Goal: Task Accomplishment & Management: Use online tool/utility

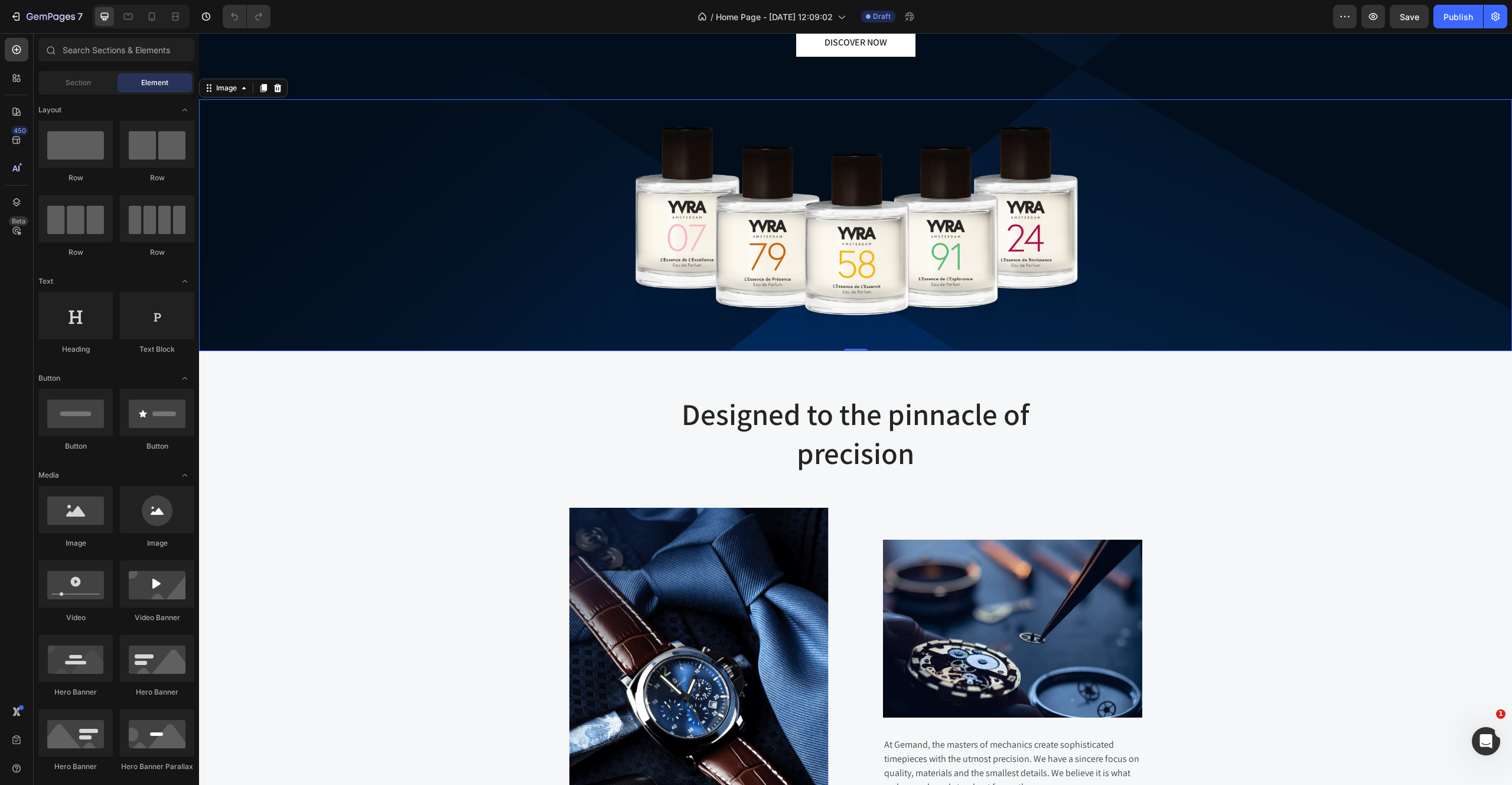
click at [714, 219] on img at bounding box center [856, 225] width 573 height 252
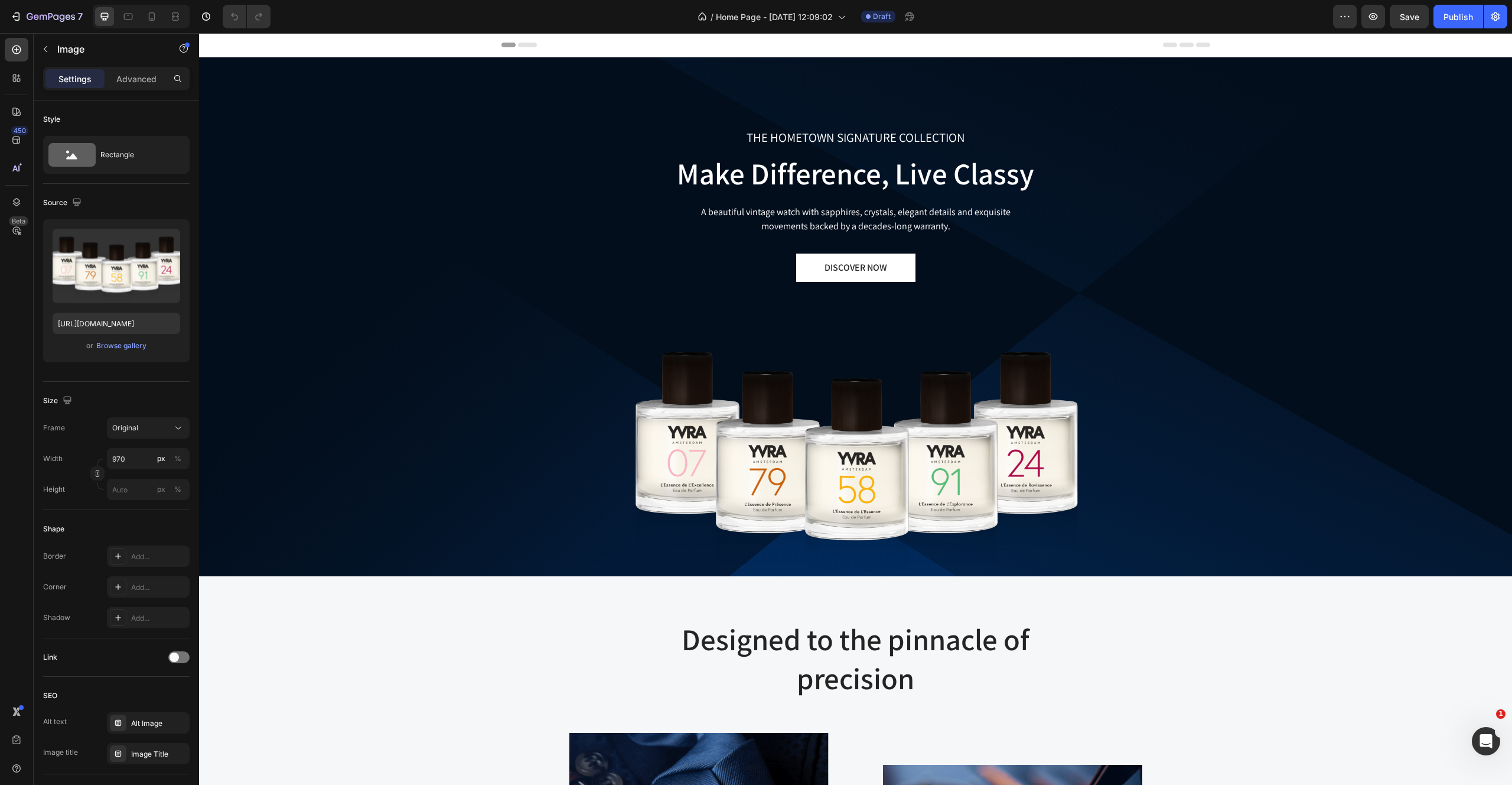
click at [973, 316] on div "THE HOMETOWN SIGNATURE COLLECTION Text block Make Difference, Live Classy Headi…" at bounding box center [856, 316] width 1313 height 519
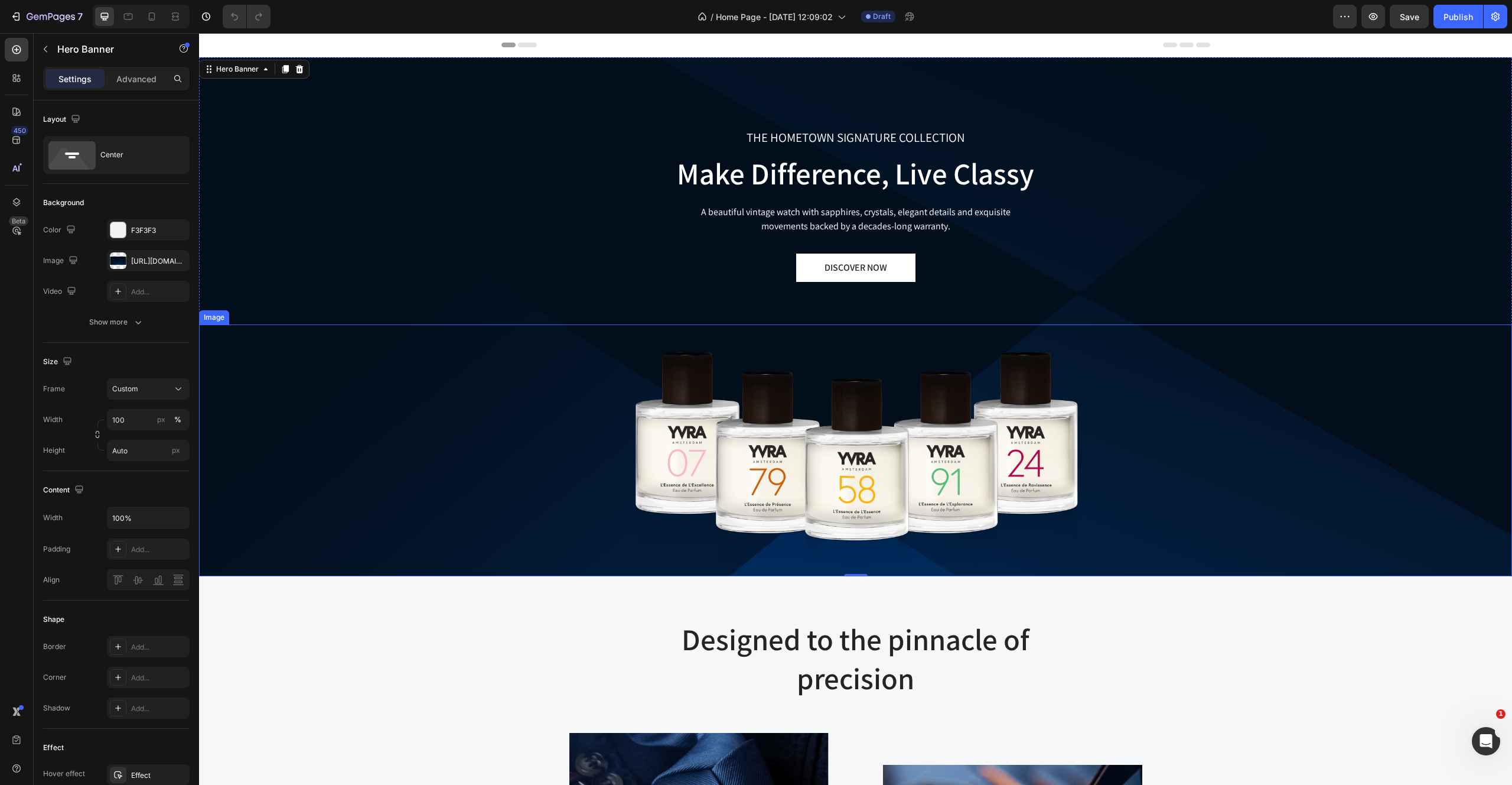
click at [741, 493] on img at bounding box center [856, 450] width 573 height 252
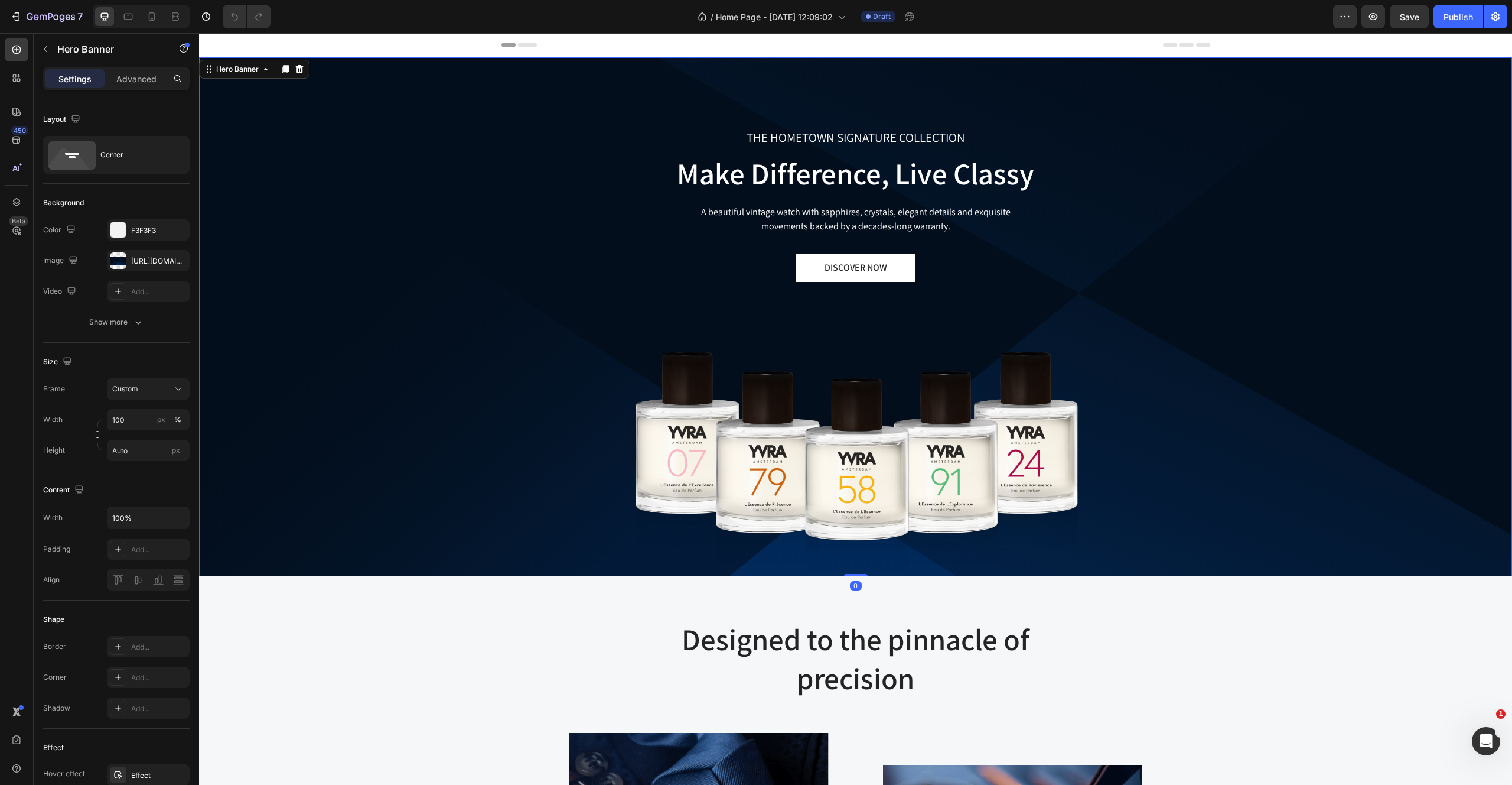
click at [381, 141] on div "THE HOMETOWN SIGNATURE COLLECTION Text block Make Difference, Live Classy Headi…" at bounding box center [856, 316] width 1313 height 519
click at [183, 259] on button "button" at bounding box center [177, 260] width 14 height 14
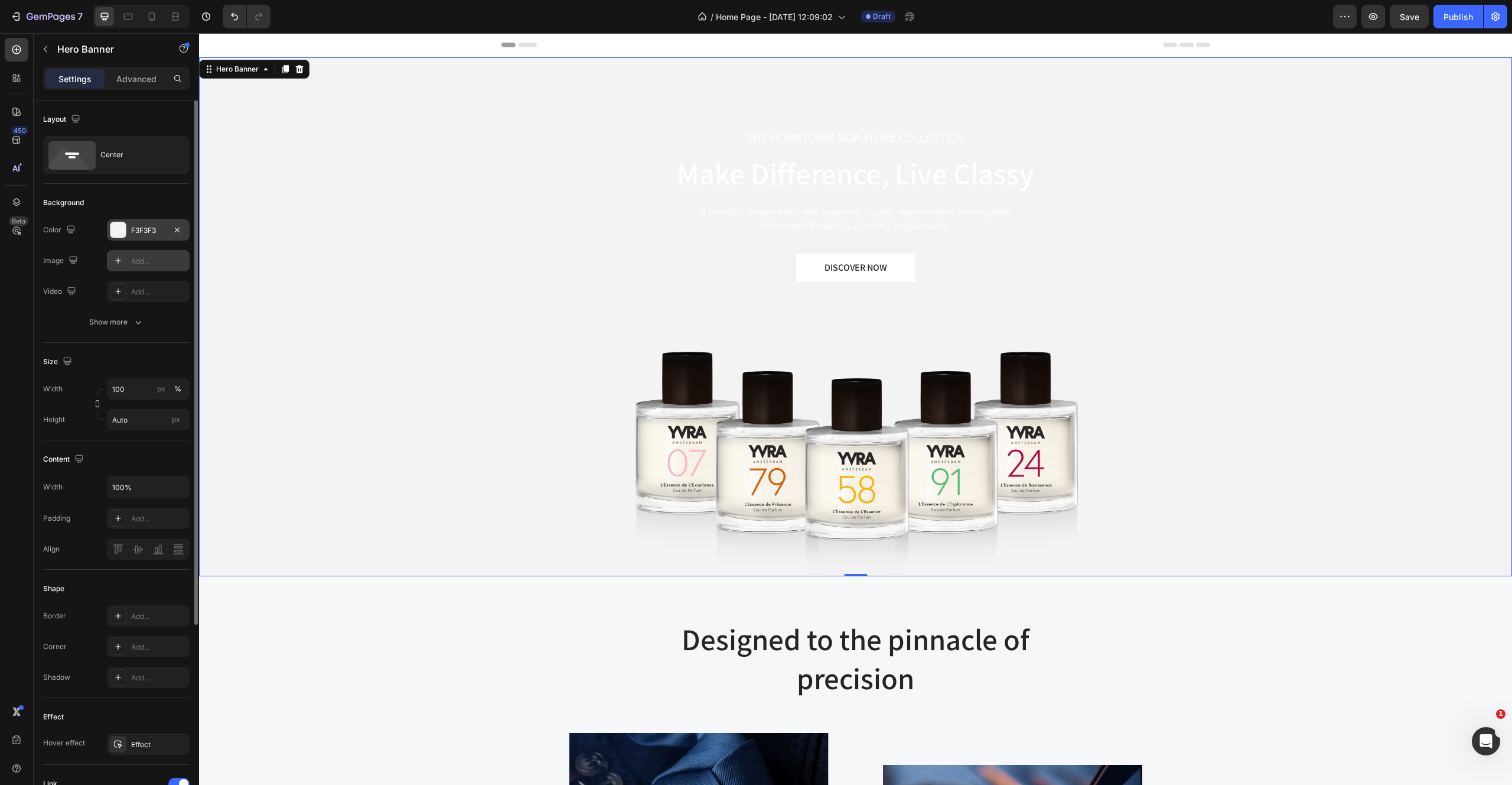
click at [115, 229] on div at bounding box center [118, 230] width 15 height 15
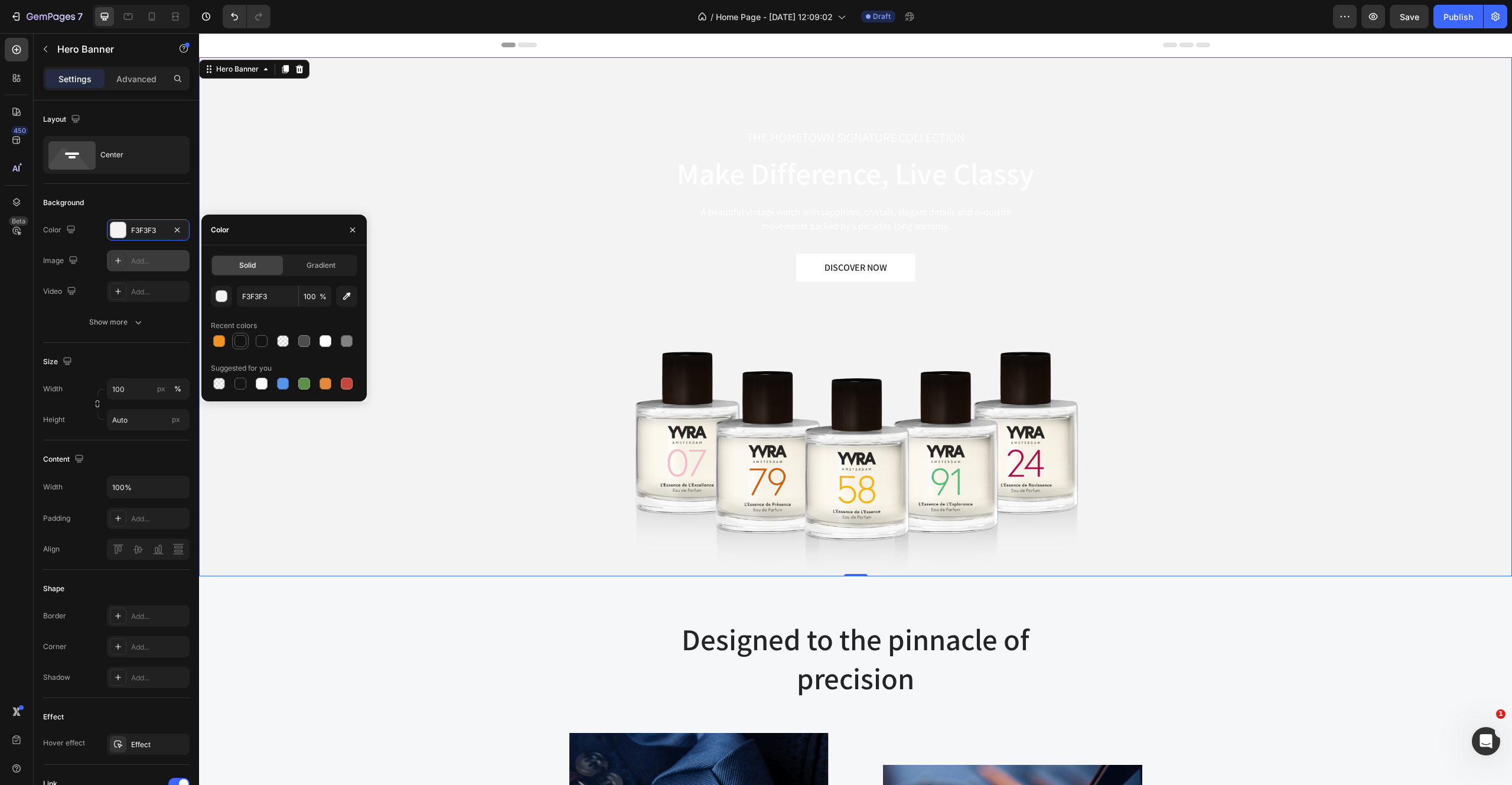
click at [241, 343] on div at bounding box center [241, 341] width 12 height 12
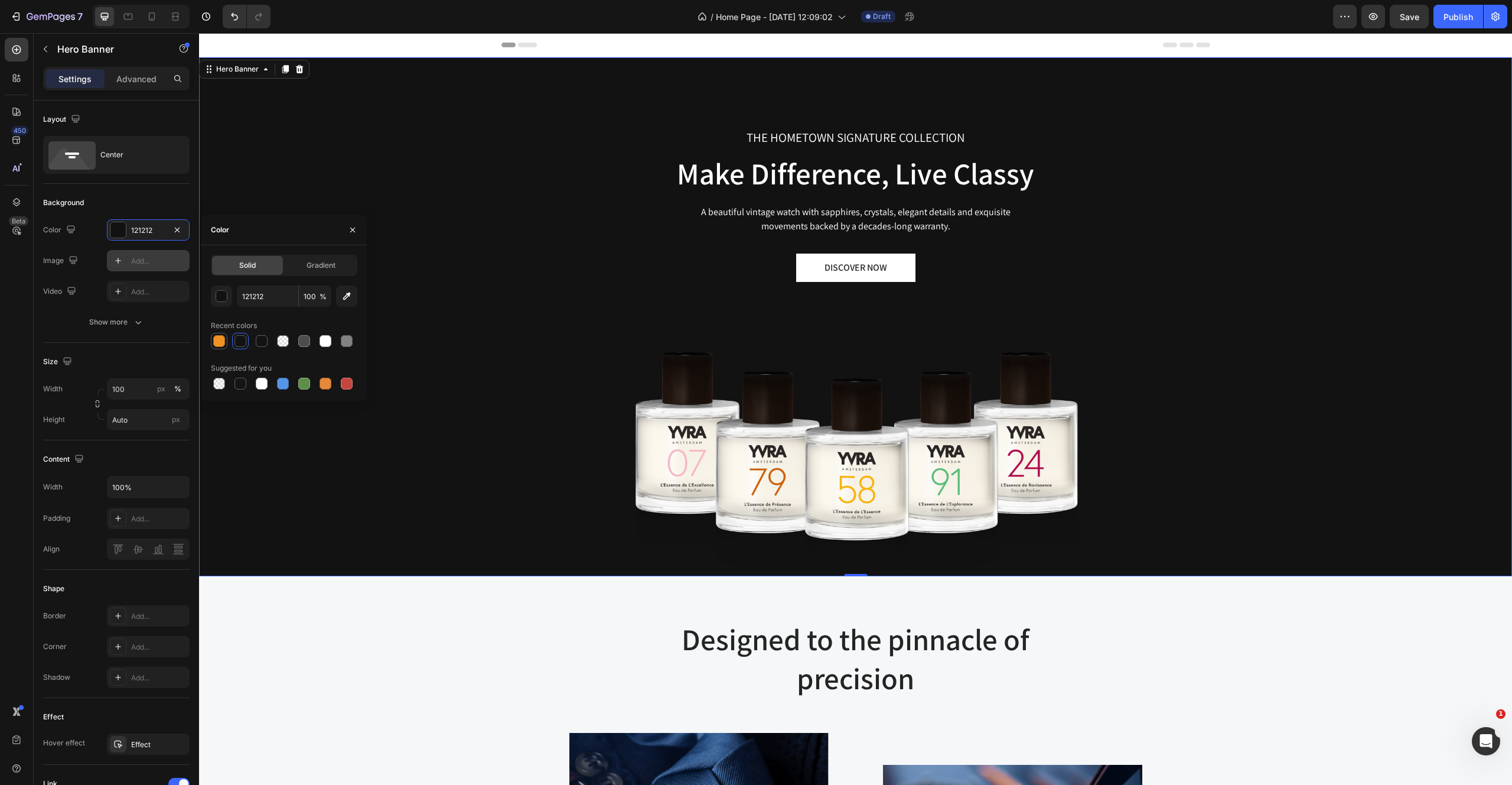
click at [223, 336] on div at bounding box center [219, 341] width 12 height 12
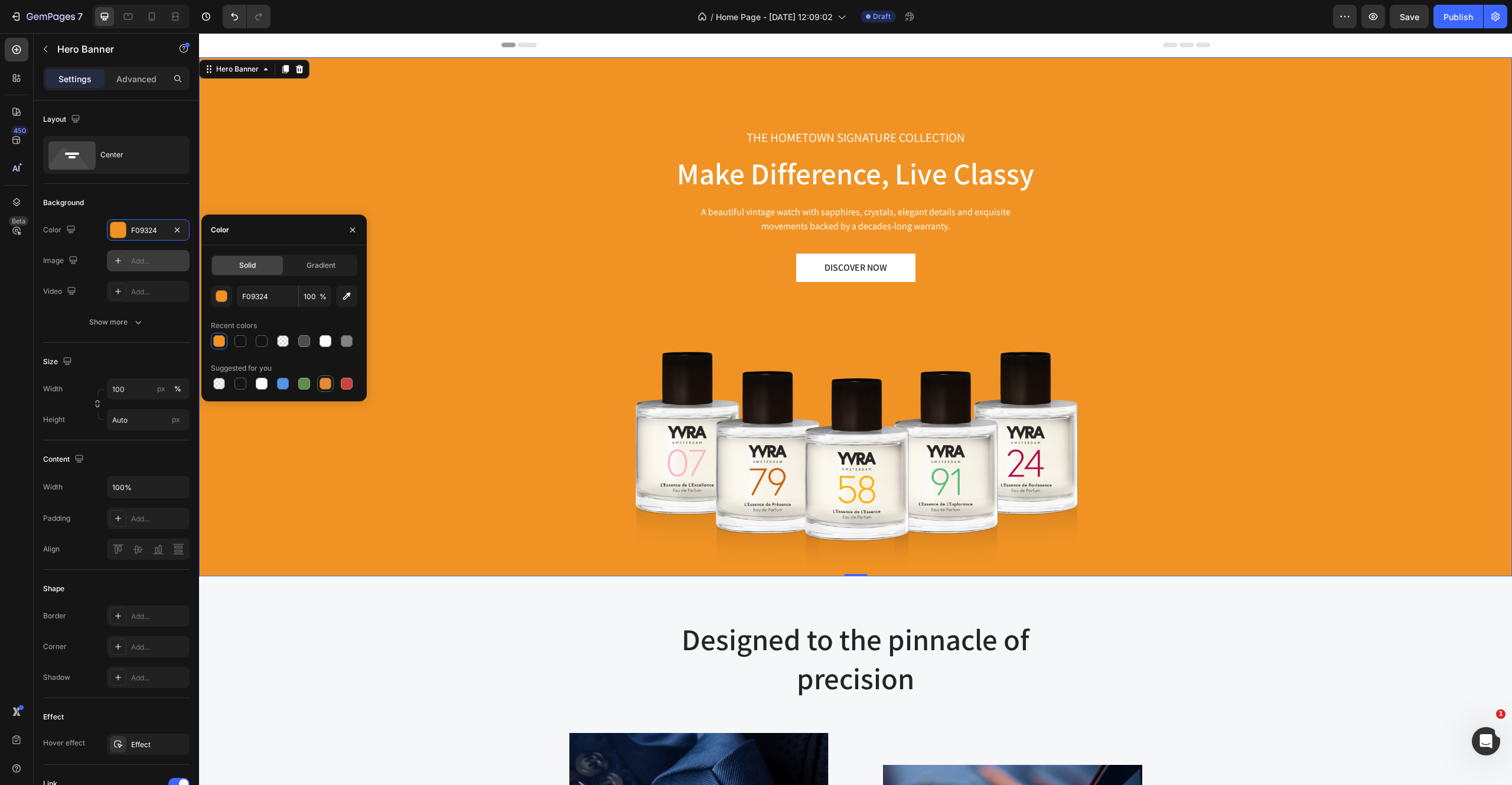
click at [327, 382] on div at bounding box center [326, 384] width 12 height 12
type input "E4893A"
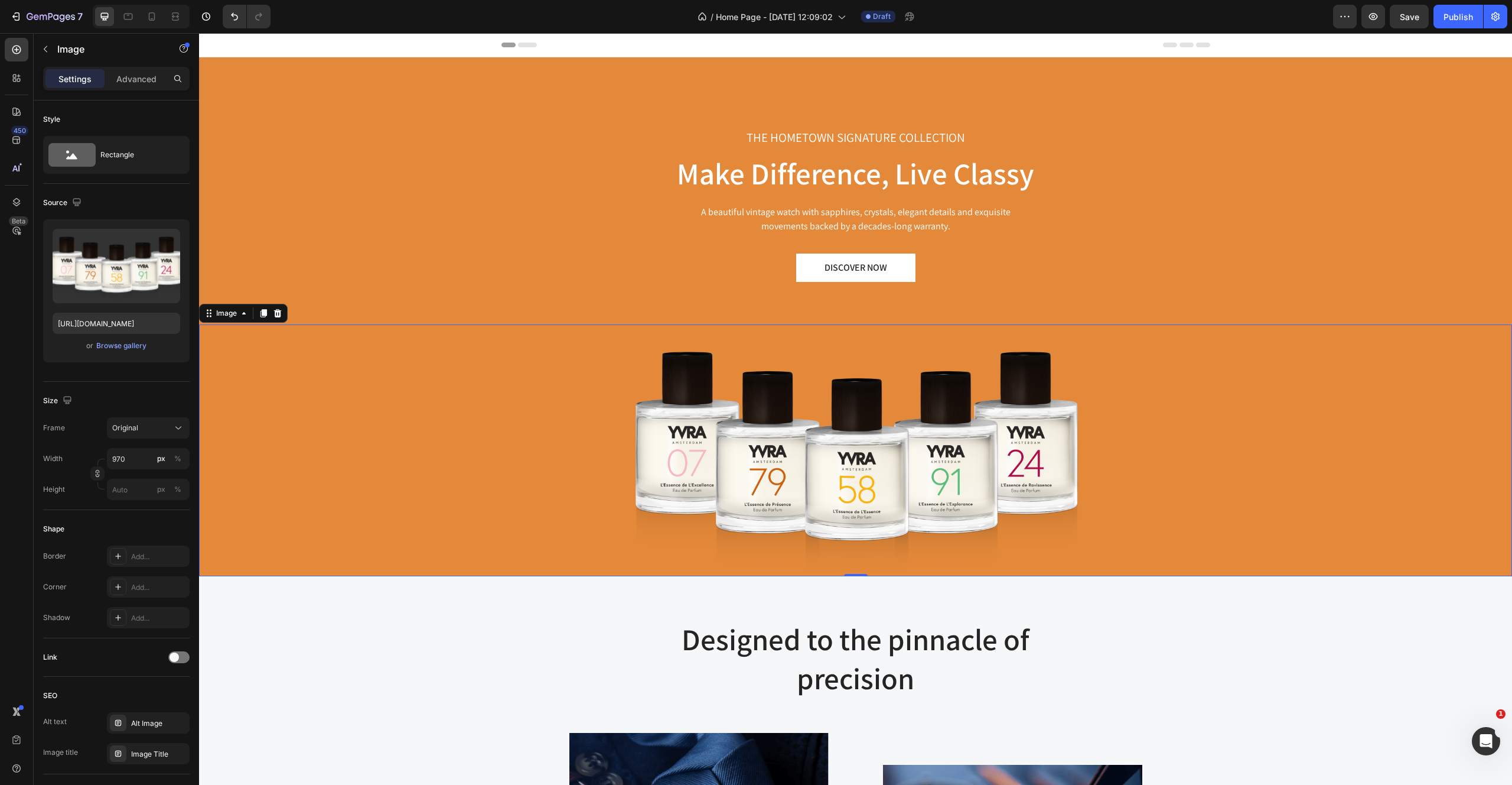
click at [357, 556] on div at bounding box center [856, 450] width 1313 height 252
click at [923, 421] on img at bounding box center [856, 450] width 573 height 252
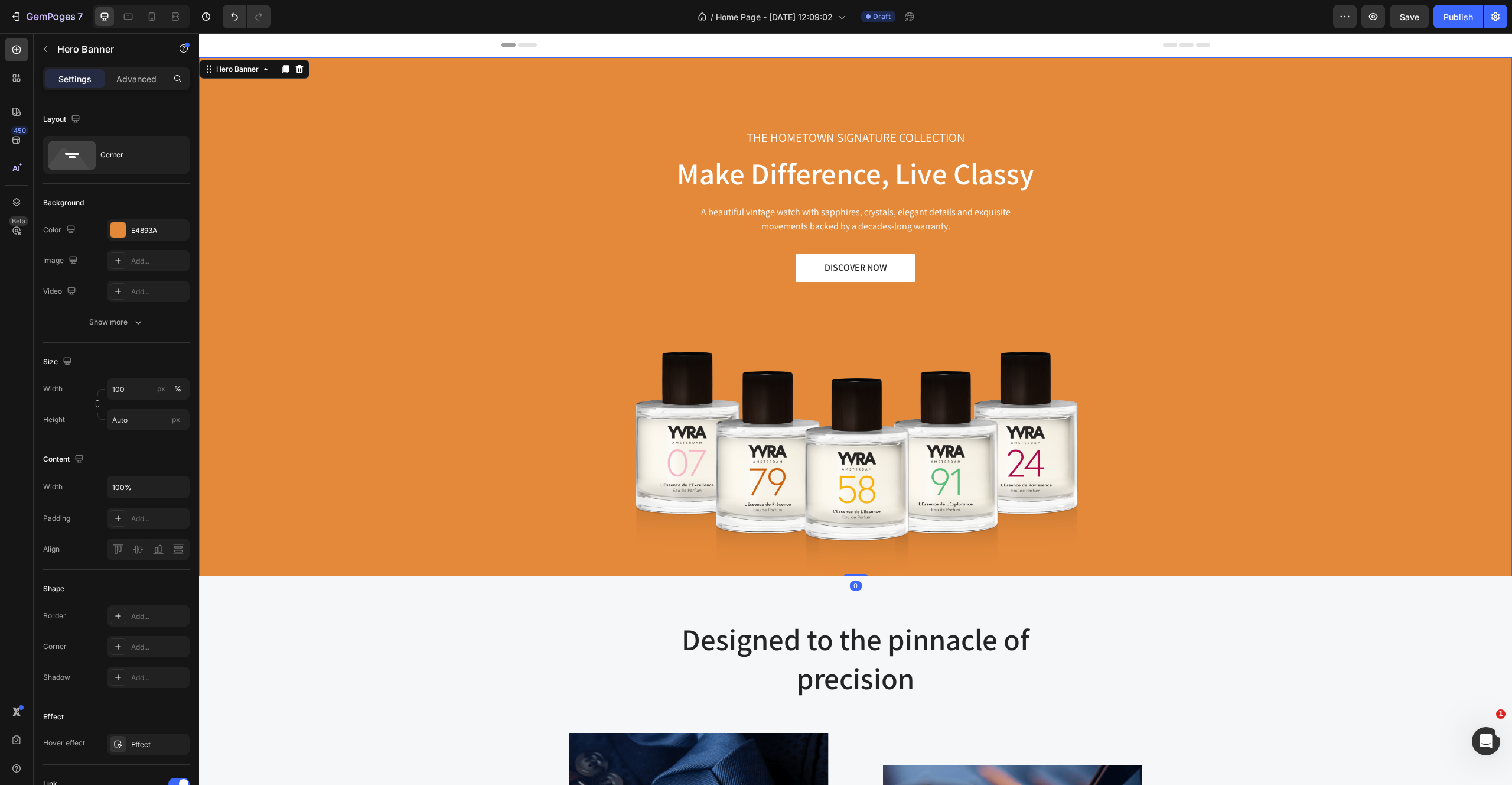
click at [614, 129] on div "THE HOMETOWN SIGNATURE COLLECTION Text block Make Difference, Live Classy Headi…" at bounding box center [856, 316] width 1313 height 519
click at [829, 370] on img at bounding box center [856, 450] width 573 height 252
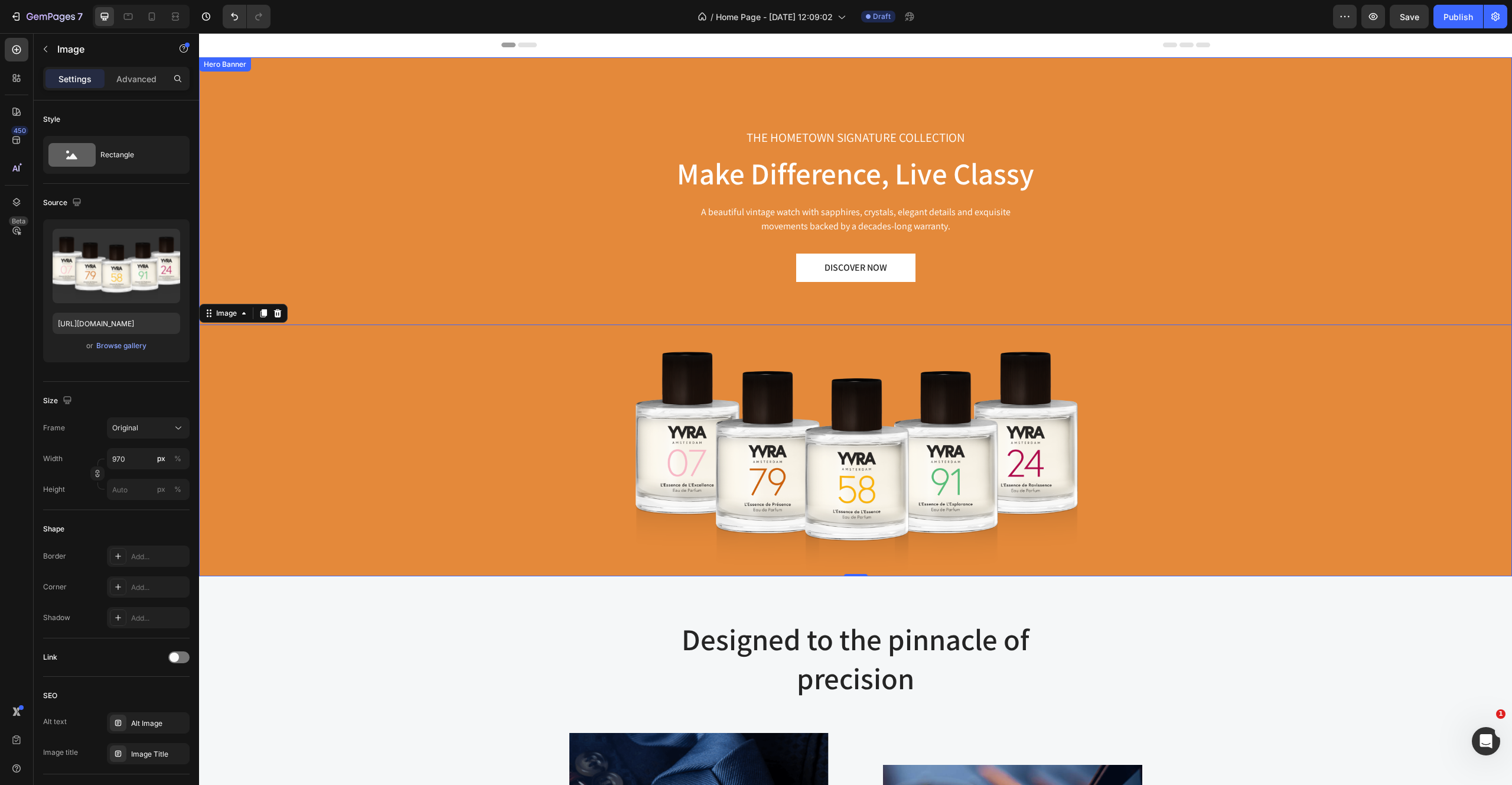
click at [388, 217] on div "THE HOMETOWN SIGNATURE COLLECTION Text block Make Difference, Live Classy Headi…" at bounding box center [856, 316] width 1313 height 519
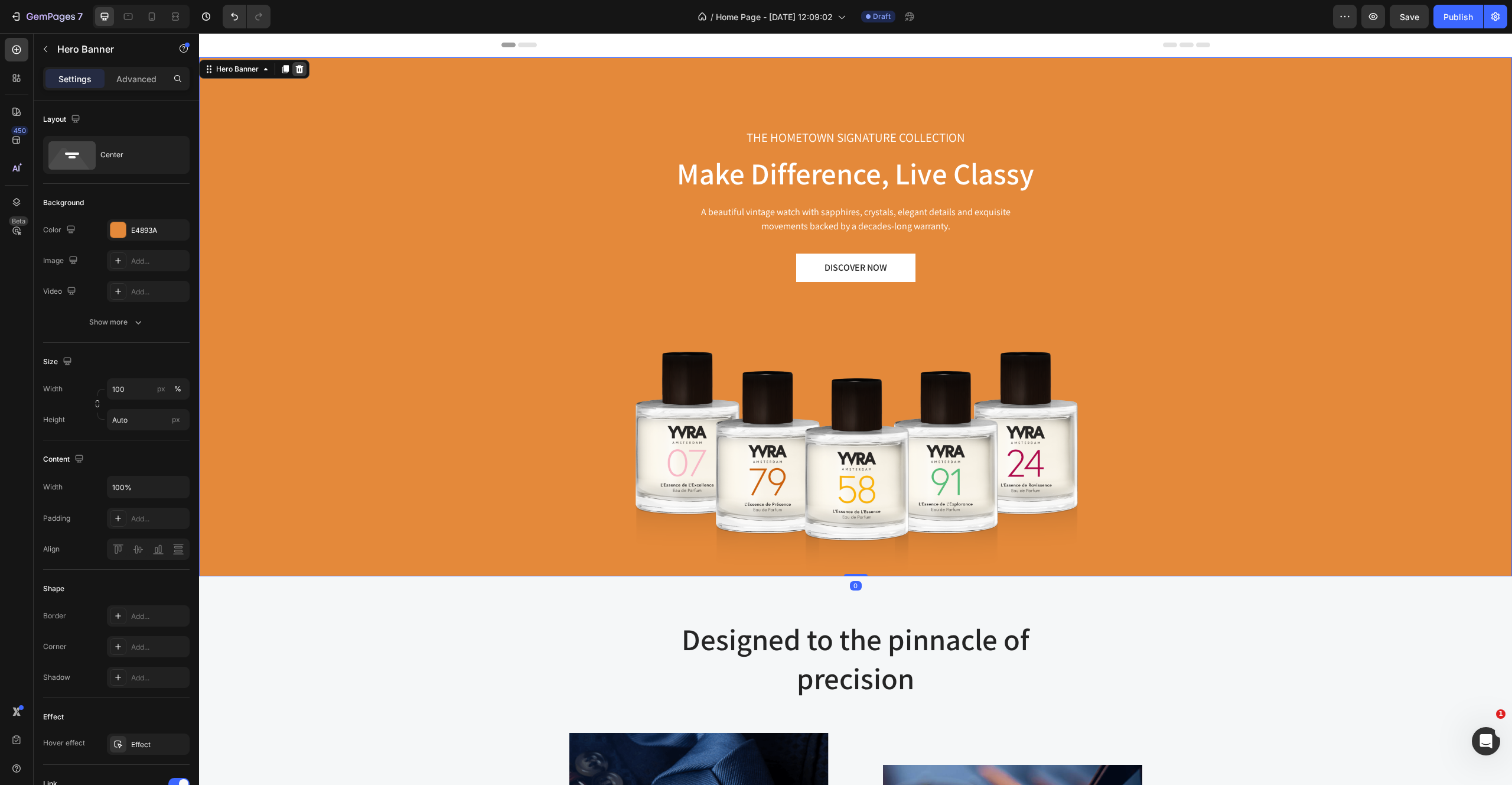
click at [296, 68] on icon at bounding box center [299, 68] width 8 height 8
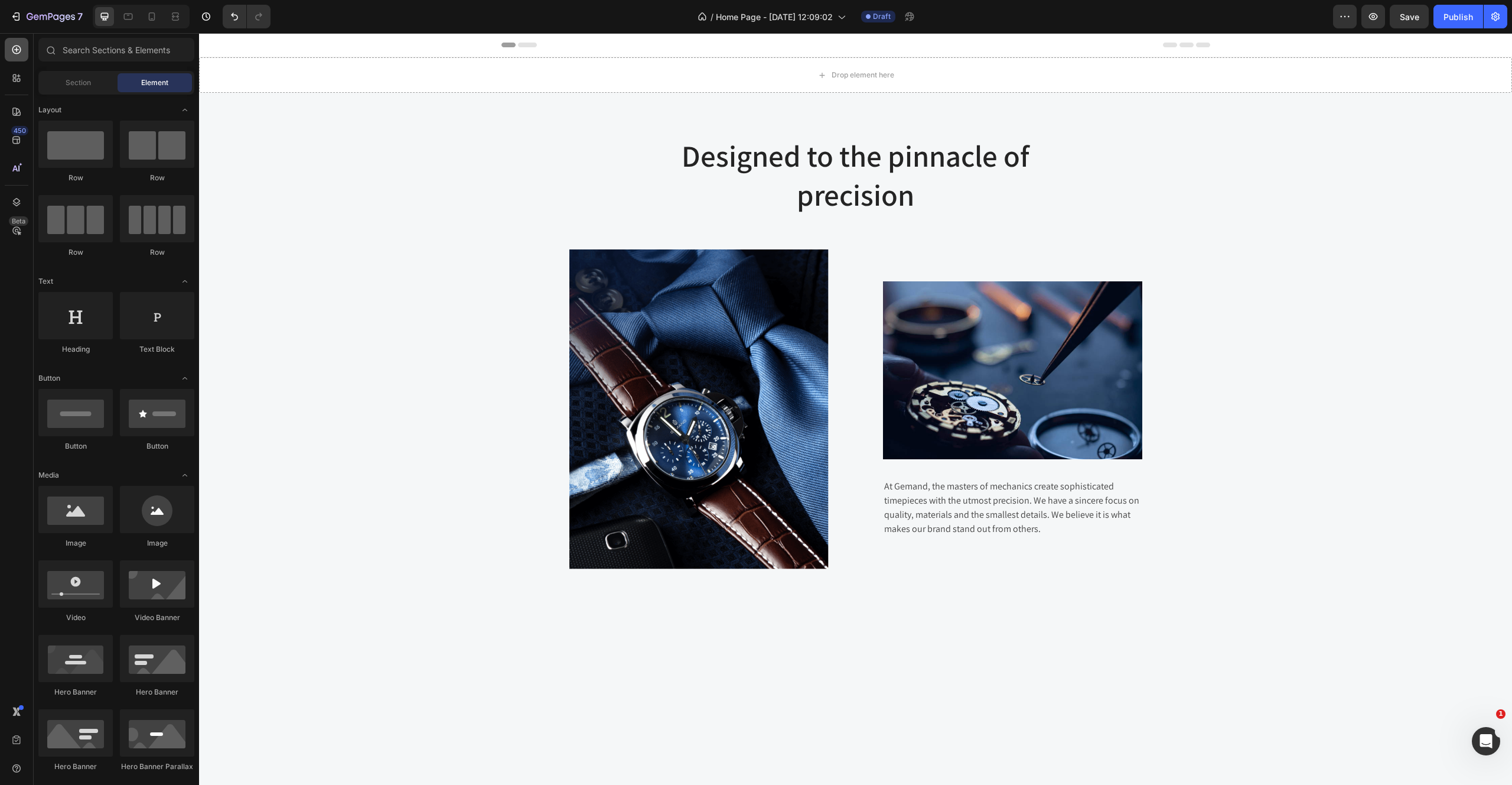
click at [13, 48] on icon at bounding box center [17, 50] width 12 height 12
click at [68, 71] on div "Section Element" at bounding box center [116, 82] width 156 height 23
click at [68, 83] on span "Section" at bounding box center [78, 83] width 26 height 11
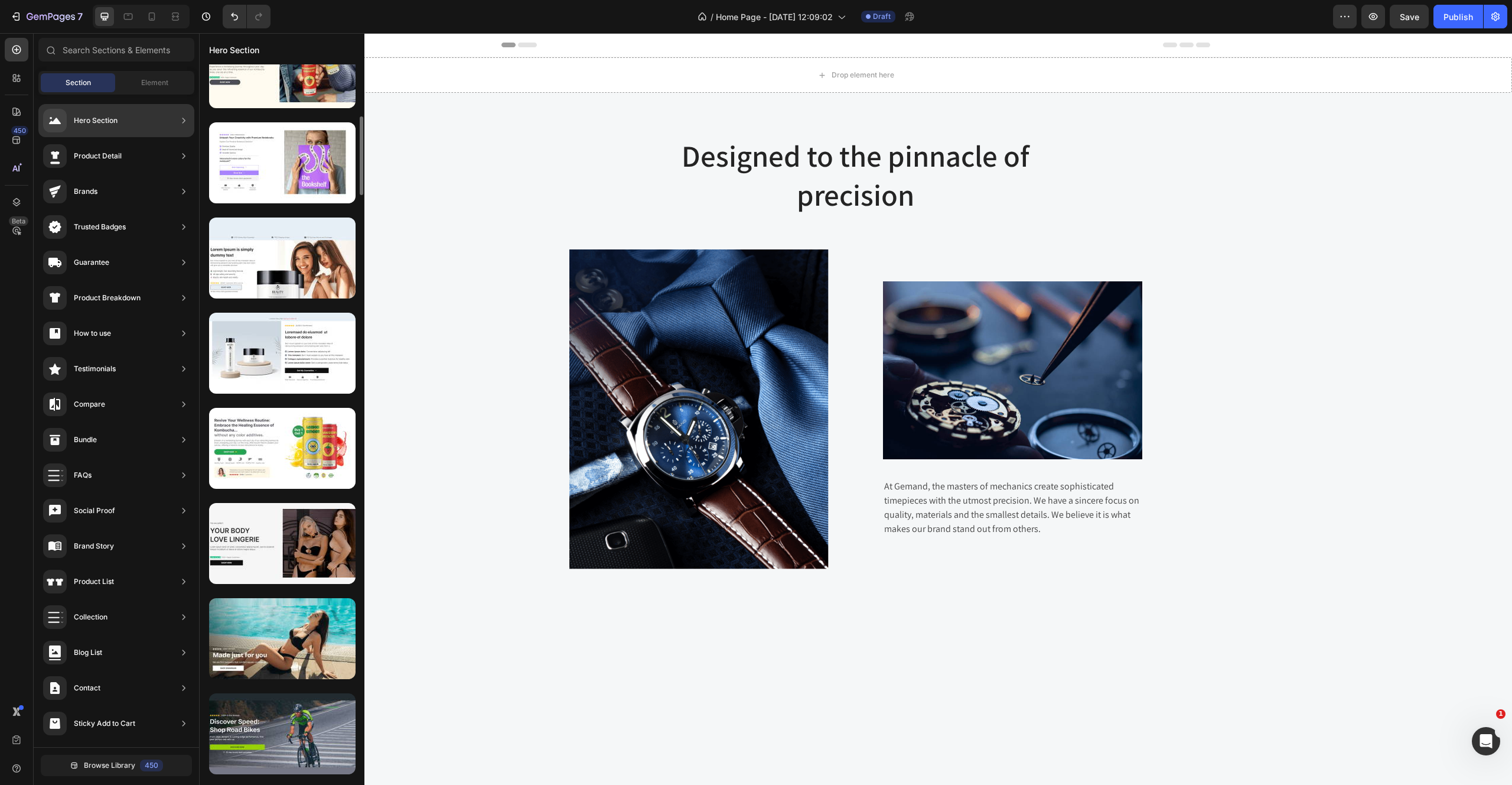
scroll to position [518, 0]
click at [280, 535] on div at bounding box center [282, 543] width 147 height 81
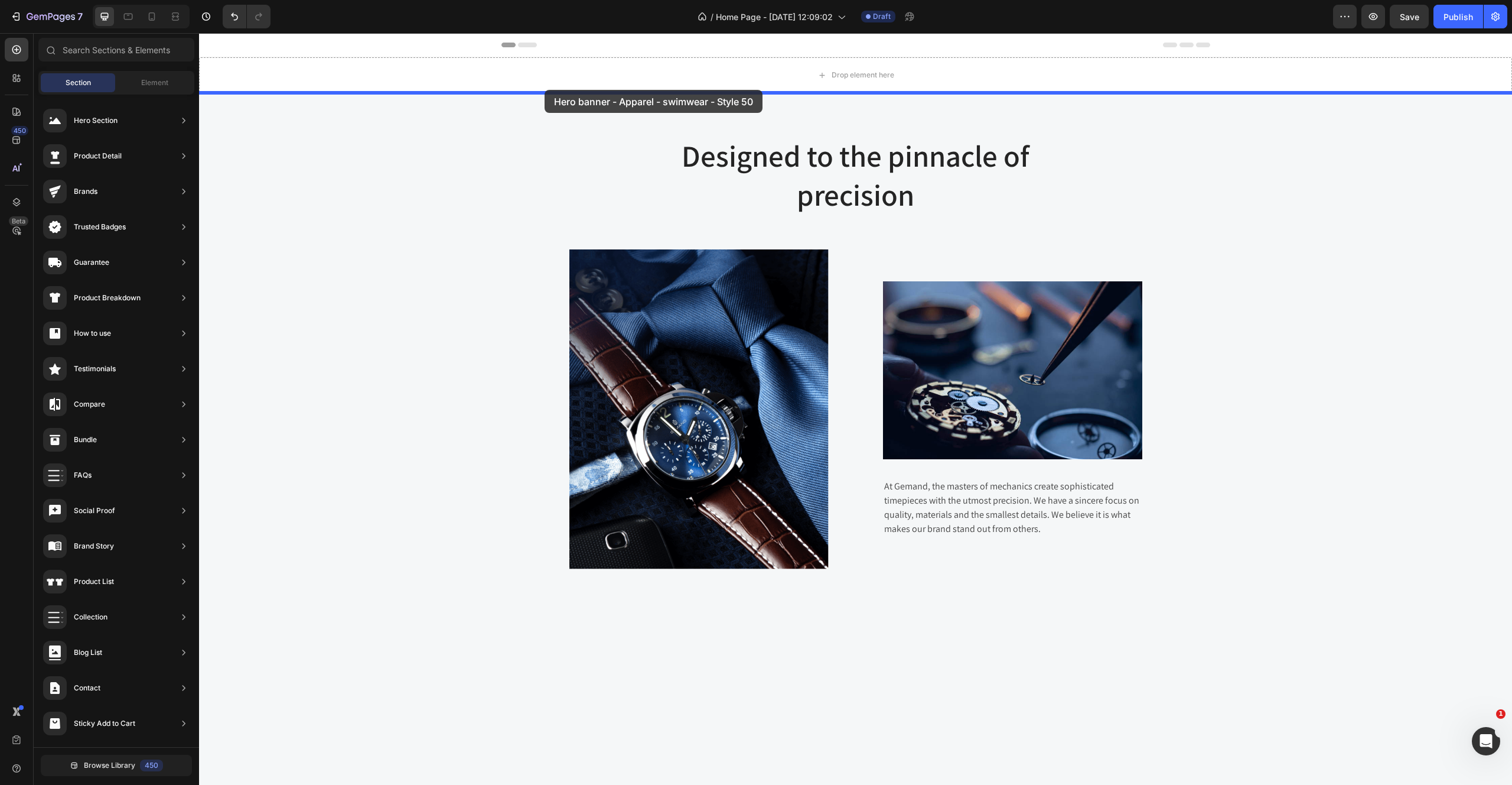
drag, startPoint x: 444, startPoint y: 584, endPoint x: 545, endPoint y: 89, distance: 505.2
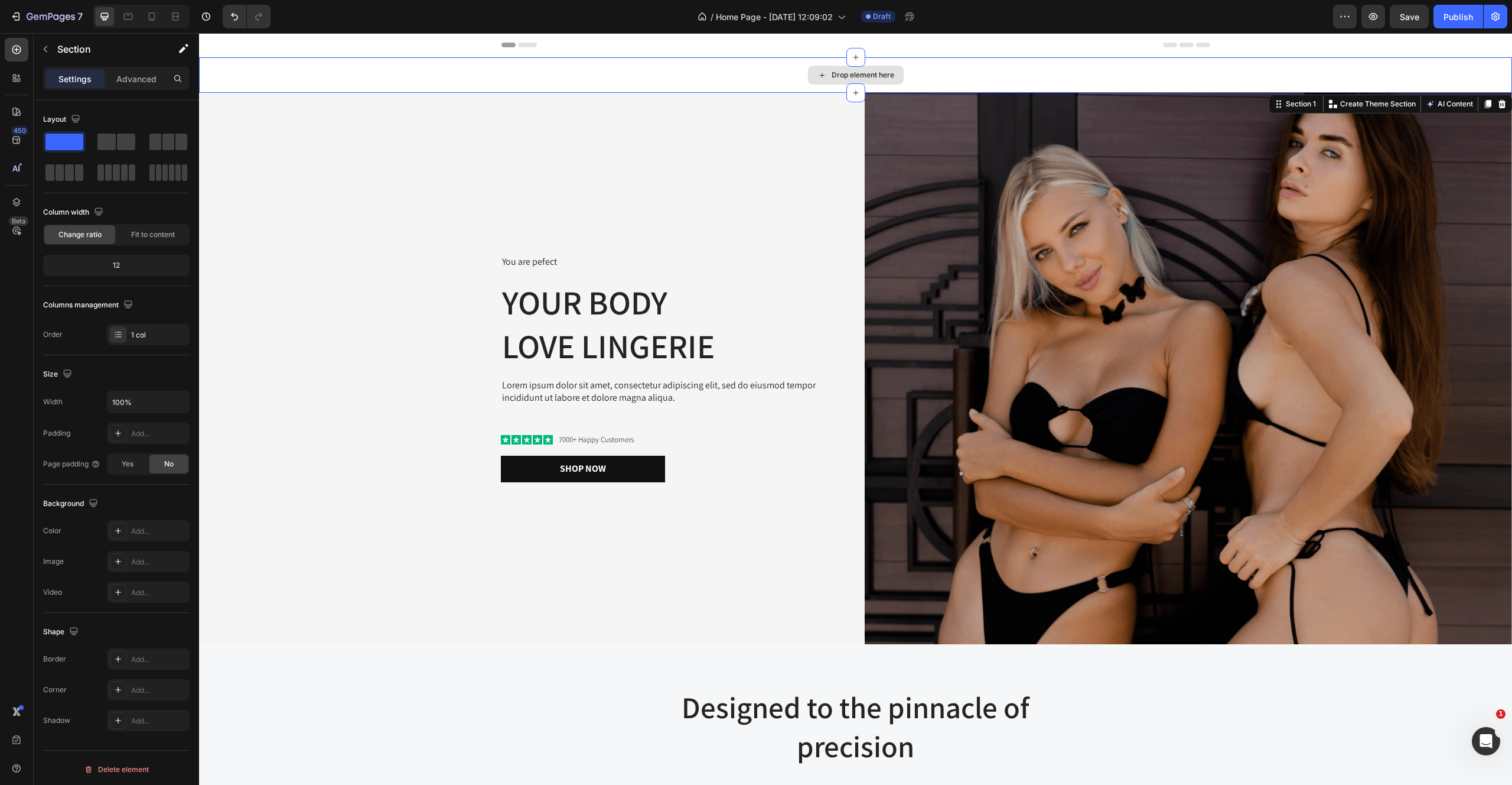
click at [480, 68] on div "Drop element here" at bounding box center [856, 75] width 1313 height 35
click at [1504, 105] on icon at bounding box center [1502, 104] width 8 height 8
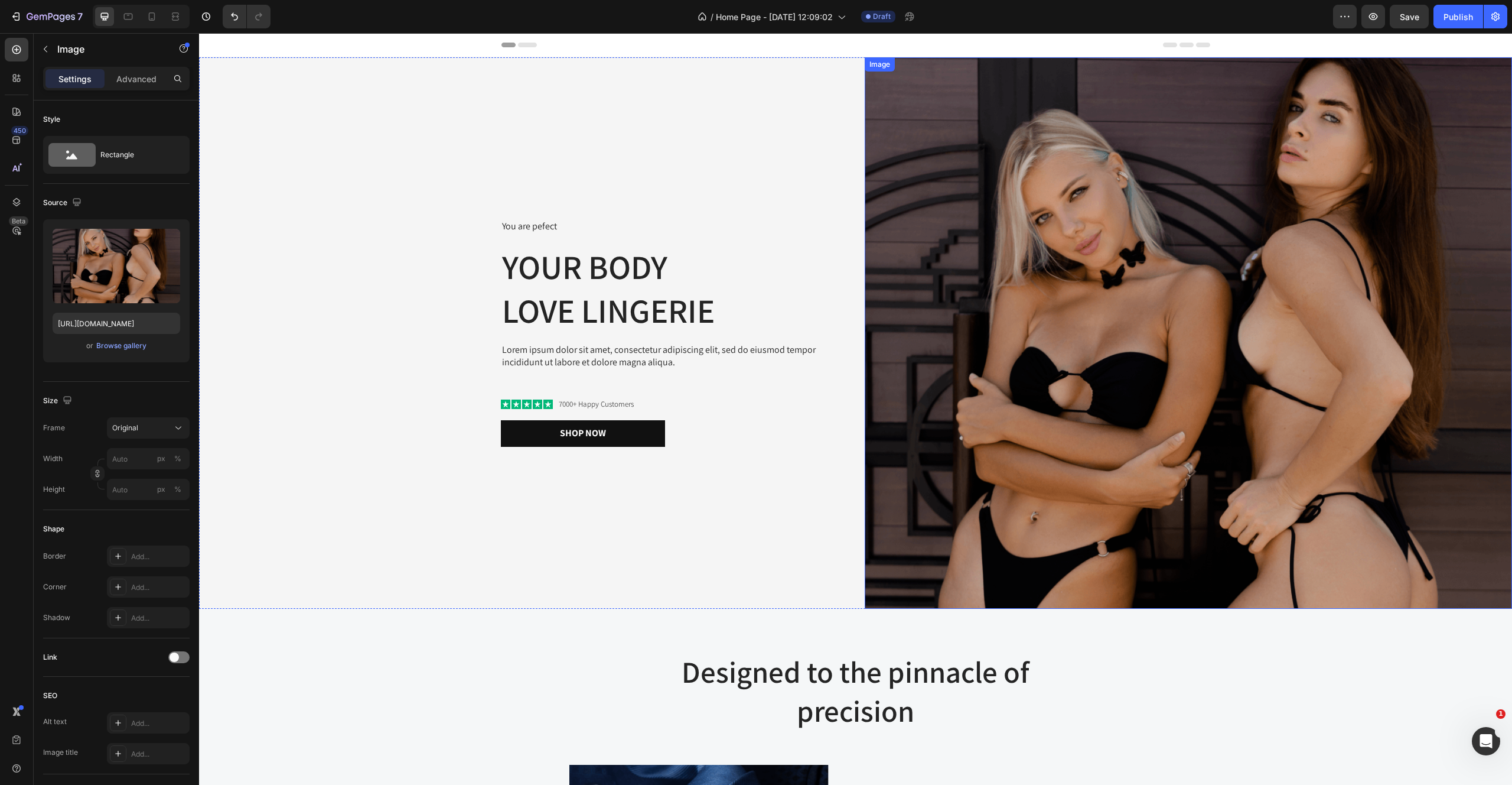
click at [1025, 205] on img at bounding box center [1189, 333] width 648 height 552
click at [1007, 258] on img at bounding box center [1189, 333] width 648 height 552
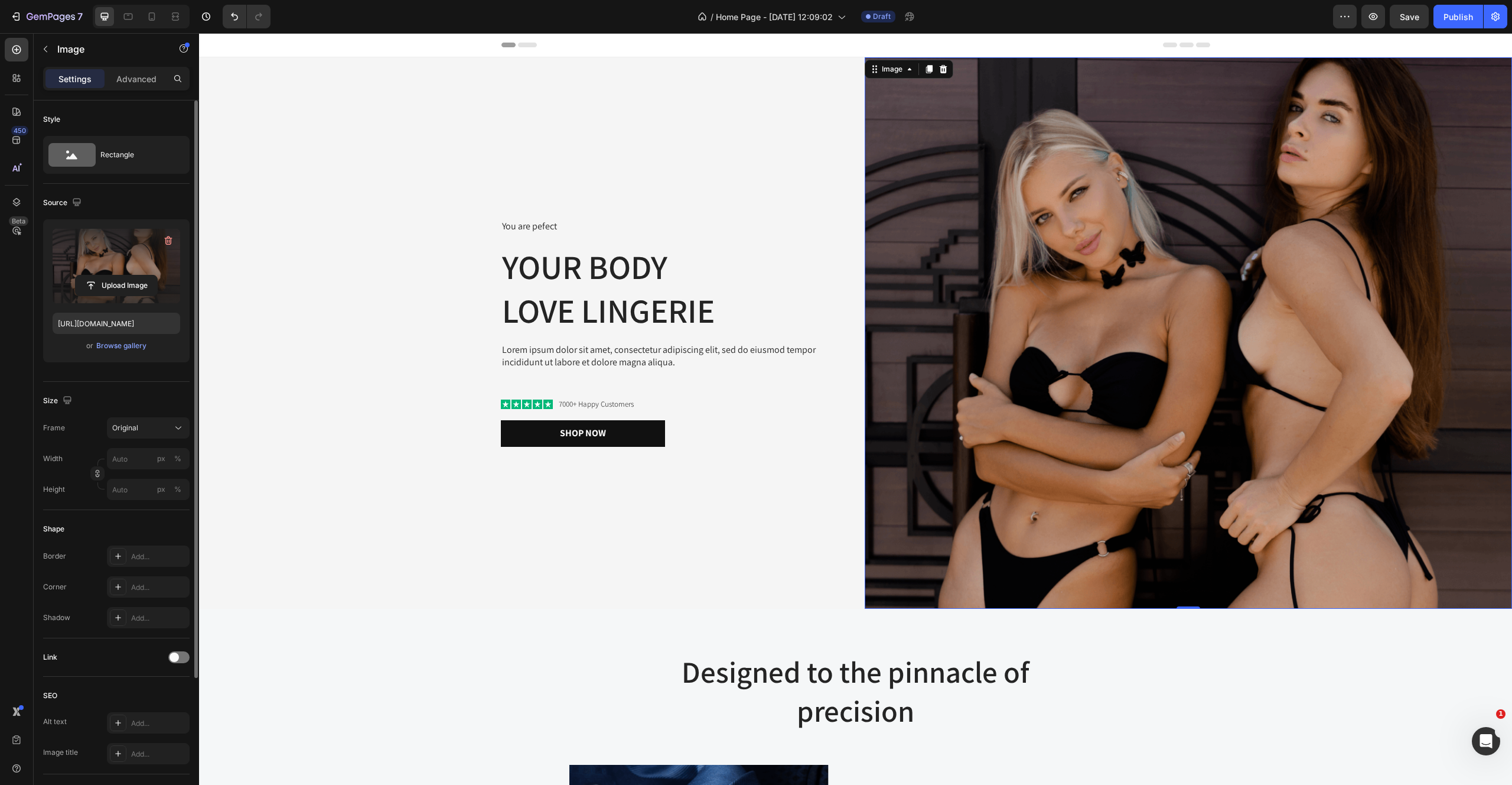
click at [96, 254] on label at bounding box center [117, 266] width 128 height 75
click at [96, 275] on input "file" at bounding box center [117, 285] width 81 height 20
type input "https://cdn.shopify.com/s/files/1/2170/9605/files/gempages_485369058267497726-f…"
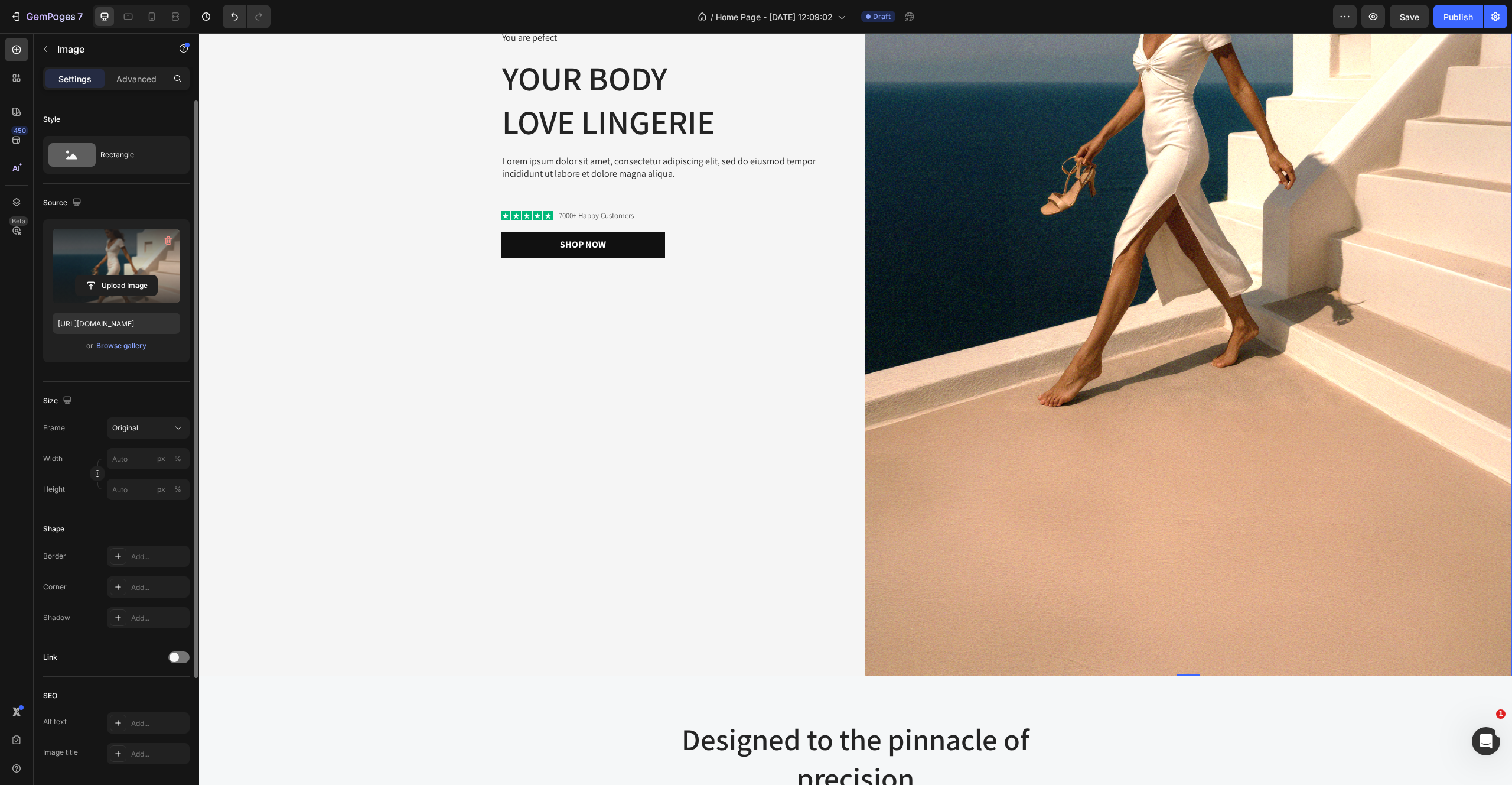
scroll to position [0, 0]
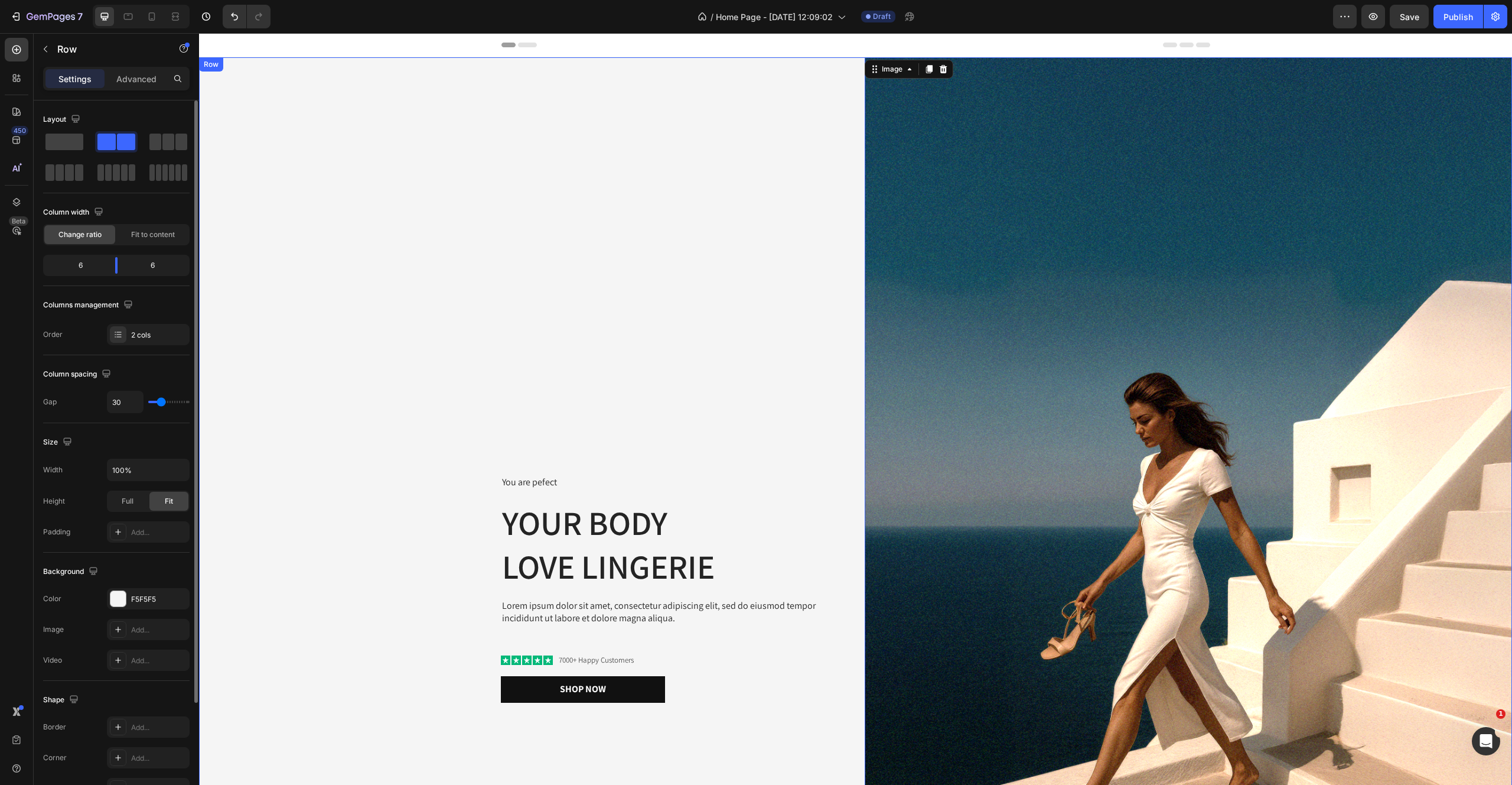
click at [661, 145] on div "You are pefect Text Block Your Body love Lingerie Heading Lorem ipsum dolor sit…" at bounding box center [523, 589] width 648 height 1063
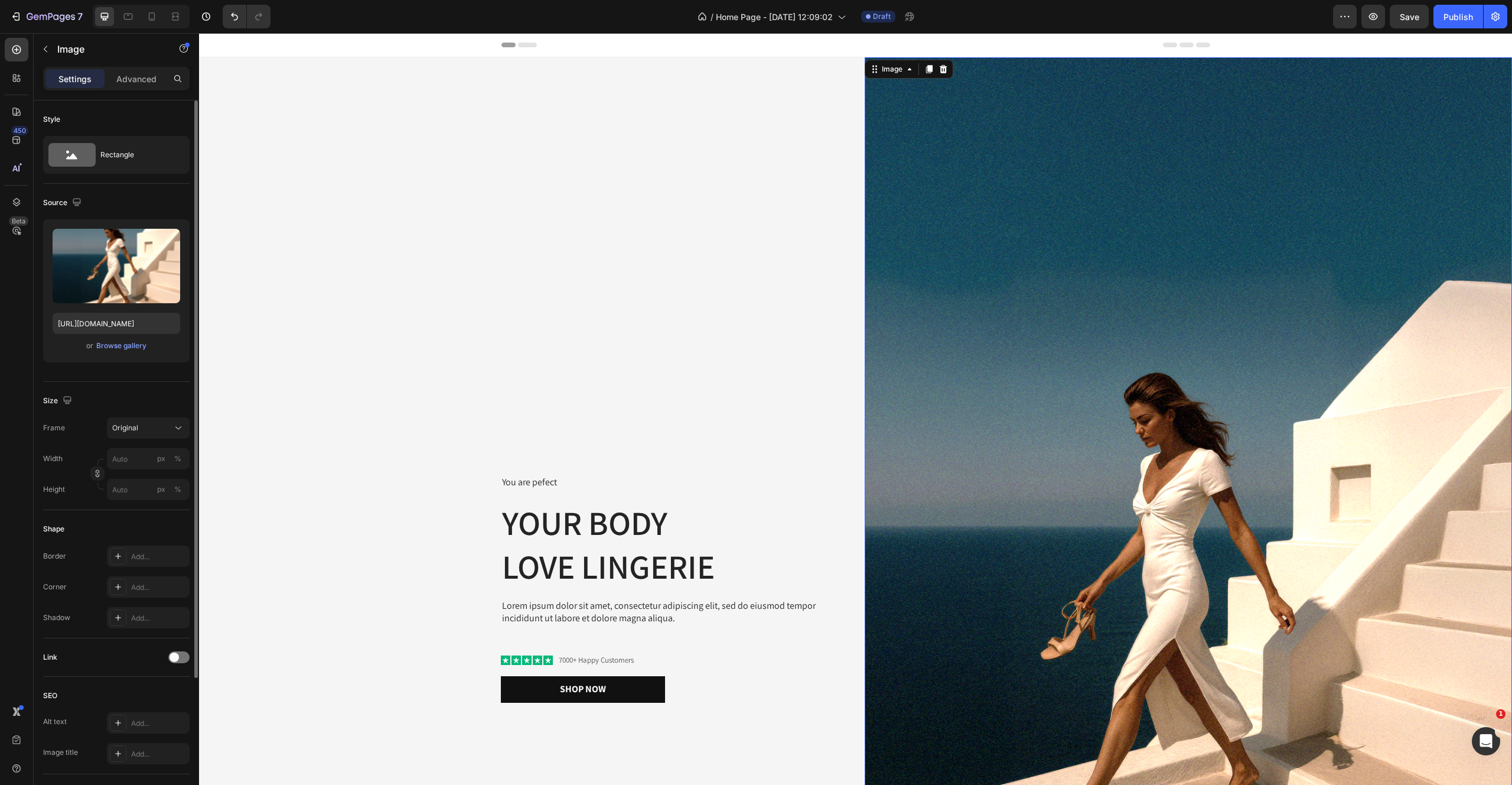
click at [1233, 301] on img at bounding box center [1189, 589] width 648 height 1063
click at [1127, 356] on img at bounding box center [1189, 589] width 648 height 1063
click at [940, 70] on icon at bounding box center [943, 69] width 10 height 10
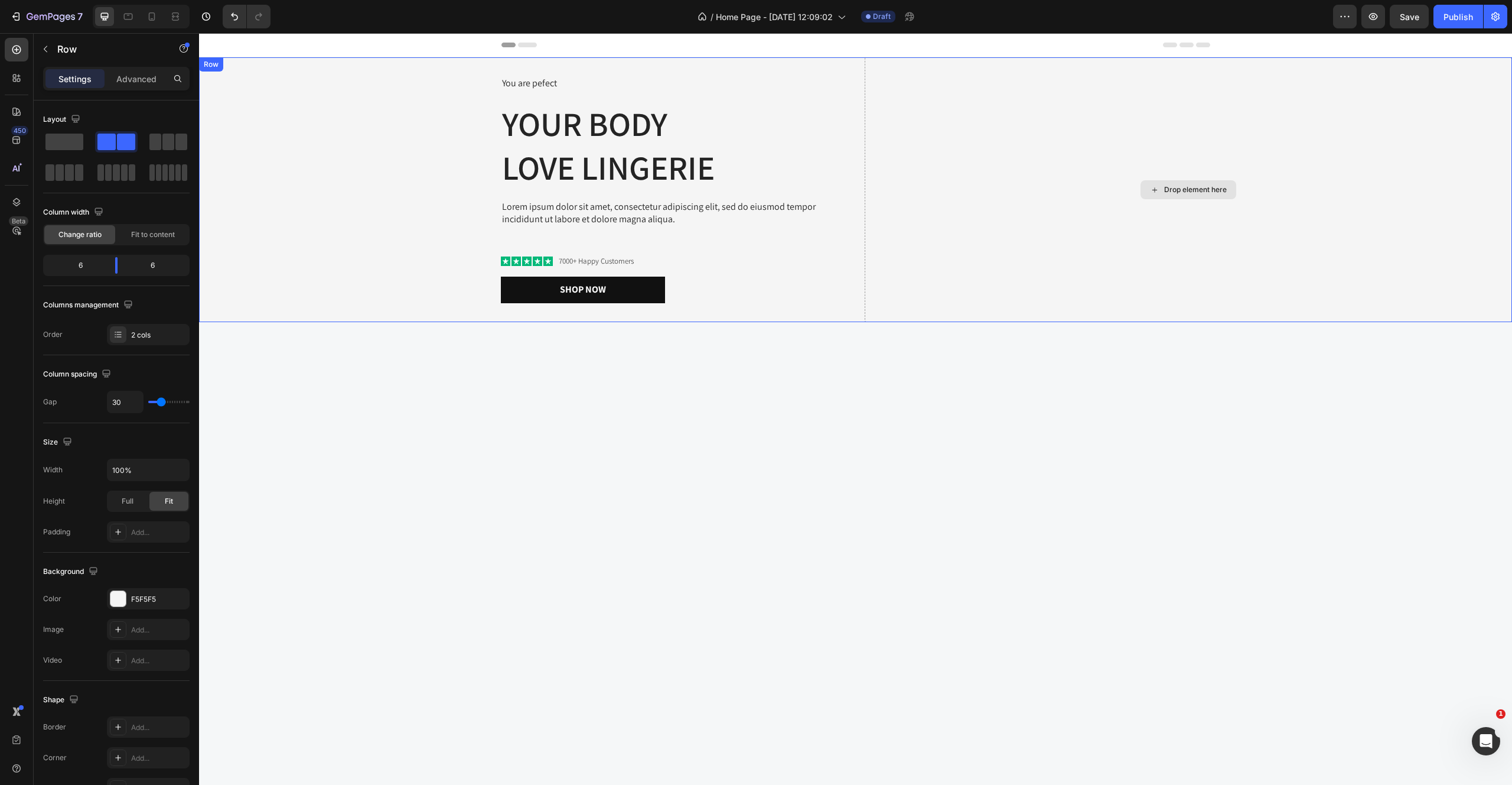
click at [925, 132] on div "Drop element here" at bounding box center [1189, 190] width 648 height 265
click at [20, 50] on icon at bounding box center [17, 50] width 9 height 9
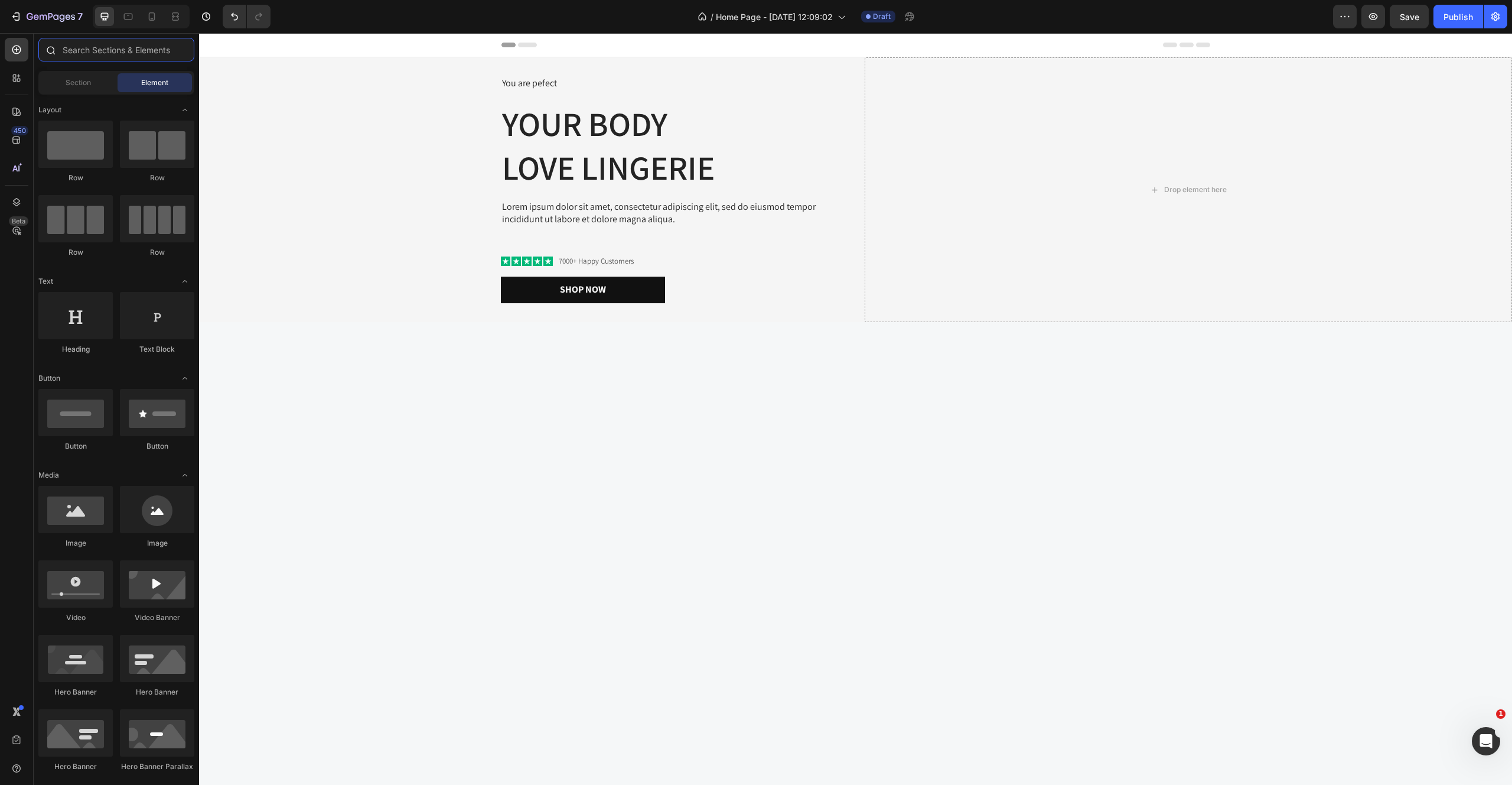
click at [104, 53] on input "text" at bounding box center [116, 49] width 156 height 23
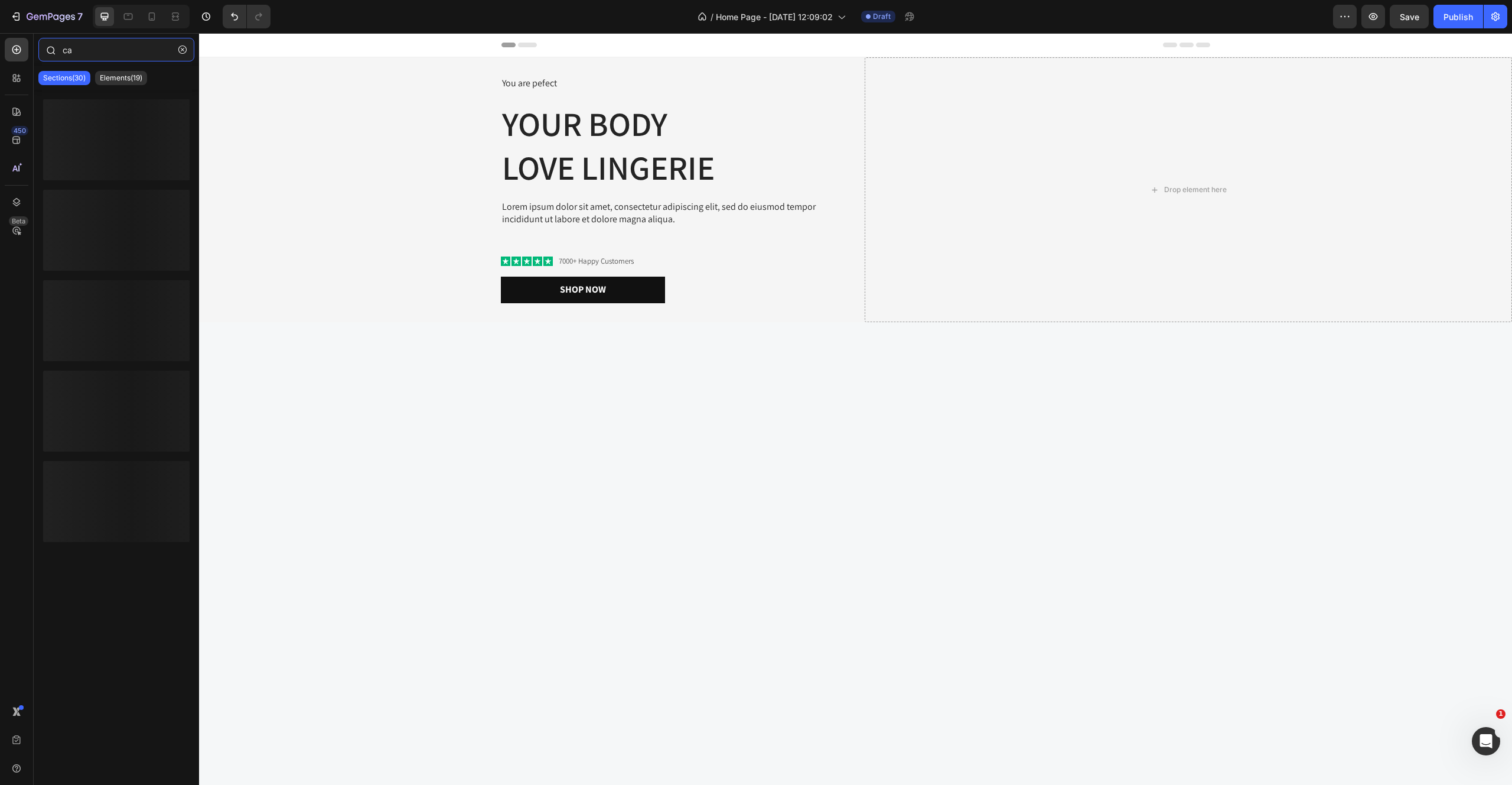
type input "c"
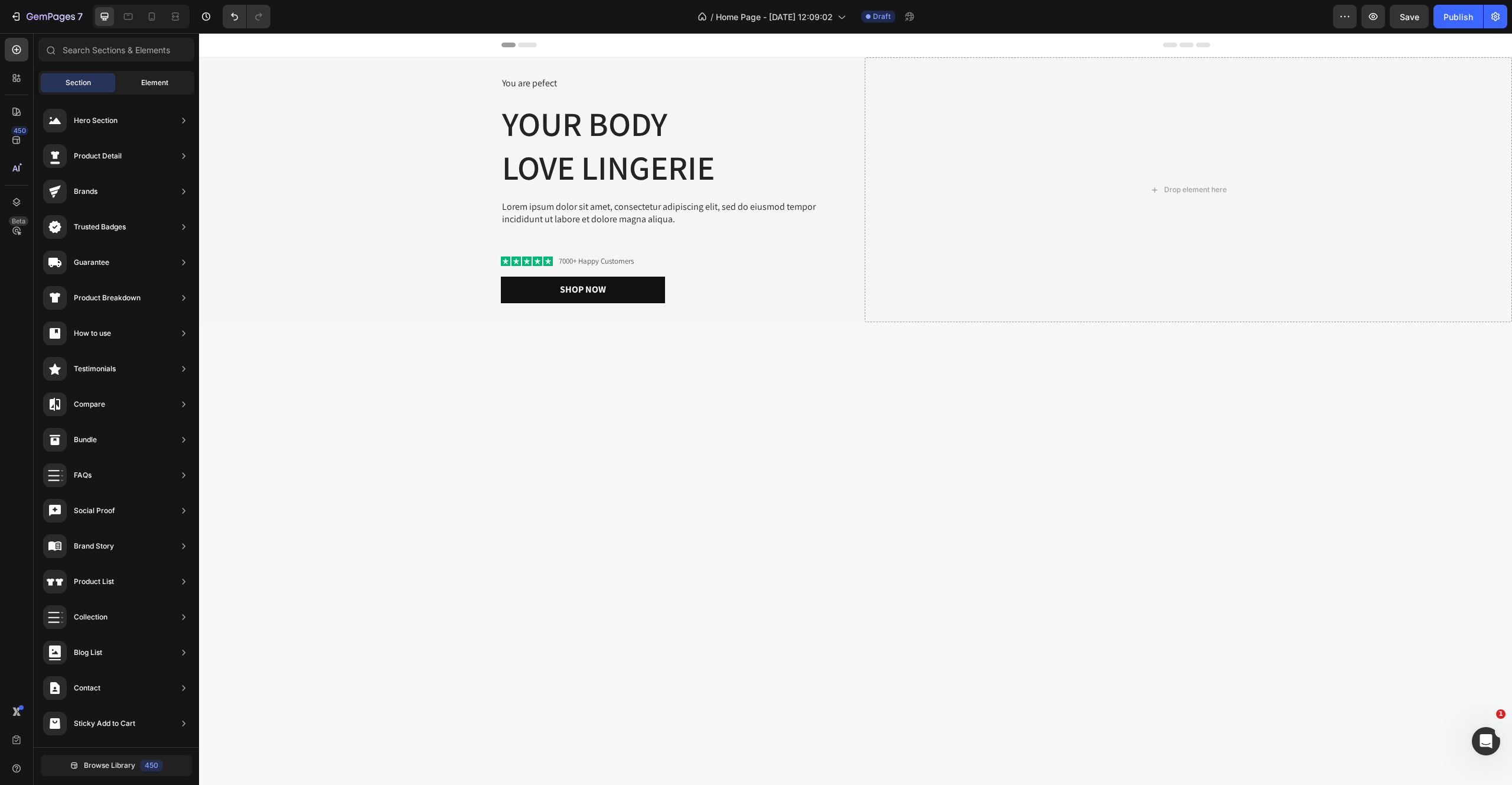
click at [139, 81] on div "Element" at bounding box center [154, 82] width 74 height 19
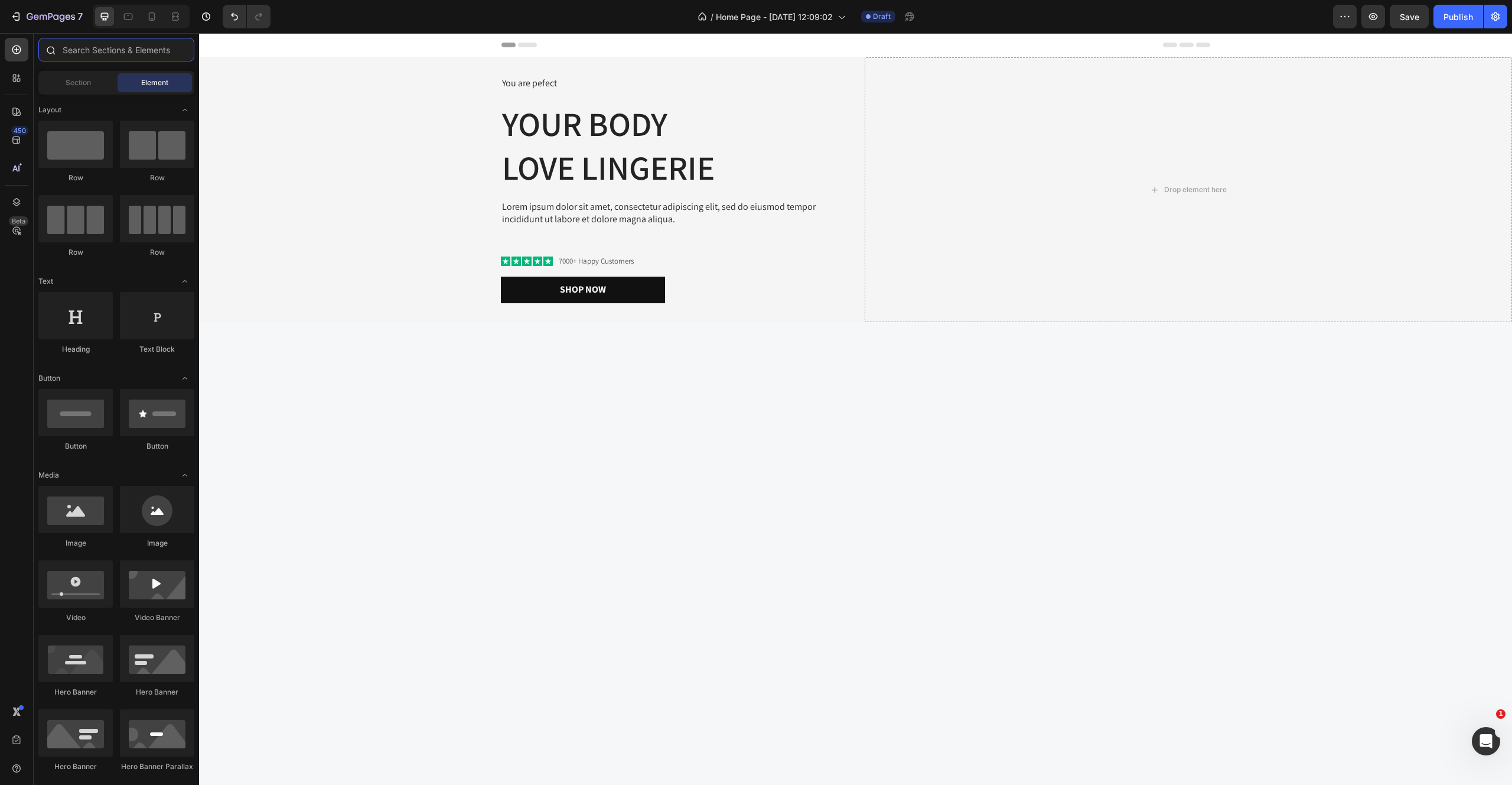
click at [96, 61] on input "text" at bounding box center [116, 49] width 156 height 23
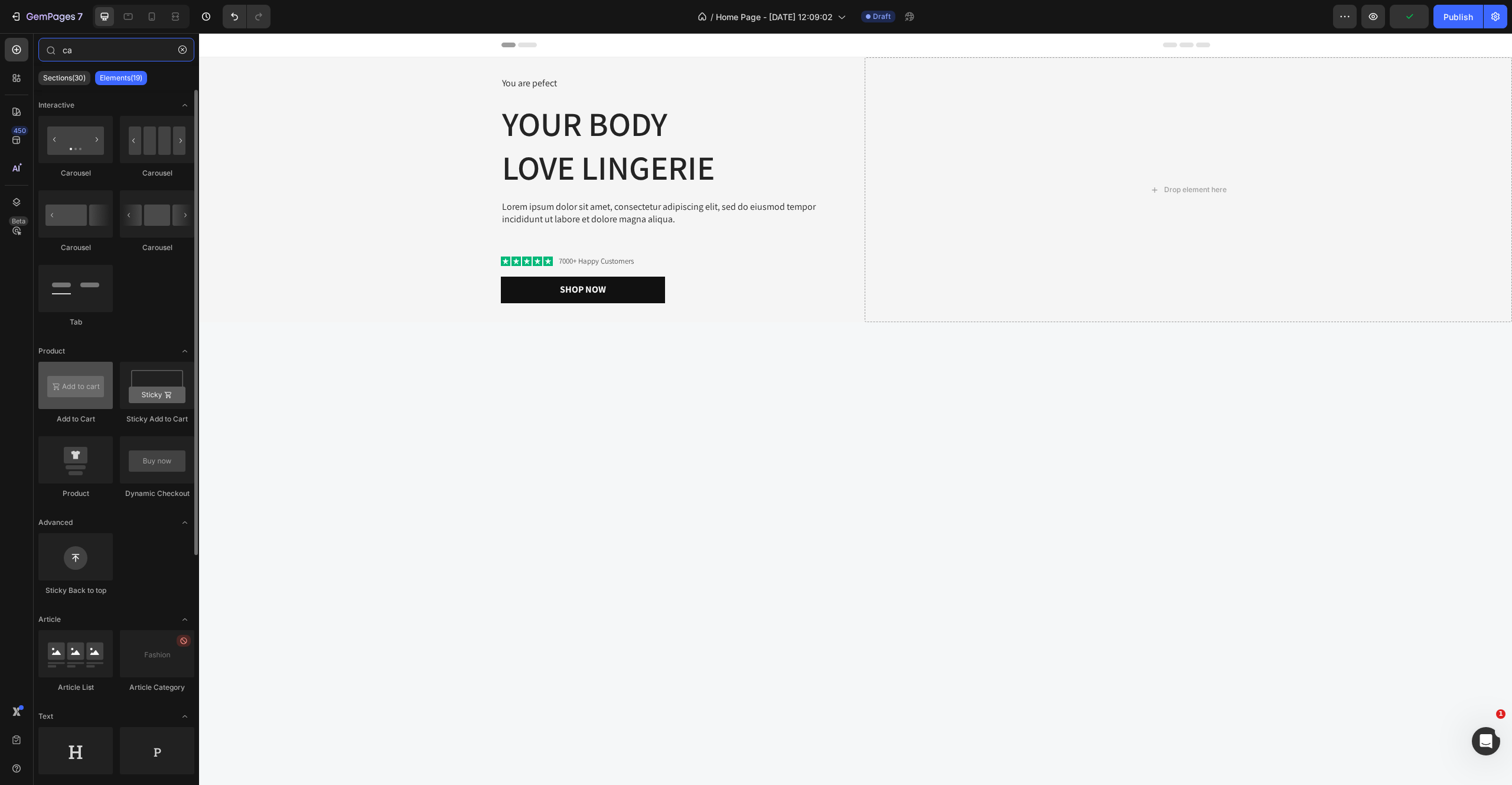
type input "c"
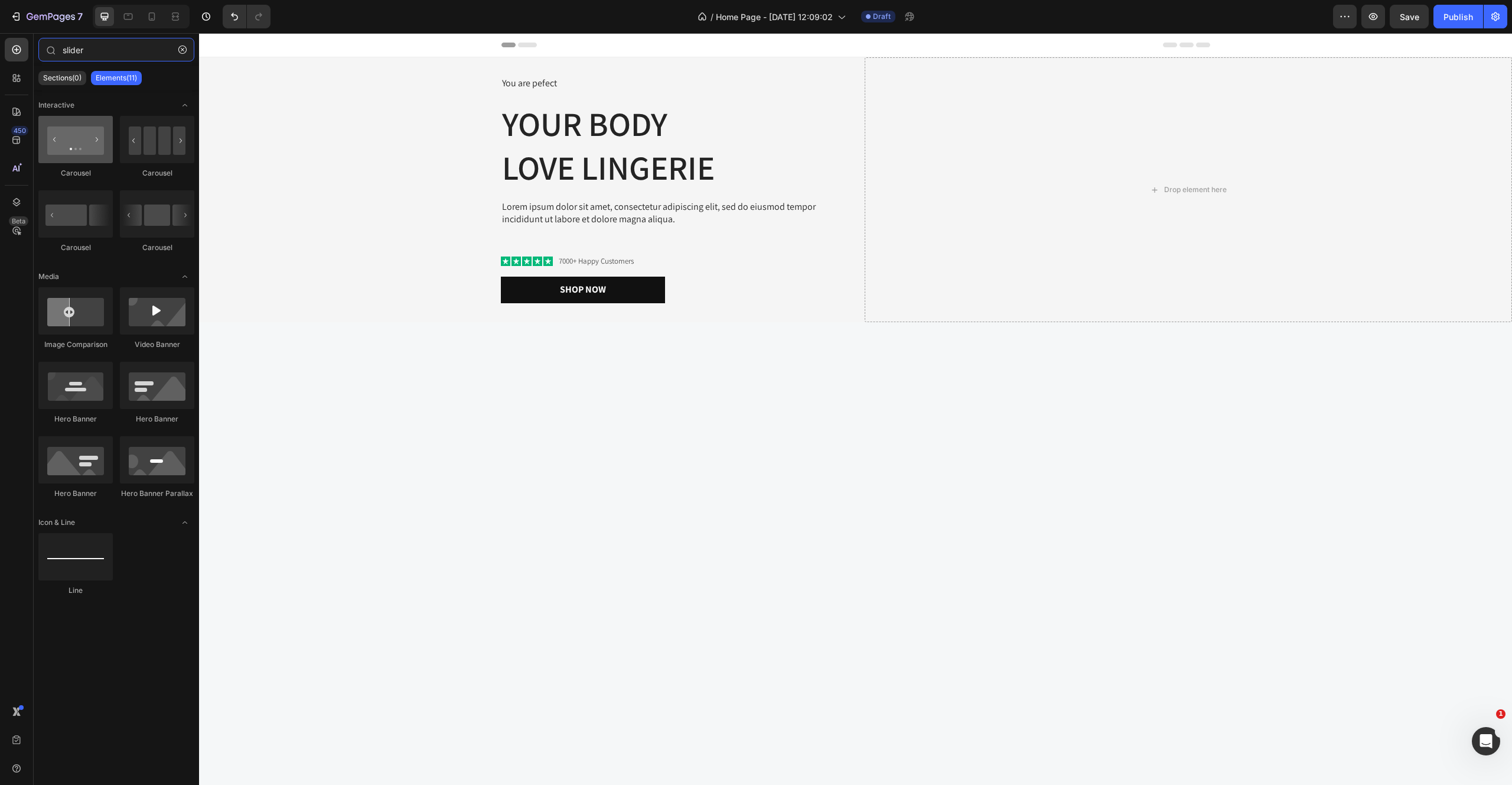
type input "slider"
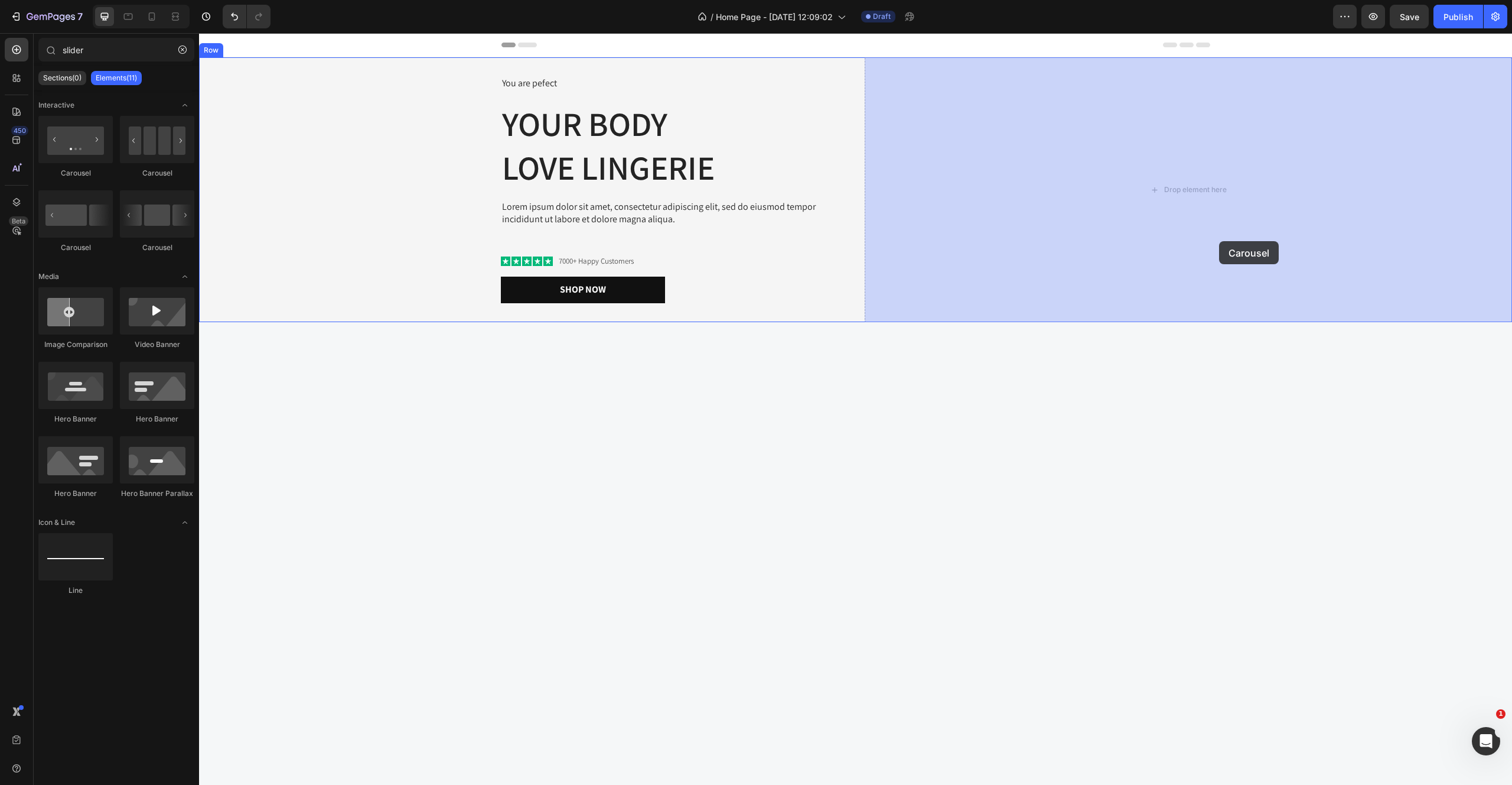
drag, startPoint x: 266, startPoint y: 169, endPoint x: 1219, endPoint y: 241, distance: 955.7
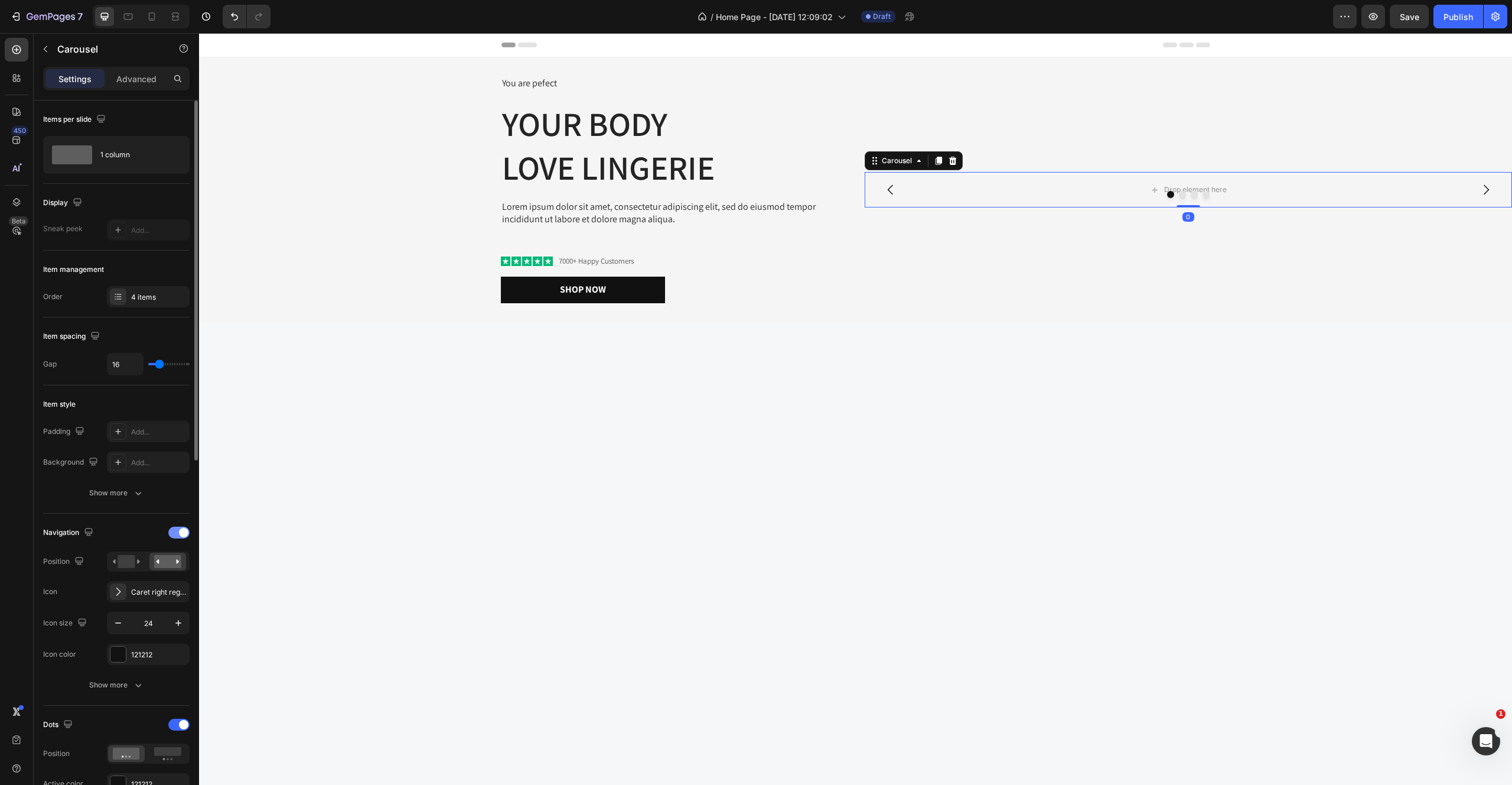
click at [180, 537] on div at bounding box center [179, 533] width 21 height 12
click at [172, 598] on rect at bounding box center [168, 598] width 27 height 9
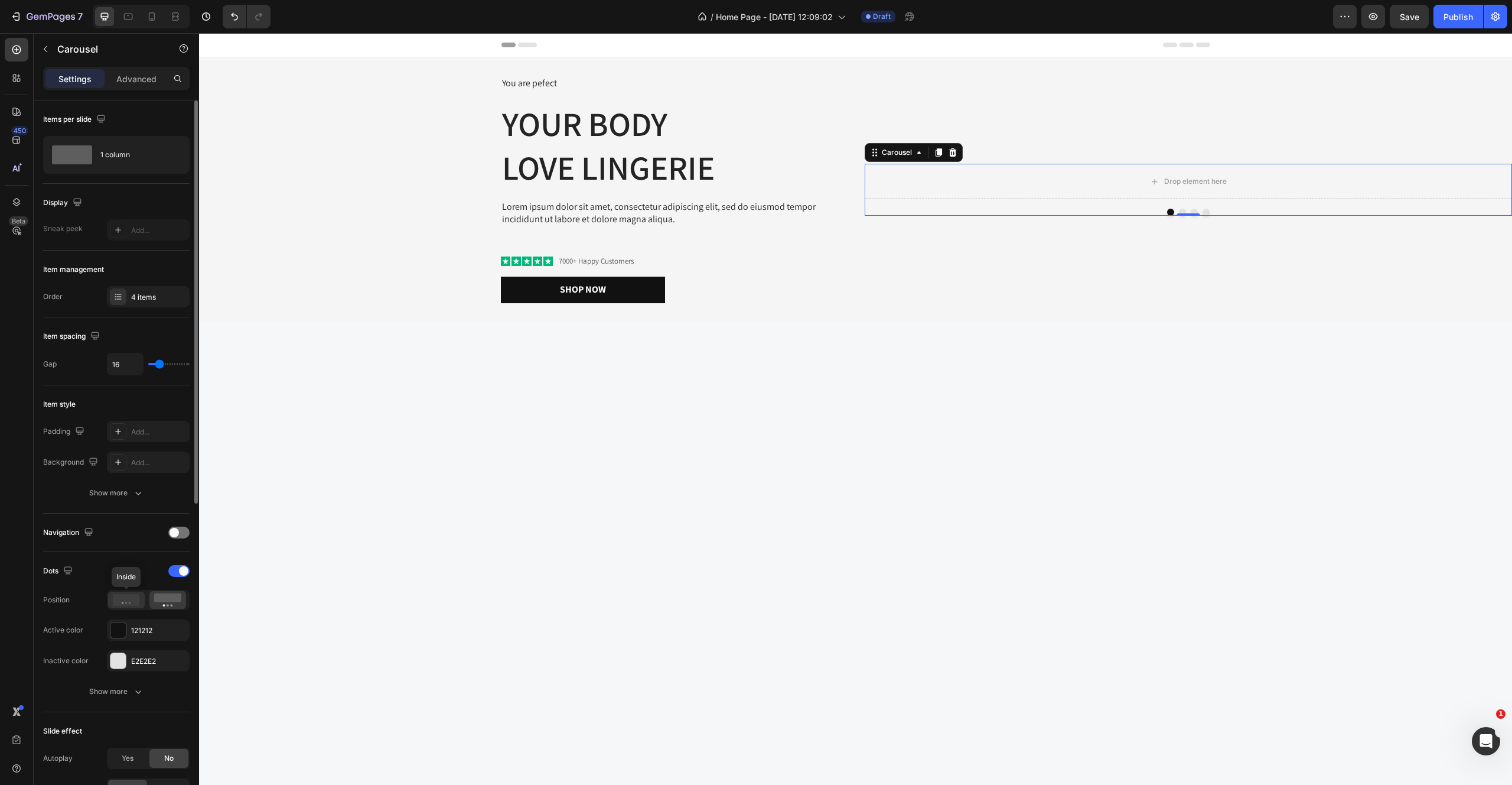
click at [125, 603] on icon at bounding box center [126, 600] width 27 height 12
click at [160, 610] on div at bounding box center [148, 600] width 83 height 20
click at [172, 598] on rect at bounding box center [168, 598] width 27 height 9
click at [114, 604] on icon at bounding box center [126, 600] width 27 height 12
click at [20, 50] on icon at bounding box center [17, 50] width 12 height 12
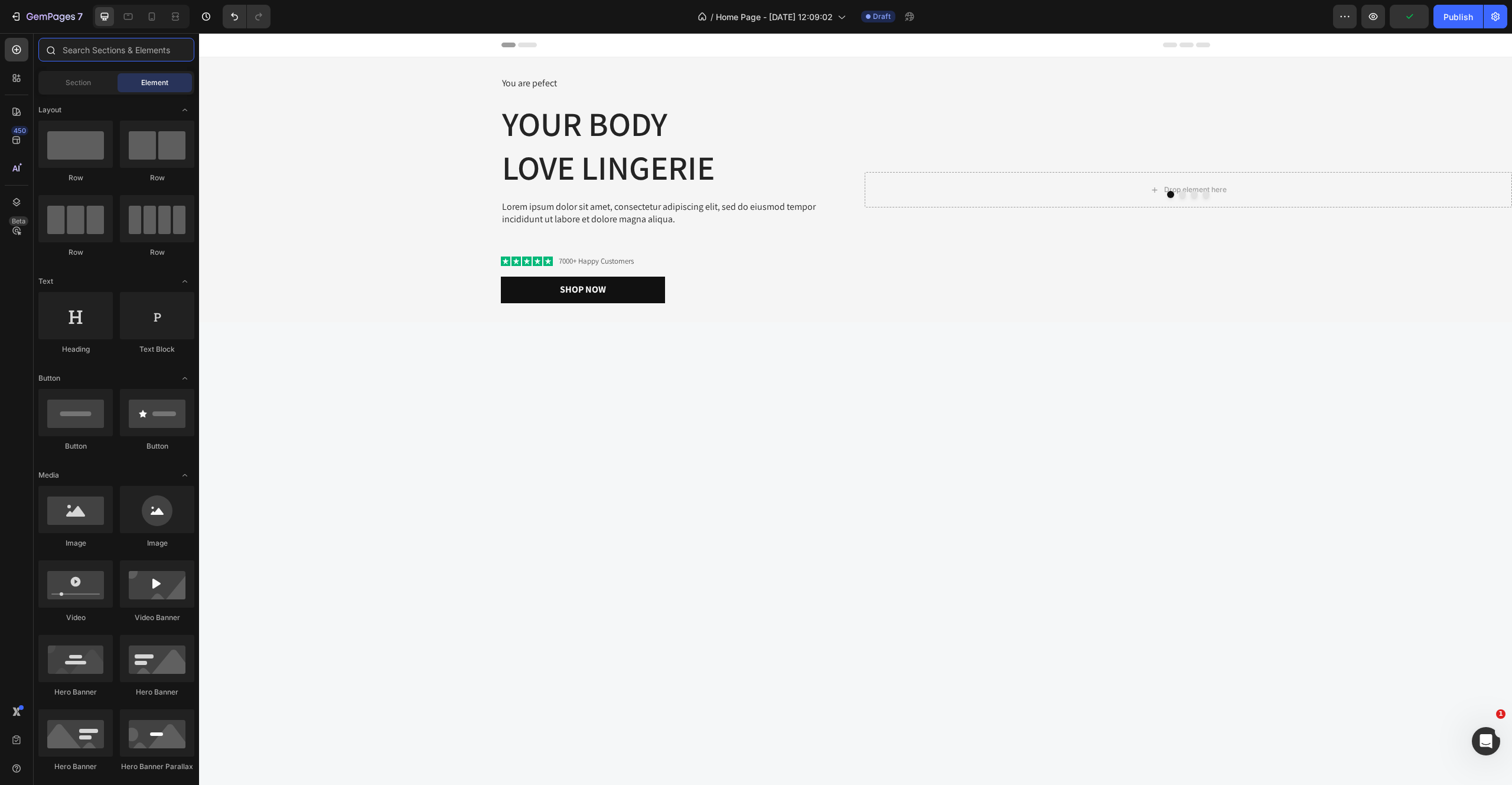
click at [73, 51] on input "text" at bounding box center [116, 49] width 156 height 23
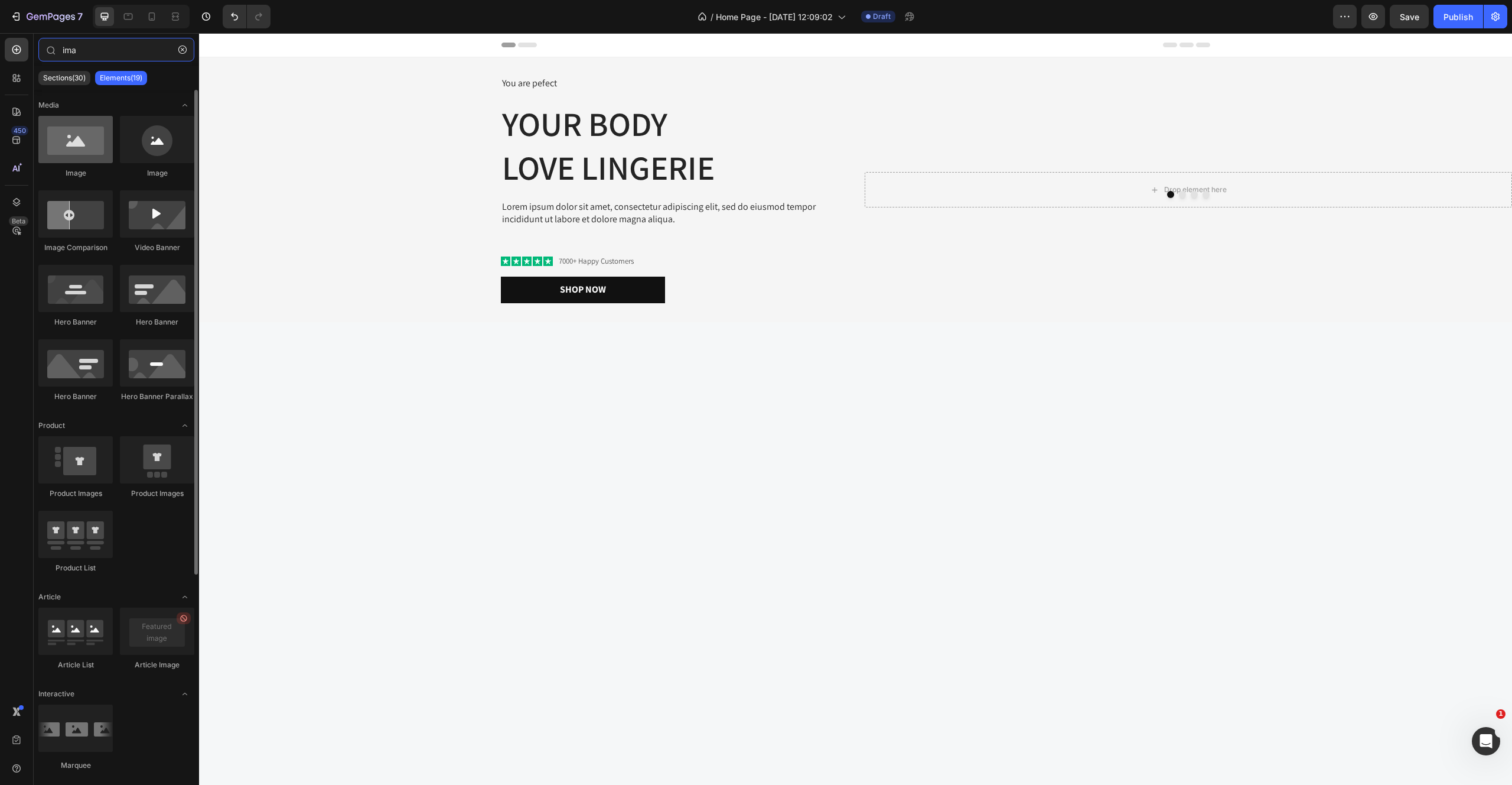
type input "ima"
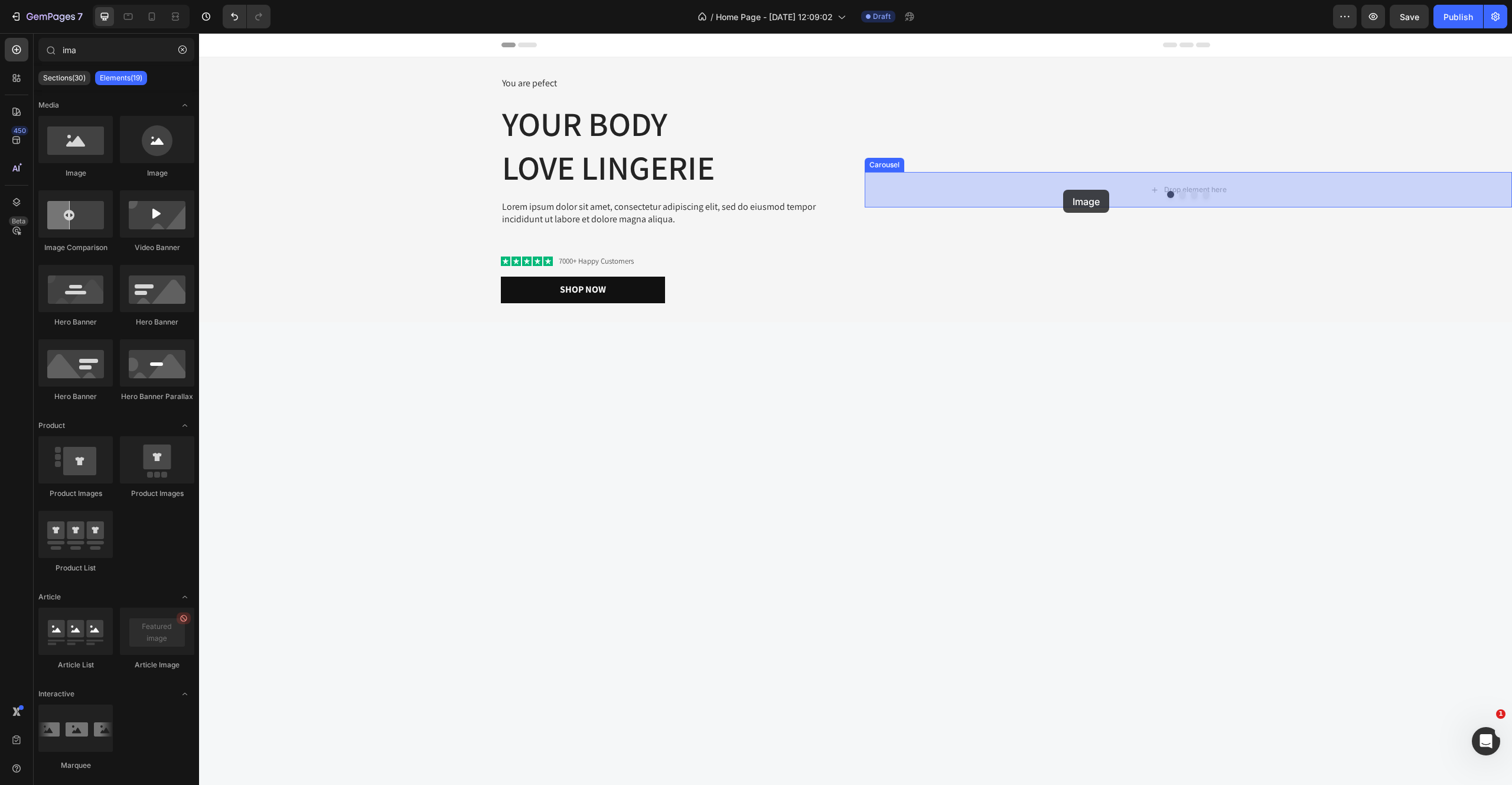
drag, startPoint x: 269, startPoint y: 154, endPoint x: 1063, endPoint y: 190, distance: 794.8
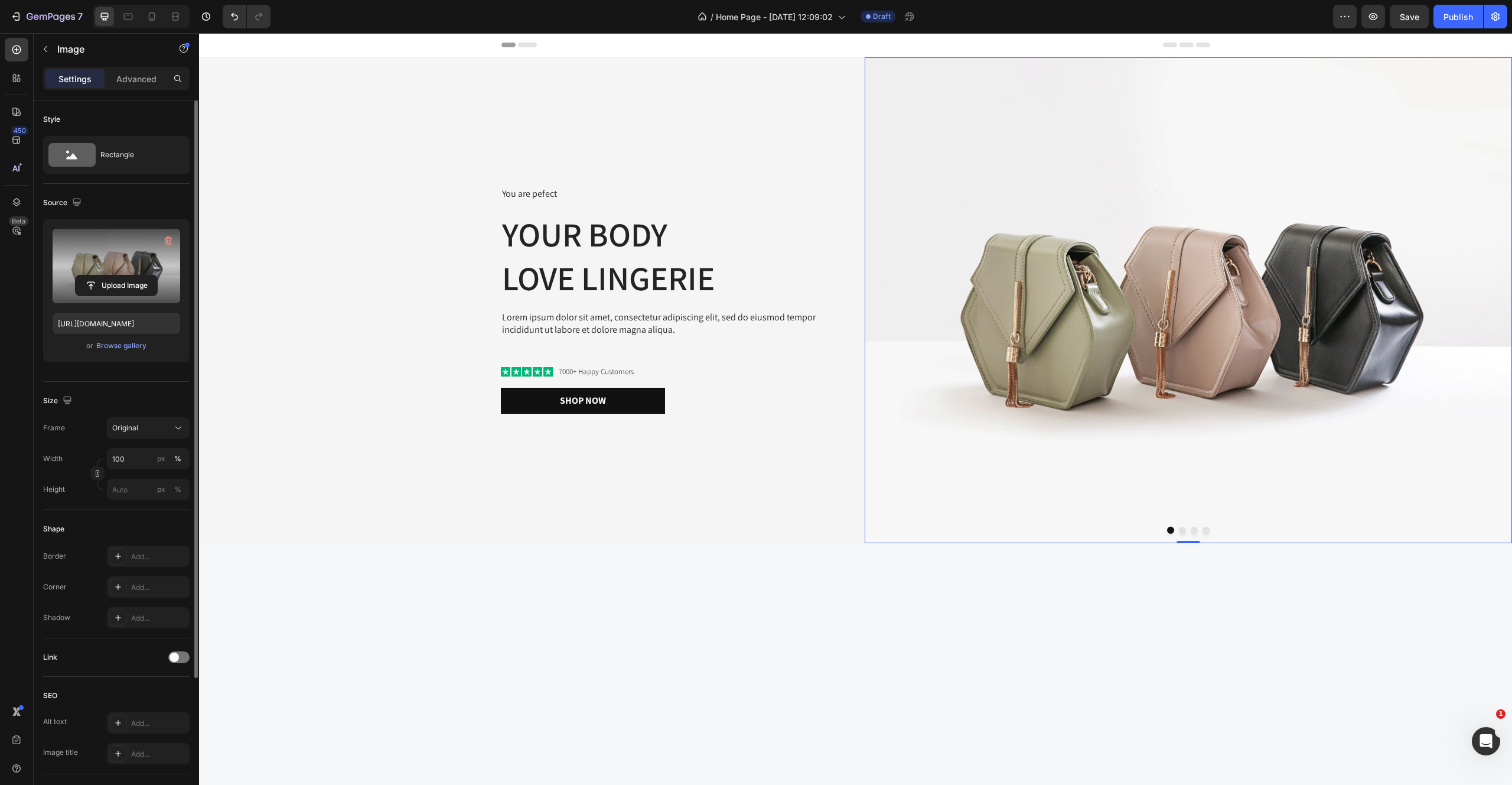
click at [125, 266] on label at bounding box center [117, 266] width 128 height 75
click at [125, 275] on input "file" at bounding box center [117, 285] width 81 height 20
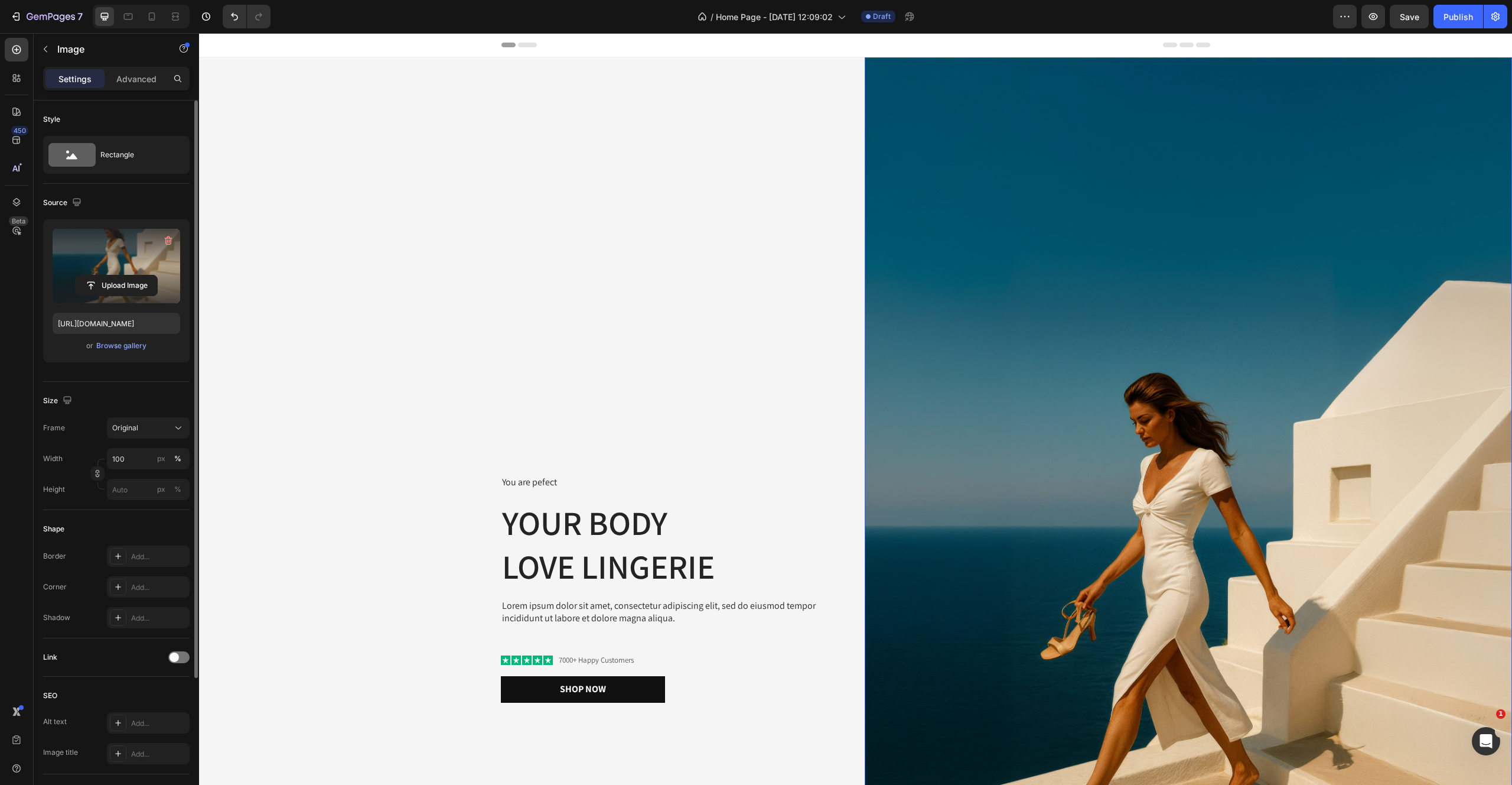
click at [101, 272] on label at bounding box center [117, 266] width 128 height 75
click at [101, 275] on input "file" at bounding box center [117, 285] width 81 height 20
type input "https://cdn.shopify.com/s/files/1/2170/9605/files/gempages_485369058267497726-f…"
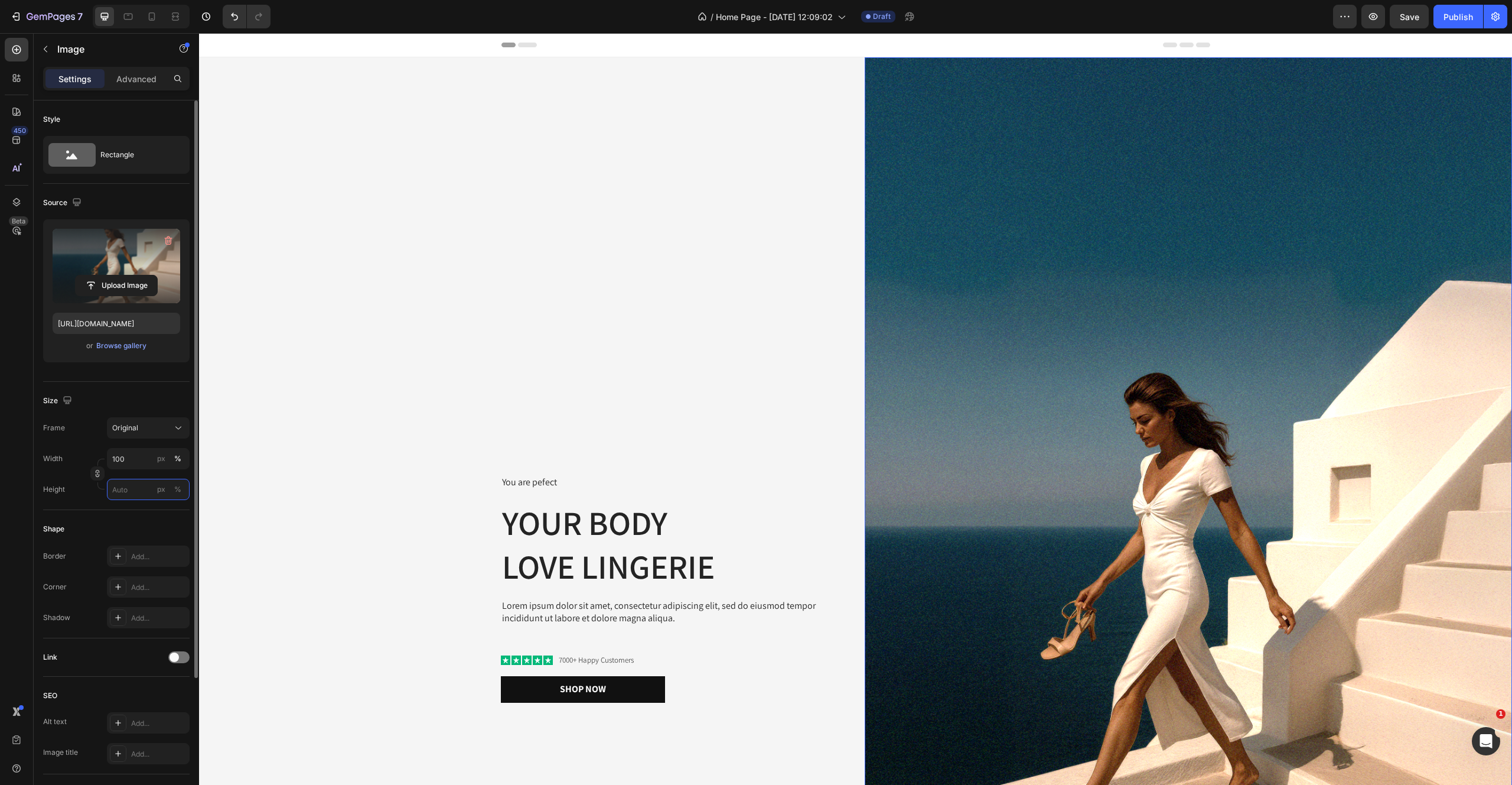
click at [141, 494] on input "px %" at bounding box center [148, 489] width 83 height 21
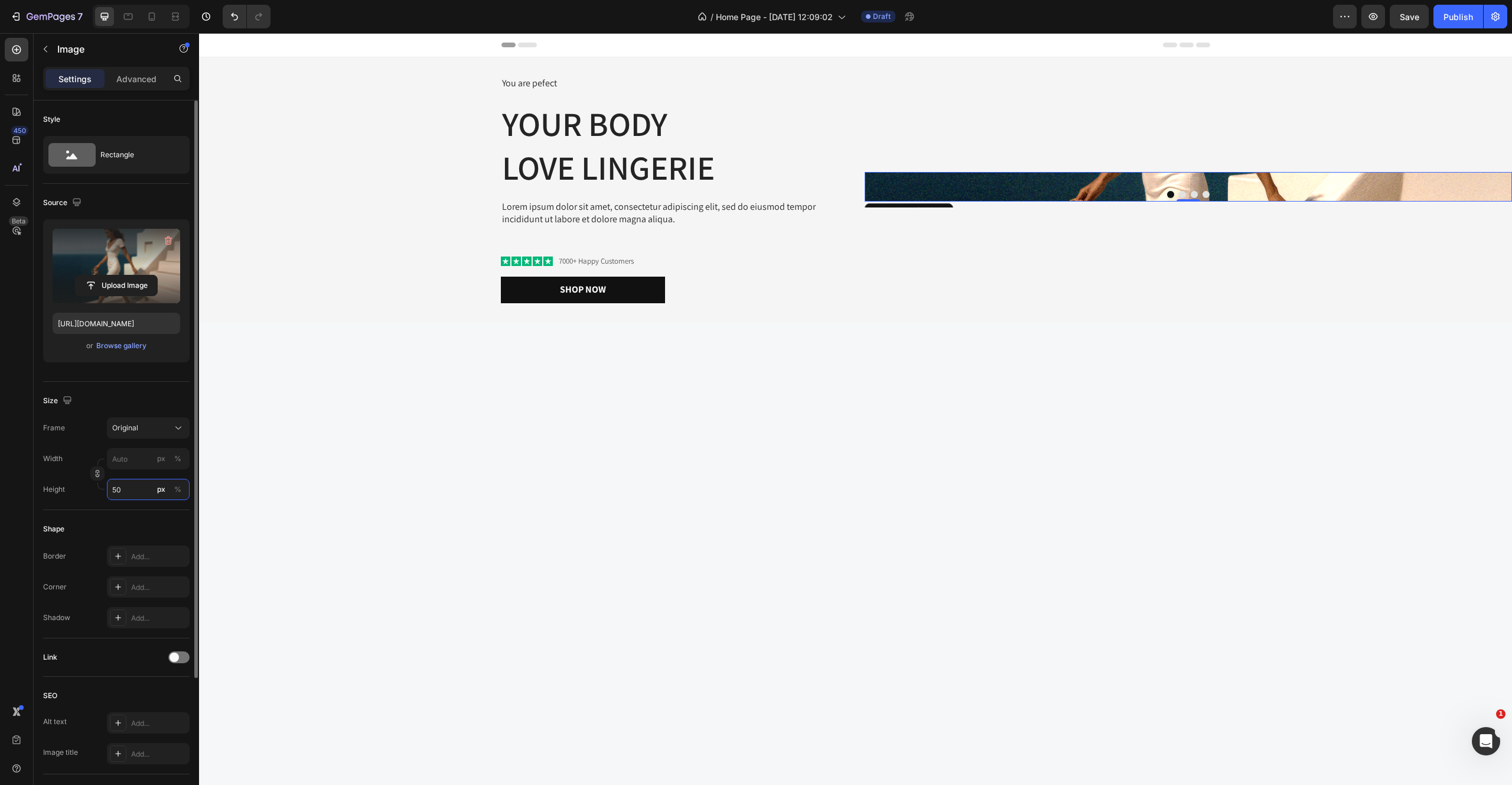
type input "5"
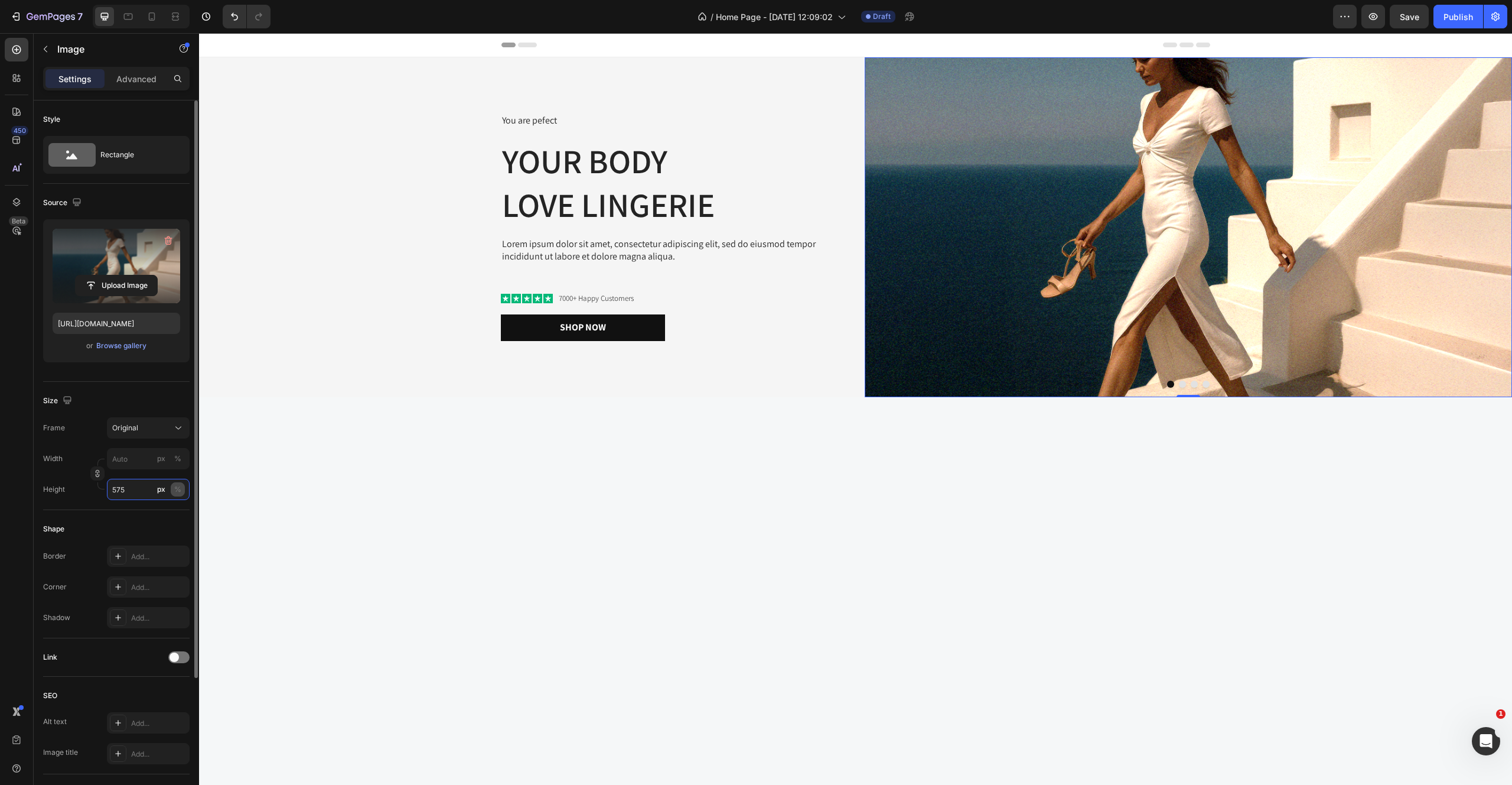
type input "575"
click at [179, 490] on div "%" at bounding box center [178, 489] width 7 height 11
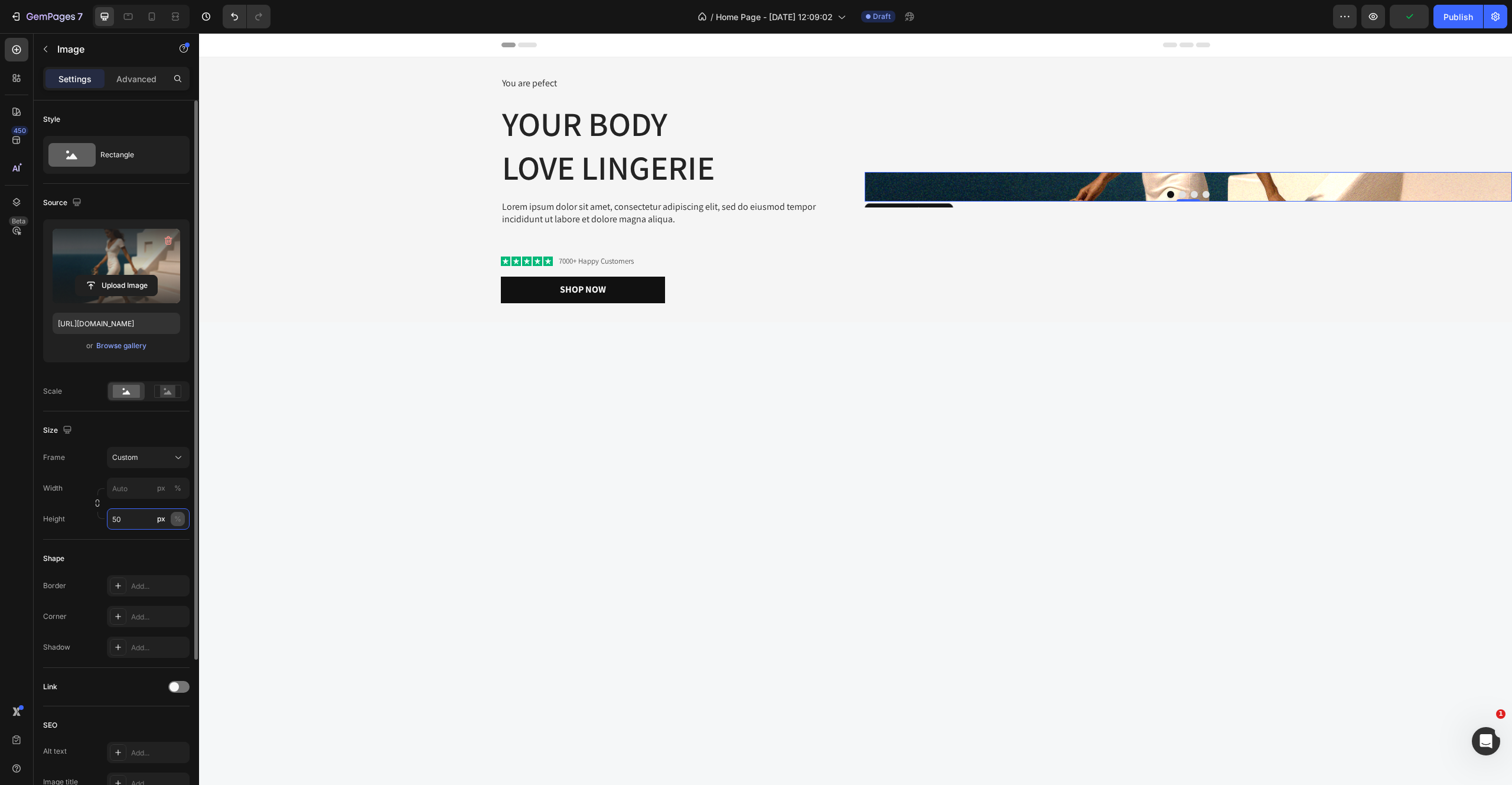
type input "50"
click at [181, 519] on button "%" at bounding box center [178, 519] width 14 height 14
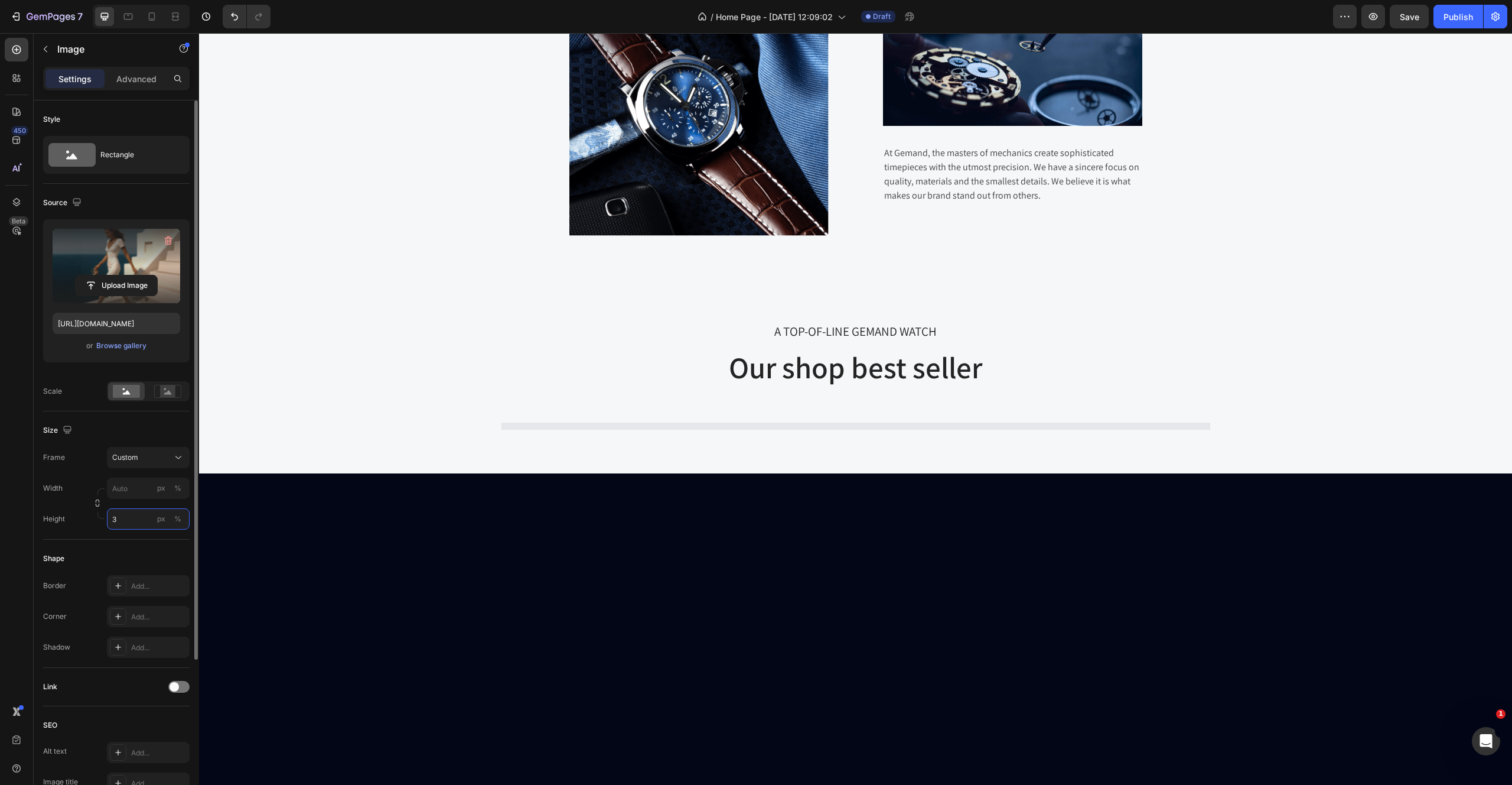
scroll to position [164, 0]
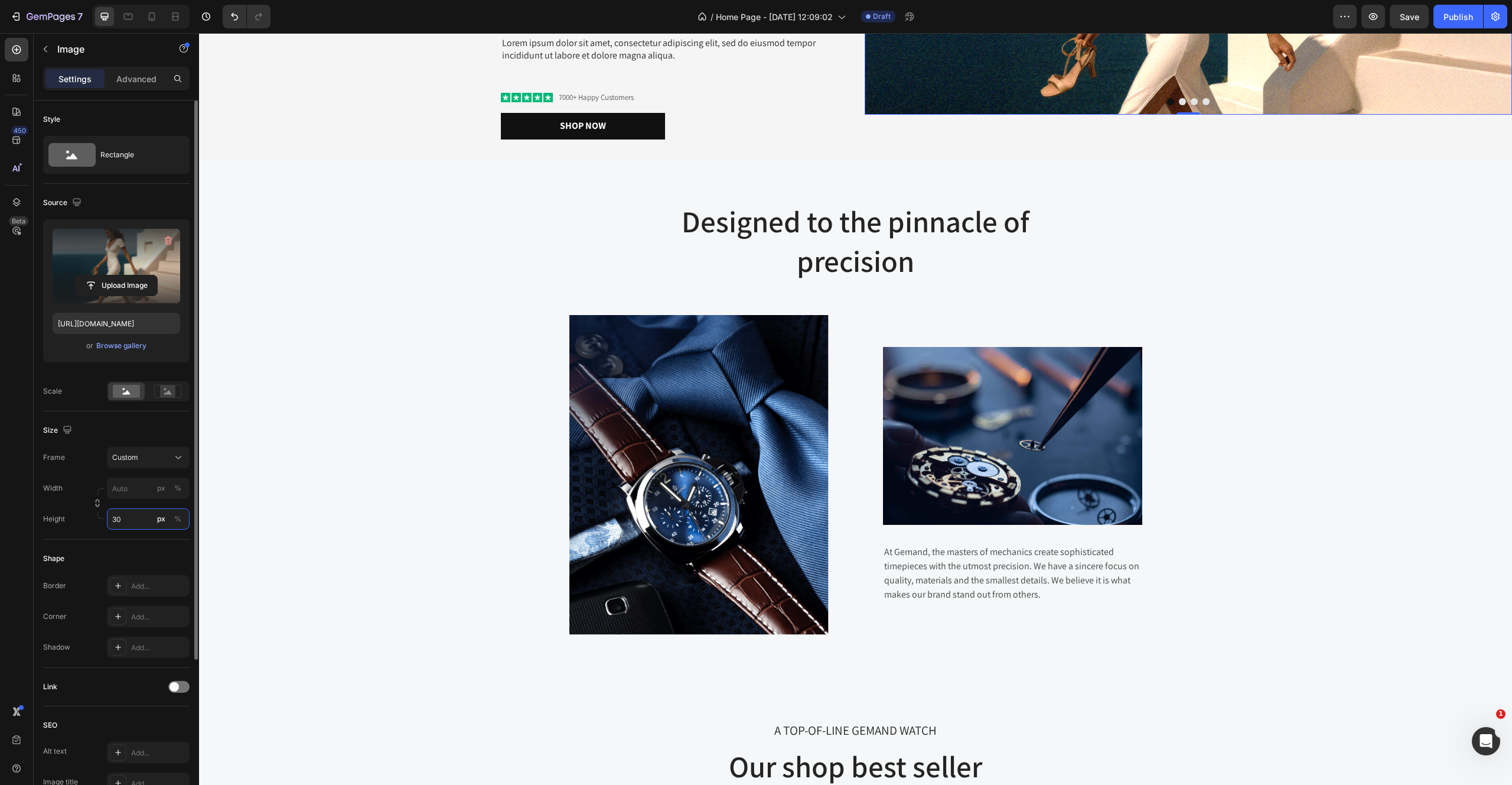
type input "3"
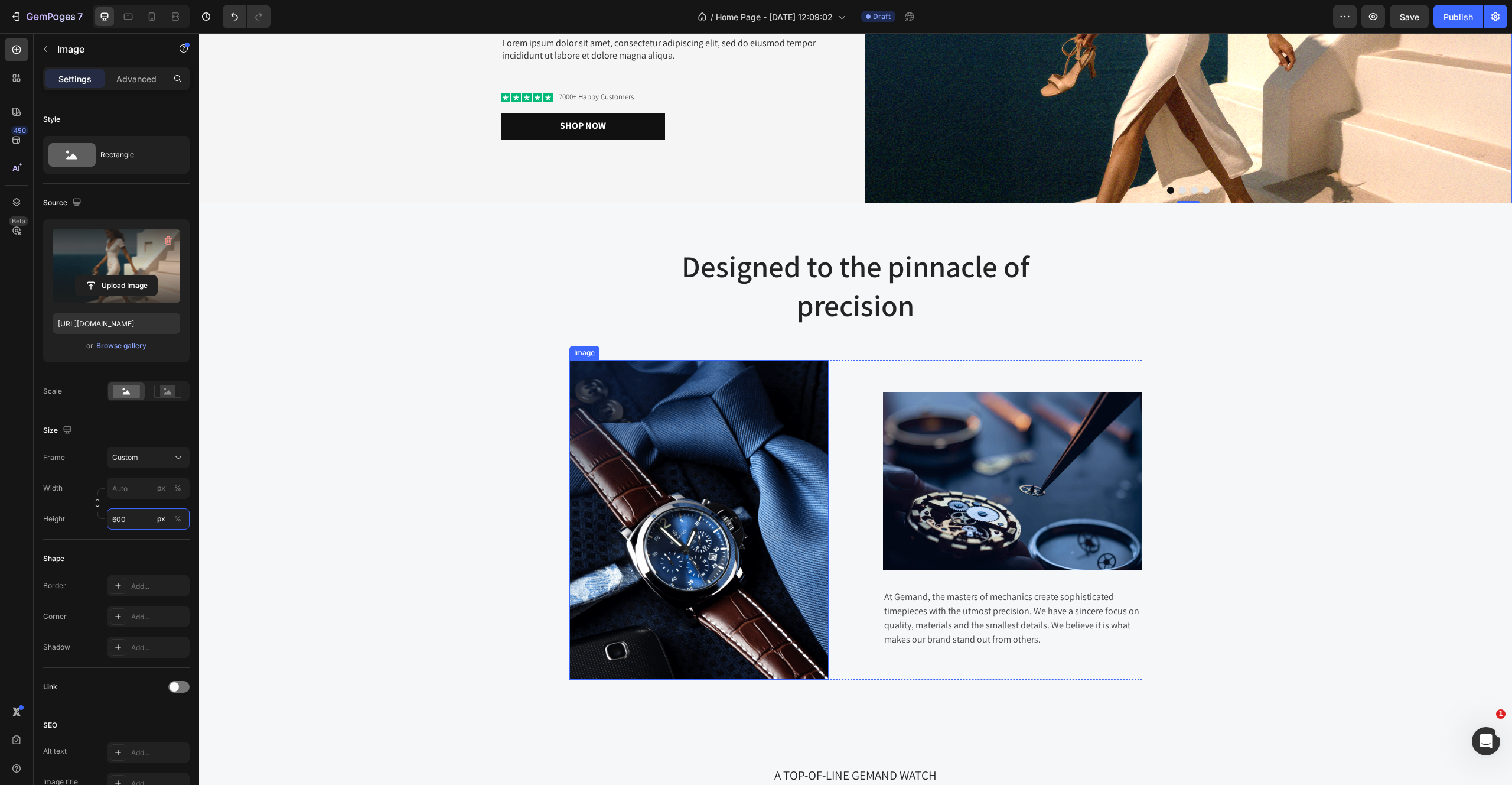
scroll to position [0, 0]
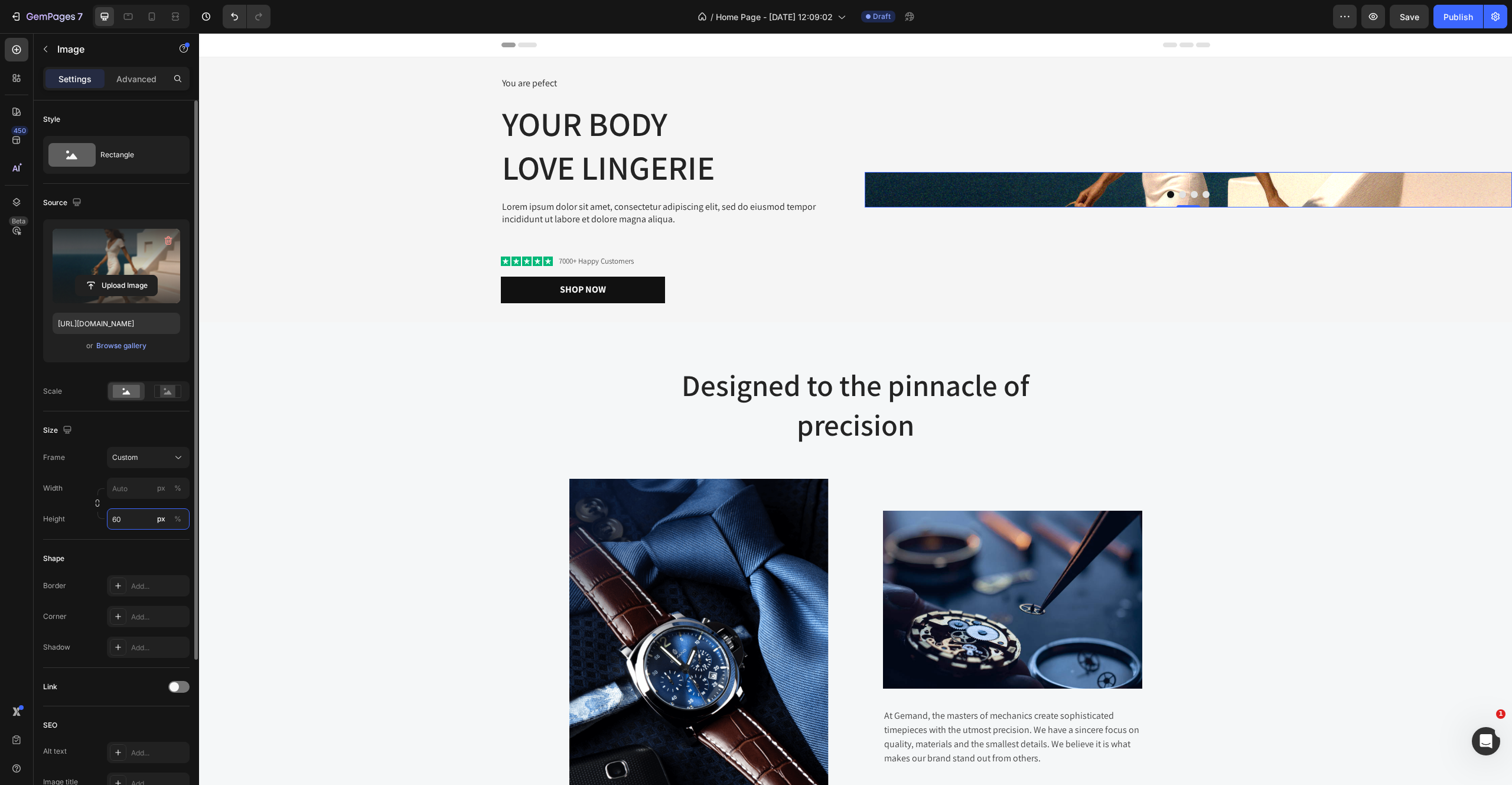
type input "6"
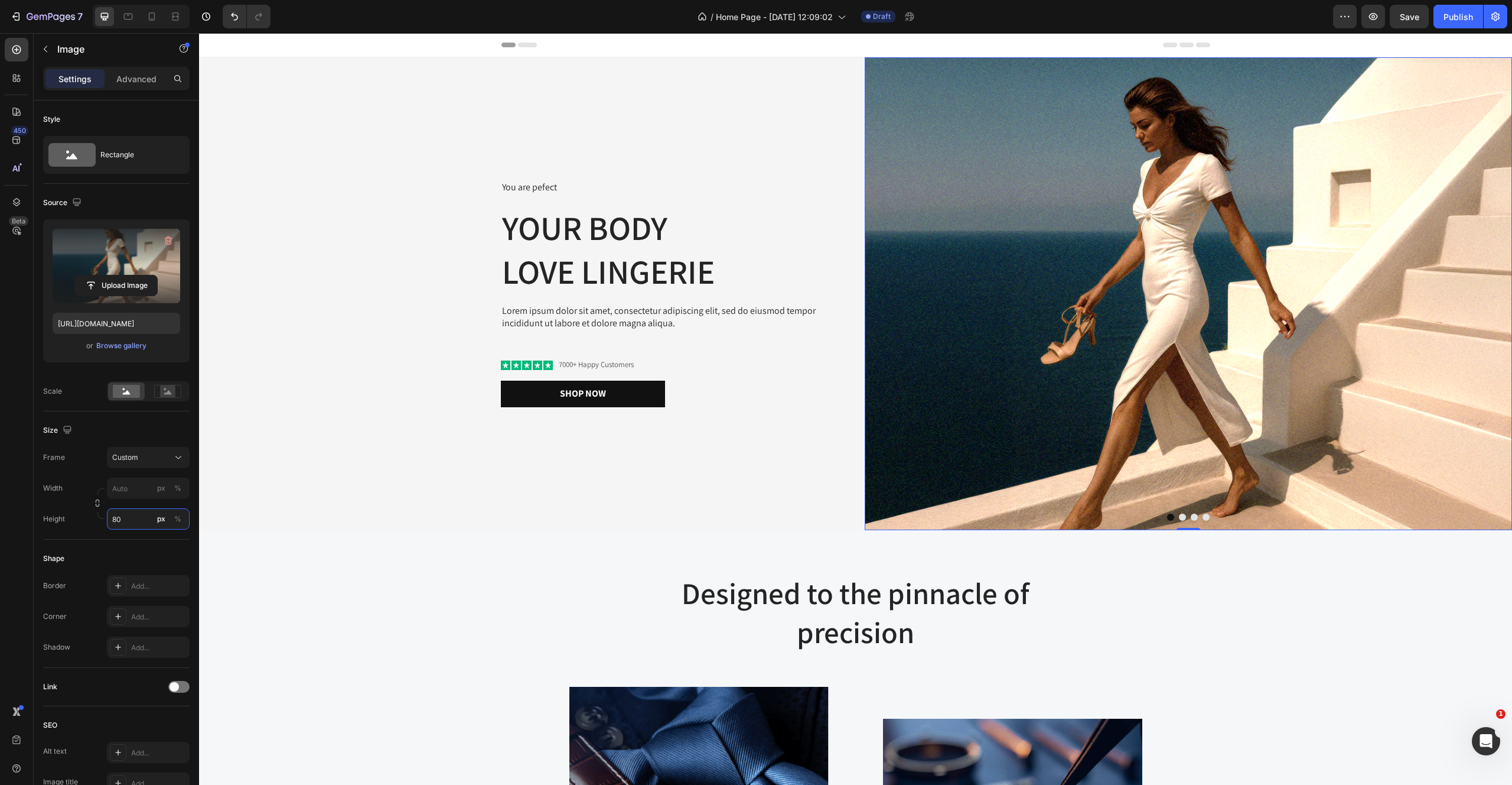
type input "8"
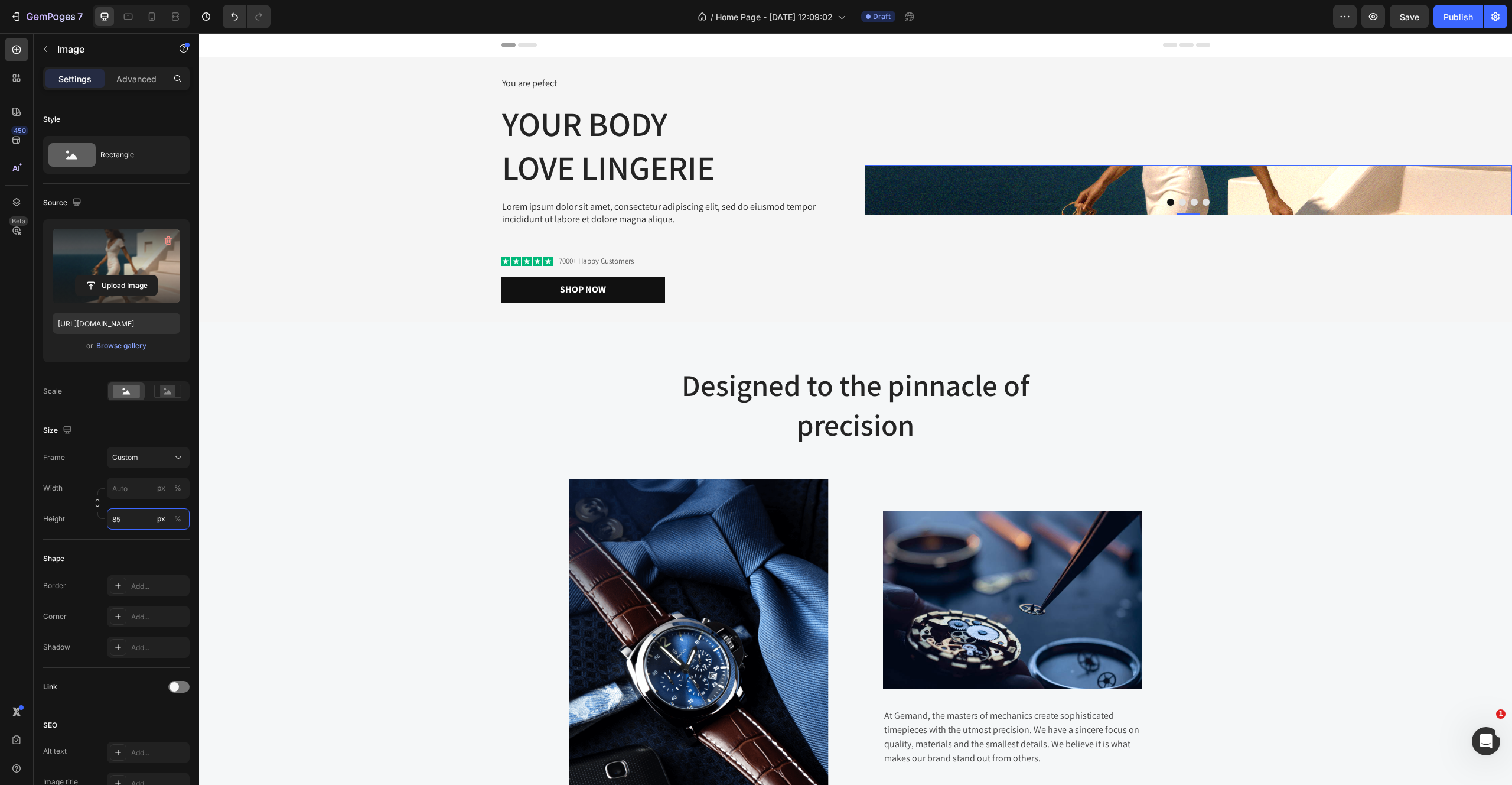
type input "850"
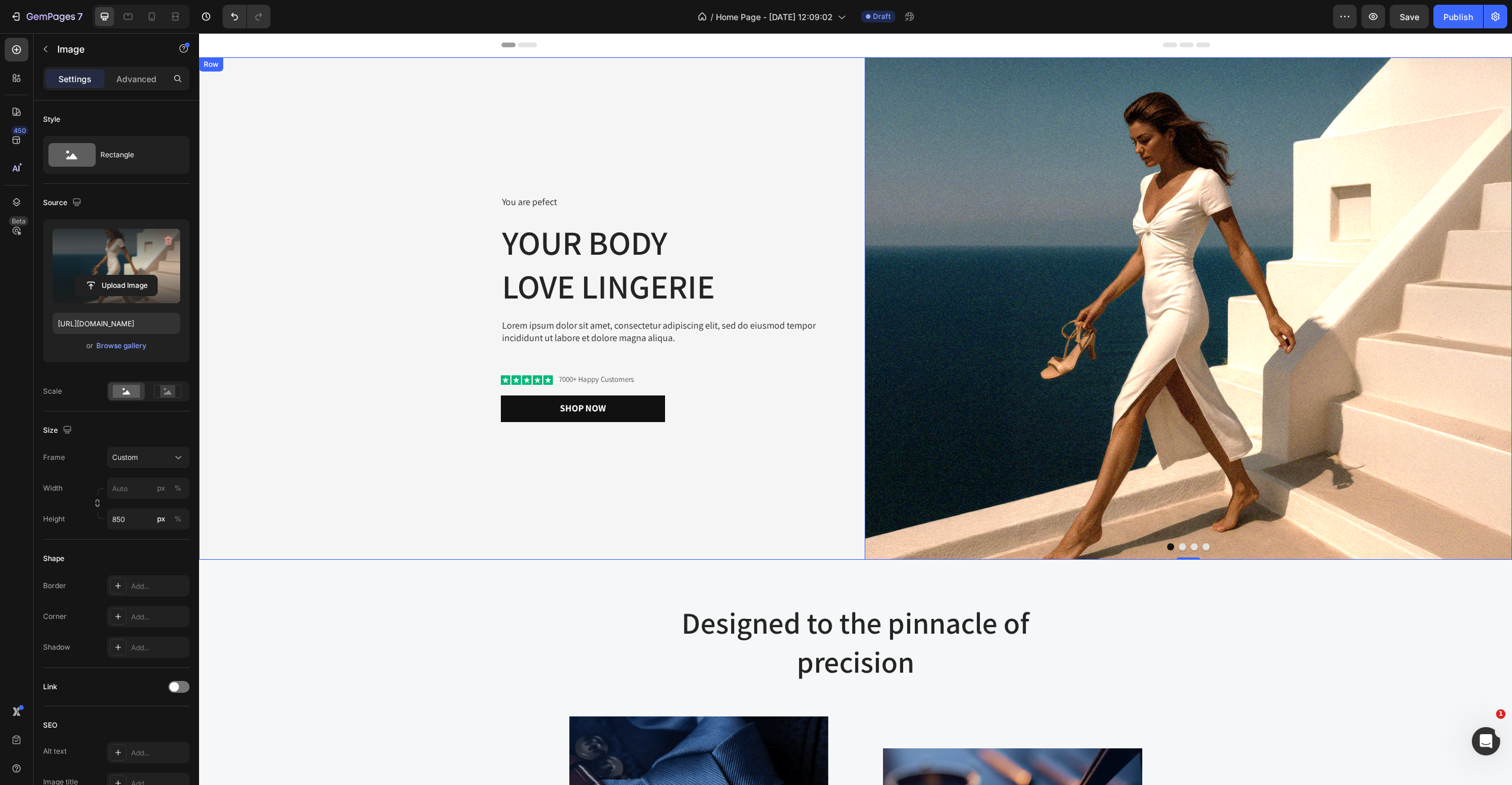
click at [396, 347] on div "You are pefect Text Block Your Body love Lingerie Heading Lorem ipsum dolor sit…" at bounding box center [523, 308] width 648 height 502
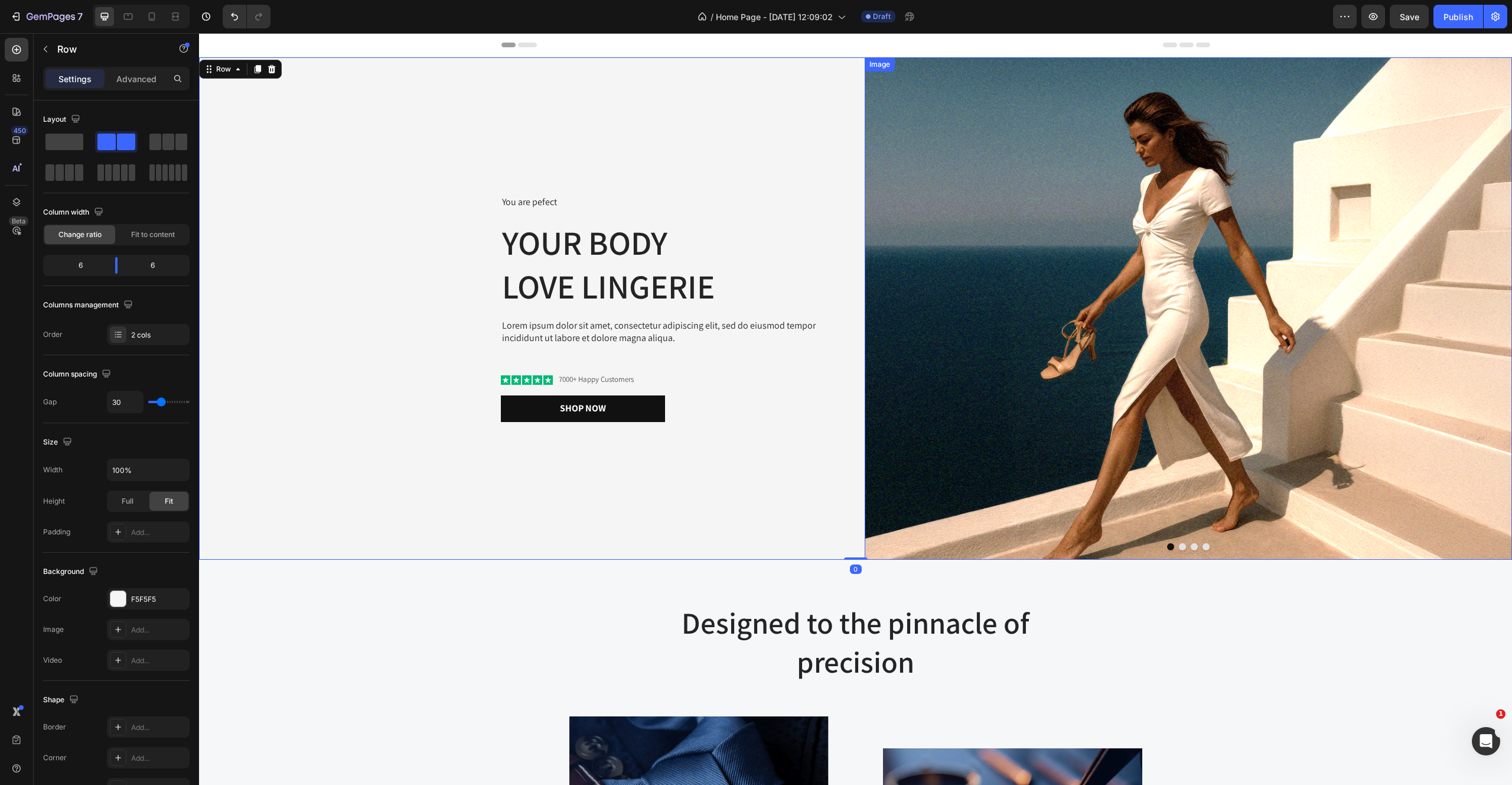
click at [1019, 210] on img at bounding box center [1189, 308] width 648 height 502
click at [593, 512] on div "You are pefect Text Block Your Body love Lingerie Heading Lorem ipsum dolor sit…" at bounding box center [523, 308] width 648 height 502
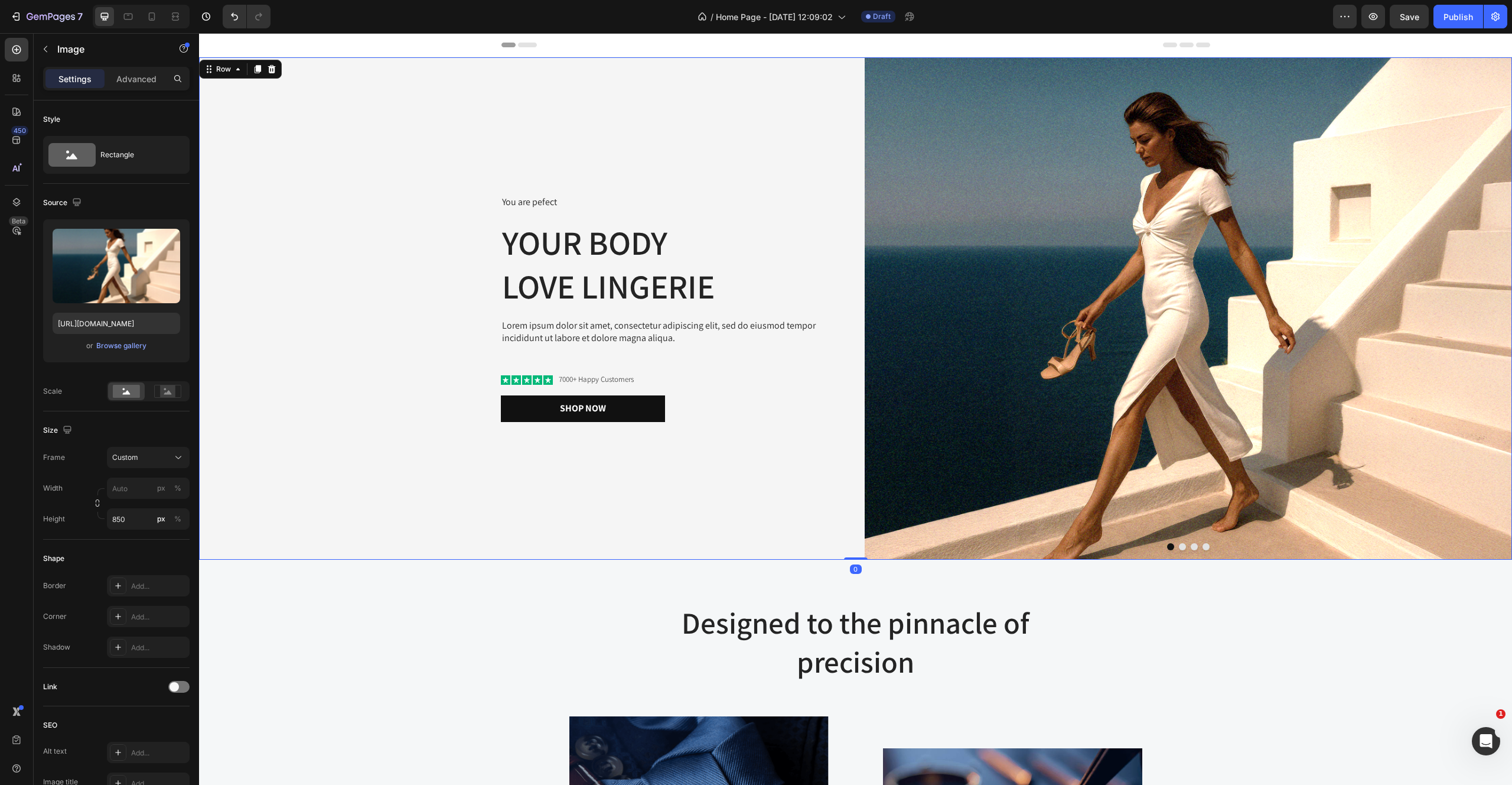
click at [979, 212] on img at bounding box center [1189, 308] width 648 height 502
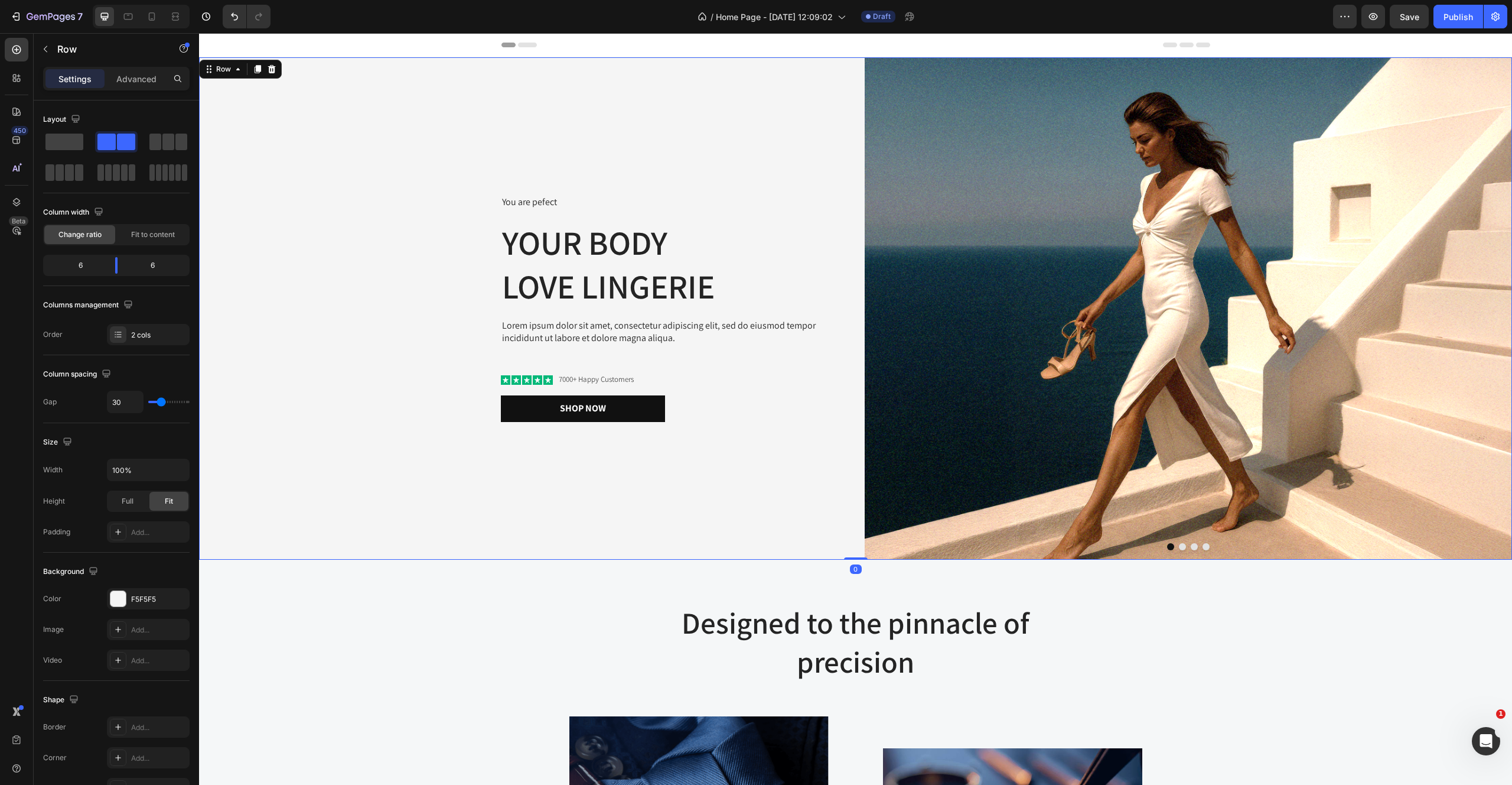
click at [317, 156] on div "You are pefect Text Block Your Body love Lingerie Heading Lorem ipsum dolor sit…" at bounding box center [523, 308] width 648 height 502
click at [15, 51] on icon at bounding box center [17, 50] width 12 height 12
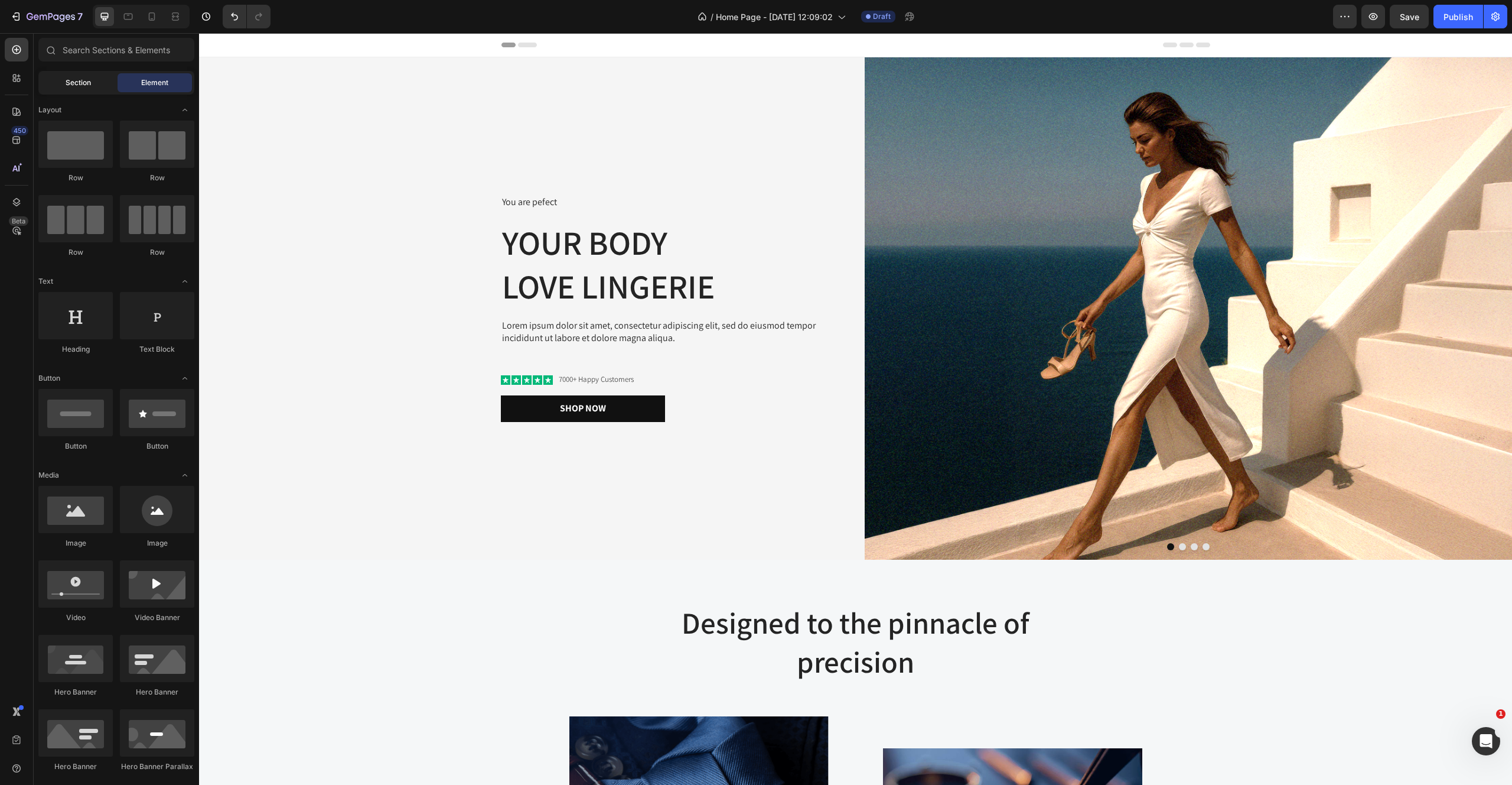
click at [68, 84] on span "Section" at bounding box center [78, 83] width 26 height 11
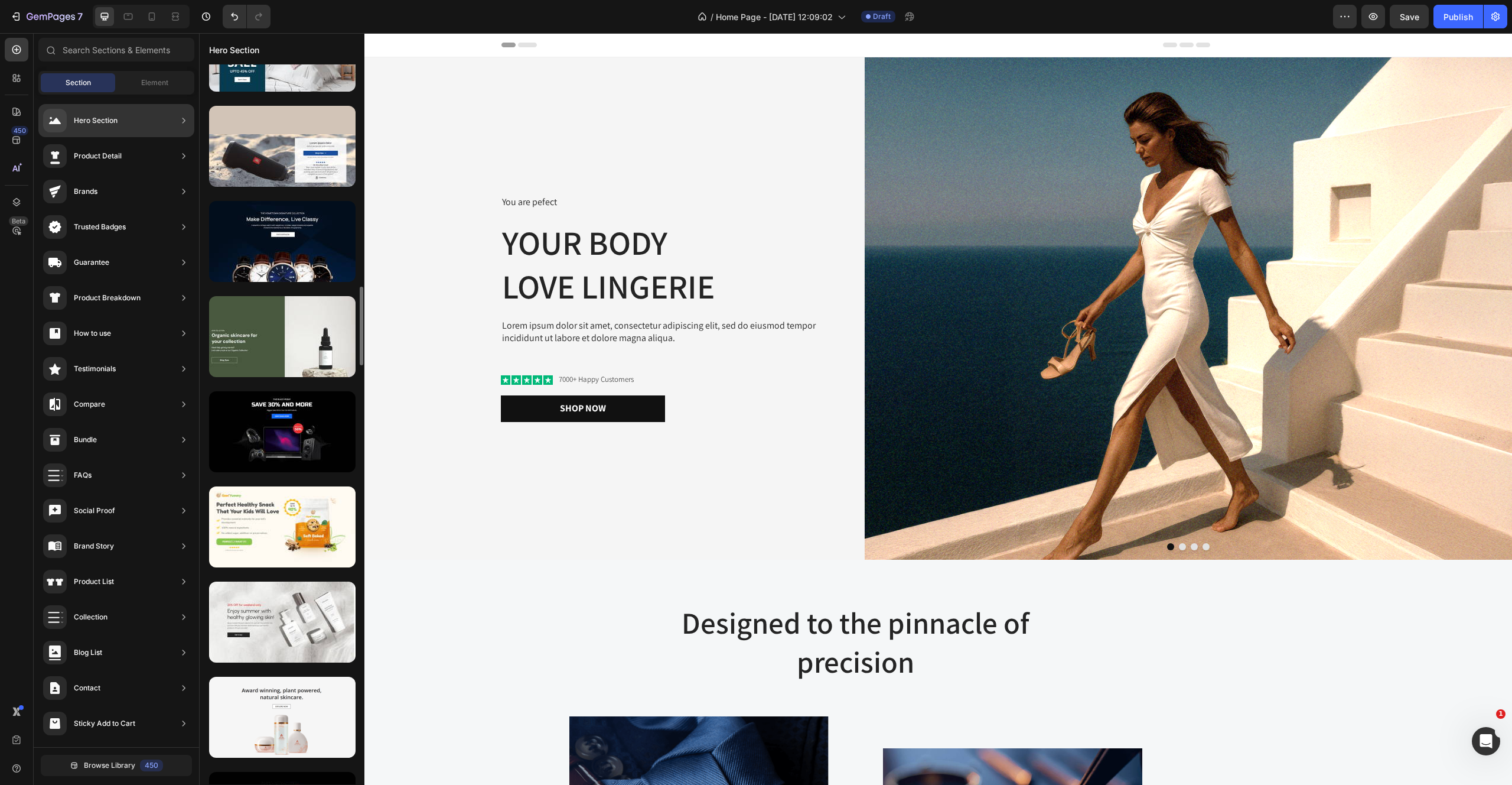
scroll to position [3486, 0]
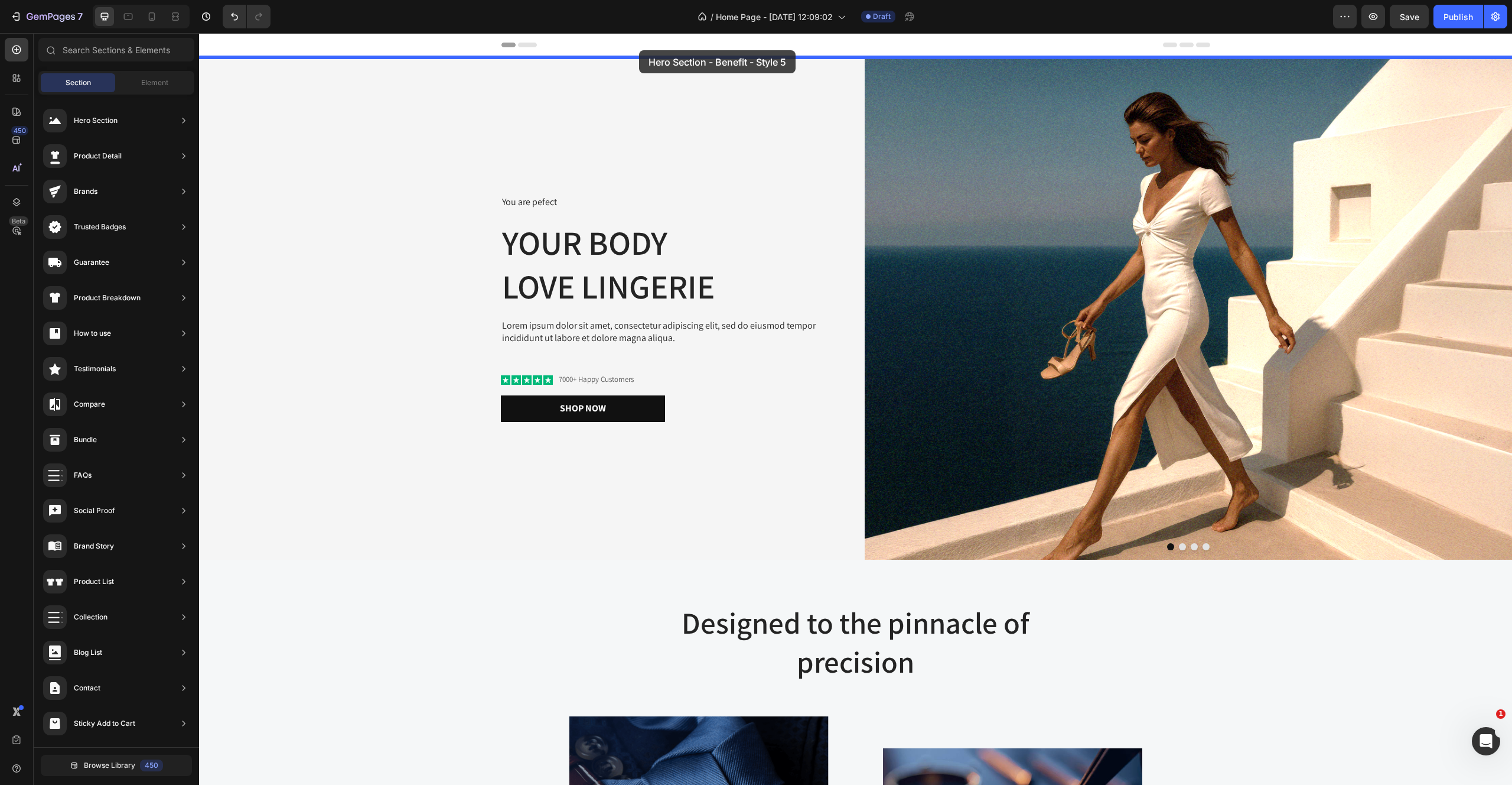
drag, startPoint x: 497, startPoint y: 544, endPoint x: 639, endPoint y: 50, distance: 514.0
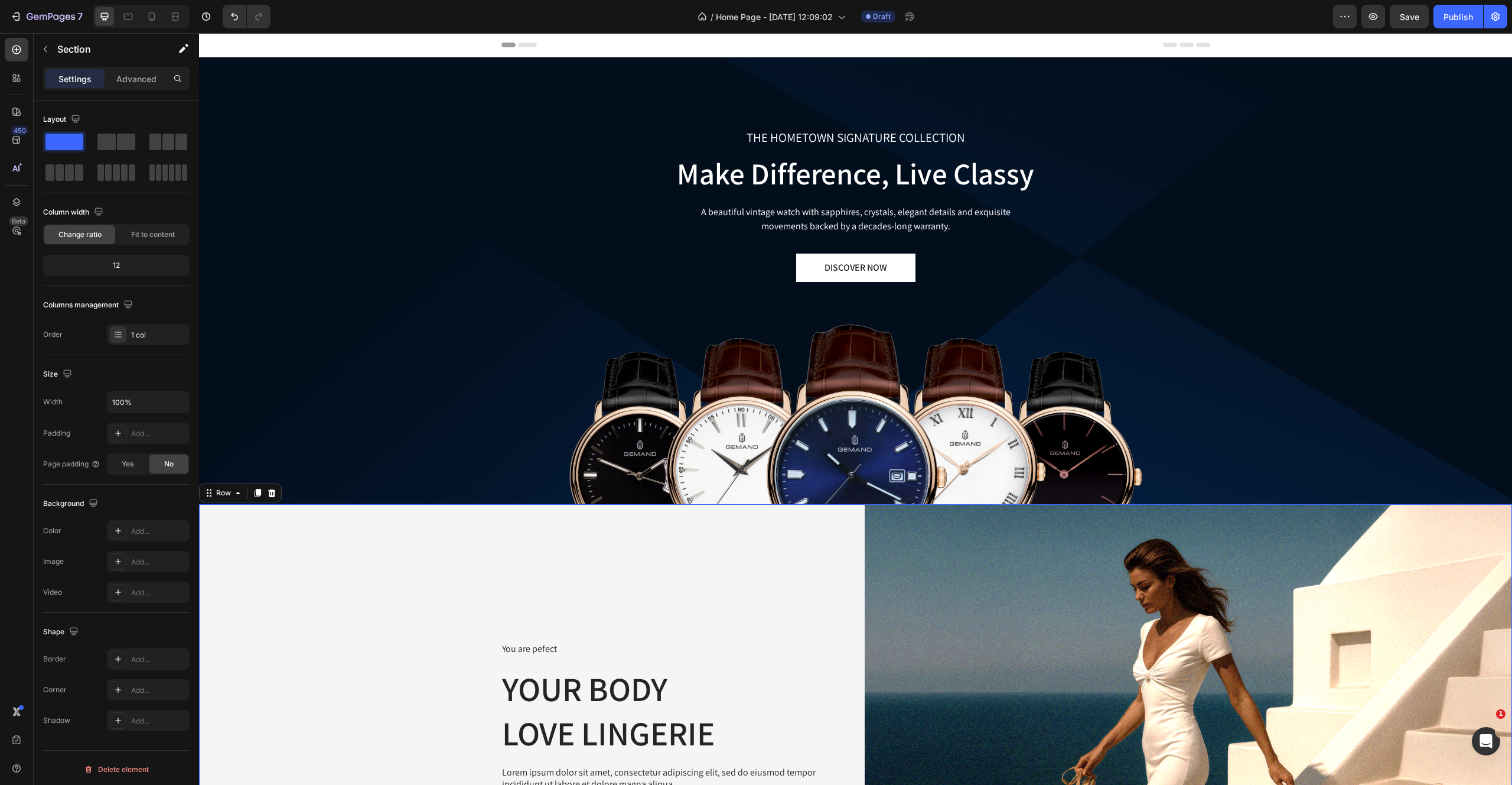
click at [806, 578] on div "You are pefect Text Block Your Body love Lingerie Heading Lorem ipsum dolor sit…" at bounding box center [523, 755] width 648 height 502
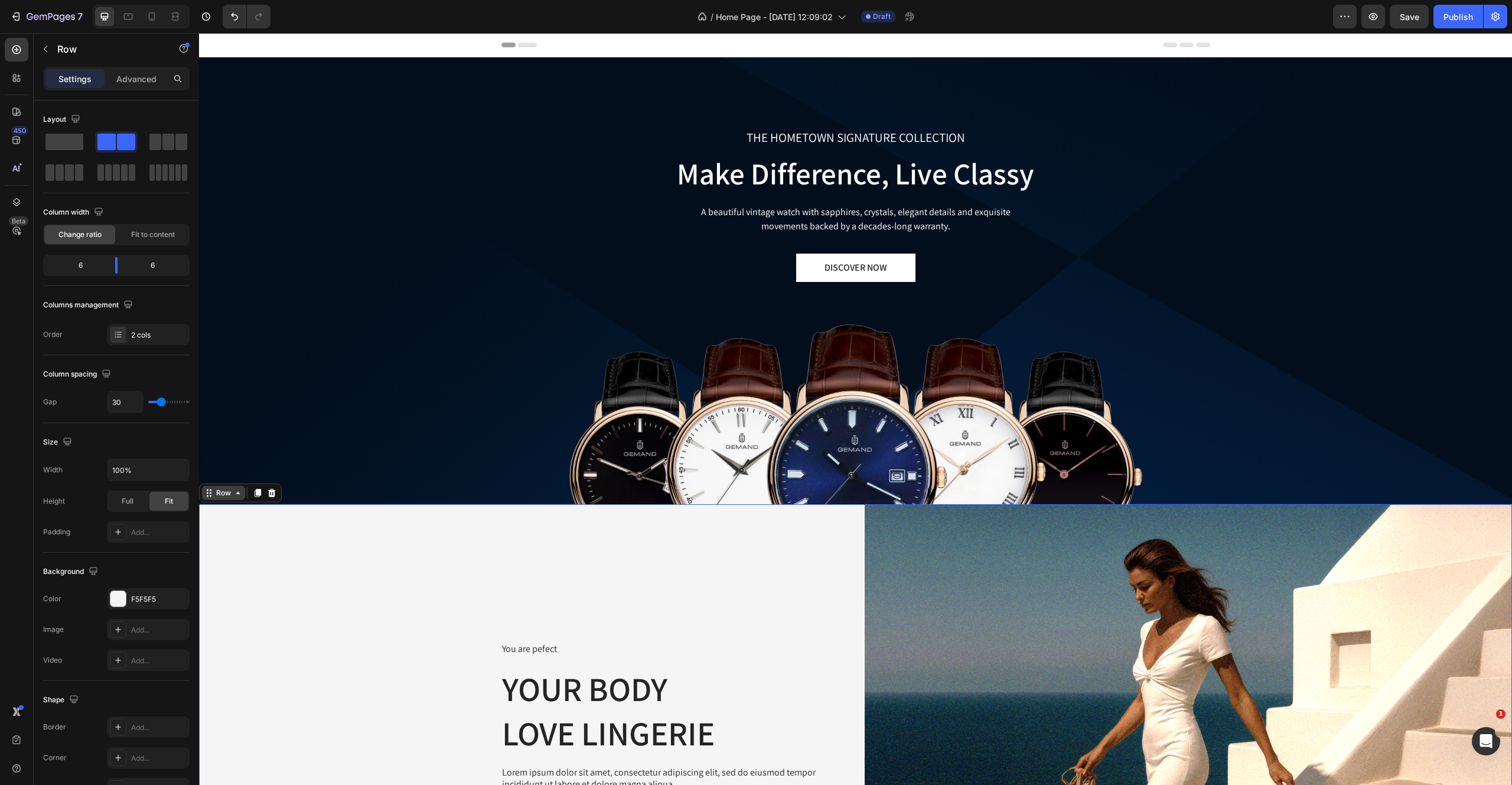
click at [236, 499] on div "Row" at bounding box center [223, 492] width 43 height 14
click at [587, 227] on div "THE HOMETOWN SIGNATURE COLLECTION Text block Make Difference, Live Classy Headi…" at bounding box center [856, 281] width 1313 height 447
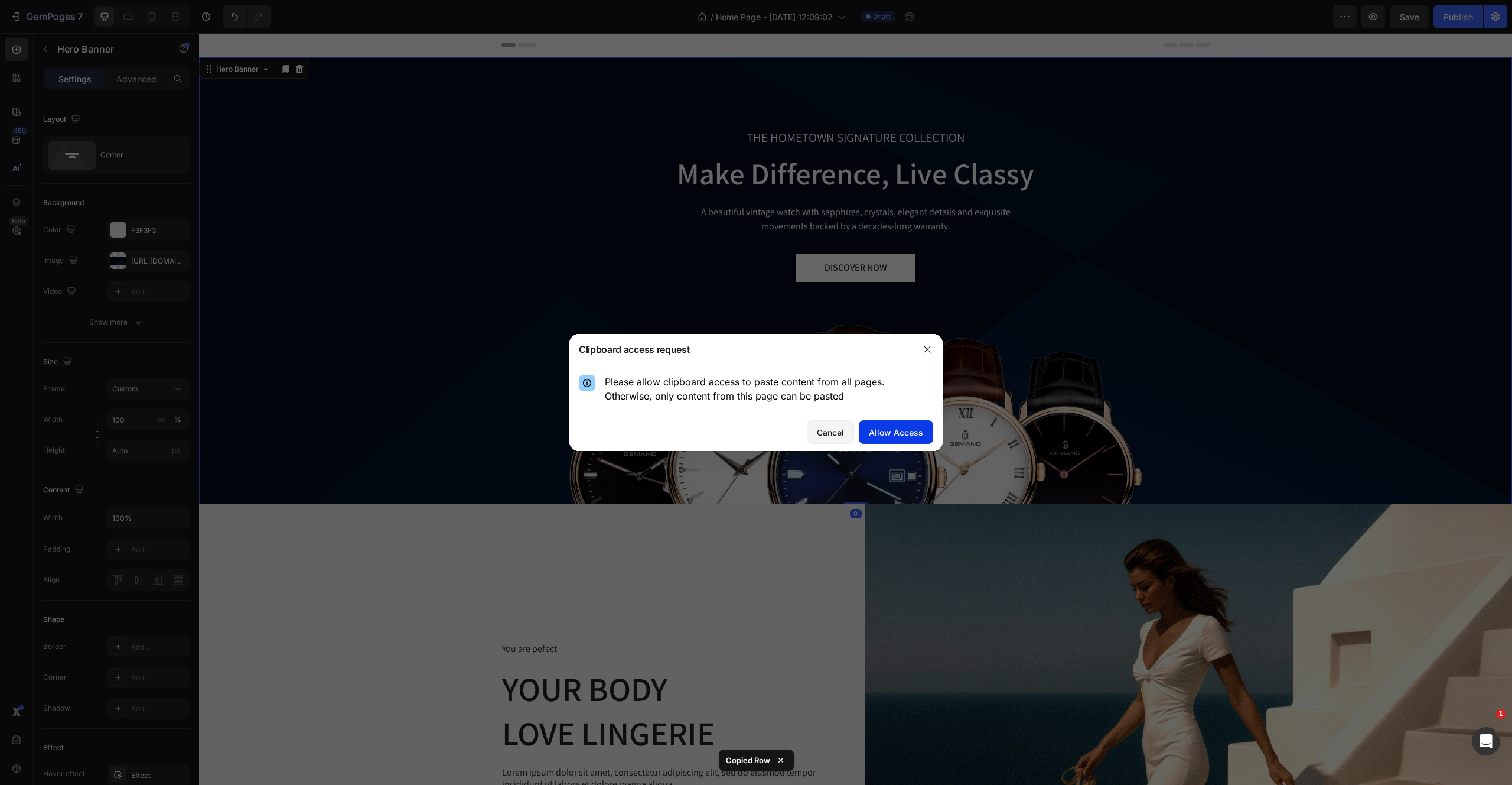
click at [914, 431] on div "Allow Access" at bounding box center [896, 432] width 54 height 12
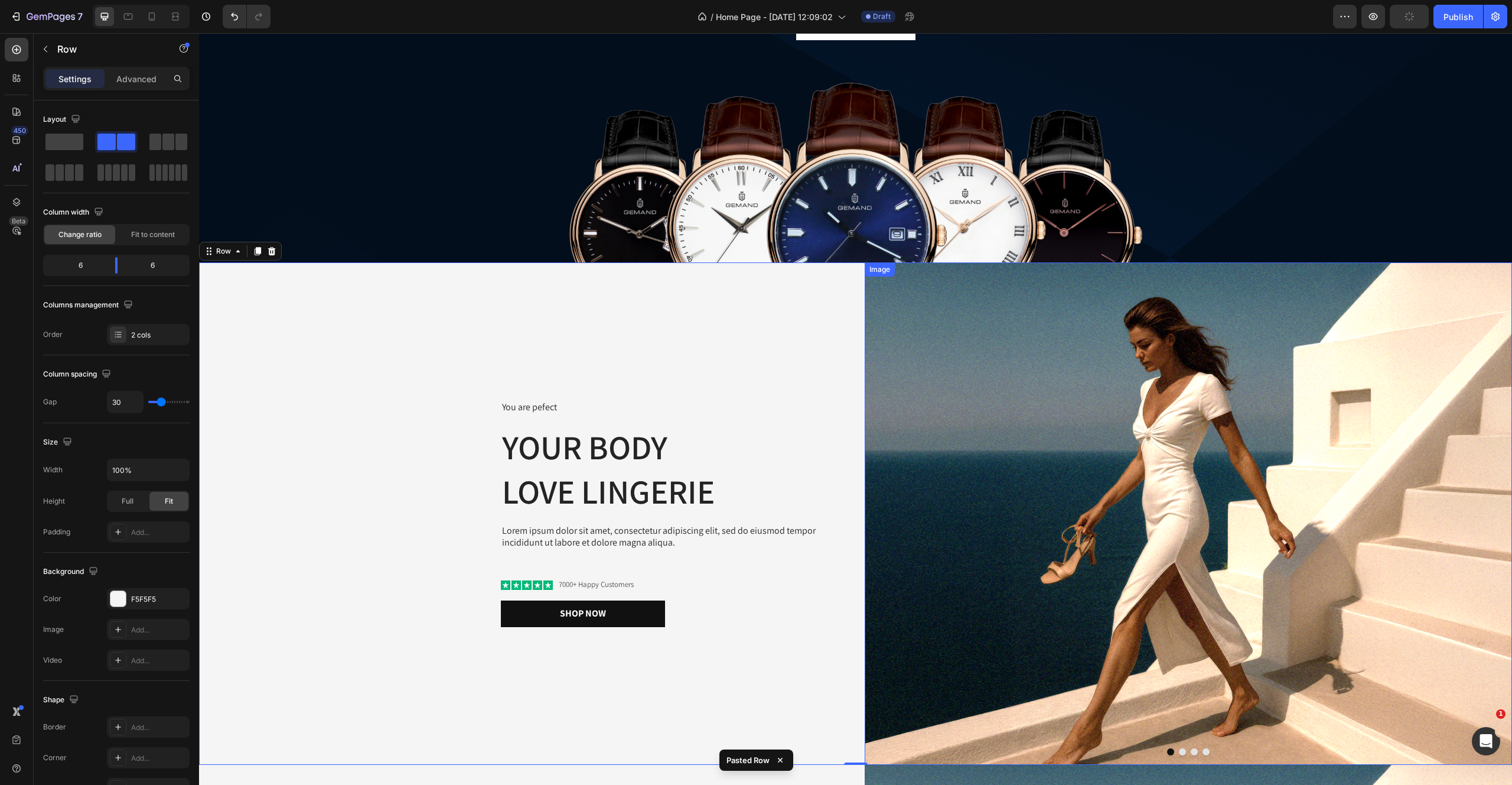
scroll to position [215, 0]
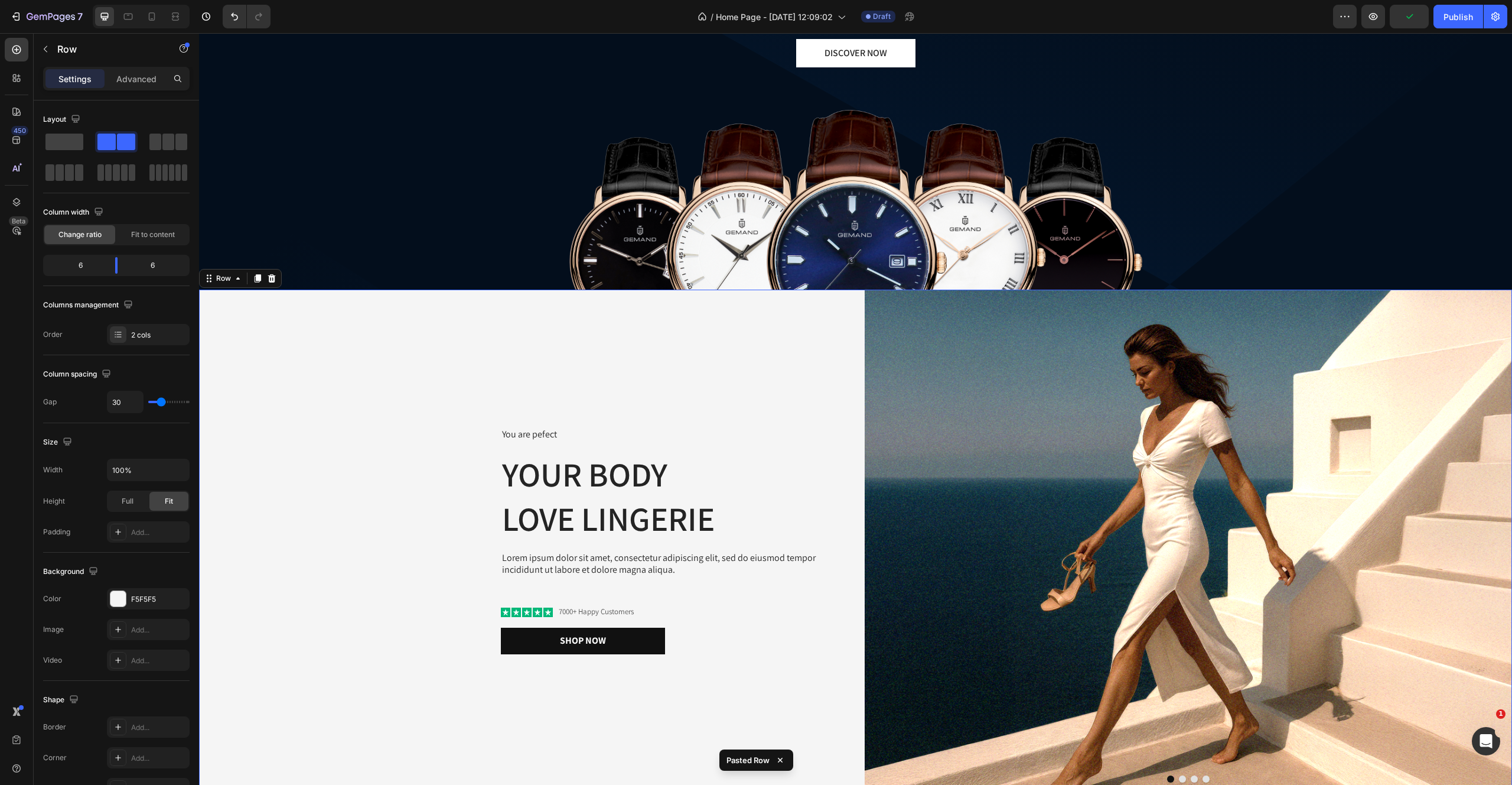
click at [381, 385] on div "You are pefect Text Block Your Body love Lingerie Heading Lorem ipsum dolor sit…" at bounding box center [523, 540] width 648 height 502
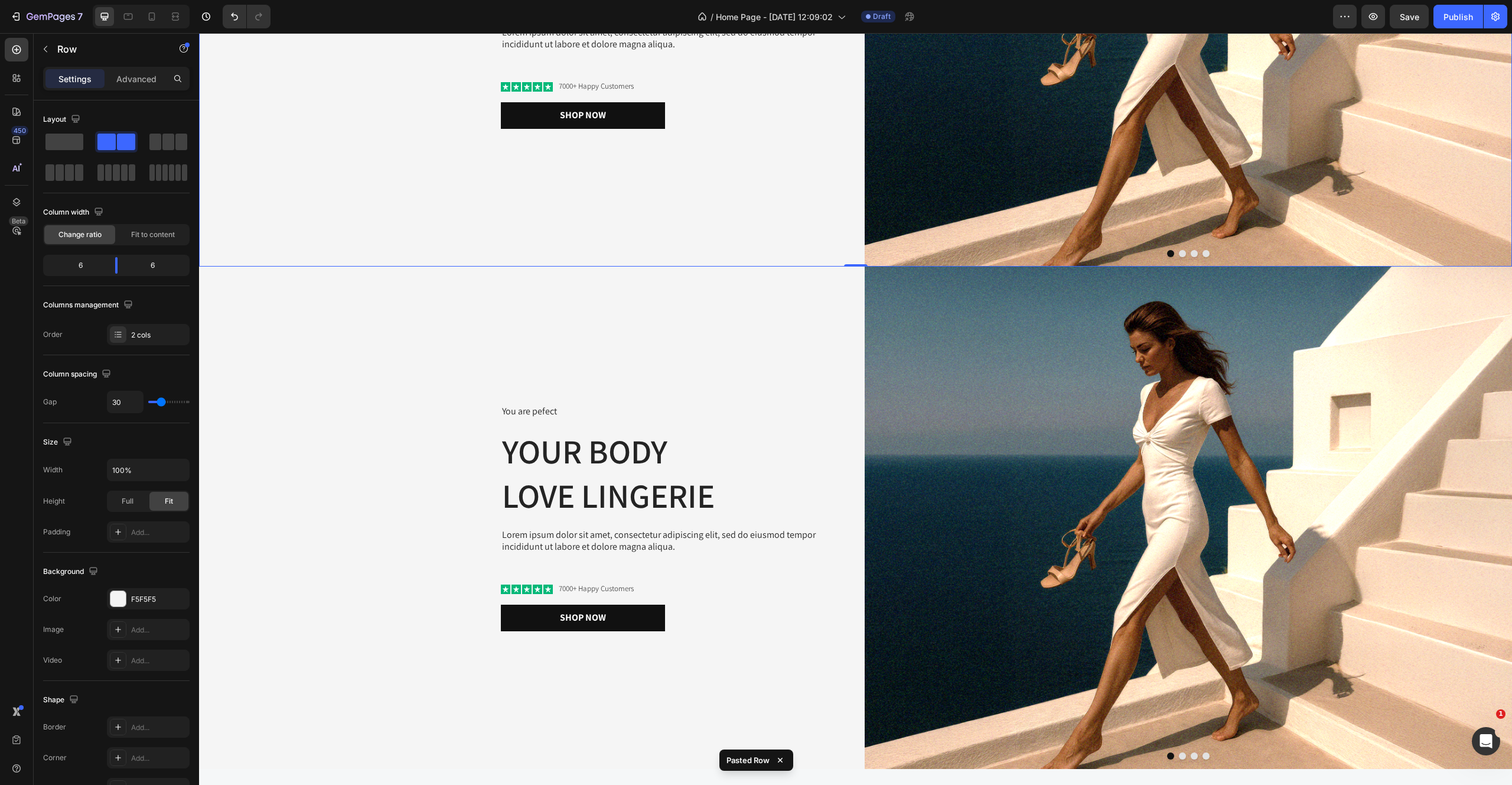
scroll to position [819, 0]
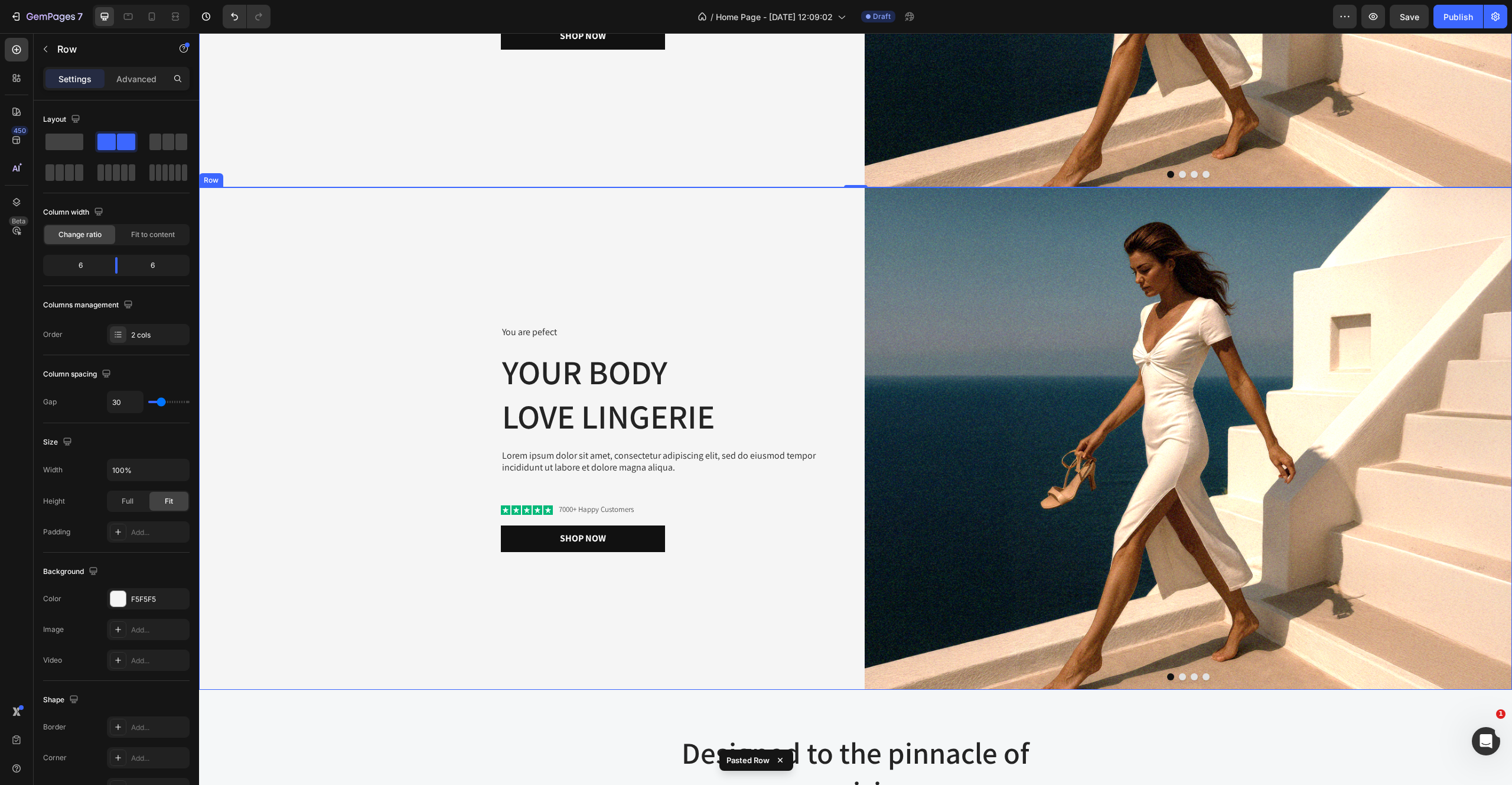
click at [295, 461] on div "You are pefect Text Block Your Body love Lingerie Heading Lorem ipsum dolor sit…" at bounding box center [523, 438] width 648 height 502
click at [269, 178] on icon at bounding box center [272, 176] width 8 height 8
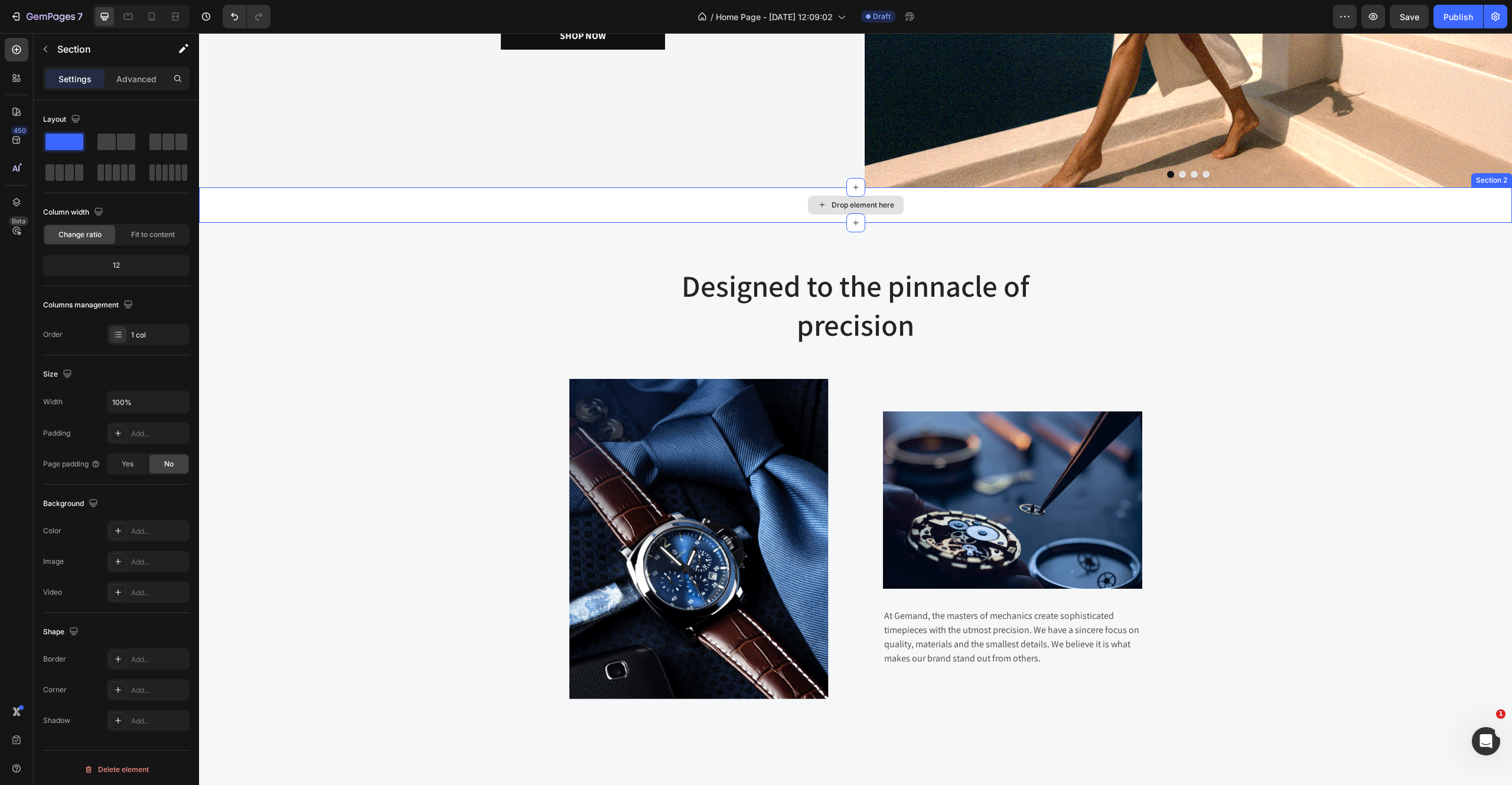
click at [417, 217] on div "Drop element here" at bounding box center [856, 205] width 1313 height 35
click at [1501, 175] on icon at bounding box center [1502, 176] width 8 height 8
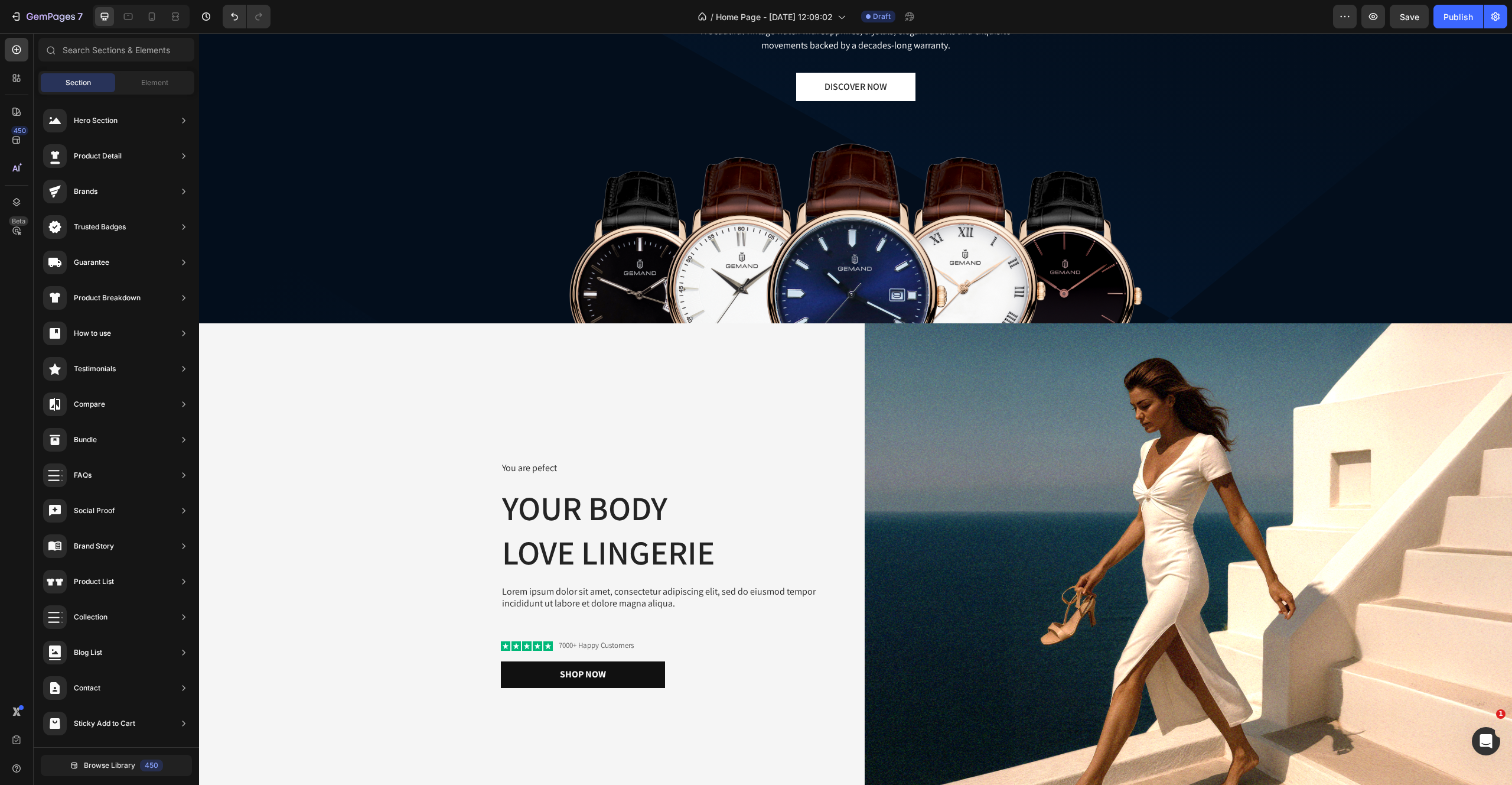
scroll to position [126, 0]
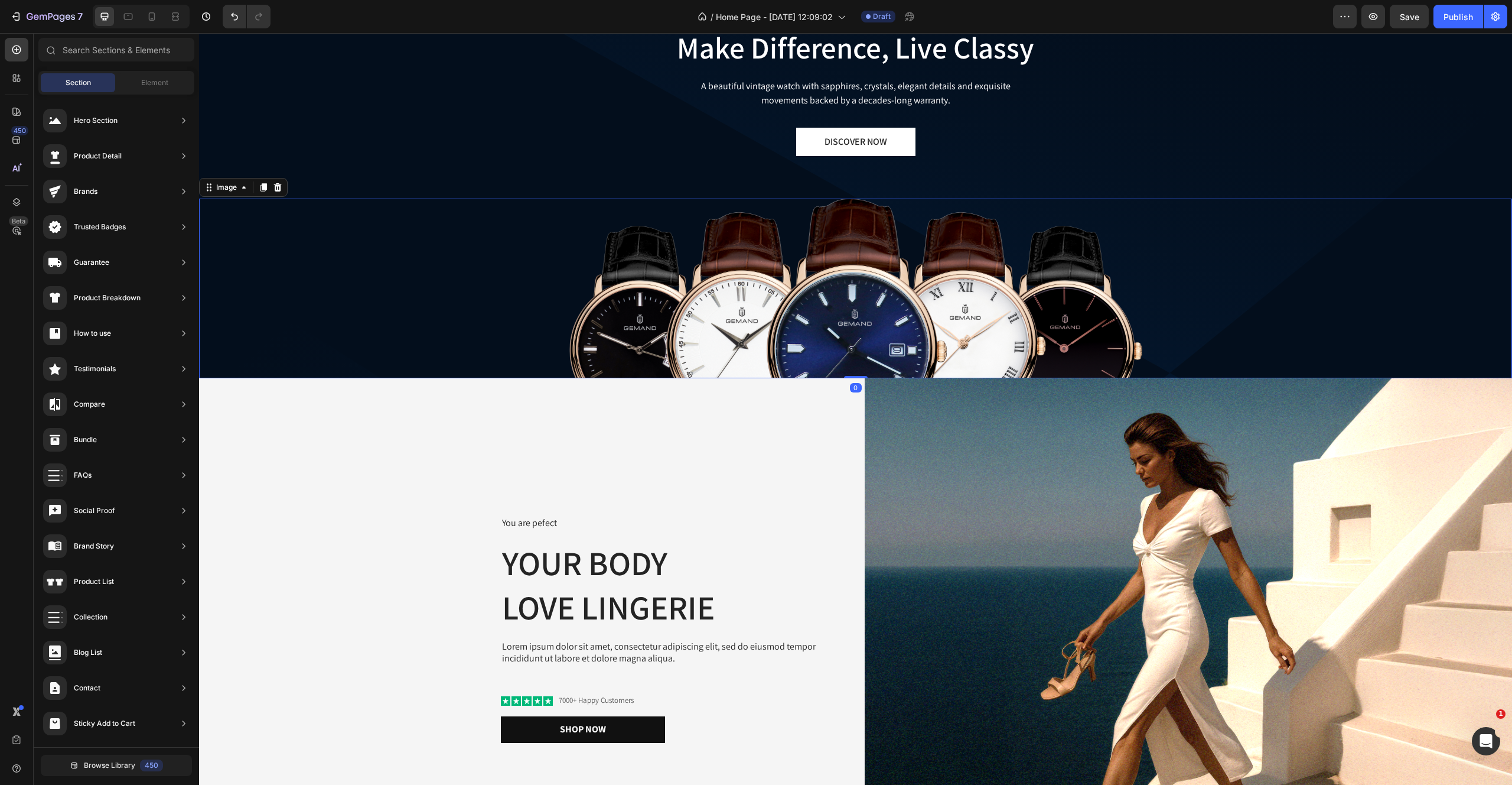
click at [736, 230] on img at bounding box center [856, 288] width 573 height 180
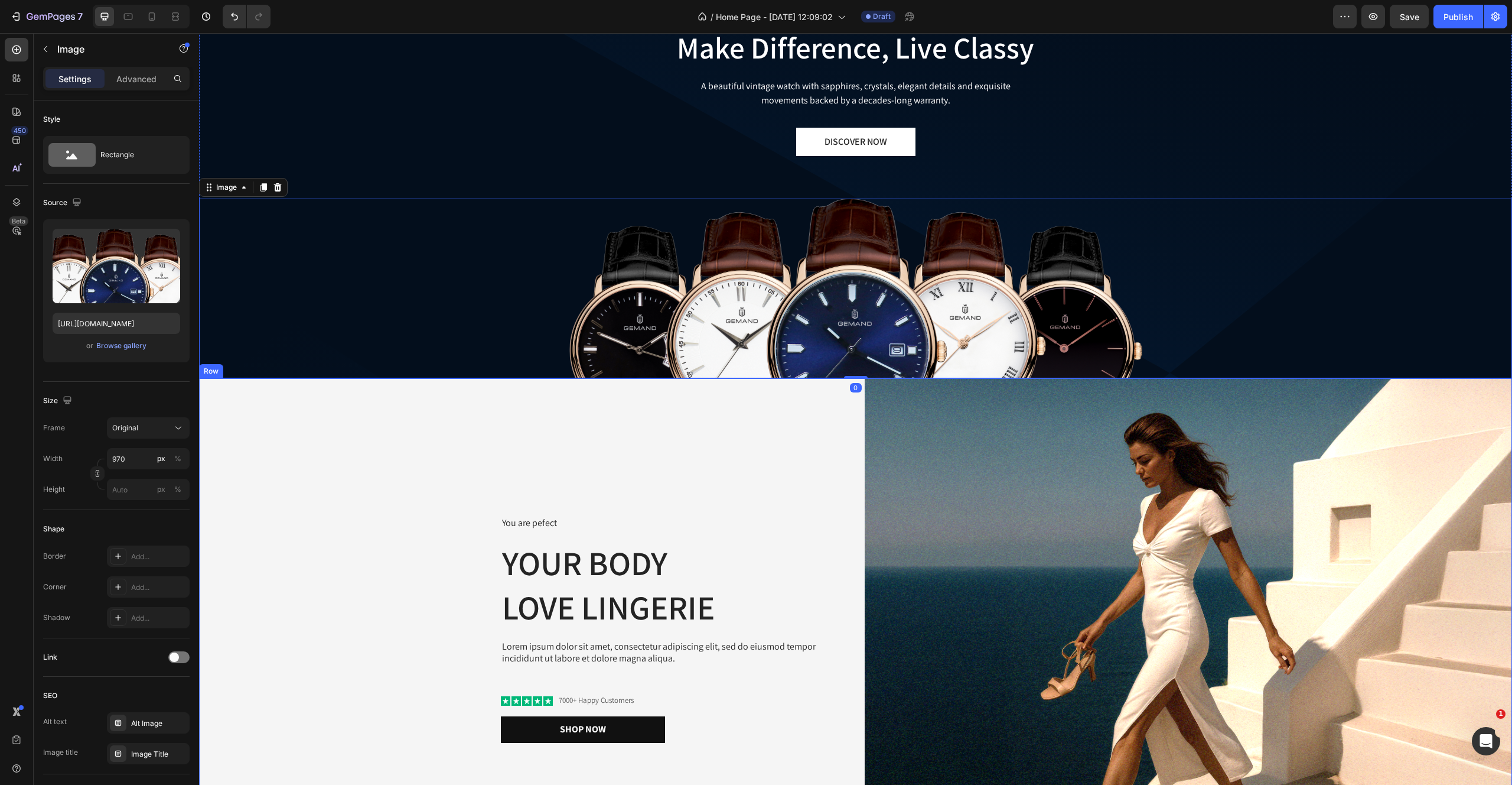
click at [584, 440] on div "You are pefect Text Block Your Body love Lingerie Heading Lorem ipsum dolor sit…" at bounding box center [523, 629] width 648 height 502
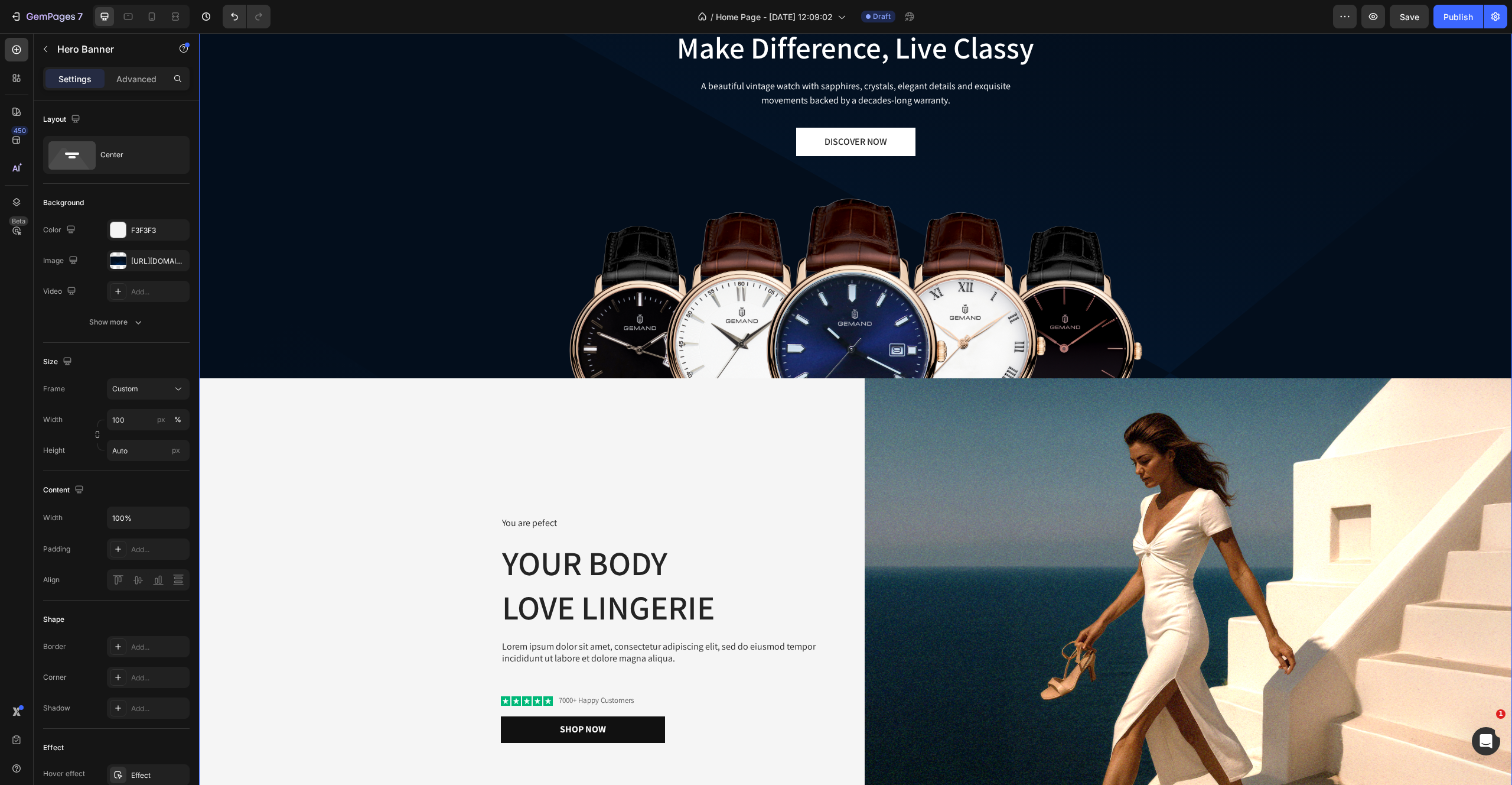
click at [266, 141] on div "THE HOMETOWN SIGNATURE COLLECTION Text block Make Difference, Live Classy Headi…" at bounding box center [856, 406] width 1313 height 949
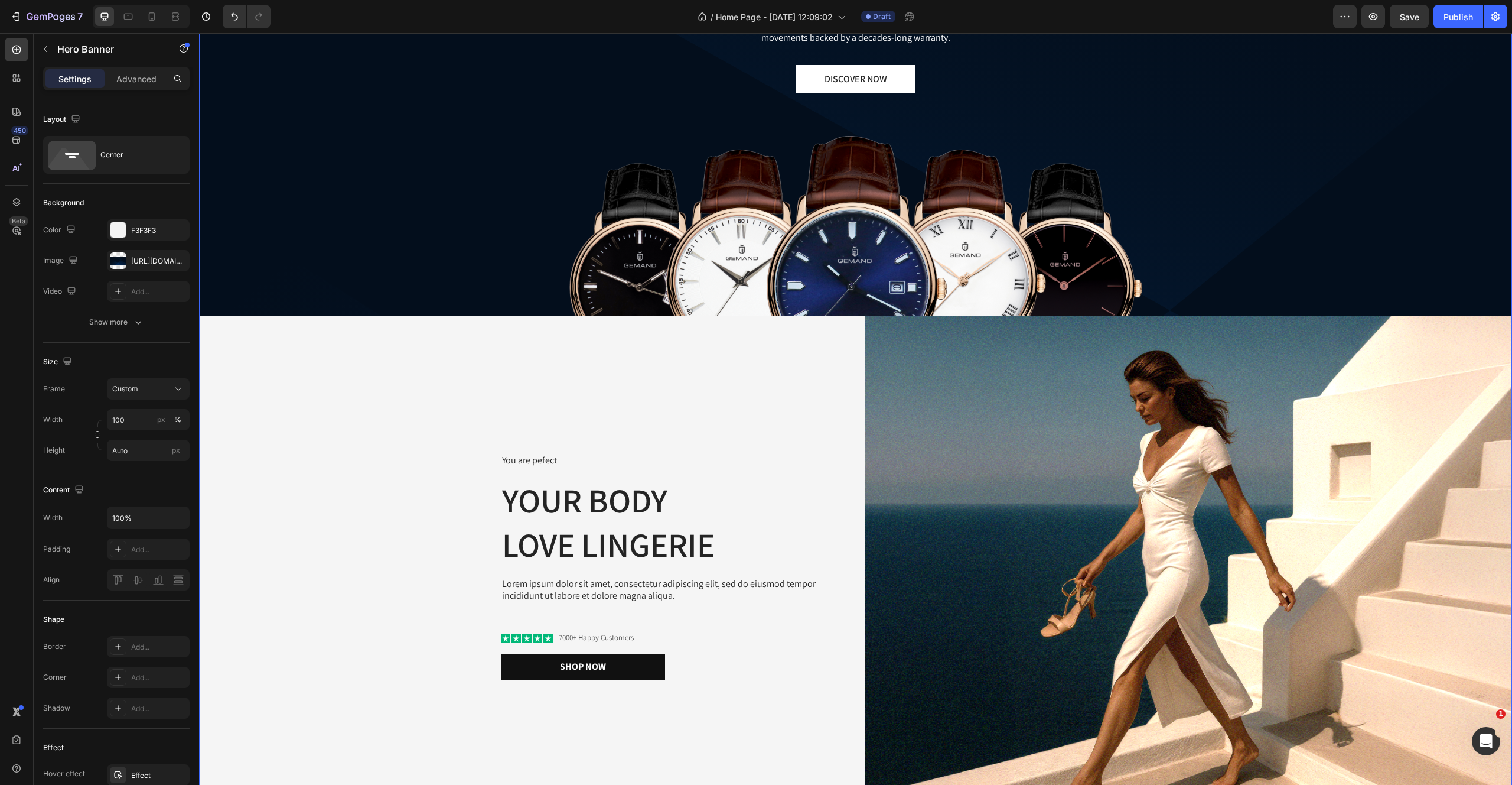
scroll to position [0, 0]
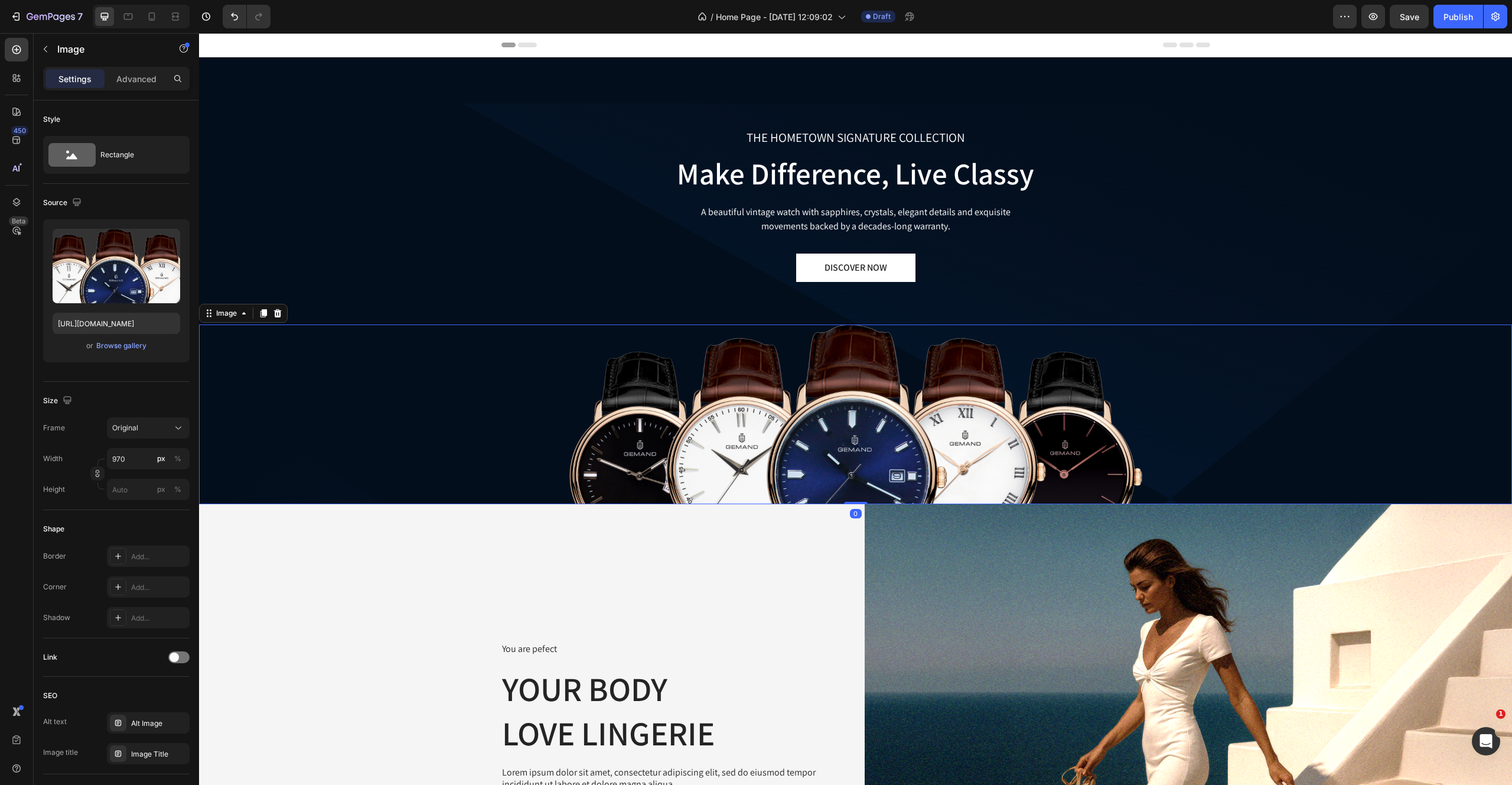
click at [739, 371] on img at bounding box center [856, 414] width 573 height 180
click at [41, 48] on icon "button" at bounding box center [45, 49] width 10 height 10
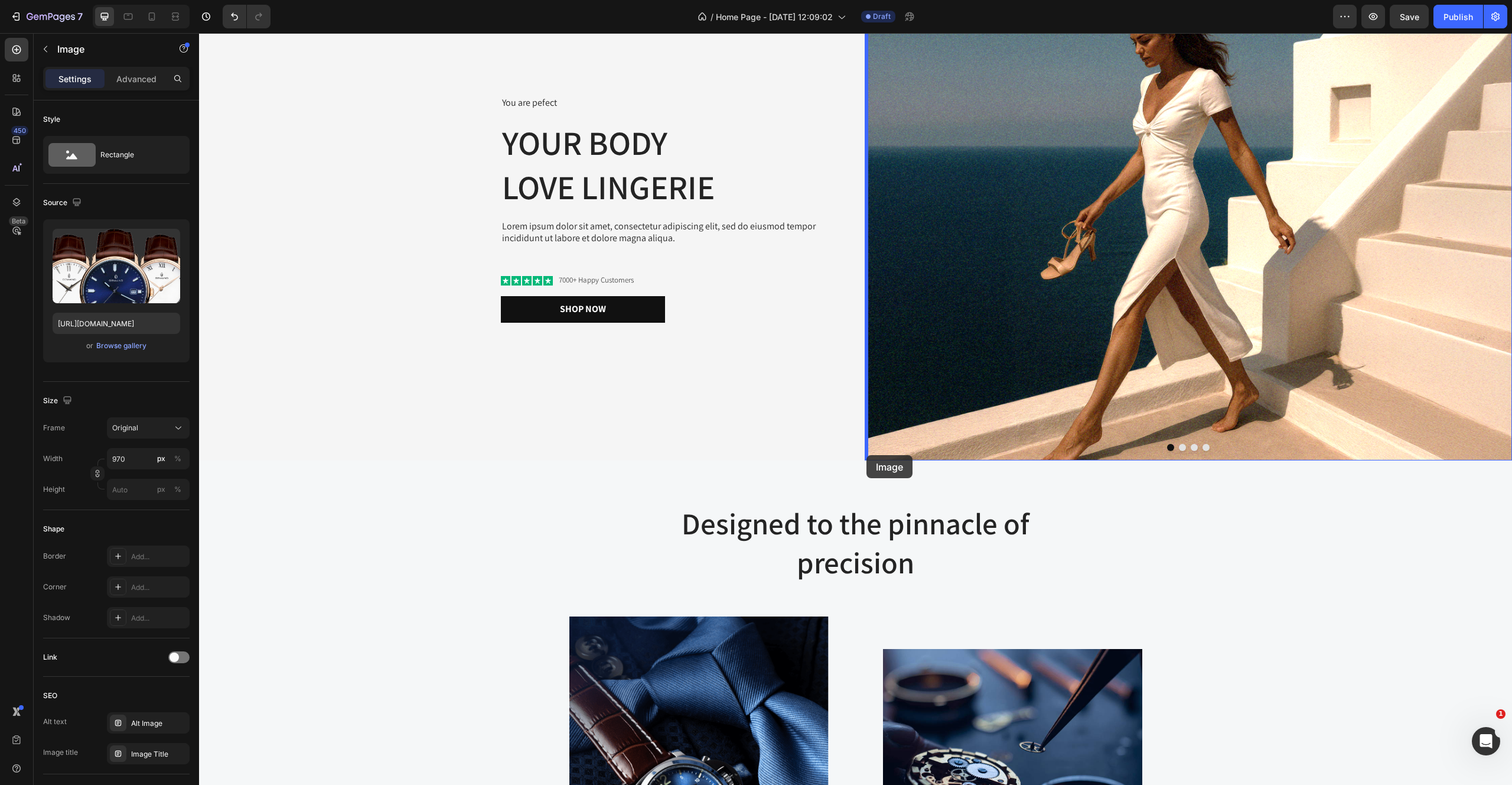
scroll to position [549, 0]
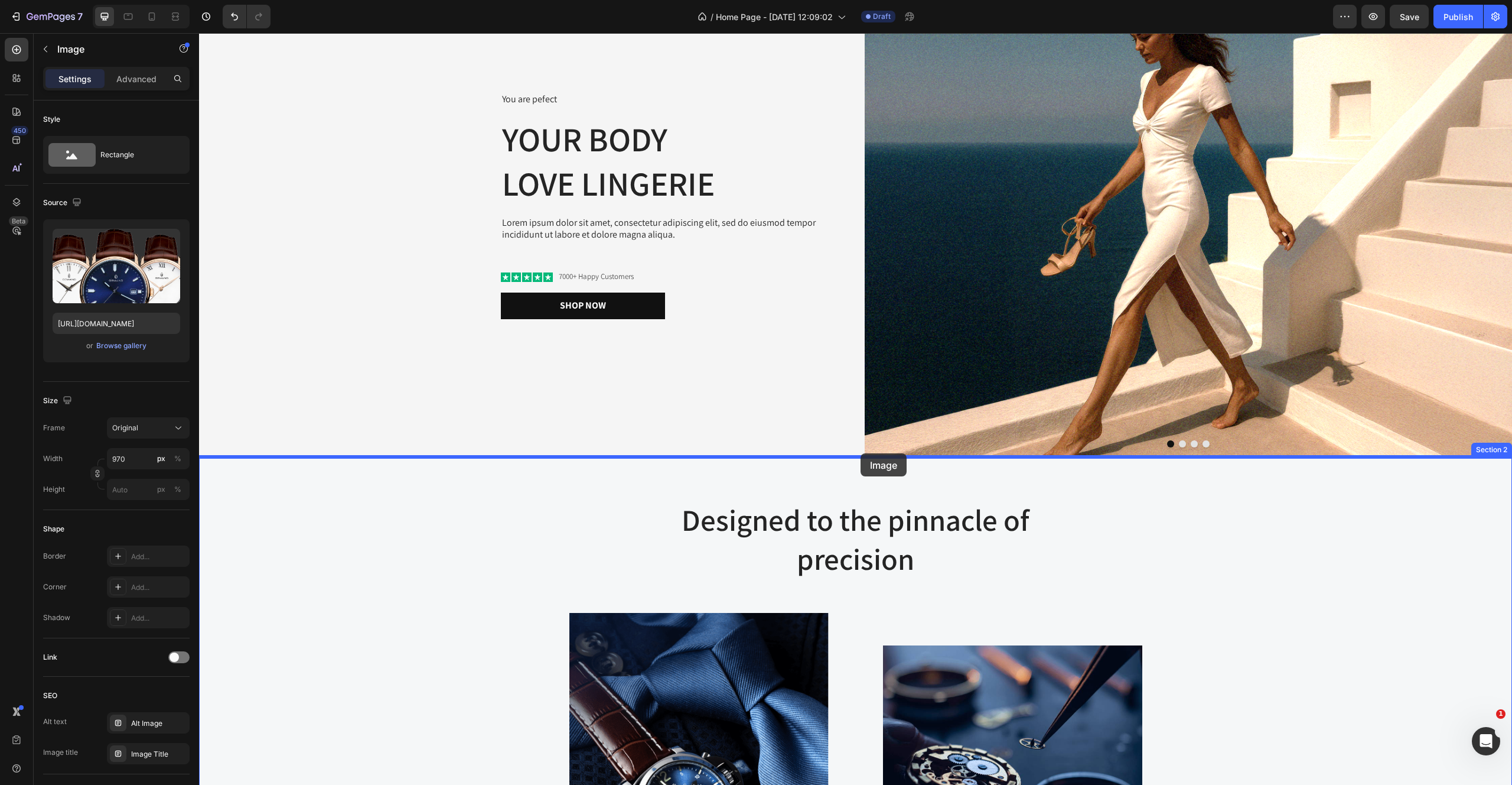
drag, startPoint x: 561, startPoint y: 458, endPoint x: 861, endPoint y: 453, distance: 300.0
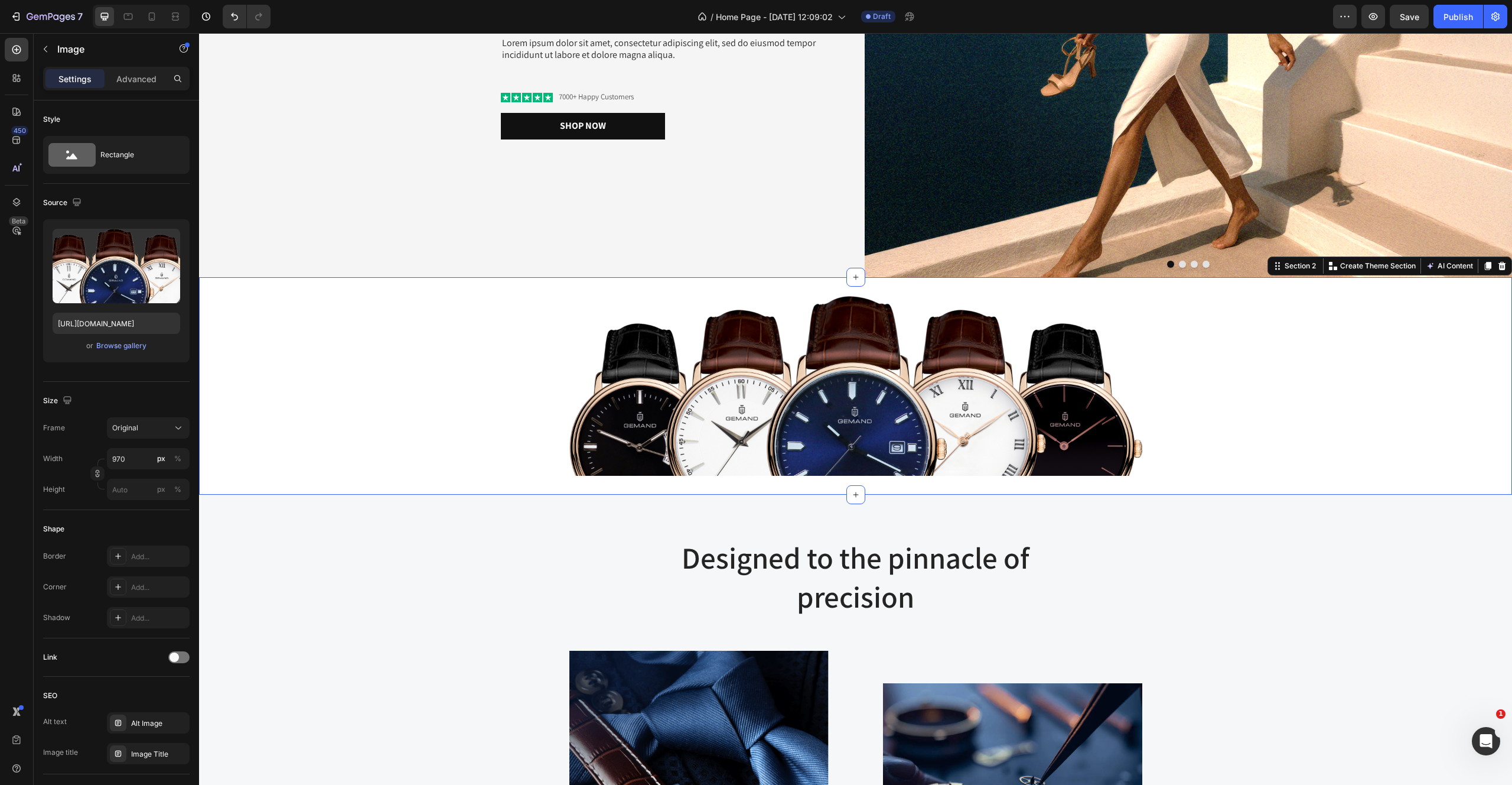
click at [779, 285] on div "Image Section 2 Create Theme Section AI Content Write with GemAI What would you…" at bounding box center [856, 385] width 1313 height 218
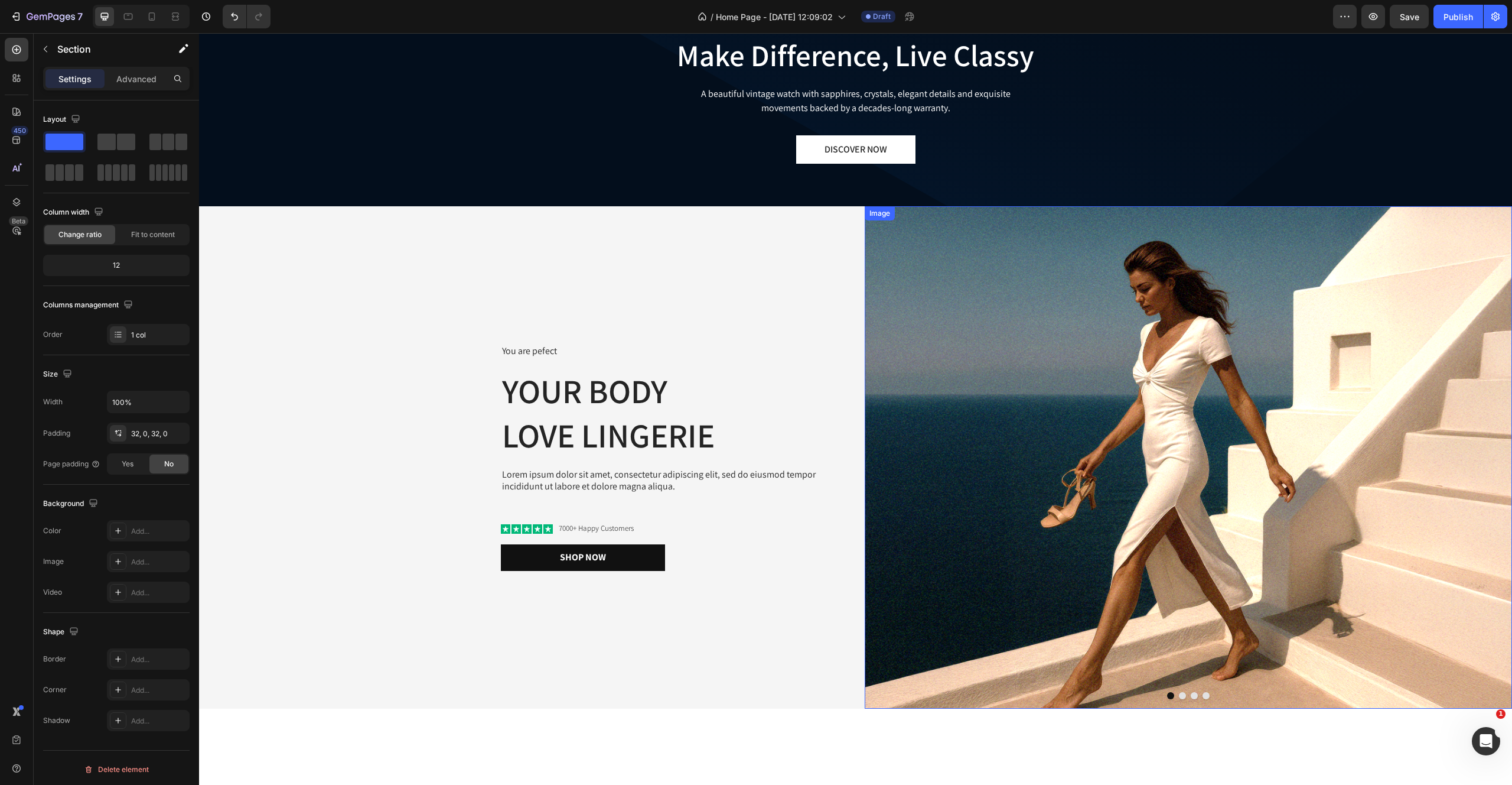
scroll to position [0, 0]
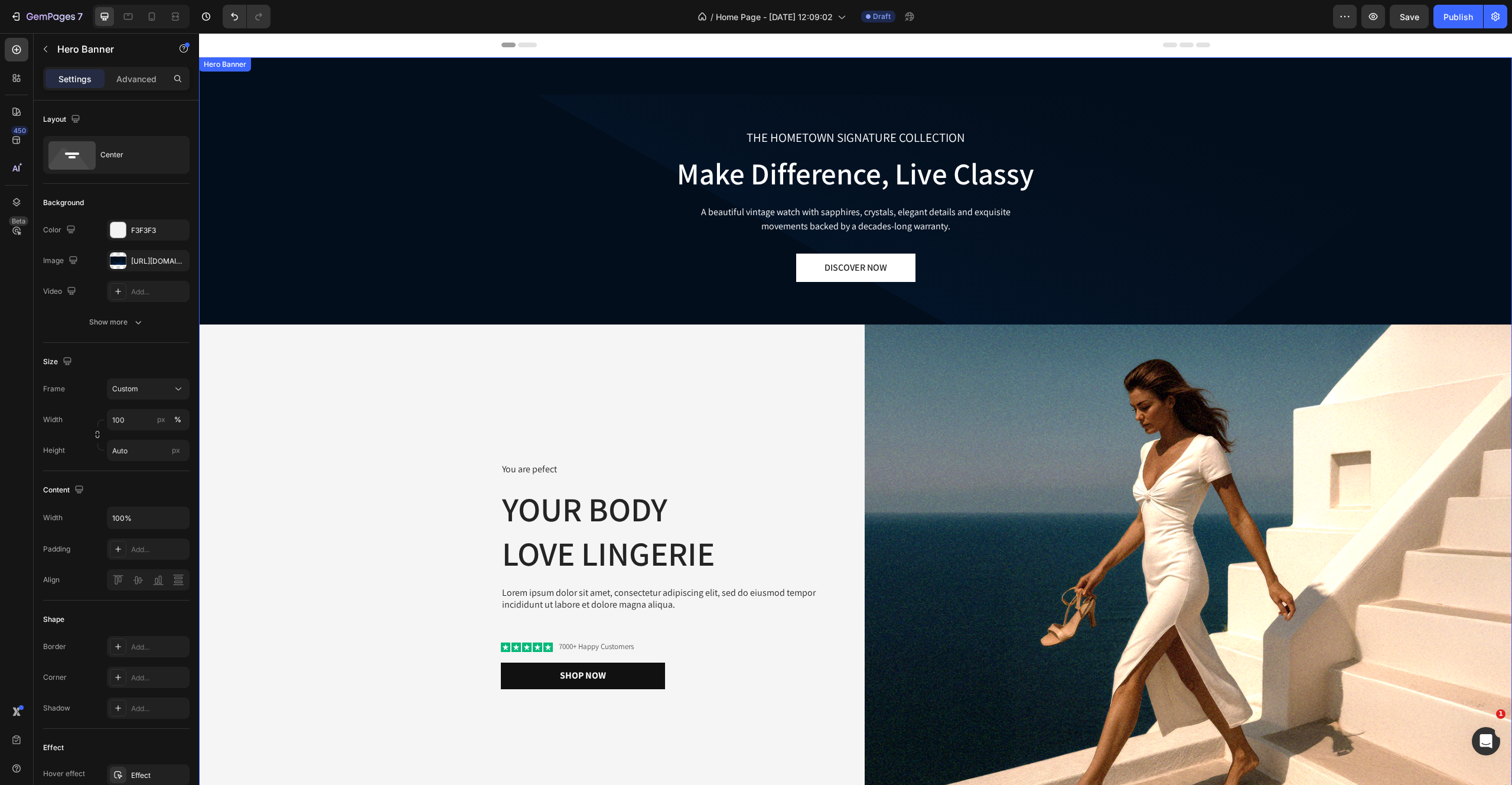
click at [494, 182] on div "THE HOMETOWN SIGNATURE COLLECTION Text block Make Difference, Live Classy Headi…" at bounding box center [856, 442] width 1313 height 769
click at [19, 199] on icon at bounding box center [17, 202] width 8 height 8
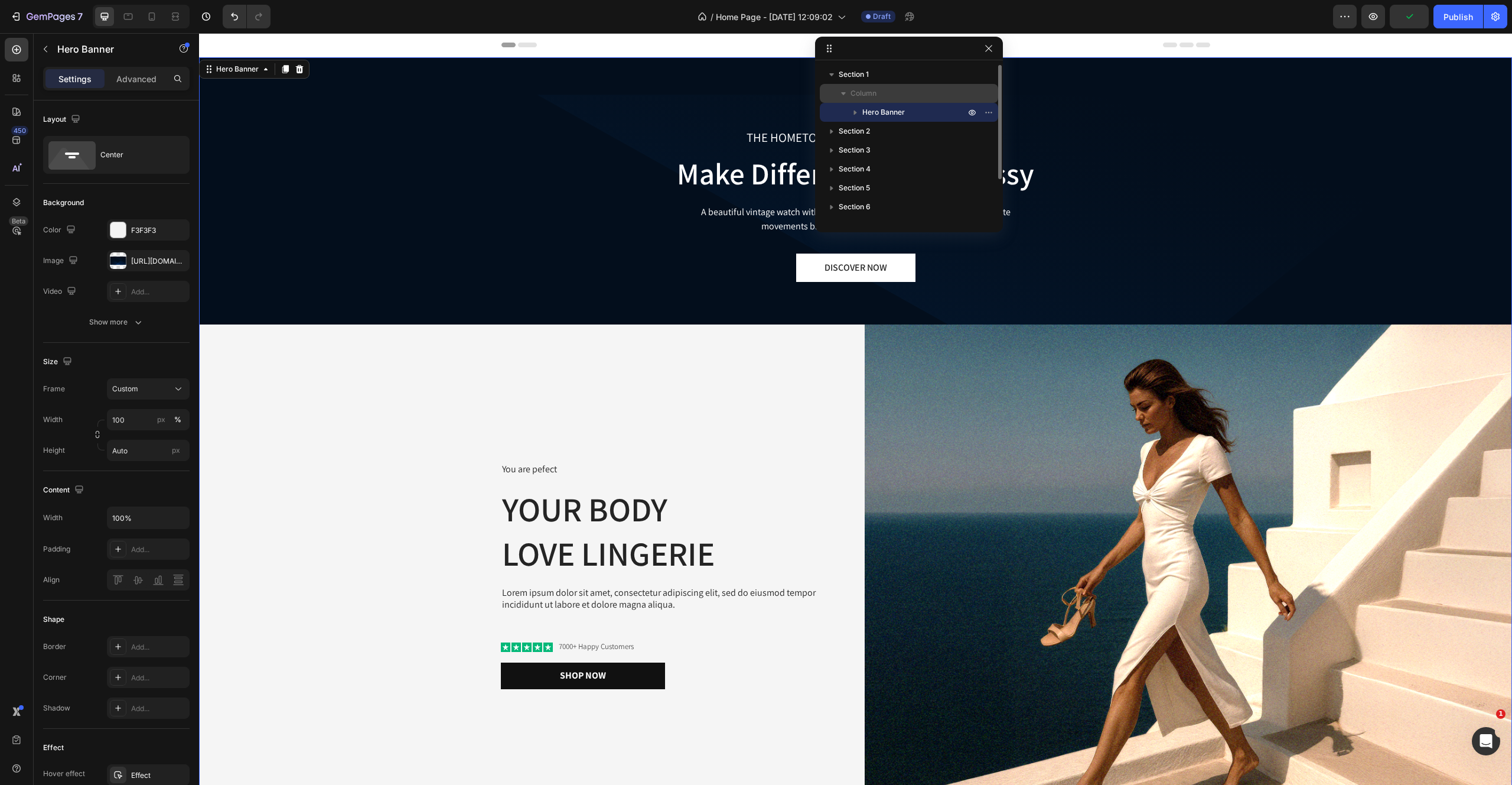
click at [862, 92] on span "Column" at bounding box center [864, 93] width 26 height 12
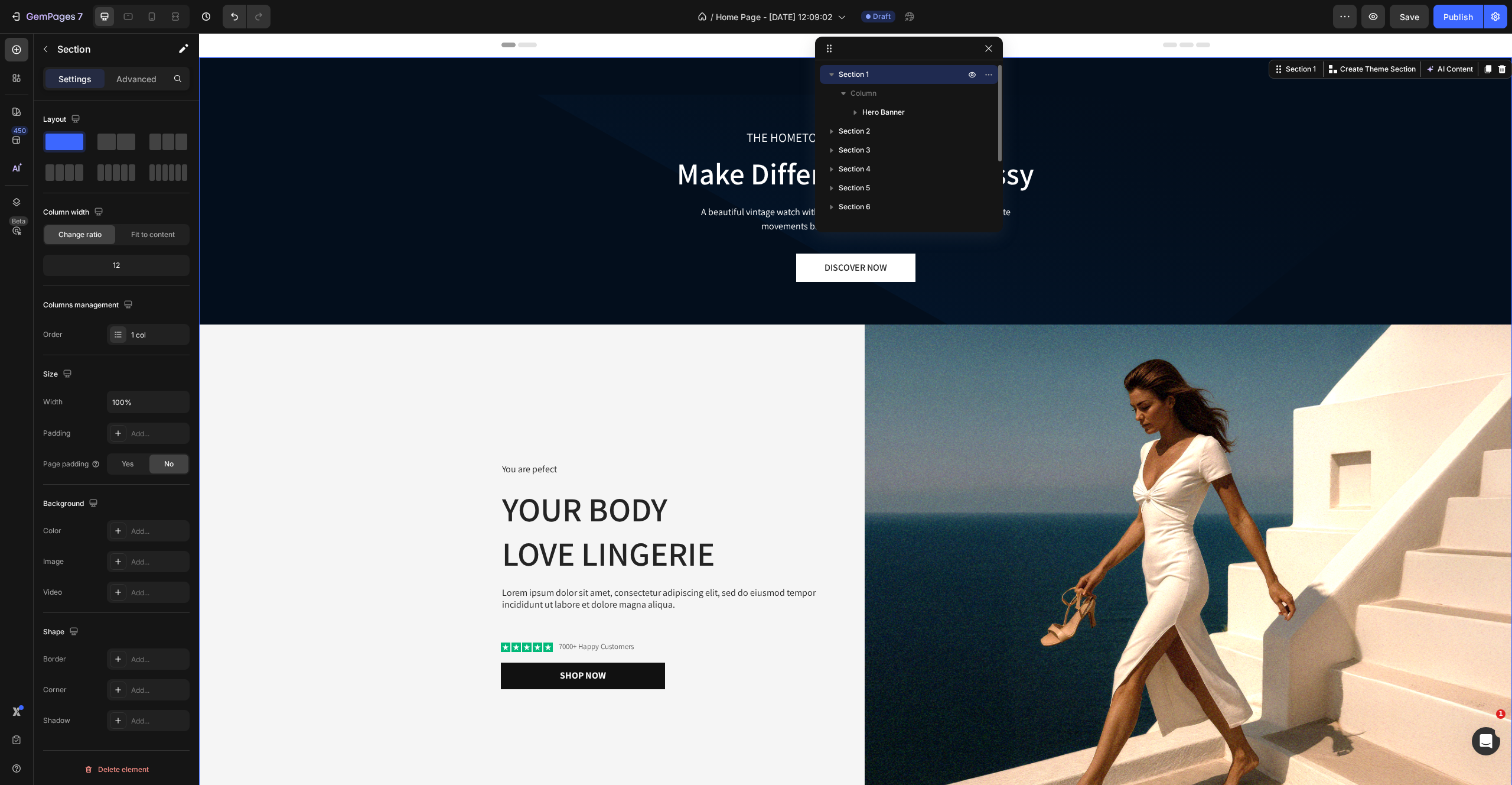
click at [862, 81] on div "Section 1" at bounding box center [909, 74] width 169 height 19
click at [853, 95] on span "Section 2" at bounding box center [855, 93] width 32 height 12
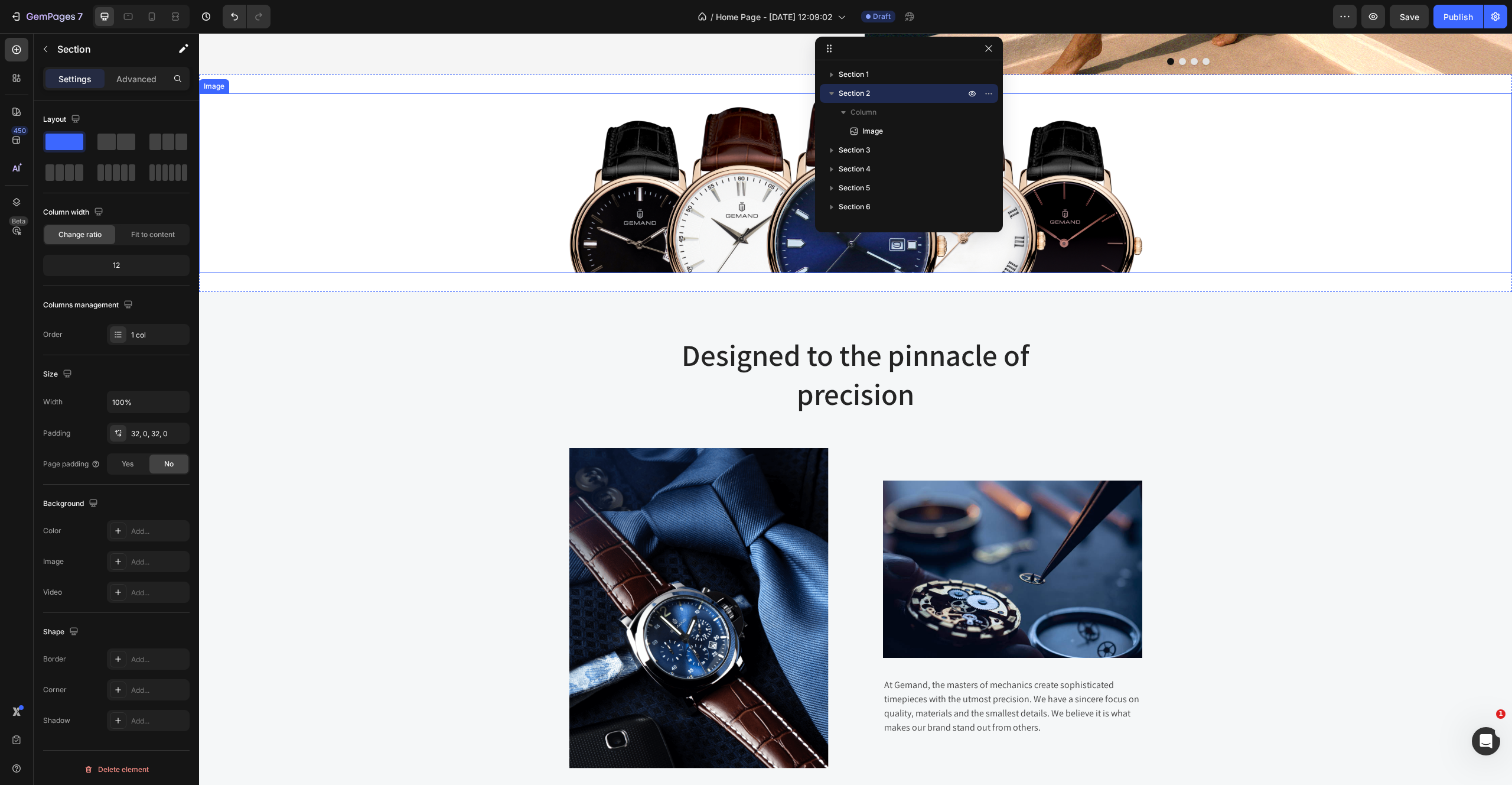
scroll to position [444, 0]
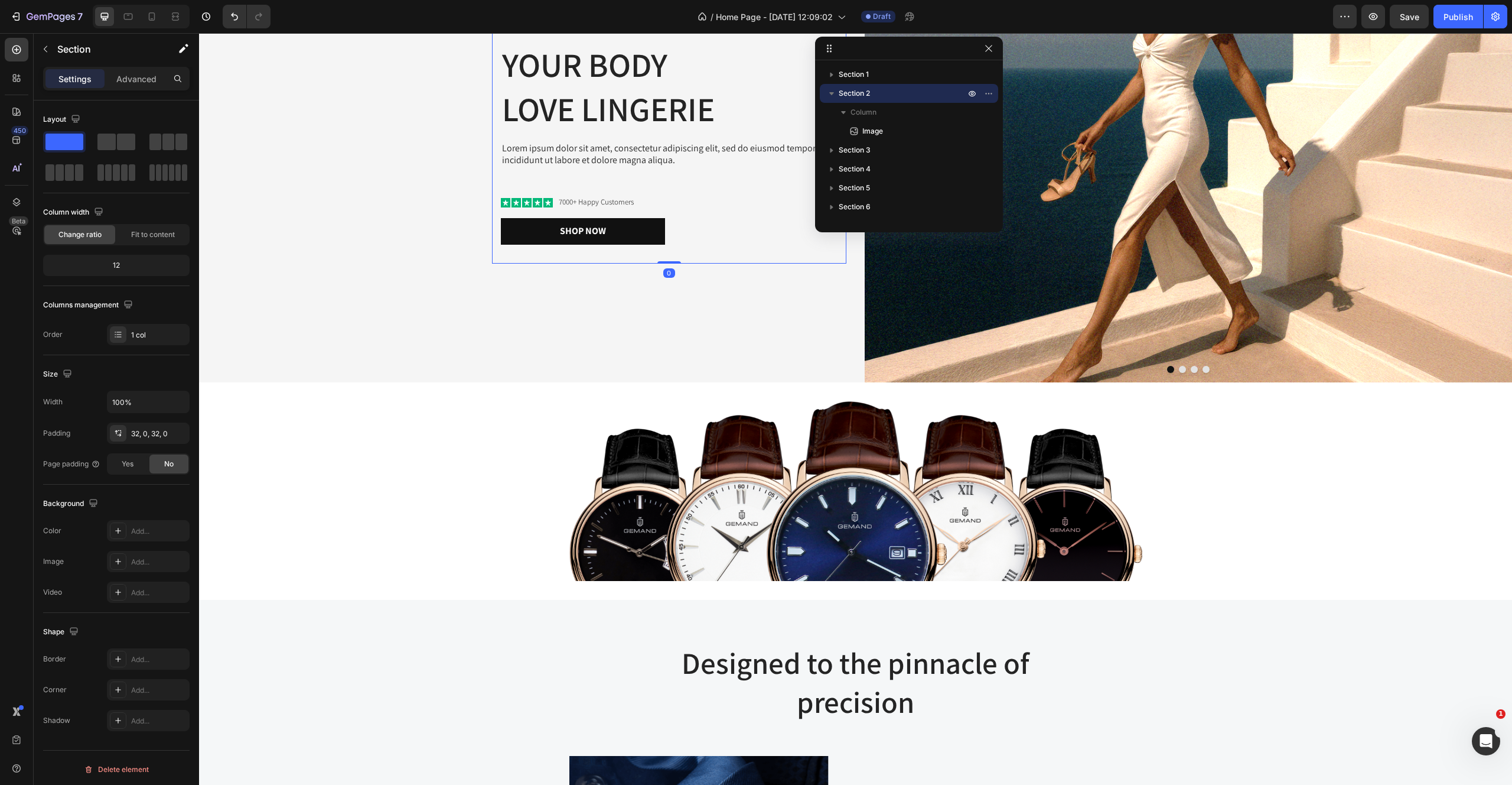
click at [648, 263] on div "You are pefect Text Block Your Body love Lingerie Heading Lorem ipsum dolor sit…" at bounding box center [669, 131] width 354 height 265
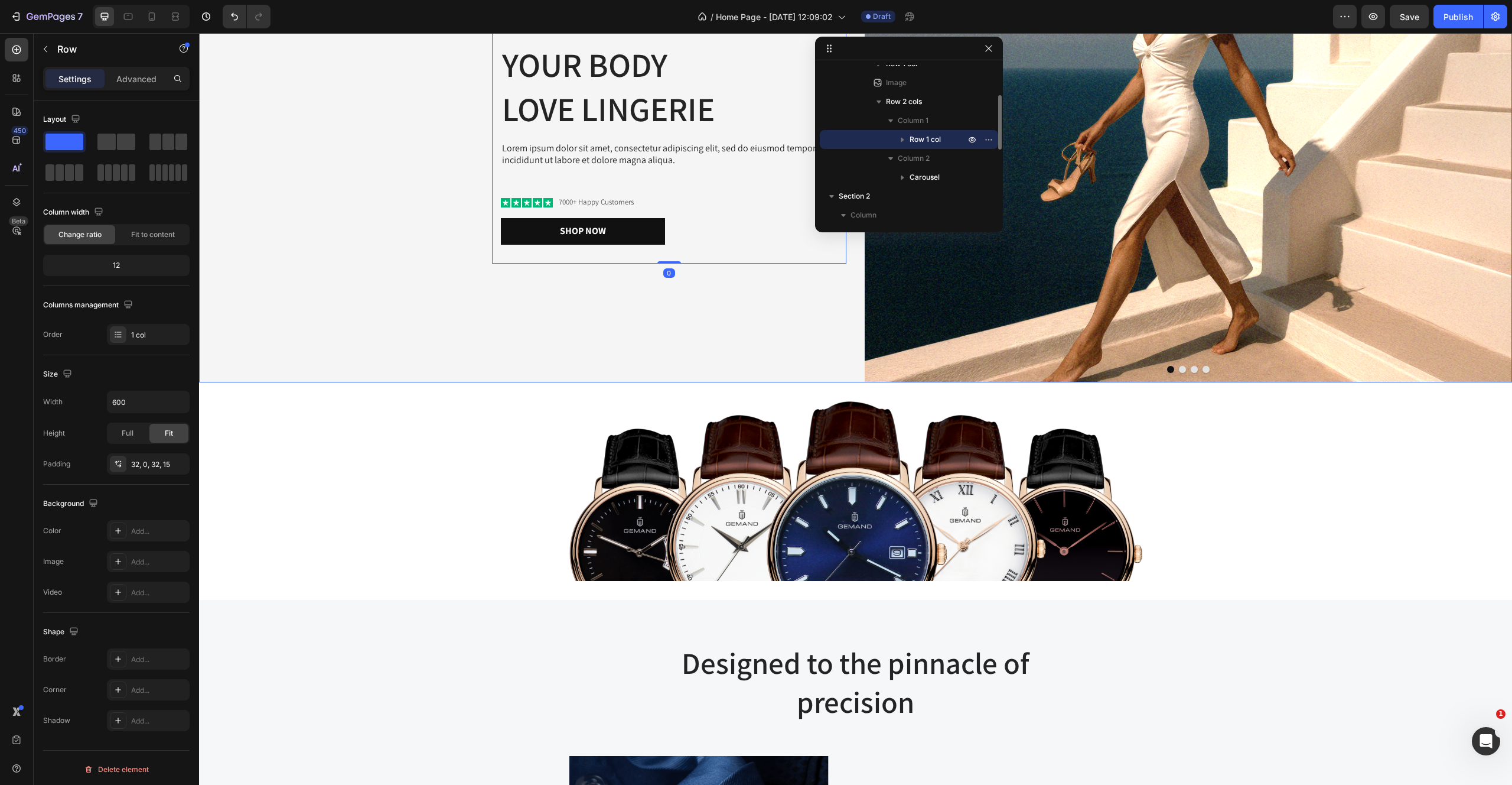
click at [651, 330] on div "You are pefect Text Block Your Body love Lingerie Heading Lorem ipsum dolor sit…" at bounding box center [523, 131] width 648 height 502
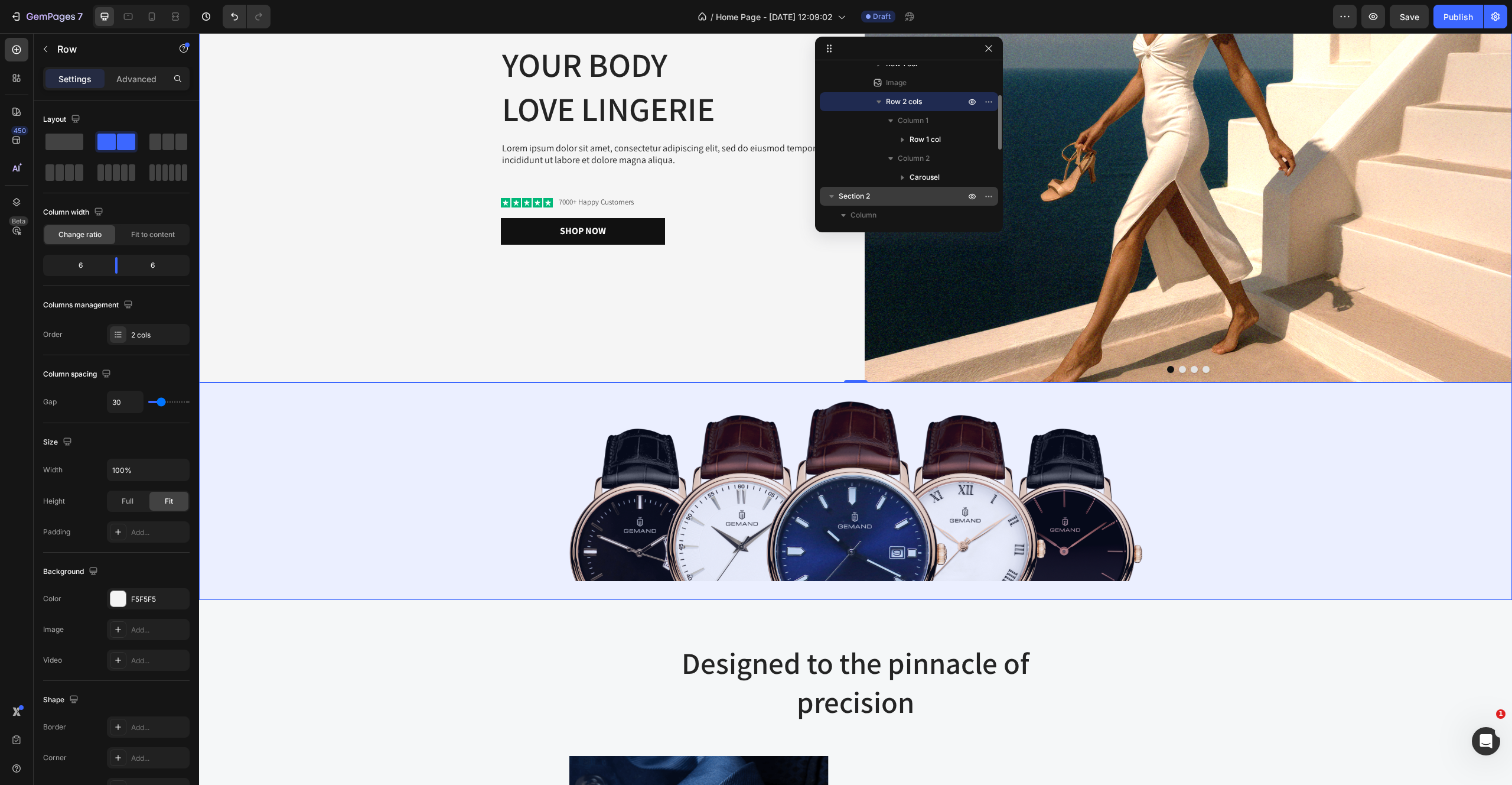
click at [873, 190] on p "Section 2" at bounding box center [903, 196] width 129 height 12
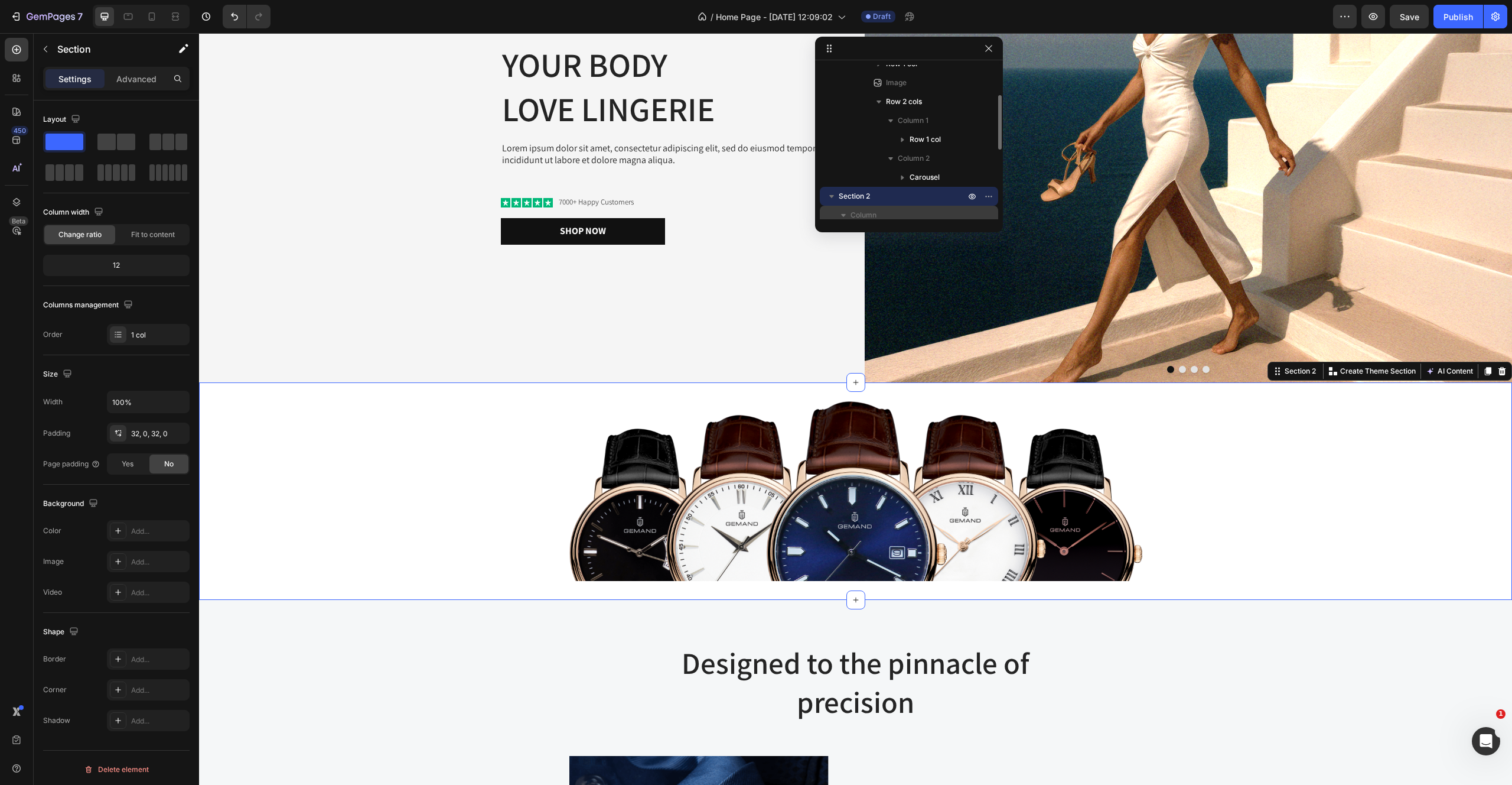
click at [867, 215] on span "Column" at bounding box center [864, 215] width 26 height 12
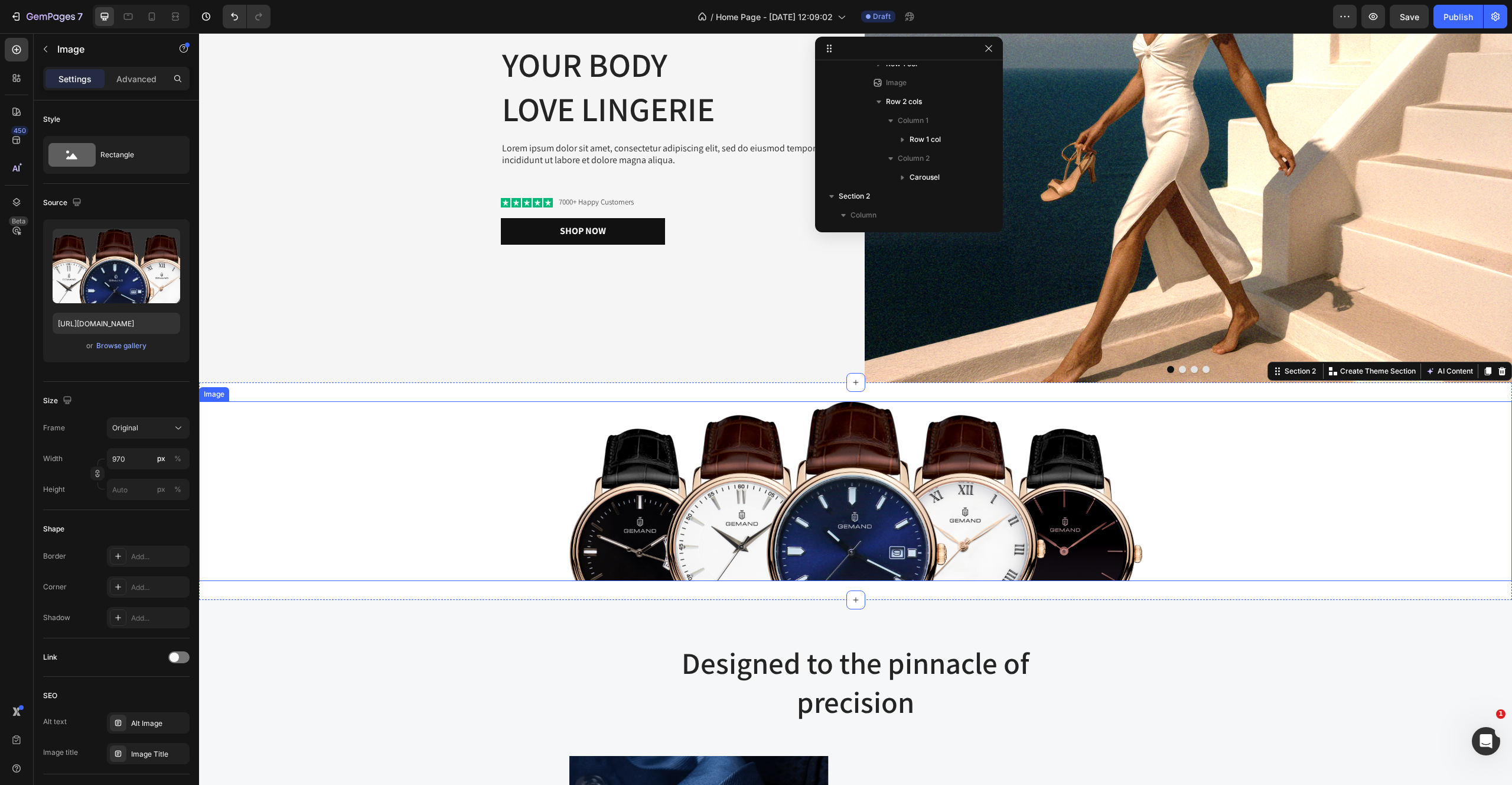
click at [853, 491] on img at bounding box center [856, 491] width 573 height 180
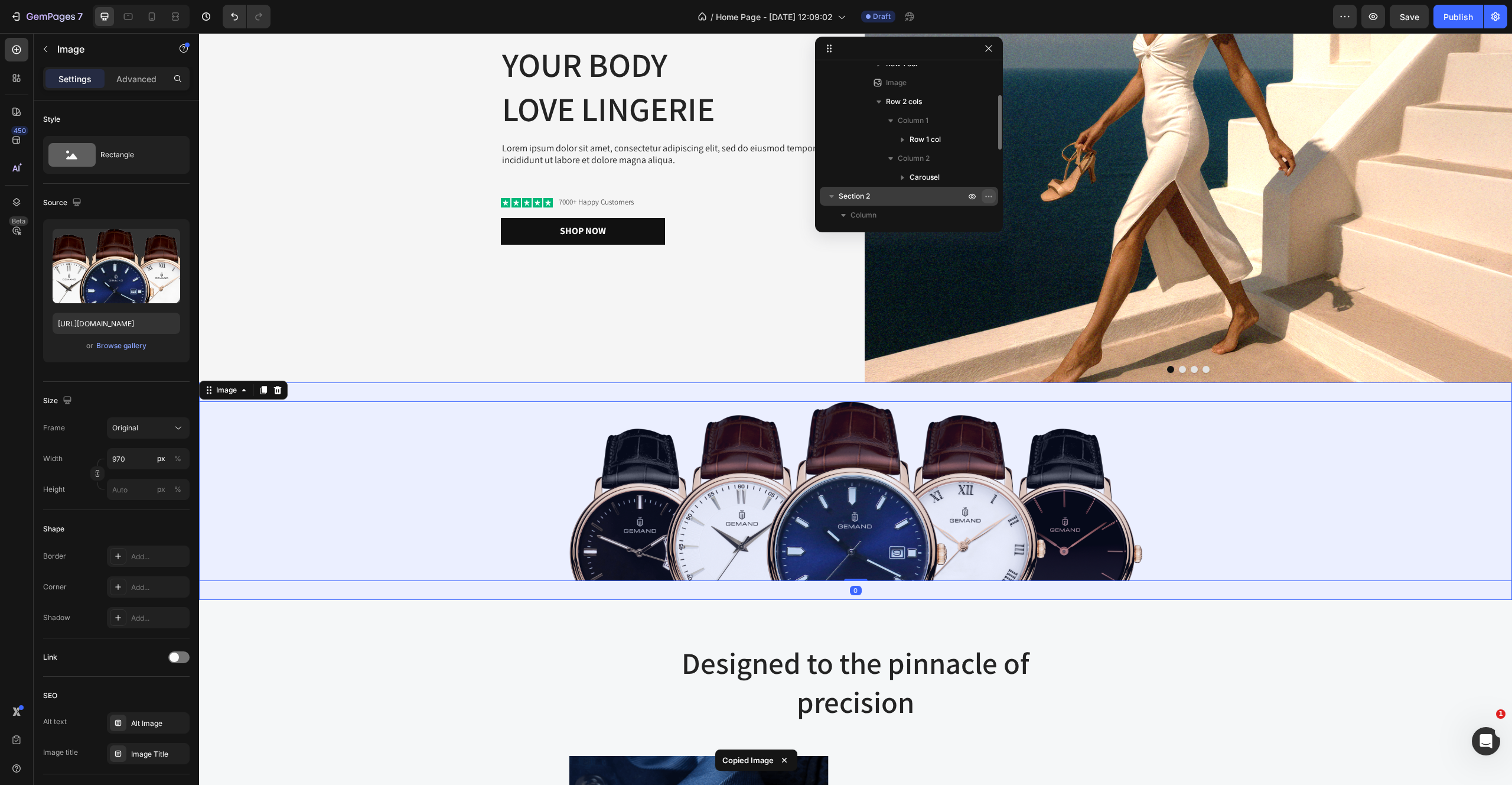
click at [985, 192] on icon "button" at bounding box center [988, 196] width 10 height 10
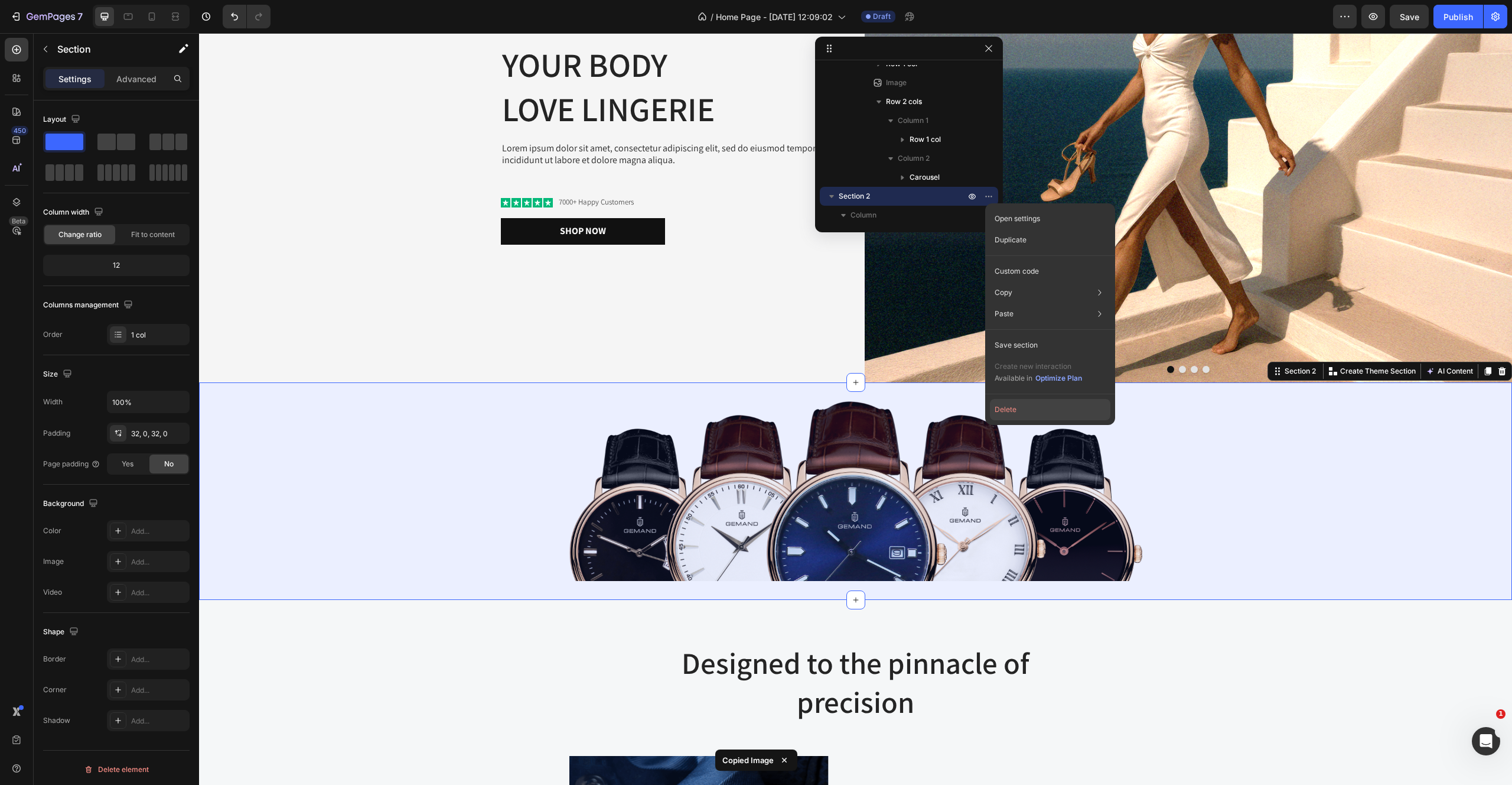
click at [1003, 409] on button "Delete" at bounding box center [1050, 409] width 120 height 21
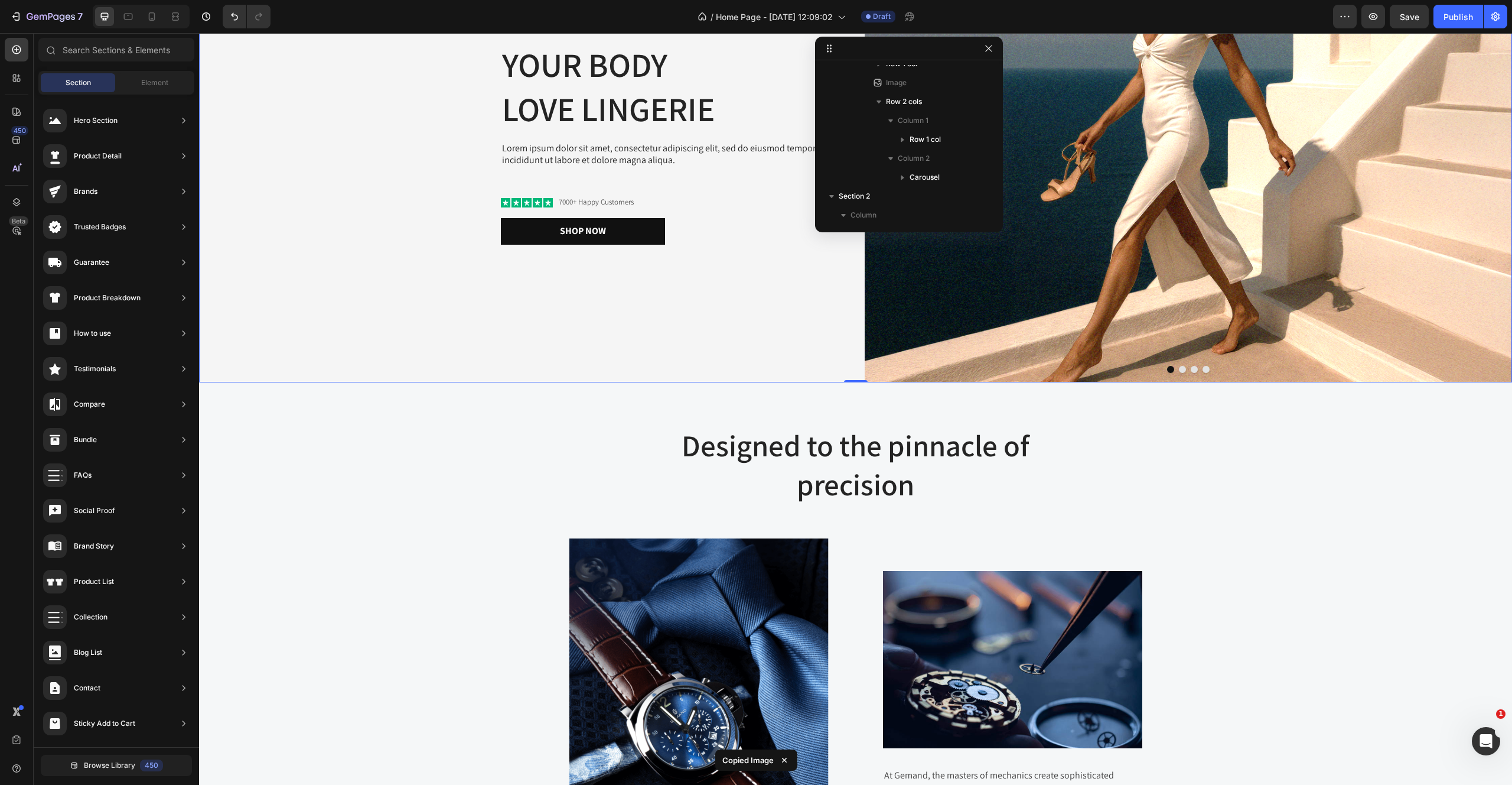
click at [812, 342] on div "You are pefect Text Block Your Body love Lingerie Heading Lorem ipsum dolor sit…" at bounding box center [523, 131] width 648 height 502
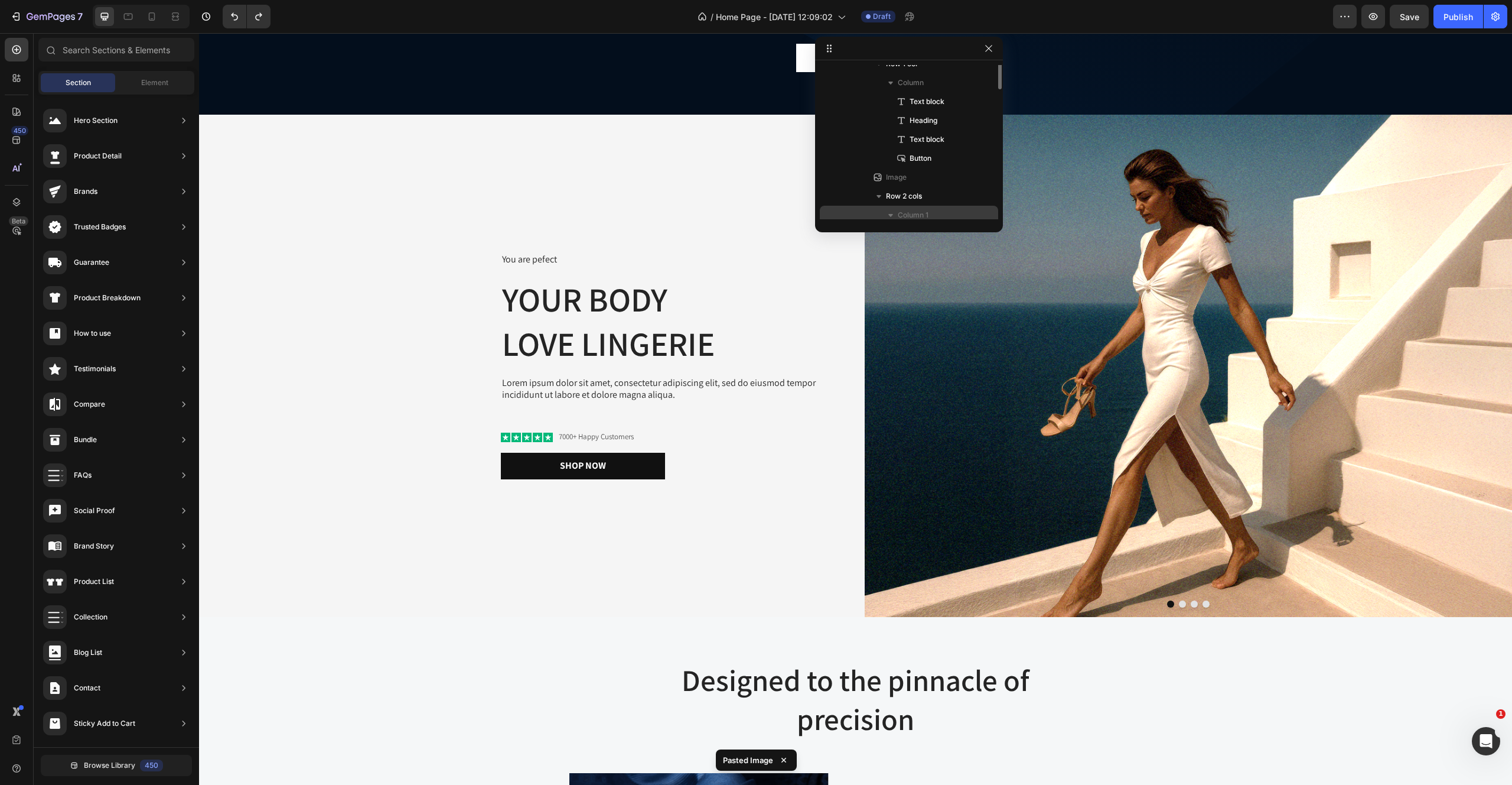
scroll to position [0, 0]
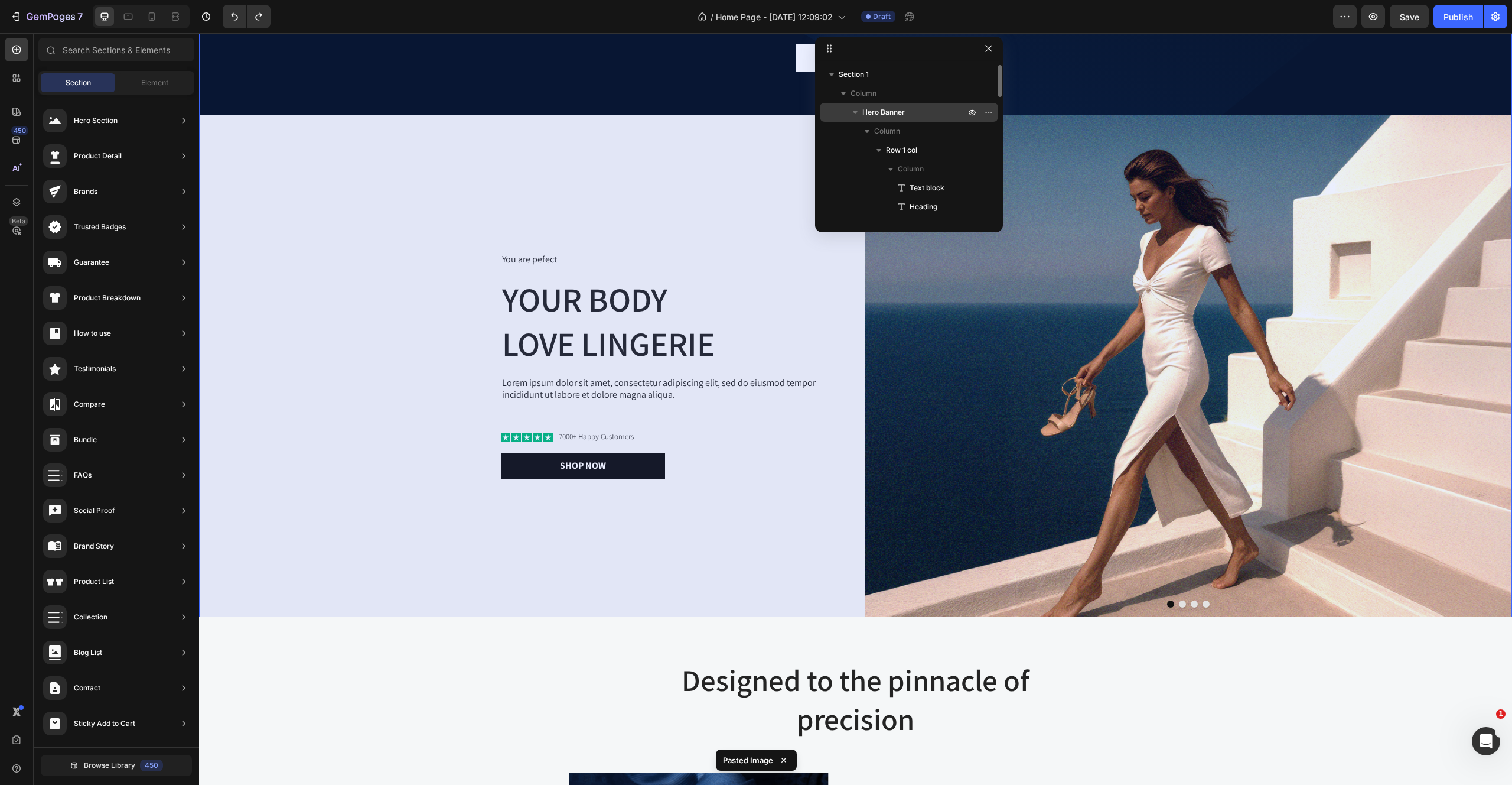
click at [854, 114] on icon "button" at bounding box center [855, 112] width 12 height 12
click at [852, 114] on icon "button" at bounding box center [855, 112] width 12 height 12
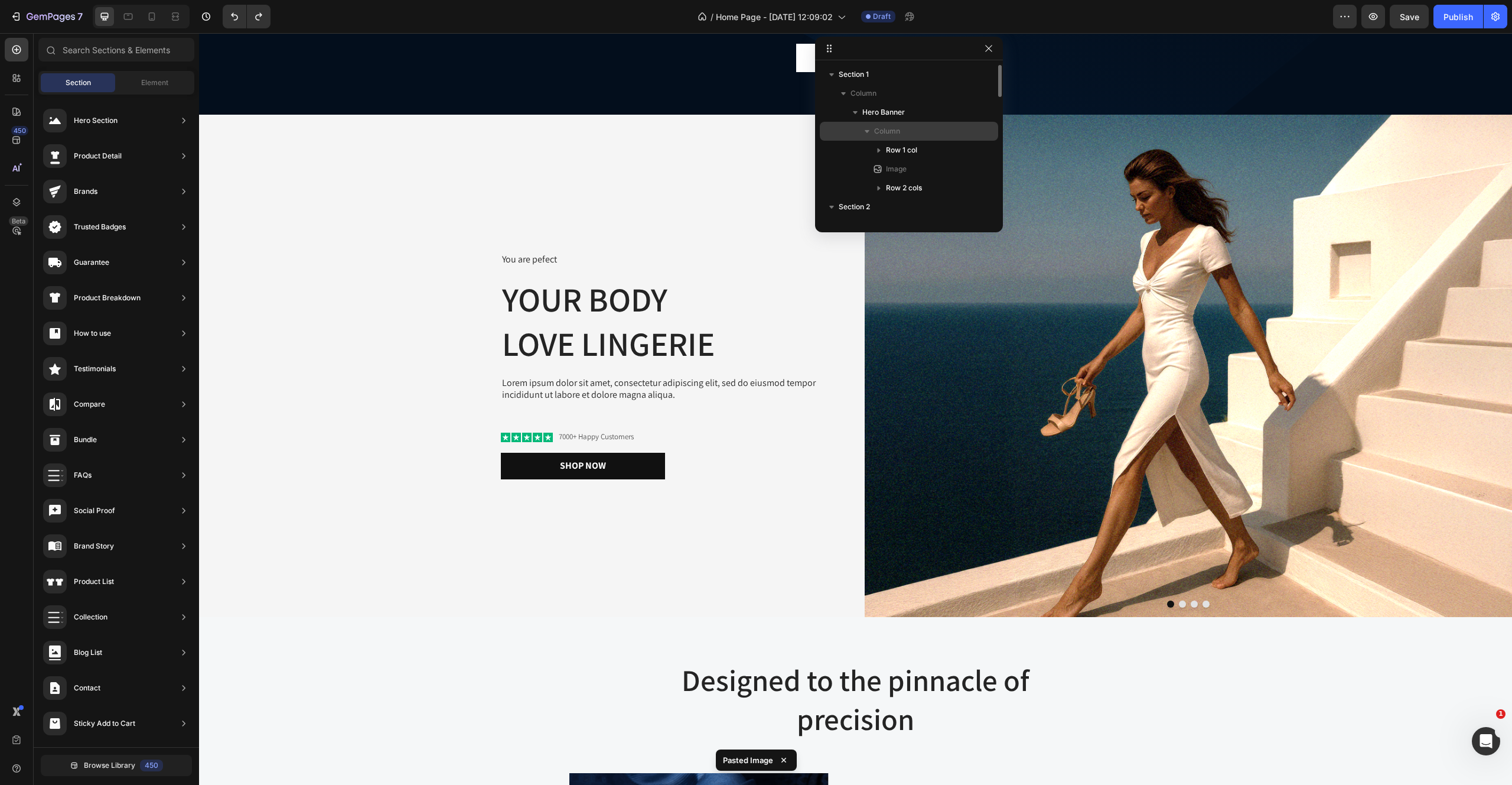
click at [867, 128] on icon "button" at bounding box center [867, 131] width 12 height 12
click at [890, 128] on span "Column" at bounding box center [887, 131] width 26 height 12
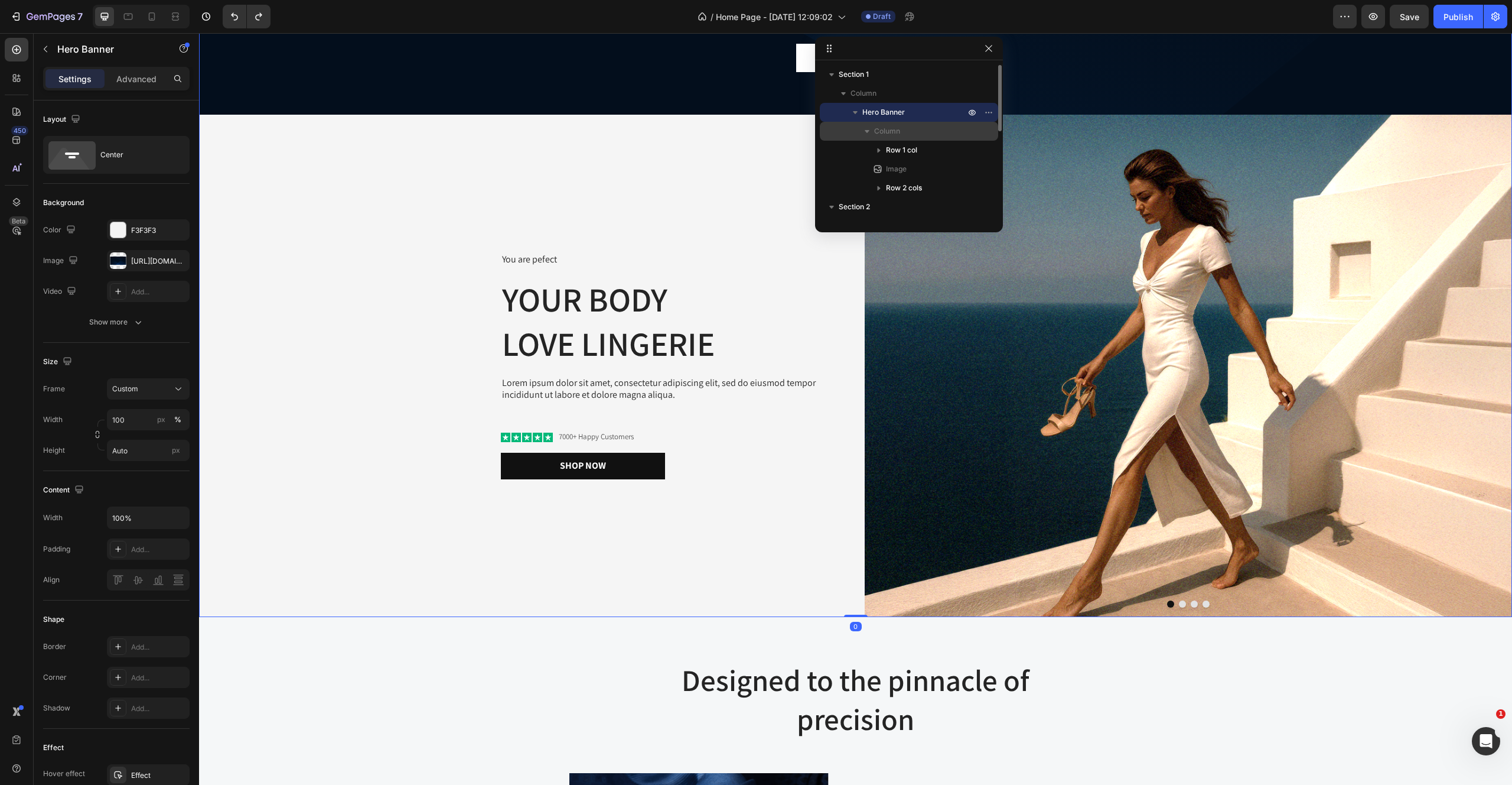
click at [866, 130] on icon "button" at bounding box center [867, 132] width 5 height 3
click at [890, 105] on div "Hero Banner" at bounding box center [909, 112] width 169 height 19
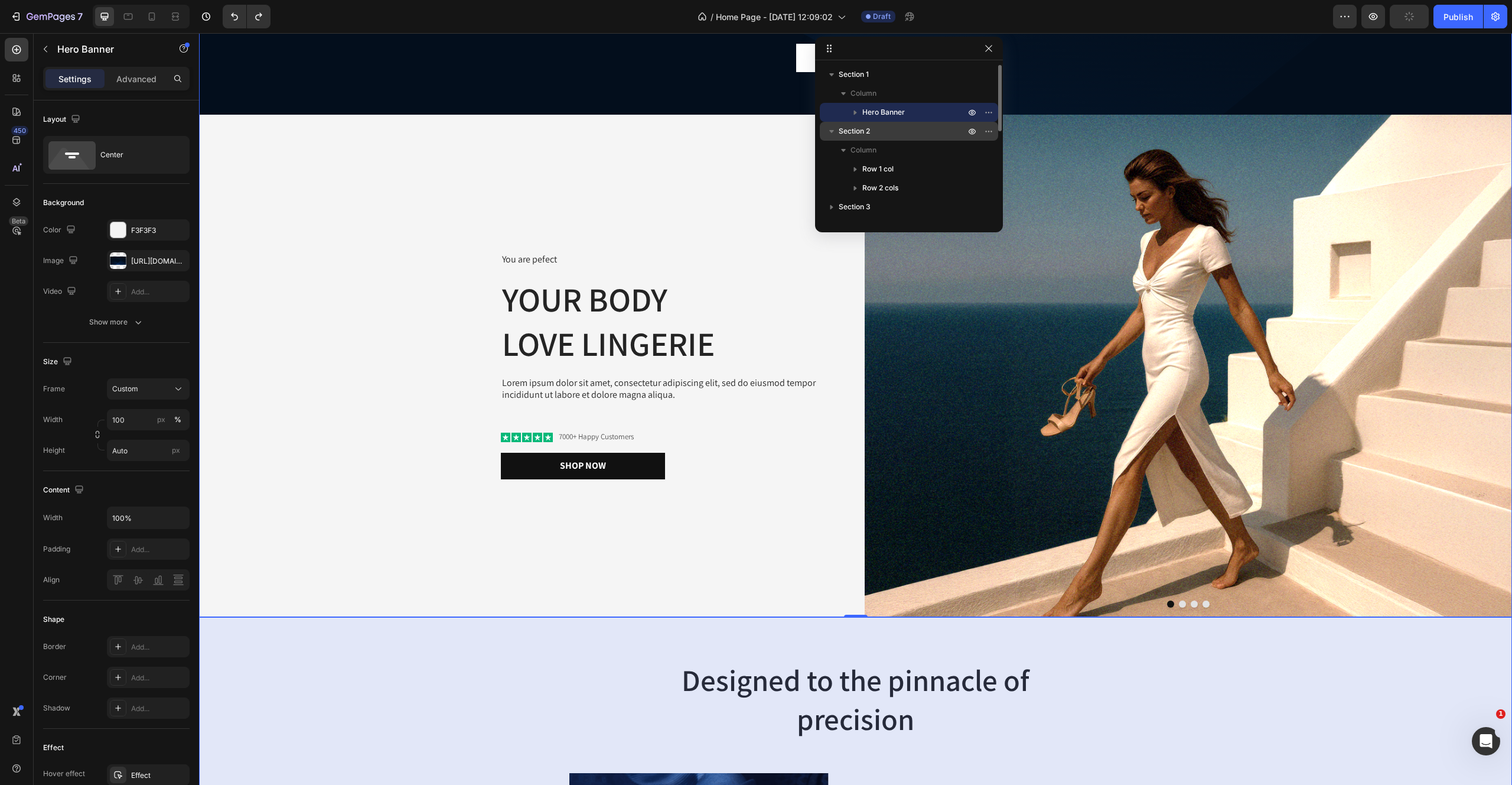
click at [831, 131] on icon "button" at bounding box center [831, 132] width 5 height 3
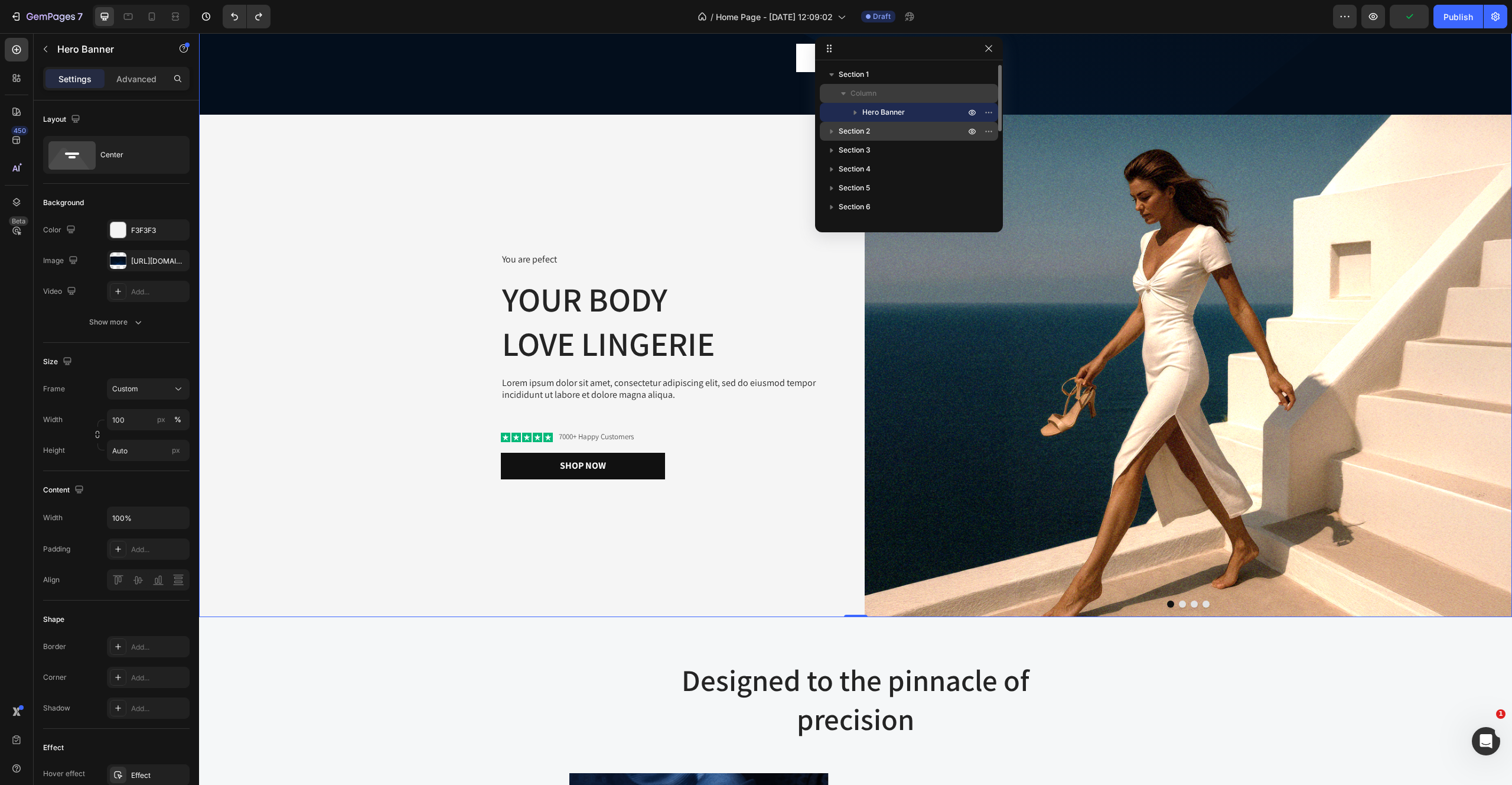
click at [868, 90] on span "Column" at bounding box center [864, 93] width 26 height 12
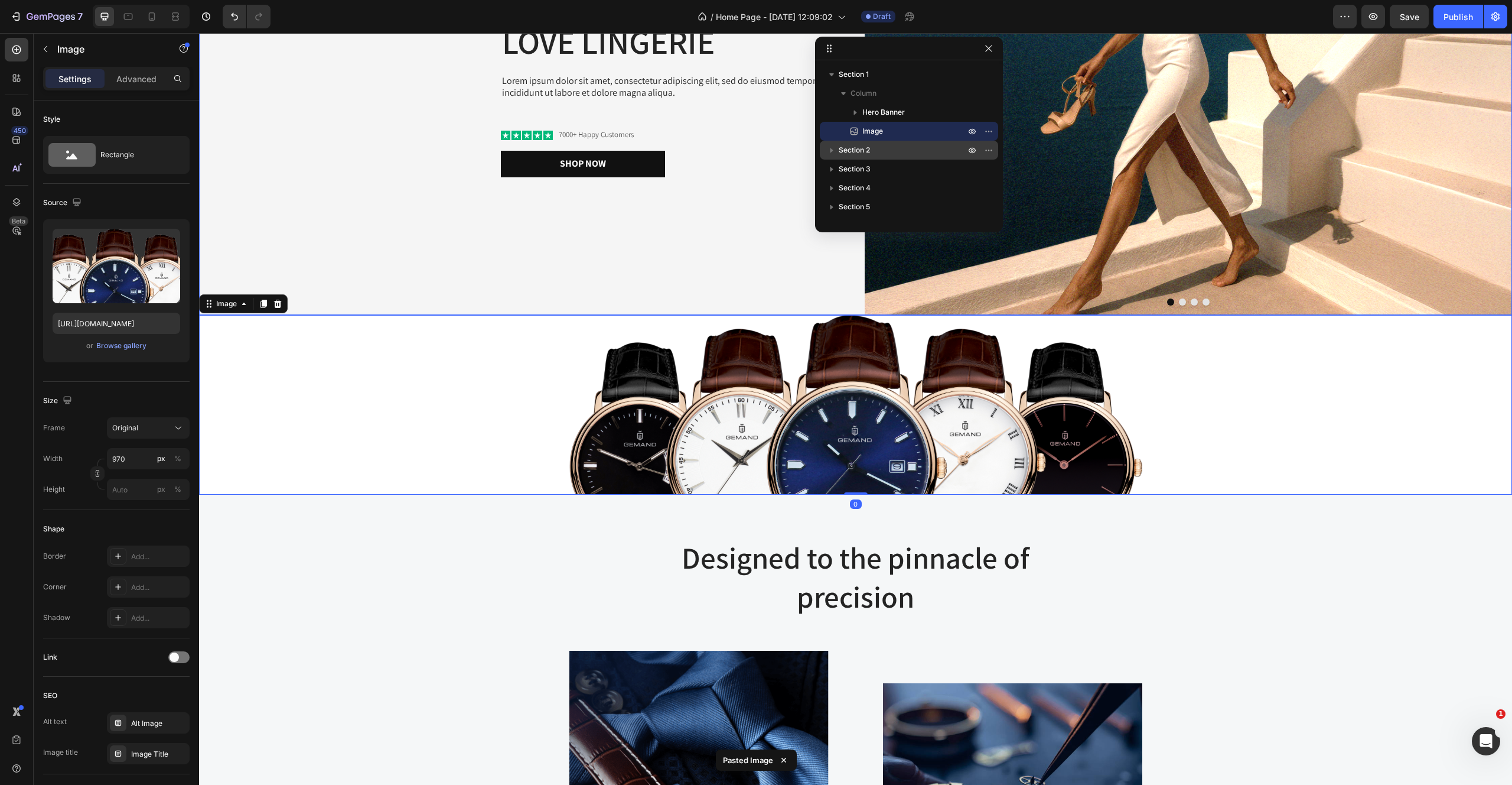
scroll to position [540, 0]
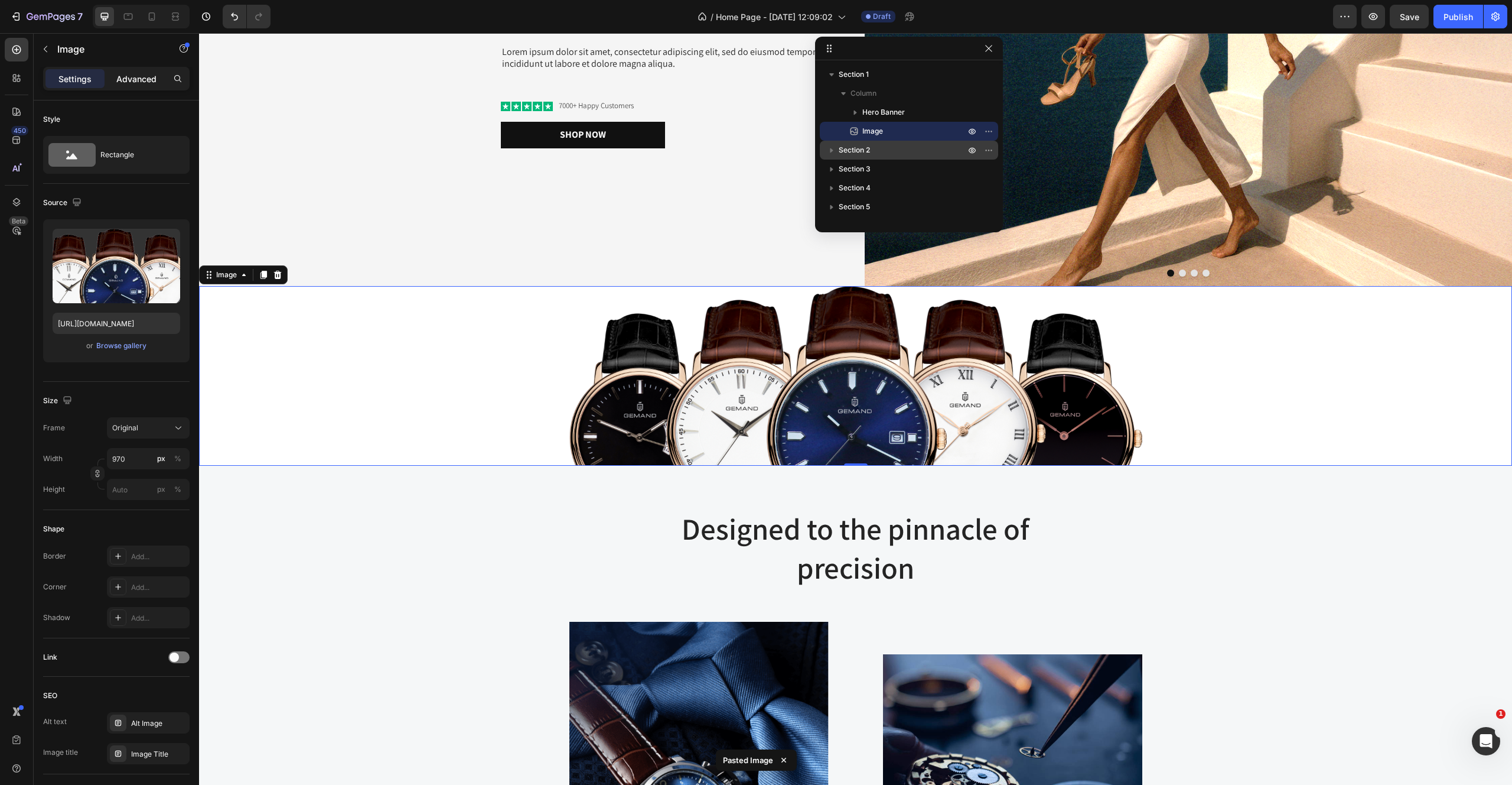
click at [133, 75] on p "Advanced" at bounding box center [136, 79] width 40 height 12
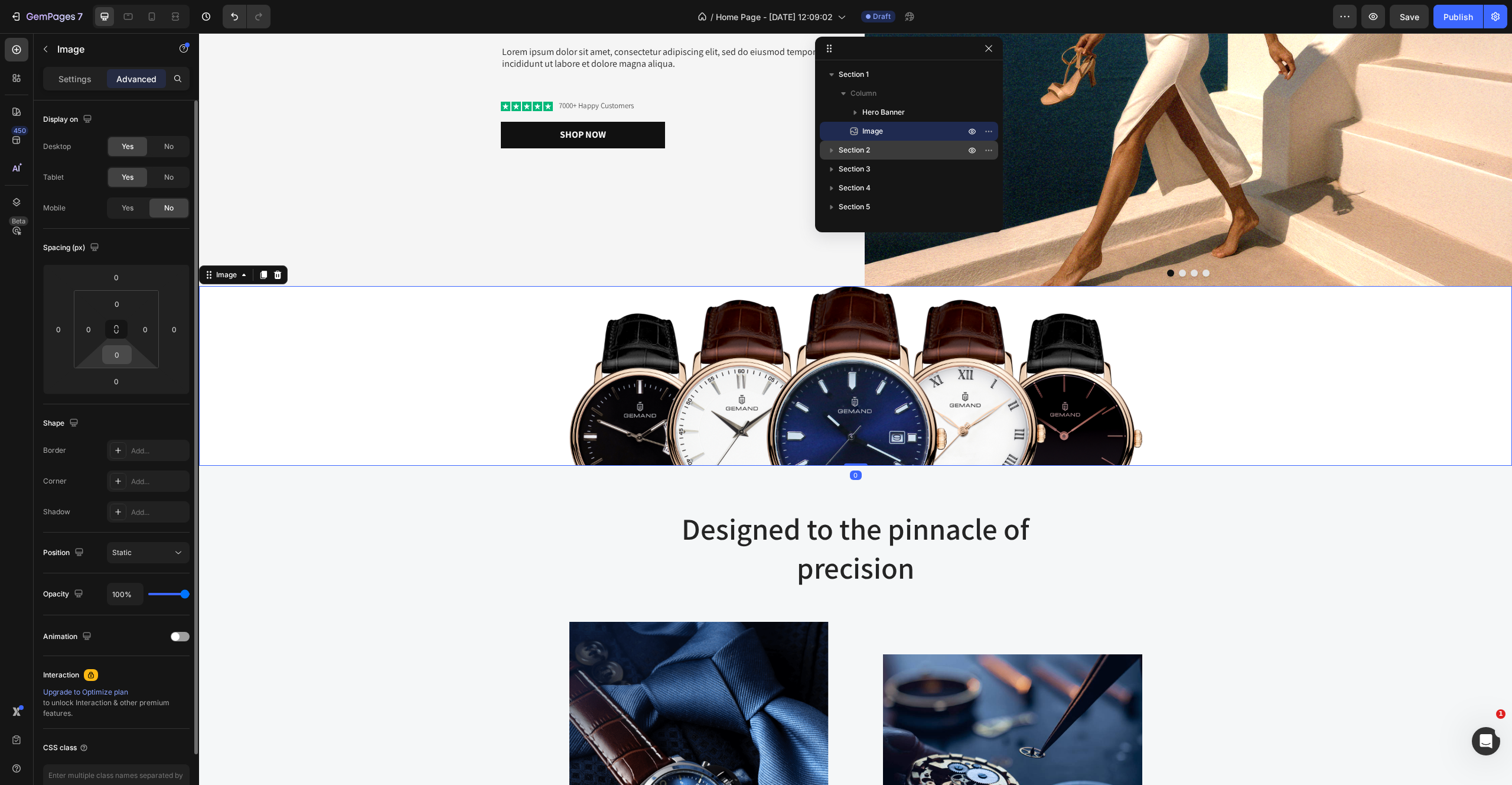
click at [122, 354] on input "0" at bounding box center [117, 354] width 23 height 18
type input "0"
click at [112, 381] on input "0" at bounding box center [116, 382] width 23 height 18
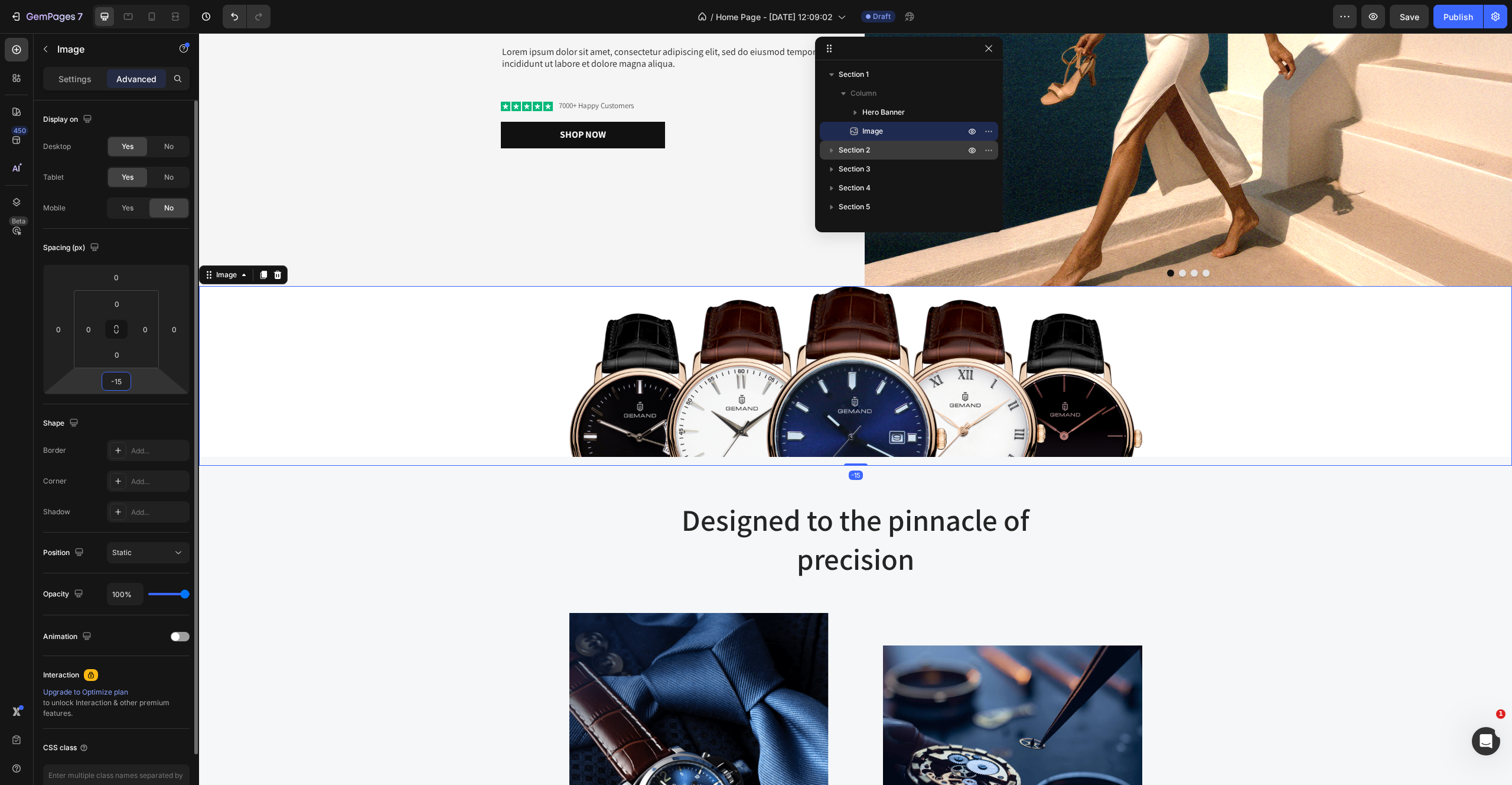
type input "-1"
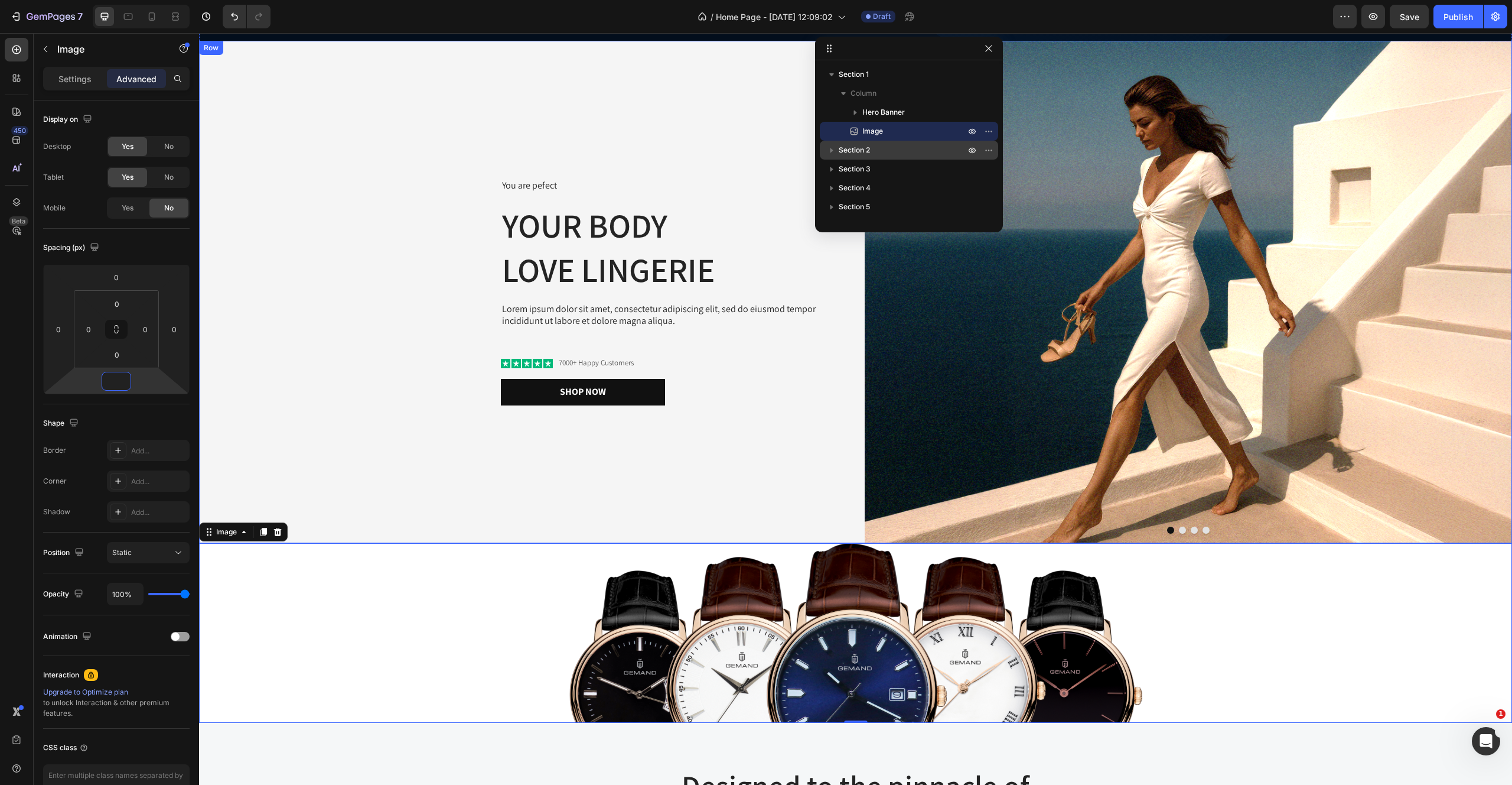
scroll to position [278, 0]
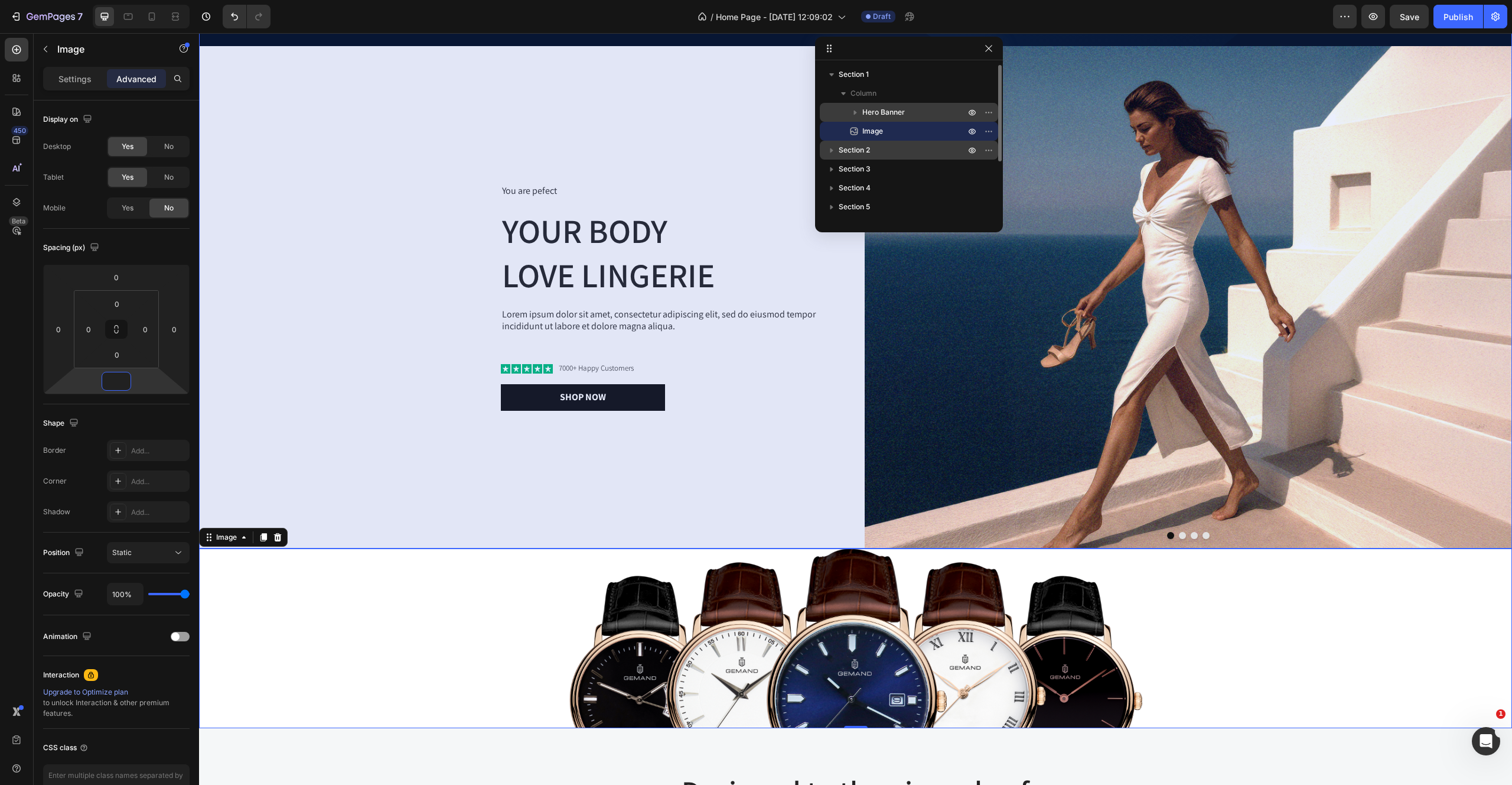
type input "0"
click at [889, 107] on span "Hero Banner" at bounding box center [883, 112] width 43 height 12
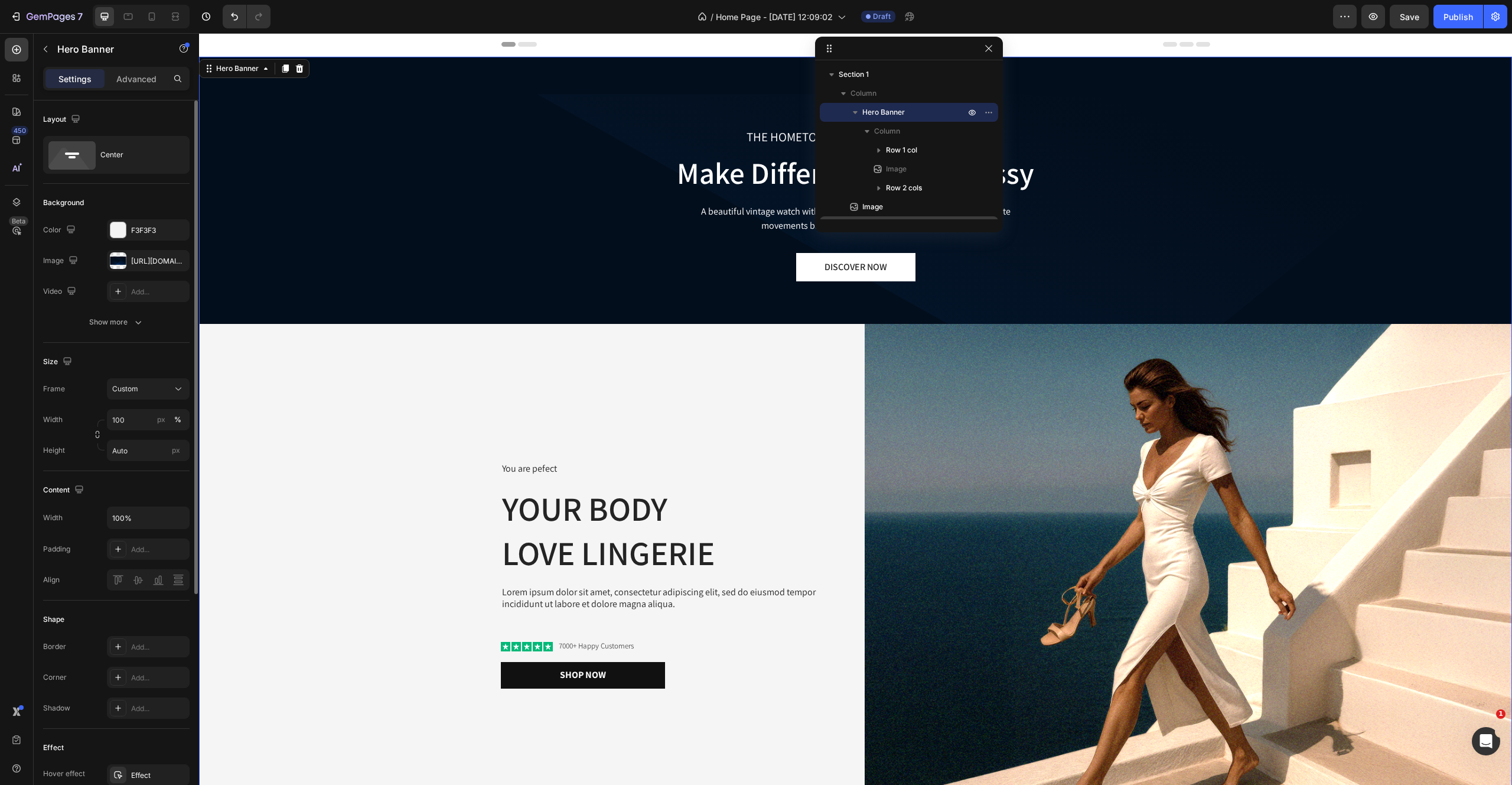
scroll to position [0, 0]
click at [477, 173] on div "THE HOMETOWN SIGNATURE COLLECTION Text block Make Difference, Live Classy Headi…" at bounding box center [856, 442] width 1313 height 769
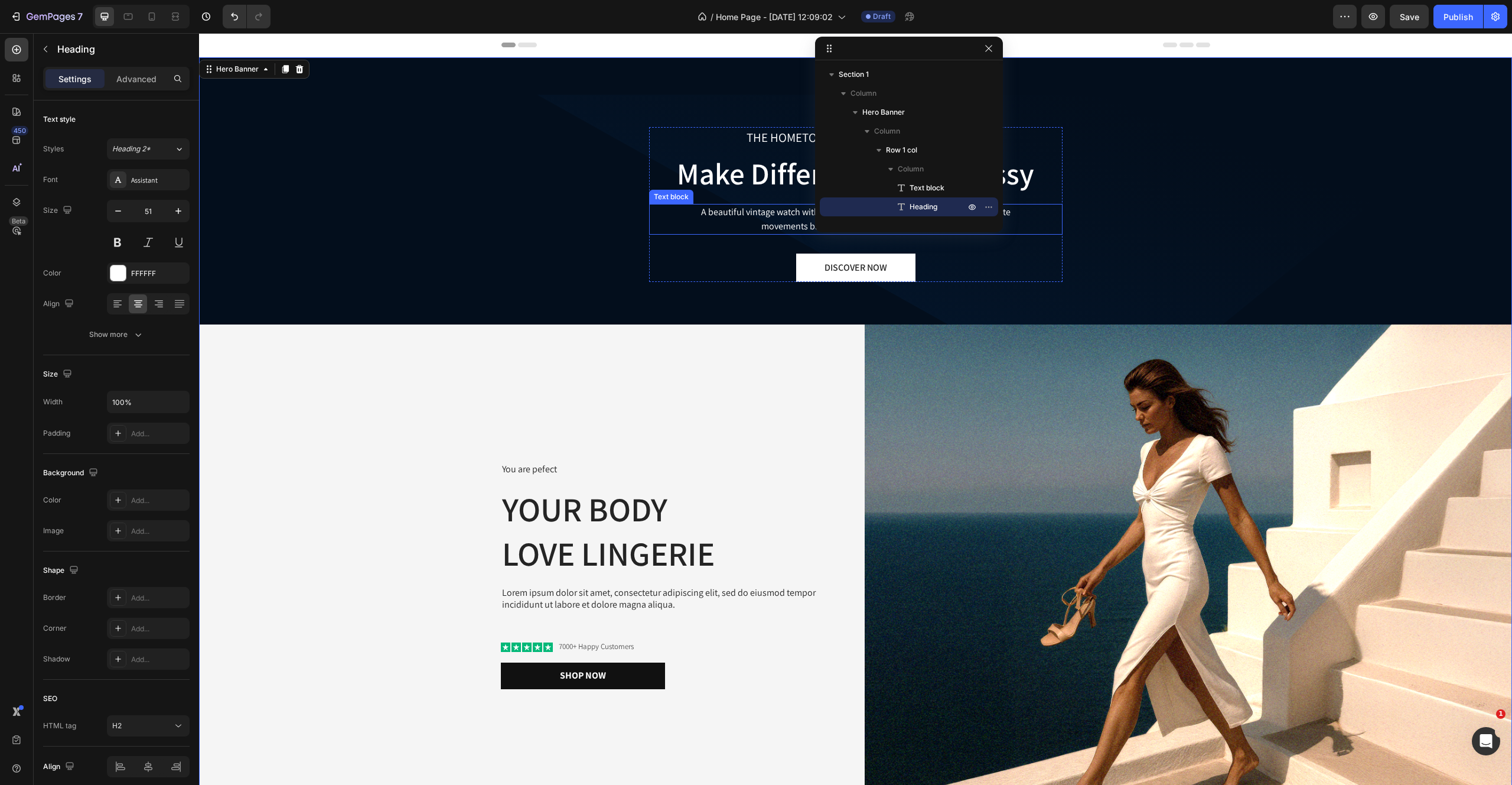
click at [716, 162] on p "Make Difference, Live Classy" at bounding box center [856, 174] width 411 height 39
click at [606, 135] on div "THE HOMETOWN SIGNATURE COLLECTION Text block Make Difference, Live Classy Headi…" at bounding box center [856, 442] width 1313 height 769
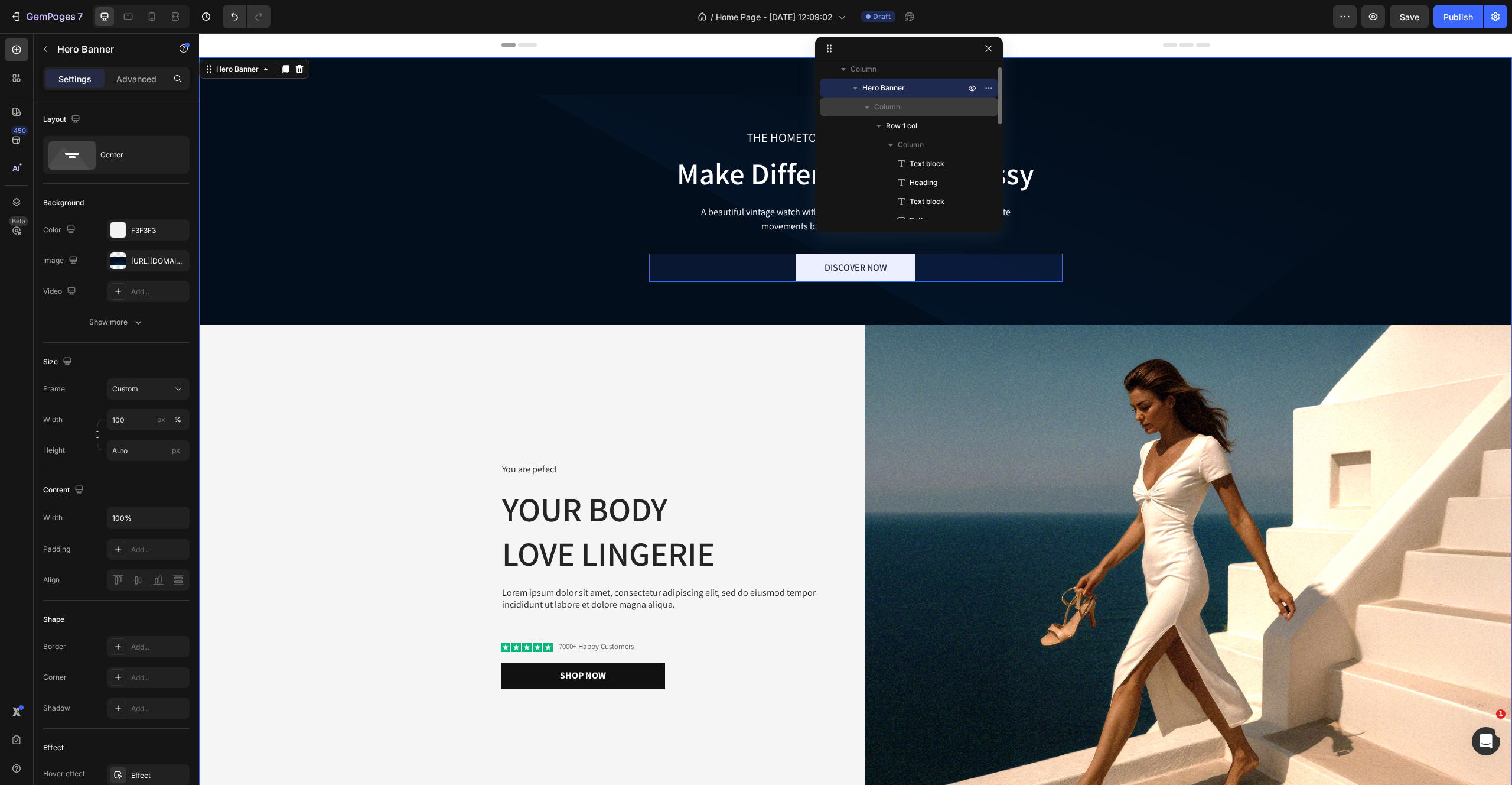
scroll to position [29, 0]
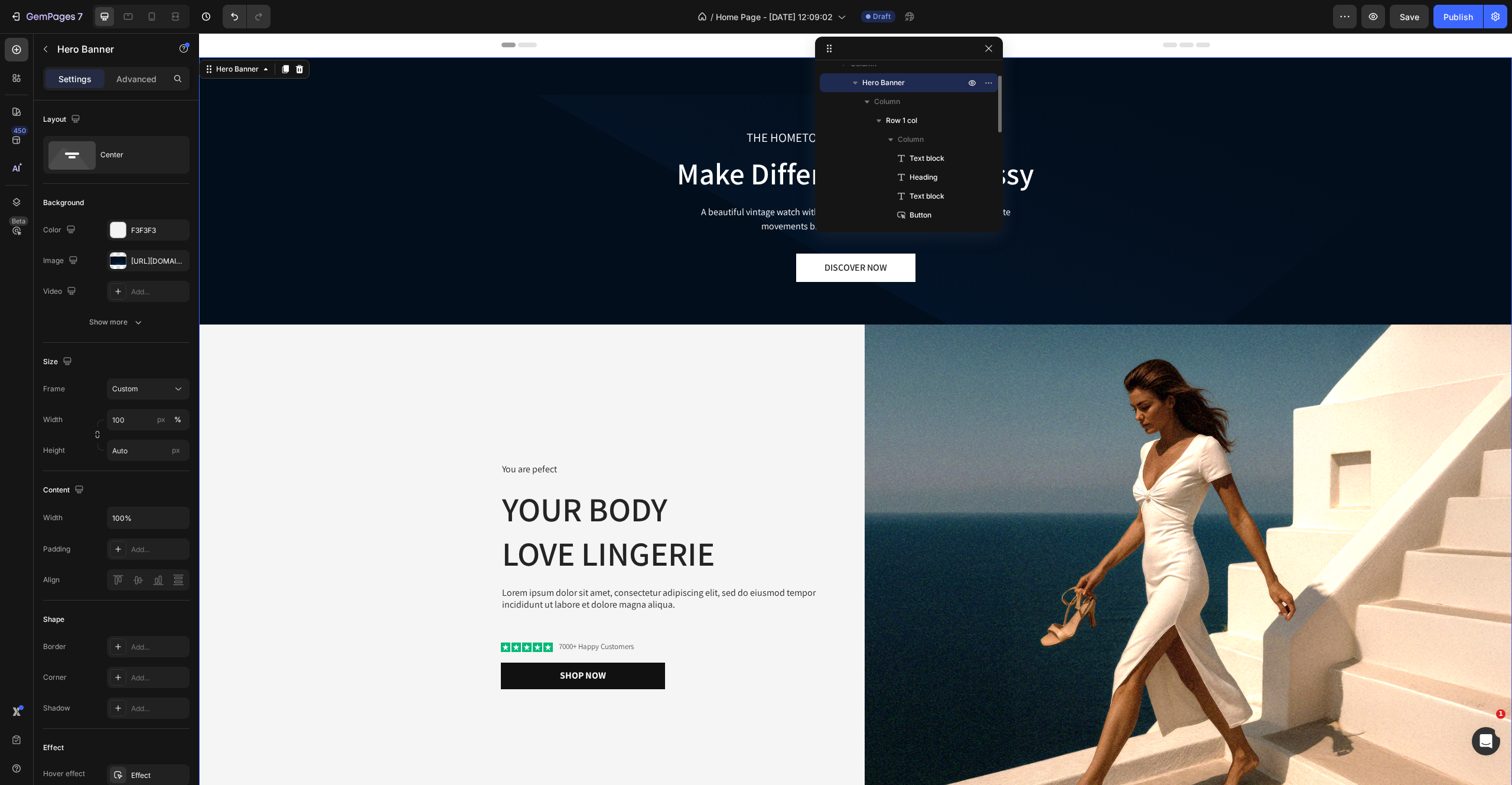
click at [861, 85] on button "button" at bounding box center [855, 83] width 14 height 14
click at [849, 81] on button "button" at bounding box center [855, 83] width 14 height 14
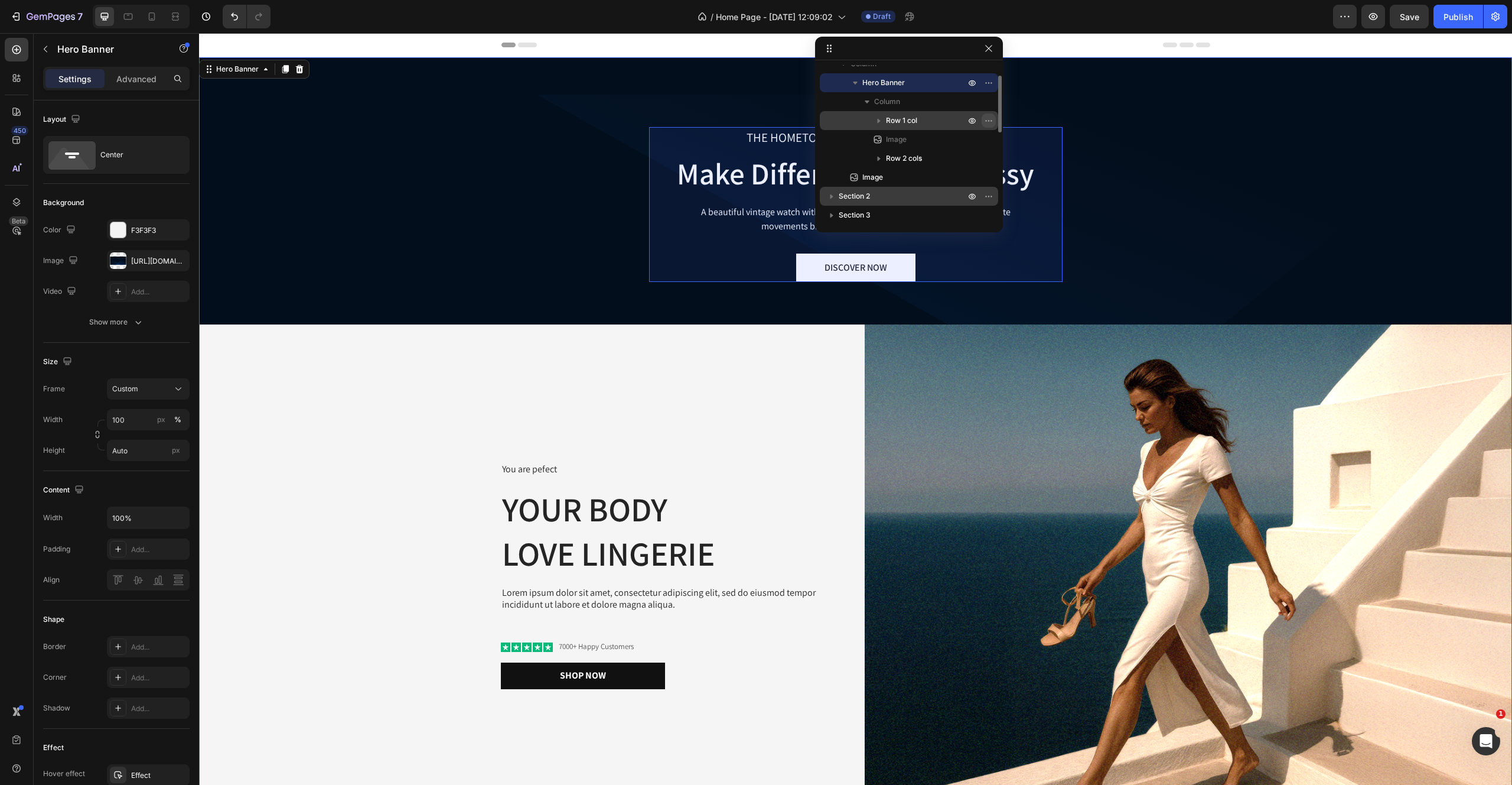
click at [990, 116] on icon "button" at bounding box center [988, 120] width 10 height 10
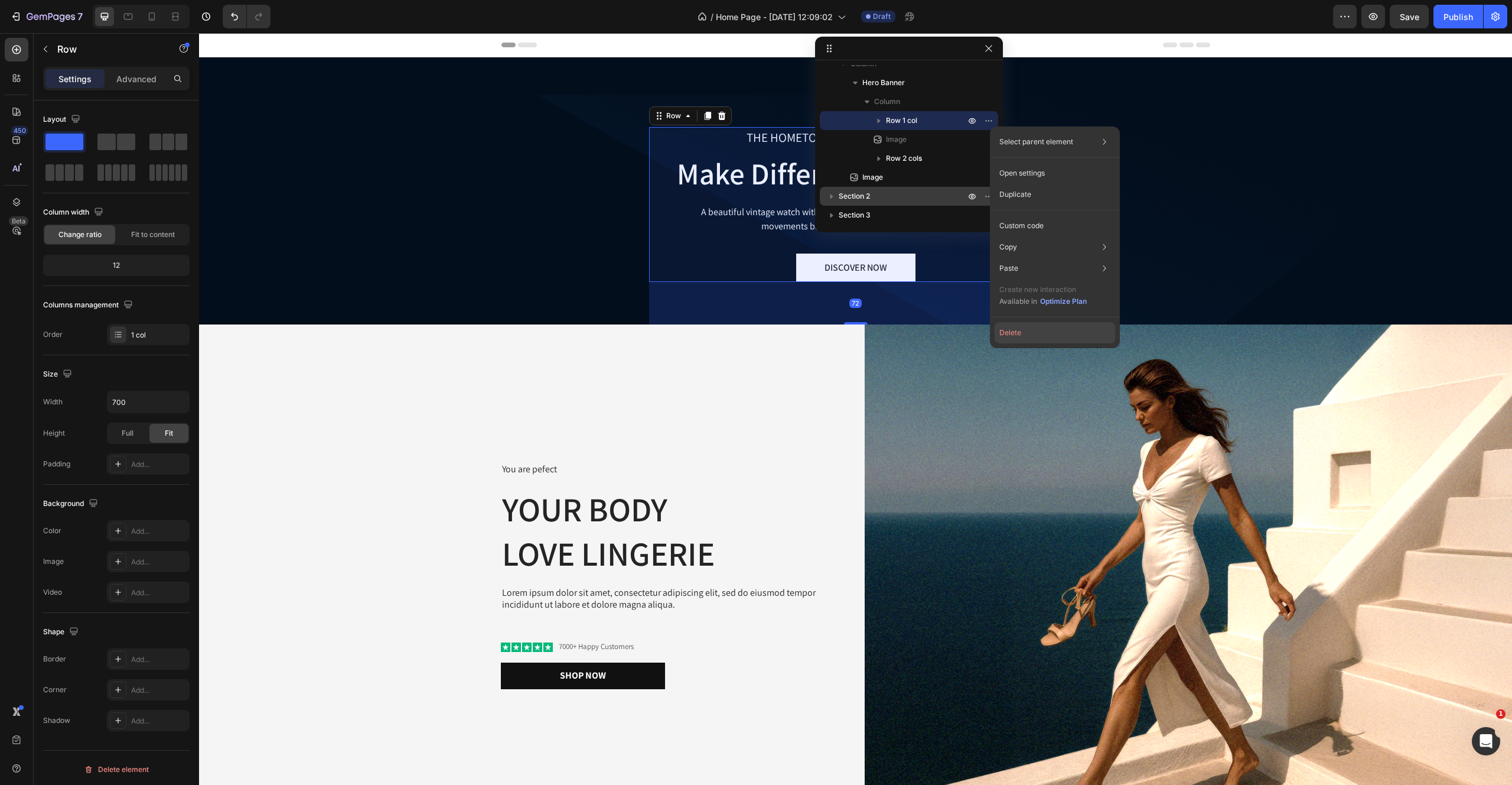
click at [1013, 332] on button "Delete" at bounding box center [1055, 333] width 120 height 21
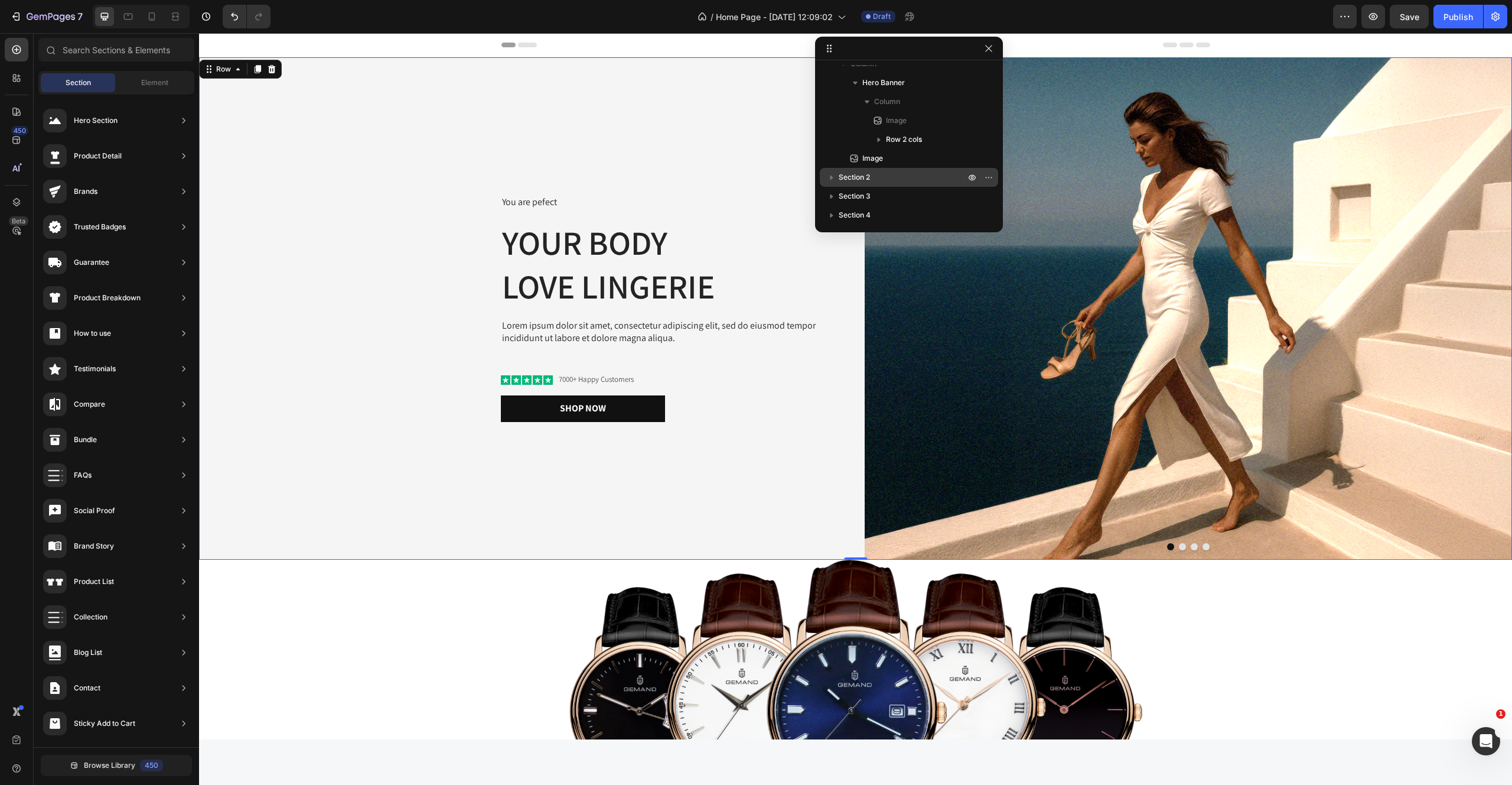
click at [422, 205] on div "You are pefect Text Block Your Body love Lingerie Heading Lorem ipsum dolor sit…" at bounding box center [523, 308] width 648 height 502
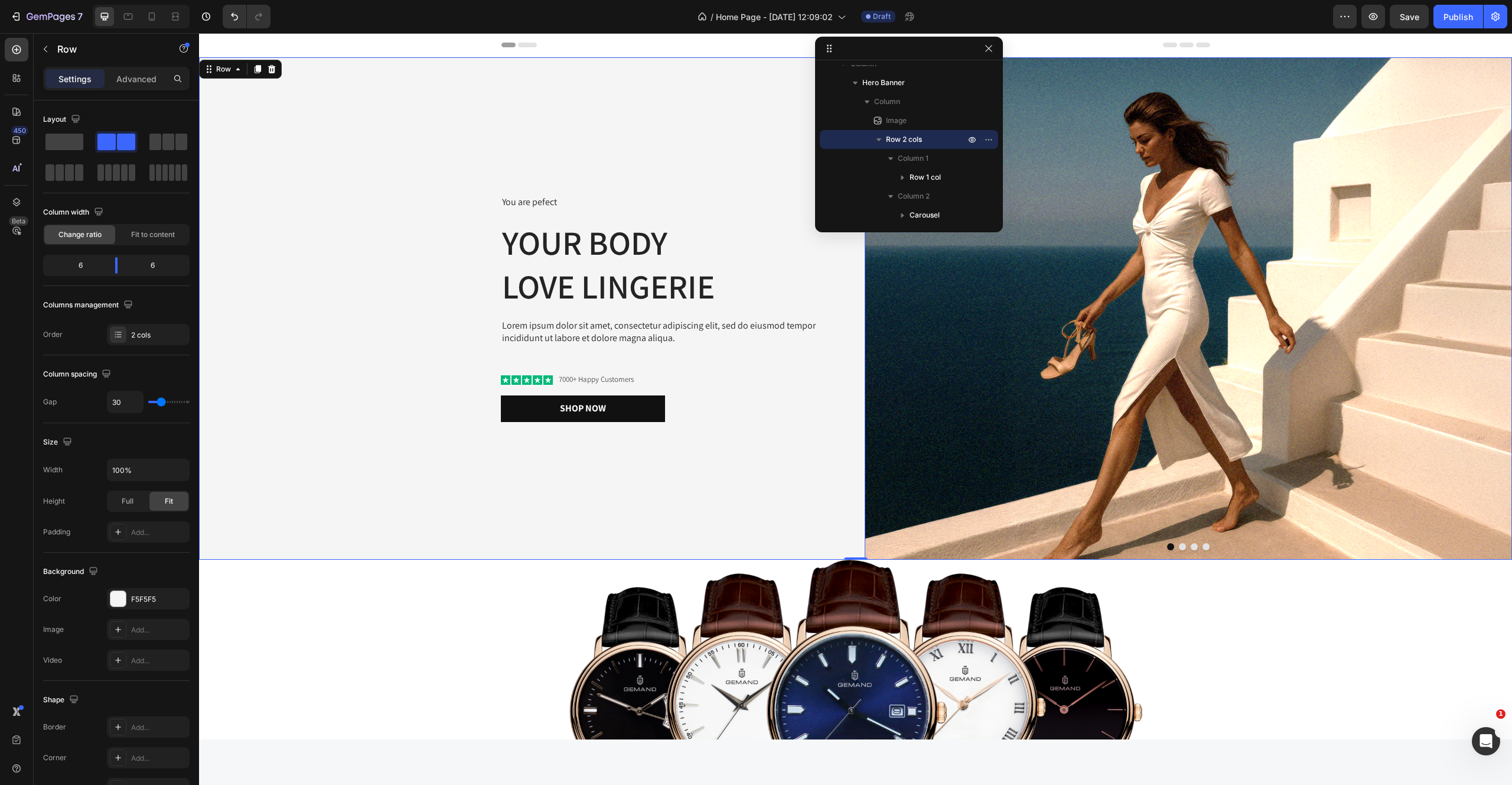
click at [900, 500] on img at bounding box center [1189, 308] width 648 height 502
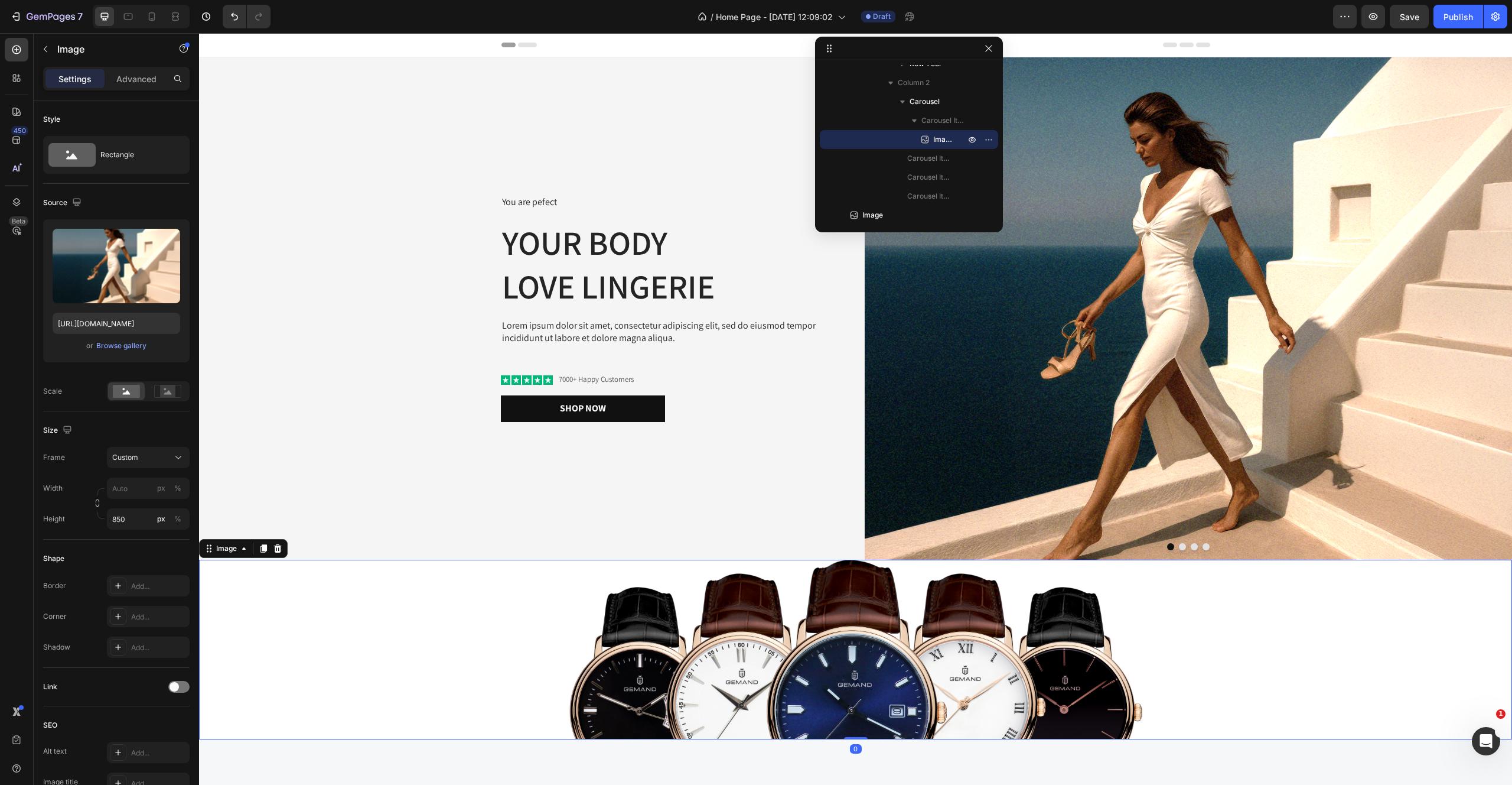
click at [872, 571] on img at bounding box center [856, 650] width 573 height 180
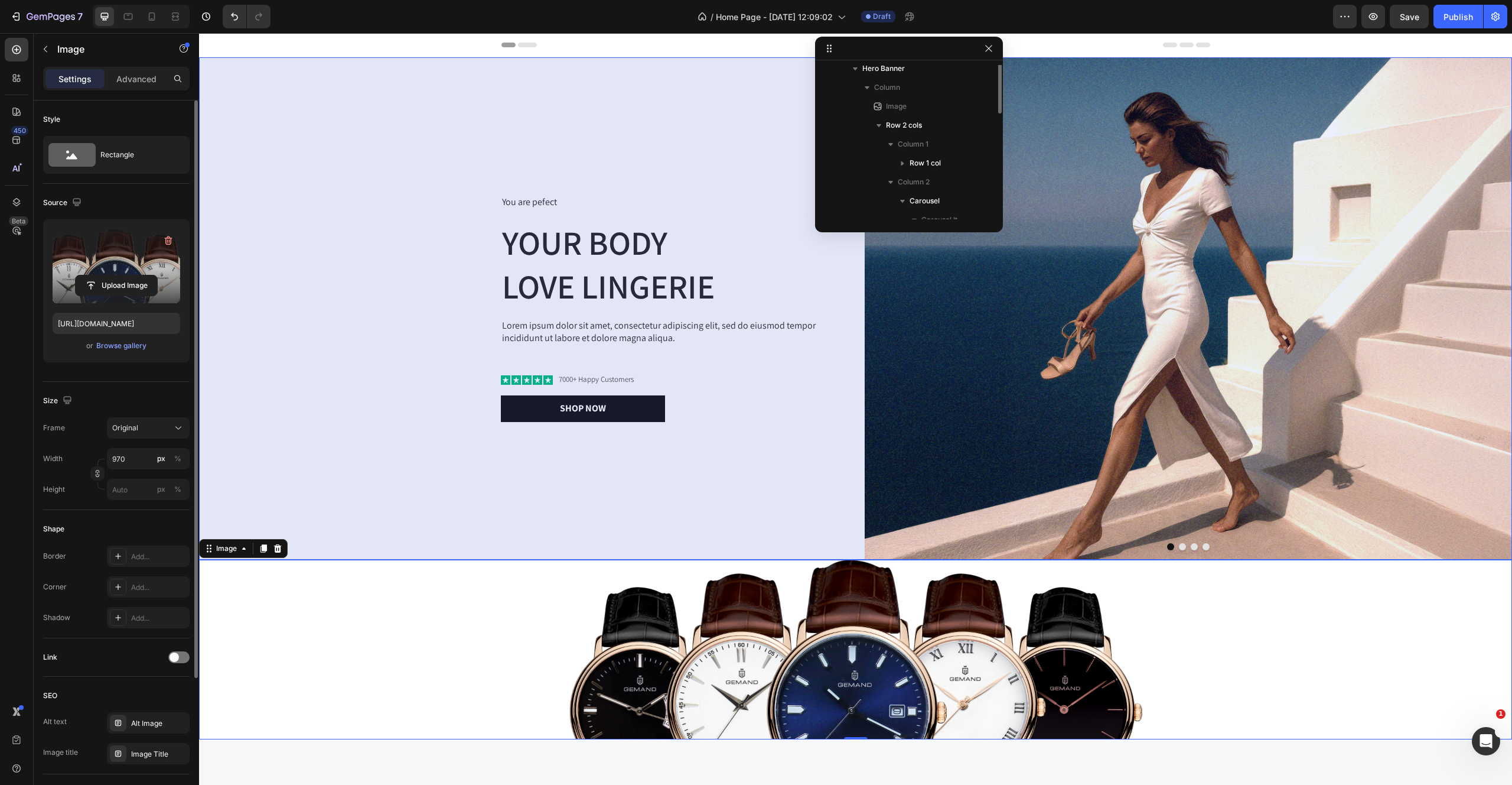
scroll to position [0, 0]
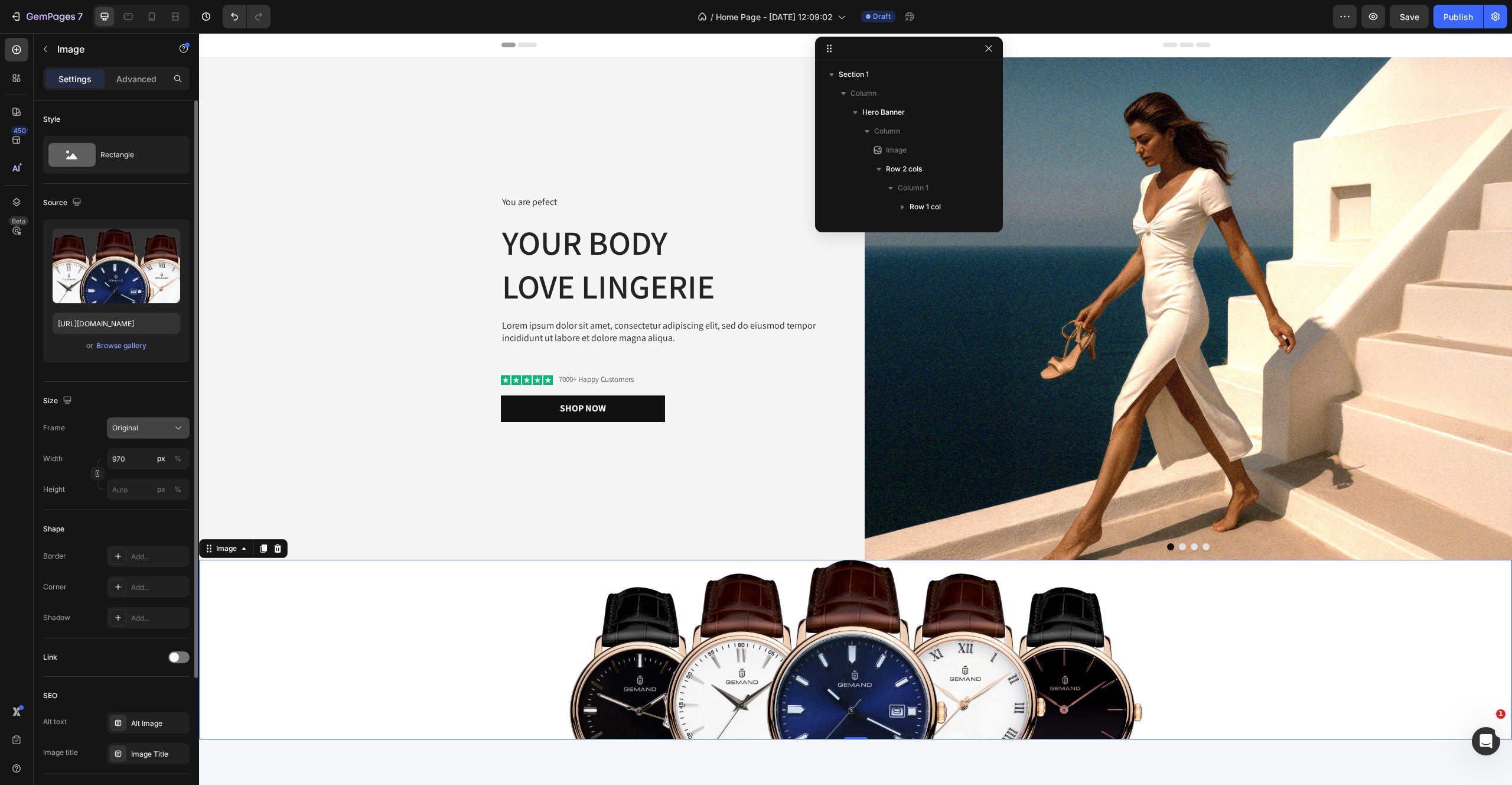
click at [150, 433] on div "Original" at bounding box center [141, 427] width 58 height 11
click at [108, 406] on div "Size" at bounding box center [116, 400] width 147 height 19
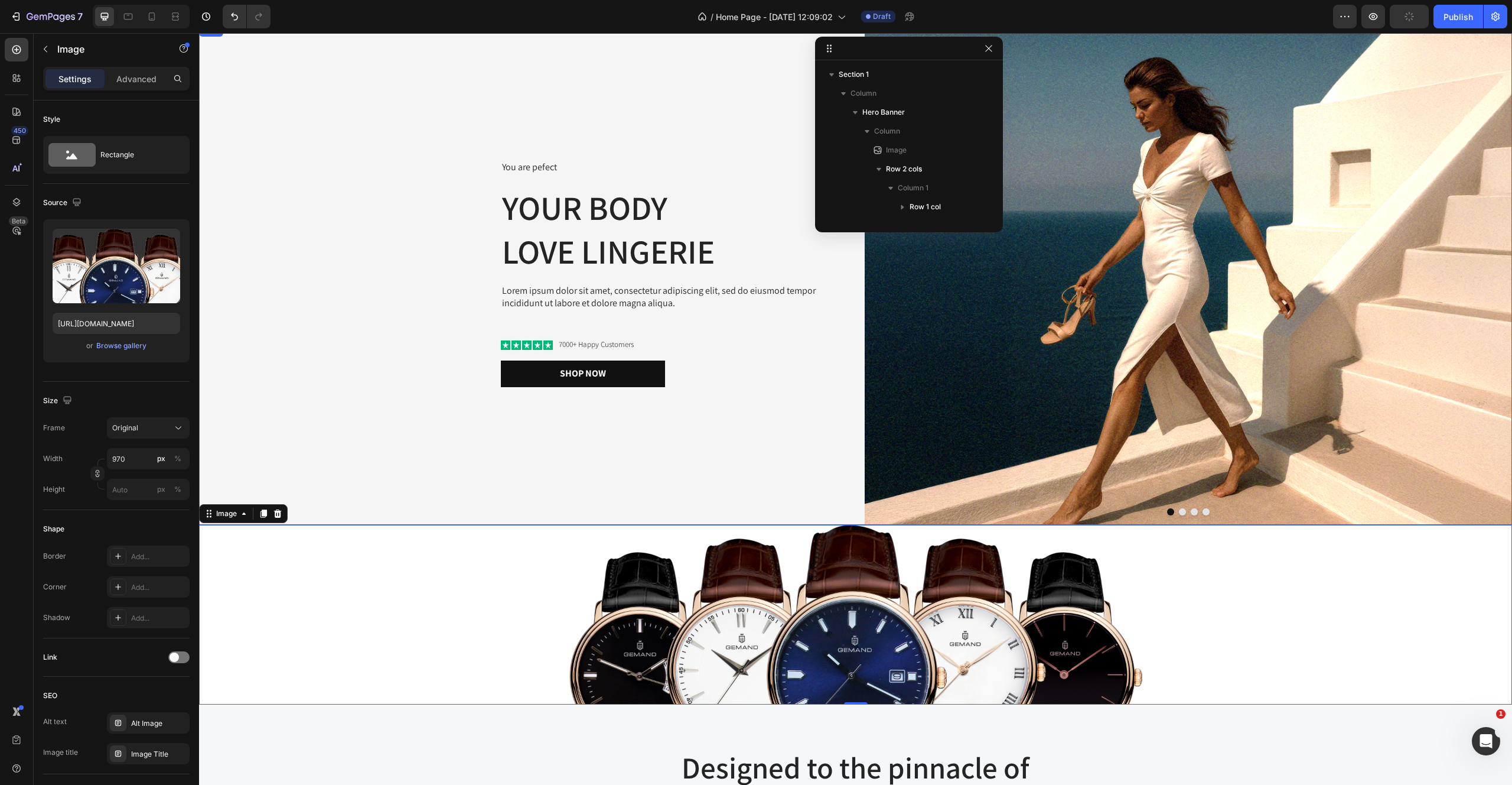
scroll to position [73, 0]
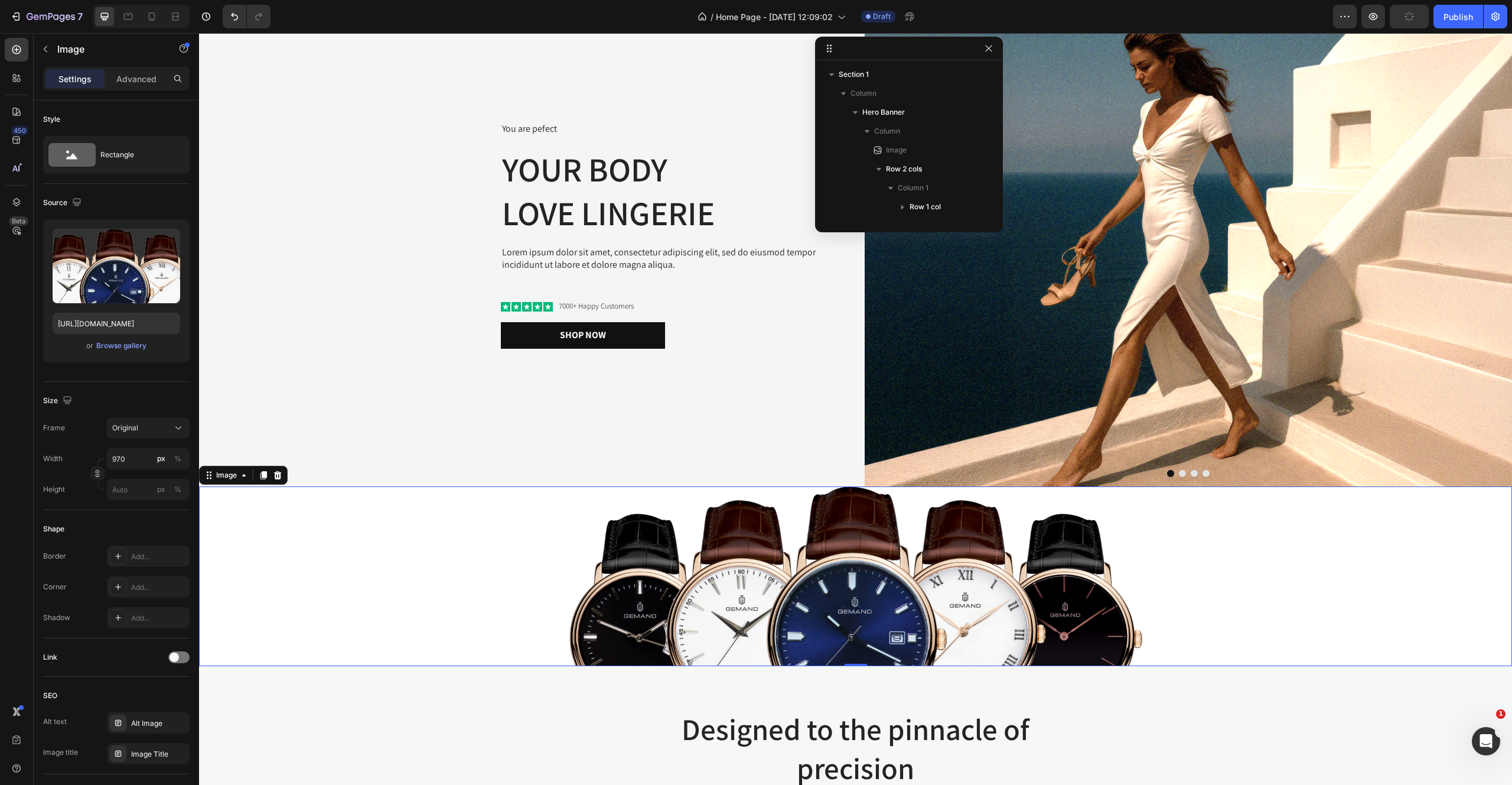
click at [584, 535] on img at bounding box center [856, 576] width 573 height 180
click at [119, 67] on div "Settings Advanced" at bounding box center [116, 78] width 147 height 23
click at [119, 68] on div "Settings Advanced" at bounding box center [116, 78] width 147 height 23
click at [119, 74] on p "Advanced" at bounding box center [136, 79] width 40 height 12
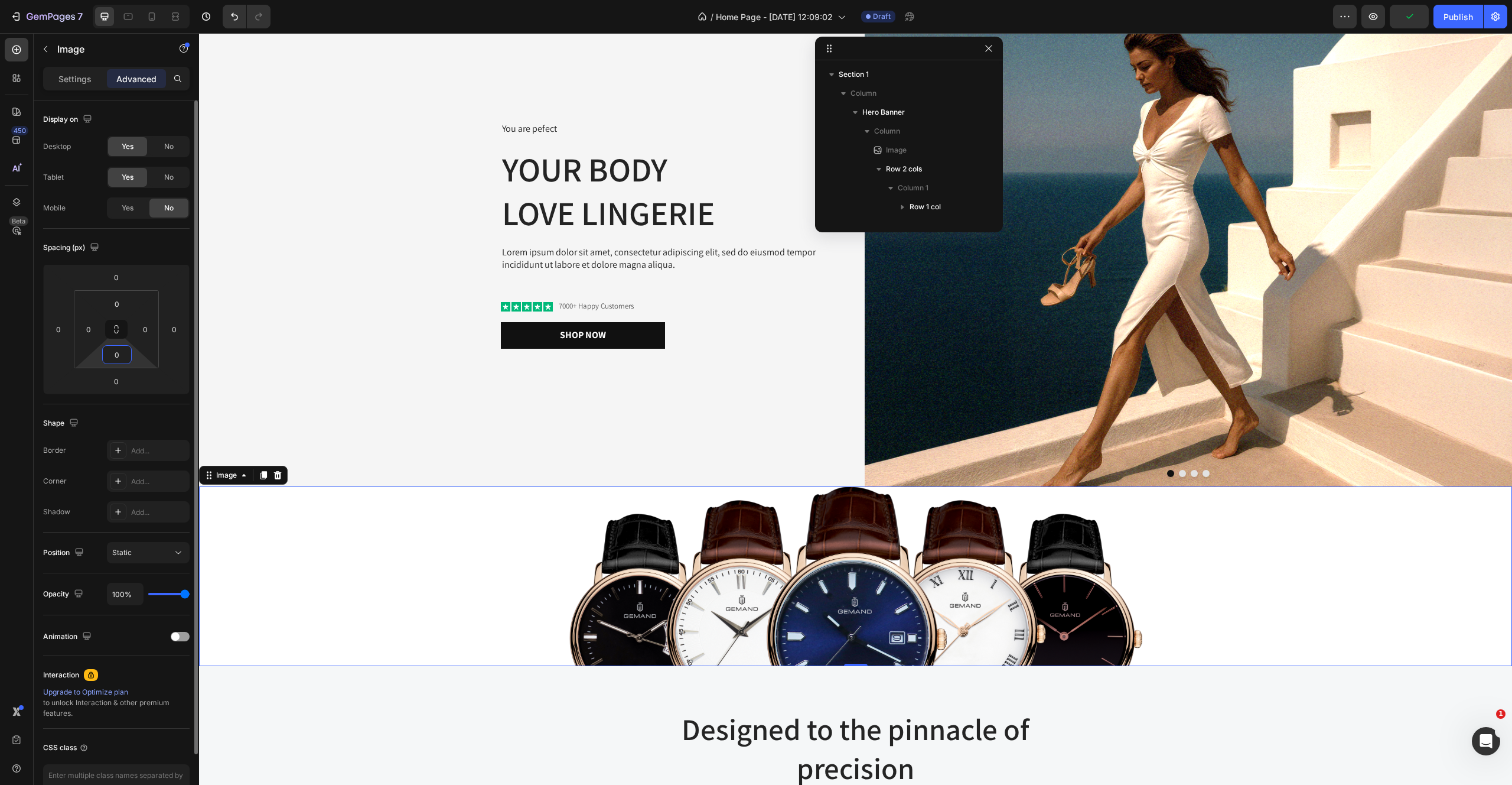
click at [121, 356] on input "0" at bounding box center [117, 354] width 23 height 18
type input "0"
click at [120, 275] on input "0" at bounding box center [116, 277] width 23 height 18
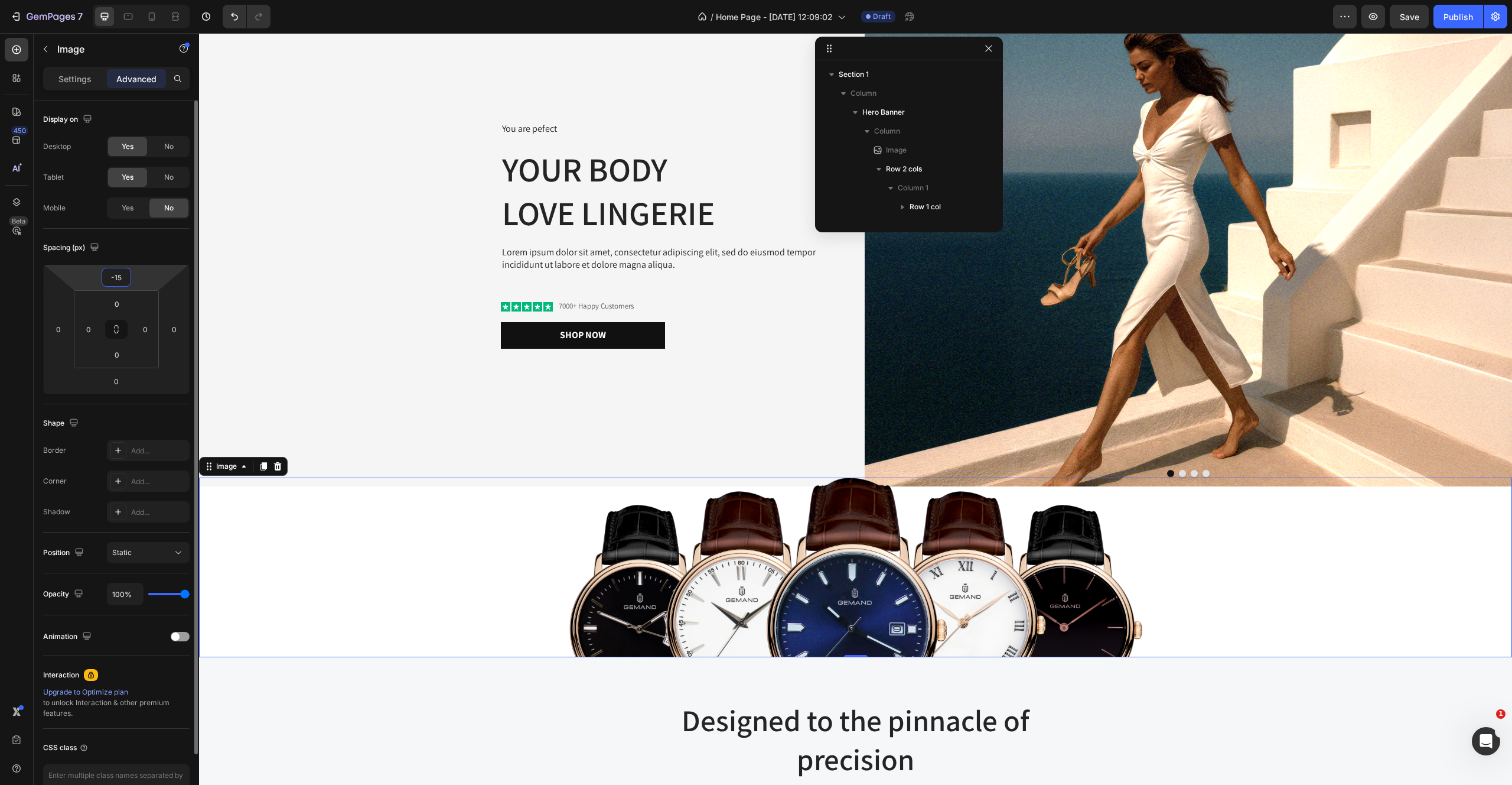
type input "-1"
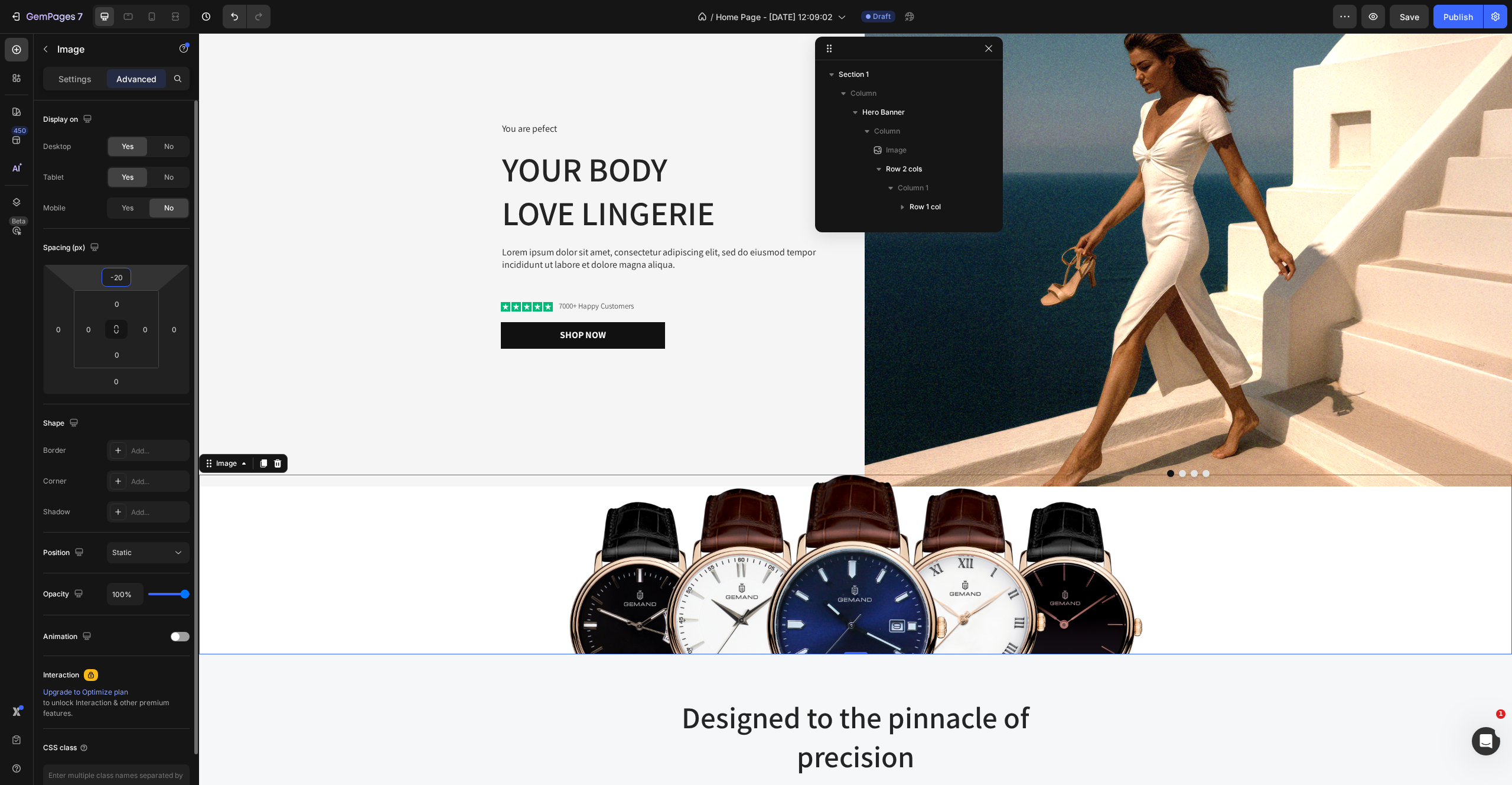
type input "-2"
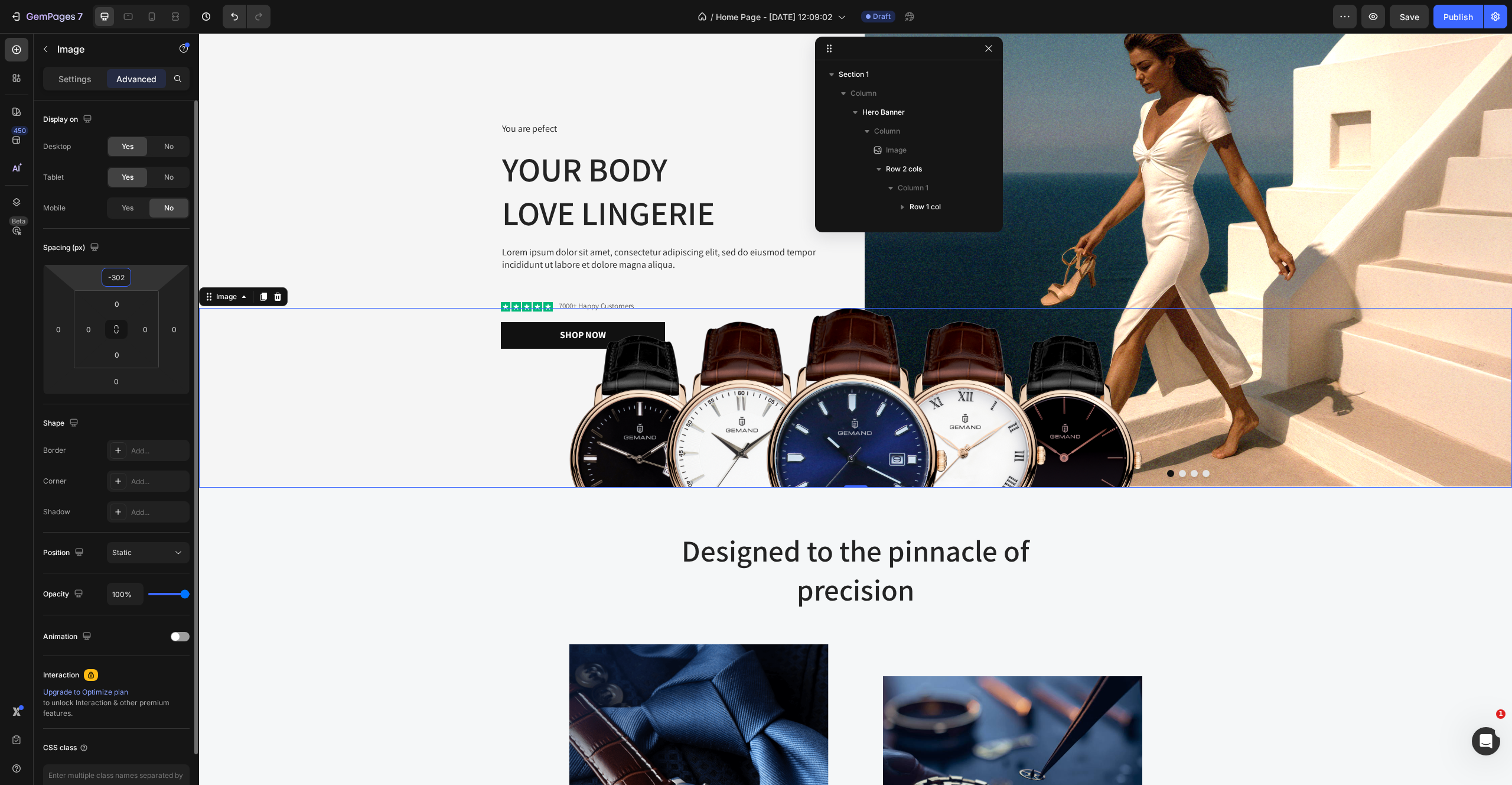
type input "-303"
click at [439, 598] on div "Designed to the pinnacle of precision Heading Row Image Image At Gemand, the ma…" at bounding box center [855, 747] width 1295 height 434
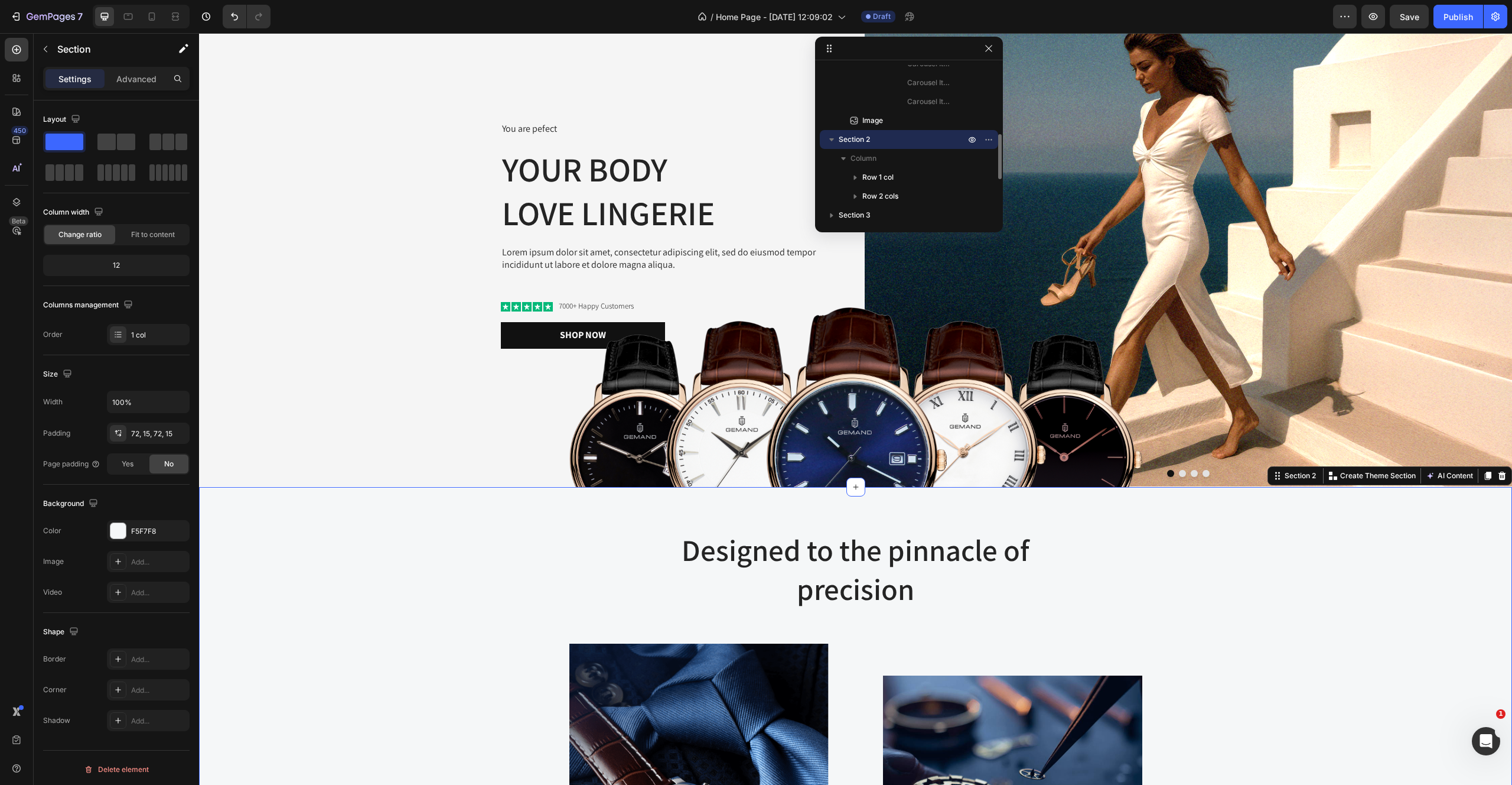
scroll to position [0, 0]
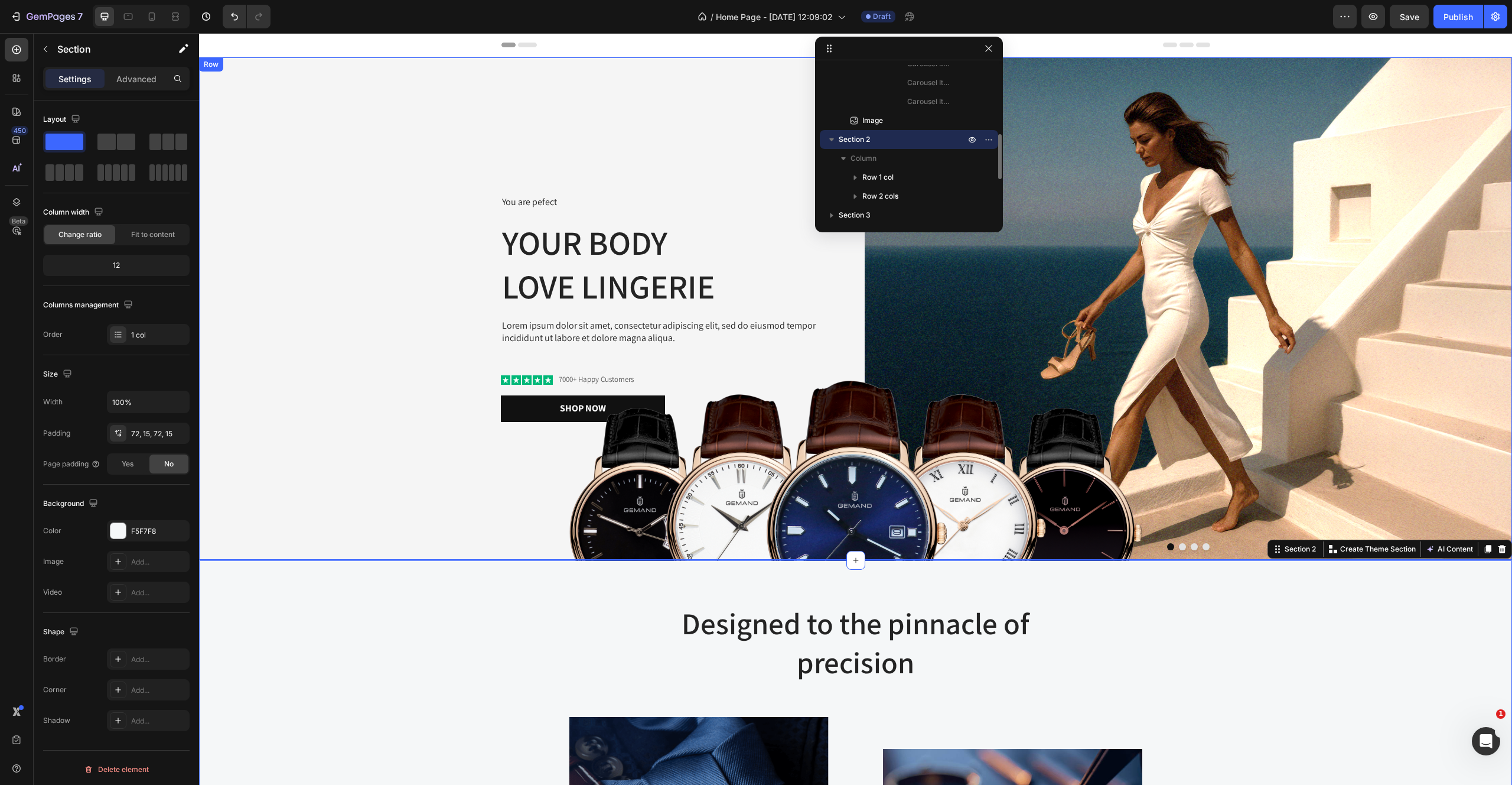
click at [366, 136] on div "You are pefect Text Block Your Body love Lingerie Heading Lorem ipsum dolor sit…" at bounding box center [523, 308] width 648 height 502
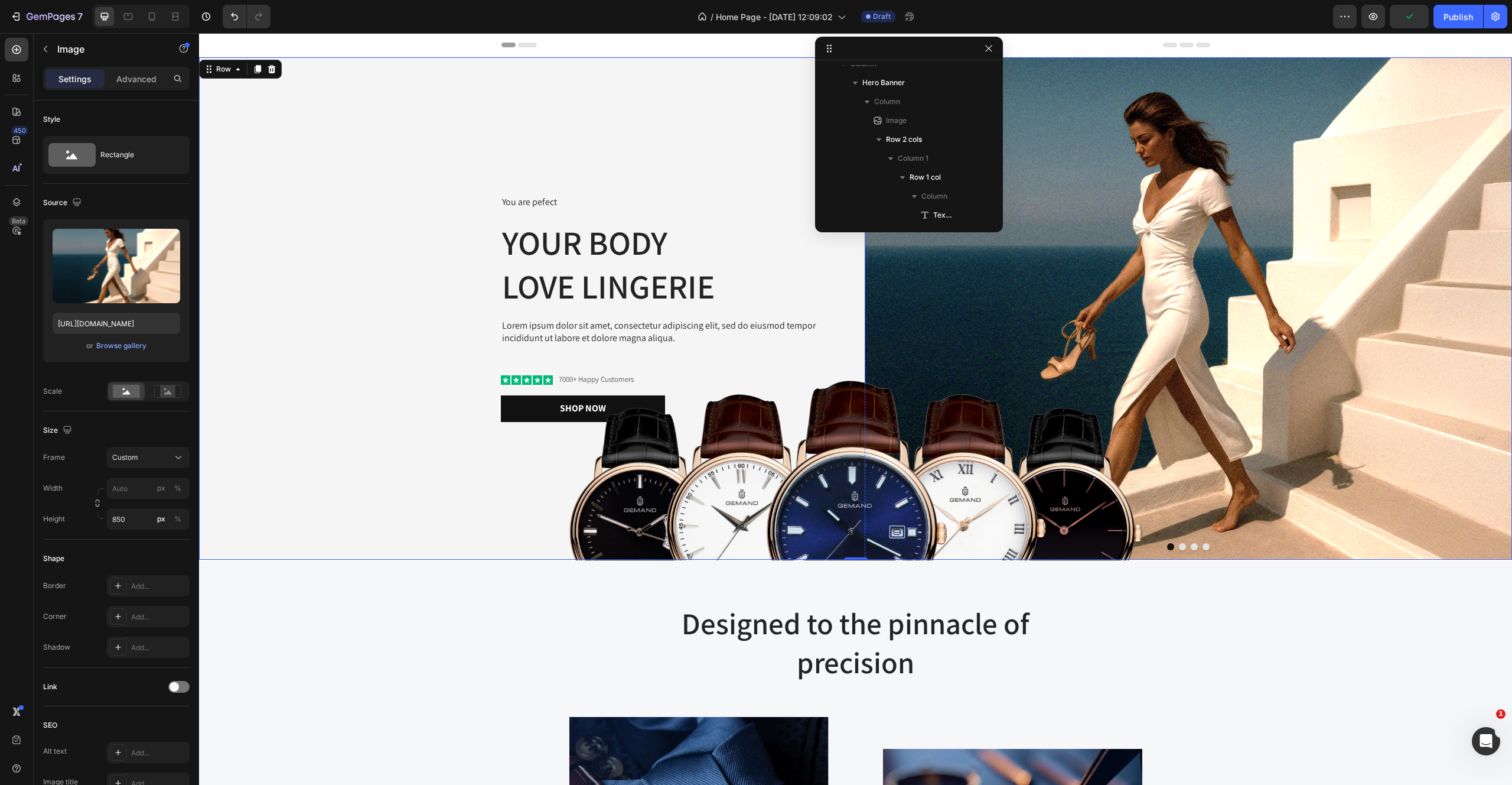
click at [1062, 219] on img at bounding box center [1189, 308] width 648 height 502
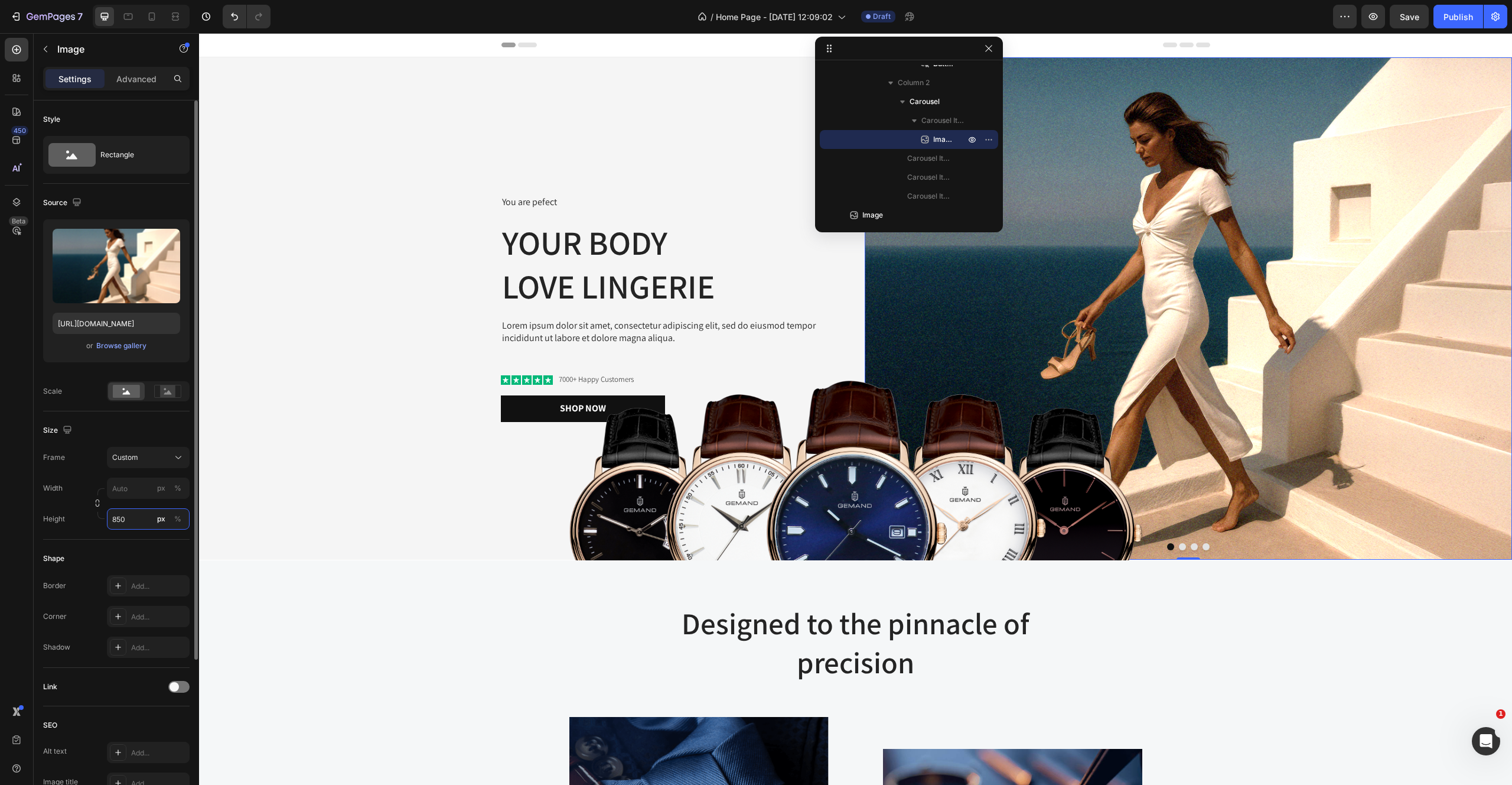
click at [139, 525] on input "850" at bounding box center [148, 519] width 83 height 21
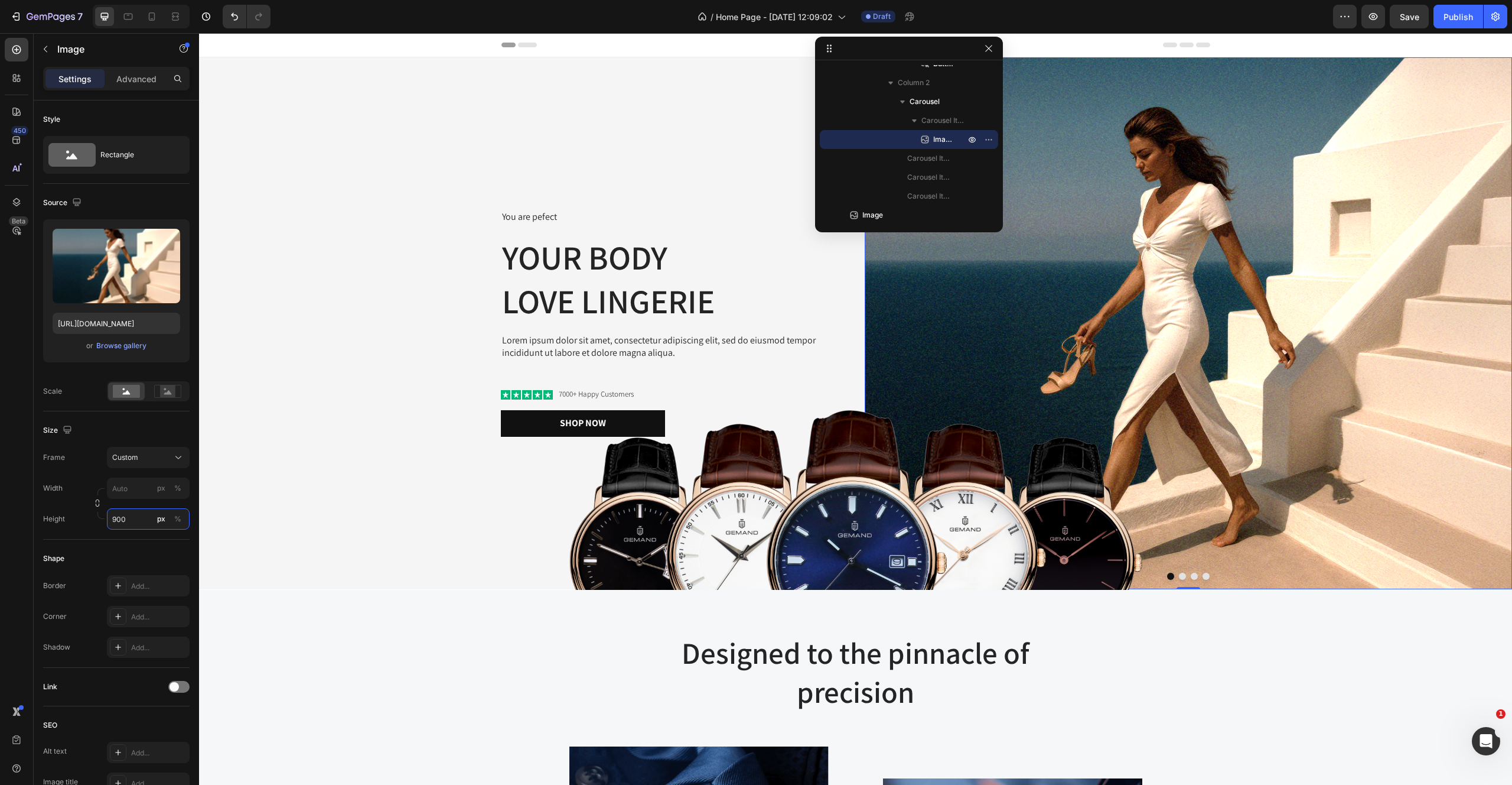
type input "900"
click at [1217, 187] on img at bounding box center [1189, 323] width 648 height 532
click at [466, 233] on div "You are pefect Text Block Your Body love Lingerie Heading Lorem ipsum dolor sit…" at bounding box center [523, 323] width 648 height 532
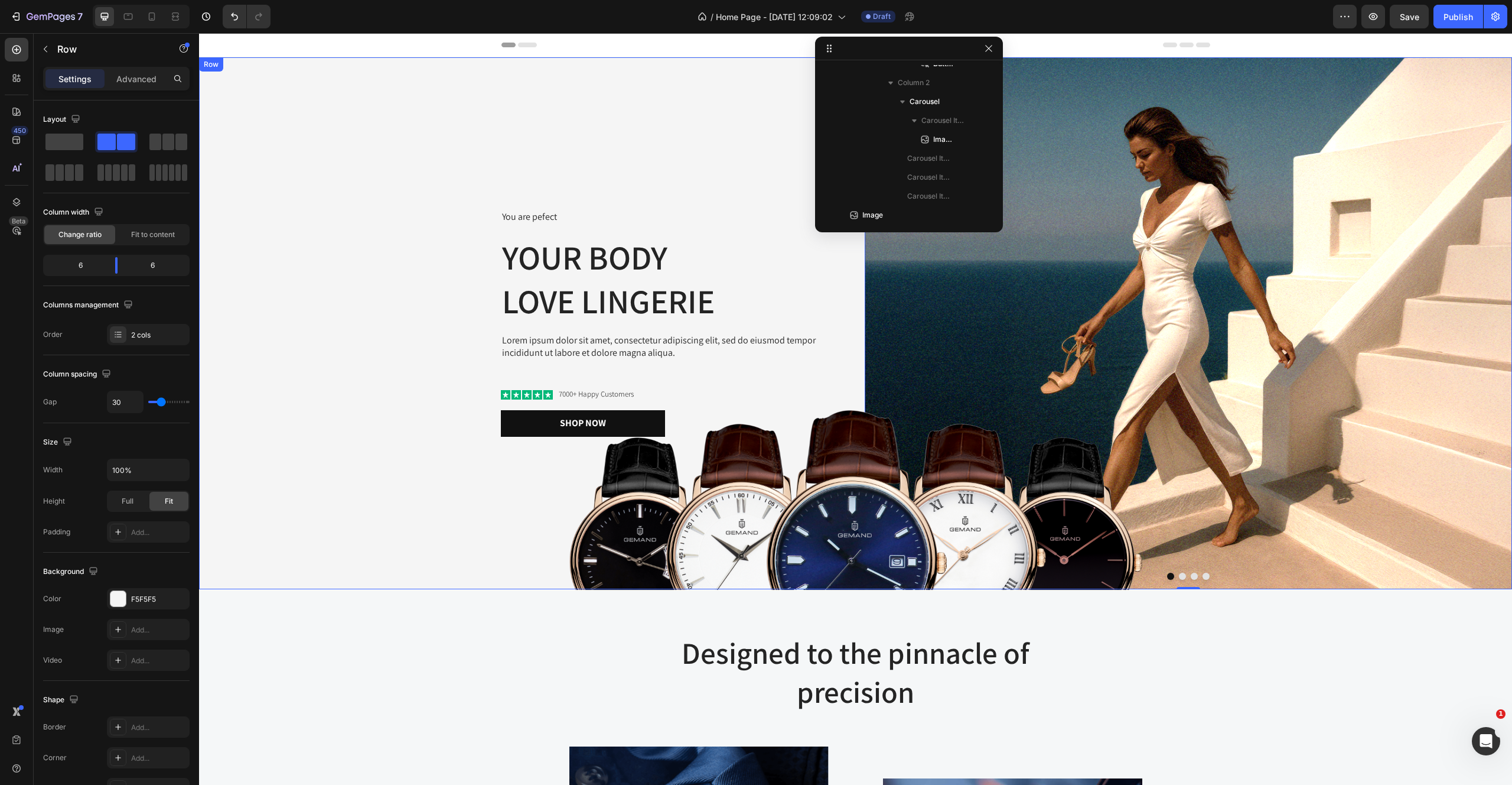
scroll to position [29, 0]
click at [532, 114] on div "You are pefect Text Block Your Body love Lingerie Heading Lorem ipsum dolor sit…" at bounding box center [523, 323] width 648 height 532
click at [906, 119] on p "Image" at bounding box center [912, 120] width 81 height 12
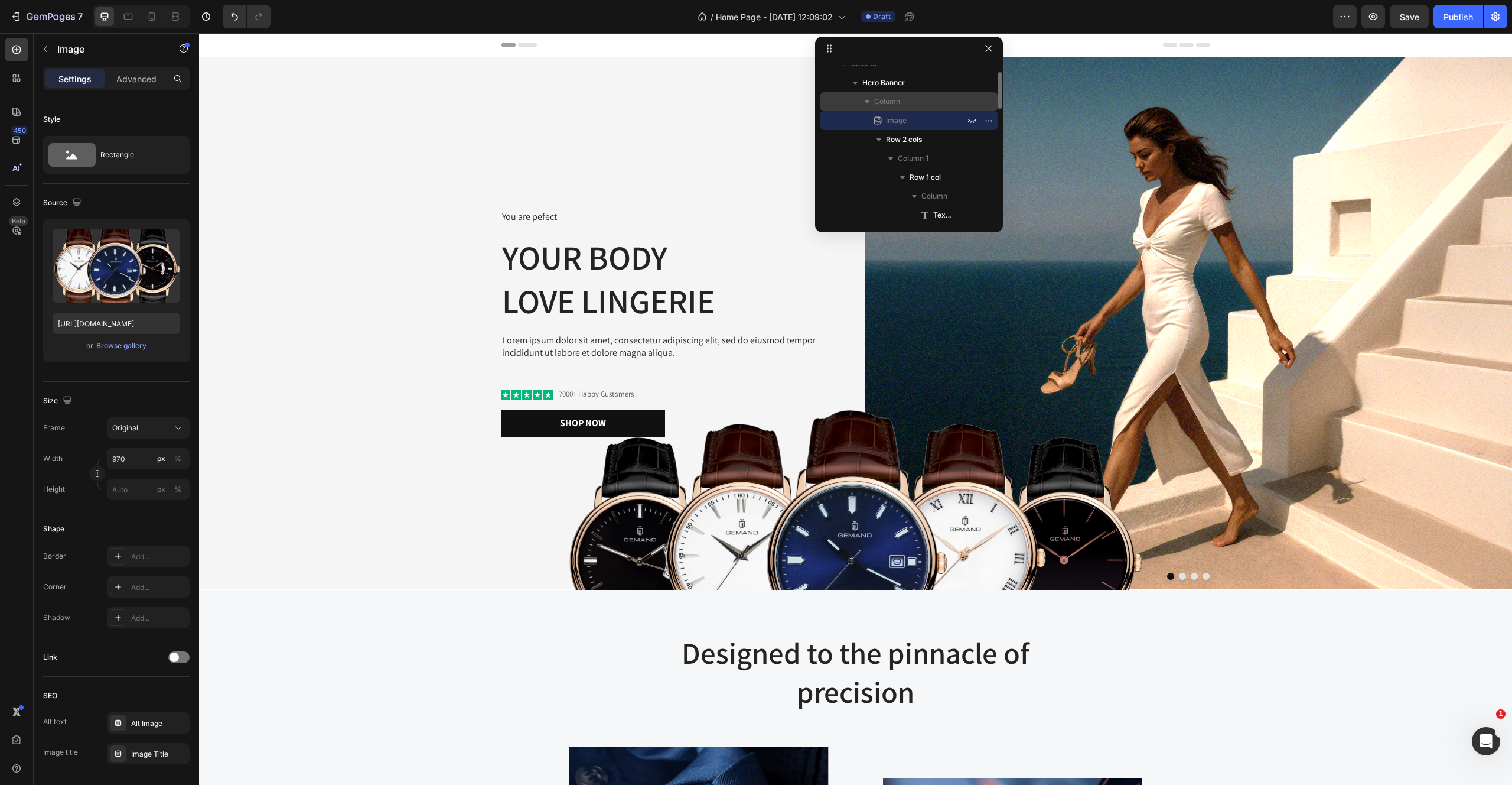
click at [900, 103] on span "Column" at bounding box center [887, 102] width 26 height 12
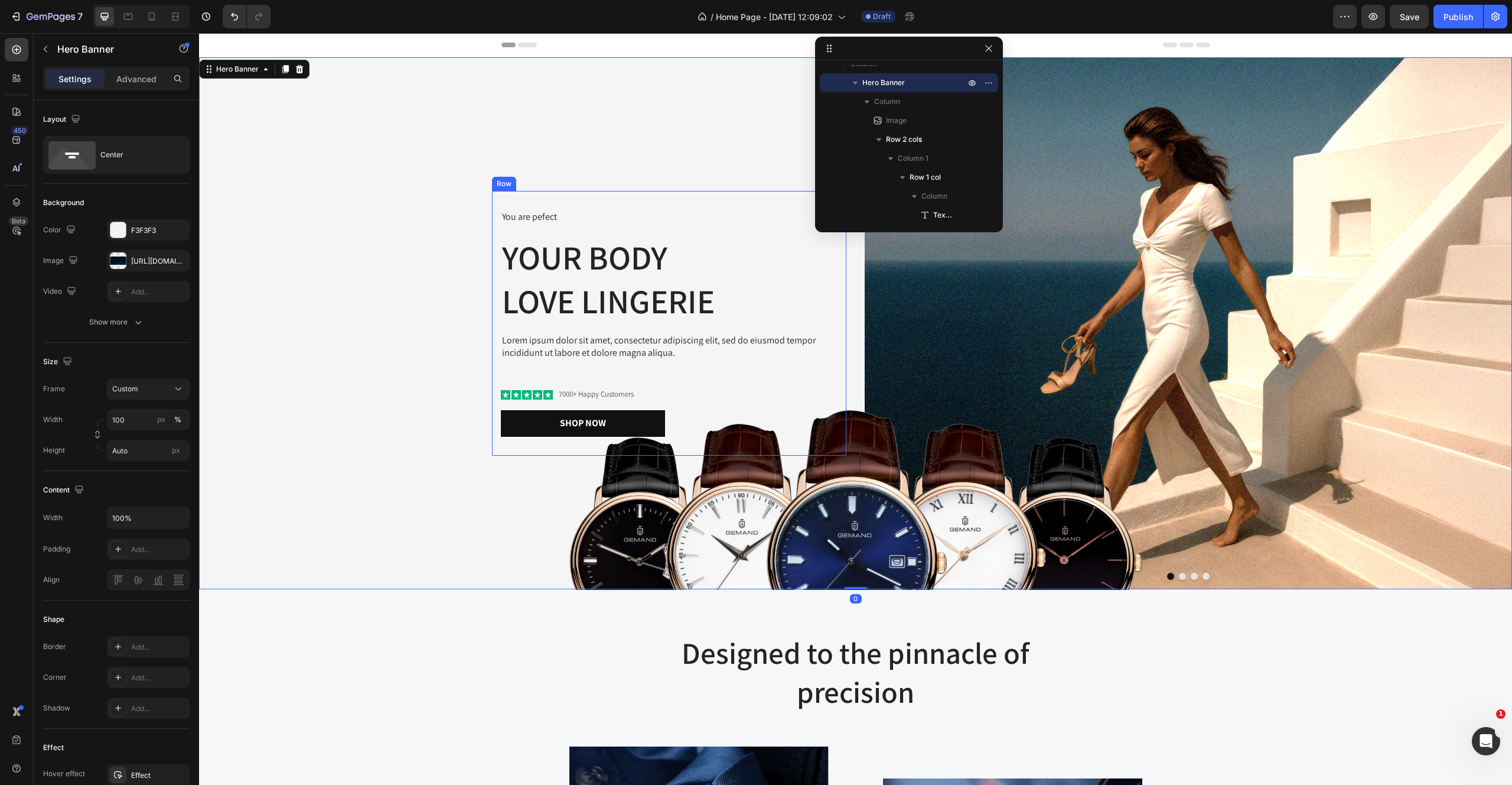
click at [676, 202] on div "You are pefect Text Block Your Body love Lingerie Heading Lorem ipsum dolor sit…" at bounding box center [669, 324] width 354 height 265
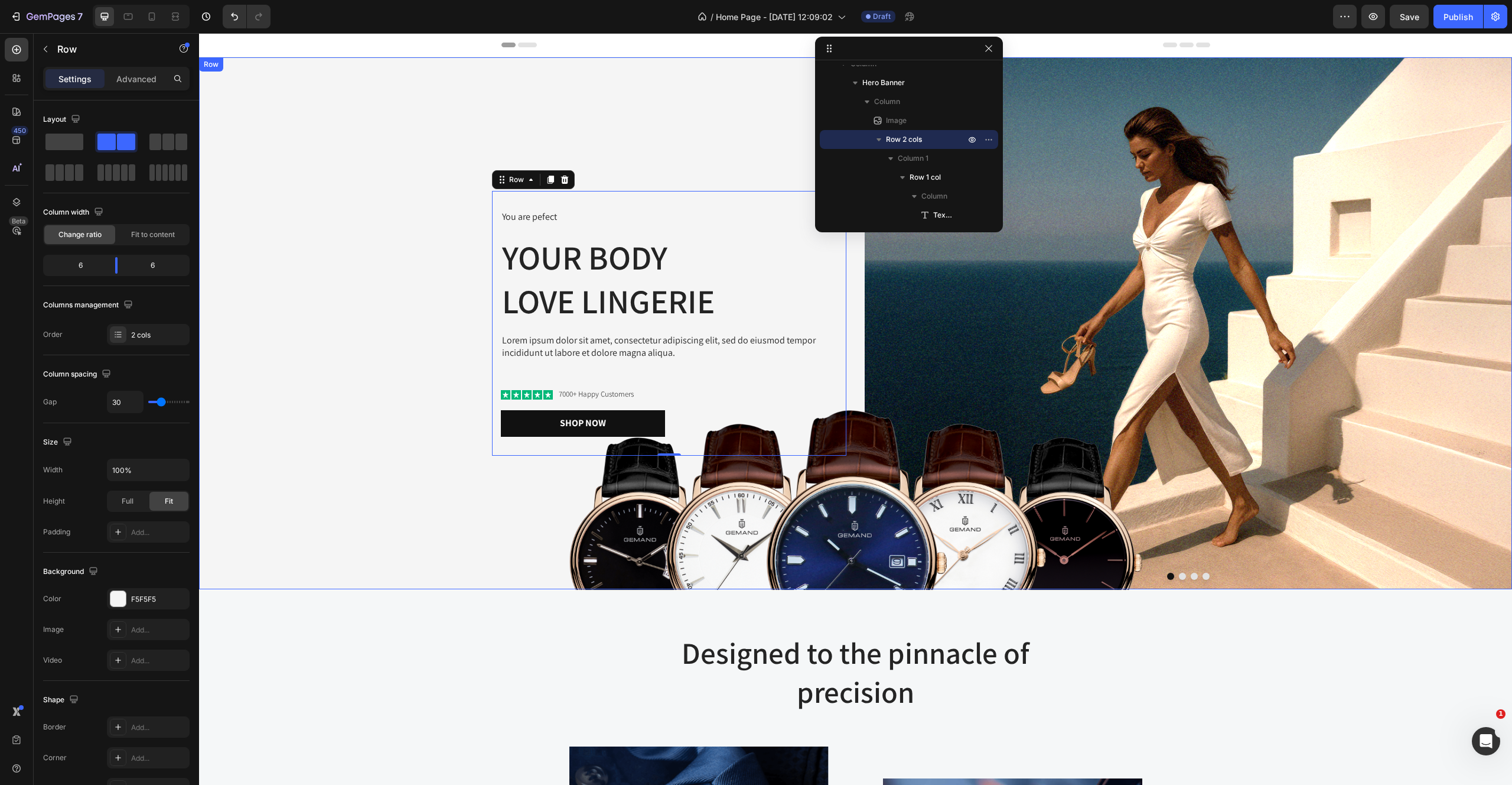
click at [284, 110] on div "You are pefect Text Block Your Body love Lingerie Heading Lorem ipsum dolor sit…" at bounding box center [523, 323] width 648 height 532
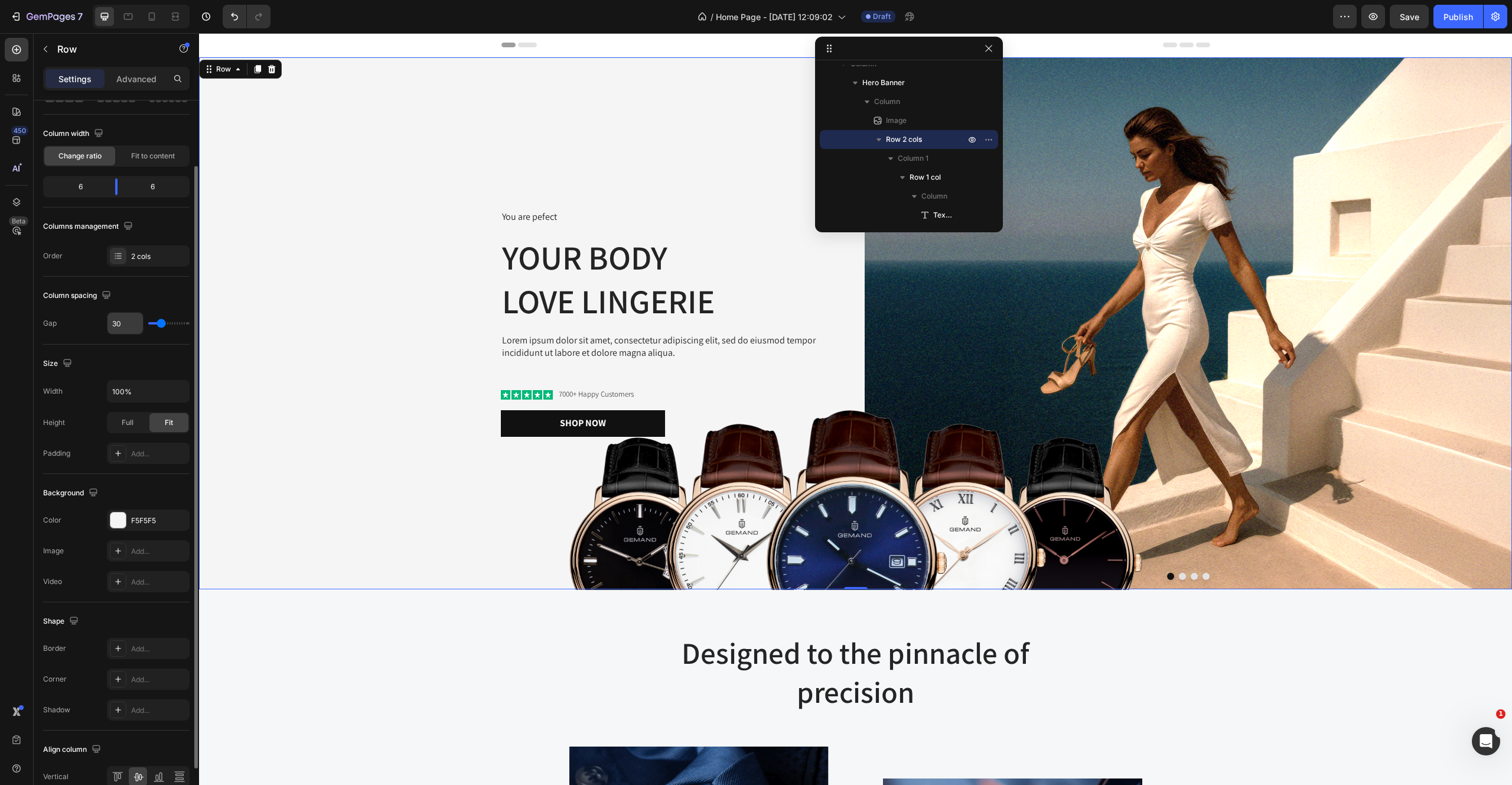
scroll to position [0, 0]
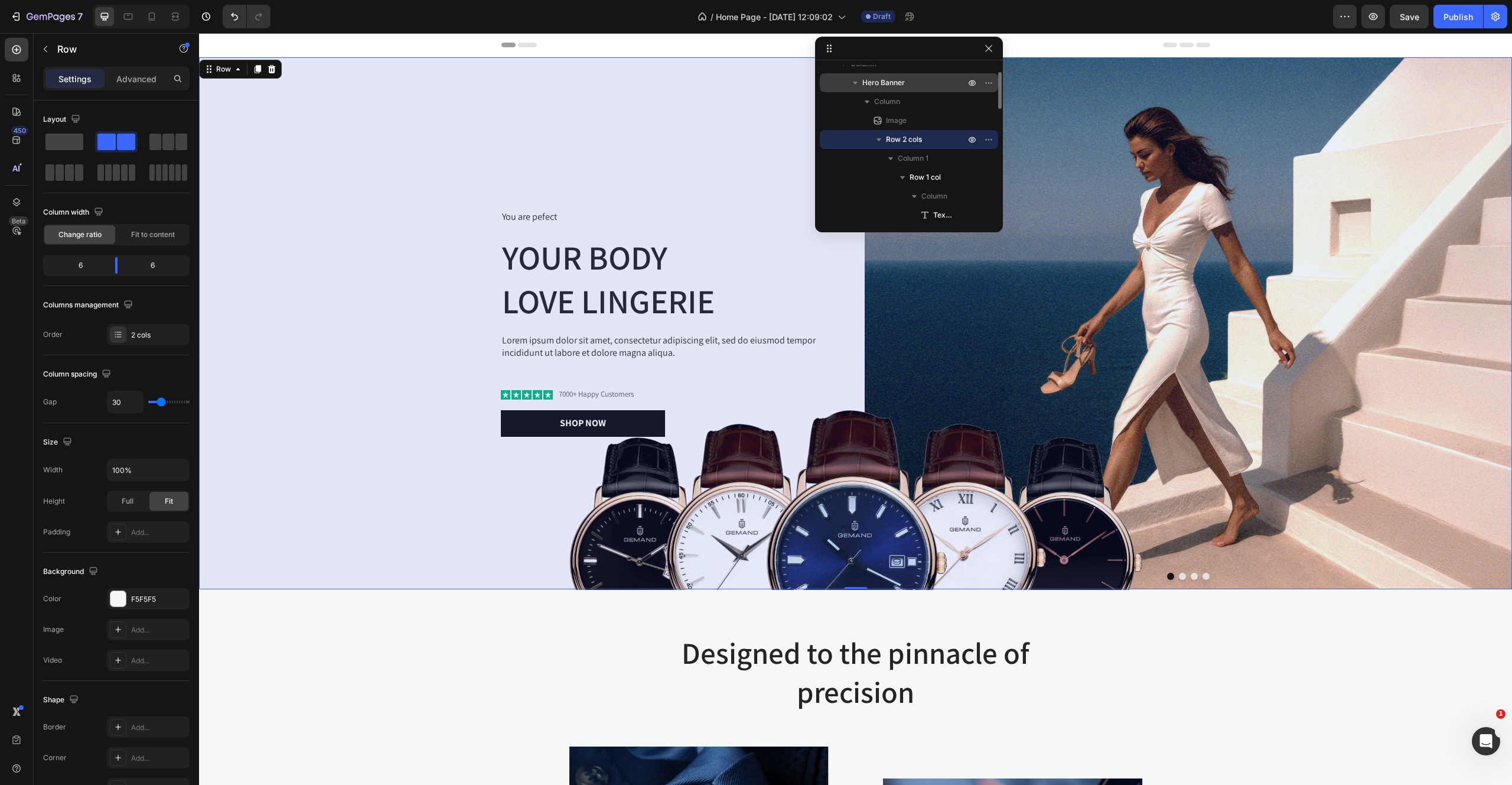
click at [904, 84] on p "Hero Banner" at bounding box center [915, 83] width 105 height 12
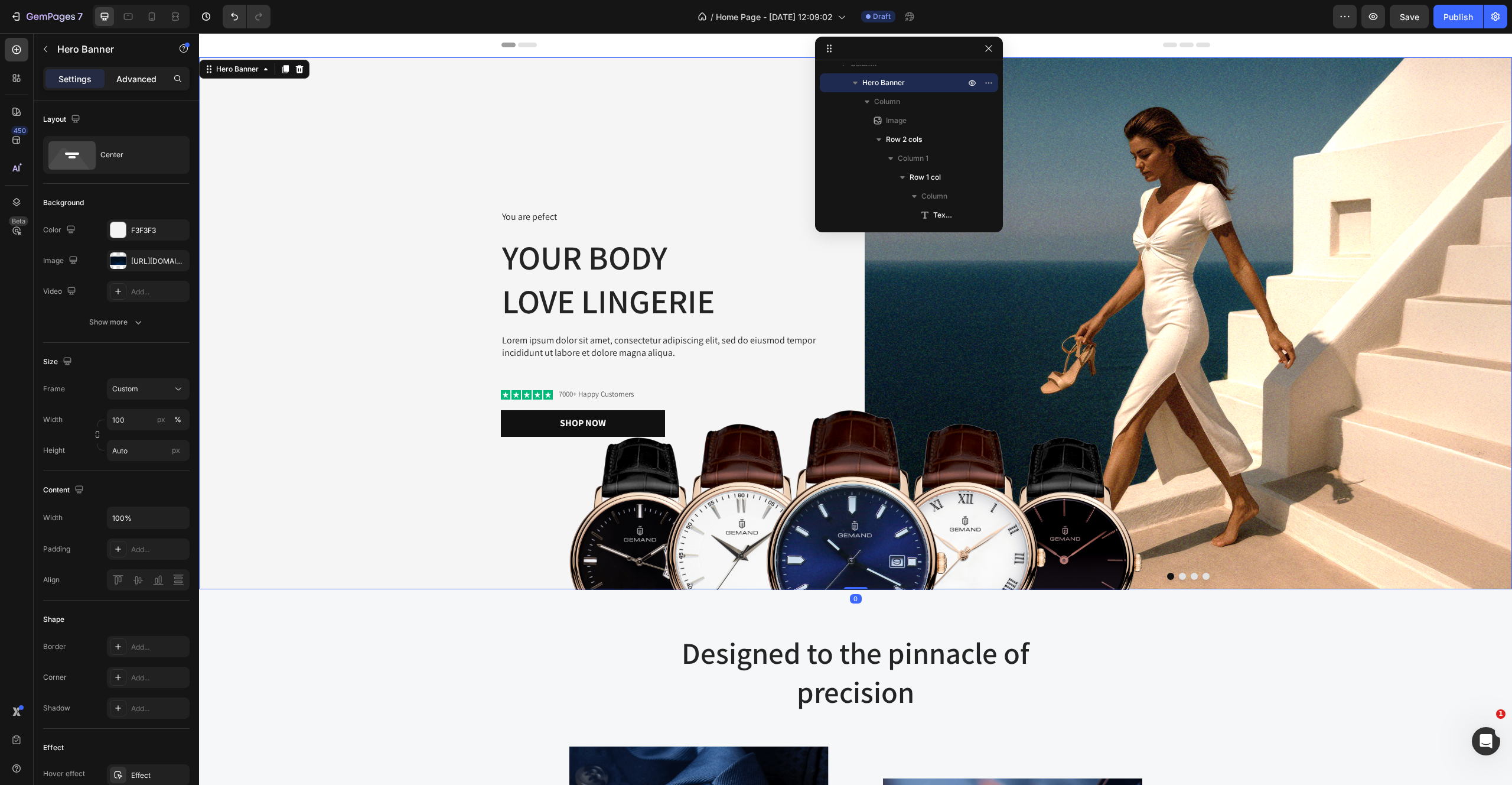
click at [144, 80] on p "Advanced" at bounding box center [136, 79] width 40 height 12
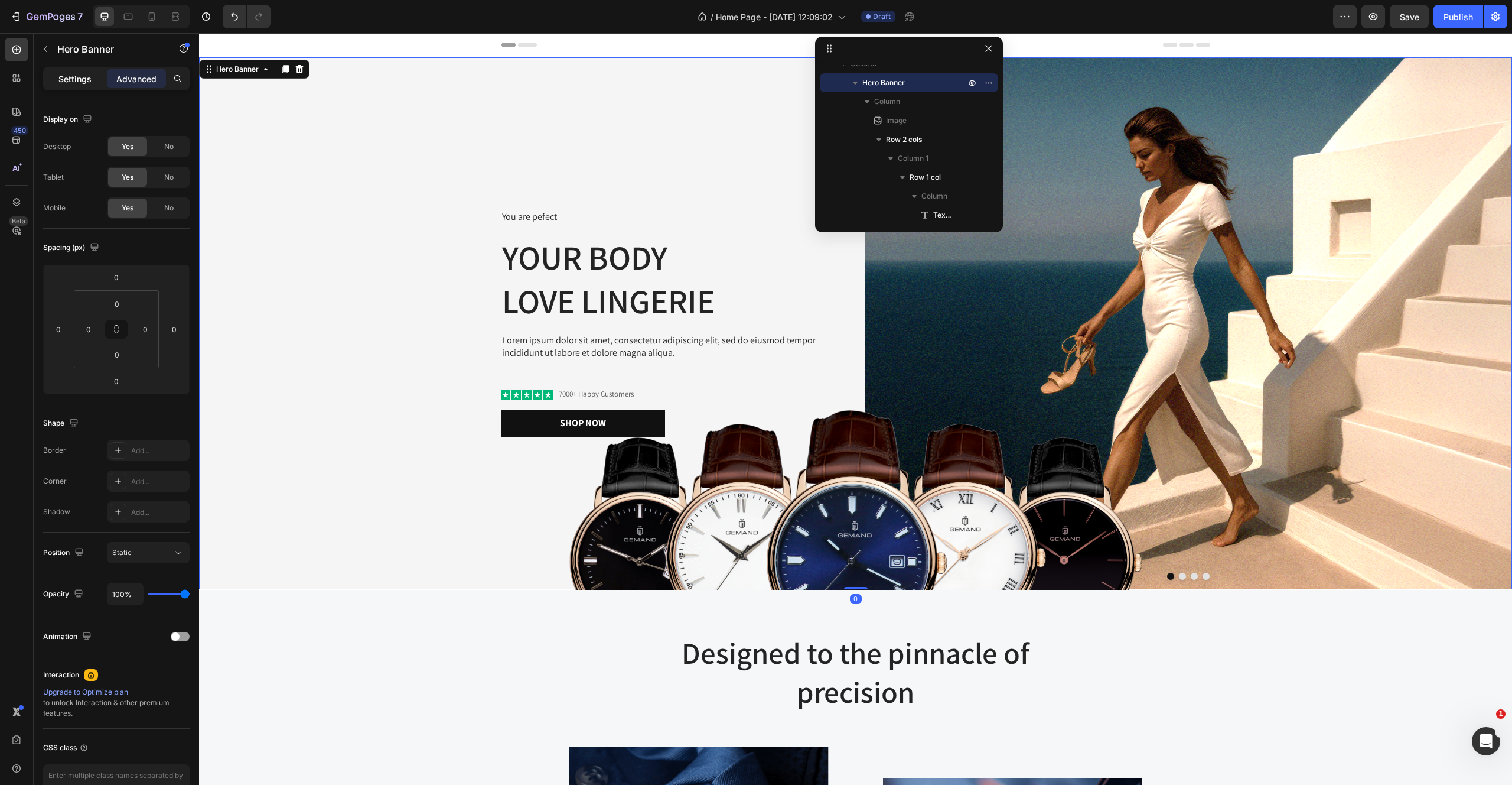
click at [71, 78] on p "Settings" at bounding box center [75, 79] width 33 height 12
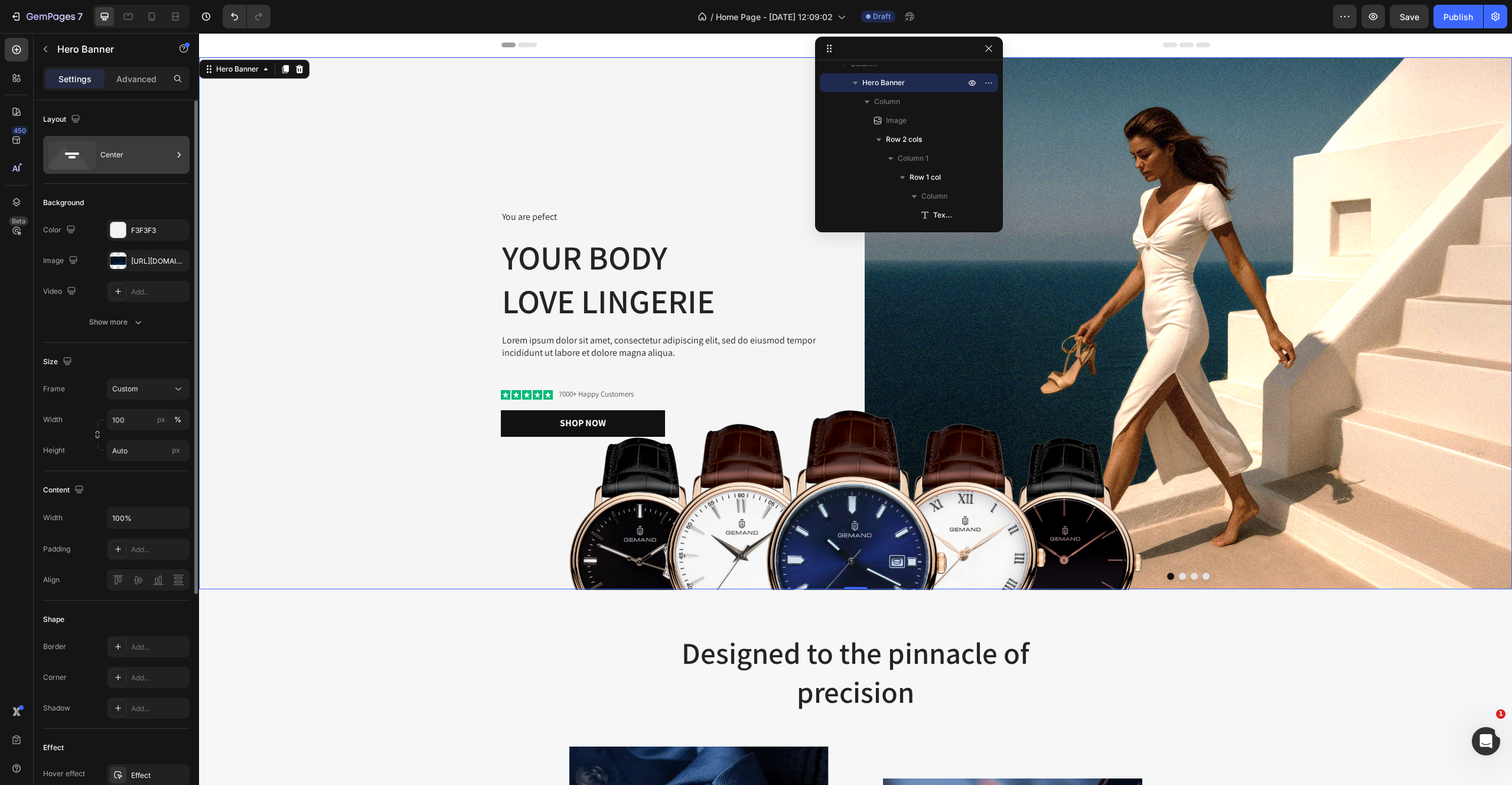
click at [111, 151] on div "Center" at bounding box center [136, 155] width 72 height 27
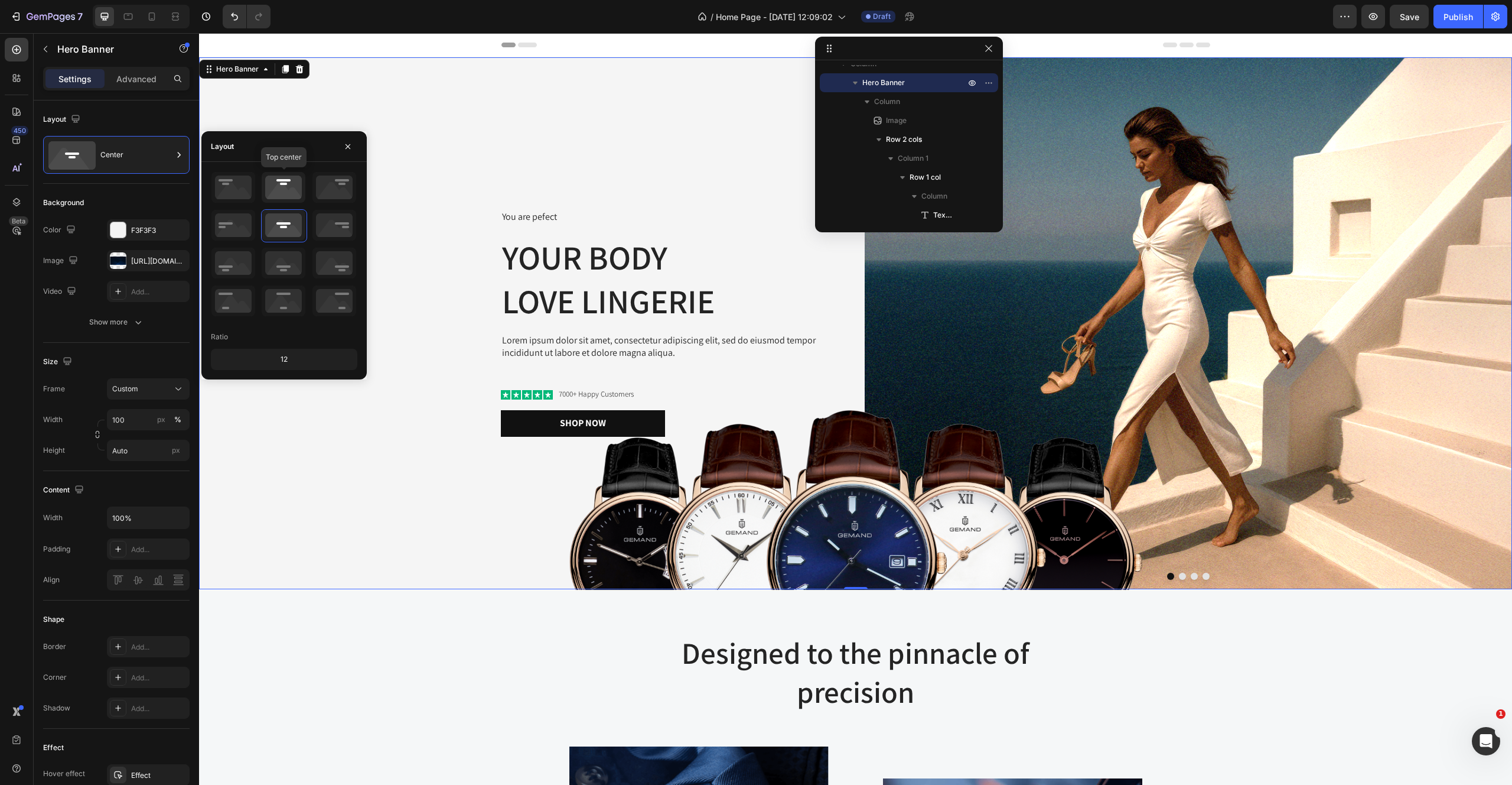
click at [287, 188] on icon at bounding box center [284, 187] width 44 height 31
click at [290, 220] on icon at bounding box center [284, 225] width 44 height 31
click at [417, 99] on div "You are pefect Text Block Your Body love Lingerie Heading Lorem ipsum dolor sit…" at bounding box center [523, 323] width 648 height 532
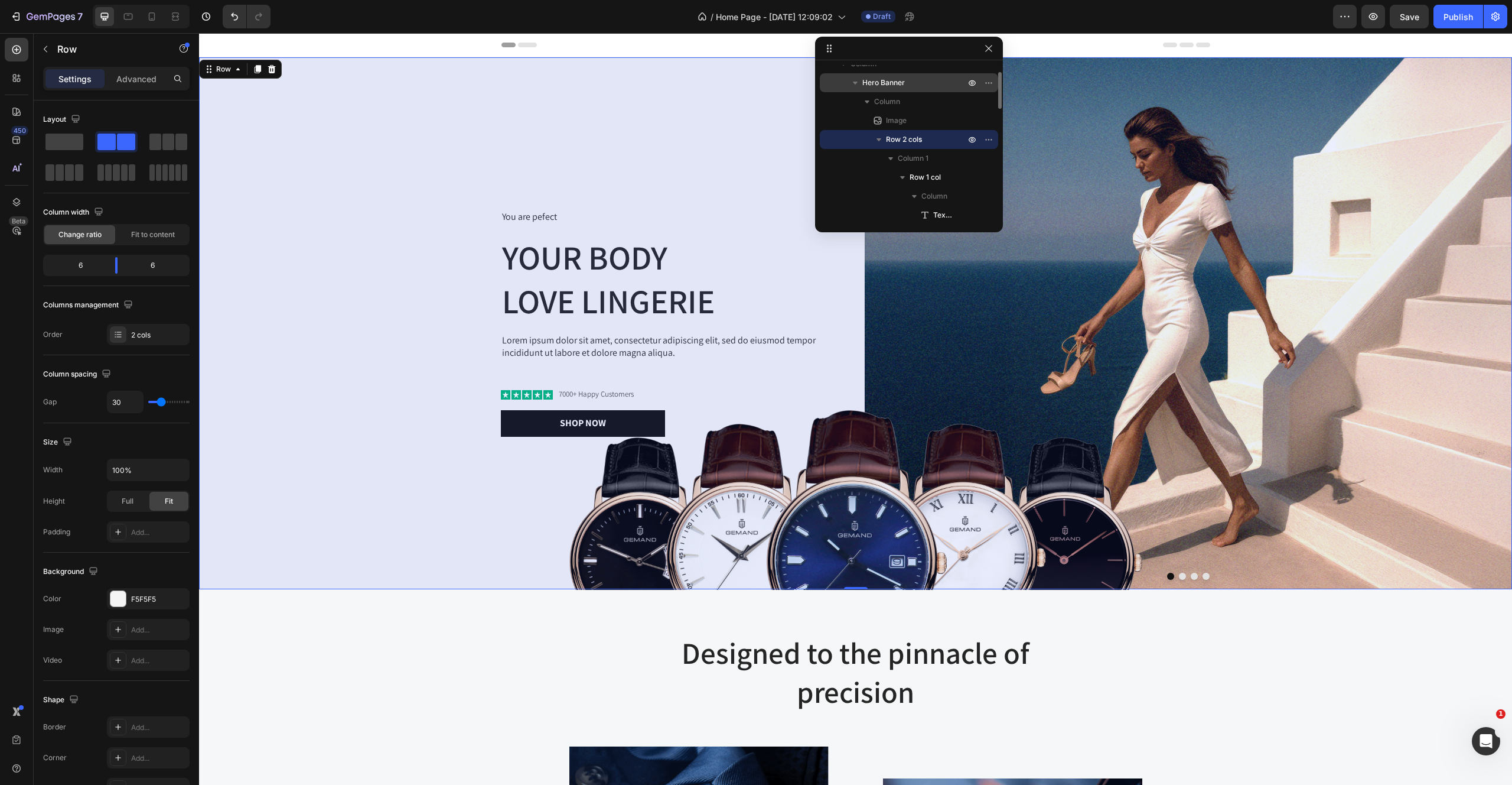
click at [903, 90] on div "Hero Banner" at bounding box center [909, 82] width 169 height 19
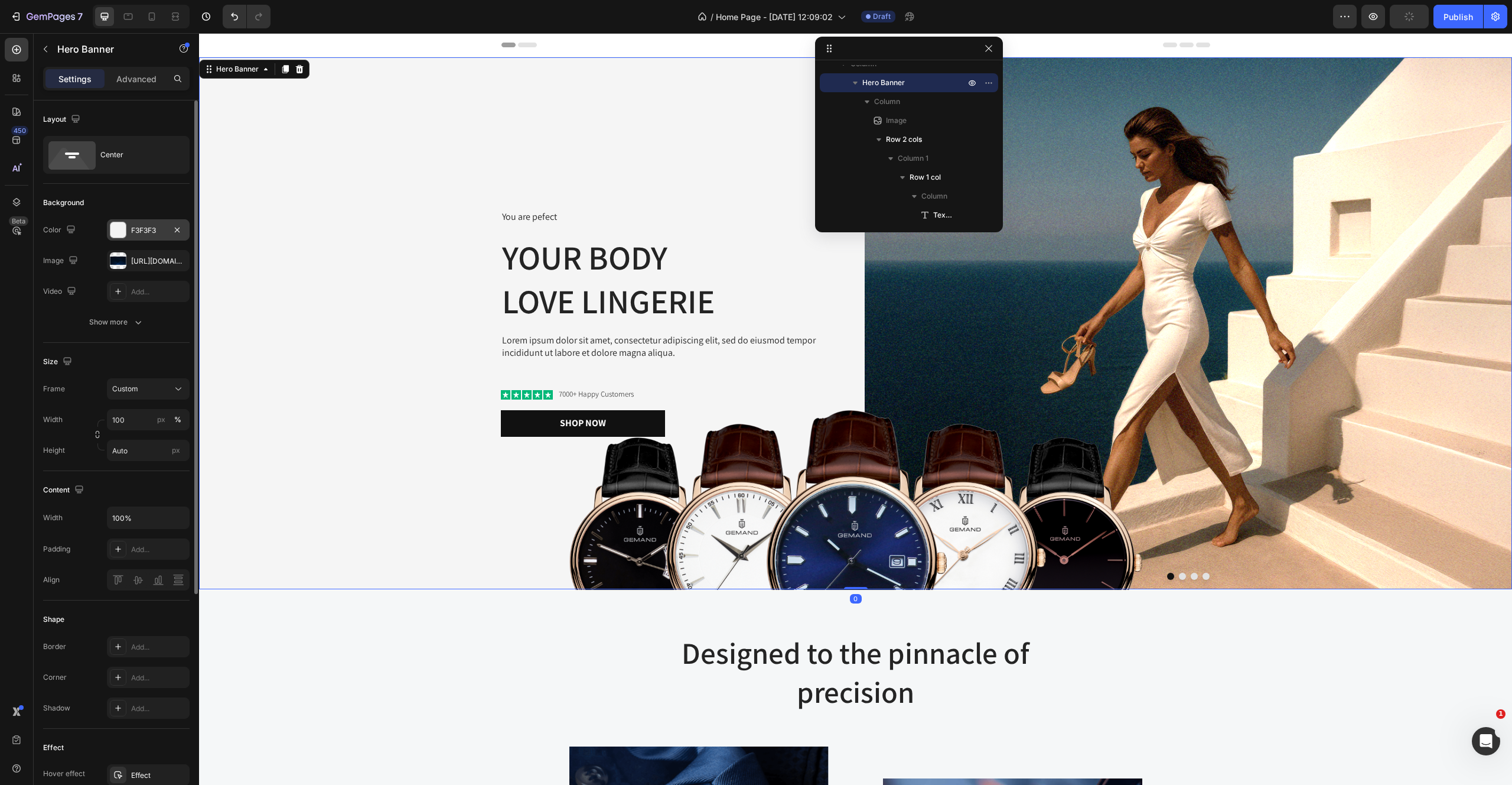
click at [115, 227] on div at bounding box center [118, 230] width 15 height 15
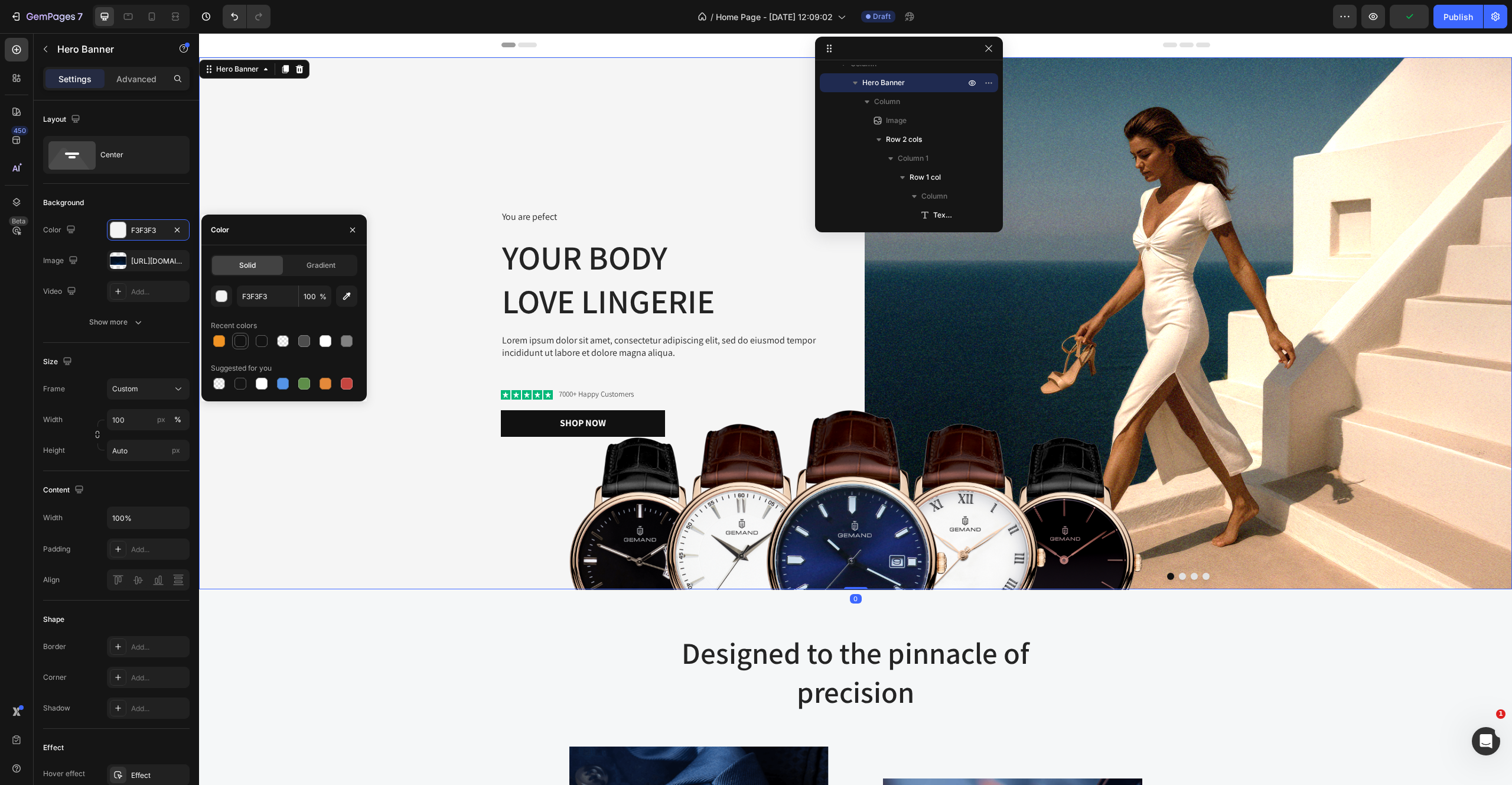
click at [233, 348] on div at bounding box center [241, 341] width 17 height 17
type input "121212"
click at [496, 220] on div "You are pefect Text Block Your Body love Lingerie Heading Lorem ipsum dolor sit…" at bounding box center [669, 324] width 354 height 265
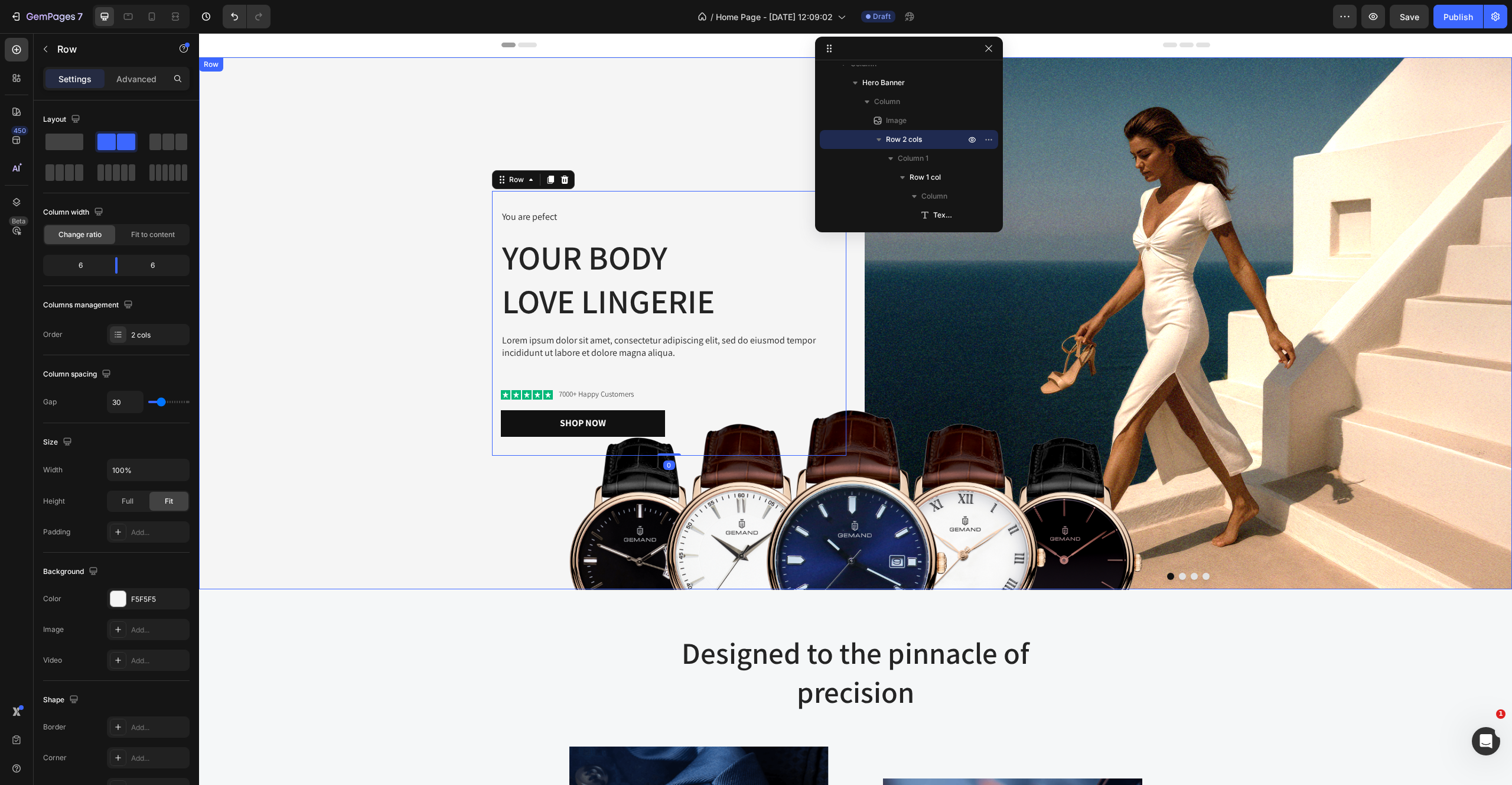
click at [414, 85] on div "You are pefect Text Block Your Body love Lingerie Heading Lorem ipsum dolor sit…" at bounding box center [523, 323] width 648 height 532
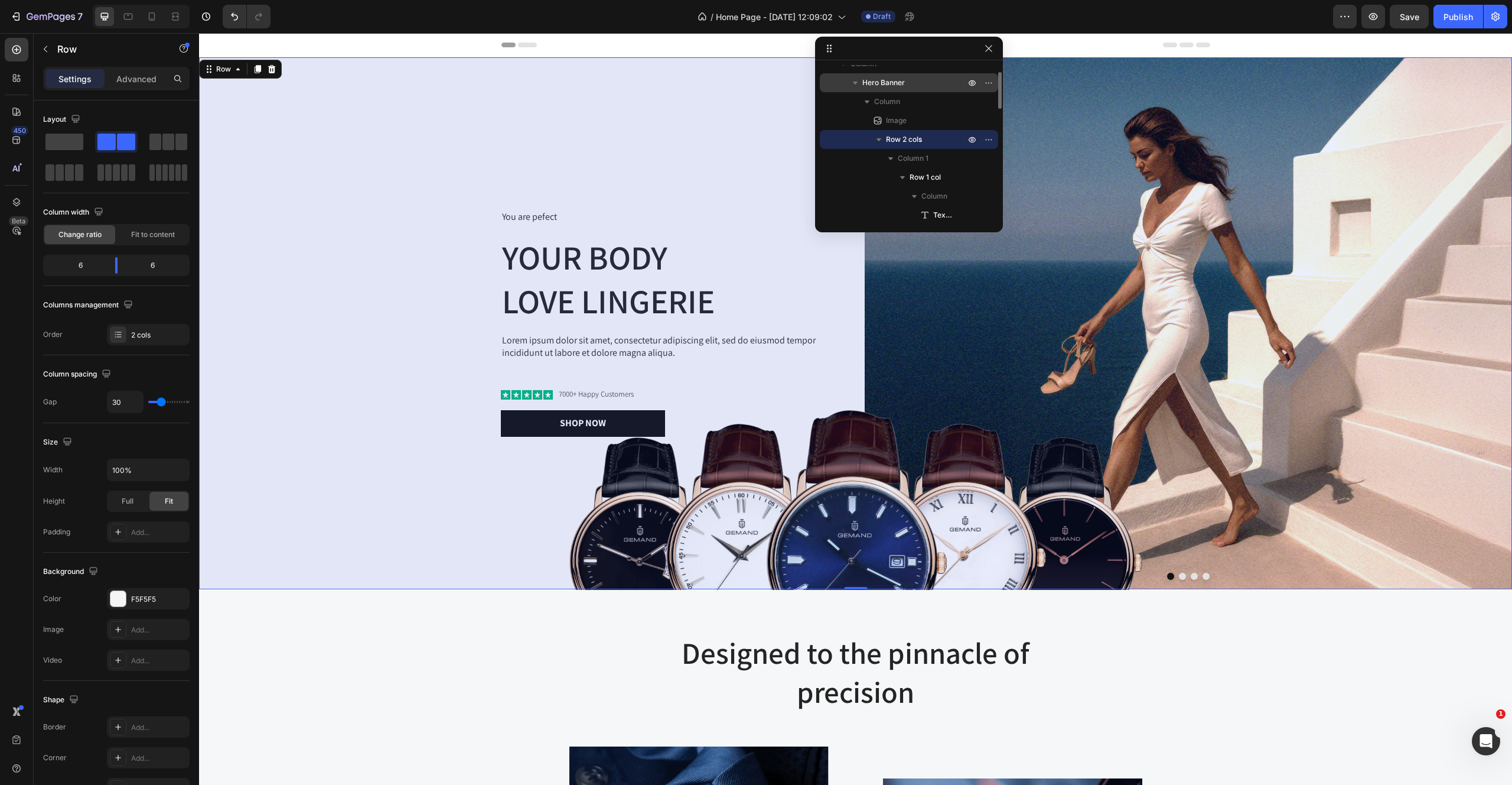
click at [900, 82] on span "Hero Banner" at bounding box center [883, 83] width 43 height 12
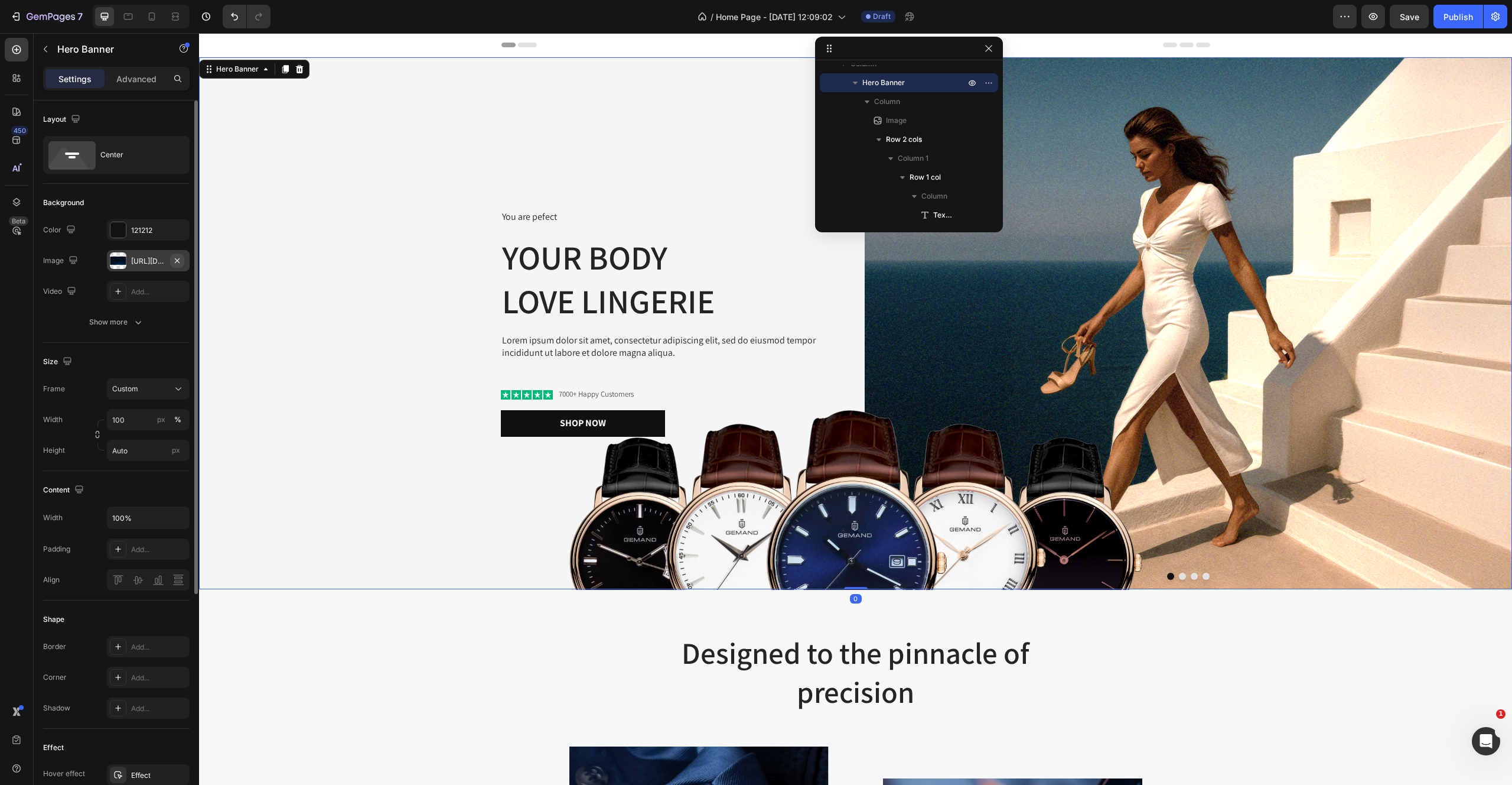
click at [180, 261] on icon "button" at bounding box center [177, 260] width 10 height 10
click at [424, 197] on div "You are pefect Text Block Your Body love Lingerie Heading Lorem ipsum dolor sit…" at bounding box center [523, 323] width 648 height 532
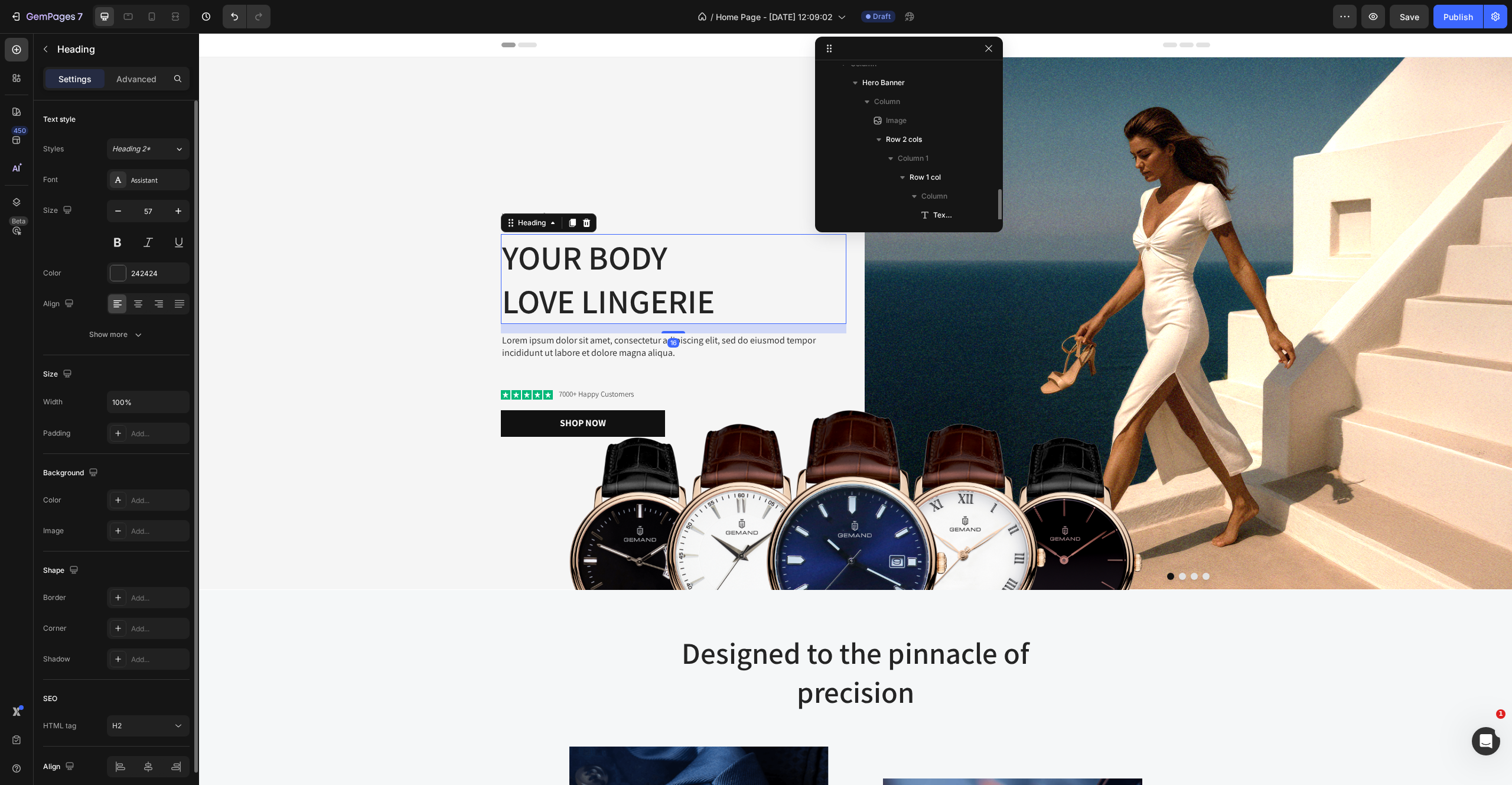
click at [673, 263] on h2 "Your Body love Lingerie" at bounding box center [673, 278] width 345 height 90
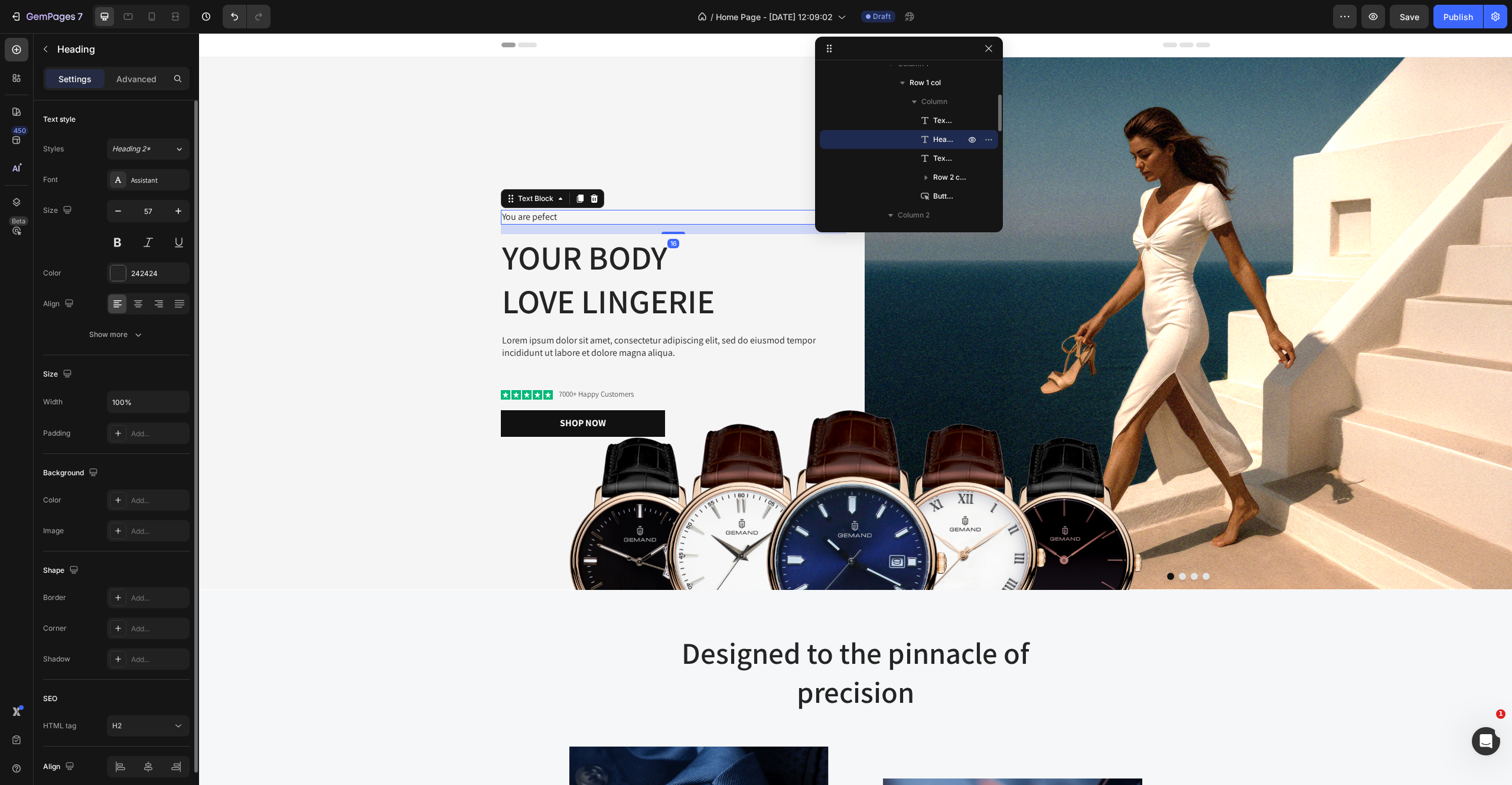
click at [676, 218] on p "You are pefect" at bounding box center [673, 217] width 343 height 12
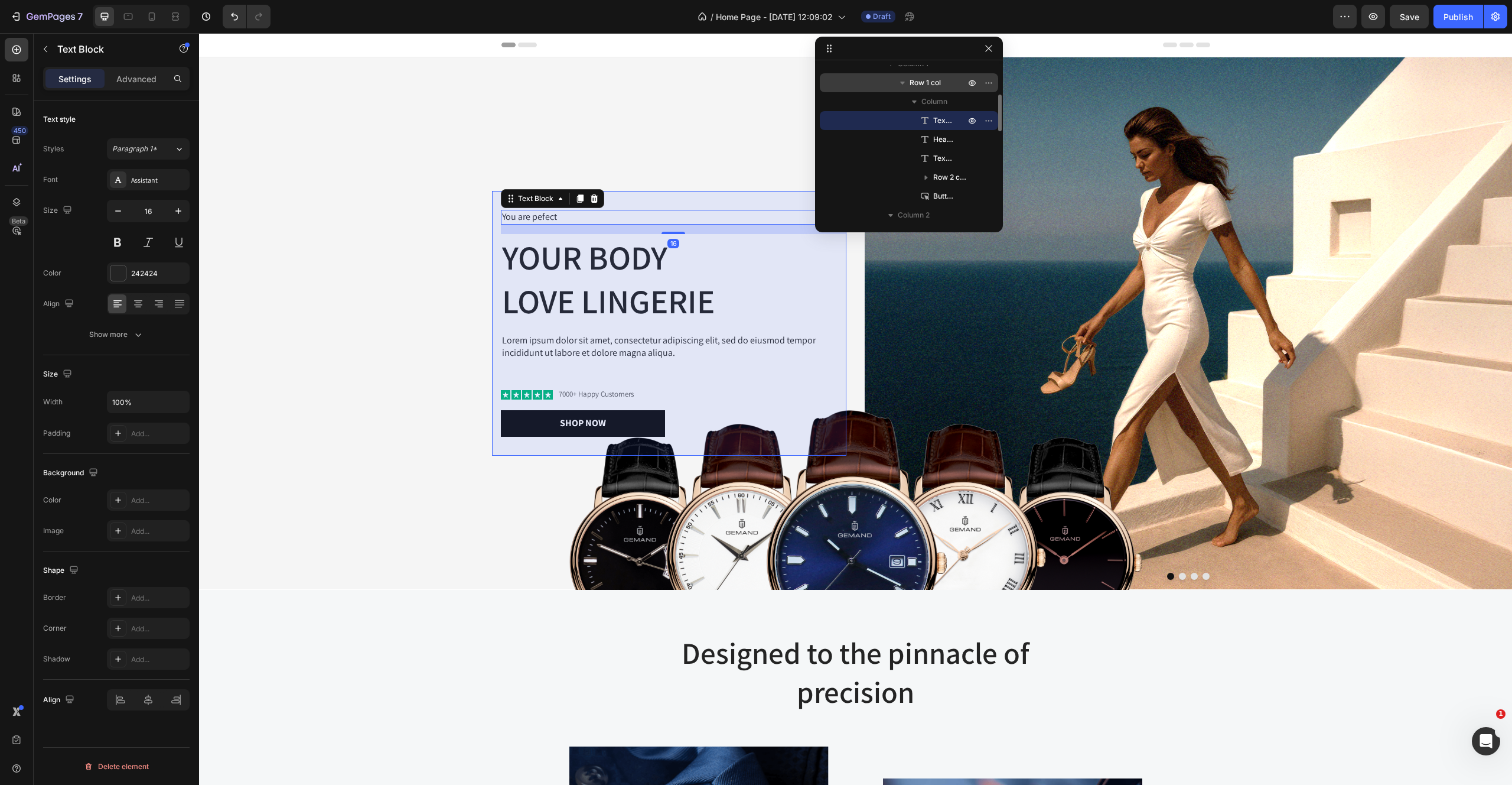
click at [939, 83] on span "Row 1 col" at bounding box center [925, 83] width 32 height 12
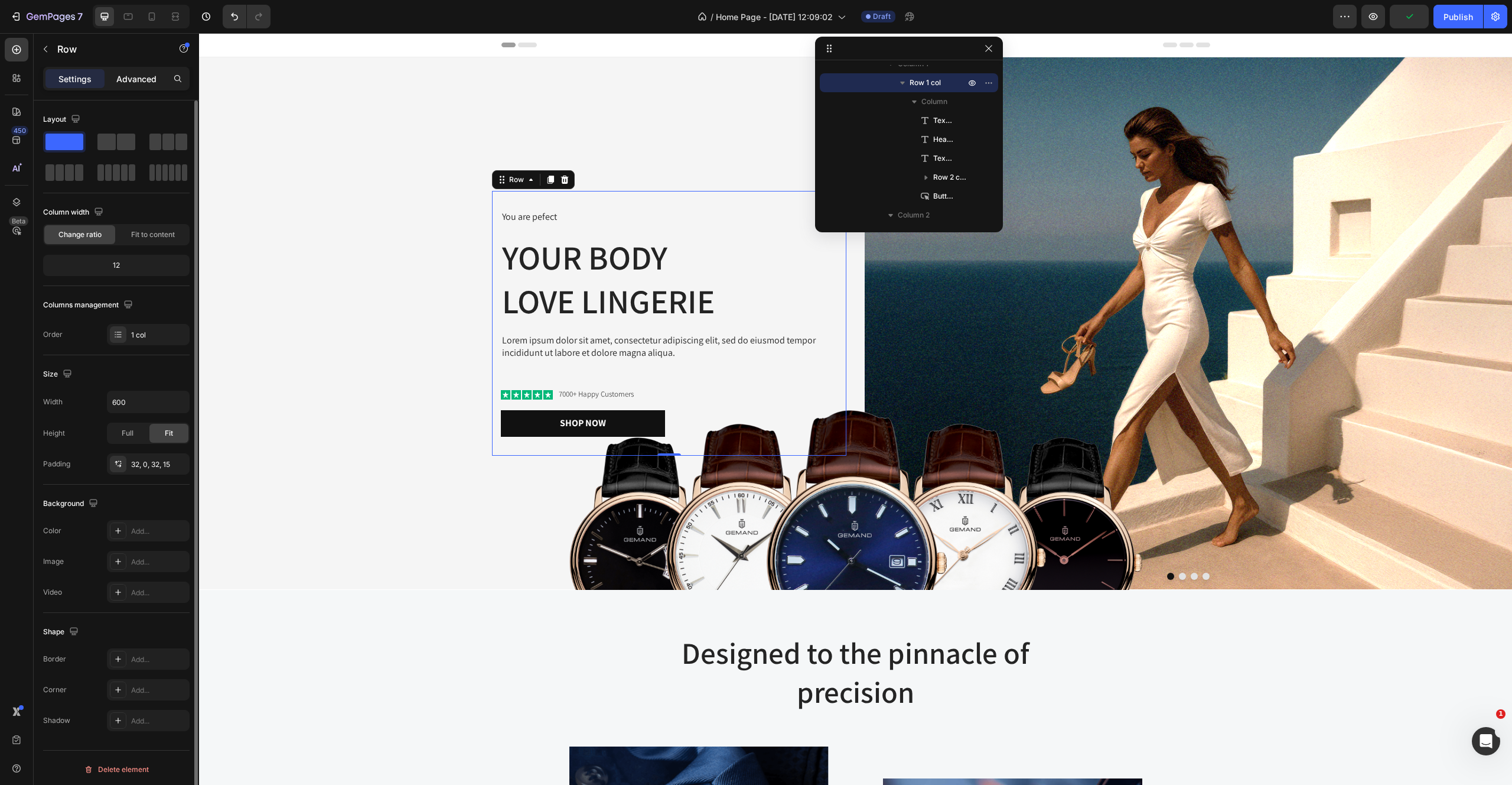
click at [129, 73] on p "Advanced" at bounding box center [136, 79] width 40 height 12
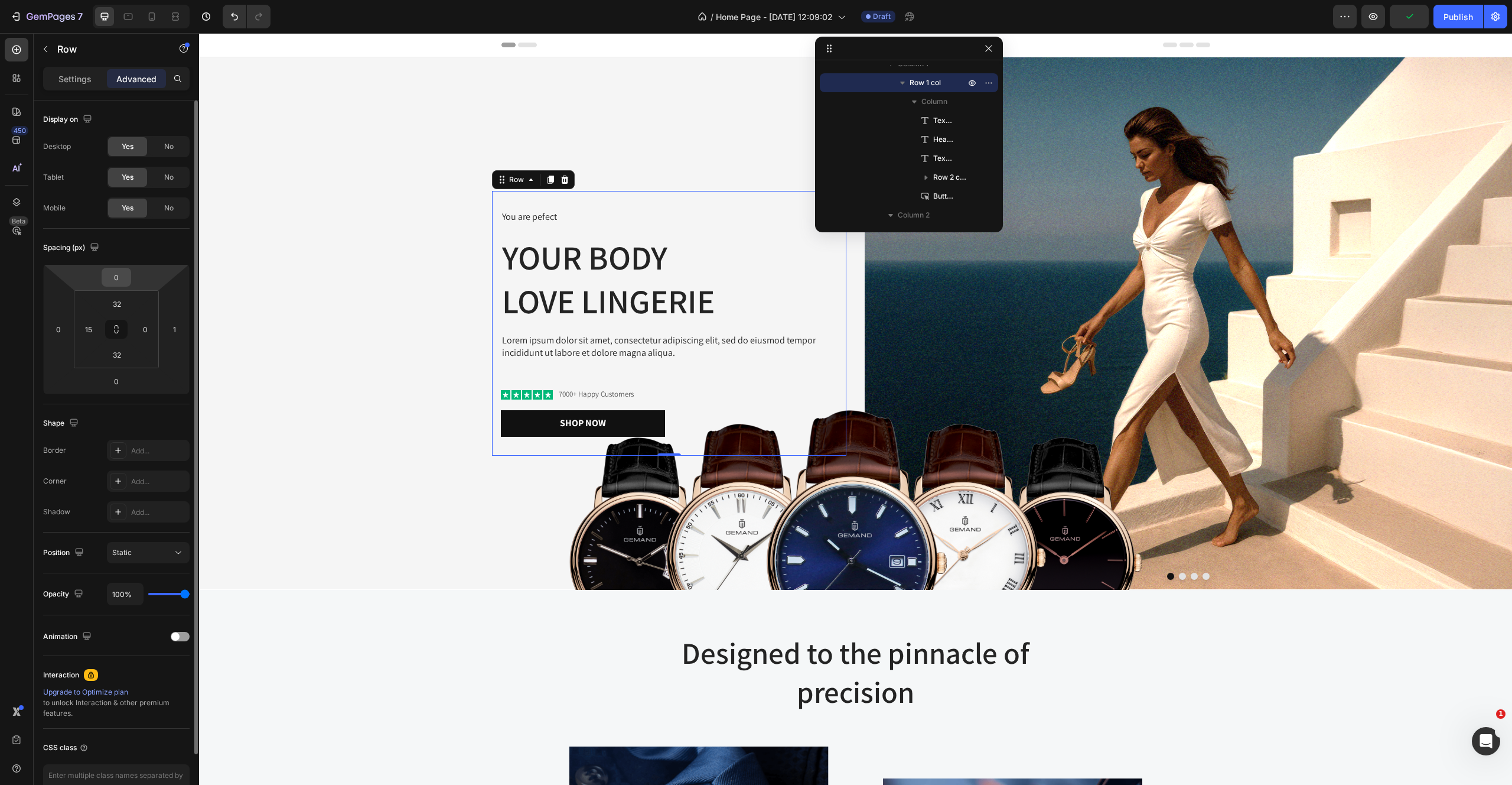
click at [117, 276] on input "0" at bounding box center [116, 277] width 23 height 18
type input "-7"
type input "0"
click at [42, 91] on div "Settings Advanced" at bounding box center [117, 84] width 165 height 34
click at [54, 85] on div "Settings" at bounding box center [74, 78] width 59 height 19
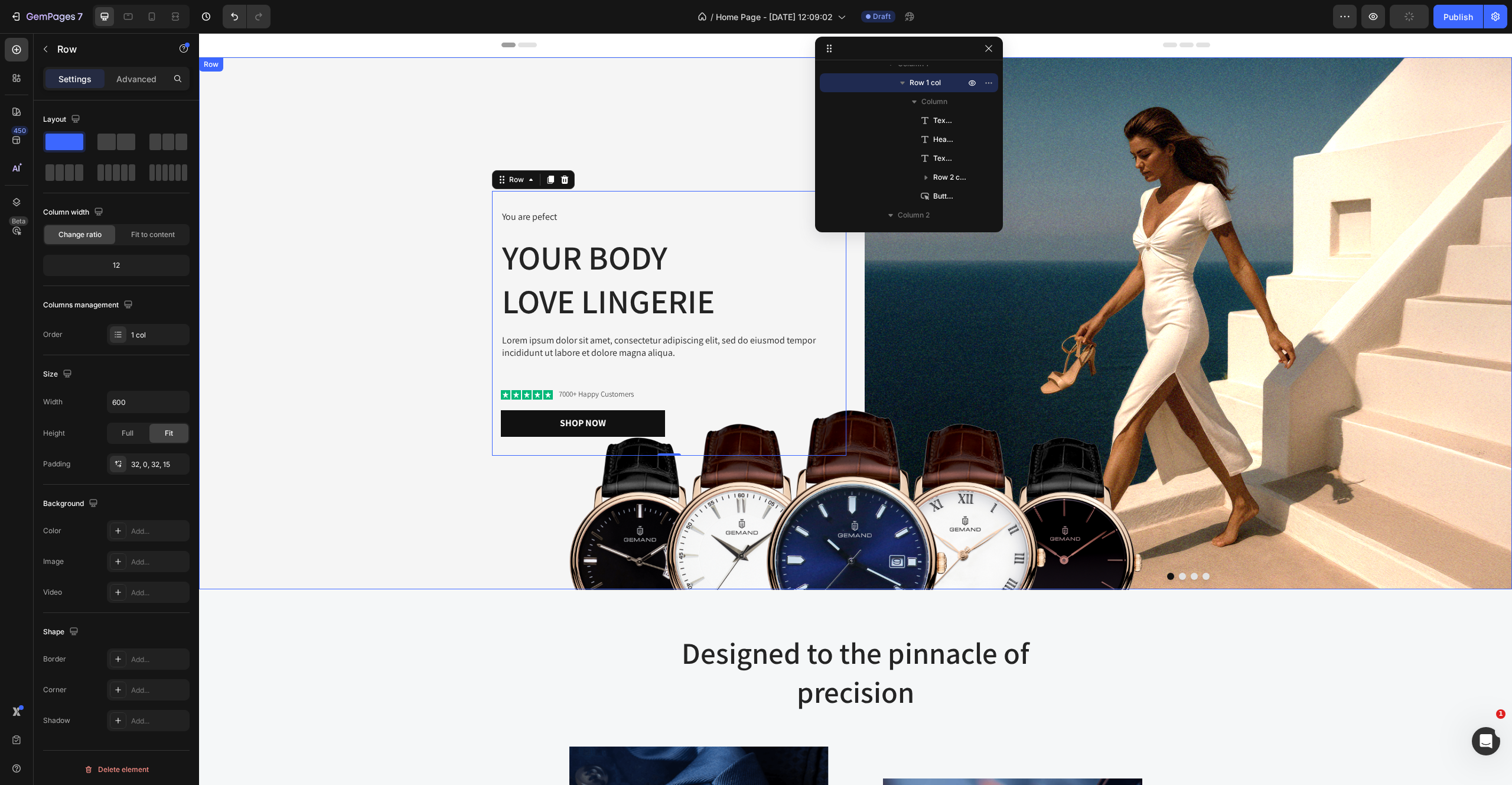
click at [620, 111] on div "You are pefect Text Block Your Body love Lingerie Heading Lorem ipsum dolor sit…" at bounding box center [523, 323] width 648 height 532
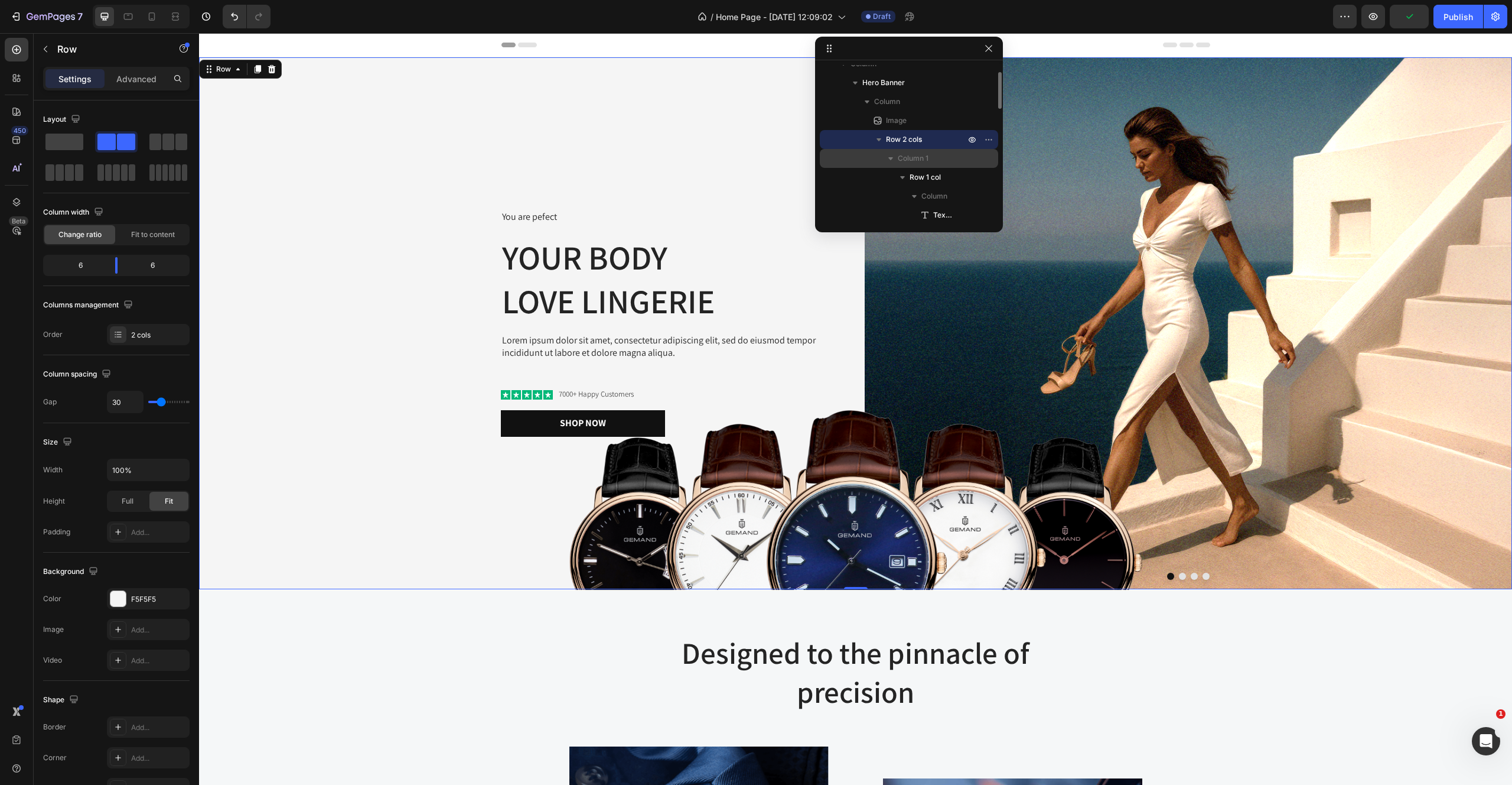
click at [912, 161] on span "Column 1" at bounding box center [913, 159] width 31 height 12
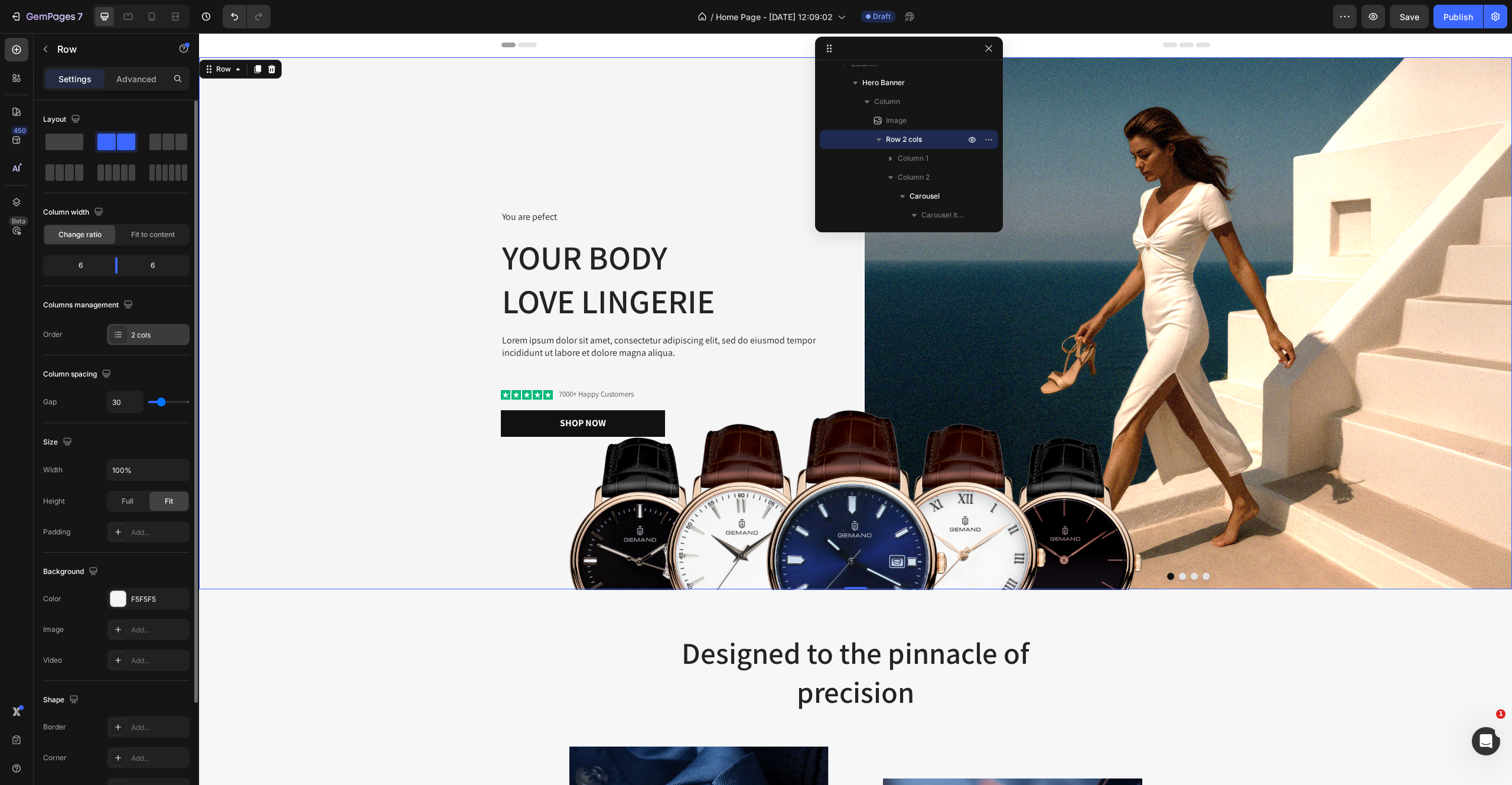
click at [146, 334] on div "2 cols" at bounding box center [159, 335] width 56 height 11
click at [59, 145] on span at bounding box center [64, 141] width 38 height 17
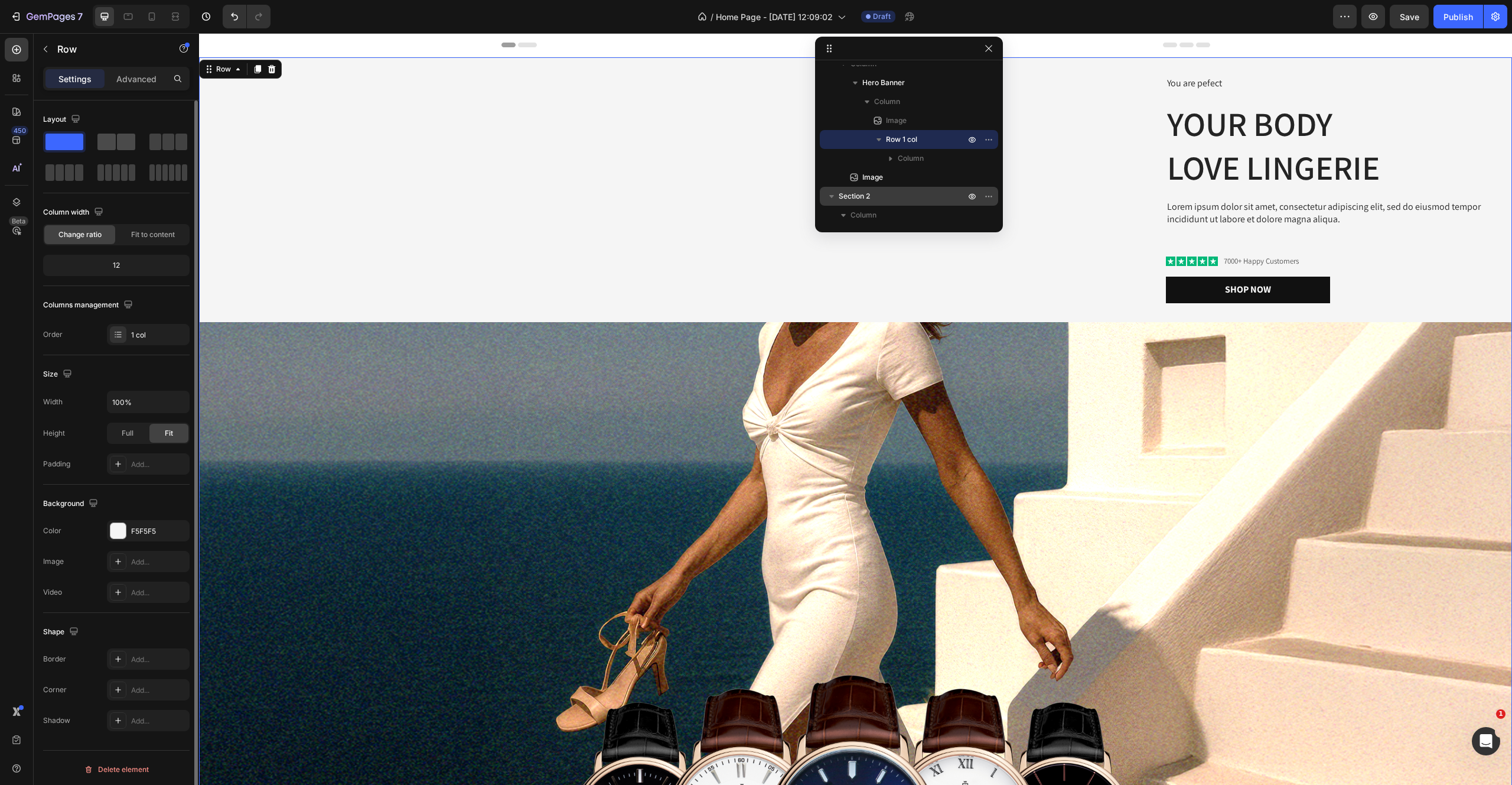
click at [120, 135] on span at bounding box center [126, 141] width 18 height 17
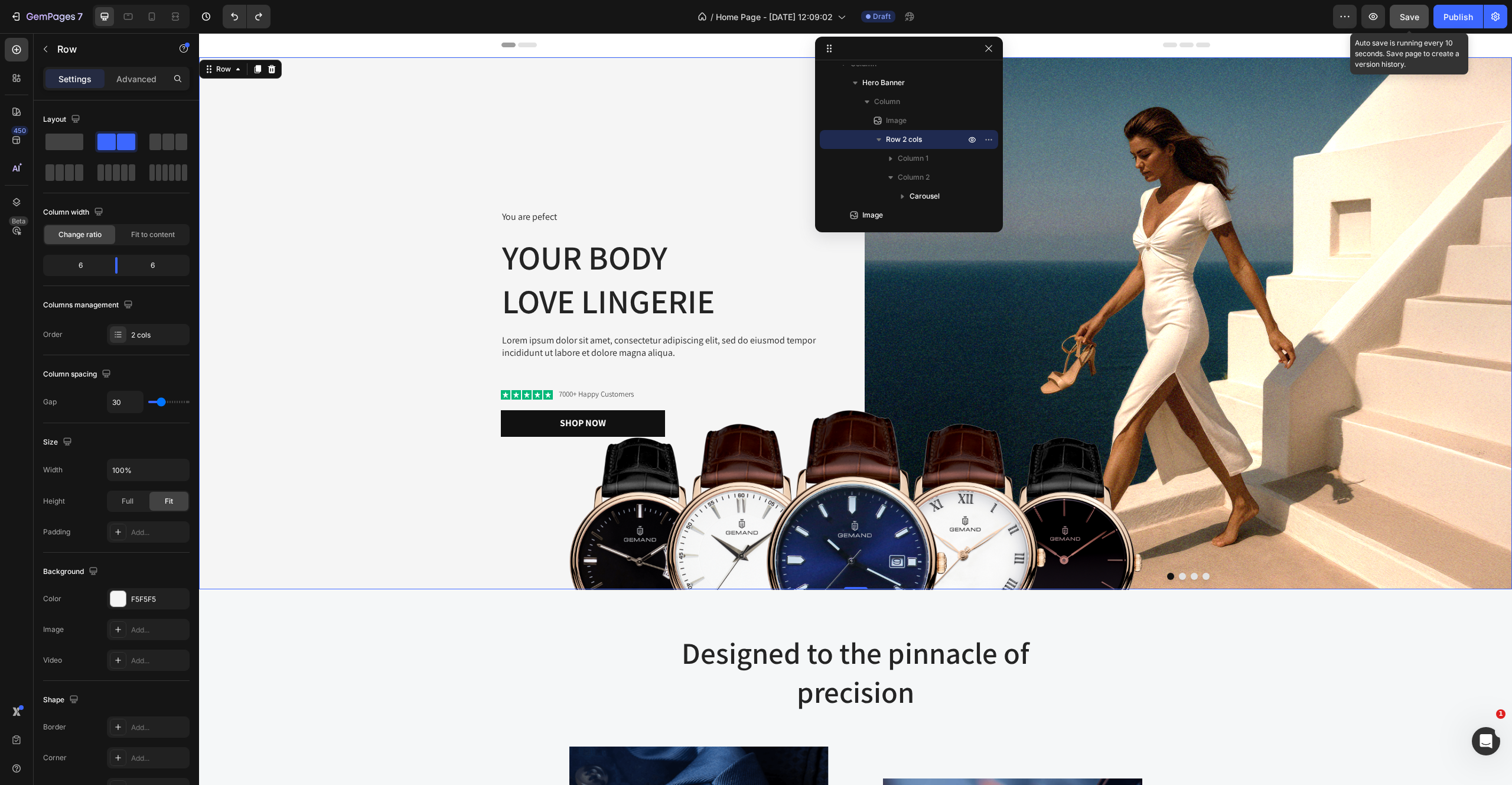
click at [1404, 9] on button "Save" at bounding box center [1410, 16] width 39 height 23
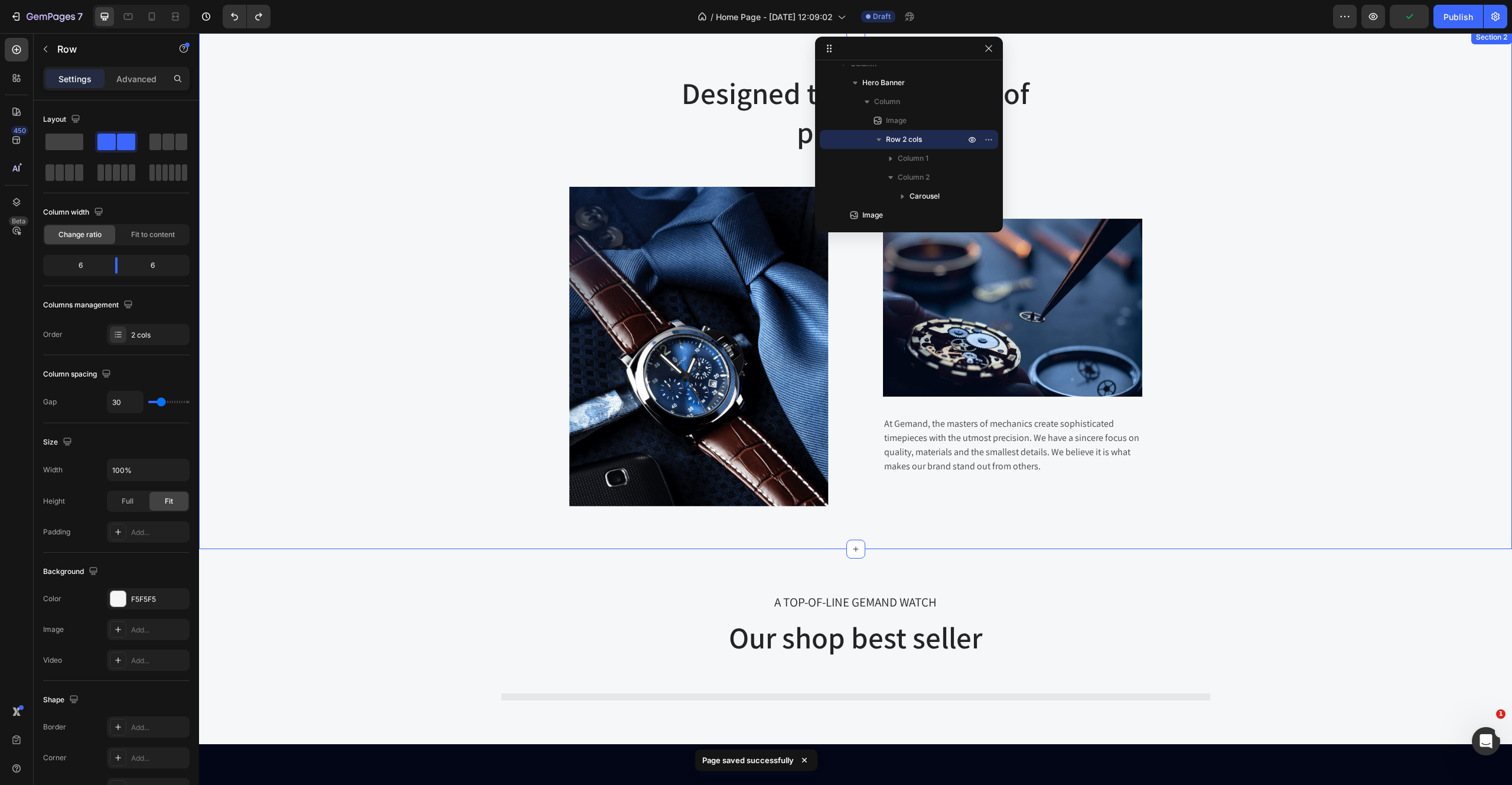
click at [380, 464] on div "Designed to the pinnacle of precision Heading Row Image Image At Gemand, the ma…" at bounding box center [855, 290] width 1295 height 434
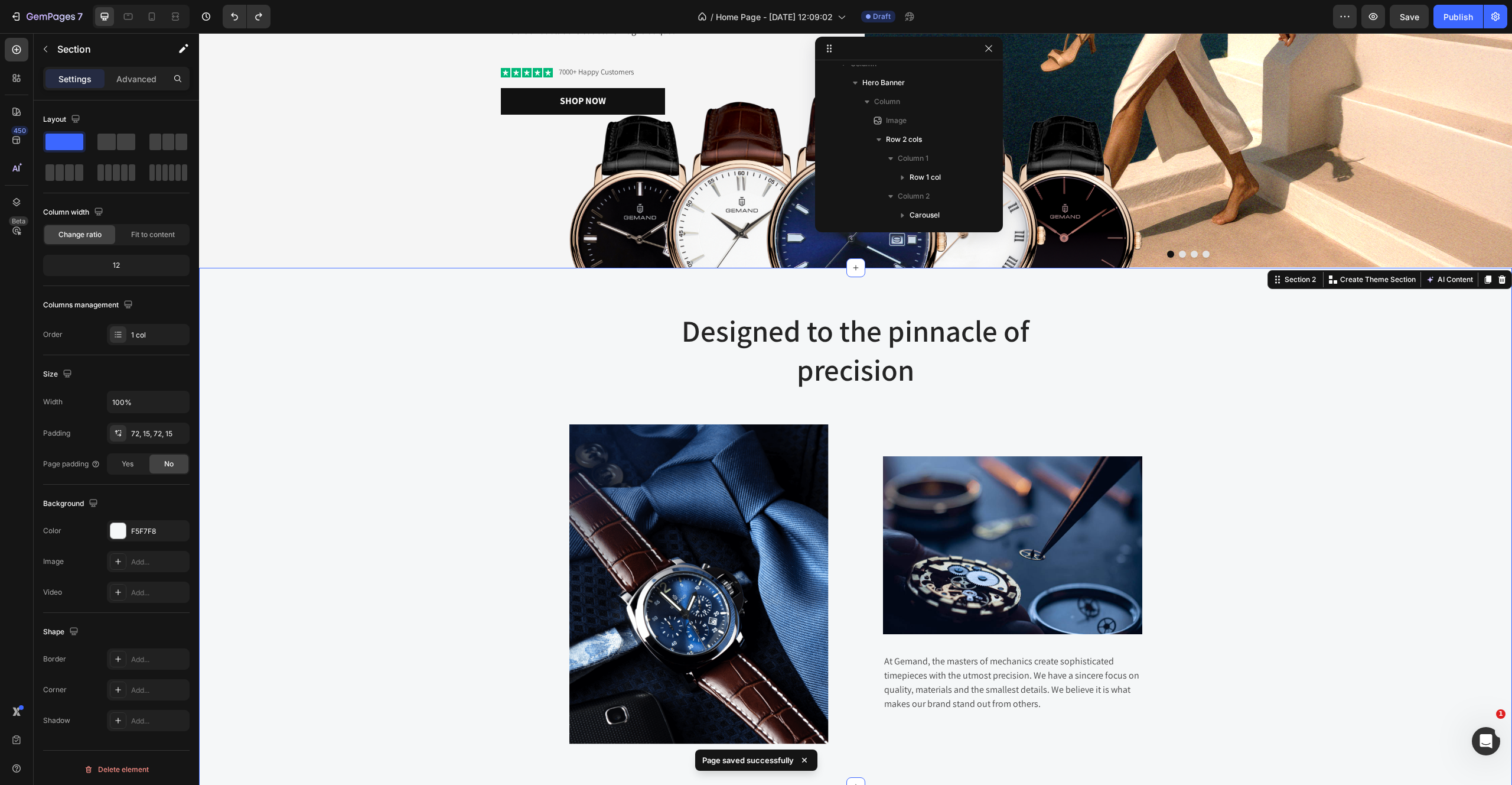
scroll to position [0, 0]
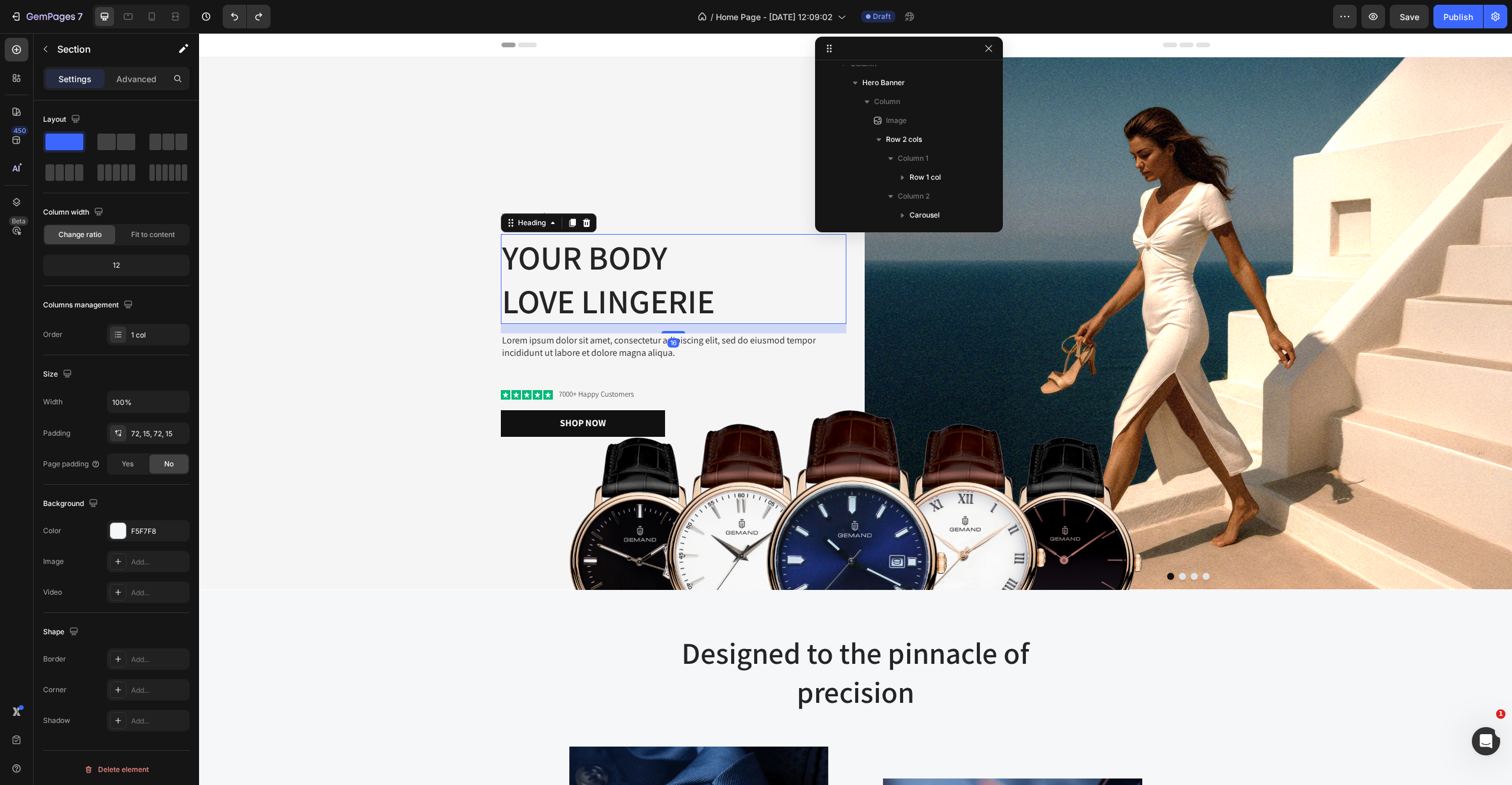
click at [694, 301] on h2 "Your Body love Lingerie" at bounding box center [673, 278] width 345 height 90
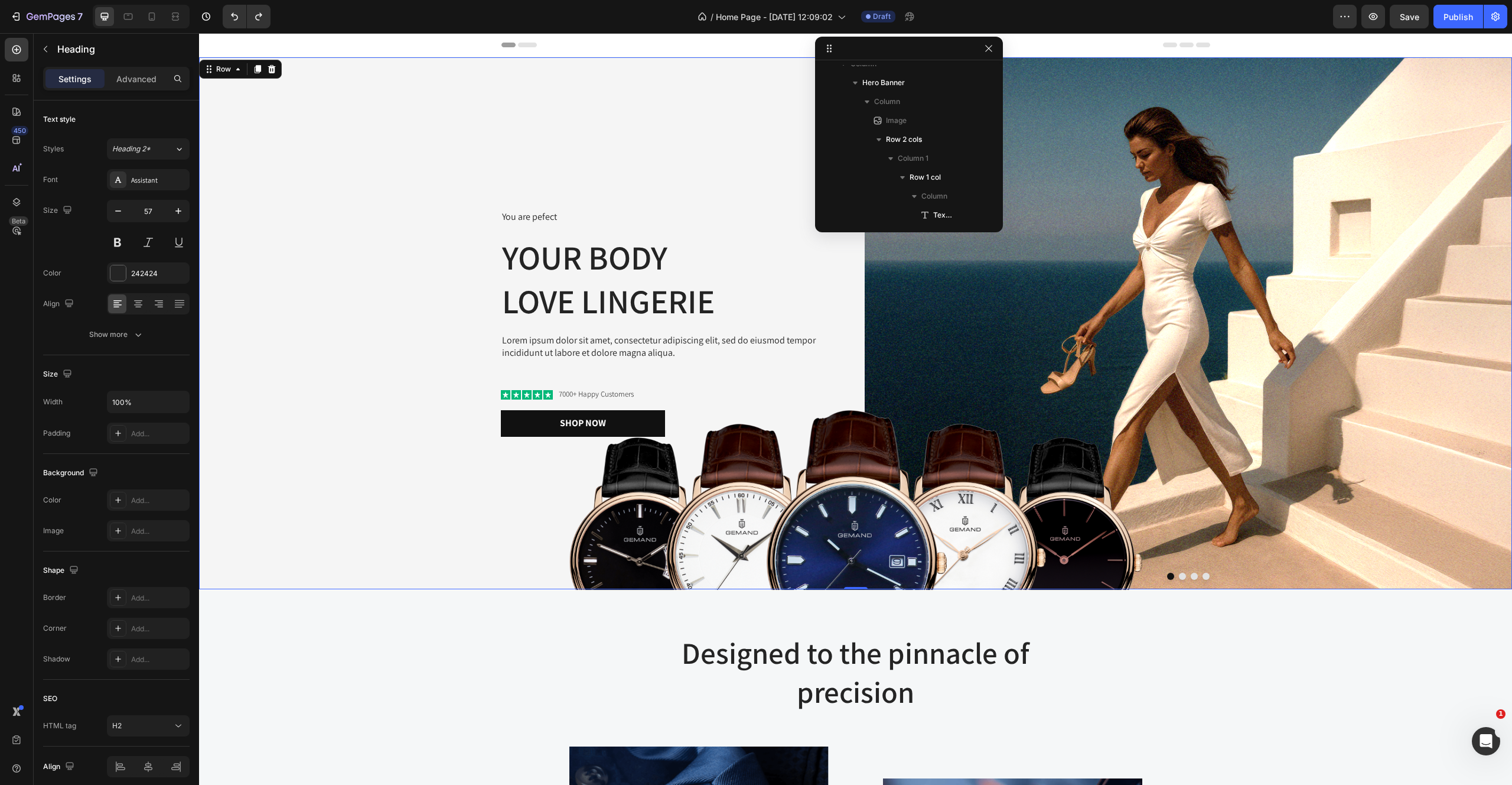
click at [665, 175] on div "You are pefect Text Block Your Body love Lingerie Heading Lorem ipsum dolor sit…" at bounding box center [523, 323] width 648 height 532
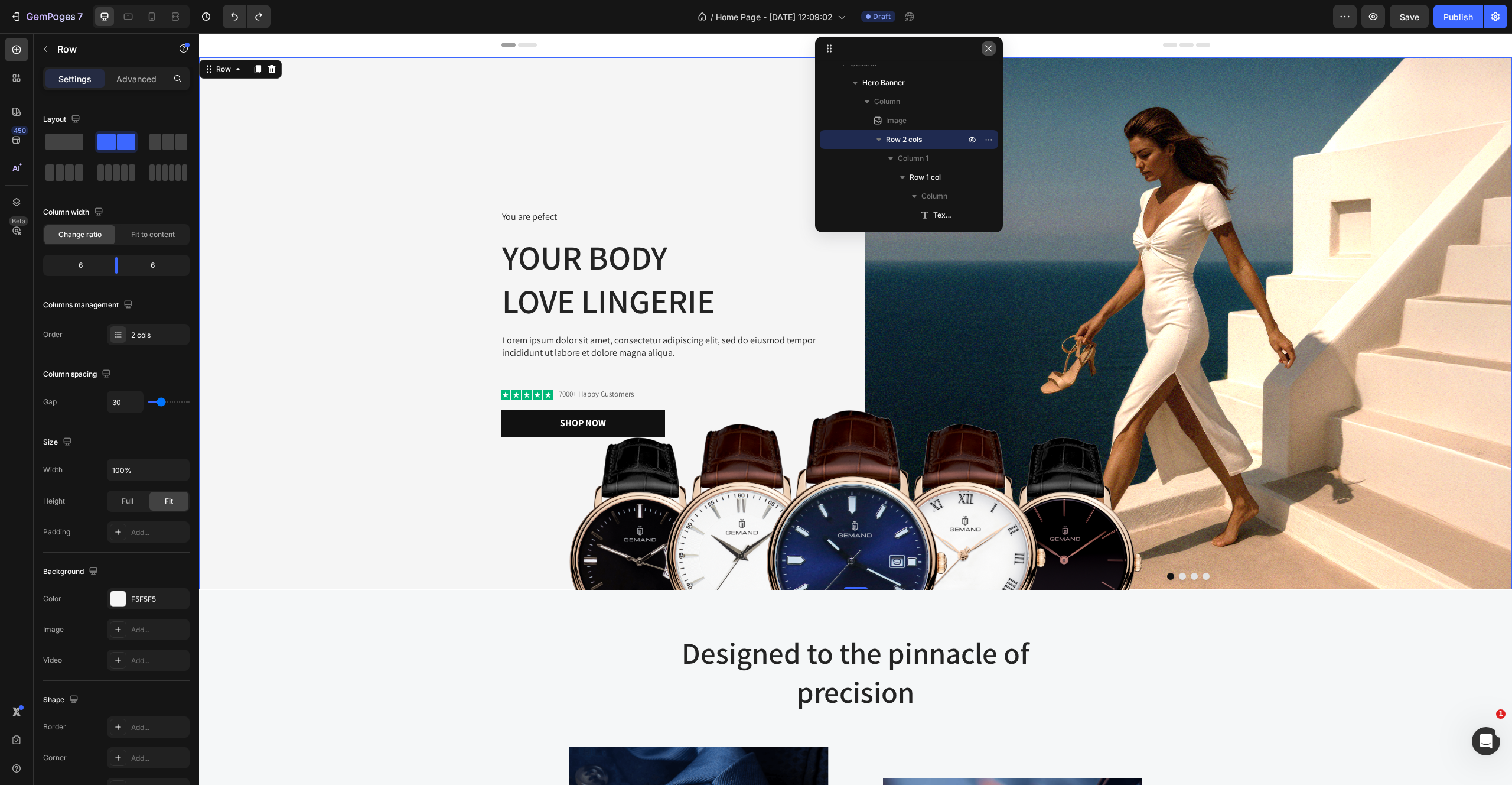
click at [988, 47] on icon "button" at bounding box center [988, 48] width 7 height 7
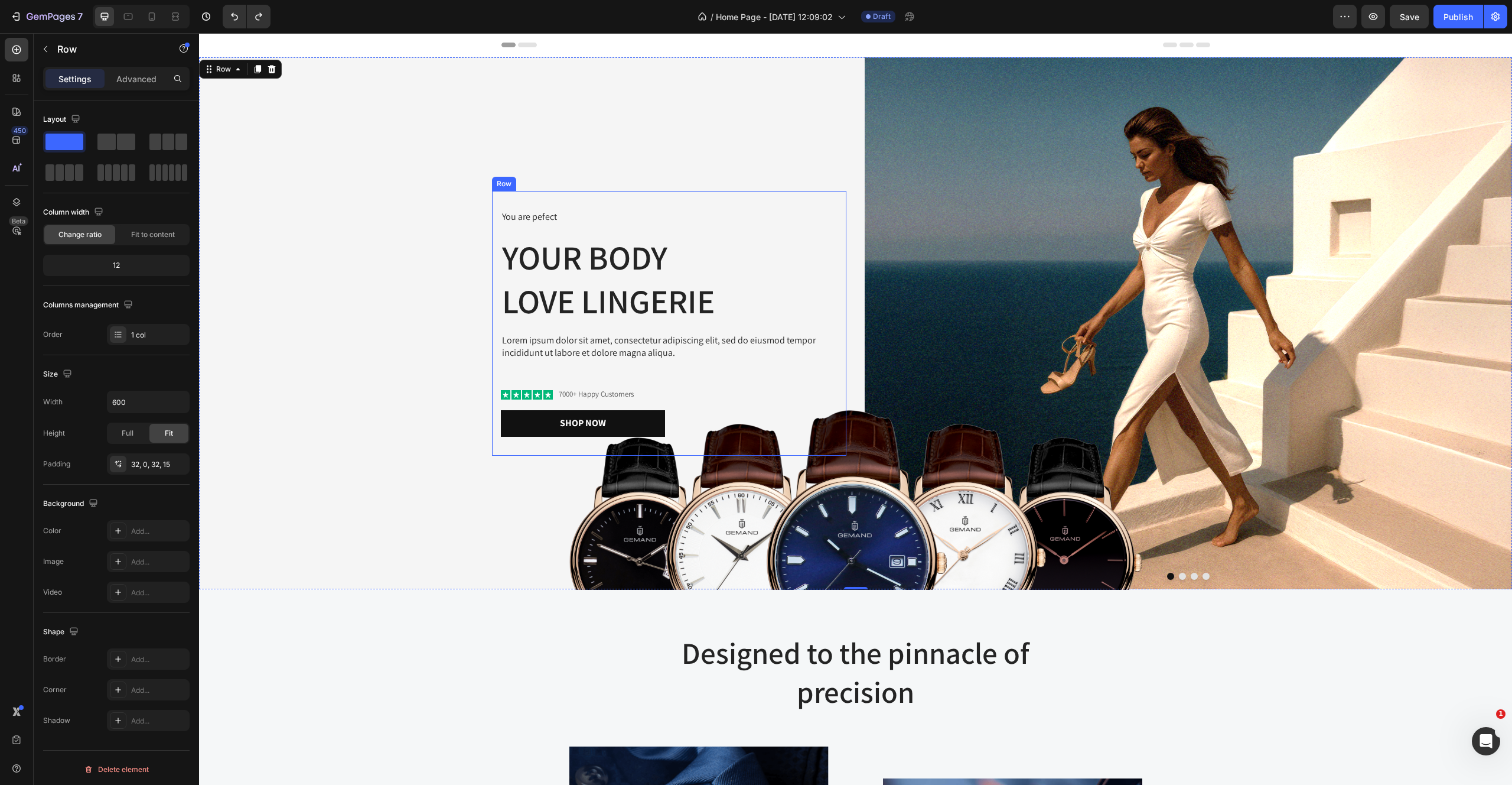
click at [561, 194] on div "You are pefect Text Block Your Body love Lingerie Heading Lorem ipsum dolor sit…" at bounding box center [669, 324] width 354 height 265
click at [466, 136] on div "You are pefect Text Block Your Body love Lingerie Heading Lorem ipsum dolor sit…" at bounding box center [523, 323] width 648 height 532
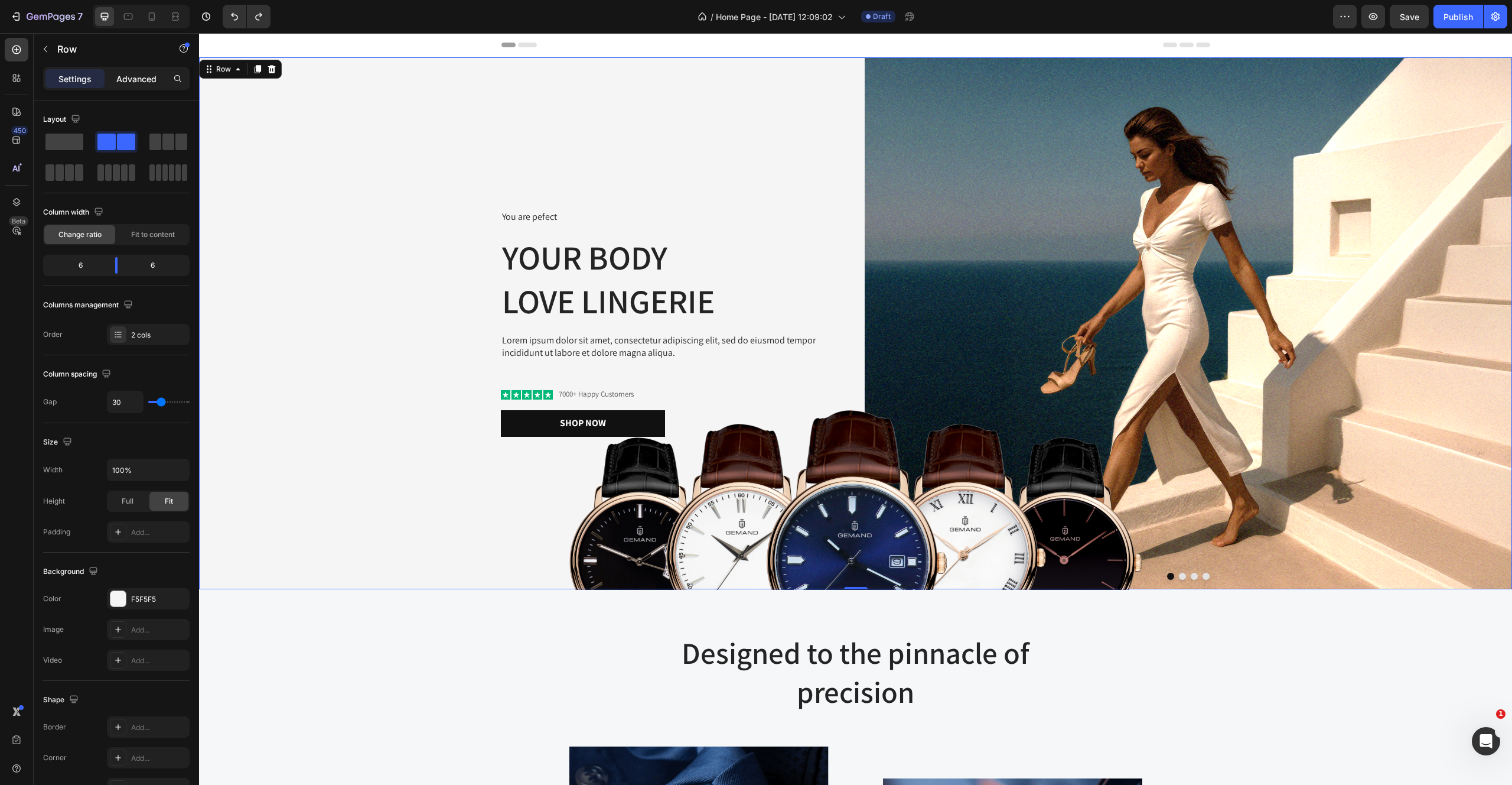
click at [132, 76] on p "Advanced" at bounding box center [136, 79] width 40 height 12
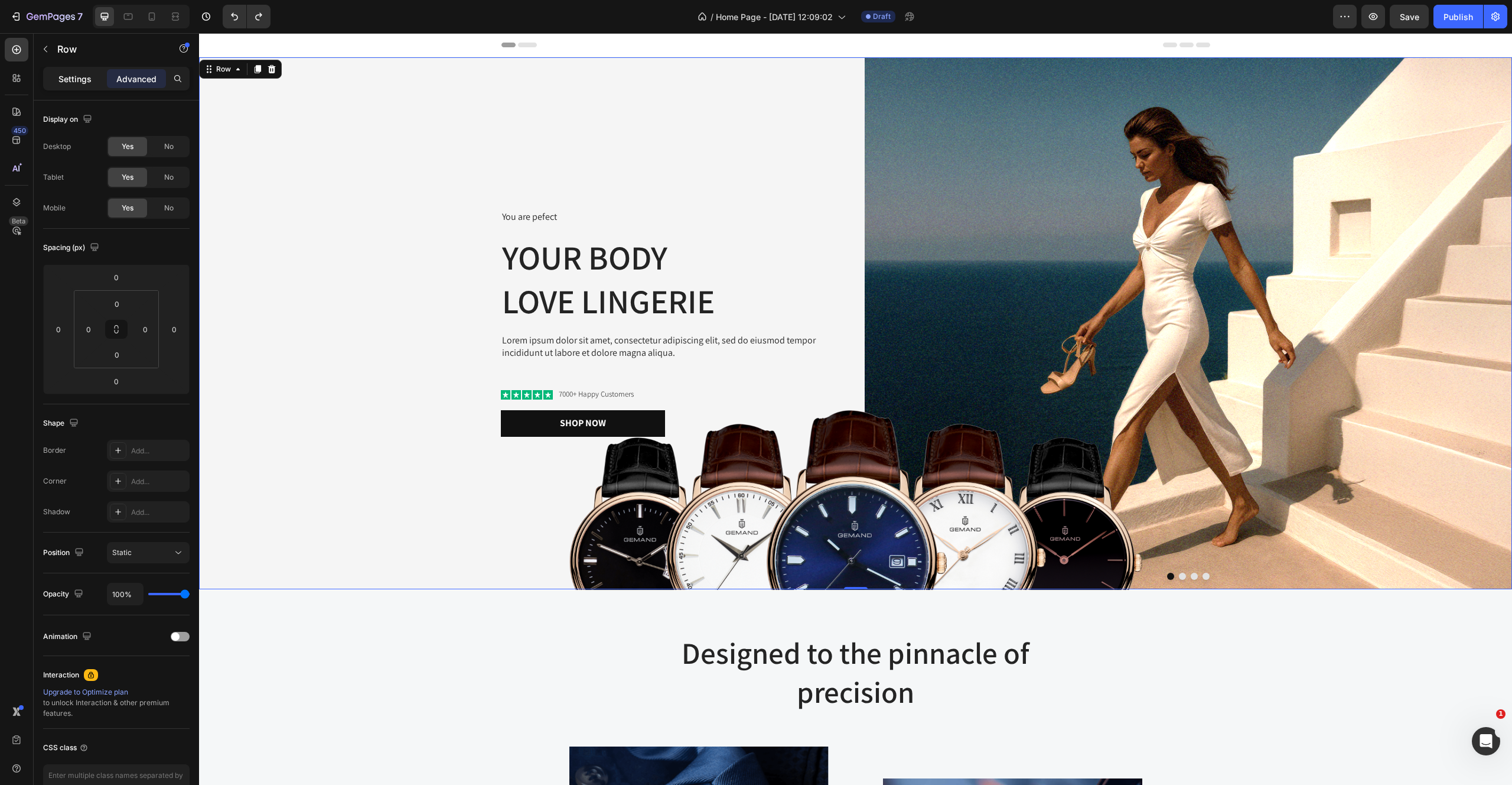
click at [73, 77] on p "Settings" at bounding box center [75, 79] width 33 height 12
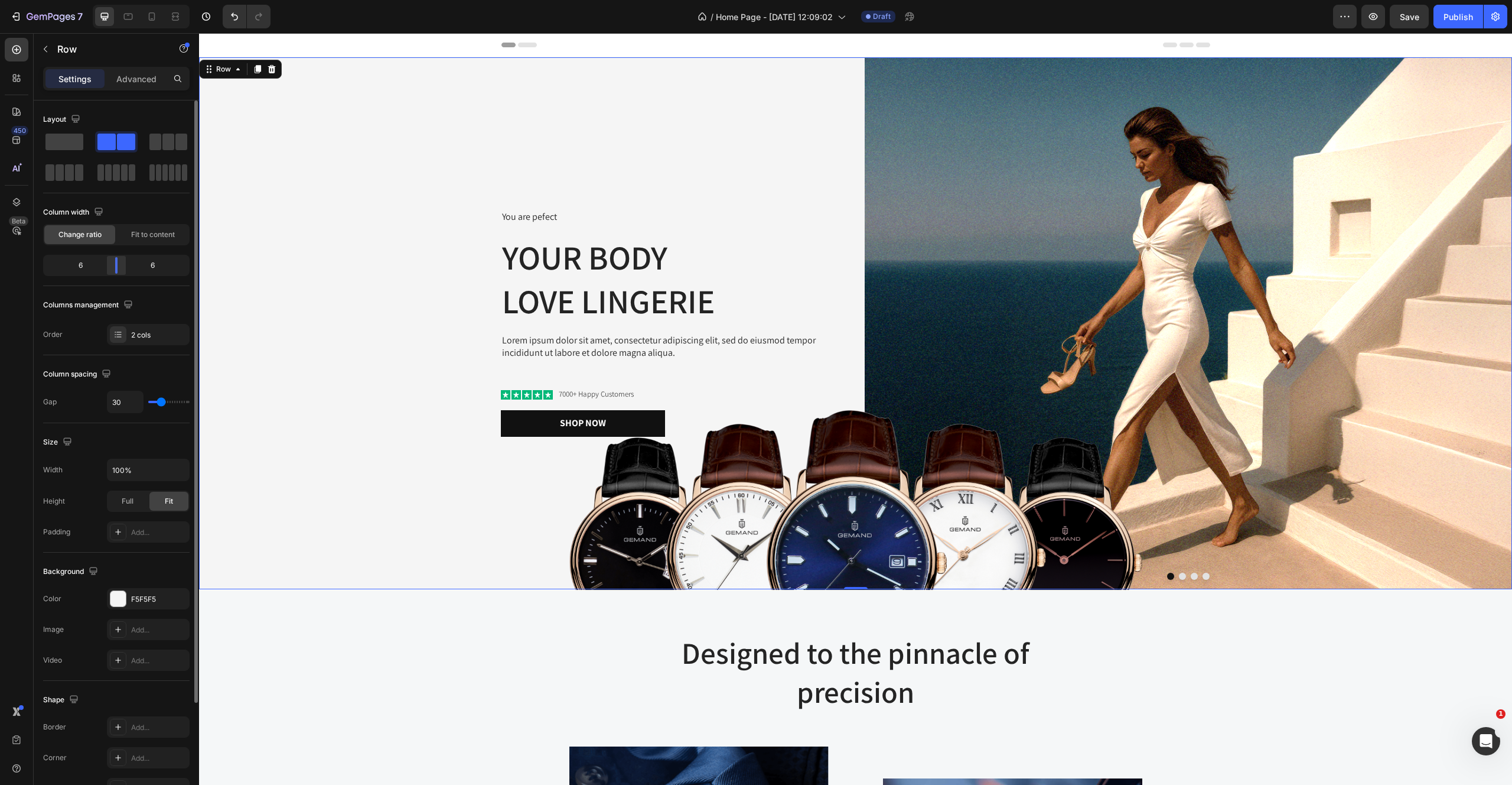
click at [111, 0] on body "7 Version history / Home Page - Aug 27, 12:09:02 Draft Preview Save Publish 450…" at bounding box center [756, 0] width 1512 height 0
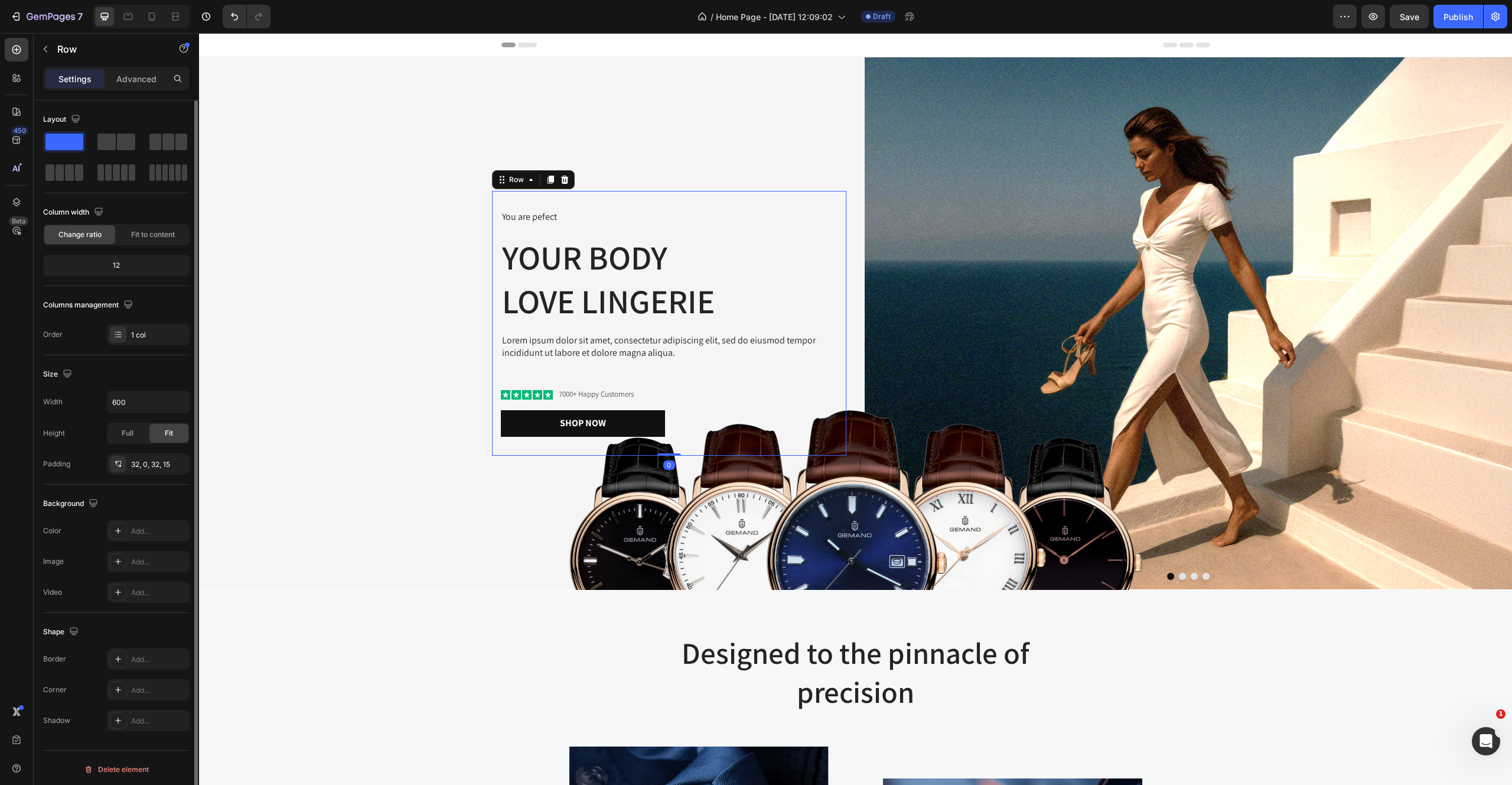
click at [560, 194] on div "You are pefect Text Block Your Body love Lingerie Heading Lorem ipsum dolor sit…" at bounding box center [669, 324] width 354 height 265
click at [131, 84] on p "Advanced" at bounding box center [136, 79] width 40 height 12
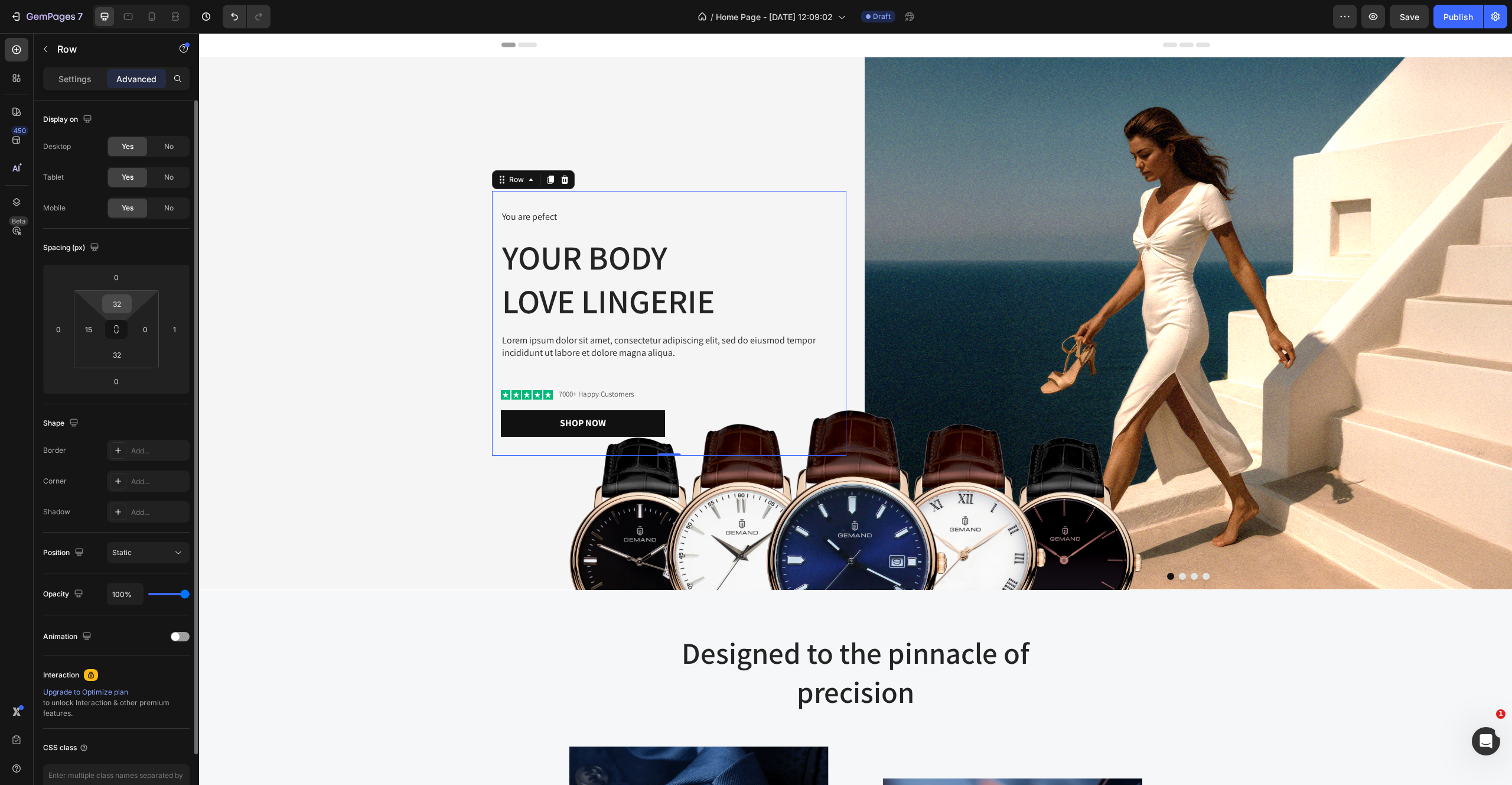
click at [124, 300] on input "32" at bounding box center [117, 304] width 23 height 18
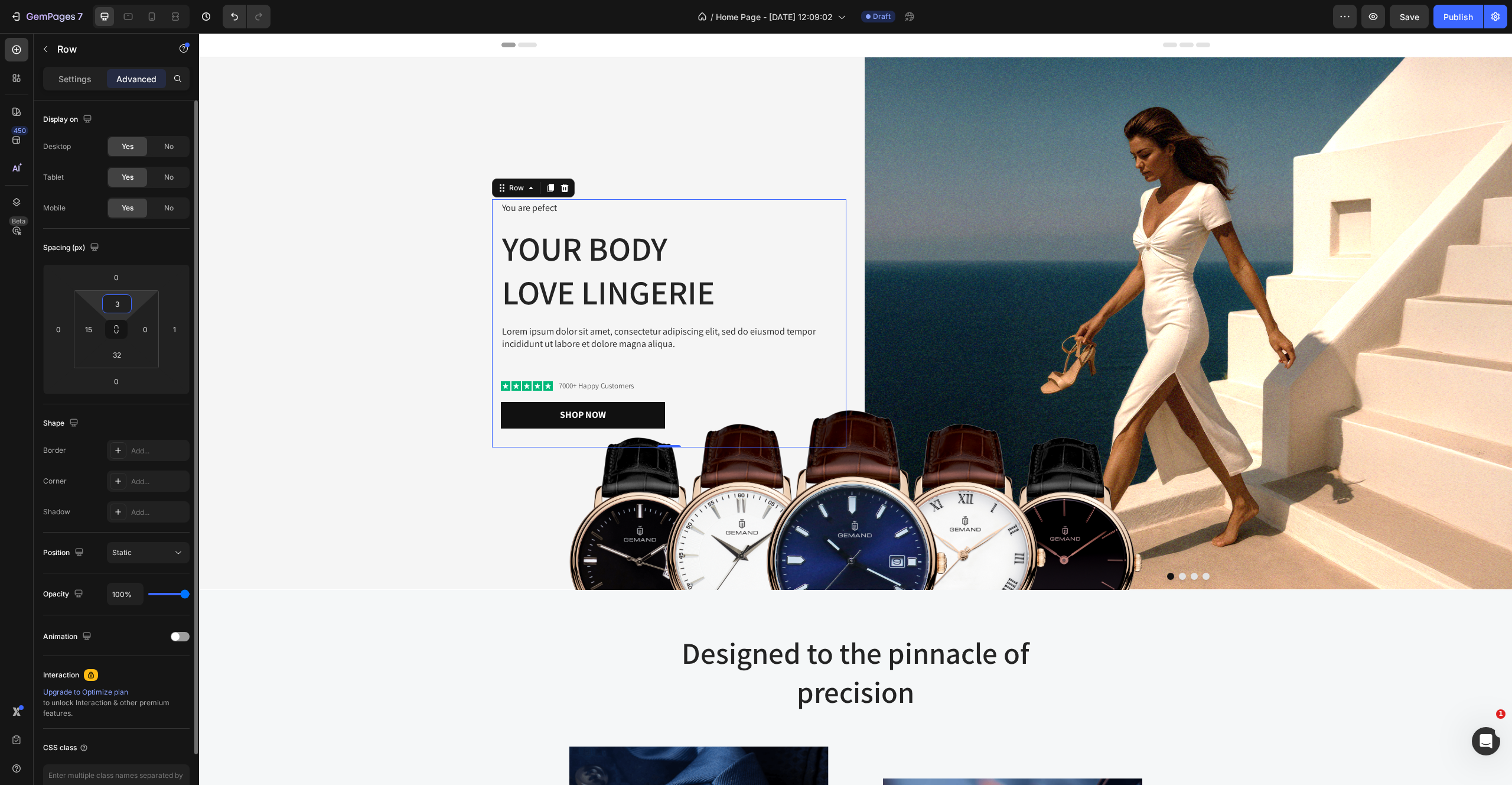
type input "32"
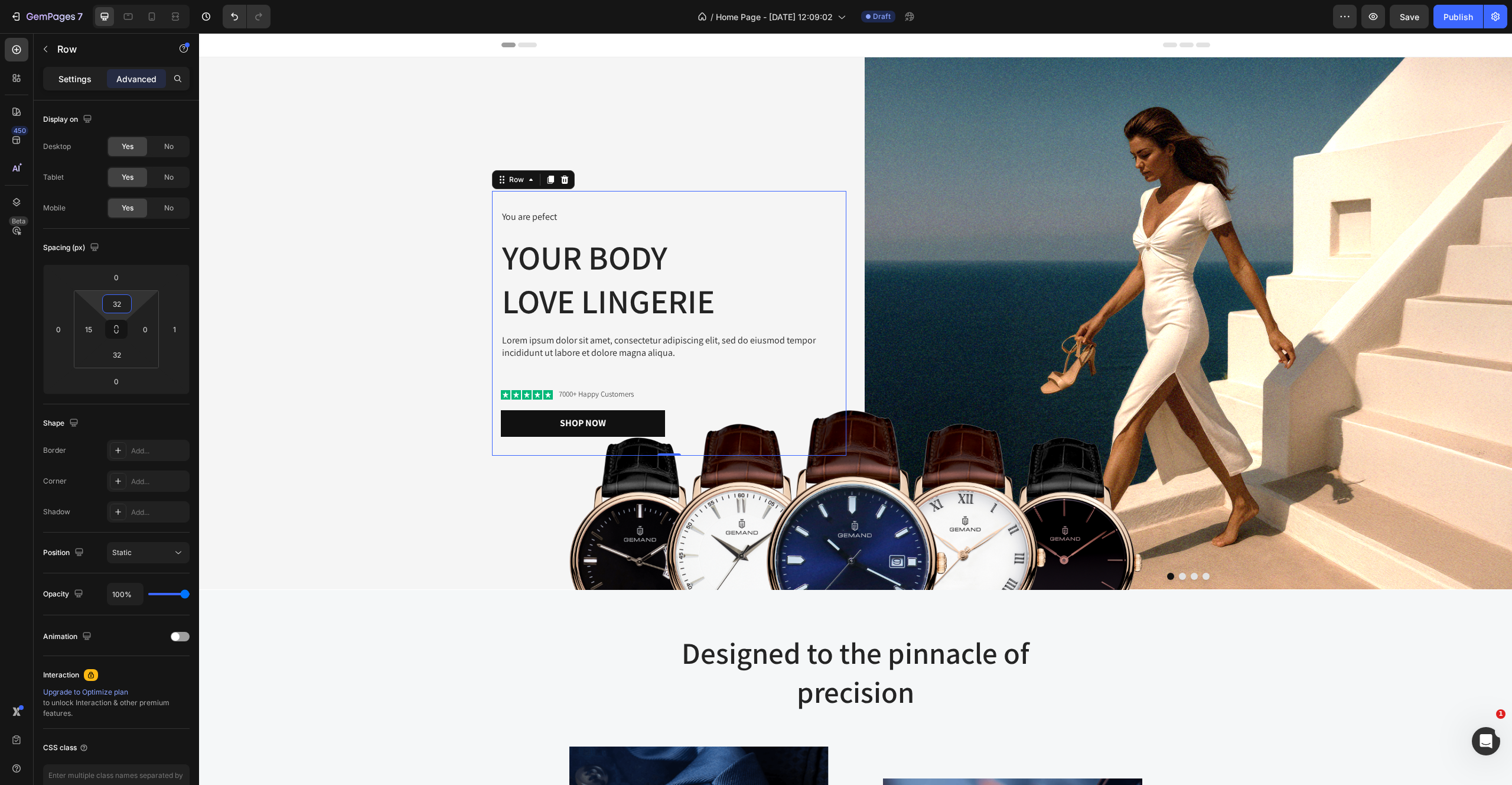
click at [93, 82] on div "Settings" at bounding box center [74, 78] width 59 height 19
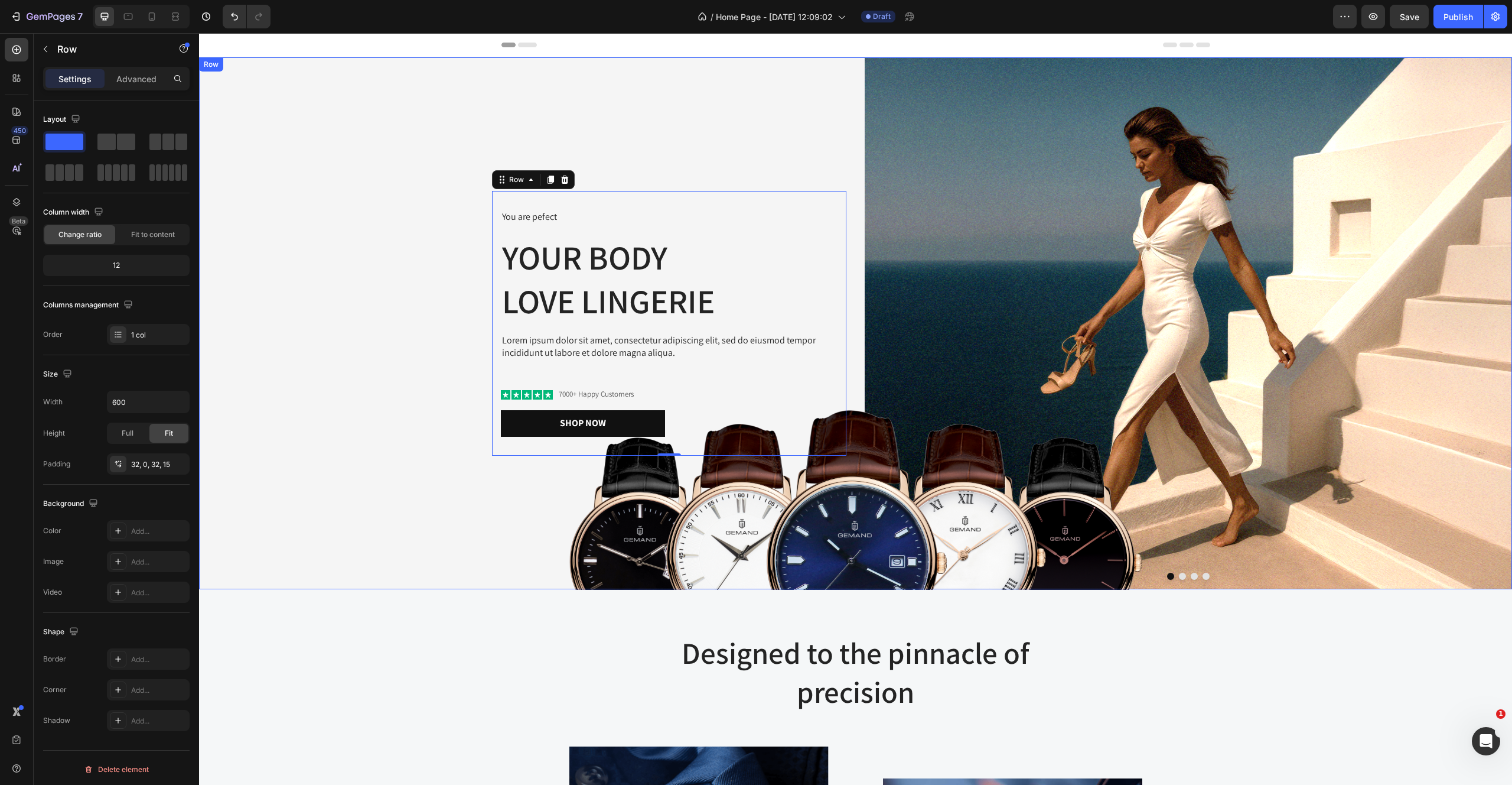
click at [274, 118] on div "You are pefect Text Block Your Body love Lingerie Heading Lorem ipsum dolor sit…" at bounding box center [523, 323] width 648 height 532
click at [634, 202] on div "You are pefect Text Block Your Body love Lingerie Heading Lorem ipsum dolor sit…" at bounding box center [669, 324] width 354 height 265
click at [144, 400] on input "600" at bounding box center [148, 402] width 81 height 21
click at [144, 71] on div "Advanced" at bounding box center [136, 78] width 59 height 19
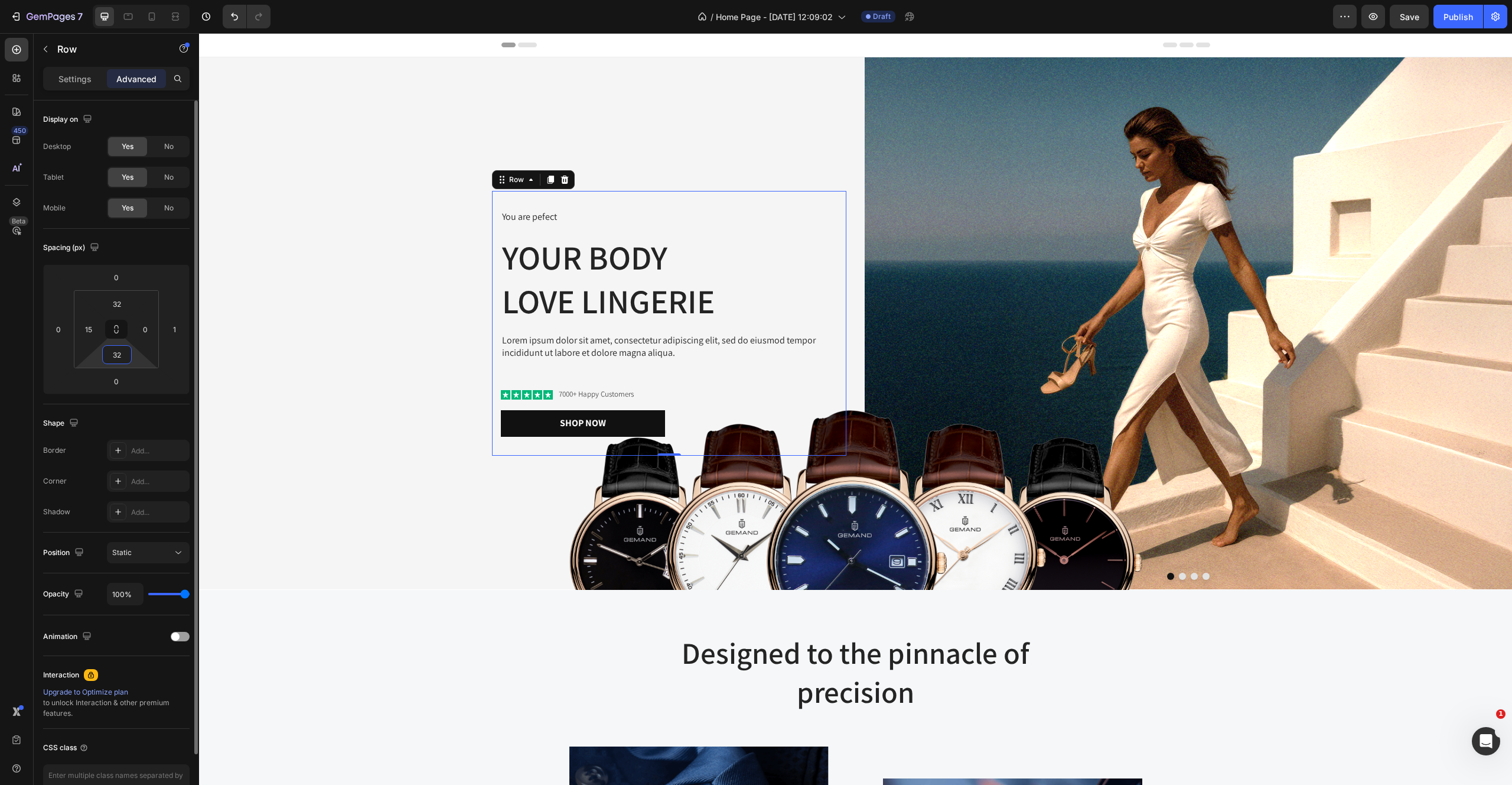
click at [117, 355] on input "32" at bounding box center [117, 354] width 23 height 18
type input "4"
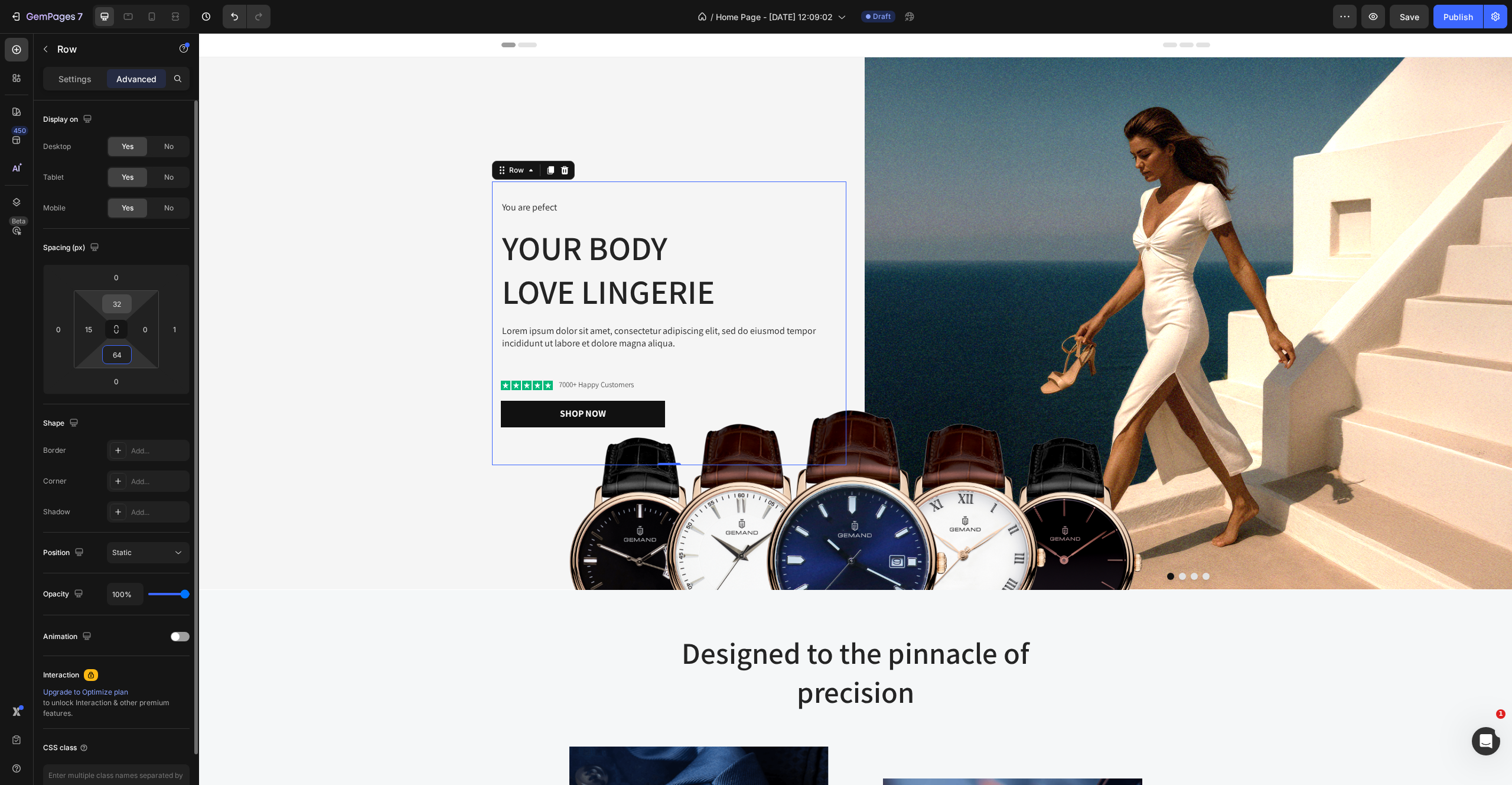
type input "64"
click at [125, 307] on input "32" at bounding box center [117, 304] width 23 height 18
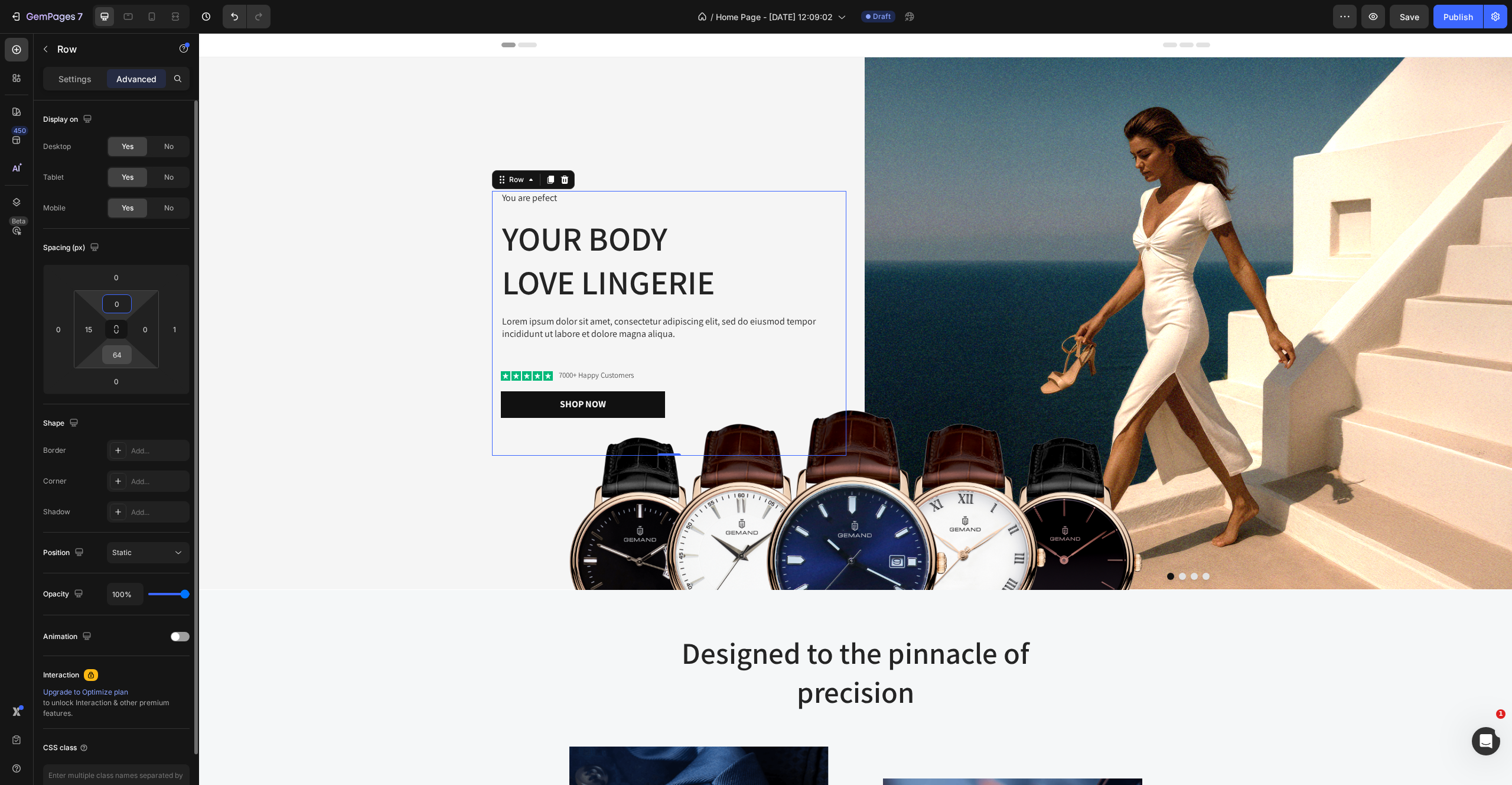
type input "0"
click at [117, 356] on input "64" at bounding box center [117, 354] width 23 height 18
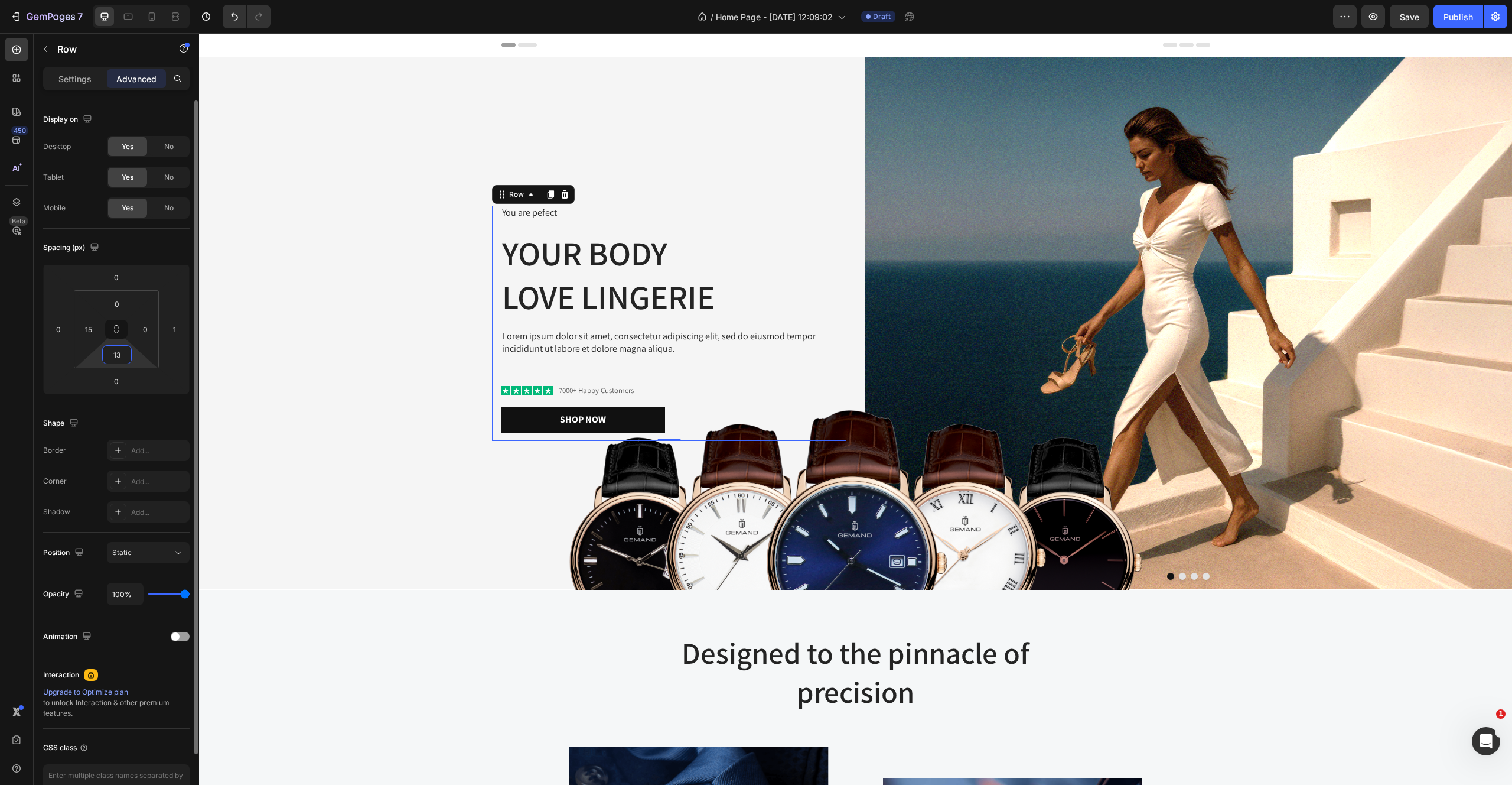
type input "1"
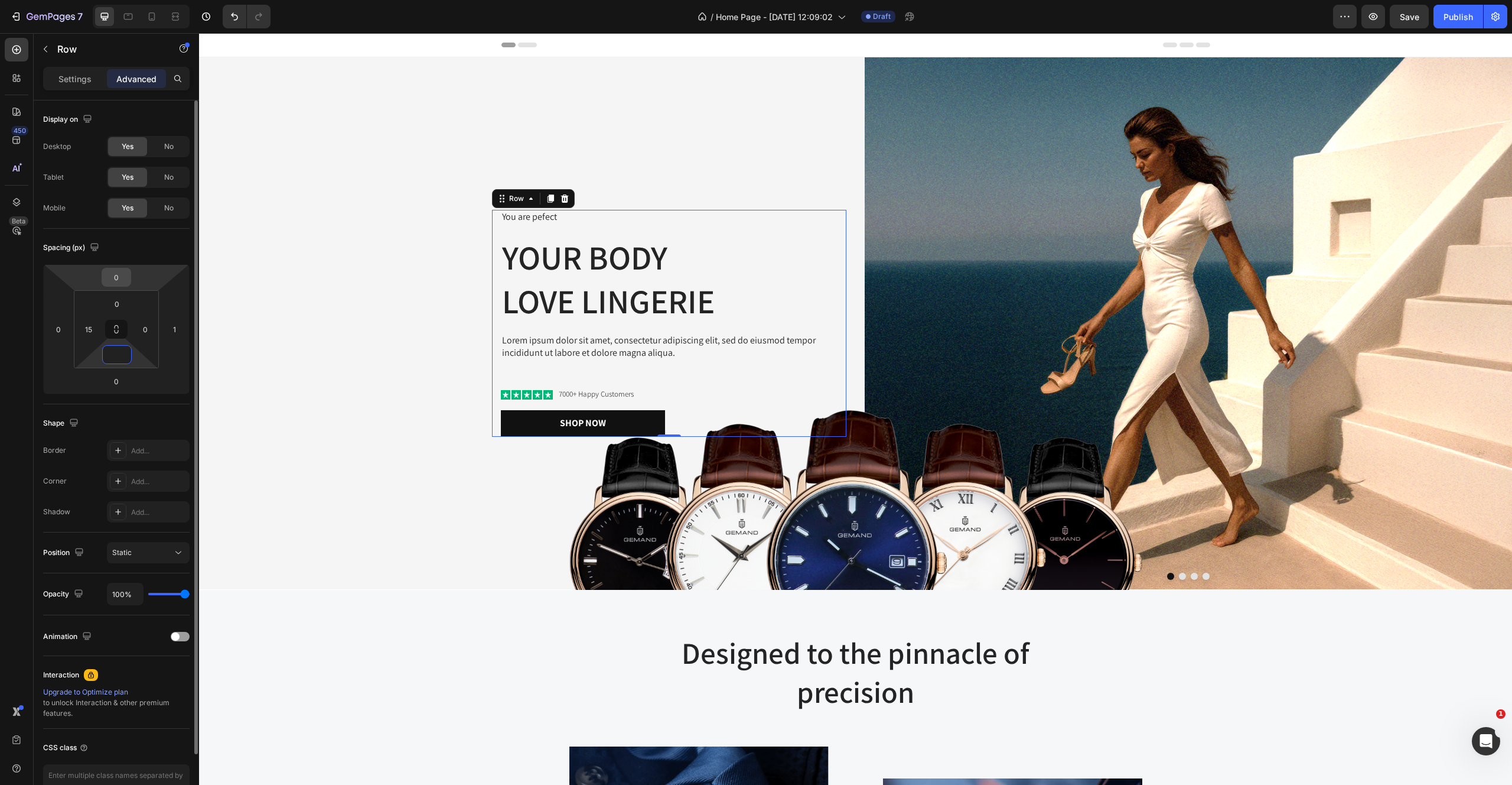
type input "2"
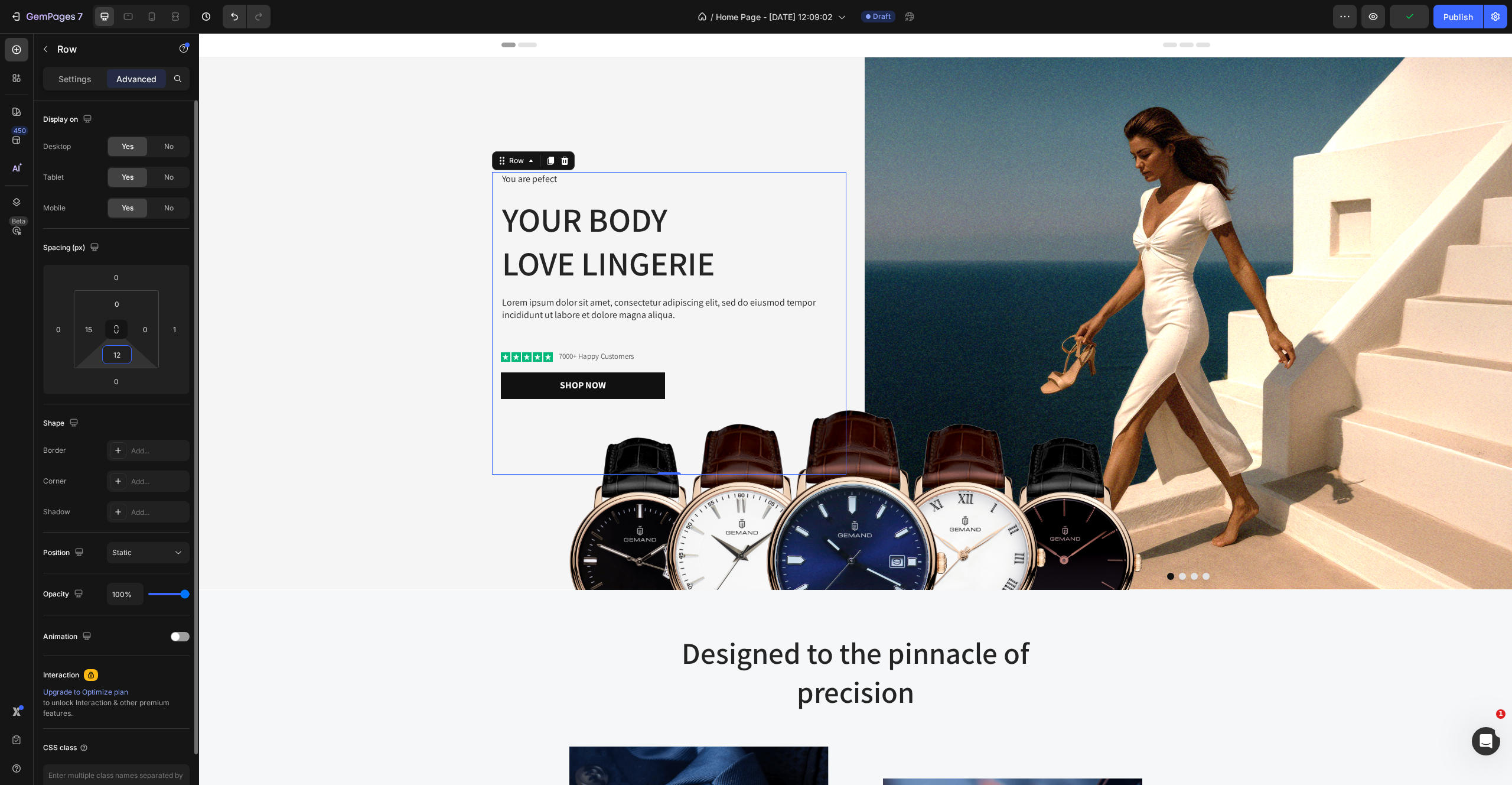
type input "1"
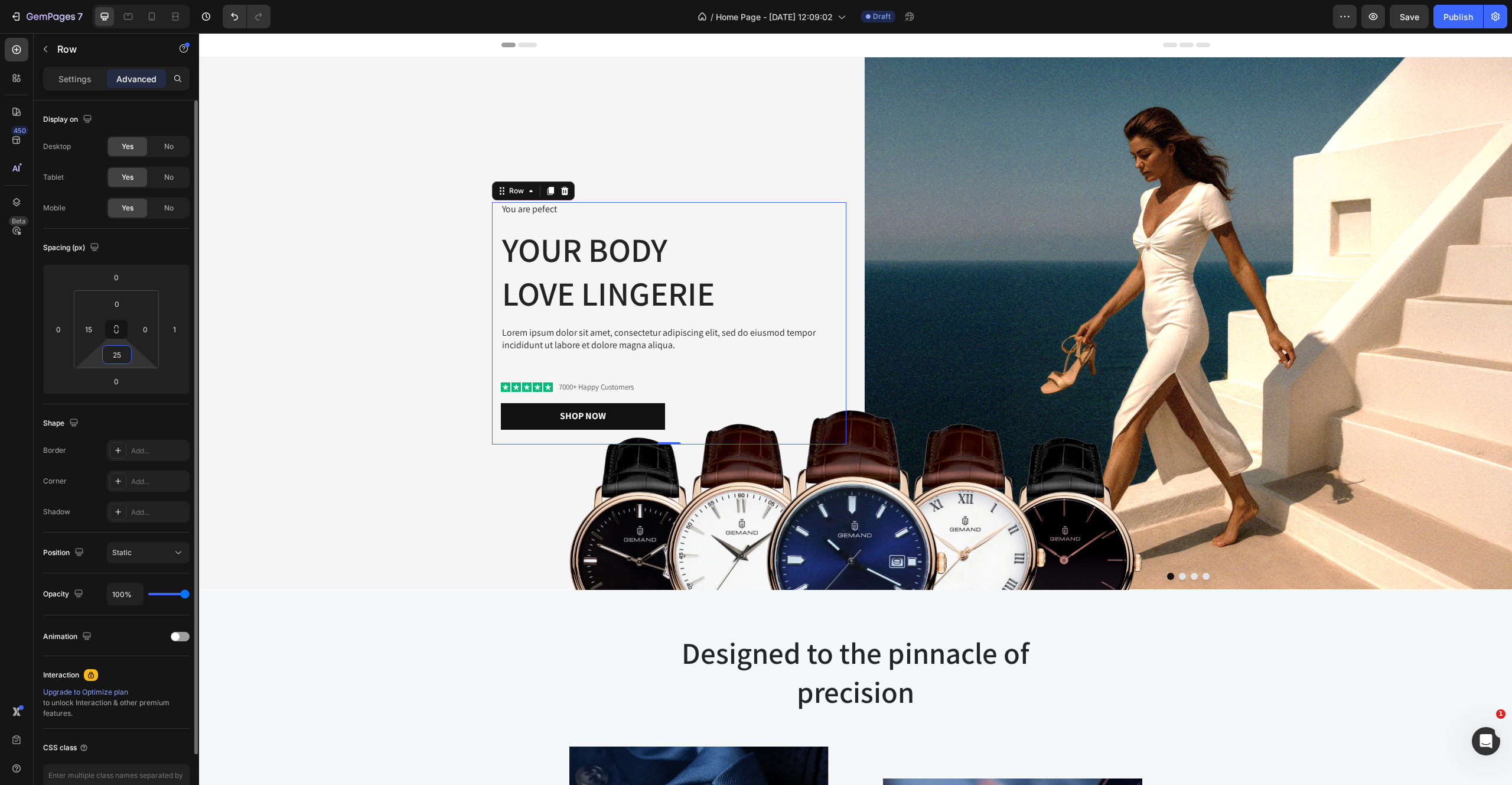
type input "256"
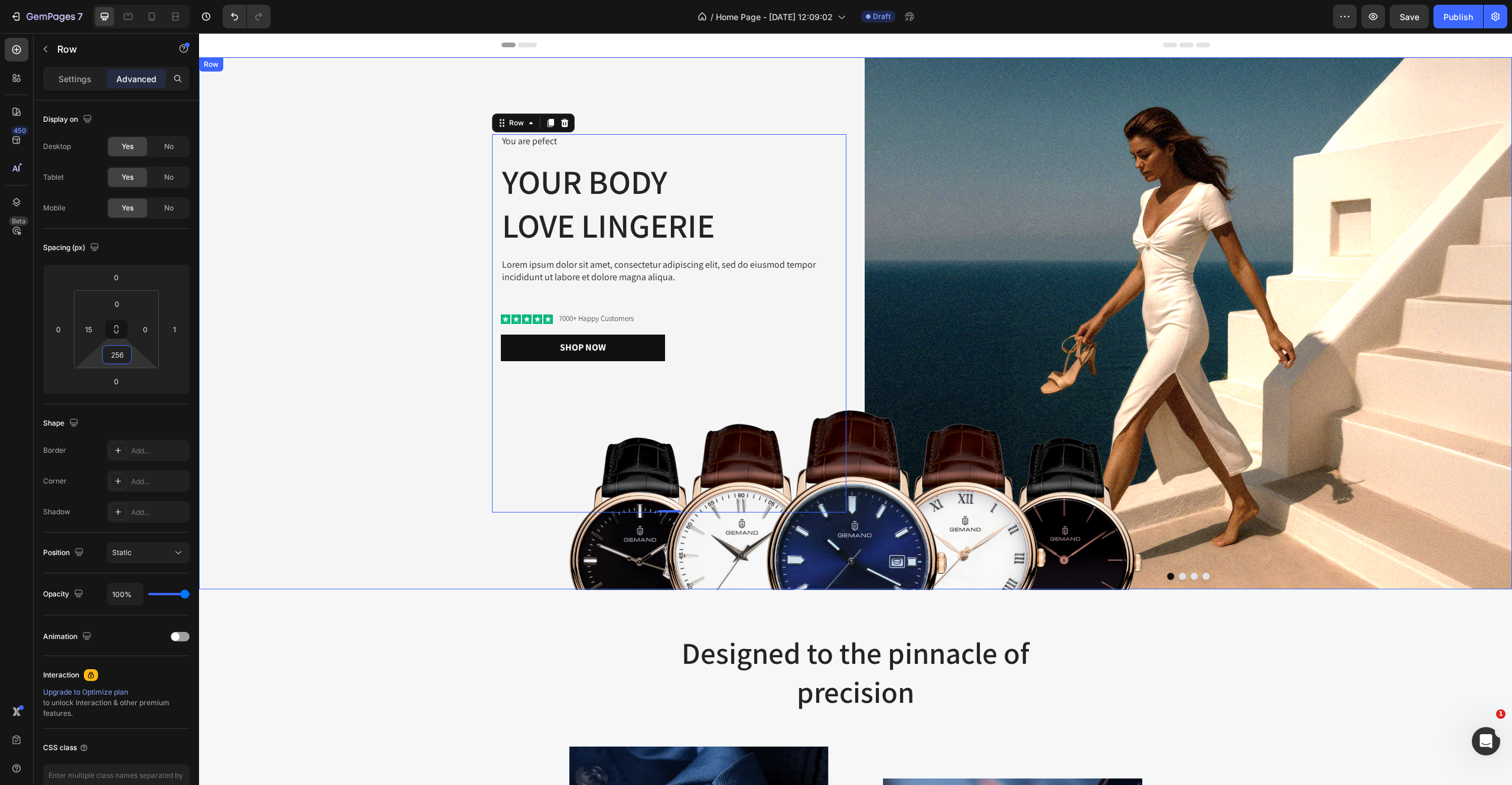
click at [364, 185] on div "You are pefect Text Block Your Body love Lingerie Heading Lorem ipsum dolor sit…" at bounding box center [523, 323] width 648 height 532
click at [686, 530] on img at bounding box center [856, 500] width 573 height 180
click at [853, 519] on img at bounding box center [856, 500] width 573 height 180
click at [232, 402] on div "Image" at bounding box center [226, 399] width 26 height 11
click at [640, 560] on img at bounding box center [856, 500] width 573 height 180
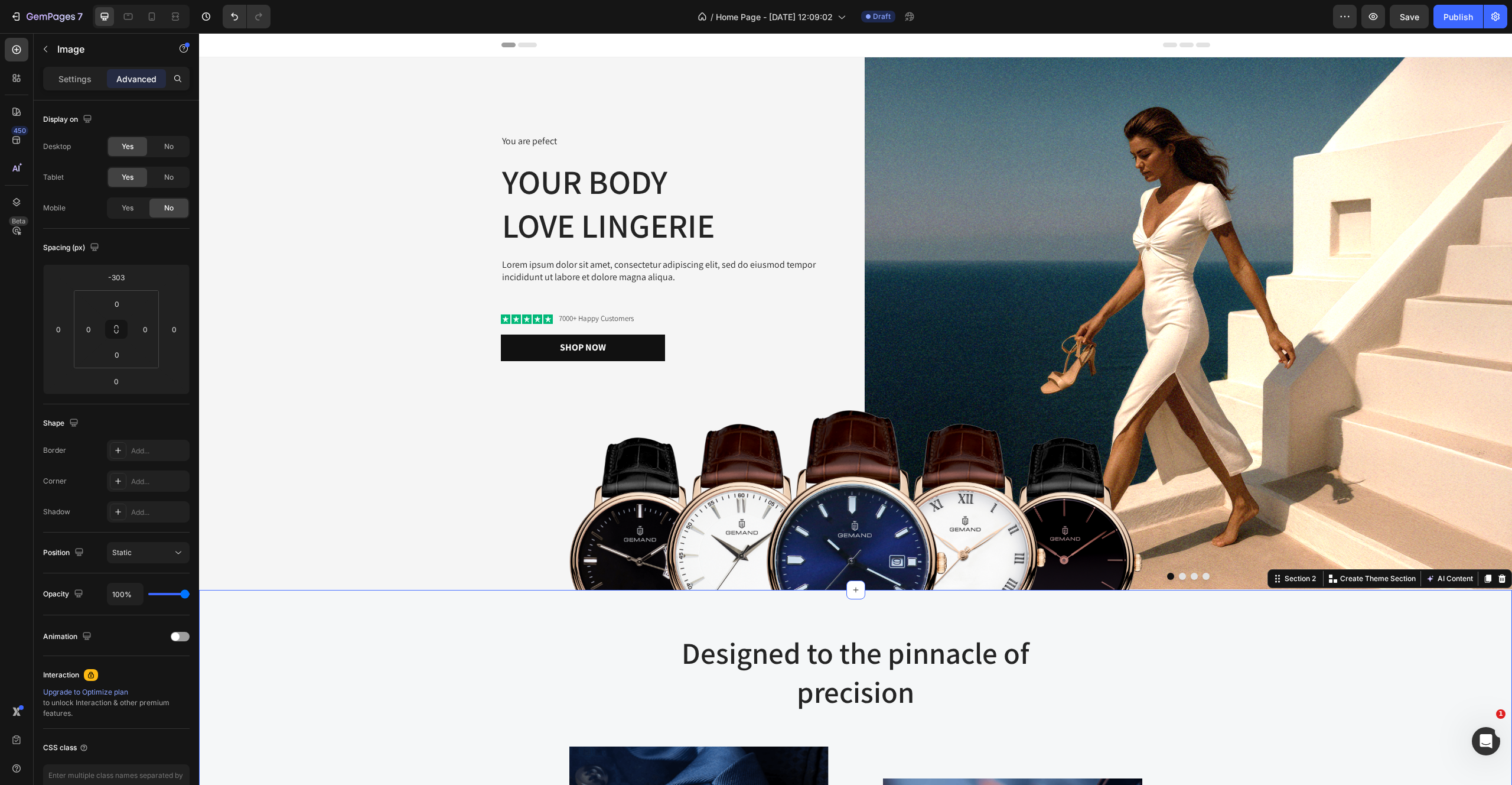
click at [830, 546] on img at bounding box center [856, 500] width 573 height 180
click at [53, 82] on div "Settings" at bounding box center [74, 78] width 59 height 19
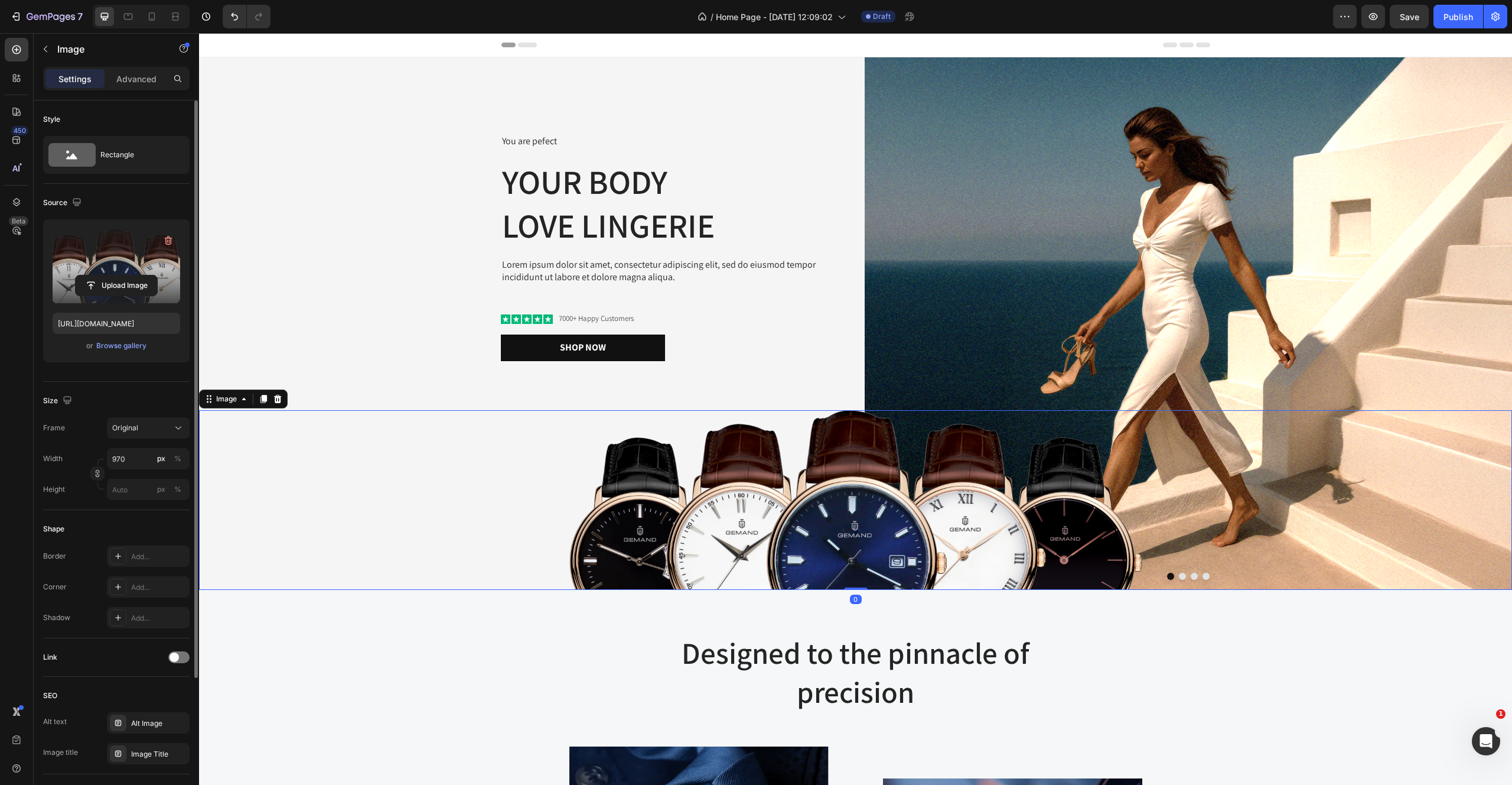
click at [117, 270] on label at bounding box center [117, 266] width 128 height 75
click at [117, 275] on input "file" at bounding box center [117, 285] width 81 height 20
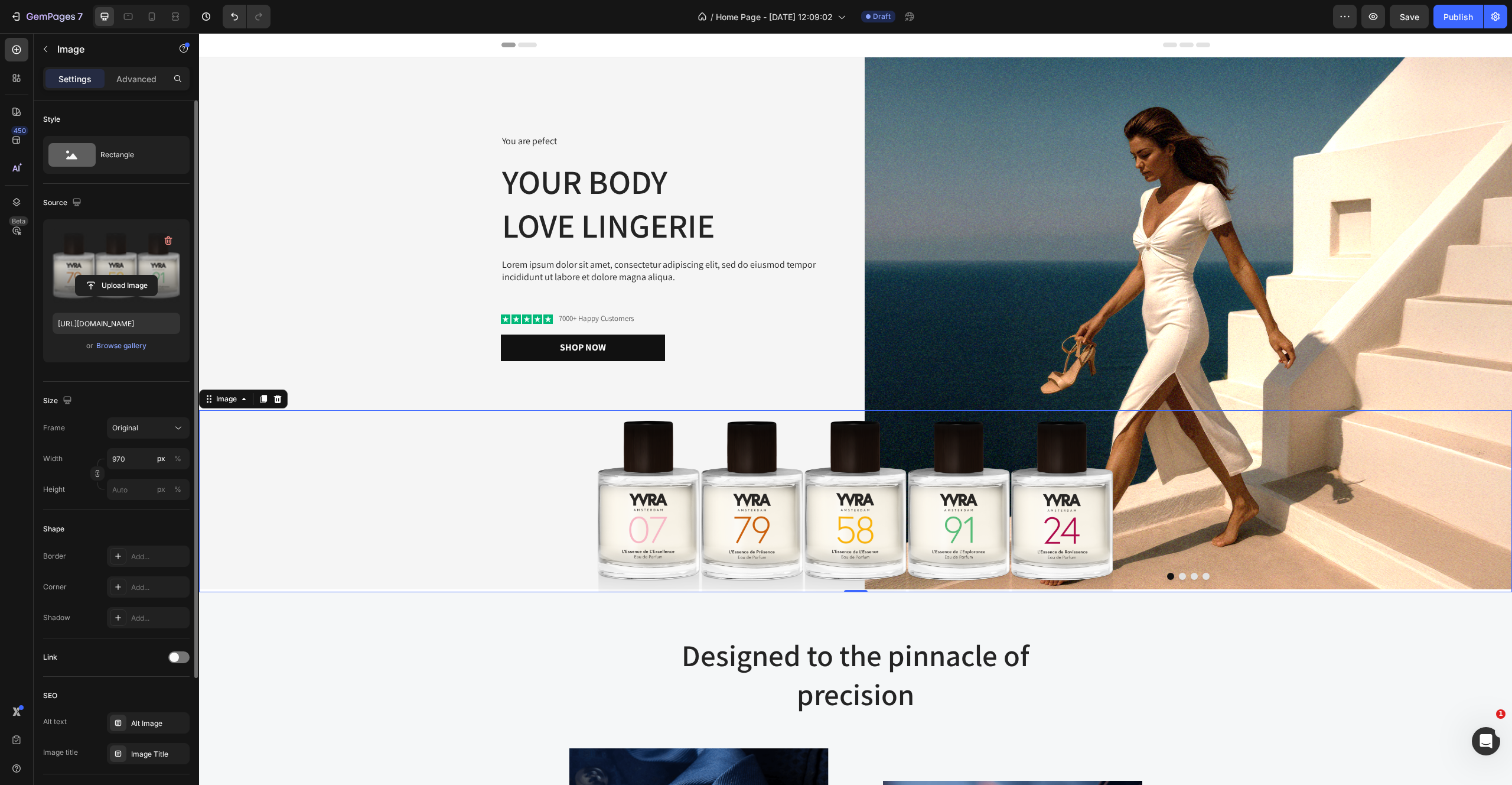
click at [133, 273] on label at bounding box center [117, 266] width 128 height 75
click at [133, 275] on input "file" at bounding box center [117, 285] width 81 height 20
click at [111, 259] on label at bounding box center [117, 266] width 128 height 75
click at [111, 275] on input "file" at bounding box center [117, 285] width 81 height 20
type input "https://cdn.shopify.com/s/files/1/2170/9605/files/gempages_485369058267497726-8…"
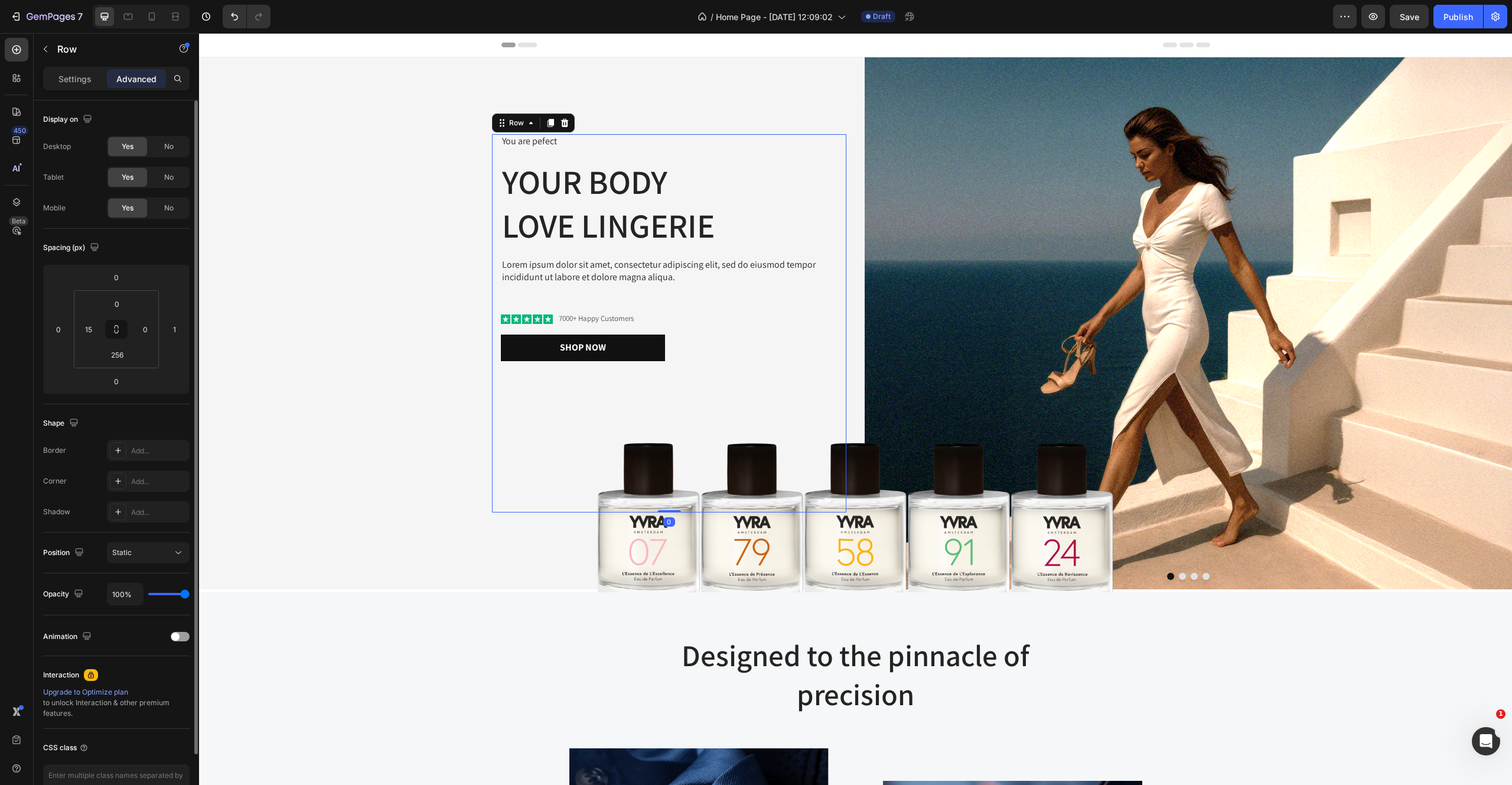
click at [761, 327] on div "You are pefect Text Block Your Body love Lingerie Heading Lorem ipsum dolor sit…" at bounding box center [673, 248] width 345 height 227
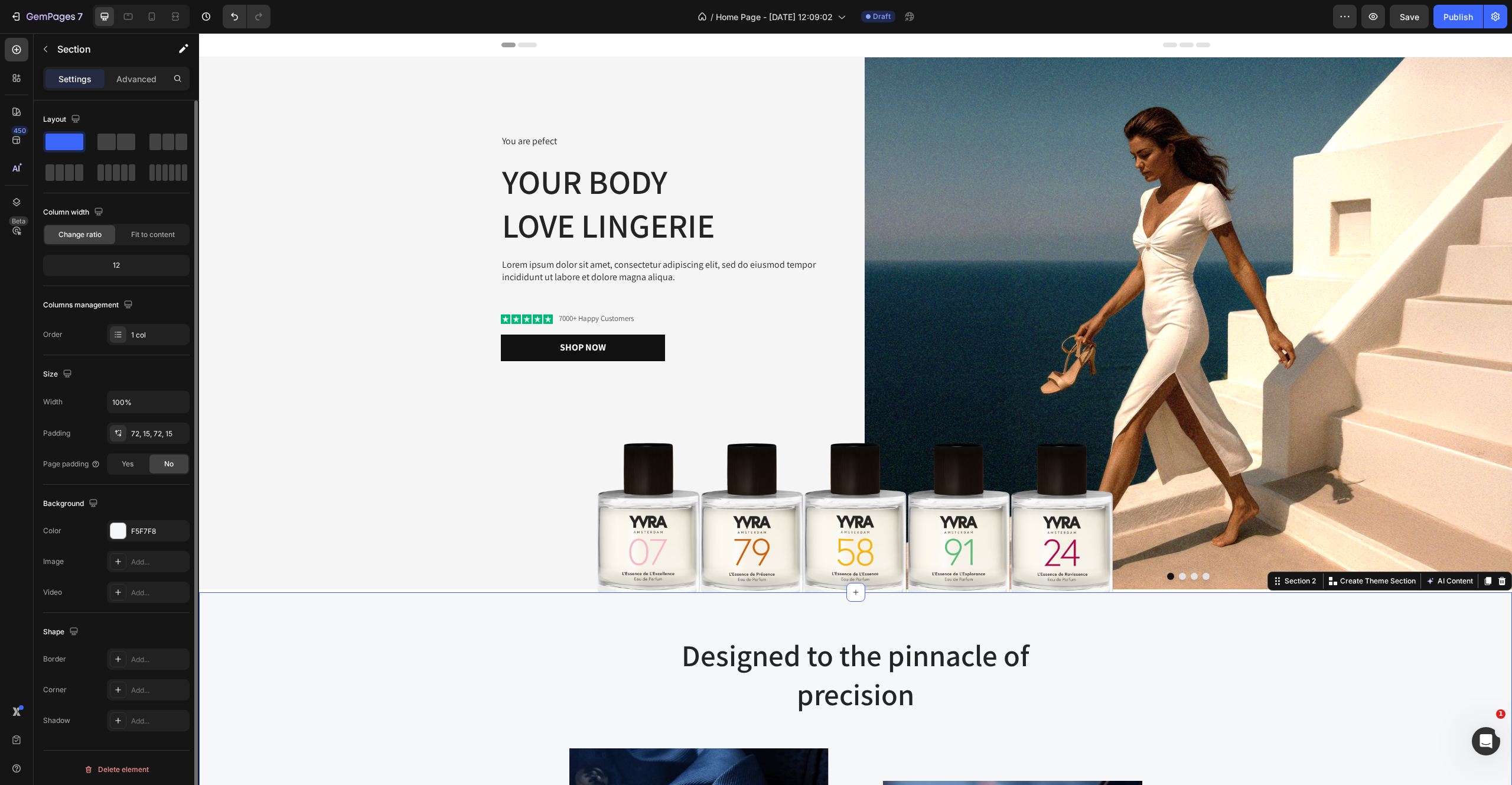
click at [738, 504] on img at bounding box center [856, 501] width 573 height 182
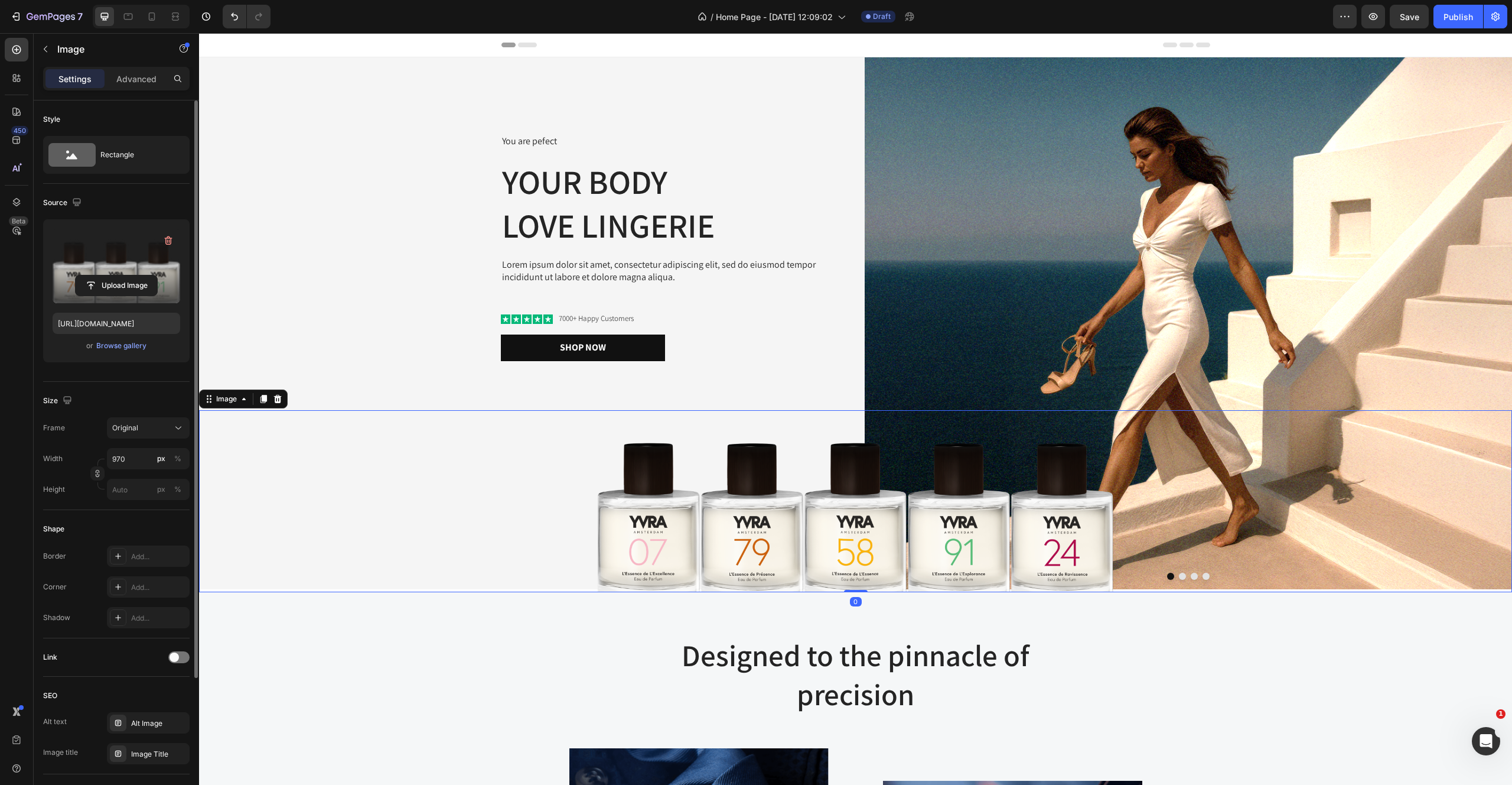
click at [142, 266] on label at bounding box center [117, 266] width 128 height 75
click at [142, 275] on input "file" at bounding box center [117, 285] width 81 height 20
type input "https://cdn.shopify.com/s/files/1/2170/9605/files/gempages_485369058267497726-2…"
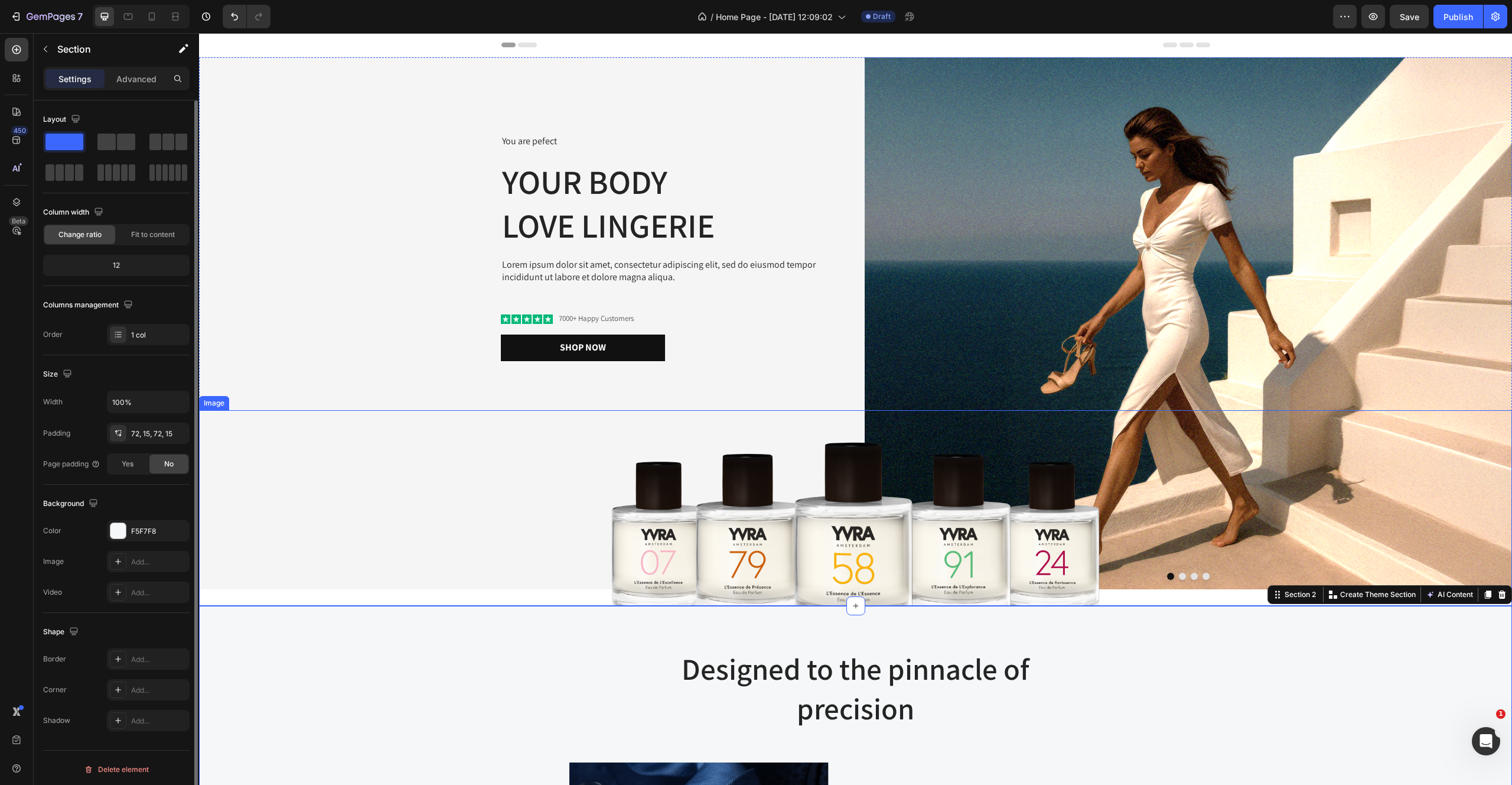
click at [587, 472] on img at bounding box center [856, 508] width 573 height 196
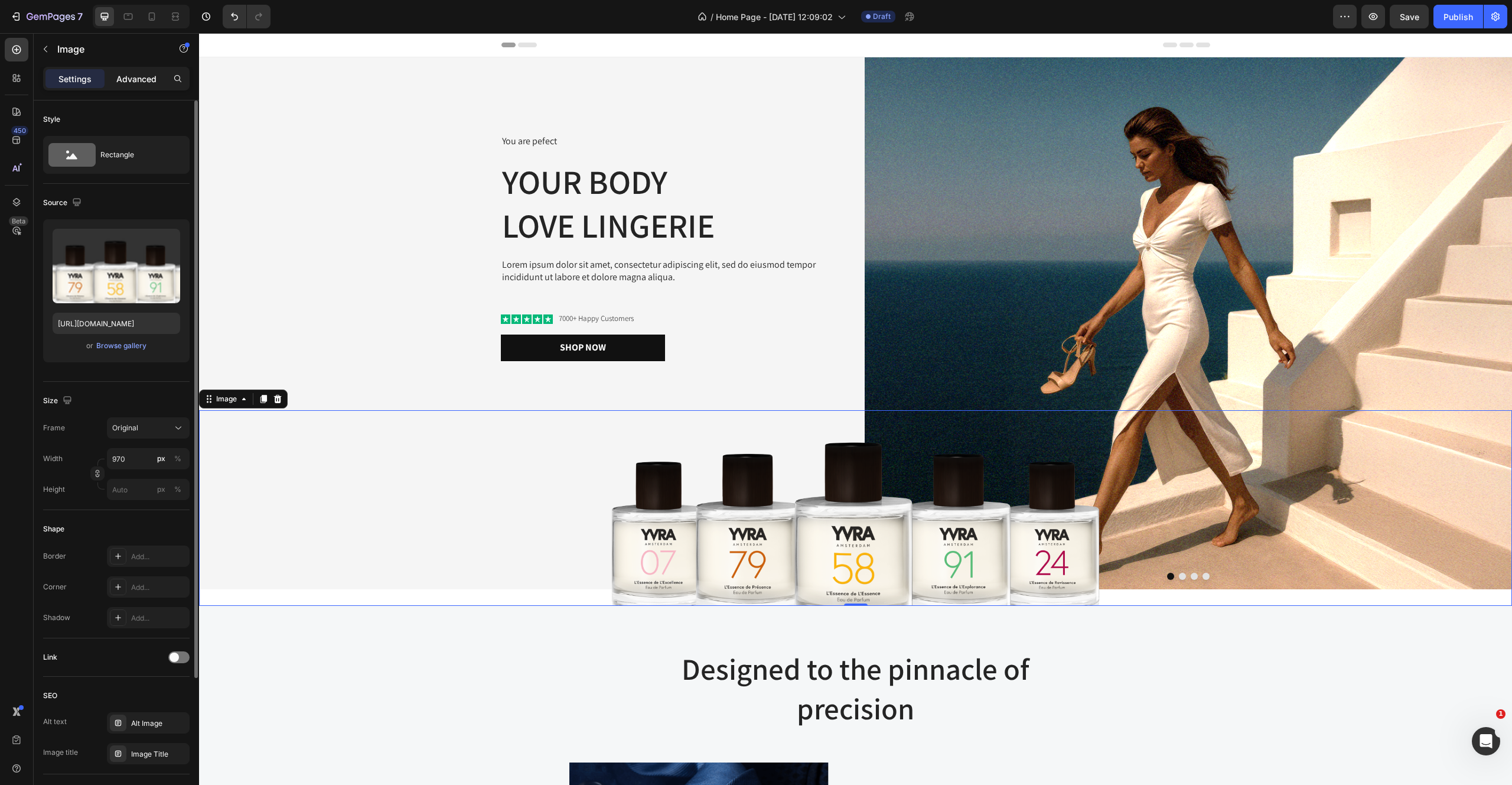
click at [141, 76] on p "Advanced" at bounding box center [136, 79] width 40 height 12
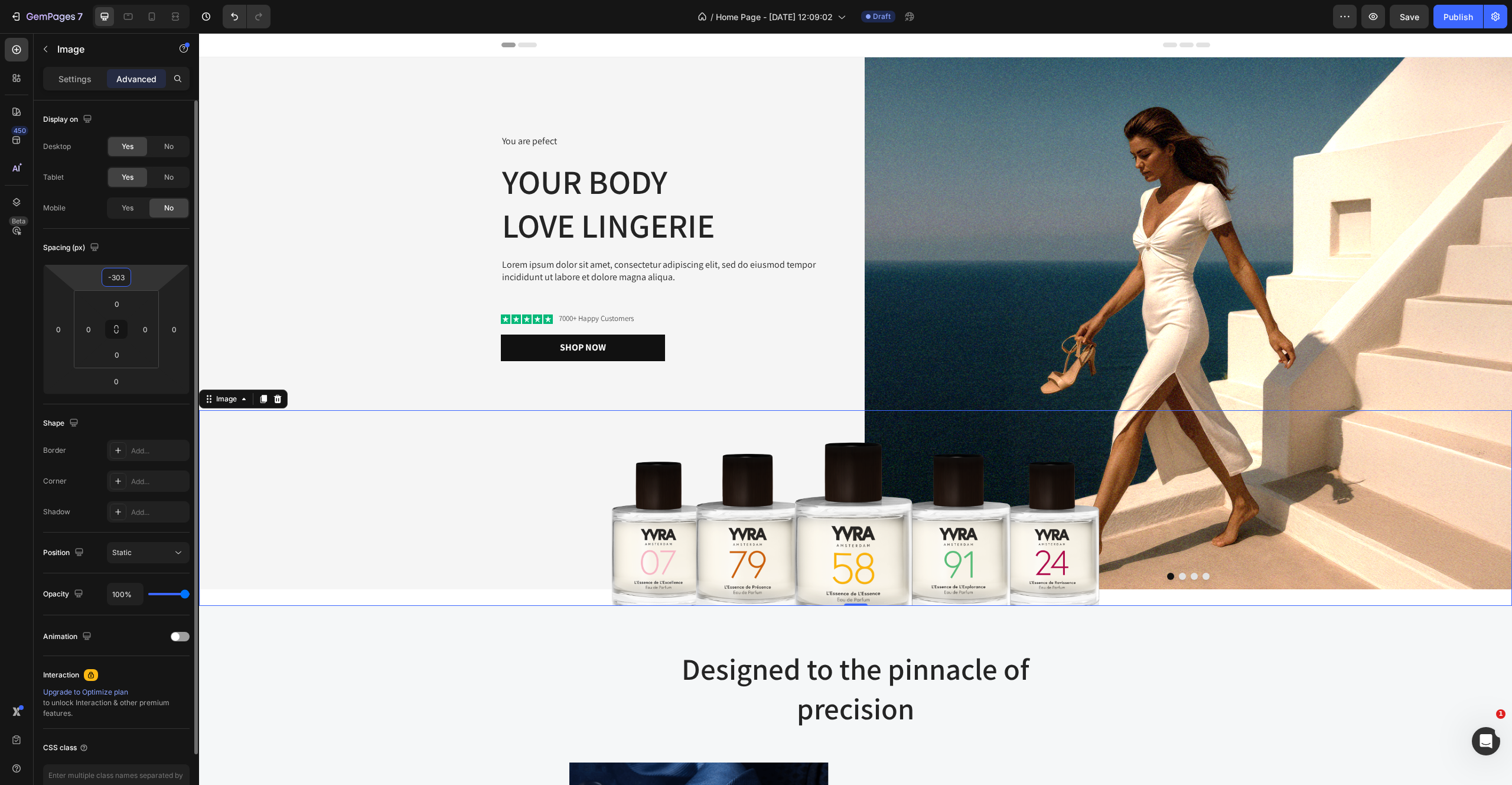
click at [117, 284] on input "-303" at bounding box center [116, 277] width 23 height 18
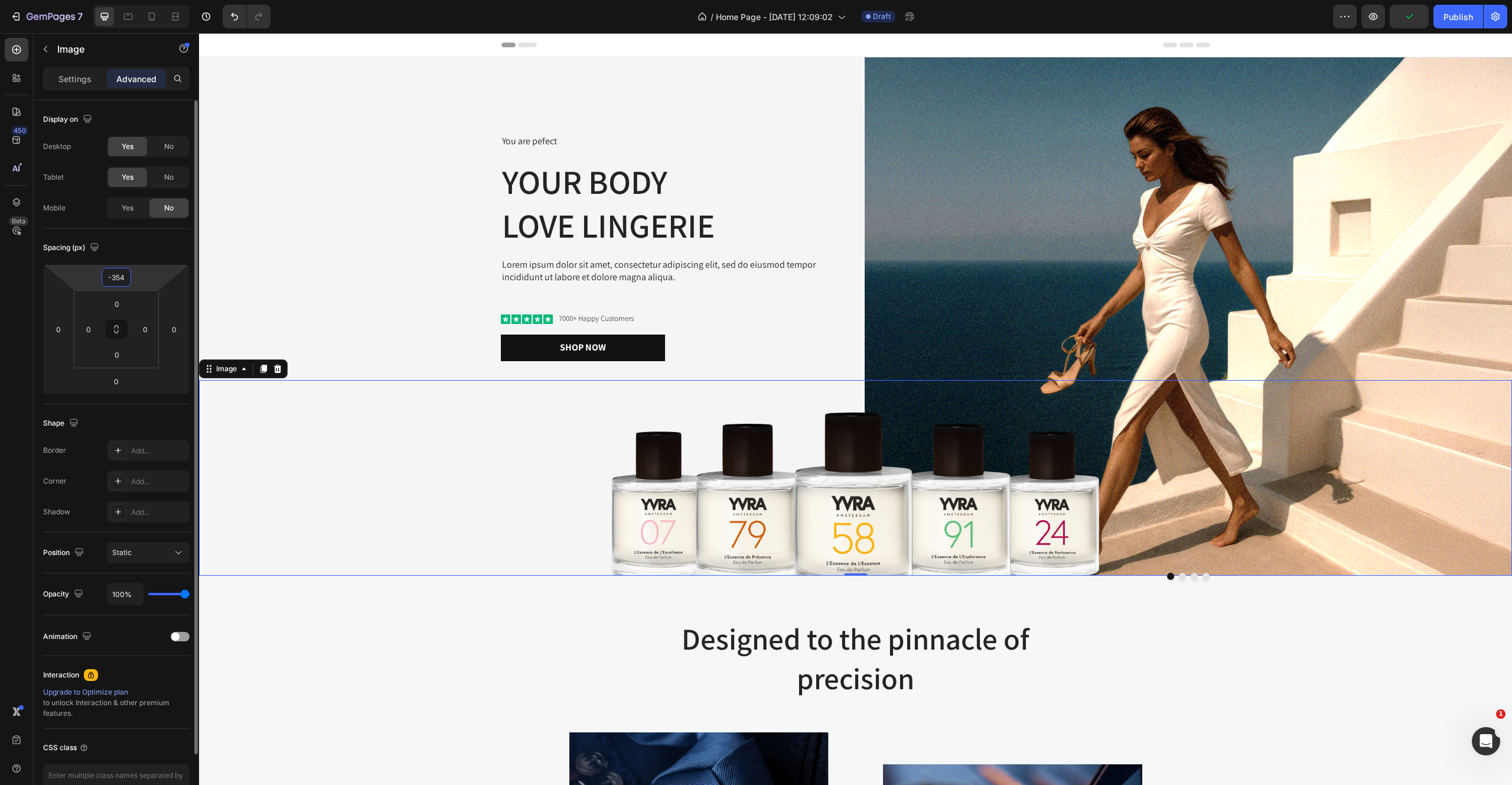
type input "-355"
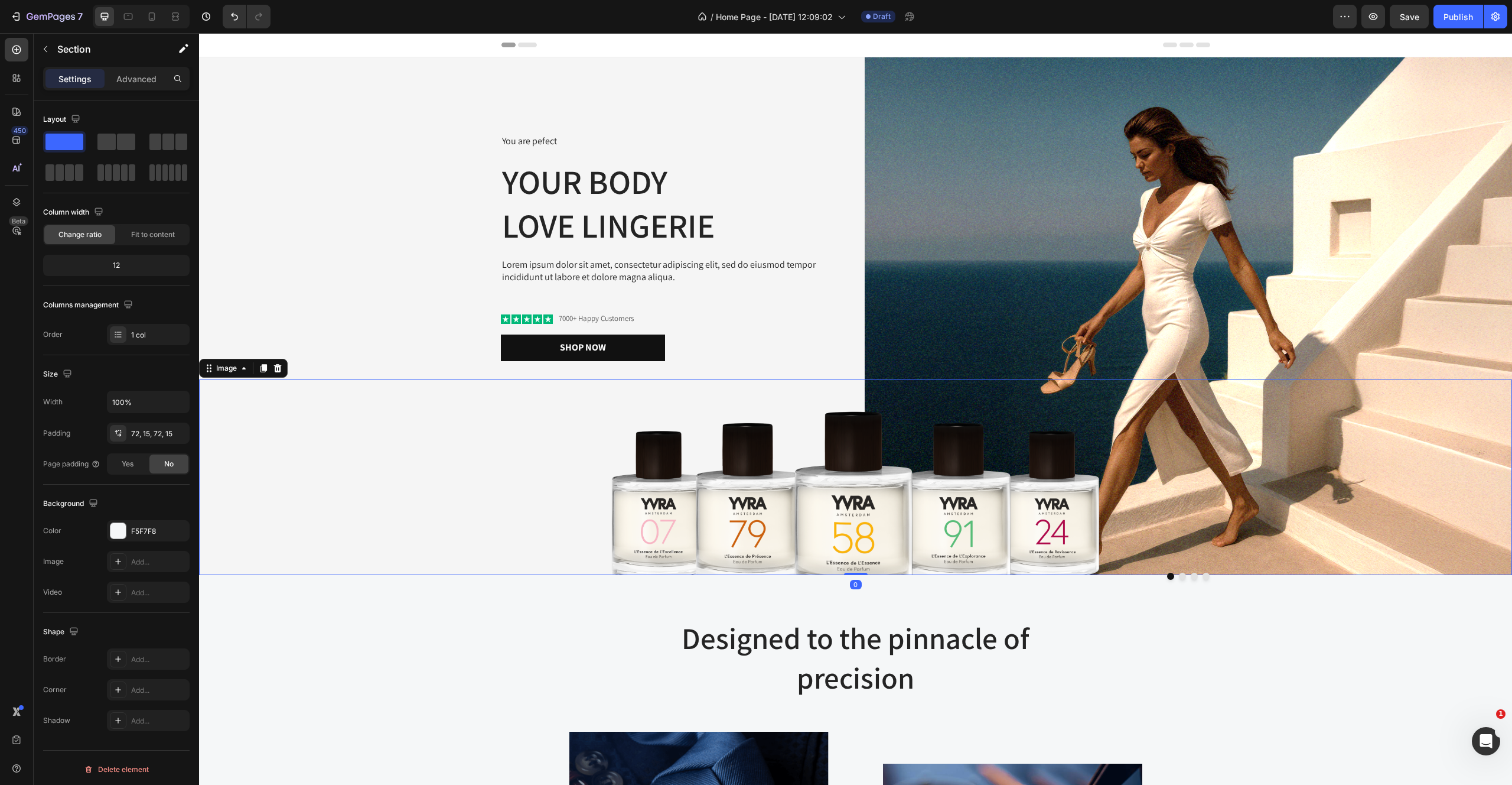
click at [663, 528] on img at bounding box center [856, 477] width 573 height 196
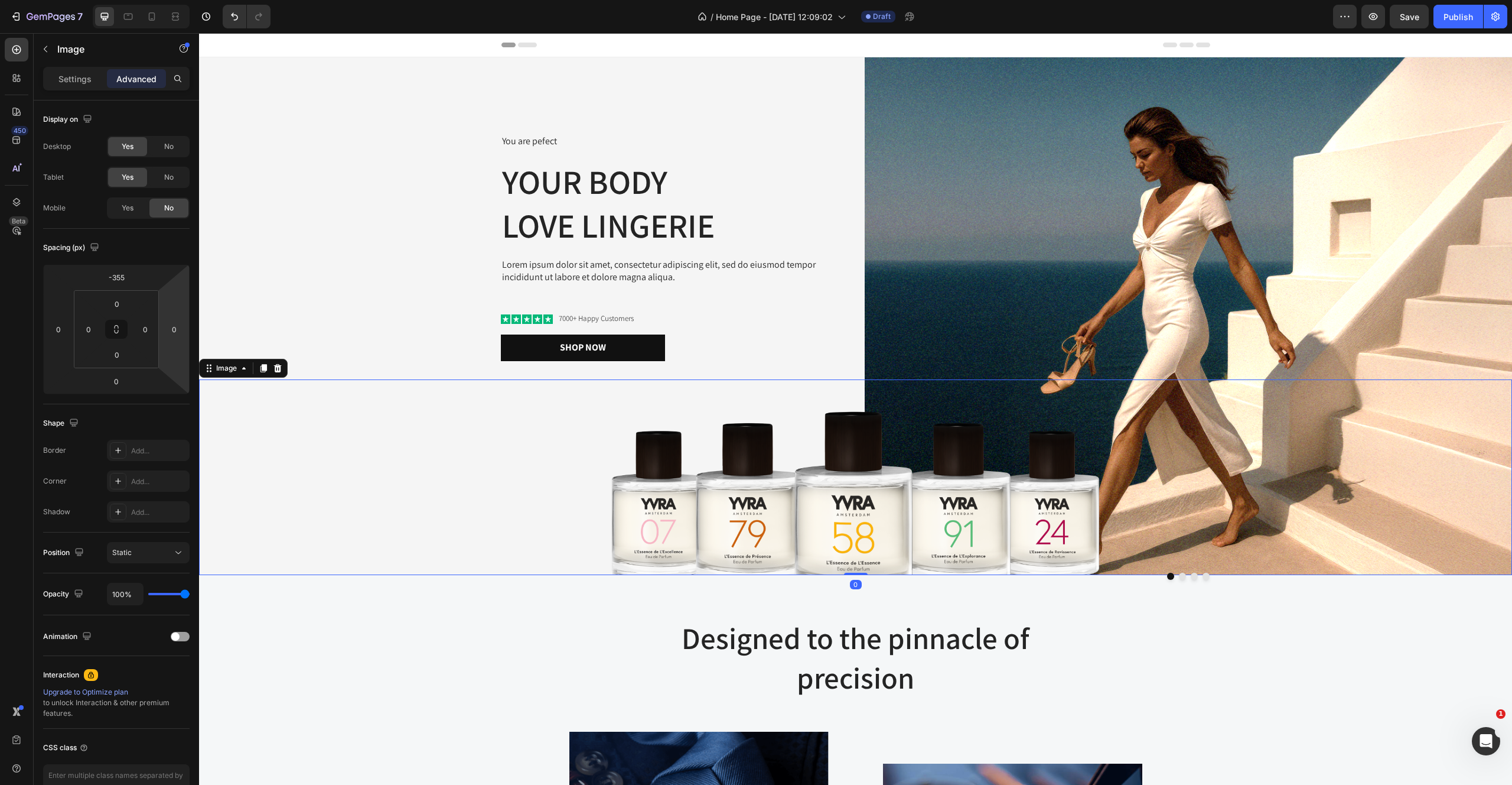
click at [945, 491] on img at bounding box center [856, 477] width 573 height 196
click at [56, 70] on div "Settings" at bounding box center [74, 78] width 59 height 19
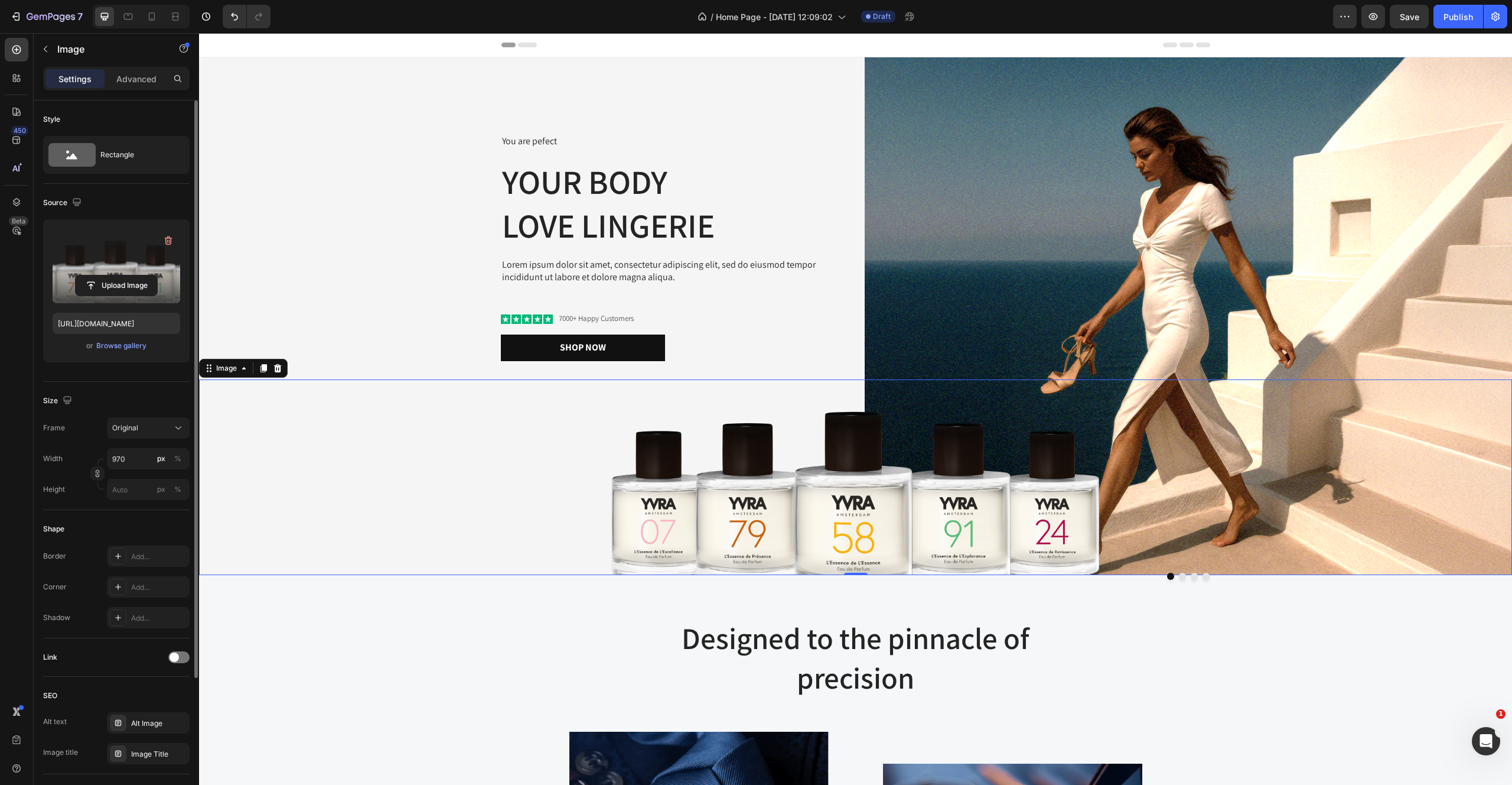
click at [108, 272] on label at bounding box center [117, 266] width 128 height 75
click at [108, 275] on input "file" at bounding box center [117, 285] width 81 height 20
type input "https://cdn.shopify.com/s/files/1/2170/9605/files/gempages_485369058267497726-c…"
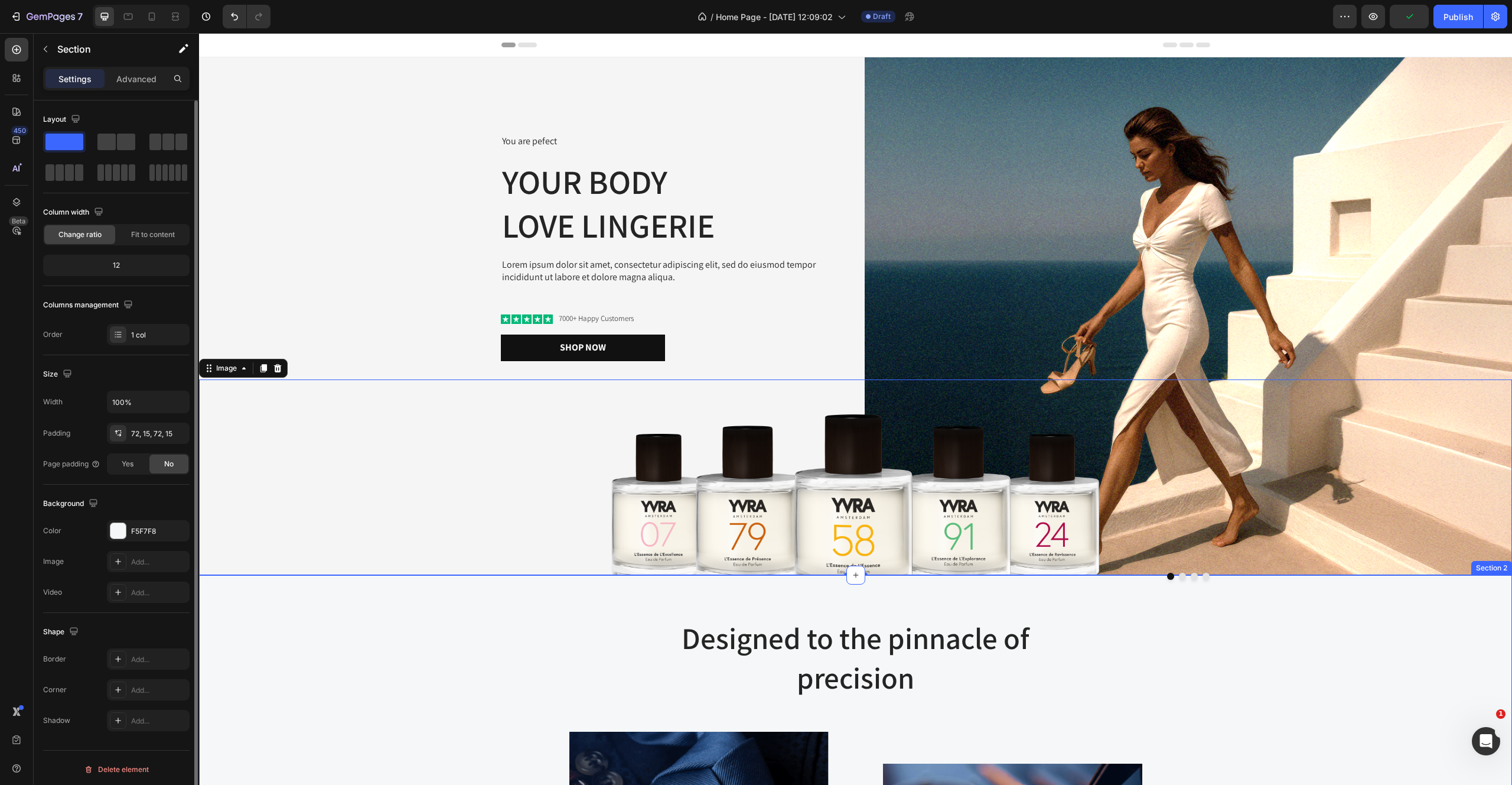
click at [797, 494] on img at bounding box center [856, 477] width 573 height 196
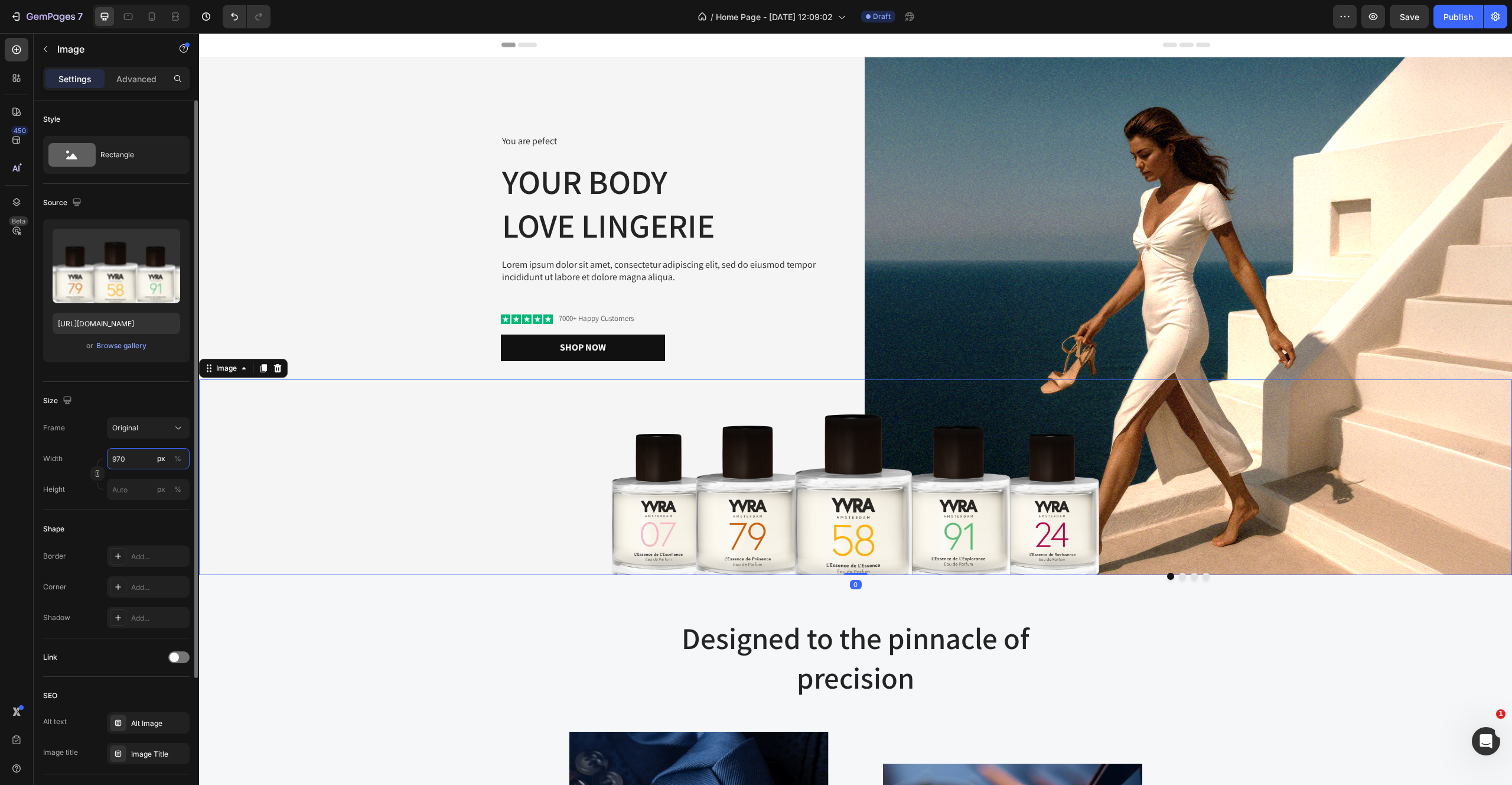
click at [134, 461] on input "970" at bounding box center [148, 458] width 83 height 21
click at [175, 458] on div "%" at bounding box center [178, 458] width 7 height 11
click at [145, 458] on input "969" at bounding box center [148, 458] width 83 height 21
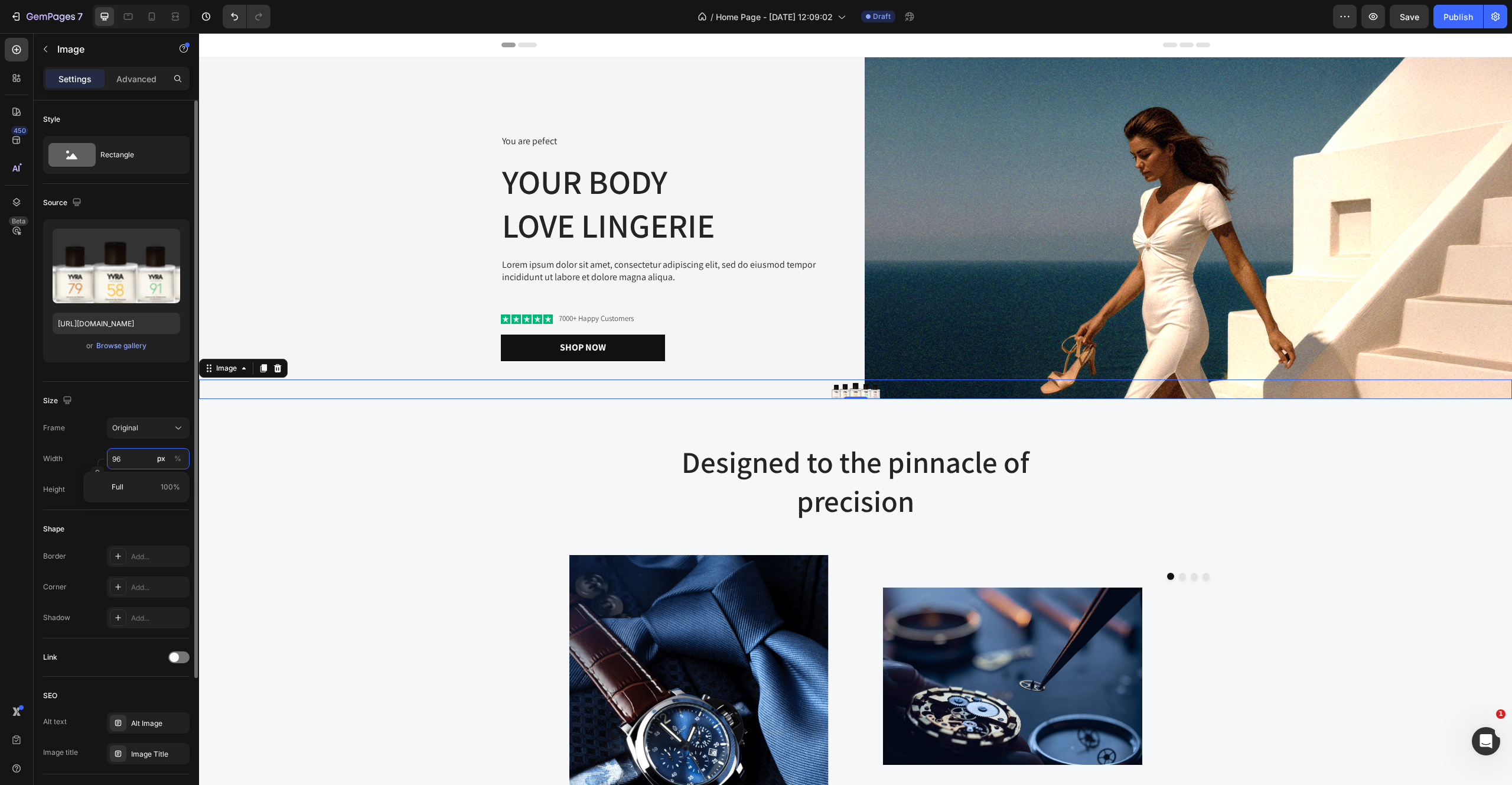
type input "9"
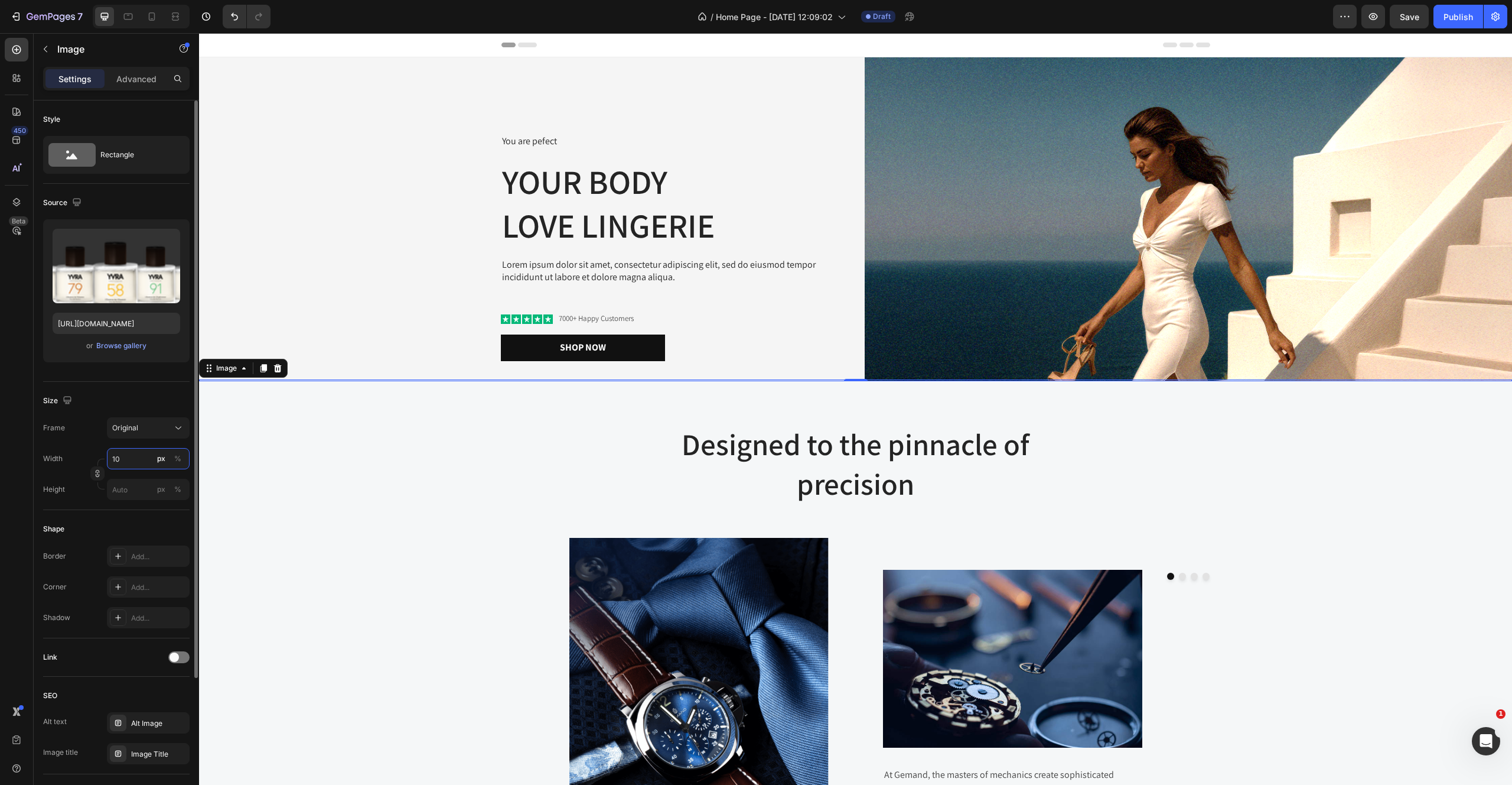
type input "1"
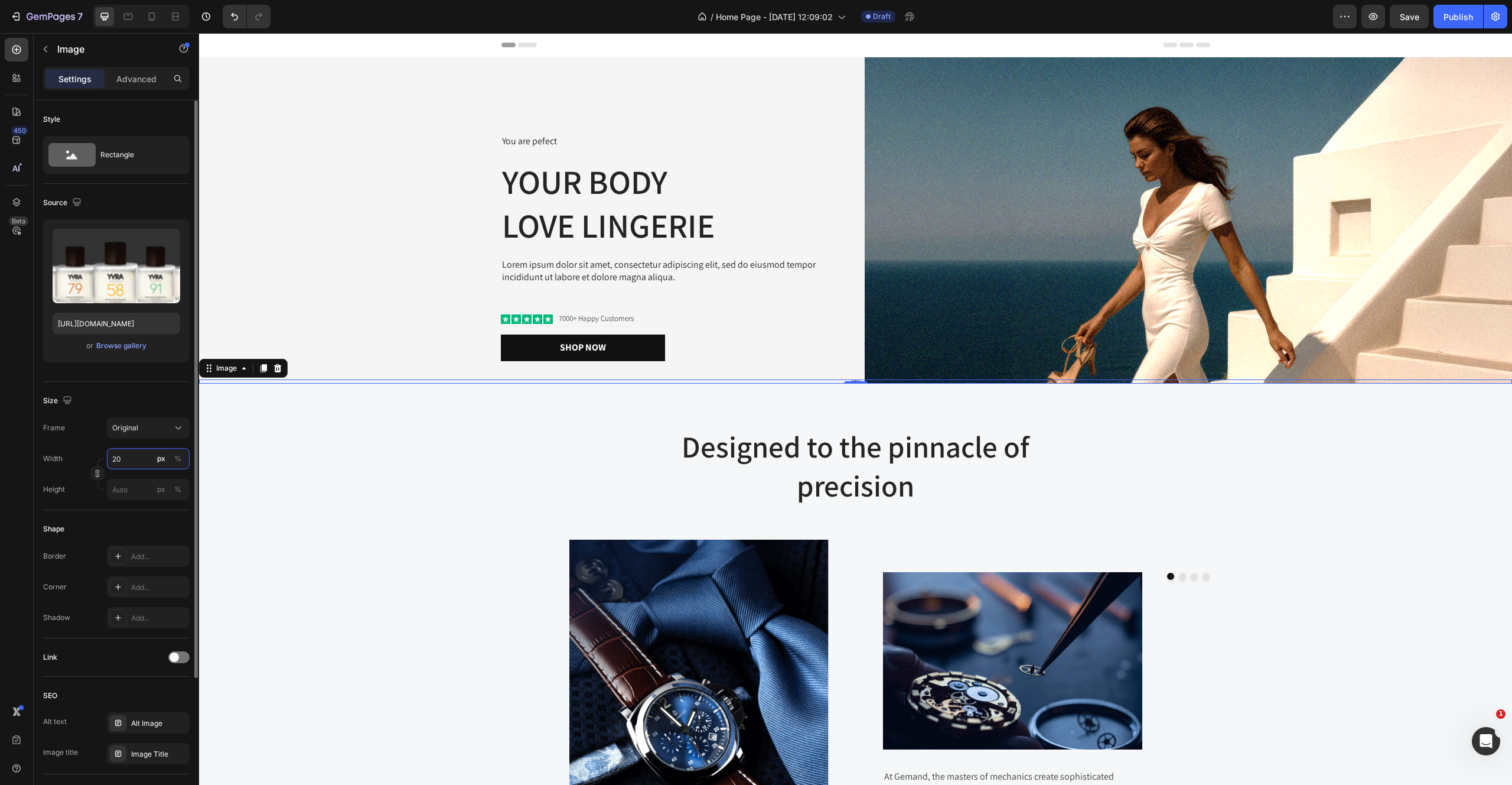
type input "2"
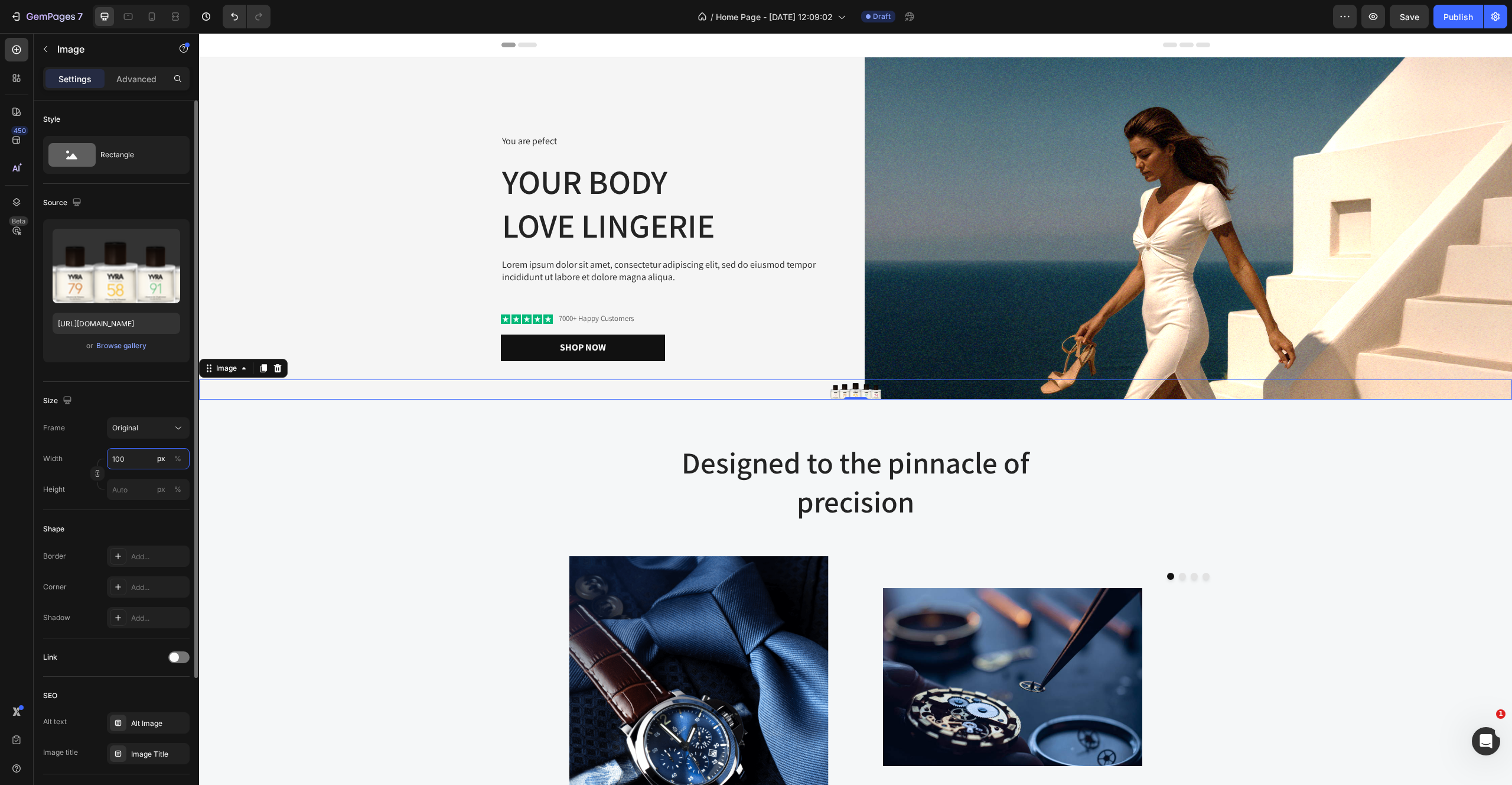
type input "1000"
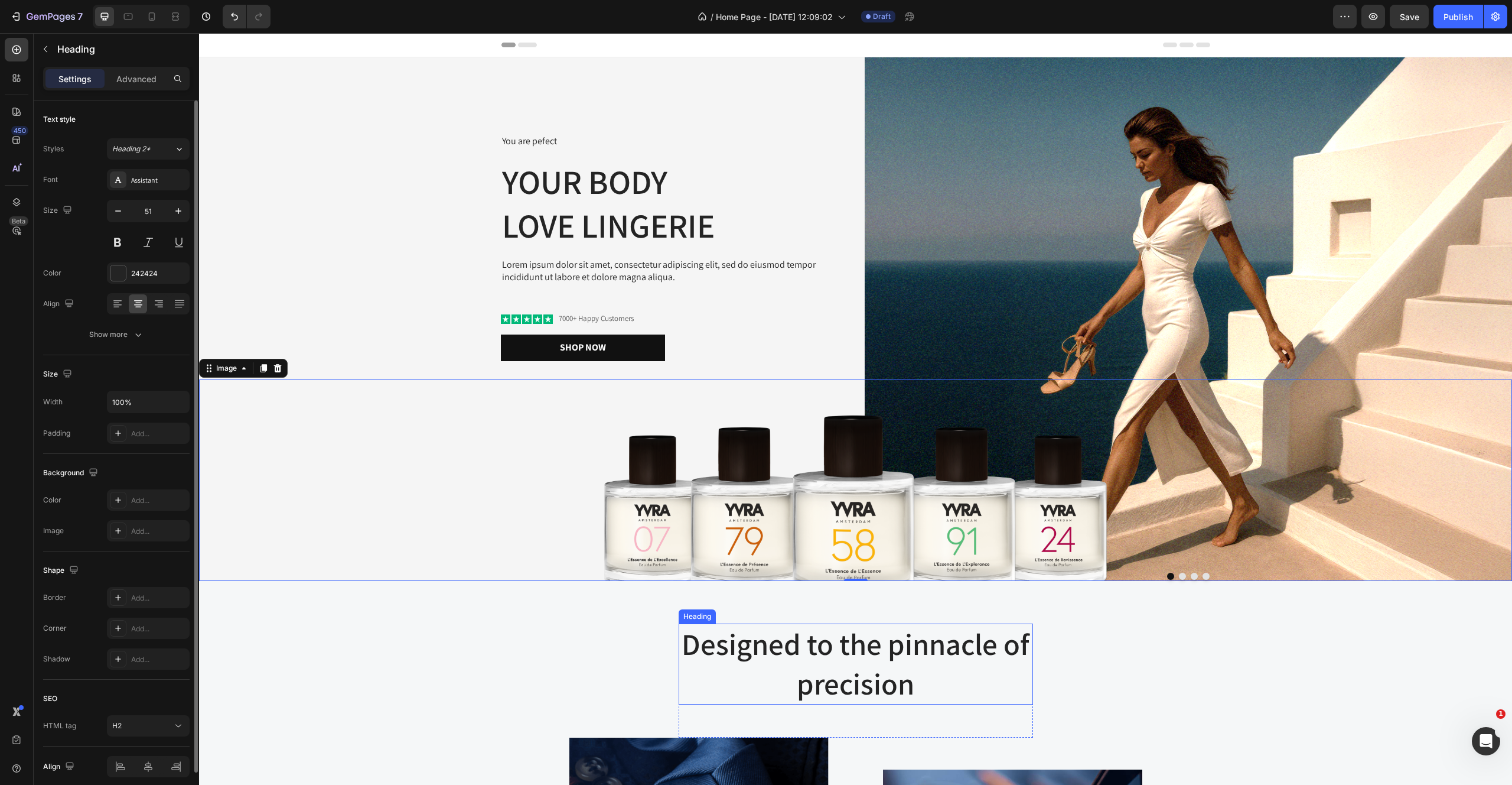
click at [703, 640] on p "Designed to the pinnacle of precision" at bounding box center [856, 664] width 352 height 78
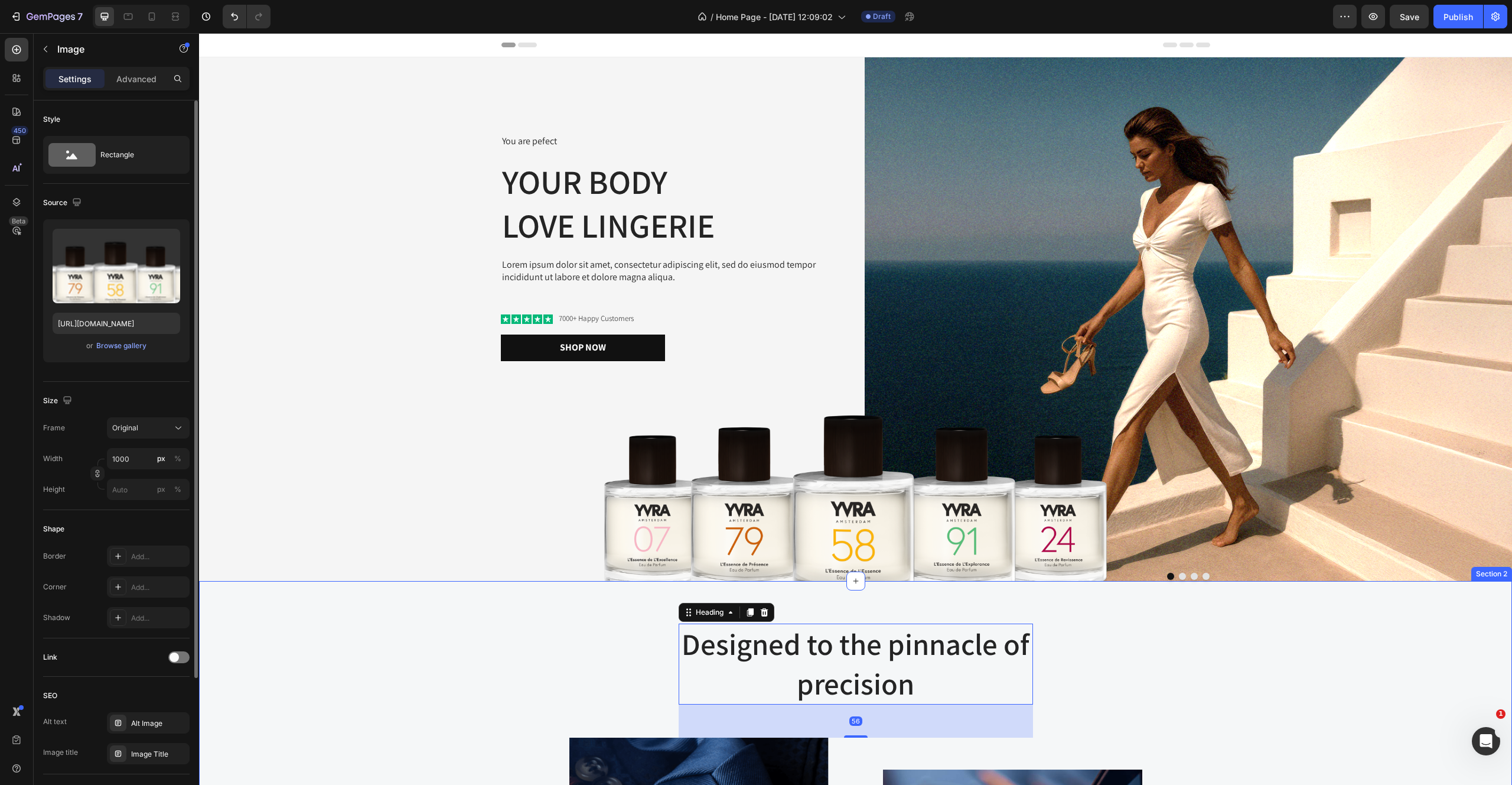
click at [733, 509] on img at bounding box center [855, 480] width 591 height 202
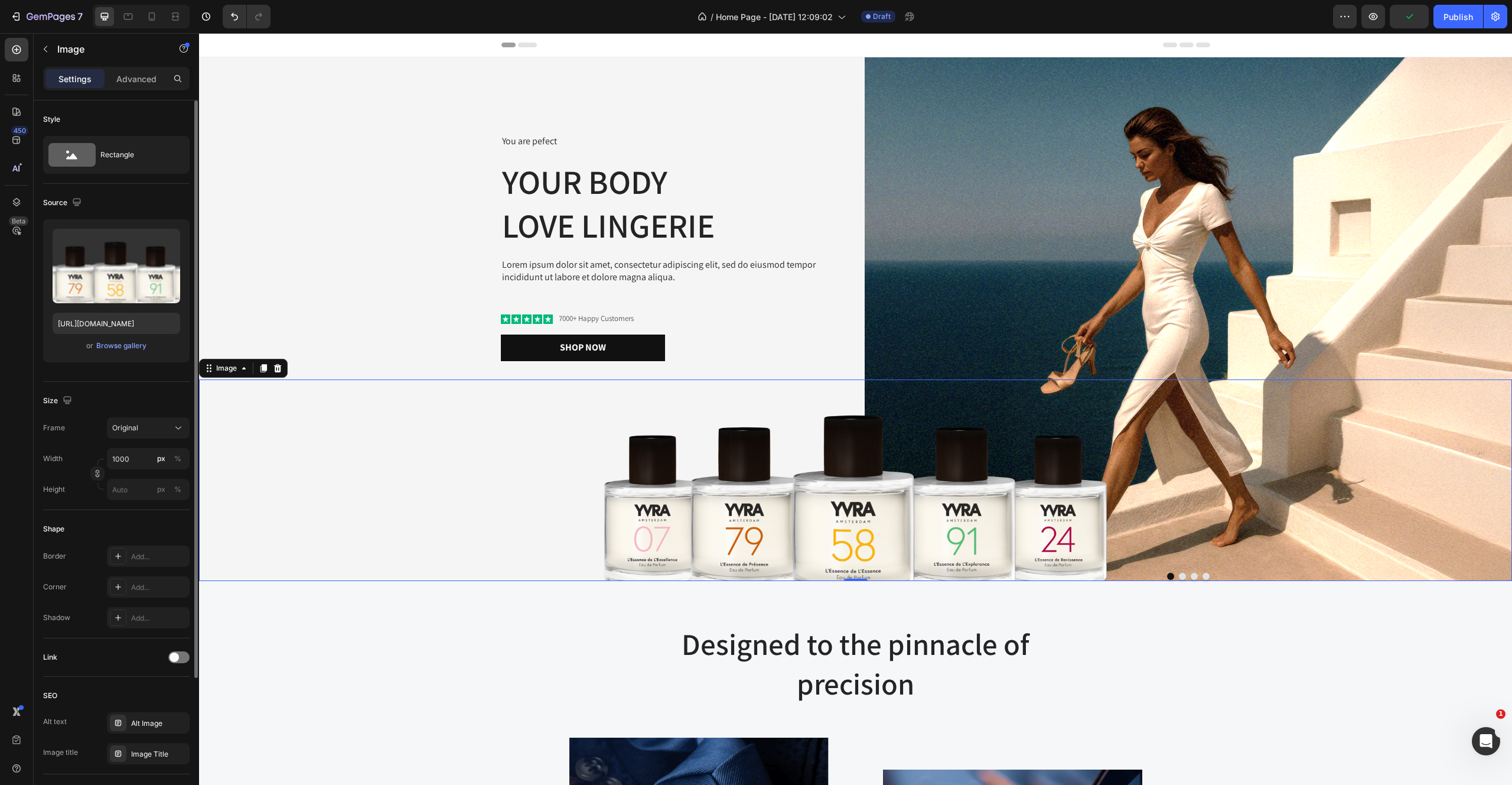
click at [956, 454] on img at bounding box center [855, 480] width 591 height 202
click at [278, 371] on icon at bounding box center [278, 368] width 8 height 8
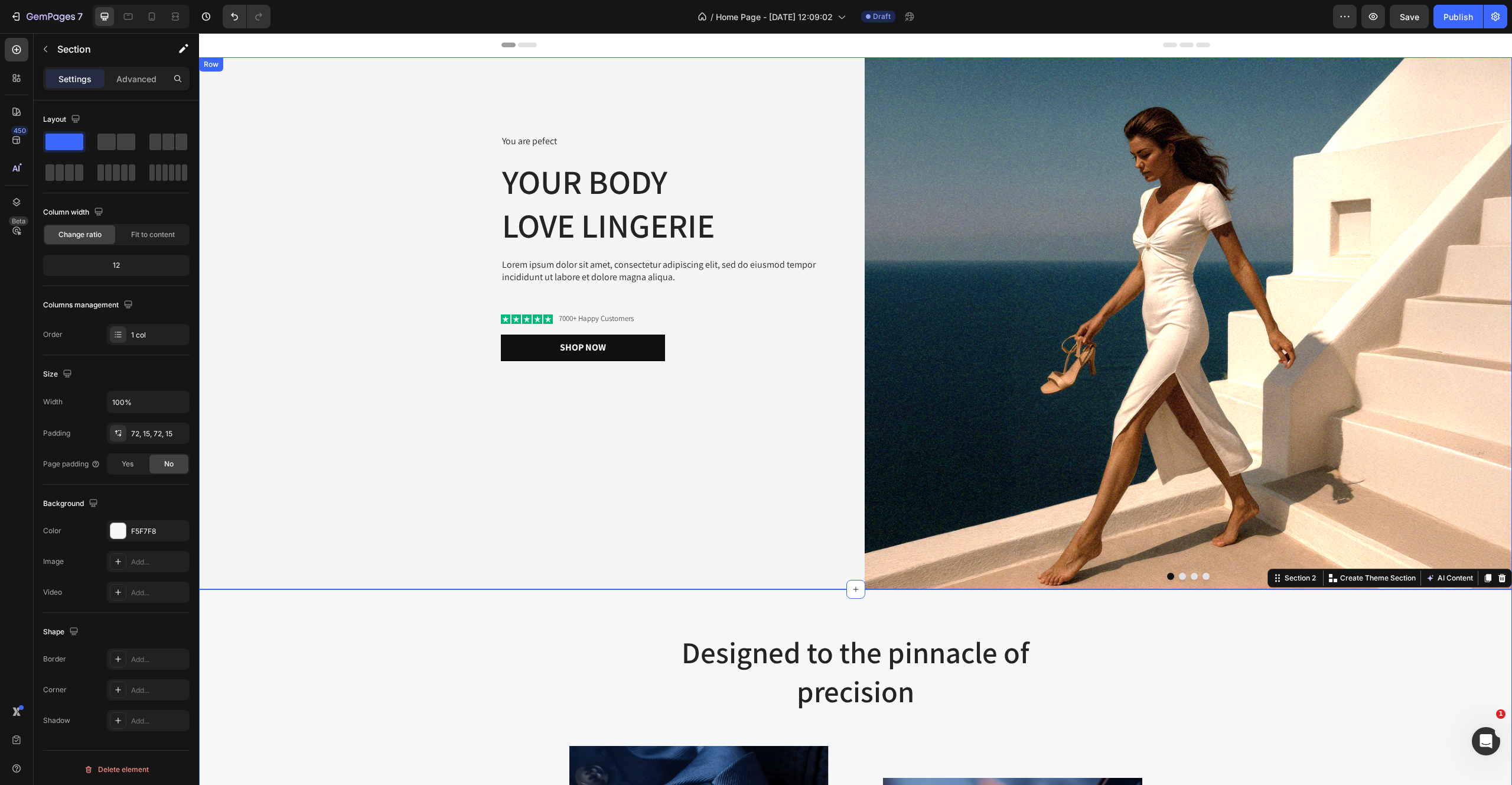
click at [327, 126] on div "You are pefect Text Block Your Body love Lingerie Heading Lorem ipsum dolor sit…" at bounding box center [523, 323] width 648 height 532
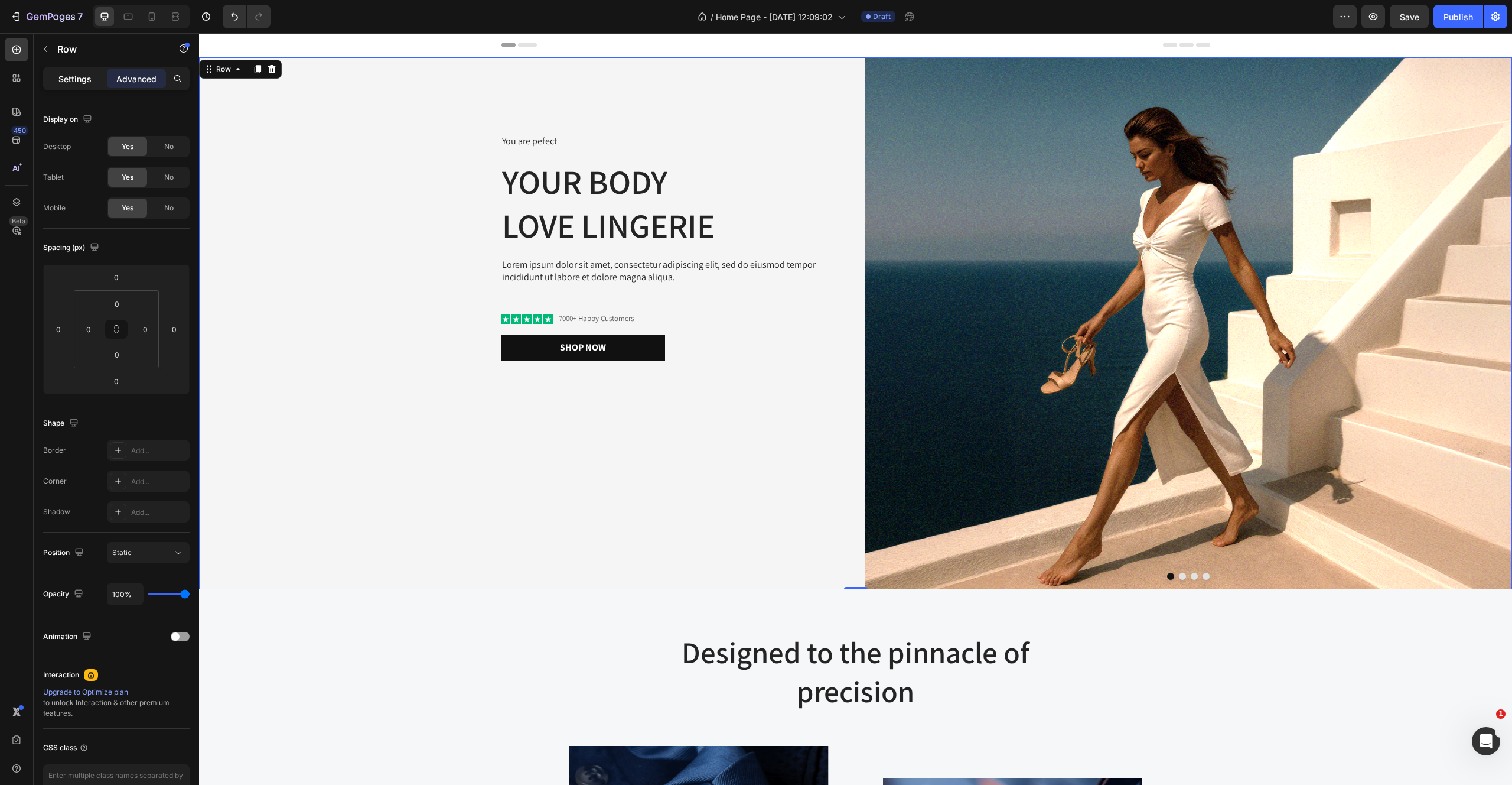
click at [83, 81] on p "Settings" at bounding box center [75, 79] width 33 height 12
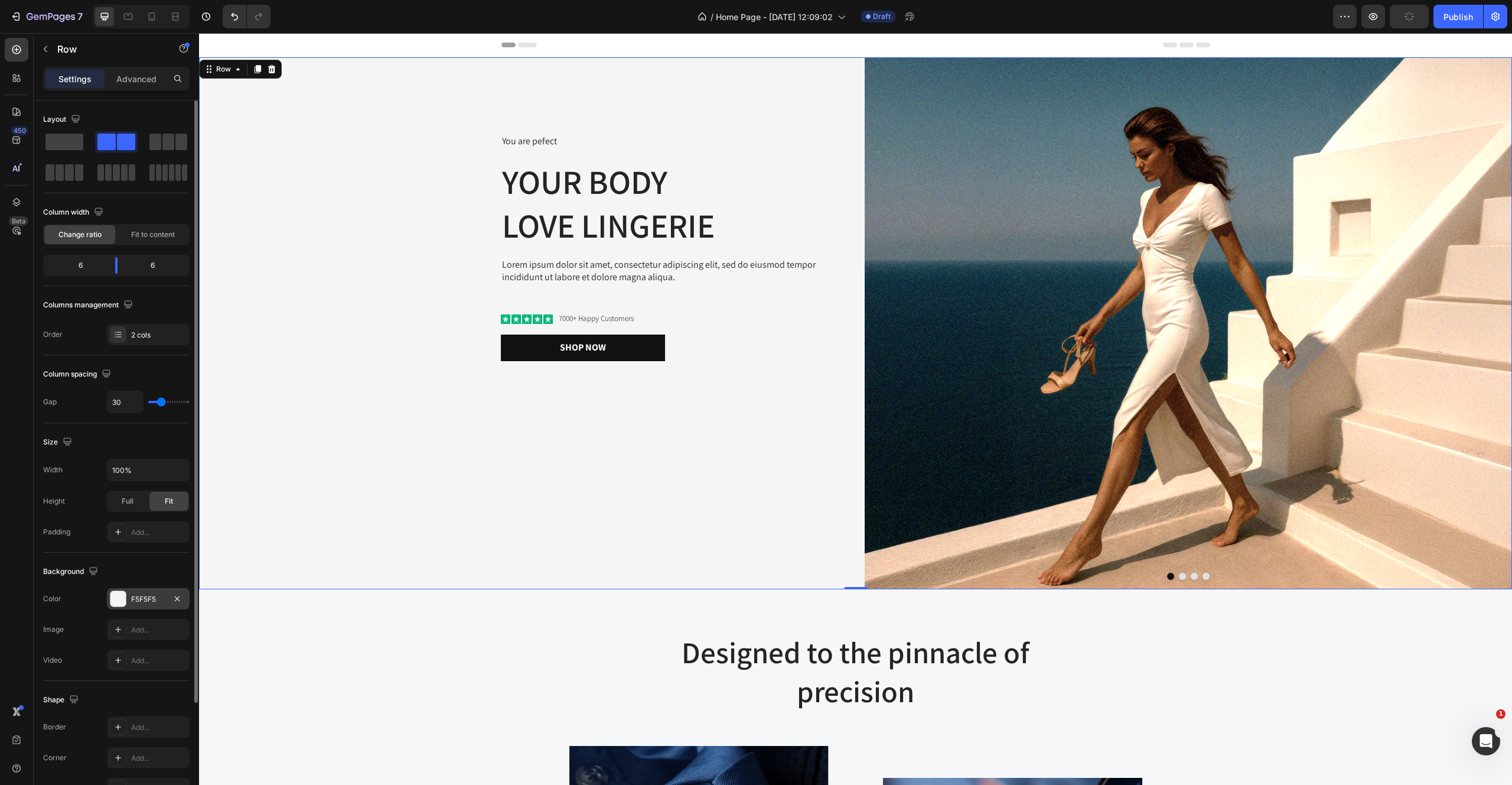
click at [154, 595] on div "F5F5F5" at bounding box center [148, 599] width 35 height 11
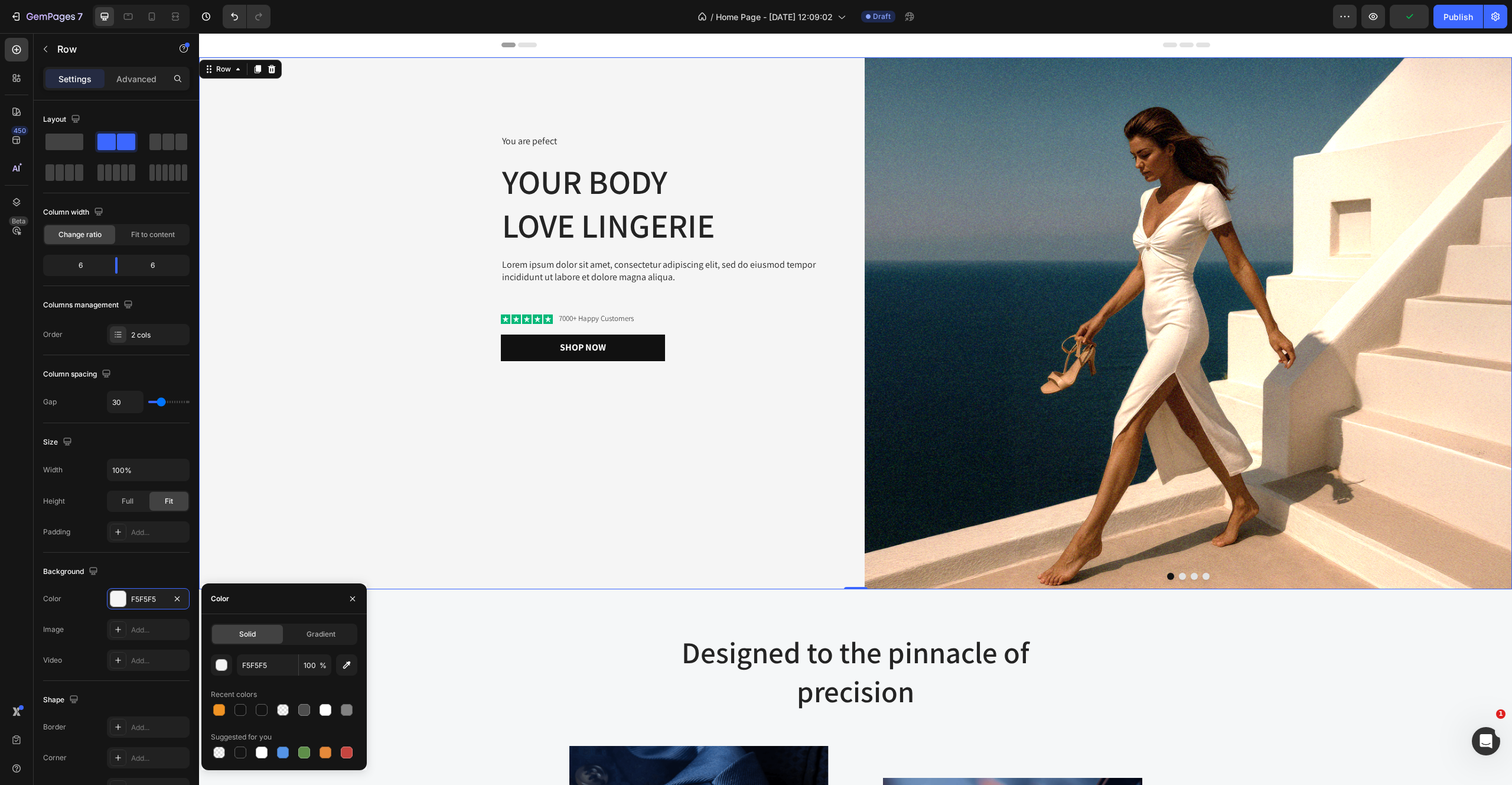
click at [279, 684] on div "F5F5F5 100 % Recent colors Suggested for you" at bounding box center [284, 707] width 147 height 106
click at [279, 668] on input "F5F5F5" at bounding box center [268, 665] width 62 height 21
paste input "09324"
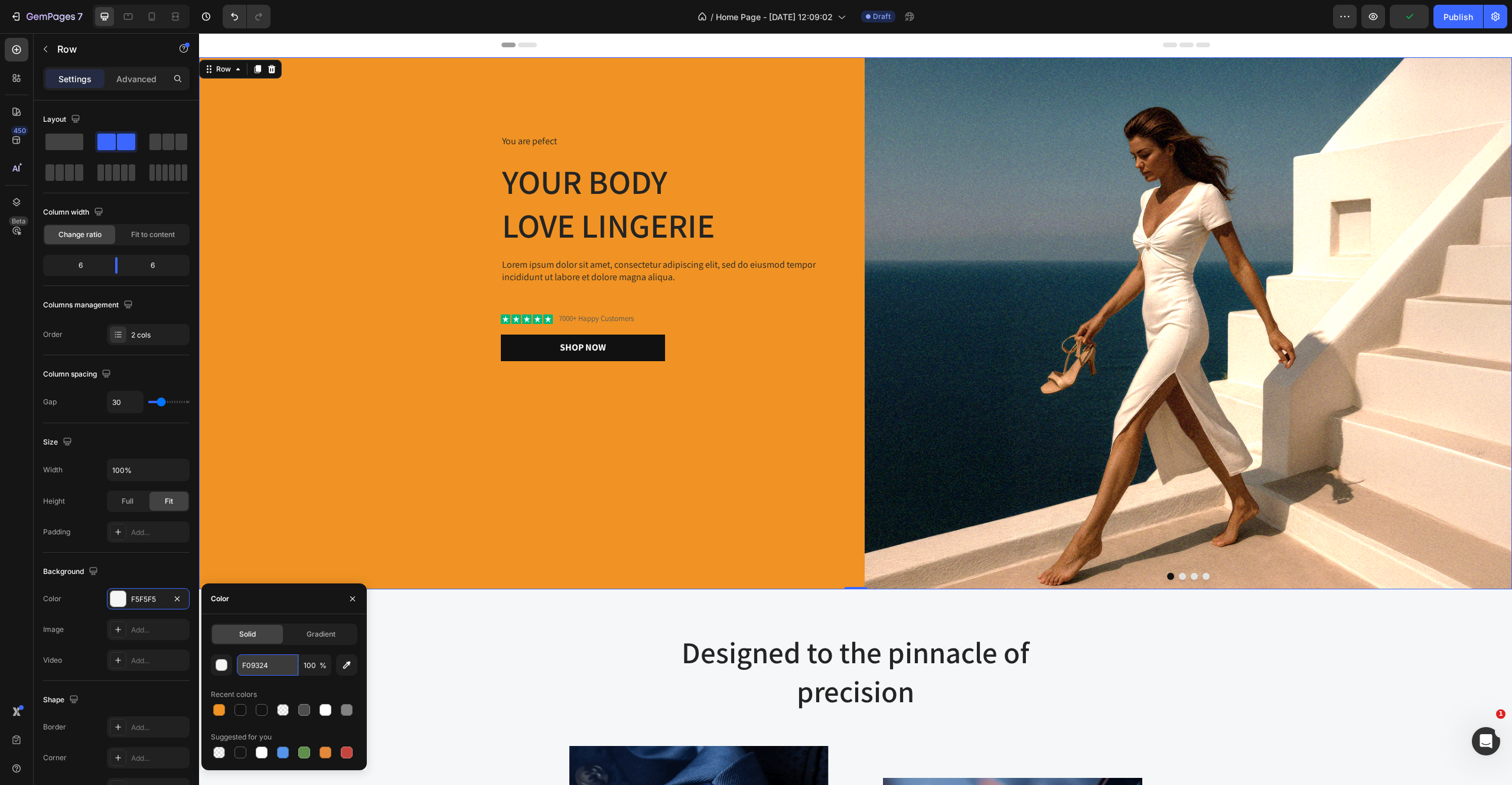
type input "F09324"
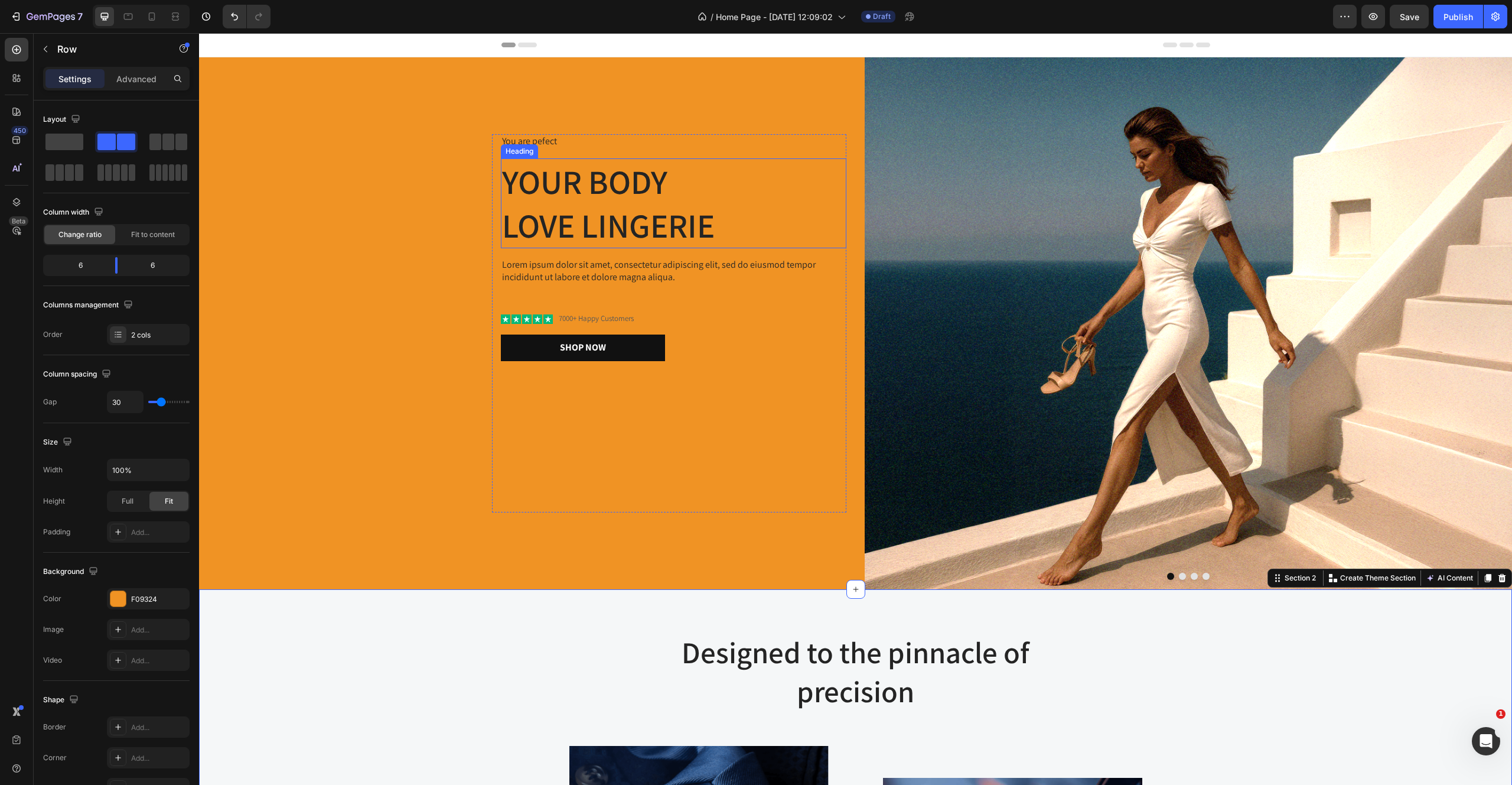
click at [574, 97] on div "You are pefect Text Block Your Body love Lingerie Heading Lorem ipsum dolor sit…" at bounding box center [523, 323] width 648 height 532
click at [563, 216] on h2 "Your Body love Lingerie" at bounding box center [673, 202] width 345 height 90
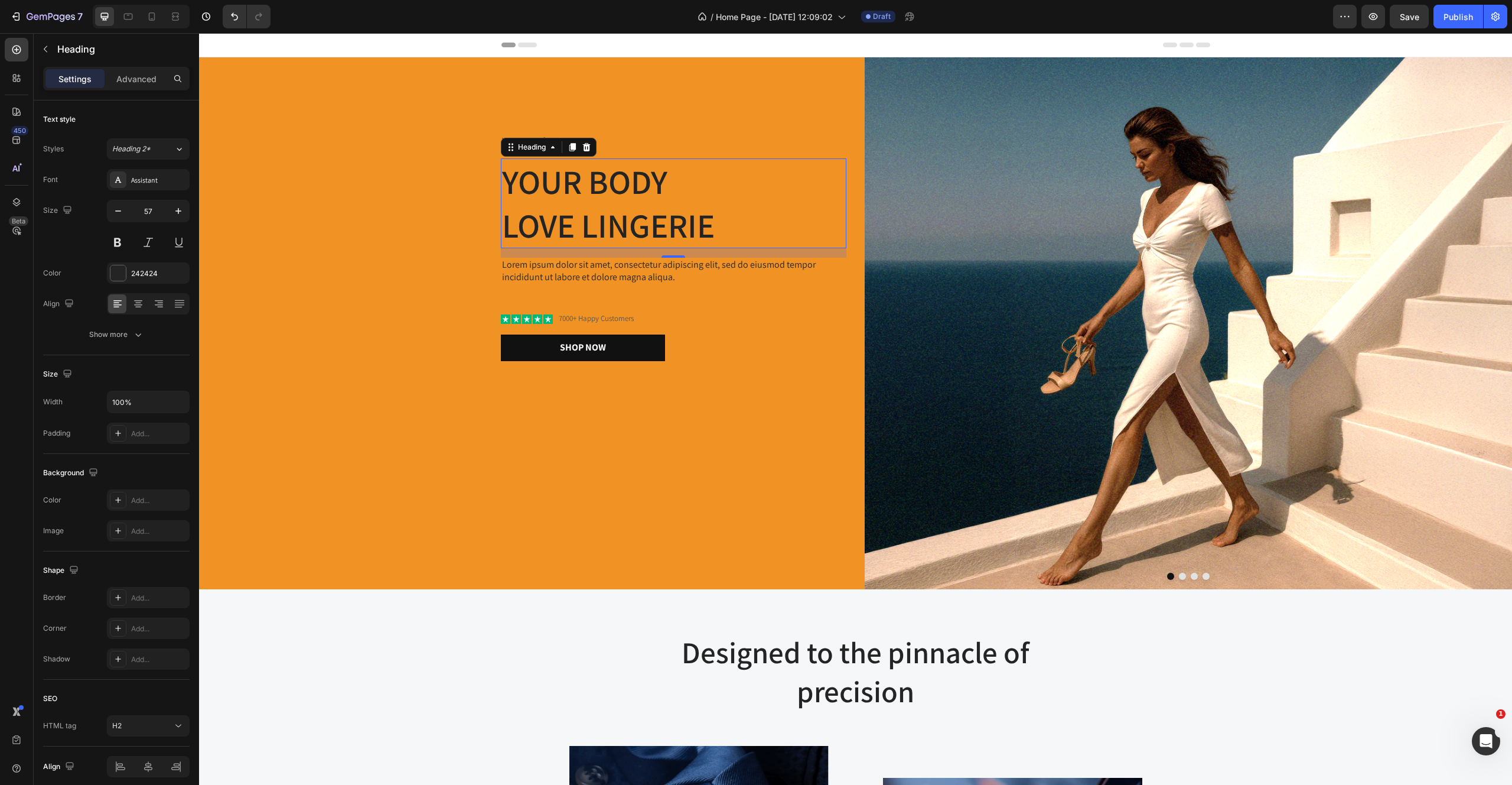
click at [563, 191] on h2 "Your Body love Lingerie" at bounding box center [673, 202] width 345 height 90
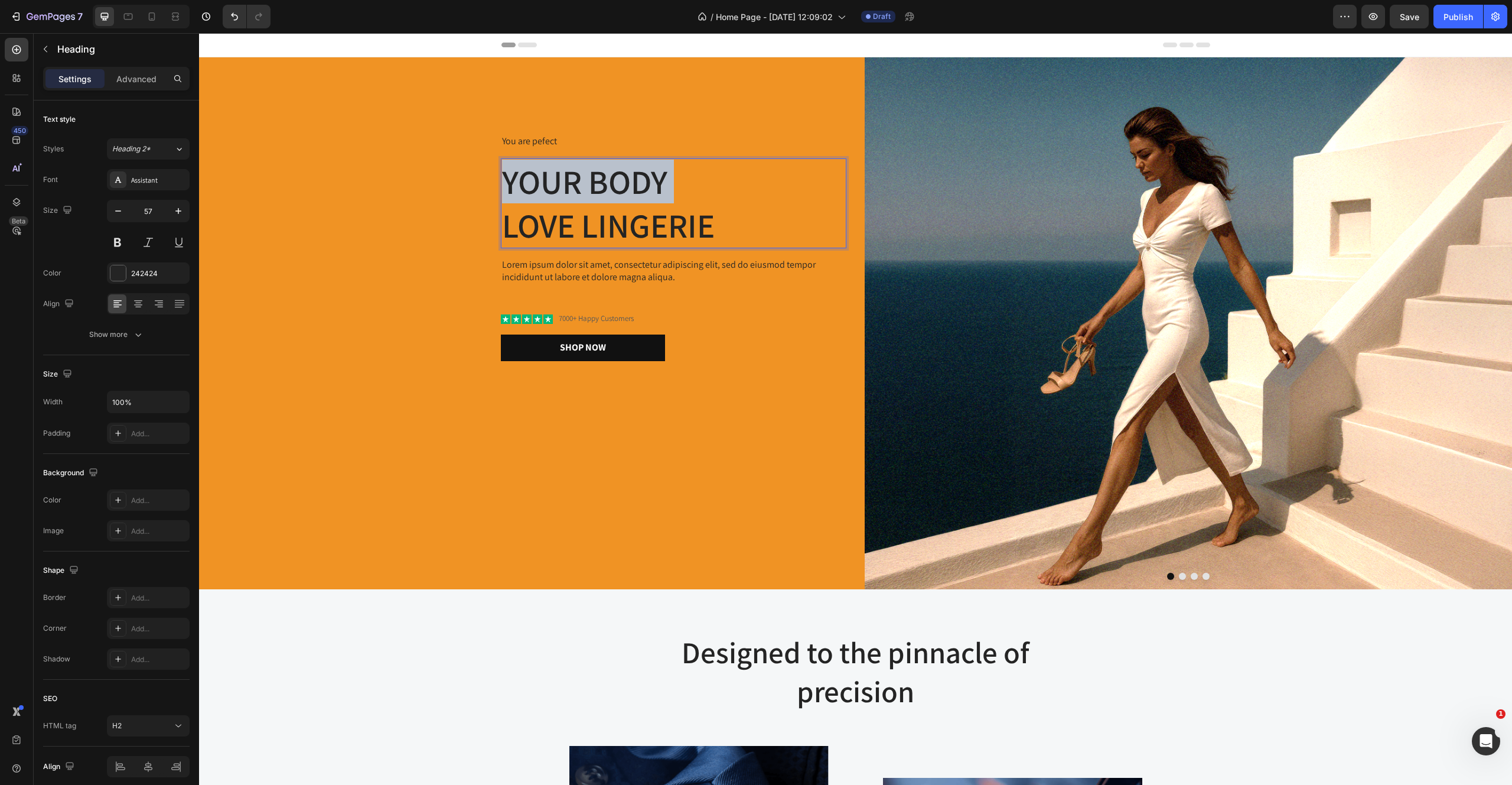
click at [563, 191] on p "Your Body love Lingerie" at bounding box center [673, 203] width 343 height 87
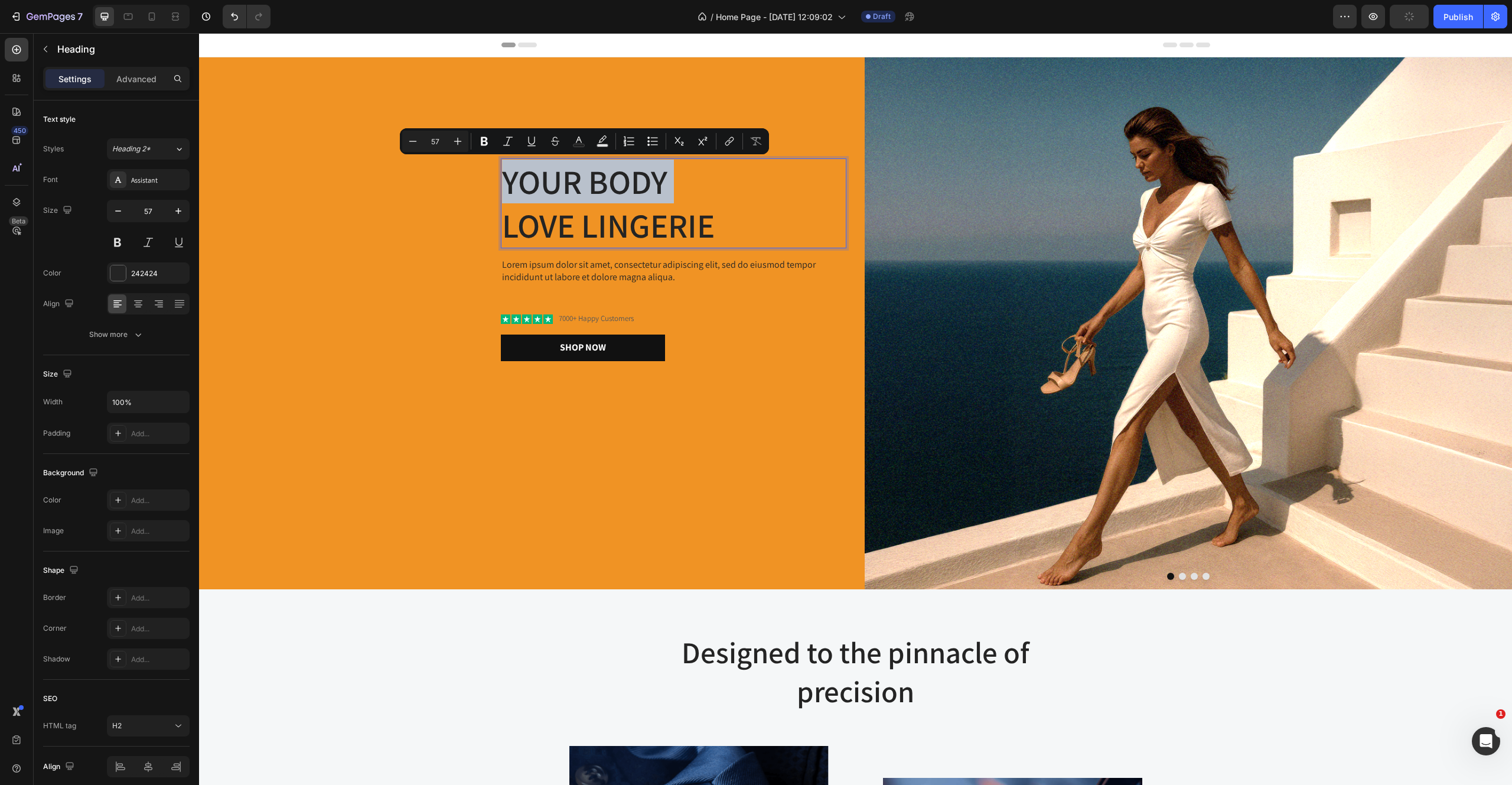
click at [563, 191] on p "Your Body love Lingerie" at bounding box center [673, 203] width 343 height 87
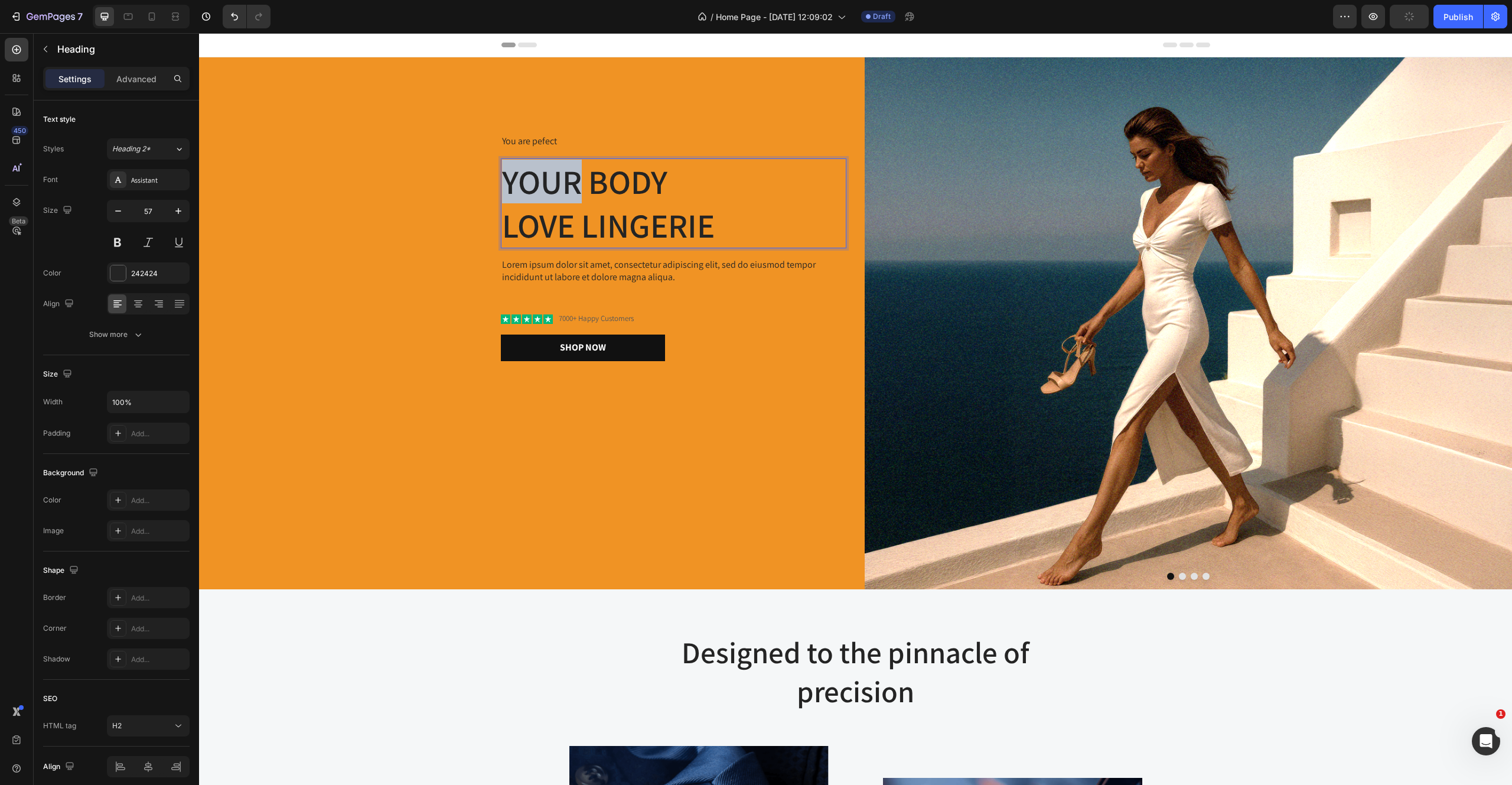
click at [563, 191] on p "Your Body love Lingerie" at bounding box center [673, 203] width 343 height 87
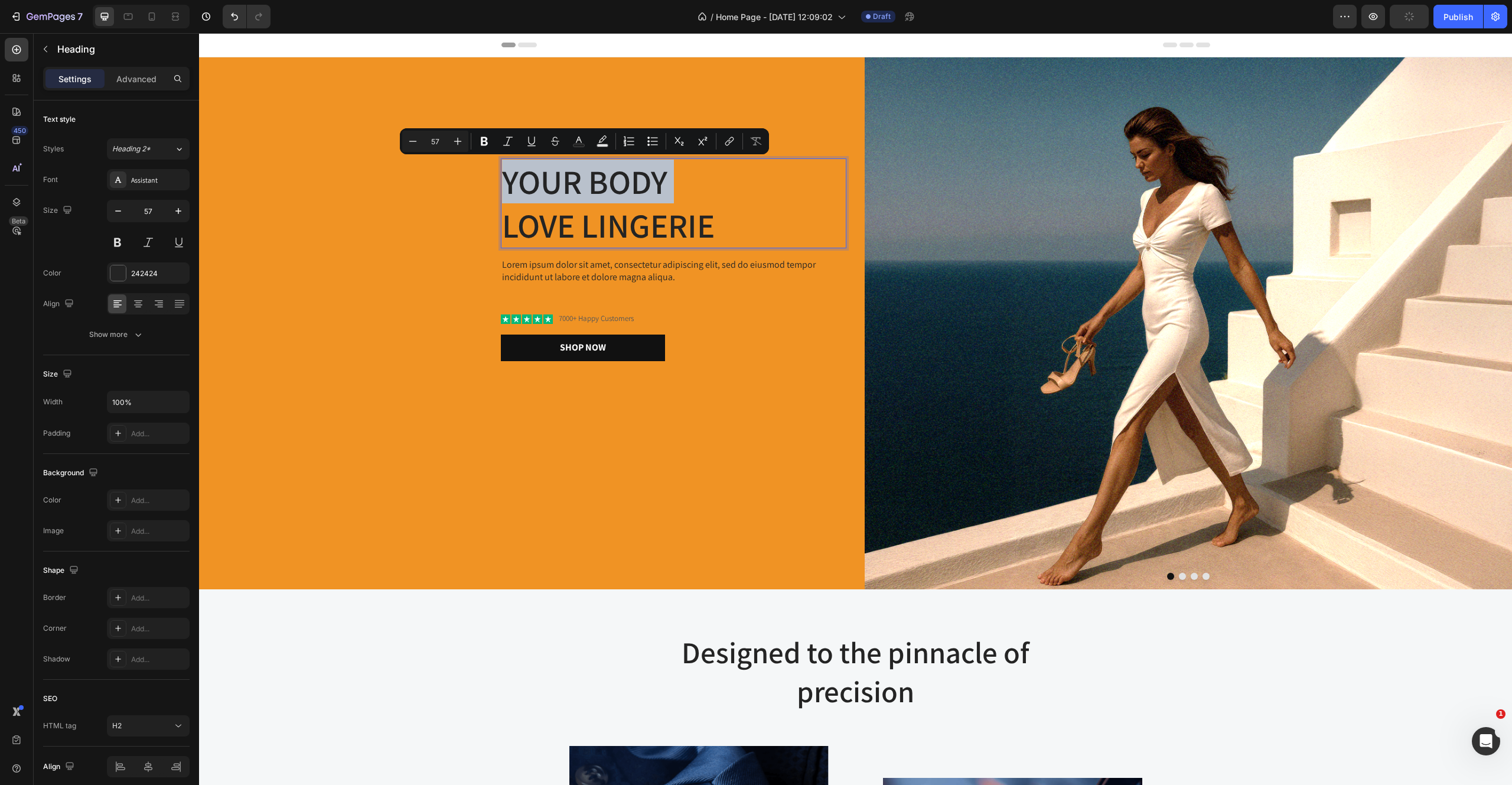
click at [563, 191] on p "Your Body love Lingerie" at bounding box center [673, 203] width 343 height 87
click at [724, 224] on p "Your Body love Lingerie" at bounding box center [673, 203] width 343 height 87
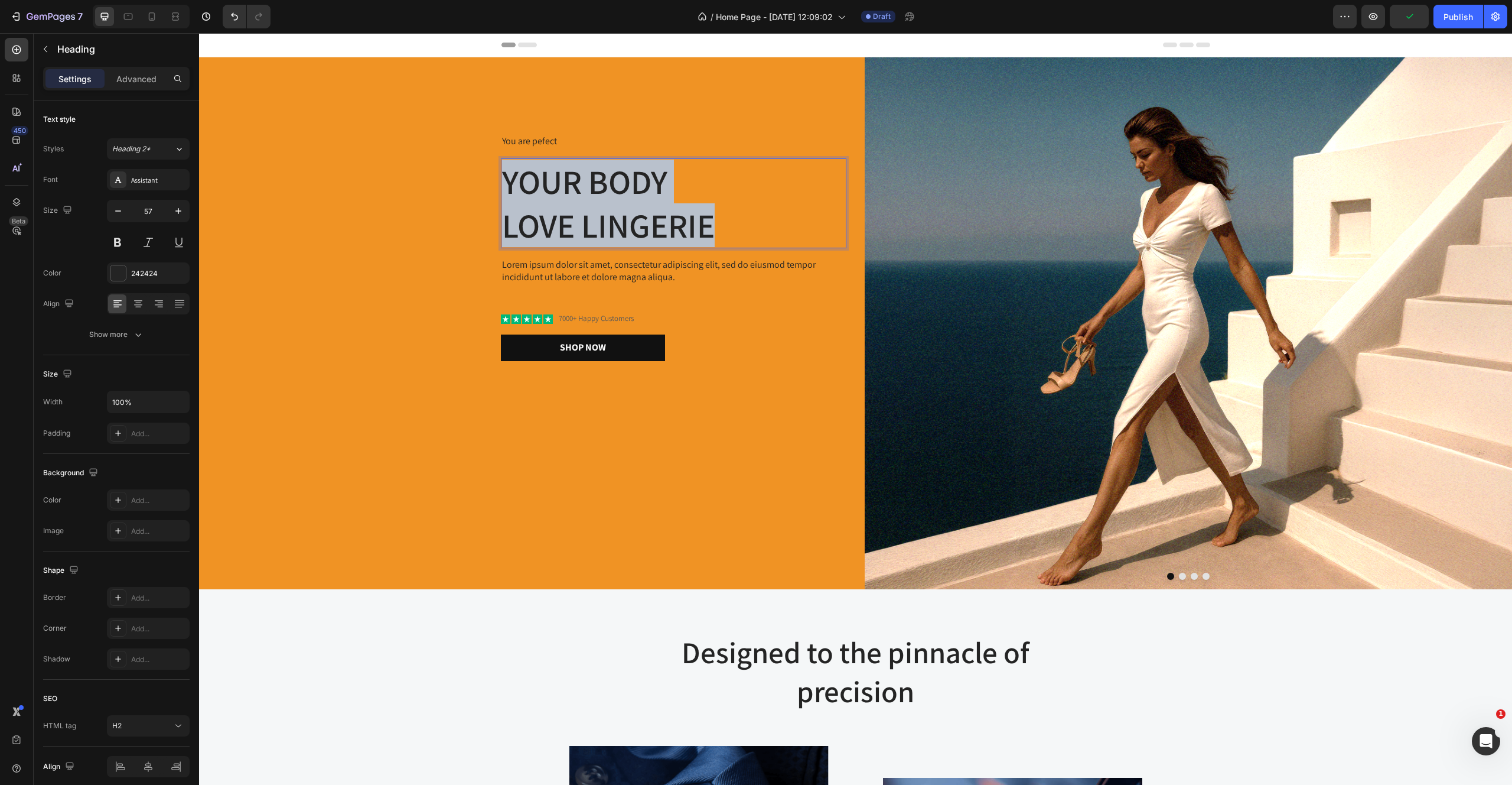
drag, startPoint x: 730, startPoint y: 228, endPoint x: 426, endPoint y: 168, distance: 309.9
click at [426, 168] on div "You are pefect Text Block Your Body love Lingerie Heading 16 Lorem ipsum dolor …" at bounding box center [523, 323] width 648 height 532
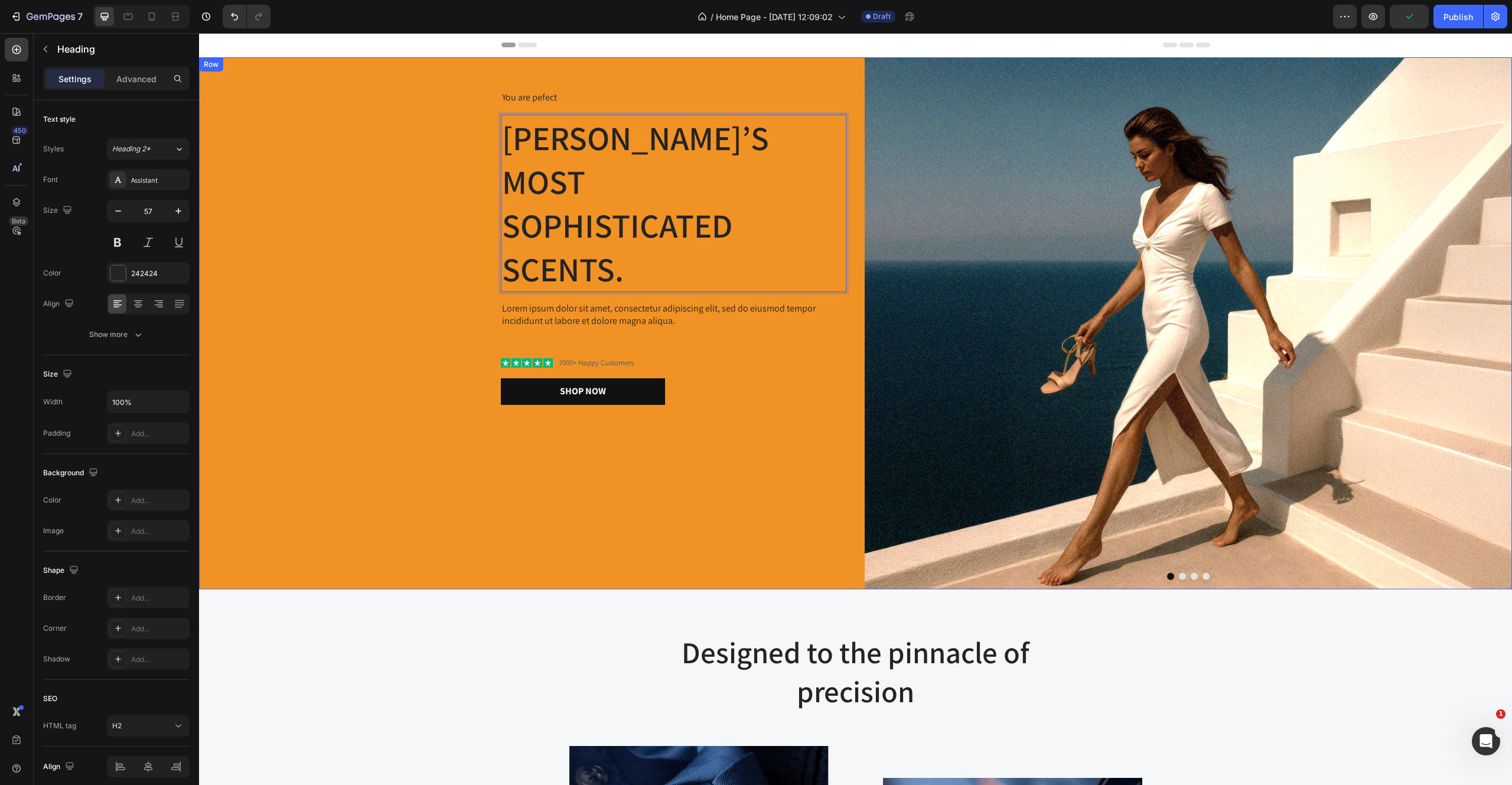
click at [393, 548] on div "You are pefect Text Block AMsterdam’s most sophisticated scents. Heading 16 Lor…" at bounding box center [523, 323] width 648 height 532
click at [523, 208] on p "AMsterdam’s most sophisticated scents." at bounding box center [673, 203] width 343 height 175
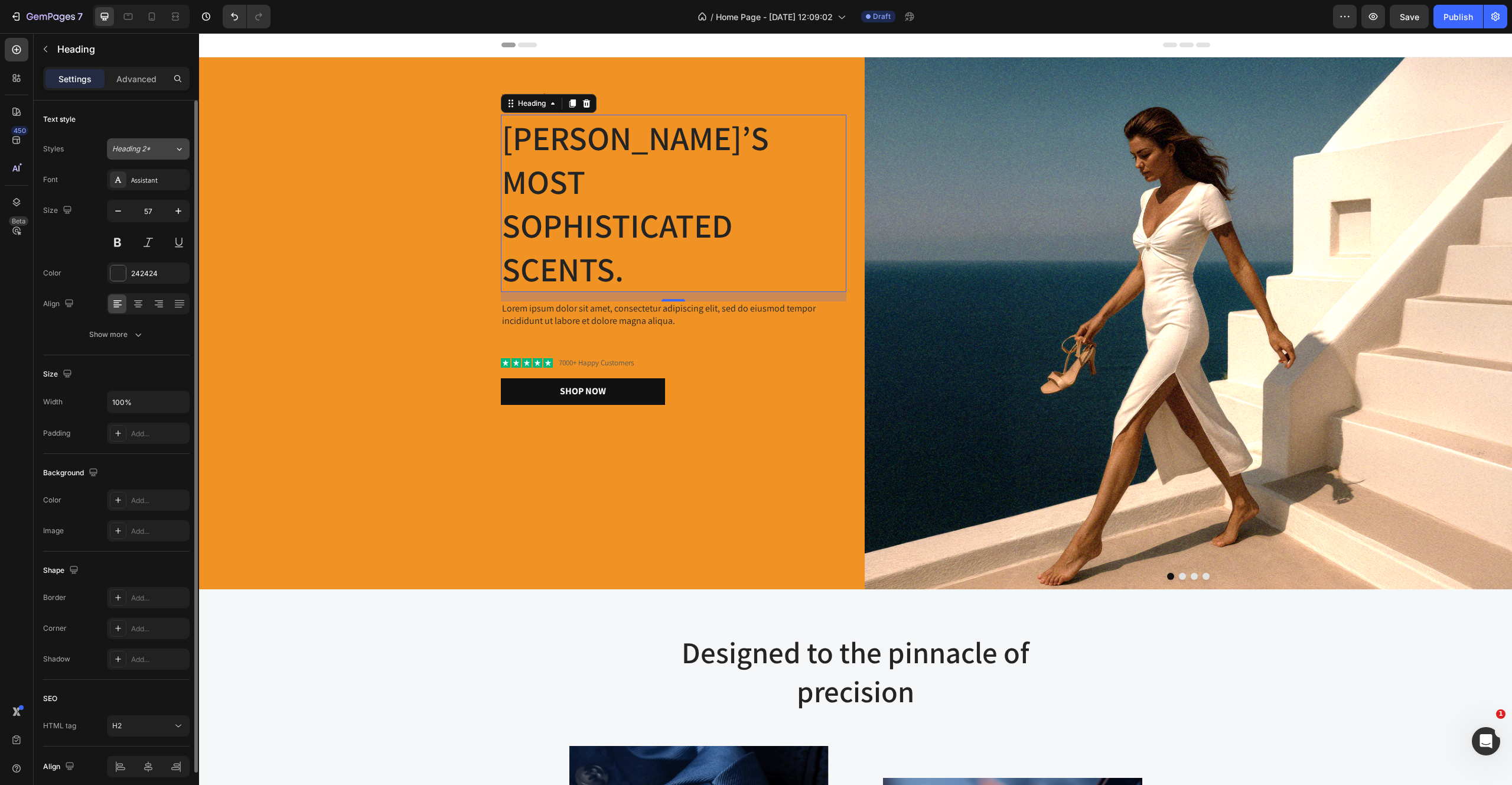
click at [141, 145] on span "Heading 2*" at bounding box center [131, 149] width 38 height 11
click at [129, 454] on div "Text style Styles Heading 2* Font Assistant Size 57 Color 242424 Align Show more" at bounding box center [116, 503] width 147 height 98
click at [138, 148] on span "Heading 2*" at bounding box center [131, 149] width 38 height 11
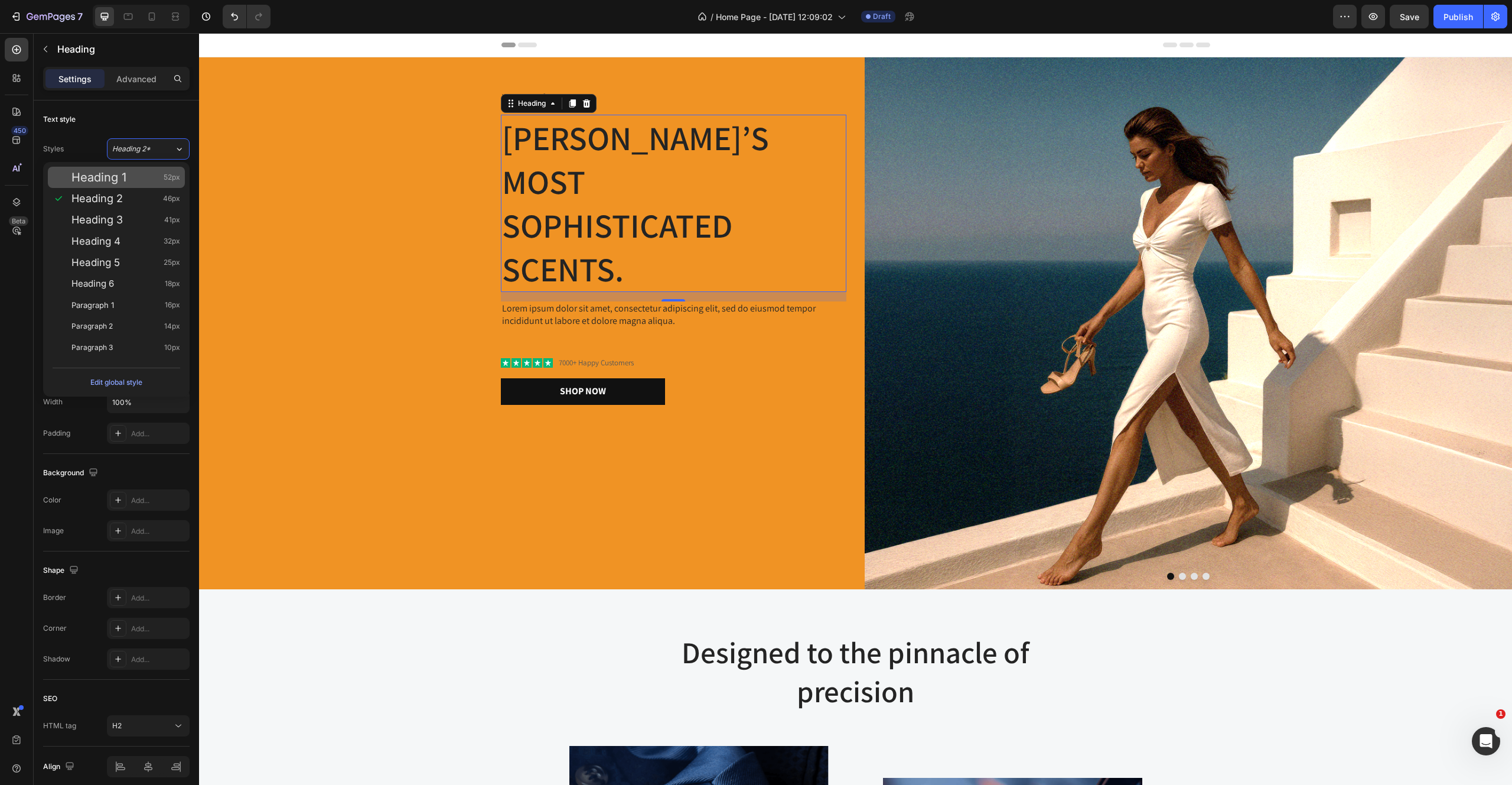
click at [129, 186] on div "Heading 1 52px" at bounding box center [117, 177] width 137 height 21
type input "52"
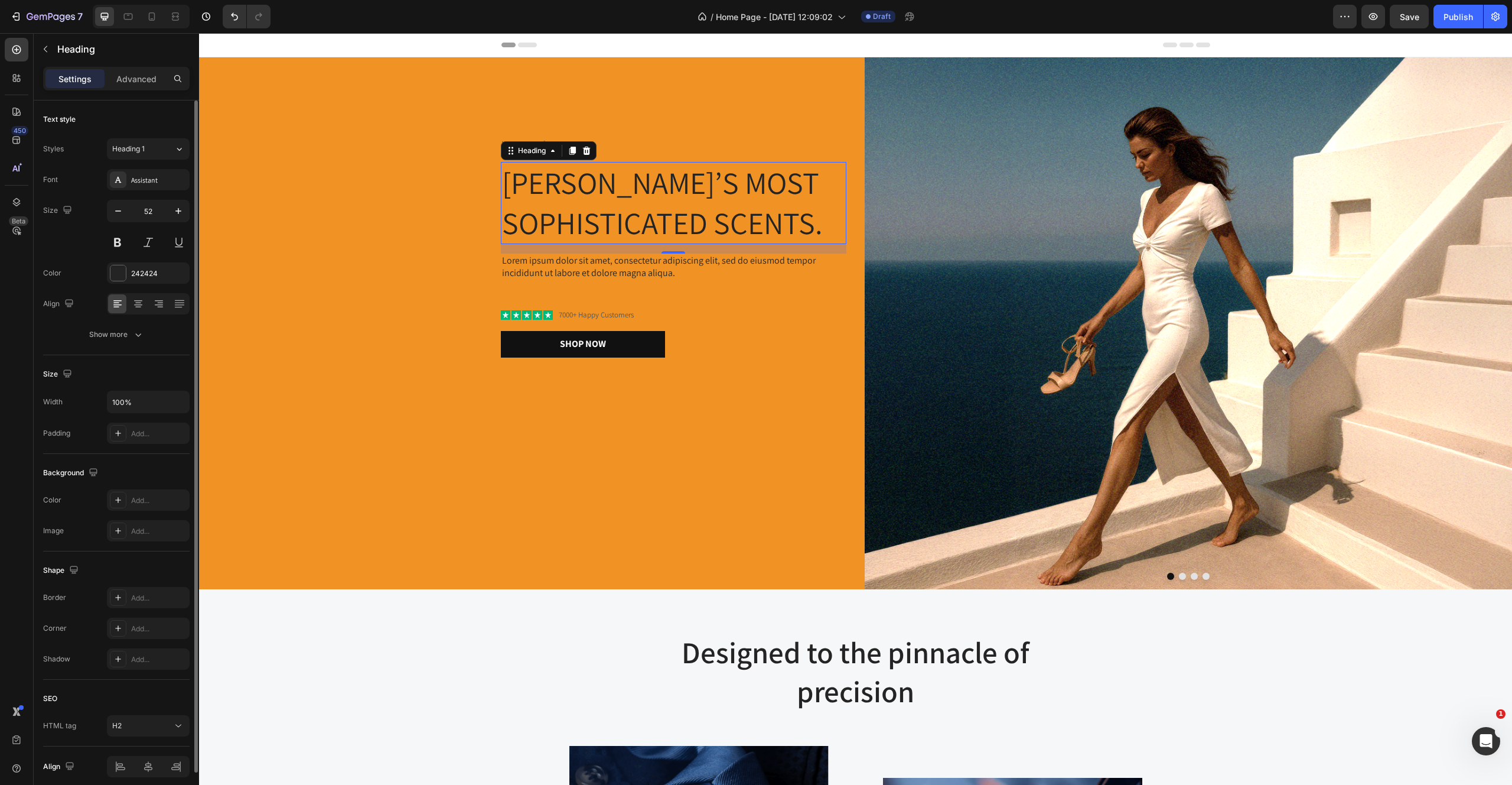
click at [146, 168] on div "Styles Heading 1 Font Assistant Size 52 Color 242424 Align Show more" at bounding box center [116, 242] width 147 height 207
click at [145, 186] on div "Assistant" at bounding box center [148, 180] width 83 height 21
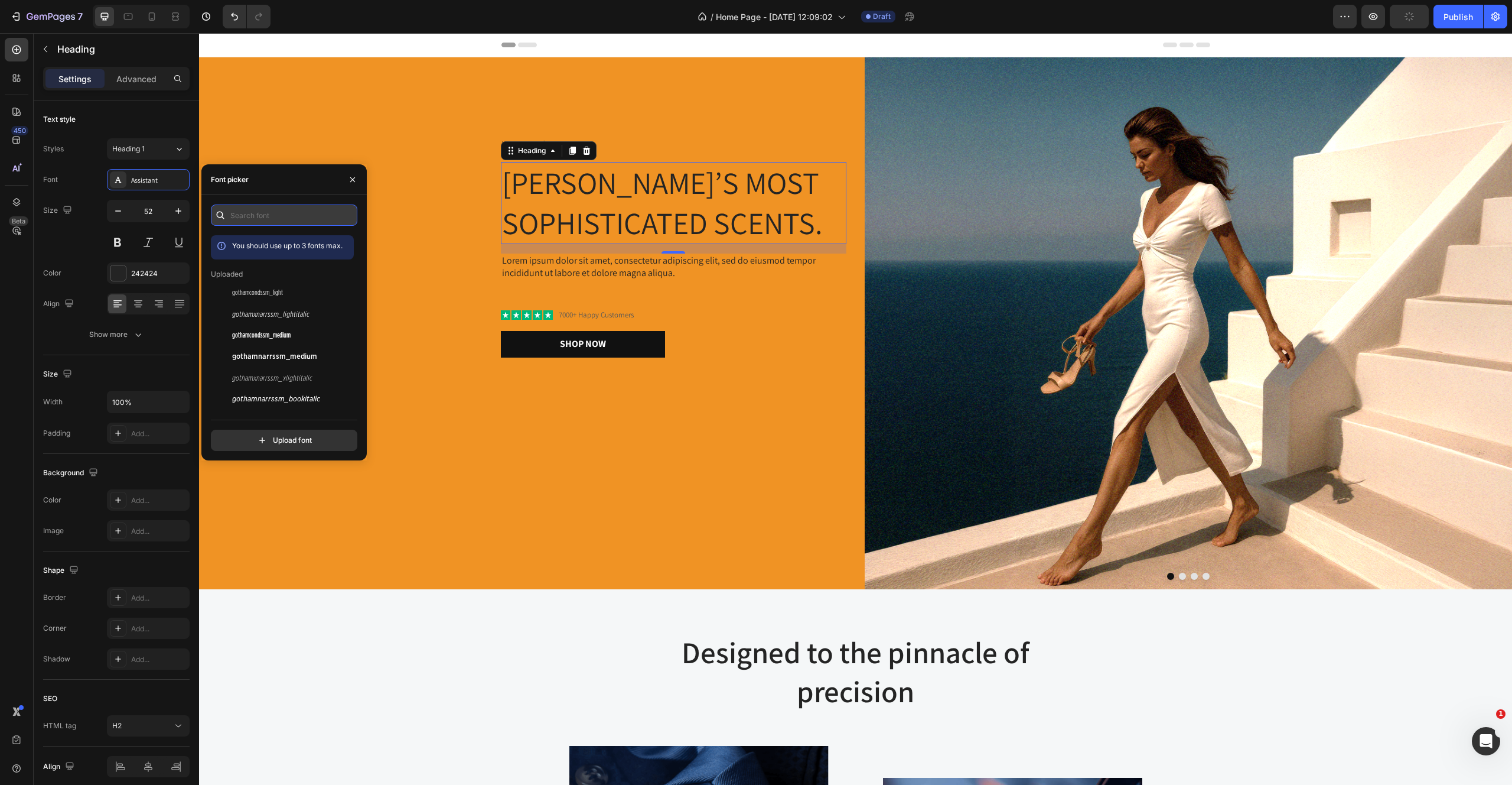
click at [275, 211] on input "text" at bounding box center [284, 215] width 147 height 21
type input "goth"
click at [273, 354] on span "gothamnarrssm_medium" at bounding box center [275, 356] width 85 height 11
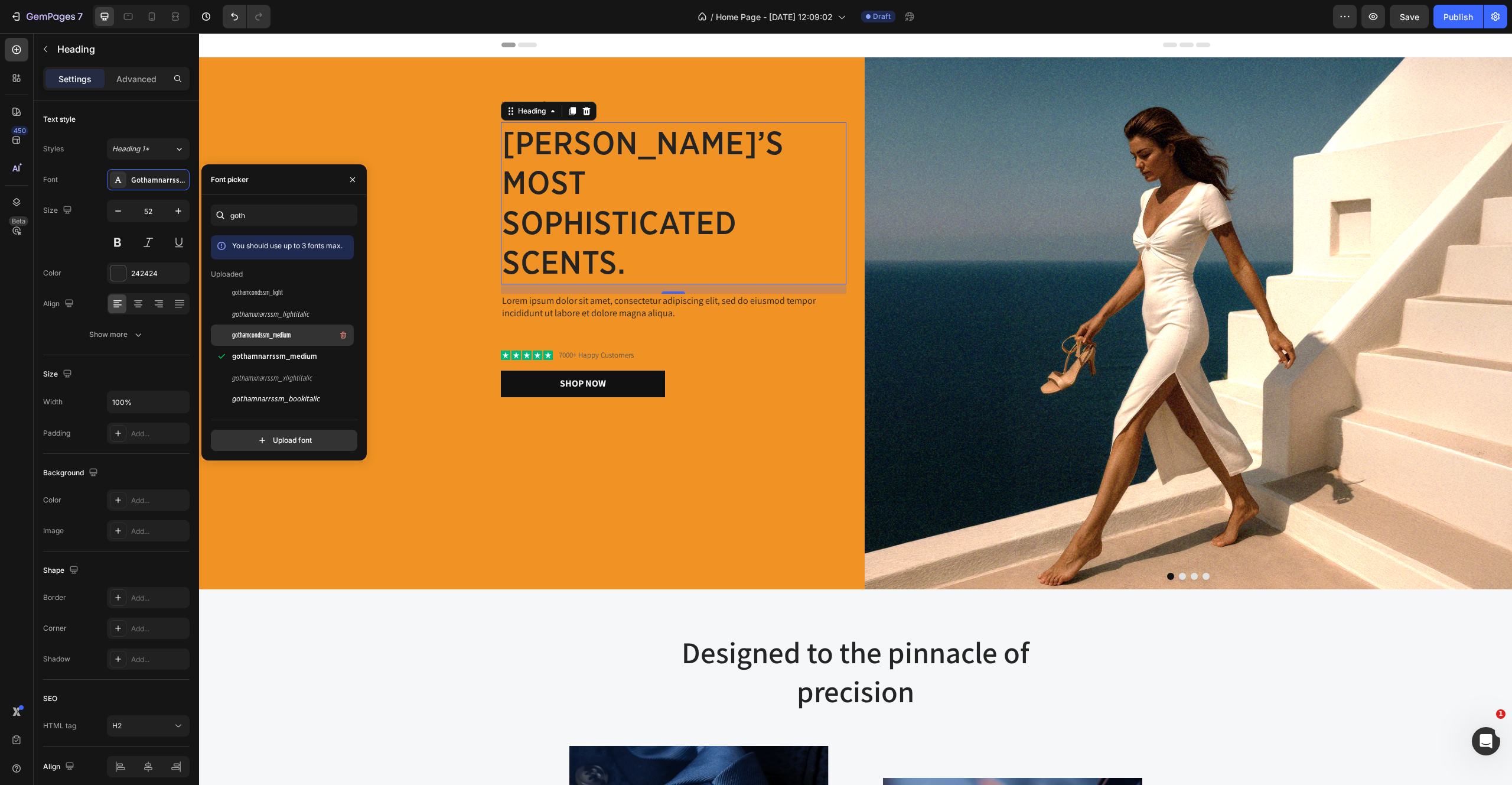
click at [300, 339] on div "gothamcondssm_medium" at bounding box center [292, 335] width 120 height 14
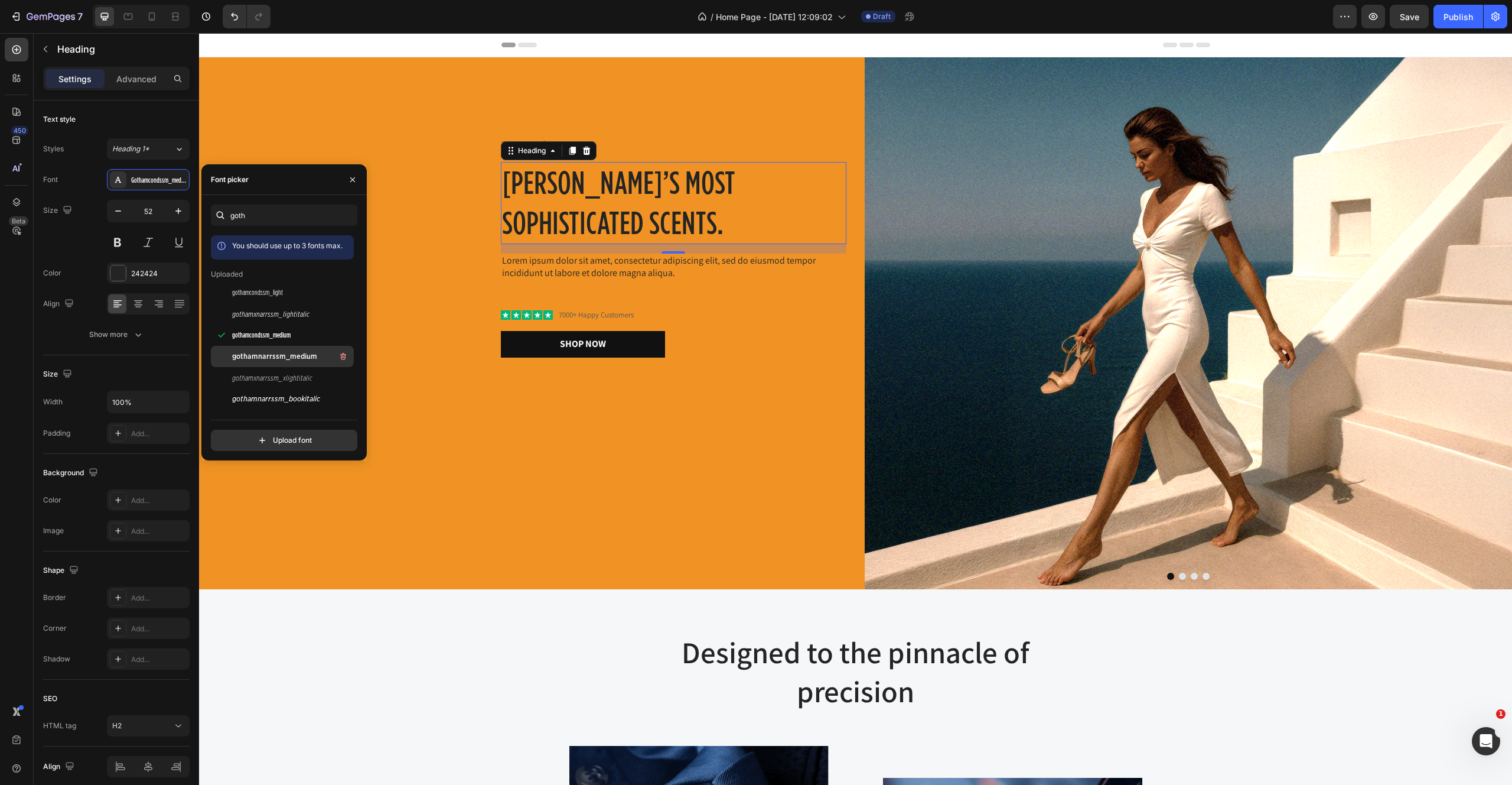
click at [284, 358] on span "gothamnarrssm_medium" at bounding box center [275, 356] width 85 height 11
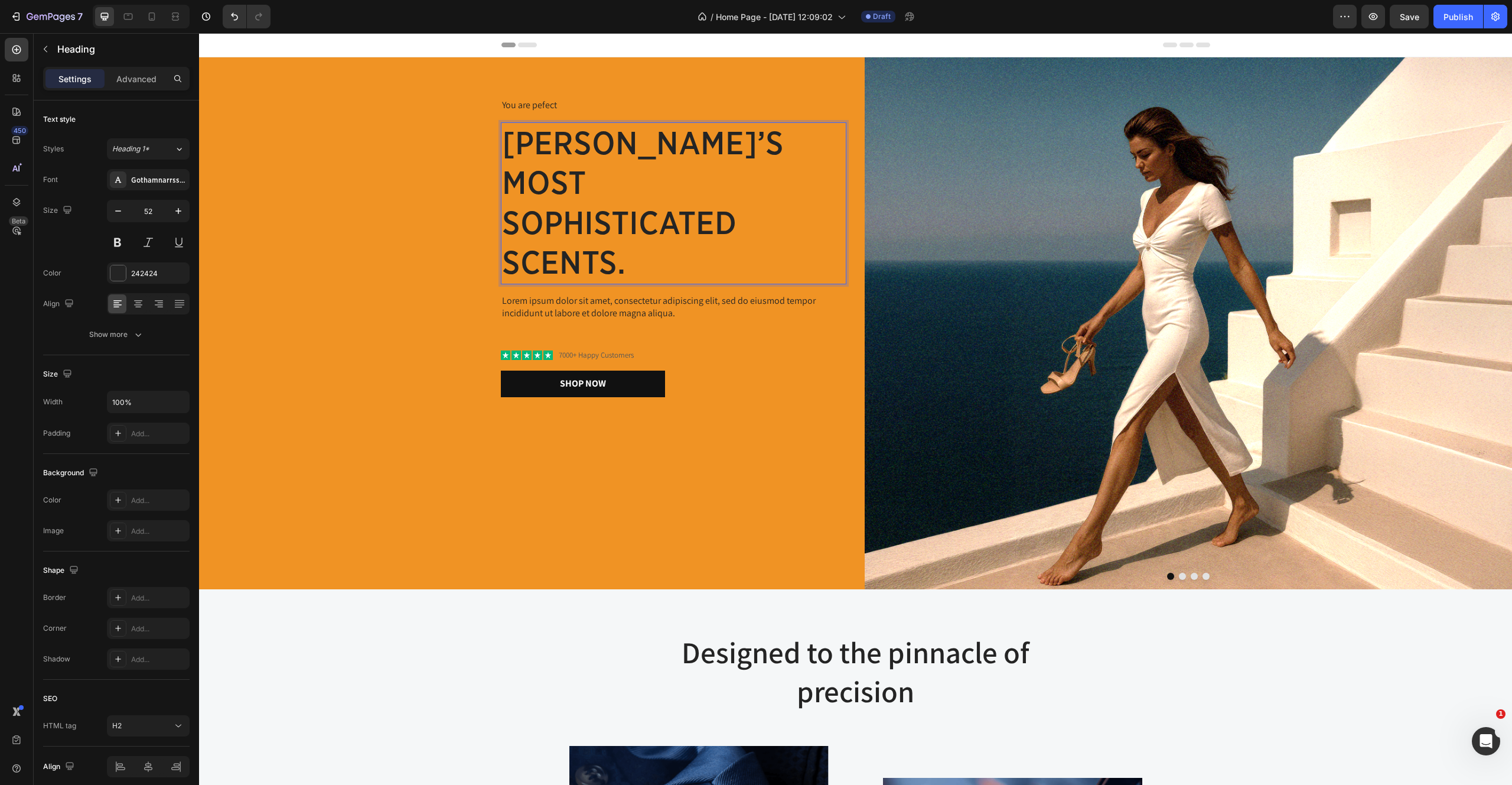
click at [590, 204] on p "AMsterdam’s most sophisticated scents." at bounding box center [673, 203] width 343 height 160
click at [342, 297] on div "You are pefect Text Block AMsterdam’s most sophisticated scents. Heading 16 Lor…" at bounding box center [523, 323] width 648 height 532
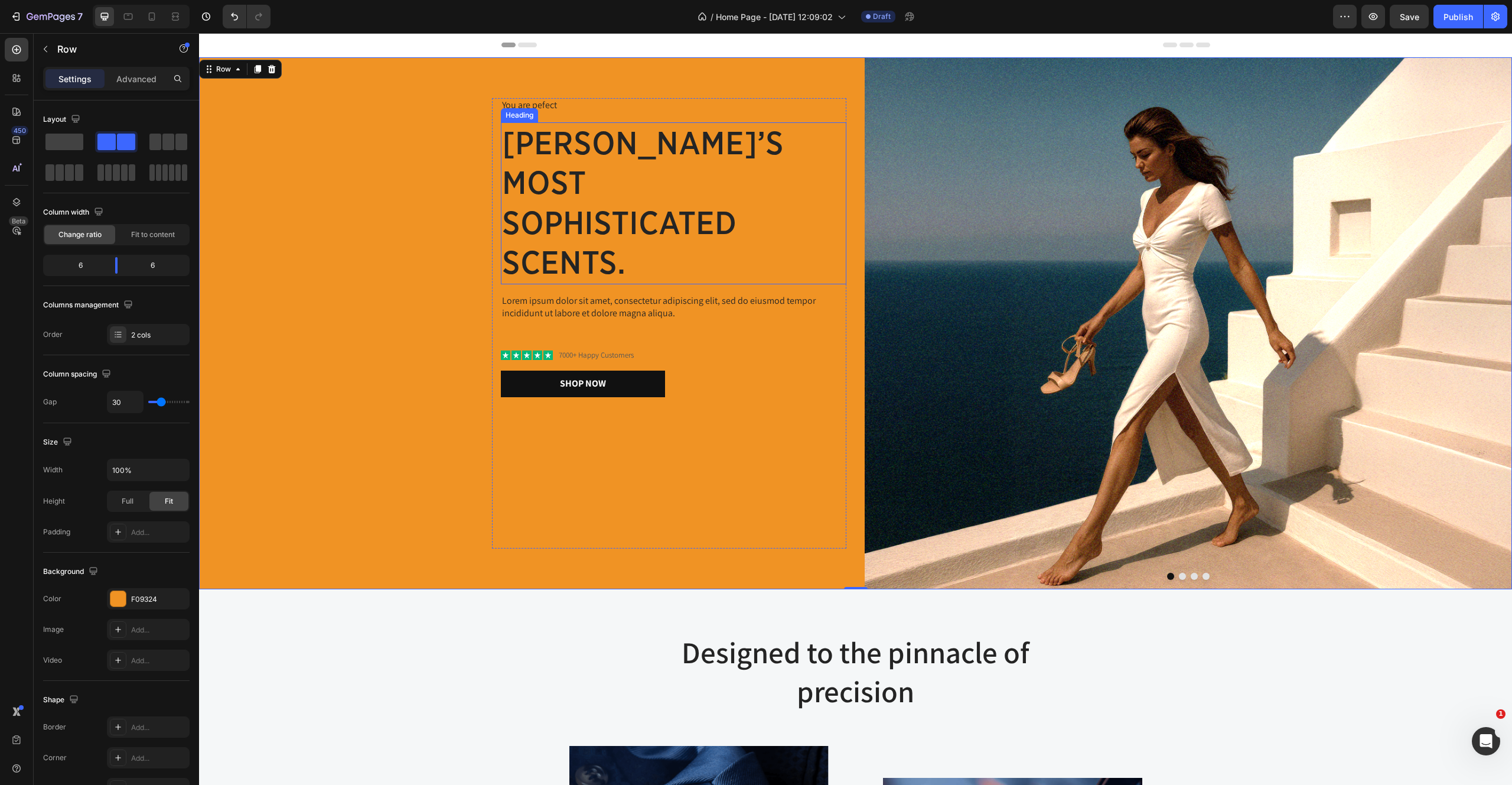
click at [588, 218] on p "AMsterdam’s most sophisticated scents." at bounding box center [673, 203] width 343 height 160
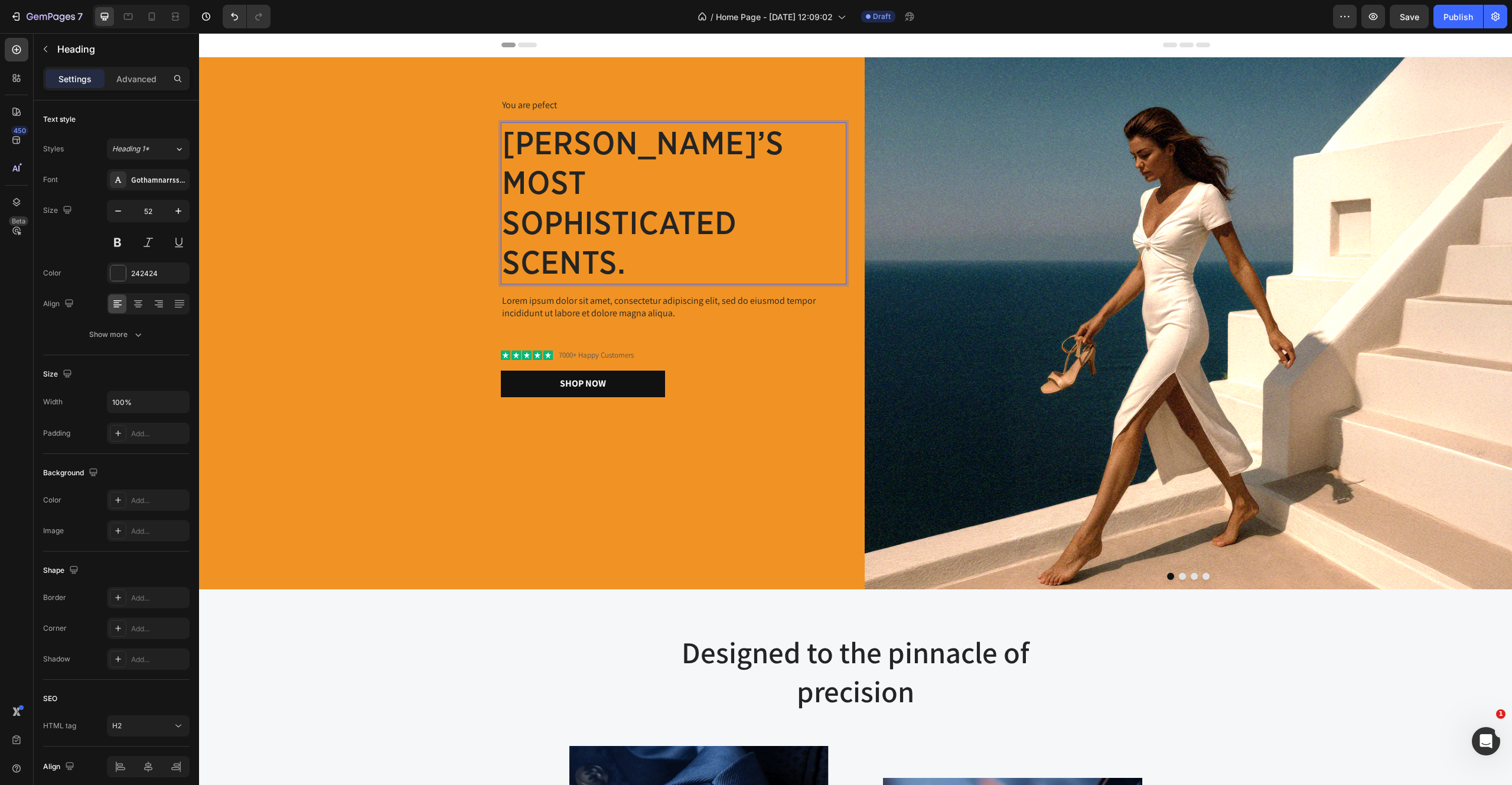
click at [552, 216] on p "AMsterdam’s most sophisticated scents." at bounding box center [673, 203] width 343 height 160
click at [545, 217] on p "AMsterdam’s mosT sophisticated scents." at bounding box center [673, 203] width 343 height 160
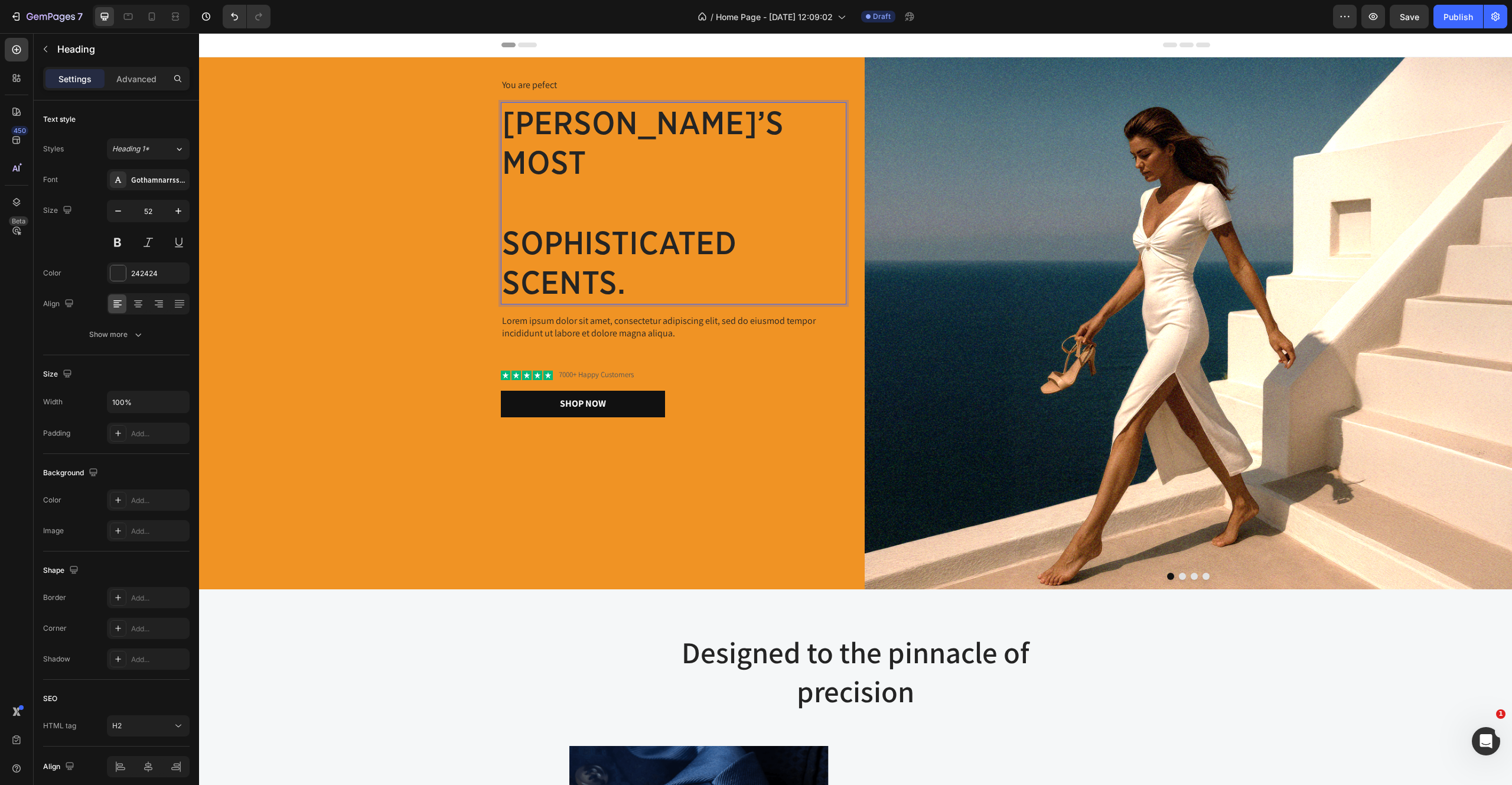
scroll to position [0, 424]
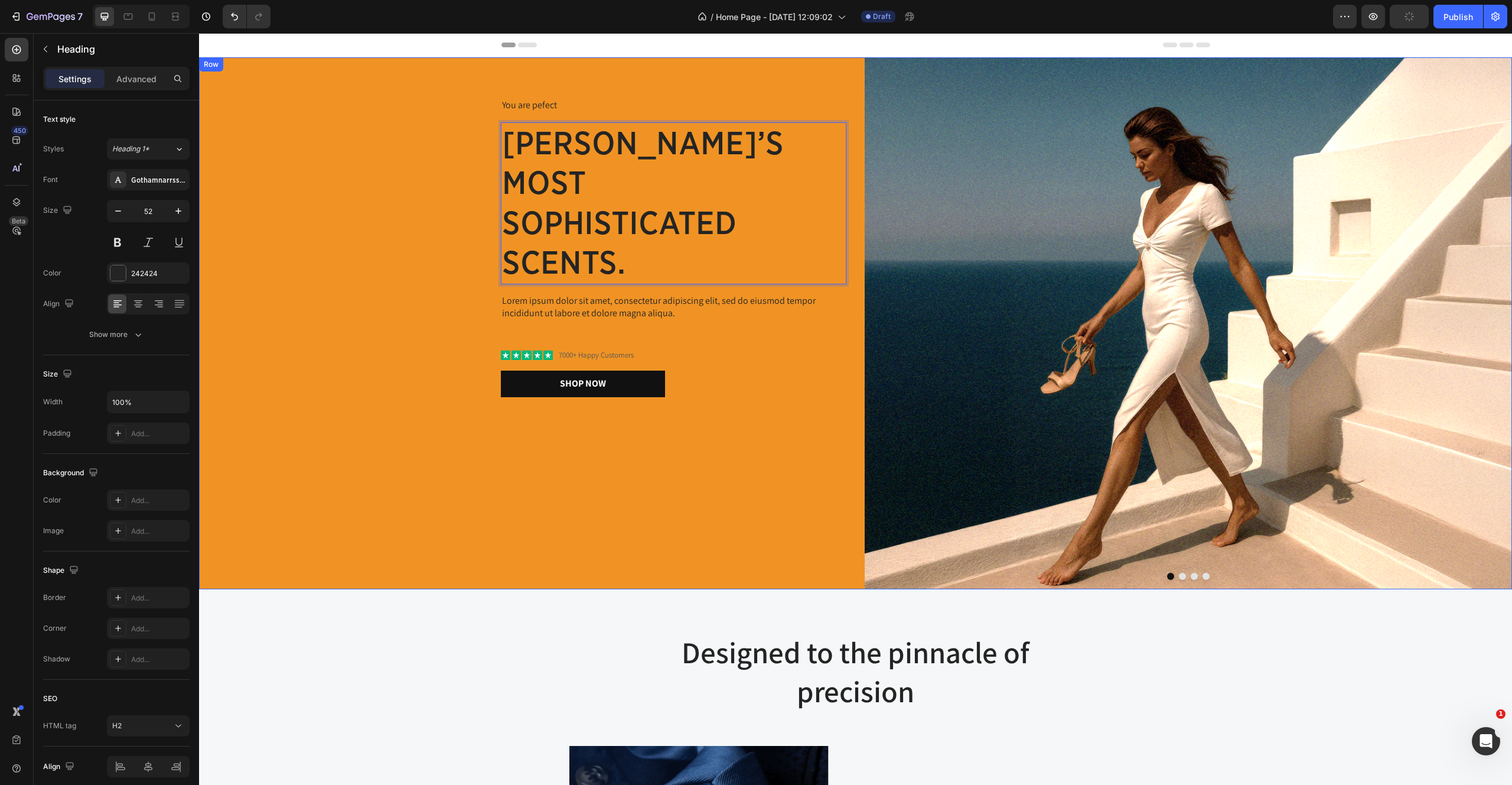
click at [603, 573] on div "You are pefect Text Block AMsterdam’s mosT sophisticated scents. Heading 16 Lor…" at bounding box center [523, 323] width 648 height 532
click at [604, 123] on h2 "AMsterdam’s mosT sophisticated scents." at bounding box center [673, 203] width 345 height 162
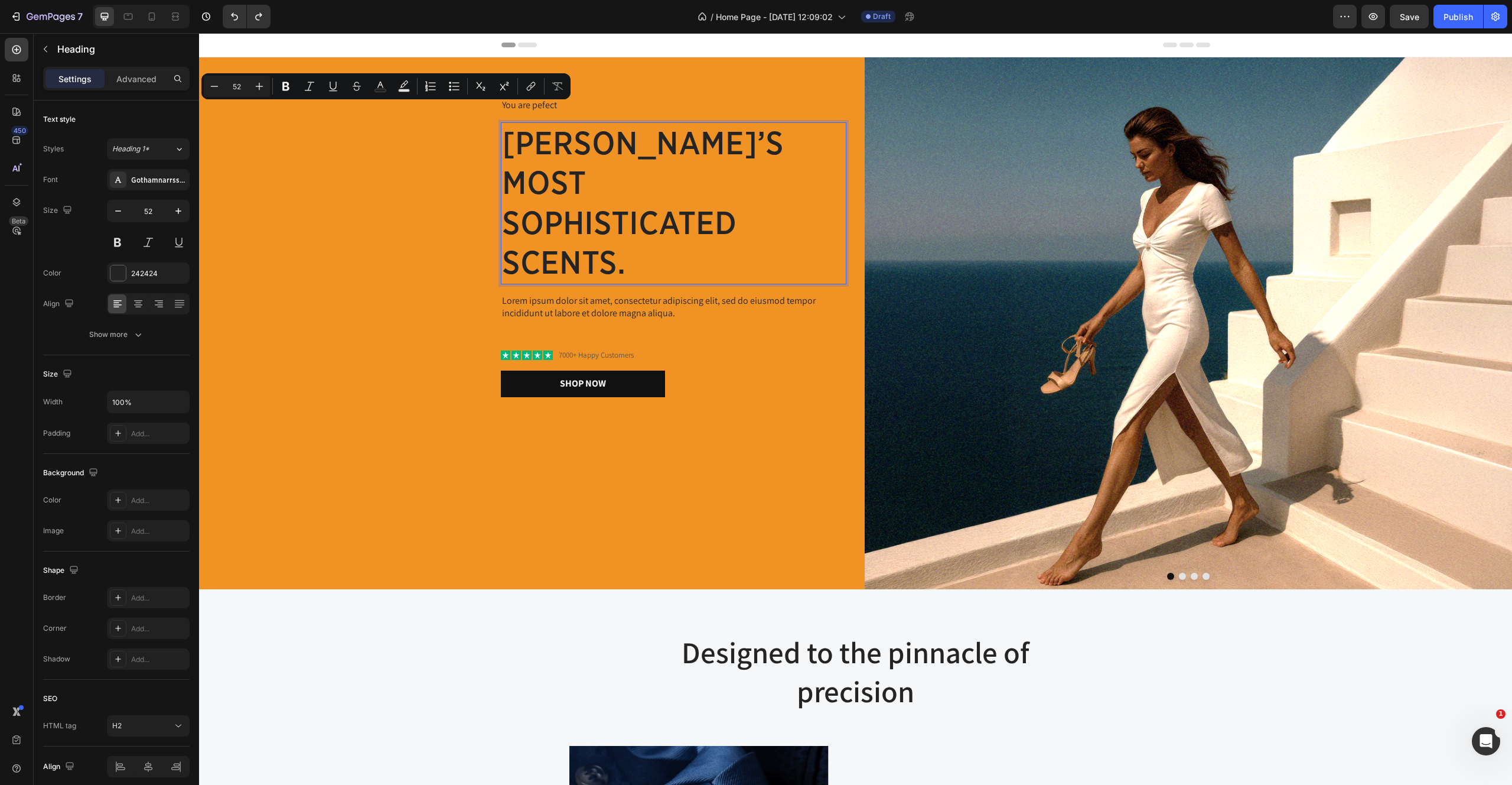
click at [604, 123] on h2 "AMsterdam’s mosT sophisticated scents." at bounding box center [673, 203] width 345 height 162
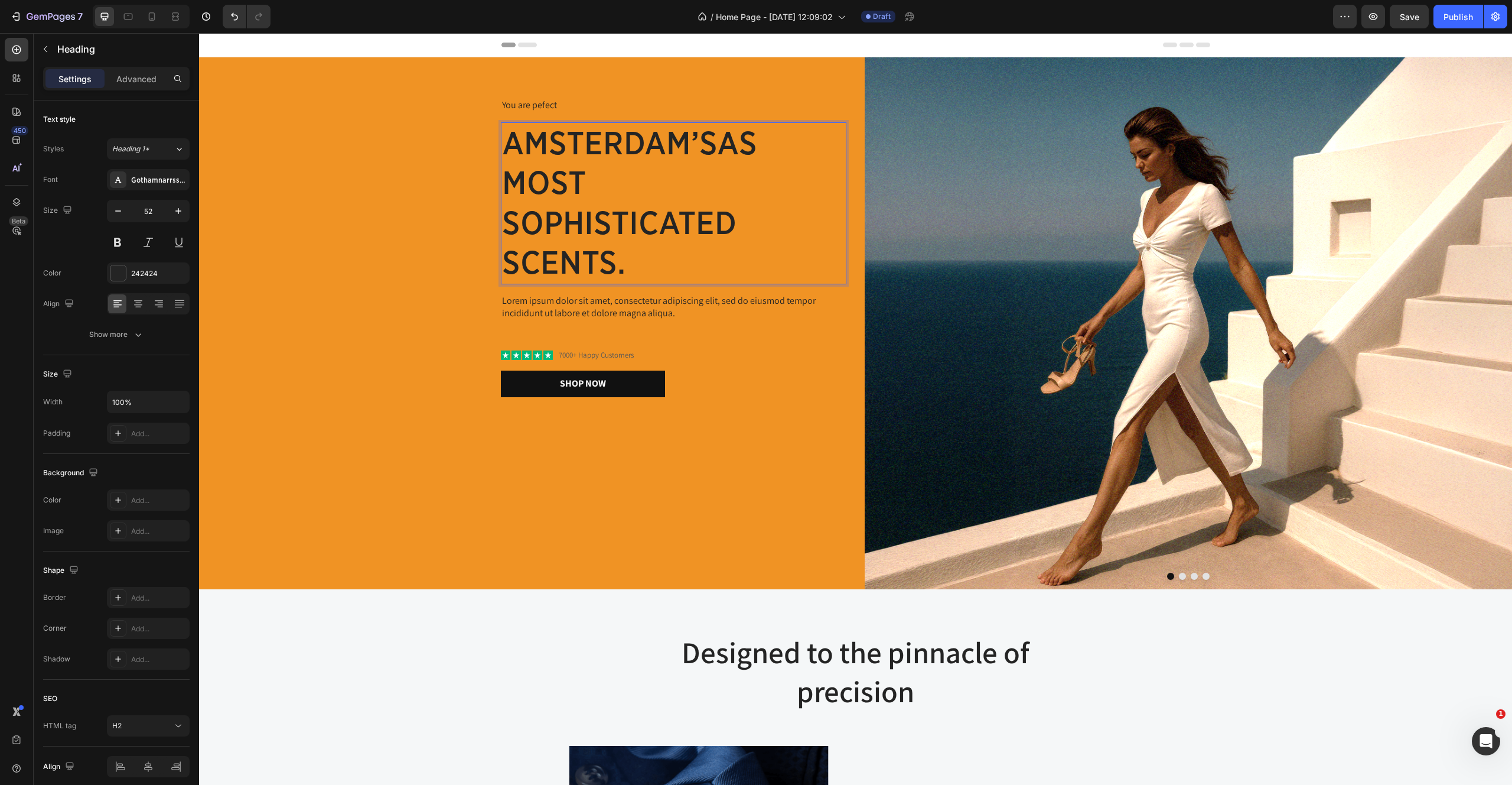
click at [560, 170] on h2 "AMsterdam’sas mosT sophisticated scents." at bounding box center [673, 203] width 345 height 162
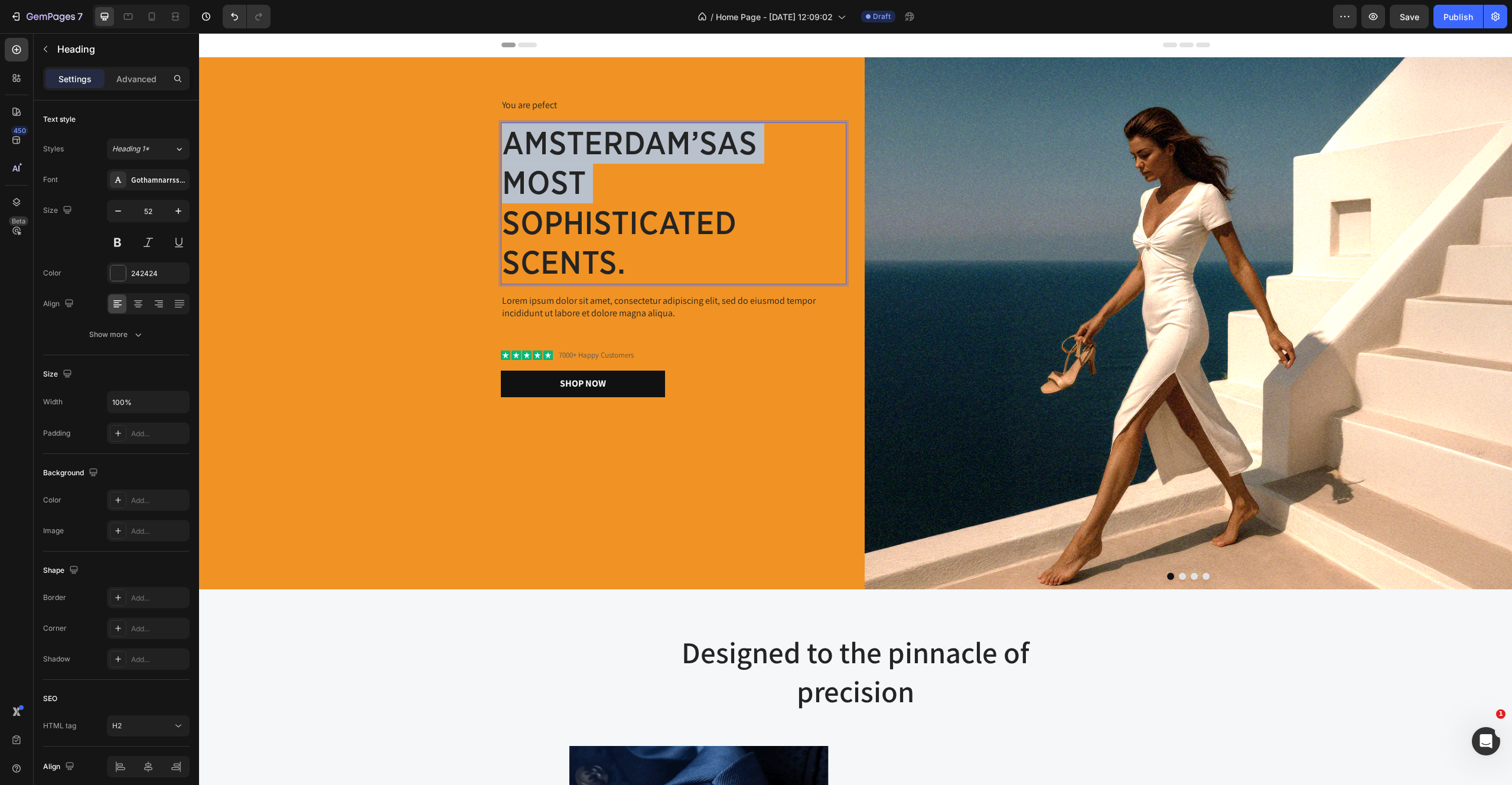
click at [560, 170] on h2 "AMsterdam’sas mosT sophisticated scents." at bounding box center [673, 203] width 345 height 162
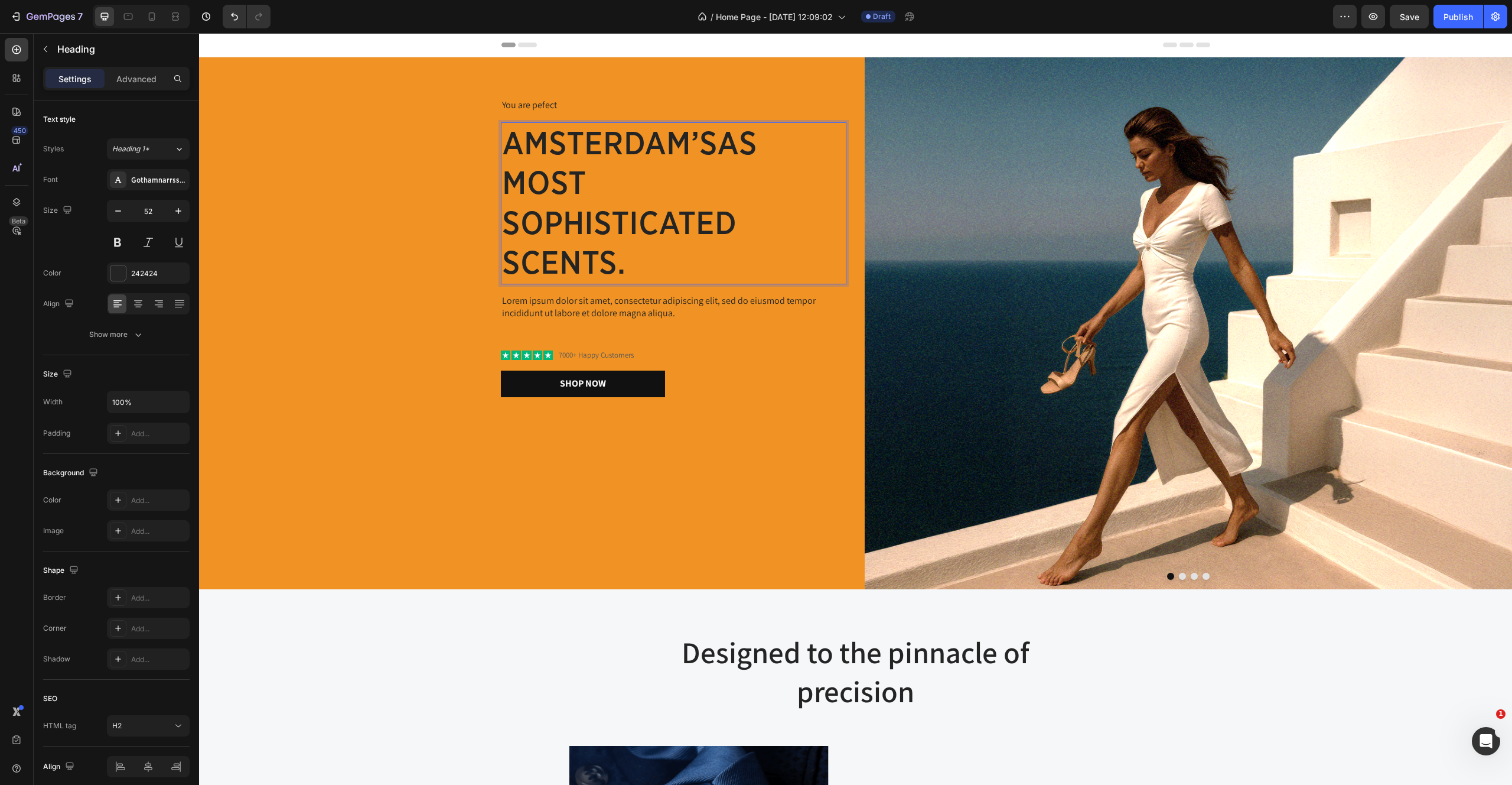
scroll to position [0, 0]
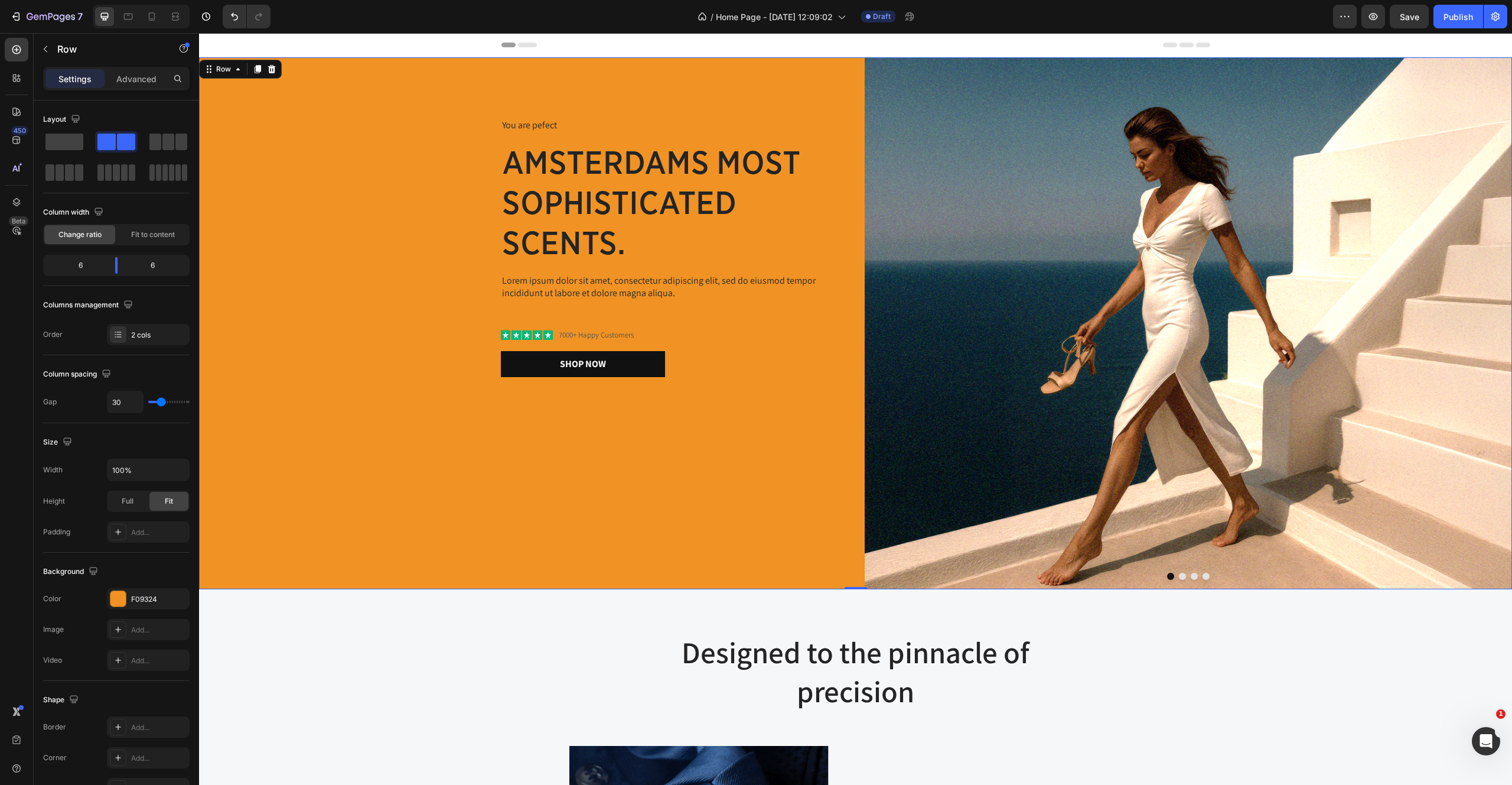
click at [398, 324] on div "You are pefect Text Block amsterdams most sophisticated scents. Heading Lorem i…" at bounding box center [523, 323] width 648 height 532
click at [540, 122] on p "You are pefect" at bounding box center [673, 126] width 343 height 12
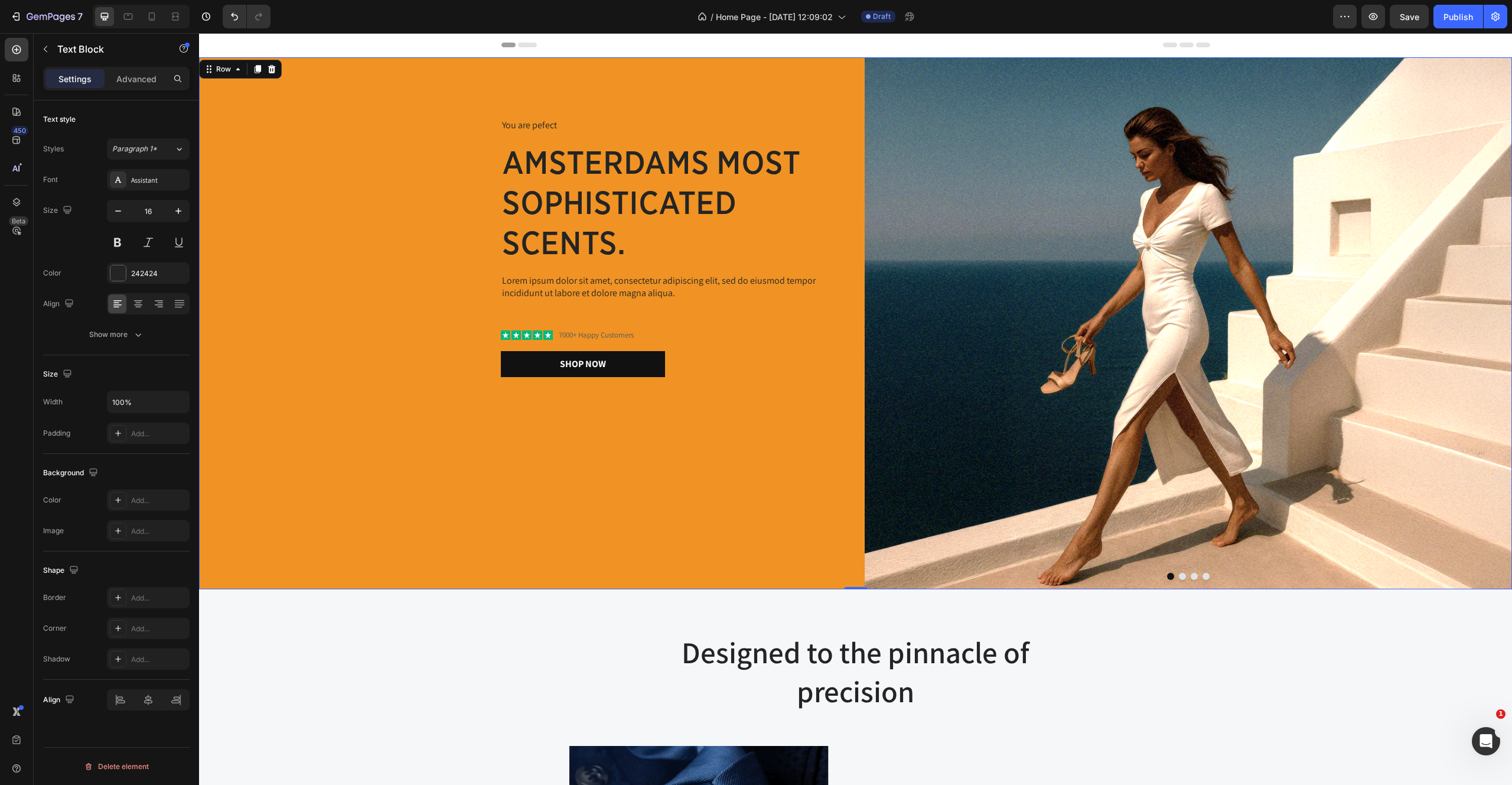
click at [329, 100] on div "You are pefect Text Block amsterdams most sophisticated scents. Heading Lorem i…" at bounding box center [523, 323] width 648 height 532
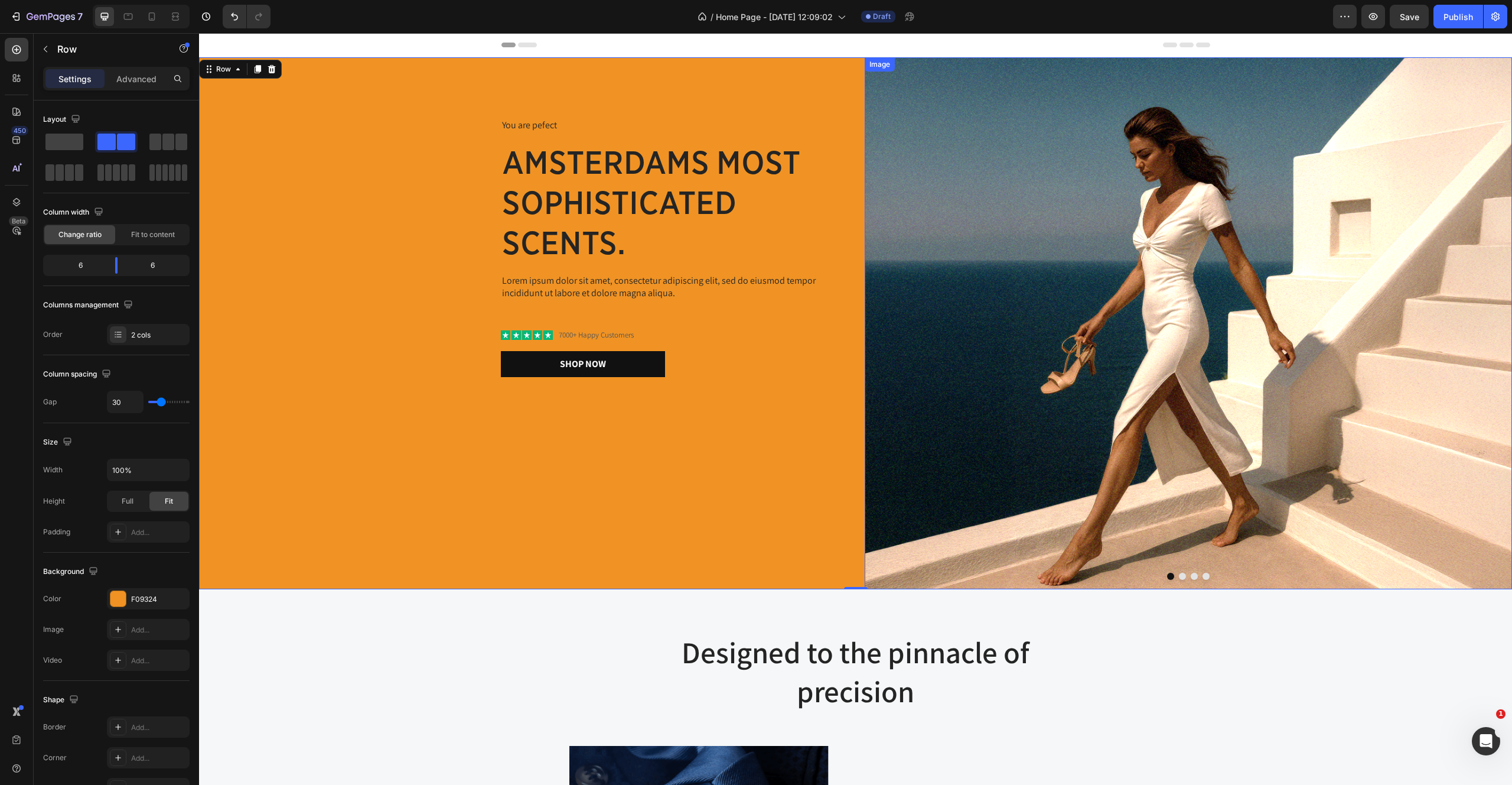
click at [1161, 311] on img at bounding box center [1189, 323] width 648 height 532
click at [345, 161] on div "You are pefect Text Block amsterdams most sophisticated scents. Heading Lorem i…" at bounding box center [523, 323] width 648 height 532
click at [722, 372] on div "Shop Now Button 0" at bounding box center [673, 364] width 345 height 26
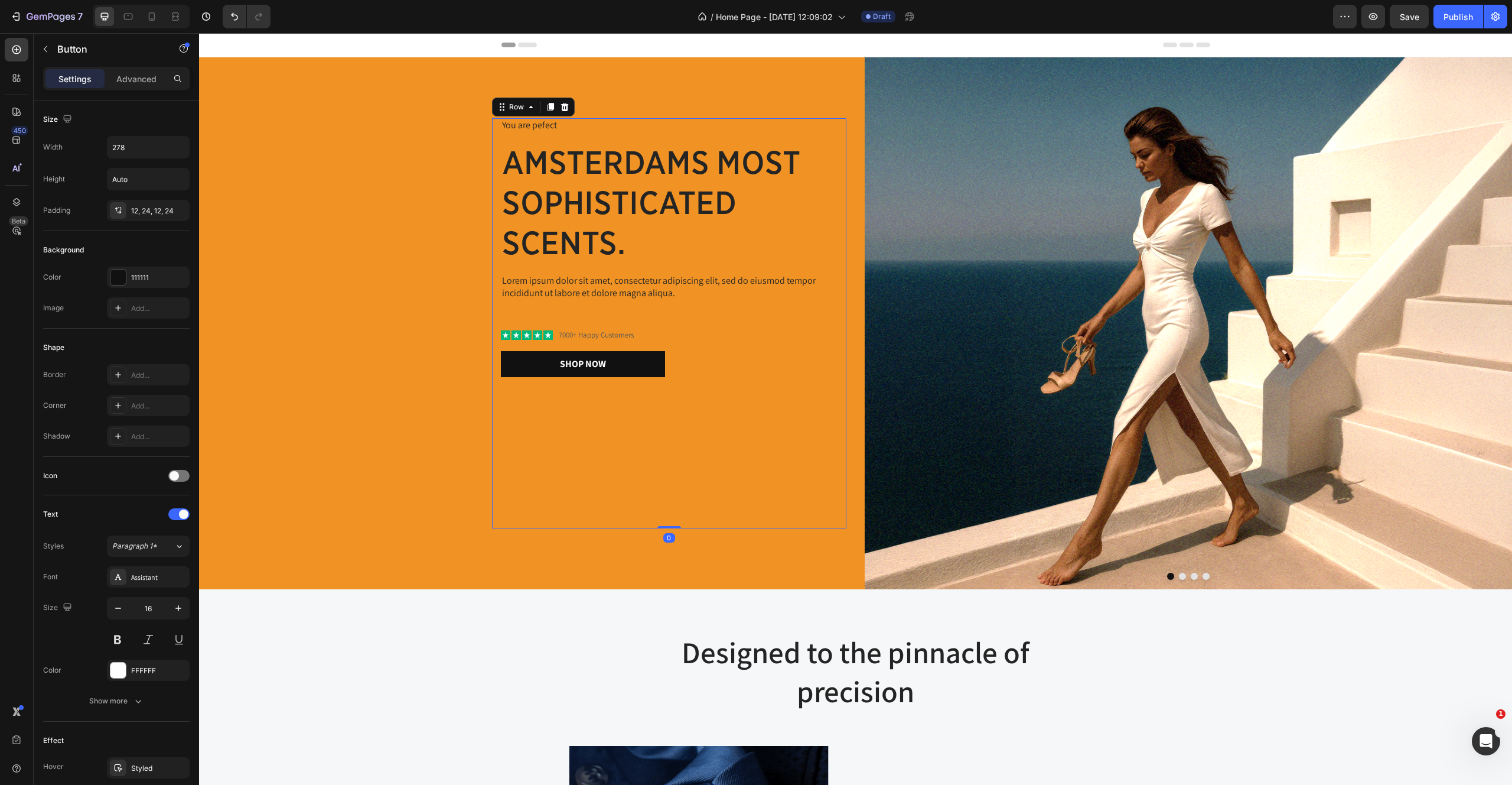
click at [691, 448] on div "You are pefect Text Block amsterdams most sophisticated scents. Heading Lorem i…" at bounding box center [669, 324] width 354 height 411
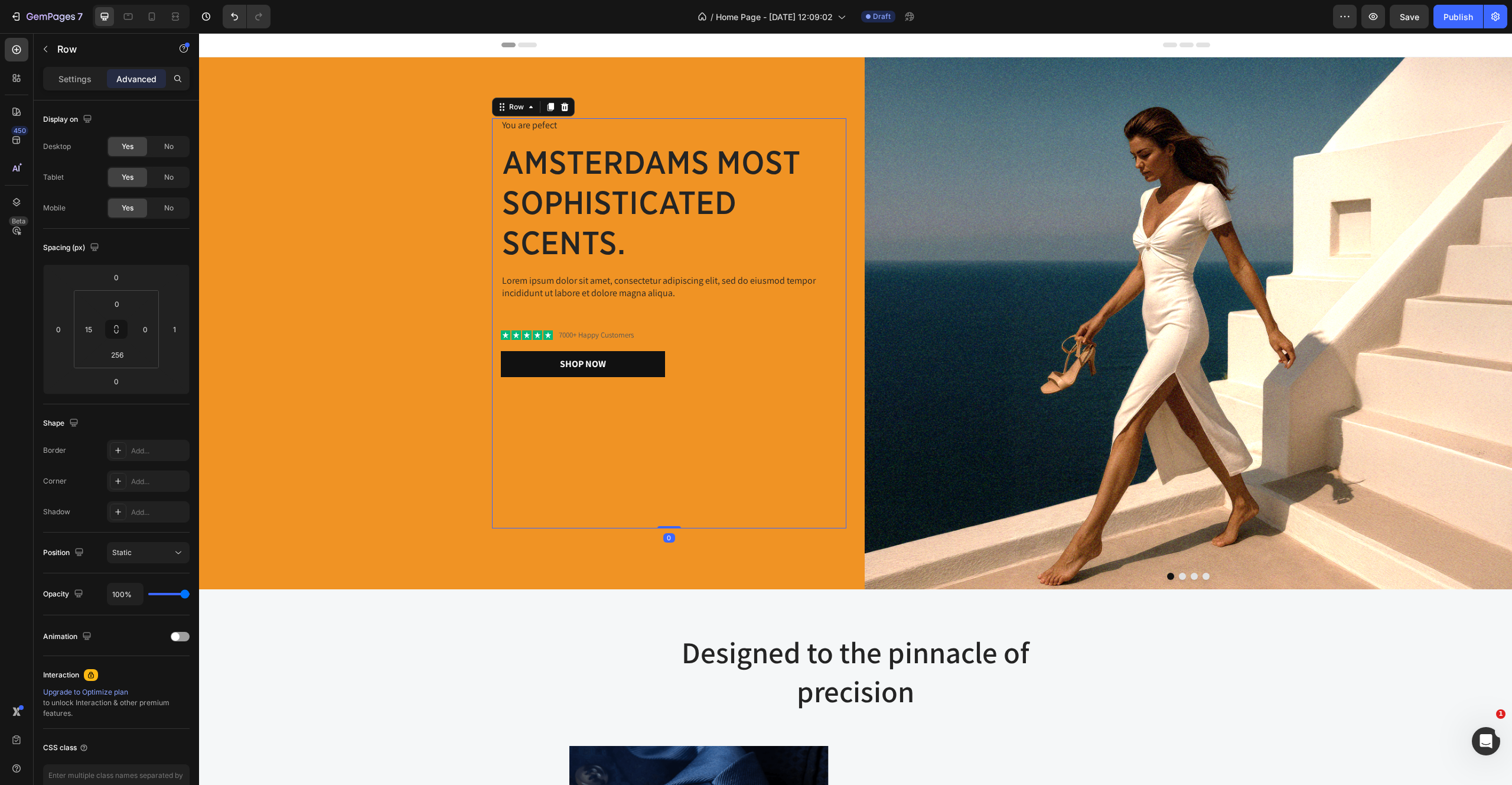
click at [60, 91] on div "Settings Advanced" at bounding box center [117, 84] width 165 height 34
click at [61, 71] on div "Settings" at bounding box center [74, 78] width 59 height 19
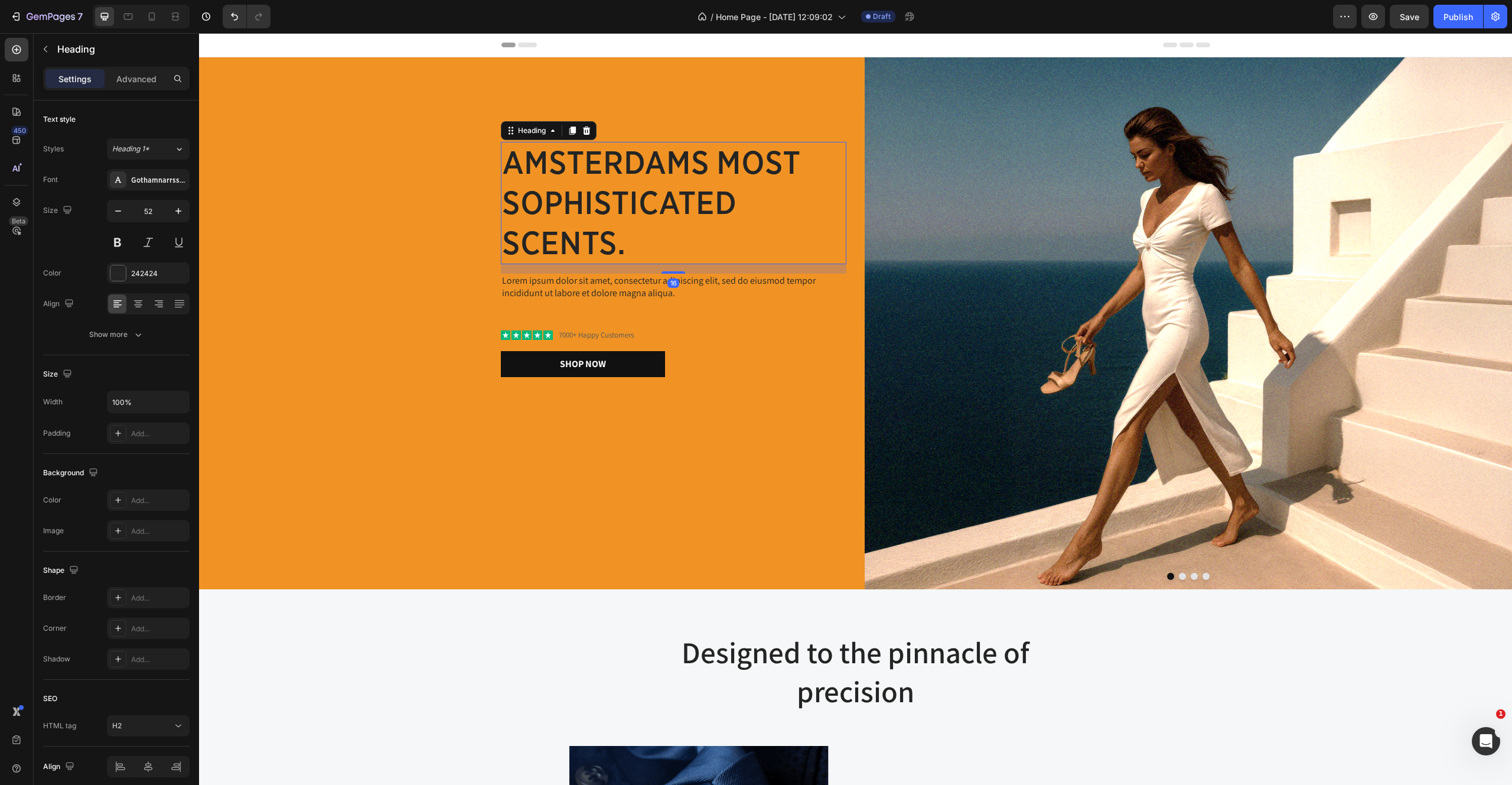
click at [626, 150] on p "amsterdams most sophisticated scents." at bounding box center [673, 202] width 343 height 120
click at [131, 303] on div at bounding box center [138, 303] width 18 height 19
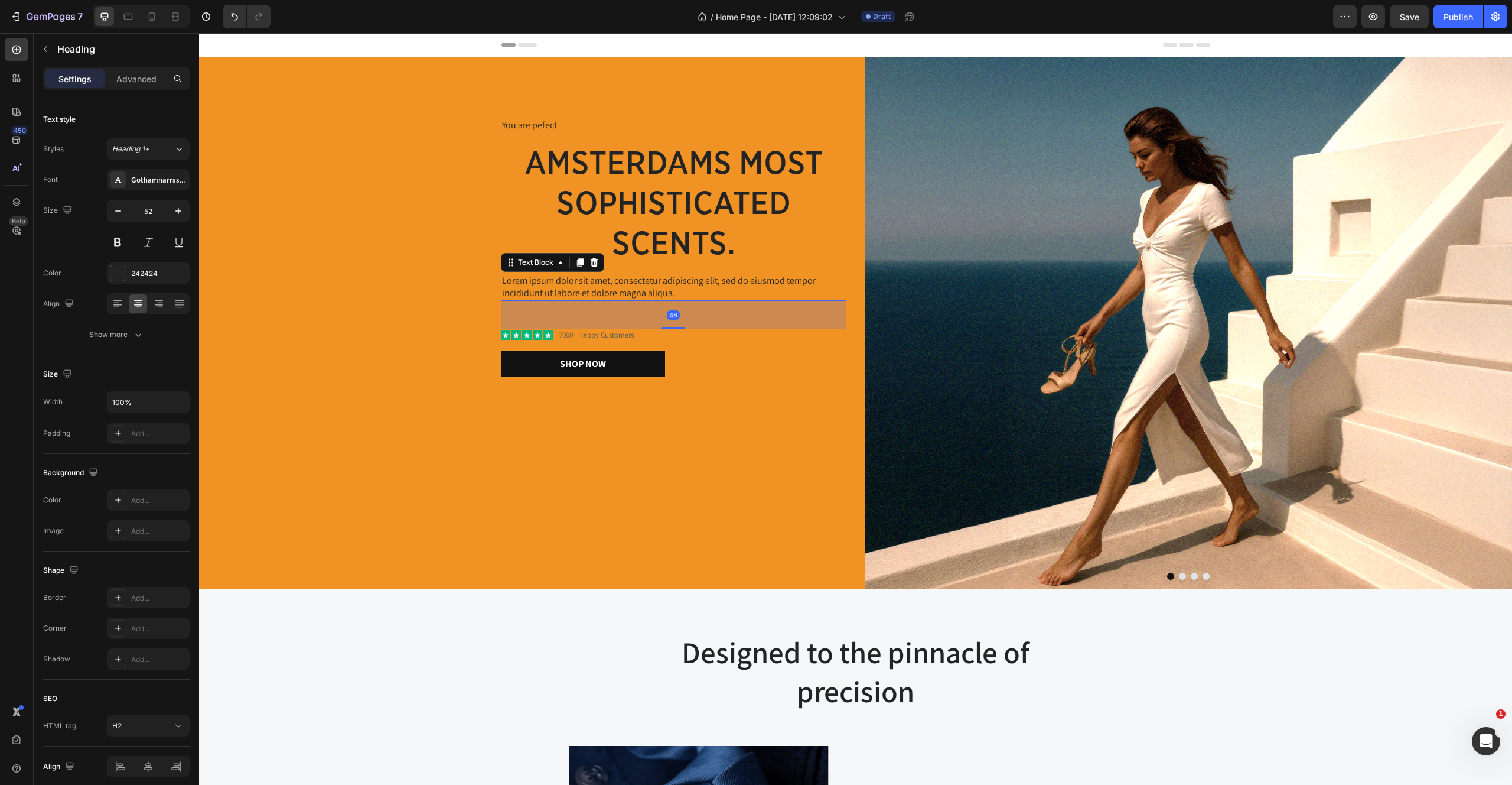
click at [556, 284] on p "Lorem ipsum dolor sit amet, consectetur adipiscing elit, sed do eiusmod tempor …" at bounding box center [673, 287] width 343 height 25
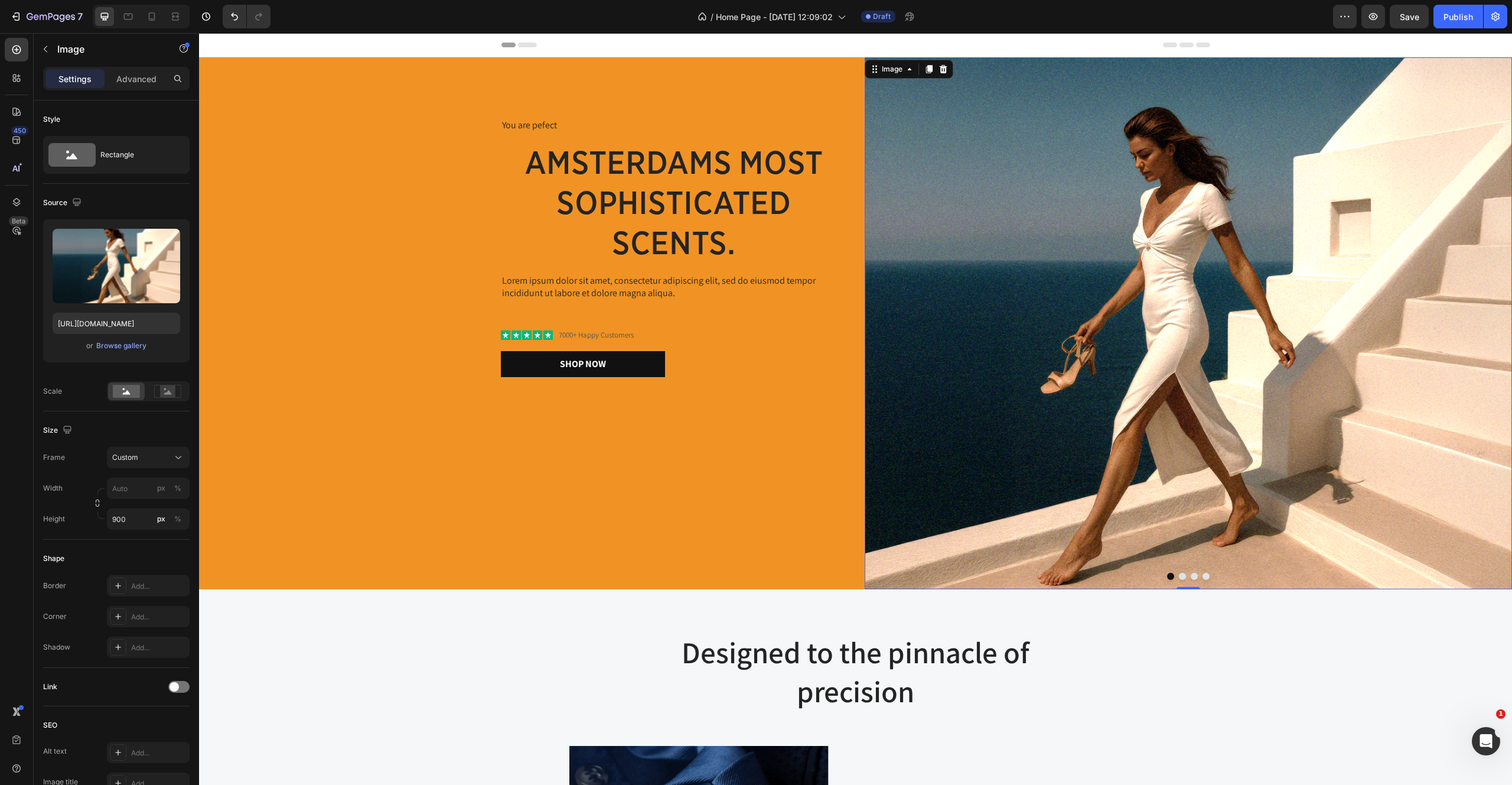
click at [1138, 85] on img at bounding box center [1189, 323] width 648 height 532
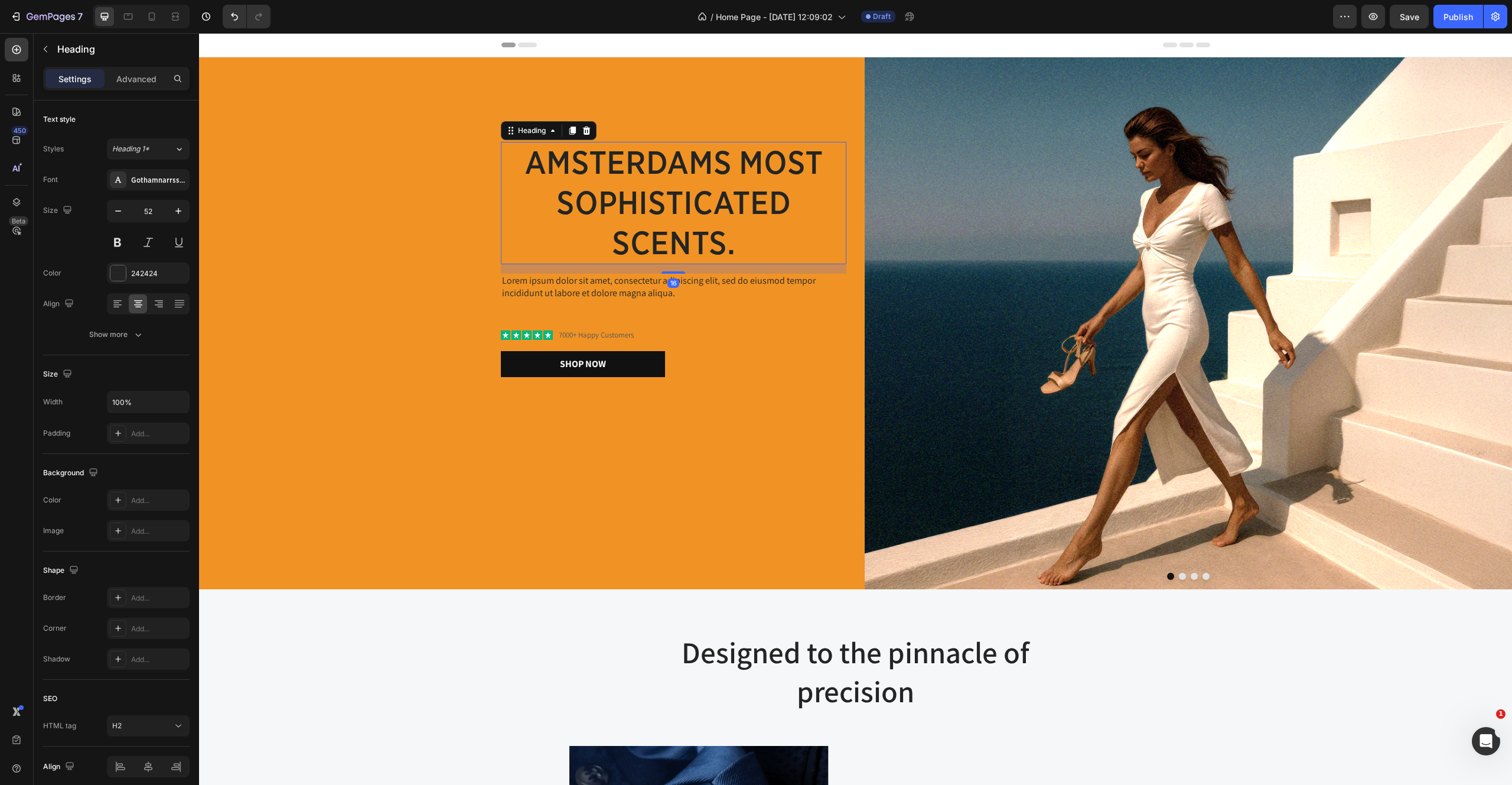
click at [657, 173] on p "amsterdams most sophisticated scents." at bounding box center [673, 202] width 343 height 120
click at [113, 205] on icon "button" at bounding box center [118, 211] width 12 height 12
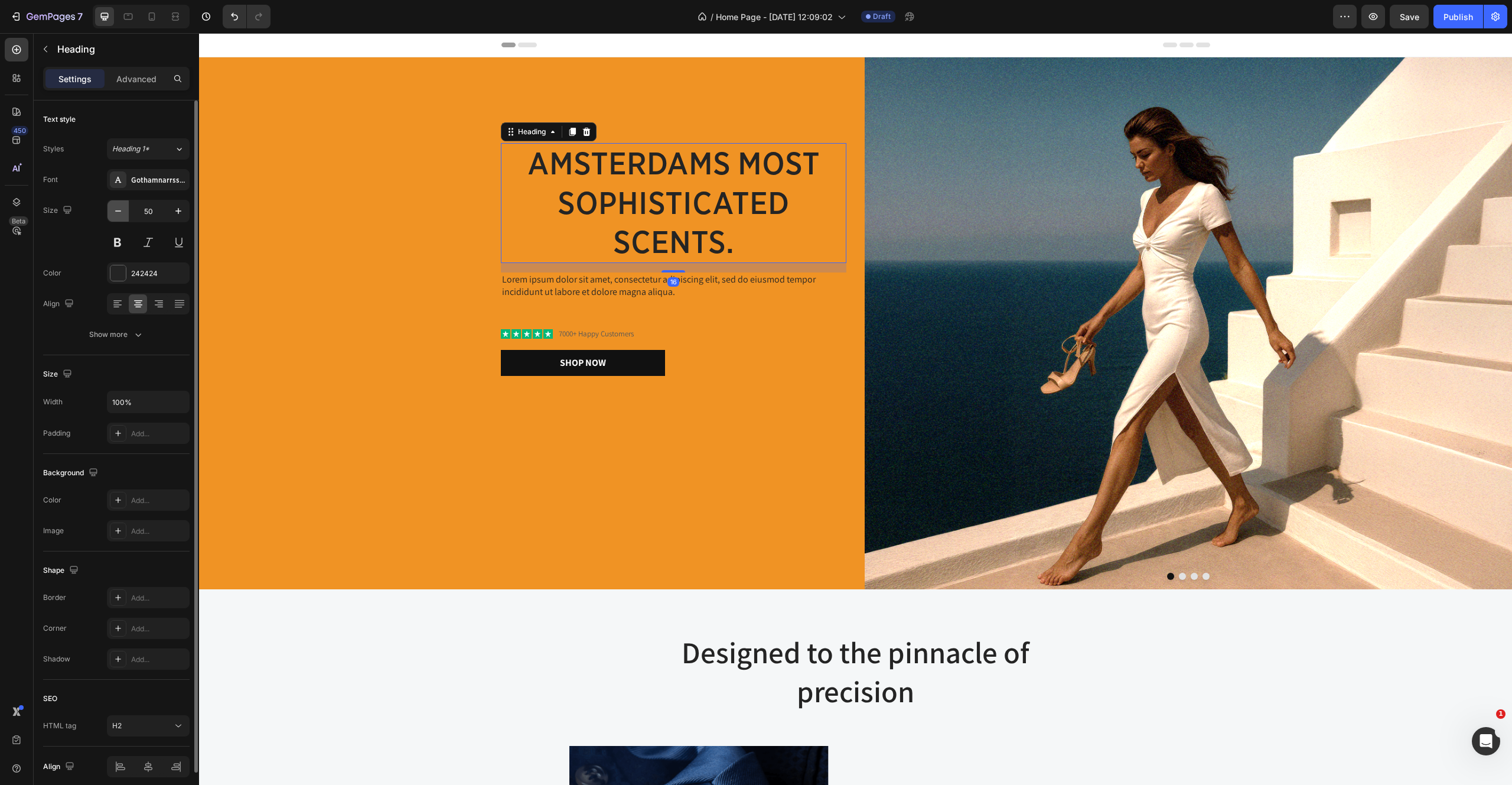
click at [113, 205] on icon "button" at bounding box center [118, 211] width 12 height 12
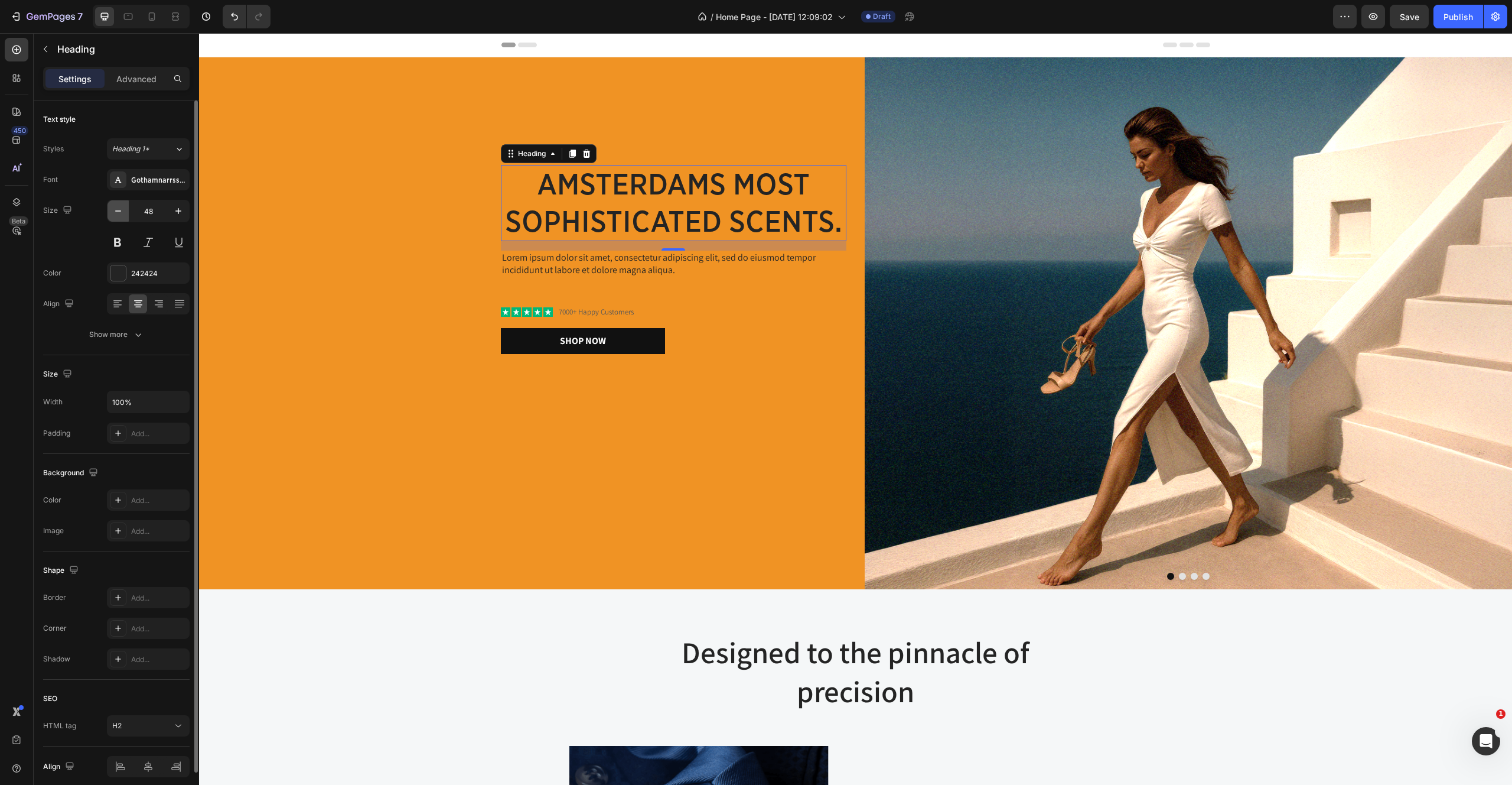
click at [113, 205] on icon "button" at bounding box center [118, 211] width 12 height 12
type input "47"
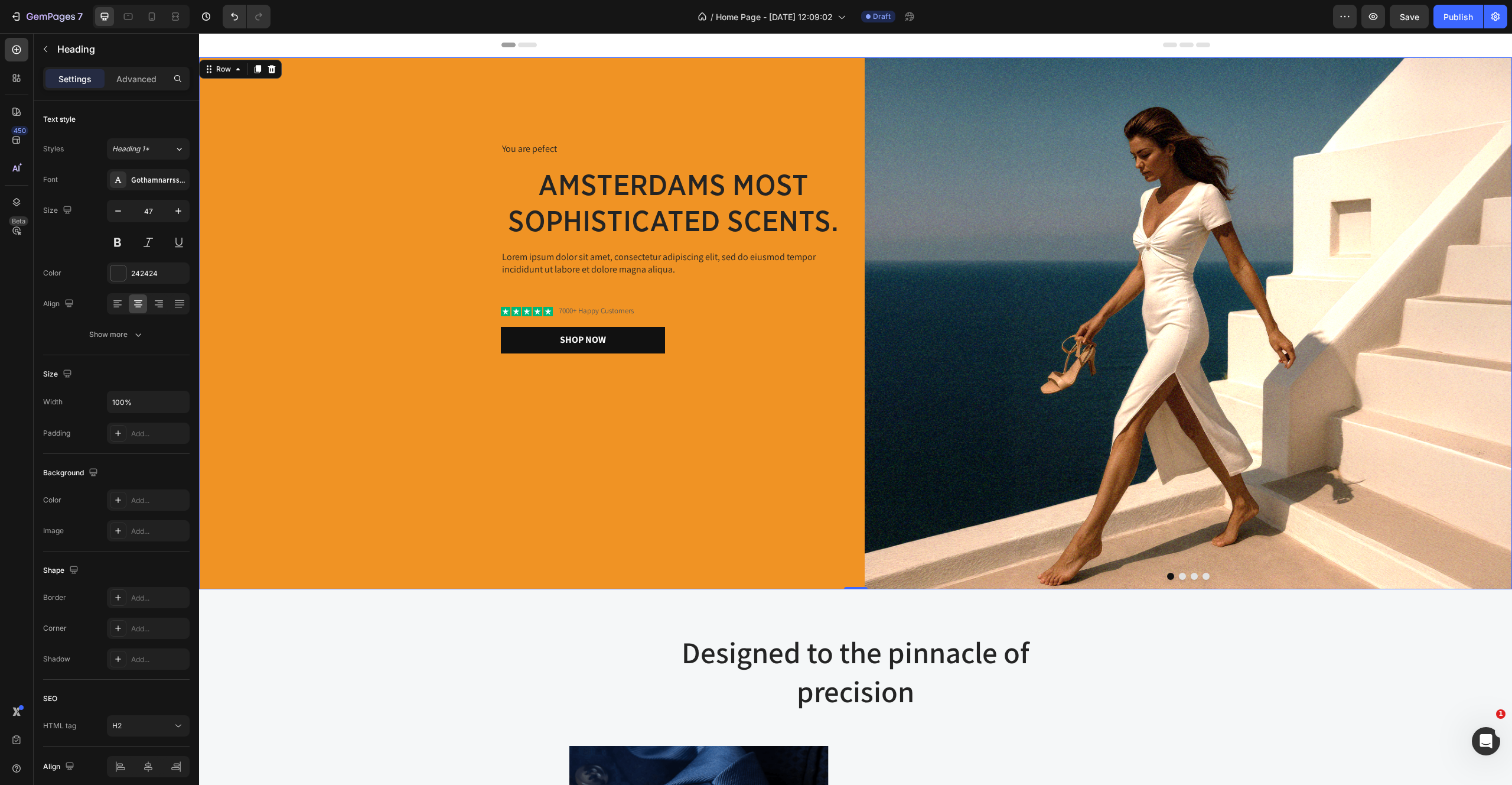
click at [464, 535] on div "You are pefect Text Block amsterdams most sophisticated scents. Heading Lorem i…" at bounding box center [523, 323] width 648 height 532
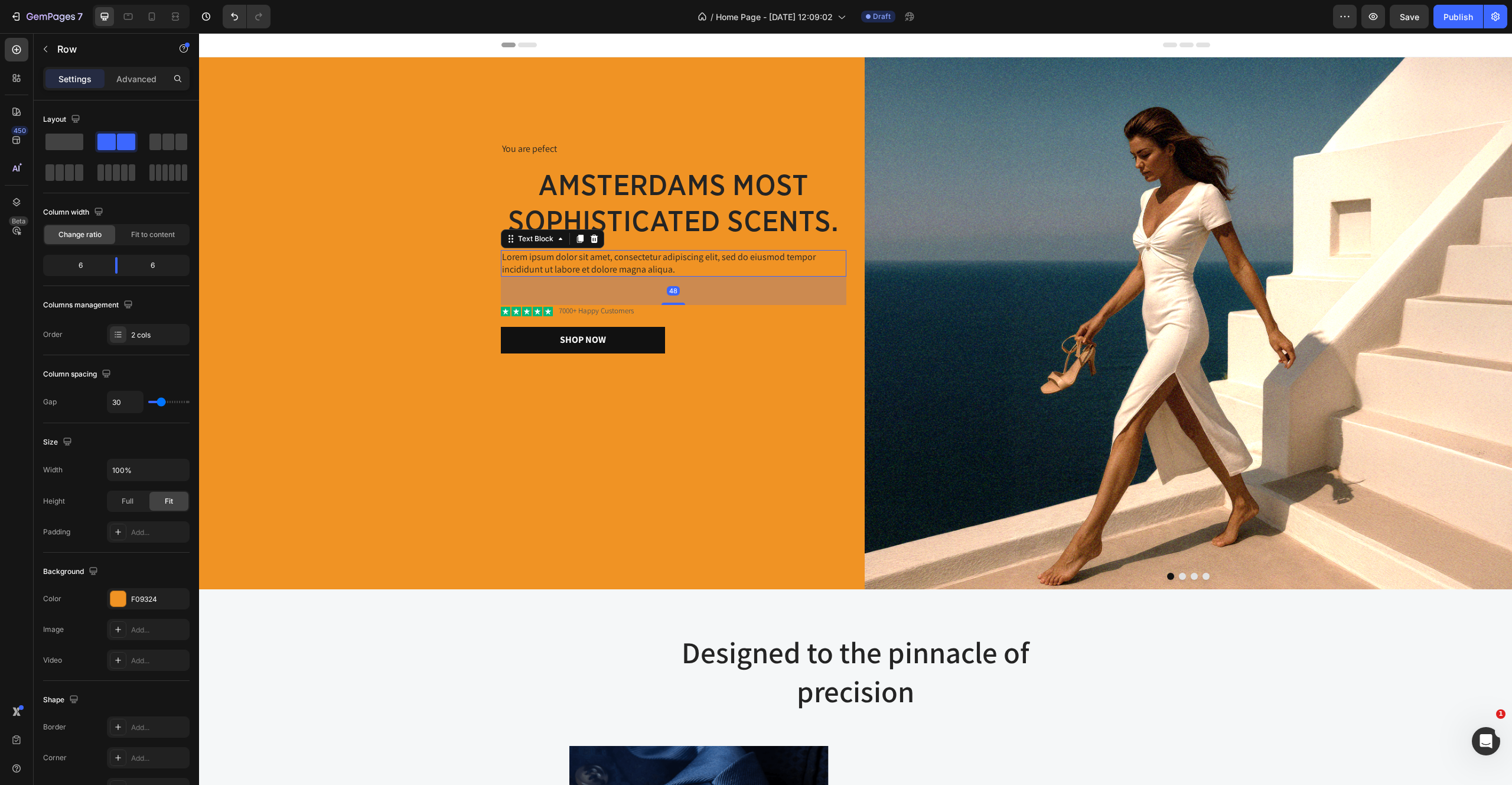
click at [582, 254] on p "Lorem ipsum dolor sit amet, consectetur adipiscing elit, sed do eiusmod tempor …" at bounding box center [673, 263] width 343 height 25
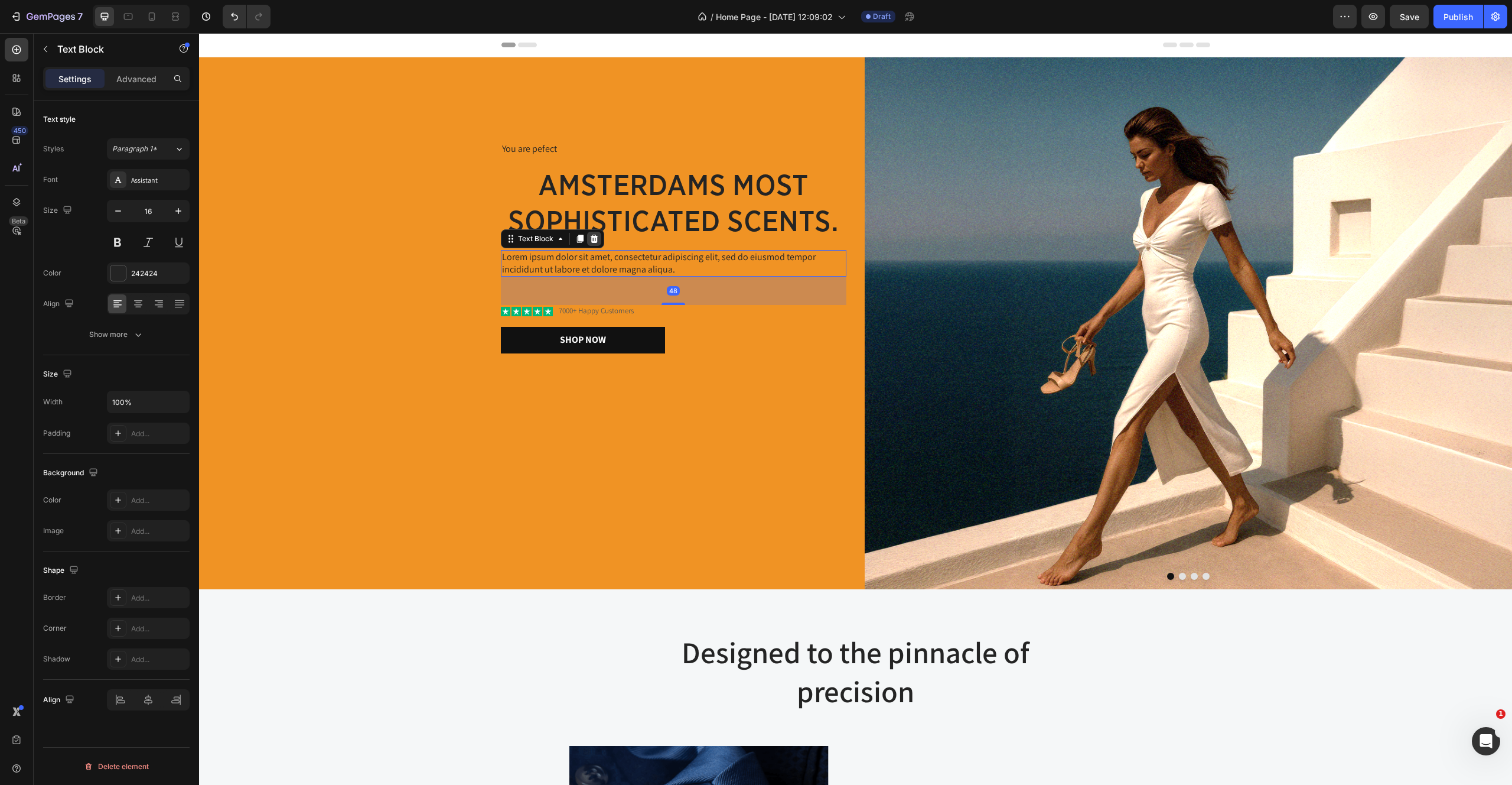
click at [596, 241] on icon at bounding box center [594, 239] width 8 height 8
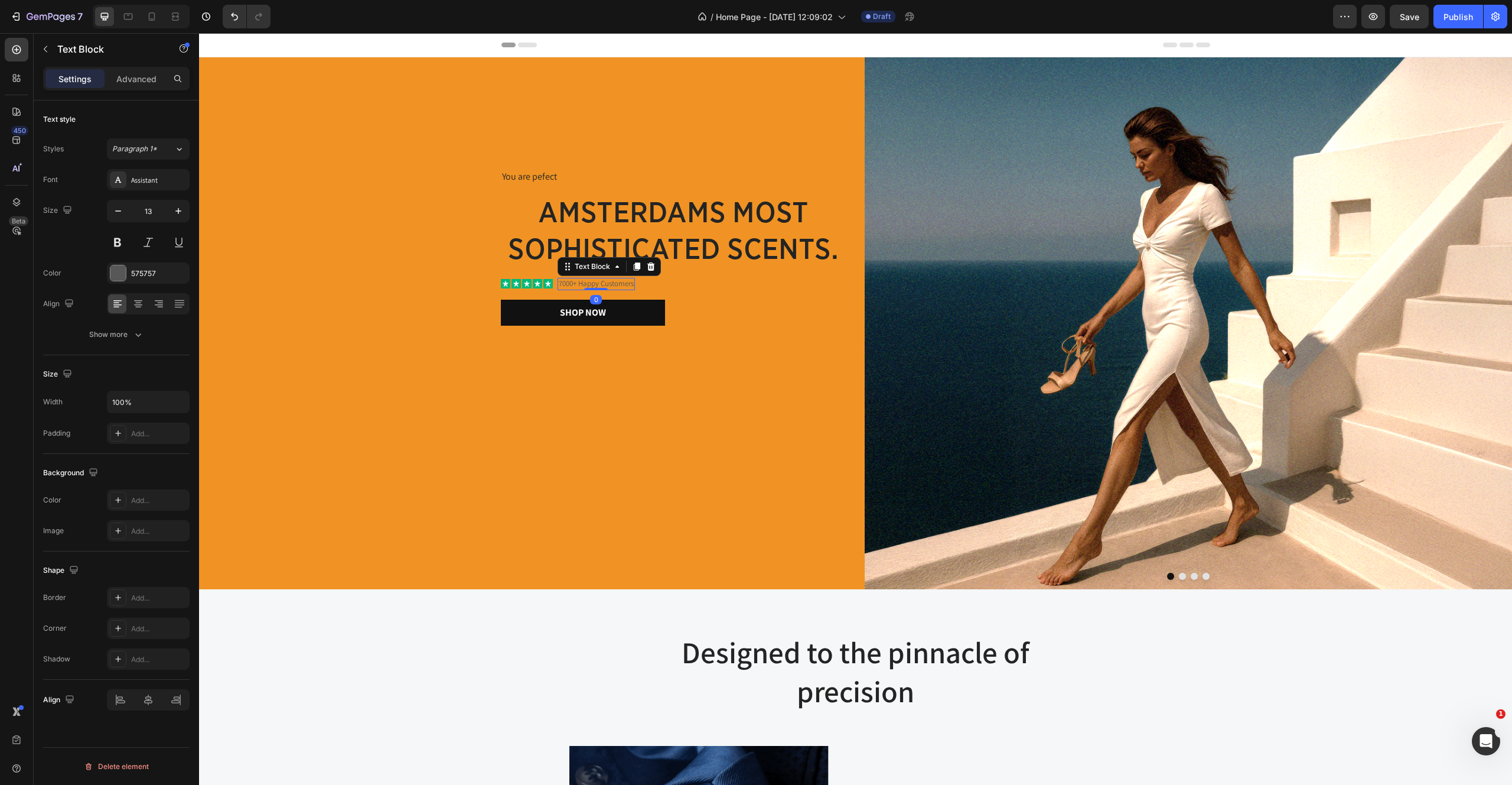
click at [612, 285] on p "7000+ Happy Customers" at bounding box center [597, 284] width 75 height 10
click at [715, 330] on div "You are pefect Text Block amsterdams most sophisticated scents. Heading Icon Ic…" at bounding box center [669, 323] width 354 height 308
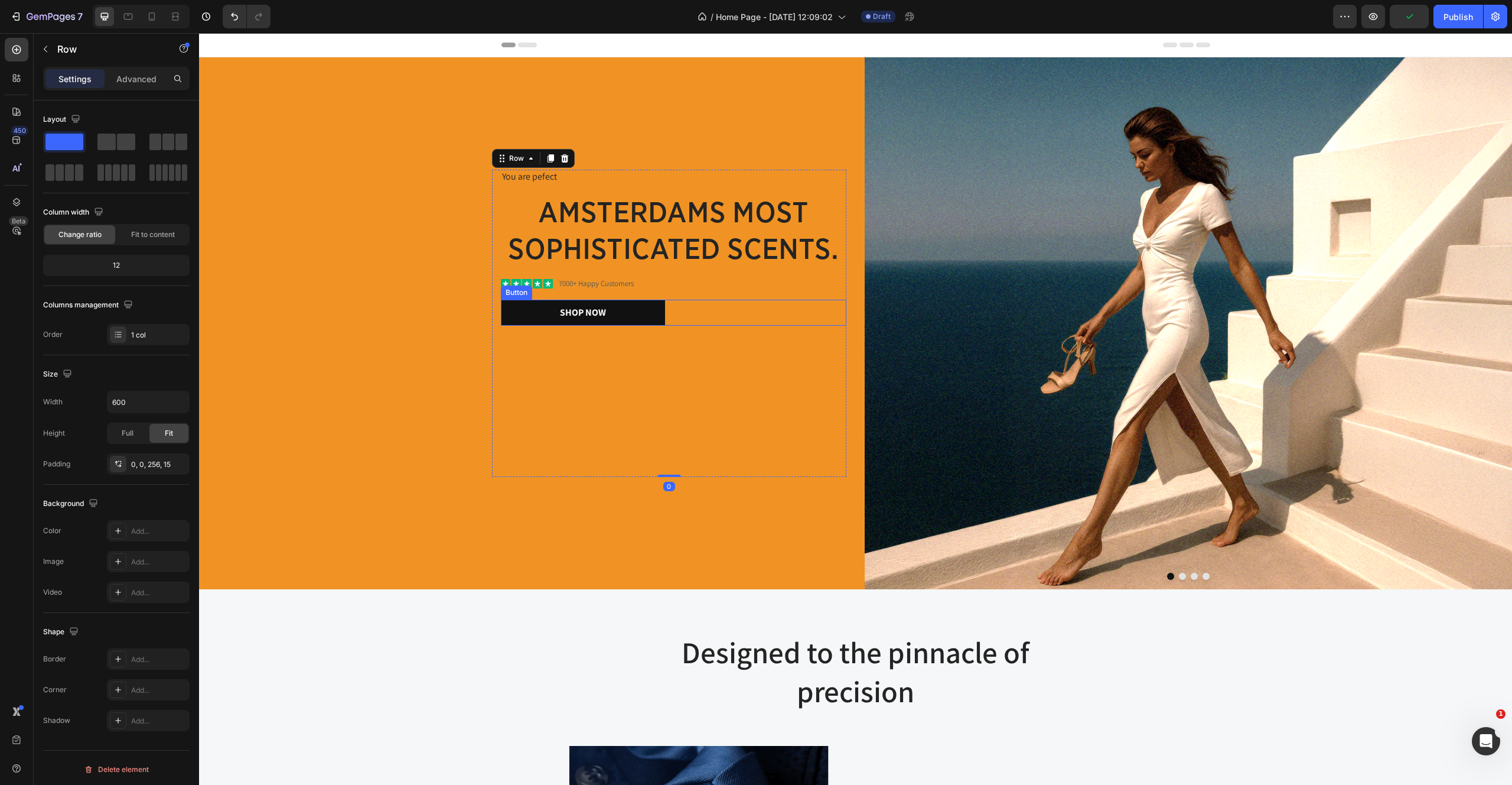
click at [779, 315] on div "Shop Now Button" at bounding box center [673, 312] width 345 height 26
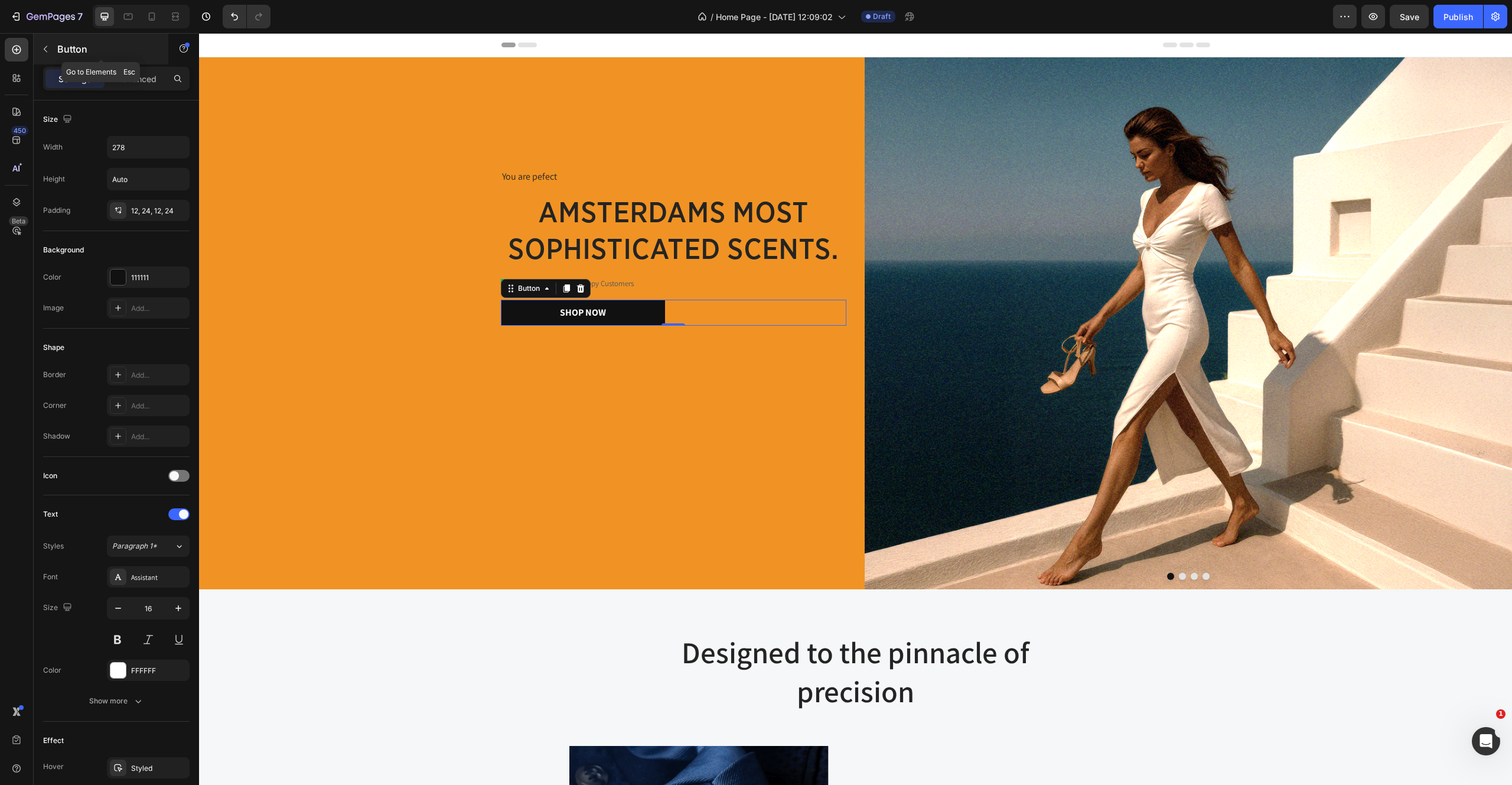
click at [38, 48] on button "button" at bounding box center [45, 49] width 19 height 19
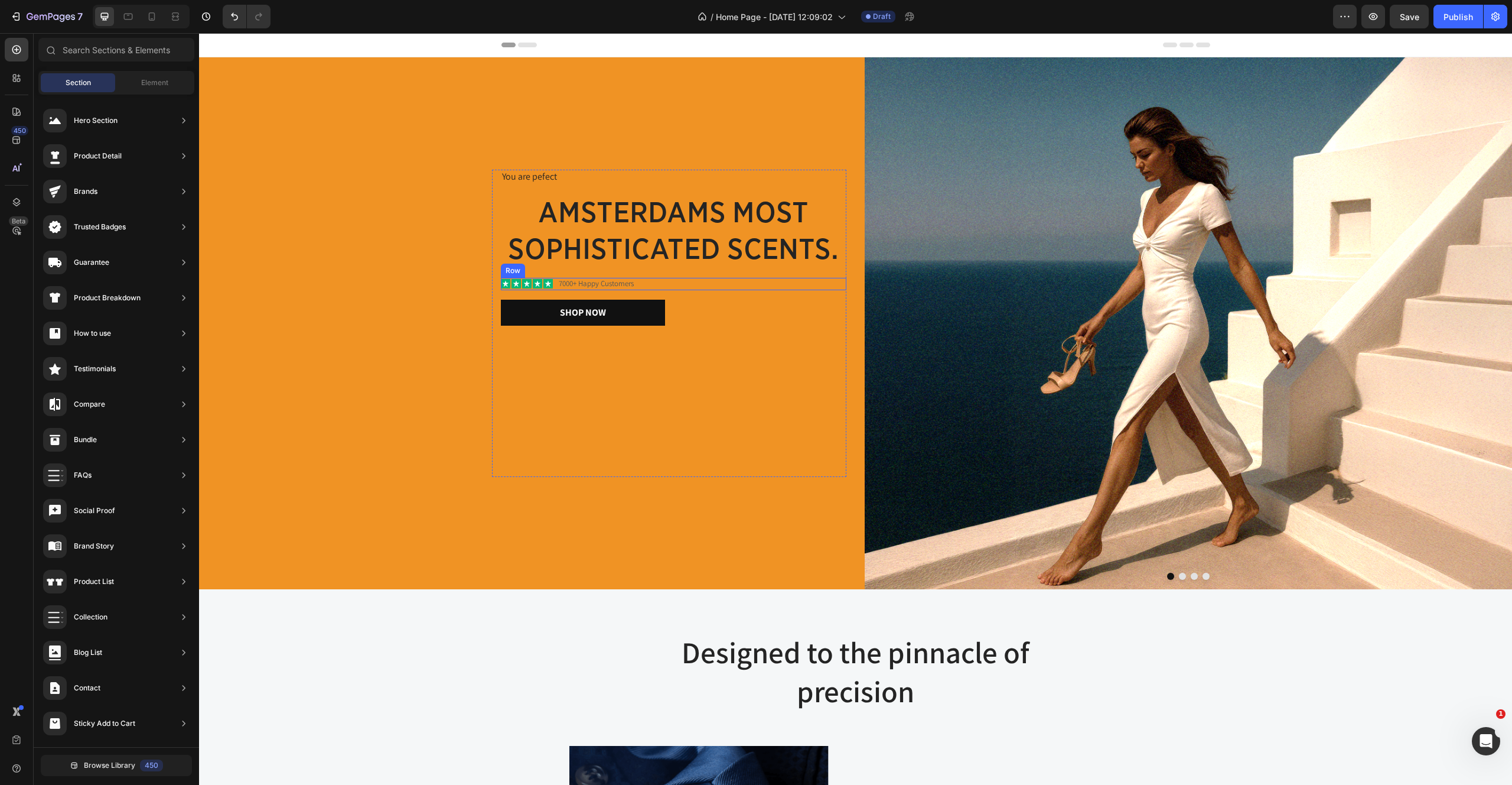
click at [738, 284] on div "Icon Icon Icon Icon Icon Icon List 7000+ Happy Customers Text Block Row" at bounding box center [673, 284] width 345 height 12
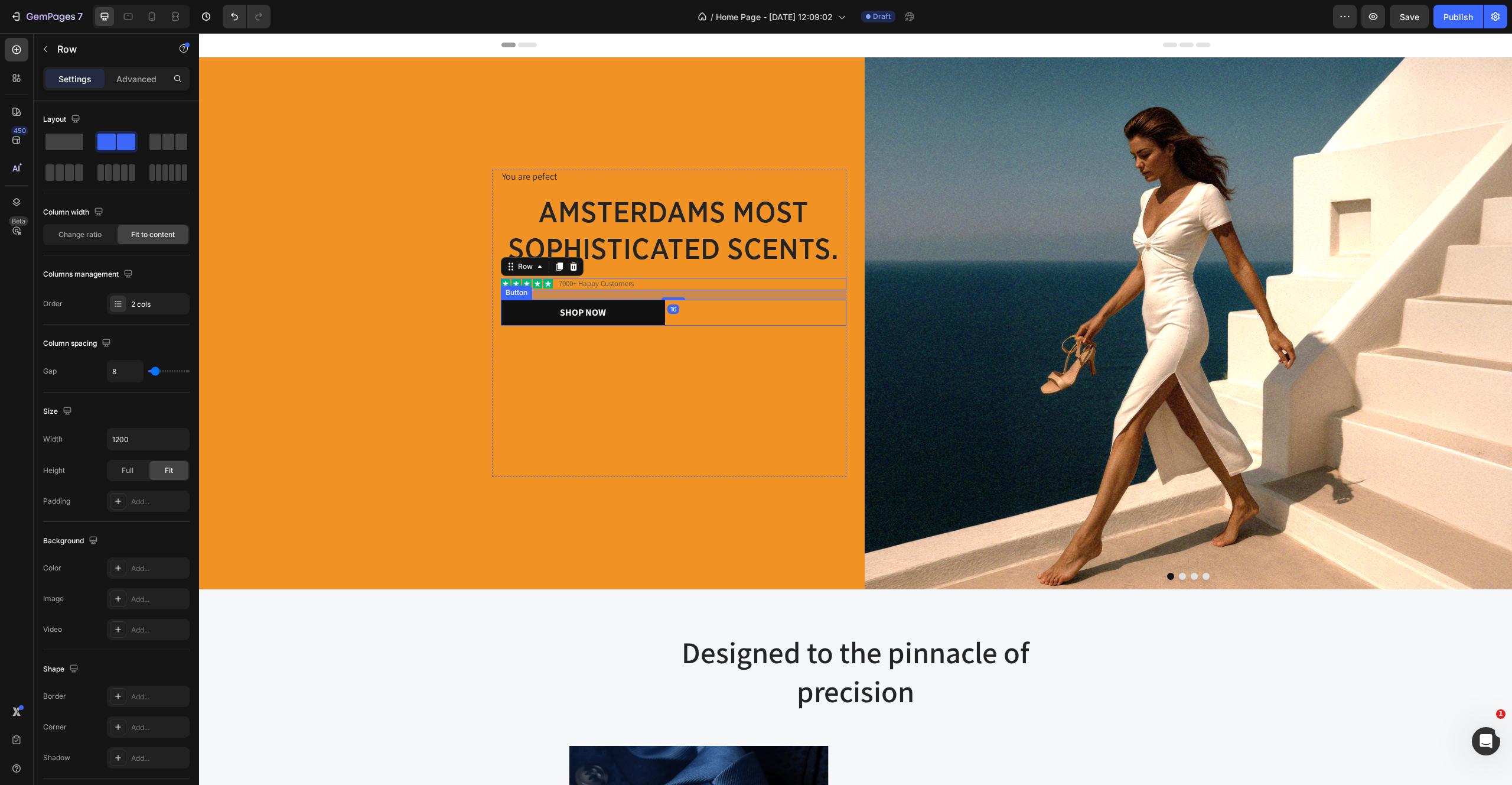
click at [708, 317] on div "Shop Now Button" at bounding box center [673, 312] width 345 height 26
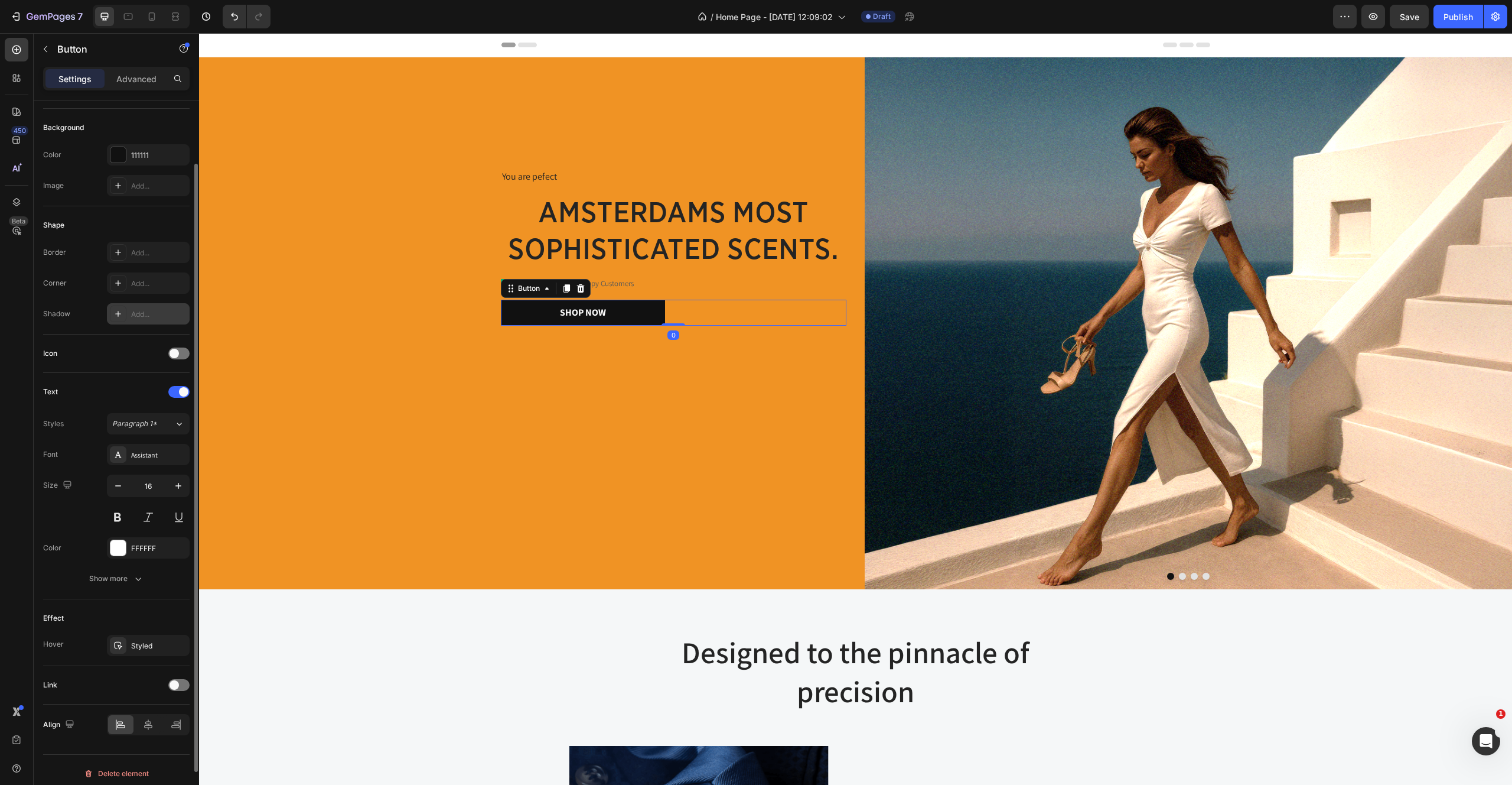
scroll to position [129, 0]
click at [136, 728] on div "Align" at bounding box center [116, 717] width 147 height 40
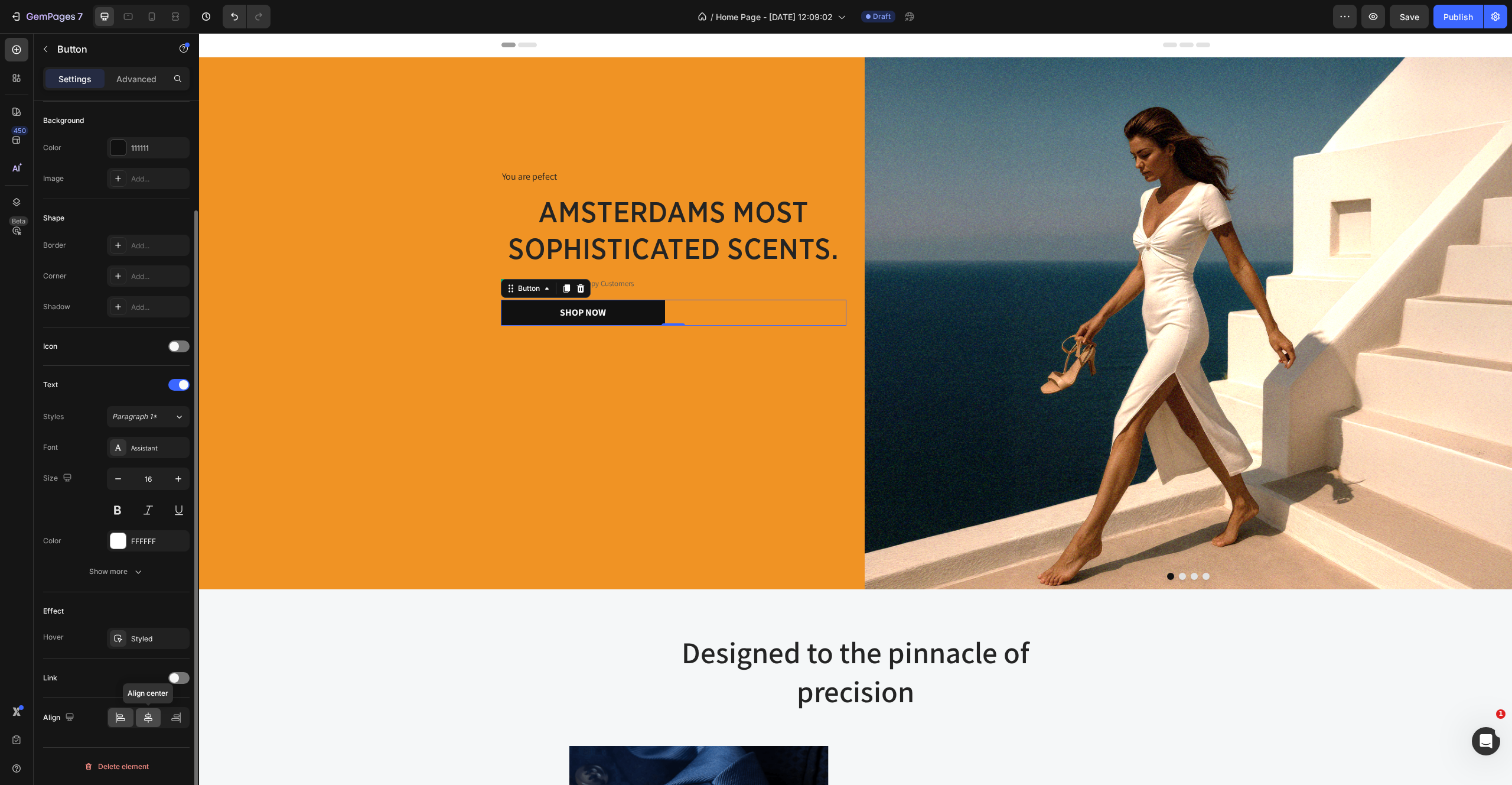
click at [144, 720] on icon at bounding box center [148, 717] width 8 height 11
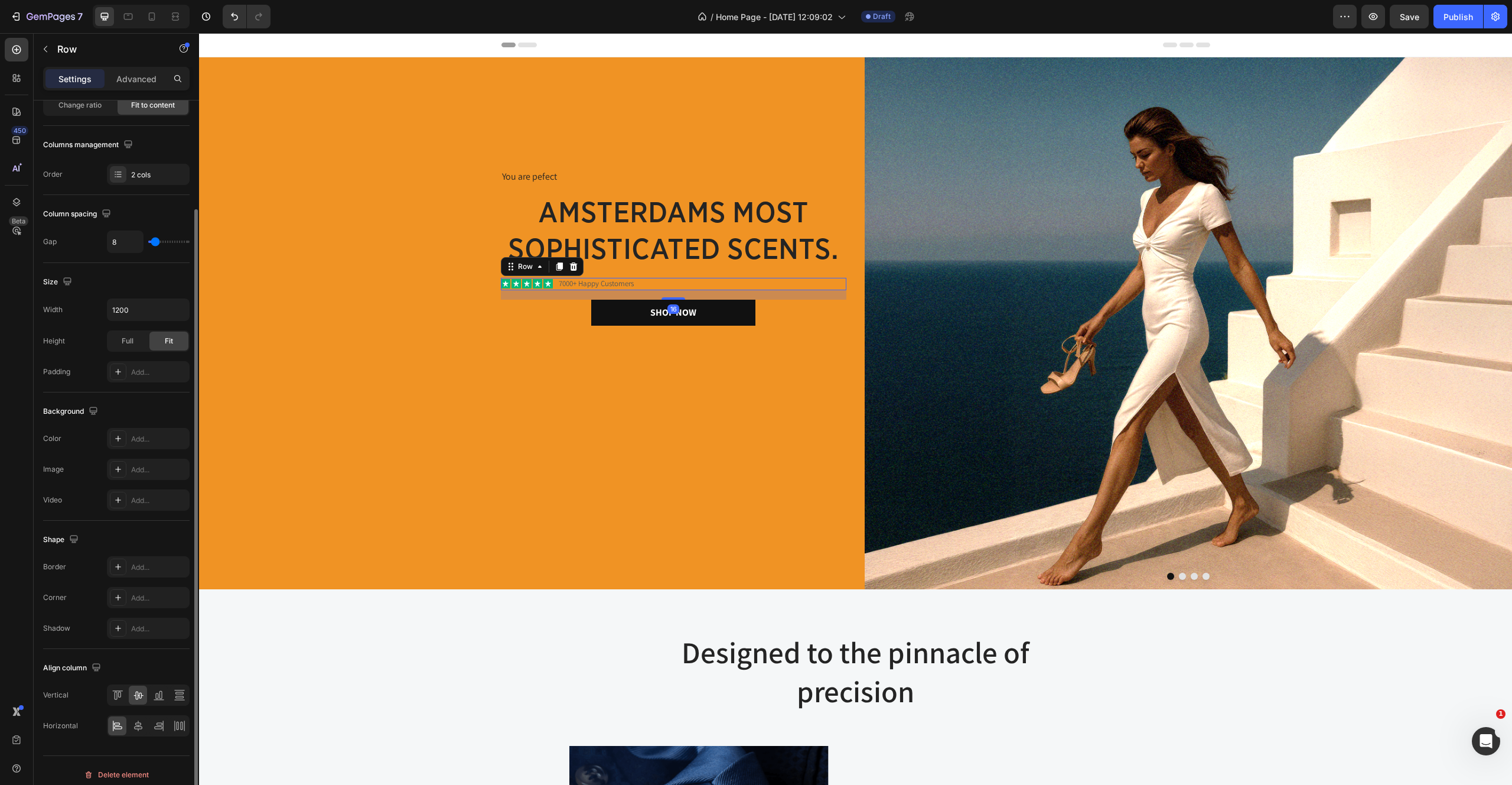
click at [686, 278] on div "Icon Icon Icon Icon Icon Icon List 7000+ Happy Customers Text Block Row 16" at bounding box center [673, 284] width 345 height 12
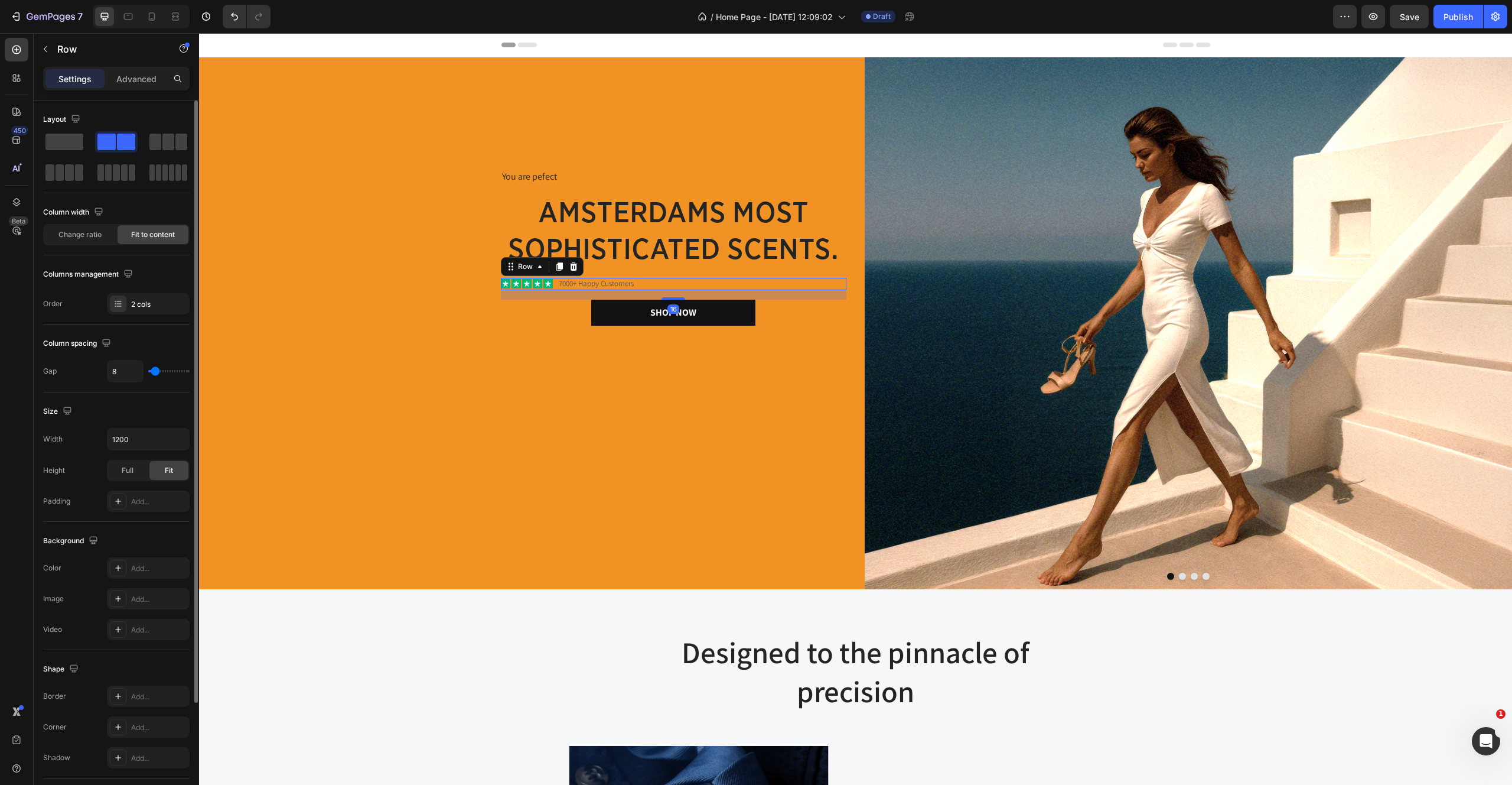
scroll to position [138, 0]
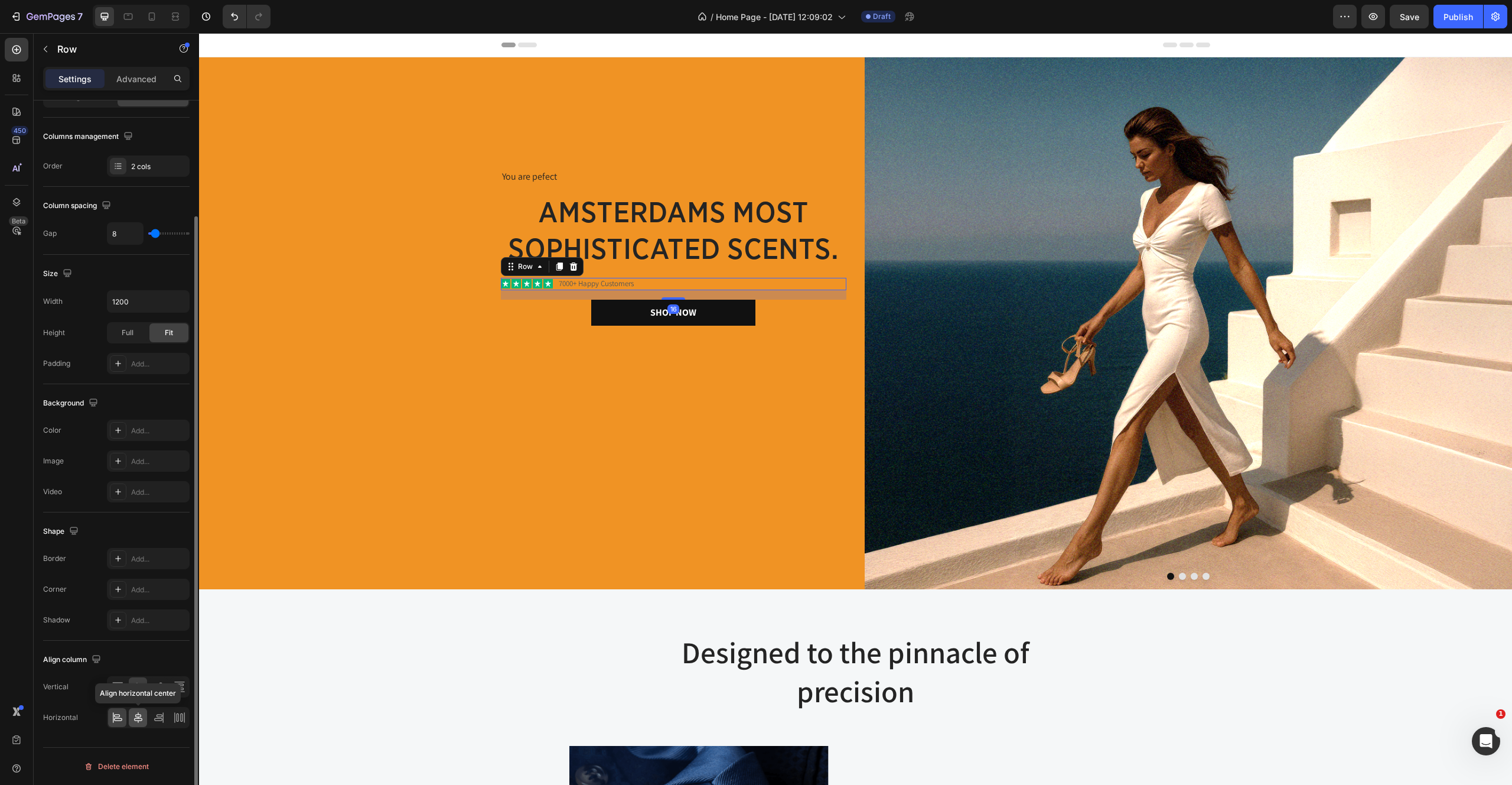
click at [141, 717] on icon at bounding box center [138, 717] width 12 height 12
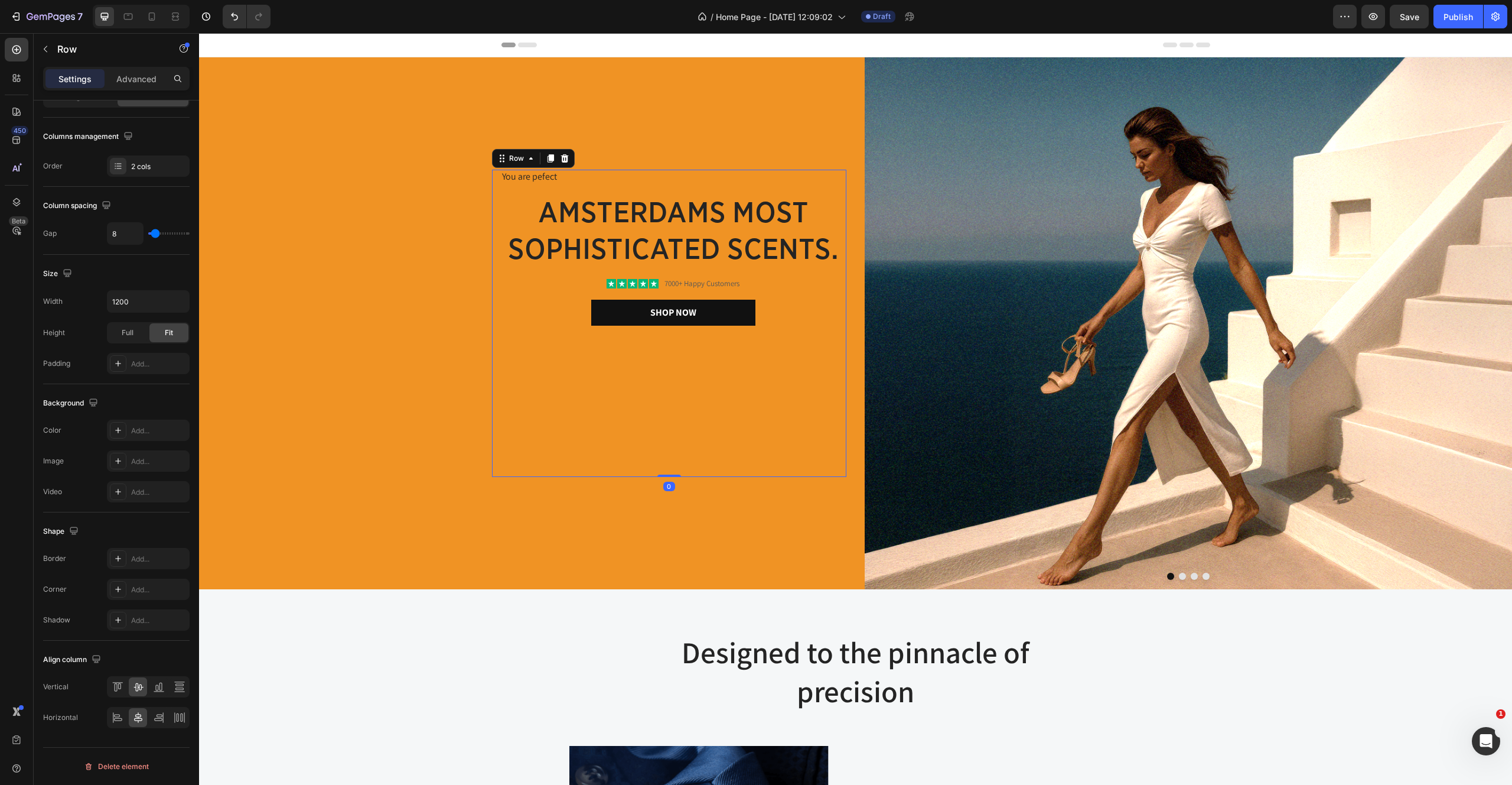
click at [526, 464] on div "You are pefect Text Block amsterdams most sophisticated scents. Heading Icon Ic…" at bounding box center [669, 323] width 354 height 308
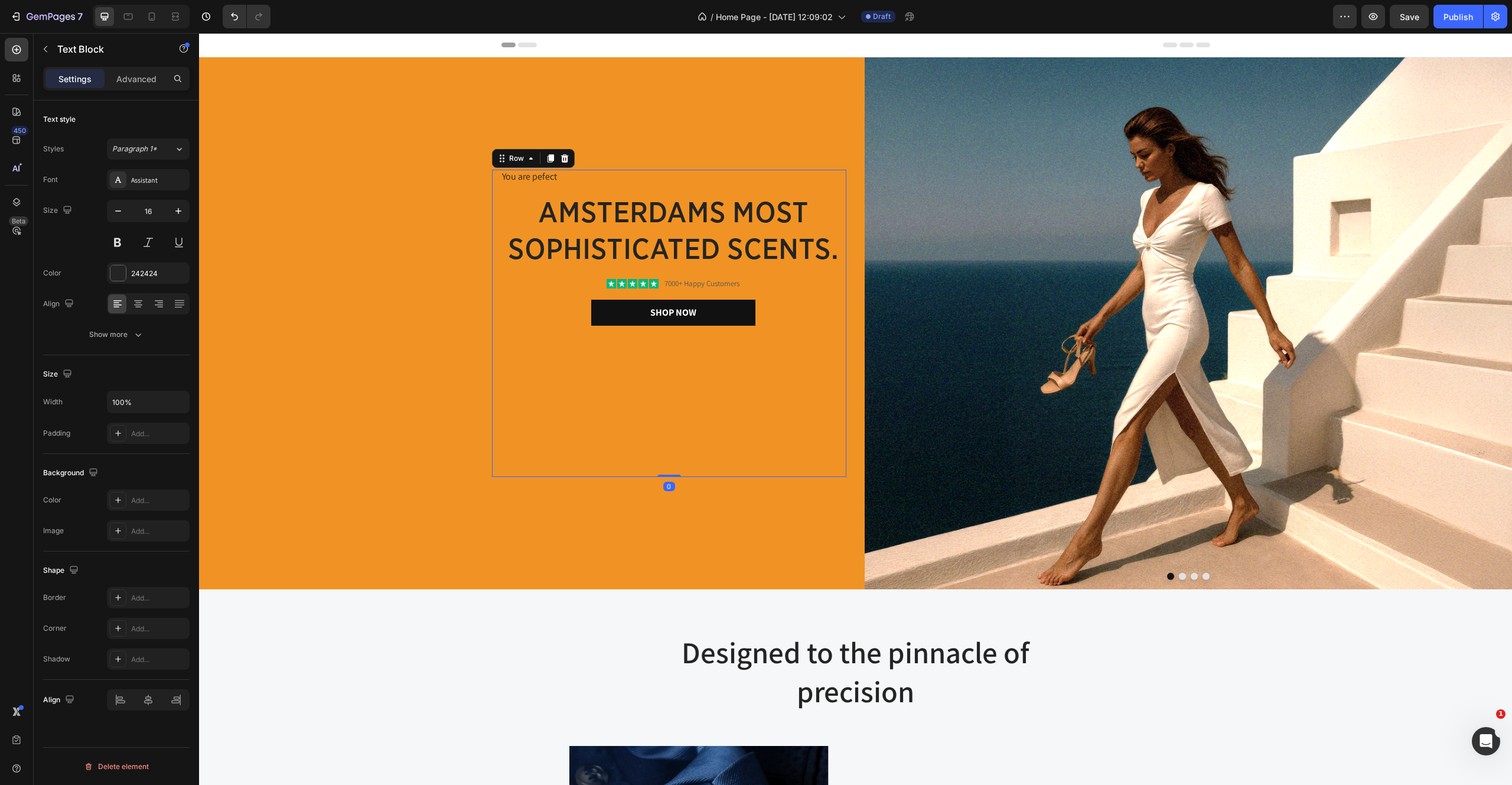
scroll to position [0, 0]
click at [564, 180] on p "You are pefect" at bounding box center [673, 177] width 343 height 12
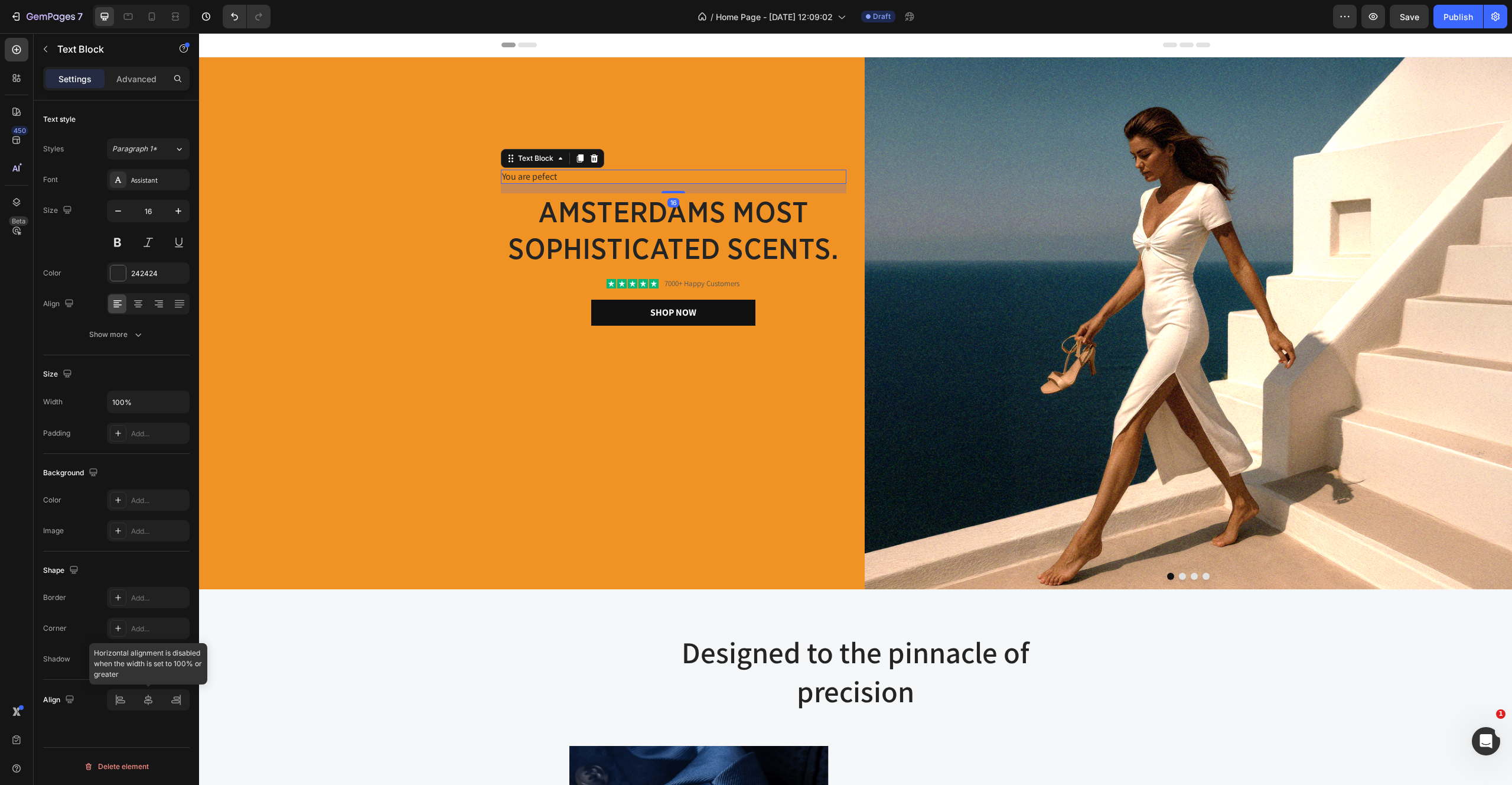
click at [140, 702] on div at bounding box center [148, 700] width 83 height 21
click at [157, 703] on div at bounding box center [148, 700] width 83 height 21
click at [601, 159] on div "Text Block" at bounding box center [552, 158] width 103 height 19
click at [593, 159] on icon at bounding box center [594, 158] width 10 height 10
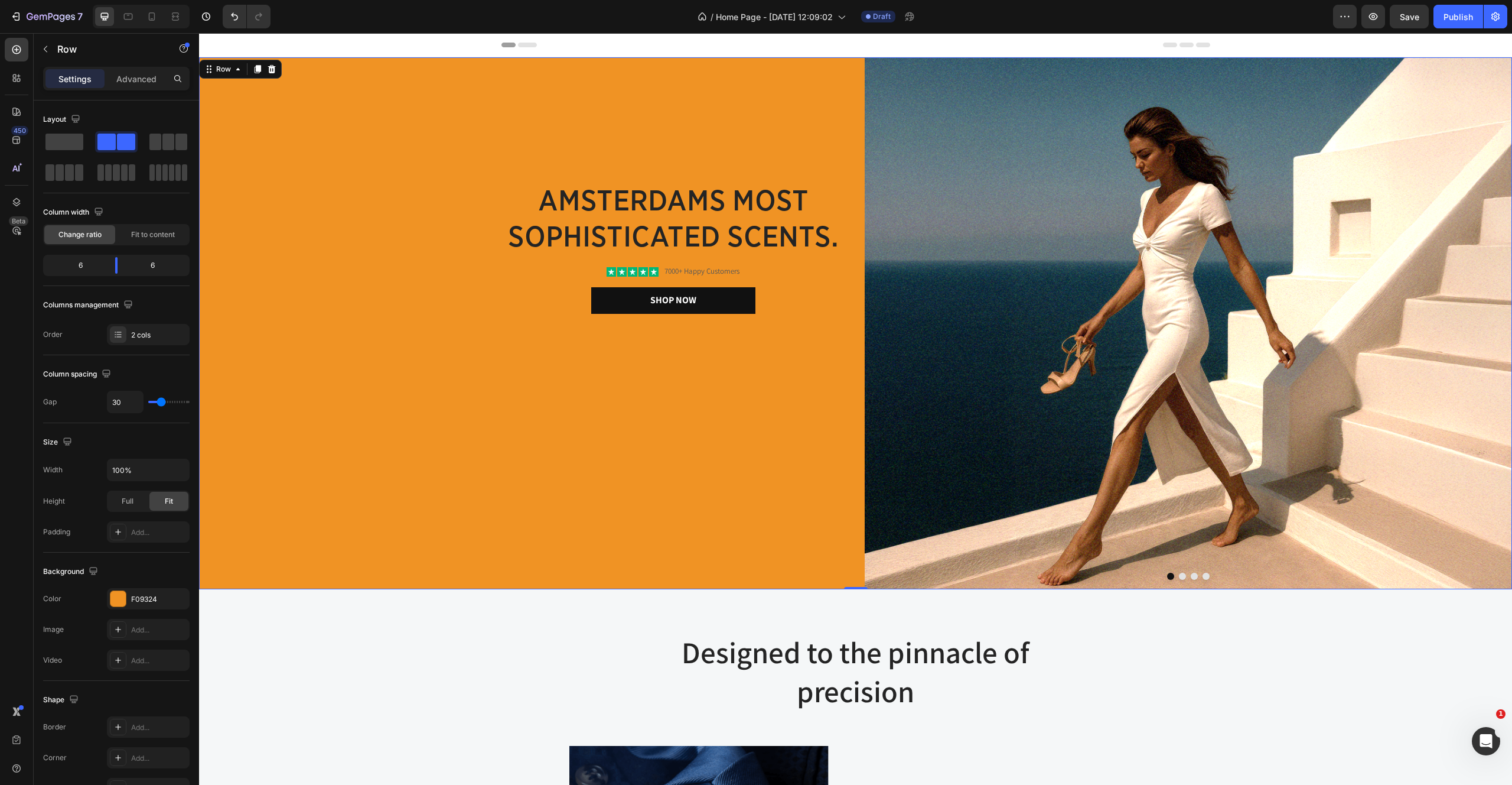
click at [601, 176] on div "amsterdams most sophisticated scents. Heading Icon Icon Icon Icon Icon Icon Lis…" at bounding box center [523, 323] width 648 height 532
click at [589, 176] on div "amsterdams most sophisticated scents. Heading Icon Icon Icon Icon Icon Icon Lis…" at bounding box center [523, 323] width 648 height 532
click at [587, 180] on div "amsterdams most sophisticated scents. Heading Icon Icon Icon Icon Icon Icon Lis…" at bounding box center [523, 323] width 648 height 532
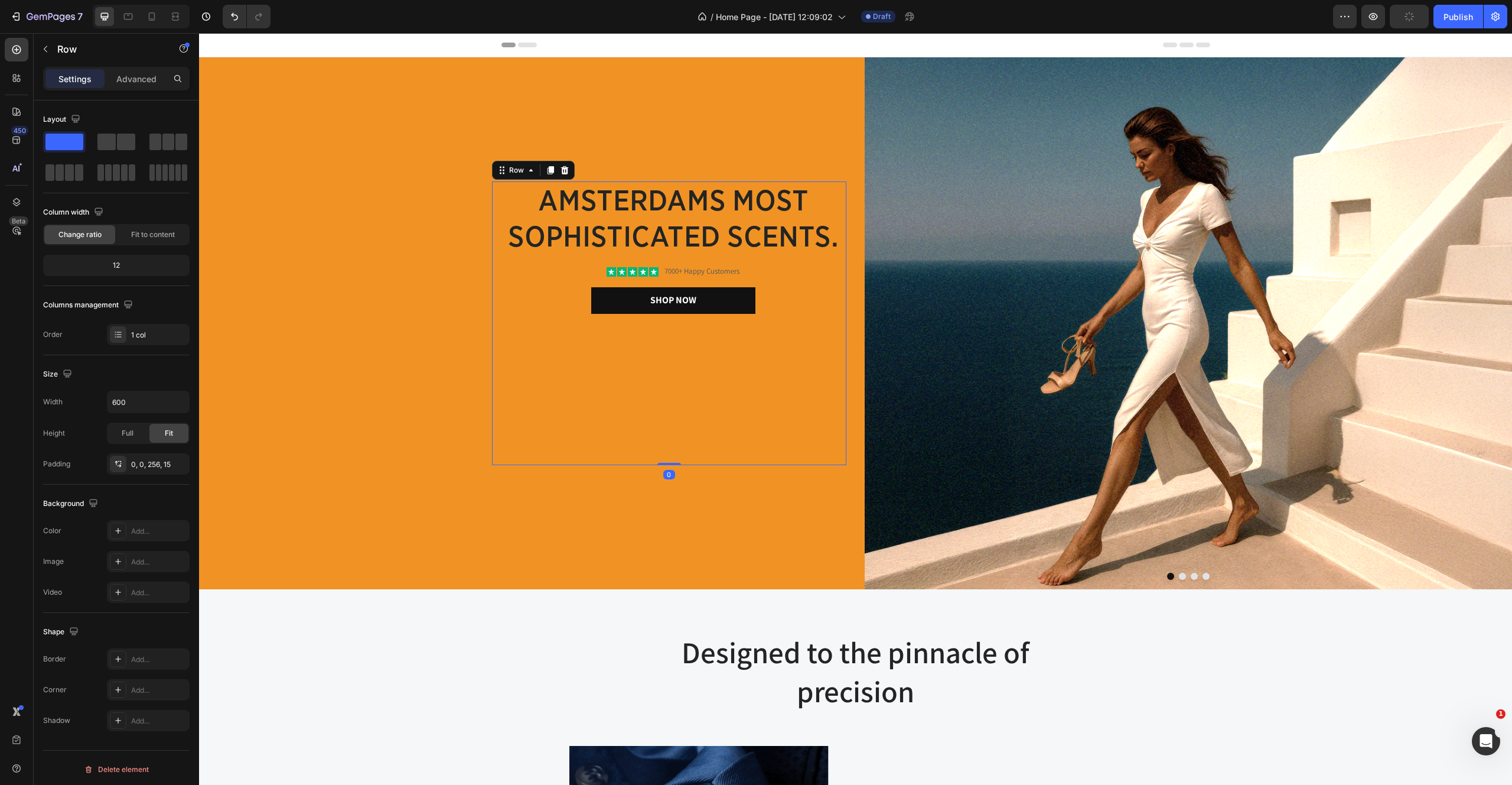
click at [493, 213] on div "amsterdams most sophisticated scents. Heading Icon Icon Icon Icon Icon Icon Lis…" at bounding box center [669, 323] width 354 height 284
click at [17, 53] on icon at bounding box center [17, 50] width 9 height 9
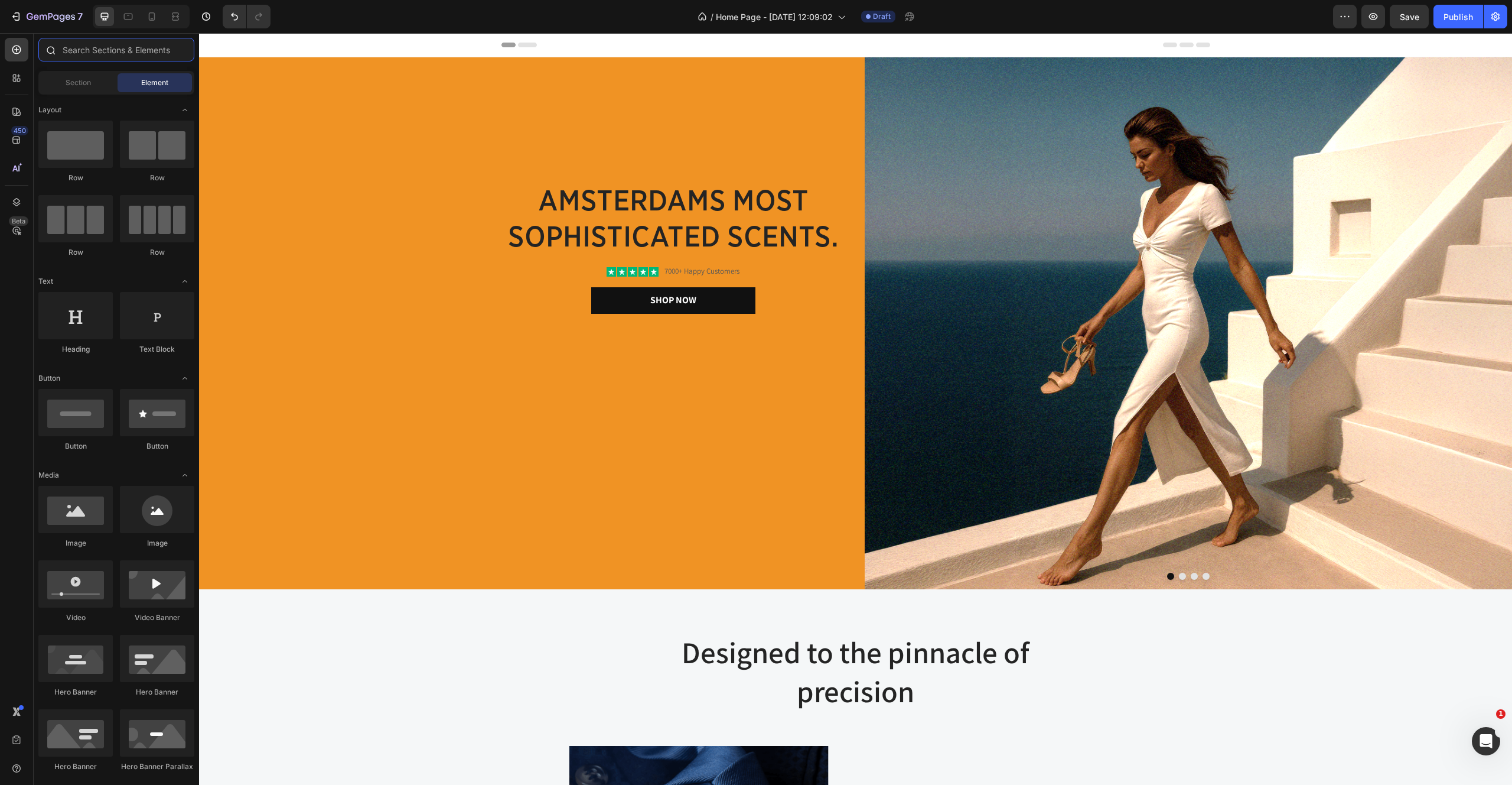
click at [97, 56] on input "text" at bounding box center [116, 49] width 156 height 23
type input "l"
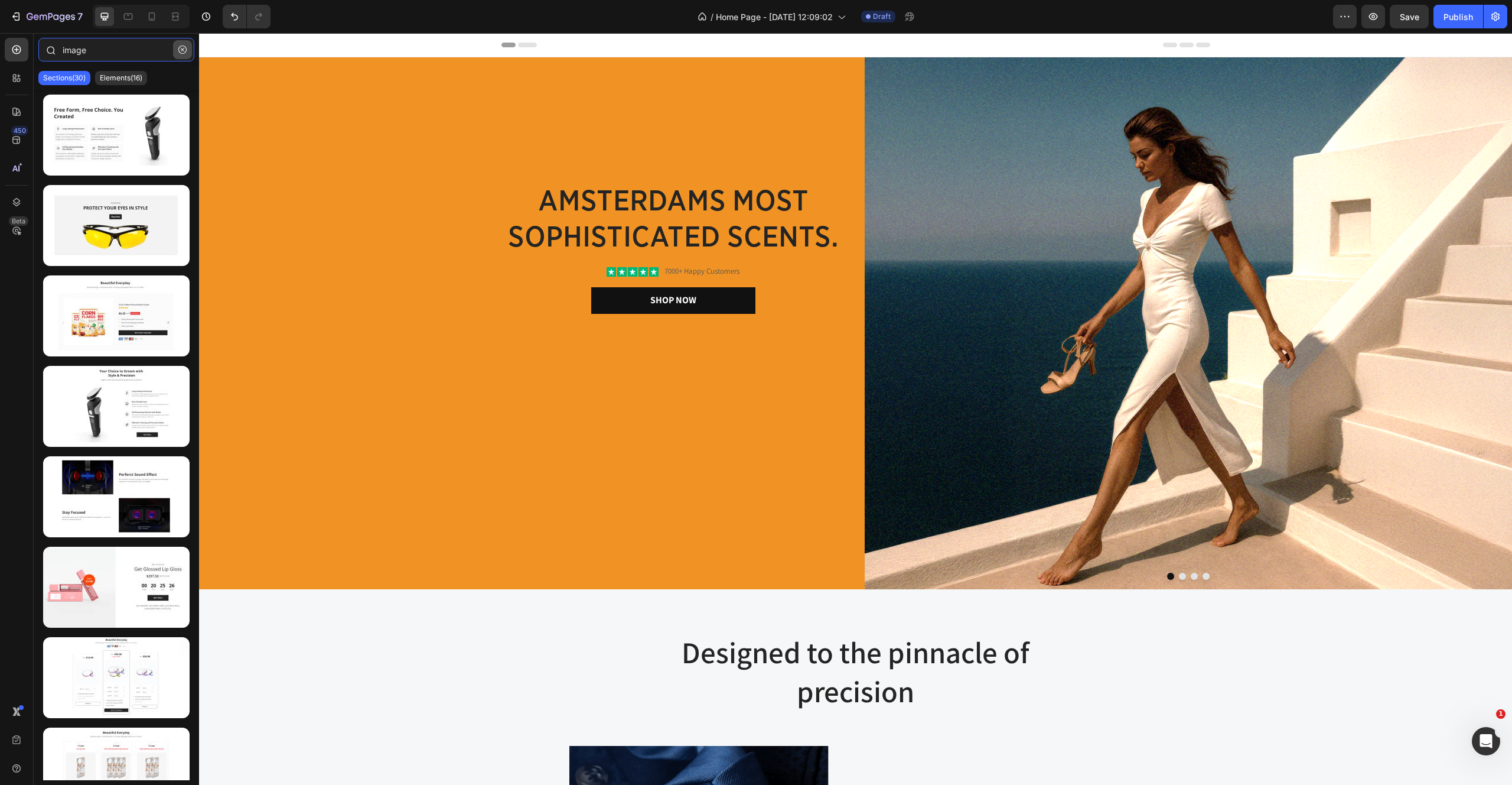
type input "image"
click at [179, 47] on icon "button" at bounding box center [182, 49] width 8 height 8
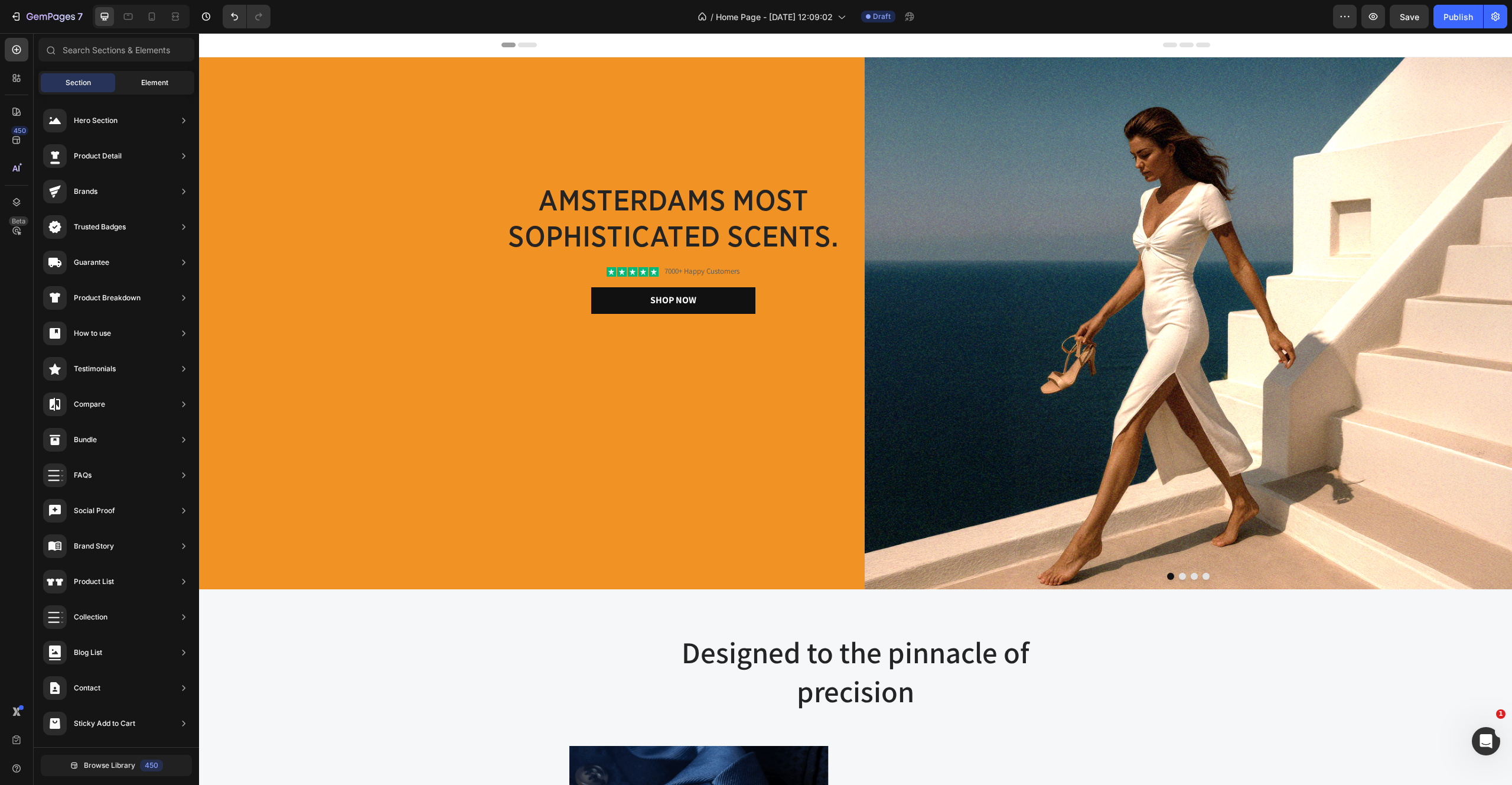
click at [146, 76] on div "Element" at bounding box center [154, 82] width 74 height 19
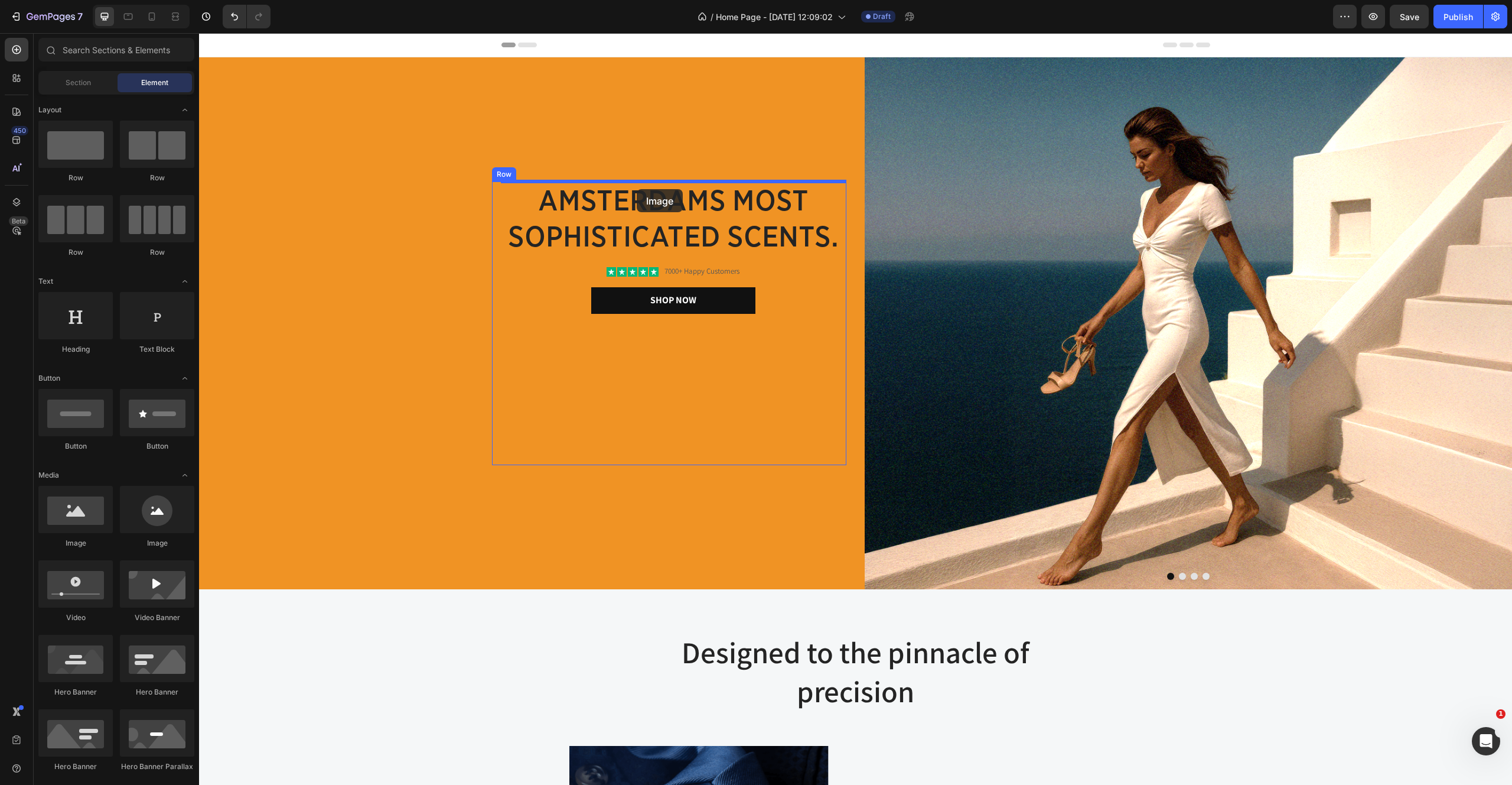
drag, startPoint x: 263, startPoint y: 548, endPoint x: 636, endPoint y: 189, distance: 517.7
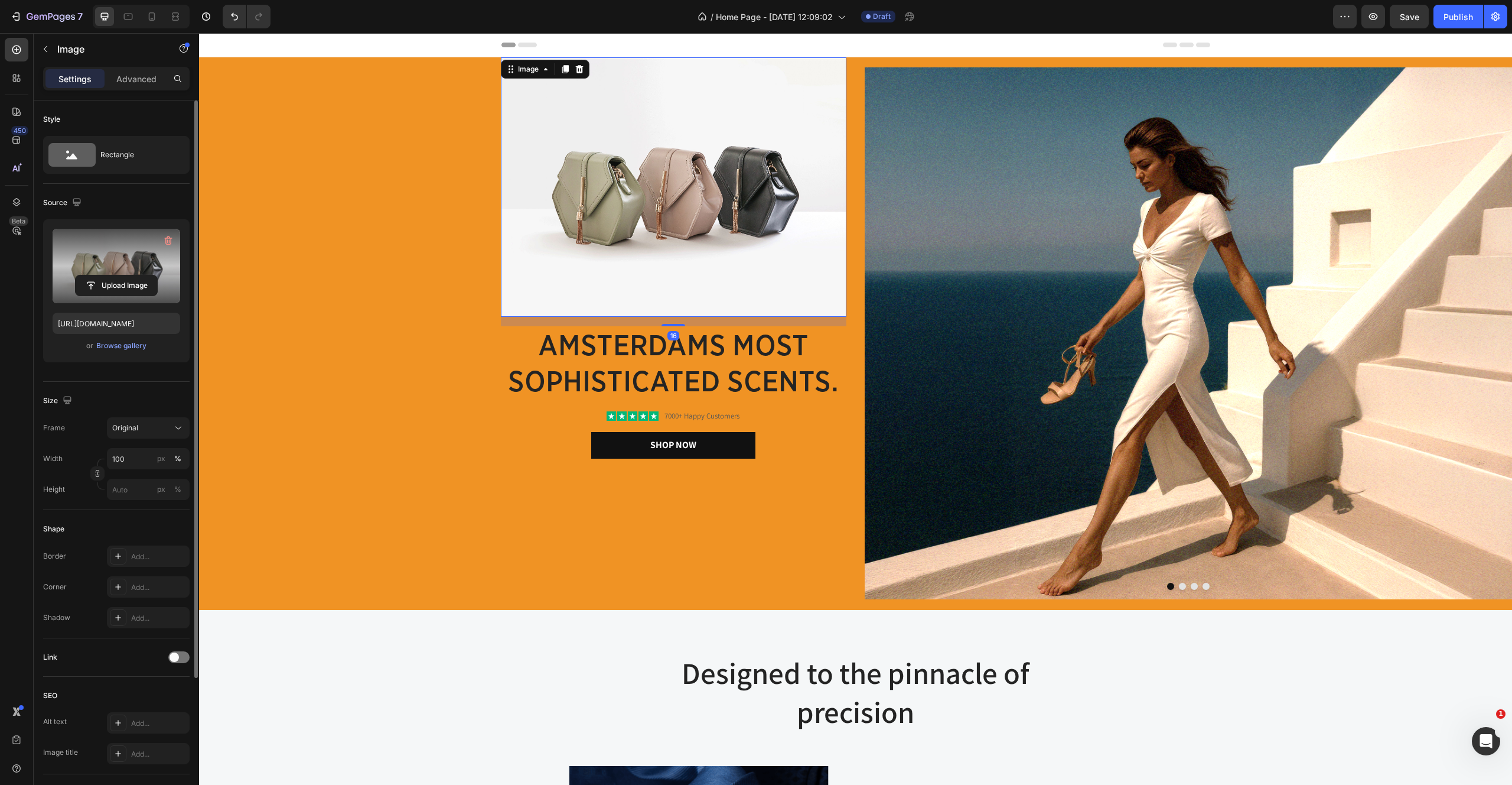
click at [121, 244] on label at bounding box center [117, 266] width 128 height 75
click at [121, 275] on input "file" at bounding box center [117, 285] width 81 height 20
type input "https://cdn.shopify.com/s/files/1/2170/9605/files/gempages_485369058267497726-f…"
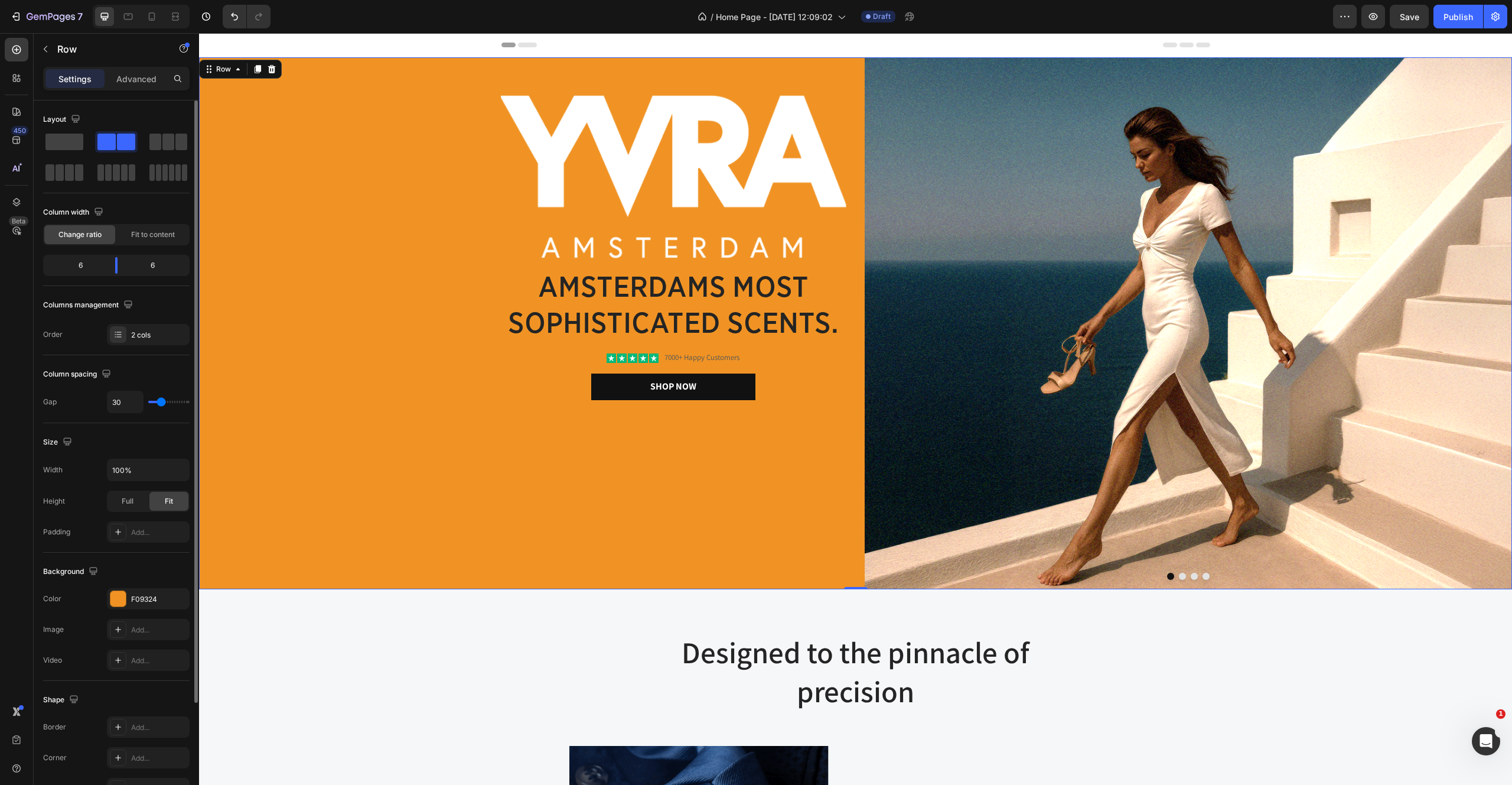
click at [293, 430] on div "Image amsterdams most sophisticated scents. Heading Icon Icon Icon Icon Icon Ic…" at bounding box center [523, 323] width 648 height 532
click at [741, 188] on img at bounding box center [673, 176] width 345 height 163
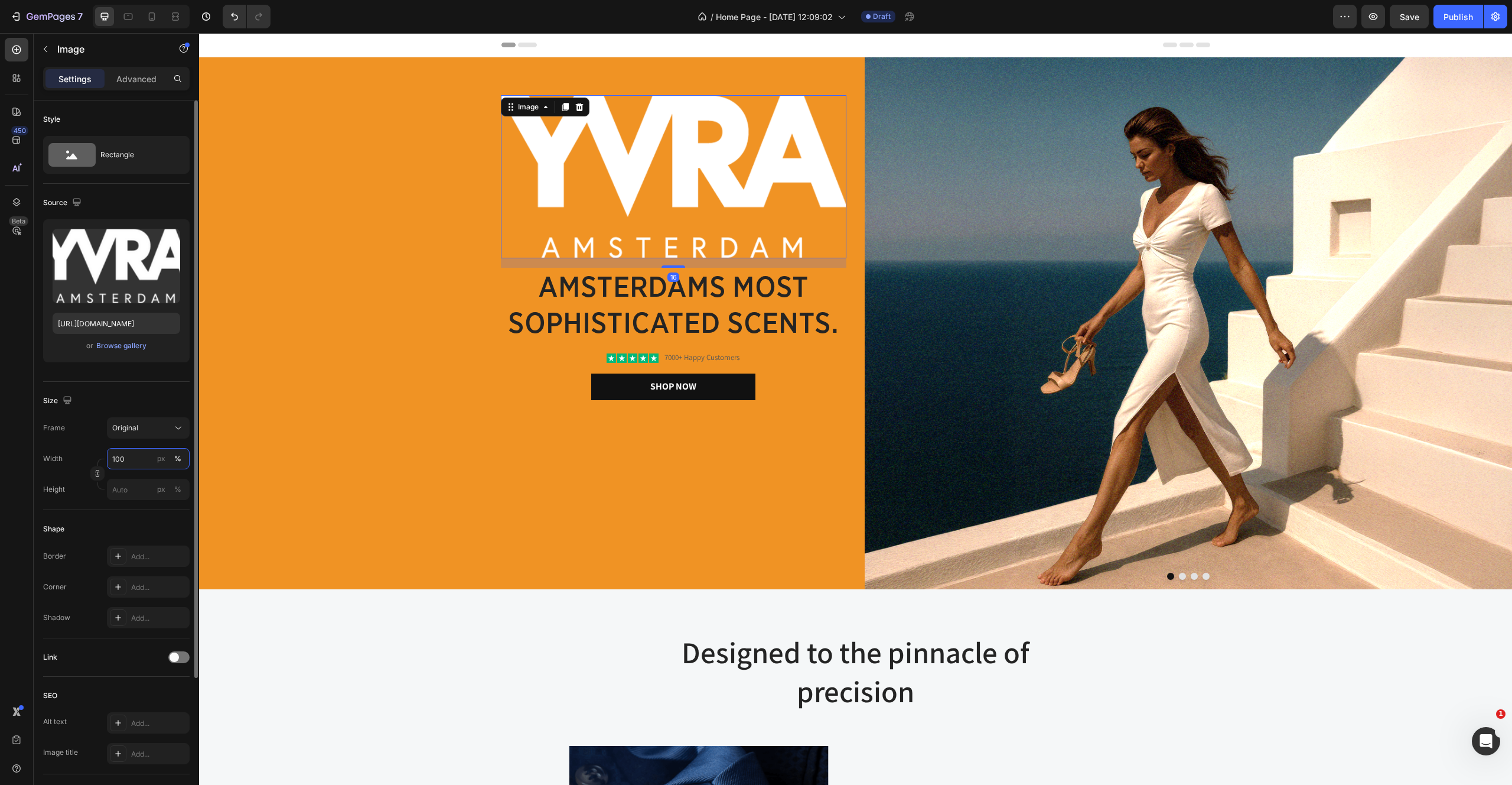
click at [151, 454] on input "100" at bounding box center [148, 458] width 83 height 21
type input "50"
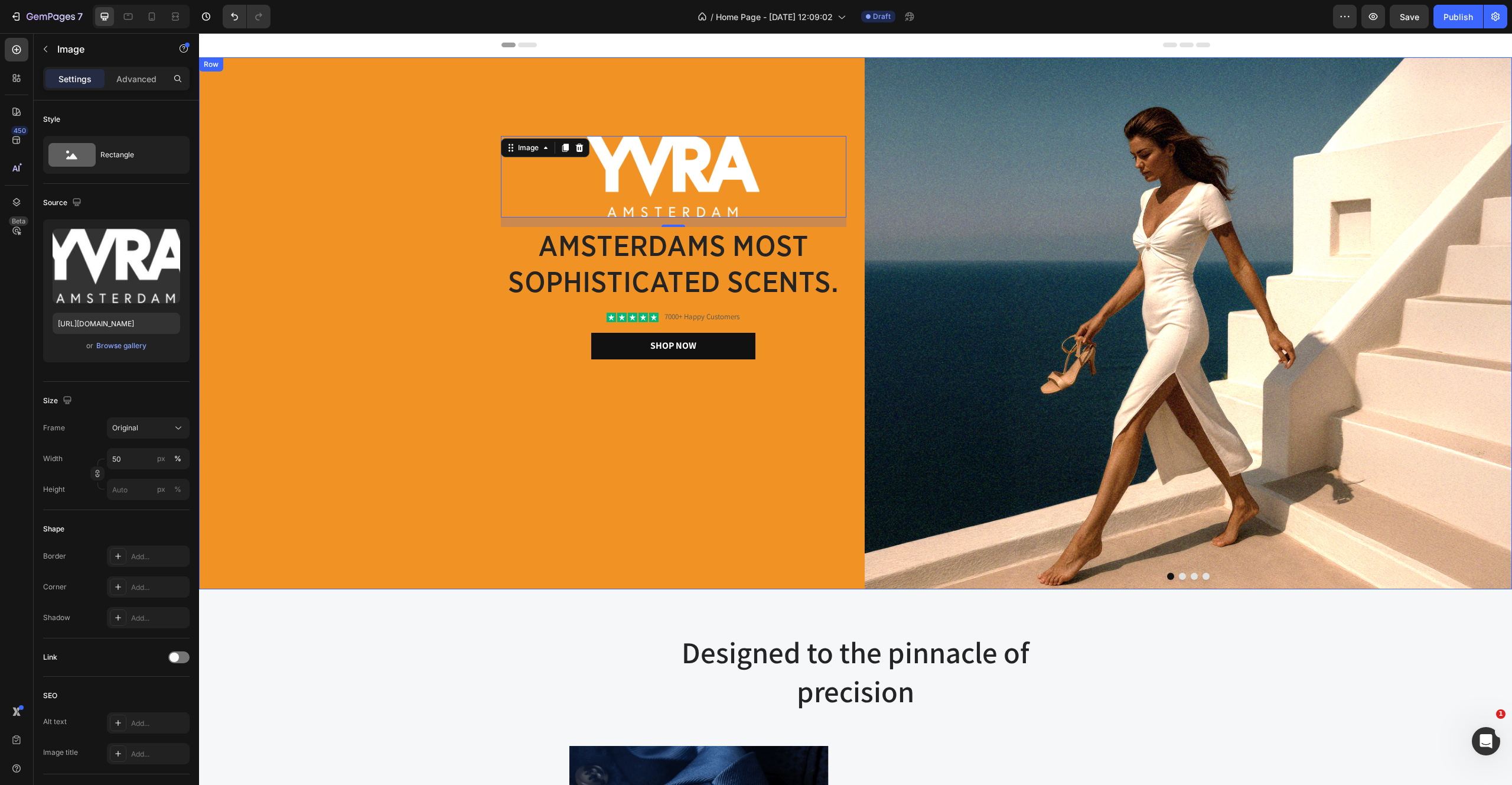
click at [544, 472] on div "Image 16 amsterdams most sophisticated scents. Heading Icon Icon Icon Icon Icon…" at bounding box center [669, 324] width 354 height 375
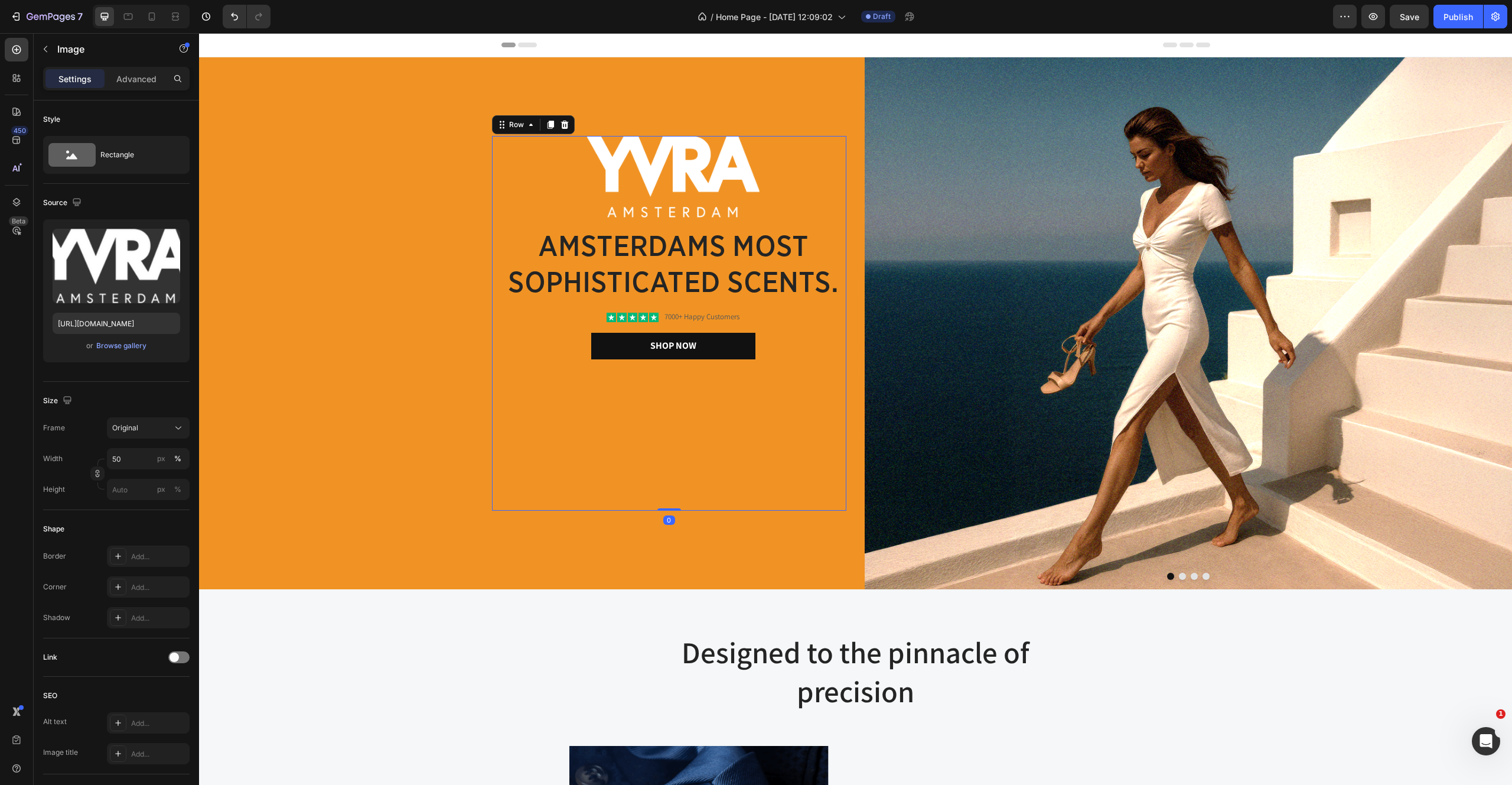
click at [694, 164] on img at bounding box center [674, 177] width 173 height 81
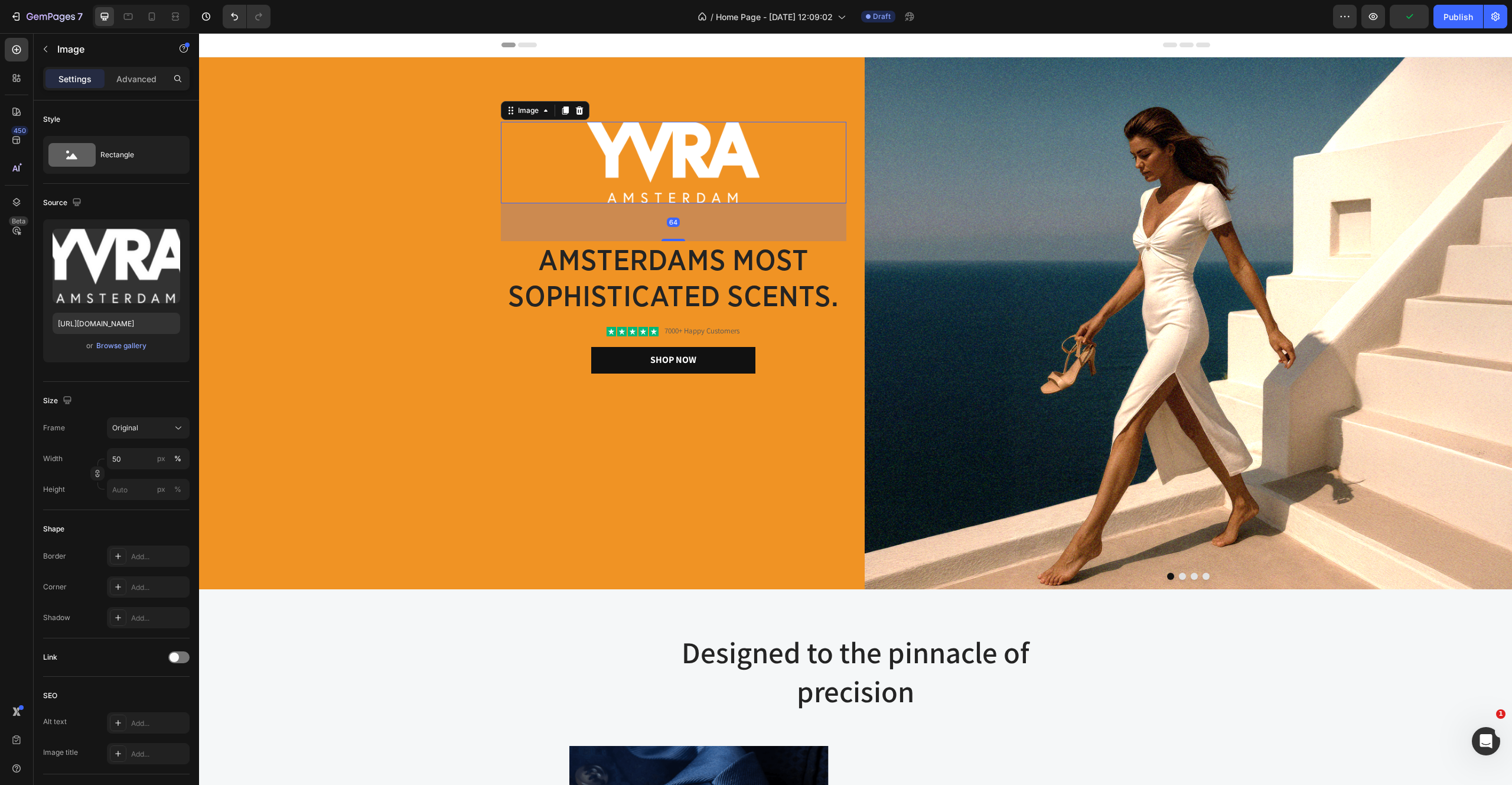
drag, startPoint x: 669, startPoint y: 226, endPoint x: 669, endPoint y: 254, distance: 28.0
click at [669, 254] on div "Image 64 amsterdams most sophisticated scents. Heading Icon Icon Icon Icon Icon…" at bounding box center [673, 248] width 345 height 252
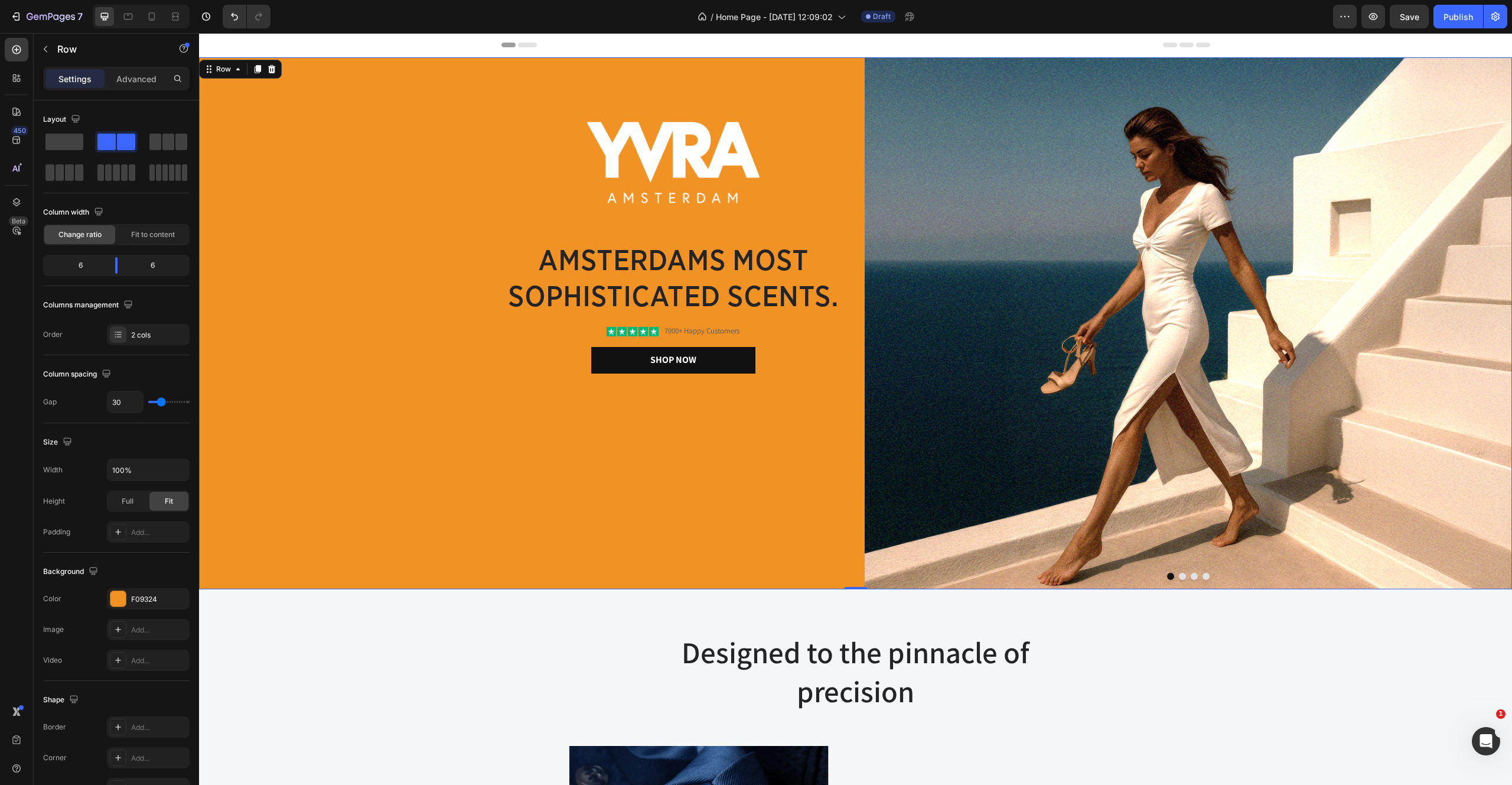
click at [381, 376] on div "Image amsterdams most sophisticated scents. Heading Icon Icon Icon Icon Icon Ic…" at bounding box center [523, 323] width 648 height 532
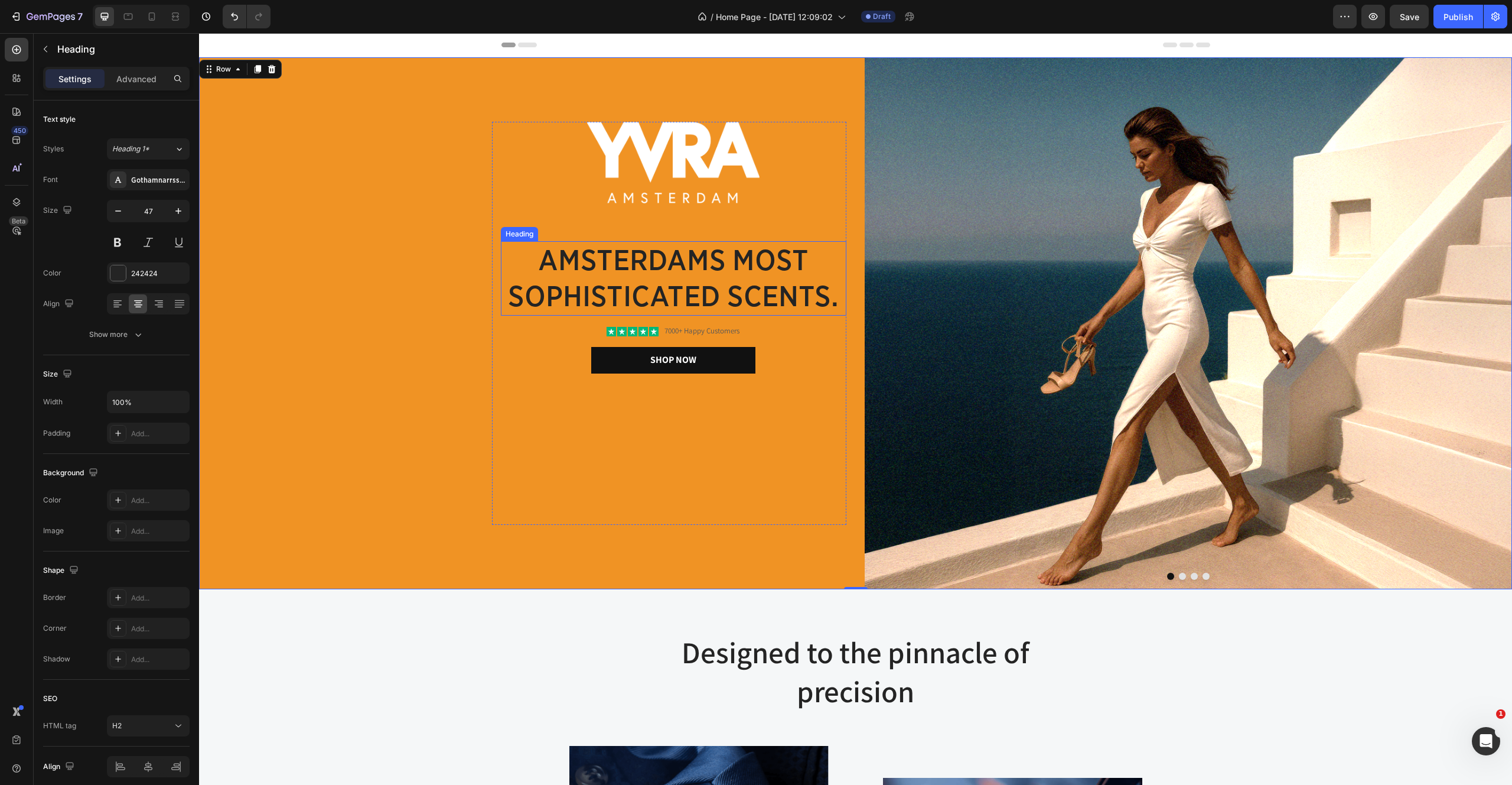
click at [594, 272] on p "amsterdams most sophisticated scents." at bounding box center [673, 278] width 343 height 72
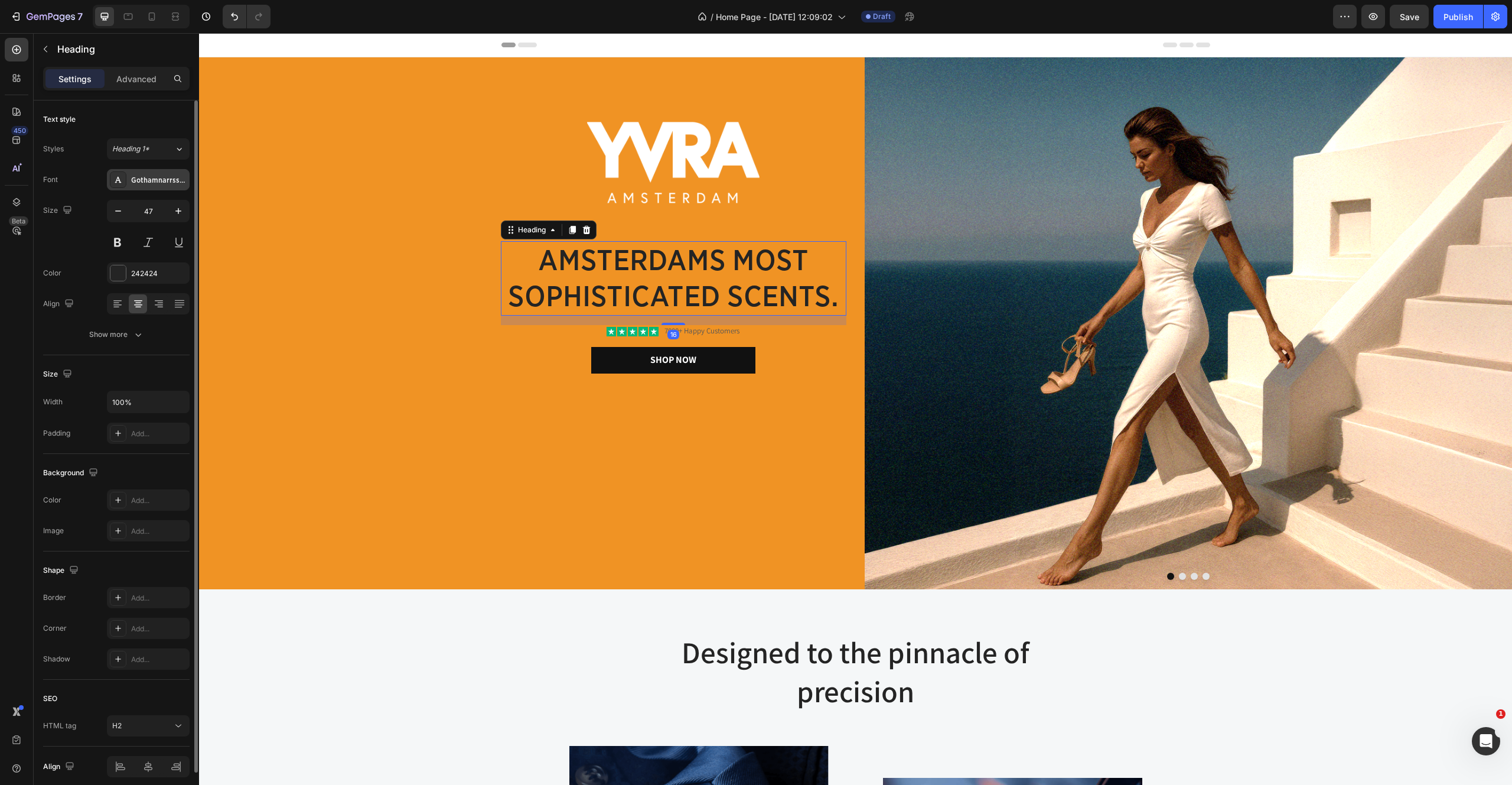
click at [172, 175] on div "Gothamnarrssm_medium" at bounding box center [159, 180] width 56 height 11
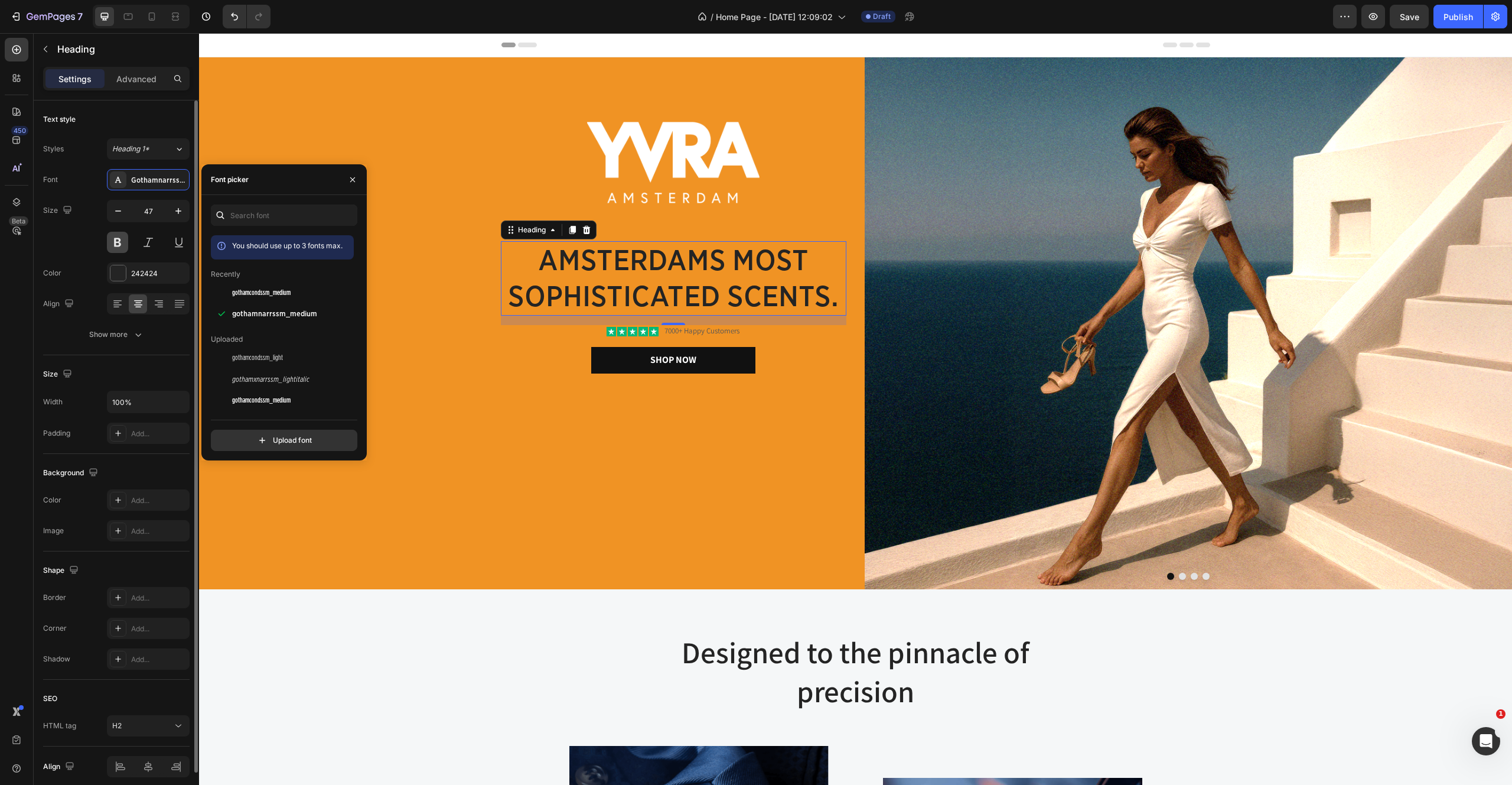
click at [120, 240] on button at bounding box center [117, 242] width 21 height 21
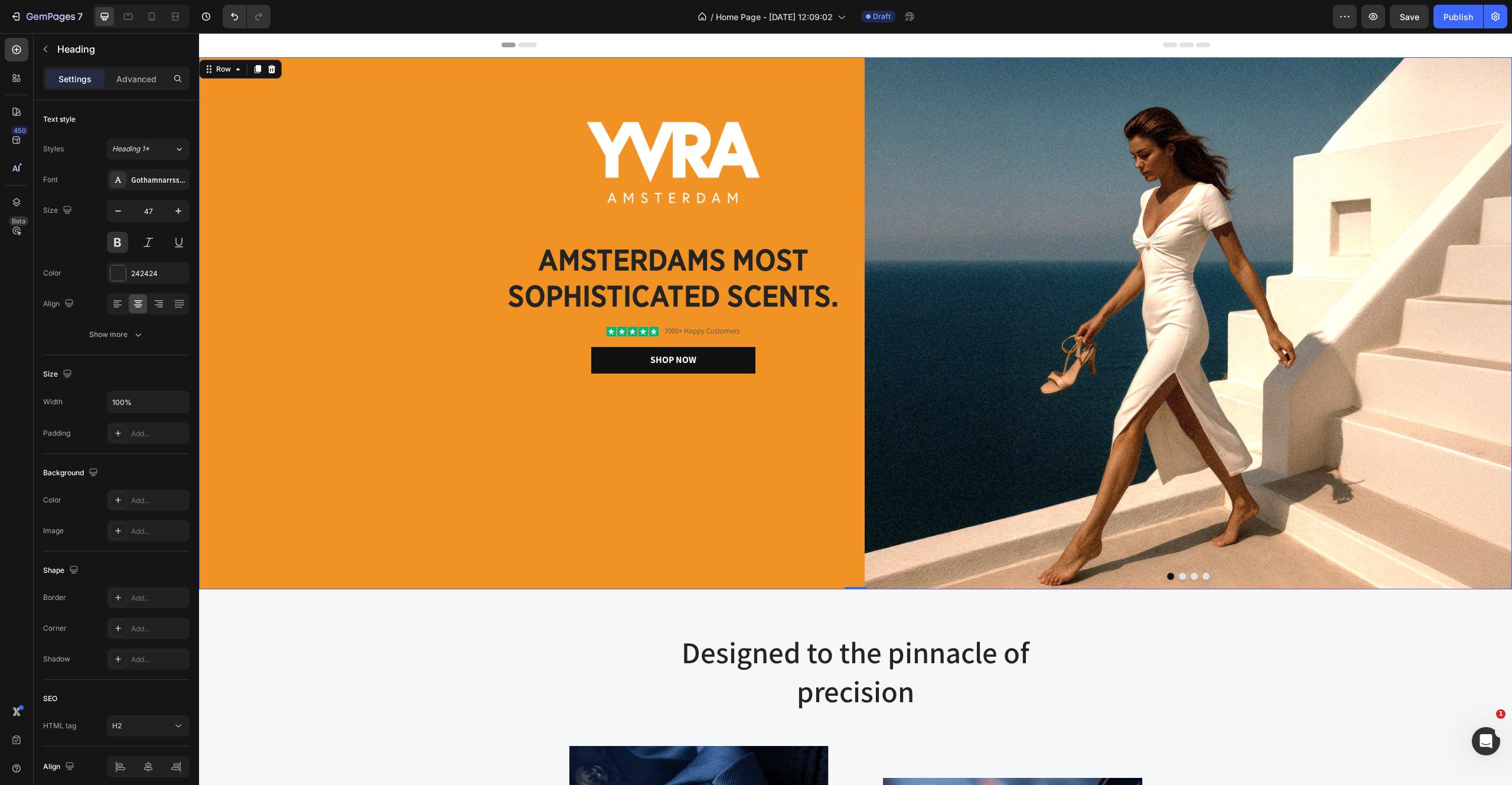
click at [474, 491] on div "Image amsterdams most sophisticated scents. Heading Icon Icon Icon Icon Icon Ic…" at bounding box center [523, 323] width 648 height 532
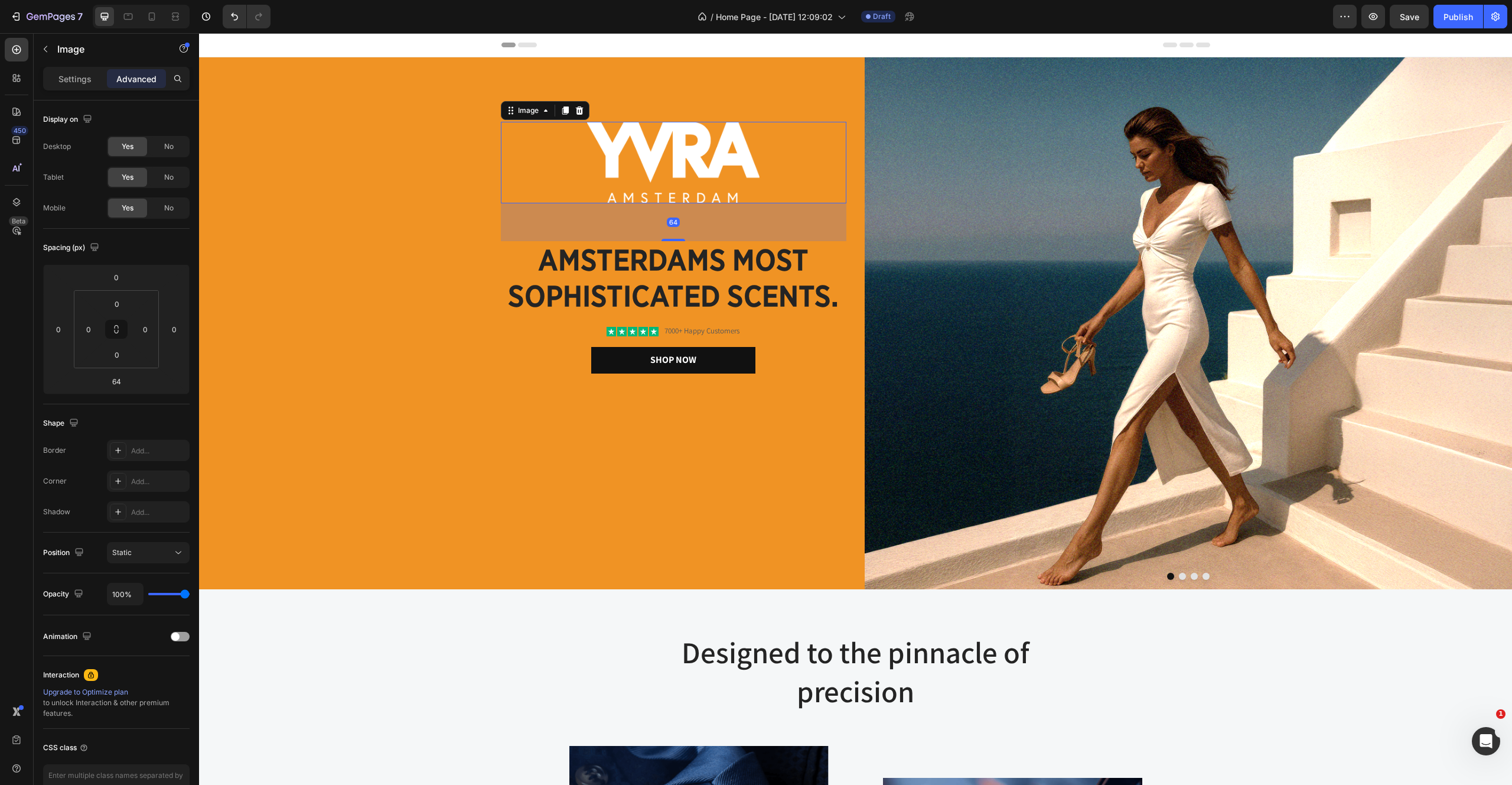
click at [716, 166] on img at bounding box center [674, 163] width 173 height 81
click at [469, 382] on div "Image 64 amsterdams most sophisticated scents. Heading Icon Icon Icon Icon Icon…" at bounding box center [523, 323] width 648 height 532
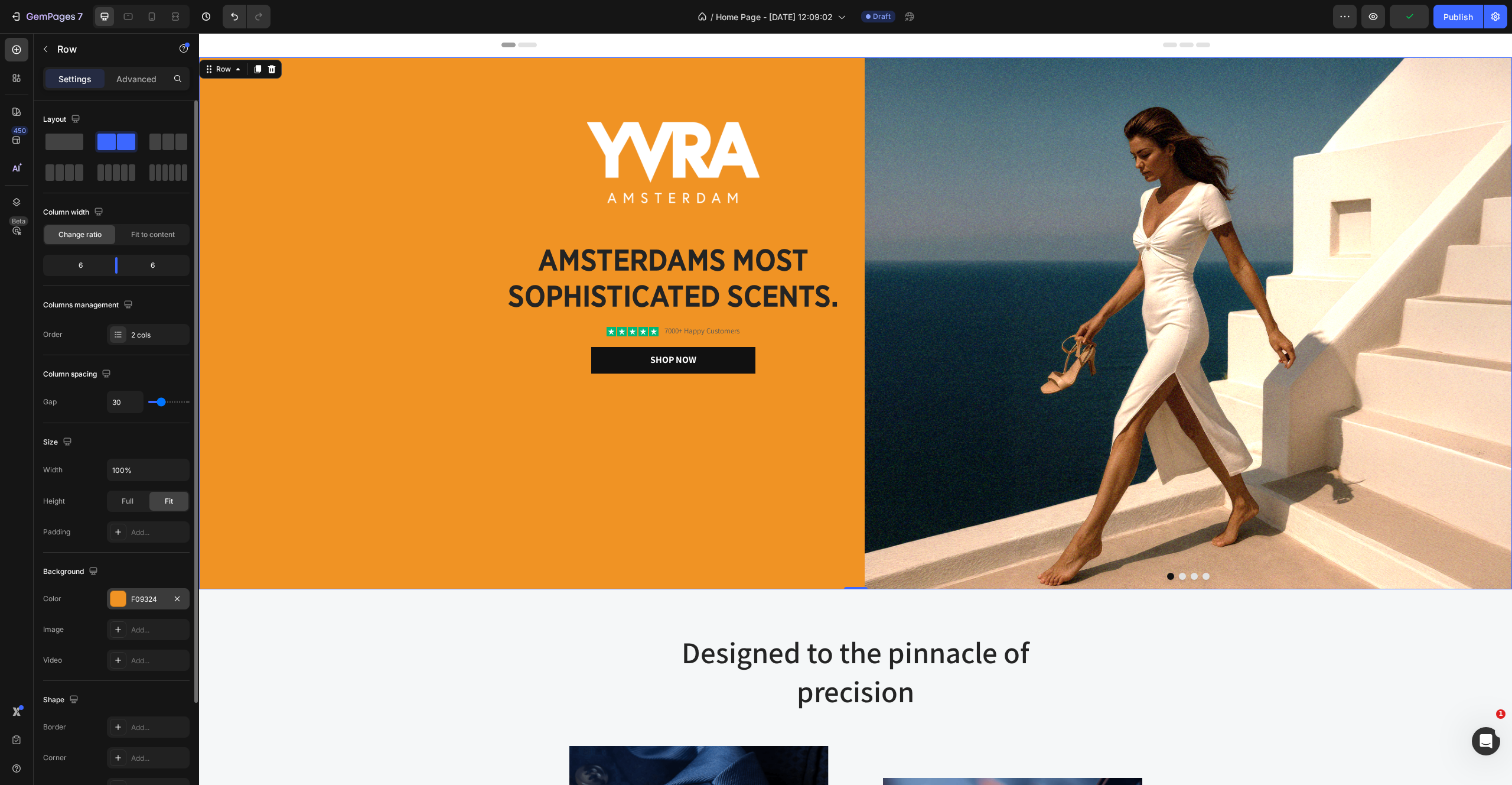
click at [119, 601] on div at bounding box center [118, 598] width 15 height 15
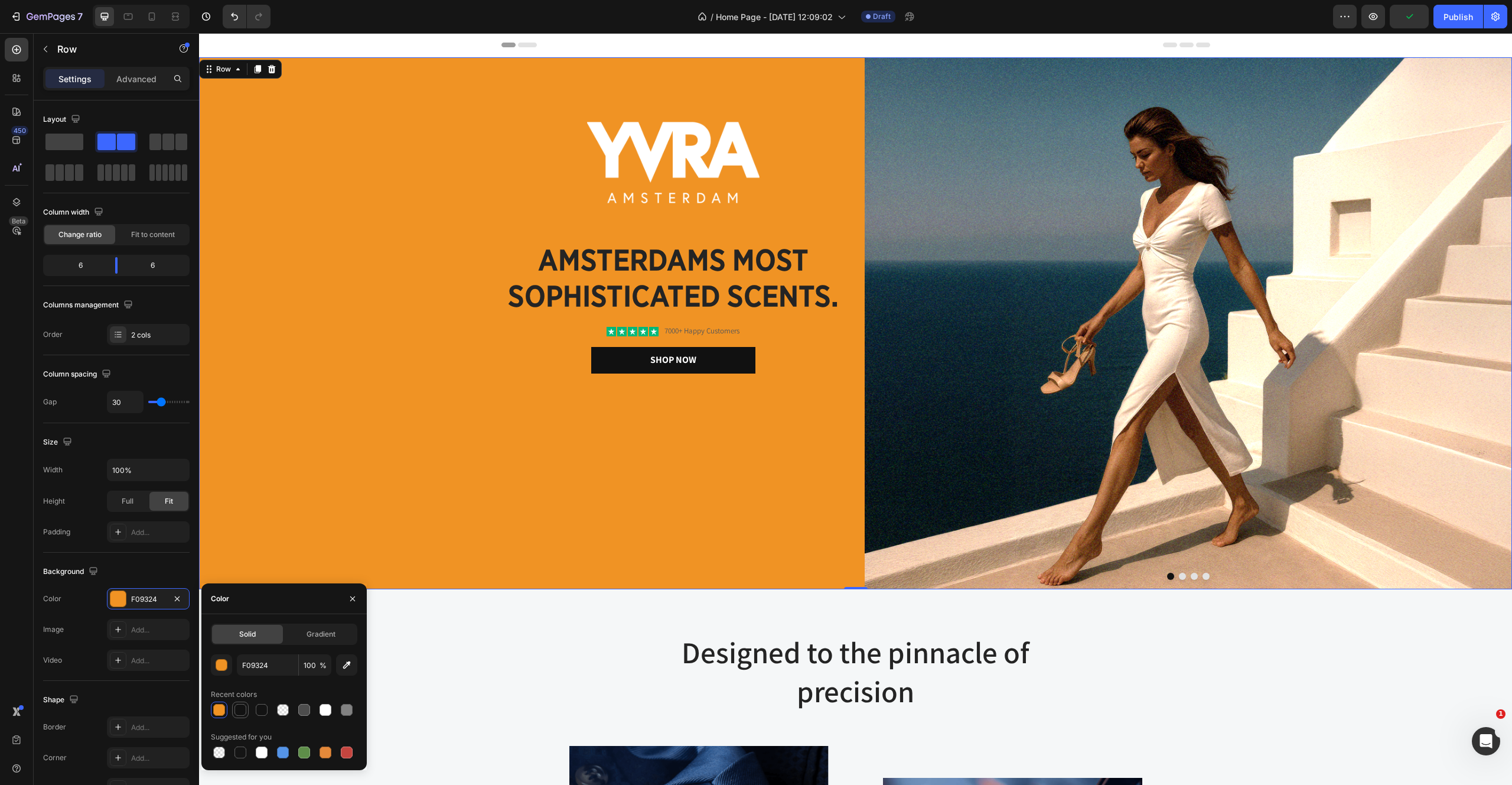
click at [241, 709] on div at bounding box center [241, 710] width 12 height 12
type input "121212"
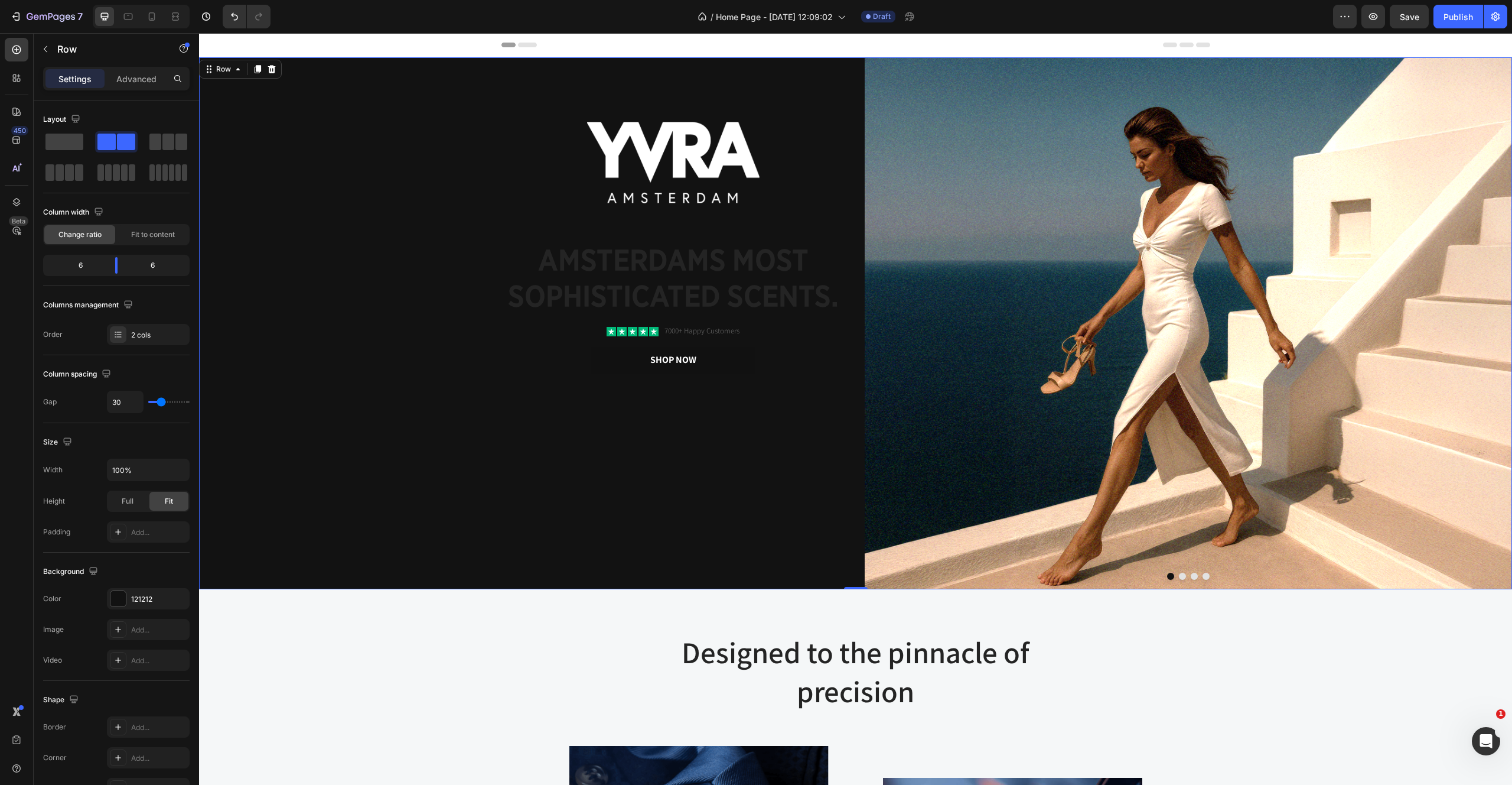
click at [639, 526] on div "Image amsterdams most sophisticated scents. Heading Icon Icon Icon Icon Icon Ic…" at bounding box center [523, 323] width 648 height 532
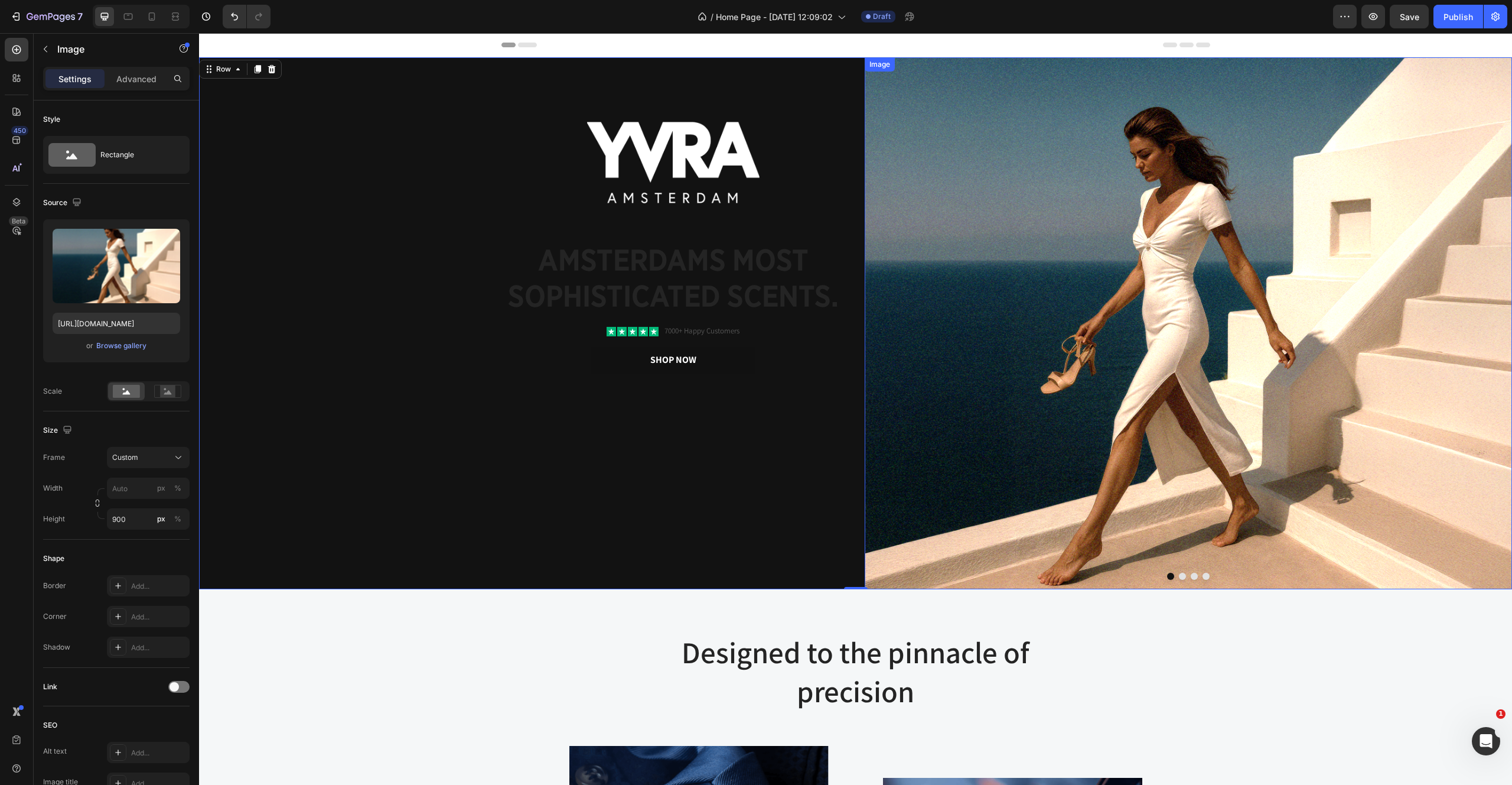
click at [1229, 461] on img at bounding box center [1189, 323] width 648 height 532
click at [1010, 321] on img at bounding box center [1189, 323] width 648 height 532
click at [772, 487] on div "Image amsterdams most sophisticated scents. Heading Icon Icon Icon Icon Icon Ic…" at bounding box center [669, 324] width 354 height 403
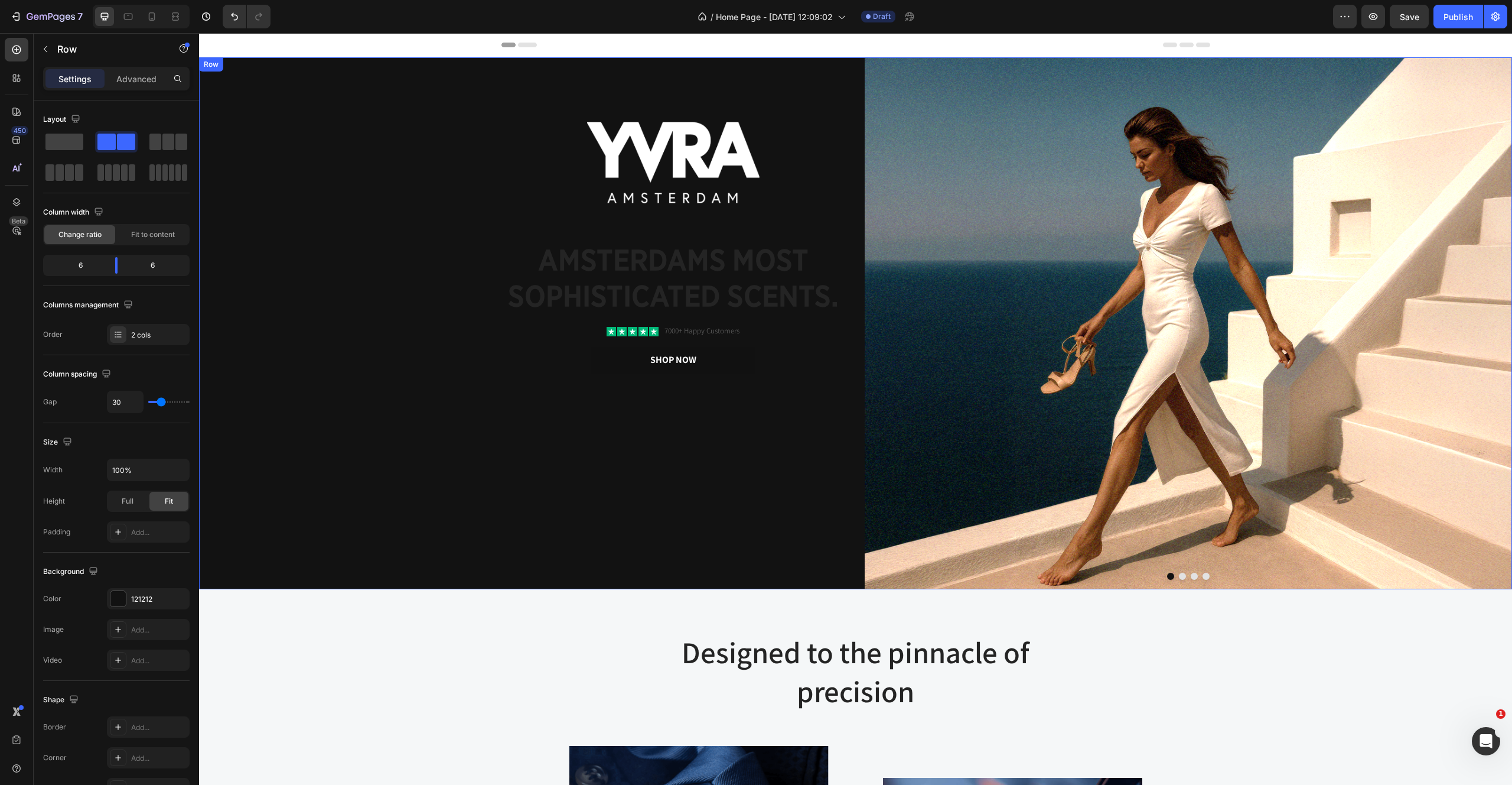
click at [265, 420] on div "Image amsterdams most sophisticated scents. Heading Icon Icon Icon Icon Icon Ic…" at bounding box center [523, 323] width 648 height 532
click at [119, 606] on div at bounding box center [118, 598] width 15 height 15
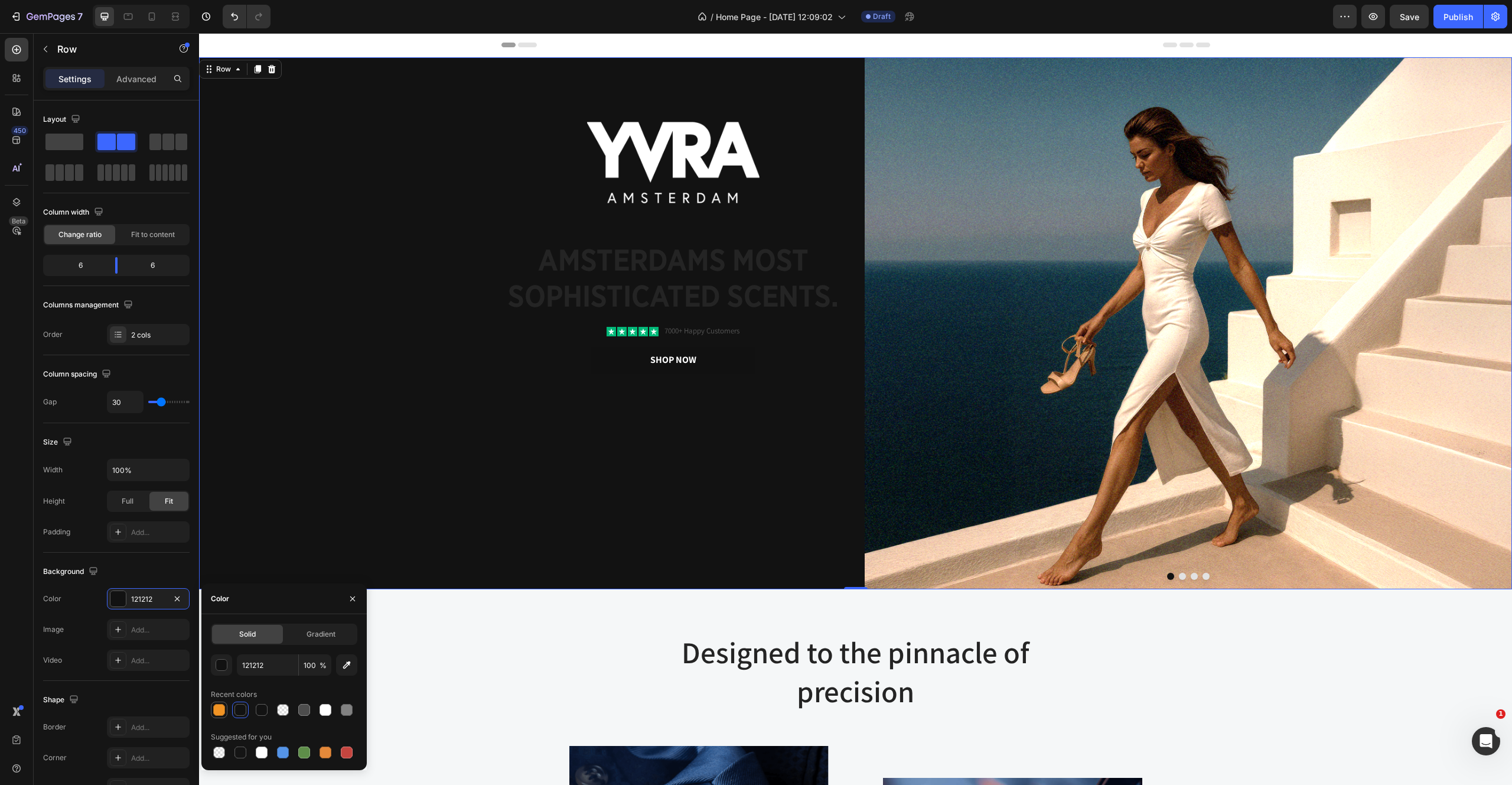
click at [216, 711] on div at bounding box center [219, 710] width 12 height 12
type input "F09324"
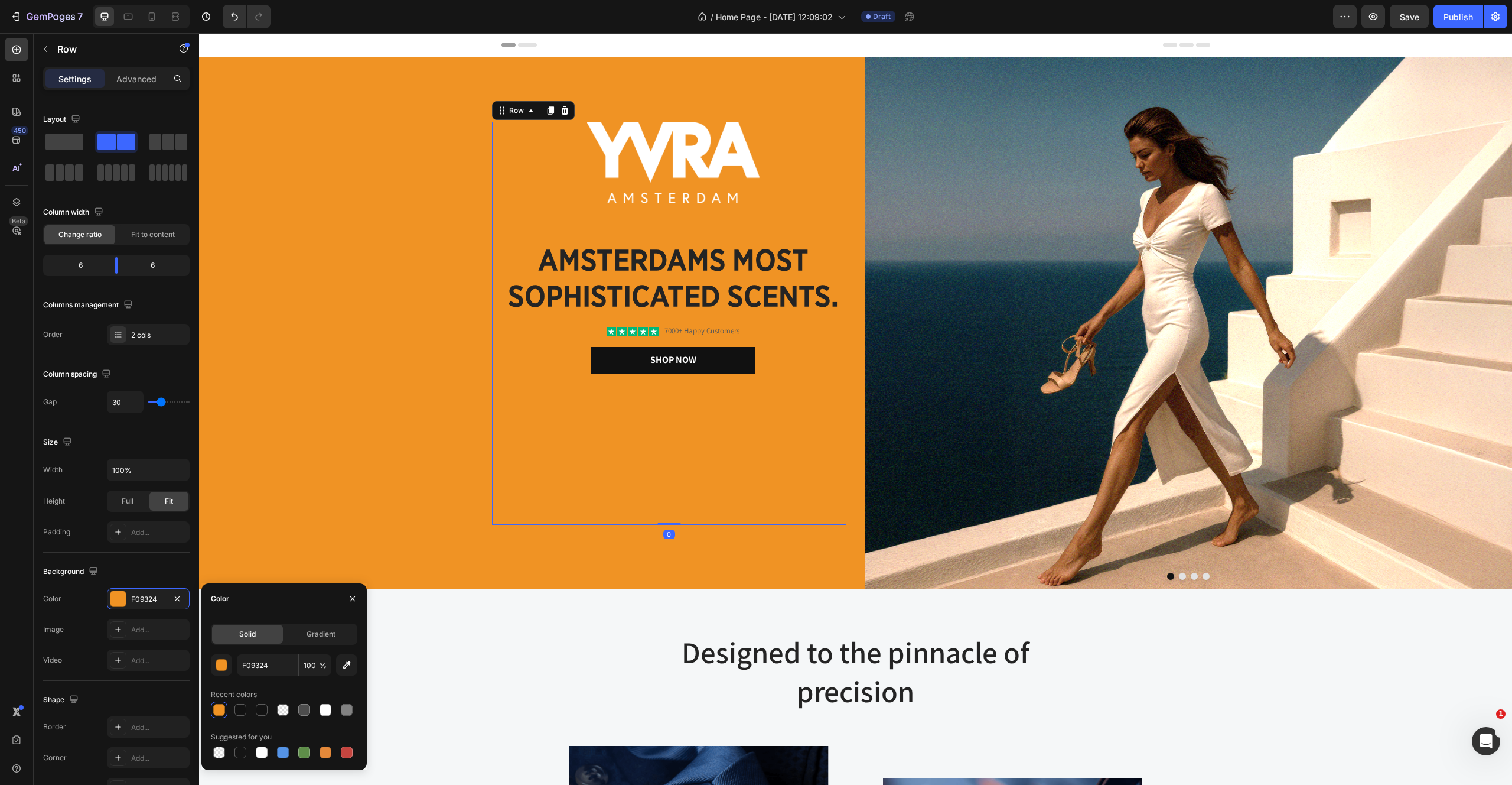
click at [539, 400] on div "Image amsterdams most sophisticated scents. Heading Icon Icon Icon Icon Icon Ic…" at bounding box center [669, 324] width 354 height 403
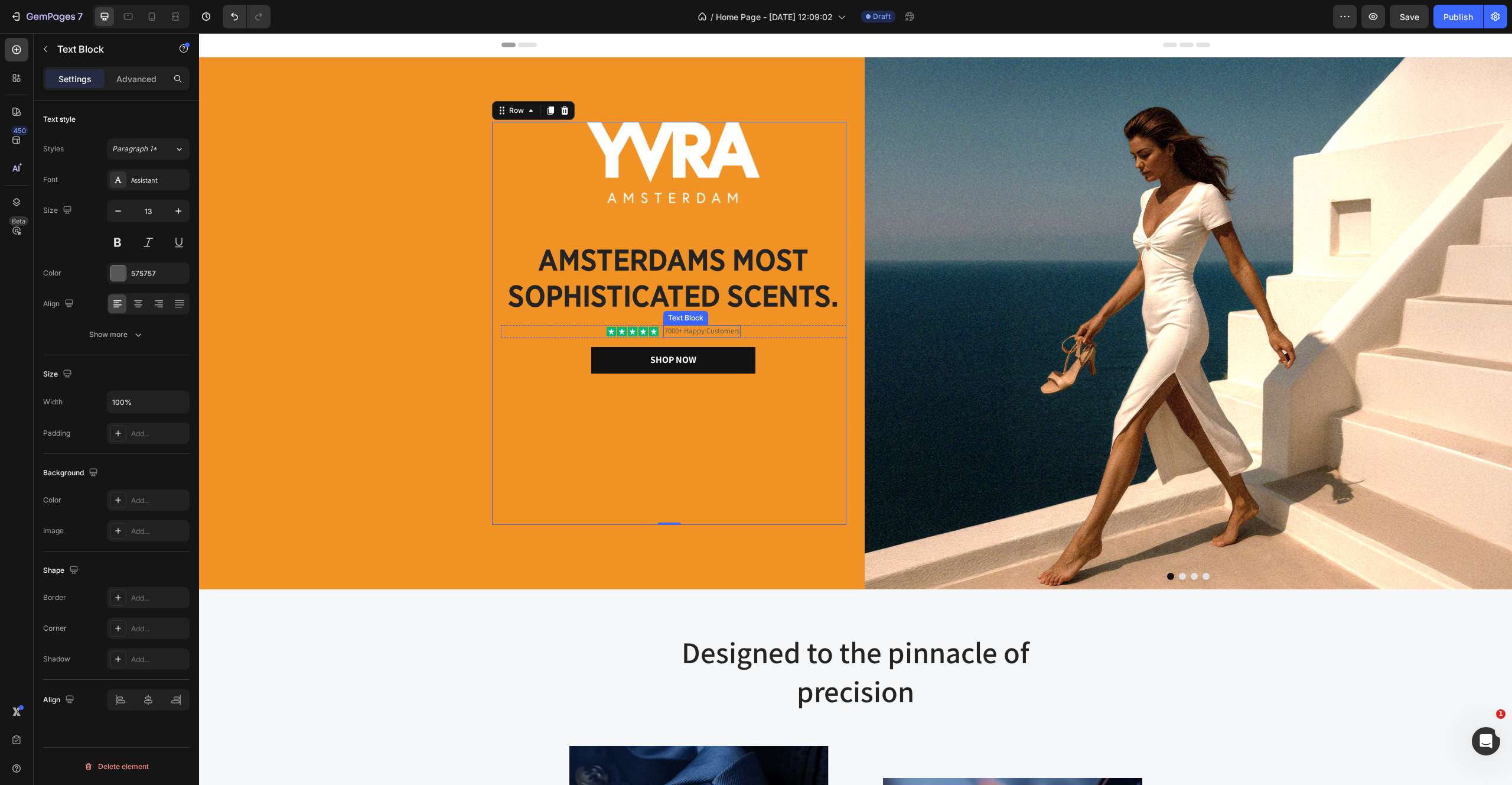
click at [712, 332] on p "7000+ Happy Customers" at bounding box center [702, 330] width 75 height 10
click at [123, 275] on div at bounding box center [118, 273] width 15 height 15
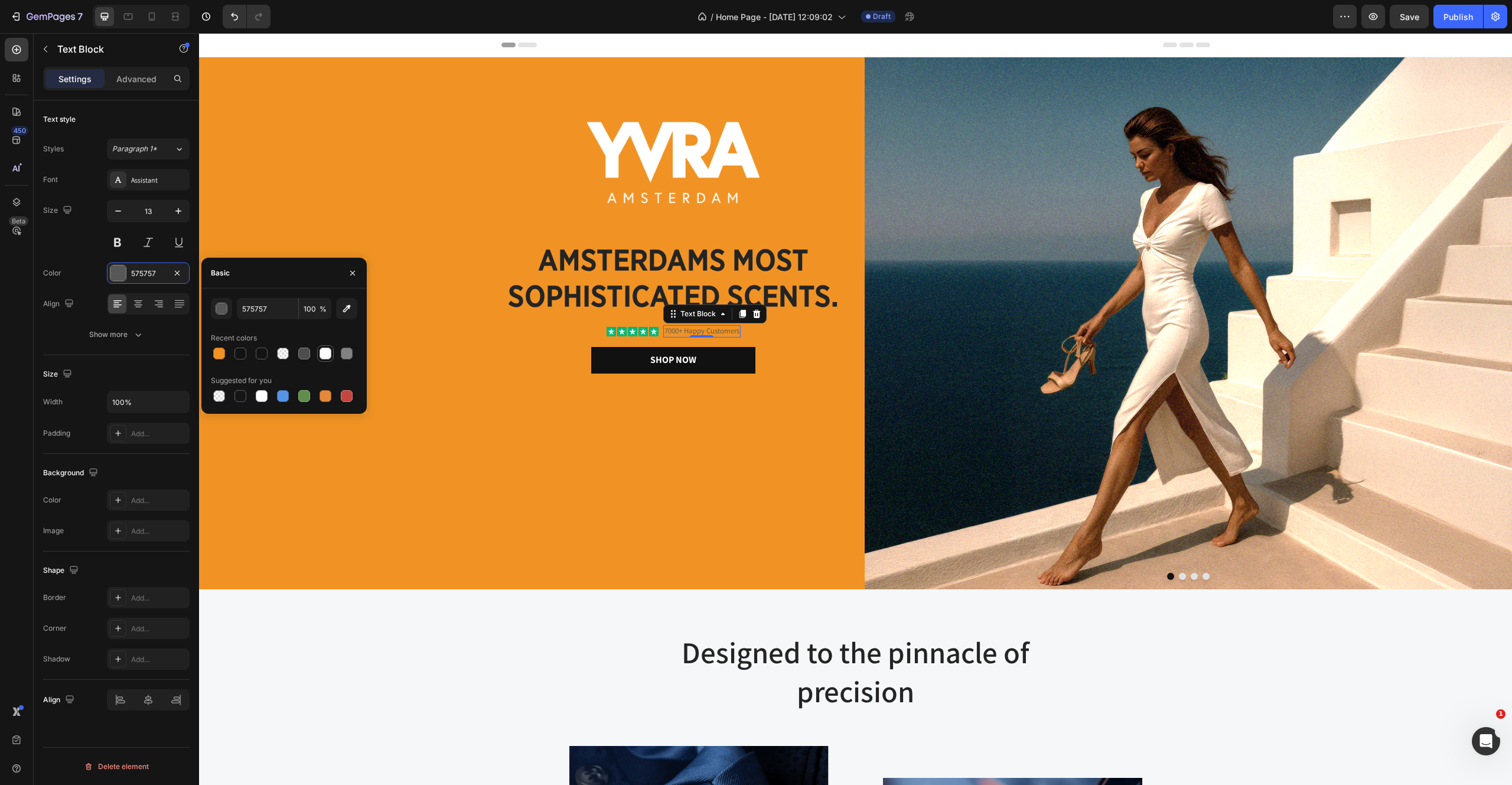
click at [322, 354] on div at bounding box center [326, 354] width 12 height 12
type input "FFFFFF"
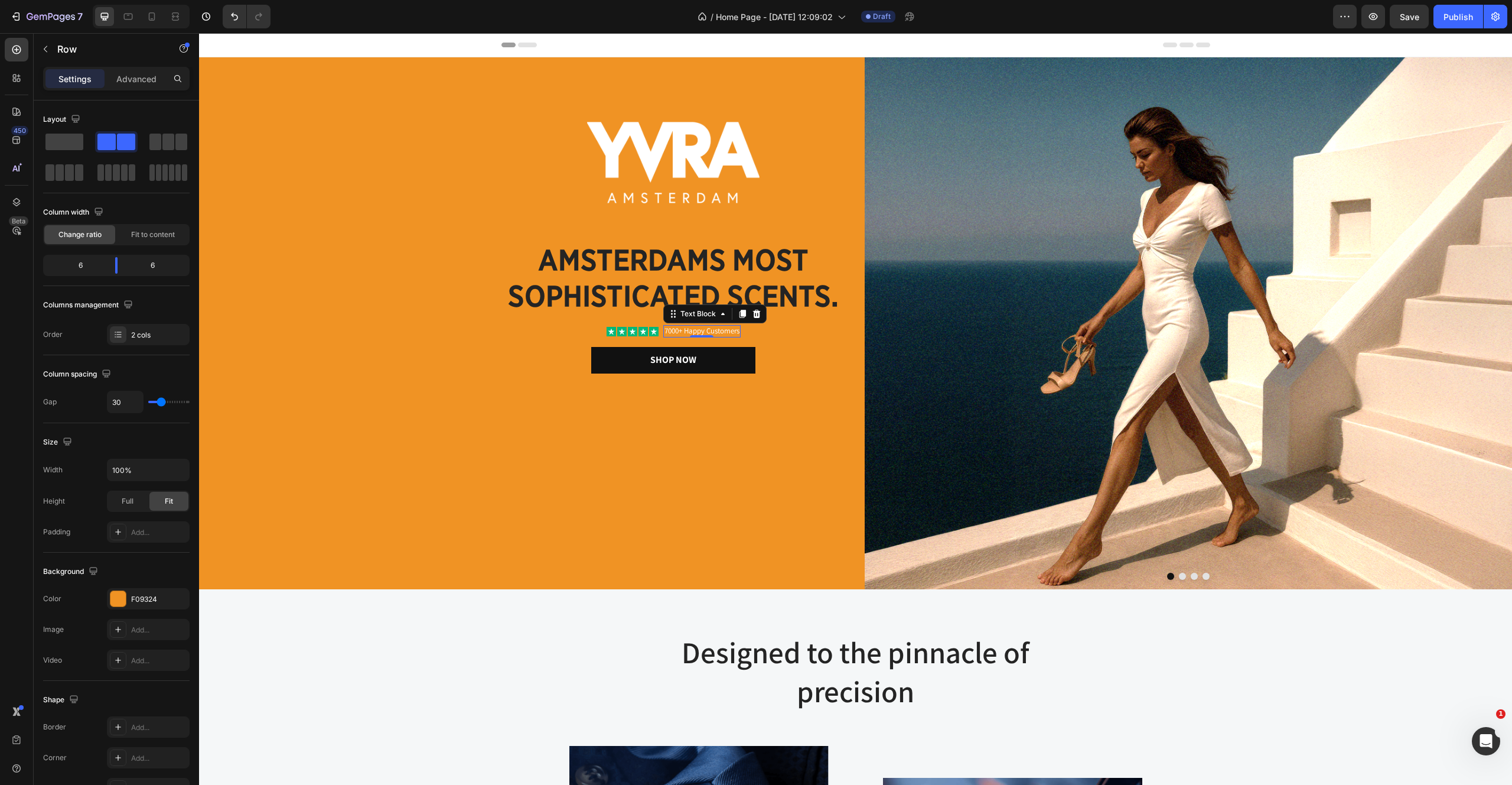
click at [346, 454] on div "Image amsterdams most sophisticated scents. Heading Icon Icon Icon Icon Icon Ic…" at bounding box center [523, 323] width 648 height 532
click at [595, 400] on div "Image amsterdams most sophisticated scents. Heading Icon Icon Icon Icon Icon Ic…" at bounding box center [669, 324] width 354 height 403
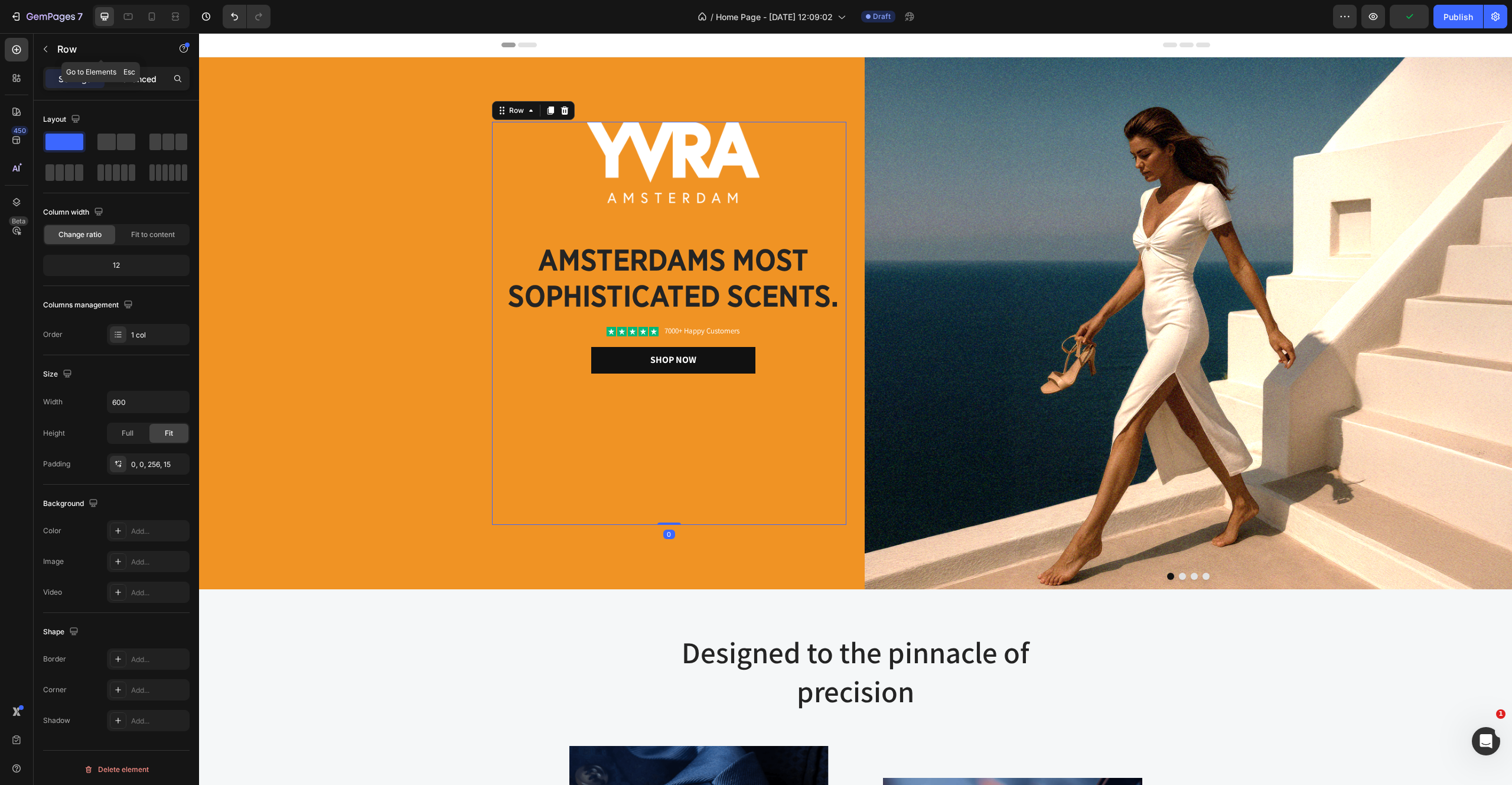
click at [120, 78] on p "Advanced" at bounding box center [136, 79] width 40 height 12
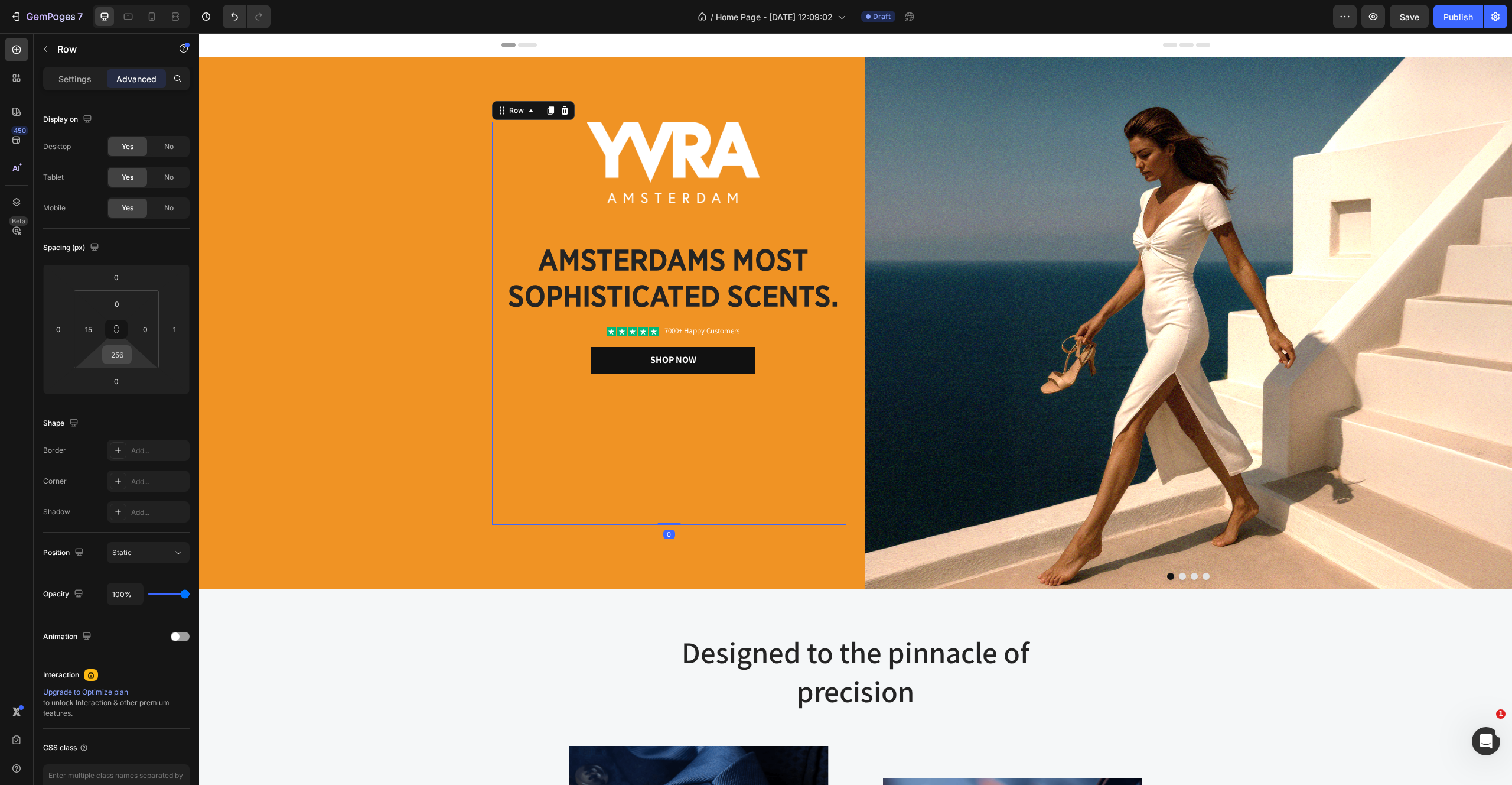
click at [118, 354] on input "256" at bounding box center [117, 354] width 23 height 18
type input "0"
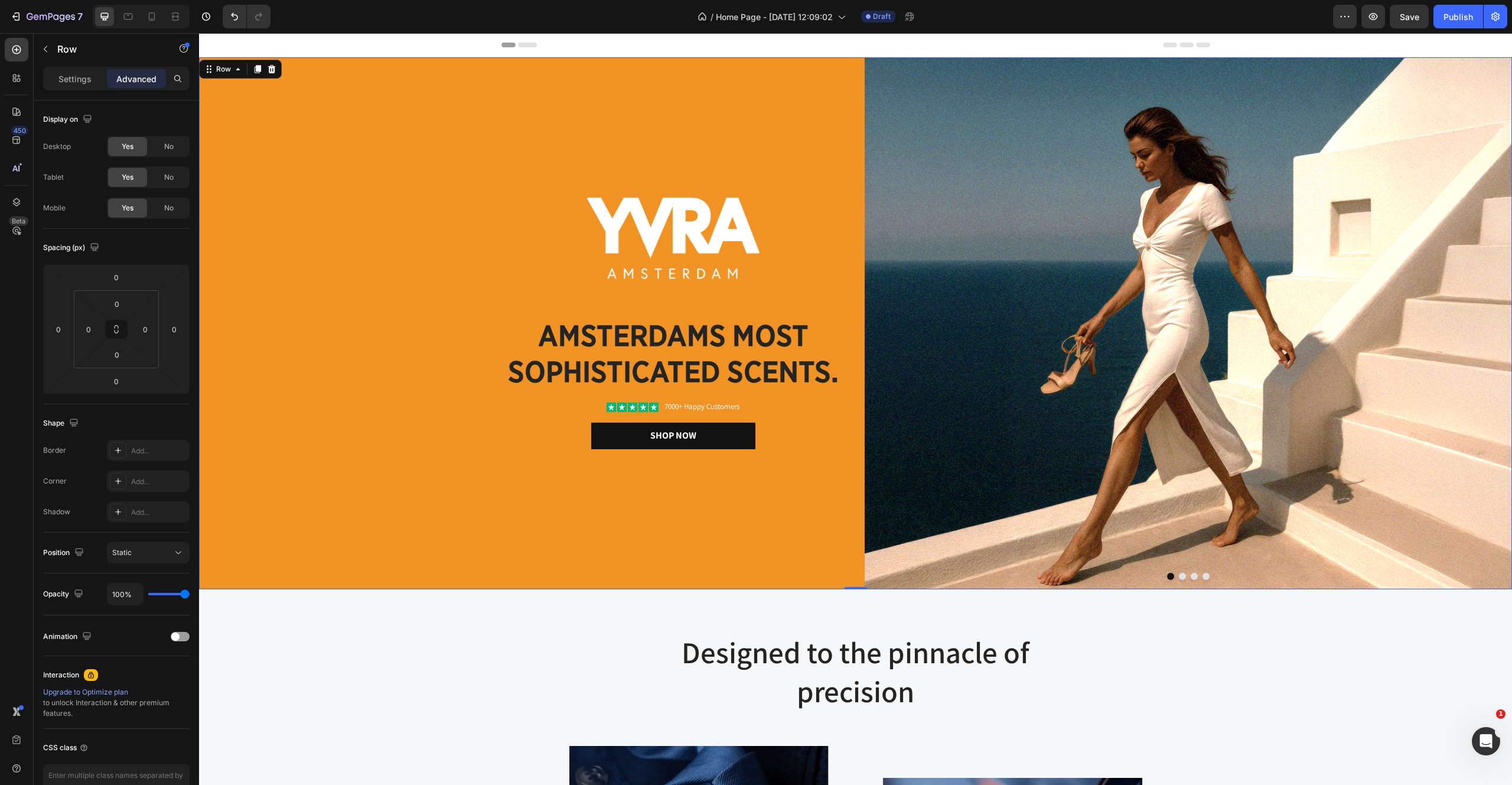
click at [425, 251] on div "Image amsterdams most sophisticated scents. Heading Icon Icon Icon Icon Icon Ic…" at bounding box center [523, 323] width 648 height 532
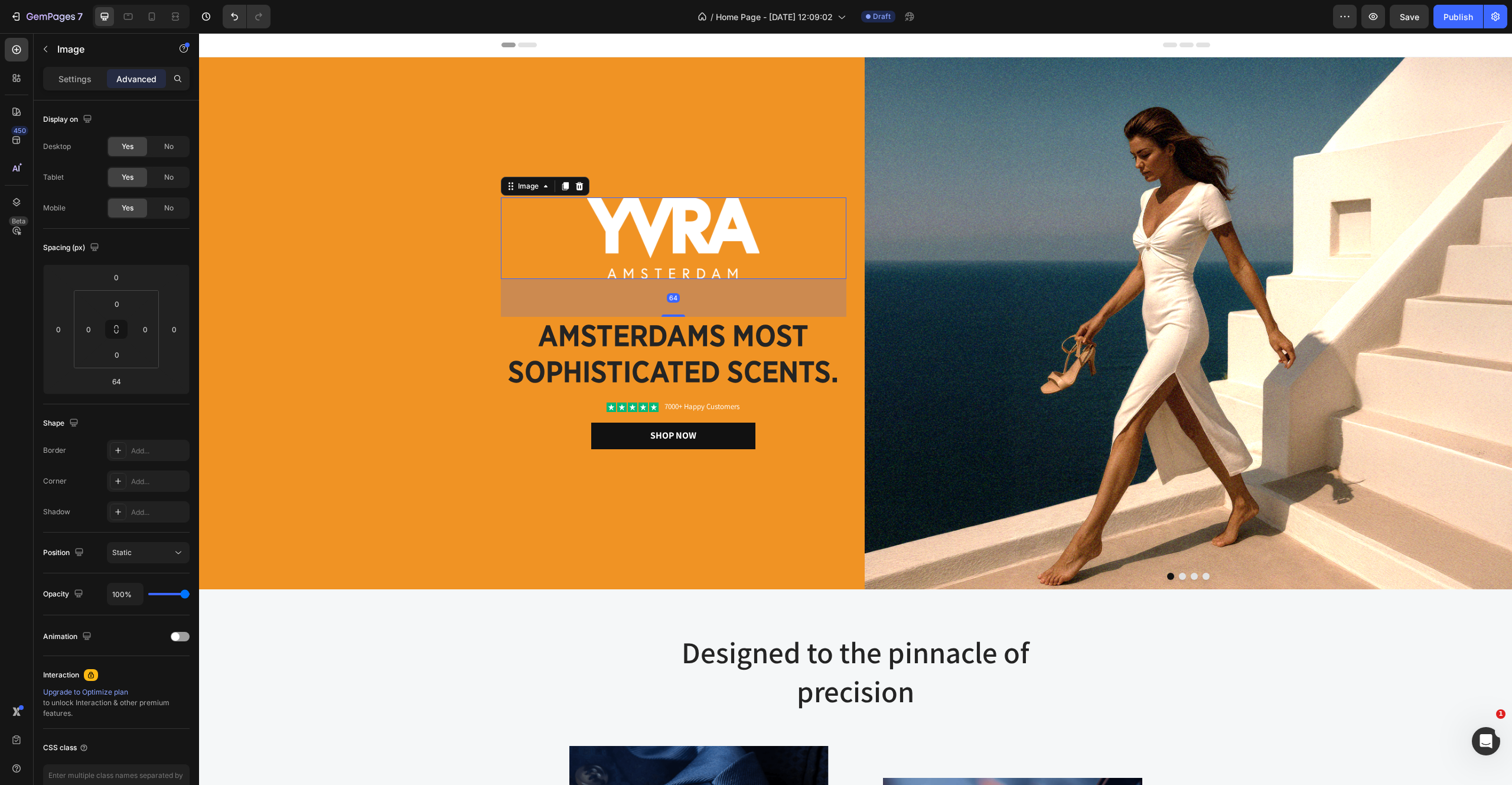
click at [664, 243] on img at bounding box center [674, 238] width 173 height 81
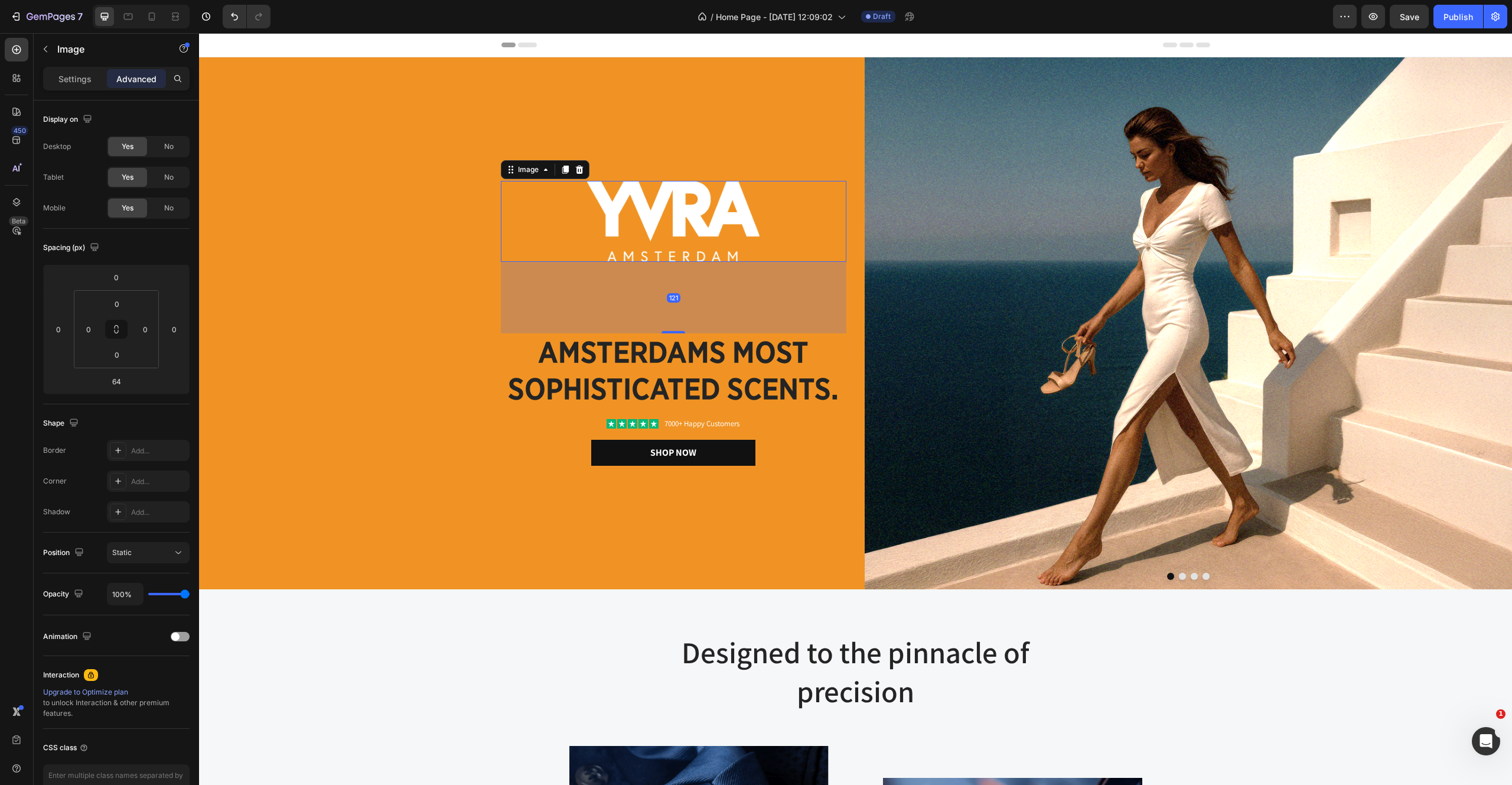
drag, startPoint x: 678, startPoint y: 315, endPoint x: 676, endPoint y: 348, distance: 33.1
click at [676, 348] on div "Image 121 amsterdams most sophisticated scents. Heading Icon Icon Icon Icon Ico…" at bounding box center [673, 323] width 345 height 285
type input "120"
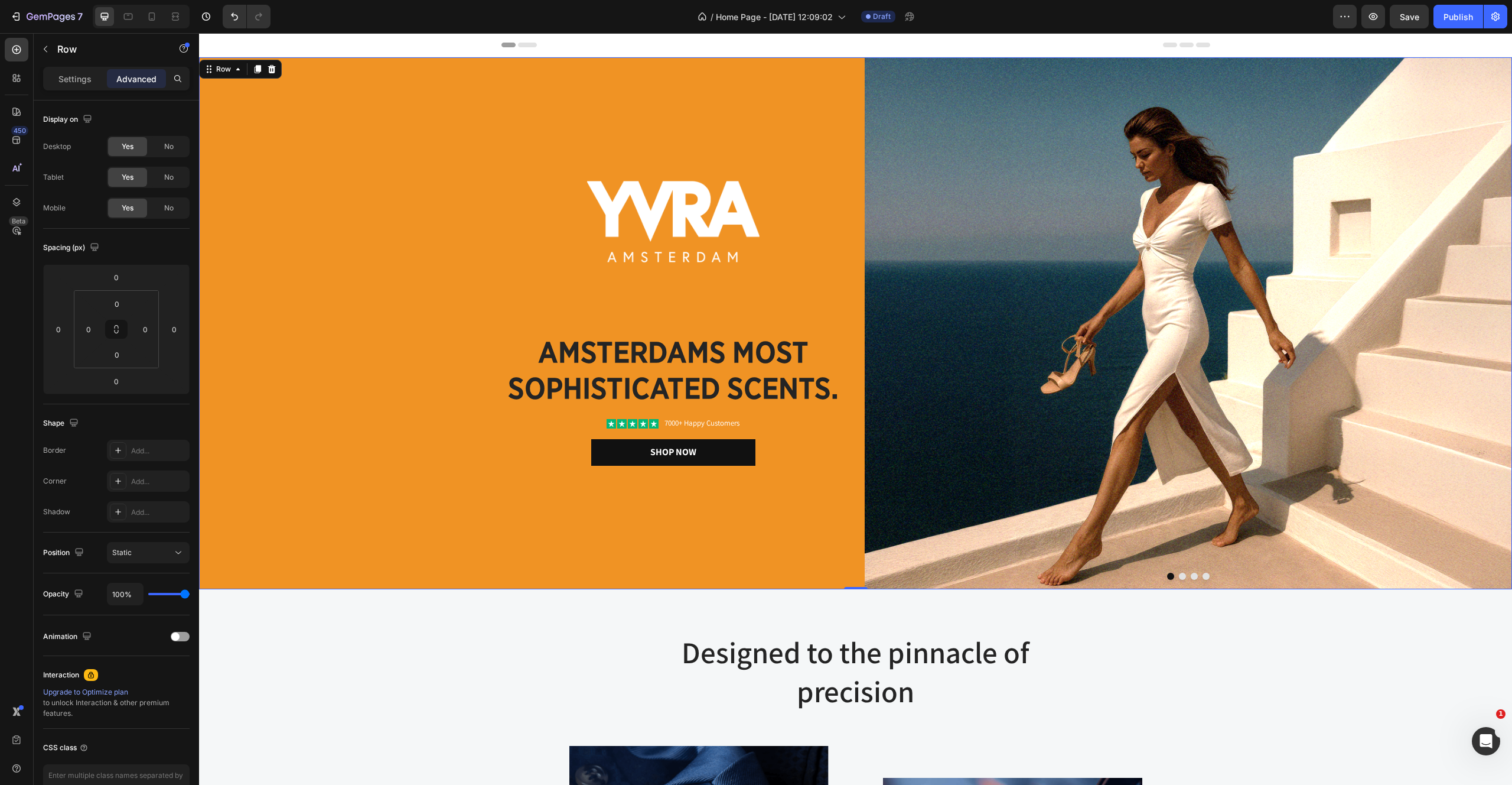
click at [436, 427] on div "Image amsterdams most sophisticated scents. Heading Icon Icon Icon Icon Icon Ic…" at bounding box center [523, 323] width 648 height 532
click at [635, 215] on img at bounding box center [674, 221] width 173 height 81
click at [389, 136] on div "Image amsterdams most sophisticated scents. Heading Icon Icon Icon Icon Icon Ic…" at bounding box center [523, 323] width 648 height 532
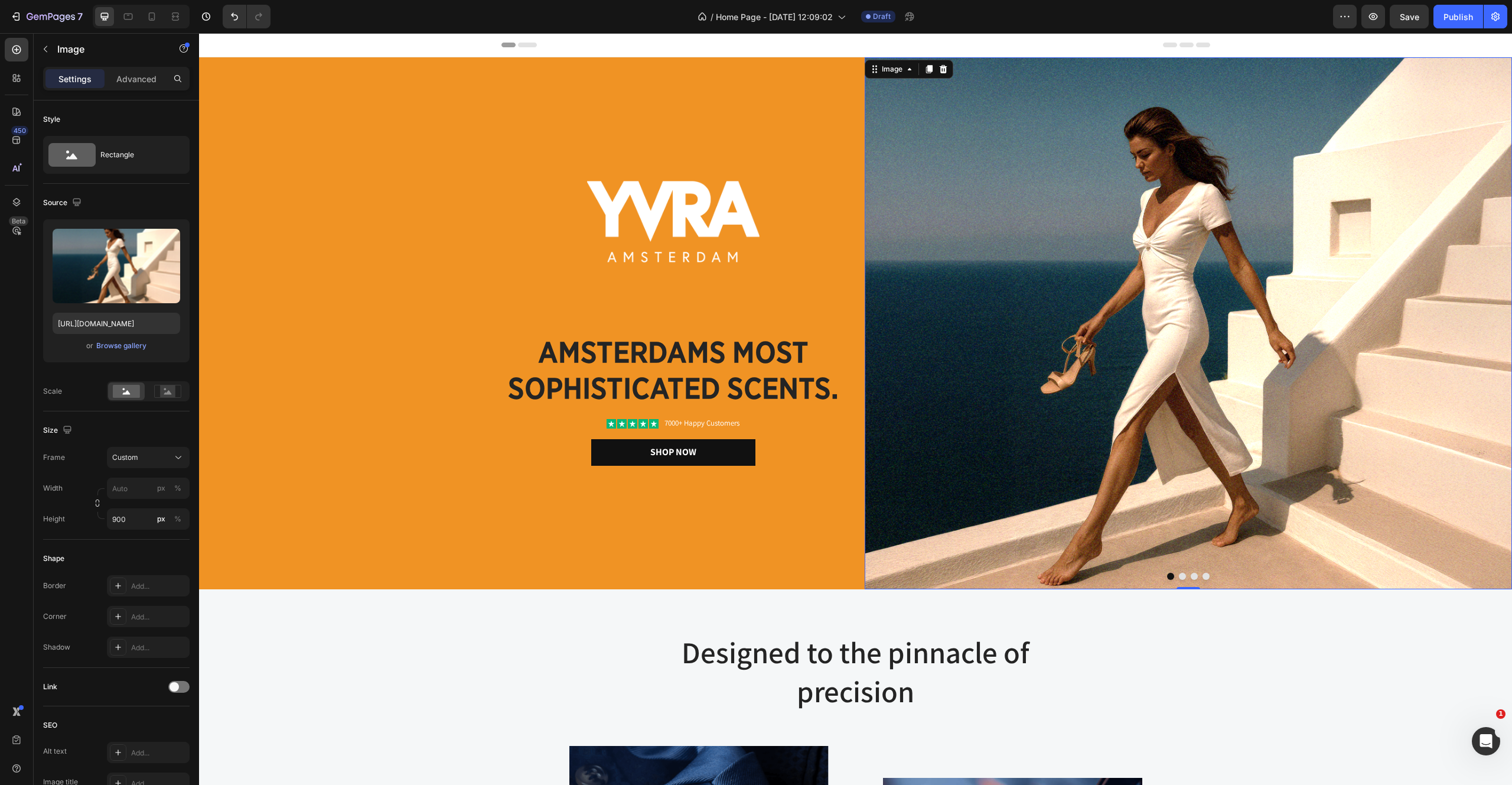
click at [1088, 345] on img at bounding box center [1189, 323] width 648 height 532
click at [108, 261] on label at bounding box center [117, 266] width 128 height 75
click at [108, 275] on input "file" at bounding box center [117, 285] width 81 height 20
click at [297, 100] on div "Image amsterdams most sophisticated scents. Heading Icon Icon Icon Icon Icon Ic…" at bounding box center [523, 323] width 648 height 532
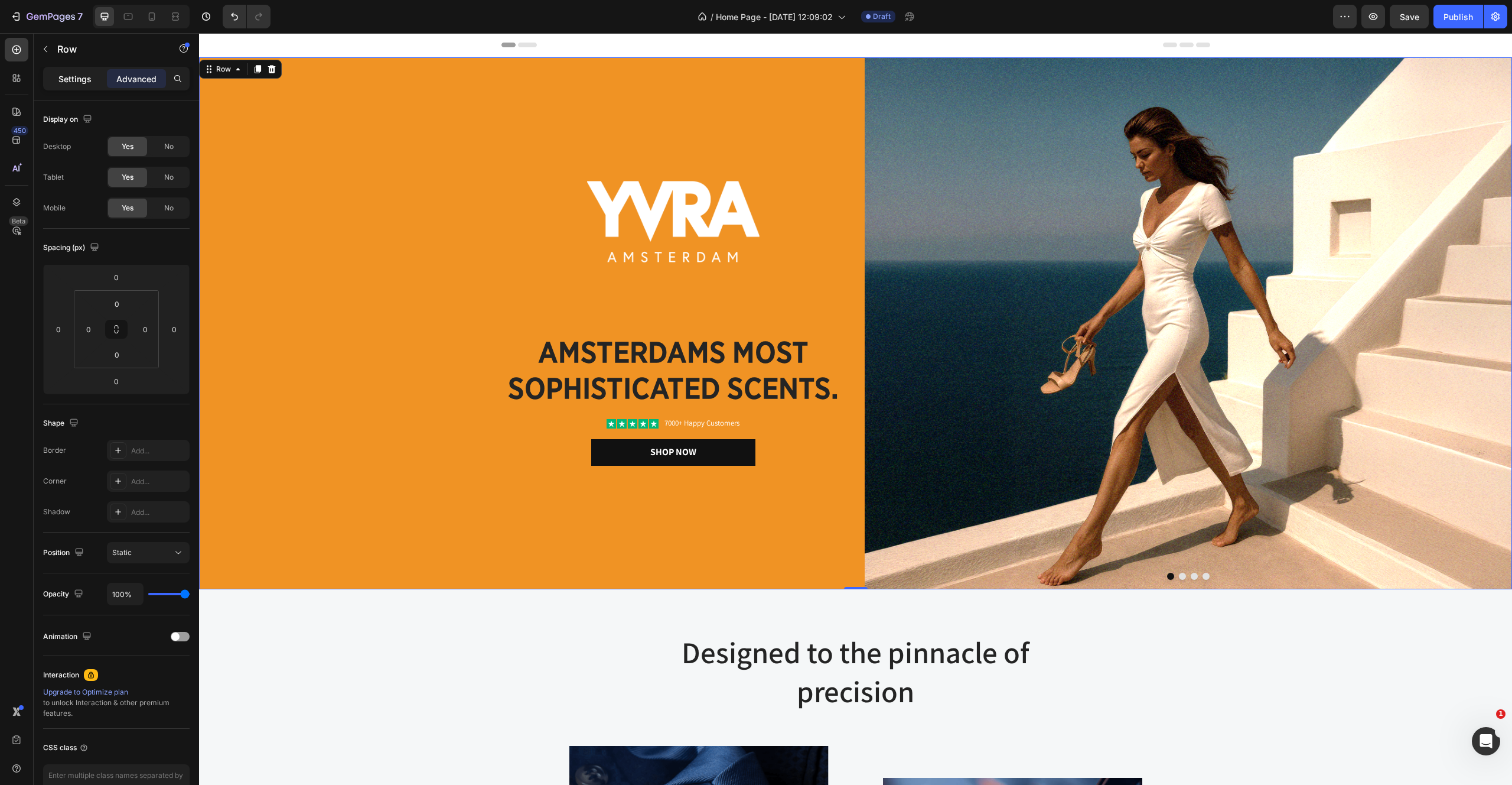
click at [68, 84] on div "Settings" at bounding box center [74, 78] width 59 height 19
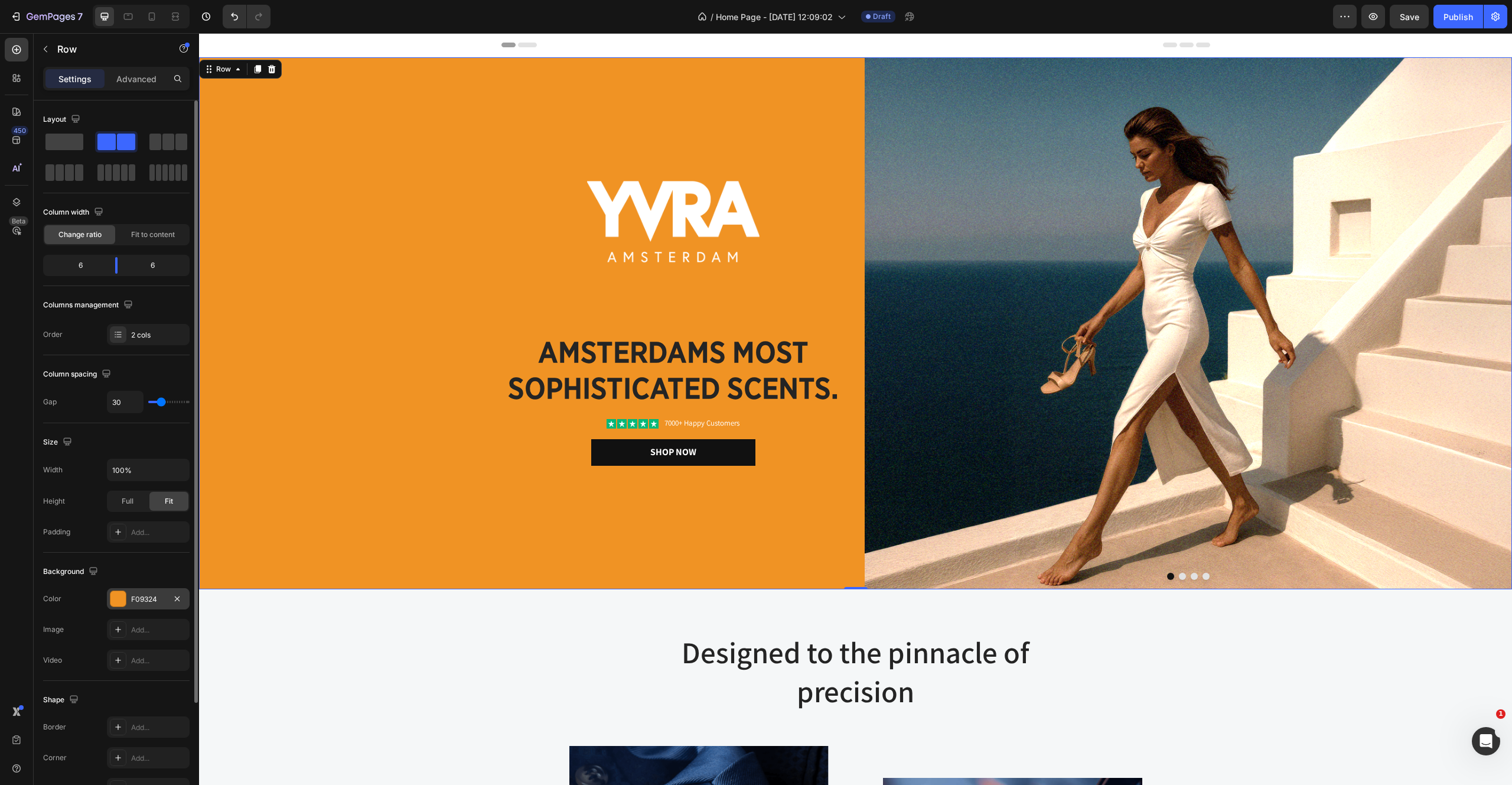
click at [120, 609] on div "F09324" at bounding box center [148, 598] width 83 height 21
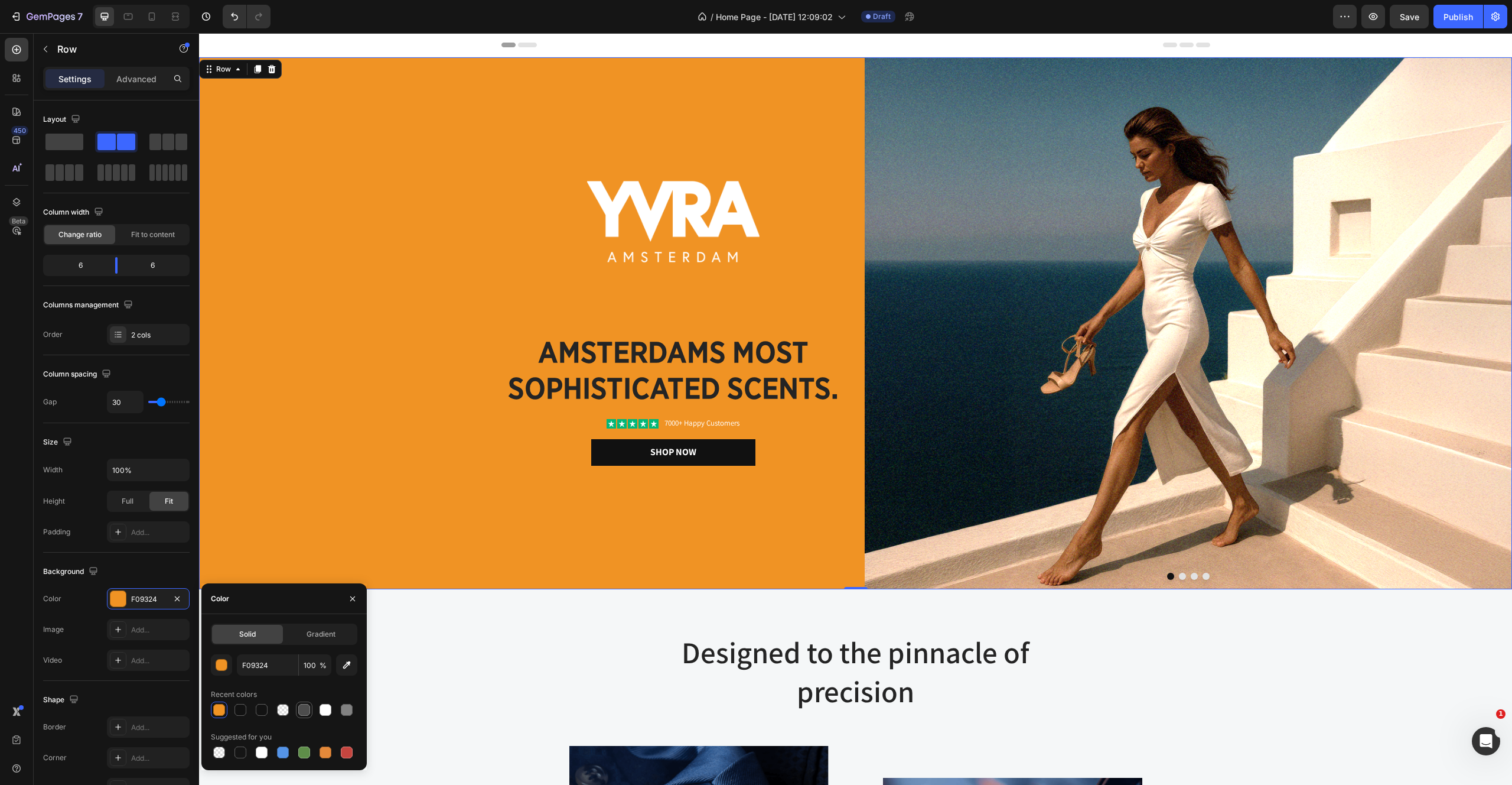
click at [305, 710] on div at bounding box center [305, 710] width 12 height 12
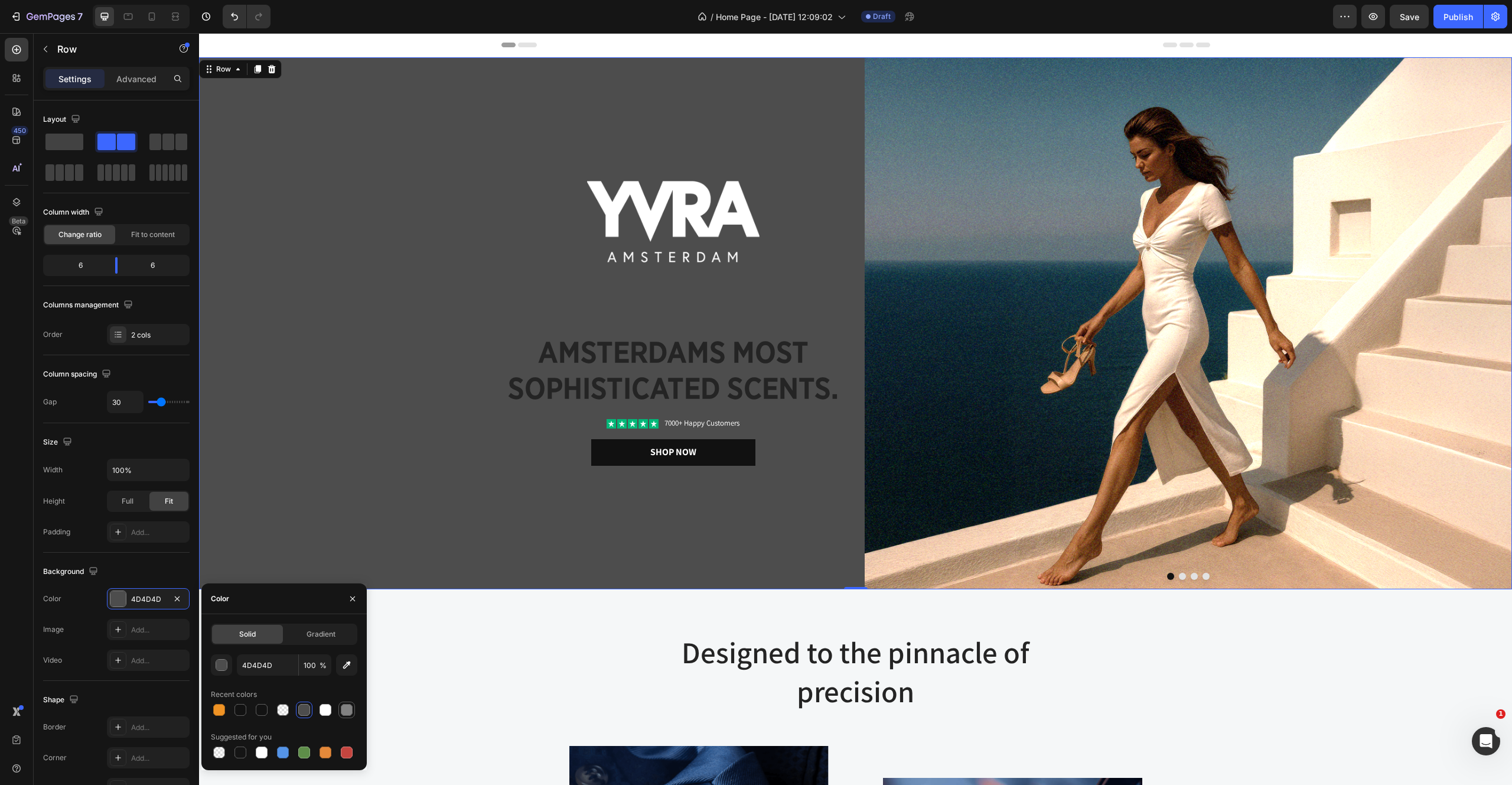
click at [344, 706] on div at bounding box center [347, 710] width 12 height 12
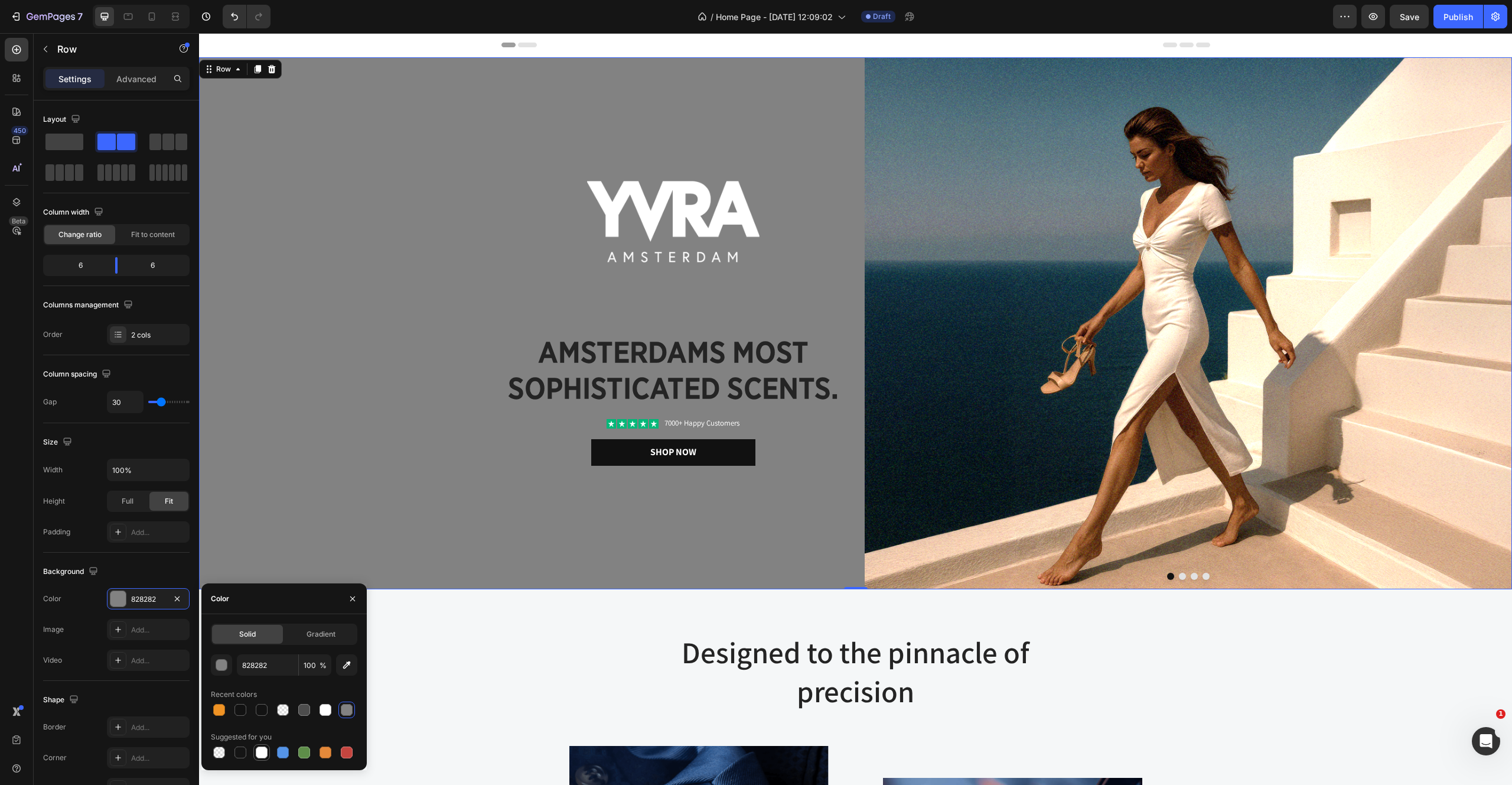
click at [266, 748] on div at bounding box center [262, 753] width 12 height 12
type input "FFFFFF"
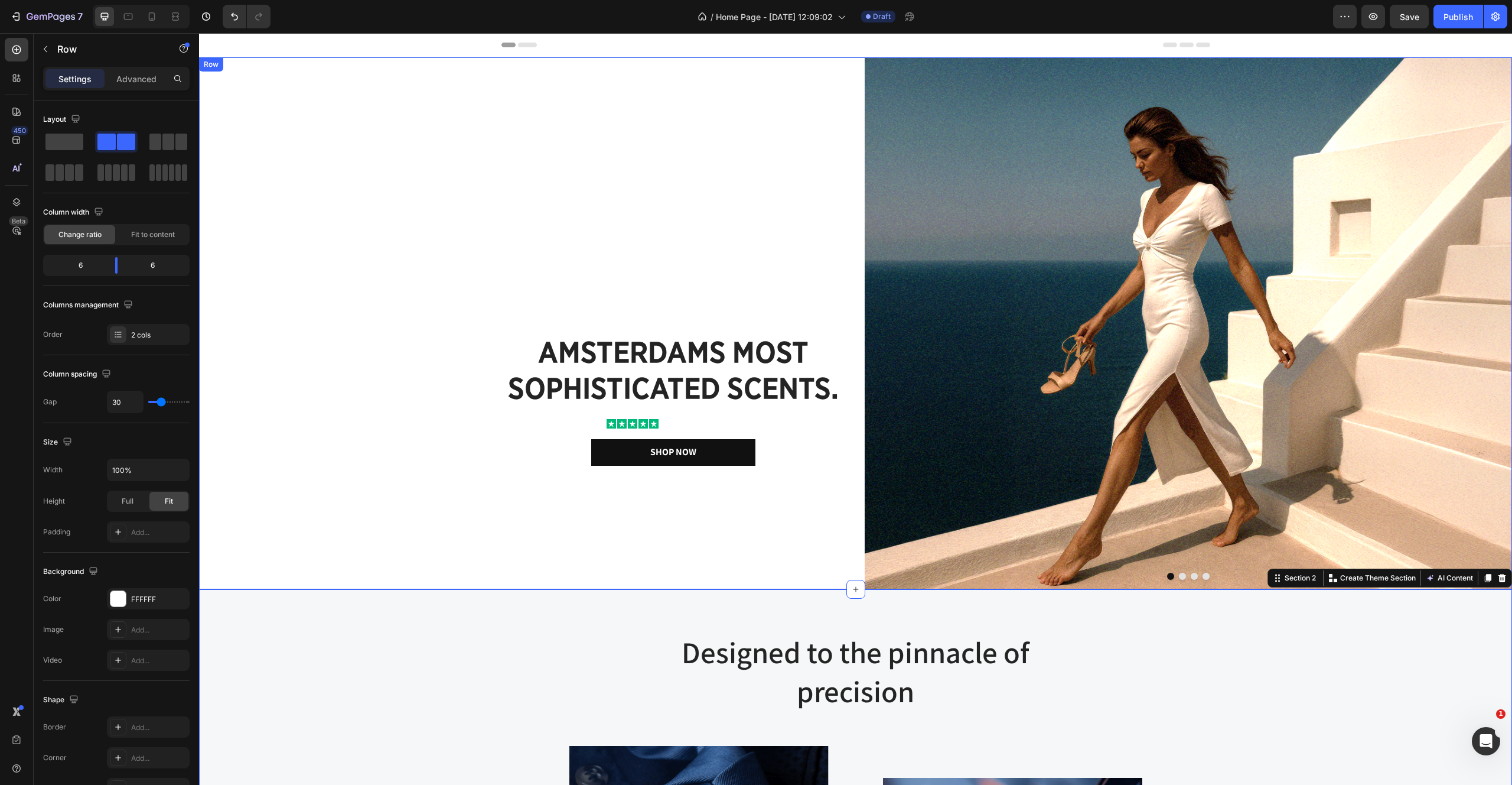
click at [482, 577] on div "Image amsterdams most sophisticated scents. Heading Icon Icon Icon Icon Icon Ic…" at bounding box center [523, 323] width 648 height 532
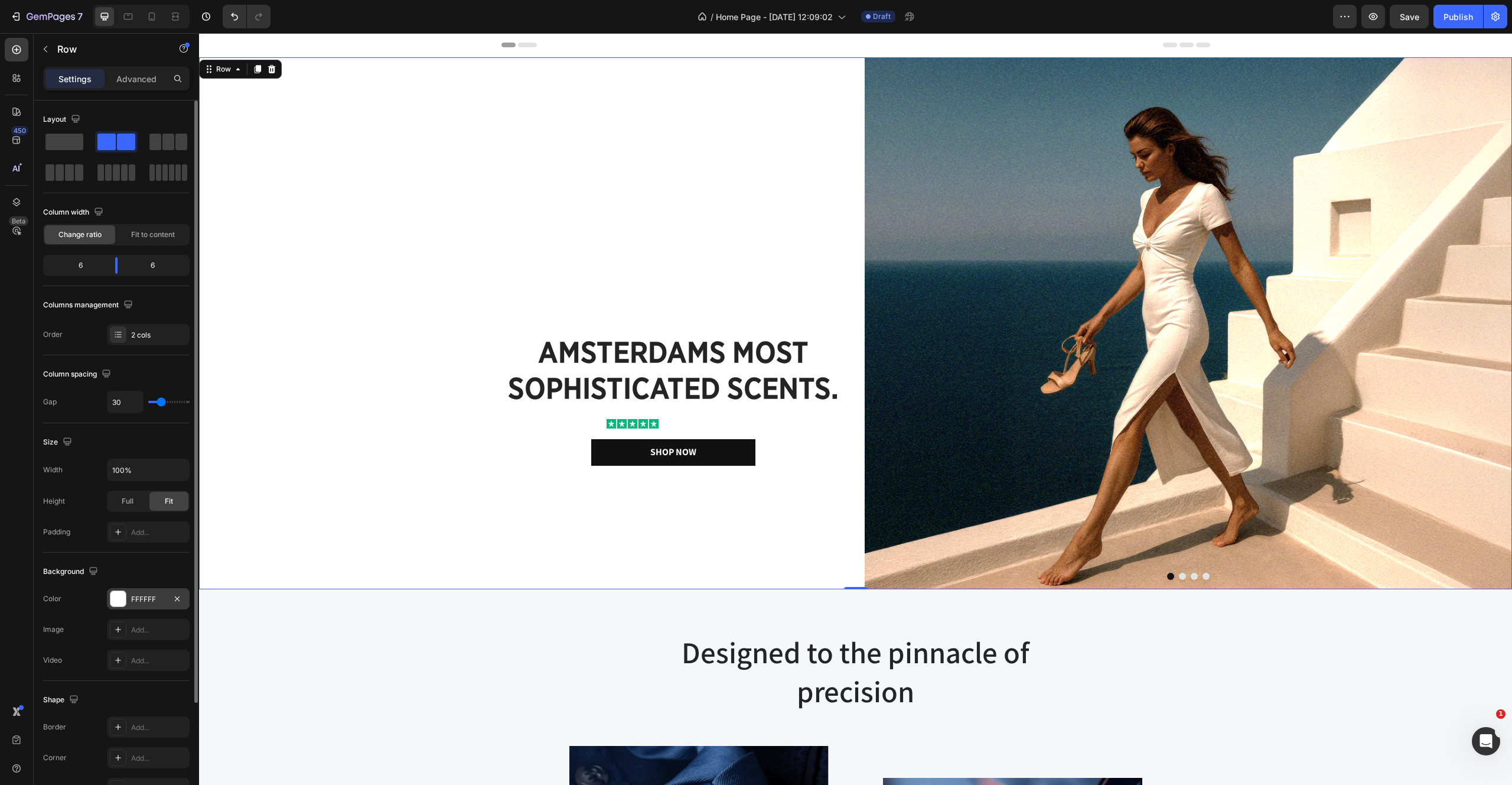
click at [124, 594] on div at bounding box center [118, 598] width 15 height 15
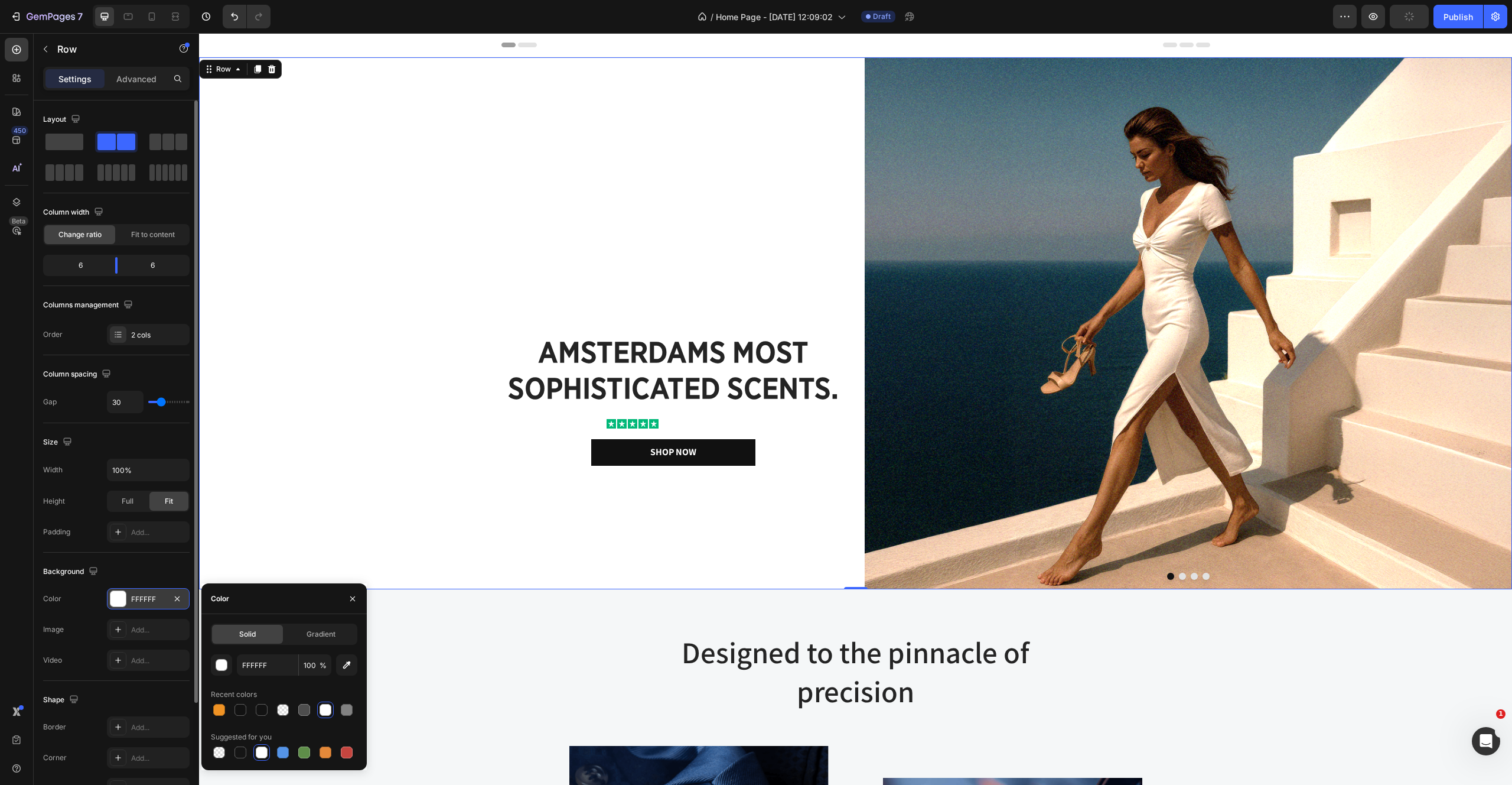
click at [139, 604] on div "FFFFFF" at bounding box center [148, 598] width 83 height 21
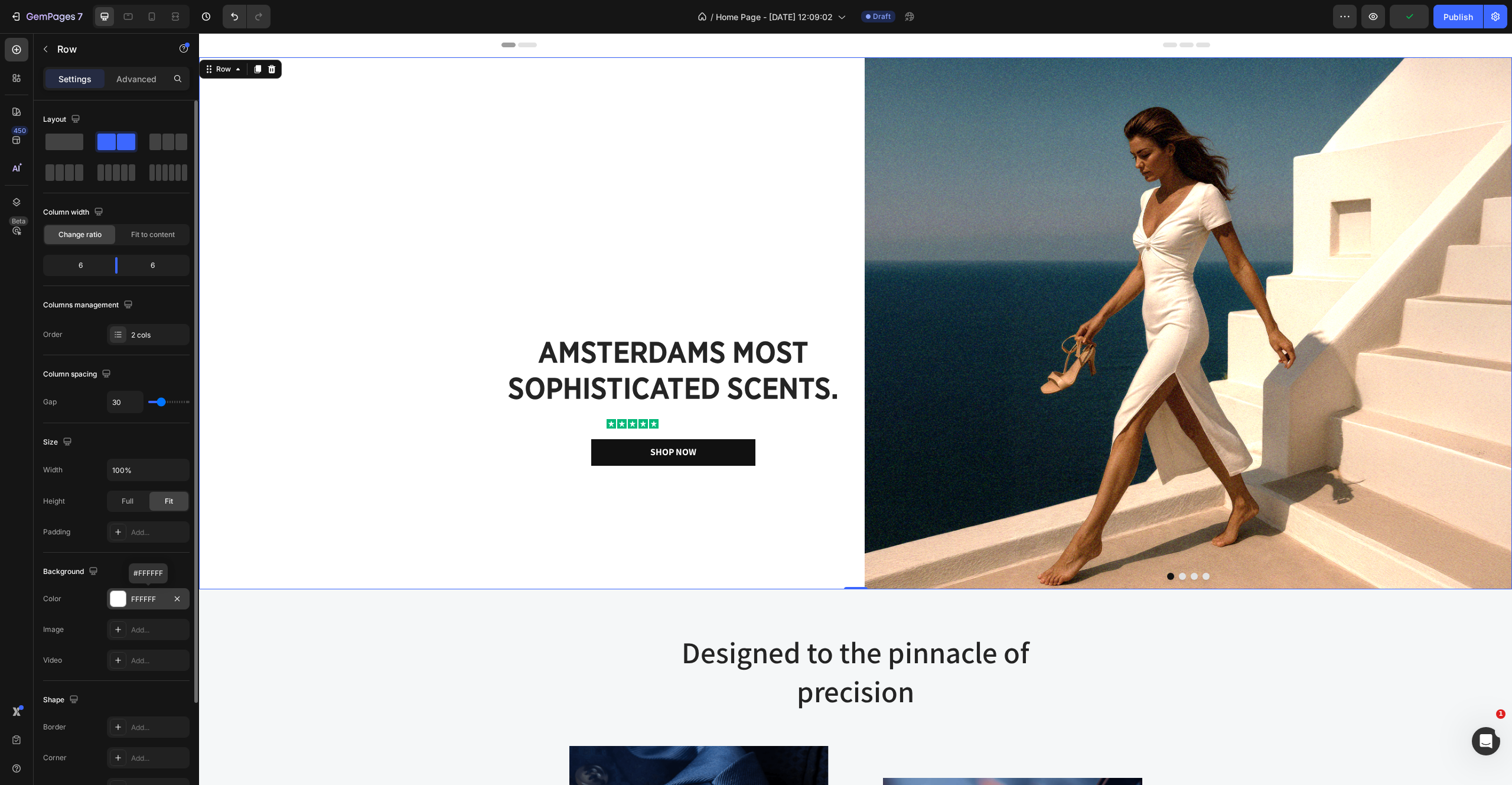
click at [150, 594] on div "FFFFFF" at bounding box center [148, 599] width 35 height 11
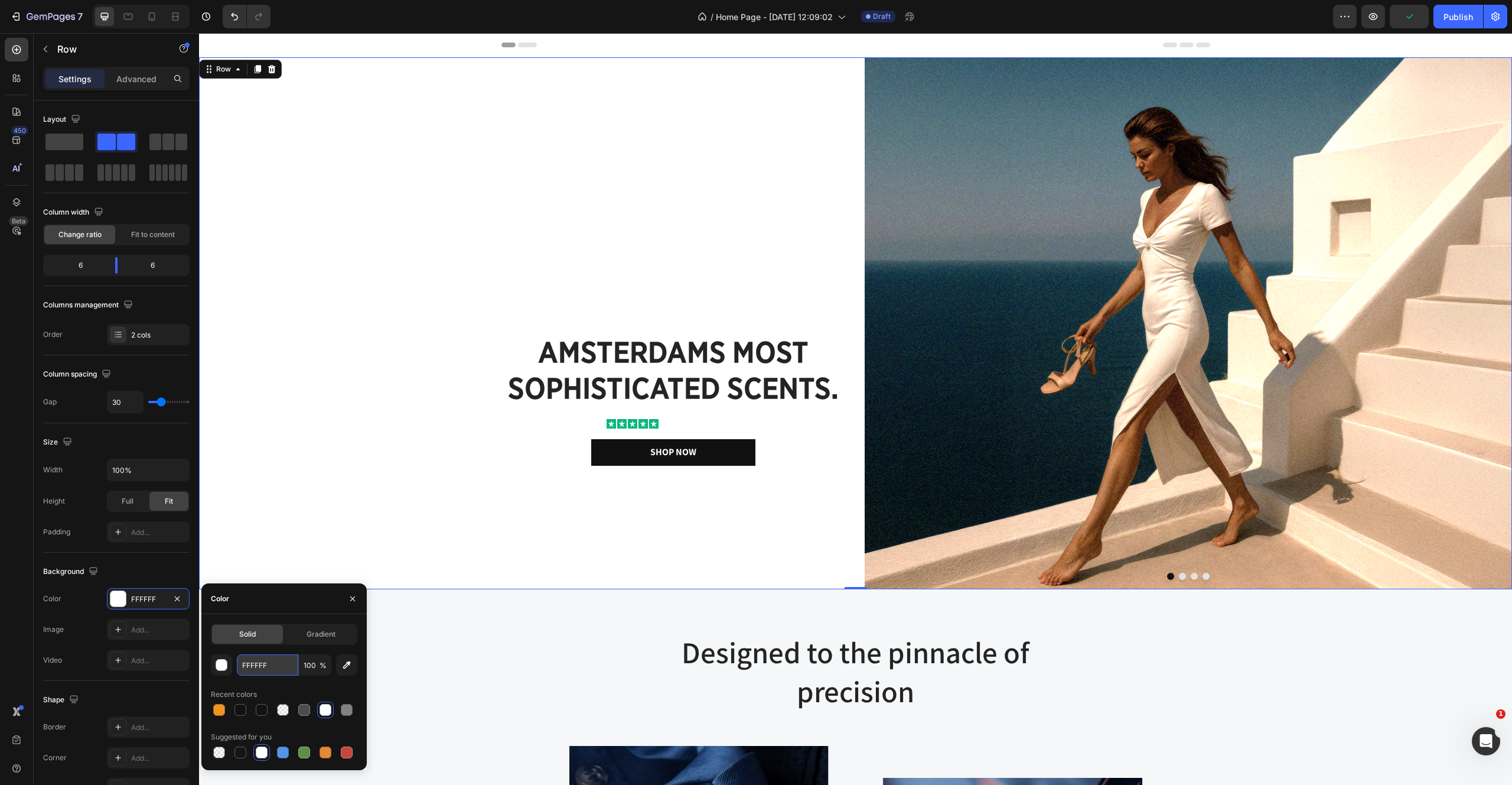
click at [263, 660] on input "FFFFFF" at bounding box center [268, 665] width 62 height 21
paste input "5F0E8"
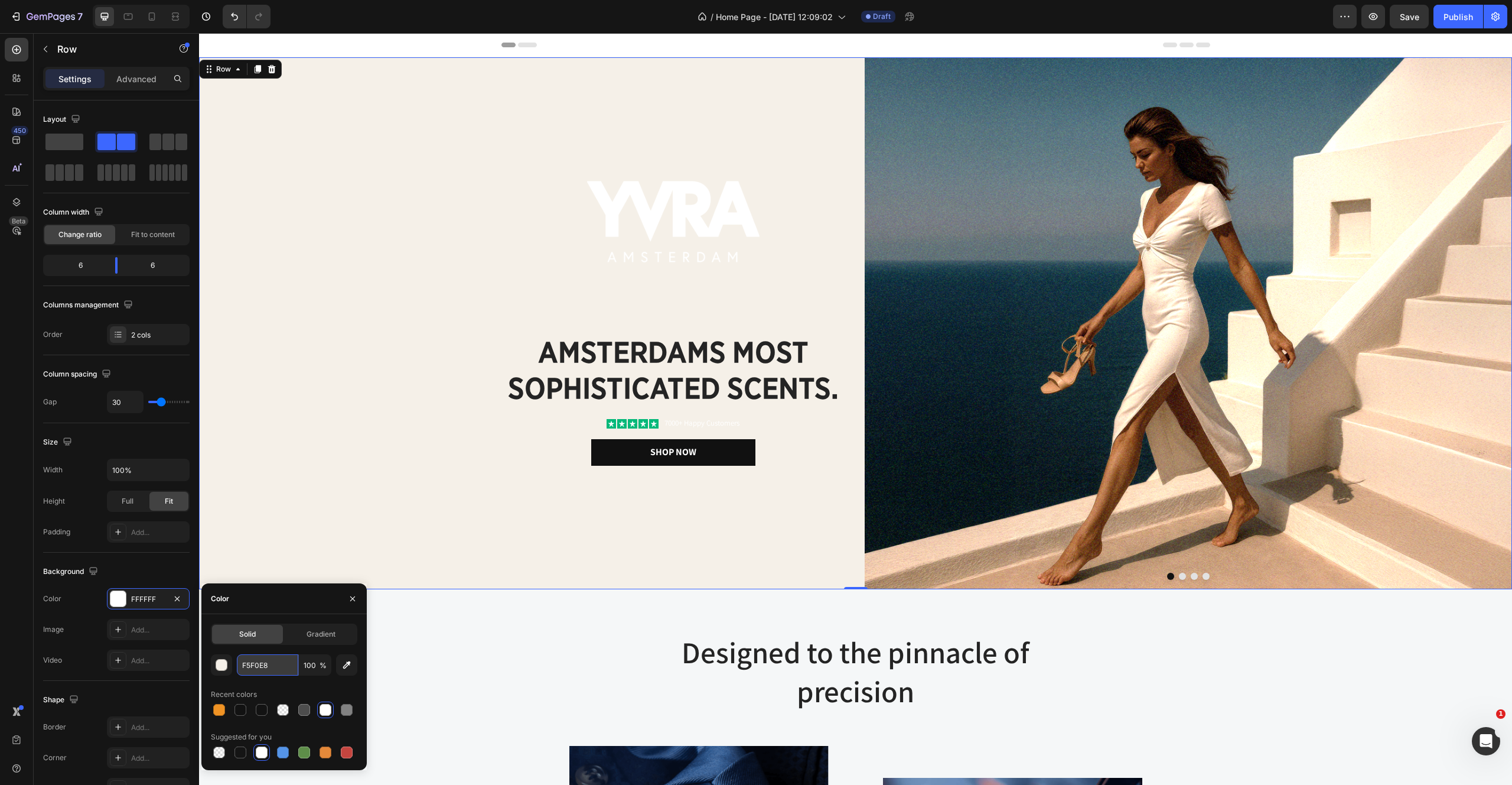
type input "F5F0E8"
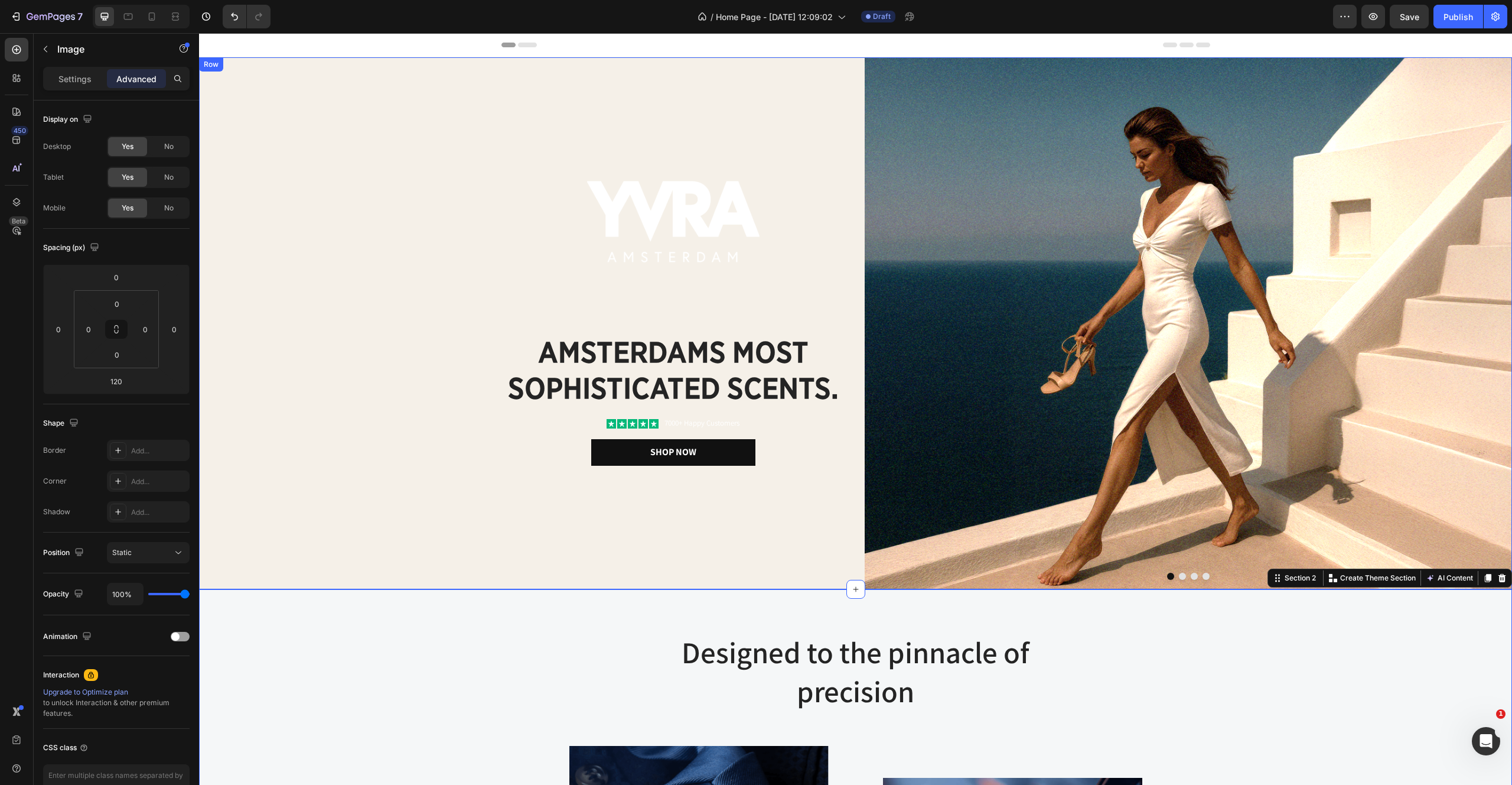
click at [657, 228] on img at bounding box center [674, 221] width 173 height 81
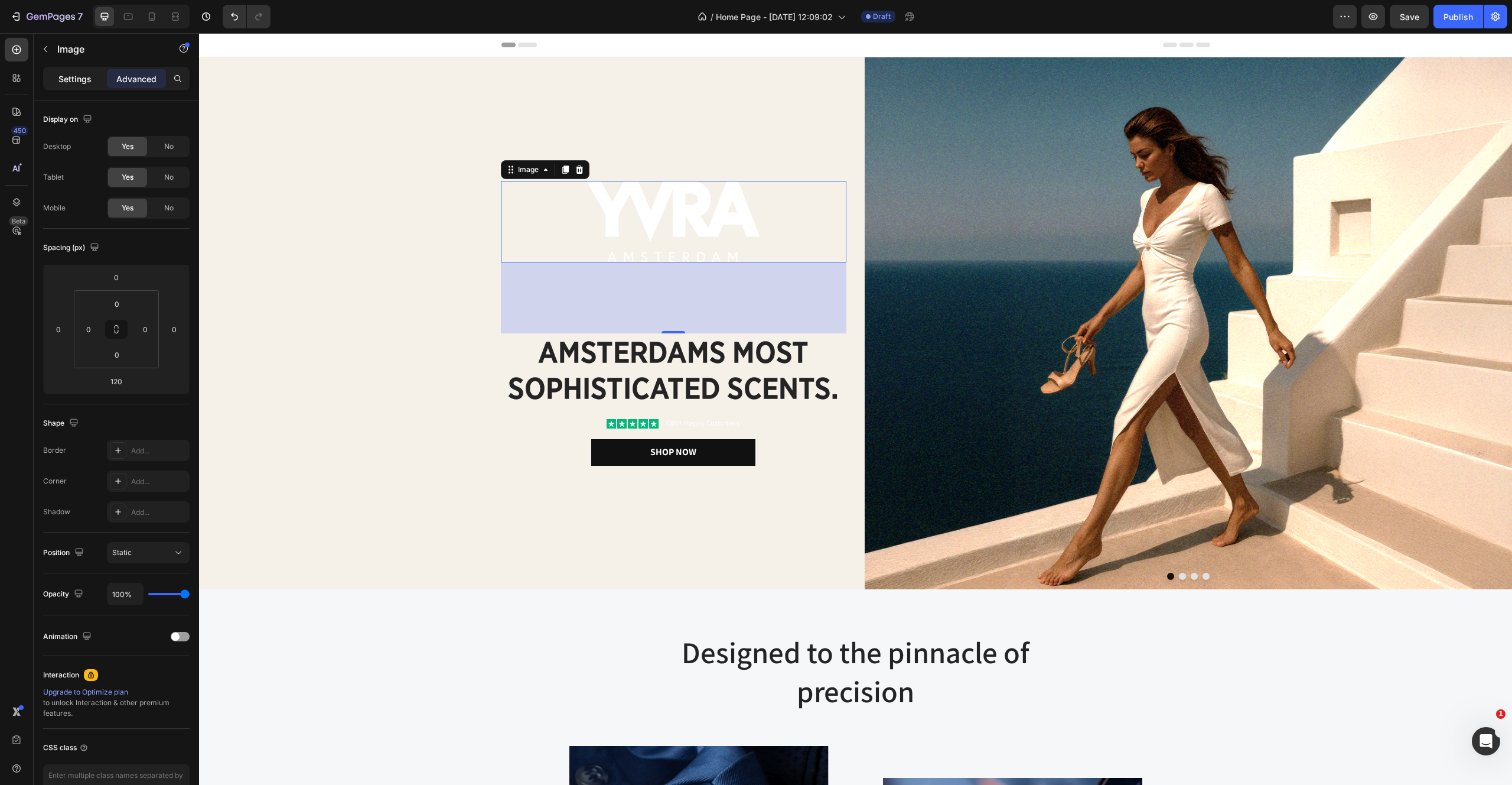
click at [81, 74] on p "Settings" at bounding box center [75, 79] width 33 height 12
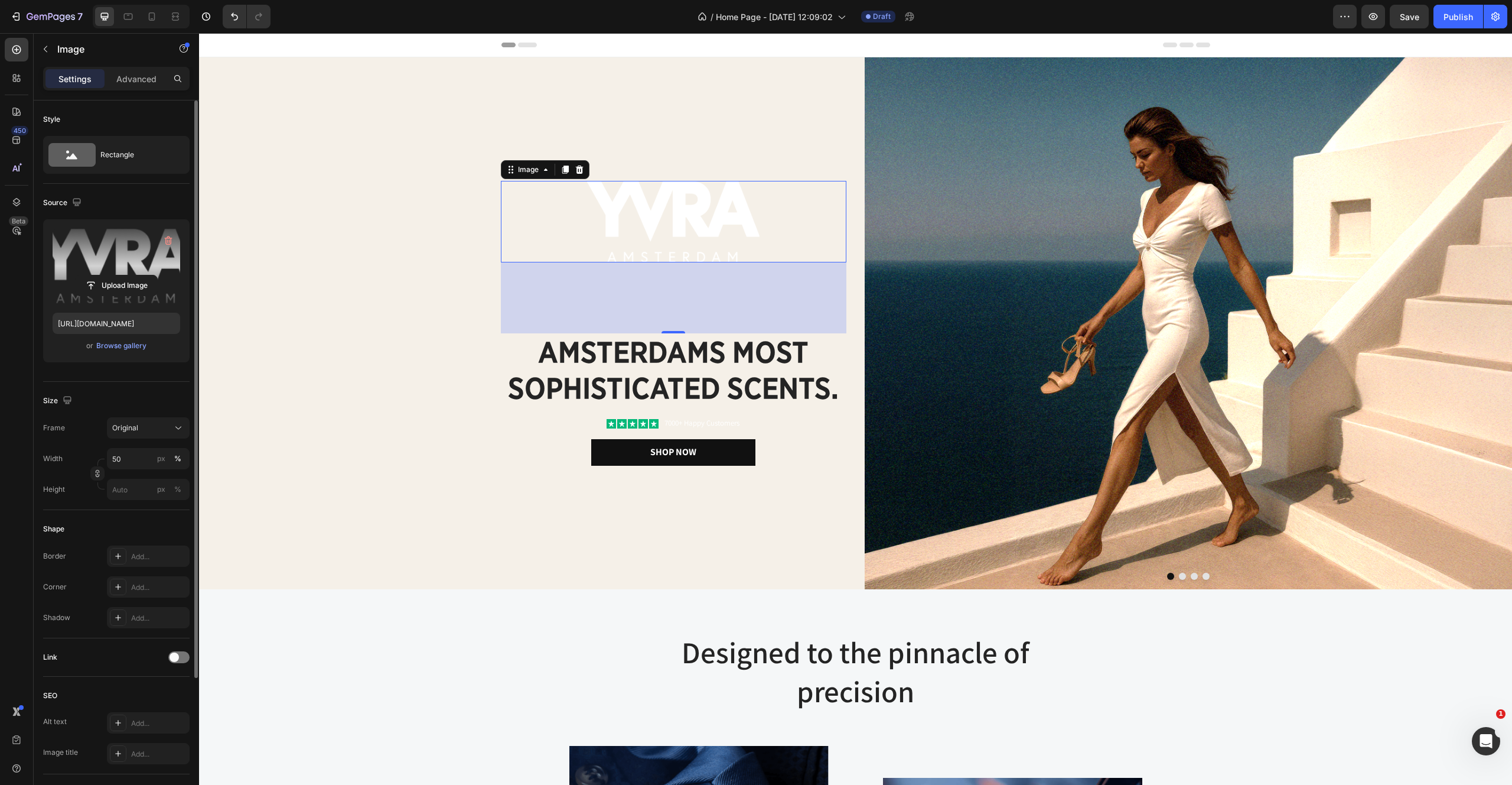
click at [131, 264] on label at bounding box center [117, 266] width 128 height 75
click at [131, 275] on input "file" at bounding box center [117, 285] width 81 height 20
type input "https://cdn.shopify.com/s/files/1/2170/9605/files/gempages_485369058267497726-9…"
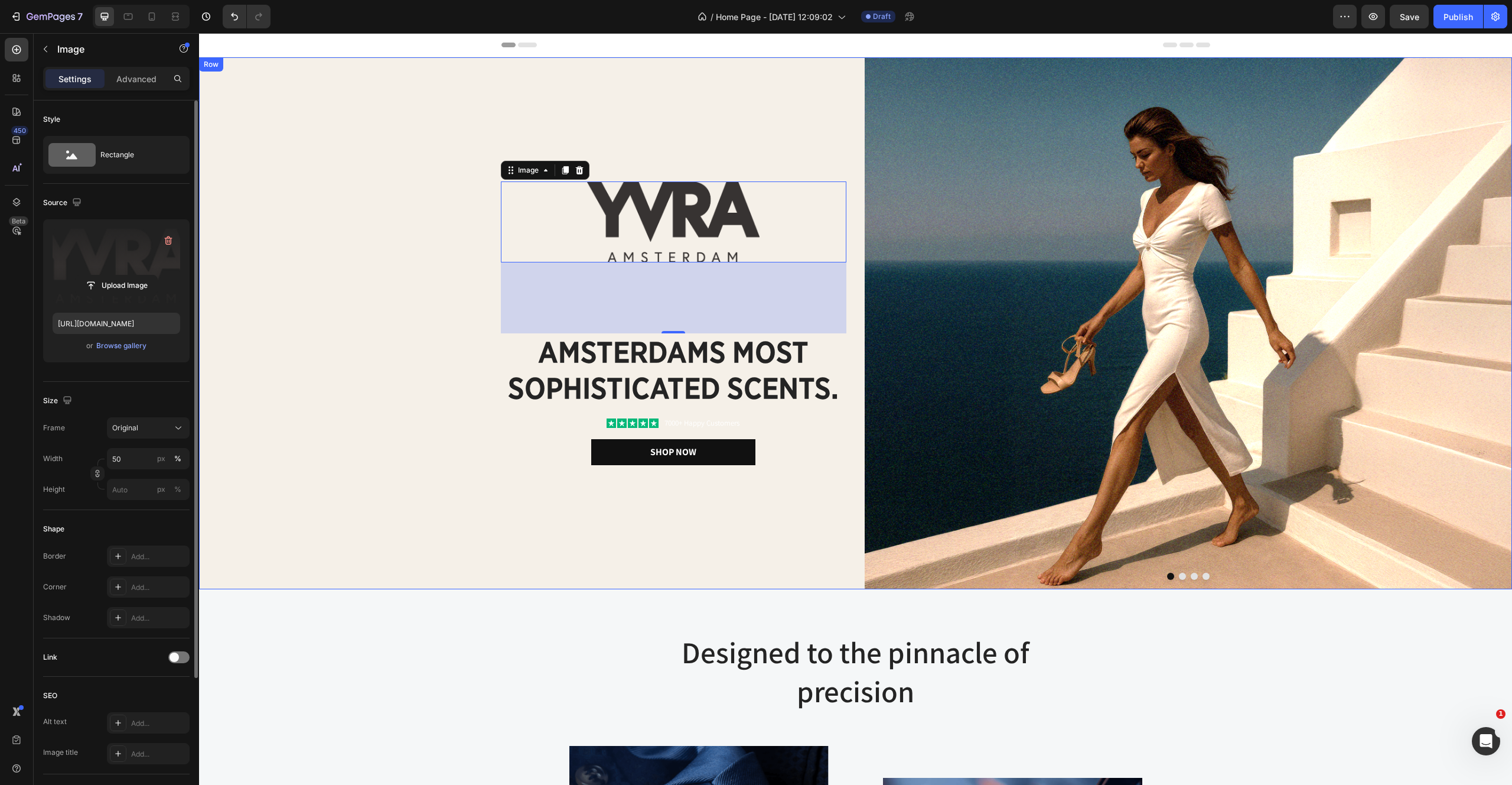
click at [427, 291] on div "Image 120 amsterdams most sophisticated scents. Heading Icon Icon Icon Icon Ico…" at bounding box center [523, 323] width 648 height 532
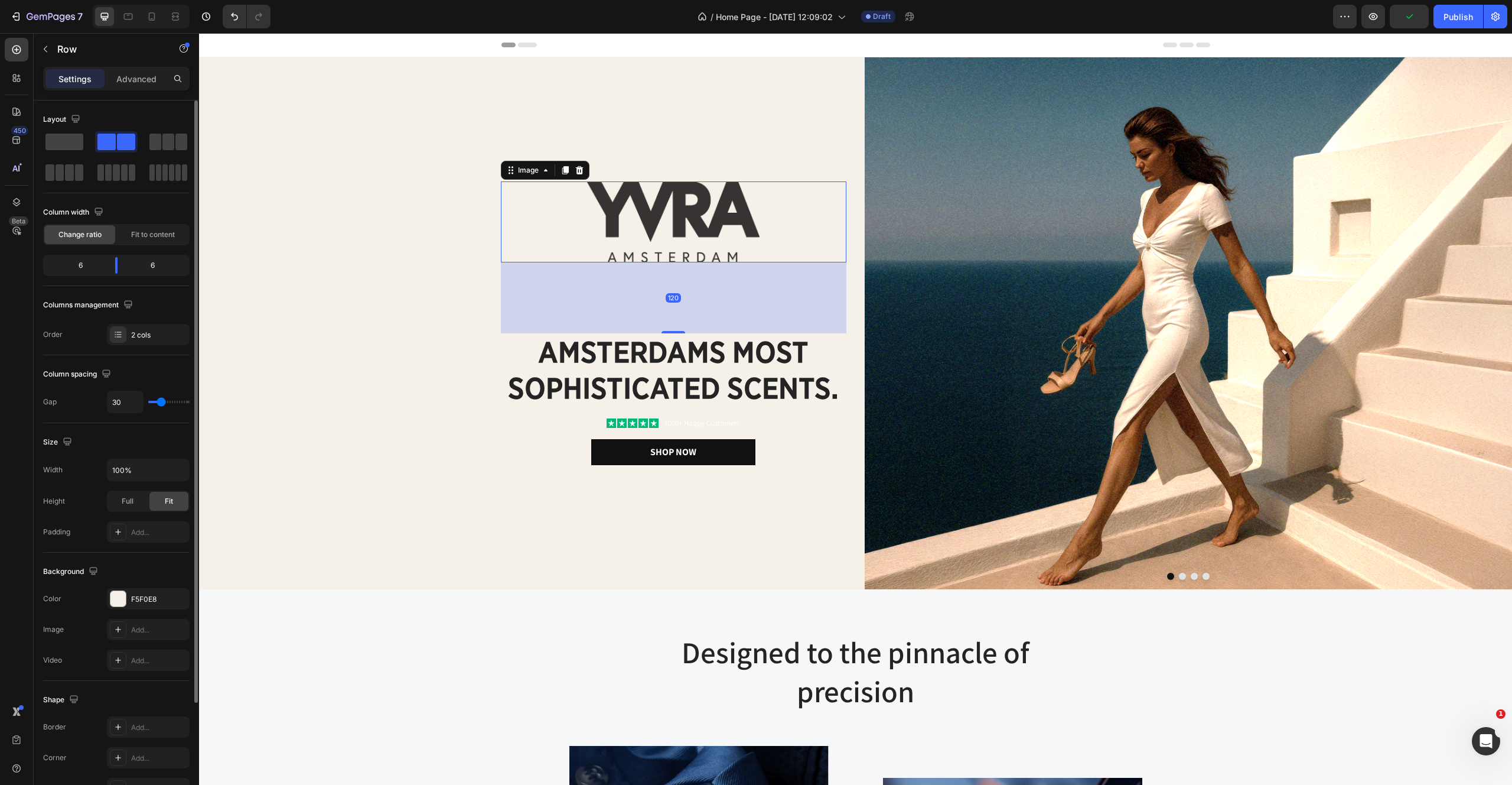
click at [654, 239] on img at bounding box center [674, 222] width 173 height 81
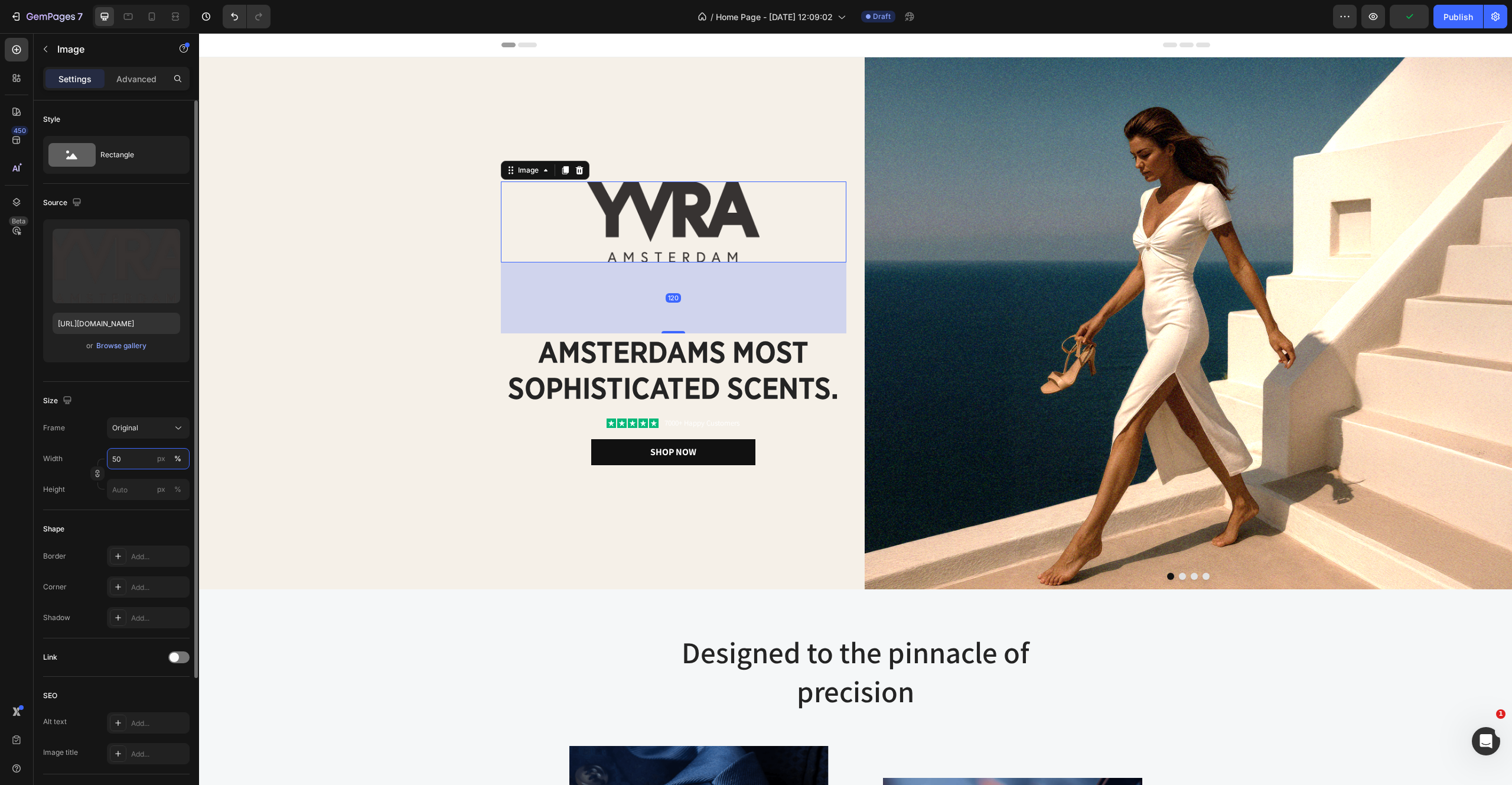
click at [128, 458] on input "50" at bounding box center [148, 458] width 83 height 21
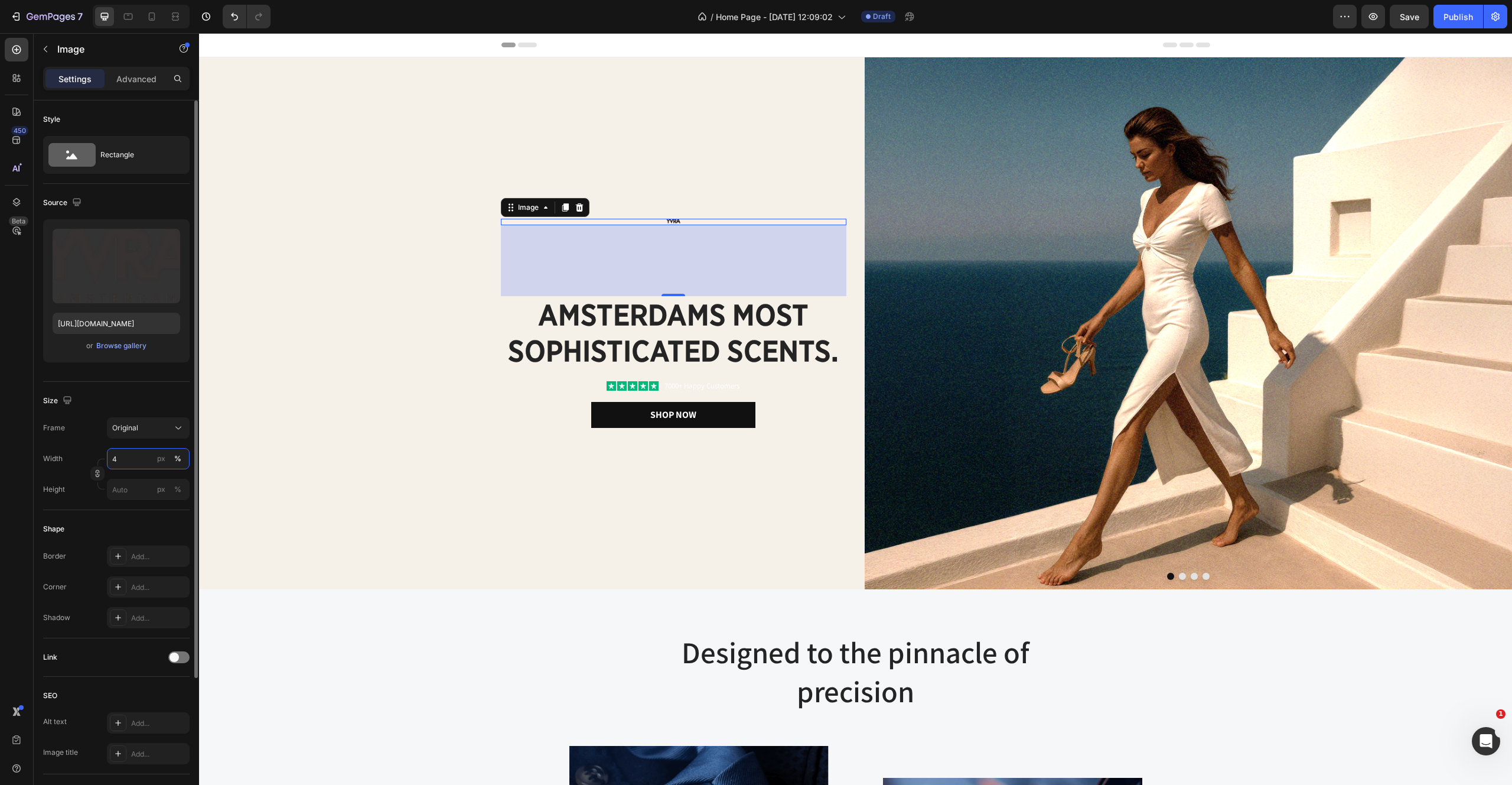
type input "40"
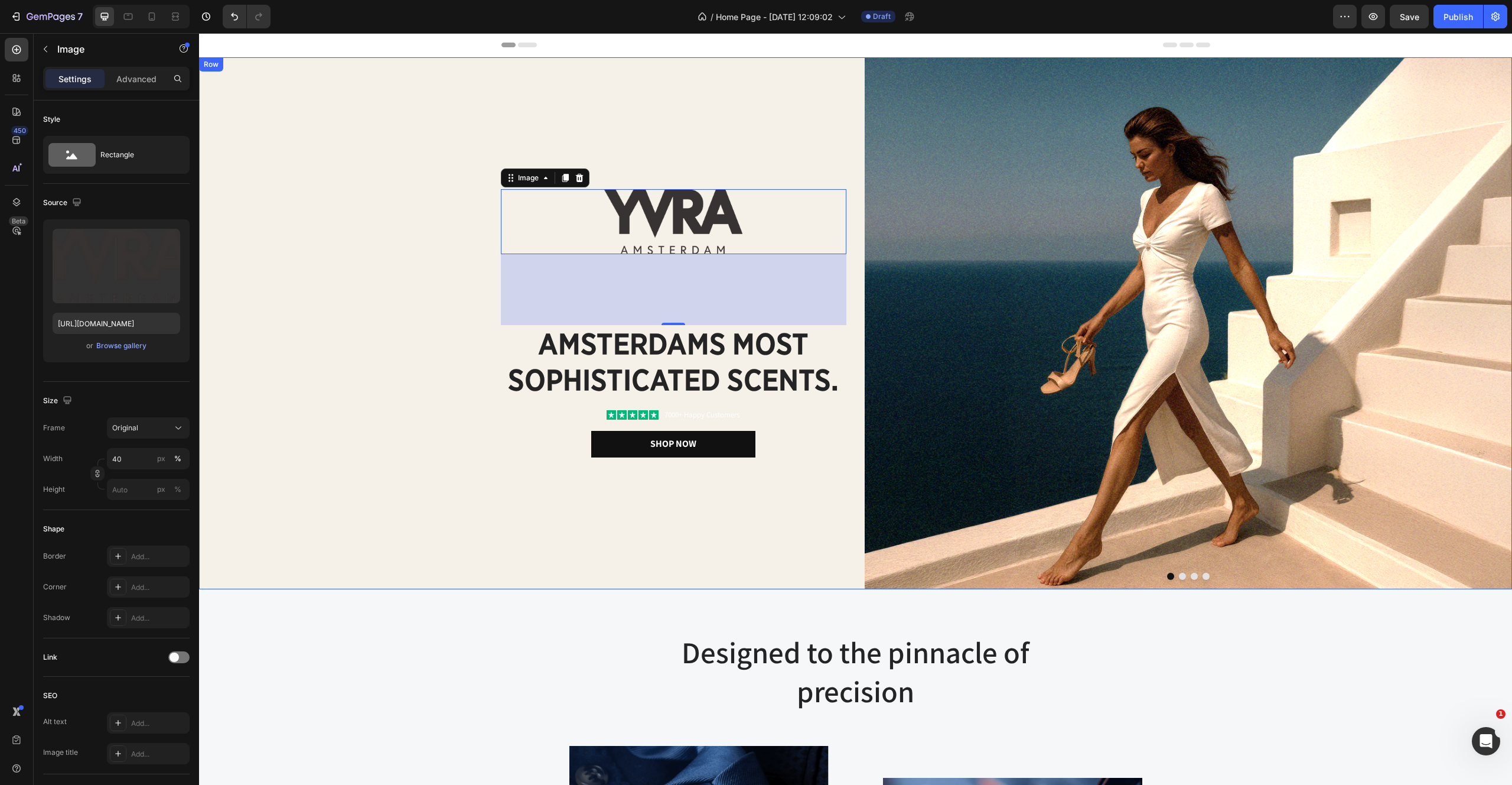
click at [480, 412] on div "Image 120 amsterdams most sophisticated scents. Heading Icon Icon Icon Icon Ico…" at bounding box center [523, 323] width 648 height 532
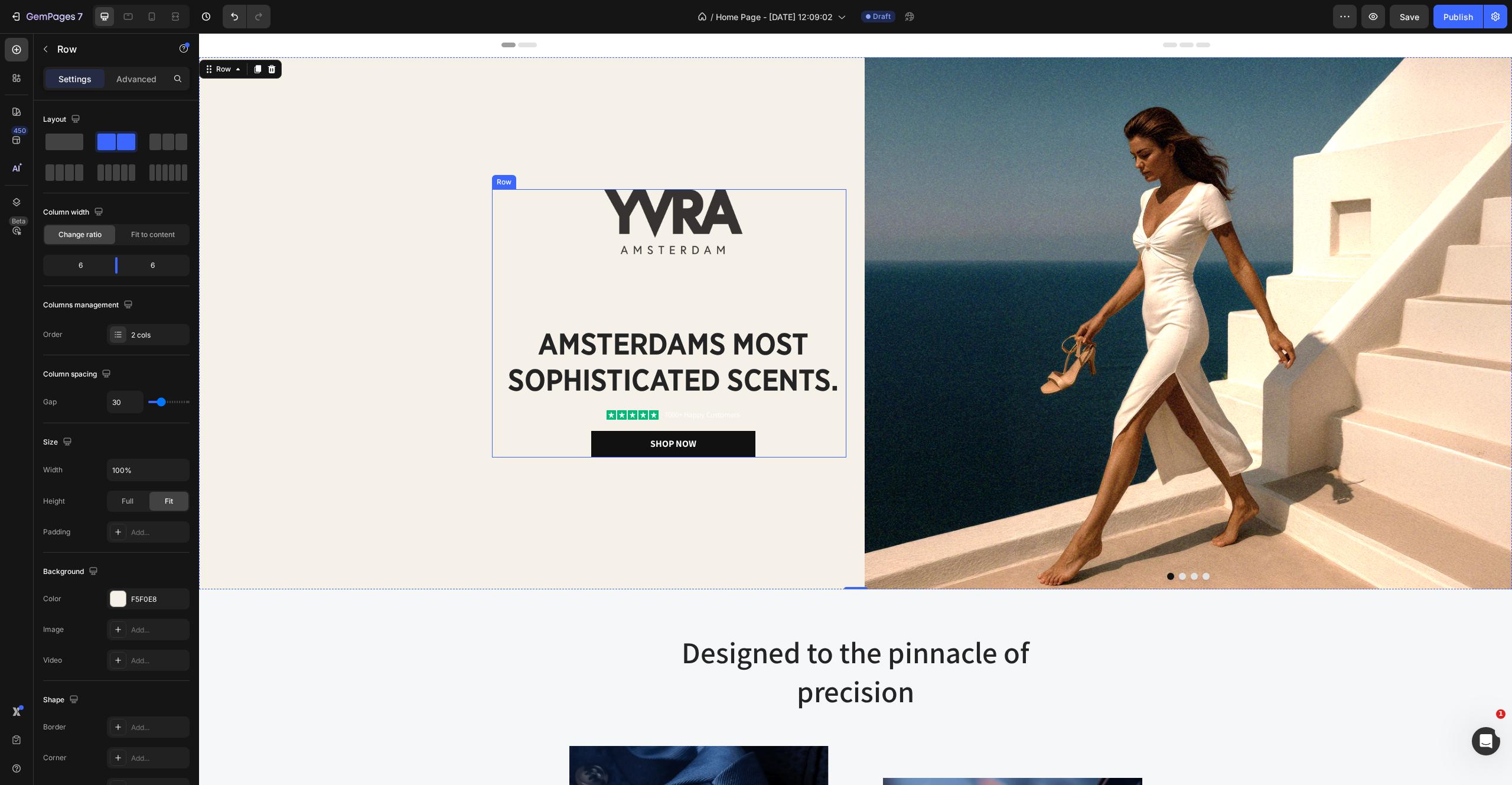
click at [698, 274] on div "Image amsterdams most sophisticated scents. Heading Icon Icon Icon Icon Icon Ic…" at bounding box center [673, 323] width 345 height 268
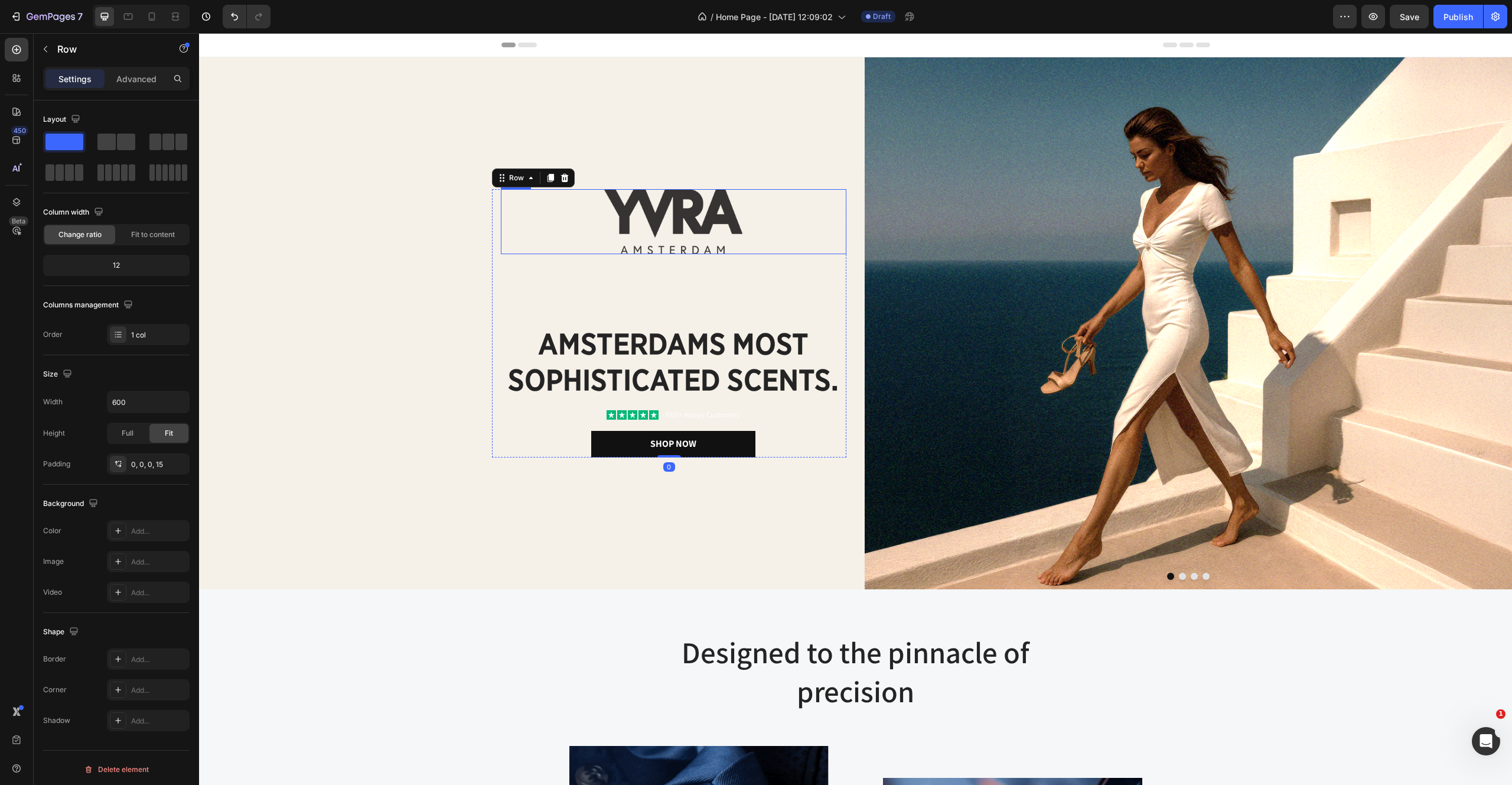
click at [651, 203] on img at bounding box center [673, 221] width 138 height 65
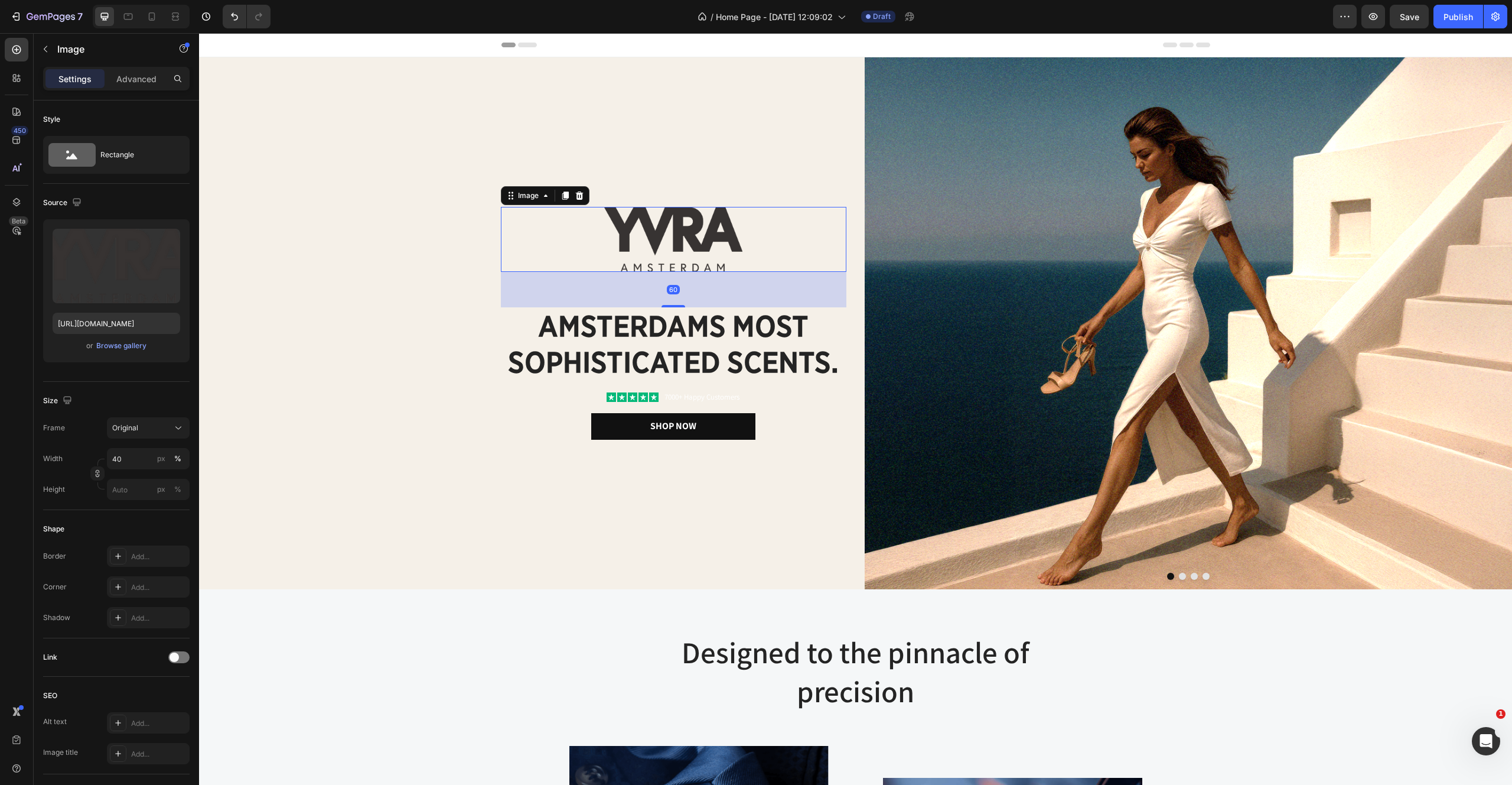
drag, startPoint x: 669, startPoint y: 324, endPoint x: 666, endPoint y: 288, distance: 36.1
click at [666, 272] on div "60" at bounding box center [673, 272] width 345 height 0
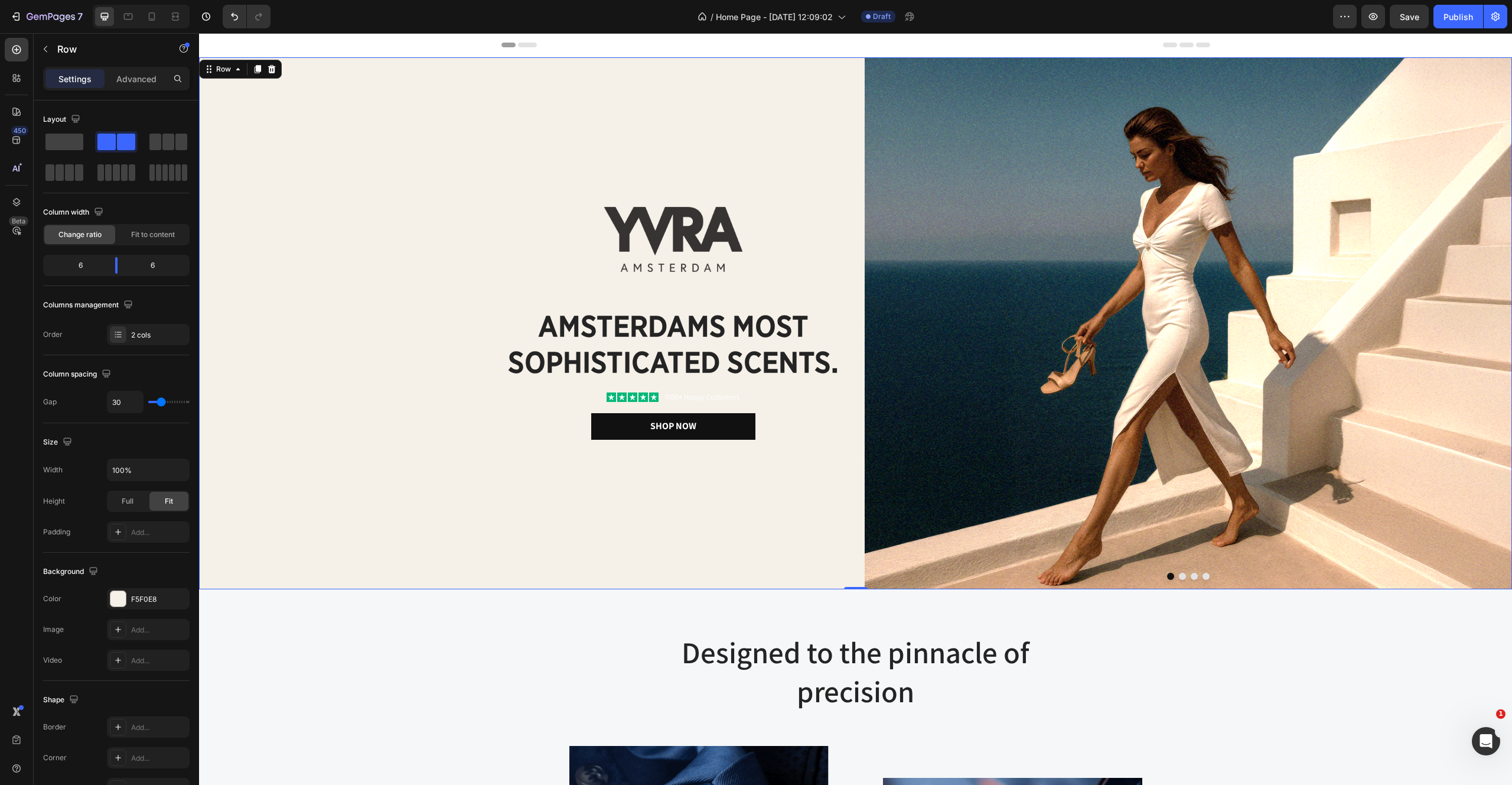
click at [463, 389] on div "Image amsterdams most sophisticated scents. Heading Icon Icon Icon Icon Icon Ic…" at bounding box center [523, 323] width 648 height 532
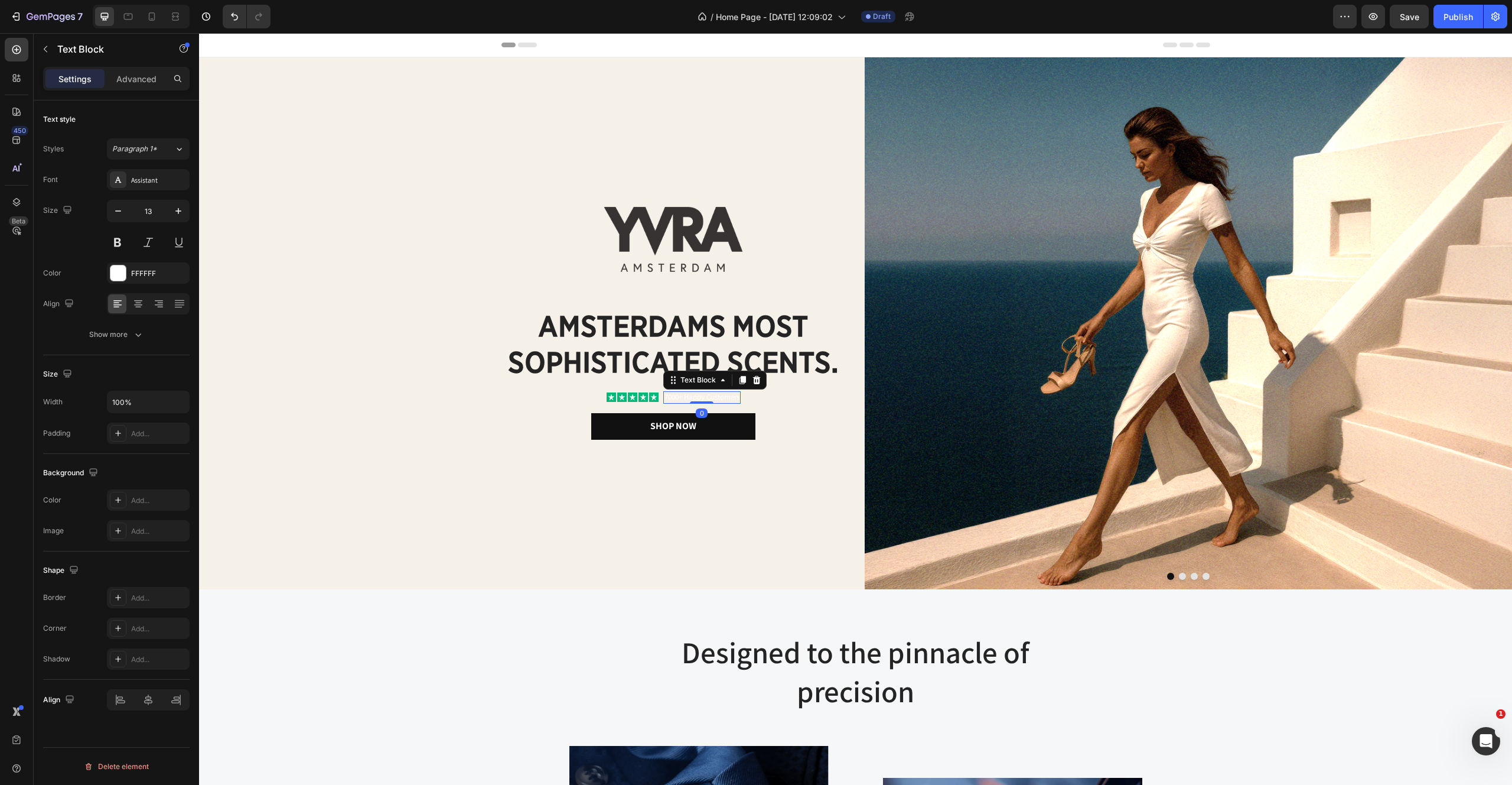
click at [686, 394] on p "7000+ Happy Customers" at bounding box center [702, 397] width 75 height 10
click at [112, 257] on div "Font Assistant Size 13 Color FFFFFF Align Show more" at bounding box center [116, 257] width 147 height 176
click at [112, 276] on div at bounding box center [118, 273] width 15 height 15
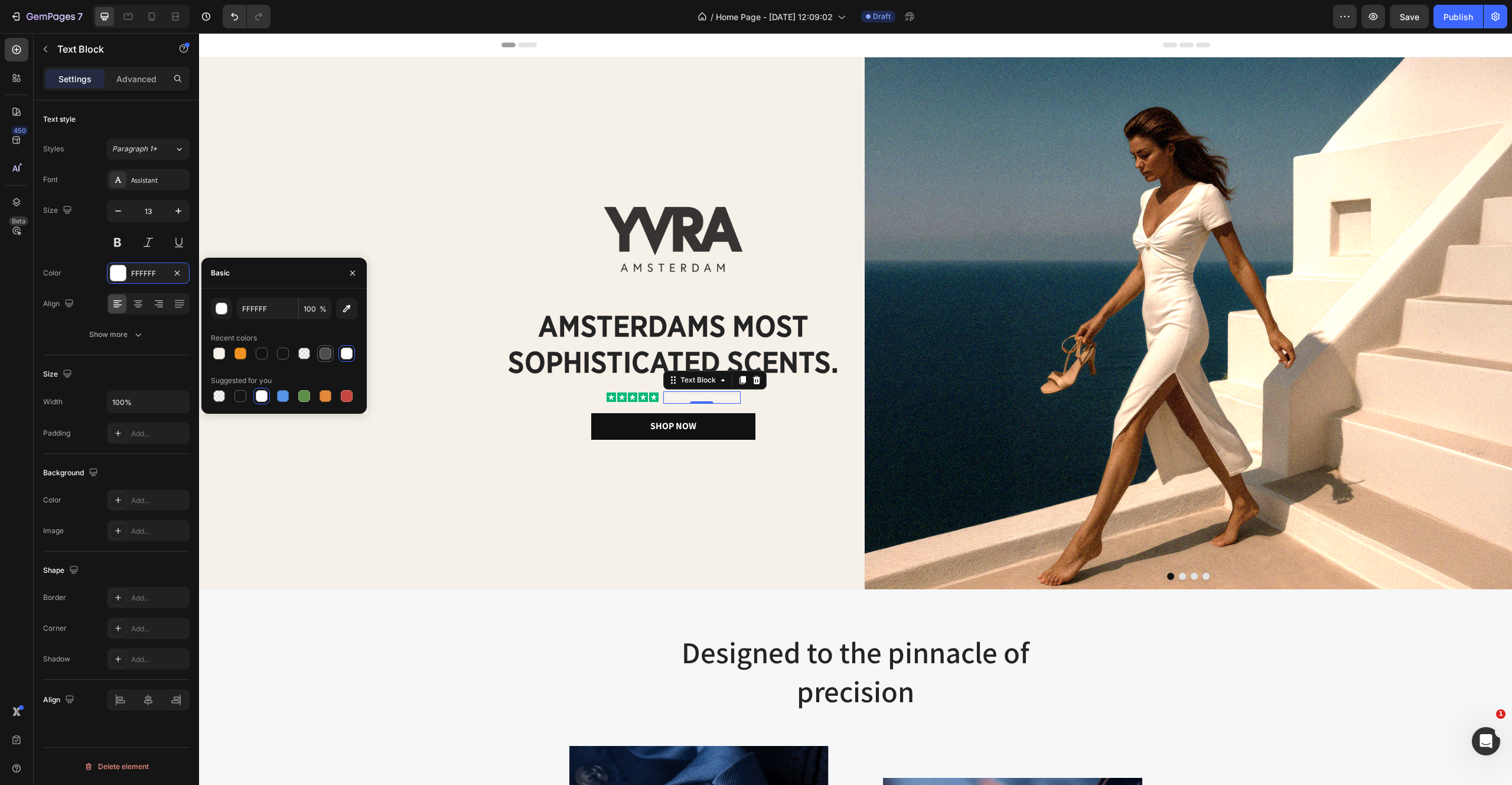
click at [329, 351] on div at bounding box center [326, 354] width 12 height 12
click at [267, 352] on div at bounding box center [262, 354] width 12 height 12
type input "121212"
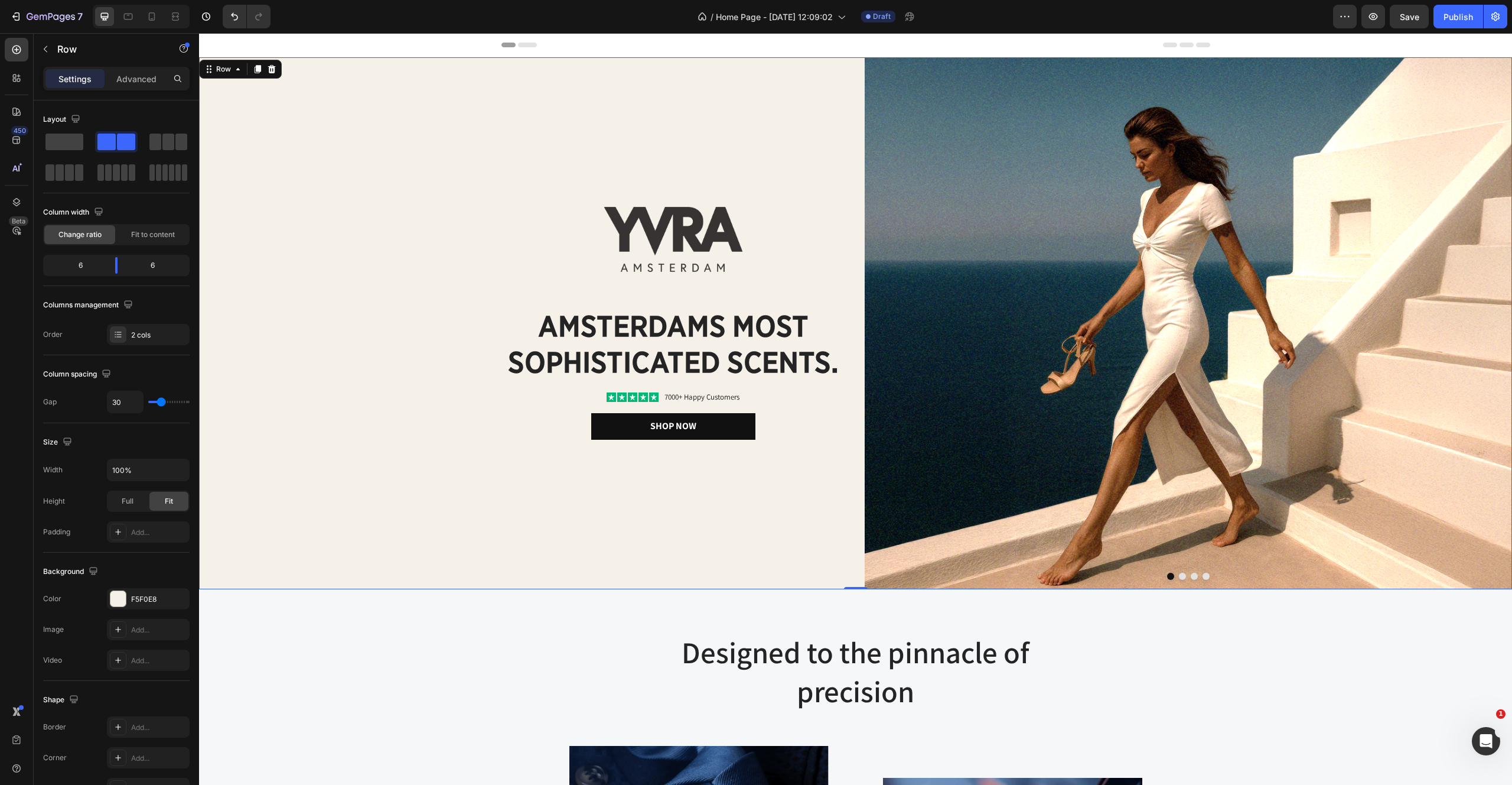
click at [342, 530] on div "Image amsterdams most sophisticated scents. Heading Icon Icon Icon Icon Icon Ic…" at bounding box center [523, 323] width 648 height 532
click at [344, 178] on div "Image amsterdams most sophisticated scents. Heading Icon Icon Icon Icon Icon Ic…" at bounding box center [523, 323] width 648 height 532
click at [722, 333] on h2 "amsterdams most sophisticated scents." at bounding box center [673, 344] width 345 height 75
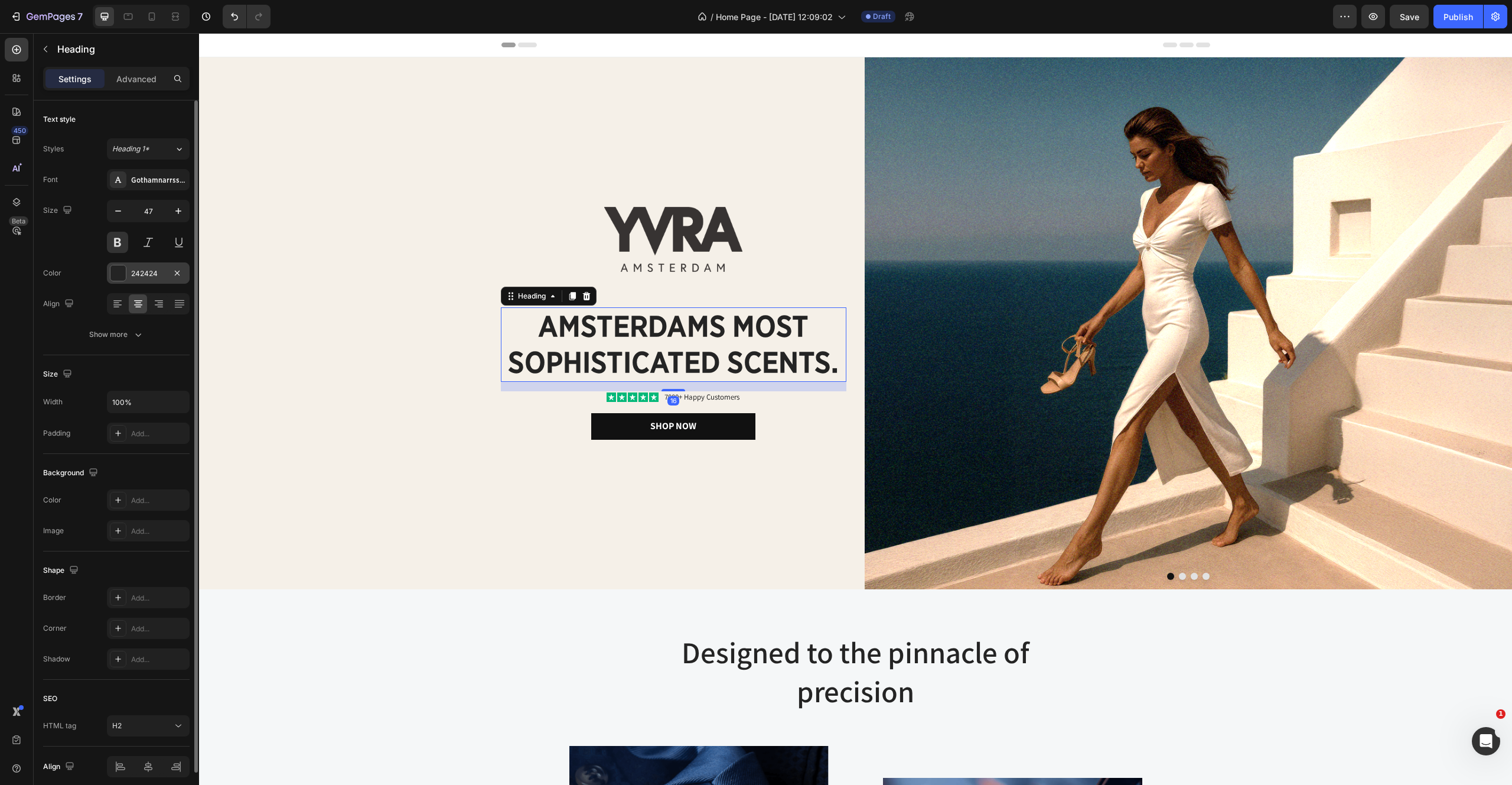
click at [157, 266] on div "242424" at bounding box center [148, 273] width 83 height 21
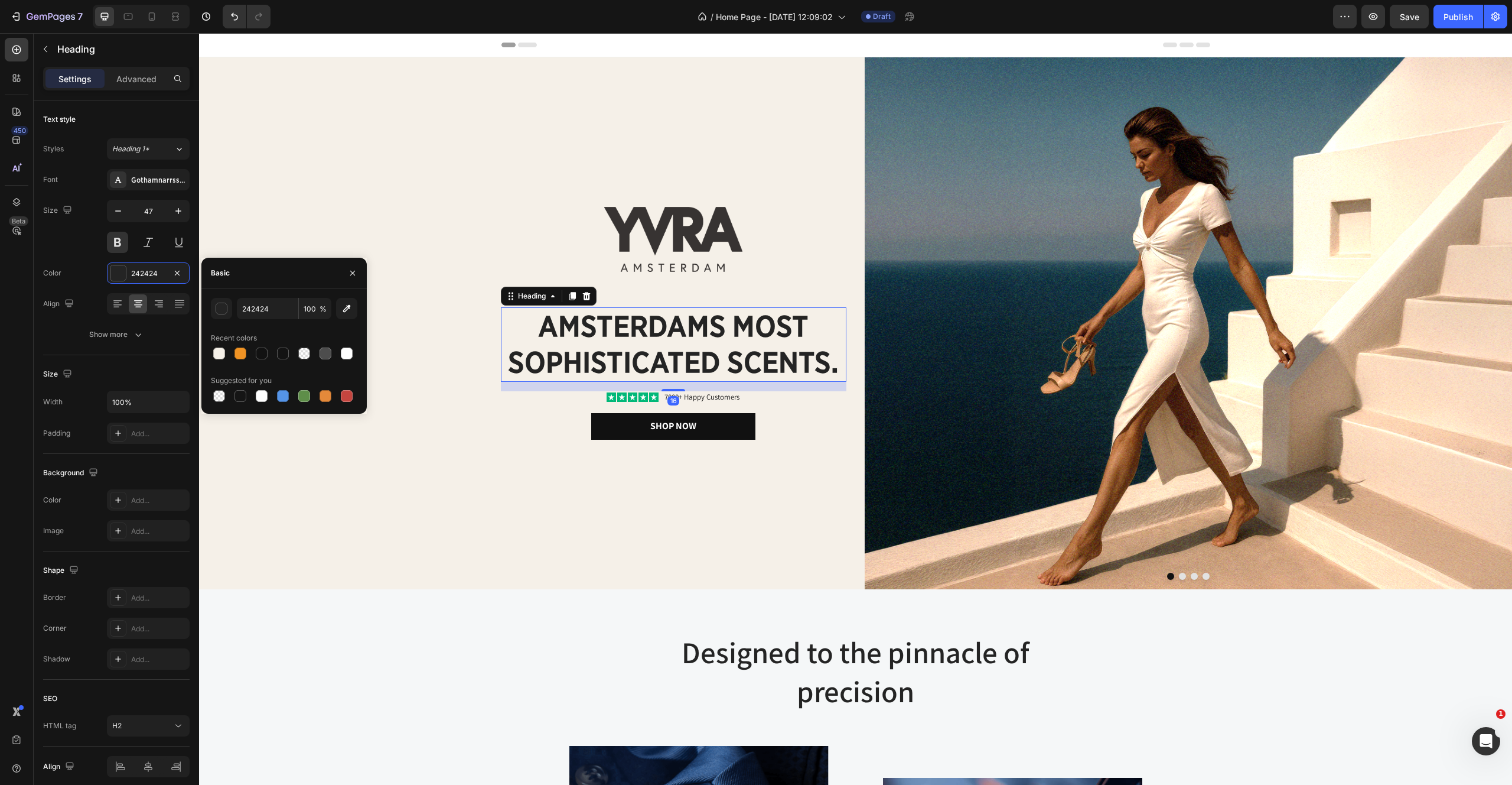
click at [260, 320] on div "242424 100 % Recent colors Suggested for you" at bounding box center [284, 351] width 147 height 106
click at [260, 311] on input "242424" at bounding box center [268, 309] width 62 height 21
paste input "373332"
type input "373332"
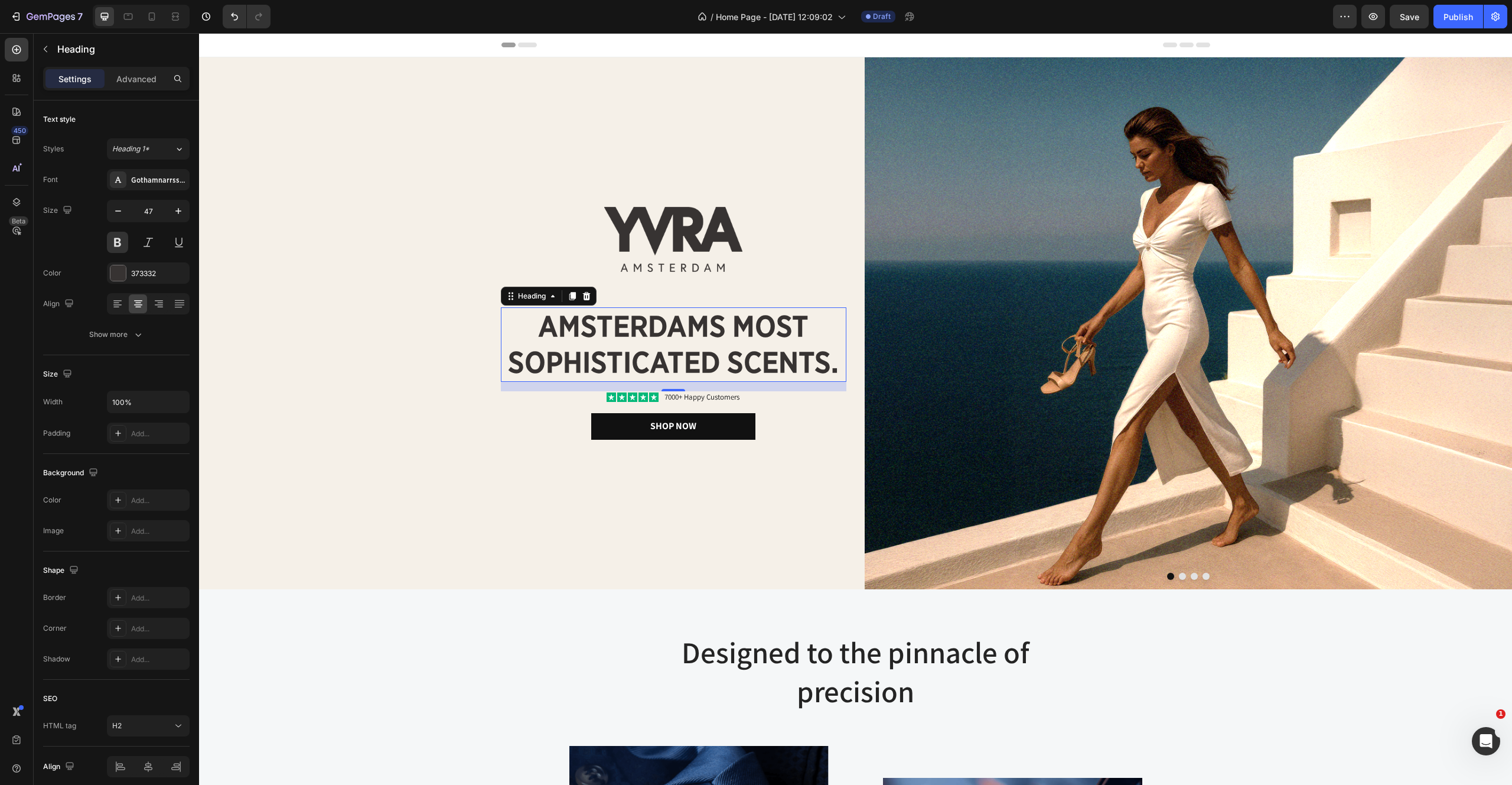
click at [665, 367] on h2 "amsterdams most sophisticated scents." at bounding box center [673, 344] width 345 height 75
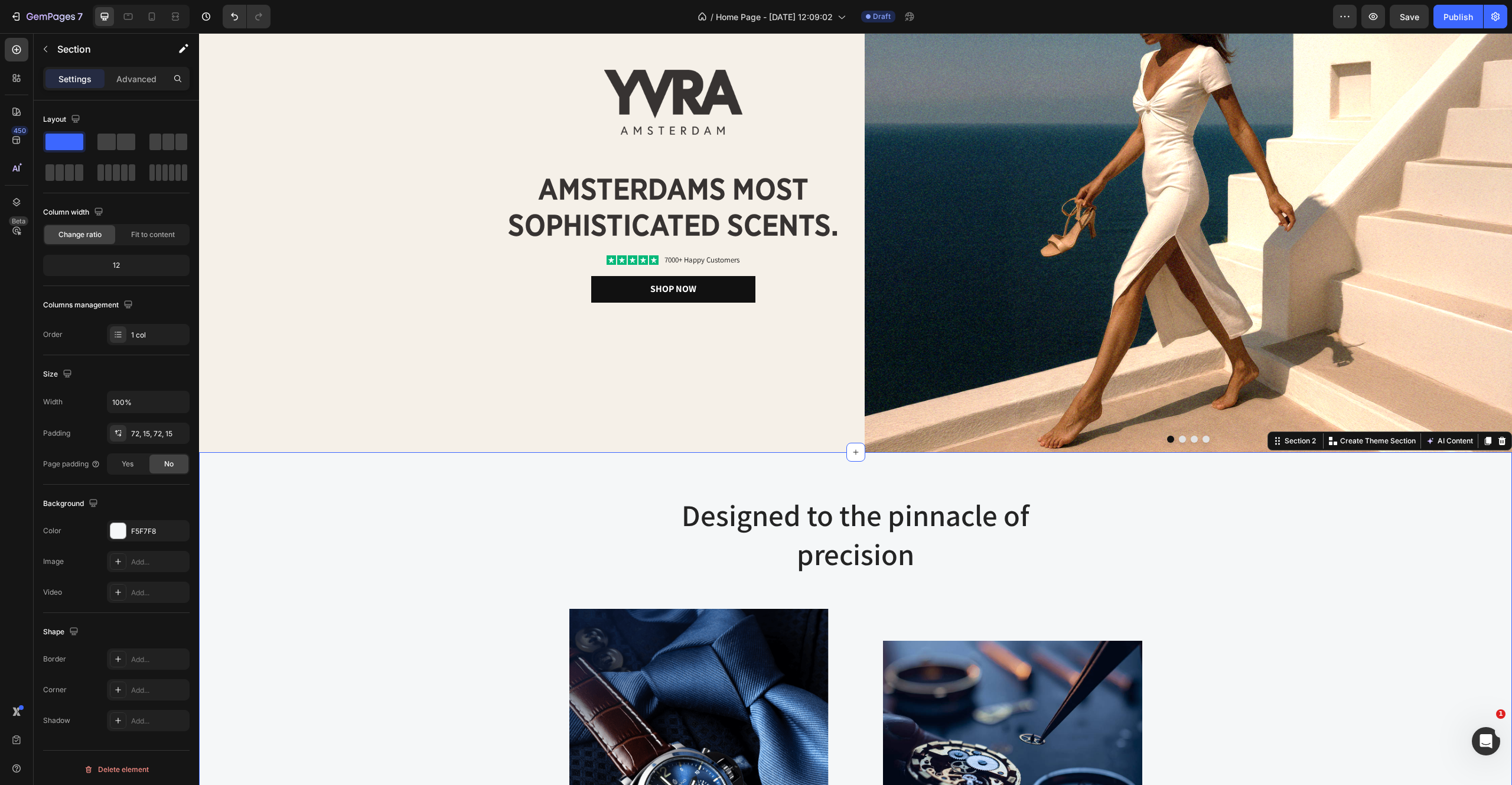
scroll to position [138, 0]
click at [329, 513] on div "Designed to the pinnacle of precision Heading Row Image Image At Gemand, the ma…" at bounding box center [855, 710] width 1295 height 434
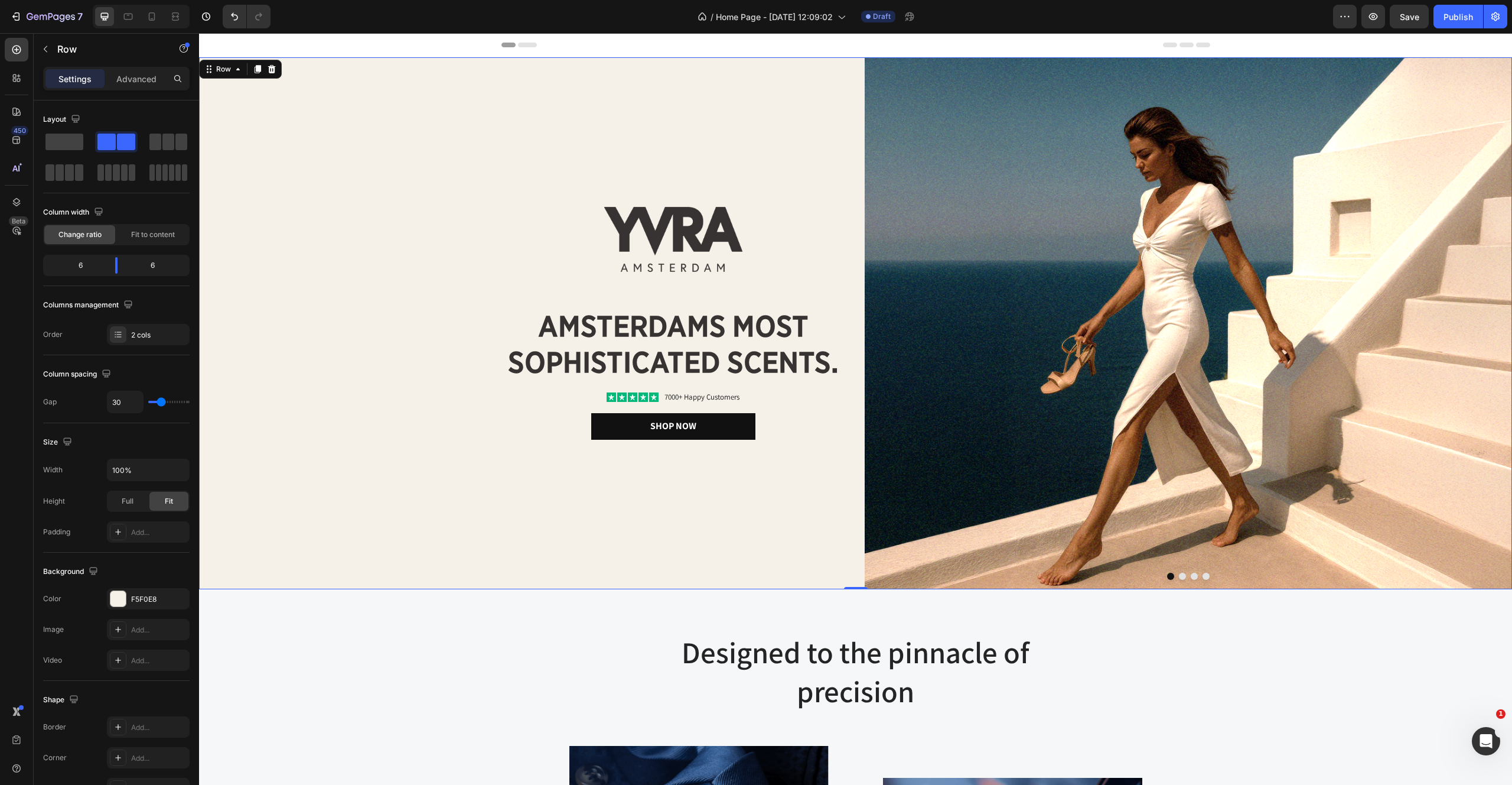
click at [268, 141] on div "Image amsterdams most sophisticated scents. Heading Icon Icon Icon Icon Icon Ic…" at bounding box center [523, 323] width 648 height 532
click at [404, 139] on div "Image amsterdams most sophisticated scents. Heading Icon Icon Icon Icon Icon Ic…" at bounding box center [523, 323] width 648 height 532
click at [124, 511] on div "Full Fit" at bounding box center [148, 501] width 83 height 21
click at [124, 508] on div "Full" at bounding box center [128, 501] width 39 height 19
click at [163, 504] on div "Fit" at bounding box center [169, 501] width 39 height 19
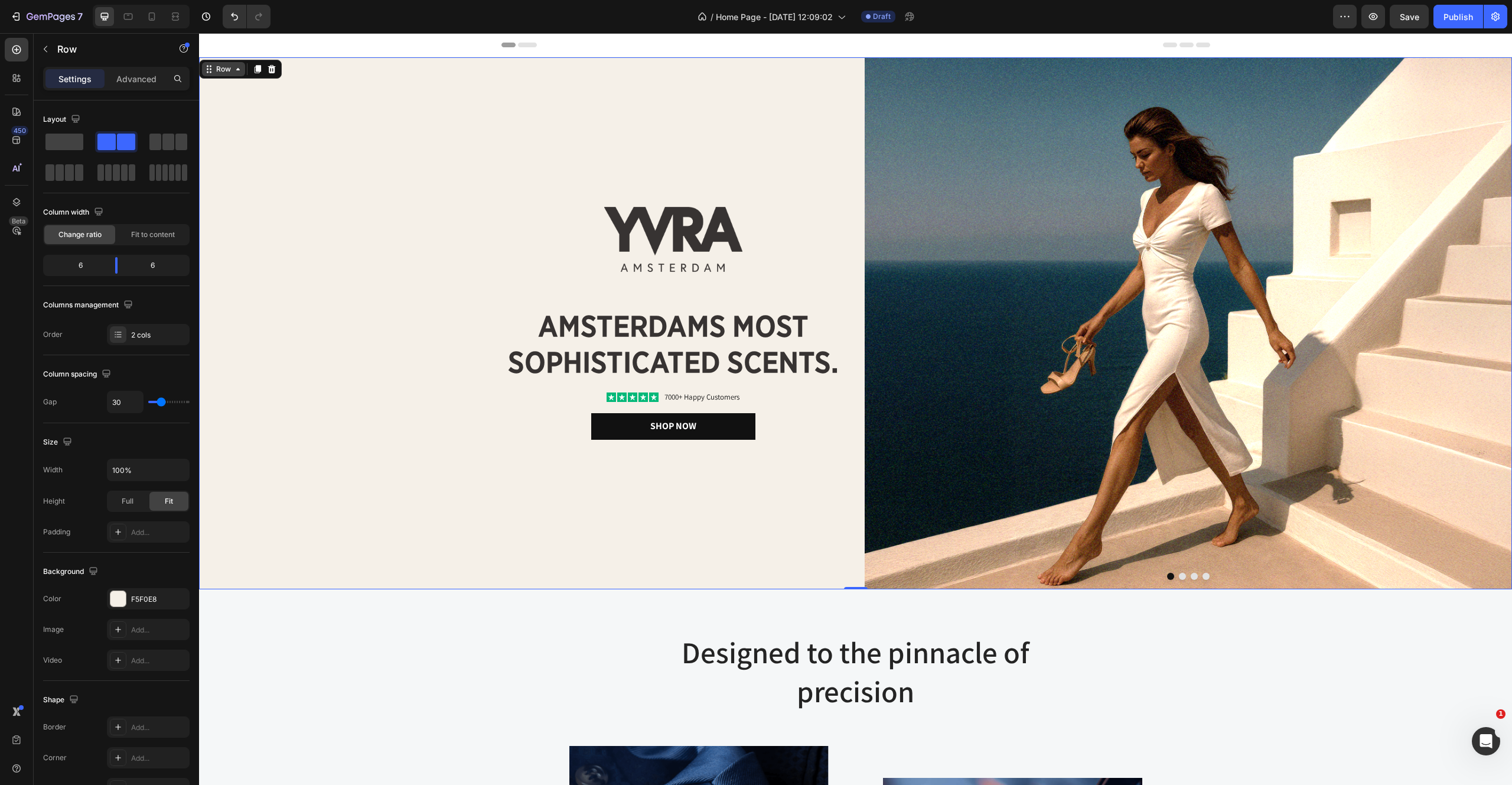
click at [224, 76] on div "Row" at bounding box center [223, 68] width 43 height 14
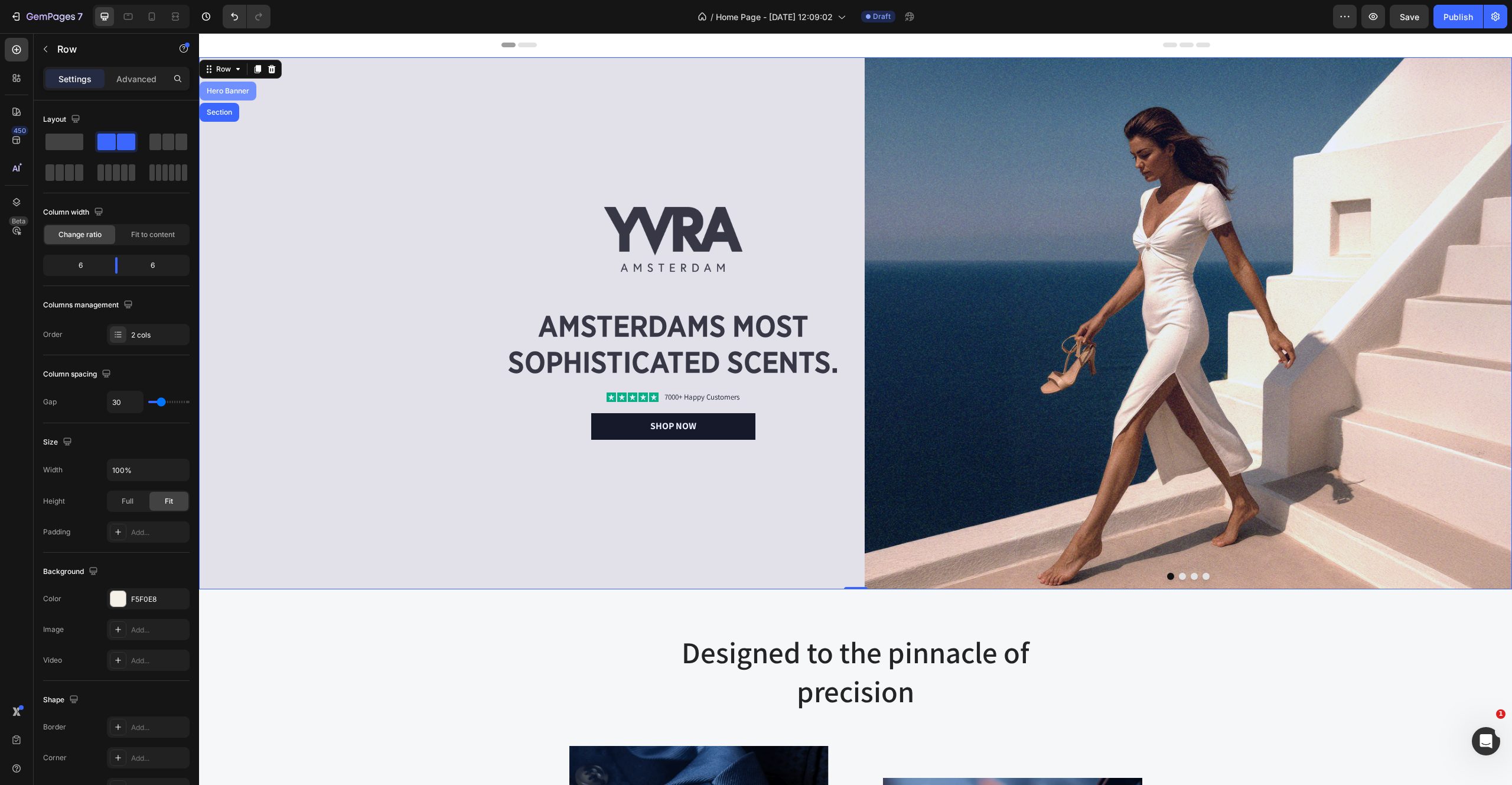
click at [227, 90] on div "Hero Banner" at bounding box center [228, 90] width 47 height 7
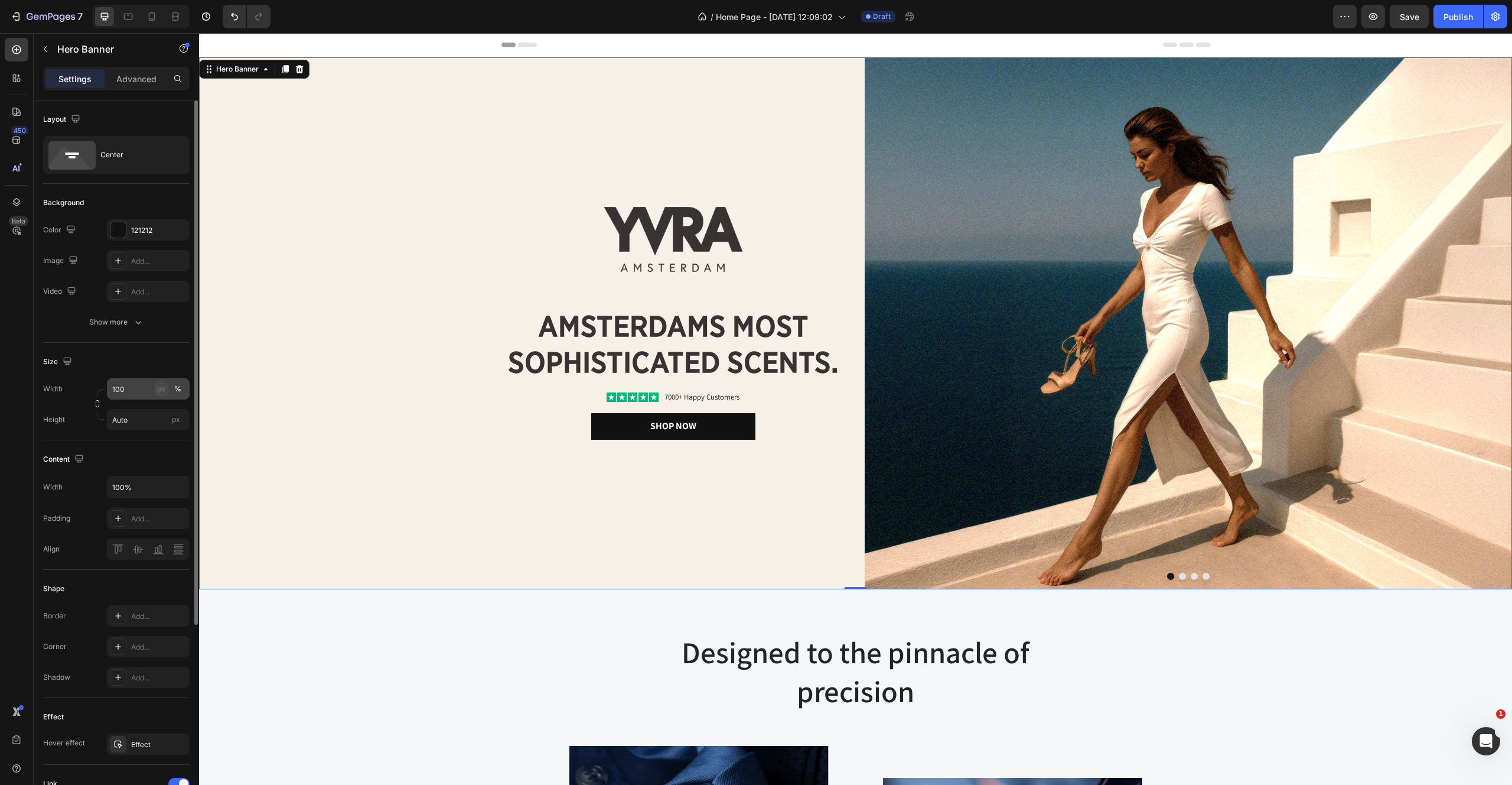
click at [164, 387] on div "px" at bounding box center [161, 389] width 8 height 11
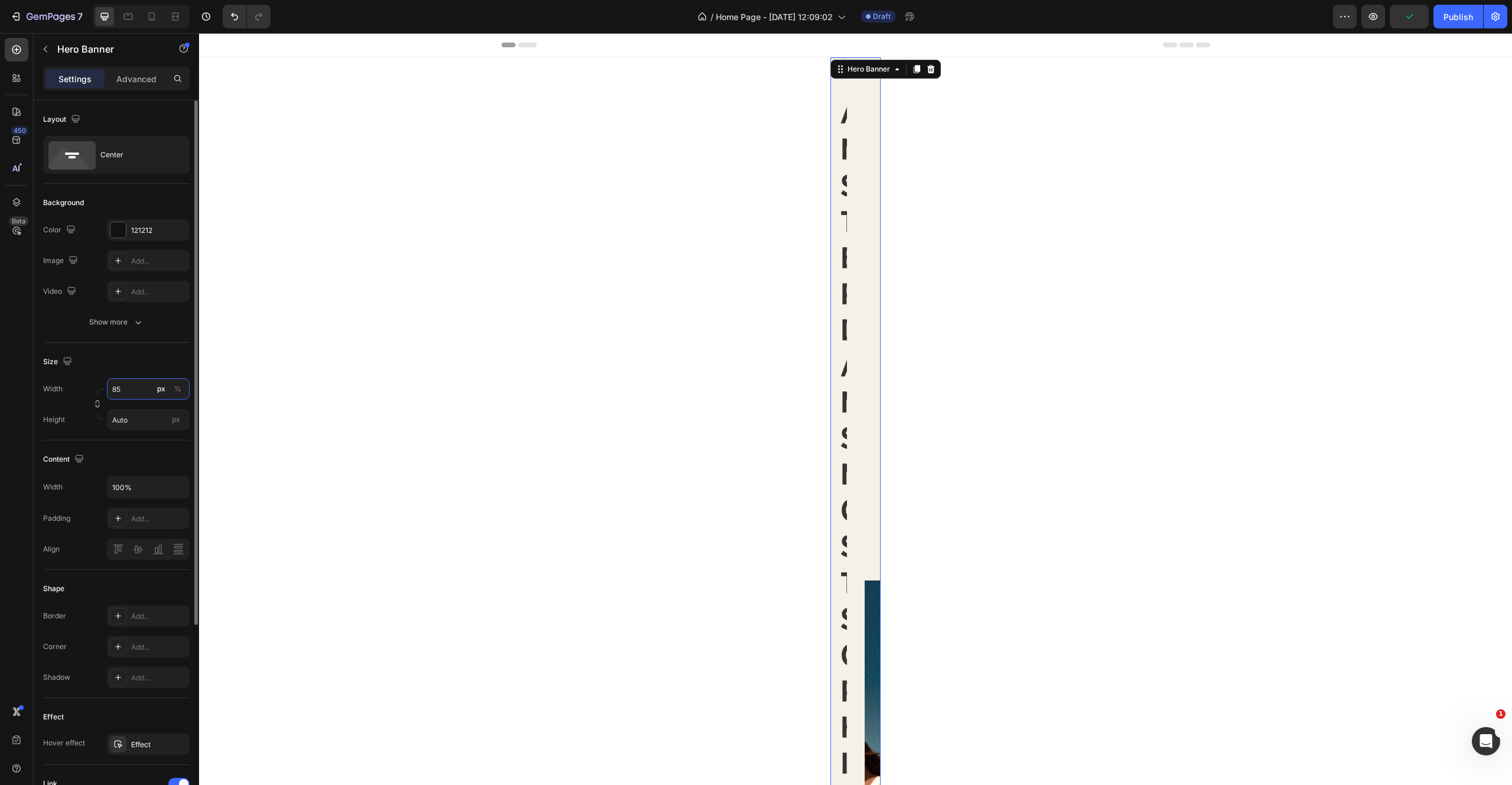
type input "8"
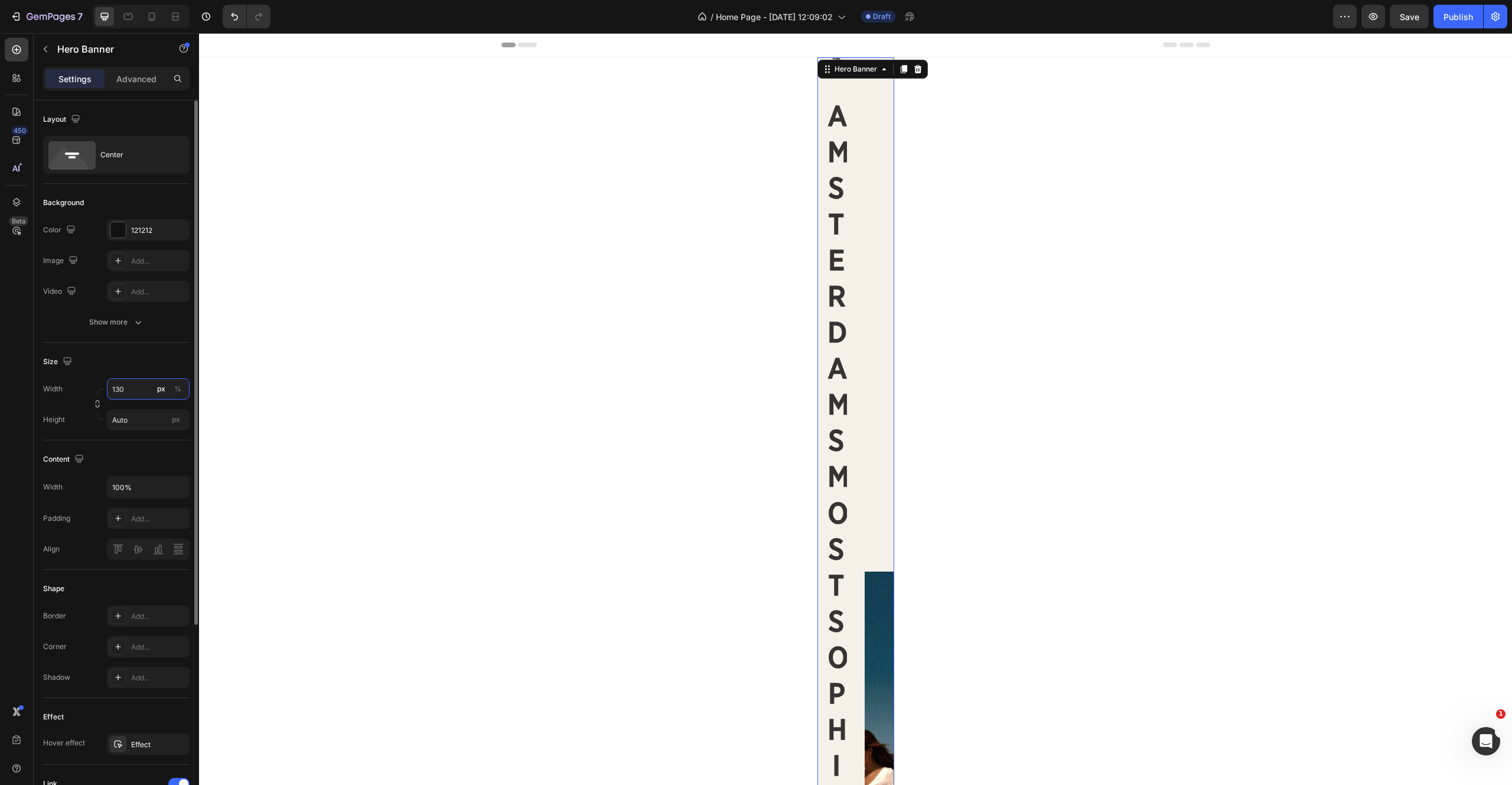
type input "1300"
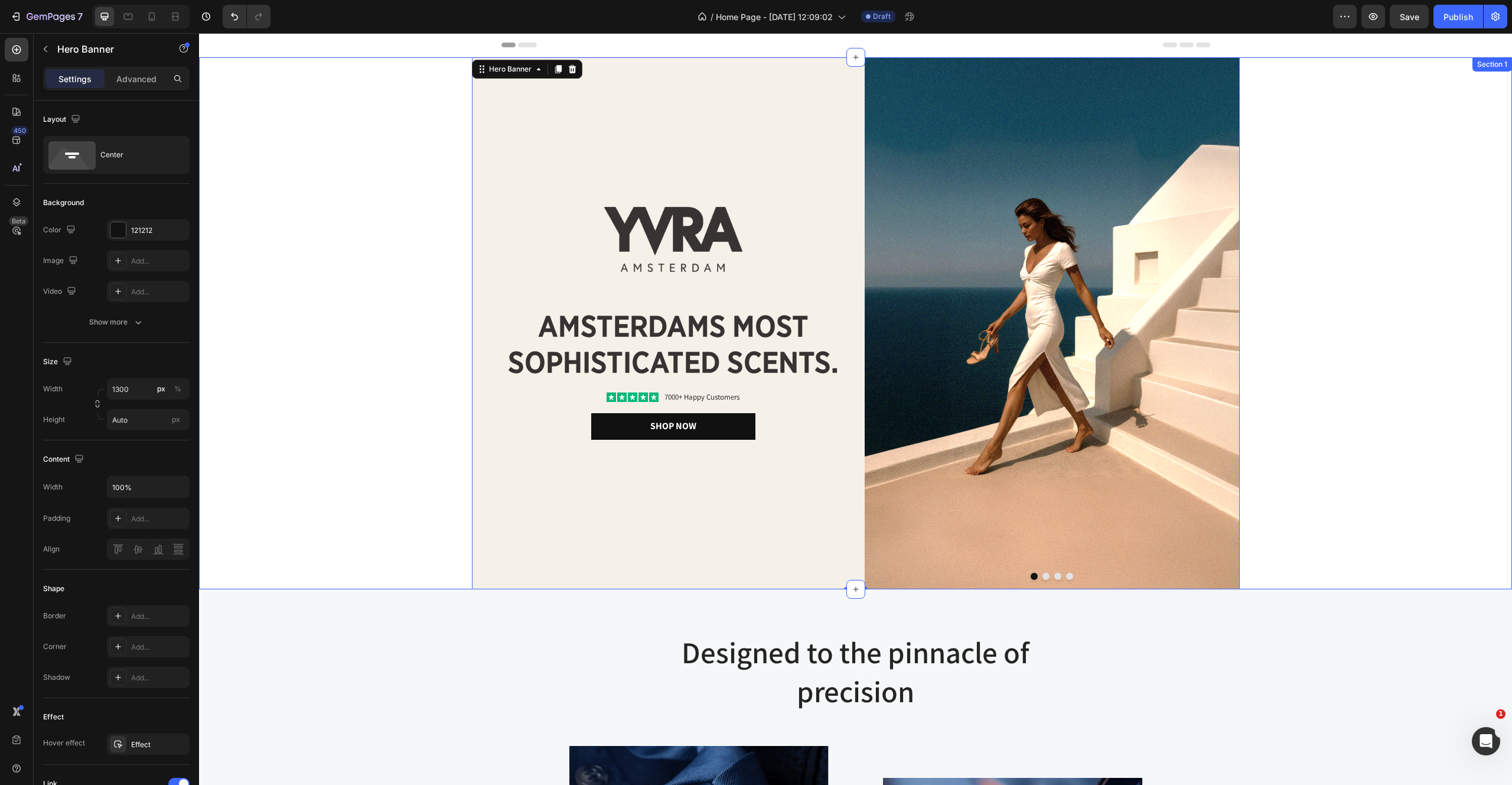
click at [408, 300] on div "Image Image amsterdams most sophisticated scents. Heading Icon Icon Icon Icon I…" at bounding box center [856, 323] width 1313 height 532
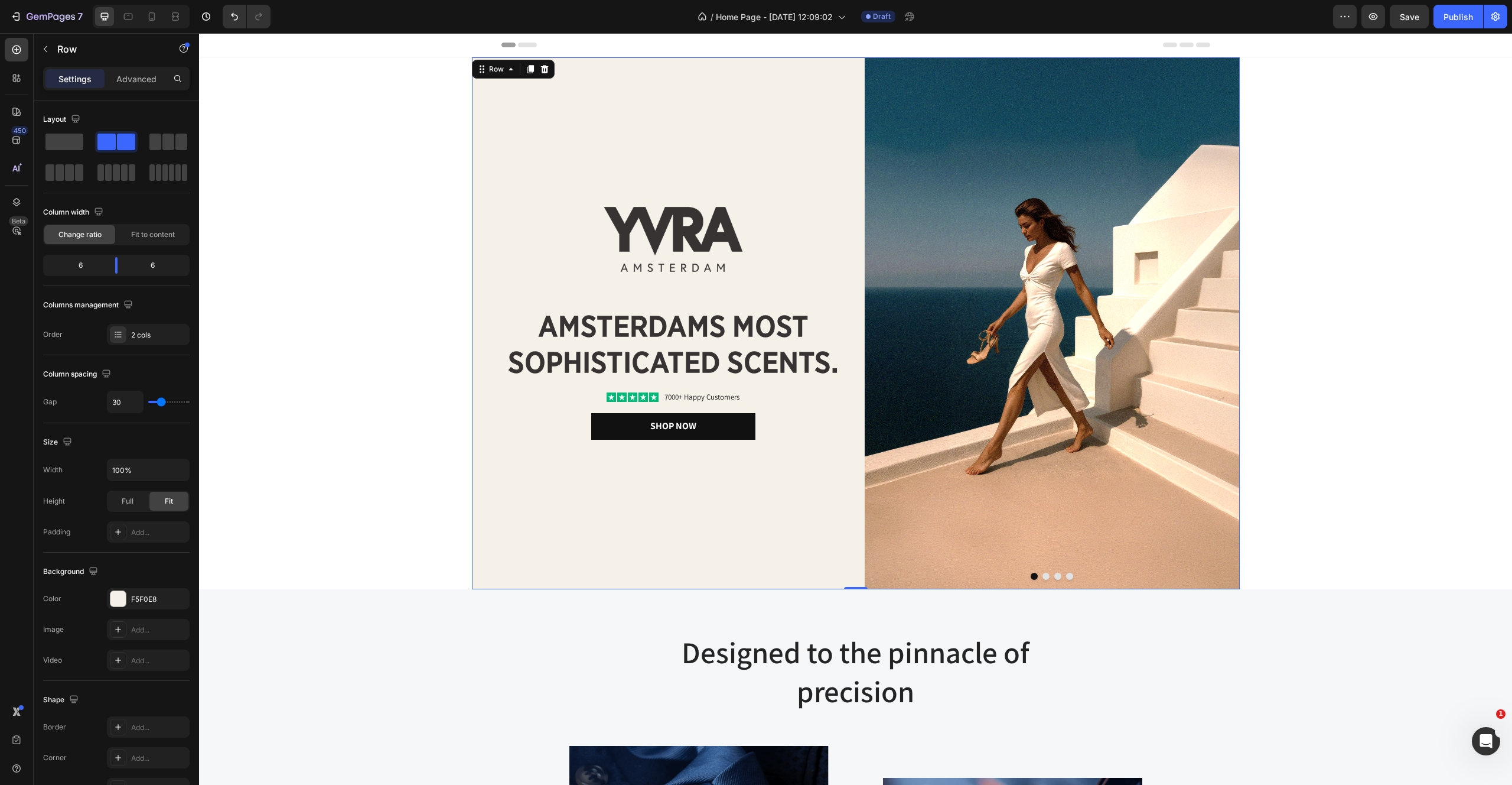
click at [536, 518] on div "Image amsterdams most sophisticated scents. Heading Icon Icon Icon Icon Icon Ic…" at bounding box center [659, 323] width 375 height 532
click at [126, 79] on p "Advanced" at bounding box center [136, 79] width 40 height 12
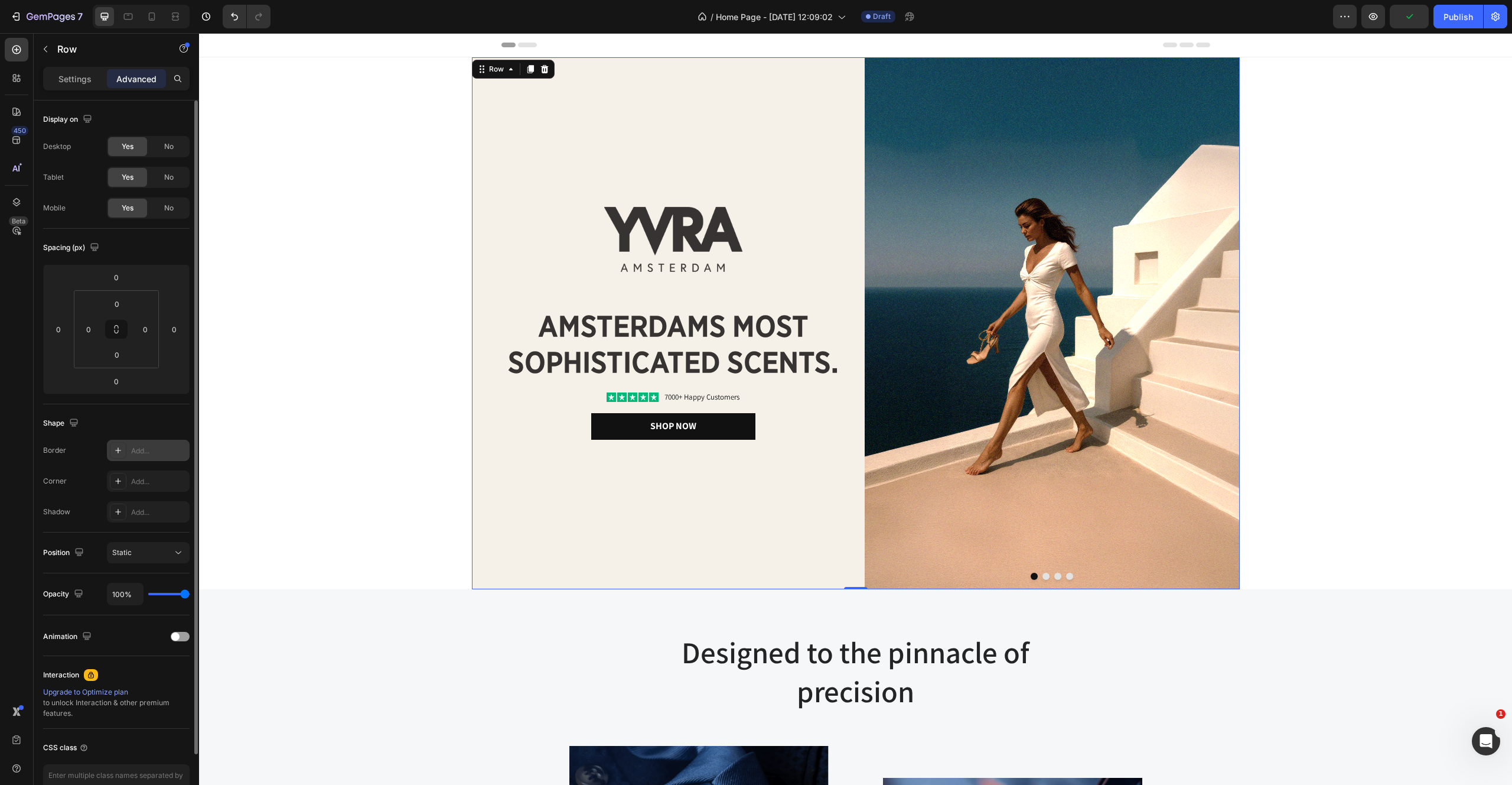
click at [151, 448] on div "Add..." at bounding box center [159, 451] width 56 height 11
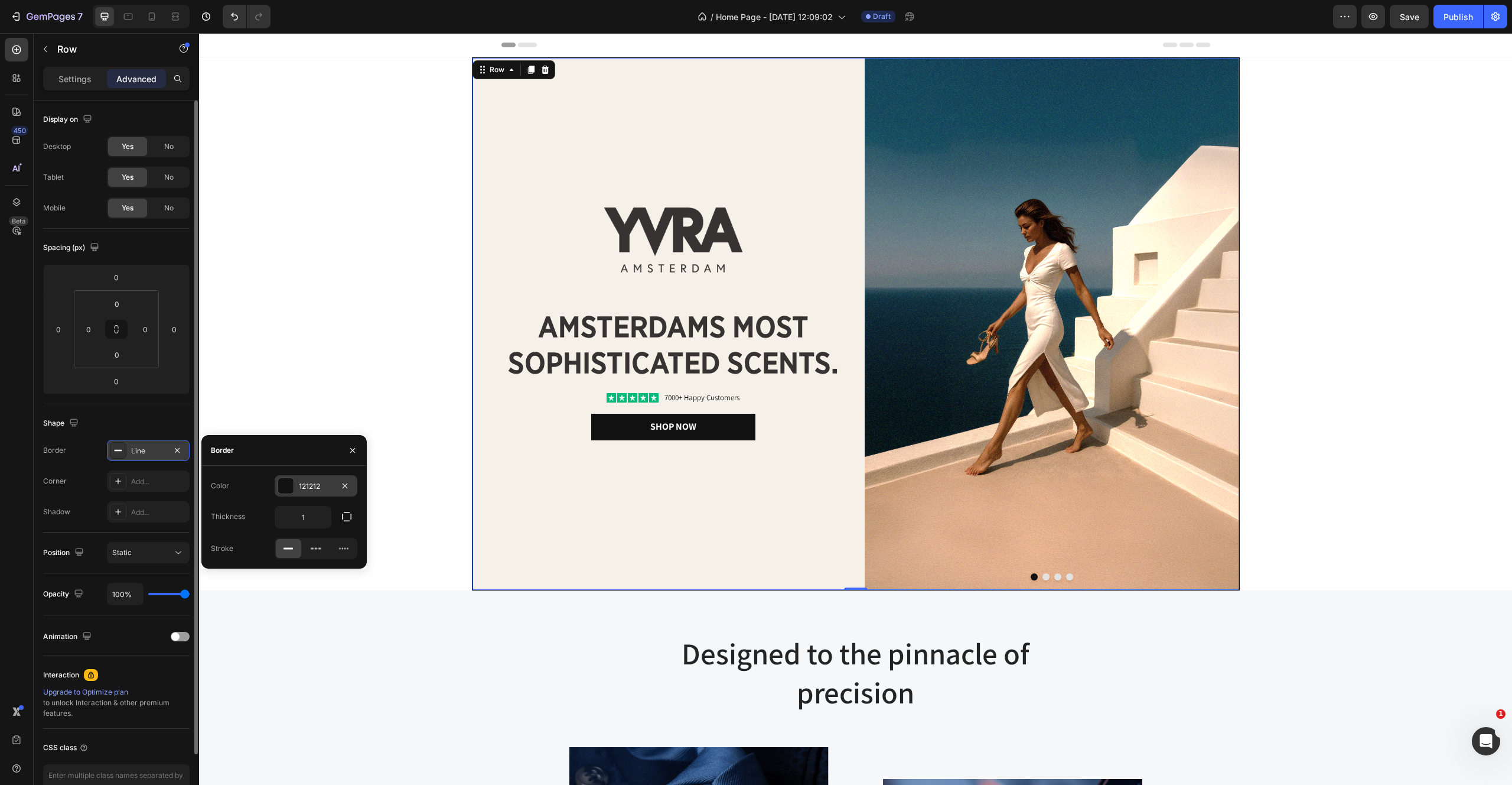
click at [285, 487] on div at bounding box center [286, 485] width 15 height 15
click at [216, 534] on div at bounding box center [219, 531] width 12 height 12
type input "373332"
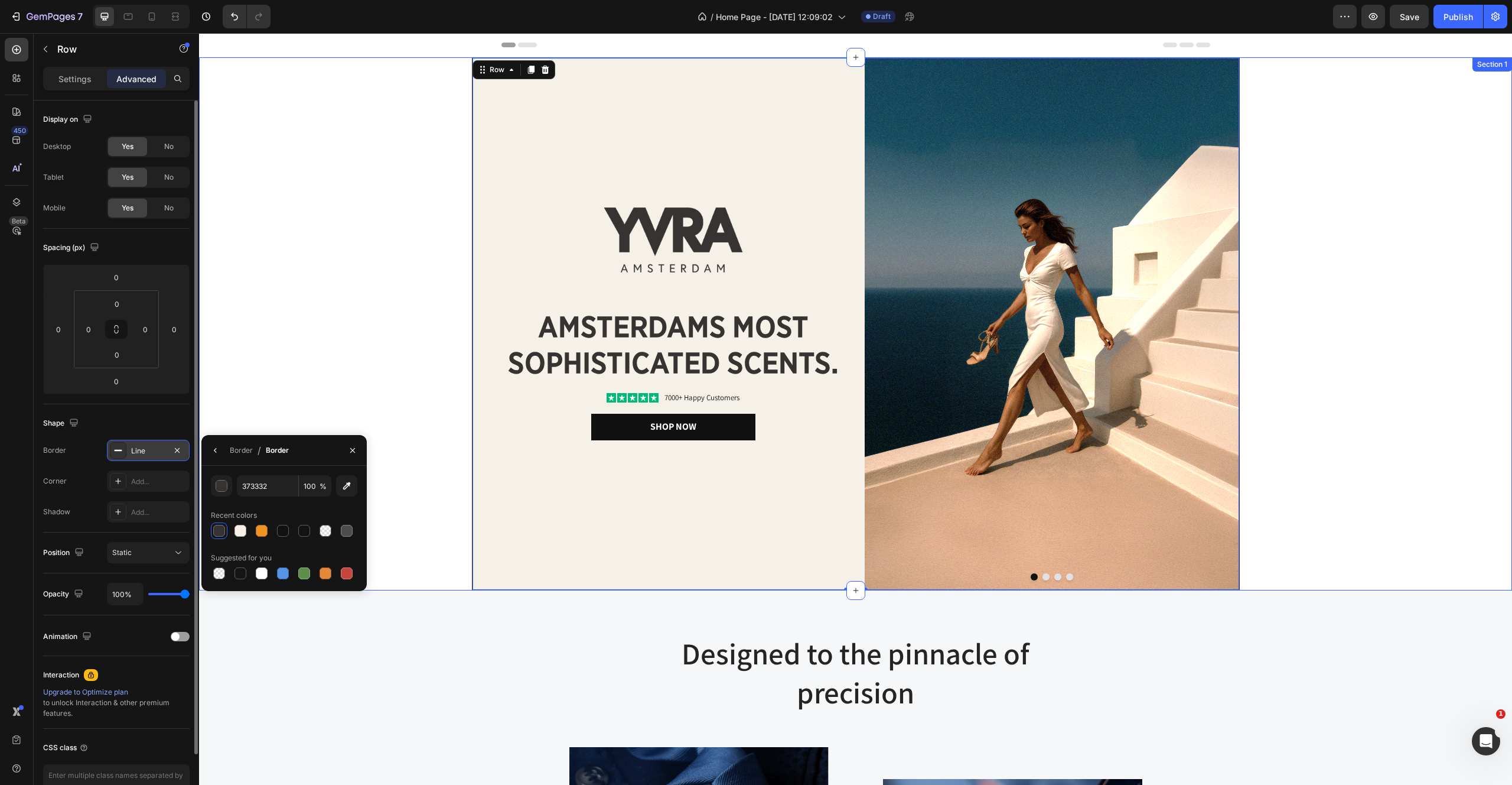
click at [398, 226] on div "Image Image amsterdams most sophisticated scents. Heading Icon Icon Icon Icon I…" at bounding box center [856, 324] width 1313 height 533
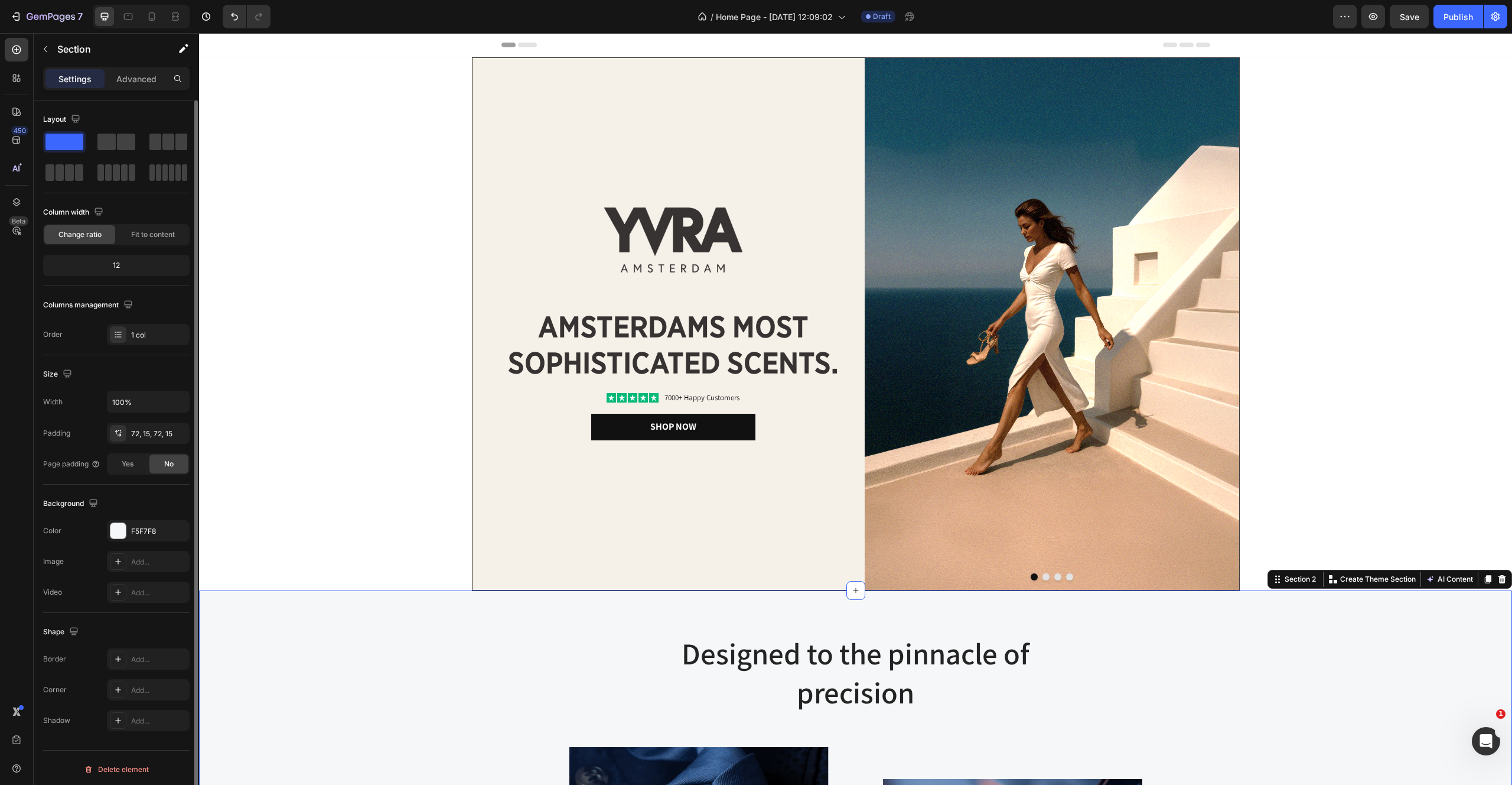
click at [346, 284] on div "Image Image amsterdams most sophisticated scents. Heading Icon Icon Icon Icon I…" at bounding box center [856, 324] width 1313 height 533
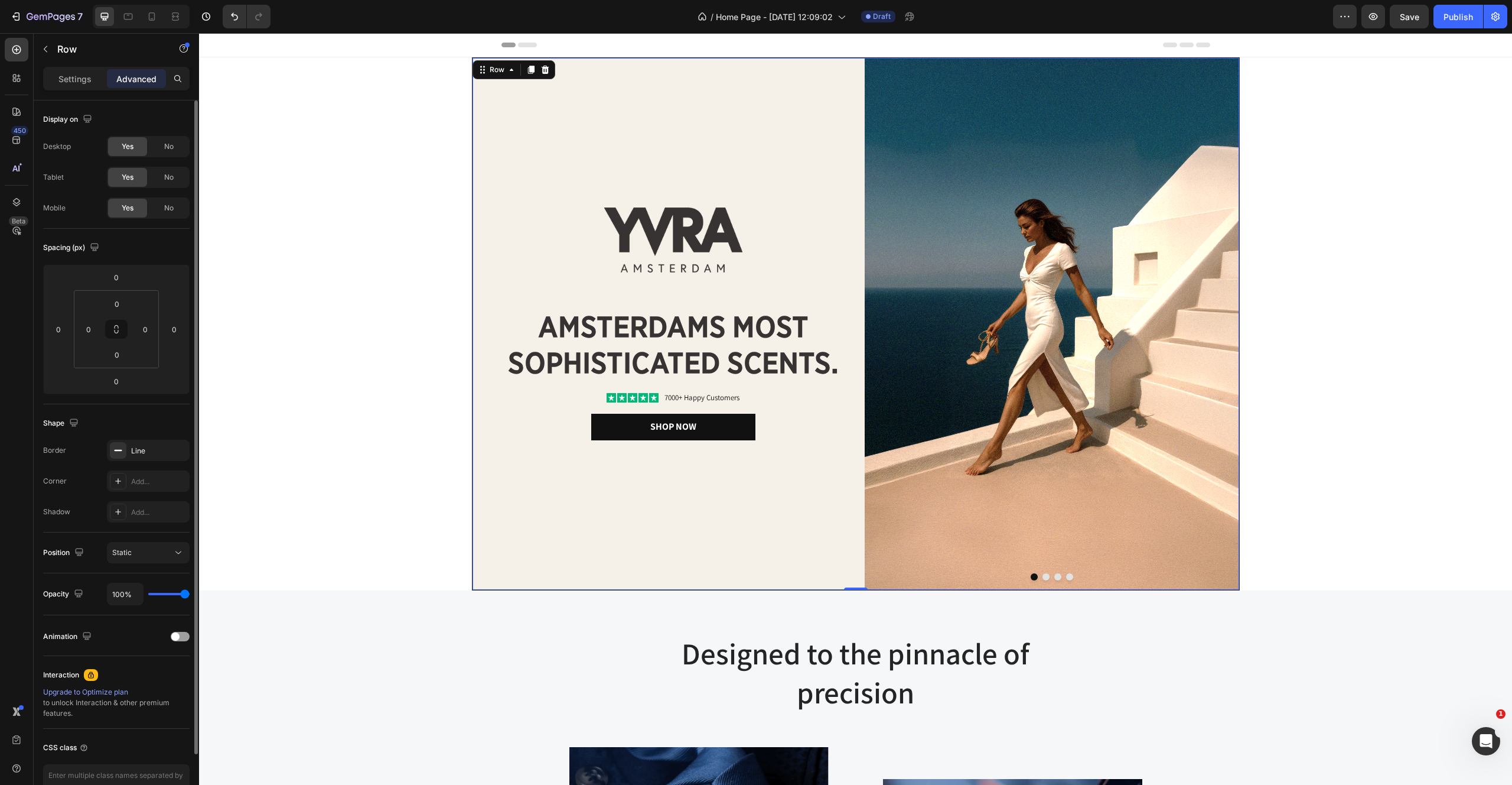
click at [577, 120] on div "Image amsterdams most sophisticated scents. Heading Icon Icon Icon Icon Icon Ic…" at bounding box center [660, 324] width 375 height 532
click at [62, 80] on p "Settings" at bounding box center [75, 79] width 33 height 12
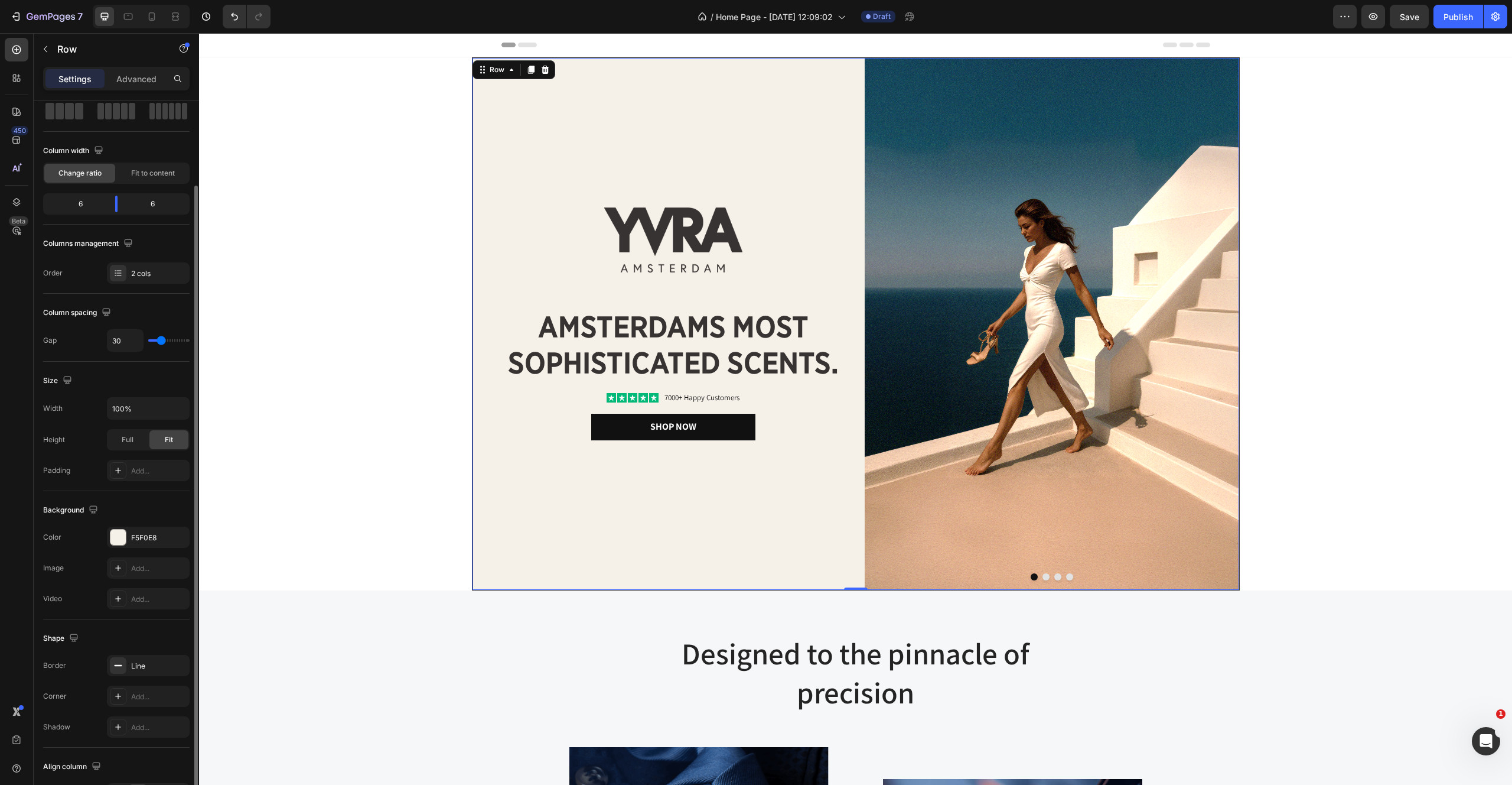
scroll to position [138, 0]
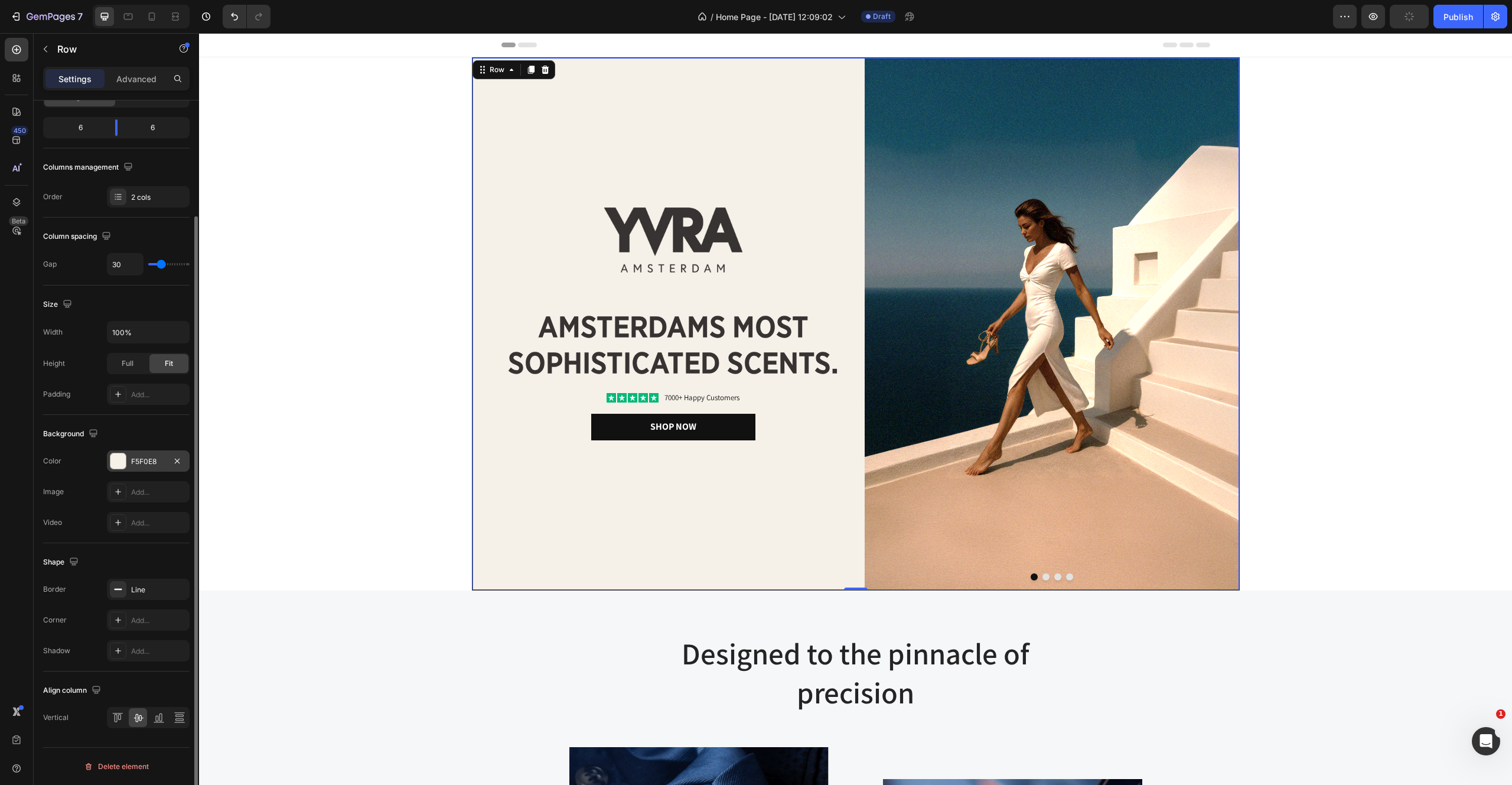
click at [143, 457] on div "F5F0E8" at bounding box center [148, 461] width 35 height 11
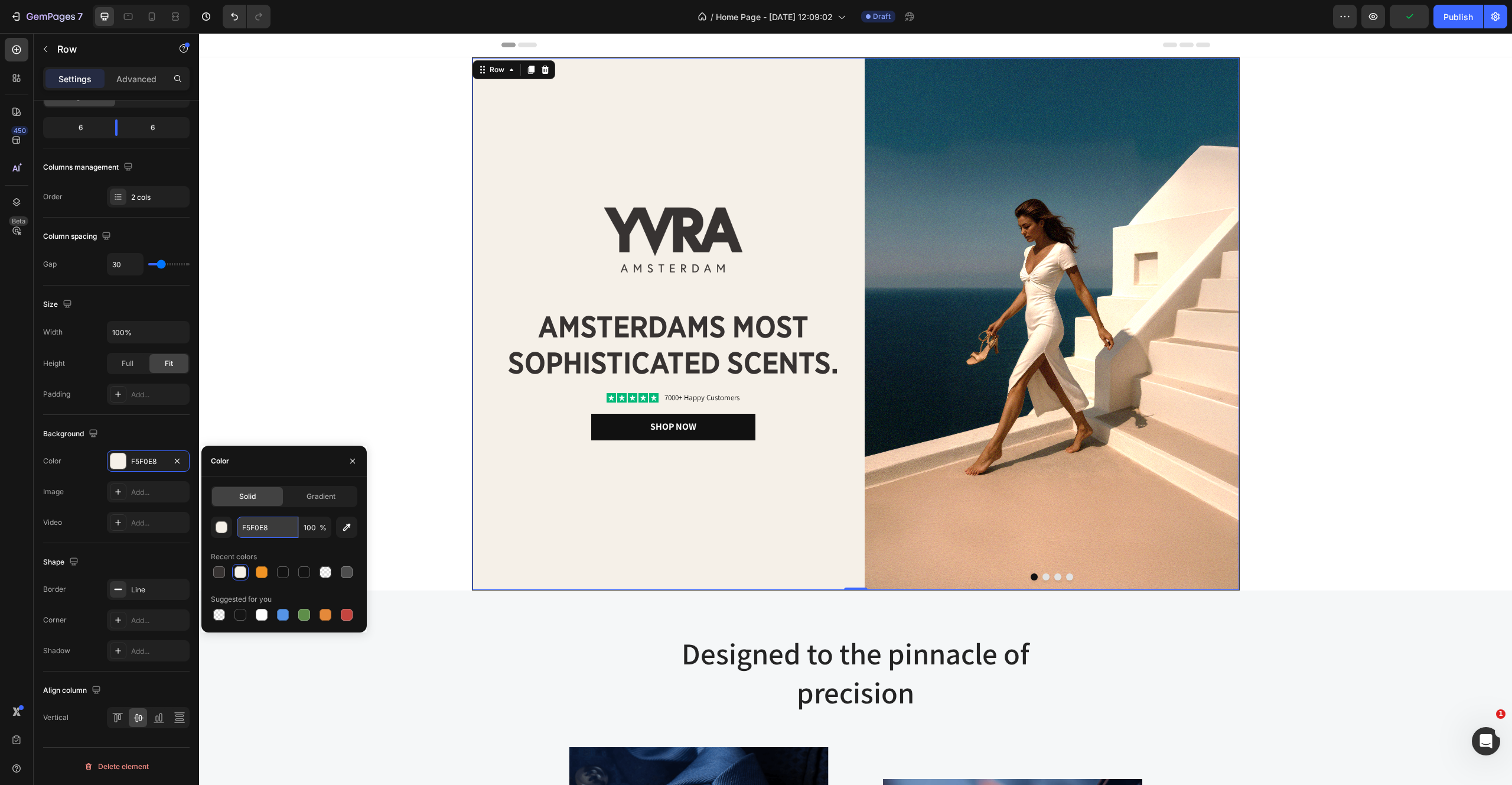
click at [260, 522] on input "F5F0E8" at bounding box center [268, 527] width 62 height 21
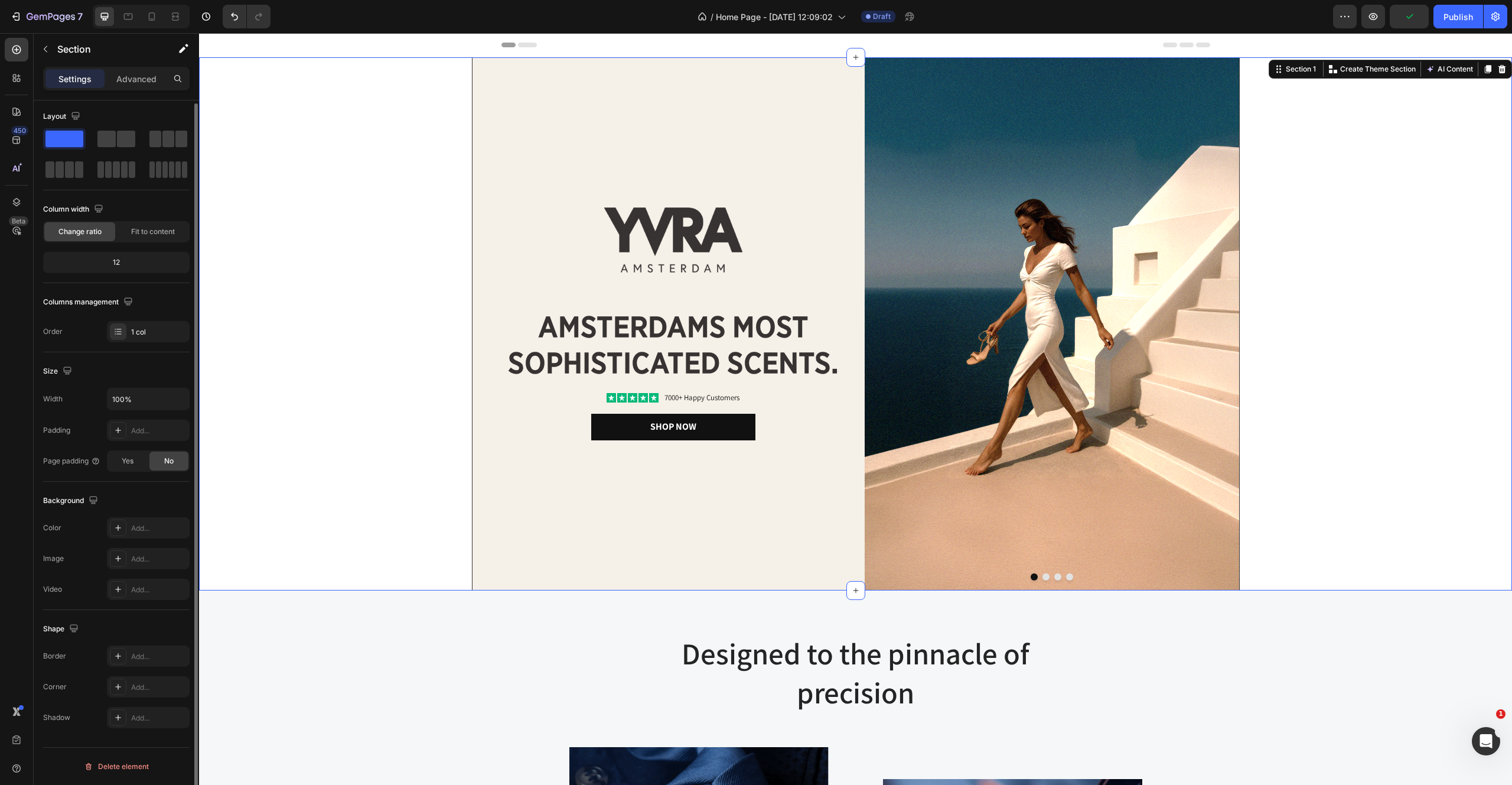
scroll to position [0, 0]
click at [354, 197] on div "Image Image amsterdams most sophisticated scents. Heading Icon Icon Icon Icon I…" at bounding box center [856, 324] width 1313 height 533
click at [330, 310] on div "Image Image amsterdams most sophisticated scents. Heading Icon Icon Icon Icon I…" at bounding box center [856, 324] width 1313 height 533
click at [133, 80] on p "Advanced" at bounding box center [136, 79] width 40 height 12
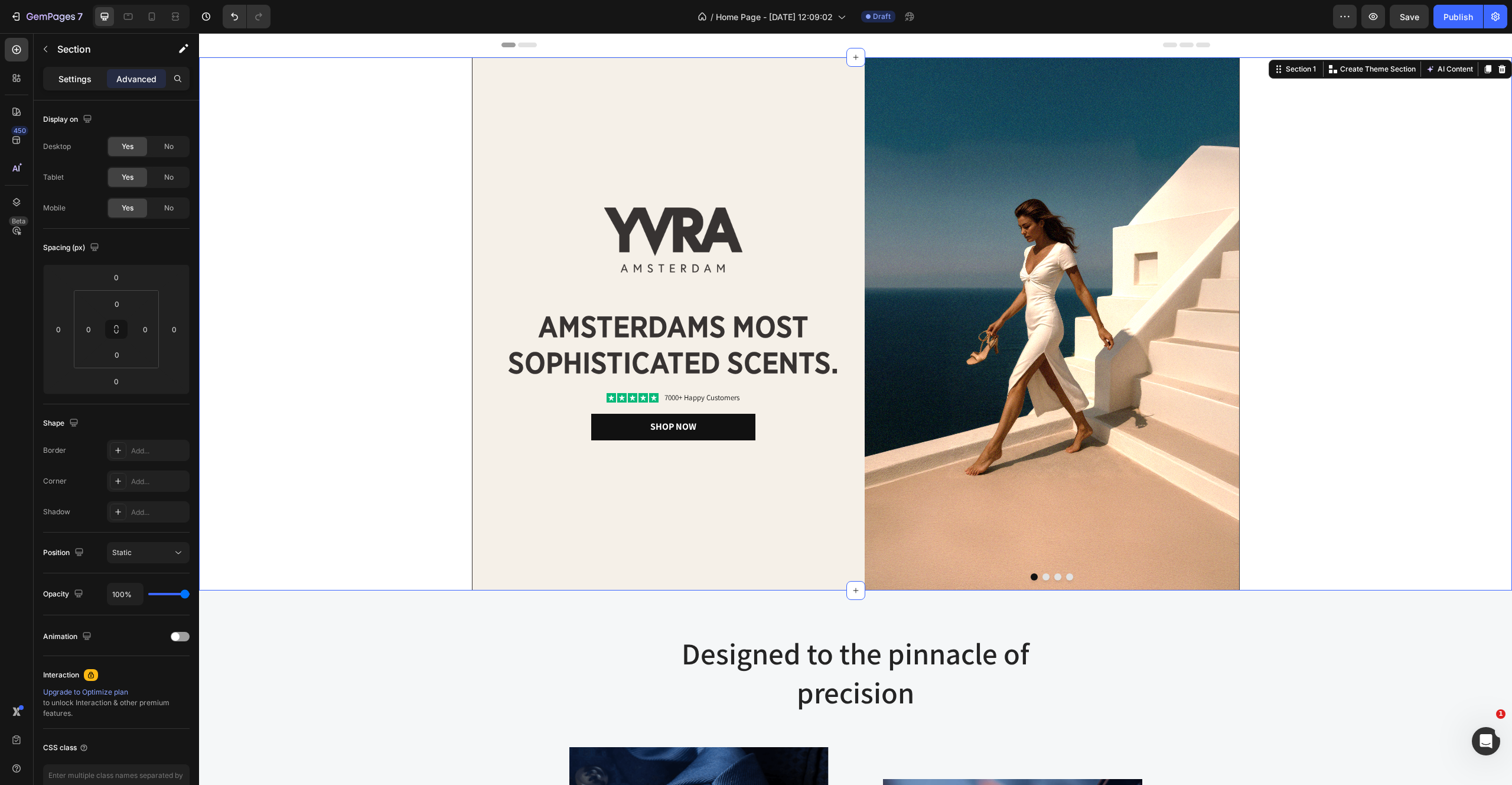
click at [76, 87] on div "Settings" at bounding box center [74, 78] width 59 height 19
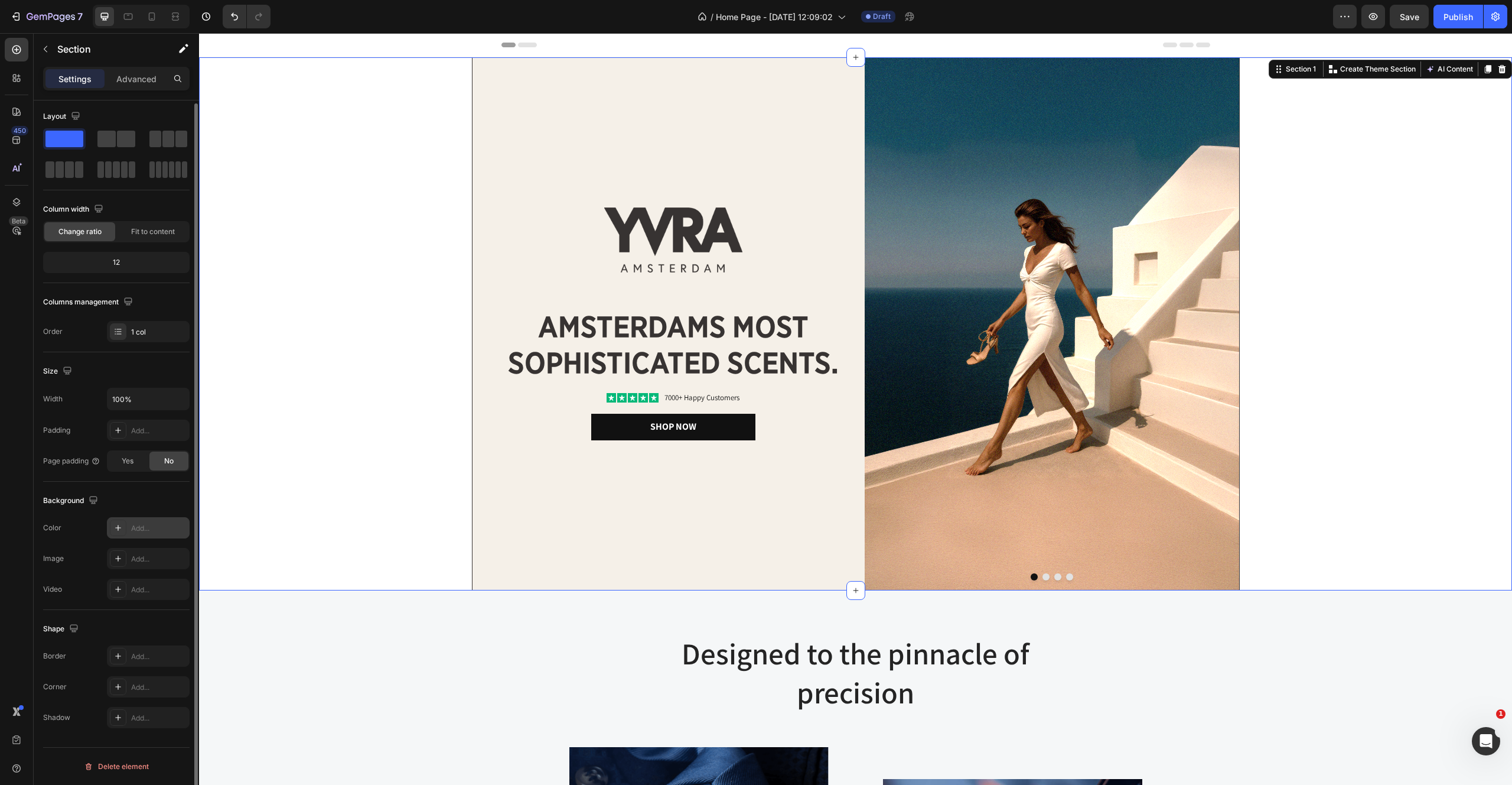
scroll to position [2, 0]
click at [152, 529] on div "Add..." at bounding box center [159, 529] width 56 height 11
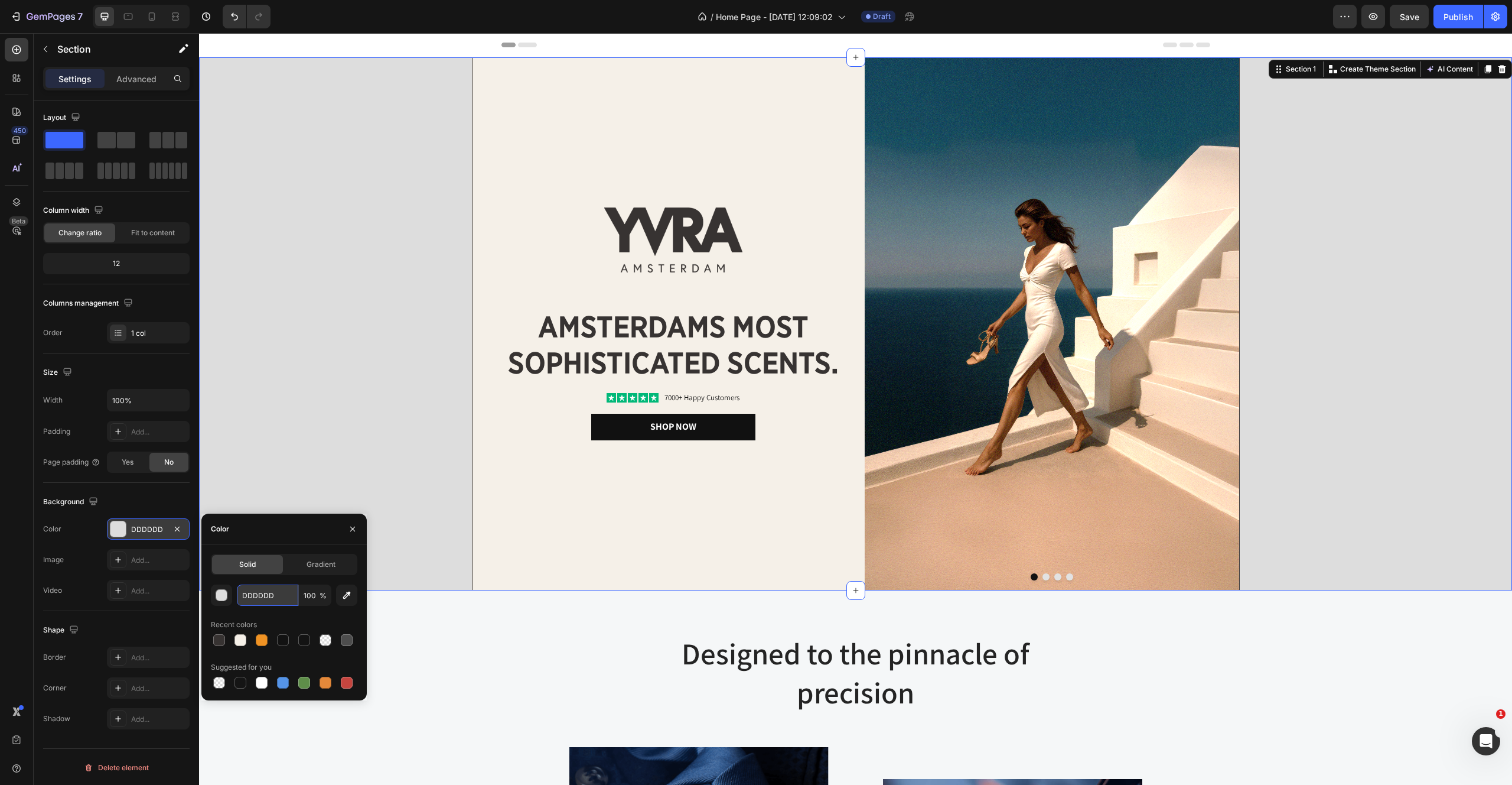
click at [267, 593] on input "DDDDDD" at bounding box center [268, 595] width 62 height 21
paste input "F5F0E8"
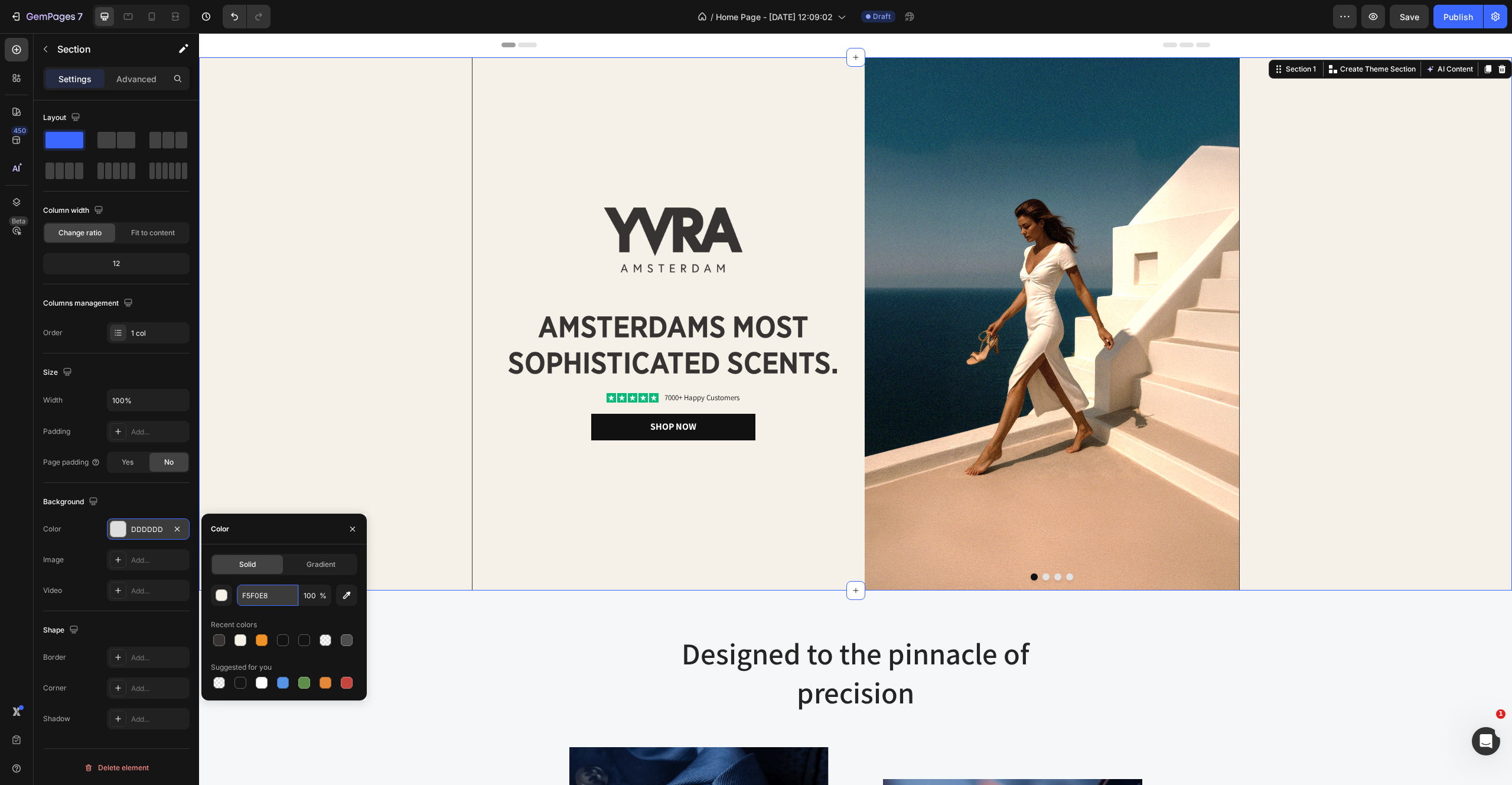
type input "F5F0E8"
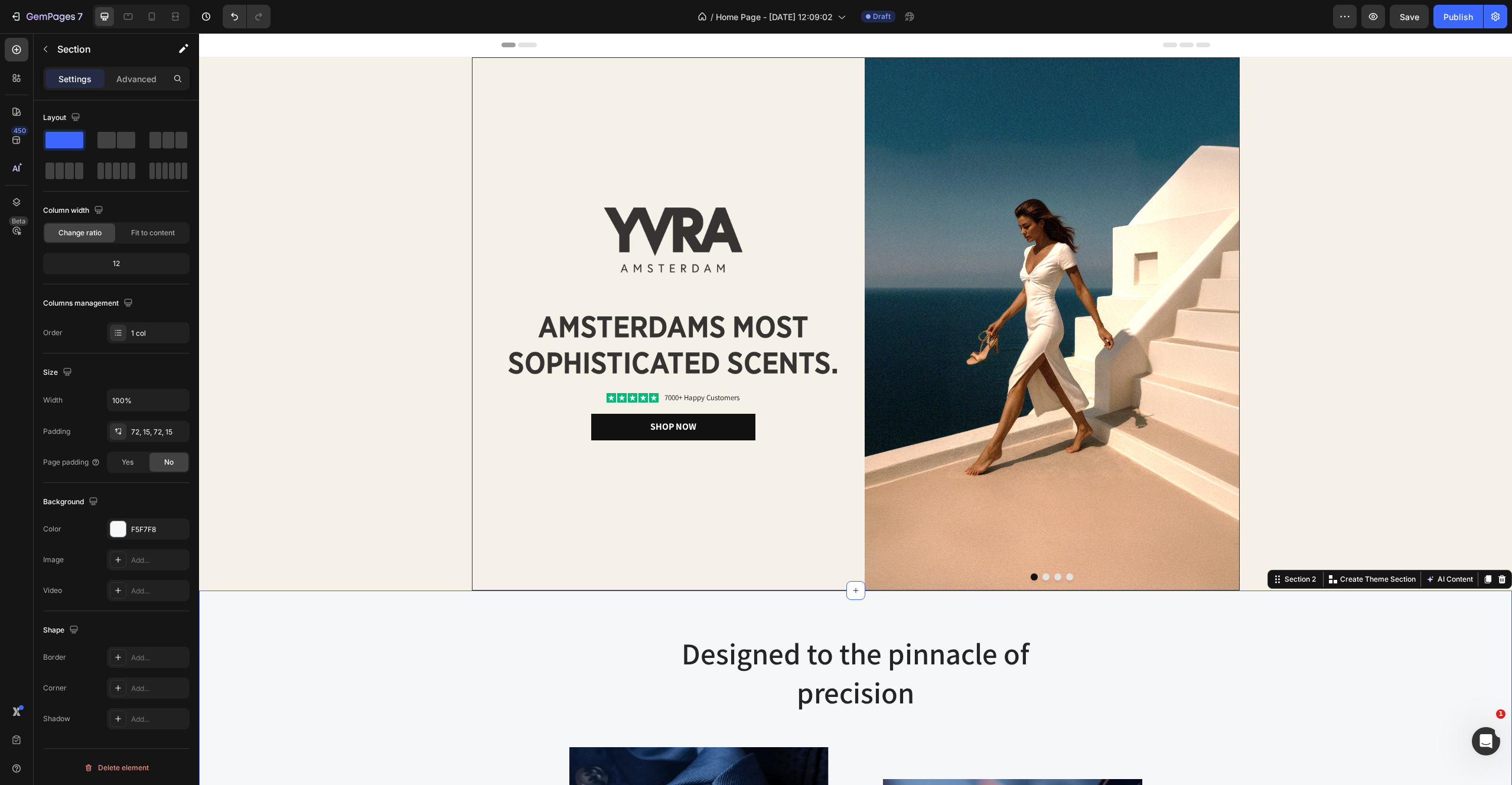
click at [1279, 388] on div "Image Image amsterdams most sophisticated scents. Heading Icon Icon Icon Icon I…" at bounding box center [856, 324] width 1313 height 533
click at [1073, 351] on img at bounding box center [1052, 324] width 375 height 532
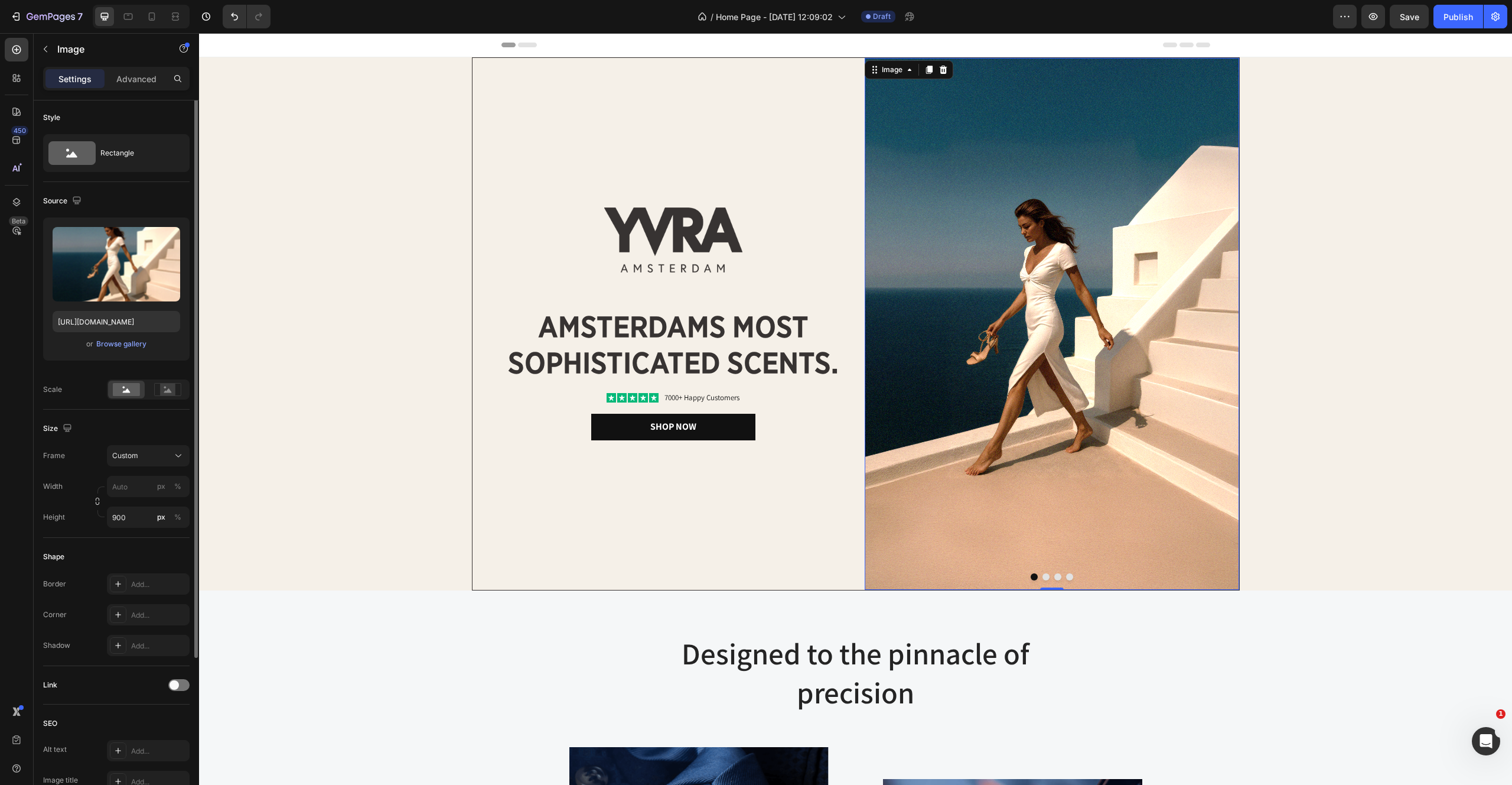
scroll to position [0, 0]
click at [133, 522] on input "900" at bounding box center [148, 519] width 83 height 21
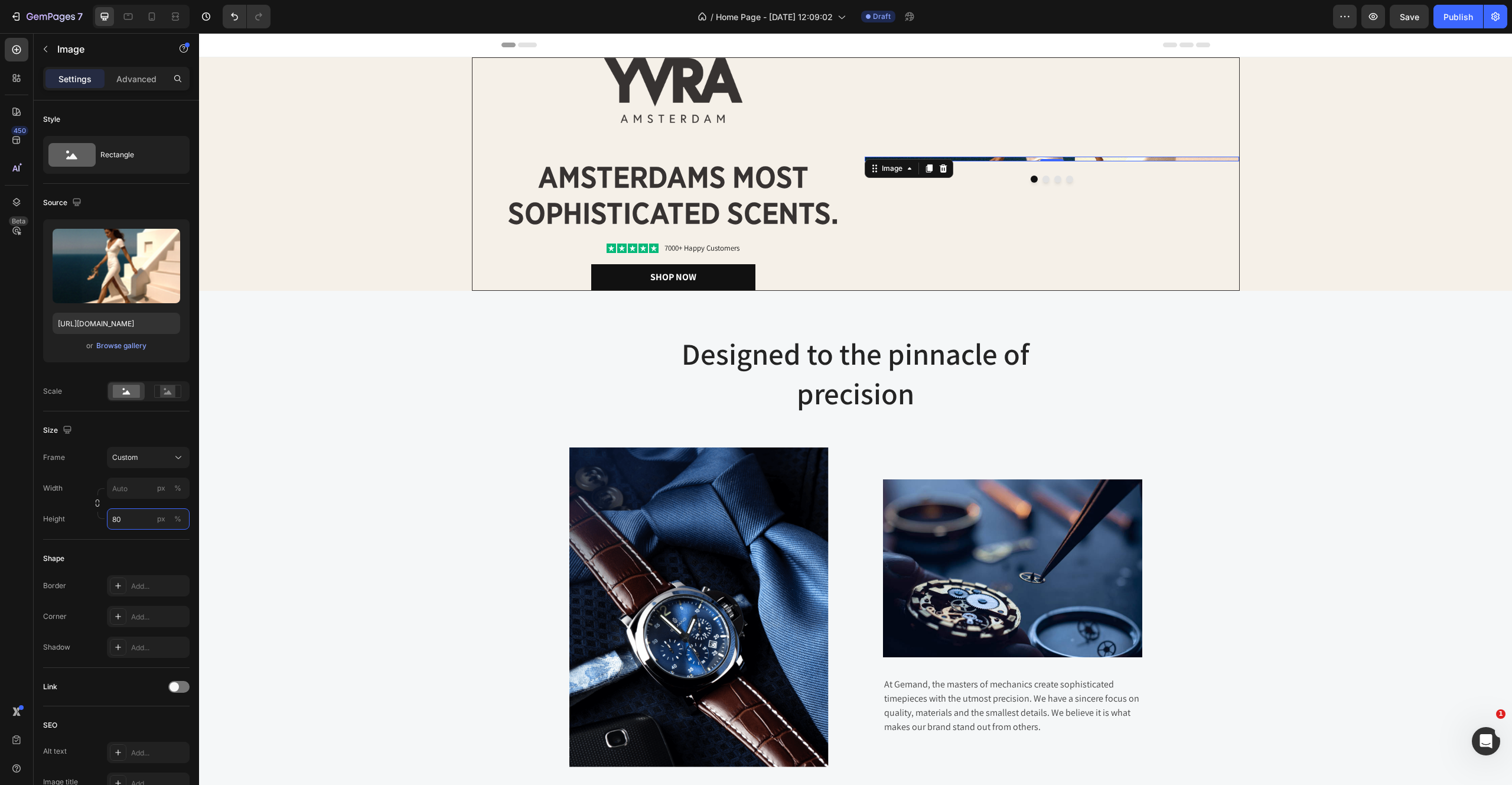
type input "800"
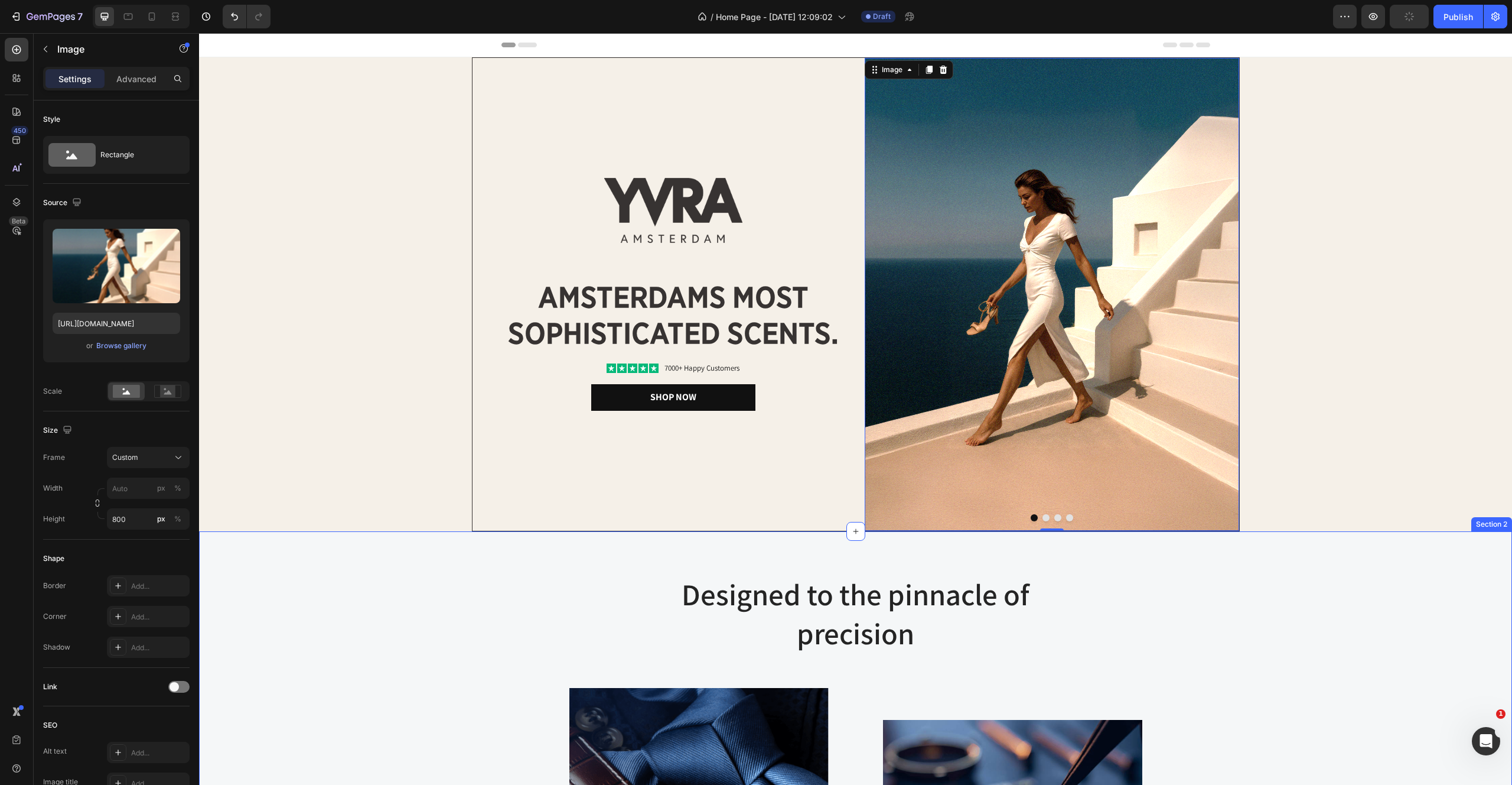
click at [320, 637] on div "Designed to the pinnacle of precision Heading Row Image Image At Gemand, the ma…" at bounding box center [855, 790] width 1295 height 434
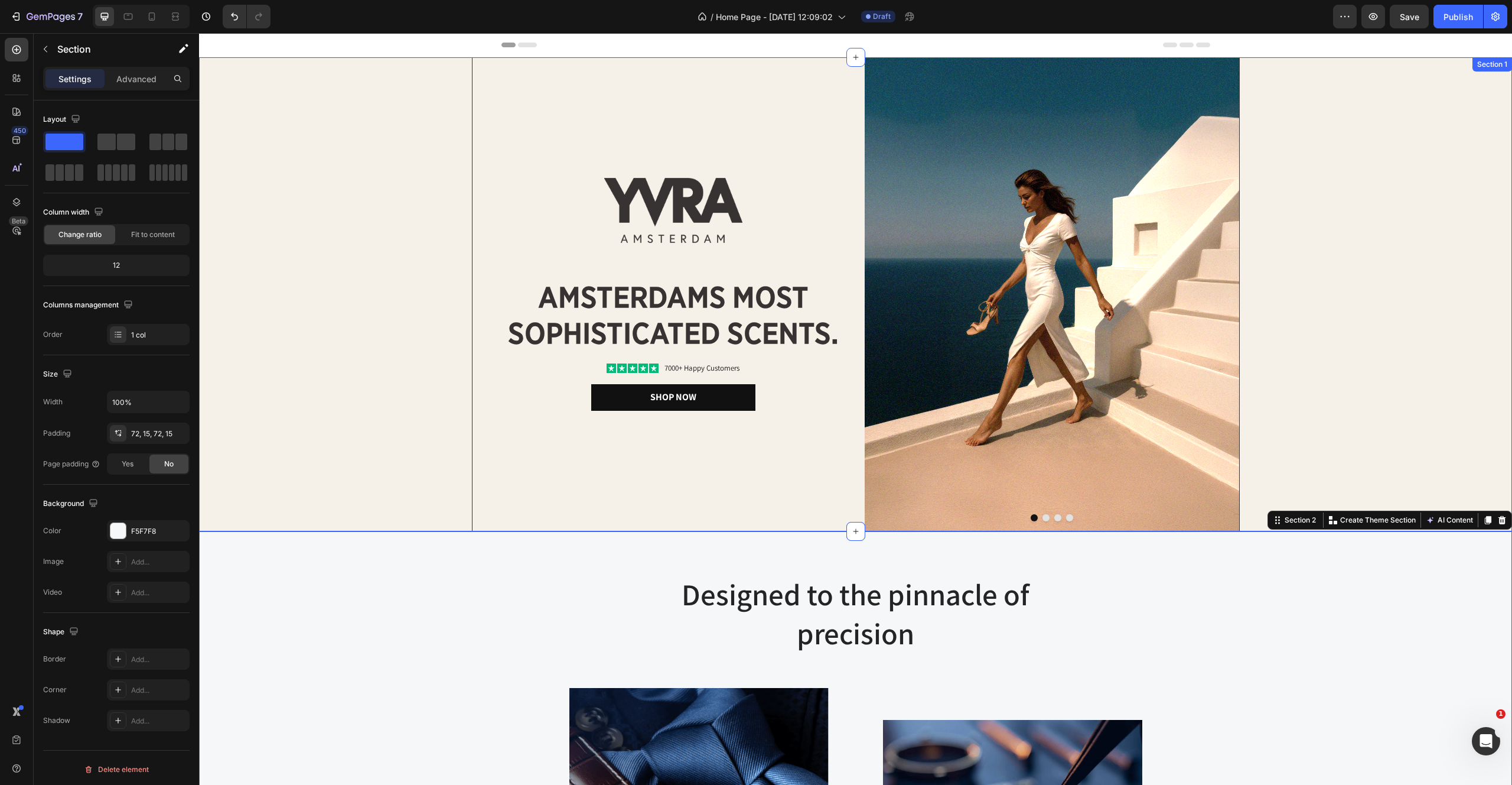
click at [400, 211] on div "Image Image amsterdams most sophisticated scents. Heading Icon Icon Icon Icon I…" at bounding box center [856, 294] width 1313 height 474
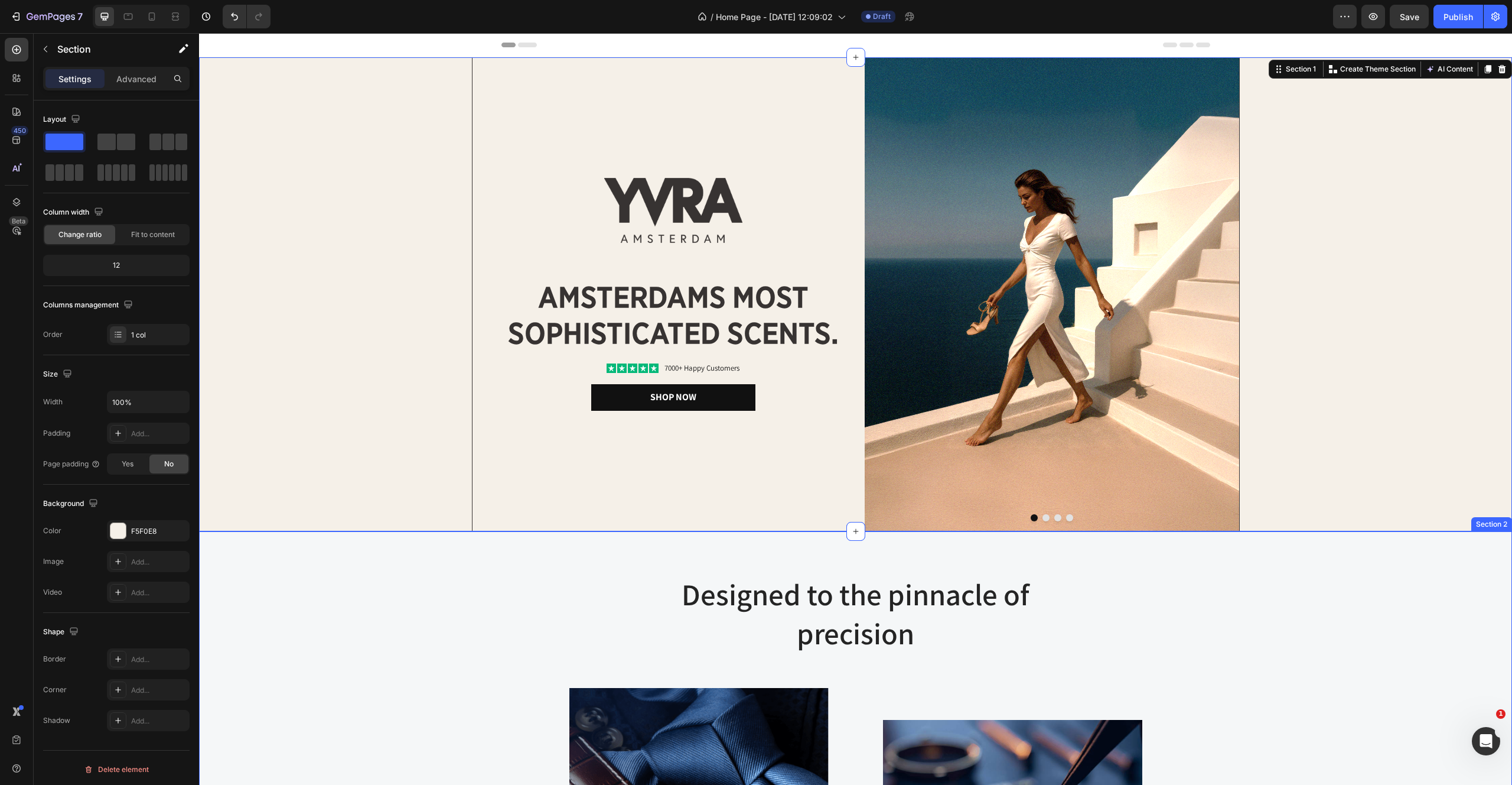
click at [360, 648] on div "Designed to the pinnacle of precision Heading Row Image Image At Gemand, the ma…" at bounding box center [855, 790] width 1295 height 434
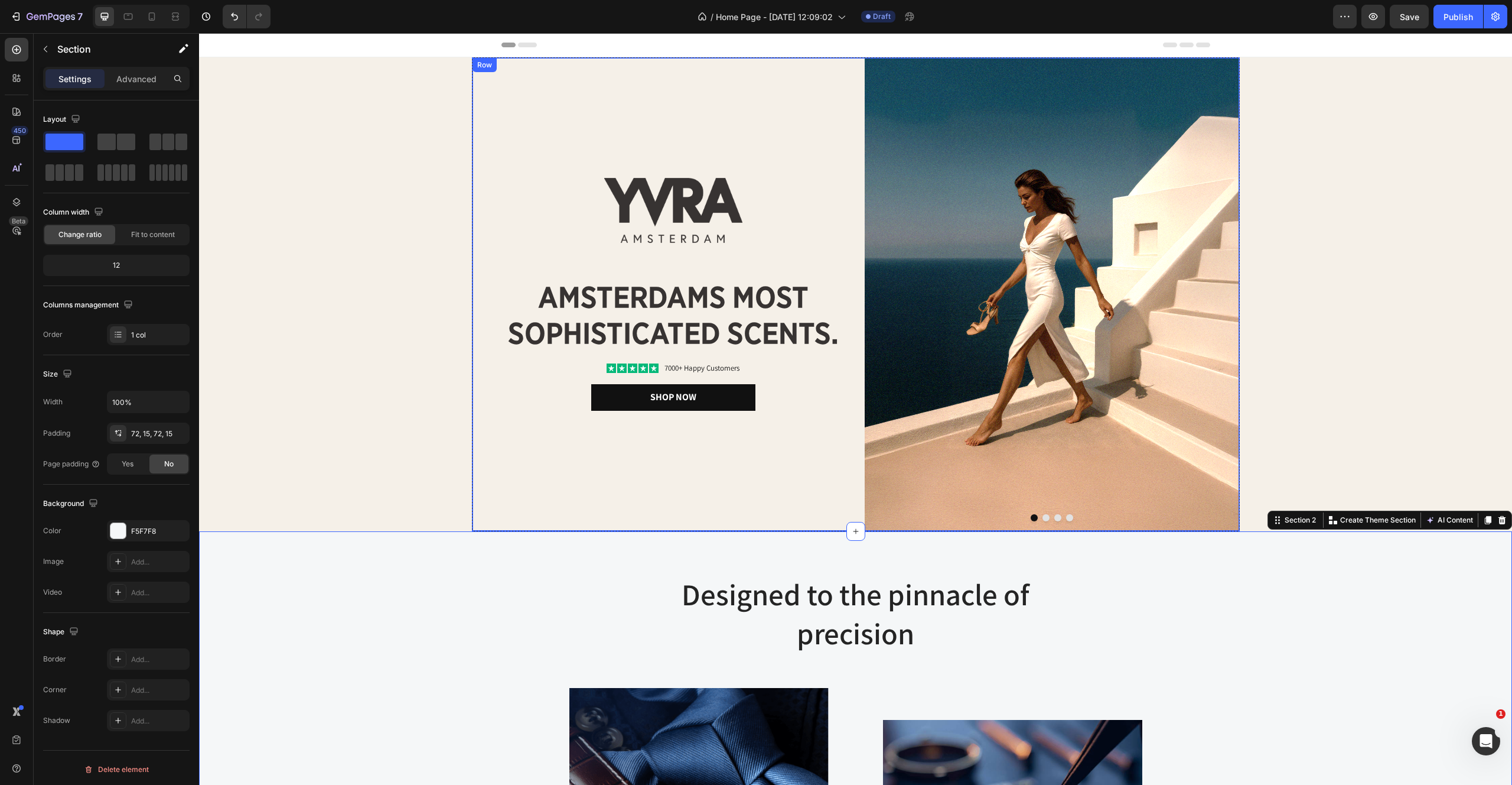
click at [590, 493] on div "Image amsterdams most sophisticated scents. Heading Icon Icon Icon Icon Icon Ic…" at bounding box center [660, 294] width 375 height 473
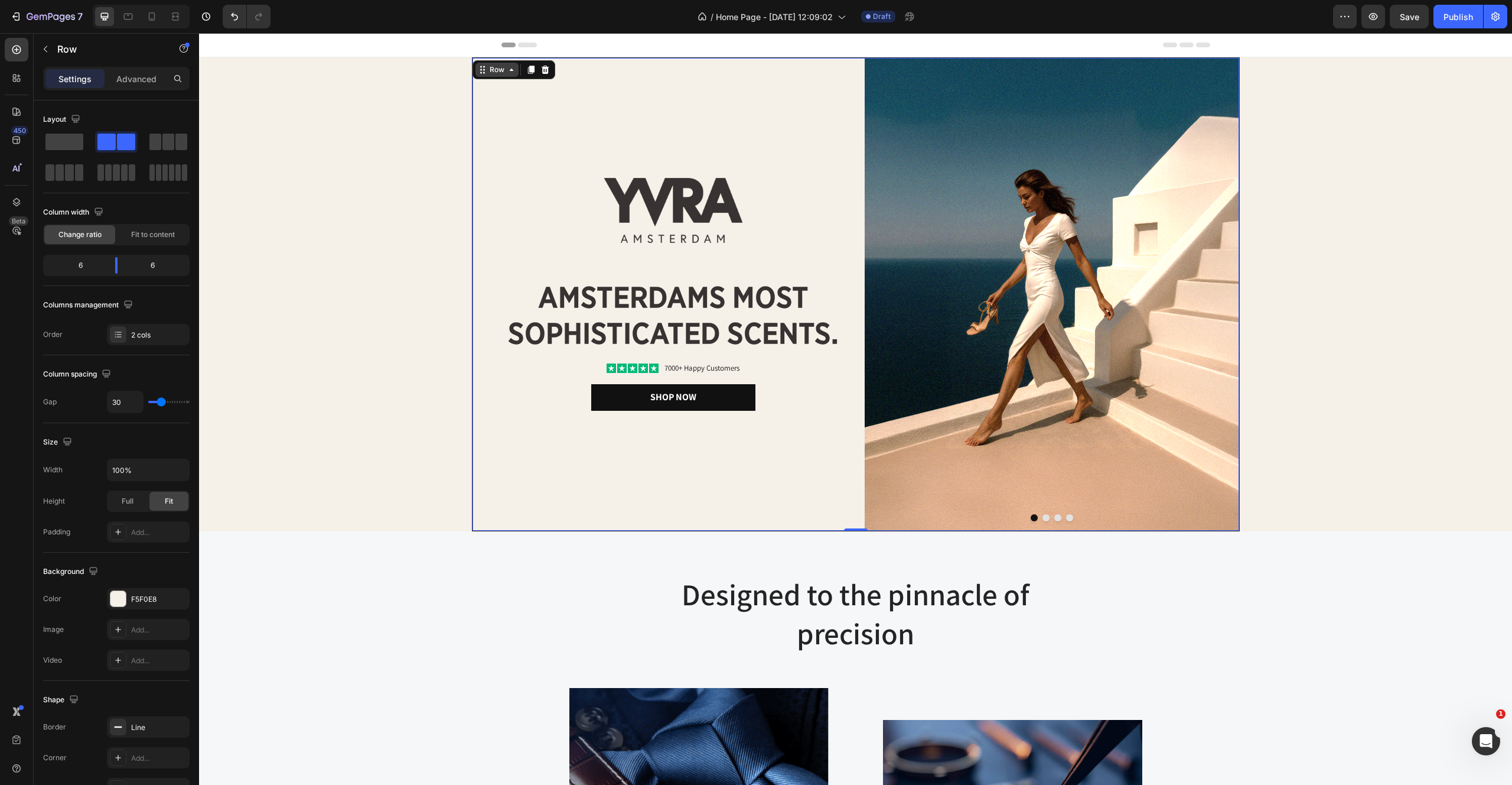
click at [496, 75] on div "Row" at bounding box center [497, 70] width 20 height 11
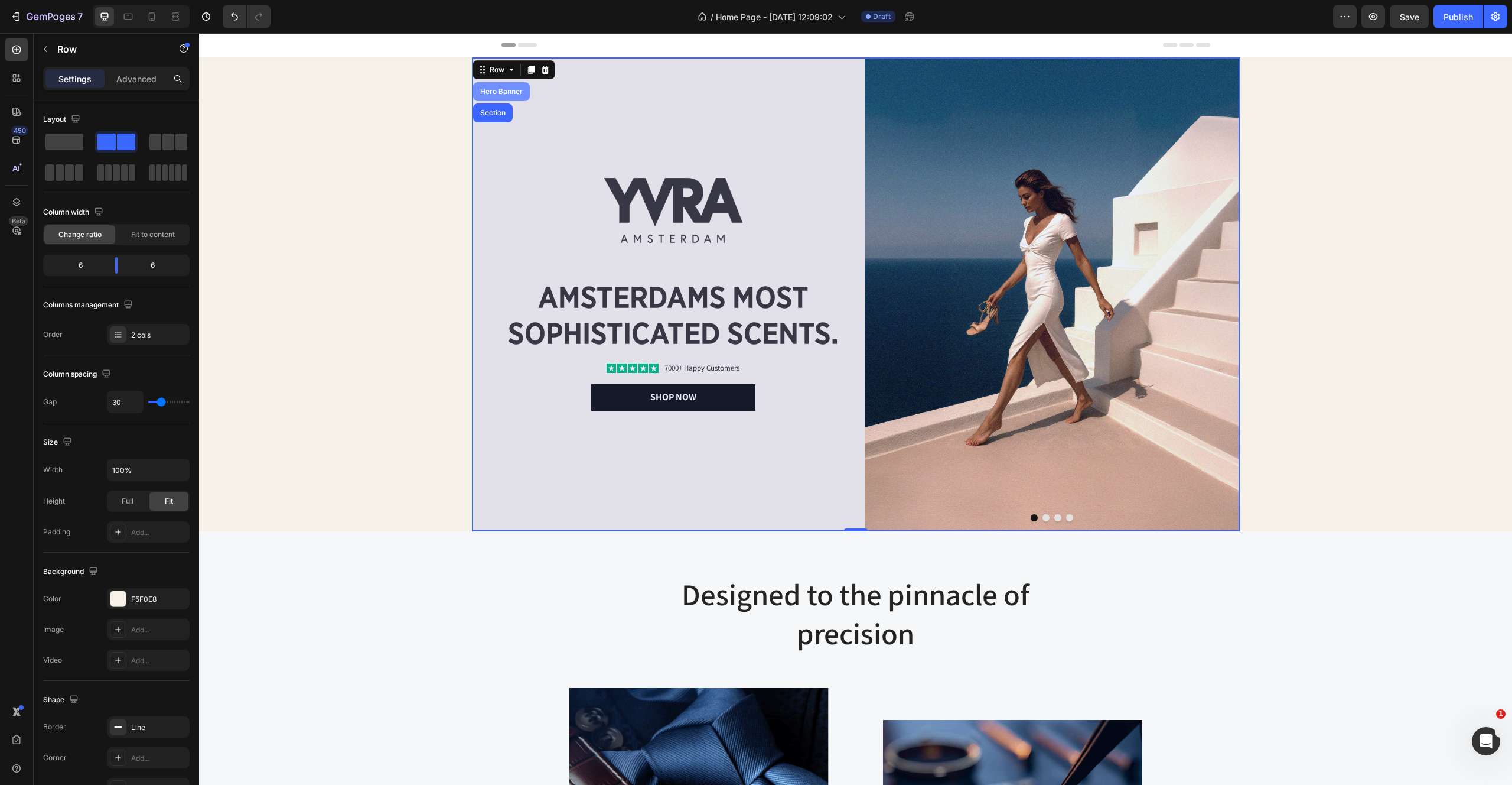
click at [495, 91] on div "Hero Banner" at bounding box center [501, 91] width 47 height 7
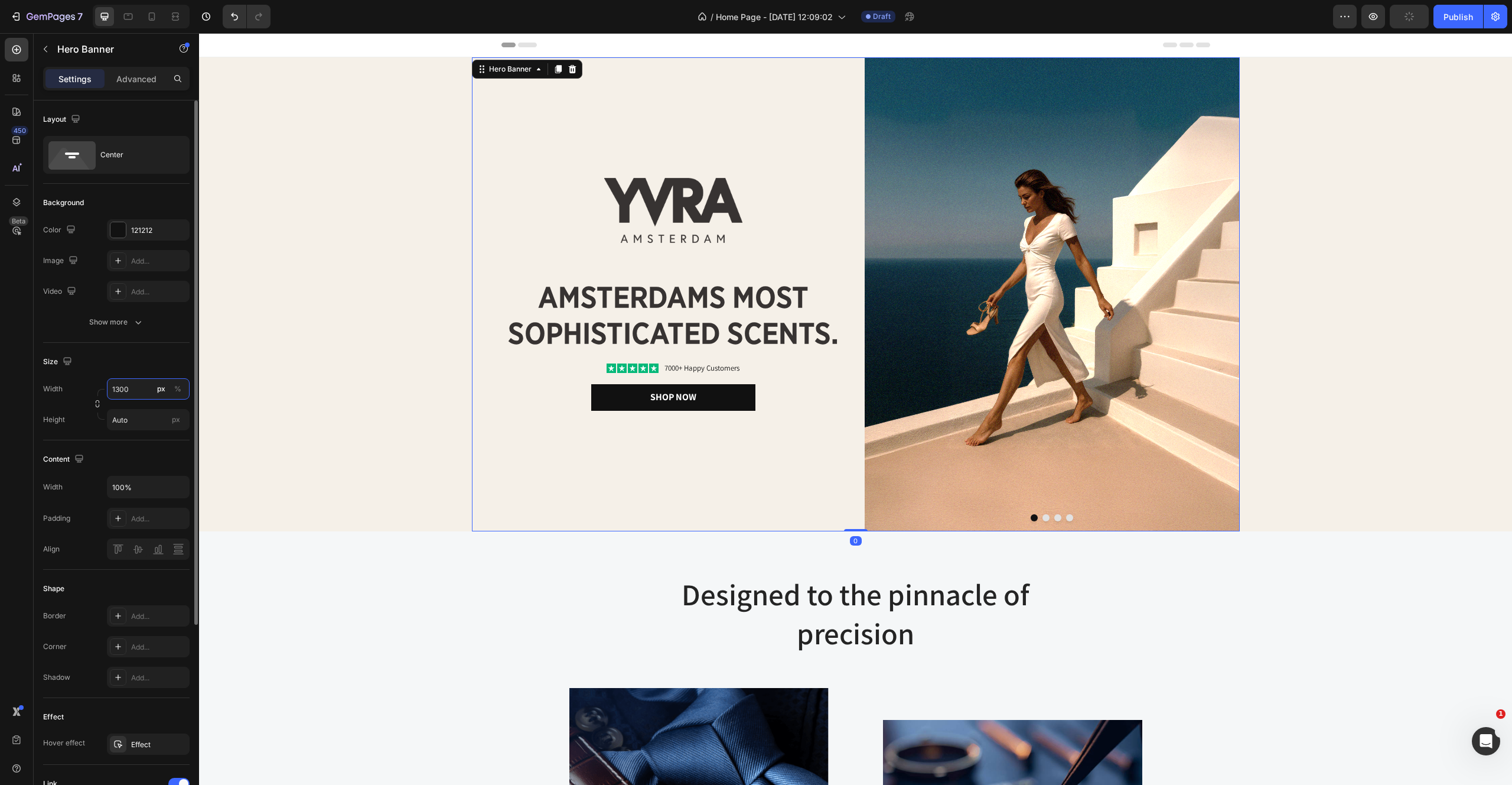
click at [134, 392] on input "1300" at bounding box center [148, 389] width 83 height 21
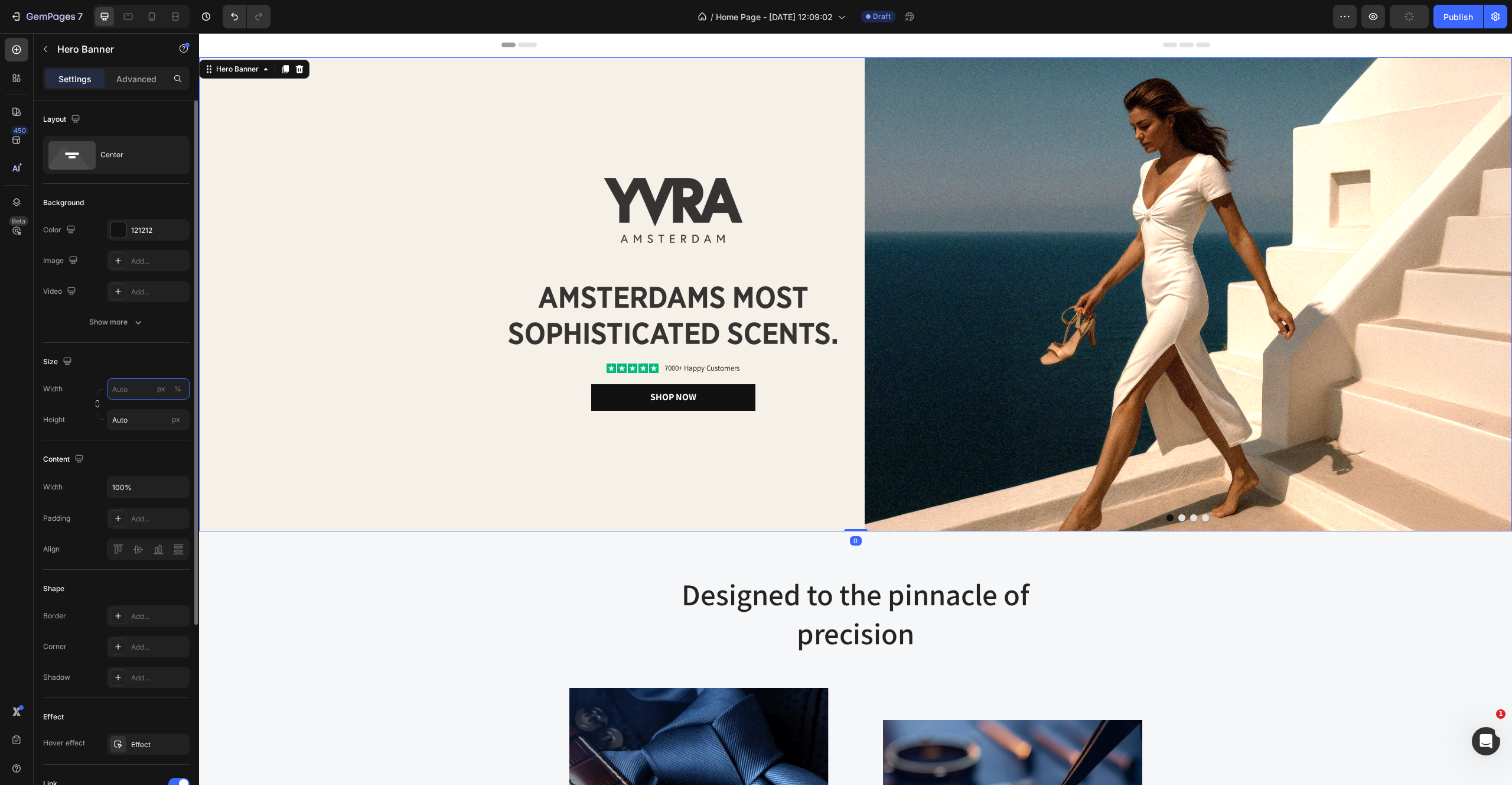
type input "5"
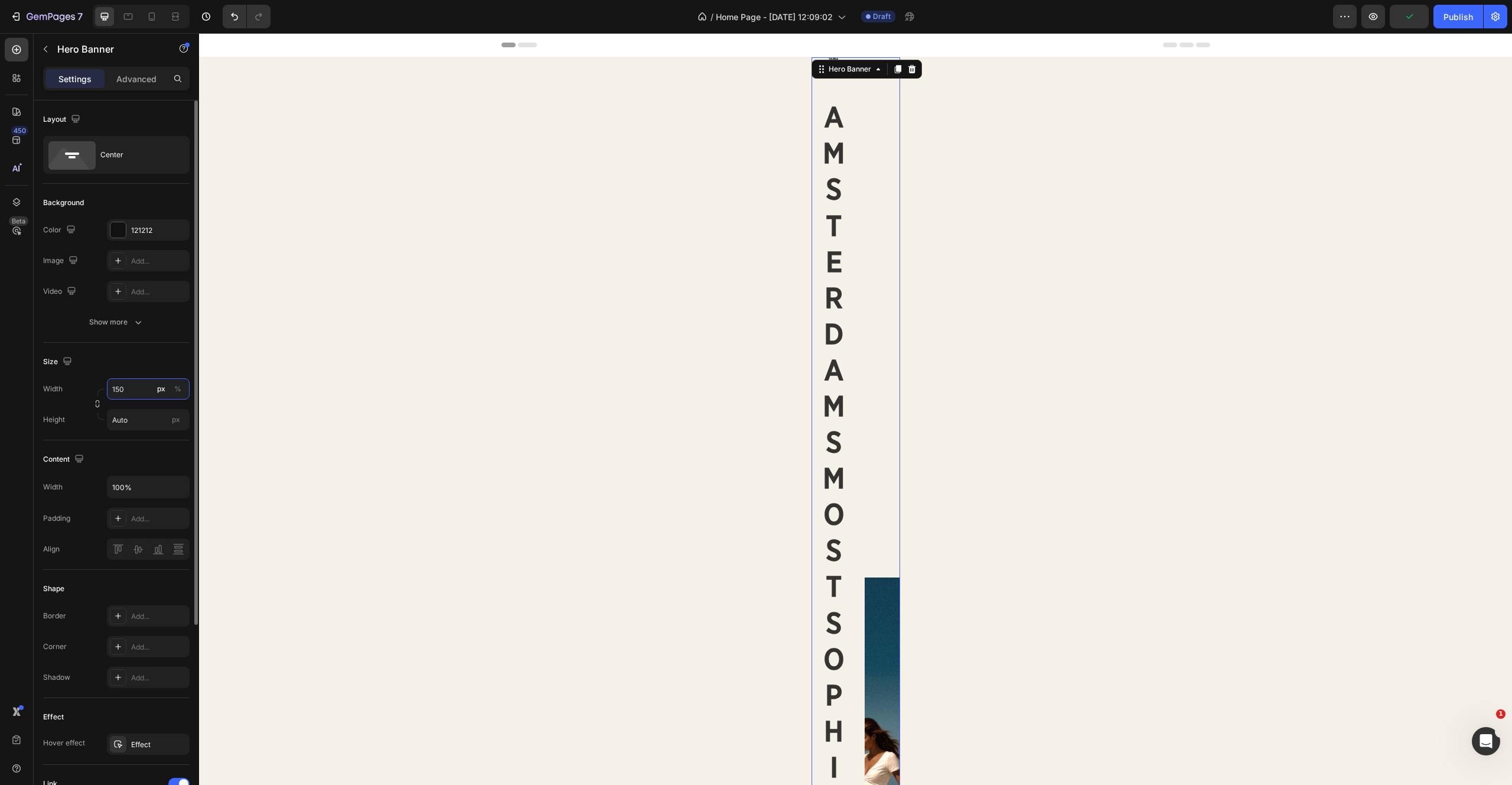
type input "1500"
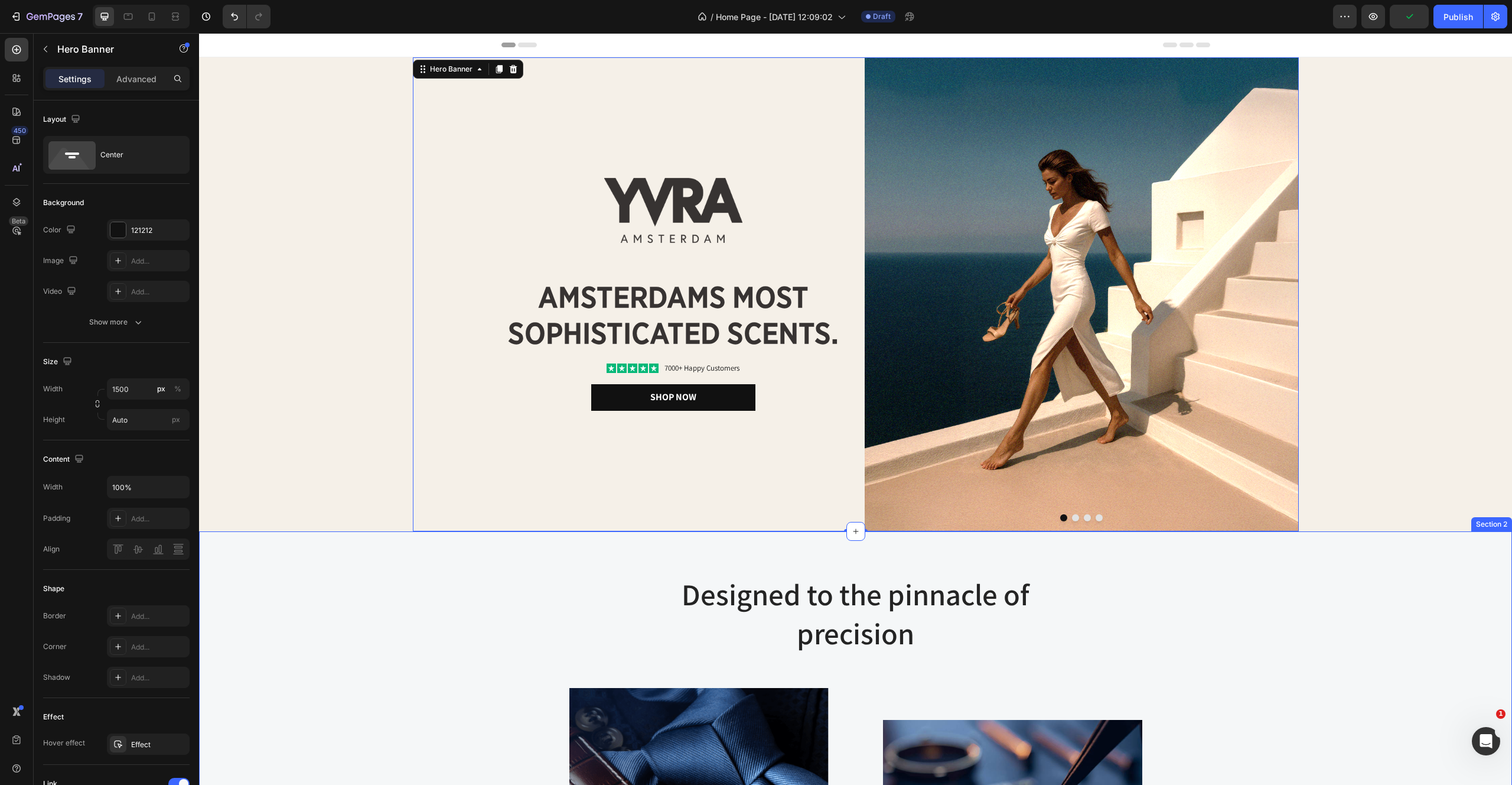
click at [397, 660] on div "Designed to the pinnacle of precision Heading Row Image Image At Gemand, the ma…" at bounding box center [855, 790] width 1295 height 434
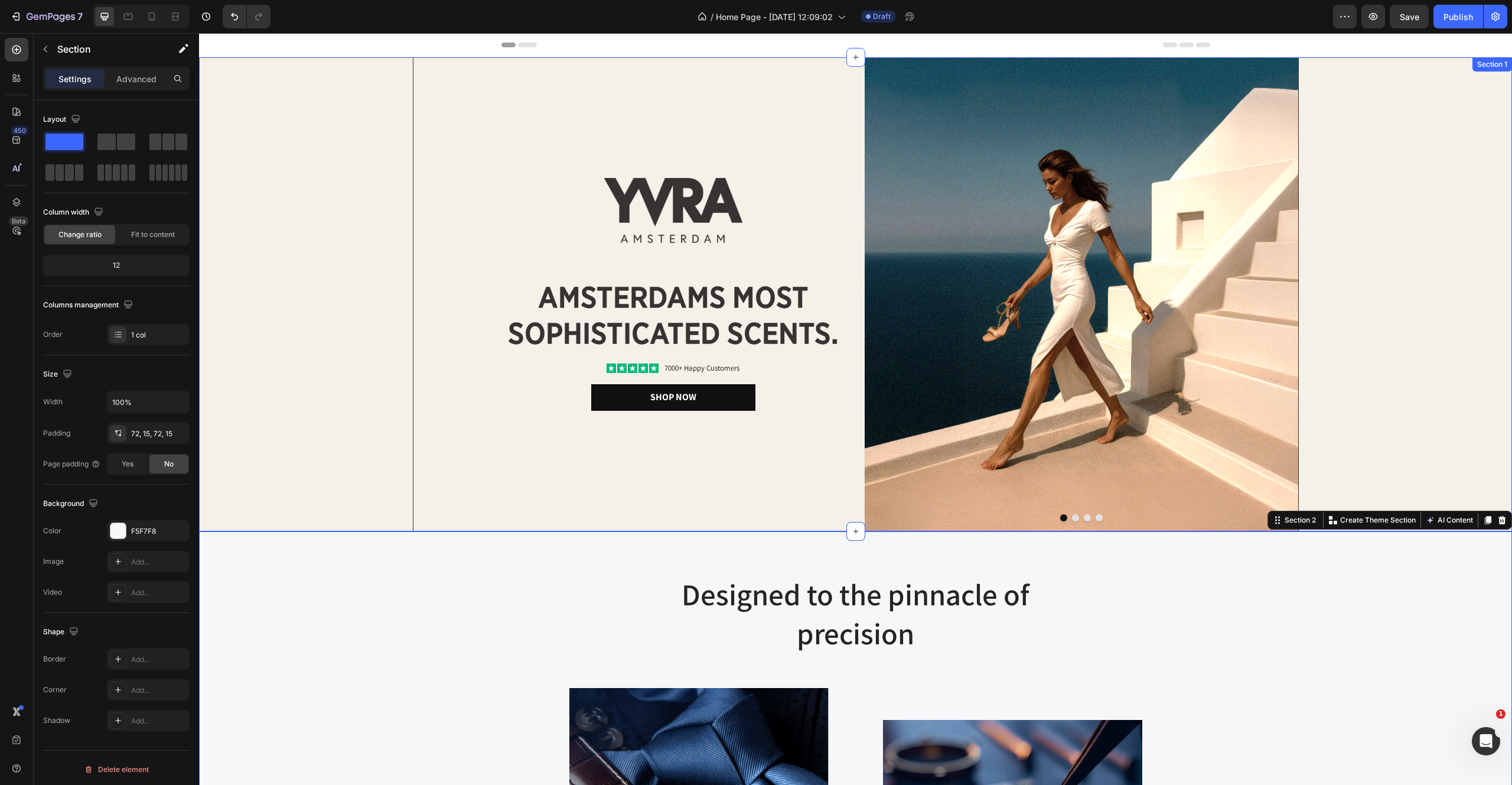
click at [1498, 216] on div "Image Image amsterdams most sophisticated scents. Heading Icon Icon Icon Icon I…" at bounding box center [856, 294] width 1313 height 474
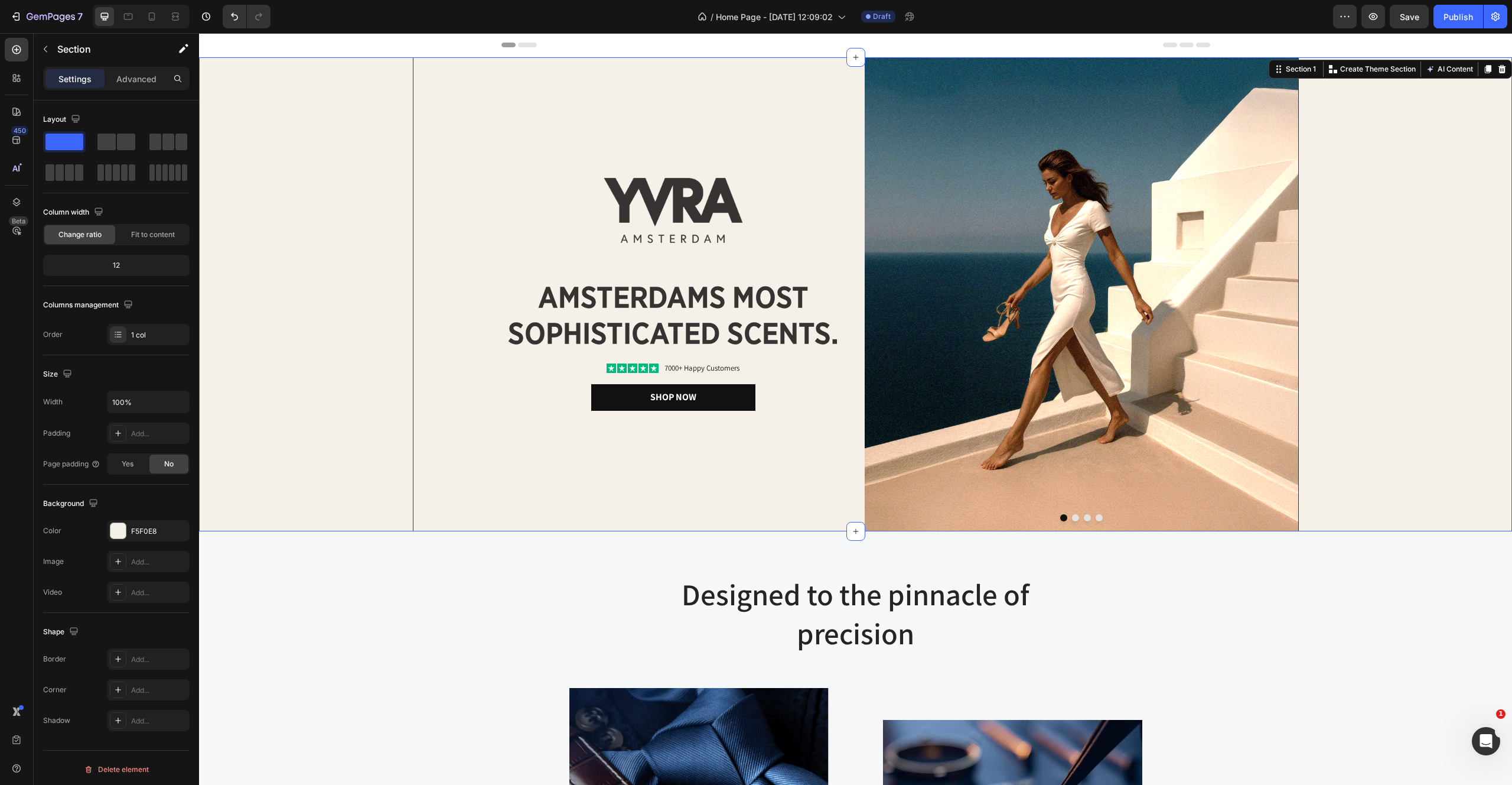
click at [321, 209] on div "Image Image amsterdams most sophisticated scents. Heading Icon Icon Icon Icon I…" at bounding box center [856, 294] width 1313 height 474
click at [224, 321] on div "Image Image amsterdams most sophisticated scents. Heading Icon Icon Icon Icon I…" at bounding box center [856, 294] width 1313 height 474
click at [142, 73] on p "Advanced" at bounding box center [136, 79] width 40 height 12
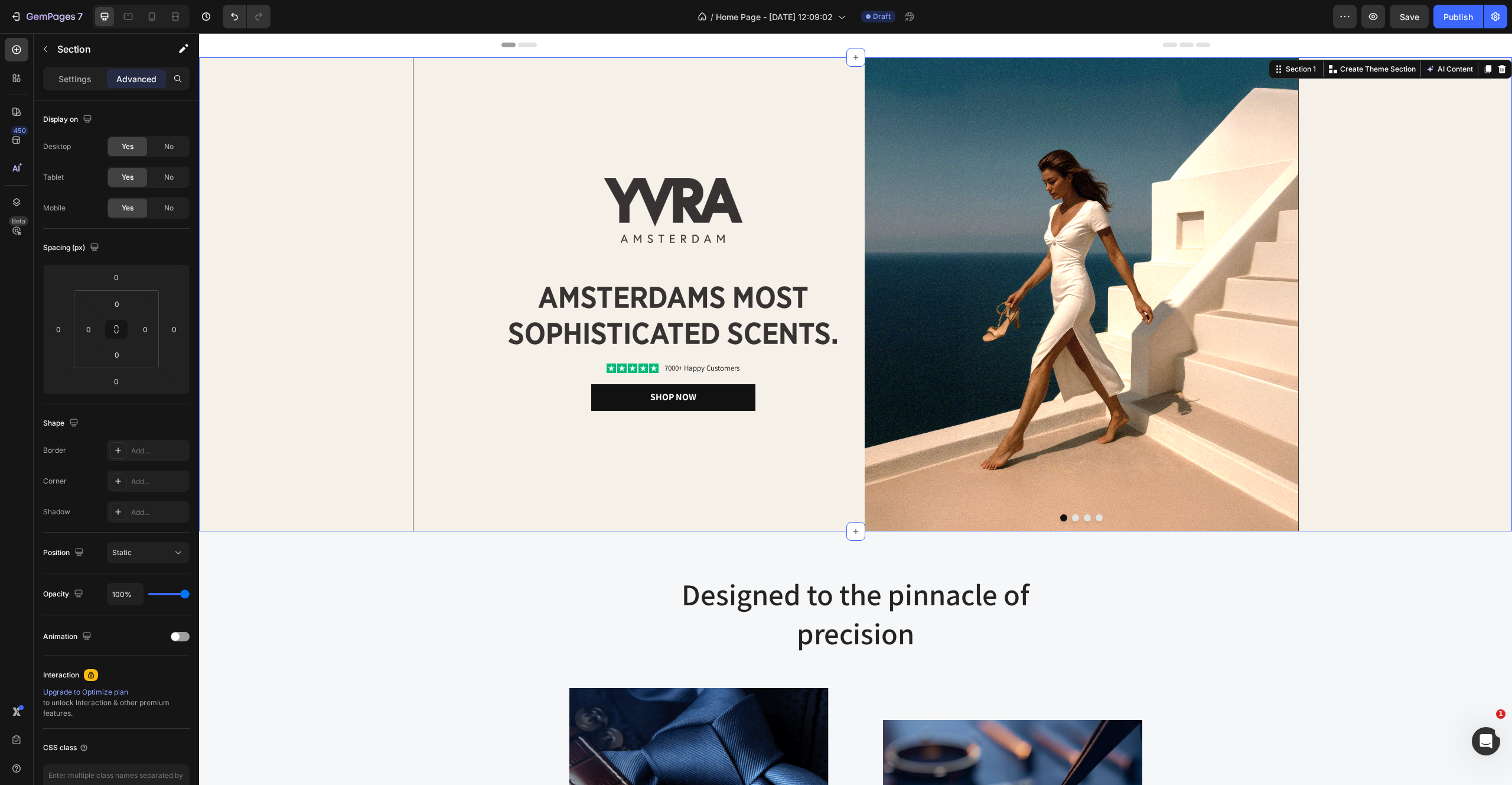
click at [279, 160] on div "Image Image amsterdams most sophisticated scents. Heading Icon Icon Icon Icon I…" at bounding box center [856, 294] width 1313 height 474
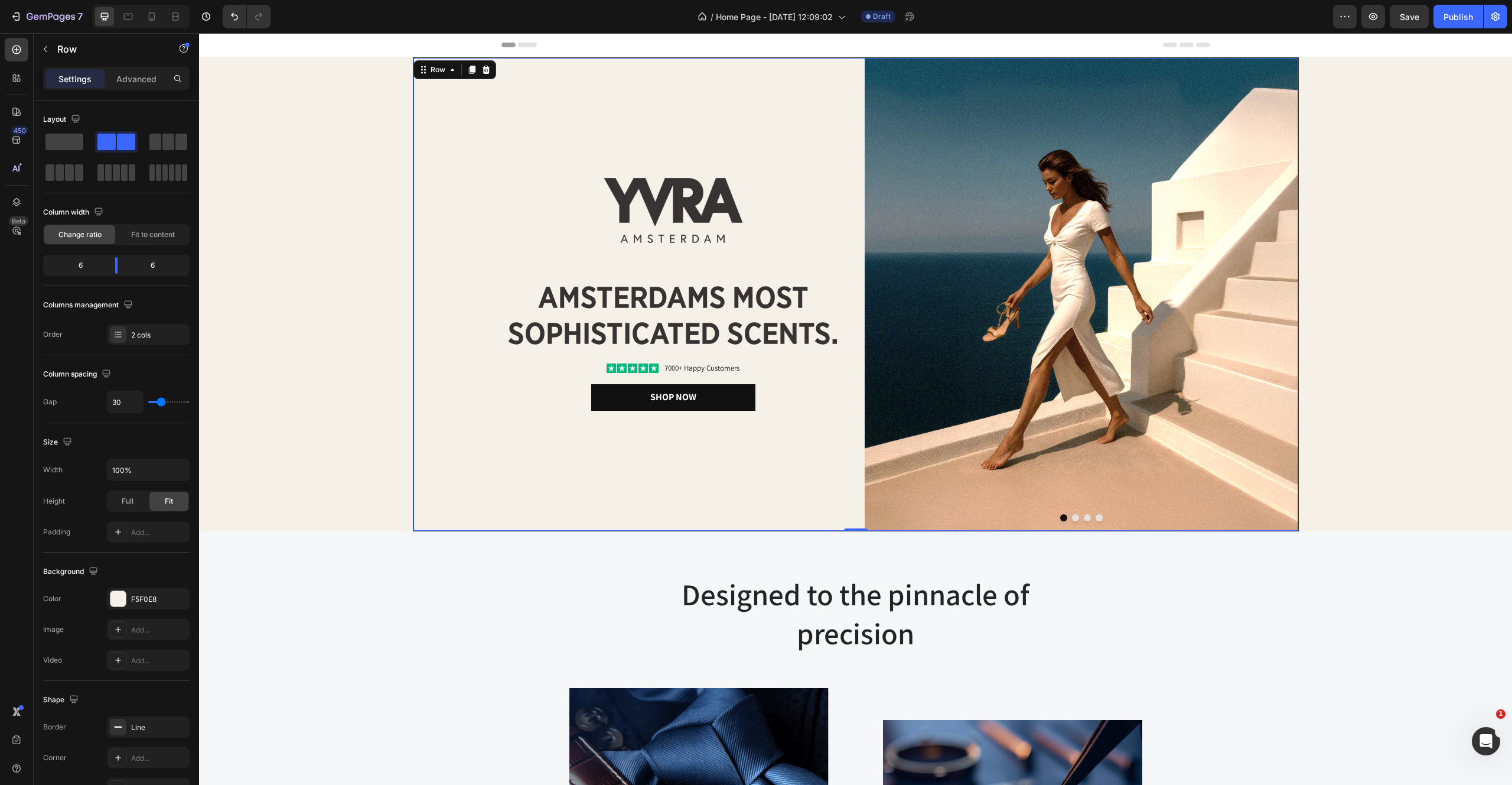
click at [561, 157] on div "Image amsterdams most sophisticated scents. Heading Icon Icon Icon Icon Icon Ic…" at bounding box center [630, 294] width 433 height 473
click at [442, 70] on div "Row" at bounding box center [438, 70] width 20 height 11
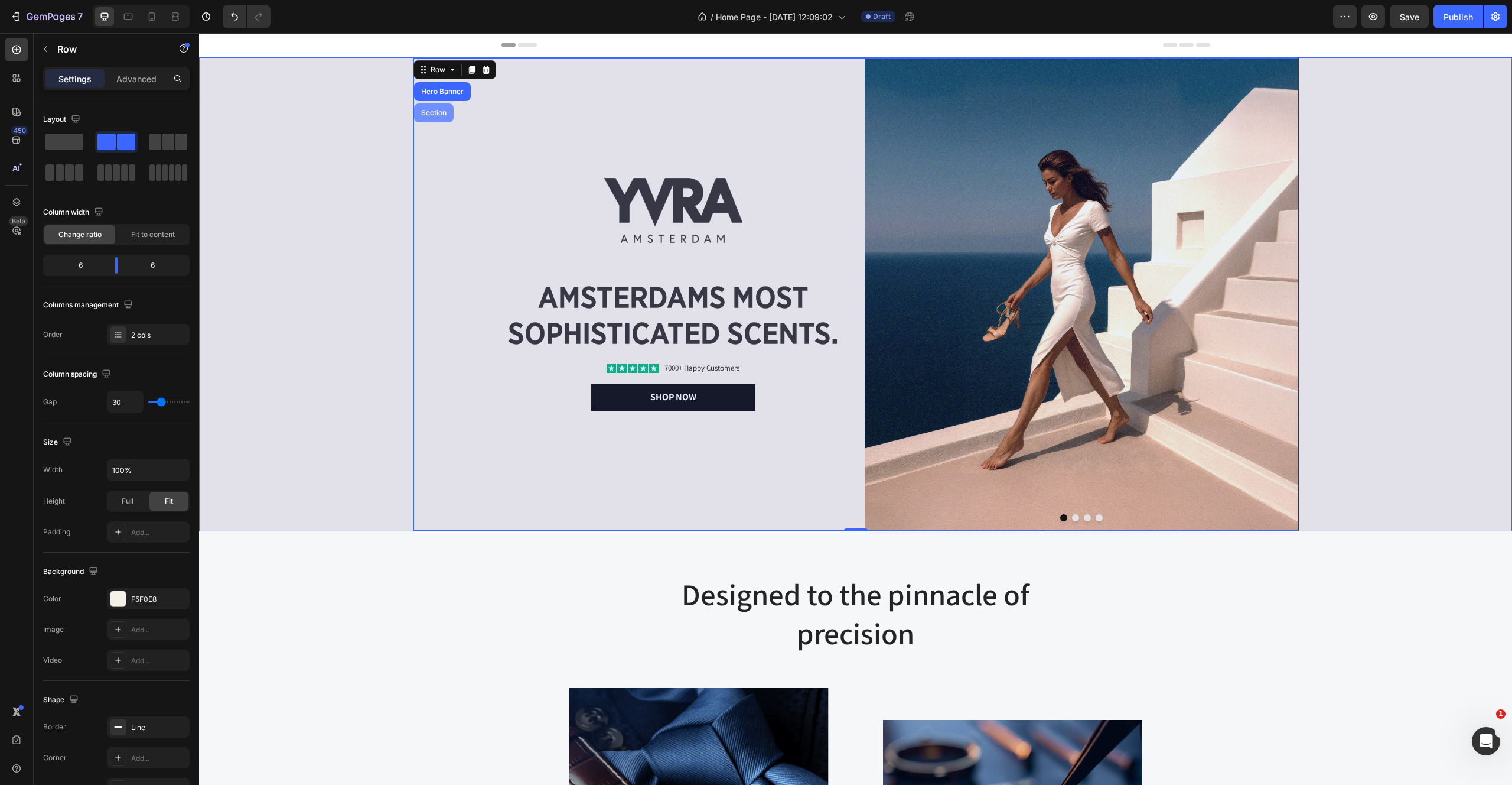
click at [430, 109] on div "Section" at bounding box center [434, 112] width 30 height 7
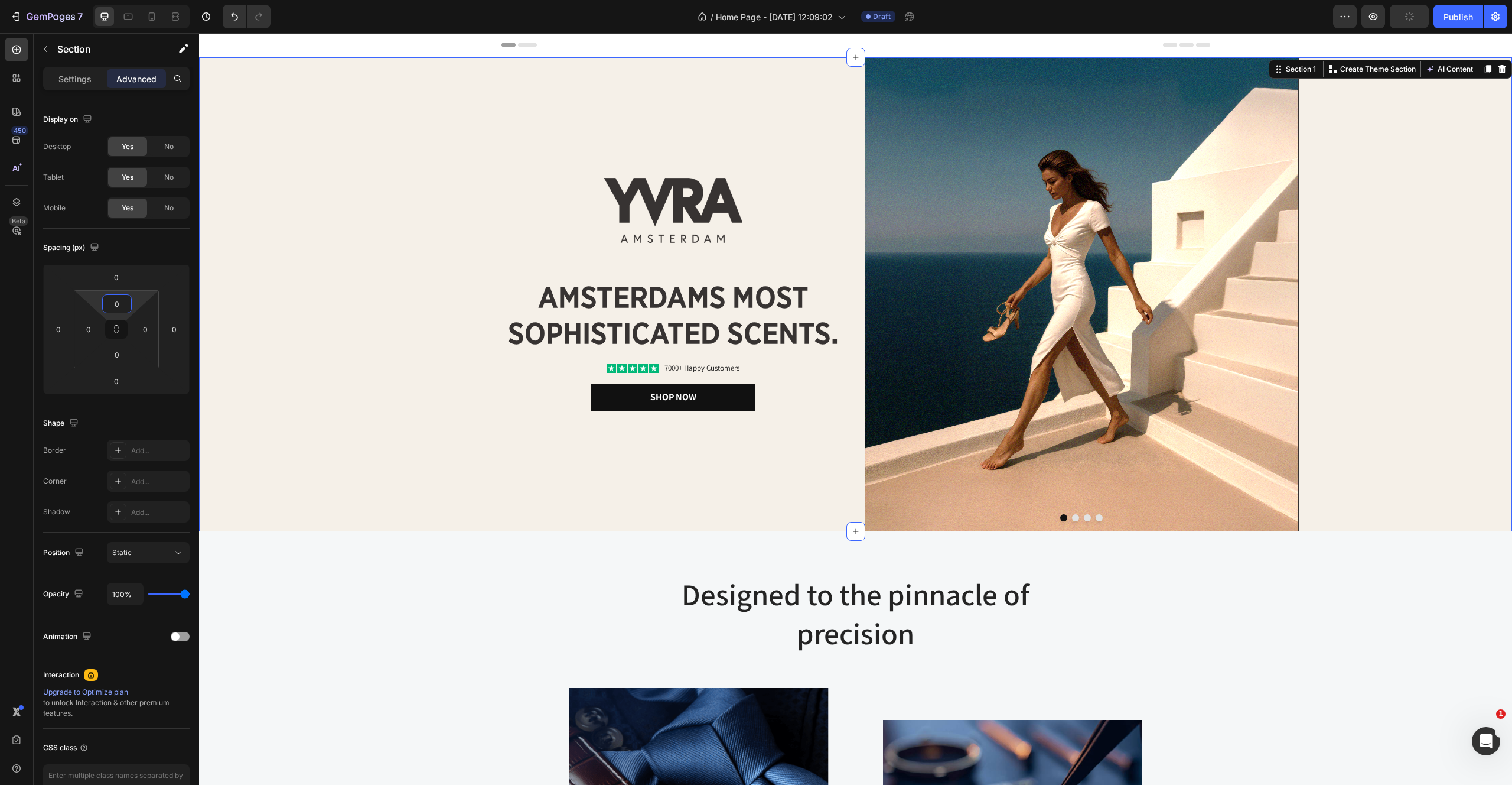
click at [113, 299] on input "0" at bounding box center [117, 304] width 23 height 18
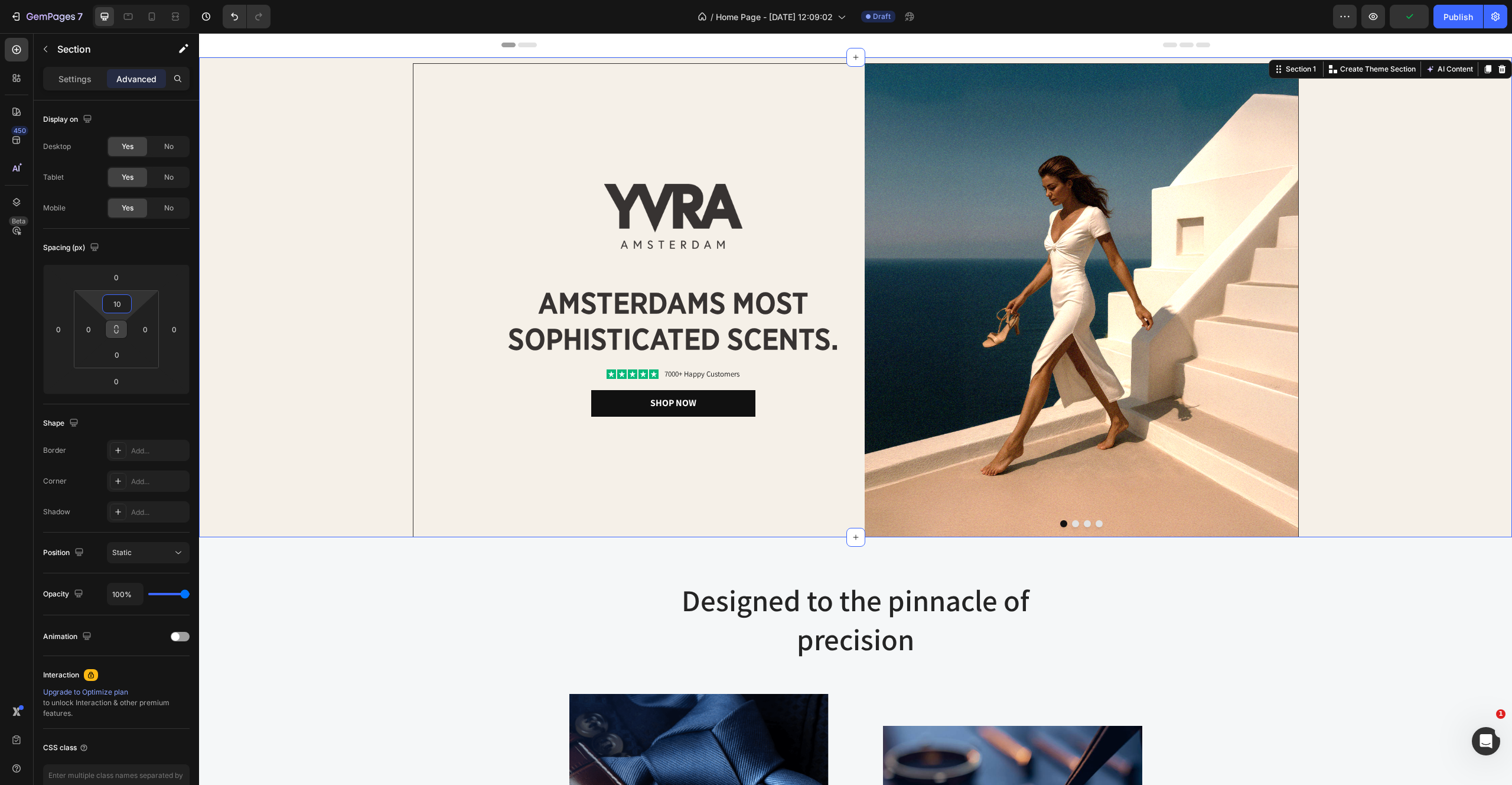
click at [113, 333] on icon at bounding box center [116, 329] width 10 height 10
click at [114, 359] on input "0" at bounding box center [117, 354] width 23 height 18
type input "1"
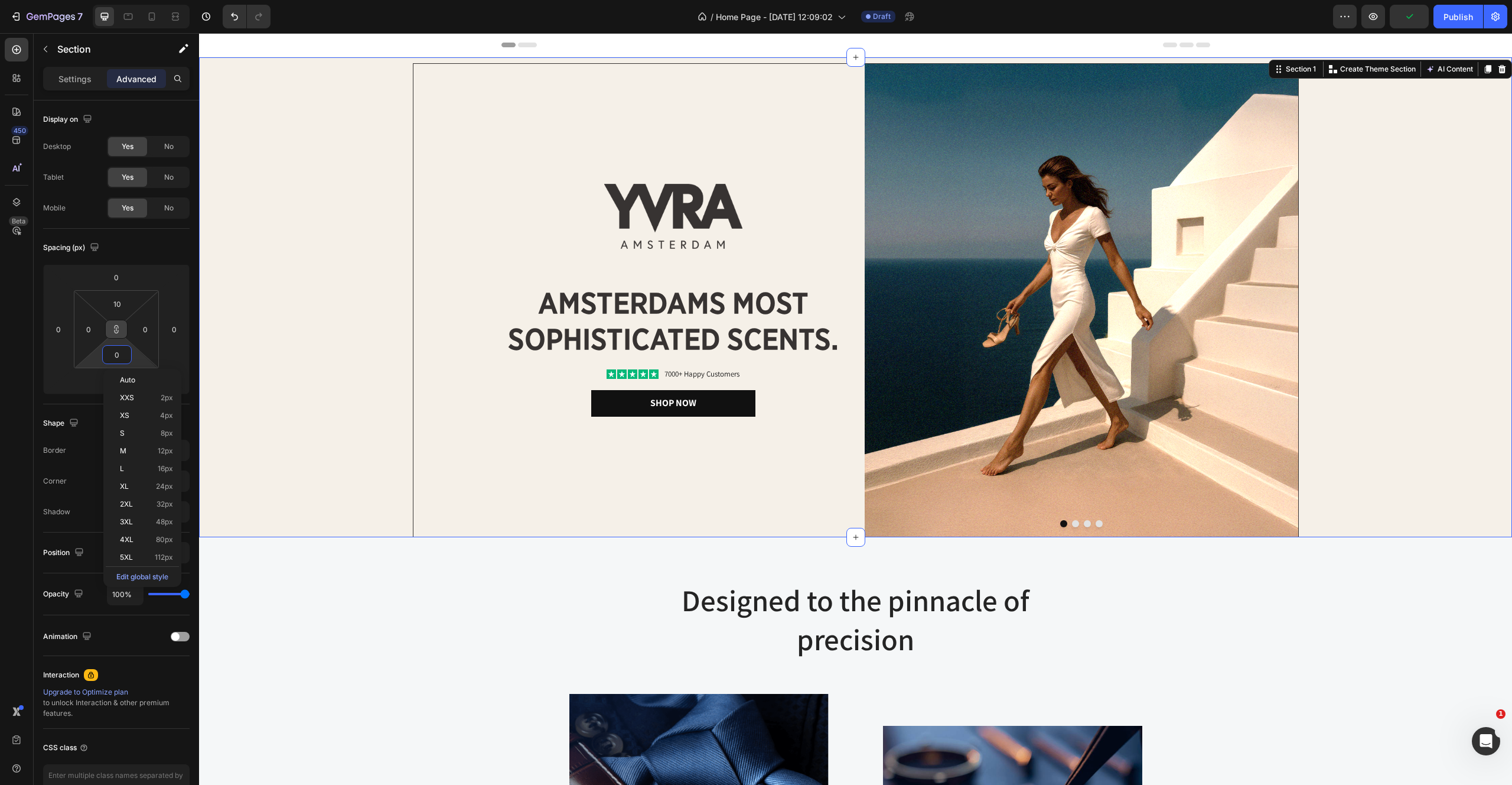
type input "1"
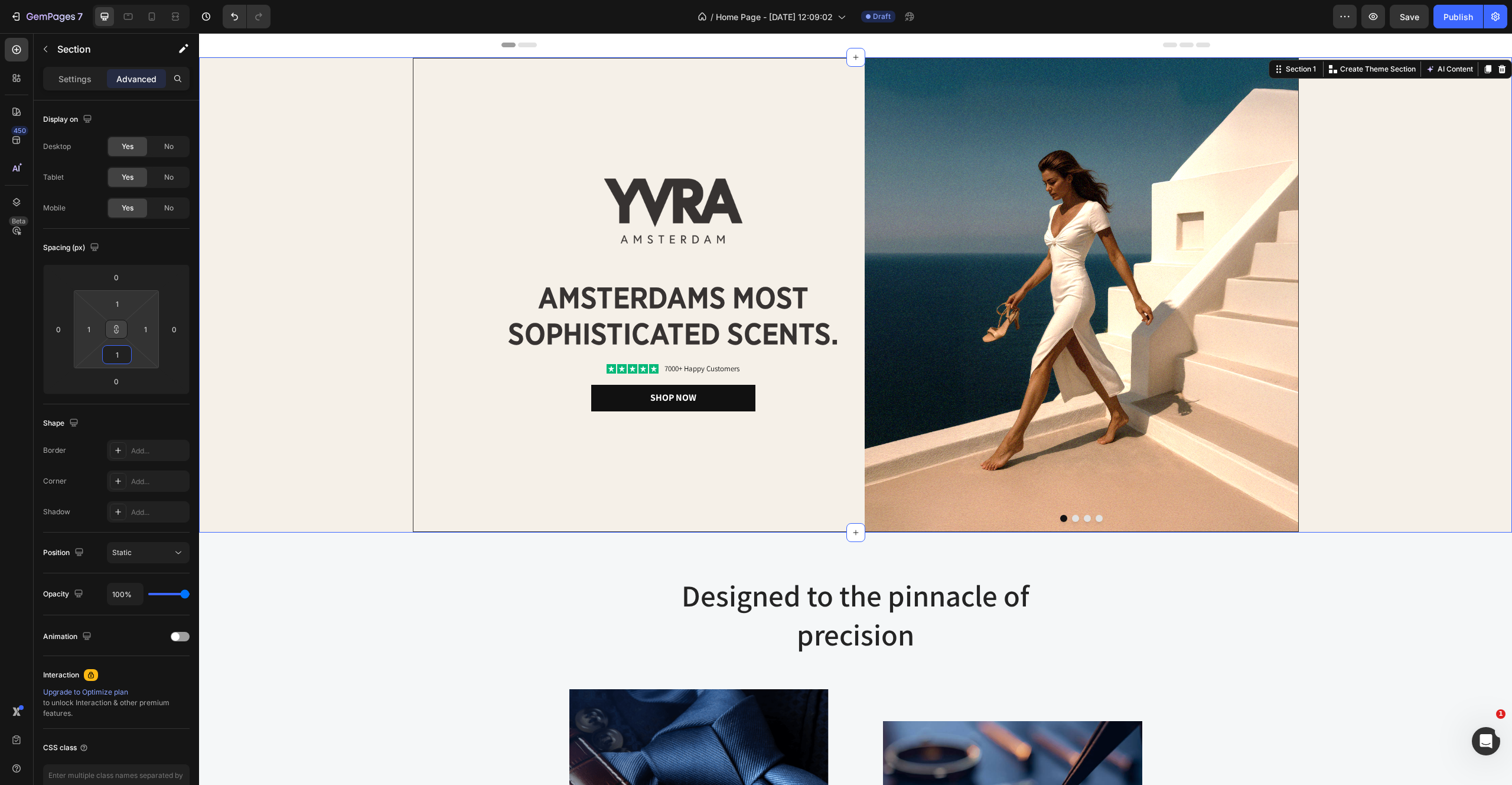
type input "10"
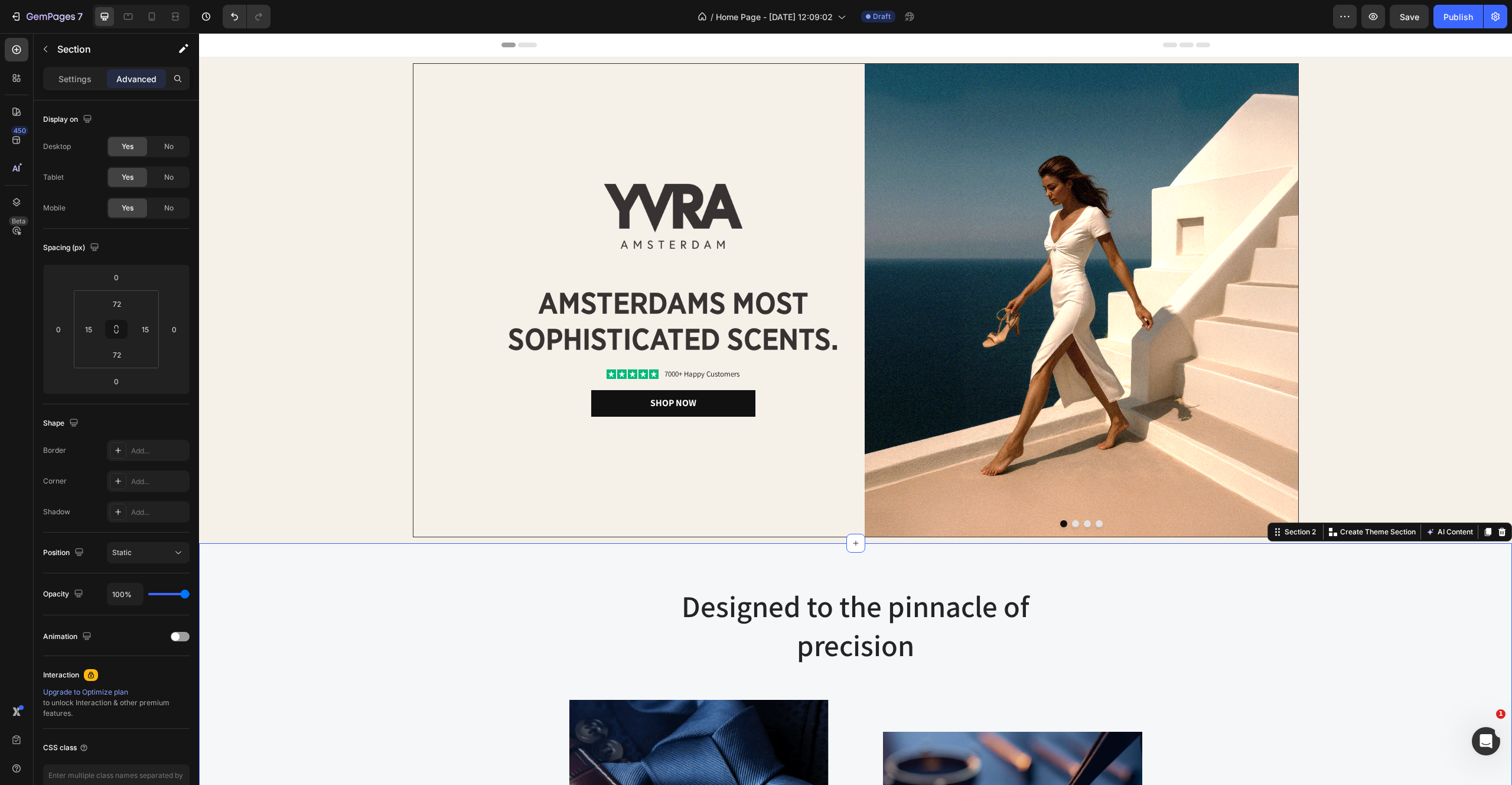
click at [663, 244] on img at bounding box center [673, 216] width 138 height 65
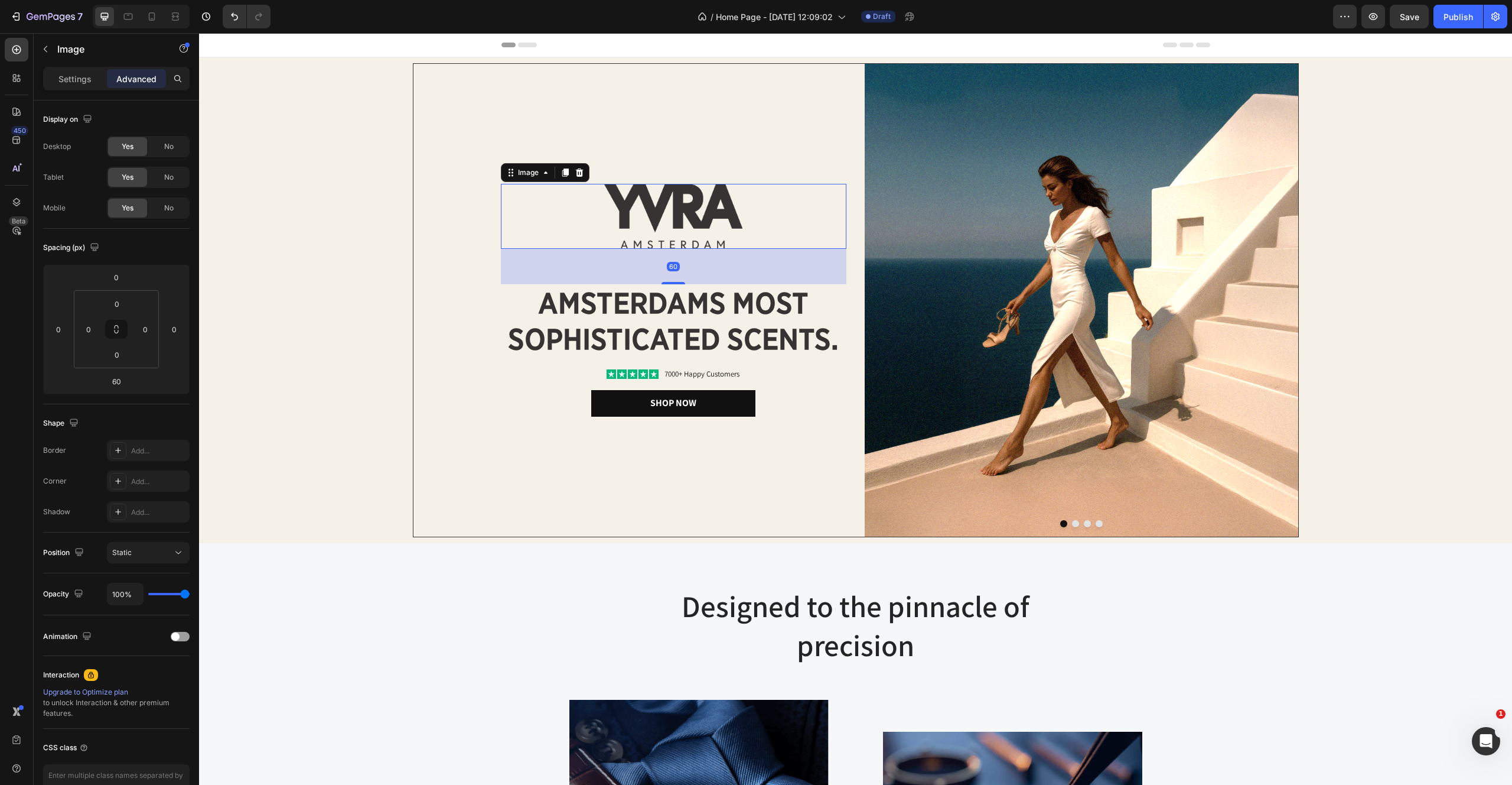
click at [554, 30] on div "7 Version history / Home Page - Aug 27, 12:09:02 Draft Preview Save Publish" at bounding box center [756, 17] width 1512 height 34
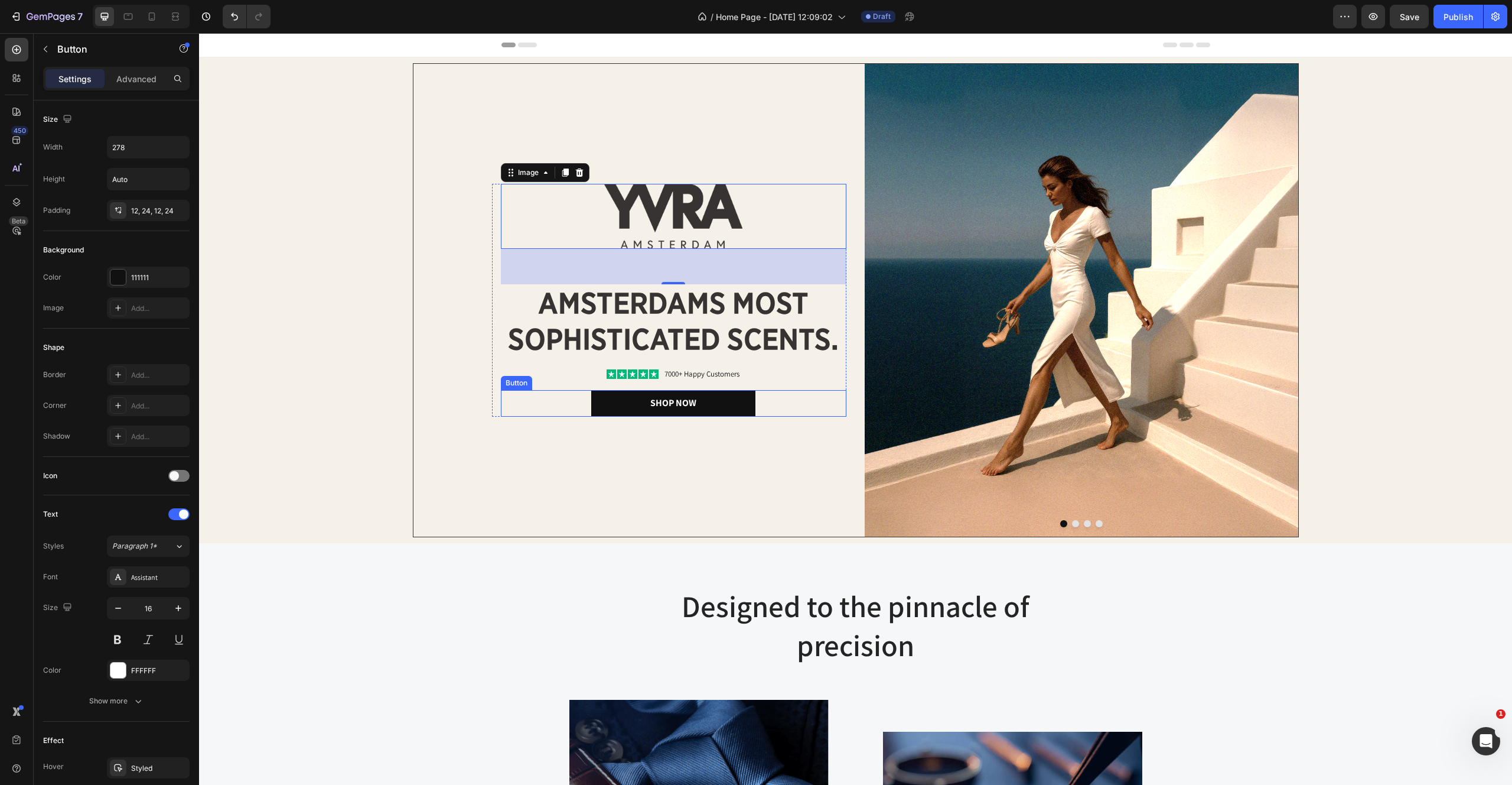
click at [570, 409] on div "Shop Now Button" at bounding box center [673, 403] width 345 height 26
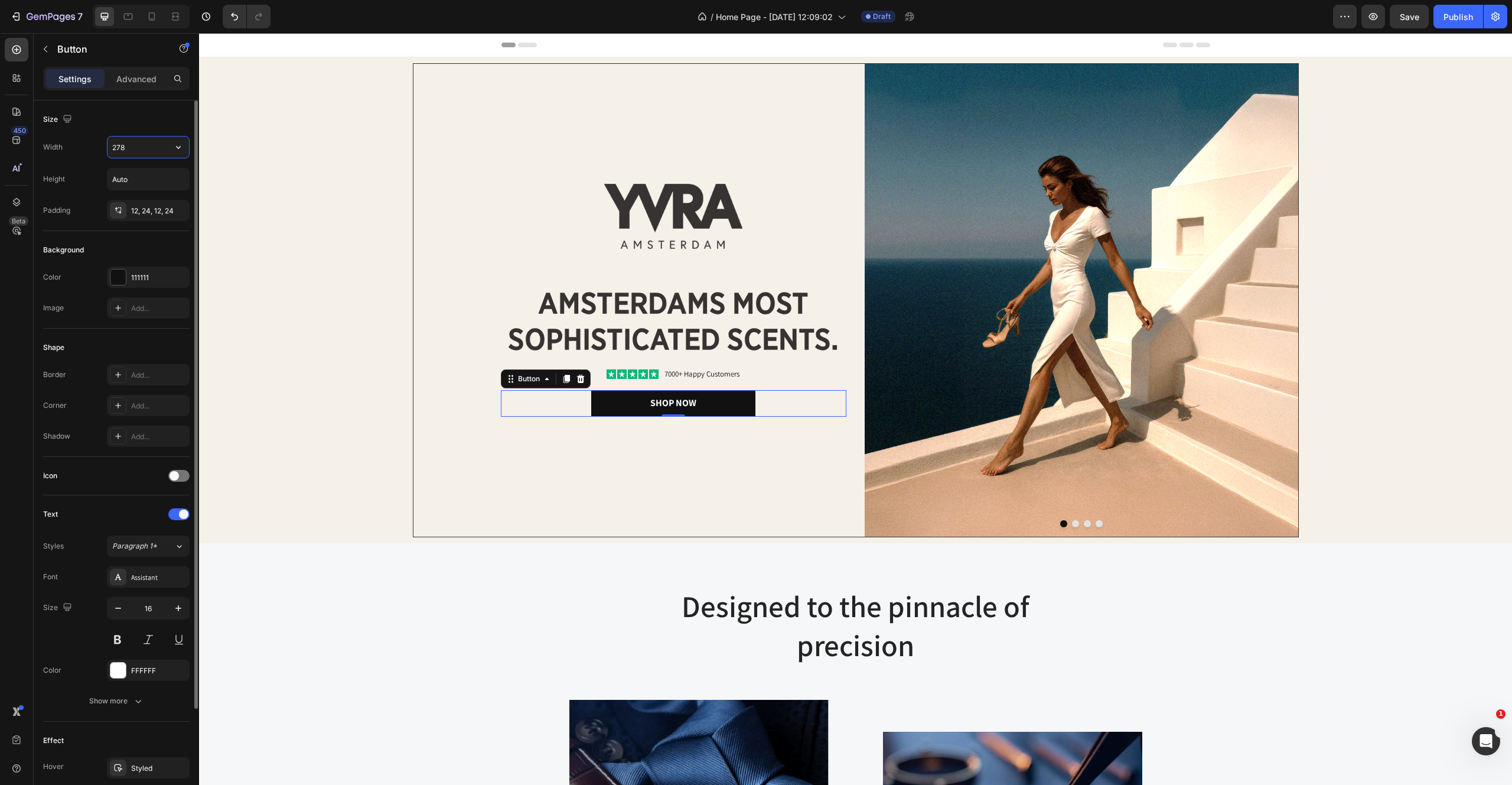
click at [140, 146] on input "278" at bounding box center [148, 147] width 81 height 21
click at [173, 145] on icon "button" at bounding box center [178, 148] width 12 height 12
click at [136, 196] on p "Full 100%" at bounding box center [145, 199] width 68 height 11
type input "100%"
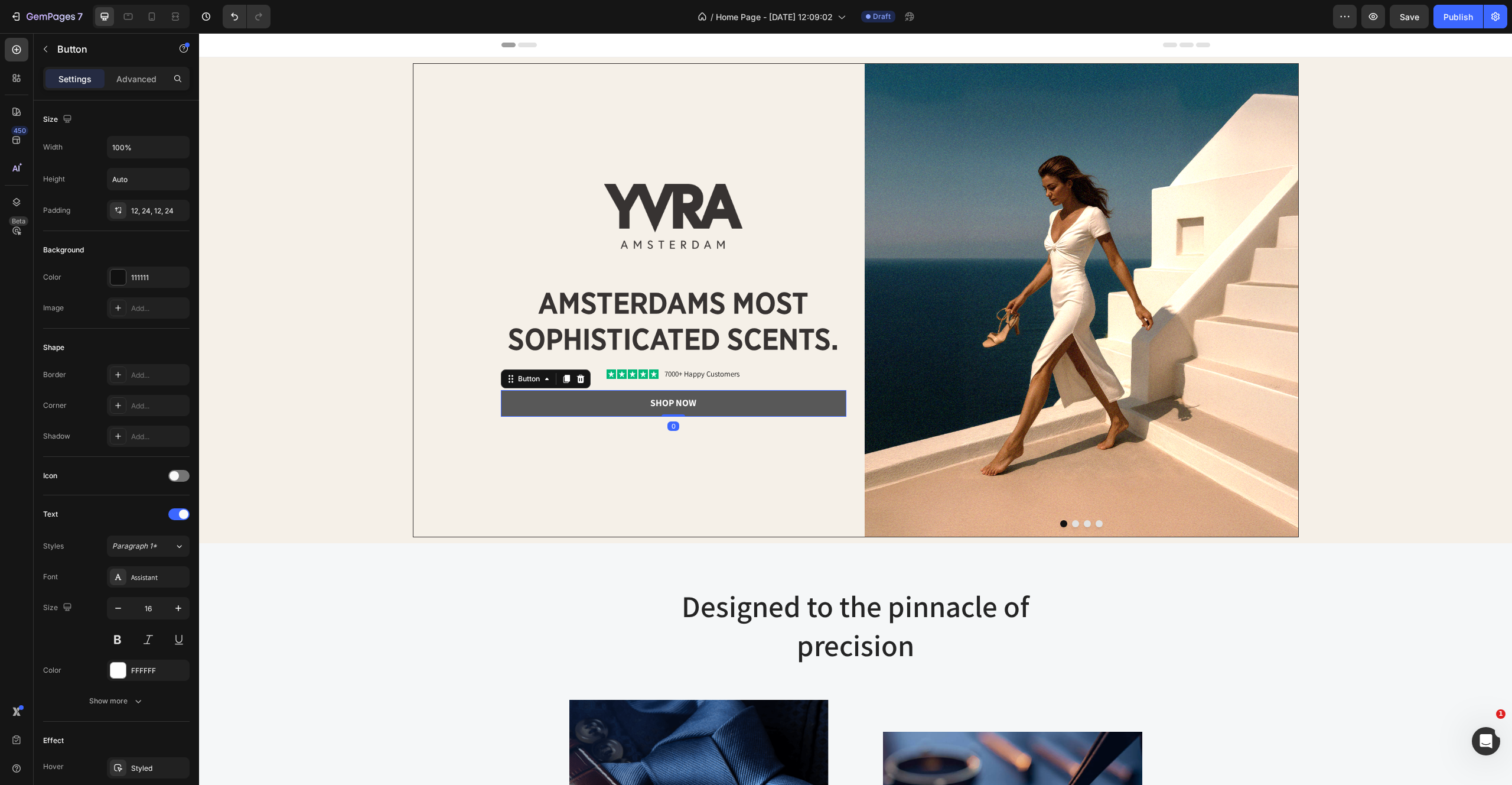
click at [502, 390] on button "Shop Now" at bounding box center [673, 403] width 345 height 26
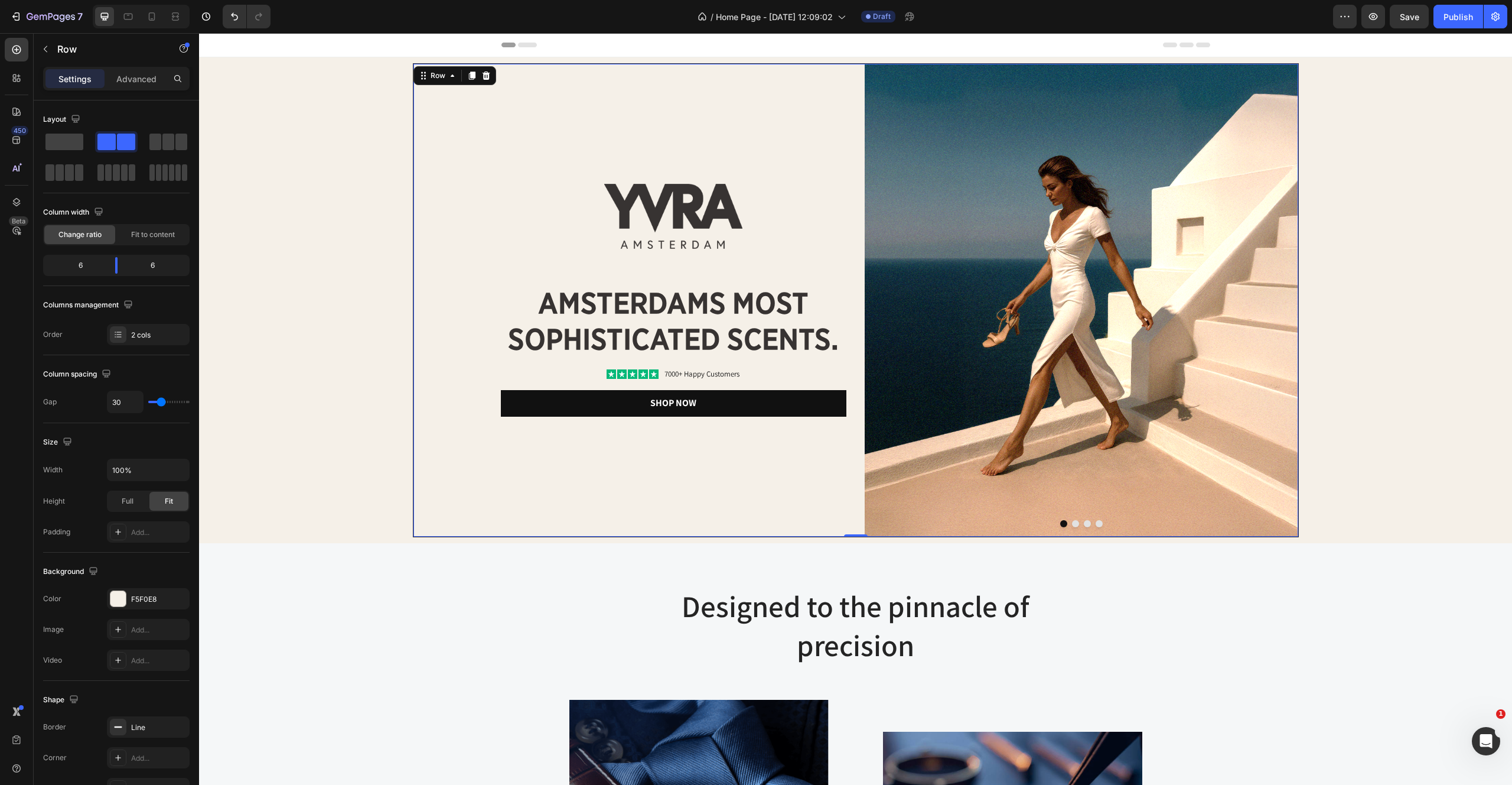
click at [449, 138] on div "Image amsterdams most sophisticated scents. Heading Icon Icon Icon Icon Icon Ic…" at bounding box center [630, 300] width 433 height 473
click at [136, 86] on div "Advanced" at bounding box center [136, 78] width 59 height 19
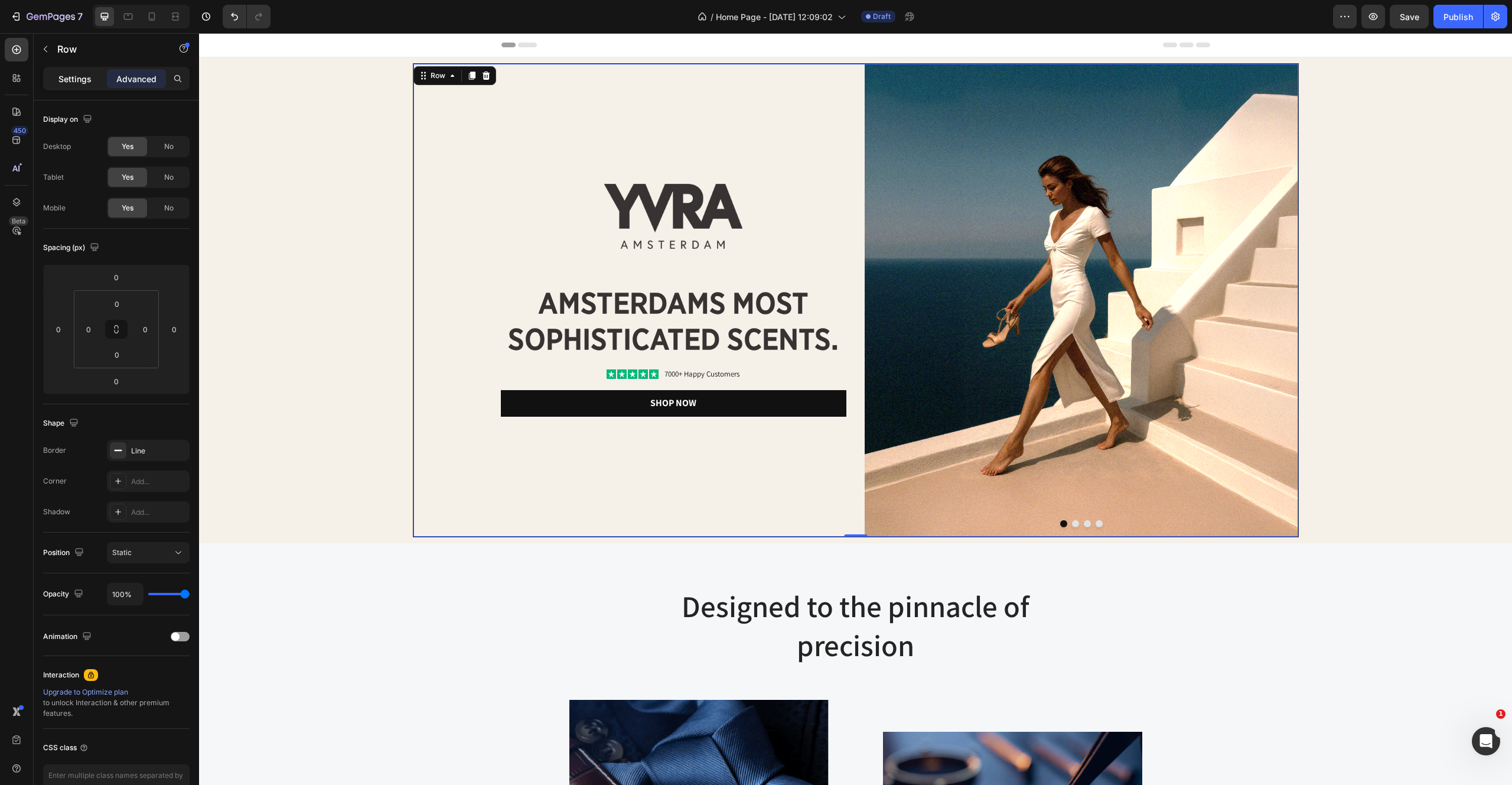
click at [68, 73] on p "Settings" at bounding box center [75, 79] width 33 height 12
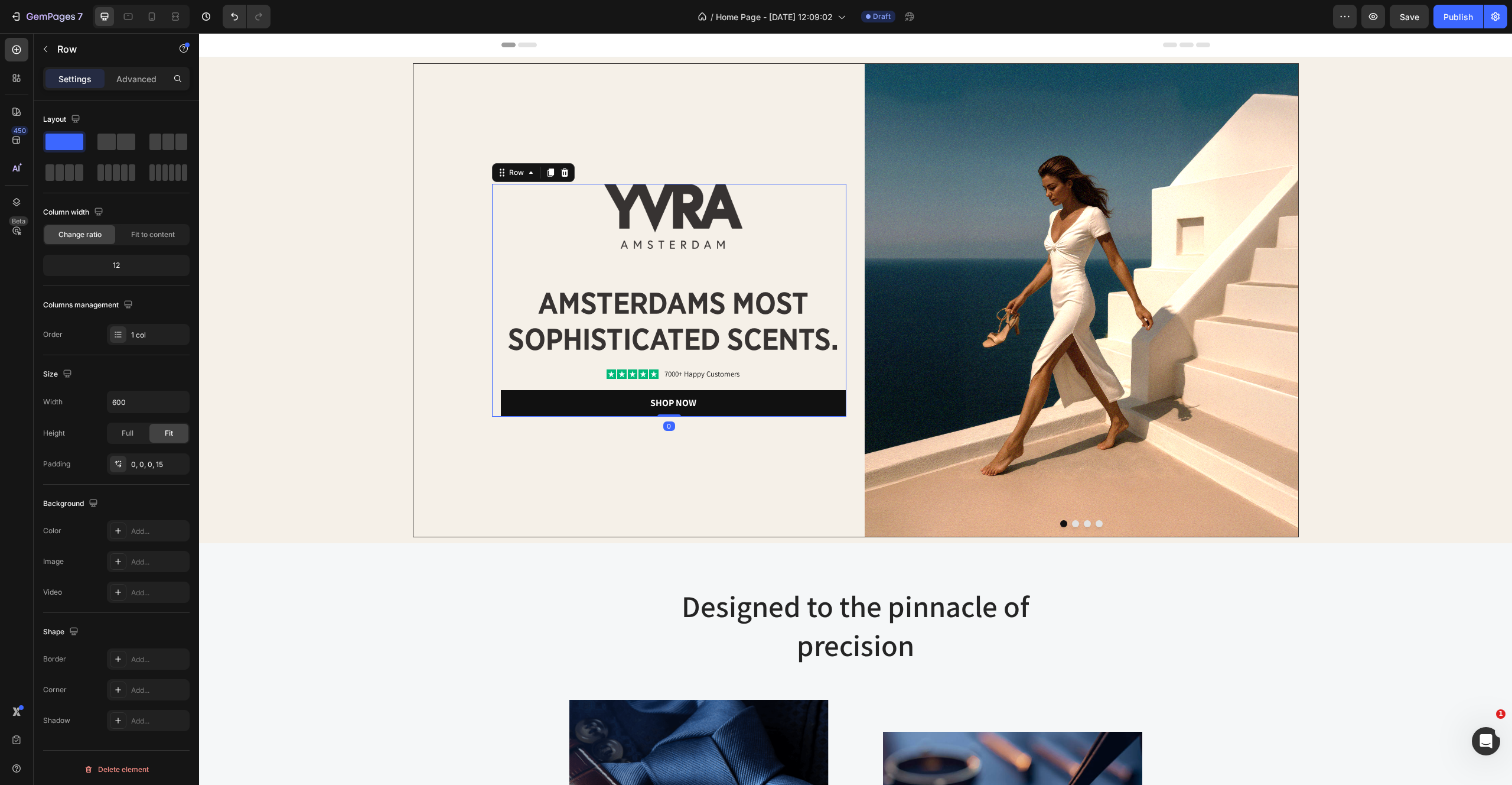
click at [496, 228] on div "Image amsterdams most sophisticated scents. Heading Icon Icon Icon Icon Icon Ic…" at bounding box center [669, 300] width 354 height 233
click at [120, 422] on div "Full Fit" at bounding box center [148, 433] width 83 height 21
click at [120, 436] on div "Full" at bounding box center [128, 433] width 39 height 19
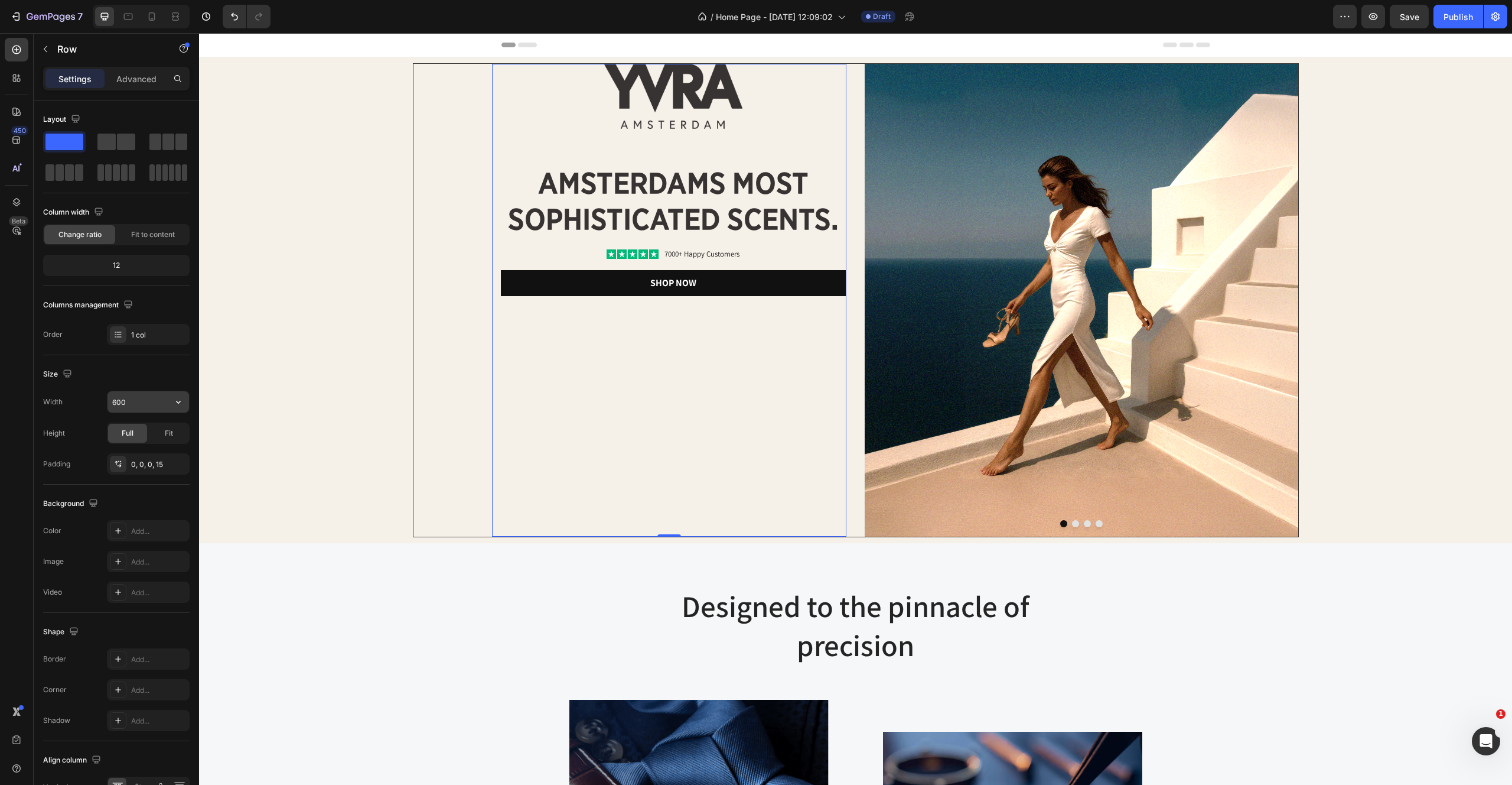
click at [158, 399] on input "600" at bounding box center [148, 402] width 81 height 21
click at [184, 400] on icon "button" at bounding box center [178, 402] width 12 height 12
click at [143, 454] on p "Full 100%" at bounding box center [145, 455] width 68 height 11
type input "100%"
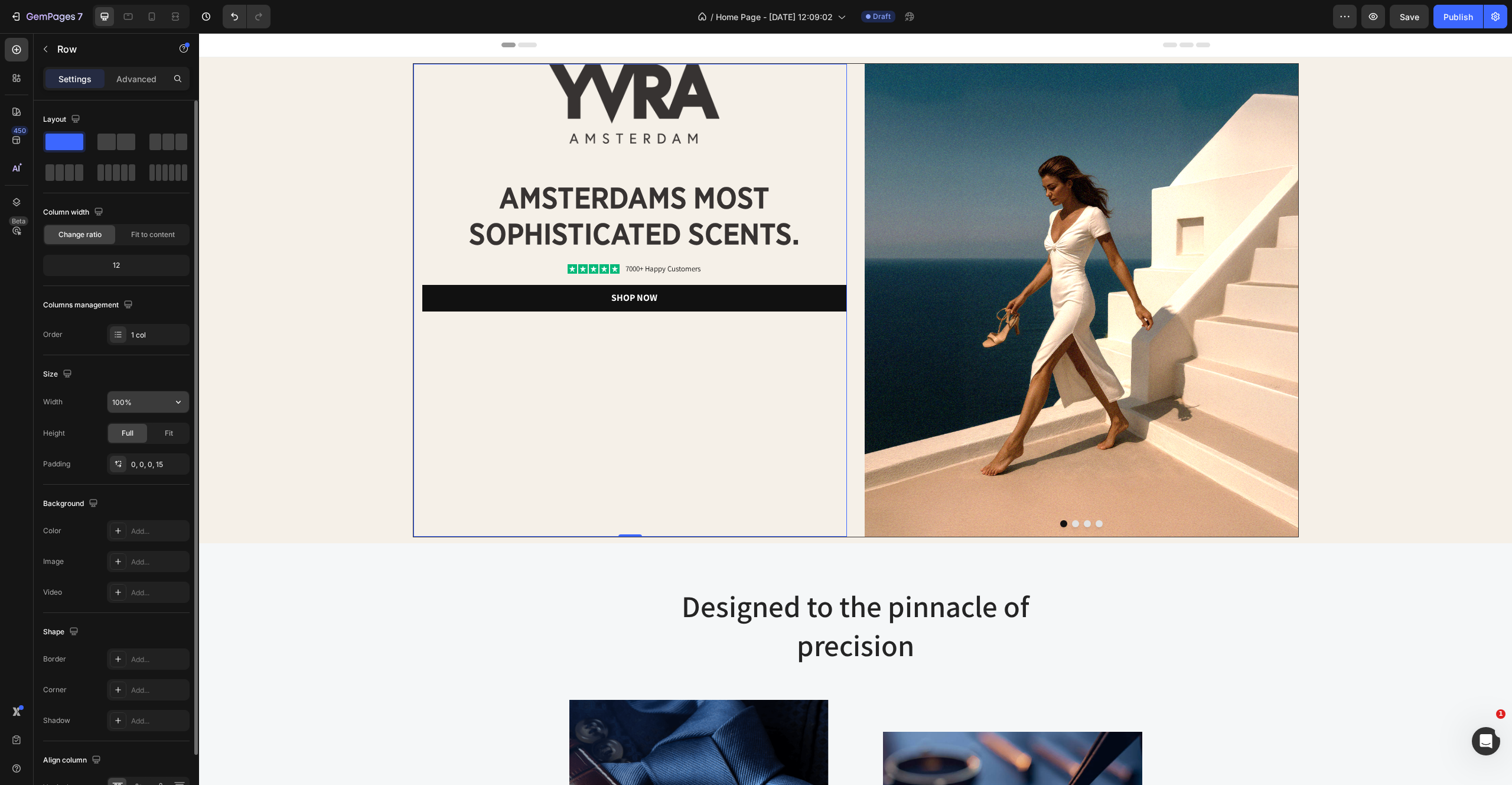
click at [160, 400] on input "100%" at bounding box center [148, 402] width 81 height 21
click at [173, 436] on div "Fit" at bounding box center [169, 433] width 39 height 19
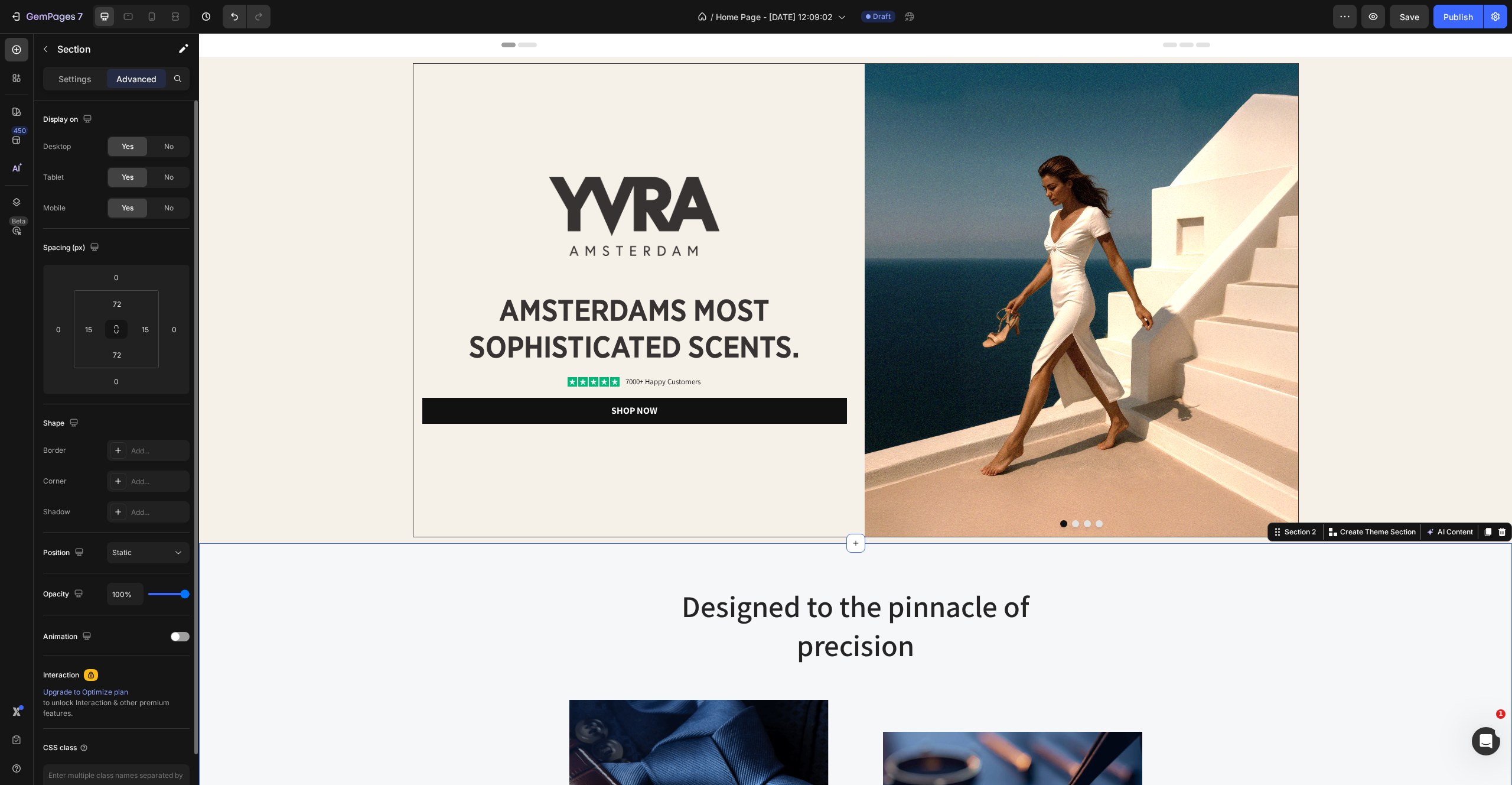
click at [571, 180] on img at bounding box center [634, 217] width 170 height 80
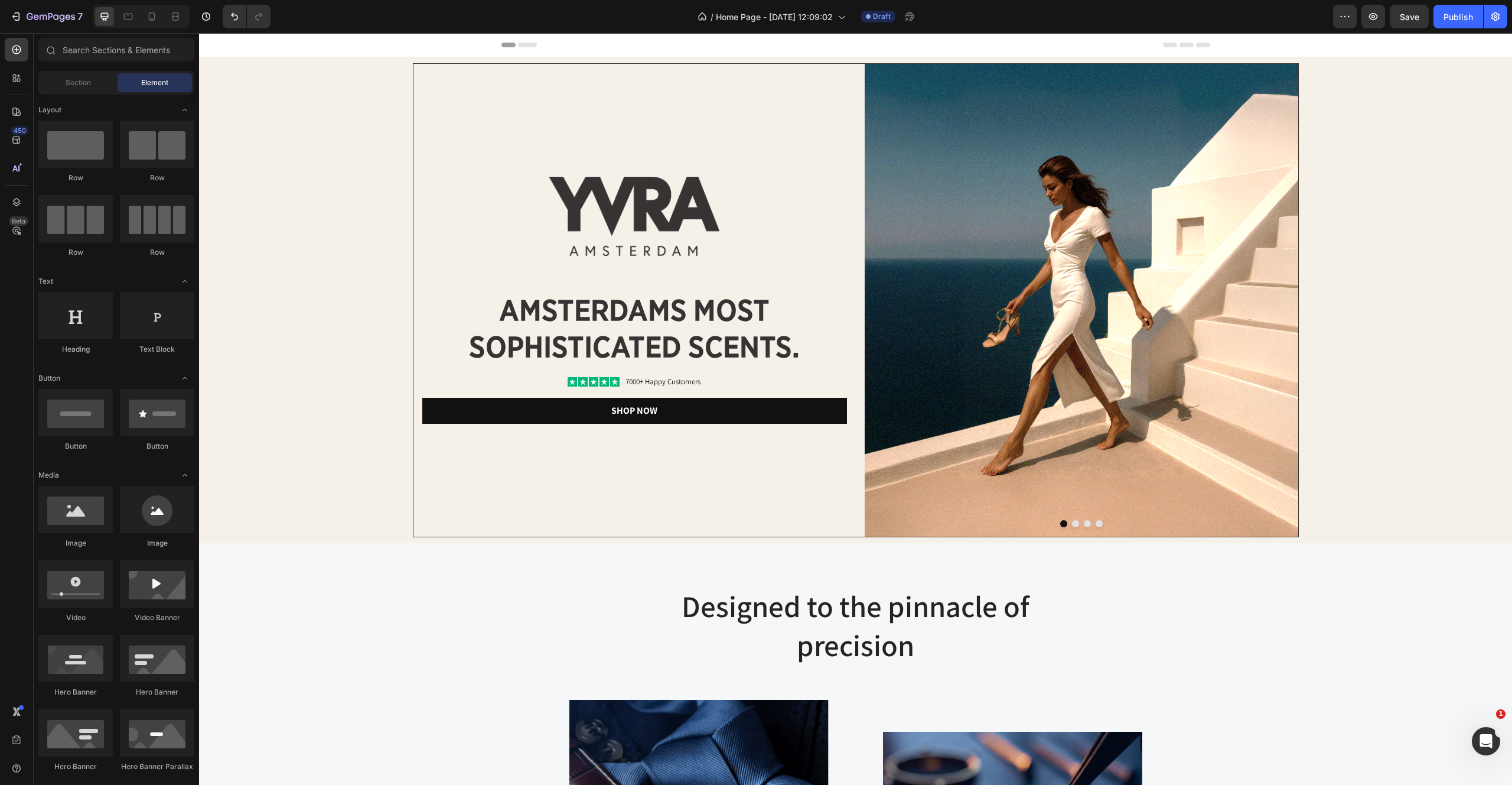
click at [502, 43] on icon at bounding box center [519, 45] width 35 height 5
click at [442, 99] on div "Image amsterdams most sophisticated scents. Heading Icon Icon Icon Icon Icon Ic…" at bounding box center [630, 300] width 433 height 473
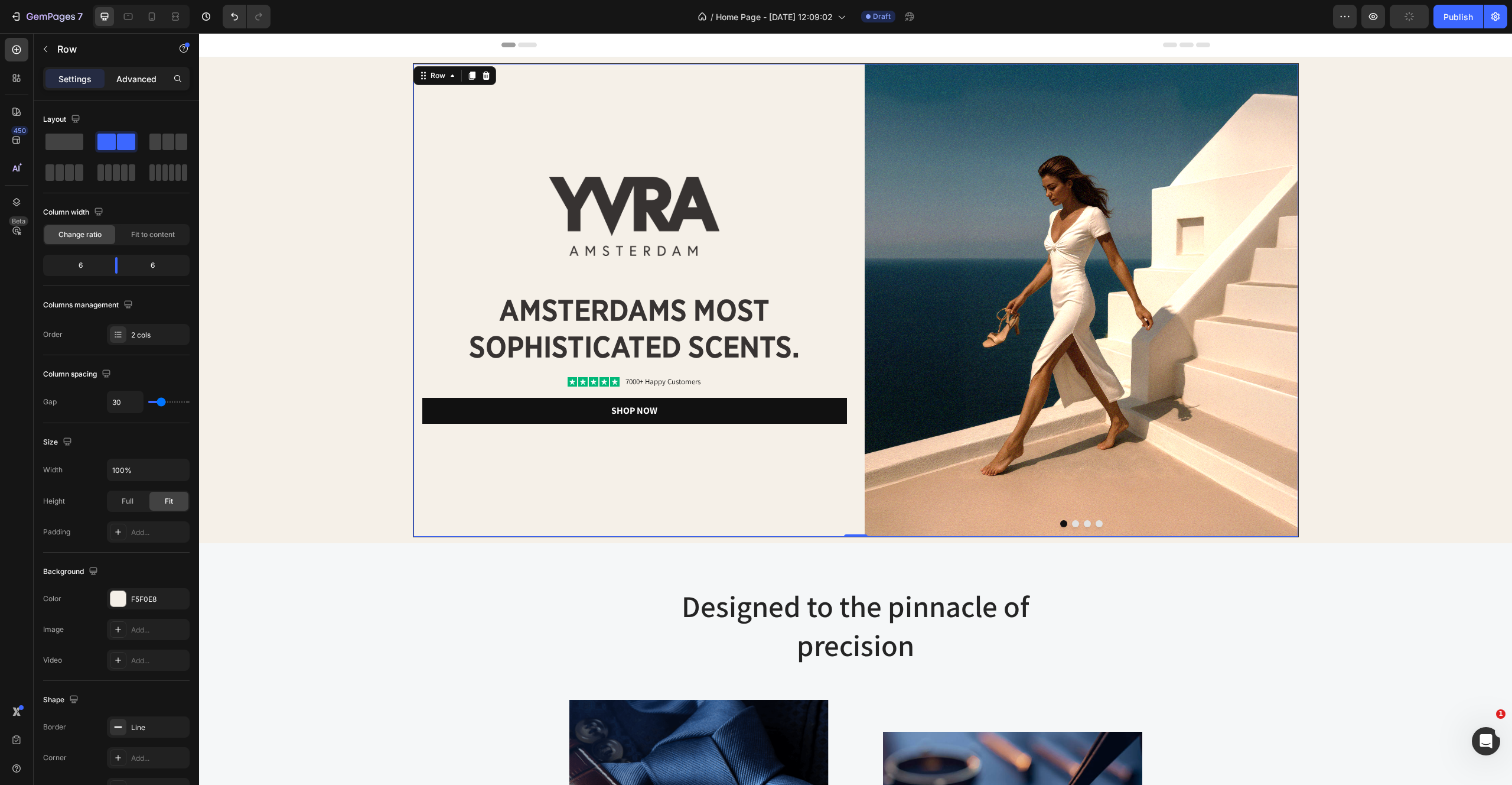
click at [135, 72] on div "Advanced" at bounding box center [136, 78] width 59 height 19
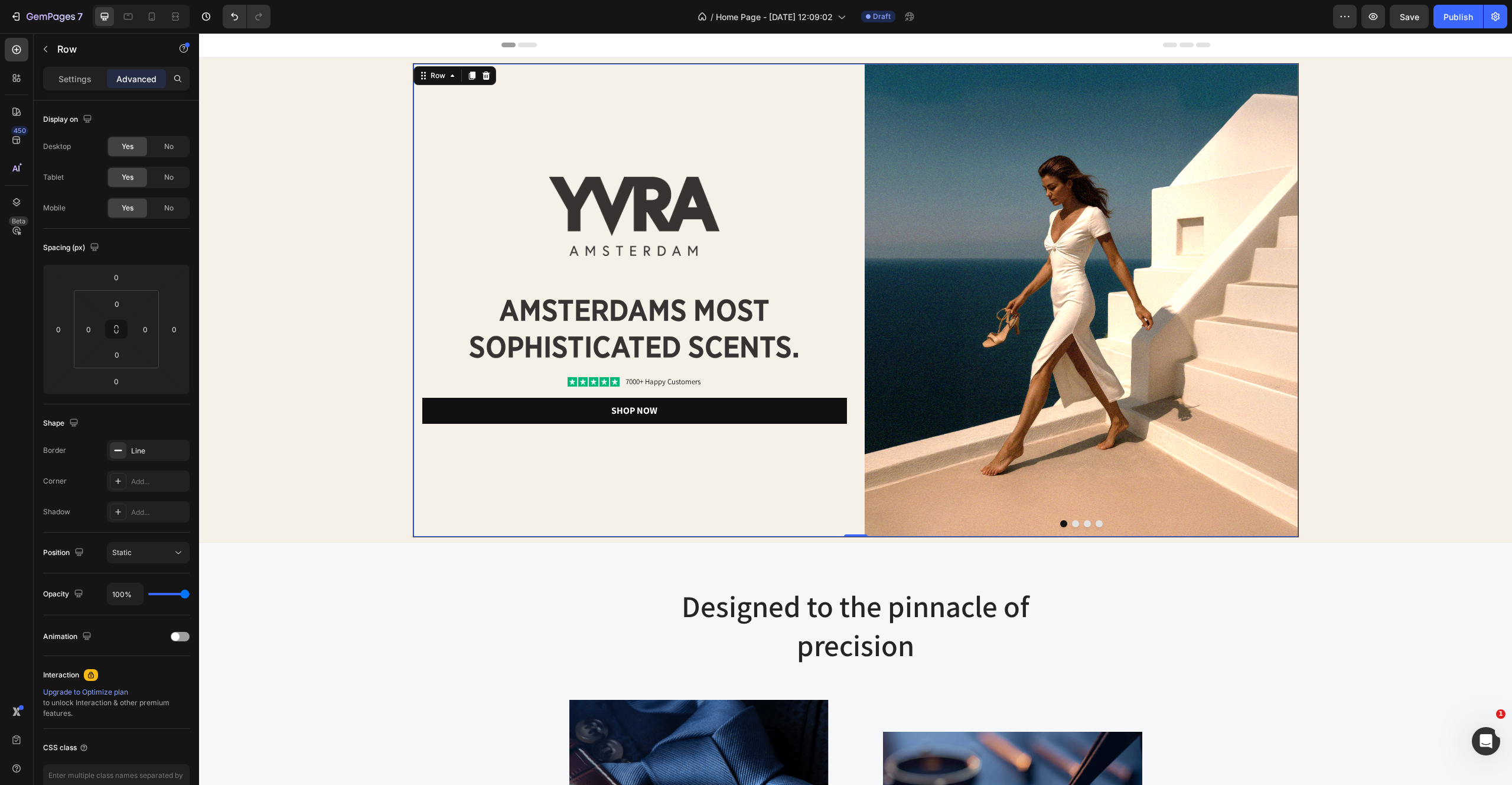
click at [442, 92] on div "Image amsterdams most sophisticated scents. Heading Icon Icon Icon Icon Icon Ic…" at bounding box center [630, 300] width 433 height 473
click at [441, 79] on div "Row" at bounding box center [438, 75] width 20 height 11
click at [656, 260] on div "Image amsterdams most sophisticated scents. Heading Icon Icon Icon Icon Icon Ic…" at bounding box center [634, 300] width 425 height 248
click at [738, 120] on div "Image amsterdams most sophisticated scents. Heading Icon Icon Icon Icon Icon Ic…" at bounding box center [630, 300] width 433 height 473
click at [98, 82] on div "Settings" at bounding box center [74, 78] width 59 height 19
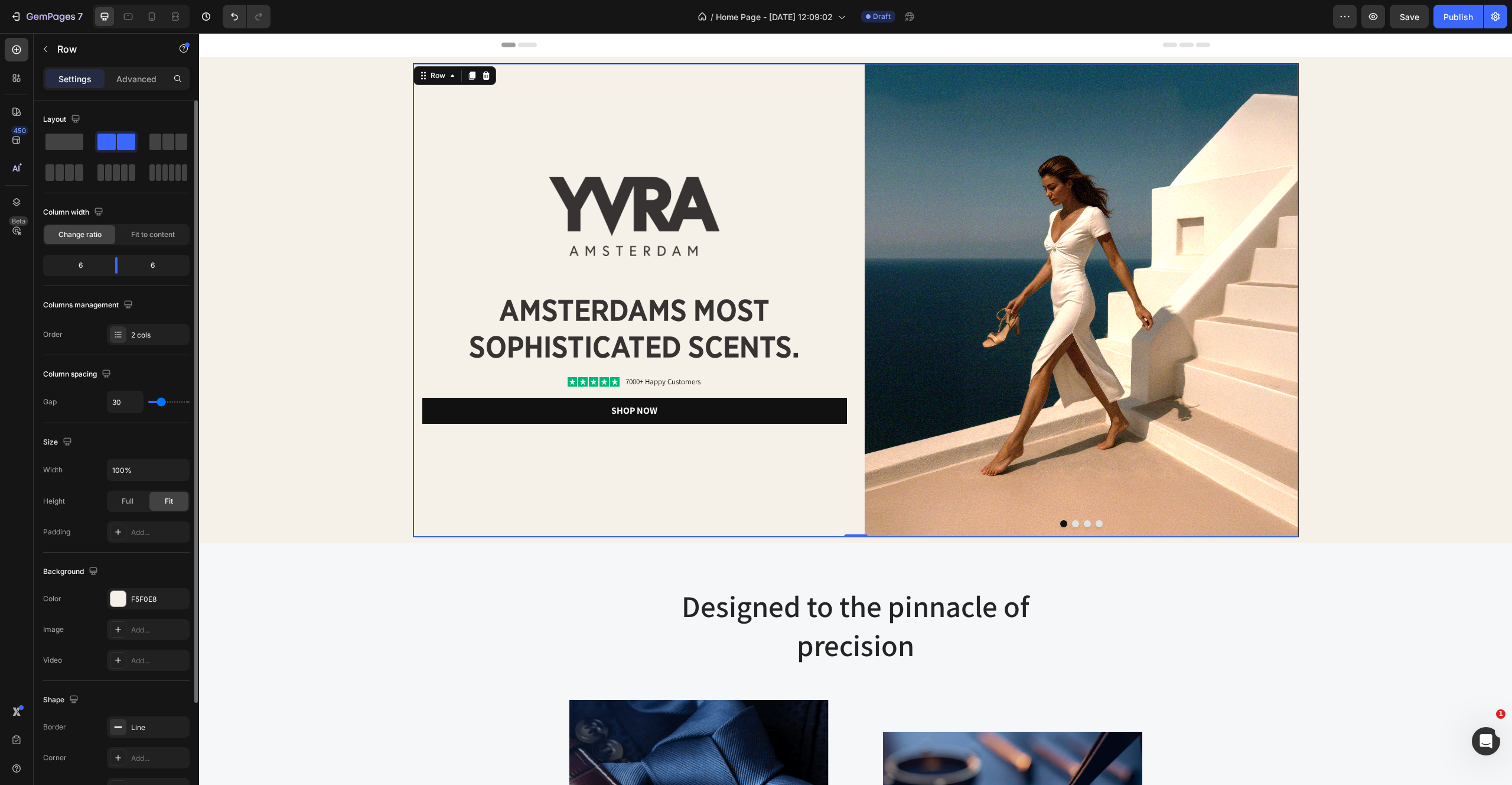
type input "38"
type input "33"
type input "0"
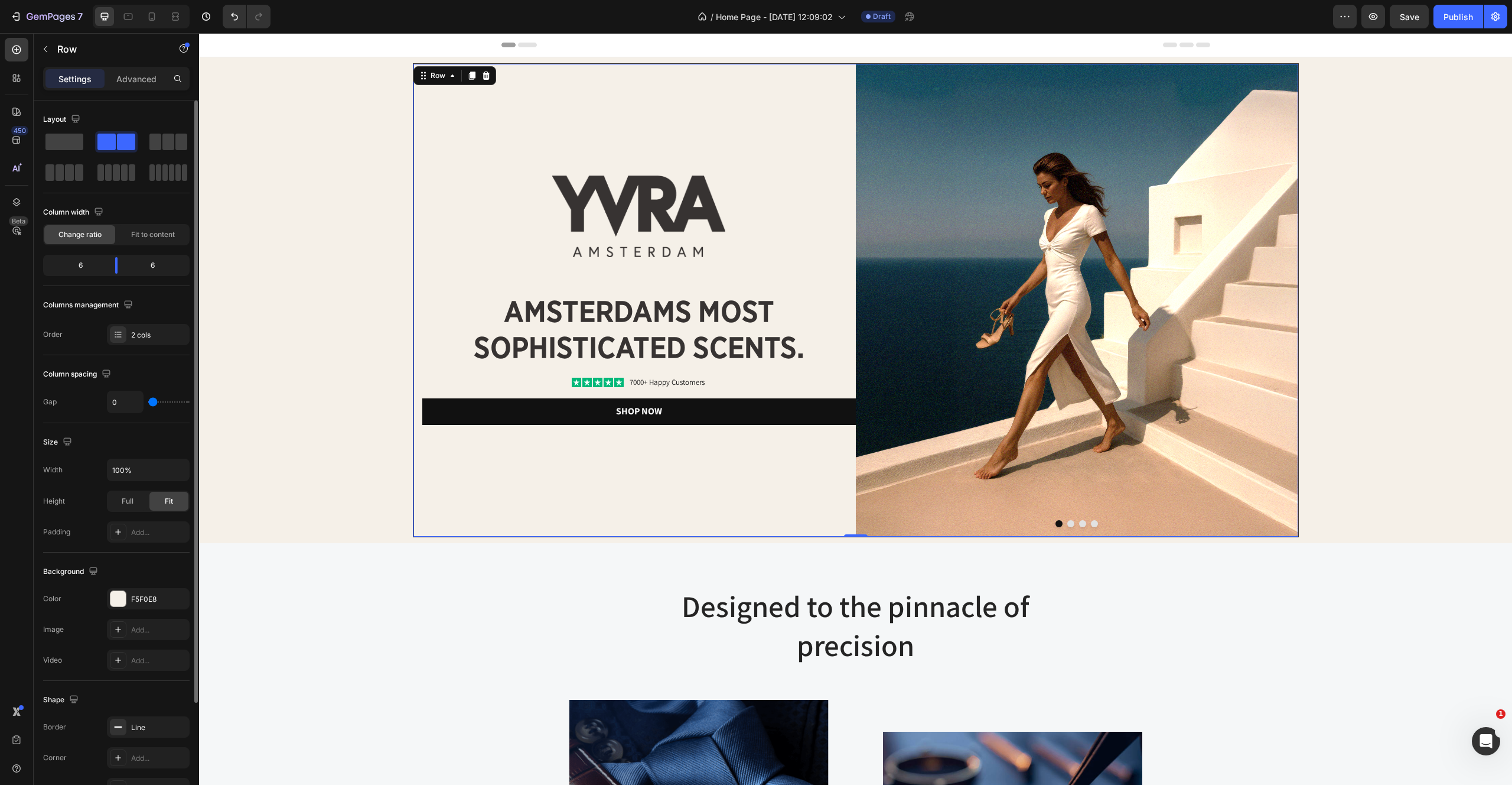
type input "0"
drag, startPoint x: 163, startPoint y: 402, endPoint x: 75, endPoint y: 402, distance: 88.0
click at [75, 402] on div "Gap 0" at bounding box center [116, 402] width 147 height 23
click at [153, 334] on div "2 cols" at bounding box center [159, 335] width 56 height 11
click at [166, 427] on div "Size Width 100% Height Full Fit Padding Add..." at bounding box center [116, 488] width 147 height 129
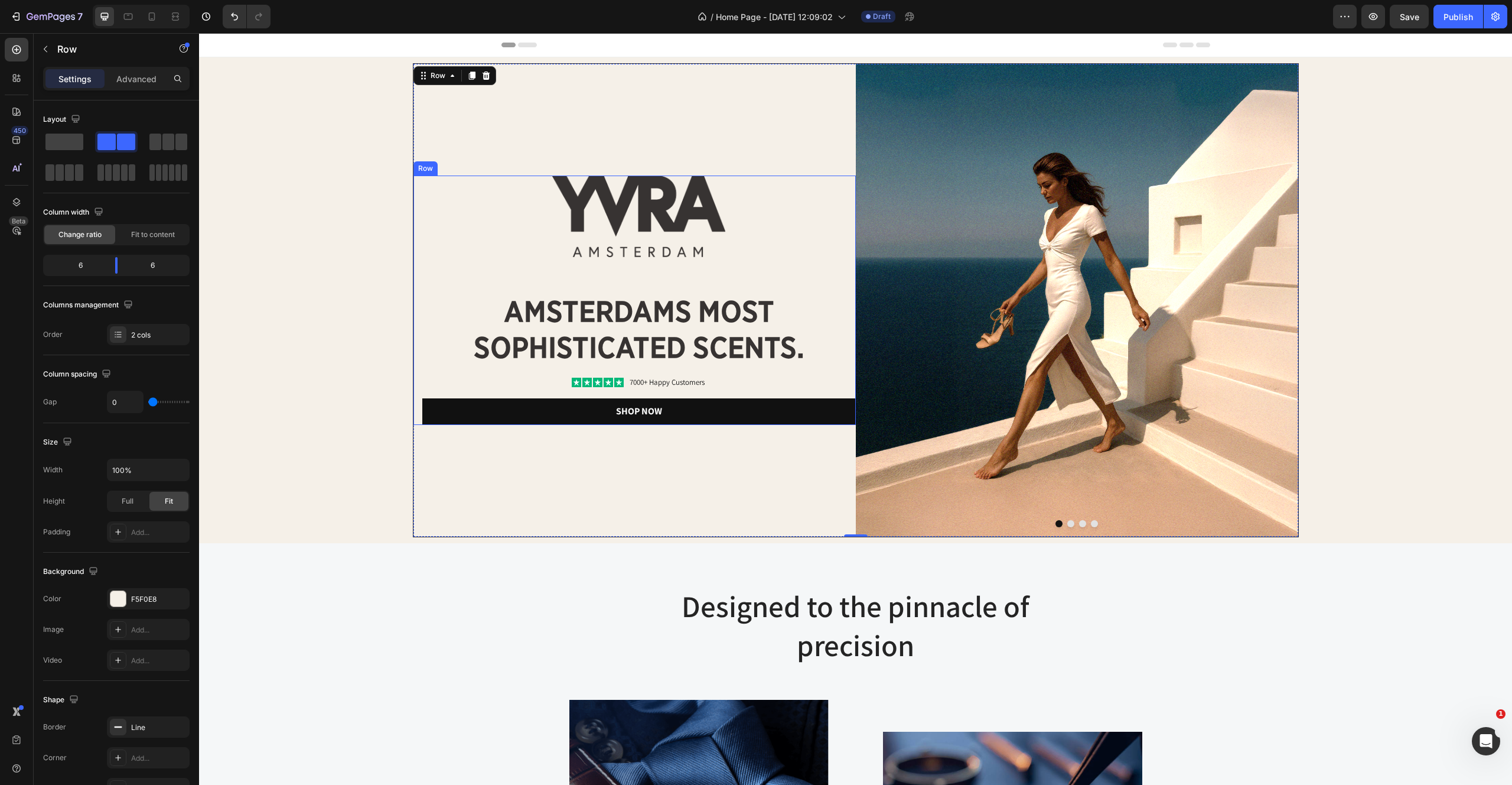
click at [416, 206] on div "Image amsterdams most sophisticated scents. Heading Icon Icon Icon Icon Icon Ic…" at bounding box center [635, 300] width 442 height 249
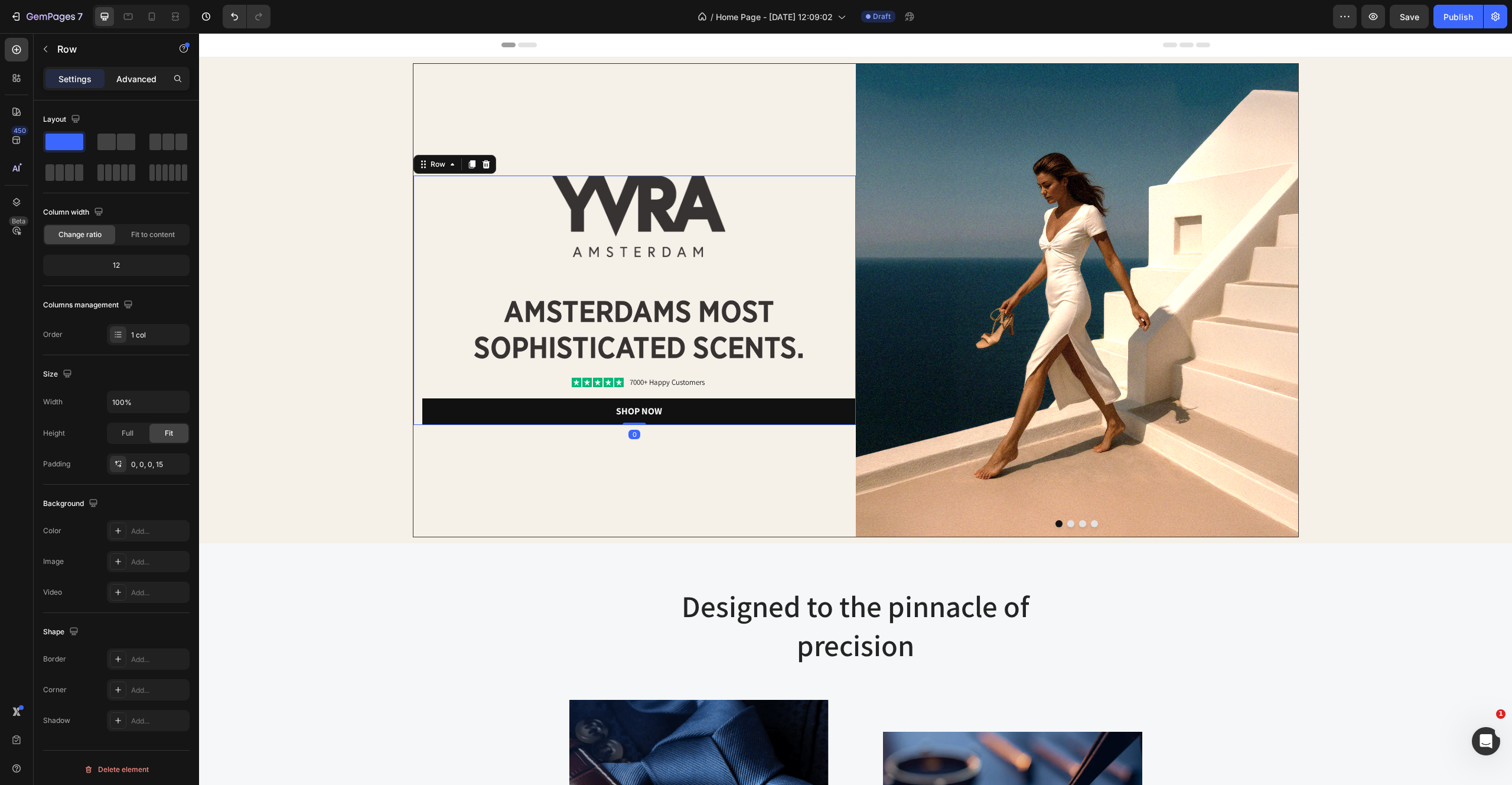
click at [147, 78] on p "Advanced" at bounding box center [136, 79] width 40 height 12
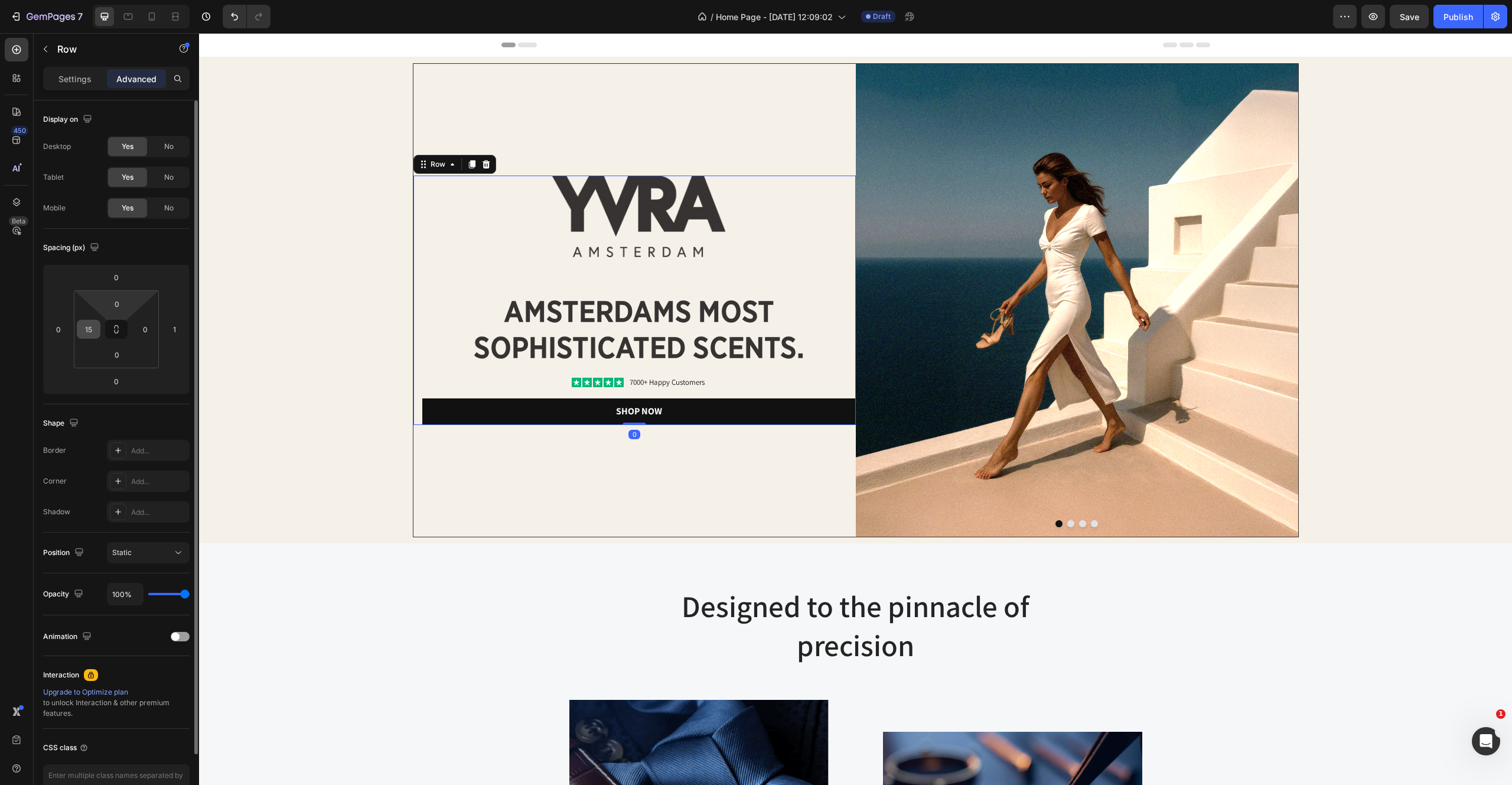
click at [93, 337] on input "15" at bounding box center [89, 330] width 18 height 18
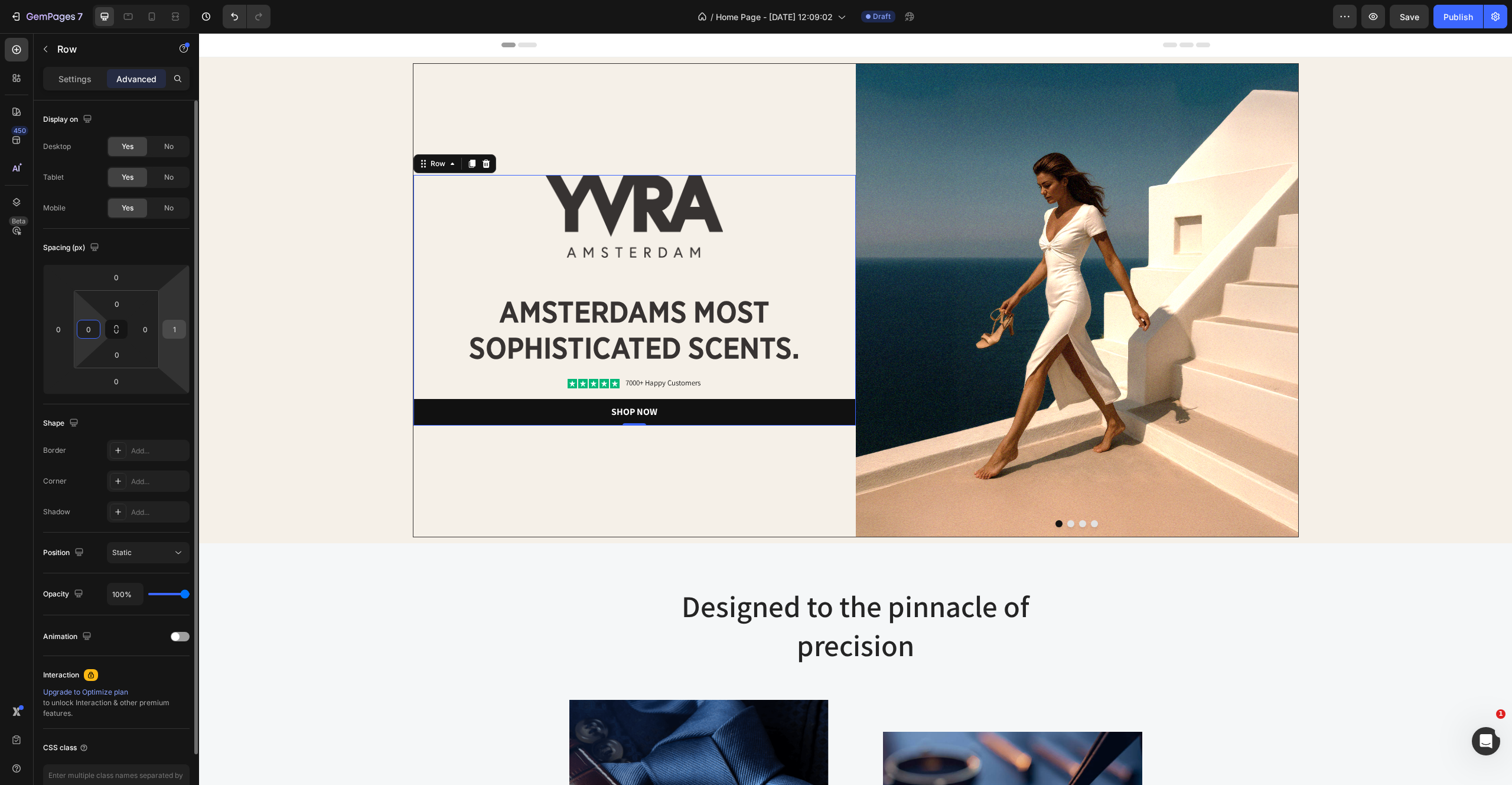
type input "0"
click at [178, 327] on input "1" at bounding box center [175, 330] width 18 height 18
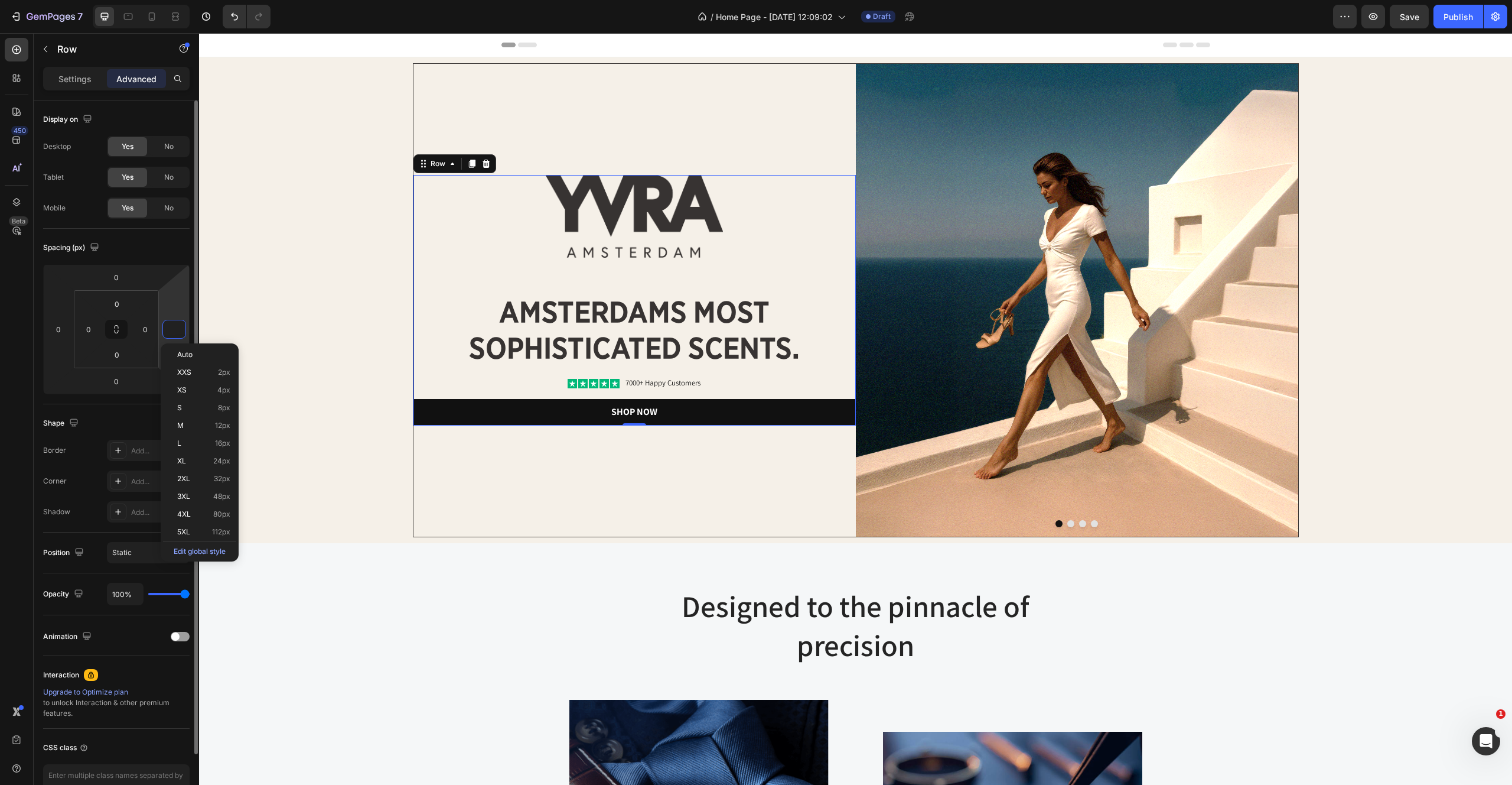
type input "0"
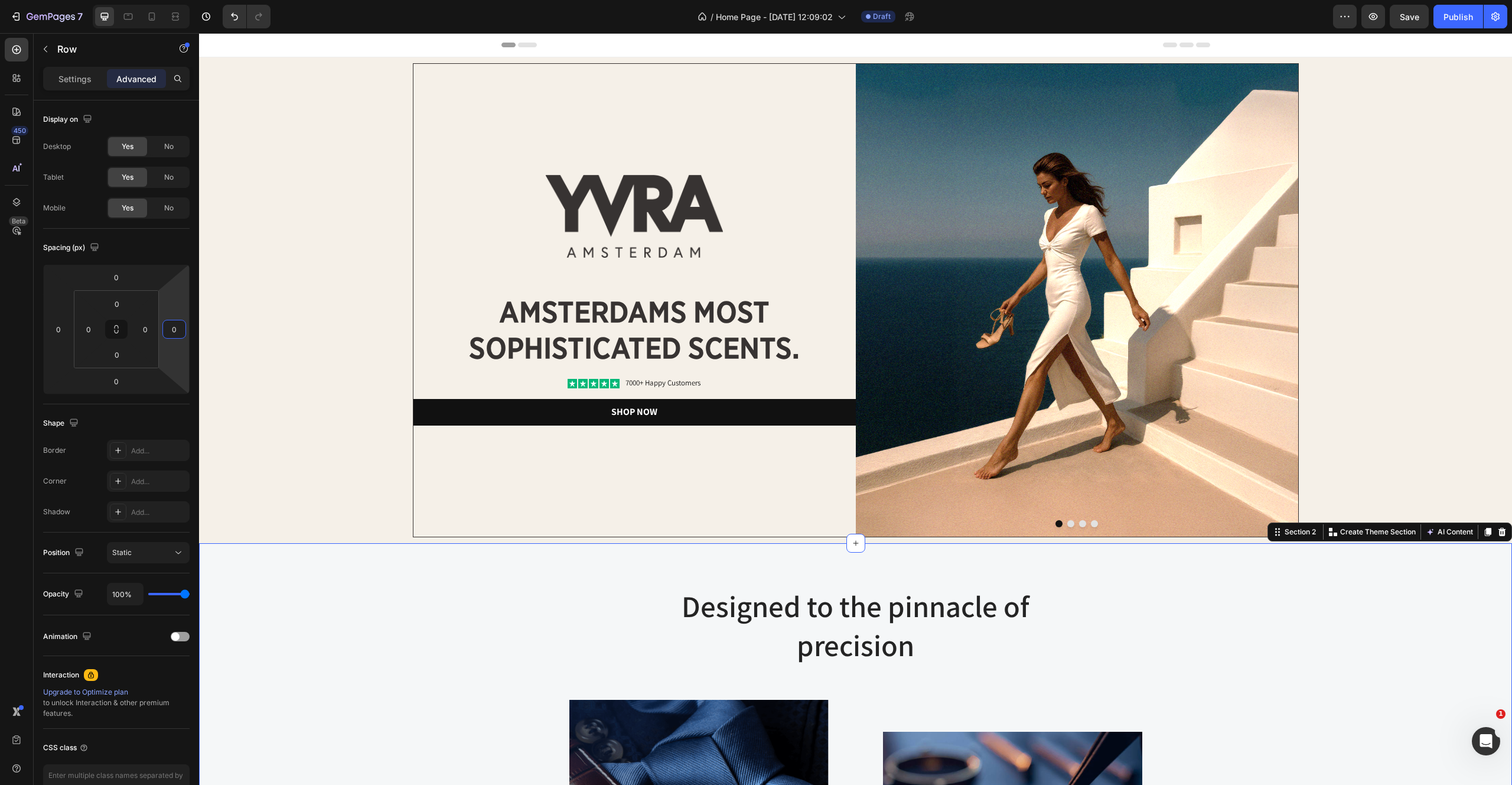
click at [660, 181] on img at bounding box center [635, 216] width 178 height 83
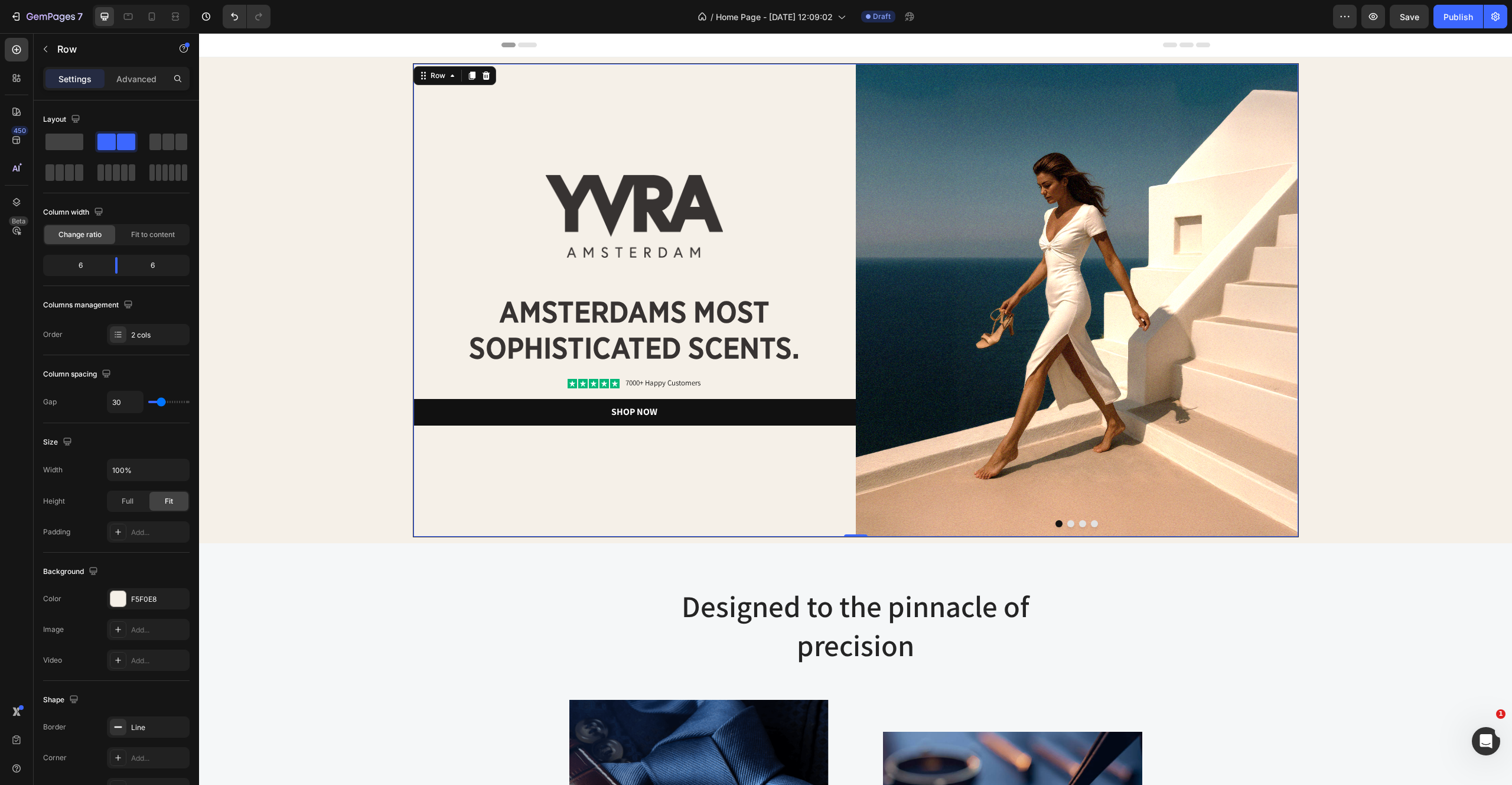
click at [483, 512] on div "Image amsterdams most sophisticated scents. Heading Icon Icon Icon Icon Icon Ic…" at bounding box center [635, 300] width 442 height 473
click at [445, 71] on div "Row" at bounding box center [438, 75] width 20 height 11
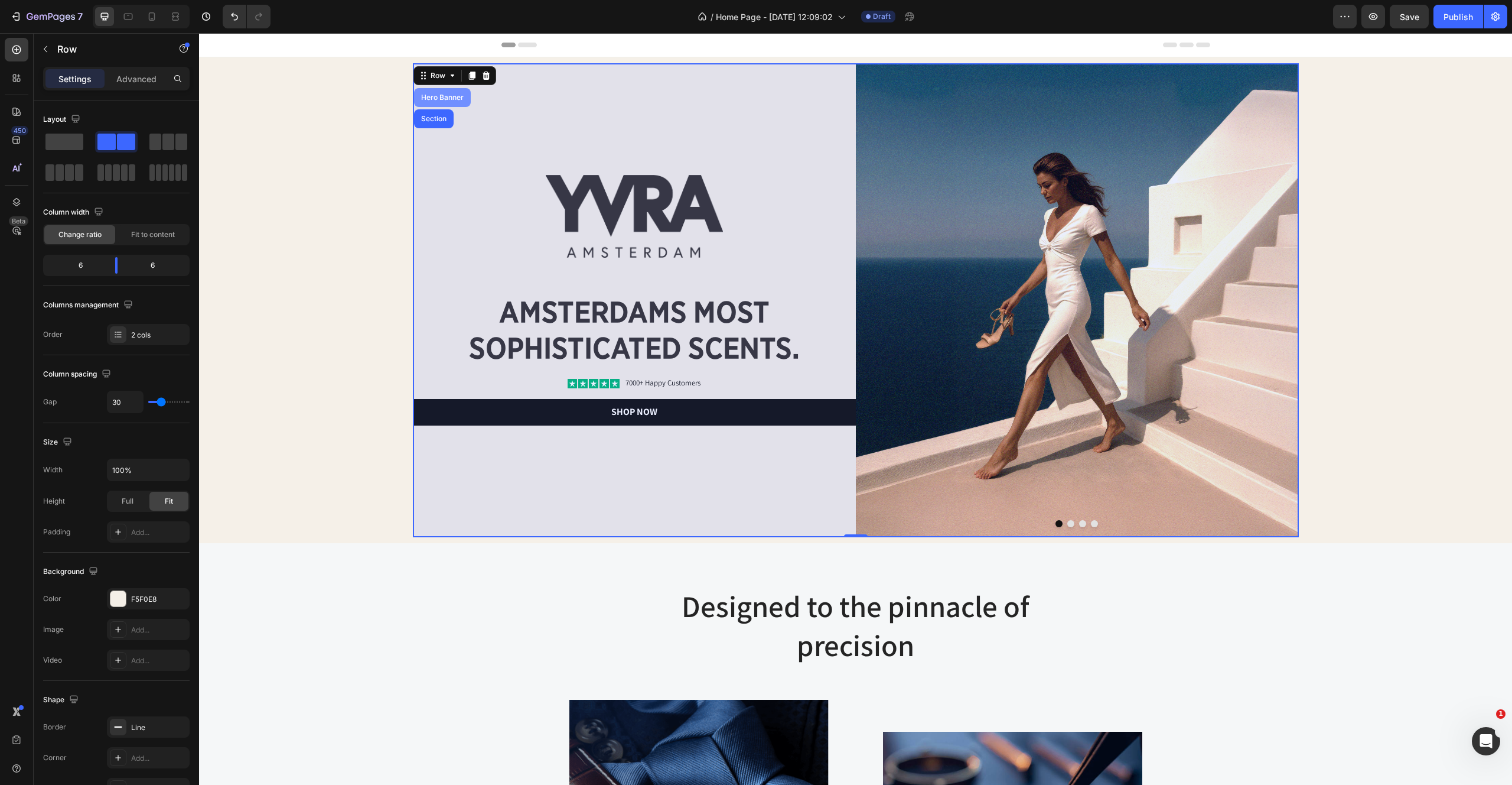
click at [444, 95] on div "Hero Banner" at bounding box center [442, 97] width 47 height 7
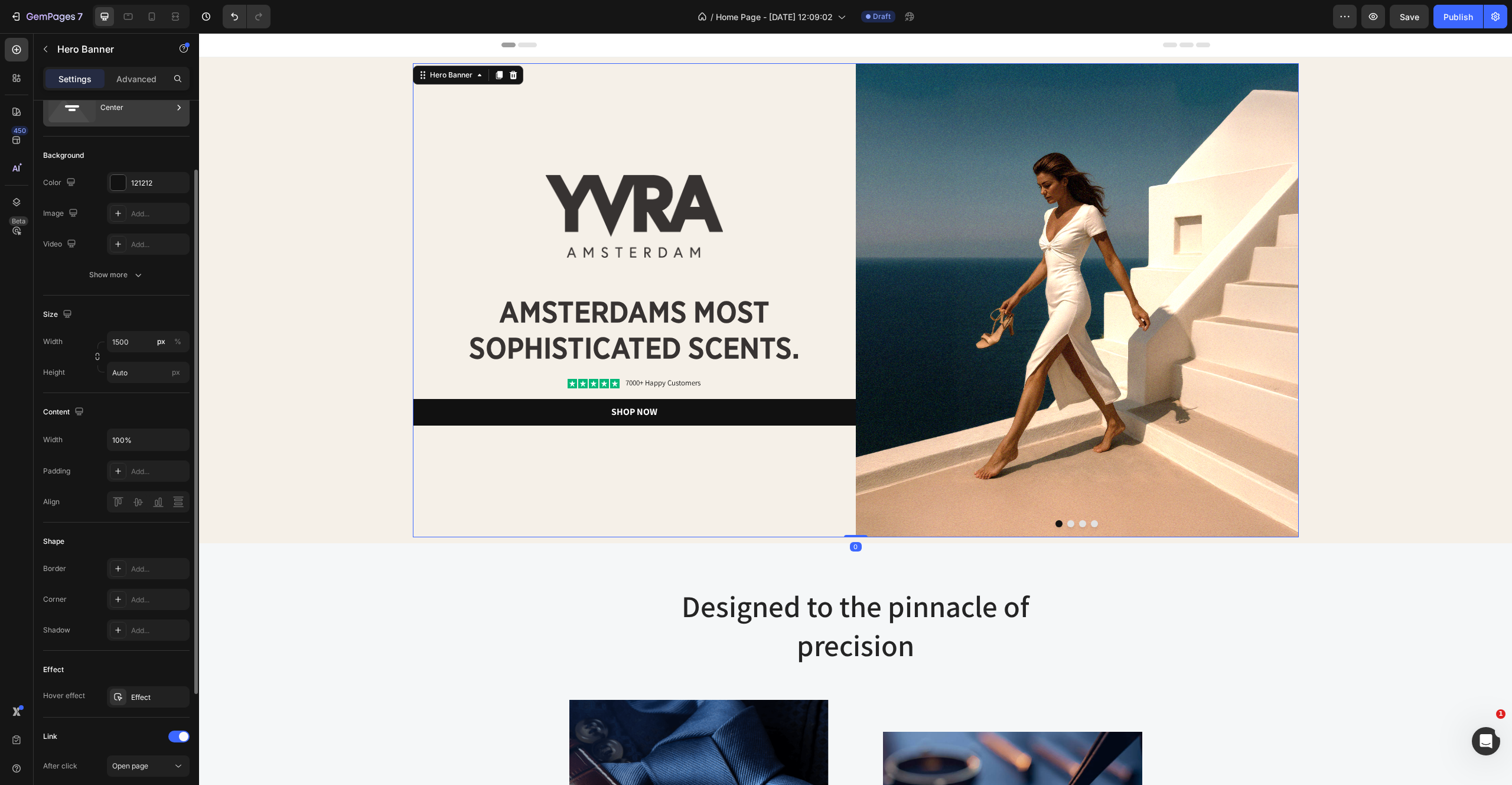
scroll to position [68, 0]
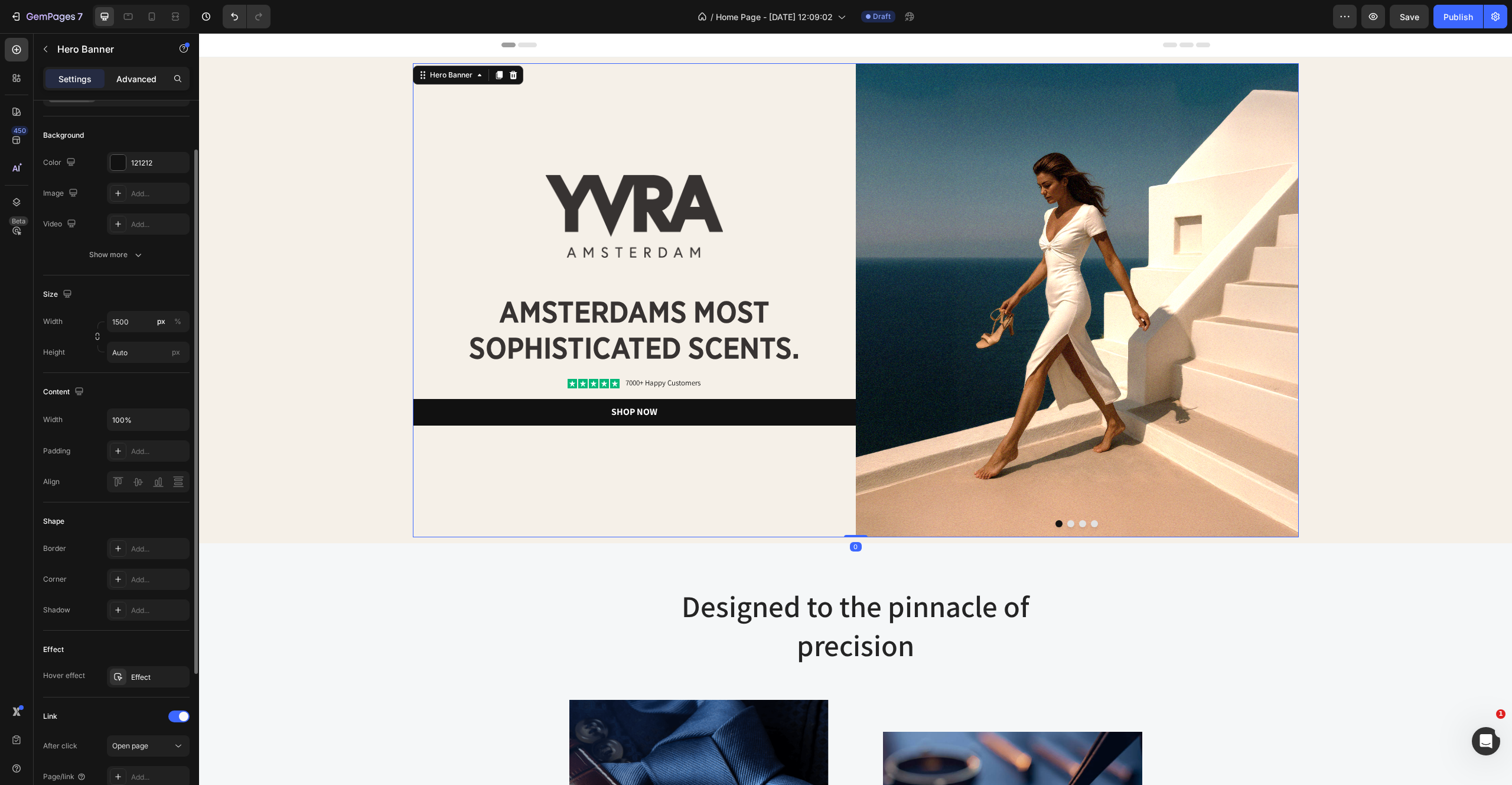
click at [143, 77] on p "Advanced" at bounding box center [136, 79] width 40 height 12
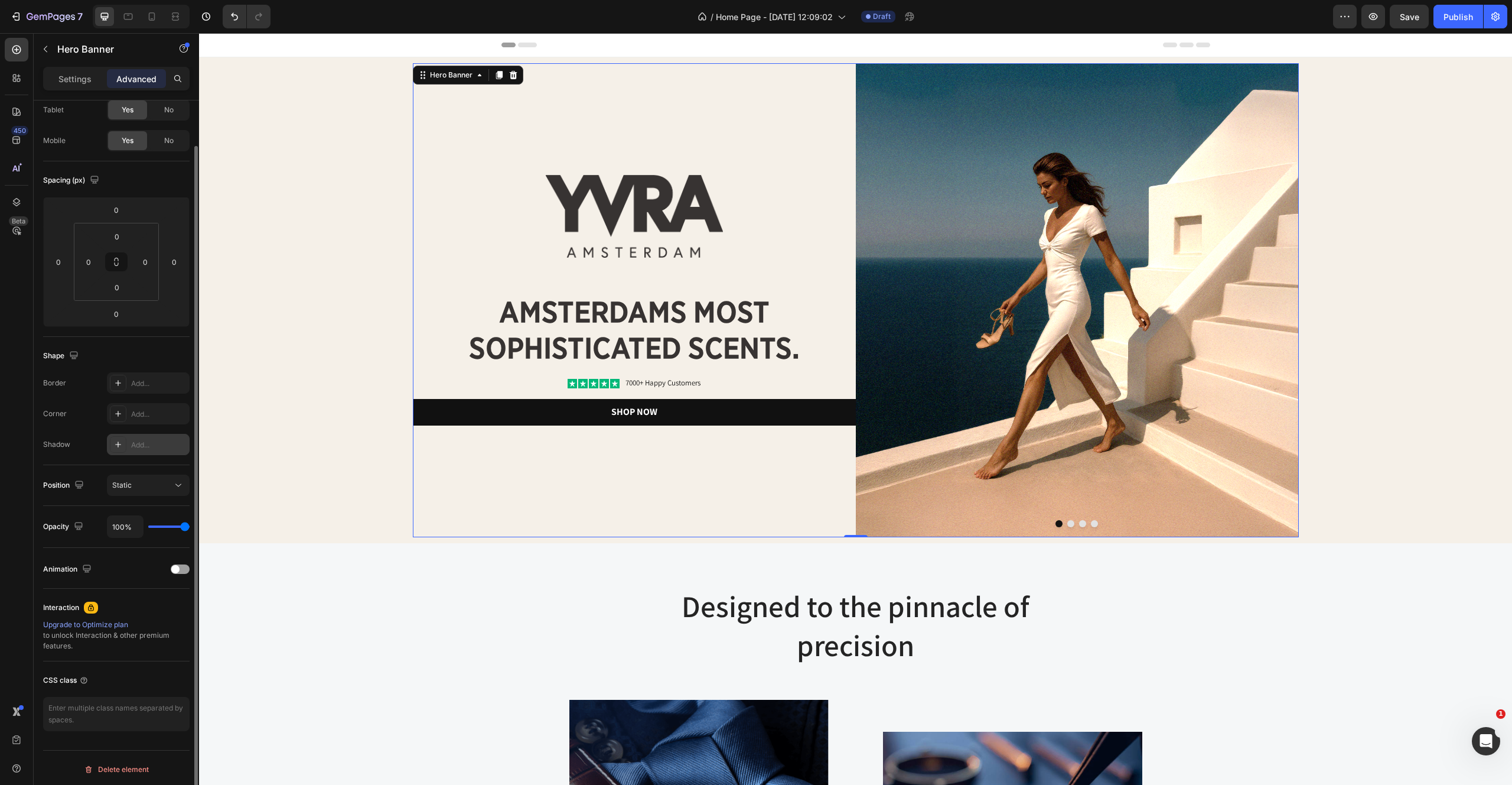
scroll to position [0, 0]
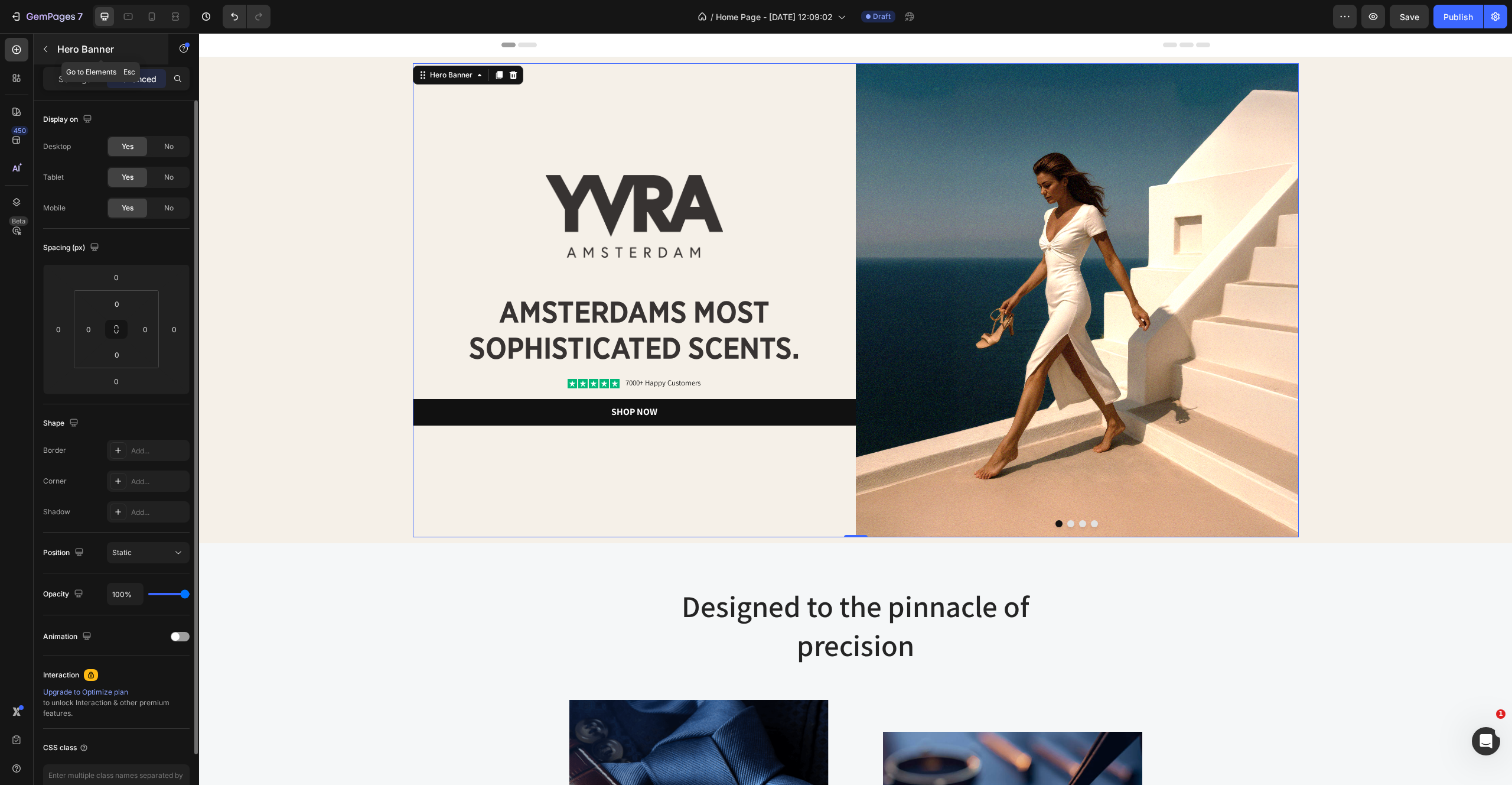
click at [81, 56] on p "Hero Banner" at bounding box center [107, 49] width 100 height 14
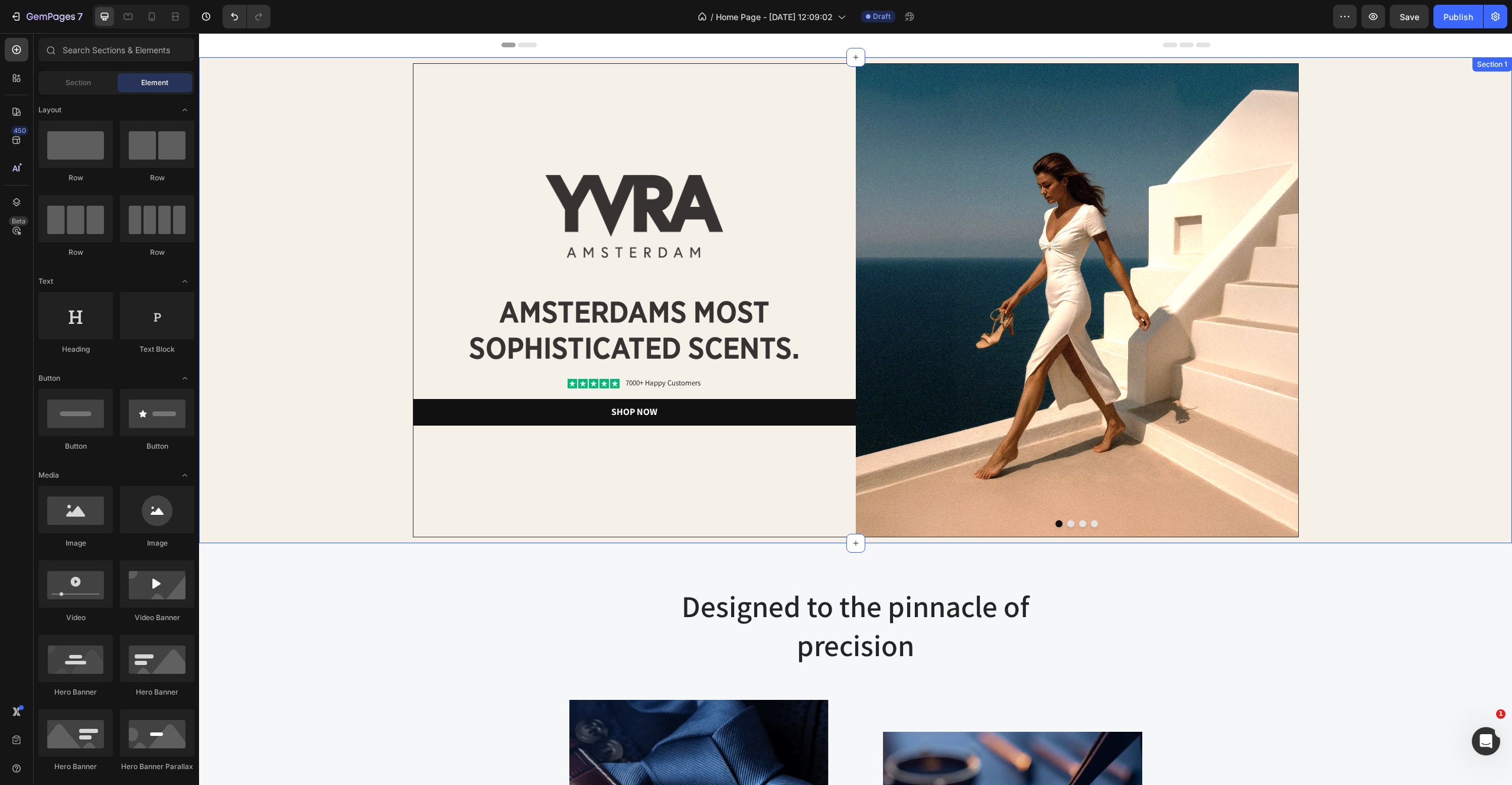
click at [417, 102] on div "Image amsterdams most sophisticated scents. Heading Icon Icon Icon Icon Icon Ic…" at bounding box center [635, 300] width 442 height 473
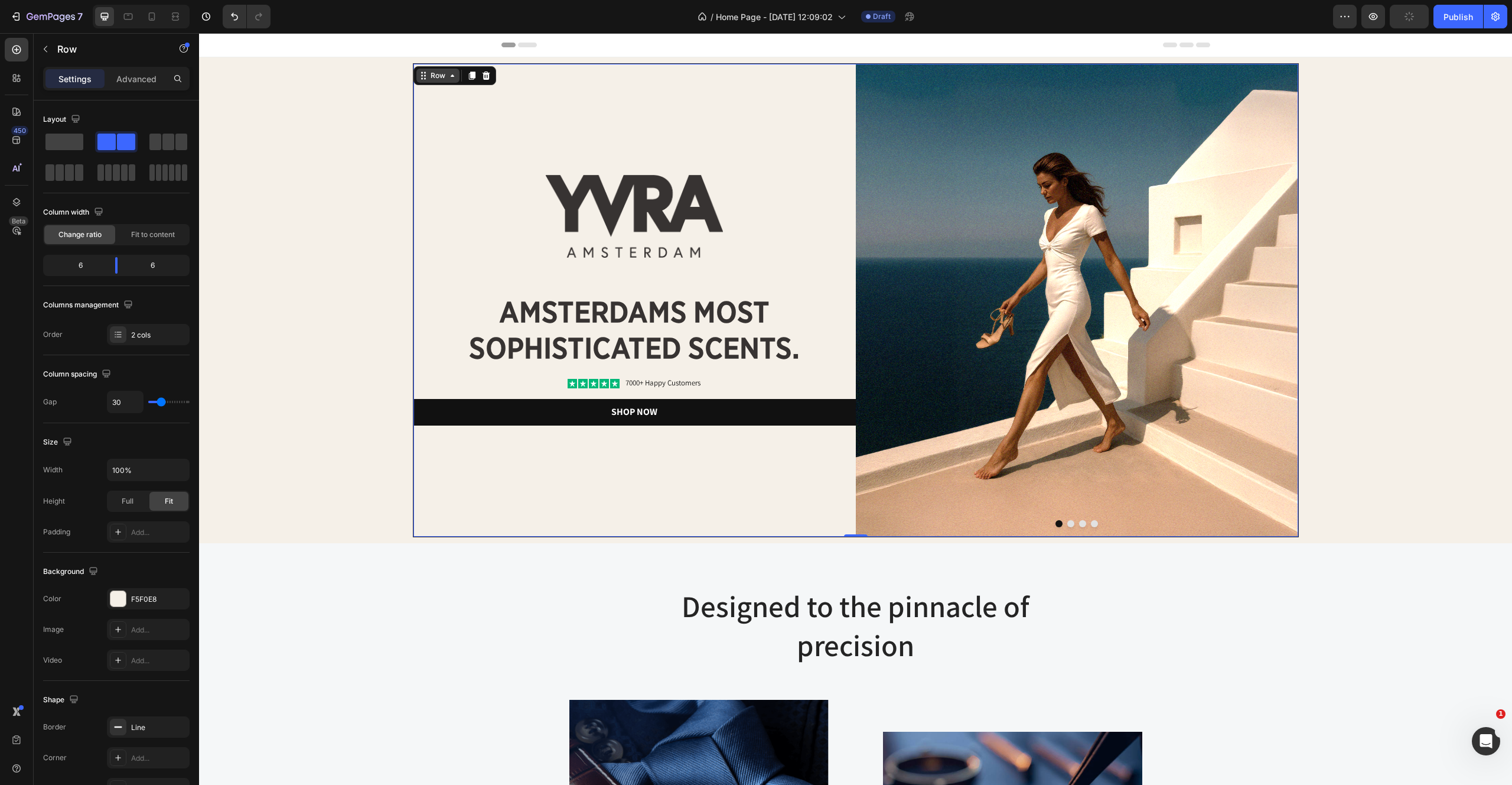
click at [438, 75] on div "Row" at bounding box center [438, 75] width 20 height 11
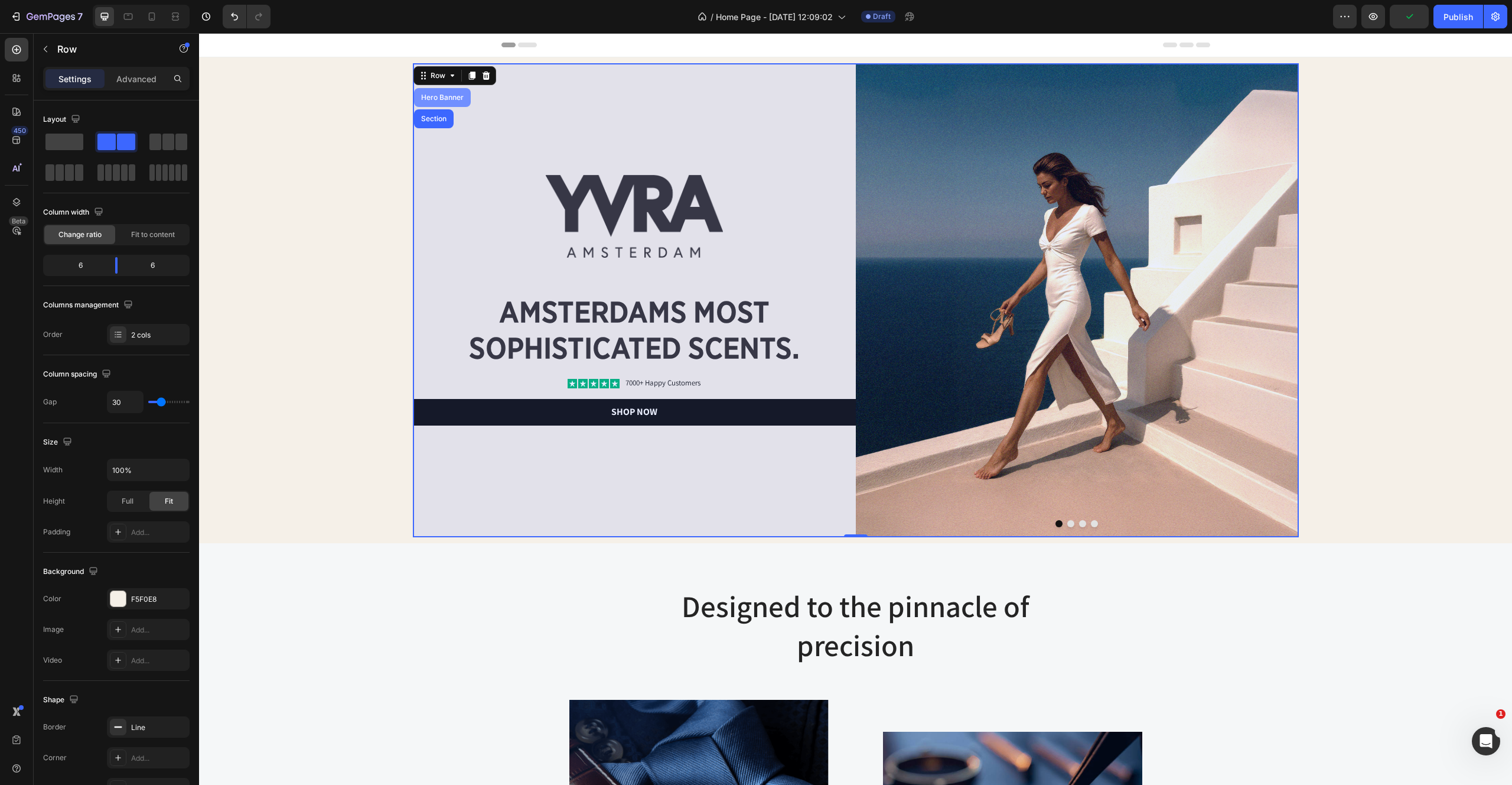
click at [441, 100] on div "Hero Banner" at bounding box center [442, 97] width 47 height 7
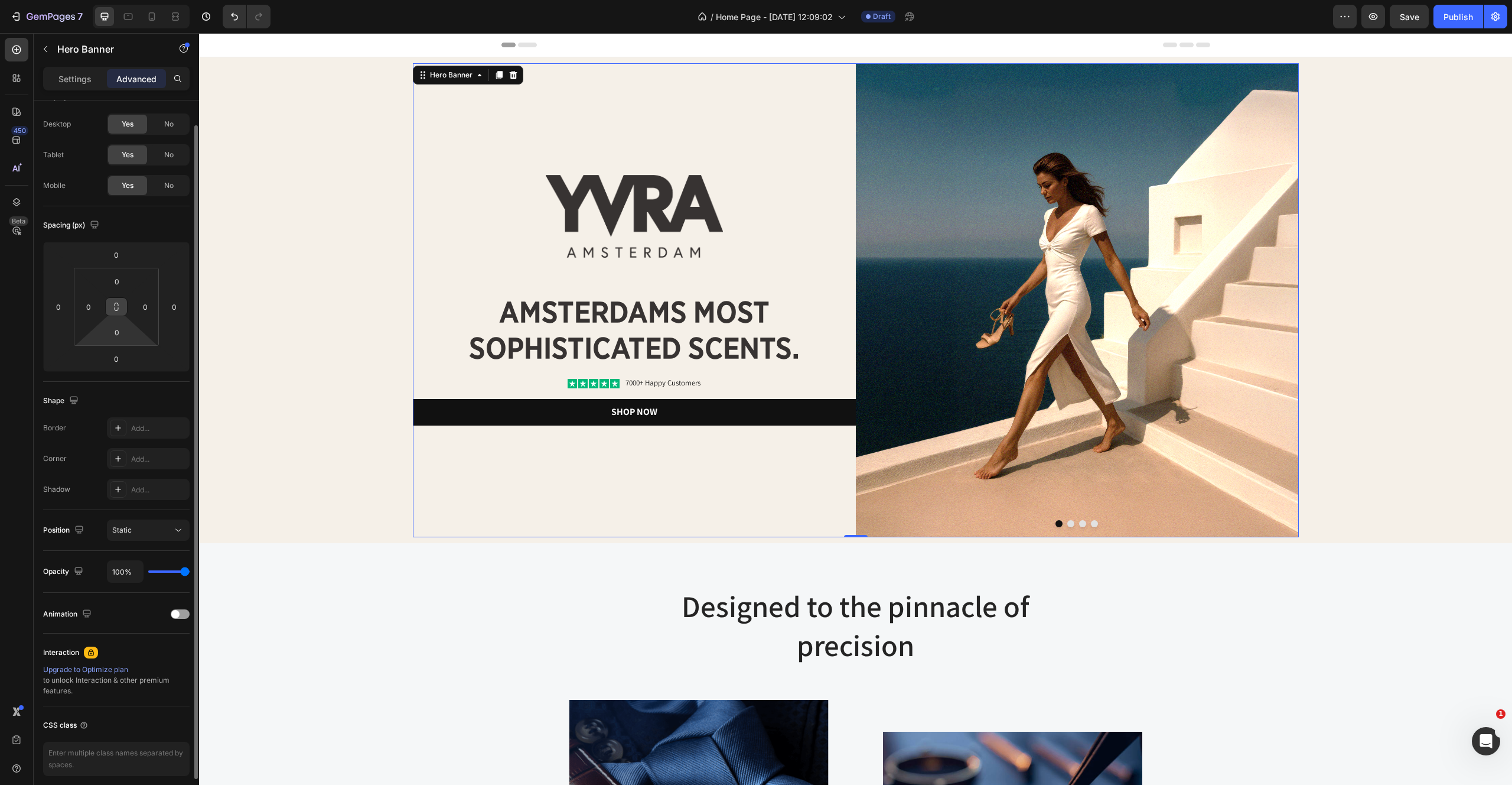
scroll to position [21, 0]
click at [440, 72] on div "Hero Banner" at bounding box center [451, 75] width 47 height 11
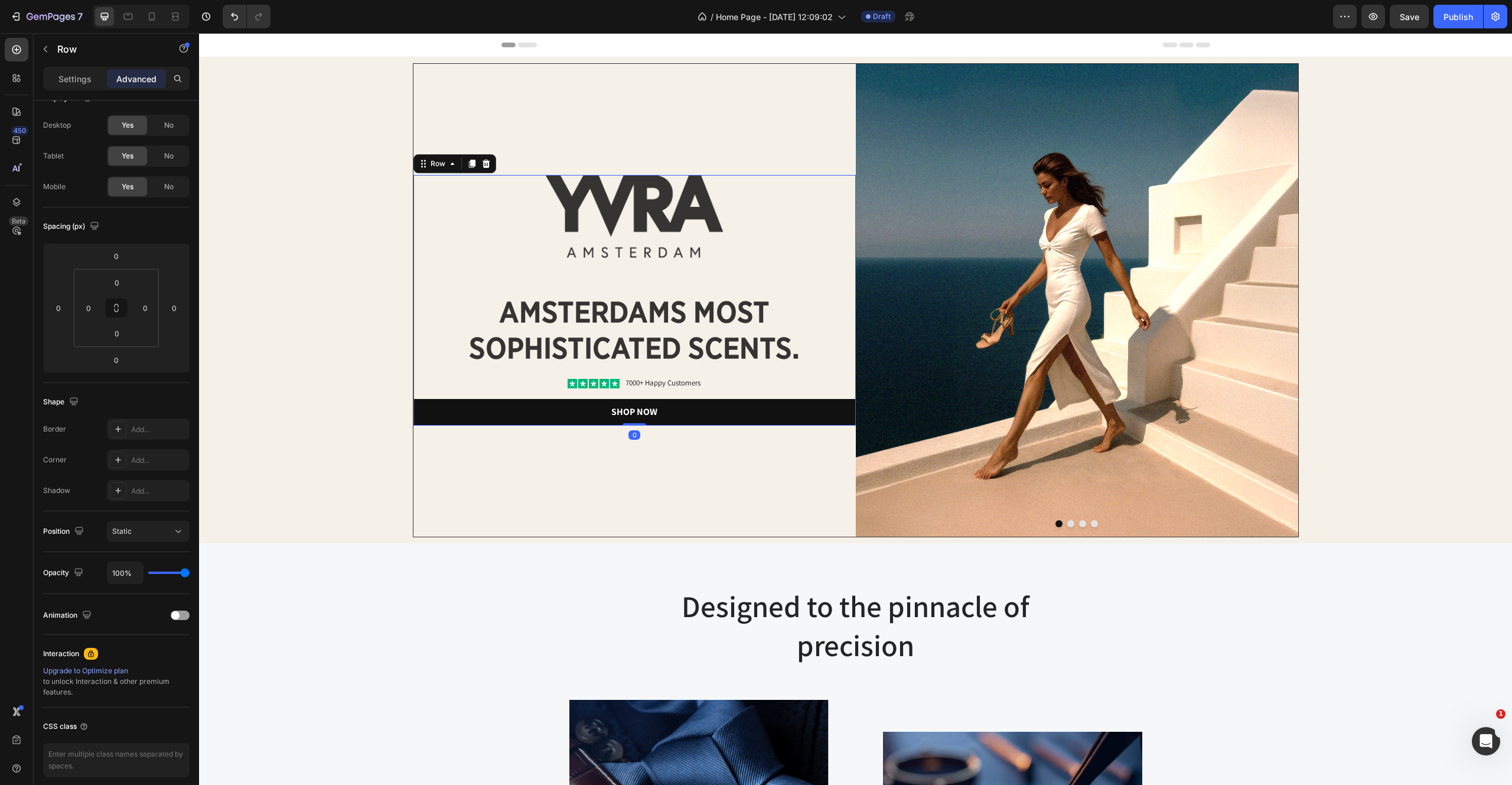
click at [490, 263] on div "Image amsterdams most sophisticated scents. Heading Icon Icon Icon Icon Icon Ic…" at bounding box center [635, 300] width 442 height 251
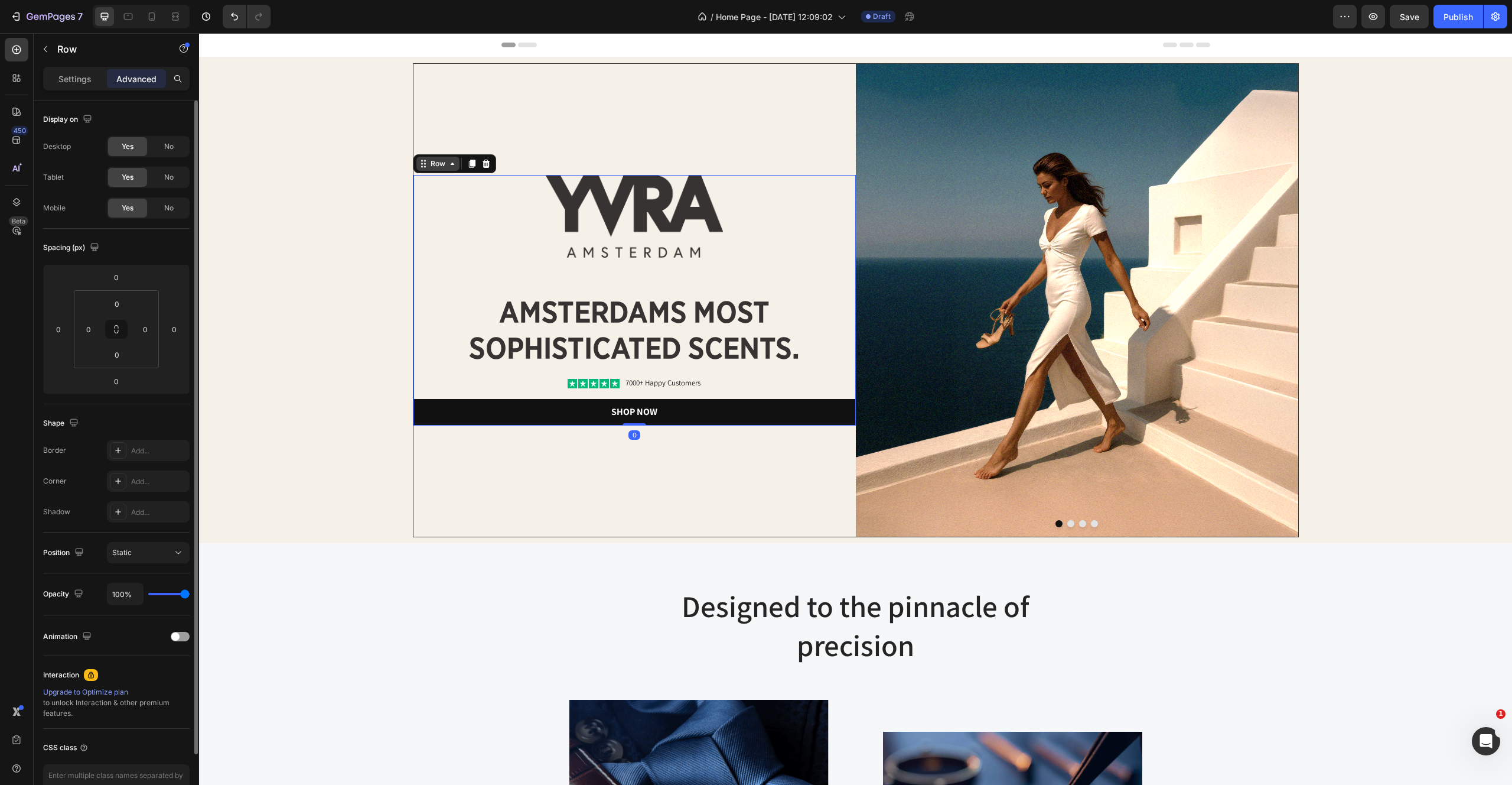
click at [451, 163] on icon at bounding box center [452, 163] width 10 height 10
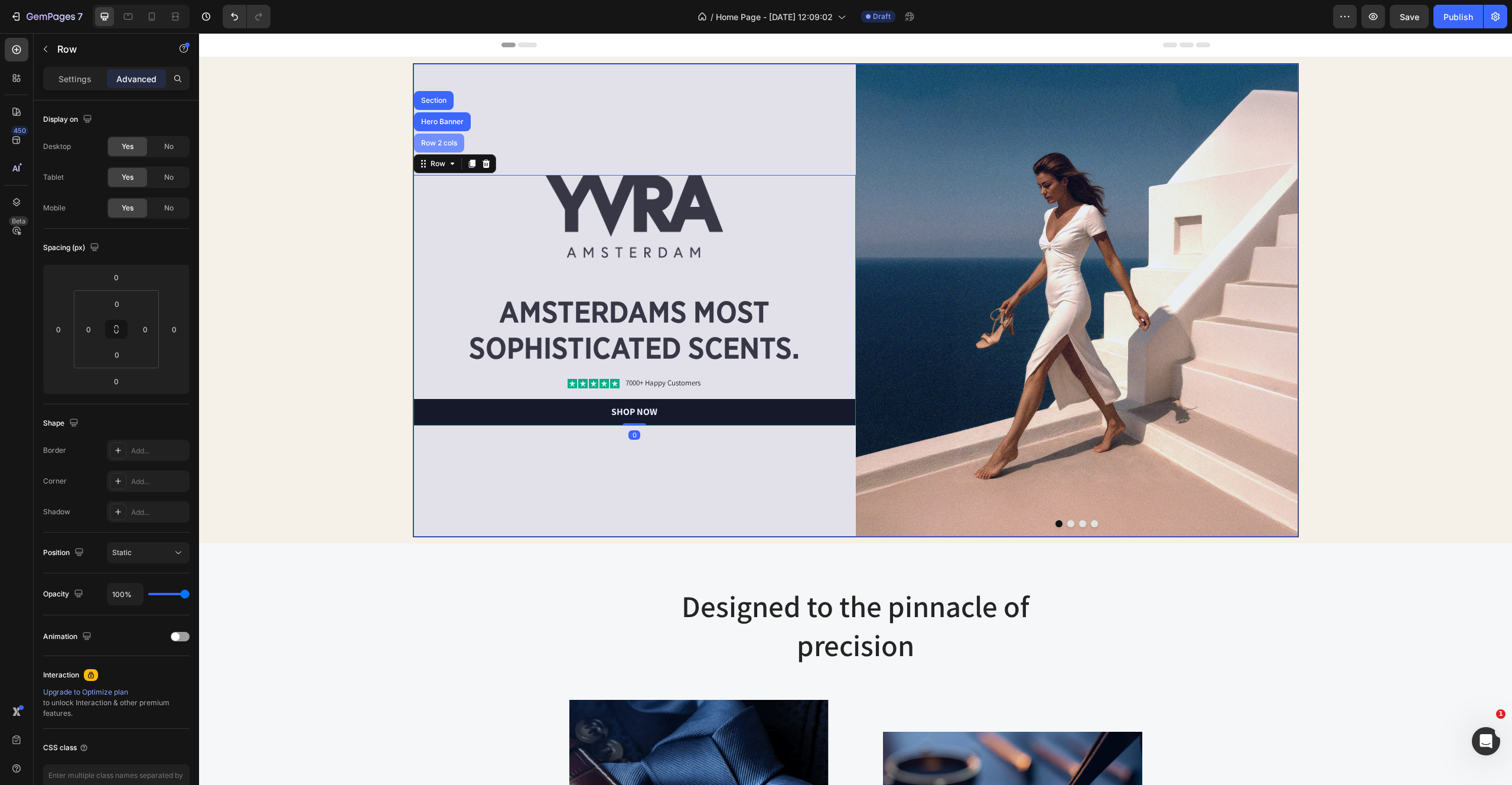
click at [442, 141] on div "Row 2 cols" at bounding box center [439, 142] width 41 height 7
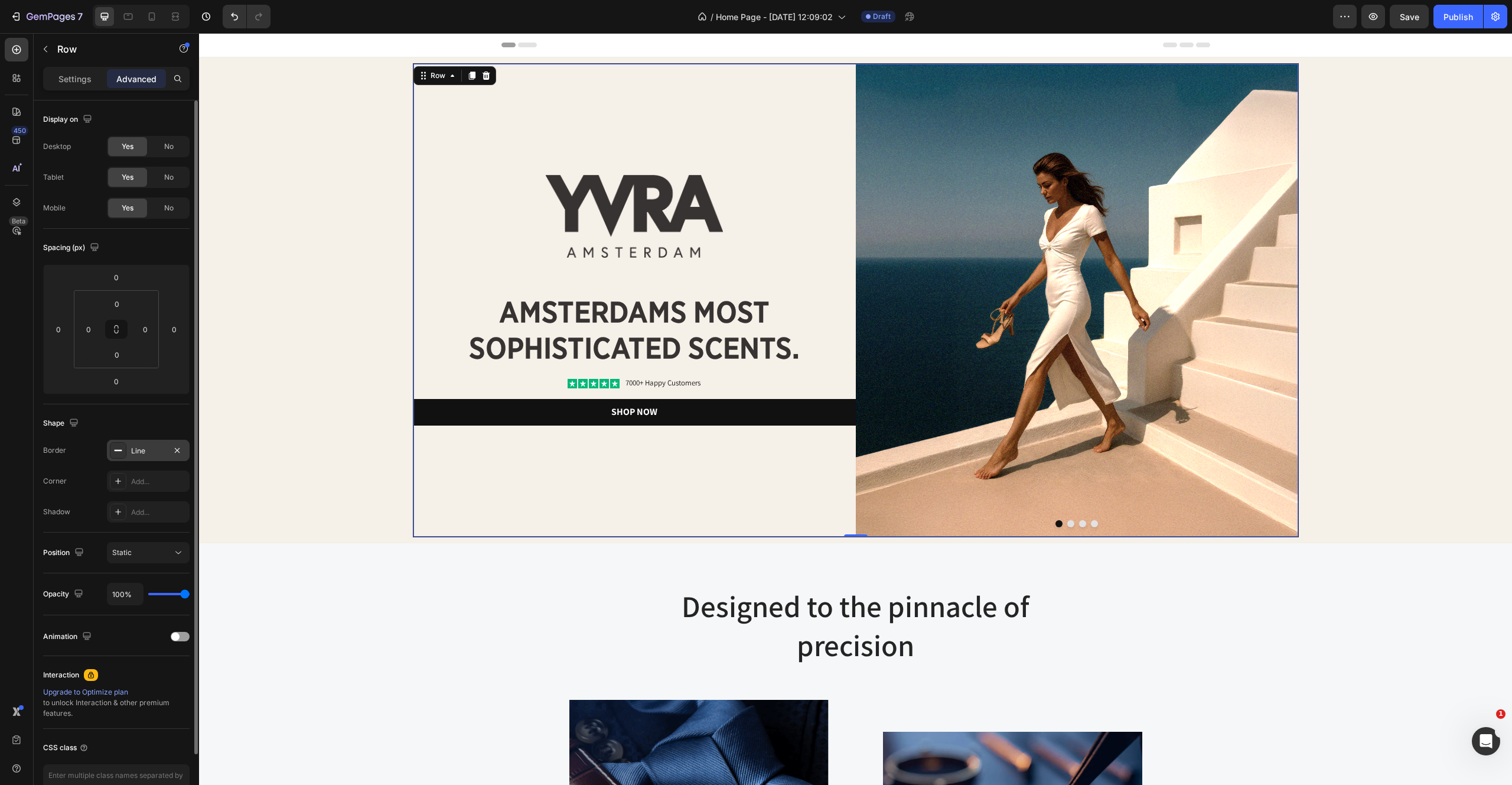
click at [149, 452] on div "Line" at bounding box center [148, 451] width 35 height 11
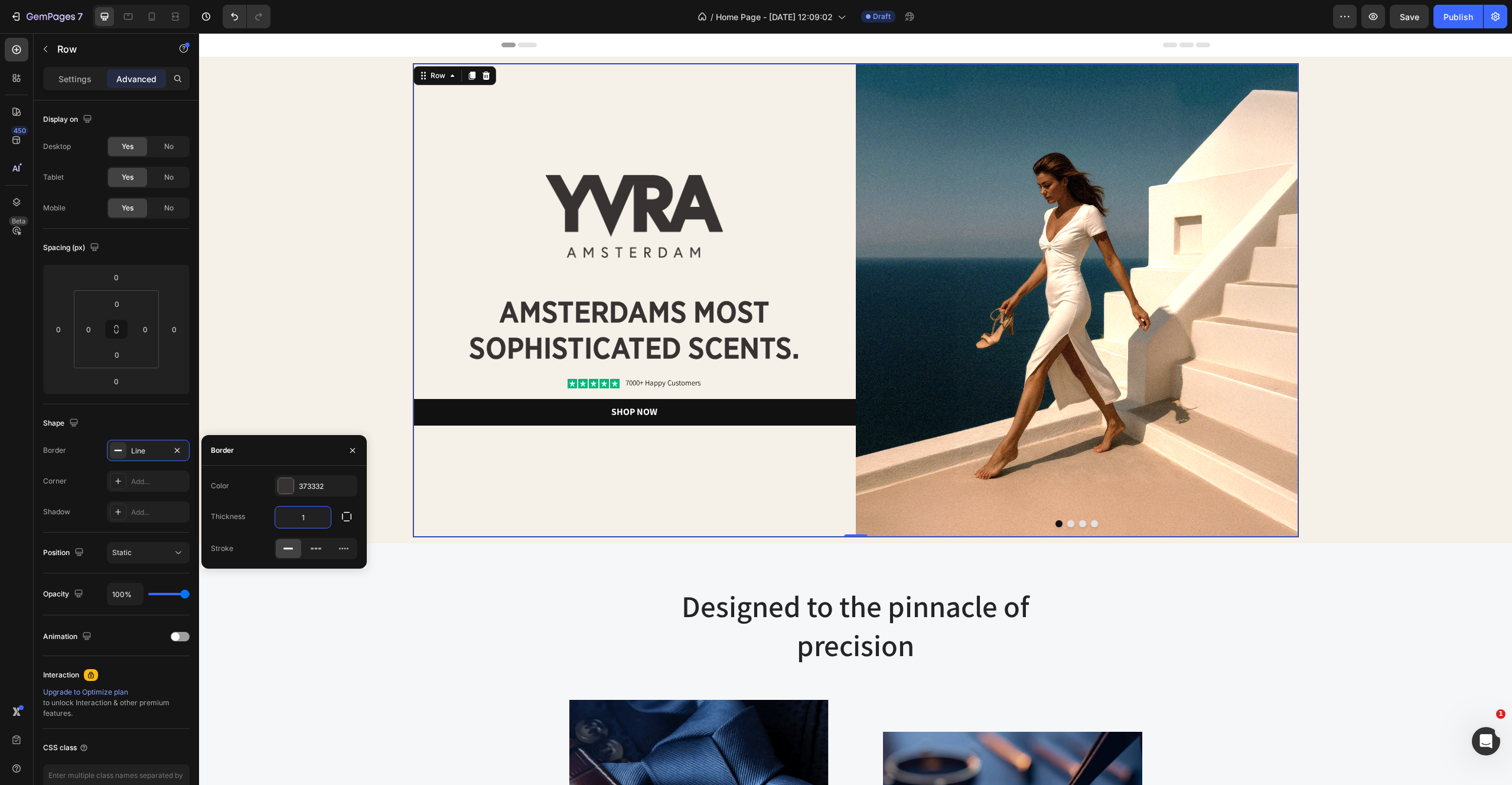
click at [315, 520] on input "1" at bounding box center [303, 517] width 56 height 21
type input "2"
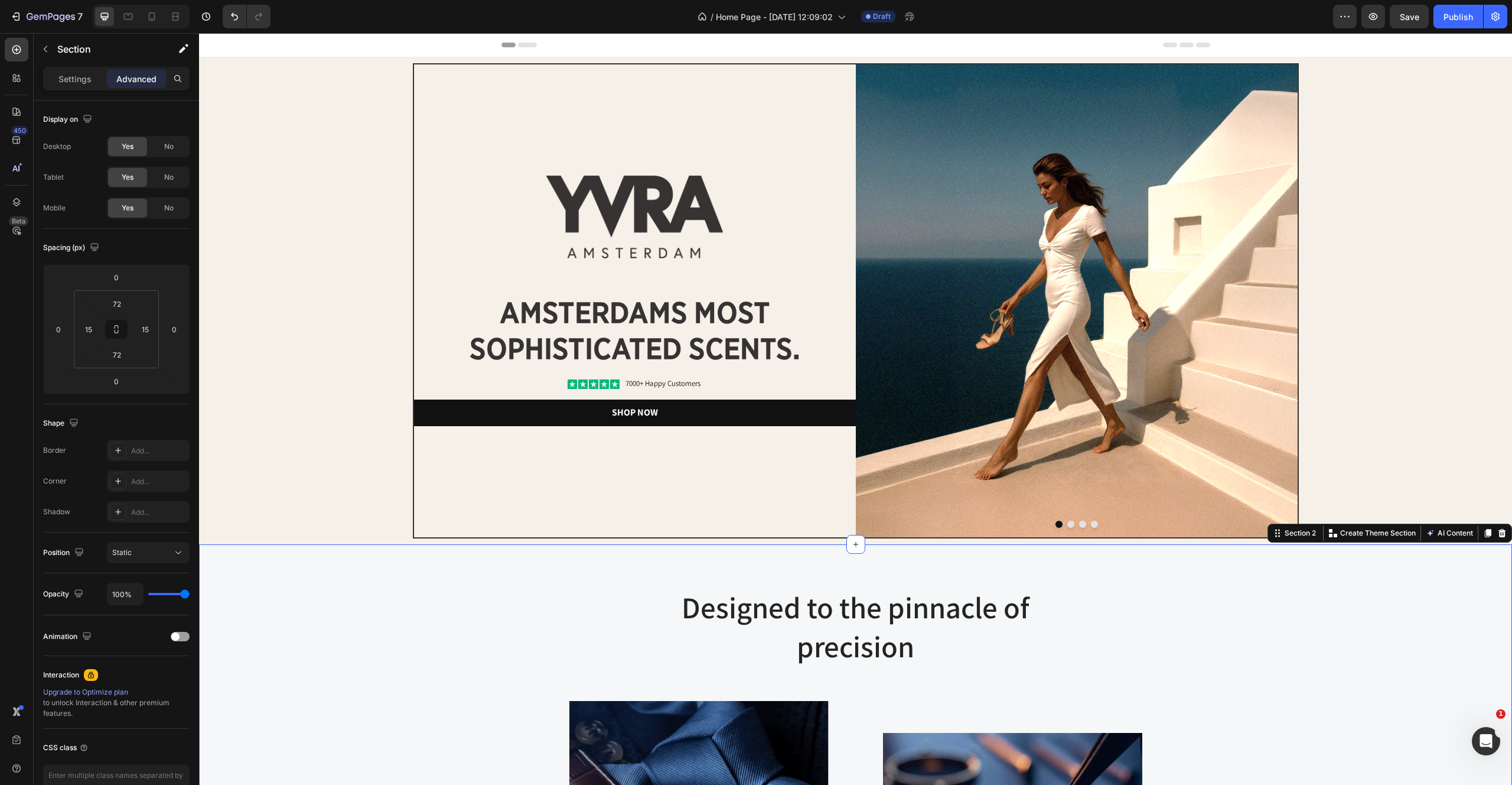
click at [609, 216] on img at bounding box center [634, 217] width 177 height 83
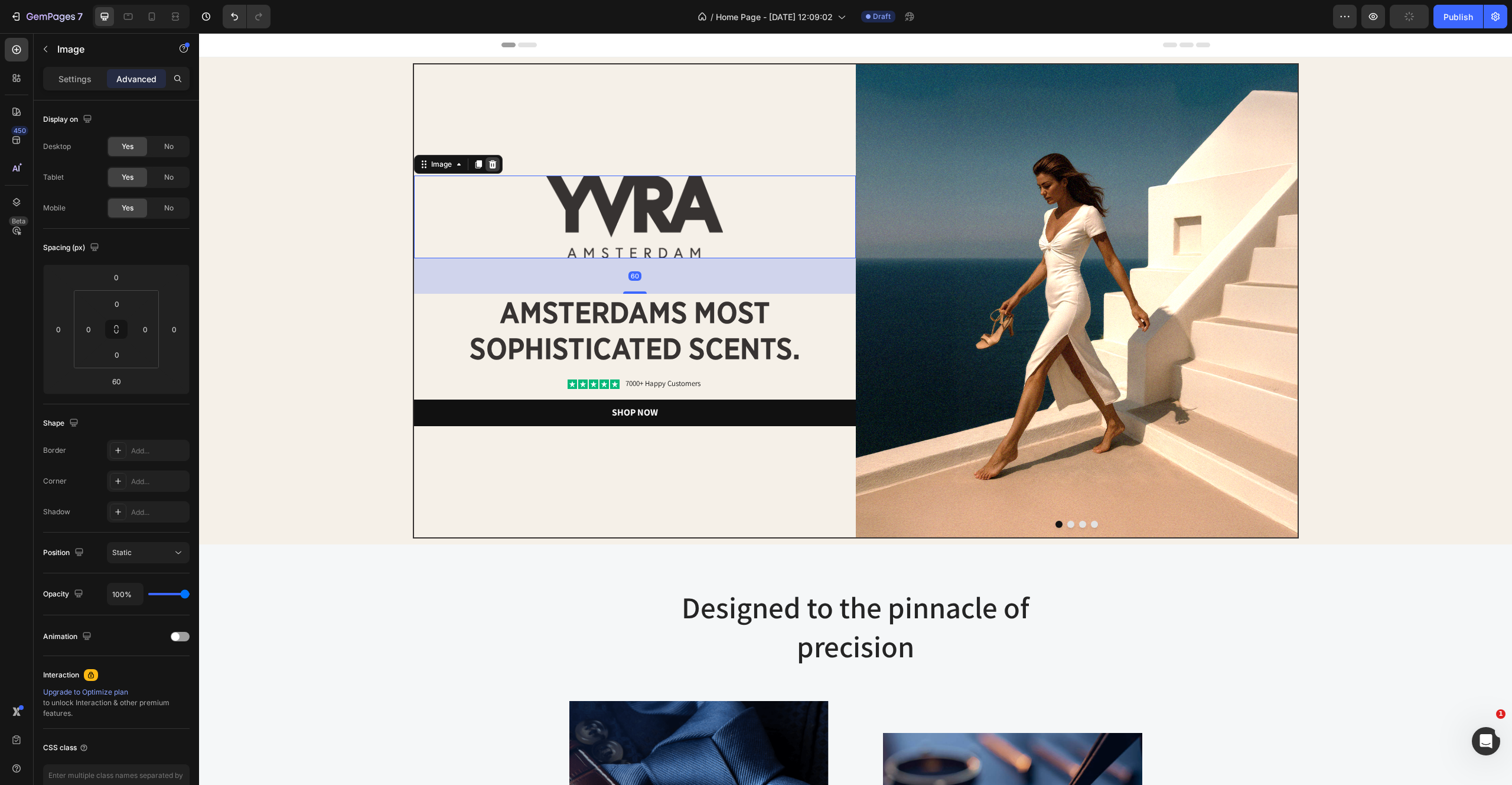
click at [493, 163] on icon at bounding box center [492, 164] width 8 height 8
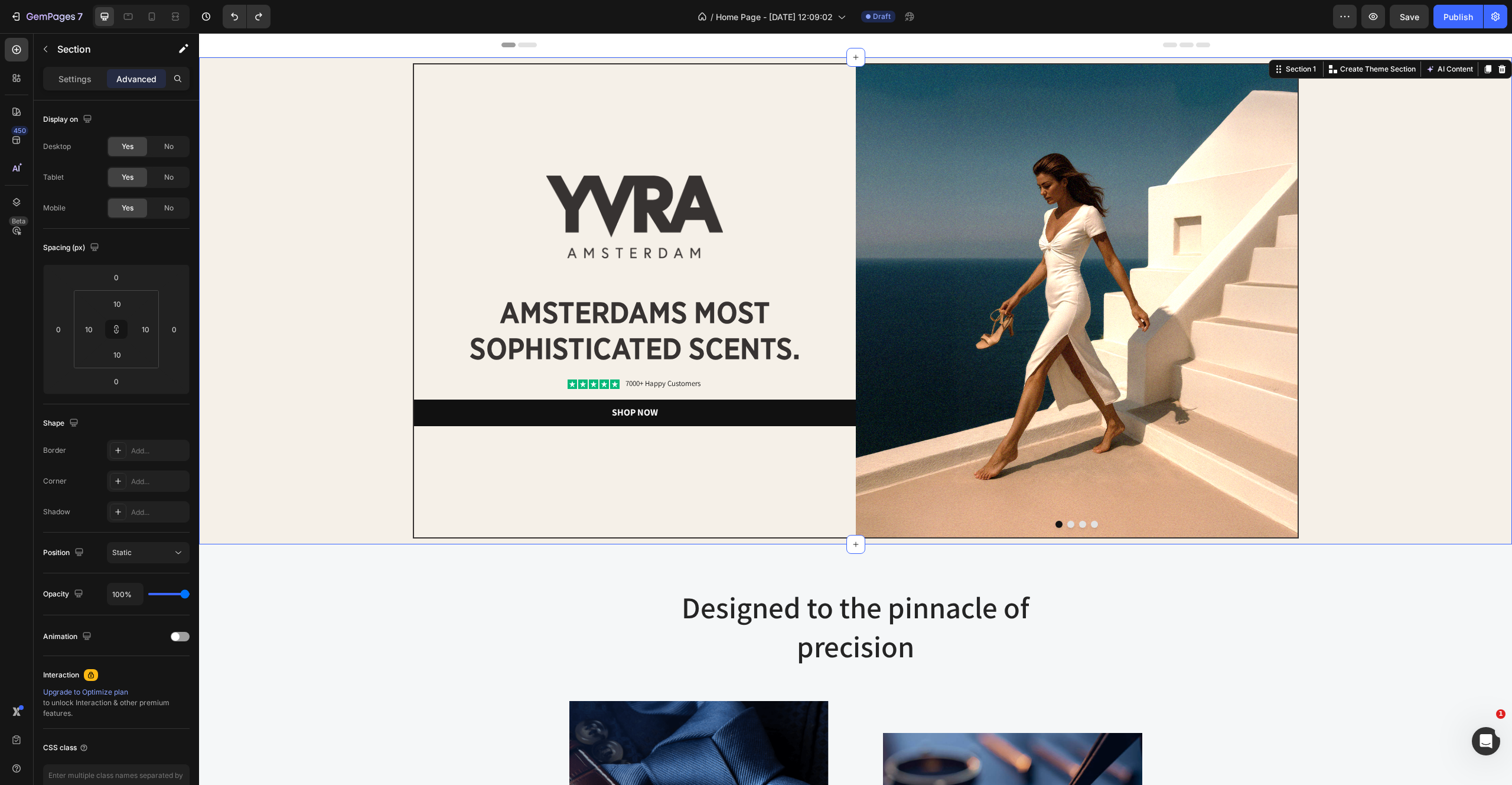
click at [330, 291] on div "Image Image amsterdams most sophisticated scents. Heading Icon Icon Icon Icon I…" at bounding box center [855, 300] width 1301 height 475
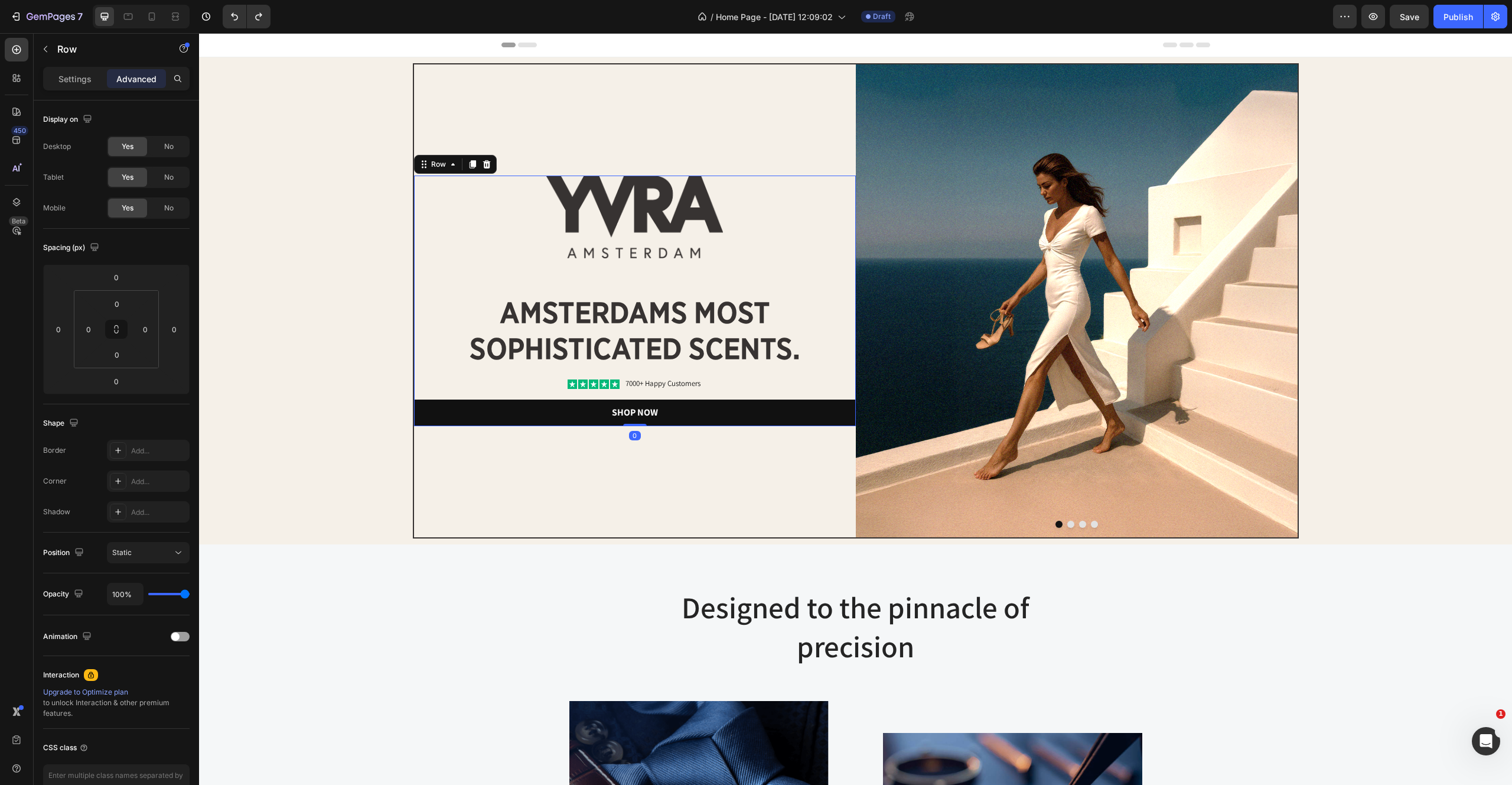
click at [547, 392] on div "Image amsterdams most sophisticated scents. Heading Icon Icon Icon Icon Icon Ic…" at bounding box center [634, 300] width 442 height 251
click at [466, 532] on div "Image amsterdams most sophisticated scents. Heading Icon Icon Icon Icon Icon Ic…" at bounding box center [634, 301] width 442 height 473
click at [736, 354] on p "amsterdams most sophisticated scents." at bounding box center [635, 331] width 439 height 72
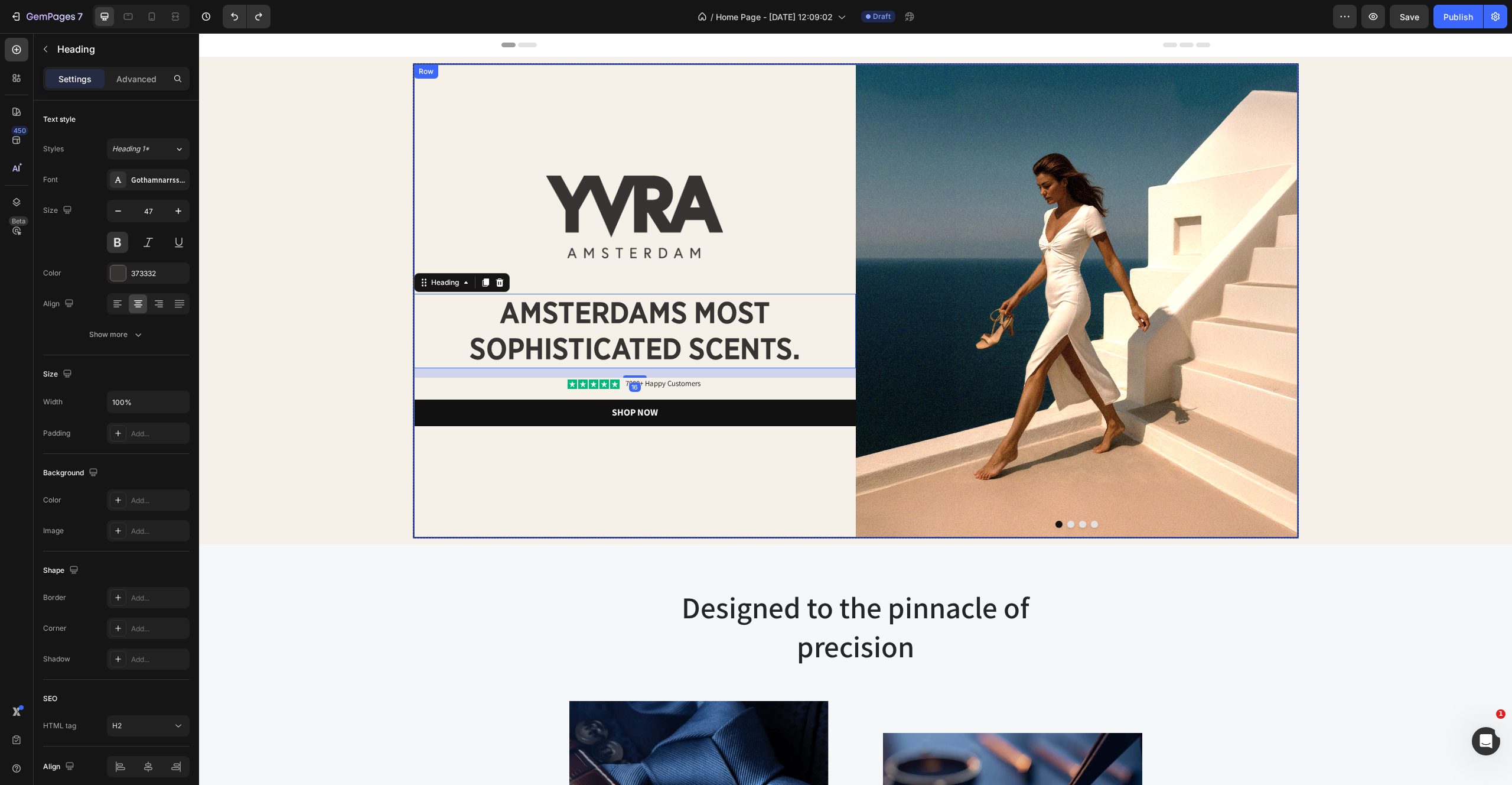
click at [772, 118] on div "Image amsterdams most sophisticated scents. Heading 16 Icon Icon Icon Icon Icon…" at bounding box center [634, 301] width 442 height 473
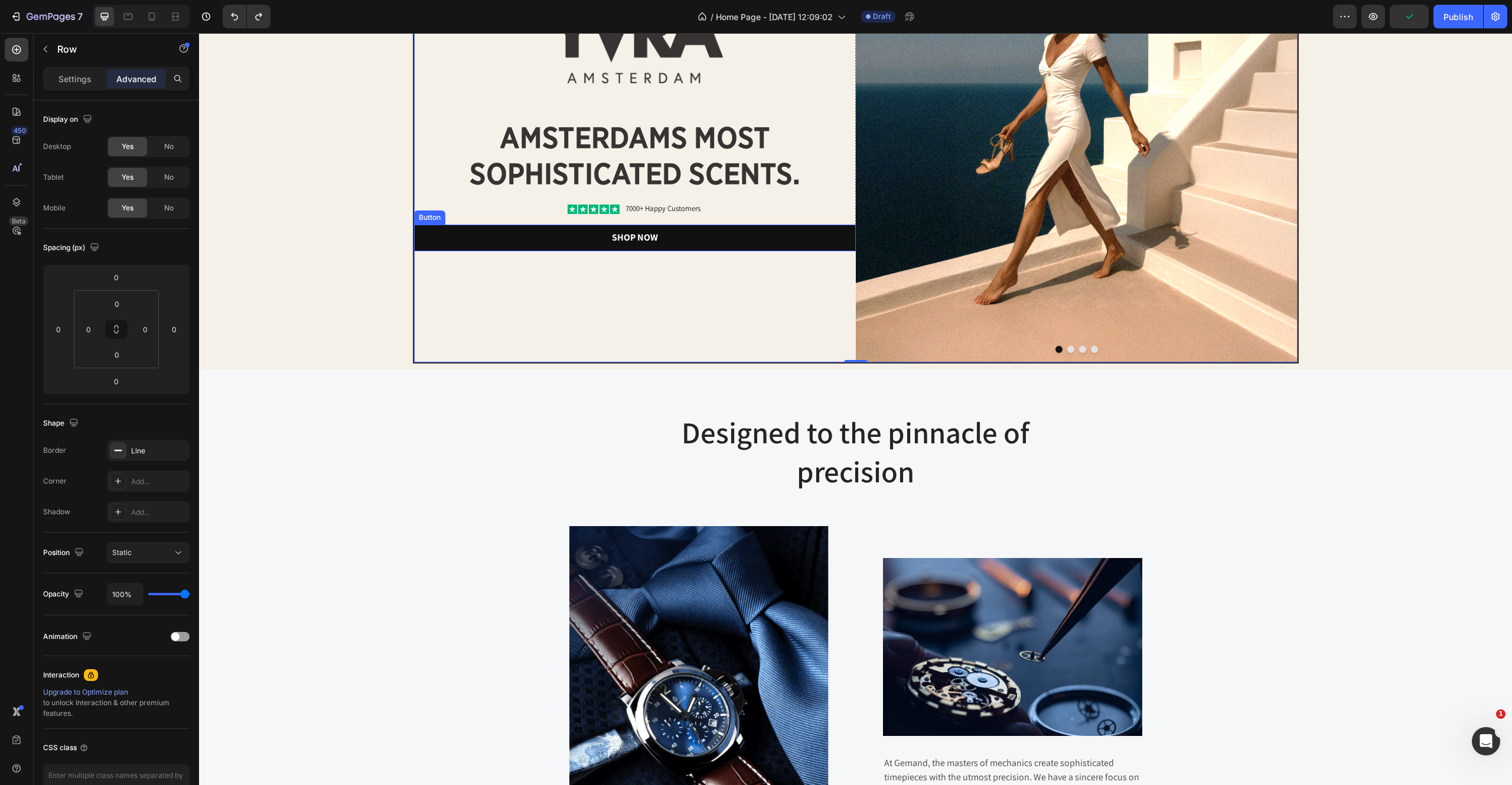
scroll to position [253, 0]
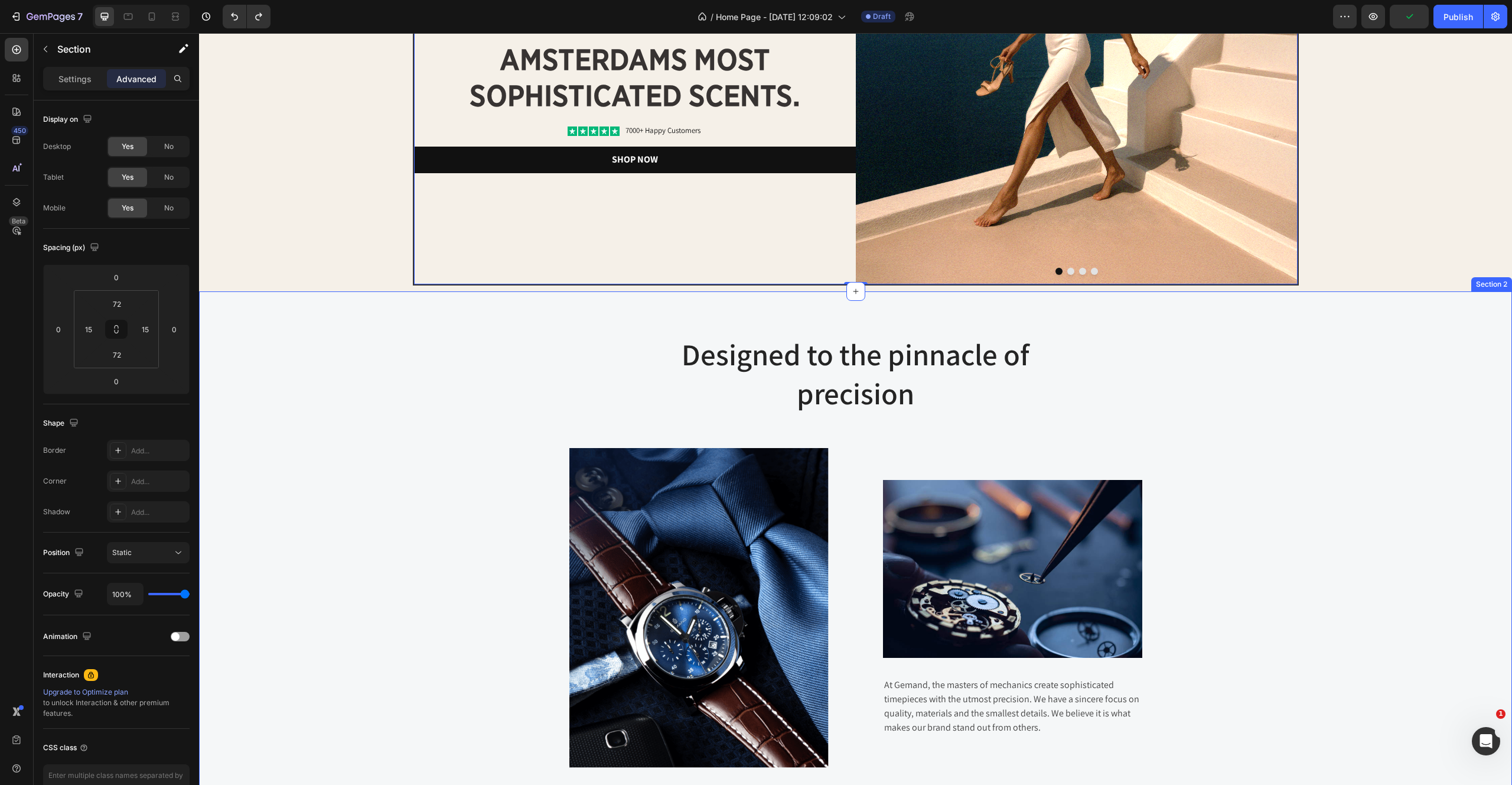
click at [308, 587] on div "Designed to the pinnacle of precision Heading Row Image Image At Gemand, the ma…" at bounding box center [855, 551] width 1295 height 434
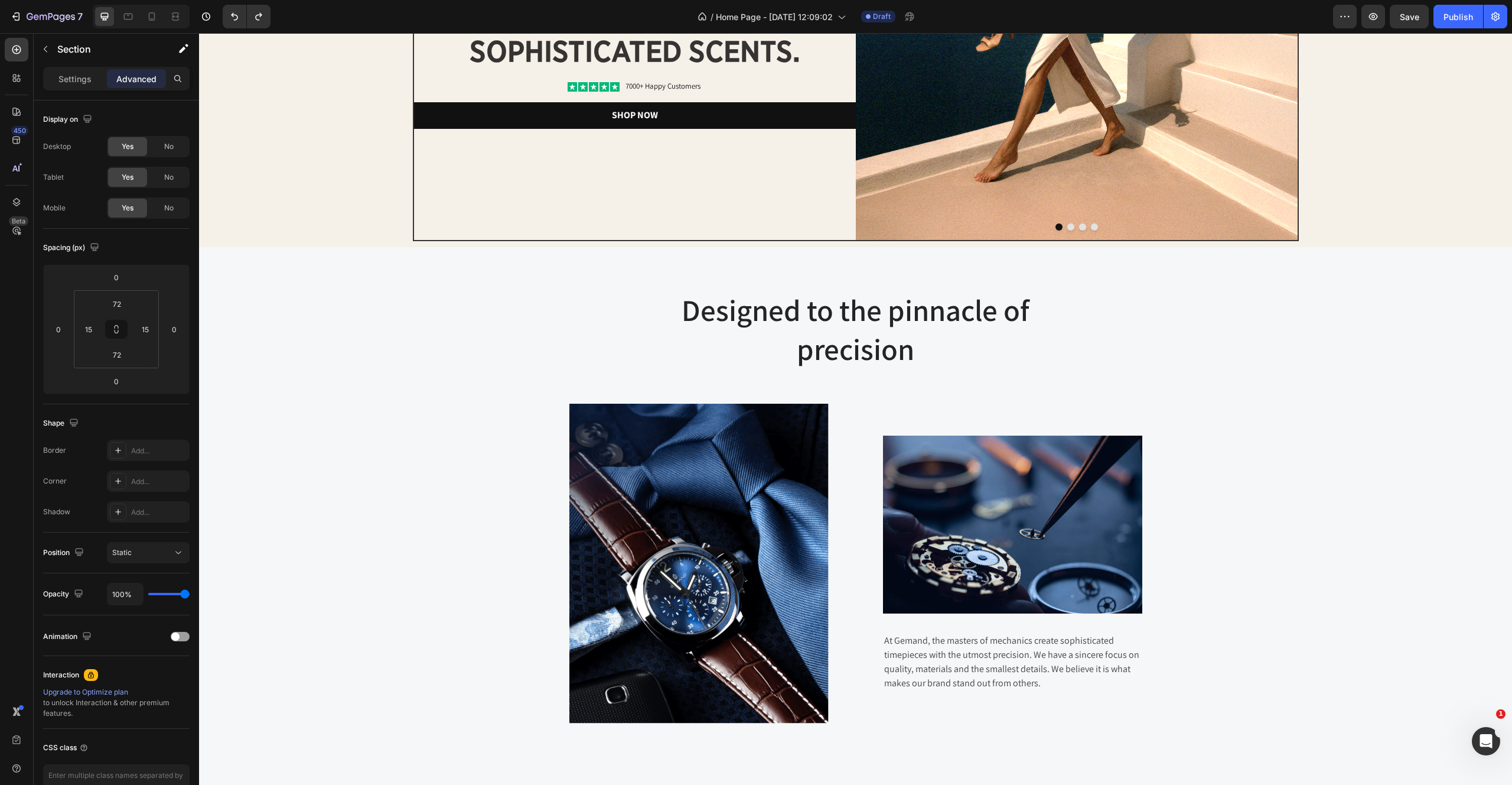
scroll to position [0, 0]
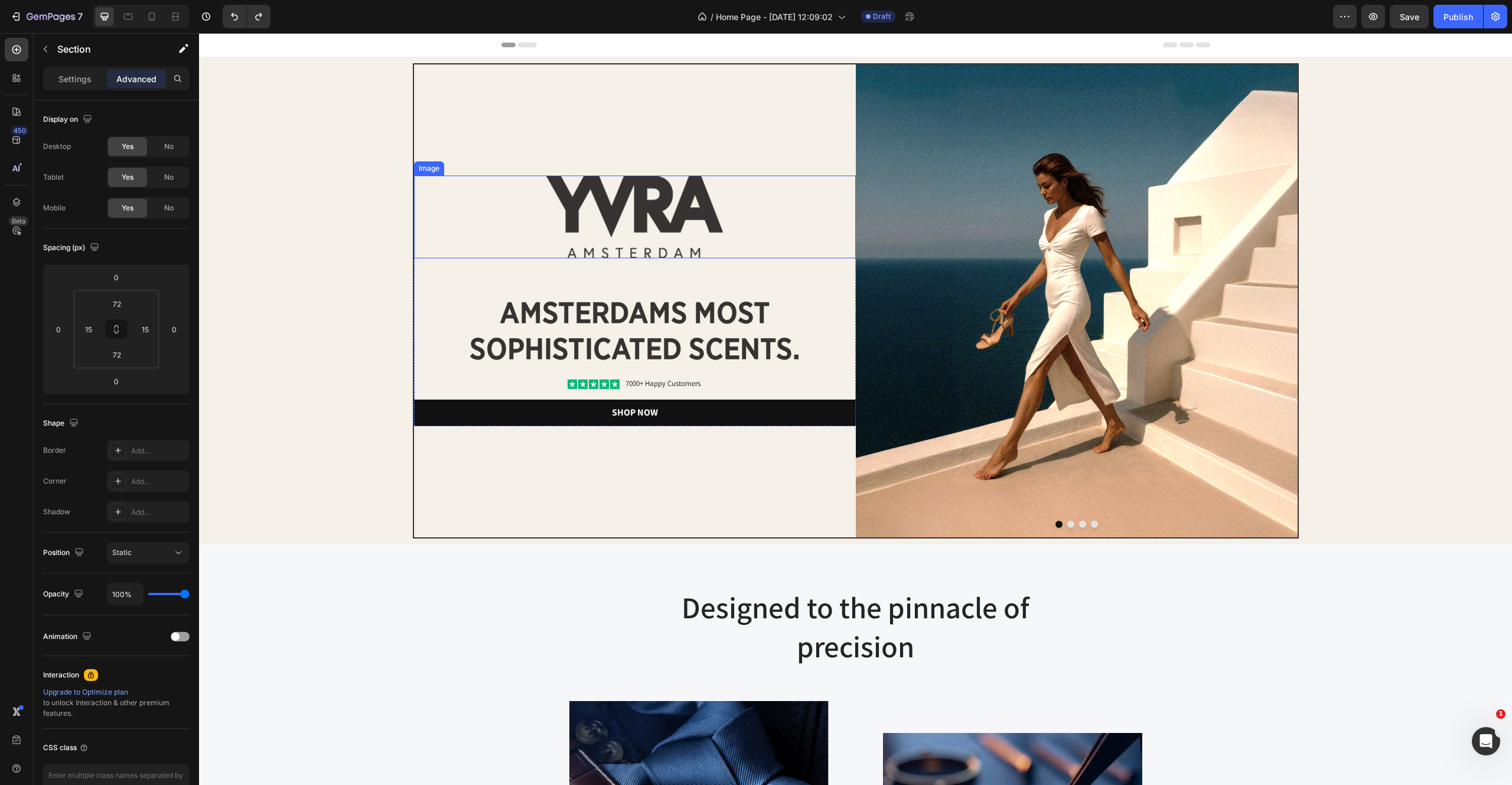
click at [676, 196] on img at bounding box center [634, 217] width 177 height 83
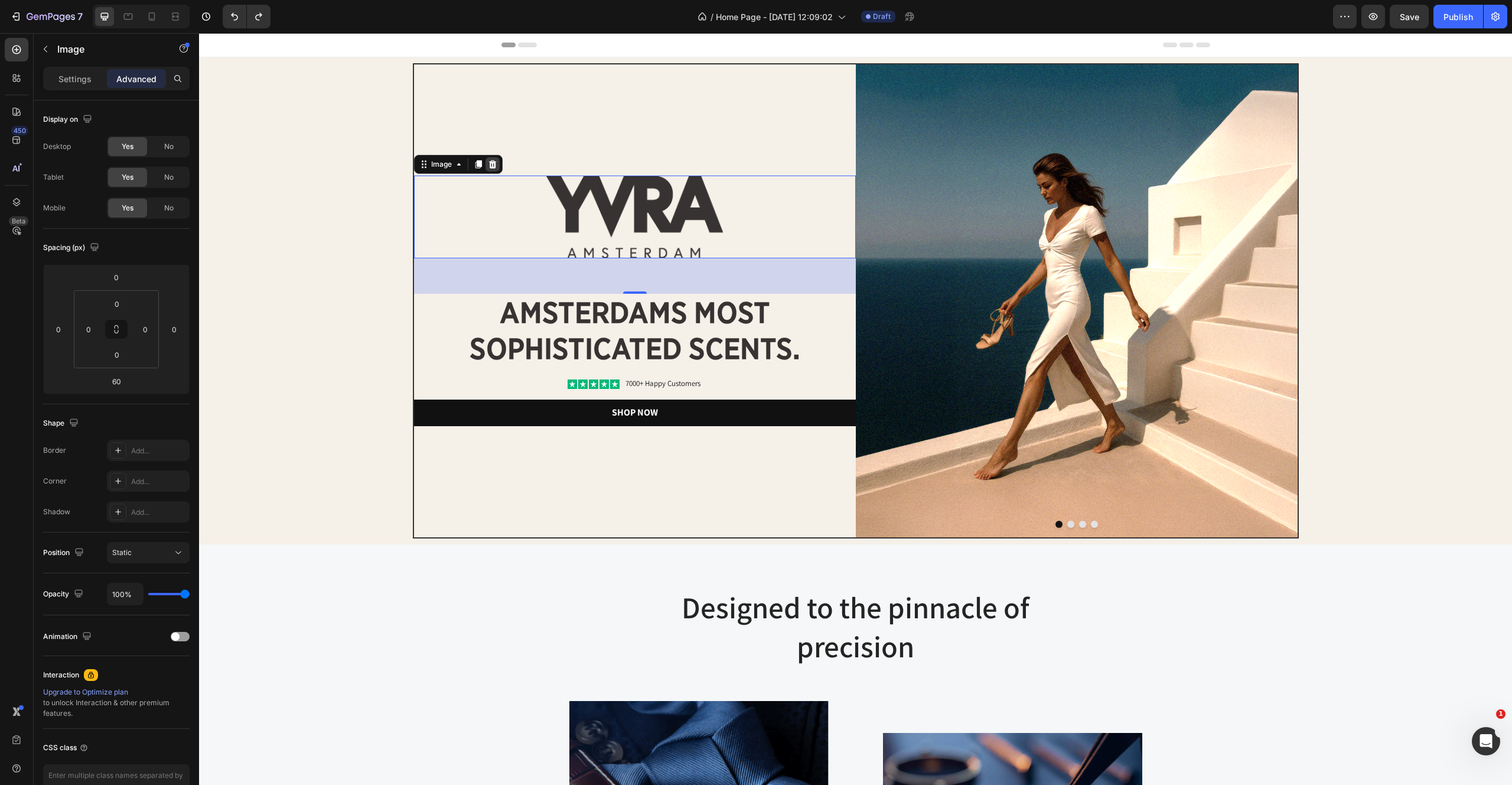
click at [493, 168] on icon at bounding box center [492, 164] width 8 height 8
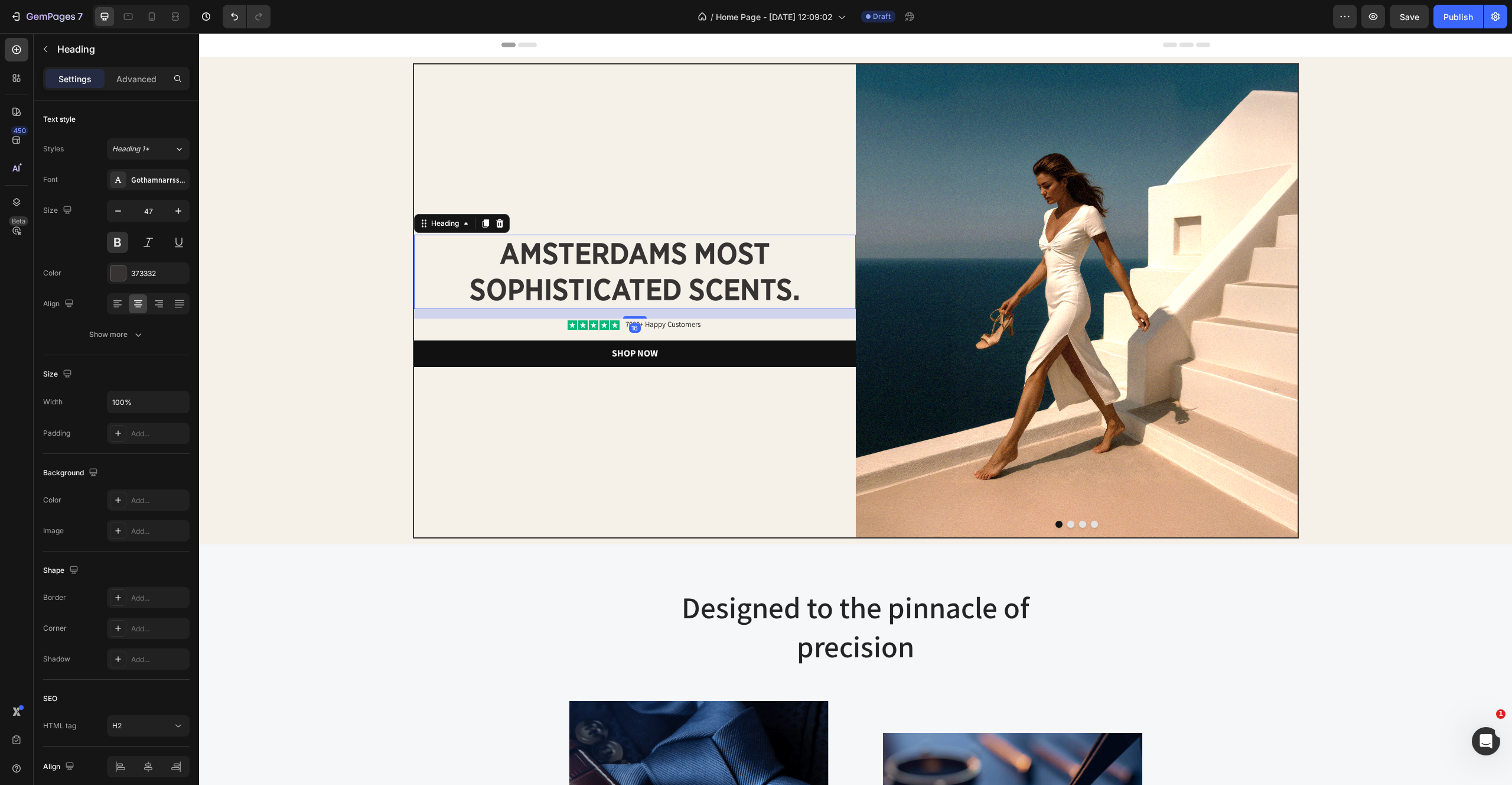
click at [688, 304] on h2 "amsterdams most sophisticated scents." at bounding box center [634, 272] width 442 height 75
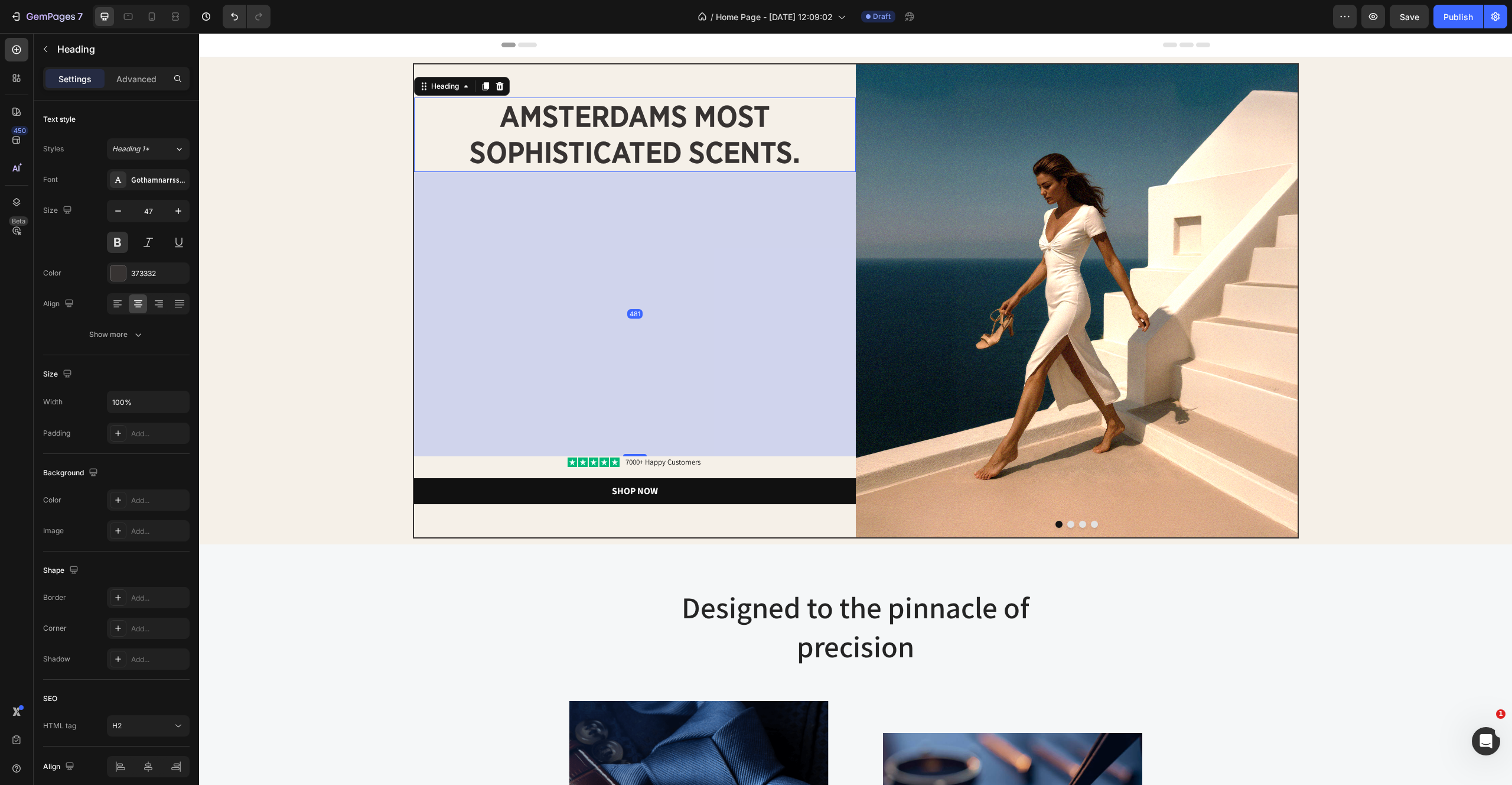
drag, startPoint x: 637, startPoint y: 318, endPoint x: 645, endPoint y: 592, distance: 274.1
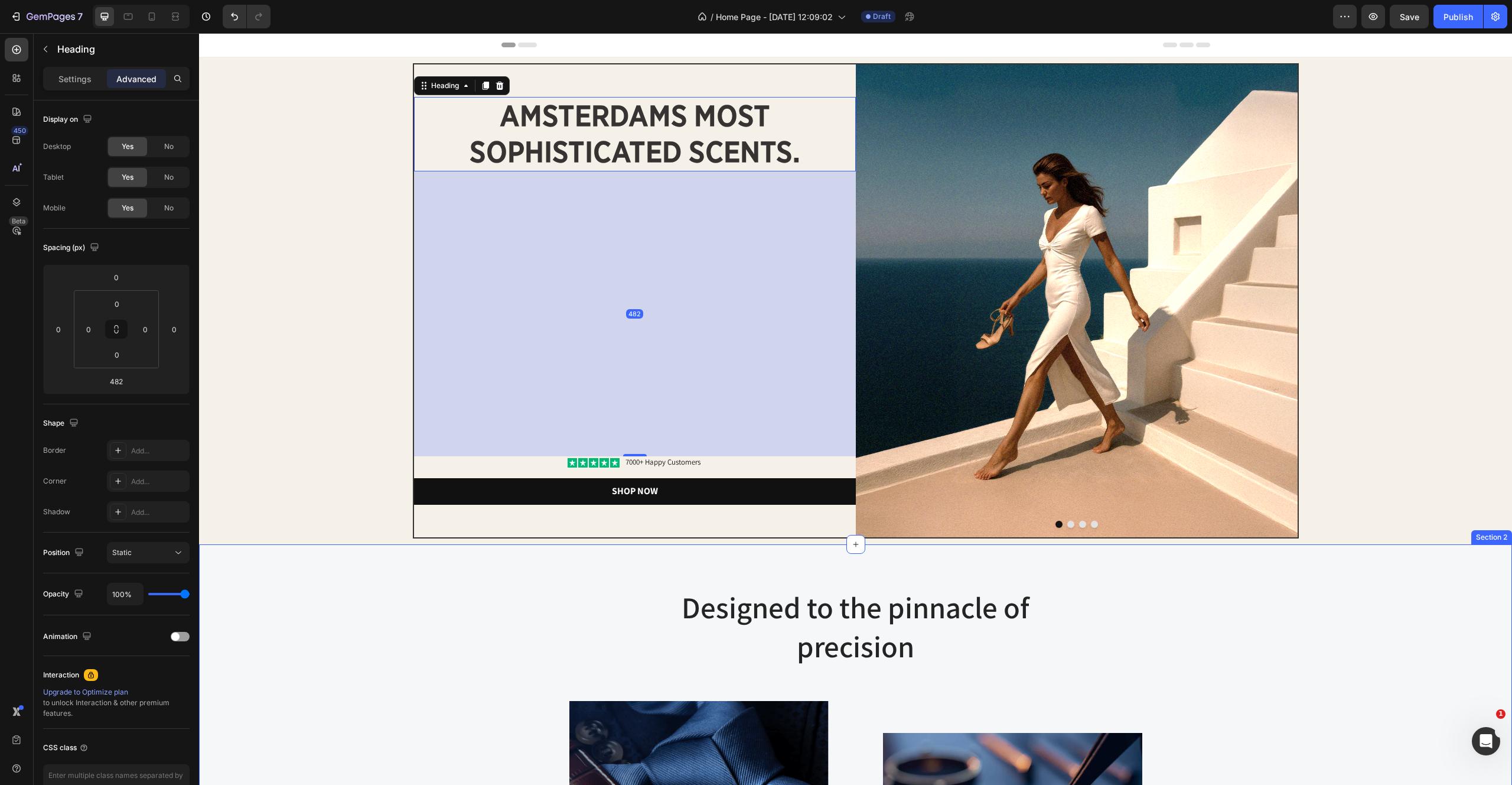
type input "16"
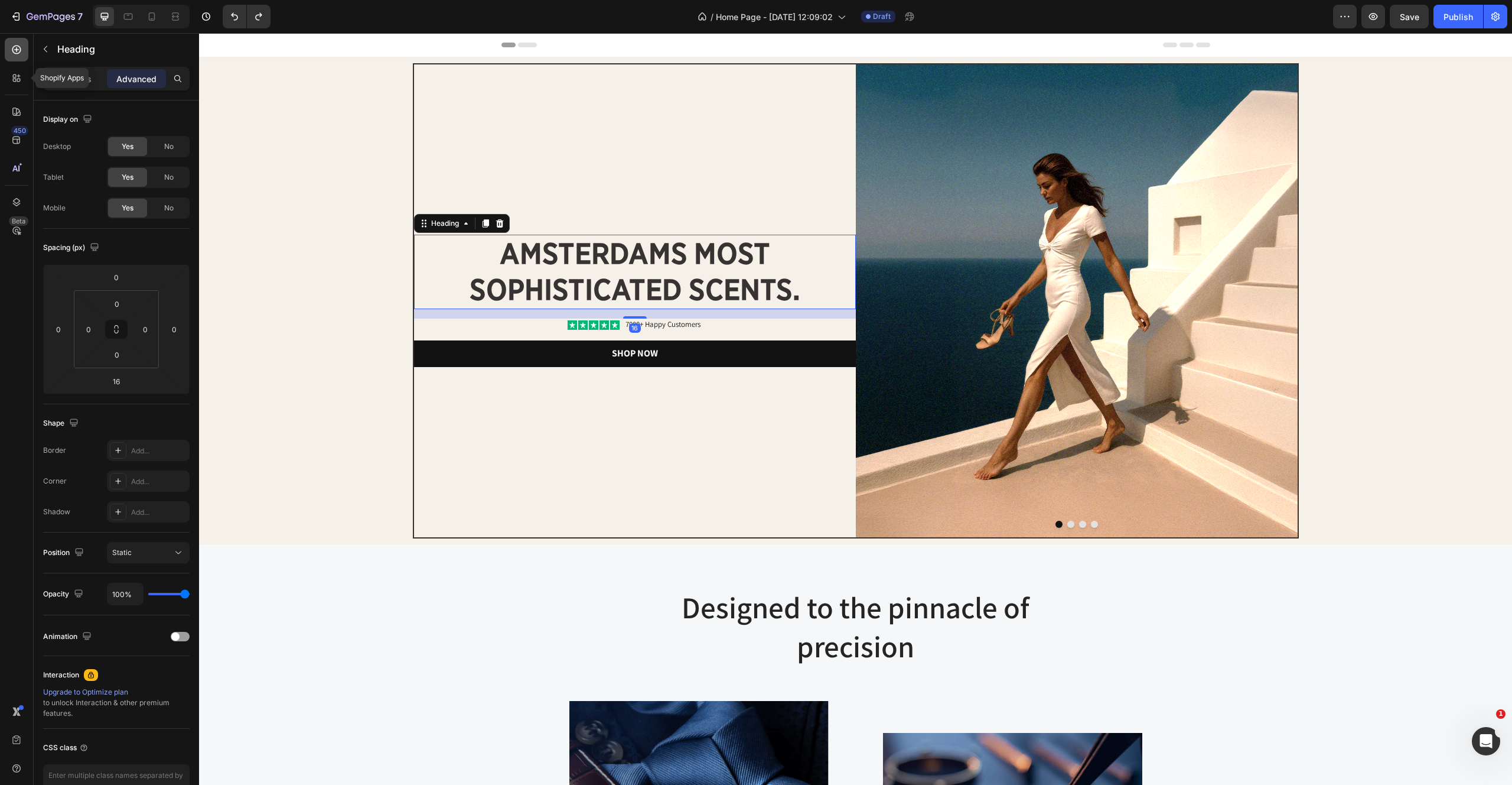
click at [19, 45] on icon at bounding box center [17, 50] width 12 height 12
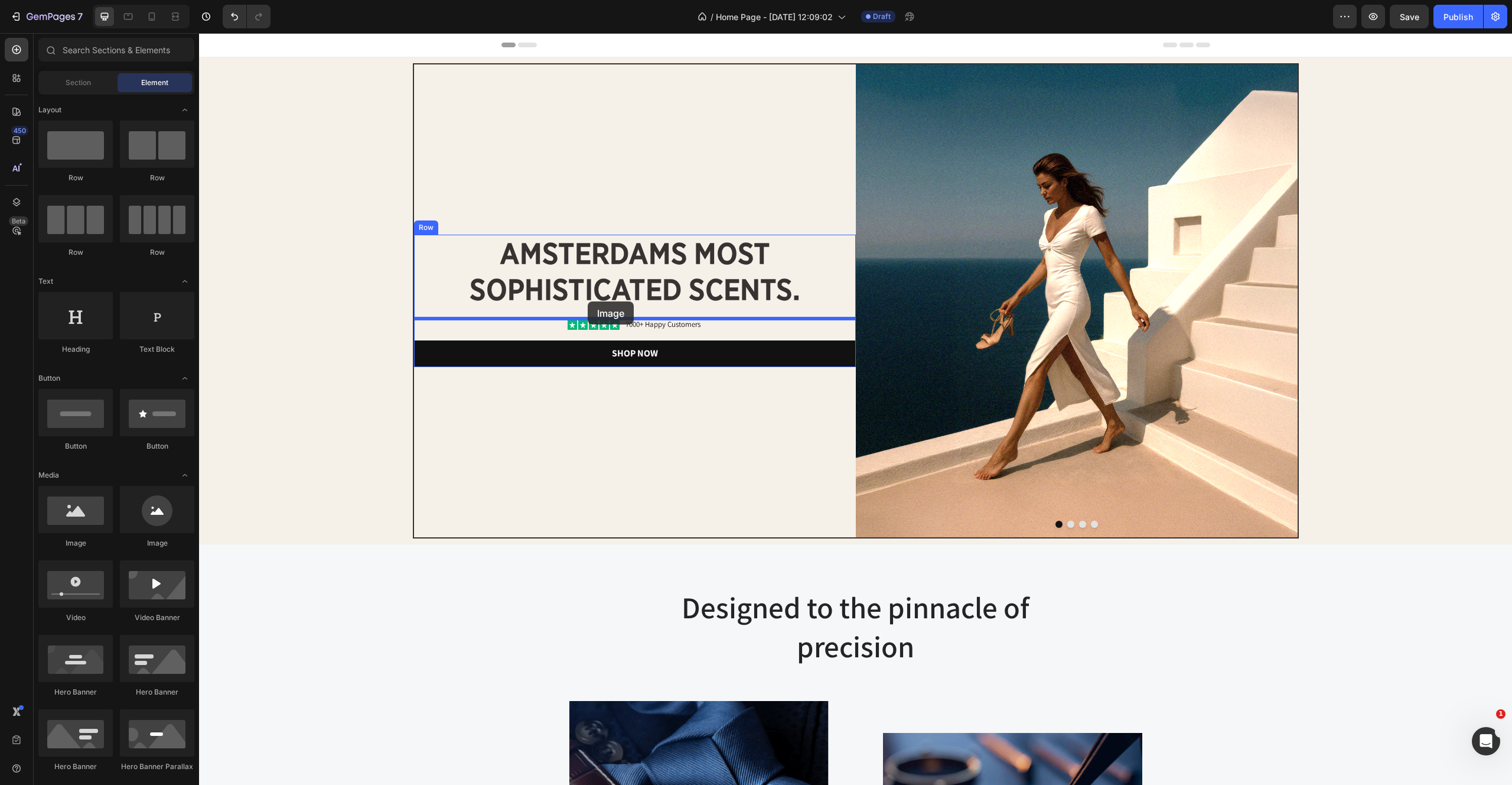
drag, startPoint x: 284, startPoint y: 545, endPoint x: 587, endPoint y: 301, distance: 389.0
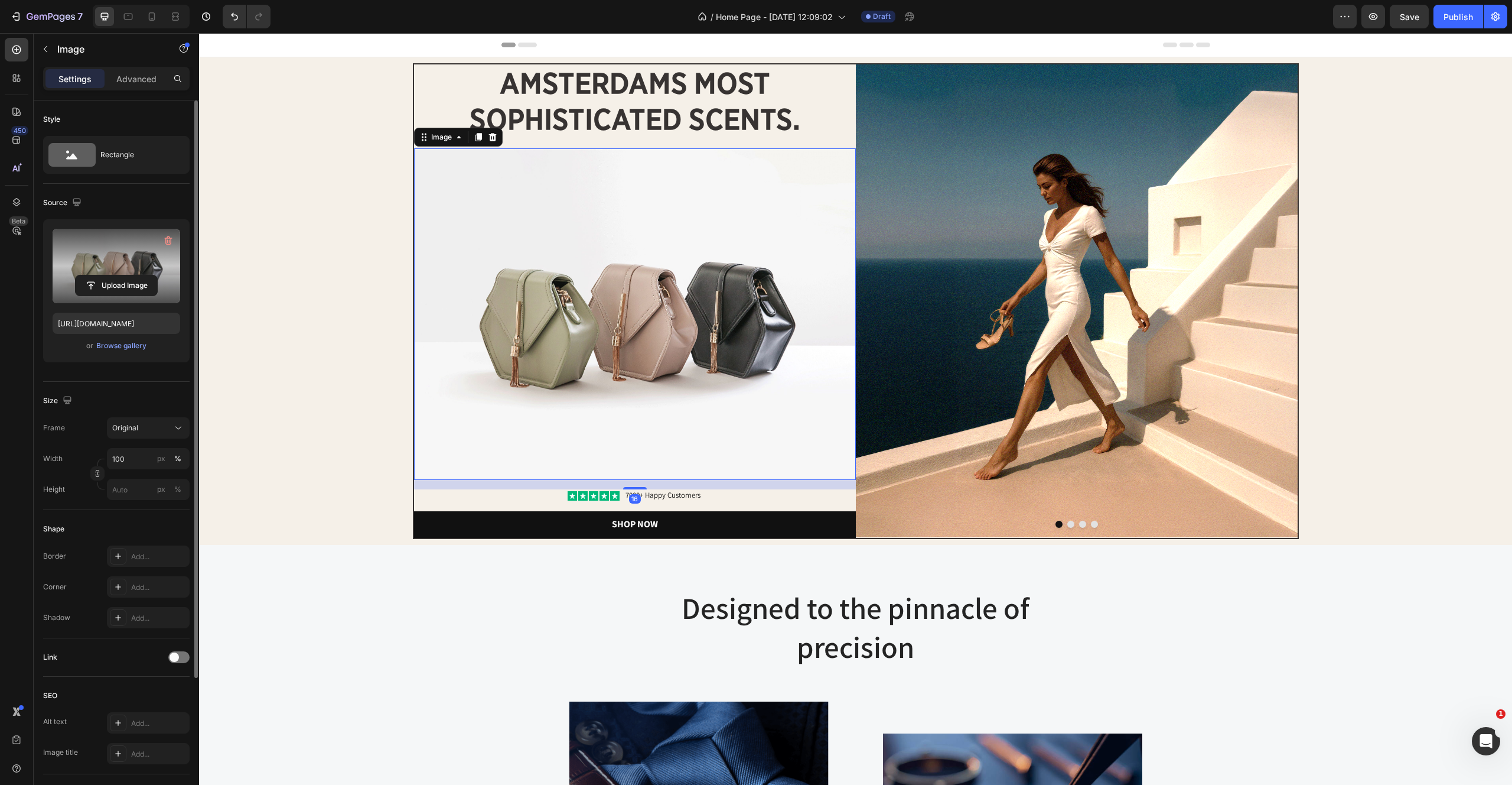
click at [125, 257] on label at bounding box center [117, 266] width 128 height 75
click at [125, 275] on input "file" at bounding box center [117, 285] width 81 height 20
type input "https://cdn.shopify.com/s/files/1/2170/9605/files/gempages_485369058267497726-7…"
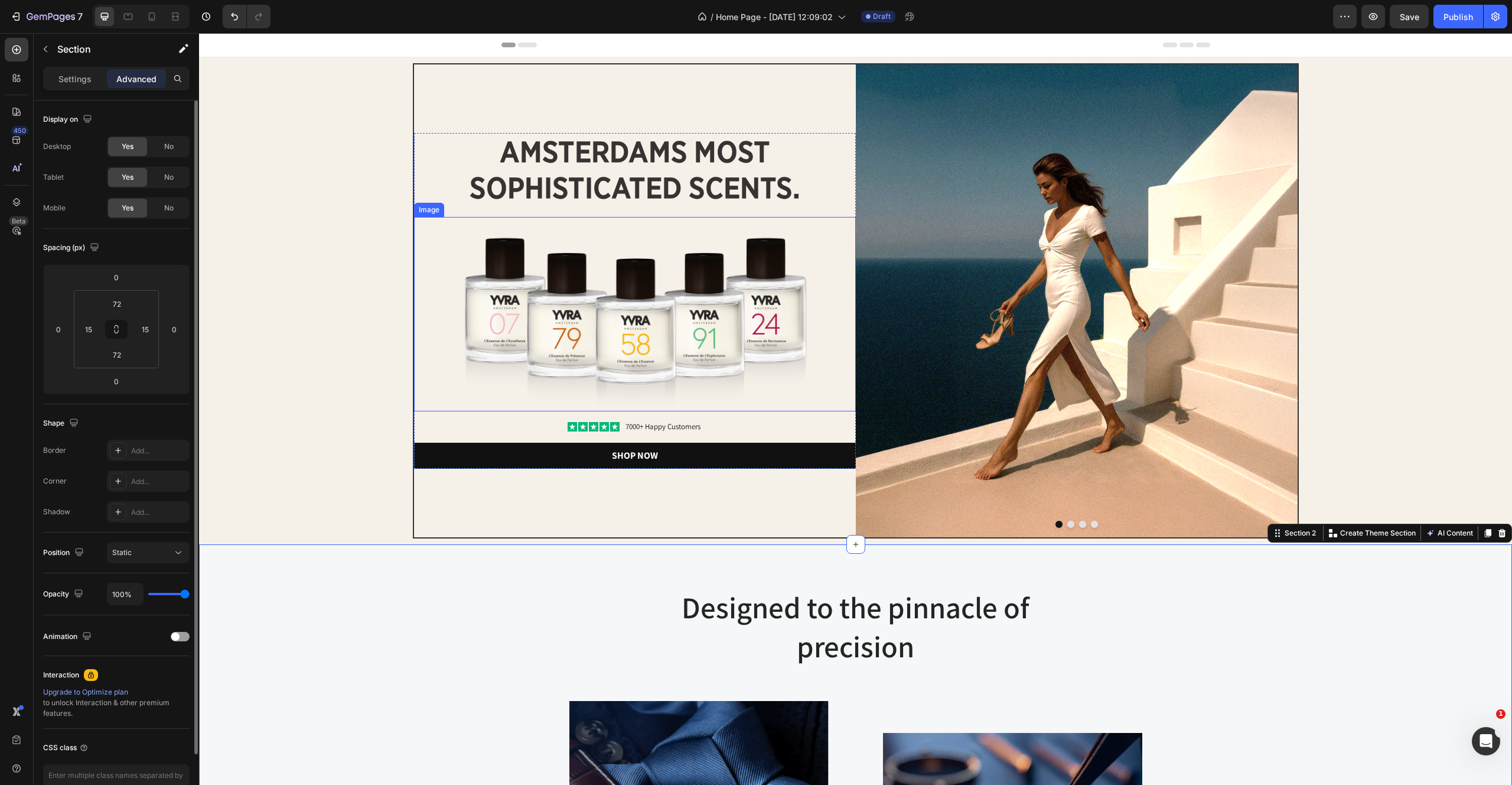
click at [685, 308] on img at bounding box center [634, 314] width 442 height 194
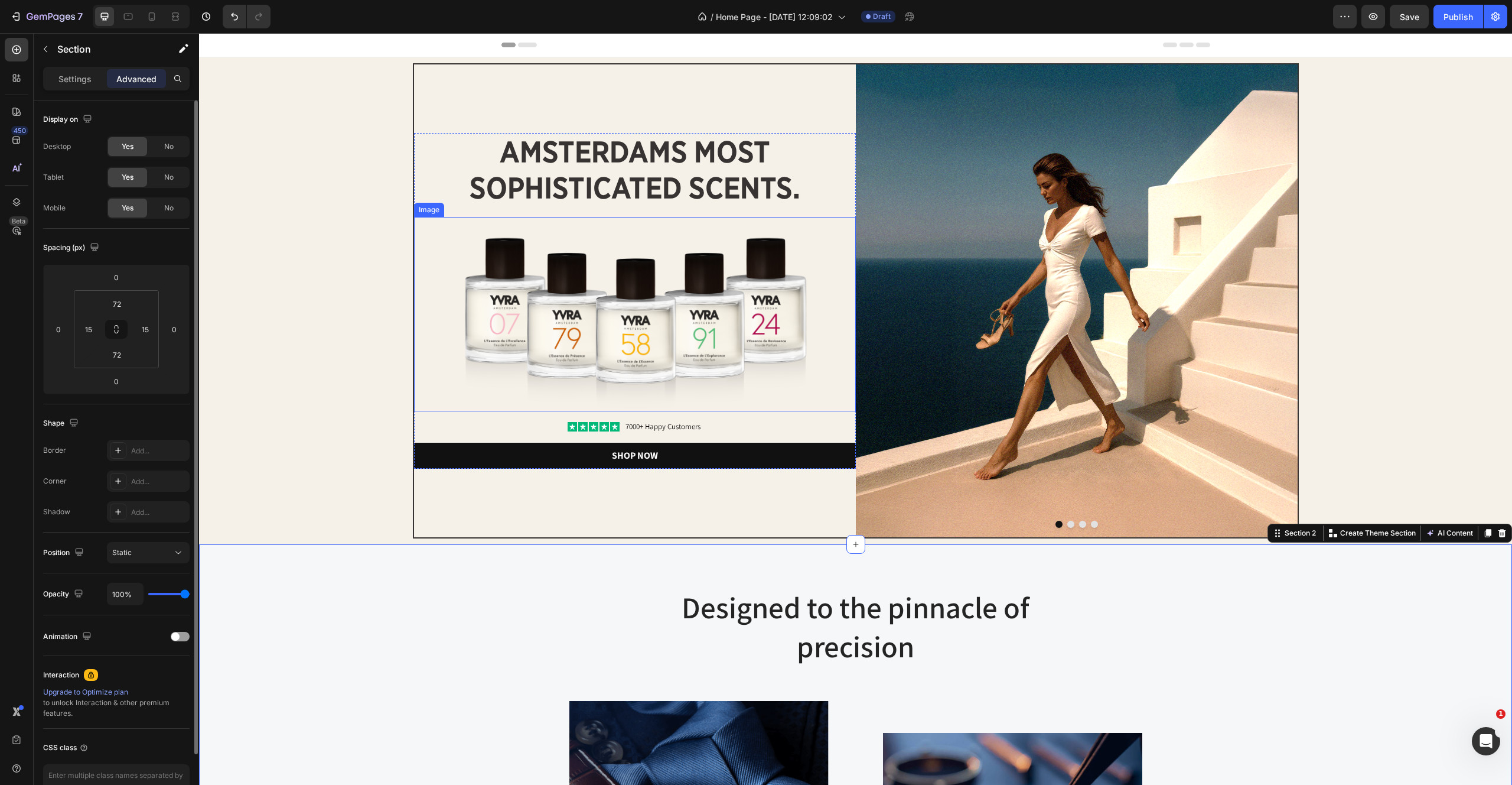
click at [584, 328] on img at bounding box center [634, 314] width 442 height 194
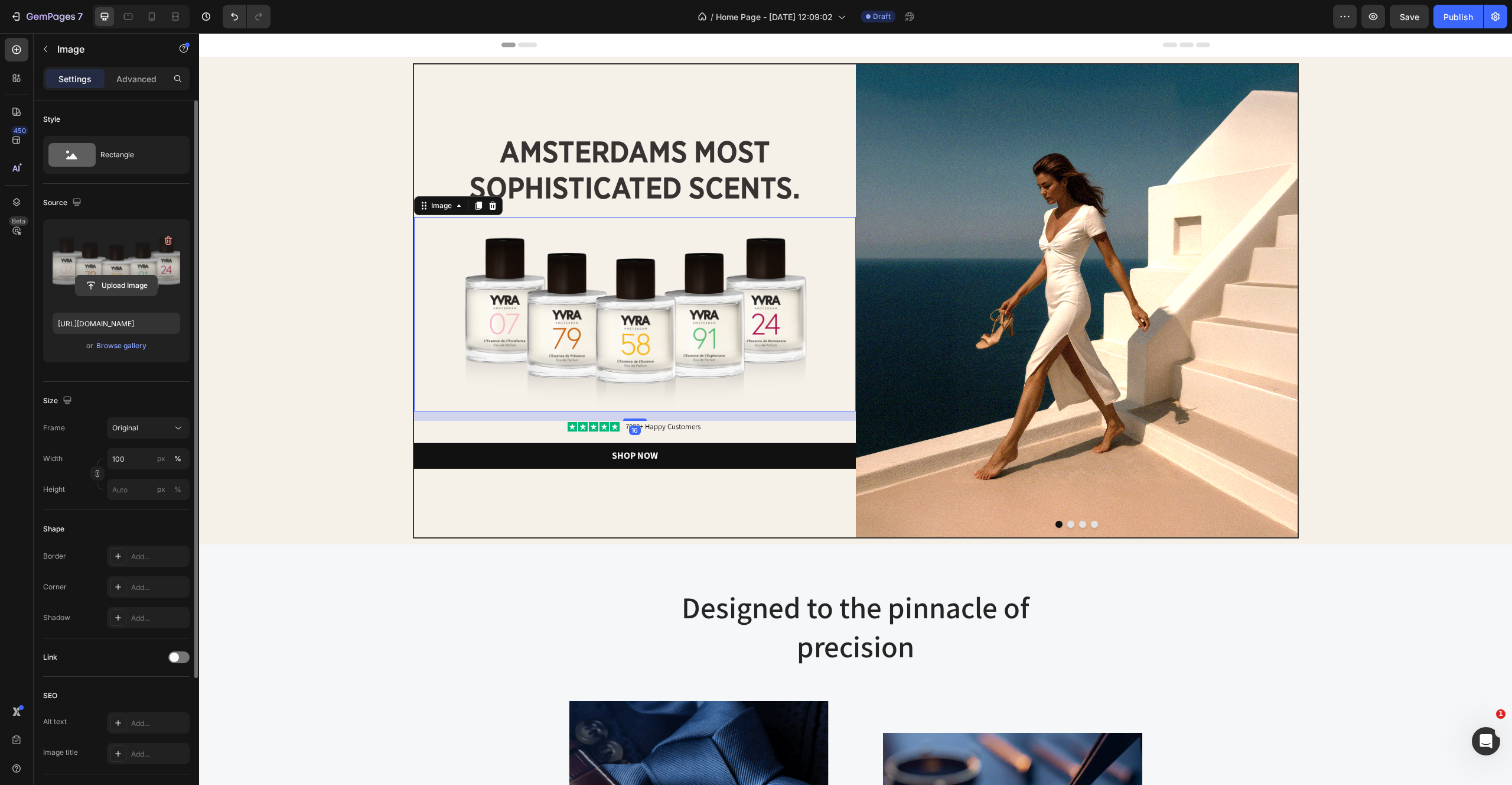
click at [114, 285] on input "file" at bounding box center [117, 285] width 81 height 20
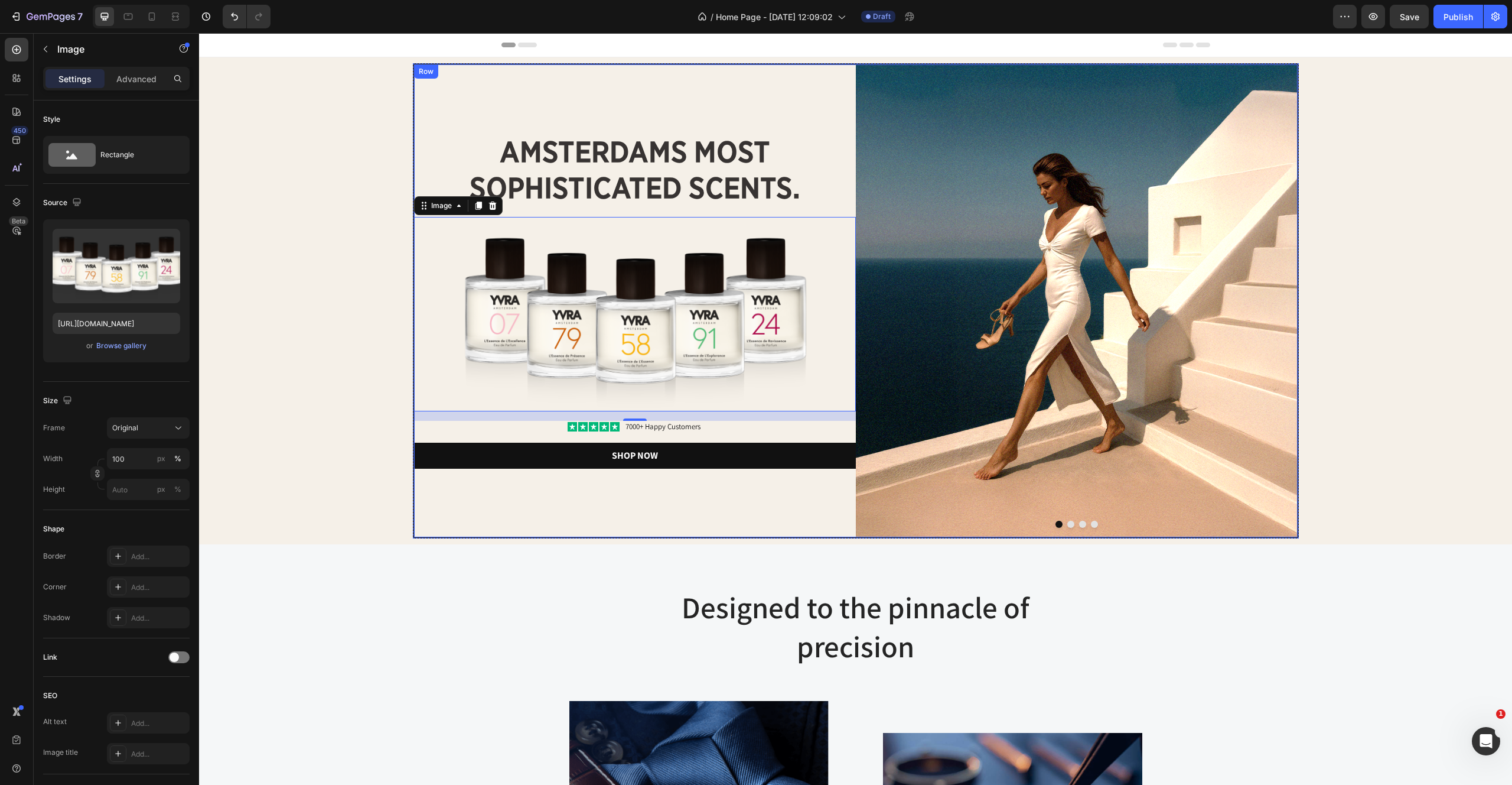
click at [703, 526] on div "amsterdams most sophisticated scents. Heading Image 16 Icon Icon Icon Icon Icon…" at bounding box center [634, 301] width 442 height 473
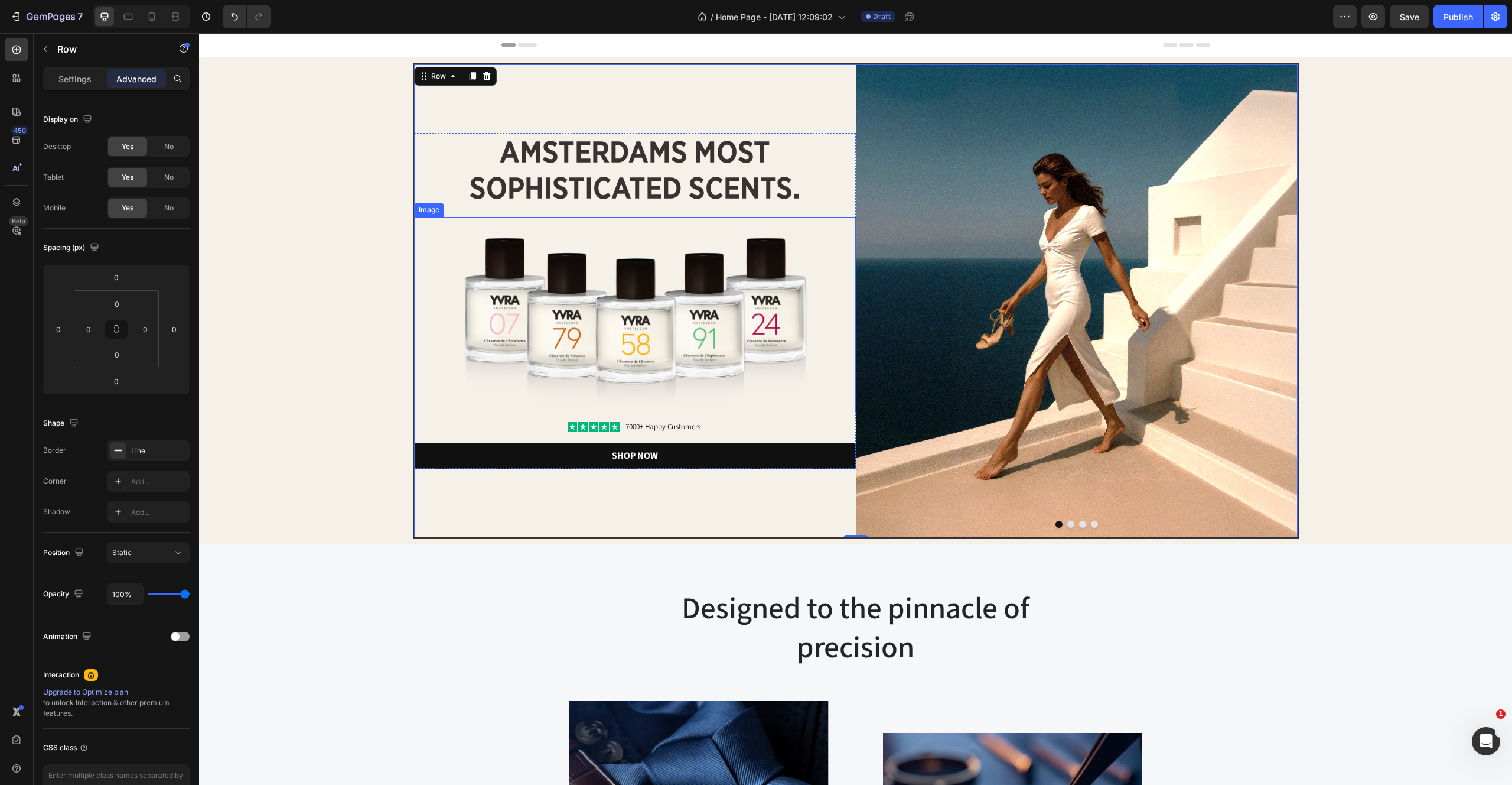
click at [542, 366] on img at bounding box center [634, 314] width 442 height 194
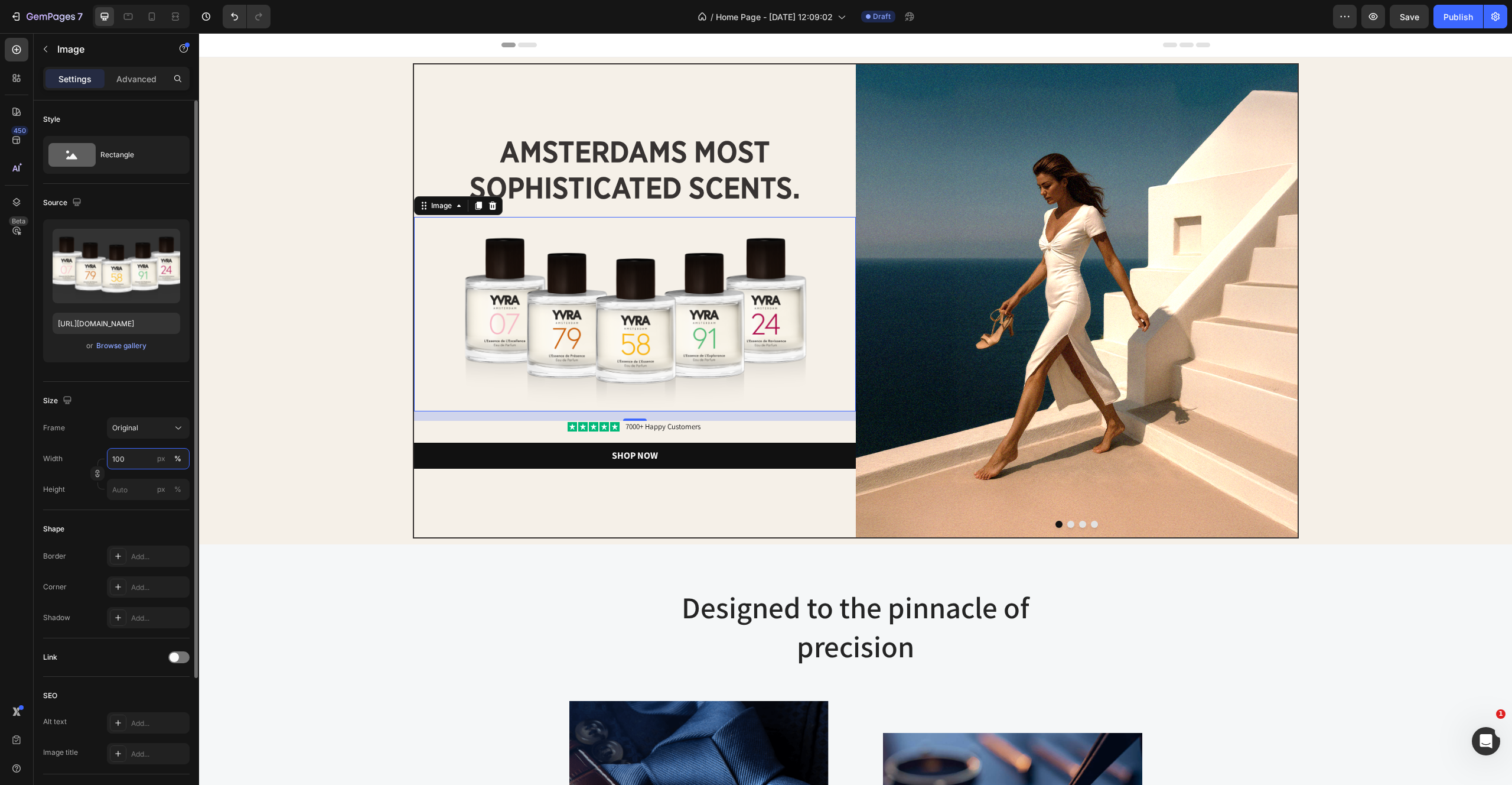
click at [135, 462] on input "100" at bounding box center [148, 458] width 83 height 21
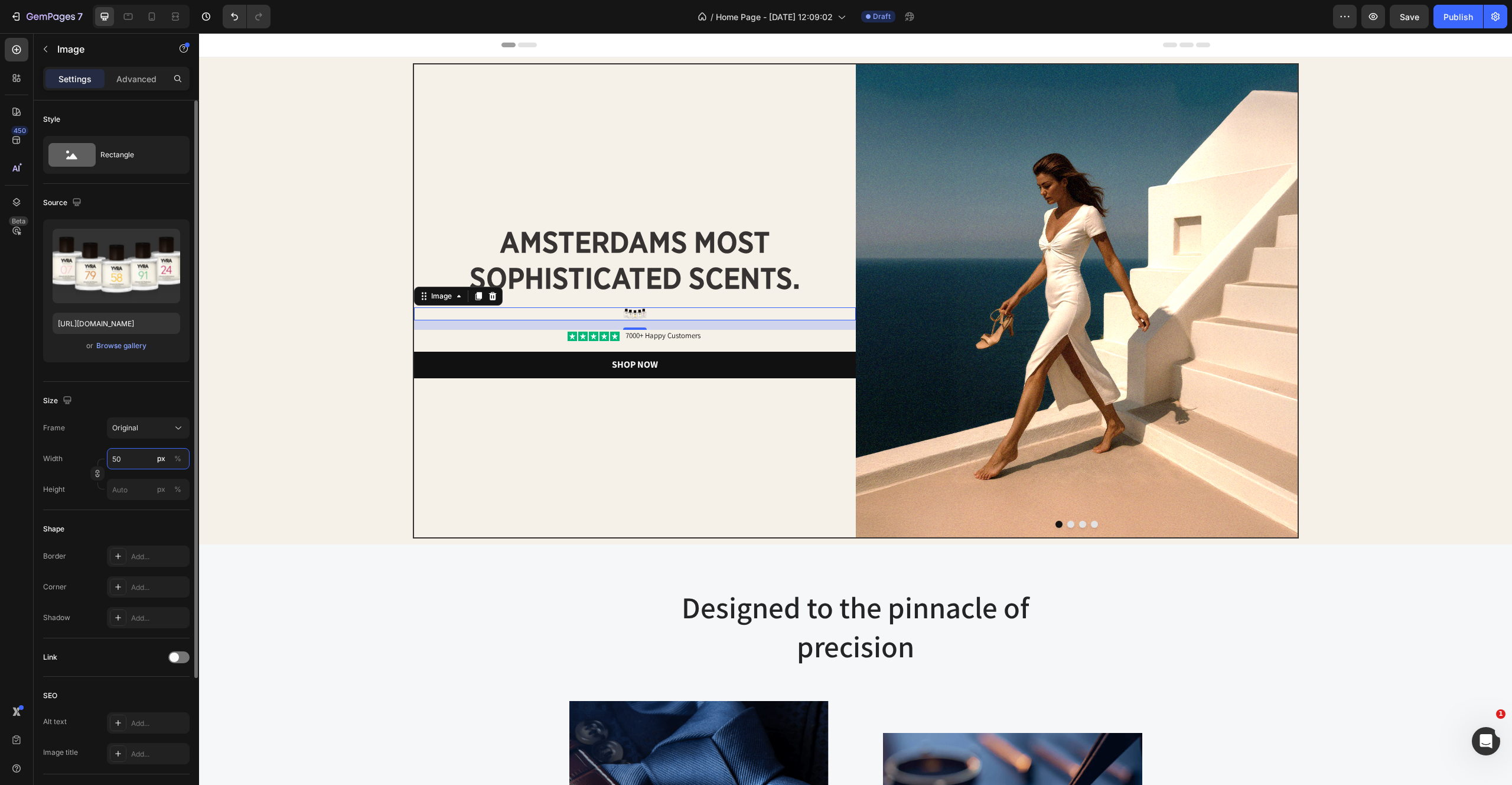
type input "5"
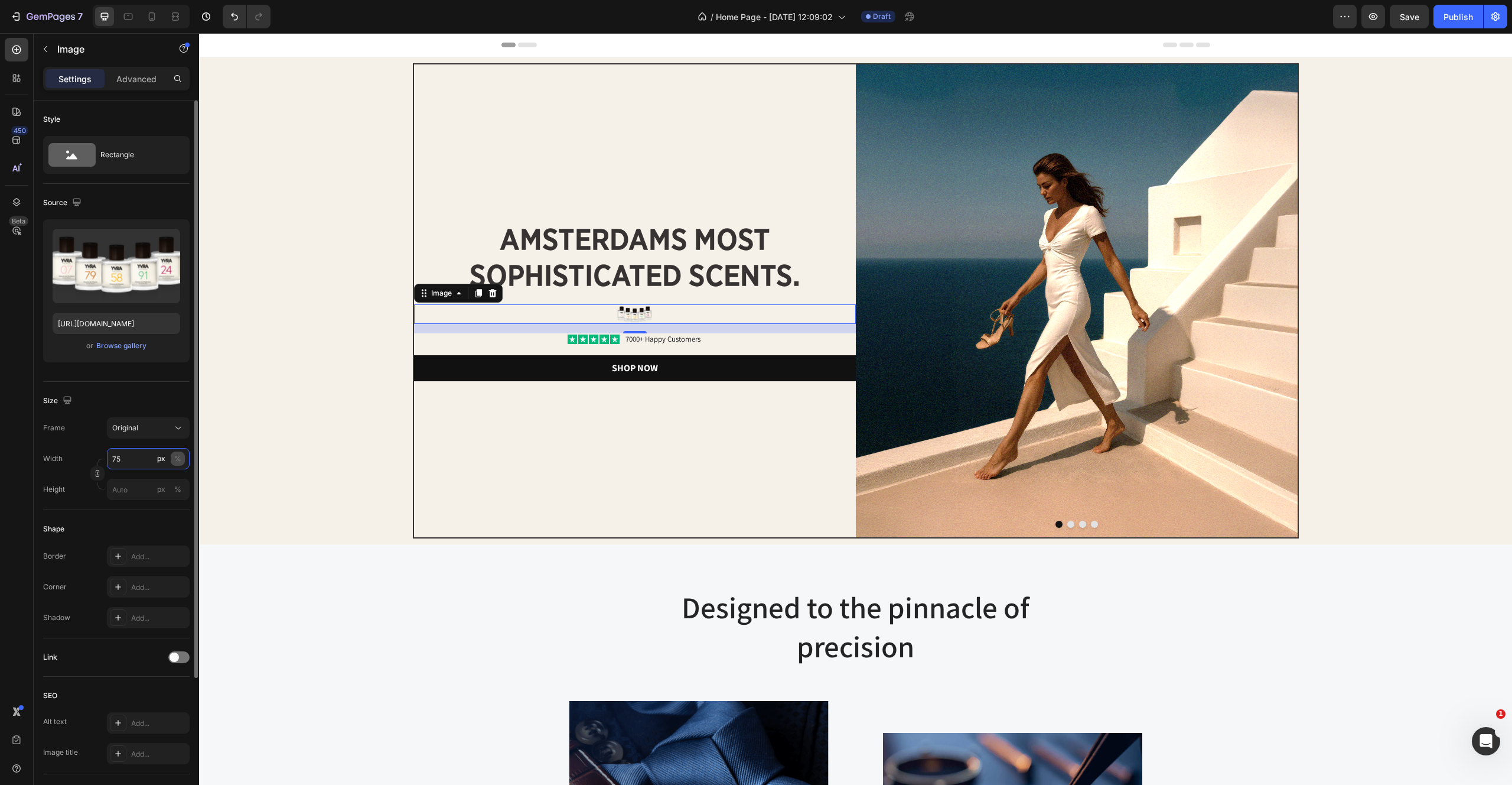
type input "75"
click at [176, 461] on div "%" at bounding box center [178, 458] width 7 height 11
click at [181, 459] on div "%" at bounding box center [178, 458] width 7 height 11
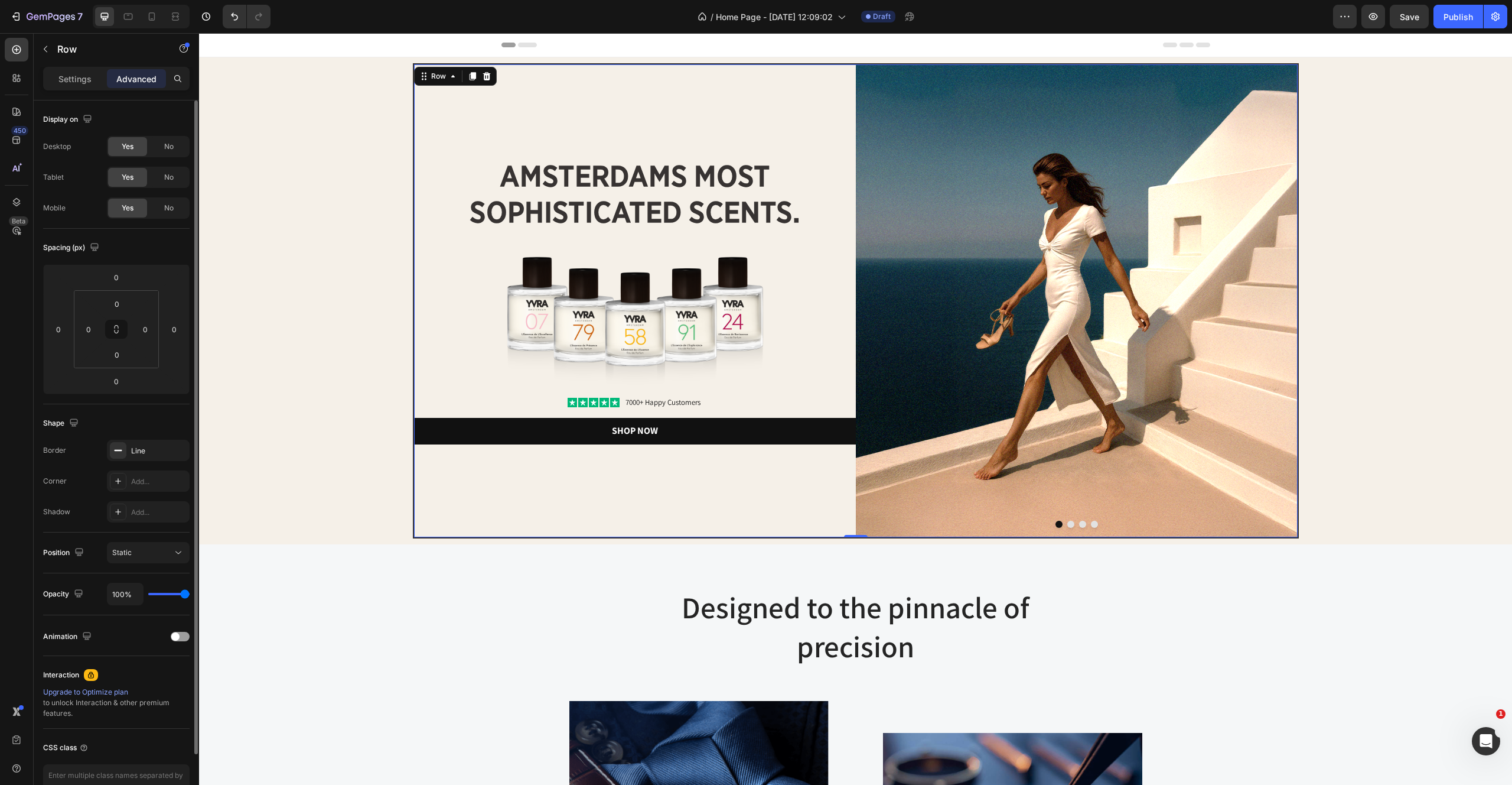
click at [661, 510] on div "amsterdams most sophisticated scents. Heading Image Icon Icon Icon Icon Icon Ic…" at bounding box center [634, 301] width 442 height 473
click at [654, 306] on img at bounding box center [634, 314] width 332 height 146
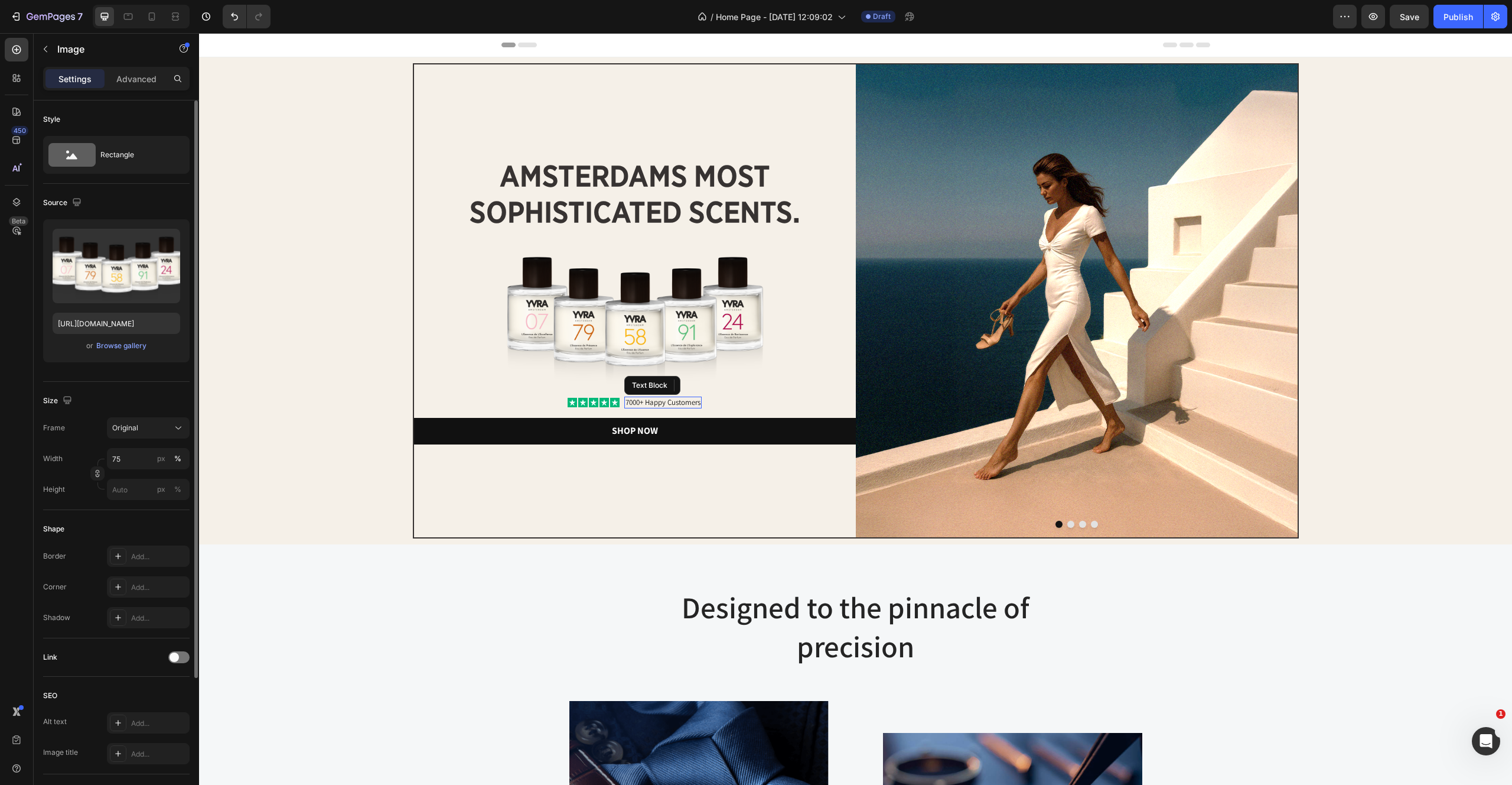
click at [634, 397] on div "7000+ Happy Customers" at bounding box center [663, 403] width 77 height 12
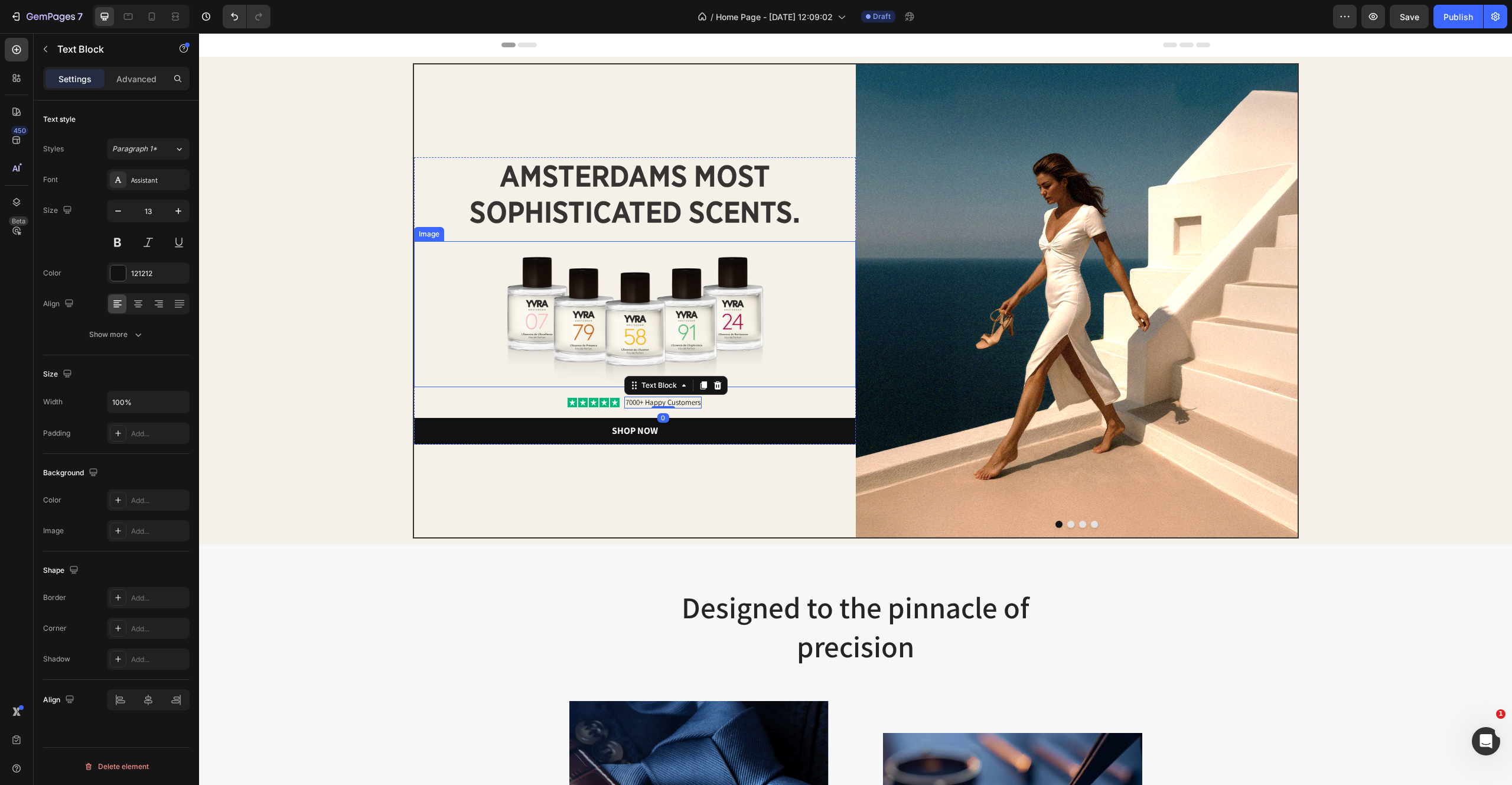
click at [772, 386] on img at bounding box center [634, 314] width 332 height 146
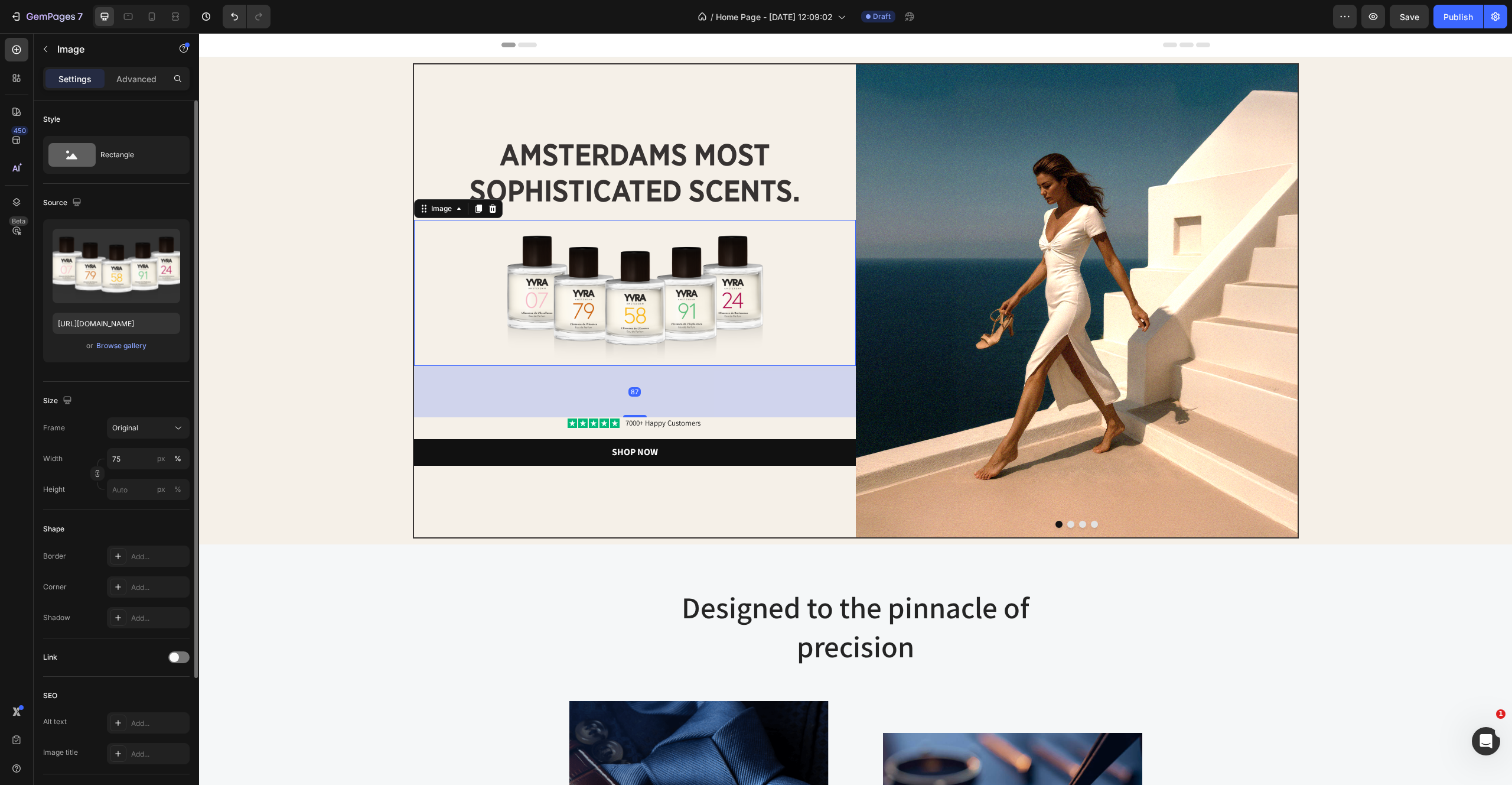
drag, startPoint x: 639, startPoint y: 394, endPoint x: 639, endPoint y: 436, distance: 42.0
click at [639, 436] on div "amsterdams most sophisticated scents. Heading Image 87 Icon Icon Icon Icon Icon…" at bounding box center [634, 300] width 442 height 329
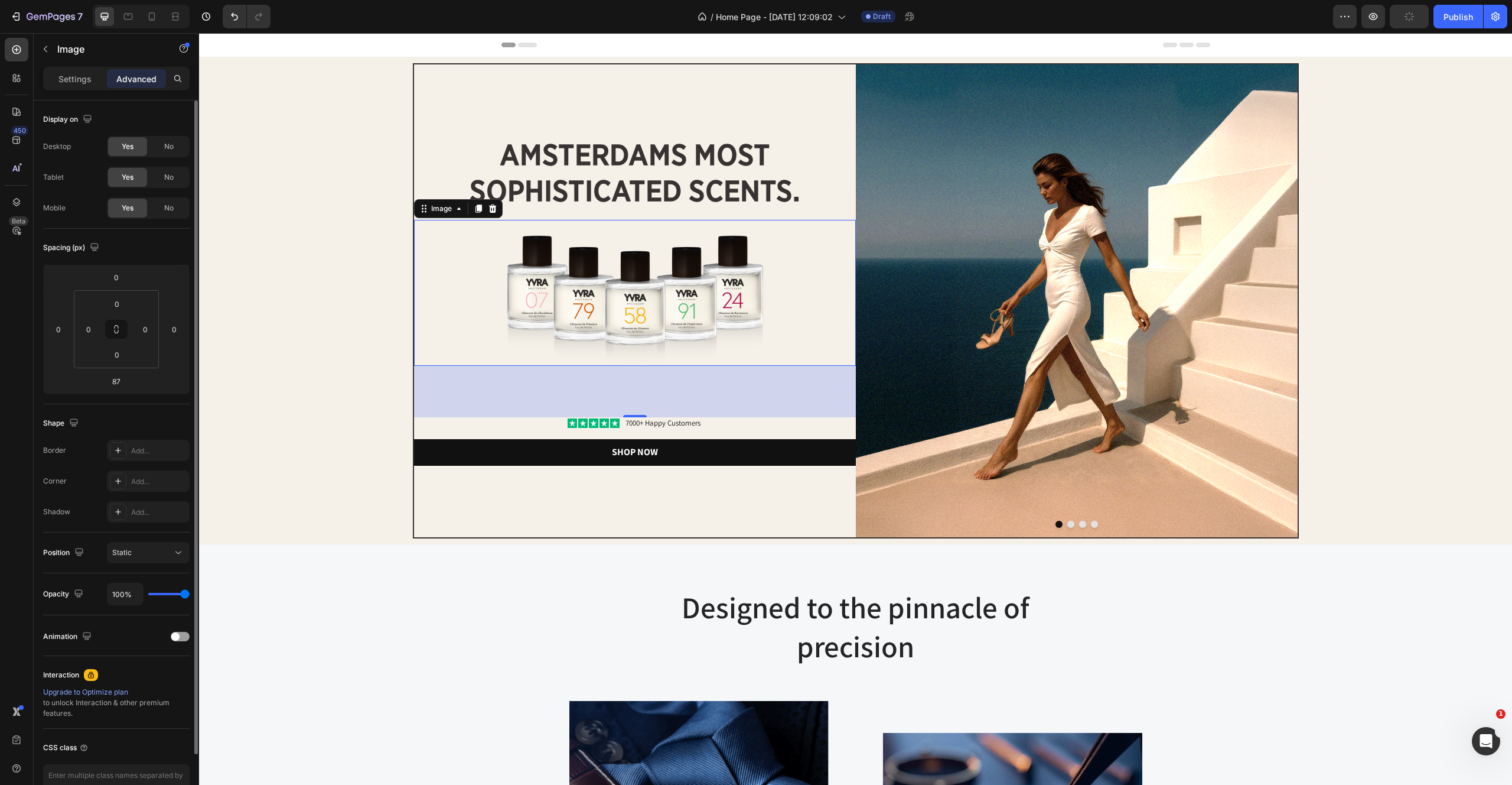
click at [574, 540] on div "Image amsterdams most sophisticated scents. Heading Image 87 Icon Icon Icon Ico…" at bounding box center [856, 300] width 1313 height 487
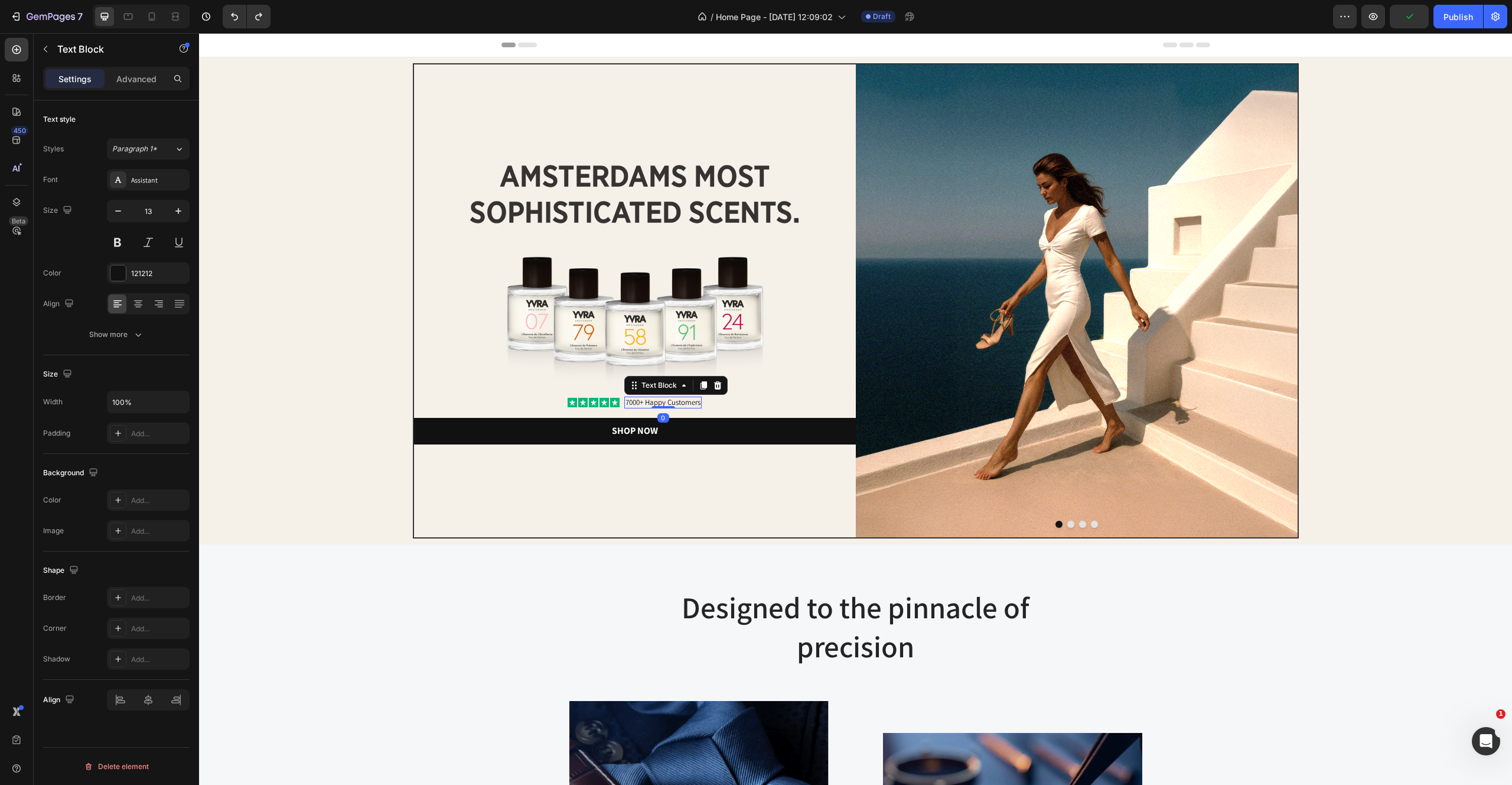
click at [673, 406] on div "7000+ Happy Customers Text Block 0" at bounding box center [663, 403] width 77 height 12
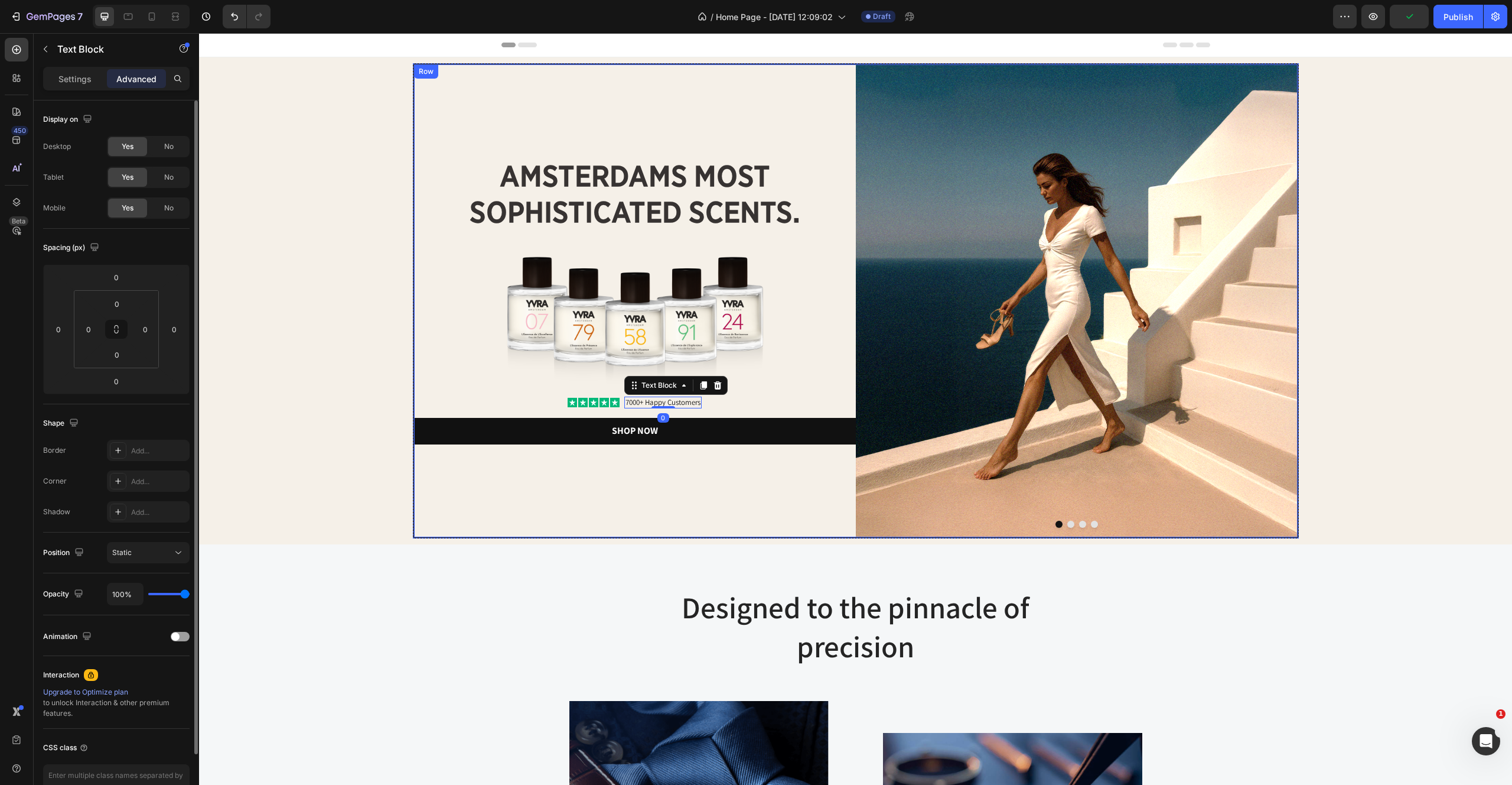
click at [657, 491] on div "amsterdams most sophisticated scents. Heading Image Icon Icon Icon Icon Icon Ic…" at bounding box center [634, 301] width 442 height 473
click at [629, 231] on div "amsterdams most sophisticated scents. Heading" at bounding box center [634, 194] width 442 height 75
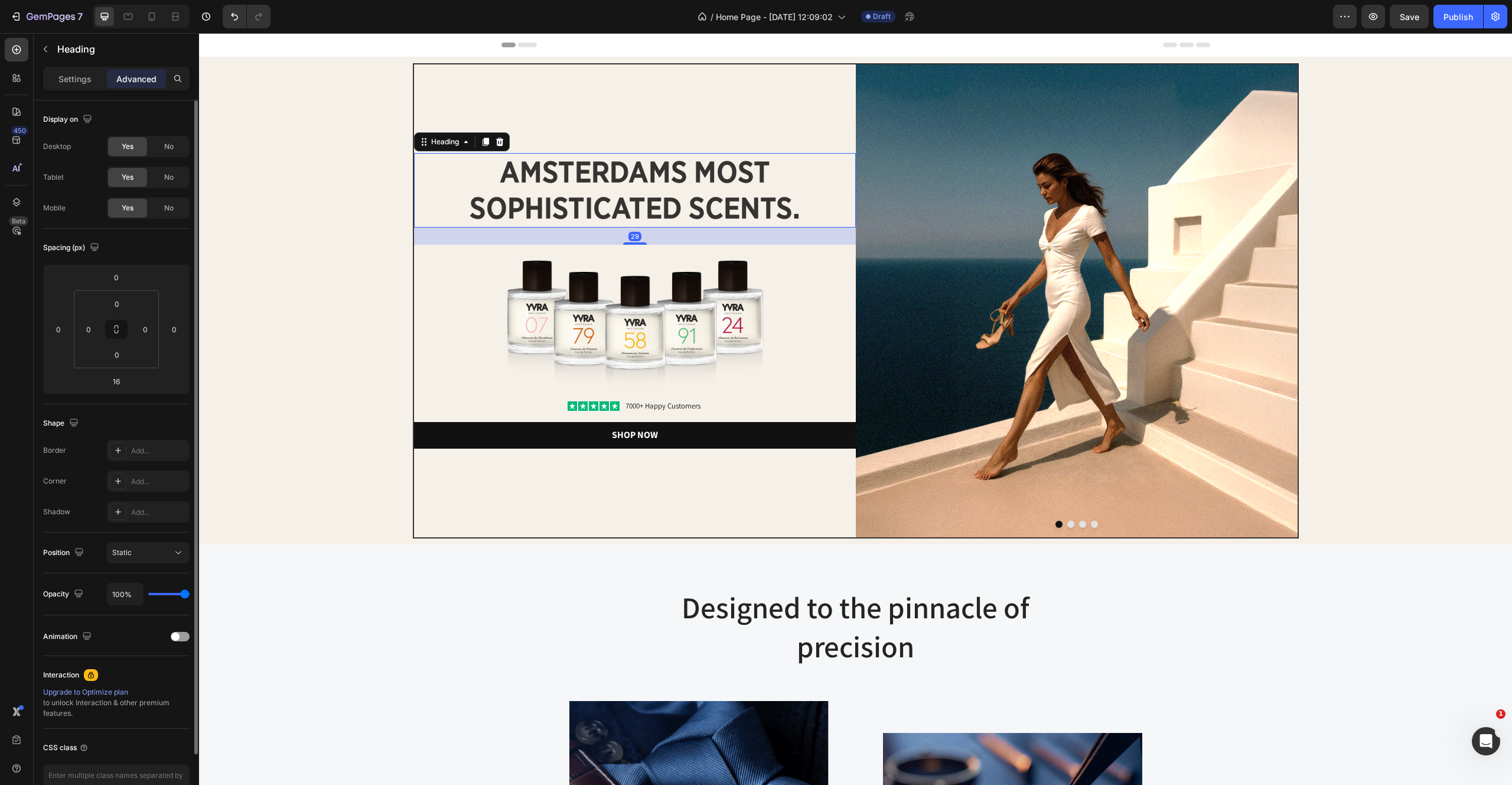
drag, startPoint x: 636, startPoint y: 239, endPoint x: 636, endPoint y: 247, distance: 8.0
click at [636, 247] on div "amsterdams most sophisticated scents. Heading 29 Image Icon Icon Icon Icon Icon…" at bounding box center [634, 300] width 442 height 295
type input "16"
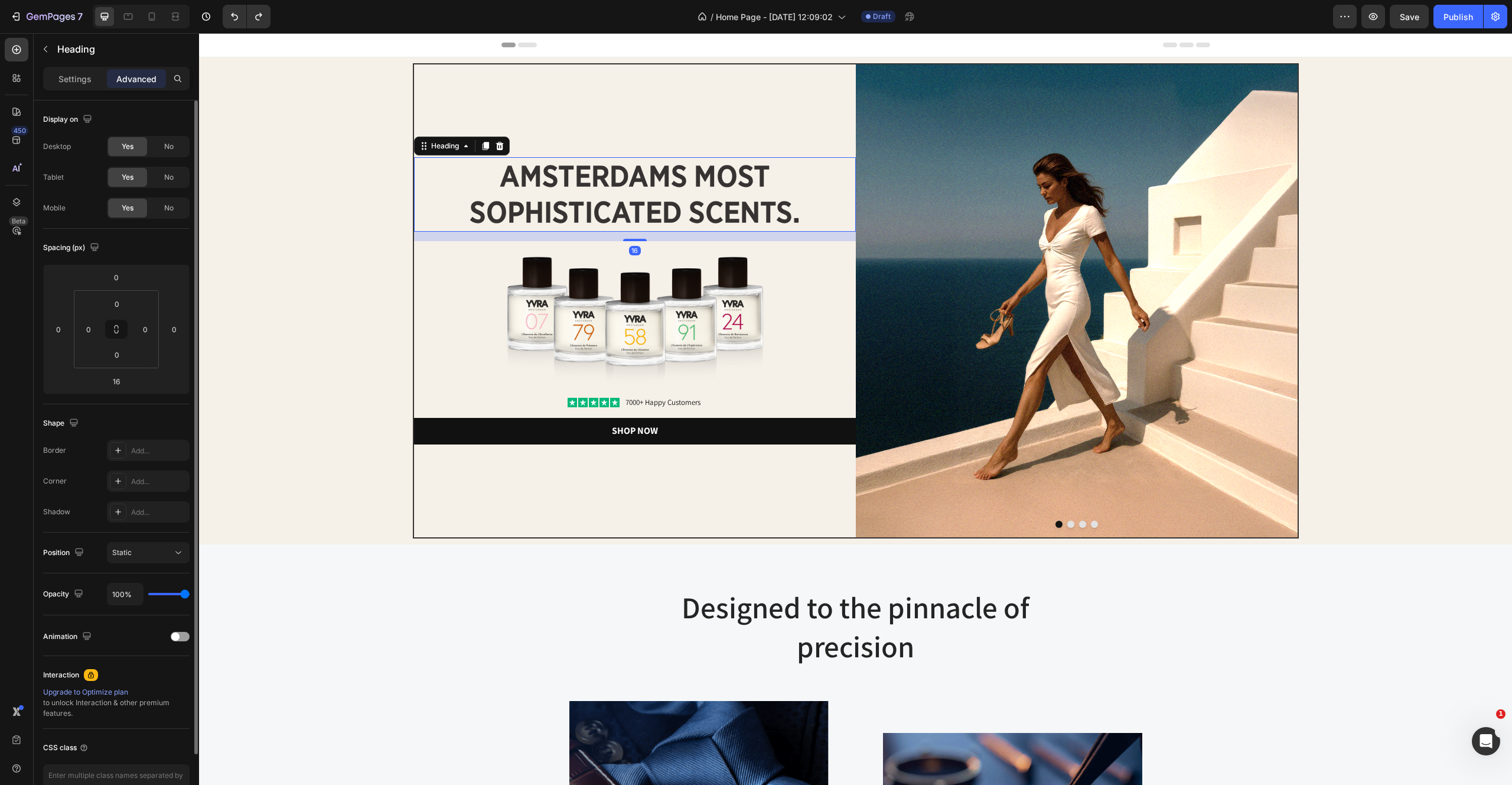
click at [498, 188] on h2 "amsterdams most sophisticated scents." at bounding box center [634, 194] width 442 height 75
click at [73, 73] on p "Settings" at bounding box center [75, 79] width 33 height 12
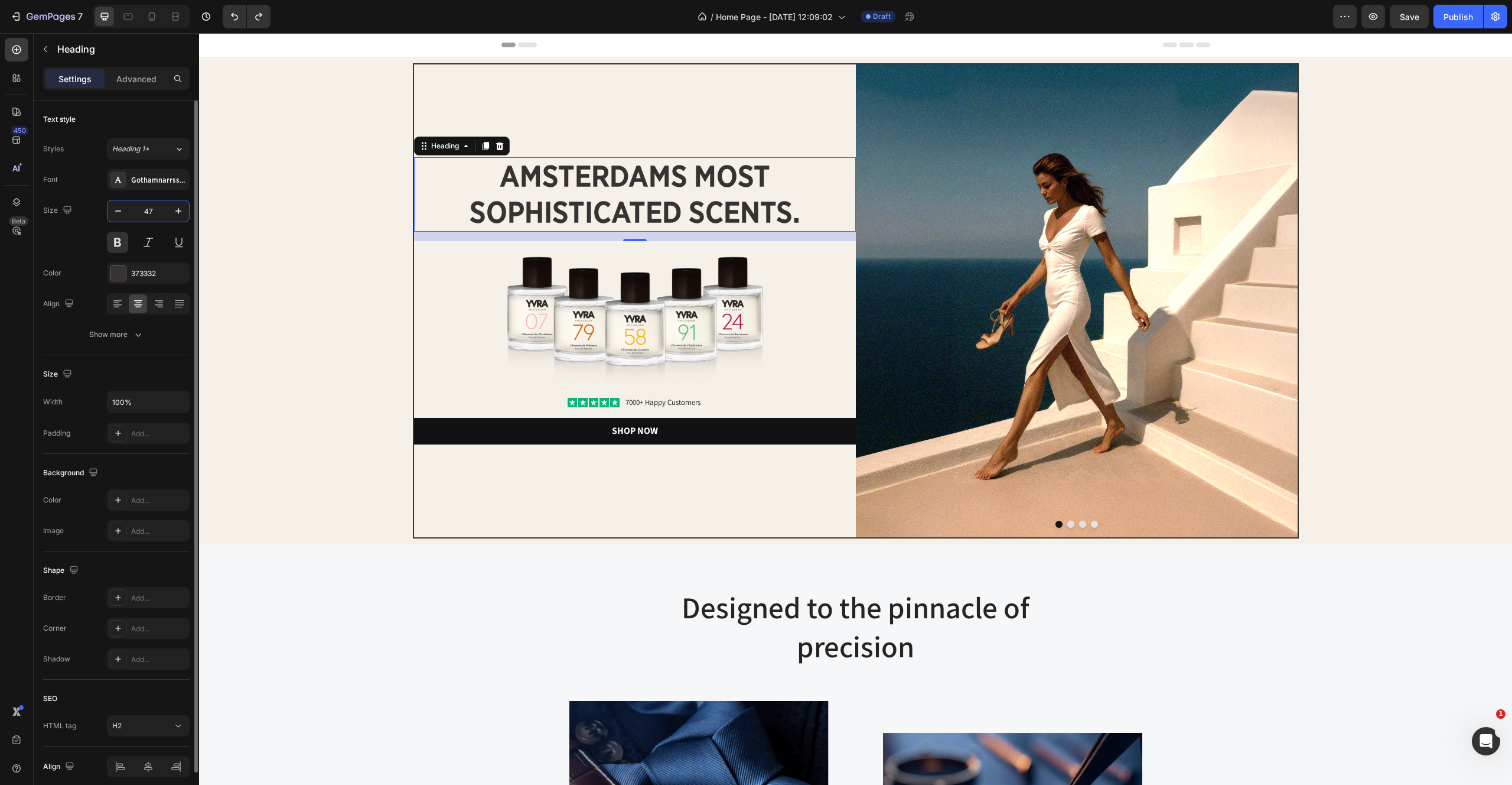
click at [155, 208] on input "47" at bounding box center [148, 211] width 39 height 21
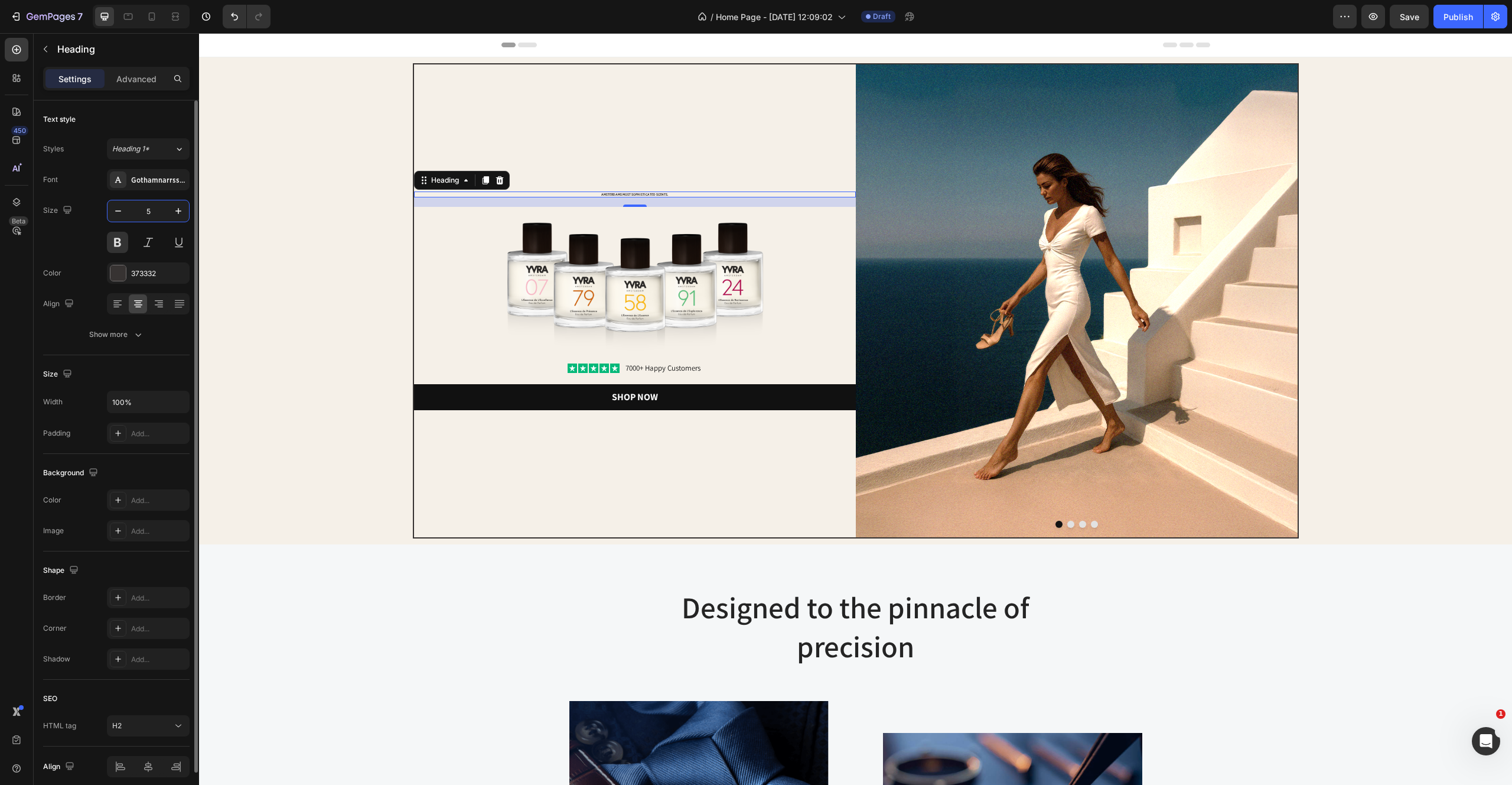
type input "54"
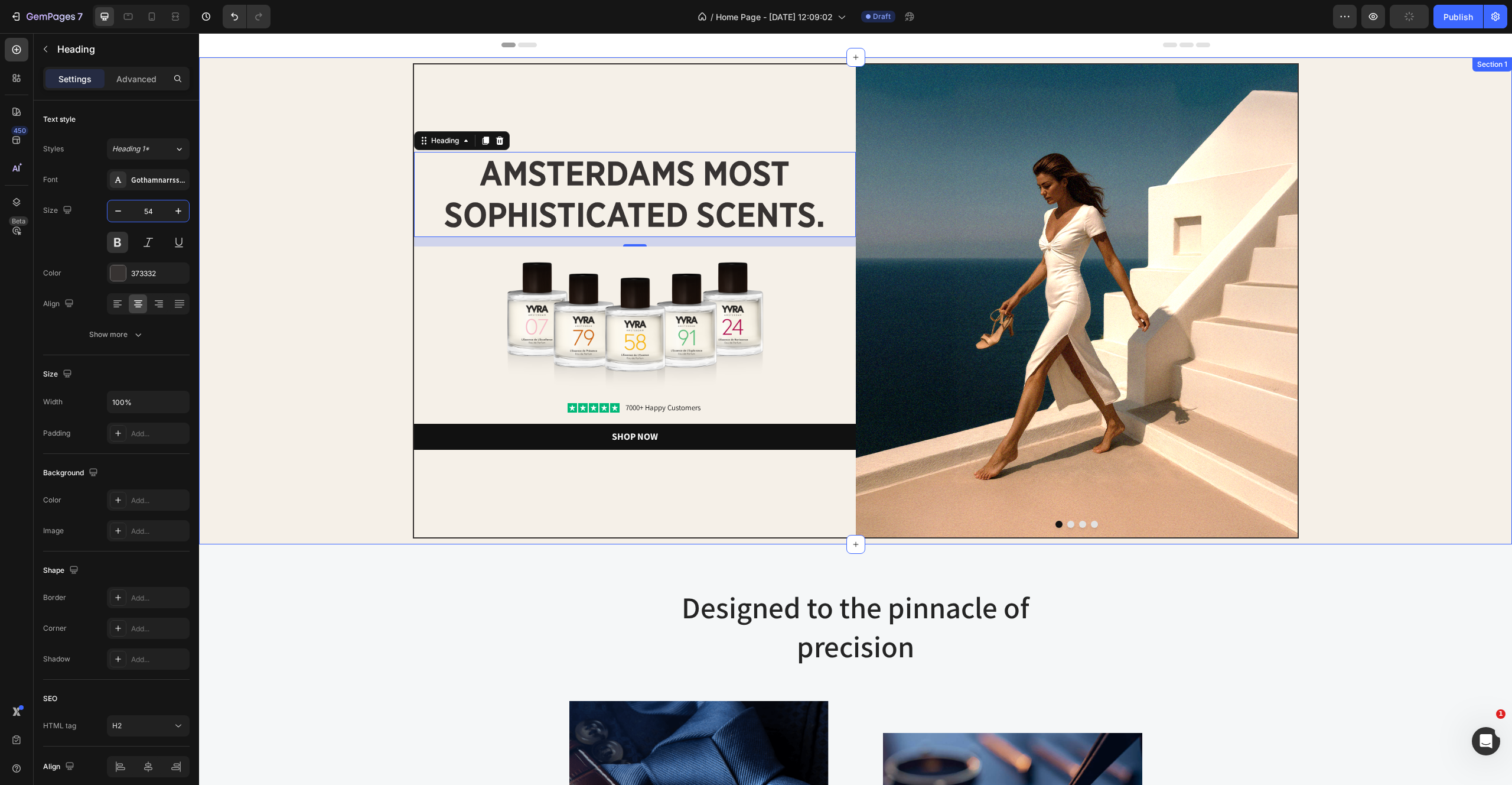
click at [320, 408] on div "Image amsterdams most sophisticated scents. Heading 16 Image Icon Icon Icon Ico…" at bounding box center [855, 300] width 1301 height 475
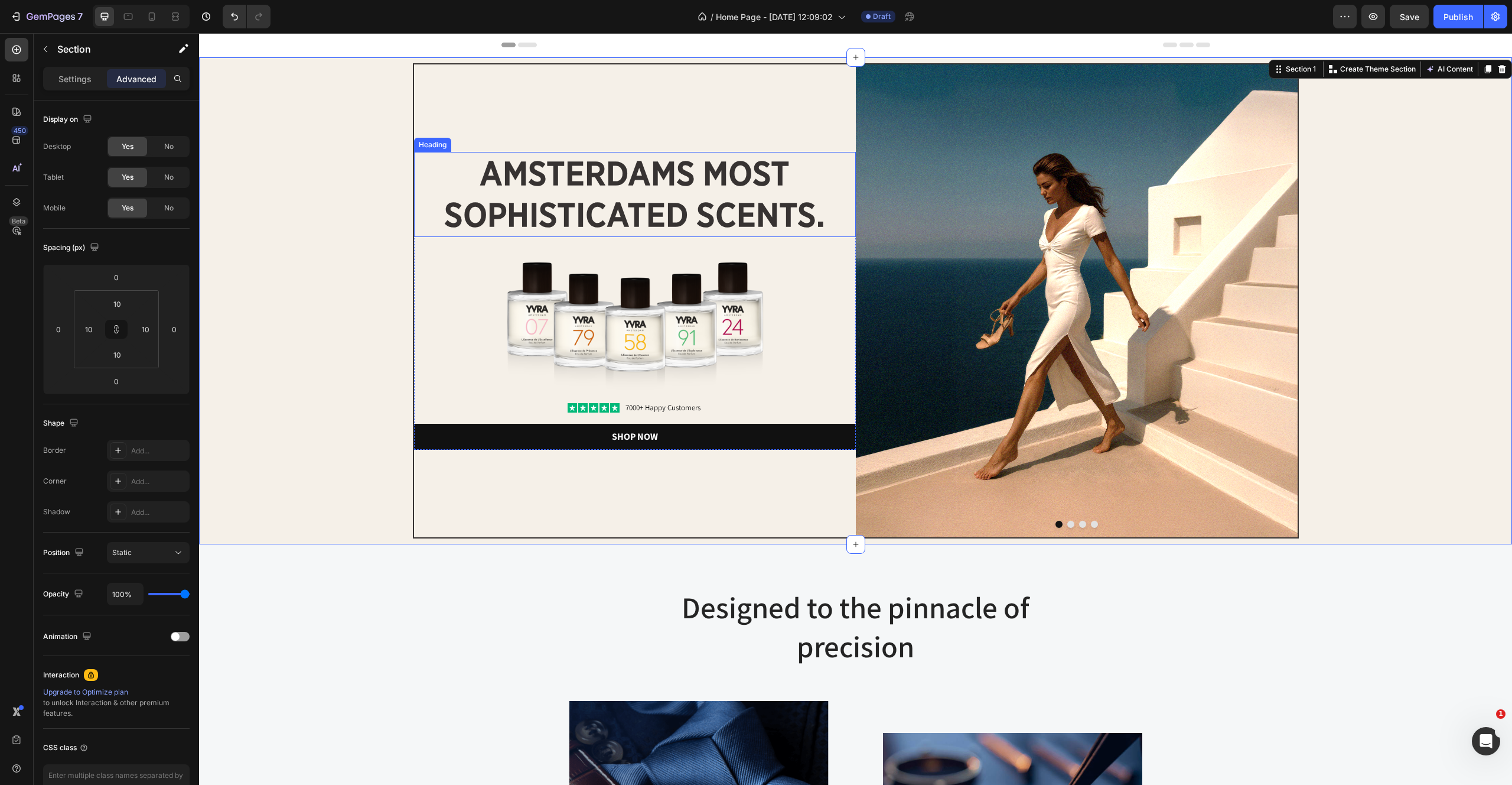
click at [821, 193] on p "amsterdams most sophisticated scents." at bounding box center [635, 194] width 439 height 83
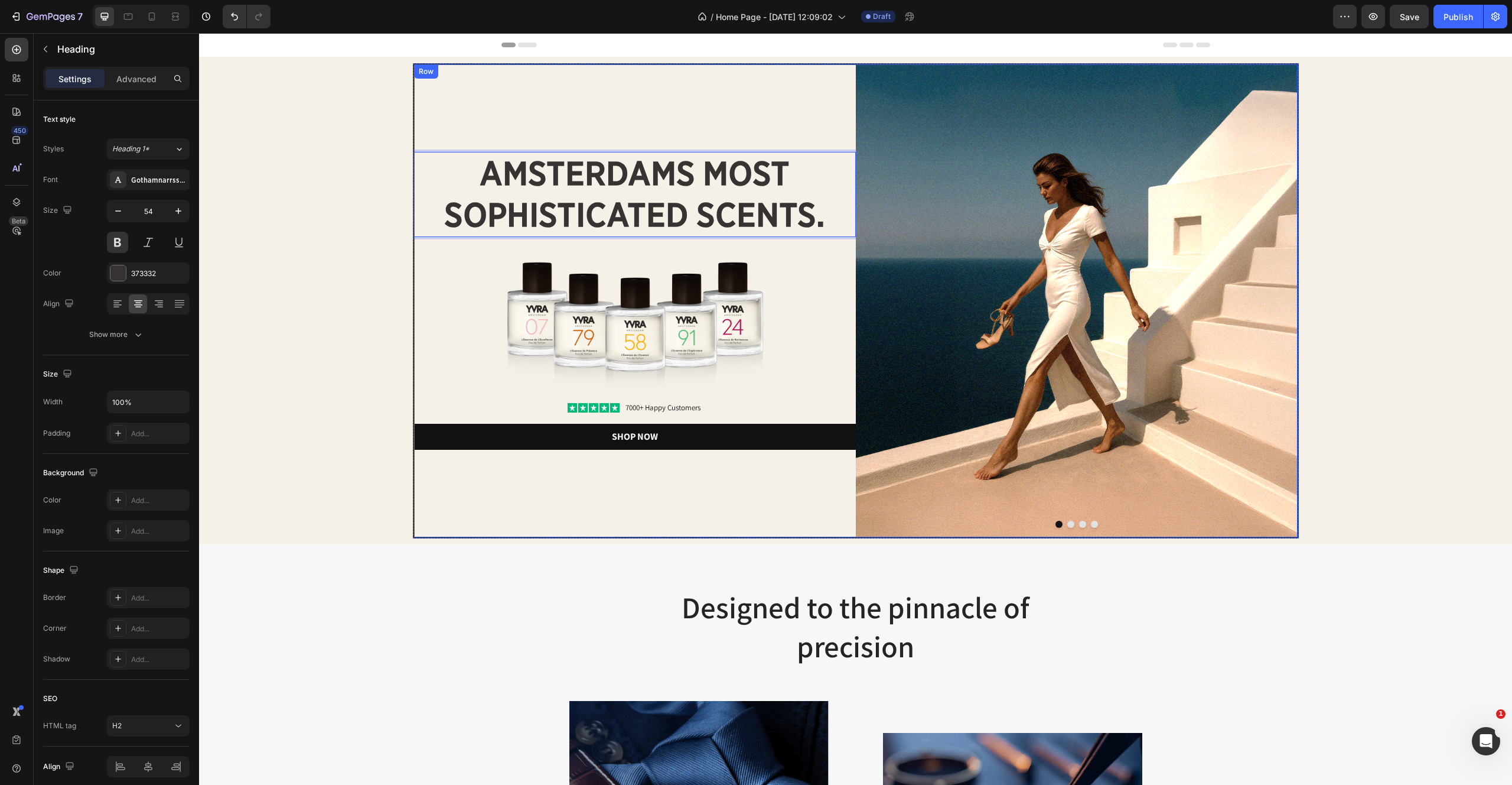
click at [625, 494] on div "amsterdams most sophisticated scents. Heading 16 Image Icon Icon Icon Icon Icon…" at bounding box center [634, 301] width 442 height 473
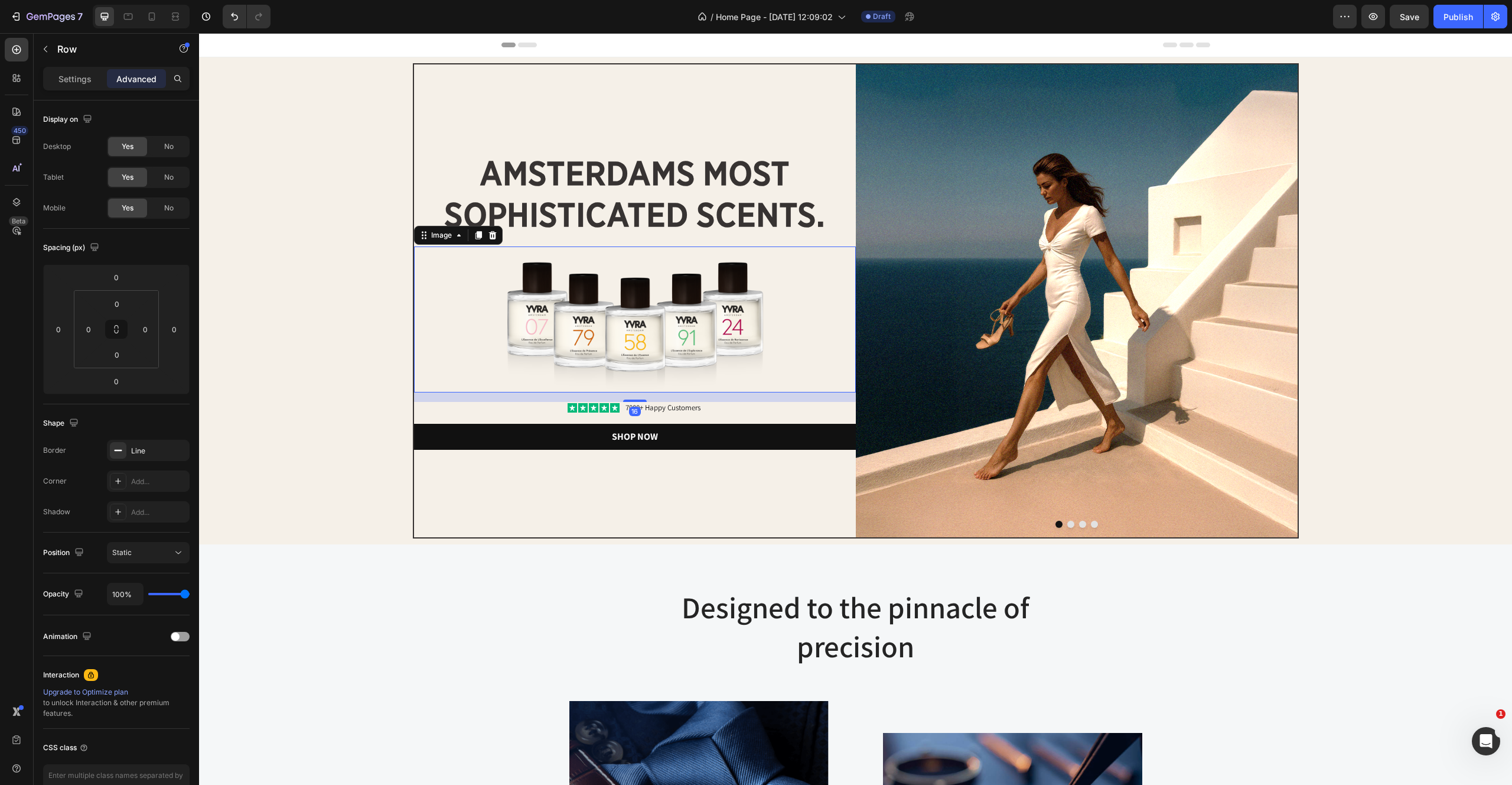
click at [670, 383] on img at bounding box center [634, 319] width 332 height 146
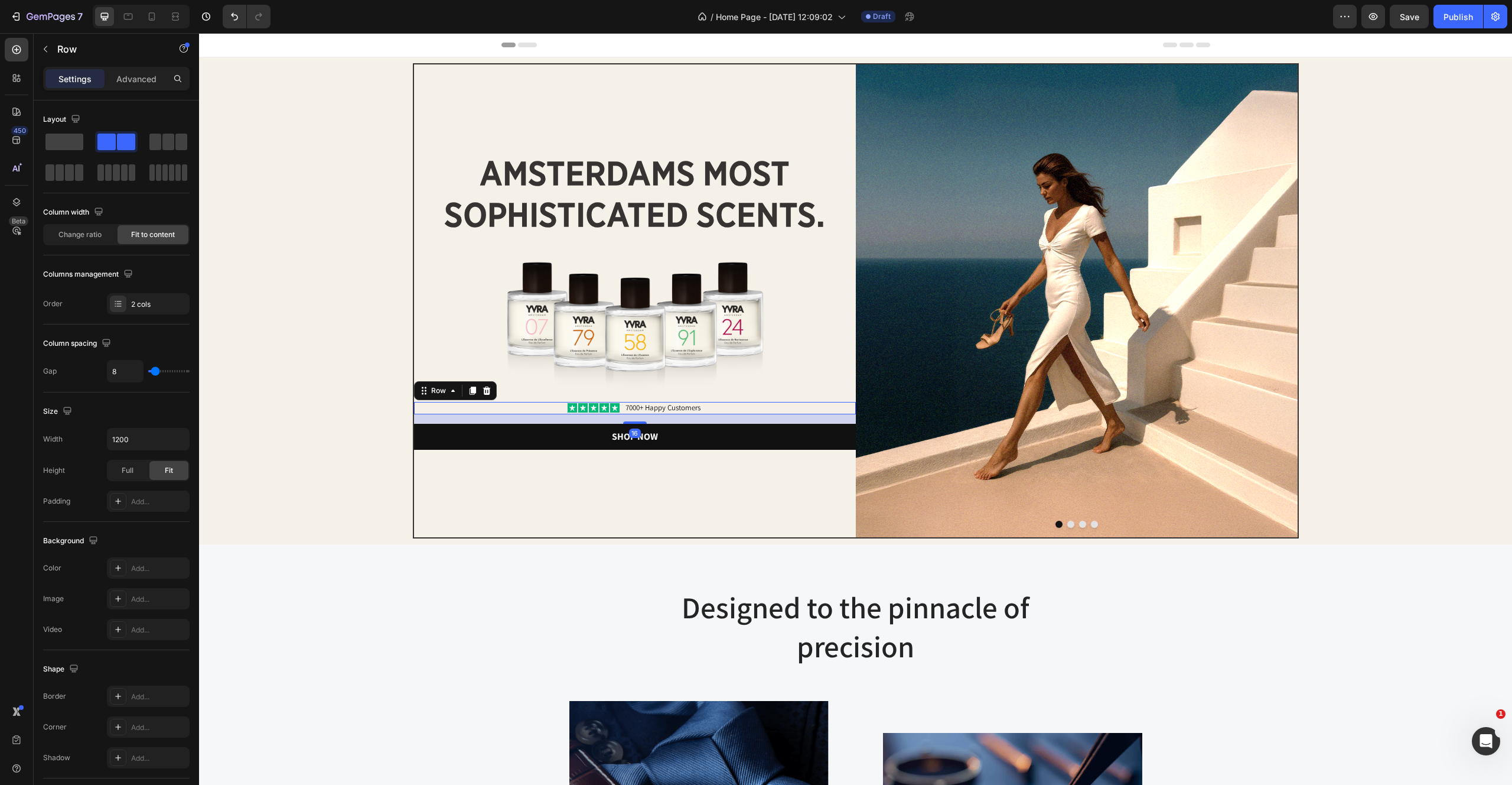
click at [748, 411] on div "Icon Icon Icon Icon Icon Icon List 7000+ Happy Customers Text Block Row 16" at bounding box center [634, 408] width 442 height 12
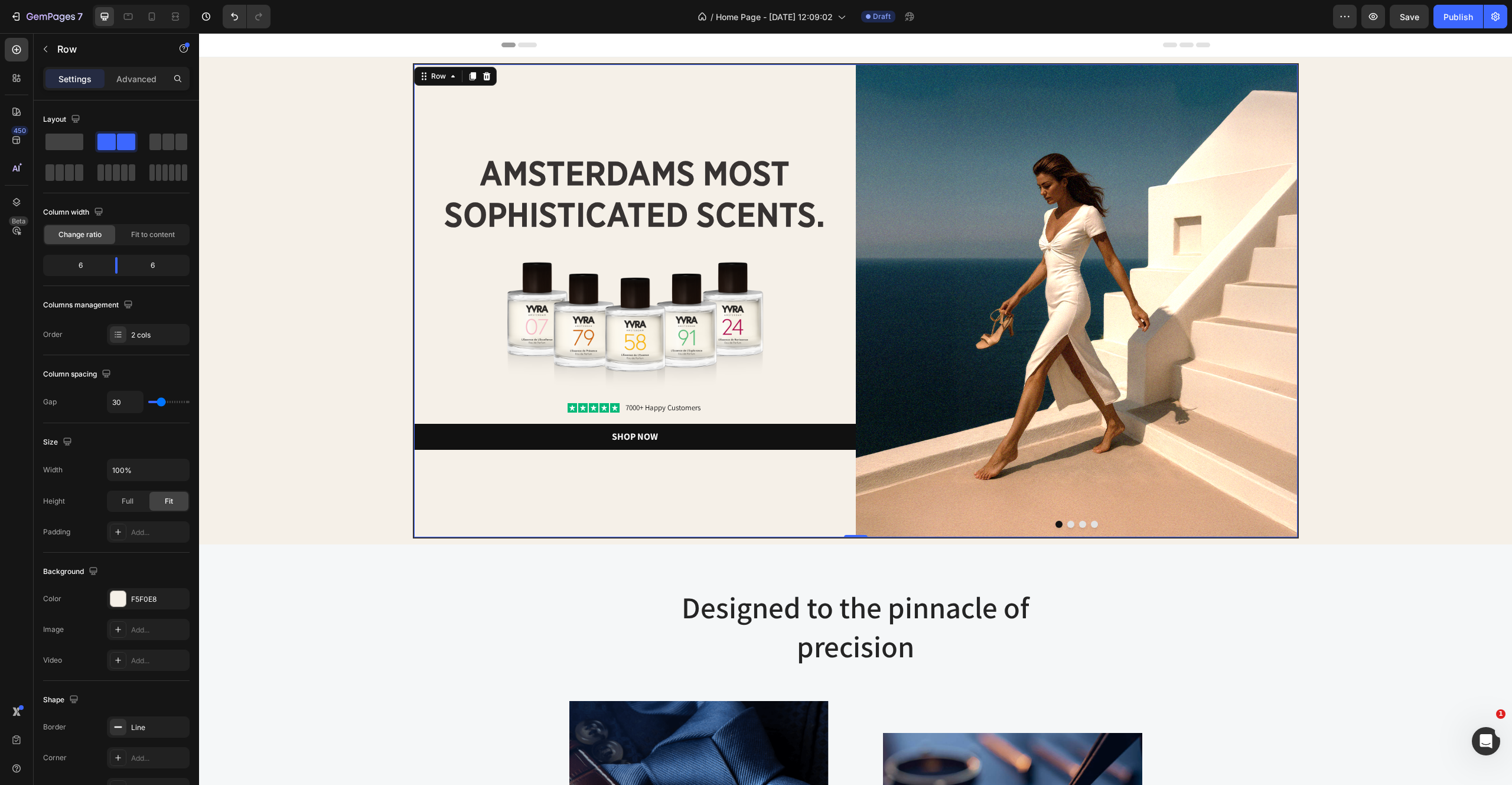
click at [837, 477] on div "amsterdams most sophisticated scents. Heading Image Icon Icon Icon Icon Icon Ic…" at bounding box center [634, 301] width 442 height 473
click at [309, 415] on div "Image amsterdams most sophisticated scents. Heading Image Icon Icon Icon Icon I…" at bounding box center [855, 300] width 1301 height 475
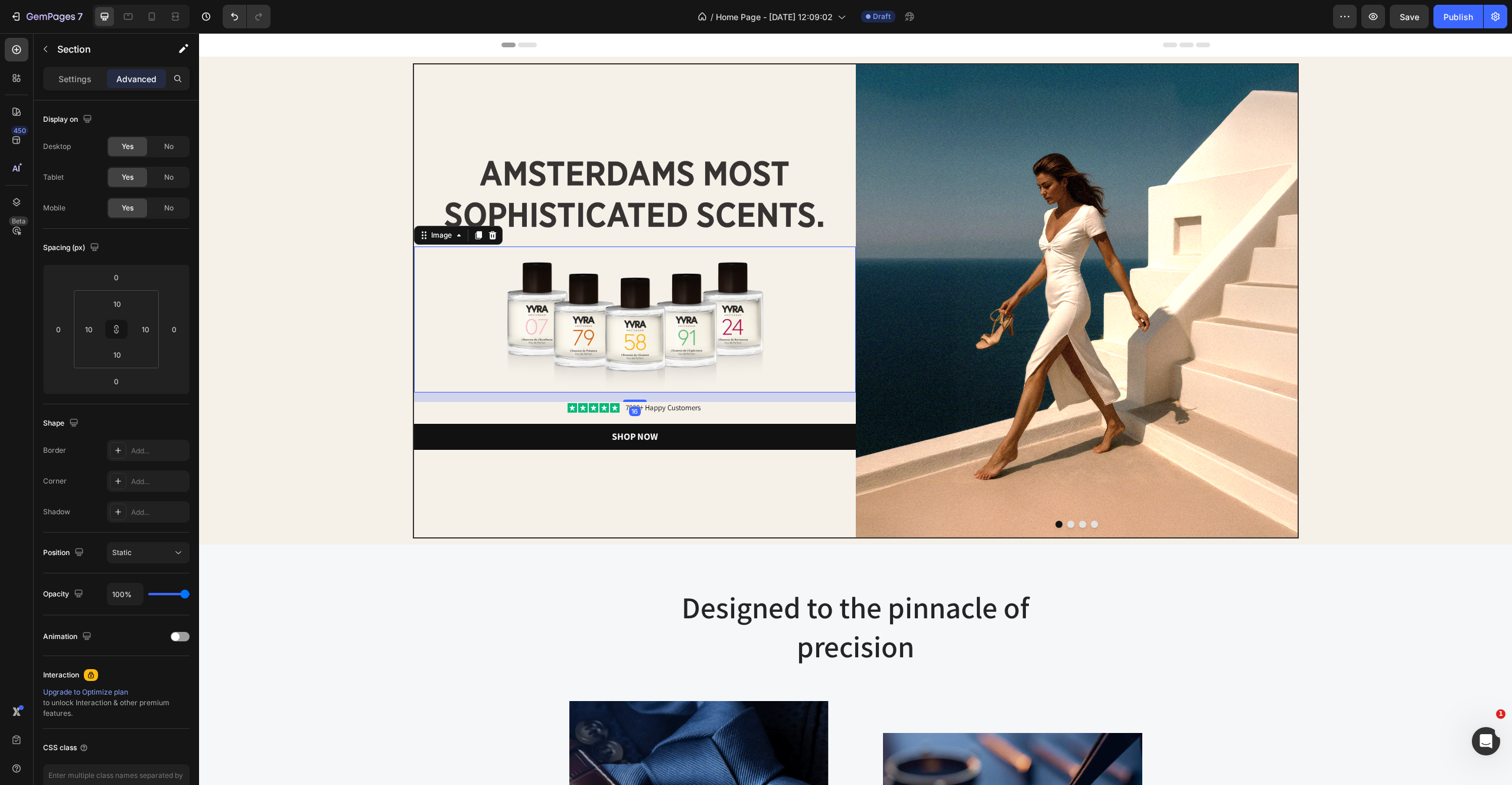
click at [627, 351] on img at bounding box center [634, 319] width 332 height 146
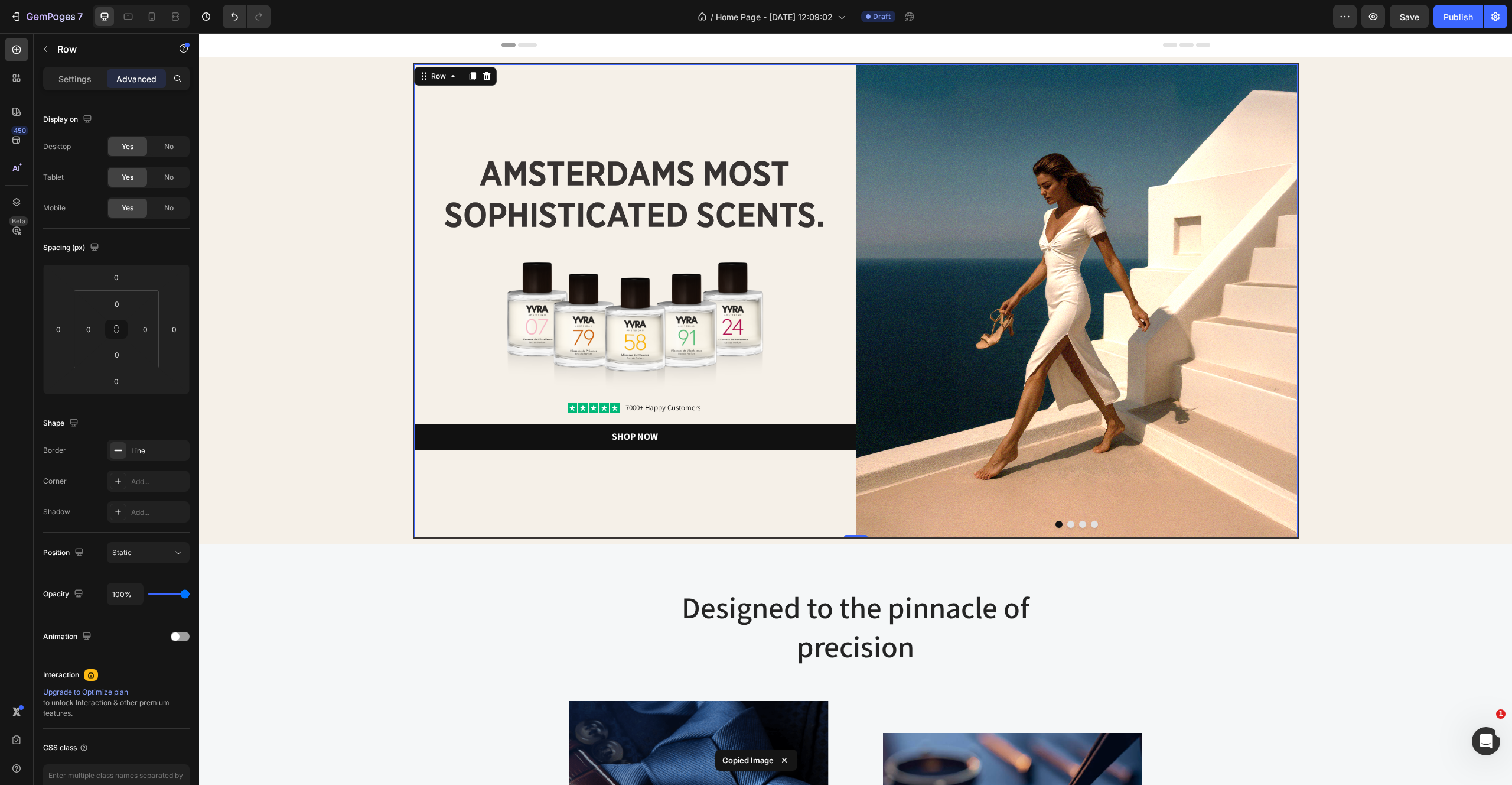
click at [645, 65] on div "amsterdams most sophisticated scents. Heading Image Icon Icon Icon Icon Icon Ic…" at bounding box center [634, 301] width 442 height 473
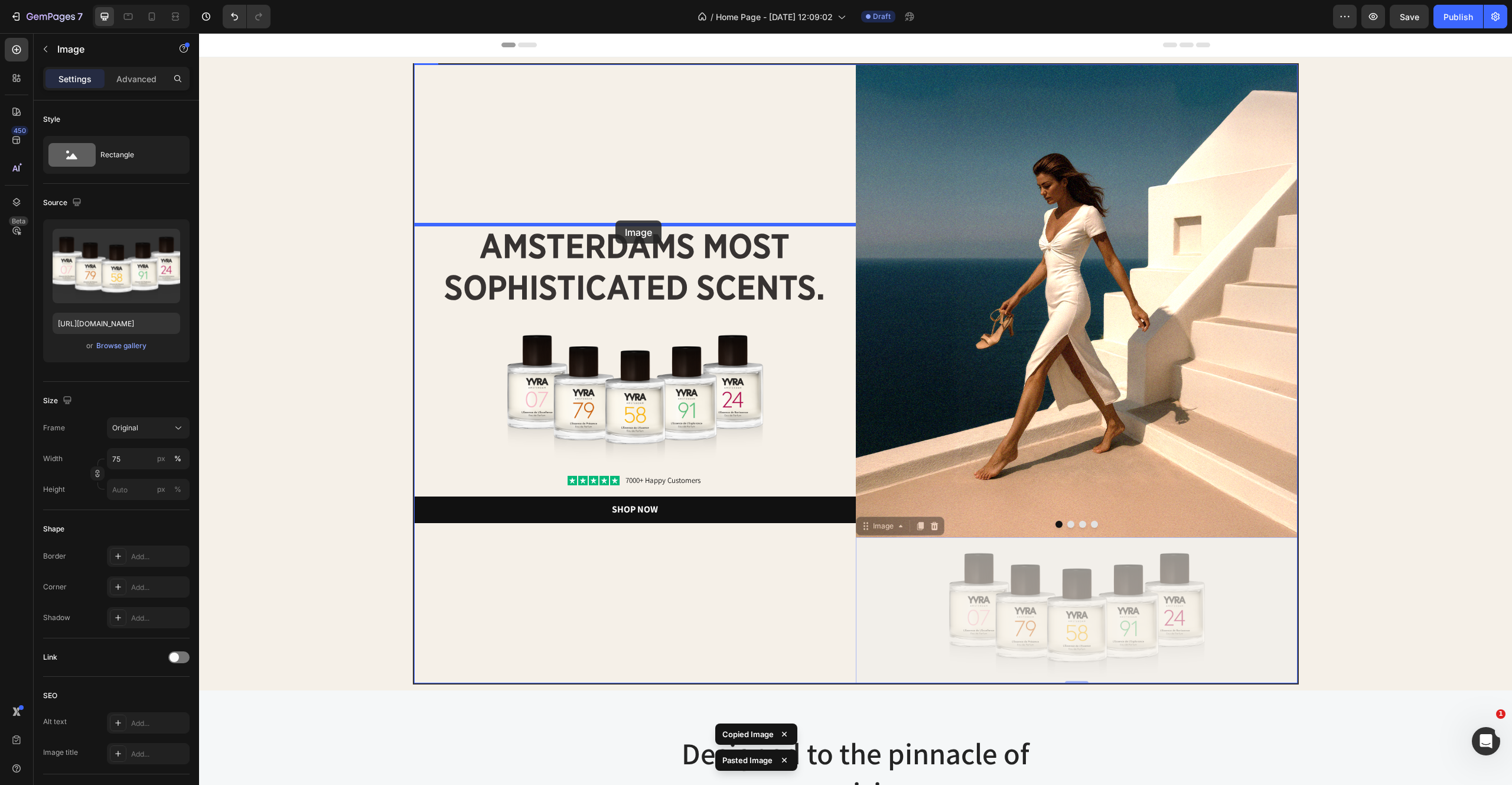
drag, startPoint x: 711, startPoint y: 333, endPoint x: 615, endPoint y: 221, distance: 147.5
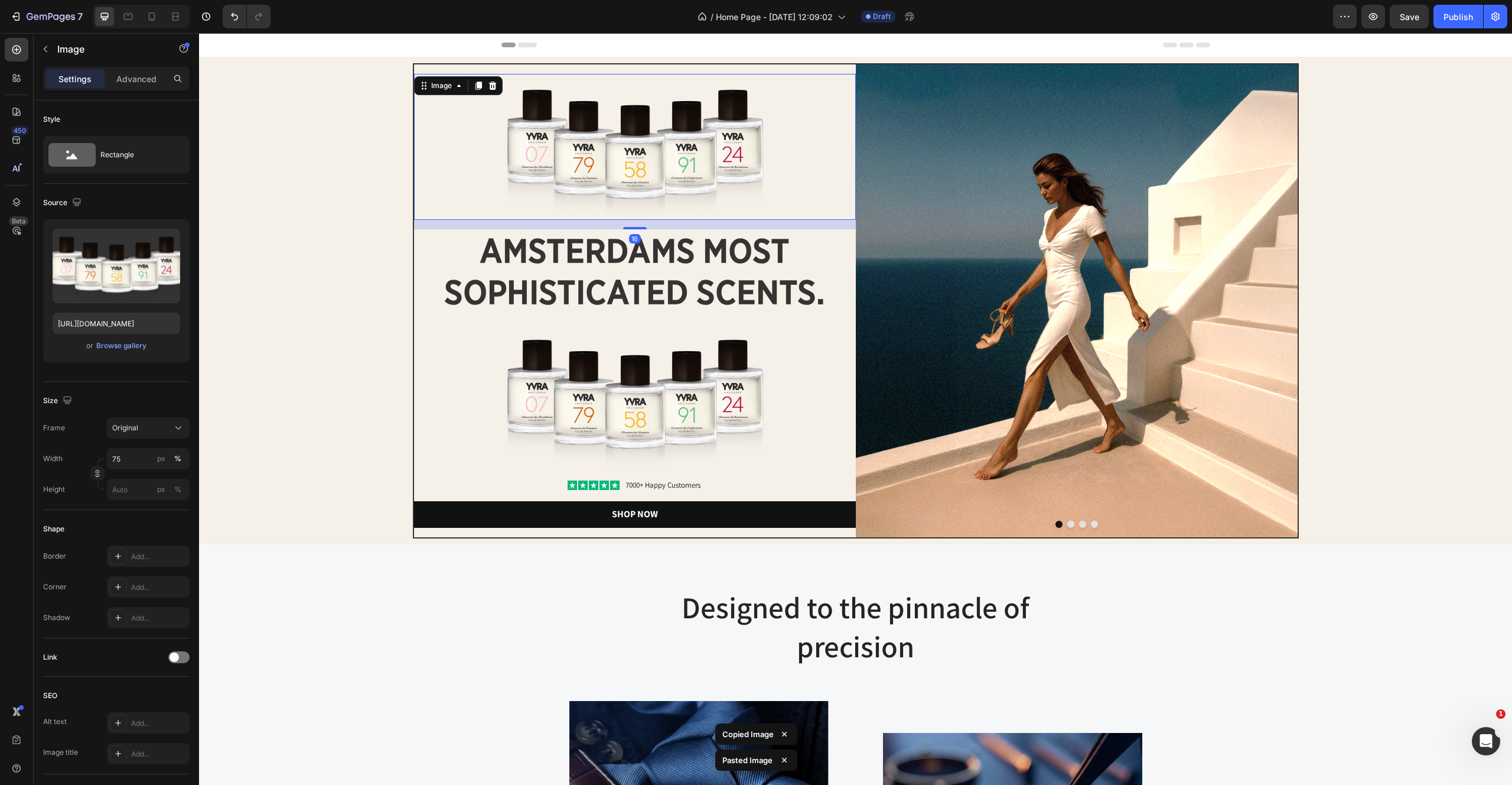
click at [640, 142] on img at bounding box center [634, 147] width 332 height 146
click at [103, 263] on label at bounding box center [117, 266] width 128 height 75
click at [103, 275] on input "file" at bounding box center [117, 285] width 81 height 20
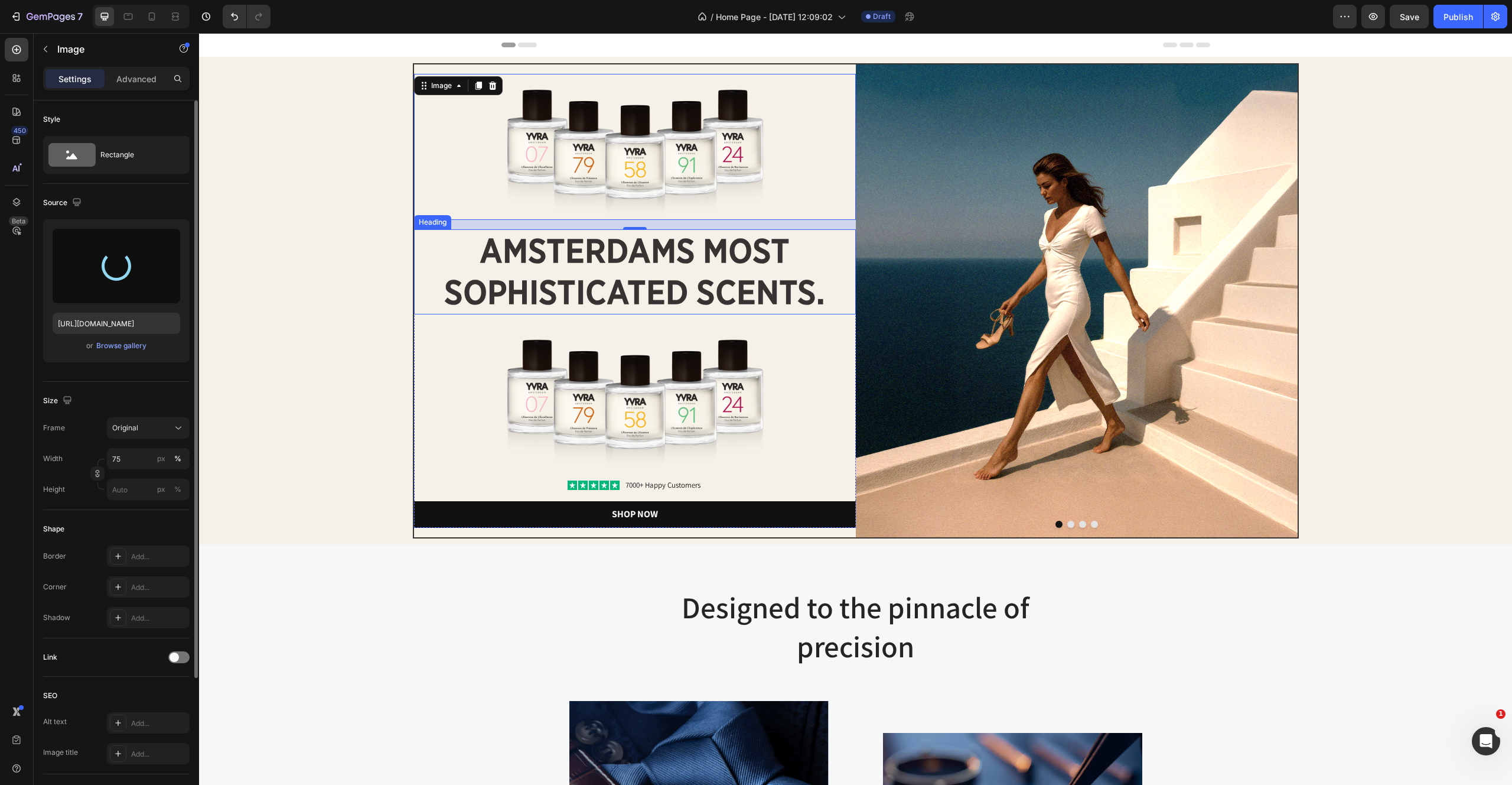
type input "https://cdn.shopify.com/s/files/1/2170/9605/files/gempages_485369058267497726-9…"
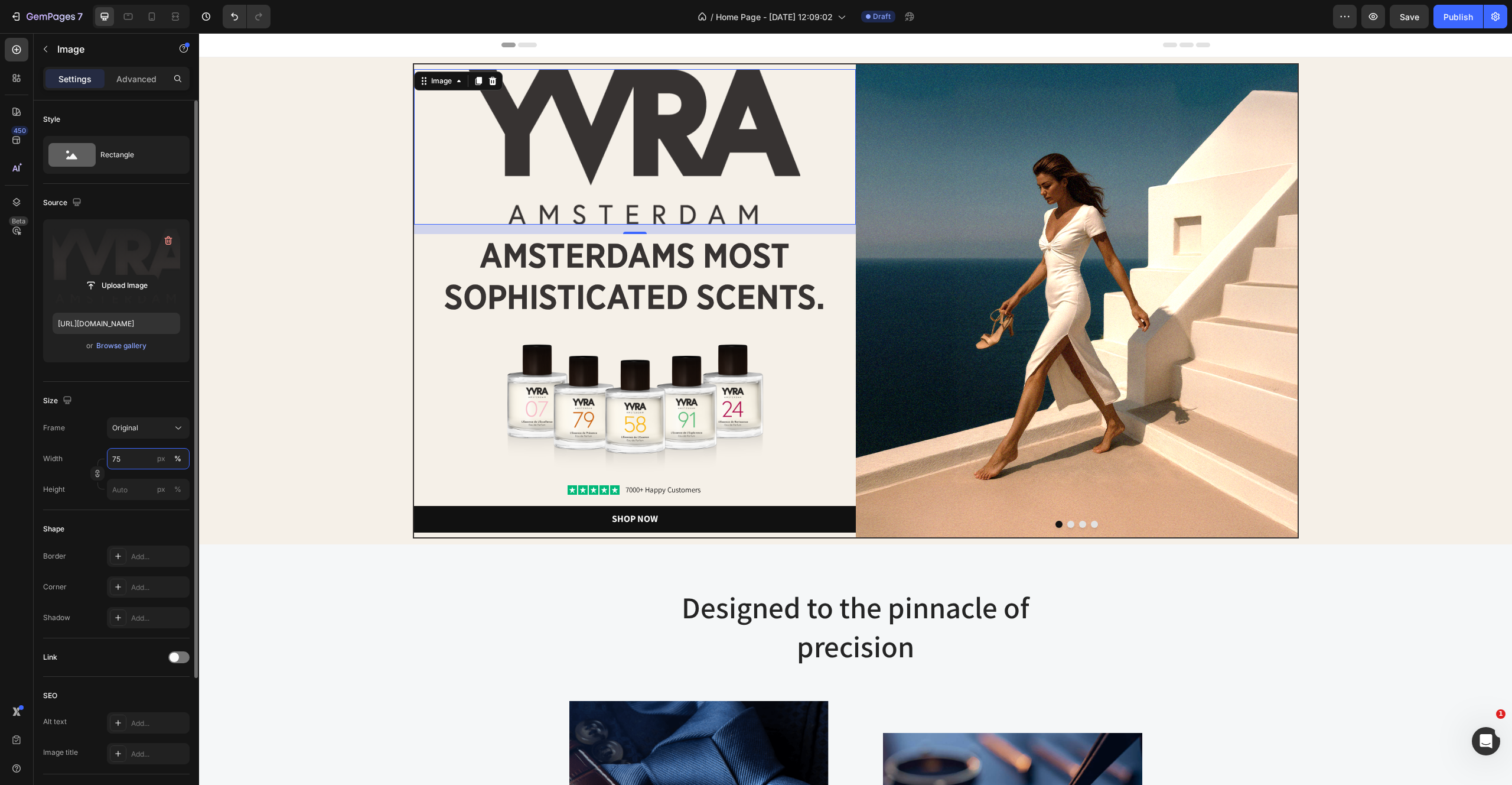
click at [133, 455] on input "75" at bounding box center [148, 458] width 83 height 21
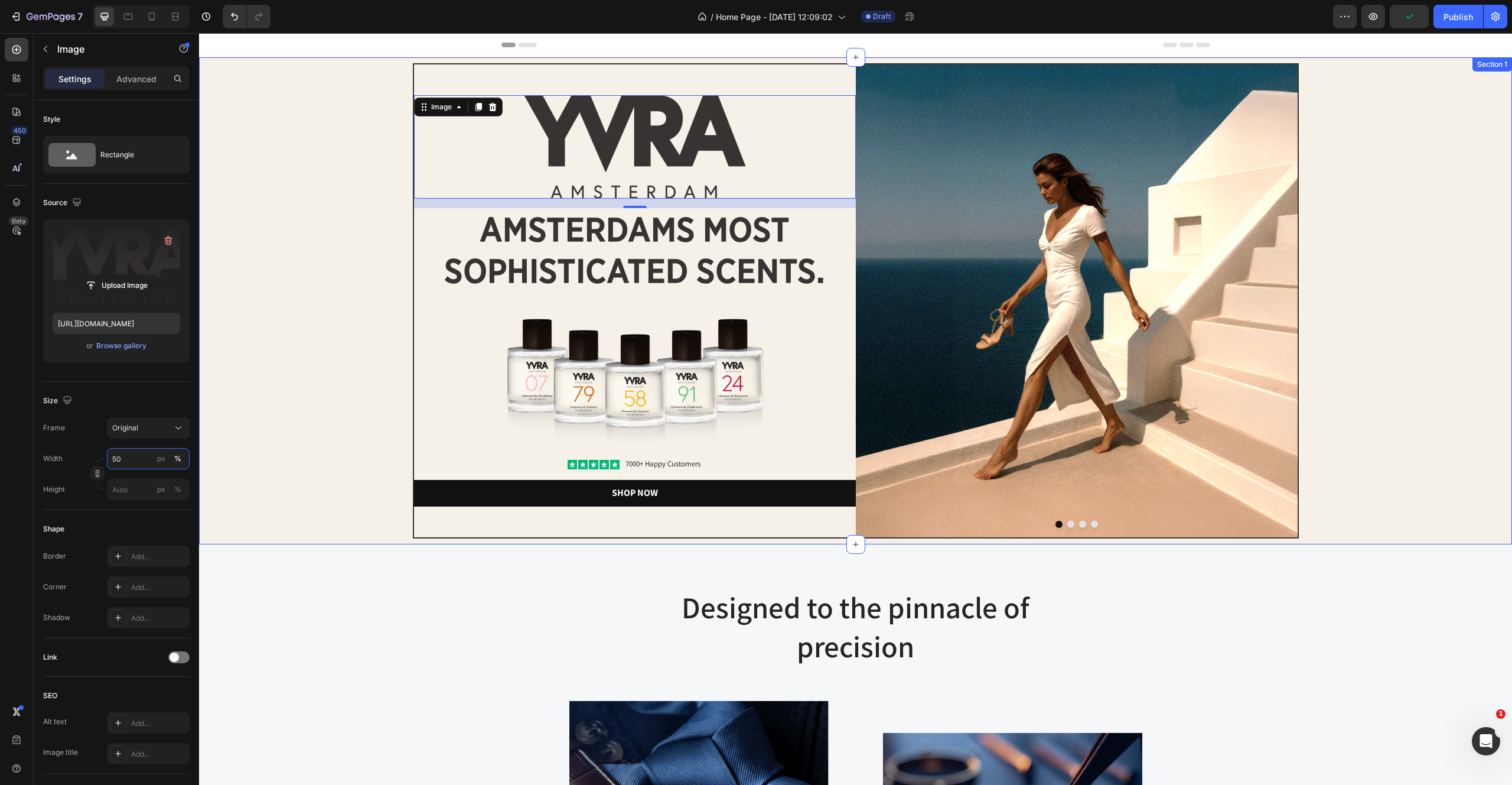
type input "5"
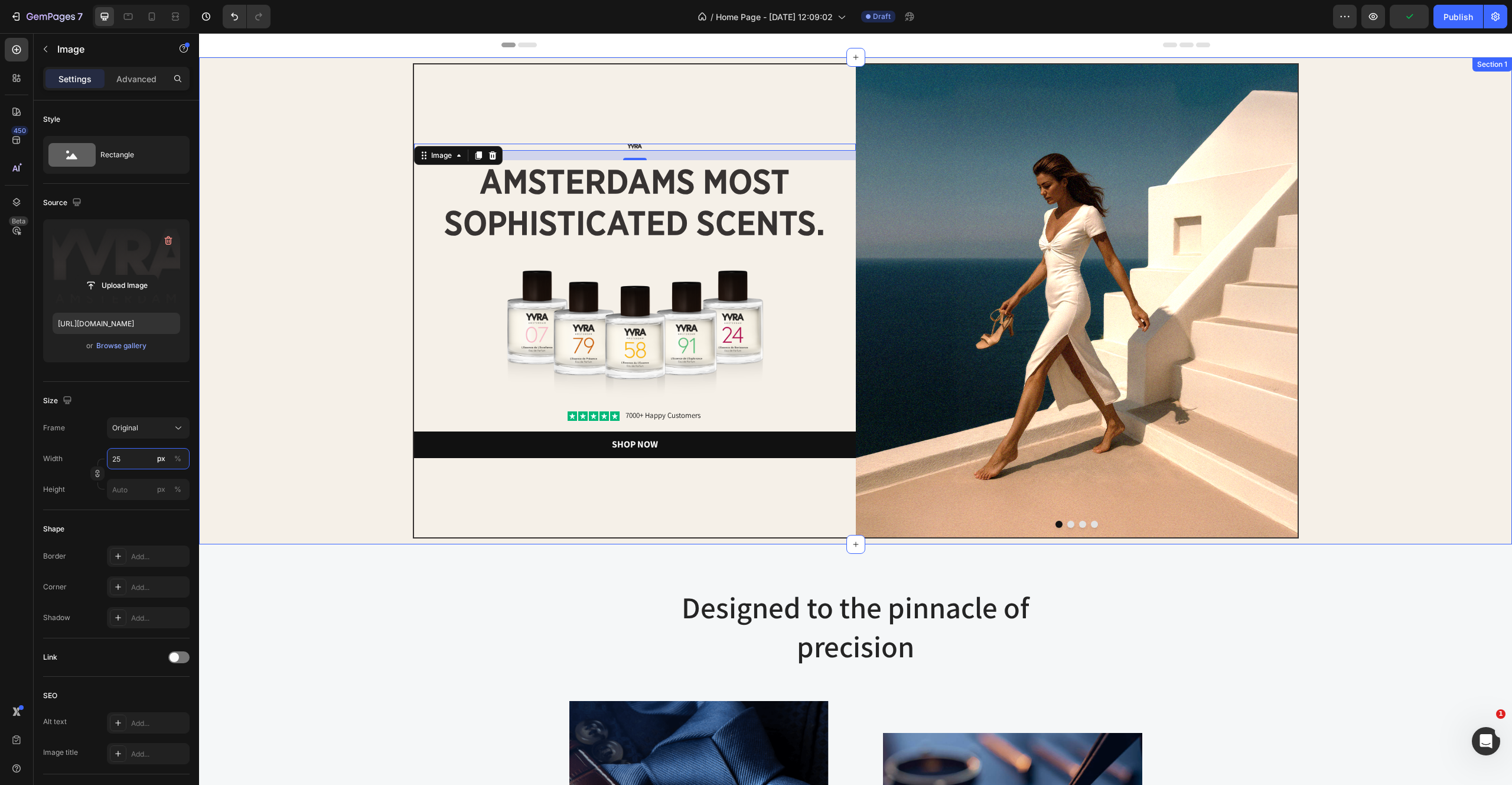
type input "2"
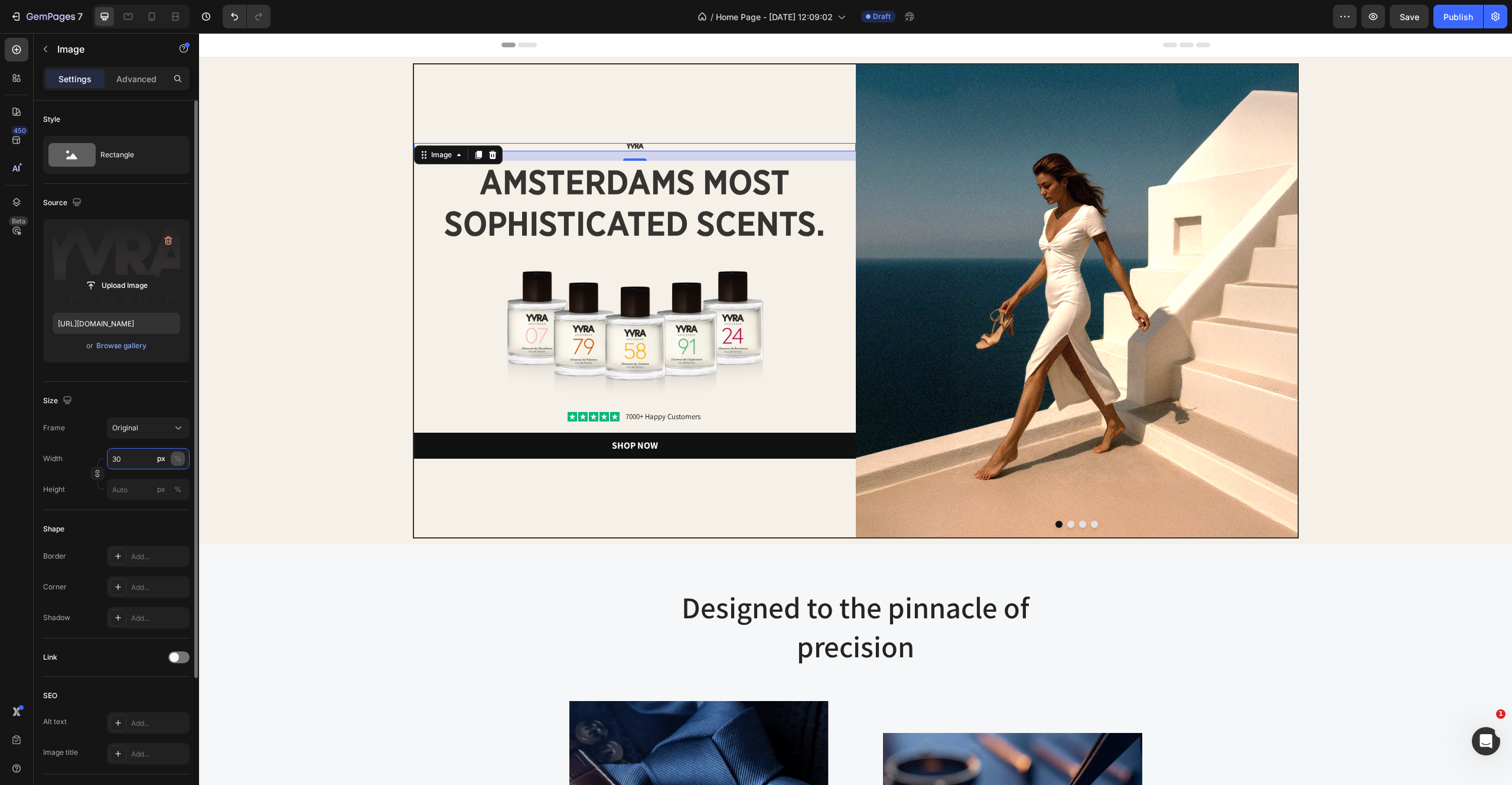
type input "30"
click at [178, 453] on div "%" at bounding box center [178, 458] width 7 height 11
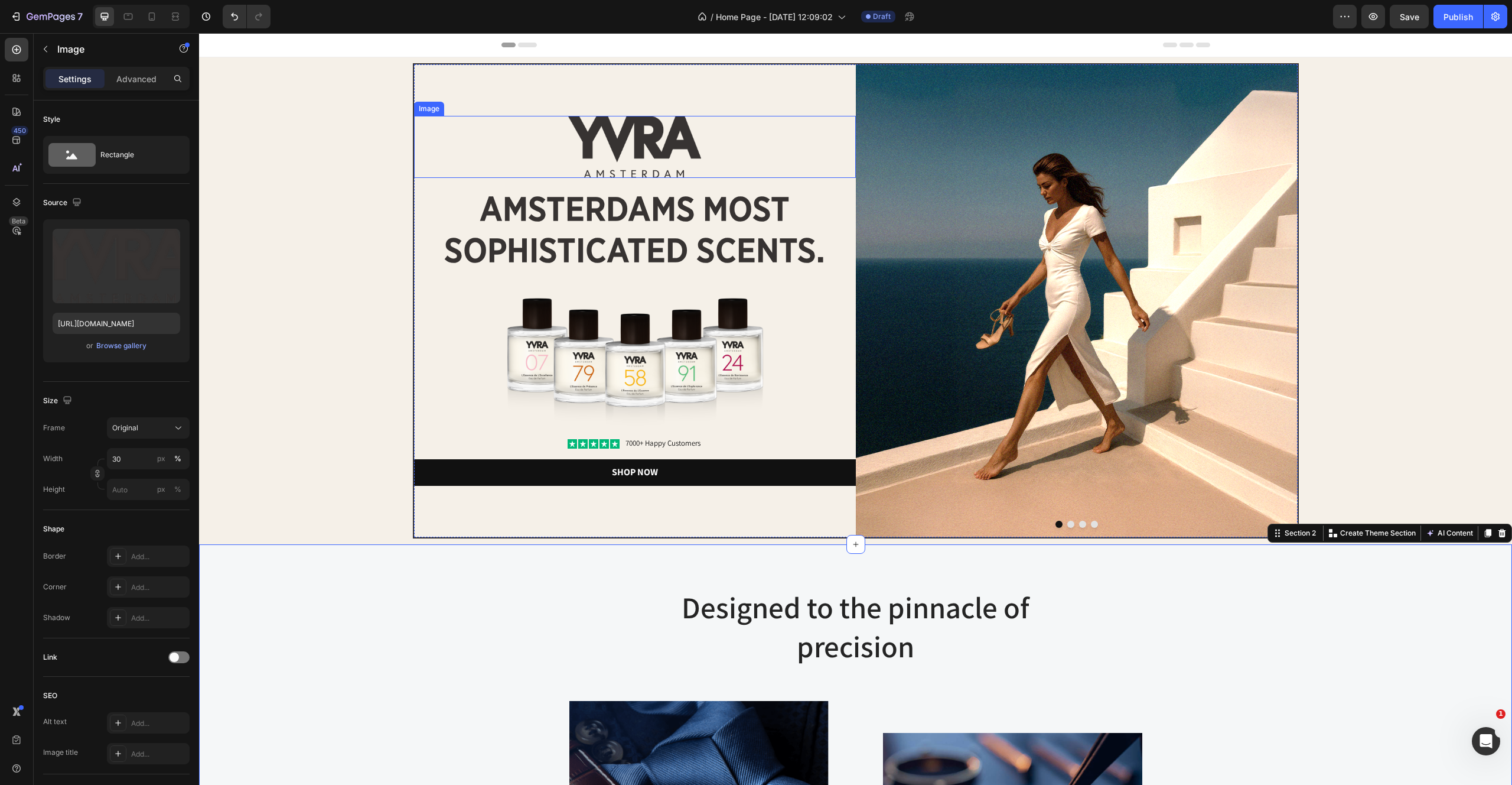
click at [689, 153] on img at bounding box center [634, 147] width 132 height 62
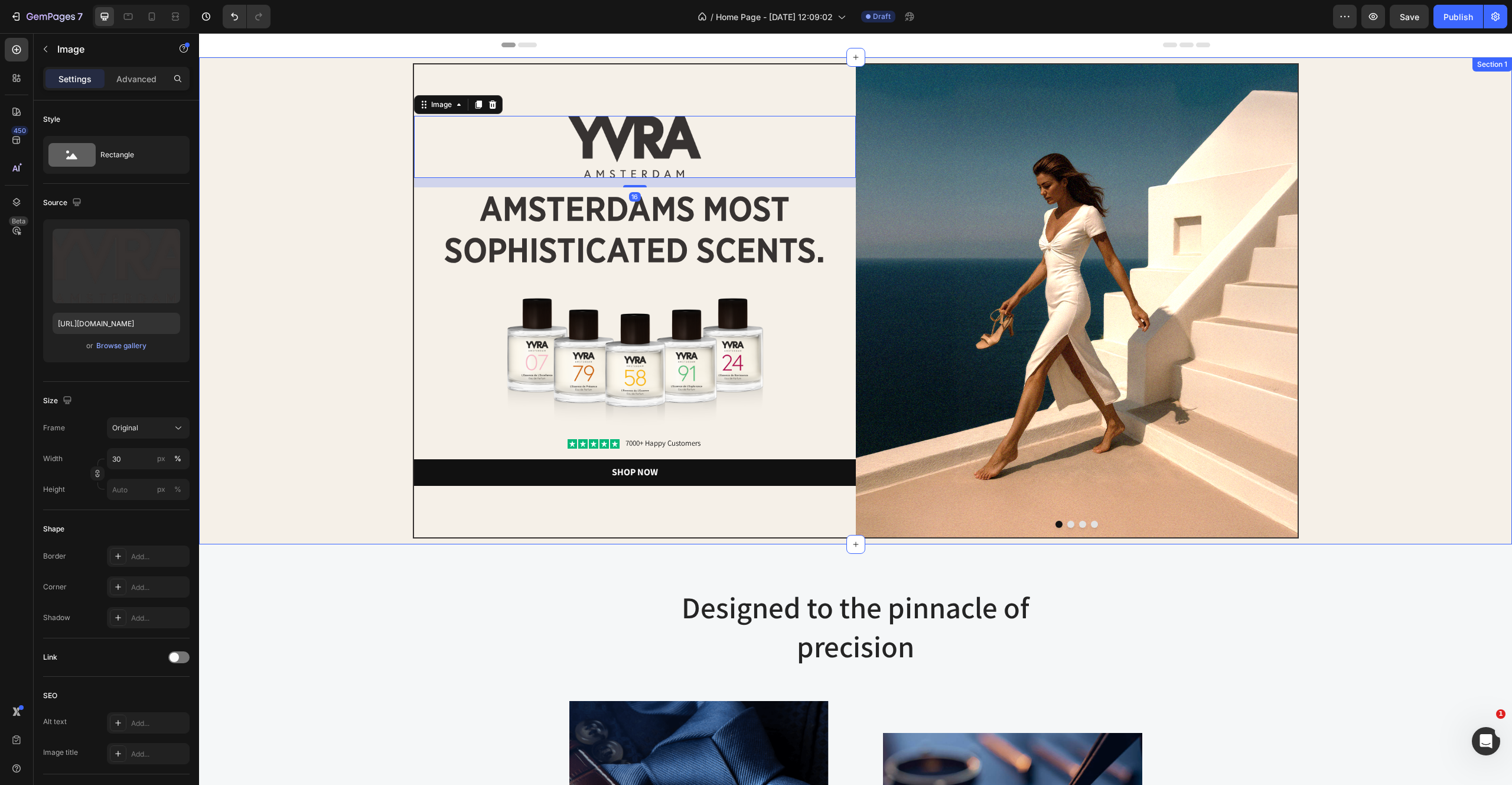
click at [325, 494] on div "Image Image 16 amsterdams most sophisticated scents. Heading Image Icon Icon Ic…" at bounding box center [855, 300] width 1301 height 475
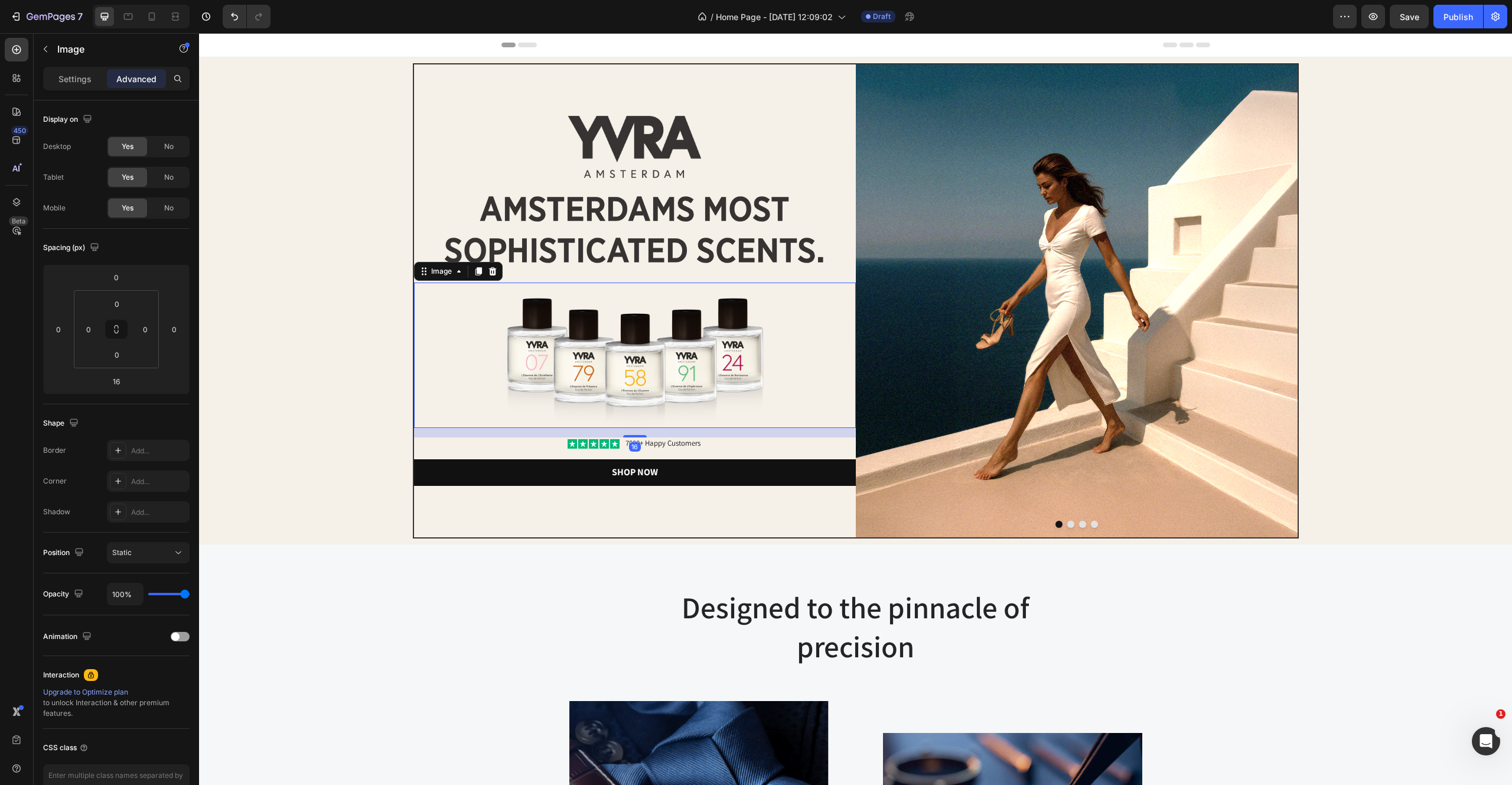
click at [706, 403] on img at bounding box center [634, 355] width 332 height 146
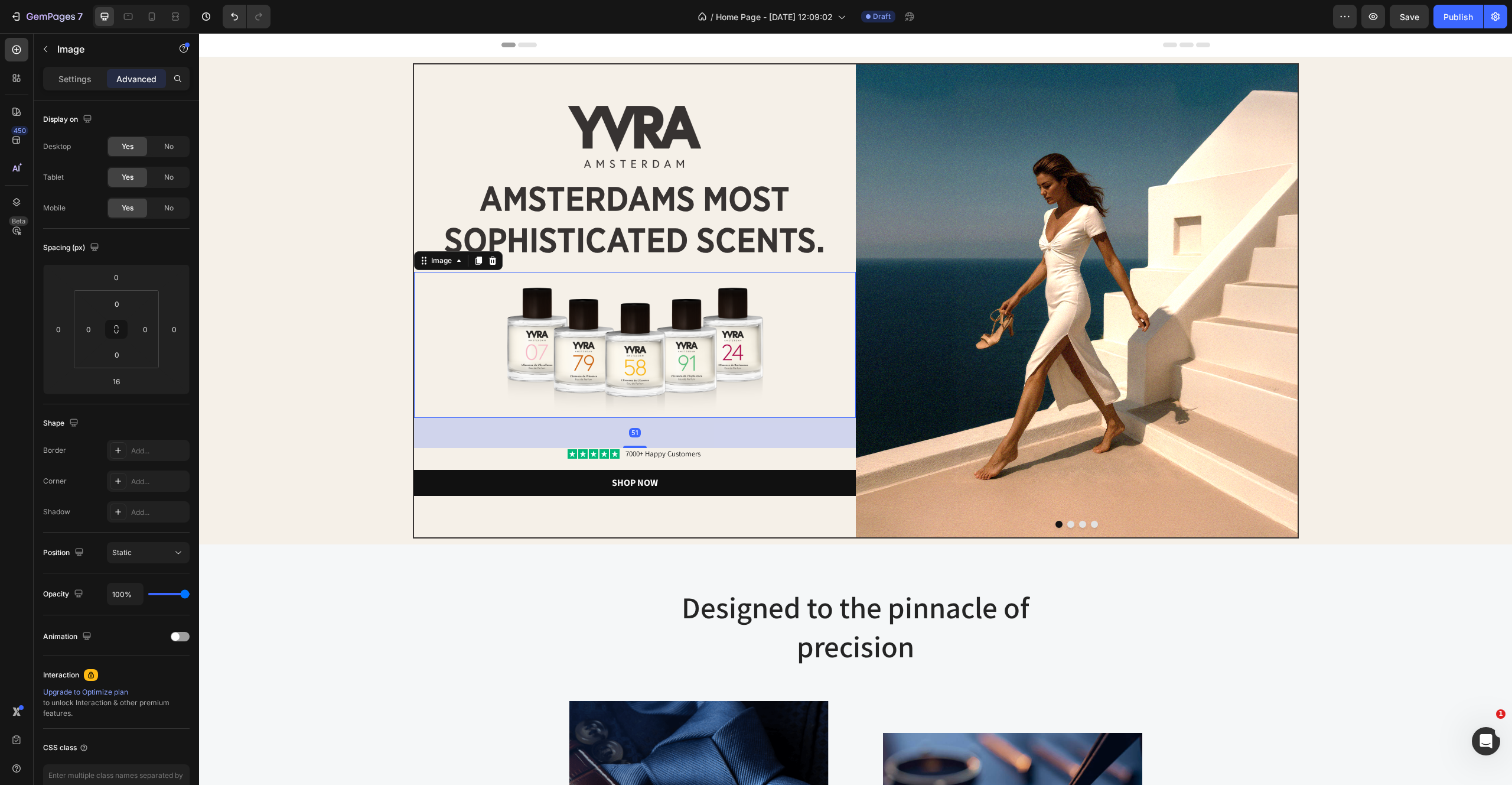
drag, startPoint x: 634, startPoint y: 435, endPoint x: 631, endPoint y: 455, distance: 20.2
click at [631, 455] on div "amsterdams most sophisticated scents. Heading Image 51 Icon Icon Icon Icon Icon…" at bounding box center [634, 337] width 442 height 319
type input "50"
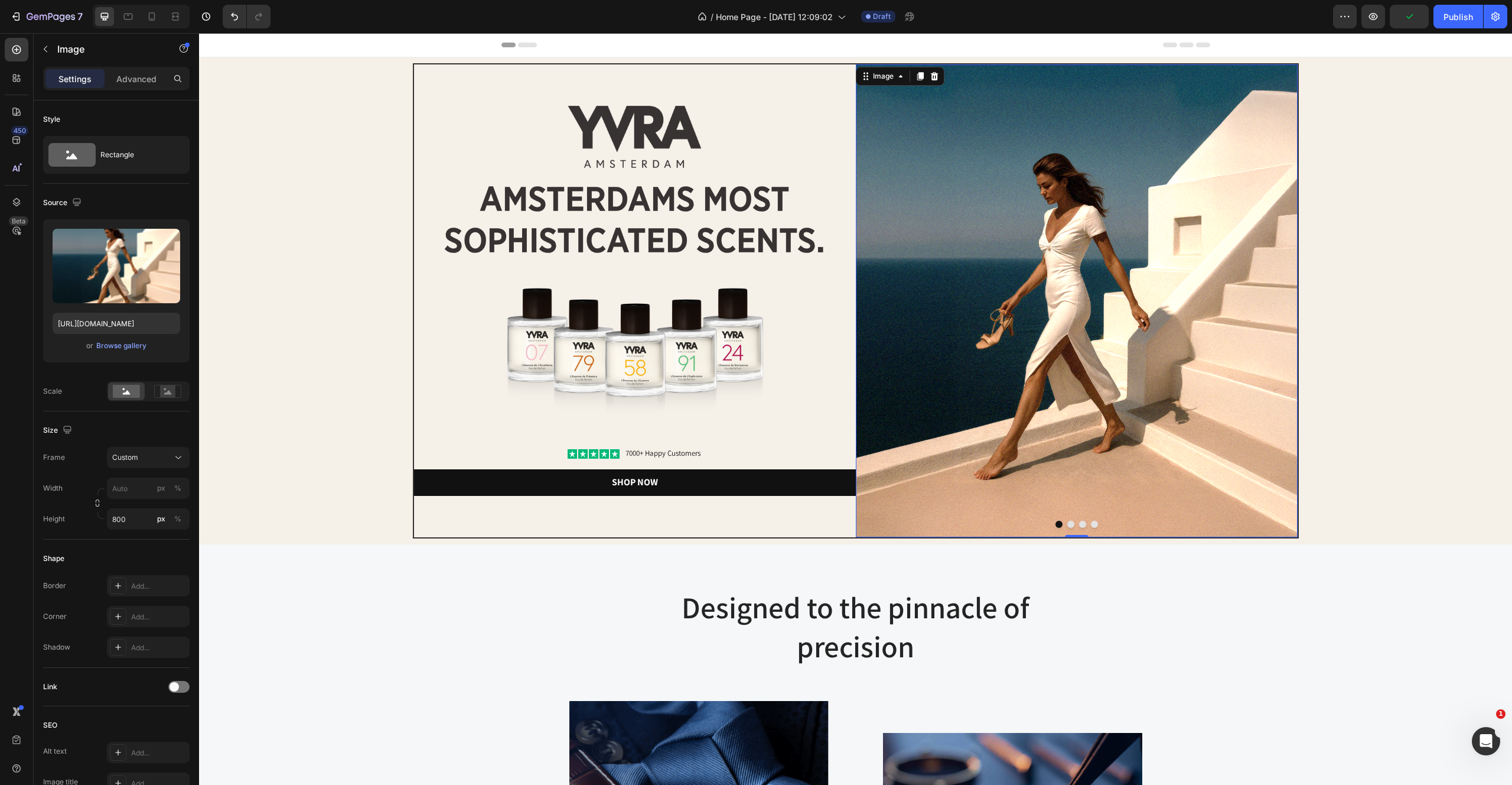
click at [1016, 336] on img at bounding box center [1076, 301] width 442 height 473
click at [1395, 171] on div "Image Image amsterdams most sophisticated scents. Heading Image Icon Icon Icon …" at bounding box center [855, 300] width 1301 height 475
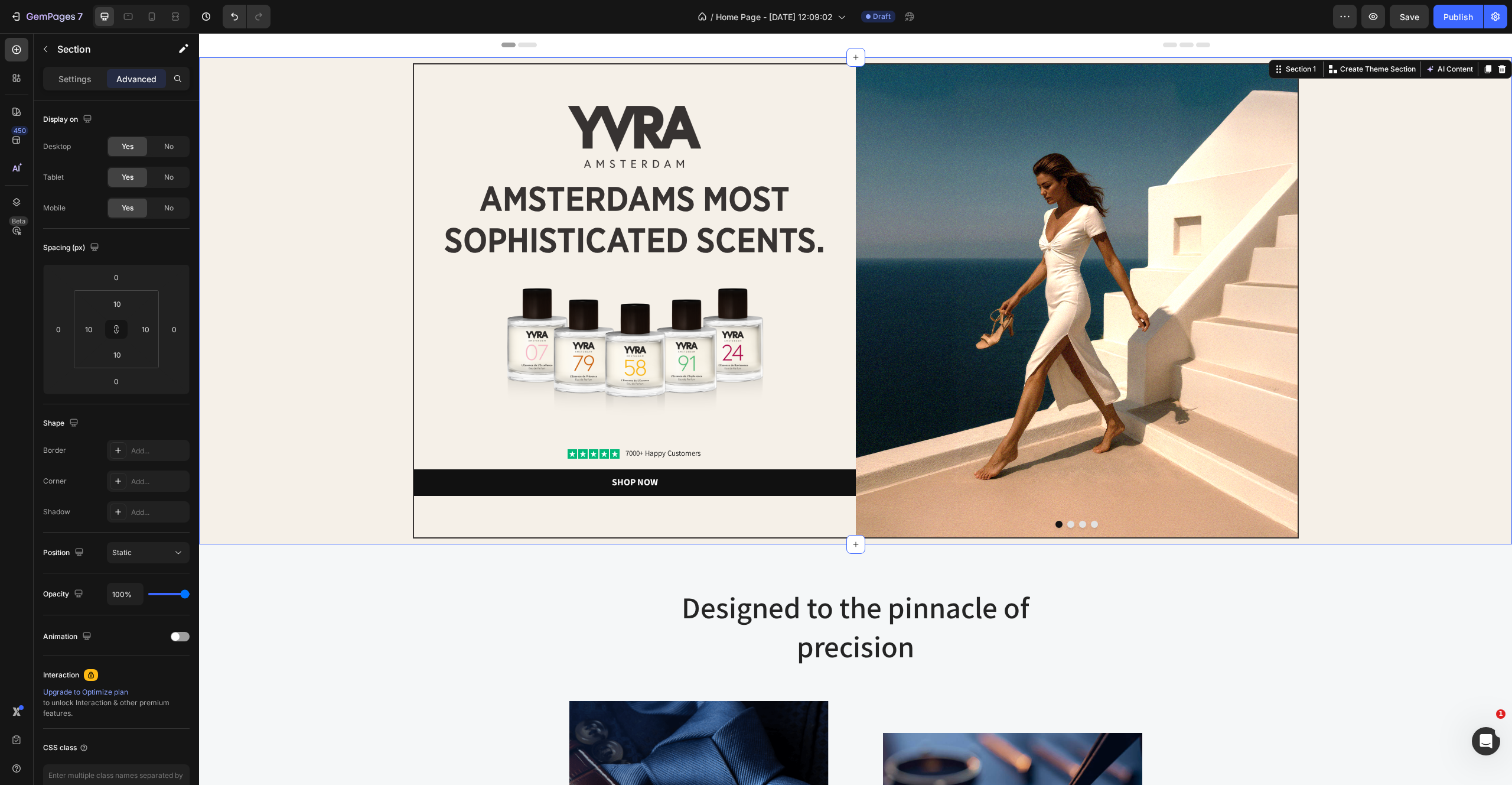
click at [332, 210] on div "Image Image amsterdams most sophisticated scents. Heading Image Icon Icon Icon …" at bounding box center [855, 300] width 1301 height 475
click at [339, 148] on div "Image Image amsterdams most sophisticated scents. Heading Image Icon Icon Icon …" at bounding box center [855, 300] width 1301 height 475
click at [372, 73] on div "Image Image amsterdams most sophisticated scents. Heading Image Icon Icon Icon …" at bounding box center [855, 300] width 1301 height 475
click at [452, 97] on div "Image amsterdams most sophisticated scents. Heading Image Icon Icon Icon Icon I…" at bounding box center [634, 301] width 442 height 473
click at [444, 75] on div "Row" at bounding box center [439, 76] width 20 height 11
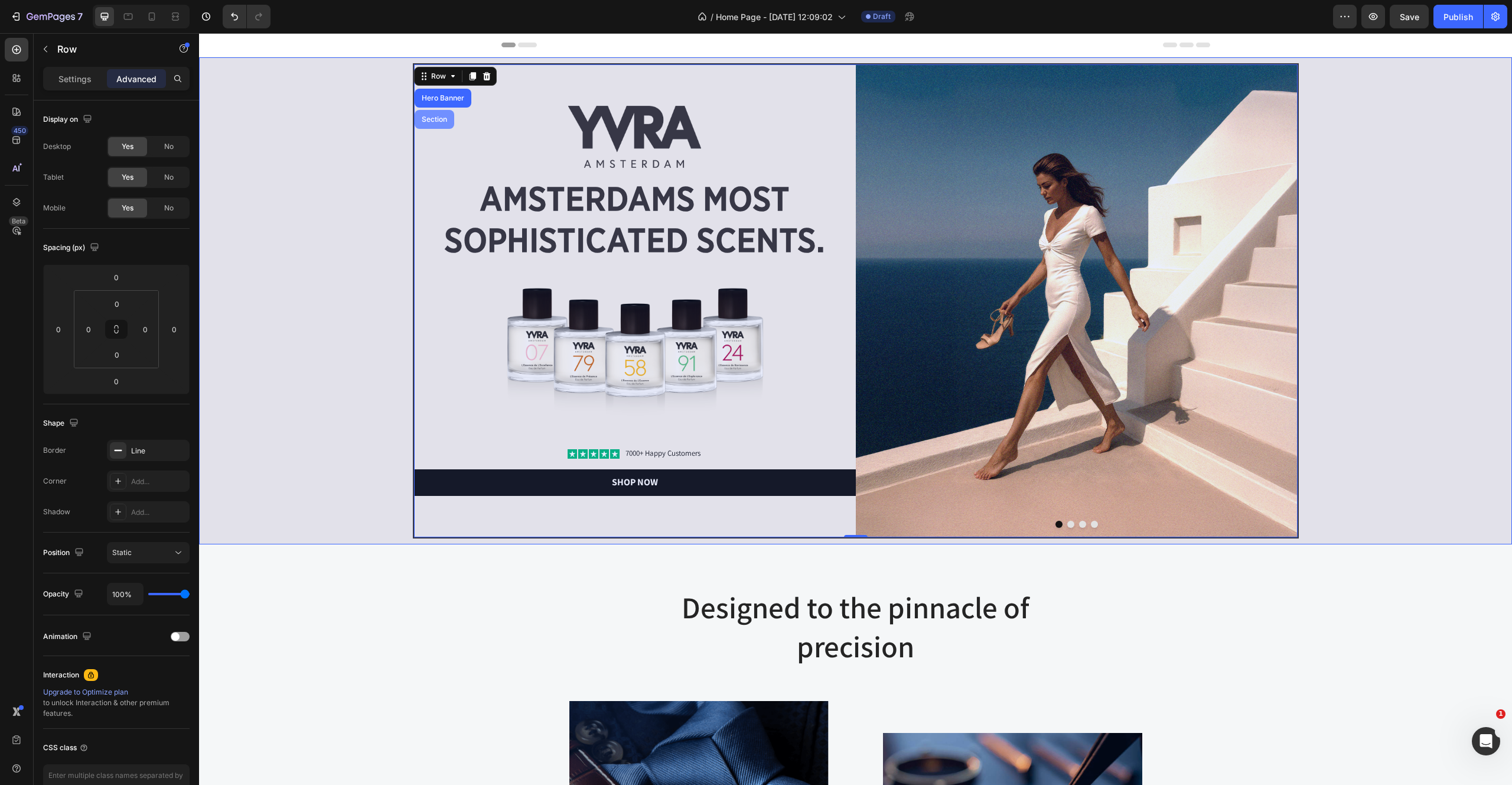
click at [425, 117] on div "Section" at bounding box center [435, 119] width 30 height 7
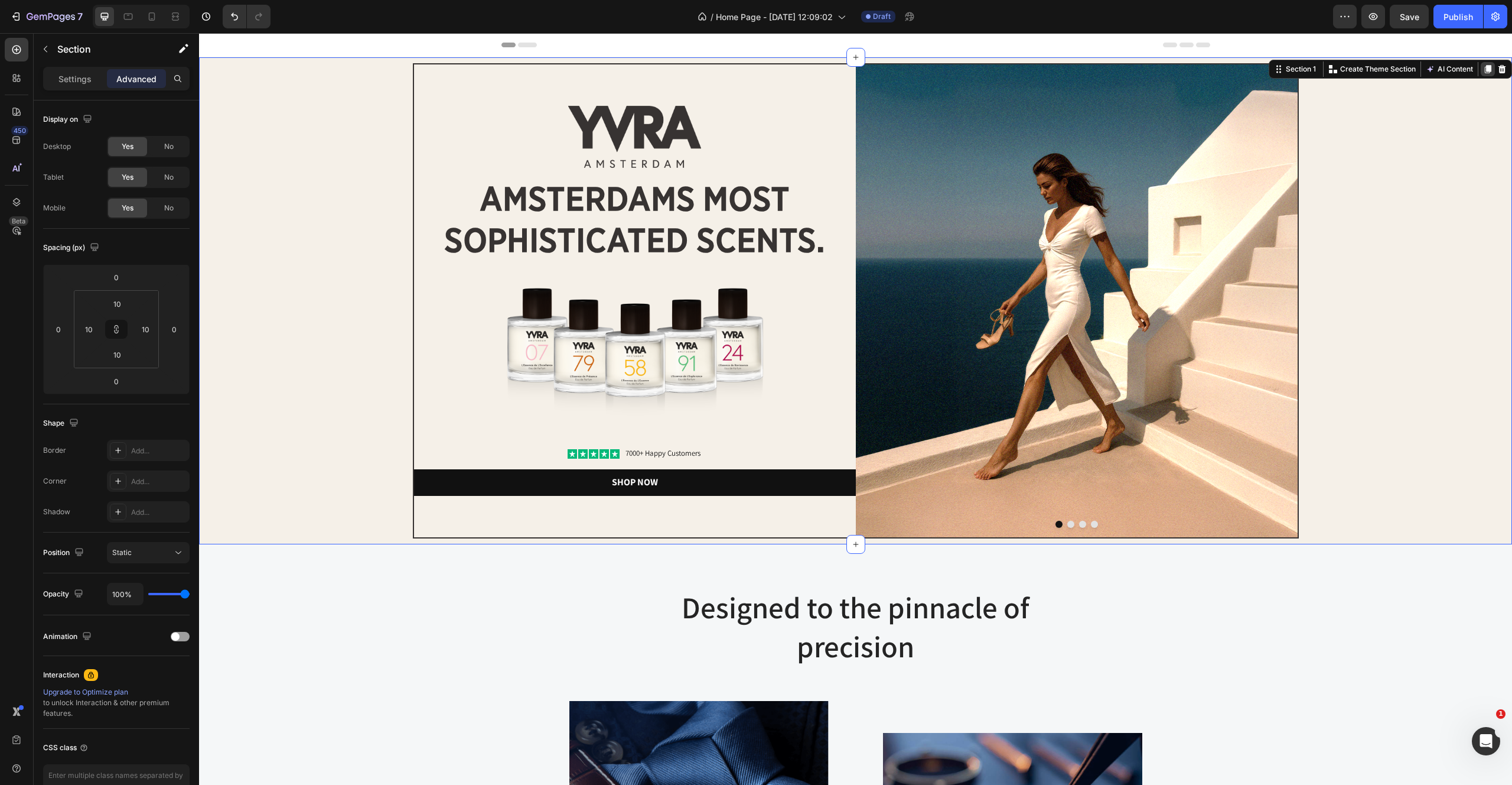
click at [1489, 70] on icon at bounding box center [1488, 68] width 7 height 8
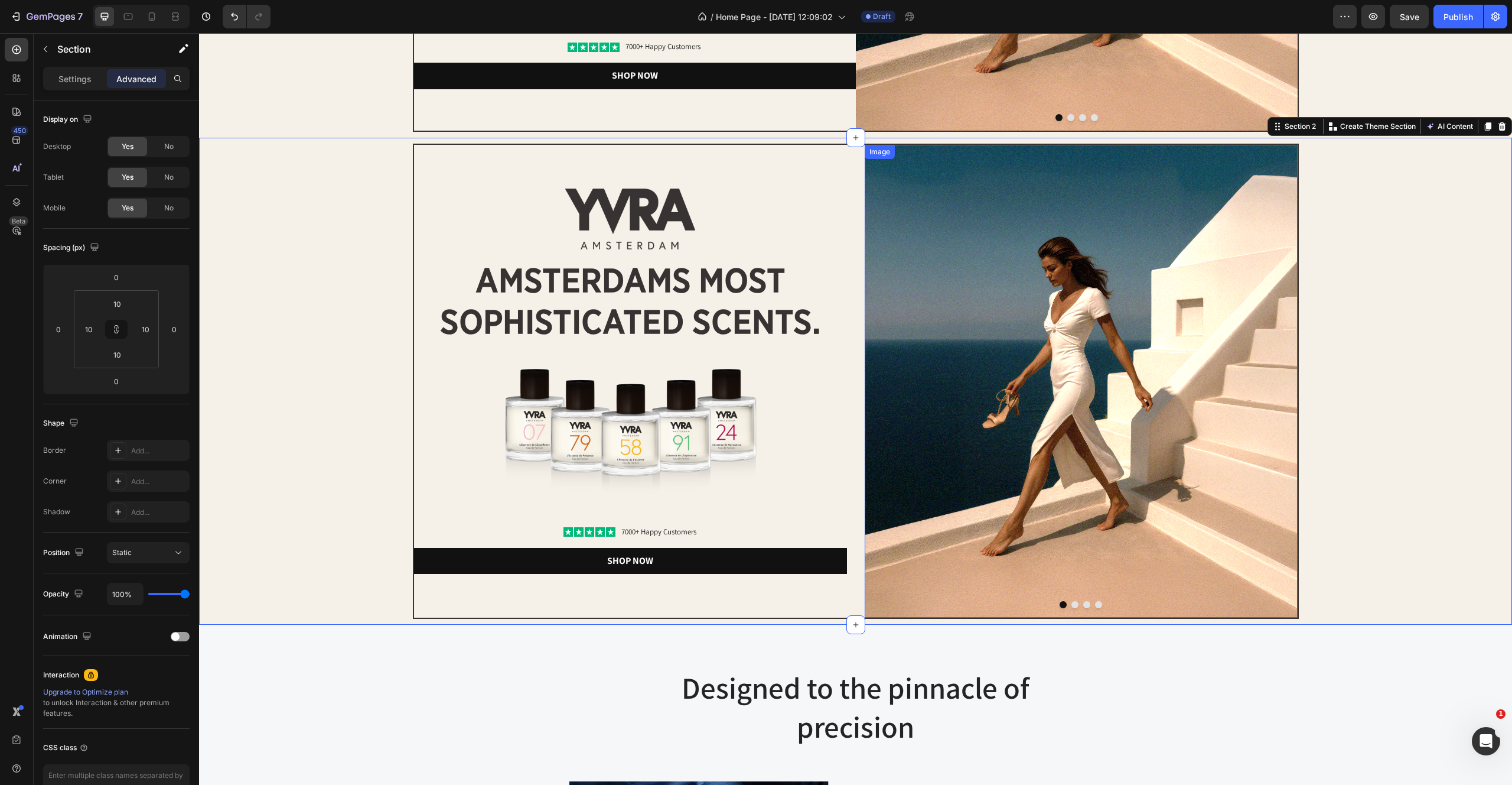
scroll to position [470, 0]
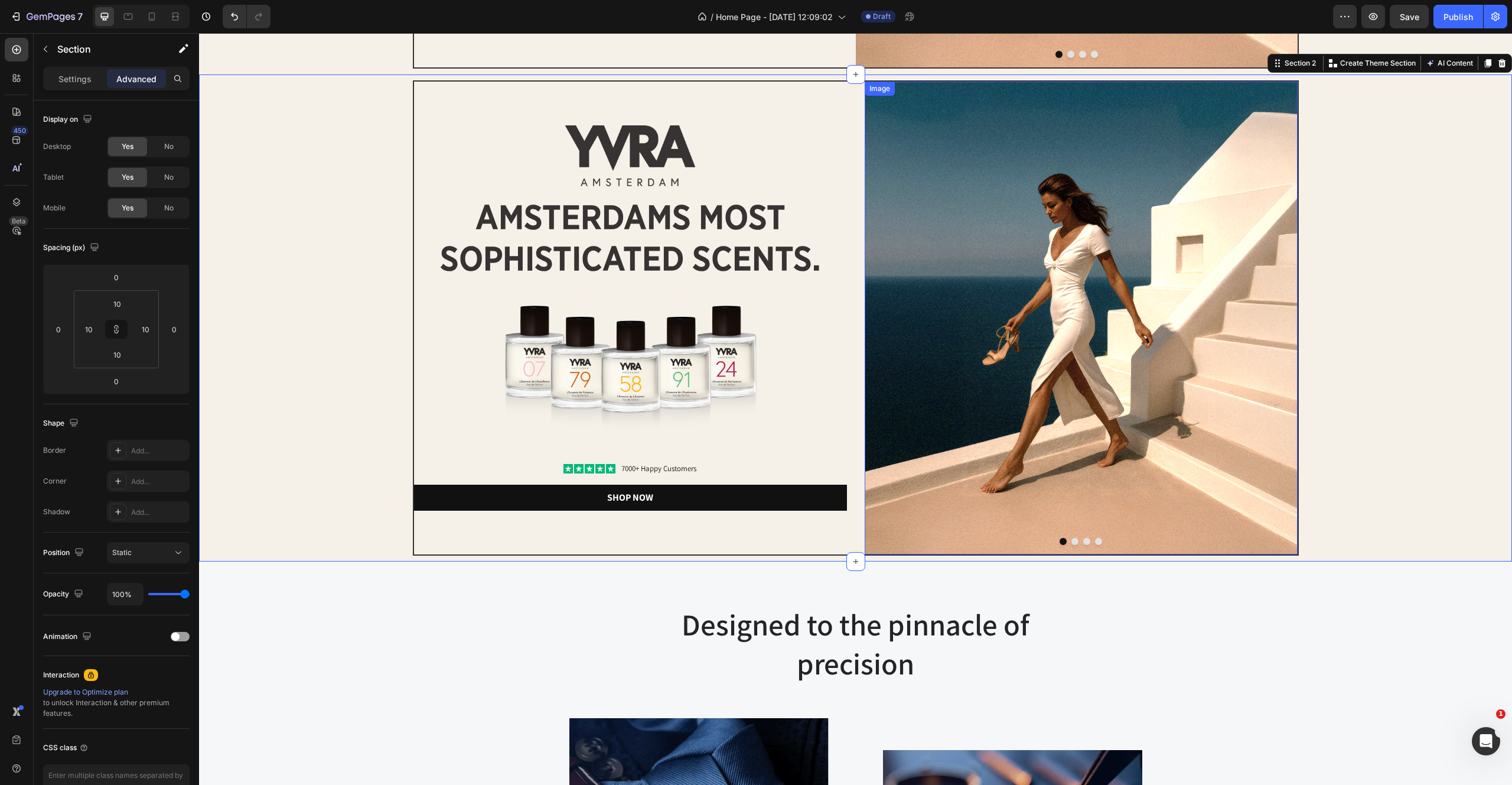
click at [1118, 370] on img at bounding box center [1082, 318] width 433 height 473
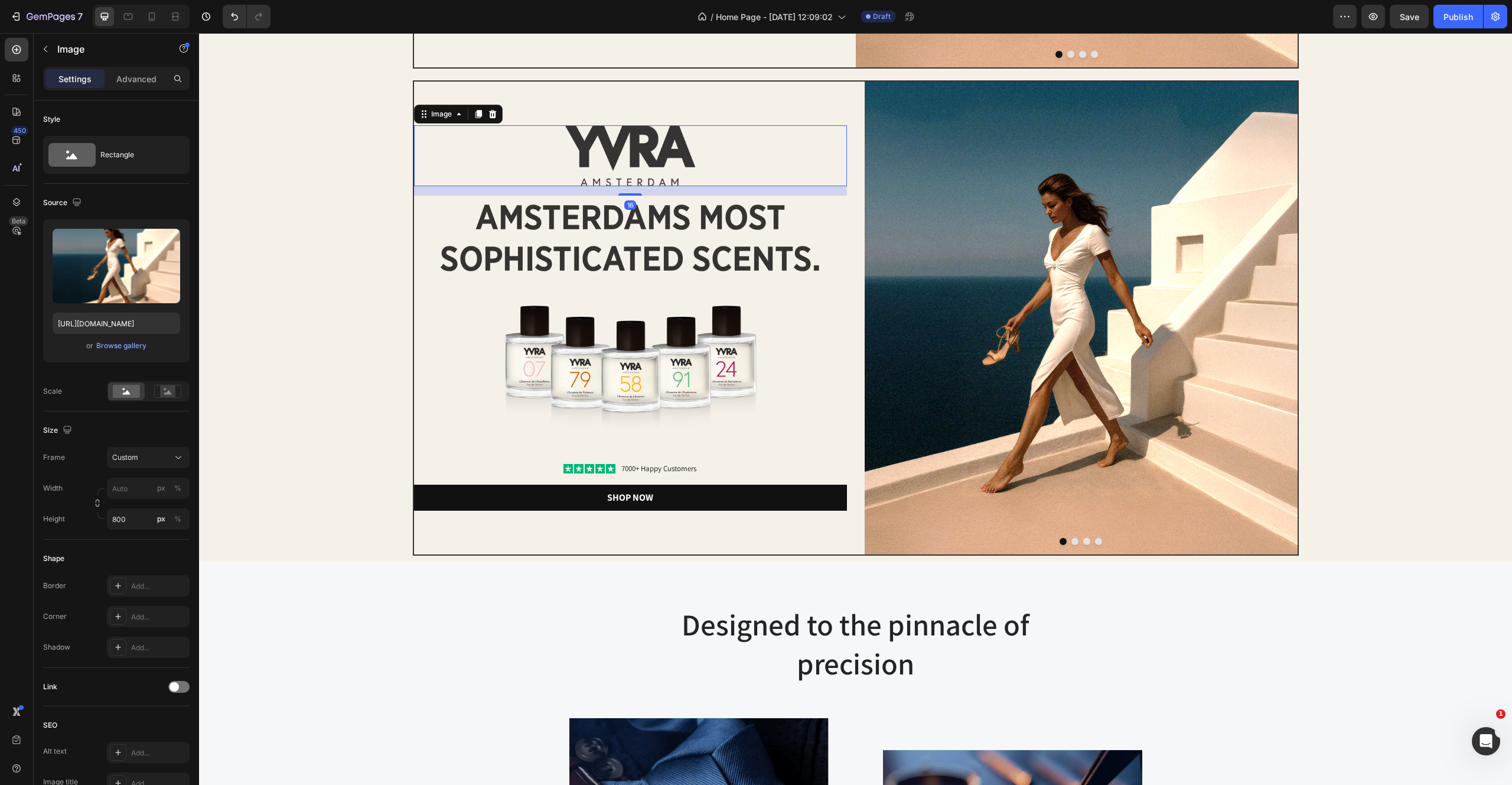
click at [433, 125] on div "Image 16" at bounding box center [630, 155] width 433 height 61
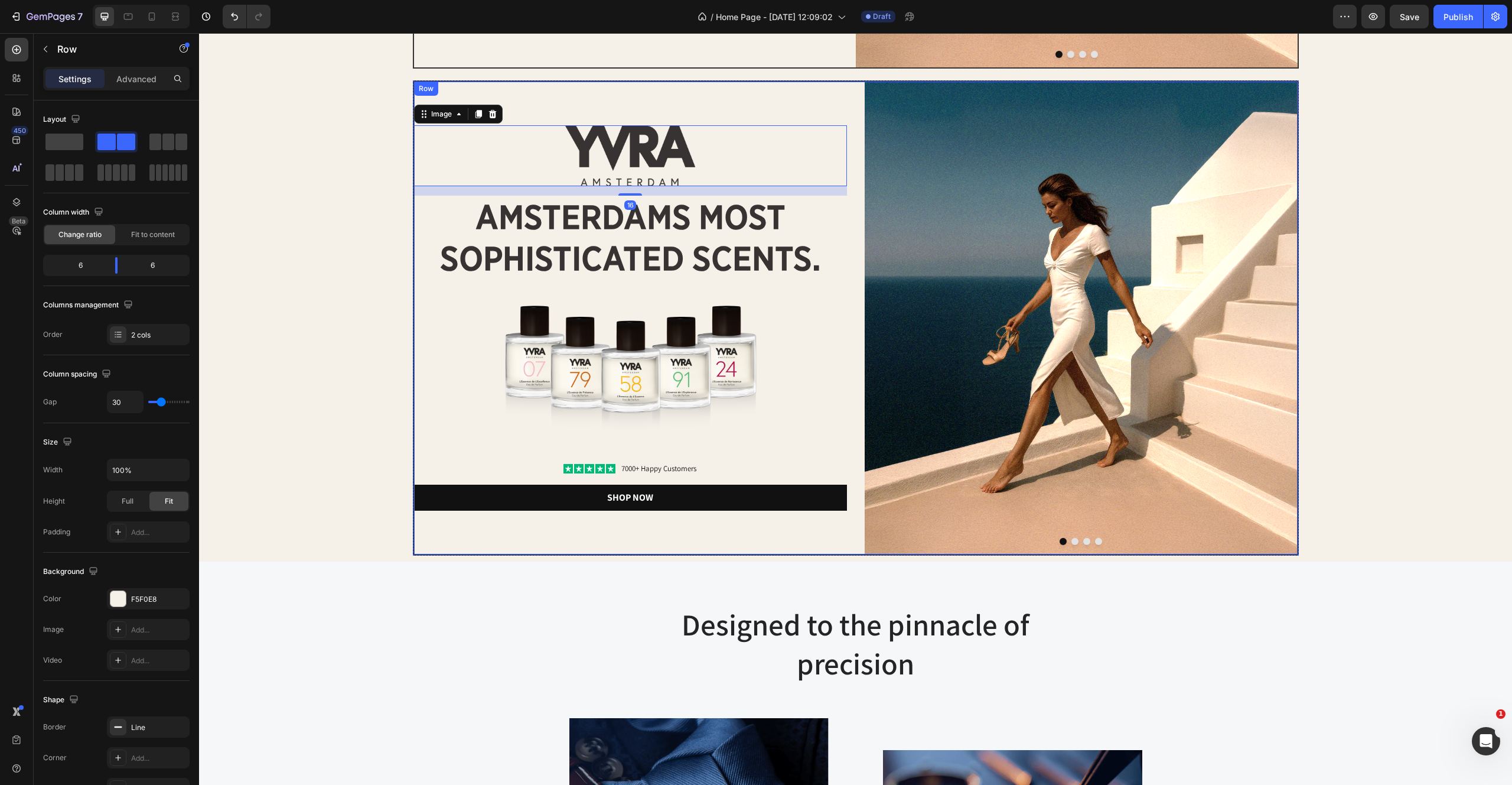
click at [530, 94] on div "Image 16 amsterdams most sophisticated scents. Heading Image Icon Icon Icon Ico…" at bounding box center [630, 318] width 433 height 473
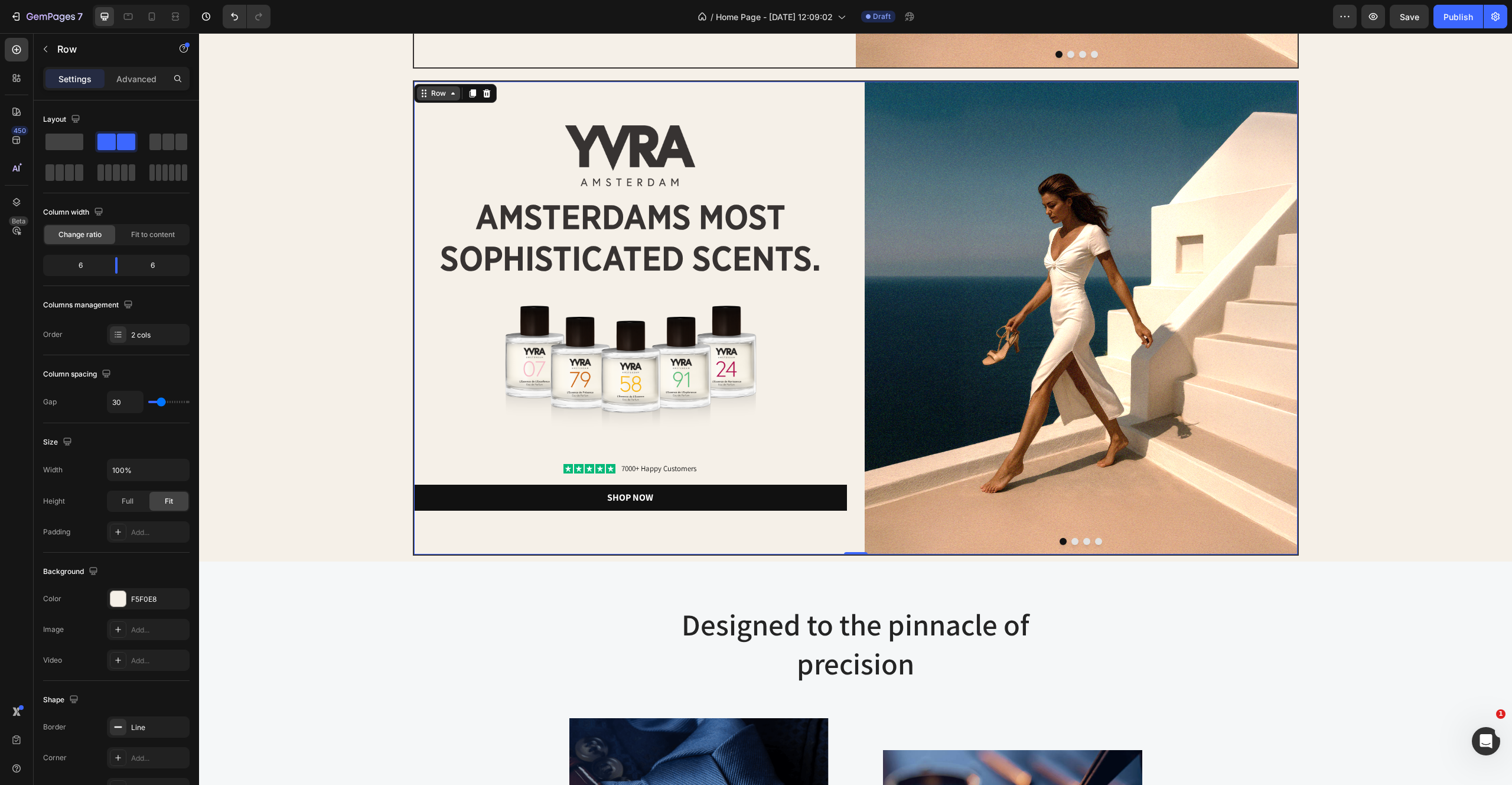
click at [440, 92] on div "Row" at bounding box center [439, 93] width 20 height 11
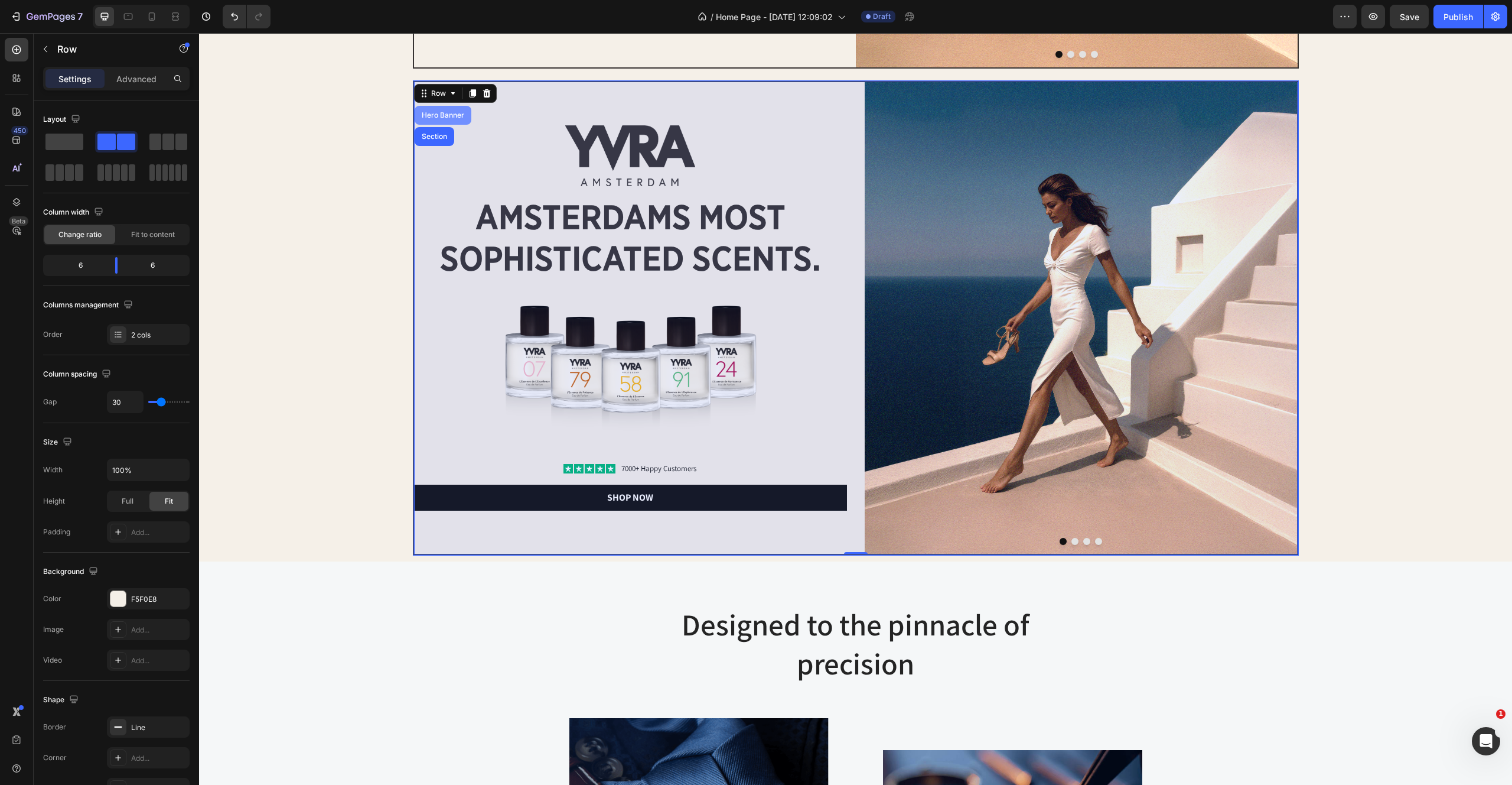
click at [450, 111] on div "Hero Banner" at bounding box center [443, 114] width 47 height 7
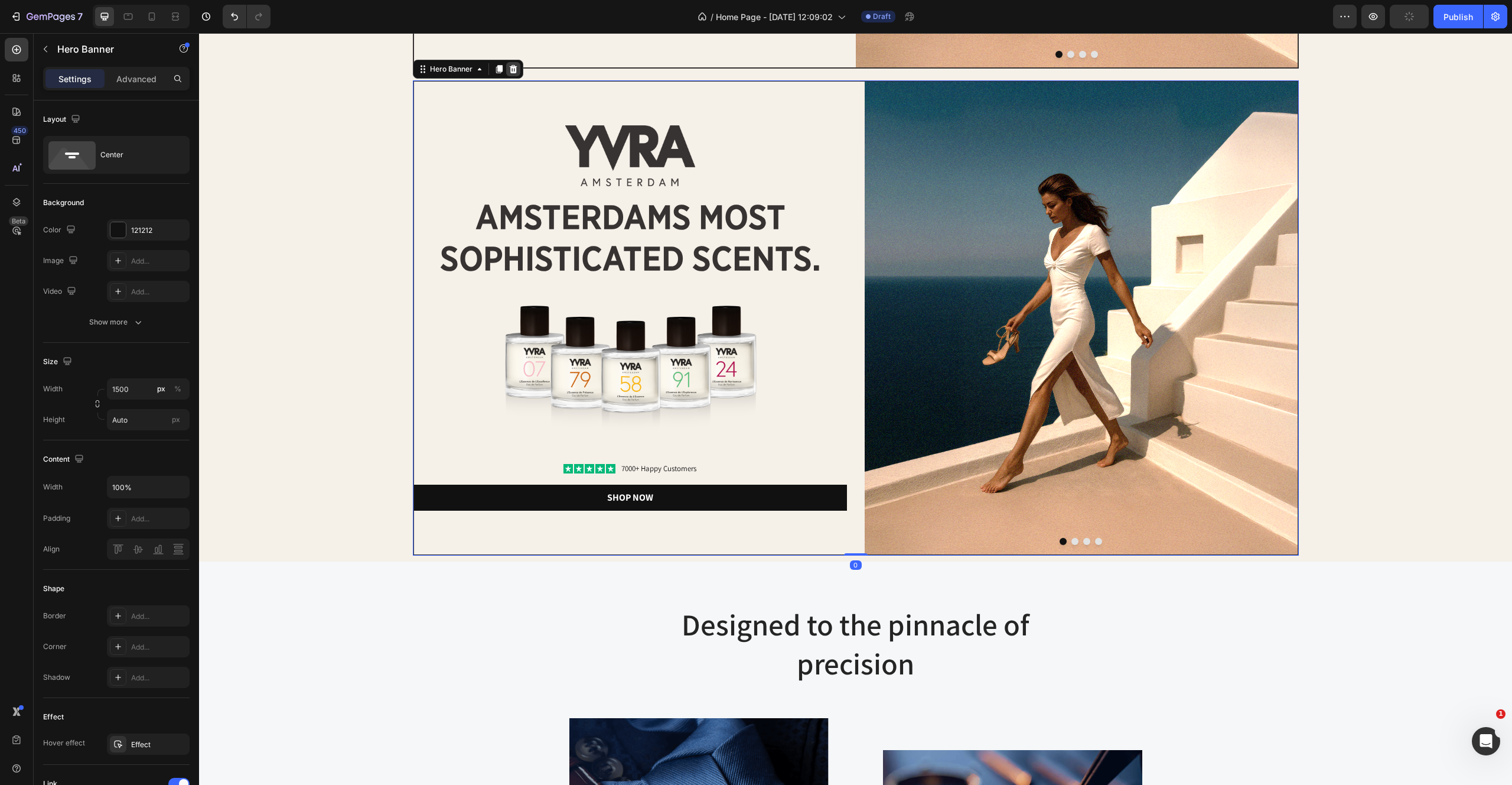
click at [512, 68] on icon at bounding box center [513, 68] width 8 height 8
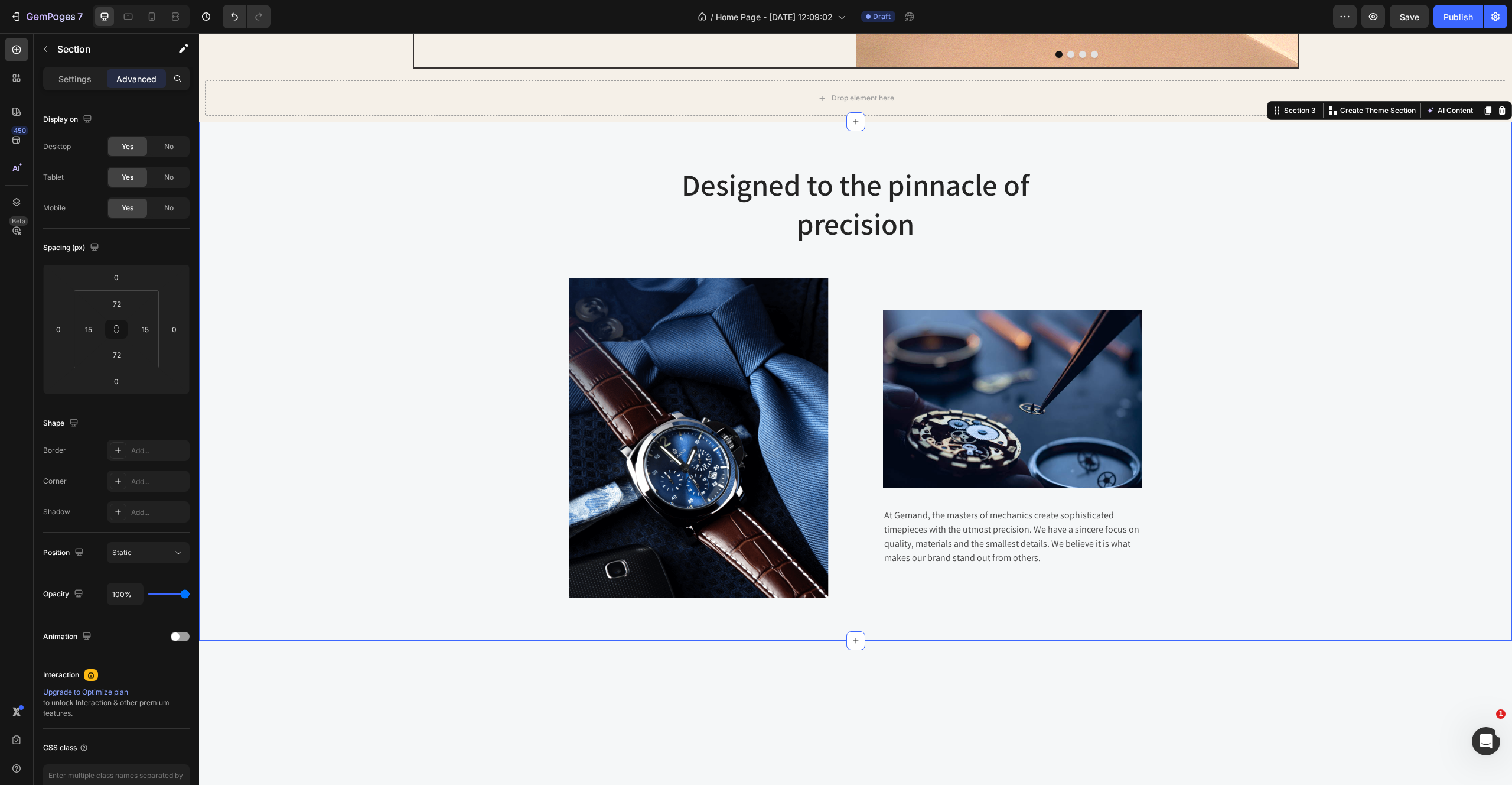
click at [423, 288] on div "Designed to the pinnacle of precision Heading Row Image Image At Gemand, the ma…" at bounding box center [855, 381] width 1295 height 434
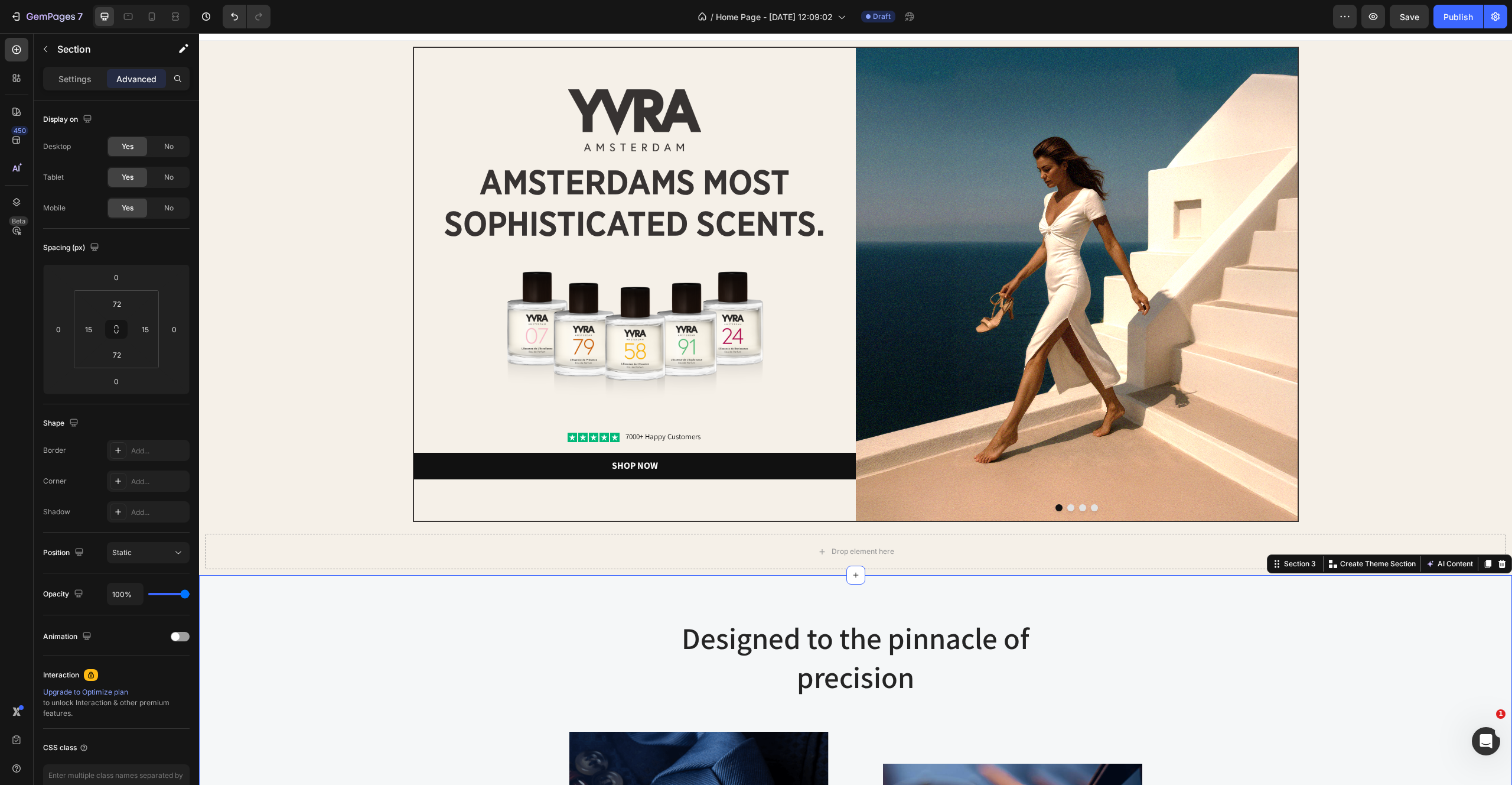
scroll to position [0, 0]
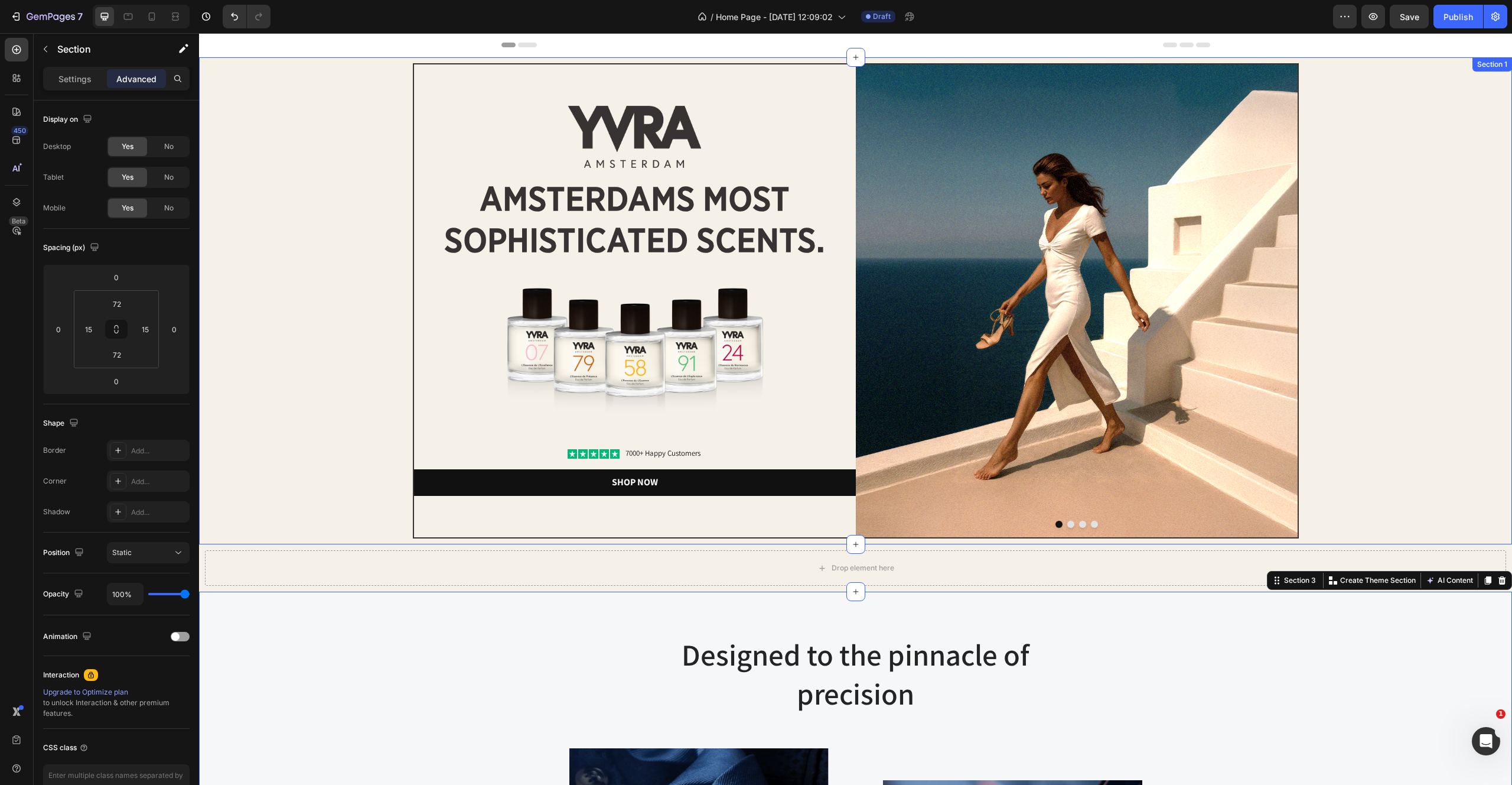
click at [332, 249] on div "Image Image amsterdams most sophisticated scents. Heading Image Icon Icon Icon …" at bounding box center [855, 300] width 1301 height 475
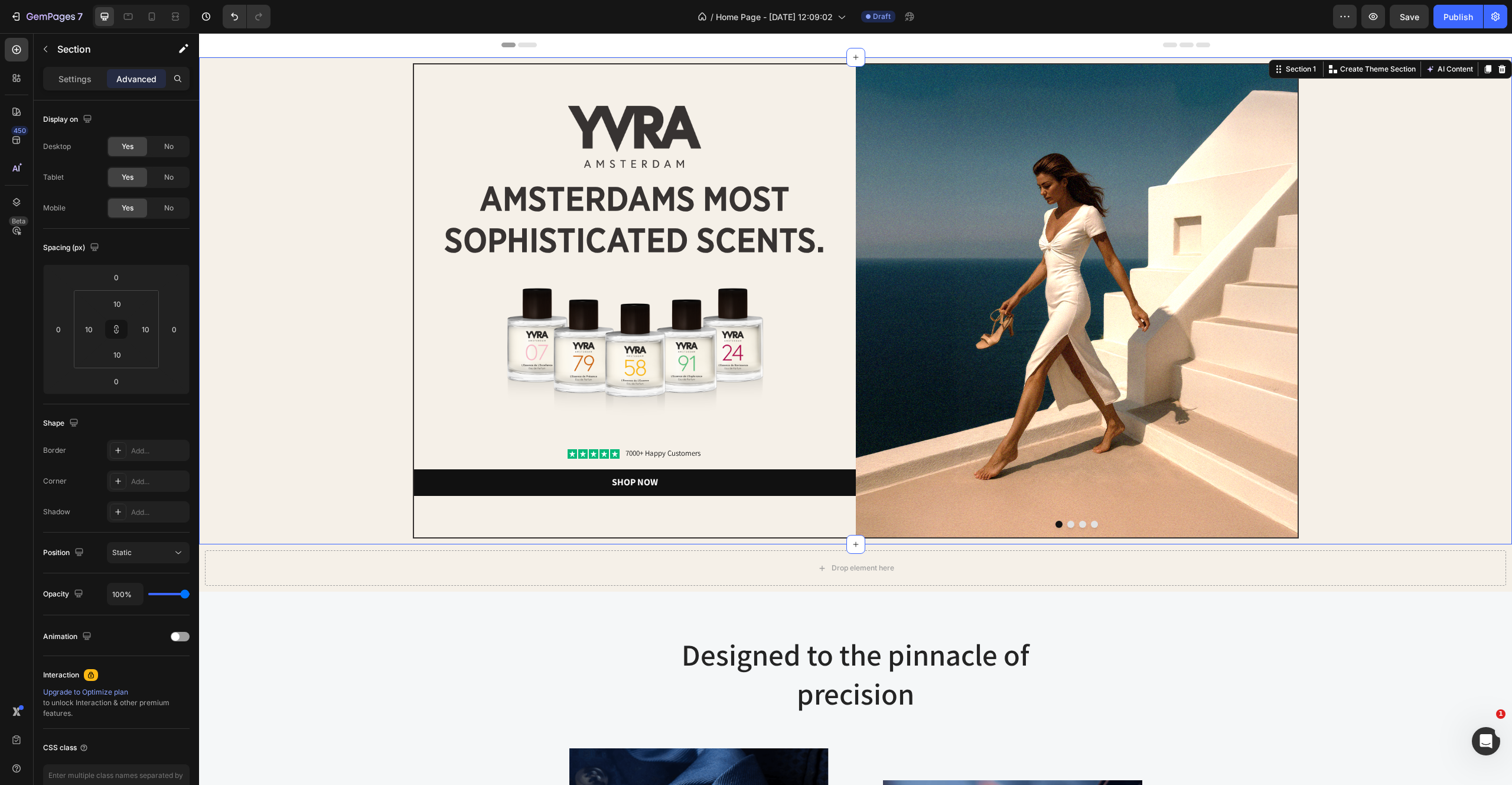
click at [1419, 400] on div "Image Image amsterdams most sophisticated scents. Heading Image Icon Icon Icon …" at bounding box center [855, 300] width 1301 height 475
click at [339, 80] on div "Image Image amsterdams most sophisticated scents. Heading Image Icon Icon Icon …" at bounding box center [855, 300] width 1301 height 475
click at [314, 85] on div "Image Image amsterdams most sophisticated scents. Heading Image Icon Icon Icon …" at bounding box center [855, 300] width 1301 height 475
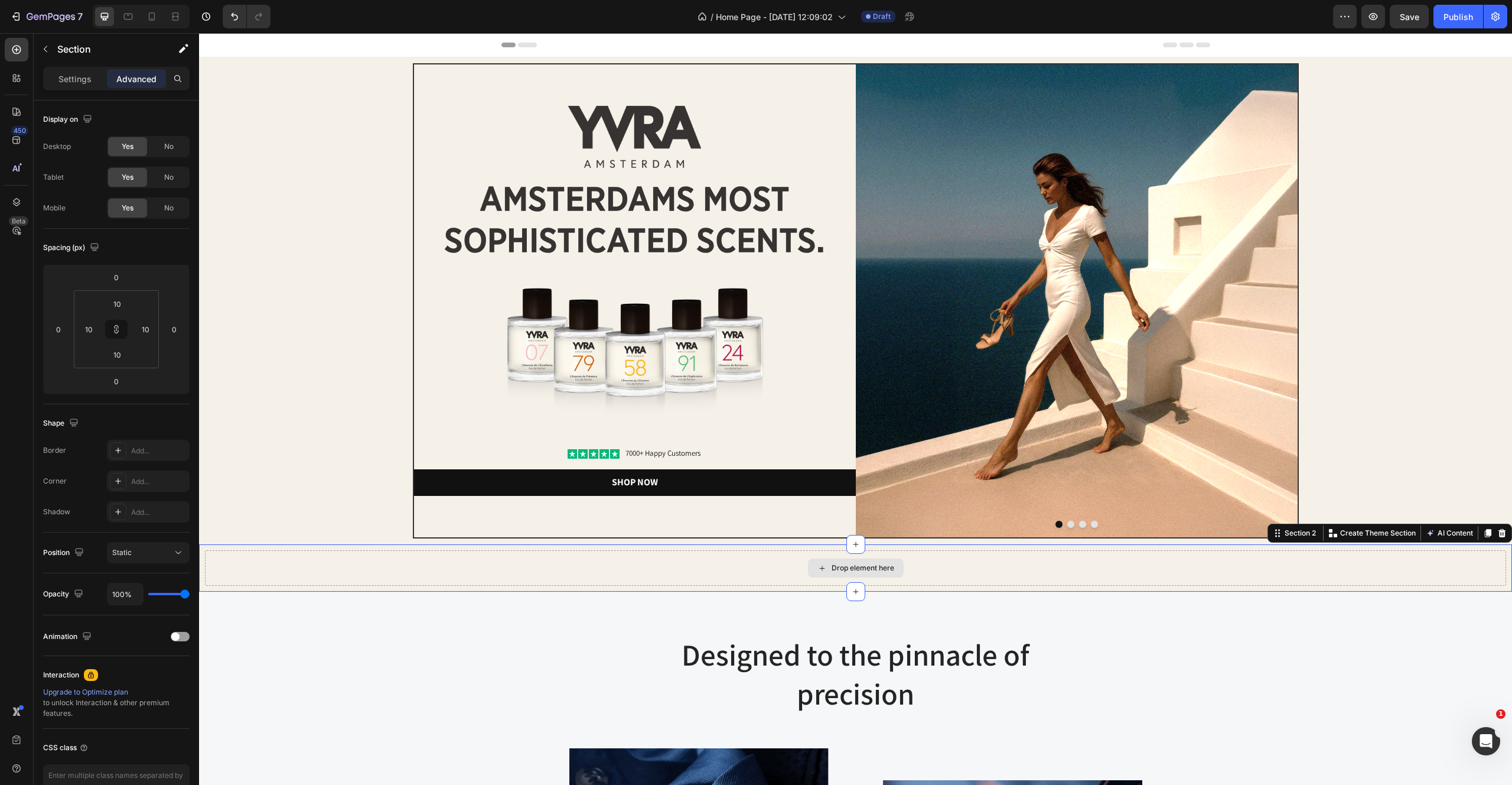
click at [653, 561] on div "Drop element here" at bounding box center [855, 567] width 1301 height 35
click at [65, 81] on p "Settings" at bounding box center [75, 79] width 33 height 12
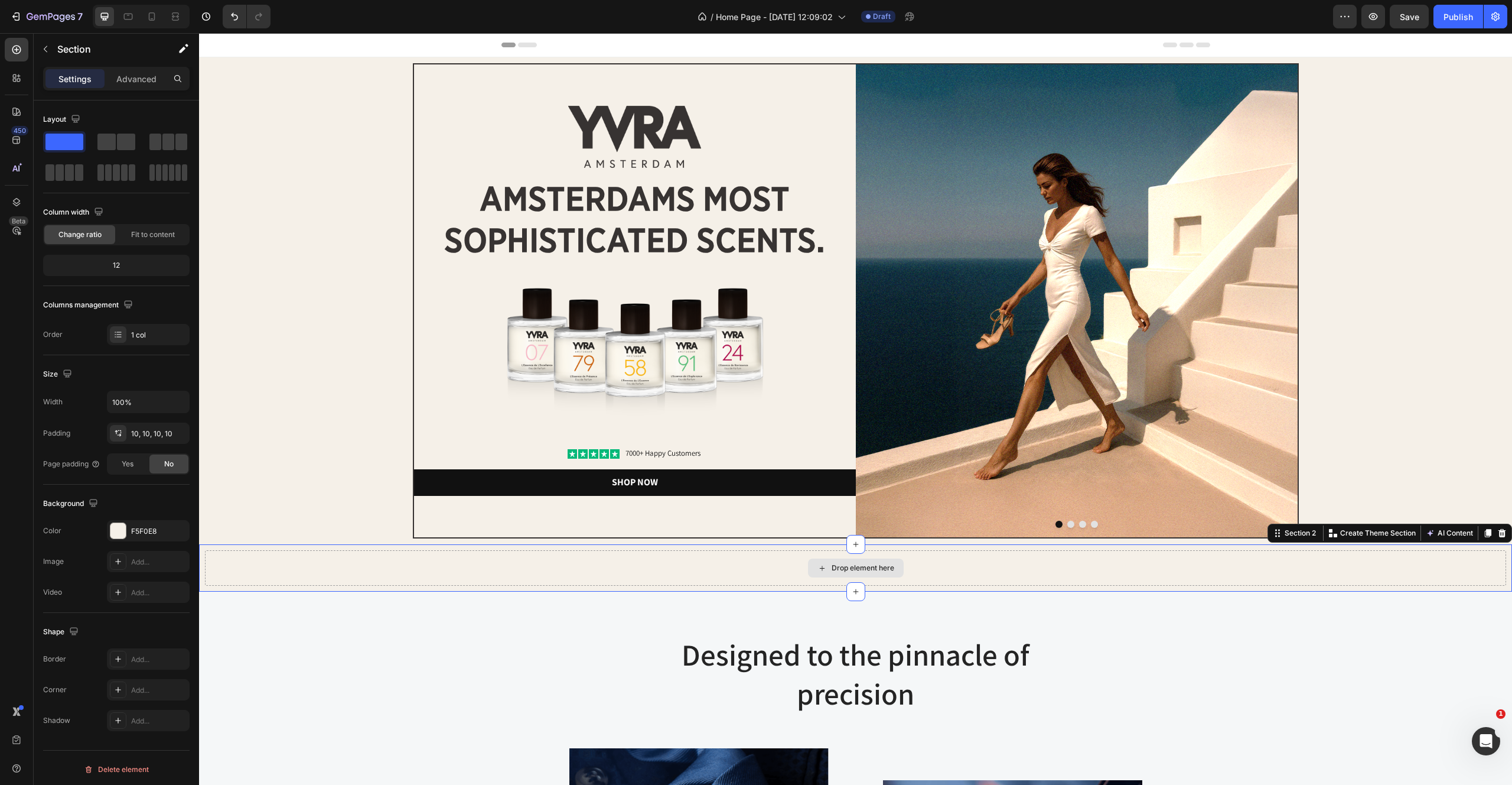
drag, startPoint x: 322, startPoint y: 184, endPoint x: 530, endPoint y: 557, distance: 427.1
click at [864, 570] on div "Drop element here" at bounding box center [863, 567] width 62 height 10
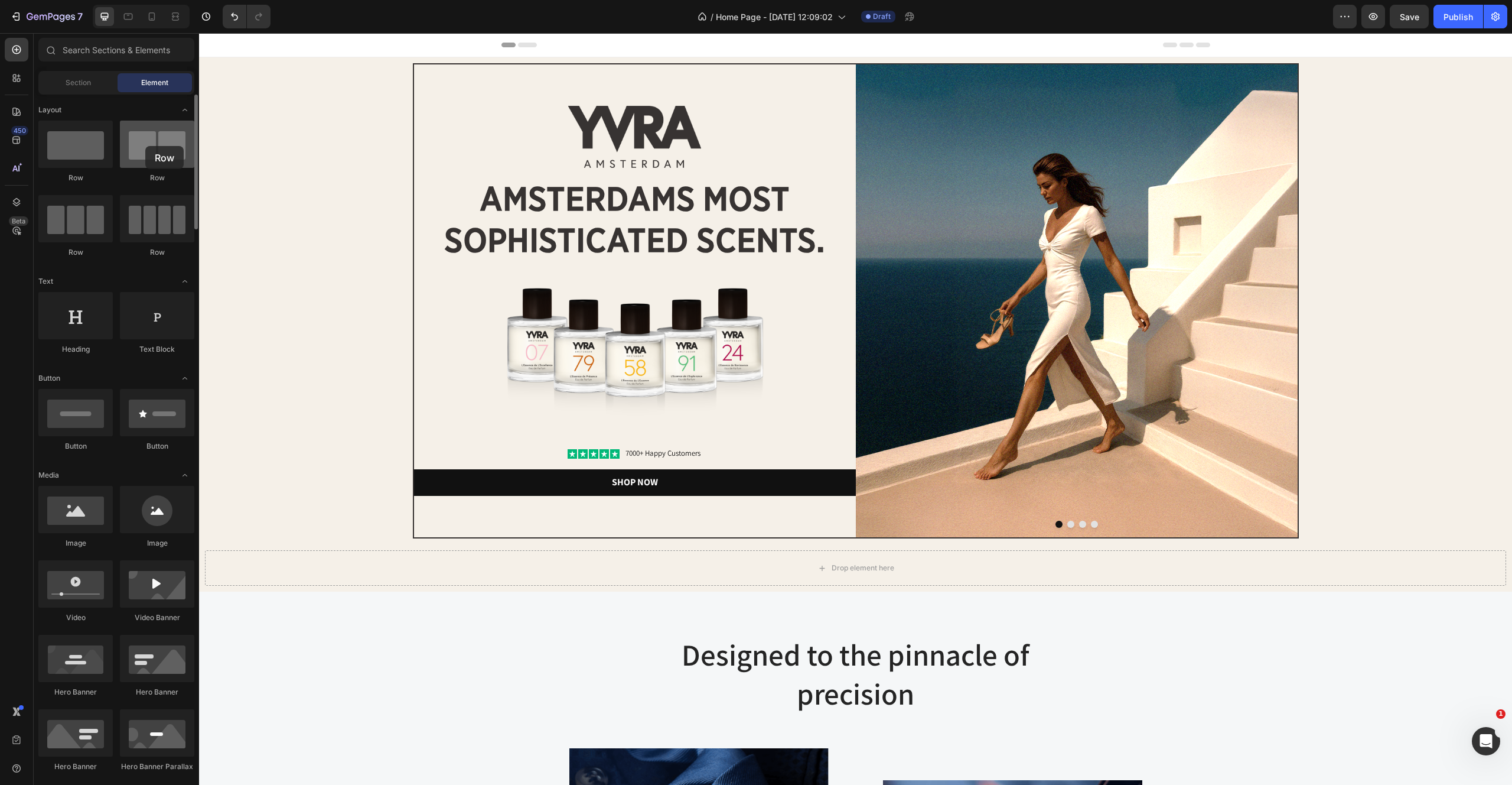
click at [145, 146] on div at bounding box center [156, 144] width 74 height 47
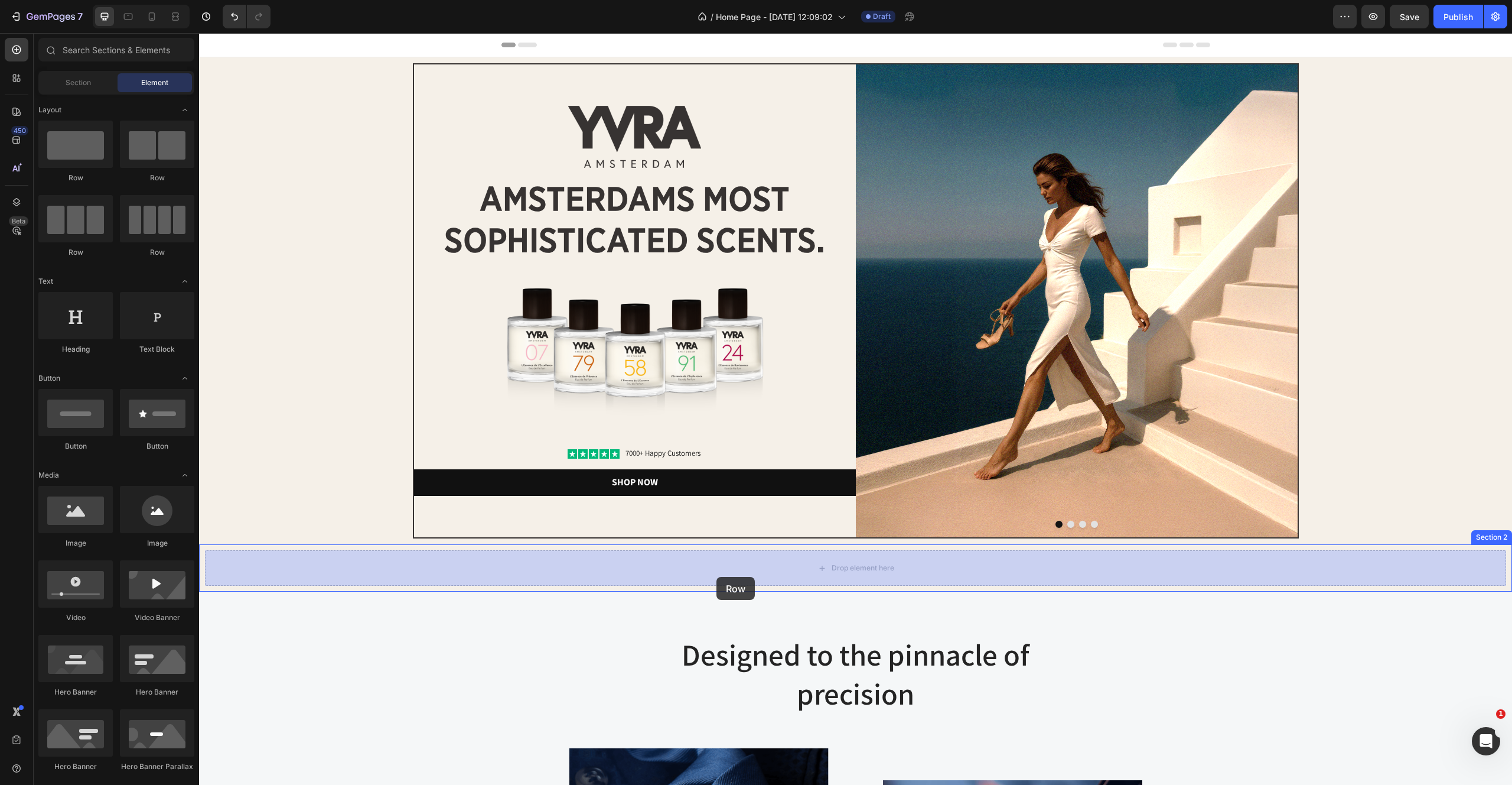
drag, startPoint x: 329, startPoint y: 174, endPoint x: 716, endPoint y: 577, distance: 558.7
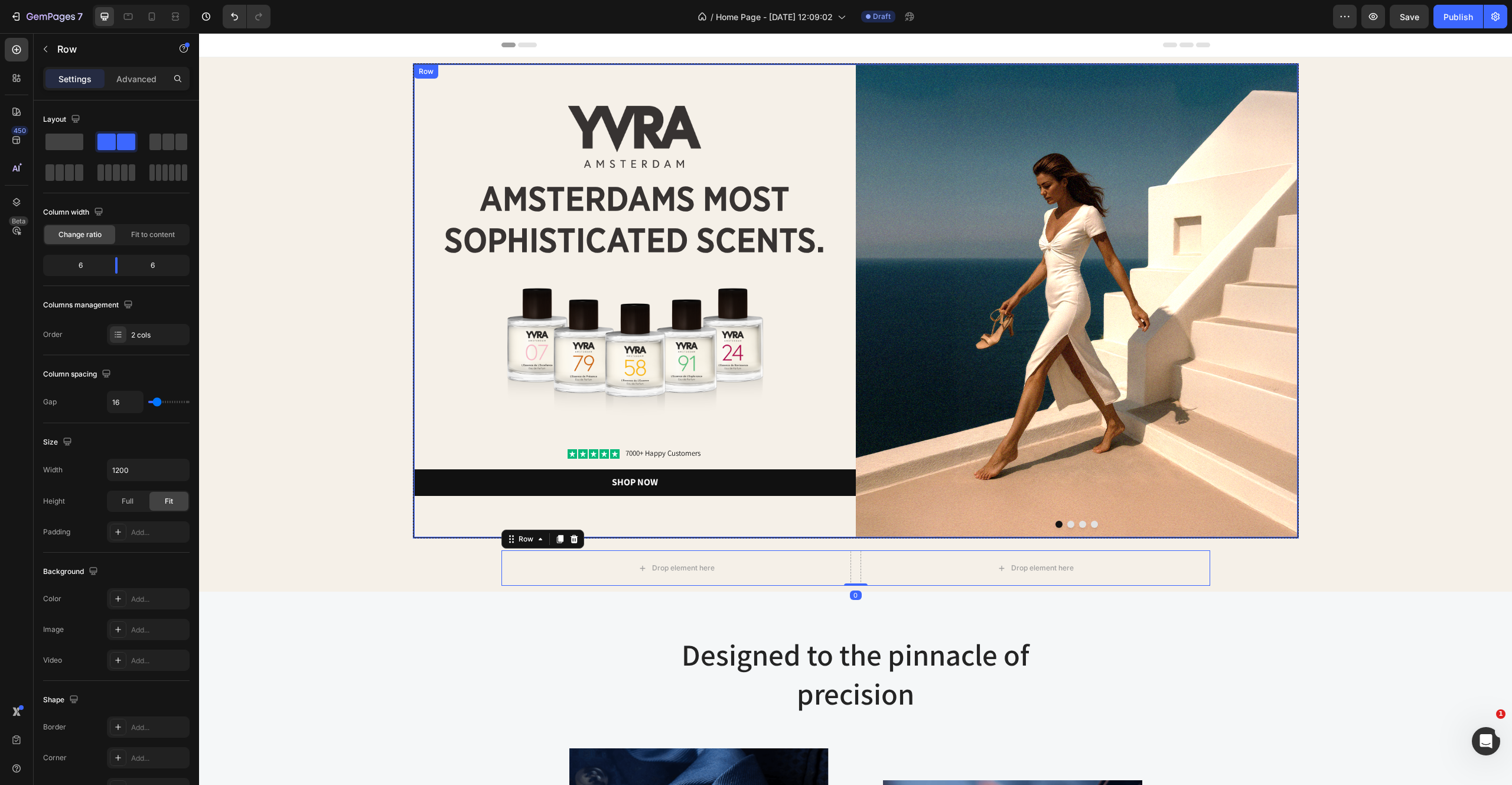
click at [462, 530] on div "Image amsterdams most sophisticated scents. Heading Image Icon Icon Icon Icon I…" at bounding box center [634, 301] width 442 height 473
click at [444, 75] on div "Row" at bounding box center [439, 76] width 20 height 11
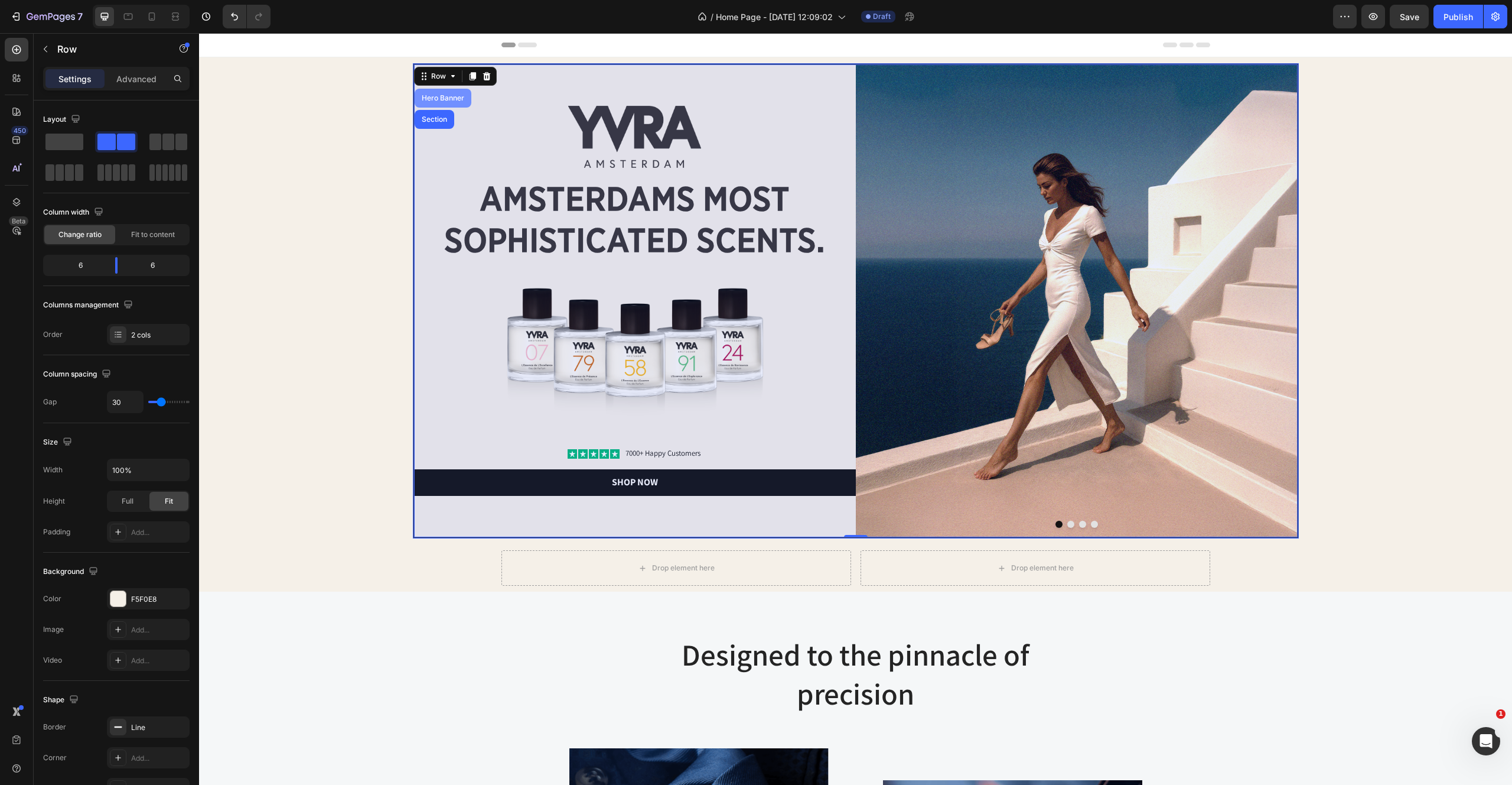
click at [442, 97] on div "Hero Banner" at bounding box center [443, 98] width 47 height 7
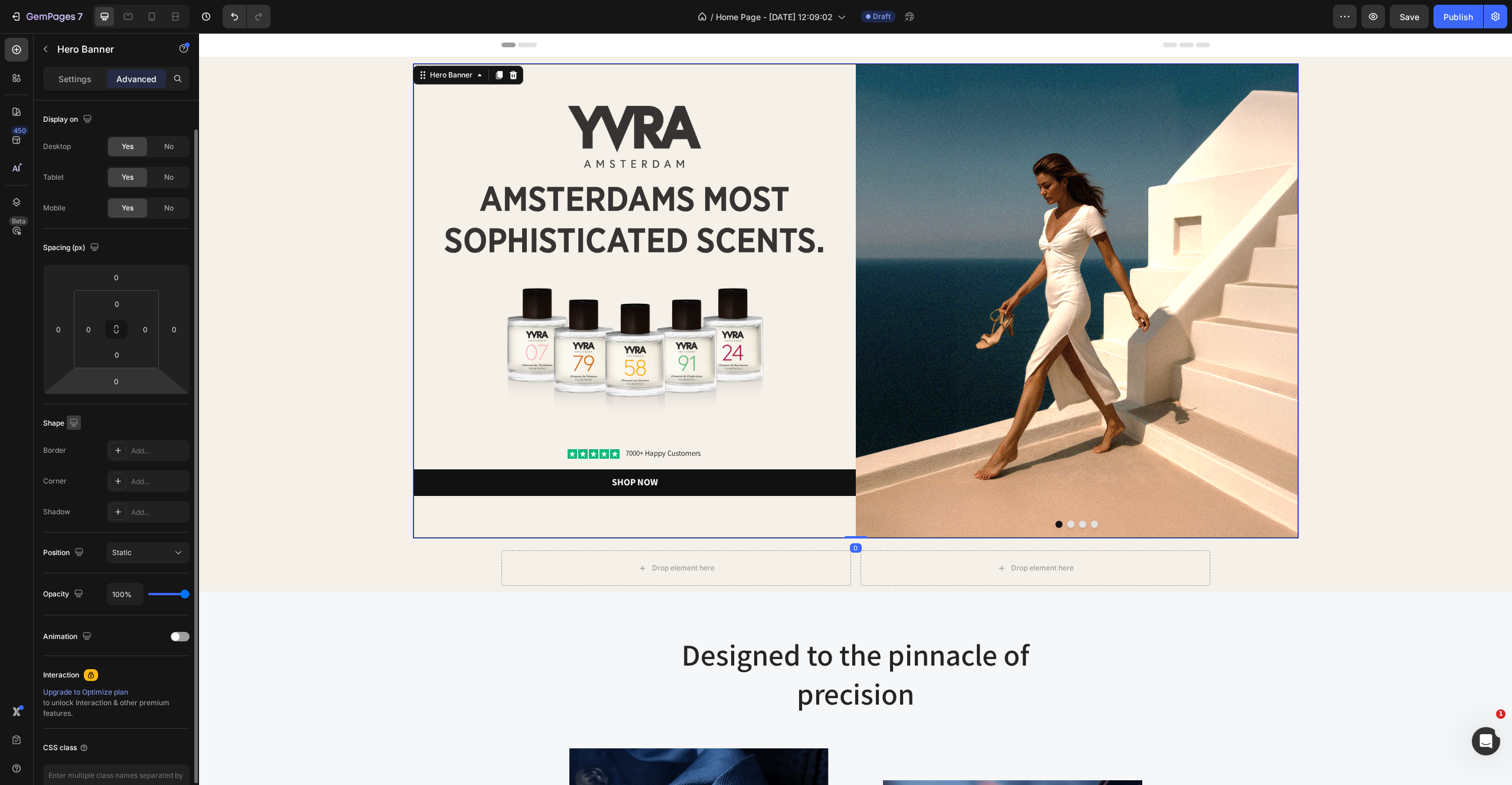
scroll to position [70, 0]
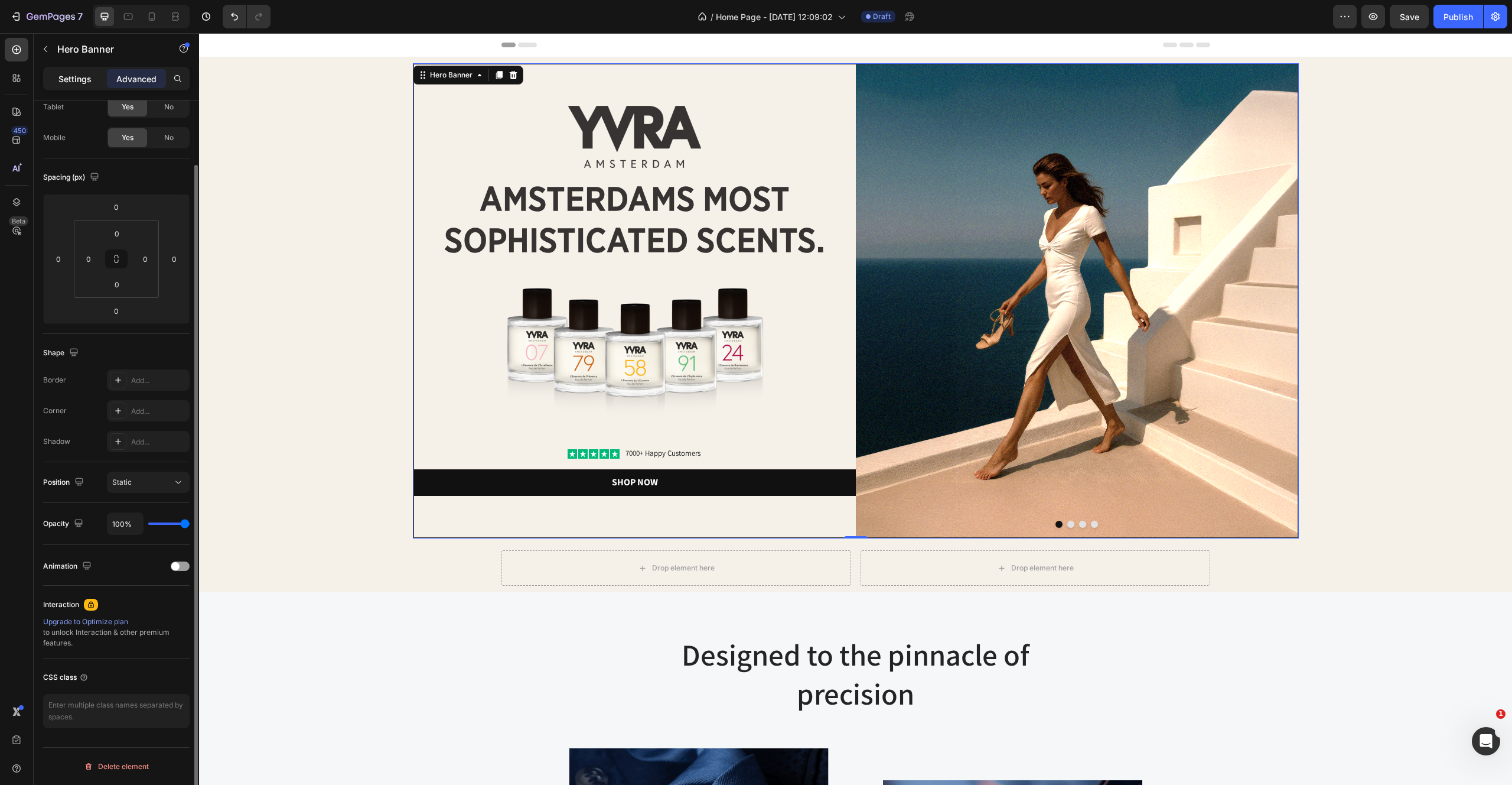
click at [65, 68] on div "Settings Advanced" at bounding box center [116, 78] width 147 height 23
click at [65, 78] on p "Settings" at bounding box center [75, 79] width 33 height 12
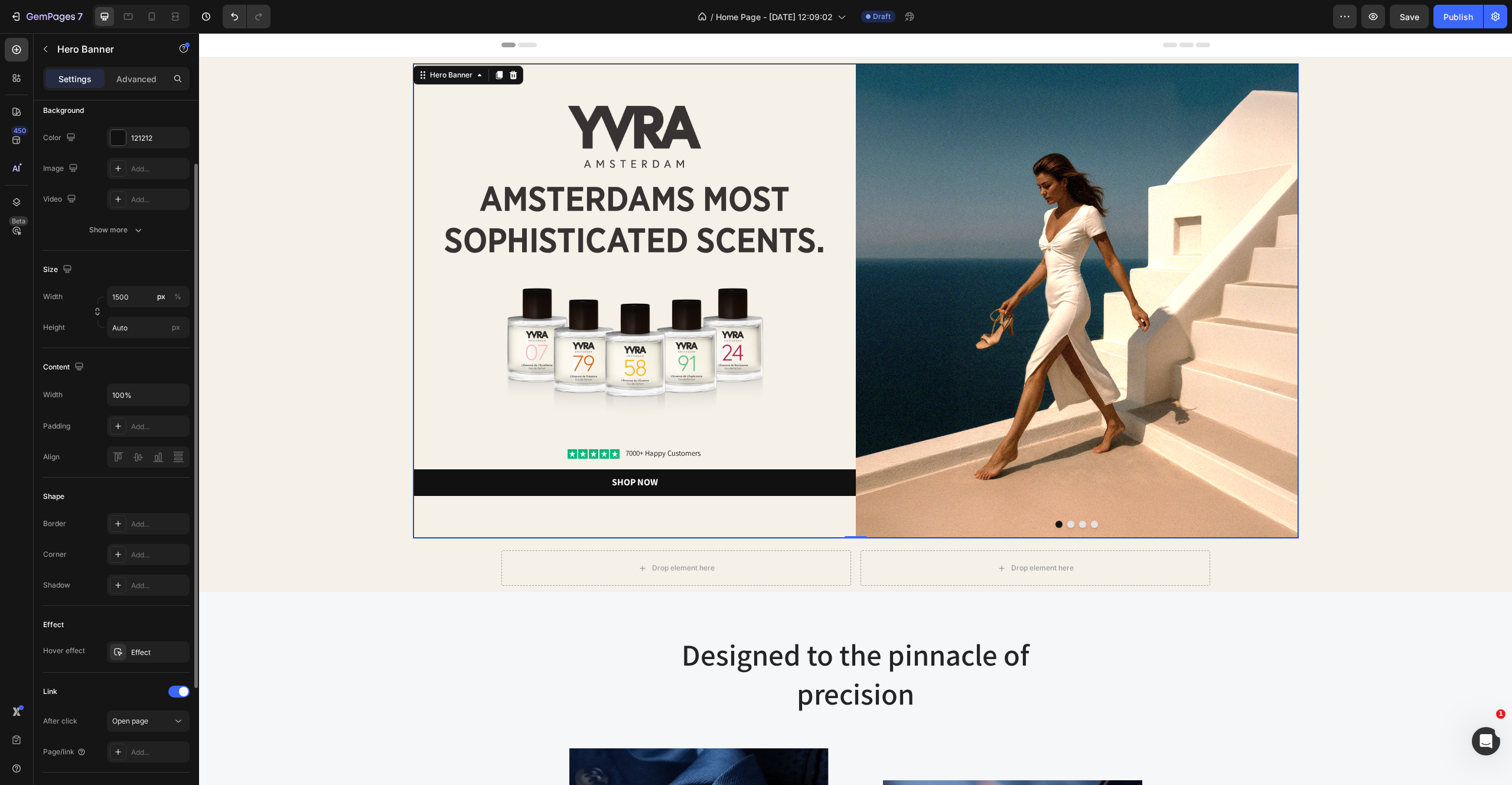
scroll to position [95, 0]
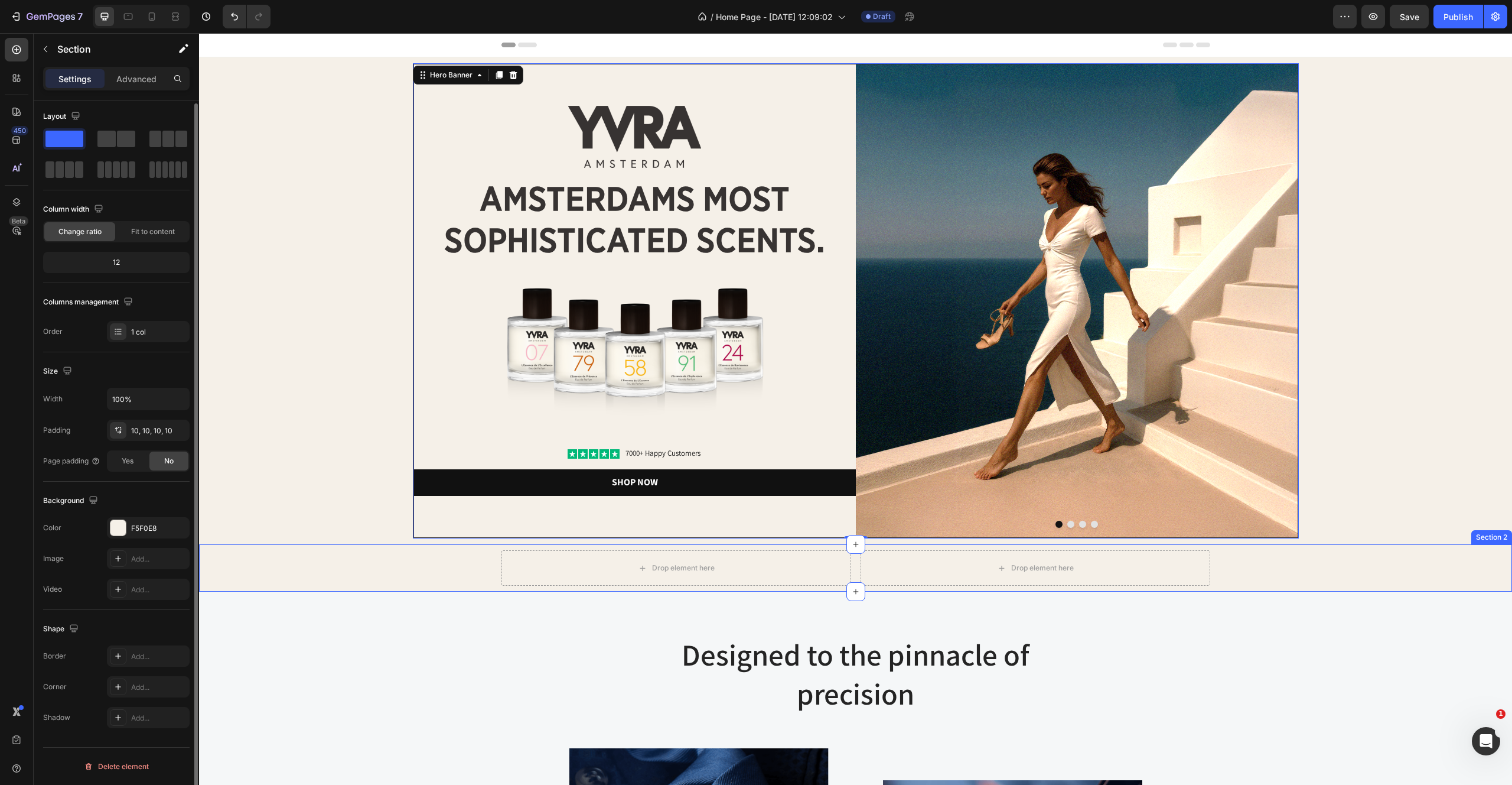
click at [491, 568] on div "Drop element here Drop element here Row" at bounding box center [855, 567] width 1301 height 35
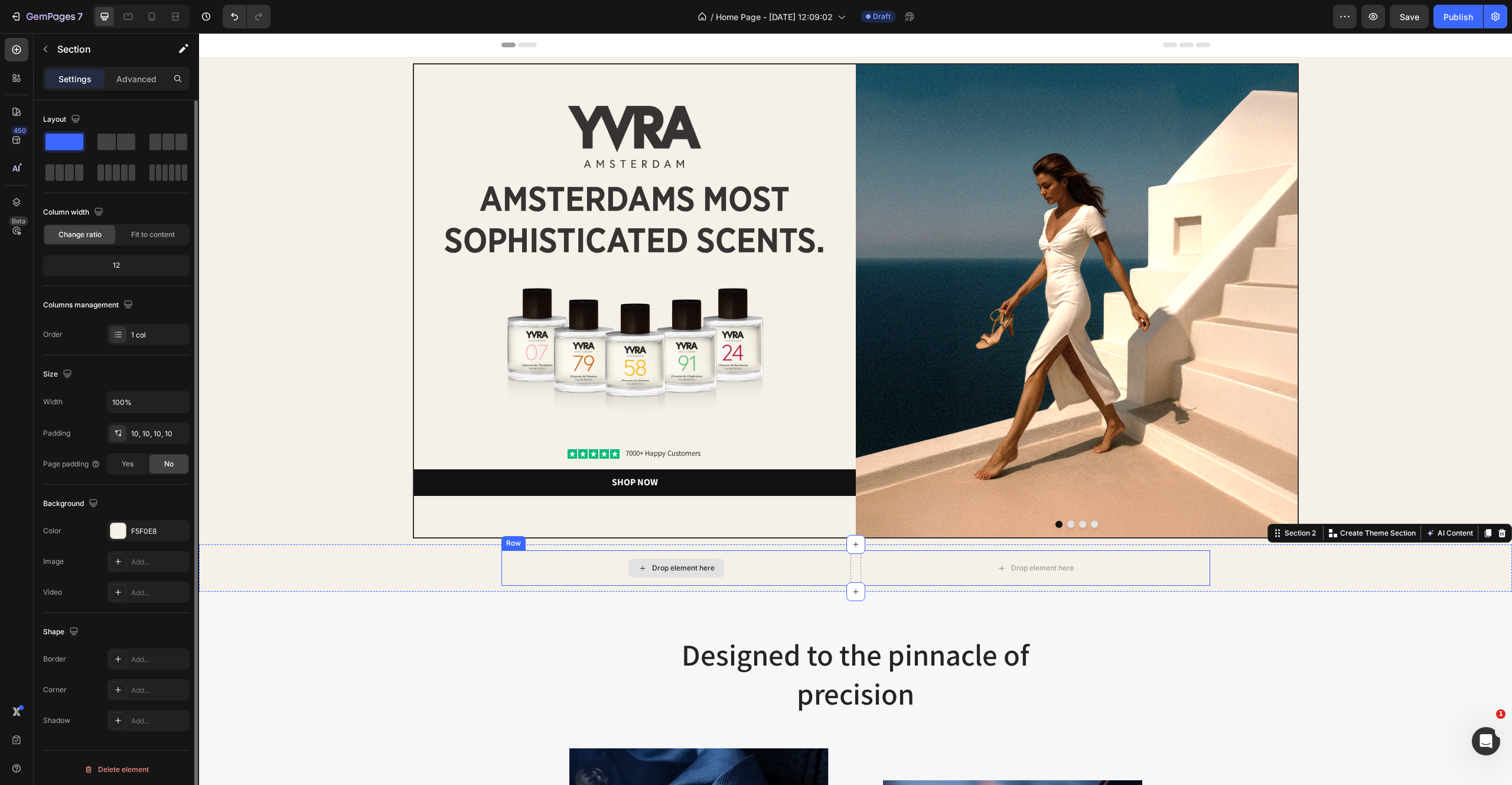
click at [546, 564] on div "Drop element here" at bounding box center [676, 567] width 350 height 35
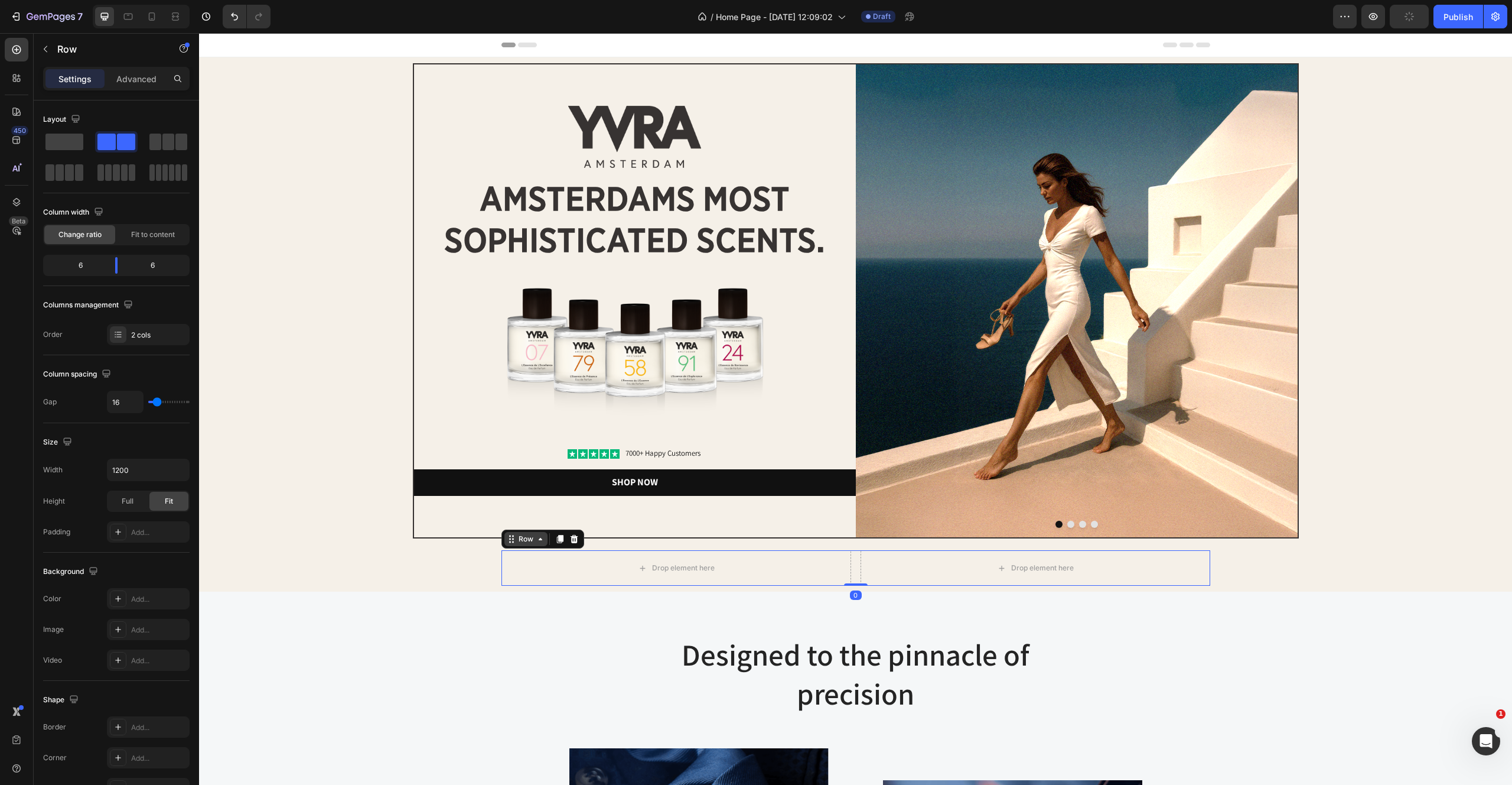
click at [532, 537] on div "Row" at bounding box center [526, 539] width 20 height 11
click at [512, 570] on div "Drop element here" at bounding box center [676, 567] width 350 height 35
drag, startPoint x: 139, startPoint y: 467, endPoint x: 93, endPoint y: 467, distance: 46.0
click at [93, 467] on div "Width 1200" at bounding box center [116, 470] width 147 height 23
type input "1500"
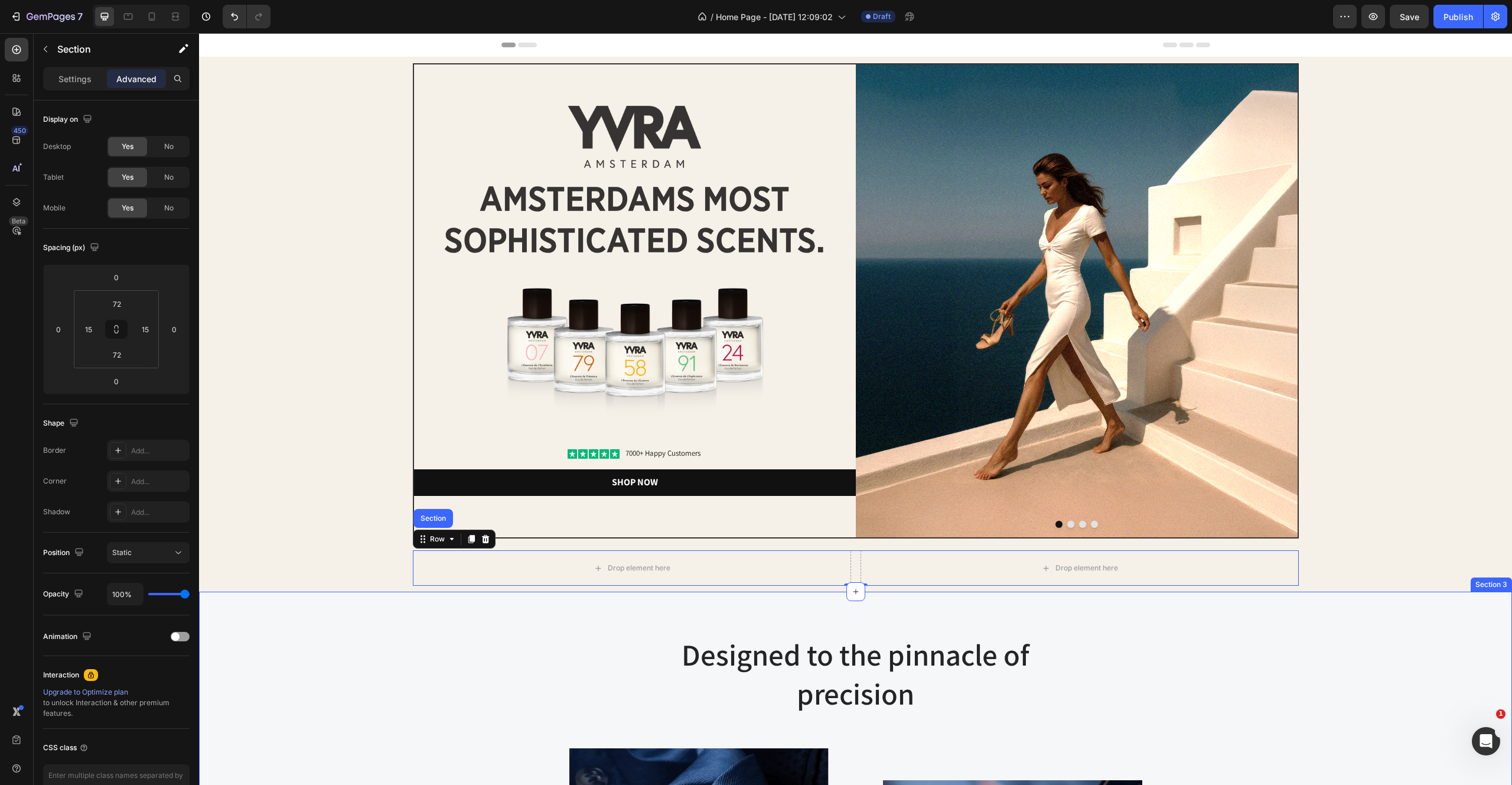
click at [442, 561] on div "Drop element here" at bounding box center [632, 567] width 439 height 35
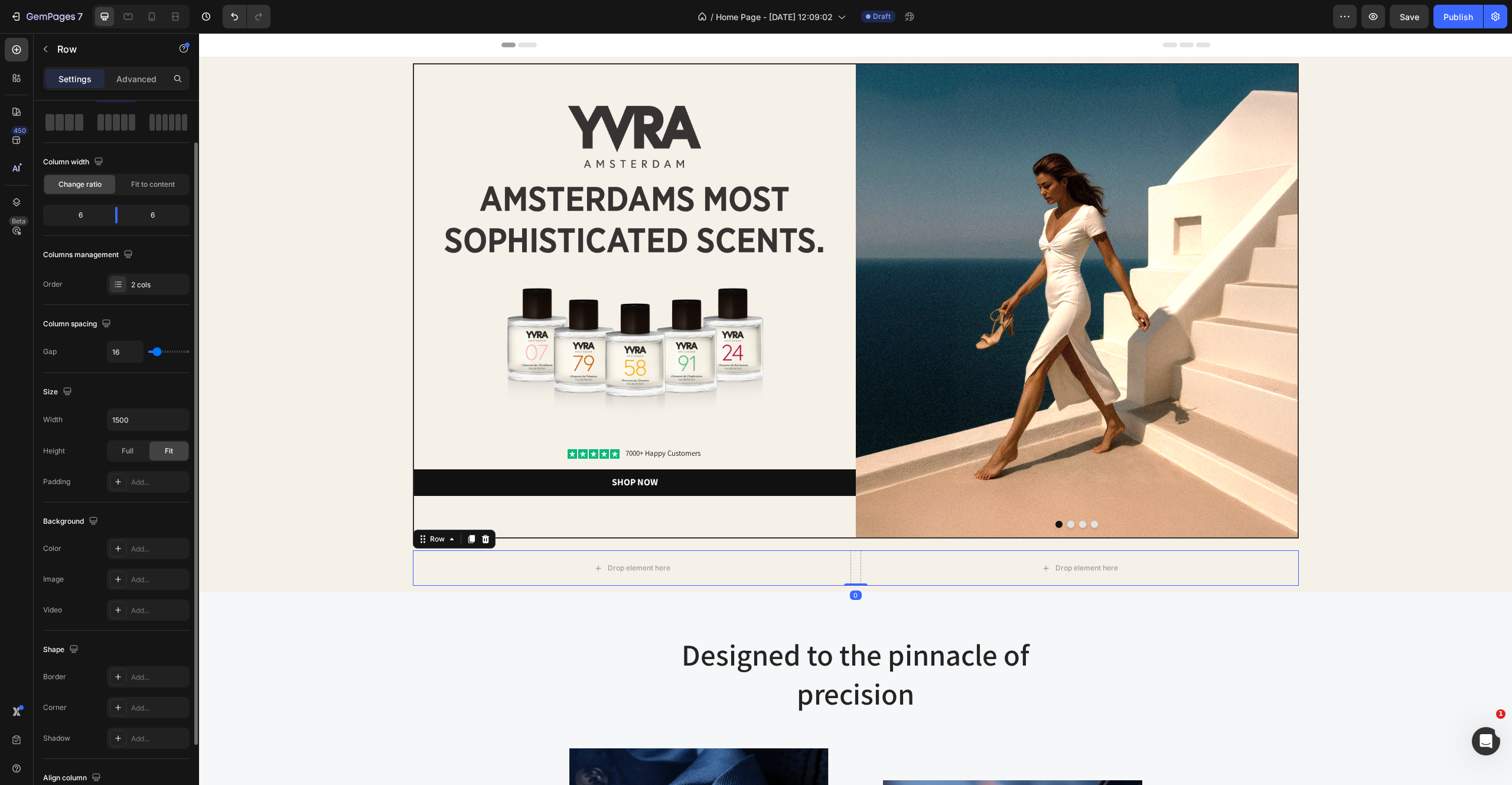
scroll to position [138, 0]
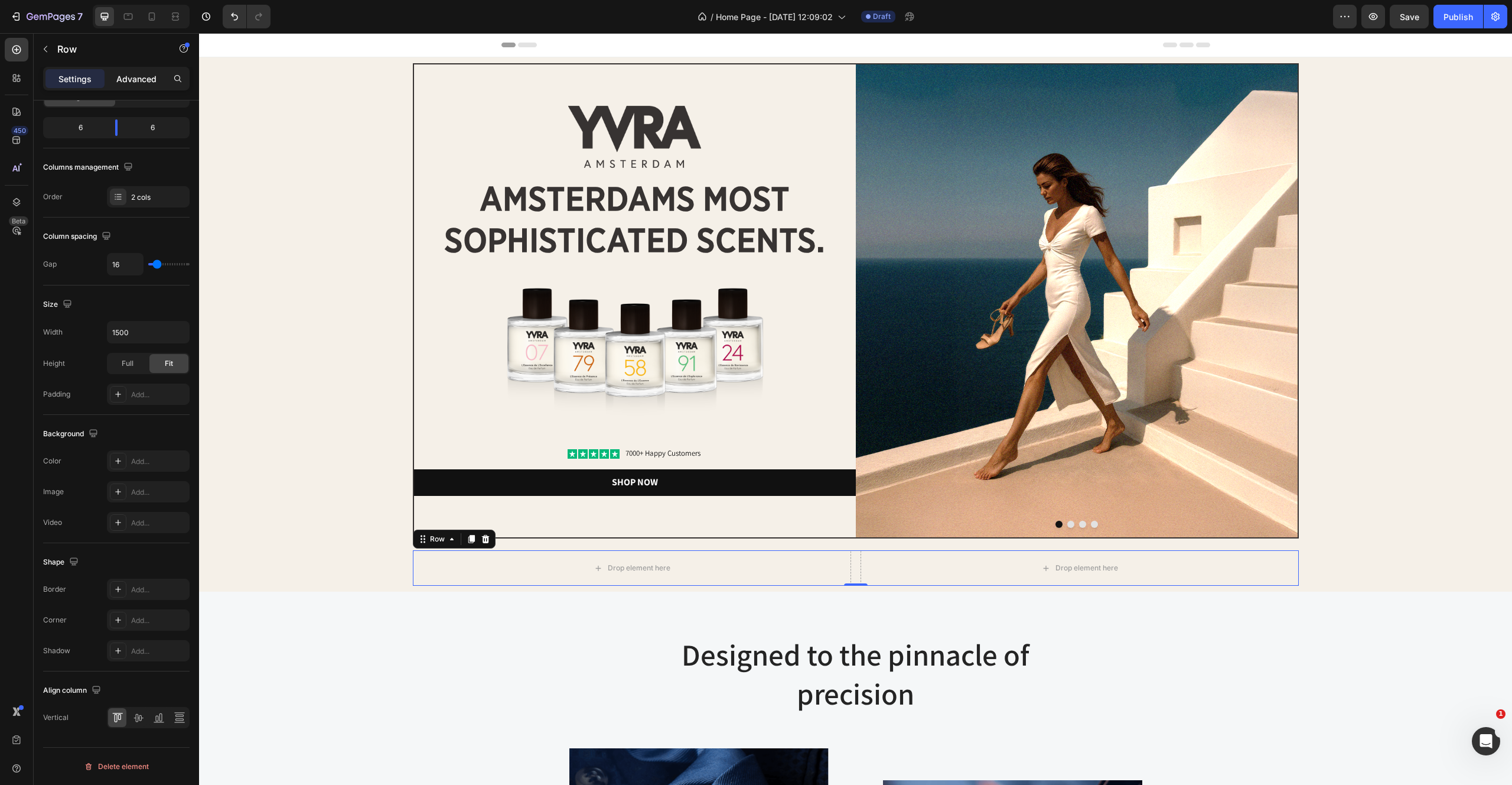
click at [138, 83] on p "Advanced" at bounding box center [136, 79] width 40 height 12
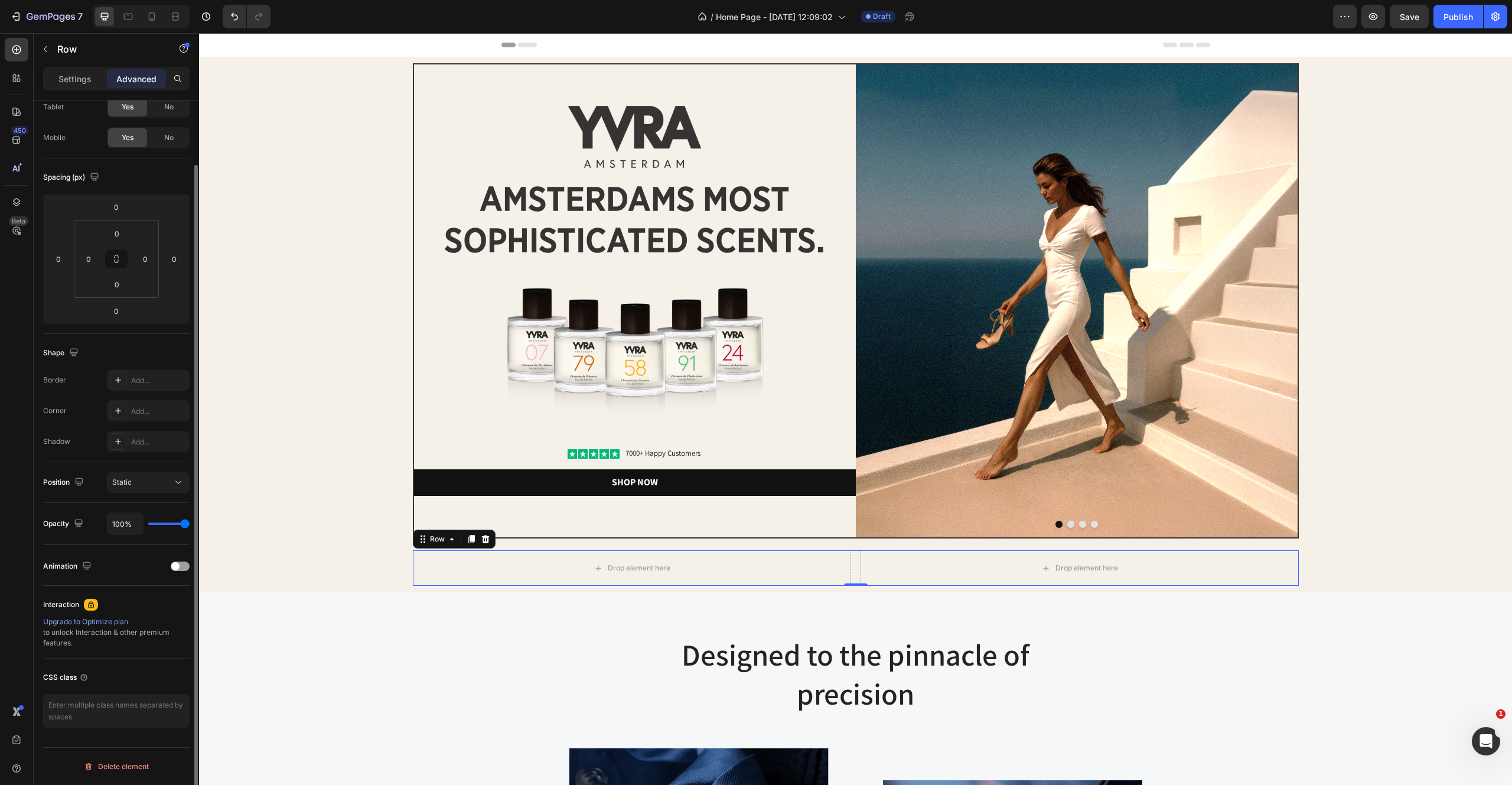
scroll to position [70, 0]
click at [141, 379] on div "Add..." at bounding box center [159, 381] width 56 height 11
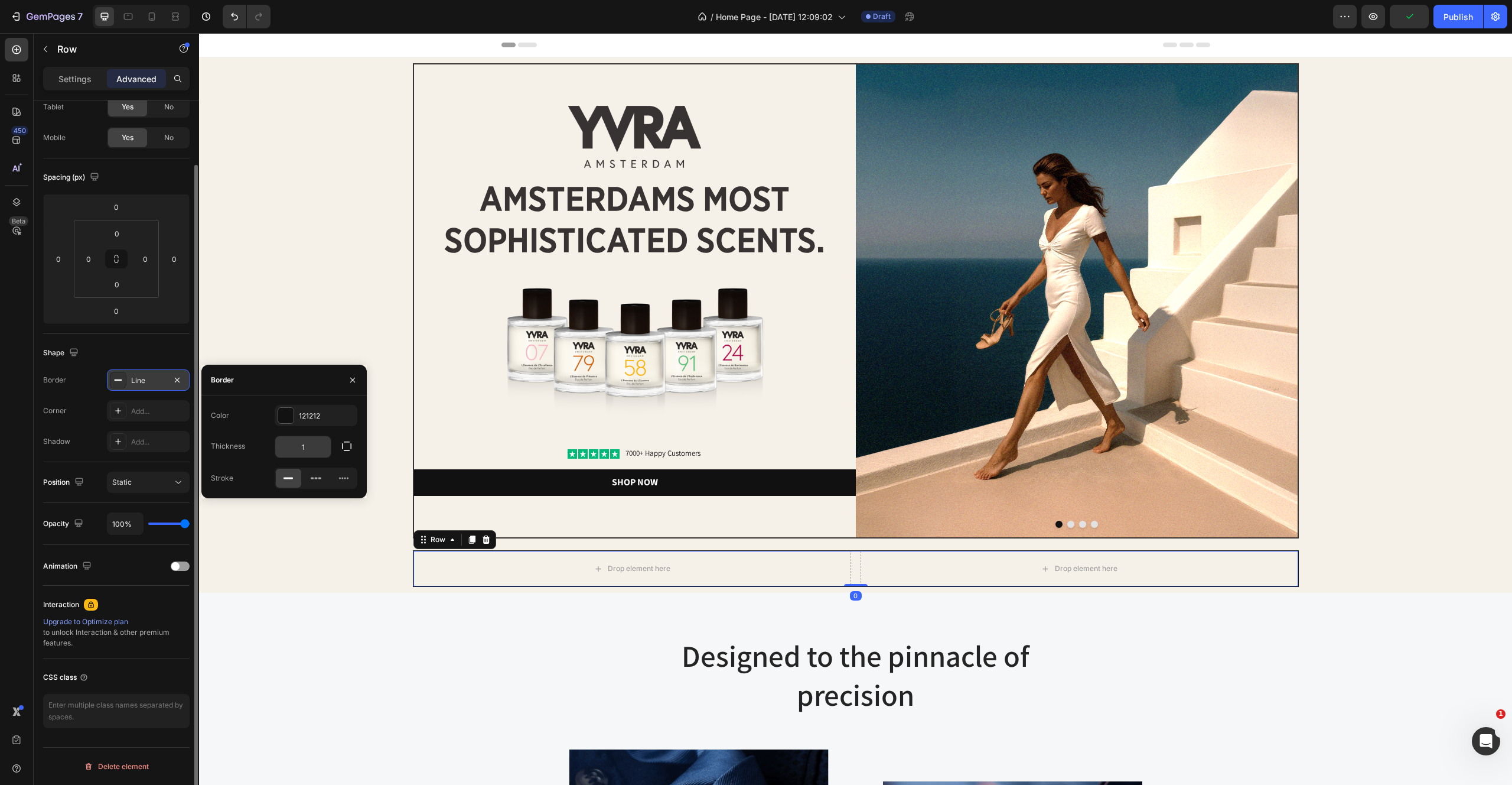
click at [313, 445] on input "1" at bounding box center [303, 446] width 56 height 21
type input "2"
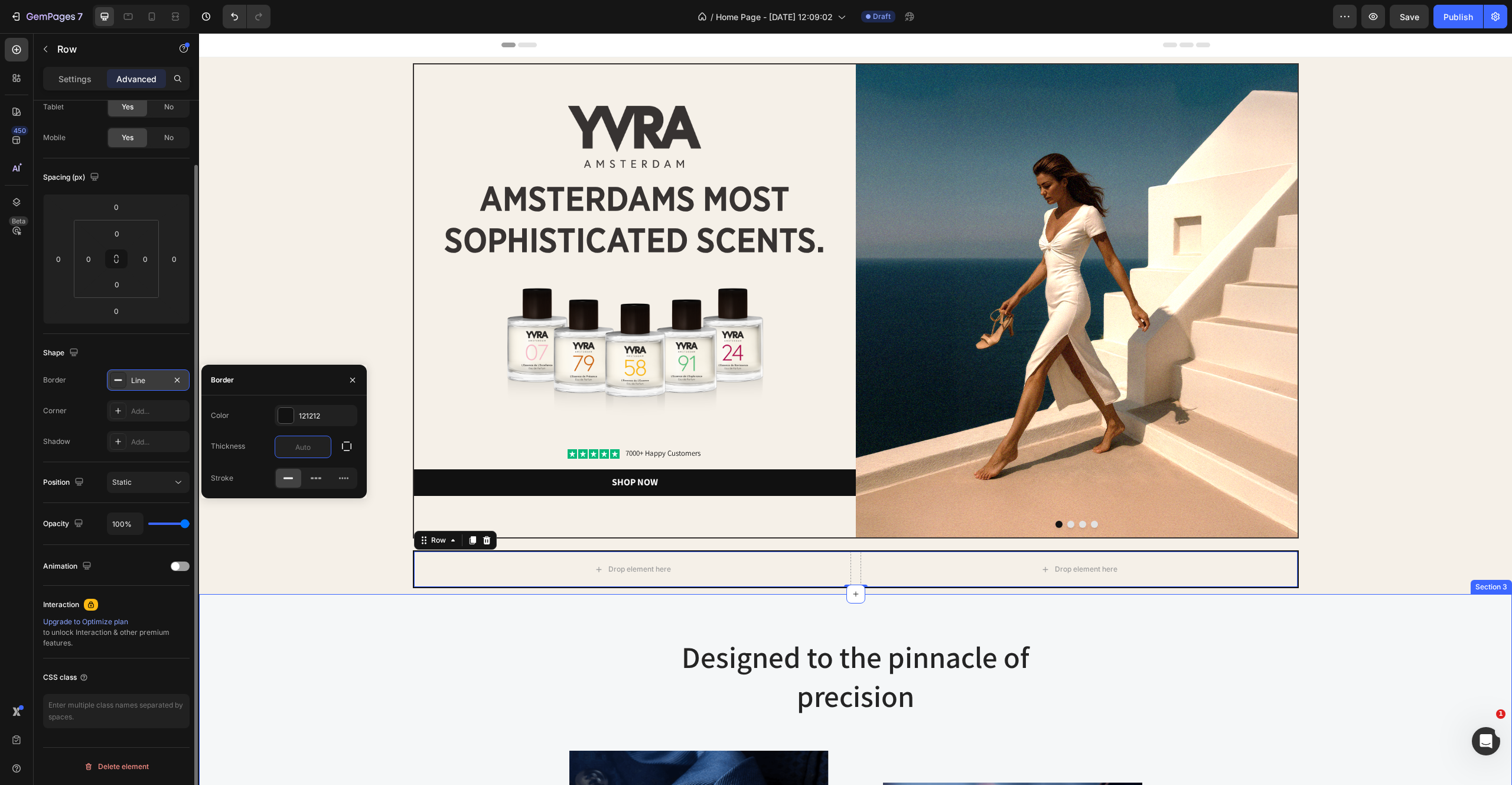
type input "1"
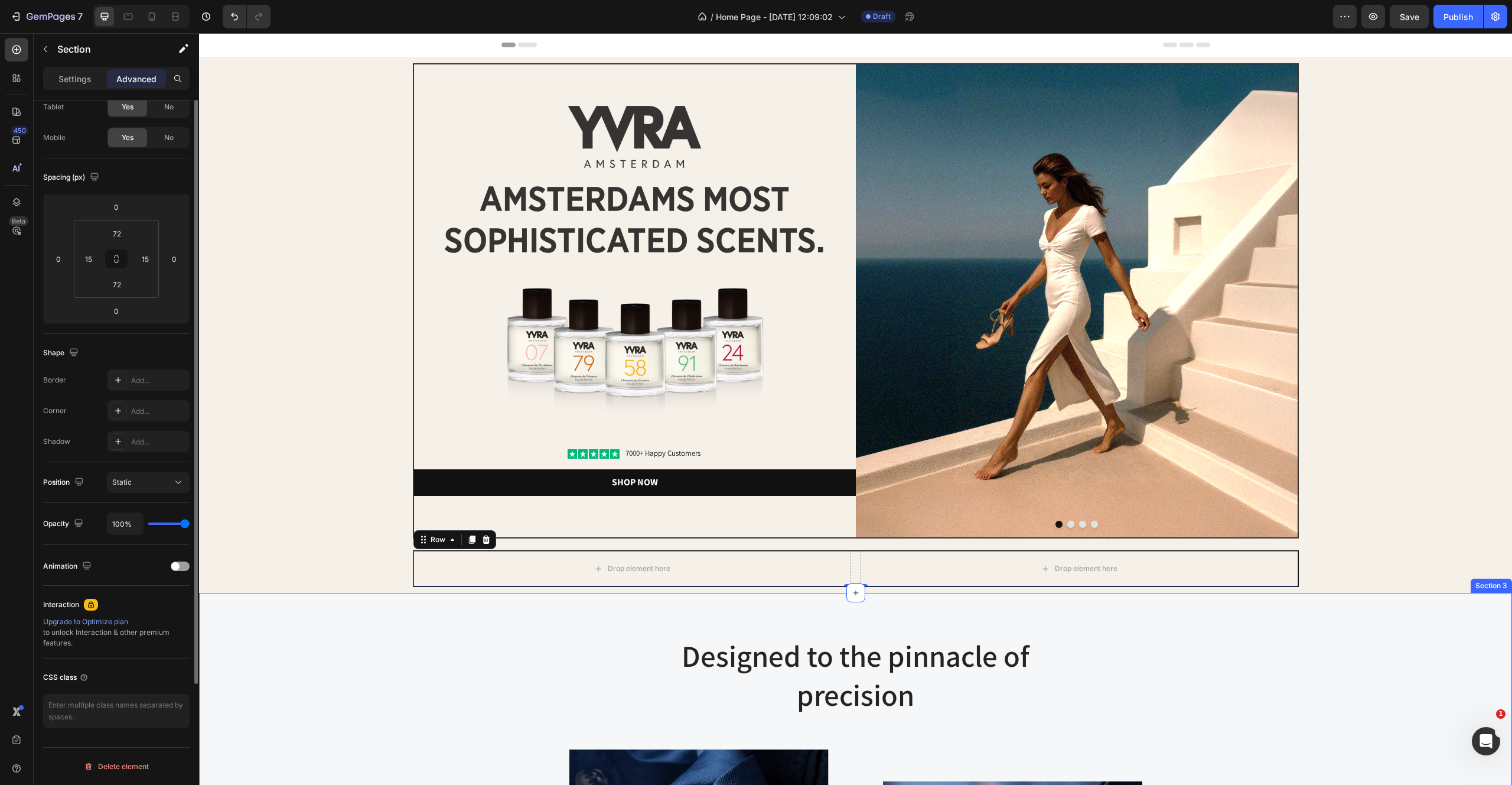
scroll to position [0, 0]
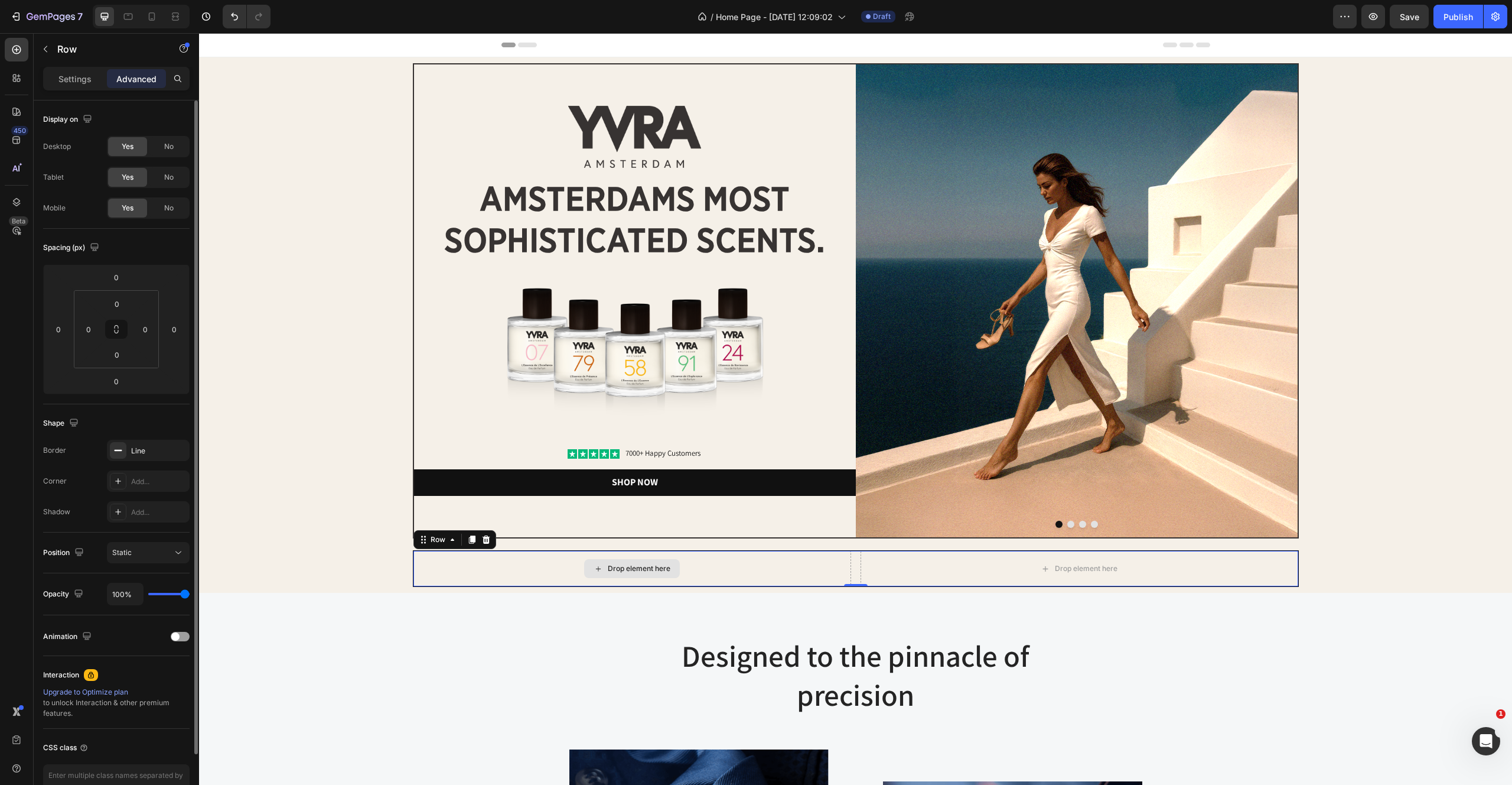
click at [444, 556] on div "Drop element here" at bounding box center [633, 568] width 438 height 35
click at [160, 450] on div "Line" at bounding box center [148, 451] width 35 height 11
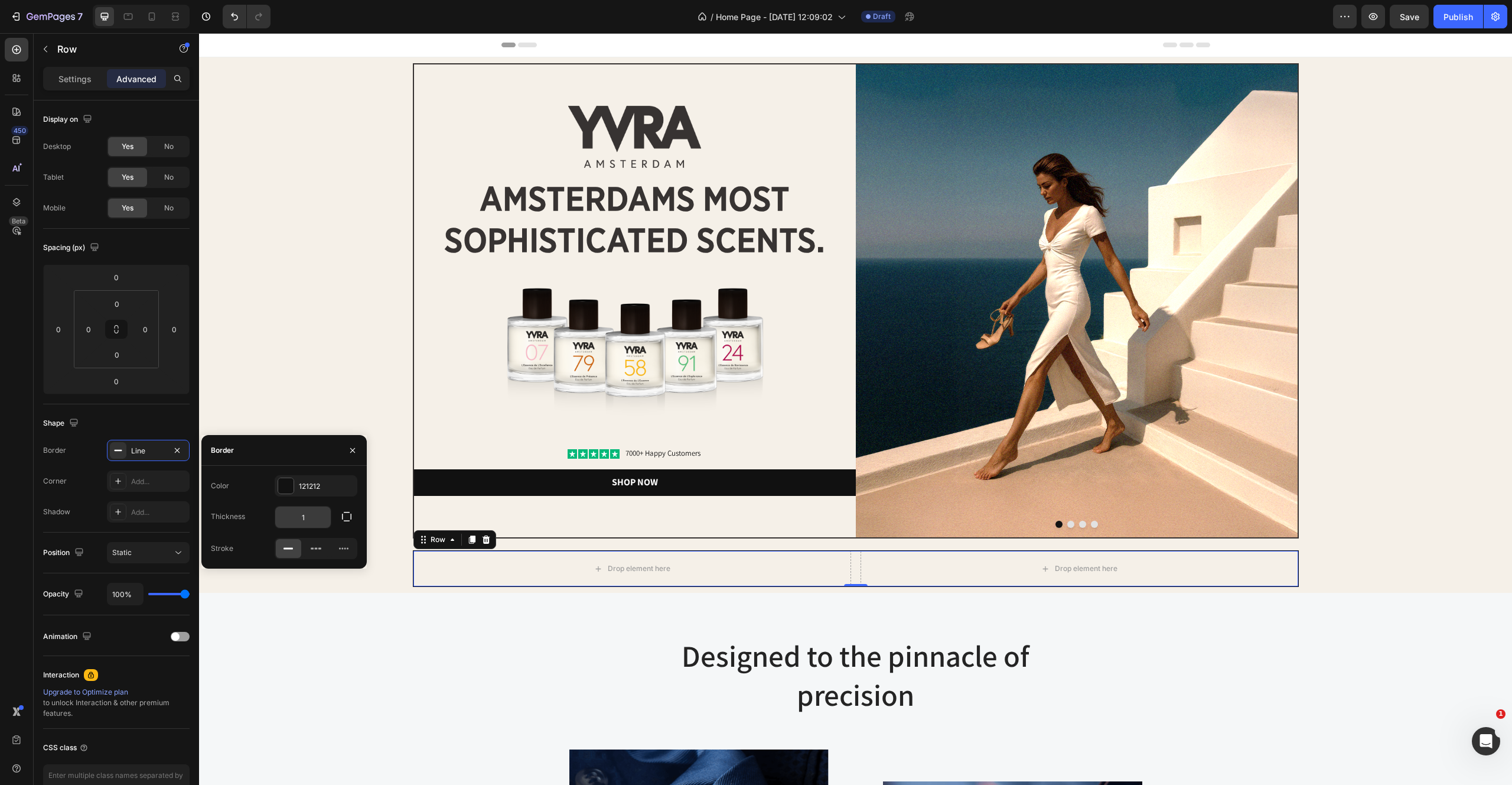
click at [321, 516] on input "1" at bounding box center [303, 517] width 56 height 21
type input "2"
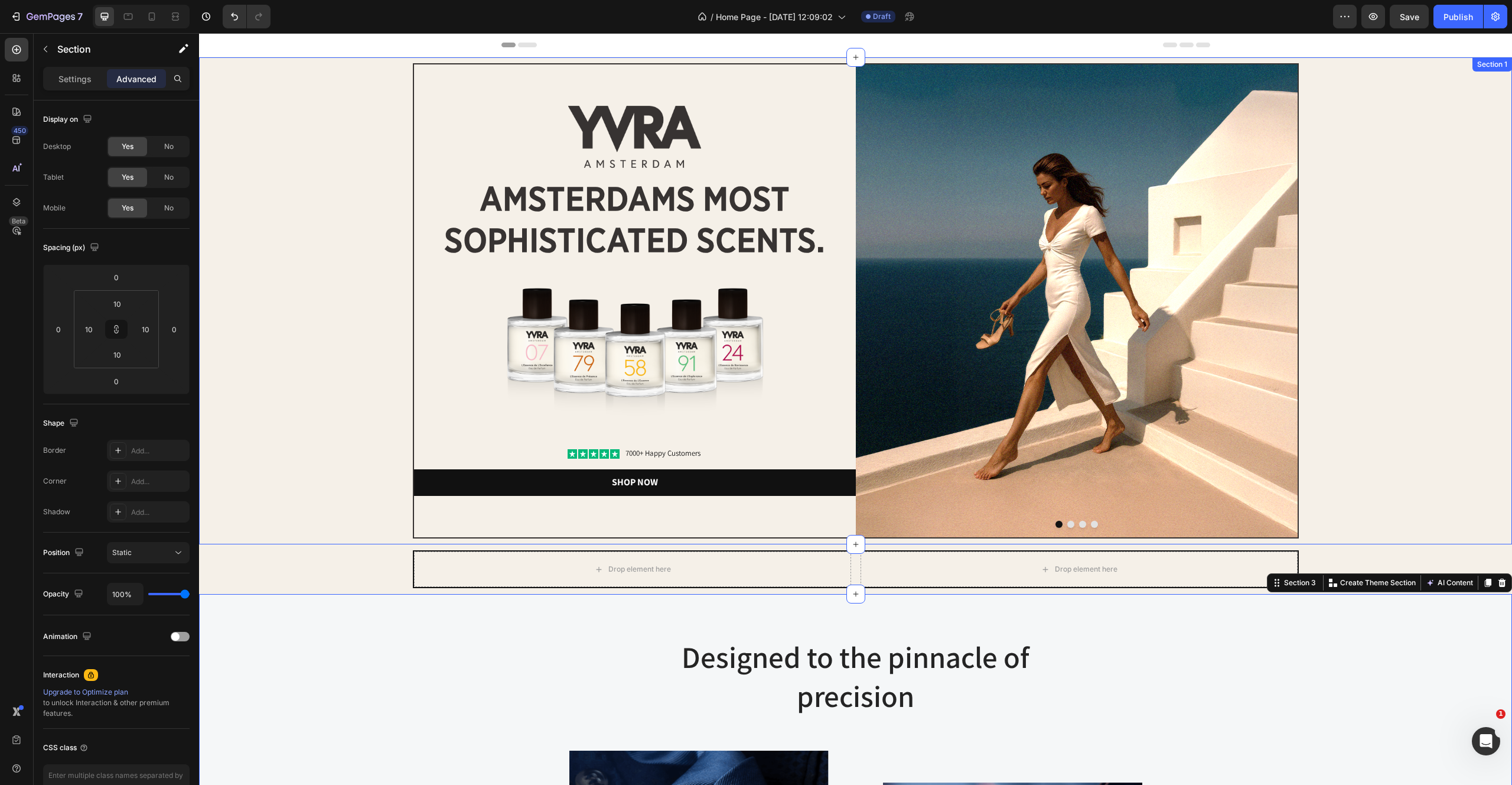
click at [274, 362] on div "Image Image amsterdams most sophisticated scents. Heading Image Icon Icon Icon …" at bounding box center [855, 300] width 1301 height 475
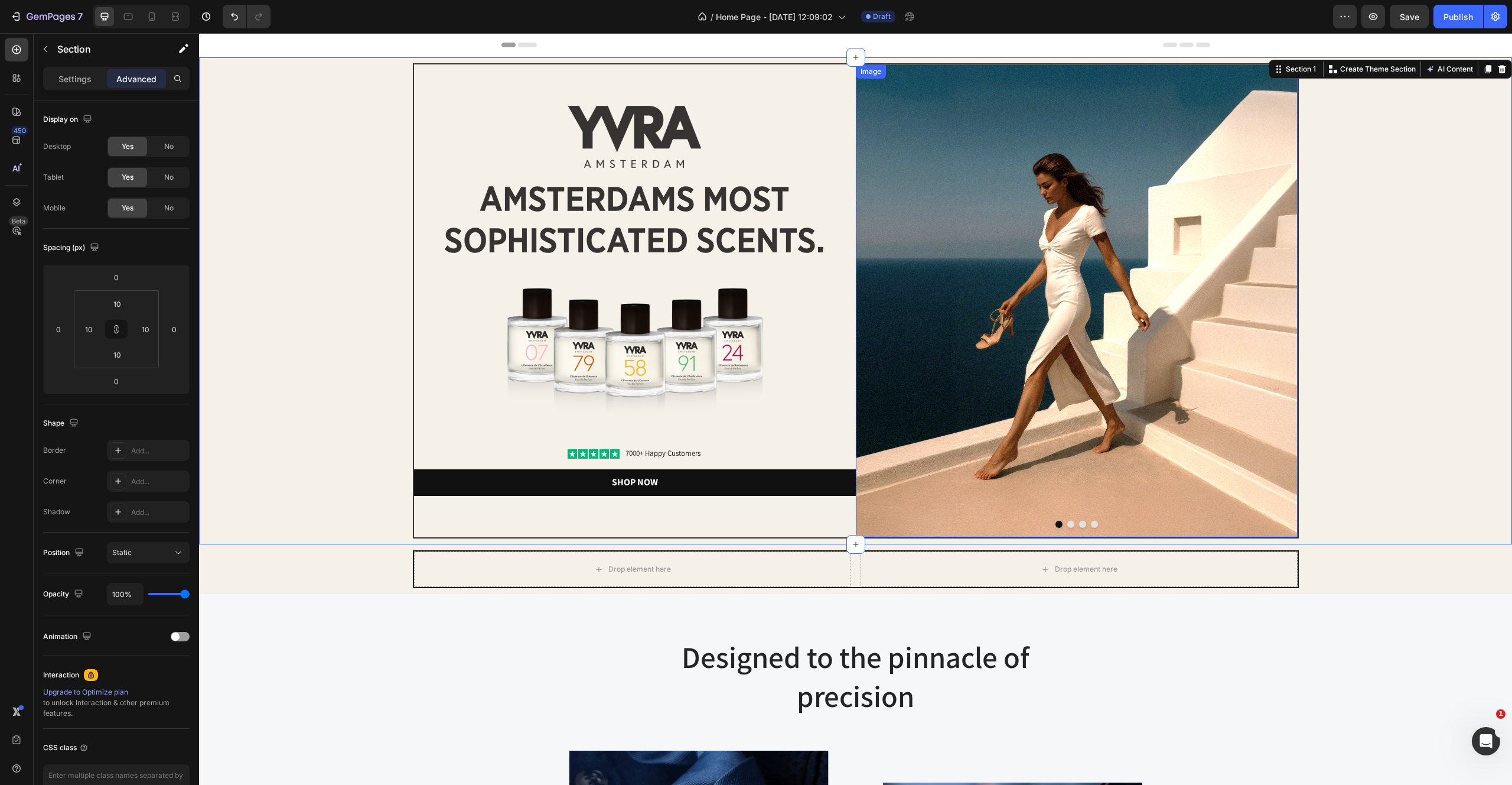
click at [1088, 316] on img at bounding box center [1076, 301] width 442 height 473
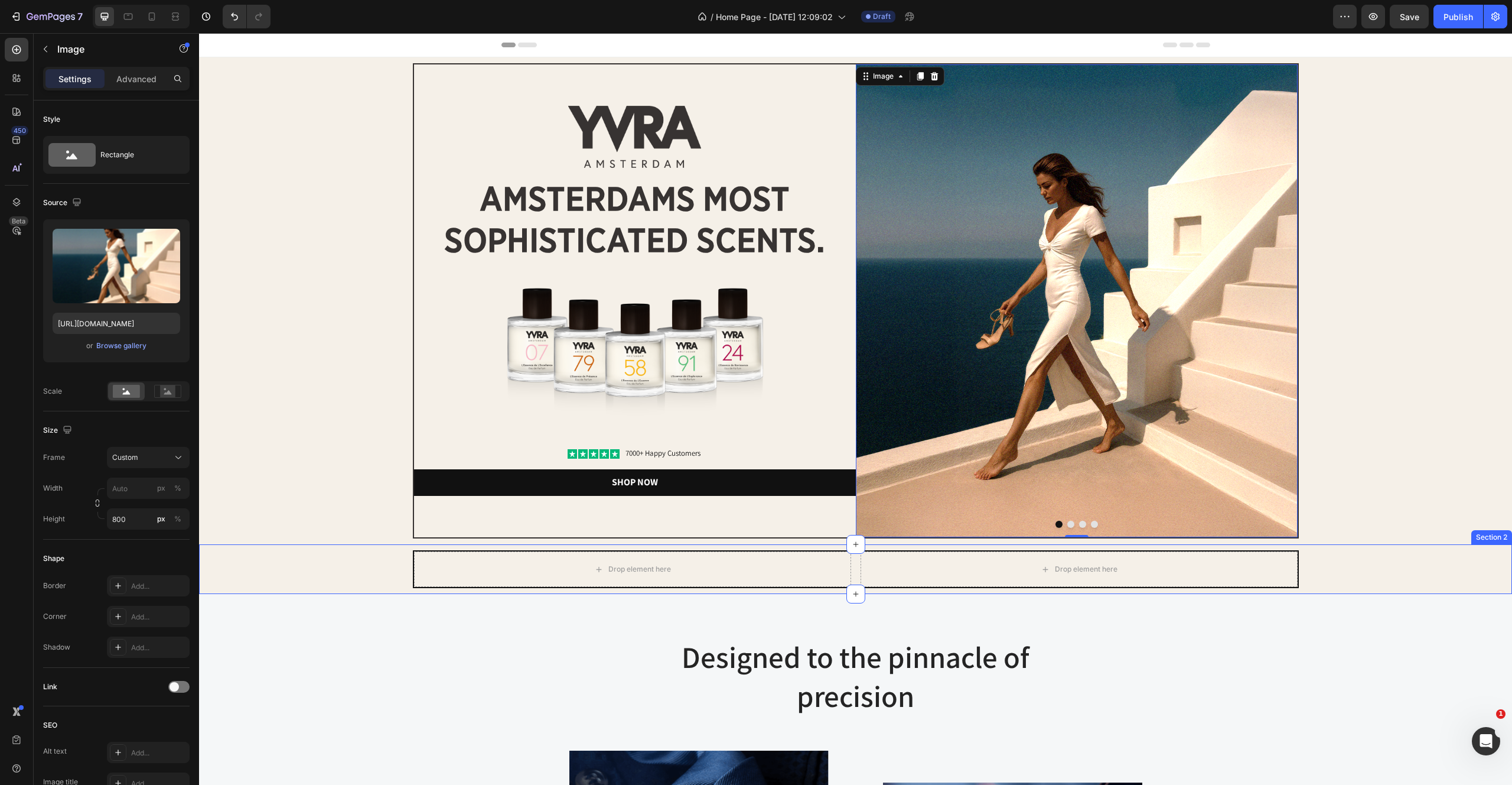
click at [342, 561] on div "Drop element here Drop element here Row" at bounding box center [855, 569] width 1301 height 38
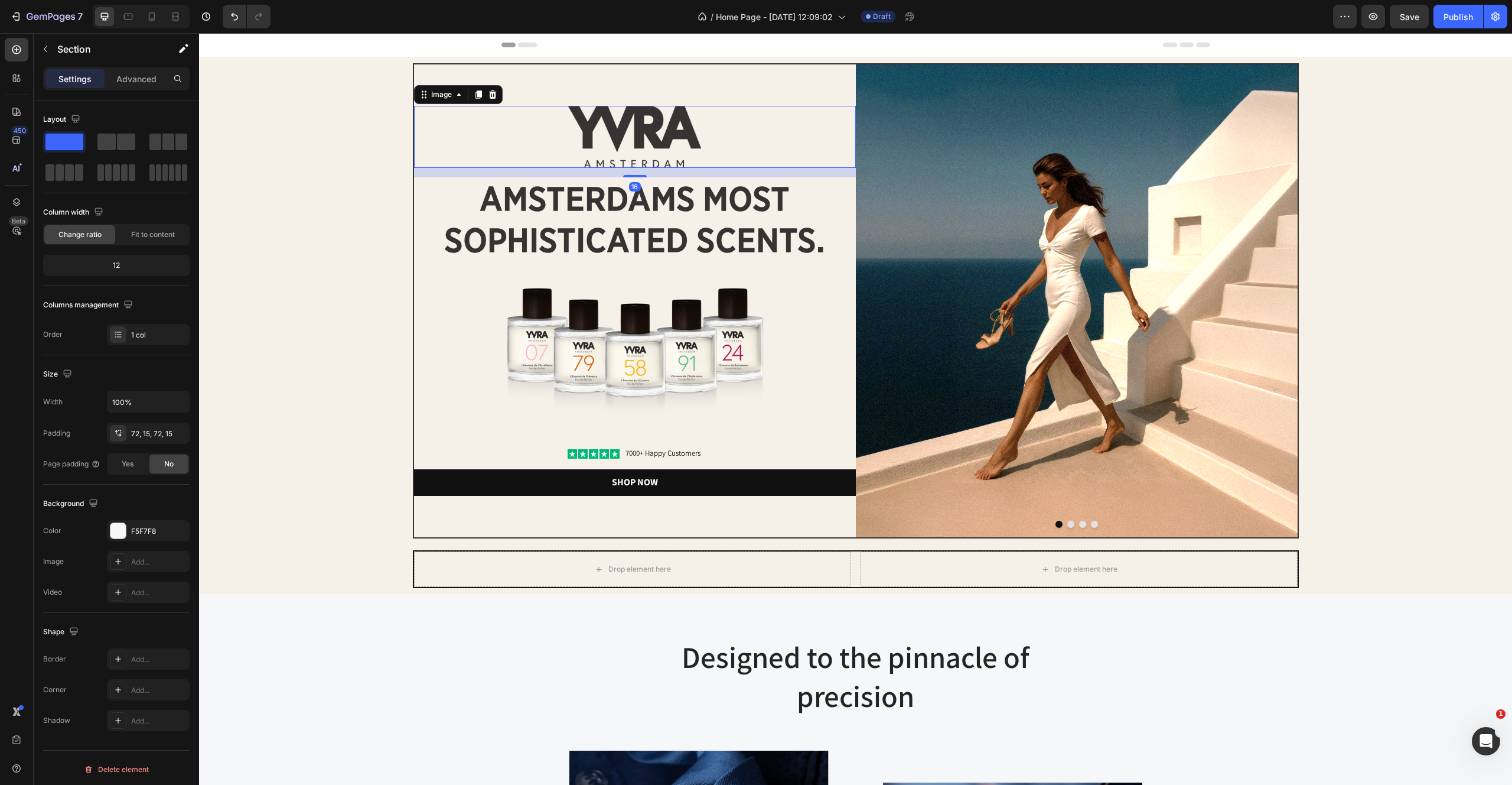
click at [616, 141] on img at bounding box center [634, 137] width 132 height 62
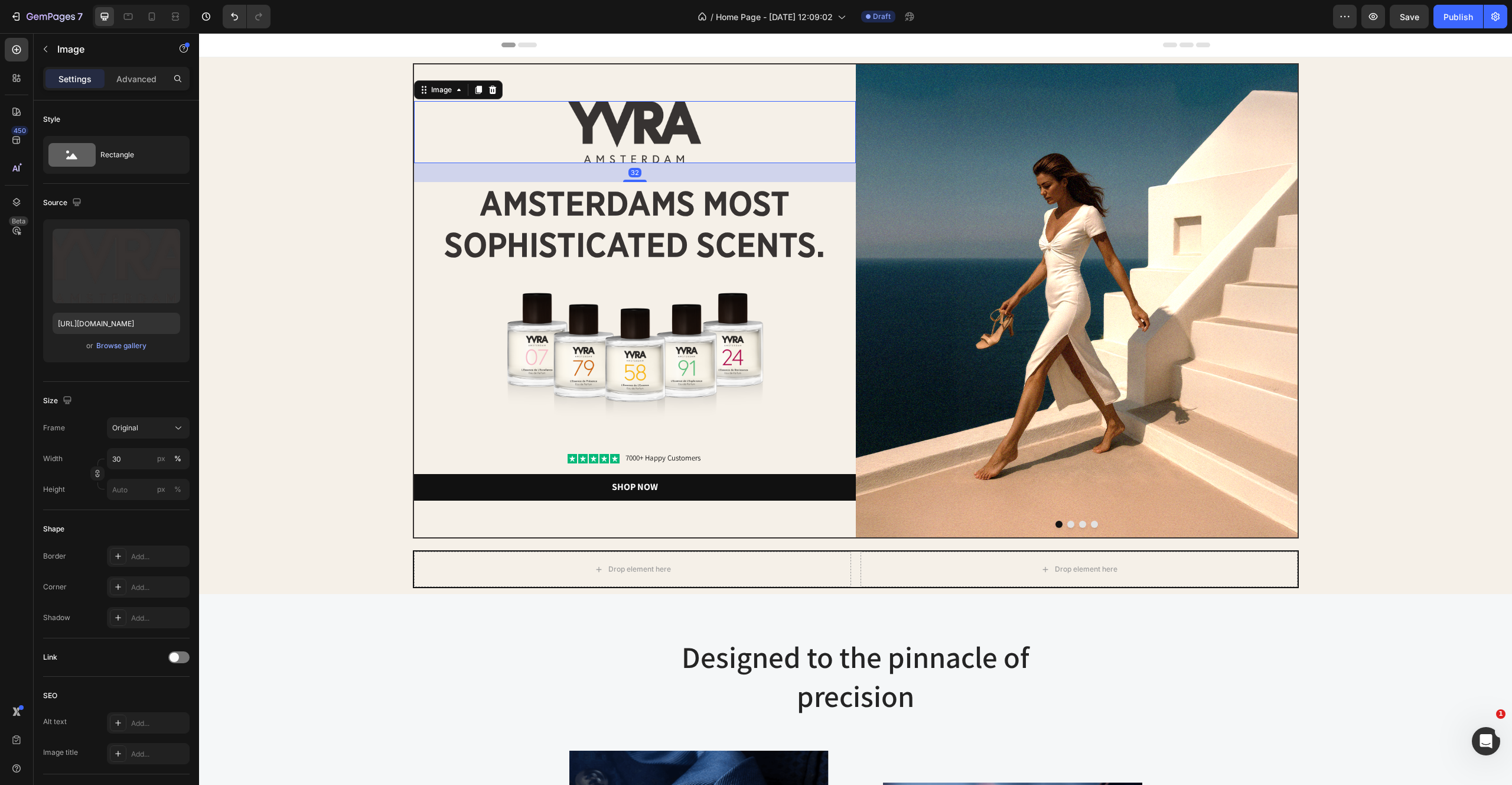
drag, startPoint x: 628, startPoint y: 175, endPoint x: 628, endPoint y: 184, distance: 9.0
click at [628, 184] on div "Image 32 amsterdams most sophisticated scents. Heading Image Icon Icon Icon Ico…" at bounding box center [634, 301] width 442 height 473
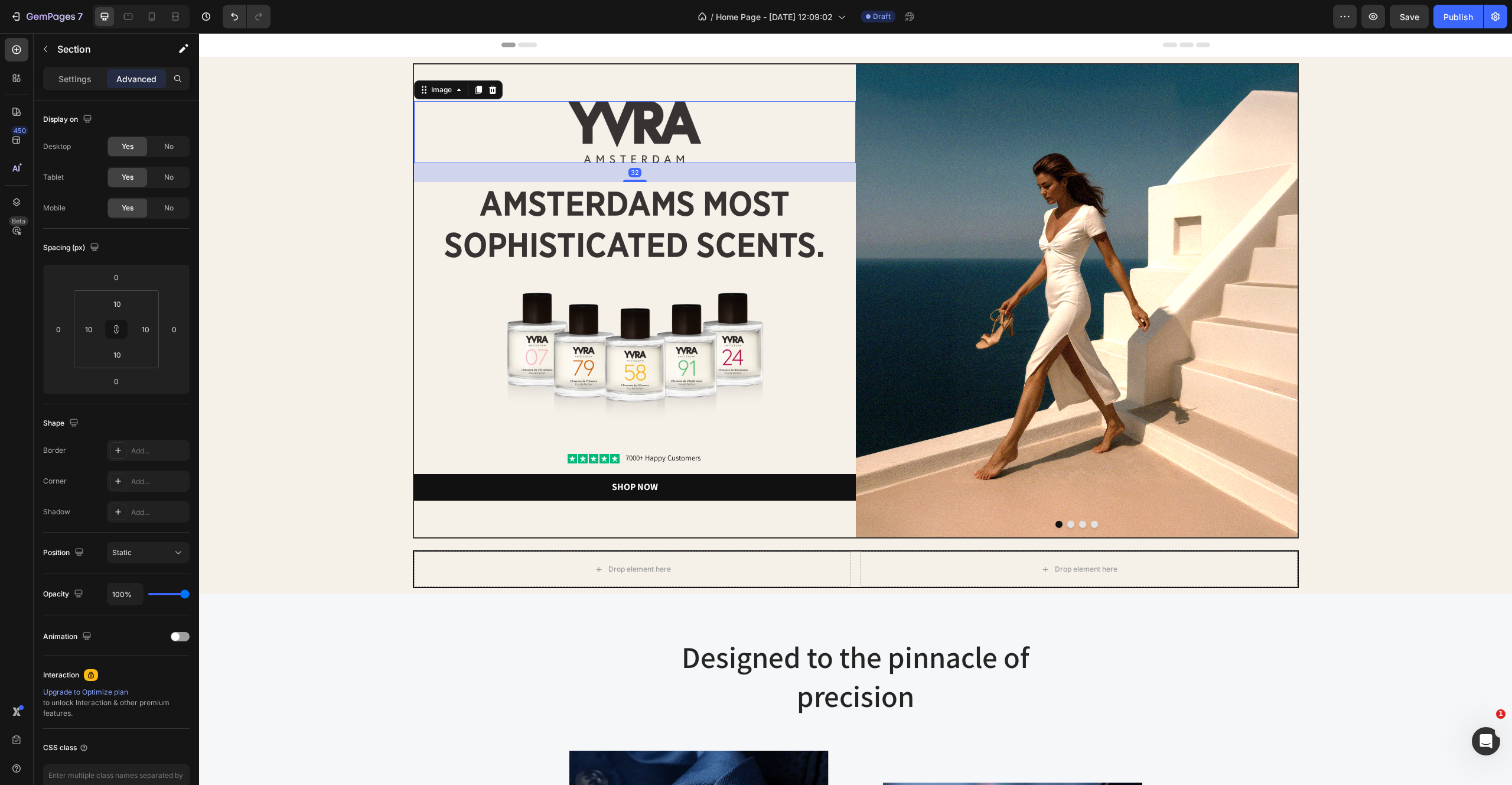
click at [350, 159] on div "Image Image 32 amsterdams most sophisticated scents. Heading Image Icon Icon Ic…" at bounding box center [855, 300] width 1301 height 475
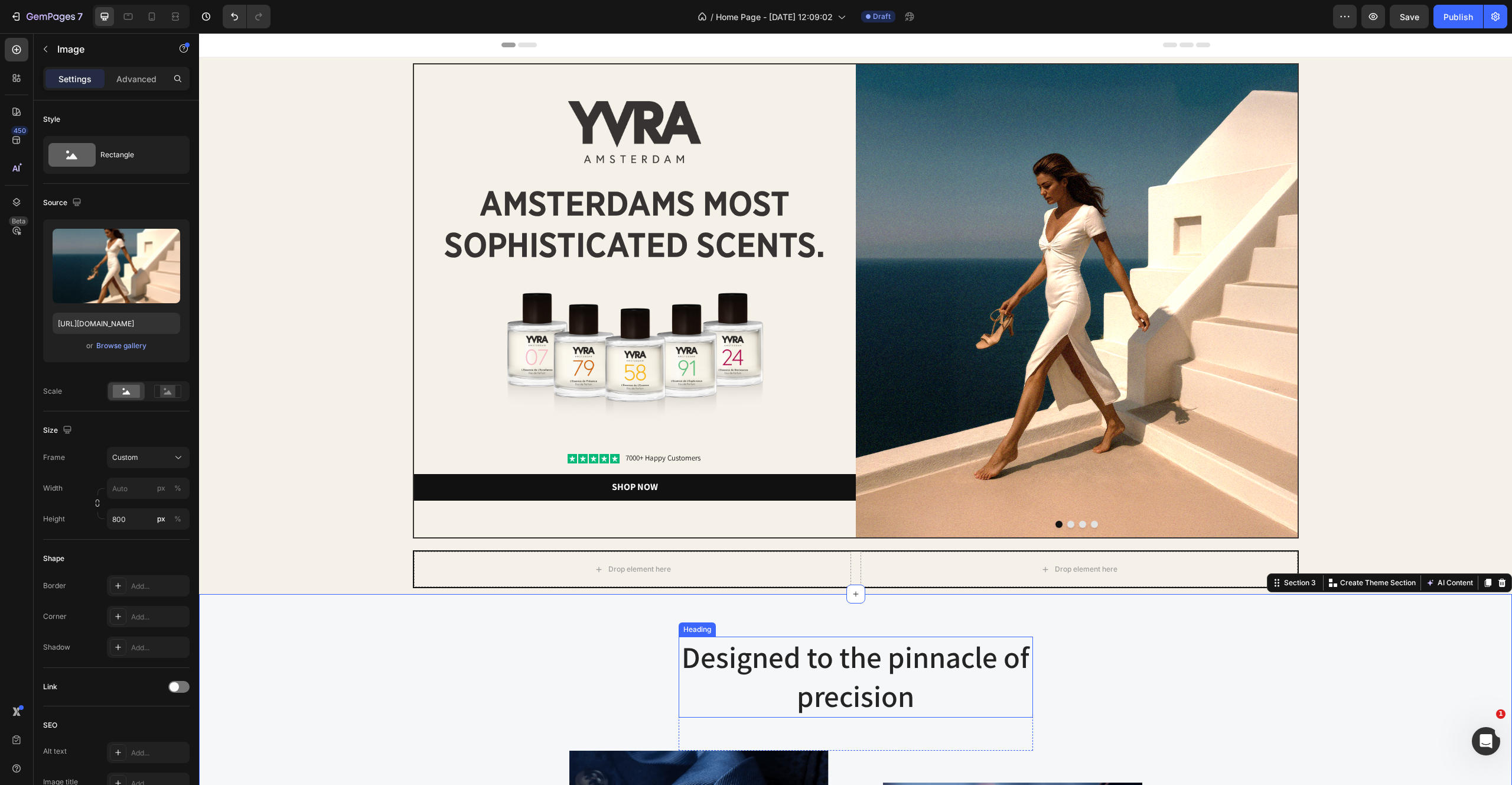
click at [1024, 176] on img at bounding box center [1076, 301] width 442 height 473
click at [1071, 525] on button "Dot" at bounding box center [1070, 524] width 7 height 7
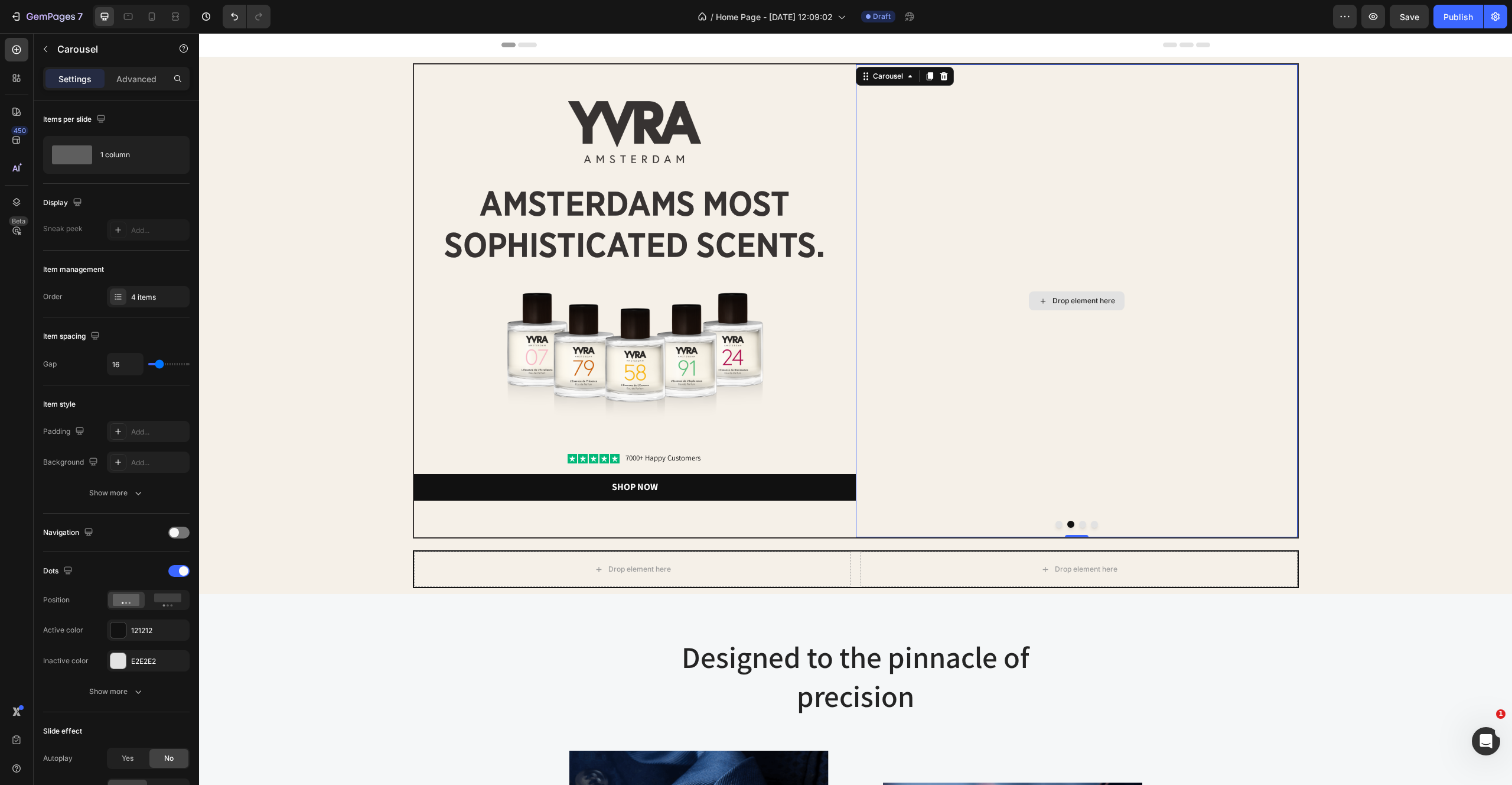
click at [1058, 528] on div "Drop element here" at bounding box center [1076, 301] width 442 height 473
click at [1058, 523] on button "Dot" at bounding box center [1058, 524] width 7 height 7
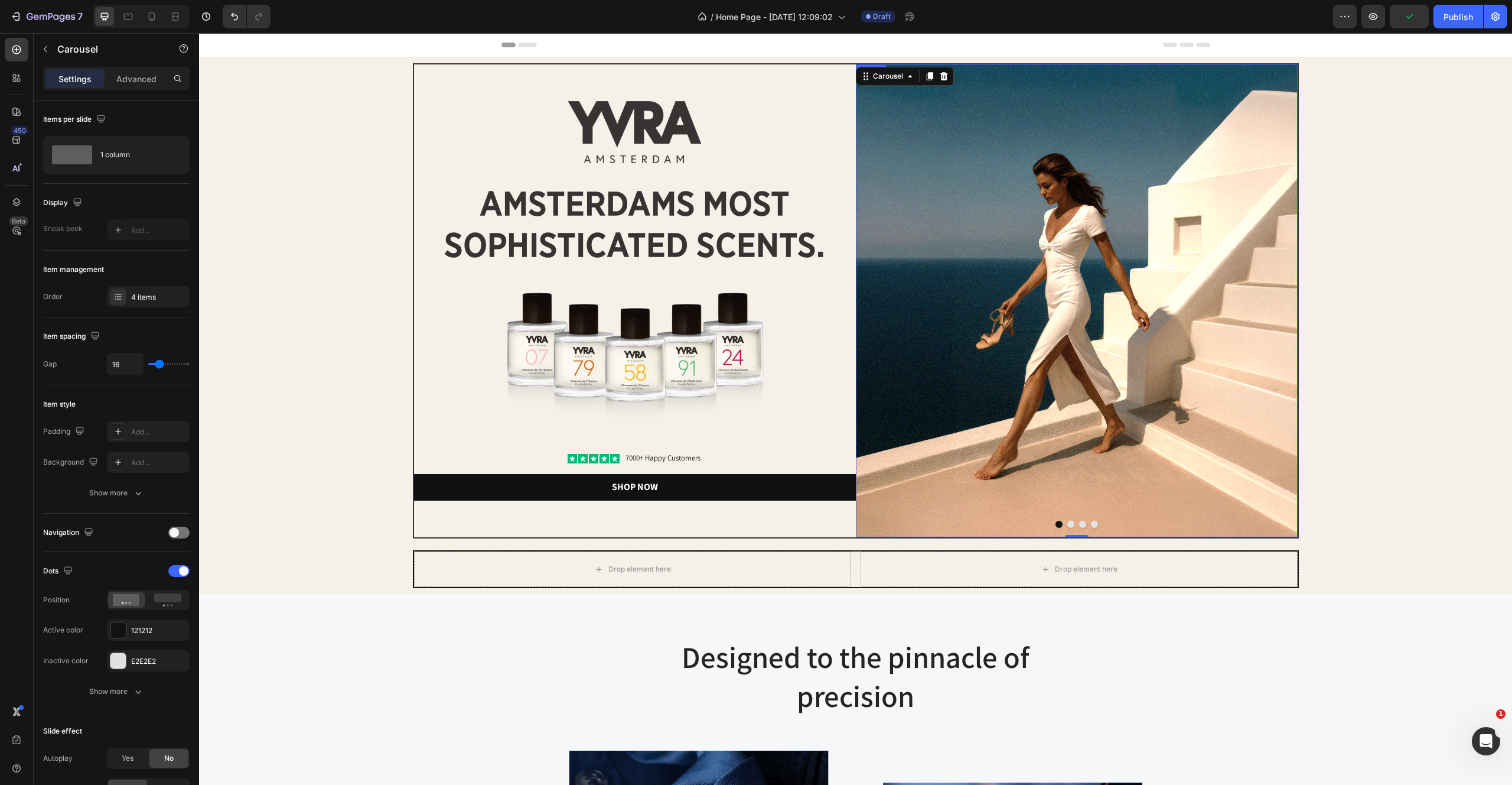
click at [967, 309] on img at bounding box center [1076, 301] width 442 height 473
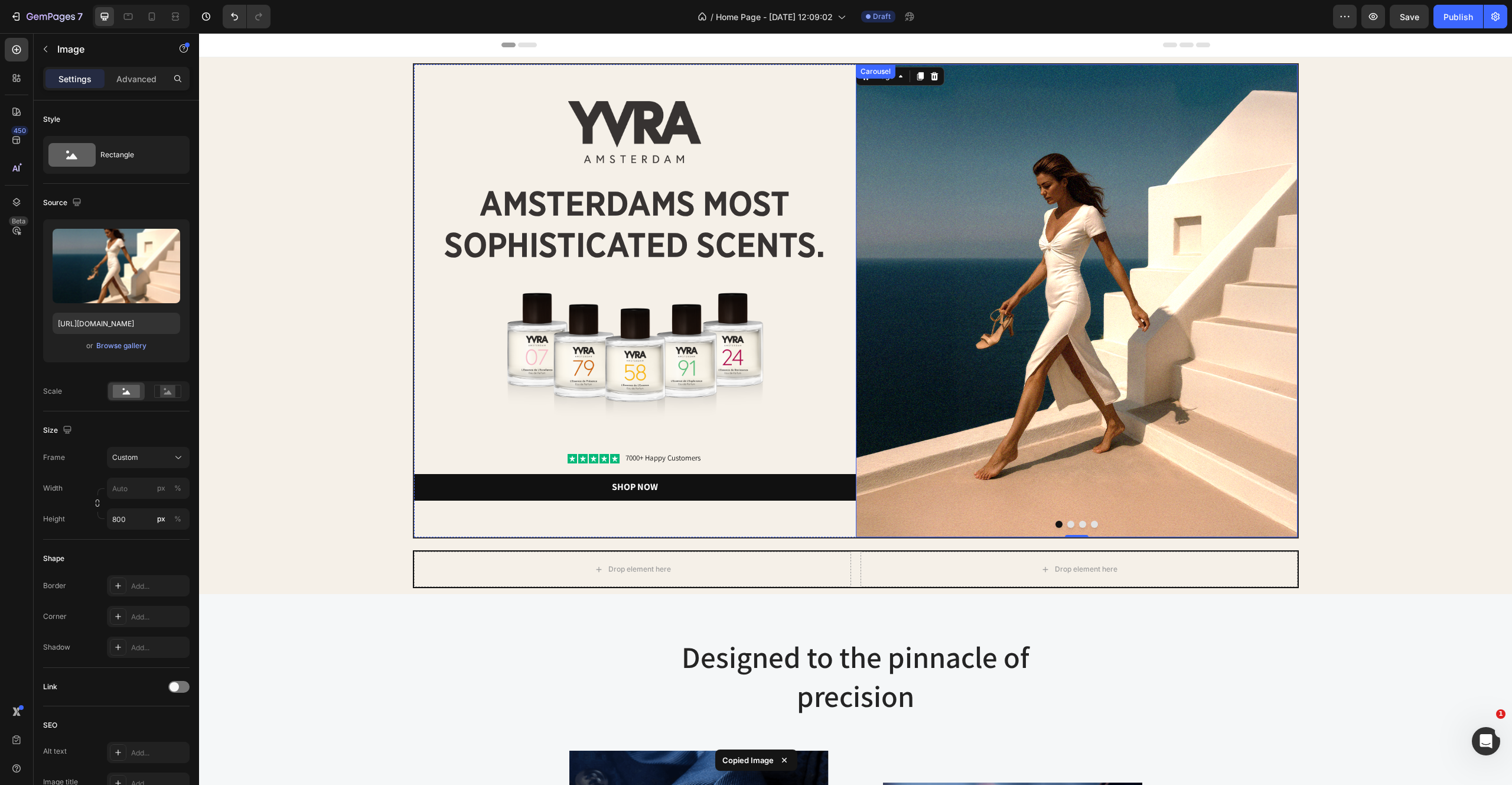
click at [1070, 524] on button "Dot" at bounding box center [1070, 524] width 7 height 7
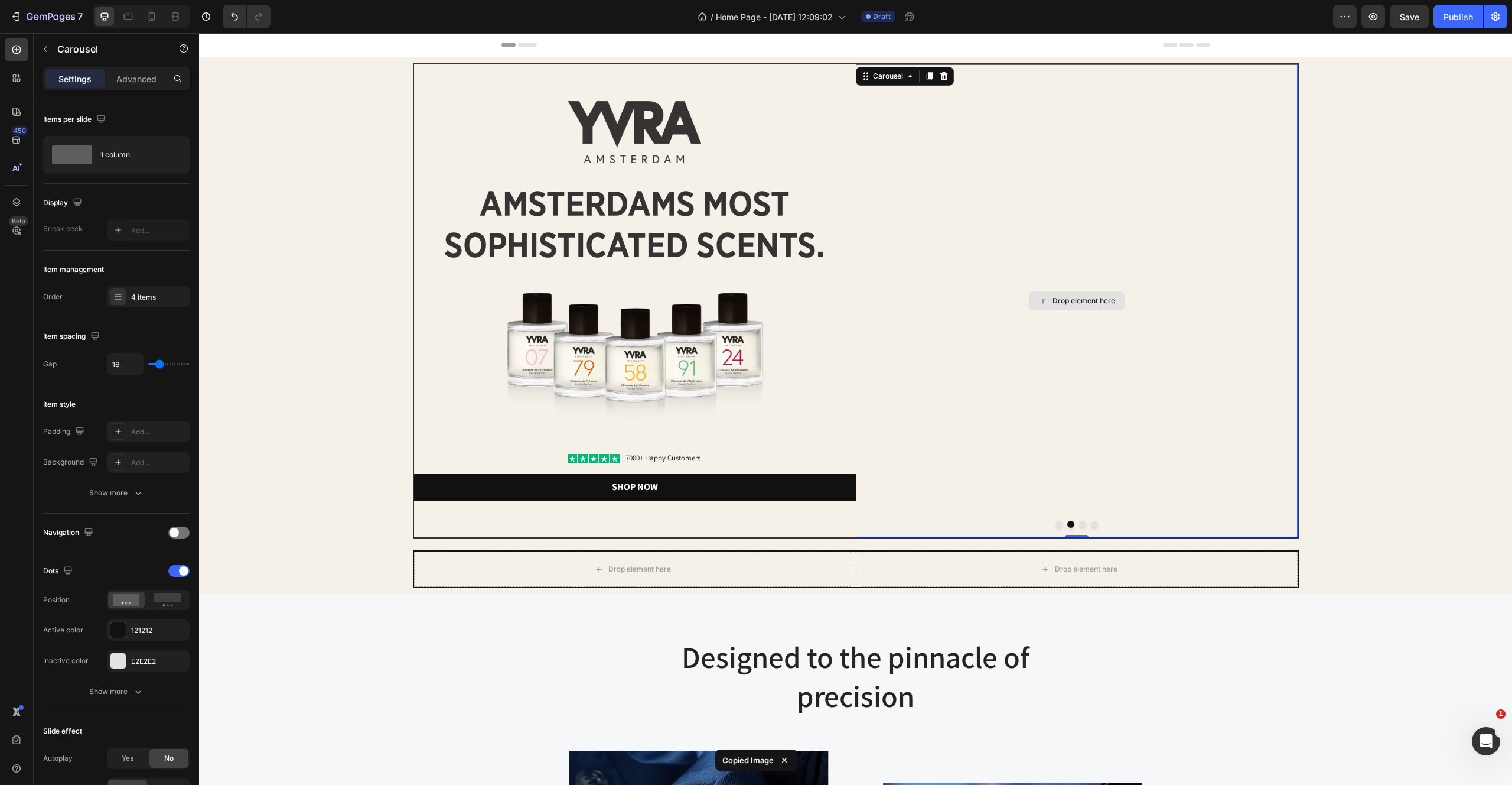
click at [1170, 368] on div "Drop element here" at bounding box center [1076, 301] width 442 height 473
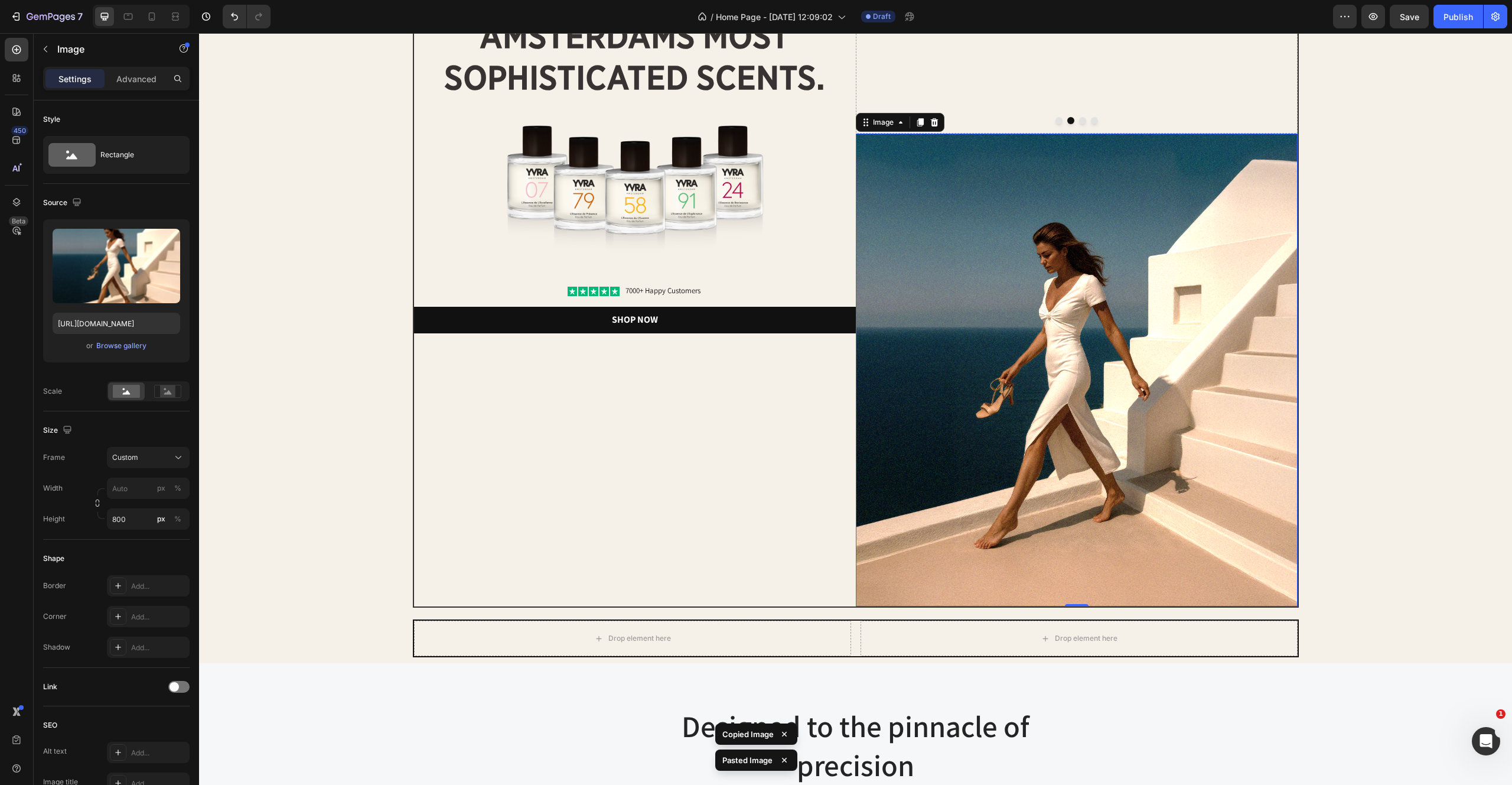
scroll to position [463, 0]
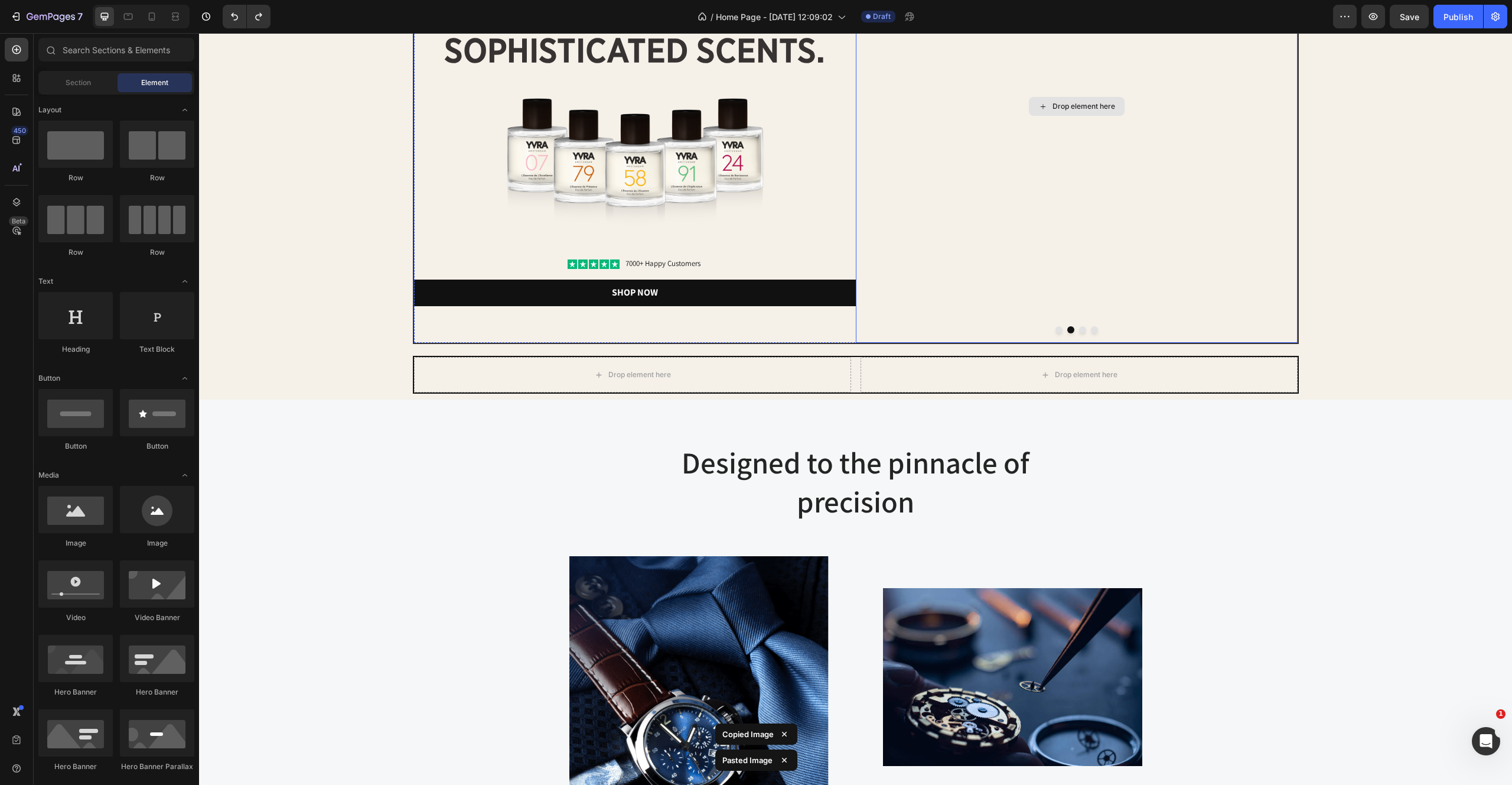
click at [1069, 149] on div "Drop element here" at bounding box center [1076, 106] width 442 height 473
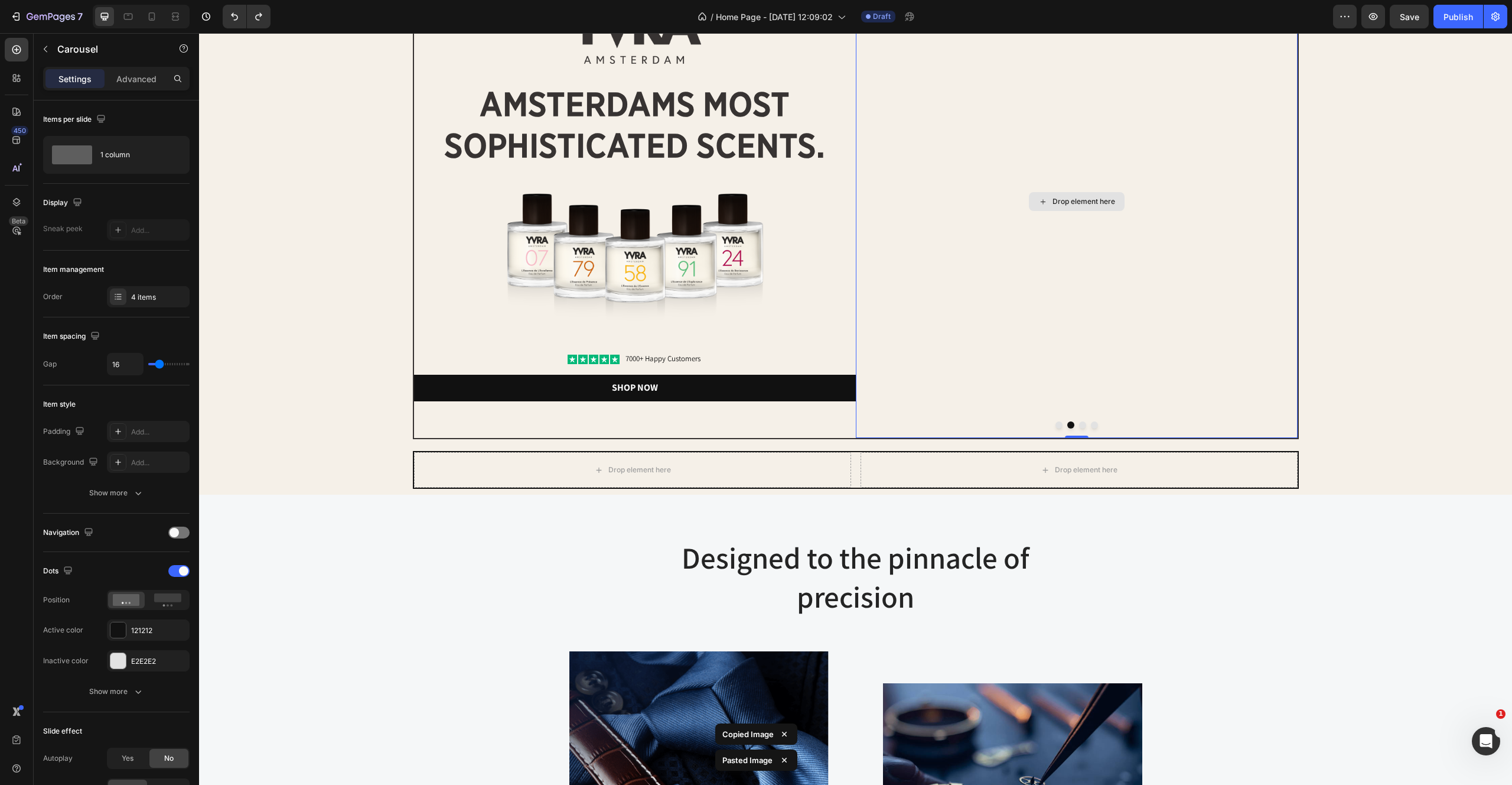
scroll to position [0, 0]
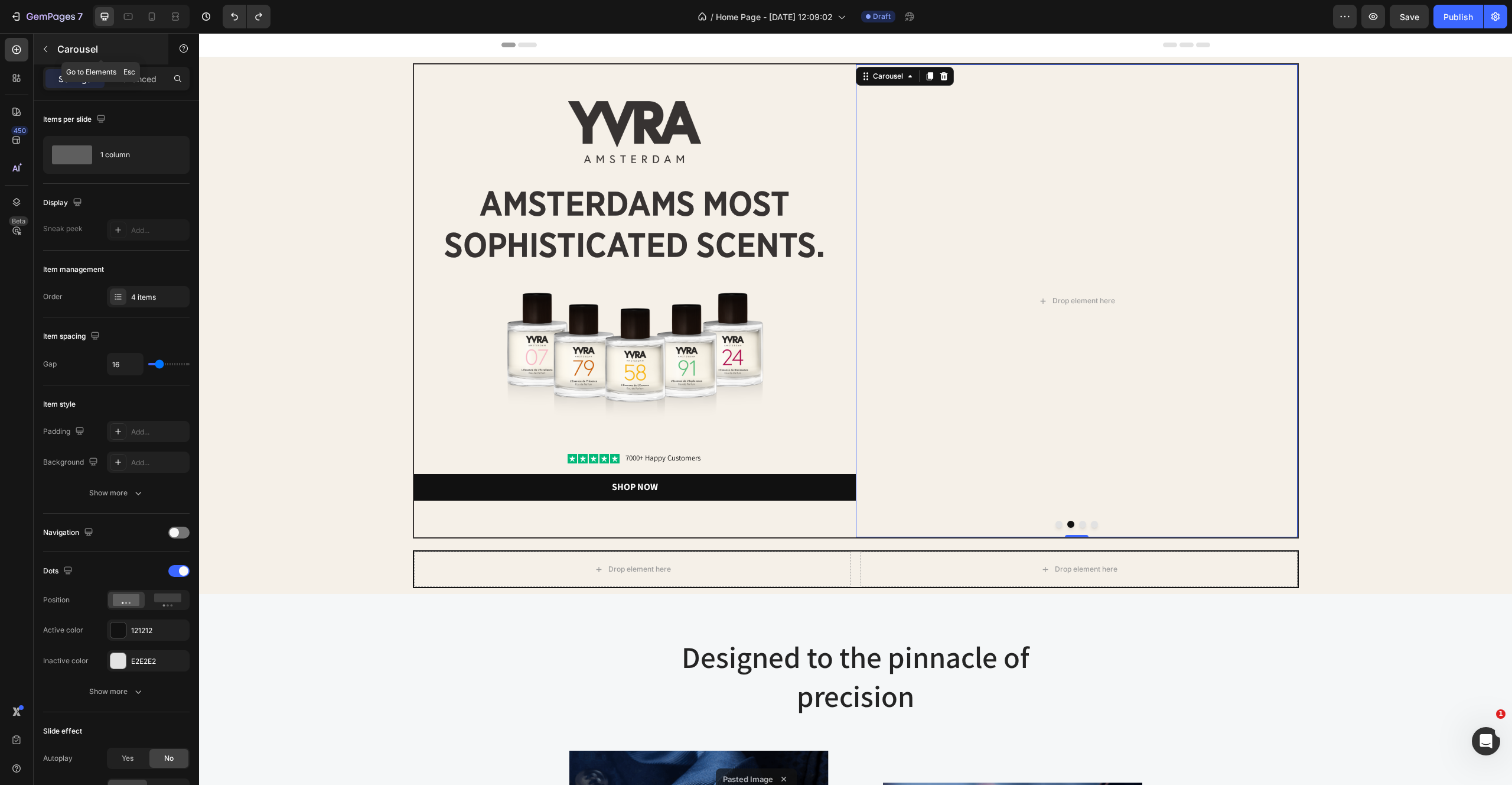
click at [43, 47] on icon "button" at bounding box center [45, 49] width 10 height 10
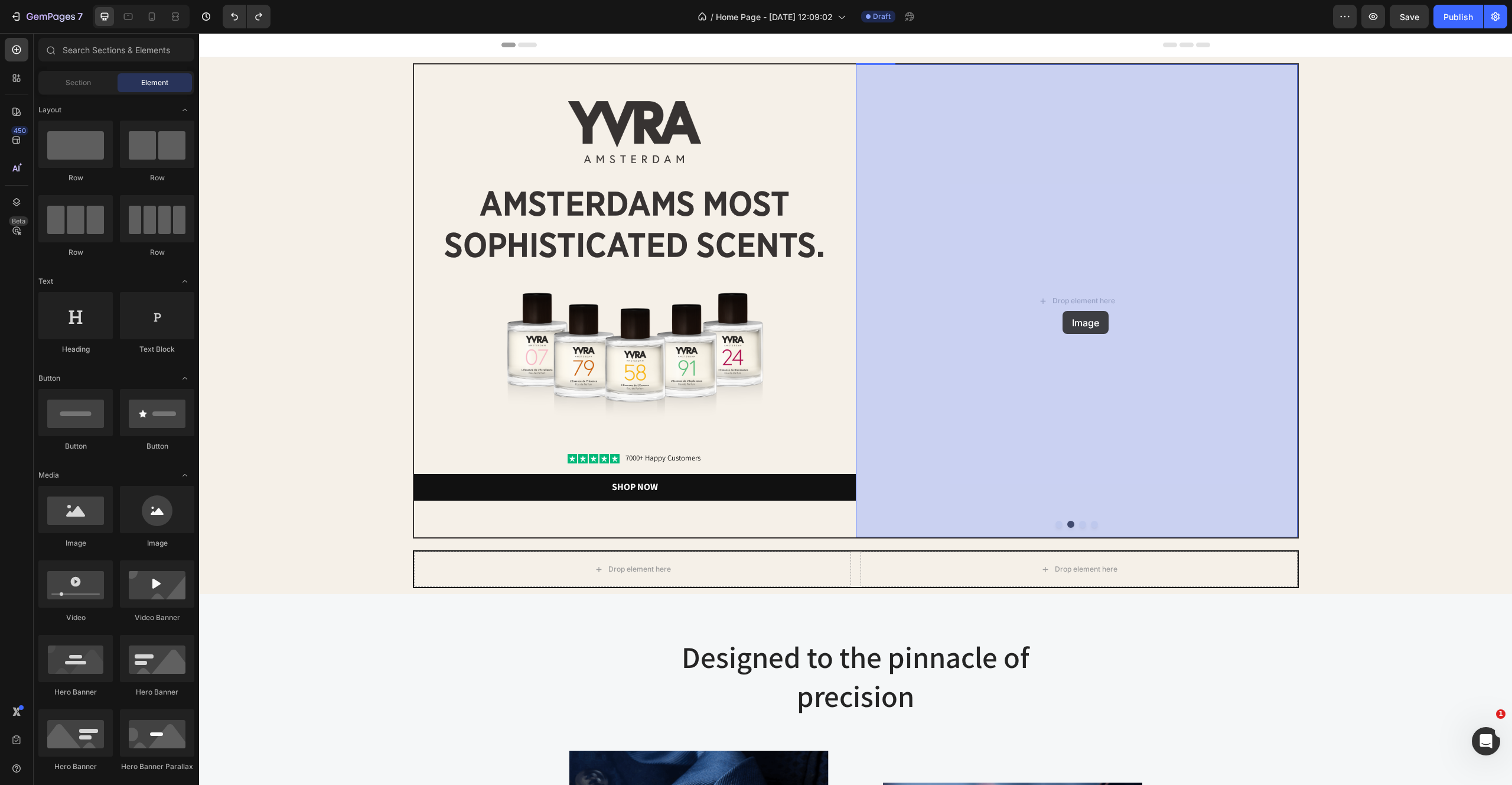
drag, startPoint x: 268, startPoint y: 554, endPoint x: 1071, endPoint y: 307, distance: 840.1
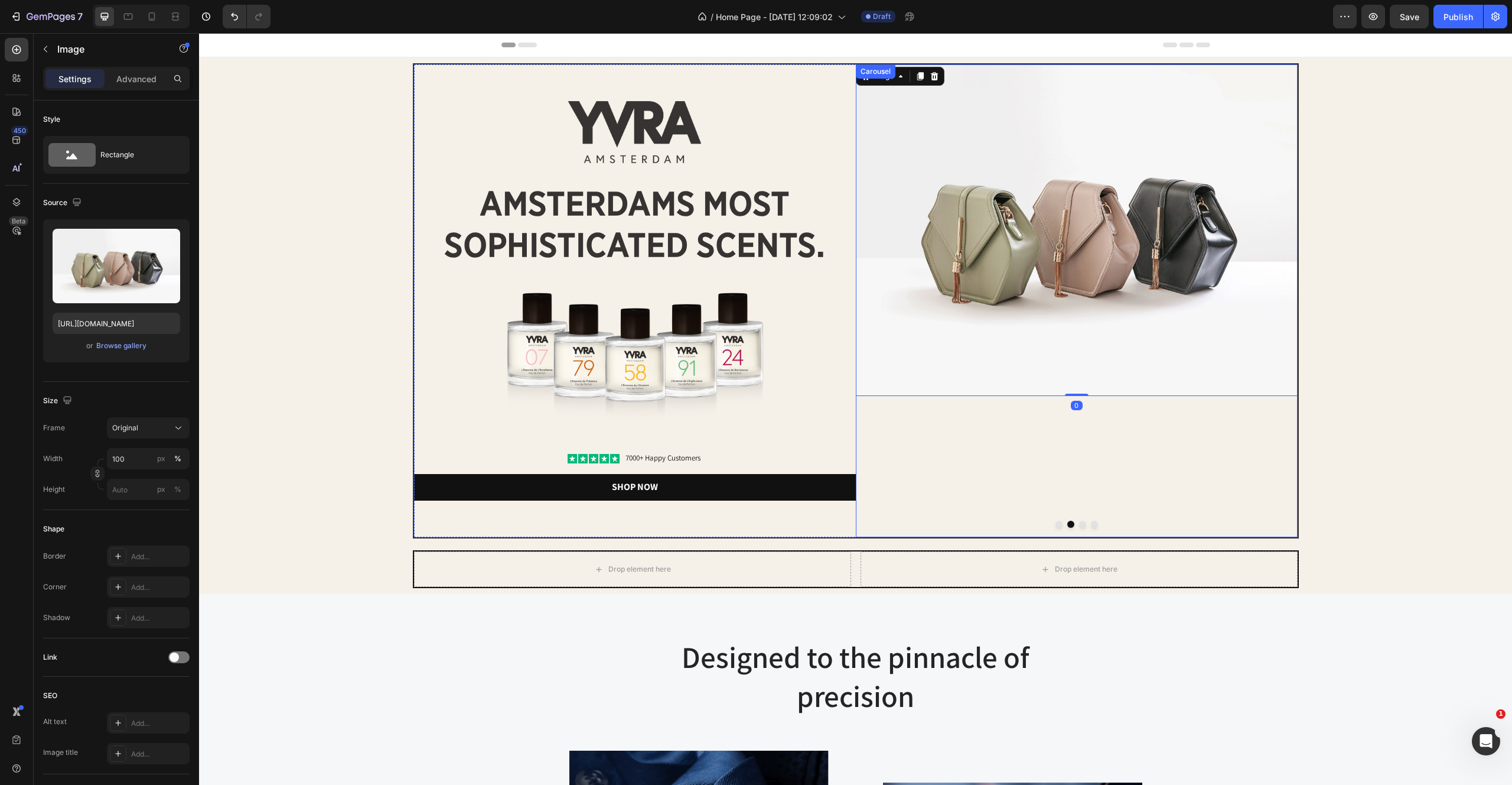
click at [1061, 521] on div at bounding box center [1076, 524] width 442 height 7
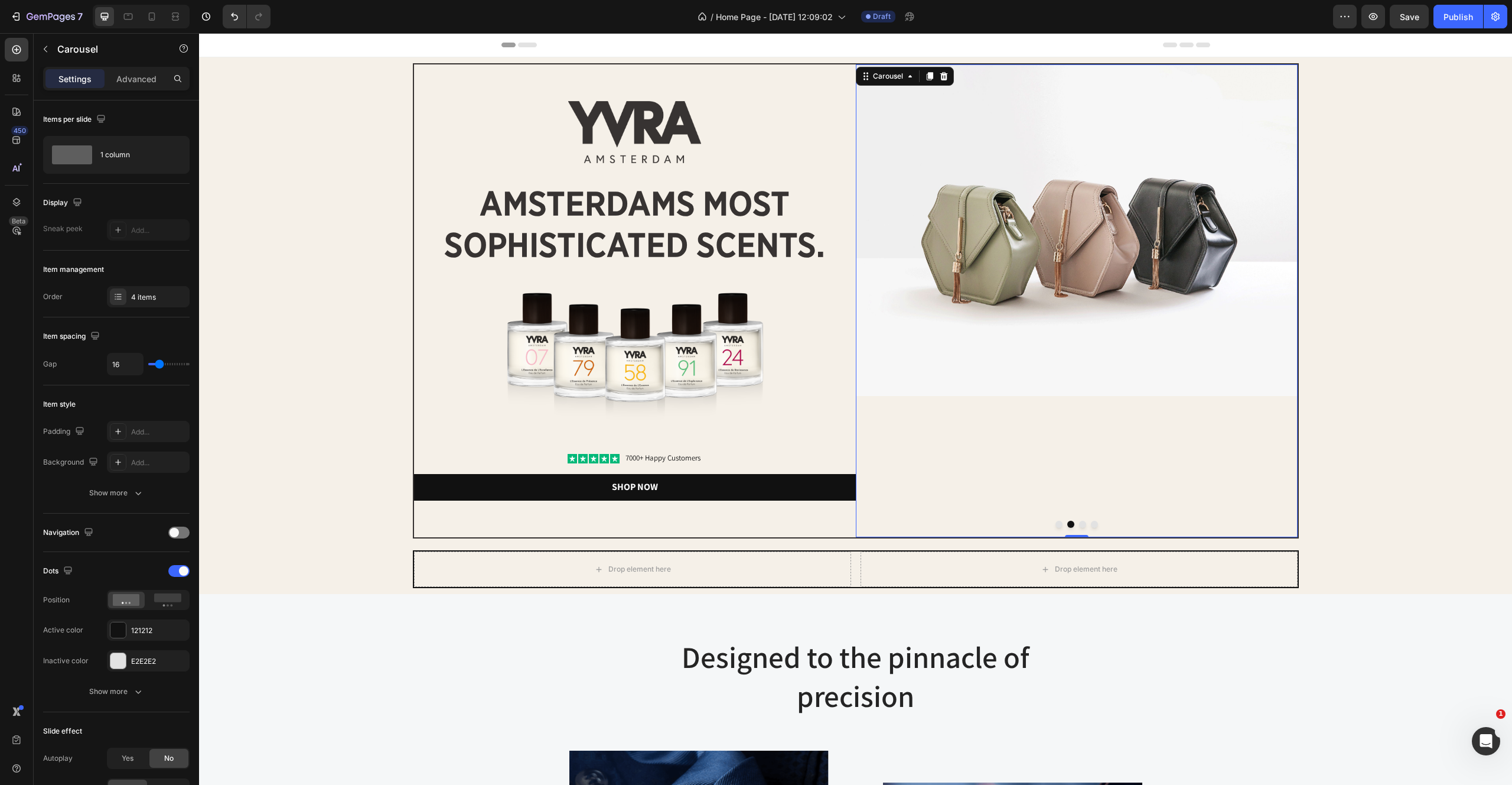
click at [1058, 525] on button "Dot" at bounding box center [1058, 524] width 7 height 7
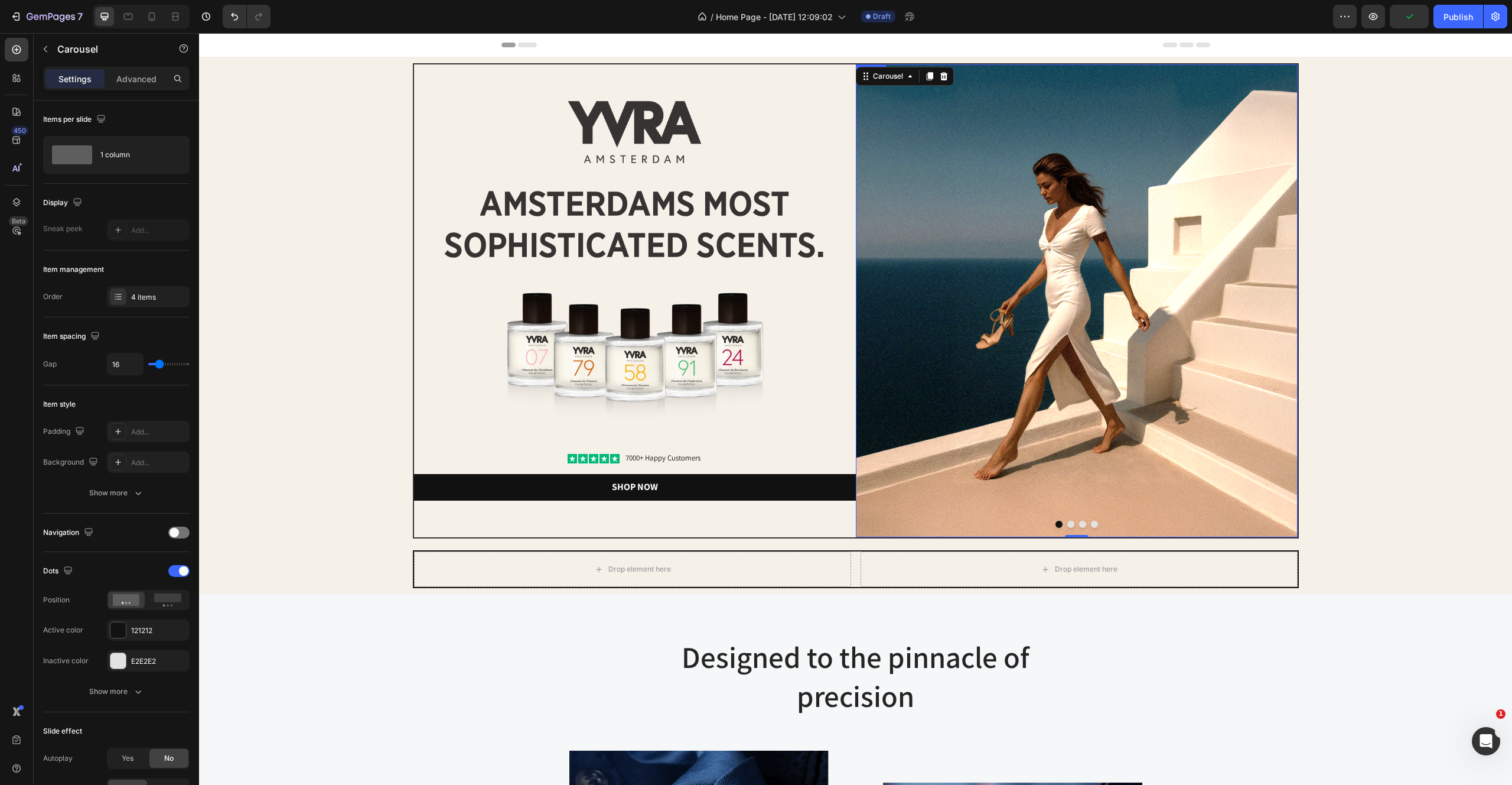
click at [1079, 326] on img at bounding box center [1076, 301] width 442 height 473
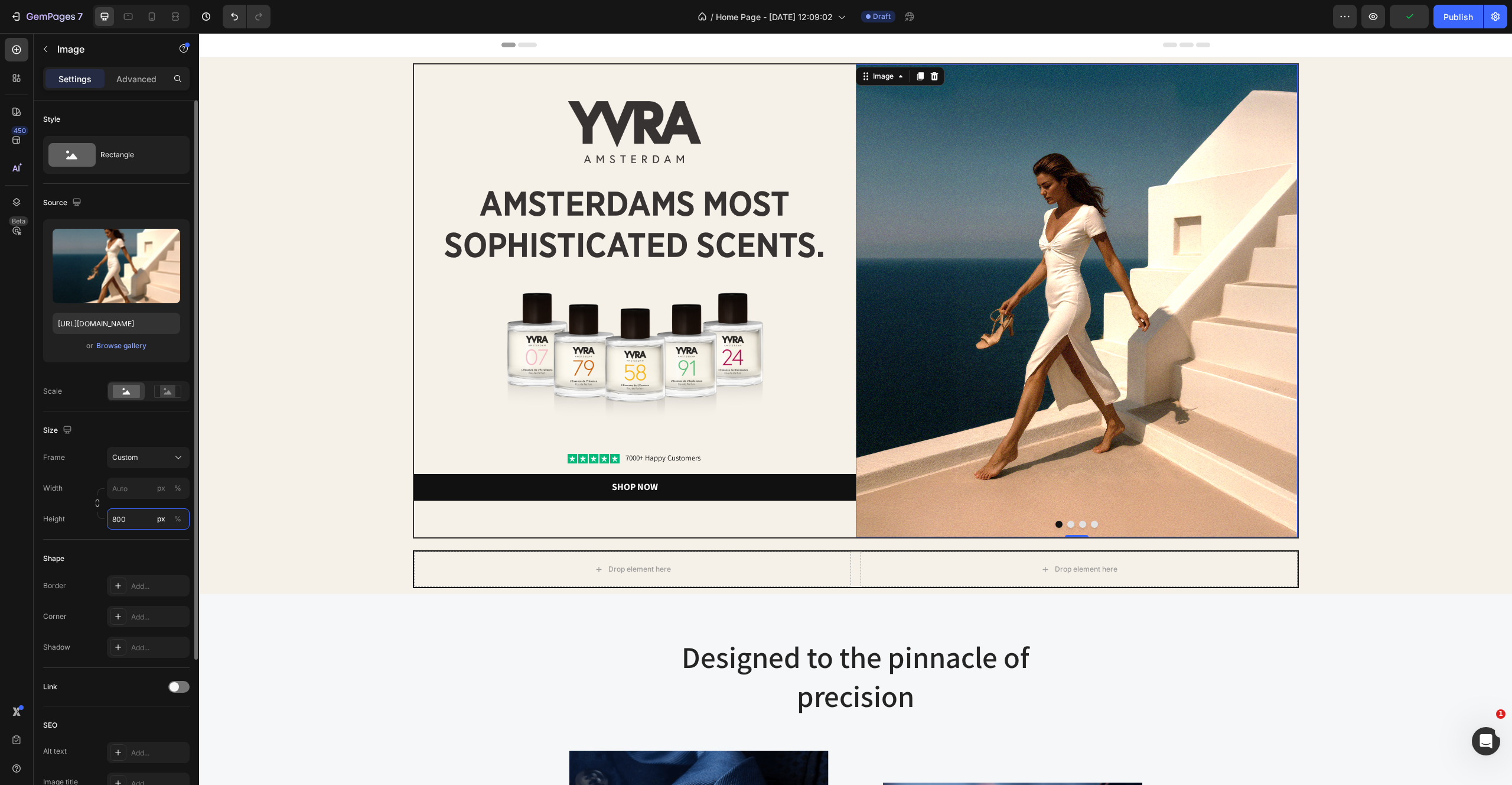
click at [123, 519] on input "800" at bounding box center [148, 519] width 83 height 21
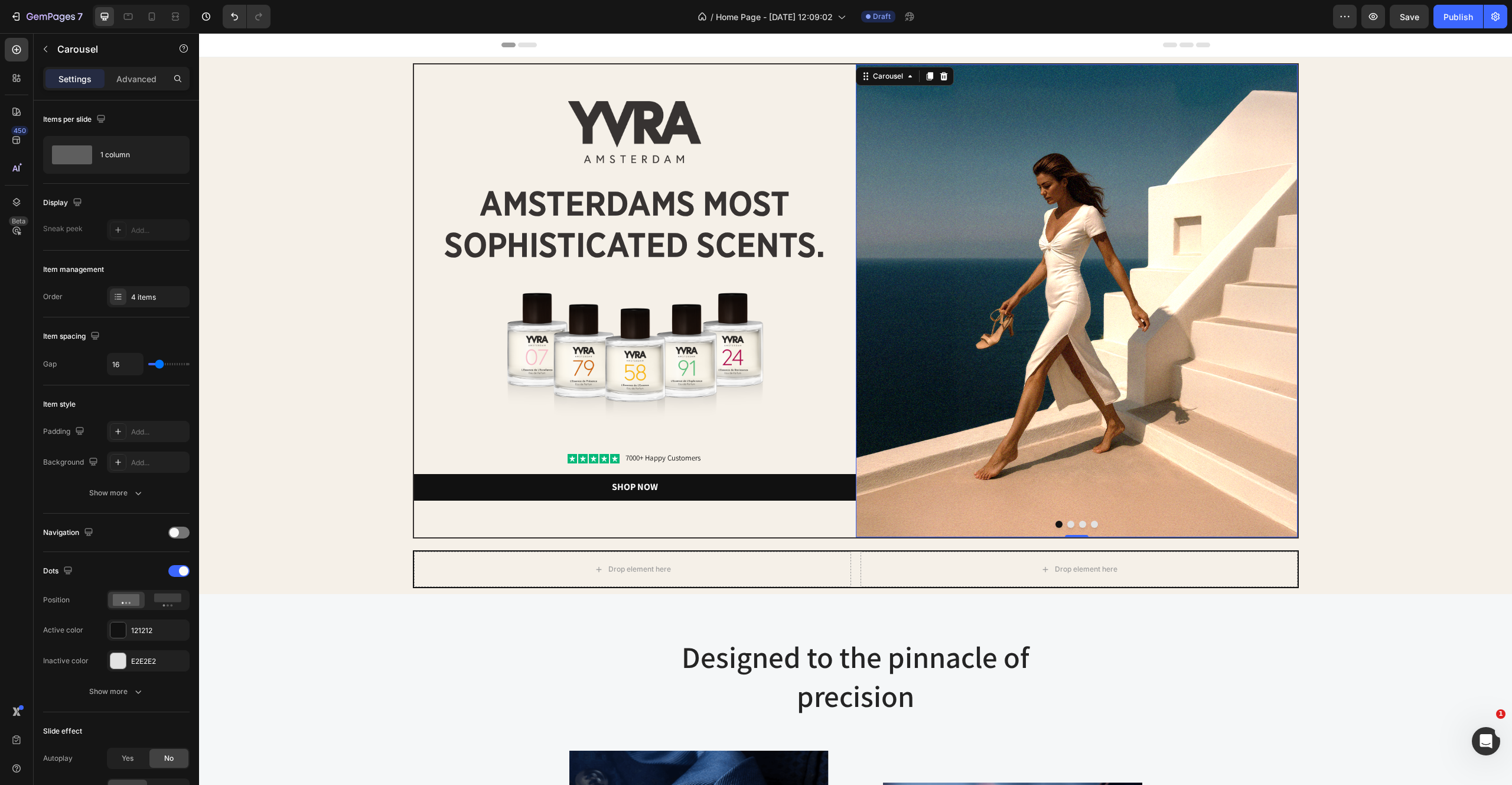
click at [1071, 521] on button "Dot" at bounding box center [1070, 524] width 7 height 7
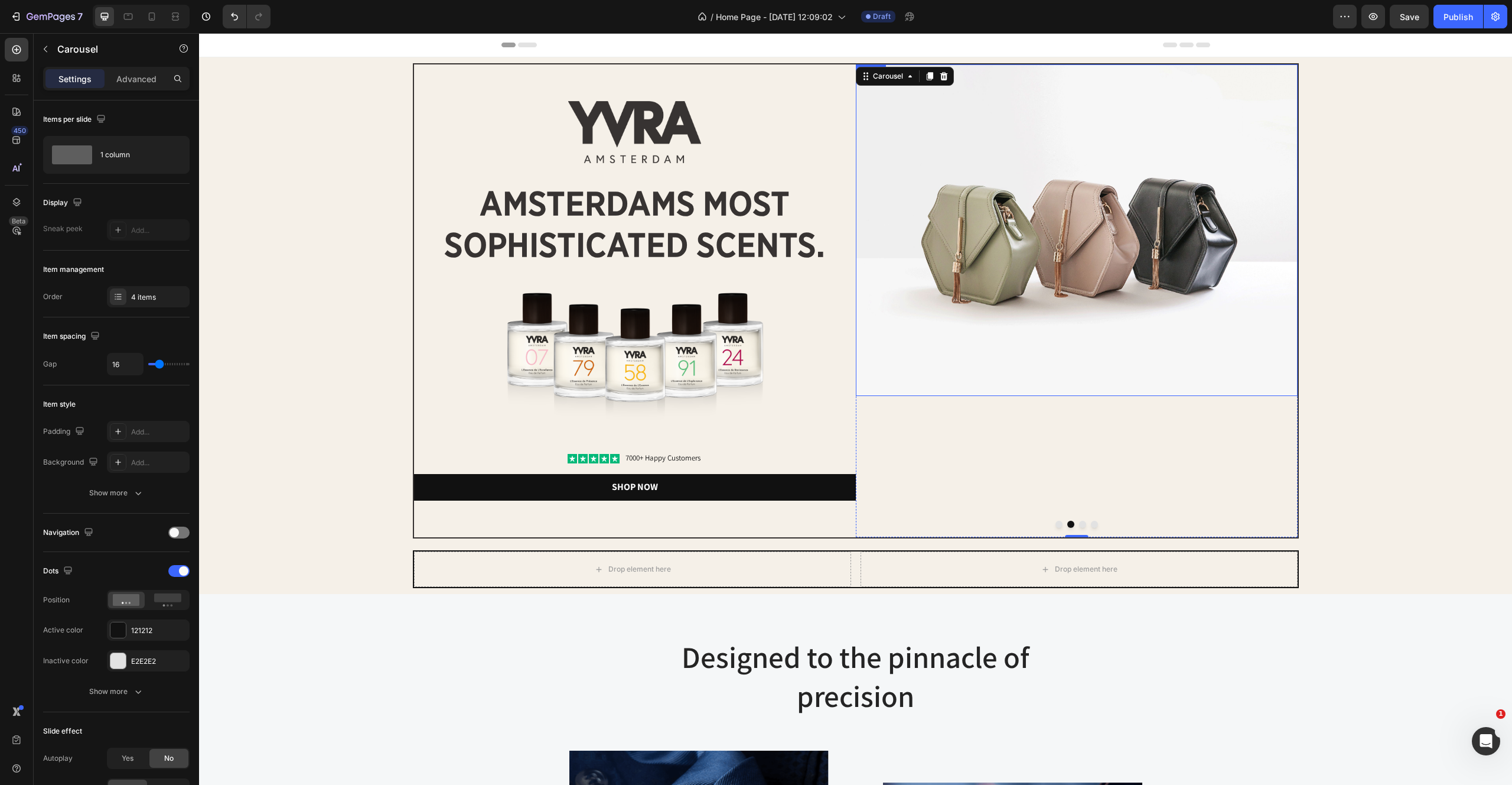
click at [1045, 263] on img at bounding box center [1076, 230] width 442 height 332
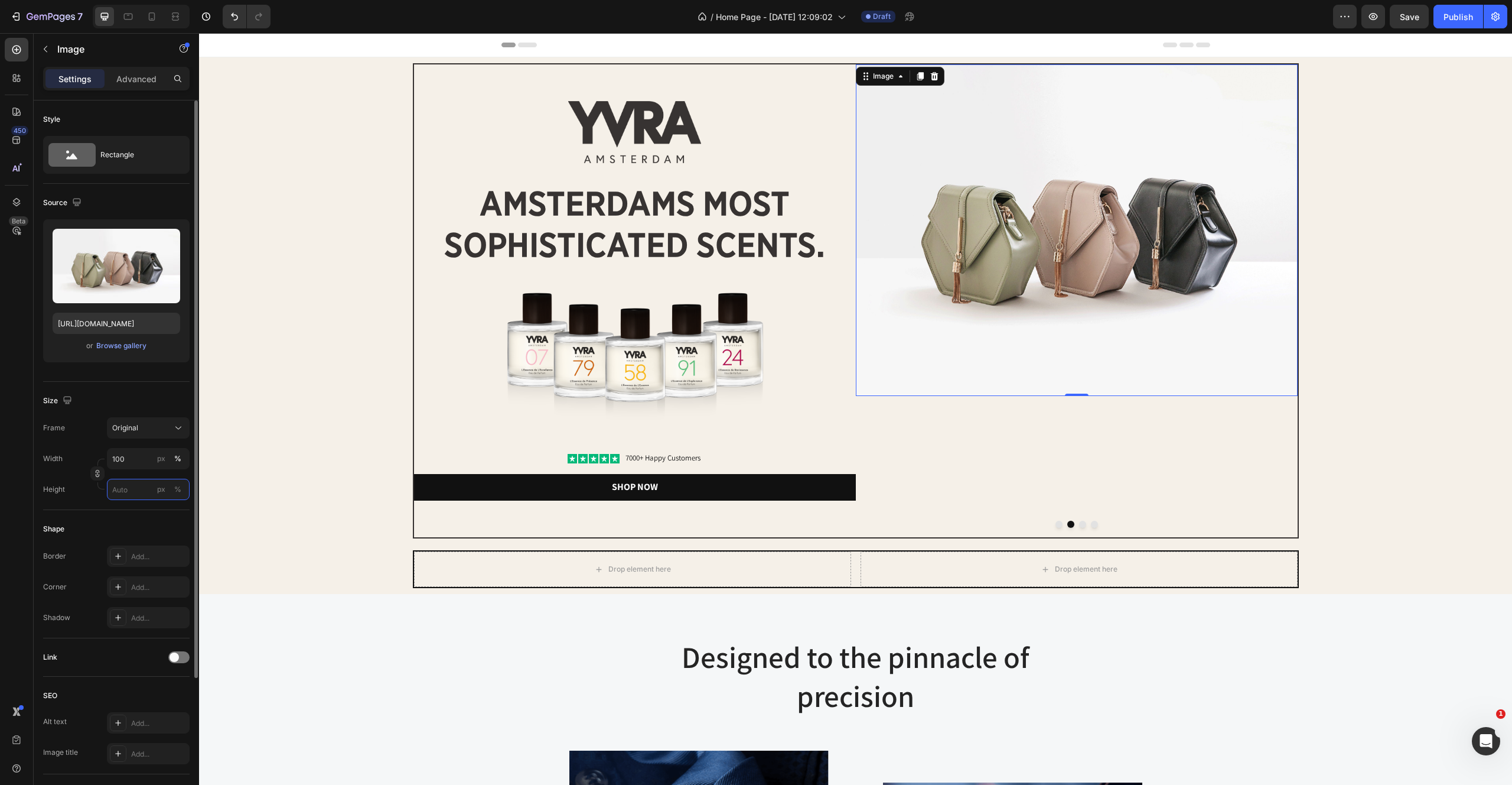
click at [125, 485] on input "px %" at bounding box center [148, 489] width 83 height 21
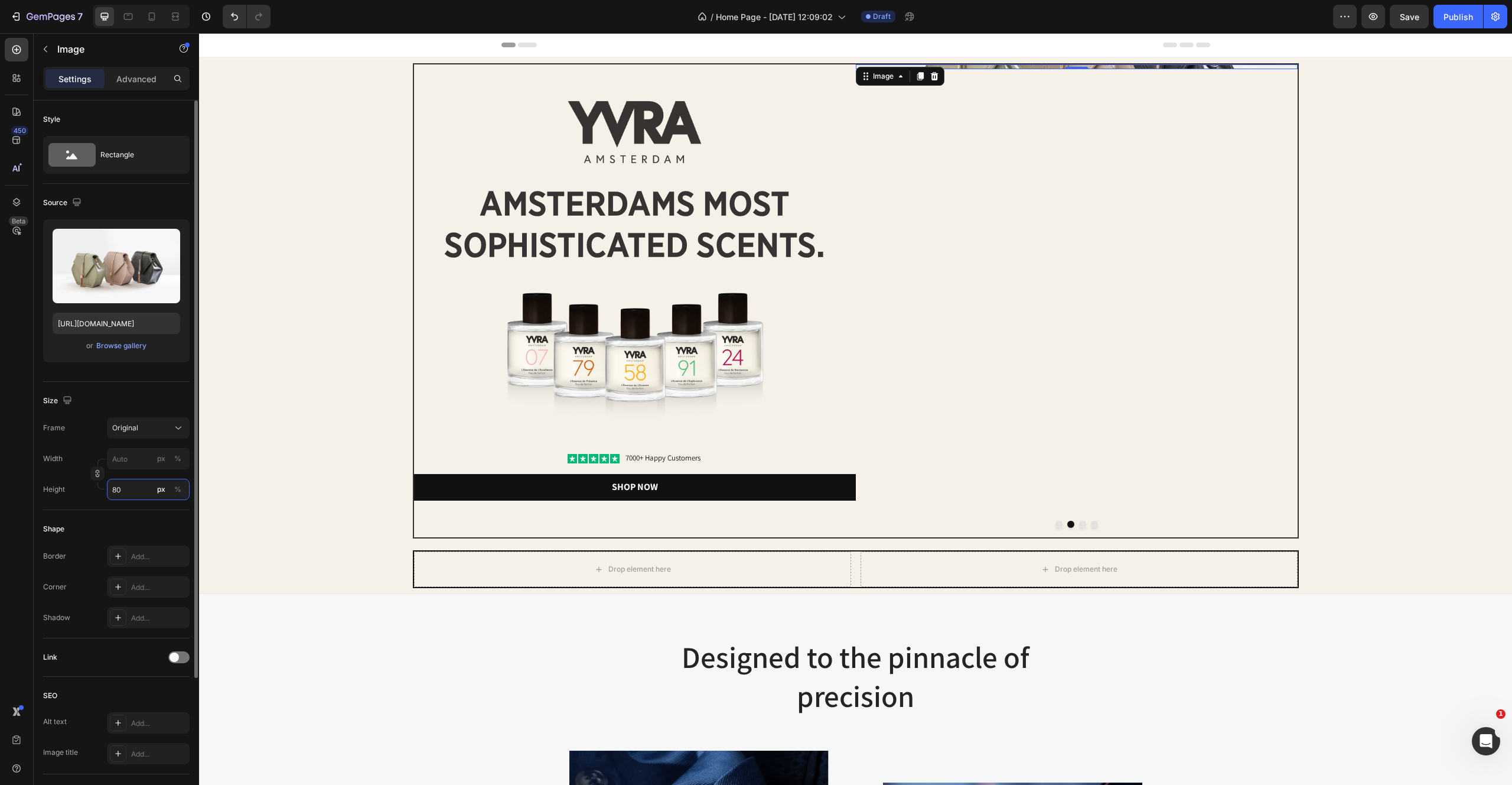
type input "800"
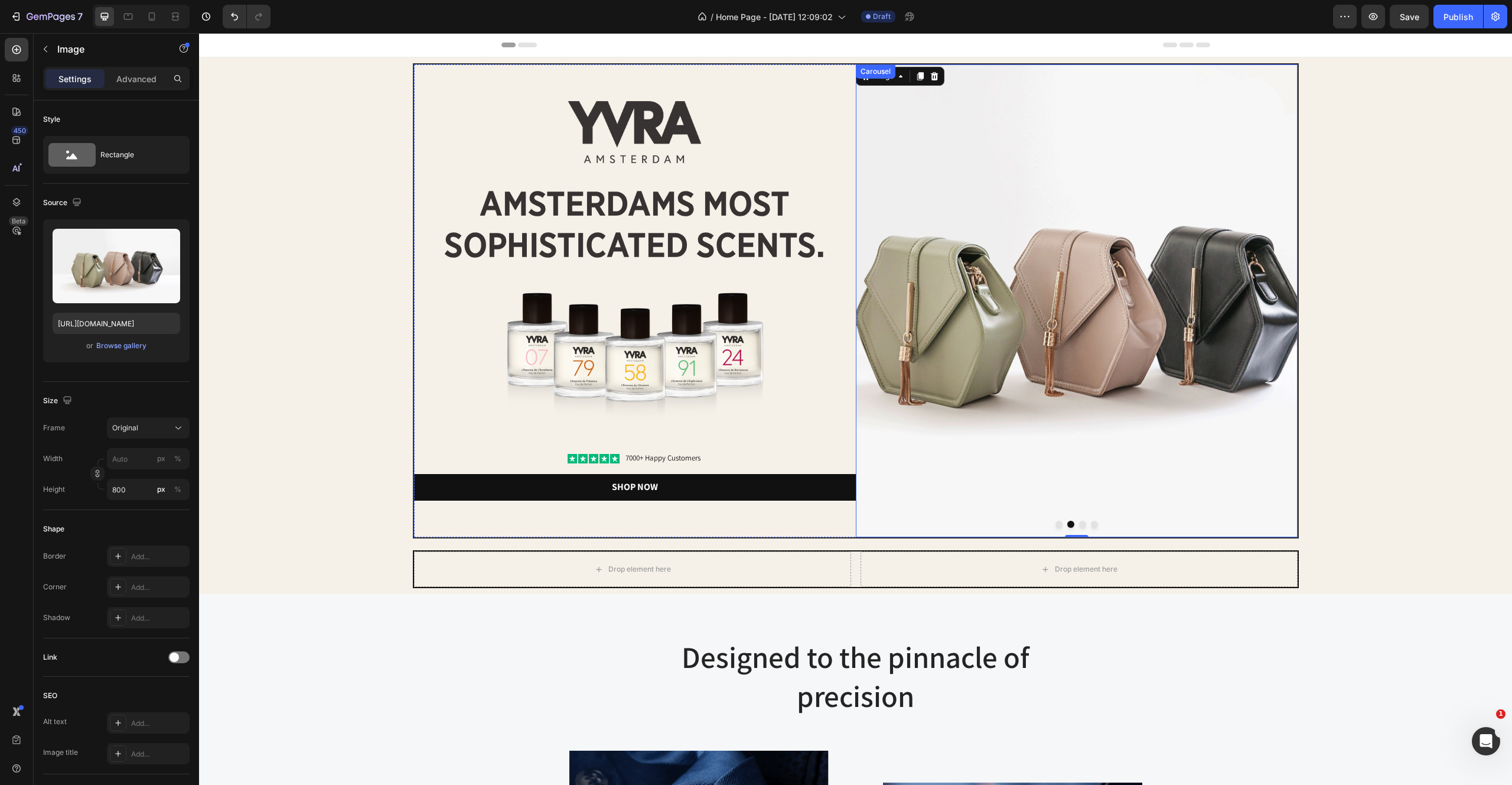
click at [1079, 525] on button "Dot" at bounding box center [1082, 524] width 7 height 7
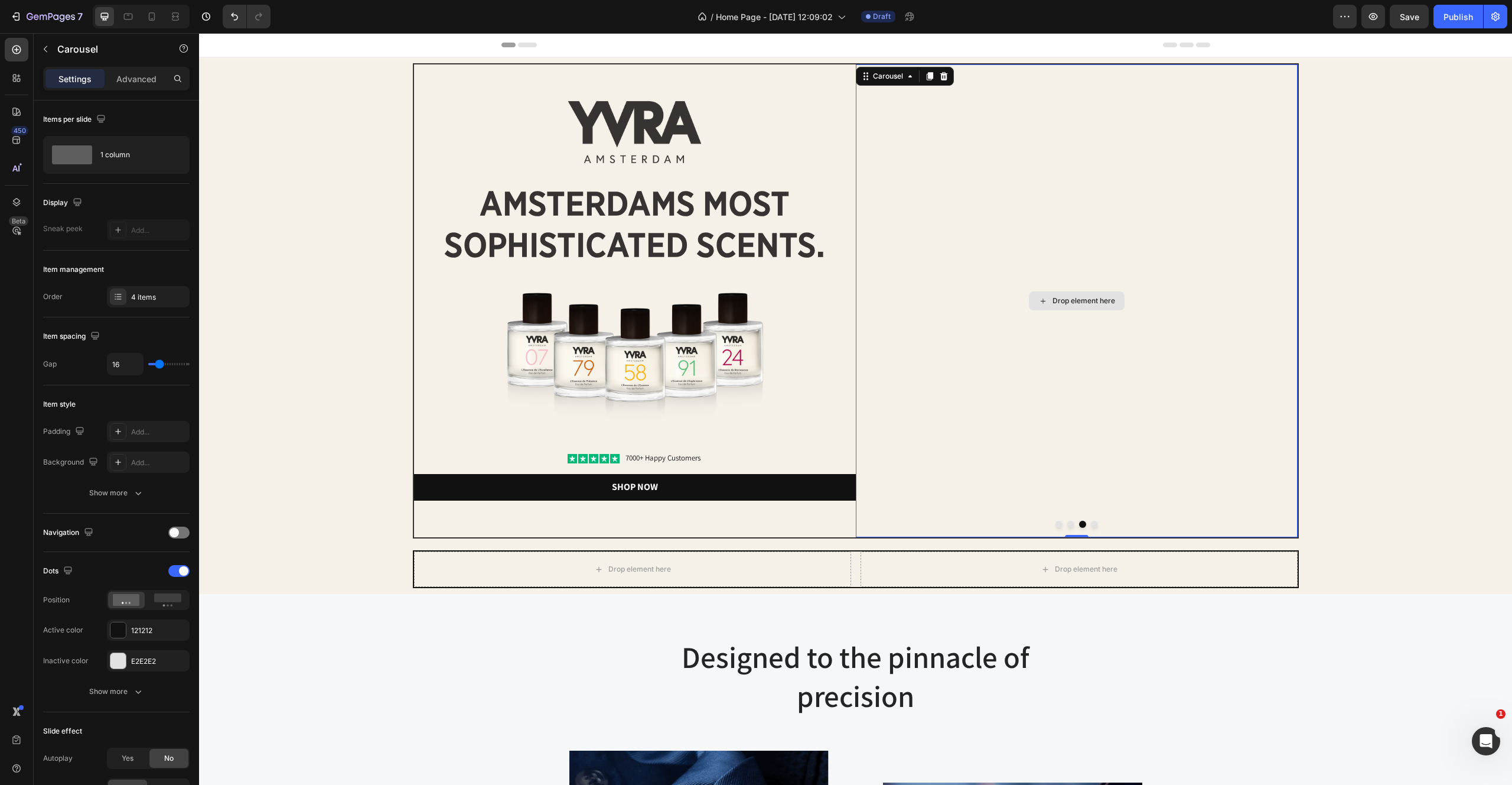
click at [1170, 293] on div "Drop element here" at bounding box center [1076, 301] width 442 height 473
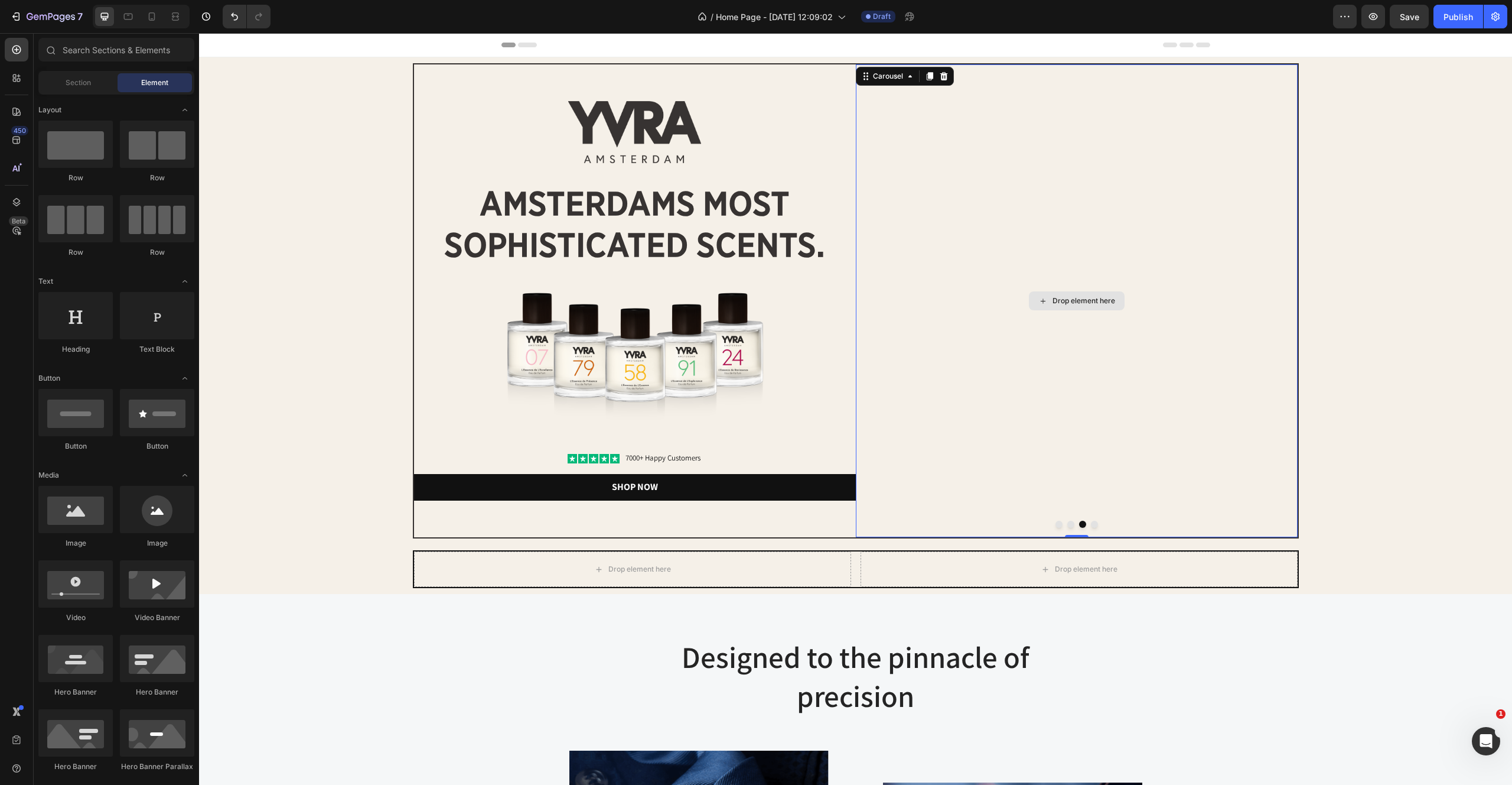
click at [1078, 292] on div "Drop element here" at bounding box center [1076, 300] width 96 height 19
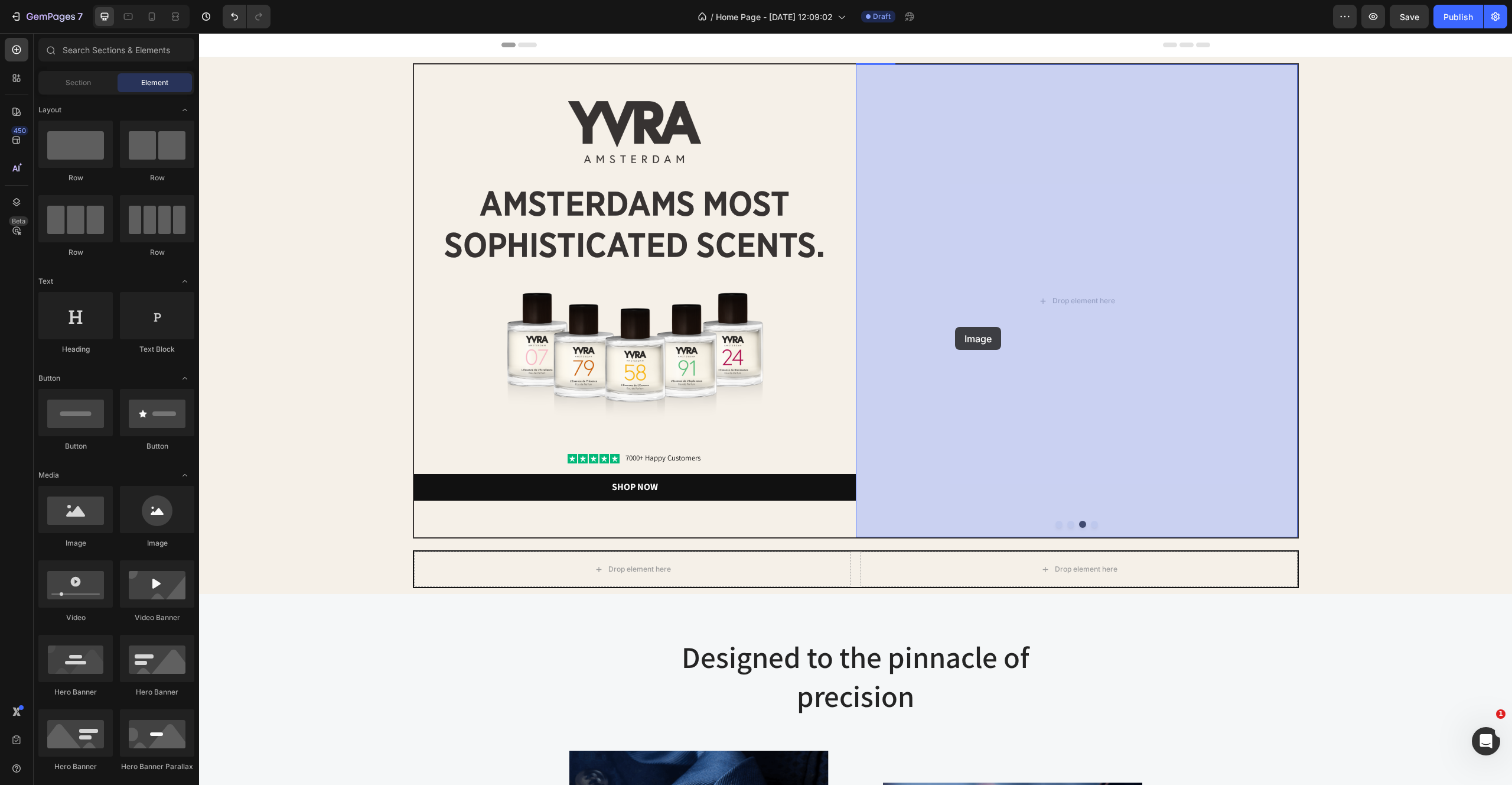
drag, startPoint x: 275, startPoint y: 539, endPoint x: 955, endPoint y: 329, distance: 711.7
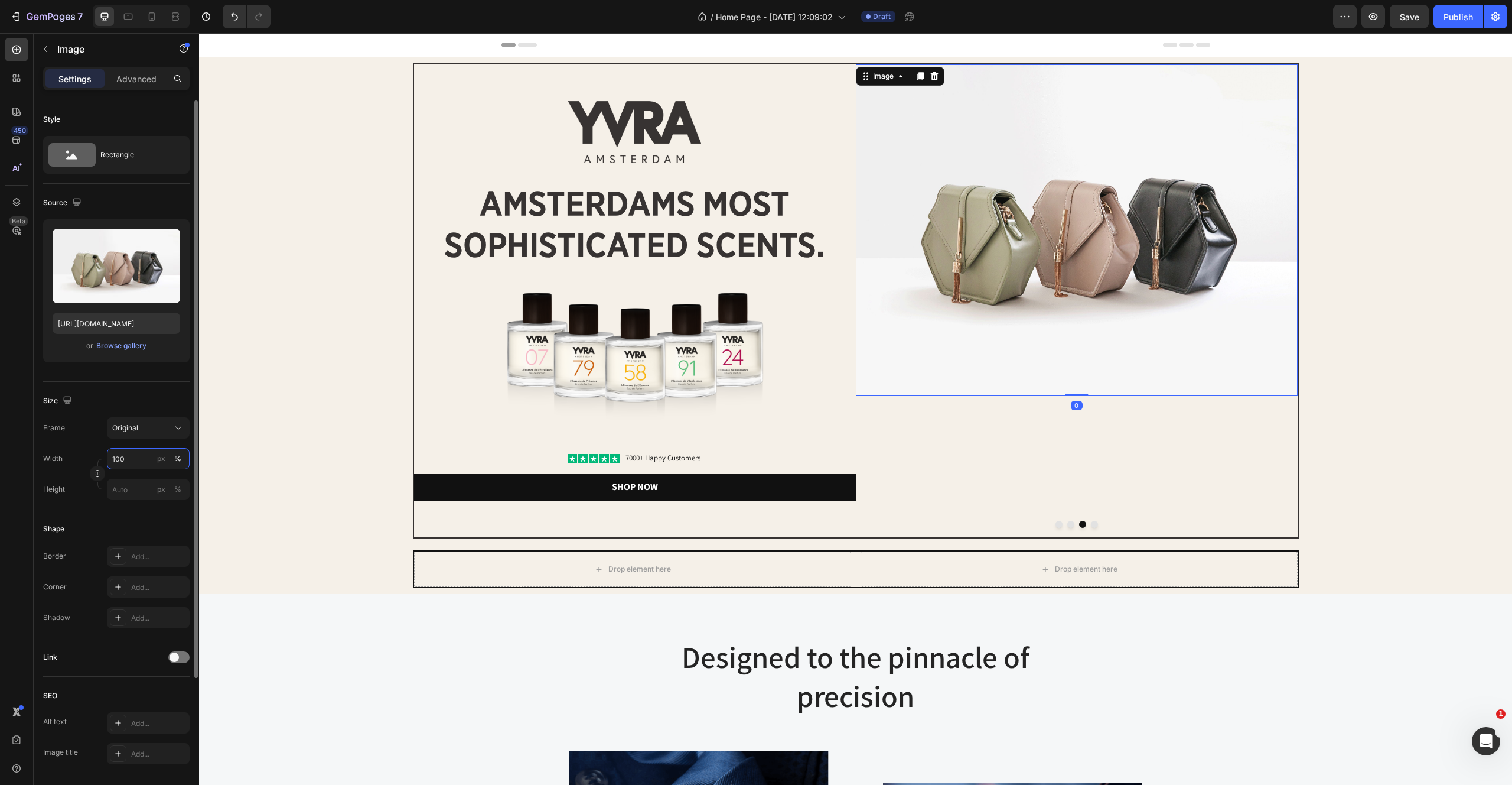
click at [135, 464] on input "100" at bounding box center [148, 458] width 83 height 21
click at [134, 485] on p "Full 100%" at bounding box center [145, 487] width 68 height 11
click at [129, 491] on input "px %" at bounding box center [148, 489] width 83 height 21
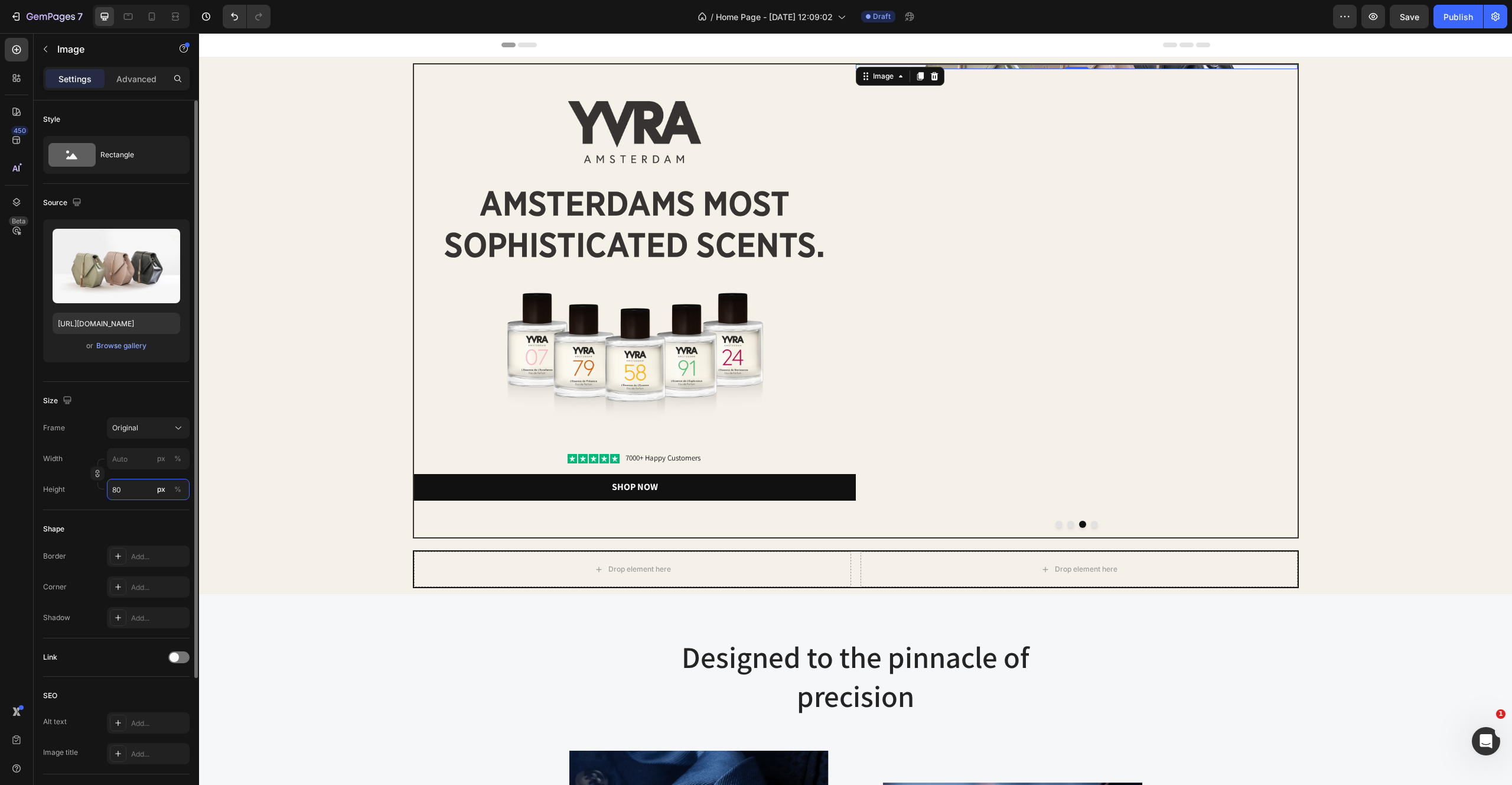
type input "800"
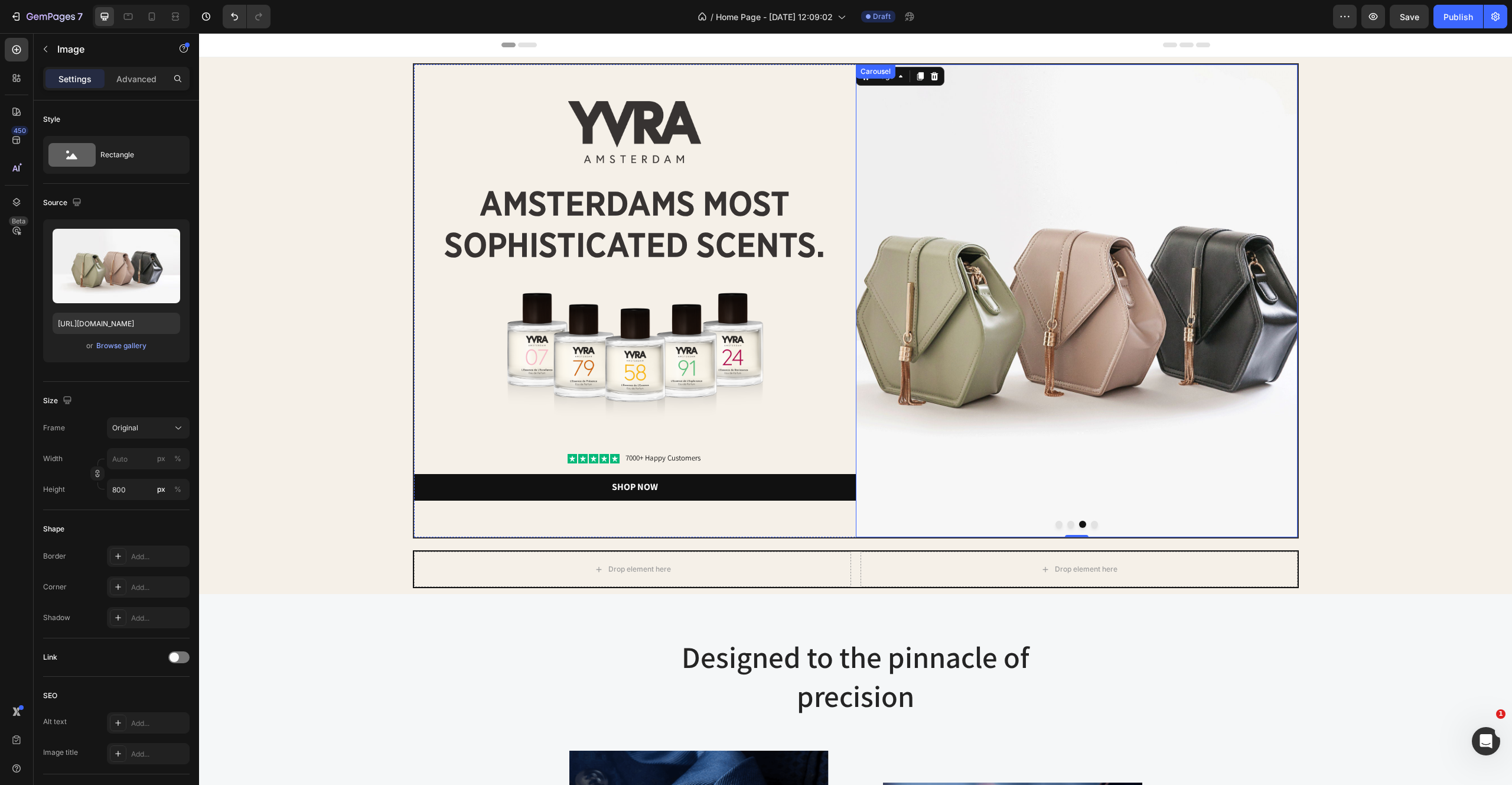
click at [1089, 525] on div at bounding box center [1076, 524] width 442 height 7
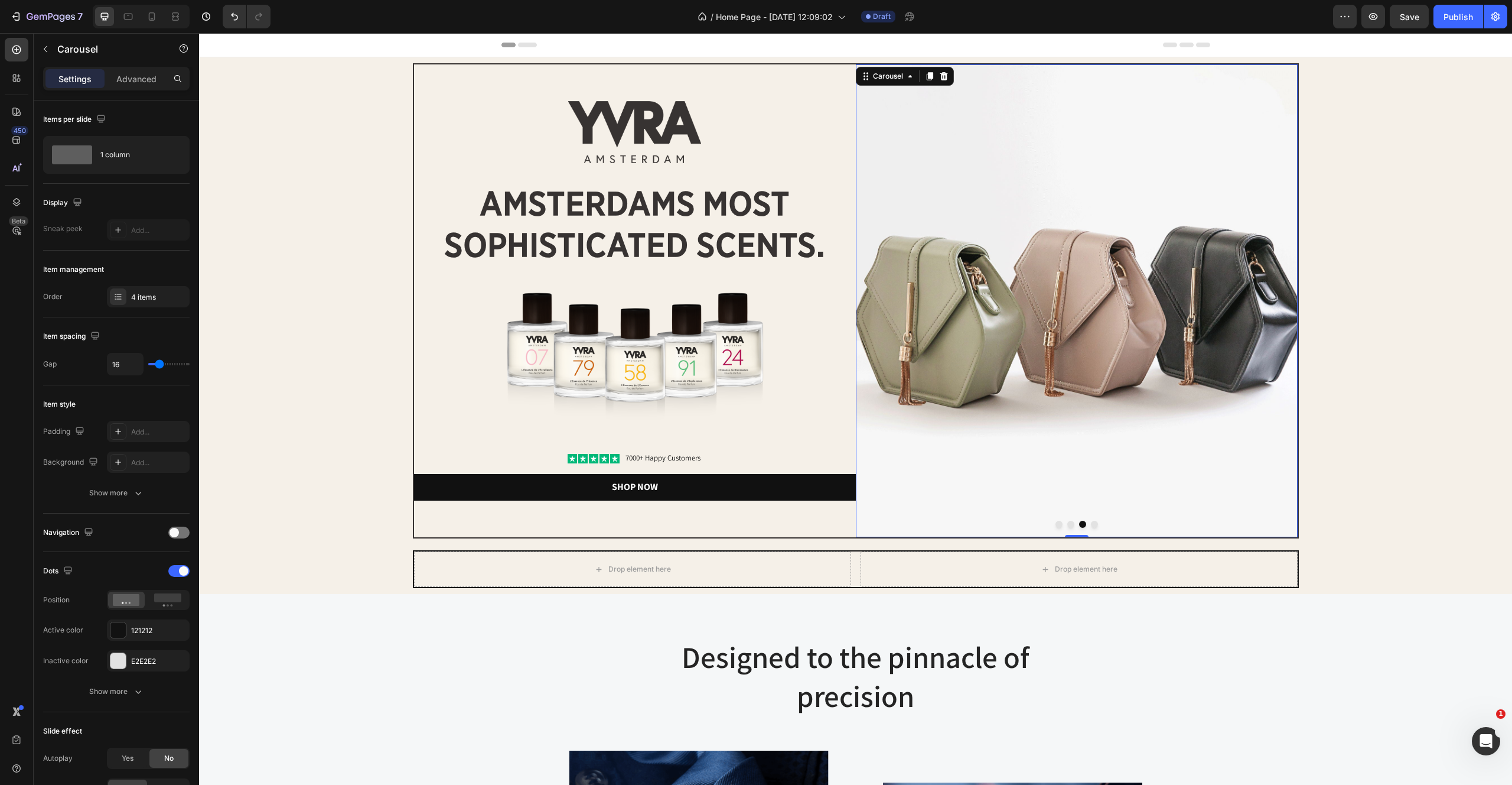
click at [1096, 525] on button "Dot" at bounding box center [1094, 524] width 7 height 7
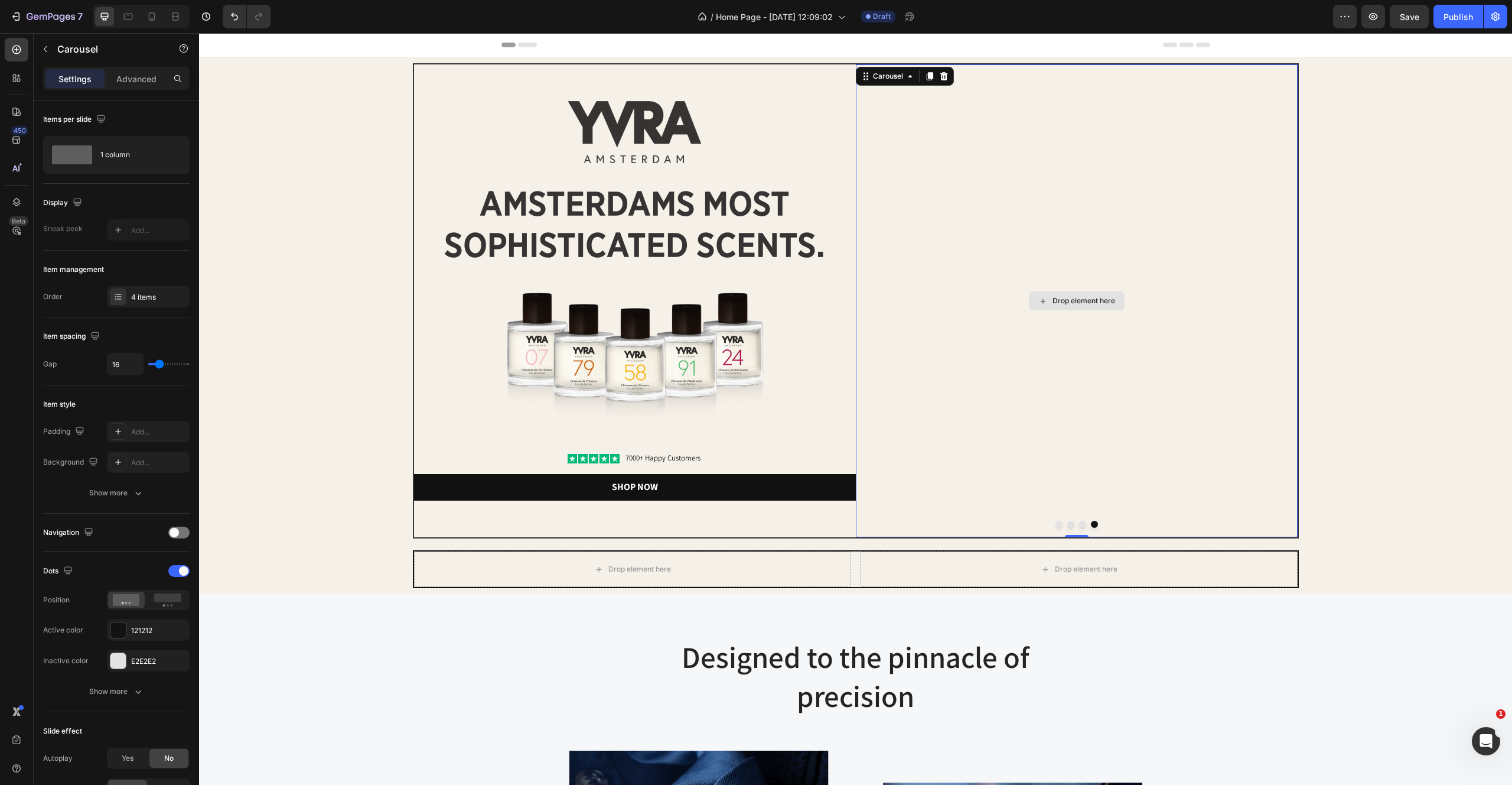
click at [955, 263] on div "Drop element here" at bounding box center [1076, 301] width 442 height 473
click at [10, 81] on div at bounding box center [16, 78] width 23 height 23
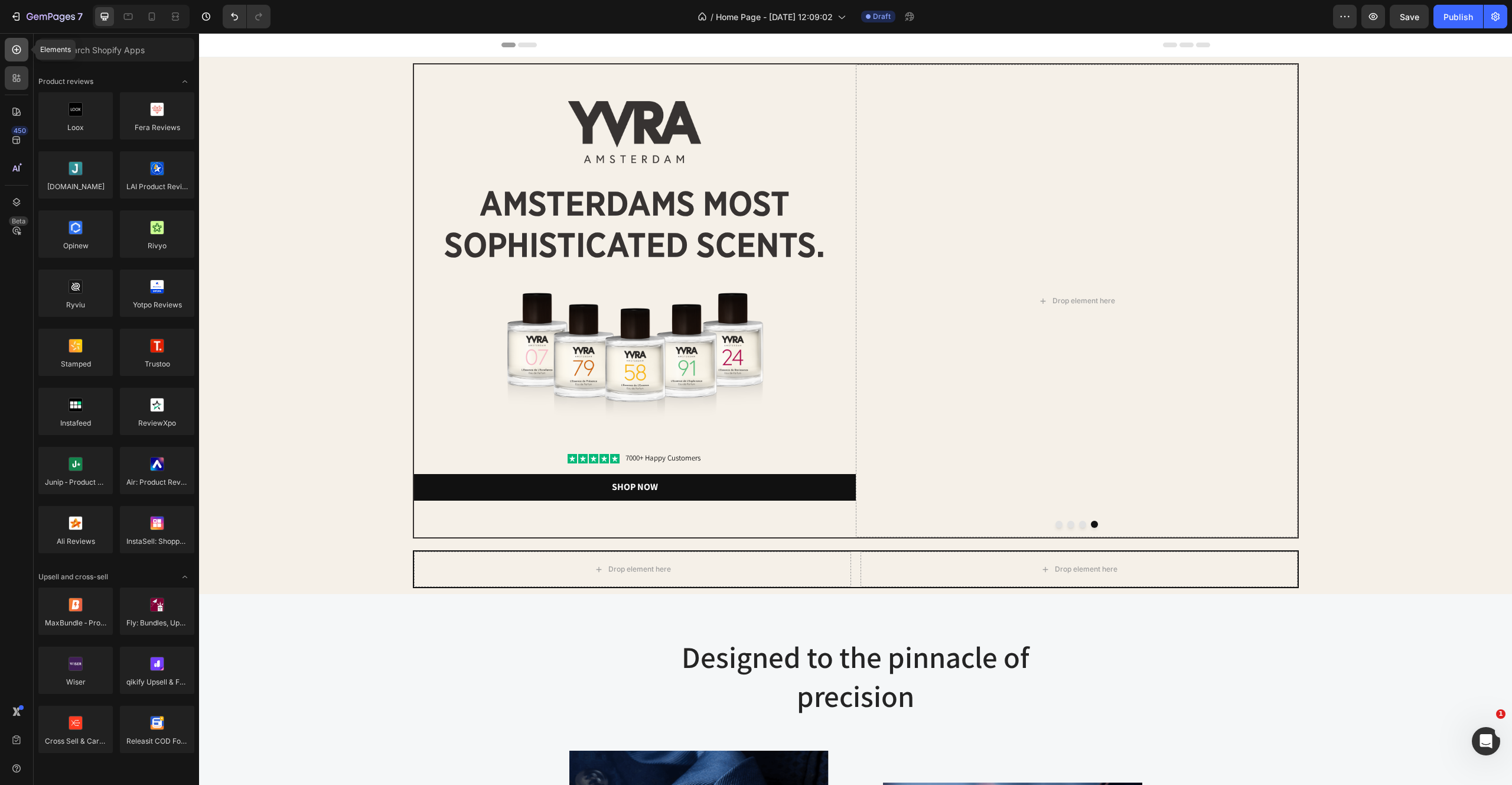
click at [15, 49] on icon at bounding box center [17, 50] width 5 height 5
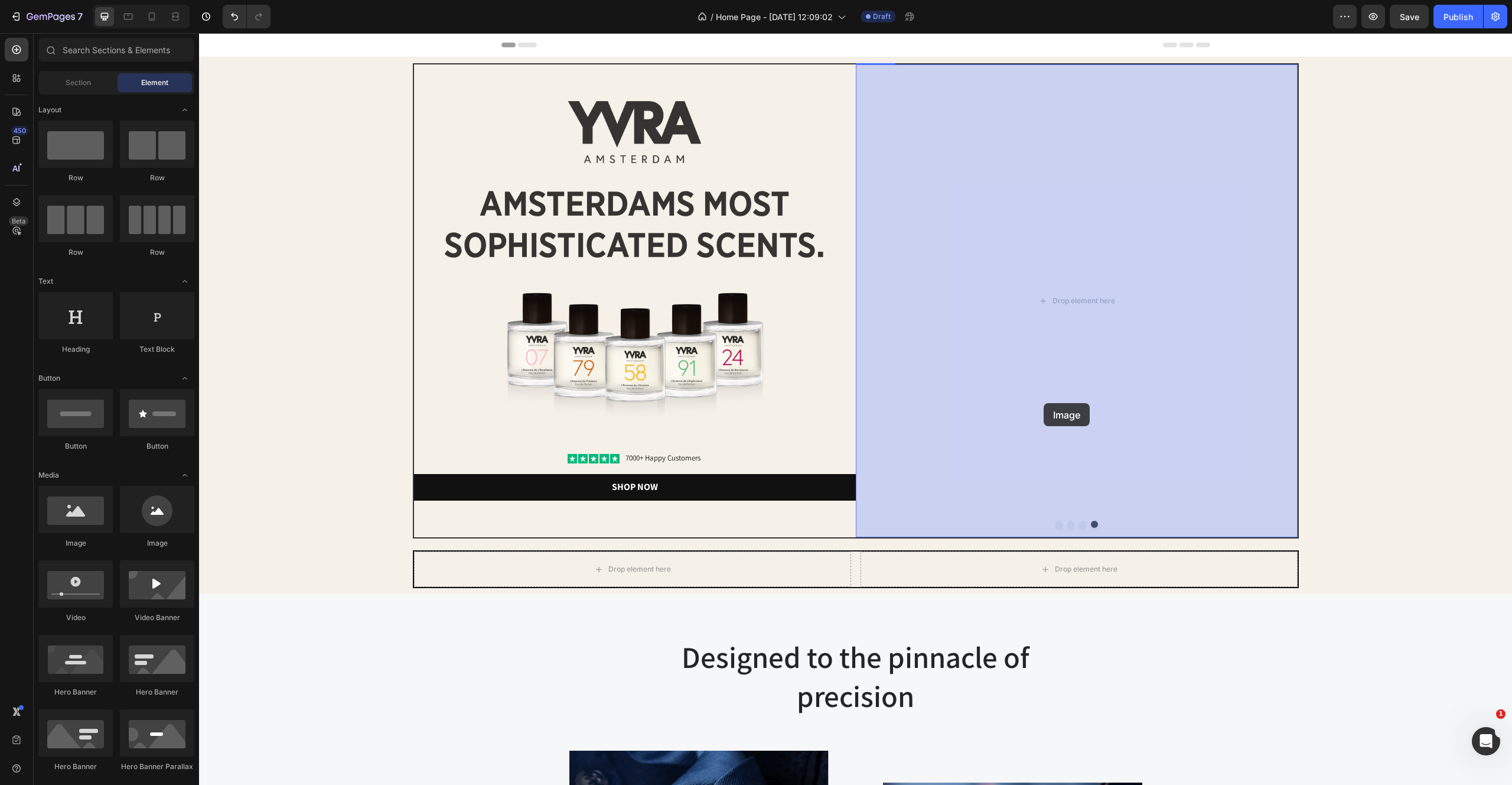
drag, startPoint x: 279, startPoint y: 533, endPoint x: 1043, endPoint y: 403, distance: 775.0
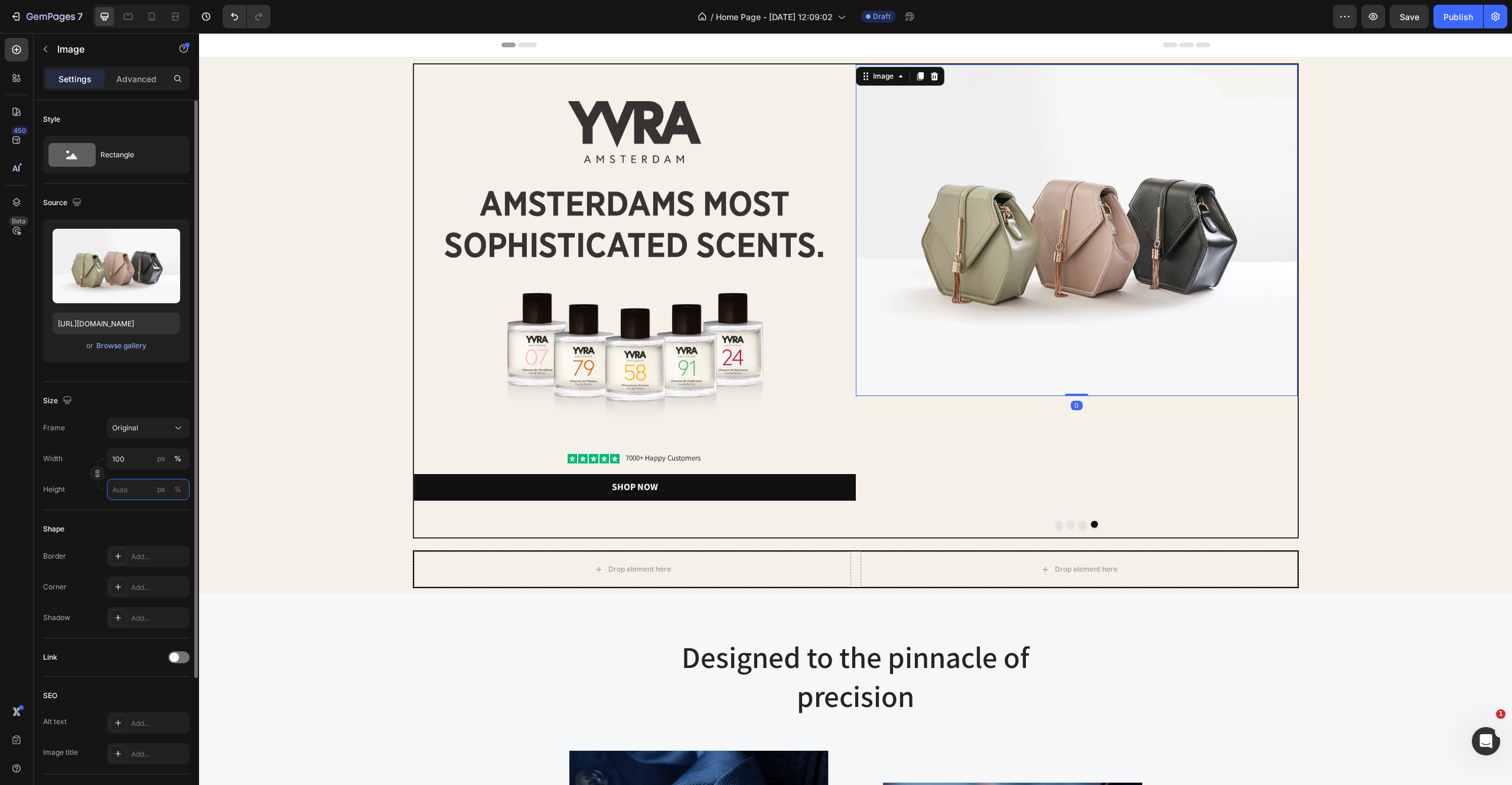
click at [125, 497] on input "px %" at bounding box center [148, 489] width 83 height 21
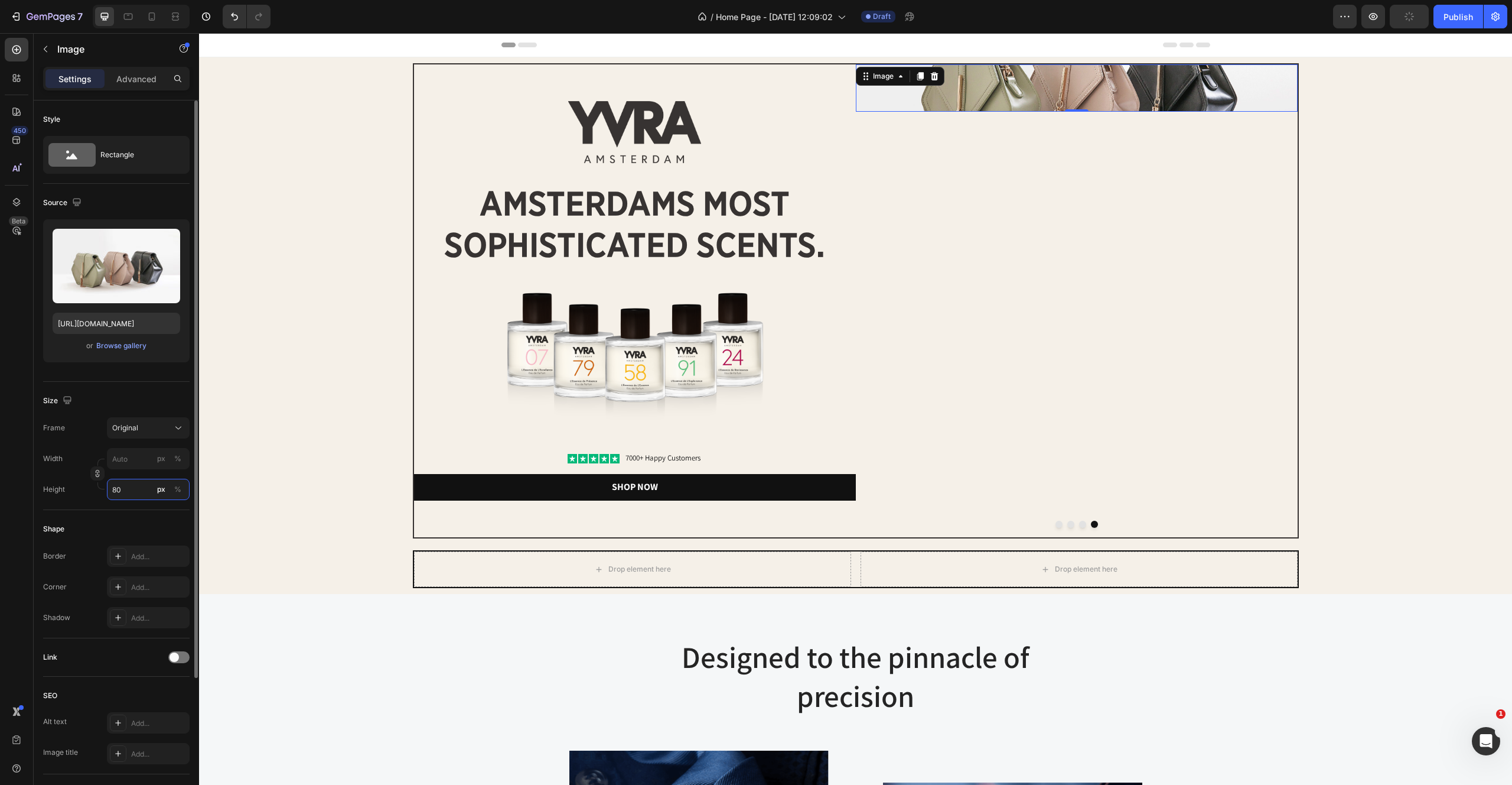
type input "800"
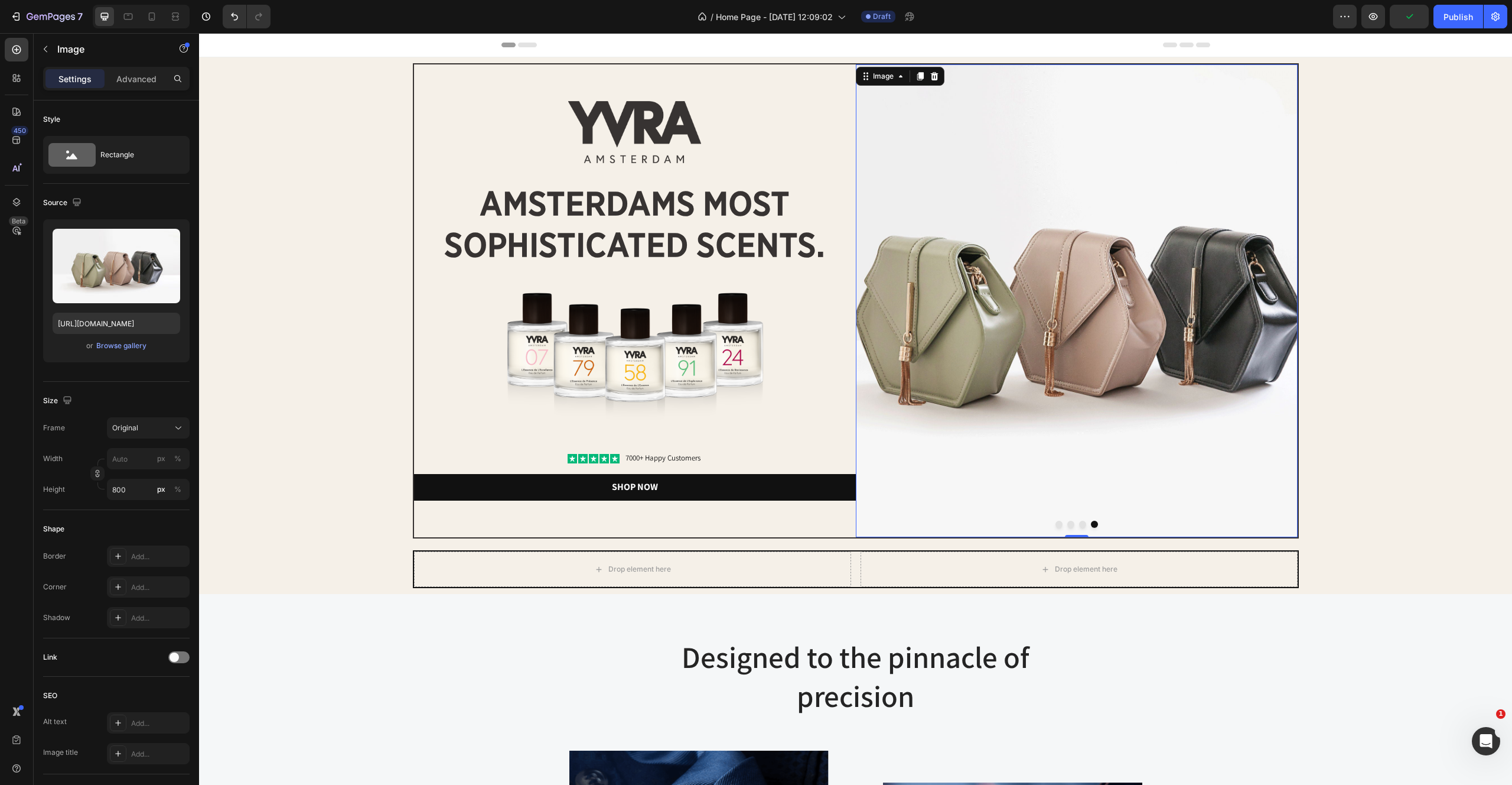
click at [1425, 373] on div "Image Image amsterdams most sophisticated scents. Heading Image Icon Icon Icon …" at bounding box center [855, 300] width 1301 height 475
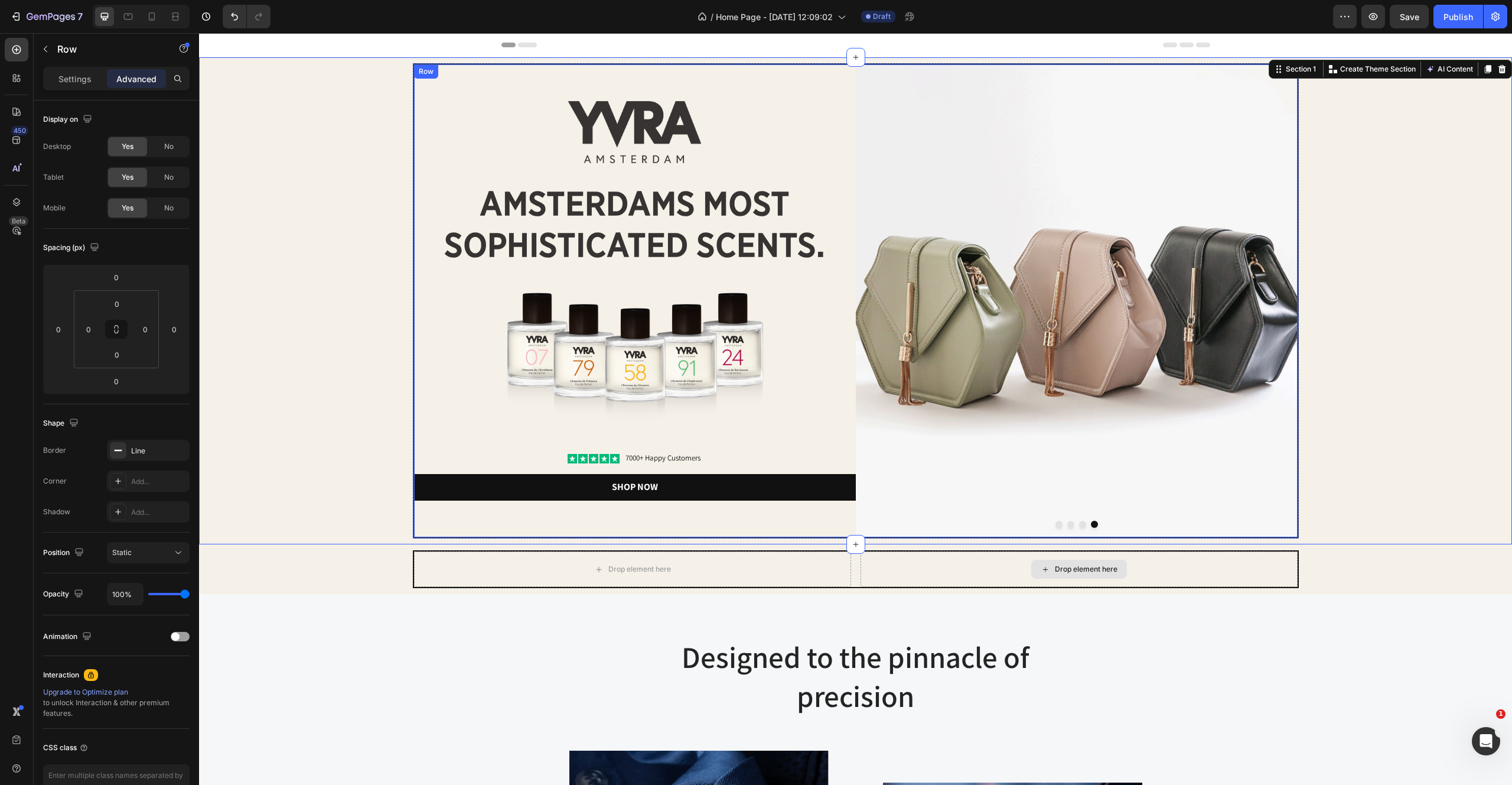
click at [825, 511] on div "Image amsterdams most sophisticated scents. Heading Image Icon Icon Icon Icon I…" at bounding box center [634, 301] width 442 height 473
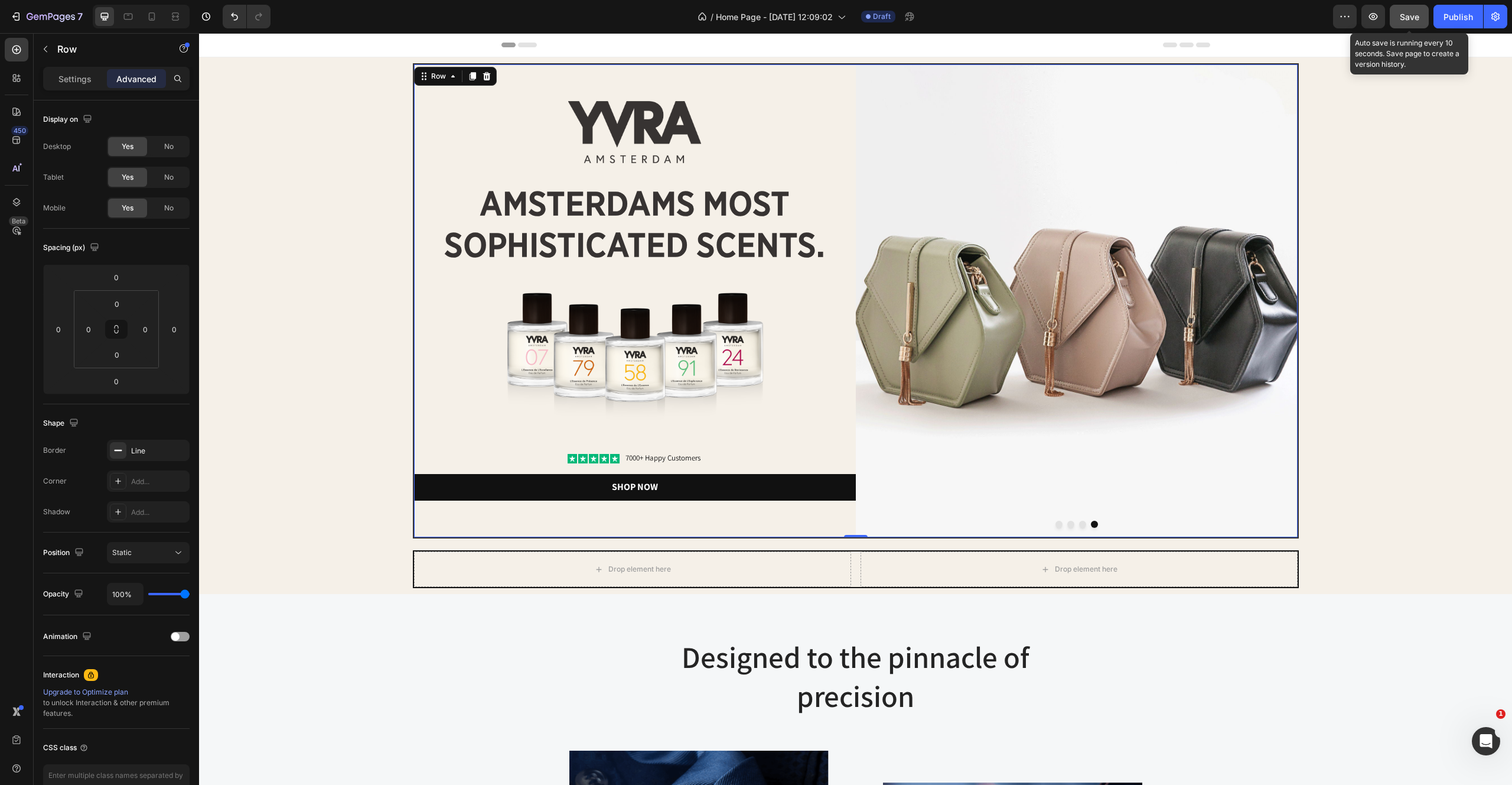
click at [1407, 20] on span "Save" at bounding box center [1410, 17] width 20 height 10
click at [1005, 154] on img at bounding box center [1076, 301] width 442 height 473
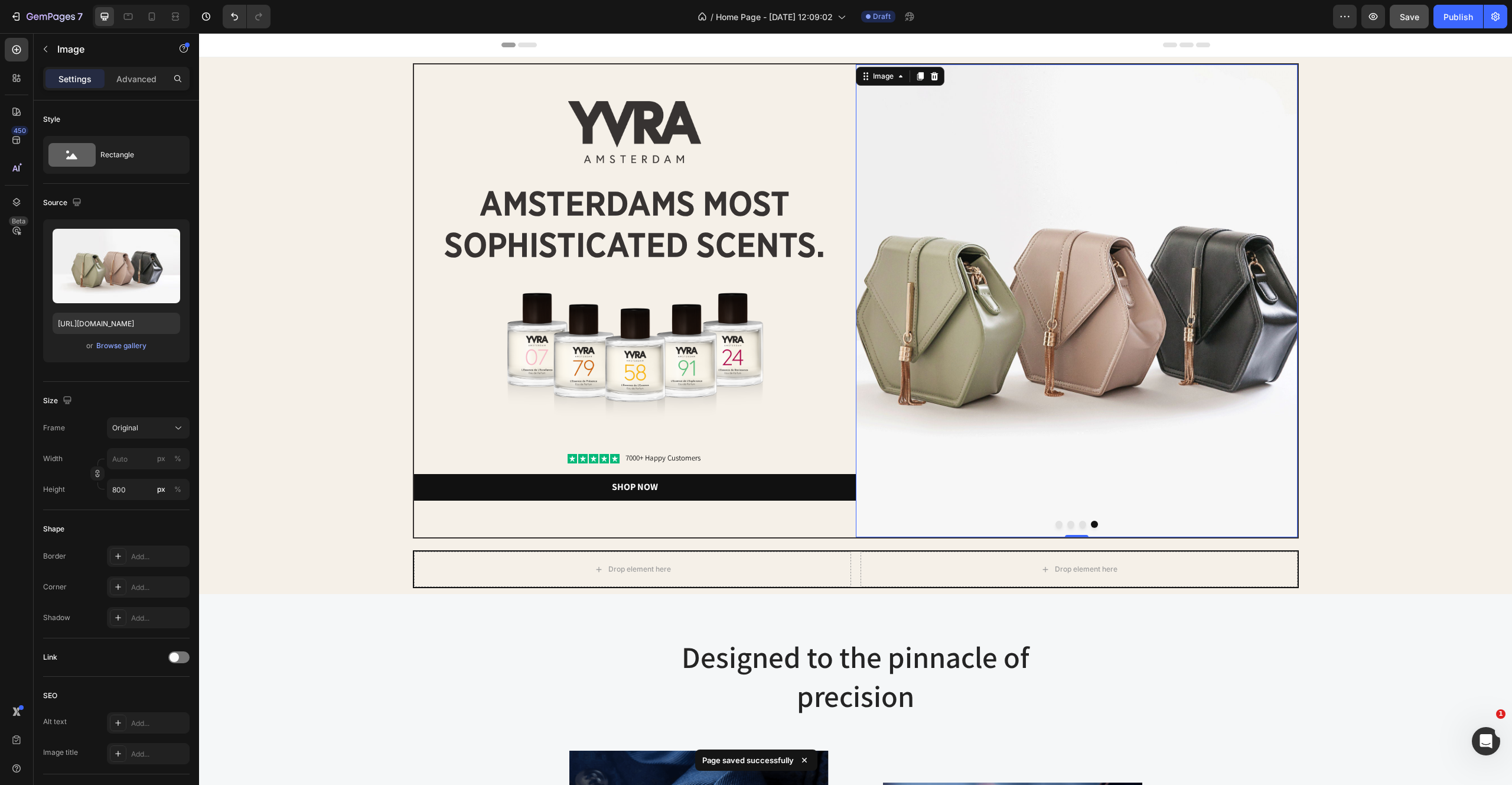
click at [1070, 525] on button "Dot" at bounding box center [1070, 524] width 7 height 7
click at [1058, 529] on img at bounding box center [1076, 301] width 442 height 473
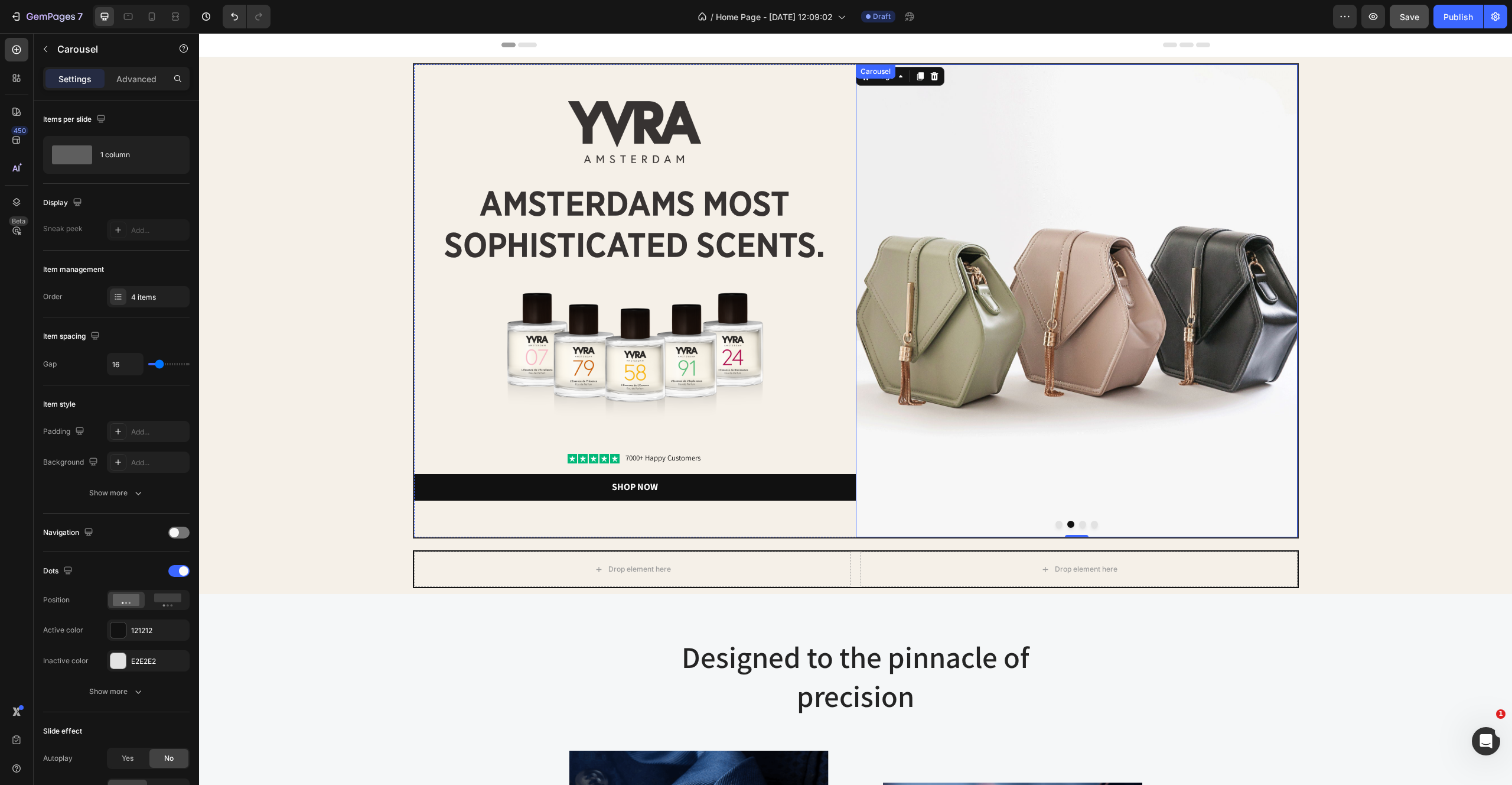
click at [1058, 522] on button "Dot" at bounding box center [1058, 524] width 7 height 7
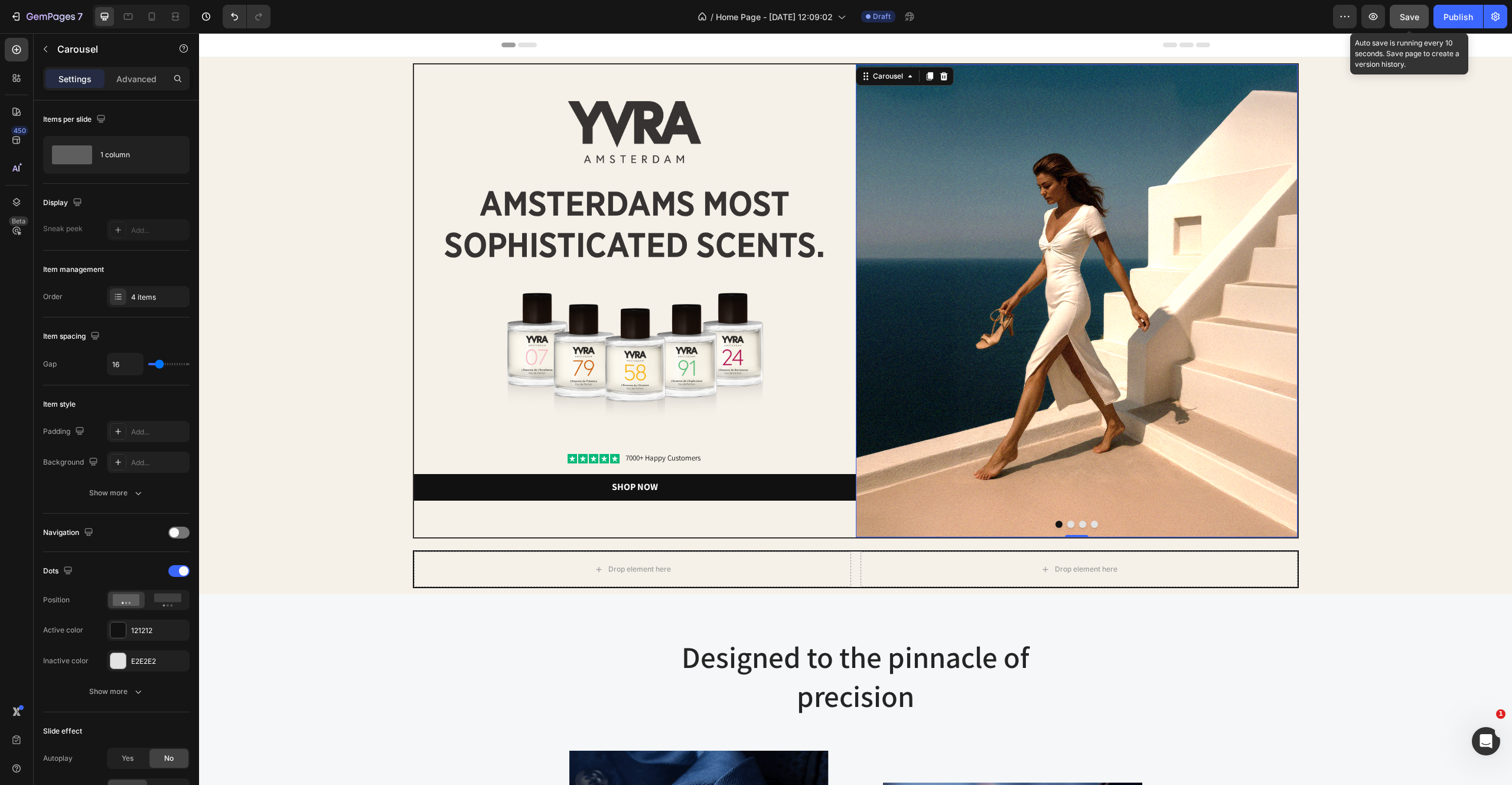
click at [1395, 13] on button "Save" at bounding box center [1410, 16] width 39 height 23
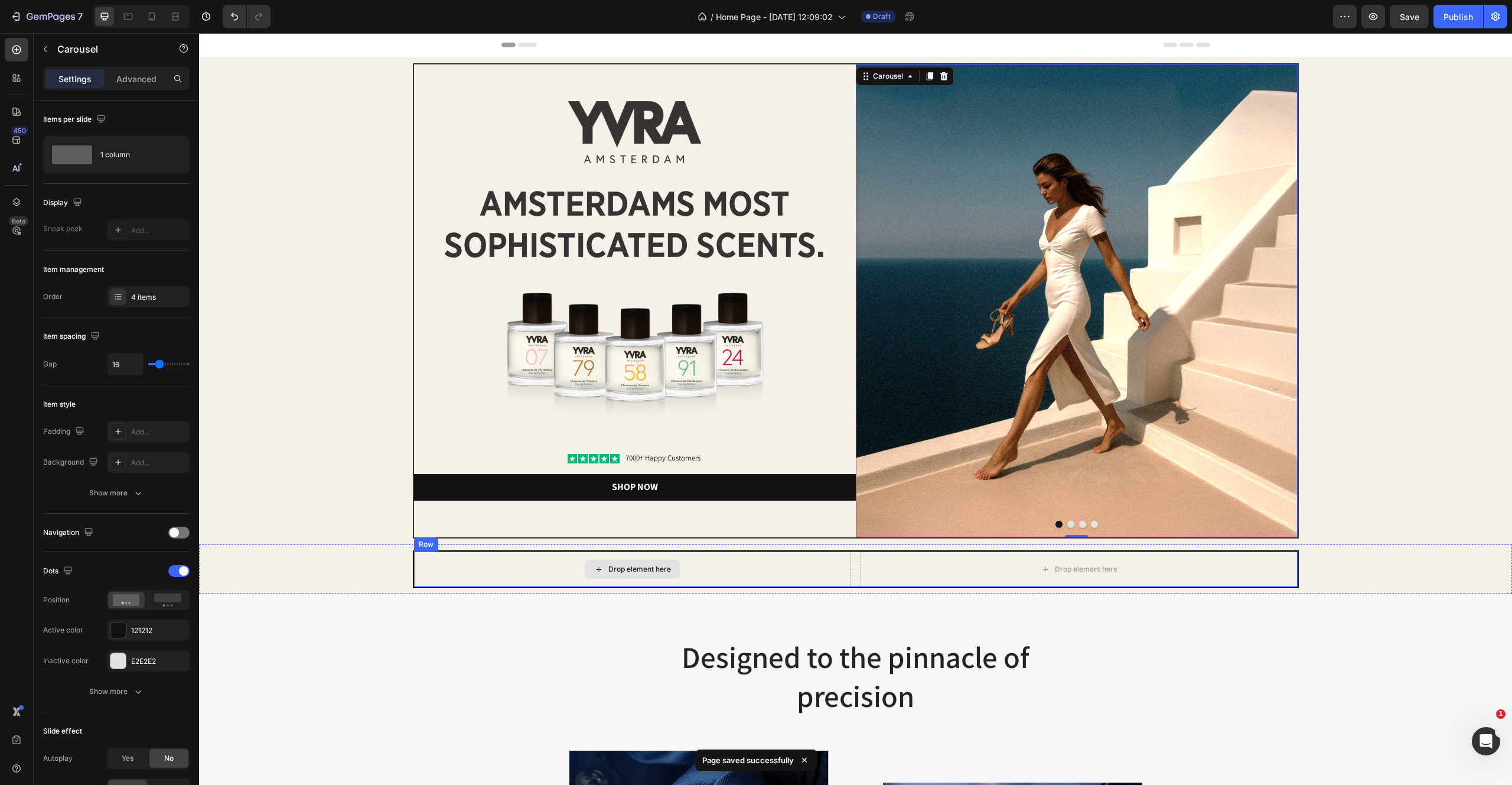
click at [788, 569] on div "Drop element here" at bounding box center [632, 569] width 437 height 35
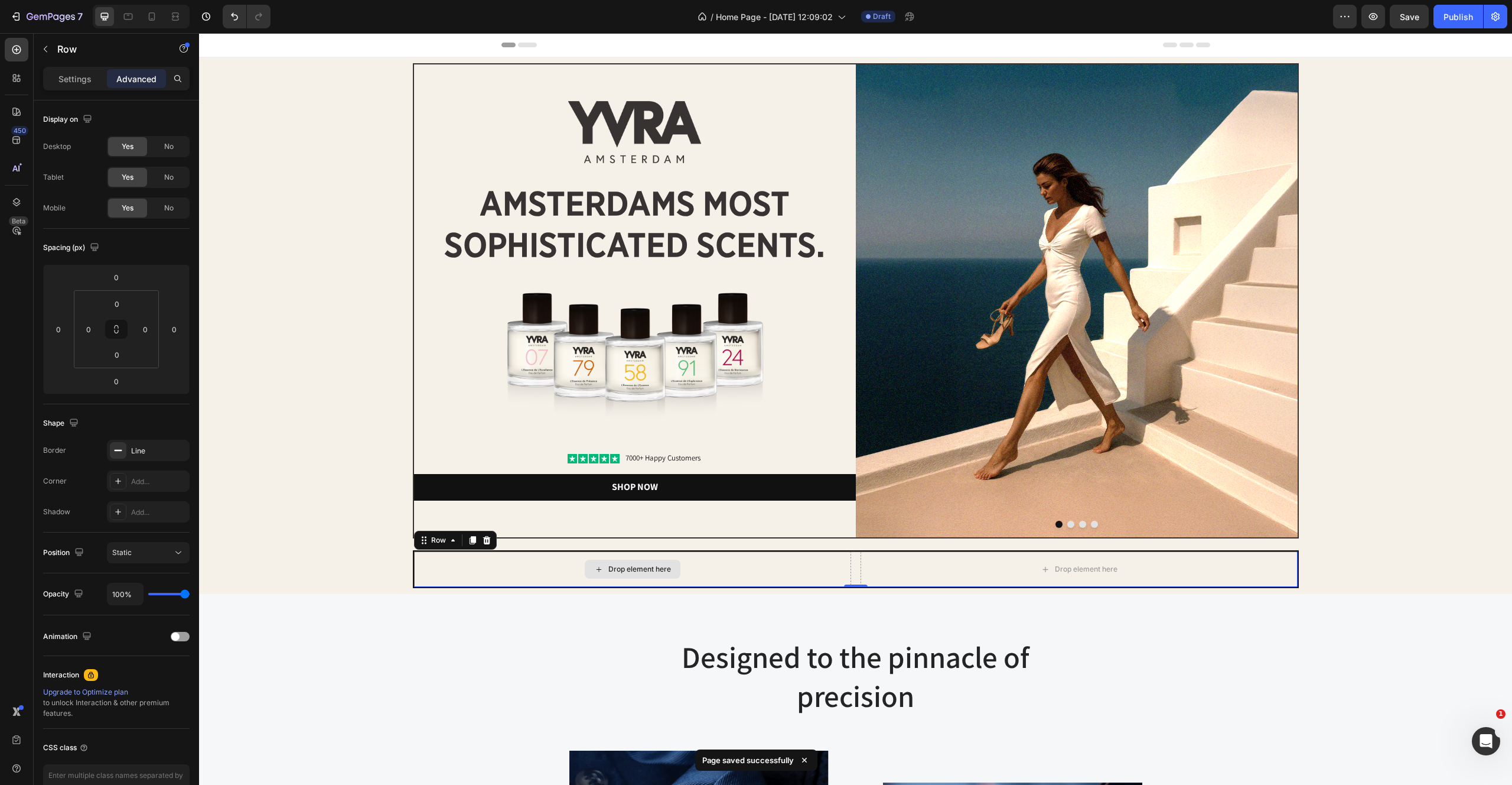
click at [777, 569] on div "Drop element here" at bounding box center [632, 569] width 437 height 35
click at [70, 69] on div "Settings" at bounding box center [74, 78] width 59 height 19
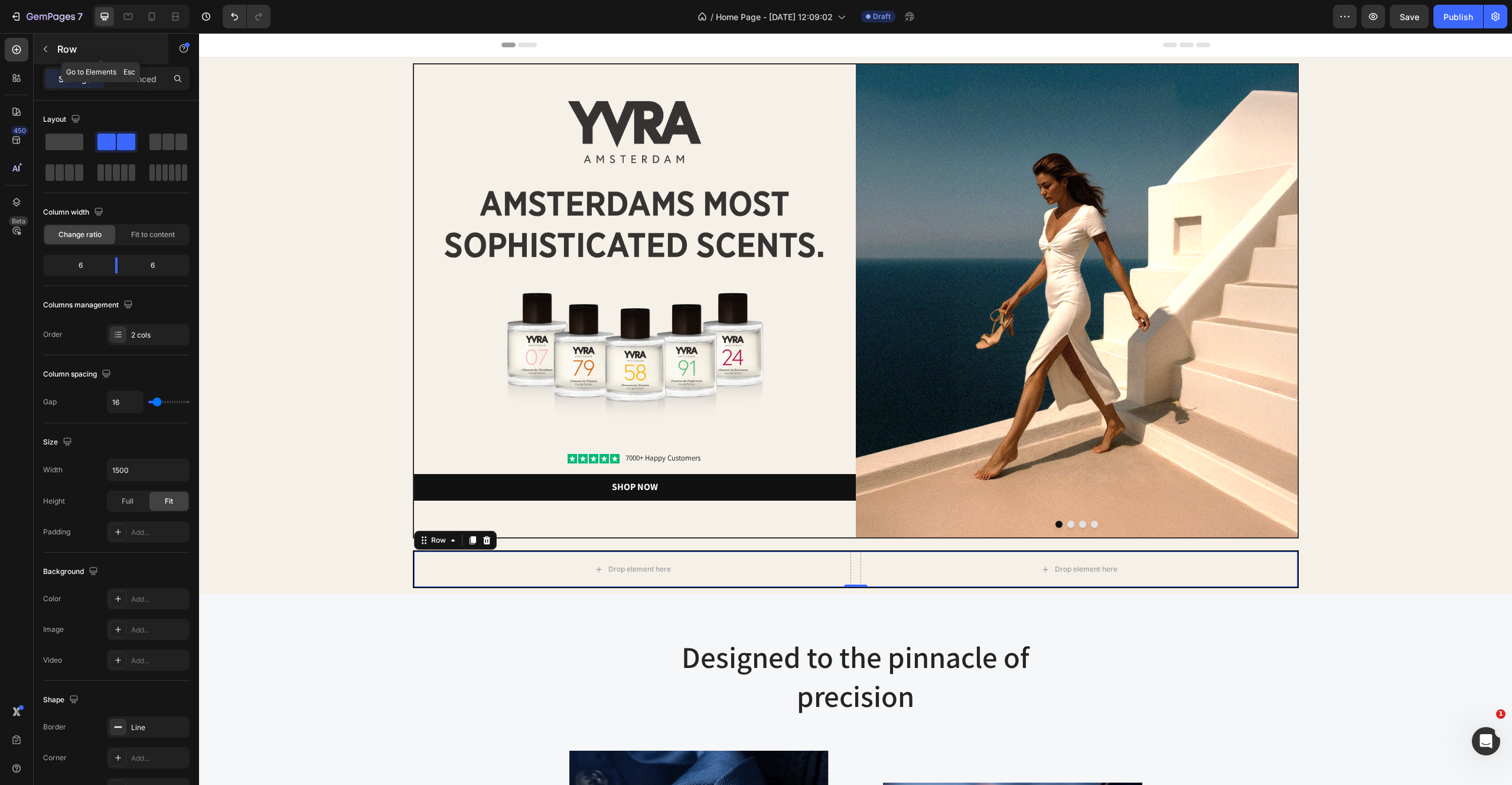
click at [47, 51] on icon "button" at bounding box center [45, 49] width 10 height 10
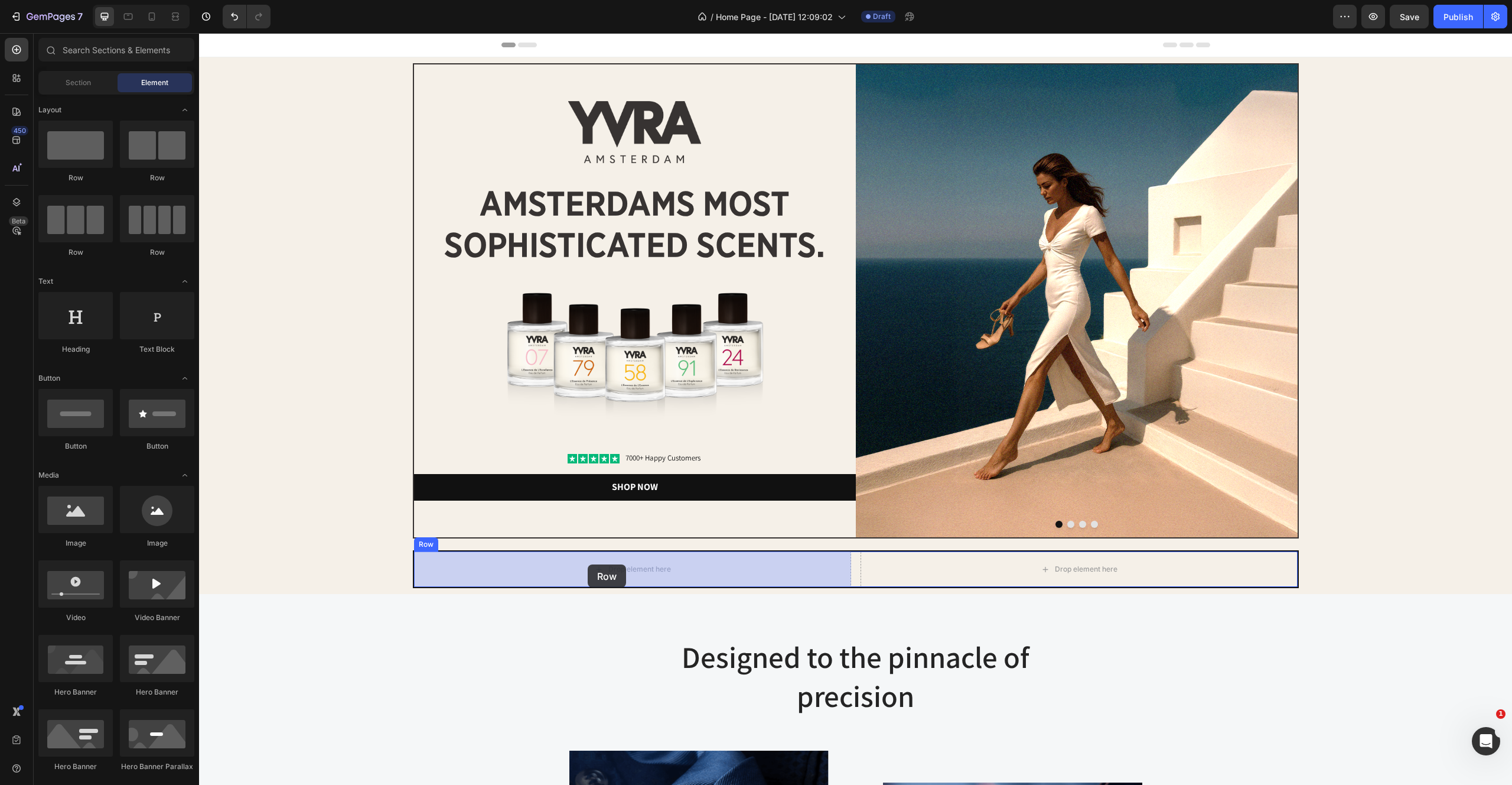
drag, startPoint x: 284, startPoint y: 181, endPoint x: 587, endPoint y: 564, distance: 488.4
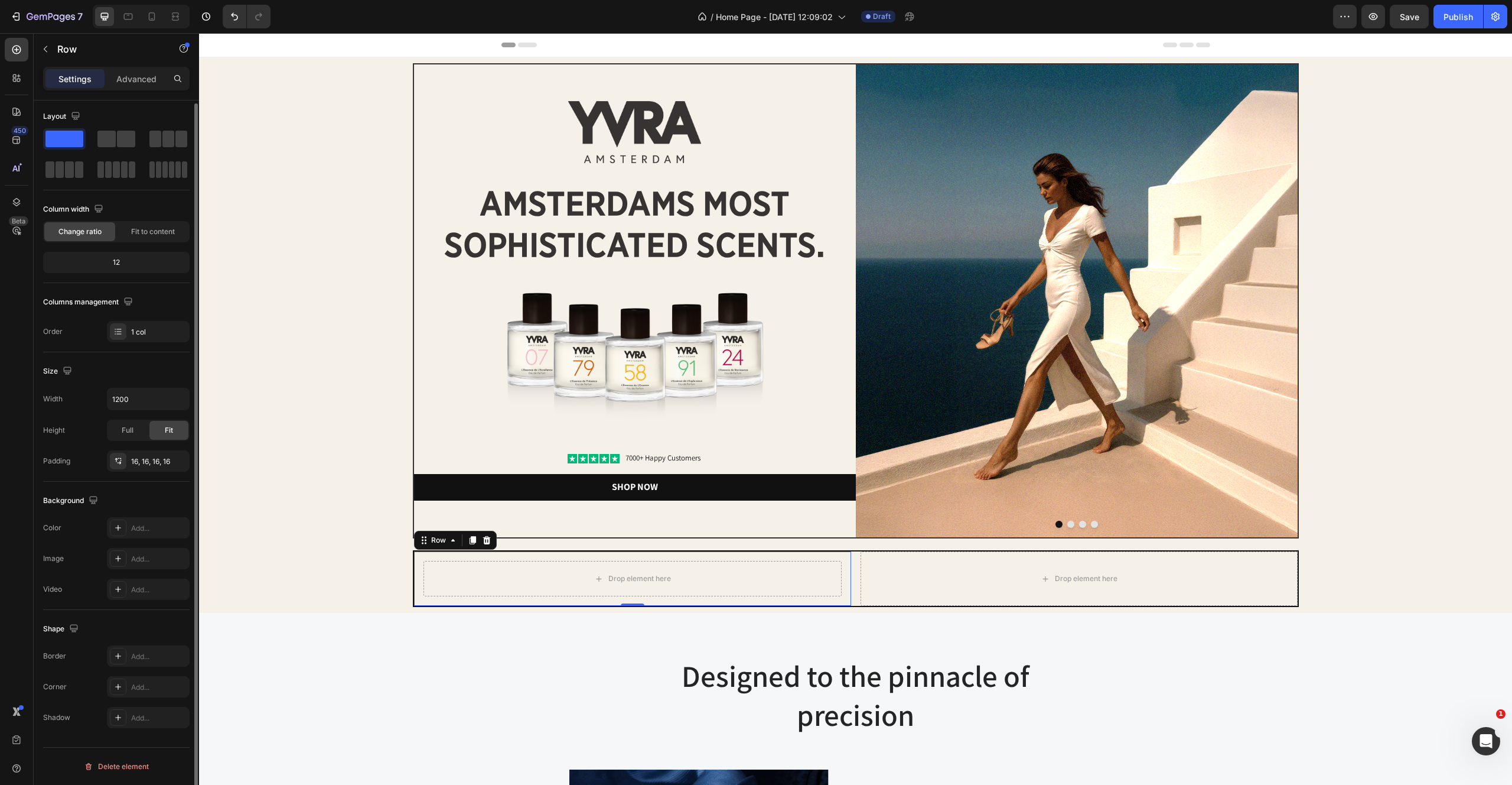
scroll to position [2, 0]
click at [117, 532] on icon at bounding box center [118, 528] width 10 height 10
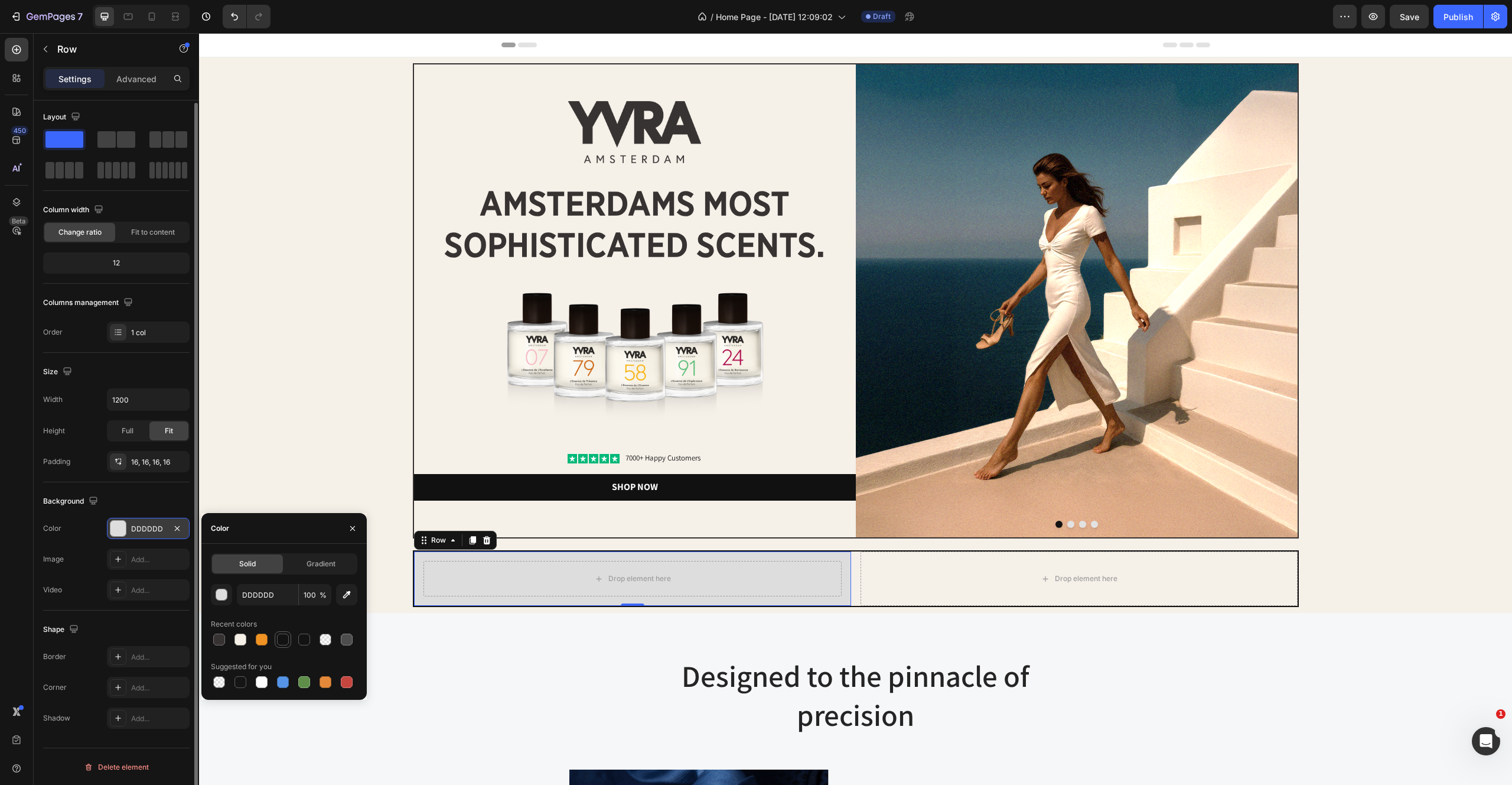
click at [283, 643] on div at bounding box center [283, 640] width 12 height 12
type input "121212"
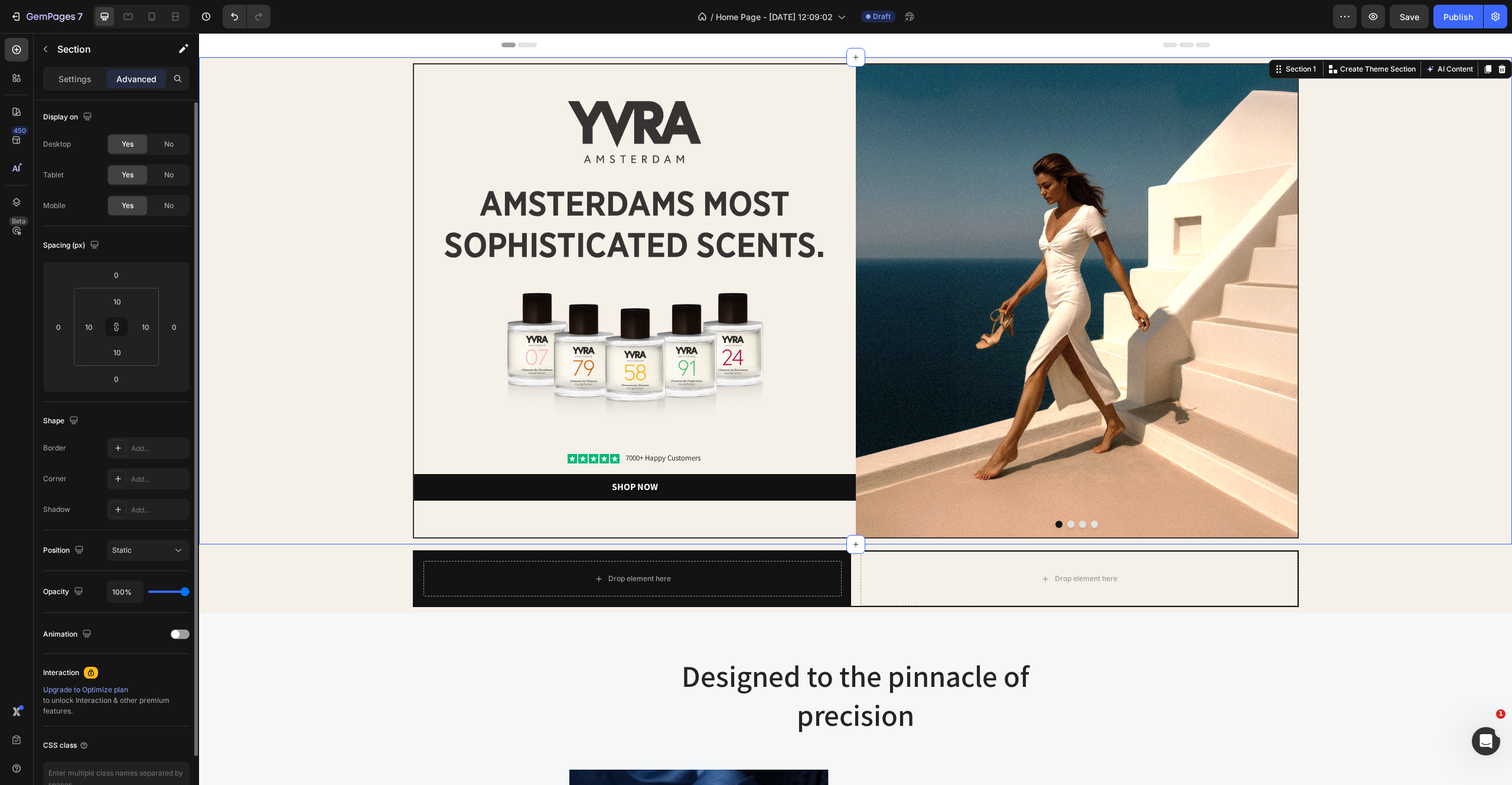
click at [360, 346] on div "Image Image amsterdams most sophisticated scents. Heading Image Icon Icon Icon …" at bounding box center [855, 300] width 1301 height 475
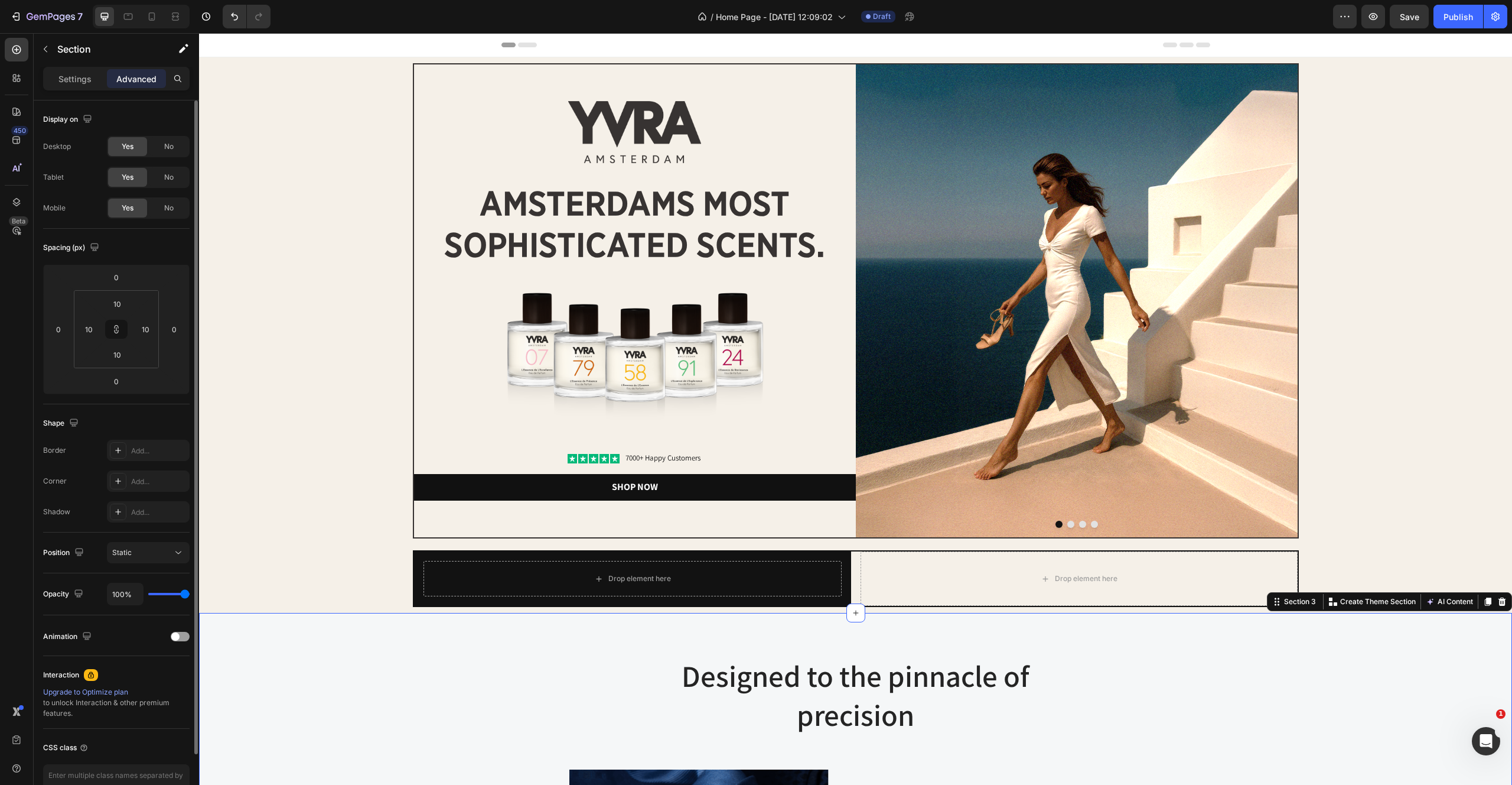
click at [572, 207] on h2 "amsterdams most sophisticated scents." at bounding box center [634, 224] width 442 height 85
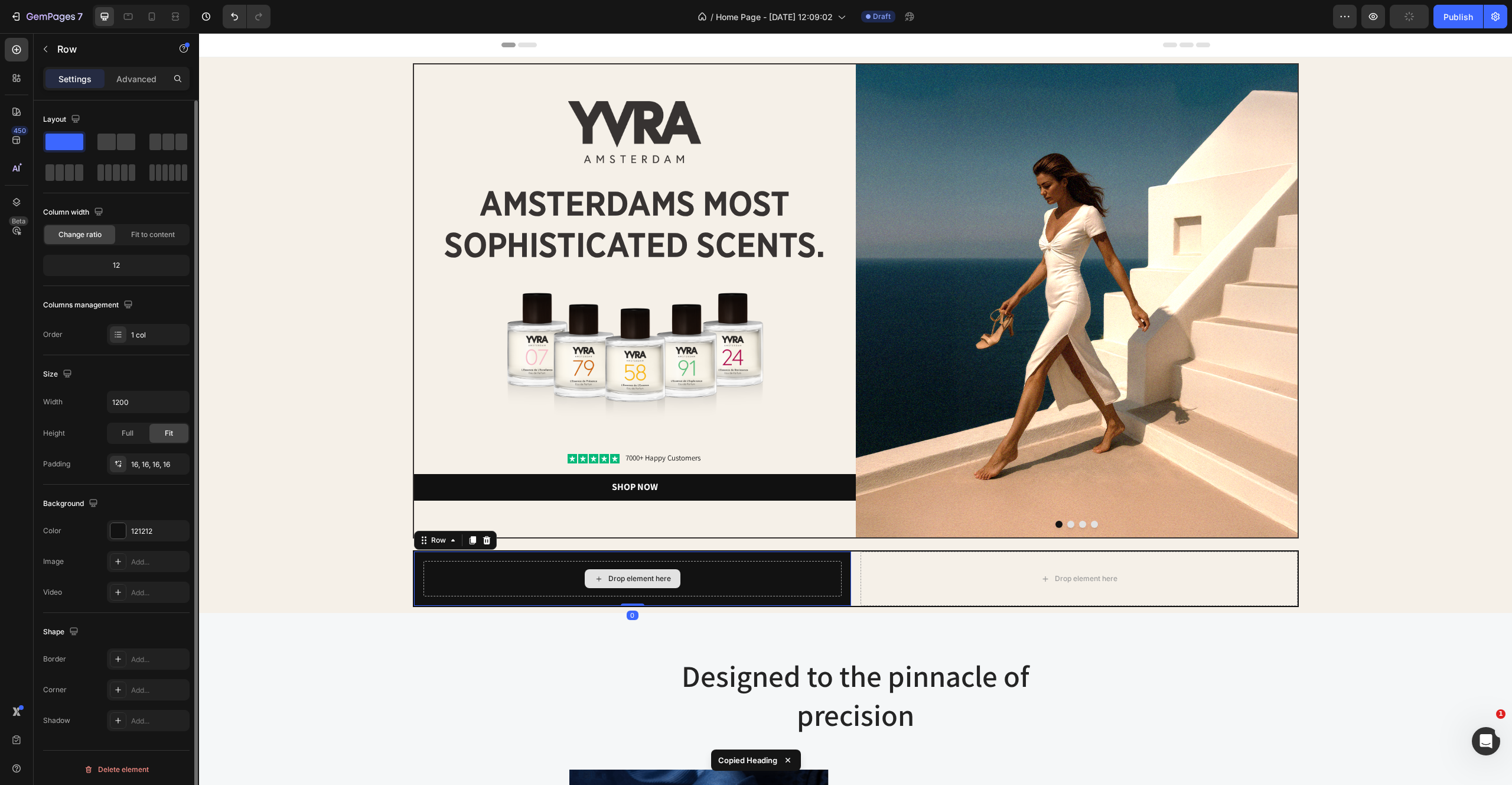
click at [521, 574] on div "Drop element here" at bounding box center [633, 578] width 418 height 35
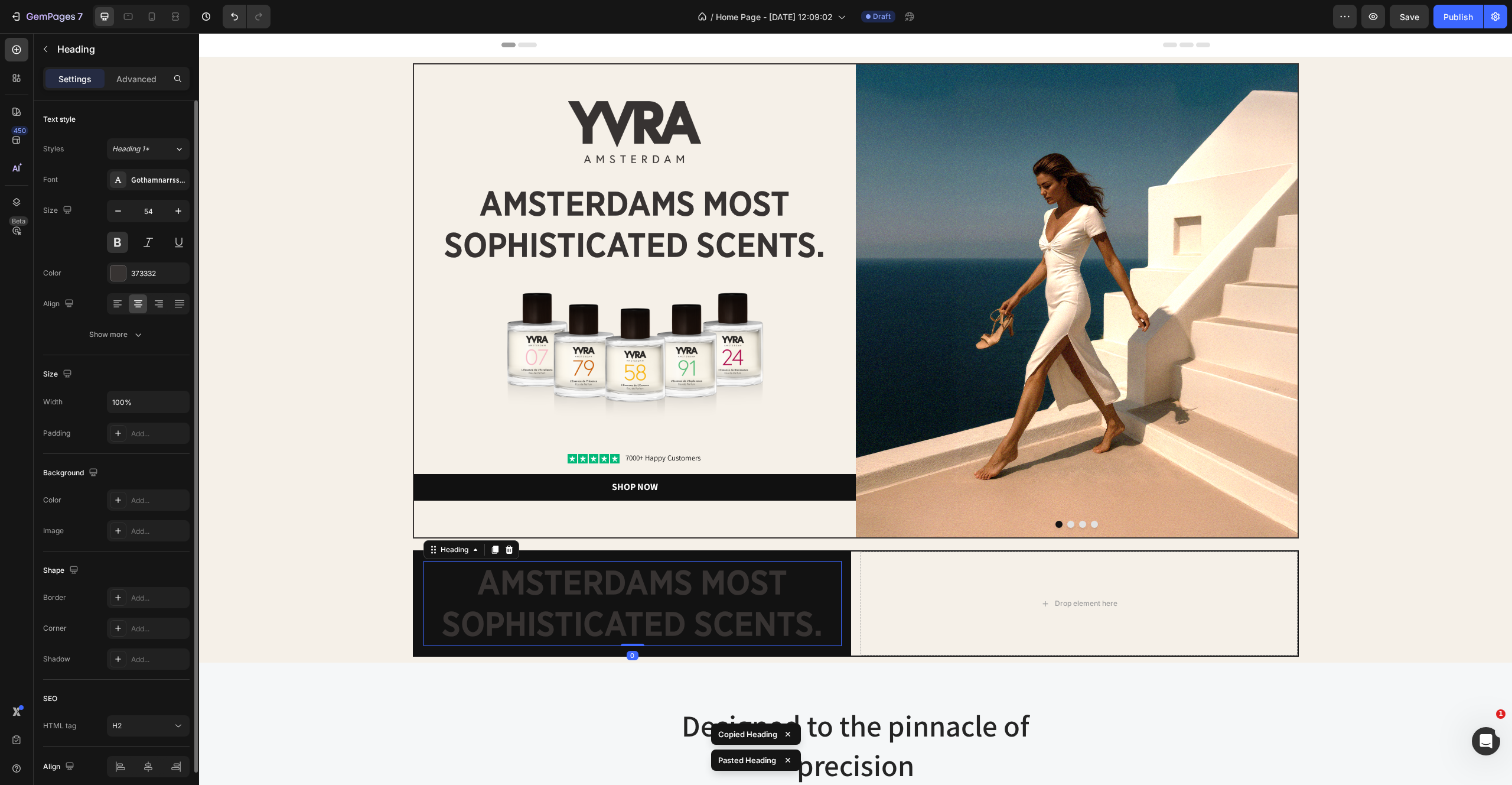
click at [628, 607] on h2 "amsterdams most sophisticated scents." at bounding box center [633, 603] width 418 height 85
click at [114, 271] on div at bounding box center [118, 273] width 15 height 15
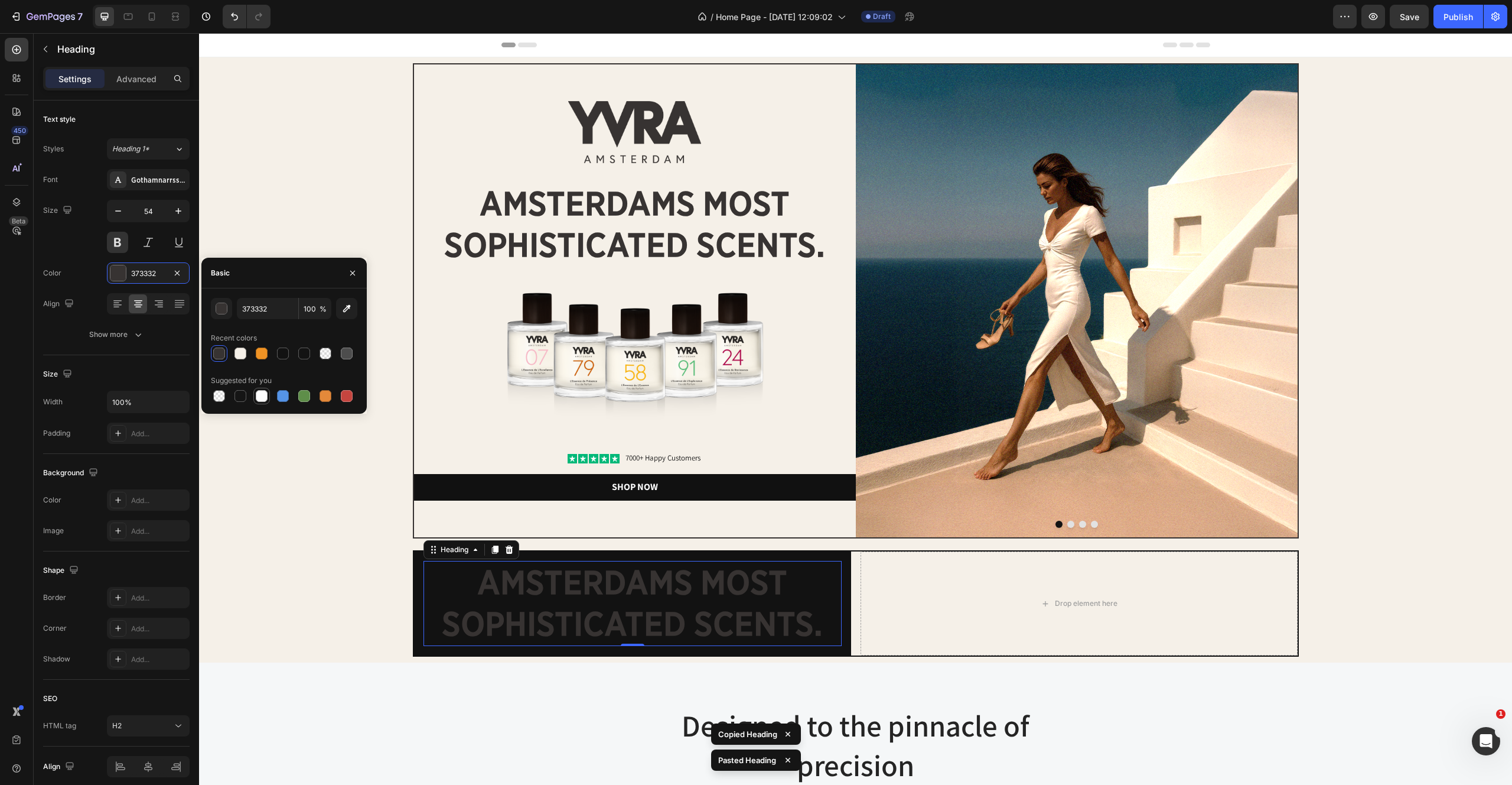
click at [258, 392] on div at bounding box center [262, 396] width 12 height 12
type input "FFFFFF"
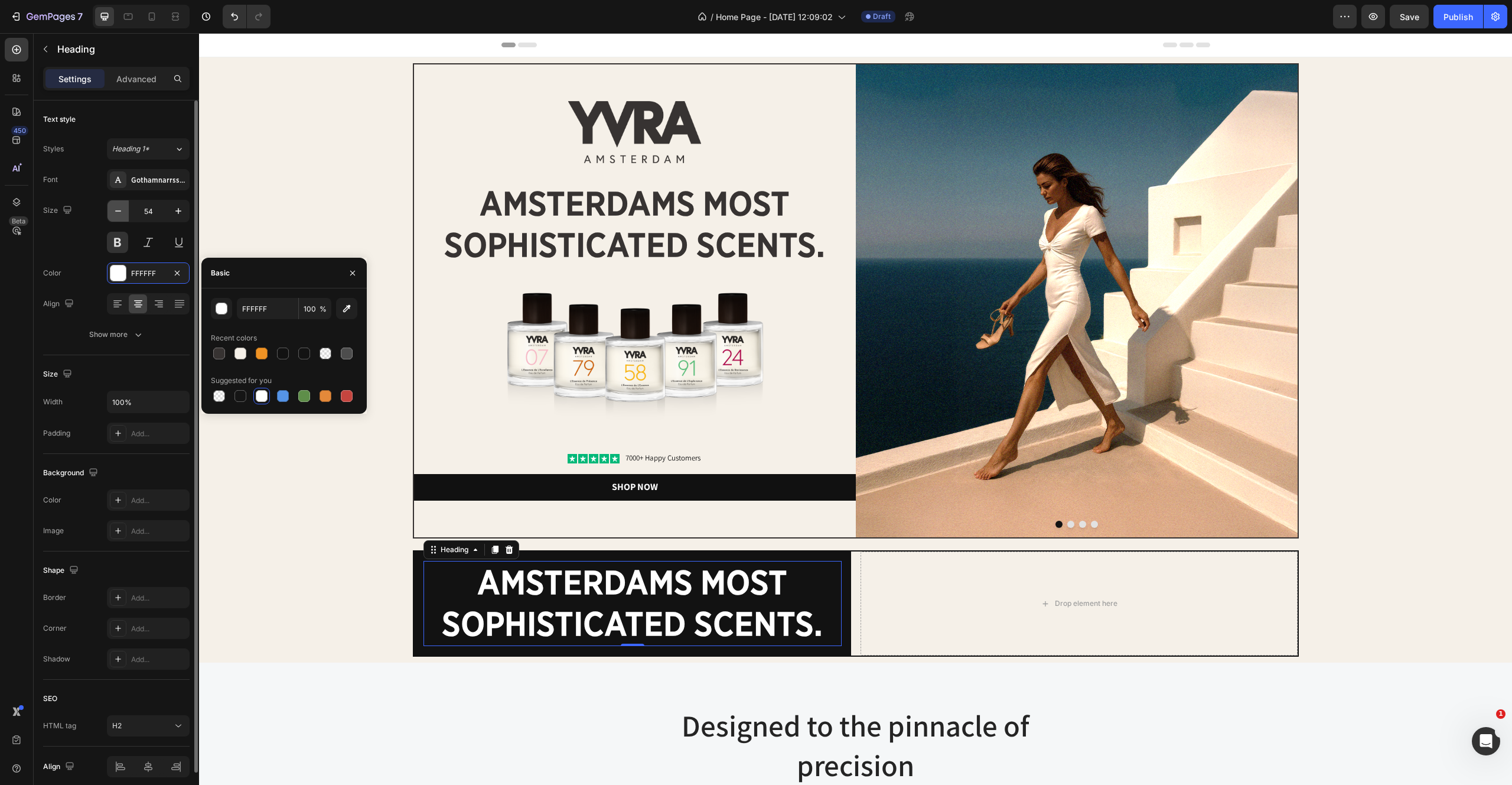
click at [117, 214] on icon "button" at bounding box center [118, 211] width 12 height 12
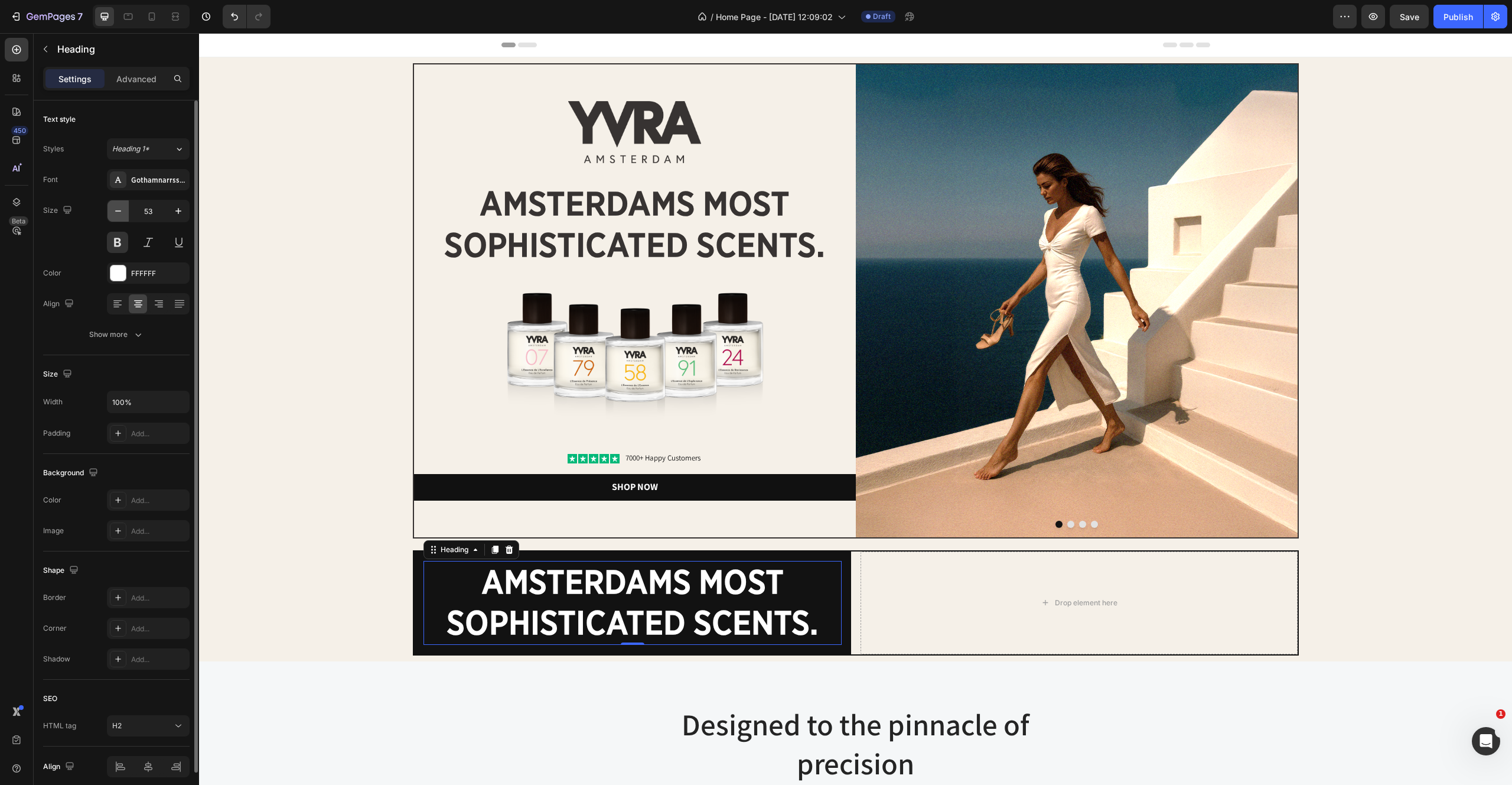
click at [109, 208] on button "button" at bounding box center [118, 211] width 21 height 21
type input "52"
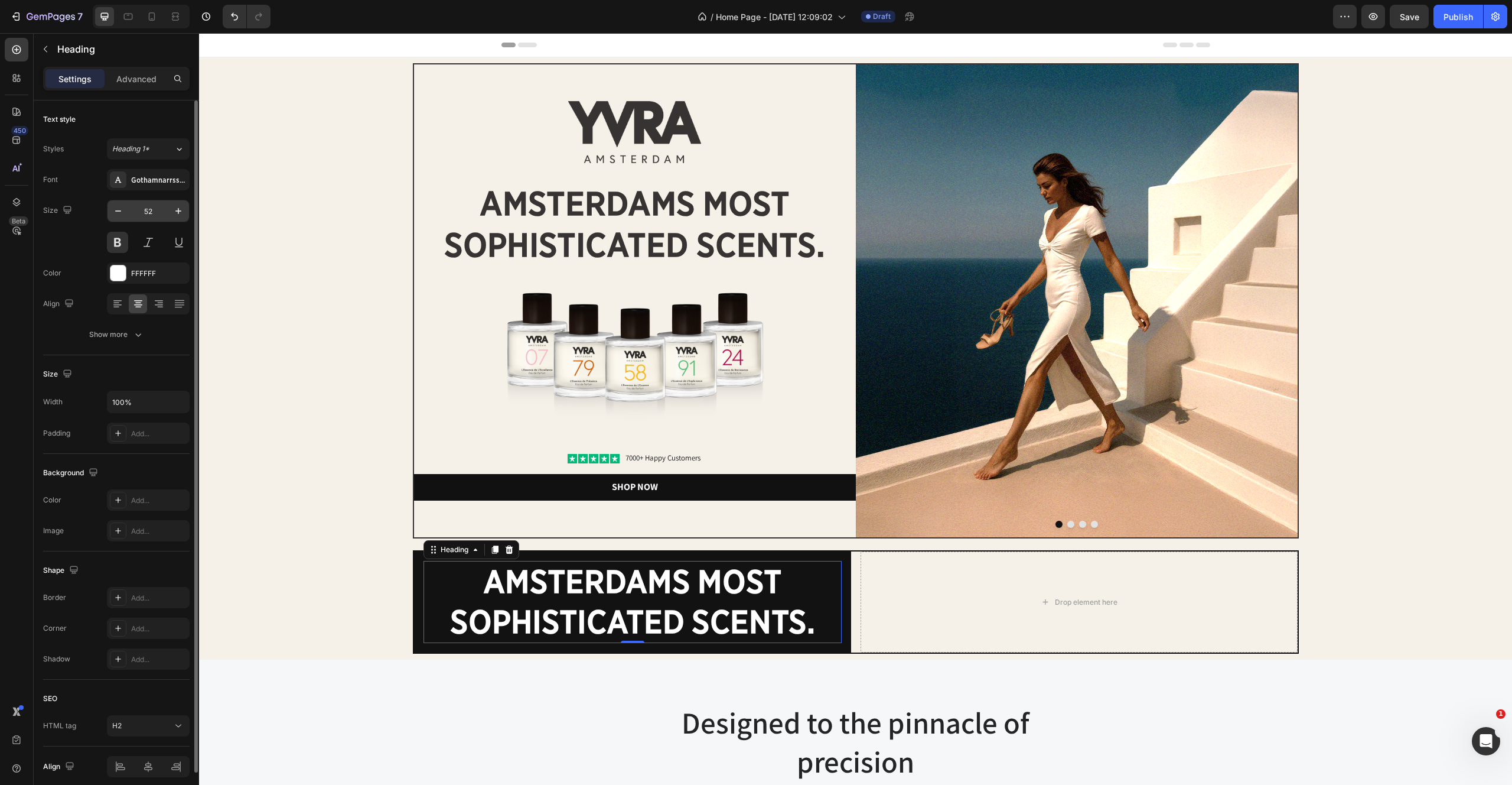
click at [144, 208] on input "52" at bounding box center [148, 211] width 39 height 21
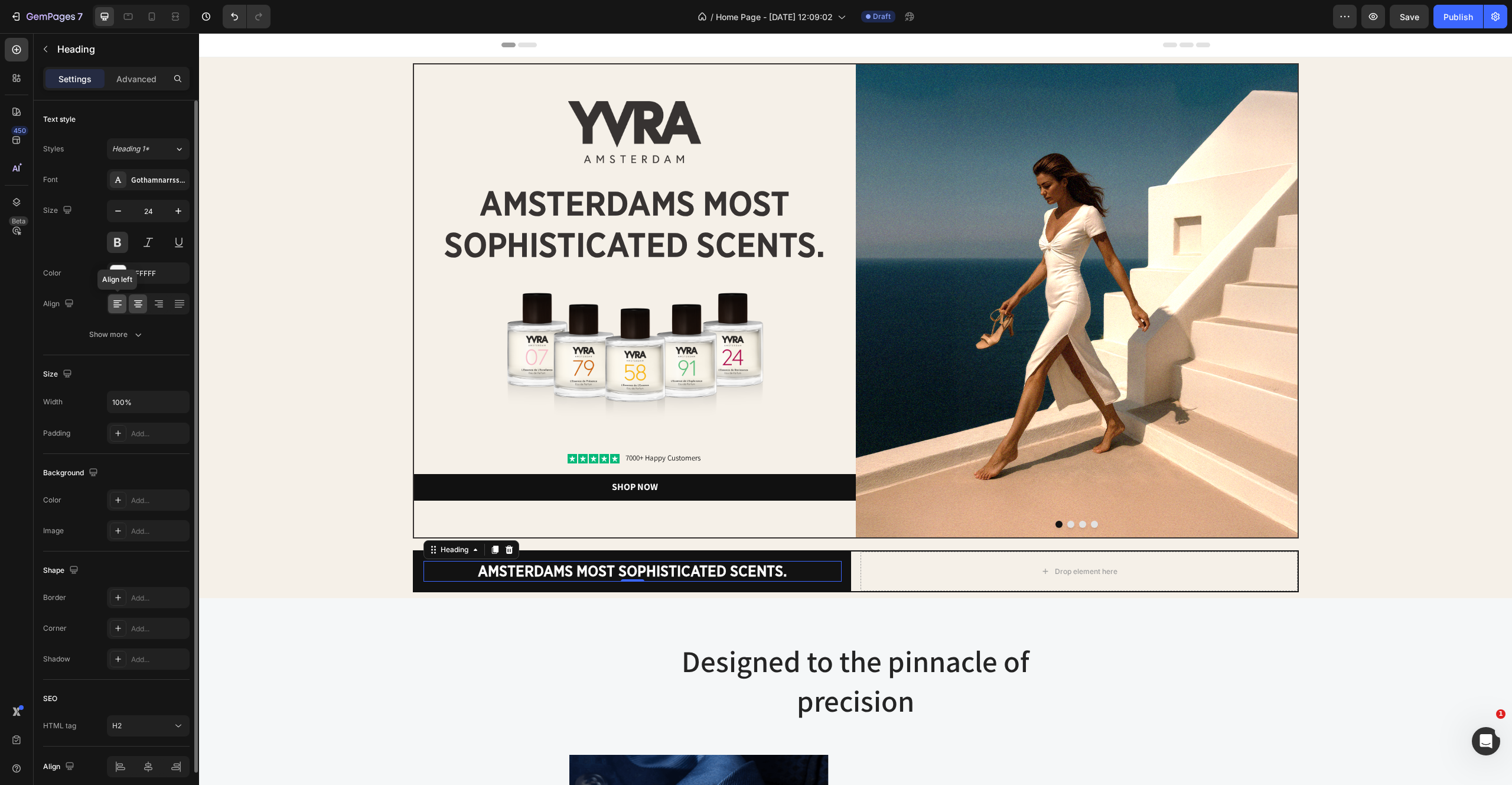
click at [108, 296] on div at bounding box center [117, 303] width 18 height 19
click at [169, 141] on button "Heading 1*" at bounding box center [148, 149] width 83 height 21
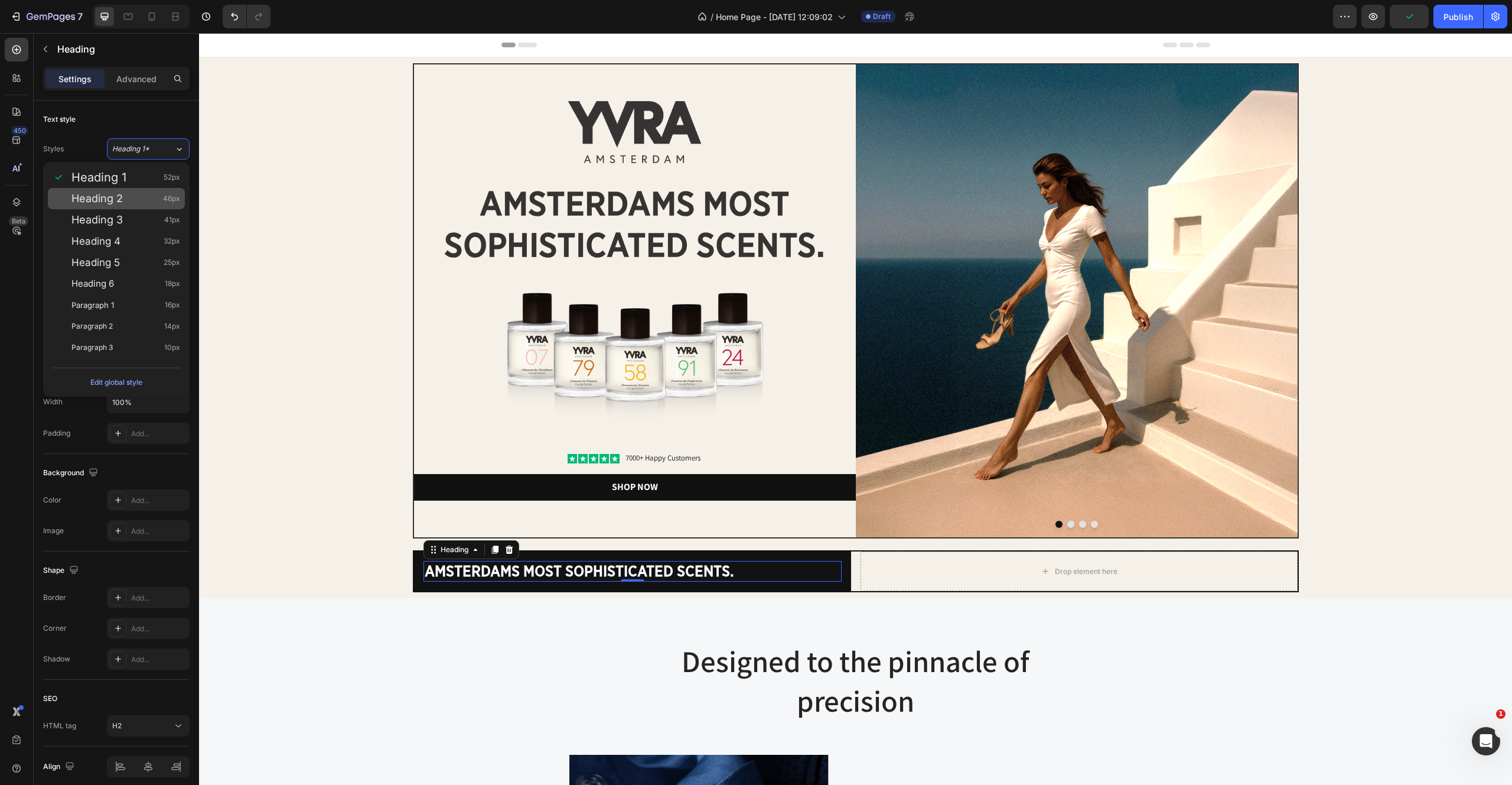
click at [135, 202] on div "Heading 2 46px" at bounding box center [126, 199] width 108 height 12
type input "46"
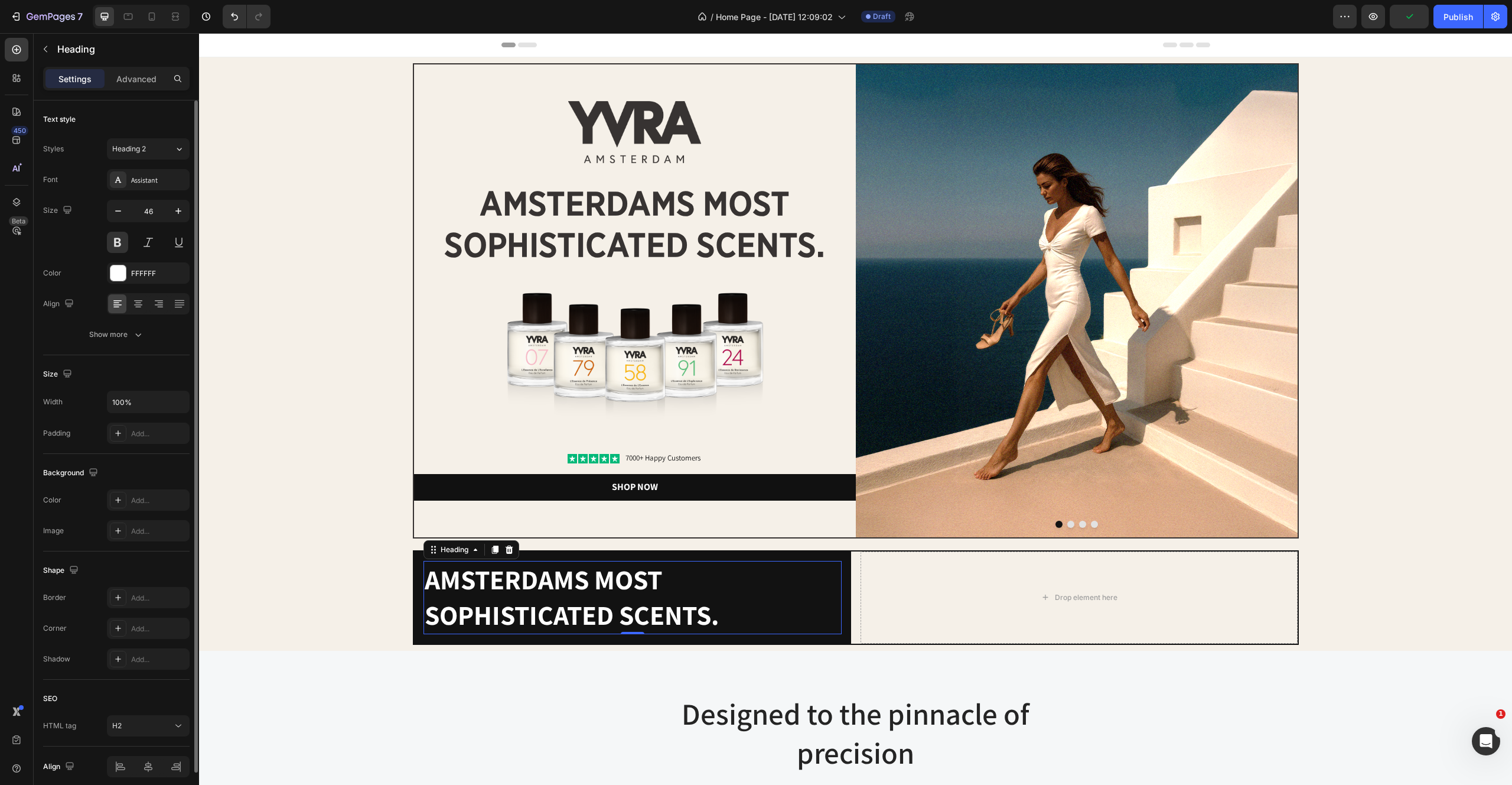
click at [158, 216] on input "46" at bounding box center [148, 211] width 39 height 21
type input "30"
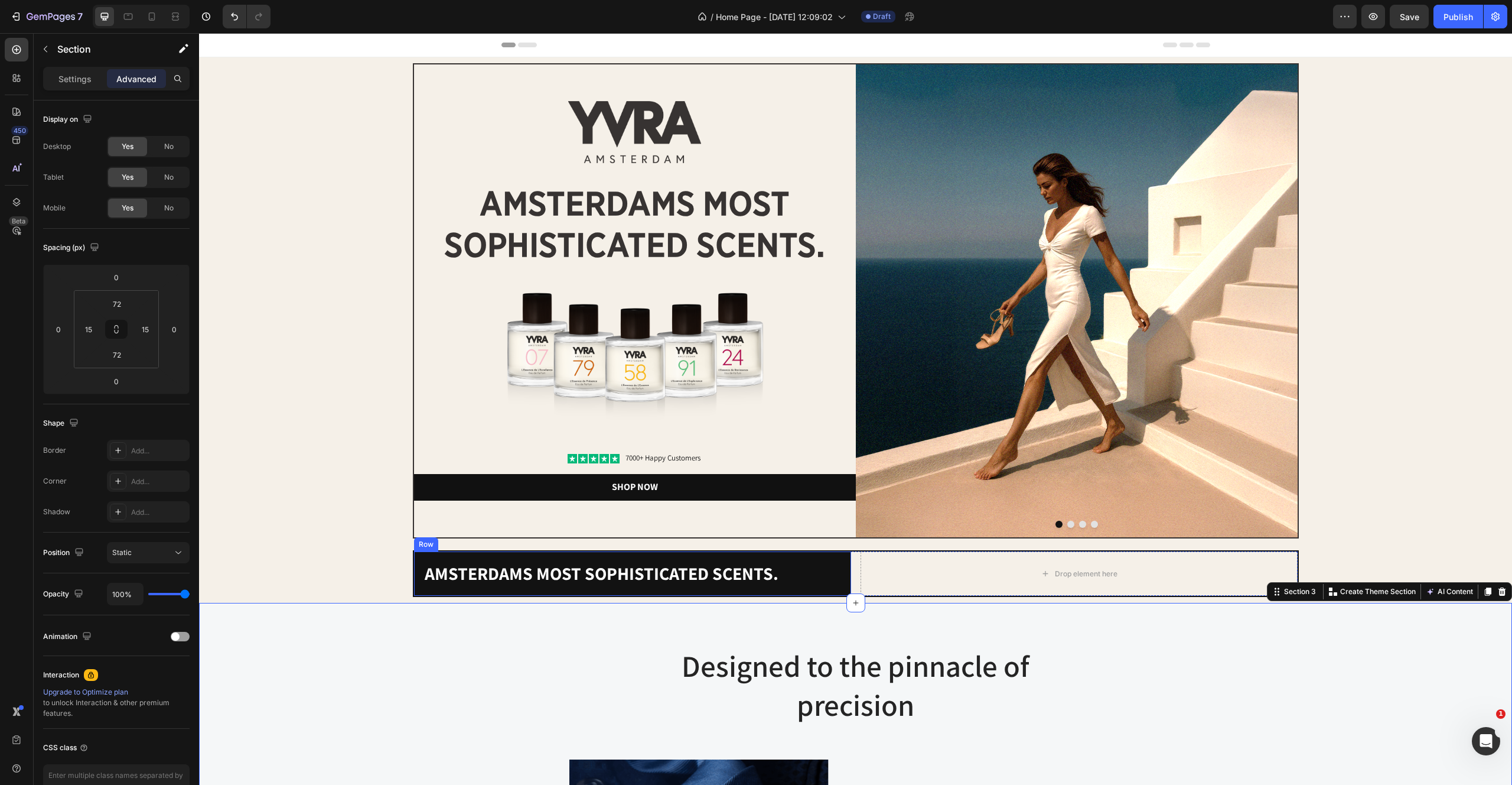
click at [824, 555] on div "amsterdams most sophisticated scents. Heading Row" at bounding box center [632, 574] width 437 height 44
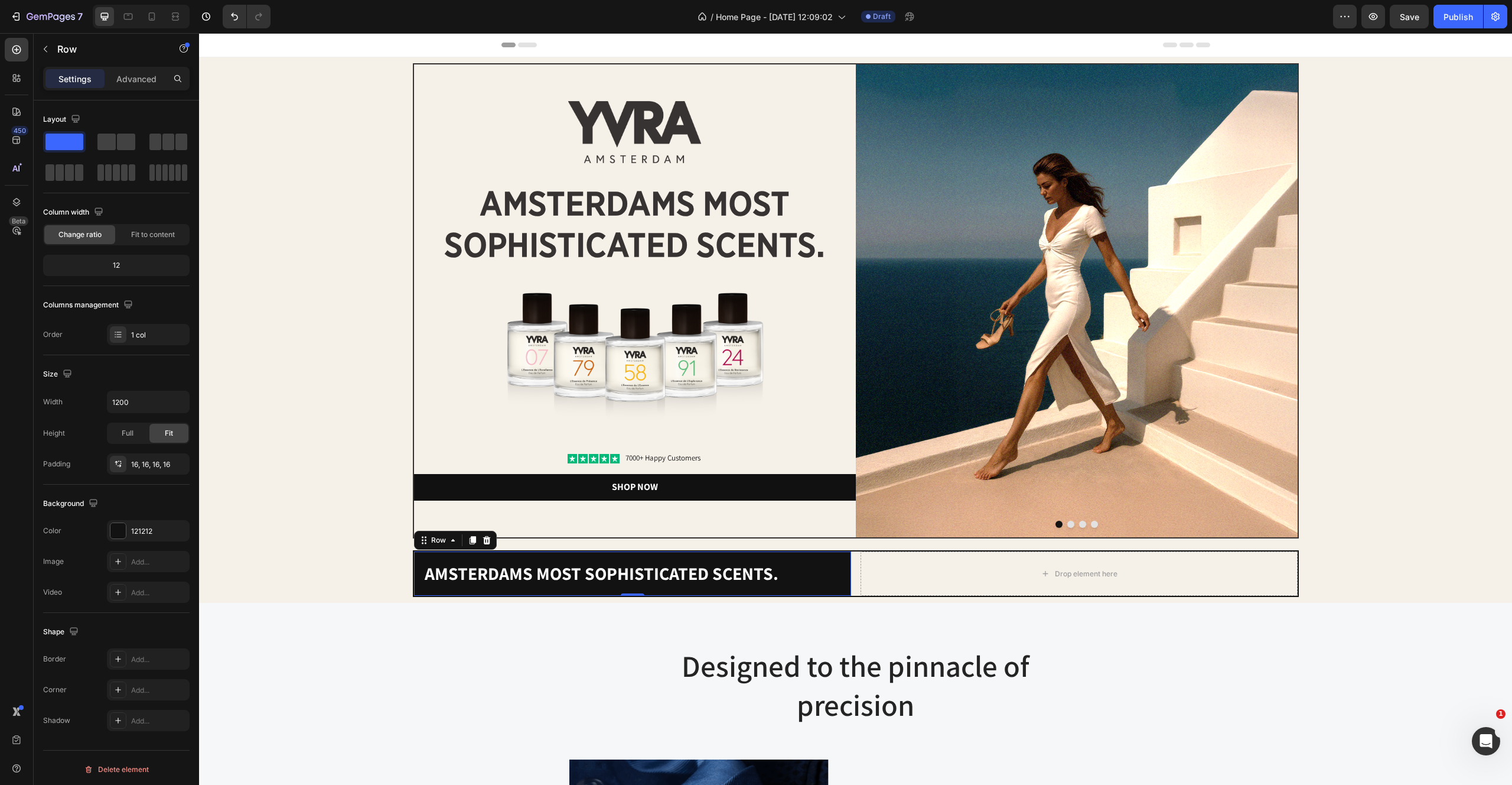
click at [732, 572] on p "amsterdams most sophisticated scents." at bounding box center [633, 574] width 416 height 23
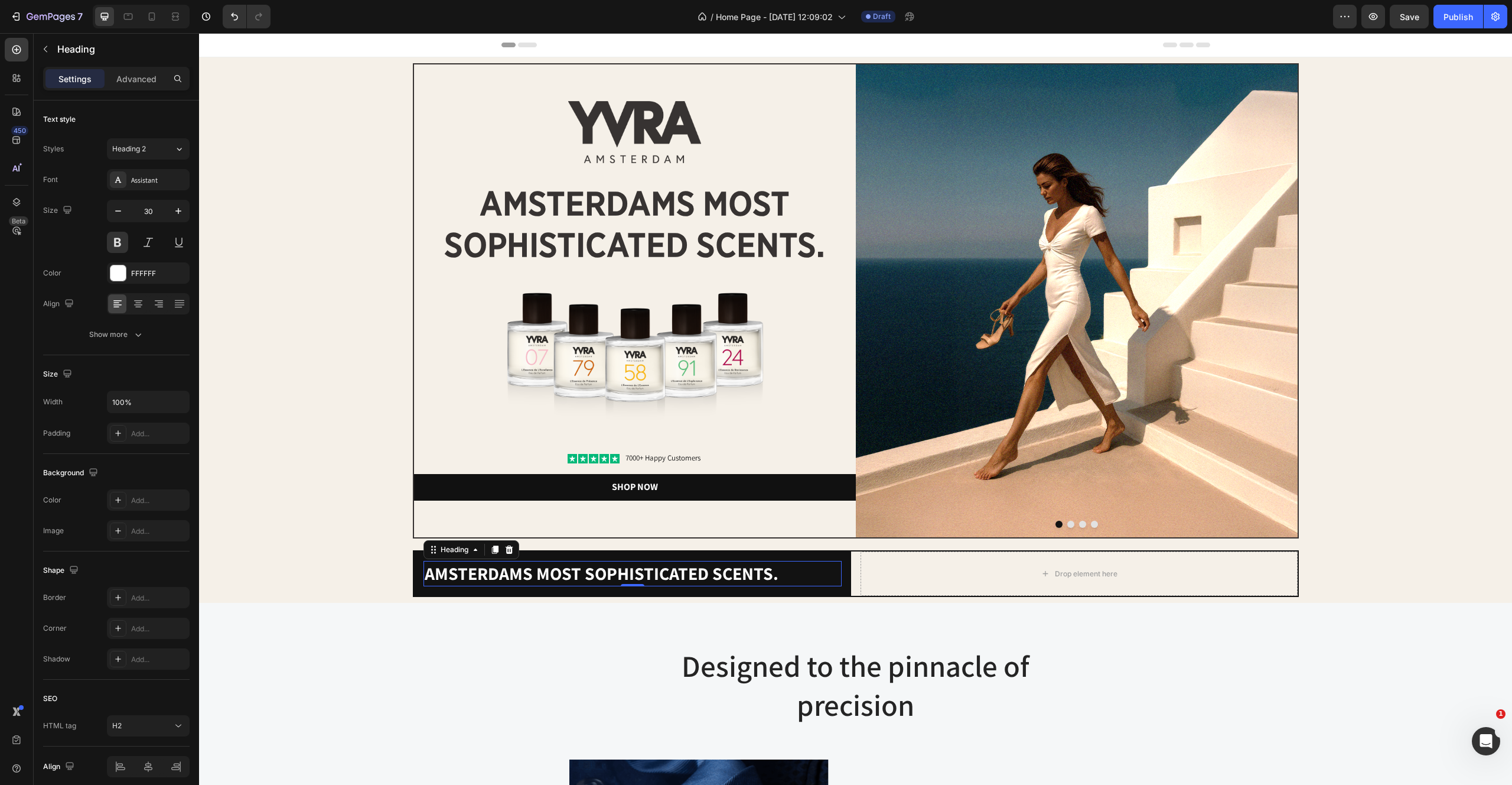
click at [732, 572] on p "amsterdams most sophisticated scents." at bounding box center [633, 574] width 416 height 23
click at [449, 579] on p "Het" at bounding box center [633, 574] width 416 height 23
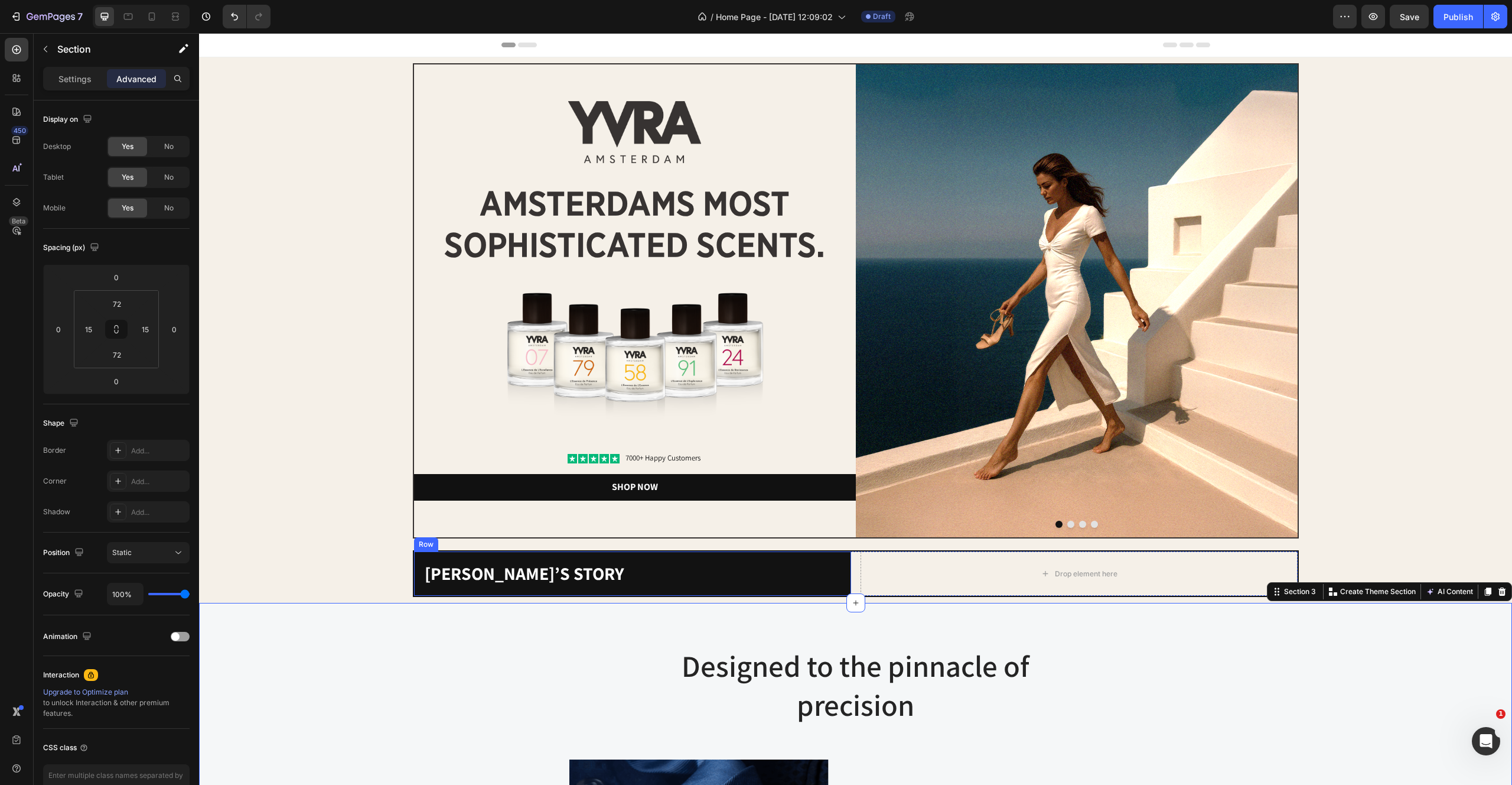
click at [554, 576] on p "[PERSON_NAME]’s story" at bounding box center [633, 574] width 416 height 23
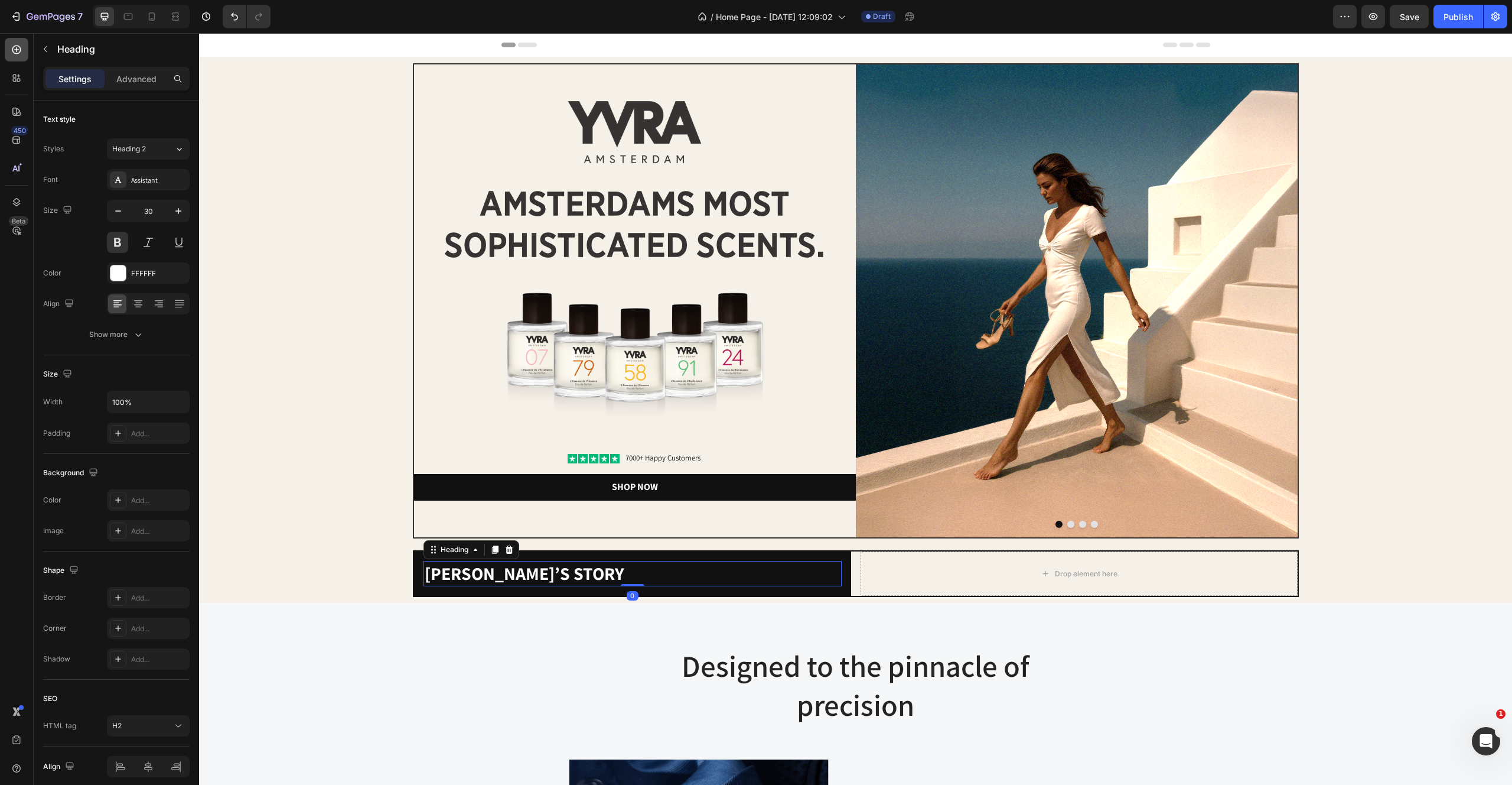
click at [19, 50] on icon at bounding box center [17, 50] width 12 height 12
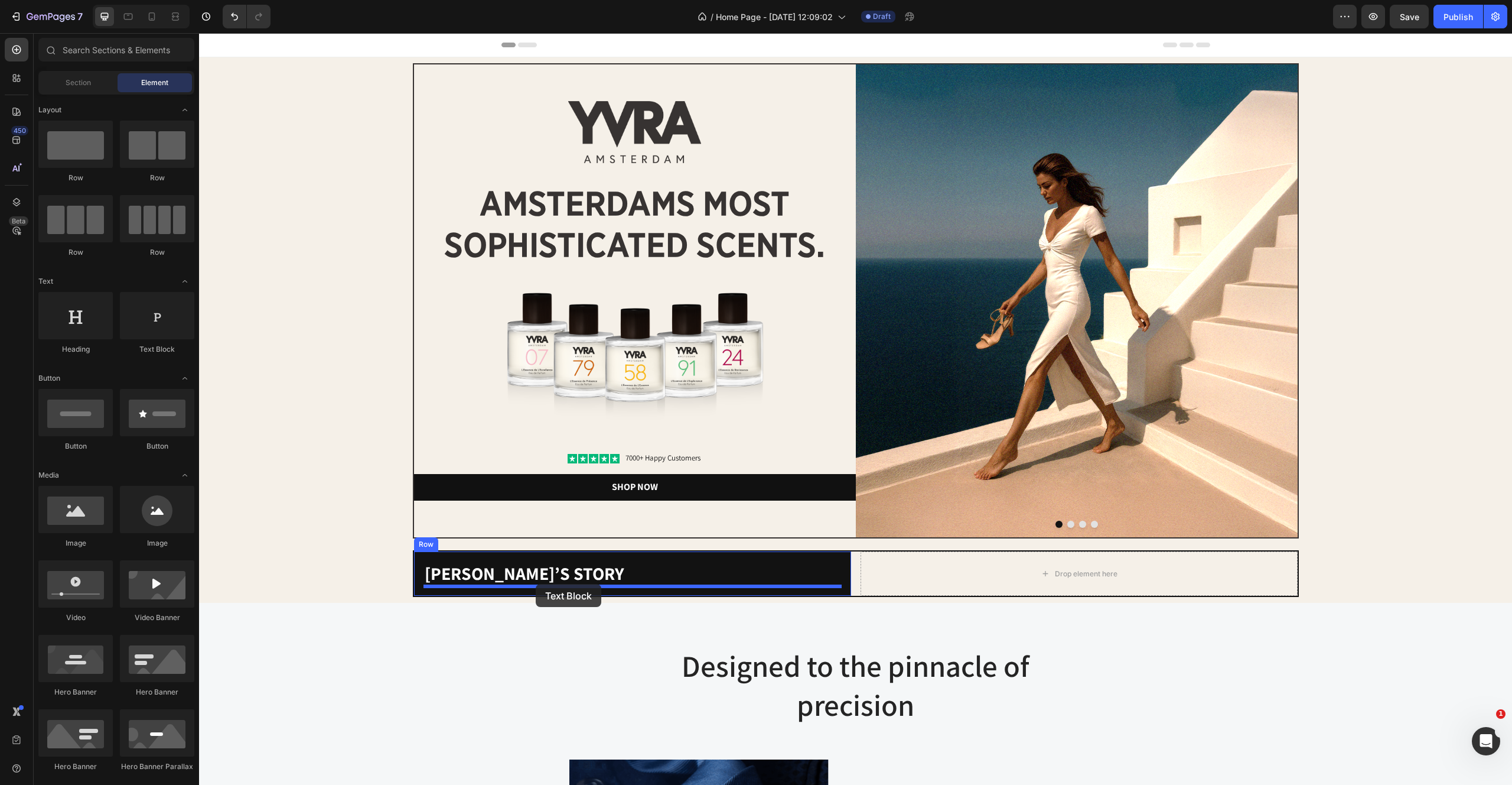
drag, startPoint x: 363, startPoint y: 345, endPoint x: 536, endPoint y: 584, distance: 295.0
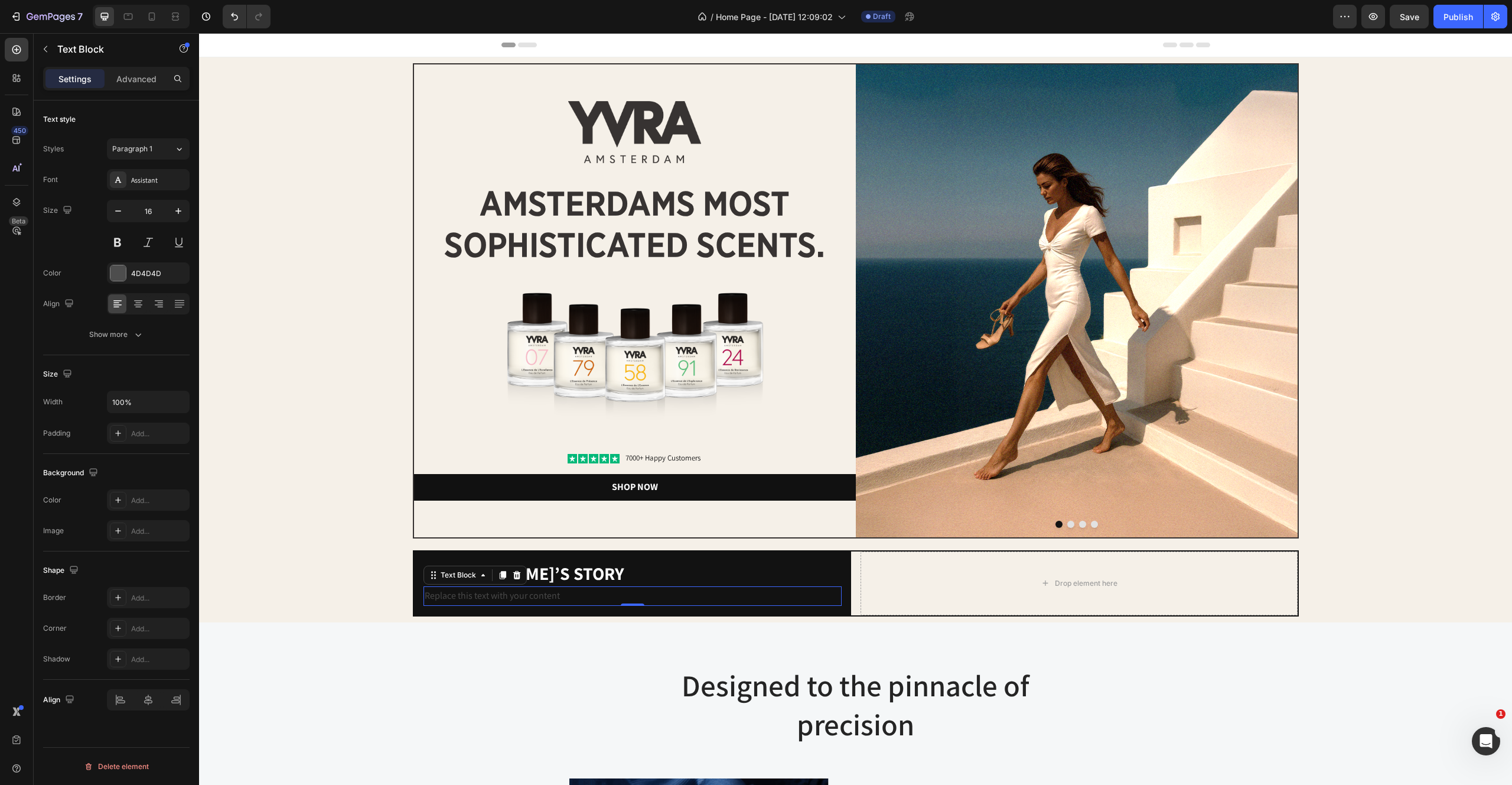
click at [527, 595] on div "Replace this text with your content" at bounding box center [633, 596] width 418 height 20
click at [527, 595] on p "Replace this text with your content" at bounding box center [633, 596] width 416 height 17
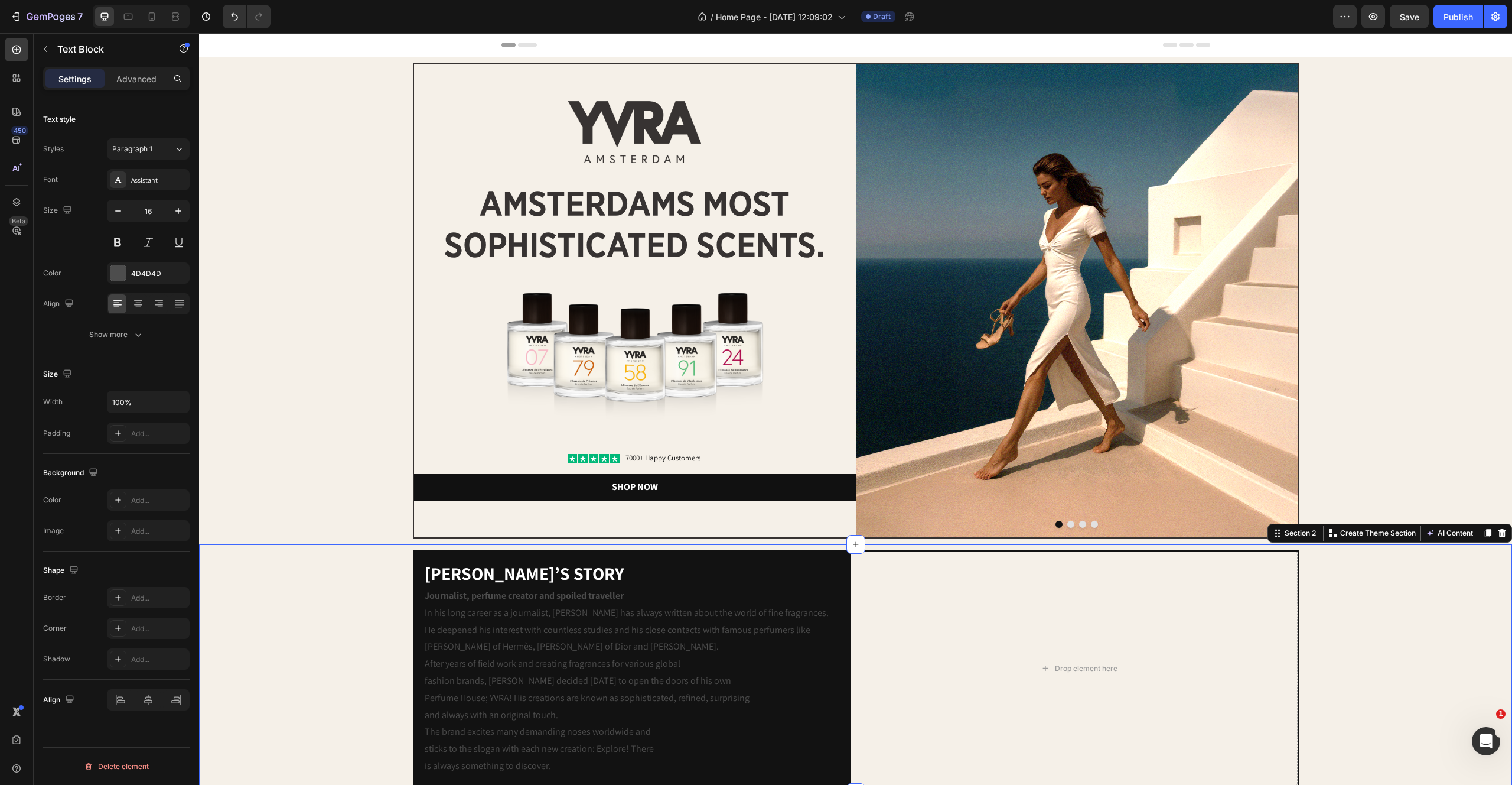
click at [390, 689] on div "Yvo’s story Heading Journalist, perfume creator and spoiled traveller In his lo…" at bounding box center [855, 668] width 1301 height 236
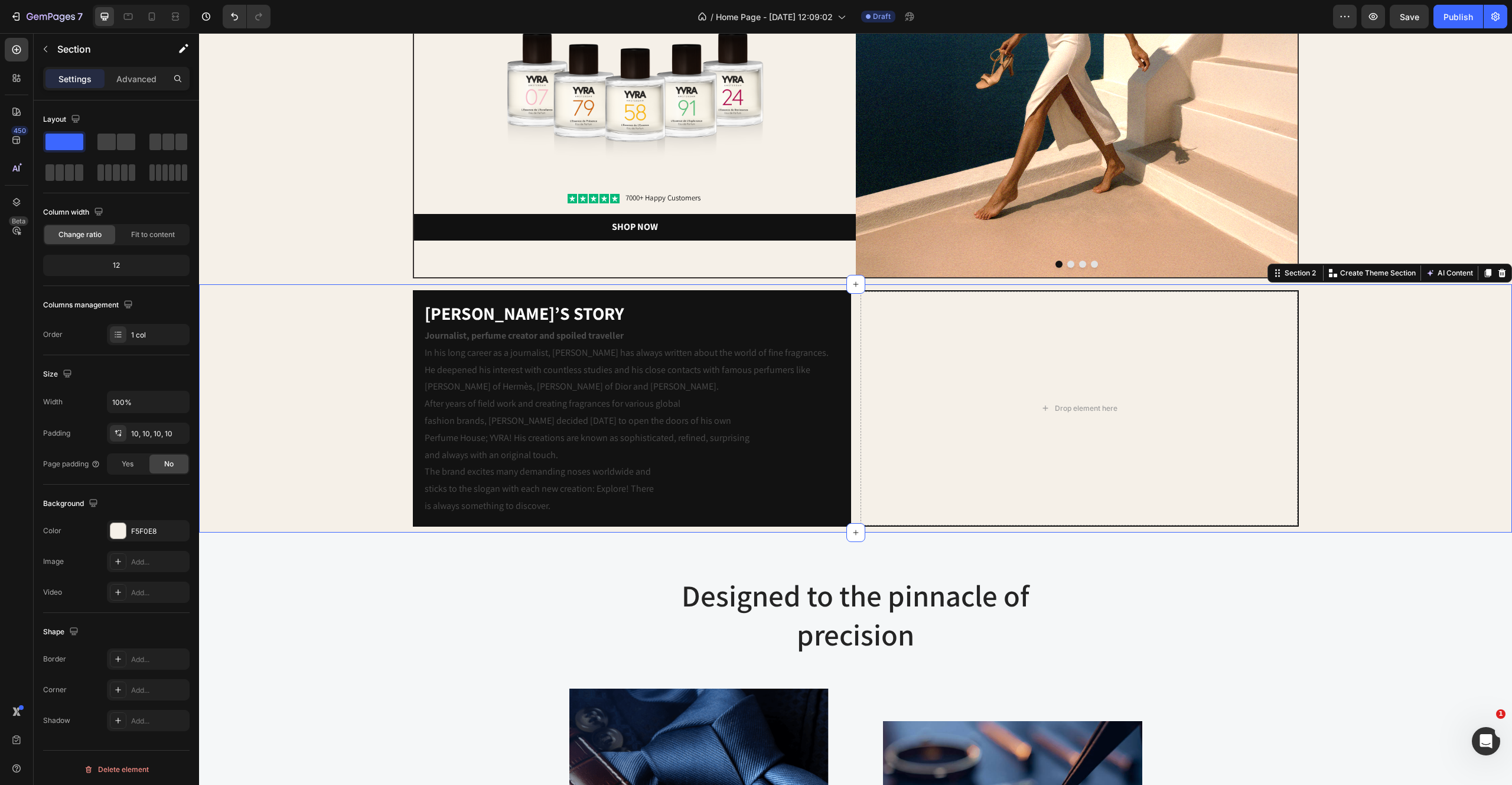
scroll to position [361, 0]
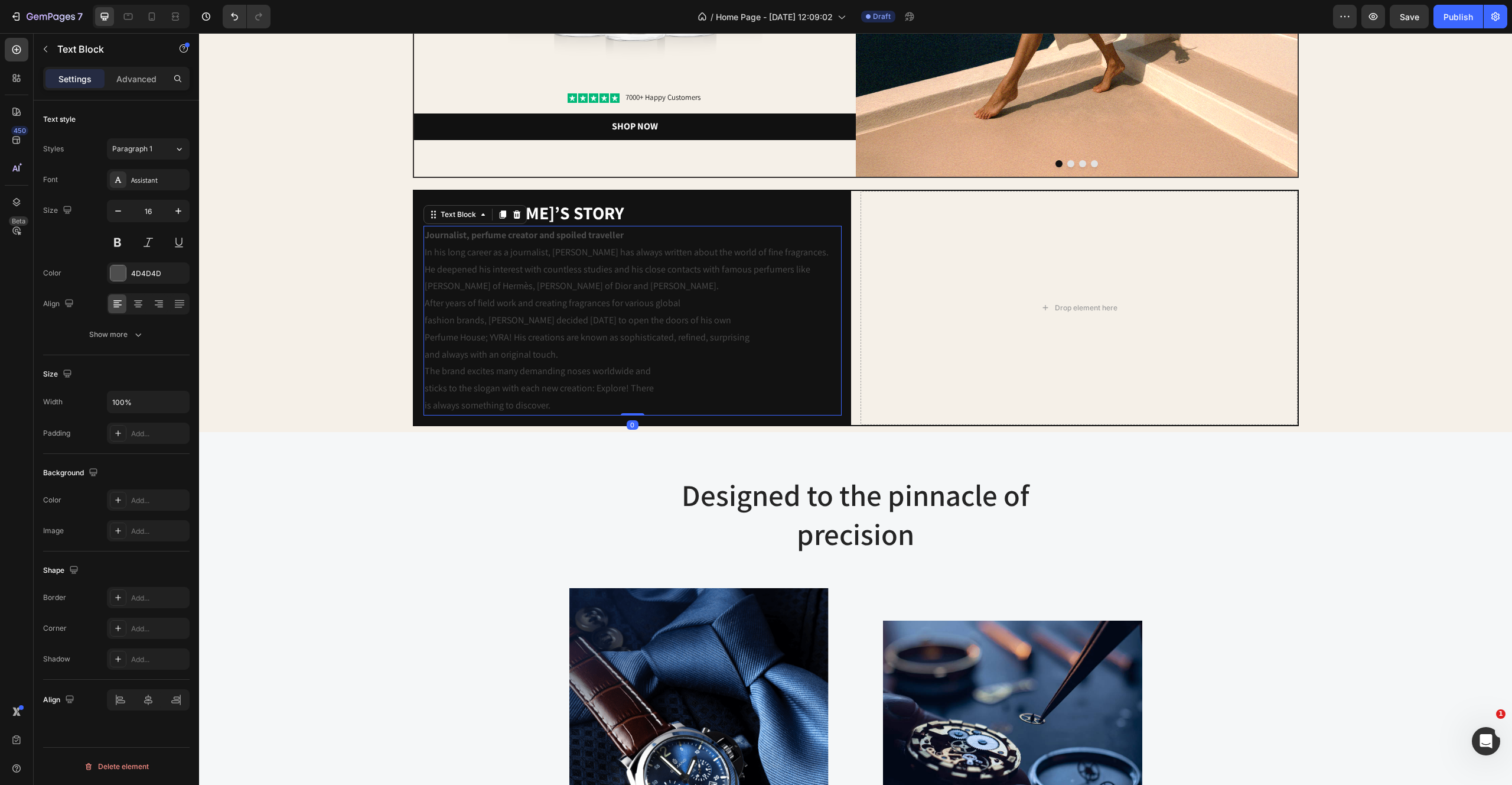
click at [538, 362] on p "After years of field work and creating fragrances for various global fashion br…" at bounding box center [633, 329] width 416 height 68
click at [116, 271] on div at bounding box center [118, 273] width 15 height 15
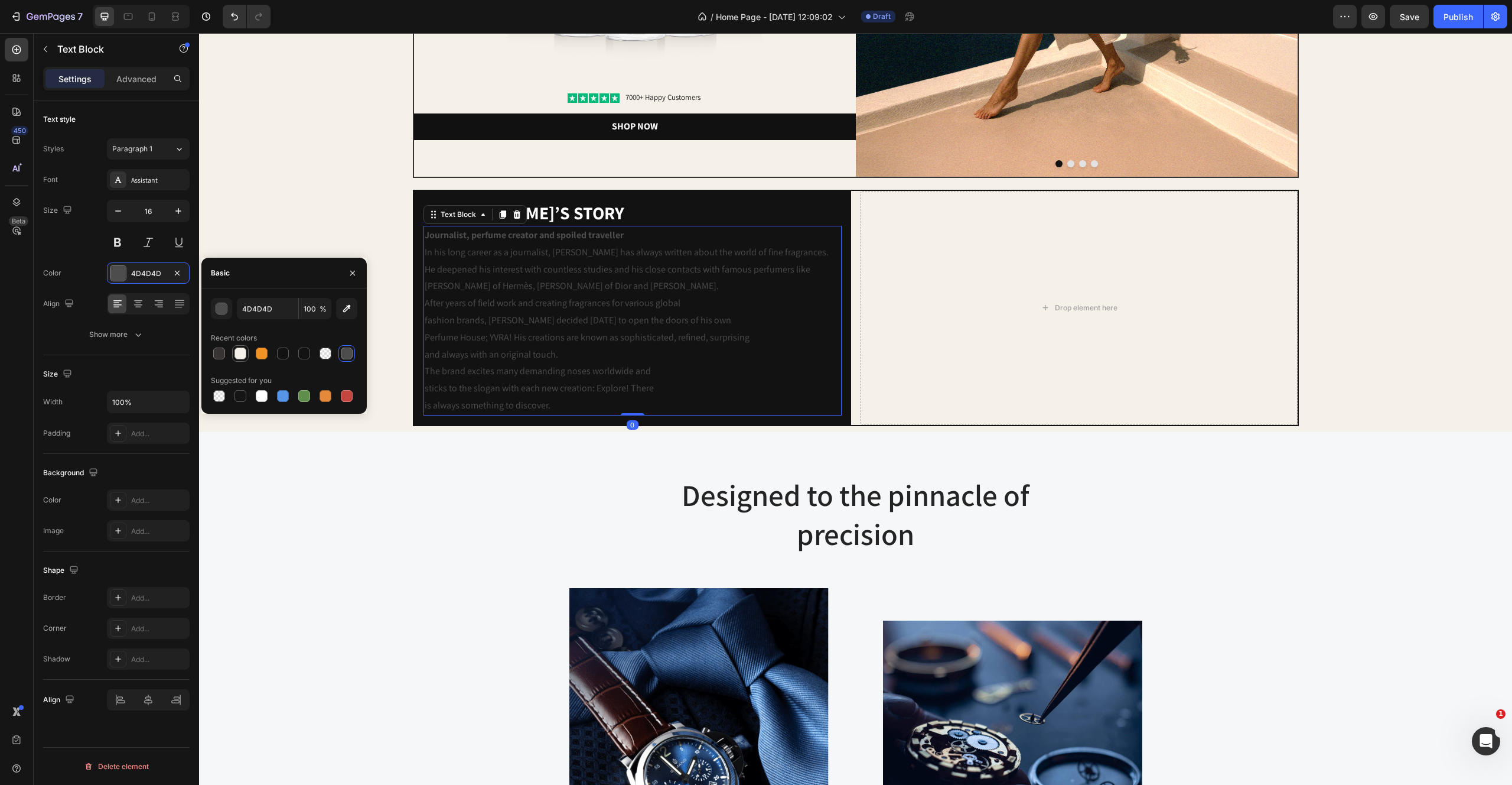
click at [241, 355] on div at bounding box center [241, 354] width 12 height 12
type input "F5F0E8"
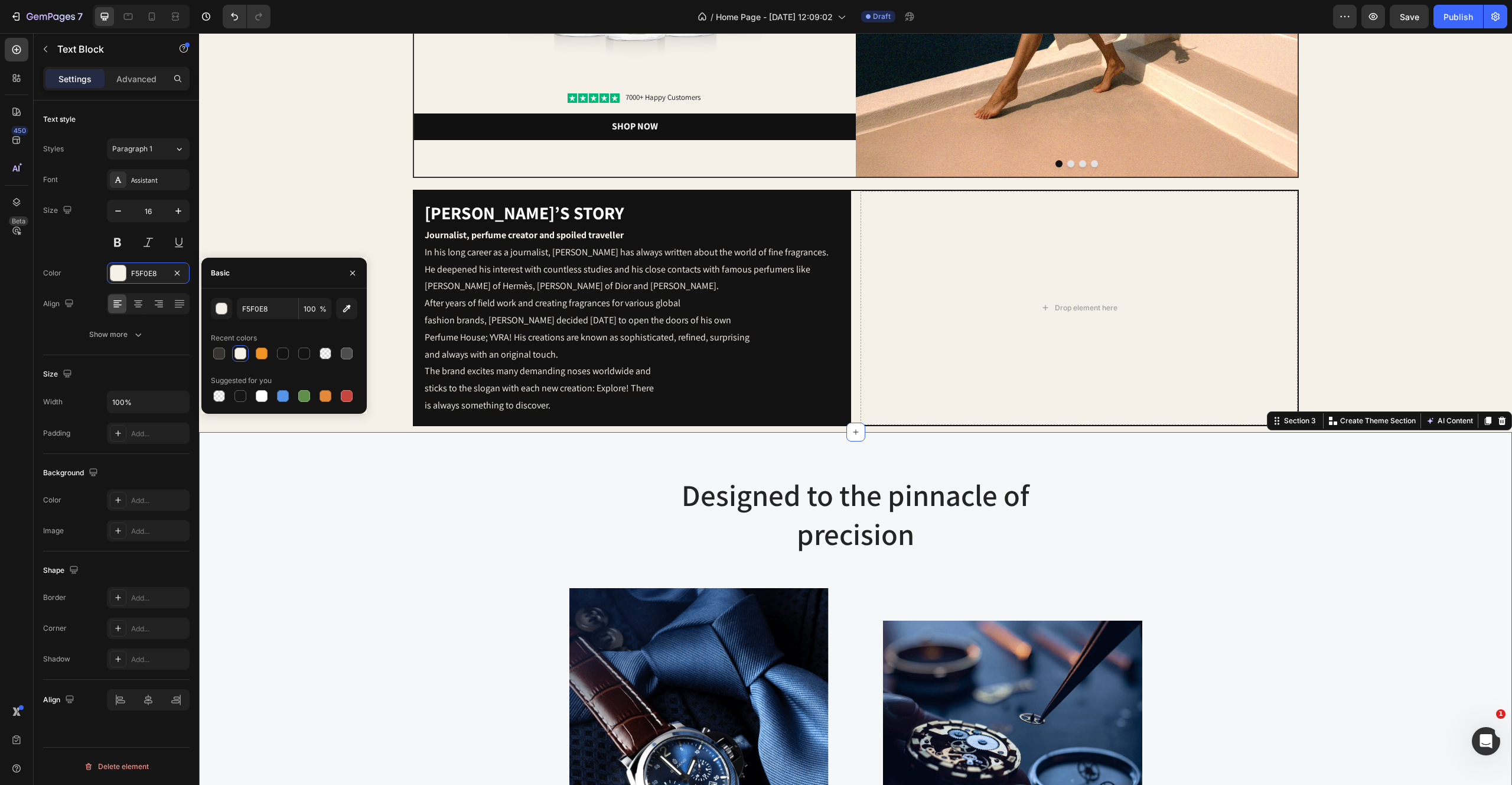
click at [471, 635] on div "Designed to the pinnacle of precision Heading Row Image Image At Gemand, the ma…" at bounding box center [855, 692] width 1295 height 434
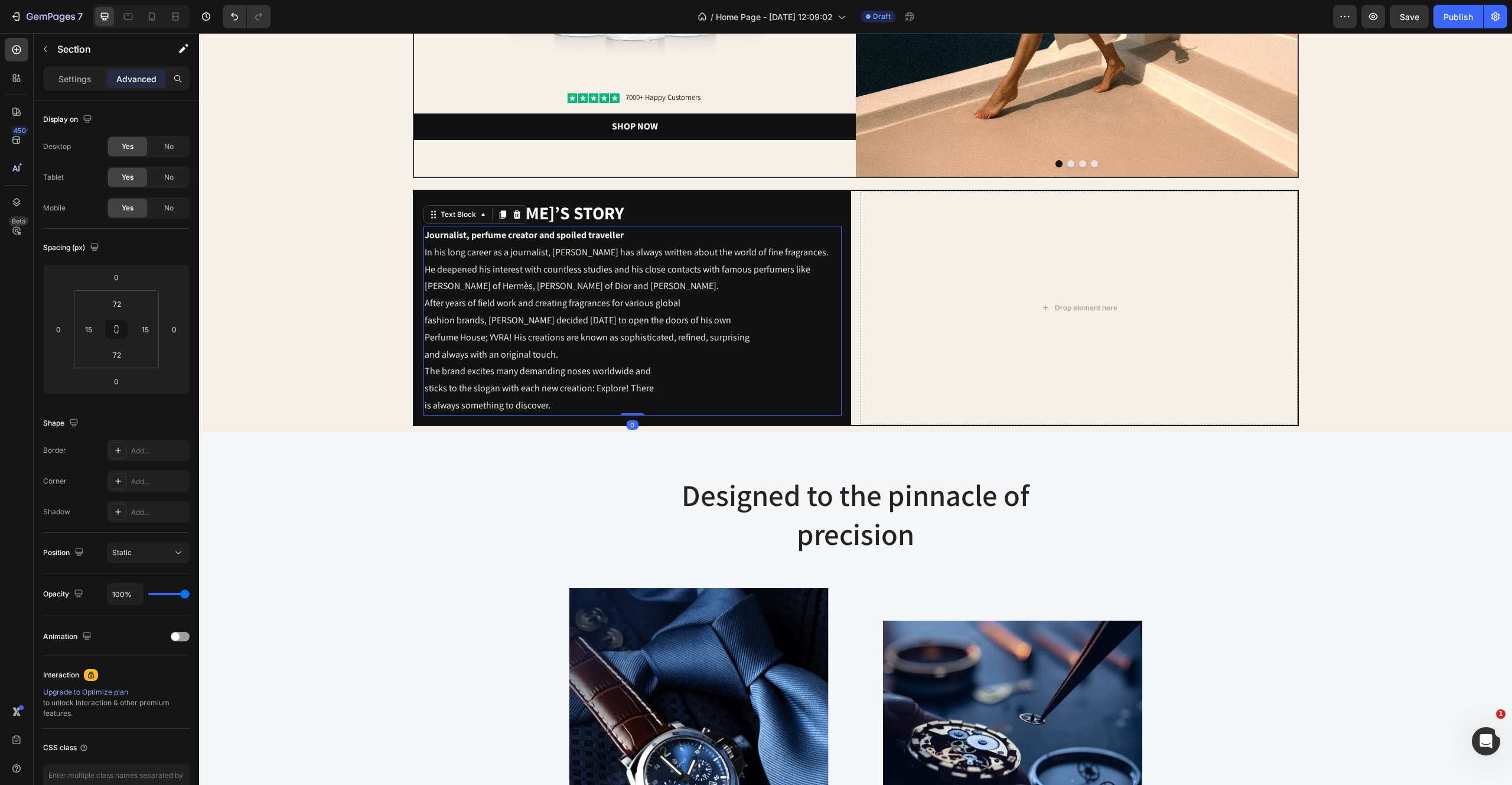
click at [557, 325] on p "After years of field work and creating fragrances for various global fashion br…" at bounding box center [633, 329] width 416 height 68
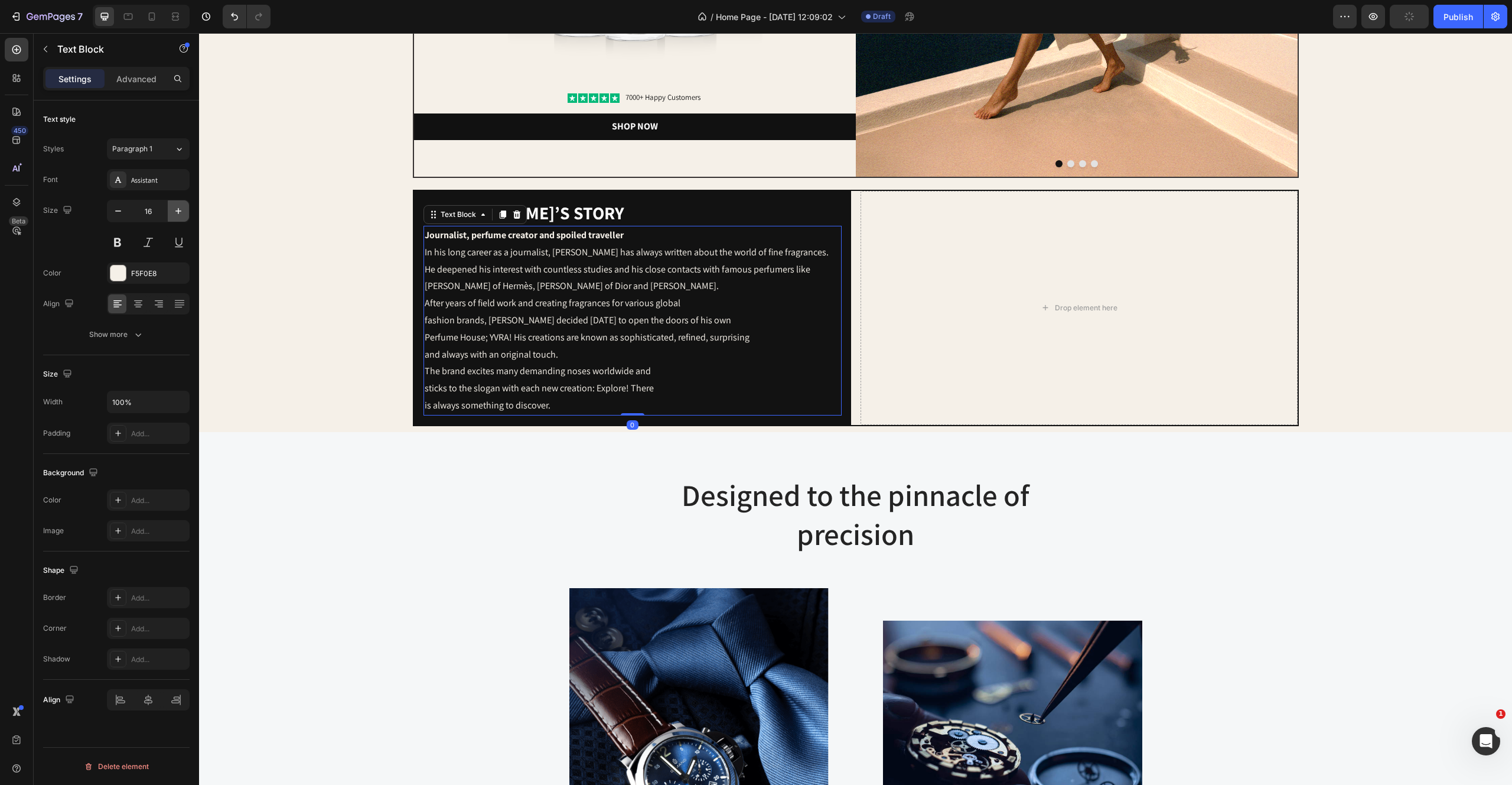
click at [175, 210] on icon "button" at bounding box center [178, 211] width 12 height 12
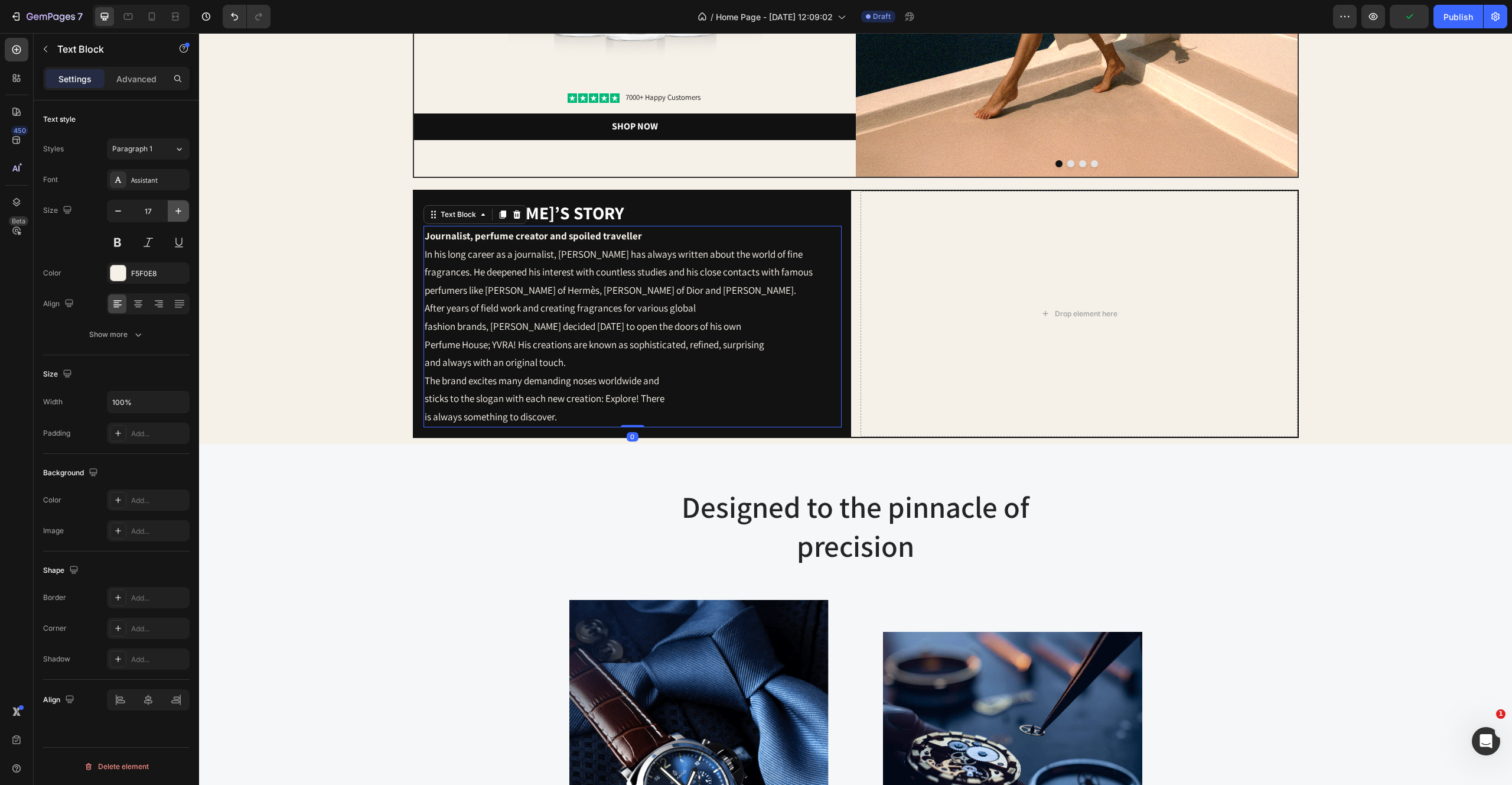
click at [175, 210] on icon "button" at bounding box center [178, 211] width 12 height 12
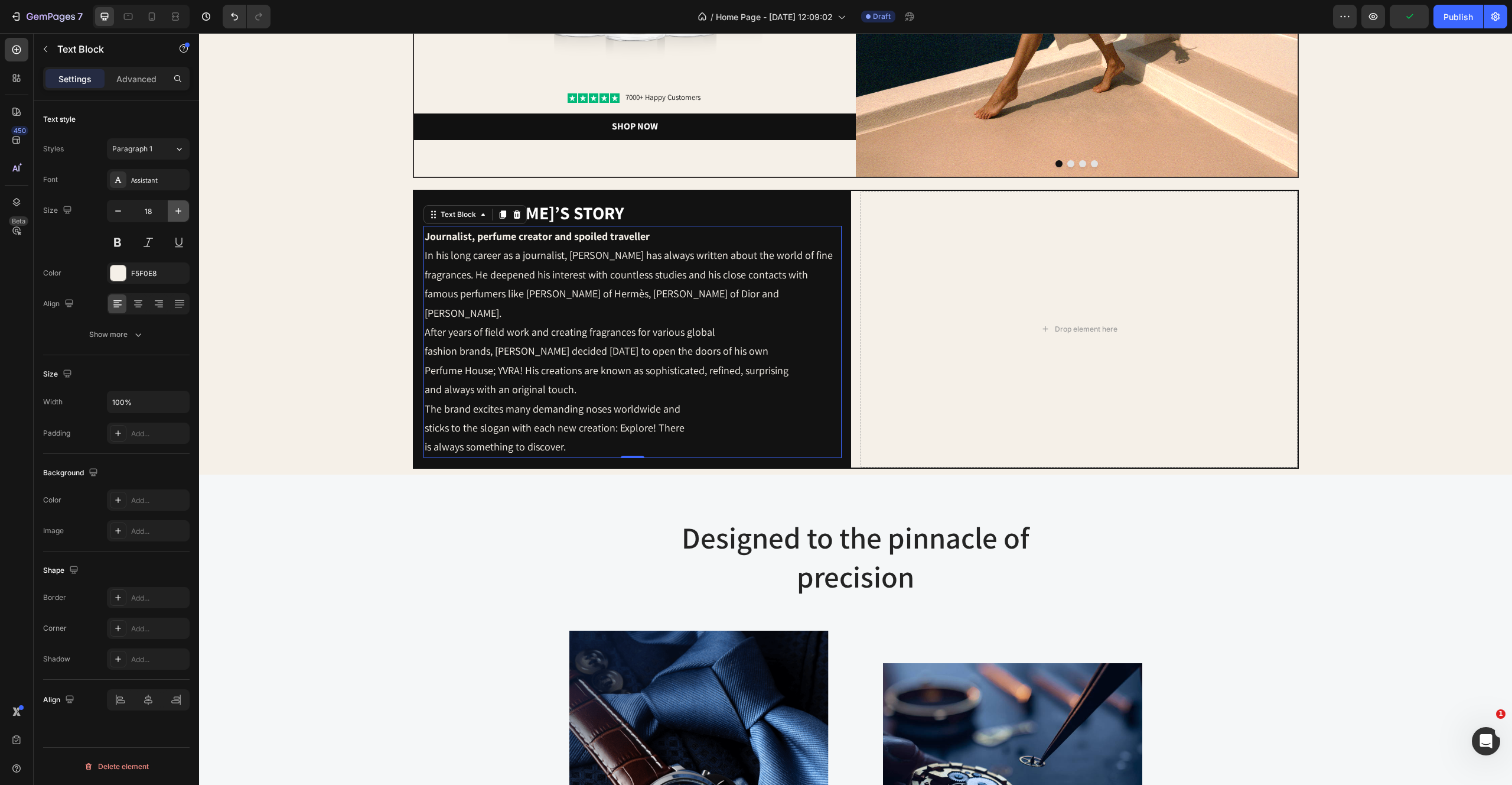
click at [175, 210] on icon "button" at bounding box center [178, 211] width 12 height 12
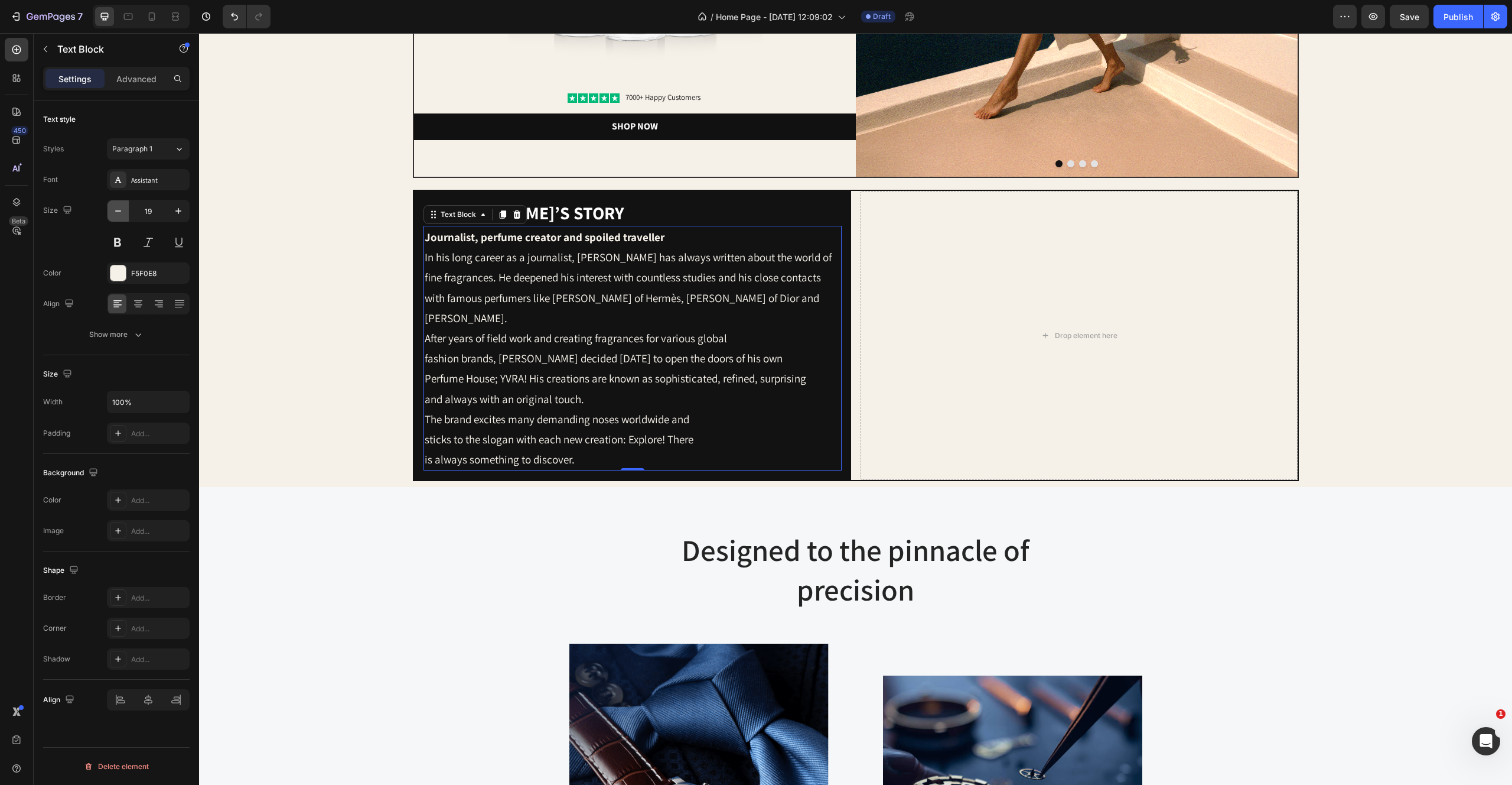
click at [120, 211] on icon "button" at bounding box center [118, 211] width 12 height 12
type input "18"
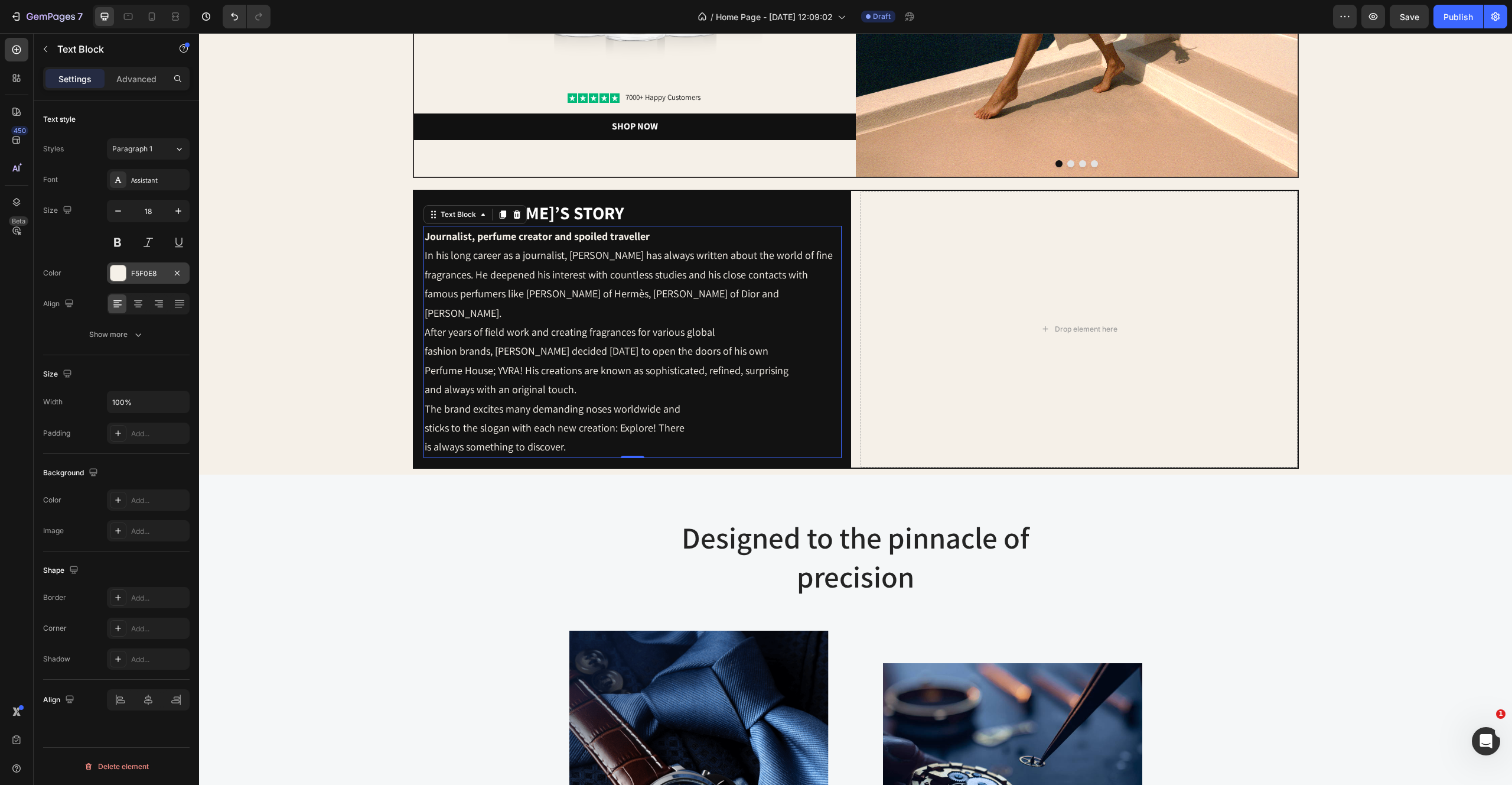
click at [120, 274] on div at bounding box center [118, 273] width 15 height 15
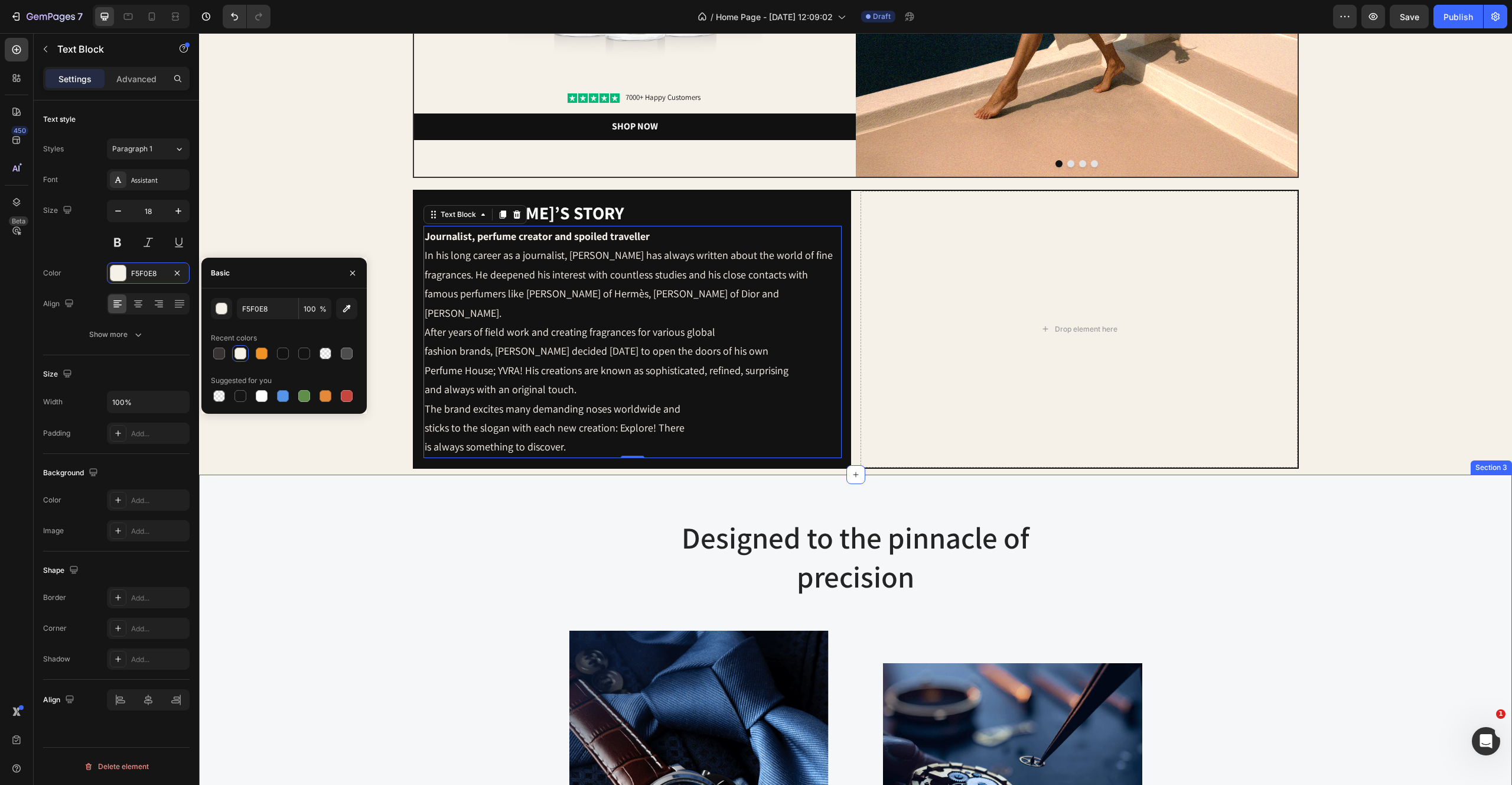
click at [430, 663] on div "Designed to the pinnacle of precision Heading Row Image Image At Gemand, the ma…" at bounding box center [855, 734] width 1295 height 434
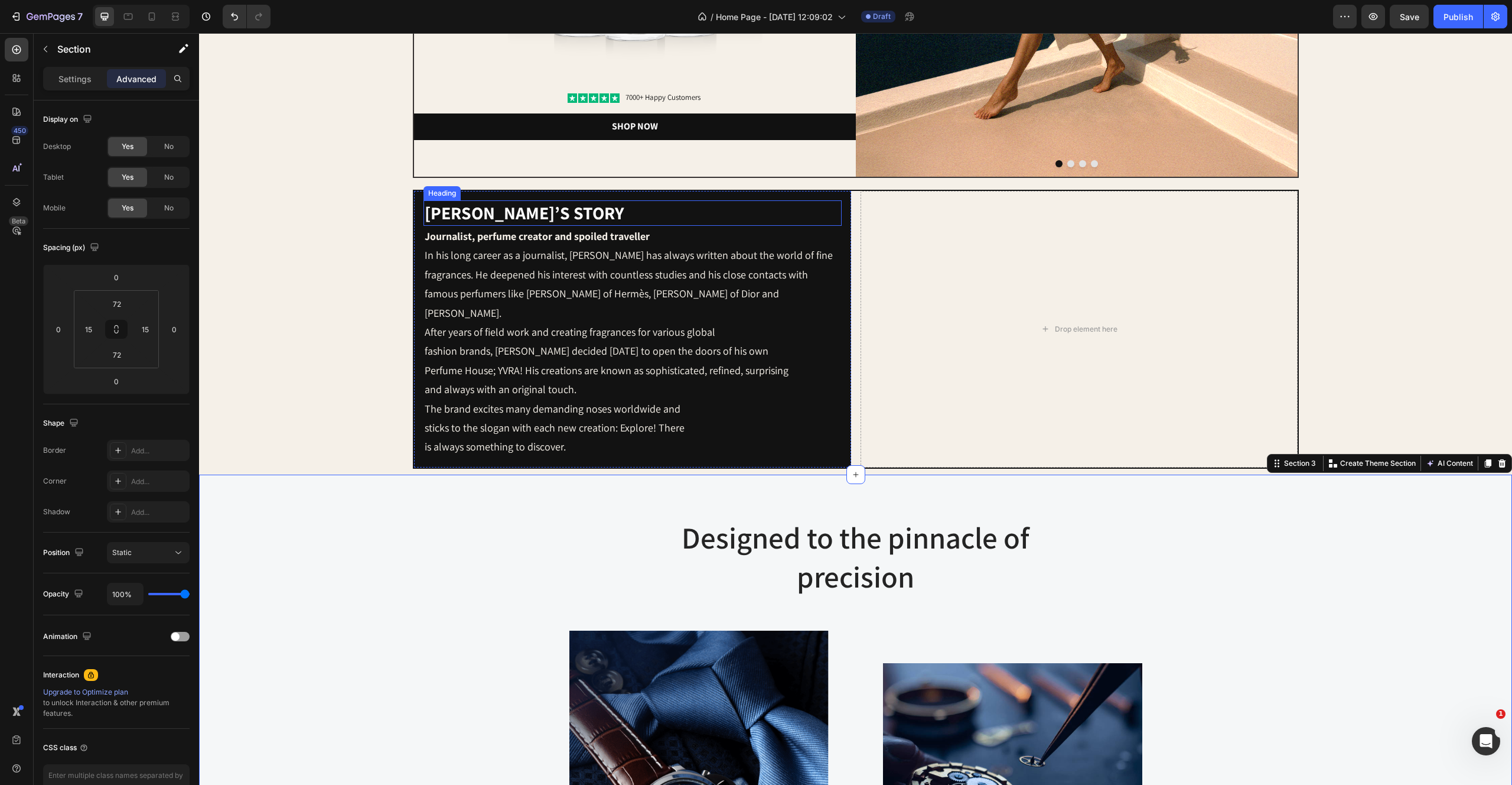
click at [694, 212] on p "[PERSON_NAME]’s story" at bounding box center [633, 213] width 416 height 23
click at [402, 655] on div "Designed to the pinnacle of precision Heading Row Image Image At Gemand, the ma…" at bounding box center [855, 734] width 1295 height 434
click at [976, 303] on div "Drop element here" at bounding box center [1079, 329] width 437 height 276
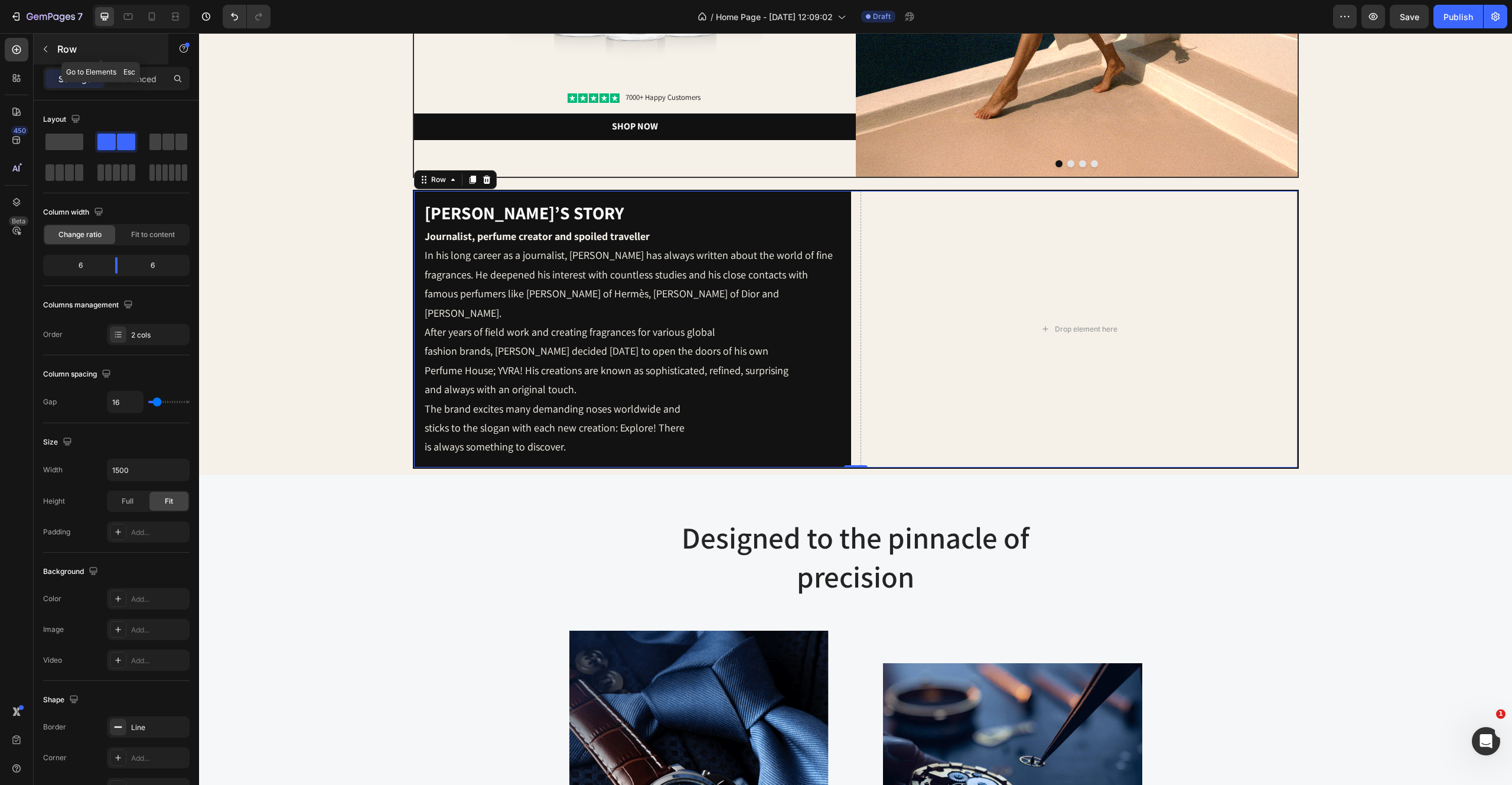
click at [51, 50] on button "button" at bounding box center [45, 49] width 19 height 19
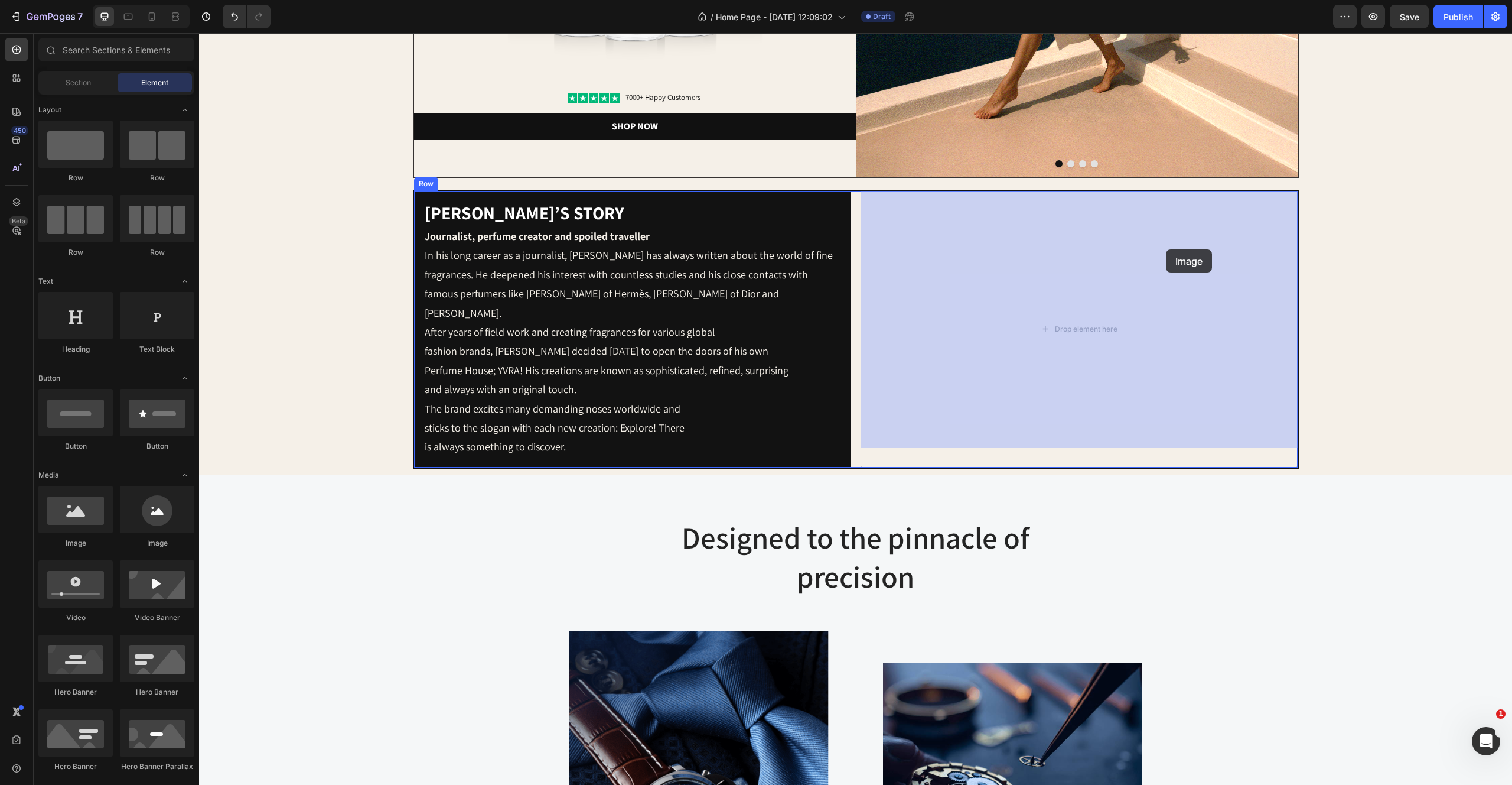
drag, startPoint x: 333, startPoint y: 505, endPoint x: 1164, endPoint y: 251, distance: 869.0
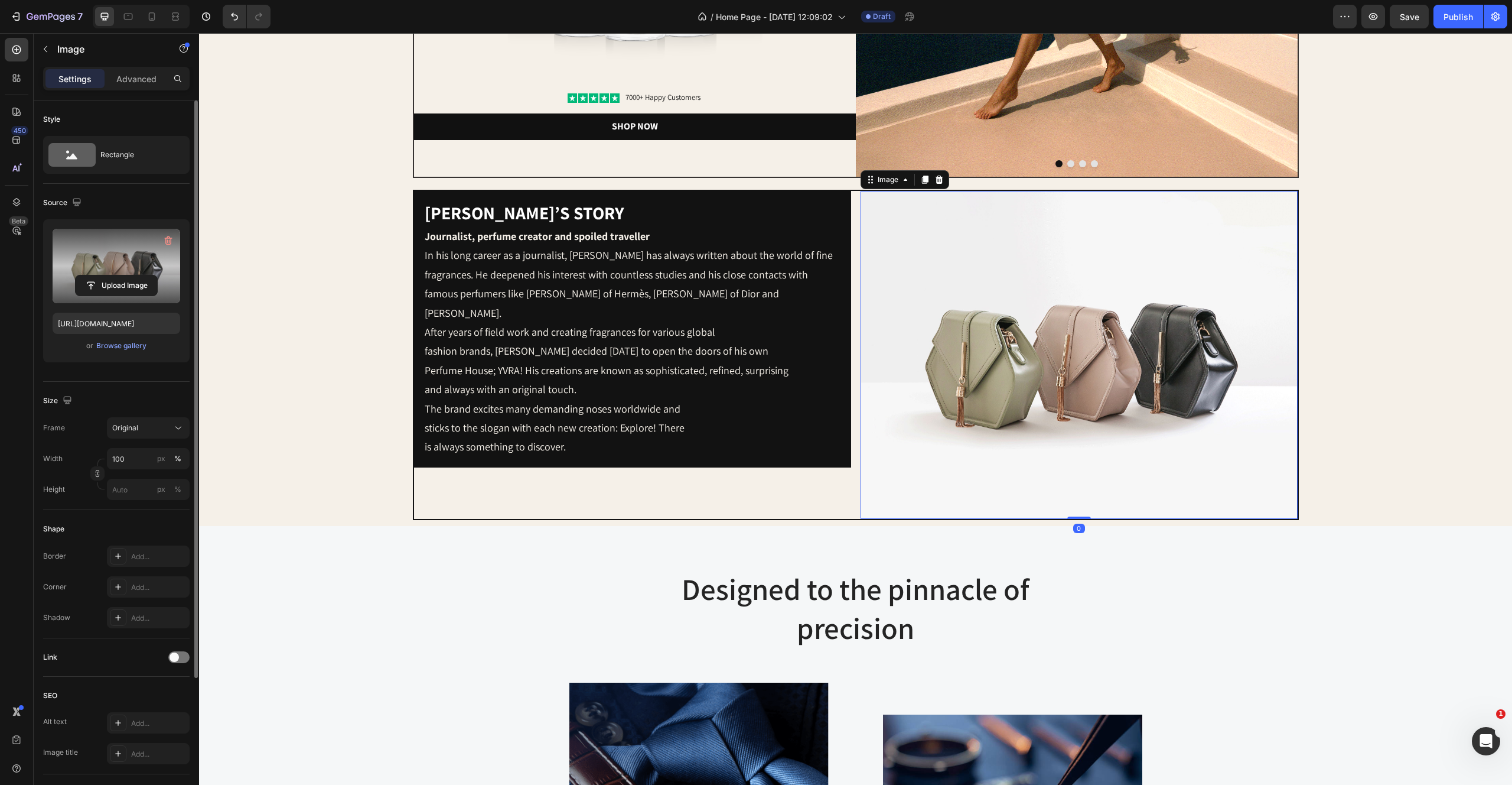
click at [156, 263] on label at bounding box center [117, 266] width 128 height 75
click at [156, 275] on input "file" at bounding box center [117, 285] width 81 height 20
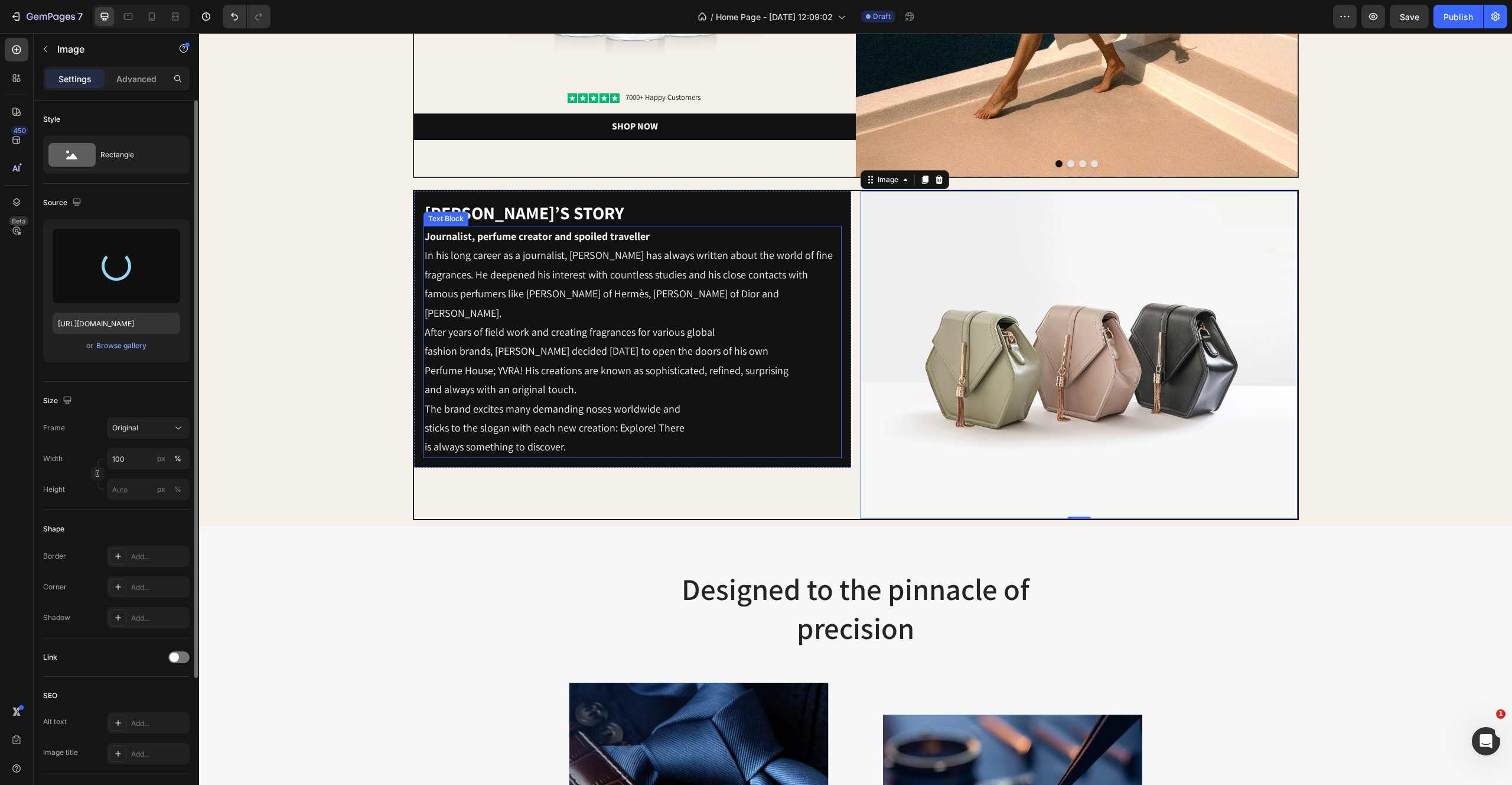
type input "[URL][DOMAIN_NAME]"
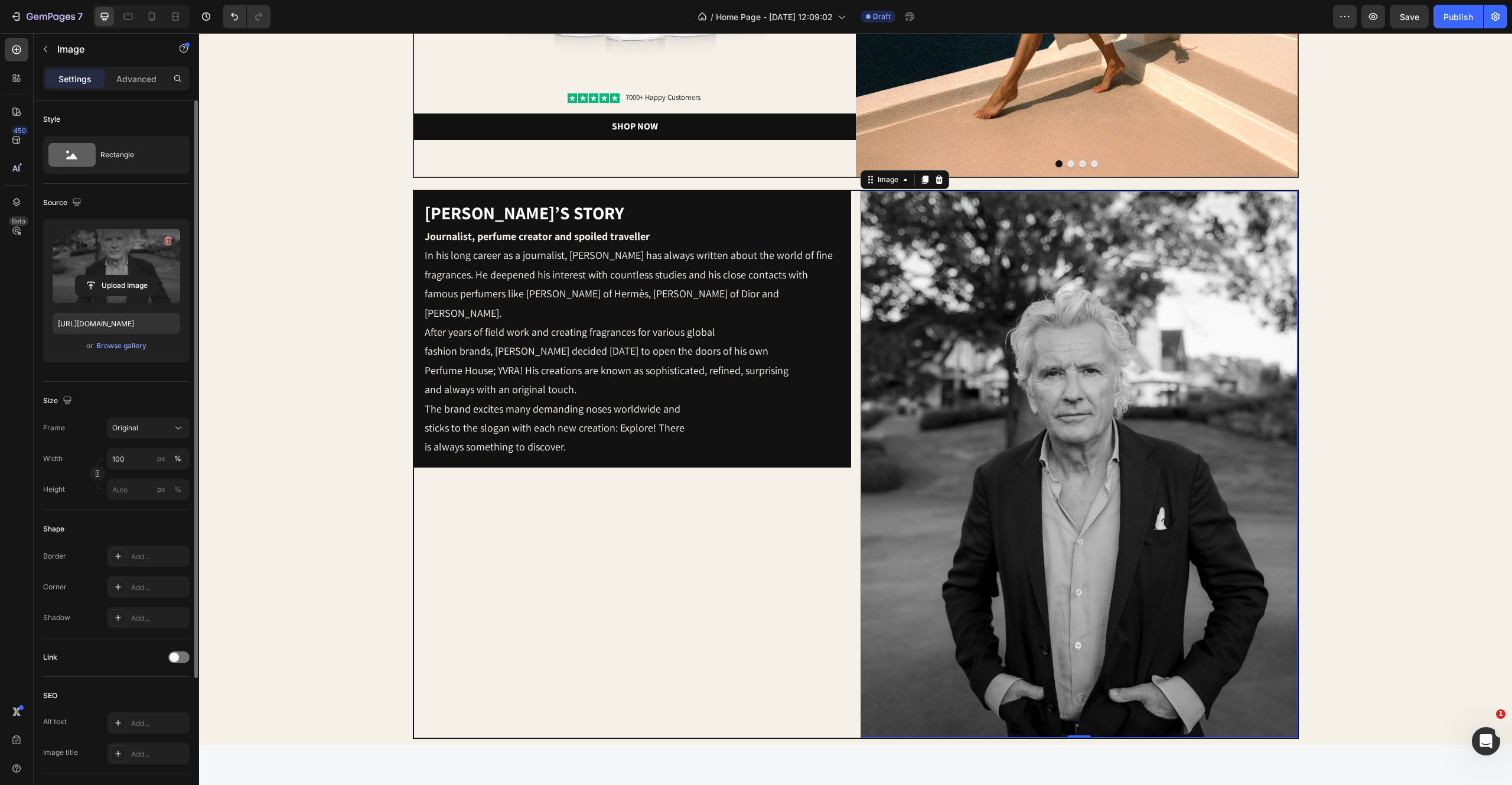
click at [975, 332] on img at bounding box center [1079, 464] width 437 height 546
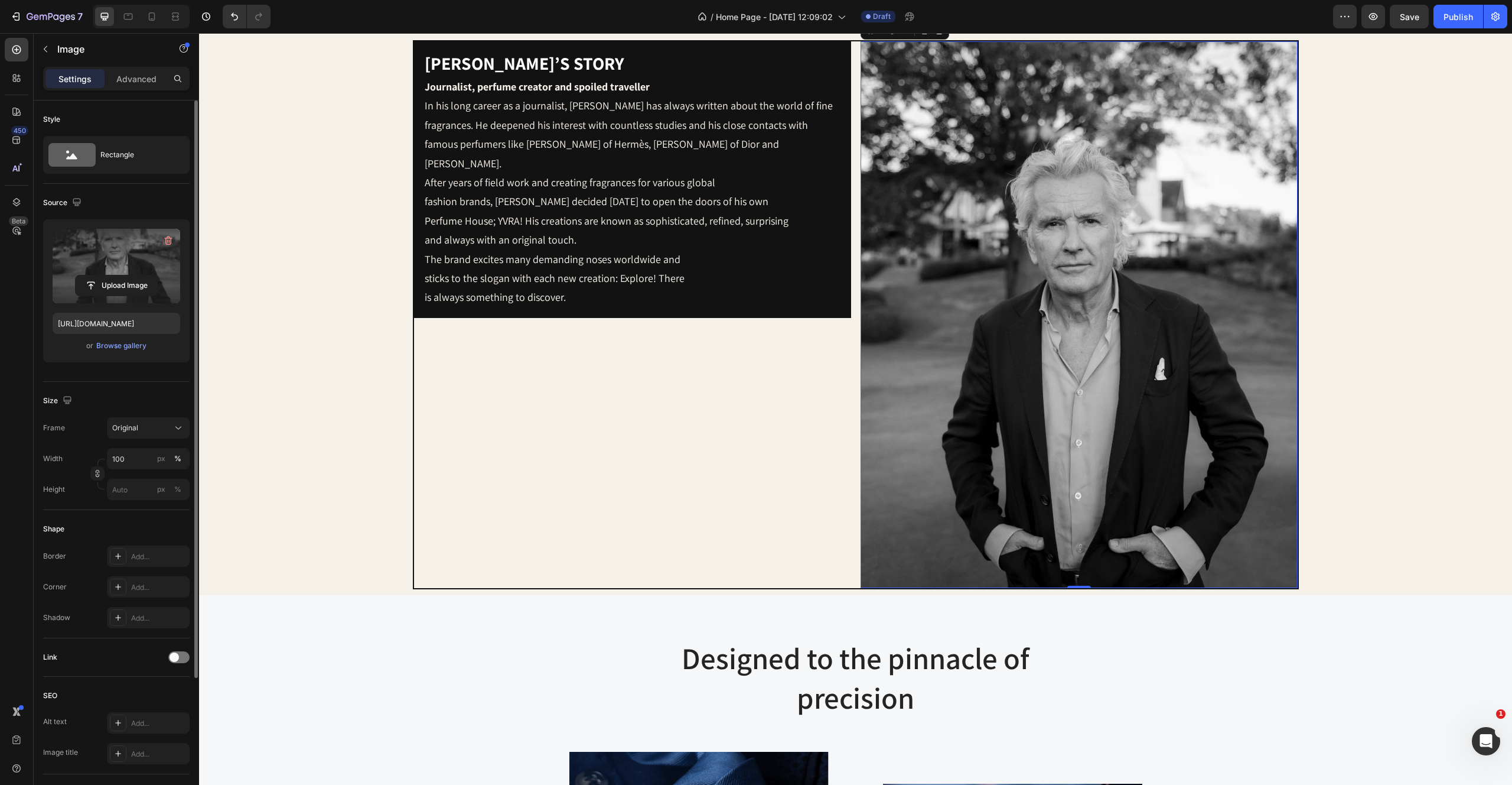
scroll to position [508, 0]
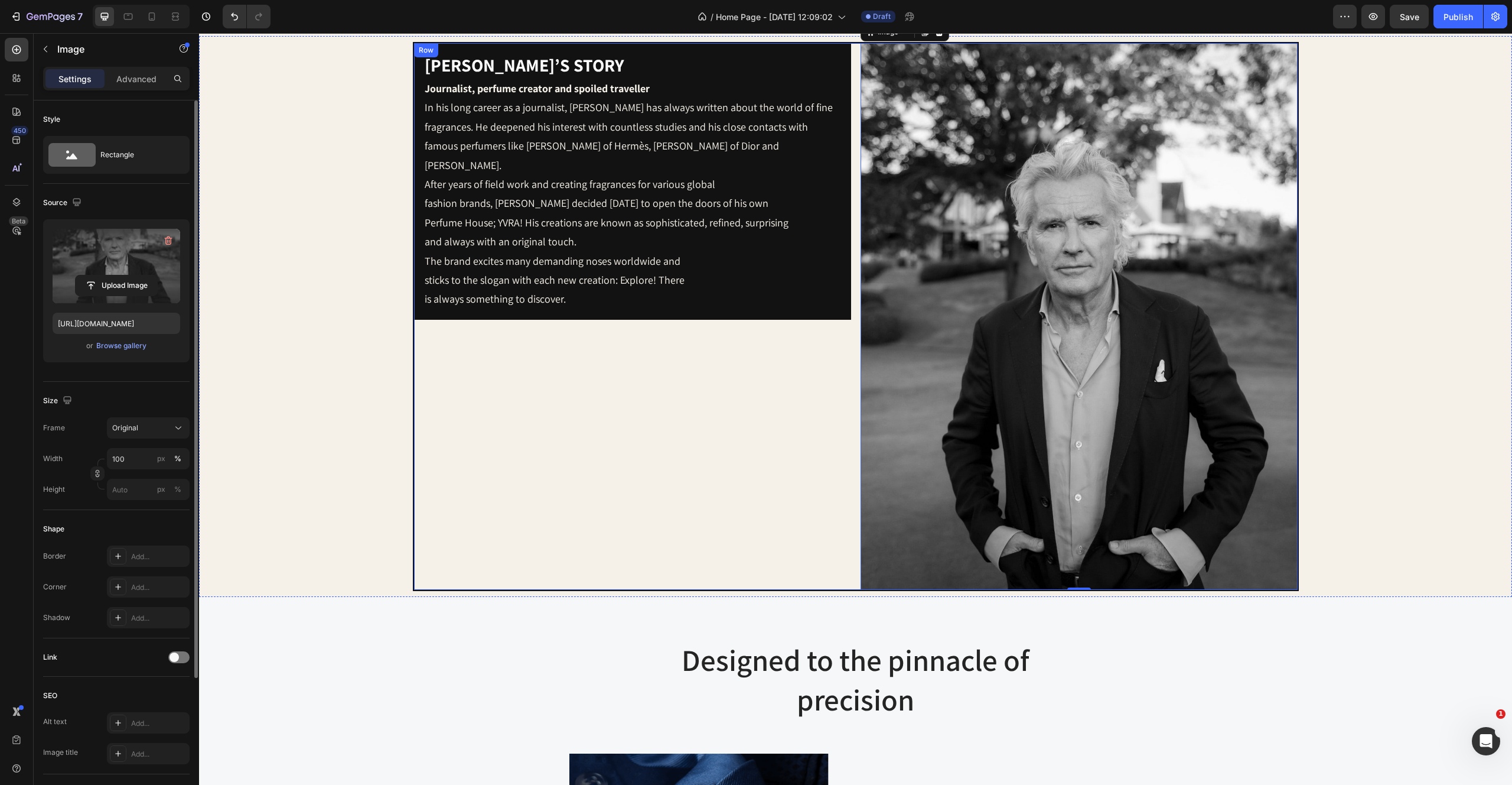
click at [770, 300] on div "Yvo’s story Heading Journalist, perfume creator and spoiled traveller In his lo…" at bounding box center [632, 181] width 437 height 276
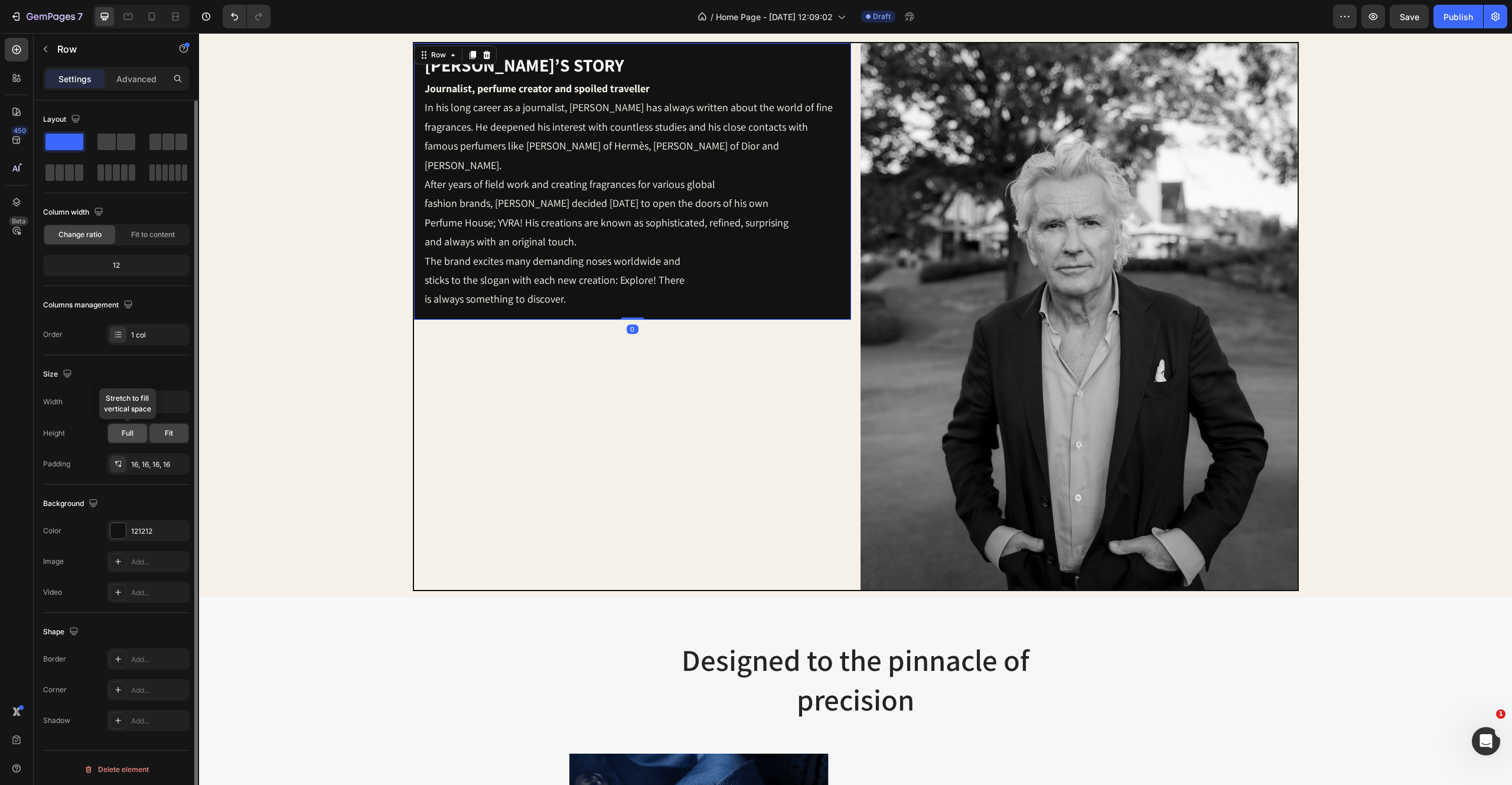
click at [128, 433] on span "Full" at bounding box center [128, 434] width 12 height 11
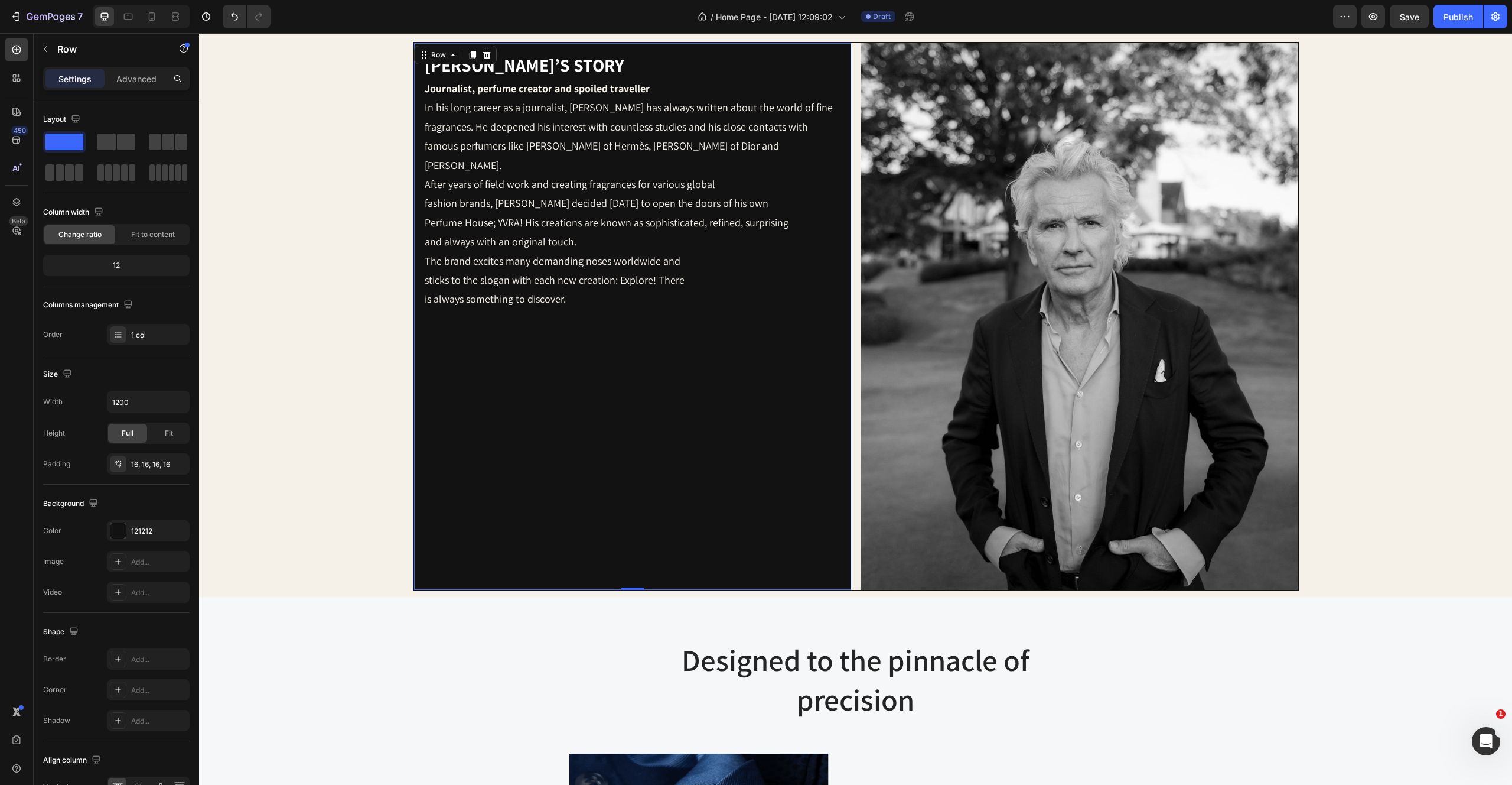
click at [626, 428] on div "Yvo’s story Heading Journalist, perfume creator and spoiled traveller In his lo…" at bounding box center [633, 316] width 418 height 528
click at [658, 48] on div "Yvo’s story Heading Journalist, perfume creator and spoiled traveller In his lo…" at bounding box center [632, 316] width 437 height 546
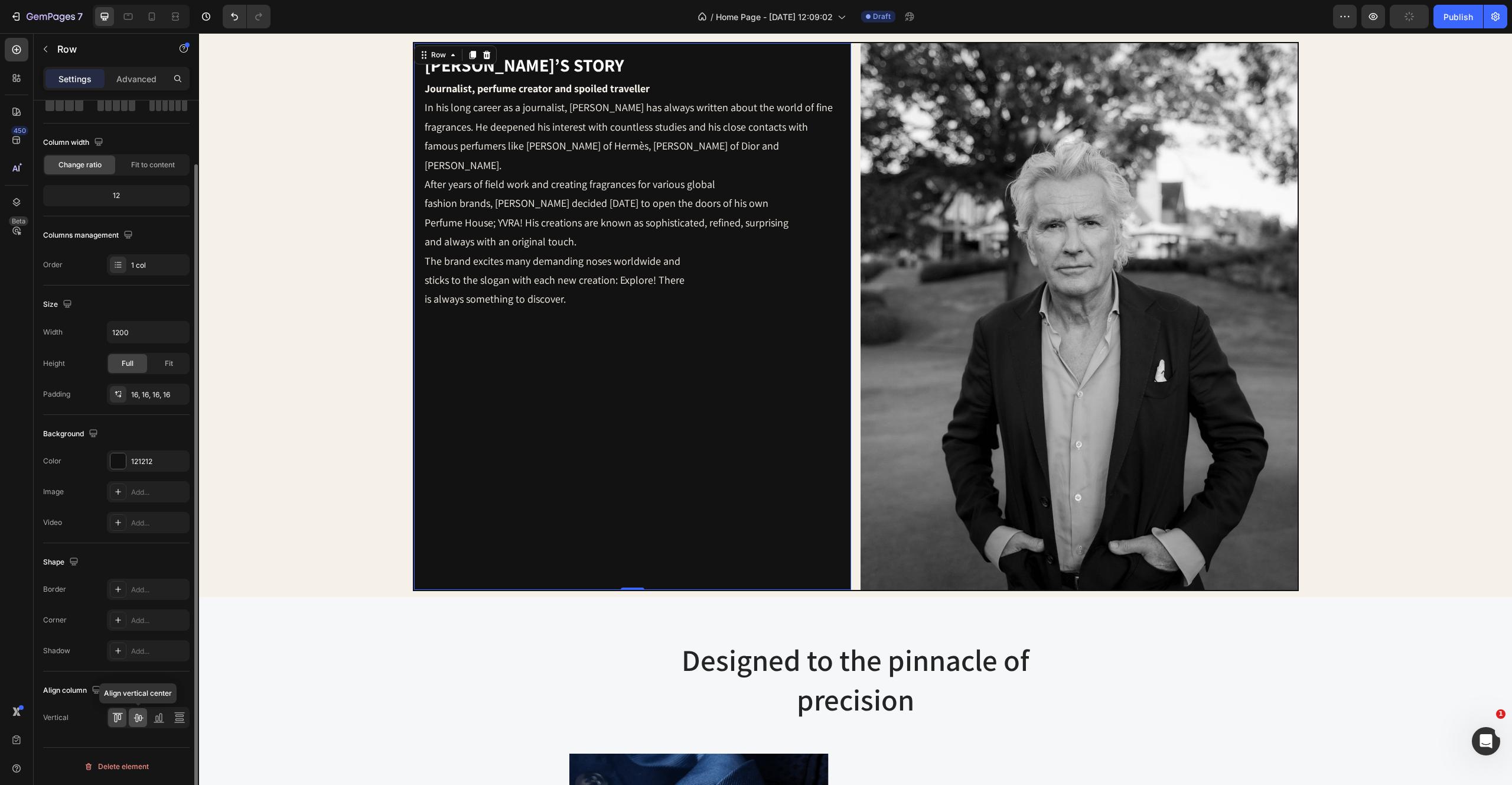
click at [144, 720] on div at bounding box center [138, 717] width 18 height 19
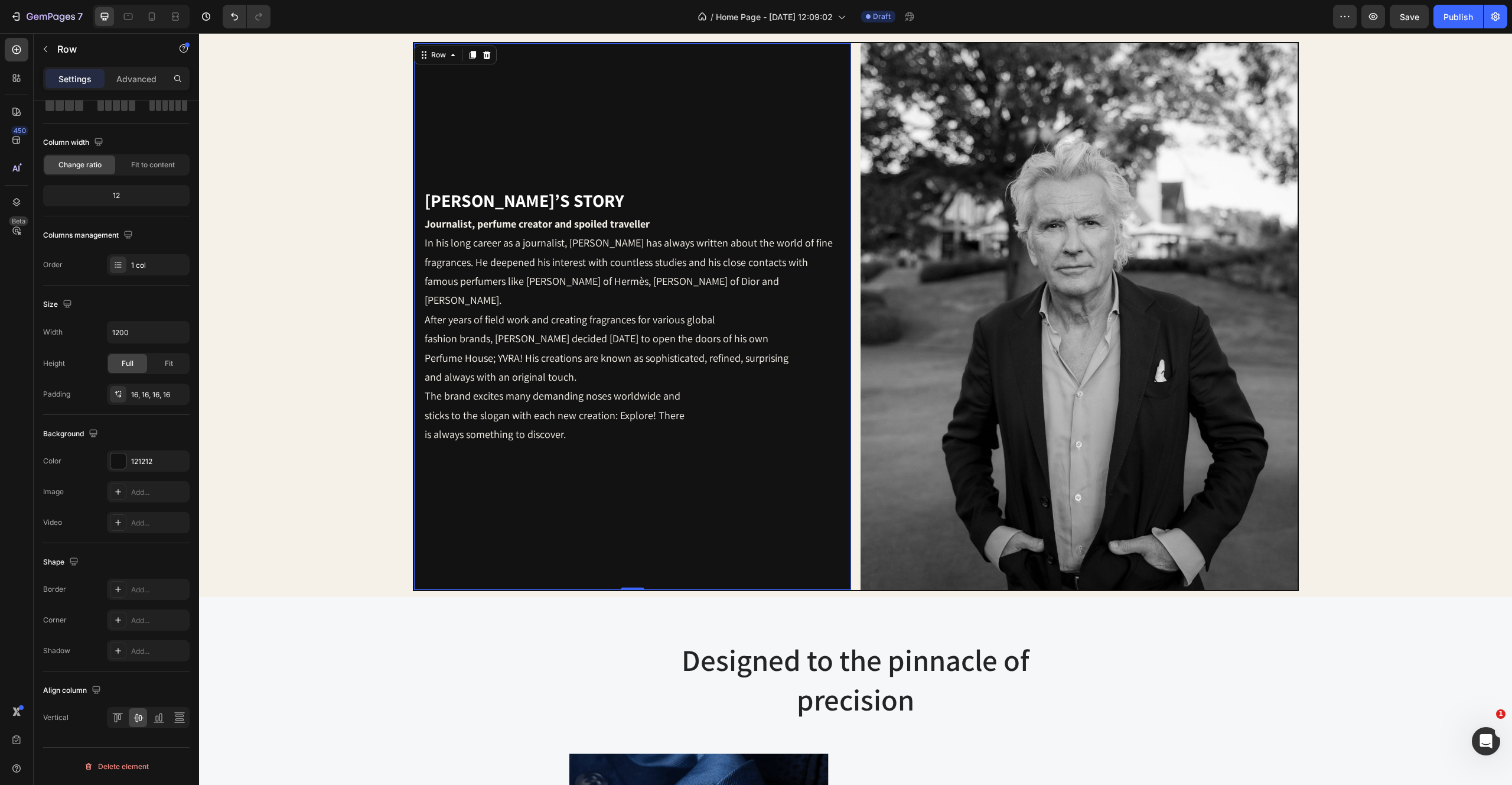
click at [652, 470] on div "Yvo’s story Heading Journalist, perfume creator and spoiled traveller In his lo…" at bounding box center [633, 316] width 418 height 528
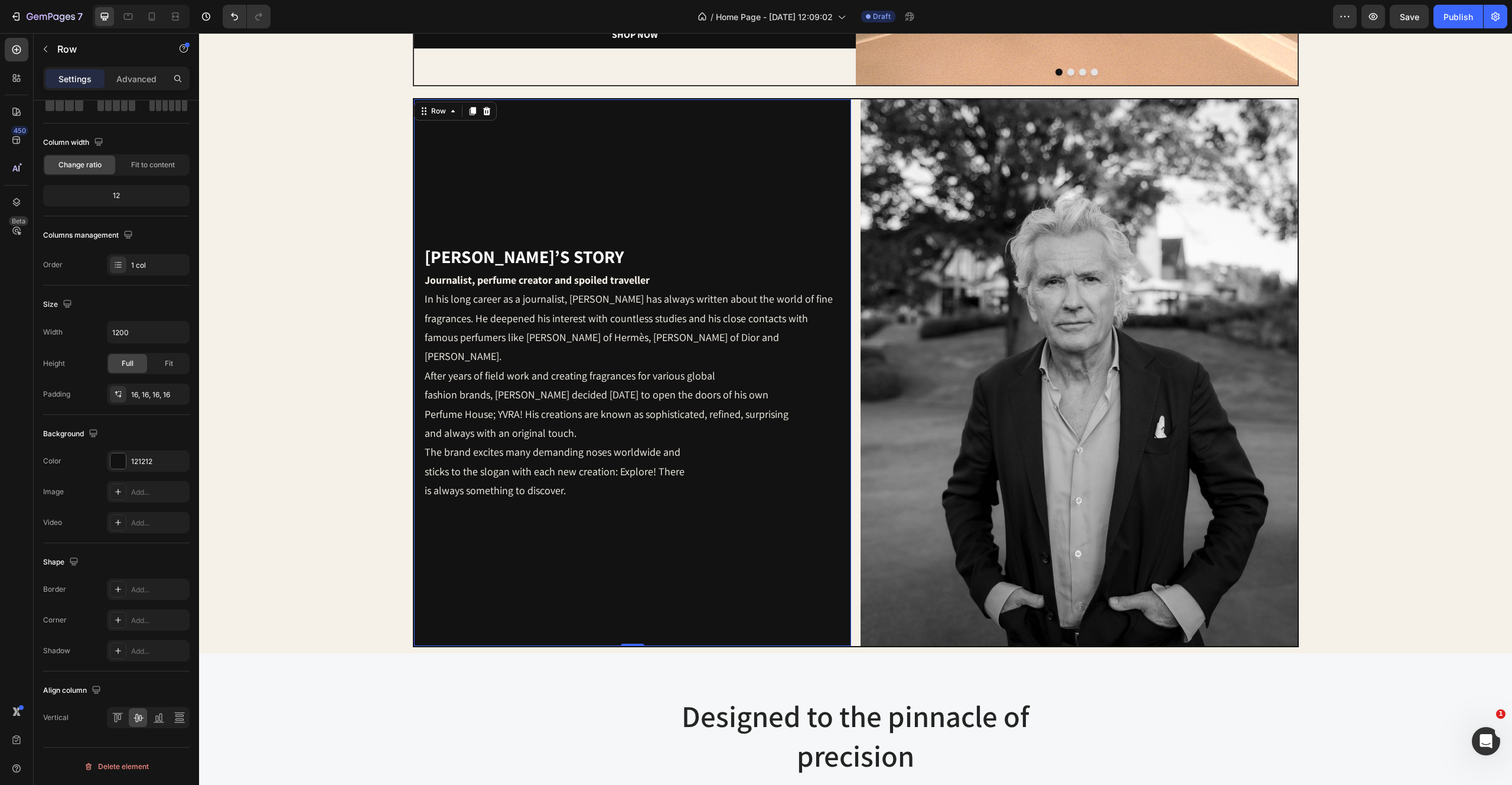
scroll to position [247, 0]
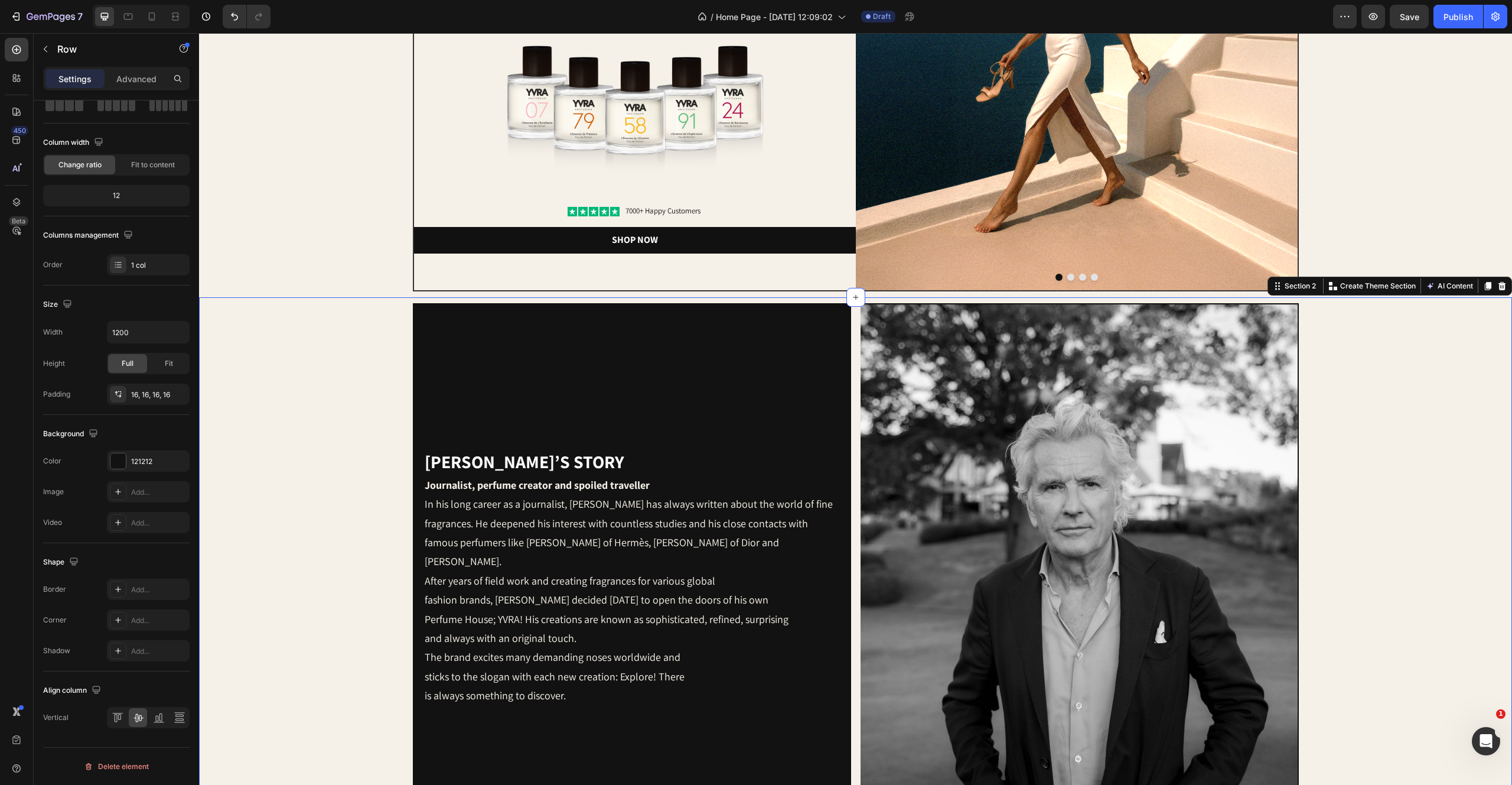
click at [384, 334] on div "[PERSON_NAME]’s story Heading Journalist, perfume creator and spoiled traveller…" at bounding box center [855, 577] width 1301 height 549
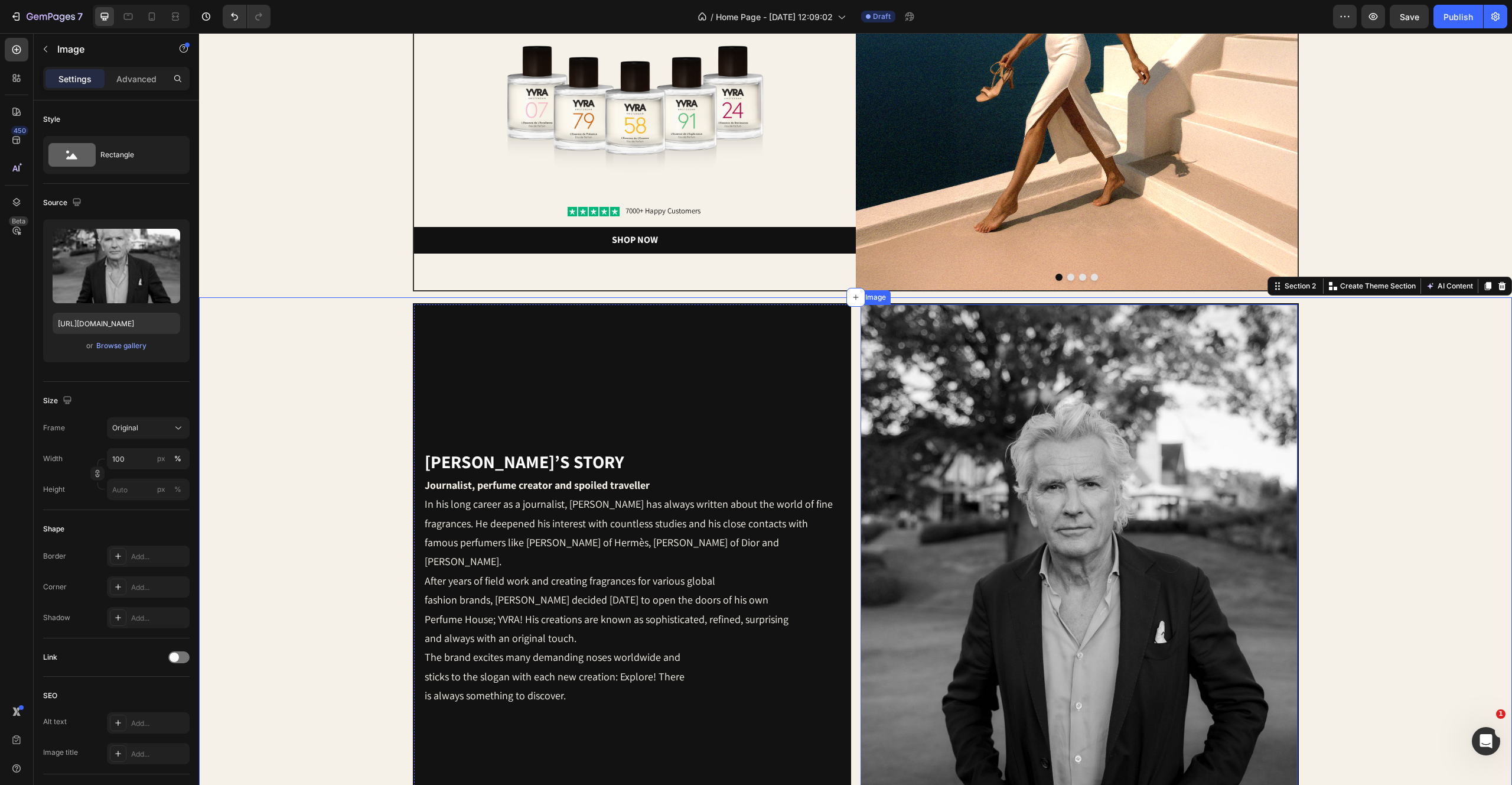
click at [997, 356] on img at bounding box center [1079, 577] width 437 height 546
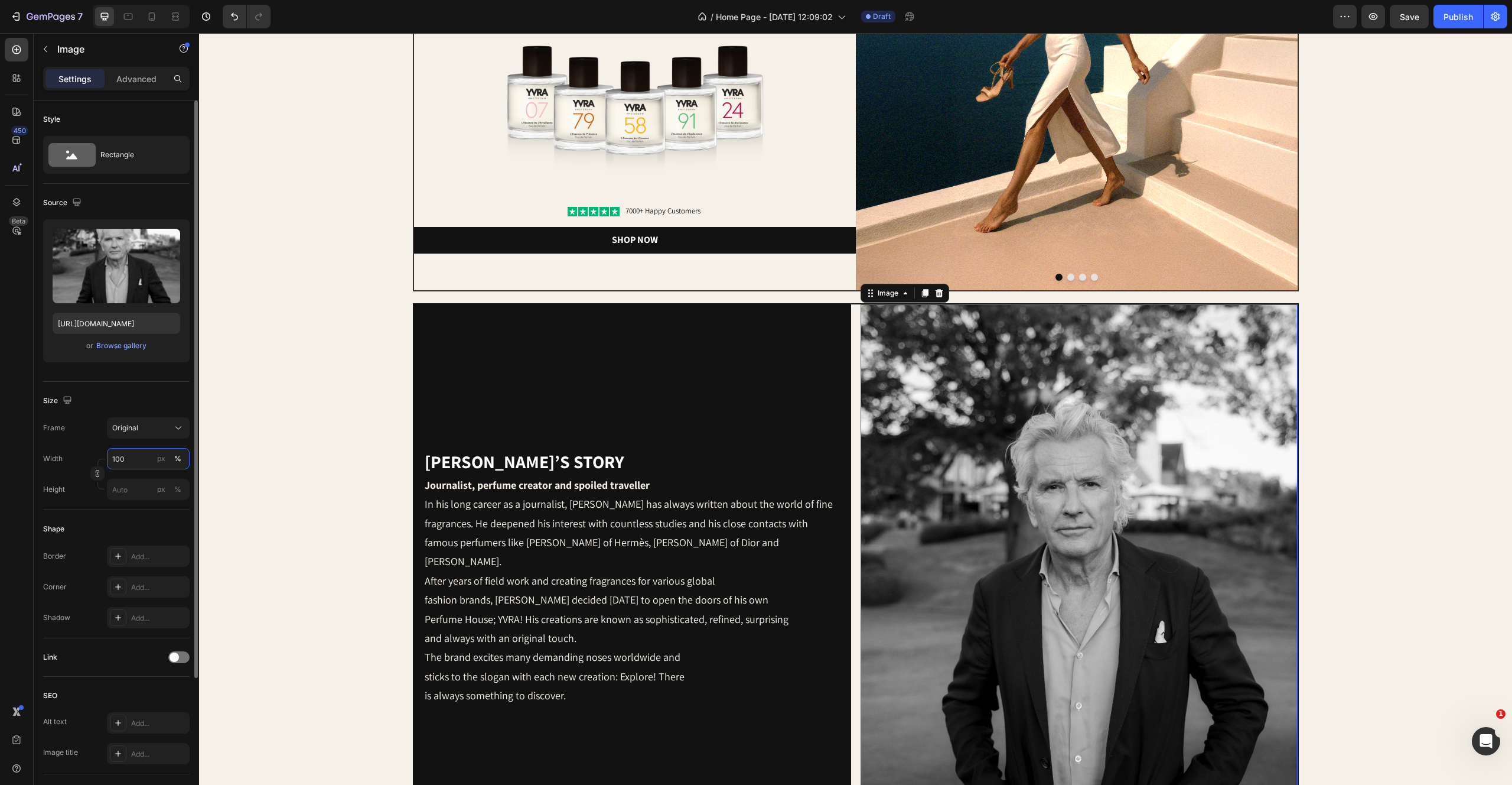
click at [136, 459] on input "100" at bounding box center [148, 458] width 83 height 21
click at [143, 412] on div "Size Frame Original Width 100 px % Height px %" at bounding box center [116, 446] width 147 height 128
click at [137, 488] on input "px %" at bounding box center [148, 489] width 83 height 21
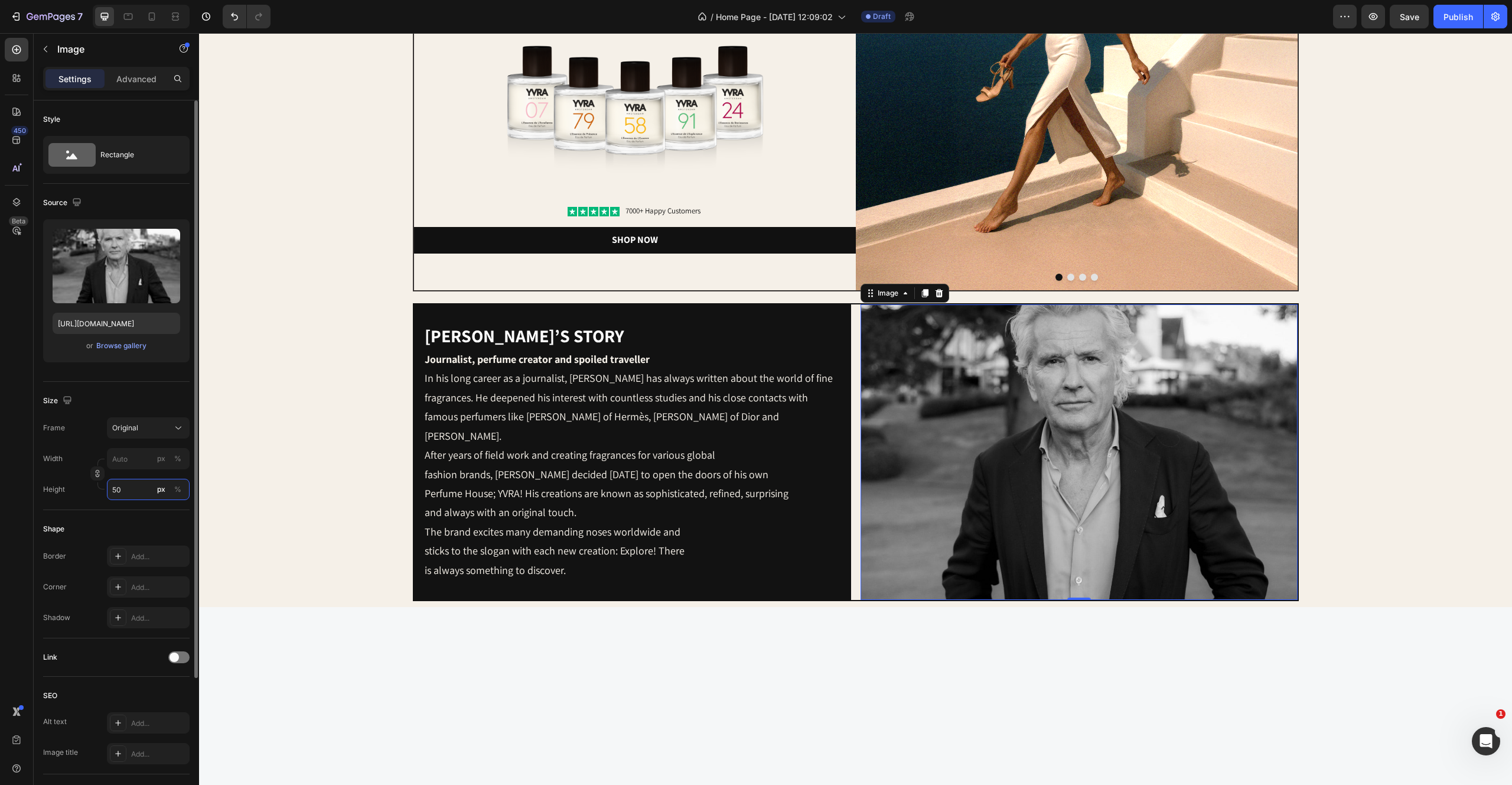
type input "5"
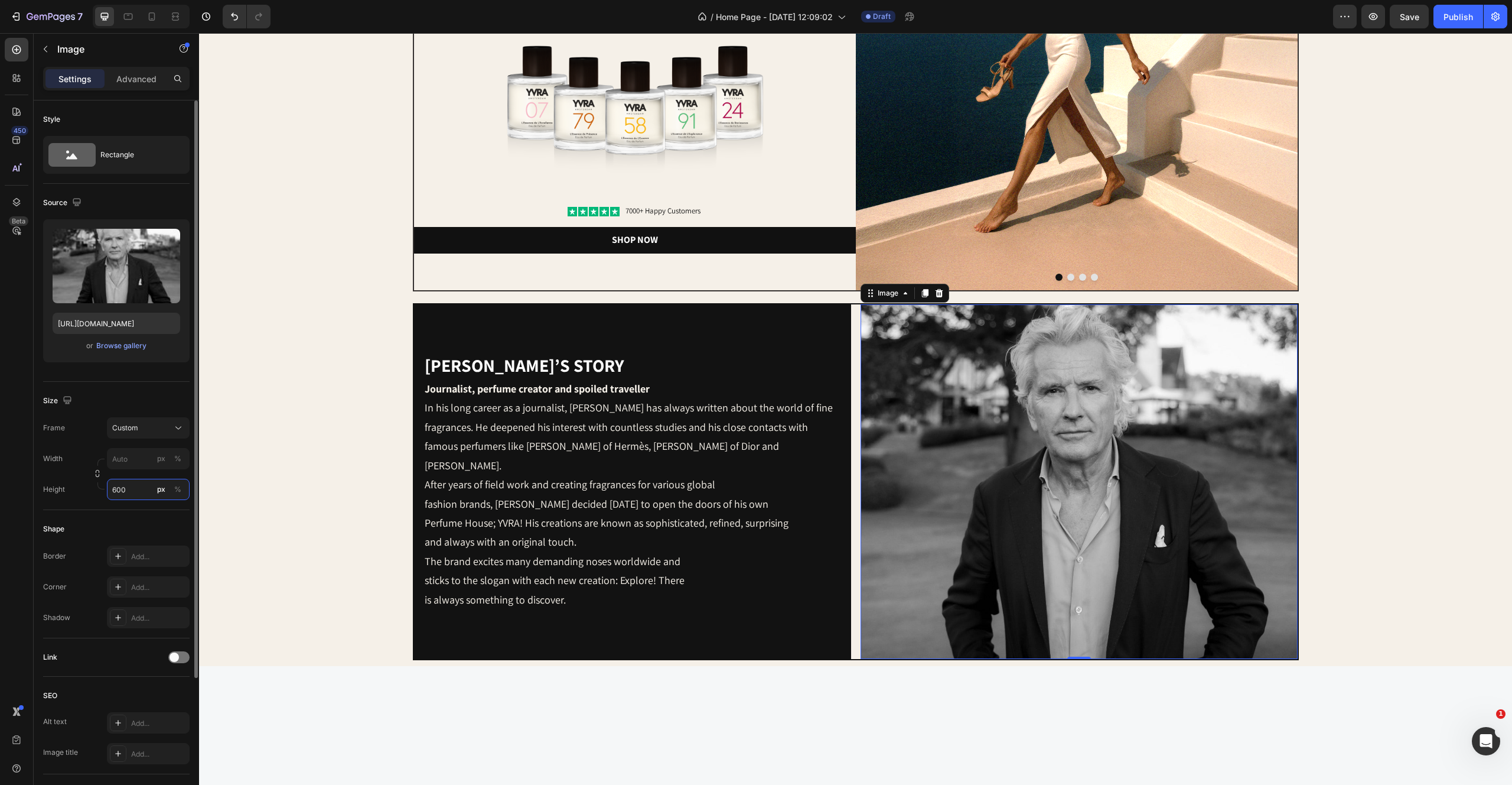
type input "5"
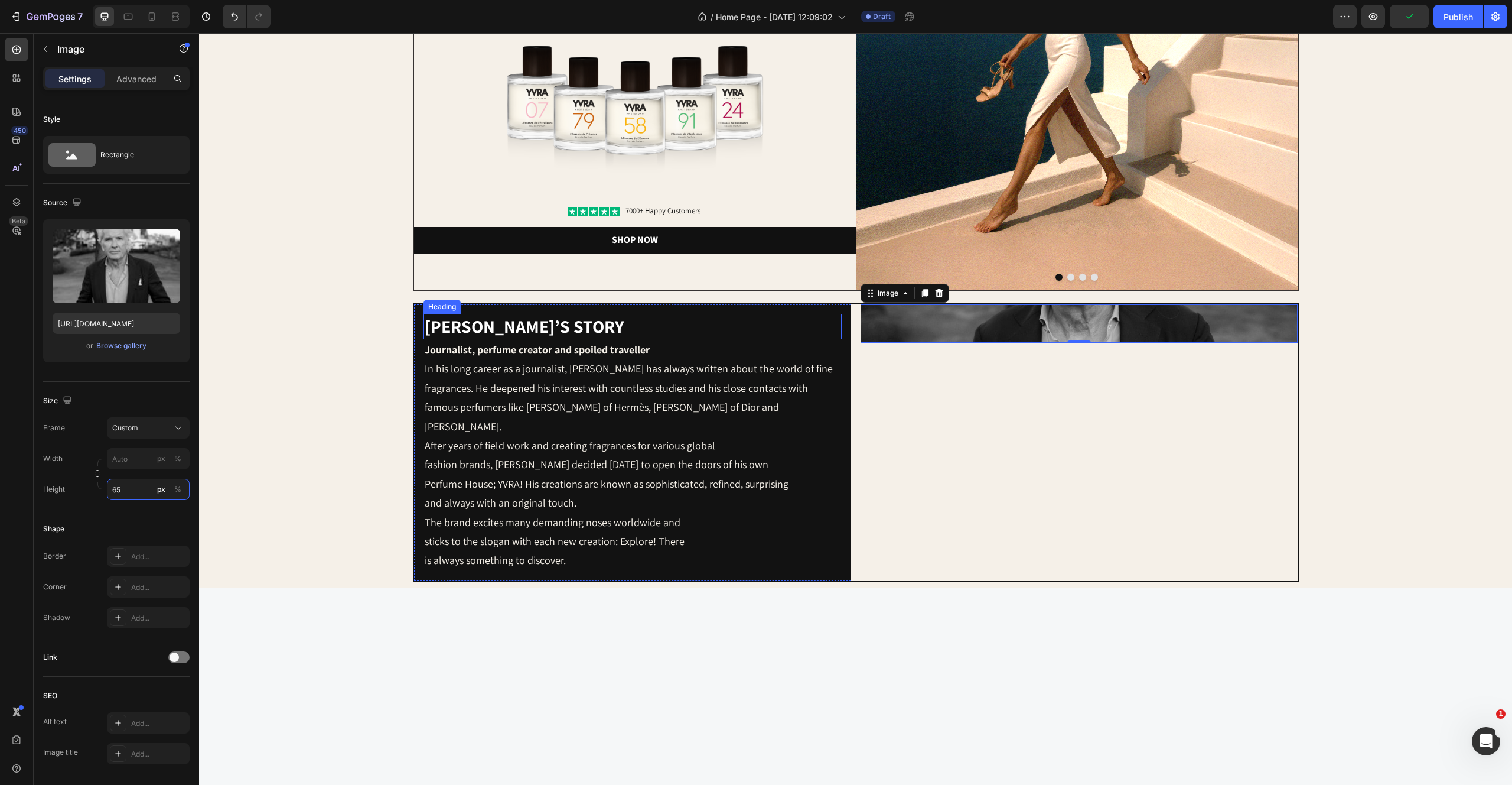
type input "650"
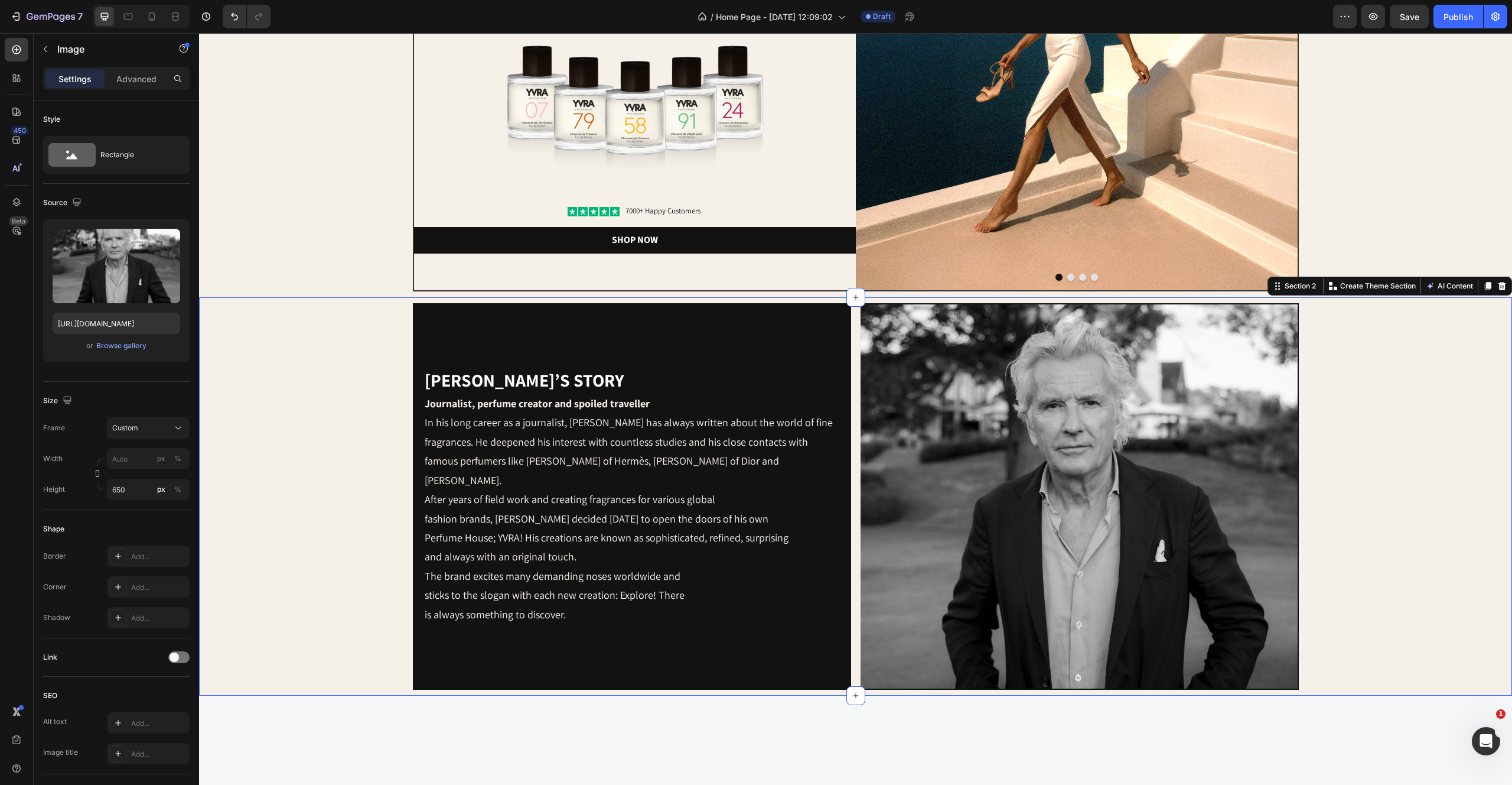
click at [1469, 408] on div "[PERSON_NAME]’s story Heading Journalist, perfume creator and spoiled traveller…" at bounding box center [855, 497] width 1301 height 387
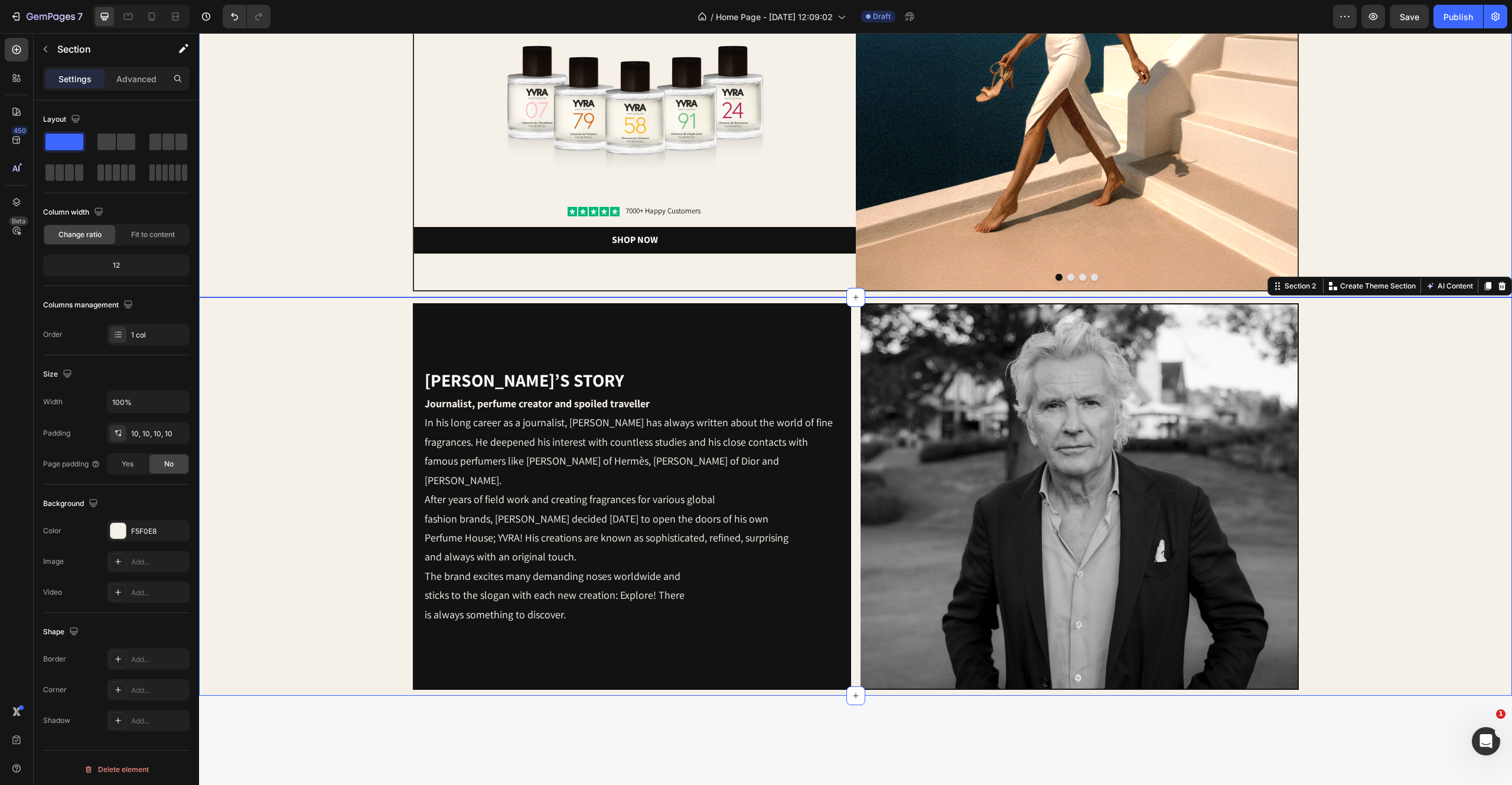
click at [314, 174] on div "Image Image amsterdams most sophisticated scents. Heading Image Icon Icon Icon …" at bounding box center [855, 53] width 1301 height 475
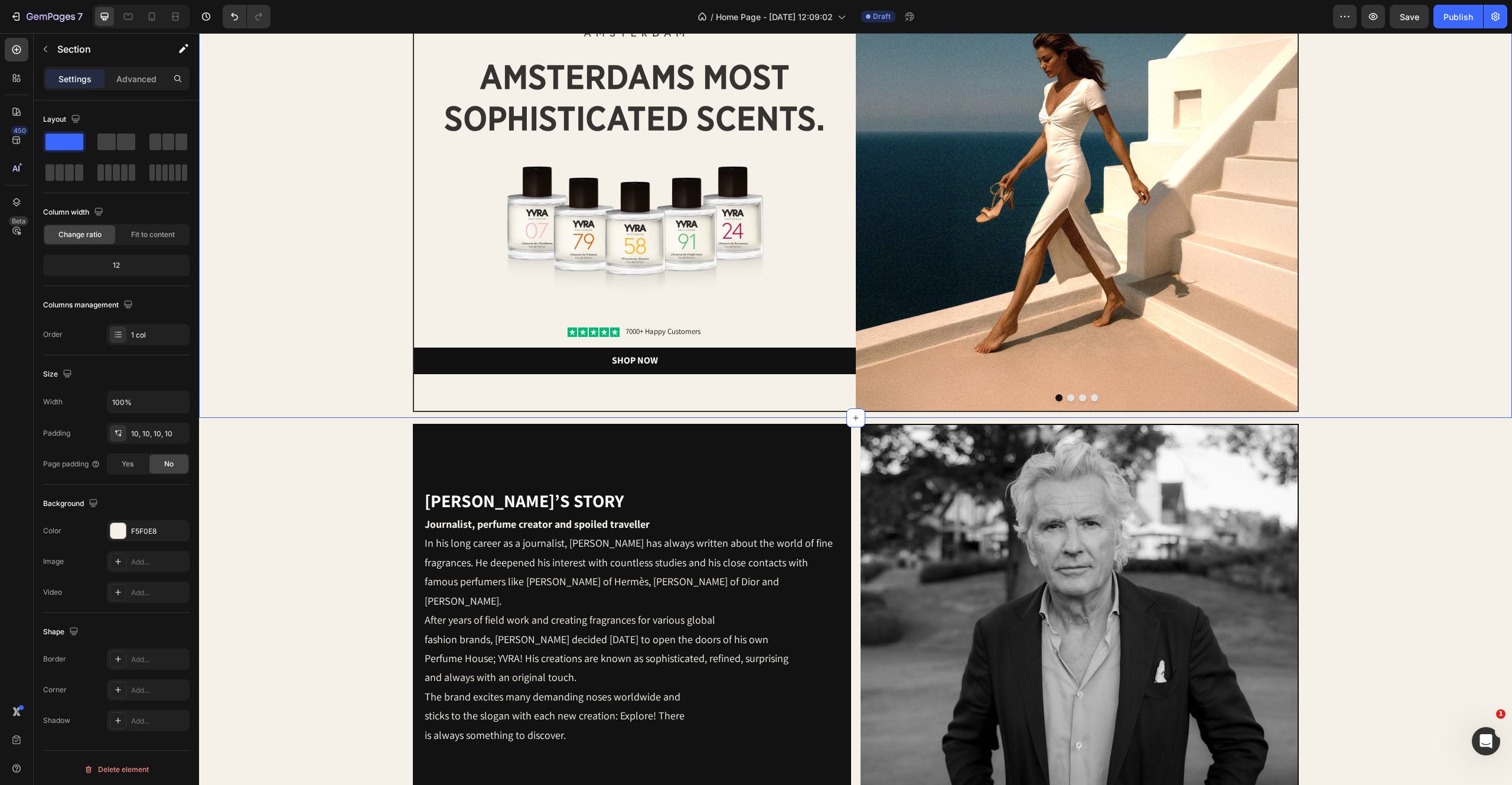
scroll to position [32, 0]
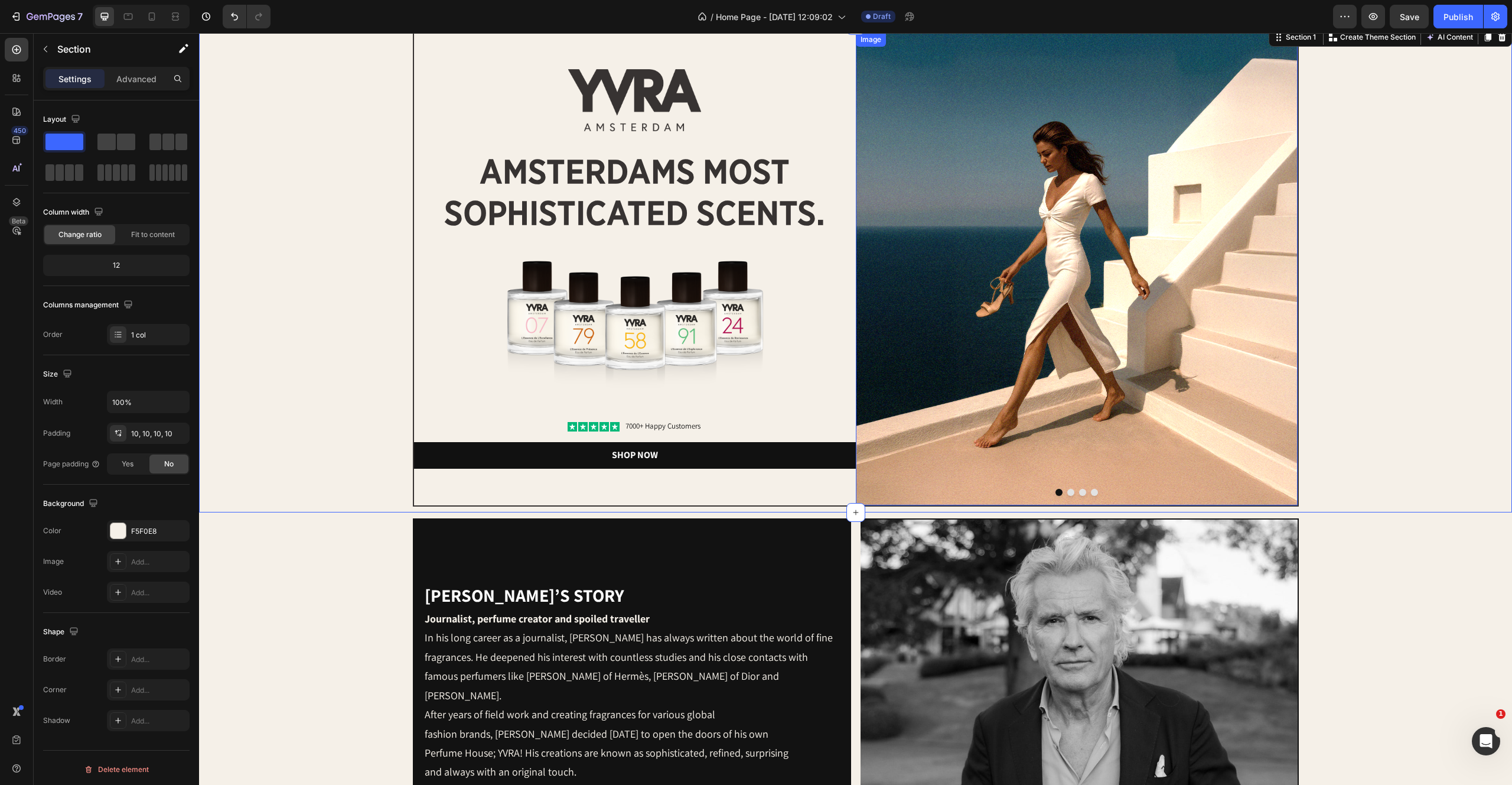
click at [1003, 337] on img at bounding box center [1076, 269] width 442 height 473
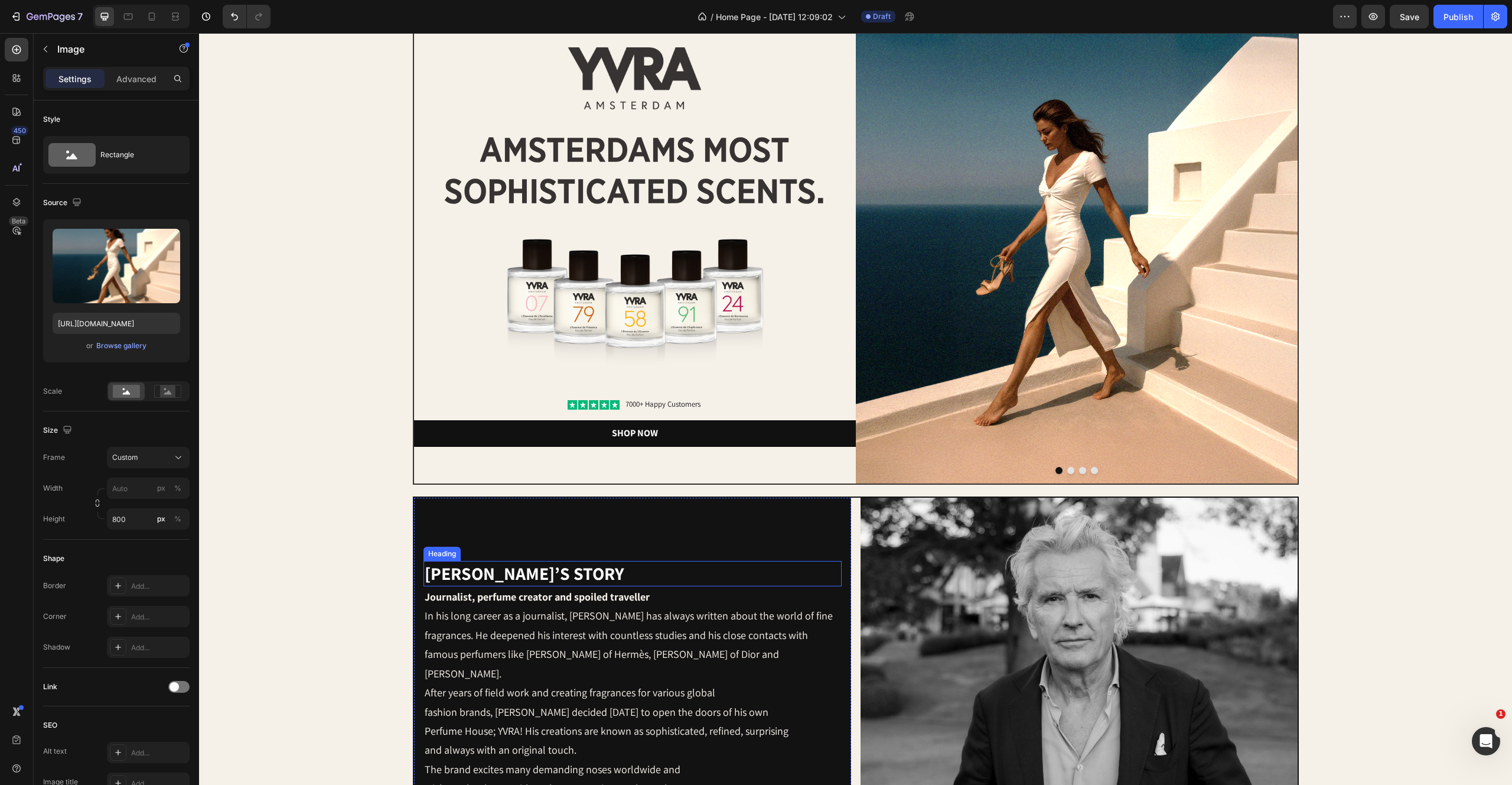
scroll to position [0, 0]
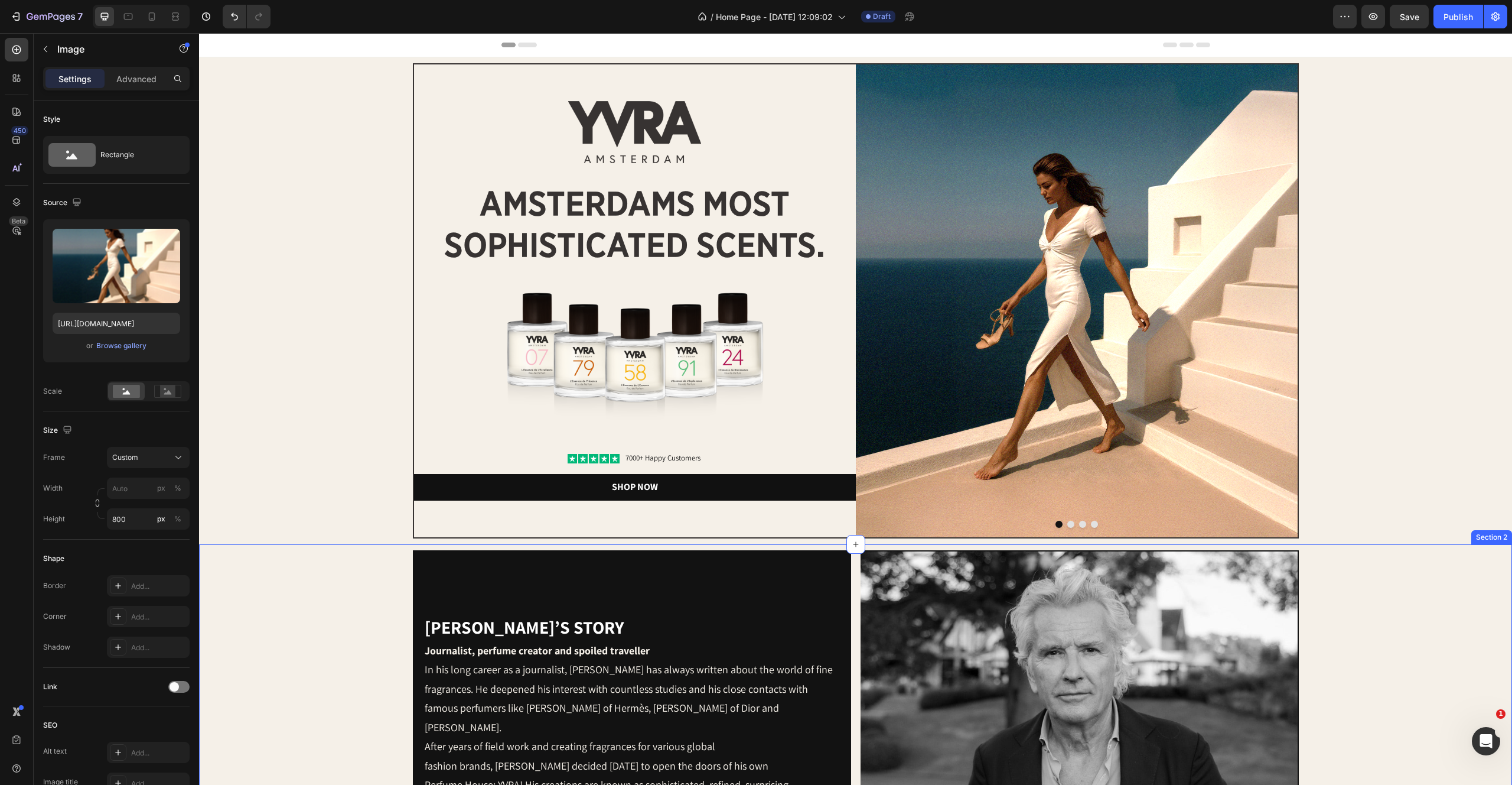
click at [371, 576] on div "[PERSON_NAME]’s story Heading Journalist, perfume creator and spoiled traveller…" at bounding box center [855, 744] width 1301 height 387
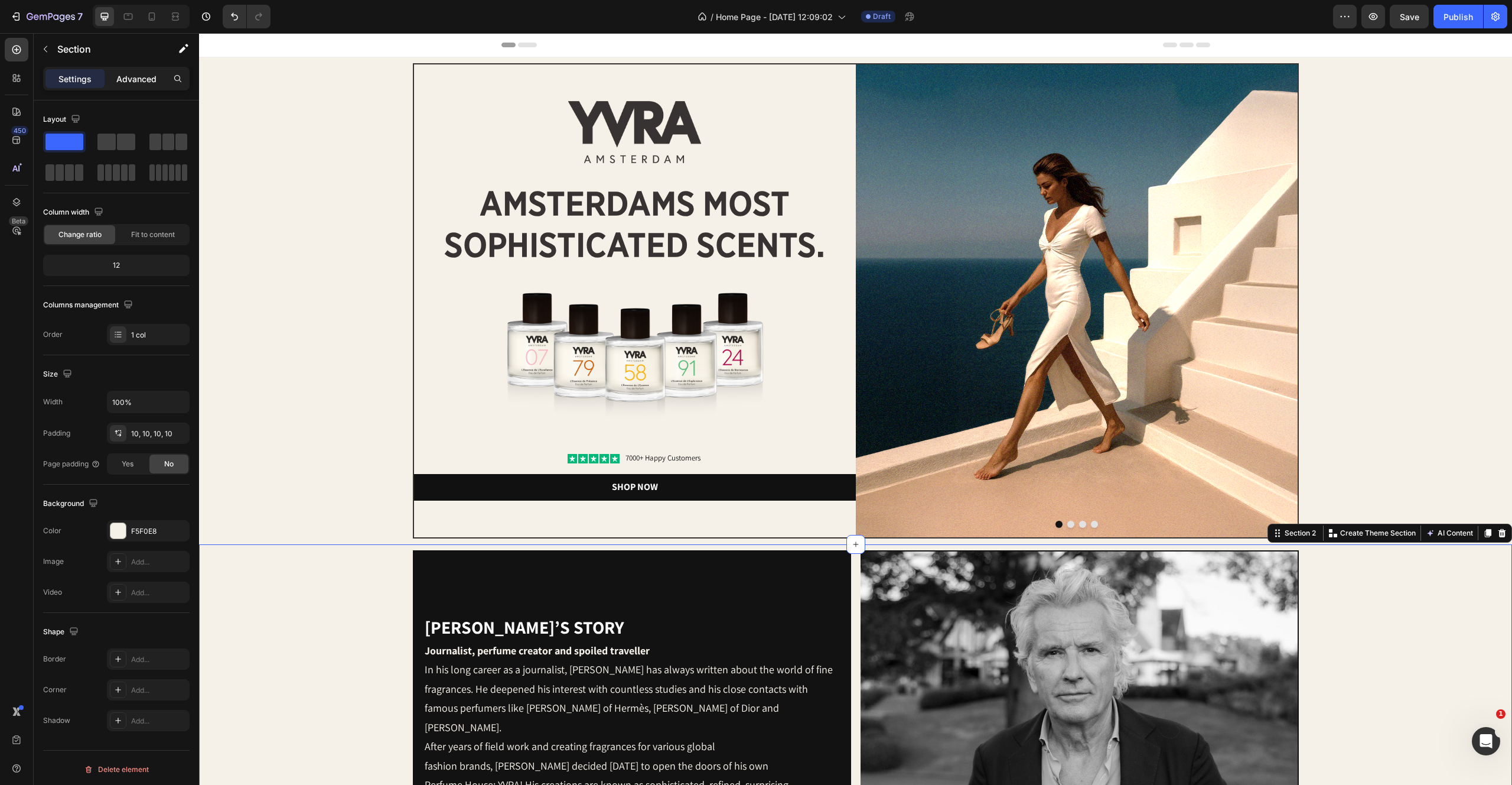
click at [114, 77] on div "Advanced" at bounding box center [136, 78] width 59 height 19
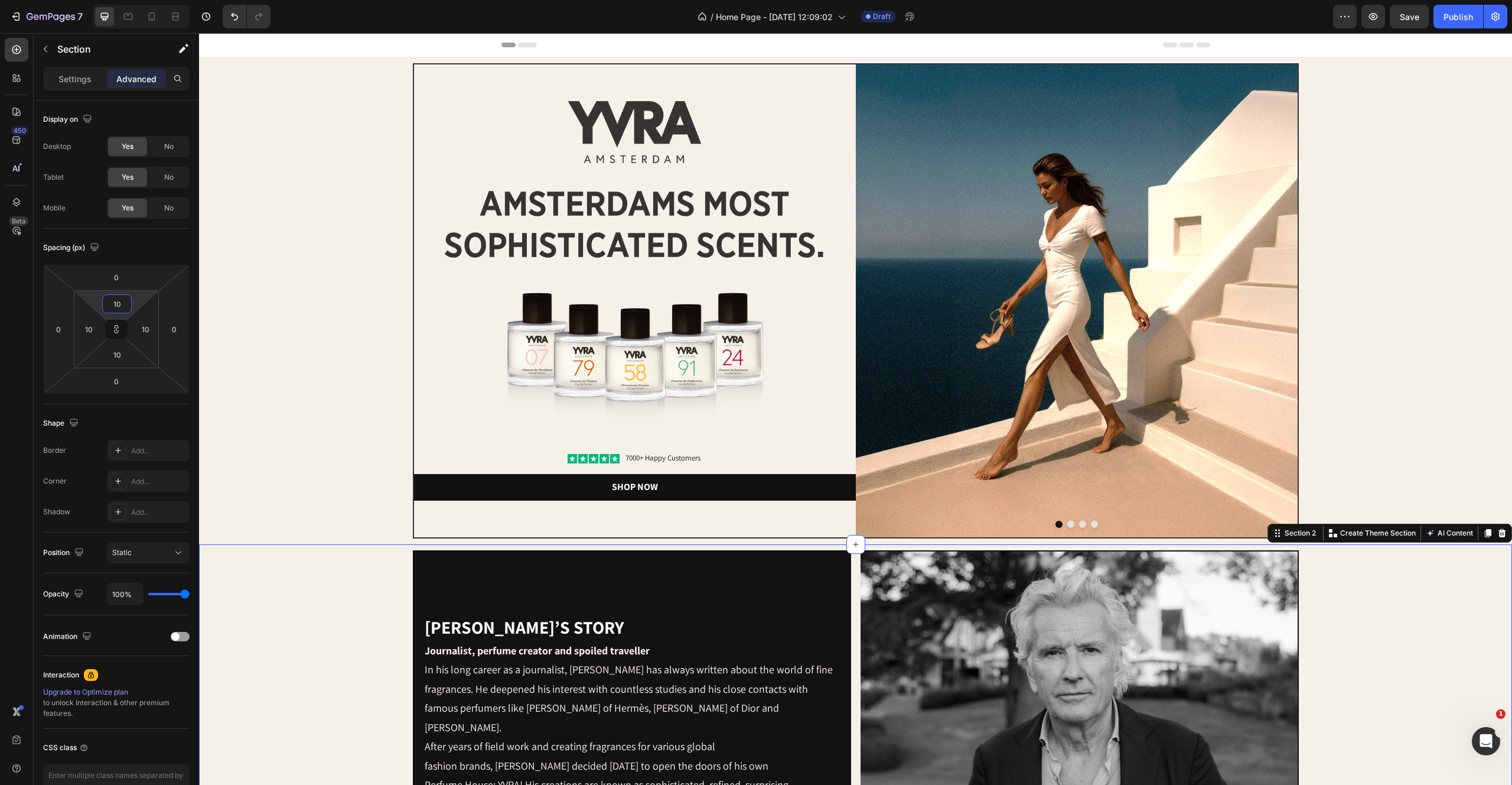
click at [117, 305] on input "10" at bounding box center [117, 304] width 23 height 18
type input "0"
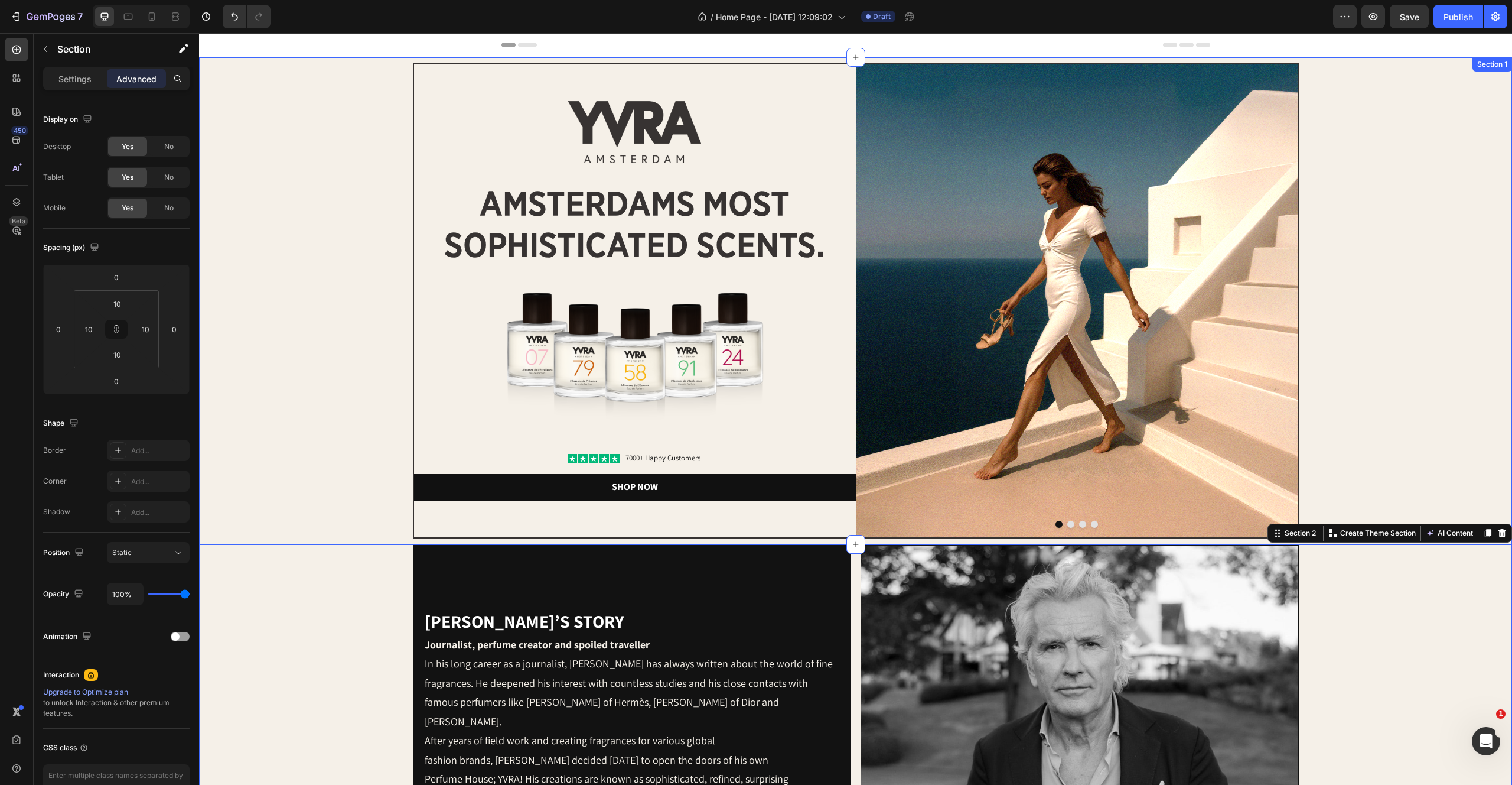
click at [246, 418] on div "Image Image amsterdams most sophisticated scents. Heading Image Icon Icon Icon …" at bounding box center [855, 300] width 1301 height 475
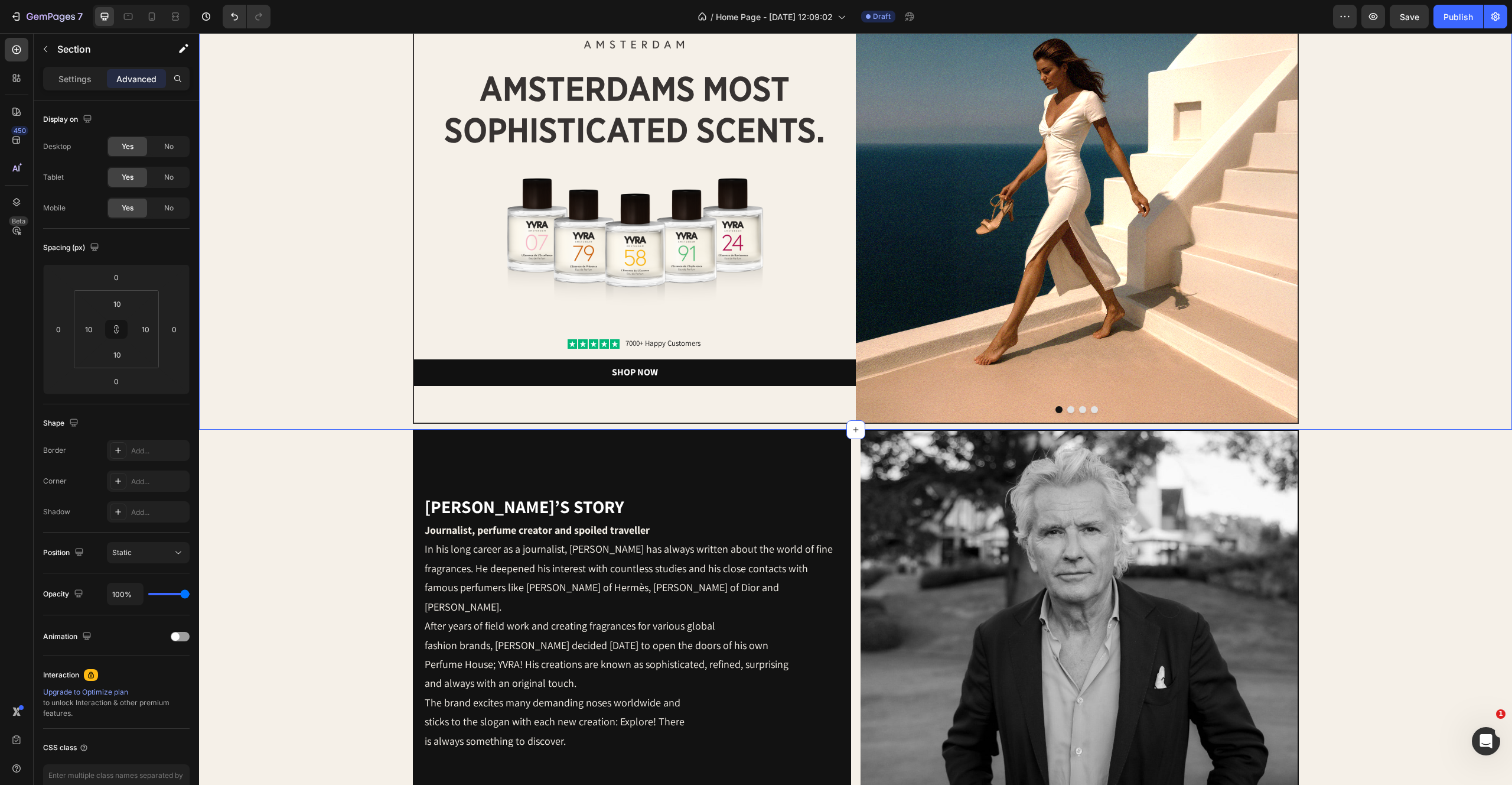
scroll to position [140, 0]
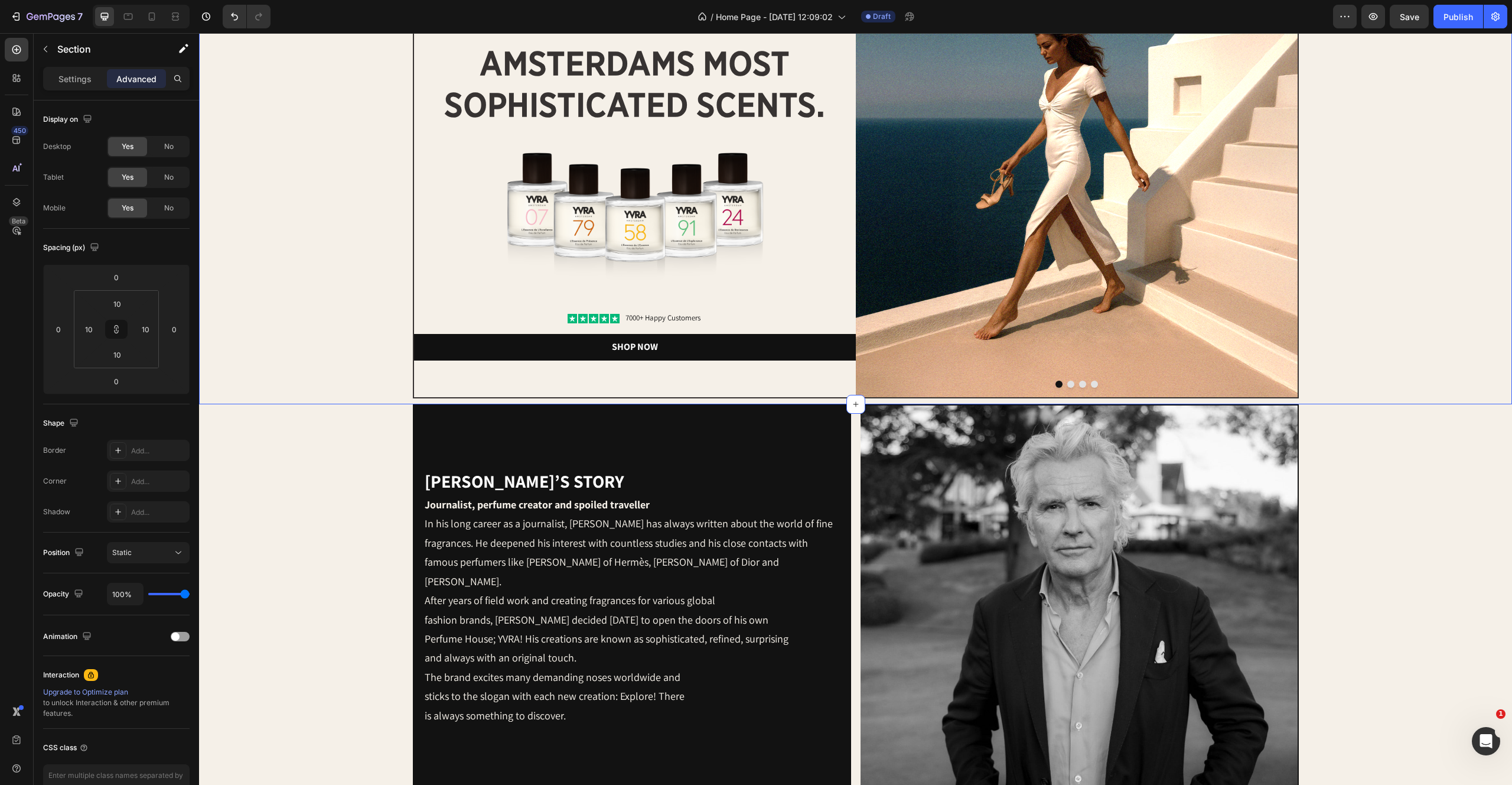
click at [339, 324] on div "Image Image amsterdams most sophisticated scents. Heading Image Icon Icon Icon …" at bounding box center [855, 160] width 1301 height 475
click at [124, 301] on input "10" at bounding box center [117, 304] width 23 height 18
type input "0"
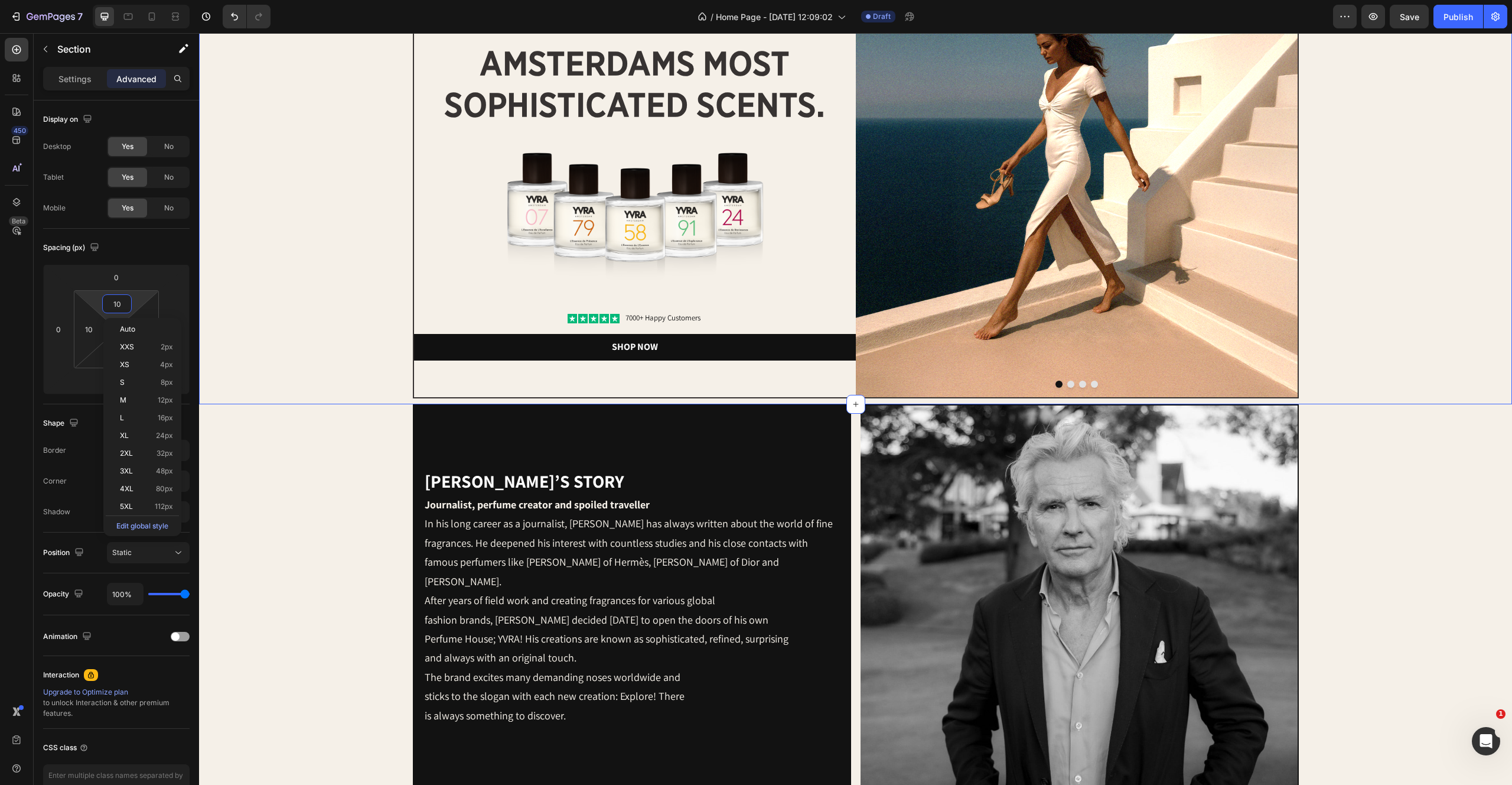
type input "0"
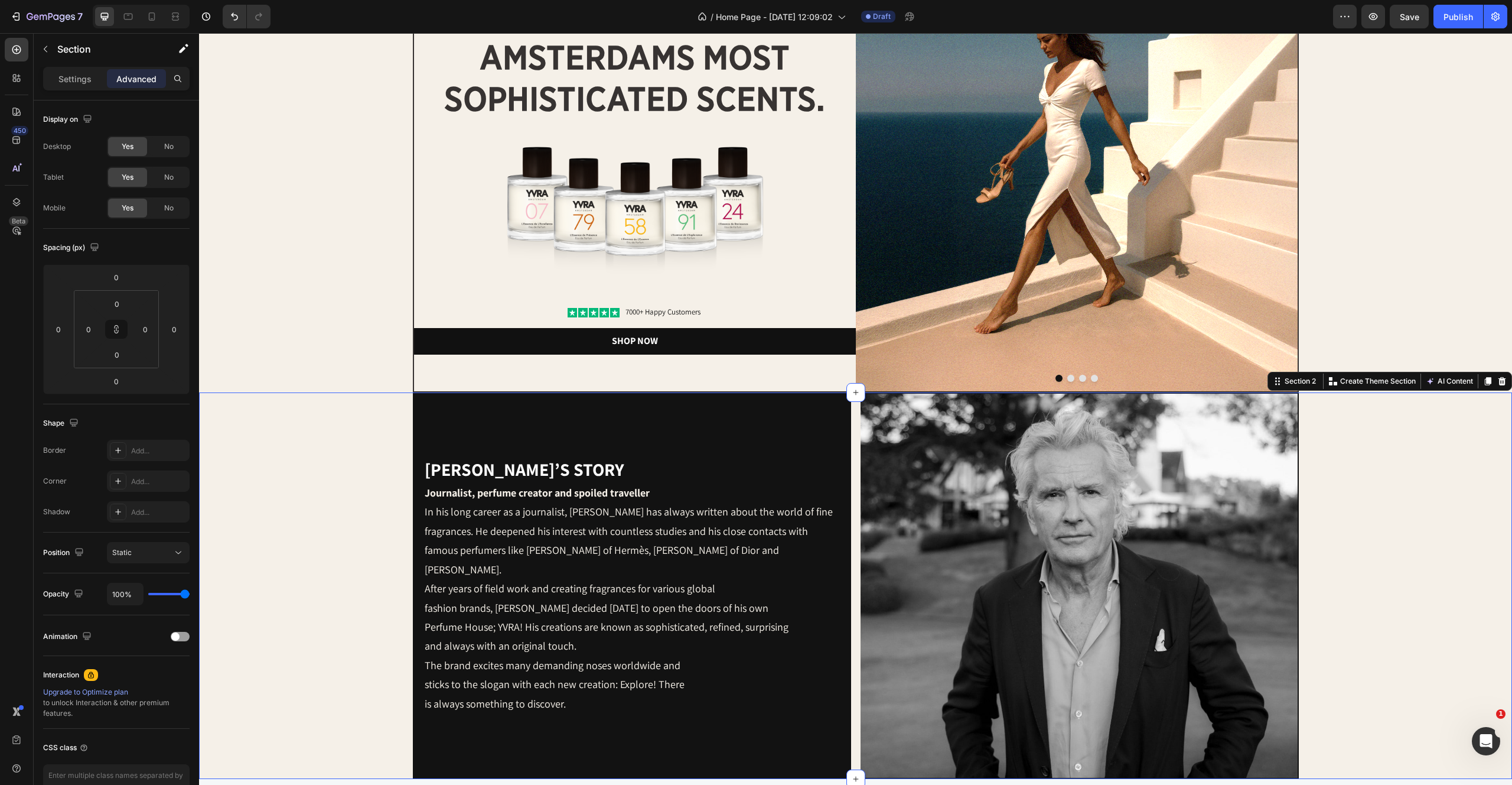
click at [287, 529] on div "[PERSON_NAME]’s story Heading Journalist, perfume creator and spoiled traveller…" at bounding box center [856, 586] width 1313 height 387
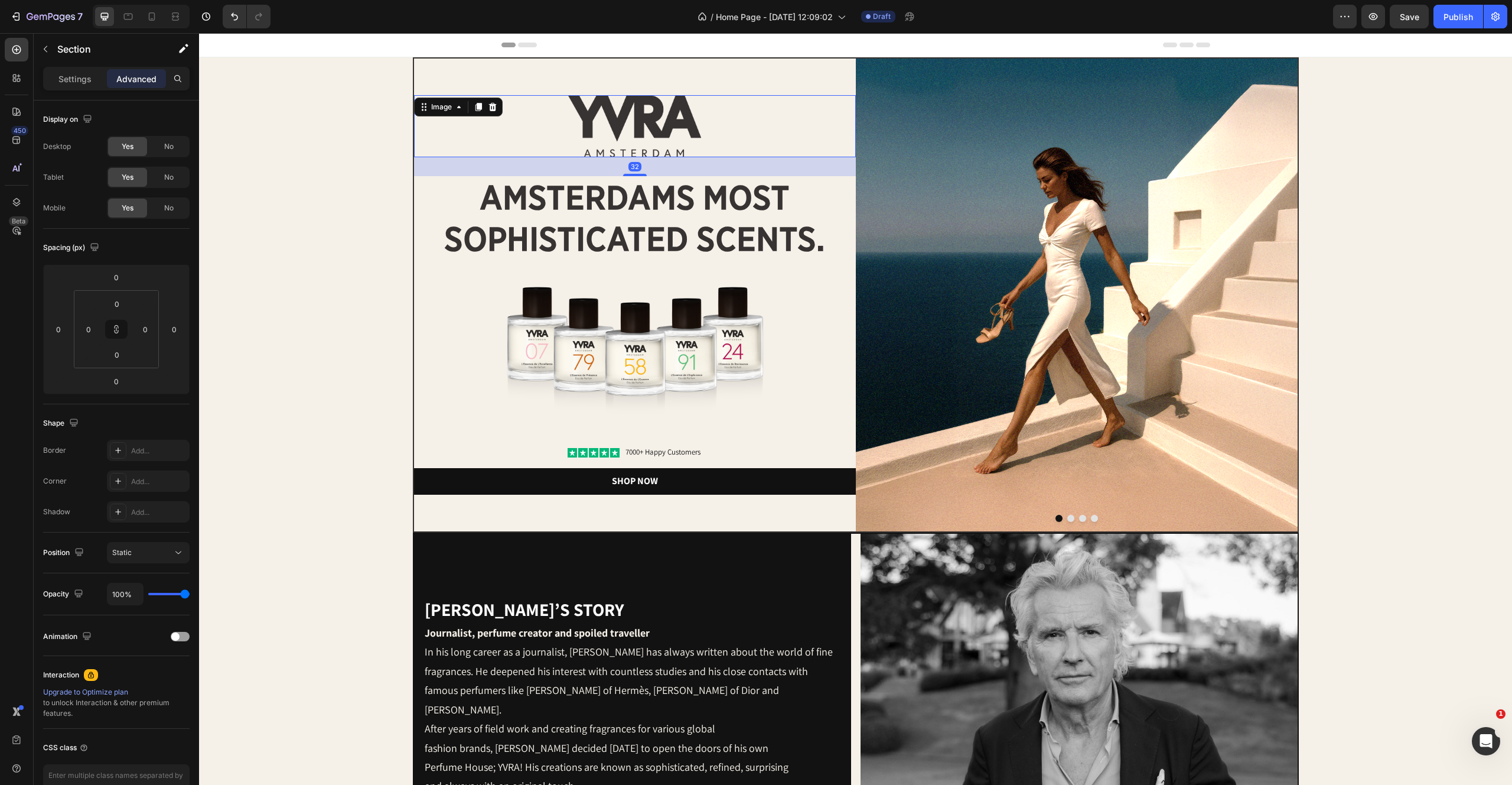
click at [749, 106] on div at bounding box center [634, 126] width 442 height 62
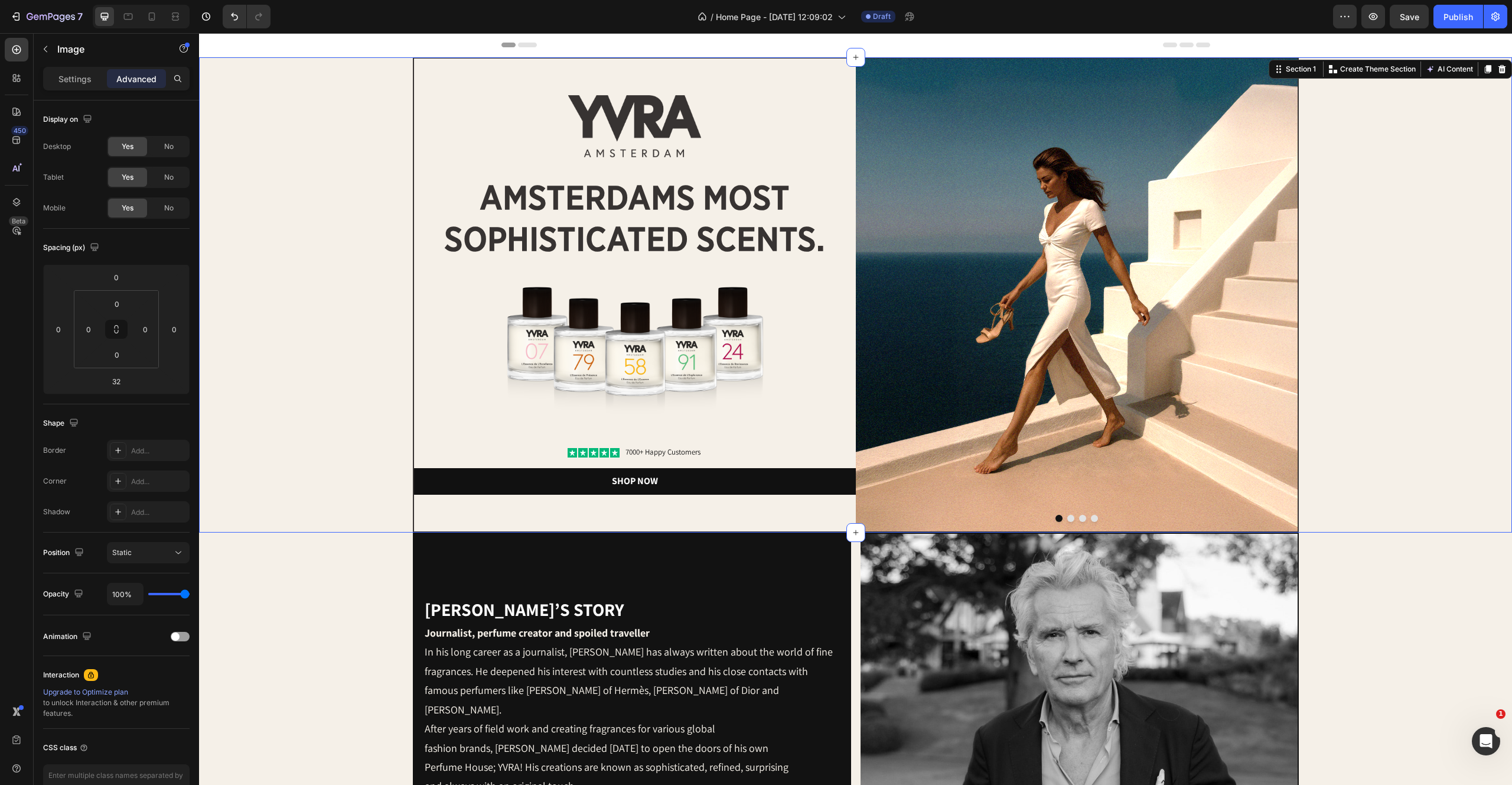
click at [1398, 195] on div "Image Image amsterdams most sophisticated scents. Heading Image Icon Icon Icon …" at bounding box center [856, 294] width 1313 height 475
click at [1353, 626] on div "[PERSON_NAME]’s story Heading Journalist, perfume creator and spoiled traveller…" at bounding box center [856, 726] width 1313 height 387
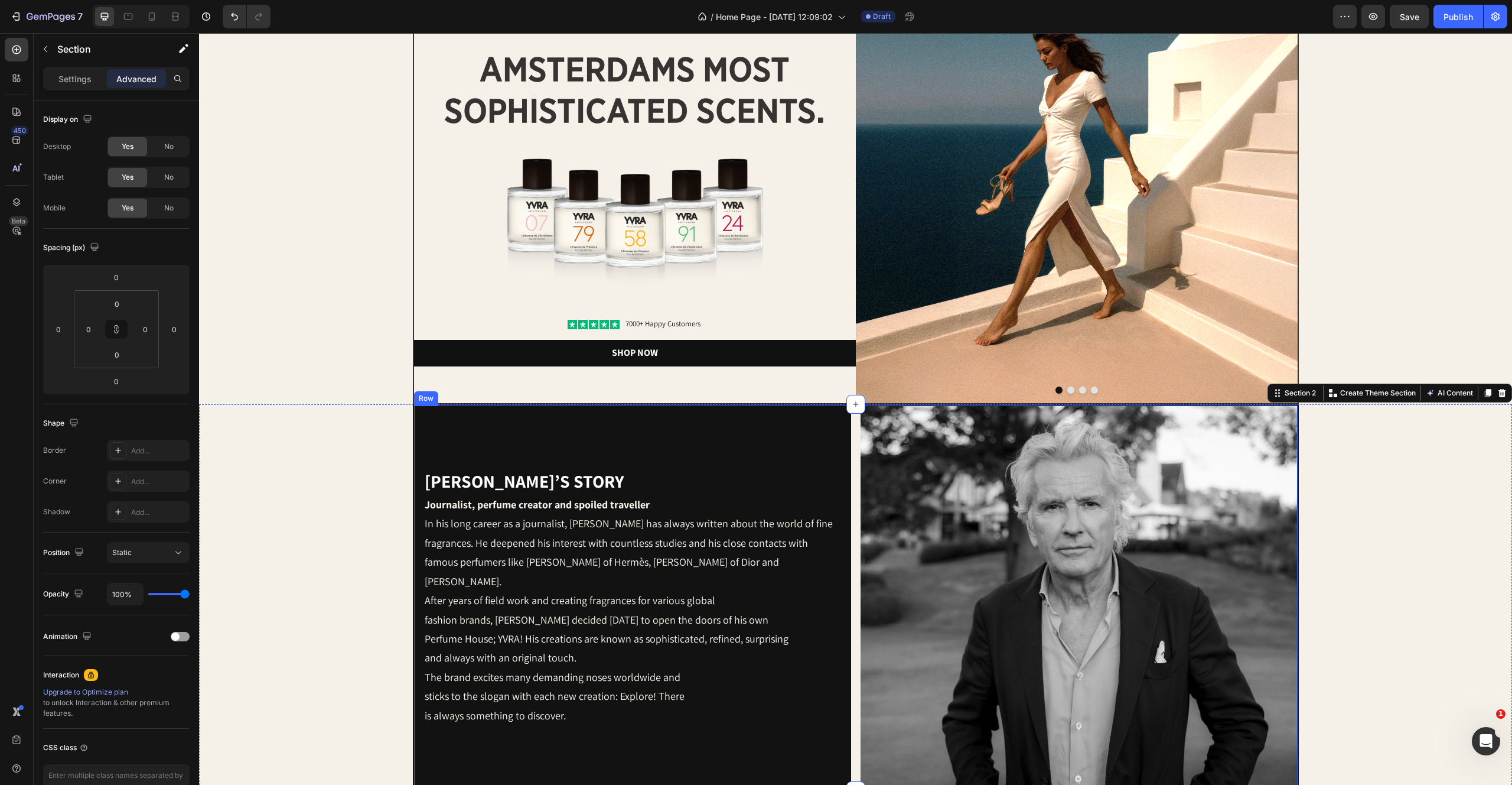
click at [852, 537] on div "[PERSON_NAME]’s story Heading Journalist, perfume creator and spoiled traveller…" at bounding box center [856, 598] width 886 height 387
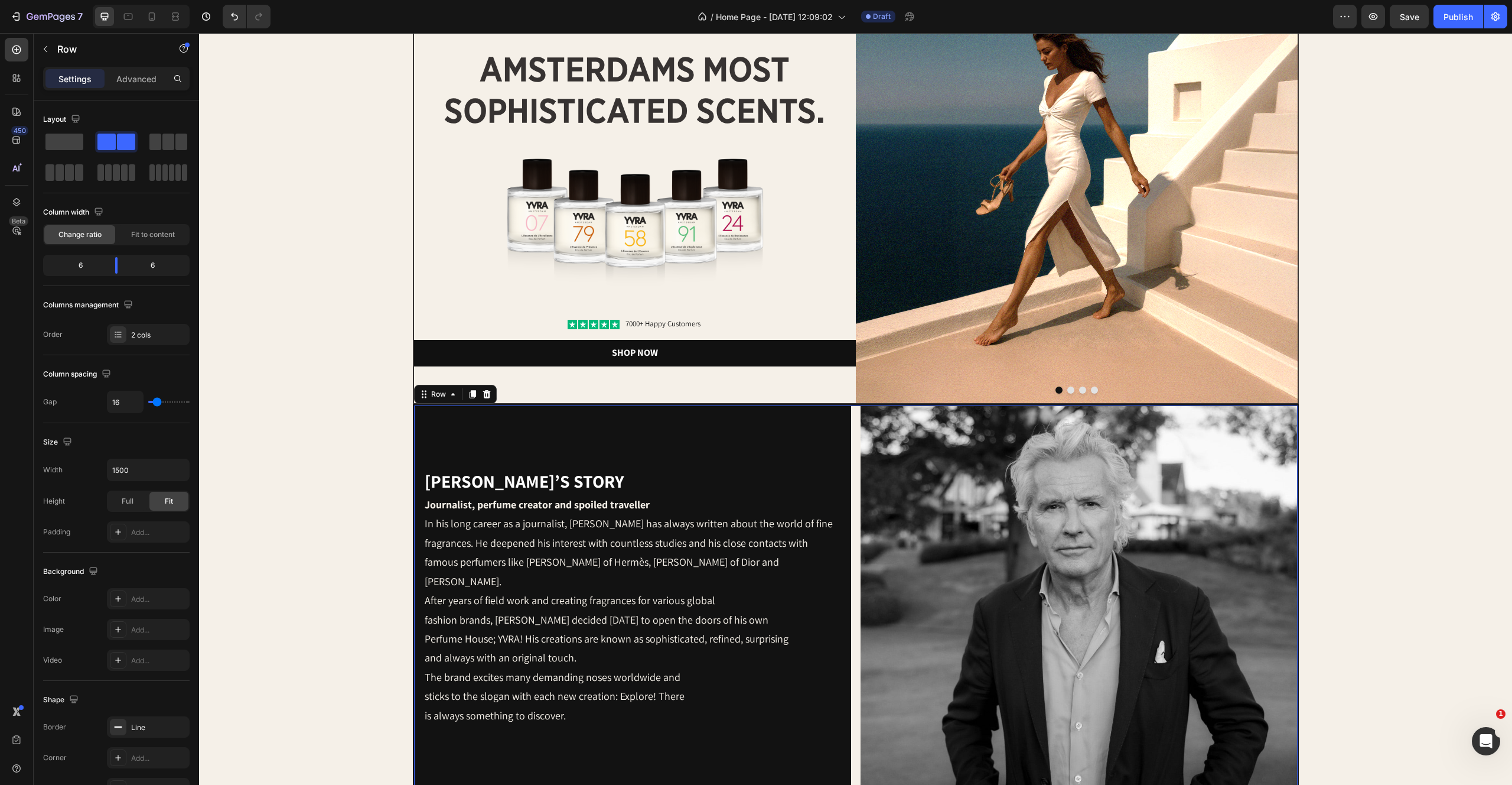
click at [852, 537] on div "Yvo’s story Heading Journalist, perfume creator and spoiled traveller In his lo…" at bounding box center [856, 598] width 886 height 387
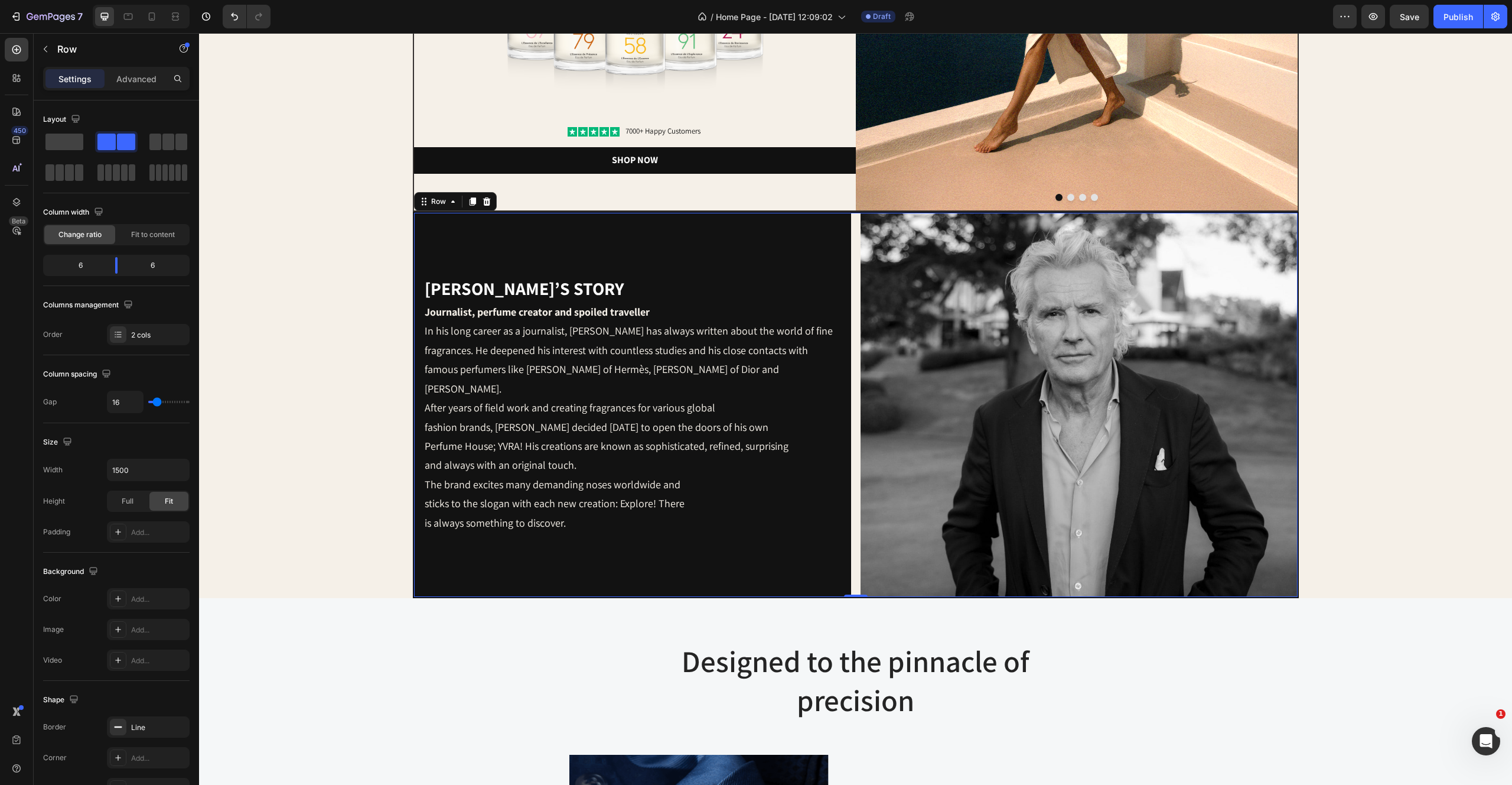
scroll to position [367, 0]
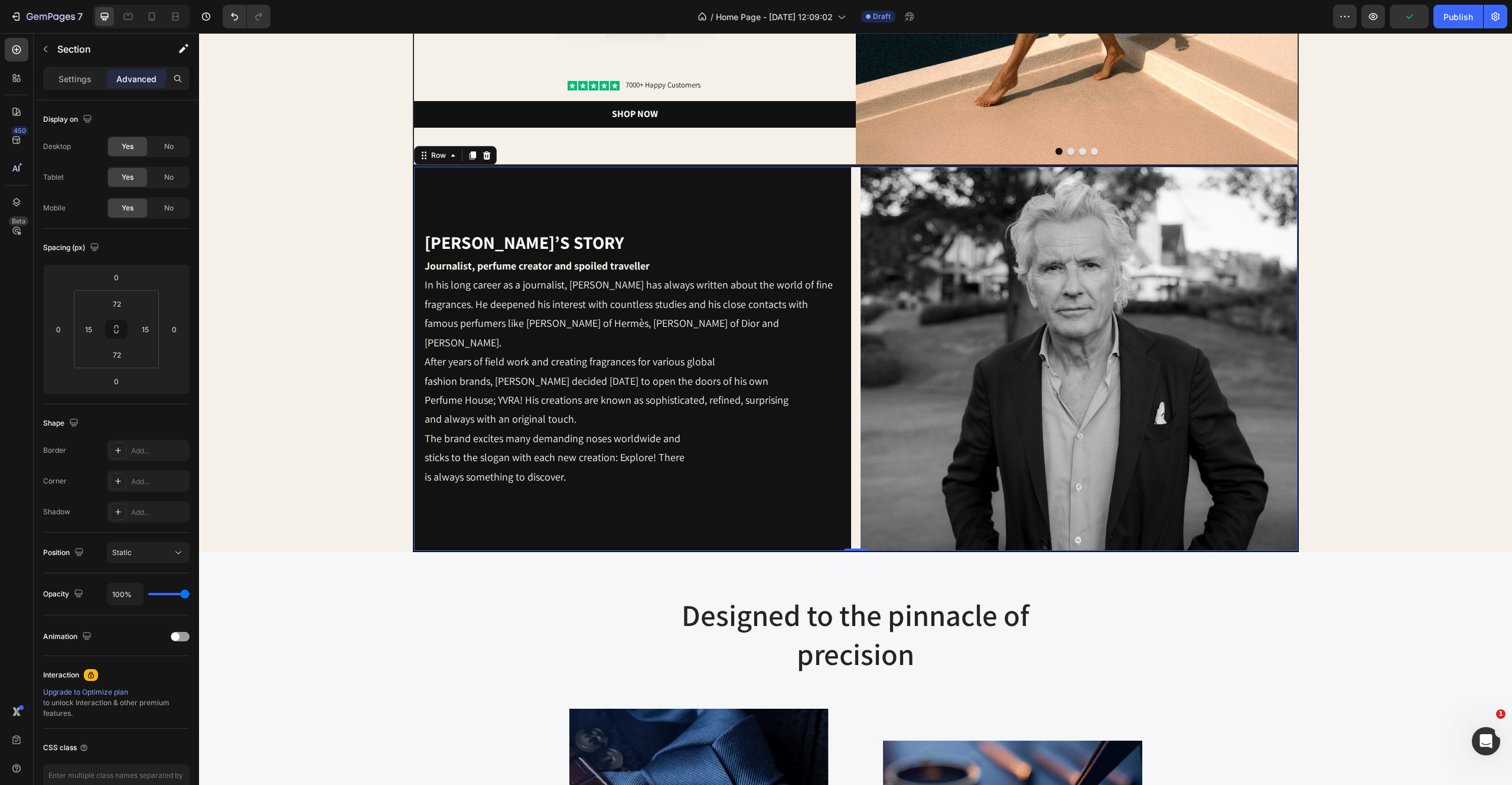
click at [859, 187] on div "Yvo’s story Heading Journalist, perfume creator and spoiled traveller In his lo…" at bounding box center [856, 359] width 886 height 387
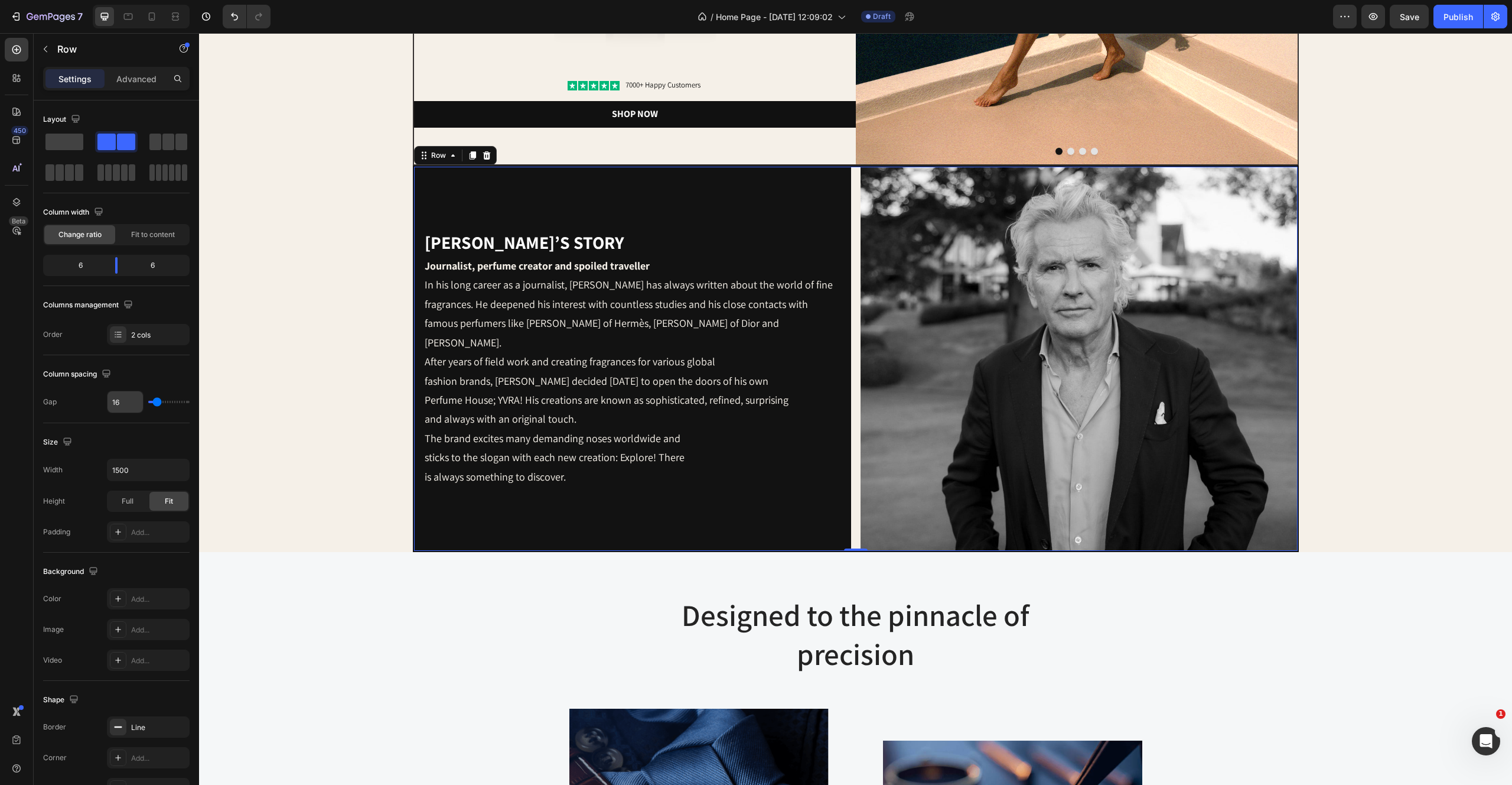
click at [125, 403] on input "16" at bounding box center [125, 402] width 35 height 21
type input "0"
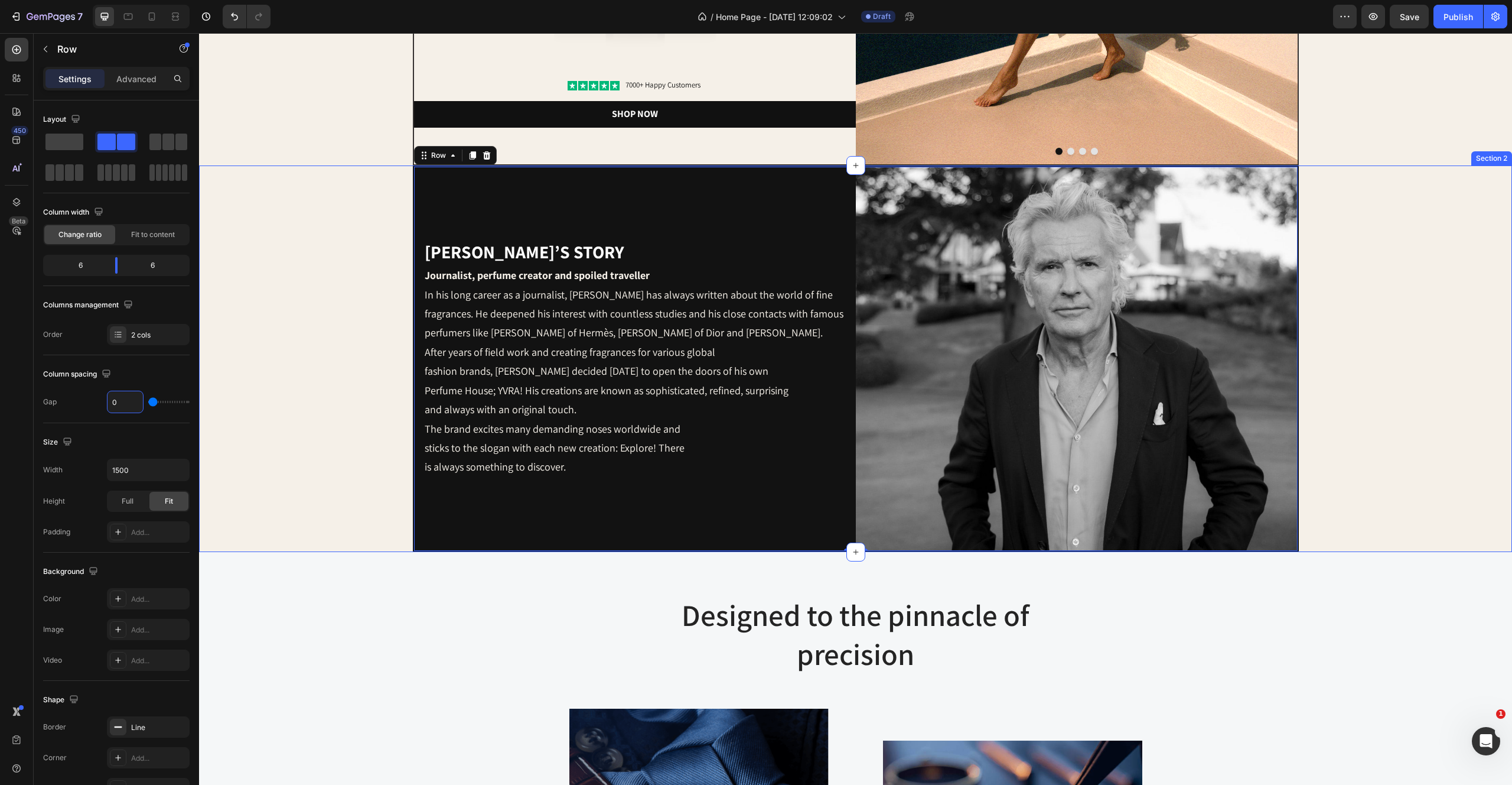
click at [356, 309] on div "Yvo’s story Heading Journalist, perfume creator and spoiled traveller In his lo…" at bounding box center [856, 359] width 1313 height 387
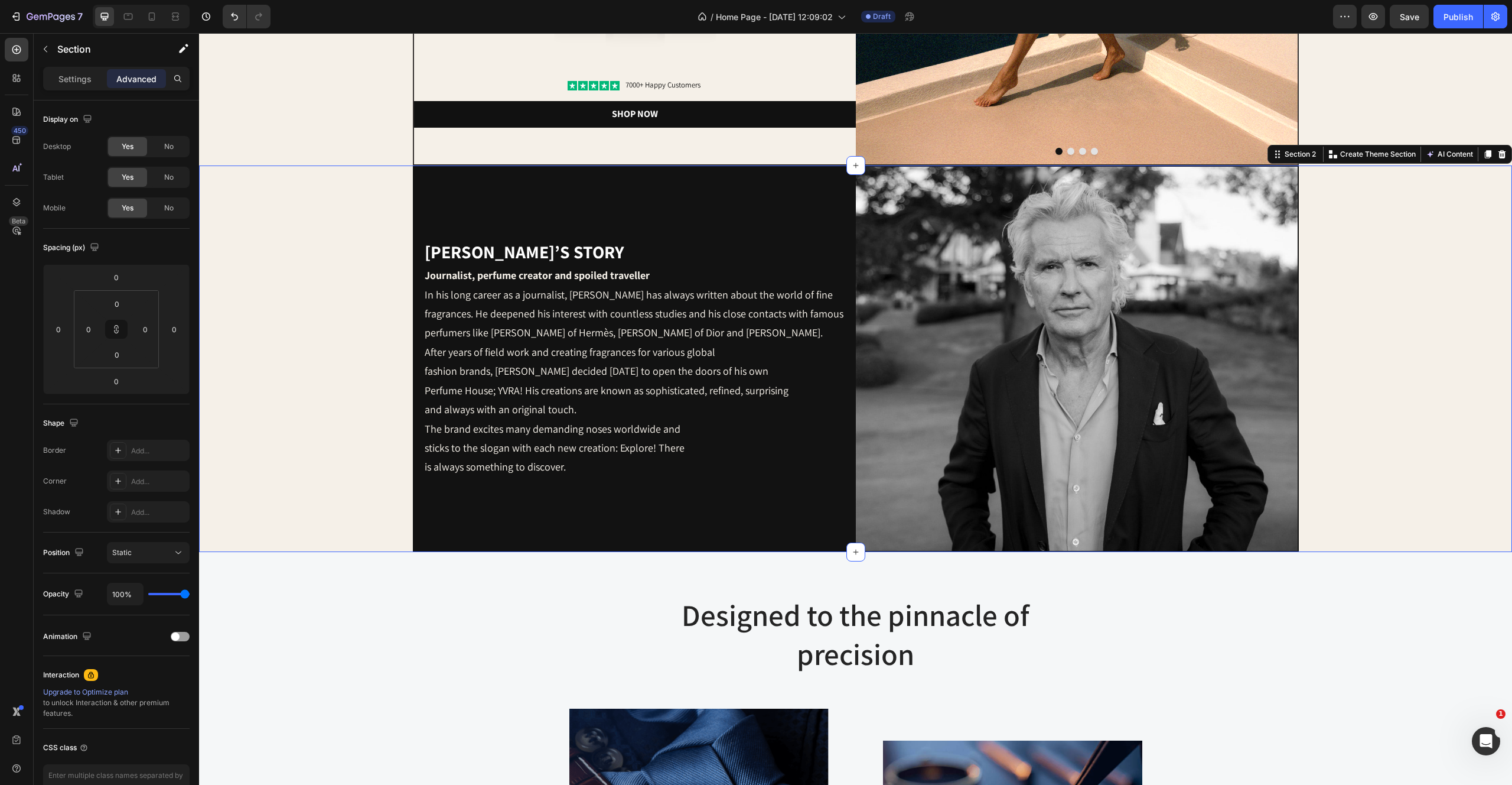
click at [284, 266] on div "[PERSON_NAME]’s story Heading Journalist, perfume creator and spoiled traveller…" at bounding box center [856, 359] width 1313 height 387
click at [117, 0] on html "7 Version history / Home Page - Aug 27, 12:09:02 Draft Preview Save Publish 450…" at bounding box center [756, 0] width 1512 height 0
type input "1"
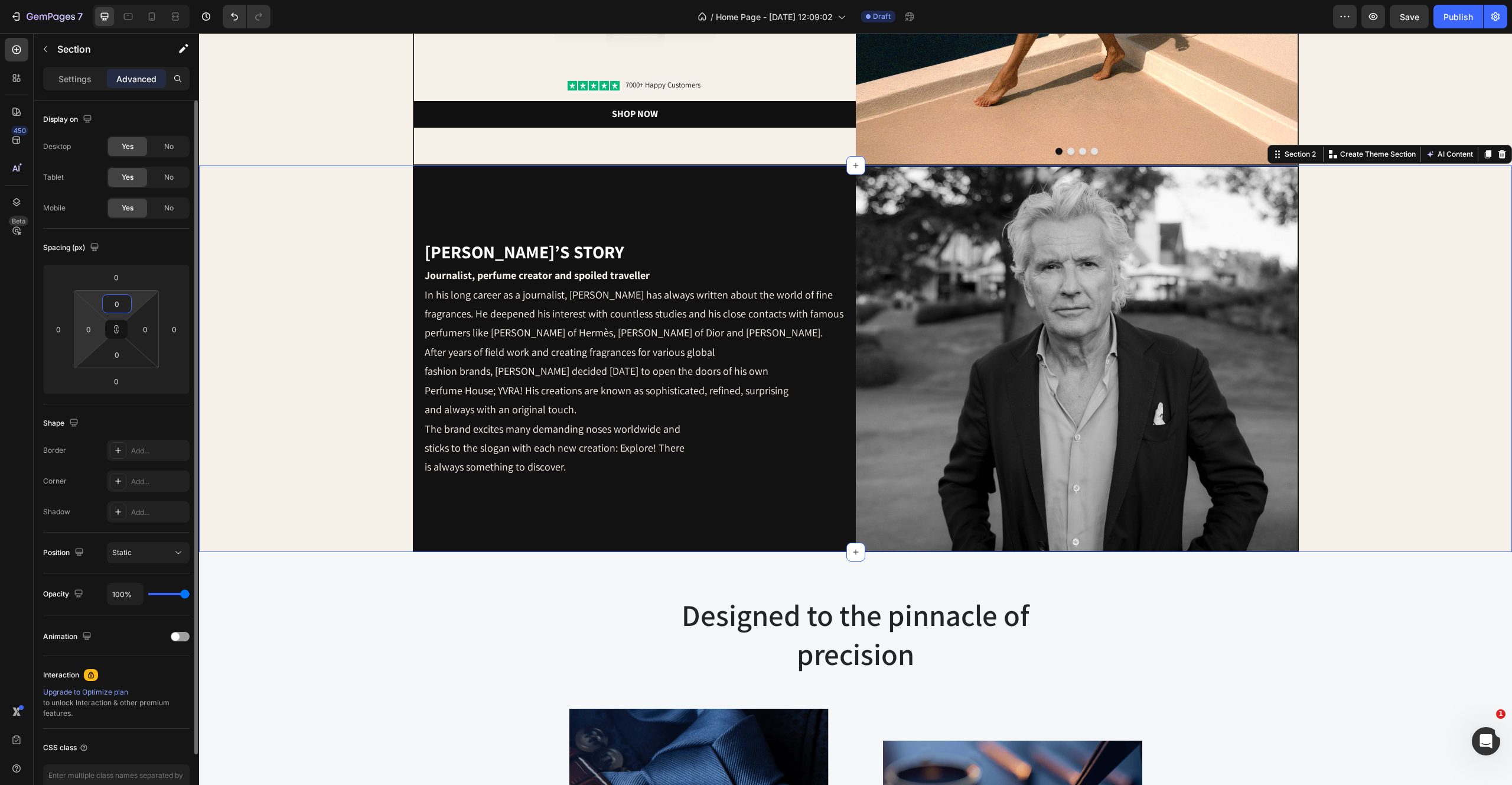
type input "1"
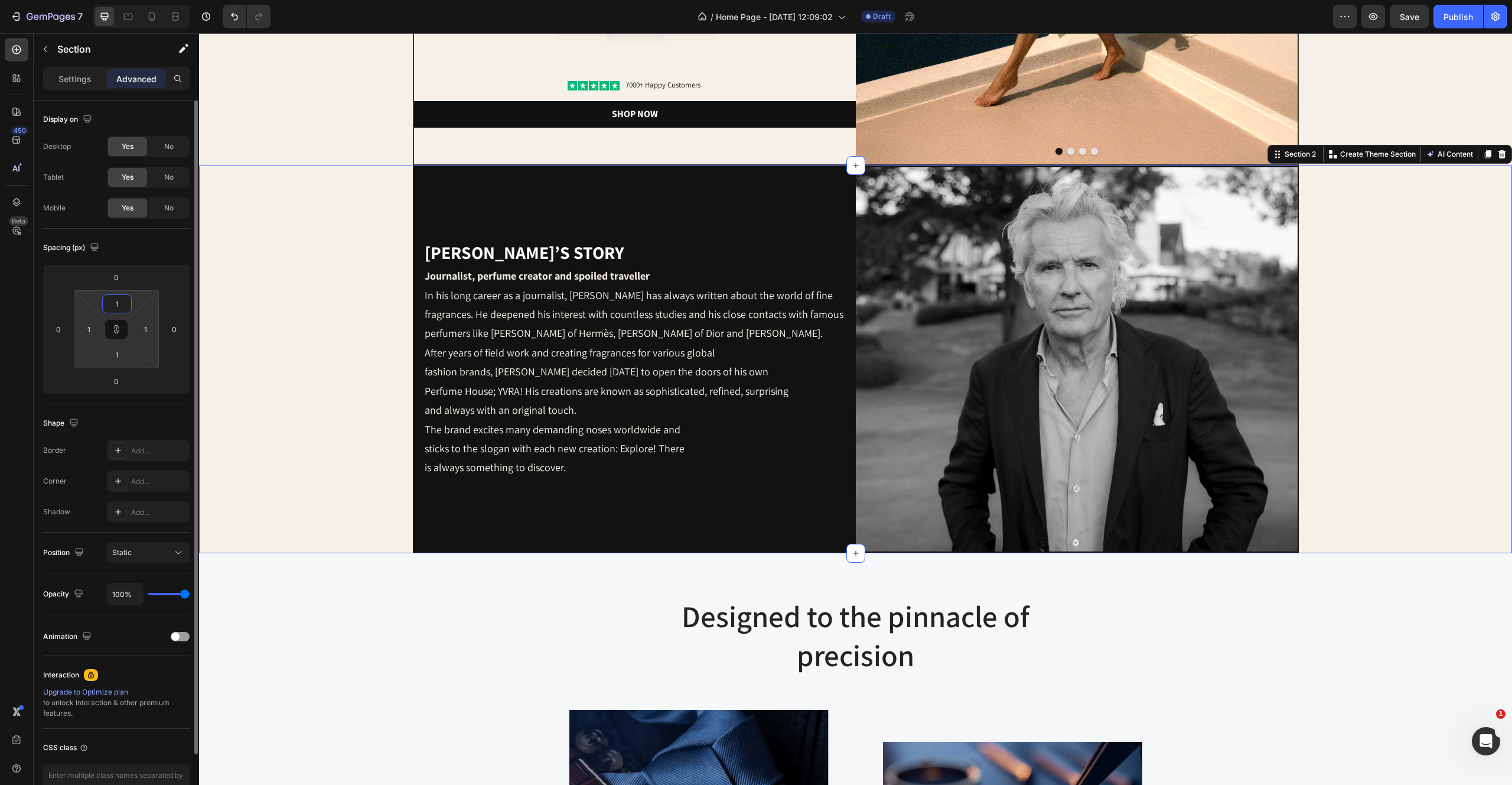
type input "10"
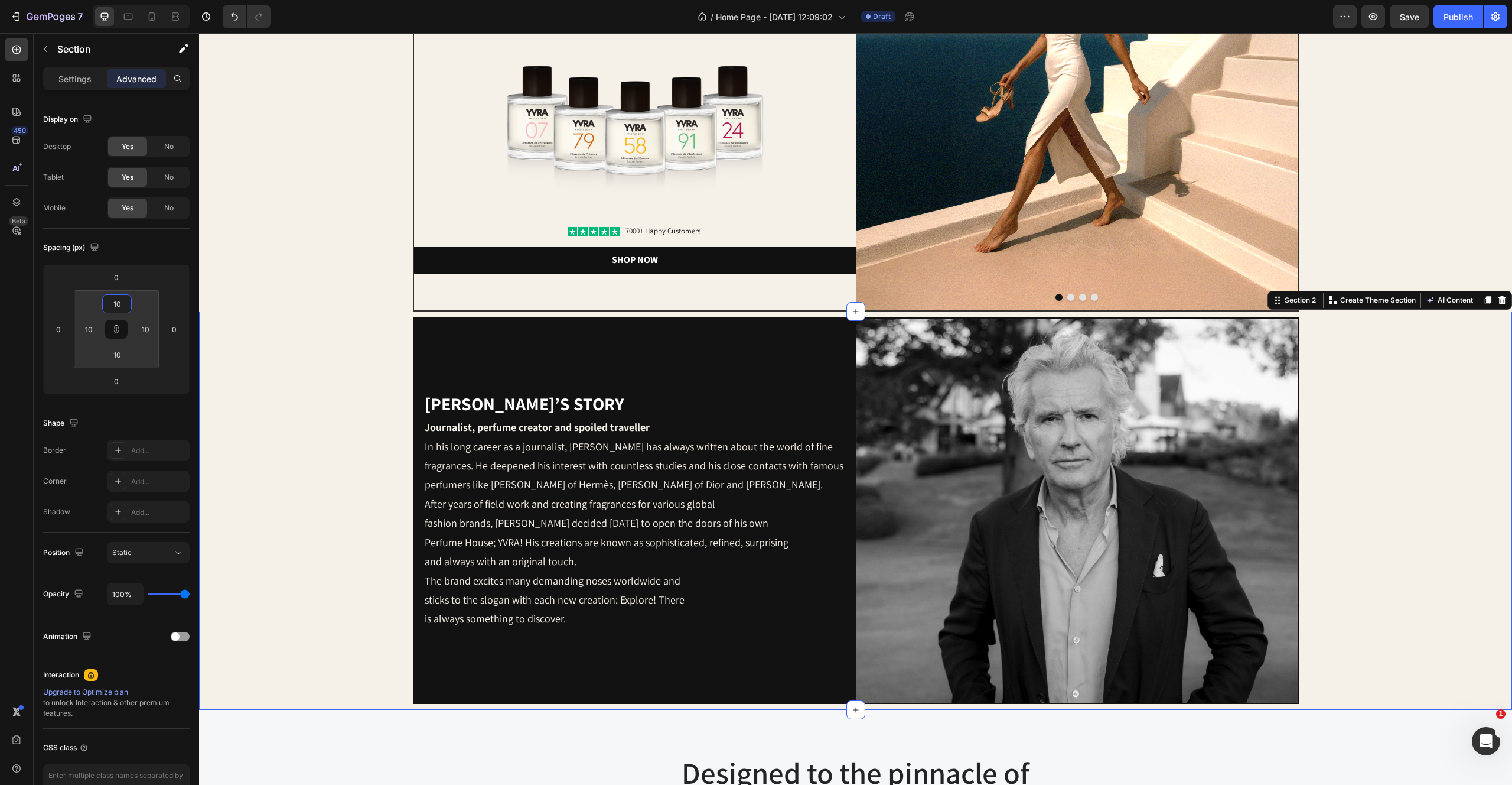
scroll to position [172, 0]
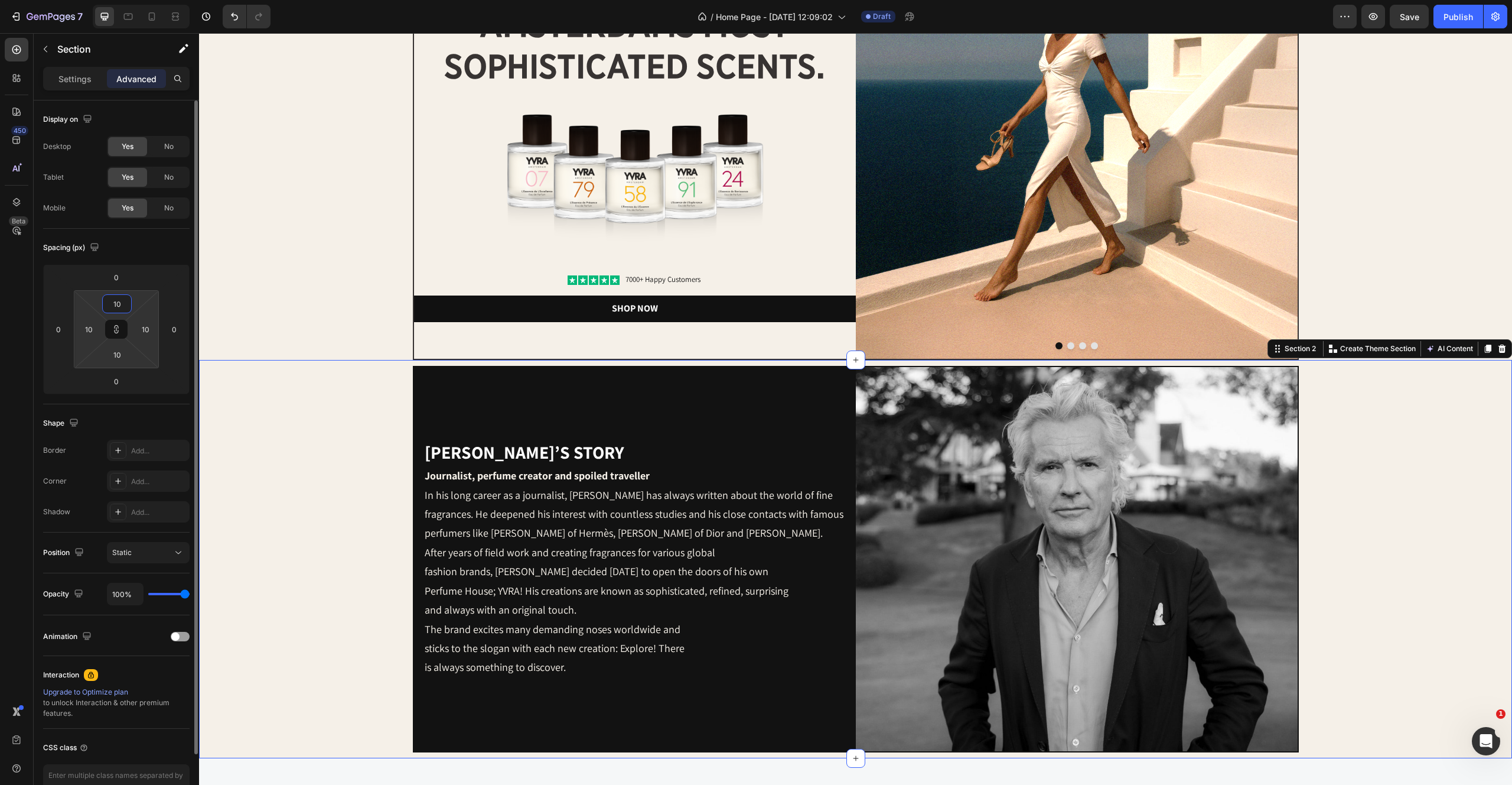
type input "1"
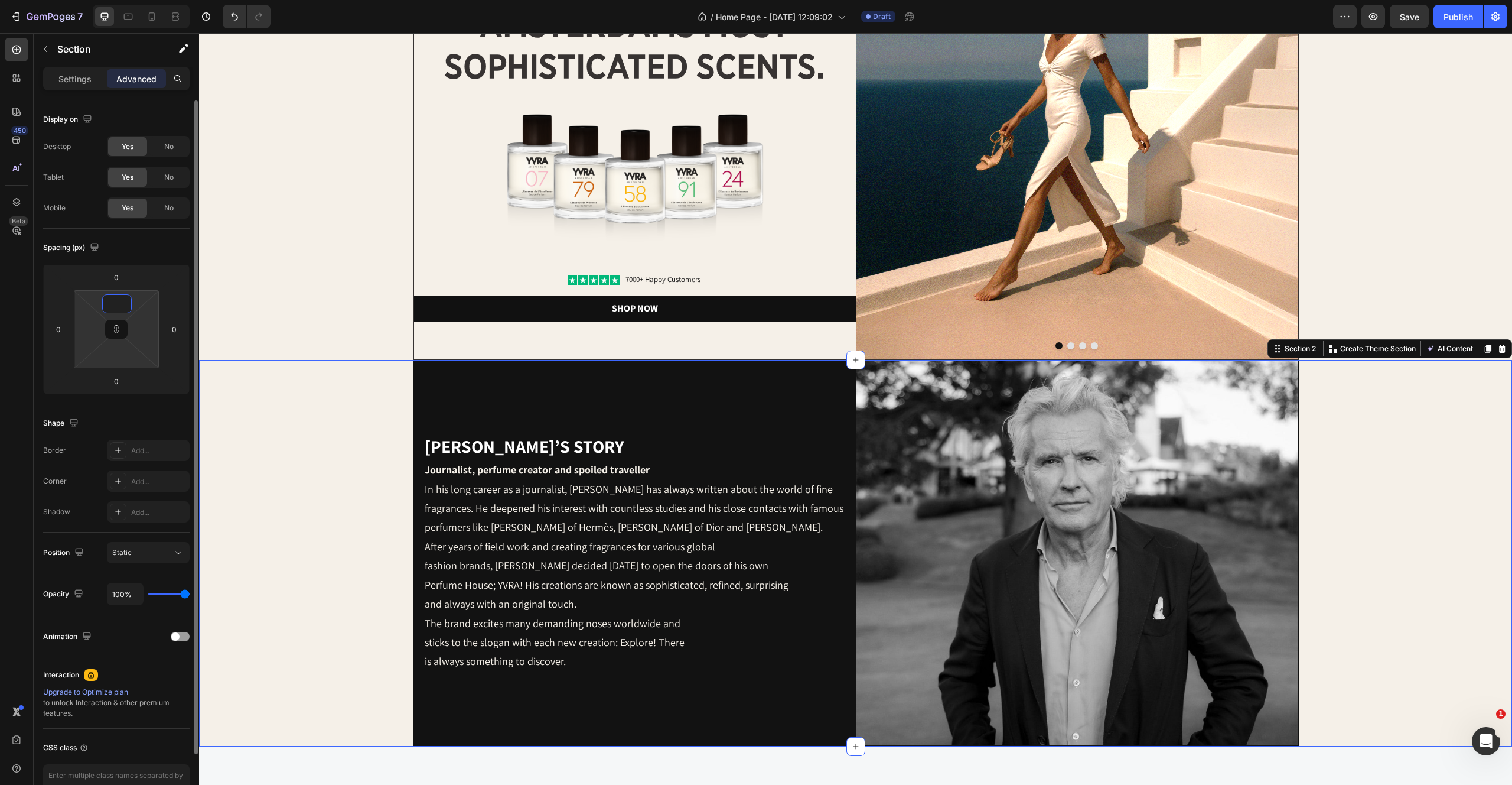
type input "3"
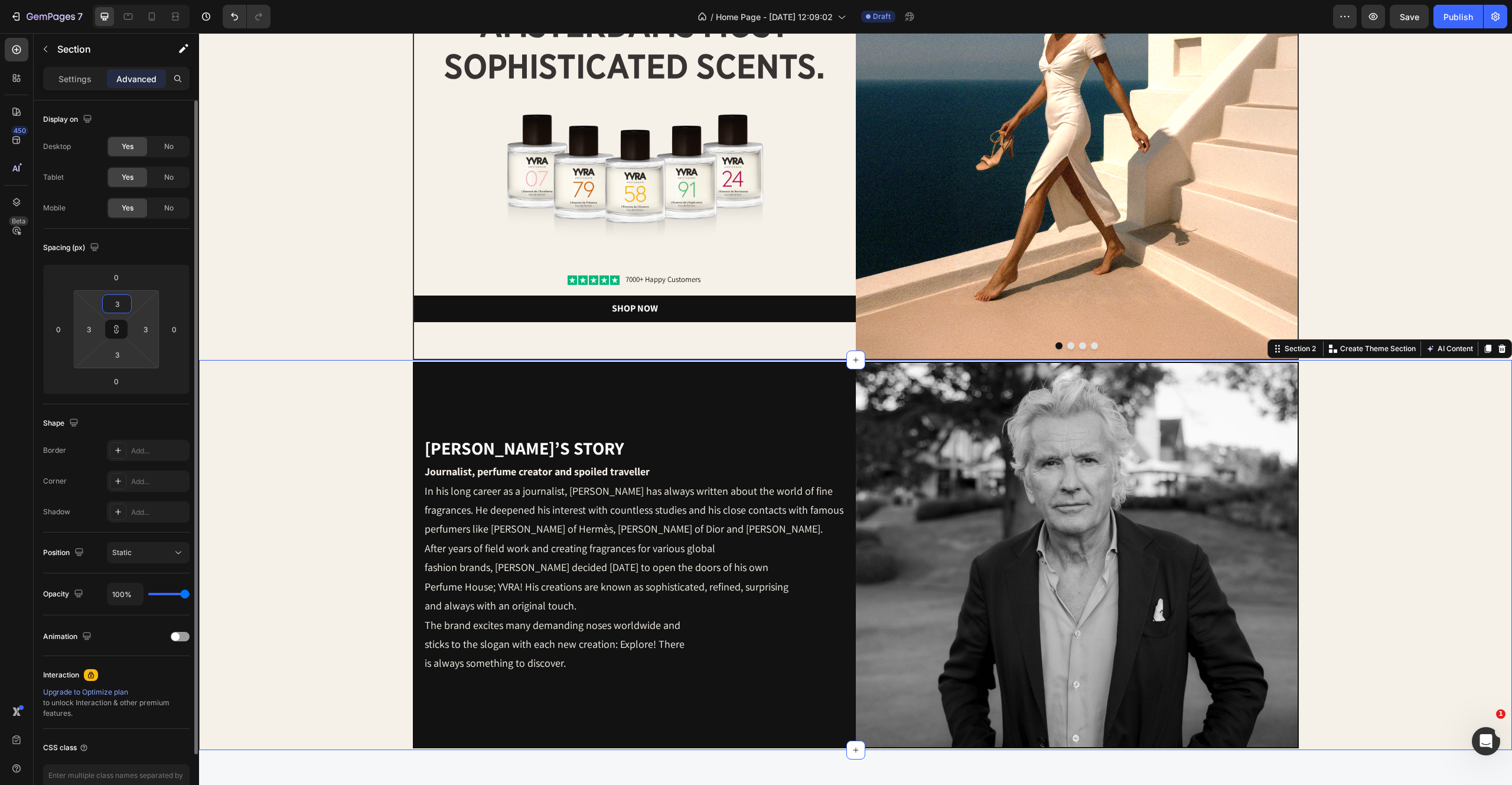
type input "30"
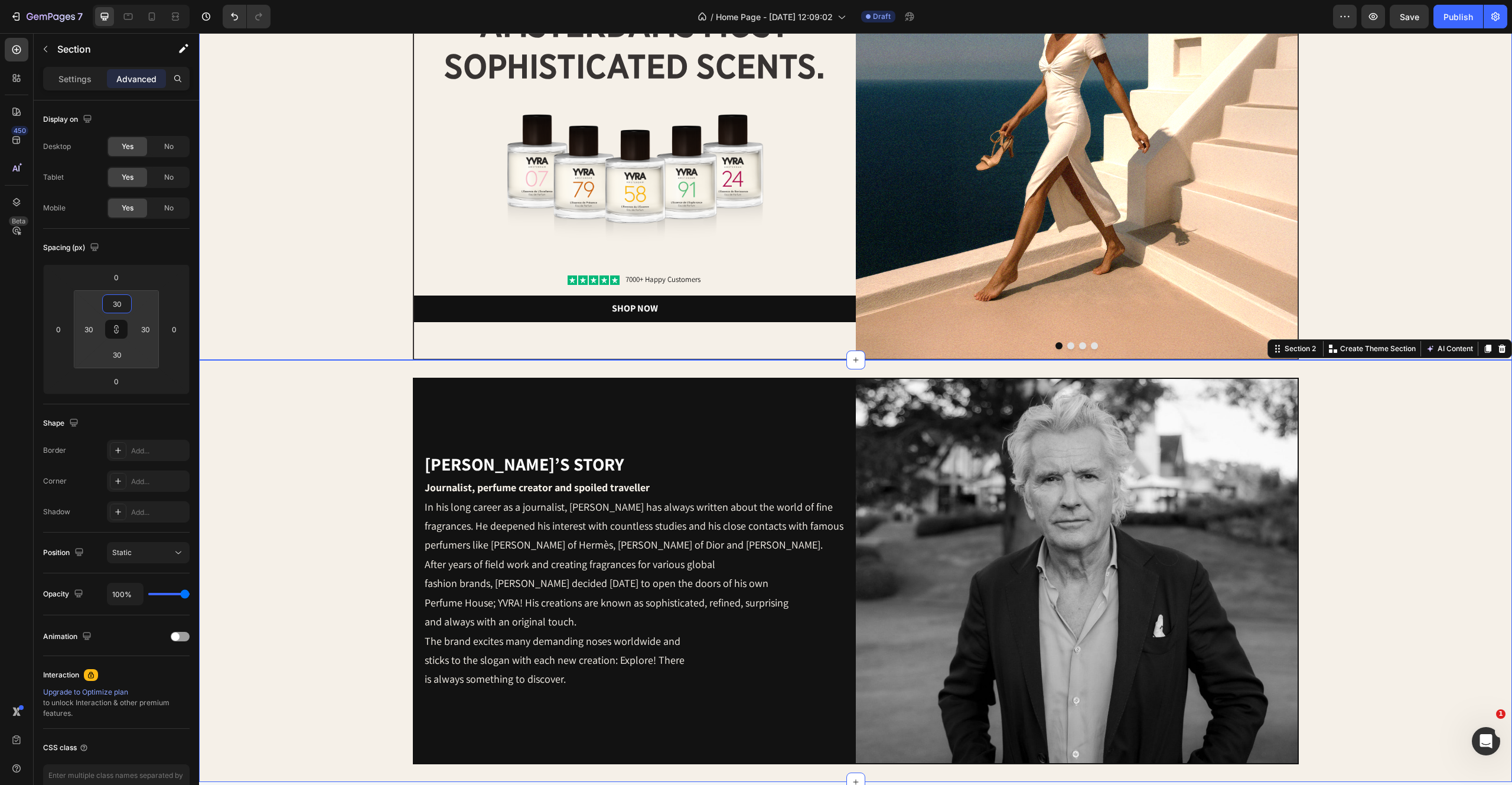
click at [274, 211] on div "Image Image amsterdams most sophisticated scents. Heading Image Icon Icon Icon …" at bounding box center [856, 122] width 1313 height 475
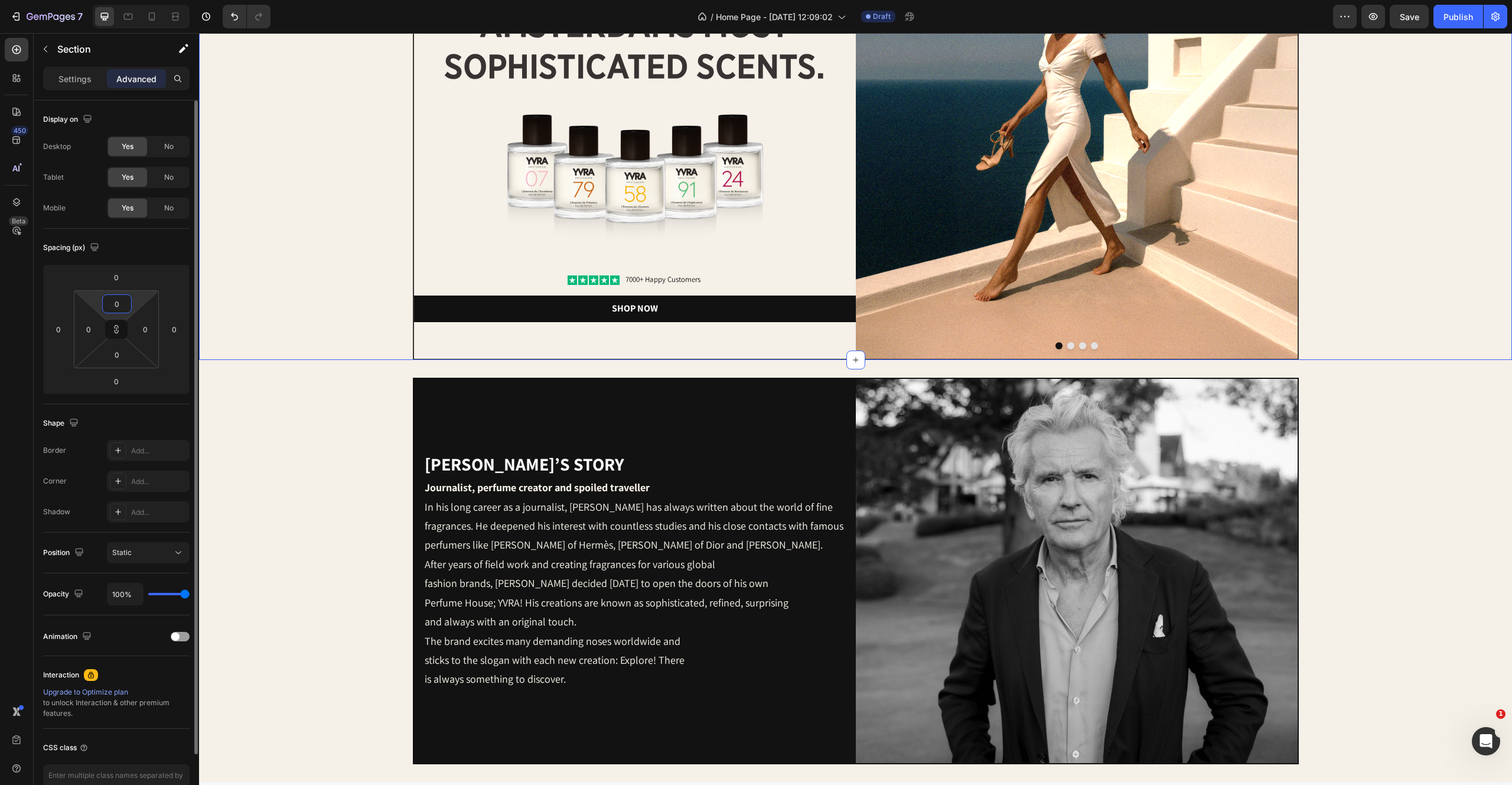
click at [112, 299] on input "0" at bounding box center [117, 304] width 23 height 18
type input "2"
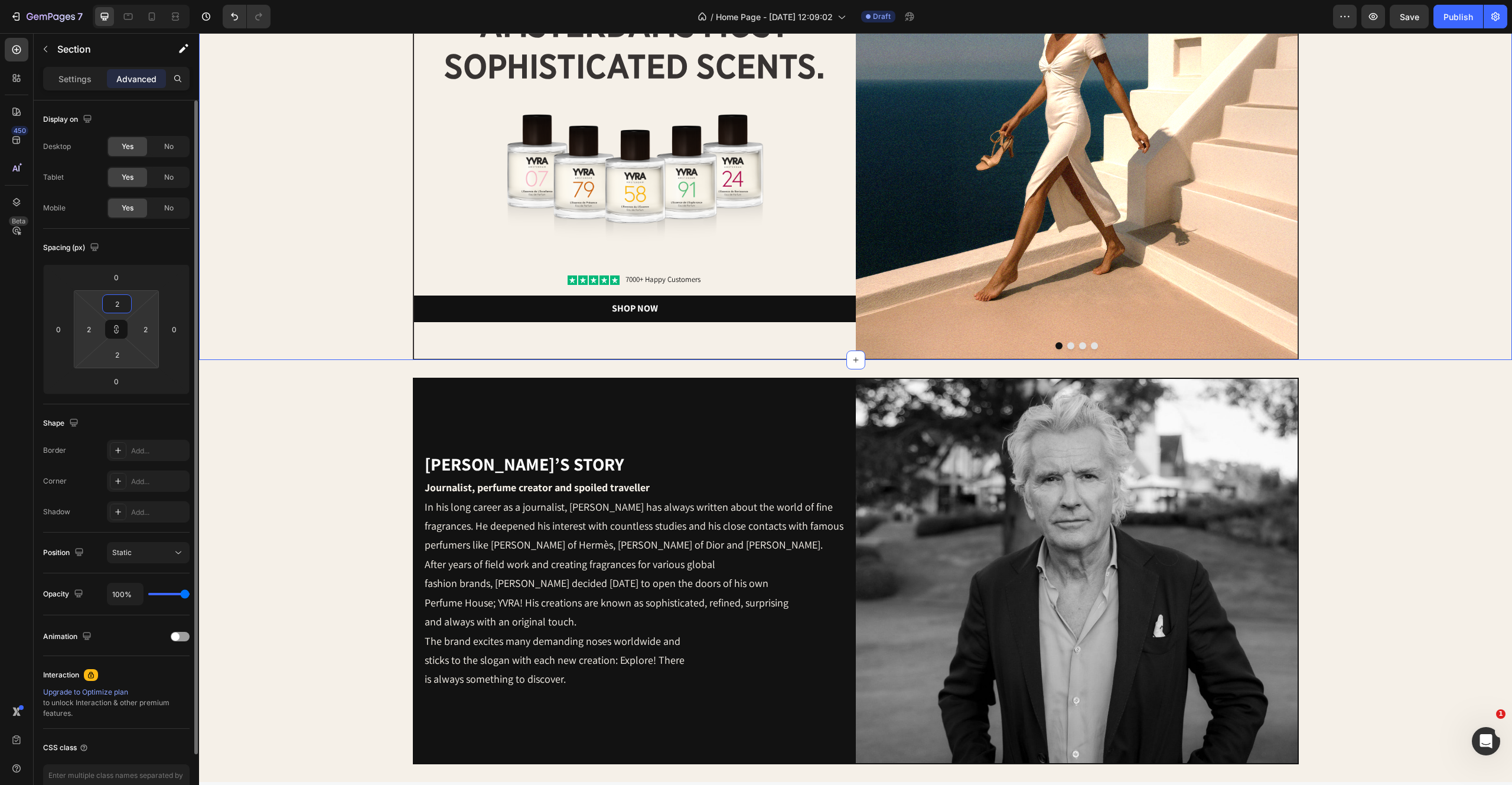
type input "20"
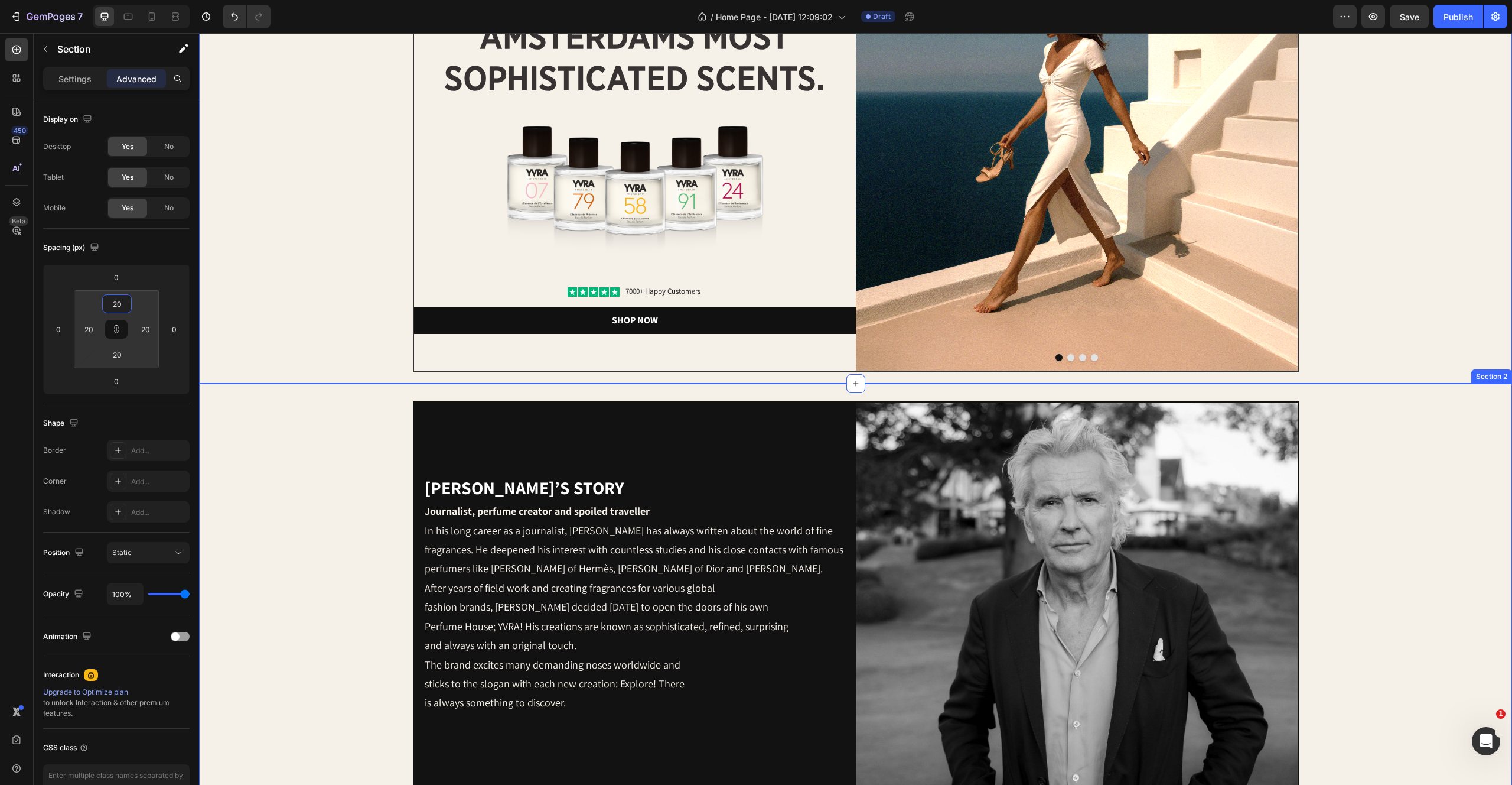
click at [257, 446] on div "[PERSON_NAME]’s story Heading Journalist, perfume creator and spoiled traveller…" at bounding box center [855, 595] width 1277 height 387
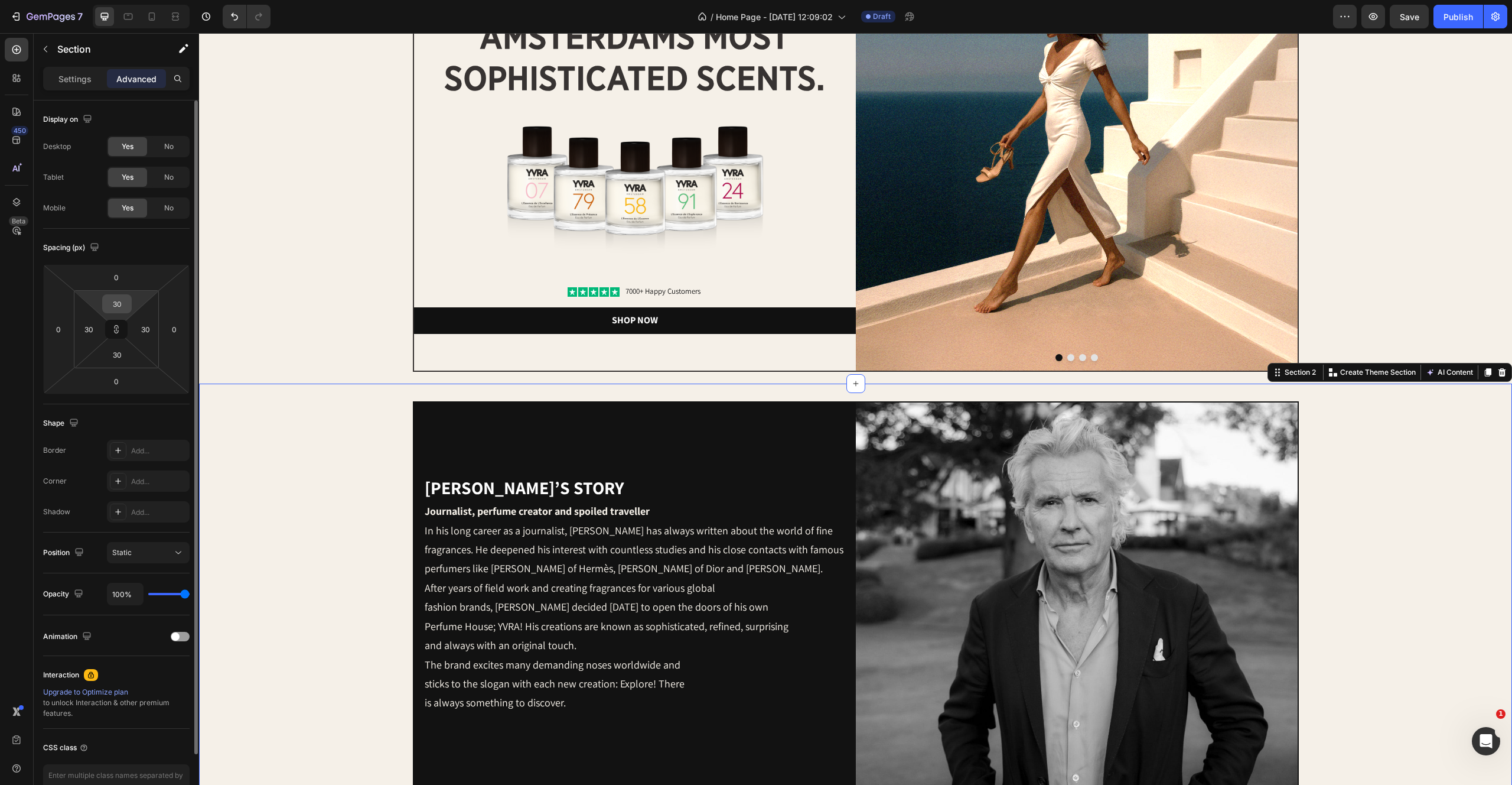
click at [114, 301] on input "30" at bounding box center [117, 304] width 23 height 18
type input "2"
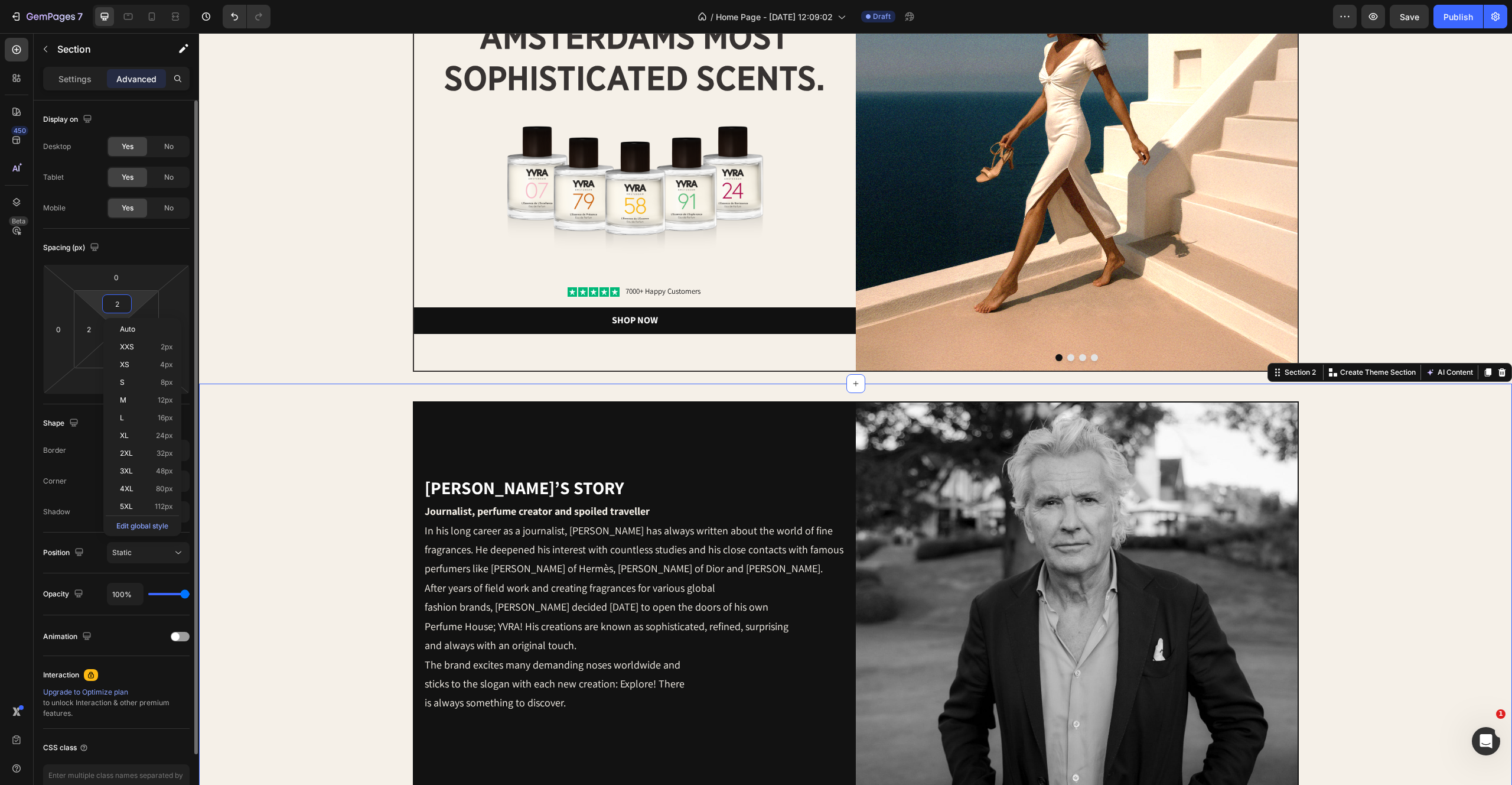
type input "20"
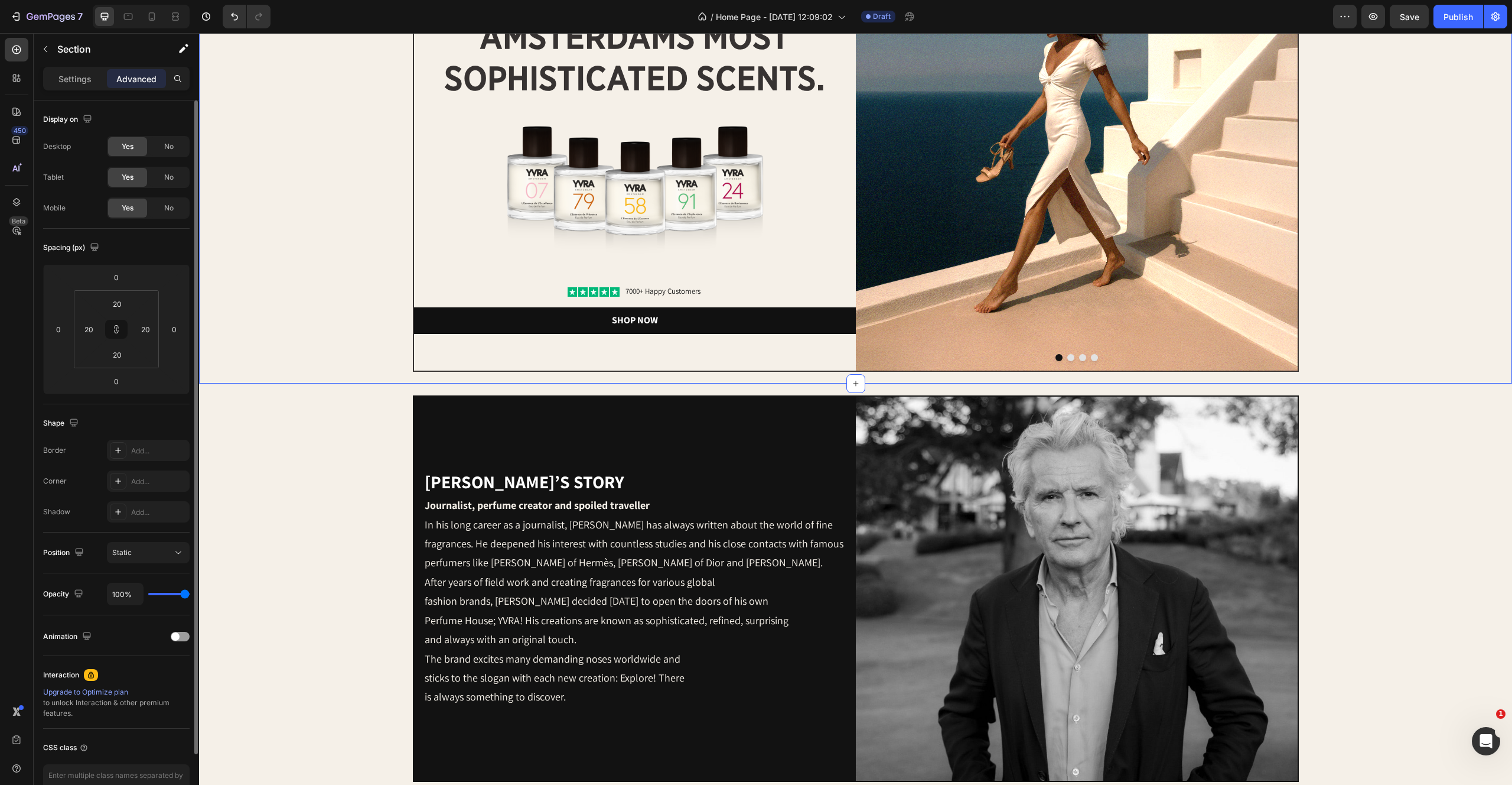
click at [335, 288] on div "Image Image amsterdams most sophisticated scents. Heading Image Icon Icon Icon …" at bounding box center [855, 134] width 1289 height 475
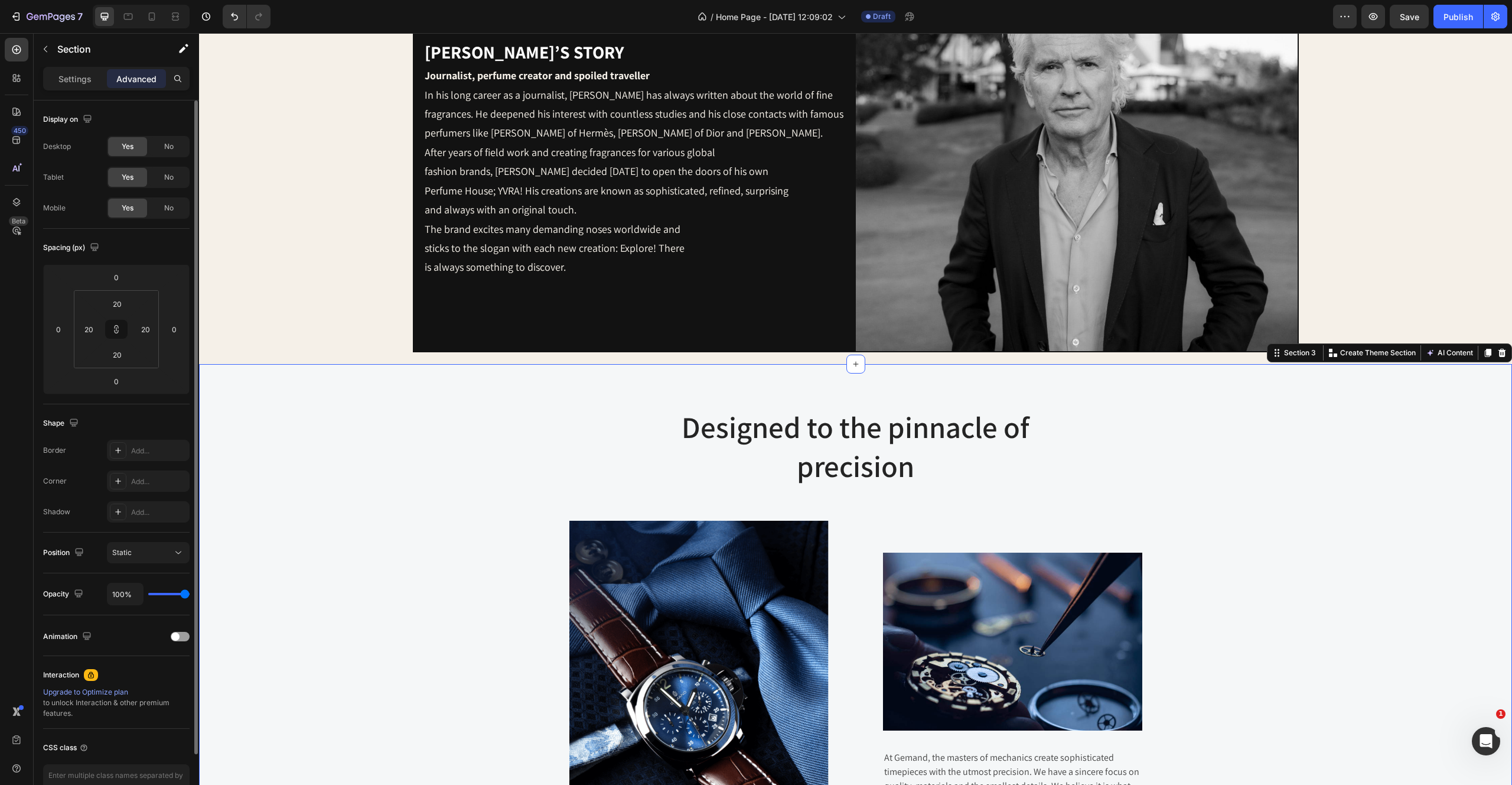
click at [367, 513] on div "Designed to the pinnacle of precision Heading Row Image Image At Gemand, the ma…" at bounding box center [855, 623] width 1295 height 434
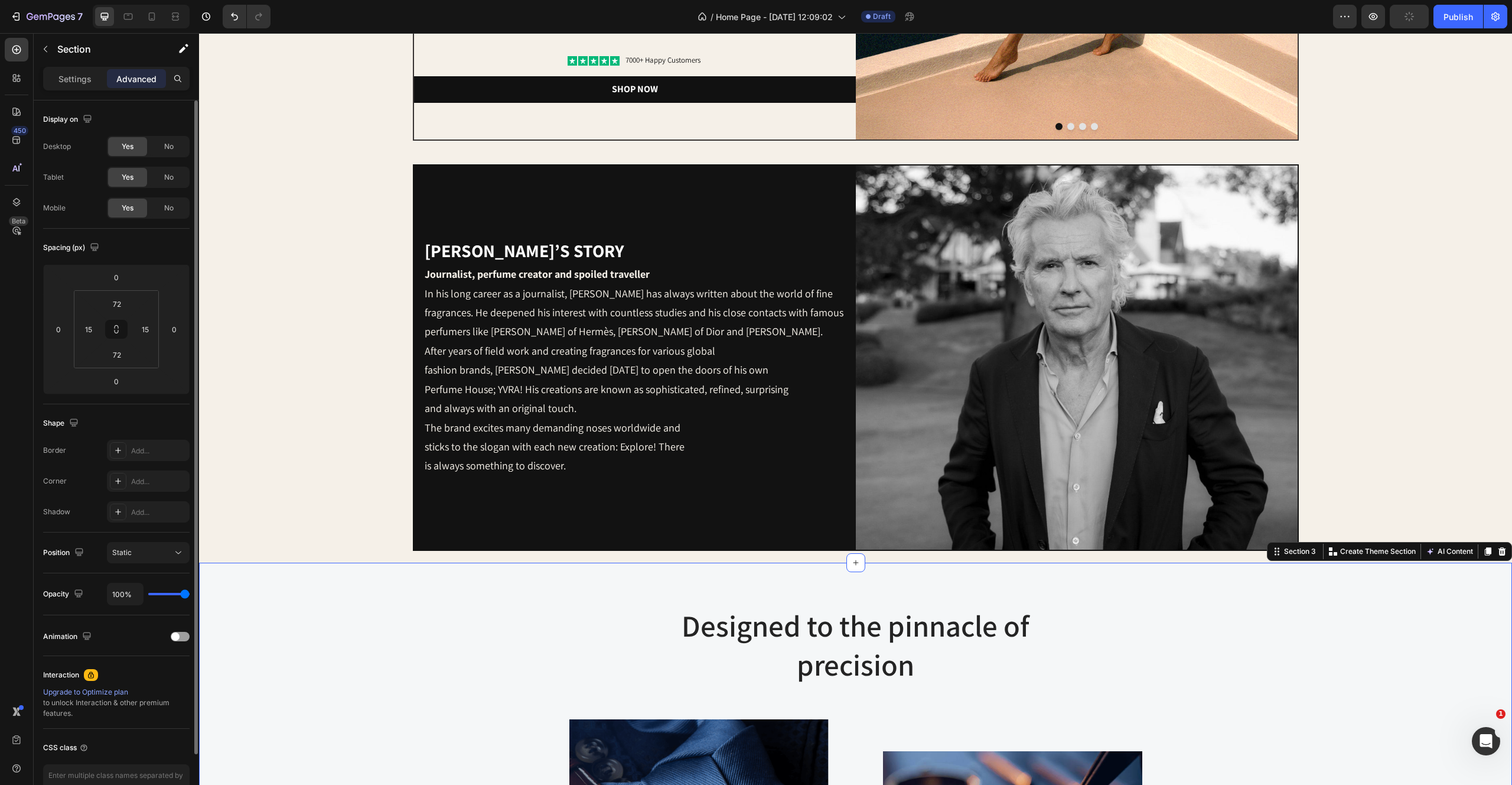
scroll to position [128, 0]
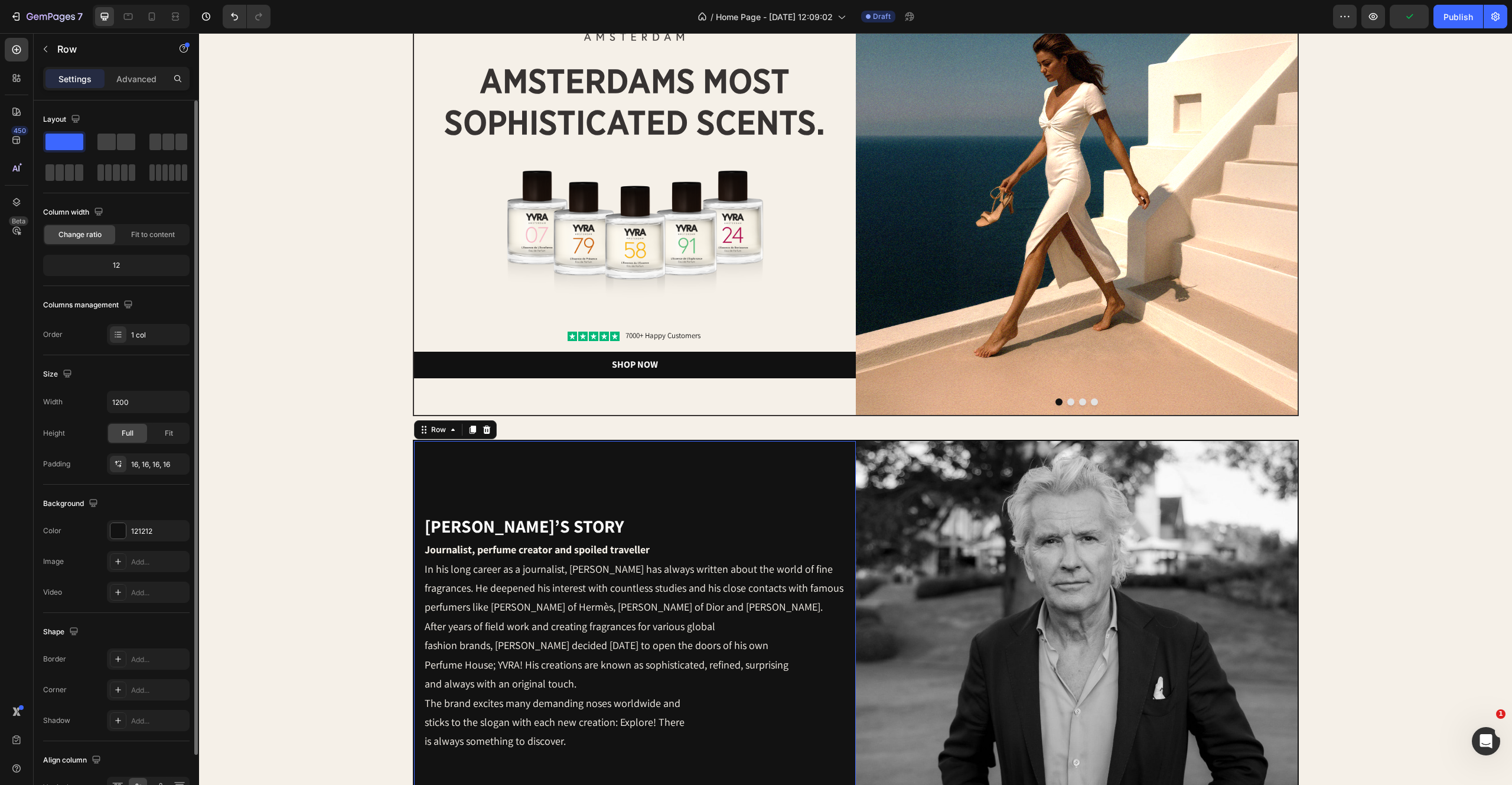
click at [539, 462] on div "Yvo’s story Heading Journalist, perfume creator and spoiled traveller In his lo…" at bounding box center [635, 632] width 423 height 365
click at [123, 87] on div "Advanced" at bounding box center [136, 78] width 59 height 19
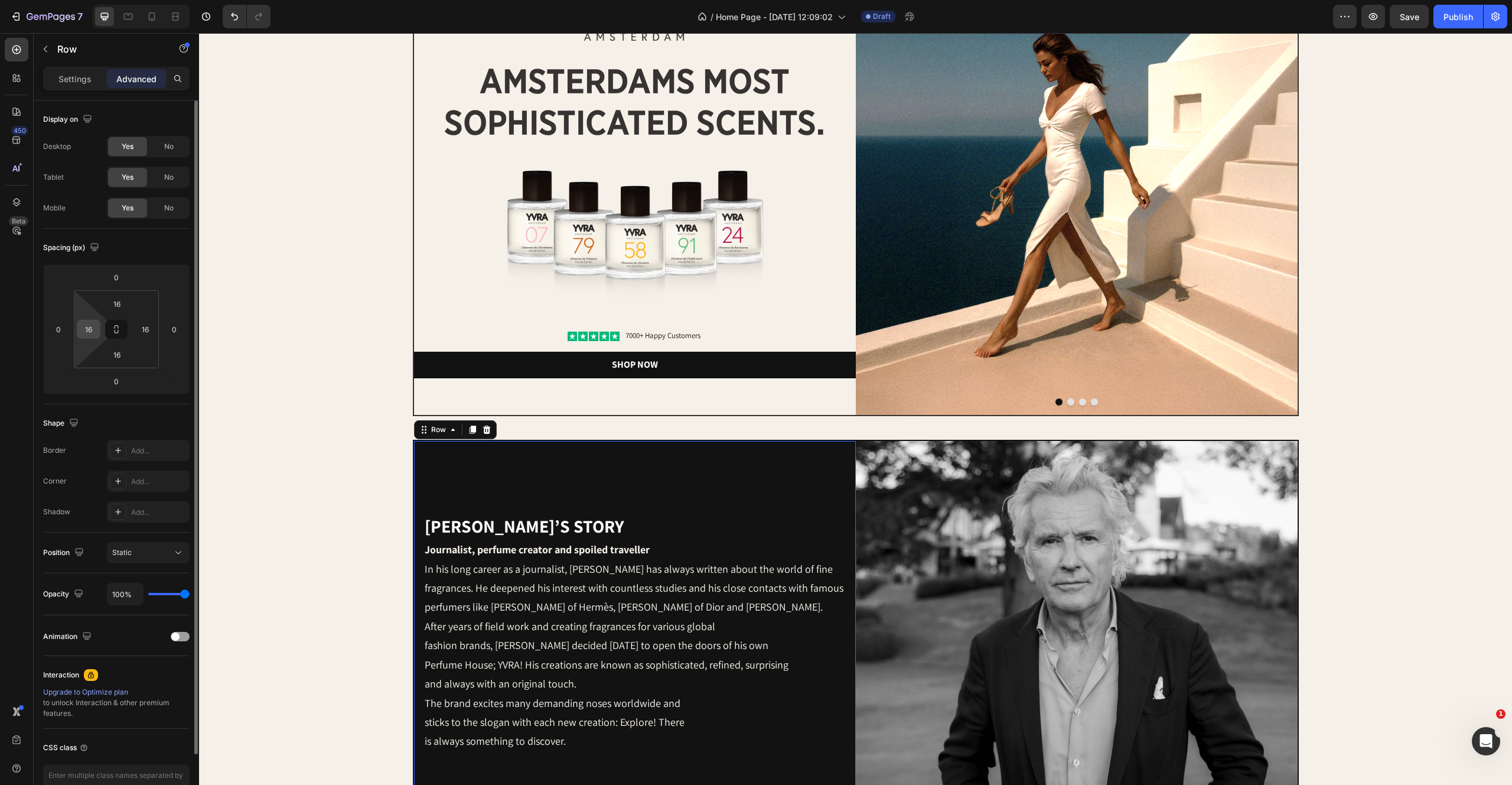
click at [98, 332] on div "16" at bounding box center [88, 329] width 23 height 19
click at [92, 330] on input "16" at bounding box center [89, 330] width 18 height 18
click at [120, 328] on icon at bounding box center [116, 329] width 10 height 10
click at [89, 324] on input "16" at bounding box center [89, 330] width 18 height 18
type input "1"
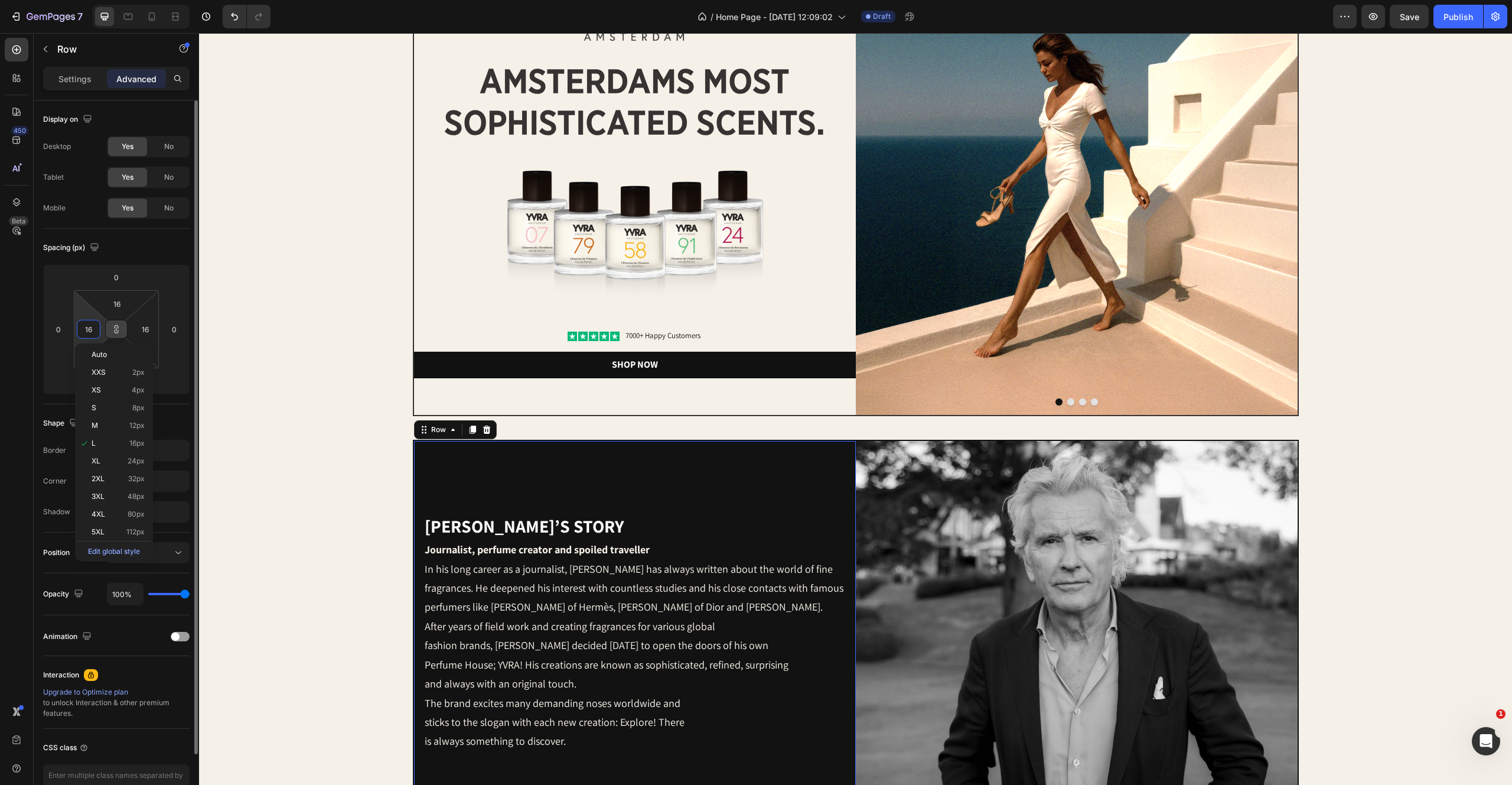
type input "1"
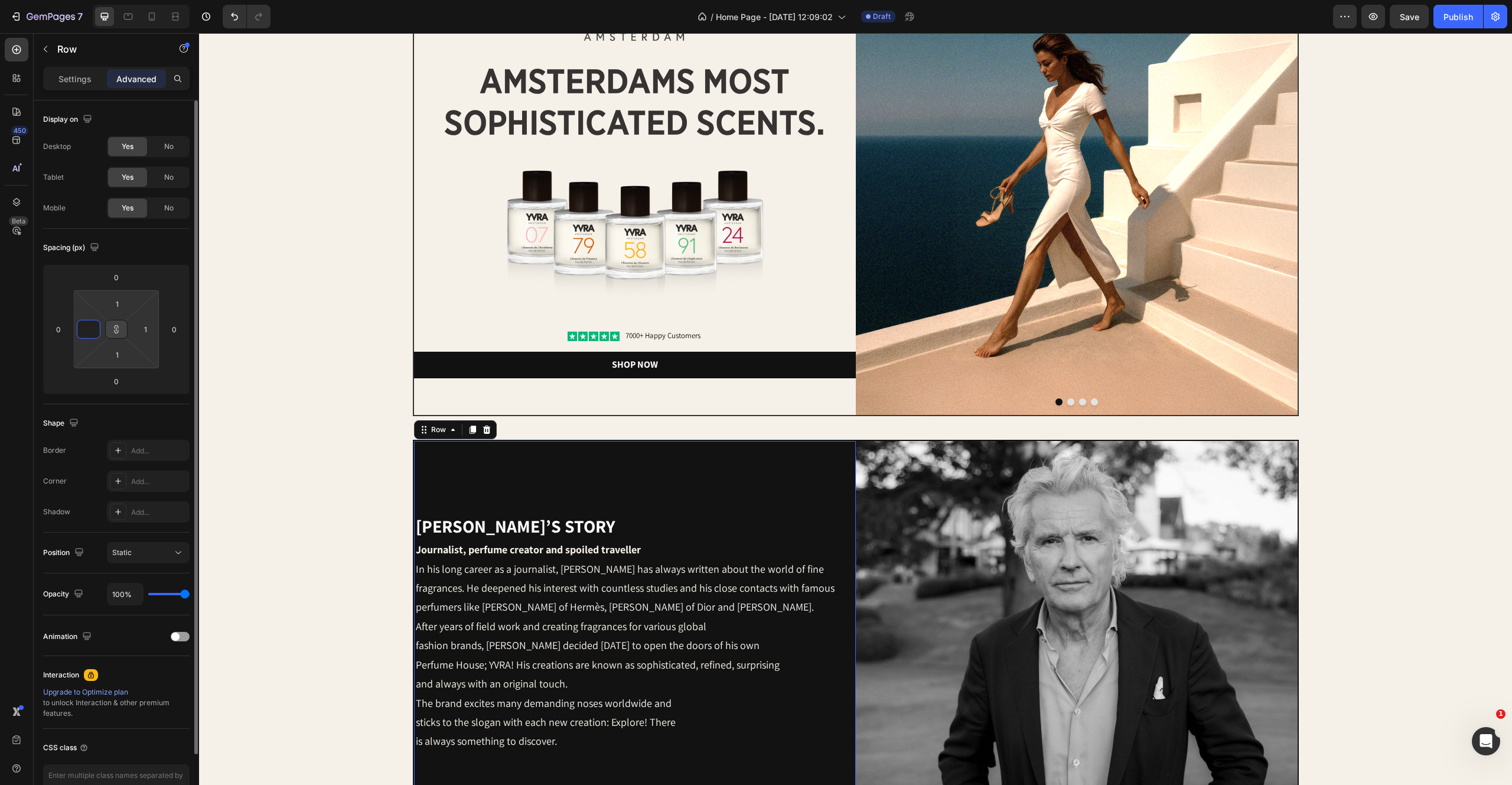
type input "2"
type input "24"
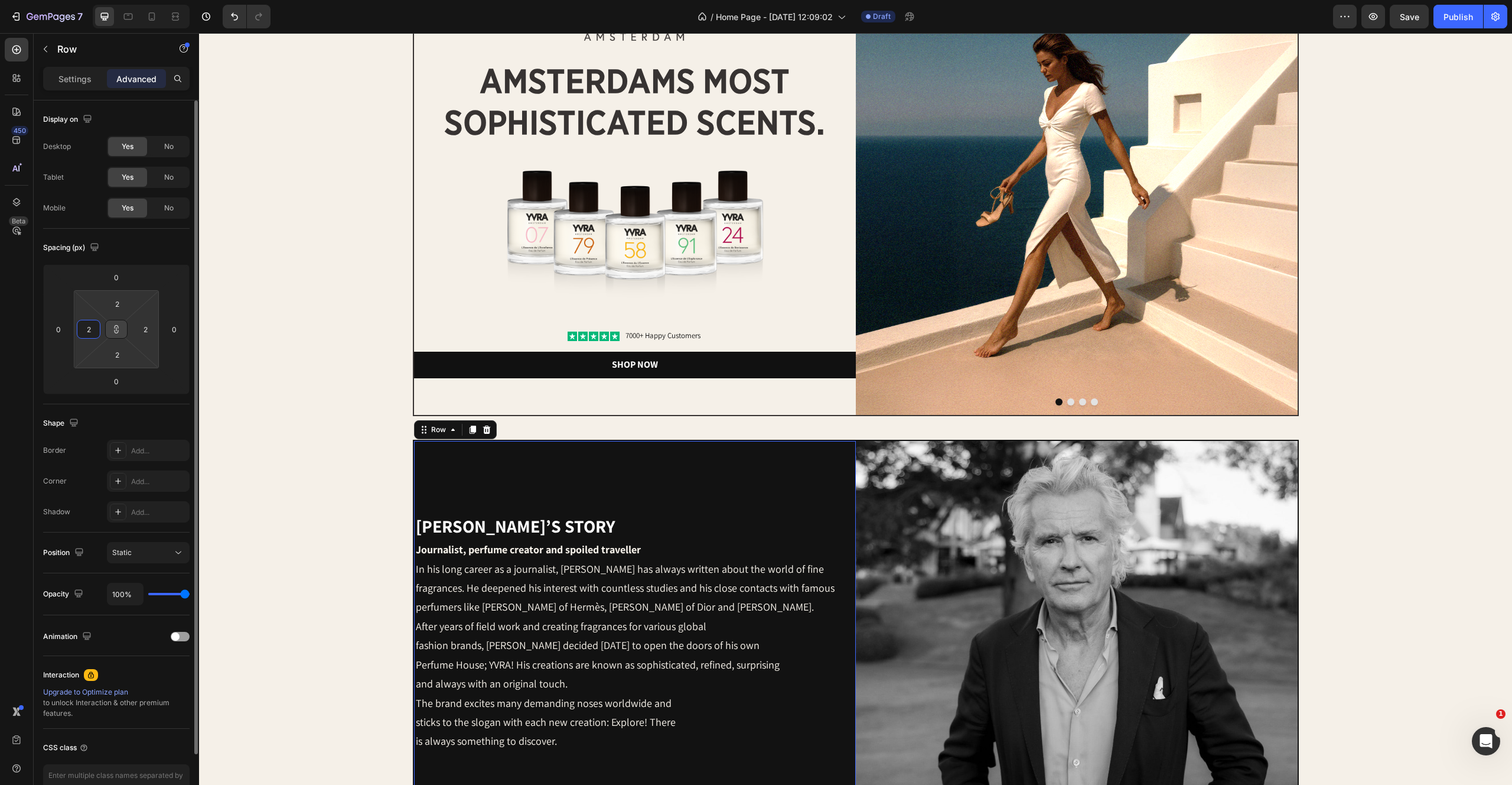
type input "24"
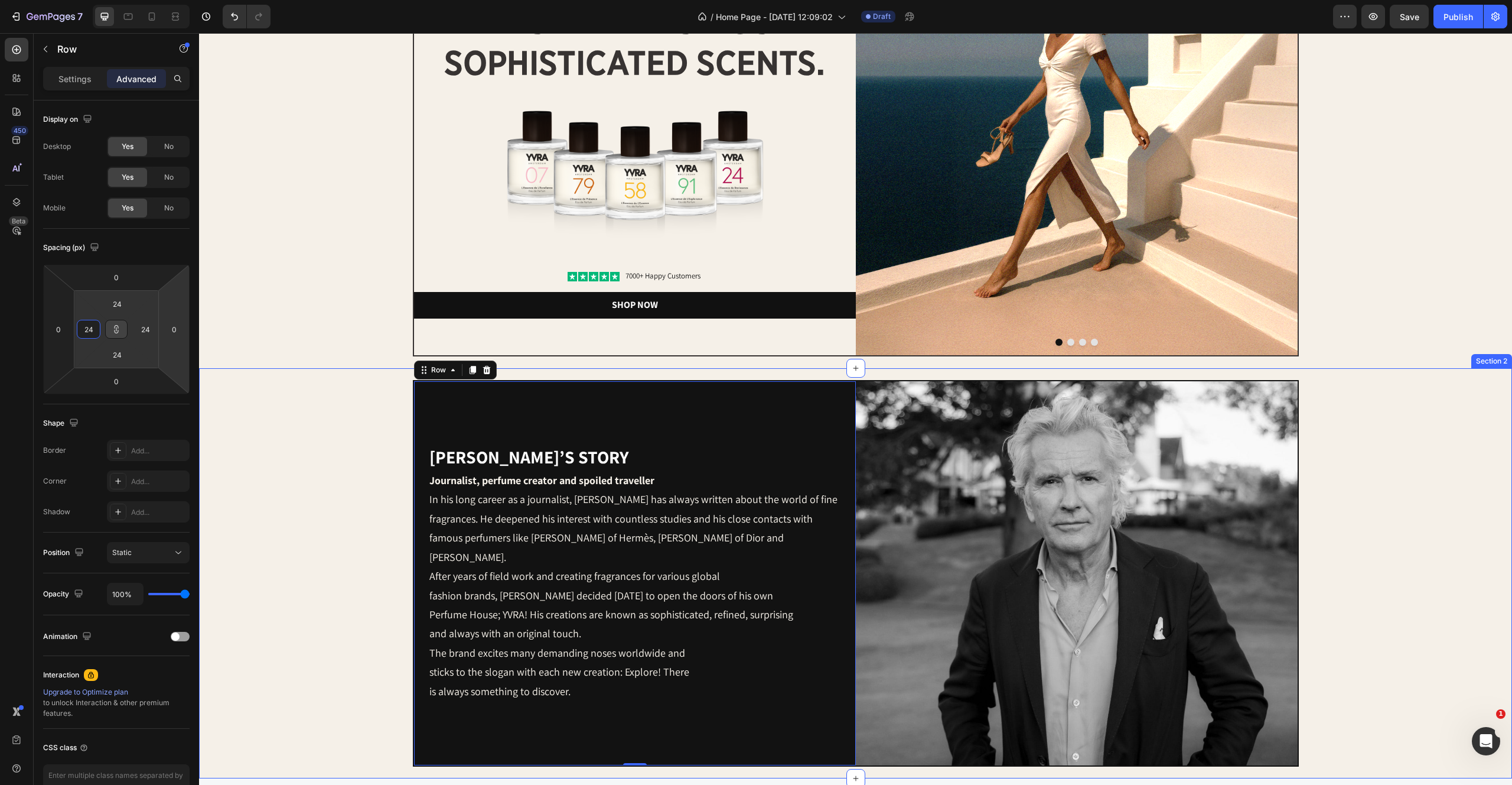
scroll to position [300, 0]
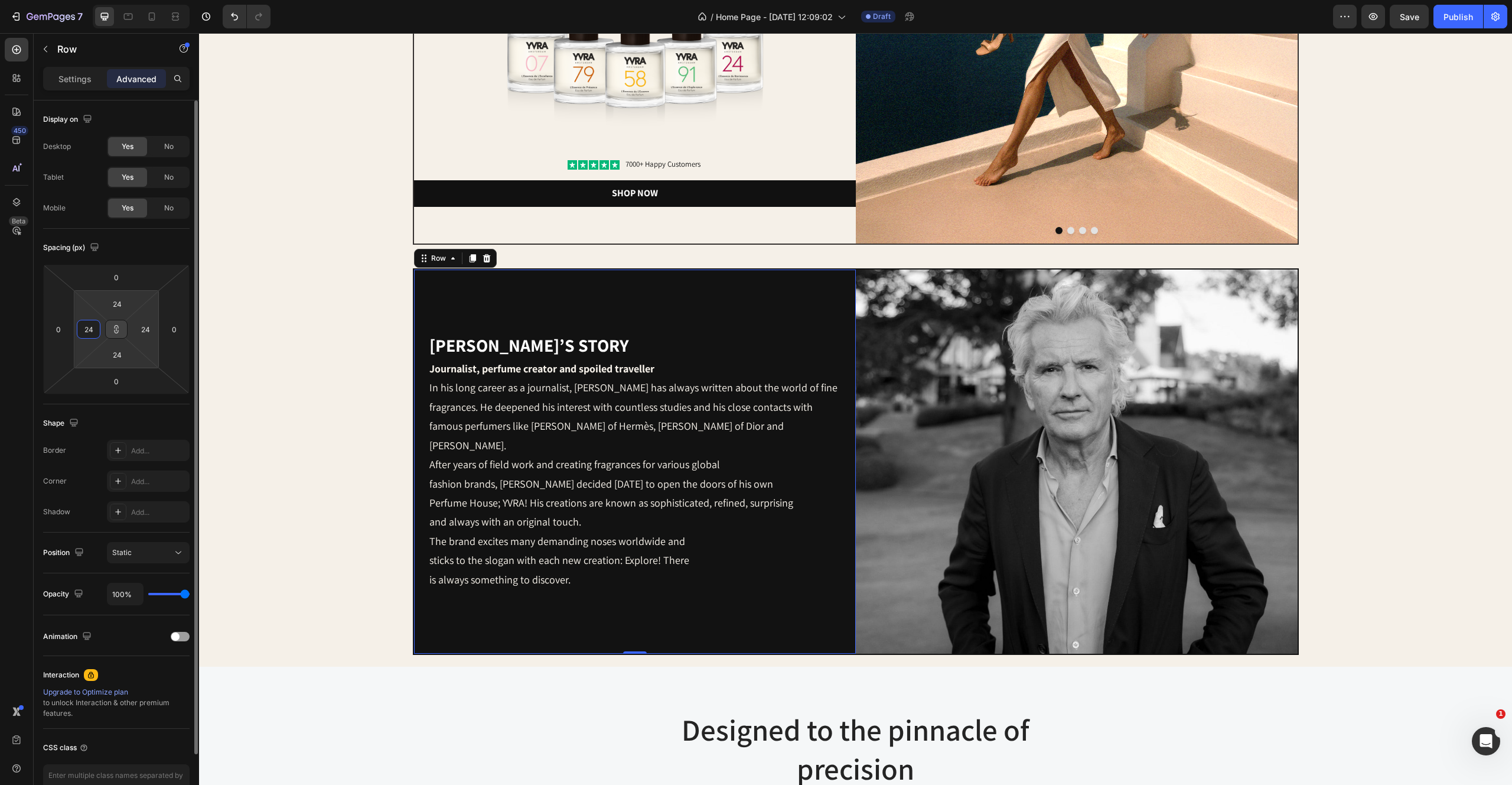
type input "2"
type input "3"
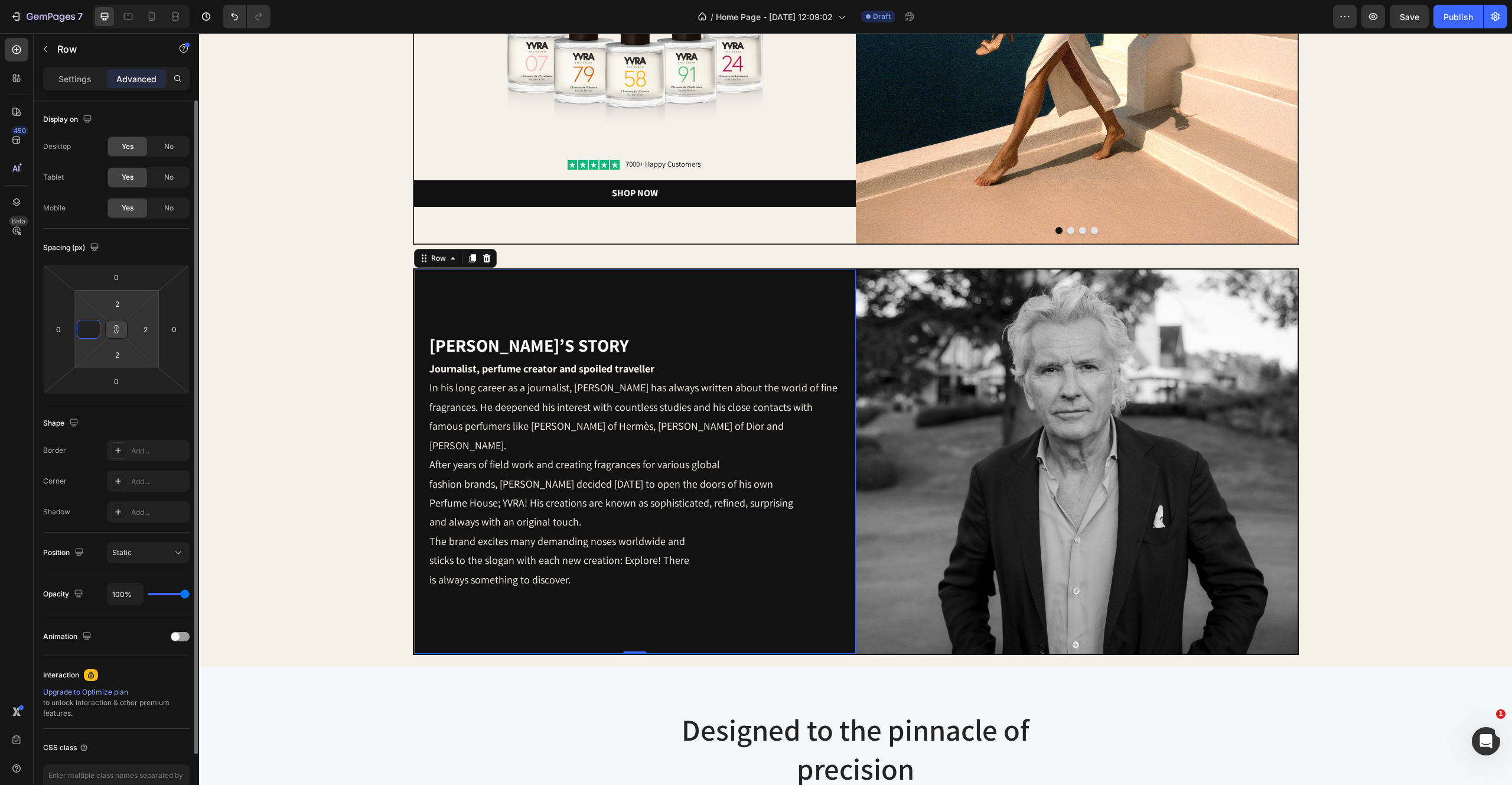
type input "3"
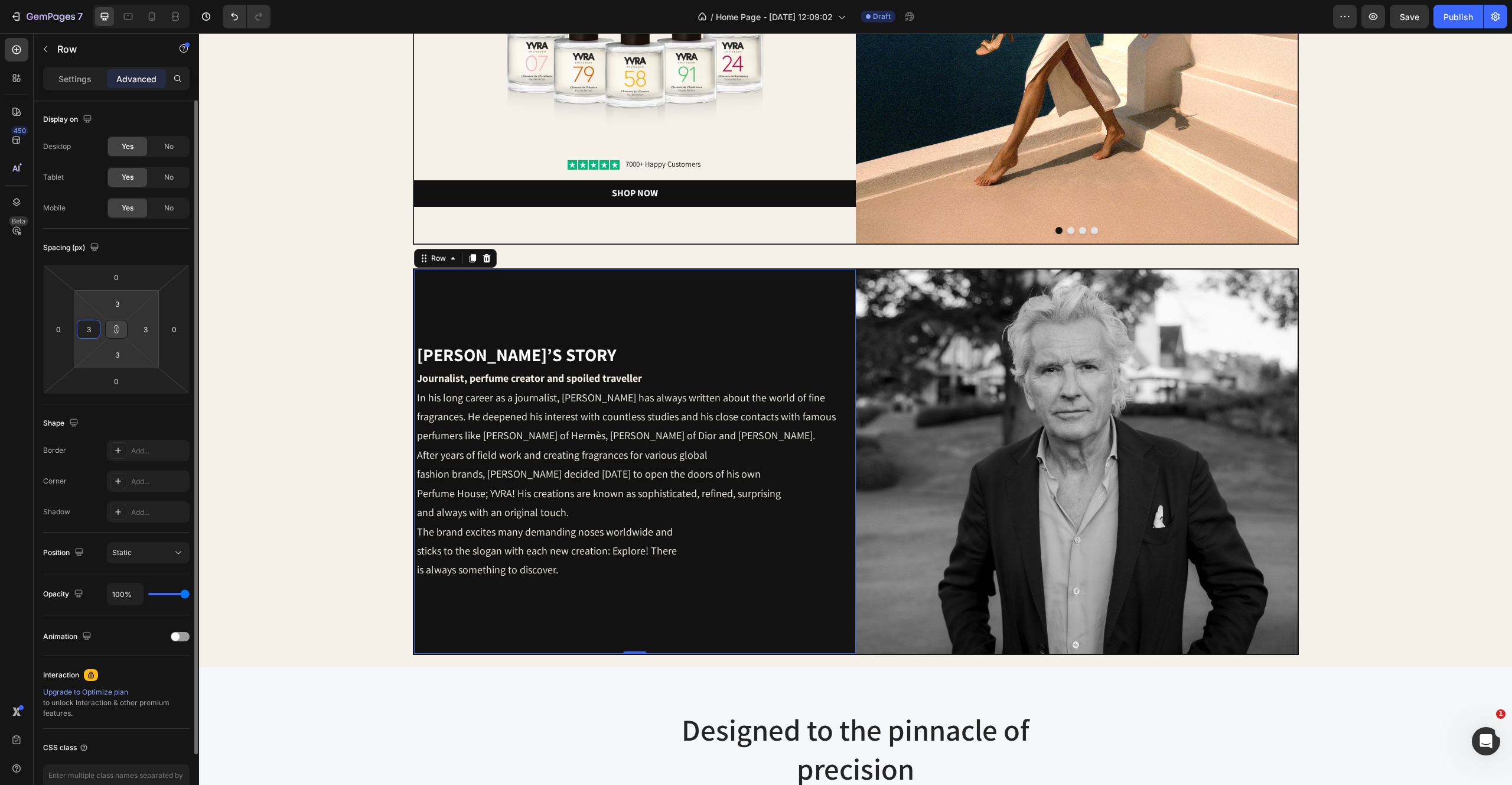
type input "32"
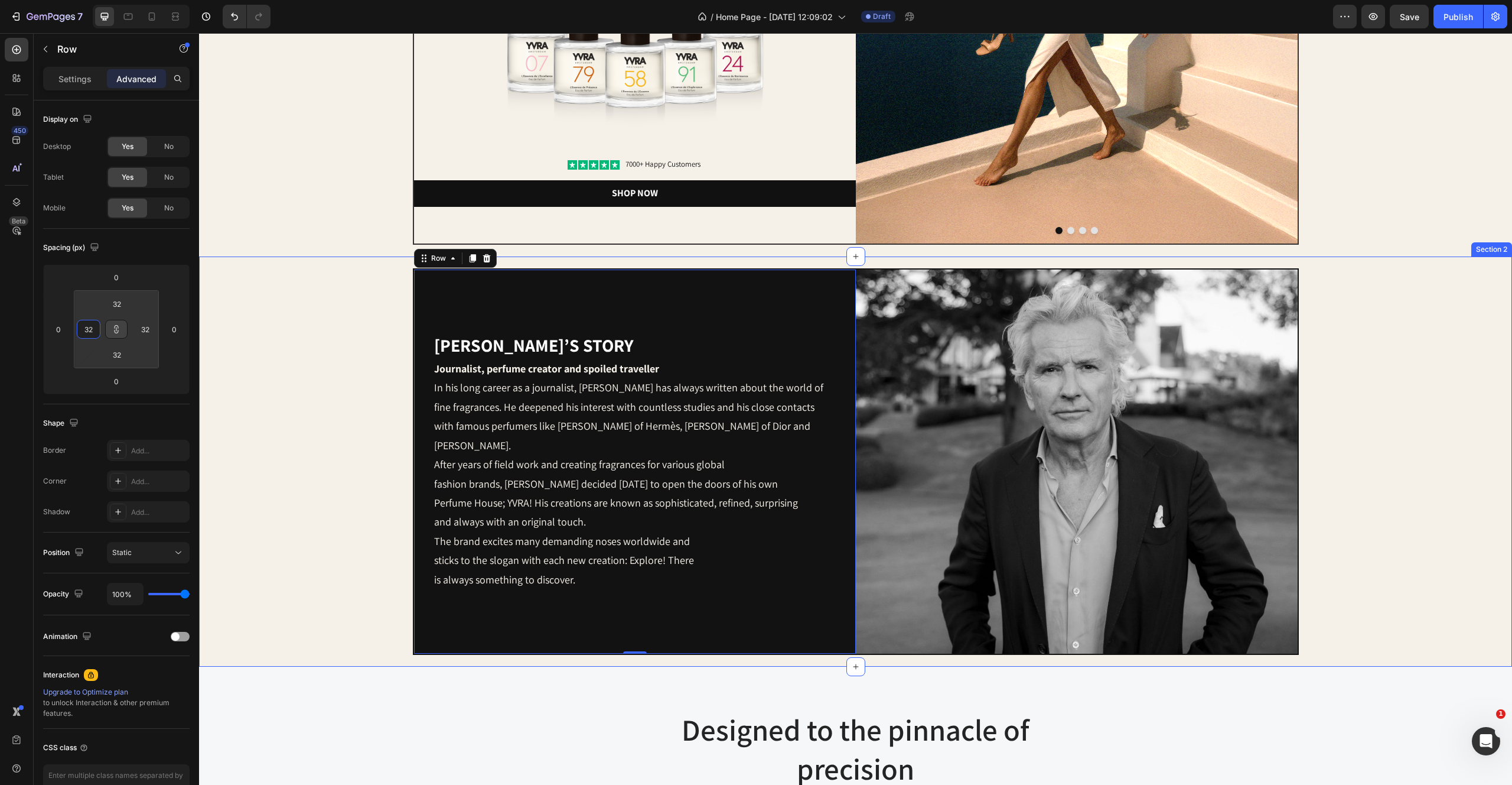
type input "3"
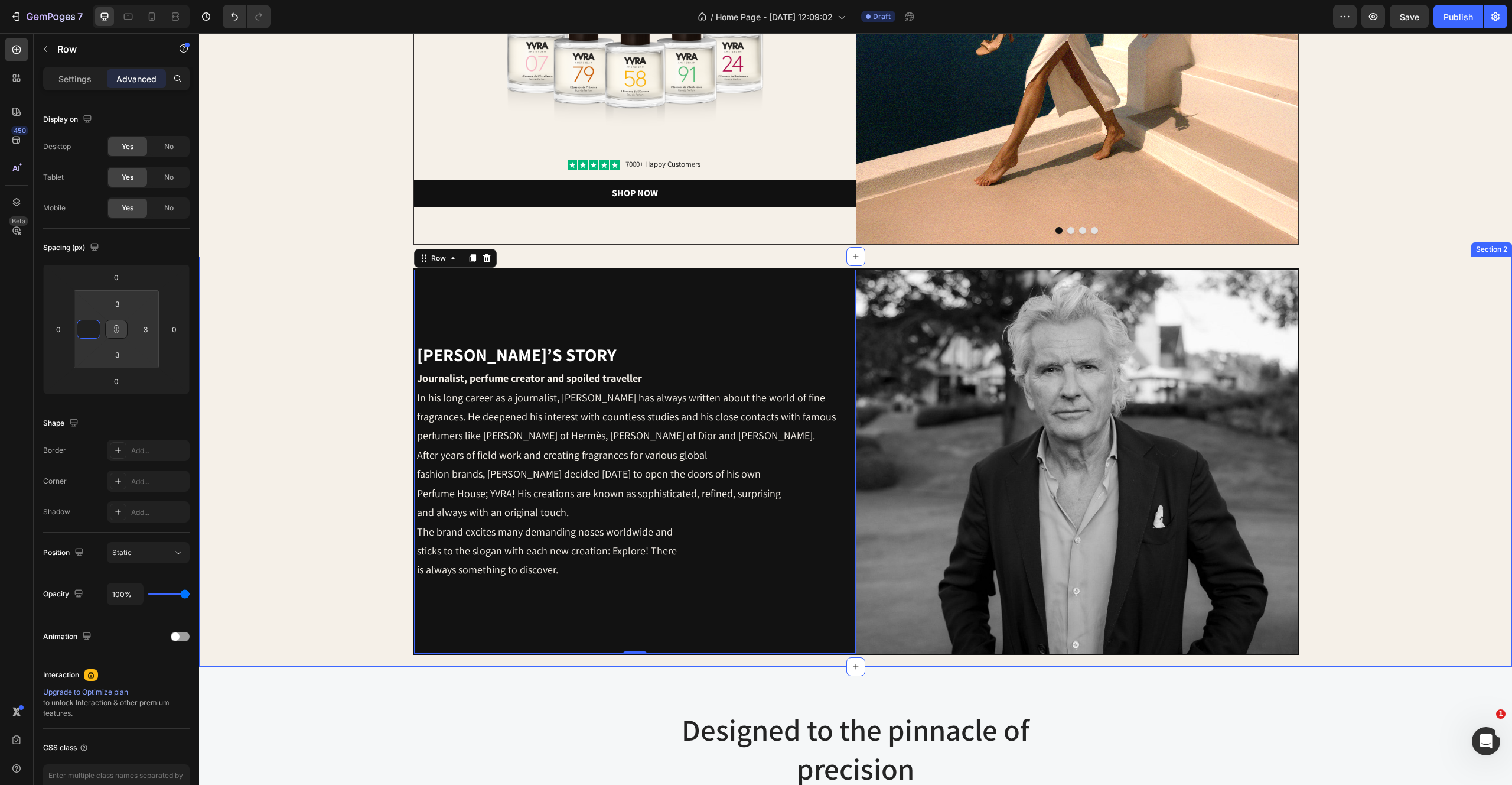
type input "6"
type input "64"
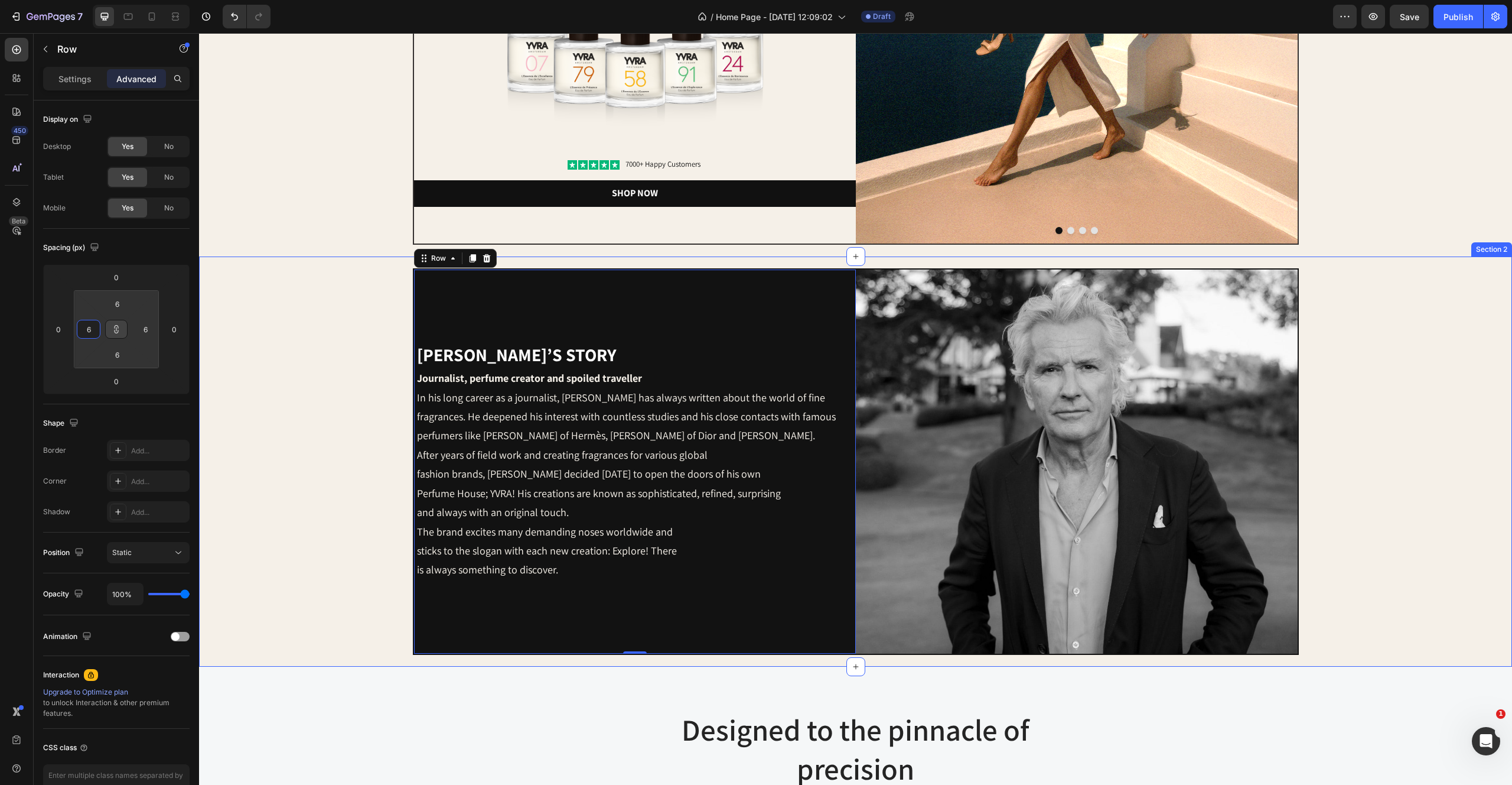
type input "64"
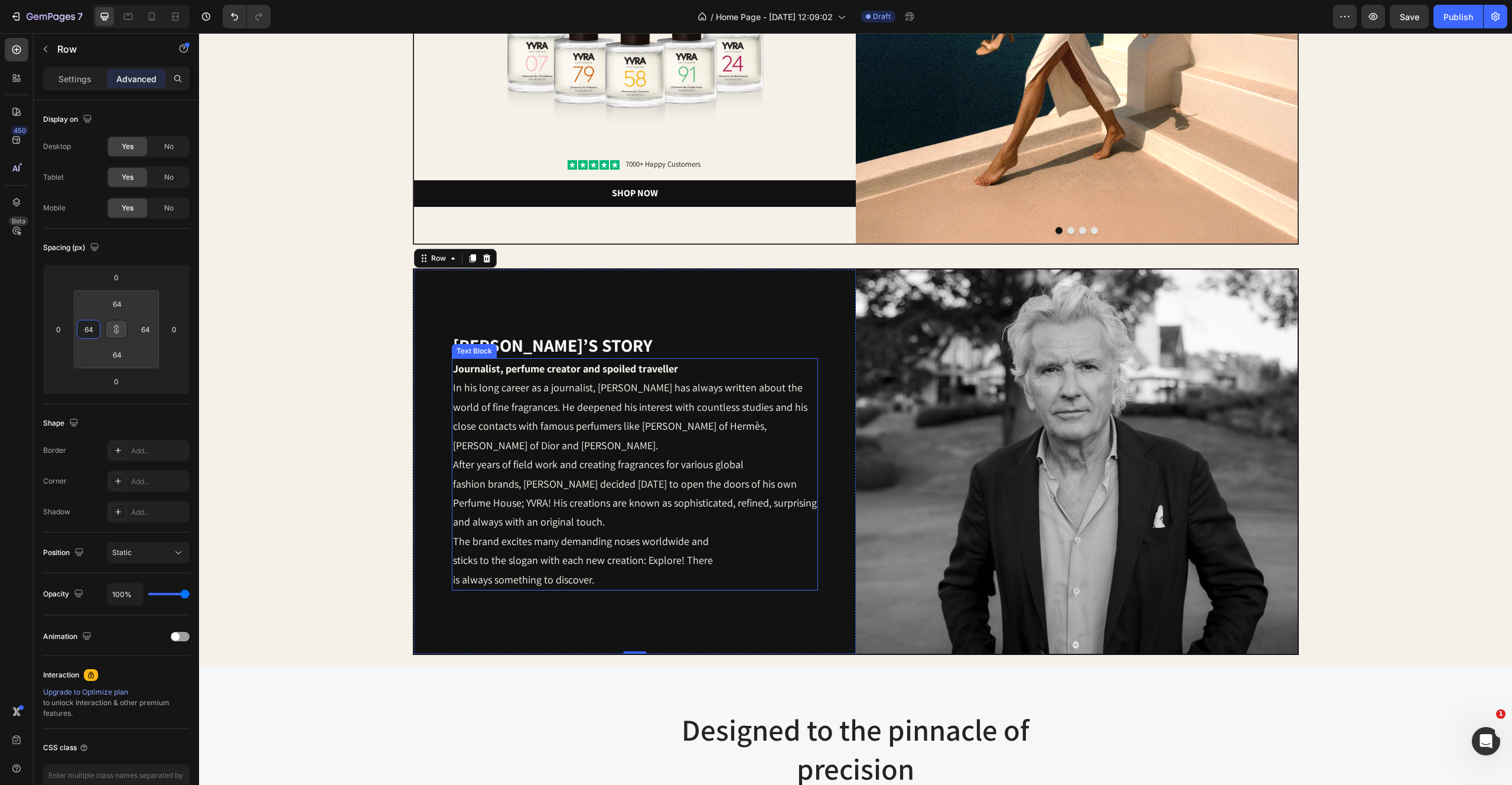
click at [539, 443] on p "In his long career as a journalist, [PERSON_NAME] has always written about the …" at bounding box center [635, 417] width 364 height 77
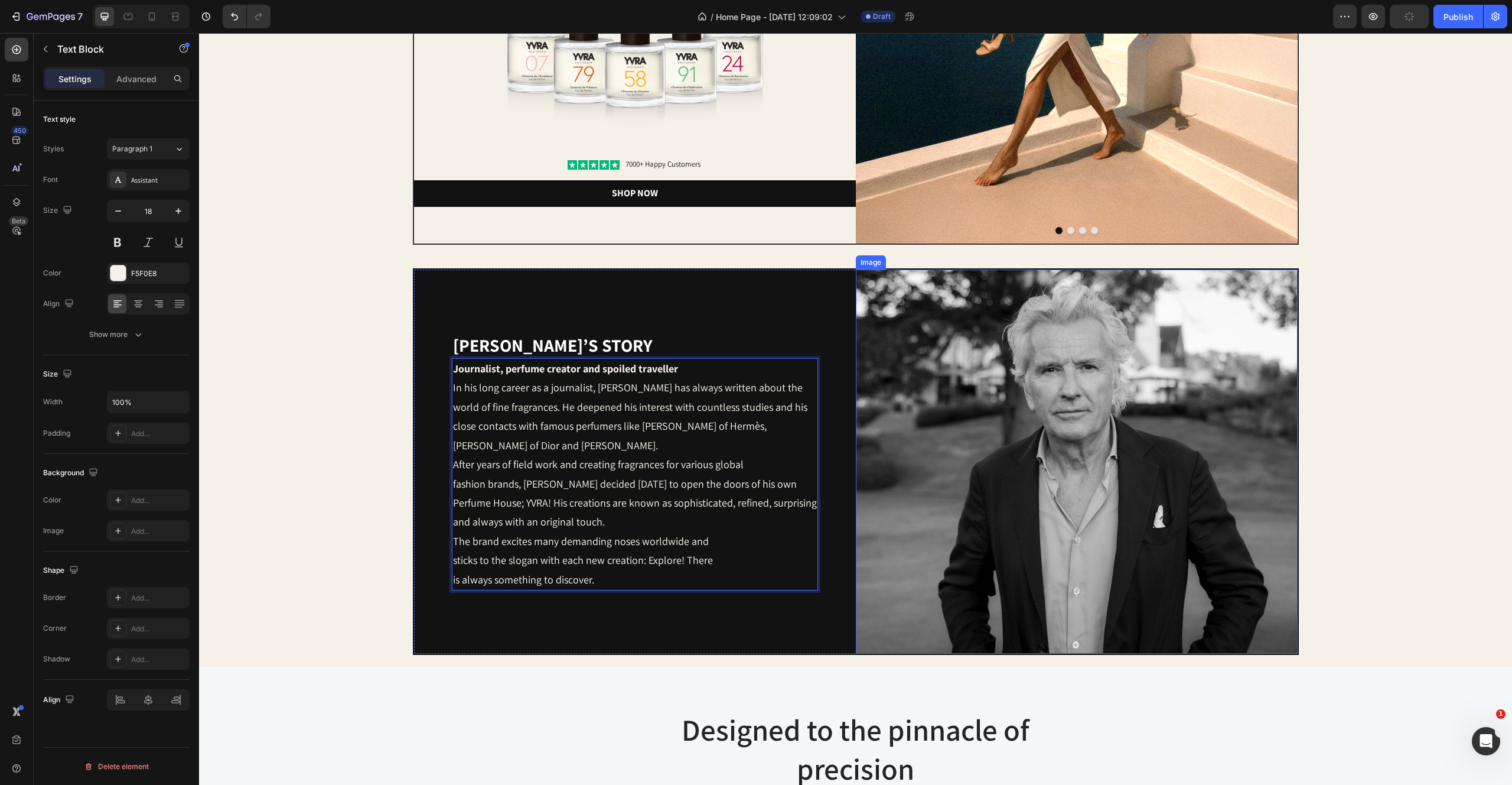
scroll to position [291, 0]
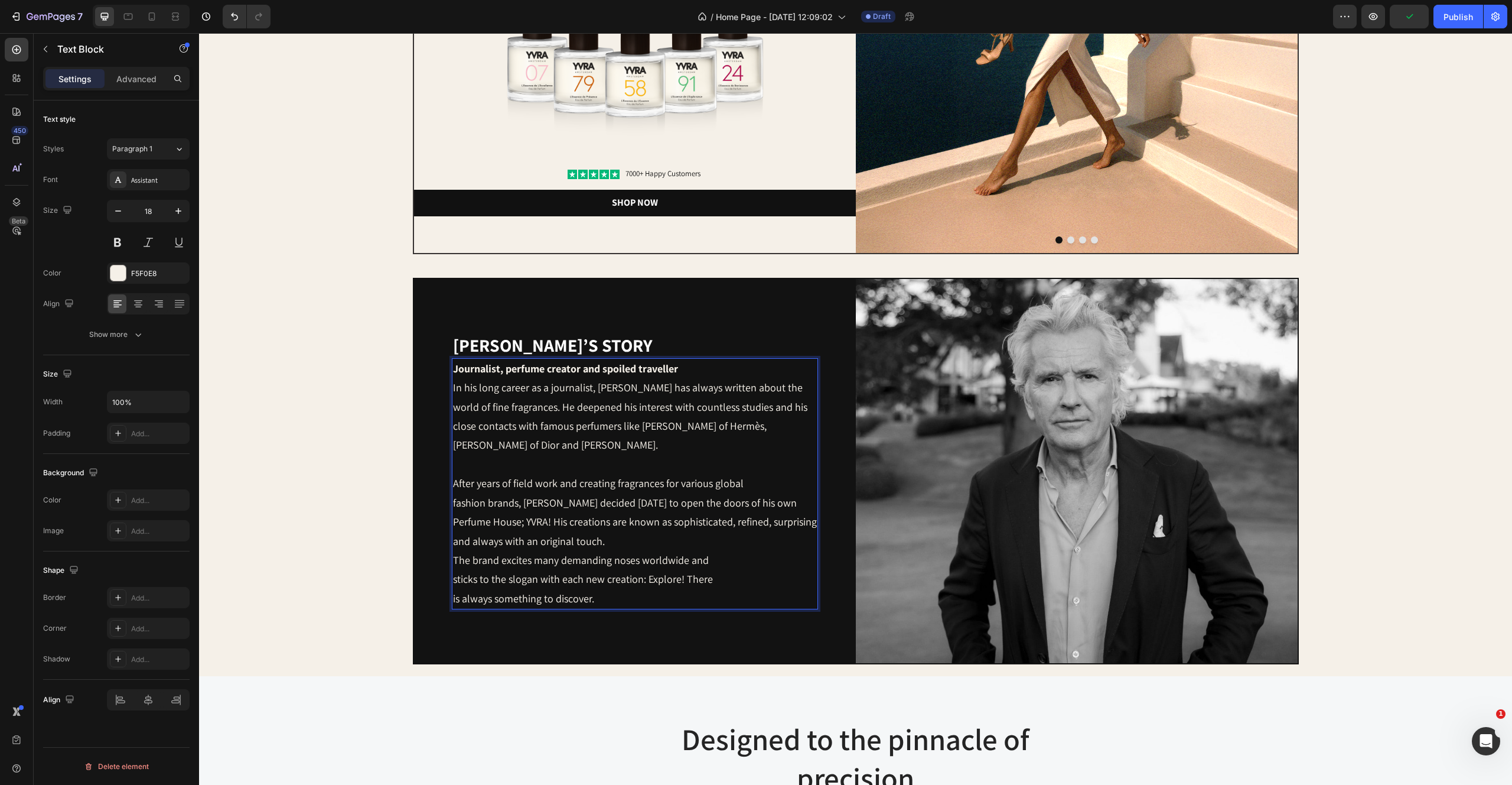
click at [624, 540] on p "After years of field work and creating fragrances for various global fashion br…" at bounding box center [635, 513] width 364 height 77
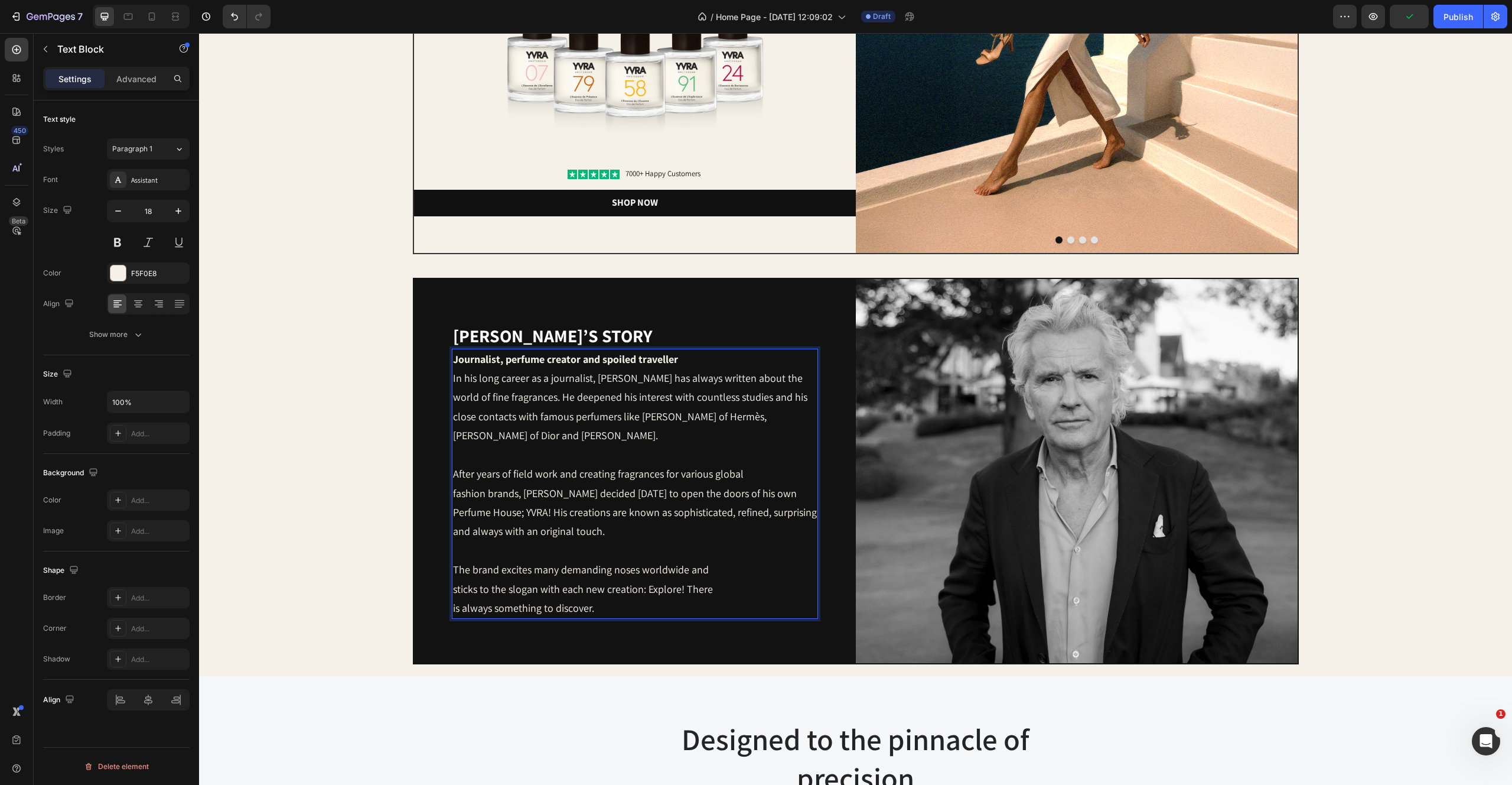
scroll to position [281, 0]
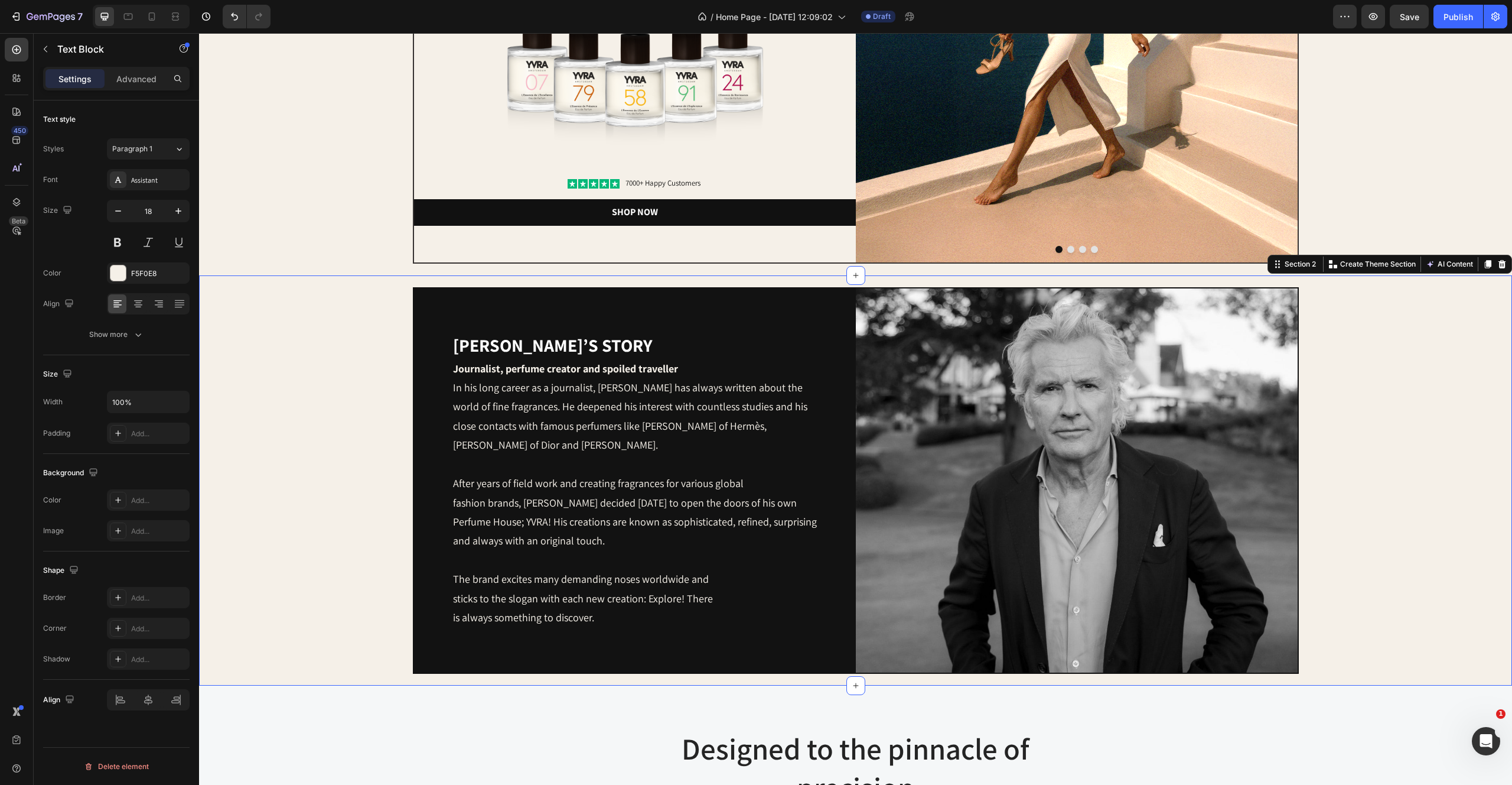
click at [354, 330] on div "[PERSON_NAME]’s story Heading Journalist, perfume creator and spoiled traveller…" at bounding box center [855, 481] width 1289 height 387
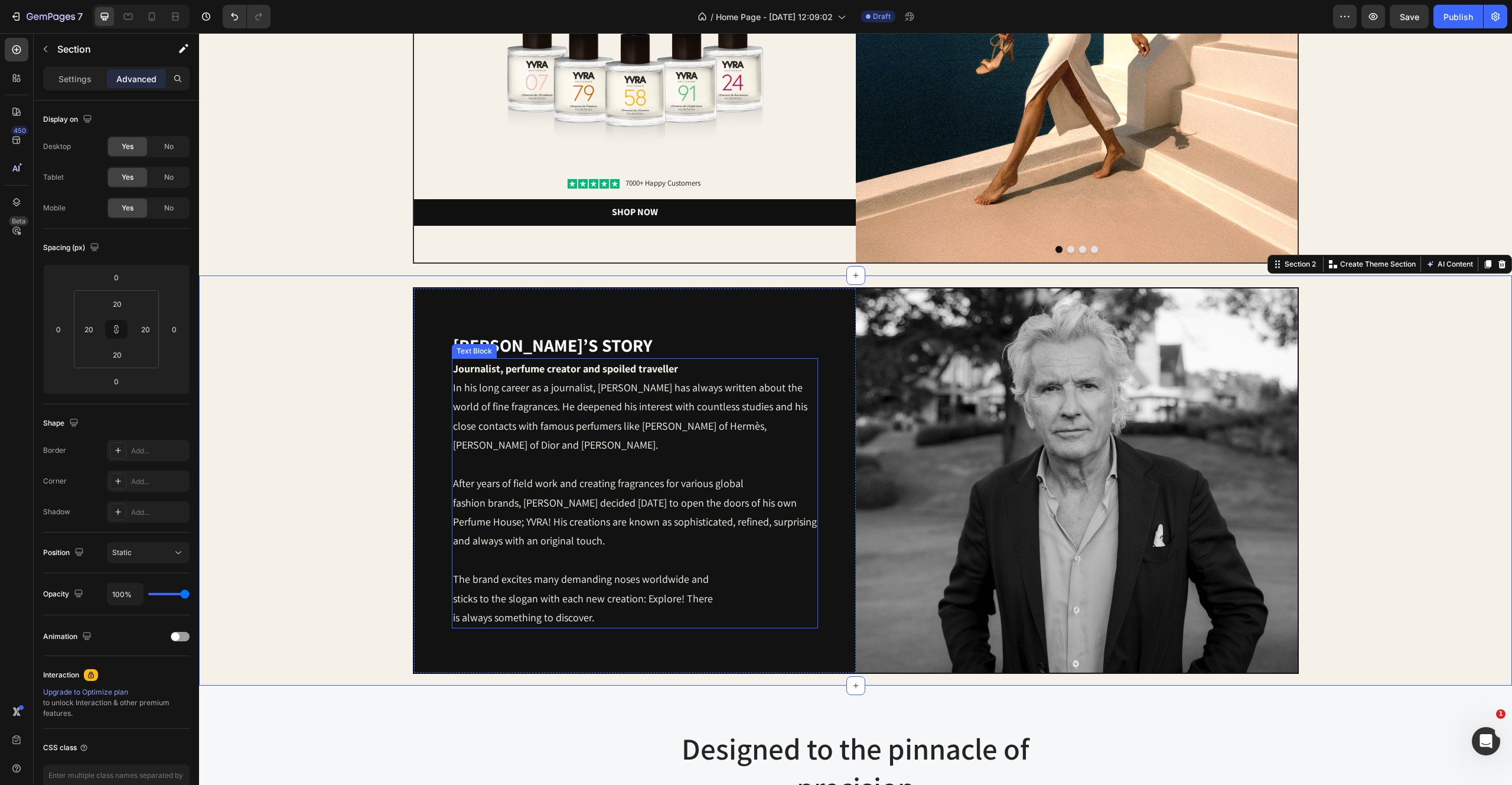
click at [595, 522] on p "After years of field work and creating fragrances for various global fashion br…" at bounding box center [635, 513] width 364 height 77
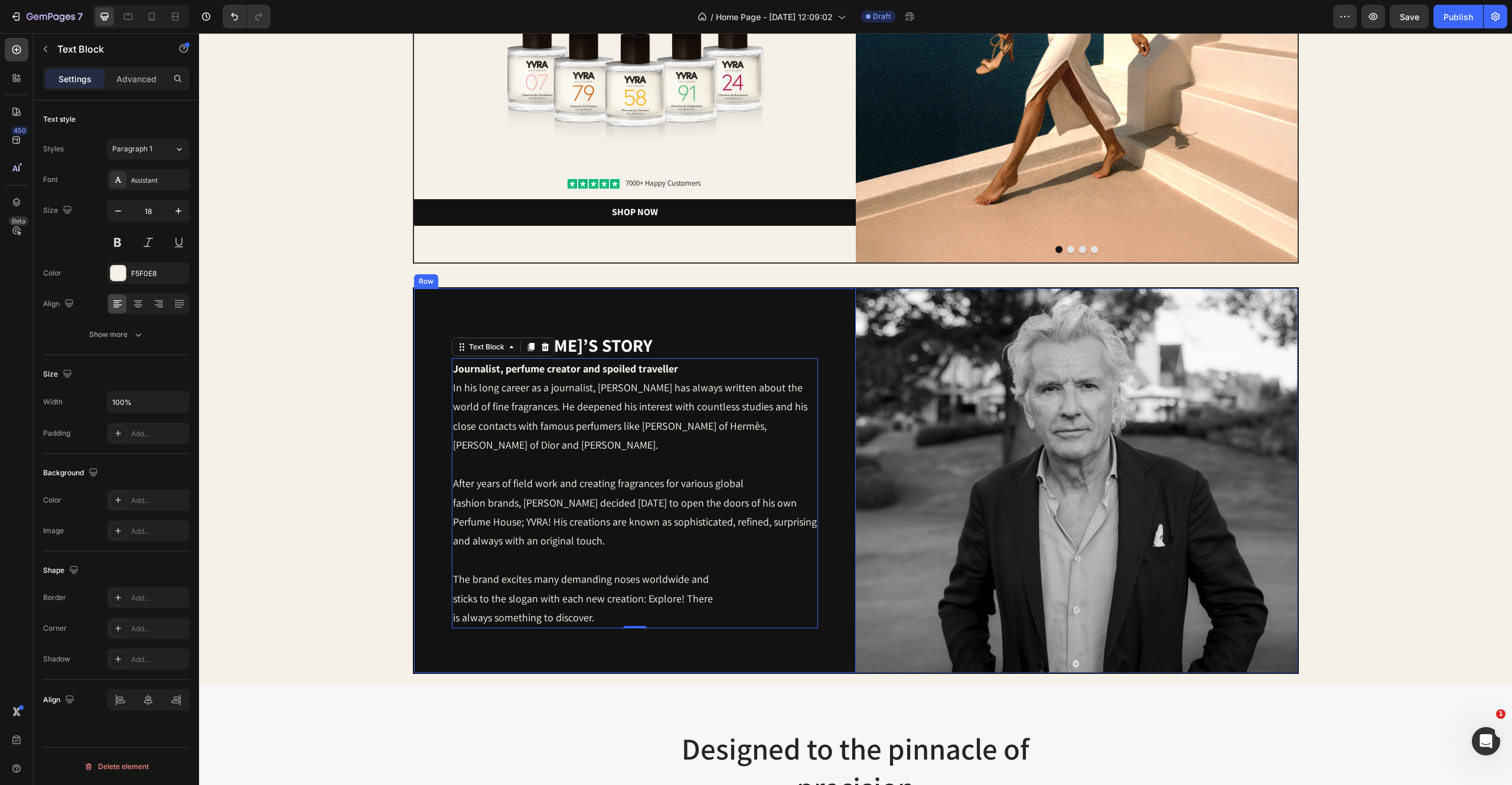
click at [713, 304] on div "Yvo’s story Heading Journalist, perfume creator and spoiled traveller In his lo…" at bounding box center [634, 480] width 442 height 384
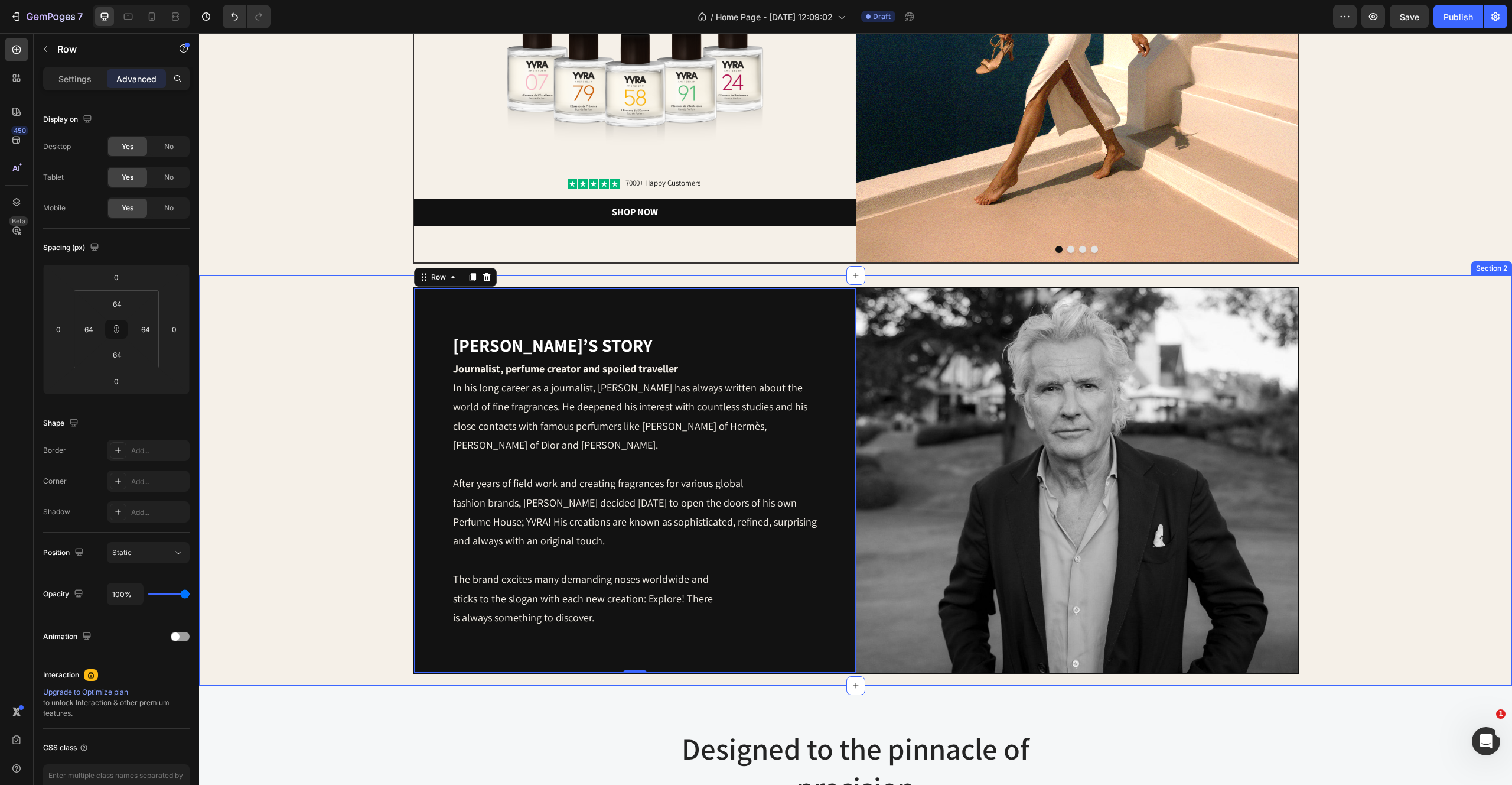
click at [1474, 307] on div "Yvo’s story Heading Journalist, perfume creator and spoiled traveller In his lo…" at bounding box center [855, 481] width 1289 height 387
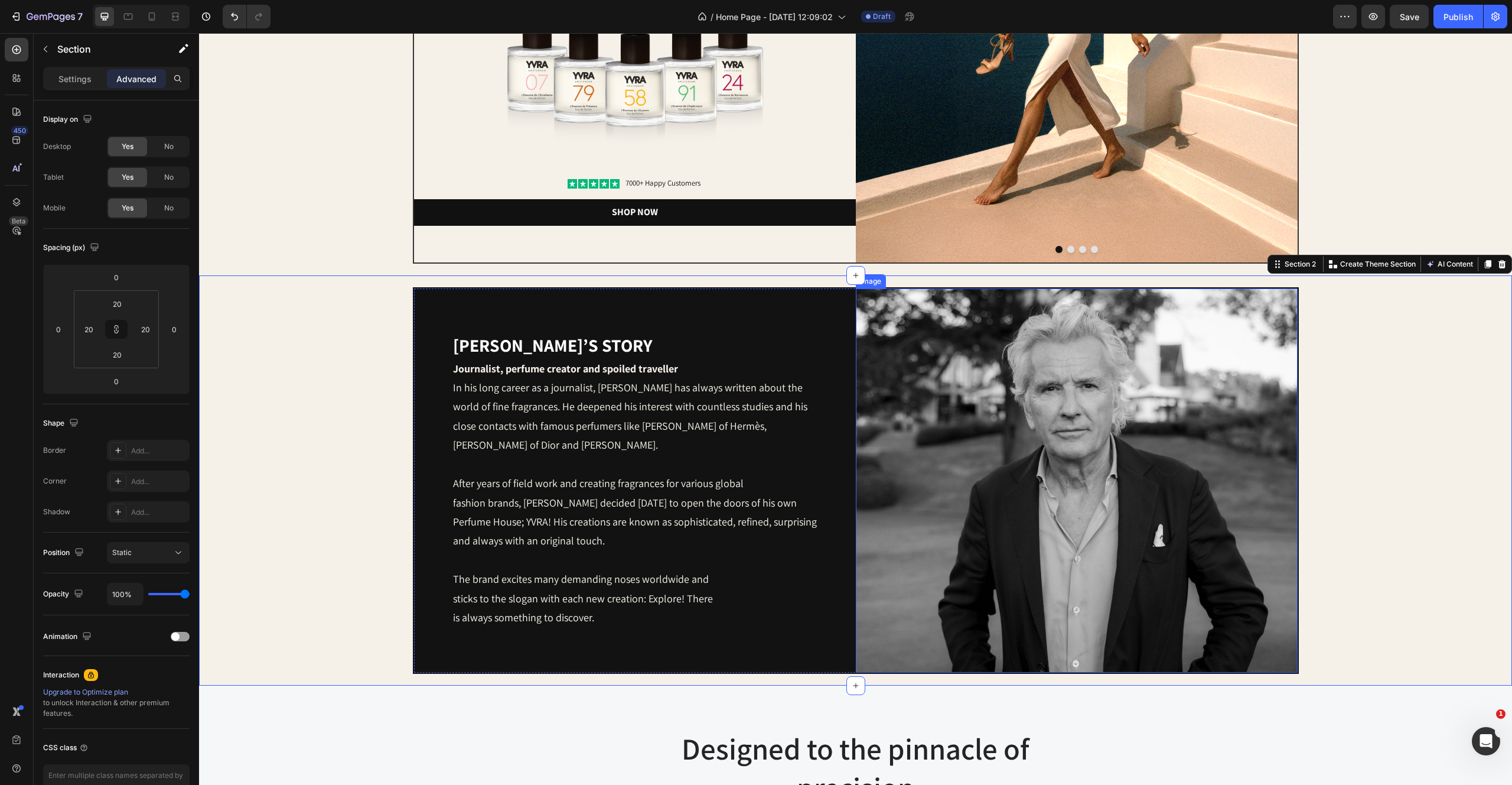
click at [1121, 355] on img at bounding box center [1076, 480] width 442 height 384
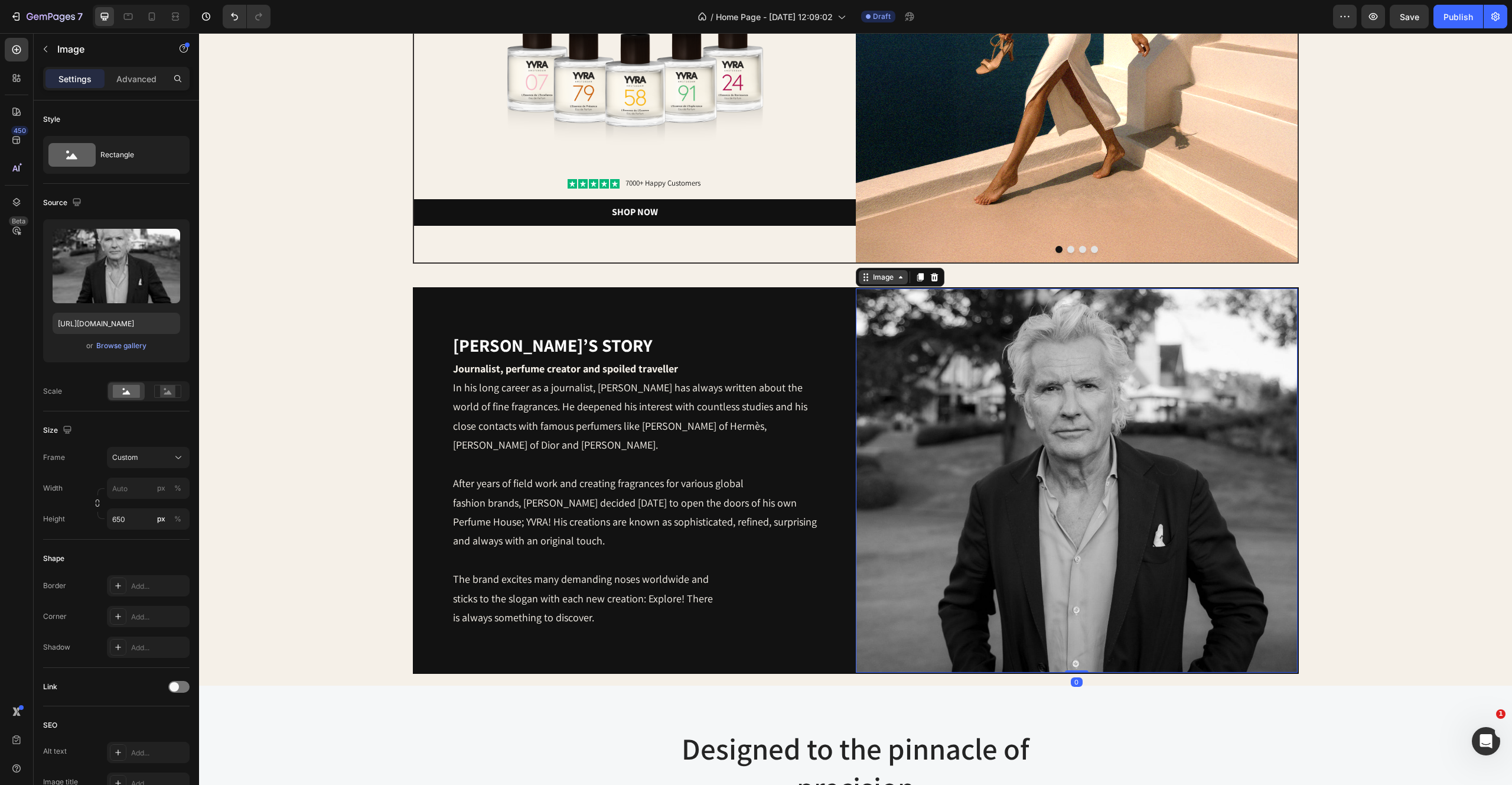
click at [892, 280] on div "Image" at bounding box center [883, 277] width 26 height 11
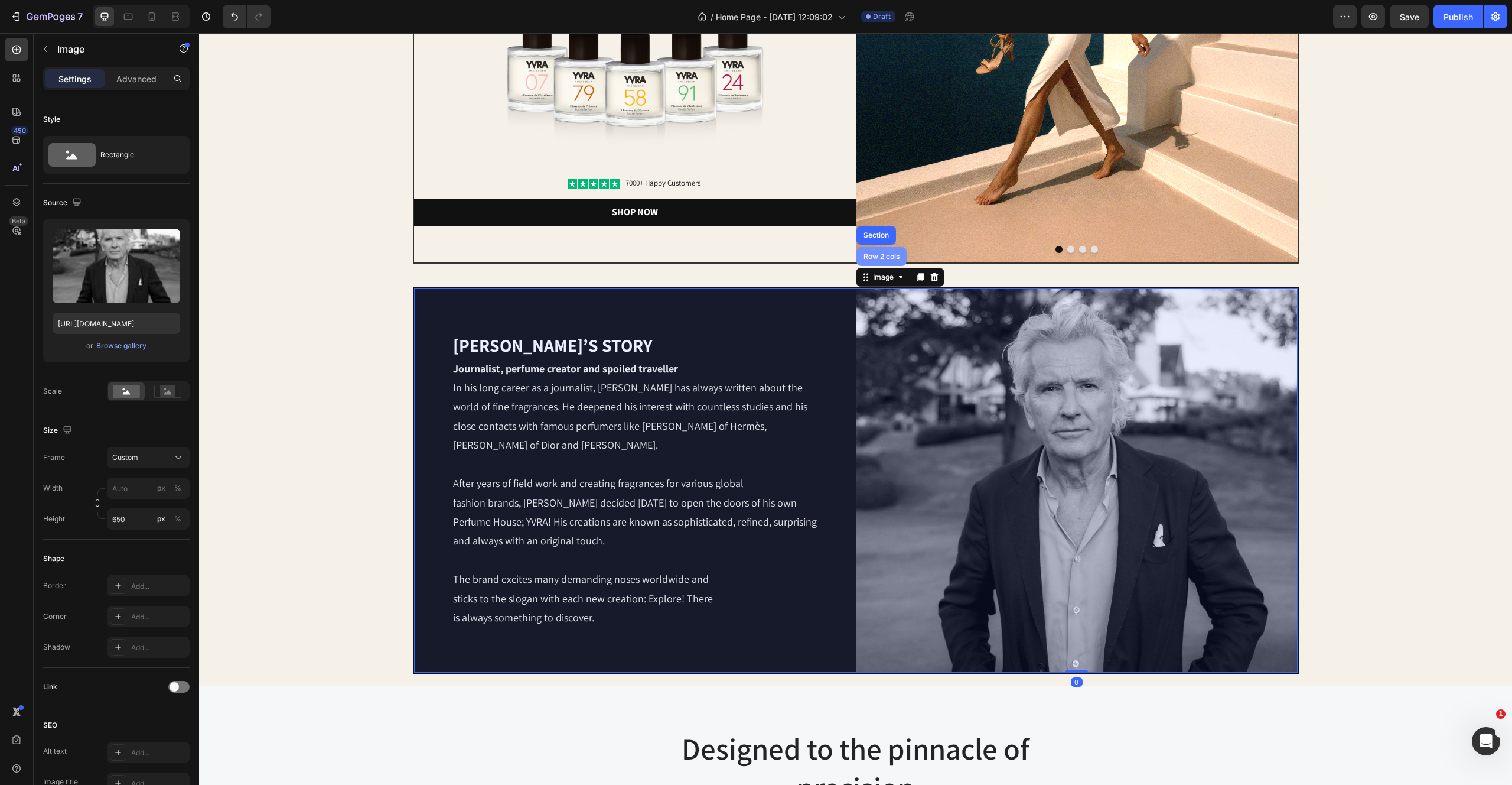
click at [882, 256] on div "Row 2 cols" at bounding box center [882, 256] width 41 height 7
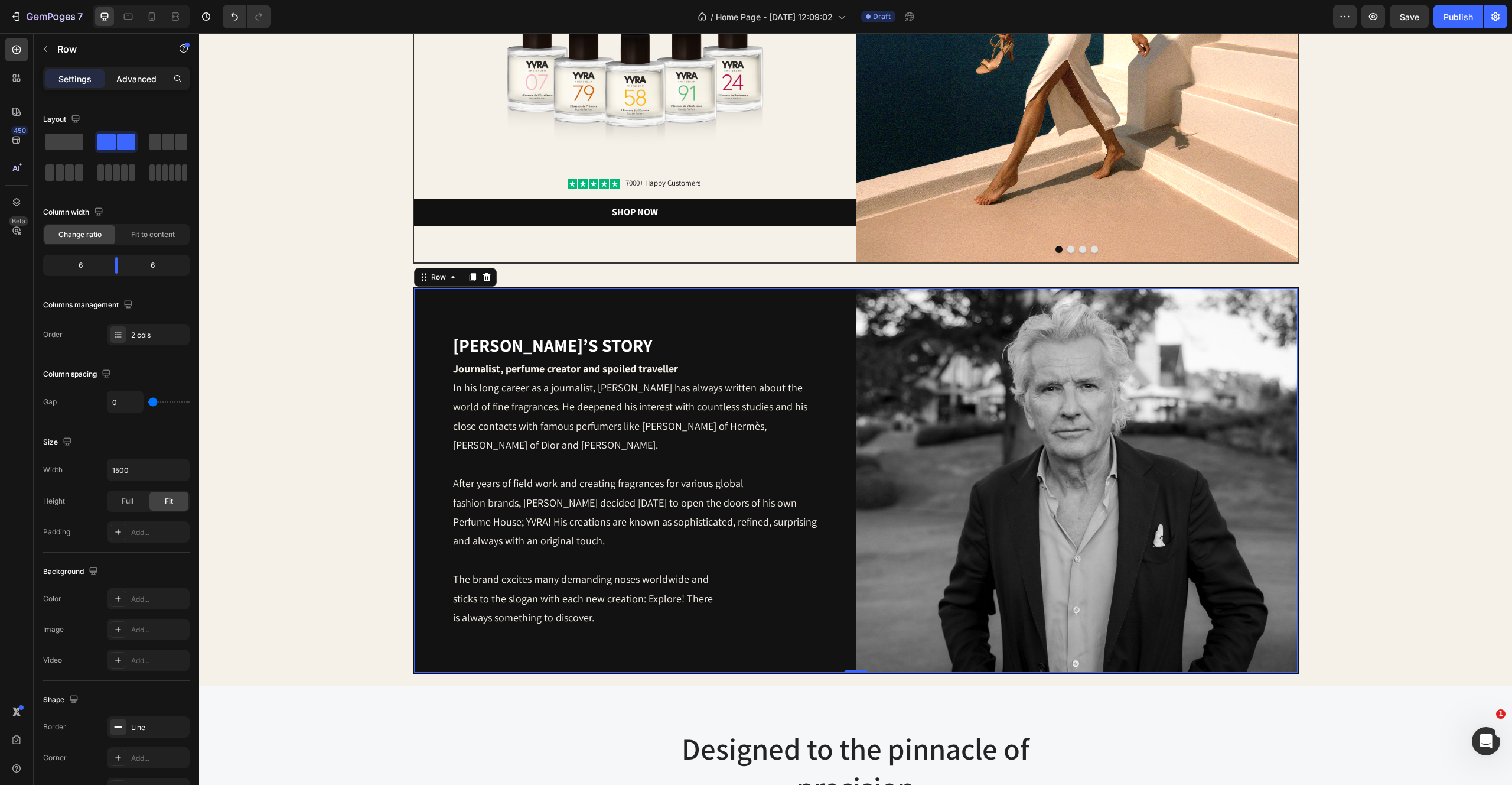
click at [135, 80] on p "Advanced" at bounding box center [136, 79] width 40 height 12
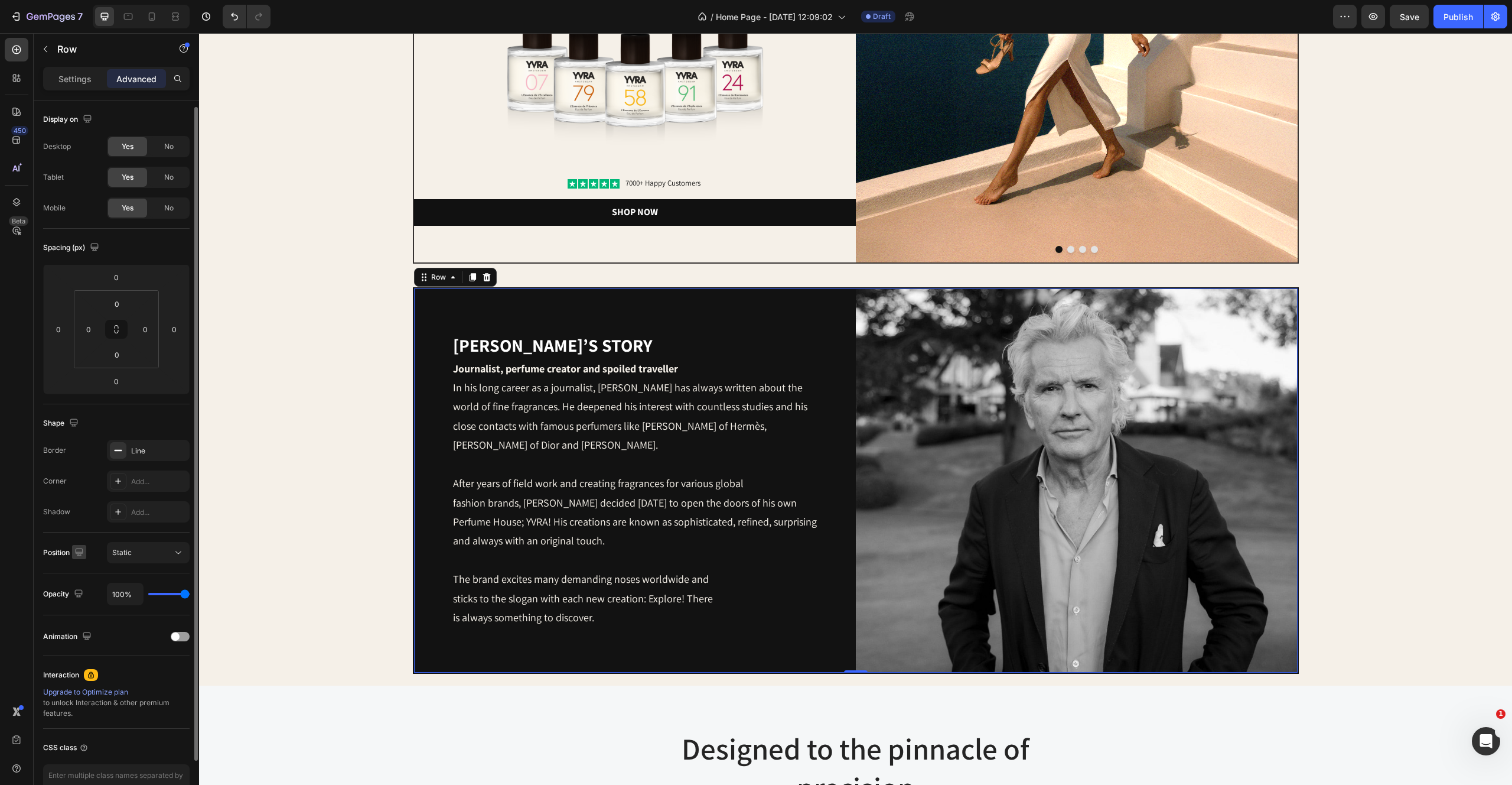
scroll to position [70, 0]
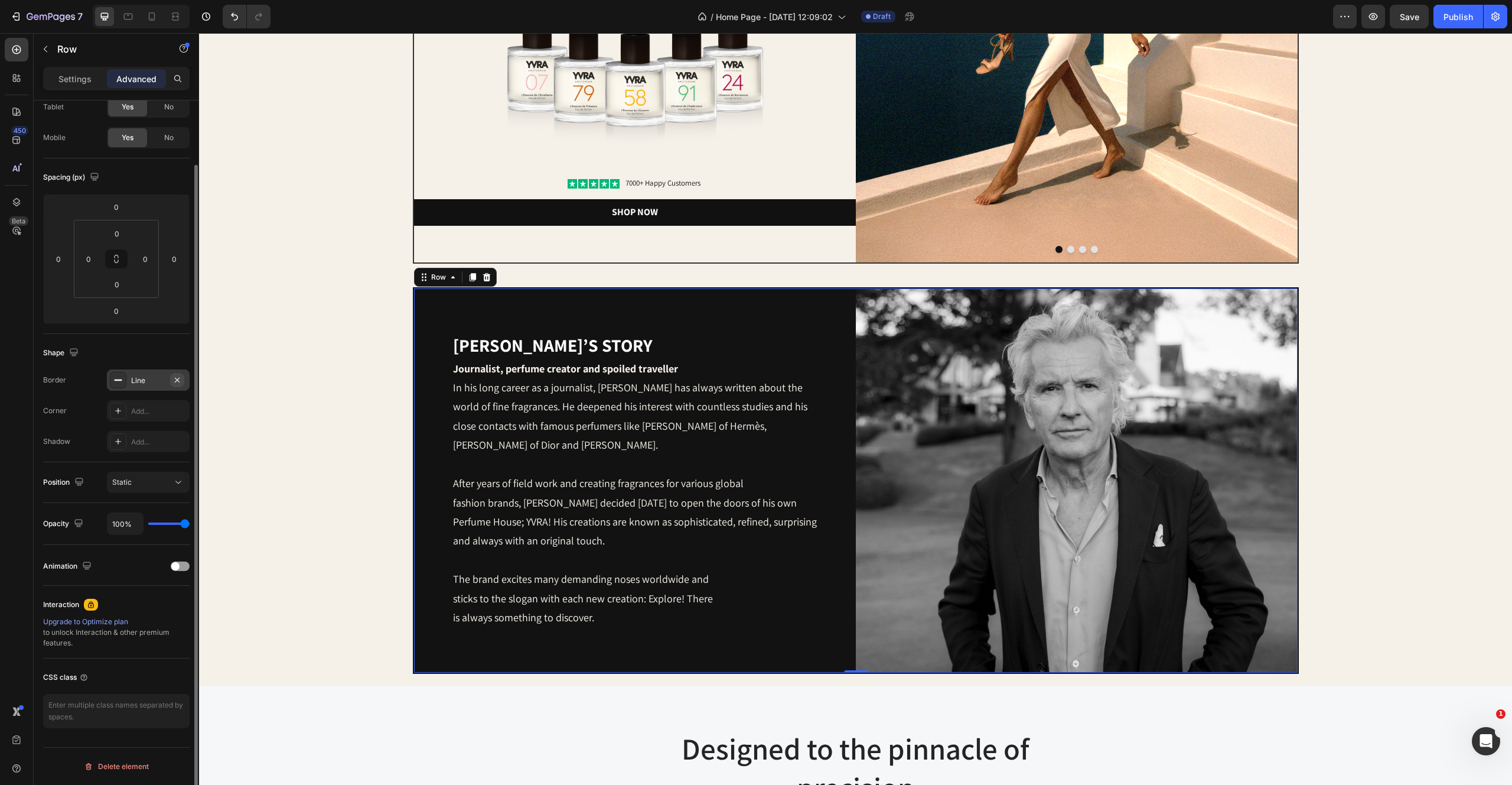
click at [179, 378] on icon "button" at bounding box center [177, 379] width 5 height 5
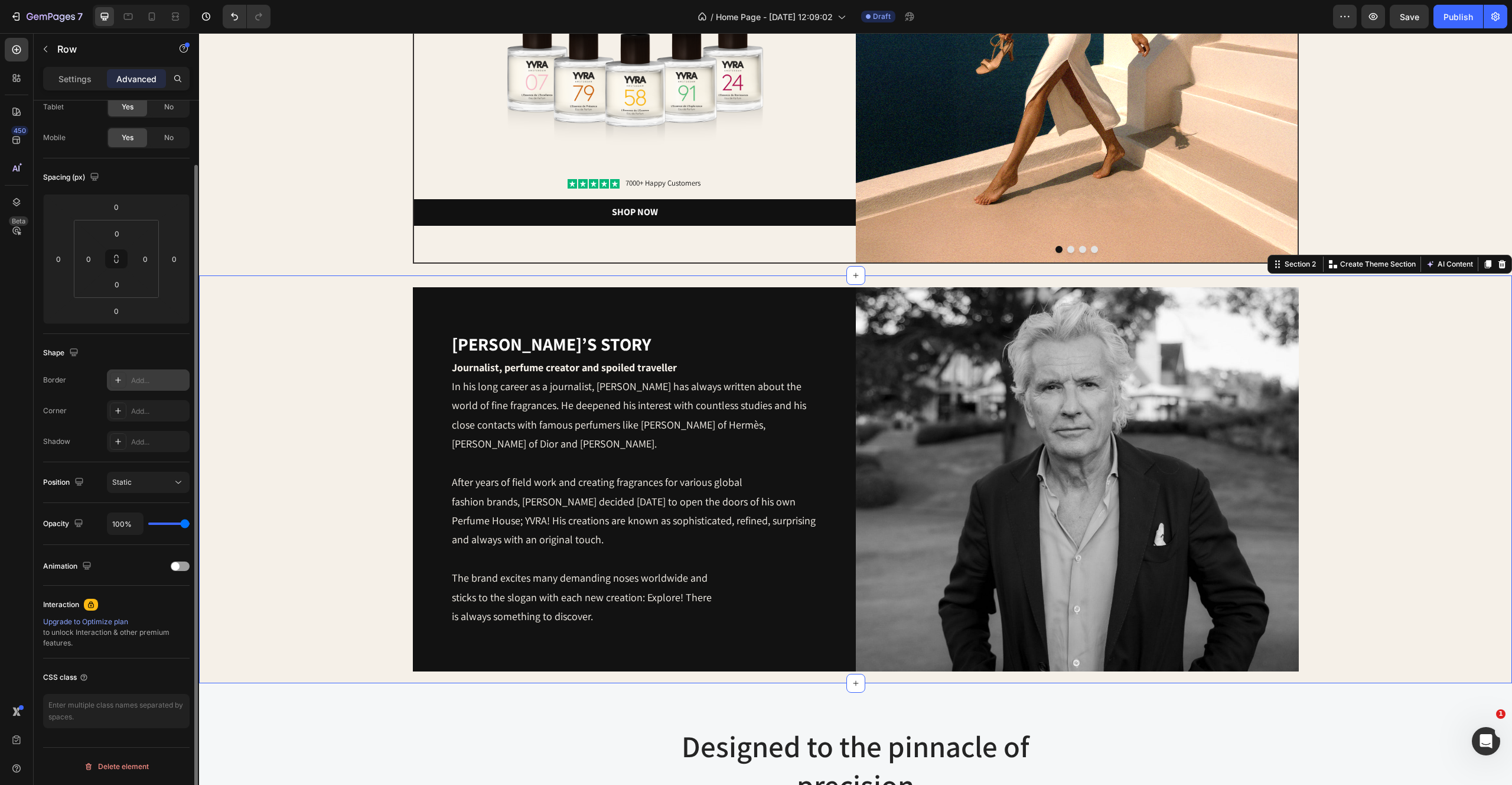
click at [342, 356] on div "[PERSON_NAME]’s story Heading Journalist, perfume creator and spoiled traveller…" at bounding box center [855, 479] width 1289 height 384
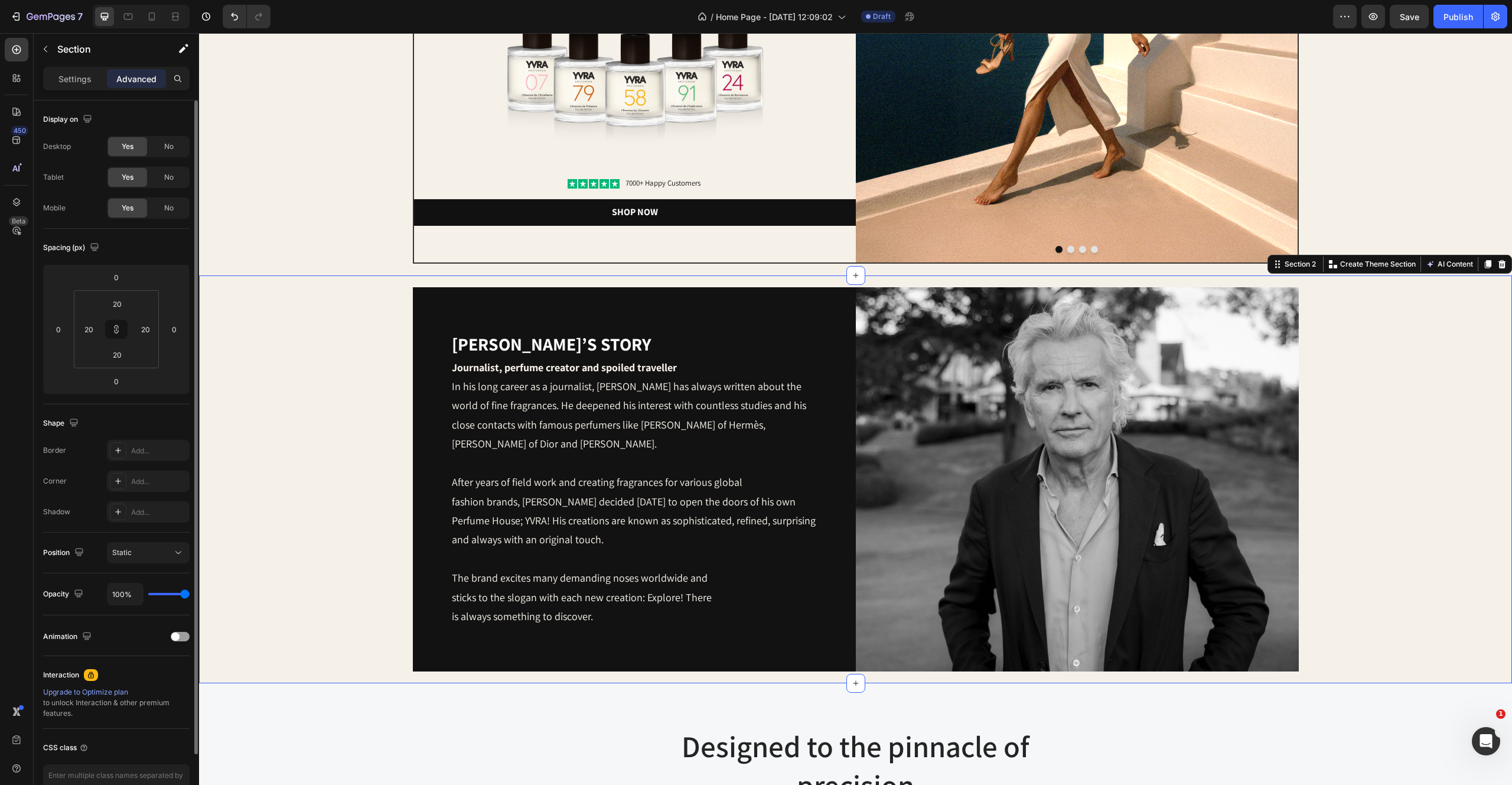
click at [1406, 516] on div "[PERSON_NAME]’s story Heading Journalist, perfume creator and spoiled traveller…" at bounding box center [855, 479] width 1289 height 384
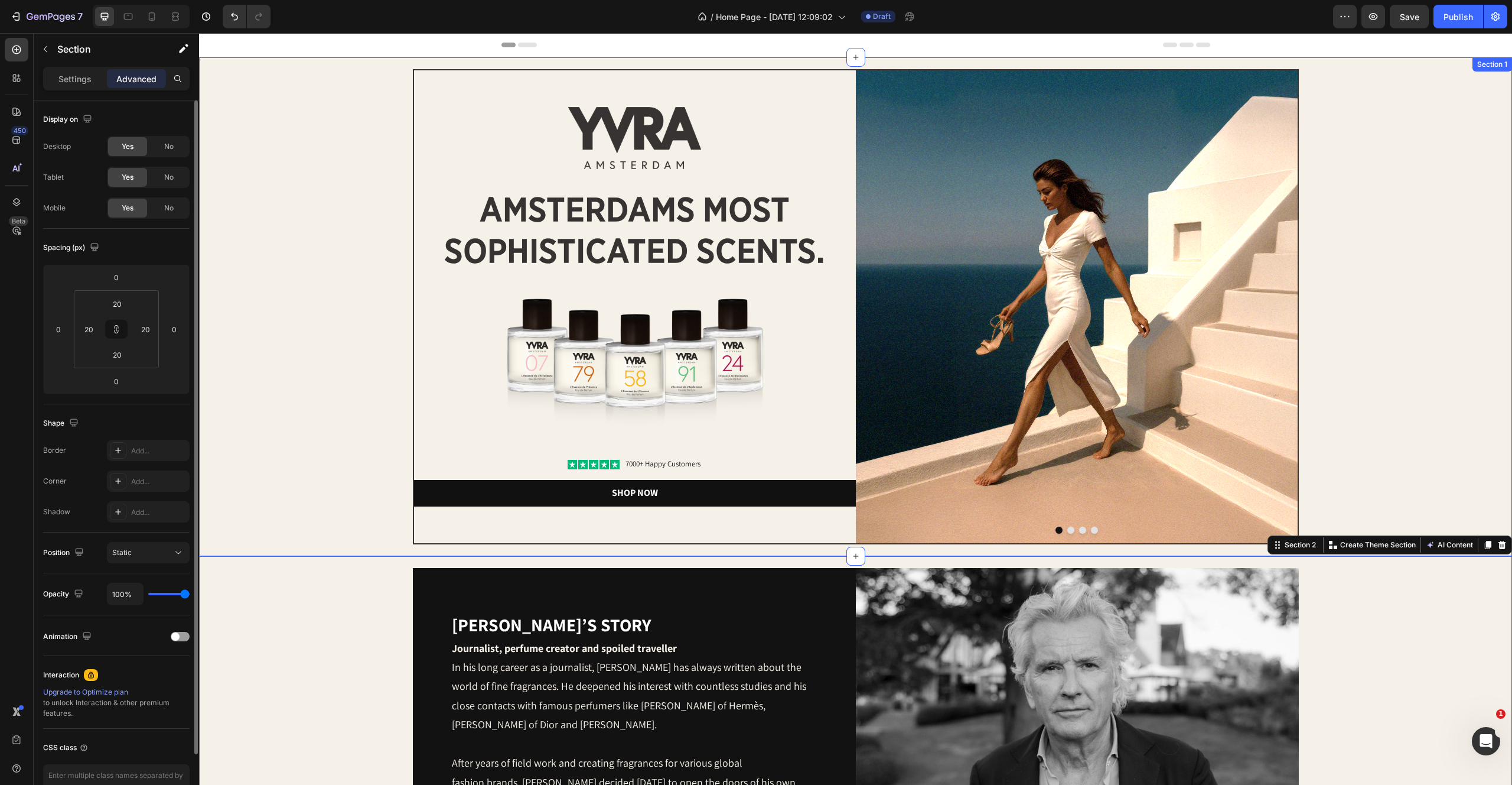
click at [1319, 284] on div "Image Image amsterdams most sophisticated scents. Heading Image Icon Icon Icon …" at bounding box center [855, 306] width 1289 height 475
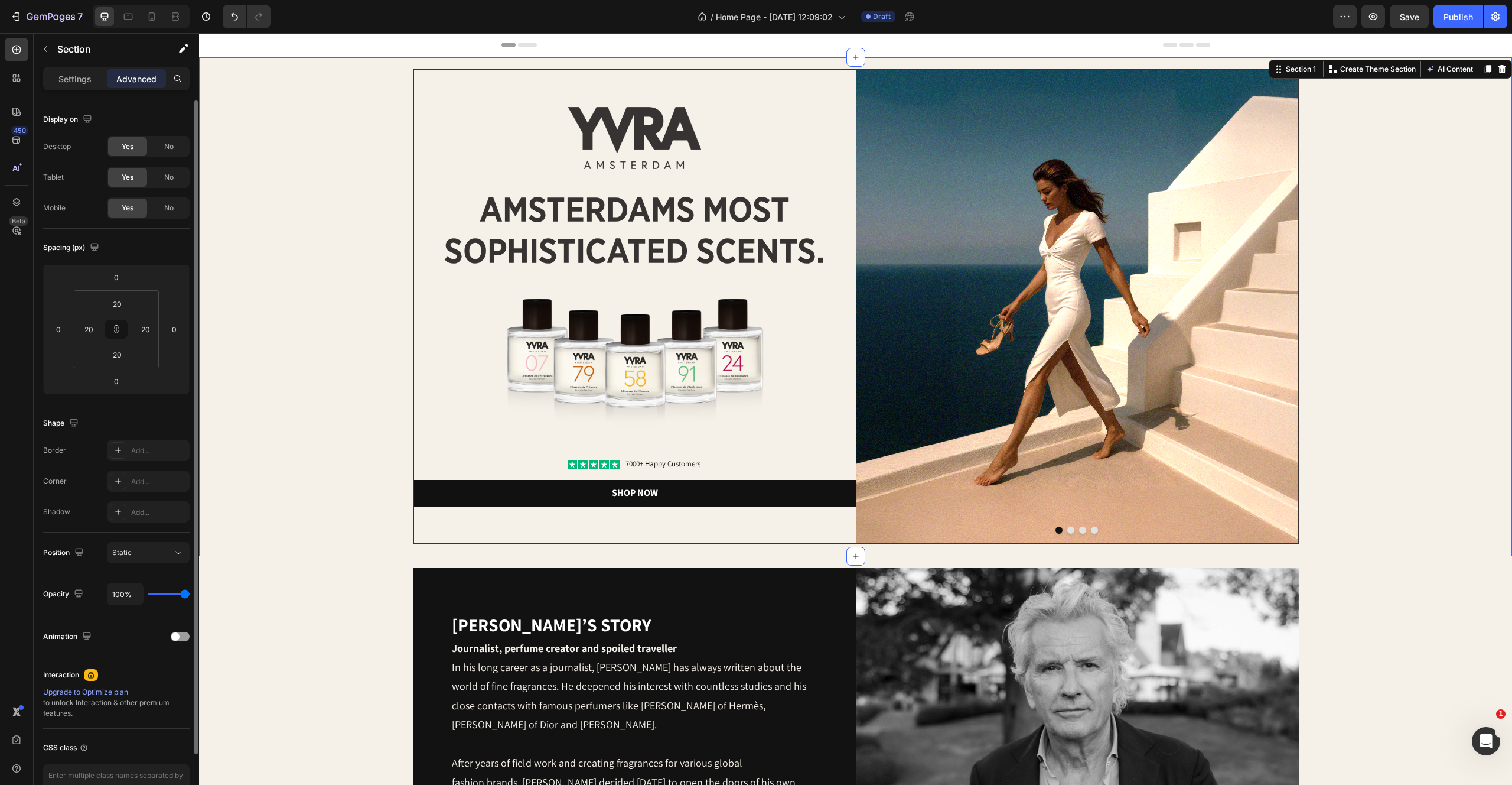
click at [389, 353] on div "Image Image amsterdams most sophisticated scents. Heading Image Icon Icon Icon …" at bounding box center [855, 306] width 1289 height 475
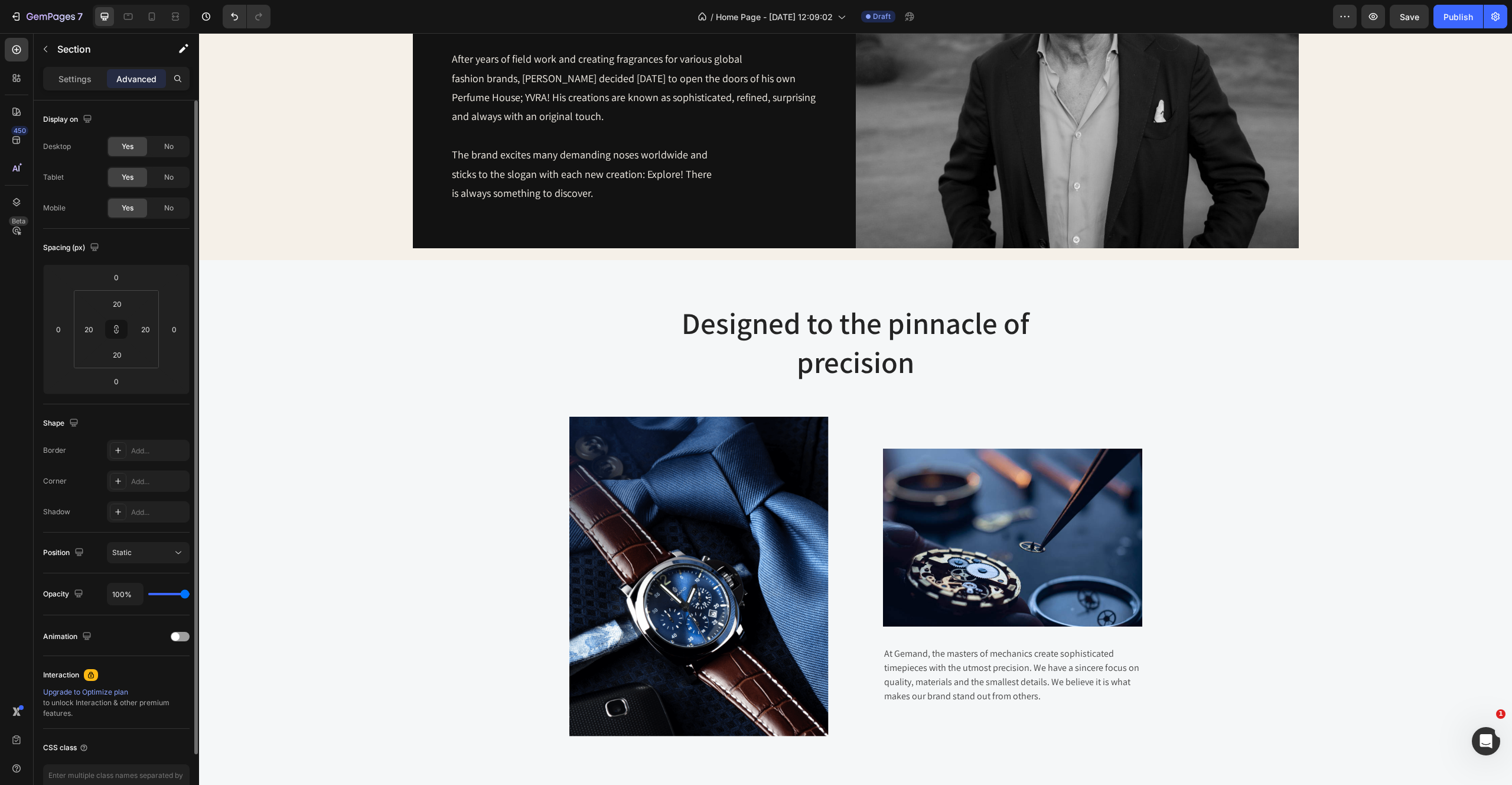
scroll to position [780, 0]
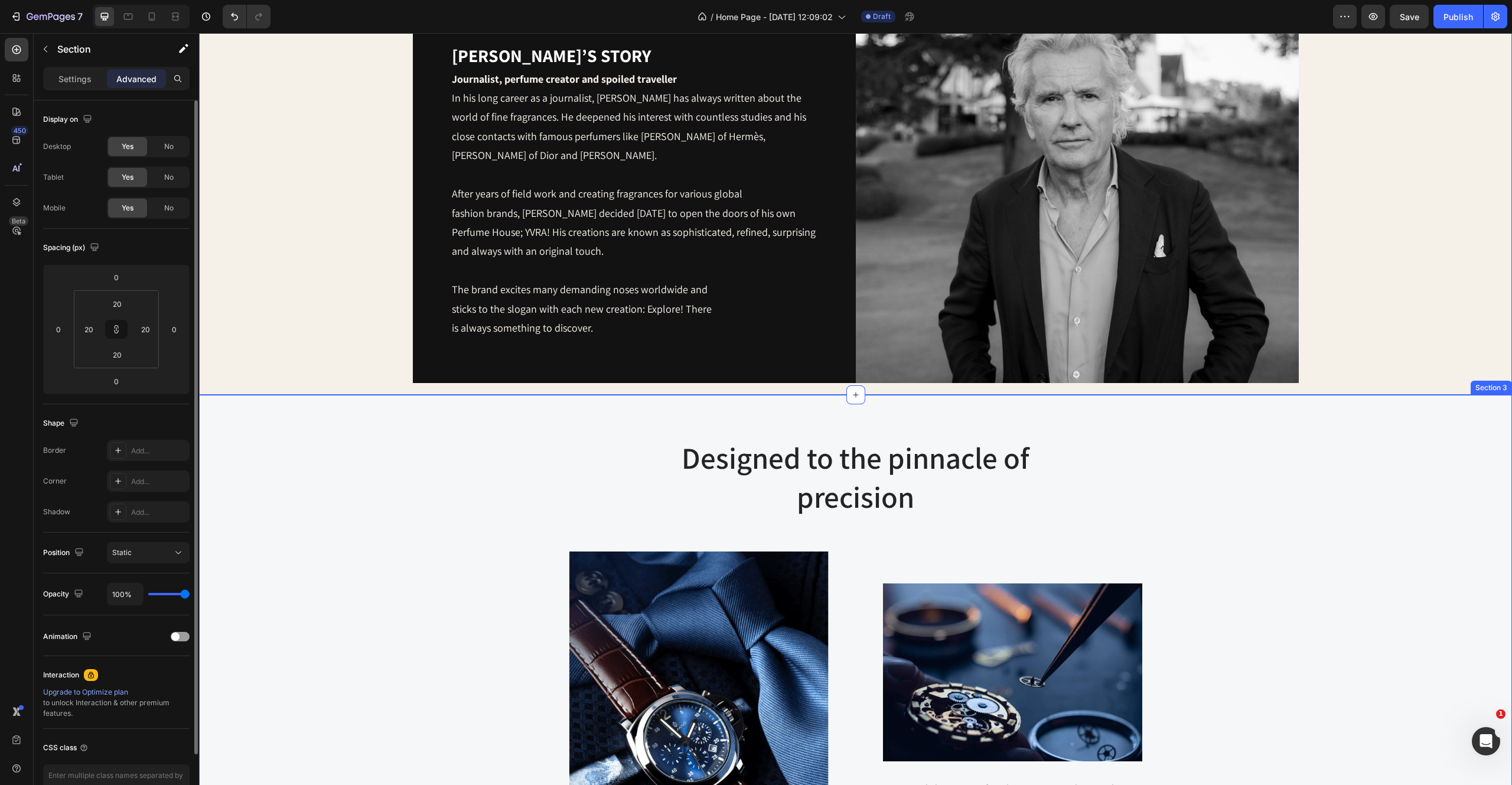
scroll to position [0, 0]
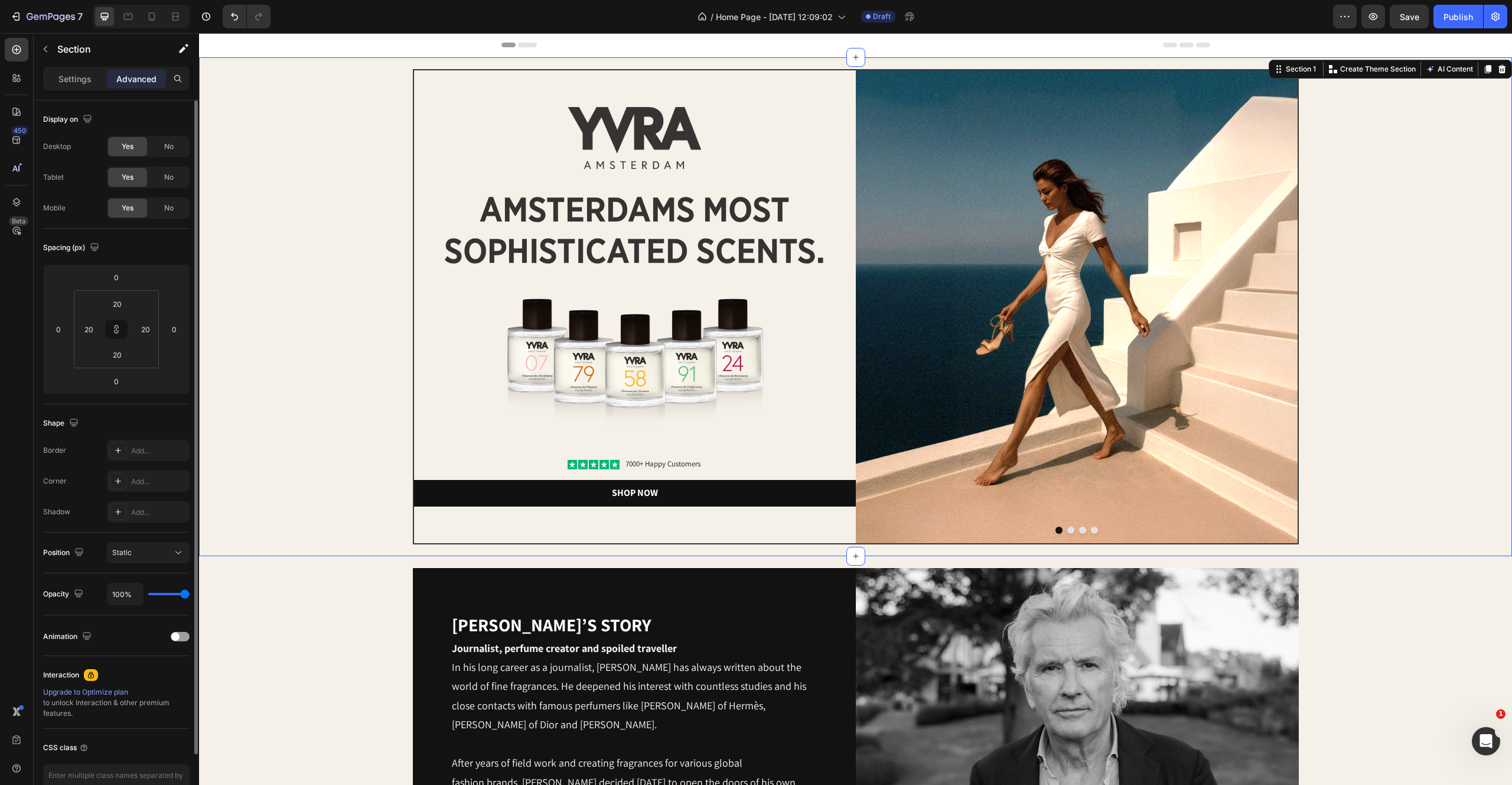
click at [313, 354] on div "Image Image amsterdams most sophisticated scents. Heading Image Icon Icon Icon …" at bounding box center [855, 306] width 1289 height 475
click at [256, 397] on div "Image Image amsterdams most sophisticated scents. Heading Image Icon Icon Icon …" at bounding box center [855, 306] width 1289 height 475
click at [292, 594] on div "[PERSON_NAME]’s story Heading Journalist, perfume creator and spoiled traveller…" at bounding box center [855, 760] width 1289 height 384
click at [1395, 263] on div "Image Image amsterdams most sophisticated scents. Heading Image Icon Icon Icon …" at bounding box center [855, 306] width 1289 height 475
click at [1159, 226] on img at bounding box center [1076, 306] width 442 height 473
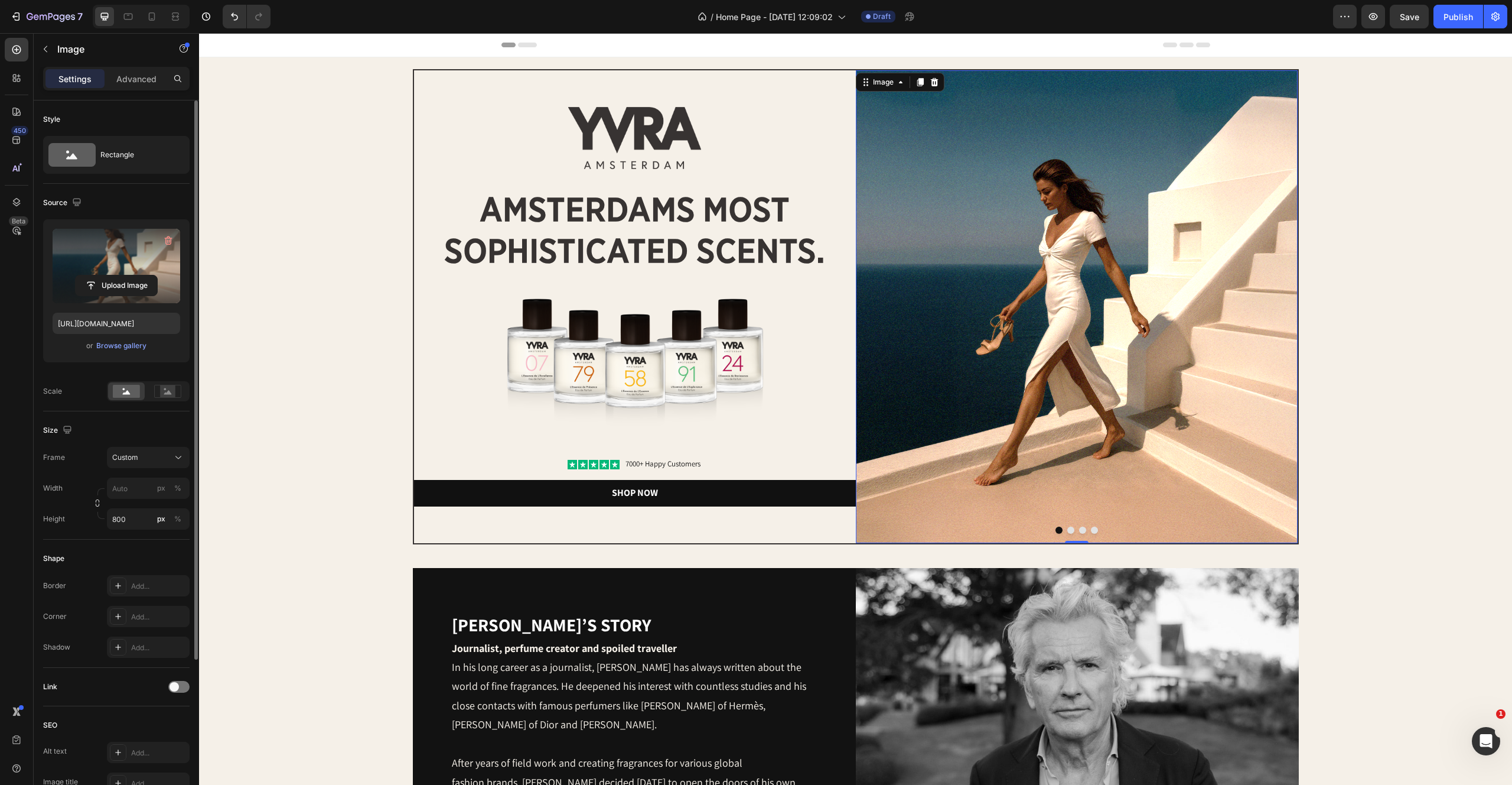
click at [134, 269] on label at bounding box center [117, 266] width 128 height 75
click at [134, 275] on input "file" at bounding box center [117, 285] width 81 height 20
type input "[URL][DOMAIN_NAME]"
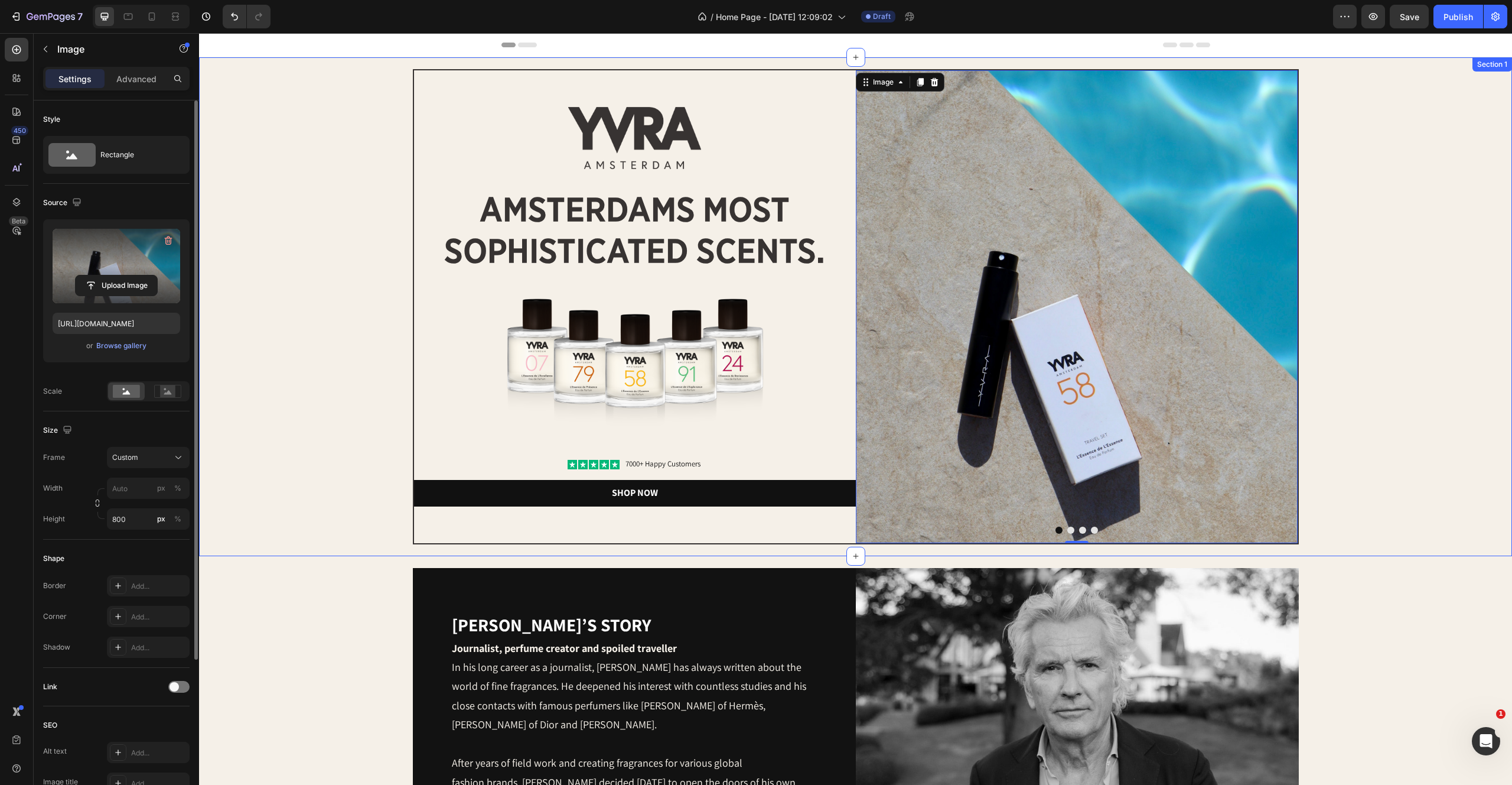
click at [1429, 398] on div "Image Image amsterdams most sophisticated scents. Heading Image Icon Icon Icon …" at bounding box center [855, 306] width 1289 height 475
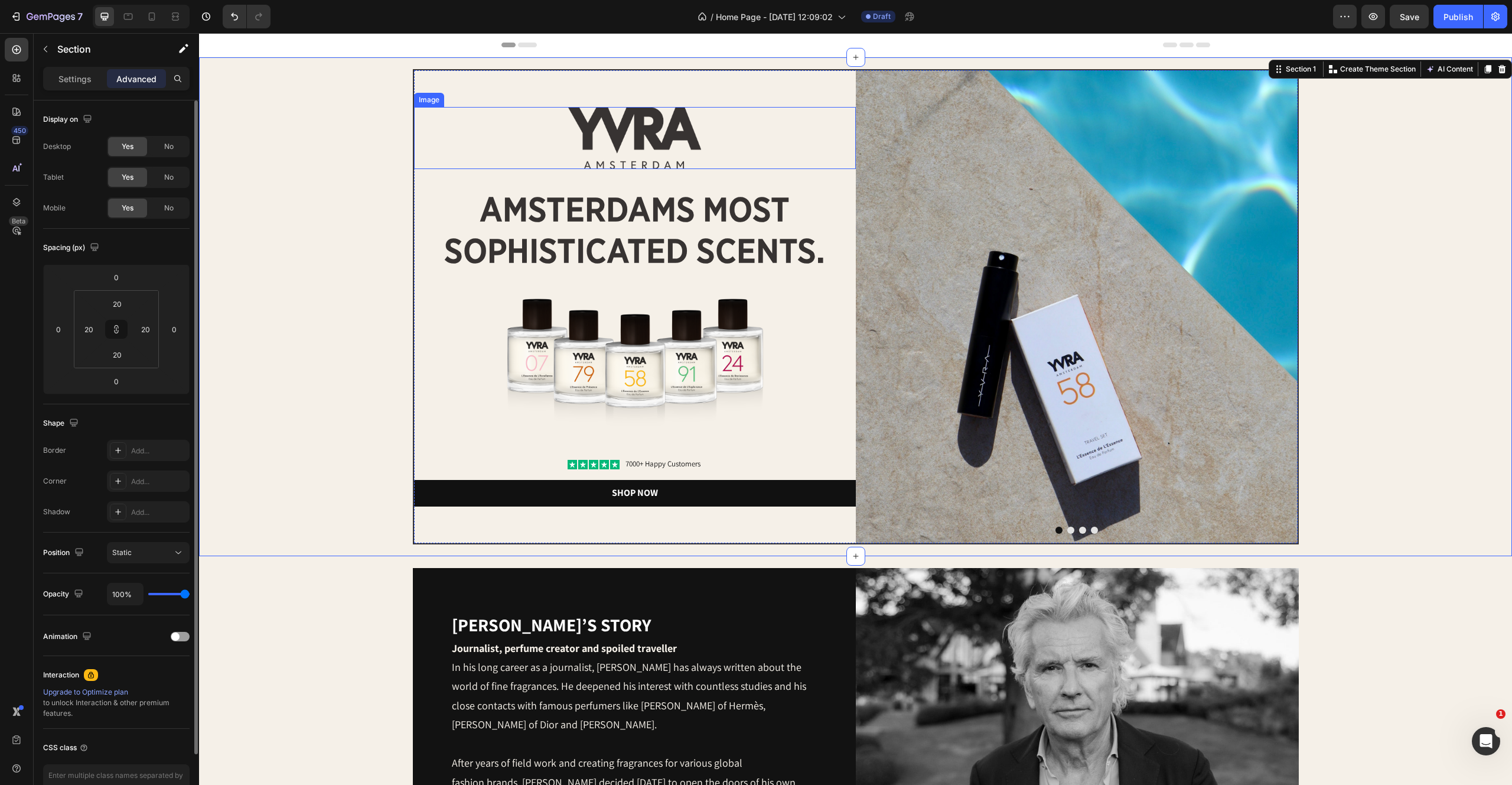
click at [688, 127] on img at bounding box center [634, 138] width 132 height 62
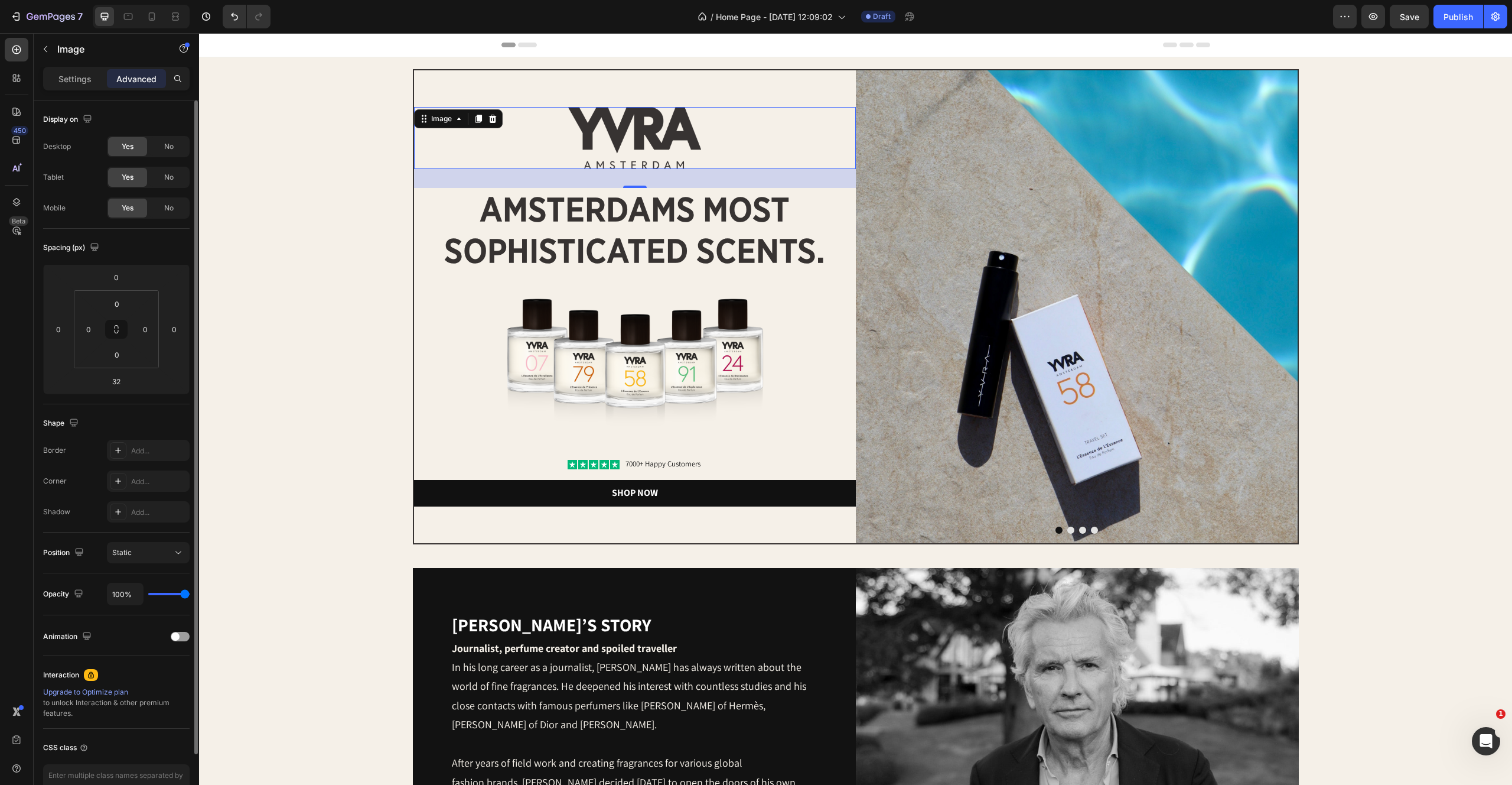
click at [77, 88] on div "Settings Advanced" at bounding box center [116, 78] width 147 height 23
click at [73, 78] on p "Settings" at bounding box center [75, 79] width 33 height 12
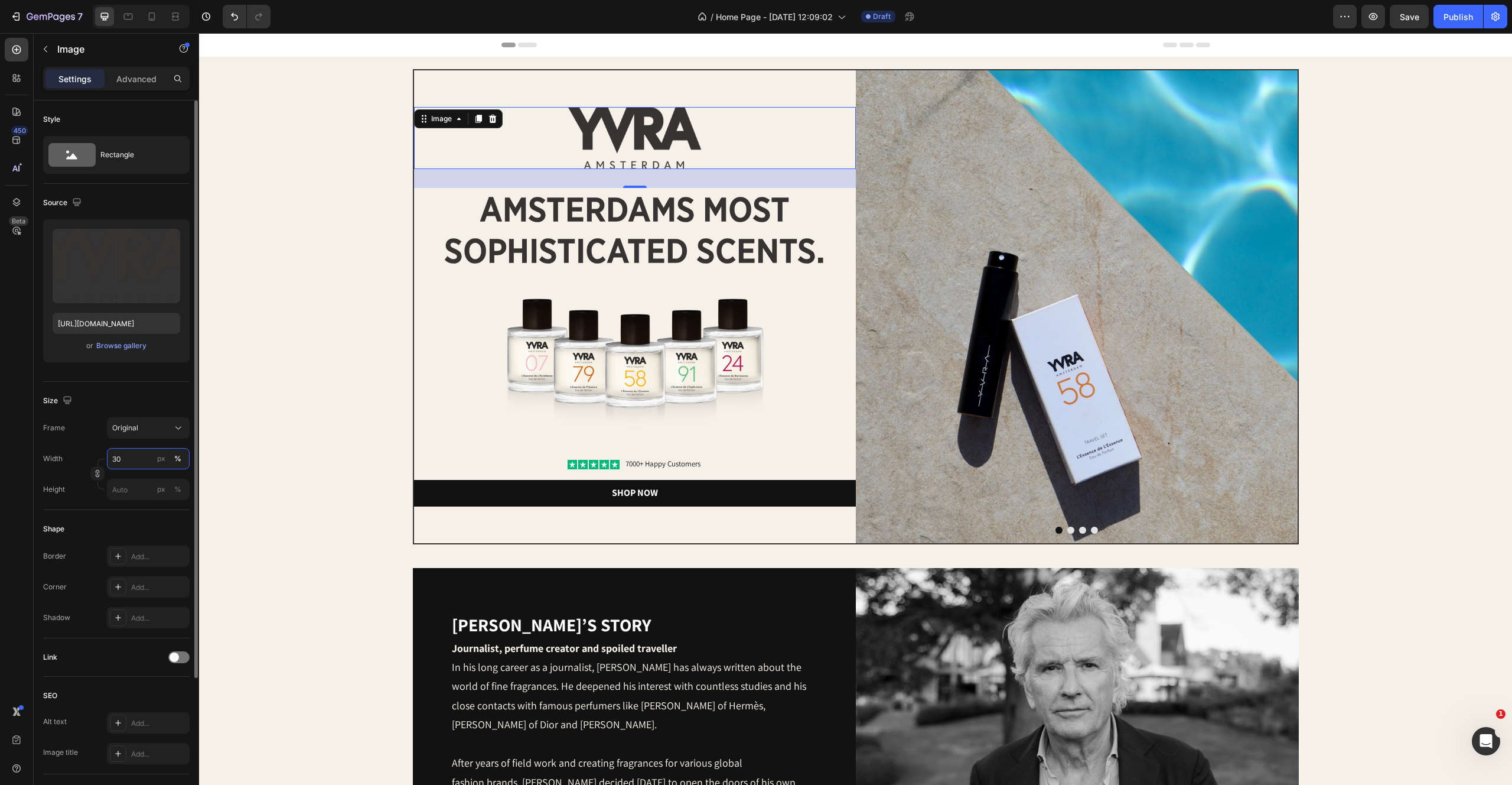
click at [130, 463] on input "30" at bounding box center [148, 458] width 83 height 21
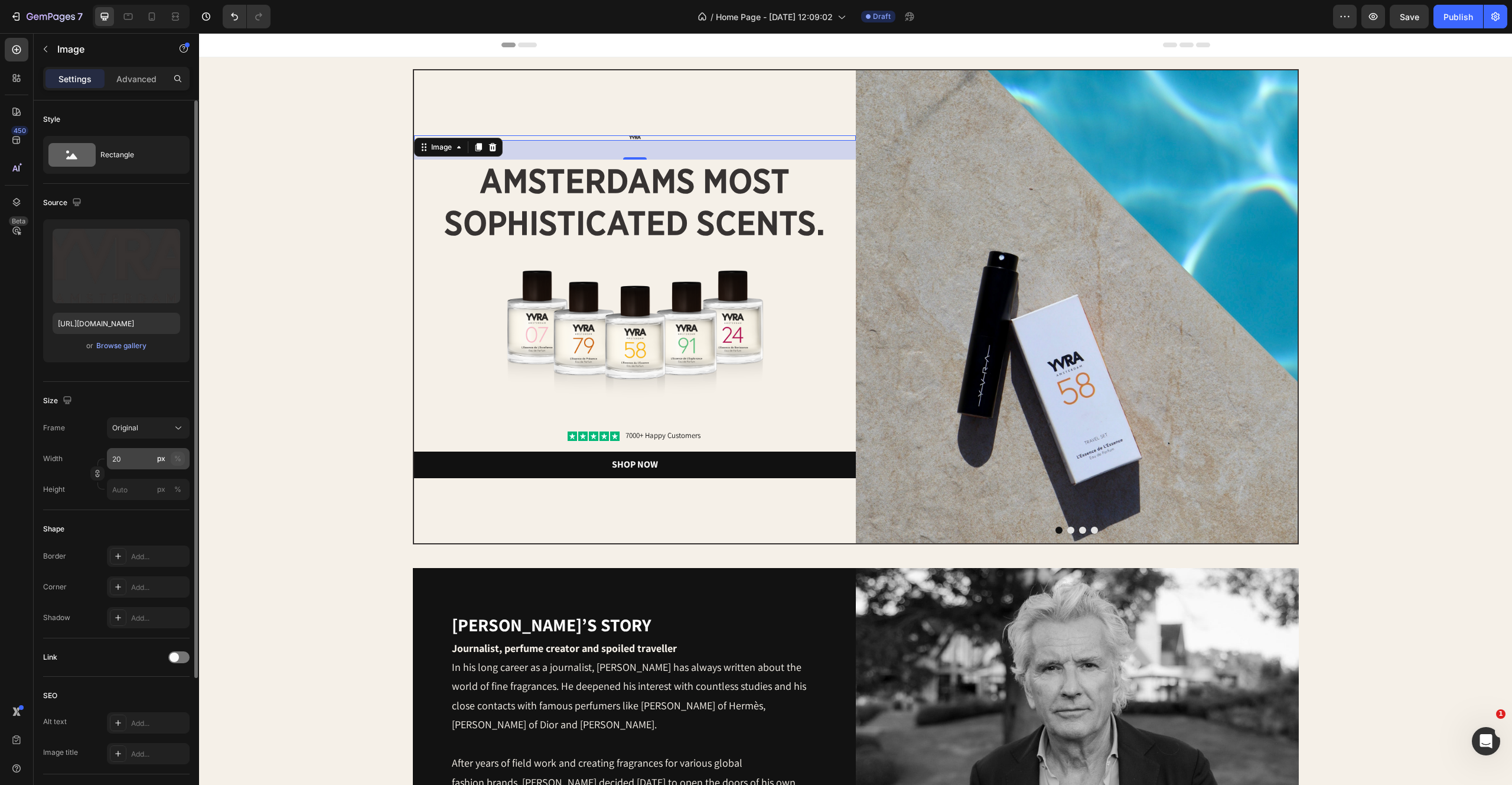
click at [178, 457] on div "%" at bounding box center [178, 458] width 7 height 11
type input "25"
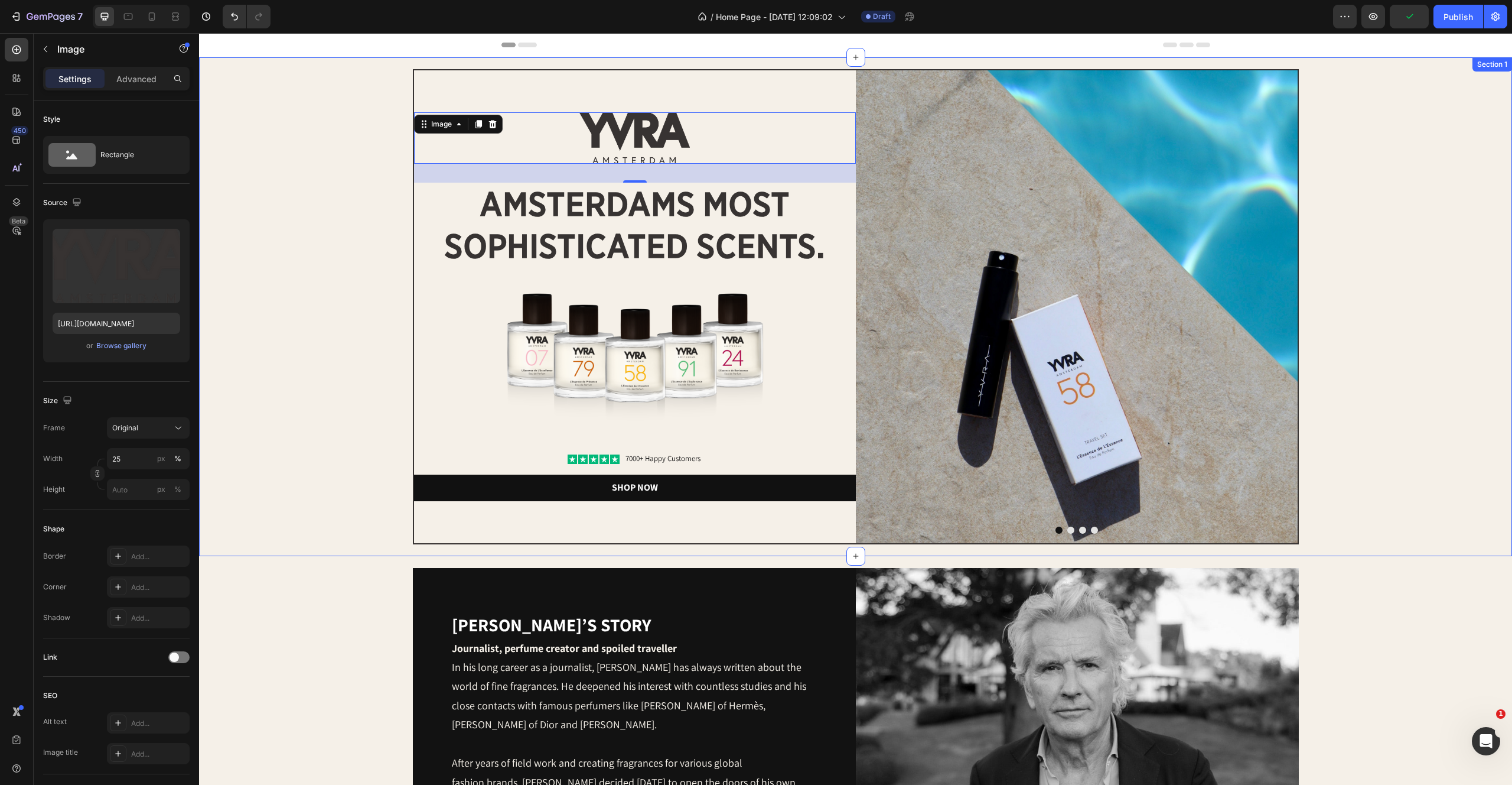
click at [404, 381] on div "Image Image 32 amsterdams most sophisticated scents. Heading Image Icon Icon Ic…" at bounding box center [855, 306] width 1289 height 475
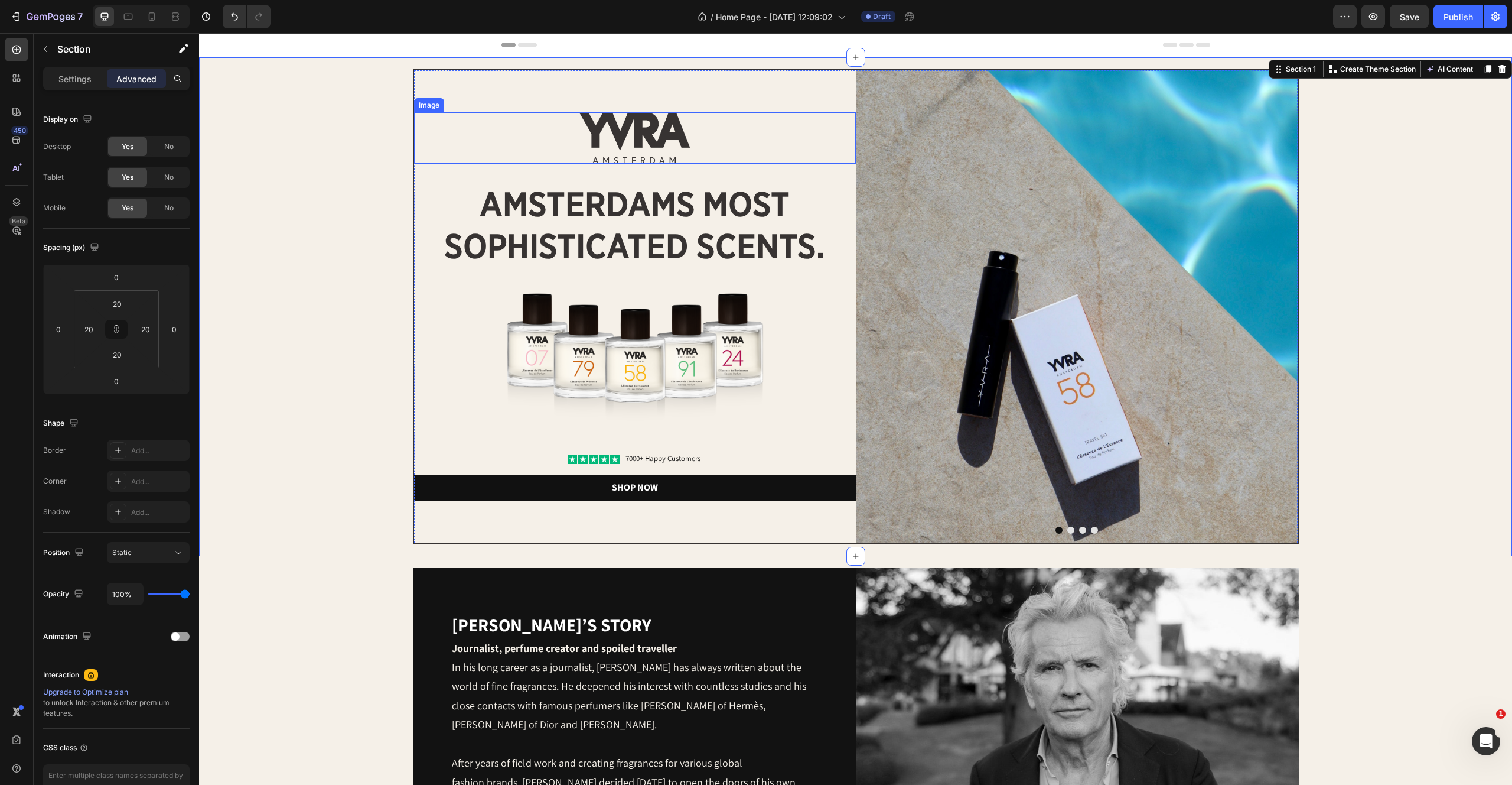
click at [627, 147] on img at bounding box center [634, 138] width 111 height 52
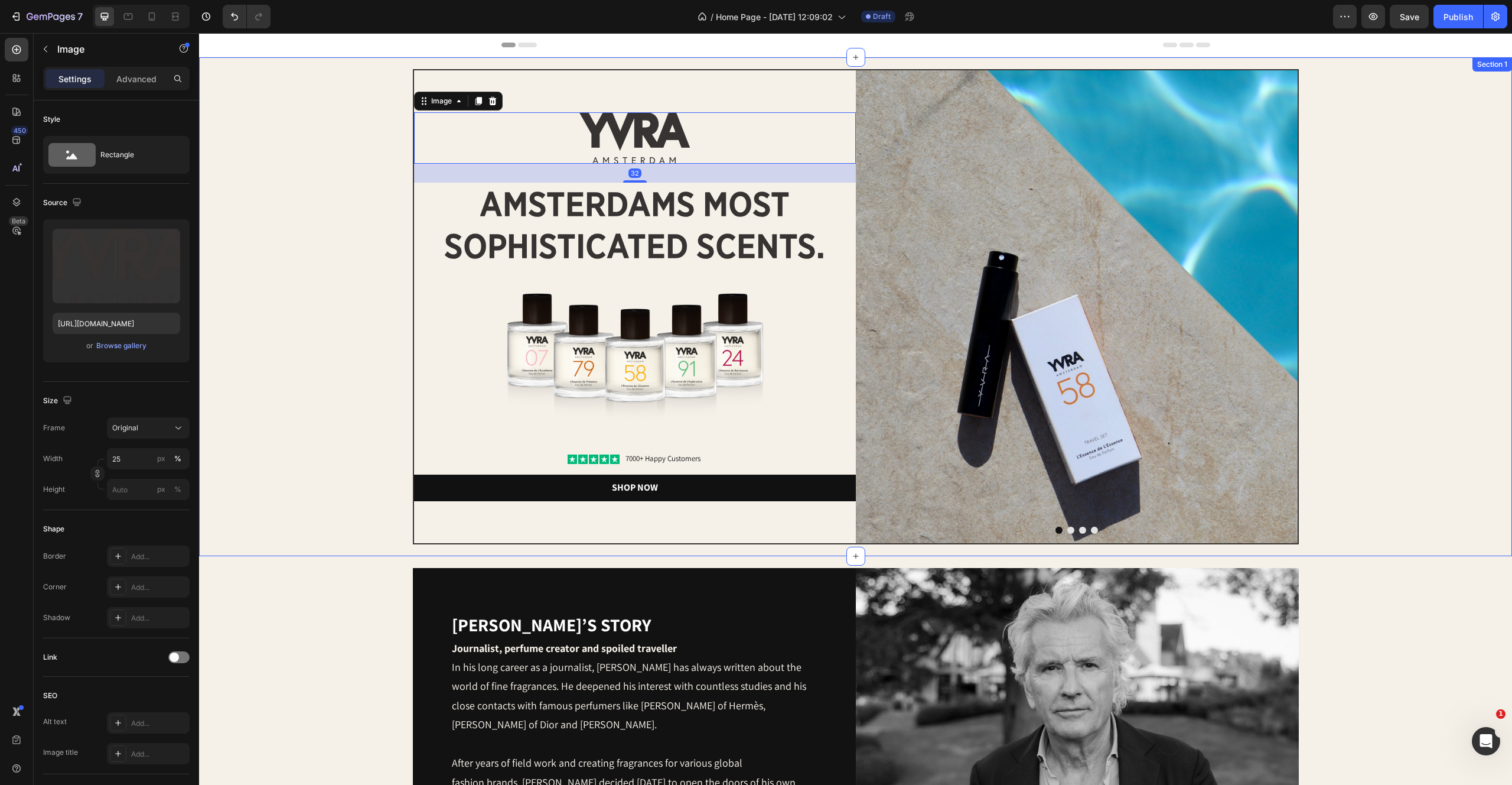
click at [364, 294] on div "Image Image 32 amsterdams most sophisticated scents. Heading Image Icon Icon Ic…" at bounding box center [855, 306] width 1289 height 475
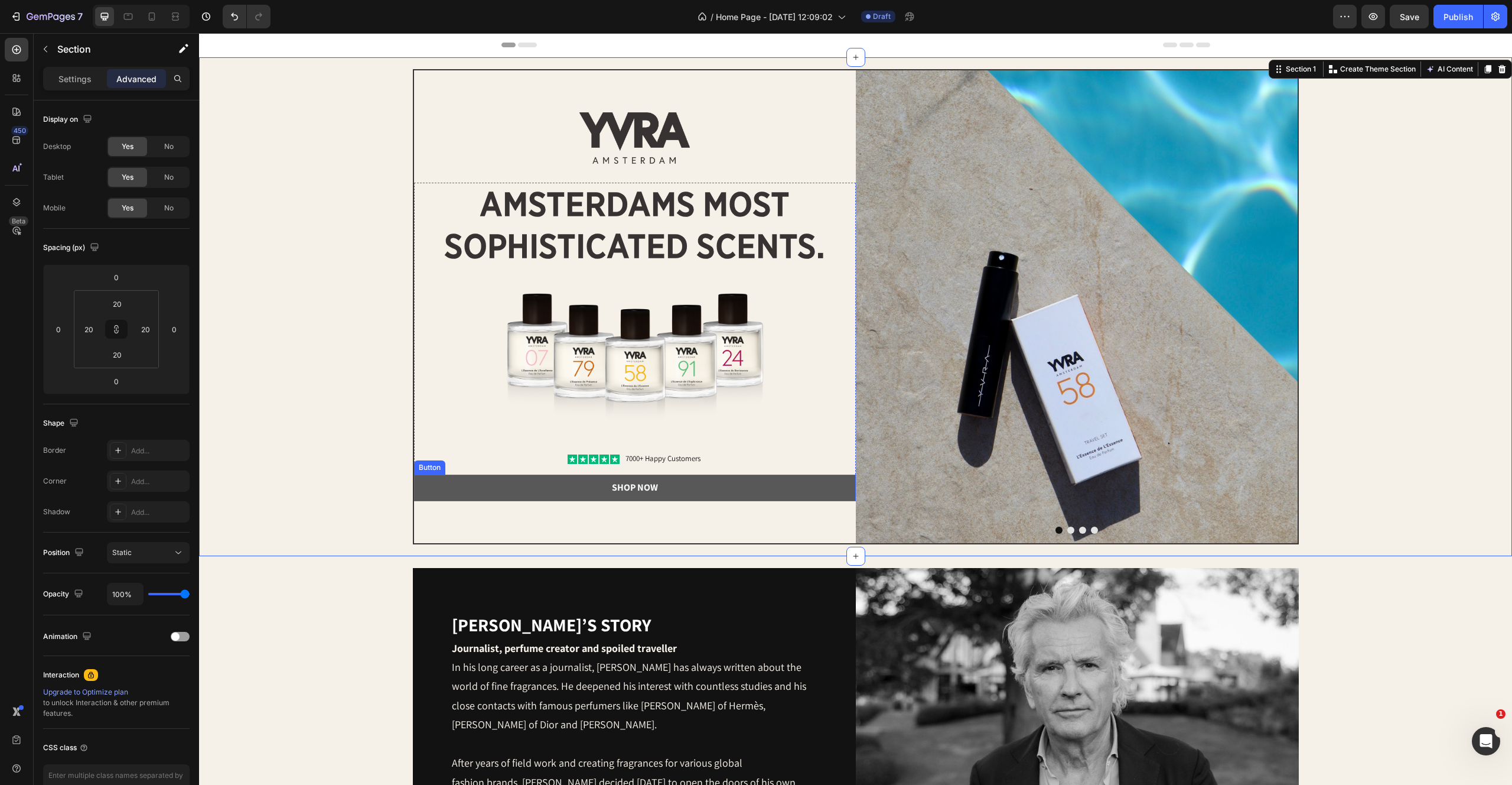
click at [633, 500] on div "Shop Now Button" at bounding box center [634, 488] width 442 height 26
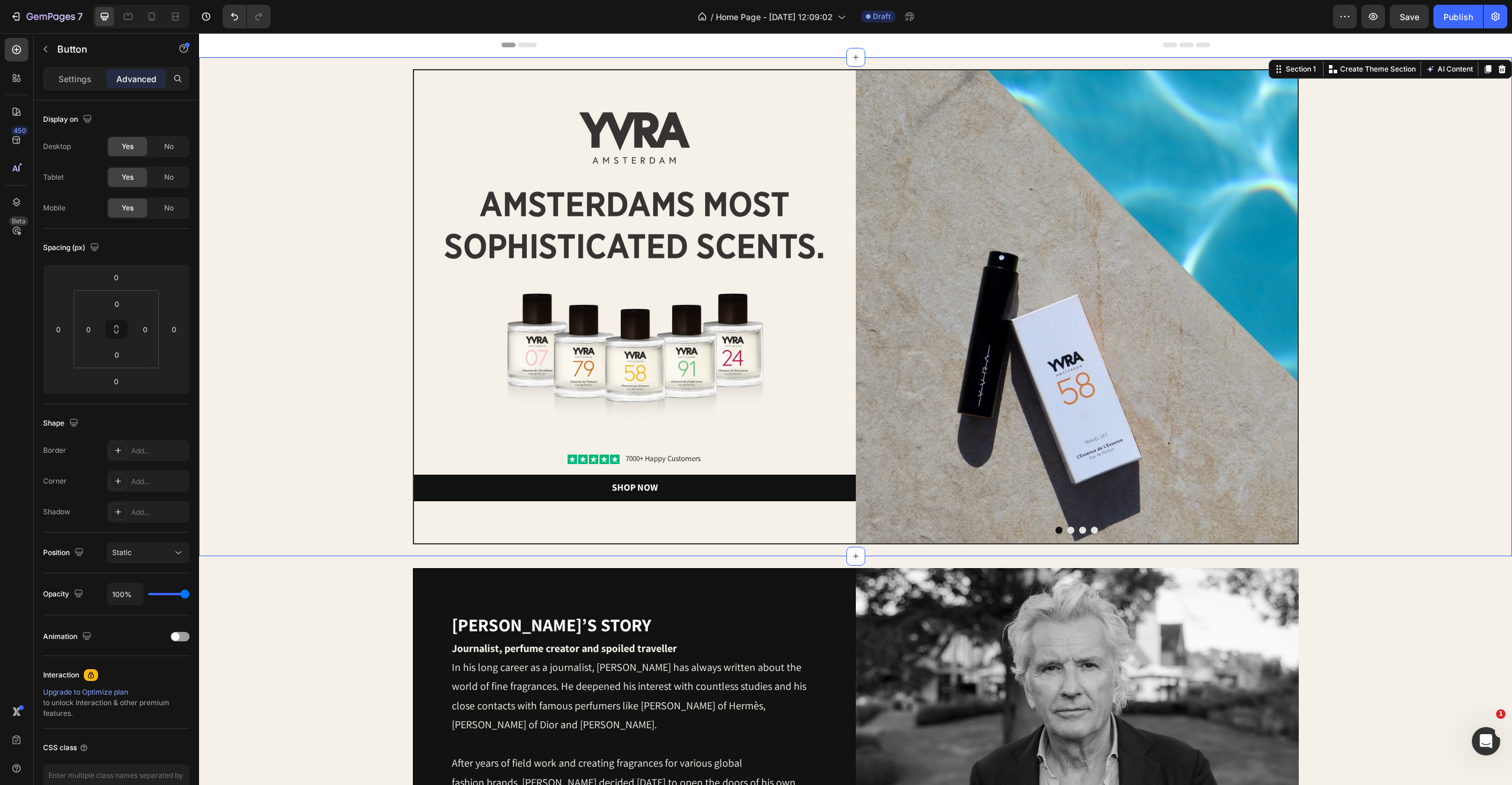
click at [372, 489] on div "Image Image amsterdams most sophisticated scents. Heading Image Icon Icon Icon …" at bounding box center [855, 306] width 1289 height 475
click at [425, 300] on div at bounding box center [634, 351] width 442 height 146
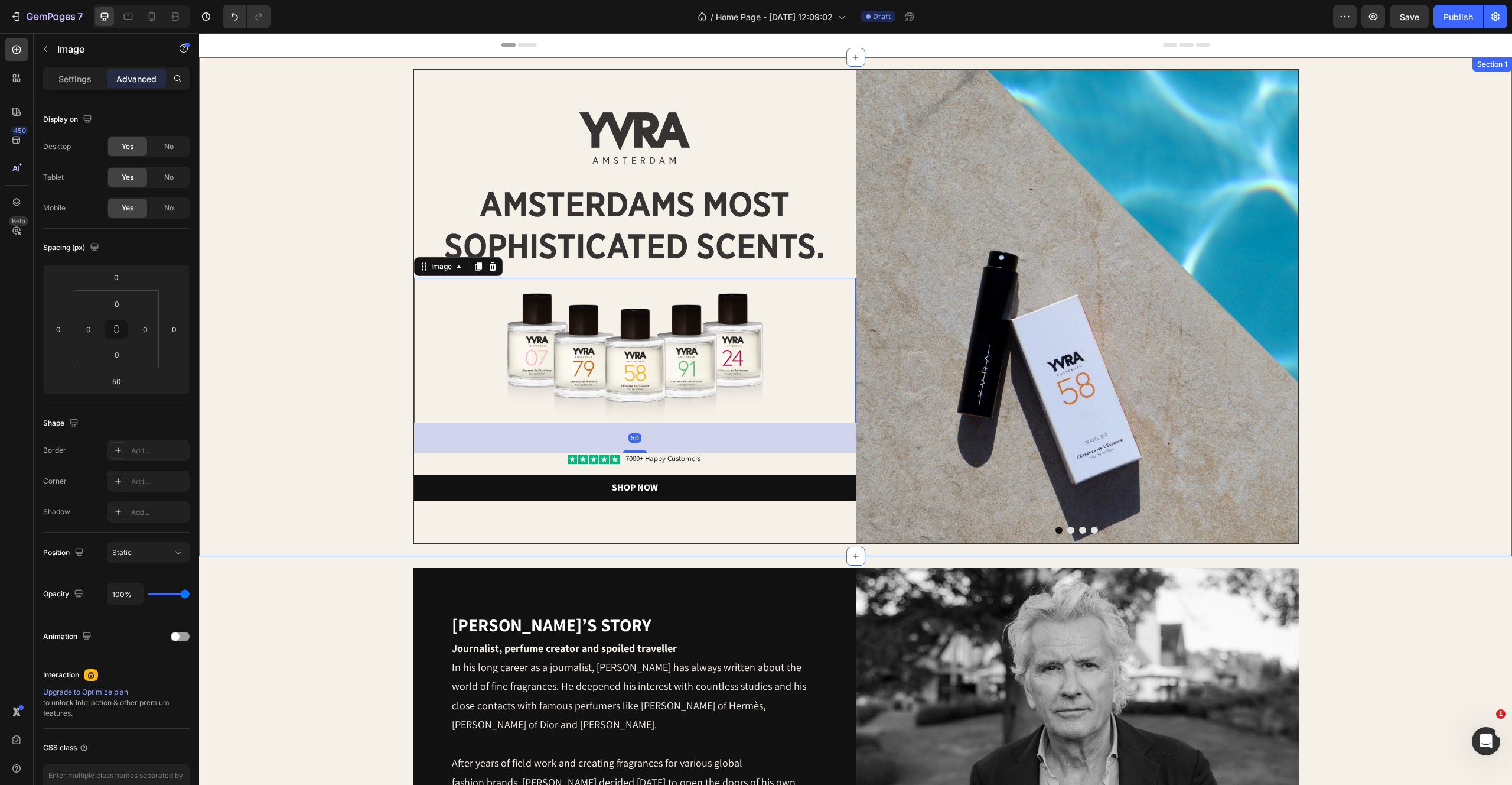
click at [314, 420] on div "Image Image amsterdams most sophisticated scents. Heading Image 50 Icon Icon Ic…" at bounding box center [855, 306] width 1289 height 475
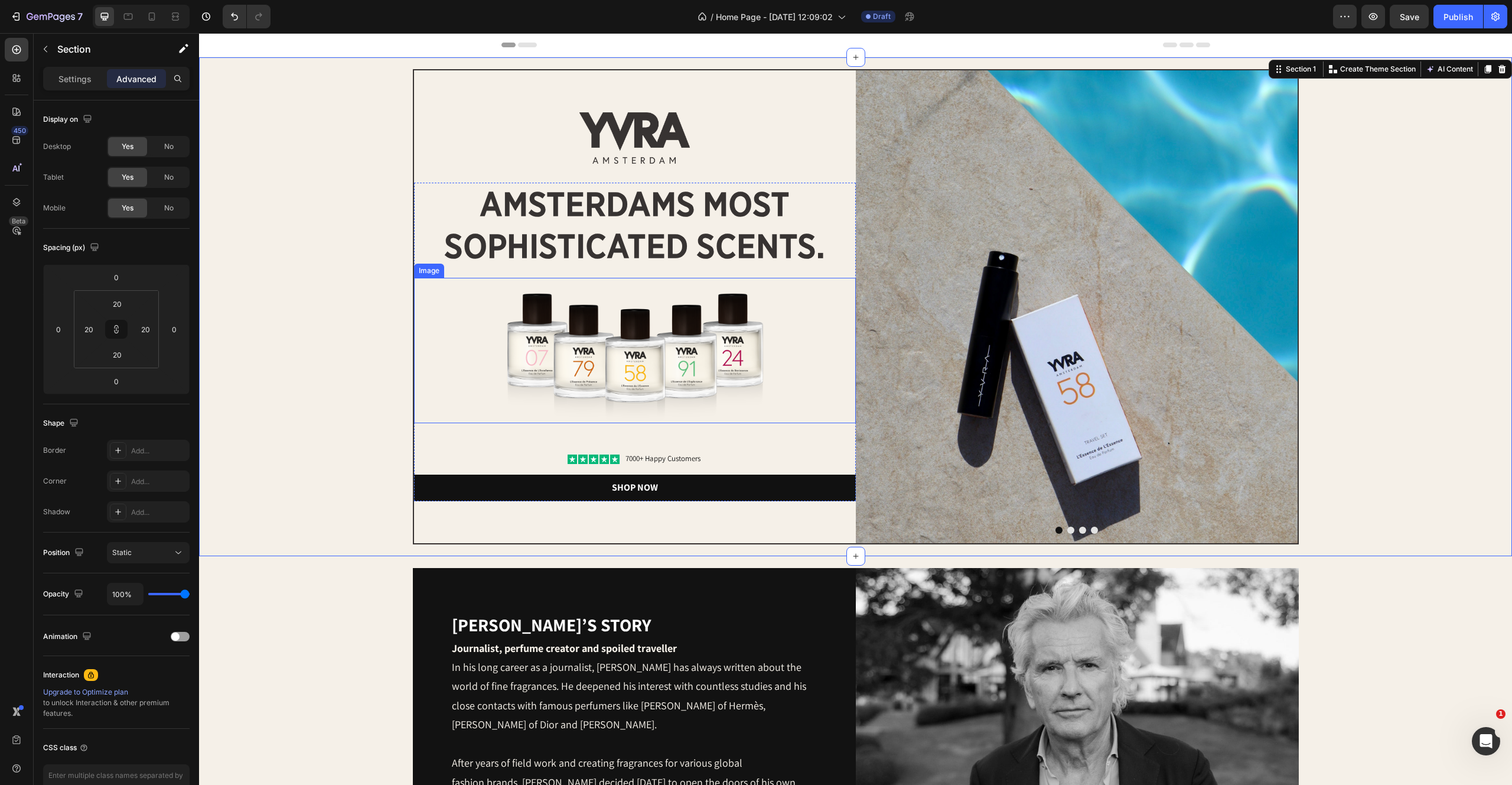
click at [679, 367] on img at bounding box center [634, 351] width 332 height 146
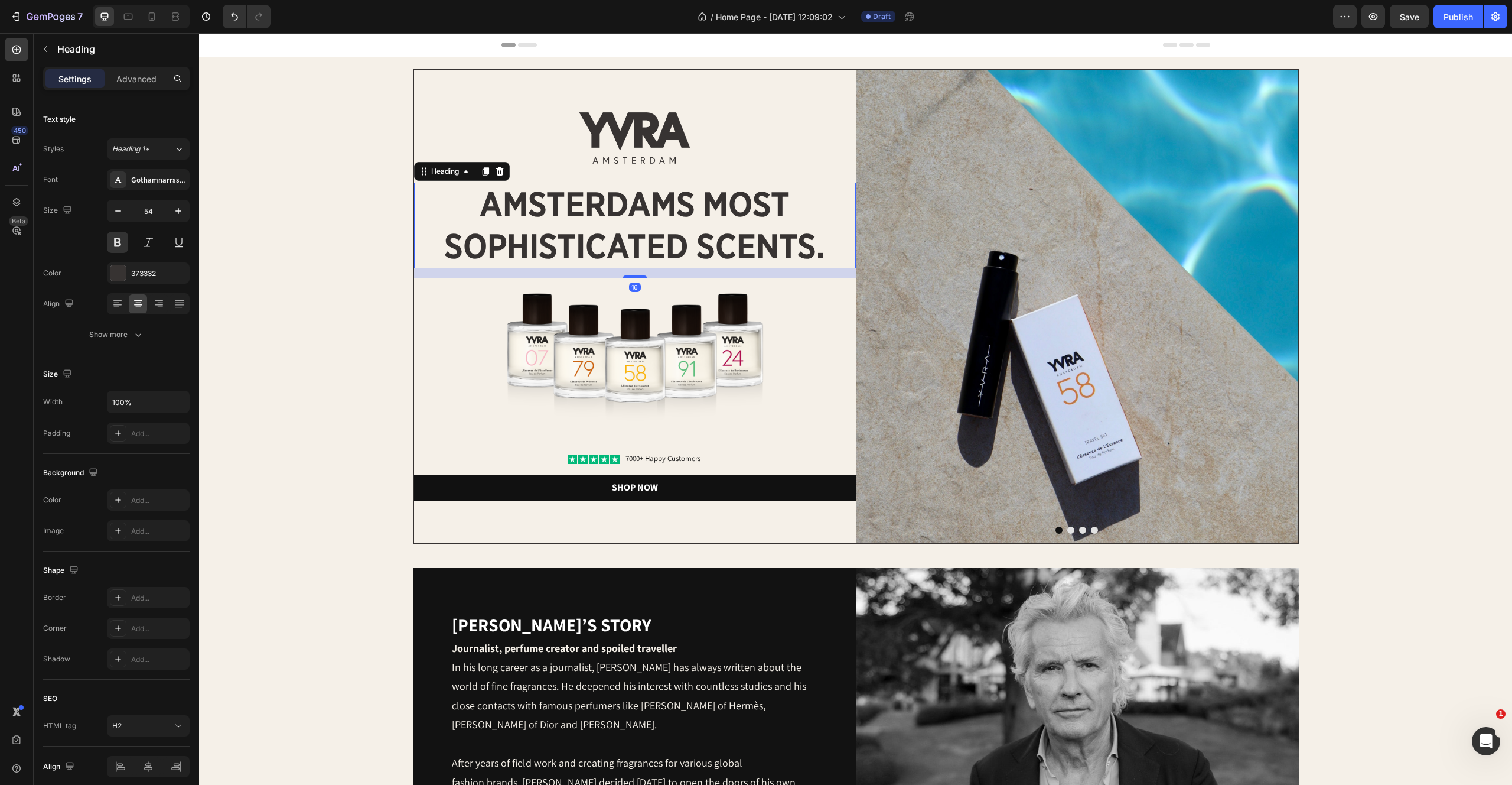
click at [679, 251] on h2 "amsterdams most sophisticated scents." at bounding box center [634, 225] width 442 height 85
click at [137, 78] on p "Advanced" at bounding box center [136, 79] width 40 height 12
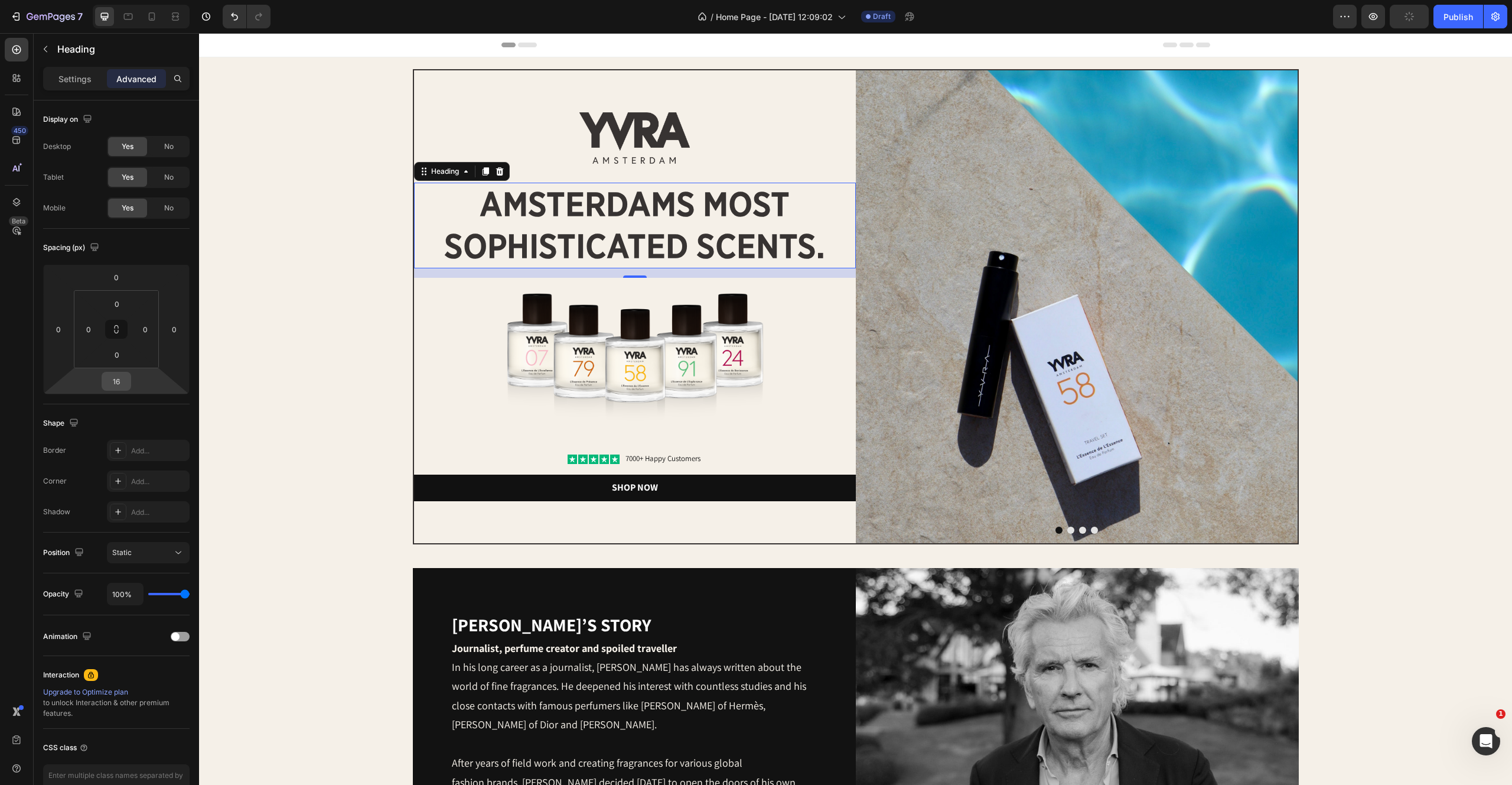
click at [123, 388] on input "16" at bounding box center [116, 382] width 23 height 18
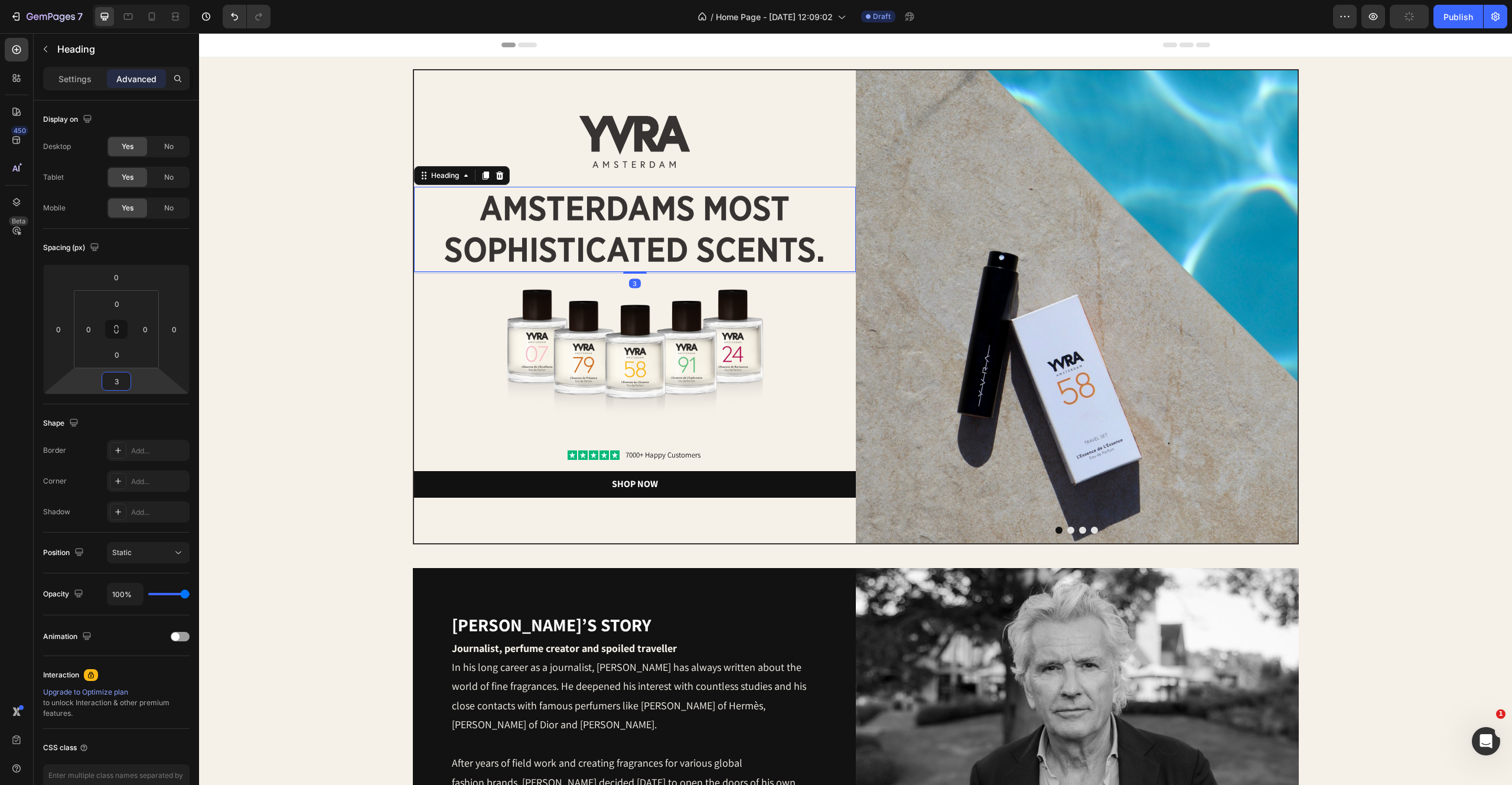
type input "32"
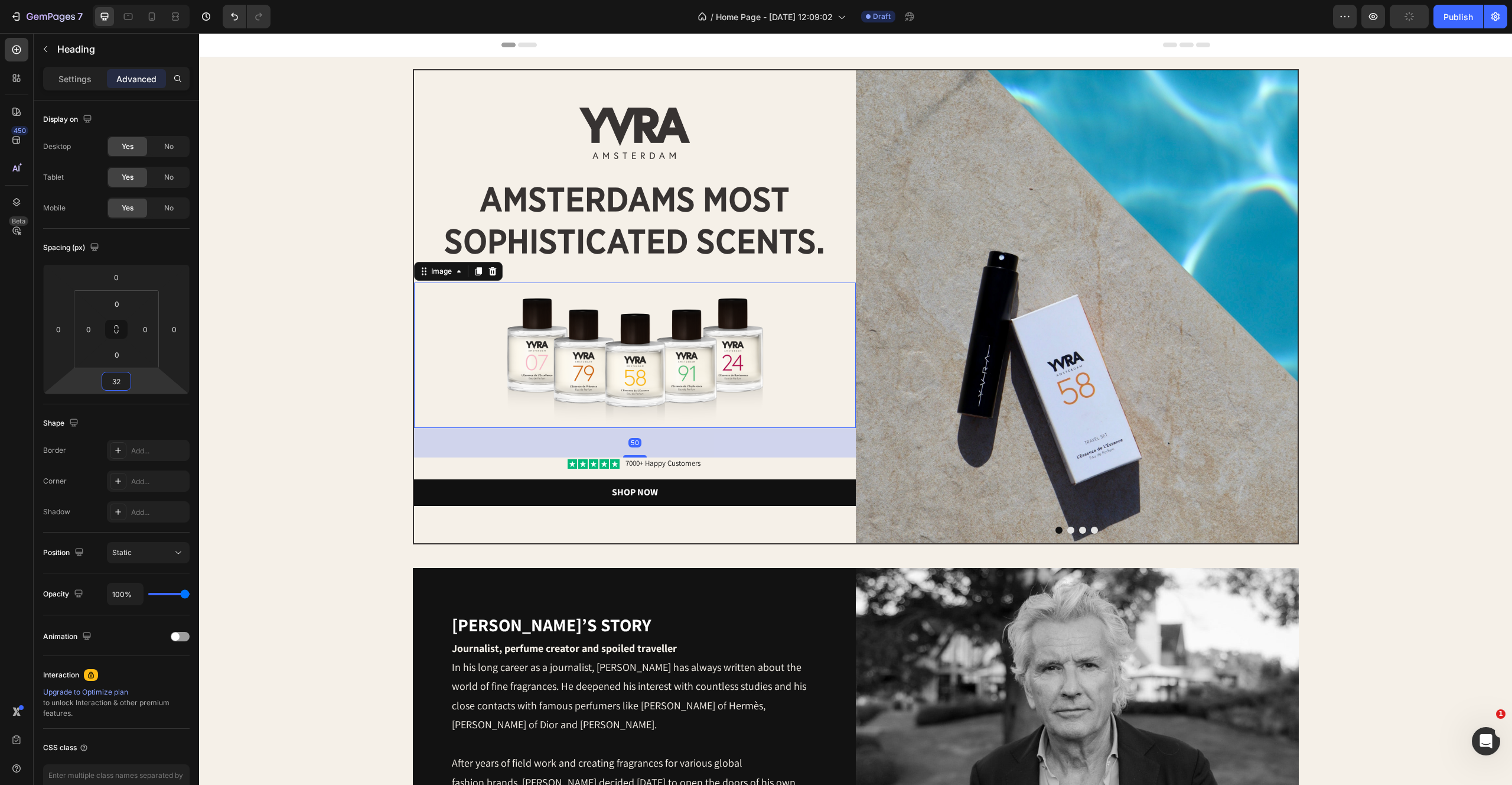
click at [565, 371] on img at bounding box center [634, 355] width 332 height 146
click at [117, 387] on input "50" at bounding box center [116, 382] width 23 height 18
type input "32"
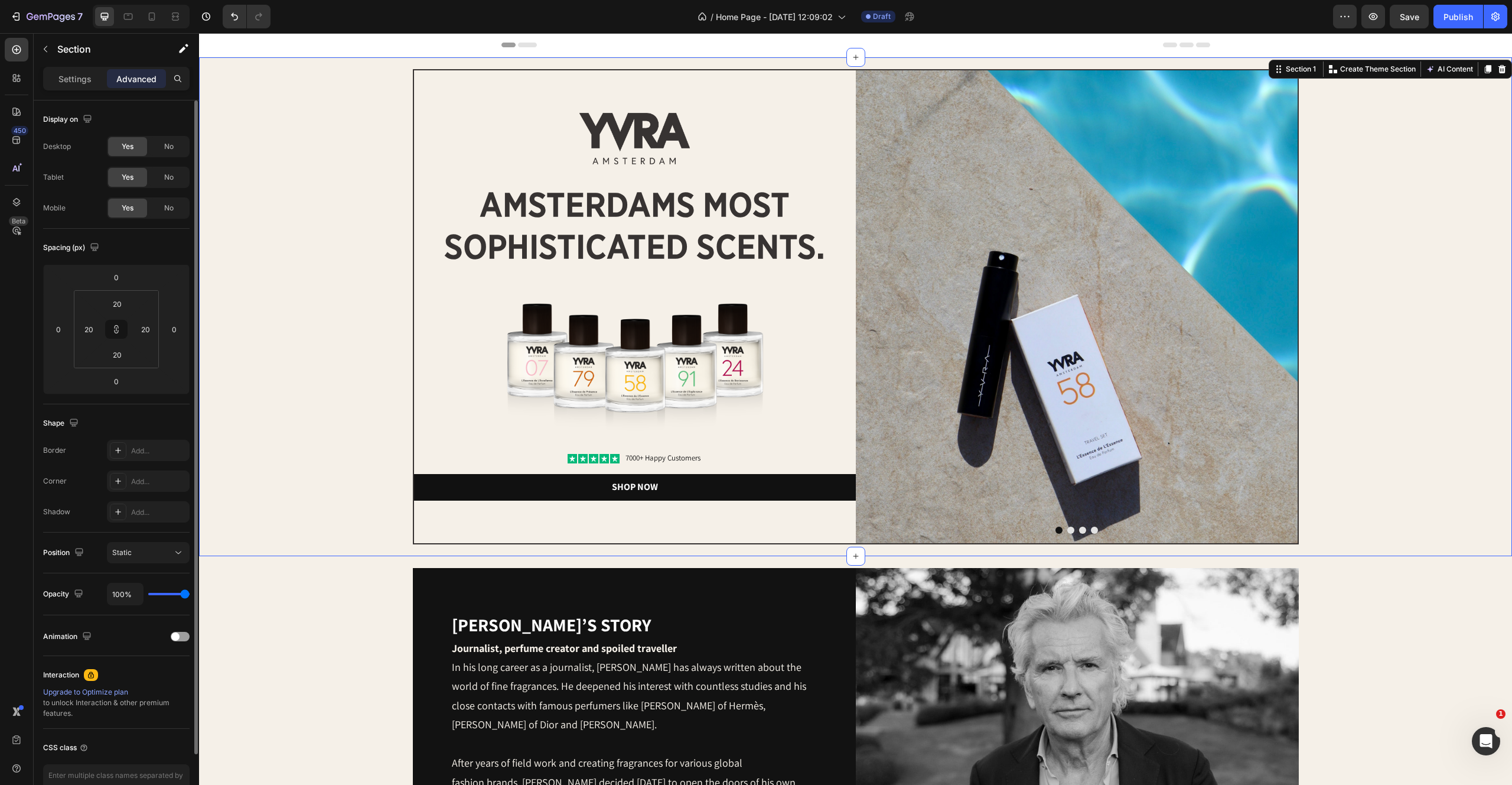
click at [332, 478] on div "Image Image amsterdams most sophisticated scents. Heading Image Icon Icon Icon …" at bounding box center [855, 306] width 1289 height 475
click at [1421, 15] on button "Save" at bounding box center [1410, 16] width 39 height 23
click at [1362, 367] on div "Image Image amsterdams most sophisticated scents. Heading Image Icon Icon Icon …" at bounding box center [855, 306] width 1289 height 475
click at [631, 460] on p "7000+ Happy Customers" at bounding box center [663, 458] width 75 height 10
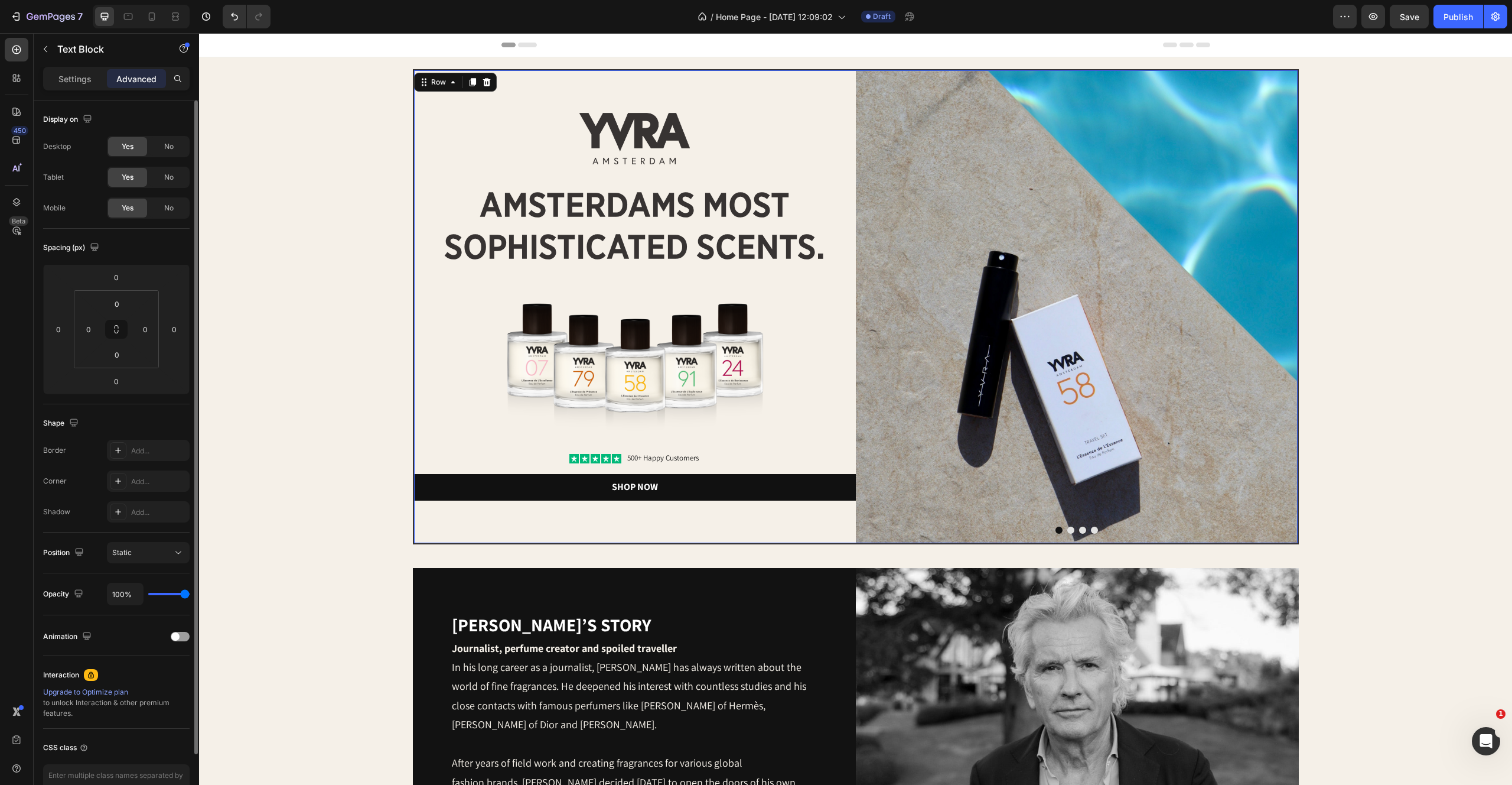
click at [673, 532] on div "Image amsterdams most sophisticated scents. Heading Image Icon Icon Icon Icon I…" at bounding box center [634, 306] width 442 height 473
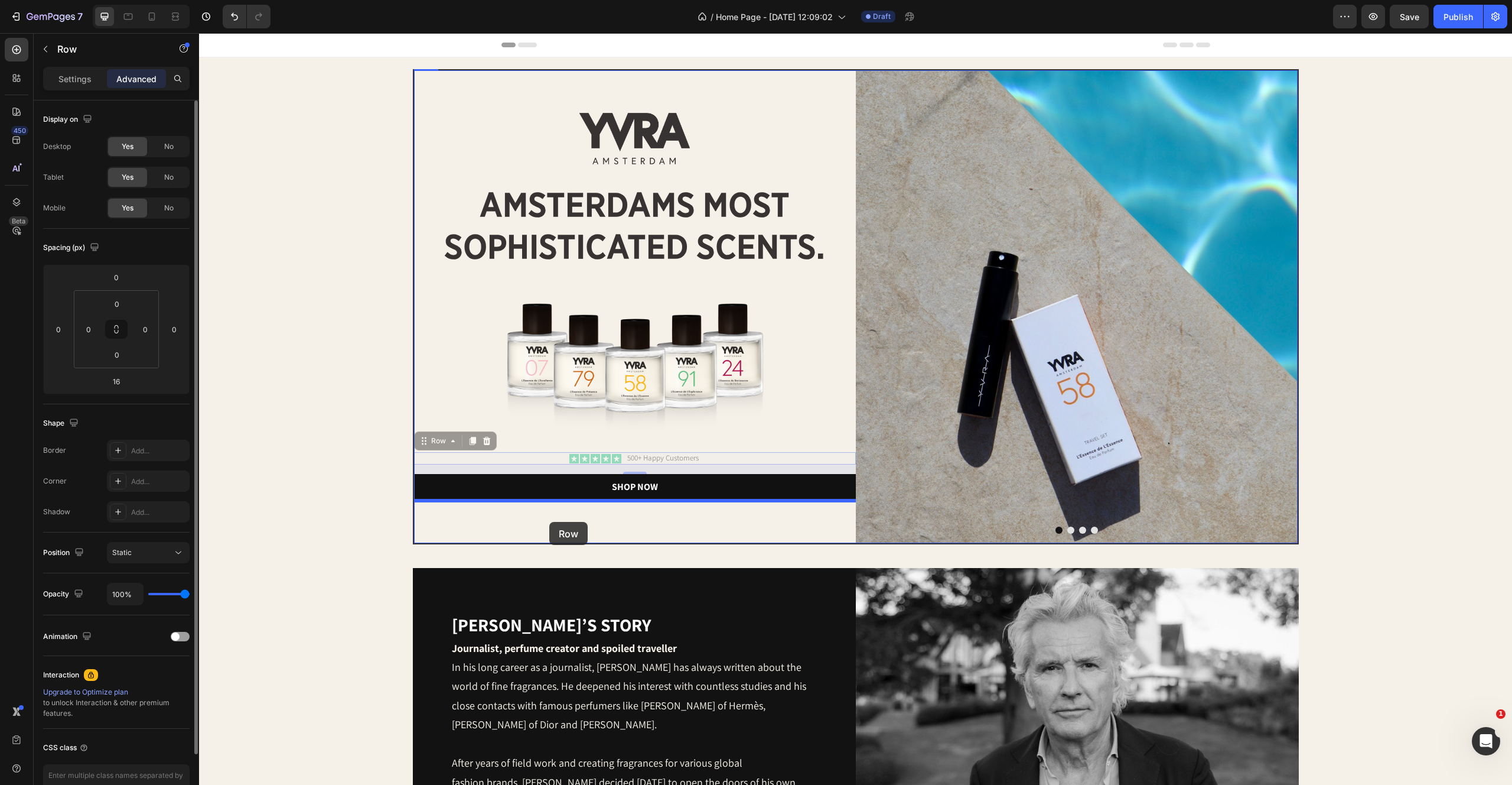
drag, startPoint x: 548, startPoint y: 456, endPoint x: 549, endPoint y: 522, distance: 66.0
type input "0"
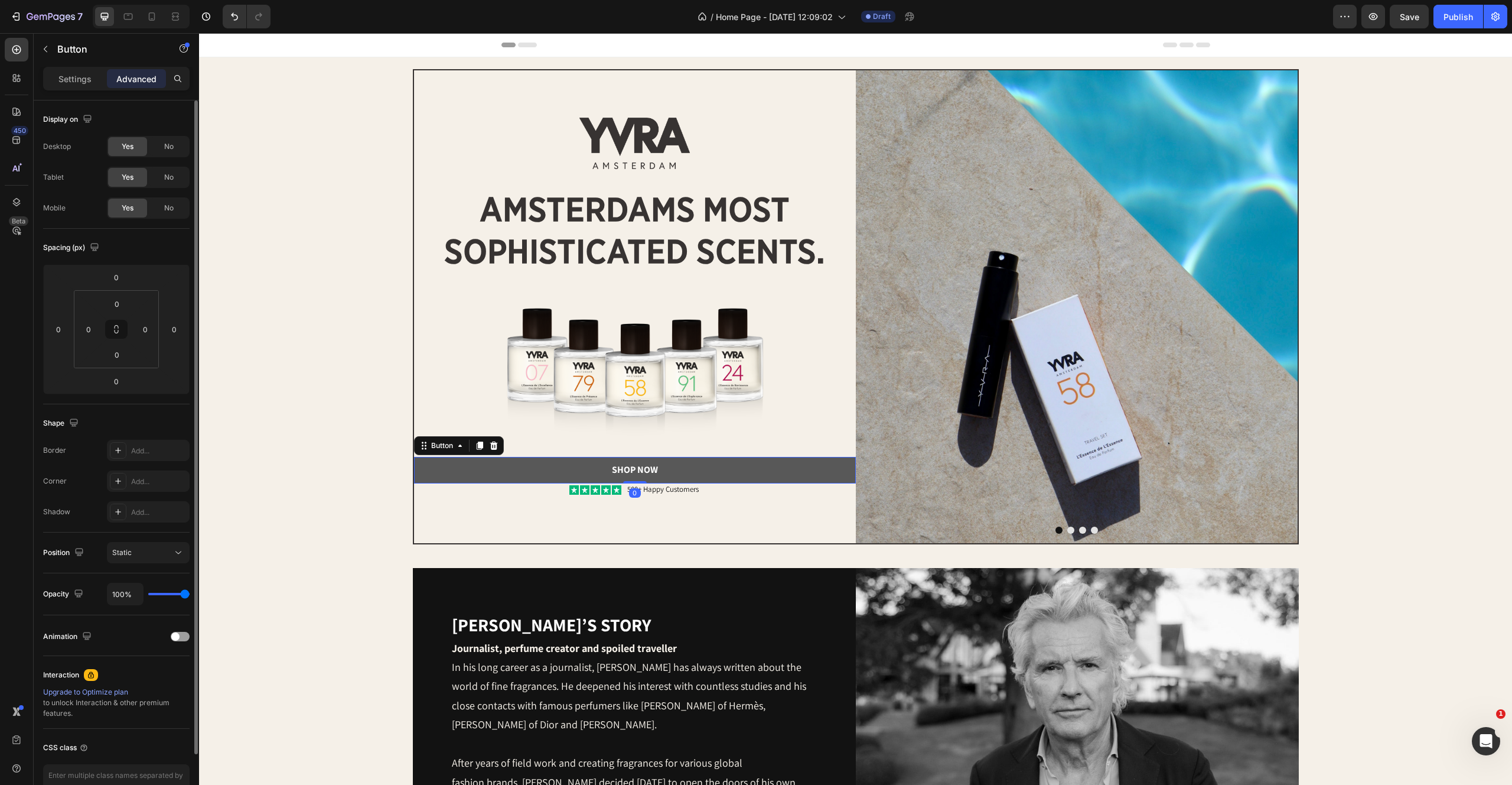
click at [693, 463] on button "Shop Now" at bounding box center [634, 470] width 442 height 26
click at [108, 387] on input "0" at bounding box center [116, 382] width 23 height 18
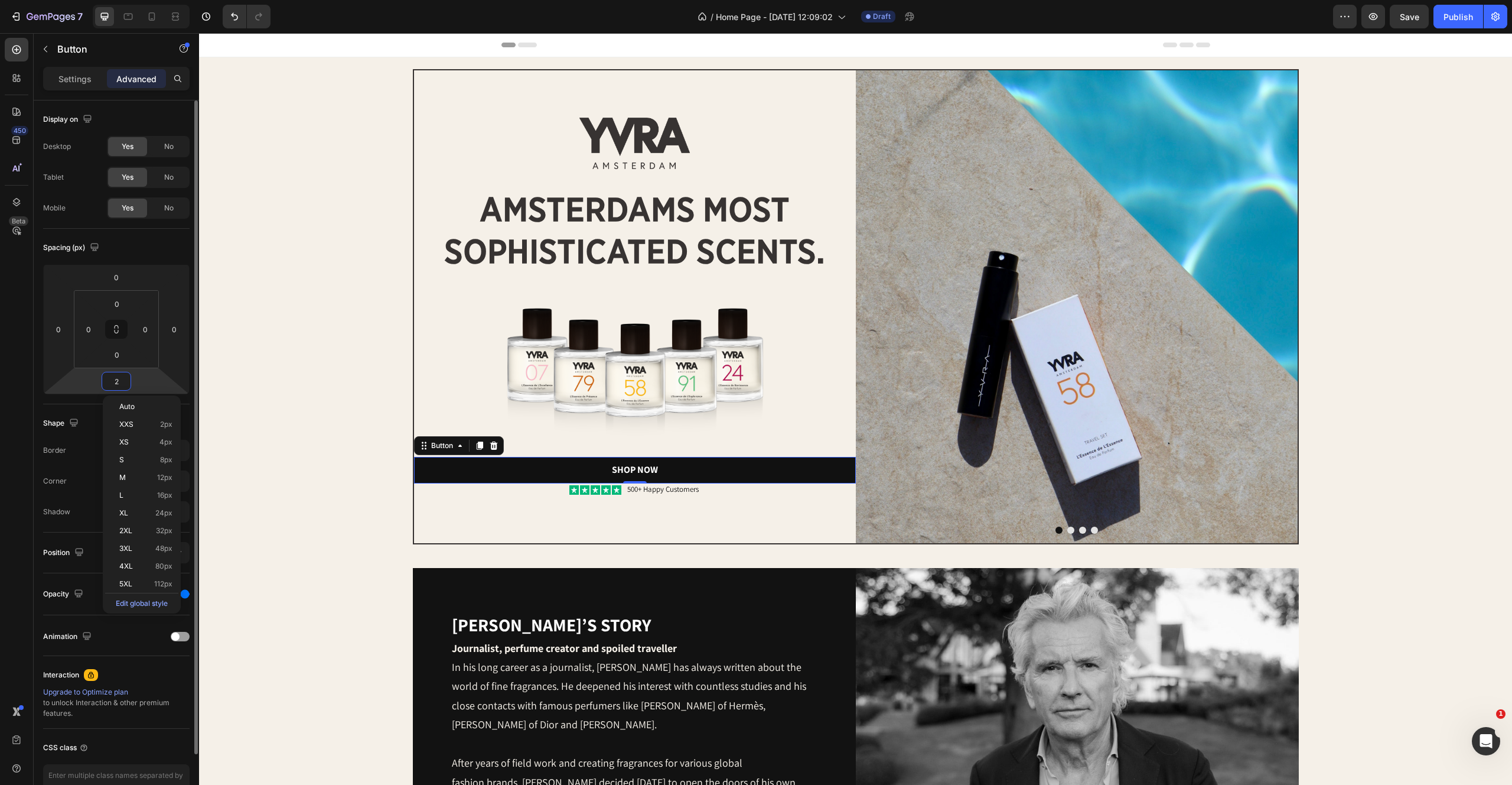
type input "24"
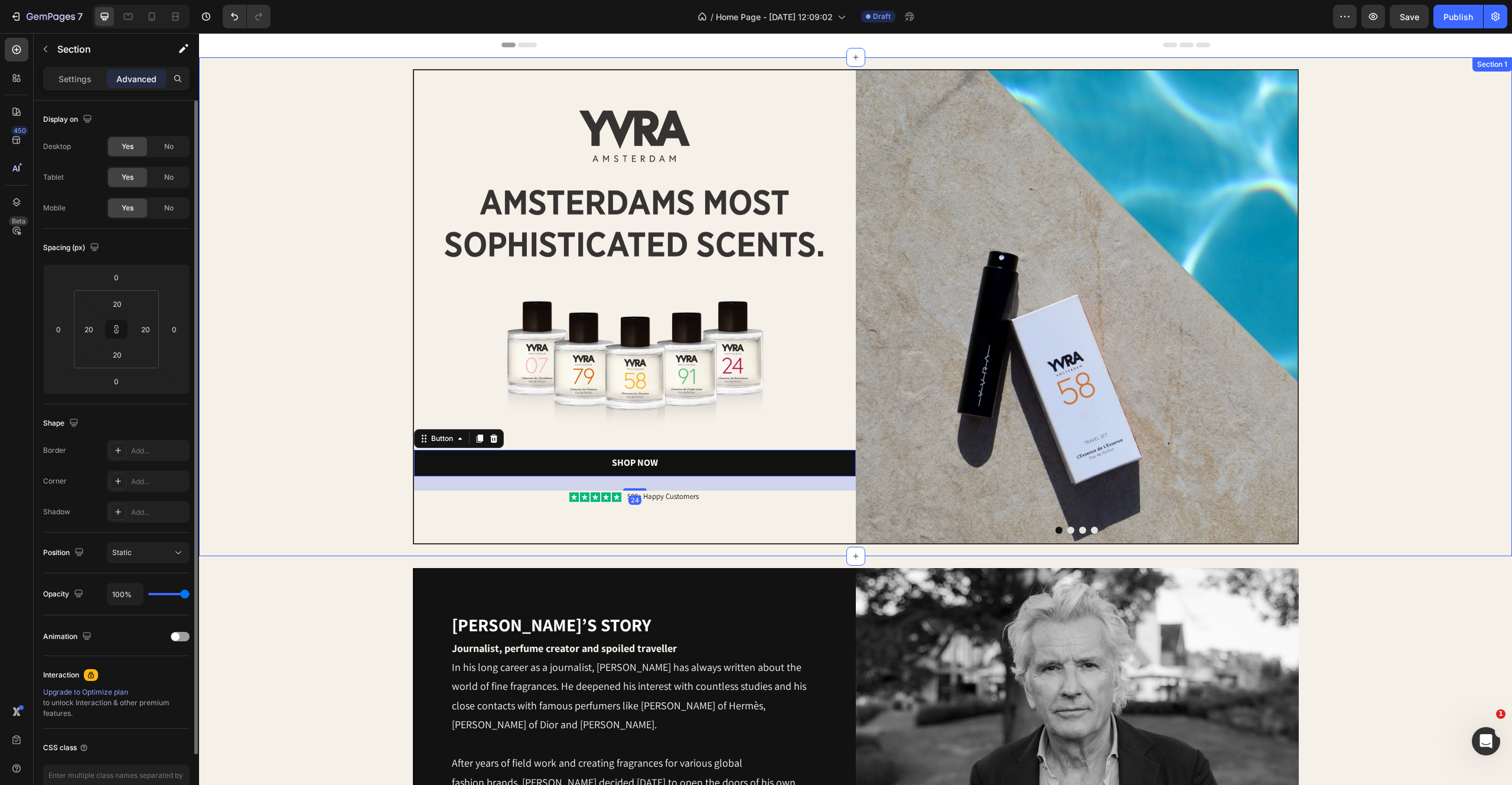
click at [370, 485] on div "Image Image amsterdams most sophisticated scents. Heading Image Shop Now Button…" at bounding box center [855, 306] width 1289 height 475
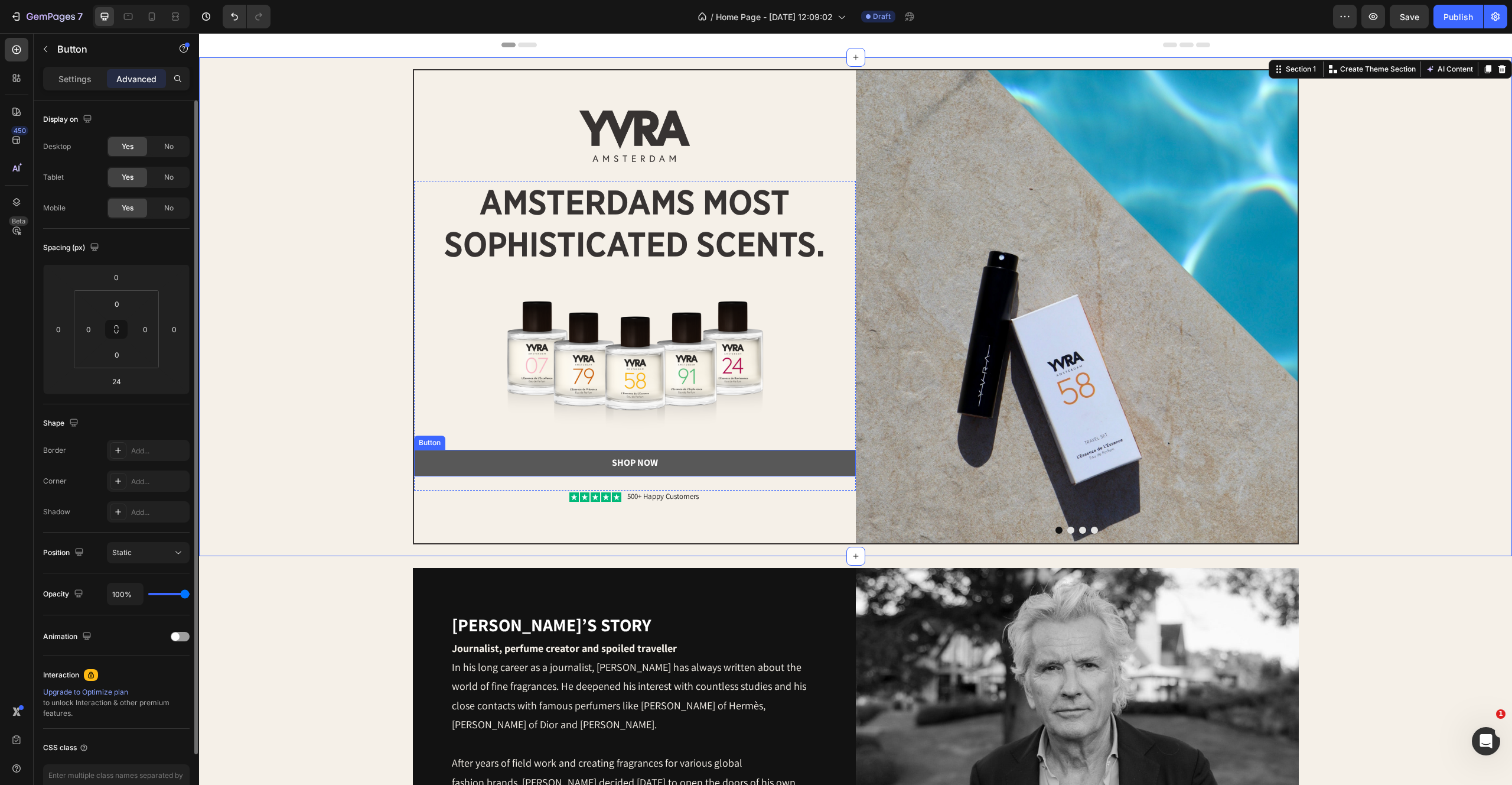
click at [499, 468] on button "Shop Now" at bounding box center [634, 463] width 442 height 26
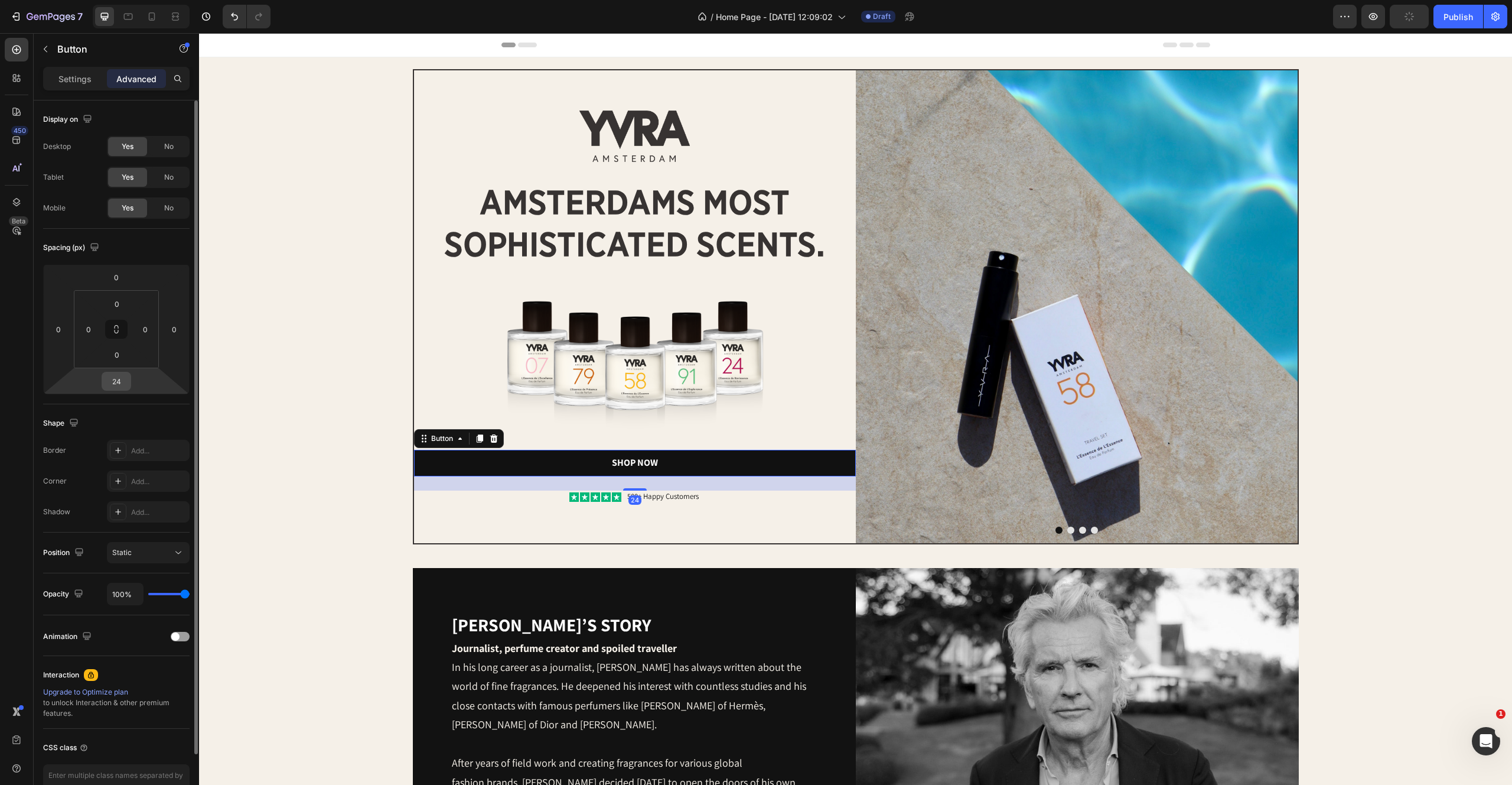
click at [120, 383] on input "24" at bounding box center [116, 382] width 23 height 18
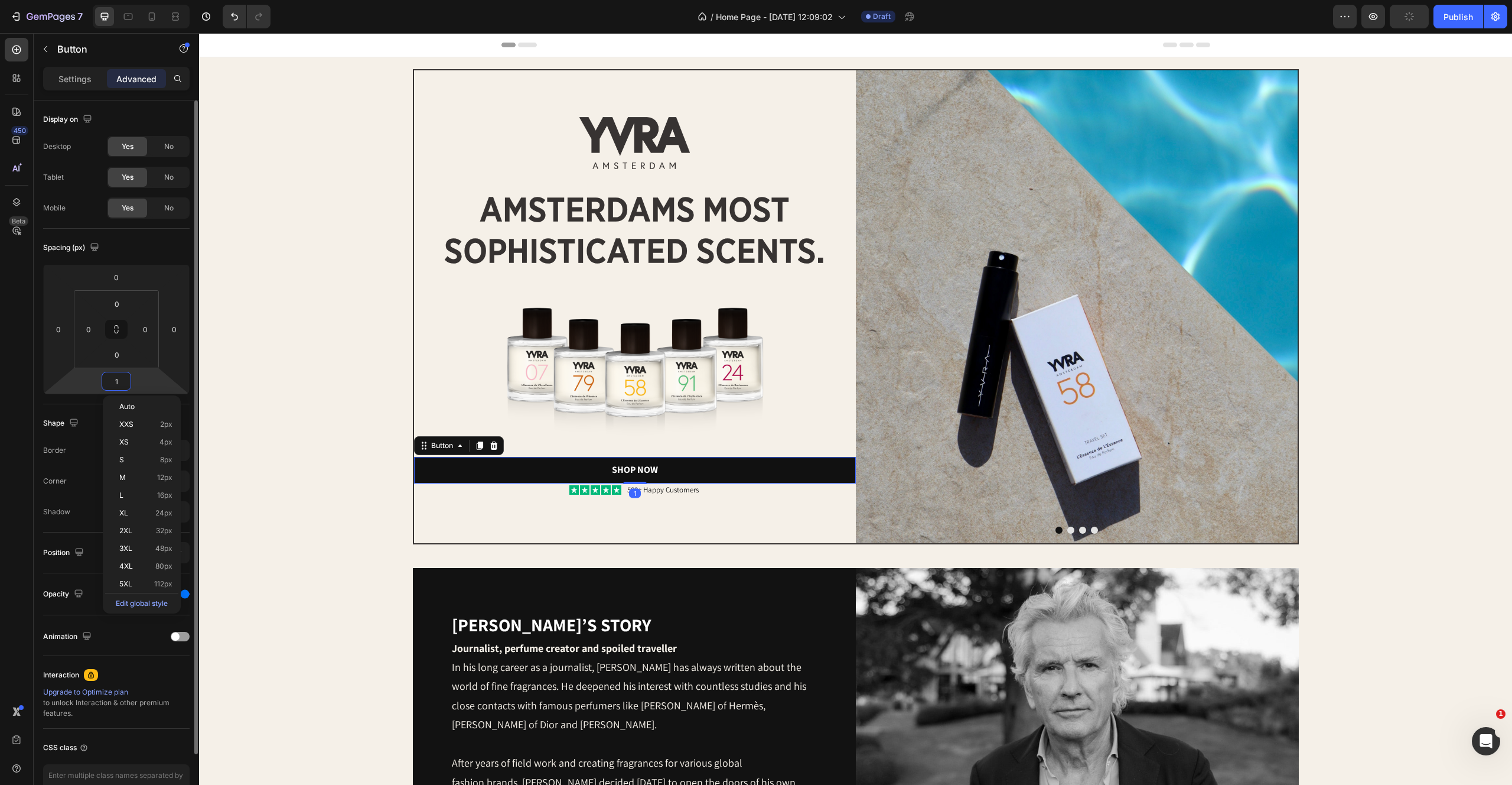
type input "16"
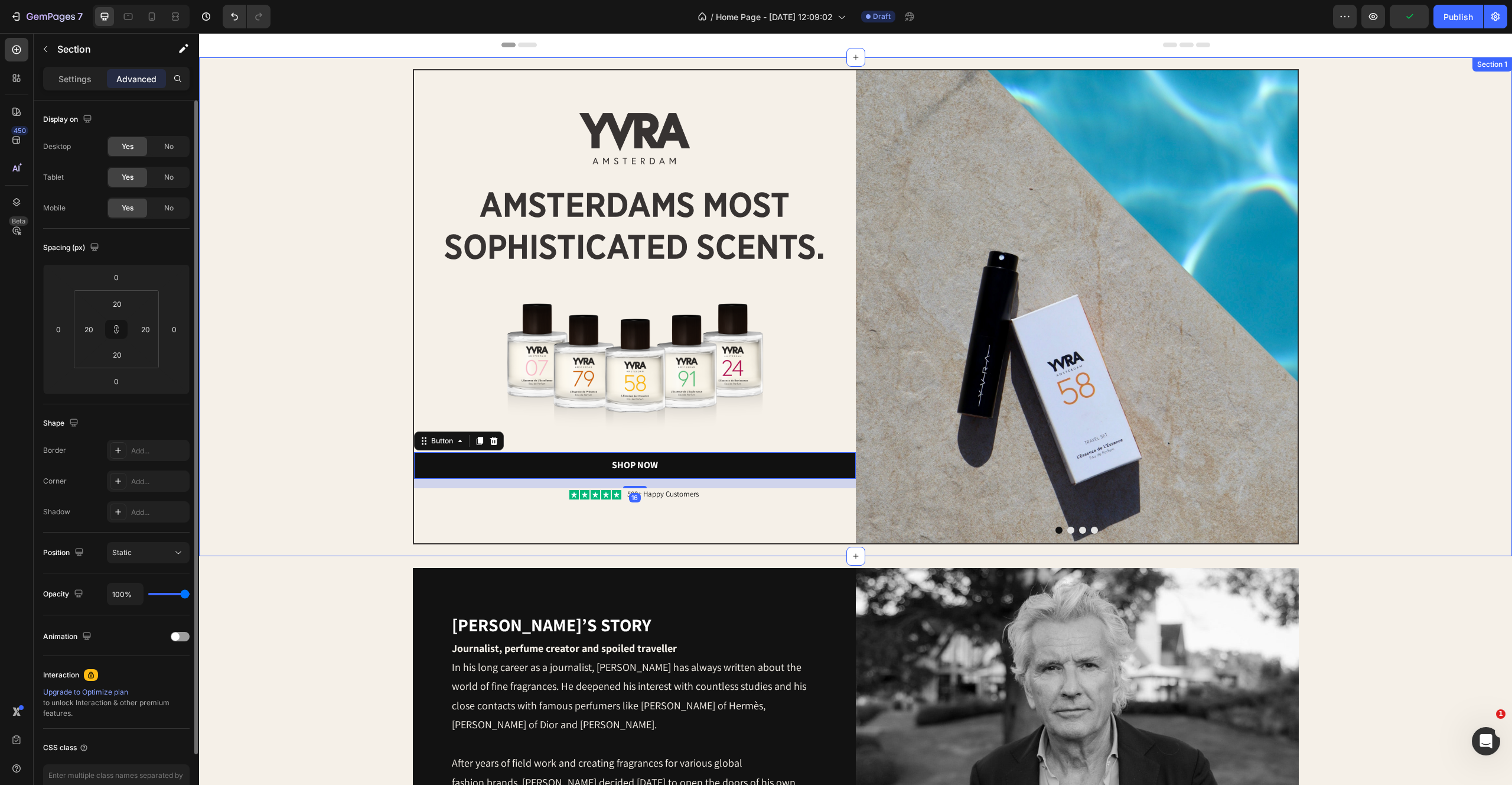
click at [378, 450] on div "Image Image amsterdams most sophisticated scents. Heading Image Shop Now Button…" at bounding box center [855, 306] width 1289 height 475
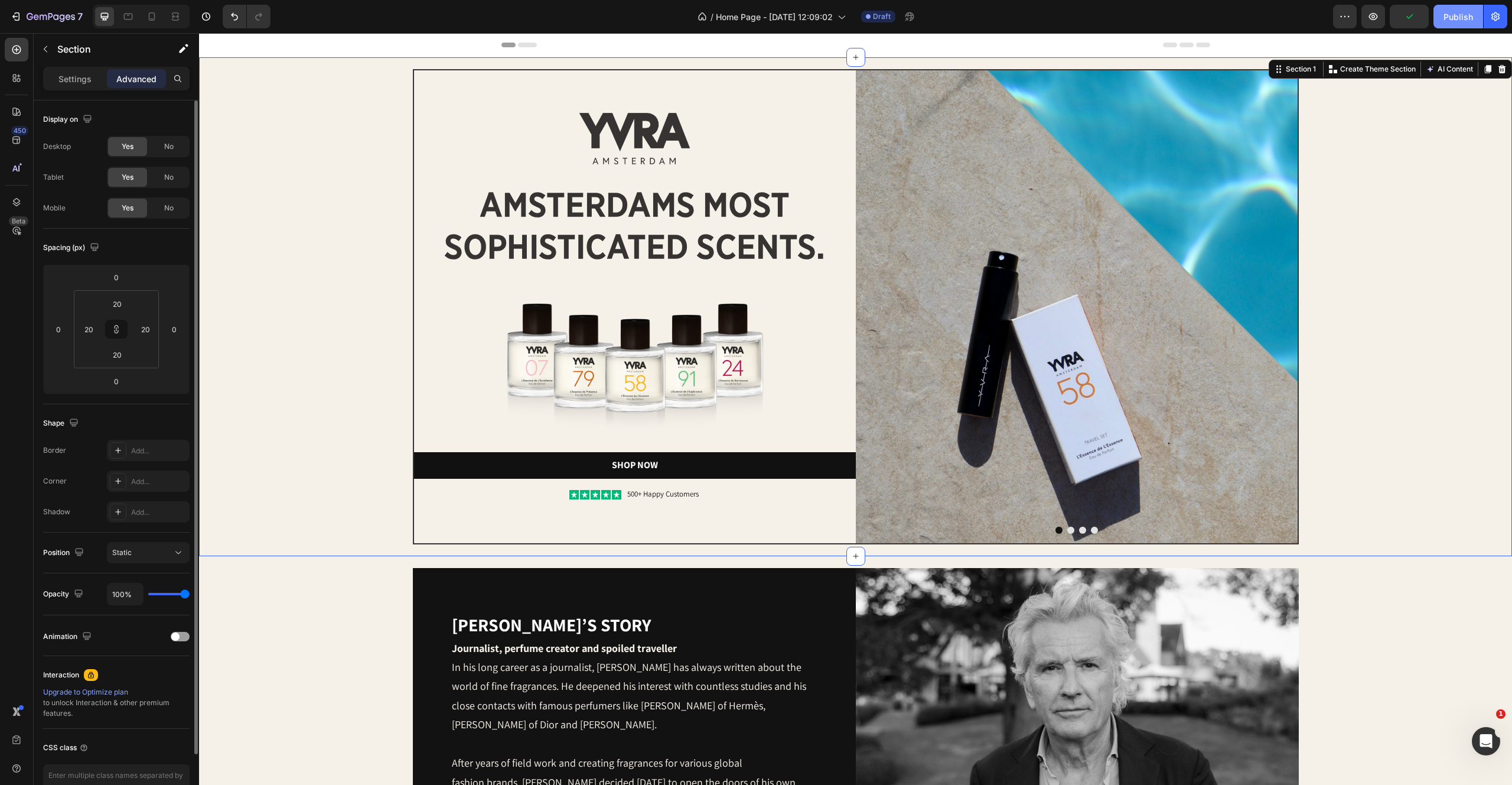
click at [1444, 9] on button "Publish" at bounding box center [1459, 16] width 50 height 23
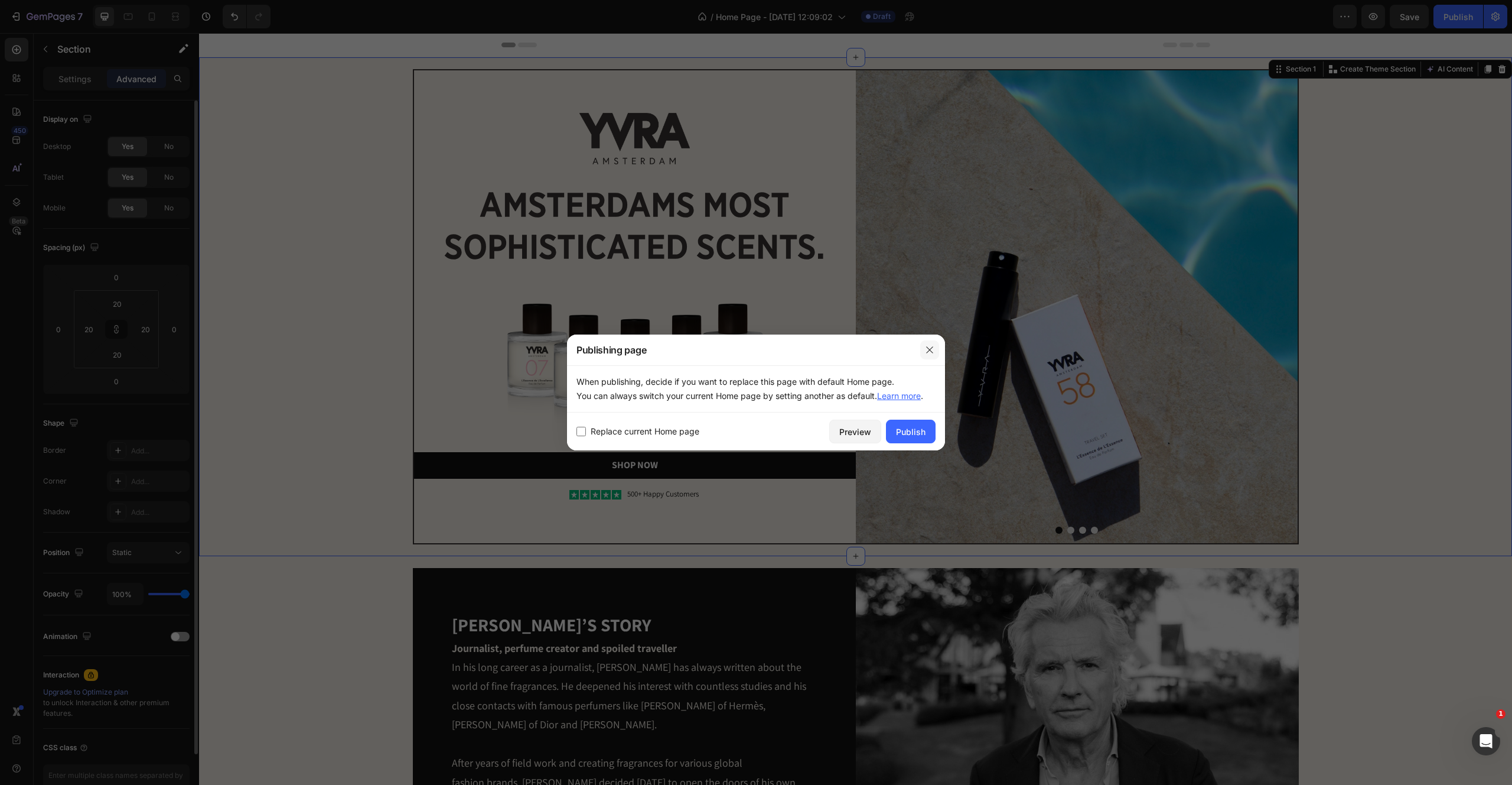
click at [930, 352] on icon "button" at bounding box center [930, 350] width 10 height 10
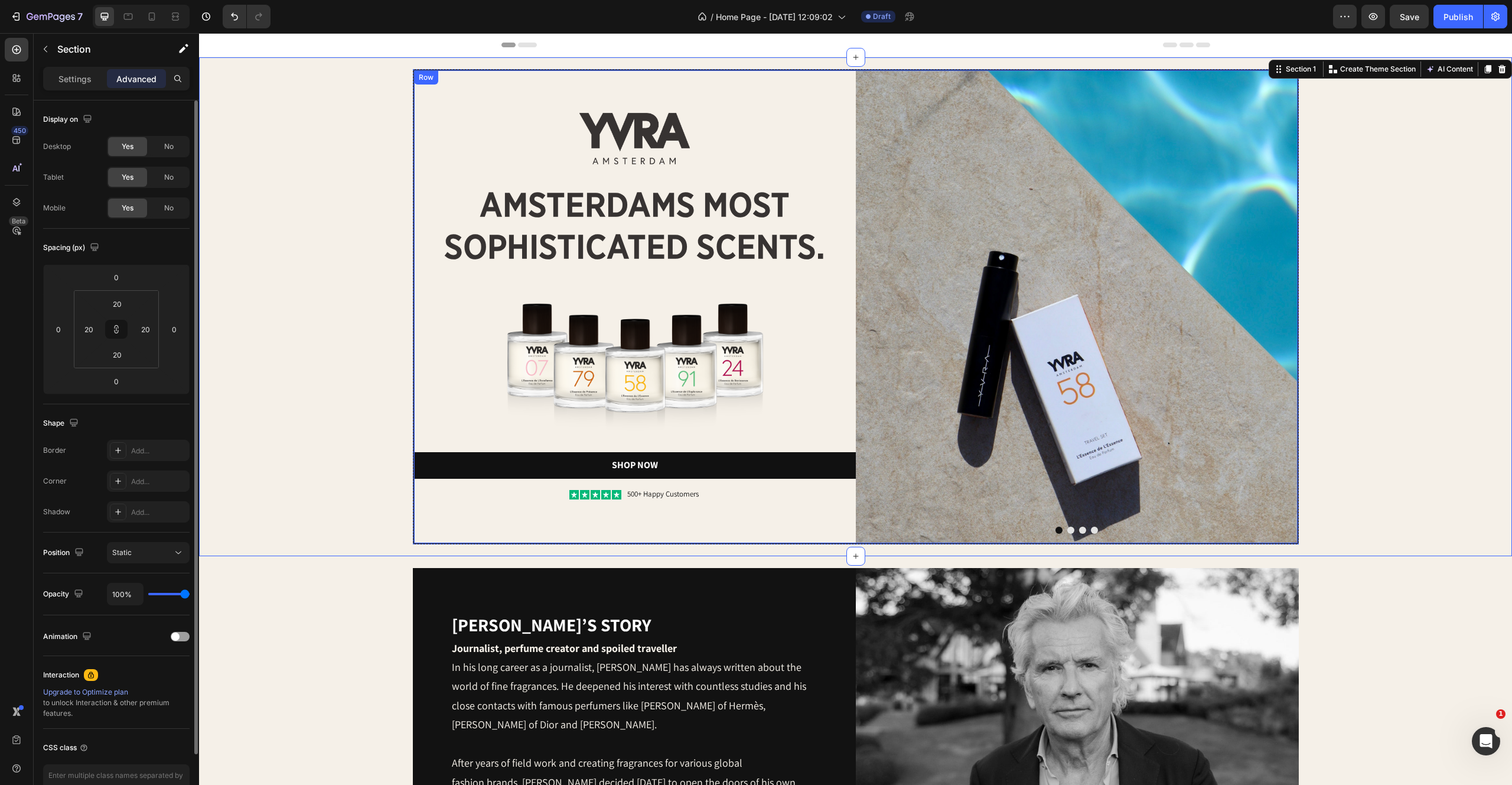
click at [307, 436] on div "Image Image amsterdams most sophisticated scents. Heading Image Shop Now Button…" at bounding box center [855, 306] width 1289 height 475
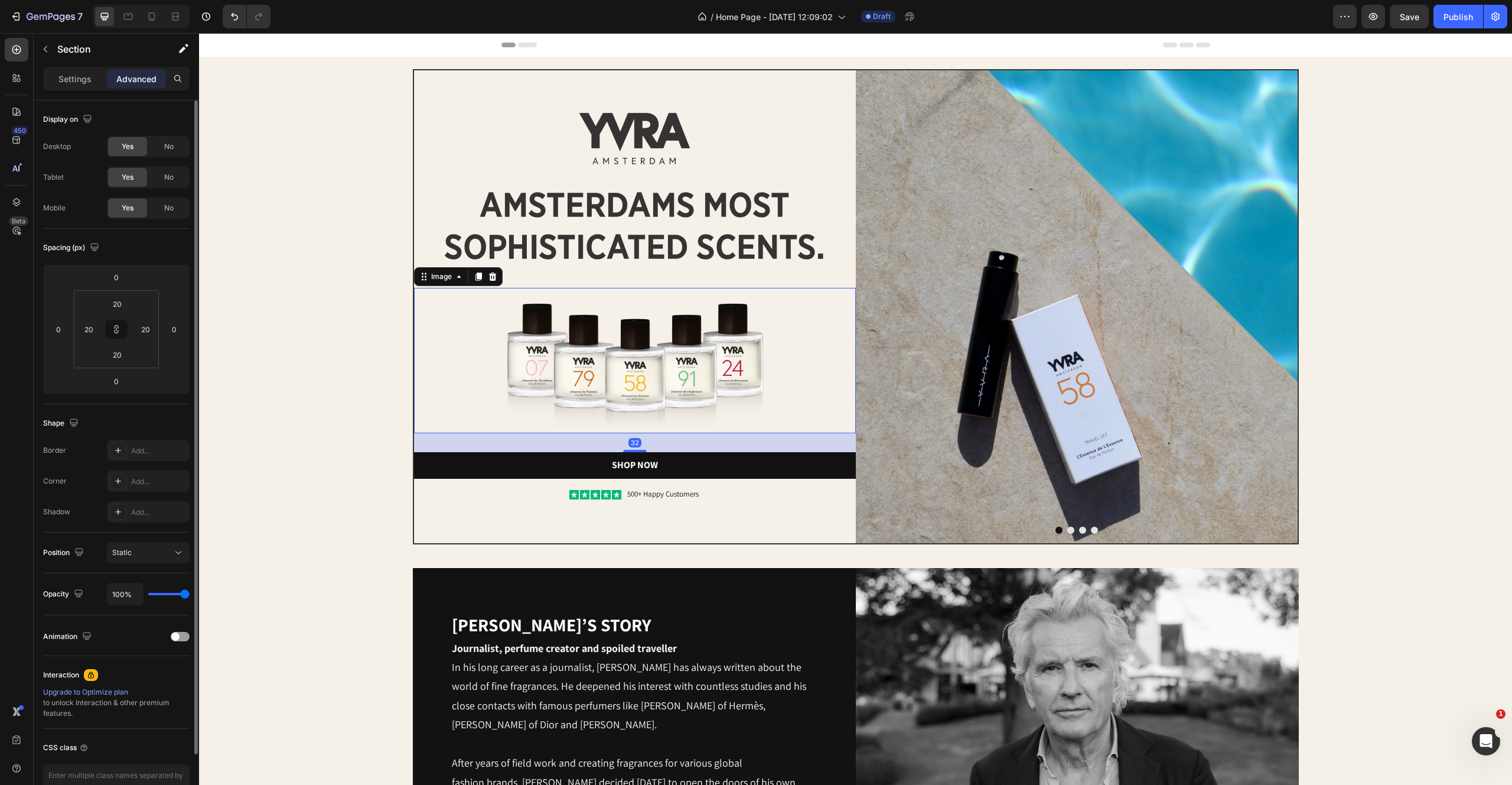
click at [545, 312] on img at bounding box center [634, 361] width 332 height 146
click at [502, 126] on div at bounding box center [634, 138] width 442 height 52
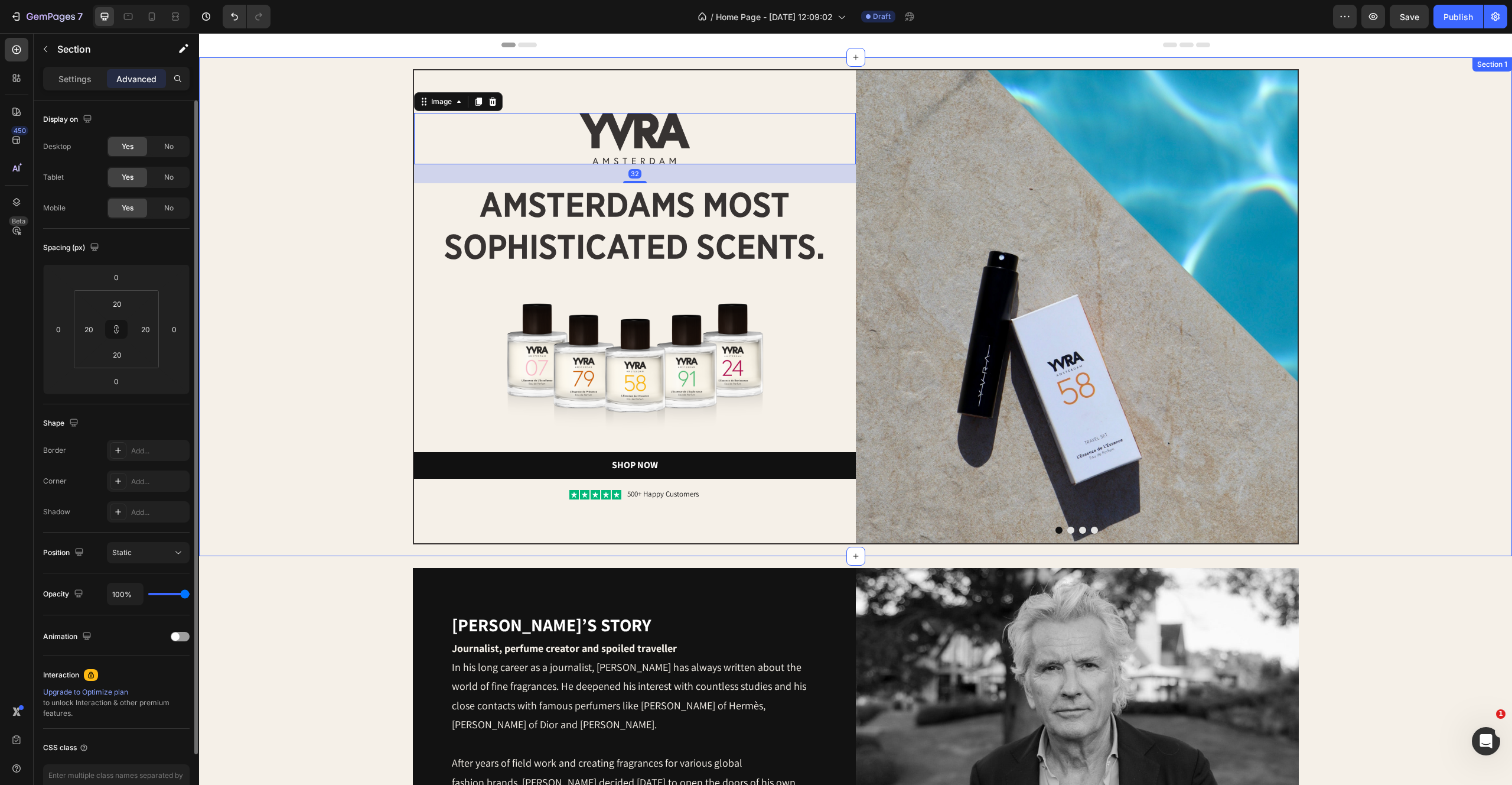
click at [328, 83] on div "Image Image 32 amsterdams most sophisticated scents. Heading Image Shop Now But…" at bounding box center [855, 306] width 1289 height 475
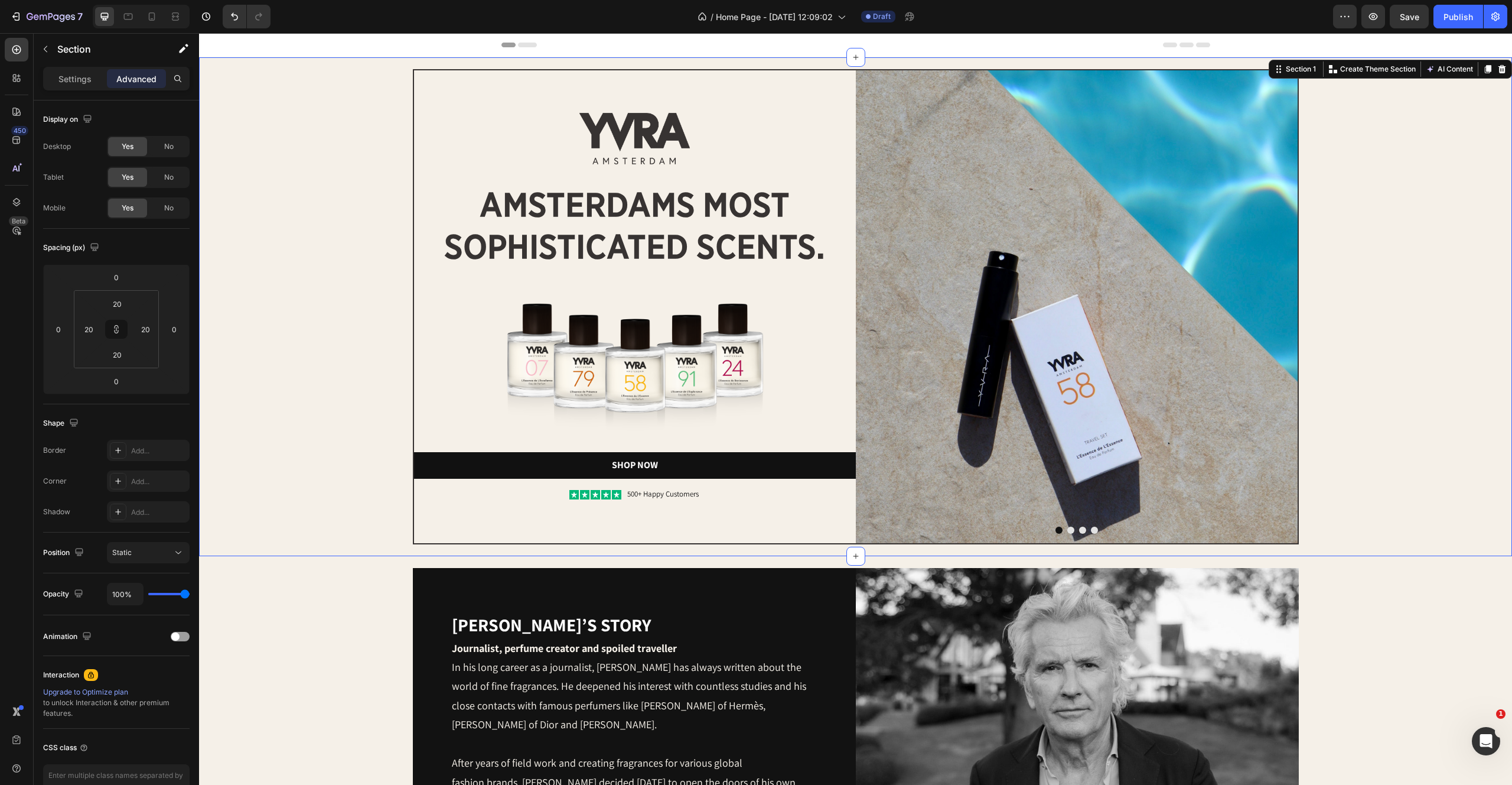
click at [1417, 316] on div "Image Image amsterdams most sophisticated scents. Heading Image Shop Now Button…" at bounding box center [855, 306] width 1289 height 475
click at [1416, 5] on button "Save" at bounding box center [1410, 16] width 39 height 23
click at [1400, 275] on div "Image Image amsterdams most sophisticated scents. Heading Image Shop Now Button…" at bounding box center [855, 306] width 1289 height 475
click at [1453, 19] on div "Publish" at bounding box center [1458, 17] width 29 height 12
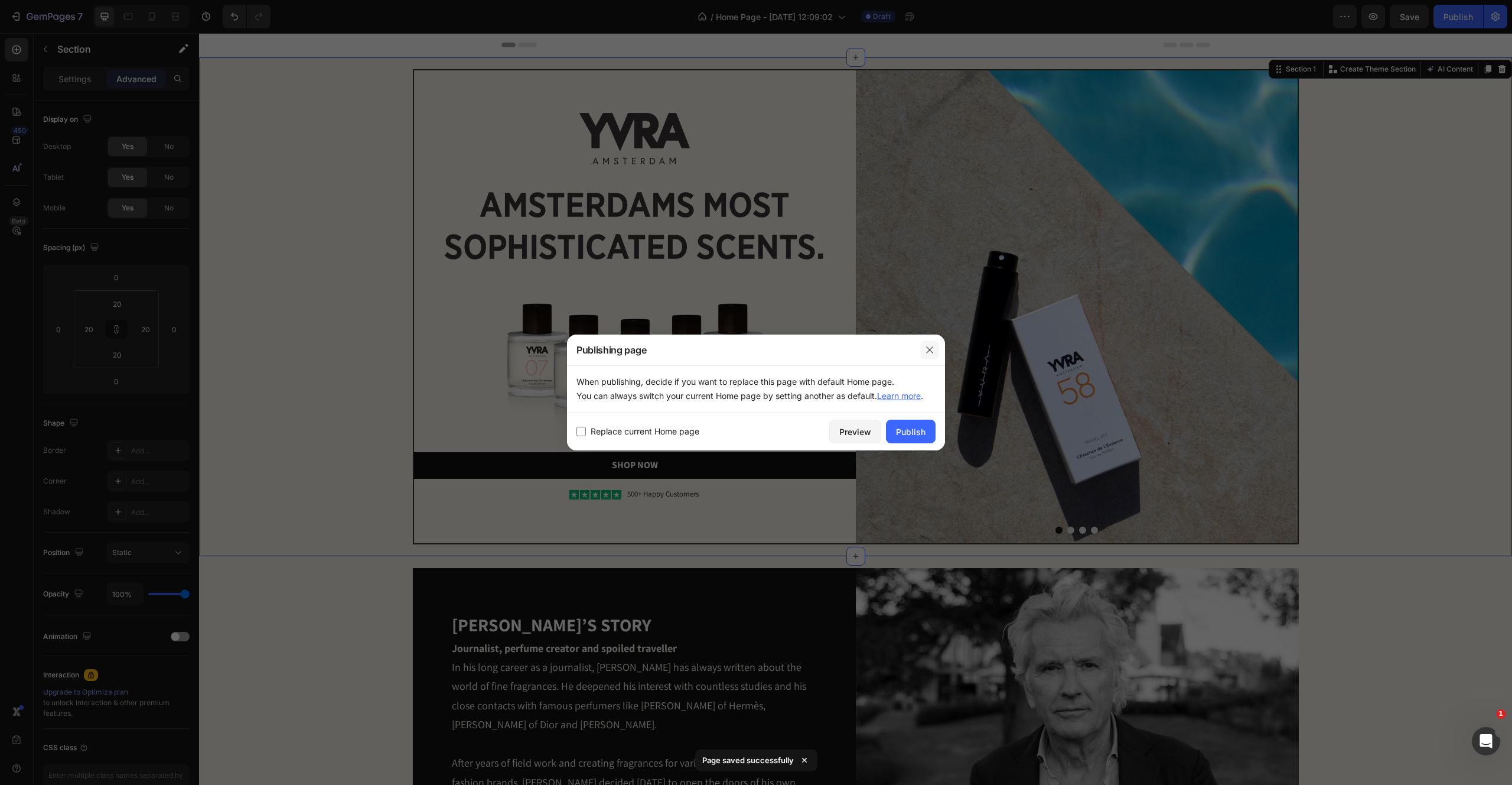
click at [928, 345] on icon "button" at bounding box center [930, 350] width 10 height 10
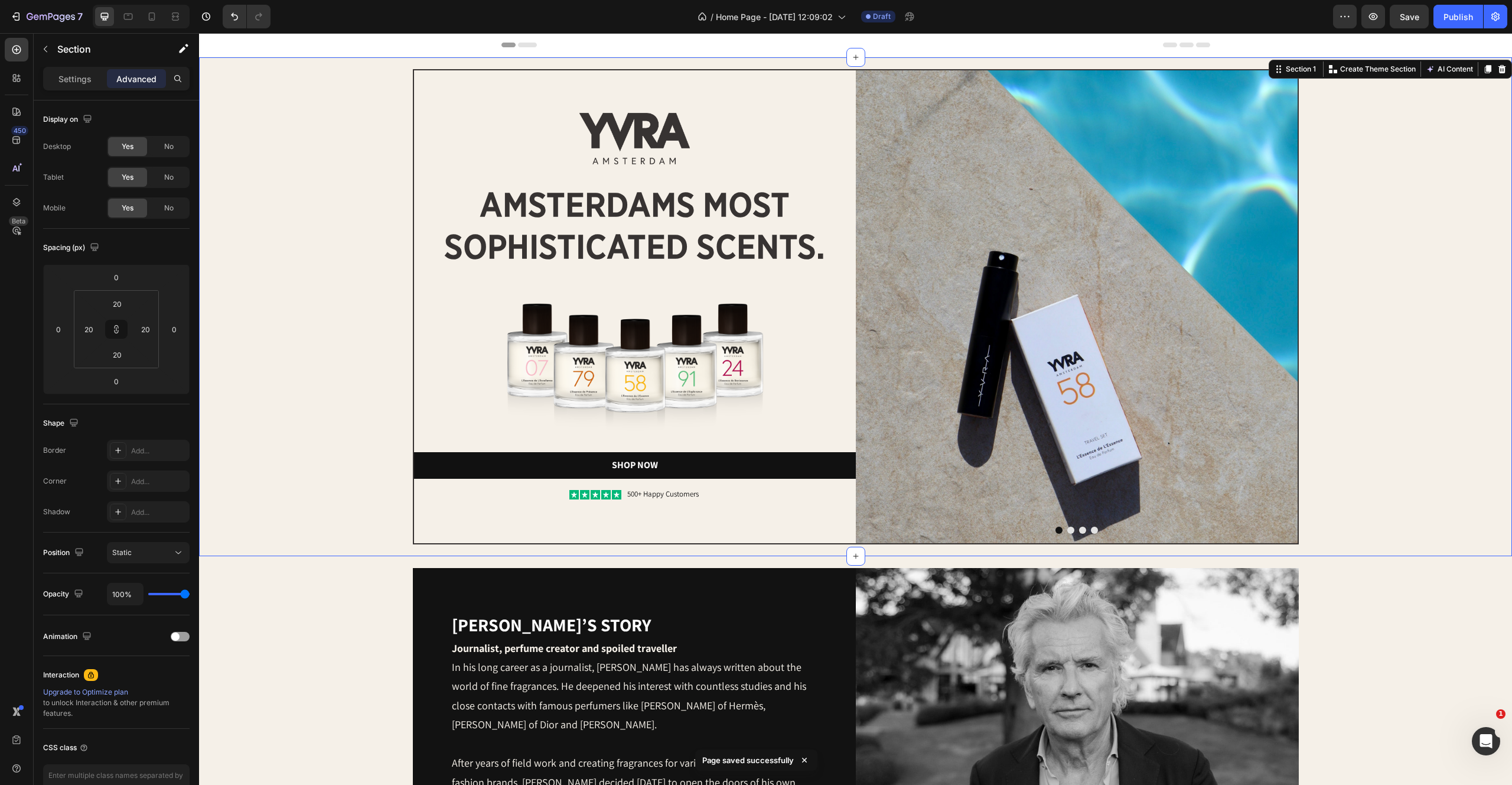
click at [295, 276] on div "Image Image amsterdams most sophisticated scents. Heading Image Shop Now Button…" at bounding box center [855, 306] width 1289 height 475
click at [322, 397] on div "Image Image amsterdams most sophisticated scents. Heading Image Shop Now Button…" at bounding box center [855, 306] width 1289 height 475
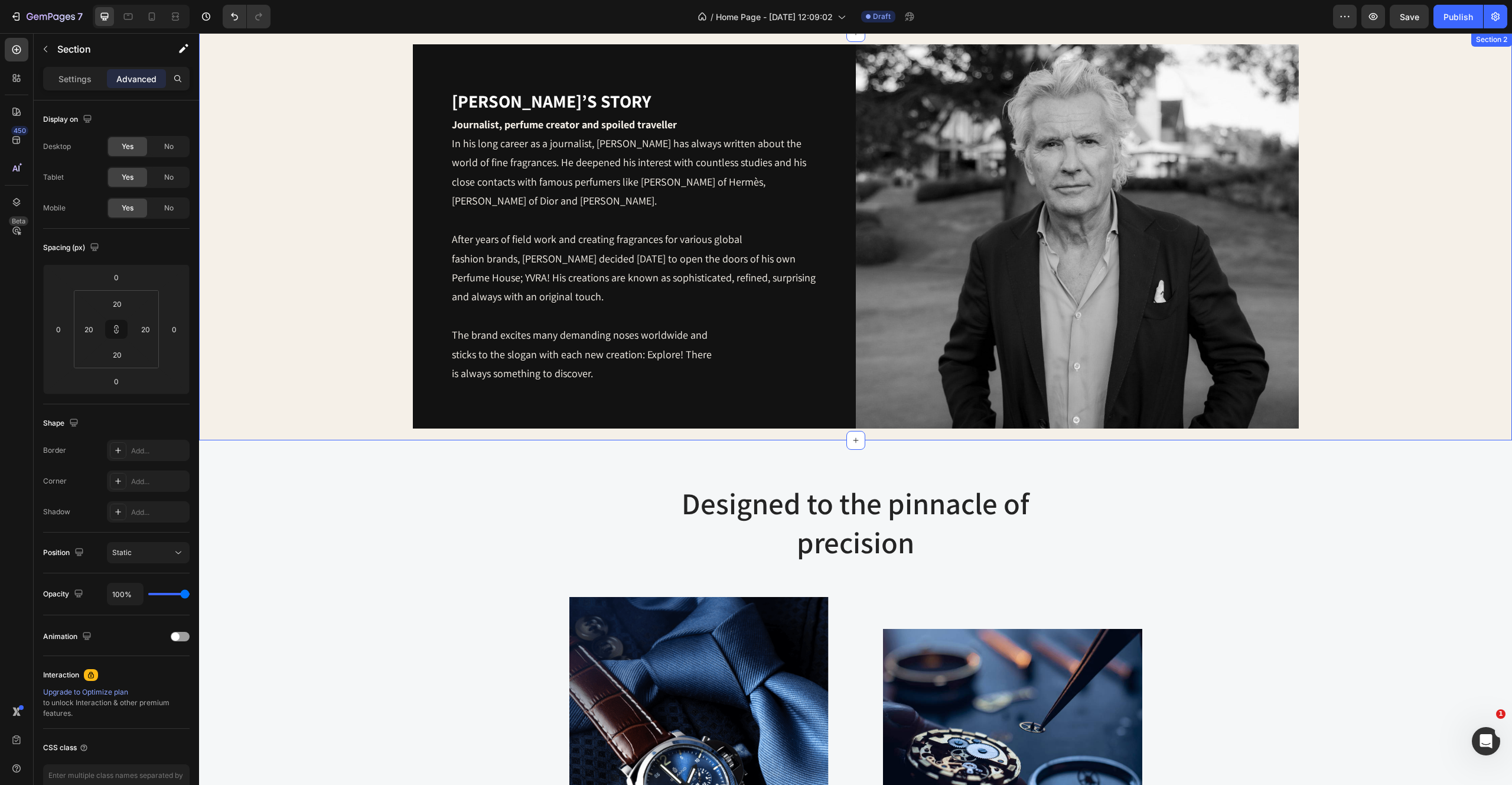
click at [267, 367] on div "[PERSON_NAME]’s story Heading Journalist, perfume creator and spoiled traveller…" at bounding box center [855, 236] width 1289 height 384
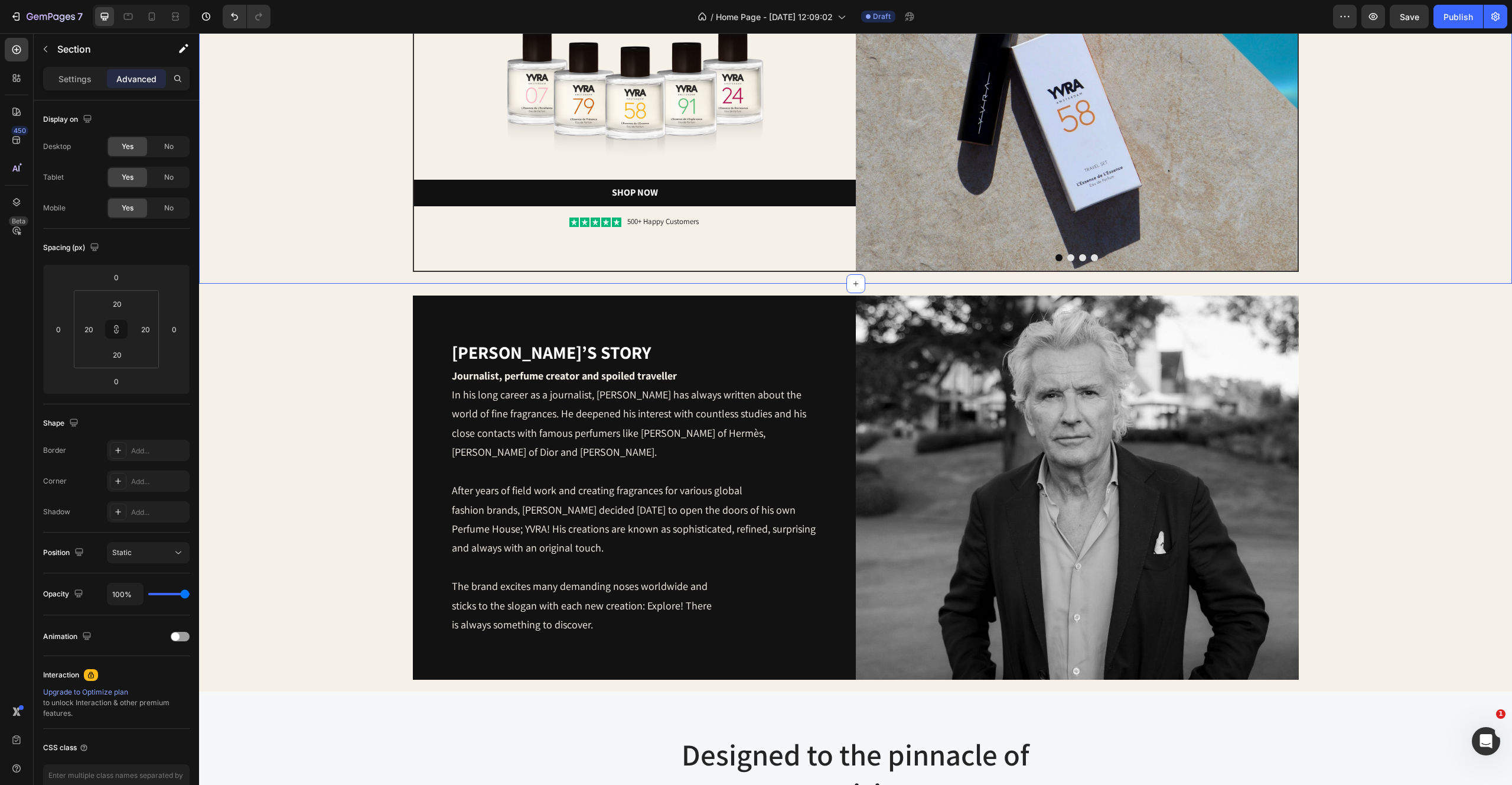
click at [1403, 132] on div "Image Image amsterdams most sophisticated scents. Heading Image Shop Now Button…" at bounding box center [855, 34] width 1289 height 475
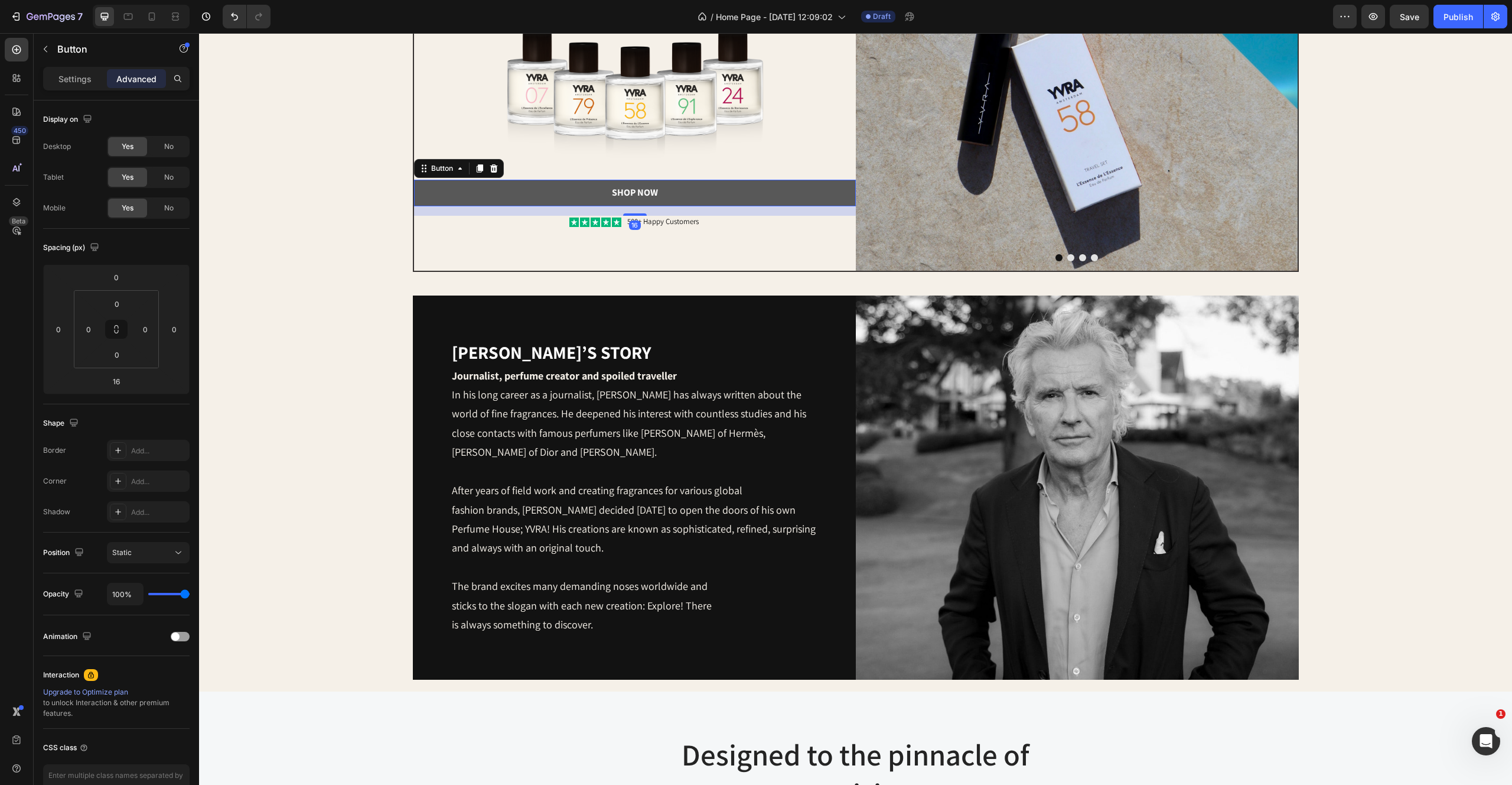
click at [467, 194] on button "Shop Now" at bounding box center [634, 193] width 442 height 26
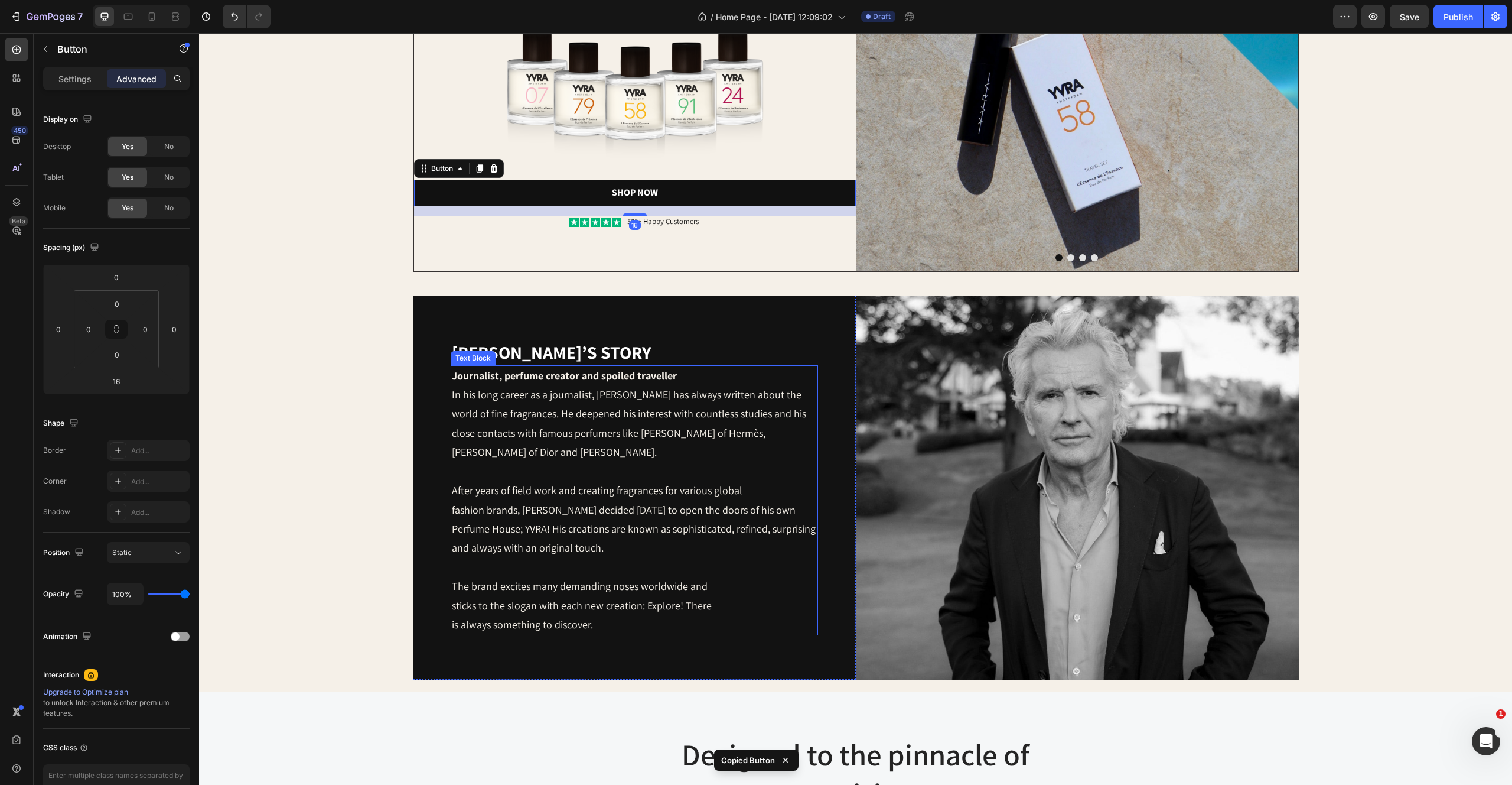
click at [490, 577] on p "The brand excites many demanding noses worldwide and sticks to the slogan with …" at bounding box center [634, 605] width 365 height 57
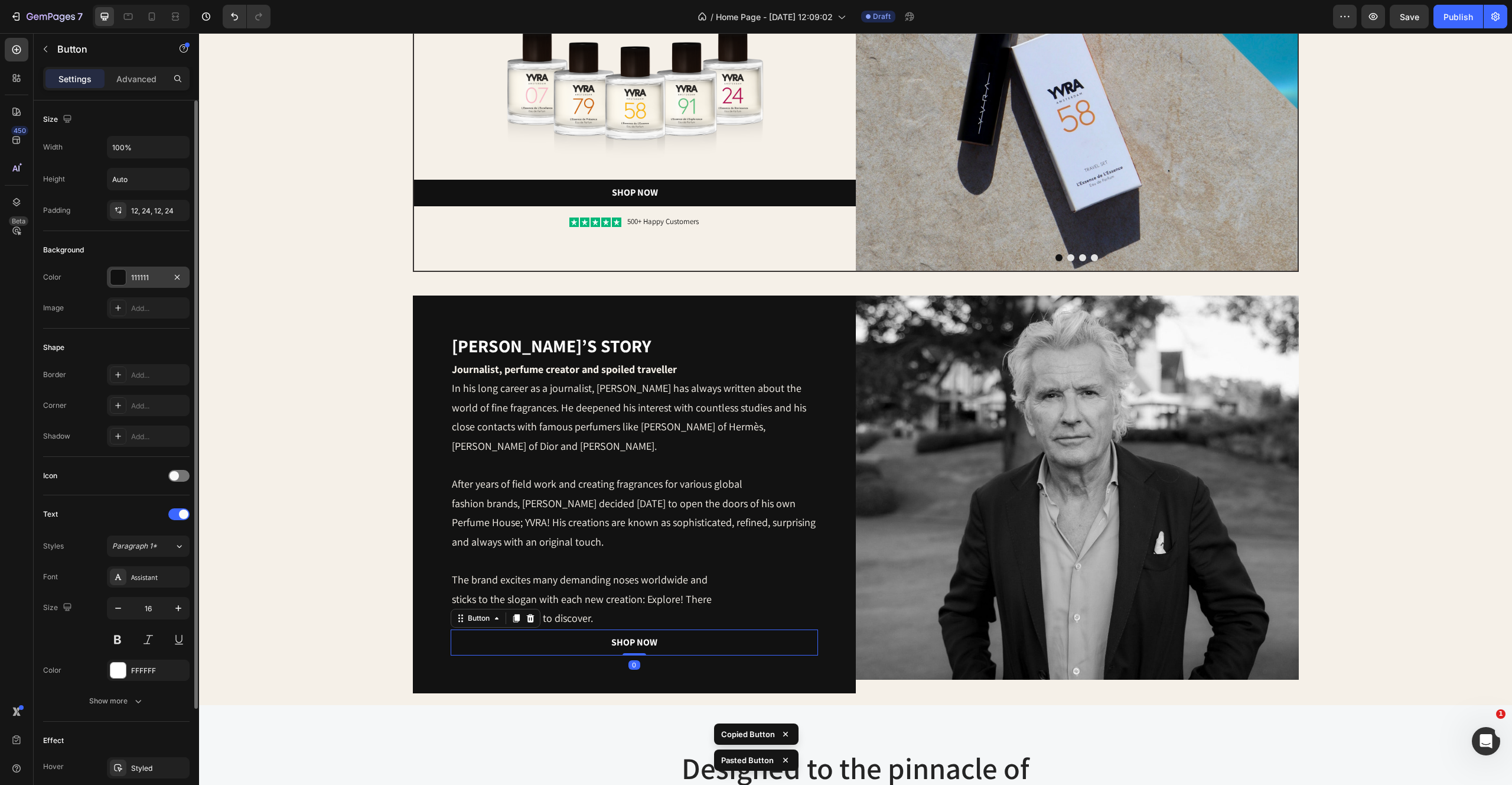
click at [117, 274] on div at bounding box center [118, 277] width 15 height 15
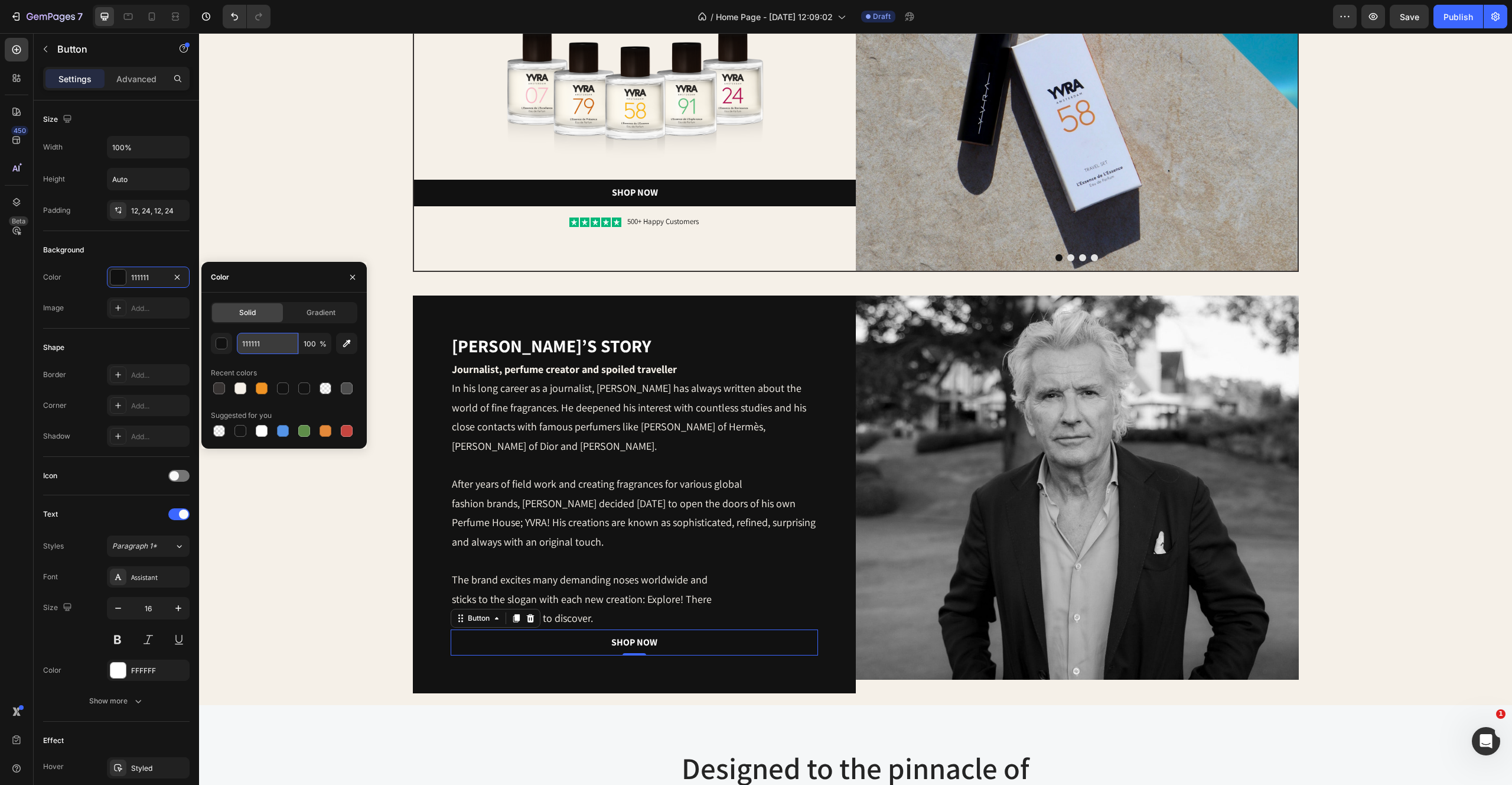
click at [268, 347] on input "111111" at bounding box center [268, 343] width 62 height 21
paste input "F09324"
type input "F09324"
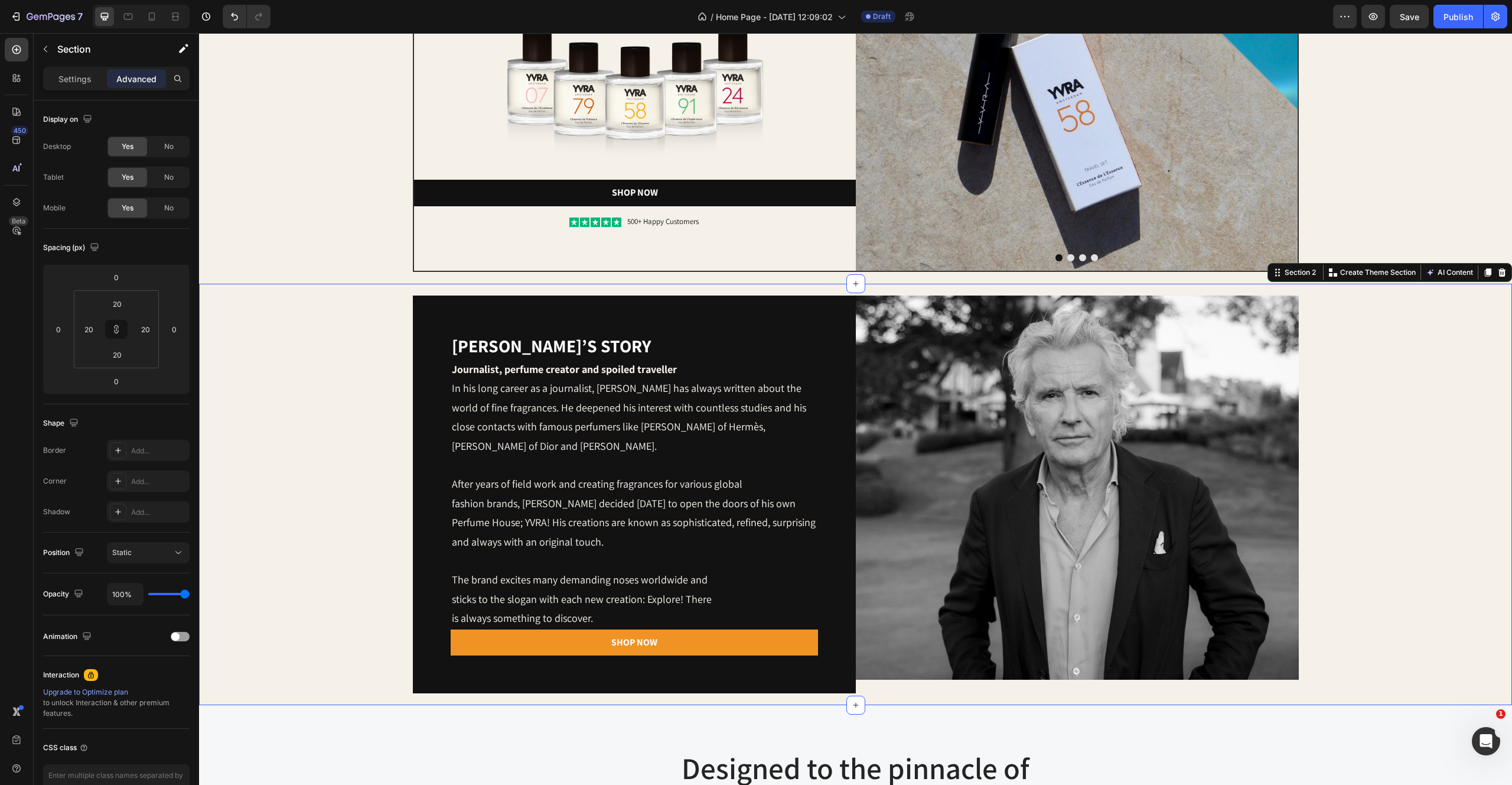
click at [308, 630] on div "[PERSON_NAME]’s story Heading Journalist, perfume creator and spoiled traveller…" at bounding box center [855, 494] width 1289 height 397
click at [612, 593] on p "The brand excites many demanding noses worldwide and sticks to the slogan with …" at bounding box center [634, 599] width 365 height 57
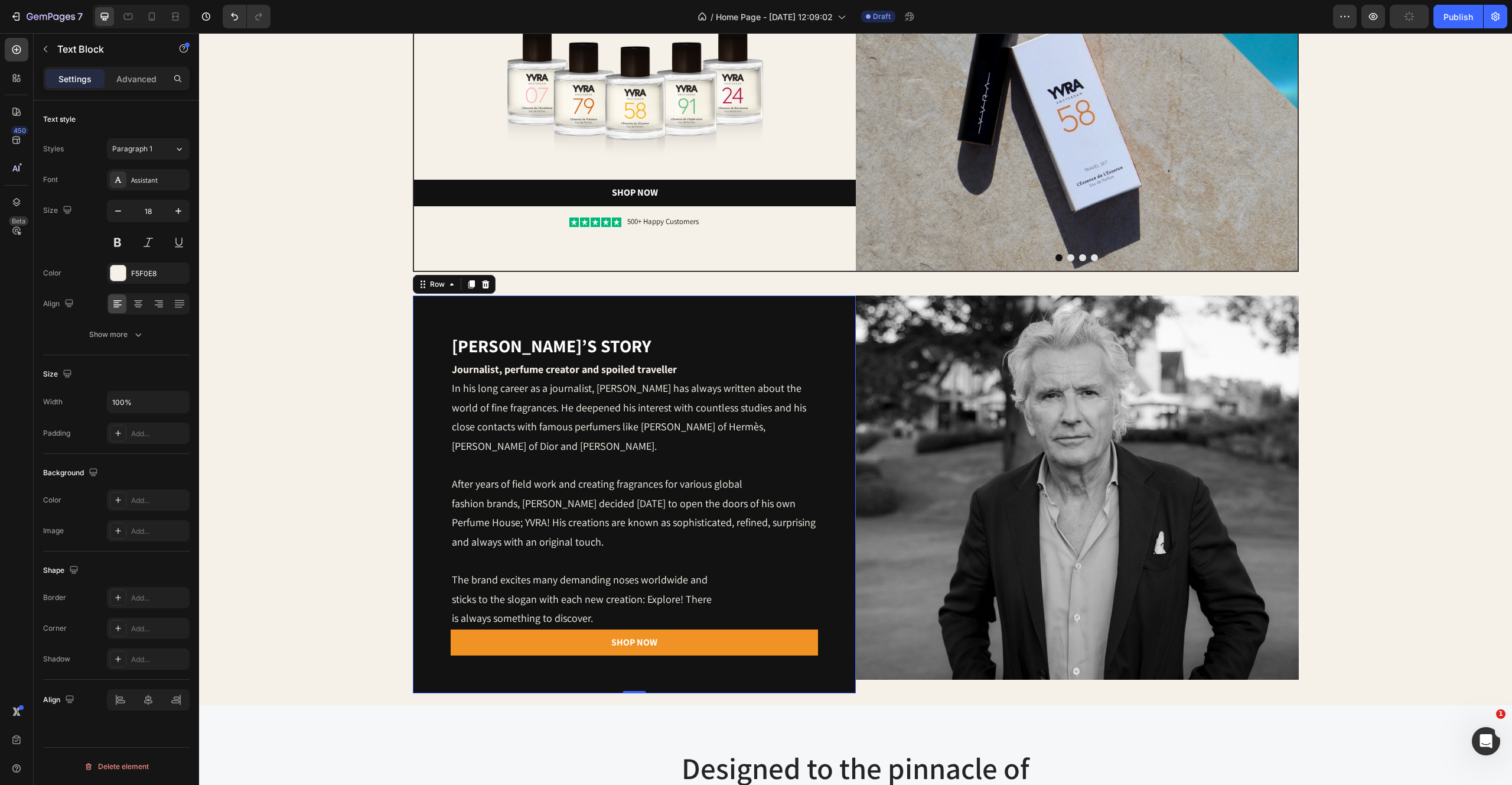
click at [597, 312] on div "[PERSON_NAME]’s story Heading Journalist, perfume creator and spoiled traveller…" at bounding box center [634, 494] width 443 height 397
click at [560, 342] on p "[PERSON_NAME]’s story" at bounding box center [634, 345] width 365 height 23
click at [133, 81] on p "Advanced" at bounding box center [136, 79] width 40 height 12
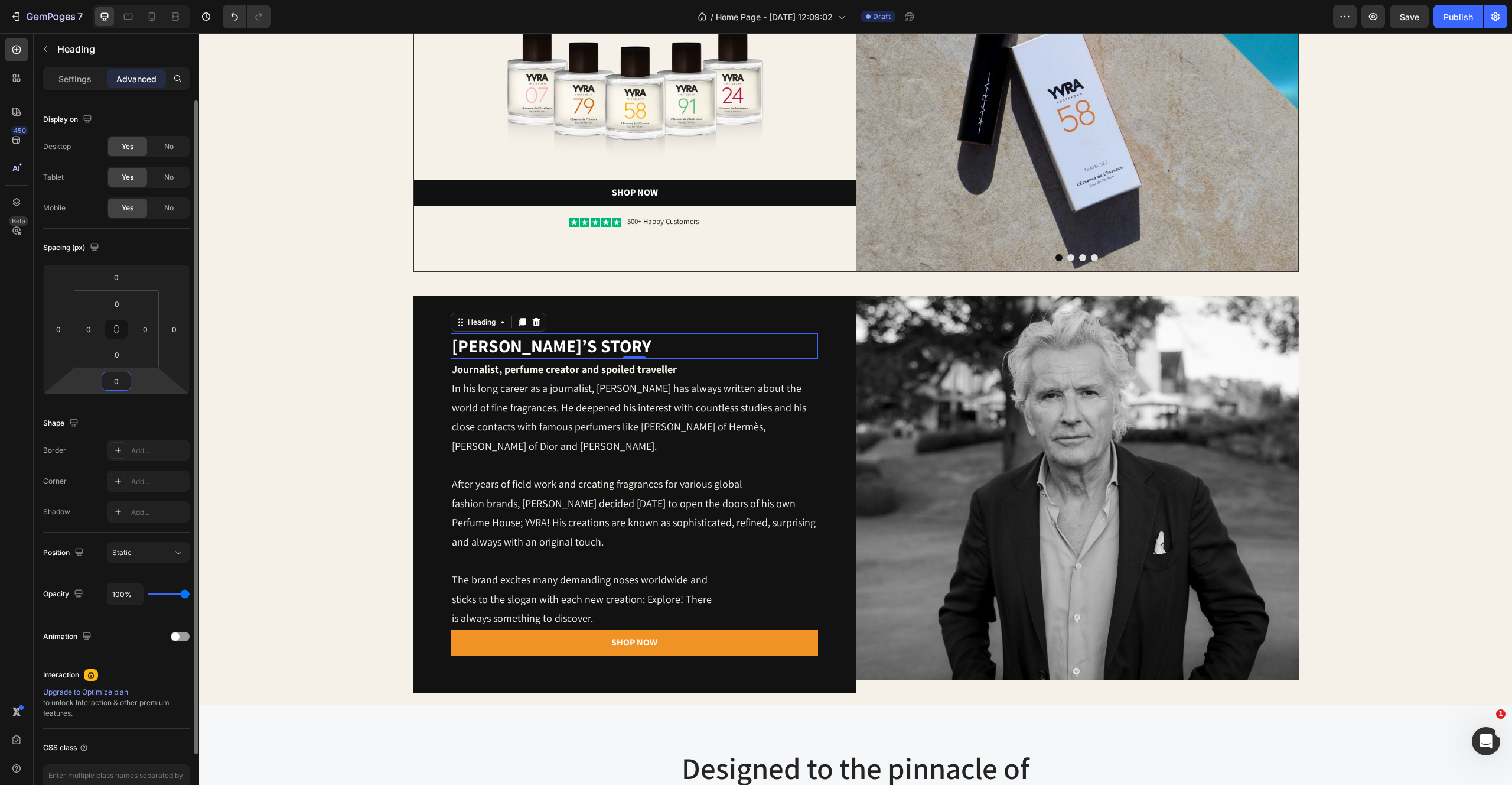
click at [121, 379] on input "0" at bounding box center [116, 382] width 23 height 18
type input "16"
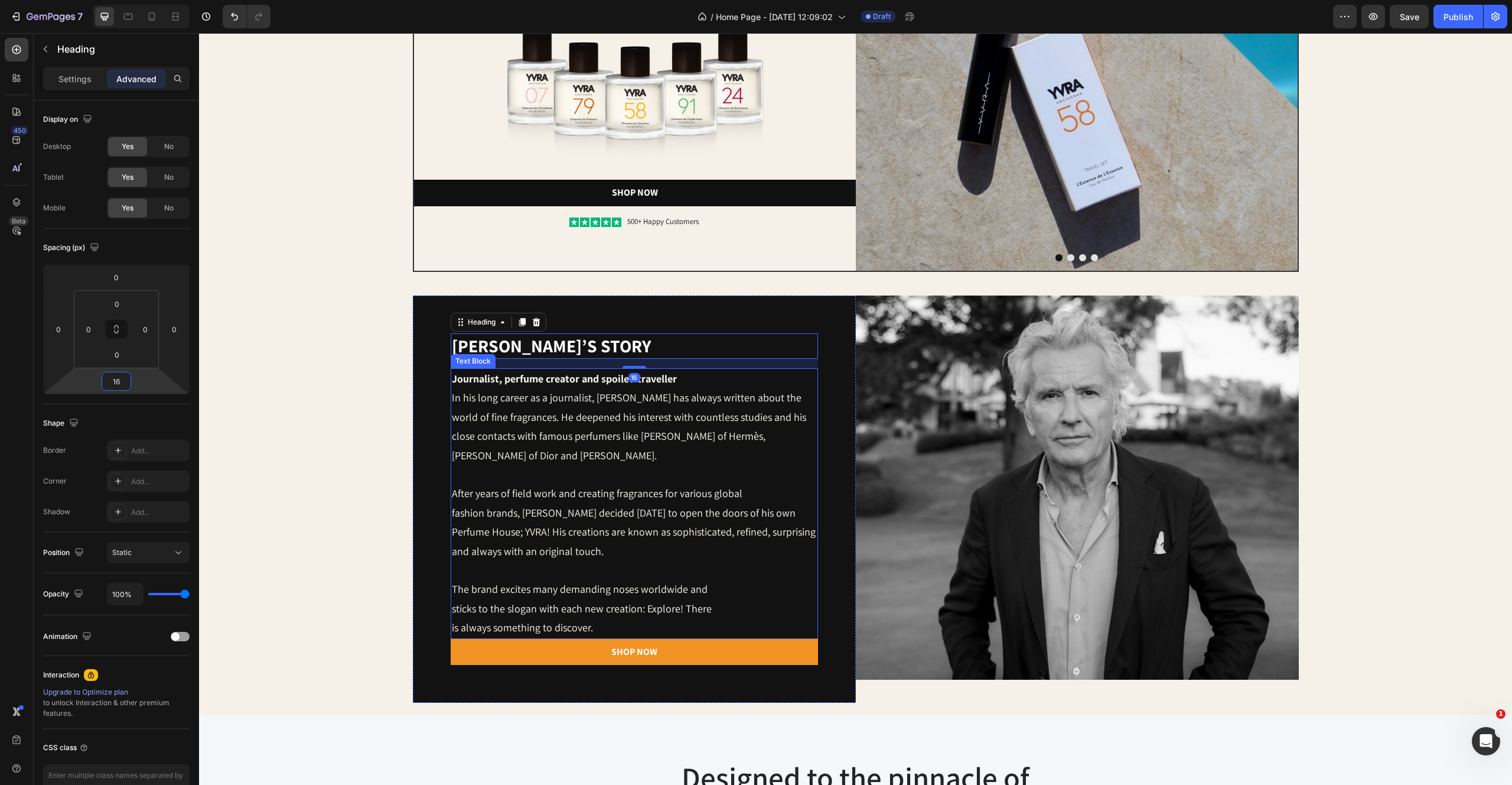
click at [558, 596] on p "The brand excites many demanding noses worldwide and sticks to the slogan with …" at bounding box center [634, 608] width 365 height 57
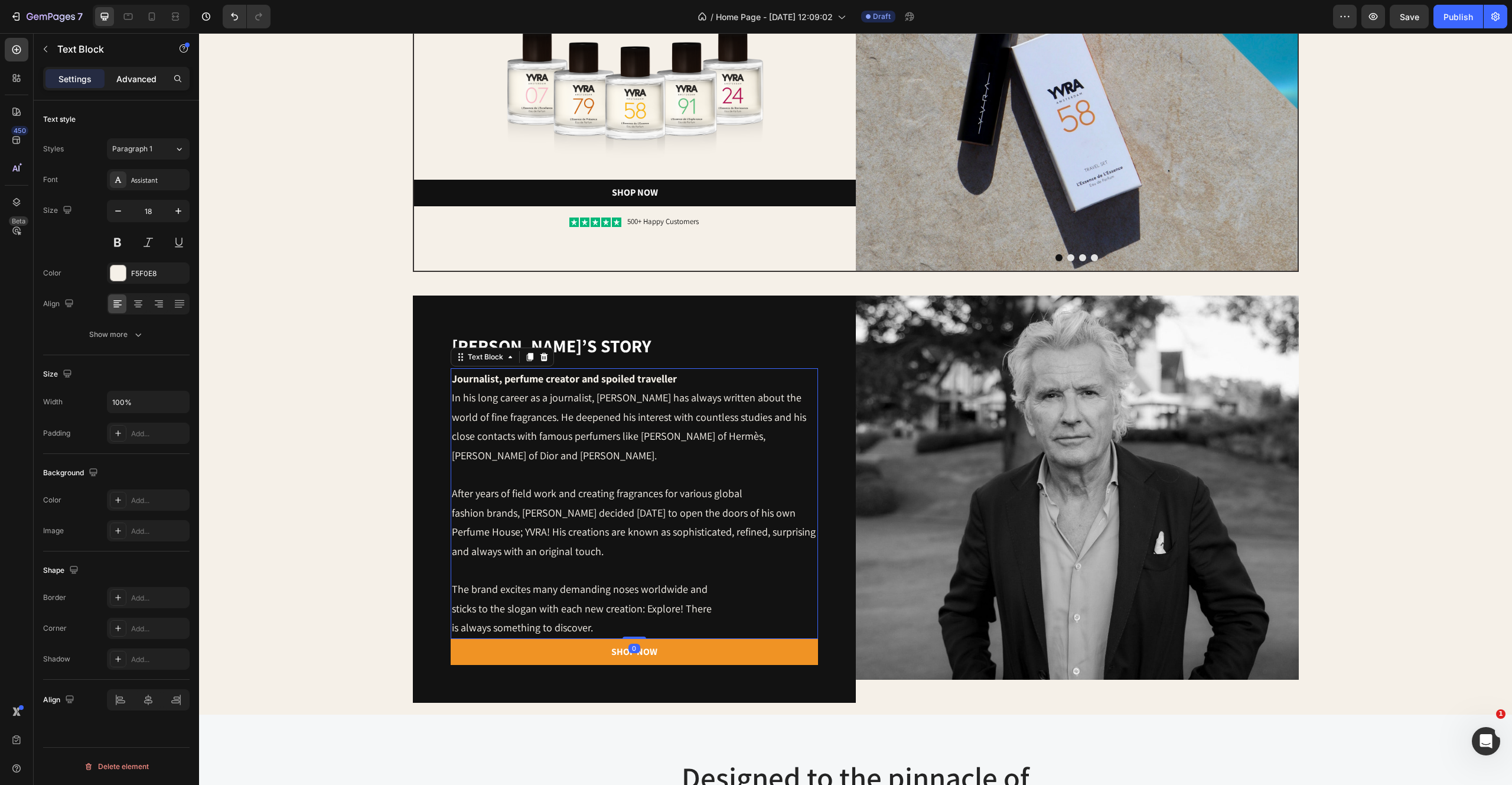
click at [144, 78] on p "Advanced" at bounding box center [136, 79] width 40 height 12
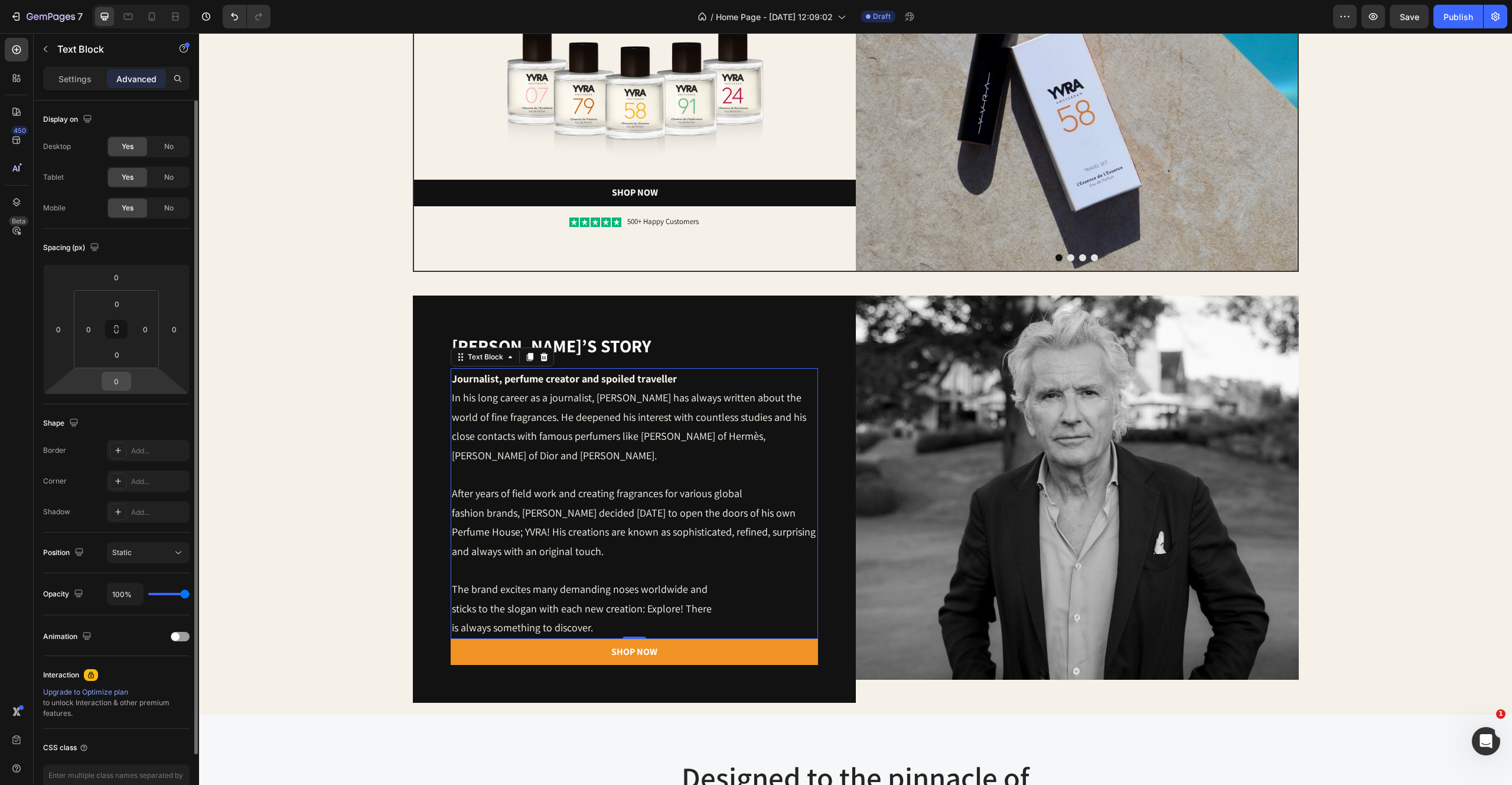
click at [117, 376] on input "0" at bounding box center [116, 382] width 23 height 18
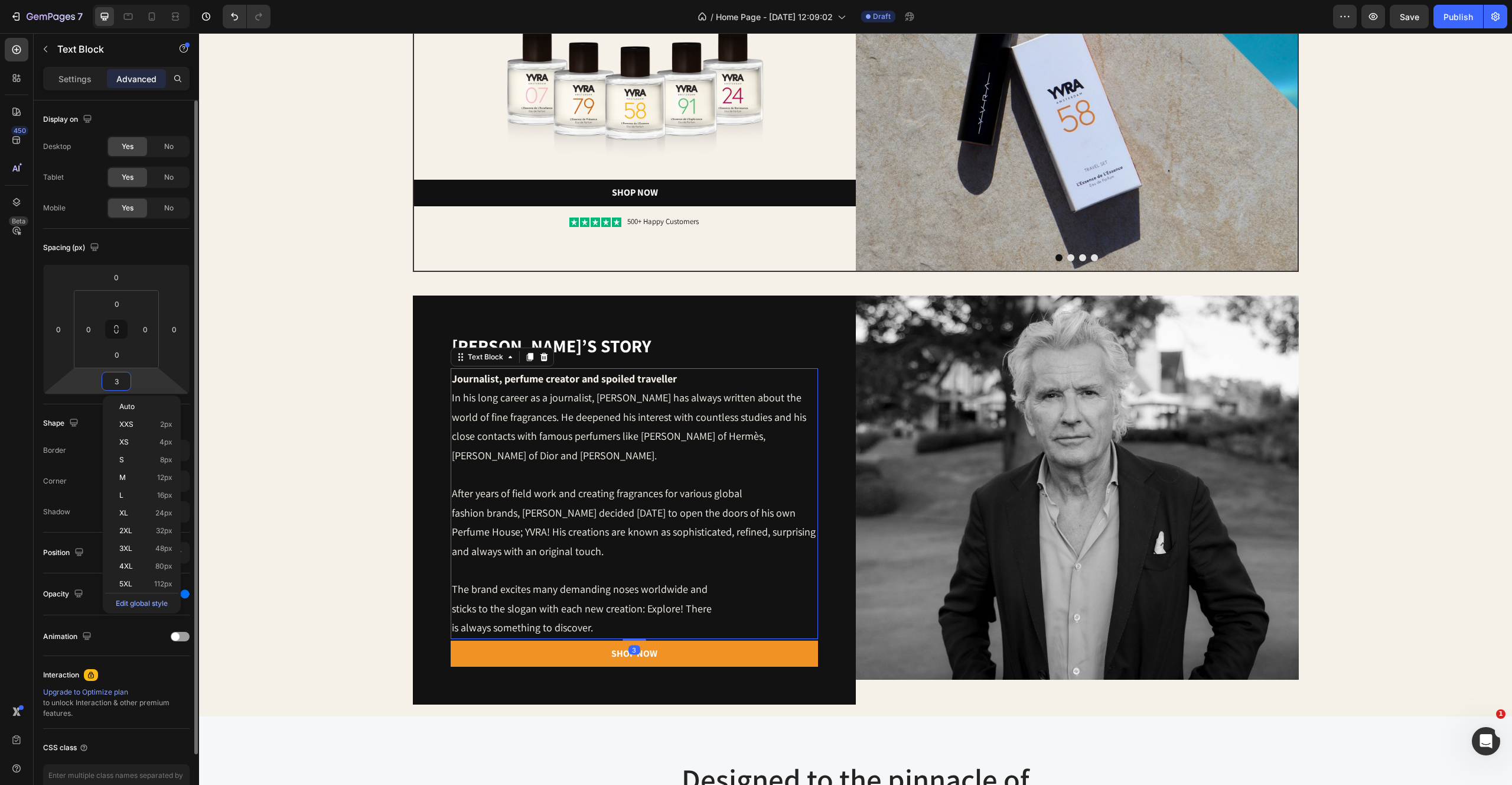
type input "32"
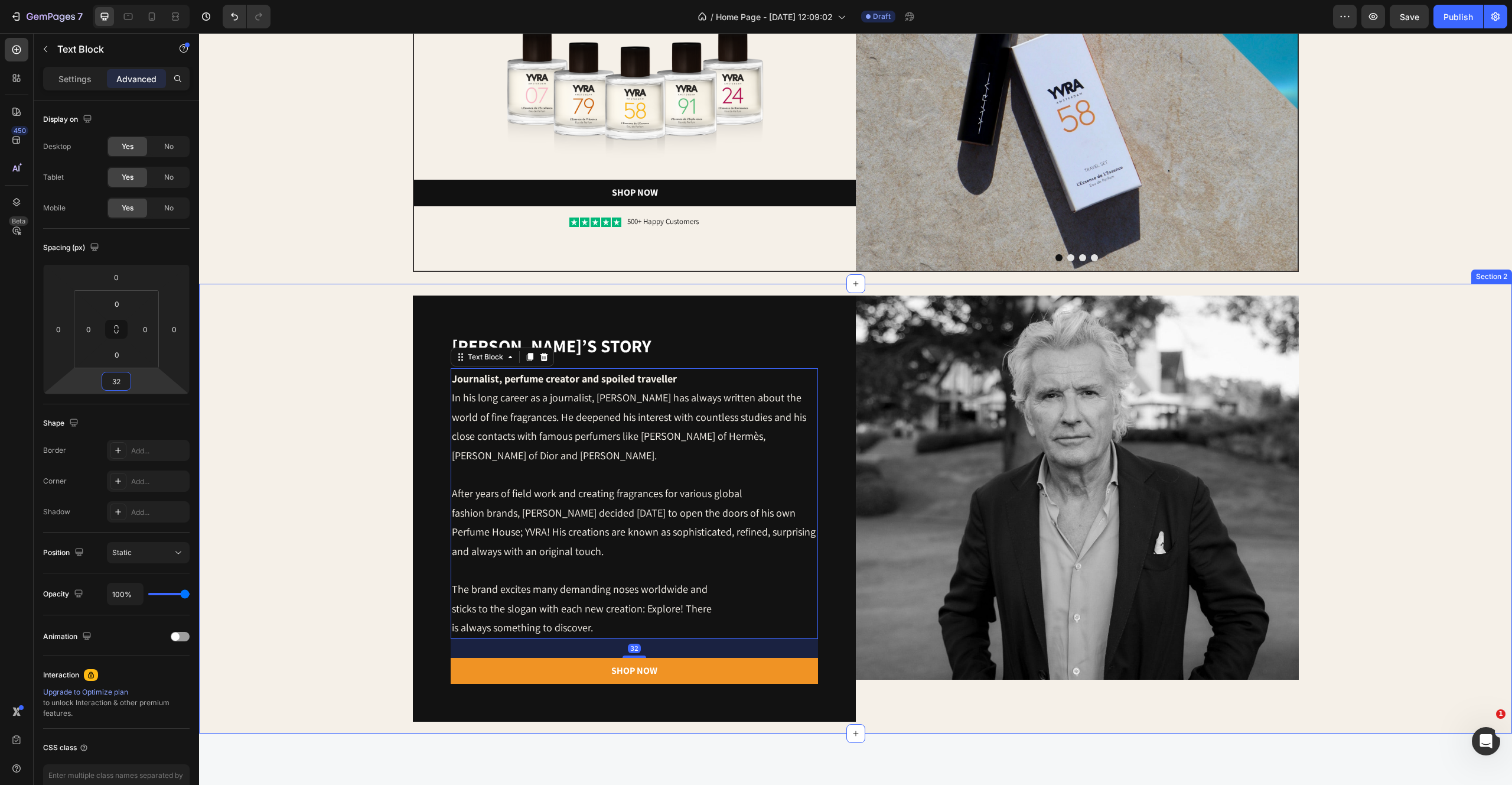
click at [247, 433] on div "[PERSON_NAME]’s story Heading Journalist, perfume creator and spoiled traveller…" at bounding box center [855, 509] width 1289 height 426
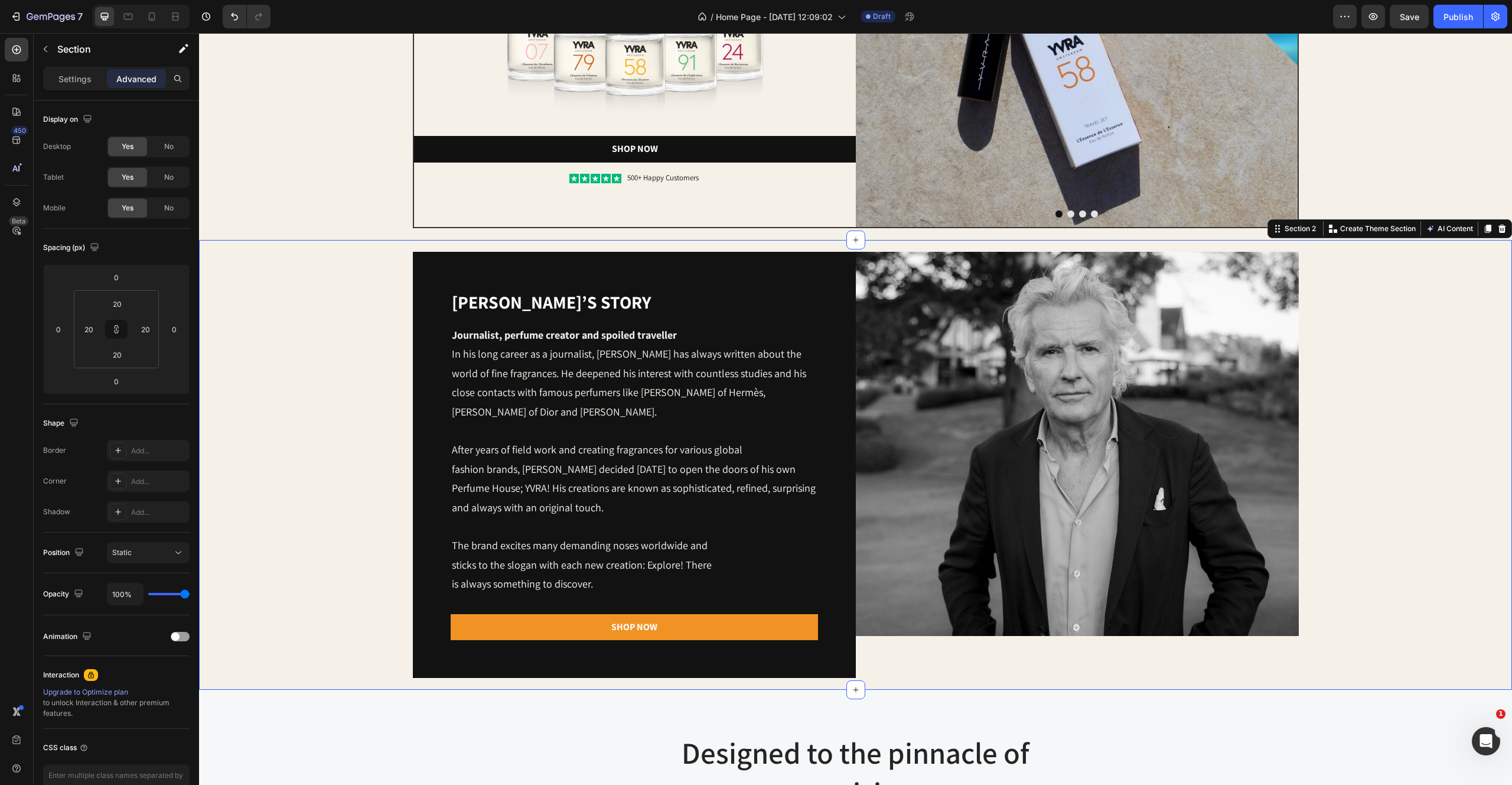
scroll to position [318, 0]
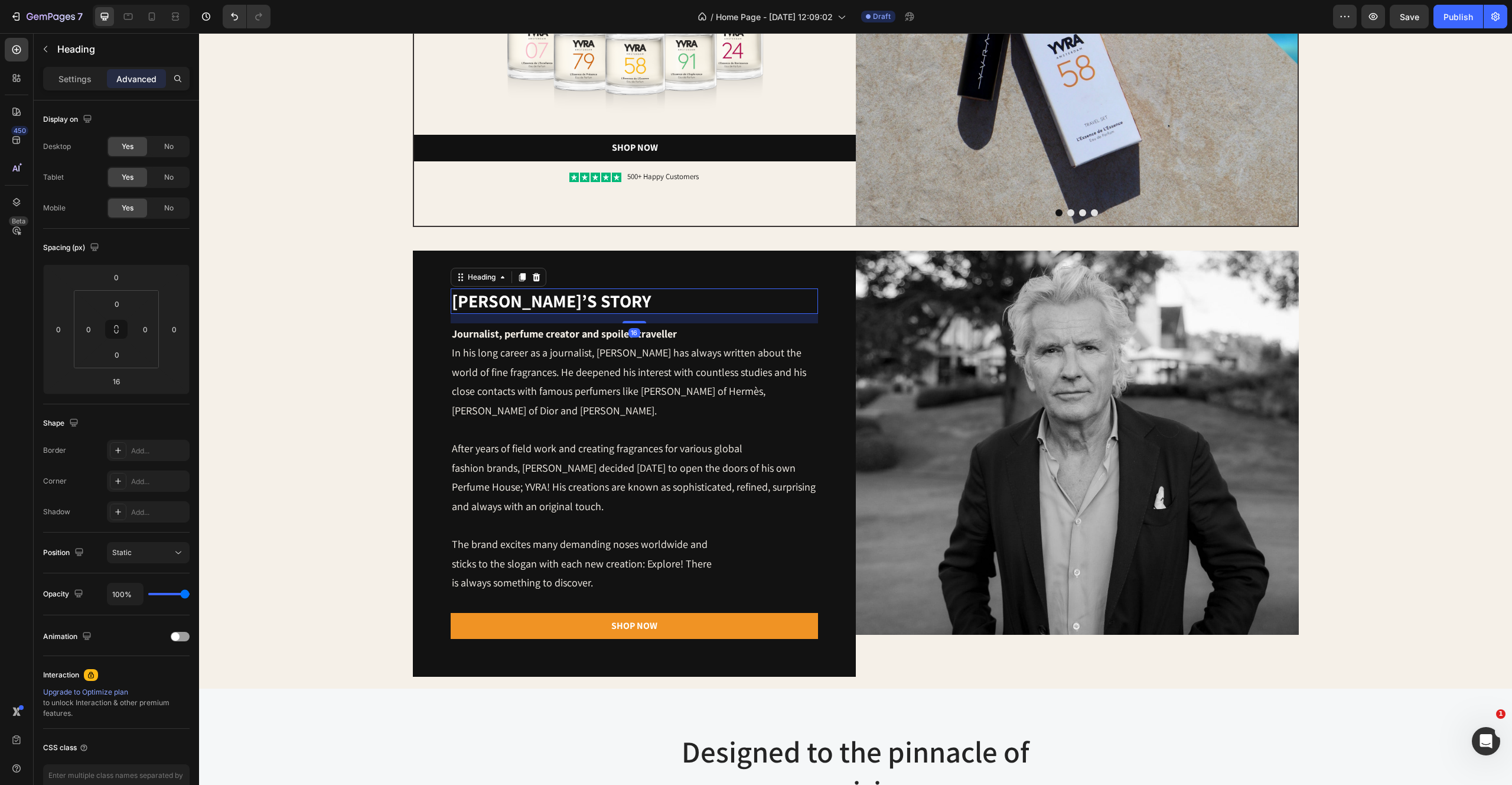
click at [668, 291] on p "[PERSON_NAME]’s story" at bounding box center [634, 301] width 365 height 23
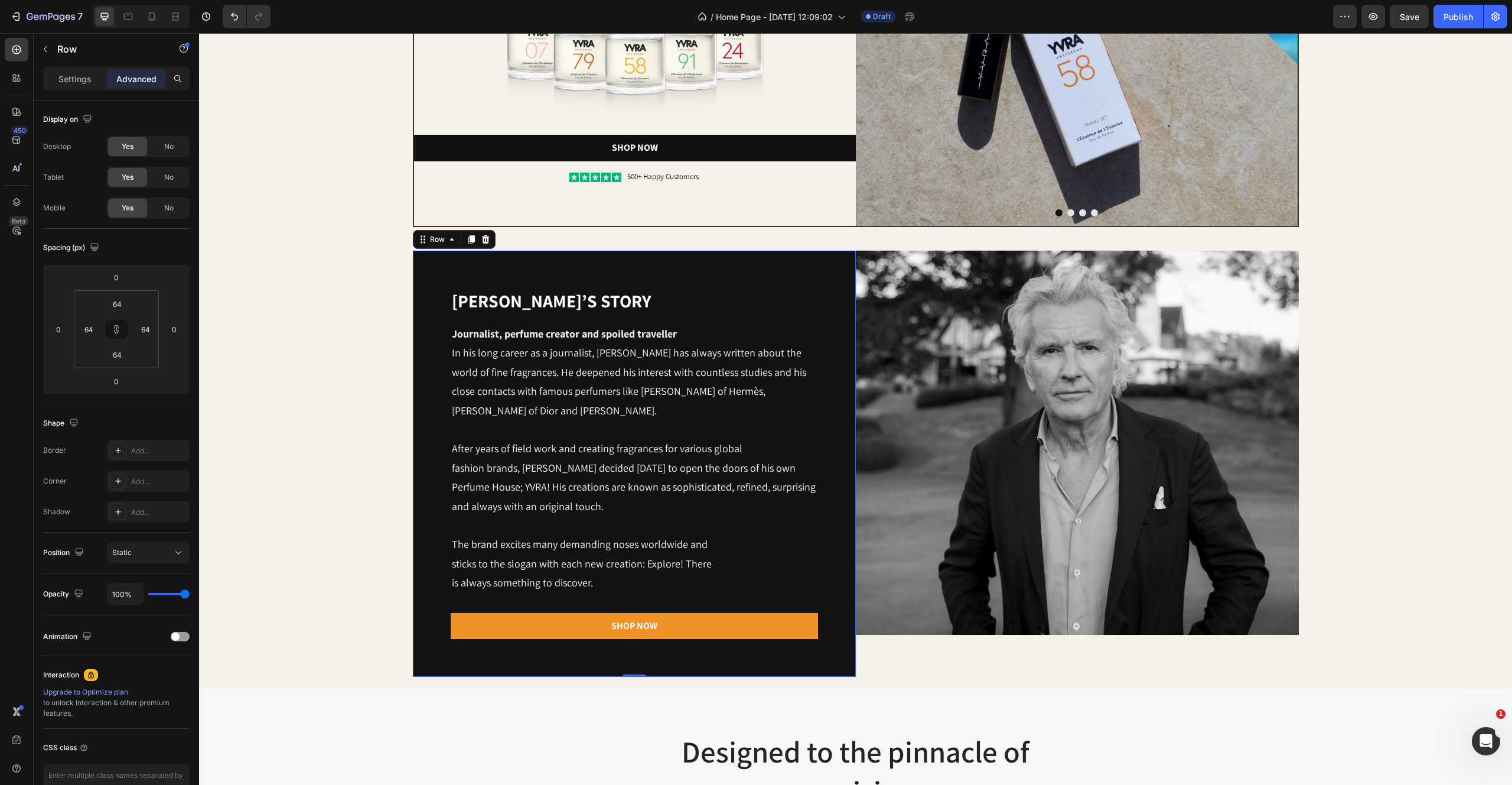
click at [664, 271] on div "[PERSON_NAME]’s story Heading Journalist, perfume creator and spoiled traveller…" at bounding box center [634, 464] width 443 height 426
click at [1073, 494] on img at bounding box center [1077, 443] width 443 height 384
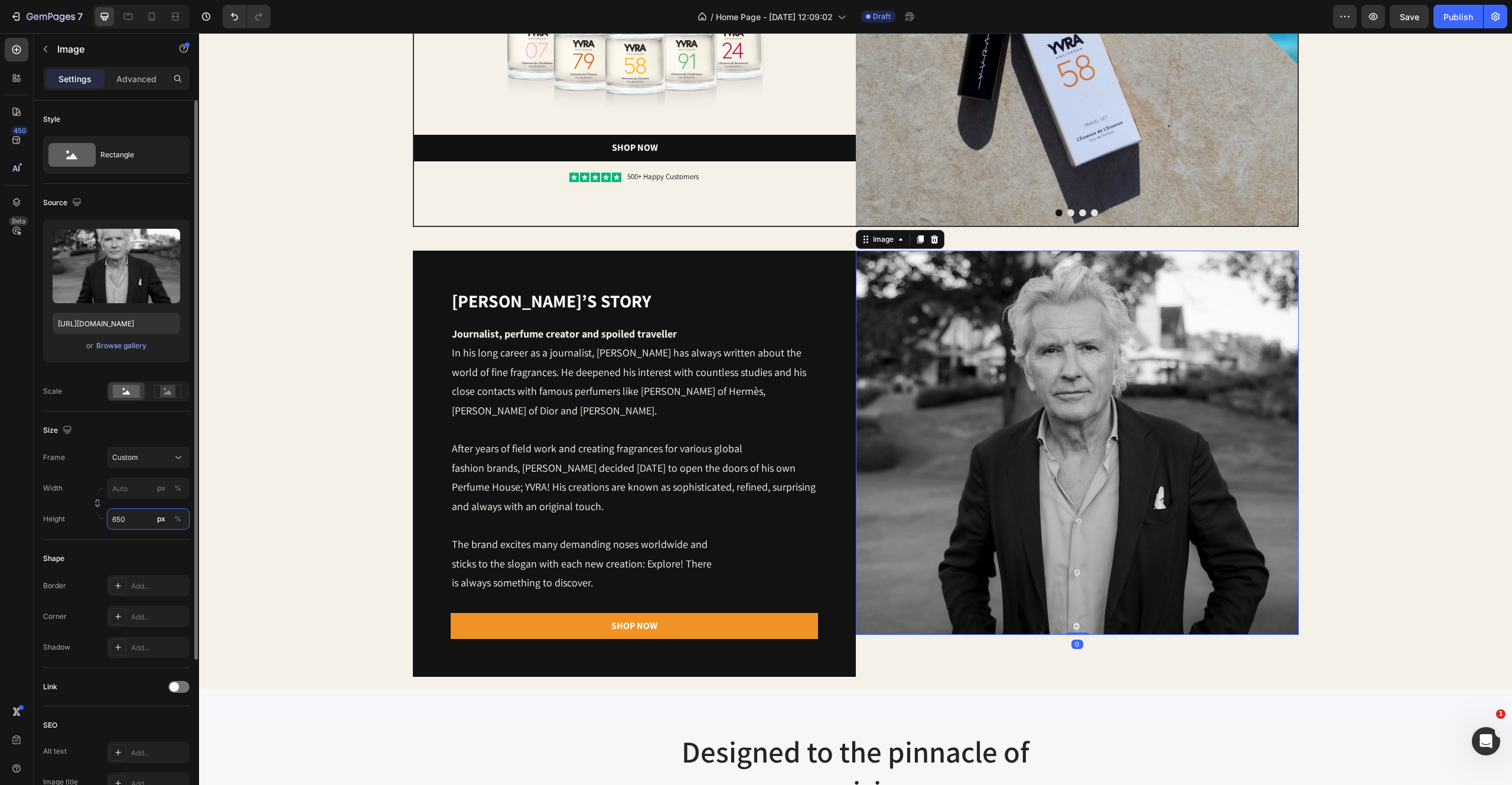
click at [150, 528] on input "650" at bounding box center [148, 519] width 83 height 21
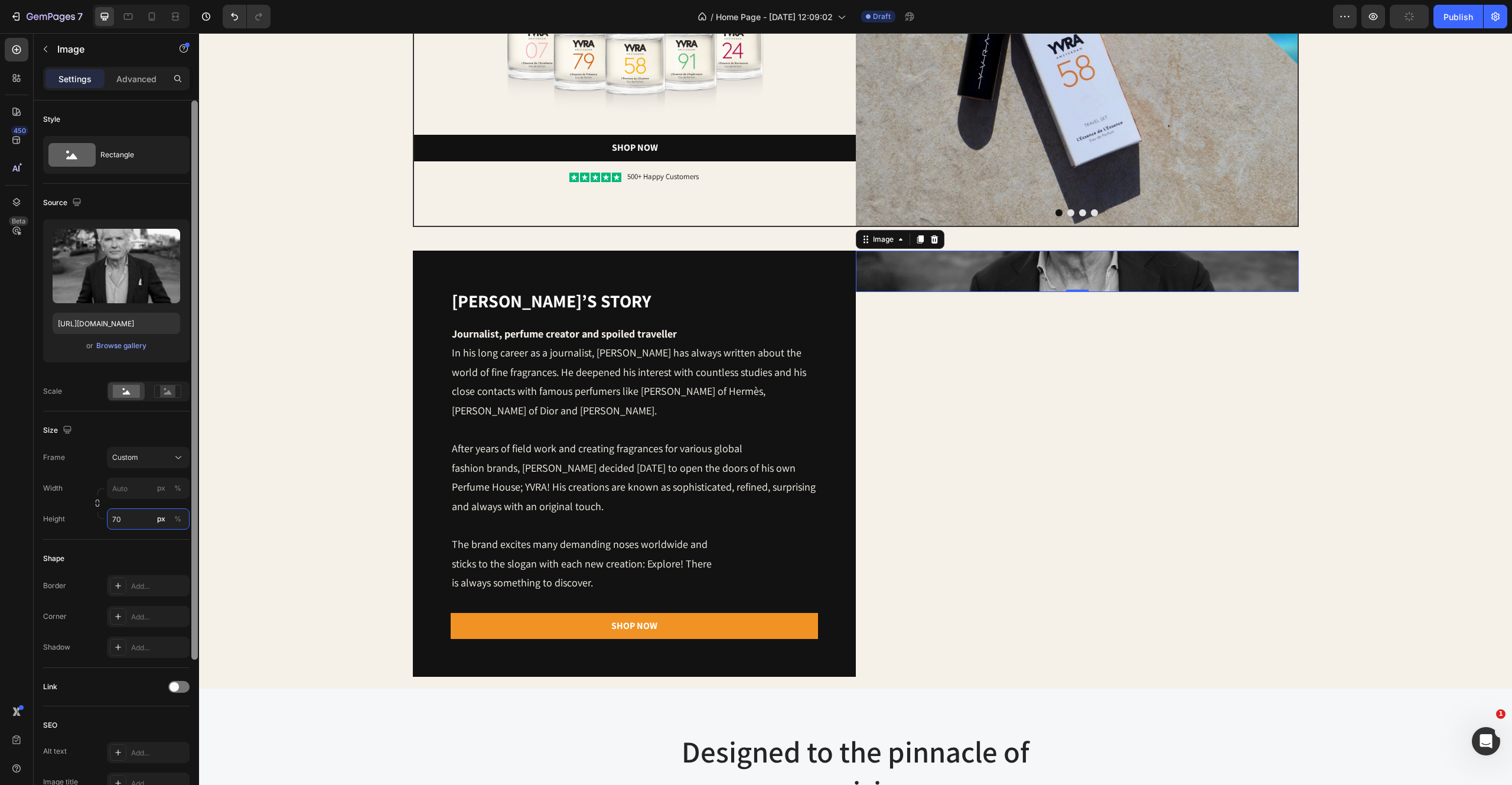
type input "7"
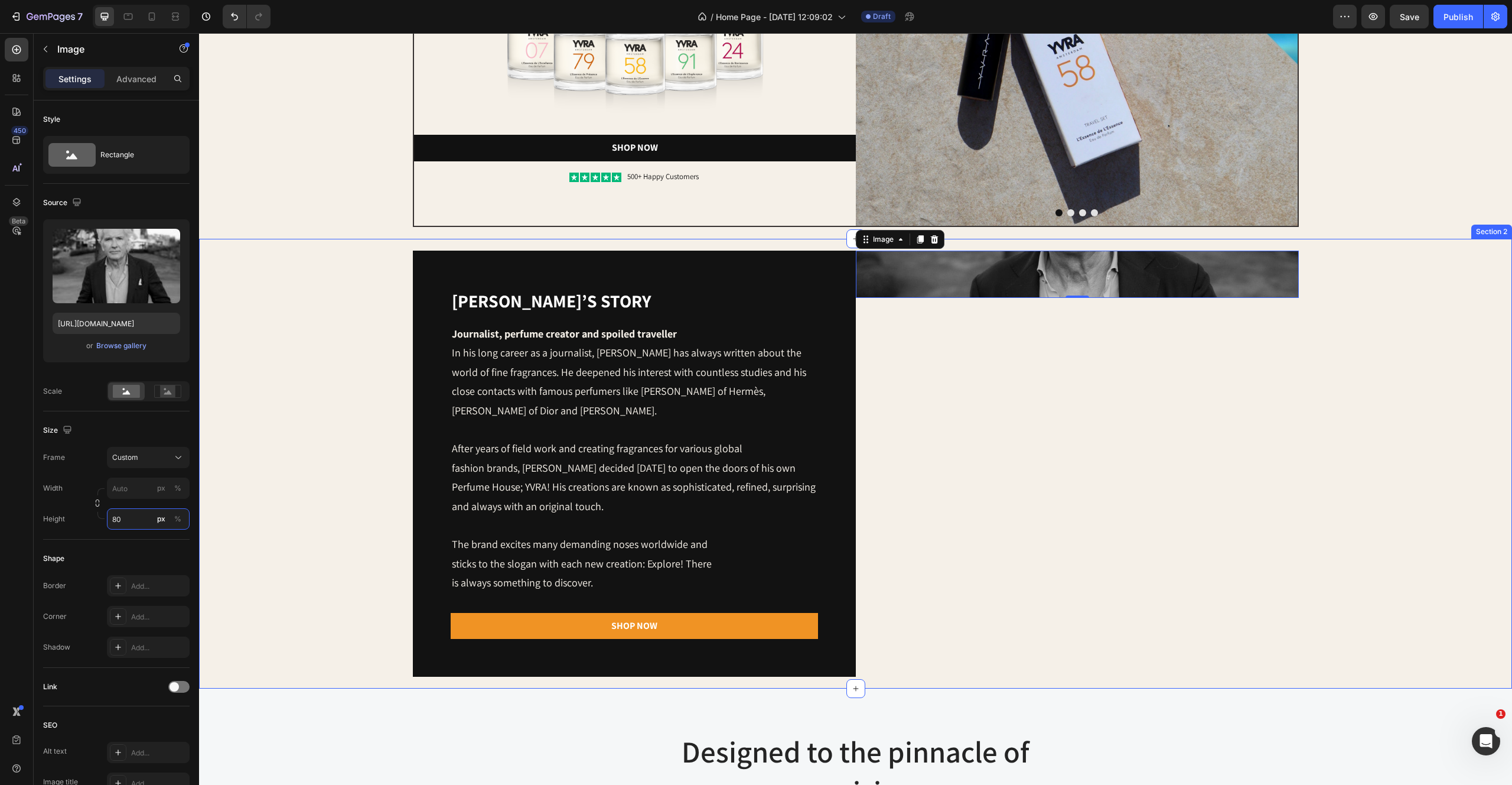
type input "8"
type input "750"
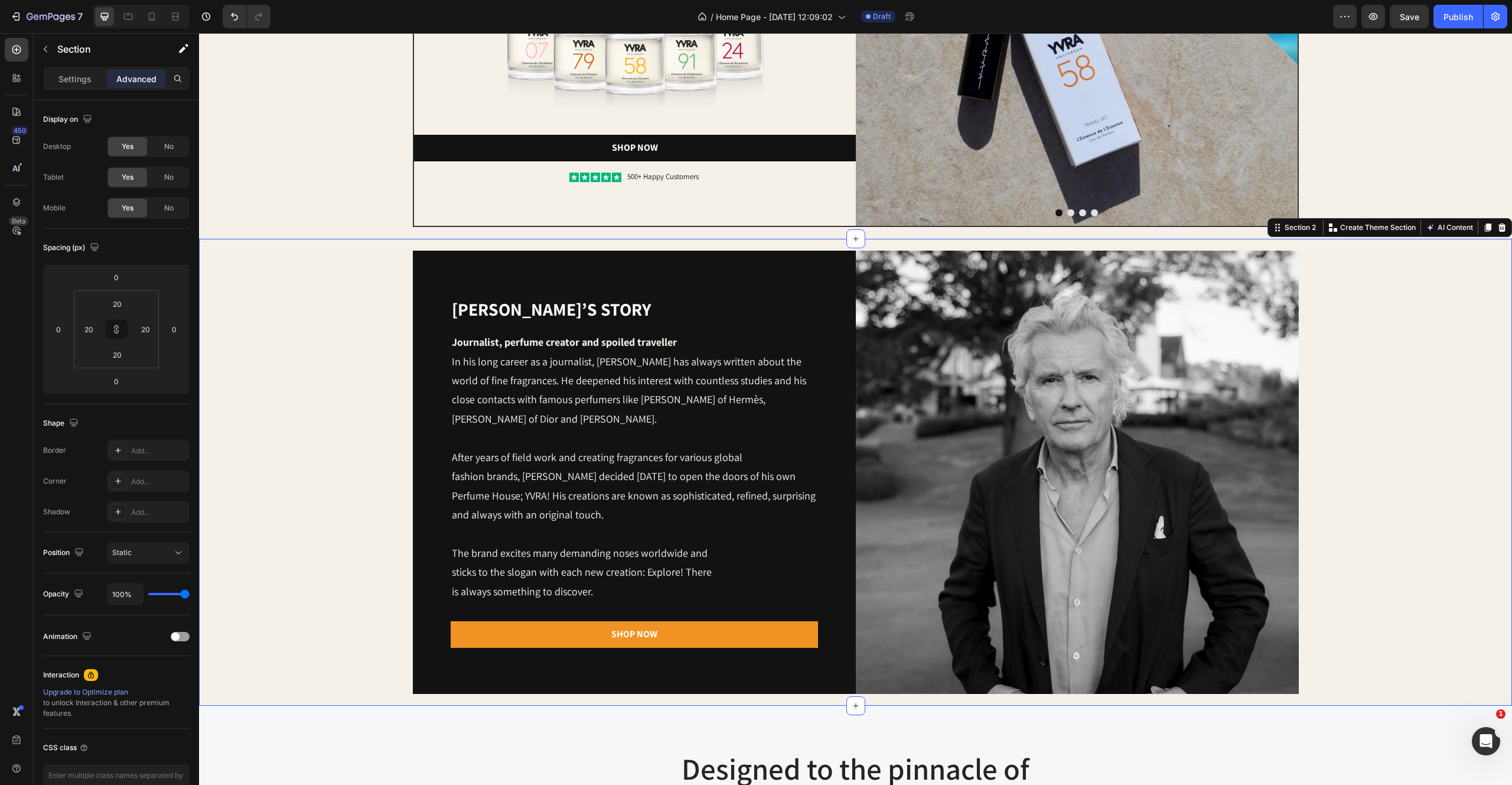
click at [317, 313] on div "[PERSON_NAME]’s story Heading Journalist, perfume creator and spoiled traveller…" at bounding box center [855, 472] width 1289 height 443
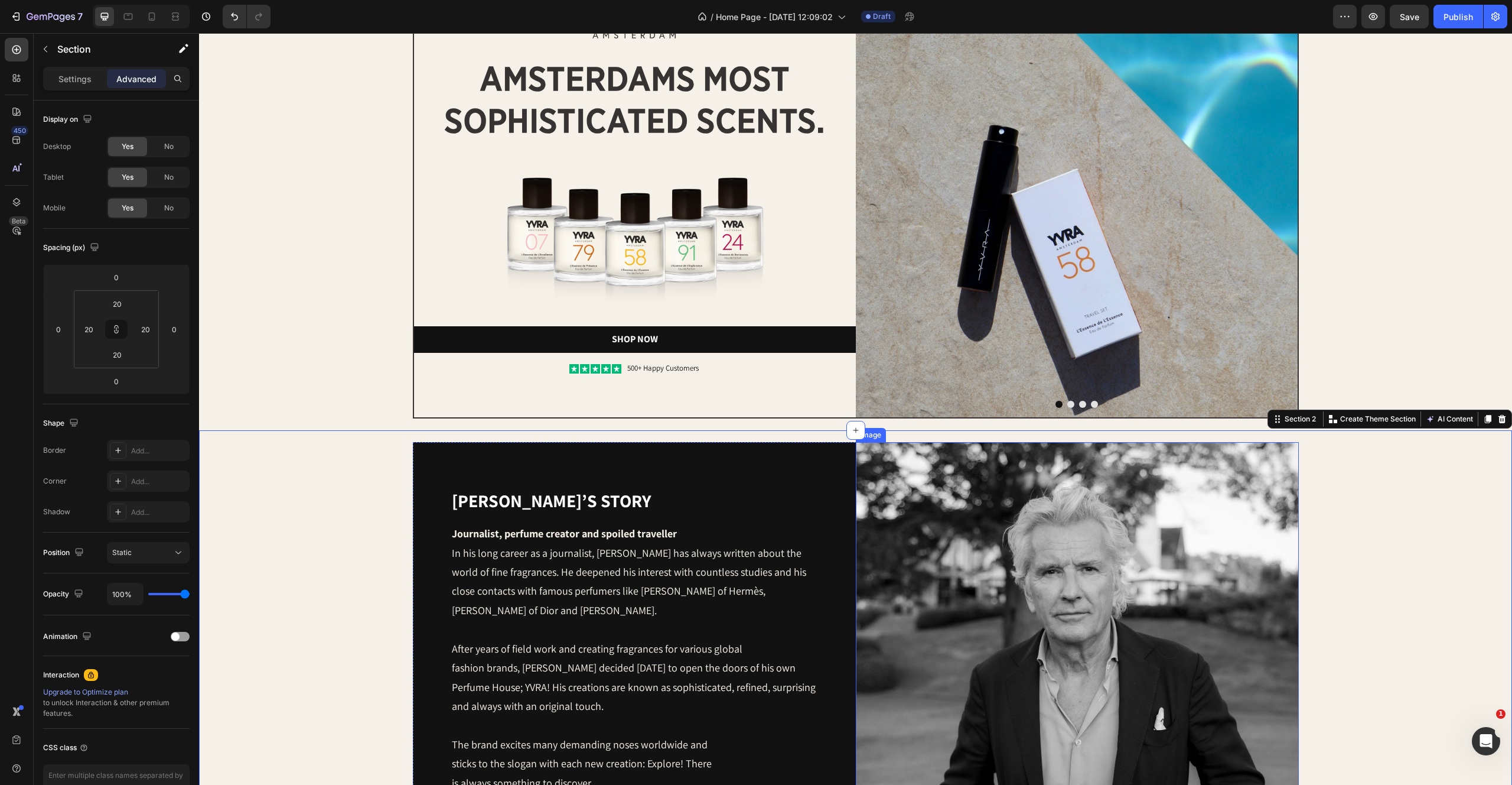
scroll to position [0, 0]
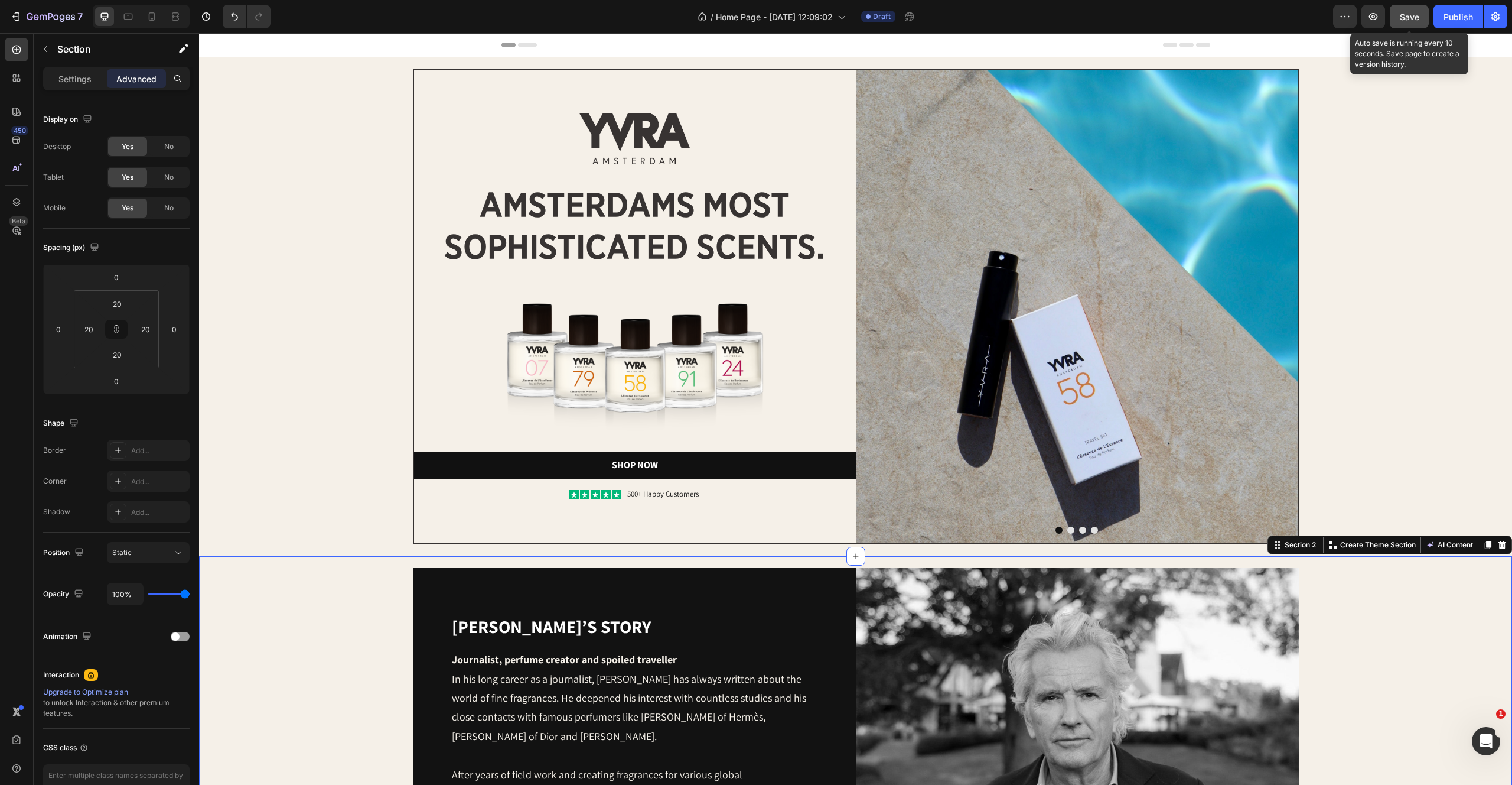
click at [1404, 18] on span "Save" at bounding box center [1410, 17] width 20 height 10
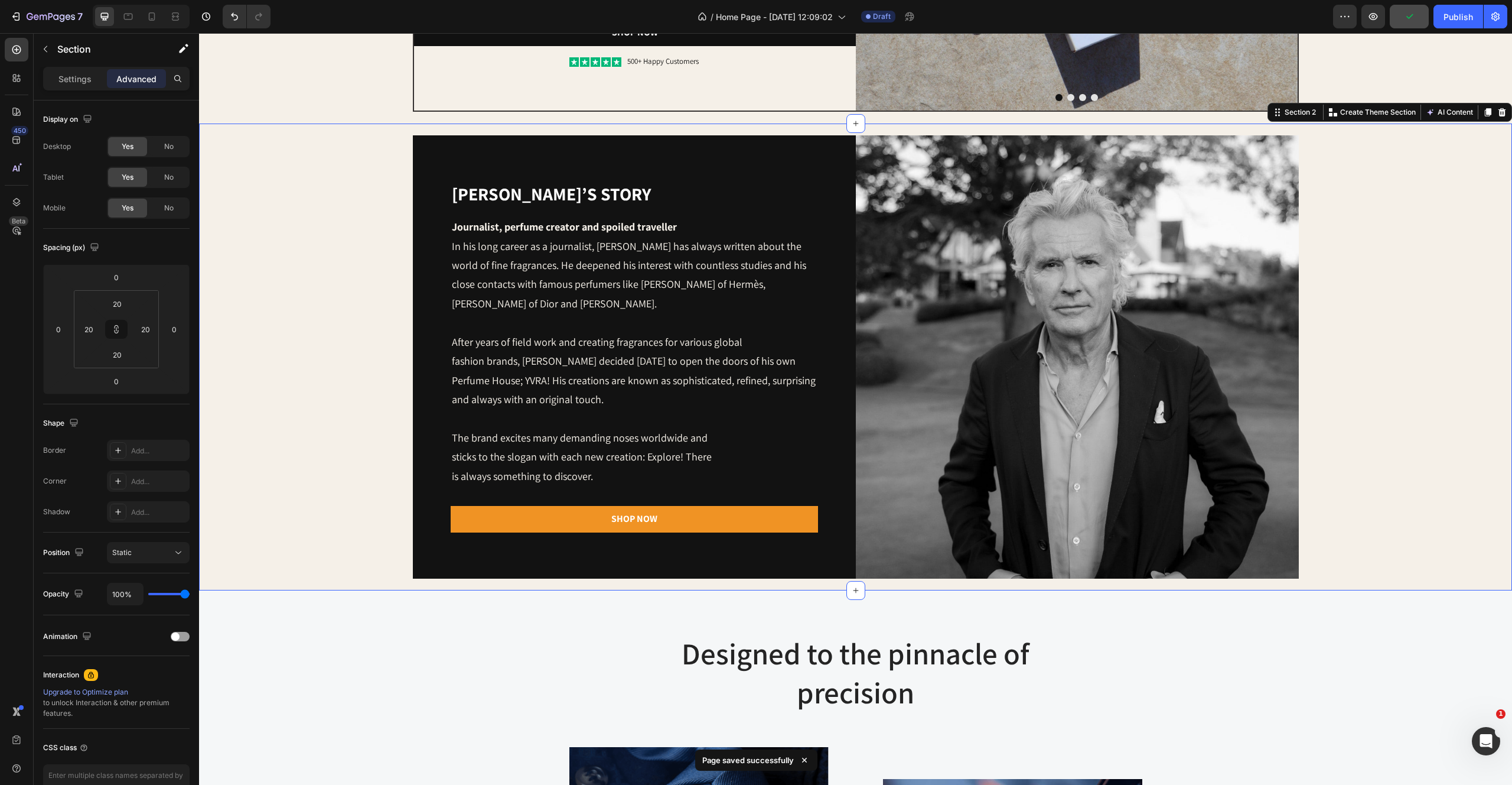
scroll to position [349, 0]
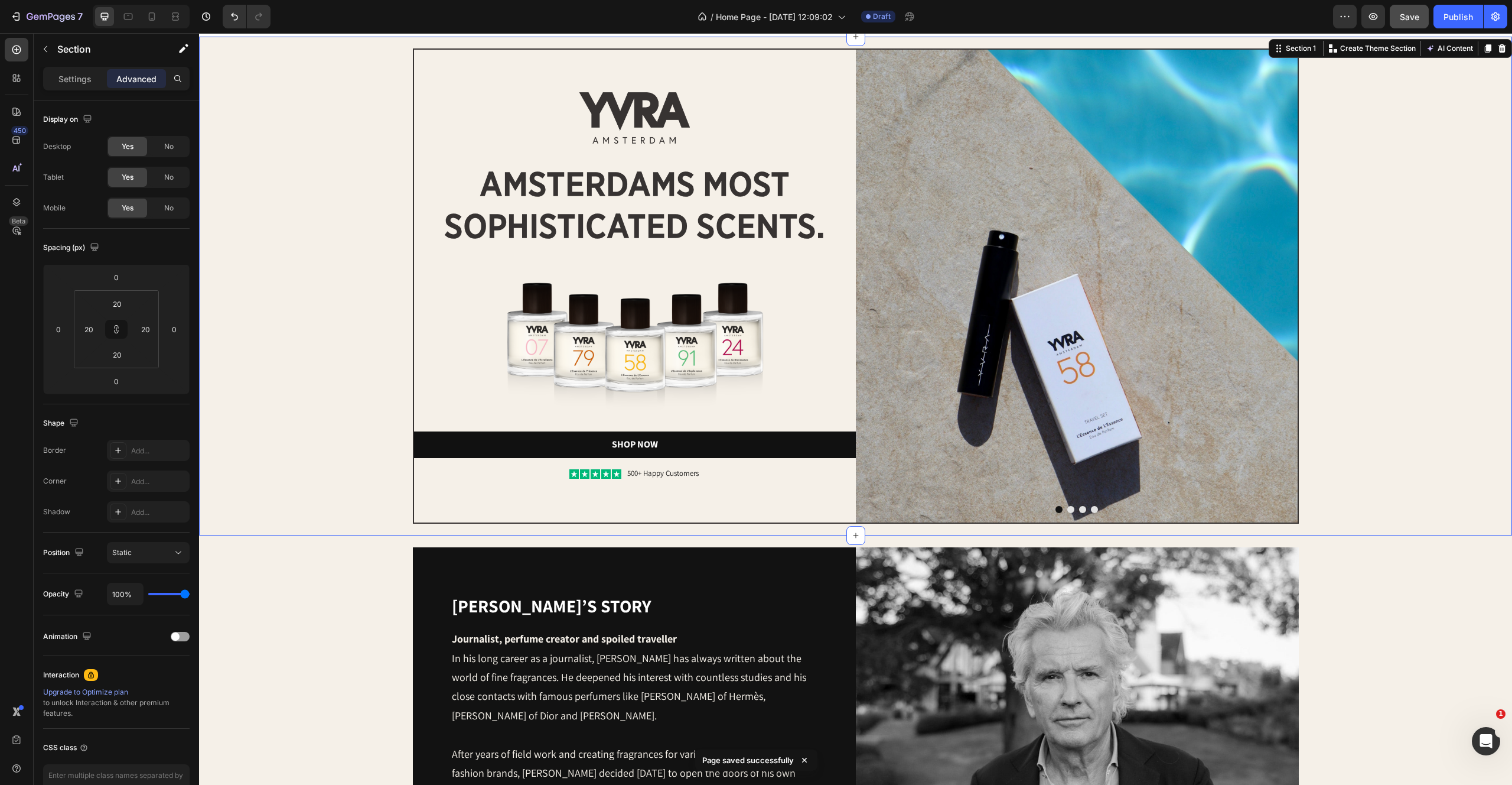
scroll to position [0, 0]
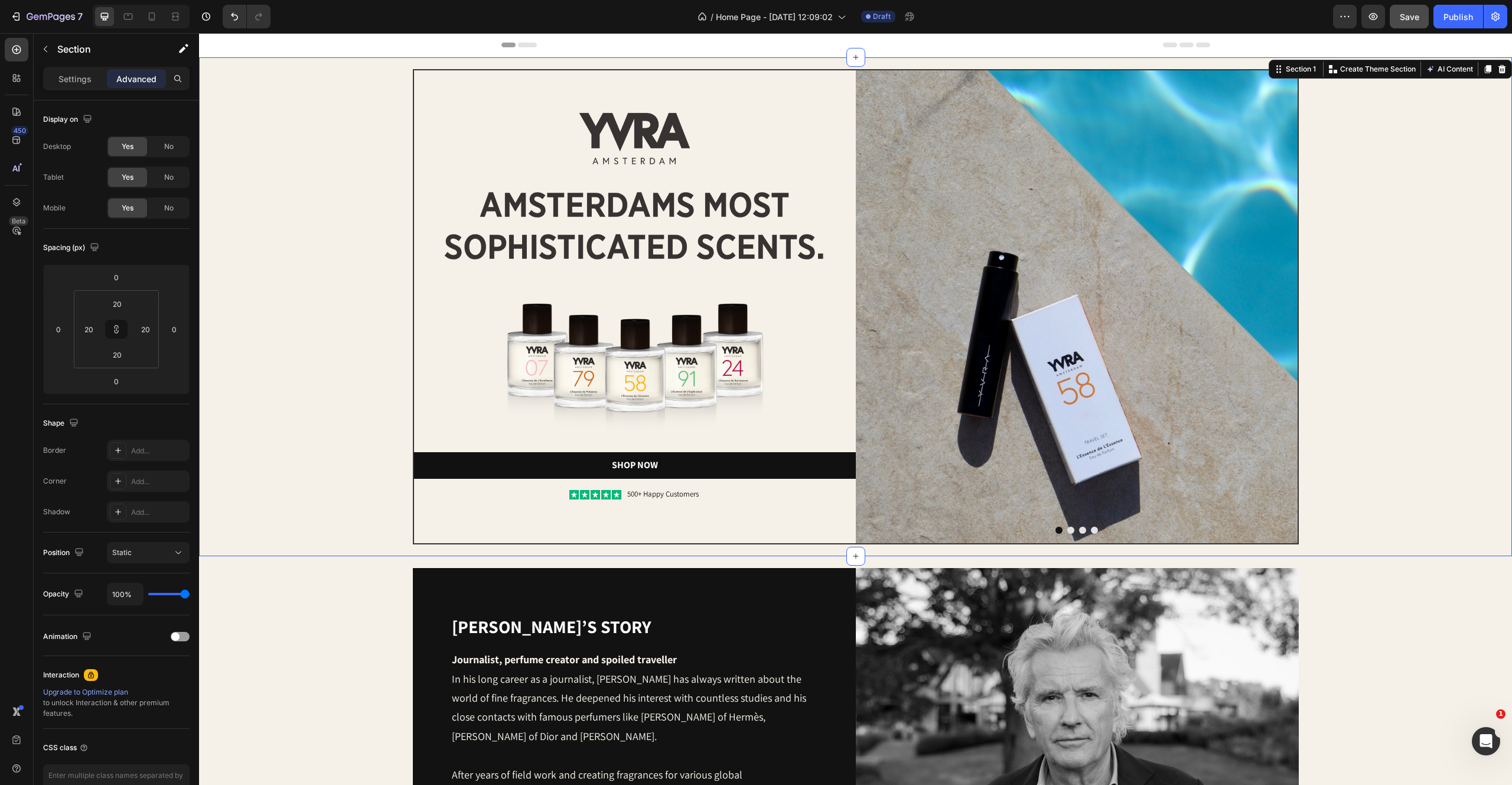
click at [1477, 251] on div "Image Image amsterdams most sophisticated scents. Heading Image Shop Now Button…" at bounding box center [855, 306] width 1289 height 475
click at [1348, 342] on div "Image Image amsterdams most sophisticated scents. Heading Image Shop Now Button…" at bounding box center [855, 306] width 1289 height 475
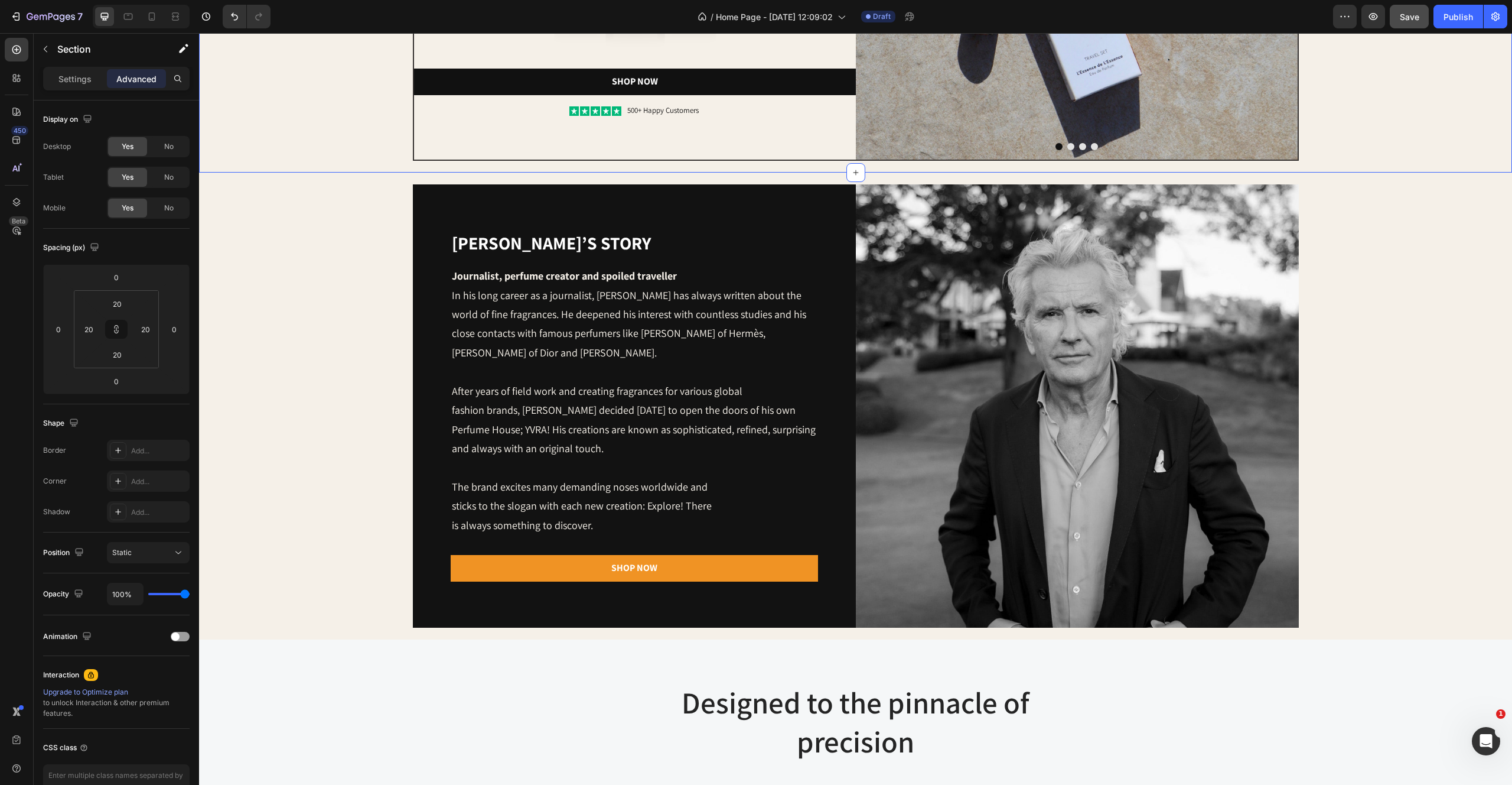
scroll to position [467, 0]
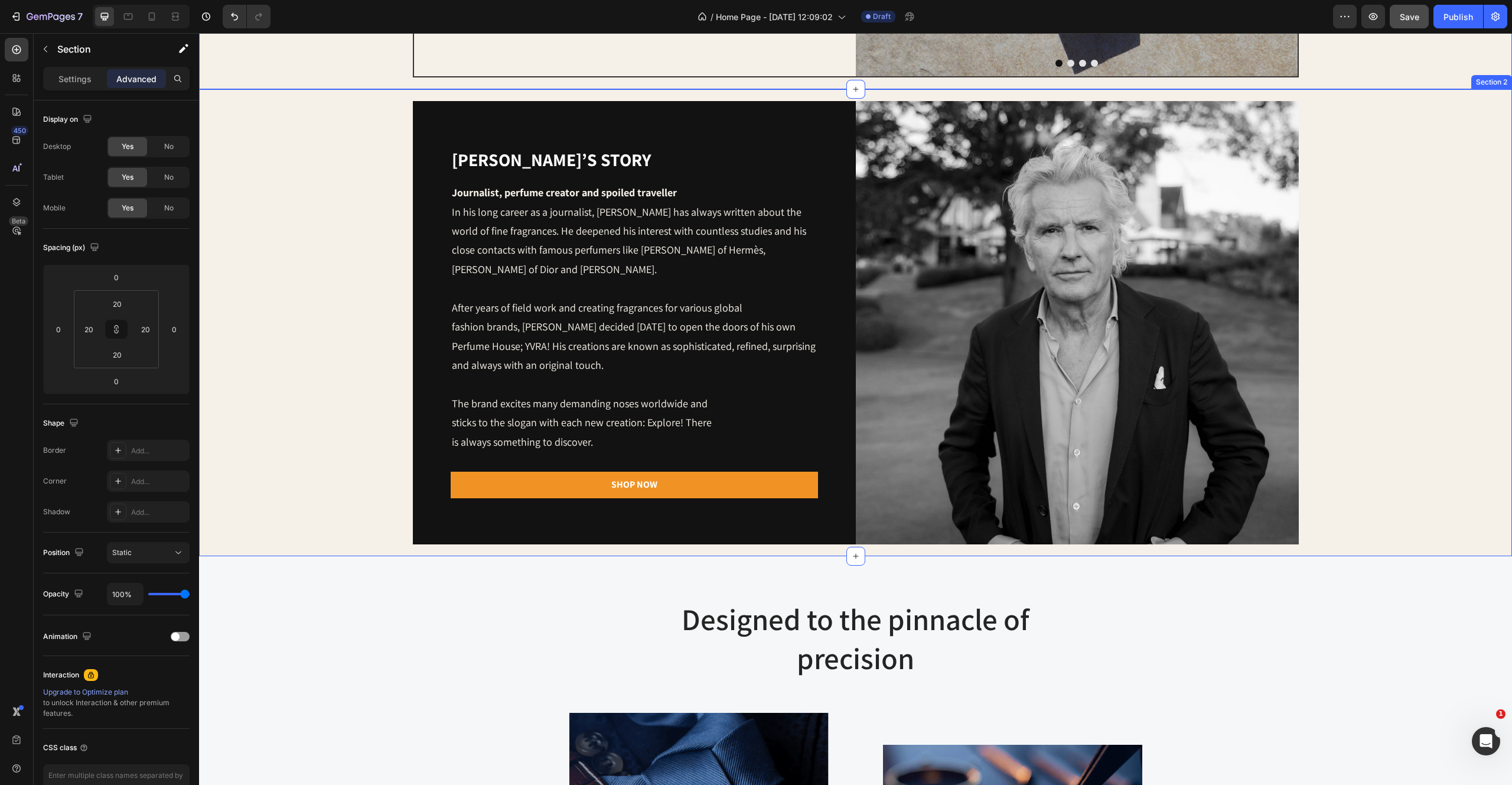
click at [1361, 338] on div "[PERSON_NAME]’s story Heading Journalist, perfume creator and spoiled traveller…" at bounding box center [855, 322] width 1289 height 443
click at [304, 190] on div "[PERSON_NAME]’s story Heading Journalist, perfume creator and spoiled traveller…" at bounding box center [855, 322] width 1289 height 443
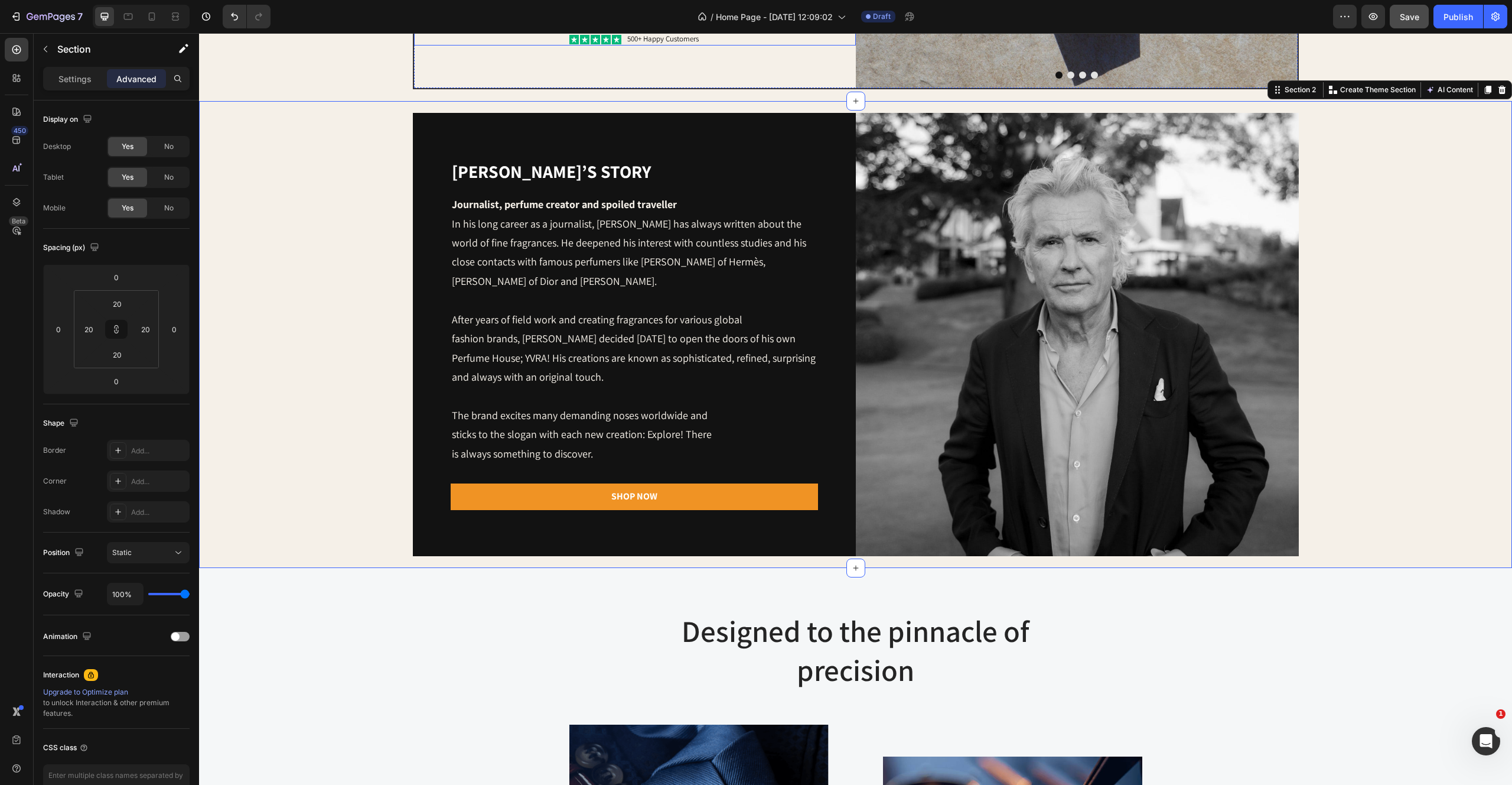
scroll to position [546, 0]
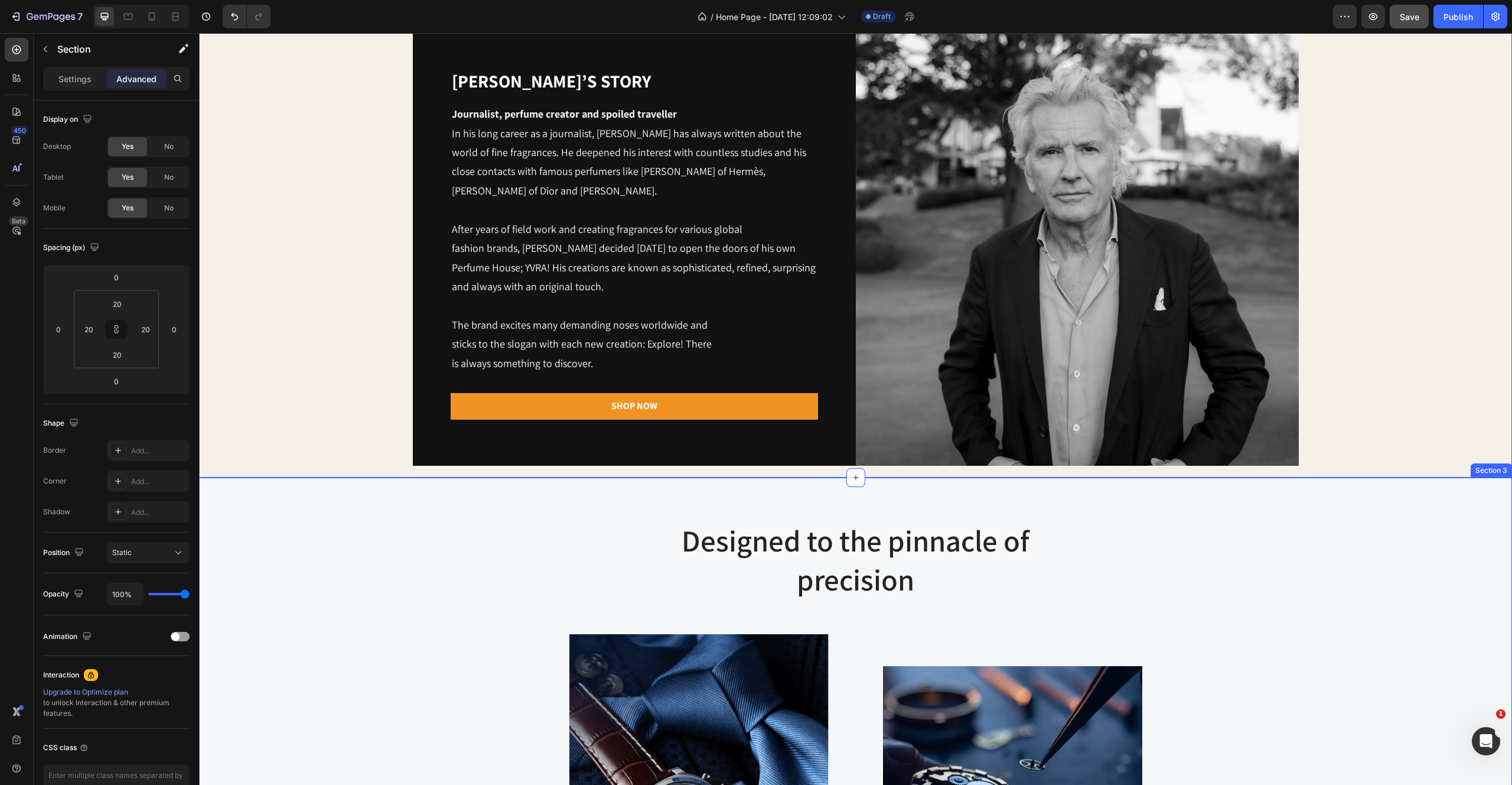
click at [405, 598] on div "Designed to the pinnacle of precision Heading Row Image Image At Gemand, the ma…" at bounding box center [855, 737] width 1295 height 434
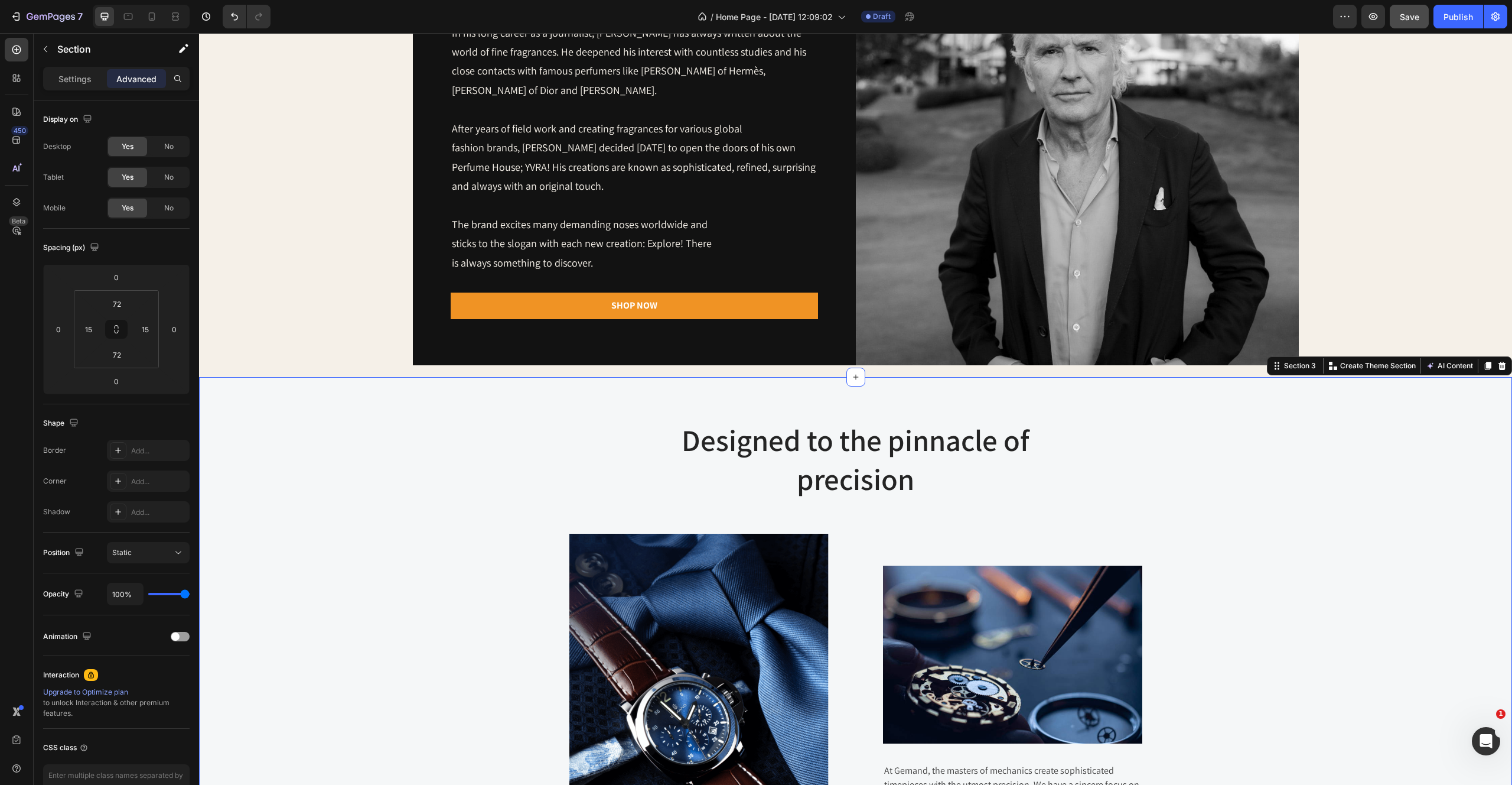
scroll to position [0, 0]
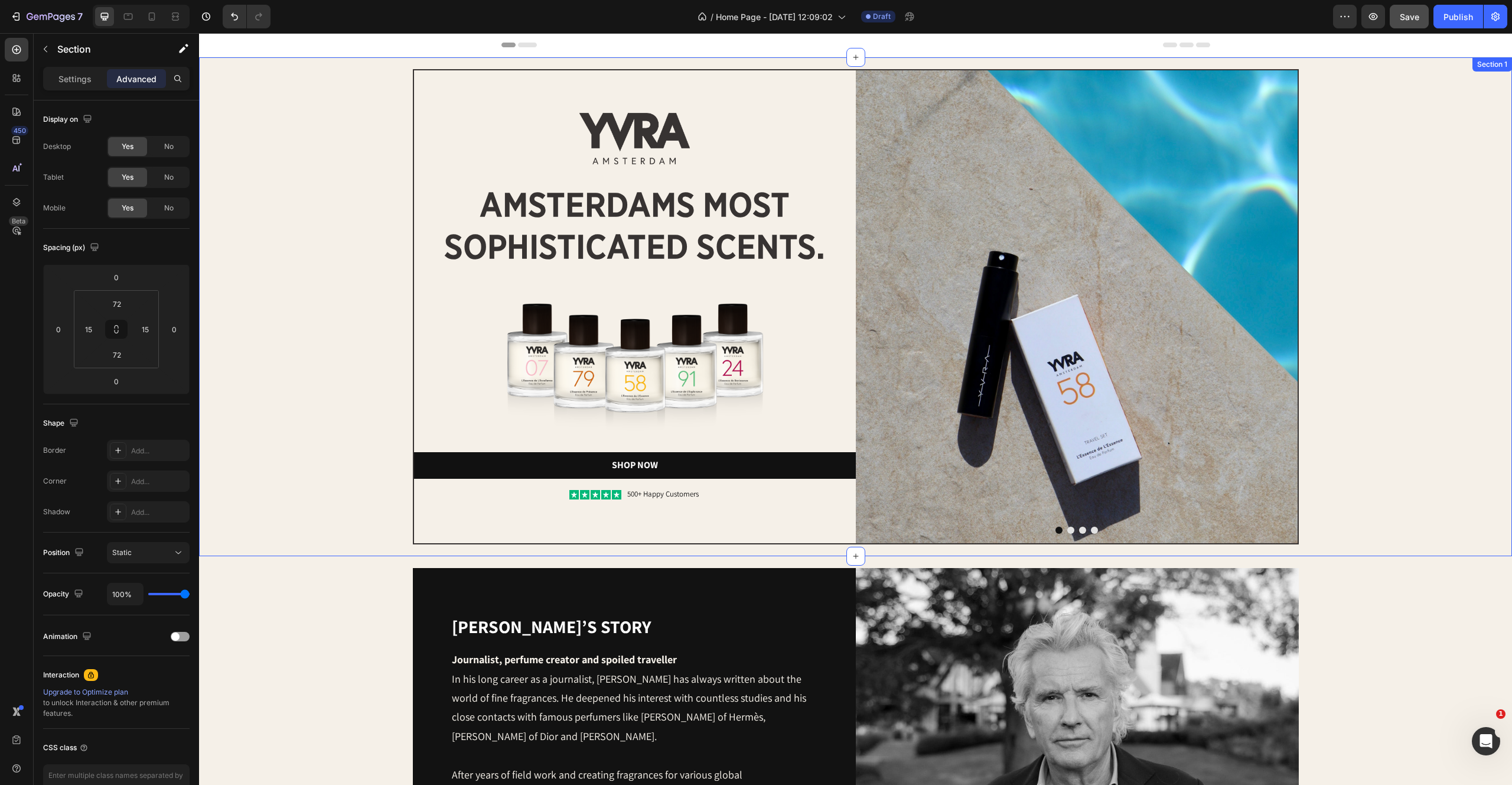
click at [1435, 210] on div "Image Image amsterdams most sophisticated scents. Heading Image Shop Now Button…" at bounding box center [855, 306] width 1289 height 475
click at [381, 105] on div "Image Image amsterdams most sophisticated scents. Heading Image Shop Now Button…" at bounding box center [855, 306] width 1289 height 475
click at [676, 493] on p "500+ Happy Customers" at bounding box center [663, 494] width 71 height 10
click at [271, 364] on div "Image Image amsterdams most sophisticated scents. Heading Image Shop Now Button…" at bounding box center [855, 306] width 1289 height 475
click at [669, 494] on p "500+ Happy Customers" at bounding box center [663, 494] width 71 height 10
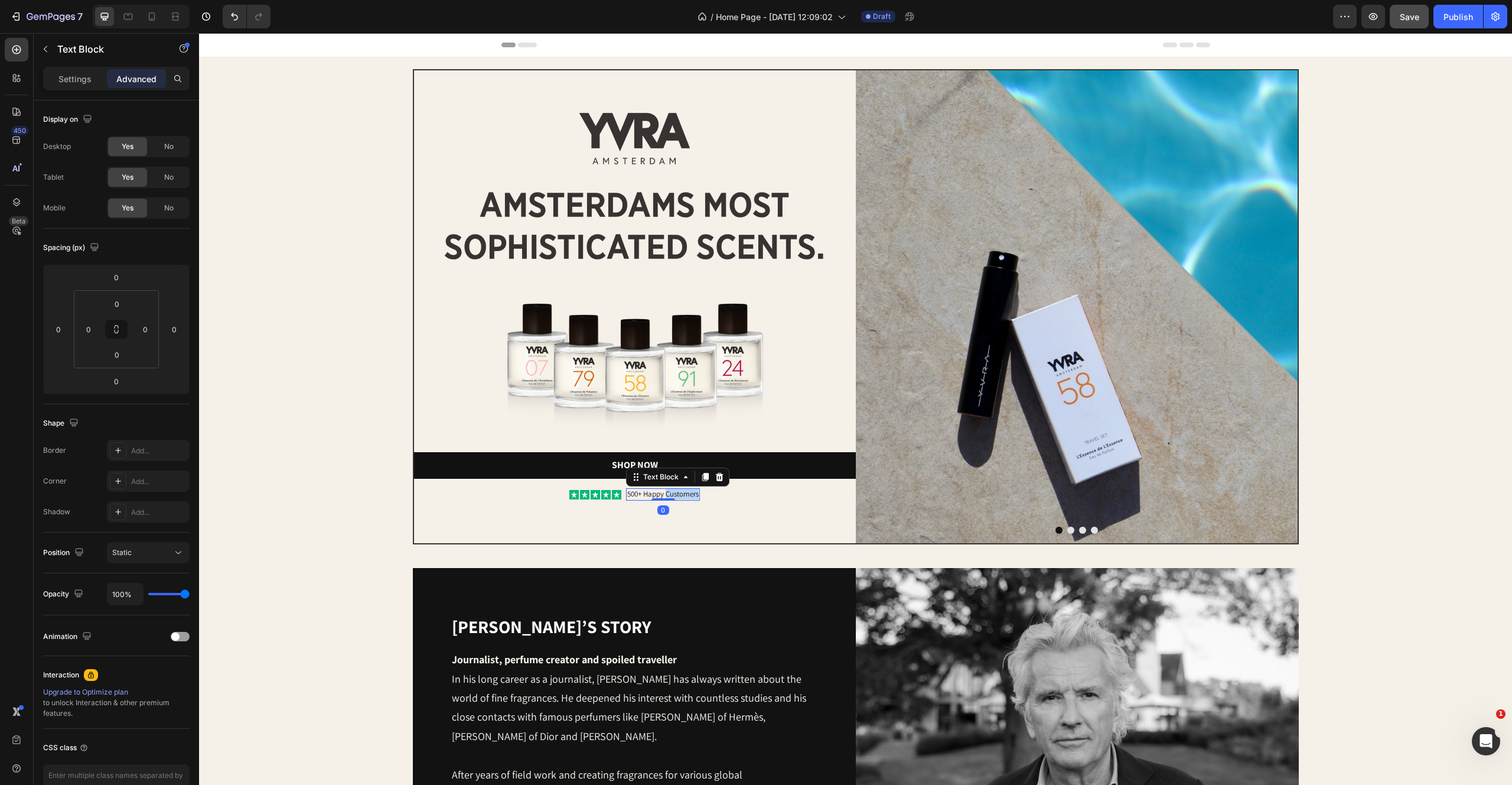
click at [669, 494] on p "500+ Happy Customers" at bounding box center [663, 494] width 71 height 10
click at [678, 524] on div "Image amsterdams most sophisticated scents. Heading Image Shop Now Button Row I…" at bounding box center [634, 306] width 442 height 473
click at [674, 499] on div "500+ Happy Customers Text Block 0" at bounding box center [663, 494] width 74 height 12
click at [674, 499] on div at bounding box center [663, 499] width 23 height 2
click at [689, 490] on p "500+ Happy Customers" at bounding box center [663, 494] width 71 height 10
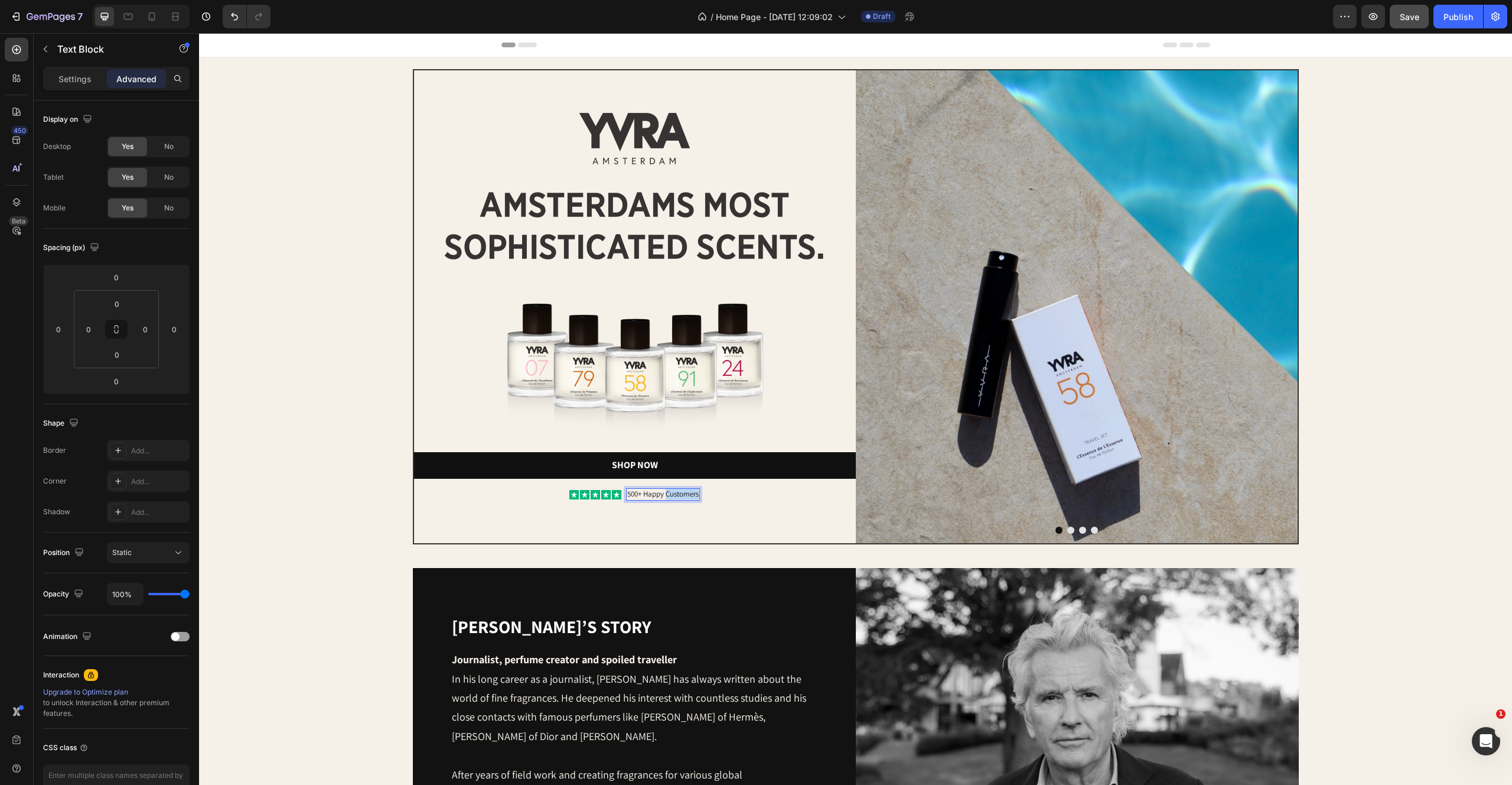
click at [689, 490] on p "500+ Happy Customers" at bounding box center [663, 494] width 71 height 10
drag, startPoint x: 647, startPoint y: 494, endPoint x: 748, endPoint y: 496, distance: 101.0
click at [748, 496] on div "Icon Icon Icon Icon Icon Icon List 500+ Happy Customers Text Block 0 Row" at bounding box center [634, 494] width 442 height 12
click at [742, 527] on div "Image amsterdams most sophisticated scents. Heading Image Shop Now Button Row I…" at bounding box center [634, 306] width 442 height 473
click at [667, 494] on p "500+" at bounding box center [663, 494] width 14 height 10
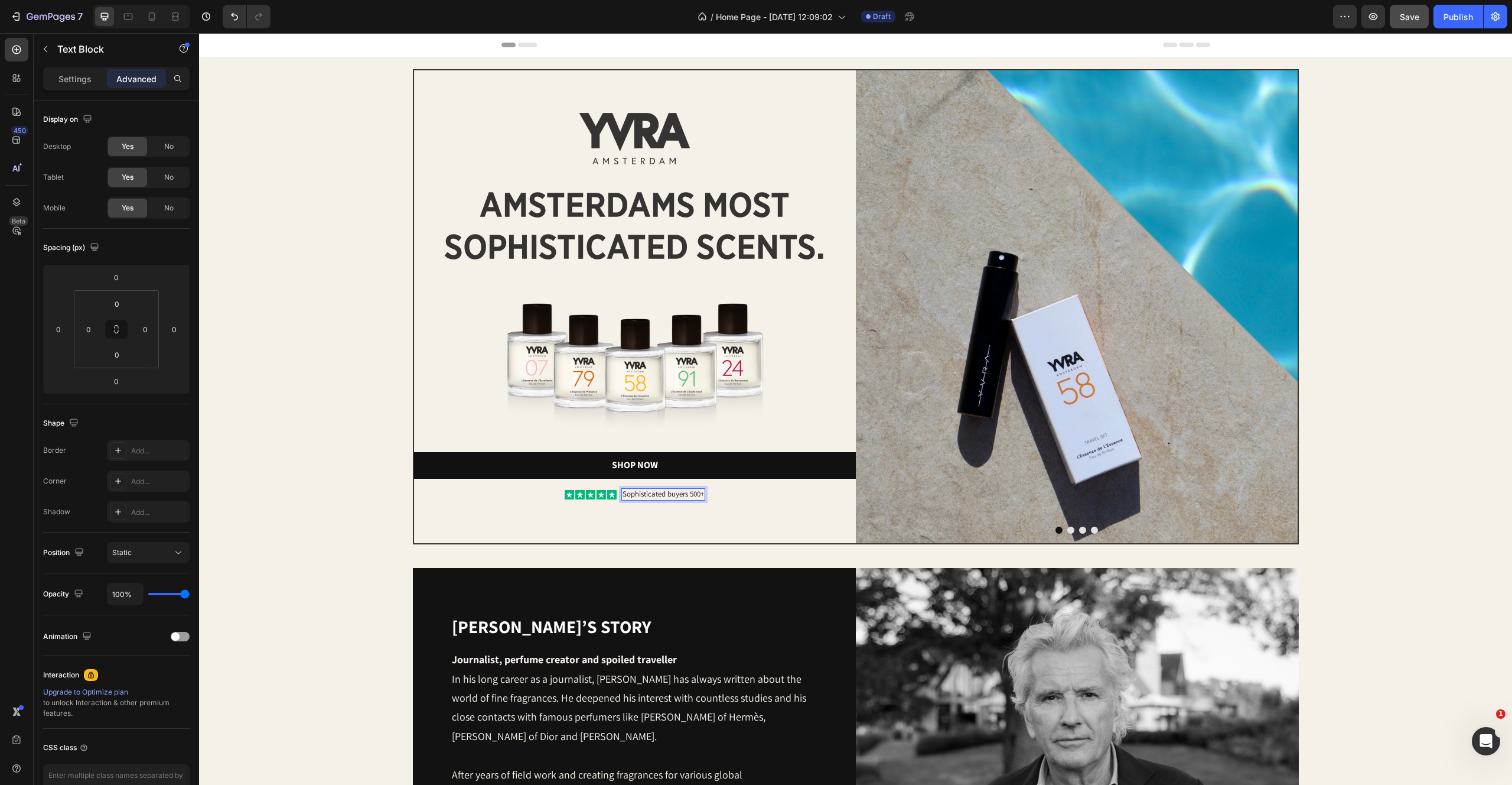
drag, startPoint x: 705, startPoint y: 495, endPoint x: 686, endPoint y: 496, distance: 19.0
click at [686, 496] on p "Sophisticated buyers 500+" at bounding box center [663, 494] width 81 height 10
copy p "500+"
click at [711, 554] on div "Image Image amsterdams most sophisticated scents. Heading Image Shop Now Button…" at bounding box center [856, 306] width 1313 height 499
click at [1509, 484] on div "Image Image amsterdams most sophisticated scents. Heading Image Shop Now Button…" at bounding box center [856, 306] width 1313 height 499
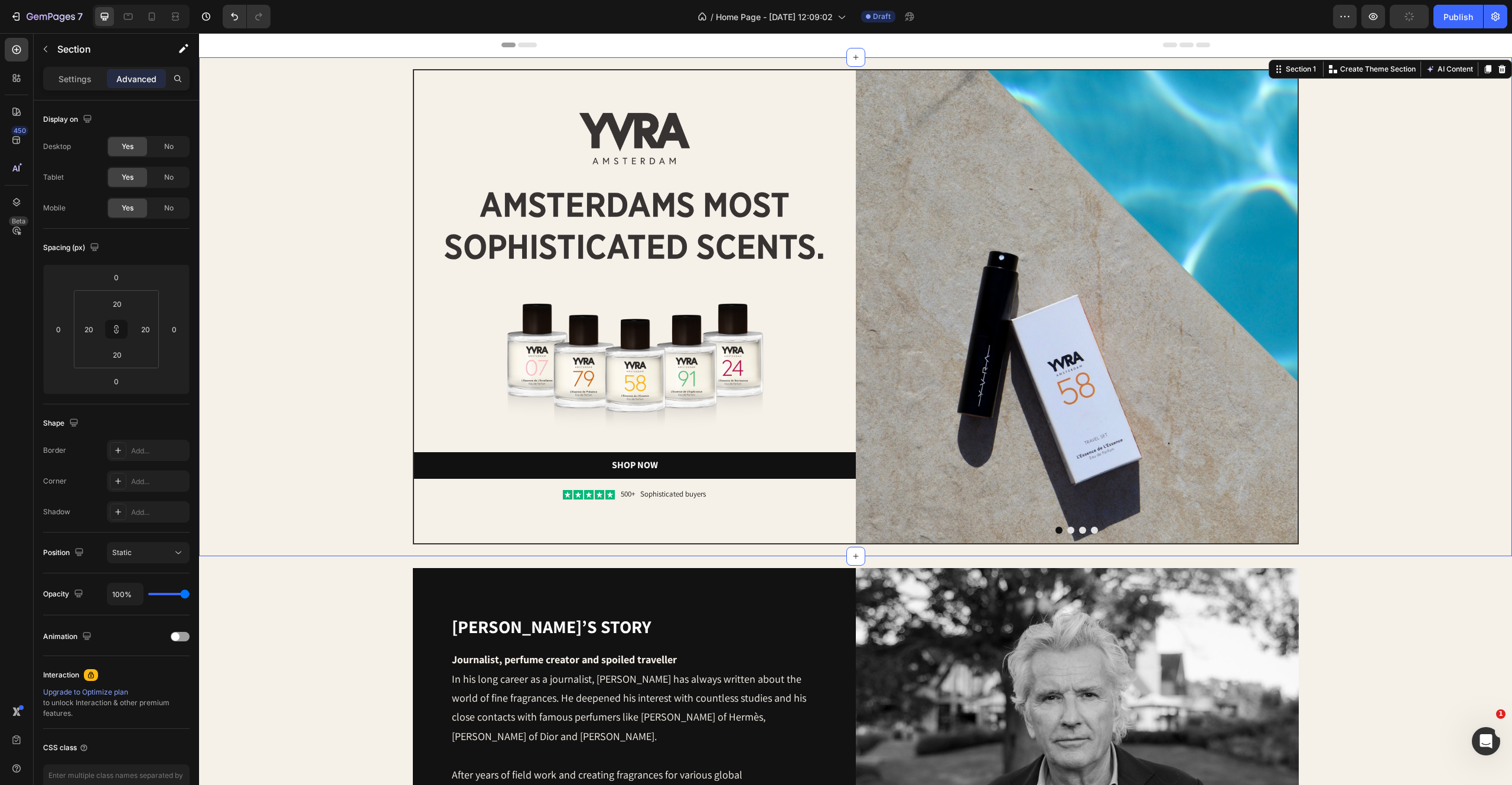
click at [1331, 480] on div "Image Image amsterdams most sophisticated scents. Heading Image Shop Now Button…" at bounding box center [855, 306] width 1289 height 475
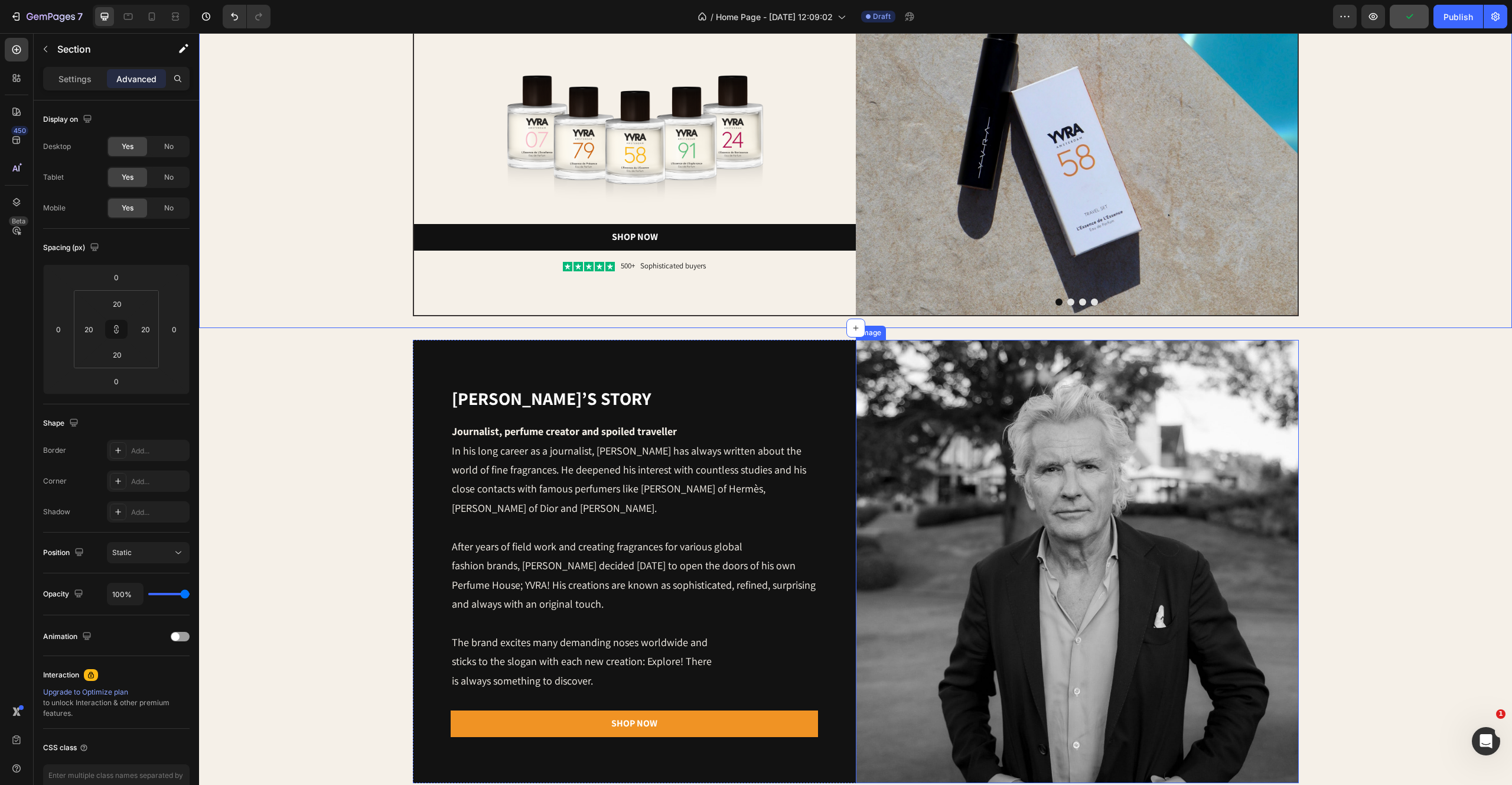
scroll to position [279, 0]
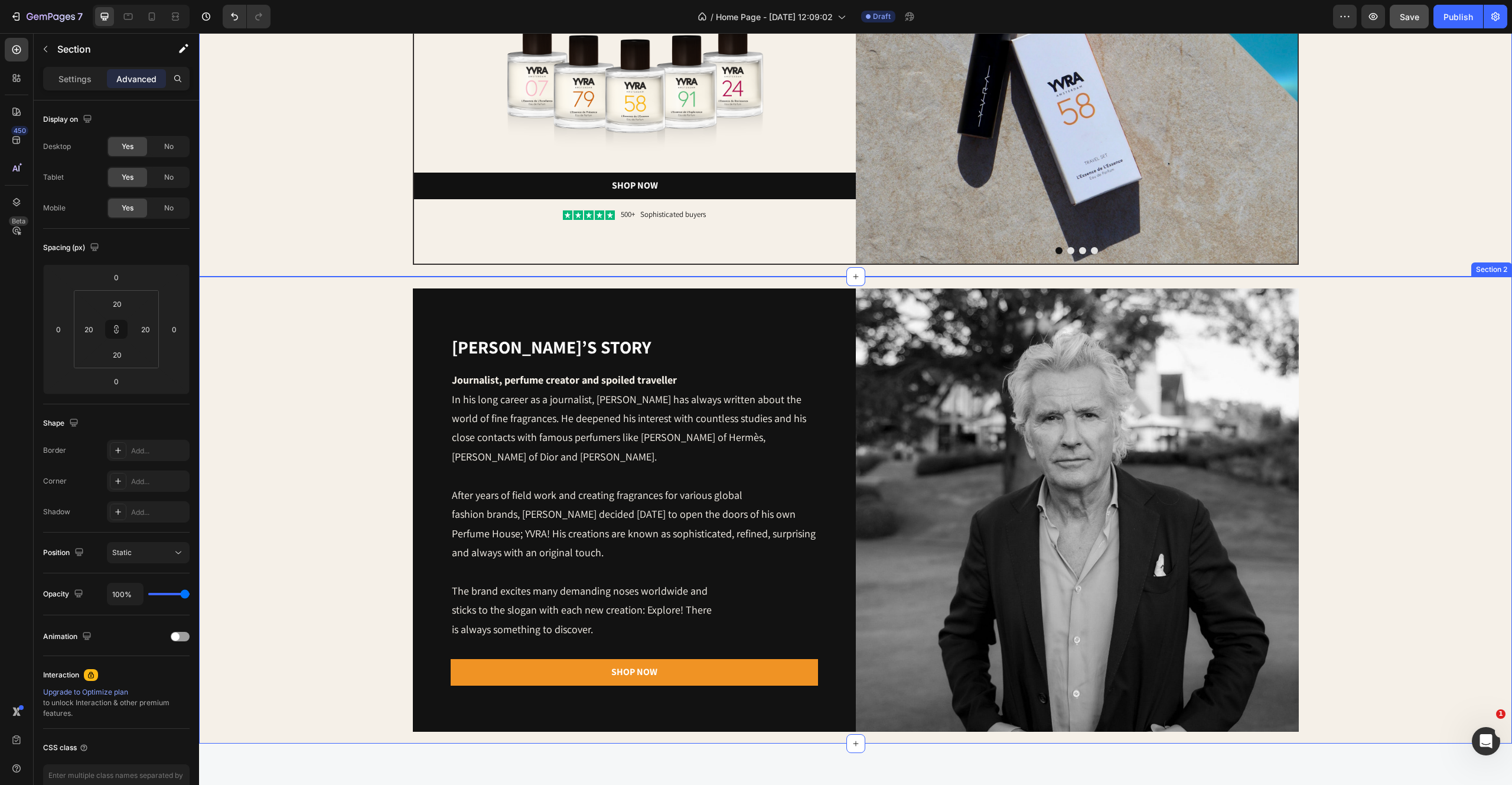
click at [327, 412] on div "[PERSON_NAME]’s story Heading Journalist, perfume creator and spoiled traveller…" at bounding box center [855, 510] width 1289 height 443
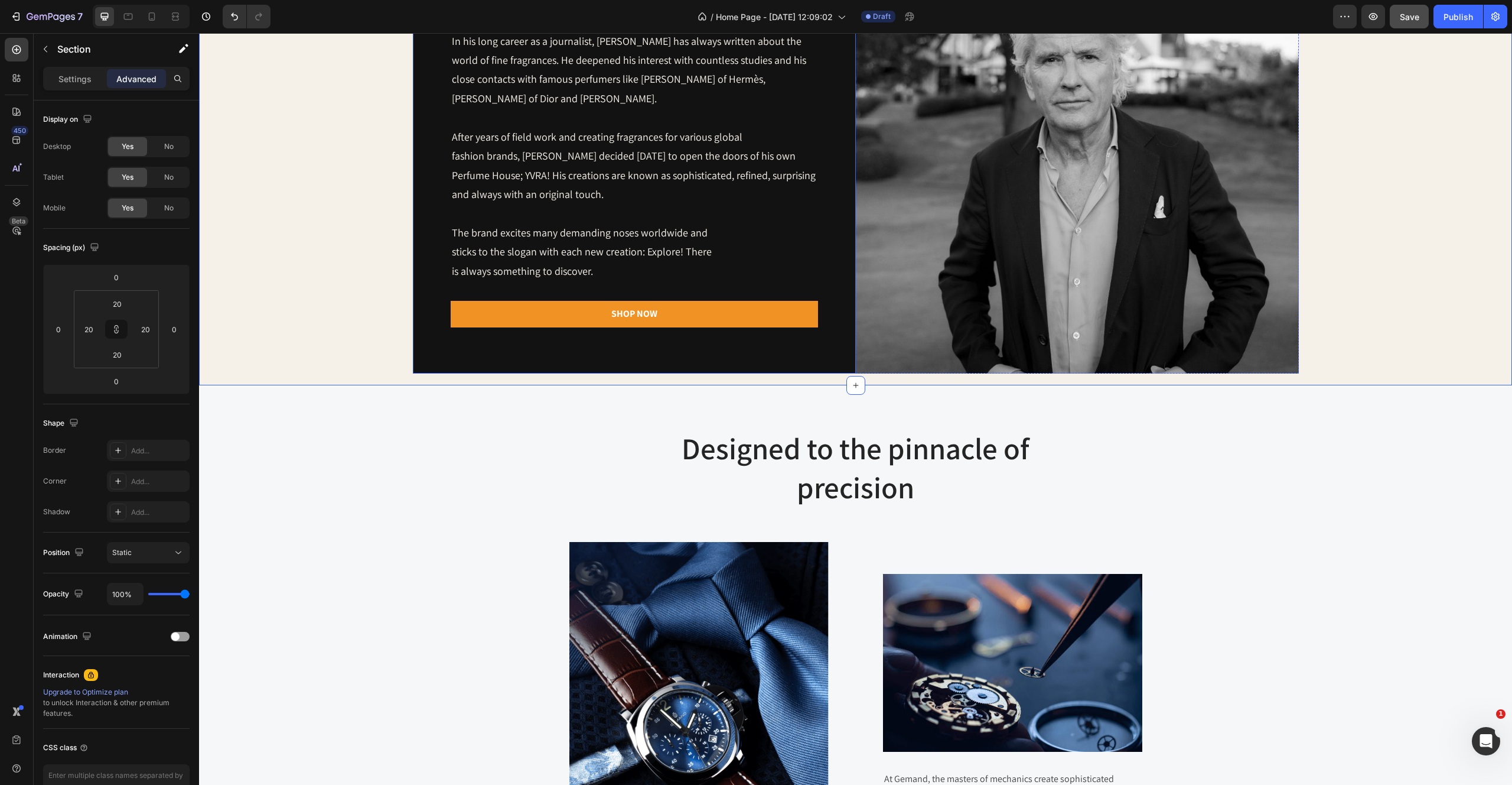
scroll to position [871, 0]
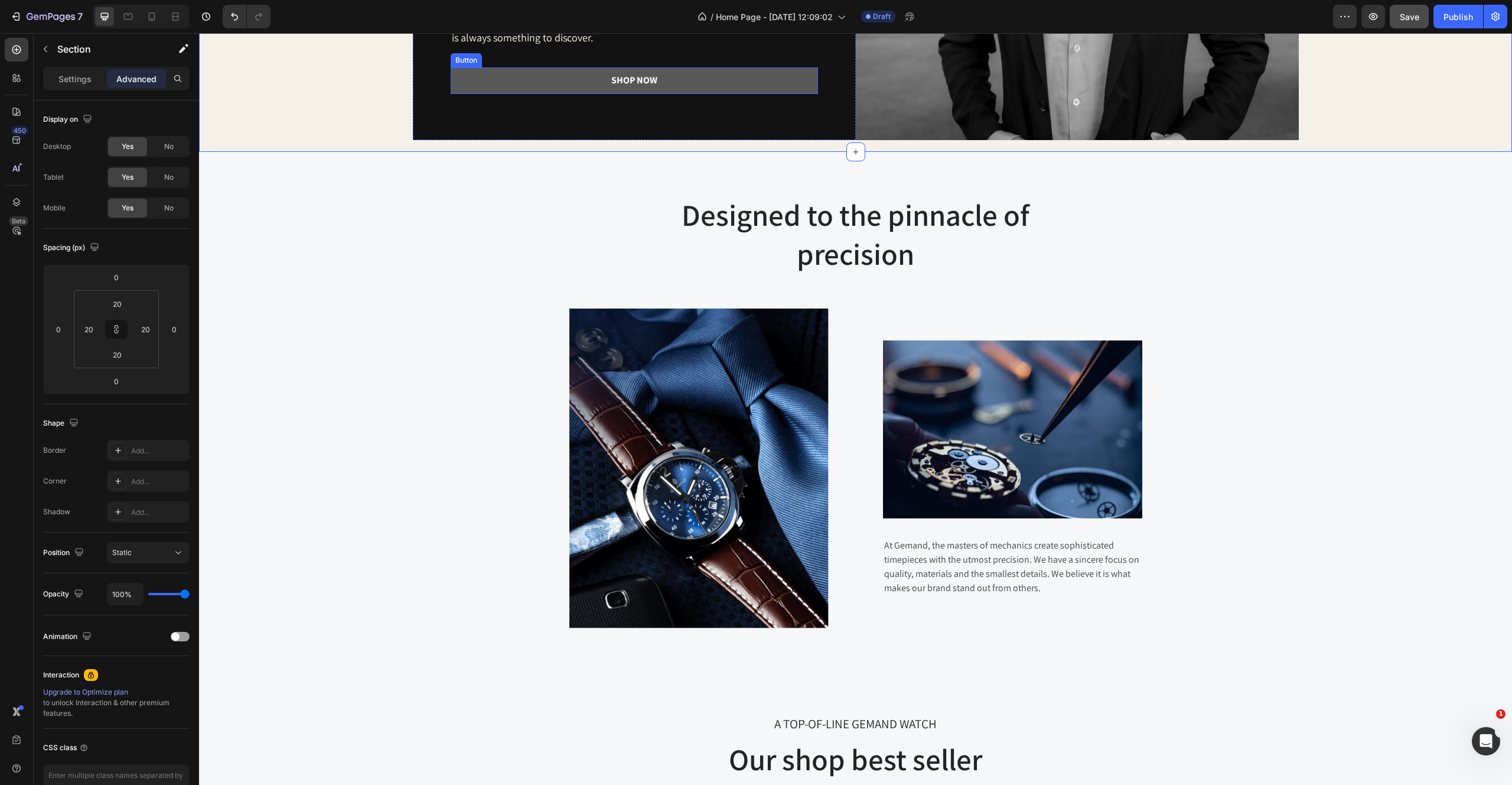
click at [689, 75] on button "Shop Now" at bounding box center [634, 81] width 367 height 26
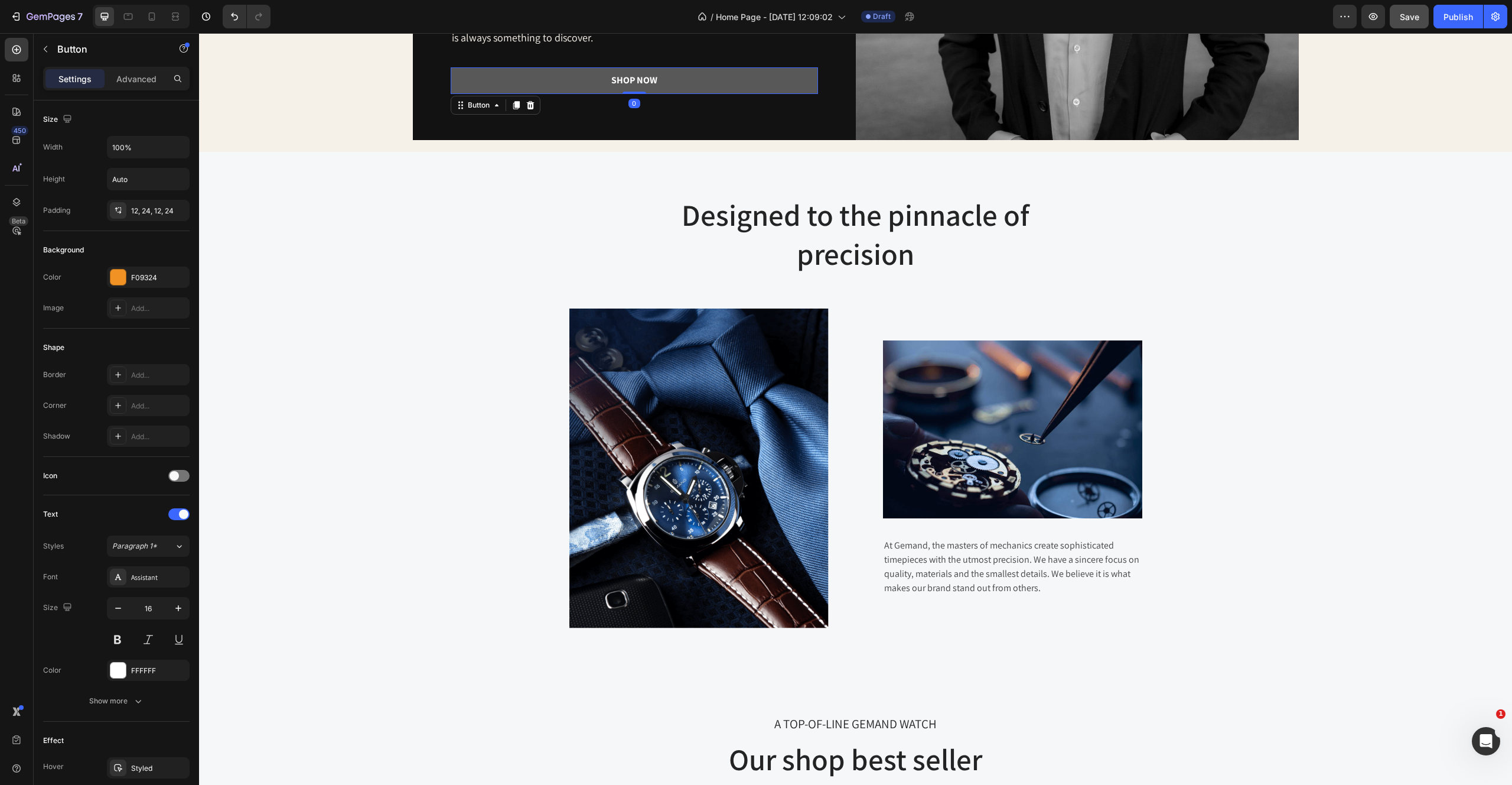
click at [689, 75] on button "Shop Now" at bounding box center [634, 81] width 367 height 26
click at [639, 72] on button "Shop Now" at bounding box center [634, 81] width 367 height 26
click at [636, 78] on div "Shop Now" at bounding box center [634, 81] width 46 height 12
click at [636, 78] on p "Shop Now" at bounding box center [634, 81] width 46 height 12
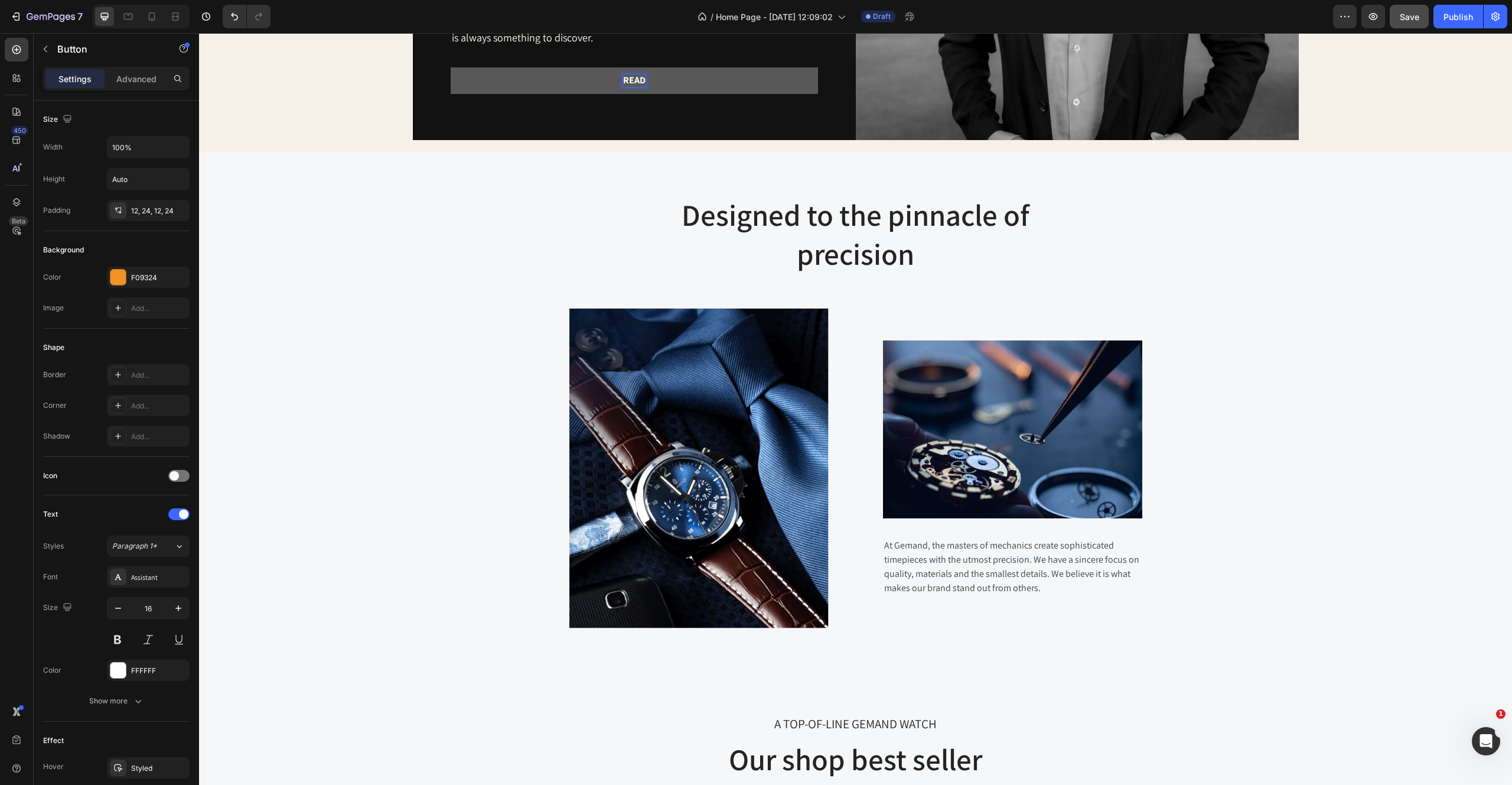
click at [451, 68] on button "read" at bounding box center [634, 81] width 367 height 26
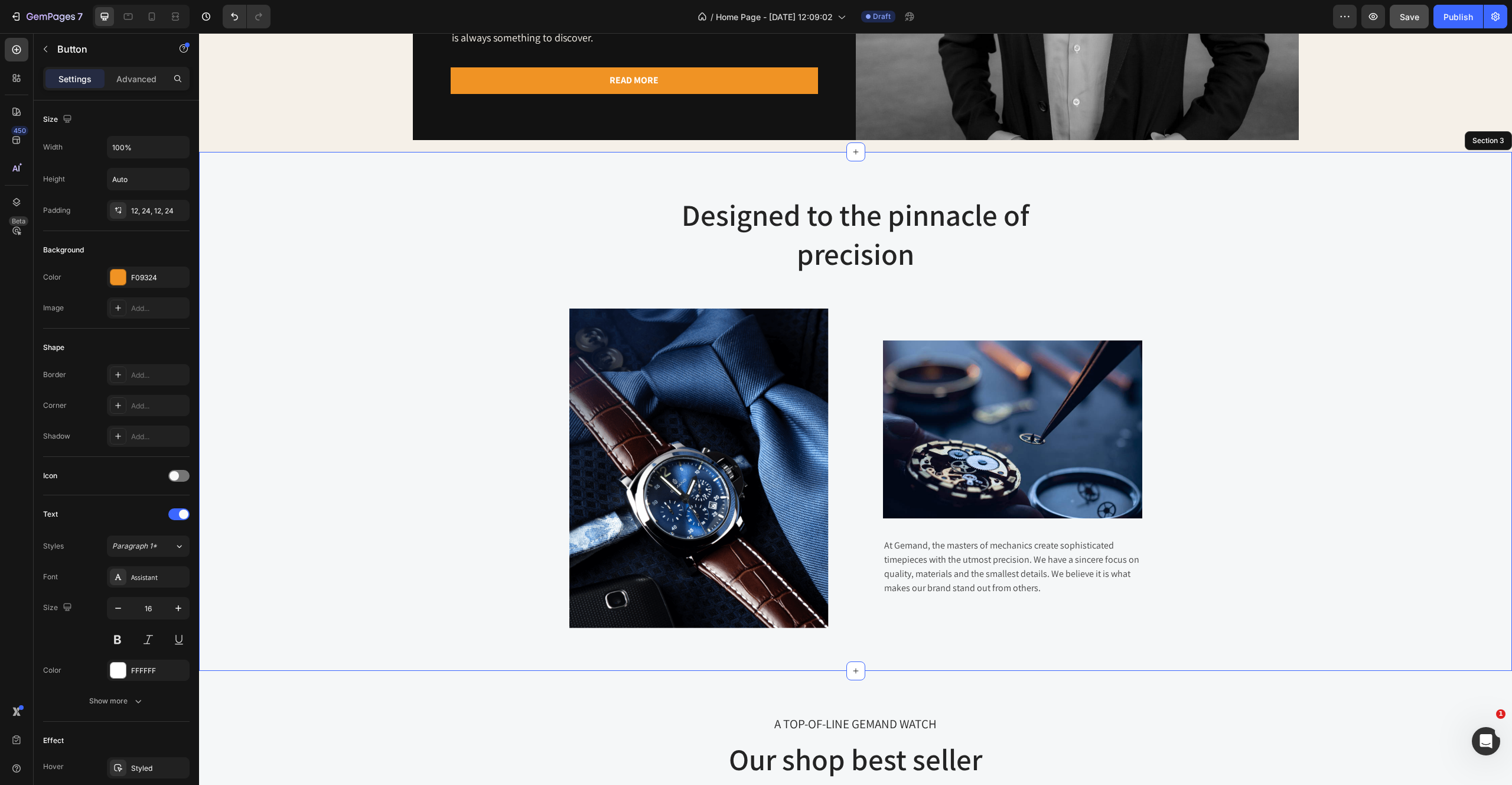
click at [354, 360] on div "Designed to the pinnacle of precision Heading Row Image Image At Gemand, the ma…" at bounding box center [855, 411] width 1295 height 434
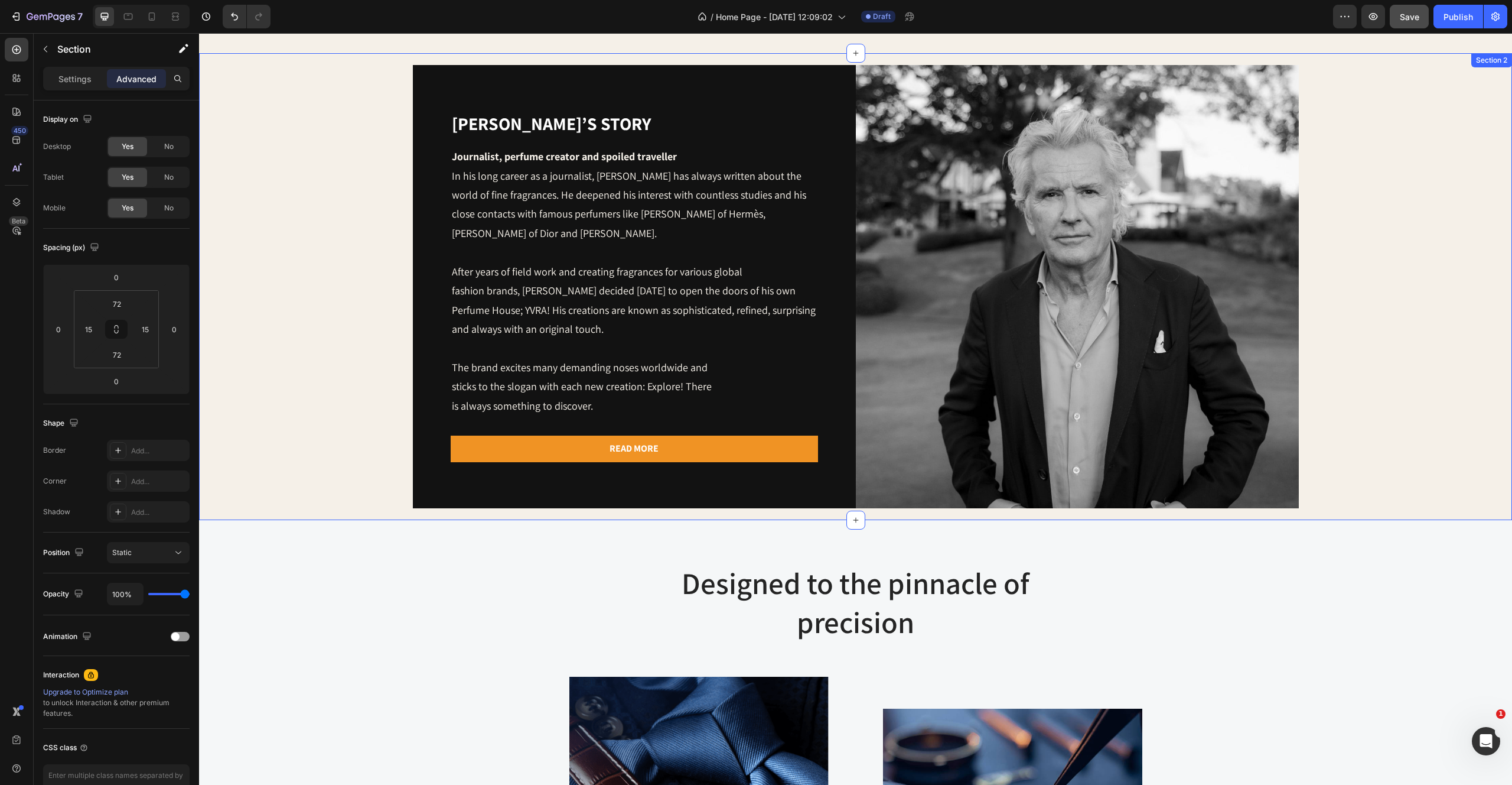
scroll to position [558, 0]
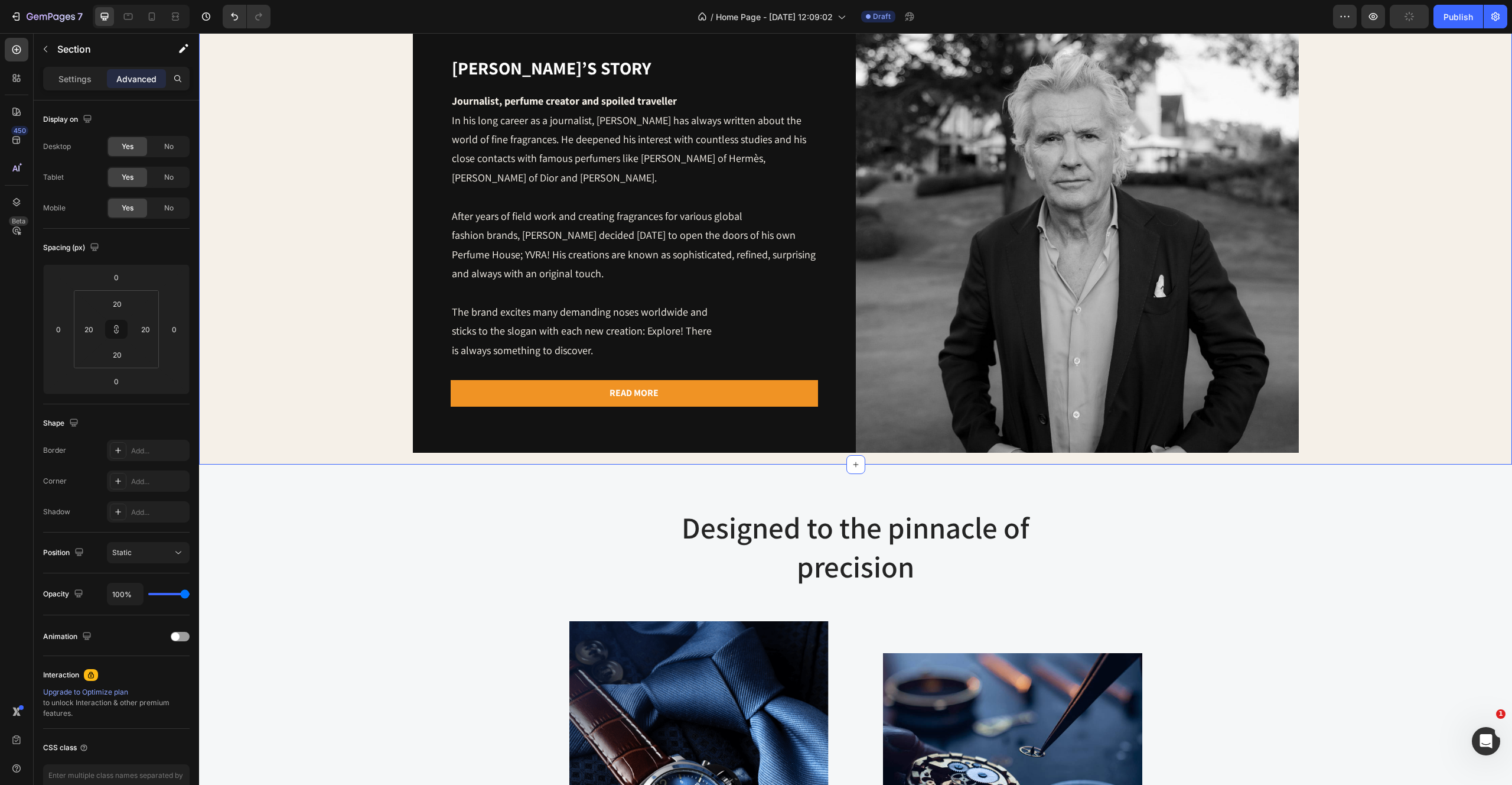
click at [284, 392] on div "[PERSON_NAME]’s story Heading Journalist, perfume creator and spoiled traveller…" at bounding box center [855, 231] width 1289 height 443
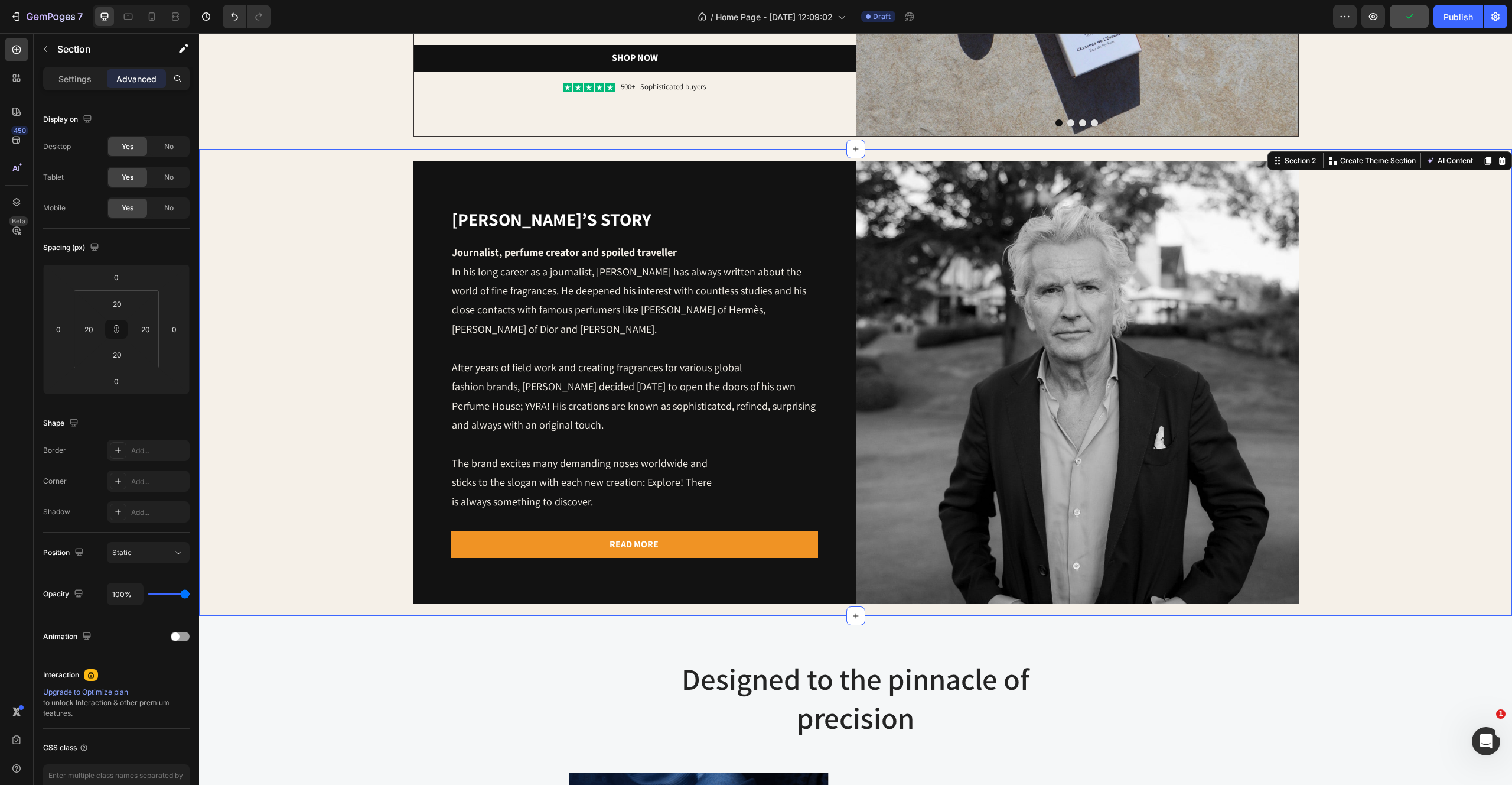
scroll to position [245, 0]
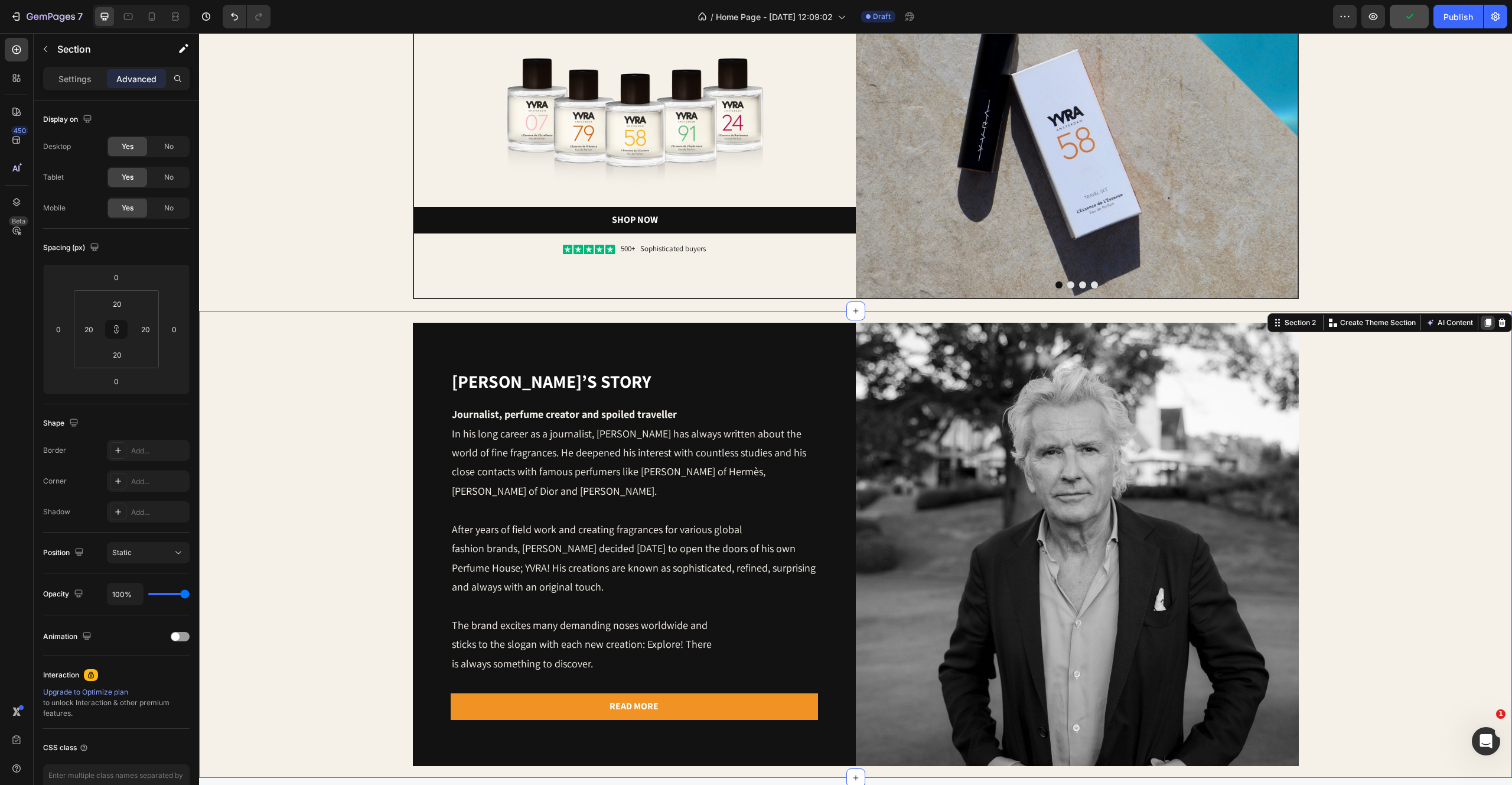
click at [1484, 322] on icon at bounding box center [1488, 322] width 10 height 10
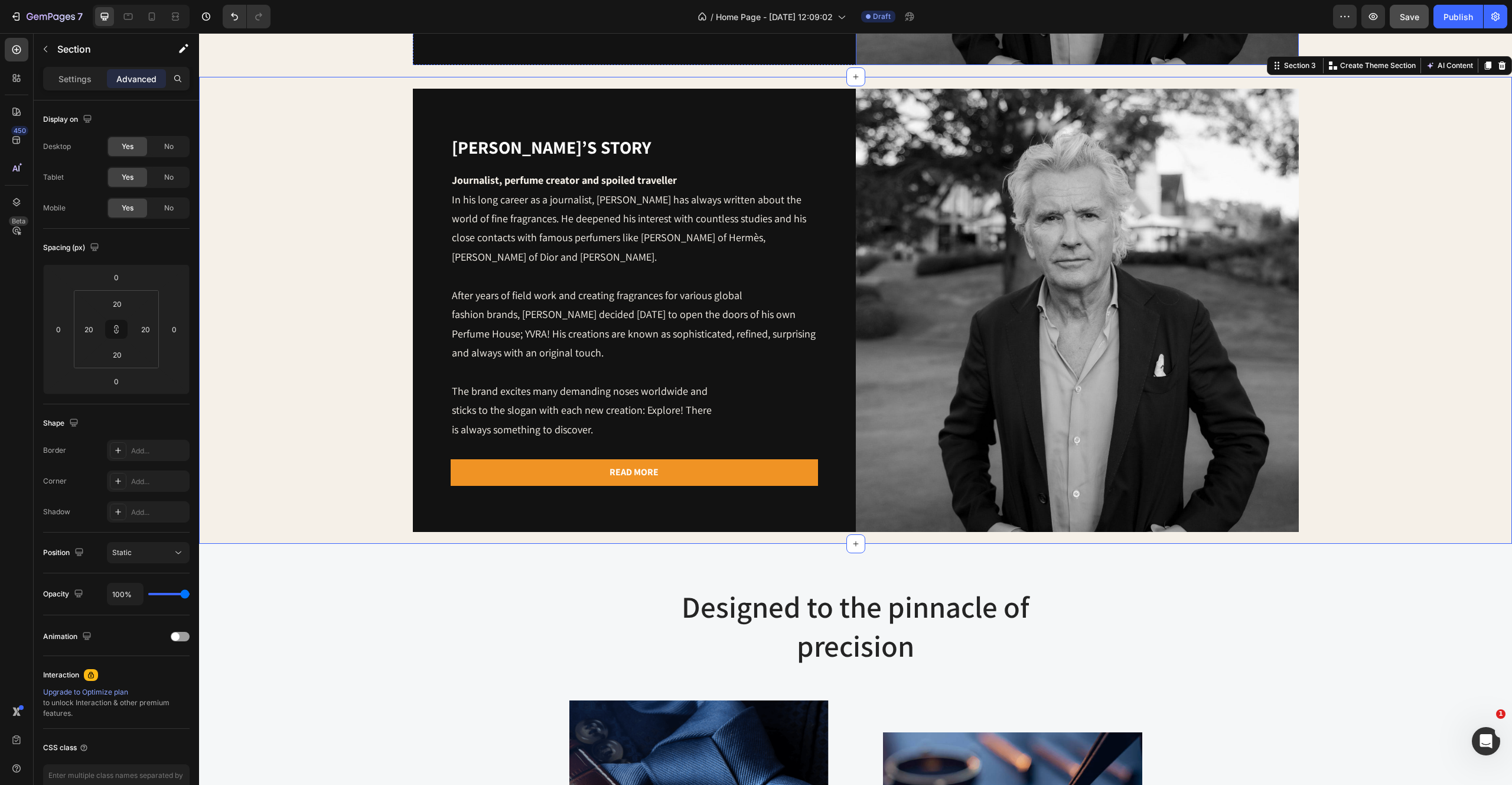
scroll to position [948, 0]
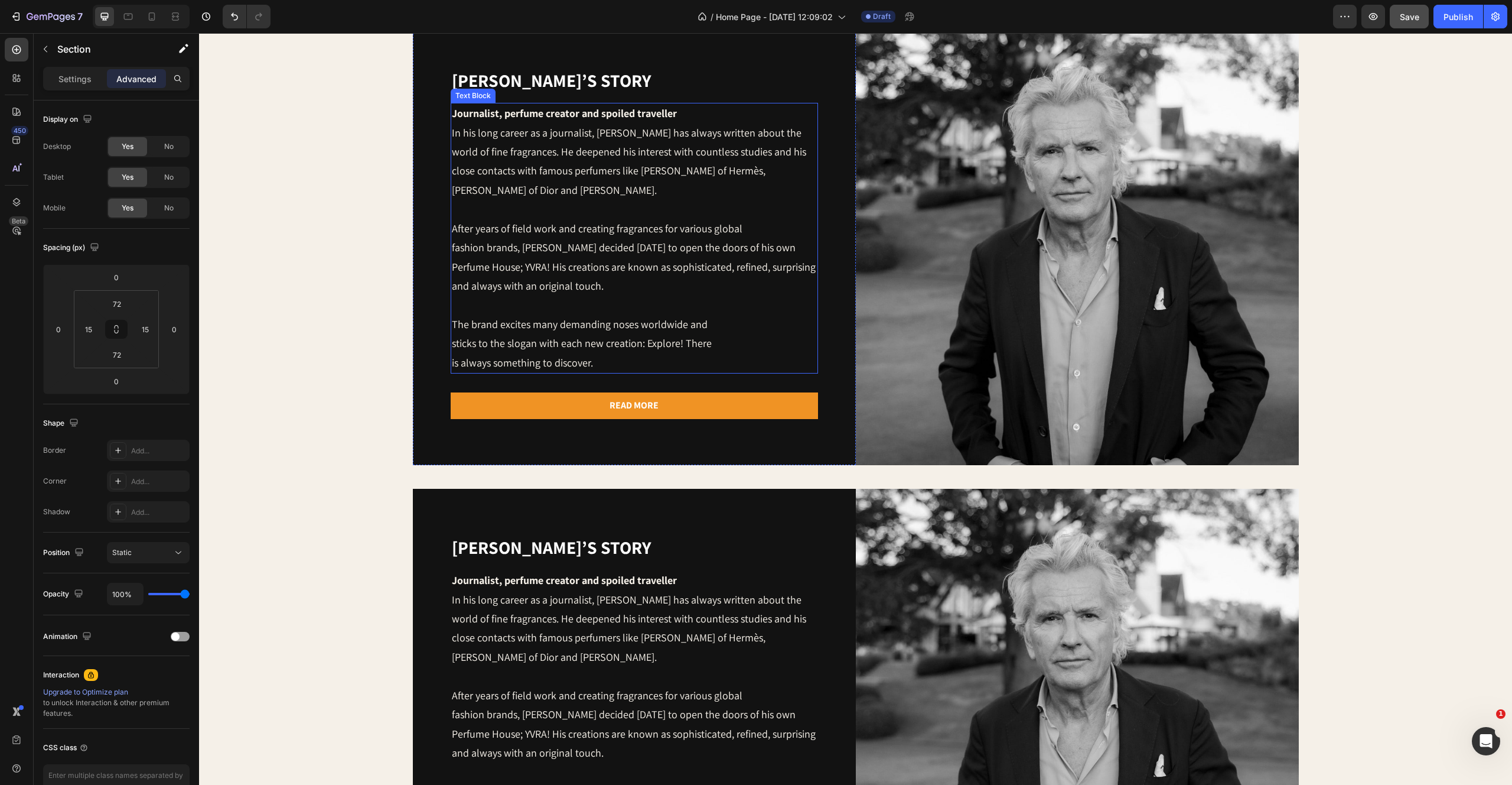
scroll to position [899, 0]
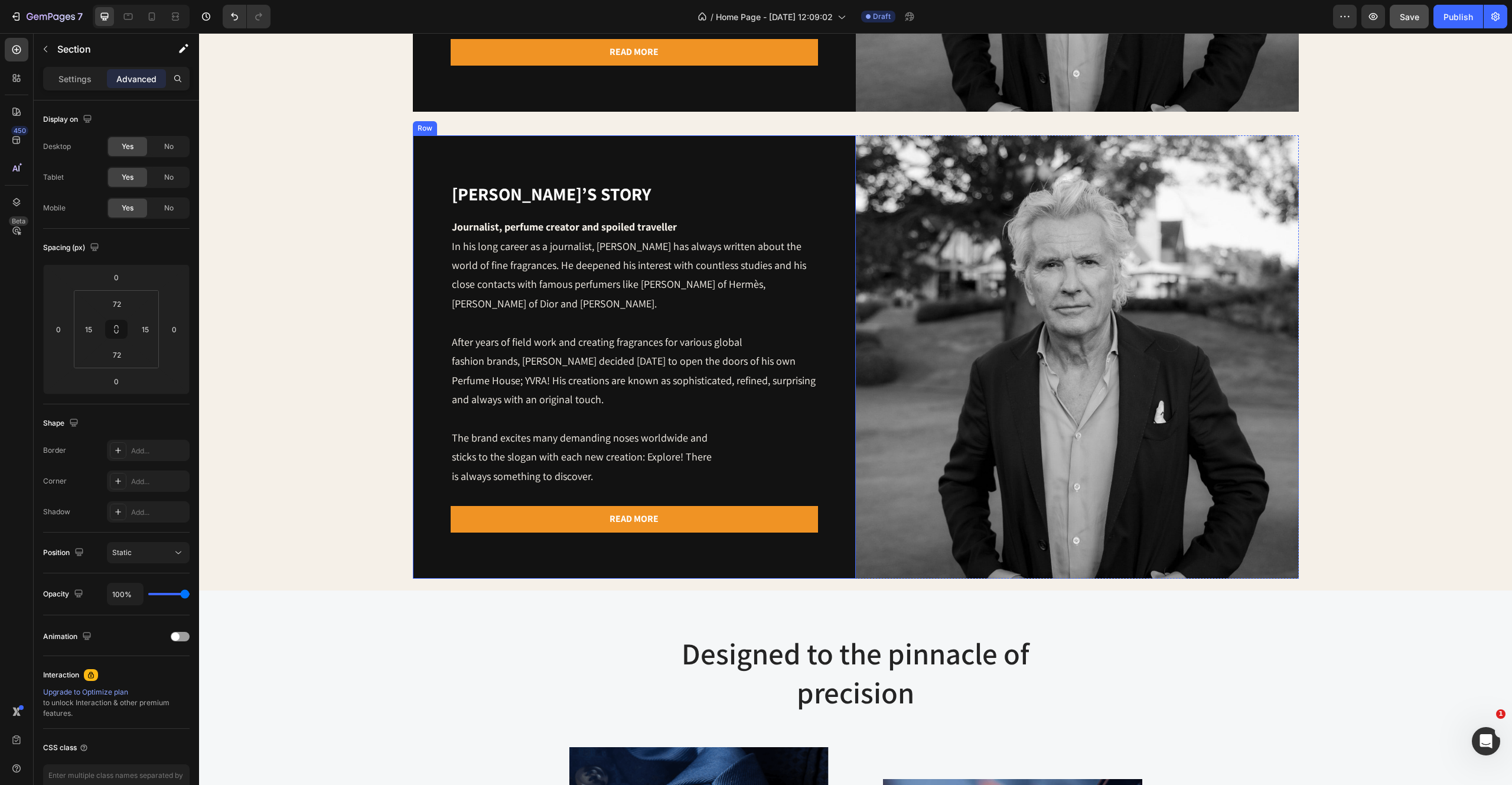
click at [758, 145] on div "[PERSON_NAME]’s story Heading Journalist, perfume creator and spoiled traveller…" at bounding box center [634, 357] width 443 height 443
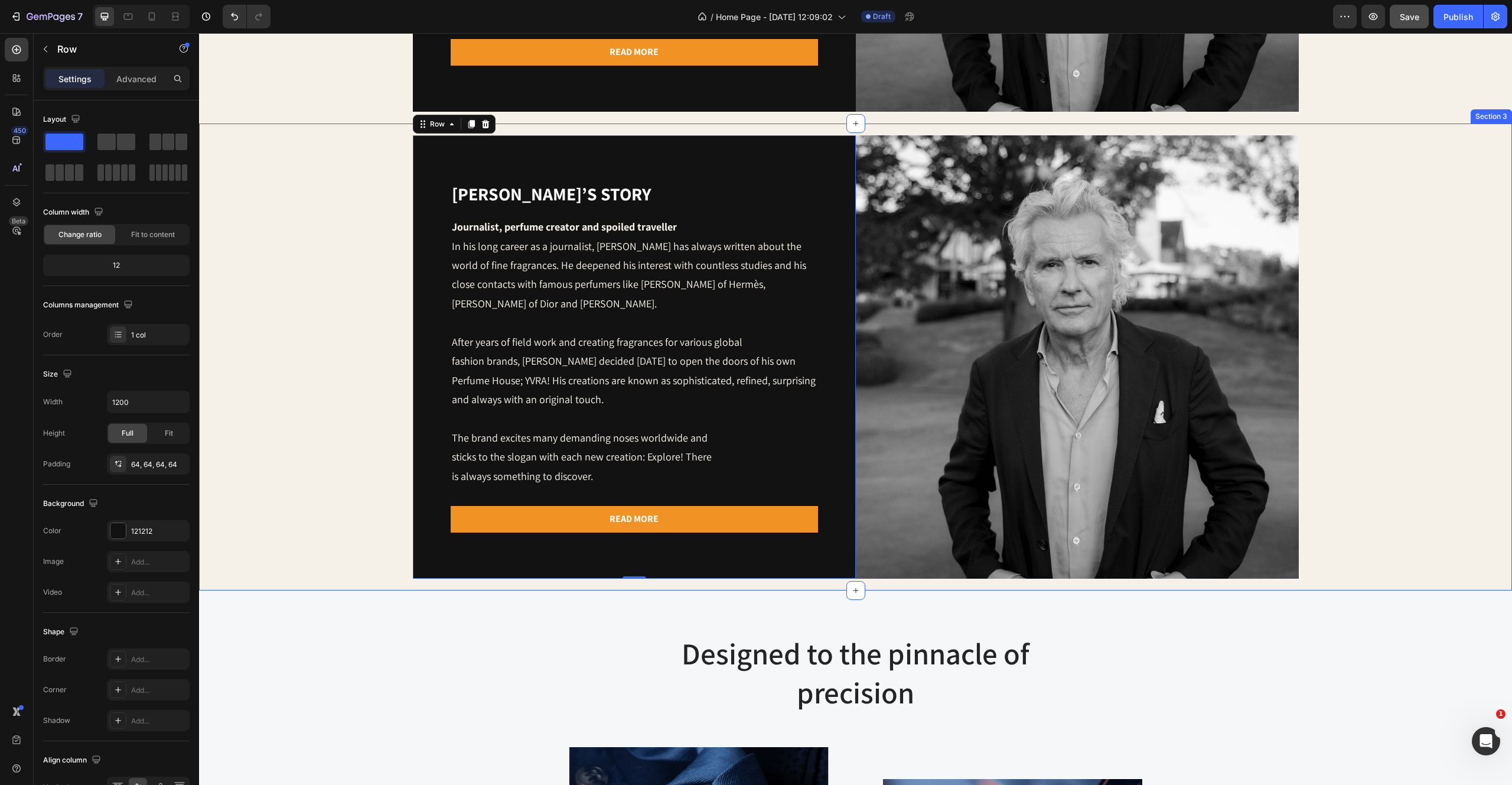
click at [399, 211] on div "[PERSON_NAME]’s story Heading Journalist, perfume creator and spoiled traveller…" at bounding box center [855, 357] width 1289 height 443
click at [501, 167] on div "[PERSON_NAME]’s story Heading Journalist, perfume creator and spoiled traveller…" at bounding box center [634, 357] width 443 height 443
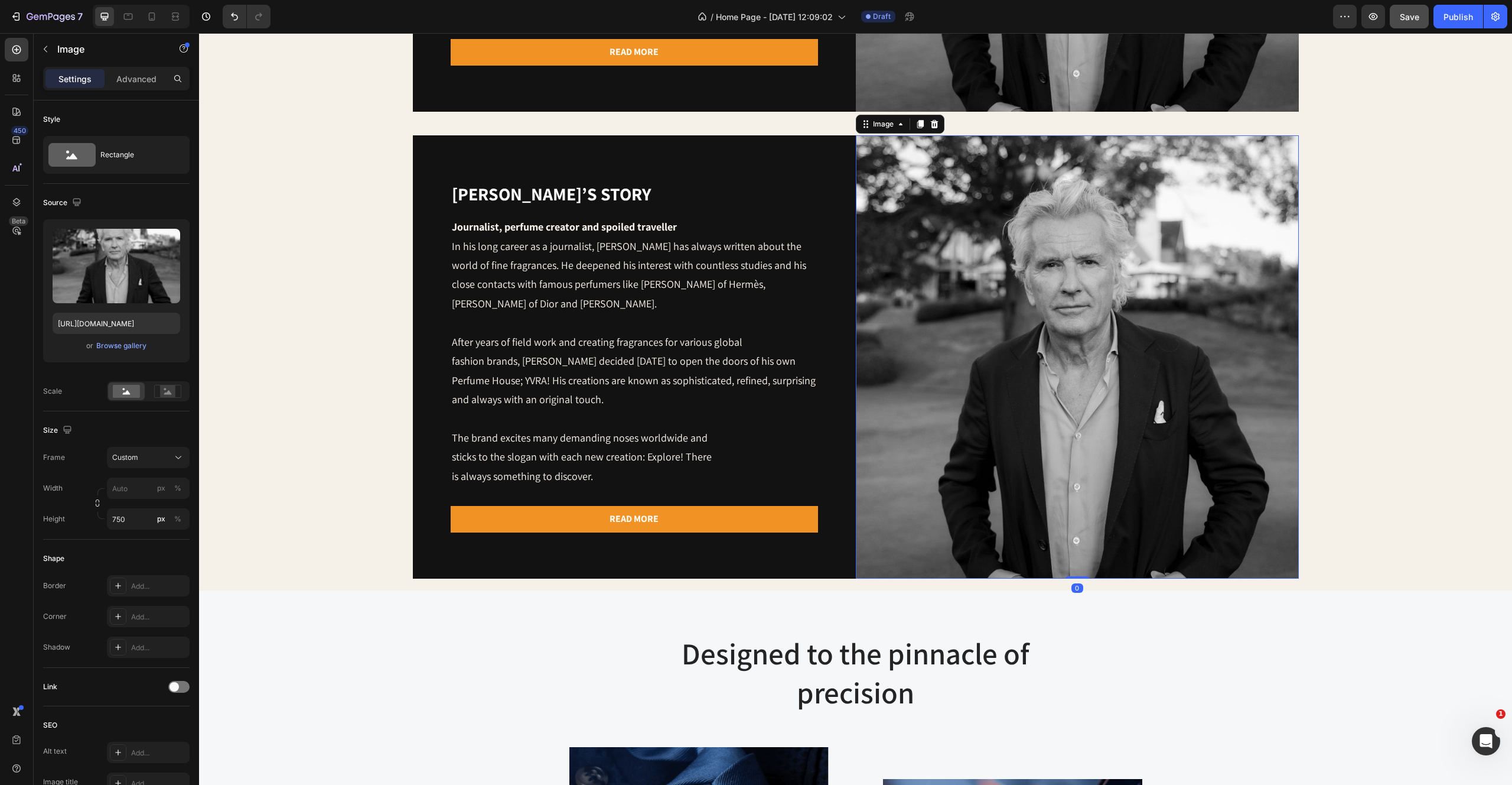
click at [940, 151] on img at bounding box center [1077, 357] width 443 height 443
click at [887, 125] on div "Image" at bounding box center [883, 124] width 26 height 11
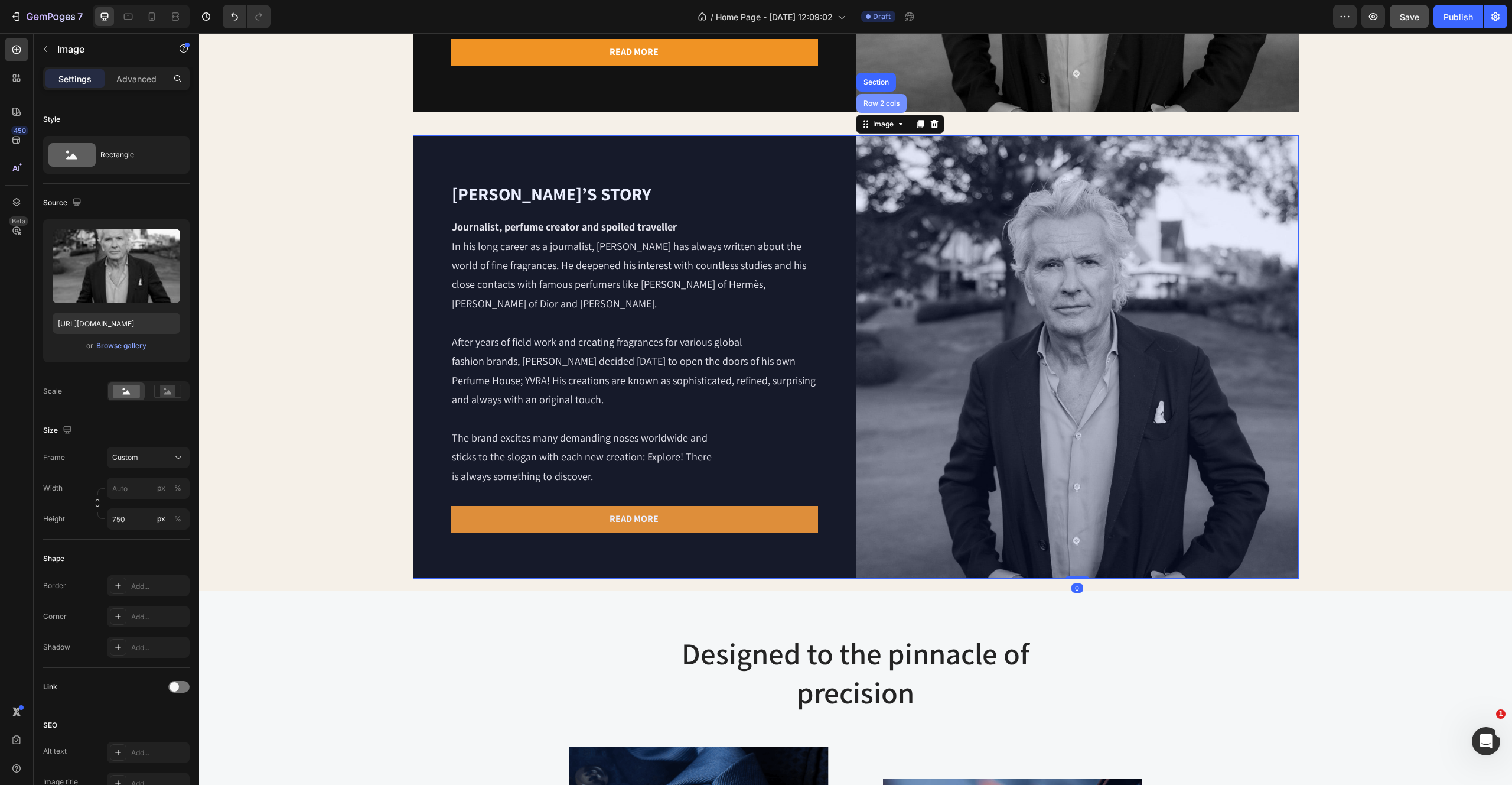
click at [879, 104] on div "Row 2 cols" at bounding box center [882, 103] width 41 height 7
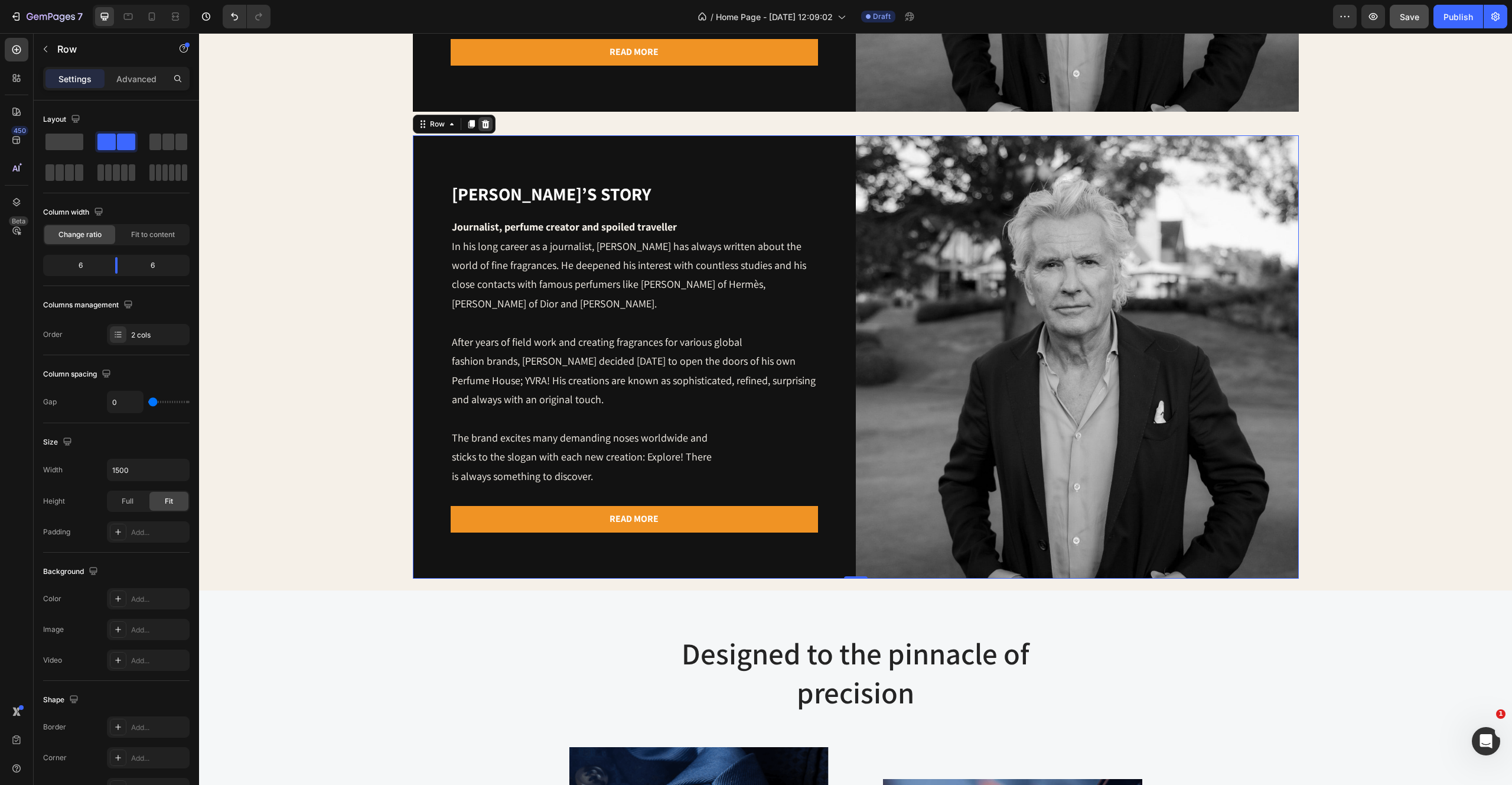
click at [488, 124] on icon at bounding box center [485, 124] width 10 height 10
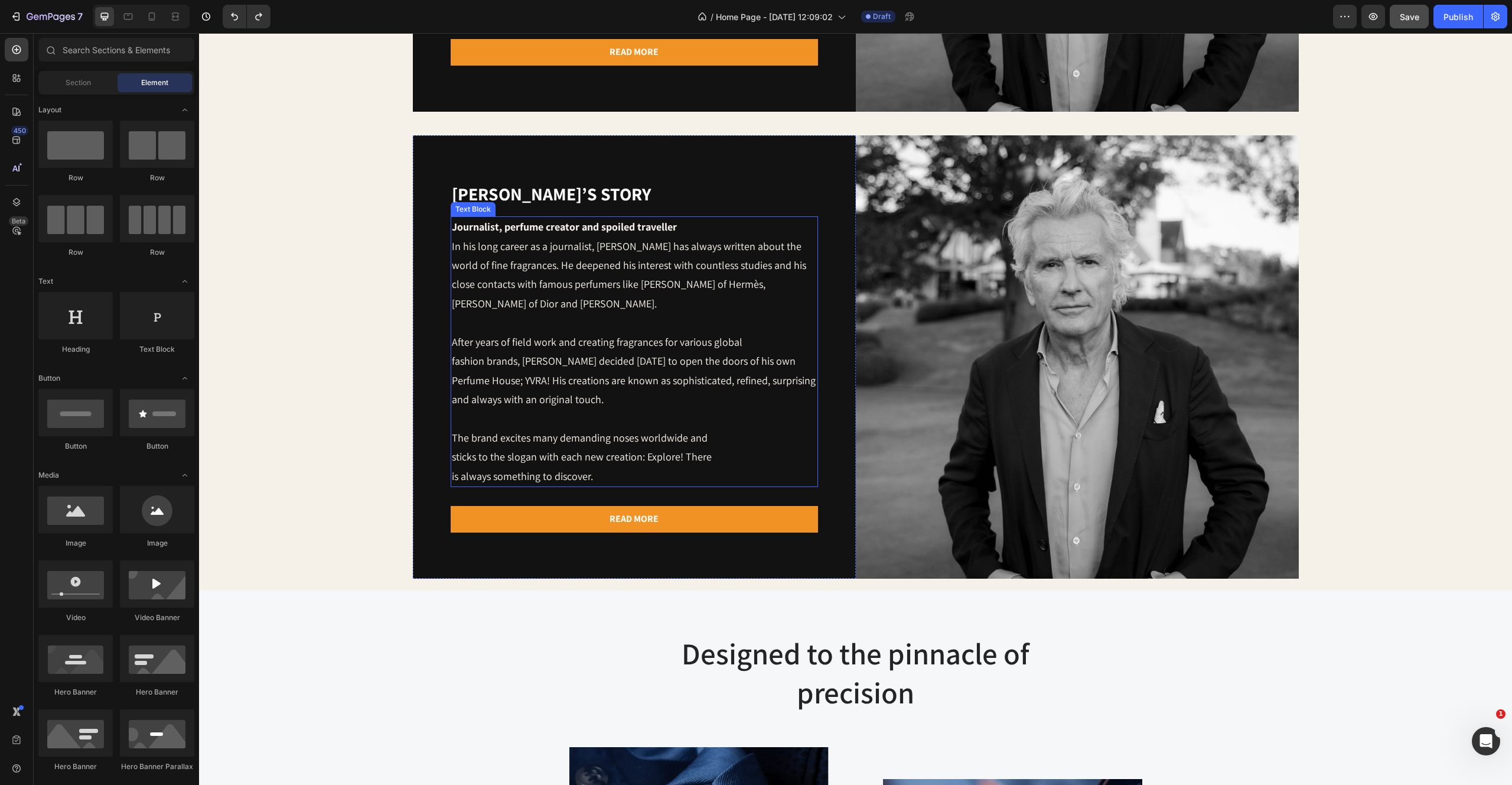
click at [566, 316] on p at bounding box center [634, 322] width 365 height 19
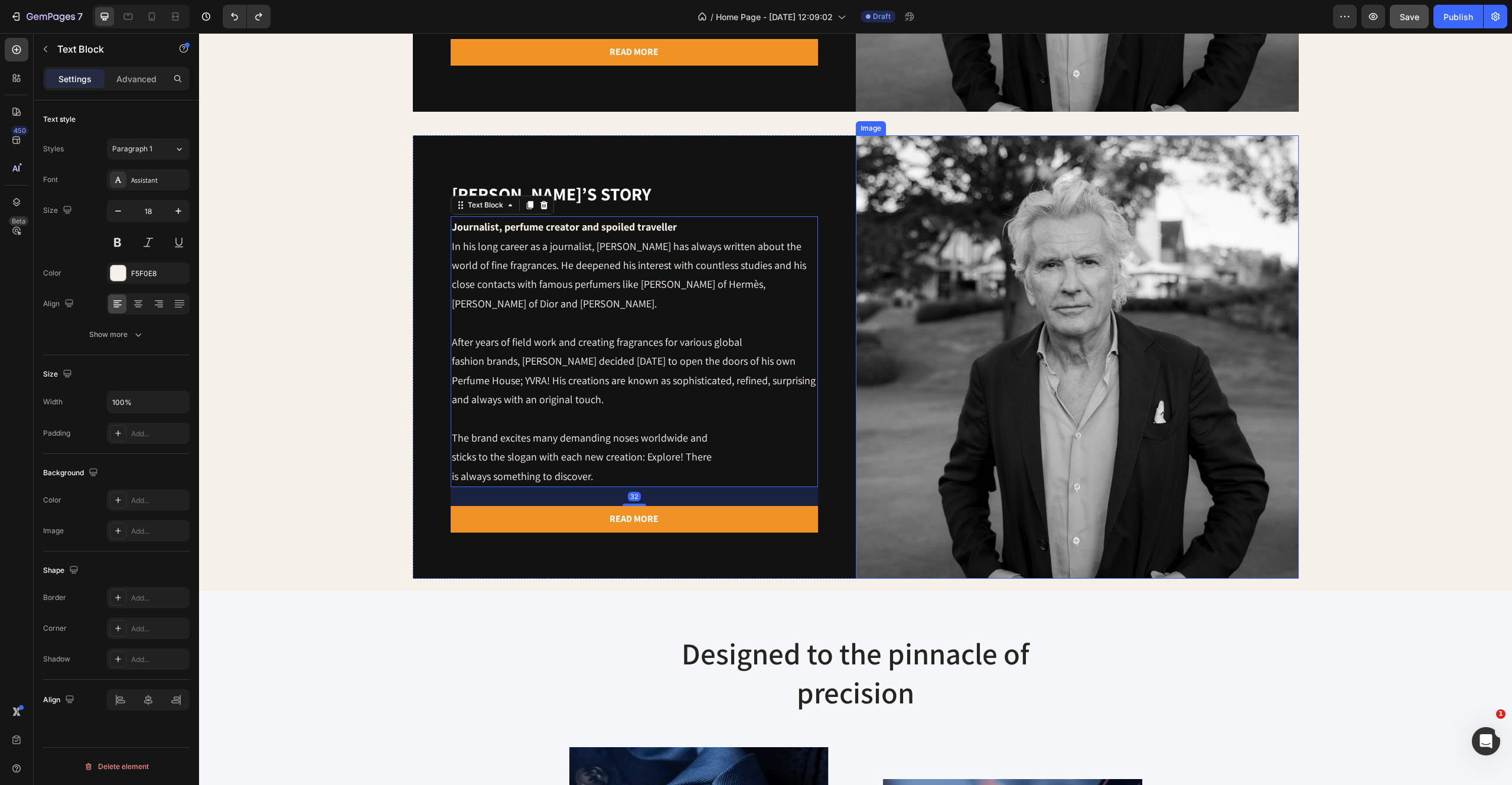
click at [940, 227] on img at bounding box center [1077, 357] width 443 height 443
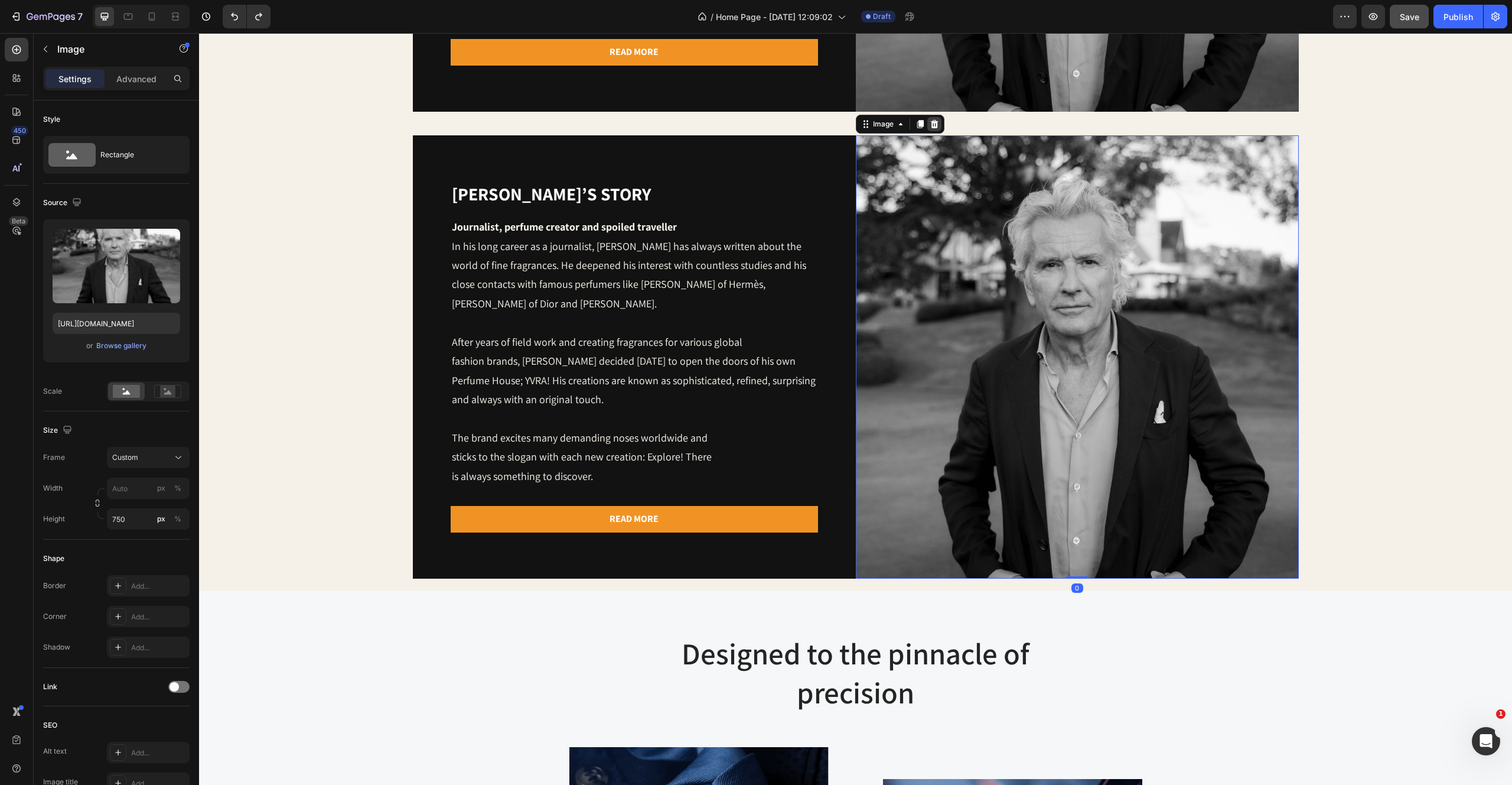
click at [936, 126] on icon at bounding box center [934, 123] width 8 height 8
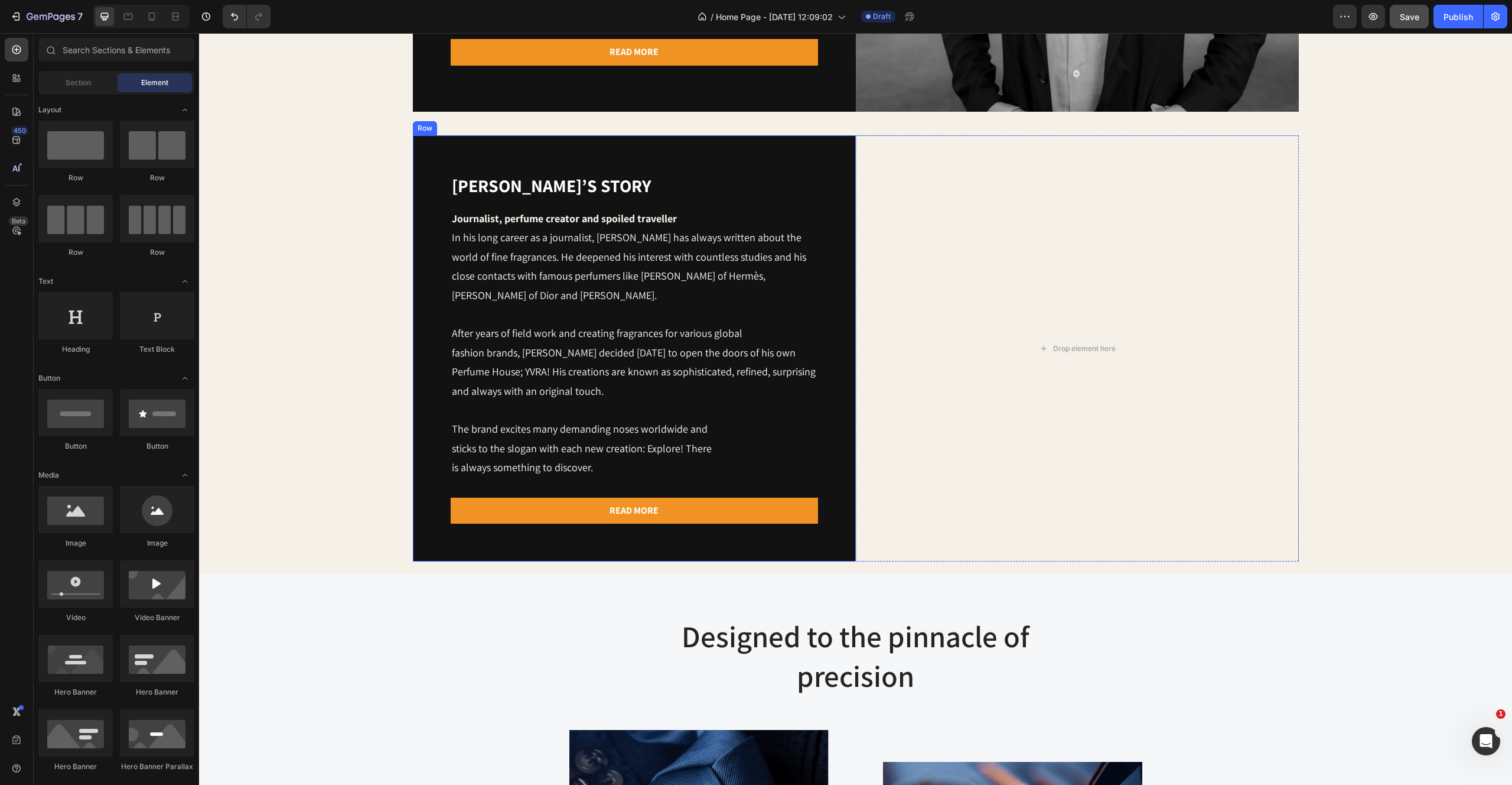
click at [800, 161] on div "[PERSON_NAME]’s story Heading Journalist, perfume creator and spoiled traveller…" at bounding box center [634, 348] width 443 height 426
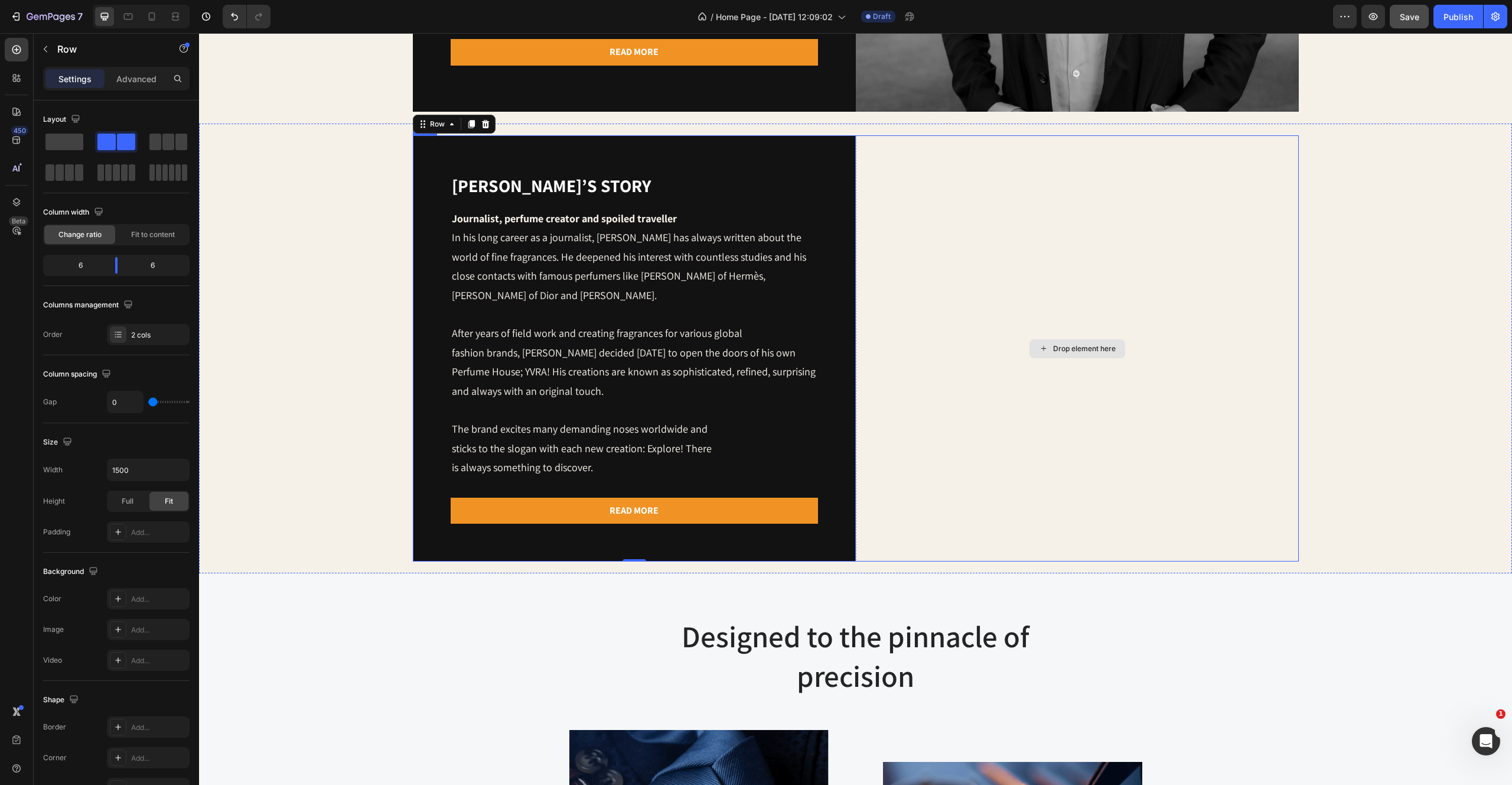
click at [967, 254] on div "Drop element here" at bounding box center [1077, 348] width 443 height 426
click at [437, 119] on div "Row" at bounding box center [438, 124] width 20 height 11
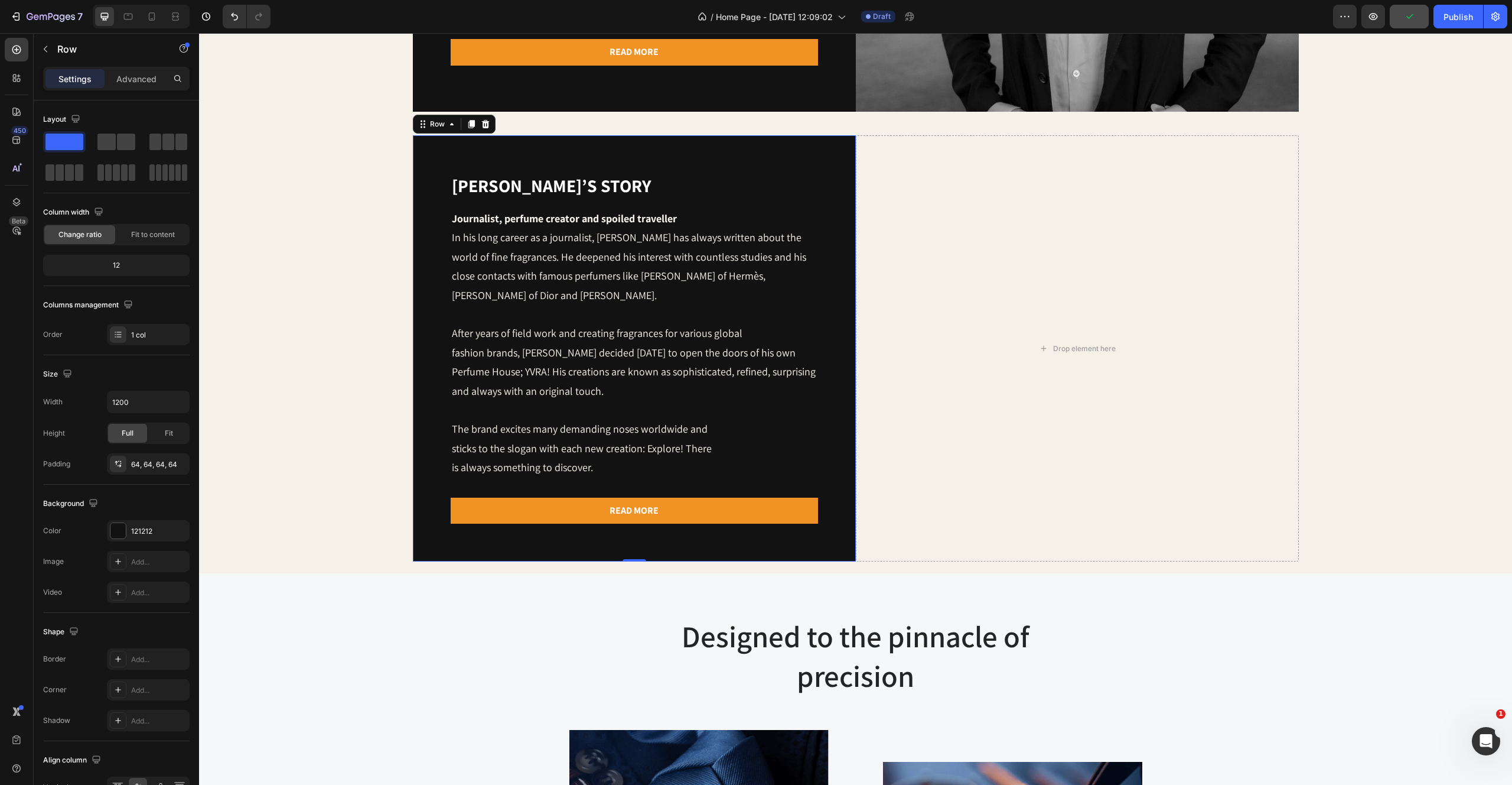
click at [725, 166] on div "[PERSON_NAME]’s story Heading Journalist, perfume creator and spoiled traveller…" at bounding box center [634, 348] width 443 height 426
click at [485, 125] on icon at bounding box center [485, 123] width 8 height 8
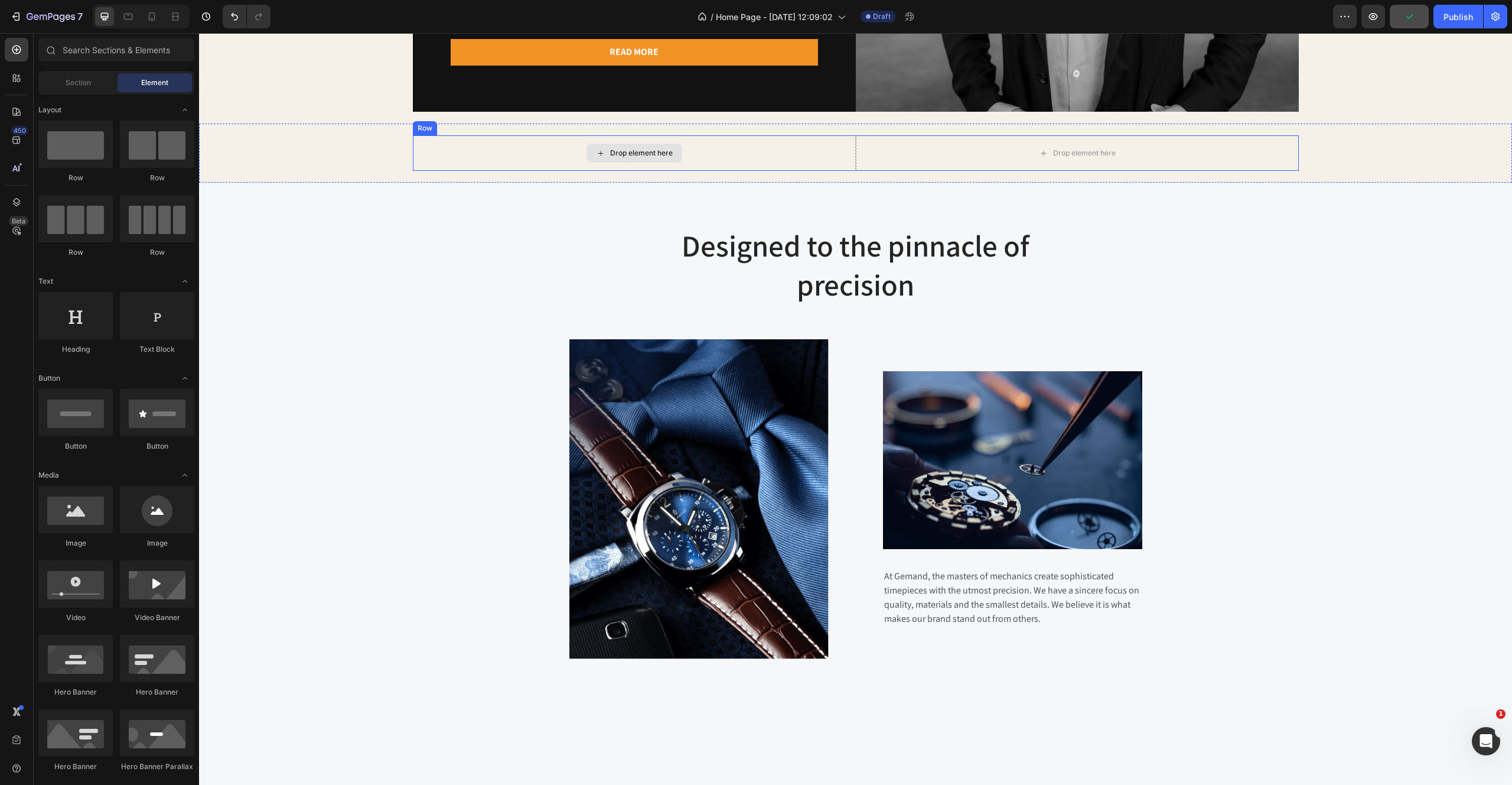
click at [673, 158] on div "Drop element here" at bounding box center [634, 153] width 96 height 19
click at [69, 153] on div at bounding box center [75, 144] width 74 height 47
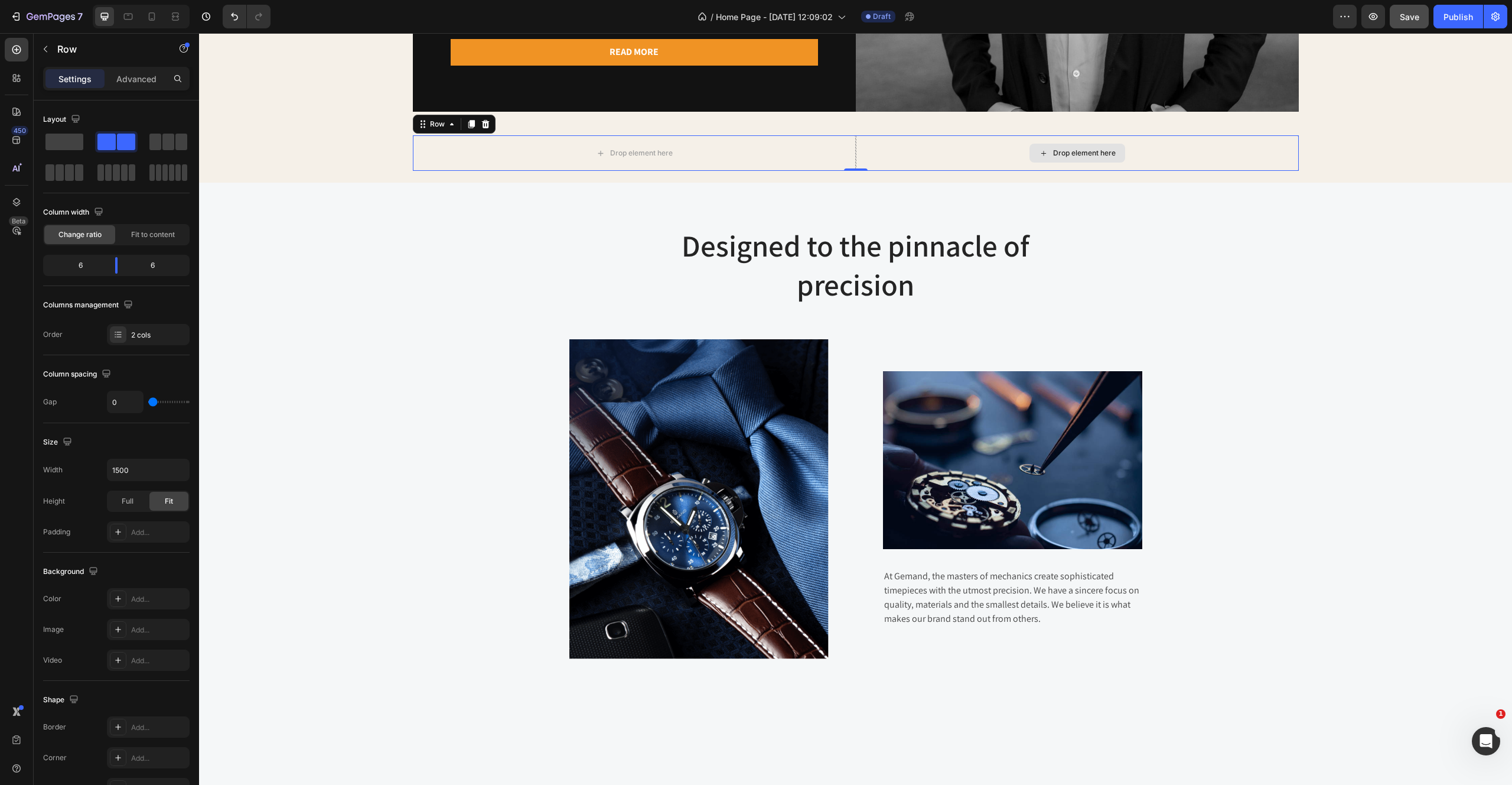
click at [857, 149] on div "Drop element here" at bounding box center [1077, 153] width 443 height 35
click at [59, 145] on span at bounding box center [64, 141] width 38 height 17
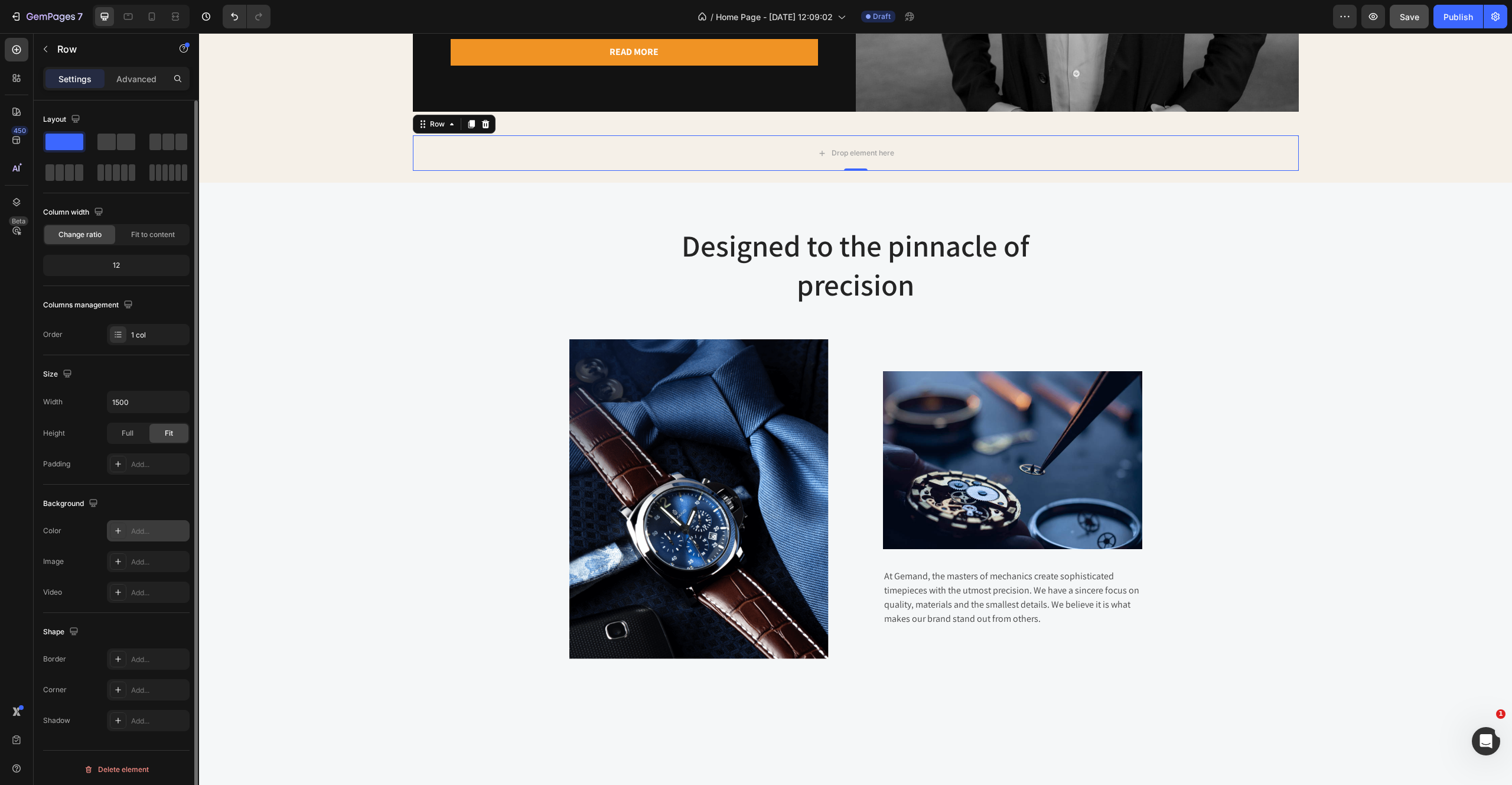
click at [119, 530] on icon at bounding box center [118, 531] width 10 height 10
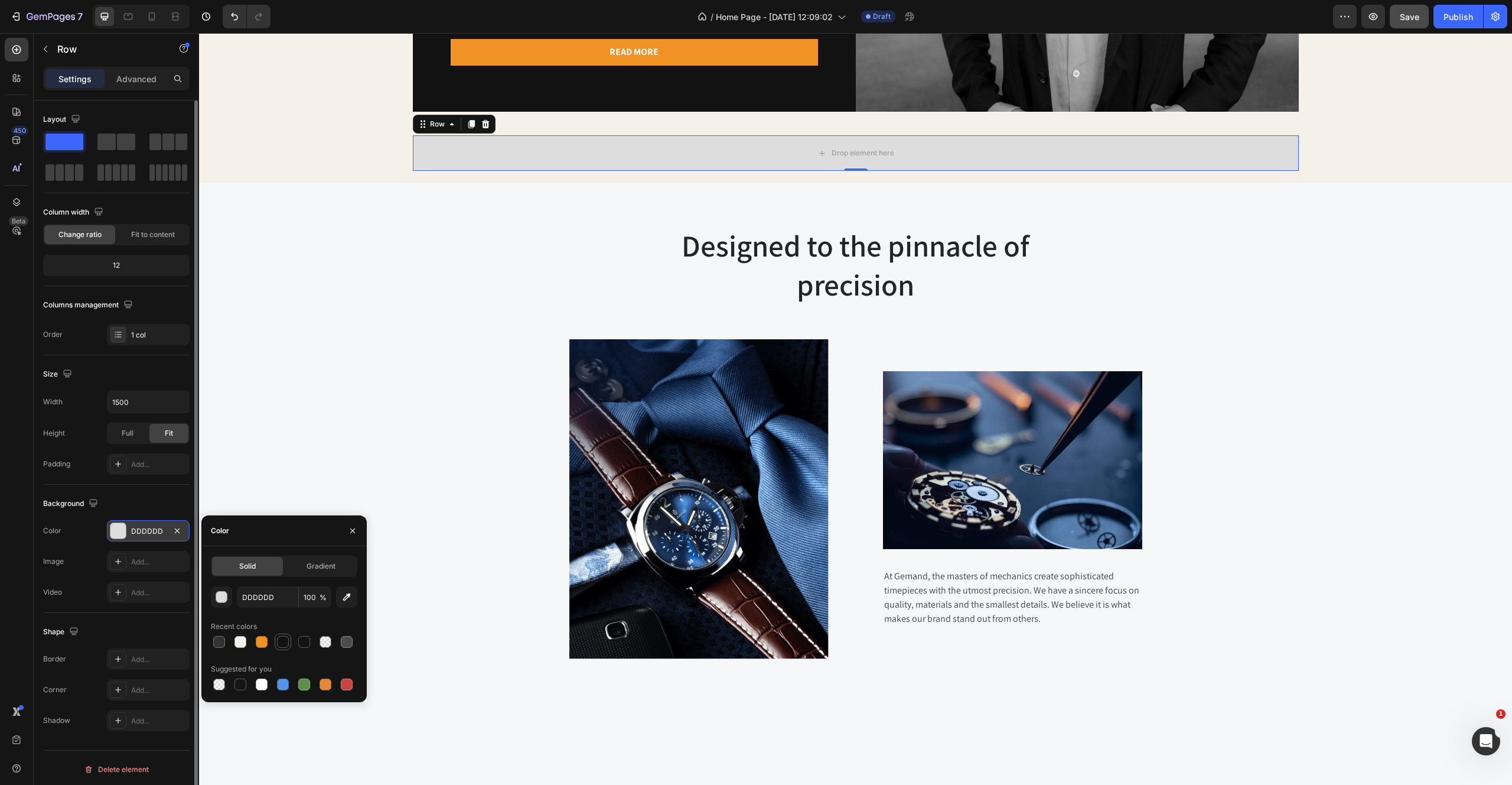
click at [282, 638] on div at bounding box center [283, 642] width 12 height 12
type input "121212"
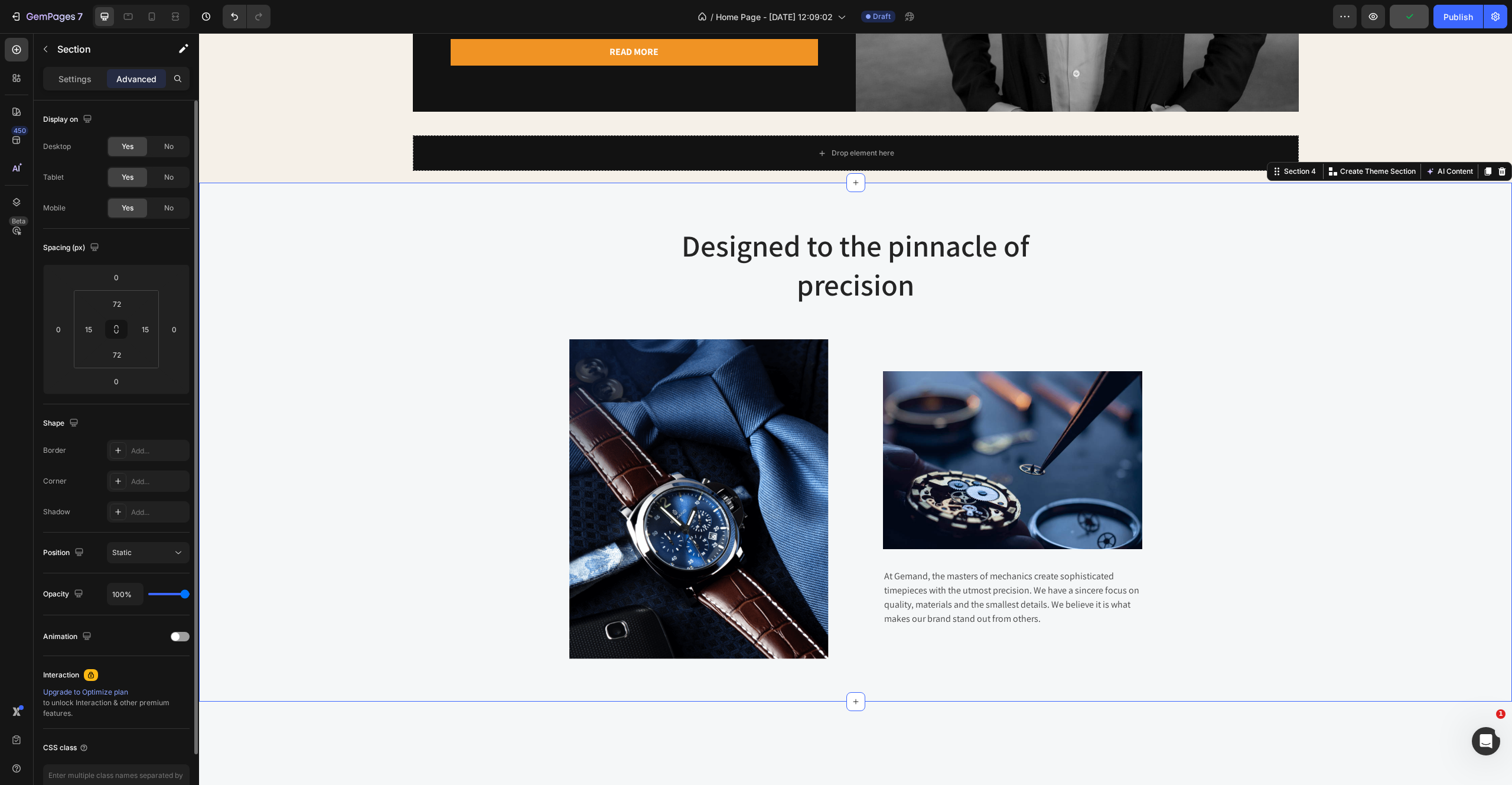
click at [432, 253] on div "Designed to the pinnacle of precision Heading Row Image Image At Gemand, the ma…" at bounding box center [855, 442] width 1295 height 434
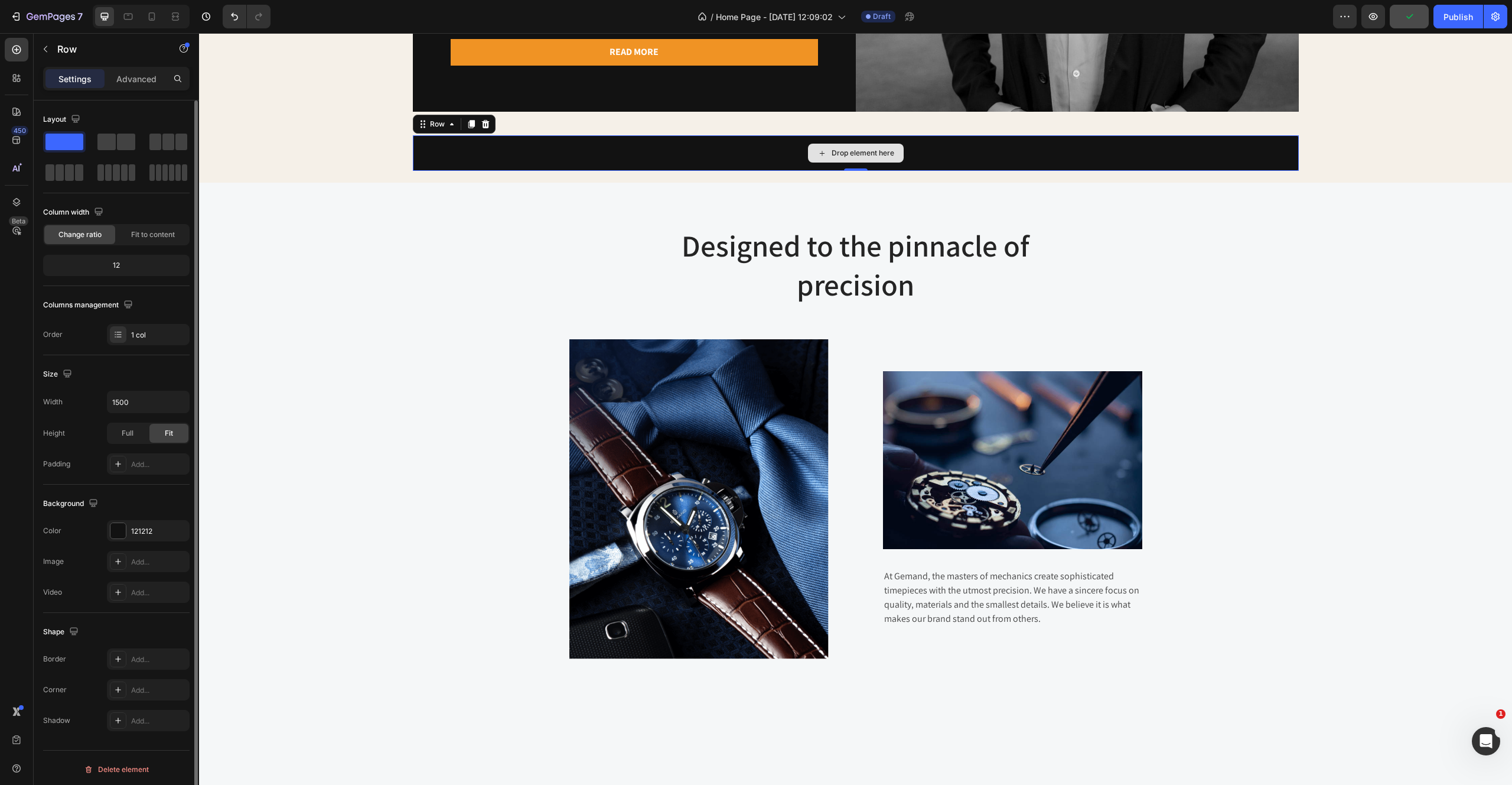
click at [463, 141] on div "Drop element here" at bounding box center [856, 153] width 886 height 35
click at [125, 75] on p "Advanced" at bounding box center [136, 79] width 40 height 12
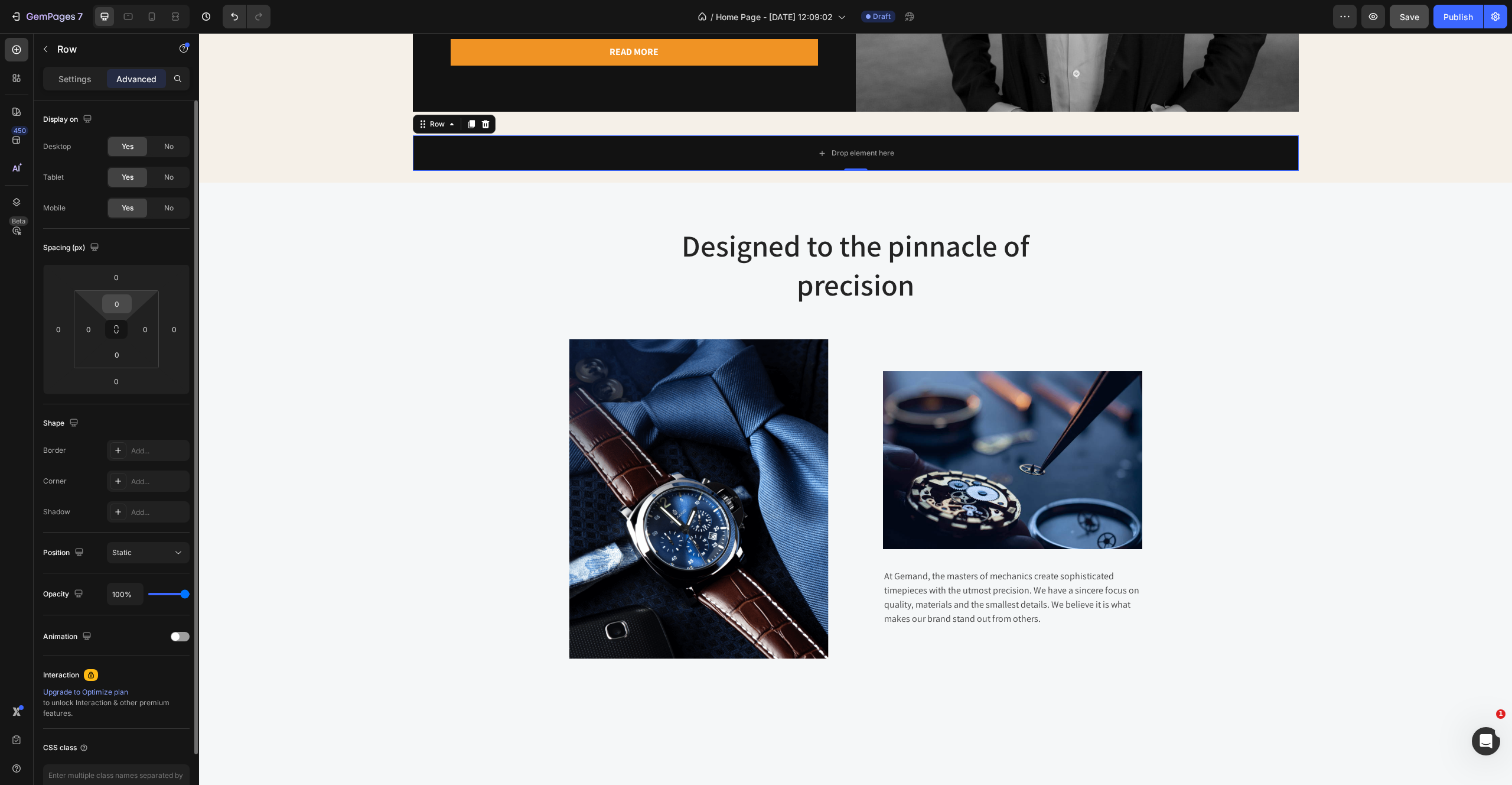
click at [110, 297] on input "0" at bounding box center [117, 304] width 23 height 18
type input "5"
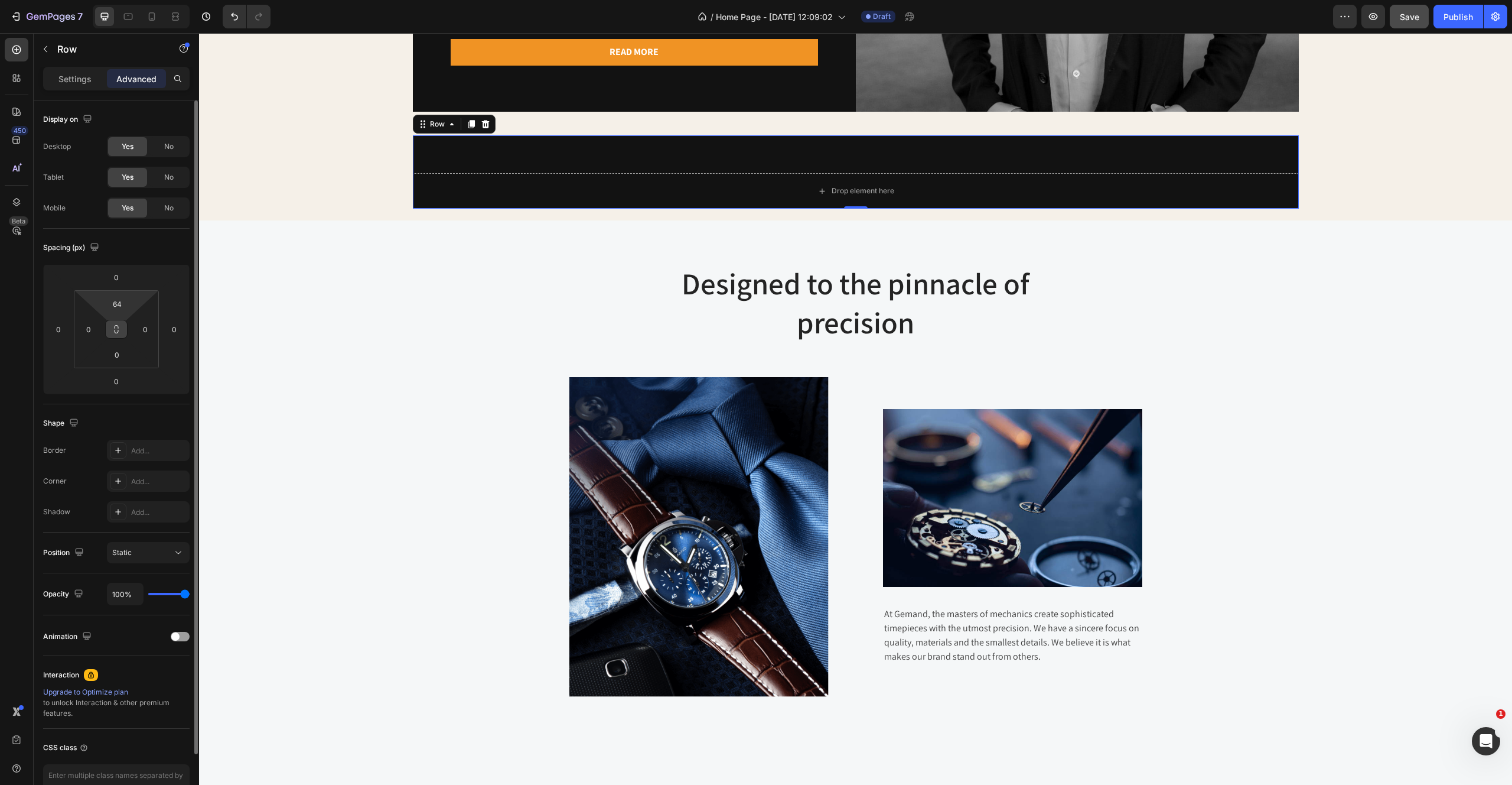
click at [118, 334] on button at bounding box center [117, 329] width 23 height 19
click at [117, 303] on input "64" at bounding box center [117, 304] width 23 height 18
type input "654"
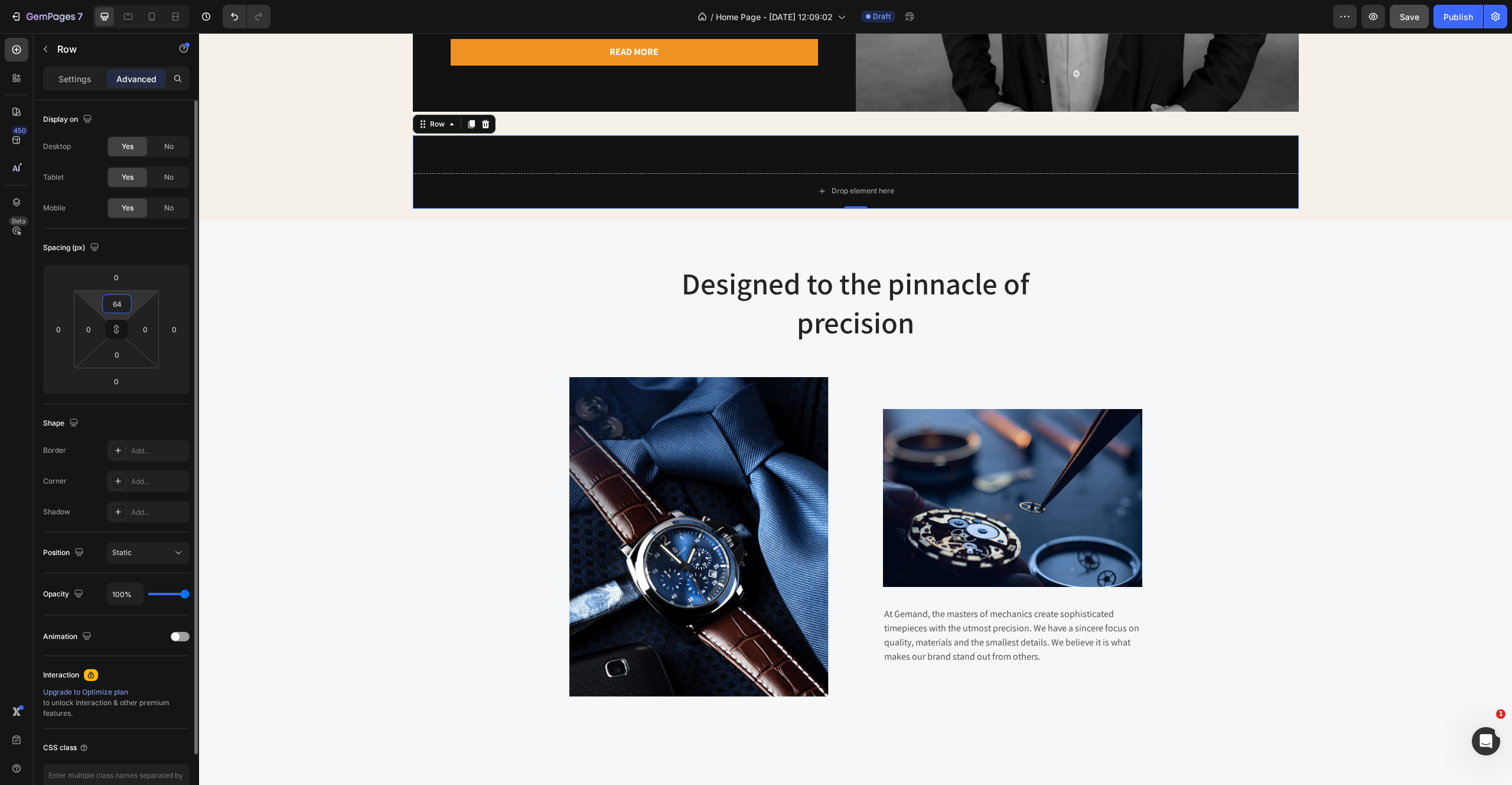
type input "654"
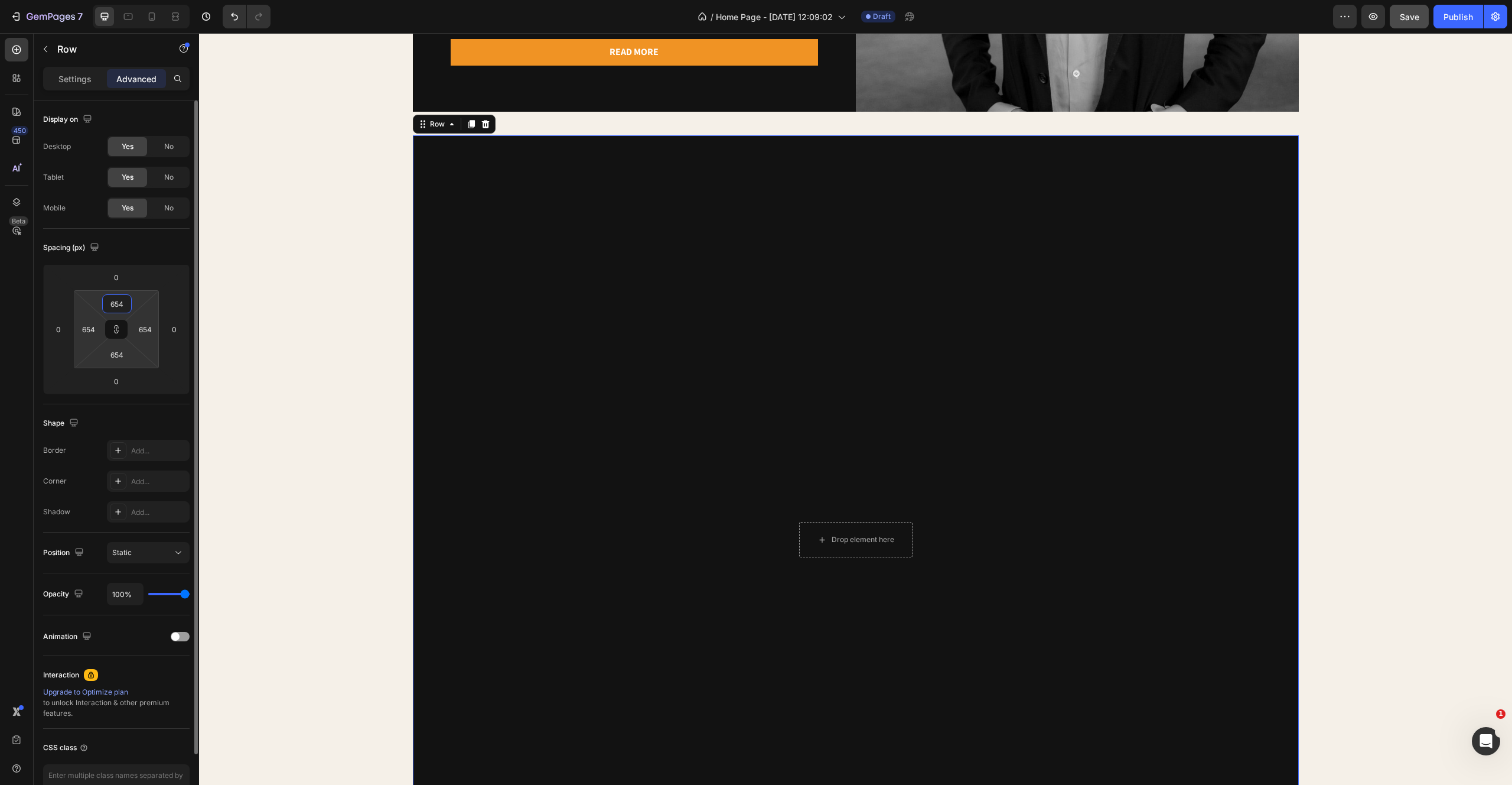
type input "64"
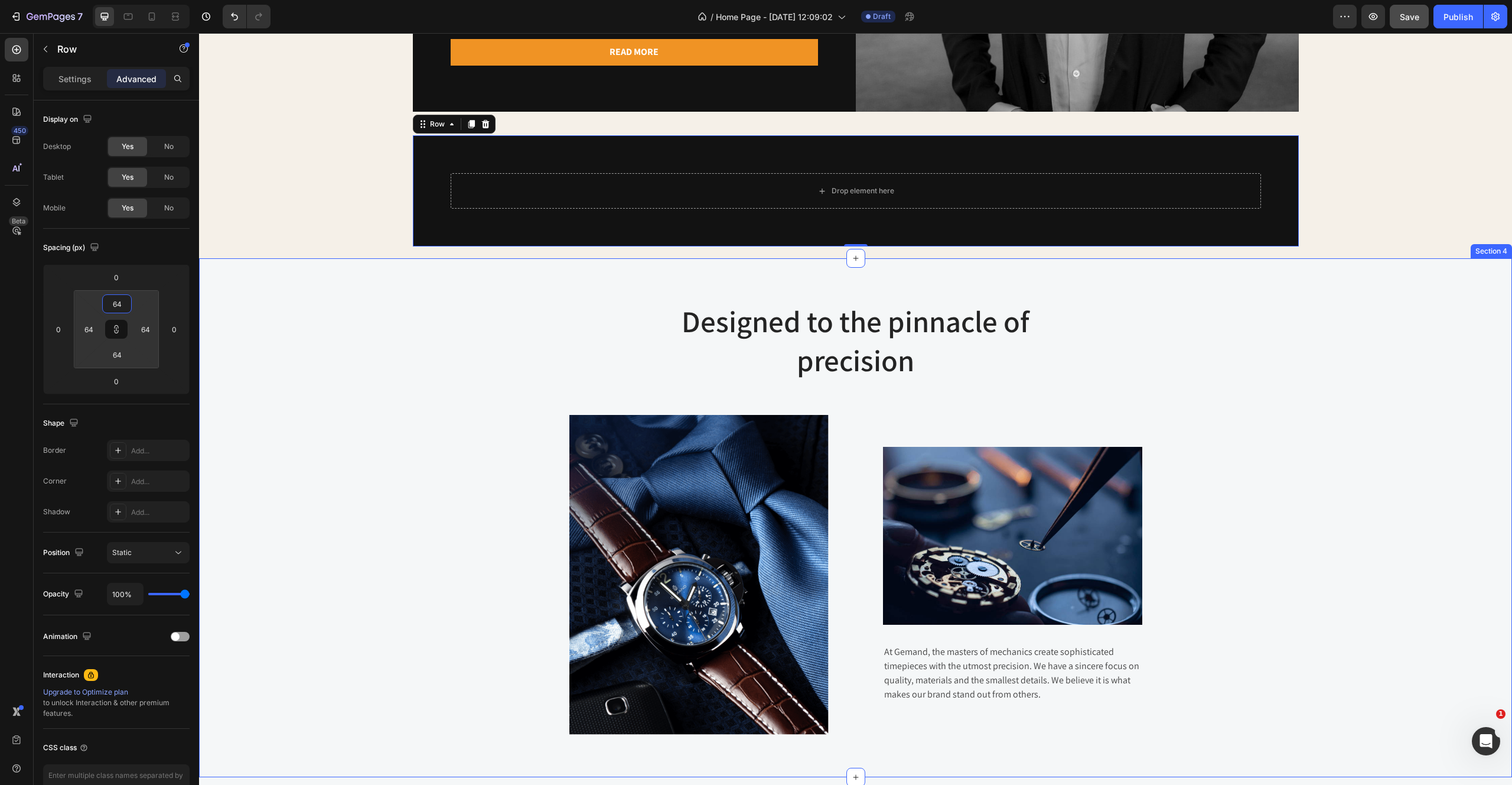
click at [436, 476] on div "Designed to the pinnacle of precision Heading Row Image Image At Gemand, the ma…" at bounding box center [855, 518] width 1295 height 434
click at [979, 148] on div "Drop element here Row 0" at bounding box center [856, 191] width 886 height 111
click at [934, 192] on div "Drop element here" at bounding box center [855, 190] width 810 height 35
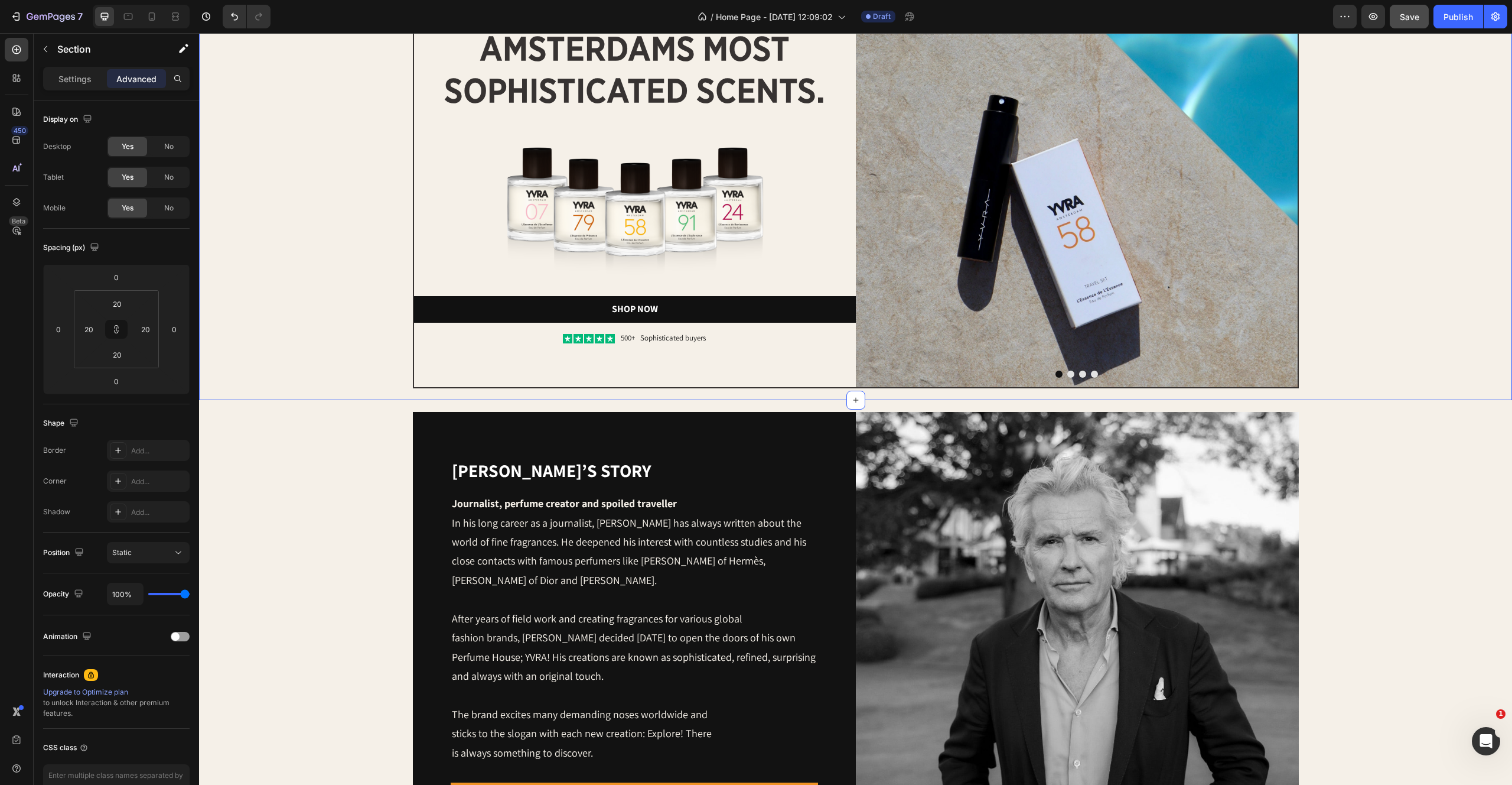
click at [326, 276] on div "Image Image amsterdams most sophisticated scents. Heading Image Shop Now Button…" at bounding box center [855, 151] width 1289 height 475
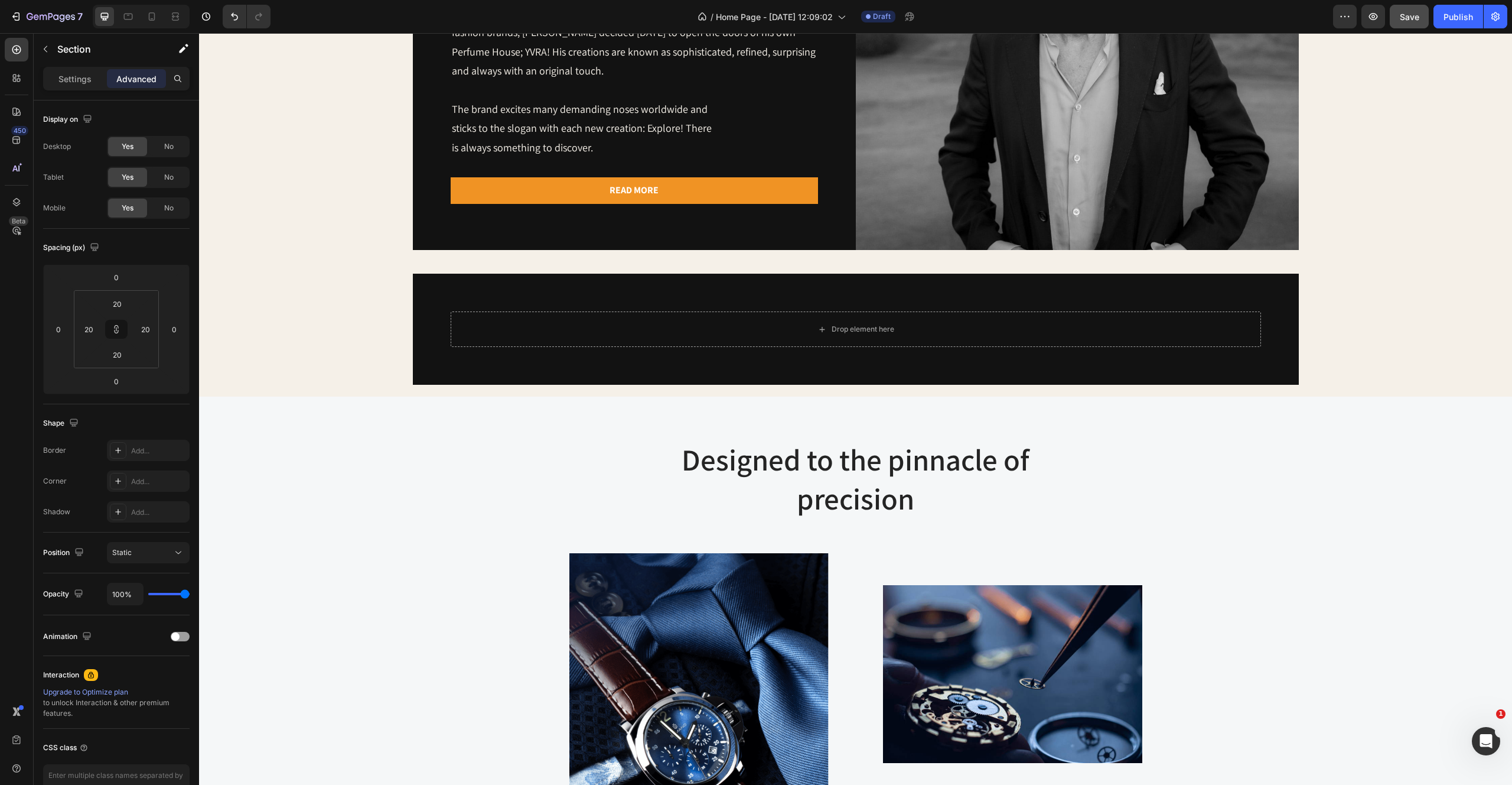
scroll to position [794, 0]
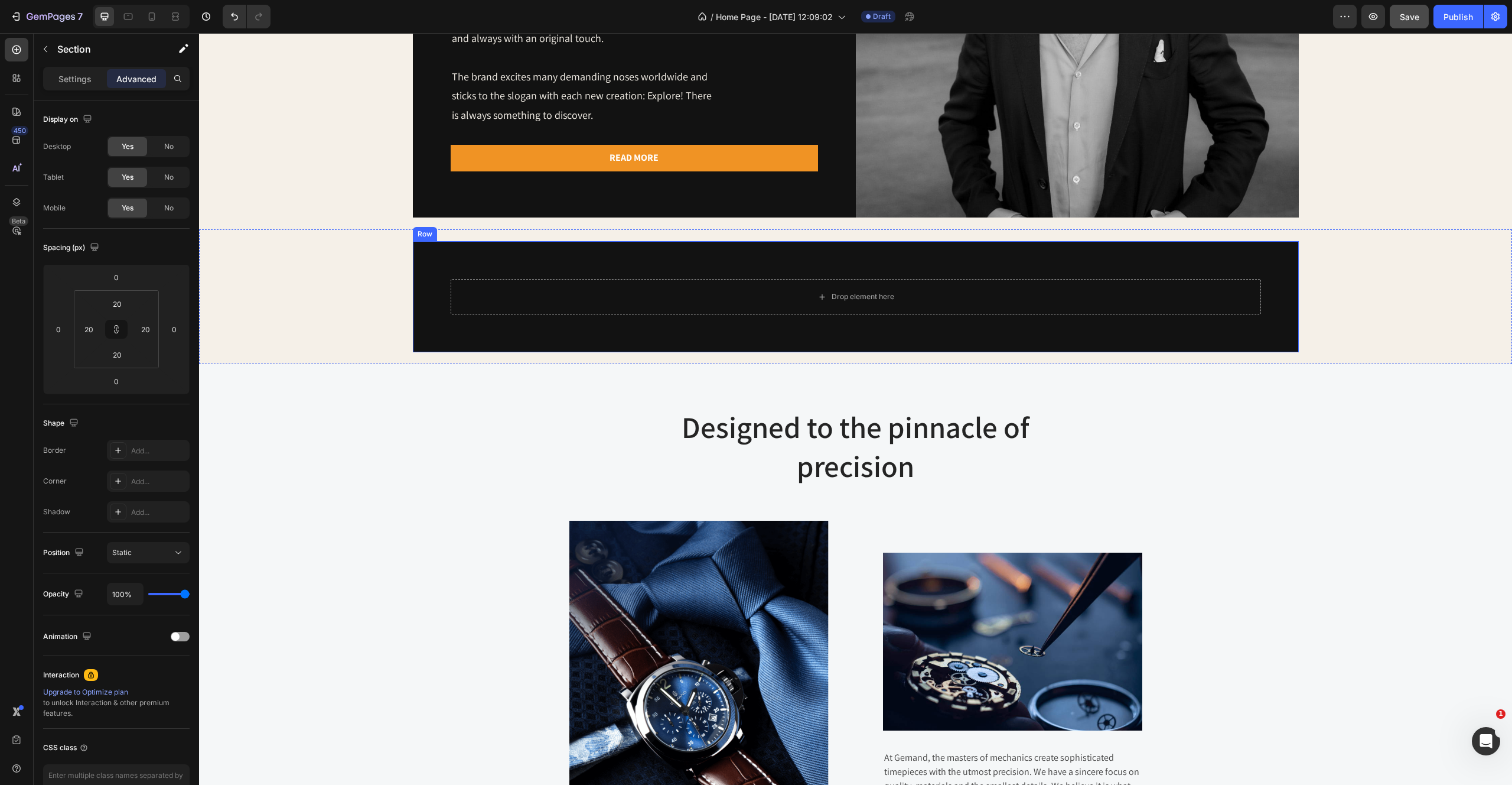
click at [433, 284] on div "Drop element here Row" at bounding box center [856, 297] width 886 height 111
click at [607, 574] on img at bounding box center [699, 680] width 260 height 320
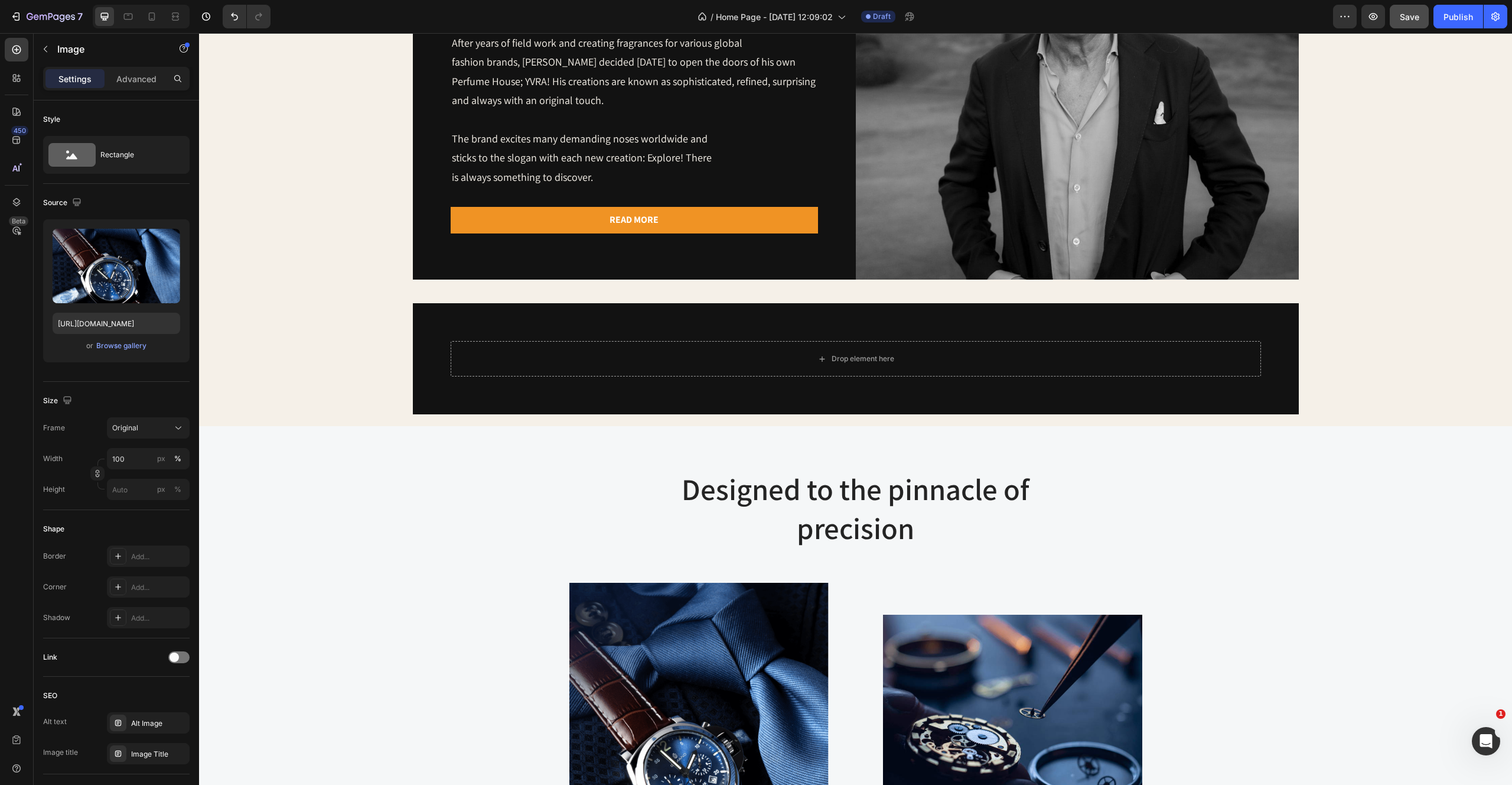
scroll to position [631, 0]
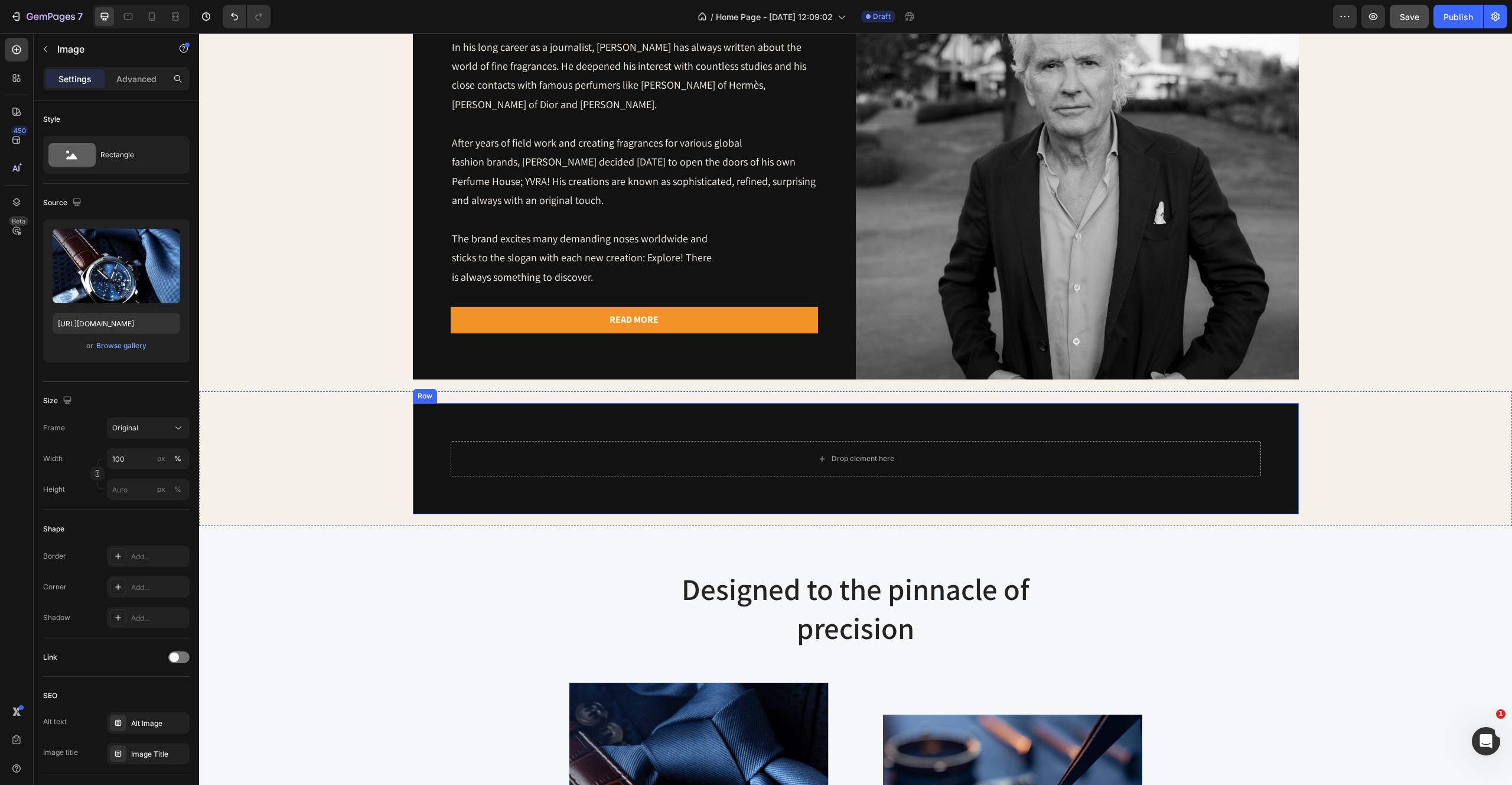
click at [709, 415] on div "Drop element here Row" at bounding box center [856, 459] width 886 height 111
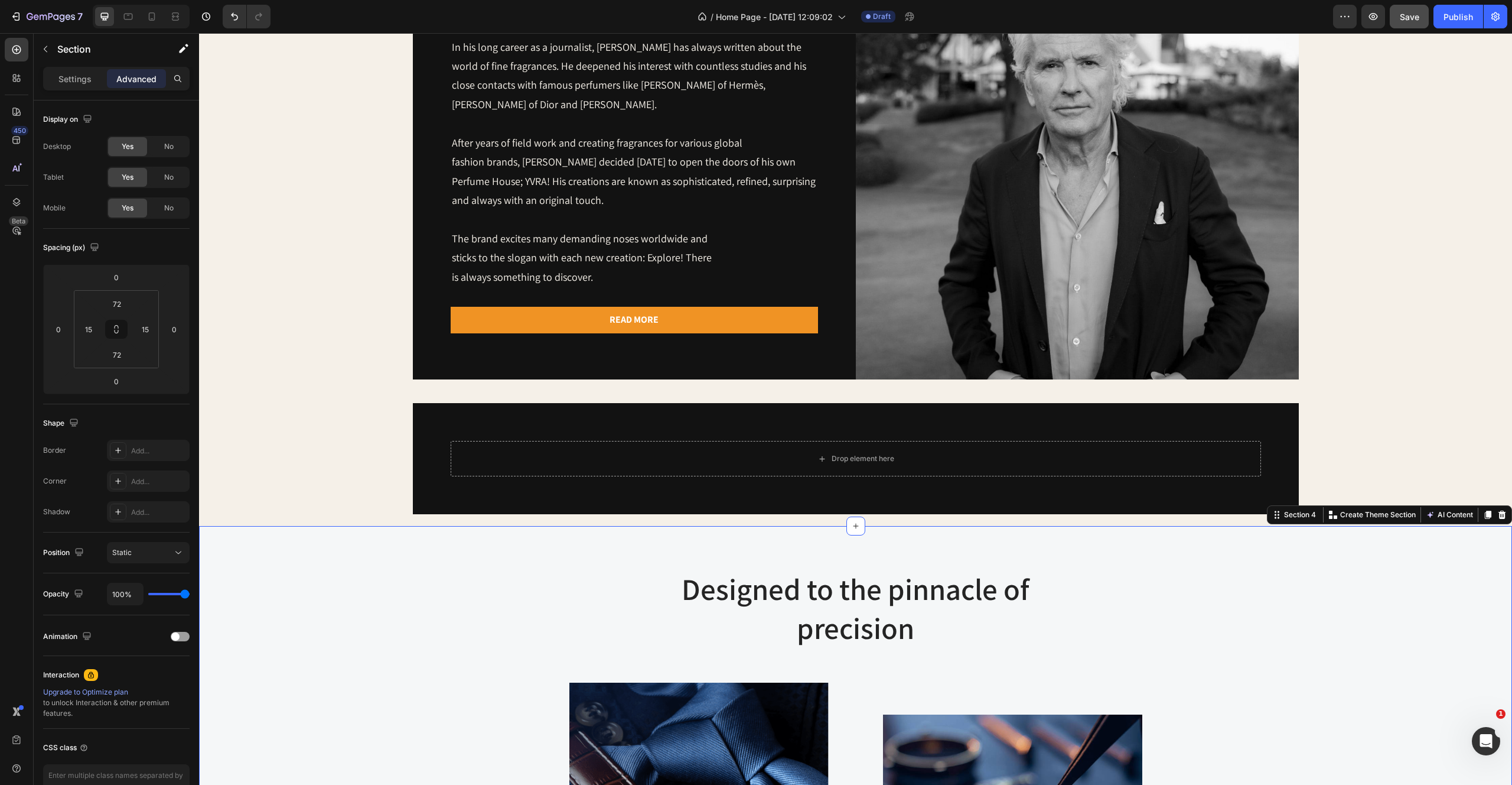
click at [433, 727] on div "Designed to the pinnacle of precision Heading Row Image Image At Gemand, the ma…" at bounding box center [855, 785] width 1295 height 434
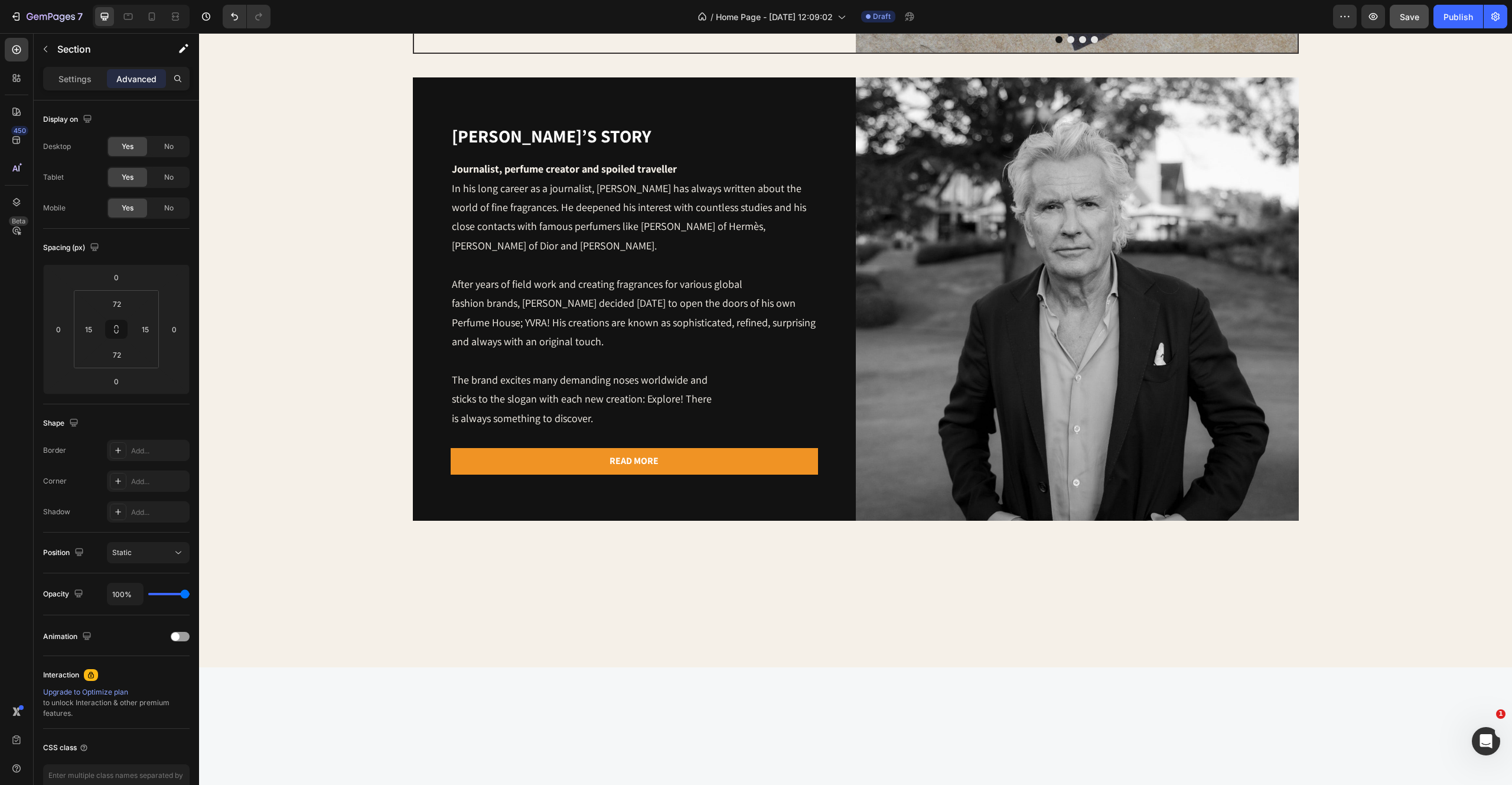
scroll to position [0, 0]
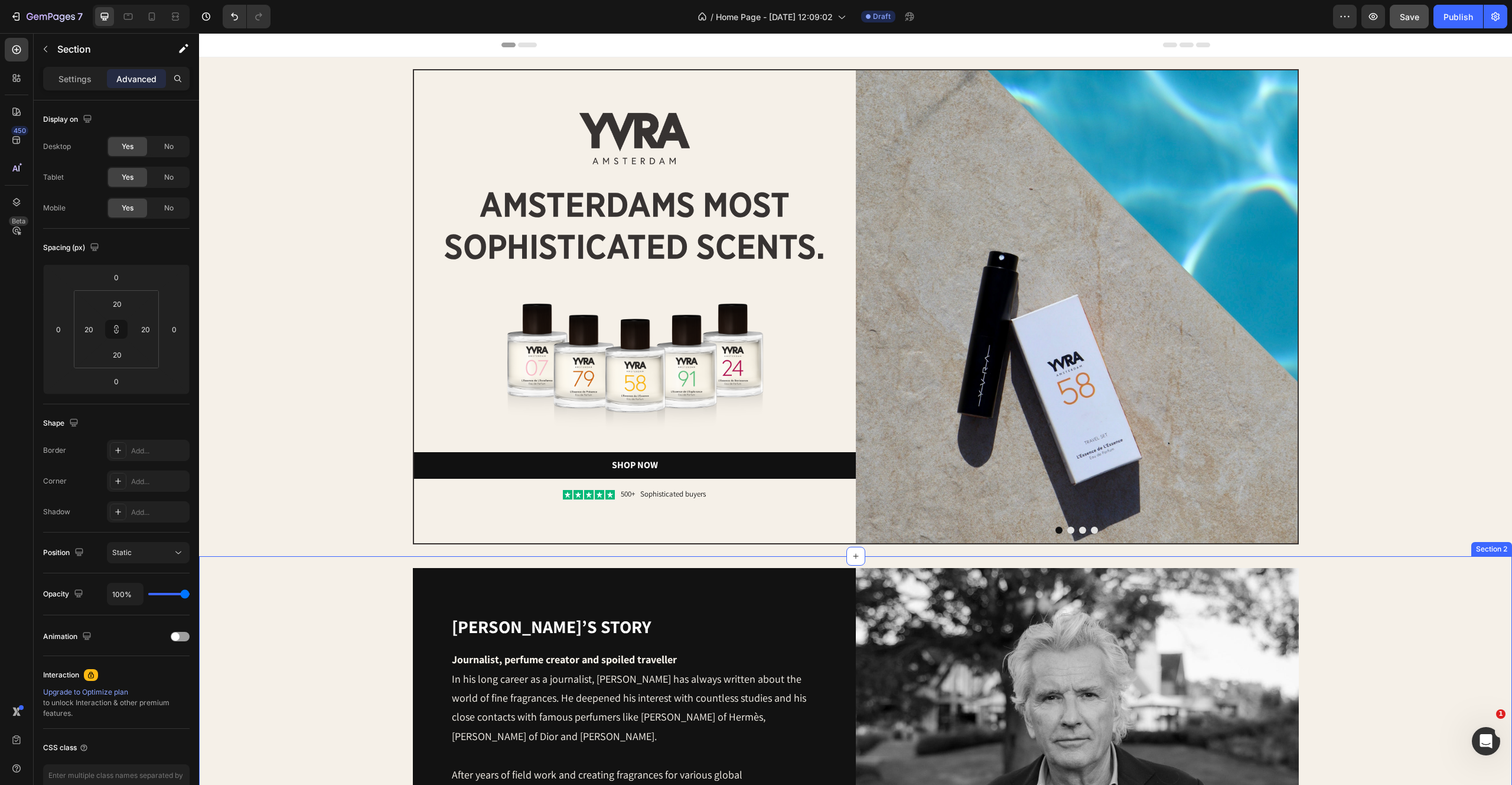
click at [315, 583] on div "[PERSON_NAME]’s story Heading Journalist, perfume creator and spoiled traveller…" at bounding box center [855, 790] width 1289 height 443
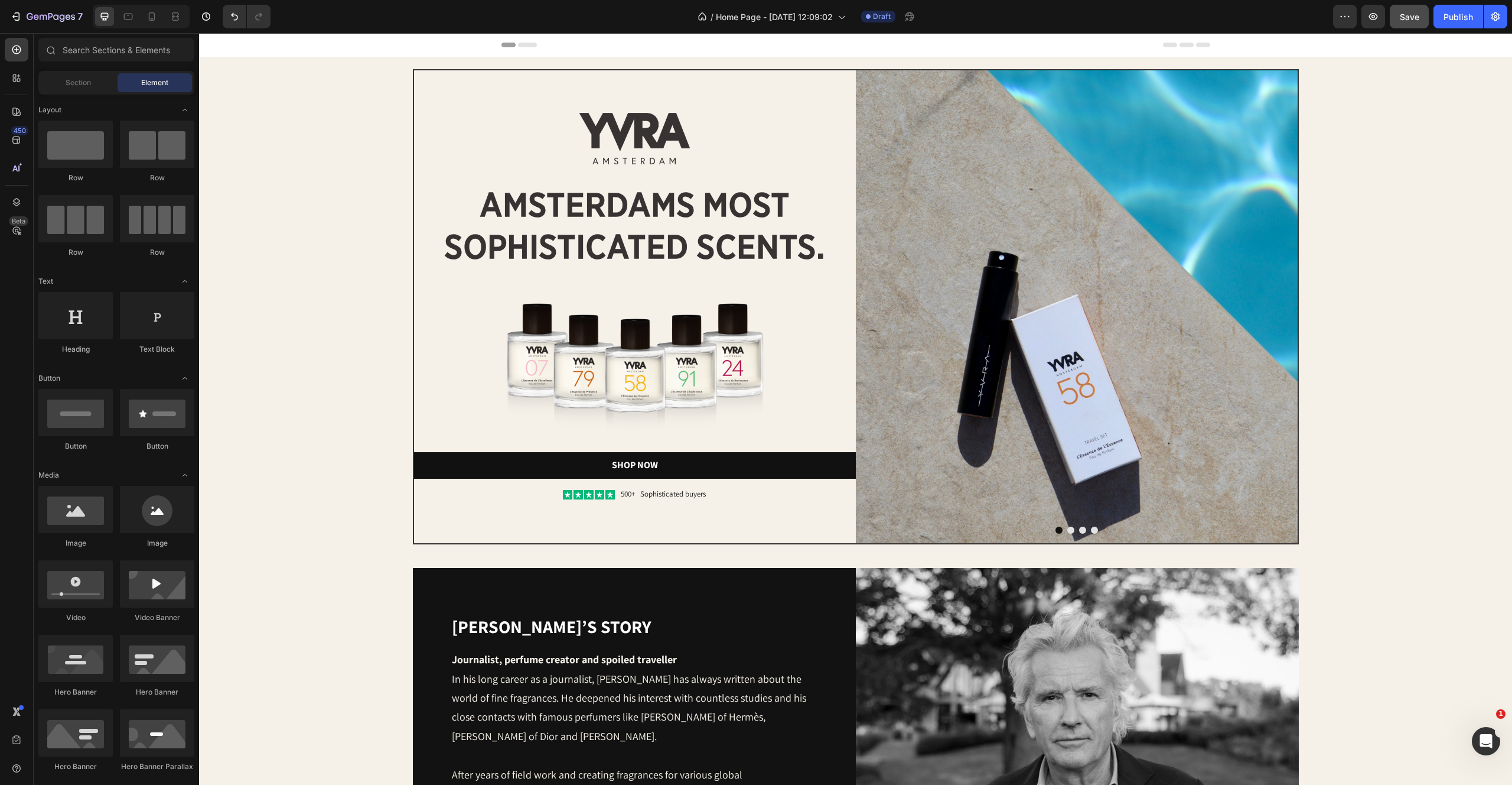
click at [299, 36] on div "Header" at bounding box center [856, 45] width 1313 height 24
click at [294, 169] on div "Image Image amsterdams most sophisticated scents. Heading Image Shop Now Button…" at bounding box center [855, 306] width 1289 height 475
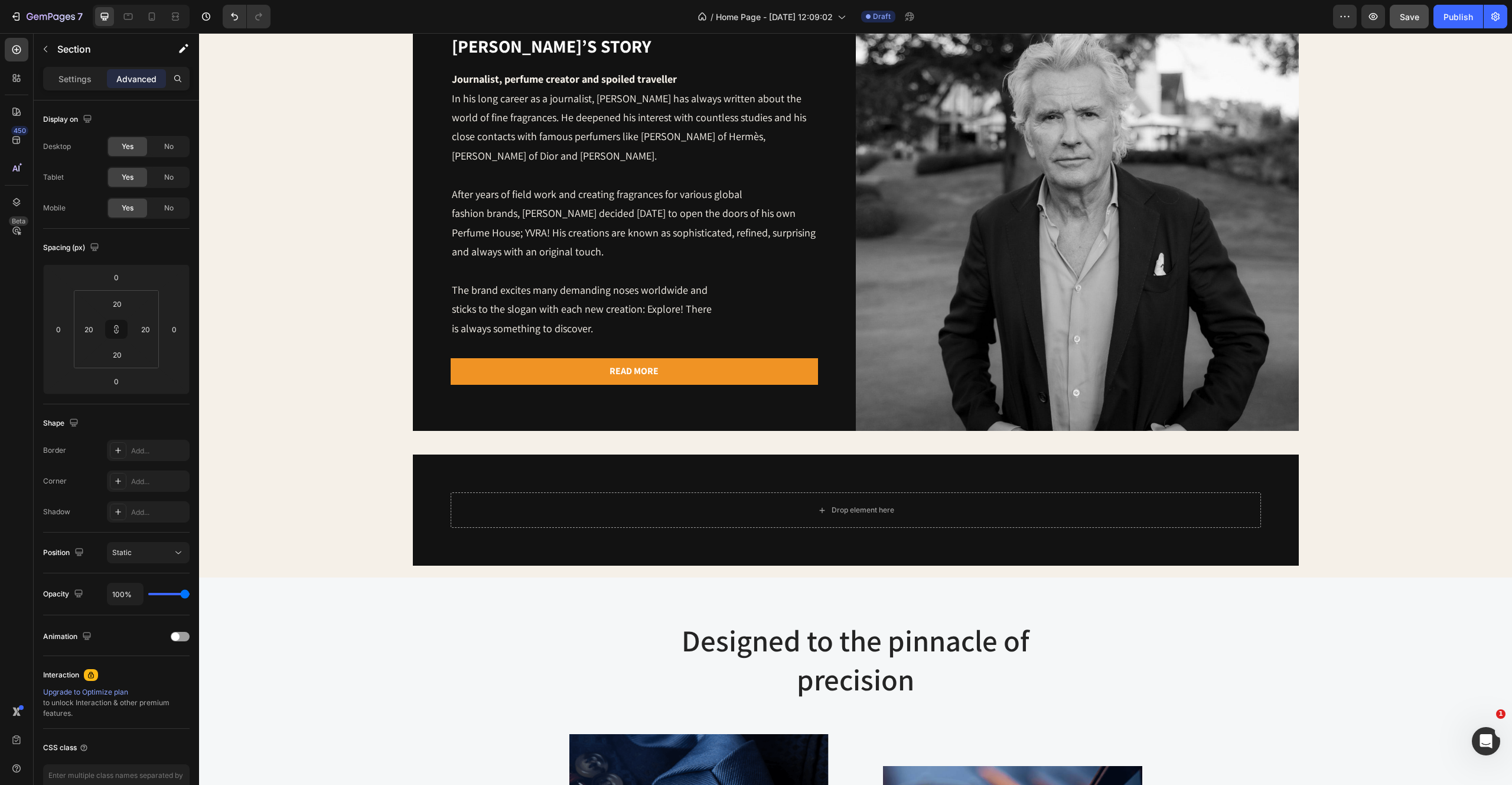
scroll to position [926, 0]
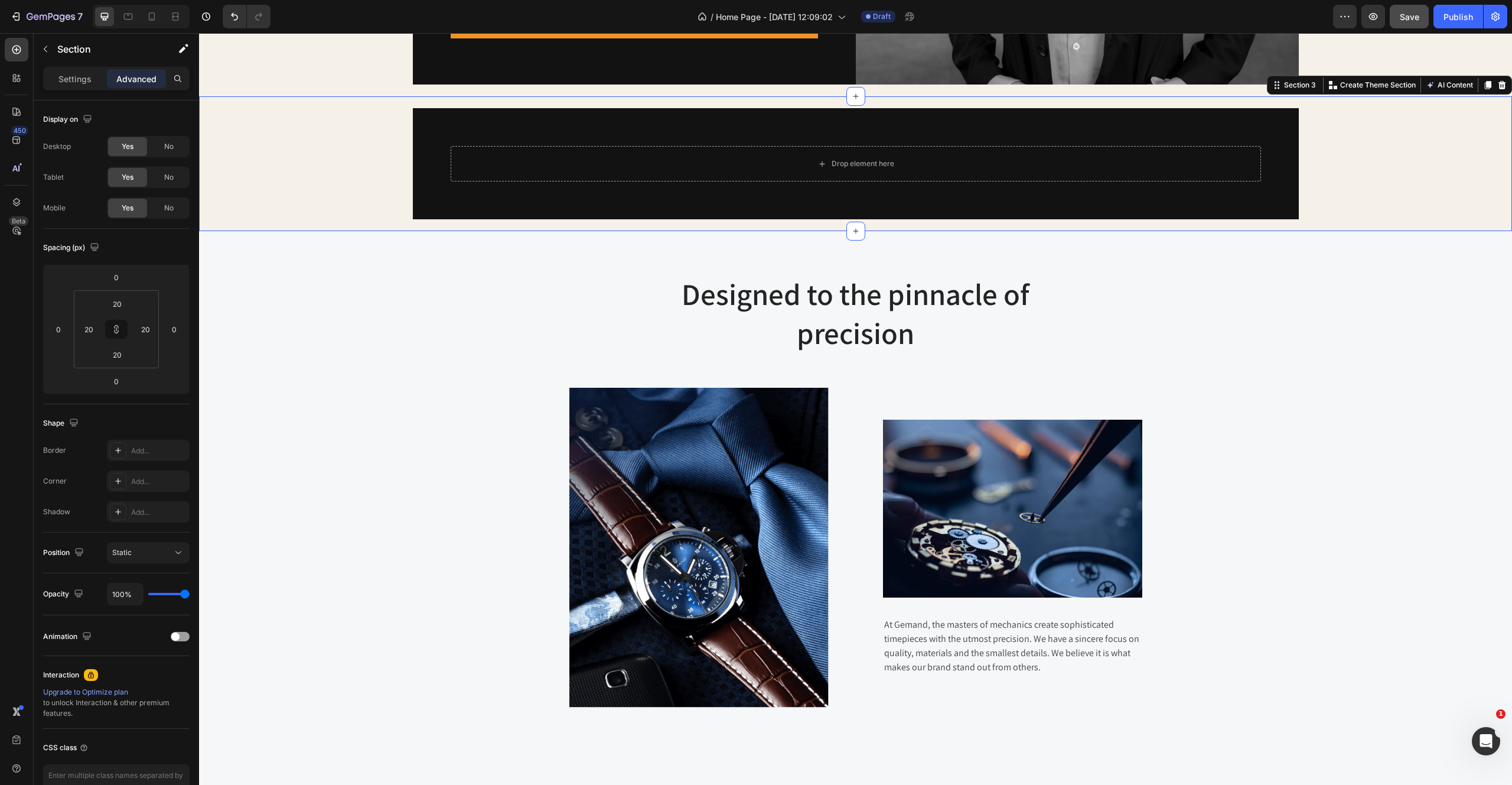
click at [295, 184] on div "Drop element here Row" at bounding box center [855, 164] width 1289 height 111
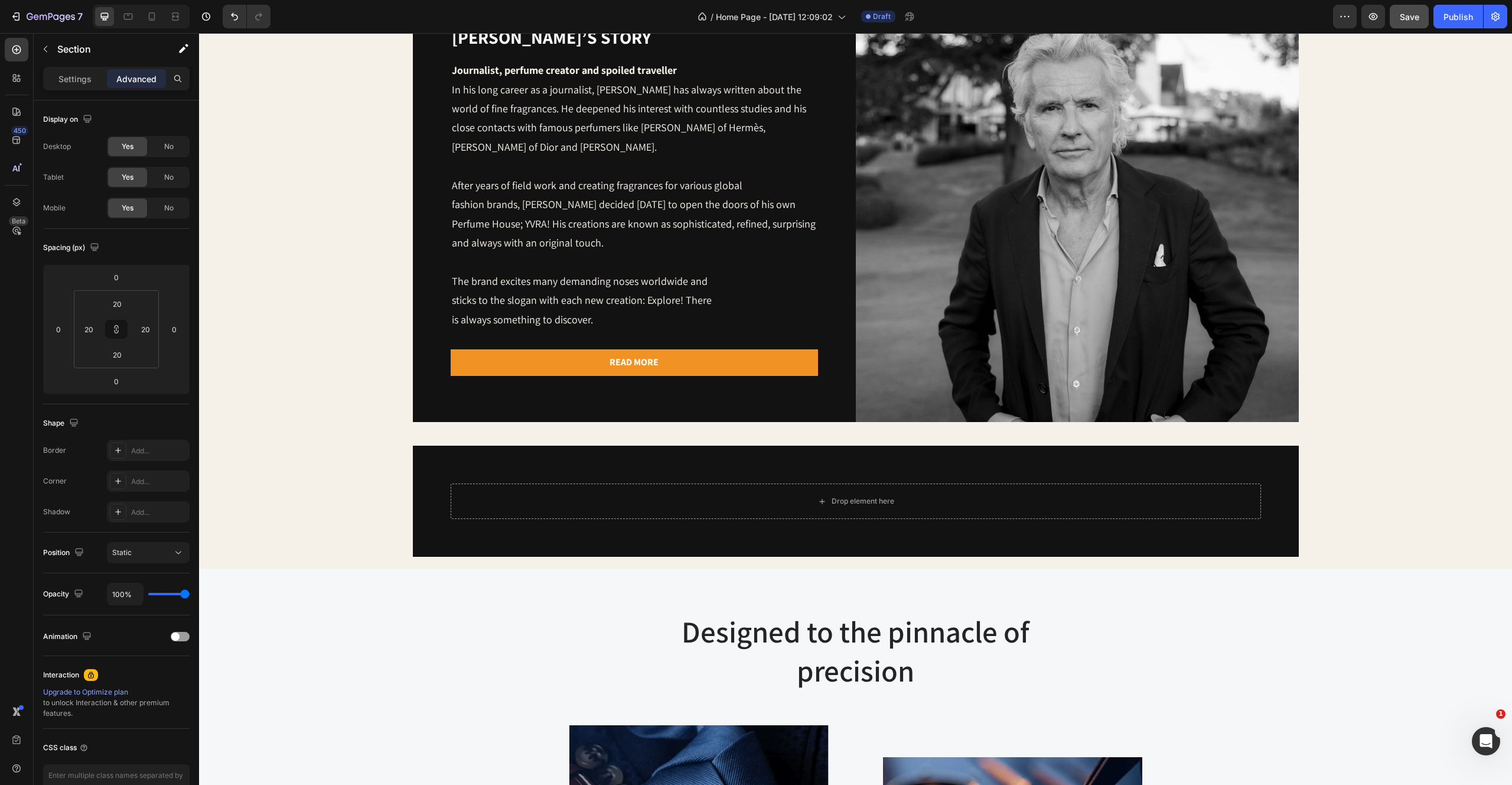
scroll to position [754, 0]
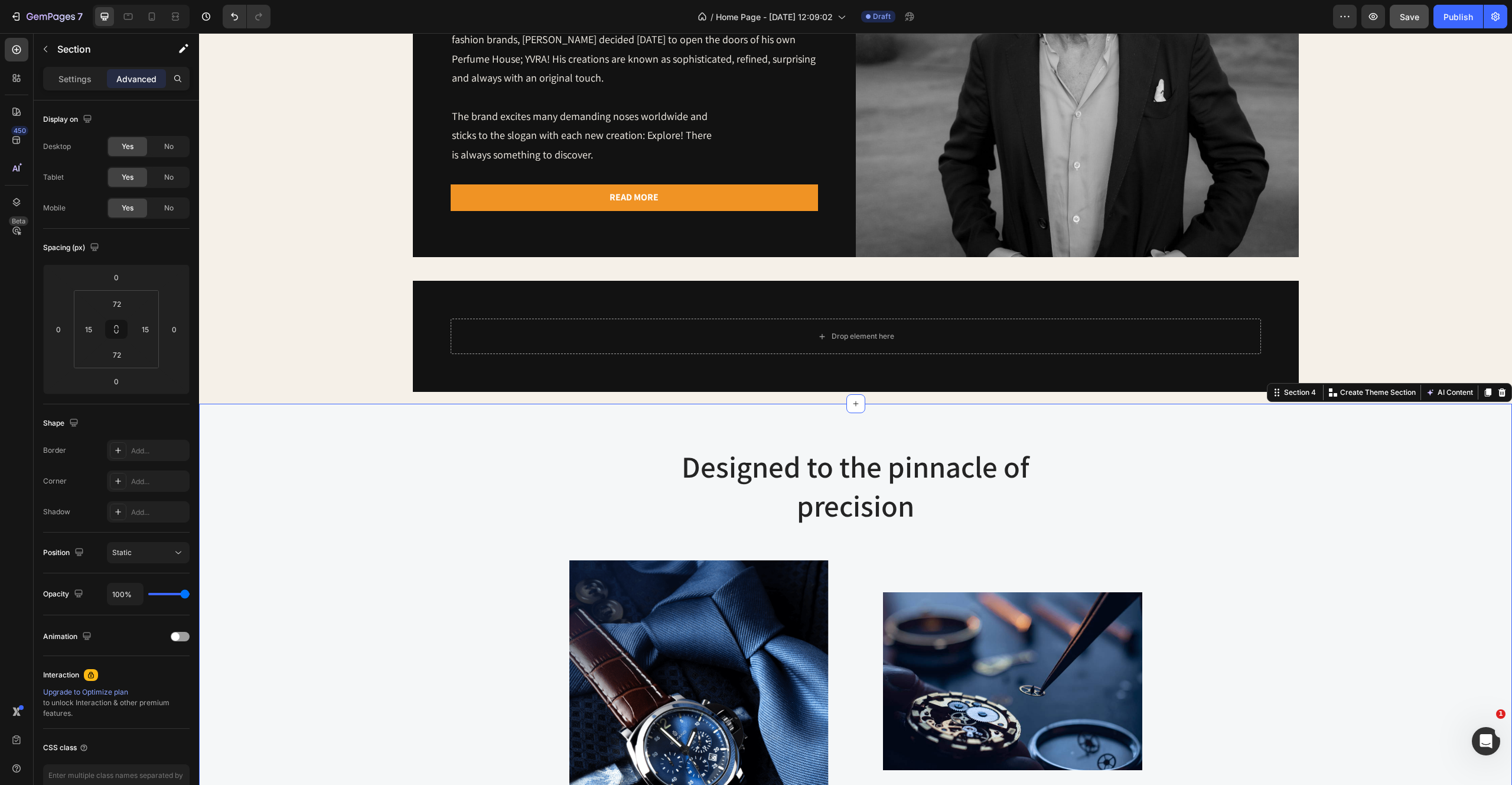
click at [340, 559] on div "Designed to the pinnacle of precision Heading Row Image Image At Gemand, the ma…" at bounding box center [855, 663] width 1295 height 434
click at [325, 242] on div "[PERSON_NAME]’s story Heading Journalist, perfume creator and spoiled traveller…" at bounding box center [855, 35] width 1289 height 443
click at [24, 47] on div at bounding box center [16, 49] width 23 height 23
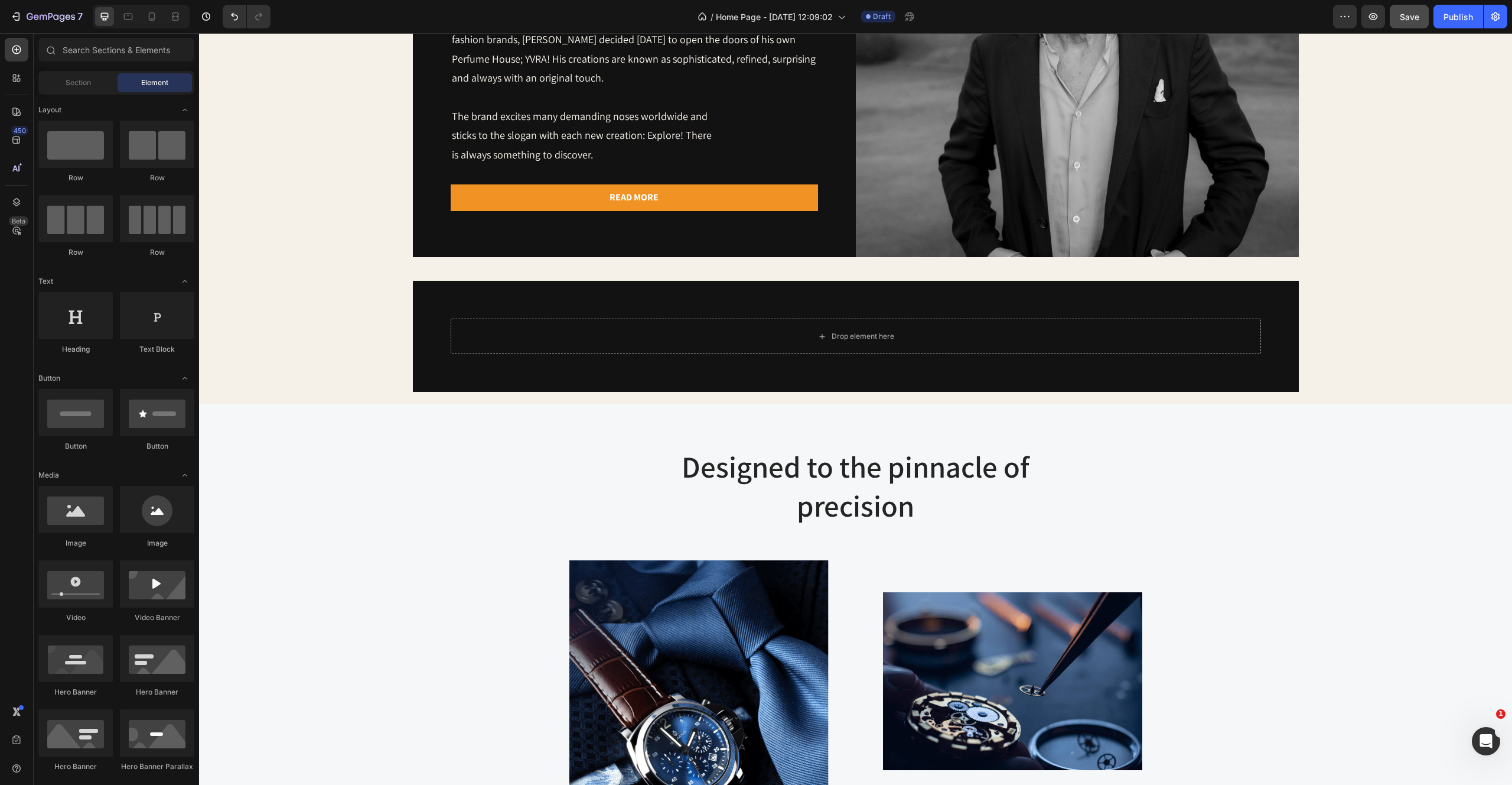
click at [68, 93] on div "Section Element" at bounding box center [116, 82] width 156 height 23
click at [68, 83] on span "Section" at bounding box center [78, 83] width 26 height 11
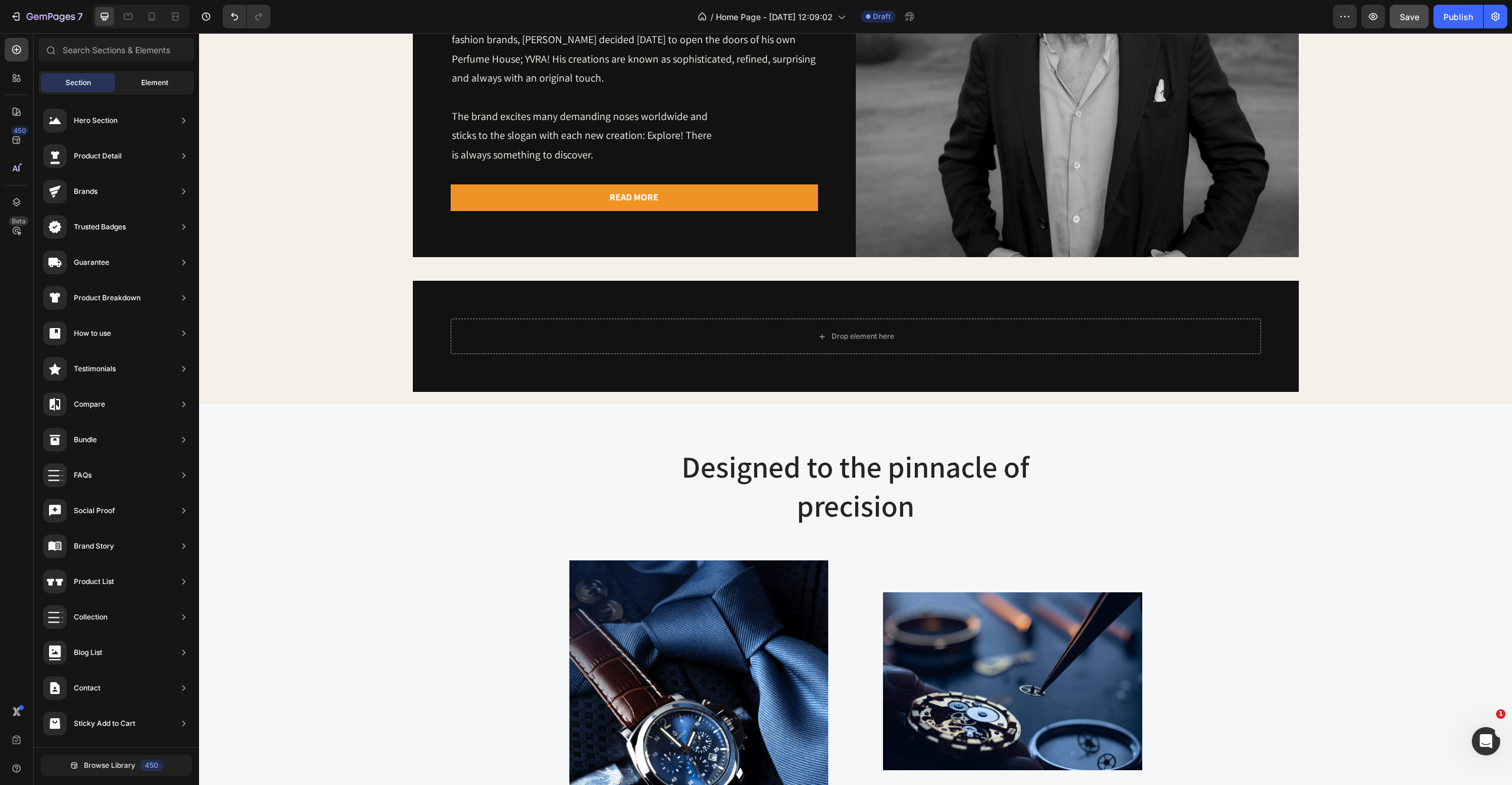
click at [144, 79] on span "Element" at bounding box center [155, 83] width 27 height 11
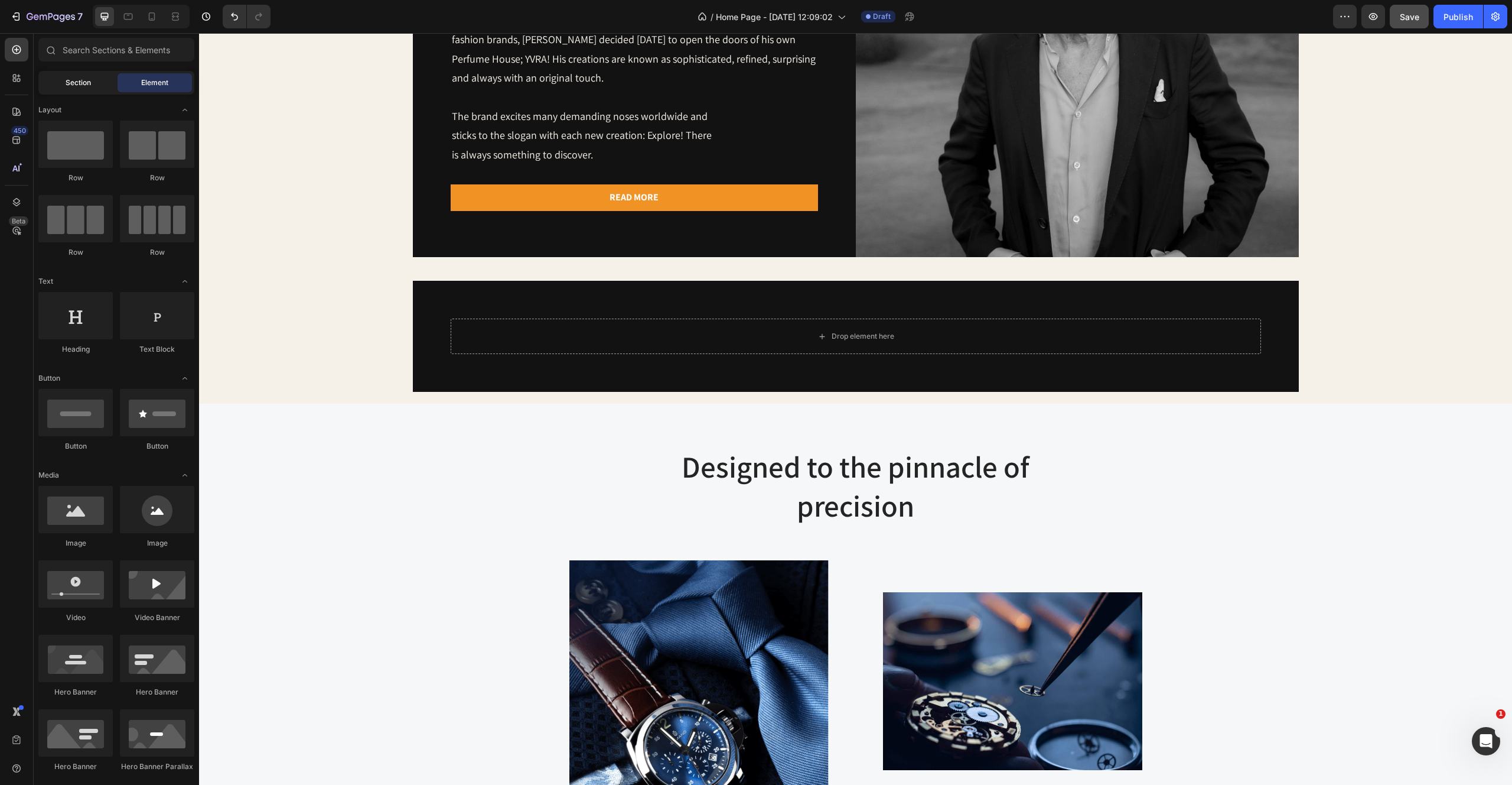
click at [74, 73] on div "Section" at bounding box center [77, 82] width 74 height 19
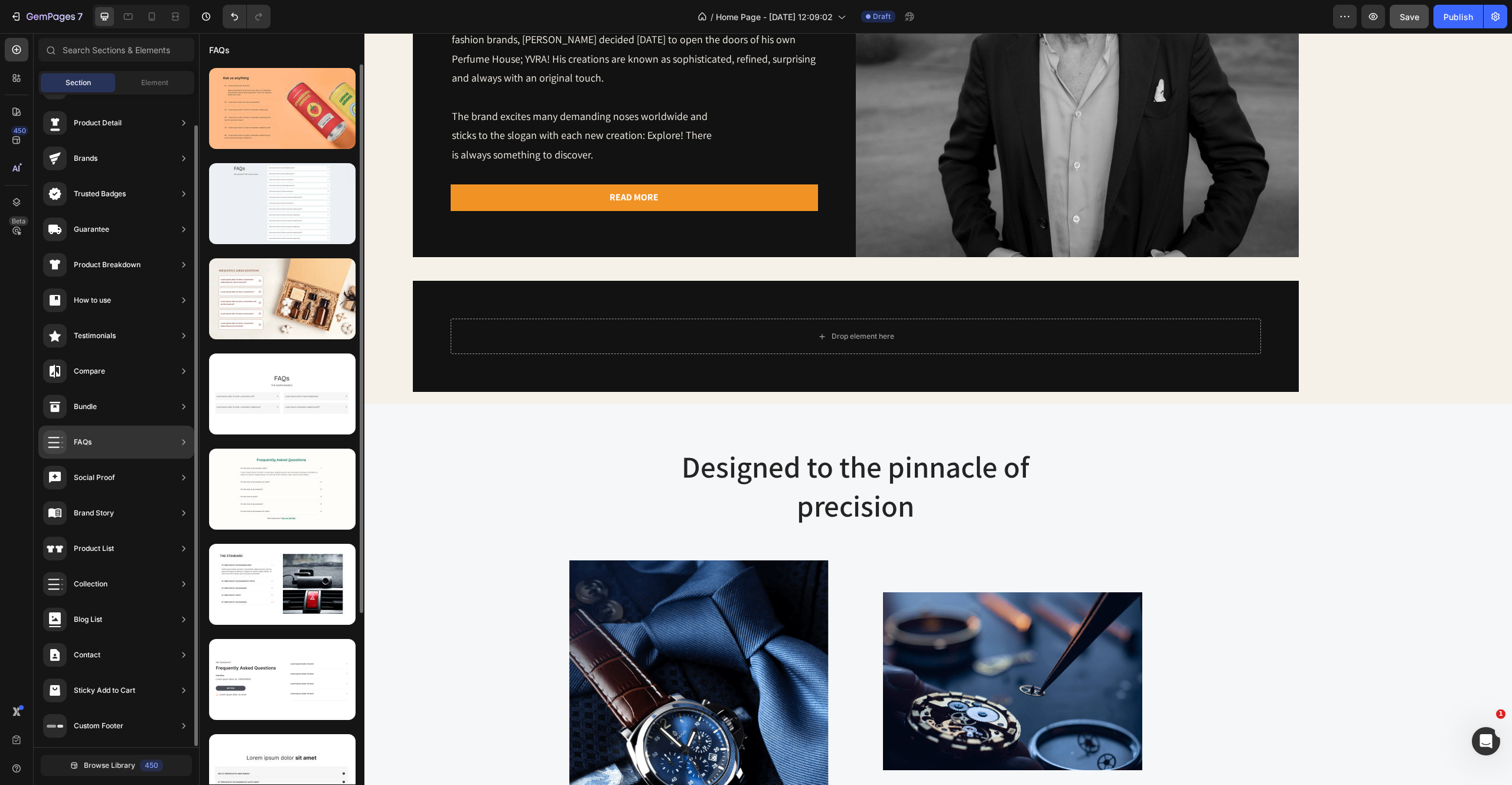
scroll to position [0, 0]
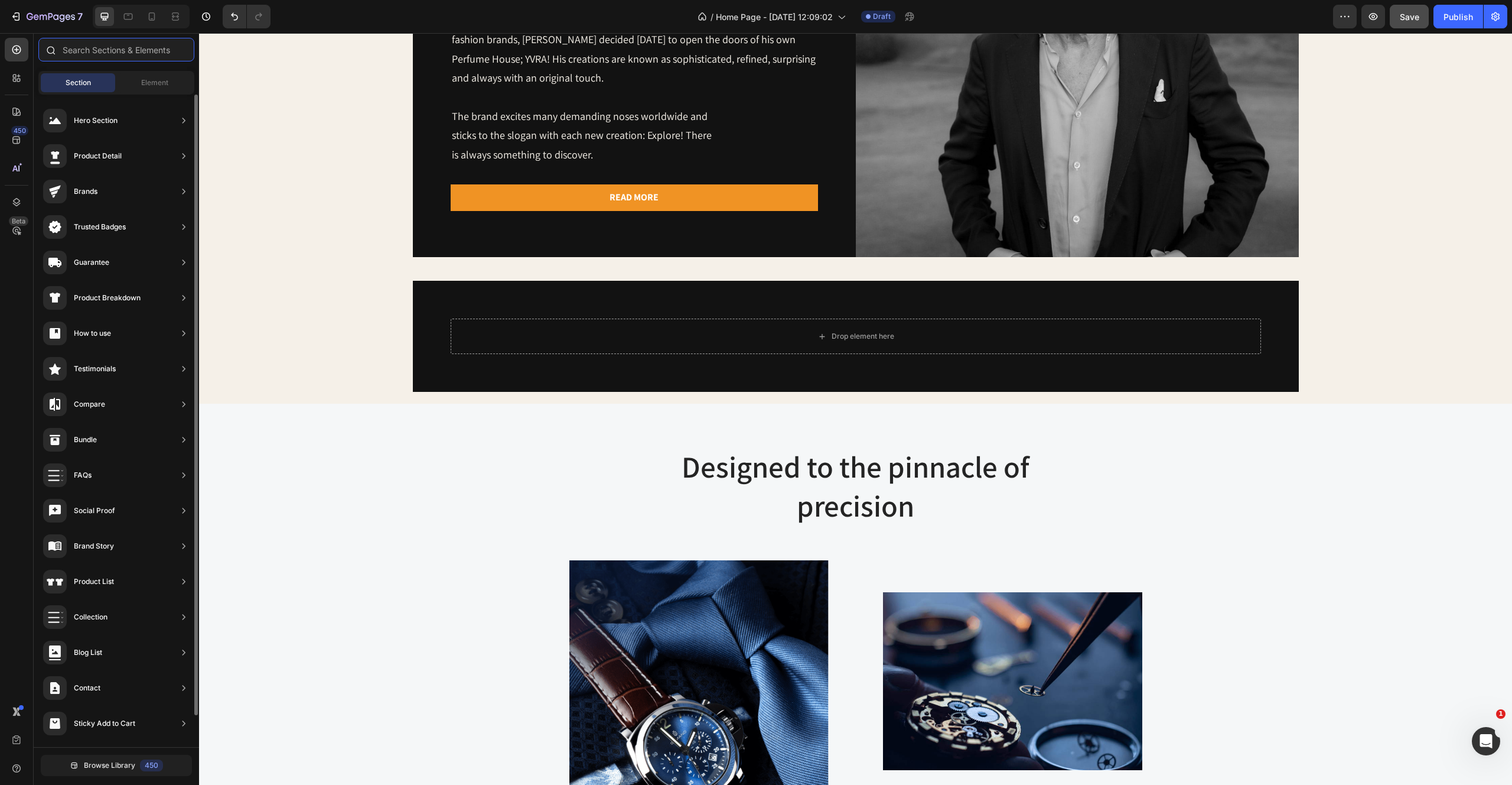
click at [126, 48] on input "text" at bounding box center [116, 49] width 156 height 23
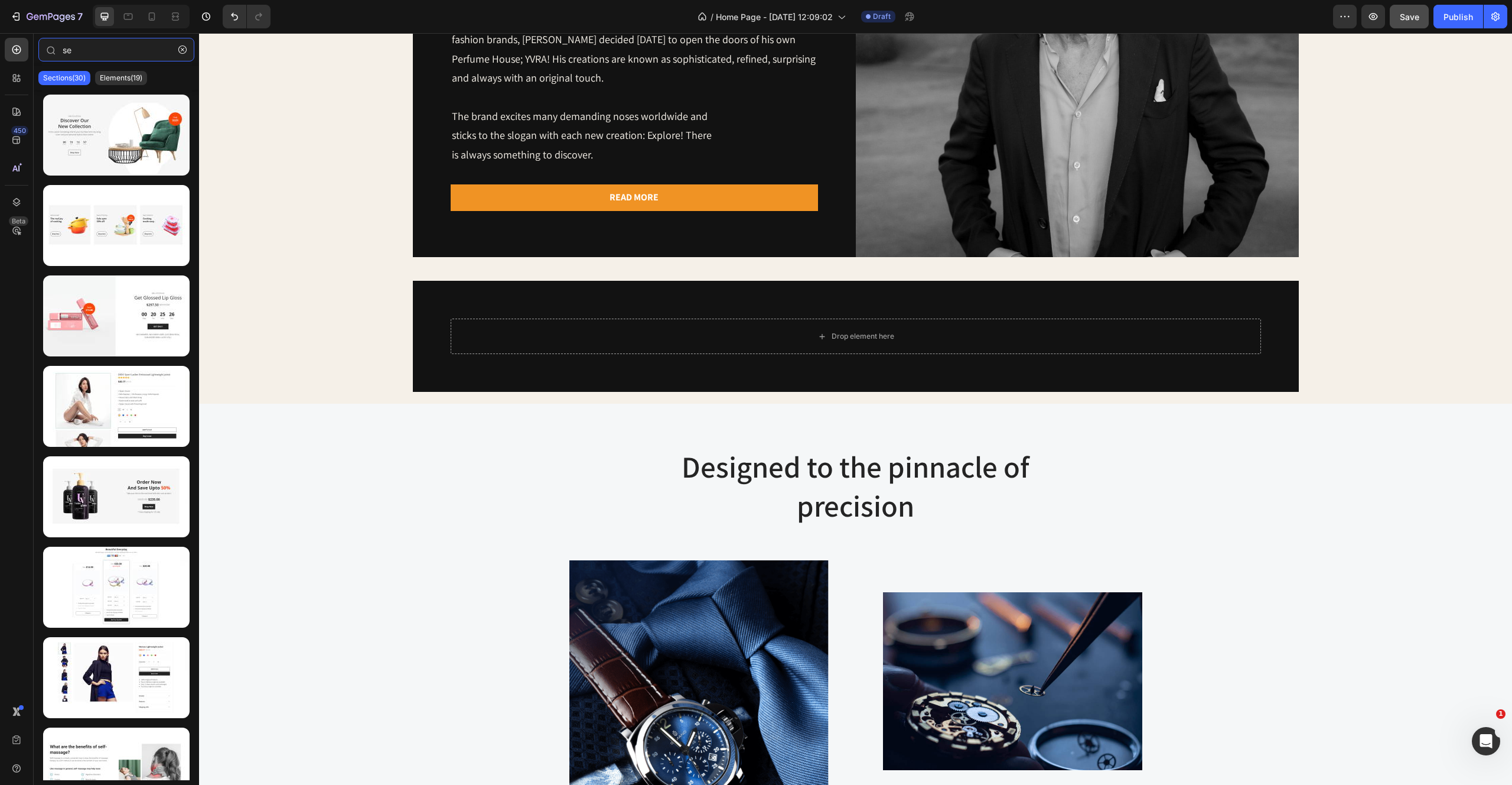
type input "s"
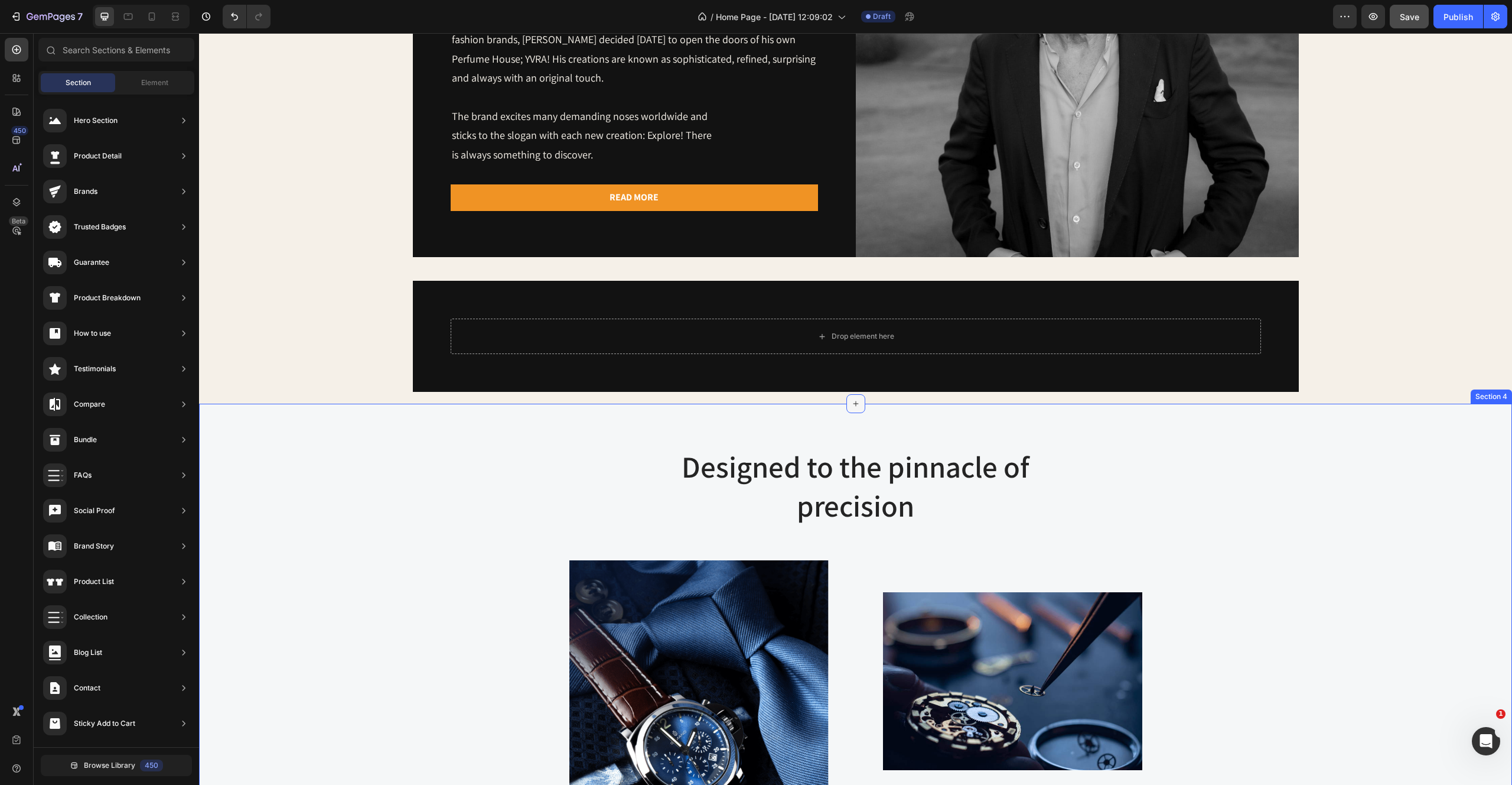
click at [857, 404] on icon at bounding box center [856, 403] width 10 height 10
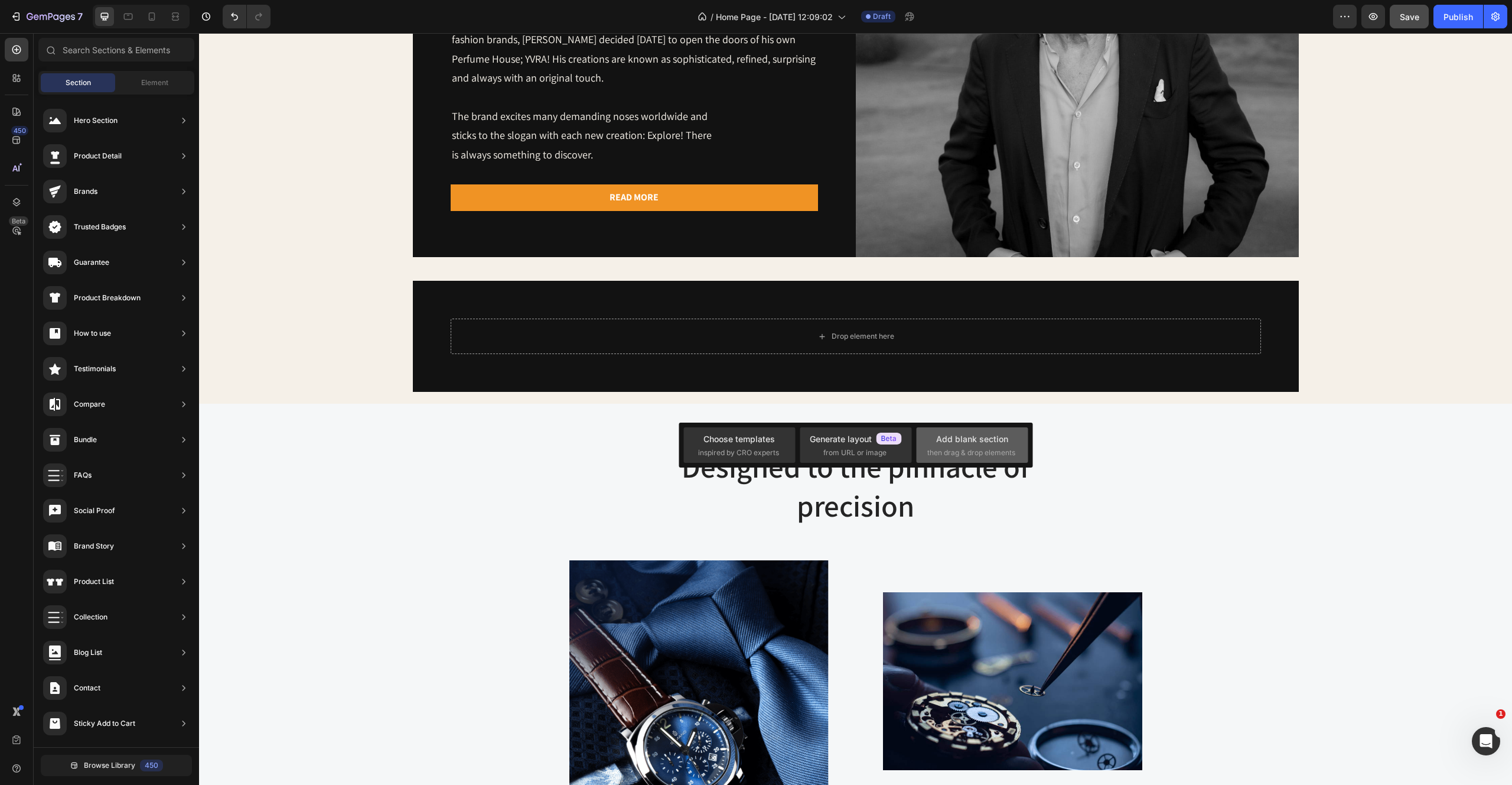
click at [954, 447] on span "then drag & drop elements" at bounding box center [971, 452] width 88 height 11
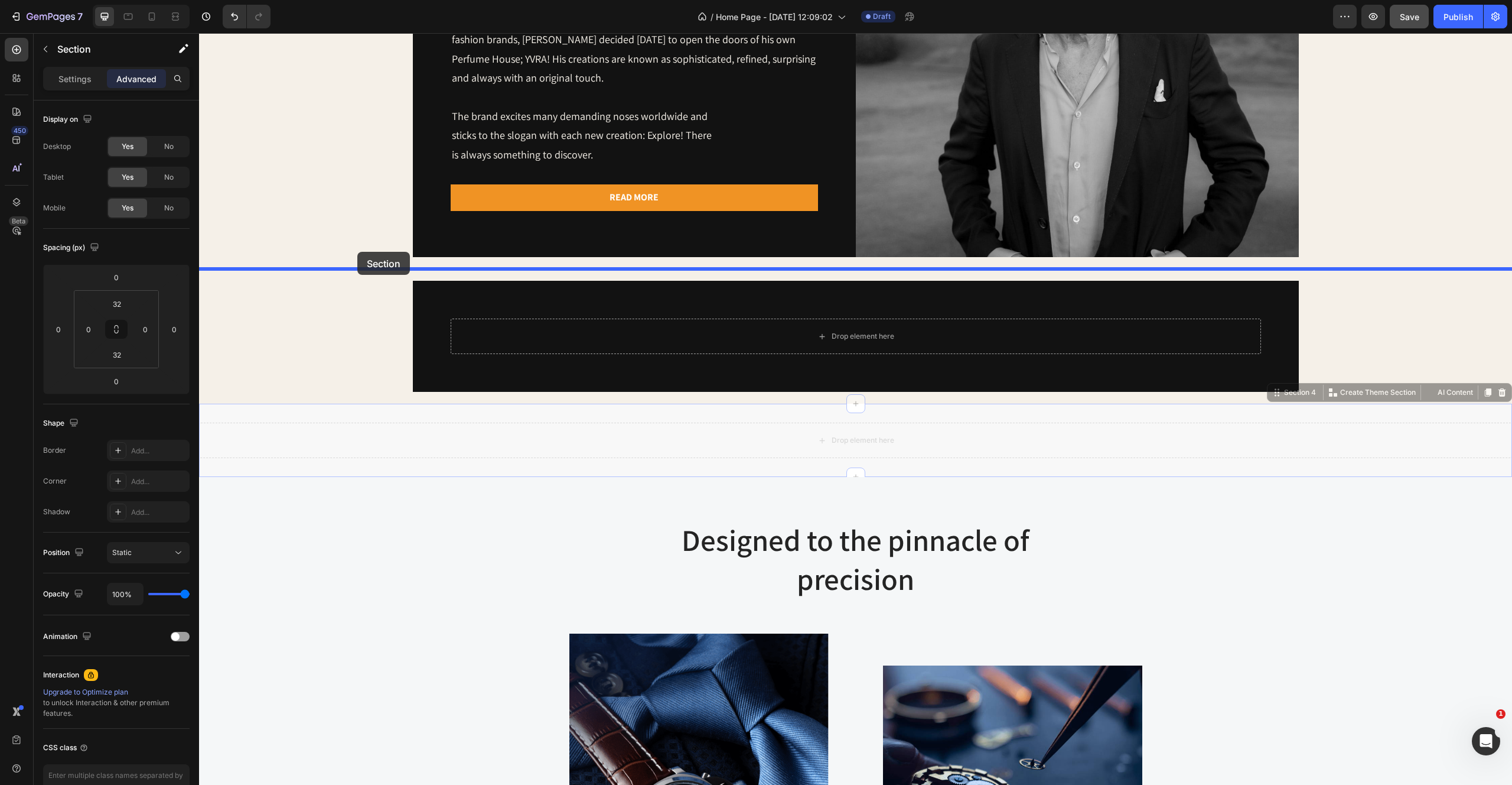
drag, startPoint x: 347, startPoint y: 424, endPoint x: 357, endPoint y: 254, distance: 170.3
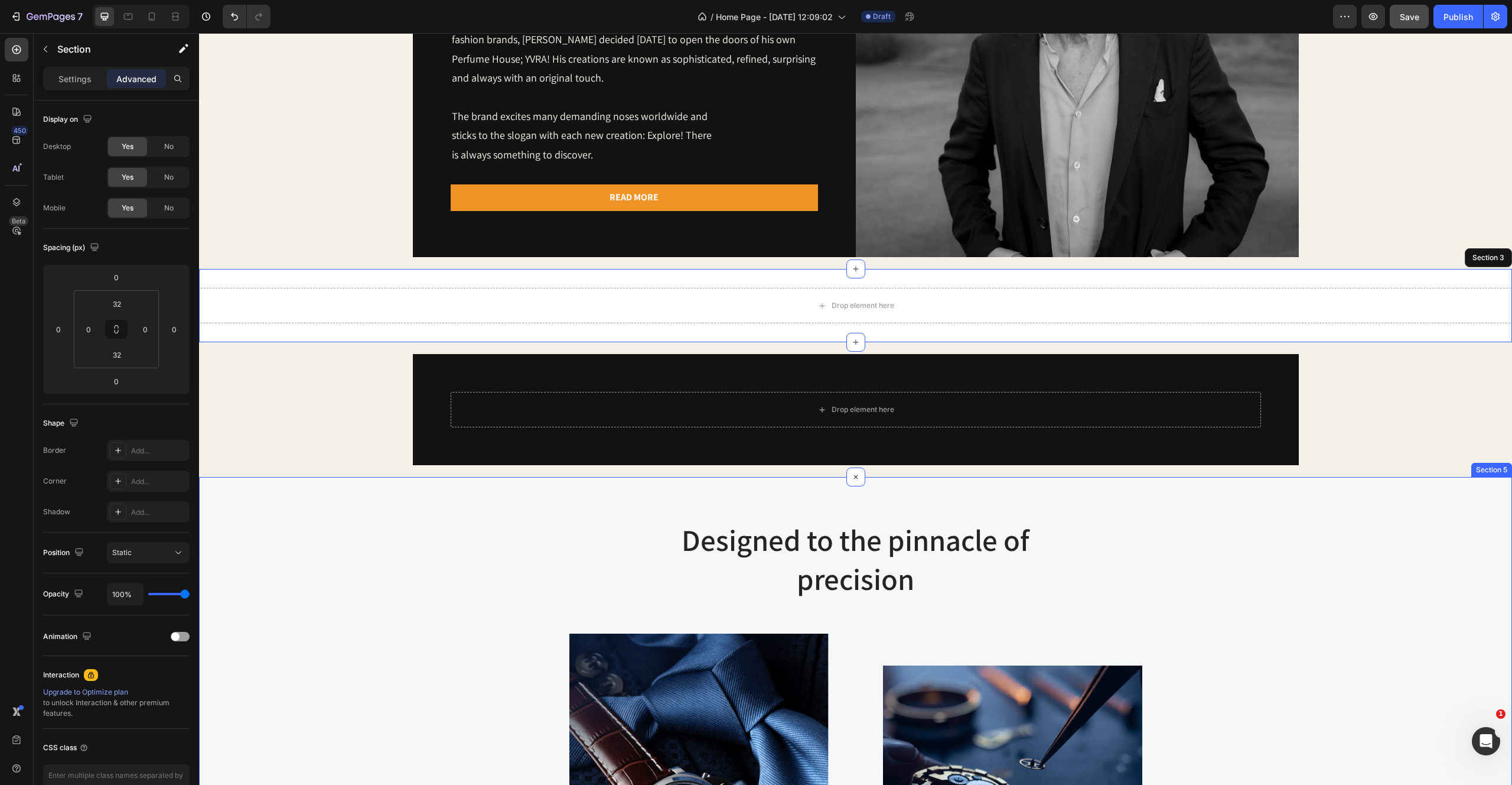
click at [357, 698] on div "Designed to the pinnacle of precision Heading Row Image Image At Gemand, the ma…" at bounding box center [855, 736] width 1295 height 434
click at [289, 327] on div "Drop element here Section 3" at bounding box center [856, 305] width 1313 height 73
click at [74, 78] on p "Settings" at bounding box center [75, 79] width 33 height 12
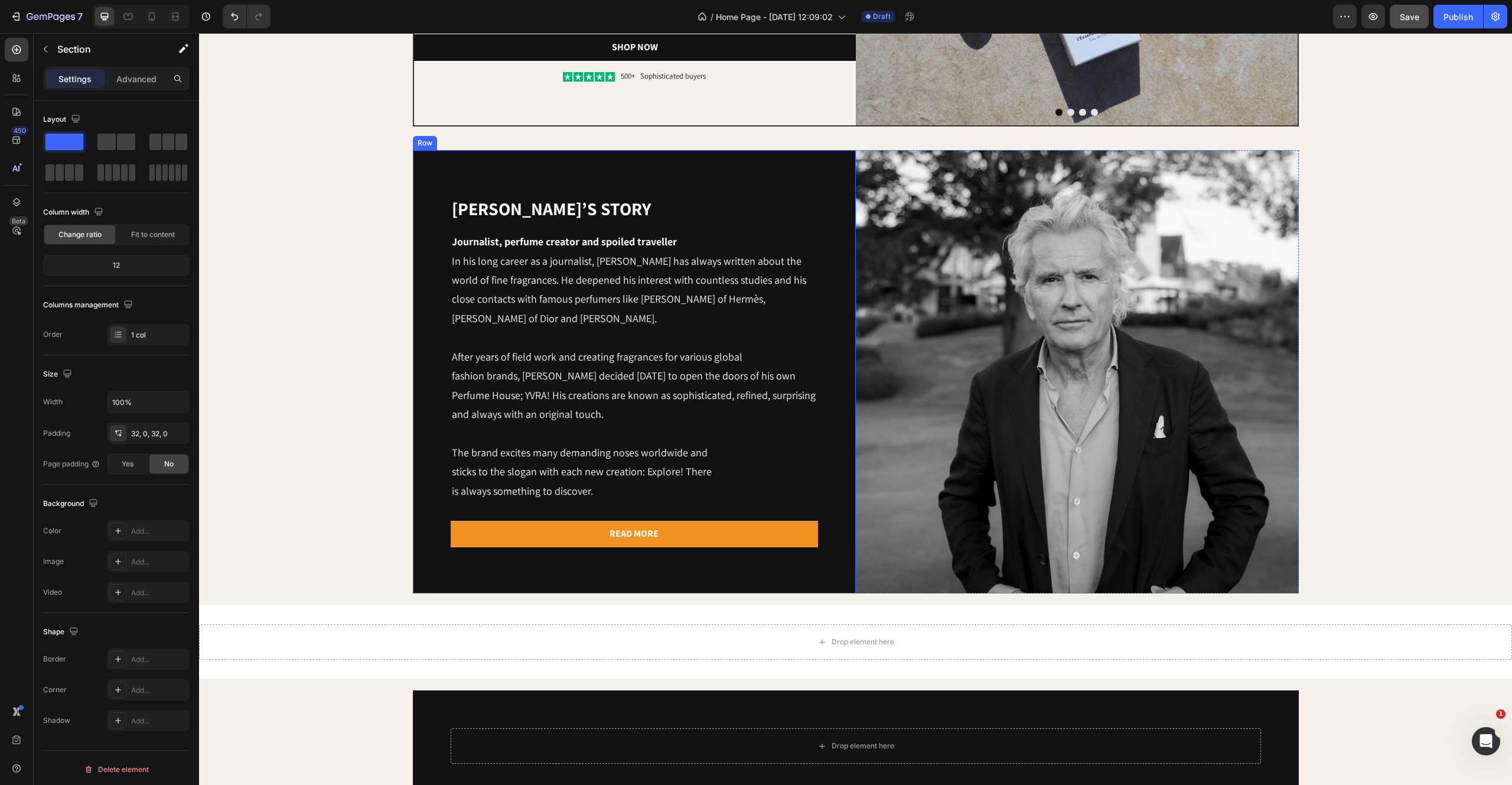
scroll to position [409, 0]
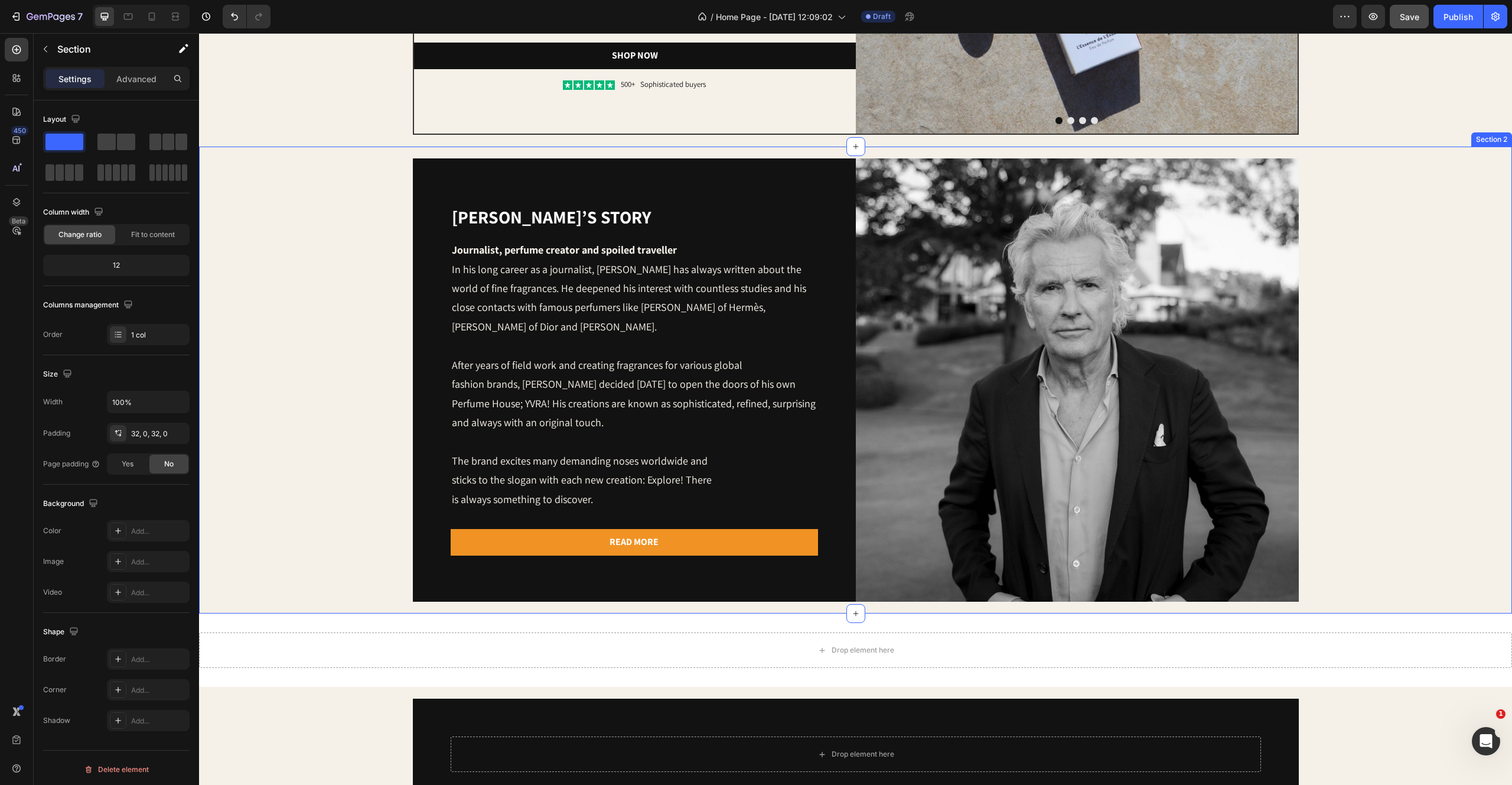
click at [1410, 354] on div "[PERSON_NAME]’s story Heading Journalist, perfume creator and spoiled traveller…" at bounding box center [855, 379] width 1289 height 443
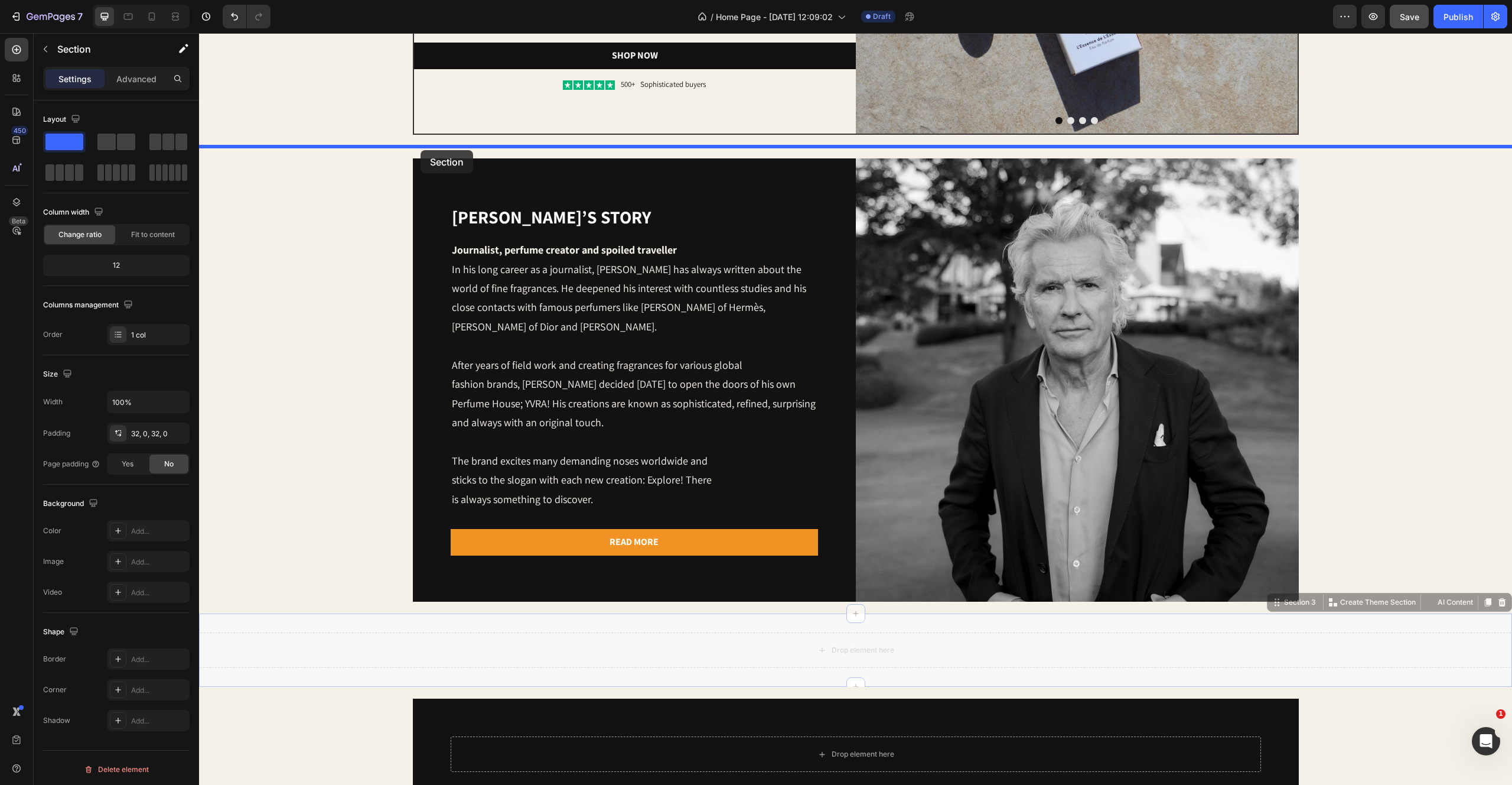
drag, startPoint x: 375, startPoint y: 626, endPoint x: 421, endPoint y: 150, distance: 478.2
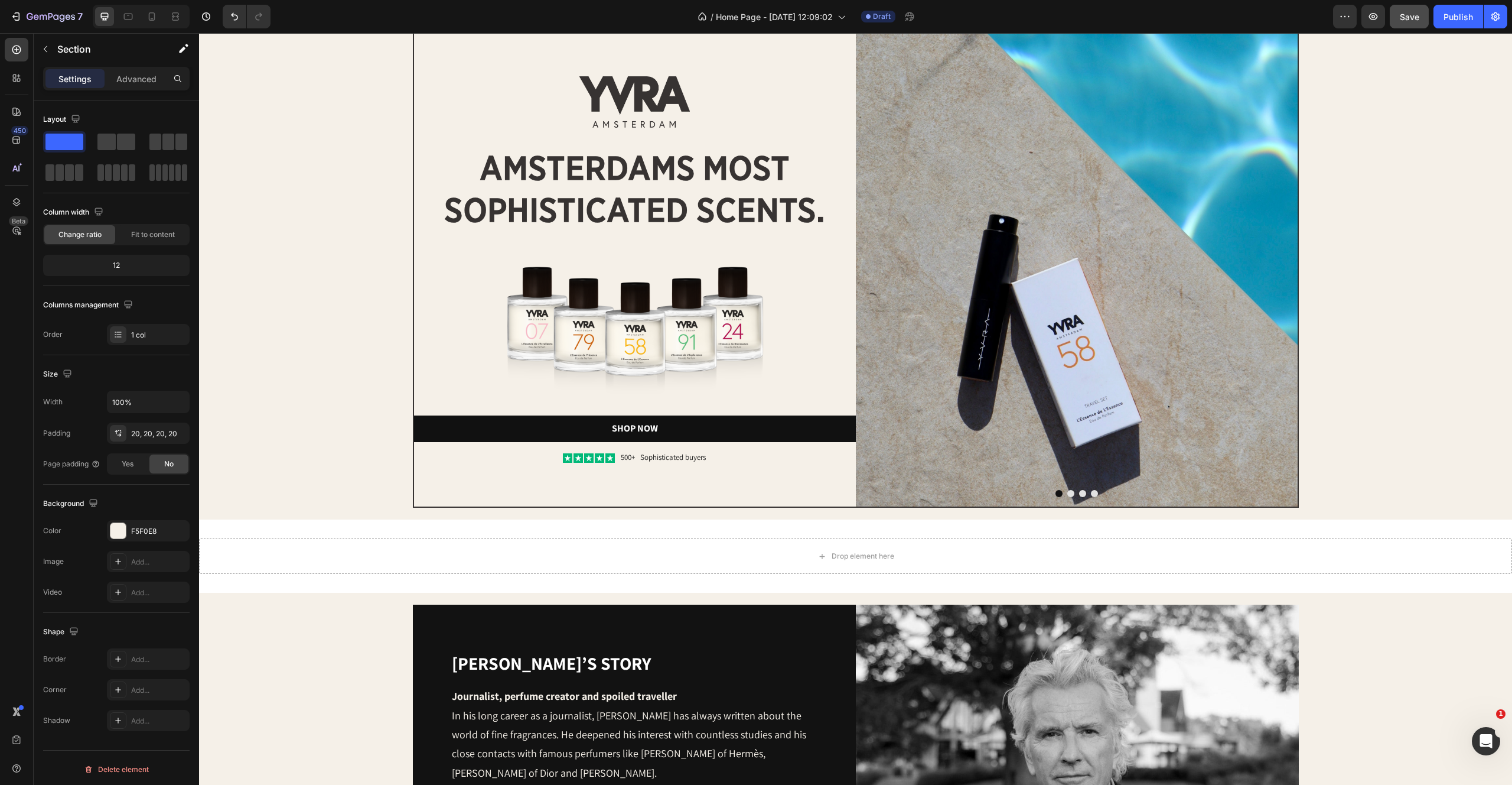
scroll to position [2, 0]
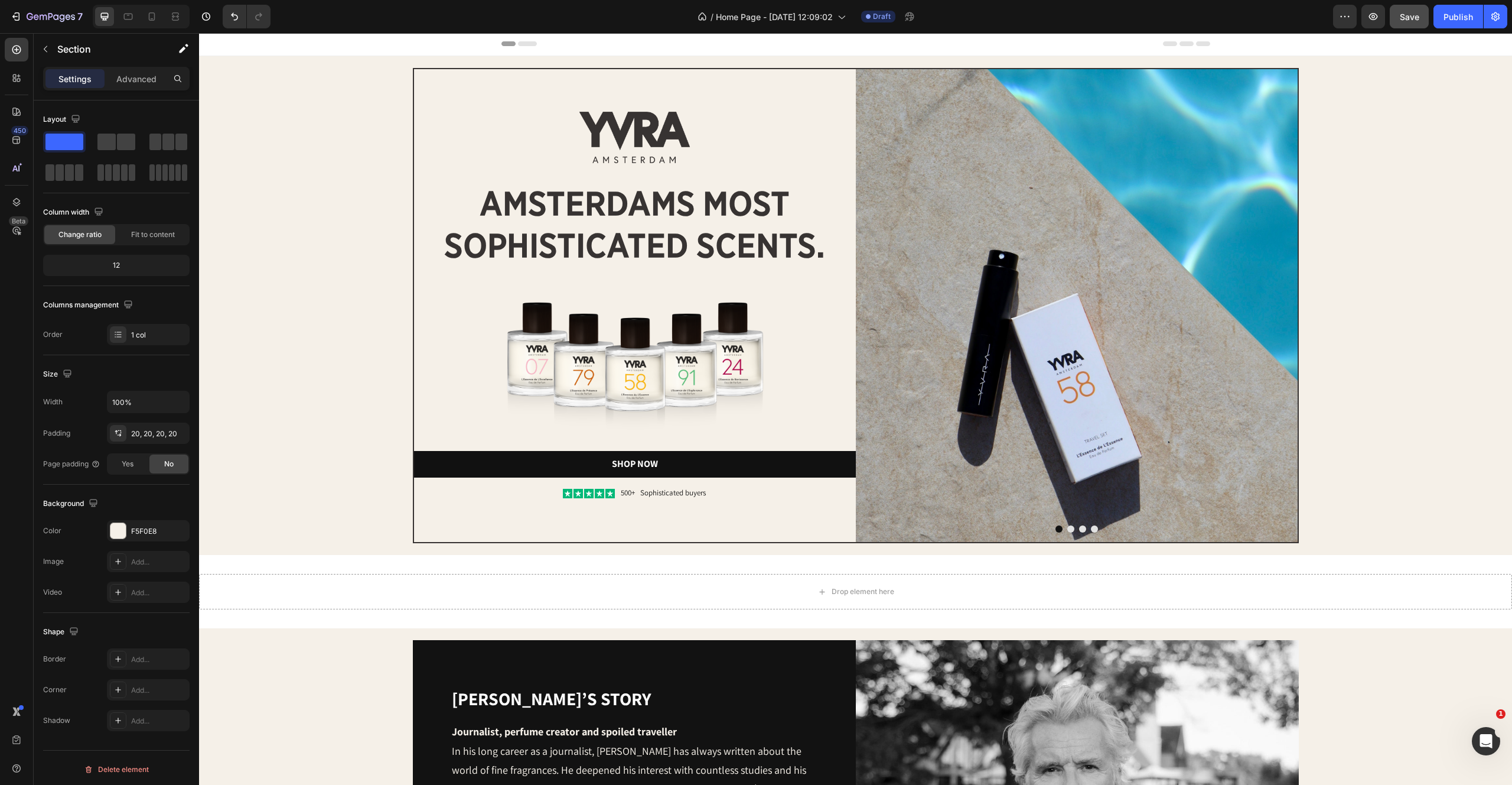
click at [309, 552] on div "Image Image amsterdams most sophisticated scents. Heading Image Shop Now Button…" at bounding box center [856, 306] width 1313 height 499
click at [267, 533] on div "Image Image amsterdams most sophisticated scents. Heading Image Shop Now Button…" at bounding box center [855, 305] width 1289 height 475
click at [170, 528] on button "button" at bounding box center [177, 531] width 14 height 14
click at [150, 534] on div "F5F0E8" at bounding box center [148, 531] width 35 height 11
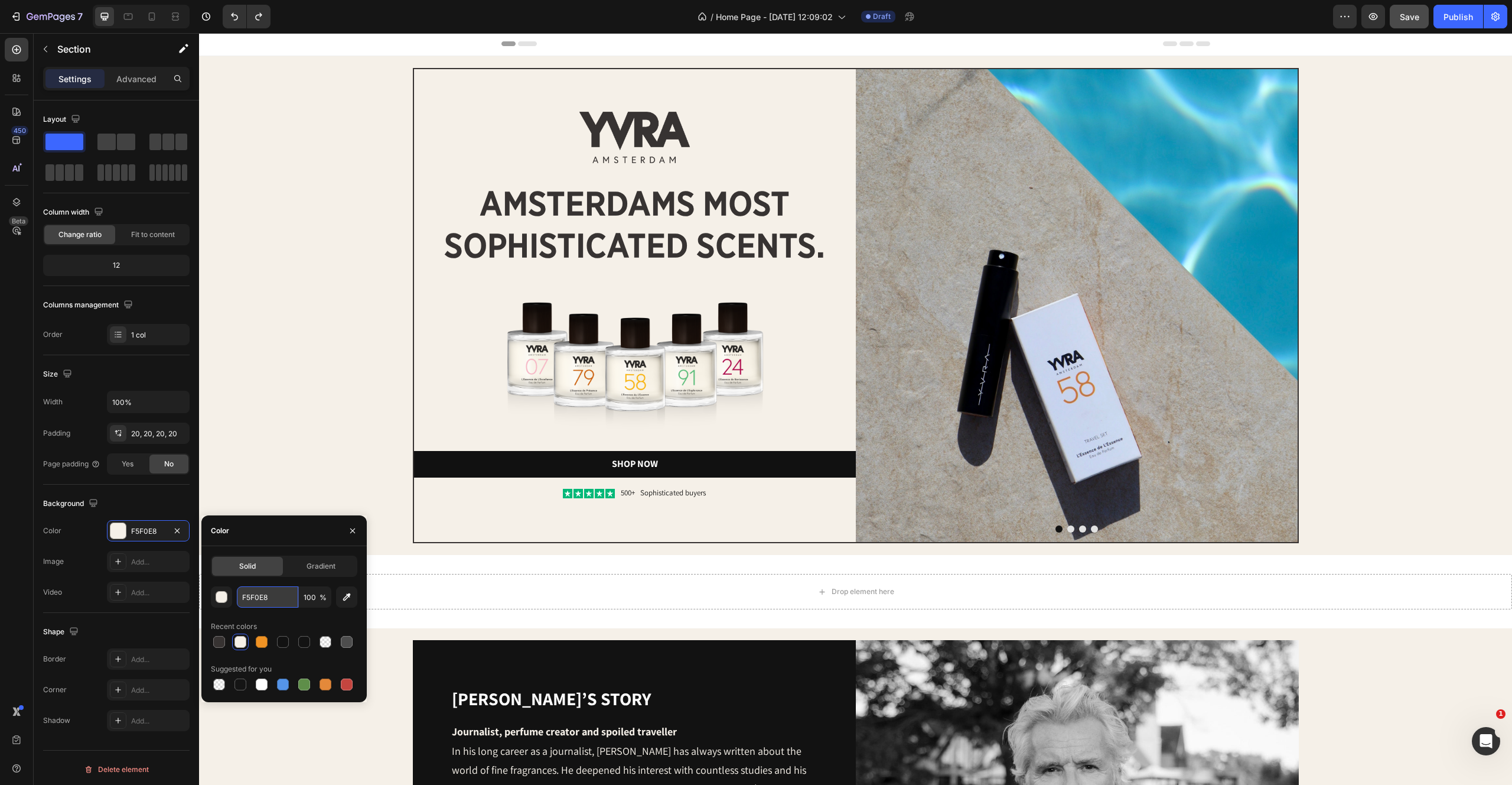
click at [251, 598] on input "F5F0E8" at bounding box center [268, 597] width 62 height 21
drag, startPoint x: 268, startPoint y: 600, endPoint x: 206, endPoint y: 593, distance: 62.4
click at [207, 593] on div "Solid Gradient F5F0E8 100 % Recent colors Suggested for you" at bounding box center [284, 624] width 165 height 137
click at [466, 590] on div "Drop element here" at bounding box center [856, 591] width 1313 height 35
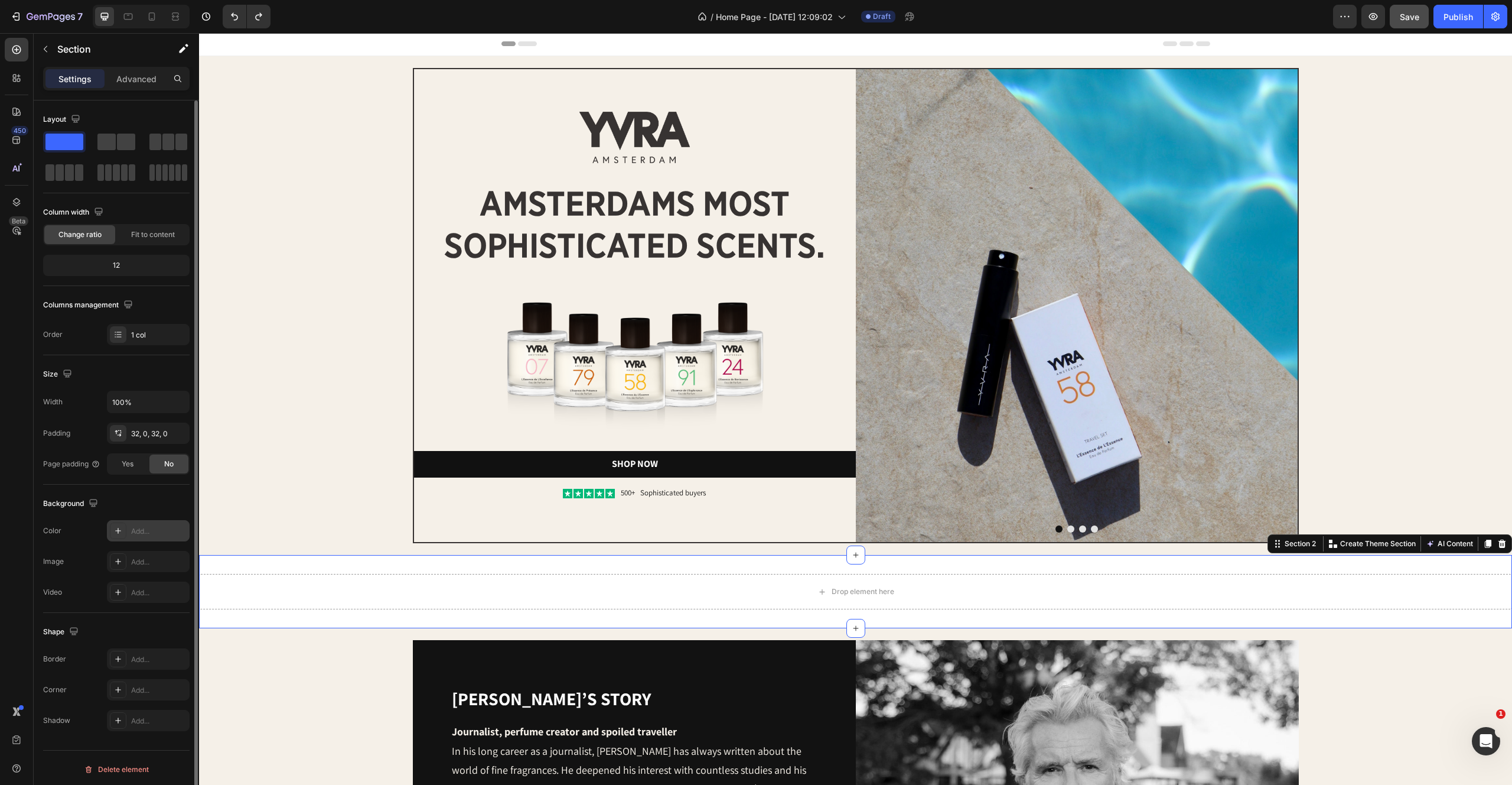
click at [143, 533] on div "Add..." at bounding box center [159, 531] width 56 height 11
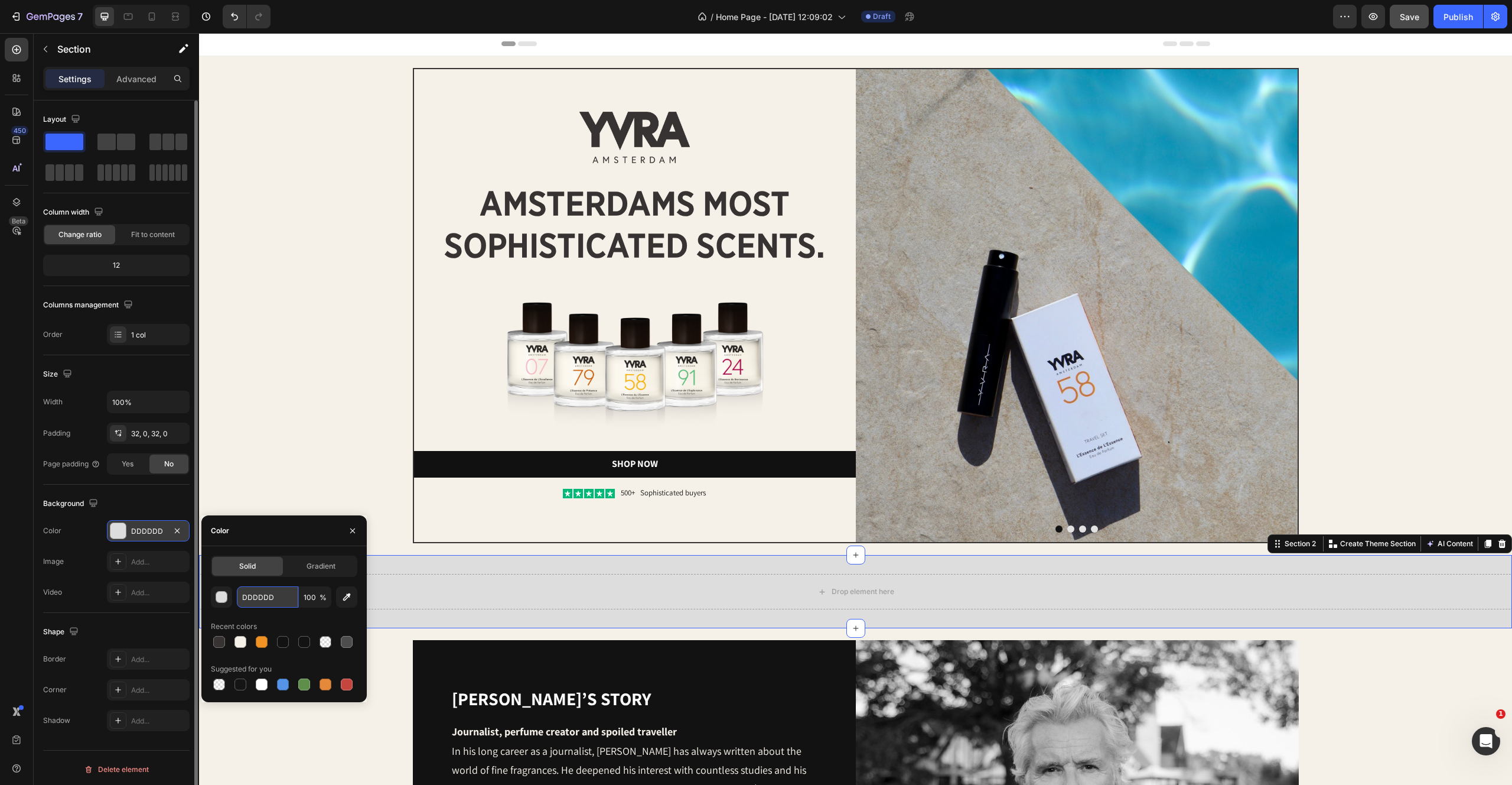
click at [278, 590] on input "DDDDDD" at bounding box center [268, 597] width 62 height 21
paste input "F5F0E8"
type input "F5F0E8"
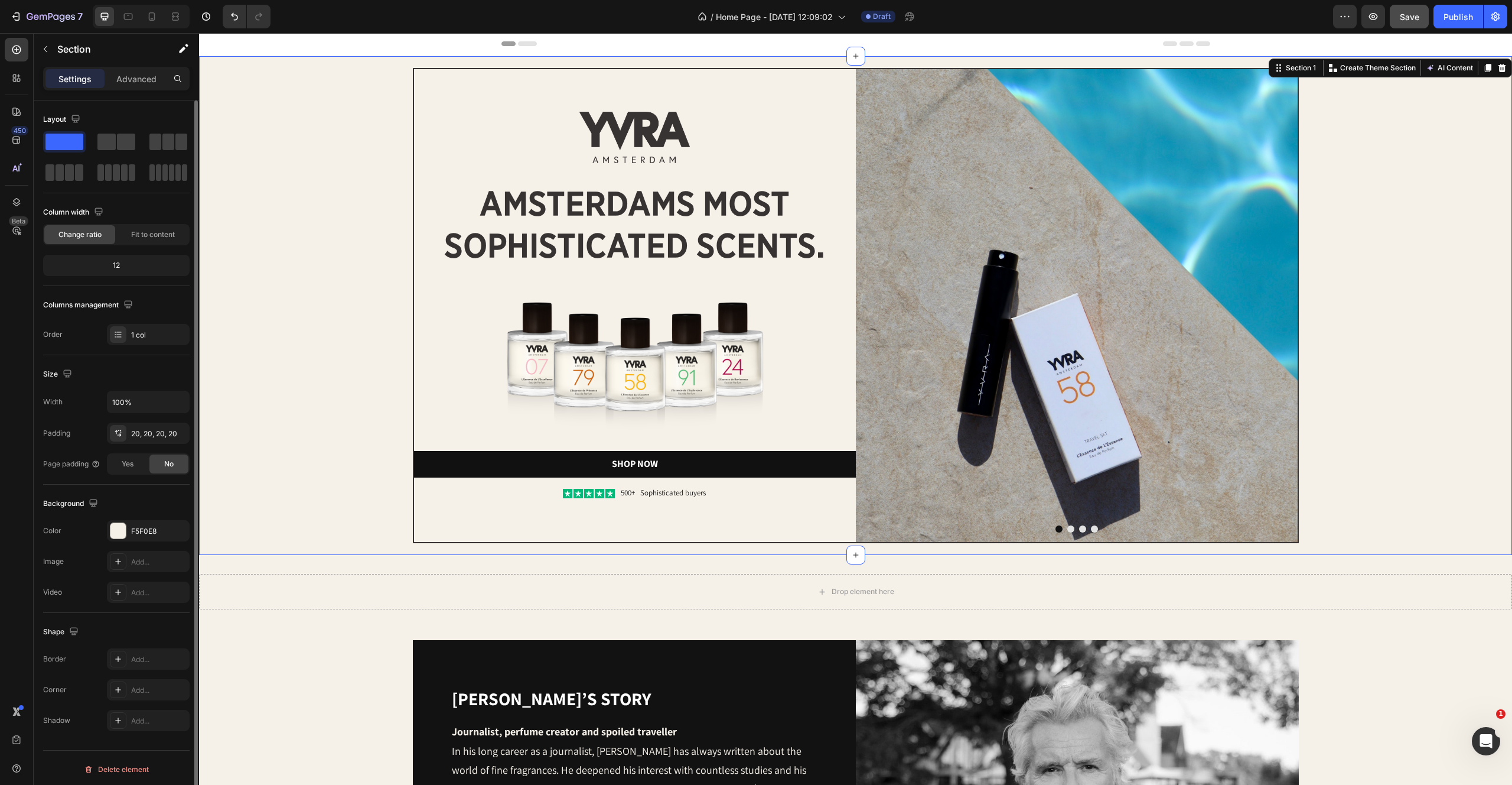
click at [318, 450] on div "Image Image amsterdams most sophisticated scents. Heading Image Shop Now Button…" at bounding box center [855, 305] width 1289 height 475
click at [472, 579] on div "Drop element here" at bounding box center [856, 591] width 1313 height 35
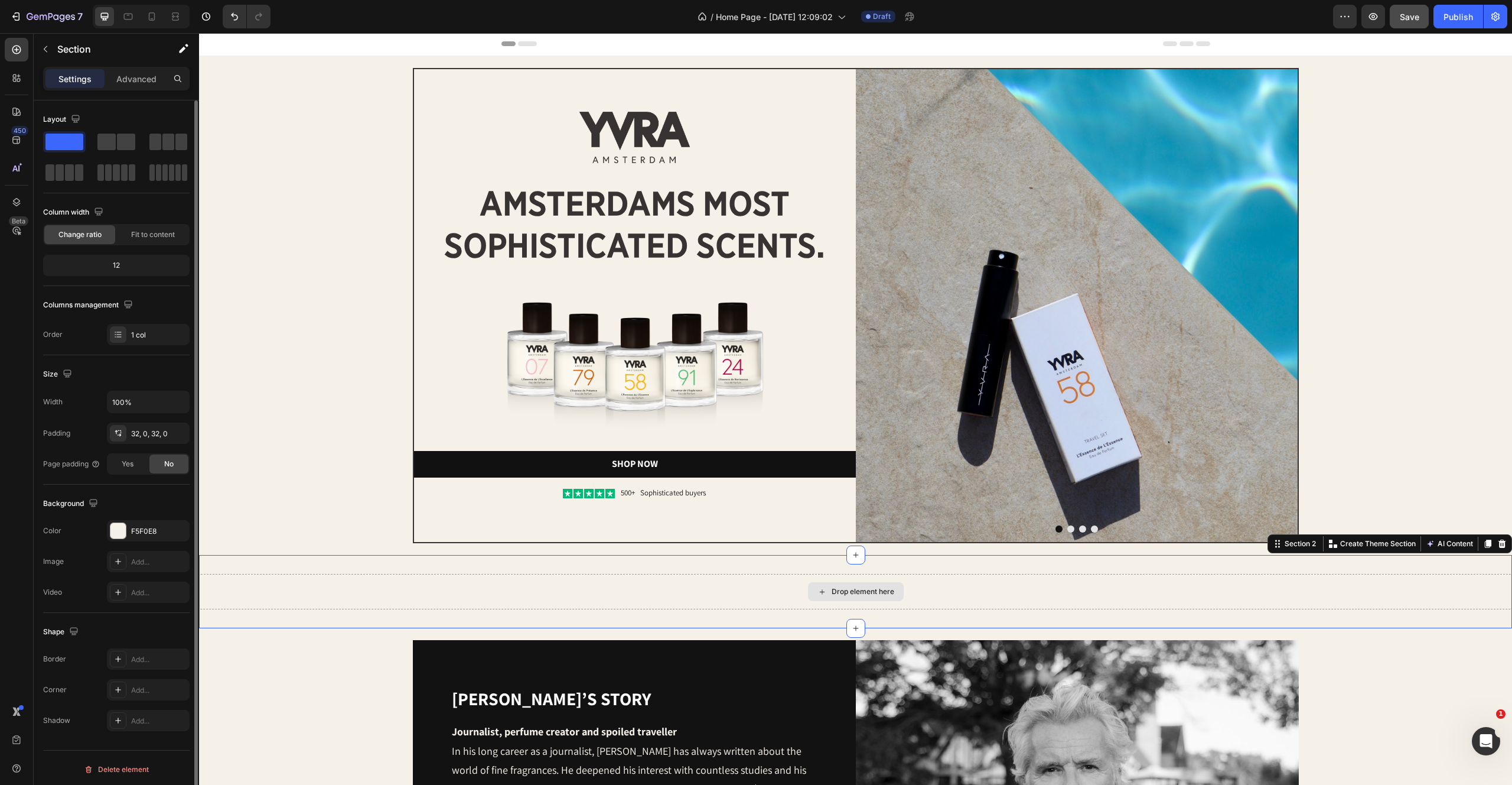
click at [317, 595] on div "Drop element here" at bounding box center [856, 591] width 1313 height 35
click at [311, 437] on div "Image Image amsterdams most sophisticated scents. Heading Image Shop Now Button…" at bounding box center [855, 305] width 1289 height 475
click at [283, 574] on div "Drop element here" at bounding box center [856, 591] width 1313 height 35
click at [129, 85] on div "Advanced" at bounding box center [136, 78] width 59 height 19
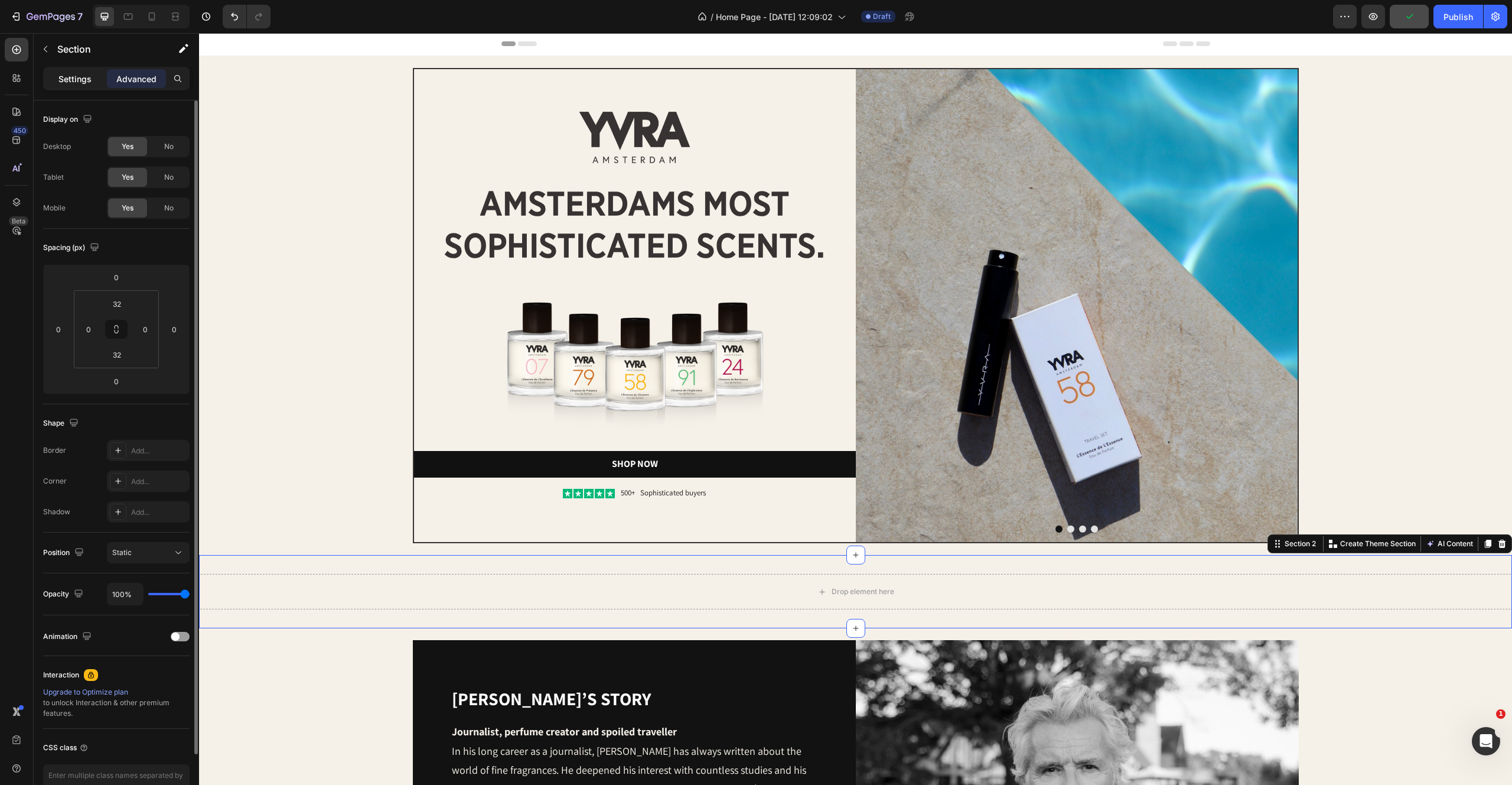
click at [79, 70] on div "Settings" at bounding box center [74, 78] width 59 height 19
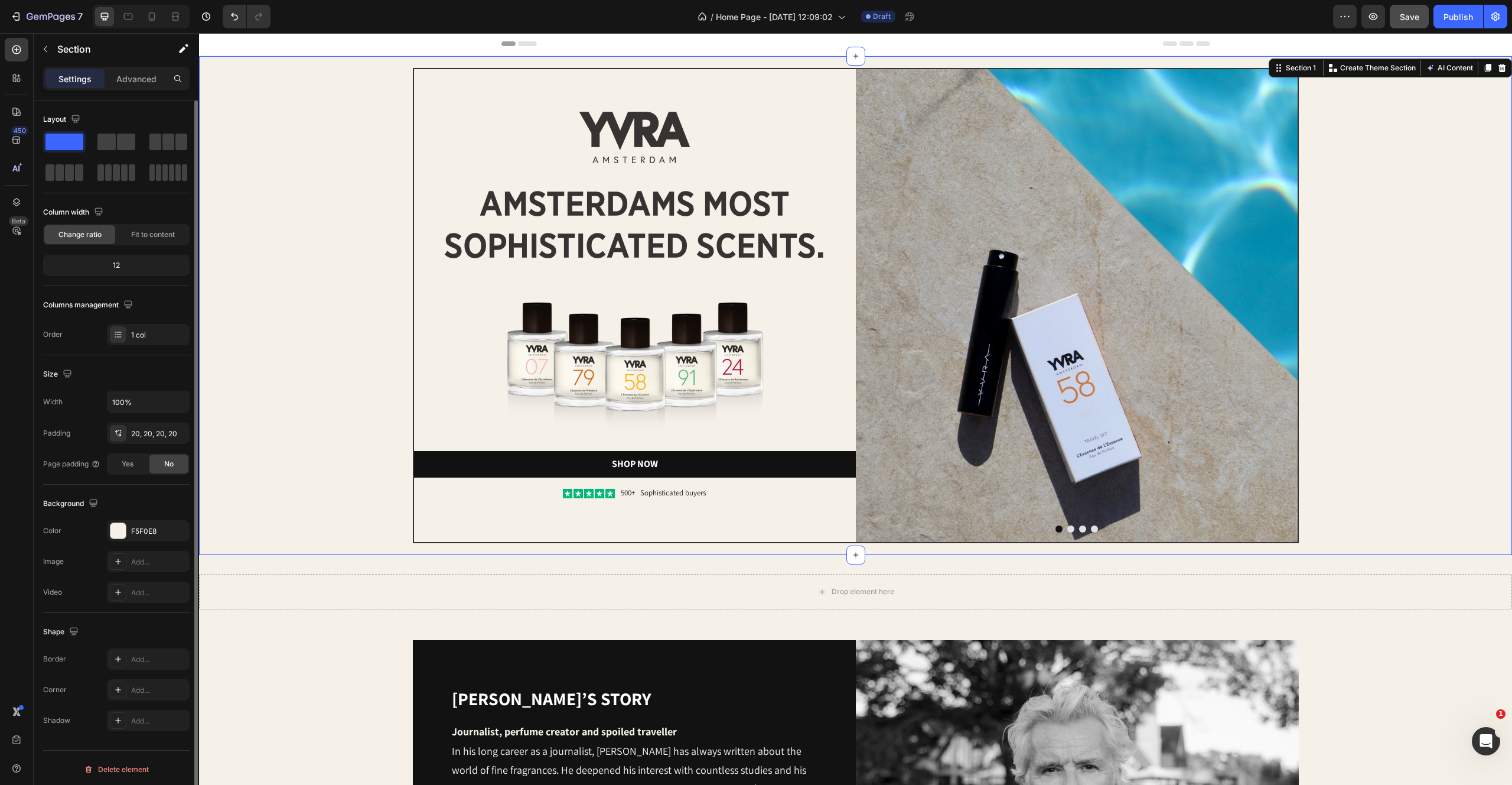
click at [362, 477] on div "Image Image amsterdams most sophisticated scents. Heading Image Shop Now Button…" at bounding box center [855, 305] width 1289 height 475
click at [335, 568] on div "Drop element here Section 2" at bounding box center [856, 591] width 1313 height 73
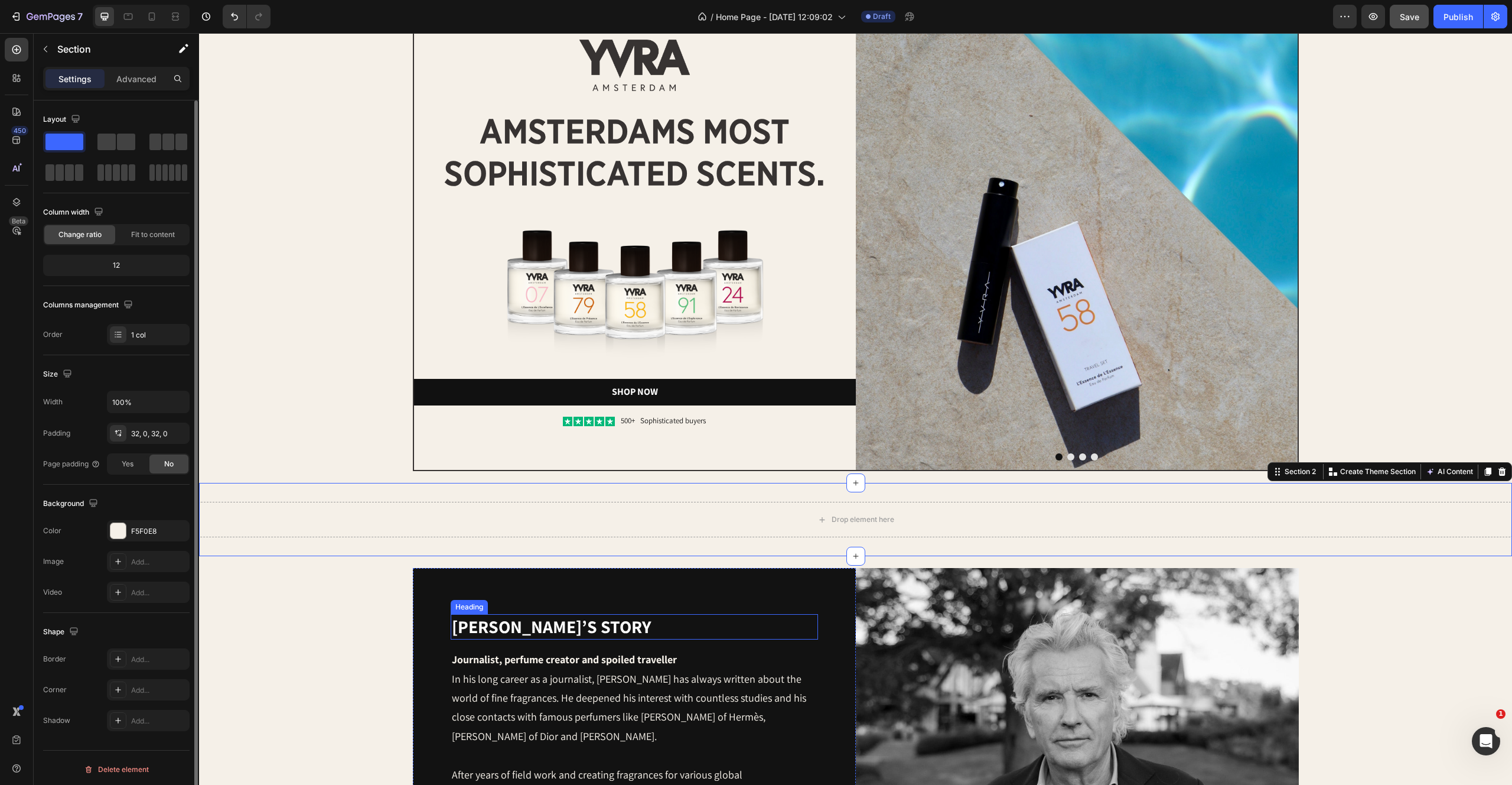
scroll to position [74, 0]
click at [545, 506] on div "Drop element here" at bounding box center [856, 519] width 1313 height 35
click at [115, 141] on span at bounding box center [107, 141] width 18 height 17
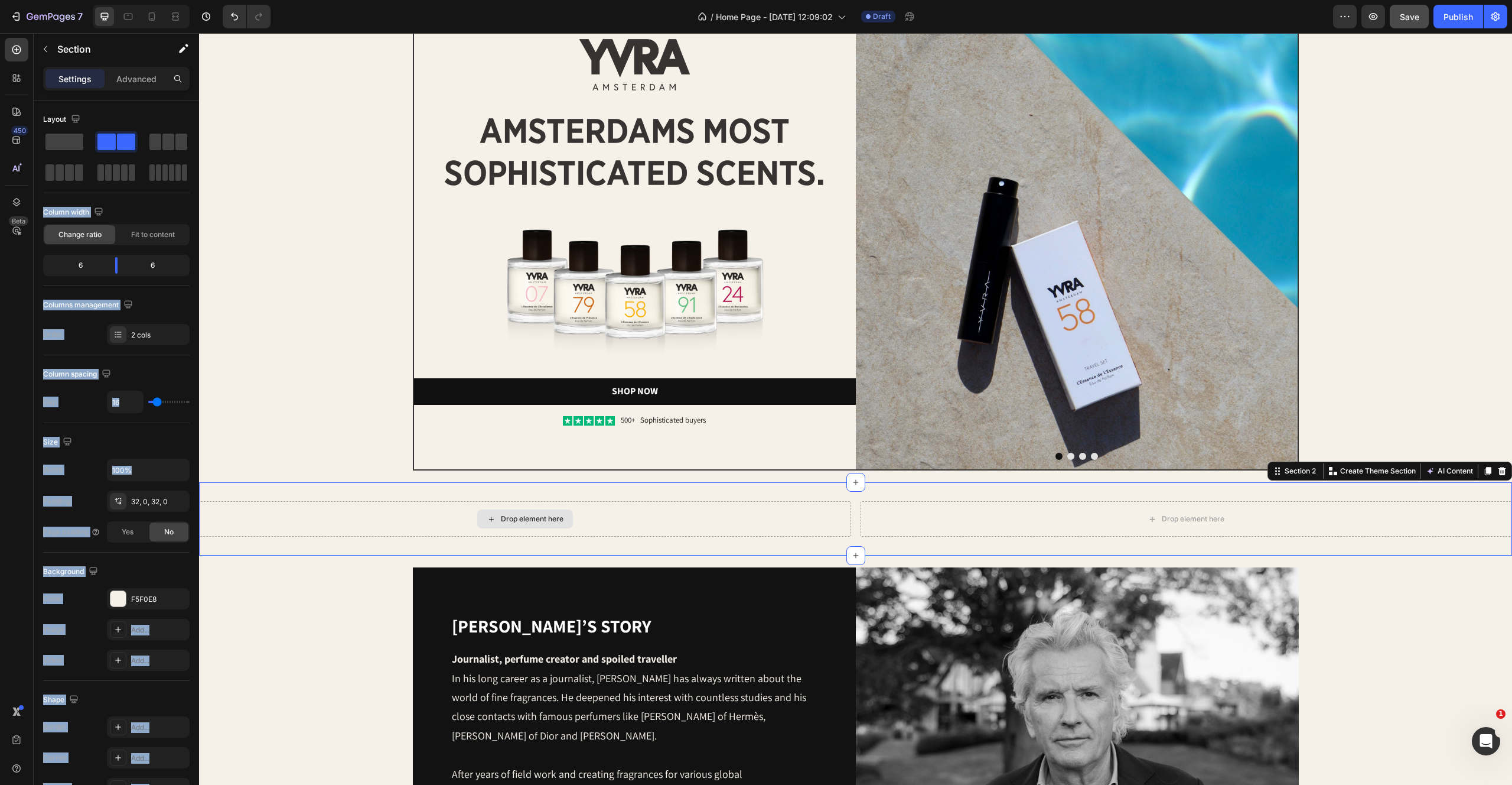
drag, startPoint x: 368, startPoint y: 201, endPoint x: 381, endPoint y: 403, distance: 202.4
click at [47, 50] on icon "button" at bounding box center [45, 49] width 10 height 10
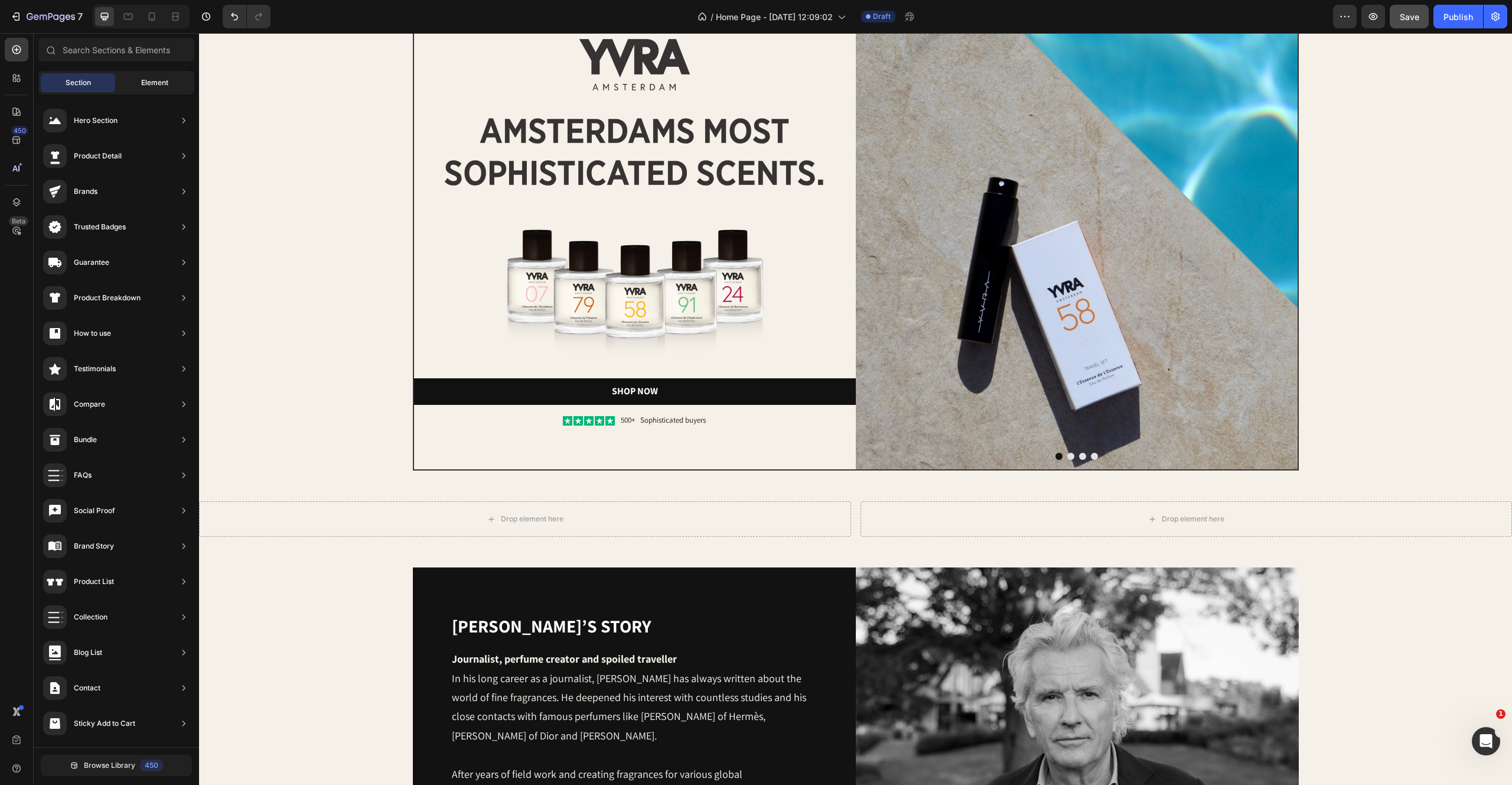
click at [158, 73] on div "Element" at bounding box center [154, 82] width 74 height 19
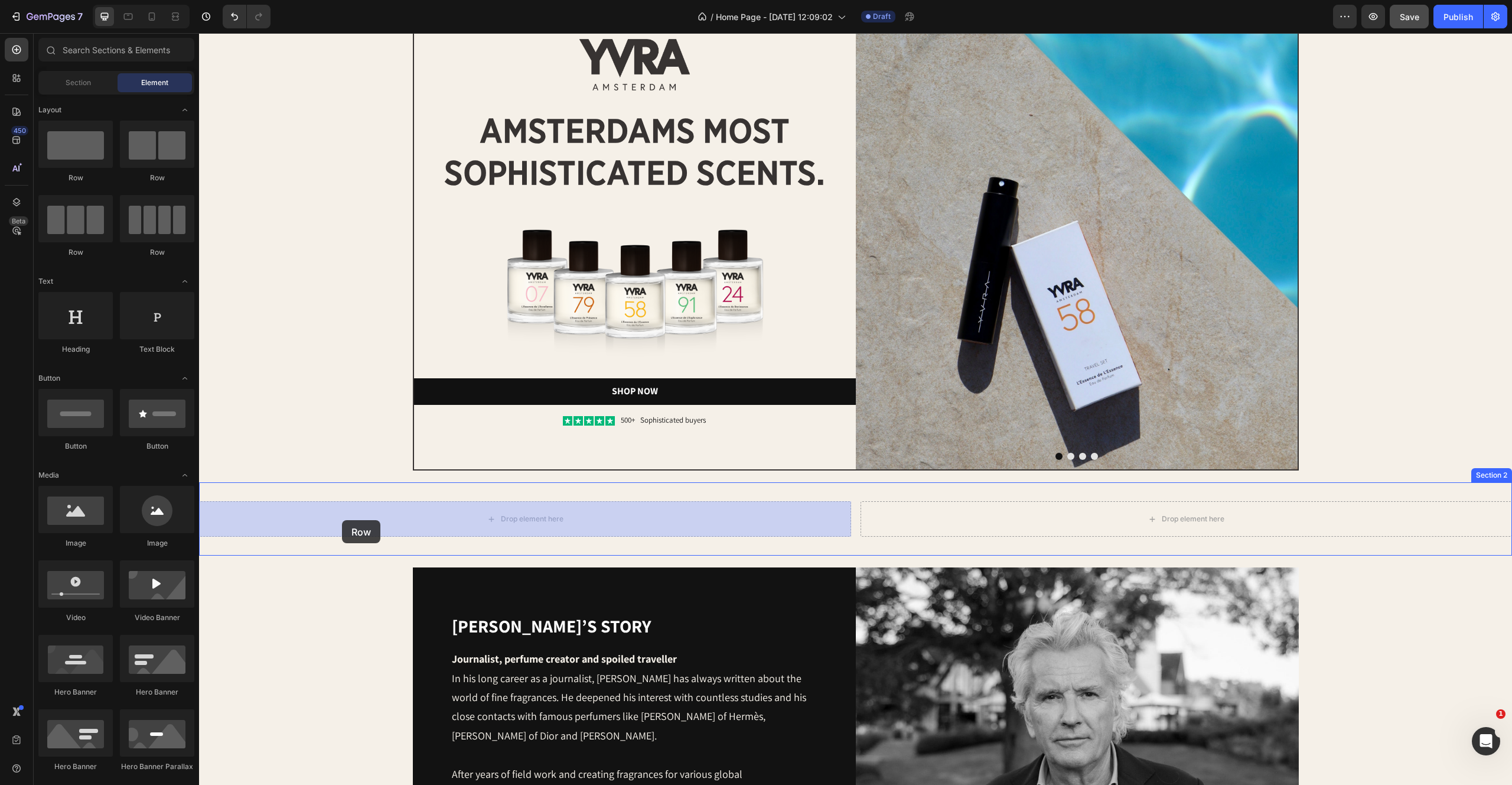
drag, startPoint x: 281, startPoint y: 267, endPoint x: 342, endPoint y: 520, distance: 260.2
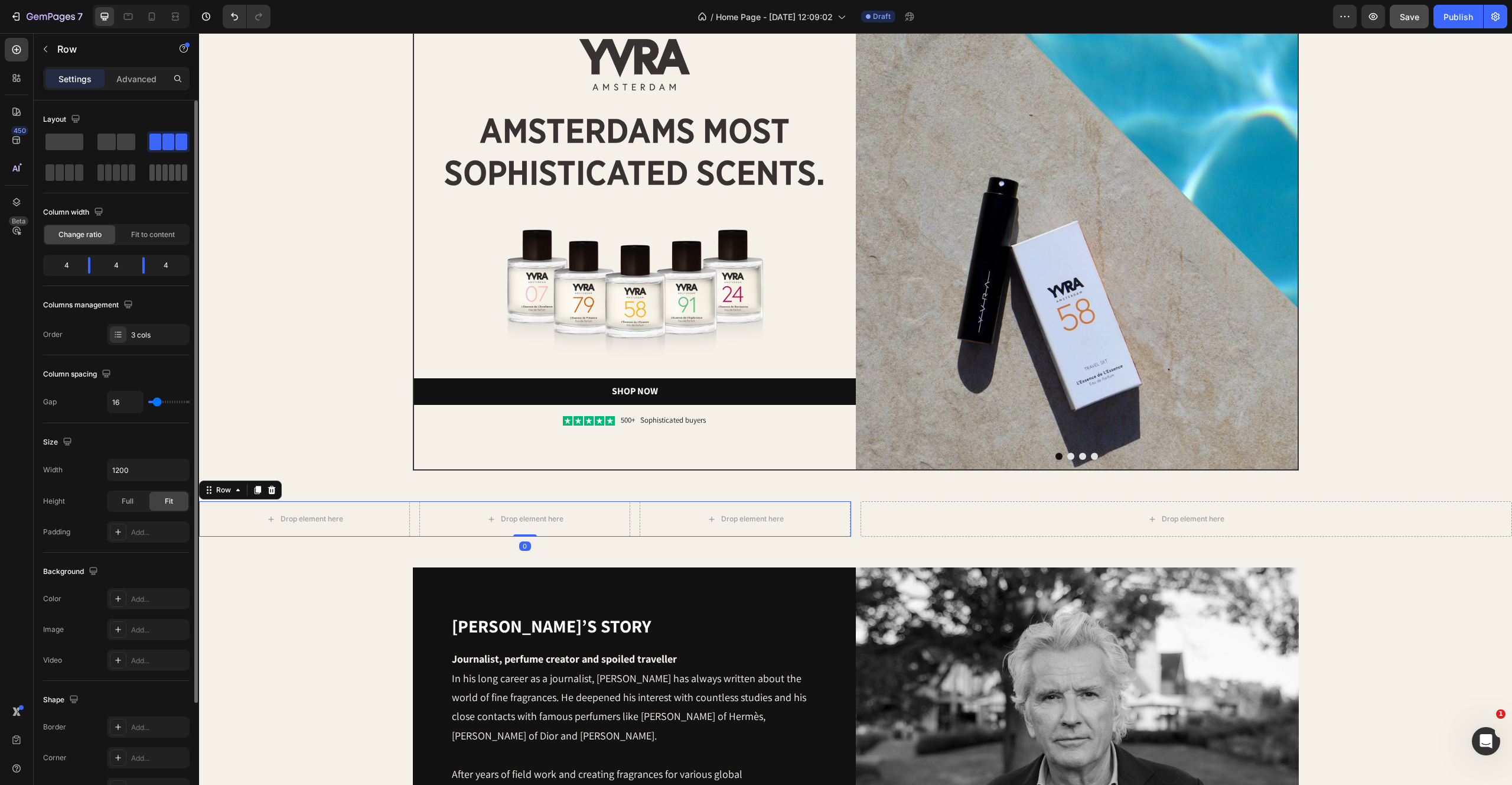
click at [170, 181] on div at bounding box center [169, 172] width 43 height 21
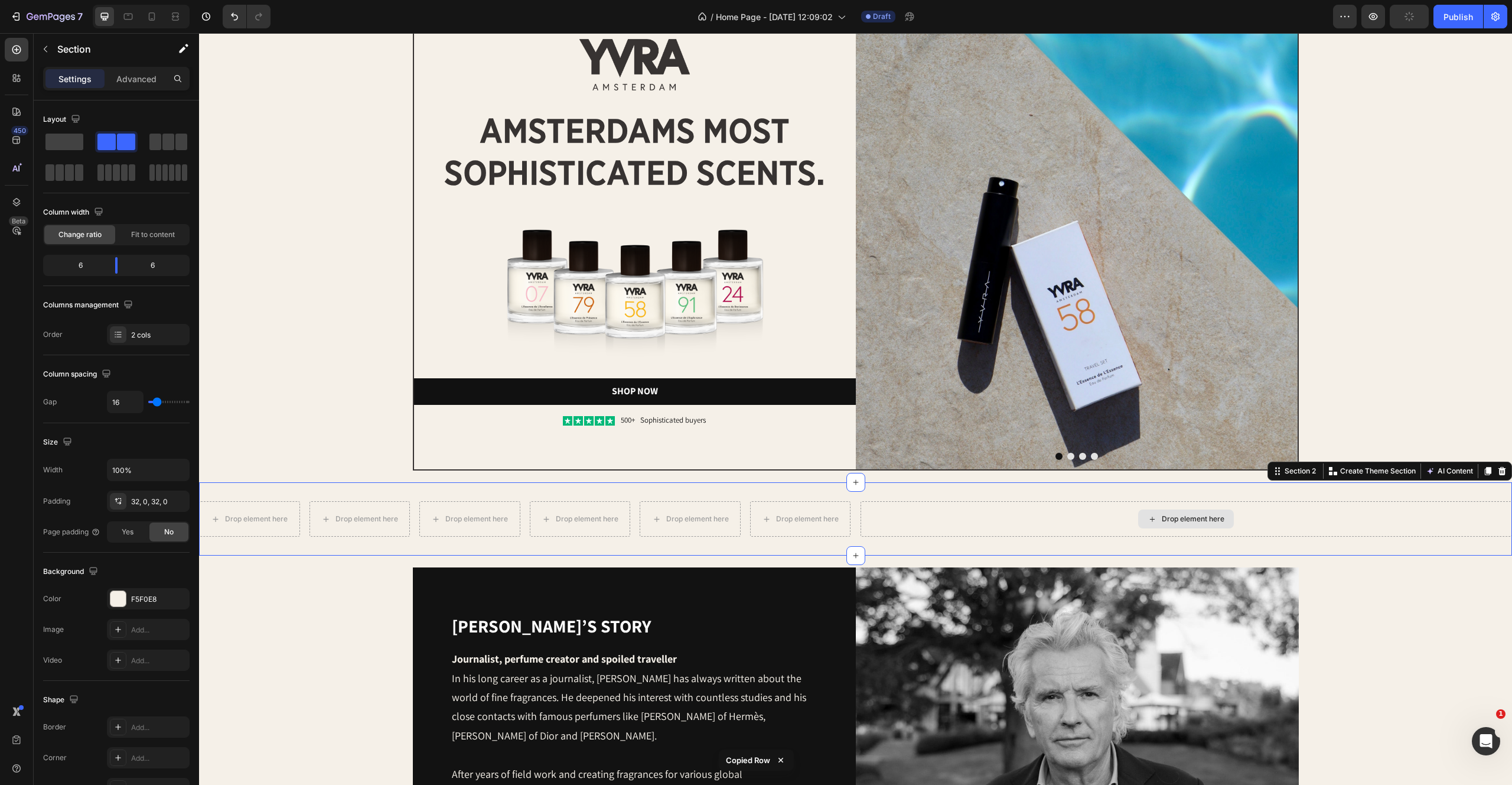
click at [916, 516] on div "Drop element here" at bounding box center [1186, 519] width 652 height 35
click at [741, 508] on div "Drop element here Drop element here Drop element here Drop element here Drop el…" at bounding box center [525, 519] width 652 height 35
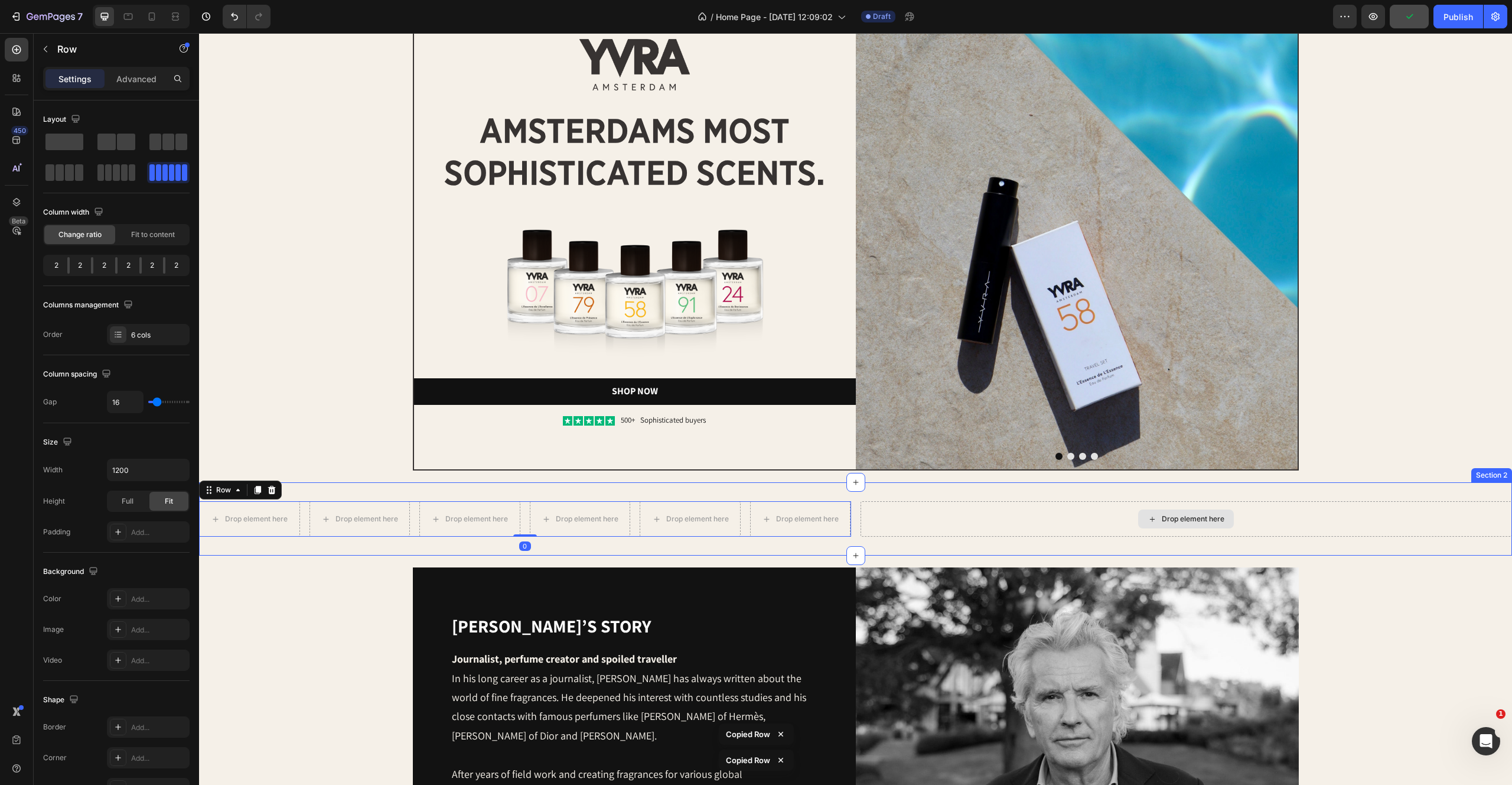
click at [927, 511] on div "Drop element here" at bounding box center [1186, 519] width 652 height 35
click at [342, 622] on div "[PERSON_NAME]’s story Heading Journalist, perfume creator and spoiled traveller…" at bounding box center [855, 789] width 1289 height 443
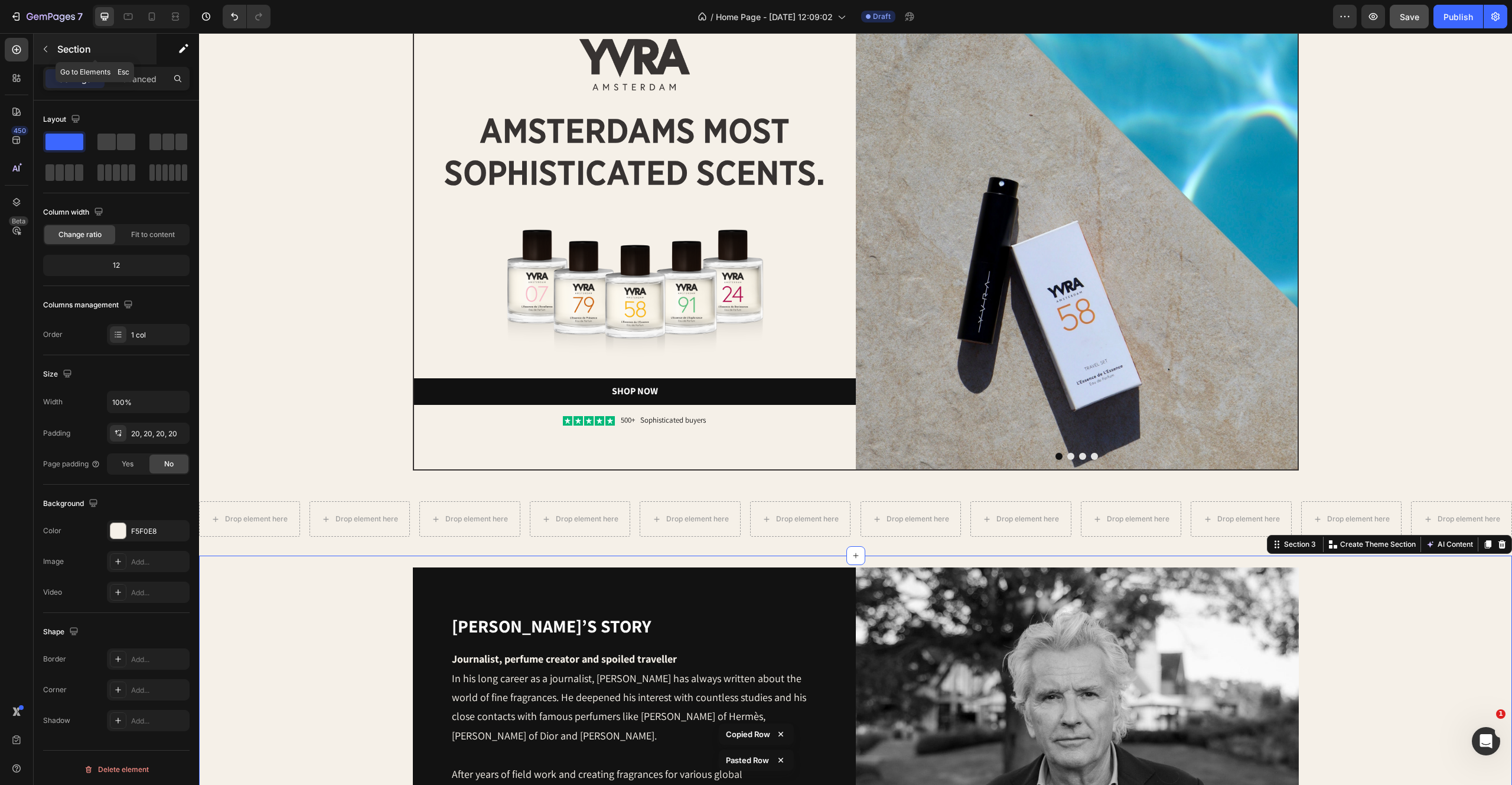
click at [45, 45] on icon "button" at bounding box center [45, 49] width 10 height 10
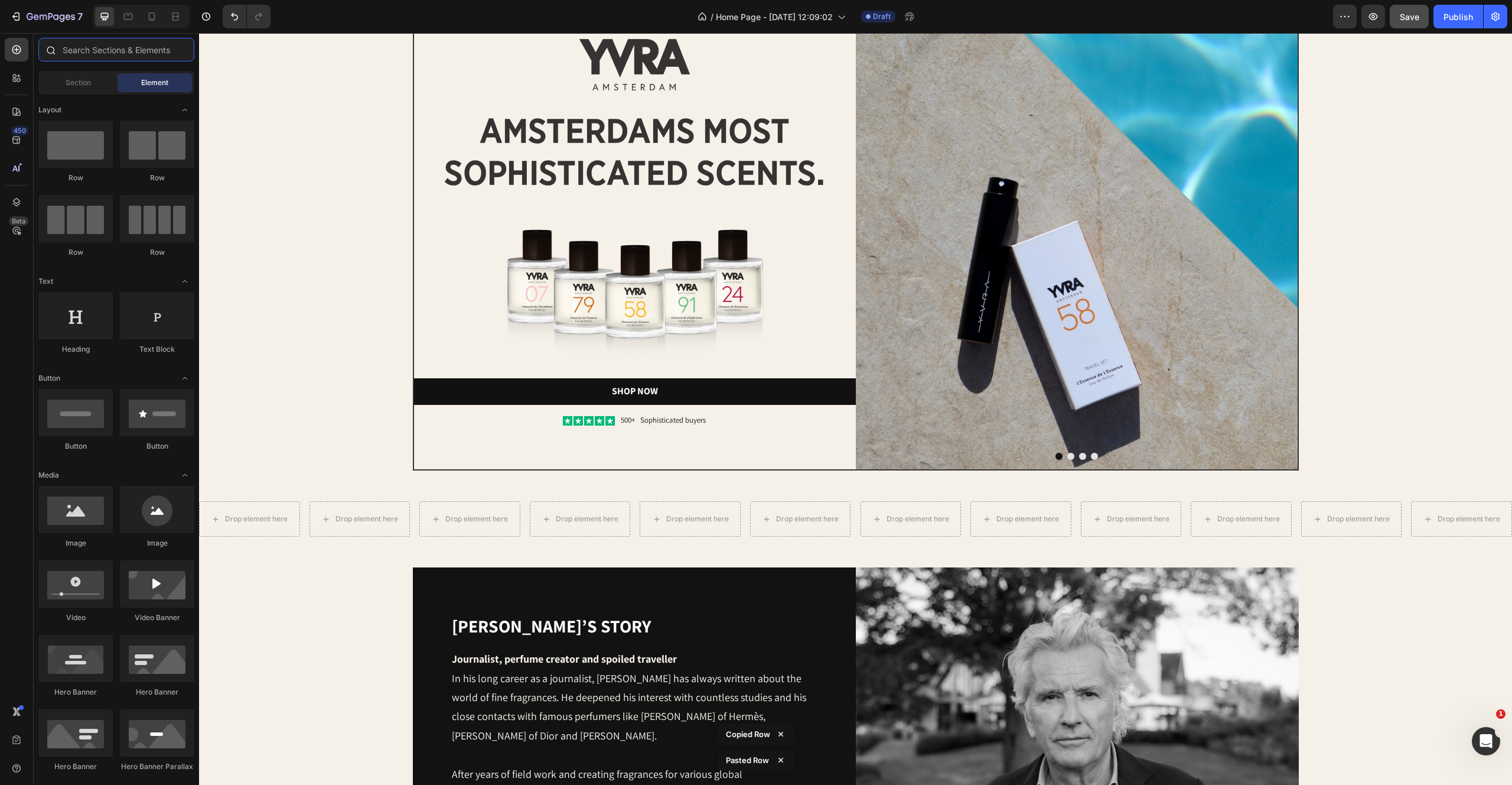
click at [73, 43] on input "text" at bounding box center [116, 49] width 156 height 23
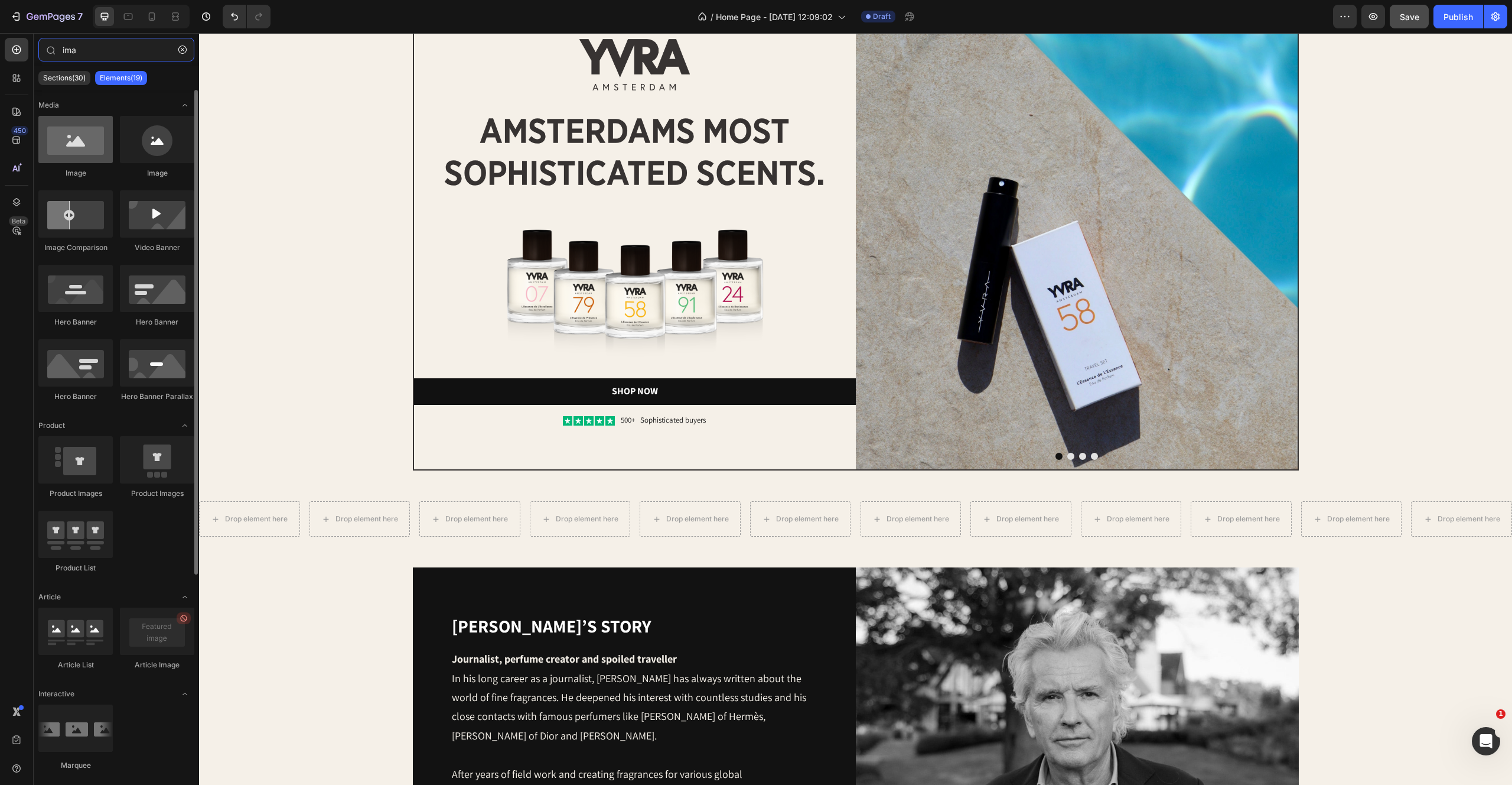
type input "ima"
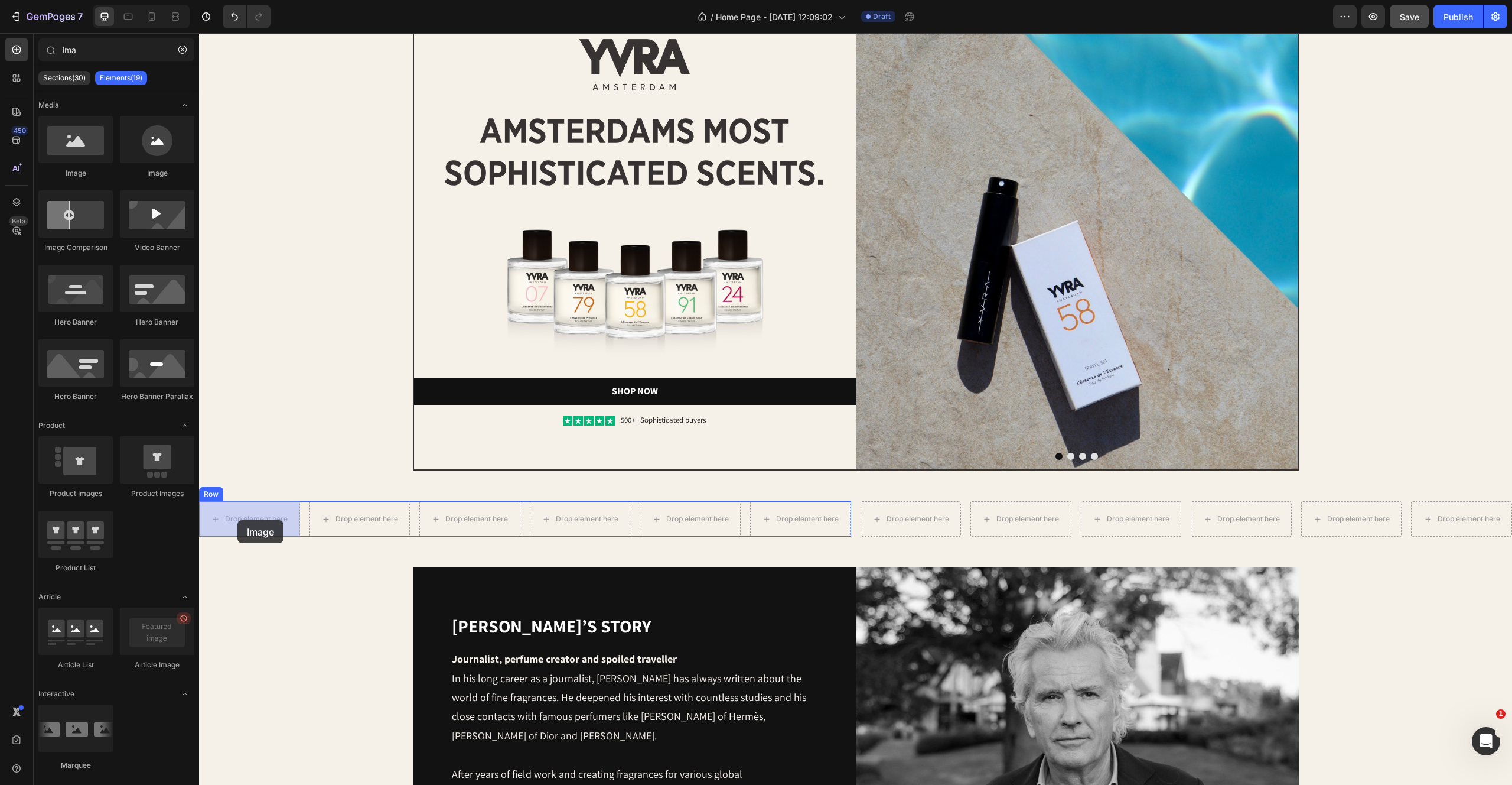
drag, startPoint x: 266, startPoint y: 185, endPoint x: 253, endPoint y: 542, distance: 357.2
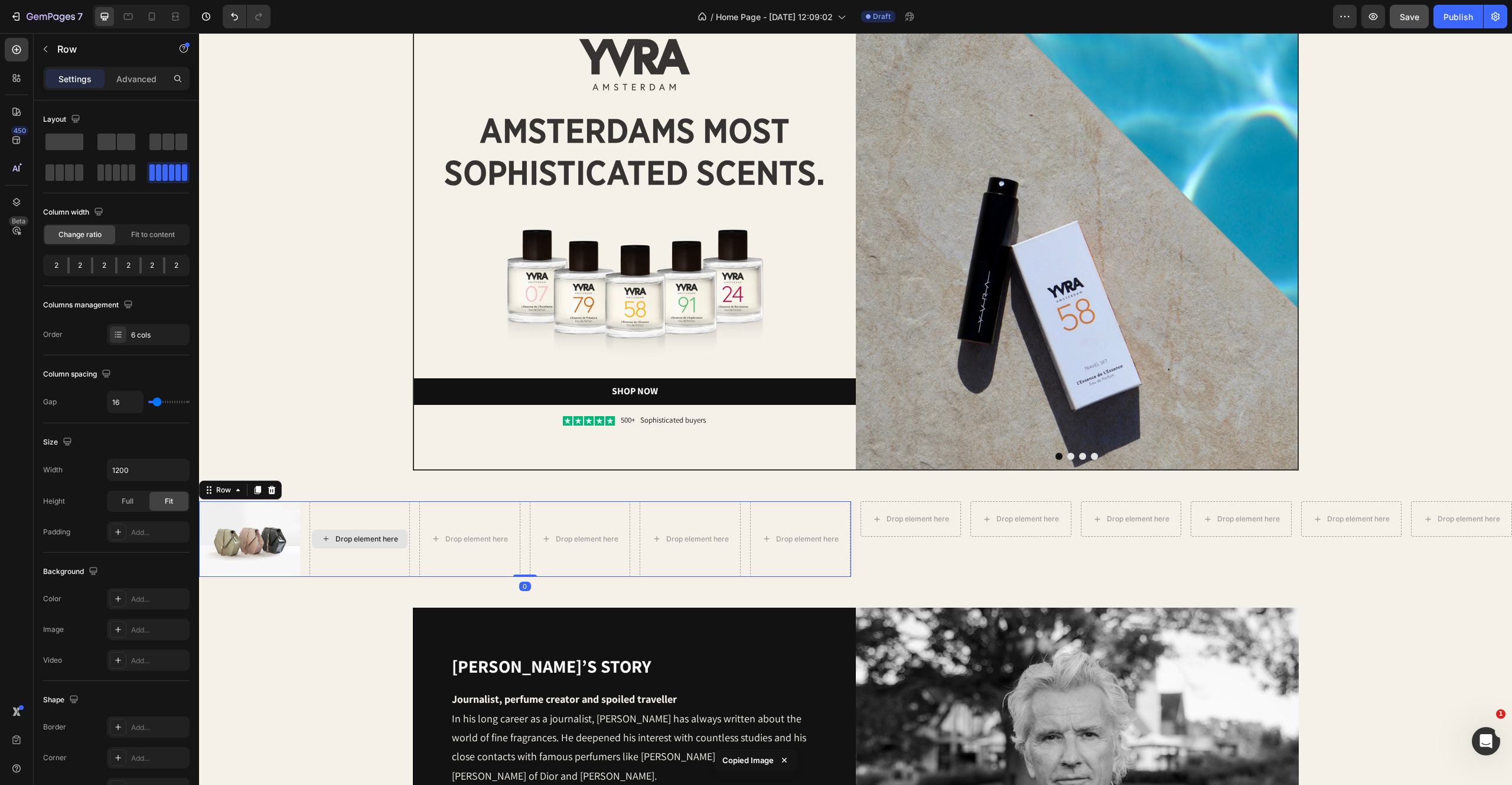
click at [347, 528] on div "Drop element here" at bounding box center [360, 539] width 101 height 76
click at [235, 528] on img at bounding box center [250, 539] width 101 height 76
click at [364, 519] on div "Drop element here" at bounding box center [360, 539] width 101 height 76
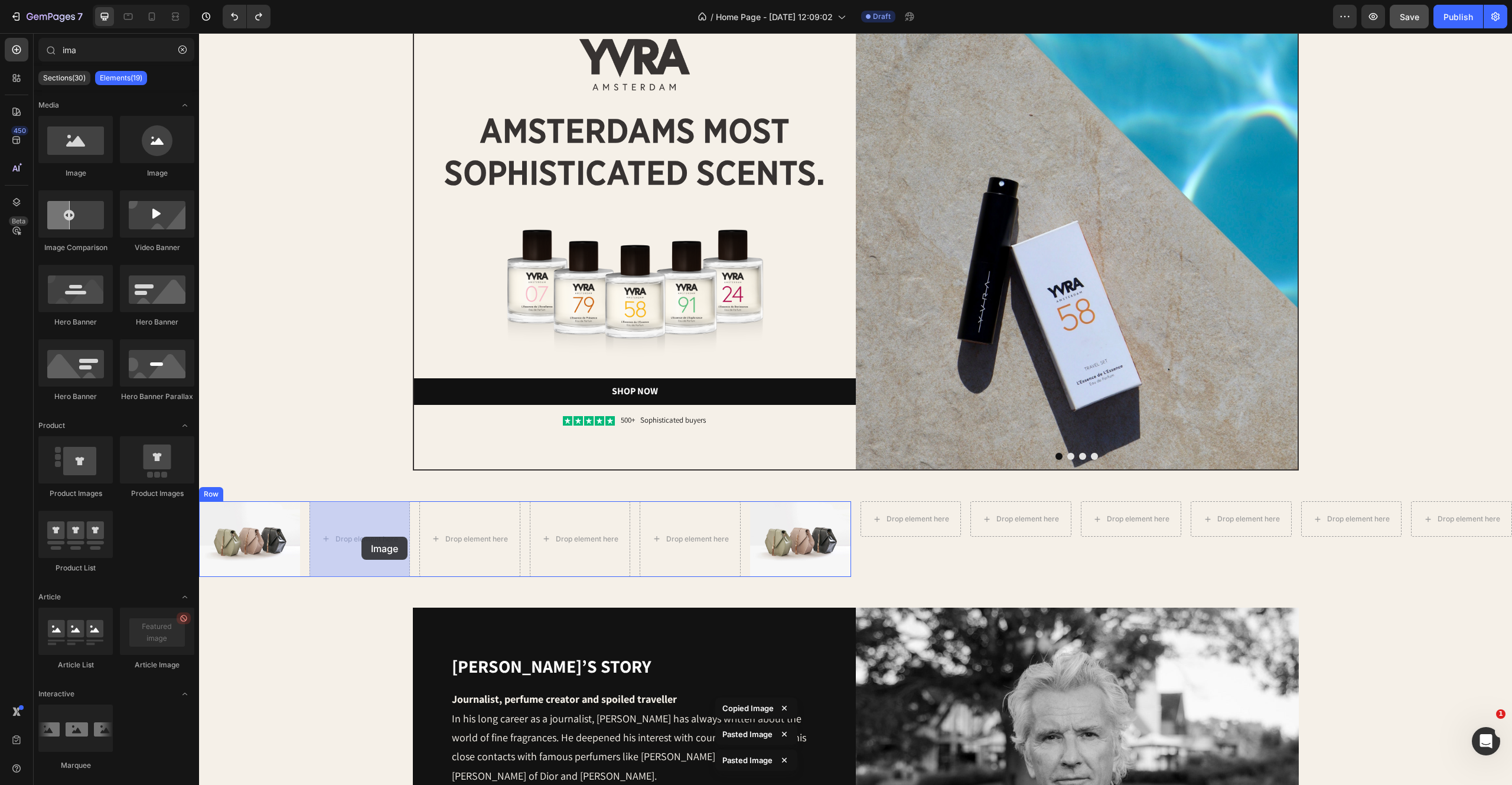
drag, startPoint x: 278, startPoint y: 181, endPoint x: 352, endPoint y: 537, distance: 363.6
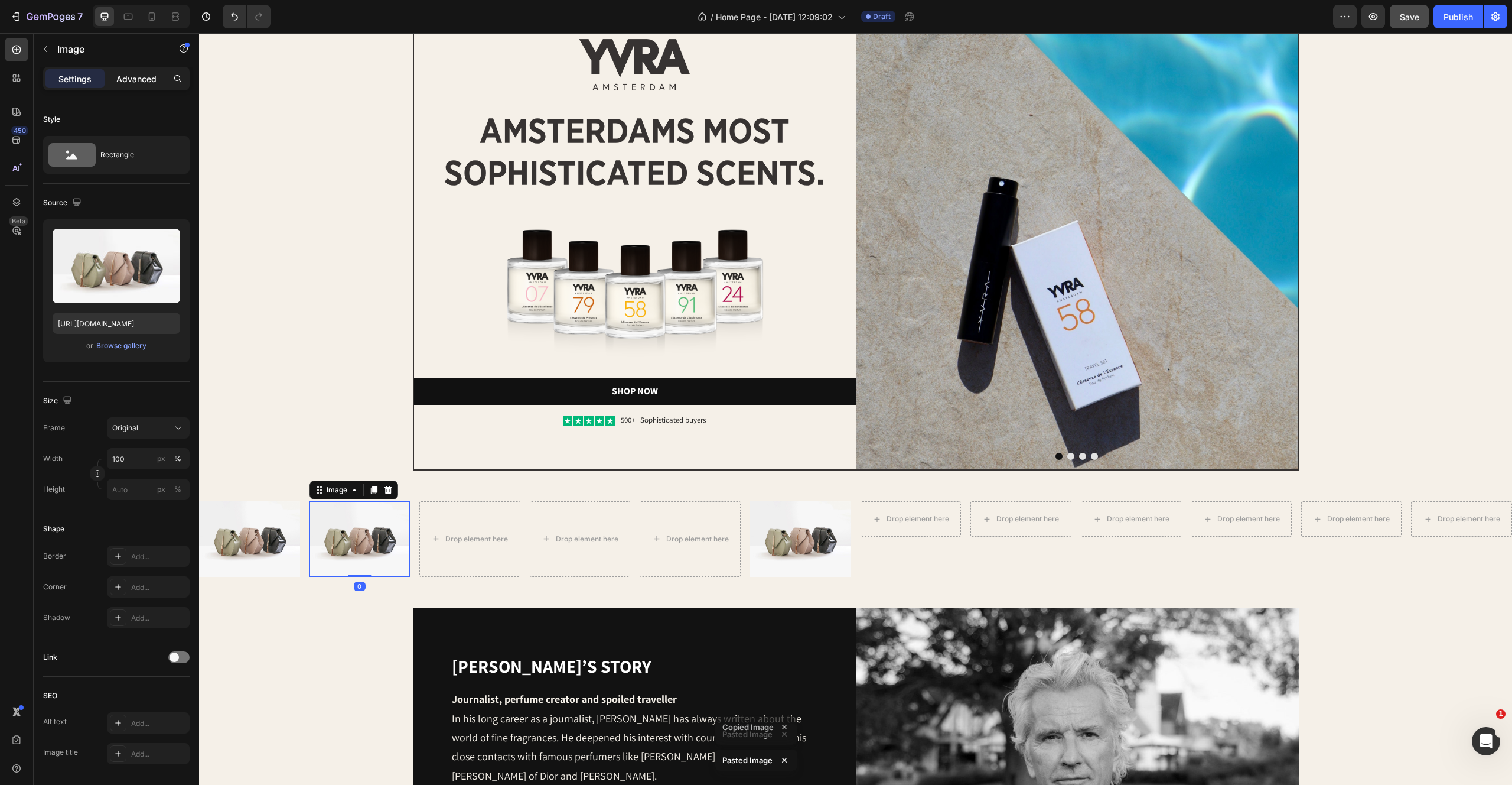
click at [124, 69] on div "Advanced" at bounding box center [136, 78] width 59 height 19
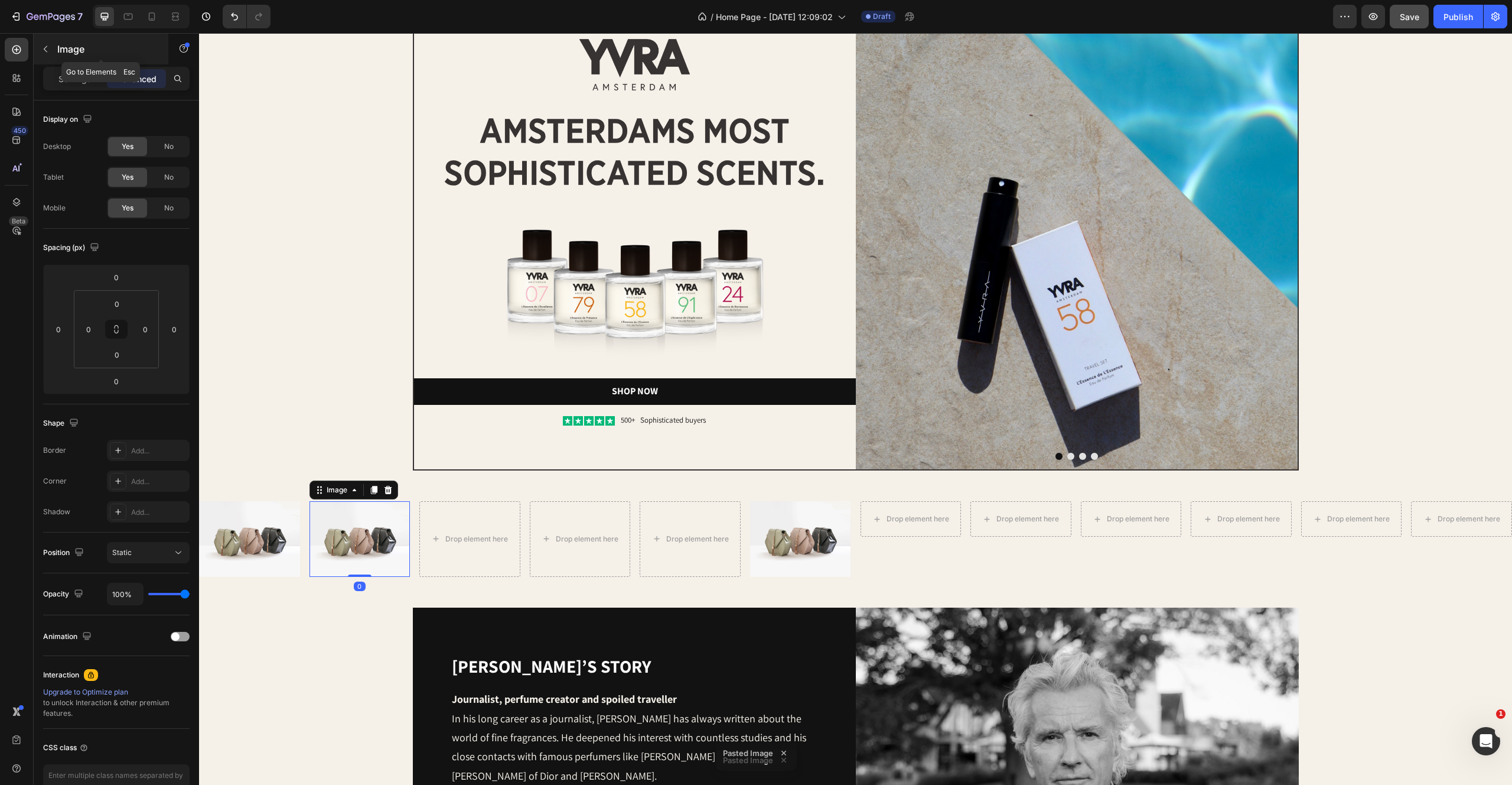
click at [48, 50] on icon "button" at bounding box center [45, 49] width 10 height 10
click at [354, 541] on img at bounding box center [360, 539] width 101 height 76
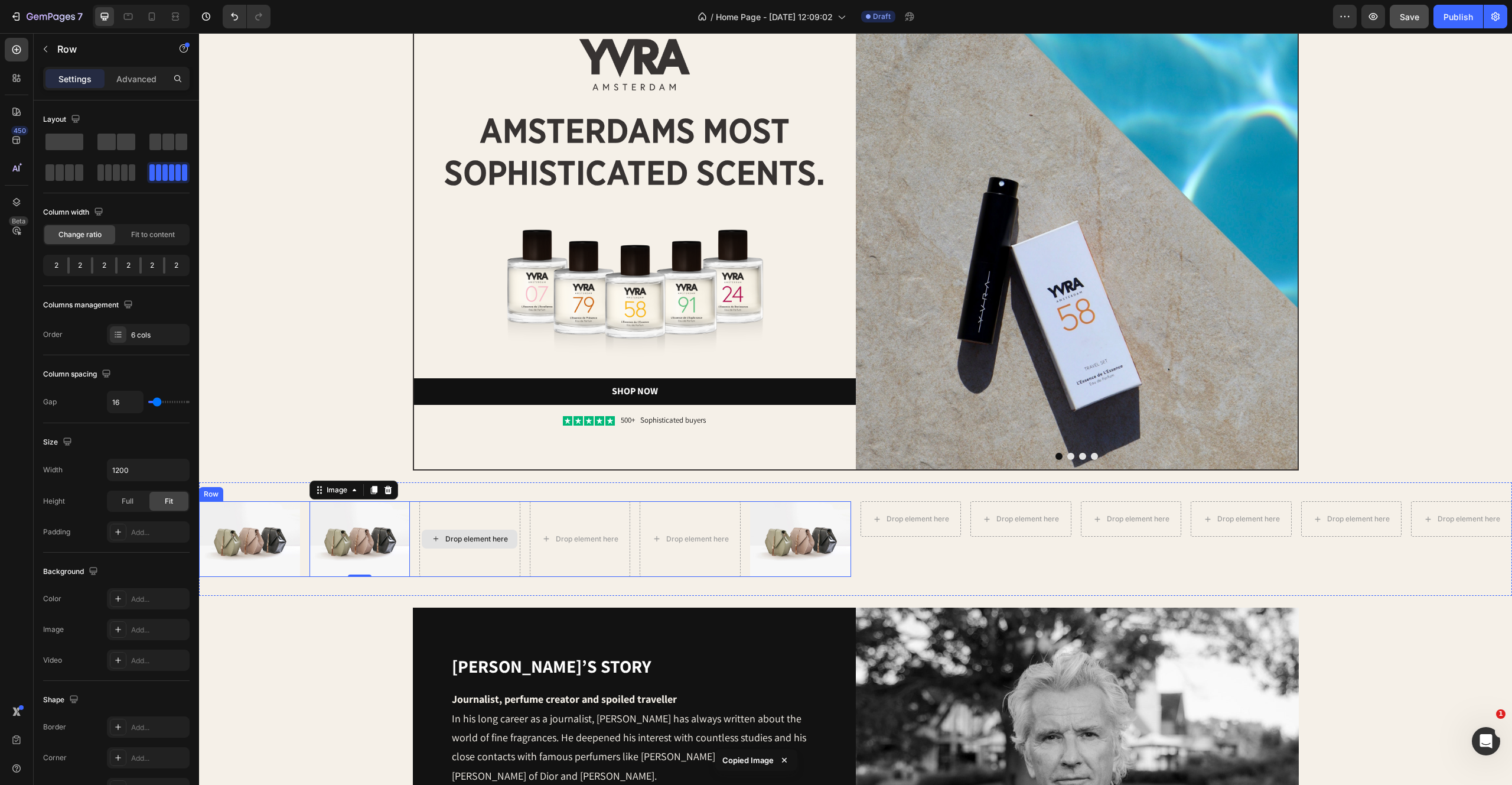
click at [481, 507] on div "Drop element here" at bounding box center [470, 539] width 101 height 76
click at [469, 511] on div "Drop element here" at bounding box center [470, 539] width 101 height 76
click at [51, 53] on button "button" at bounding box center [45, 49] width 19 height 19
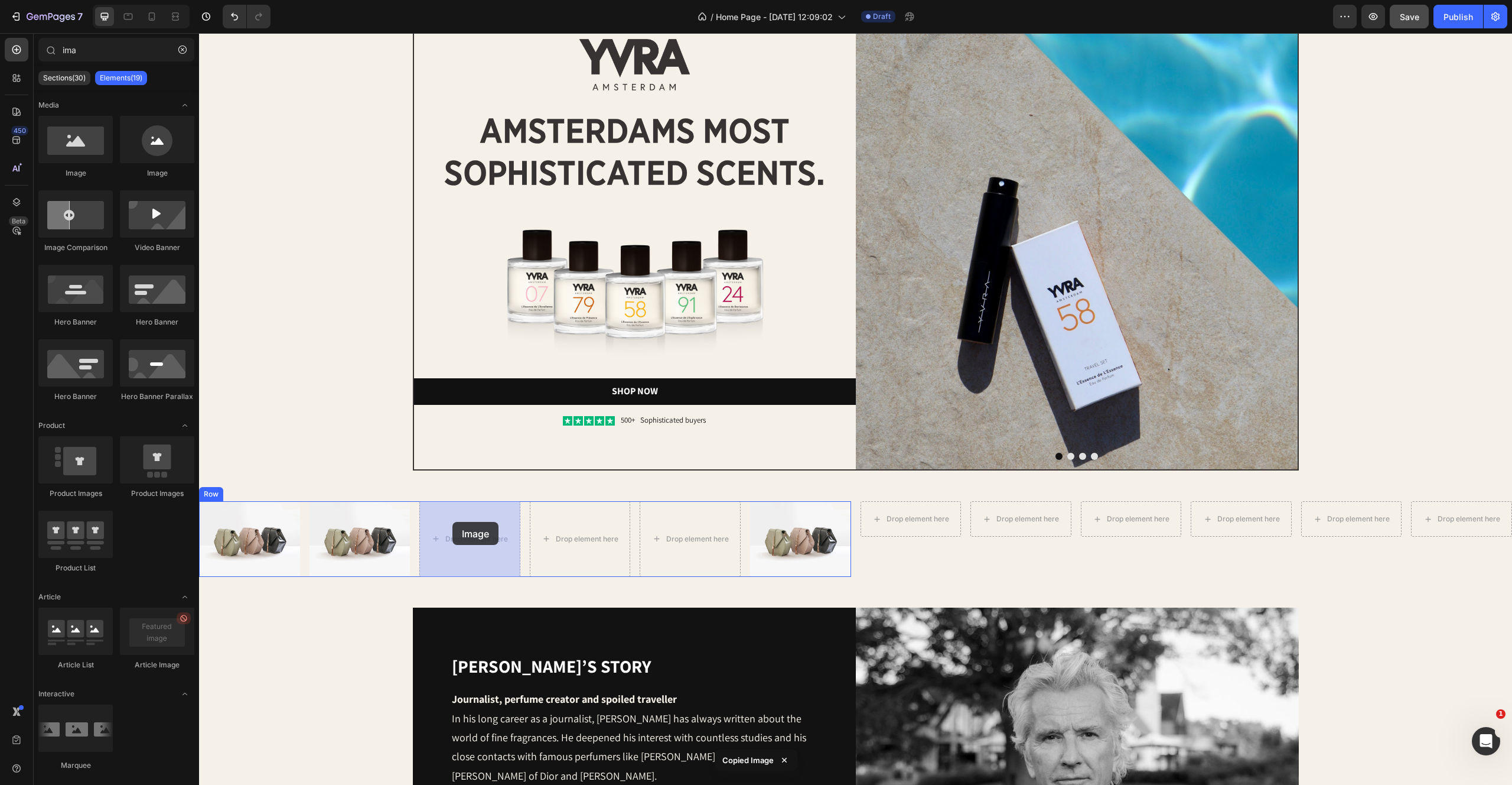
drag, startPoint x: 263, startPoint y: 175, endPoint x: 454, endPoint y: 525, distance: 398.7
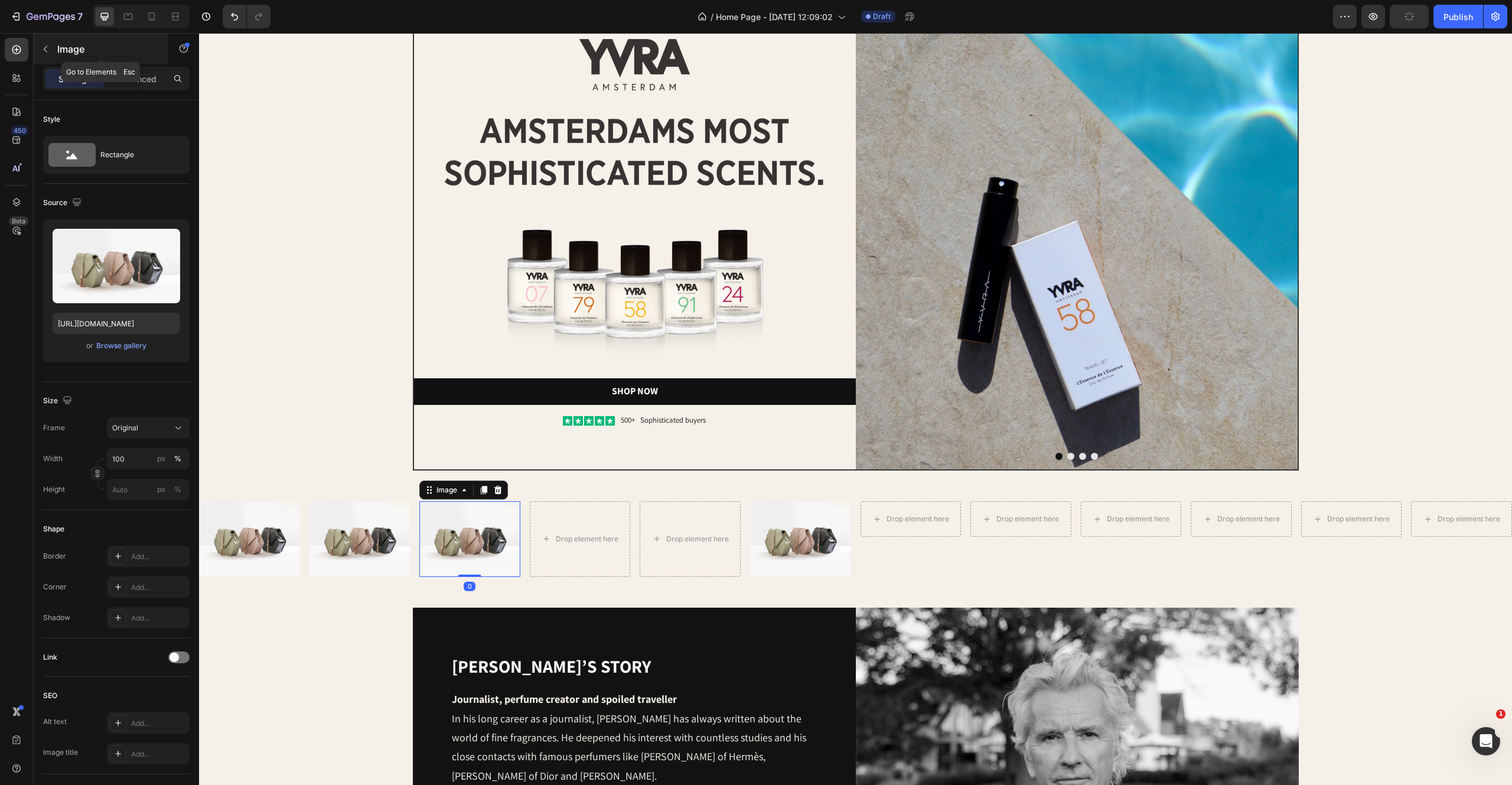
click at [38, 47] on button "button" at bounding box center [45, 49] width 19 height 19
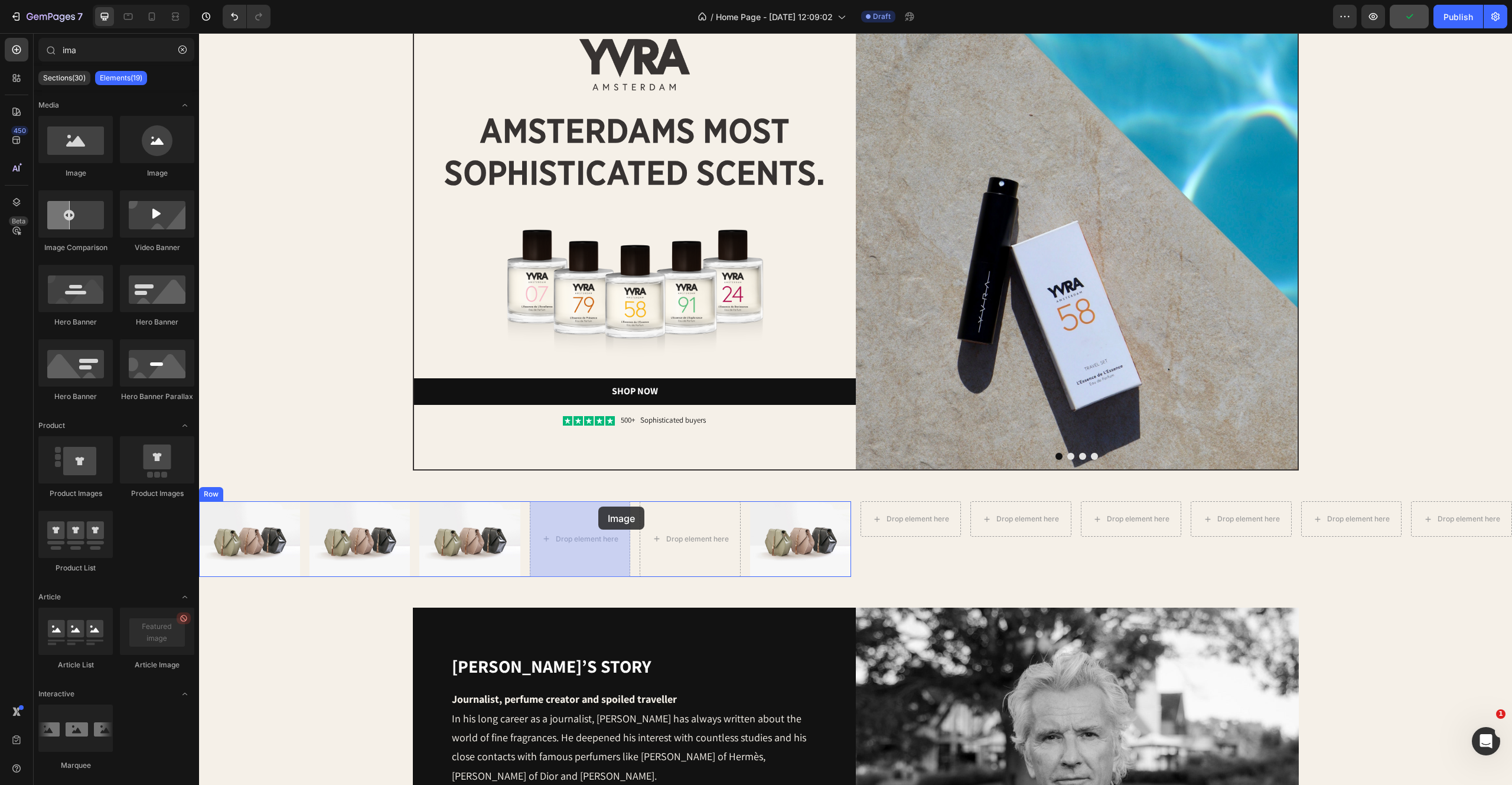
drag, startPoint x: 271, startPoint y: 161, endPoint x: 597, endPoint y: 508, distance: 476.1
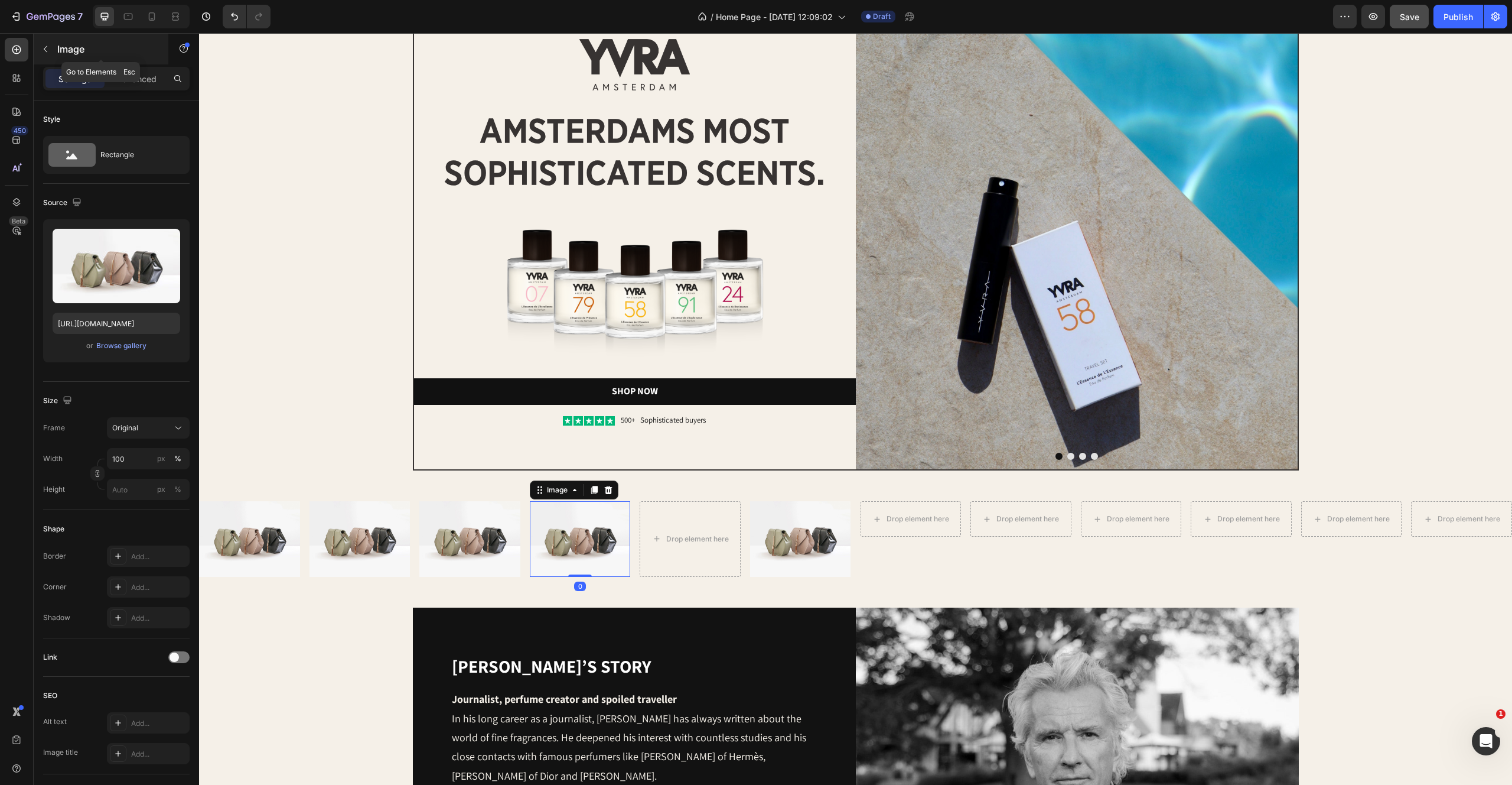
click at [45, 40] on button "button" at bounding box center [45, 49] width 19 height 19
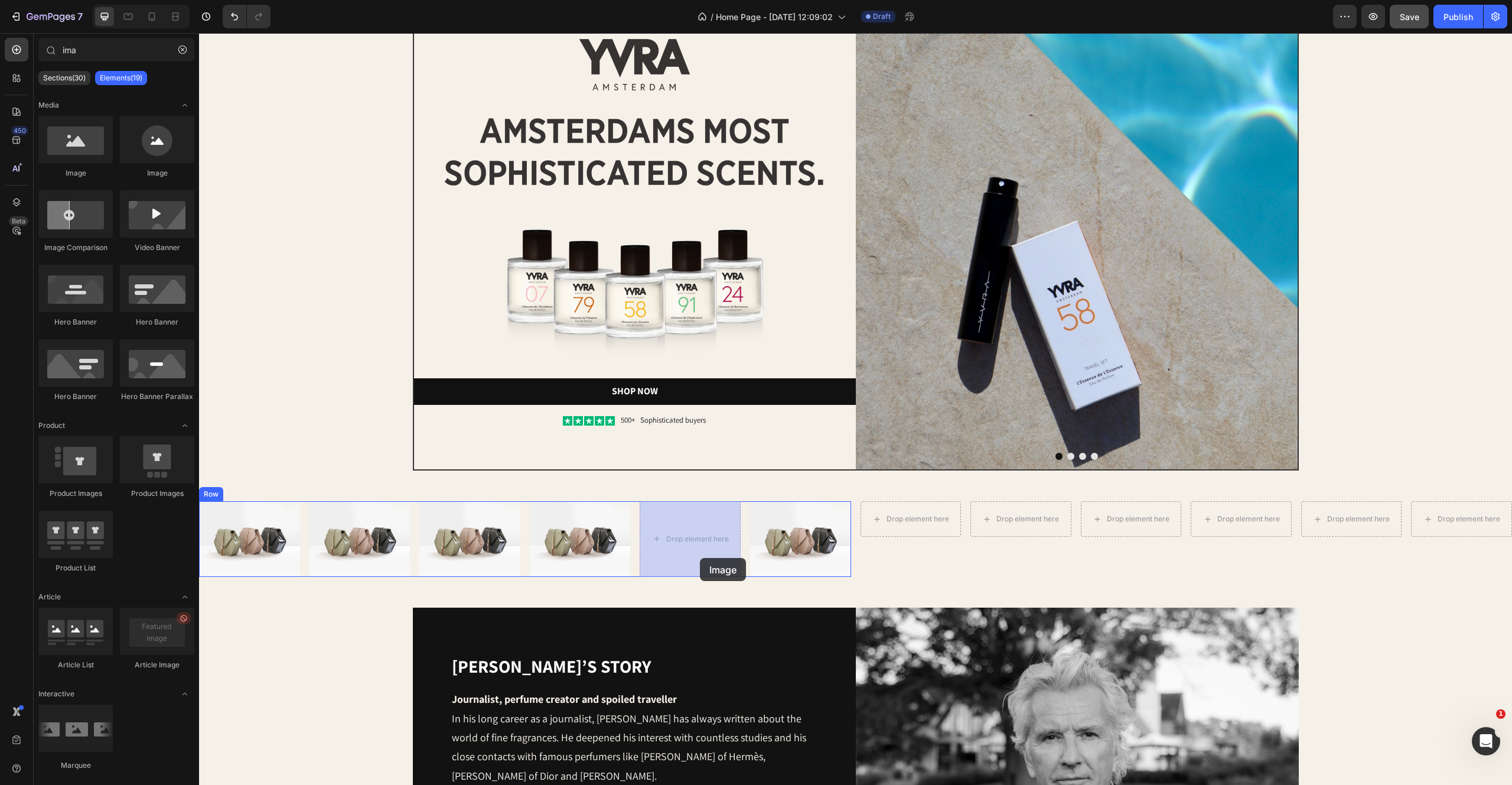
drag, startPoint x: 275, startPoint y: 175, endPoint x: 700, endPoint y: 558, distance: 572.1
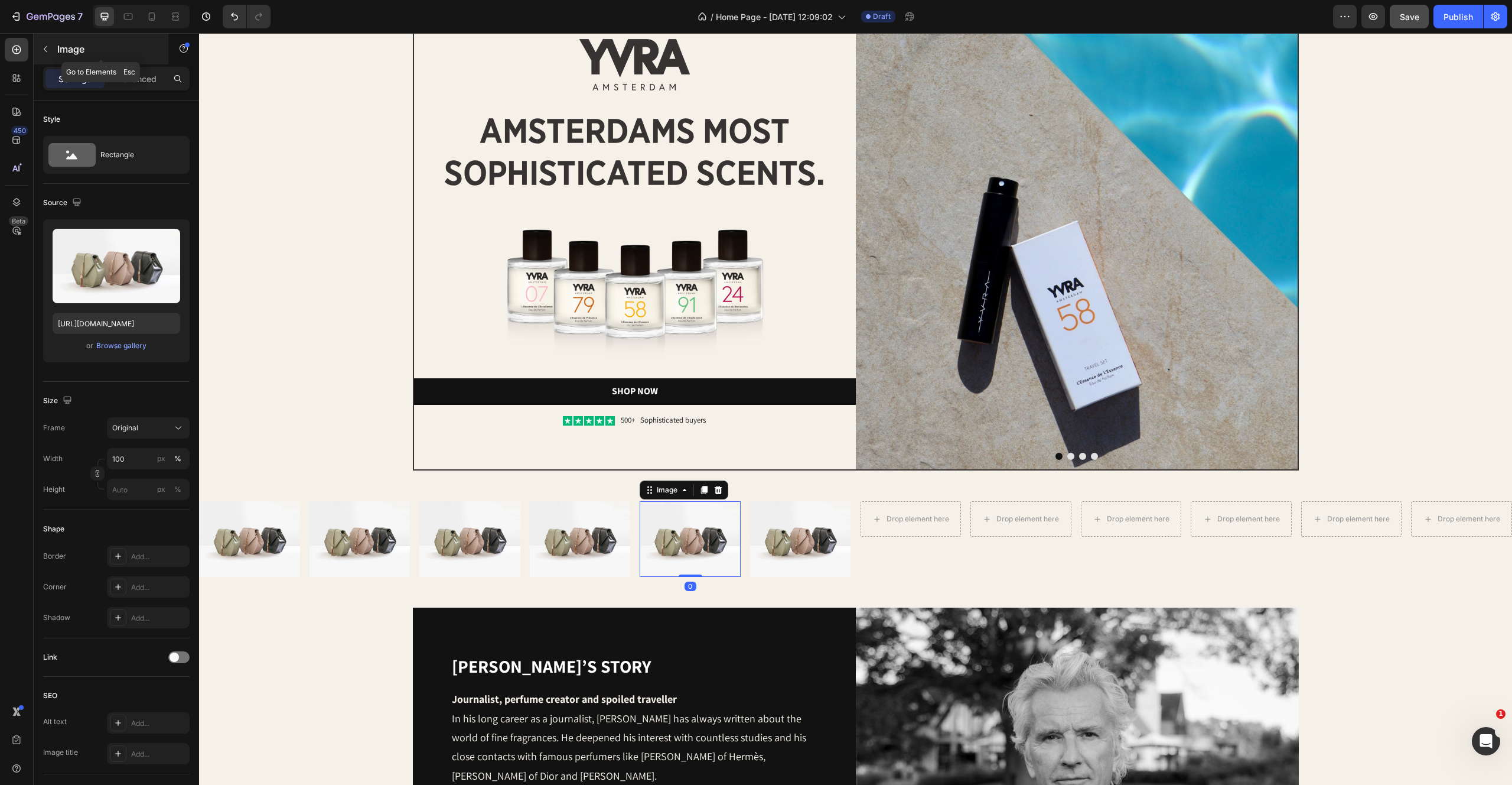
click at [57, 47] on p "Image" at bounding box center [107, 49] width 100 height 14
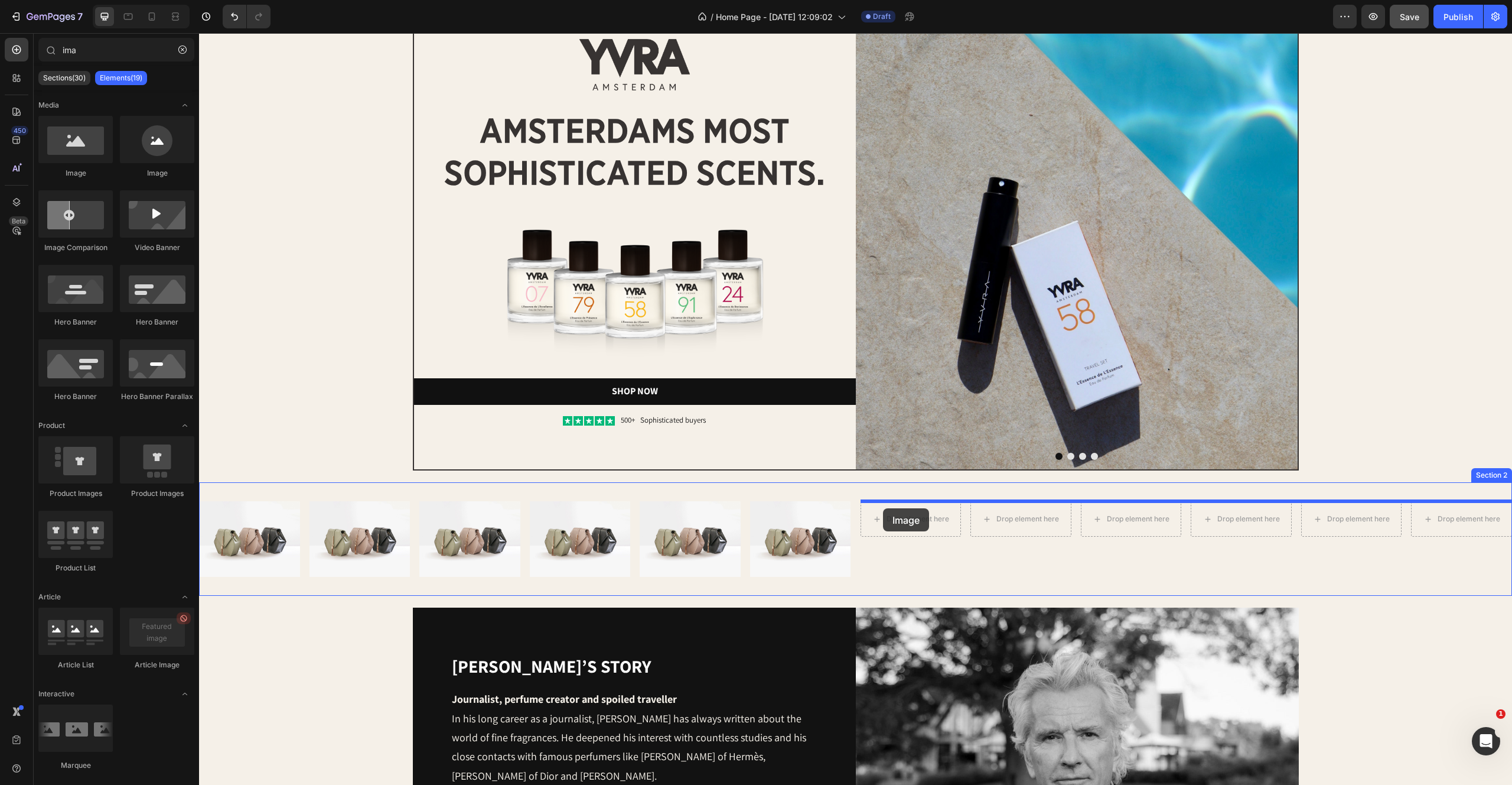
drag, startPoint x: 342, startPoint y: 169, endPoint x: 883, endPoint y: 508, distance: 638.4
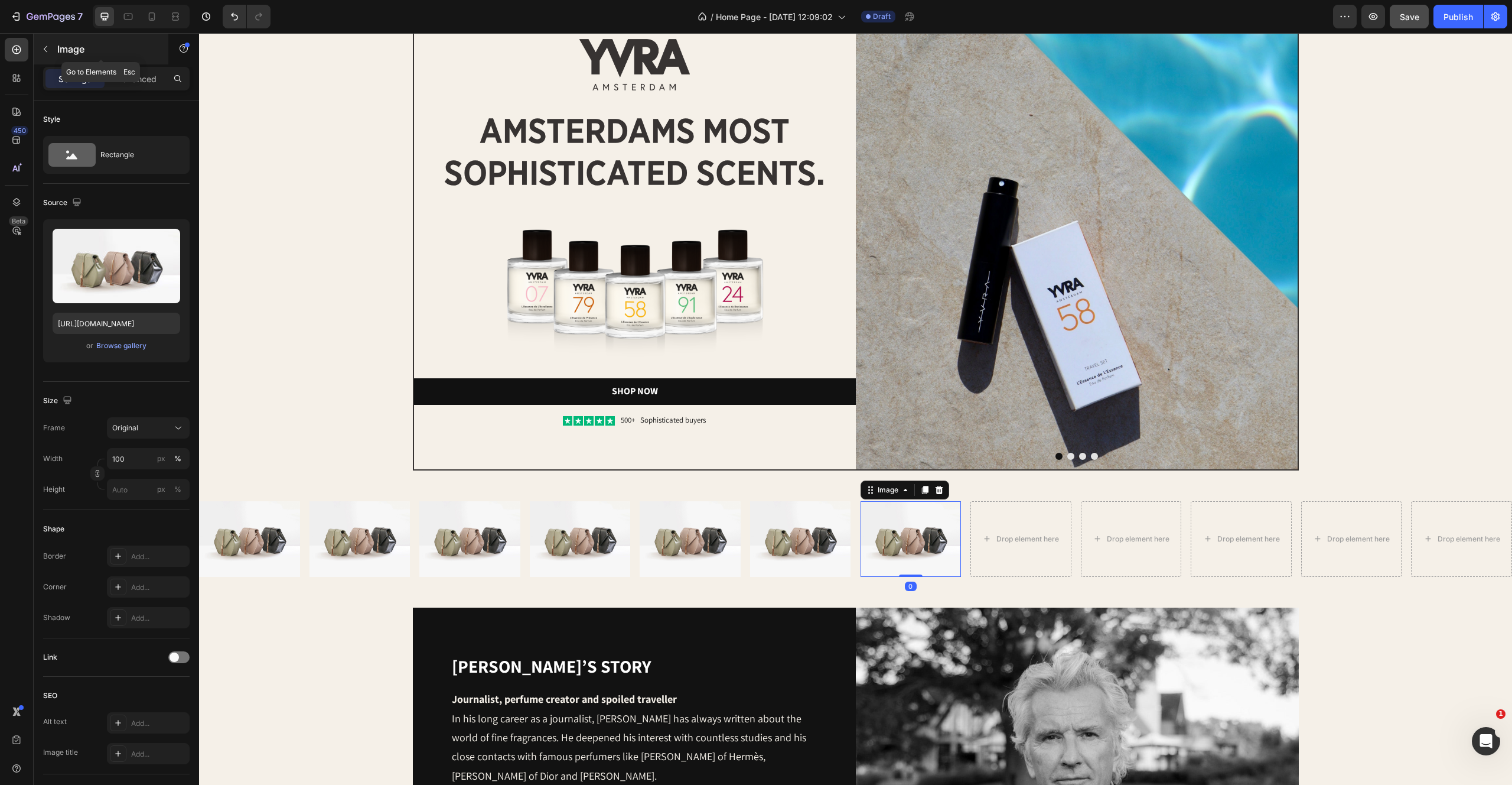
click at [48, 48] on icon "button" at bounding box center [45, 49] width 10 height 10
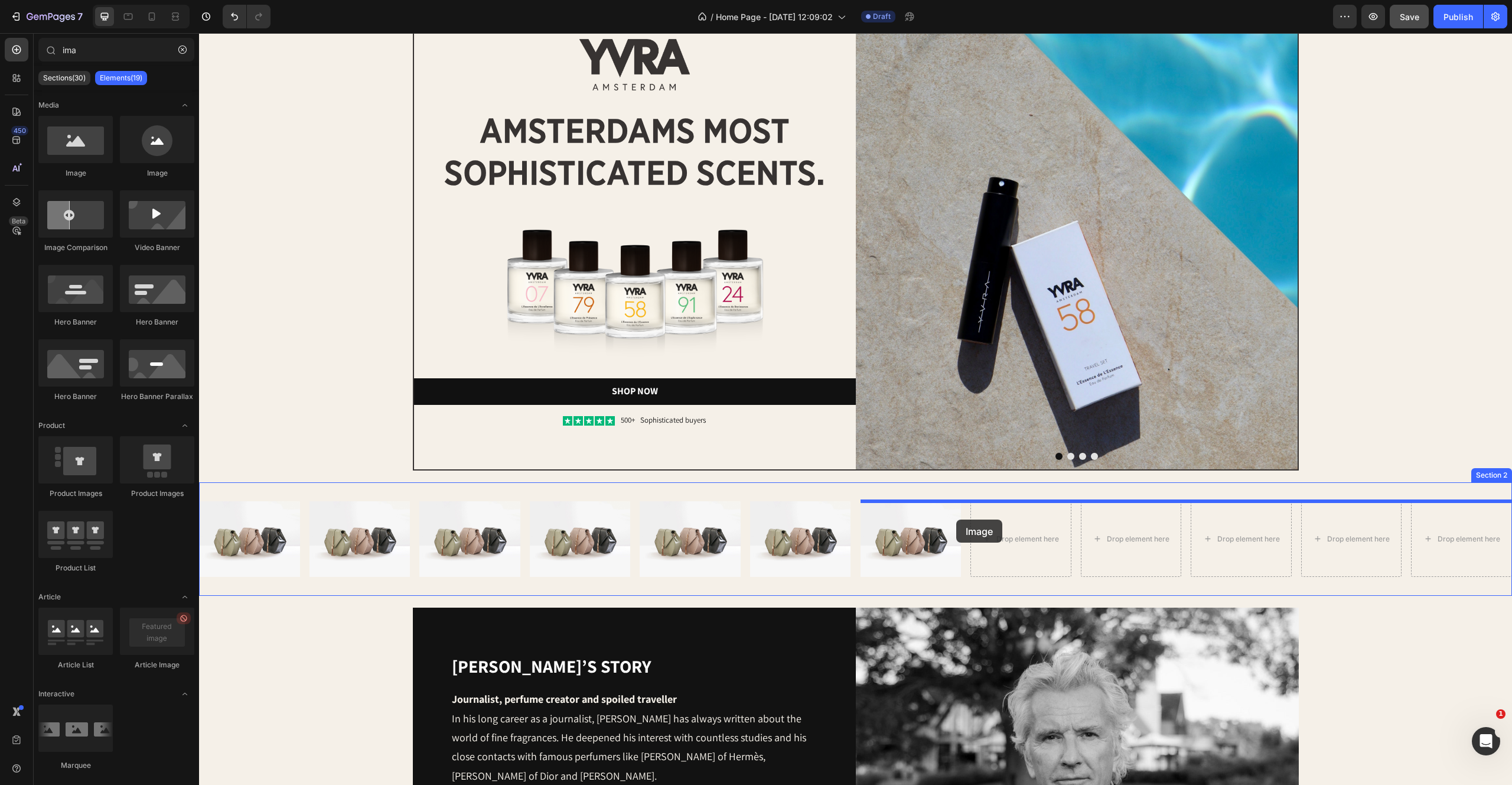
drag, startPoint x: 268, startPoint y: 154, endPoint x: 977, endPoint y: 536, distance: 805.4
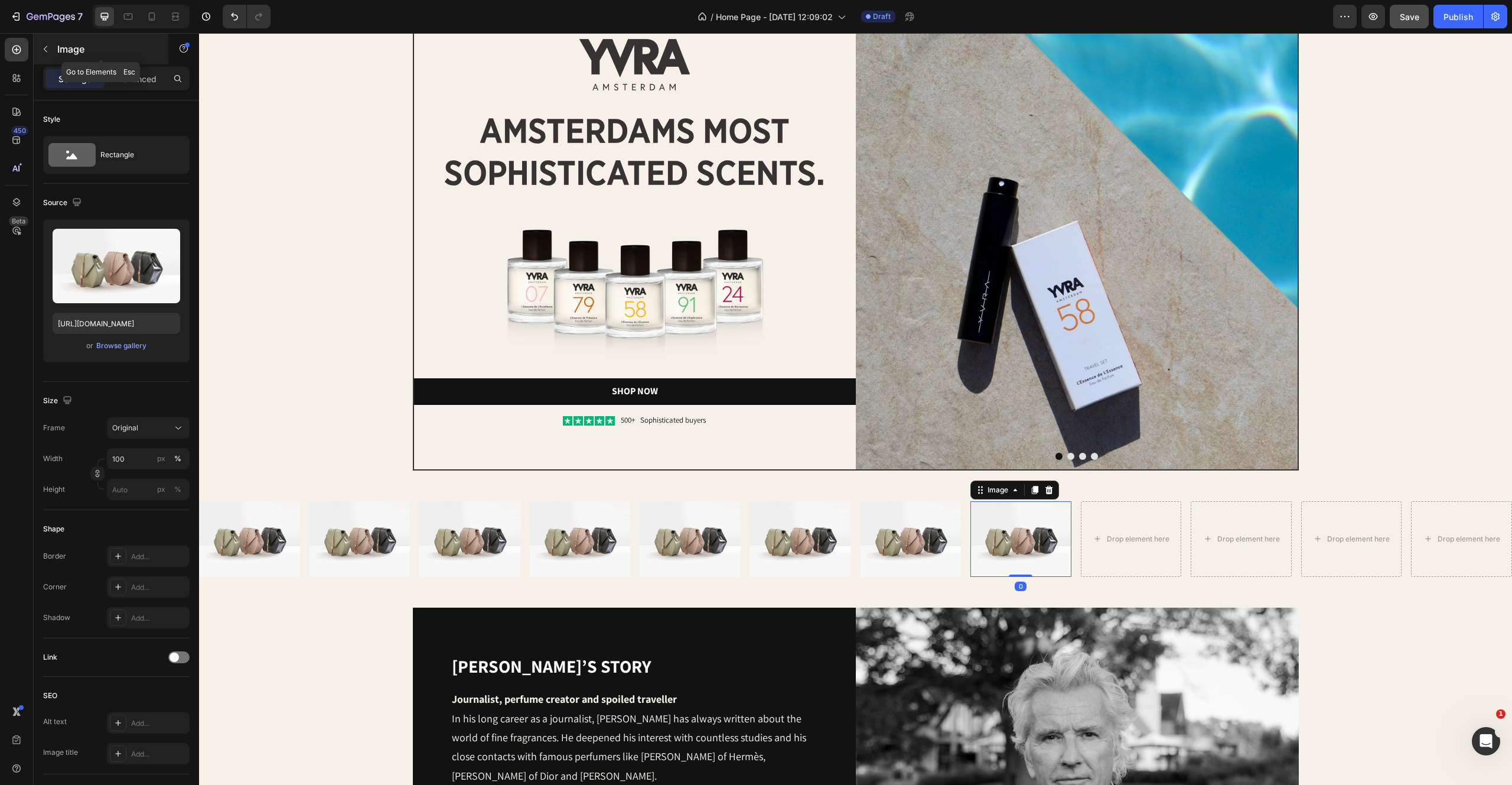
click at [53, 53] on button "button" at bounding box center [45, 49] width 19 height 19
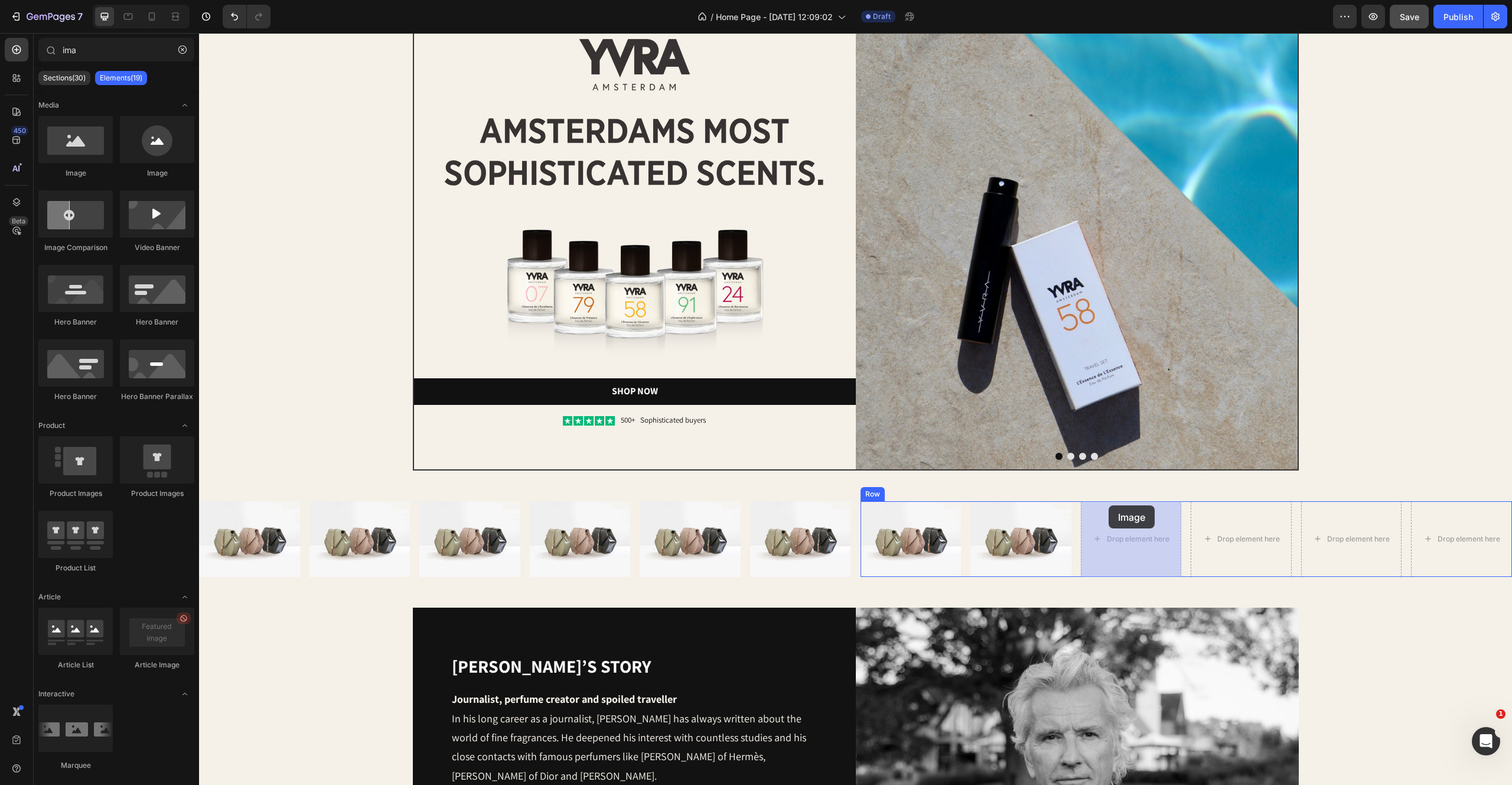
drag, startPoint x: 269, startPoint y: 150, endPoint x: 1111, endPoint y: 514, distance: 917.3
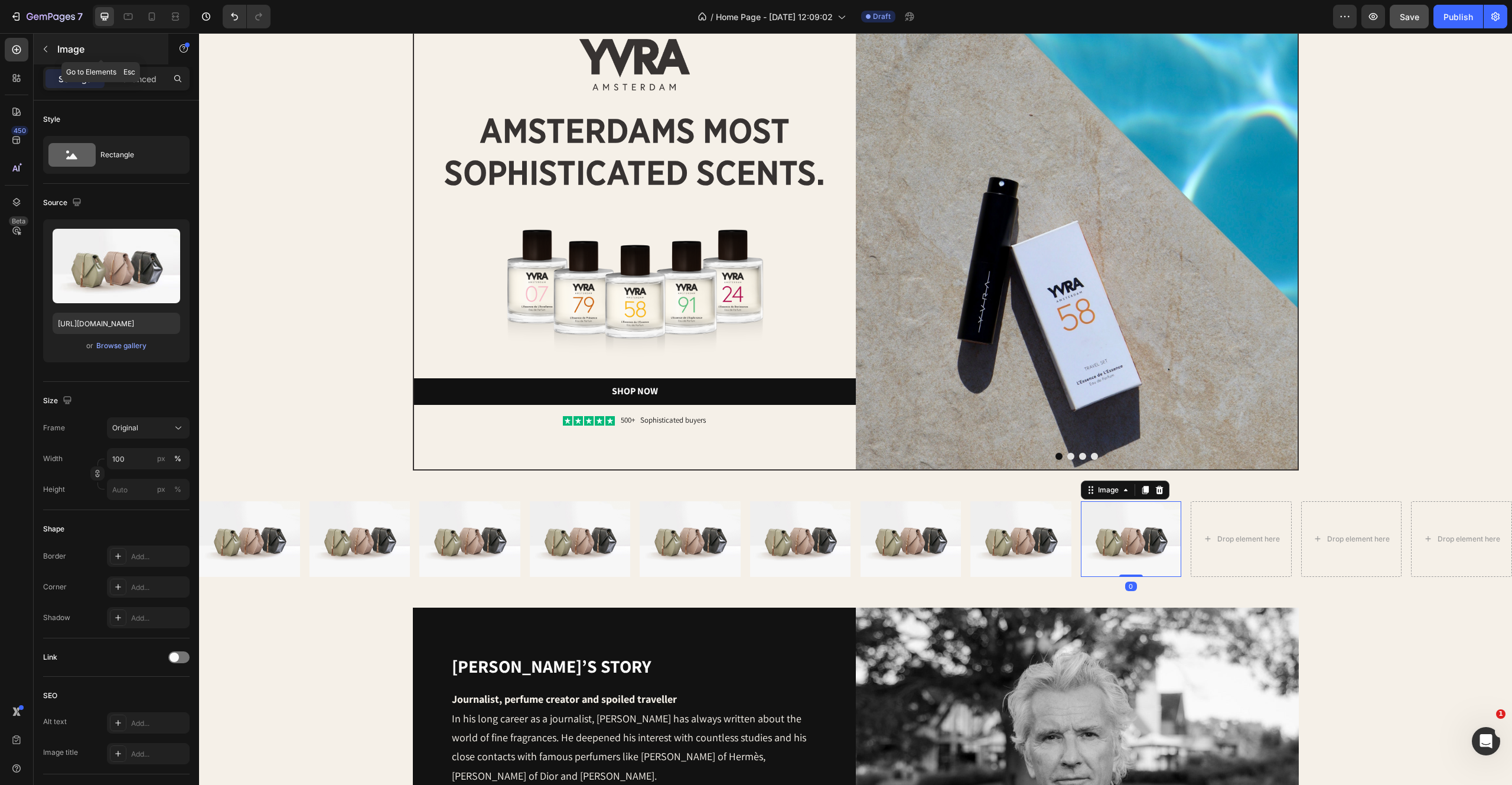
click at [40, 54] on button "button" at bounding box center [45, 49] width 19 height 19
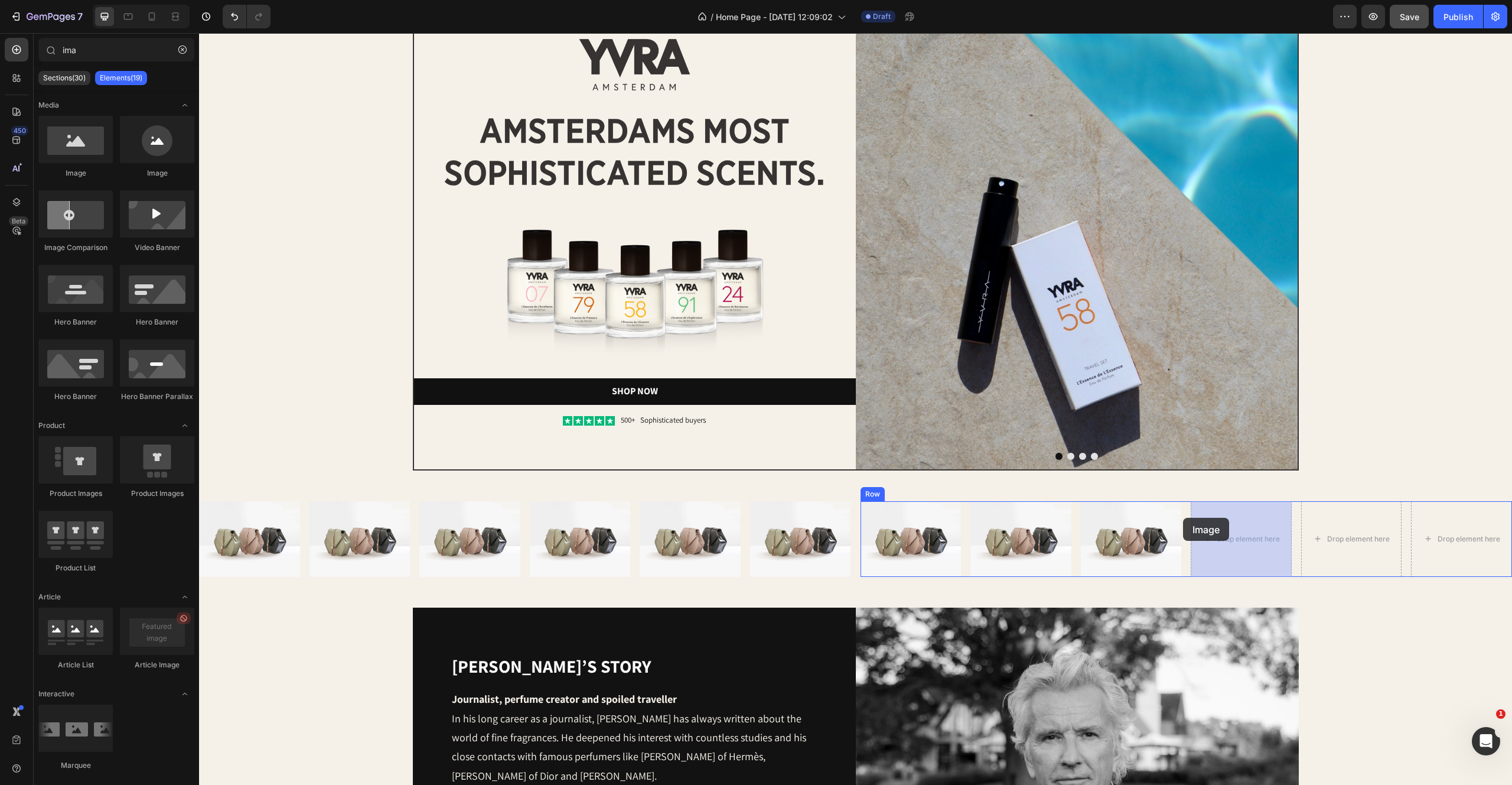
drag, startPoint x: 254, startPoint y: 161, endPoint x: 1207, endPoint y: 532, distance: 1022.7
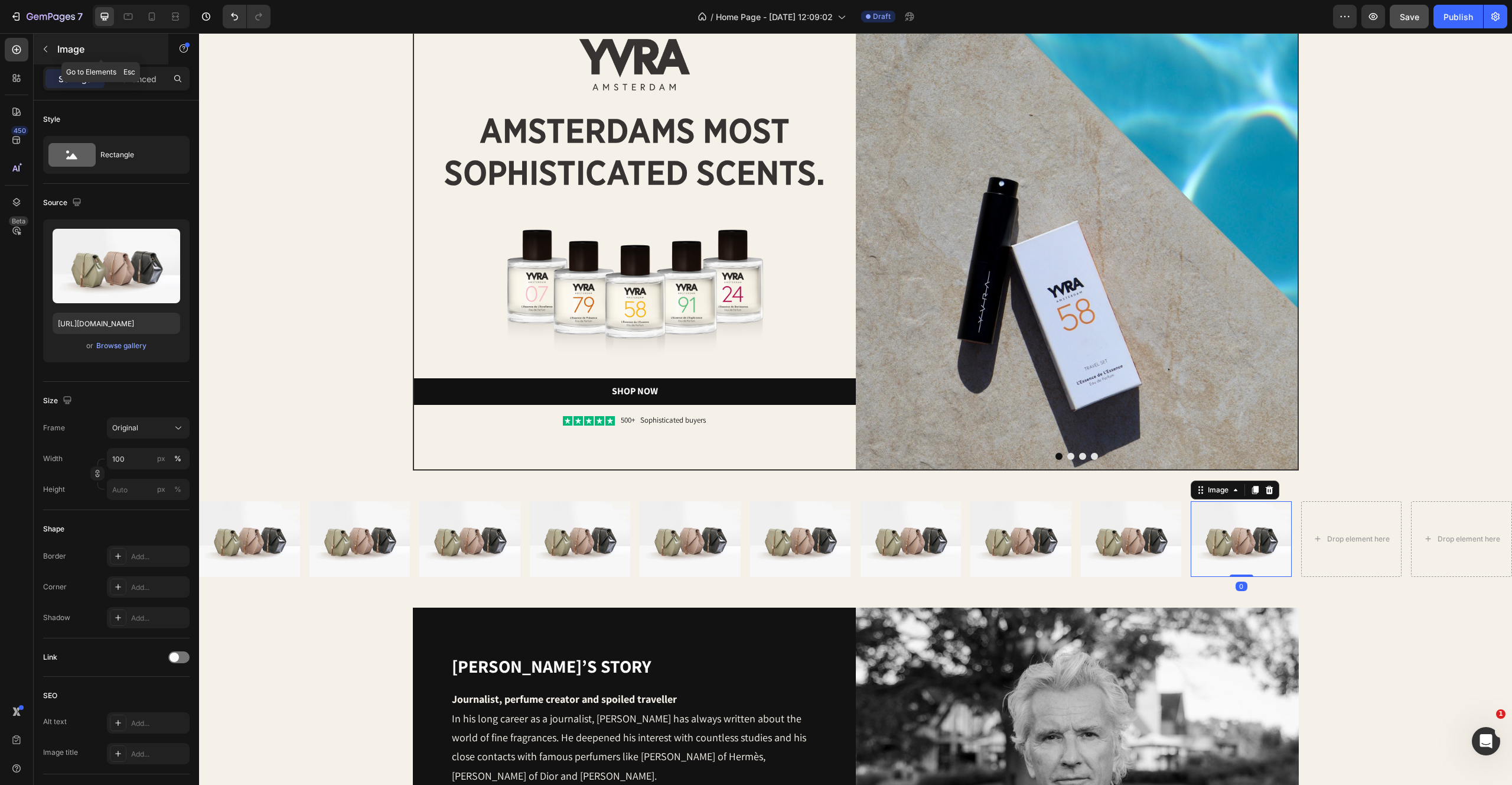
click at [39, 51] on button "button" at bounding box center [45, 49] width 19 height 19
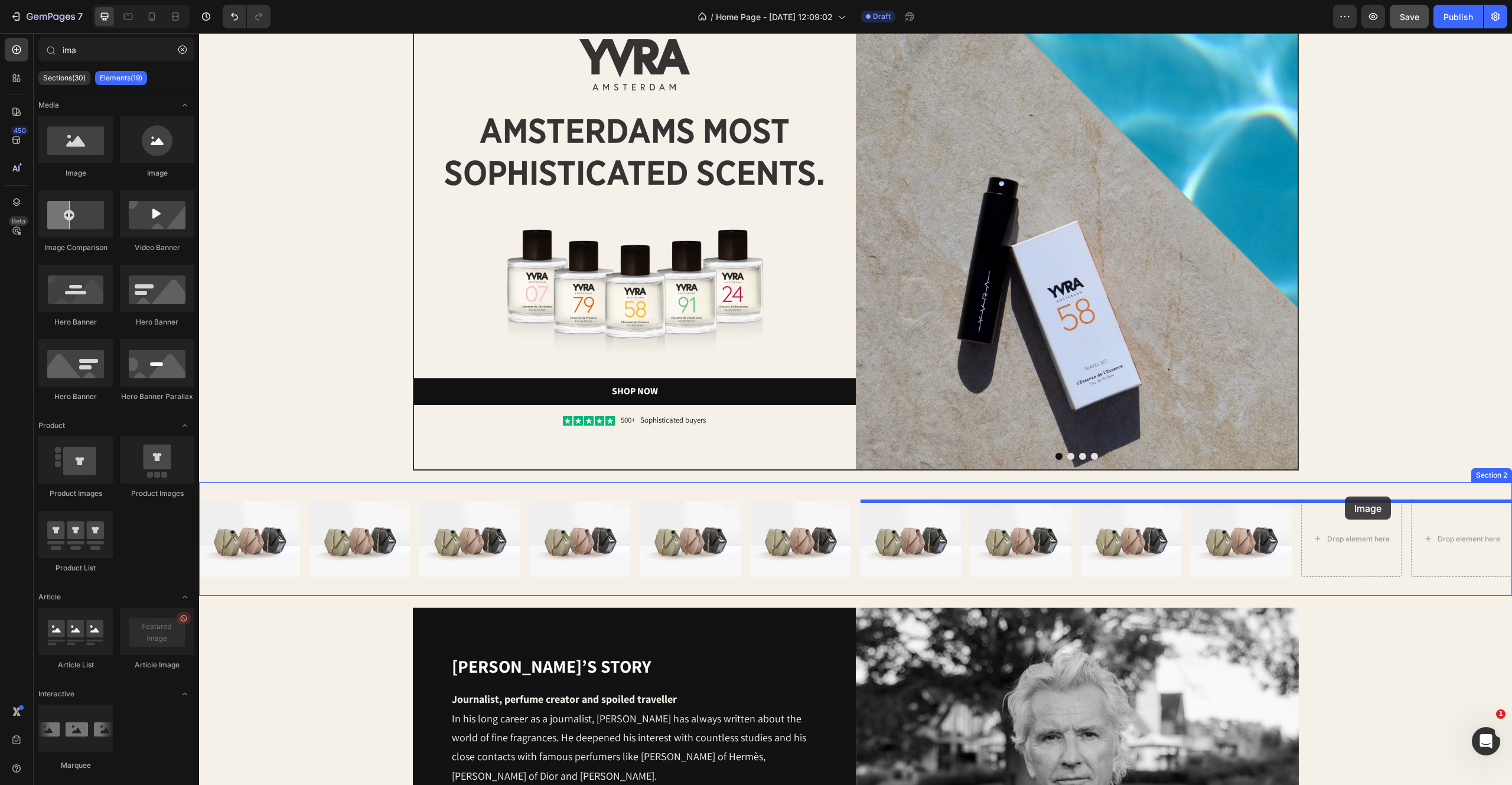
drag, startPoint x: 323, startPoint y: 161, endPoint x: 1340, endPoint y: 509, distance: 1074.9
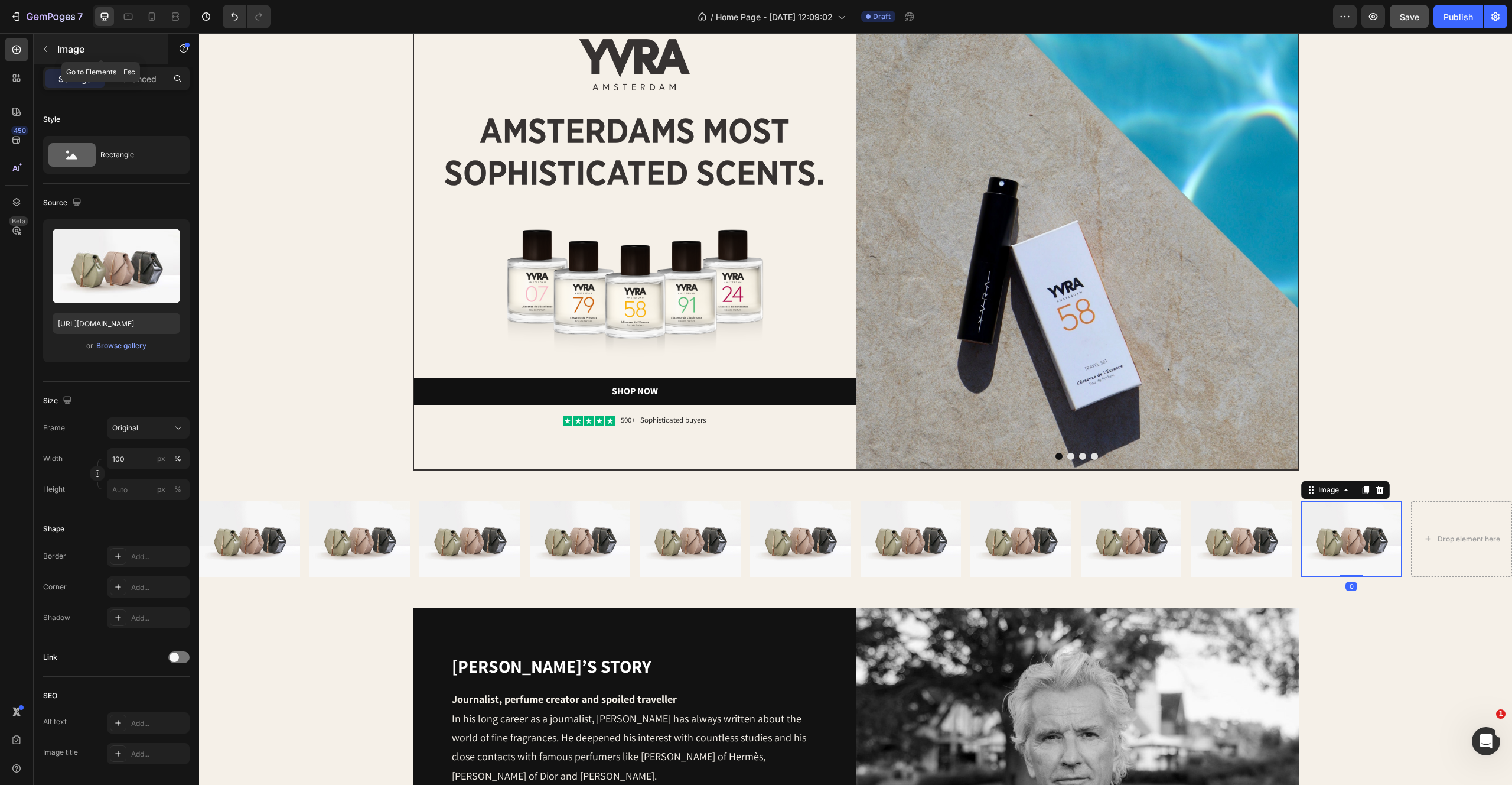
click at [44, 47] on icon "button" at bounding box center [45, 49] width 10 height 10
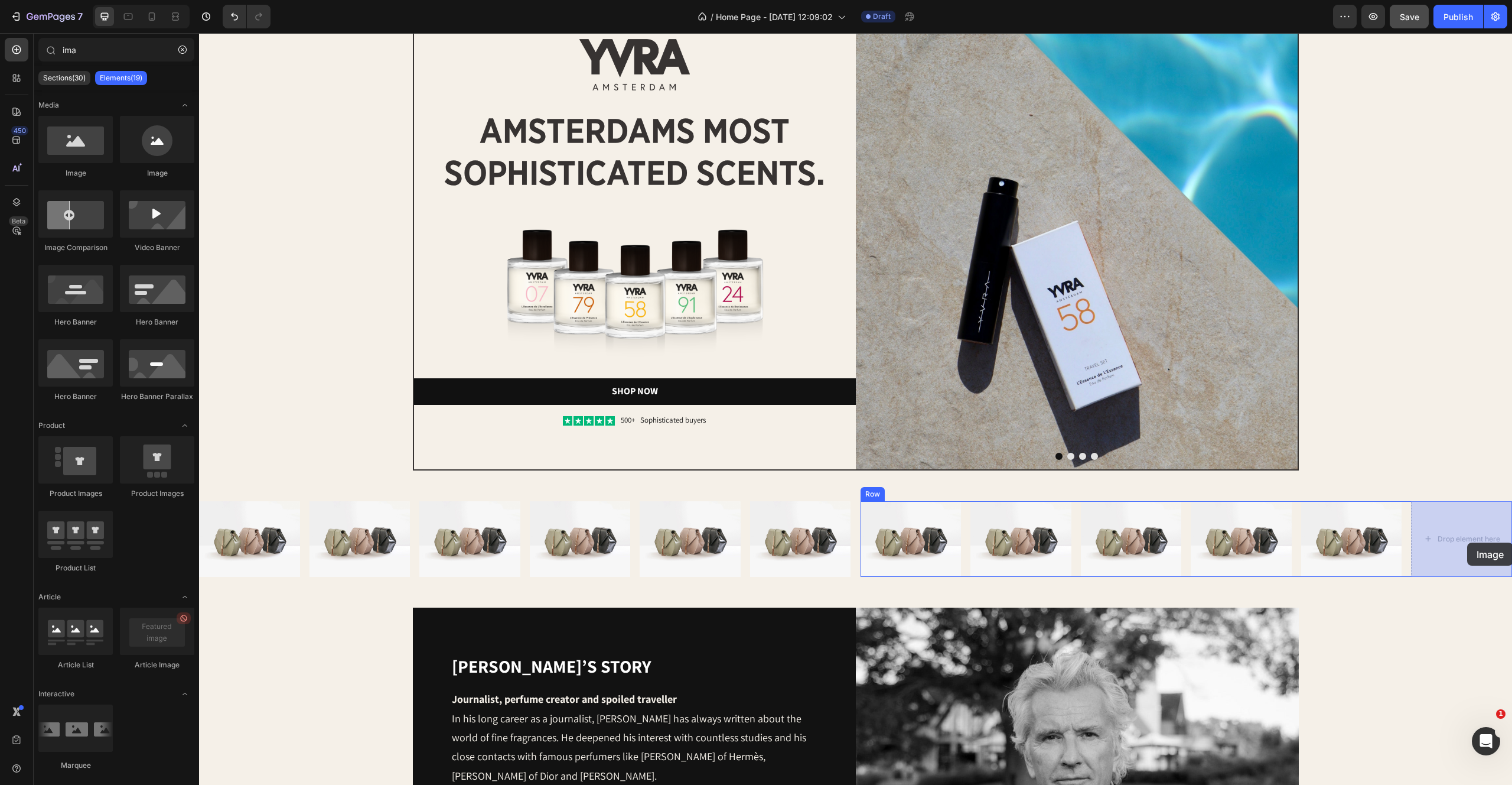
drag, startPoint x: 281, startPoint y: 172, endPoint x: 1466, endPoint y: 541, distance: 1241.1
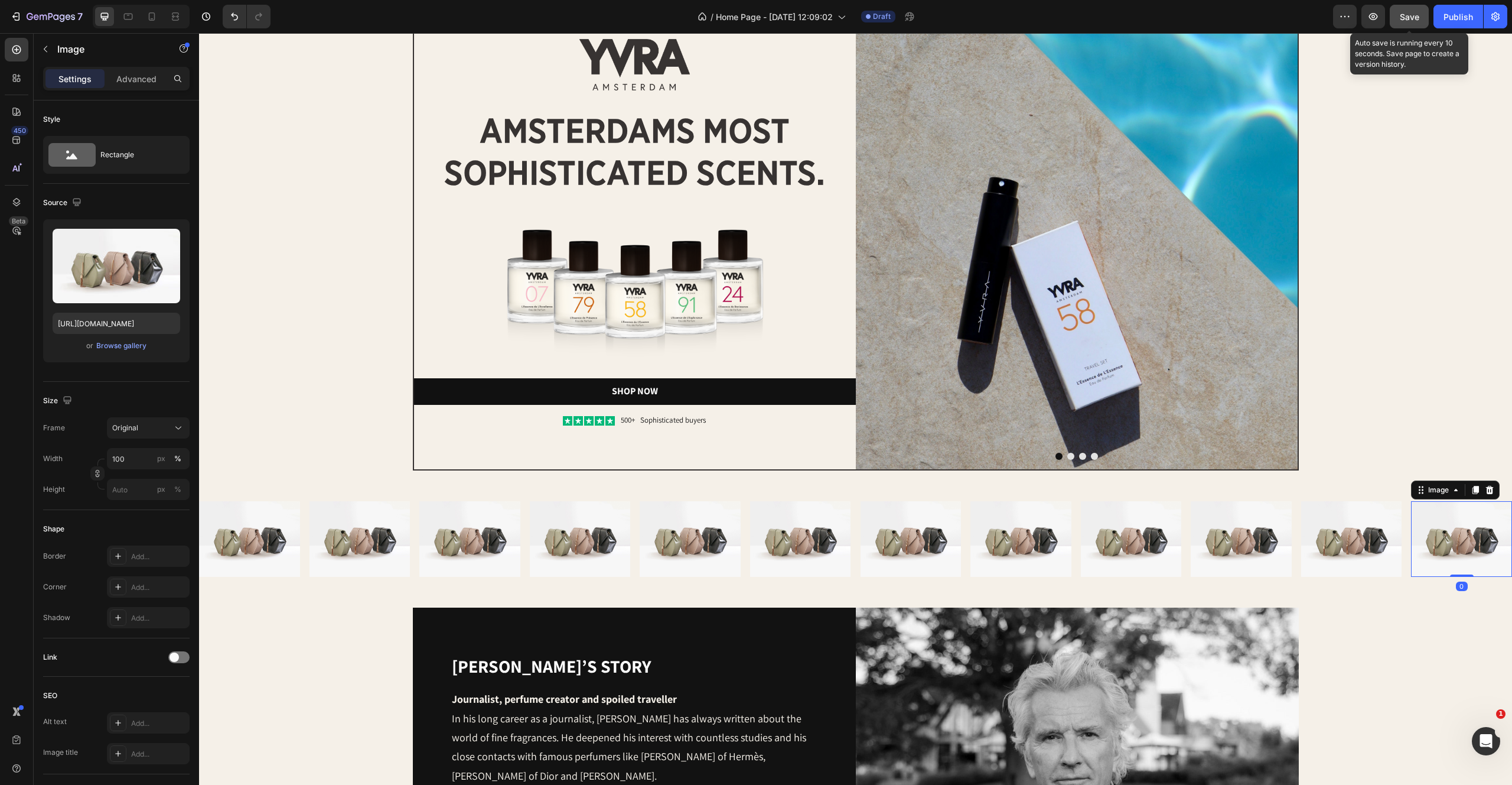
click at [1403, 26] on button "Save" at bounding box center [1410, 16] width 39 height 23
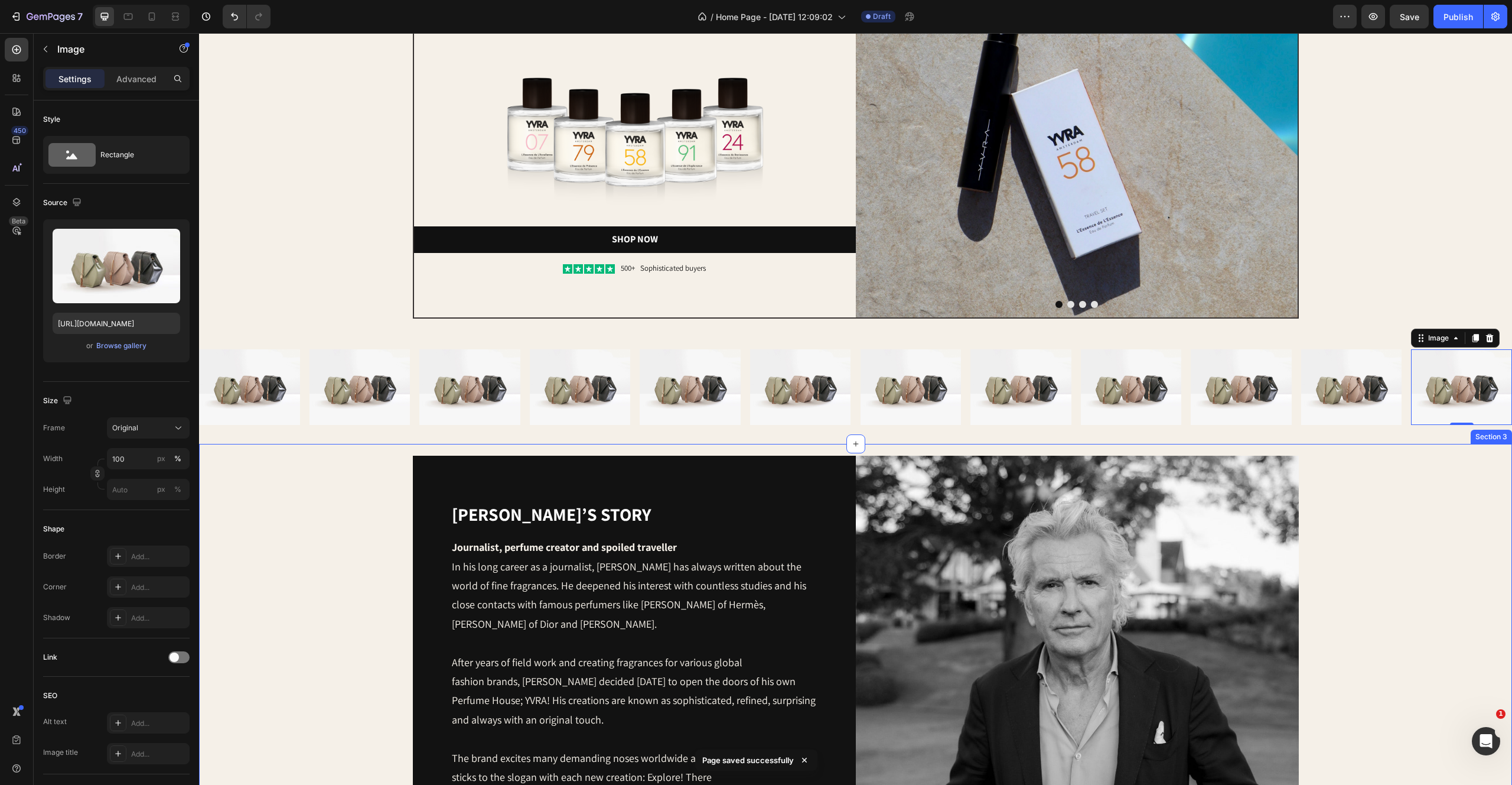
scroll to position [170, 0]
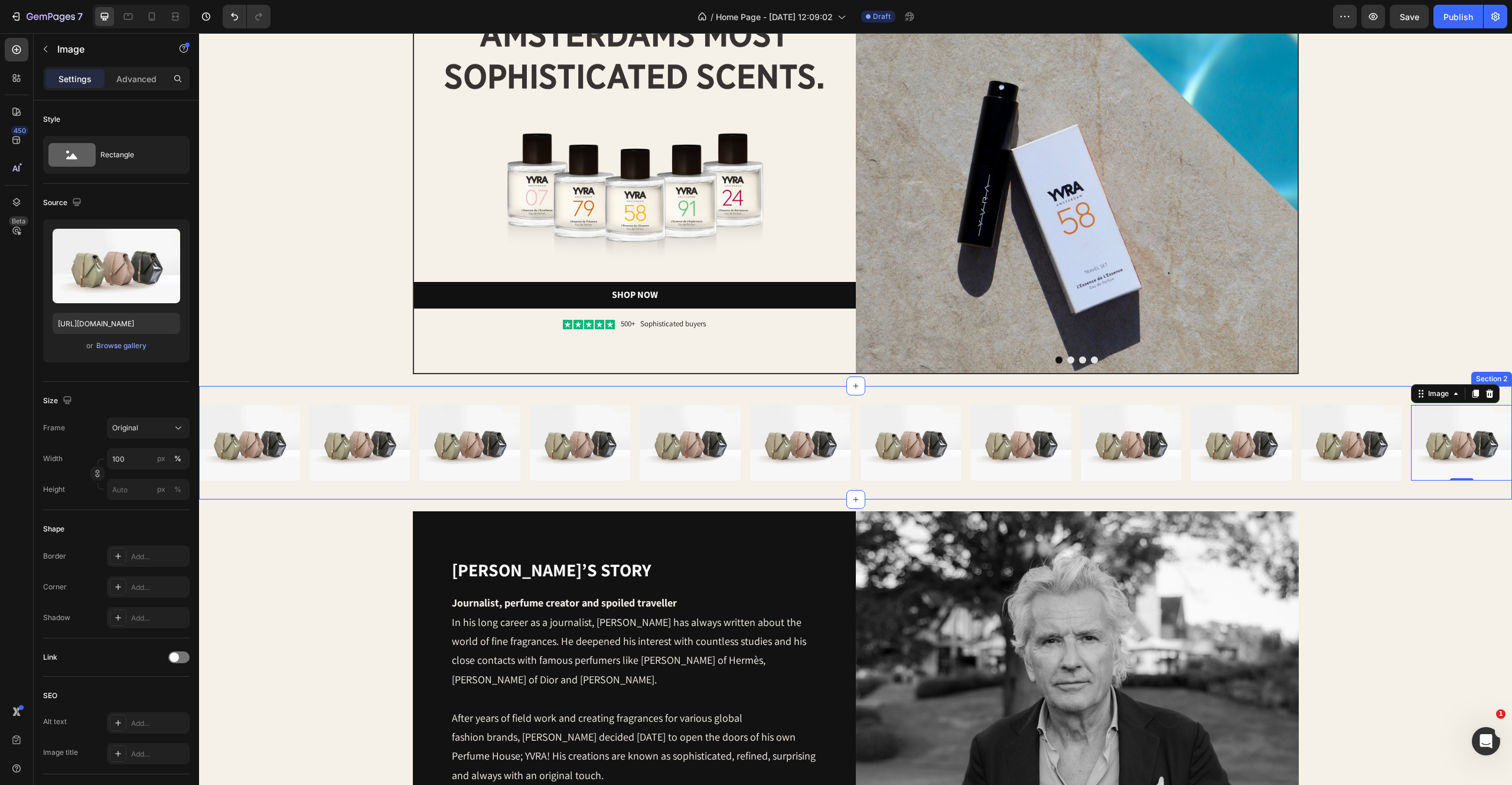
click at [299, 387] on div "Image Image Image Image Image Image Row Image Image Image Image Image Image 0 R…" at bounding box center [856, 443] width 1313 height 114
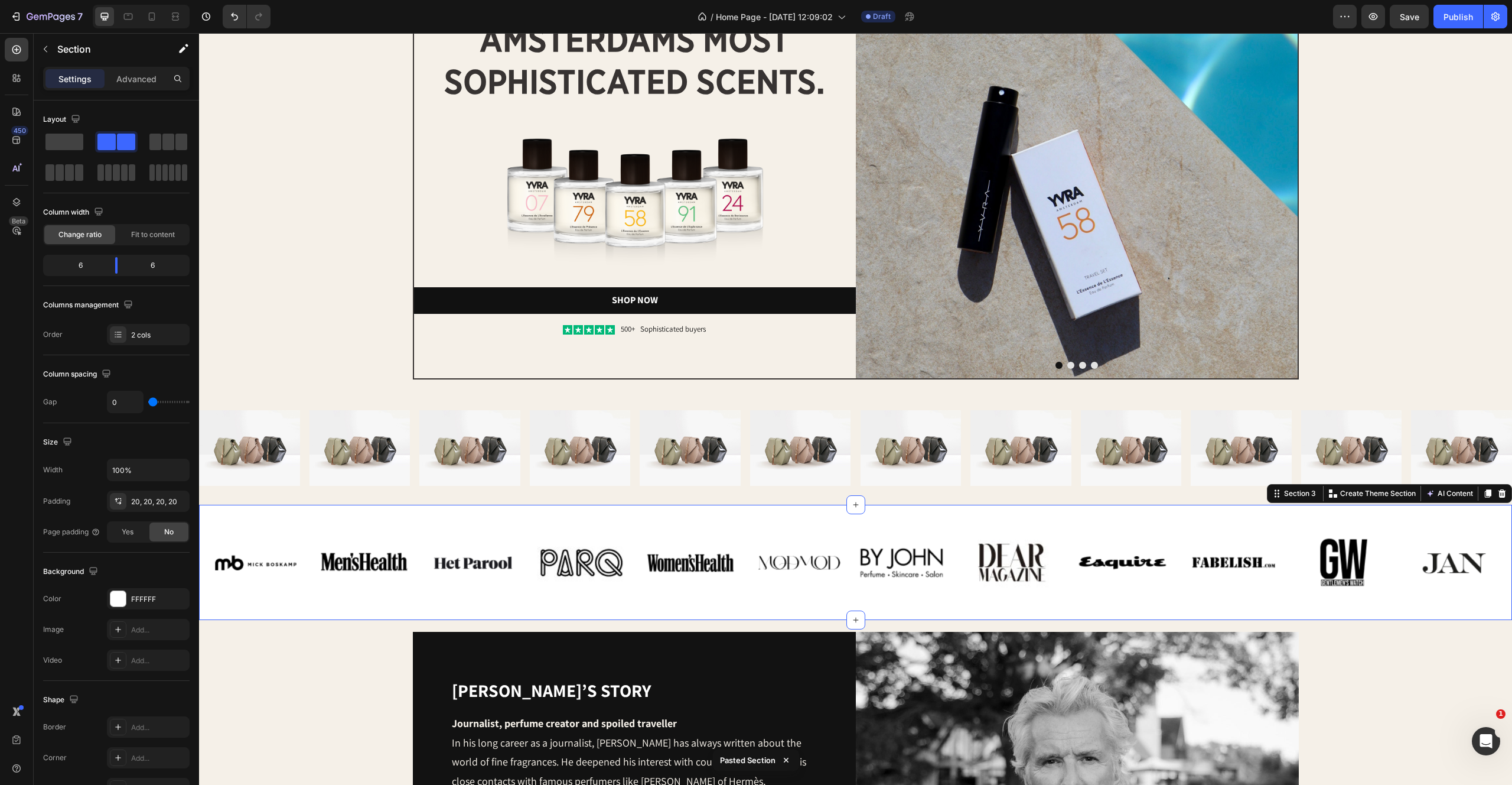
scroll to position [173, 0]
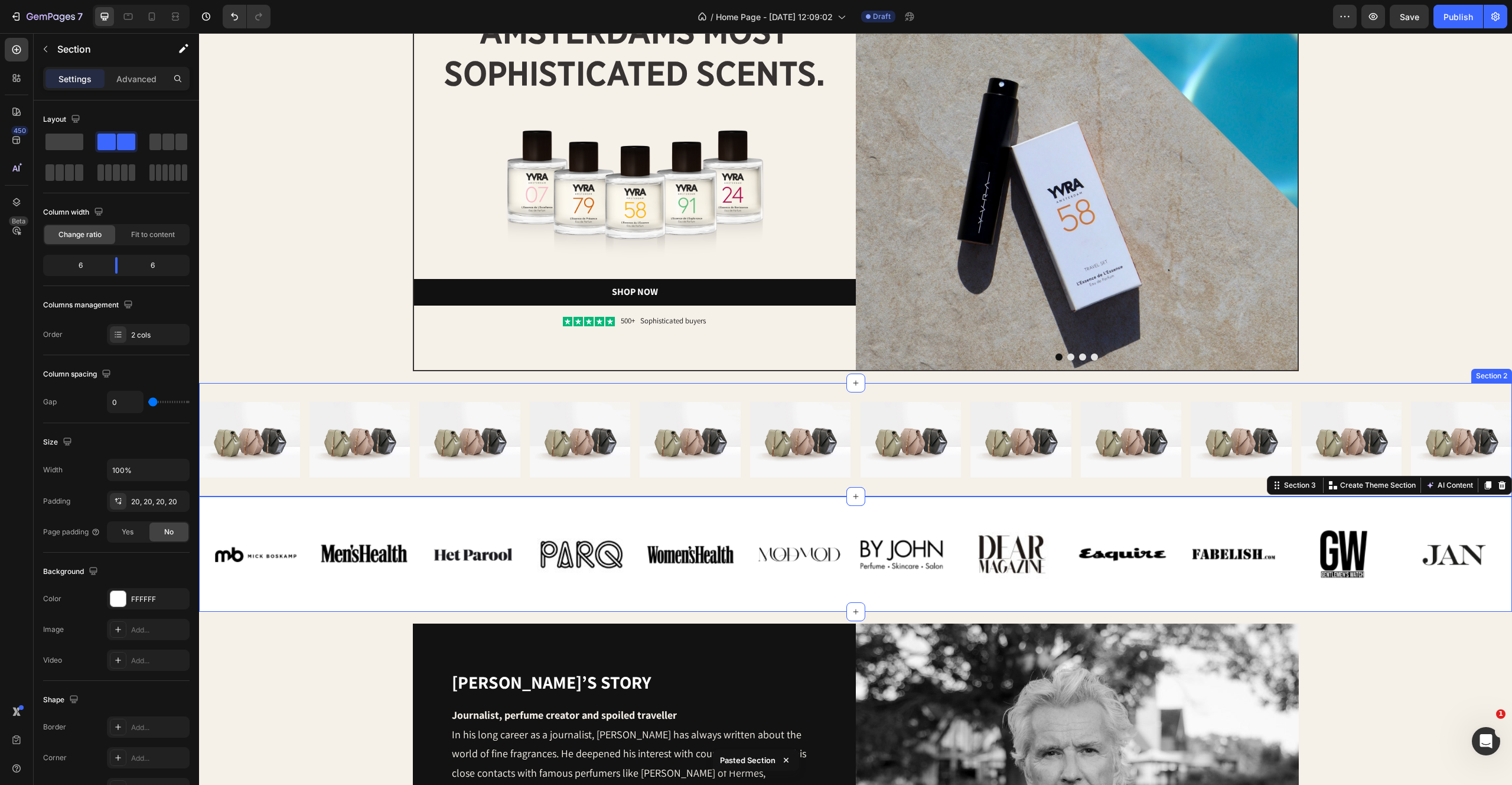
click at [587, 385] on div "Image Image Image Image Image Image Row Image Image Image Image Image Image Row…" at bounding box center [856, 440] width 1313 height 114
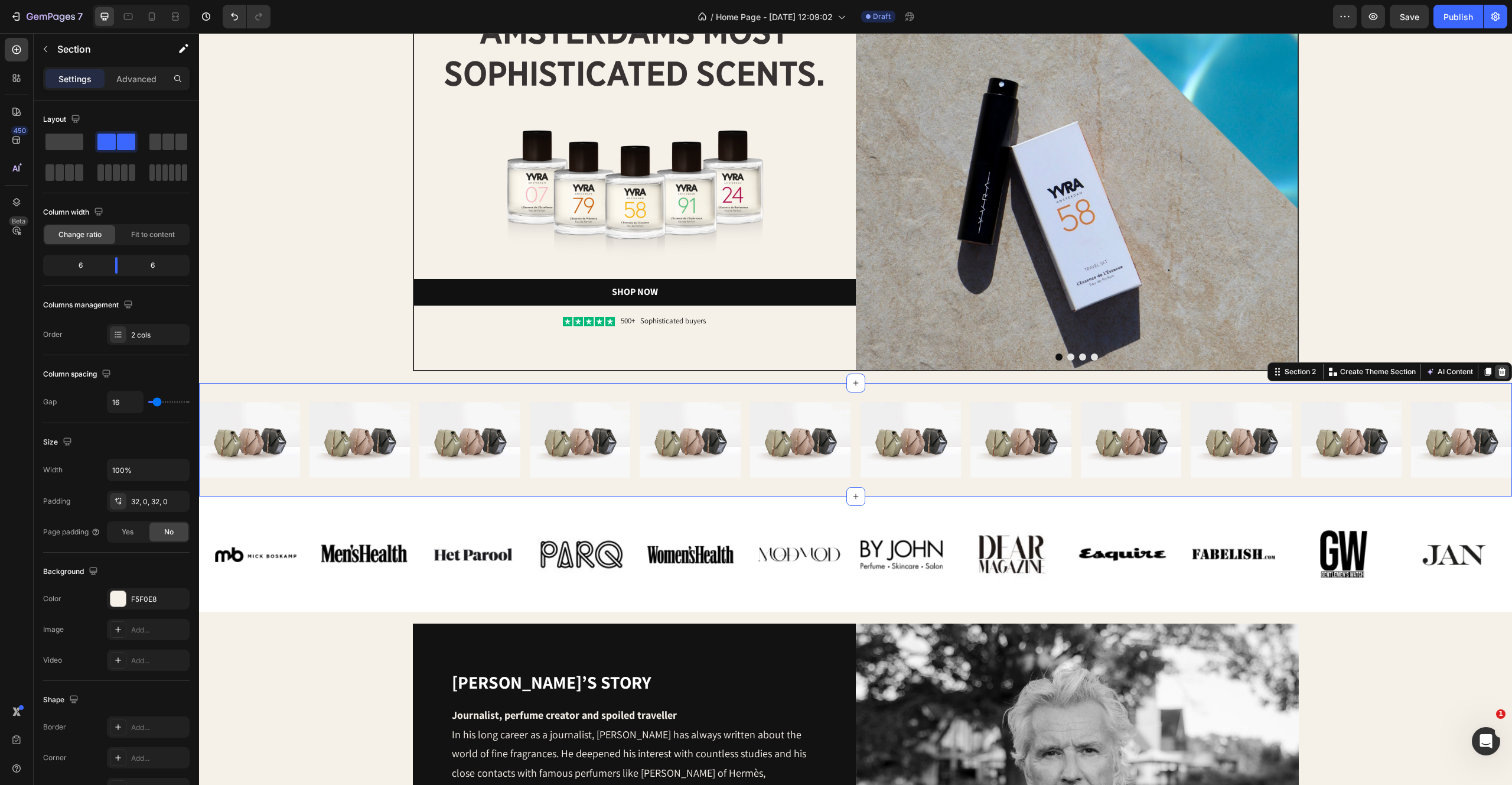
click at [1498, 367] on icon at bounding box center [1502, 372] width 10 height 10
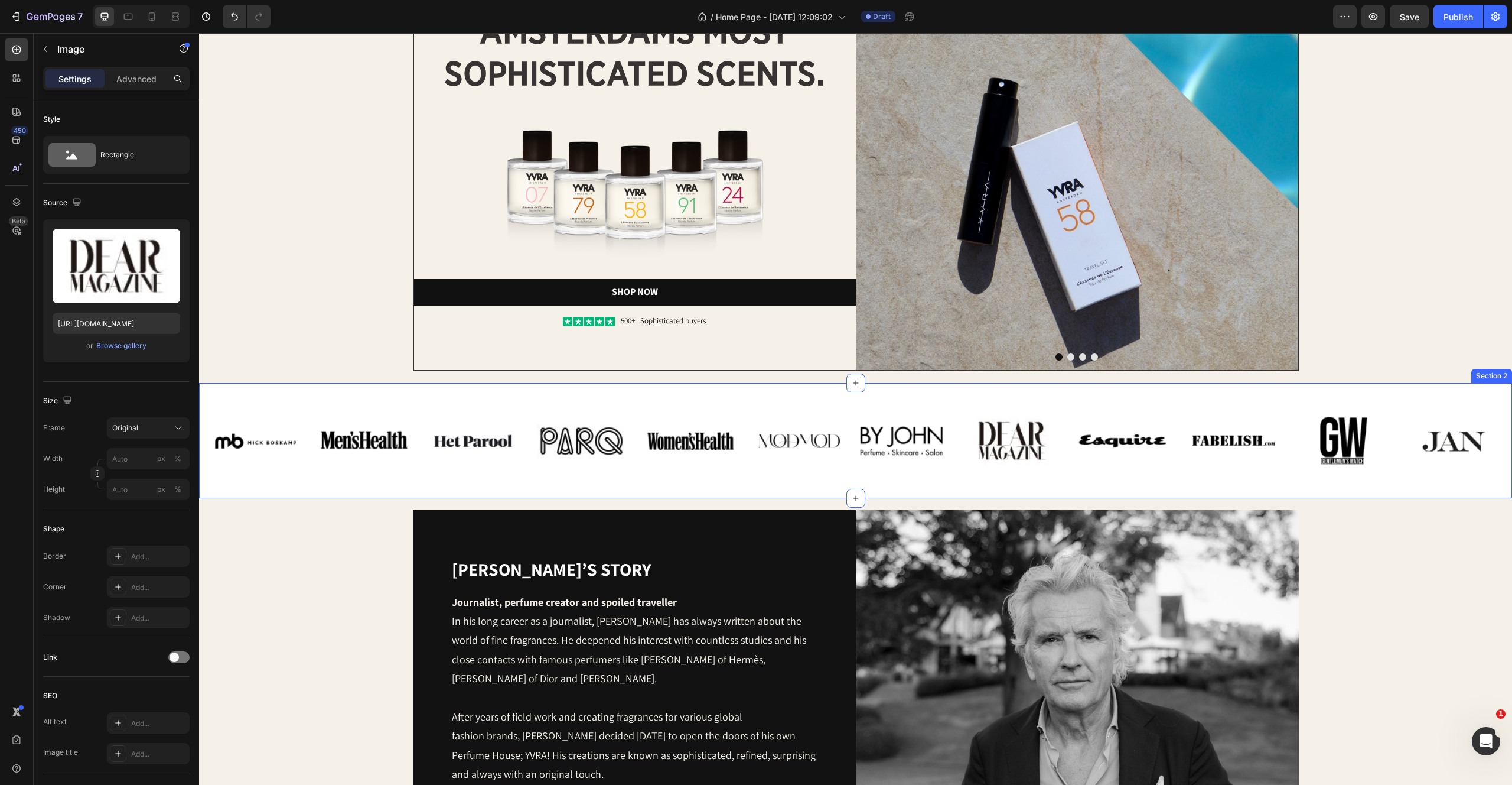
click at [1009, 397] on img at bounding box center [1013, 441] width 92 height 92
click at [791, 396] on img at bounding box center [799, 440] width 90 height 90
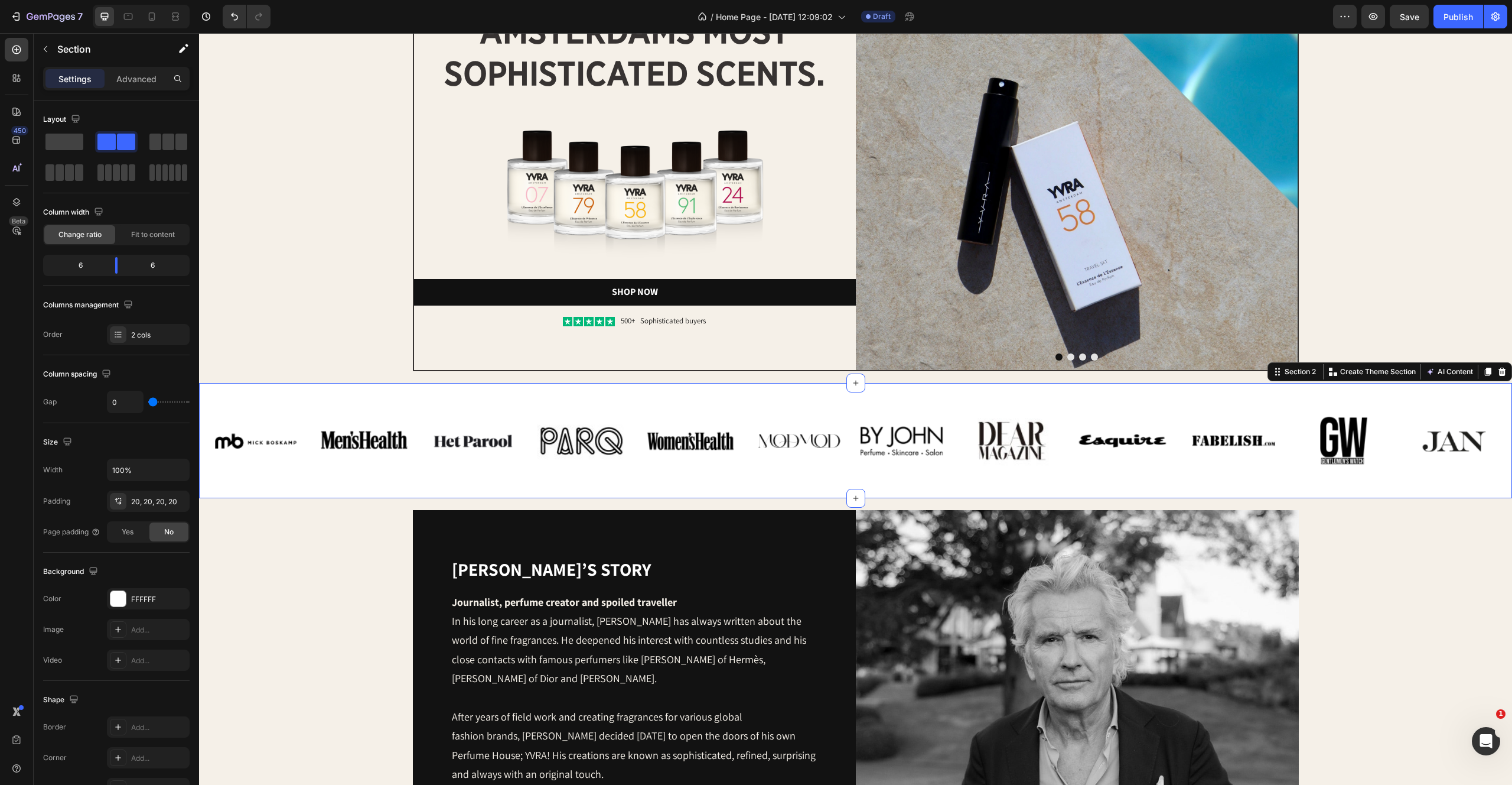
click at [685, 389] on div "Image Image Image Image Image Image Row Image Image Image Image Image Image Row…" at bounding box center [856, 440] width 1313 height 115
click at [117, 598] on div at bounding box center [118, 598] width 15 height 15
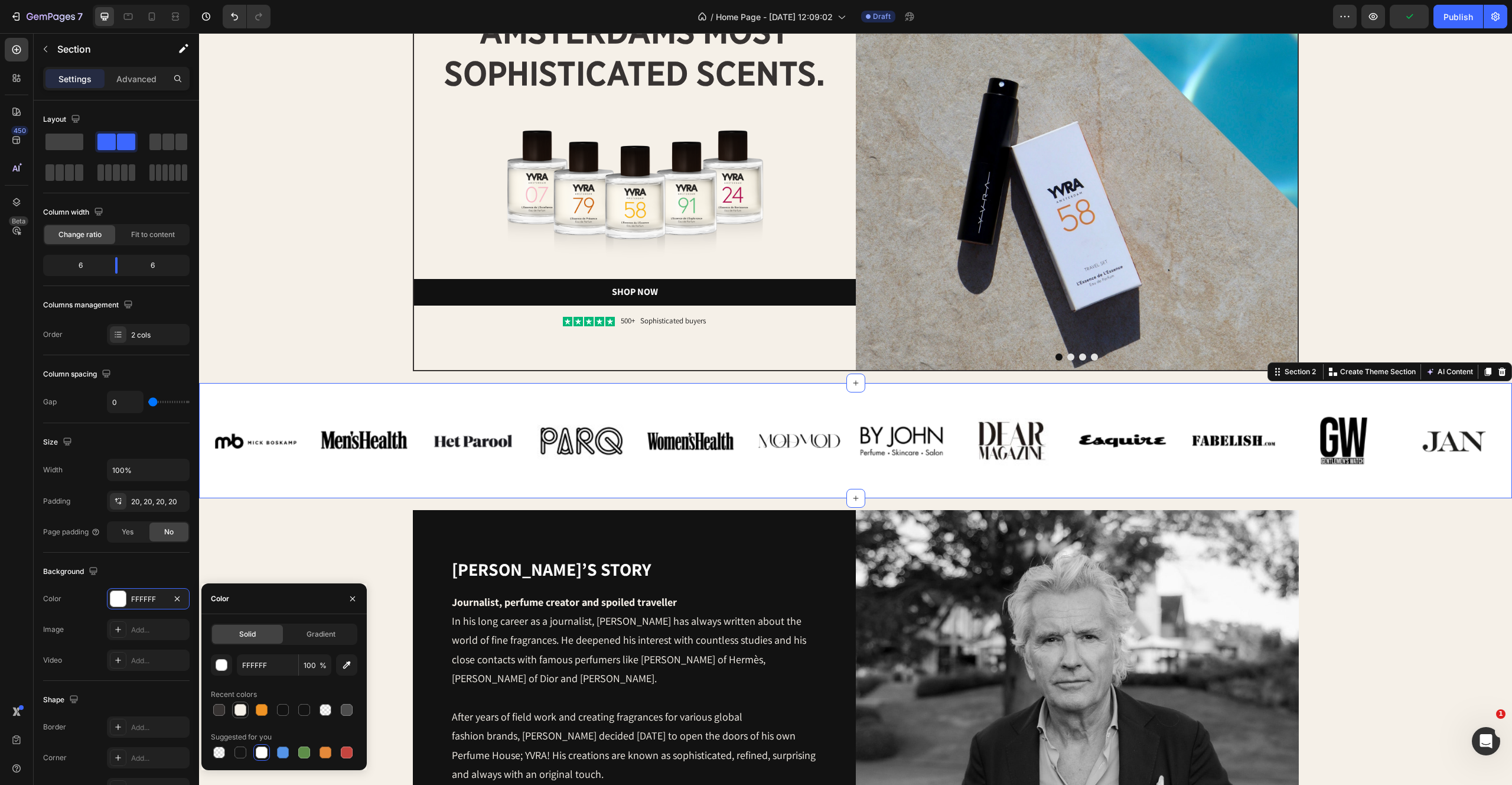
click at [244, 707] on div at bounding box center [241, 710] width 12 height 12
type input "F5F0E8"
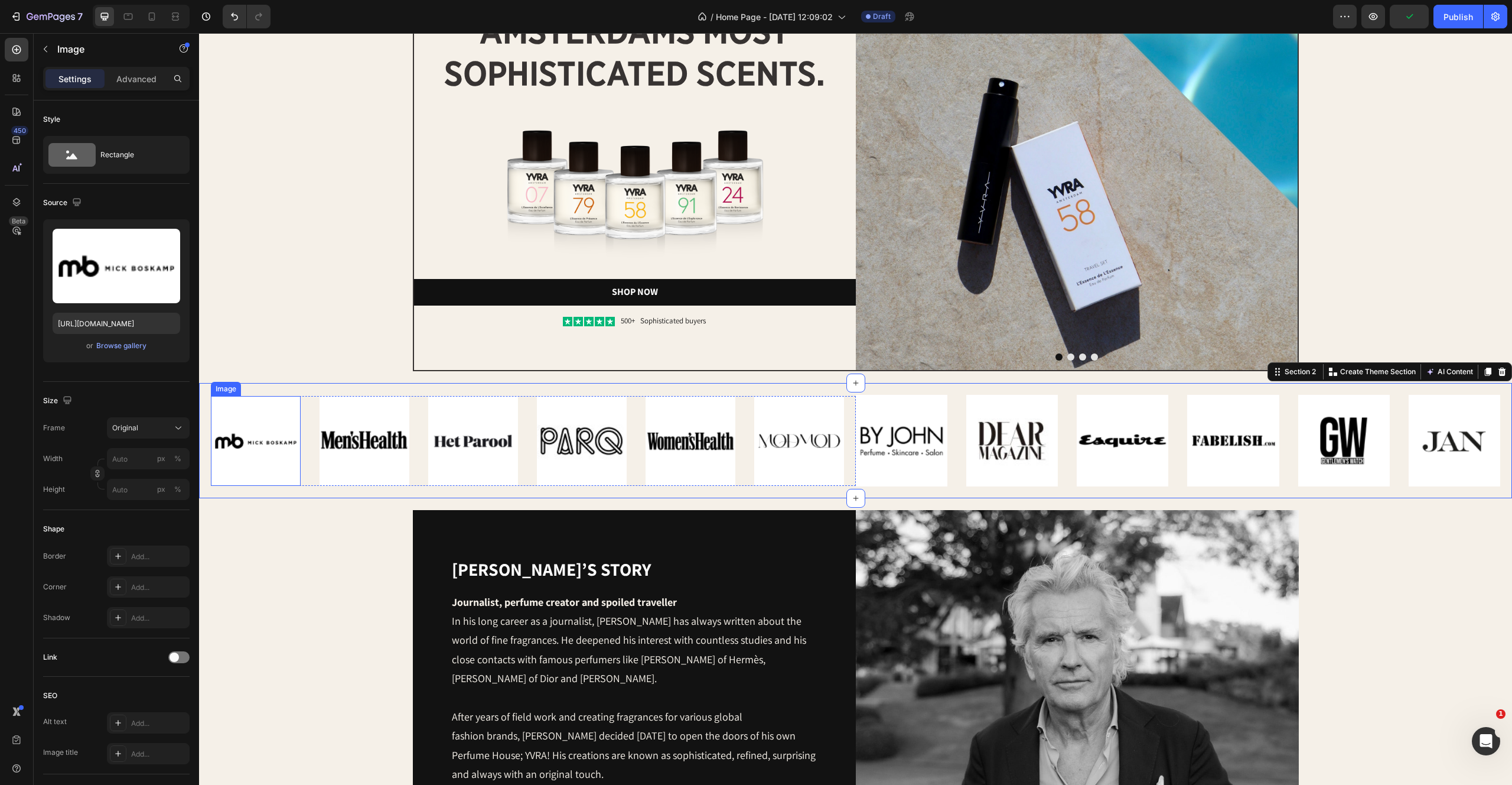
click at [241, 472] on img at bounding box center [255, 440] width 90 height 90
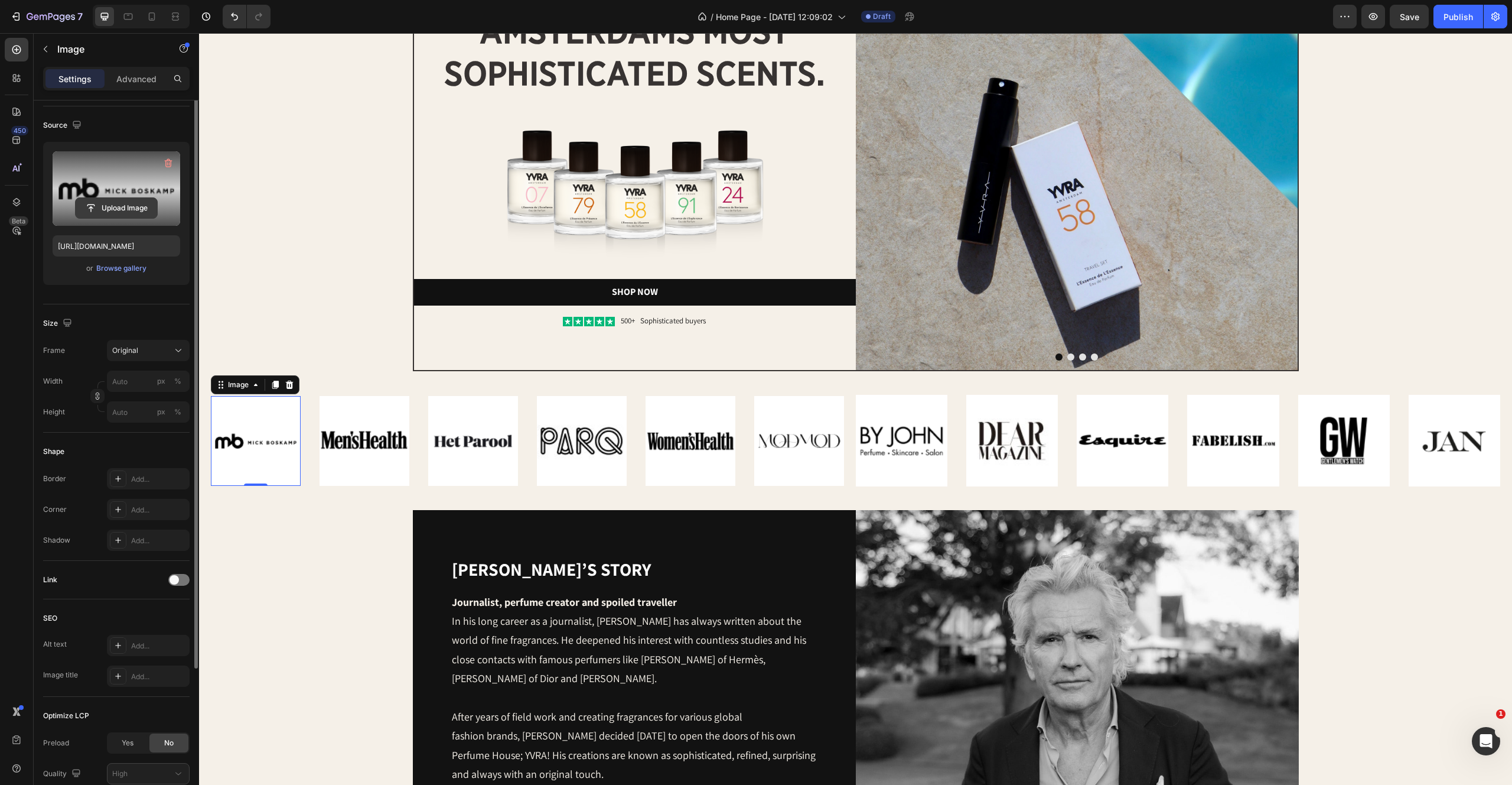
scroll to position [38, 0]
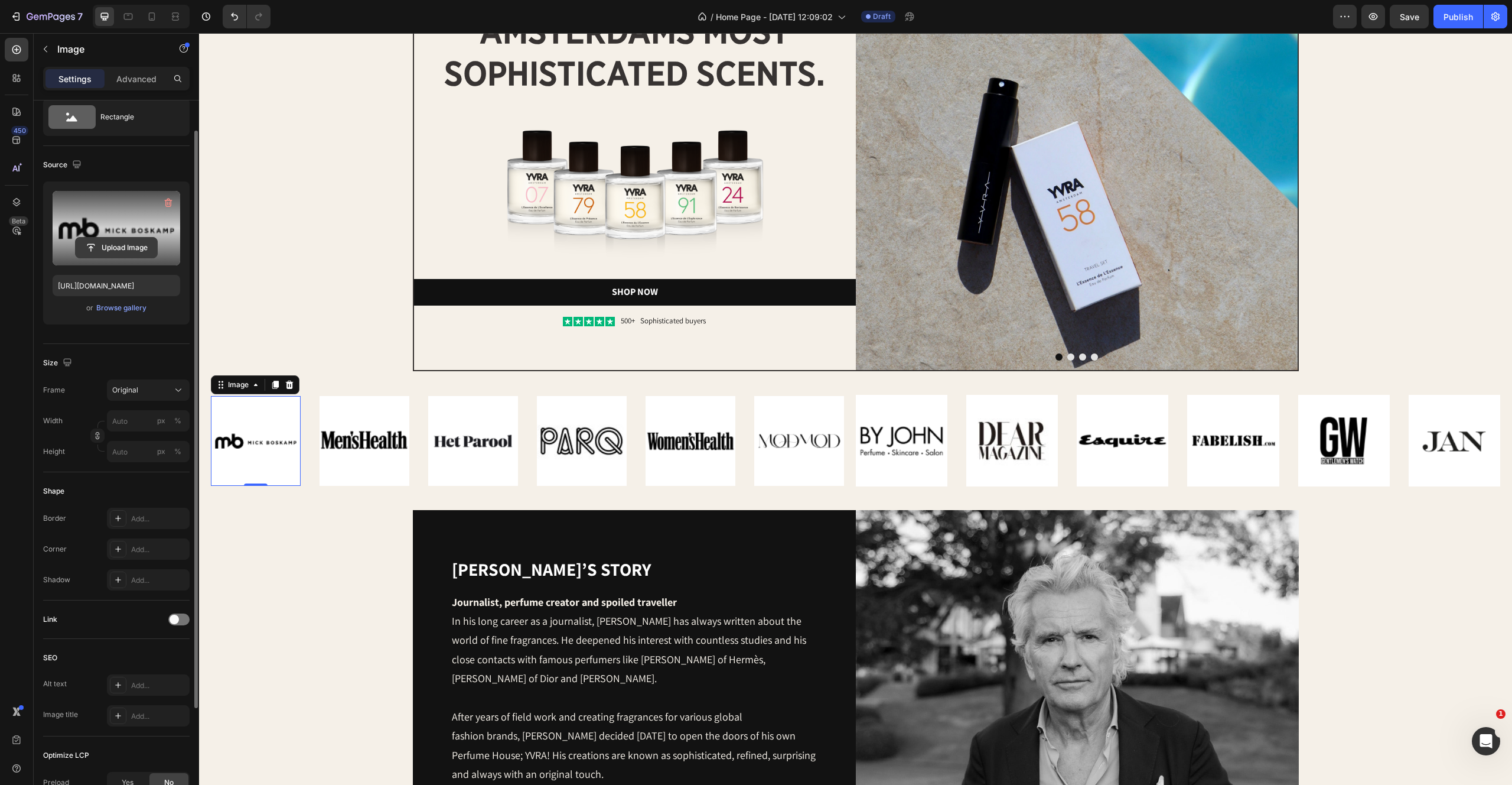
click at [120, 249] on input "file" at bounding box center [117, 248] width 81 height 20
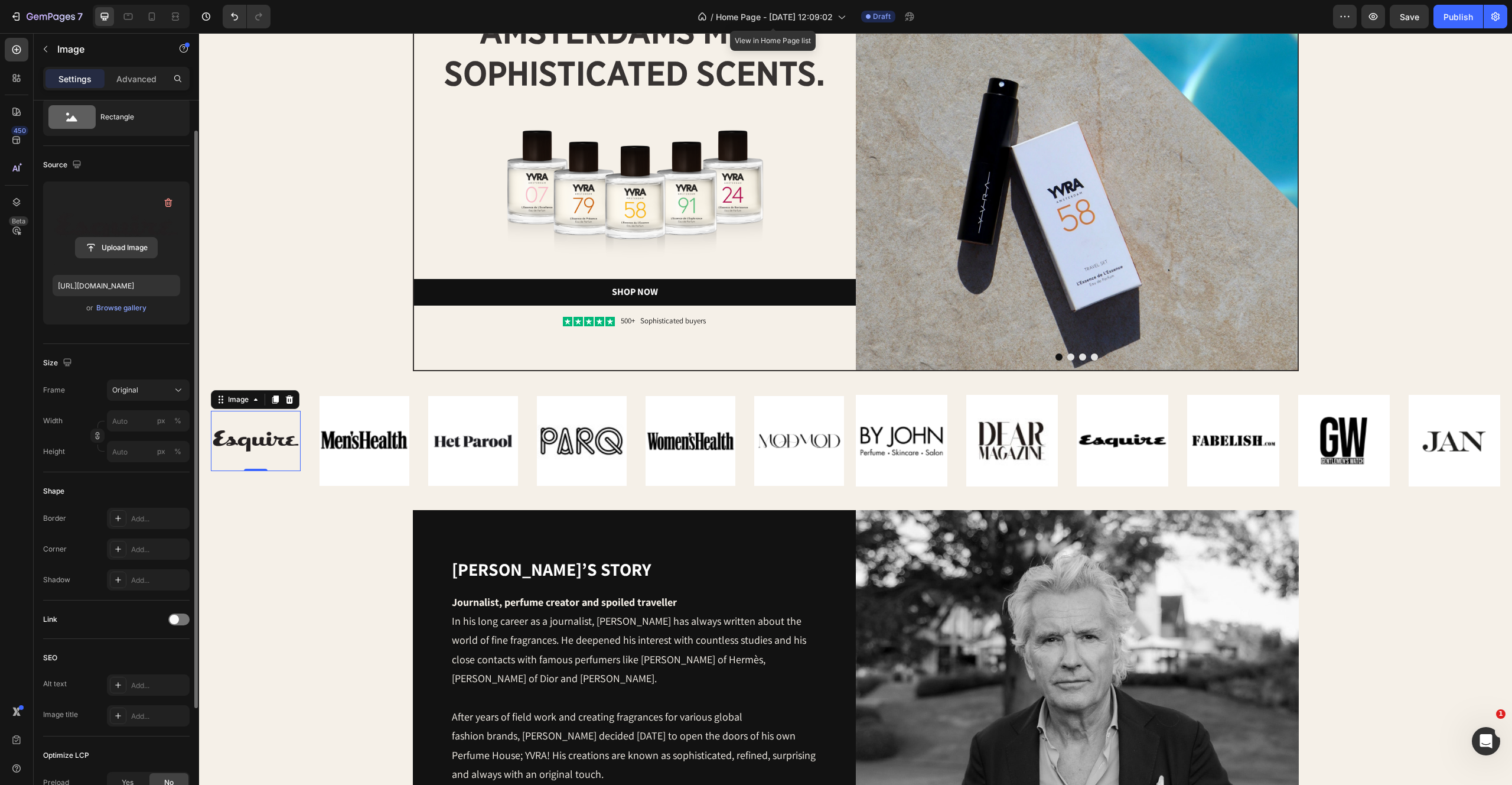
click at [114, 238] on input "file" at bounding box center [117, 248] width 81 height 20
type input "[URL][DOMAIN_NAME]"
click at [354, 440] on img at bounding box center [364, 440] width 90 height 90
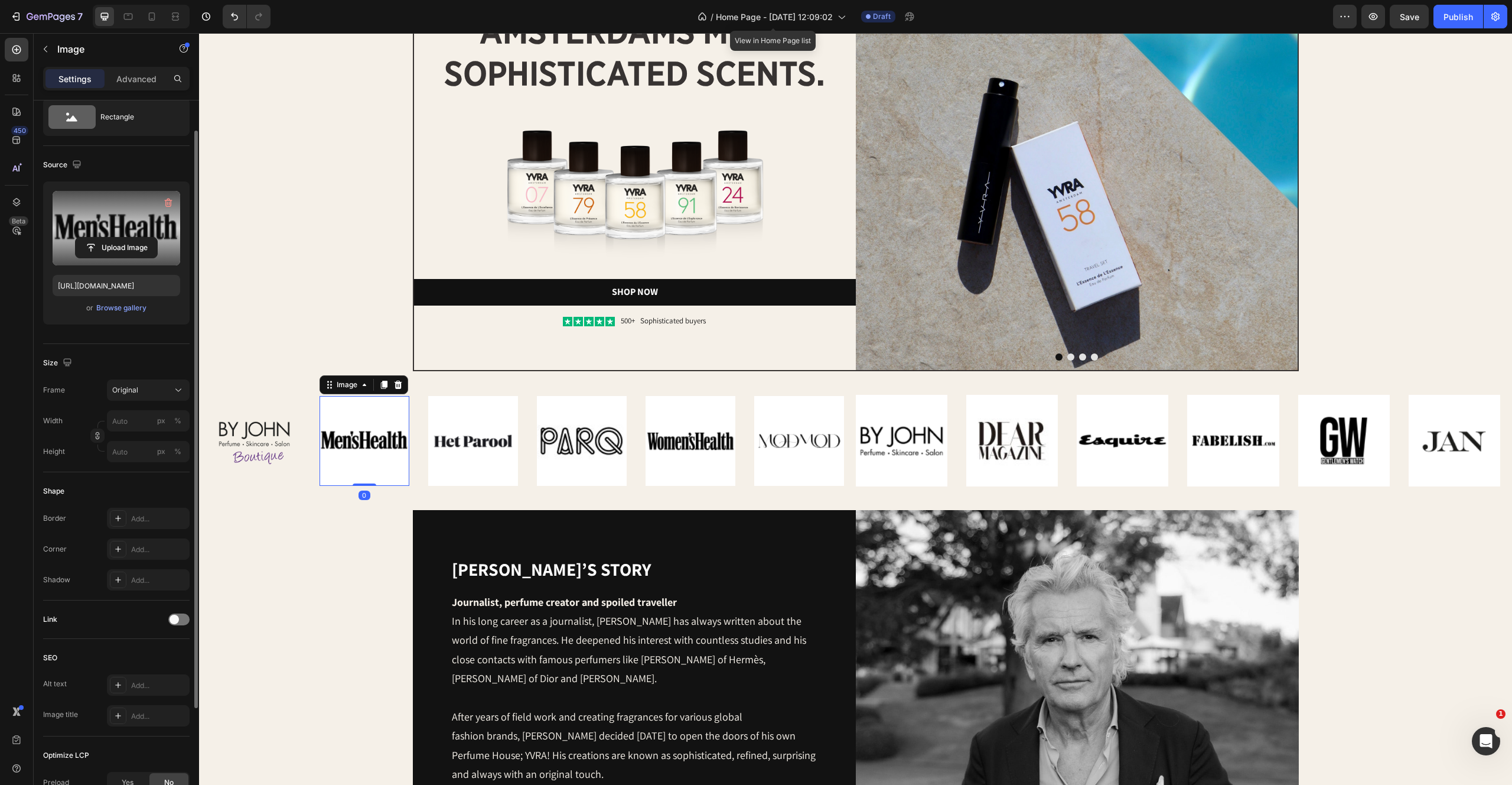
click at [114, 196] on label at bounding box center [117, 228] width 128 height 75
click at [114, 238] on input "file" at bounding box center [117, 248] width 81 height 20
type input "[URL][DOMAIN_NAME]"
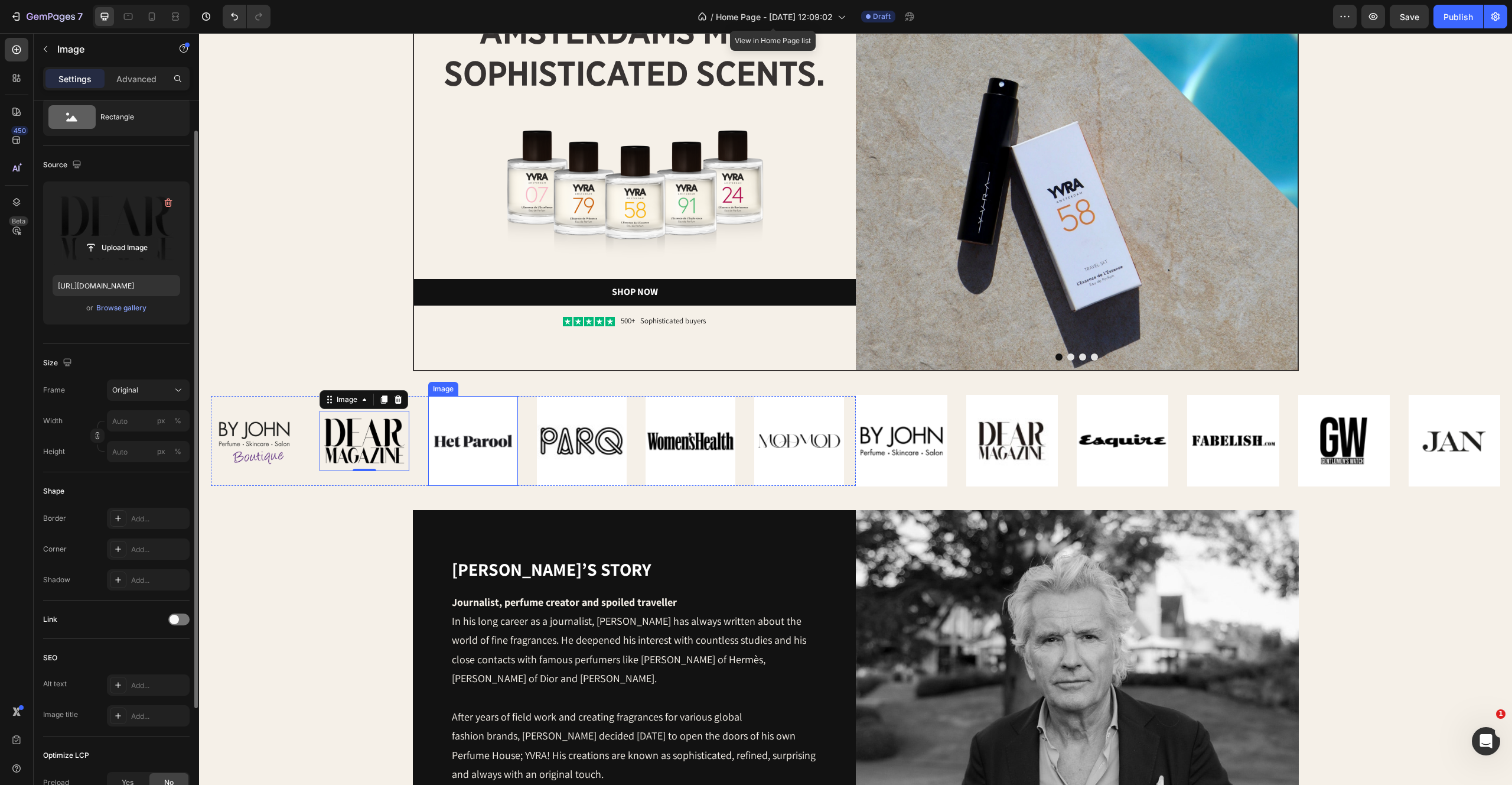
click at [460, 434] on img at bounding box center [472, 440] width 90 height 90
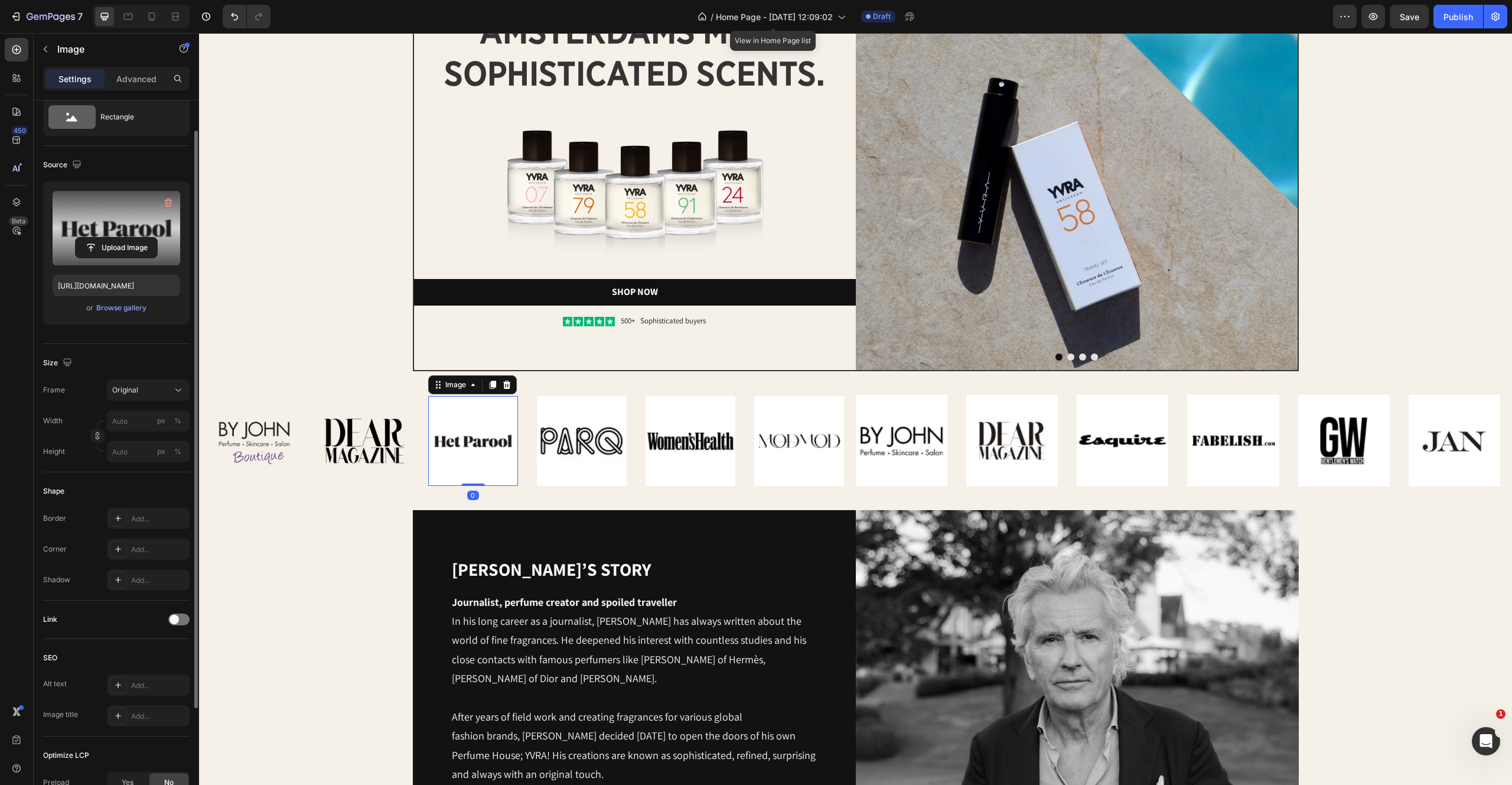
click at [147, 231] on label at bounding box center [117, 228] width 128 height 75
click at [147, 238] on input "file" at bounding box center [117, 248] width 81 height 20
type input "[URL][DOMAIN_NAME]"
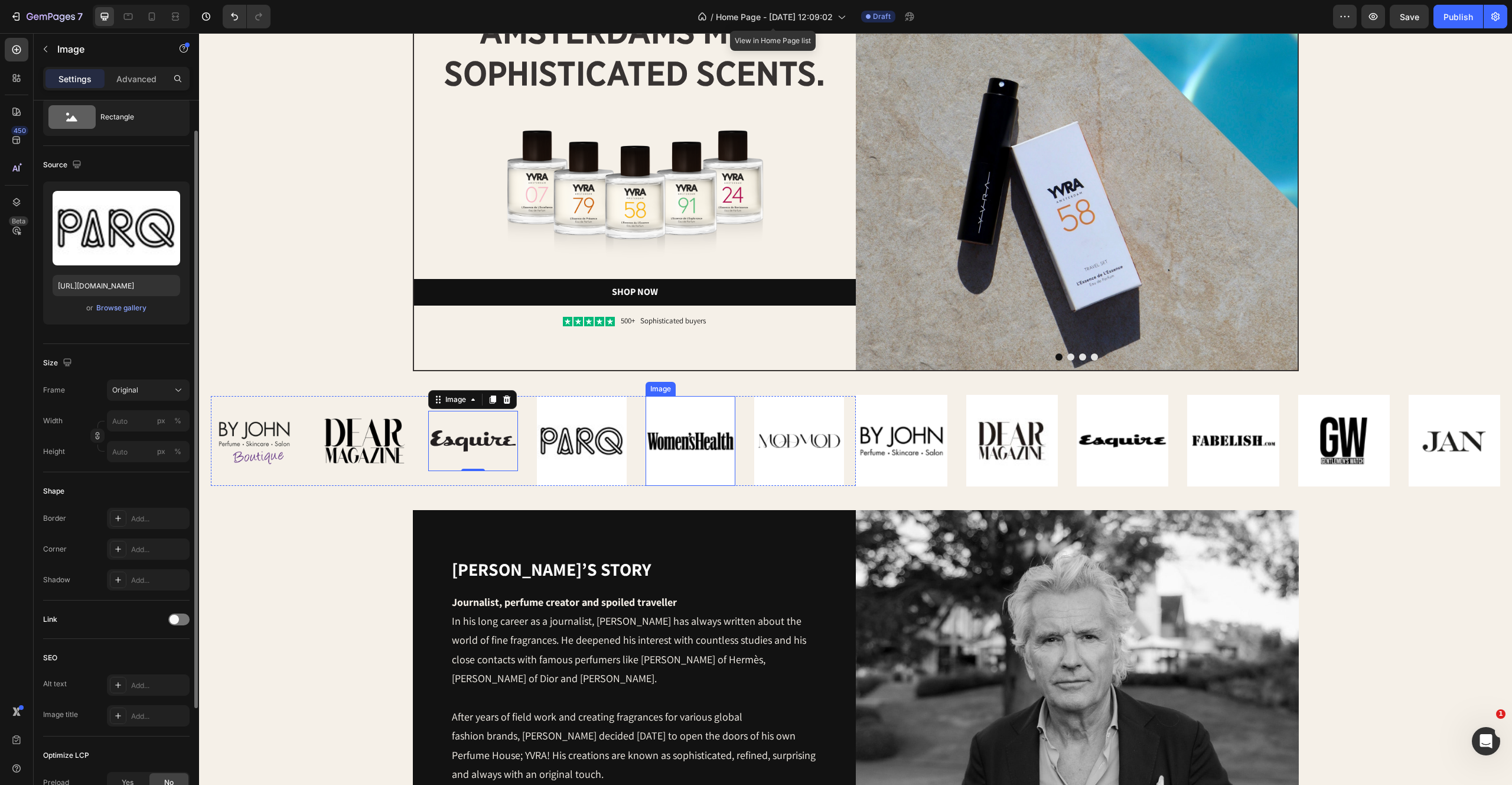
click at [612, 435] on img at bounding box center [581, 440] width 90 height 90
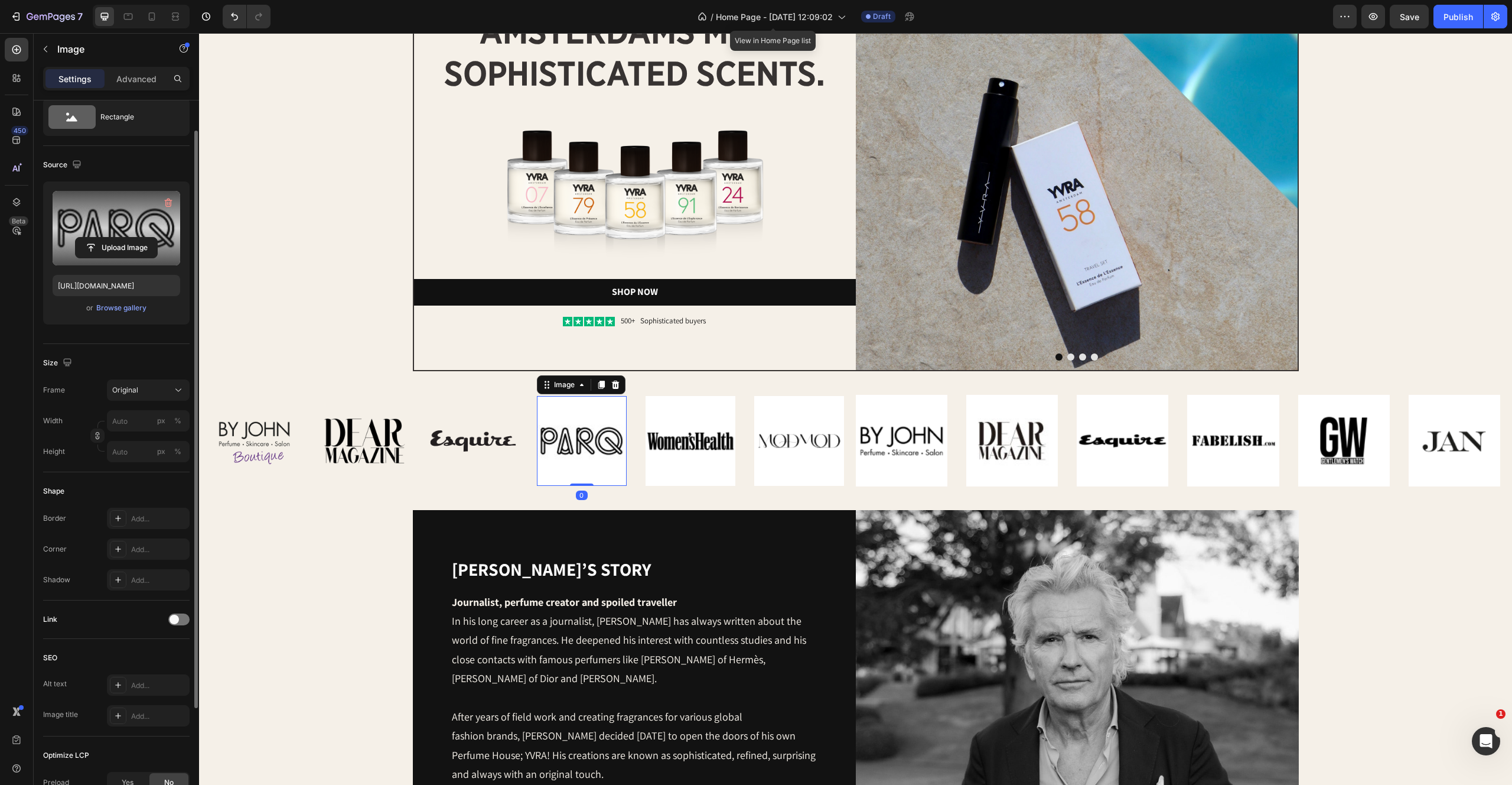
click at [156, 236] on label at bounding box center [117, 228] width 128 height 75
click at [156, 238] on input "file" at bounding box center [117, 248] width 81 height 20
type input "[URL][DOMAIN_NAME]"
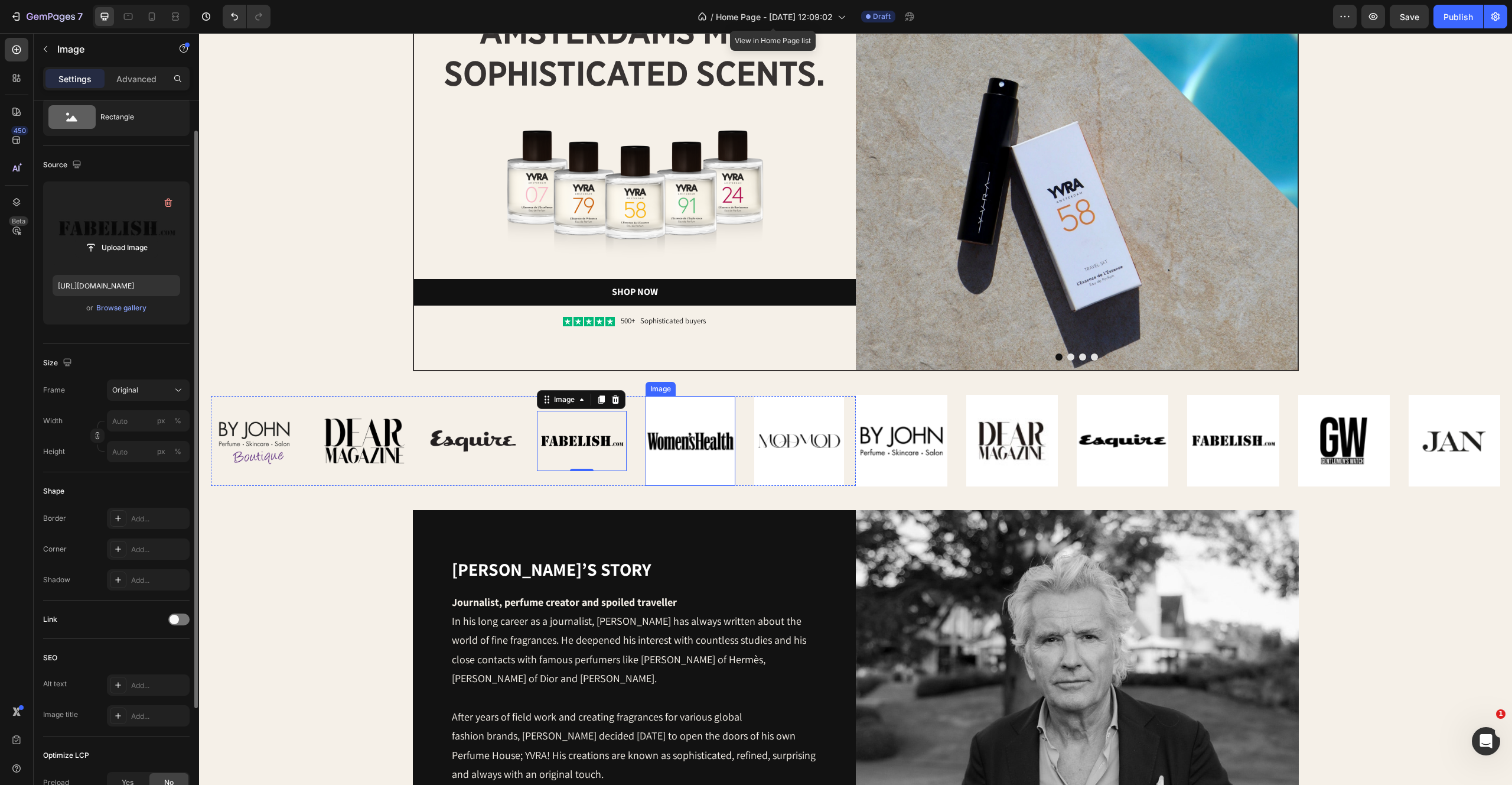
click at [679, 418] on img at bounding box center [690, 440] width 90 height 90
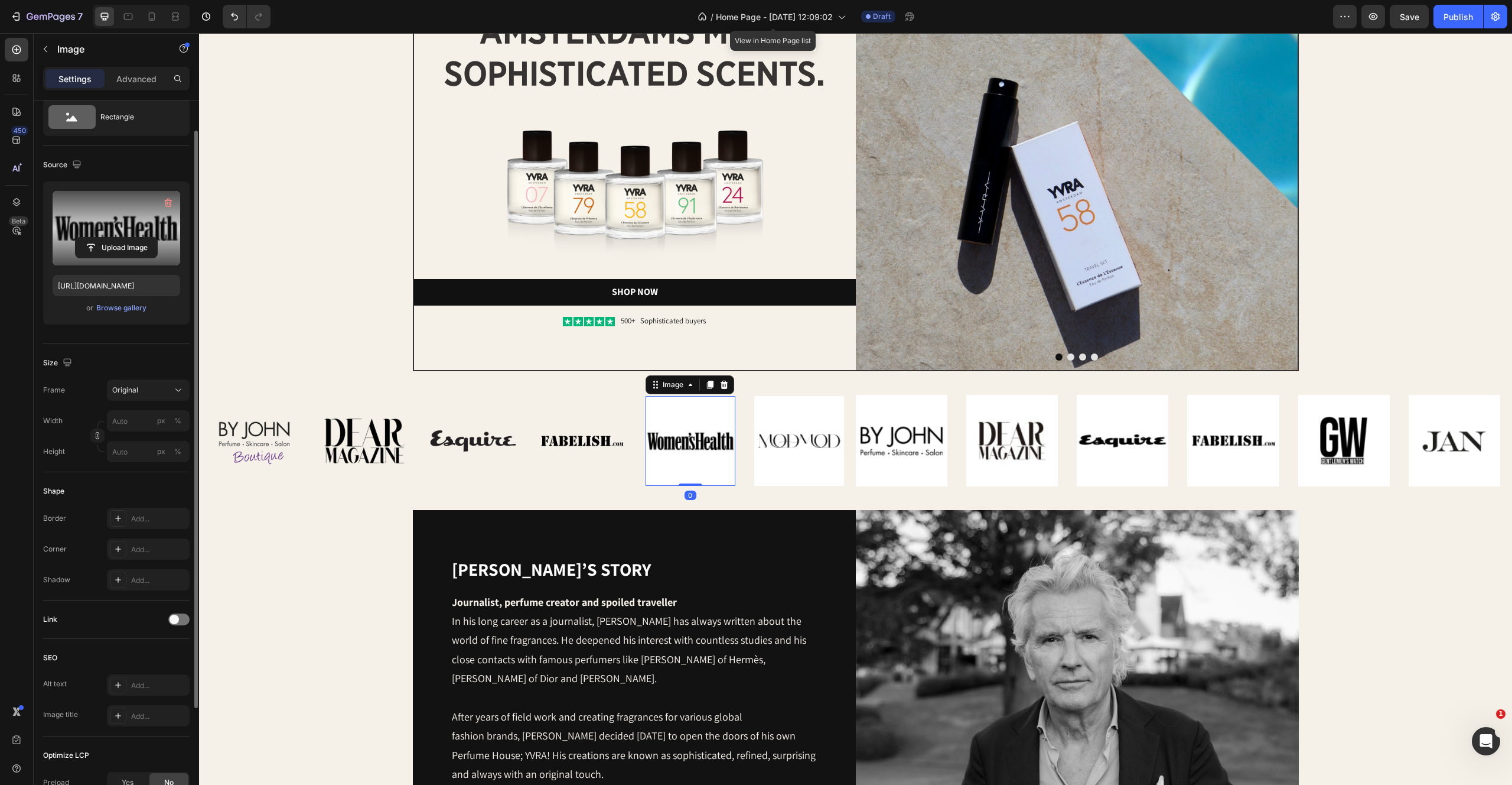
click at [99, 215] on label at bounding box center [117, 228] width 128 height 75
click at [99, 238] on input "file" at bounding box center [117, 248] width 81 height 20
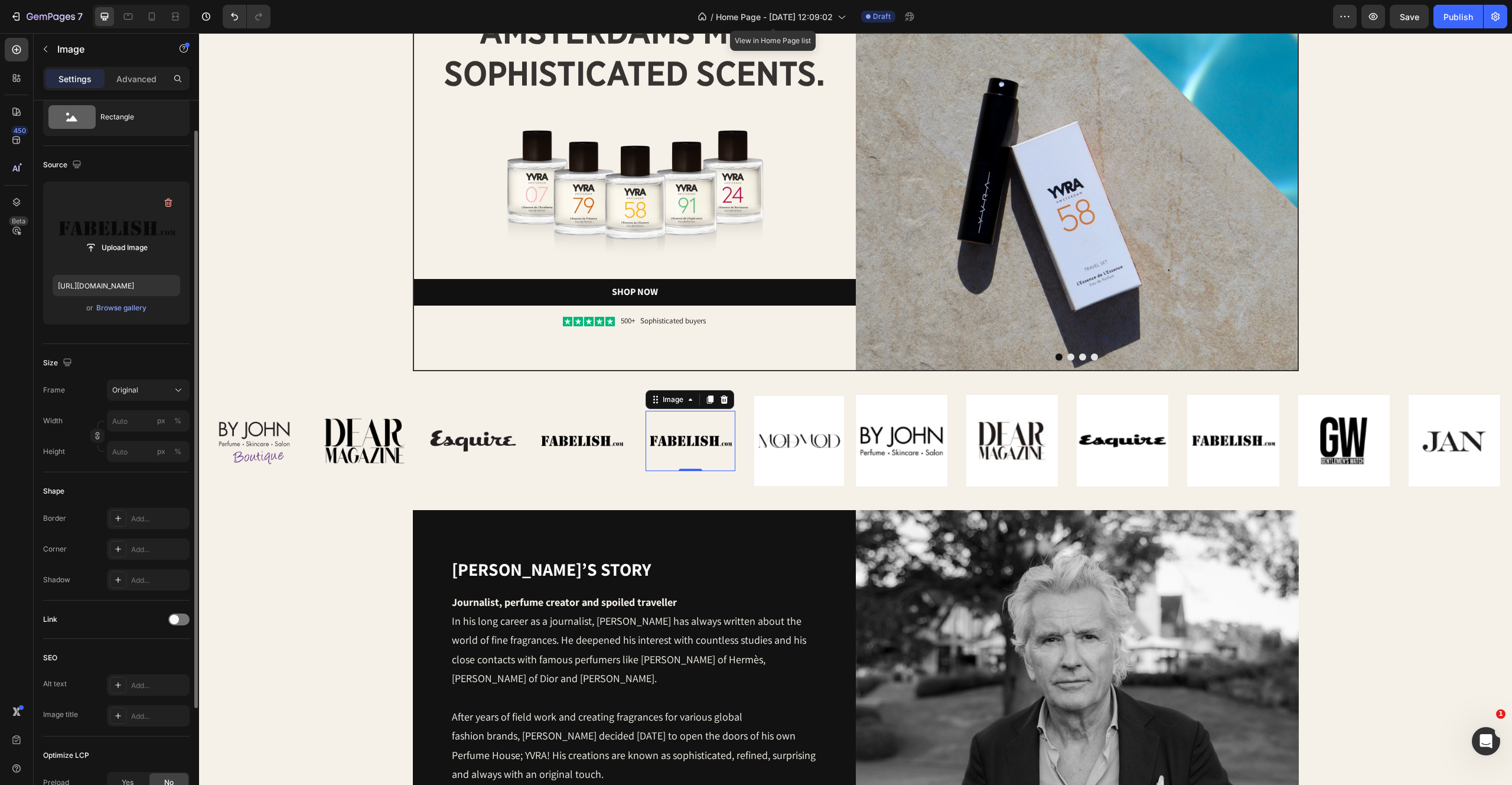
click at [145, 203] on label at bounding box center [117, 228] width 128 height 75
click at [145, 238] on input "file" at bounding box center [117, 248] width 81 height 20
type input "[URL][DOMAIN_NAME]"
click at [782, 440] on img at bounding box center [799, 440] width 90 height 90
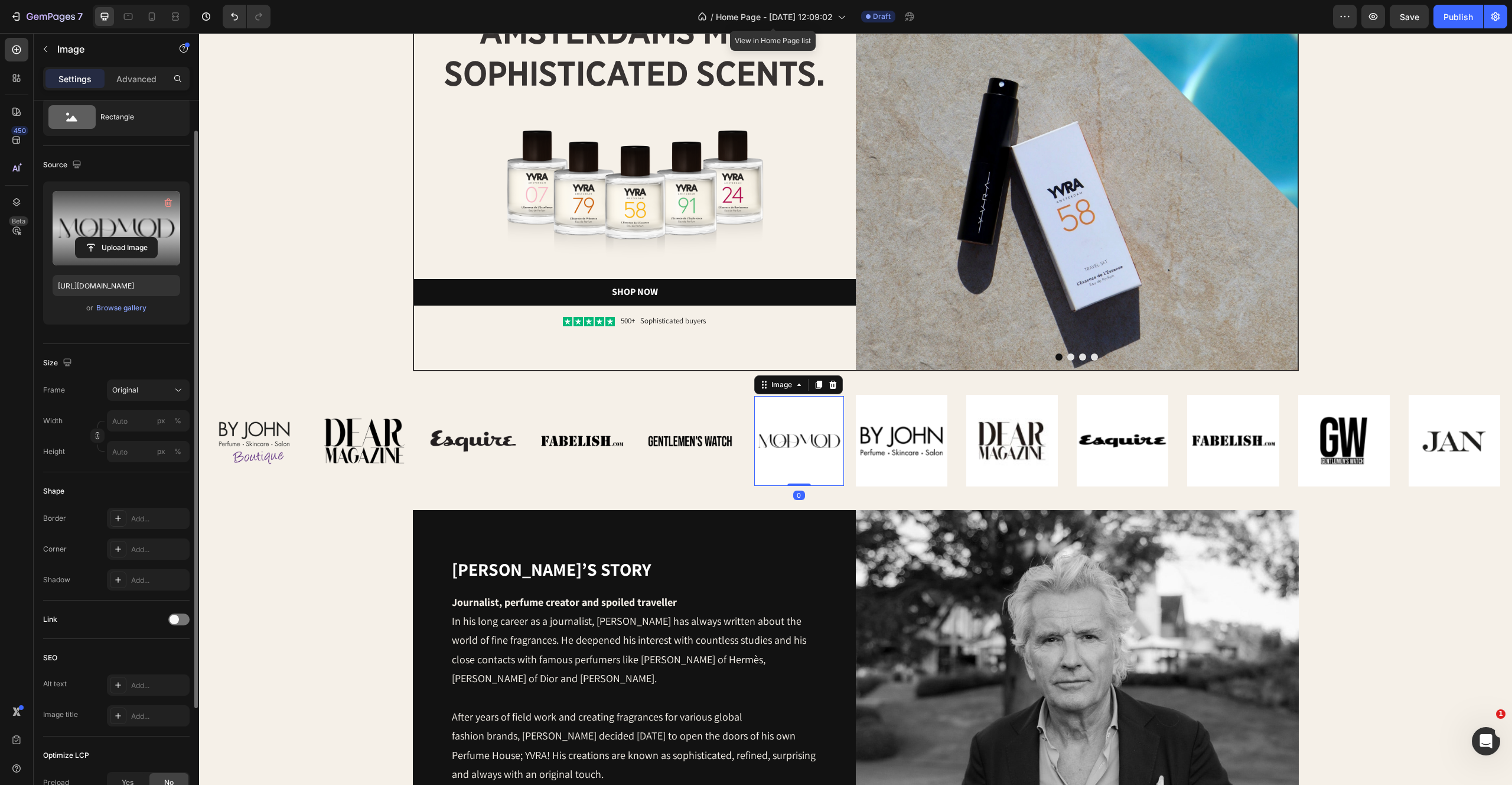
click at [95, 227] on label at bounding box center [117, 228] width 128 height 75
click at [95, 238] on input "file" at bounding box center [117, 248] width 81 height 20
type input "[URL][DOMAIN_NAME]"
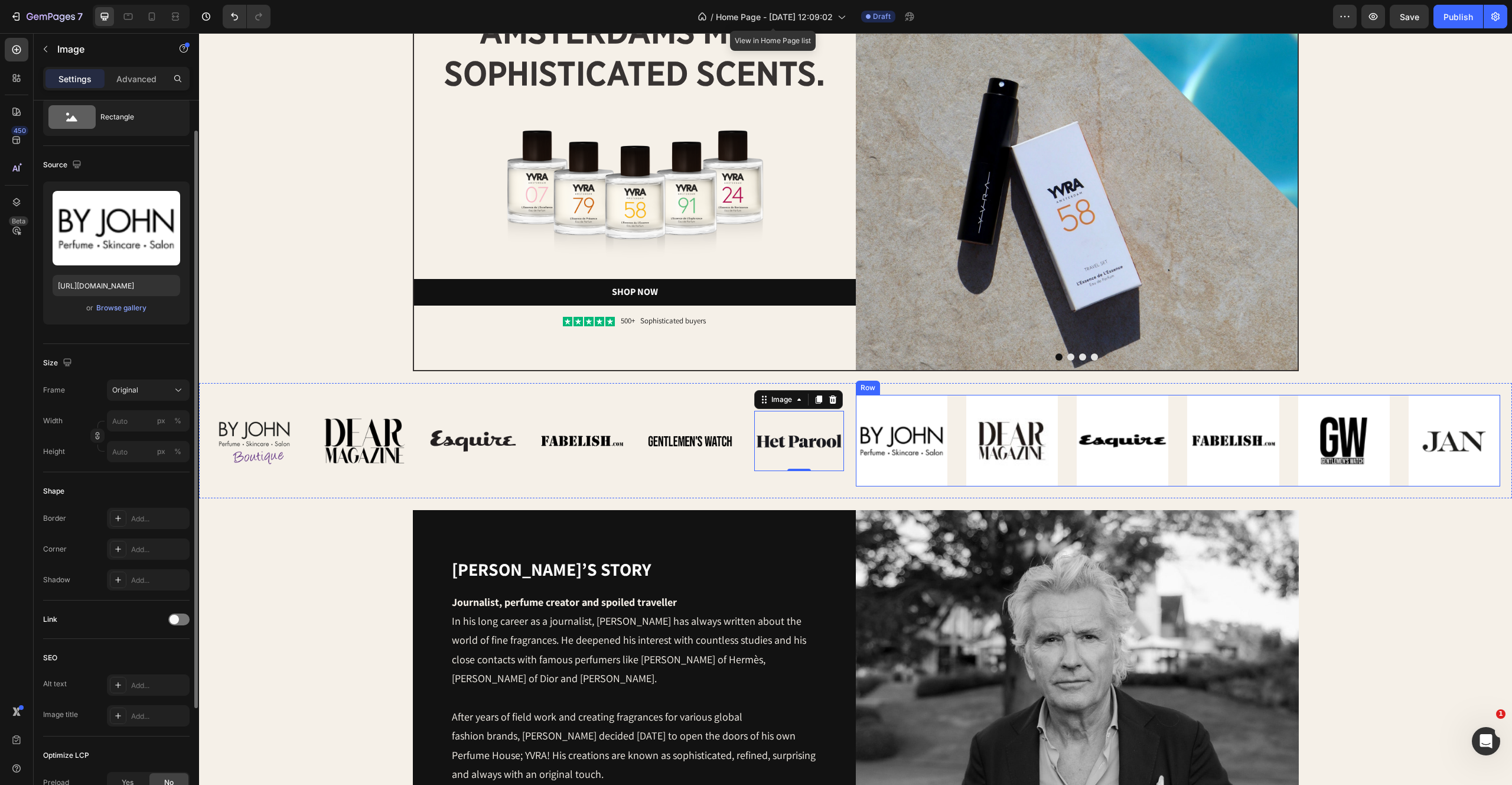
click at [922, 443] on img at bounding box center [902, 441] width 92 height 92
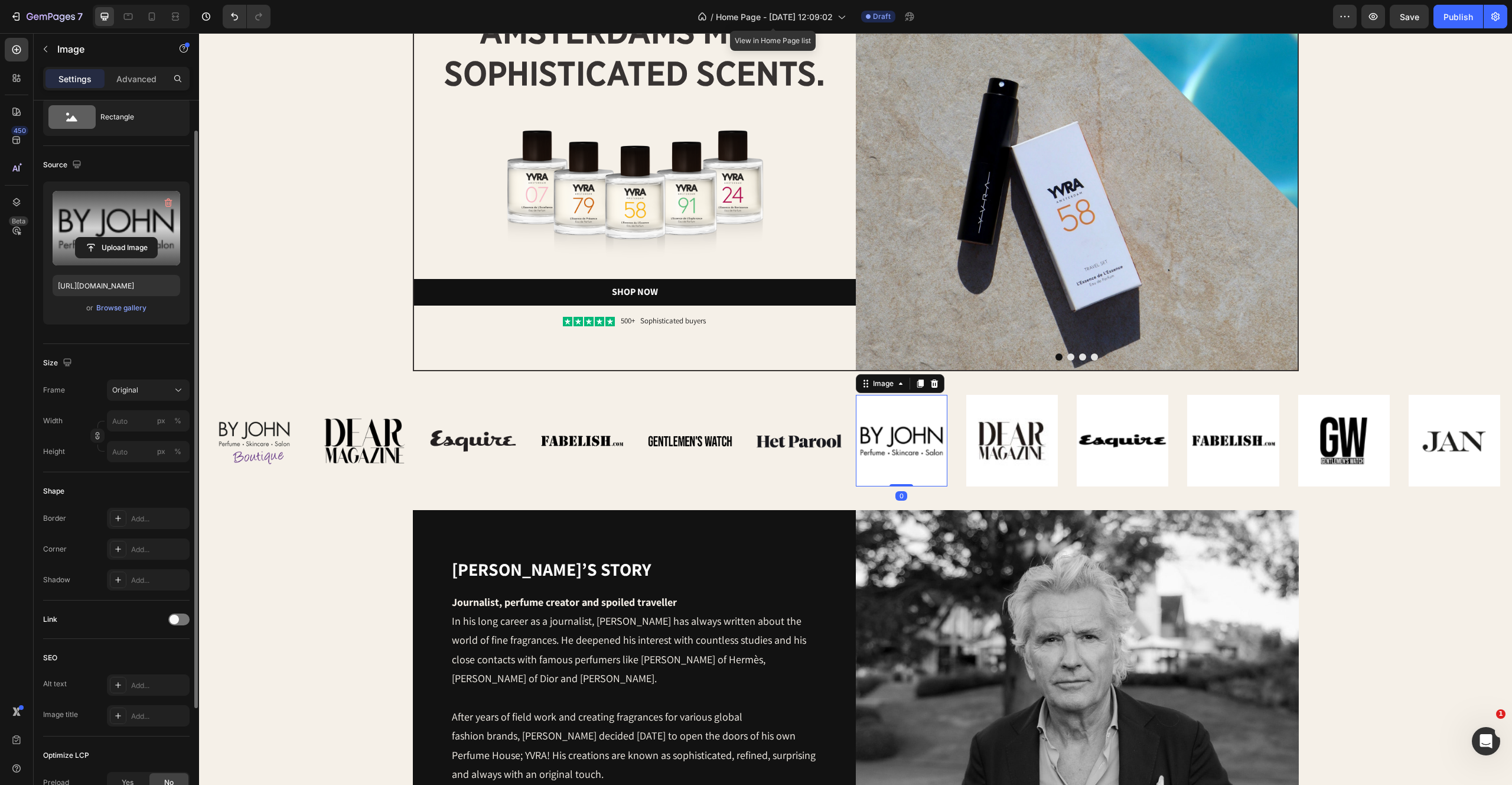
click at [123, 216] on label at bounding box center [117, 228] width 128 height 75
click at [123, 238] on input "file" at bounding box center [117, 248] width 81 height 20
type input "[URL][DOMAIN_NAME]"
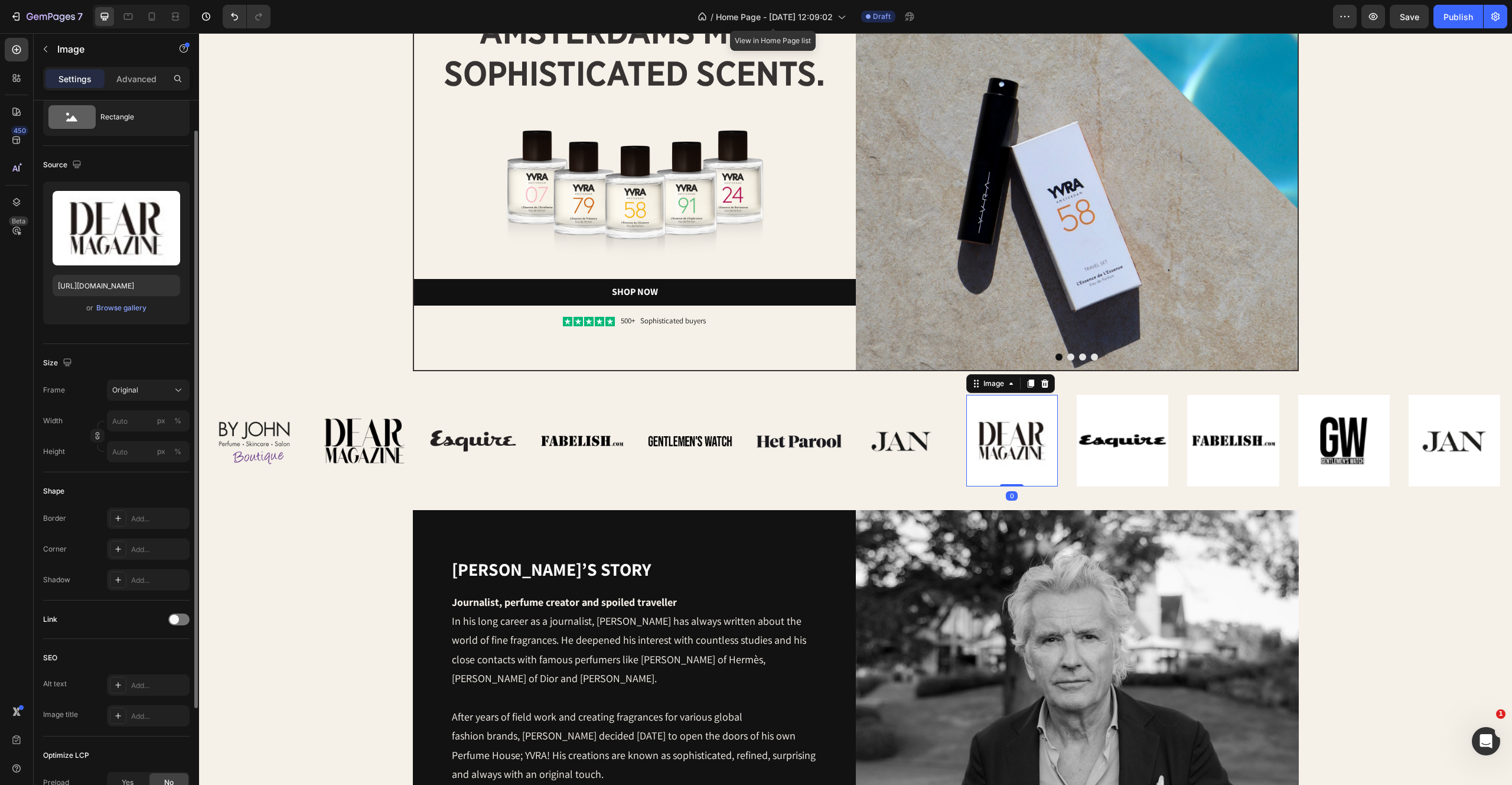
click at [996, 446] on img at bounding box center [1013, 441] width 92 height 92
click at [117, 199] on label at bounding box center [117, 228] width 128 height 75
click at [117, 238] on input "file" at bounding box center [117, 248] width 81 height 20
type input "https://cdn.shopify.com/s/files/1/2170/9605/files/gempages_485369058267497726-4…"
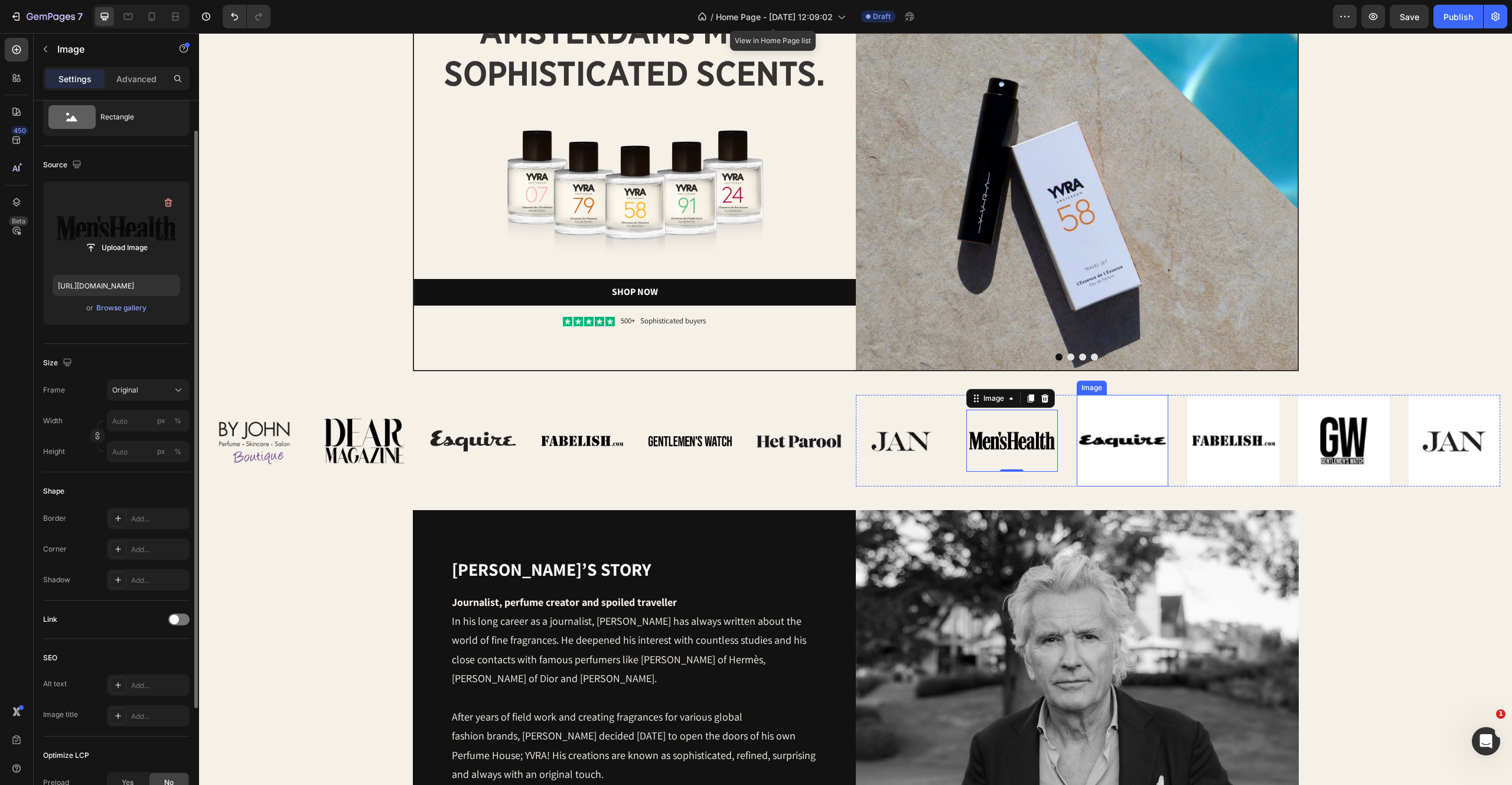
click at [1113, 424] on img at bounding box center [1122, 441] width 92 height 92
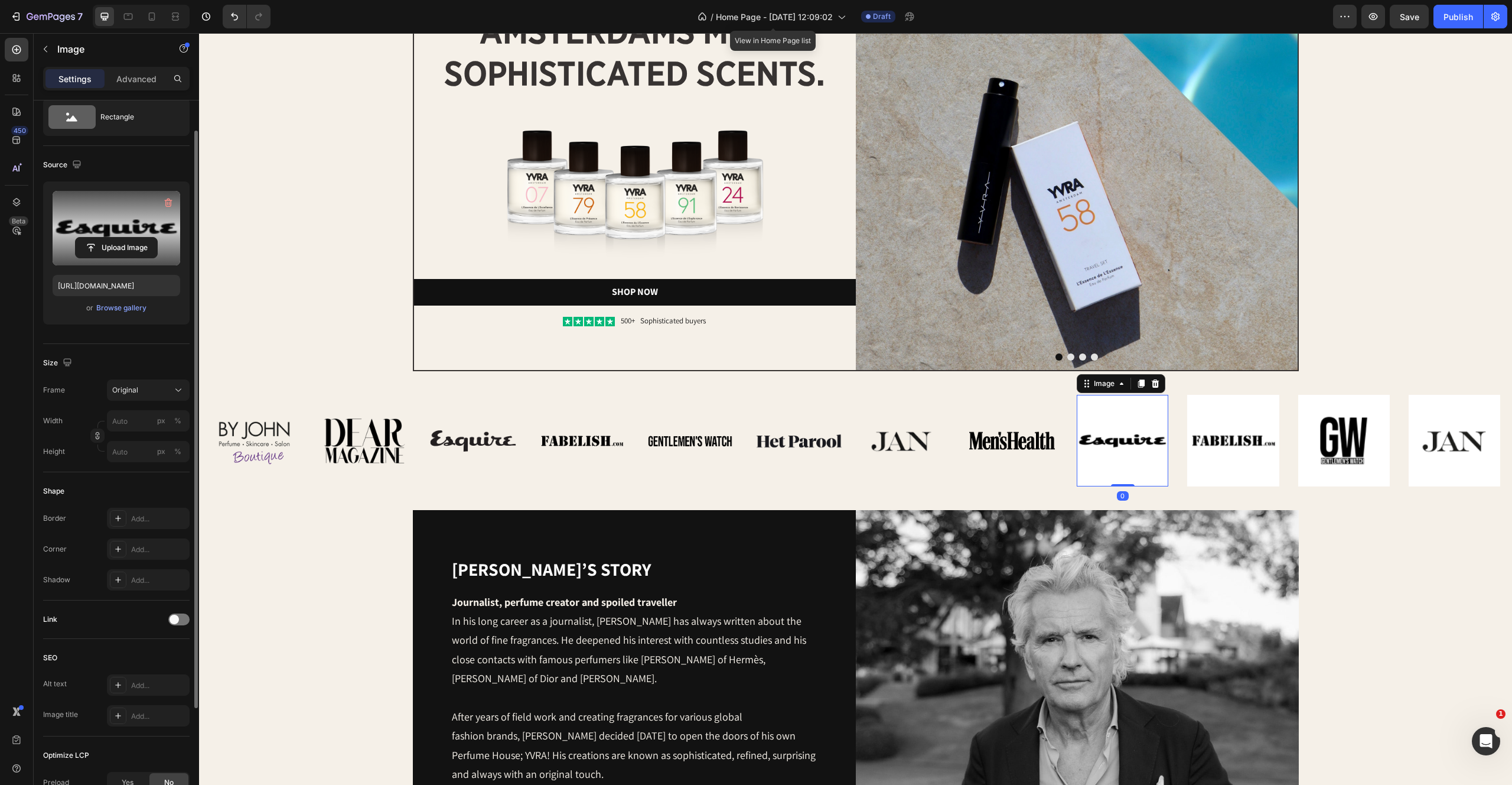
click at [144, 219] on label at bounding box center [117, 228] width 128 height 75
click at [144, 238] on input "file" at bounding box center [117, 248] width 81 height 20
type input "[URL][DOMAIN_NAME]"
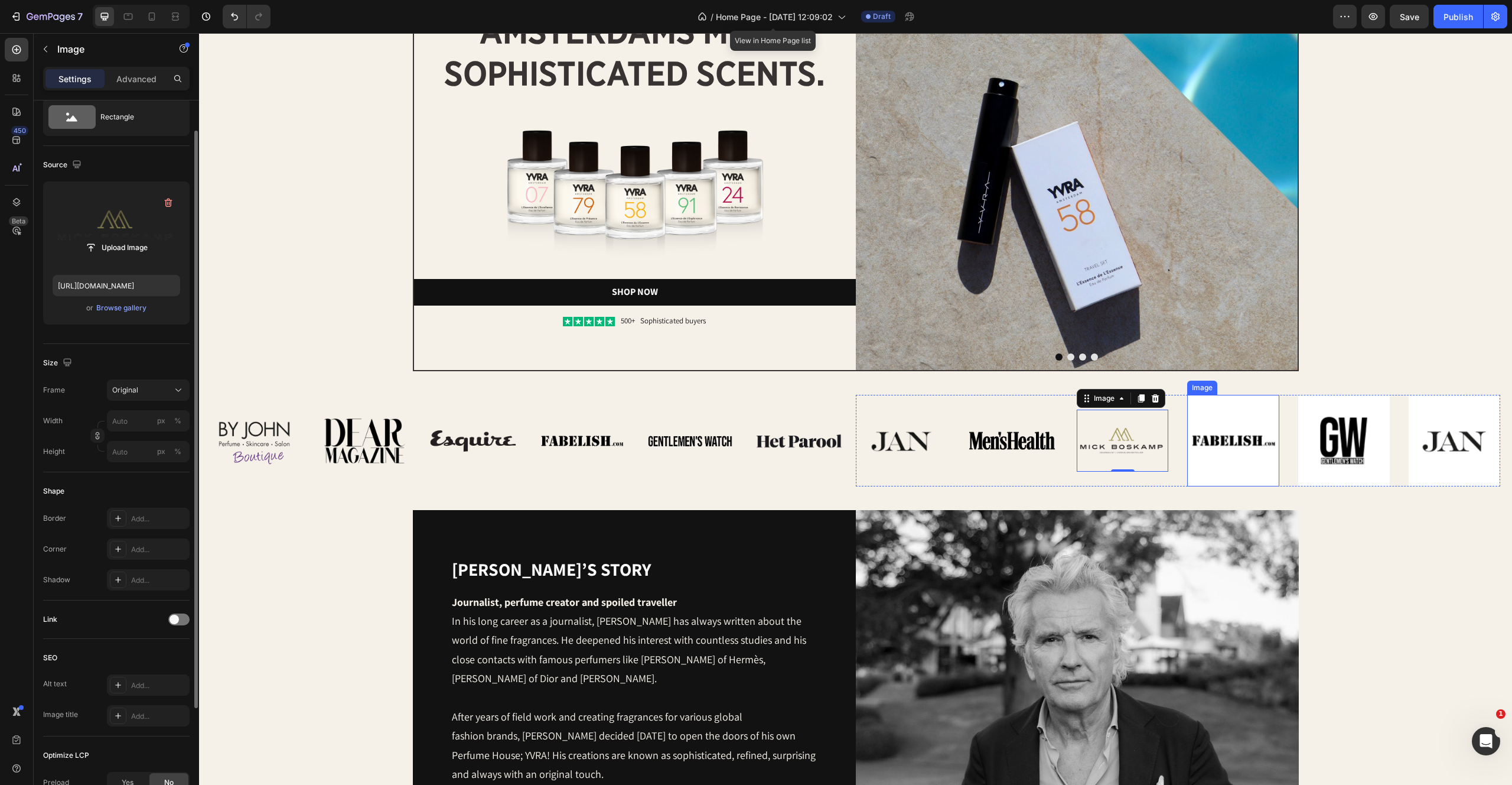
click at [1255, 449] on img at bounding box center [1233, 441] width 92 height 92
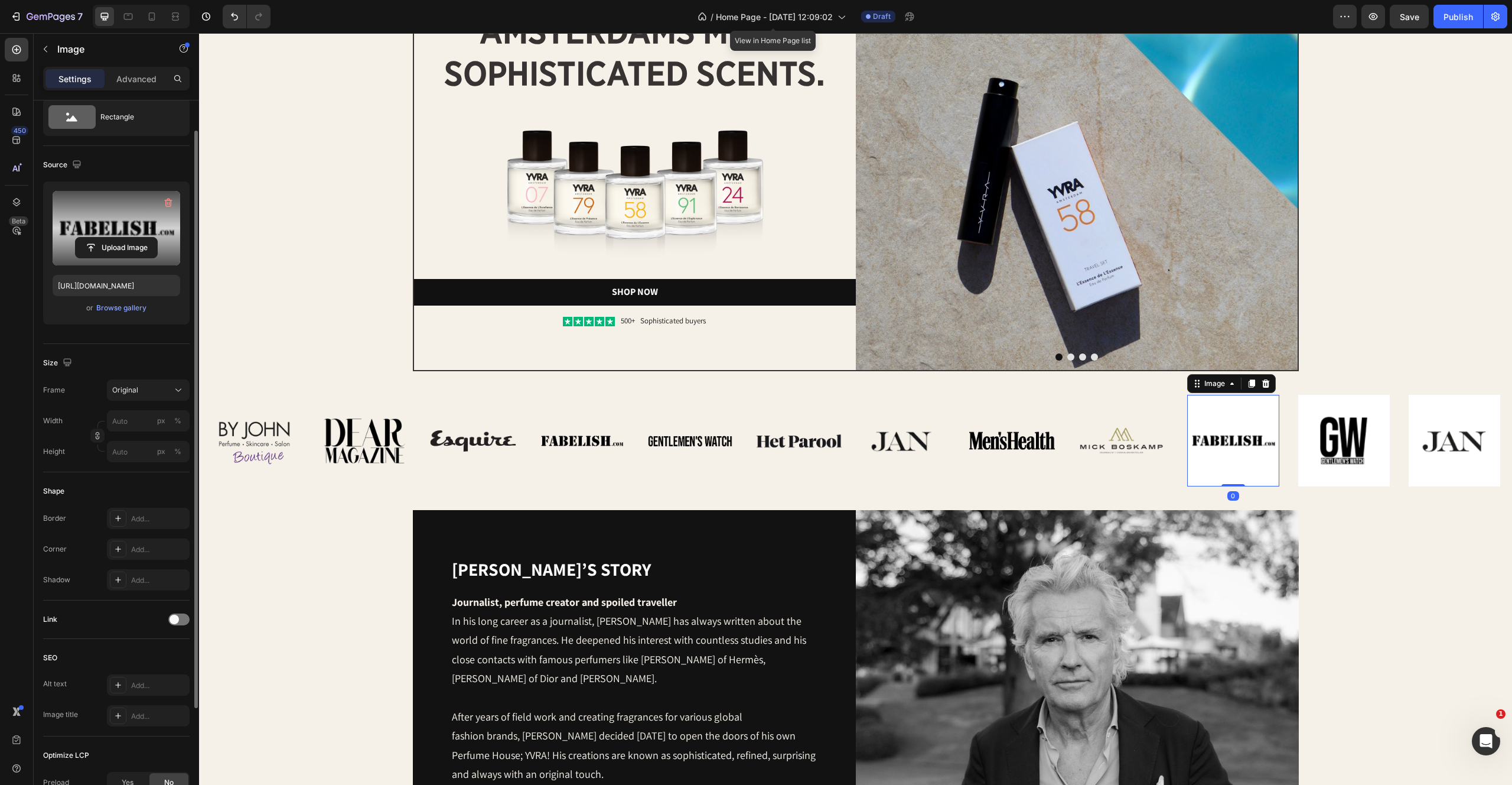
click at [102, 203] on label at bounding box center [117, 228] width 128 height 75
click at [102, 238] on input "file" at bounding box center [117, 248] width 81 height 20
type input "https://cdn.shopify.com/s/files/1/2170/9605/files/gempages_485369058267497726-4…"
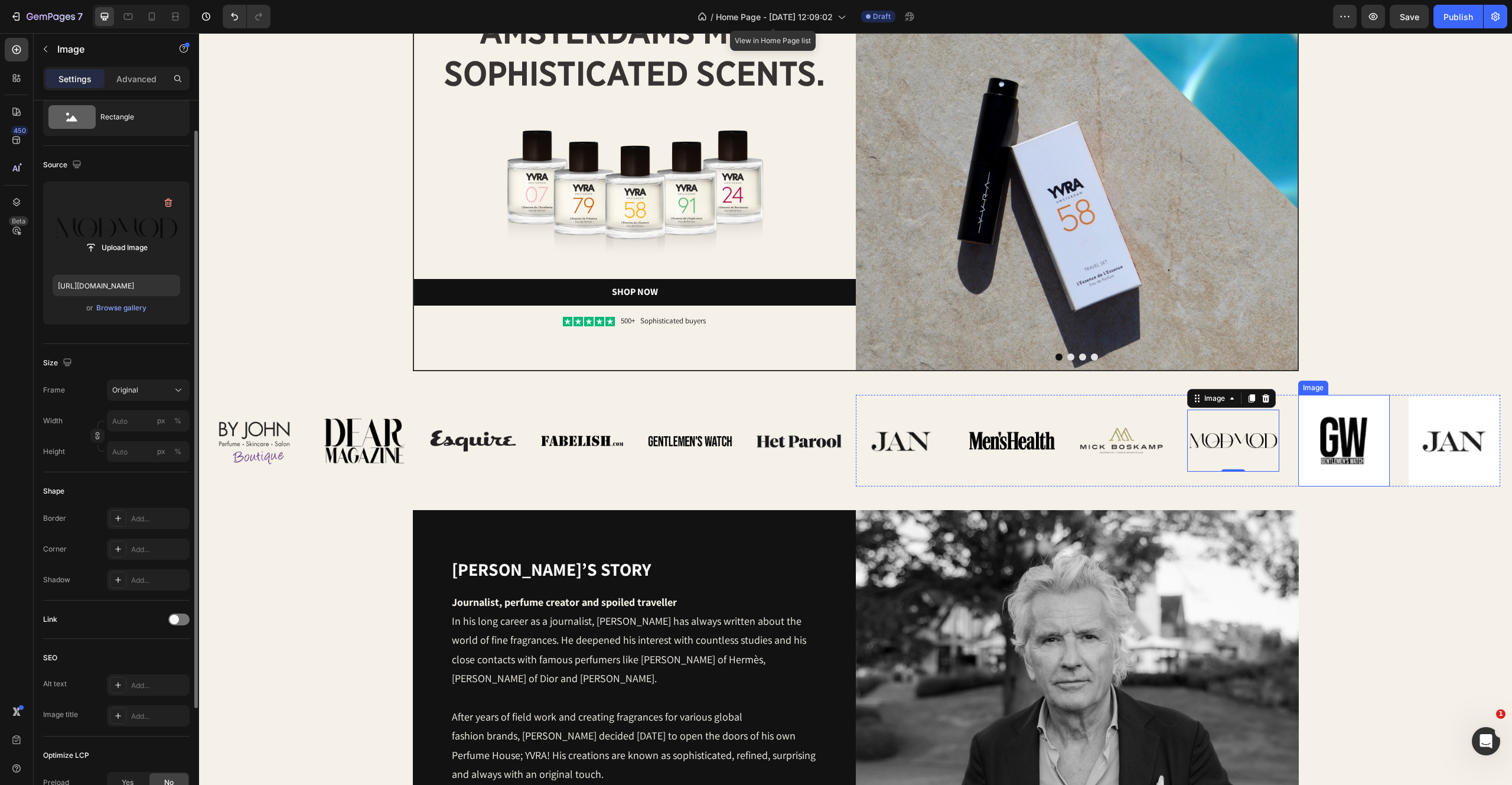
click at [1314, 427] on img at bounding box center [1344, 441] width 92 height 92
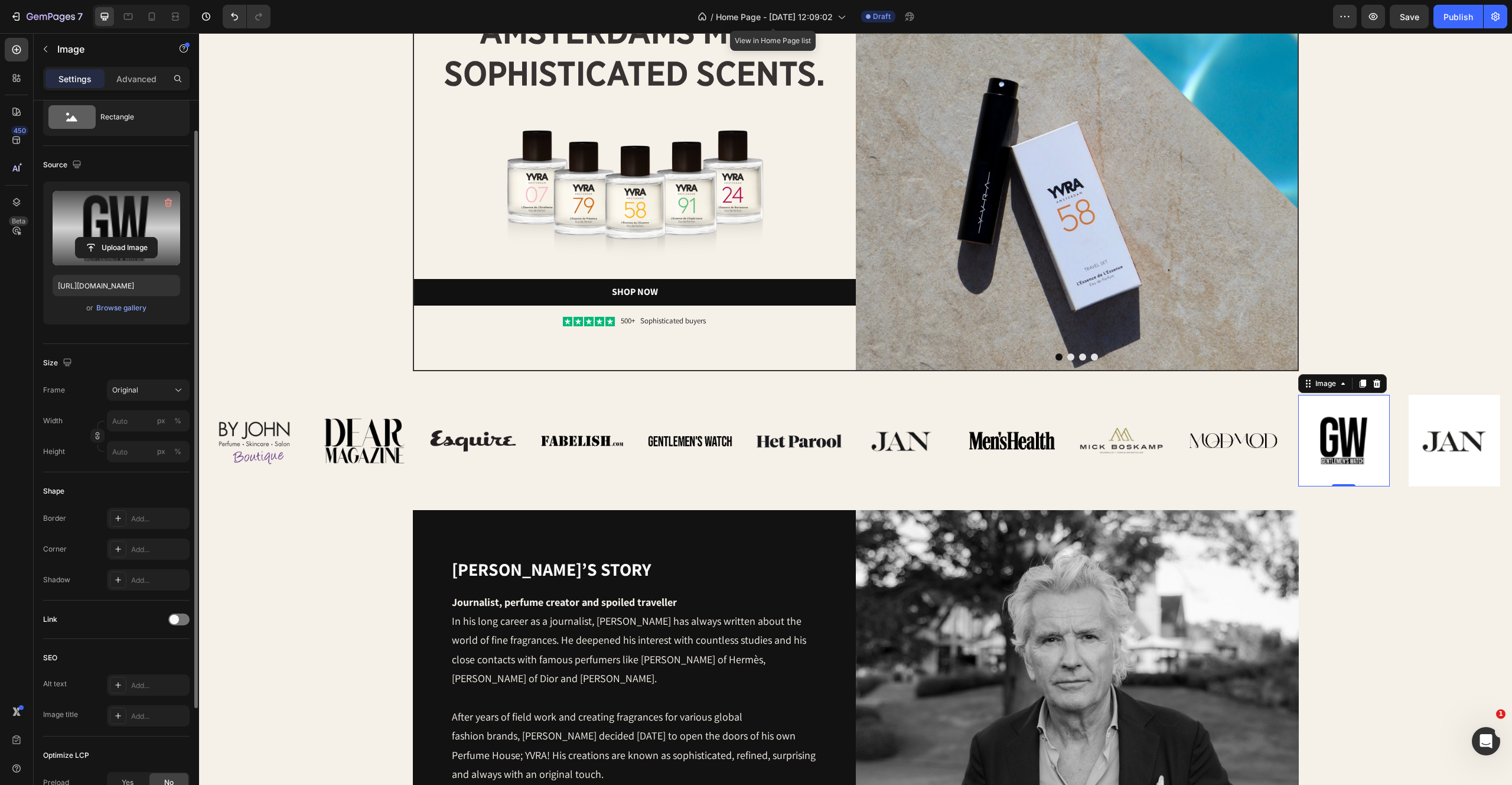
click at [105, 218] on label at bounding box center [117, 228] width 128 height 75
click at [105, 238] on input "file" at bounding box center [117, 248] width 81 height 20
type input "https://cdn.shopify.com/s/files/1/2170/9605/files/gempages_485369058267497726-0…"
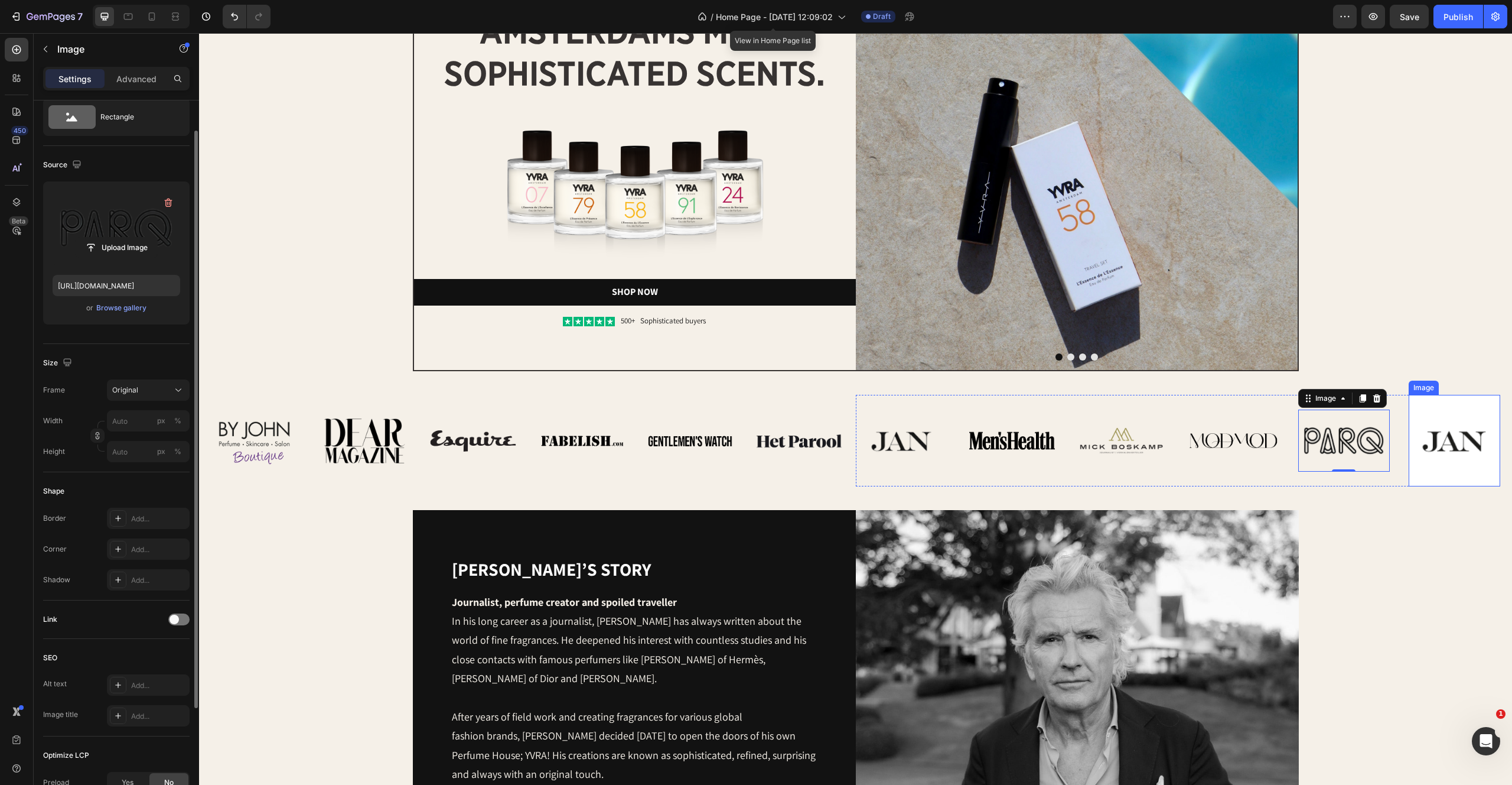
click at [1421, 467] on img at bounding box center [1455, 441] width 92 height 92
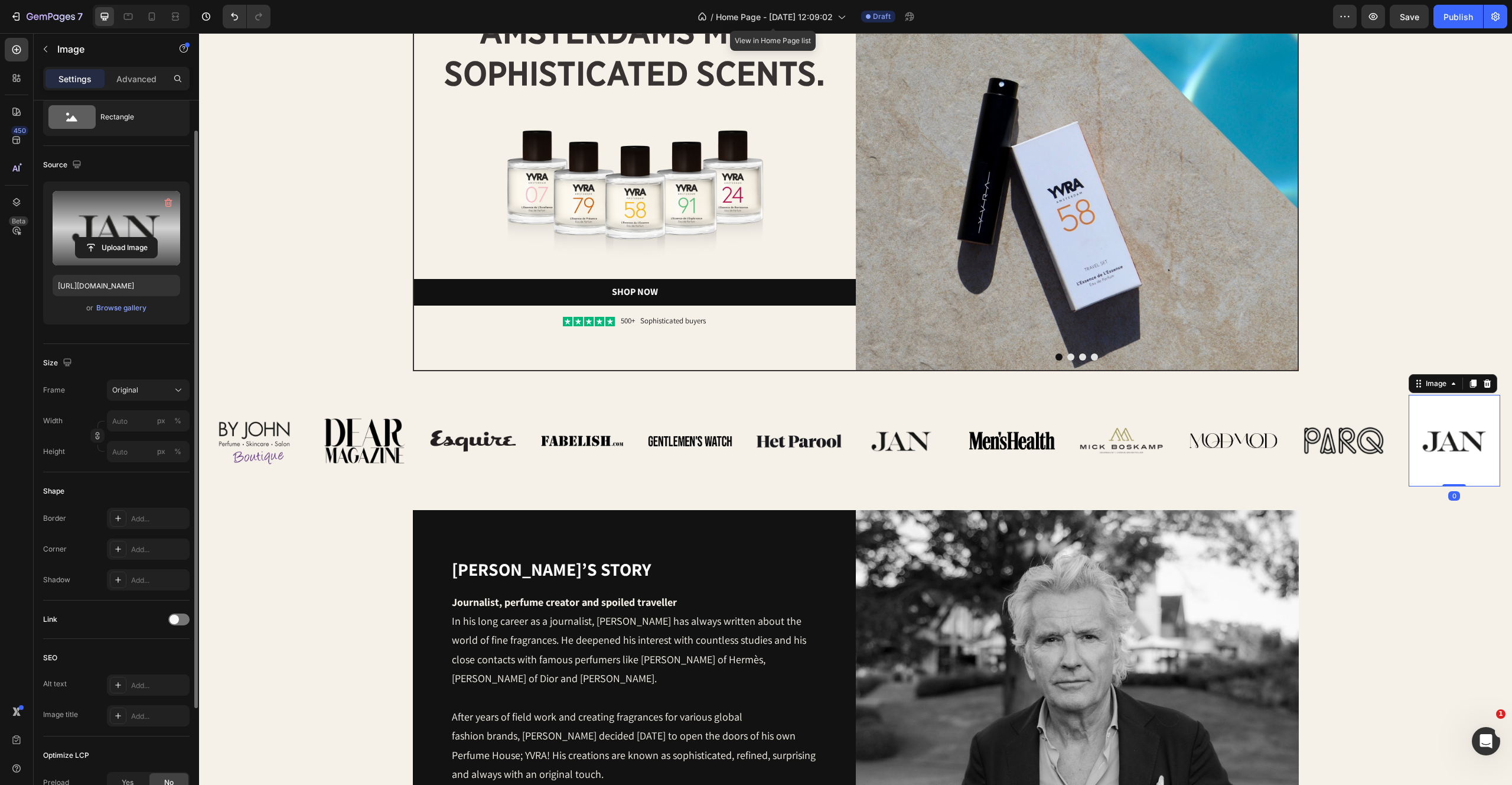
click at [137, 219] on label at bounding box center [117, 228] width 128 height 75
click at [137, 238] on input "file" at bounding box center [117, 248] width 81 height 20
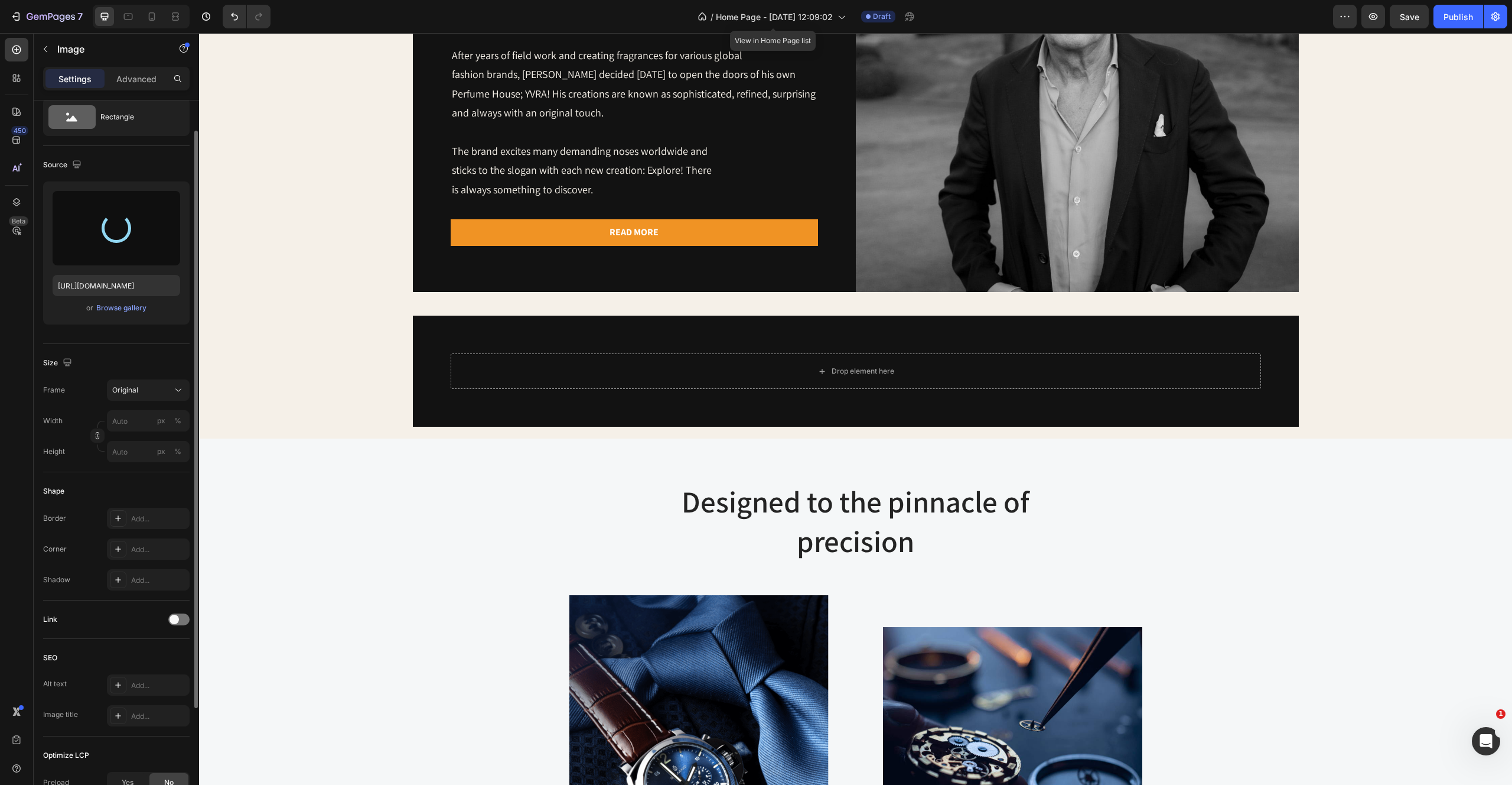
type input "https://cdn.shopify.com/s/files/1/2170/9605/files/gempages_485369058267497726-3…"
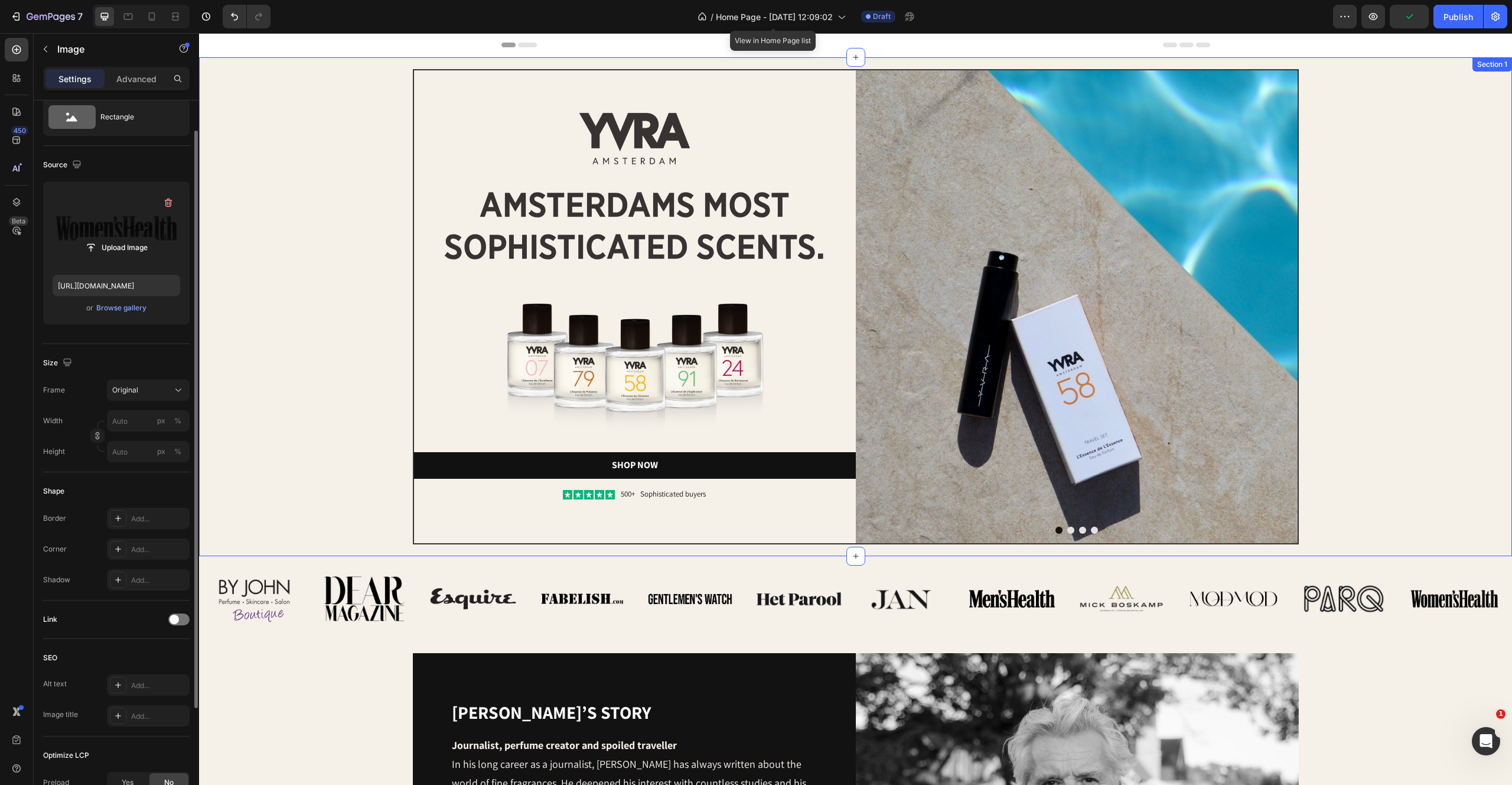
click at [1398, 367] on div "Image Image amsterdams most sophisticated scents. Heading Image Shop Now Button…" at bounding box center [855, 306] width 1289 height 475
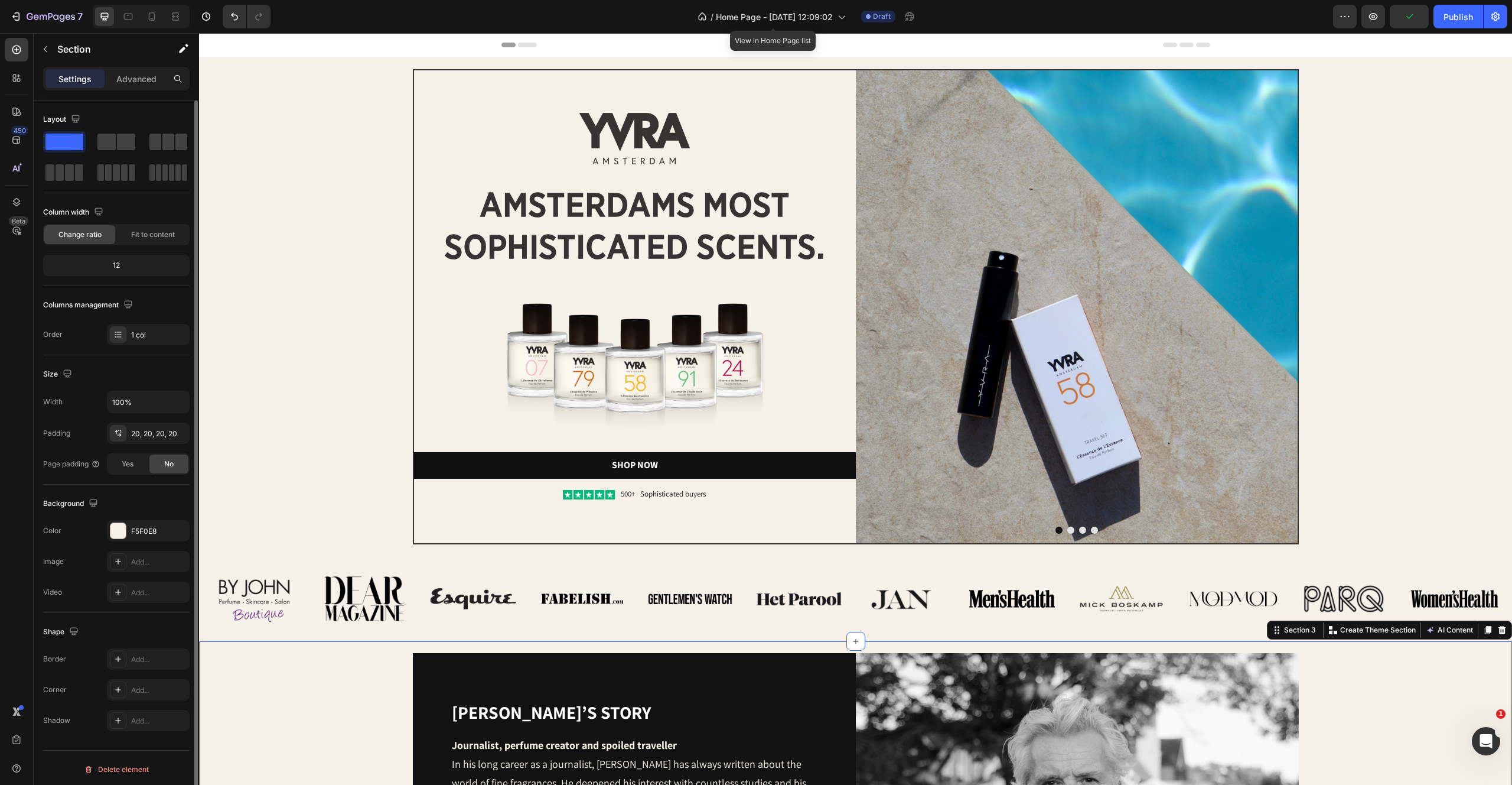
click at [203, 402] on div "Image Image amsterdams most sophisticated scents. Heading Image Shop Now Button…" at bounding box center [856, 306] width 1313 height 499
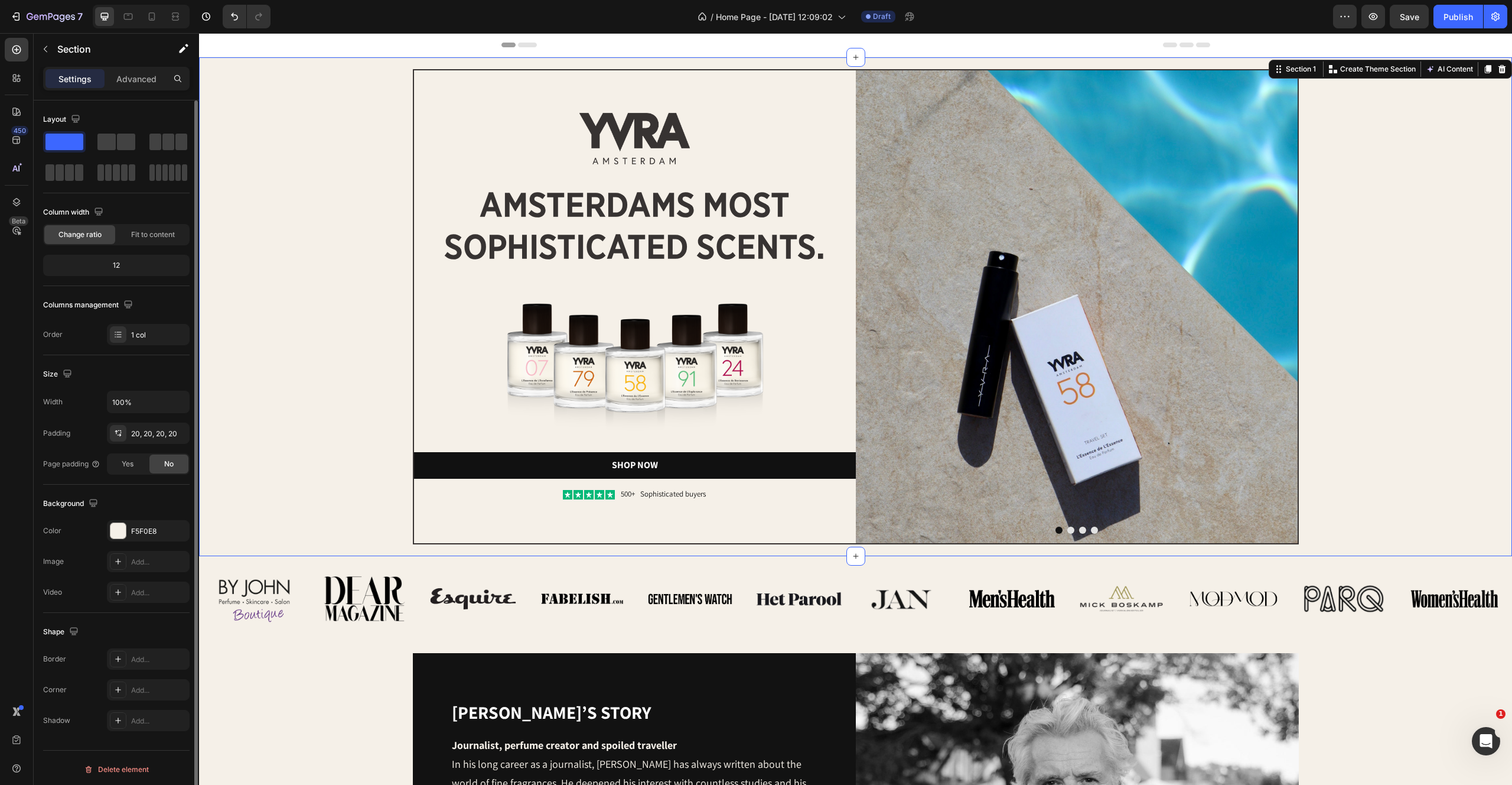
click at [1489, 194] on div "Image Image amsterdams most sophisticated scents. Heading Image Shop Now Button…" at bounding box center [855, 306] width 1289 height 475
click at [1078, 253] on img at bounding box center [1076, 306] width 442 height 473
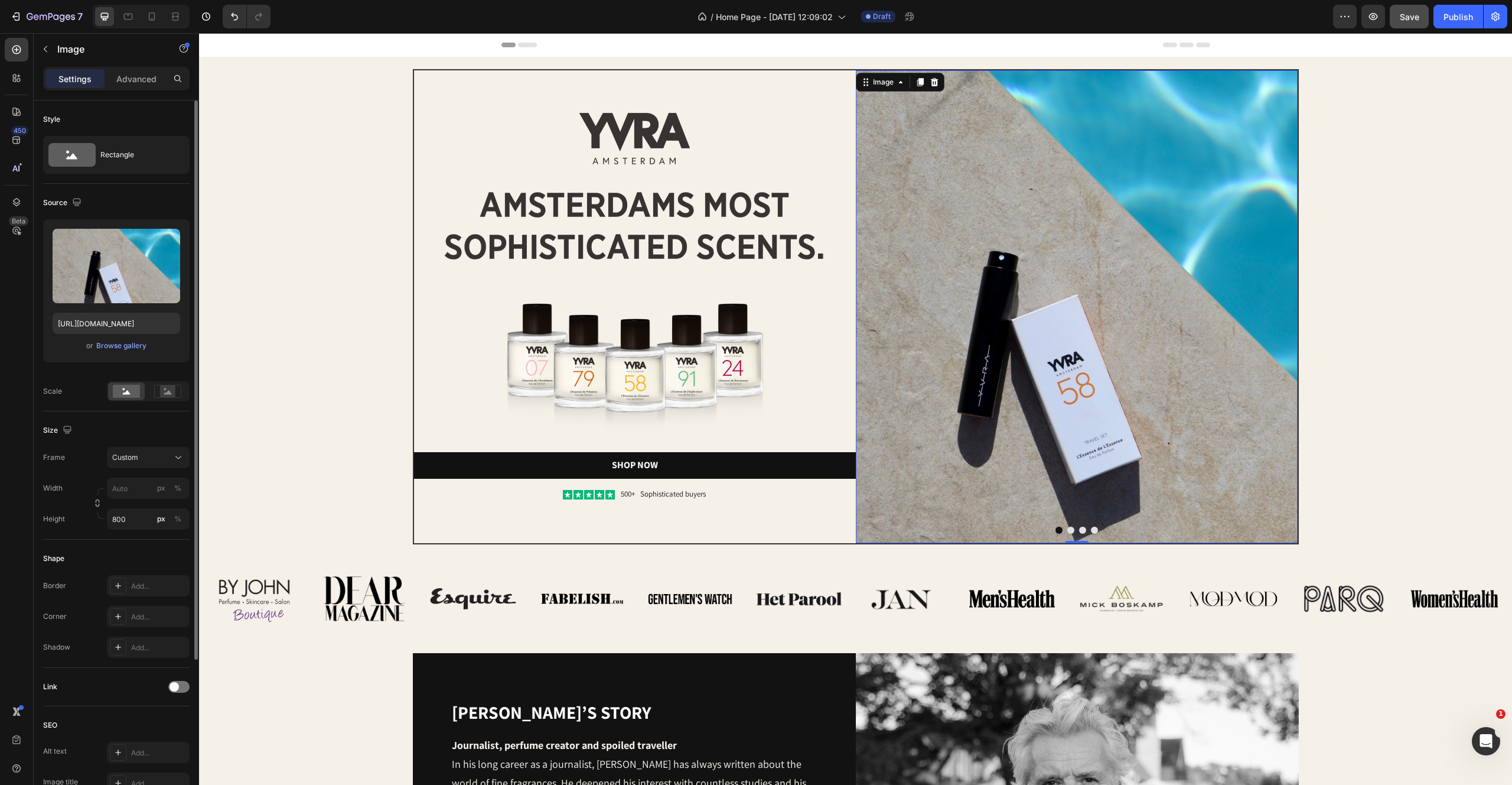
click at [1411, 24] on button "Save" at bounding box center [1410, 16] width 39 height 23
click at [570, 242] on h2 "amsterdams most sophisticated scents." at bounding box center [634, 225] width 442 height 85
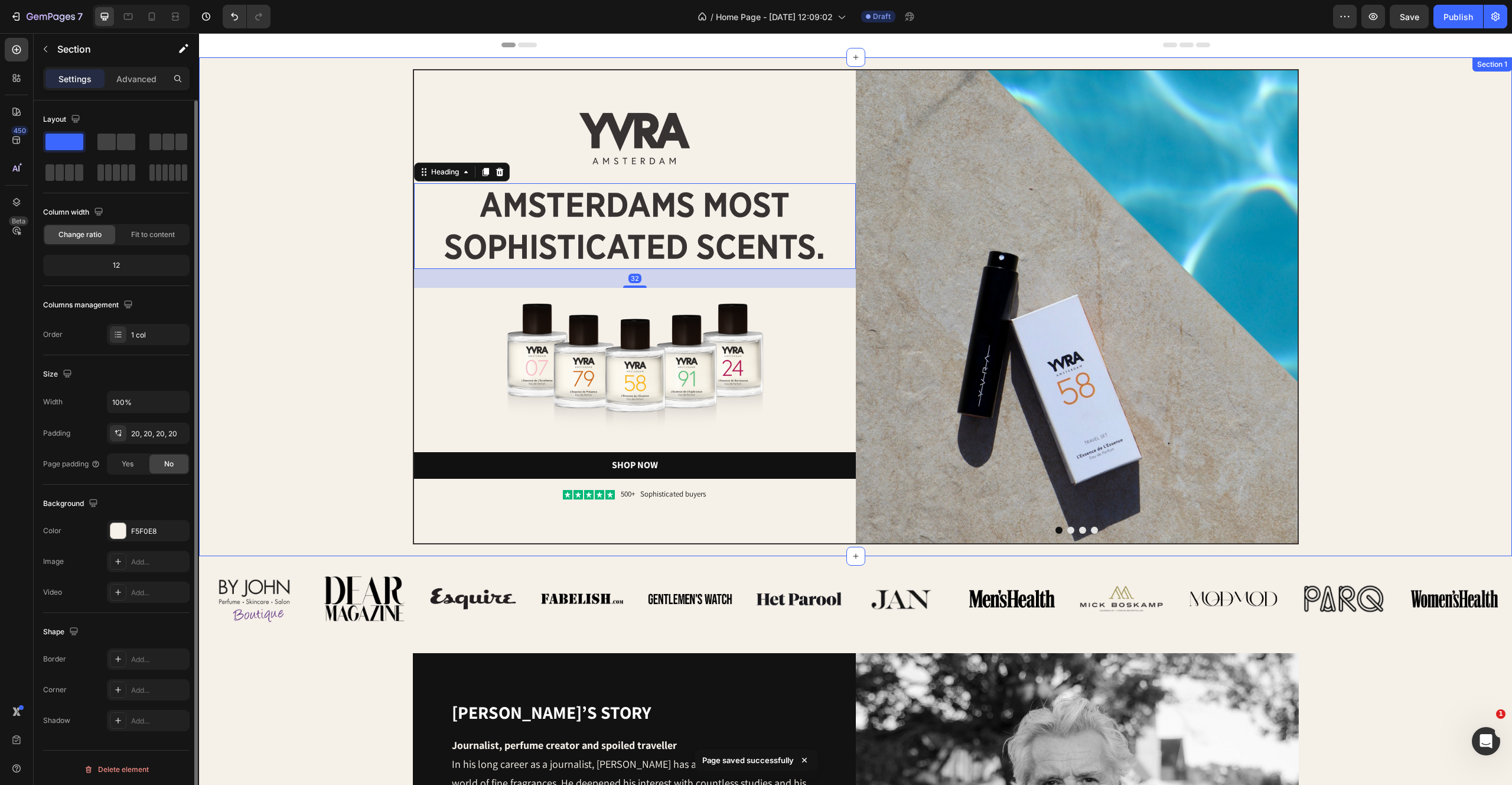
click at [325, 315] on div "Image Image amsterdams most sophisticated scents. Heading 32 Image Shop Now But…" at bounding box center [855, 306] width 1289 height 475
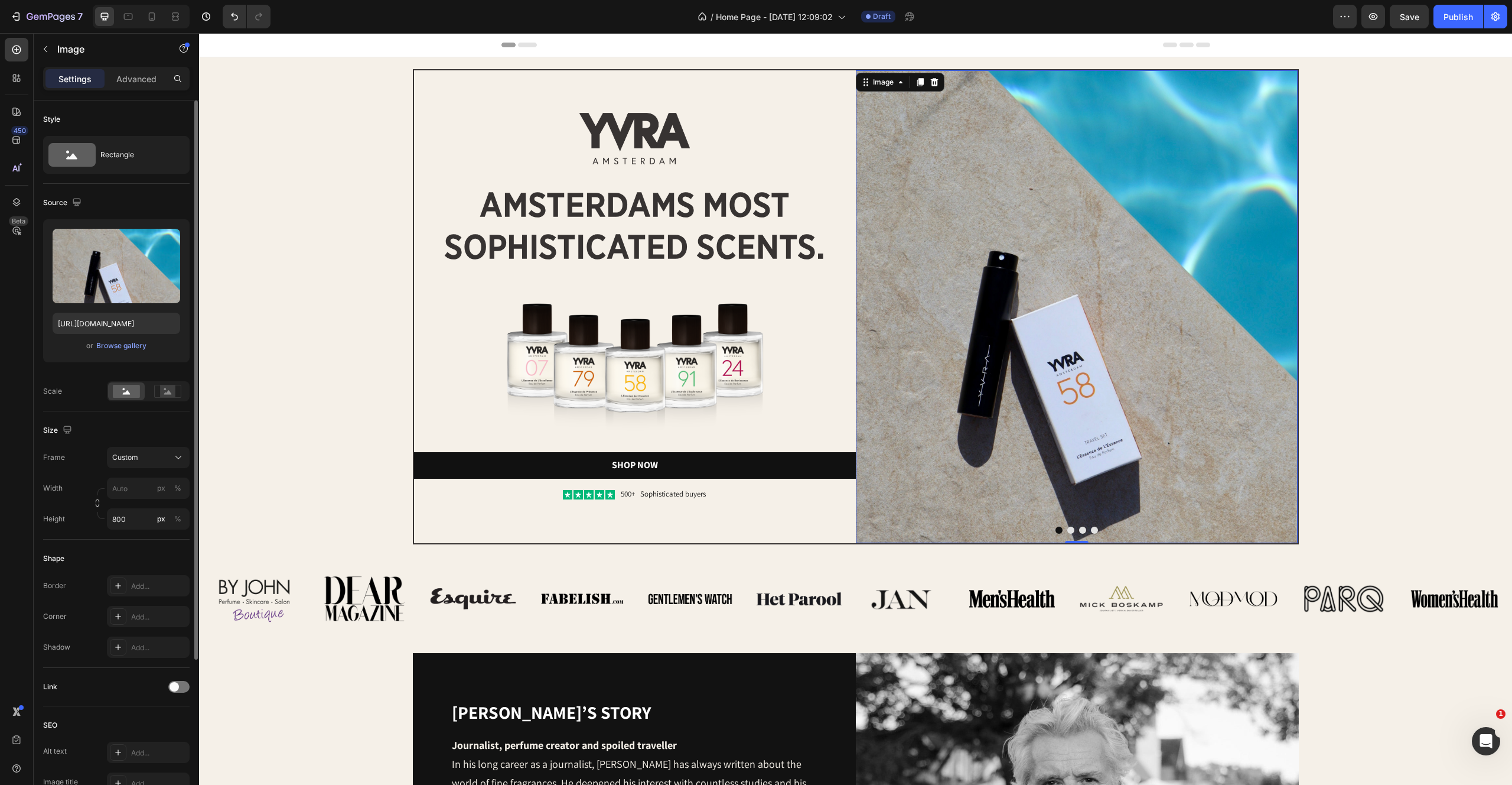
click at [1152, 233] on img at bounding box center [1076, 306] width 442 height 473
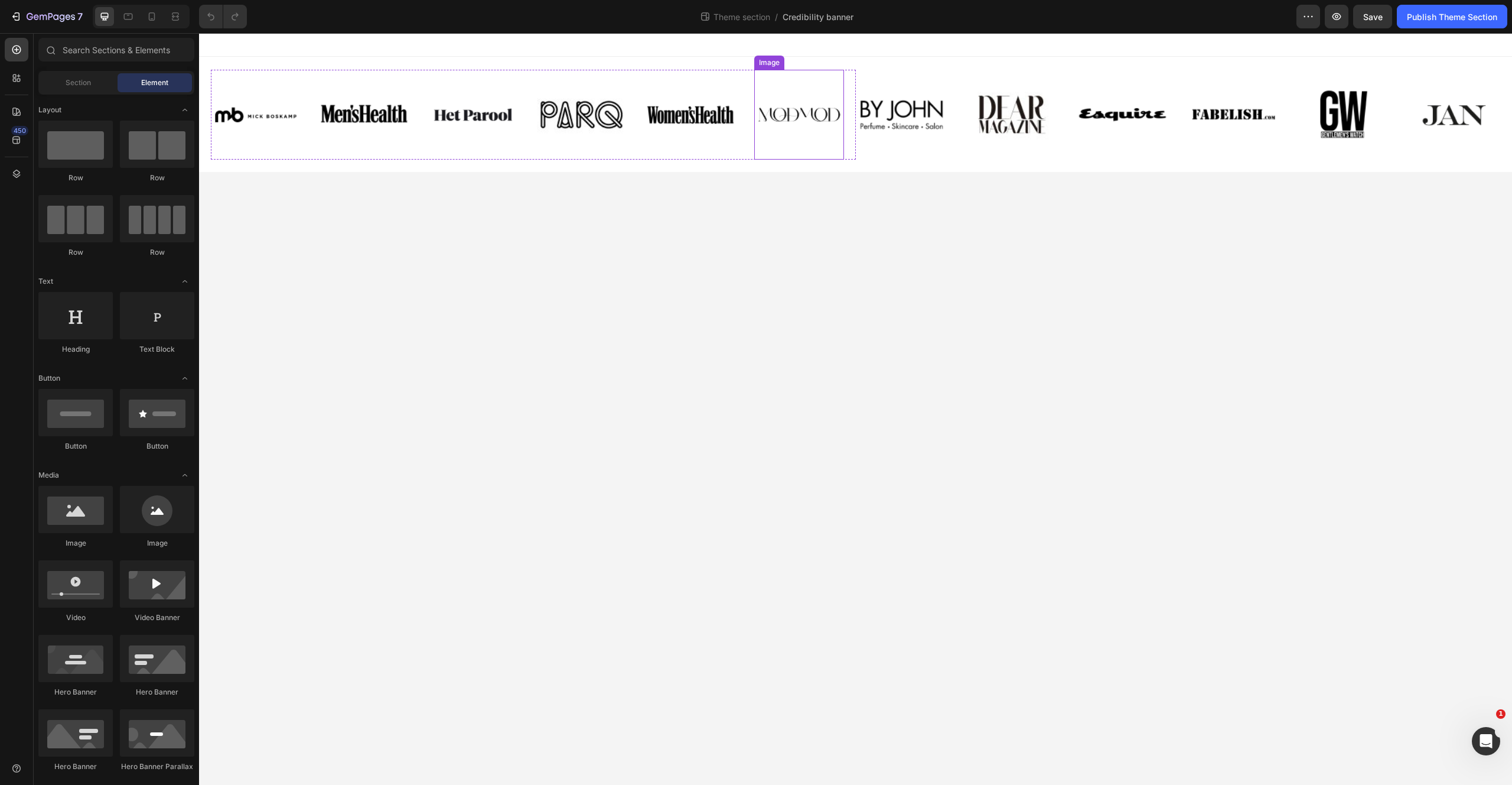
click at [796, 85] on img at bounding box center [799, 114] width 90 height 90
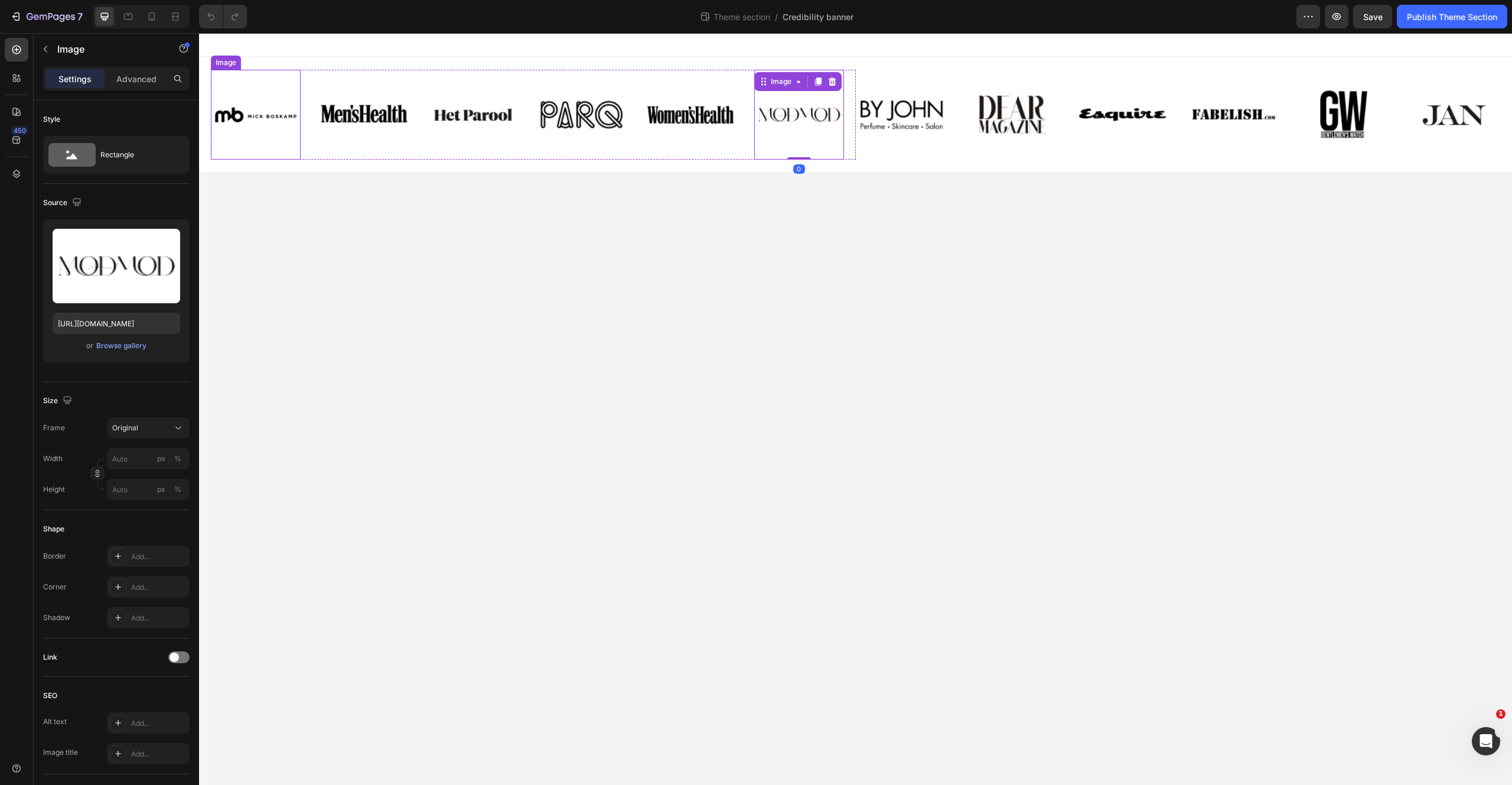
click at [266, 111] on img at bounding box center [255, 114] width 90 height 90
click at [360, 75] on div "Image" at bounding box center [364, 114] width 90 height 90
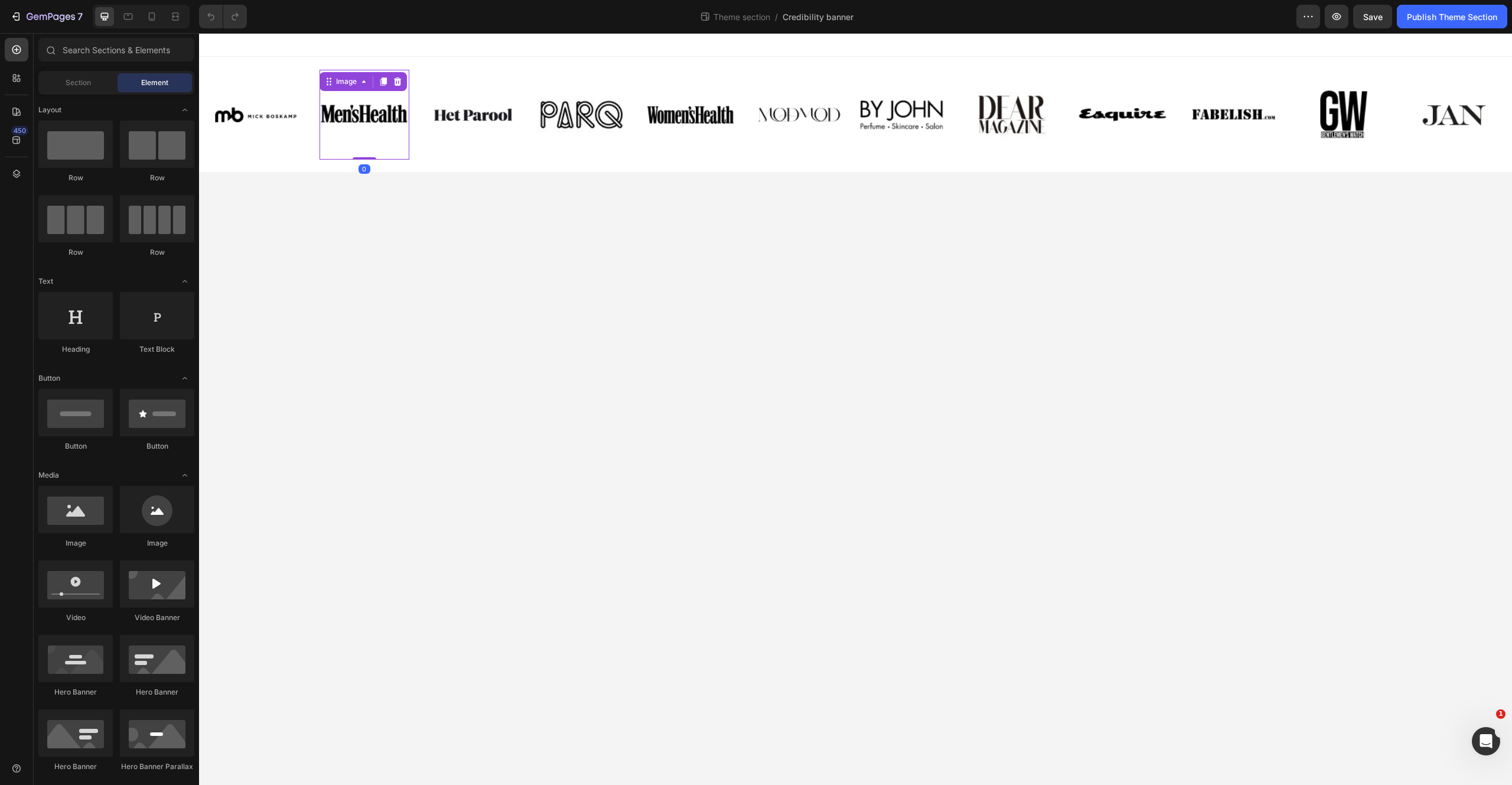
click at [694, 312] on body "Image Image 0 Image Image Image Image Row Image Image Image Image Image Image R…" at bounding box center [856, 409] width 1313 height 752
click at [406, 84] on div "Image 0" at bounding box center [364, 114] width 90 height 90
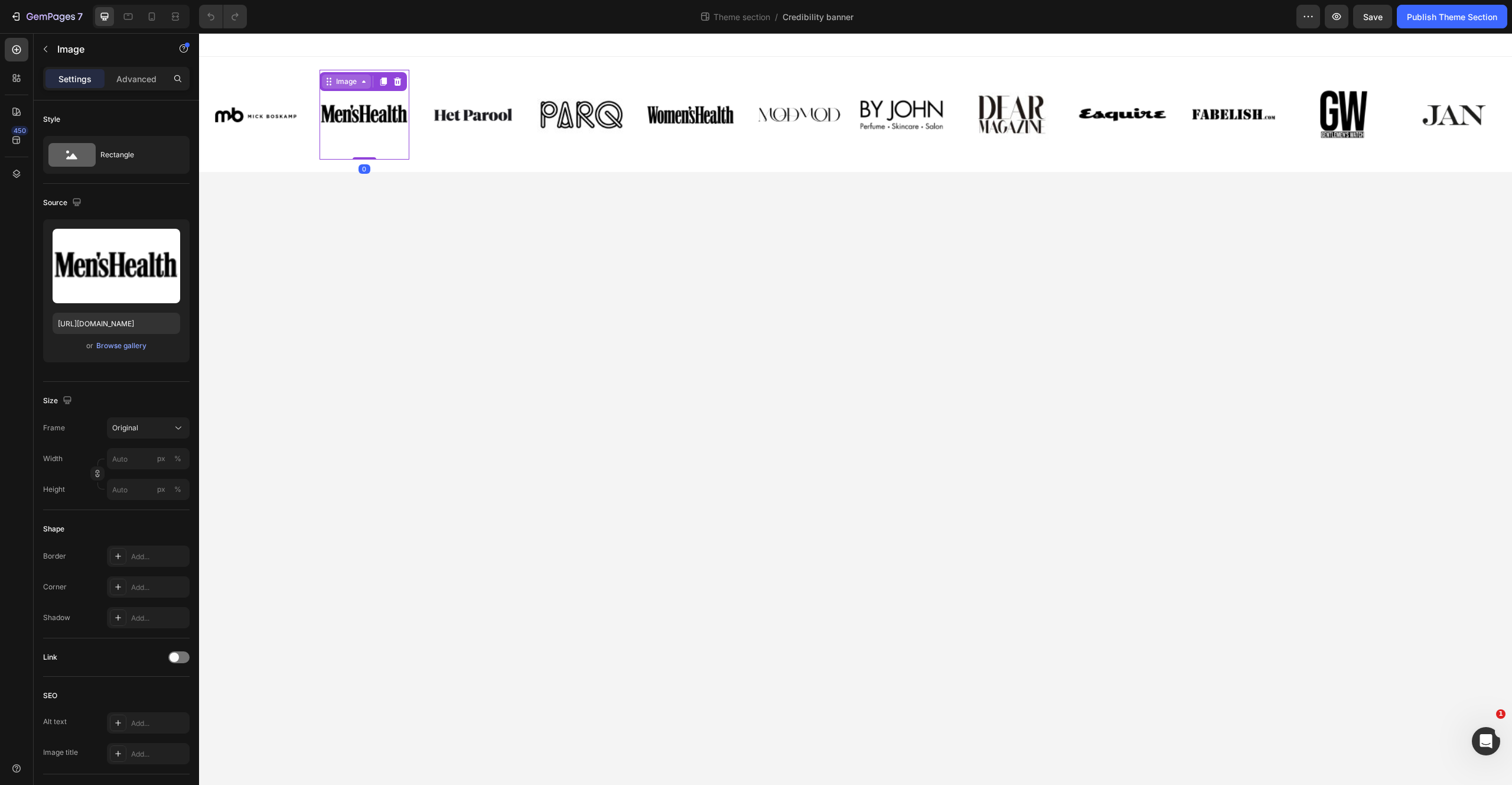
click at [363, 78] on icon at bounding box center [363, 81] width 10 height 10
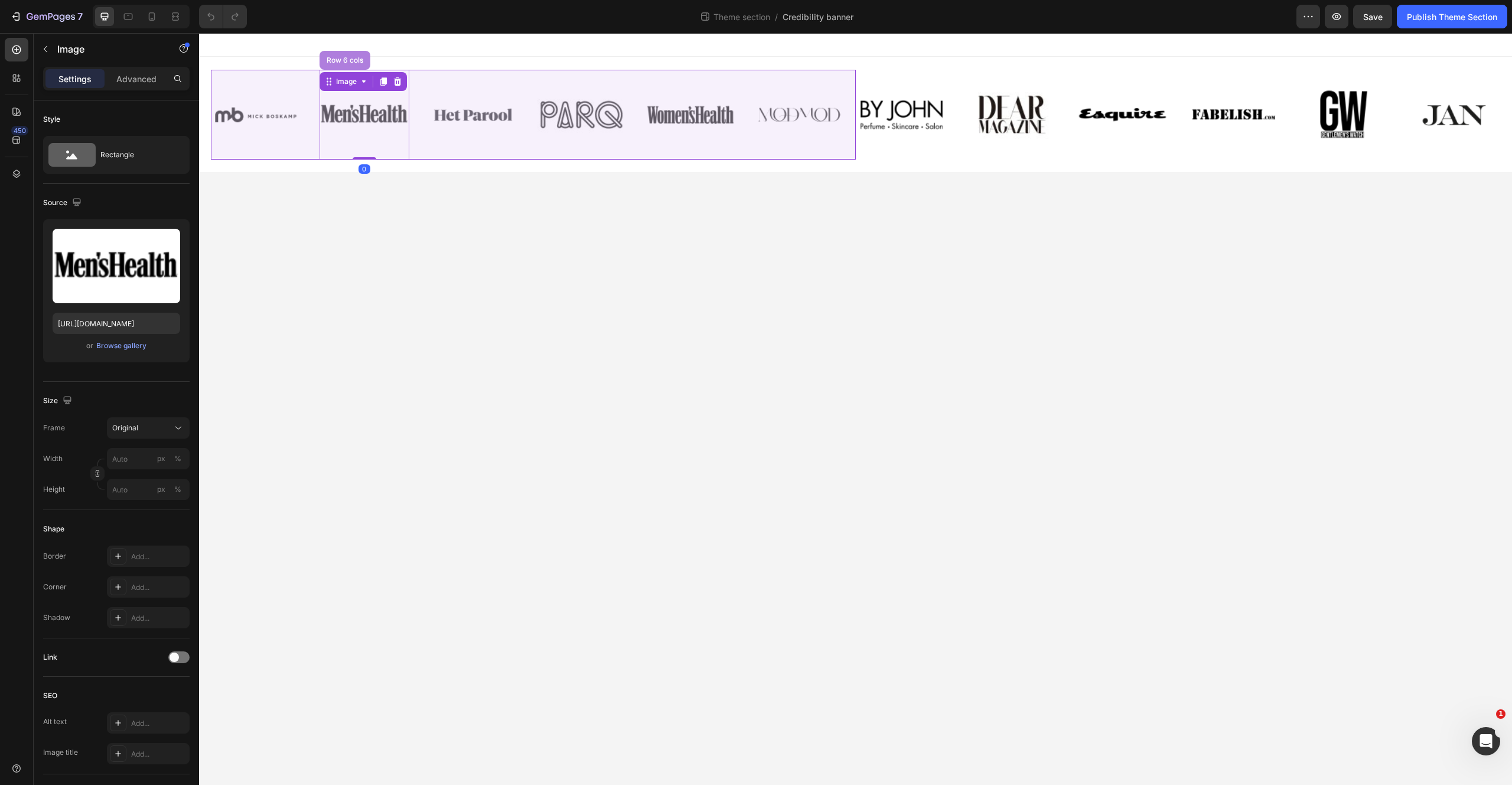
click at [348, 53] on div "Row 6 cols" at bounding box center [345, 60] width 51 height 19
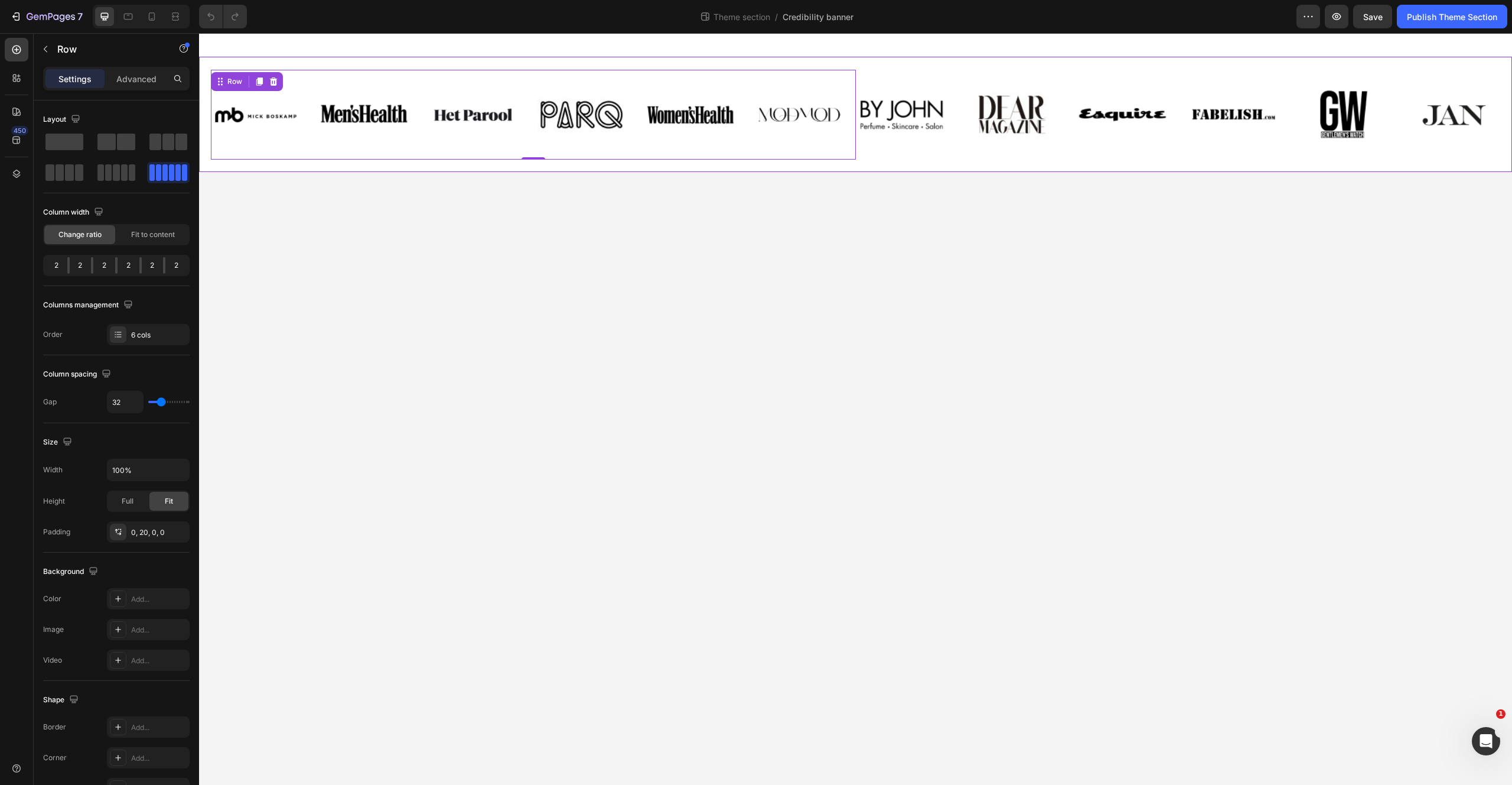
click at [252, 64] on div "Image Image Image Image Image Image Row 0 Image Image Image Image Image Image R…" at bounding box center [856, 114] width 1313 height 115
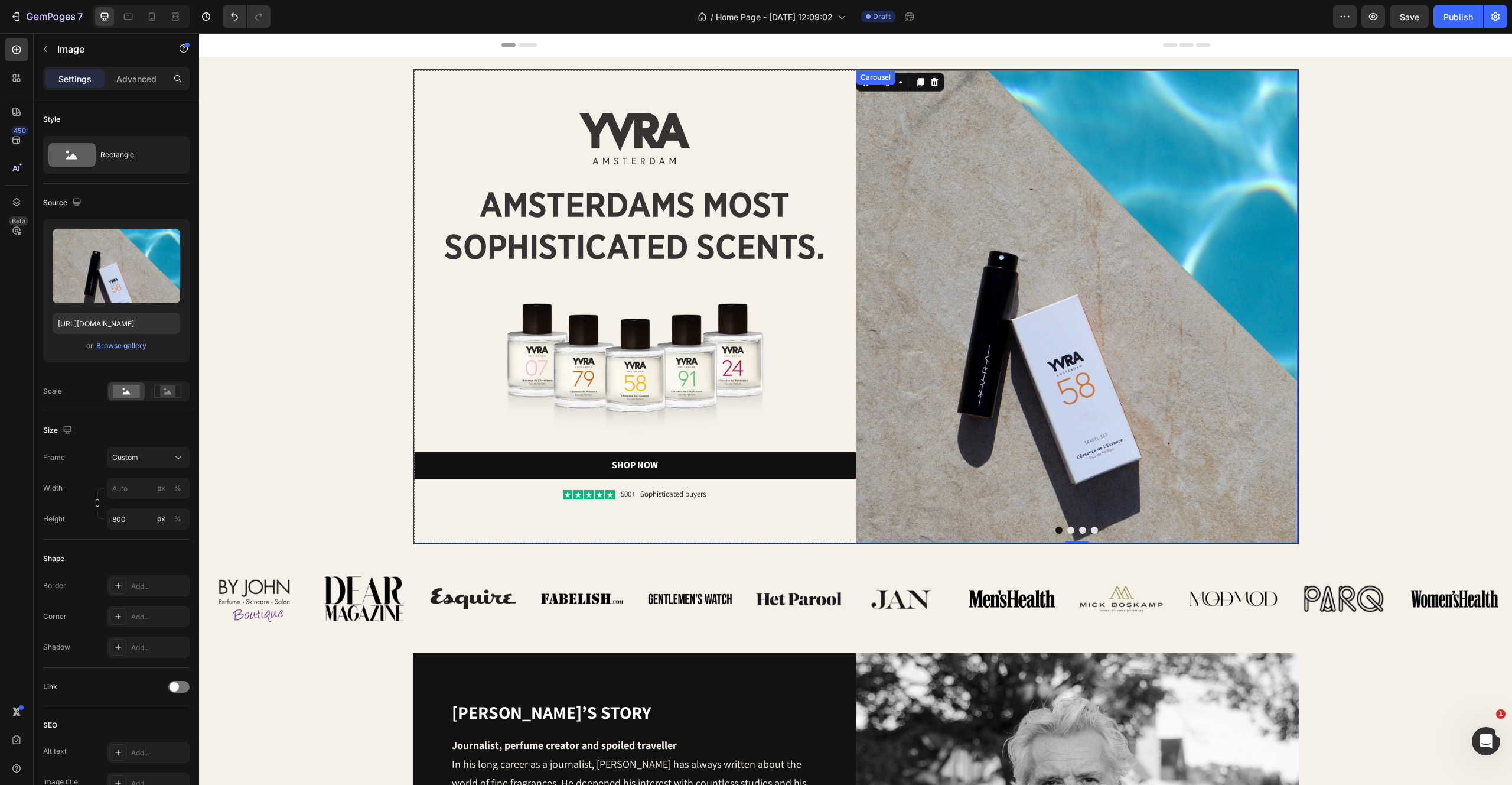
click at [1073, 532] on button "Dot" at bounding box center [1070, 530] width 7 height 7
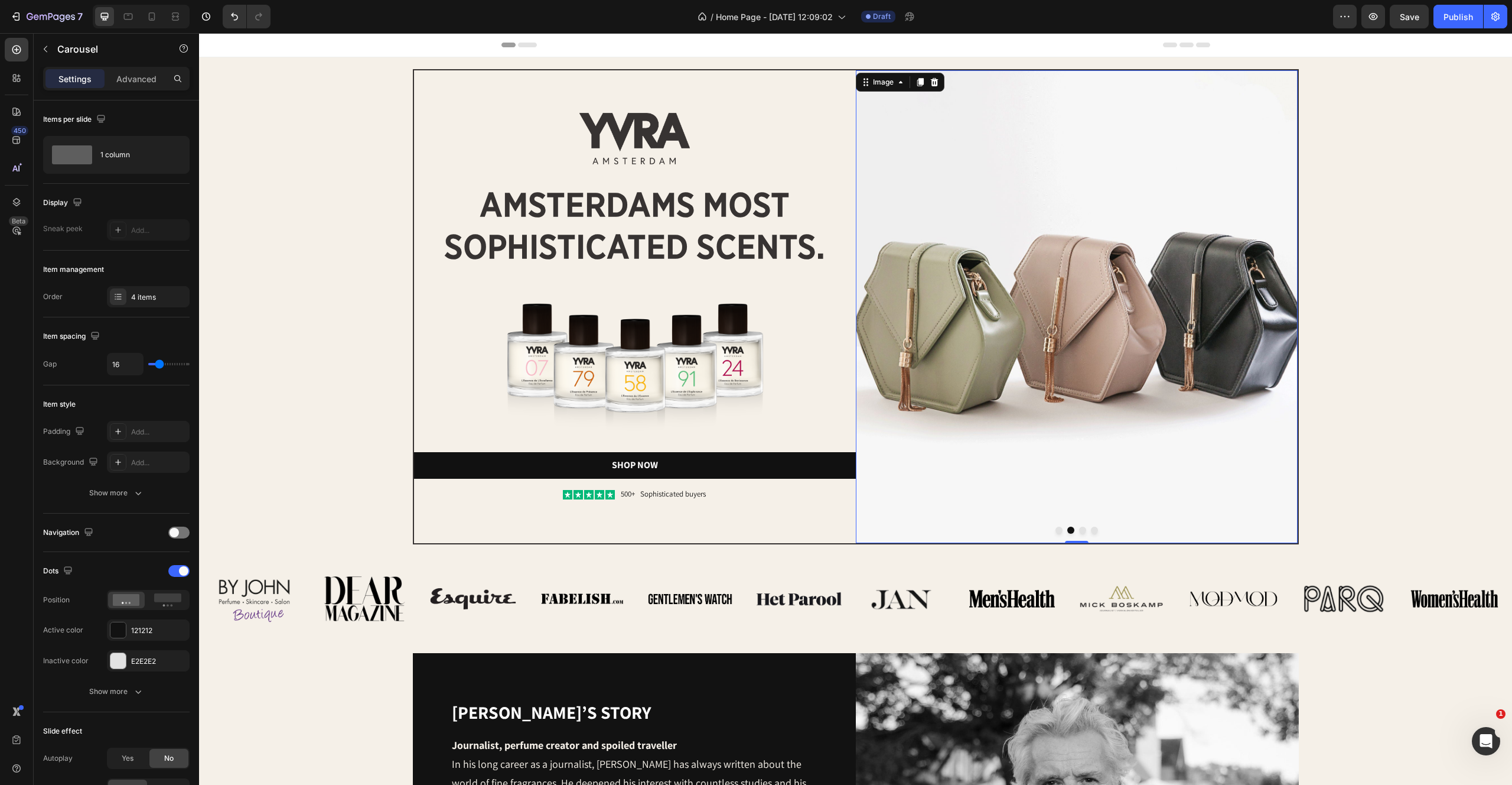
click at [1110, 316] on img at bounding box center [1076, 306] width 442 height 473
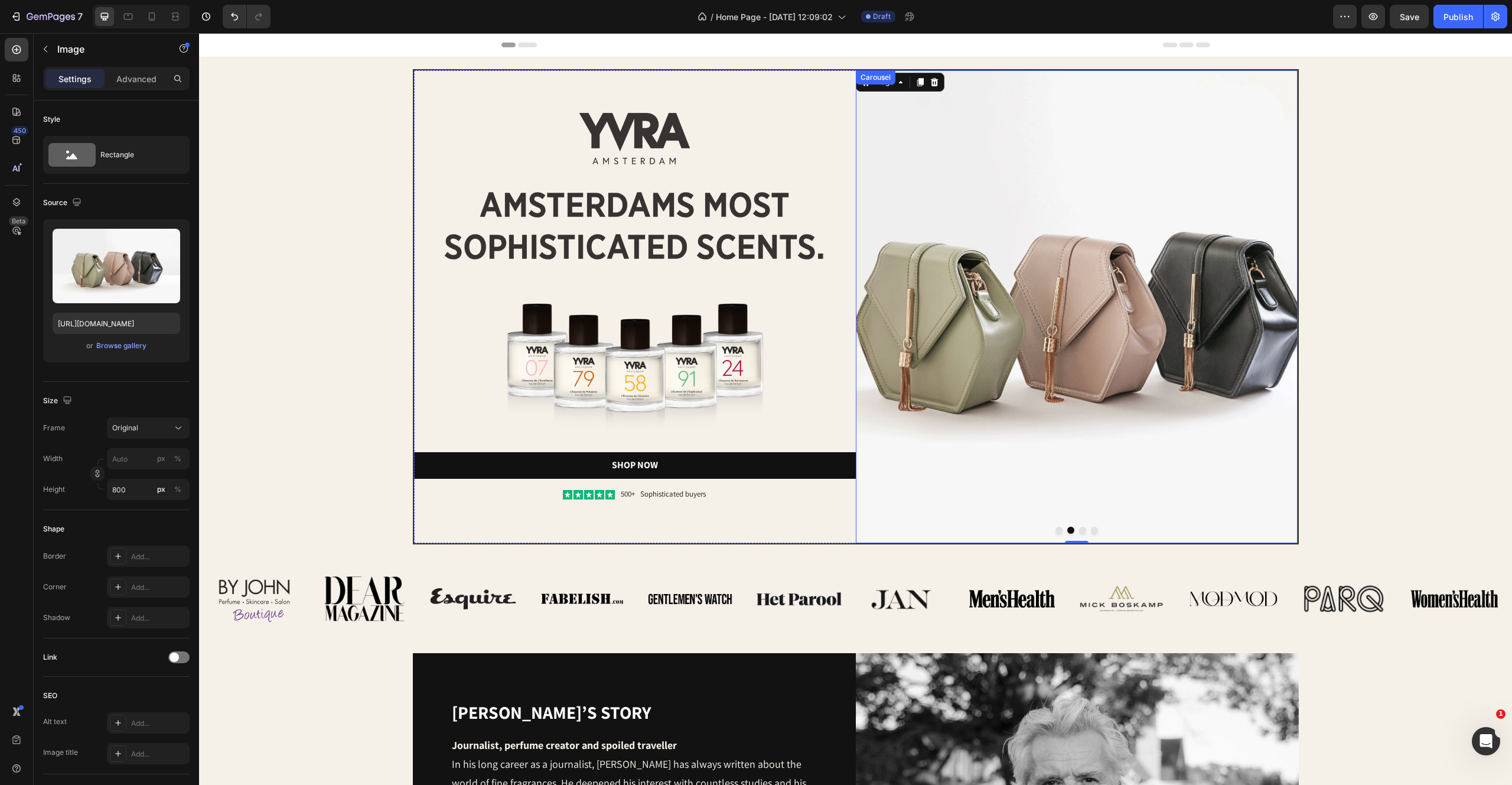
click at [1057, 532] on button "Dot" at bounding box center [1058, 530] width 7 height 7
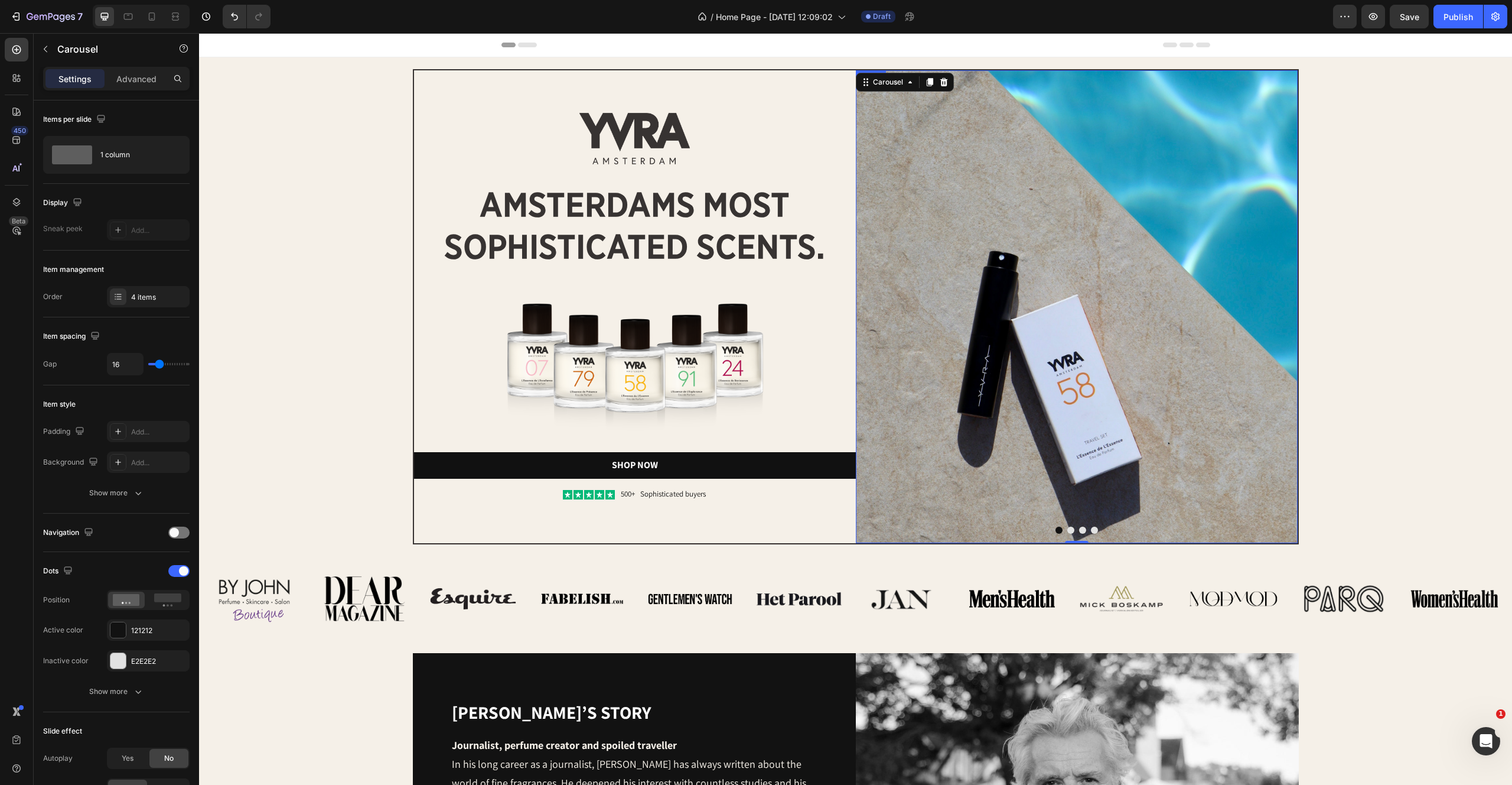
click at [938, 194] on img at bounding box center [1076, 306] width 442 height 473
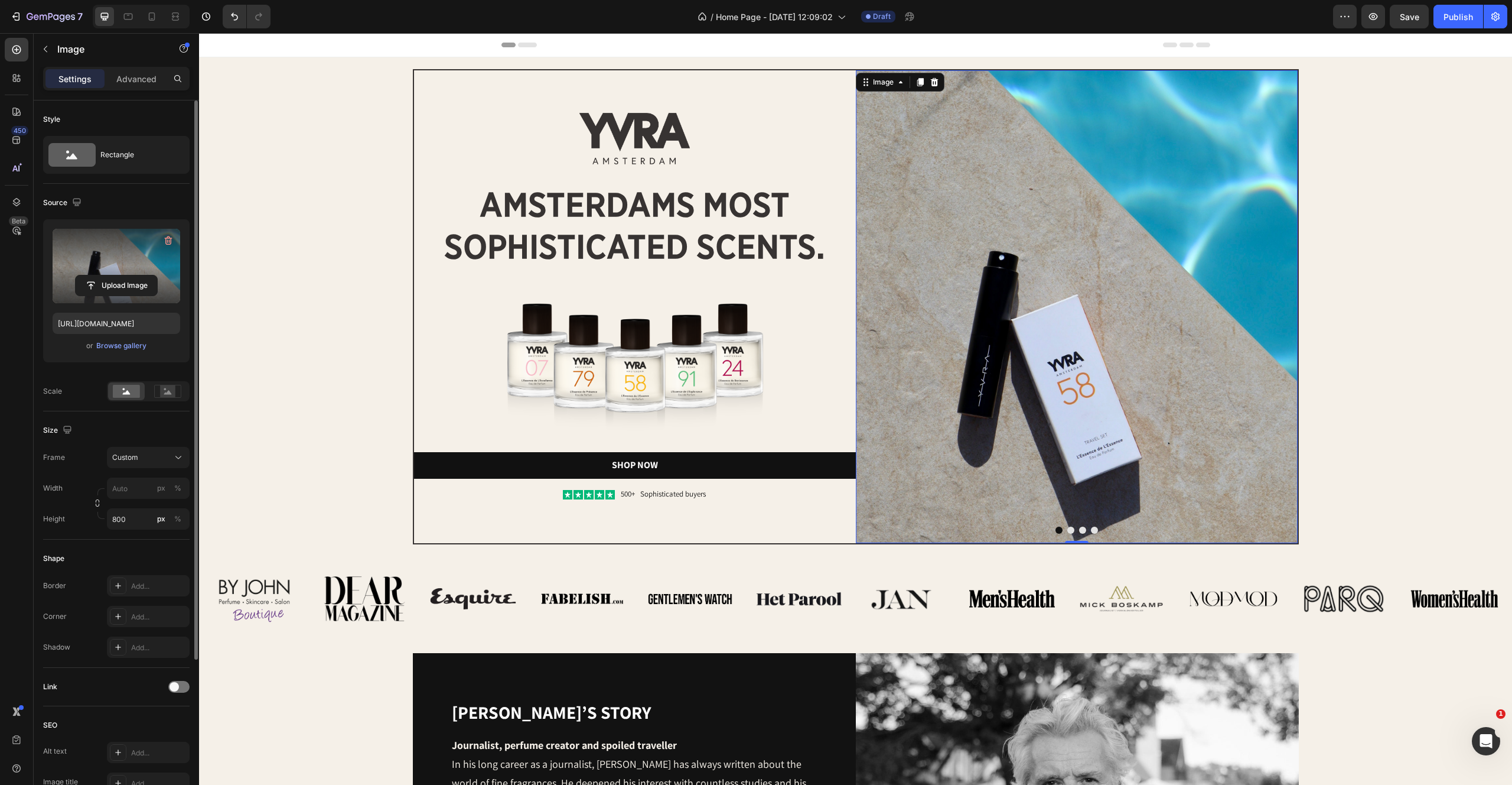
click at [112, 257] on label at bounding box center [117, 266] width 128 height 75
click at [112, 275] on input "file" at bounding box center [117, 285] width 81 height 20
type input "https://cdn.shopify.com/s/files/1/2170/9605/files/gempages_485369058267497726-0…"
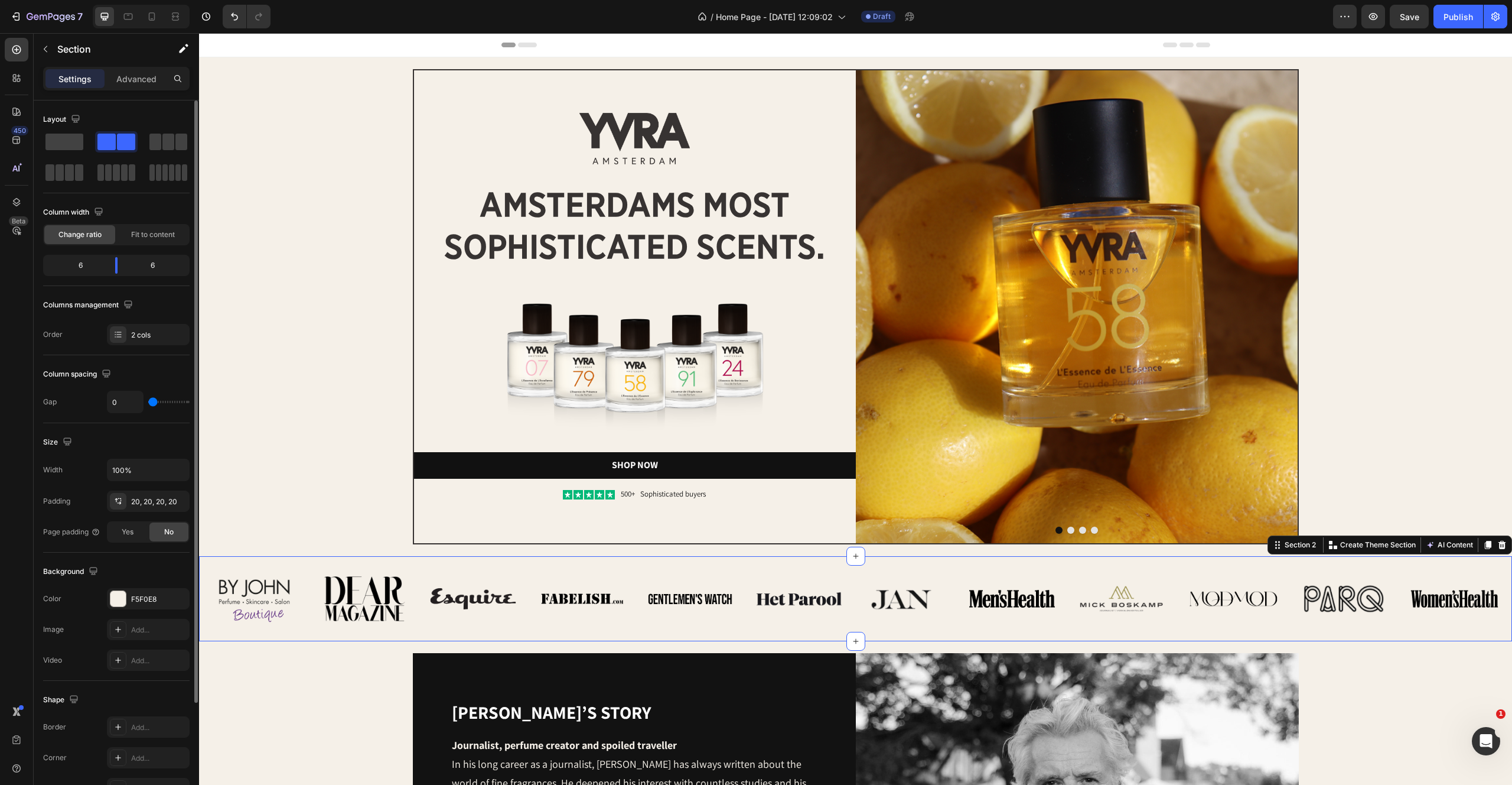
click at [1083, 561] on div "Image Image Image Image Image Image Row Image Image Image Image Image Image Row…" at bounding box center [856, 598] width 1313 height 85
click at [1072, 530] on button "Dot" at bounding box center [1070, 530] width 7 height 7
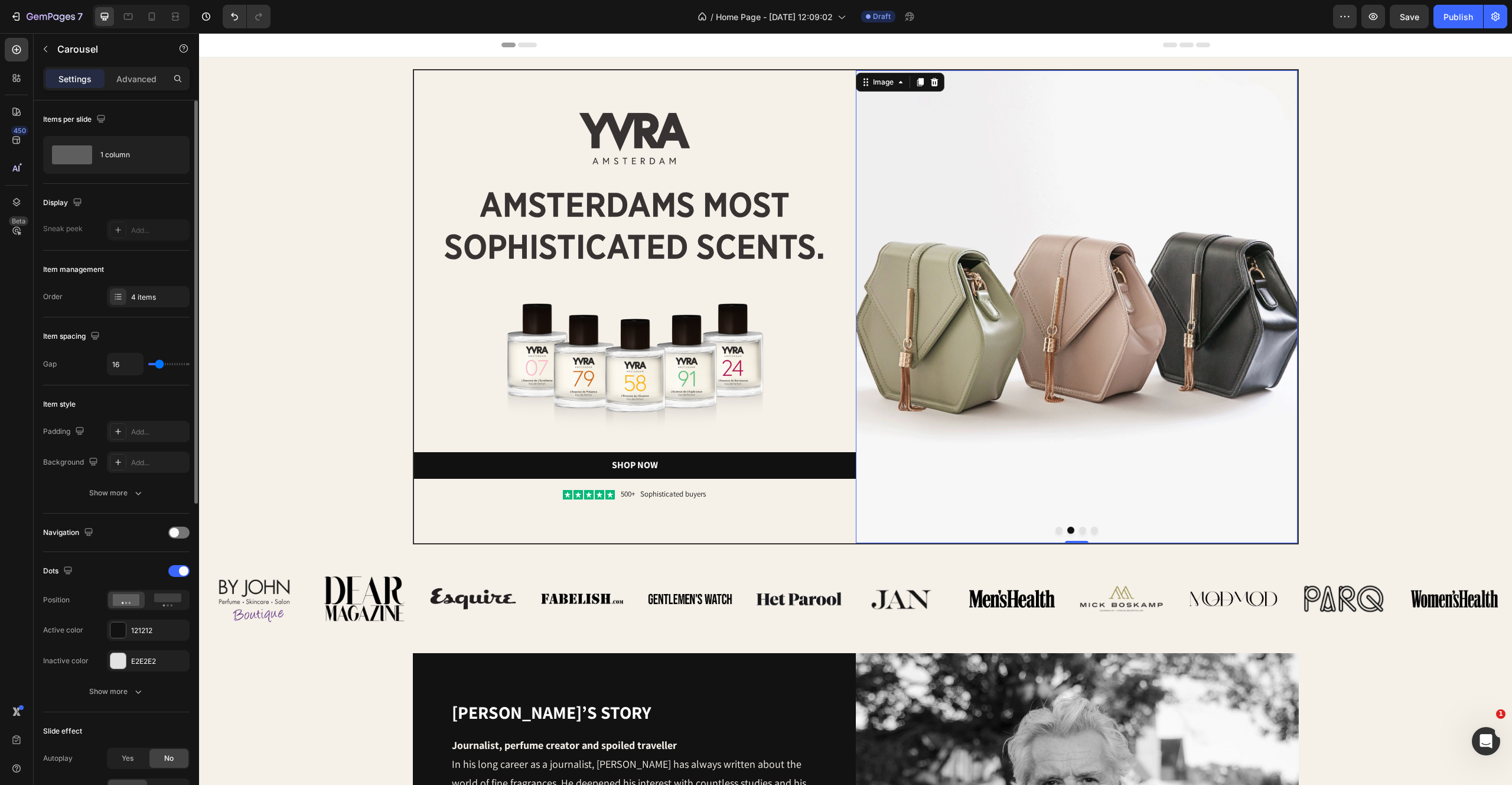
click at [1043, 257] on img at bounding box center [1076, 306] width 442 height 473
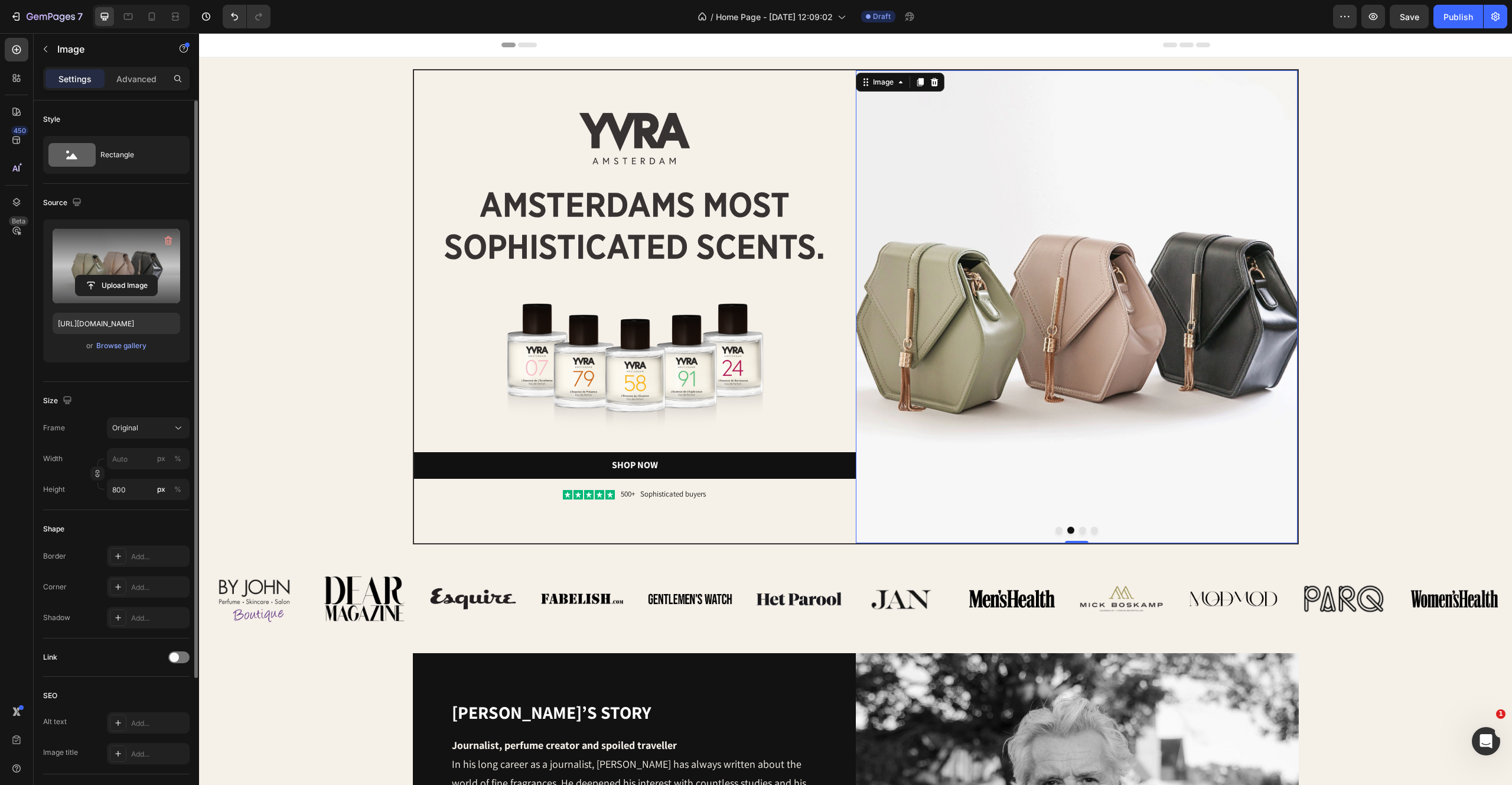
click at [133, 254] on label at bounding box center [117, 266] width 128 height 75
click at [133, 275] on input "file" at bounding box center [117, 285] width 81 height 20
type input "https://cdn.shopify.com/s/files/1/2170/9605/files/gempages_485369058267497726-5…"
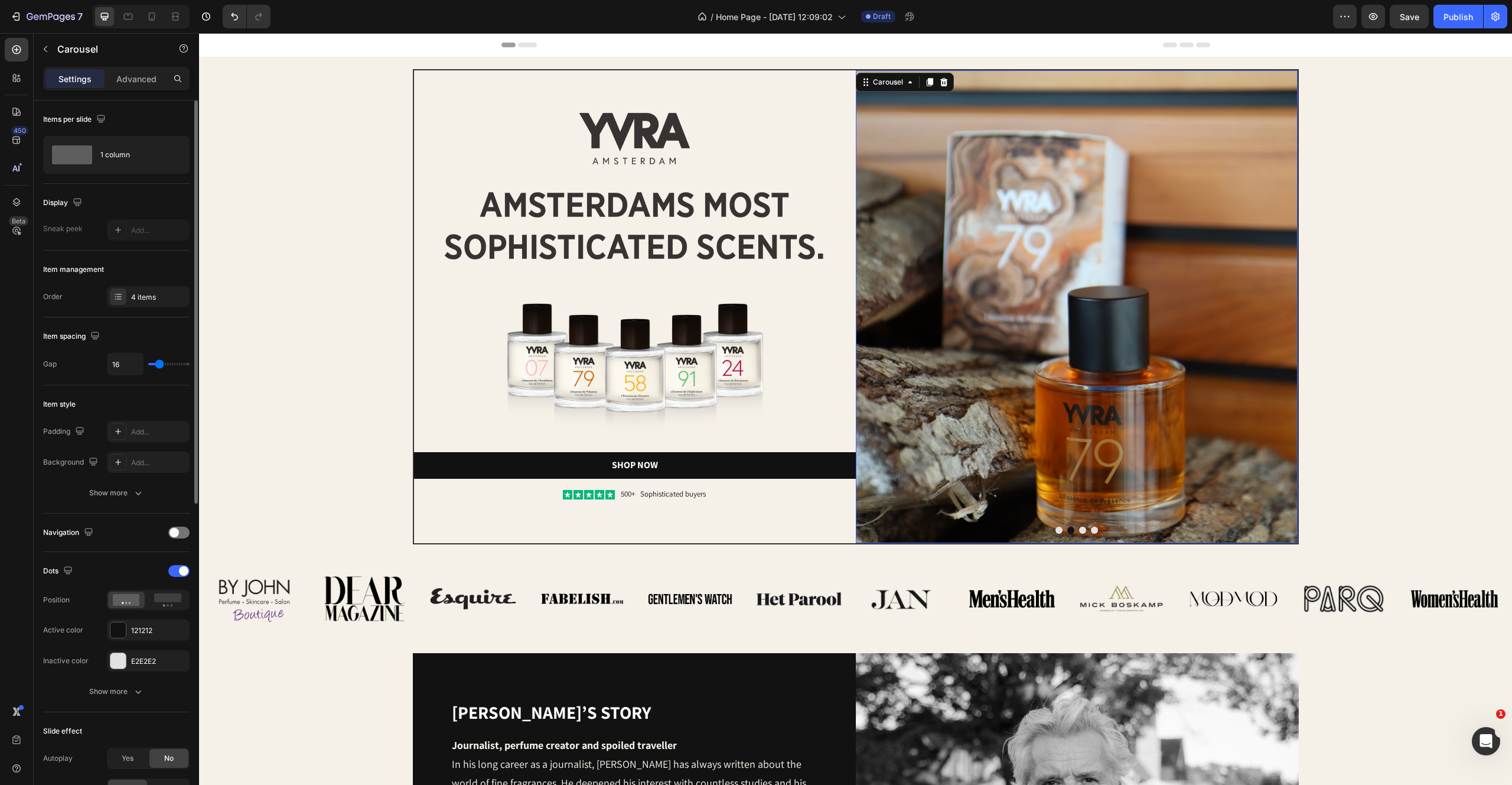
click at [1085, 531] on button "Dot" at bounding box center [1082, 530] width 7 height 7
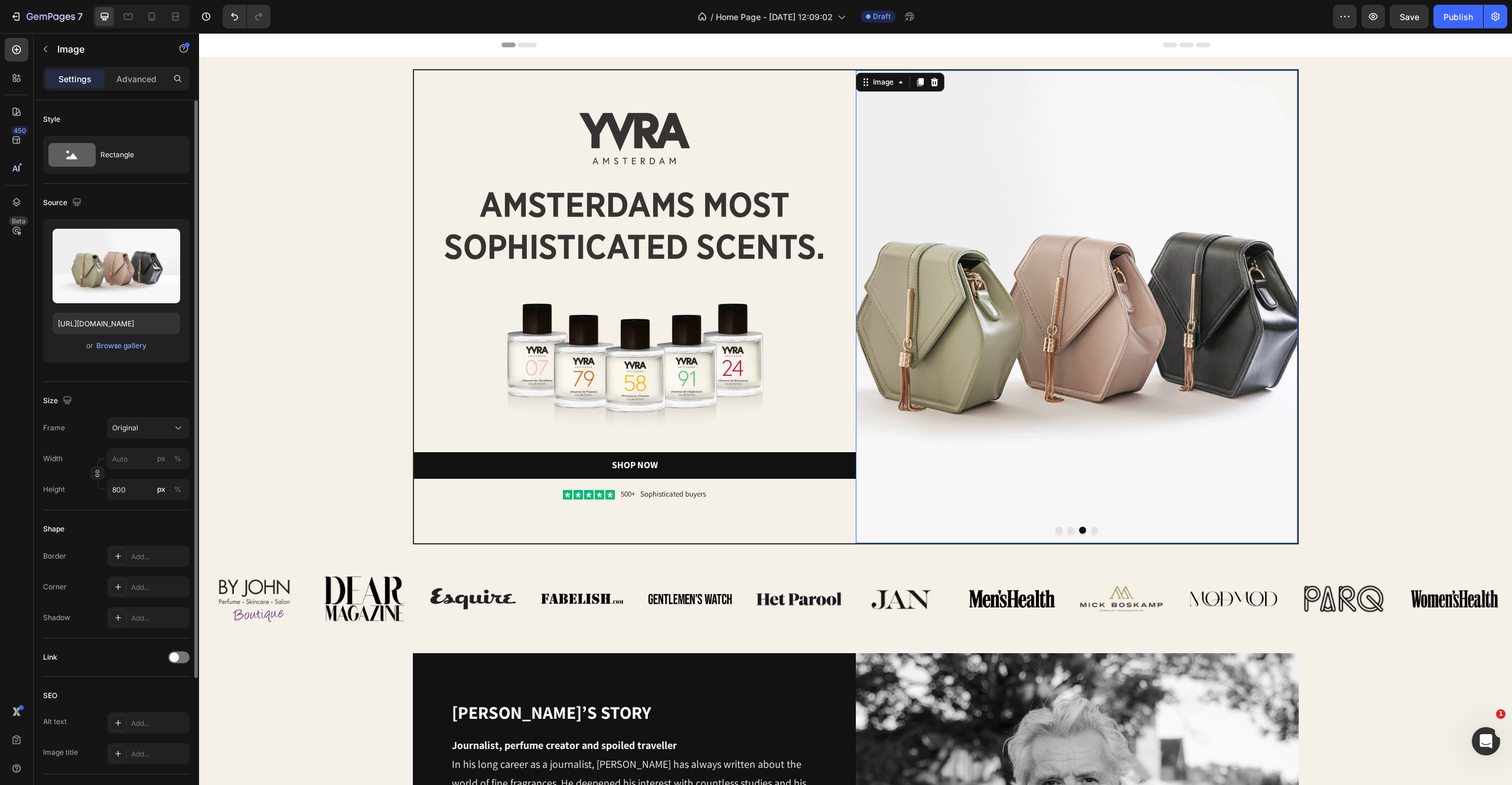
click at [997, 236] on img at bounding box center [1076, 306] width 442 height 473
click at [111, 269] on label at bounding box center [117, 266] width 128 height 75
click at [111, 275] on input "file" at bounding box center [117, 285] width 81 height 20
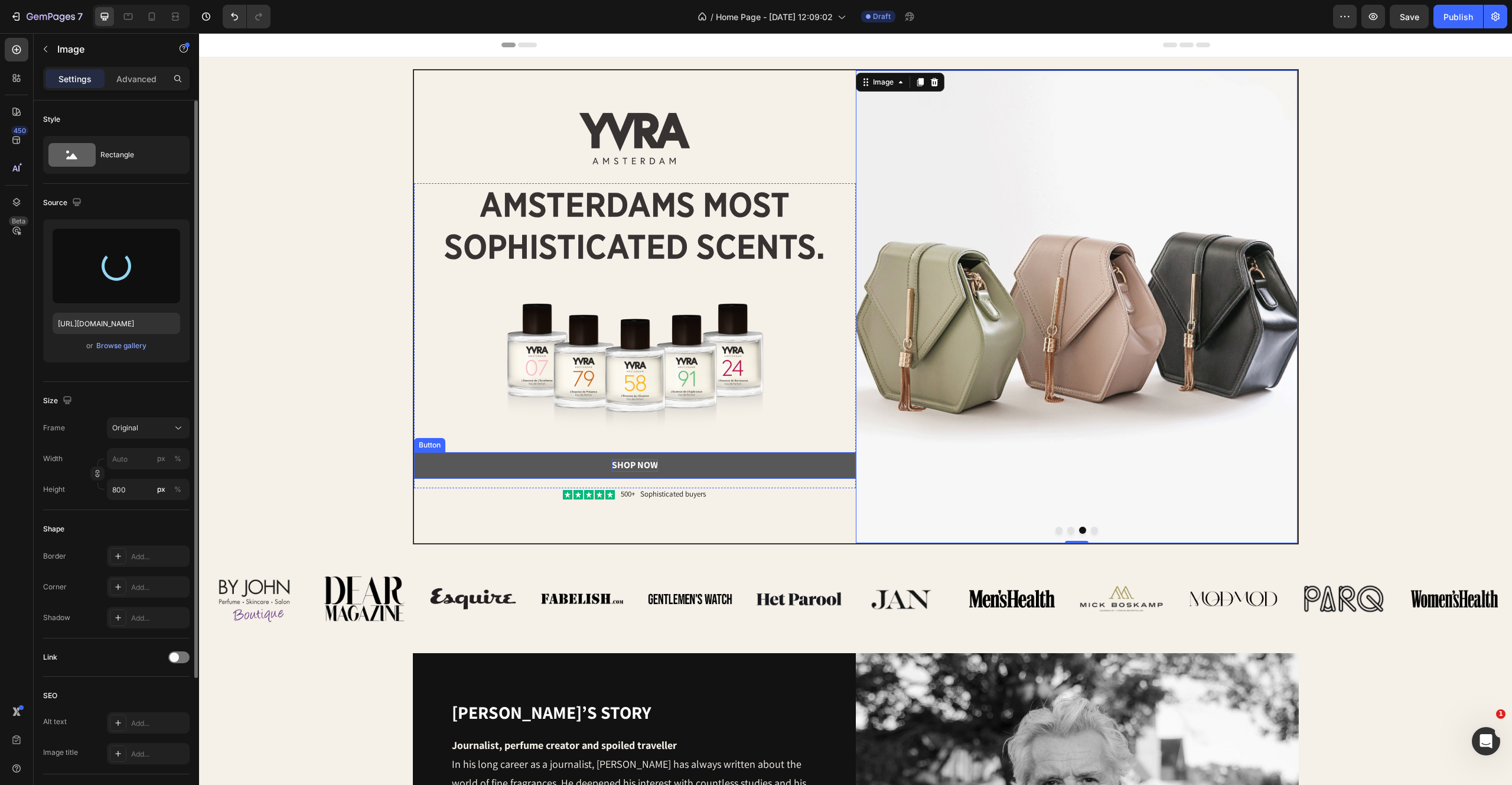
click at [639, 464] on div "Shop Now" at bounding box center [634, 465] width 46 height 12
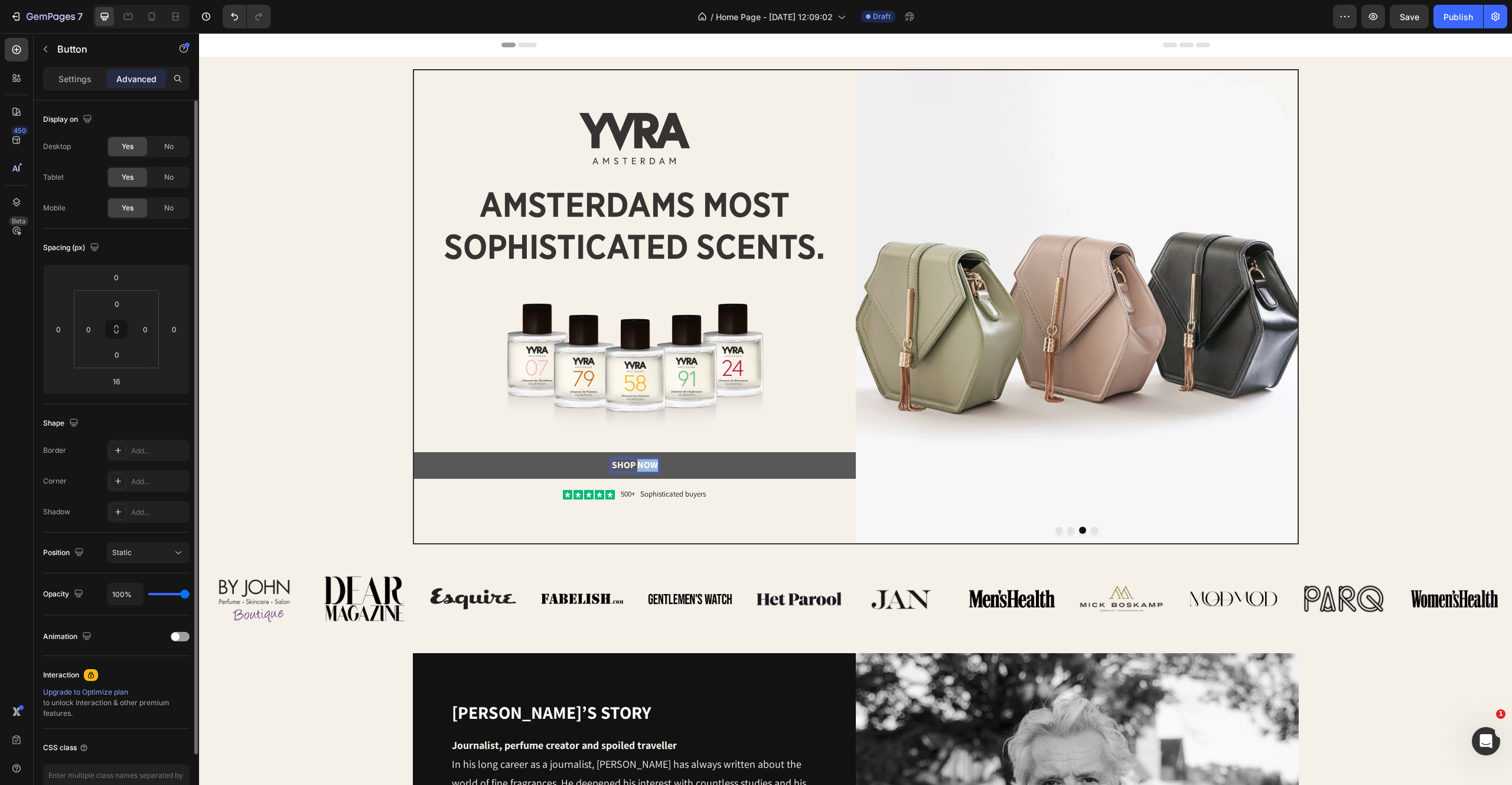
click at [639, 464] on div "Shop Now" at bounding box center [634, 465] width 46 height 12
click at [639, 464] on p "Shop Now" at bounding box center [634, 465] width 46 height 12
click at [414, 452] on button "Discover" at bounding box center [634, 465] width 442 height 26
click at [639, 464] on p "Discover" at bounding box center [635, 465] width 42 height 12
click at [414, 452] on button "Discover" at bounding box center [634, 465] width 442 height 26
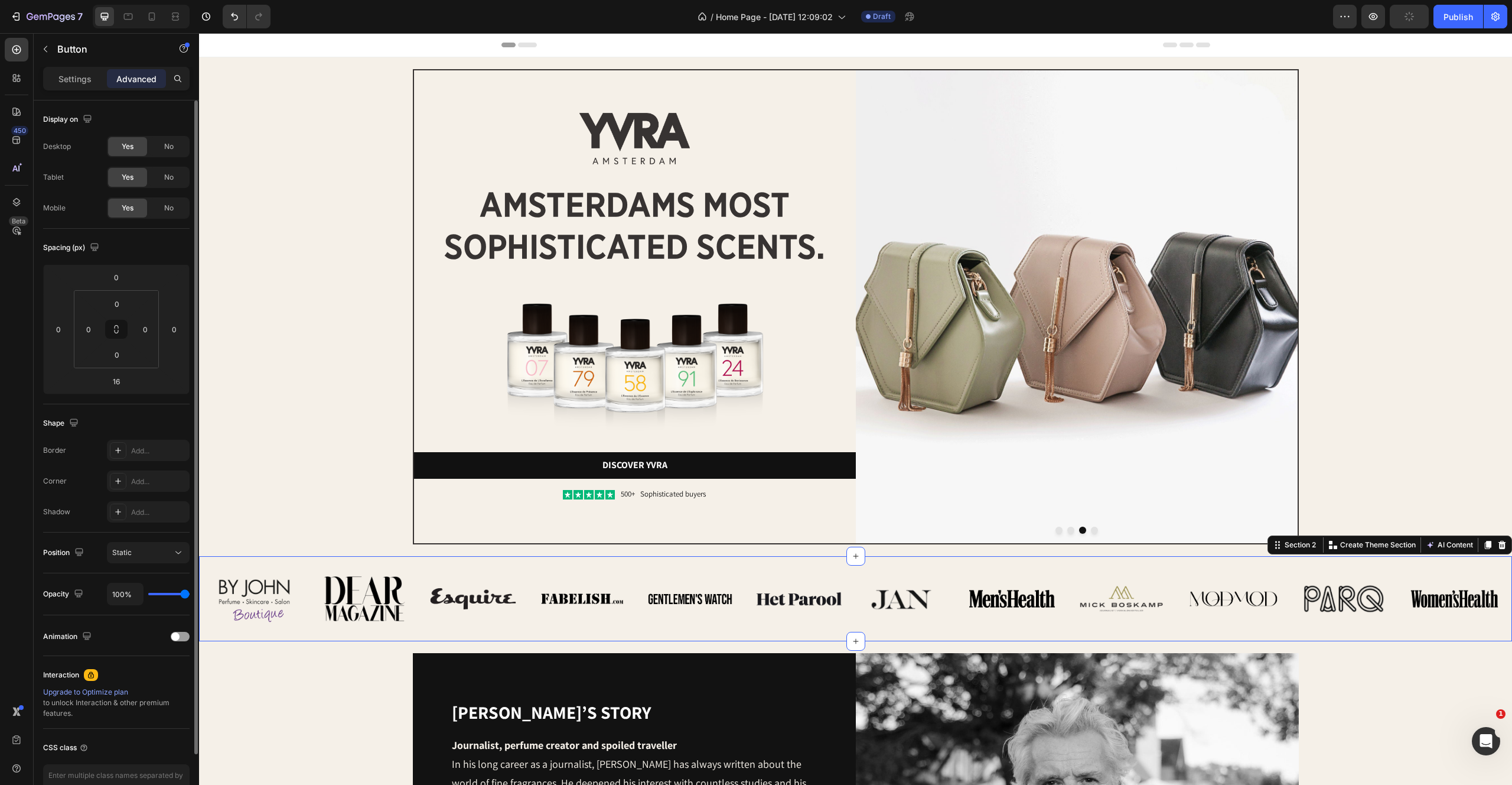
click at [642, 565] on div "Image Image Image Image Image Image Row Image Image Image Image Image Image Row…" at bounding box center [856, 598] width 1313 height 85
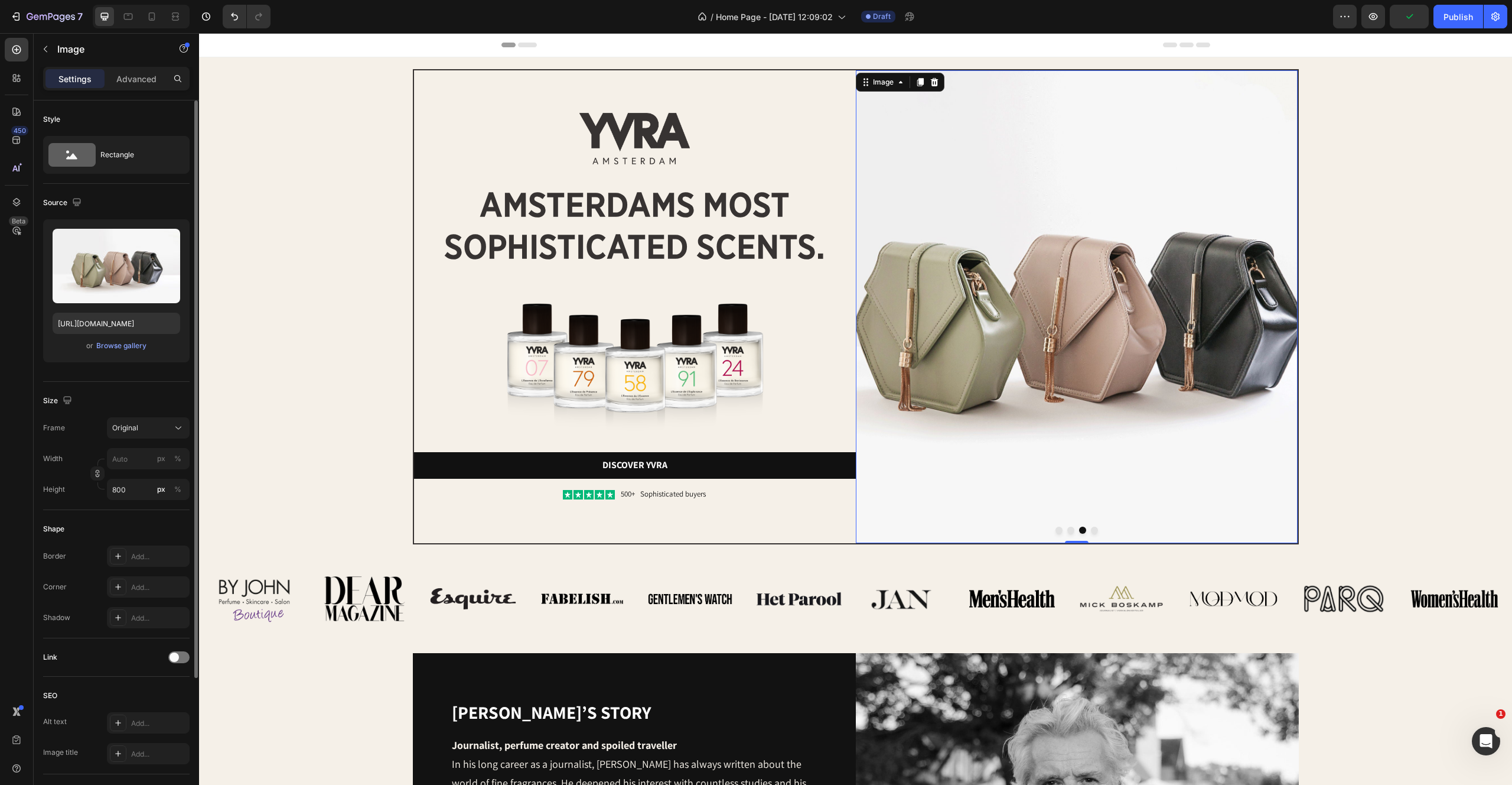
click at [1123, 322] on img at bounding box center [1076, 306] width 442 height 473
click at [120, 258] on label at bounding box center [117, 266] width 128 height 75
click at [120, 275] on input "file" at bounding box center [117, 285] width 81 height 20
type input "https://cdn.shopify.com/s/files/1/2170/9605/files/gempages_485369058267497726-0…"
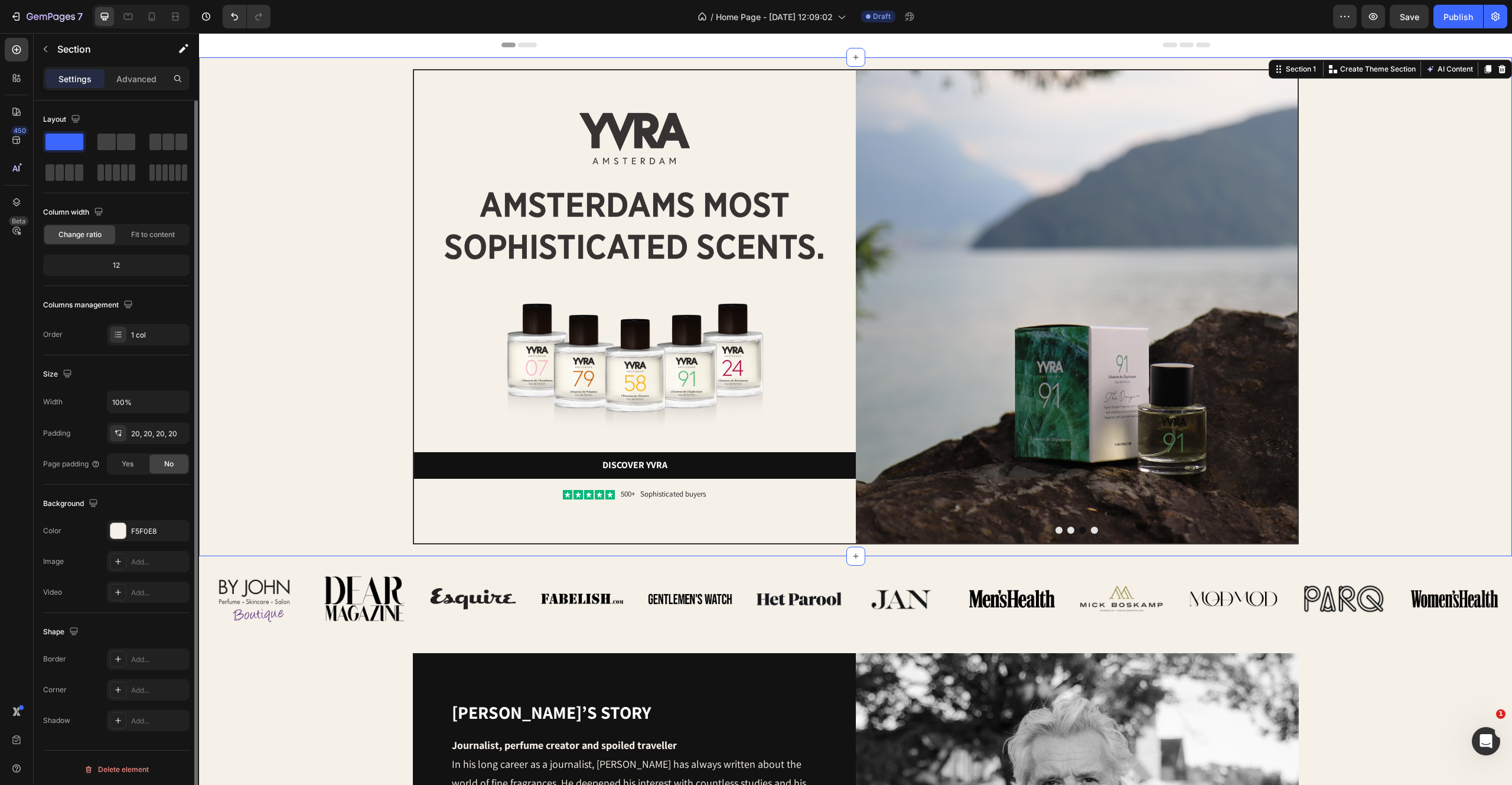
click at [1437, 288] on div "Image Image amsterdams most sophisticated scents. Heading Image Discover yvra B…" at bounding box center [855, 306] width 1289 height 475
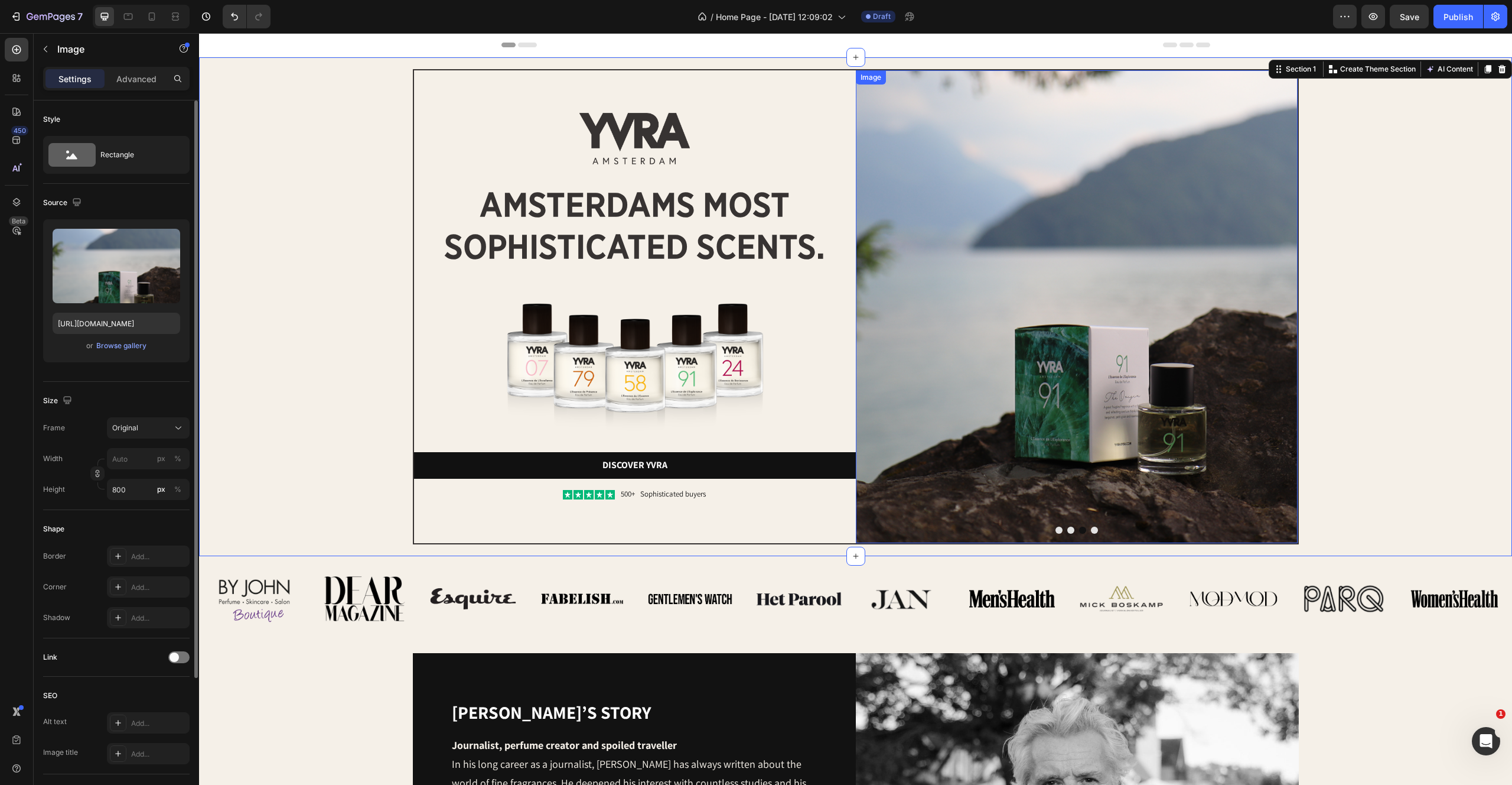
click at [1127, 315] on img at bounding box center [1076, 306] width 442 height 473
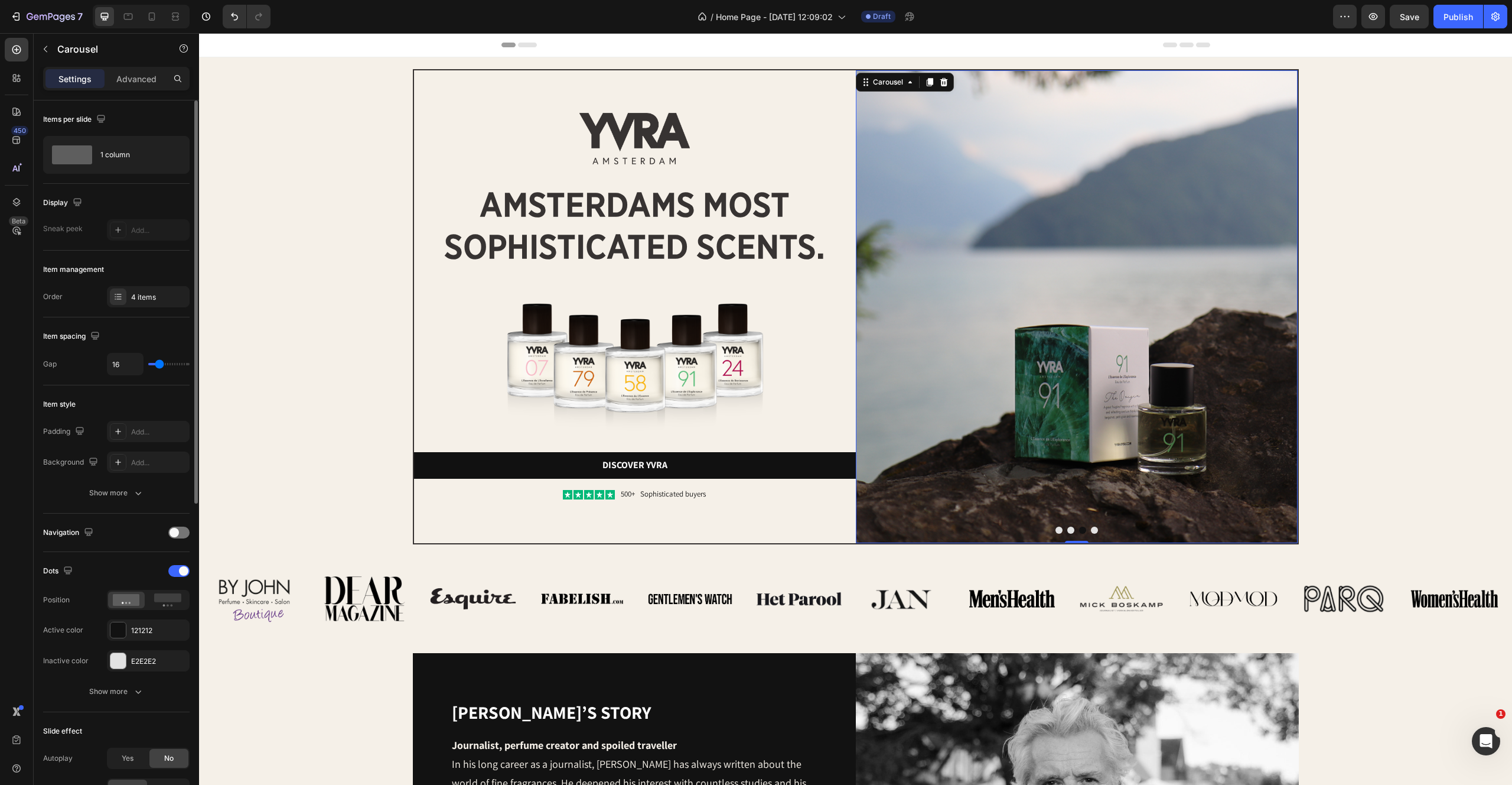
click at [1092, 529] on button "Dot" at bounding box center [1094, 530] width 7 height 7
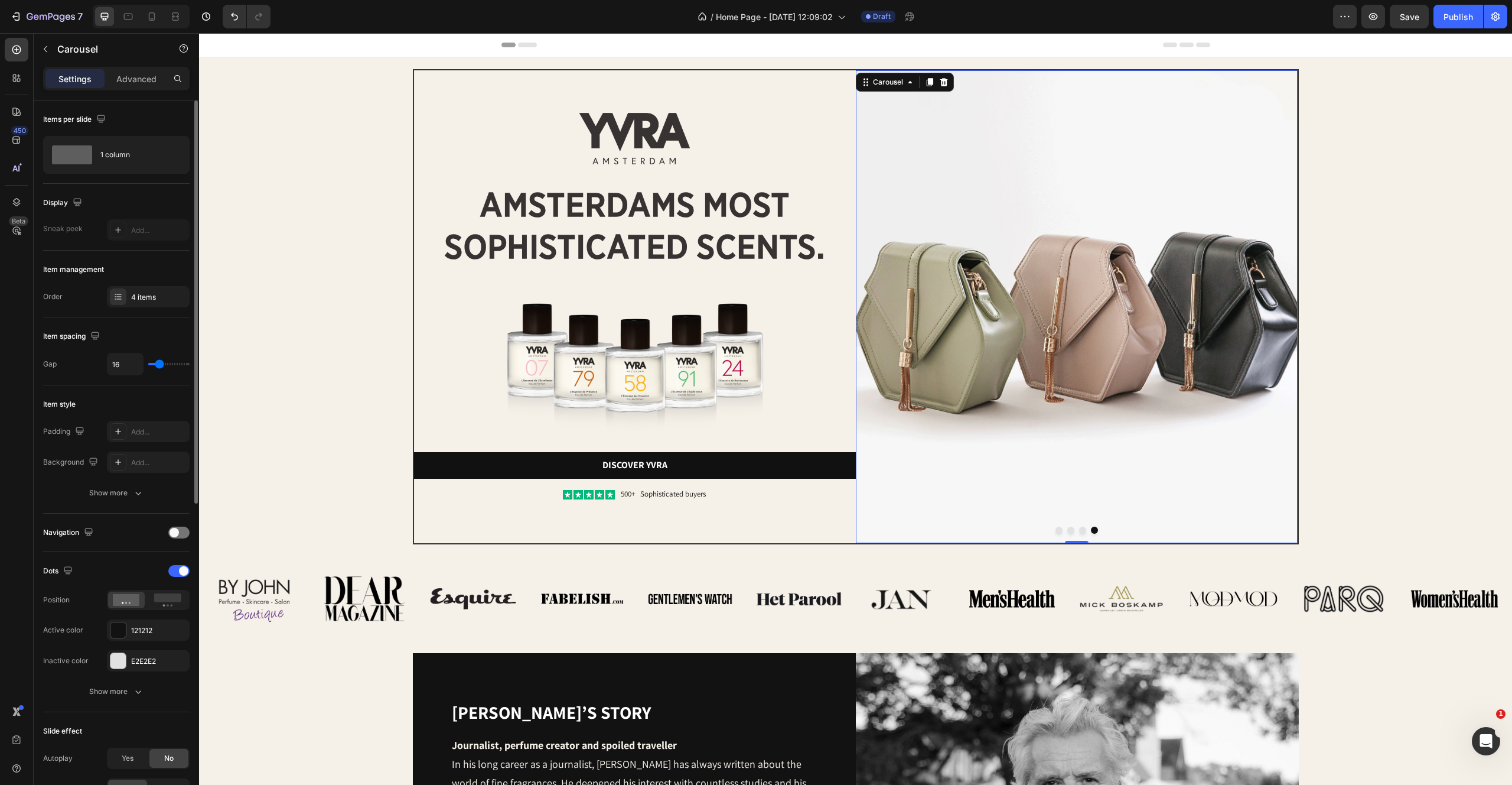
click at [1057, 526] on div "Image Image Image Image Carousel 0" at bounding box center [1076, 306] width 442 height 473
click at [1057, 530] on button "Dot" at bounding box center [1058, 530] width 7 height 7
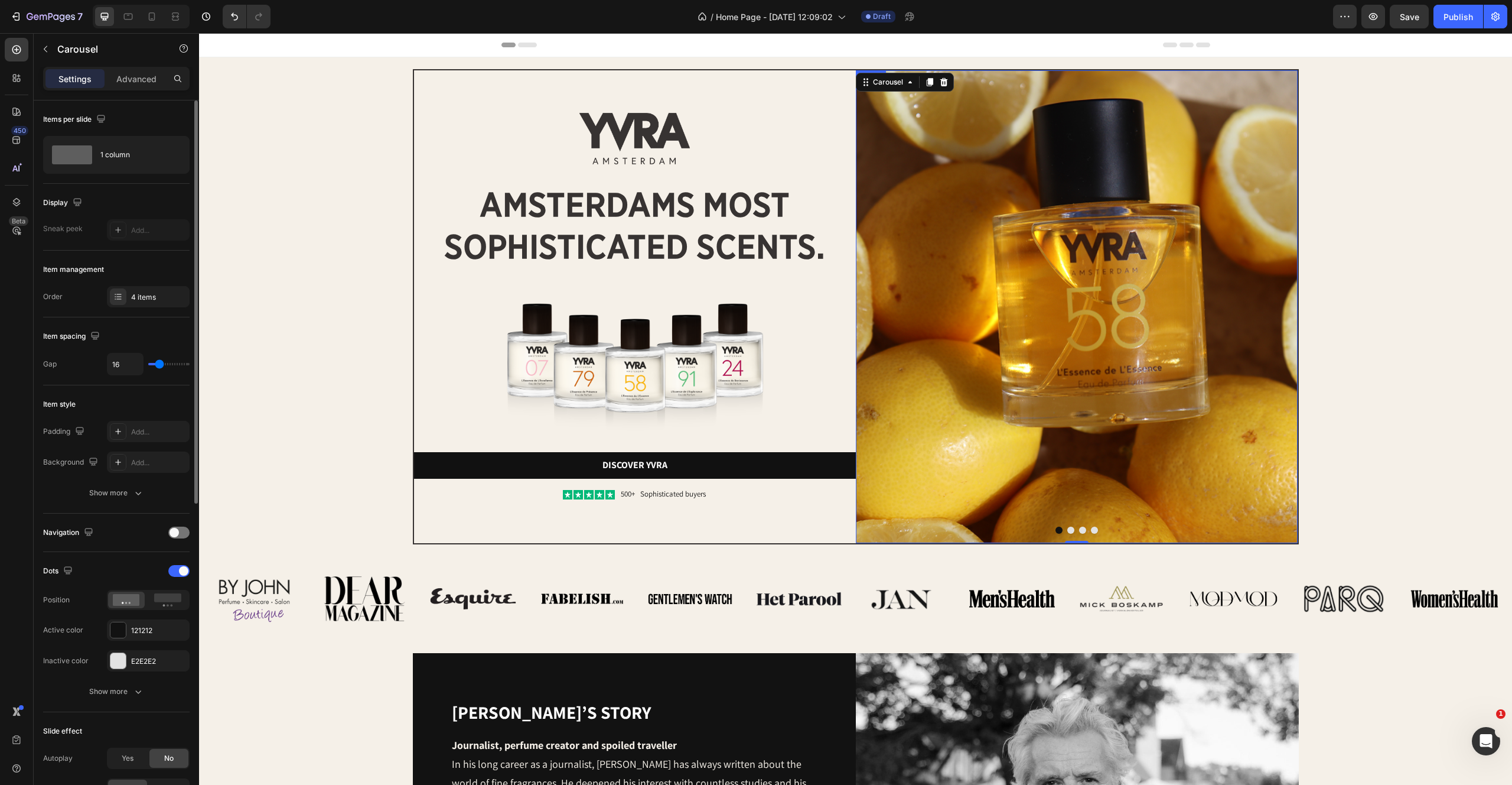
click at [939, 136] on img at bounding box center [1076, 306] width 442 height 473
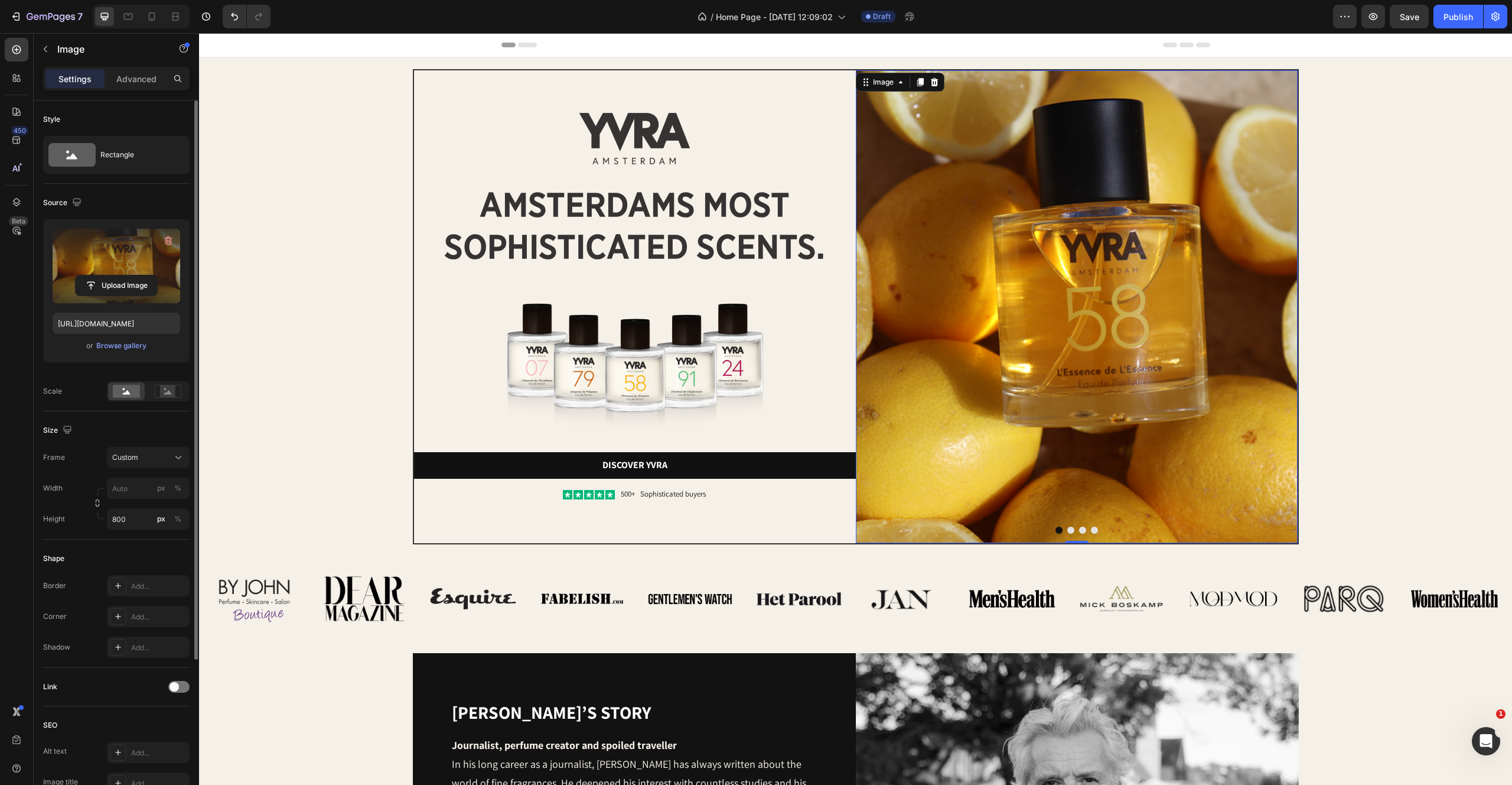
click at [74, 242] on label at bounding box center [117, 266] width 128 height 75
click at [76, 275] on input "file" at bounding box center [117, 285] width 81 height 20
type input "https://cdn.shopify.com/s/files/1/2170/9605/files/gempages_485369058267497726-7…"
click at [1068, 531] on button "Dot" at bounding box center [1070, 530] width 7 height 7
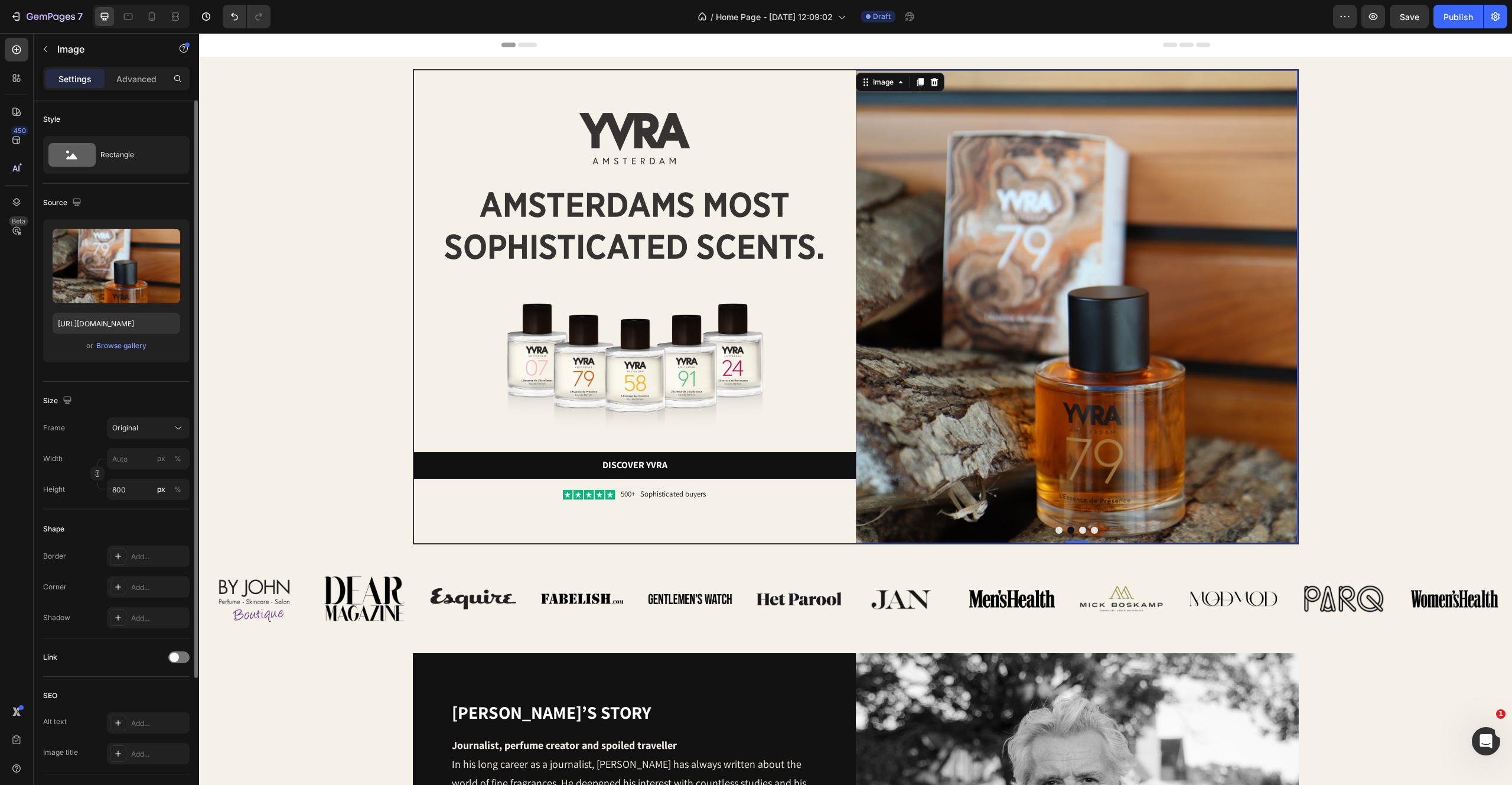
click at [1070, 263] on img at bounding box center [1076, 306] width 442 height 473
click at [119, 251] on label at bounding box center [117, 266] width 128 height 75
click at [119, 275] on input "file" at bounding box center [117, 285] width 81 height 20
type input "https://cdn.shopify.com/s/files/1/2170/9605/files/gempages_485369058267497726-1…"
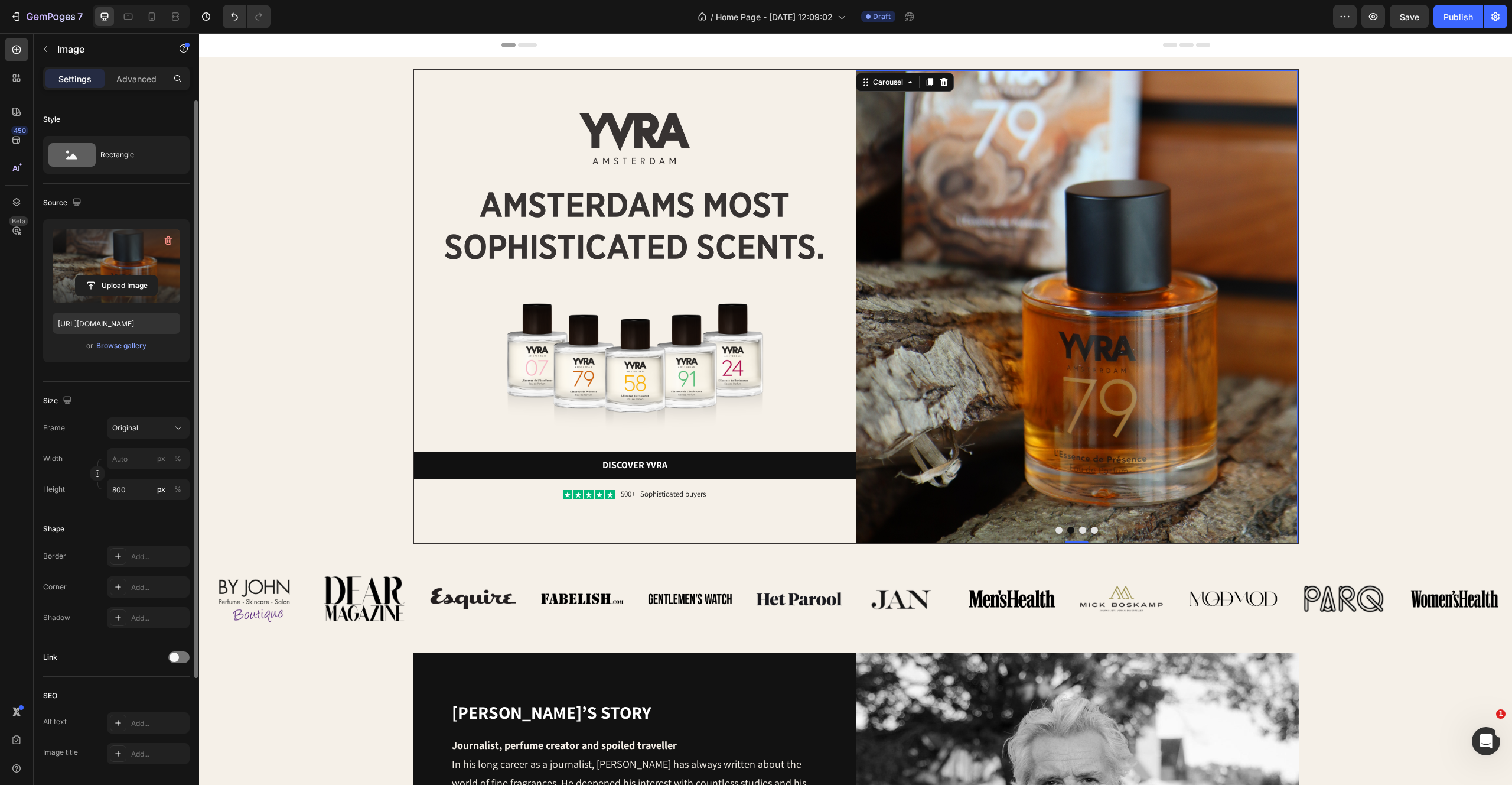
click at [1082, 533] on button "Dot" at bounding box center [1082, 530] width 7 height 7
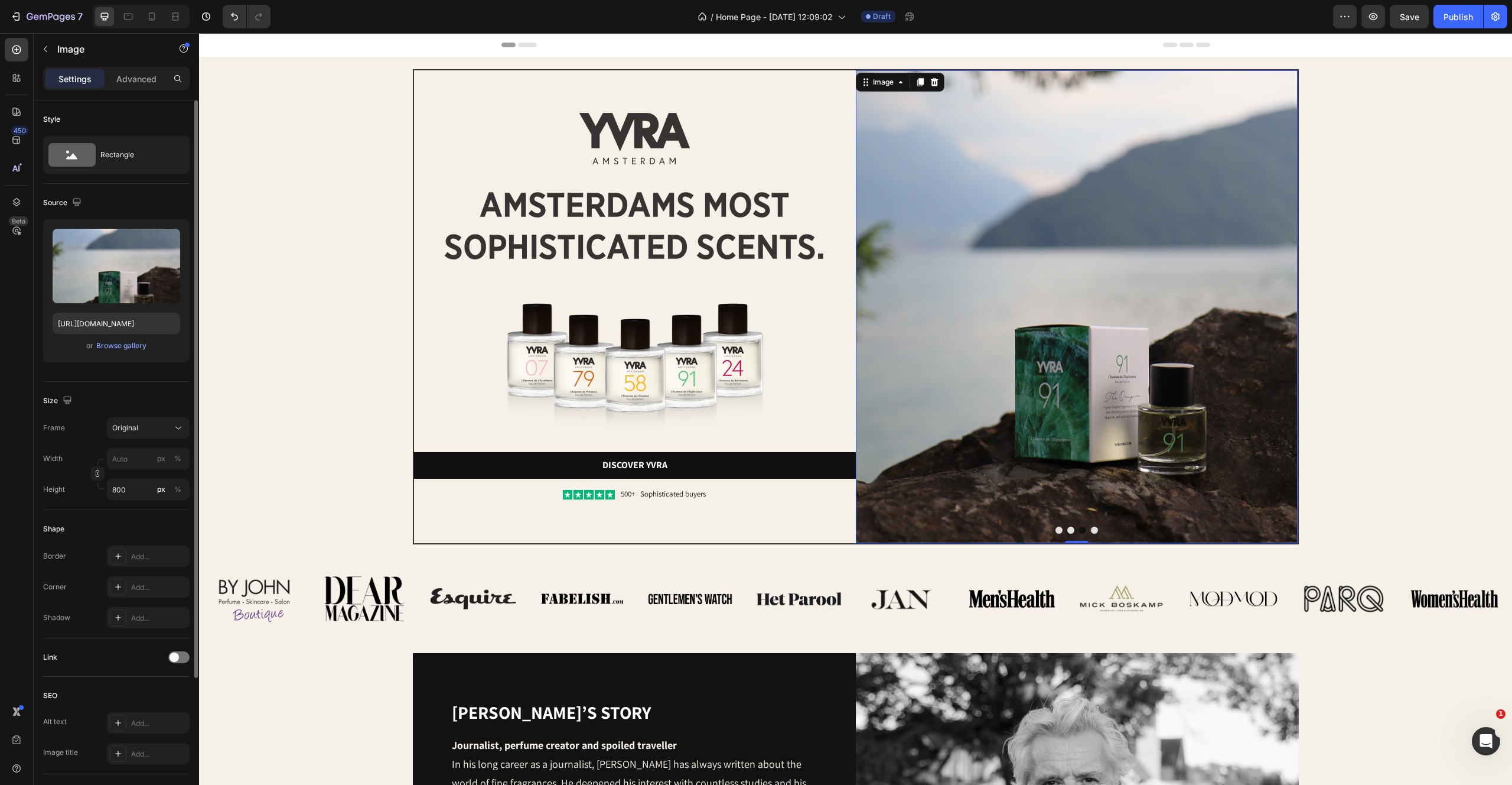
click at [1029, 294] on img at bounding box center [1076, 306] width 442 height 473
click at [161, 252] on label at bounding box center [117, 266] width 128 height 75
click at [157, 275] on input "file" at bounding box center [117, 285] width 81 height 20
type input "https://cdn.shopify.com/s/files/1/2170/9605/files/gempages_485369058267497726-0…"
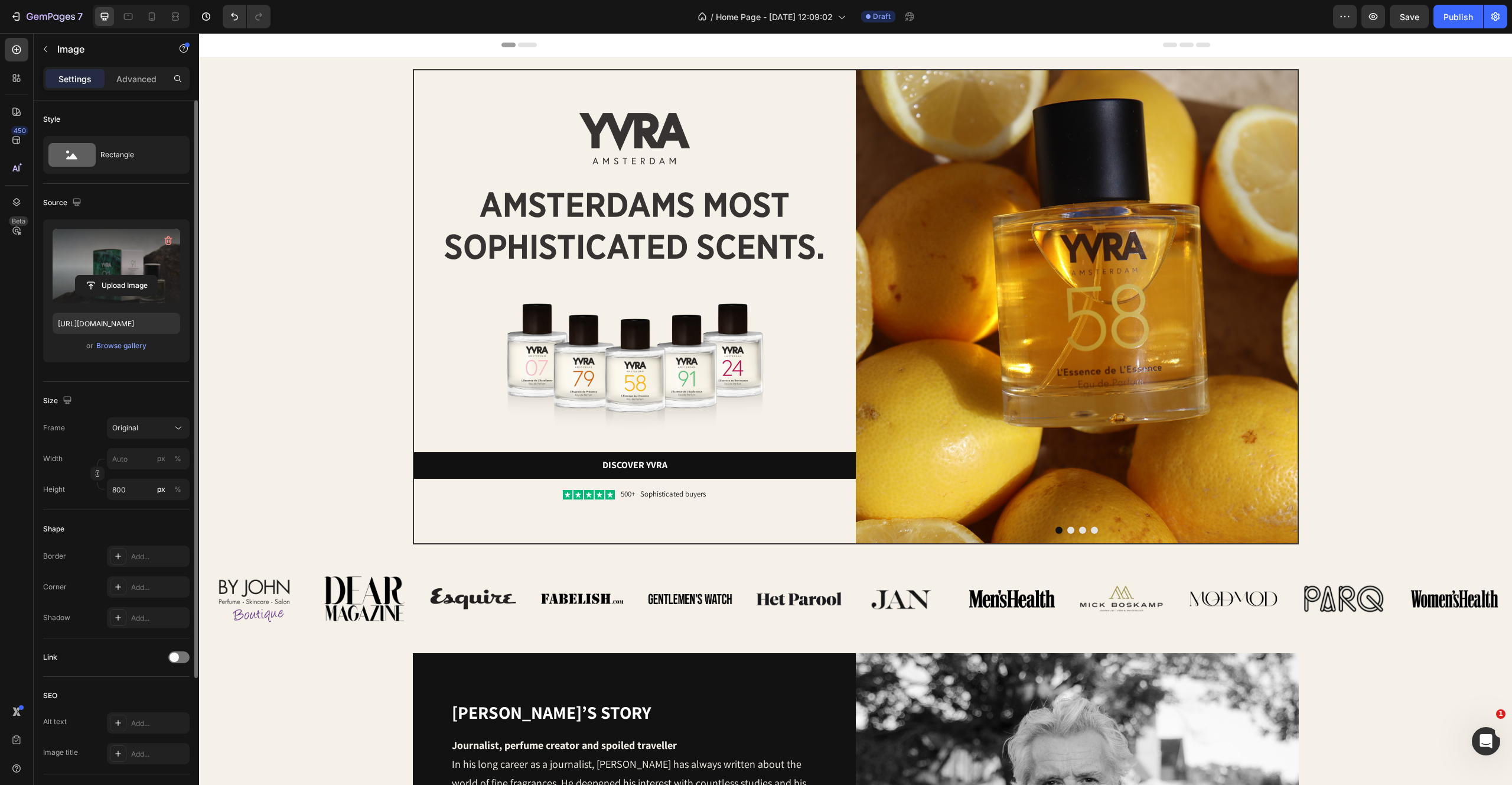
click at [118, 237] on label at bounding box center [117, 266] width 128 height 75
click at [118, 275] on input "file" at bounding box center [117, 285] width 81 height 20
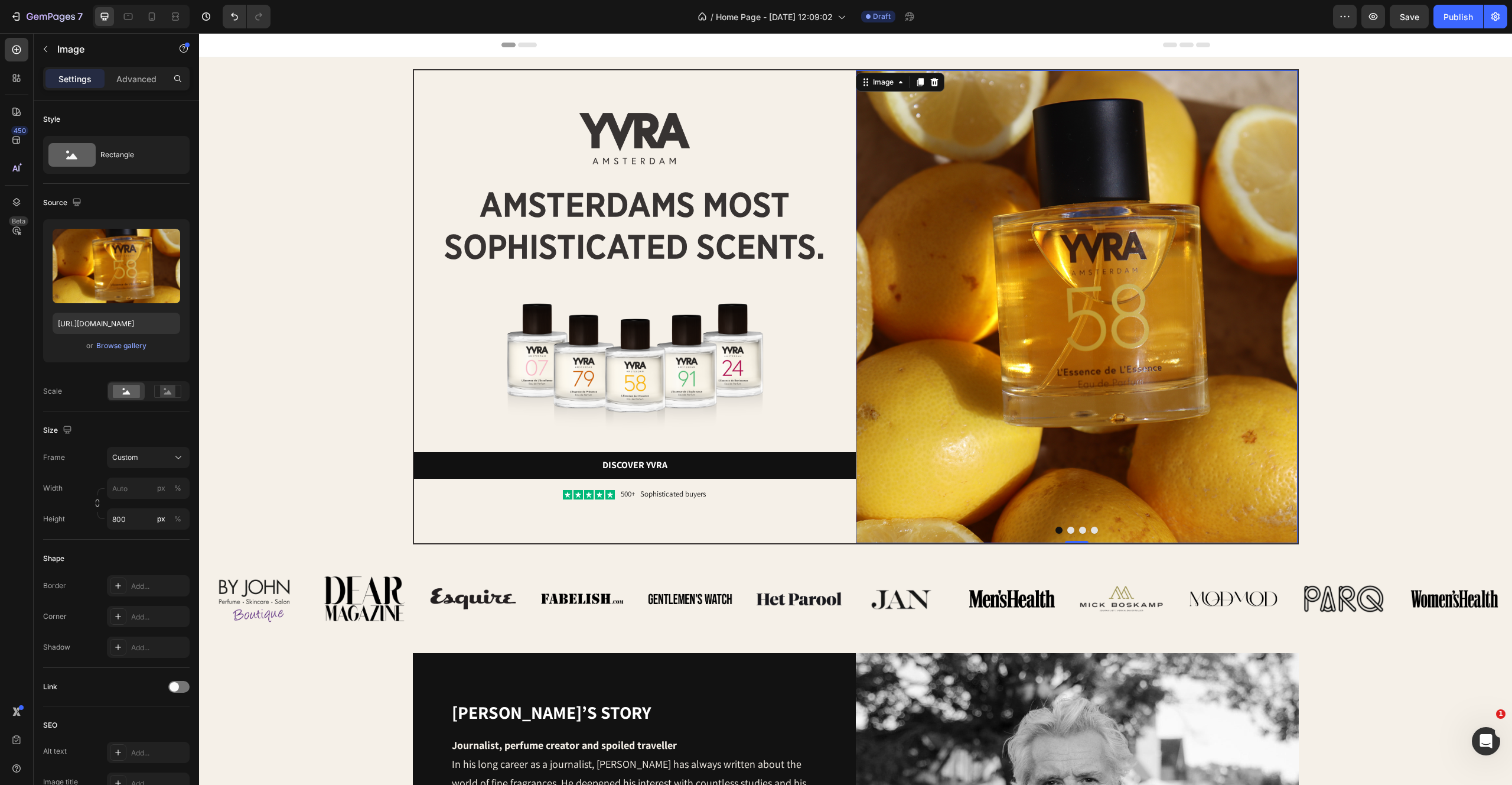
click at [1093, 400] on img at bounding box center [1076, 306] width 442 height 473
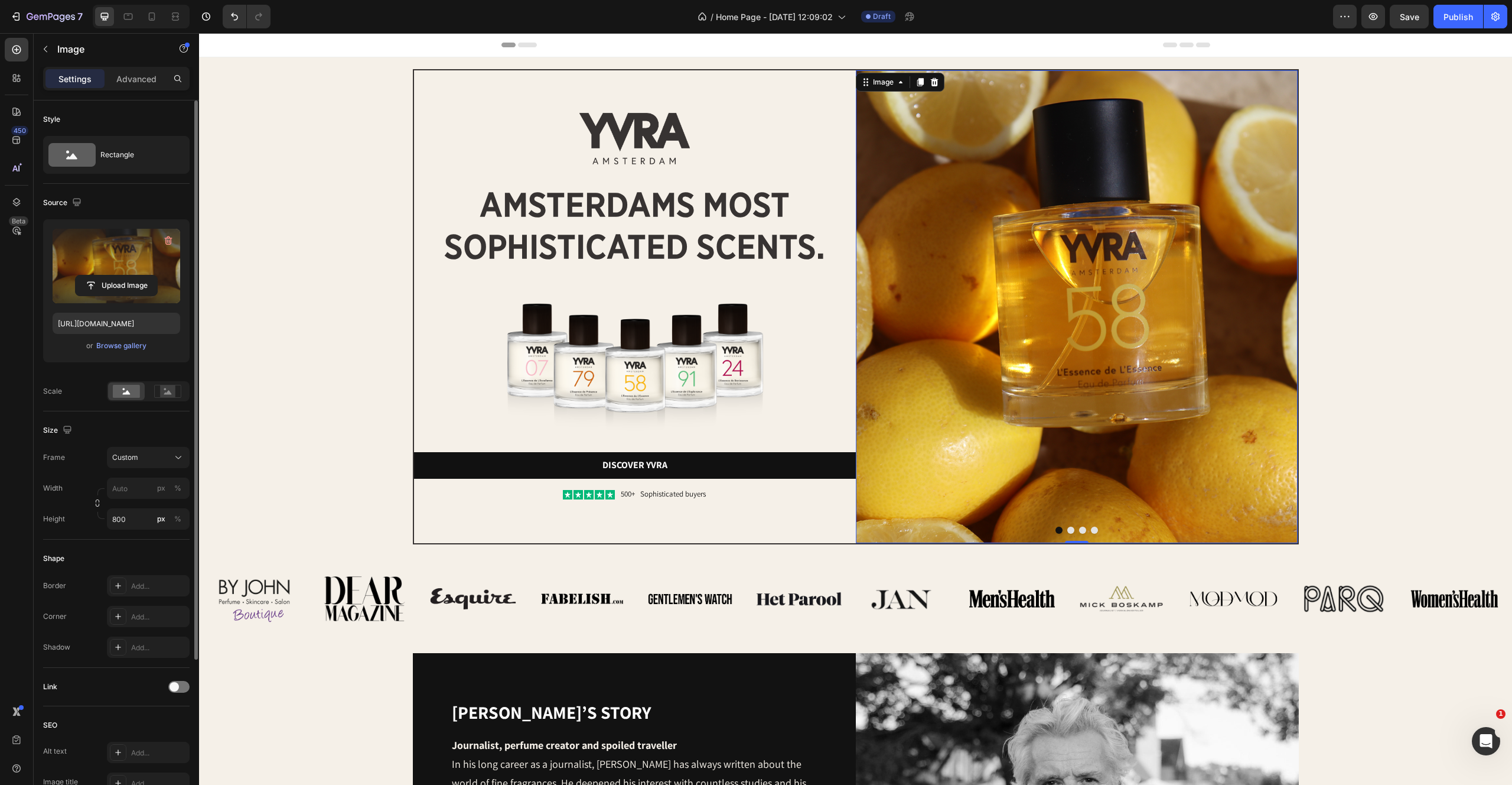
click at [87, 266] on label at bounding box center [117, 266] width 128 height 75
click at [87, 275] on input "file" at bounding box center [117, 285] width 81 height 20
type input "https://cdn.shopify.com/s/files/1/2170/9605/files/gempages_485369058267497726-7…"
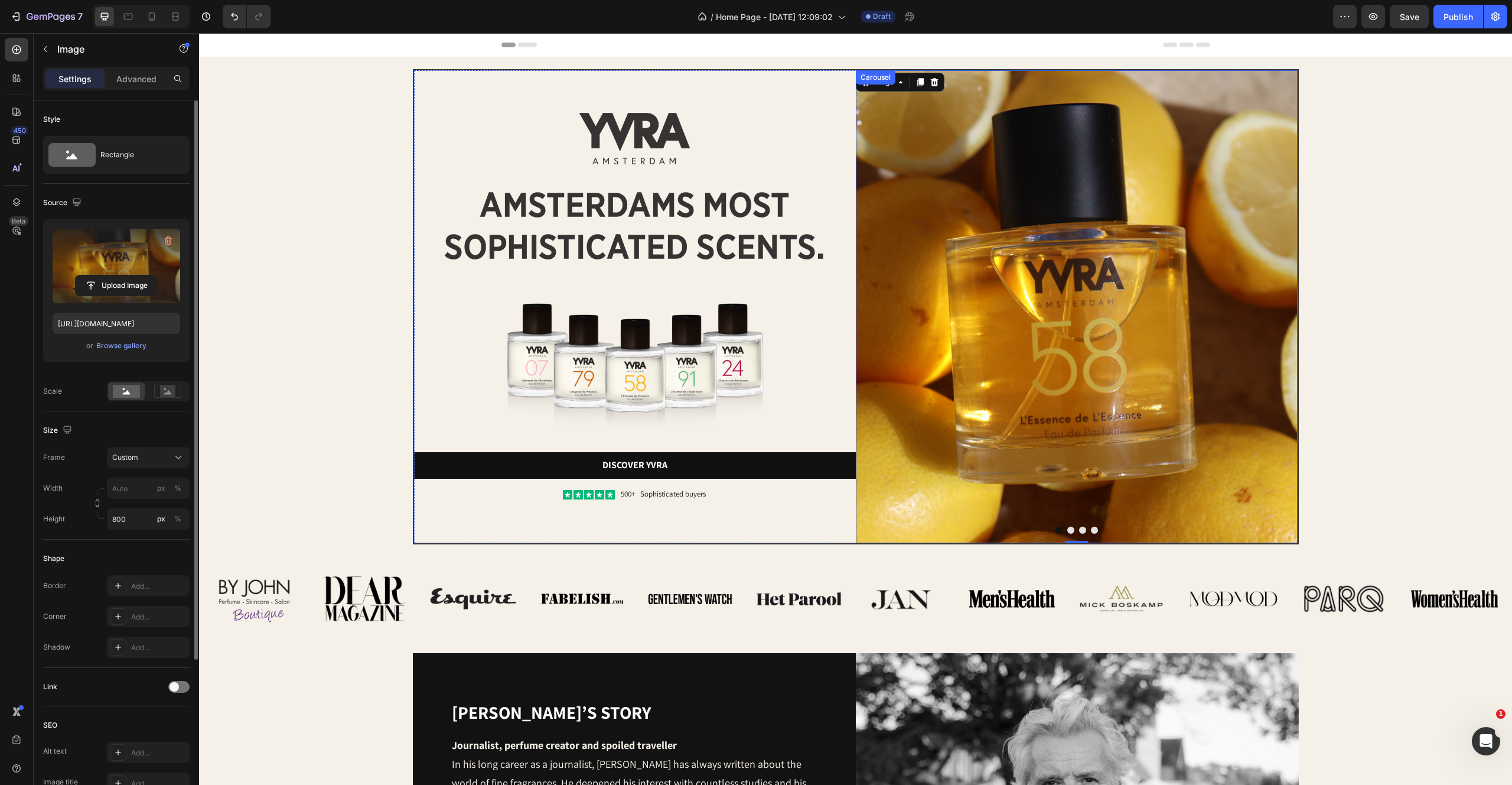
click at [1079, 533] on div at bounding box center [1076, 530] width 442 height 7
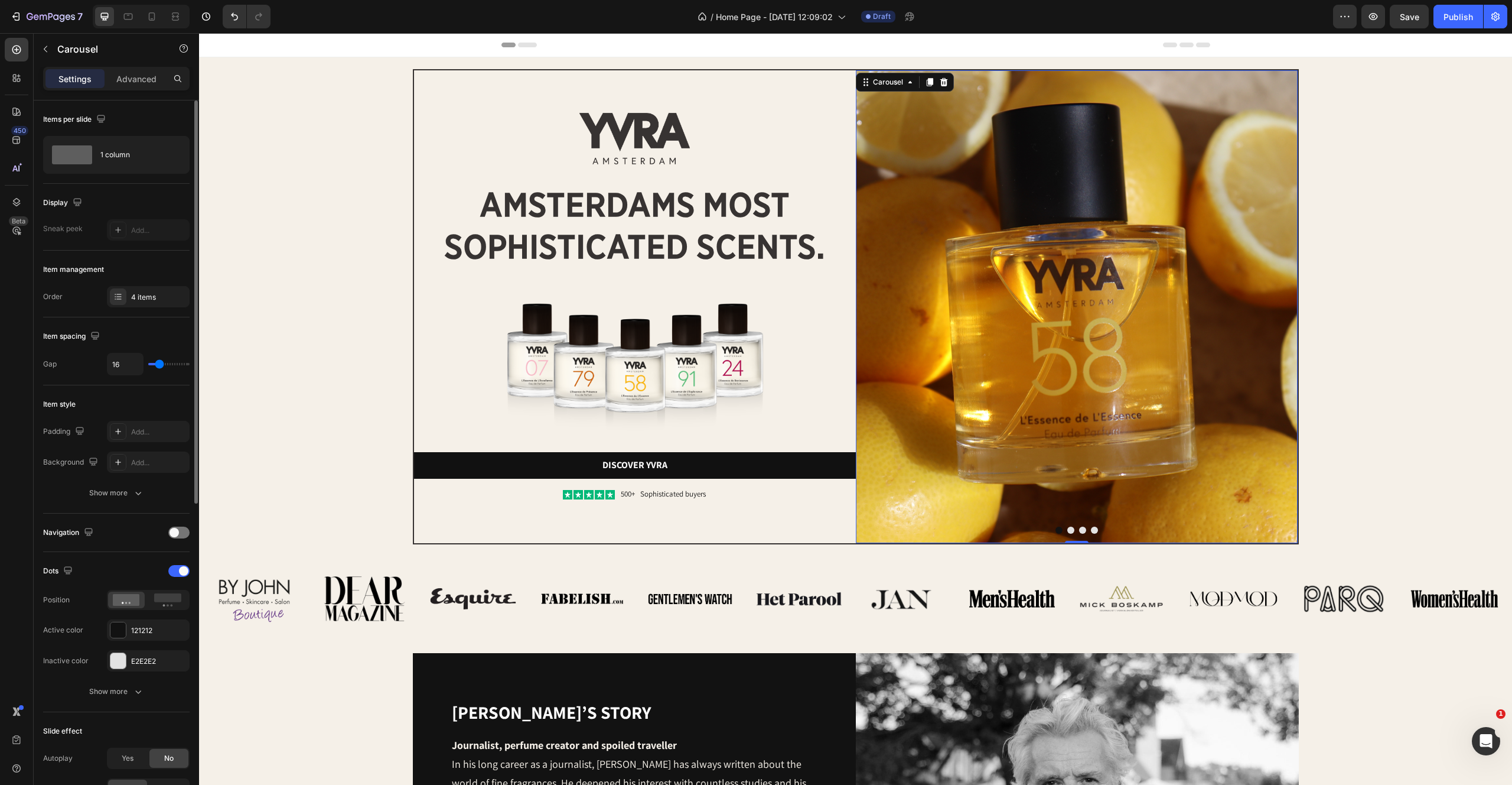
click at [1067, 532] on div at bounding box center [1076, 530] width 442 height 7
click at [1071, 531] on button "Dot" at bounding box center [1070, 530] width 7 height 7
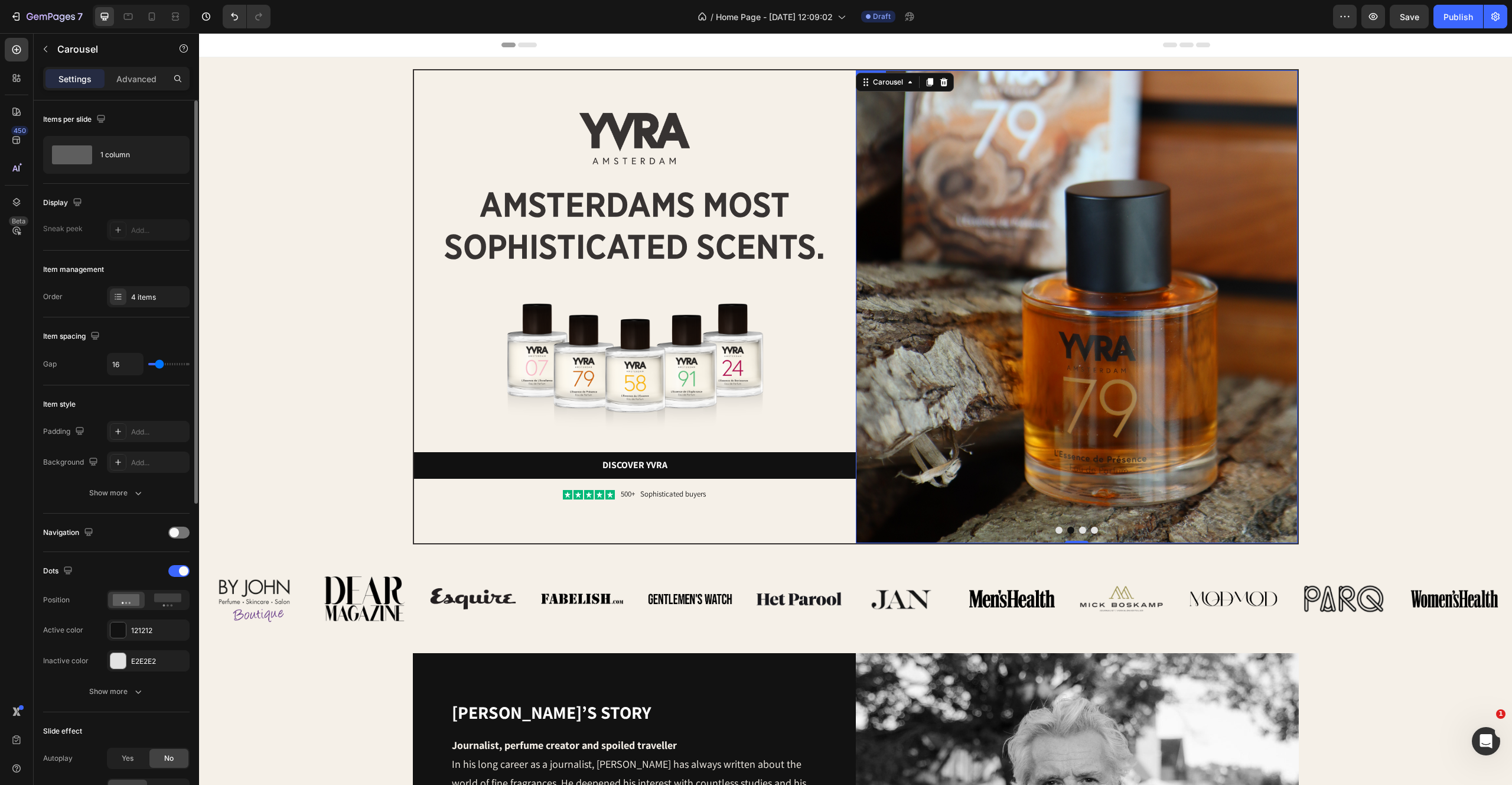
click at [1013, 289] on img at bounding box center [1076, 306] width 442 height 473
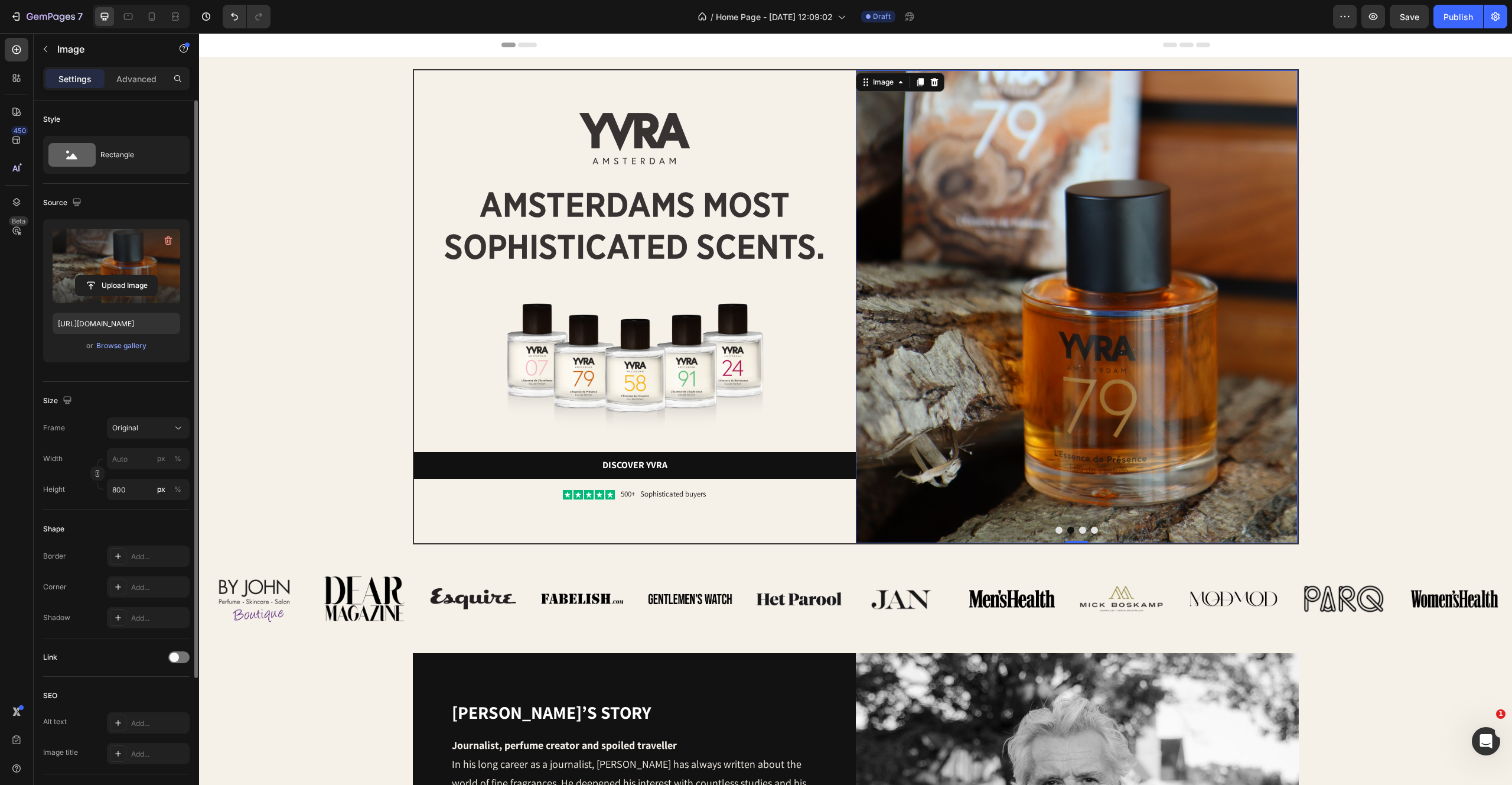
click at [119, 251] on label at bounding box center [117, 266] width 128 height 75
click at [119, 275] on input "file" at bounding box center [117, 285] width 81 height 20
type input "https://cdn.shopify.com/s/files/1/2170/9605/files/gempages_485369058267497726-8…"
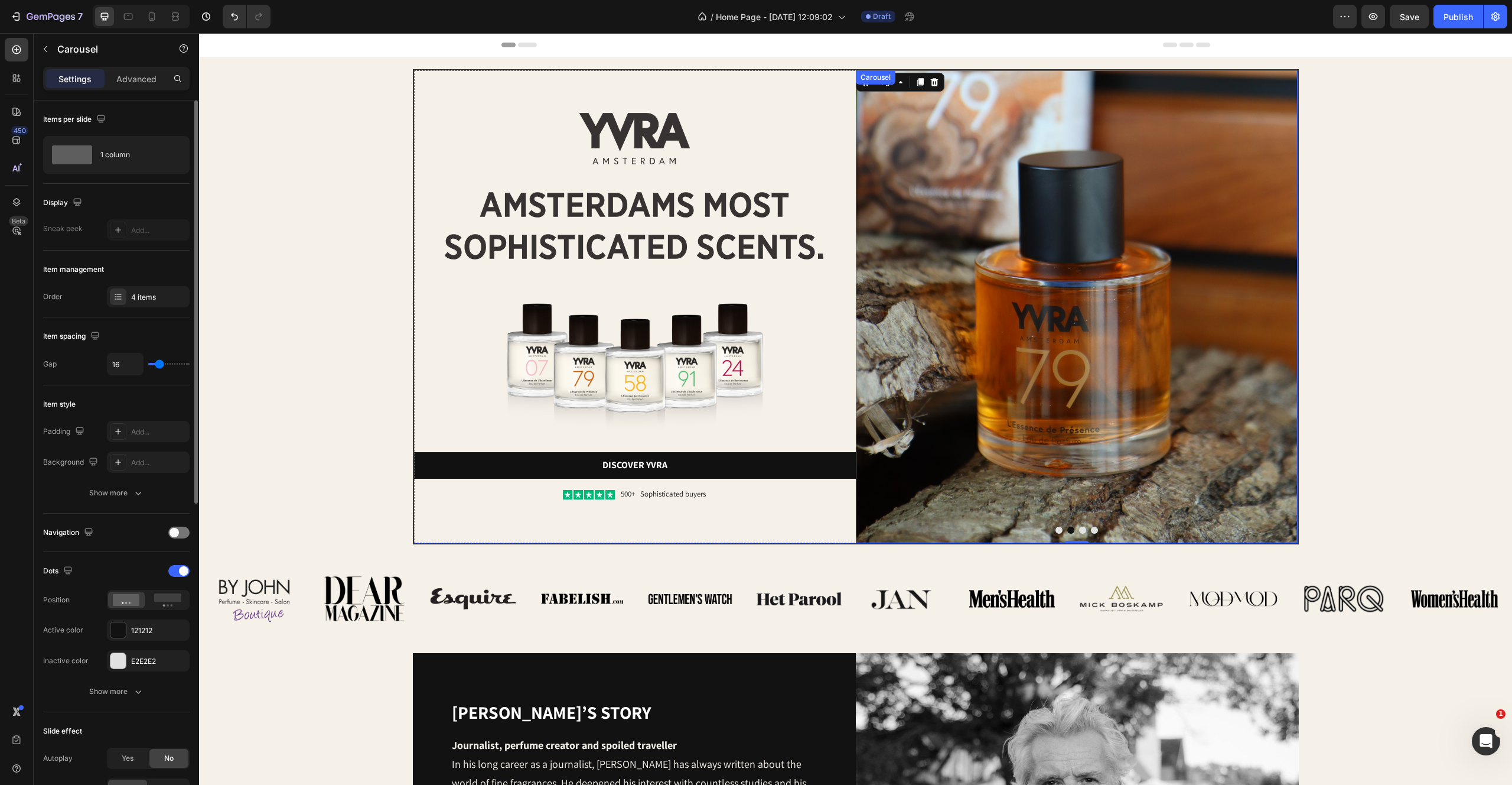
click at [1079, 527] on button "Dot" at bounding box center [1082, 530] width 7 height 7
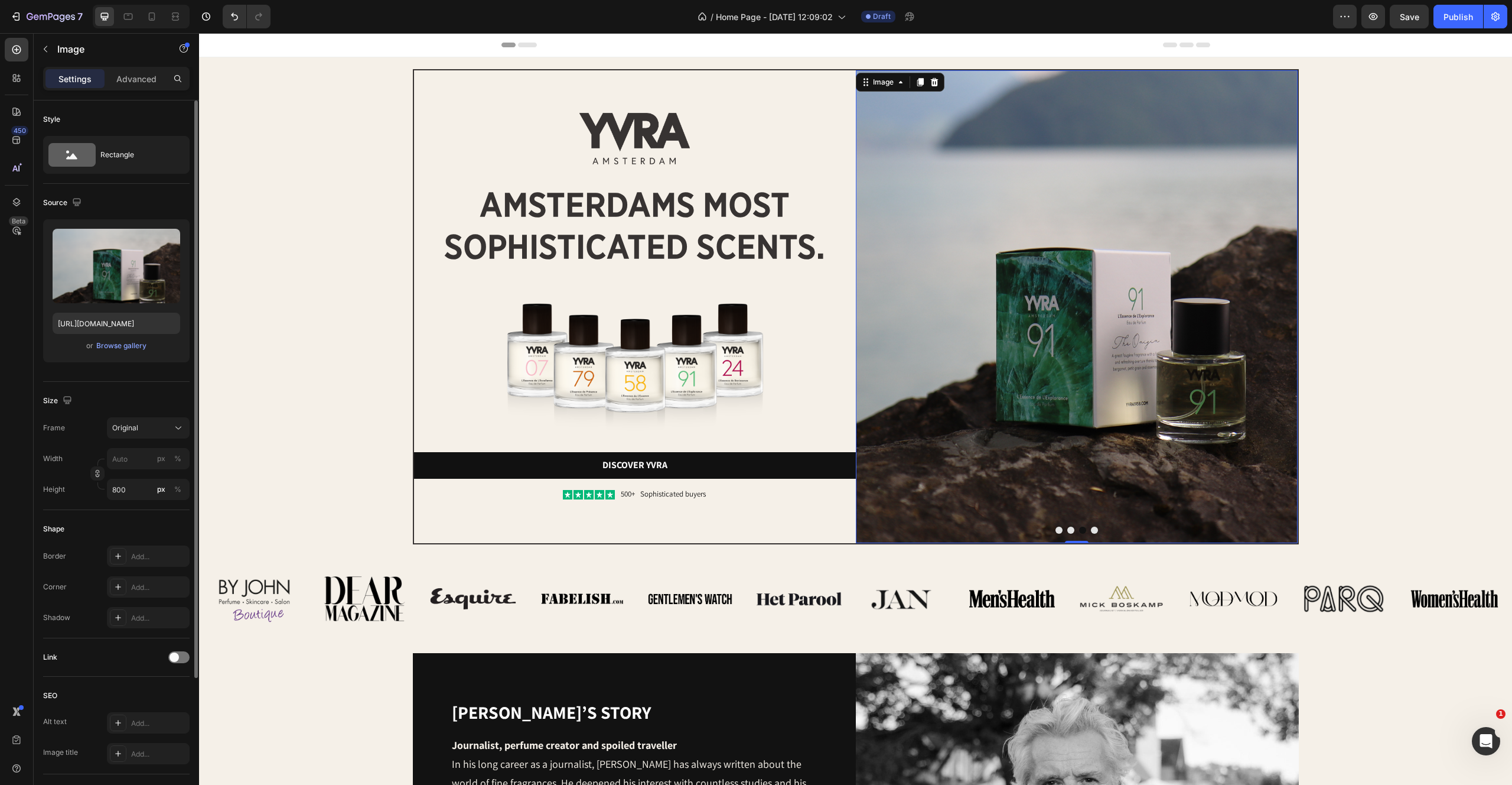
click at [1012, 225] on img at bounding box center [1076, 306] width 442 height 473
click at [133, 248] on label at bounding box center [117, 266] width 128 height 75
click at [133, 275] on input "file" at bounding box center [117, 285] width 81 height 20
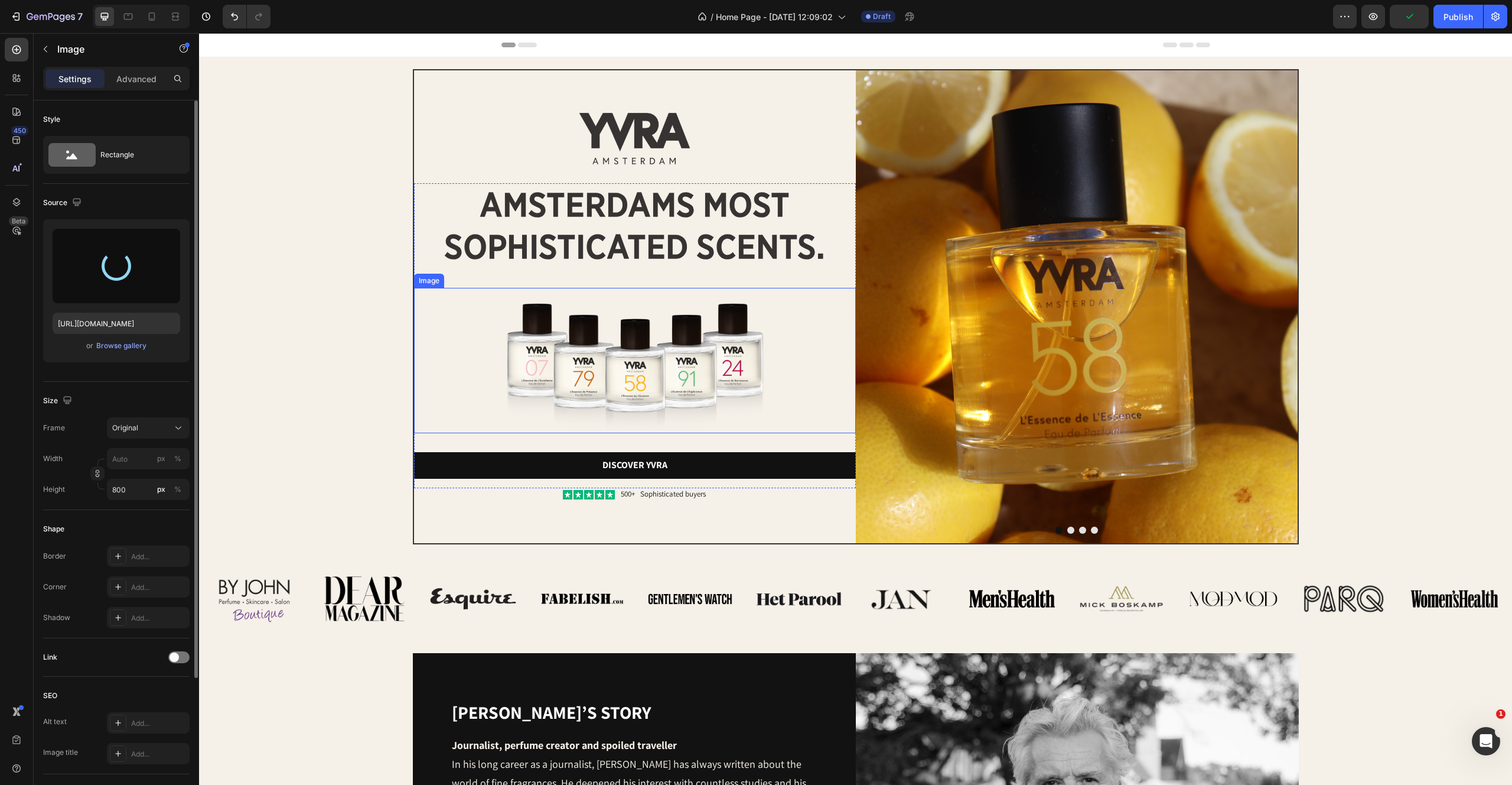
type input "https://cdn.shopify.com/s/files/1/2170/9605/files/gempages_485369058267497726-e…"
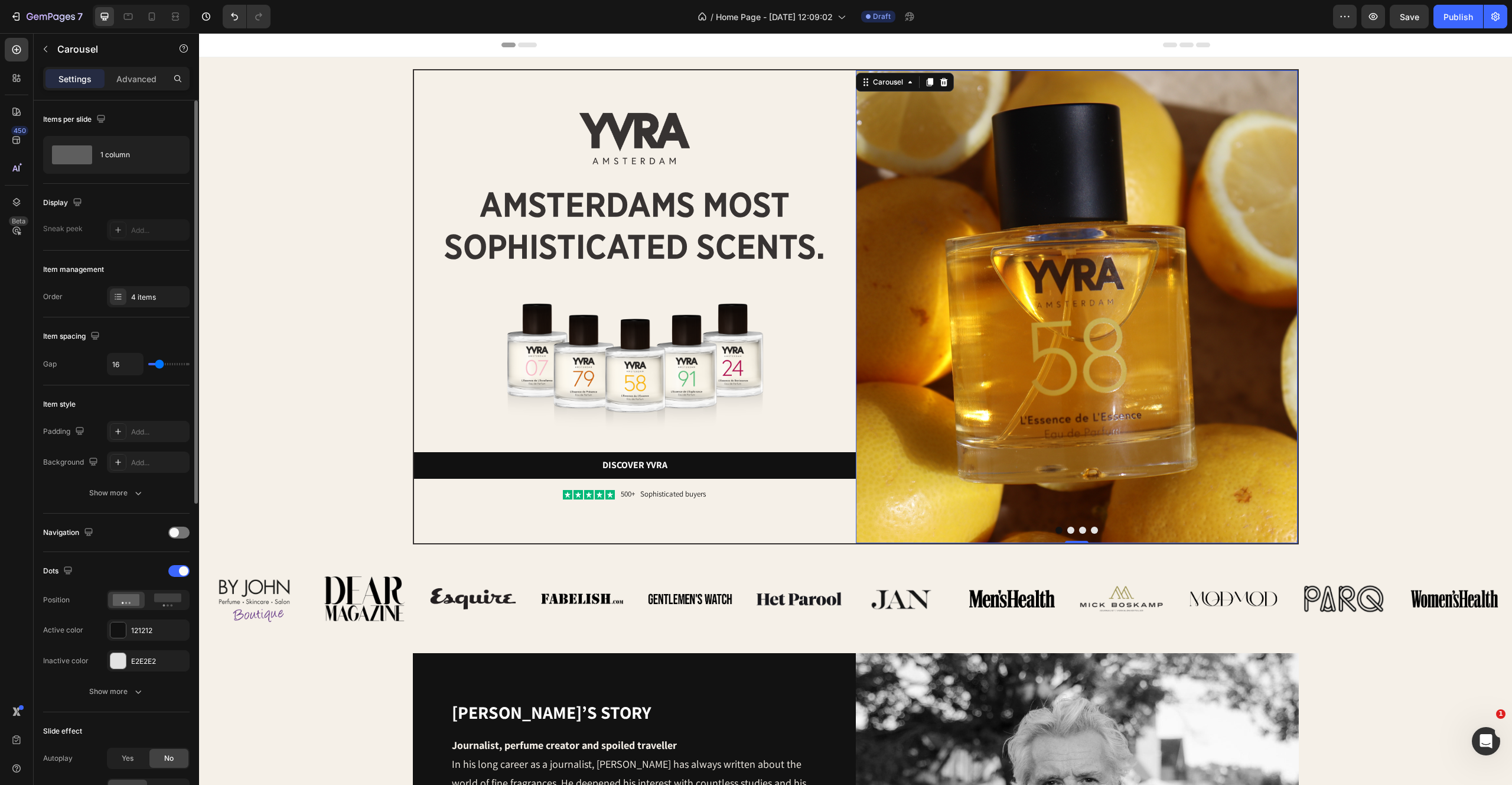
click at [1077, 532] on div at bounding box center [1076, 530] width 442 height 7
click at [1080, 532] on button "Dot" at bounding box center [1082, 530] width 7 height 7
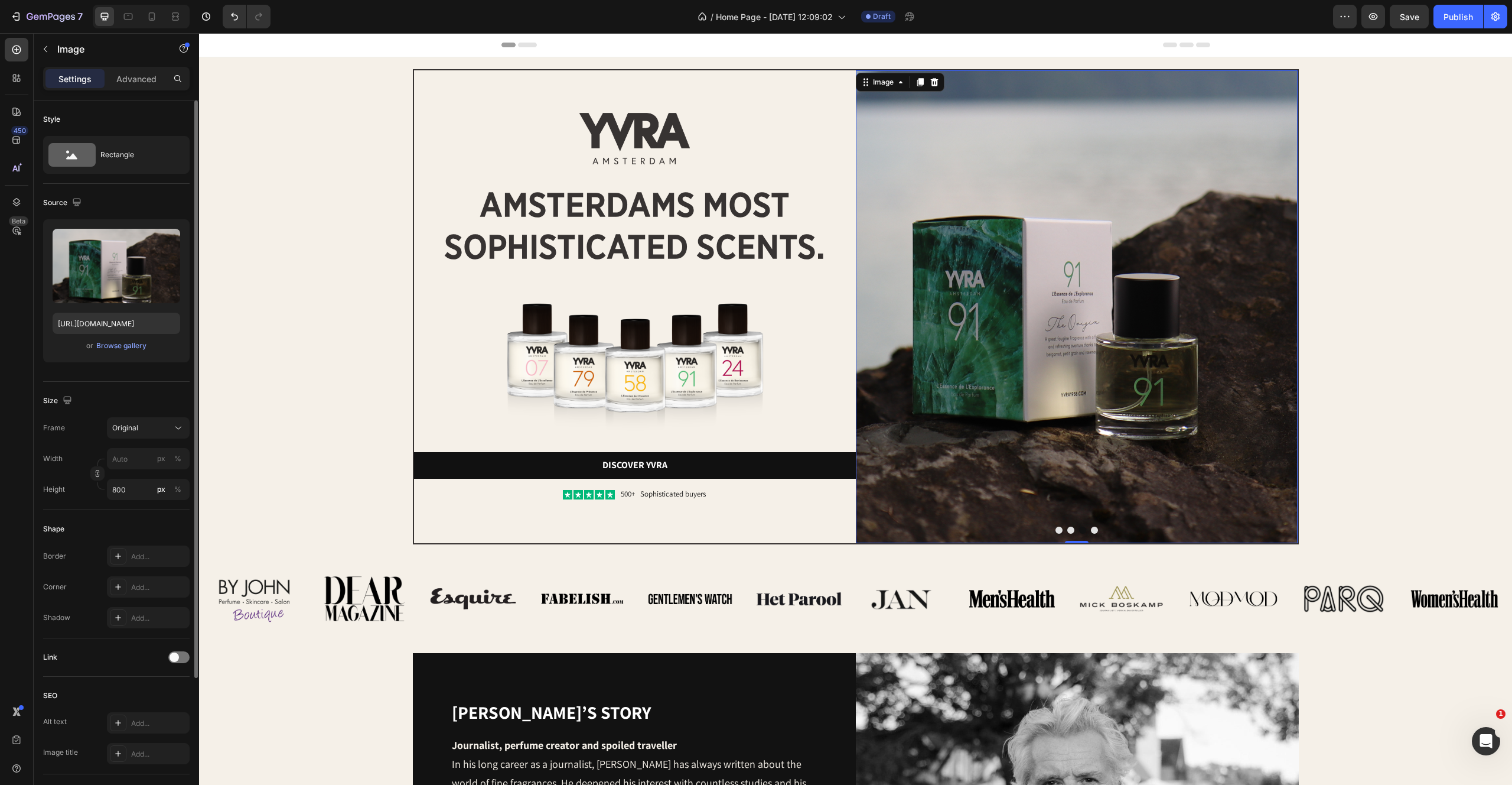
click at [1046, 325] on img at bounding box center [1076, 306] width 442 height 473
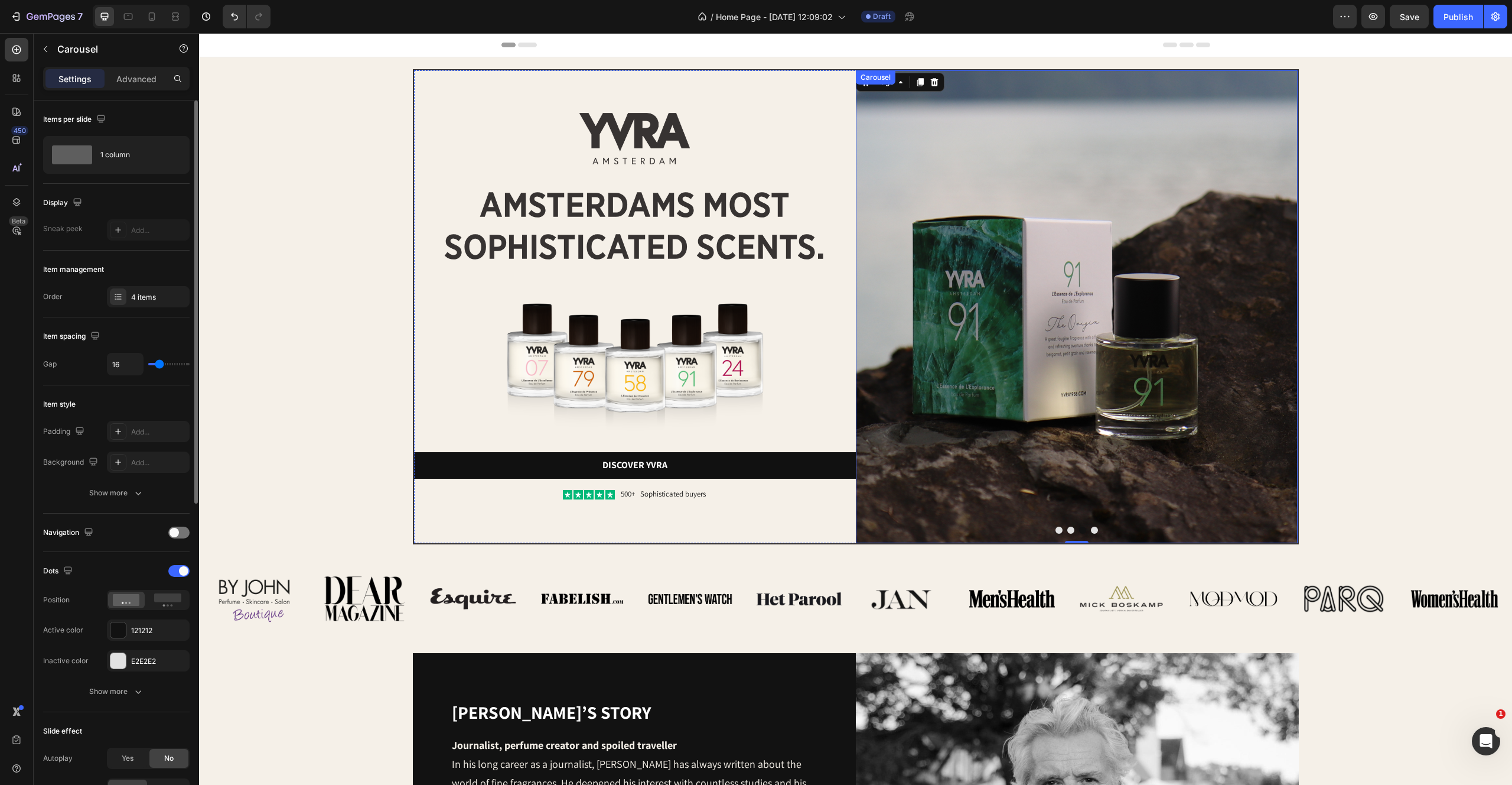
click at [1095, 529] on button "Dot" at bounding box center [1094, 530] width 7 height 7
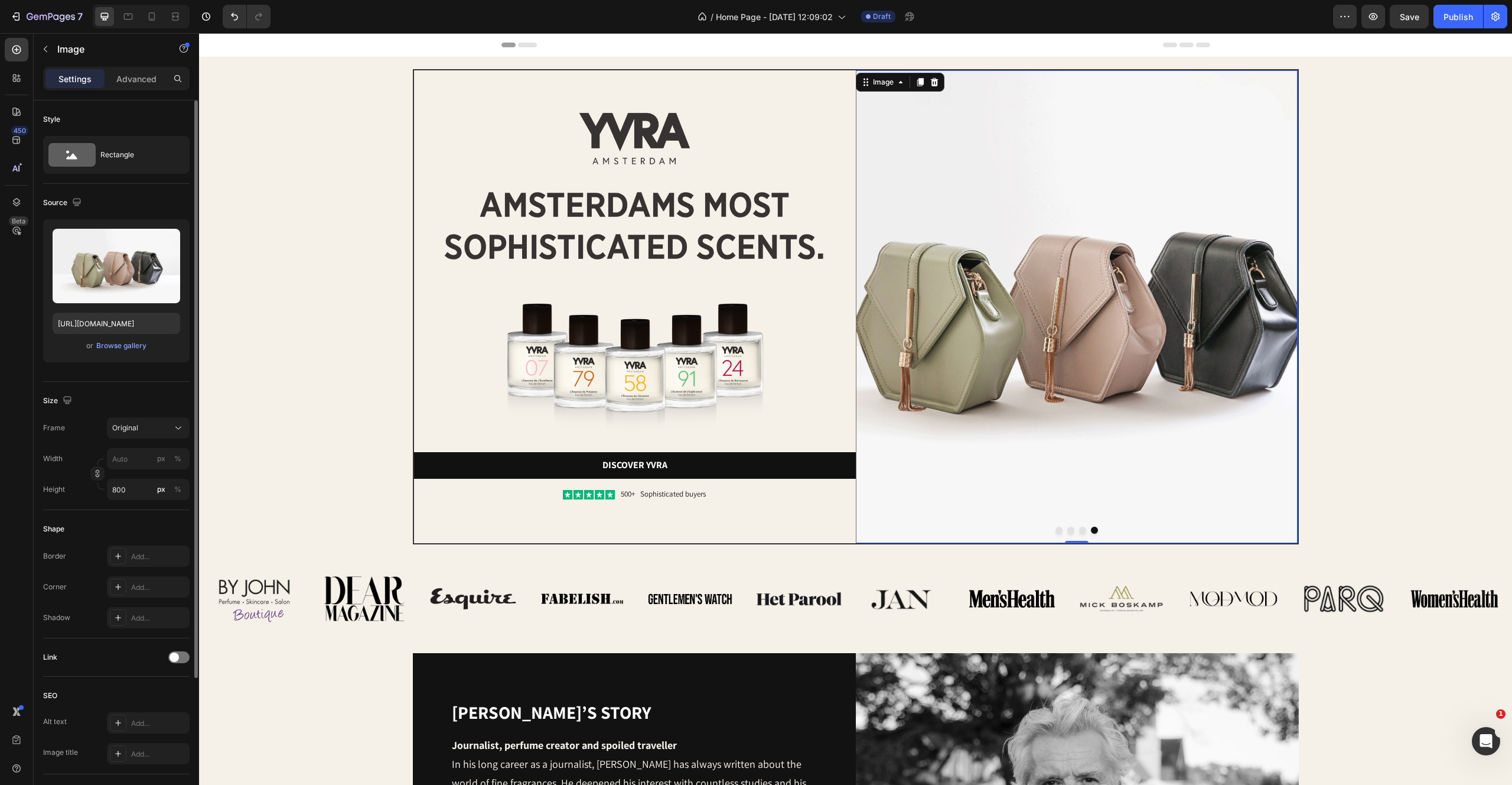
click at [1061, 282] on img at bounding box center [1076, 306] width 442 height 473
click at [108, 263] on label at bounding box center [117, 266] width 128 height 75
click at [108, 275] on input "file" at bounding box center [117, 285] width 81 height 20
type input "https://cdn.shopify.com/s/files/1/2170/9605/files/gempages_485369058267497726-1…"
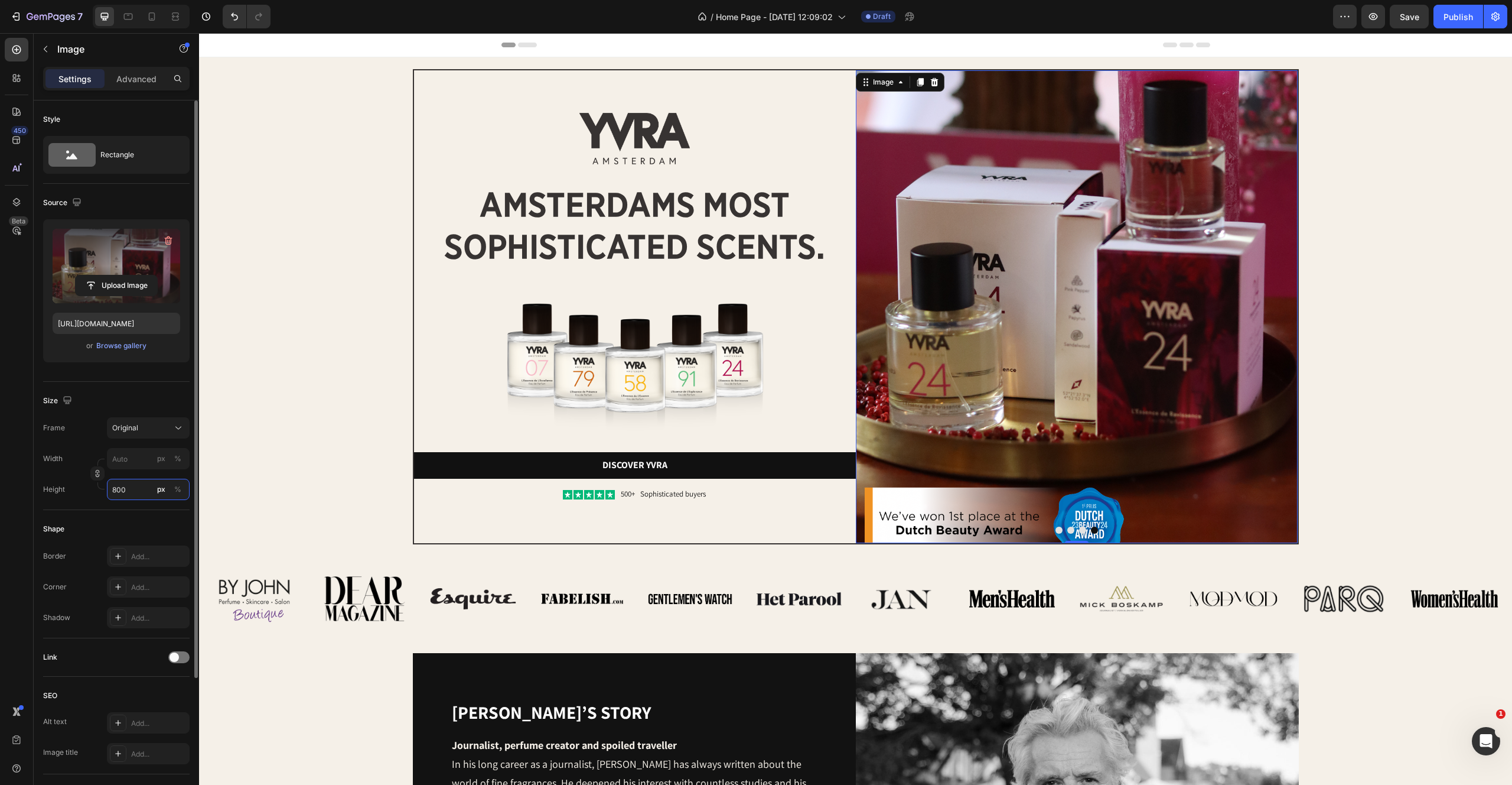
click at [127, 491] on input "800" at bounding box center [148, 489] width 83 height 21
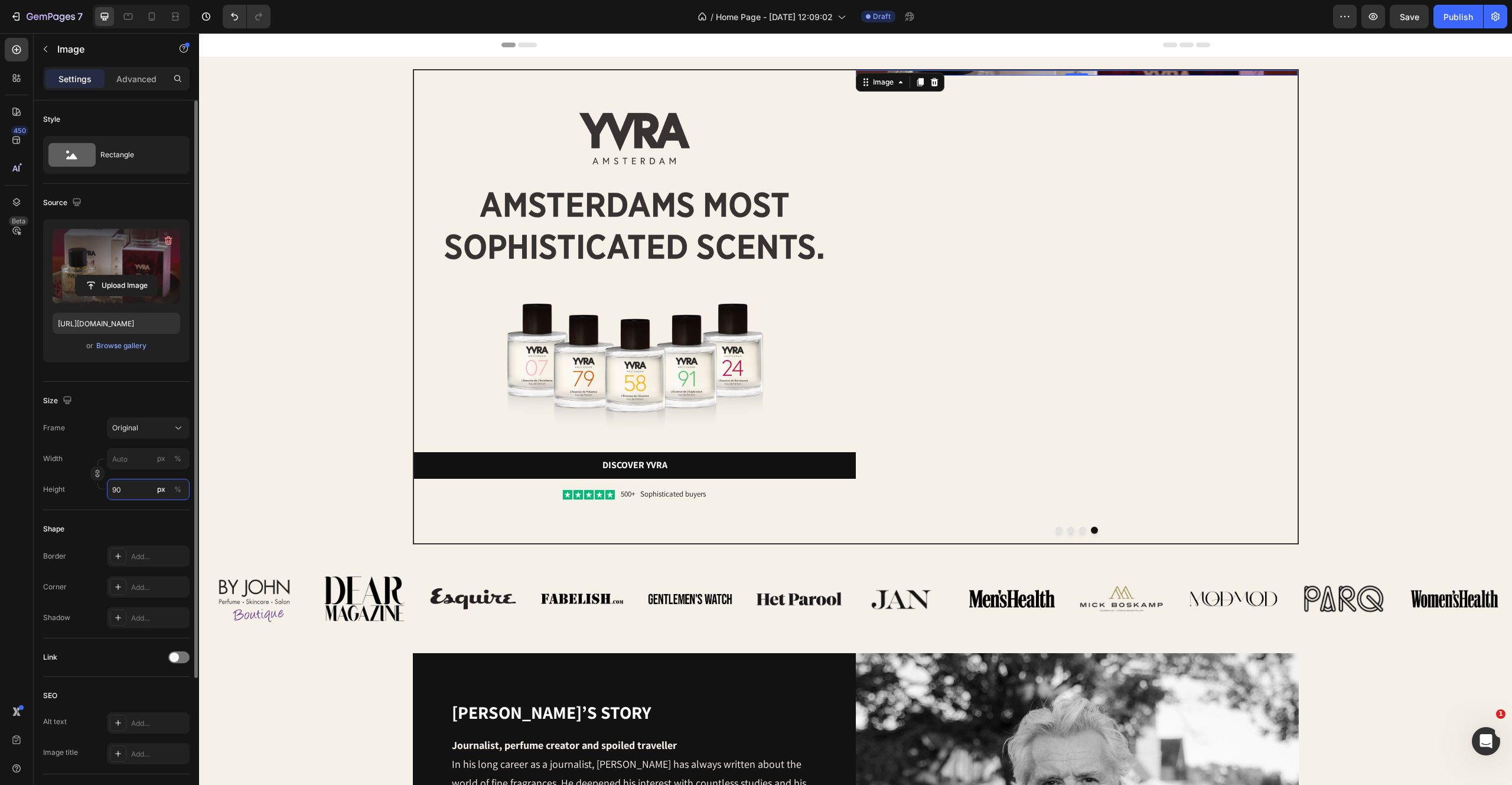
type input "900"
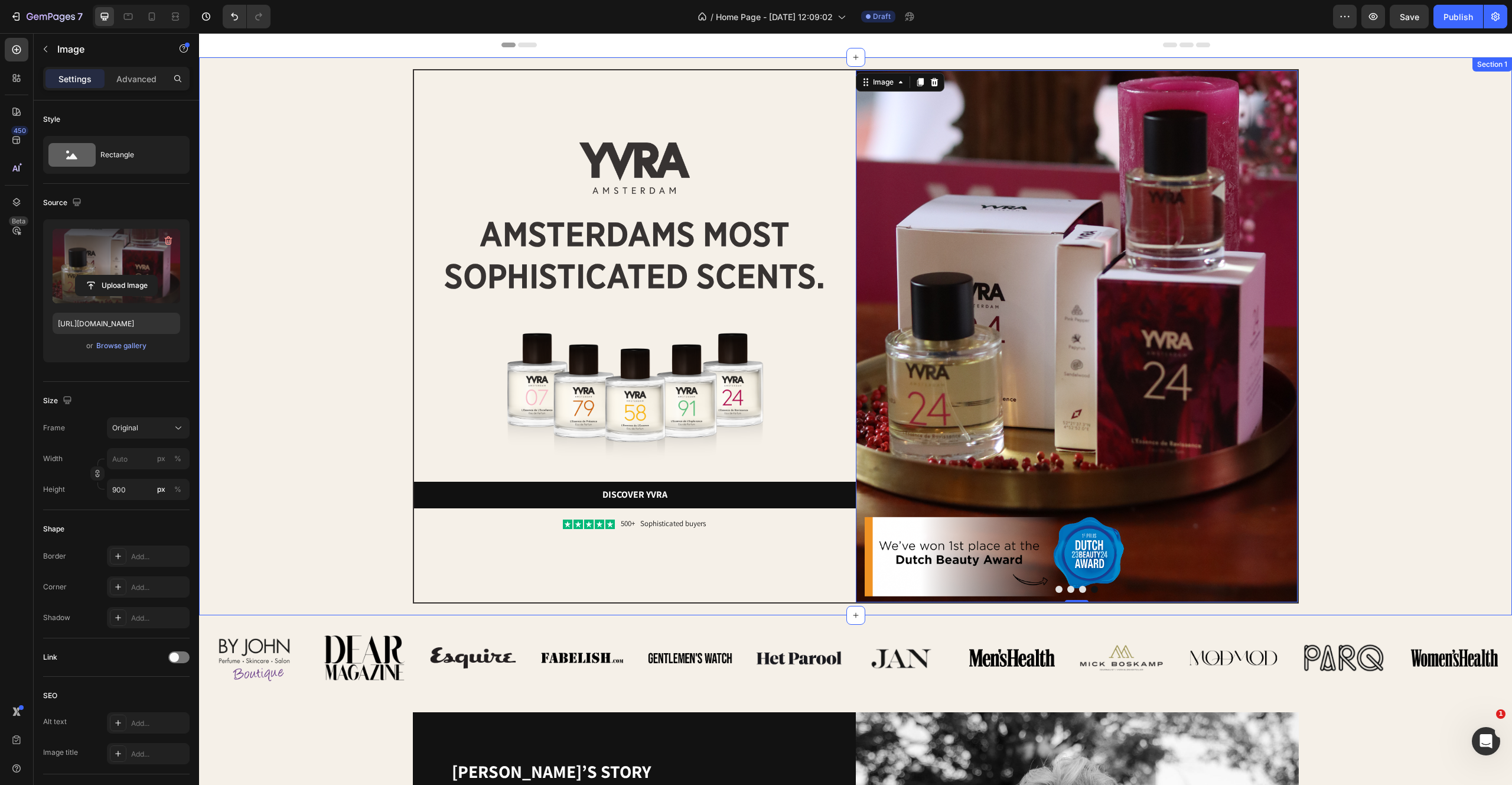
click at [1343, 444] on div "Image Image amsterdams most sophisticated scents. Heading Image Discover yvra B…" at bounding box center [855, 336] width 1289 height 534
click at [1164, 305] on img at bounding box center [1076, 336] width 442 height 532
click at [1340, 276] on div "Image Image amsterdams most sophisticated scents. Heading Image Discover yvra B…" at bounding box center [855, 336] width 1289 height 534
click at [1121, 561] on img at bounding box center [1076, 336] width 442 height 532
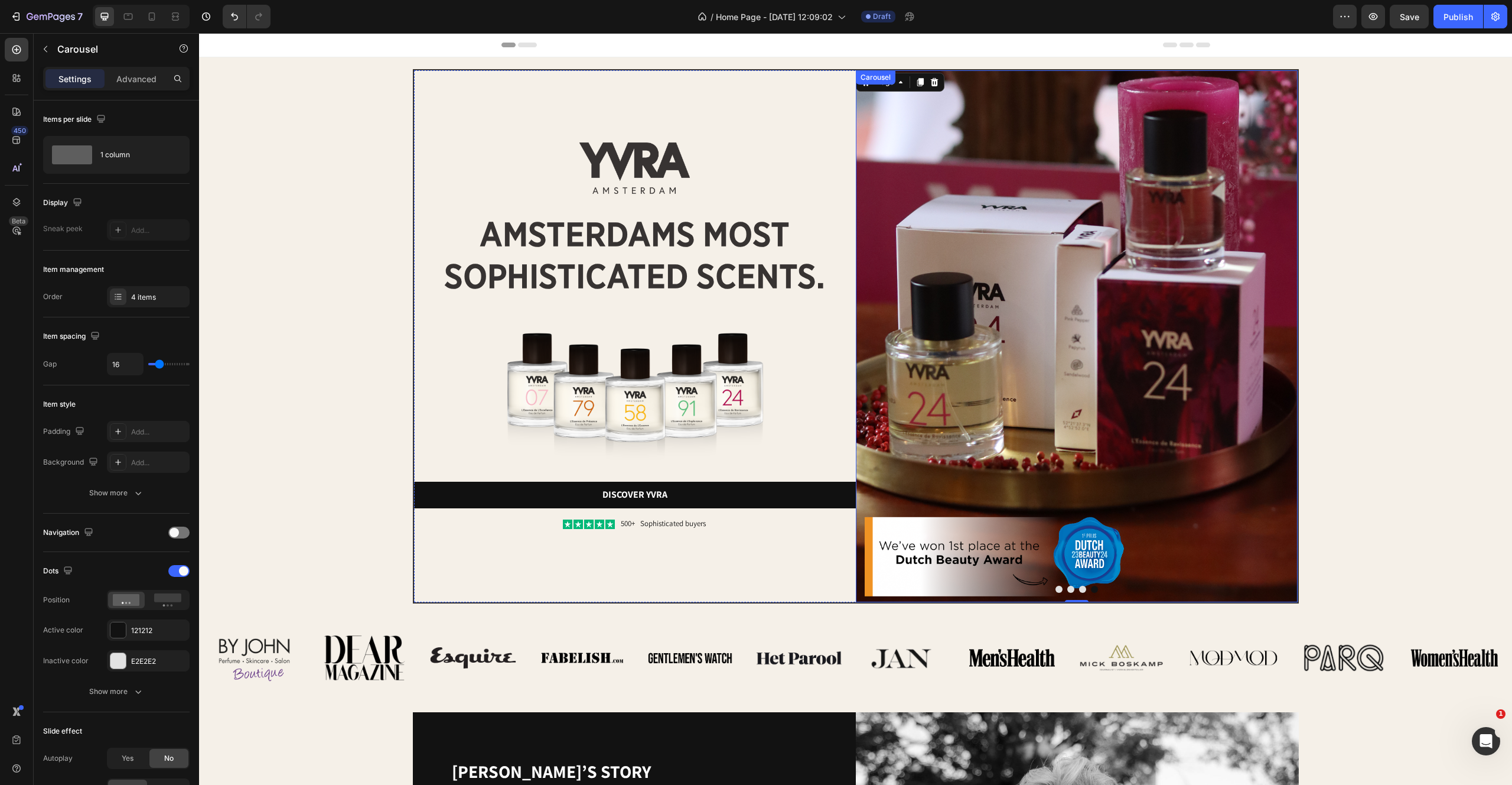
click at [1093, 592] on button "Dot" at bounding box center [1094, 589] width 7 height 7
click at [1093, 589] on button "Dot" at bounding box center [1094, 589] width 7 height 7
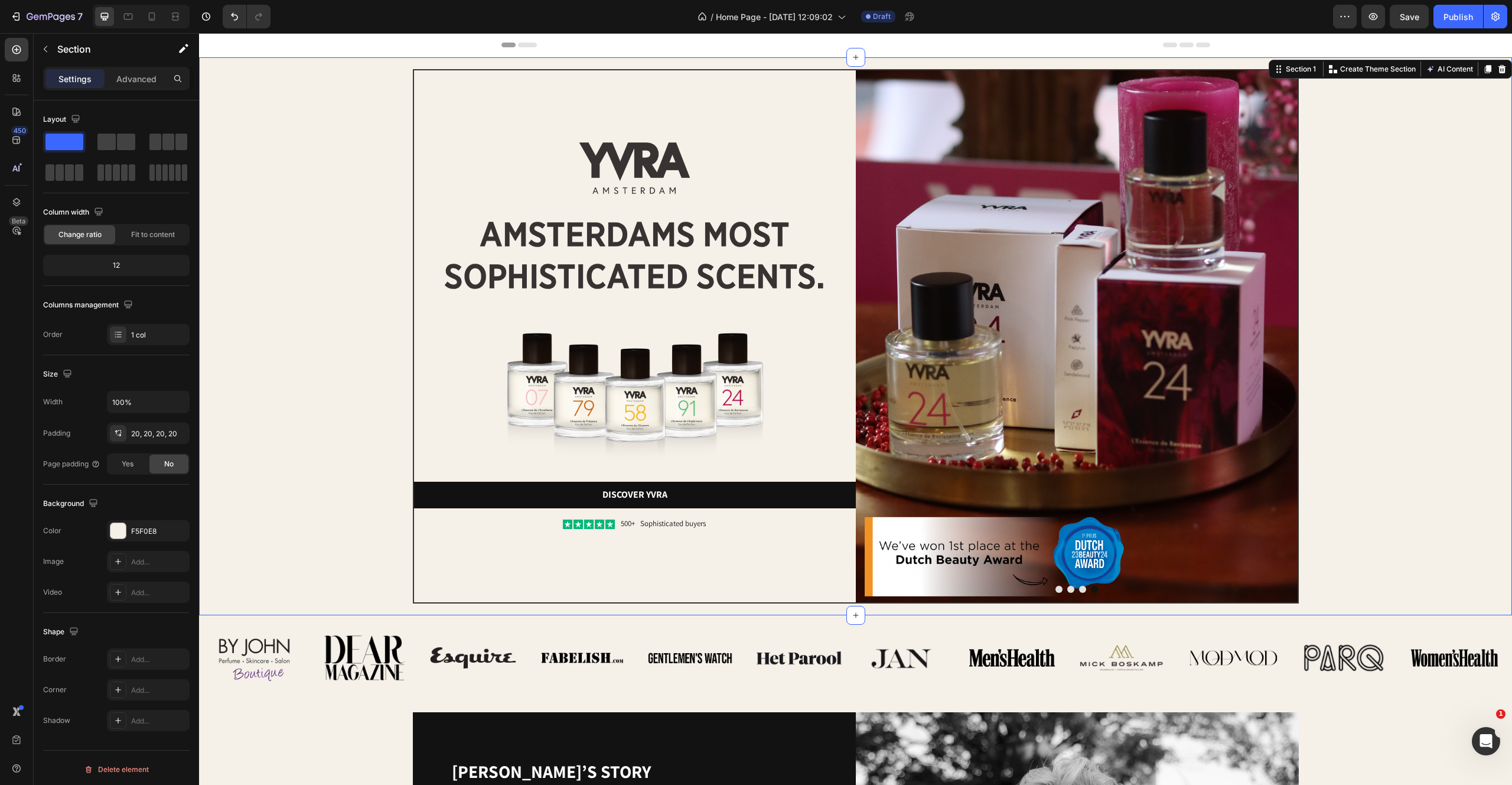
click at [1508, 309] on div "Image Image amsterdams most sophisticated scents. Heading Image Discover yvra B…" at bounding box center [856, 336] width 1313 height 558
click at [1063, 280] on img at bounding box center [1076, 336] width 442 height 532
click at [406, 422] on div "Image Image amsterdams most sophisticated scents. Heading Image Discover yvra B…" at bounding box center [855, 336] width 1289 height 534
click at [1250, 200] on img at bounding box center [1076, 336] width 442 height 532
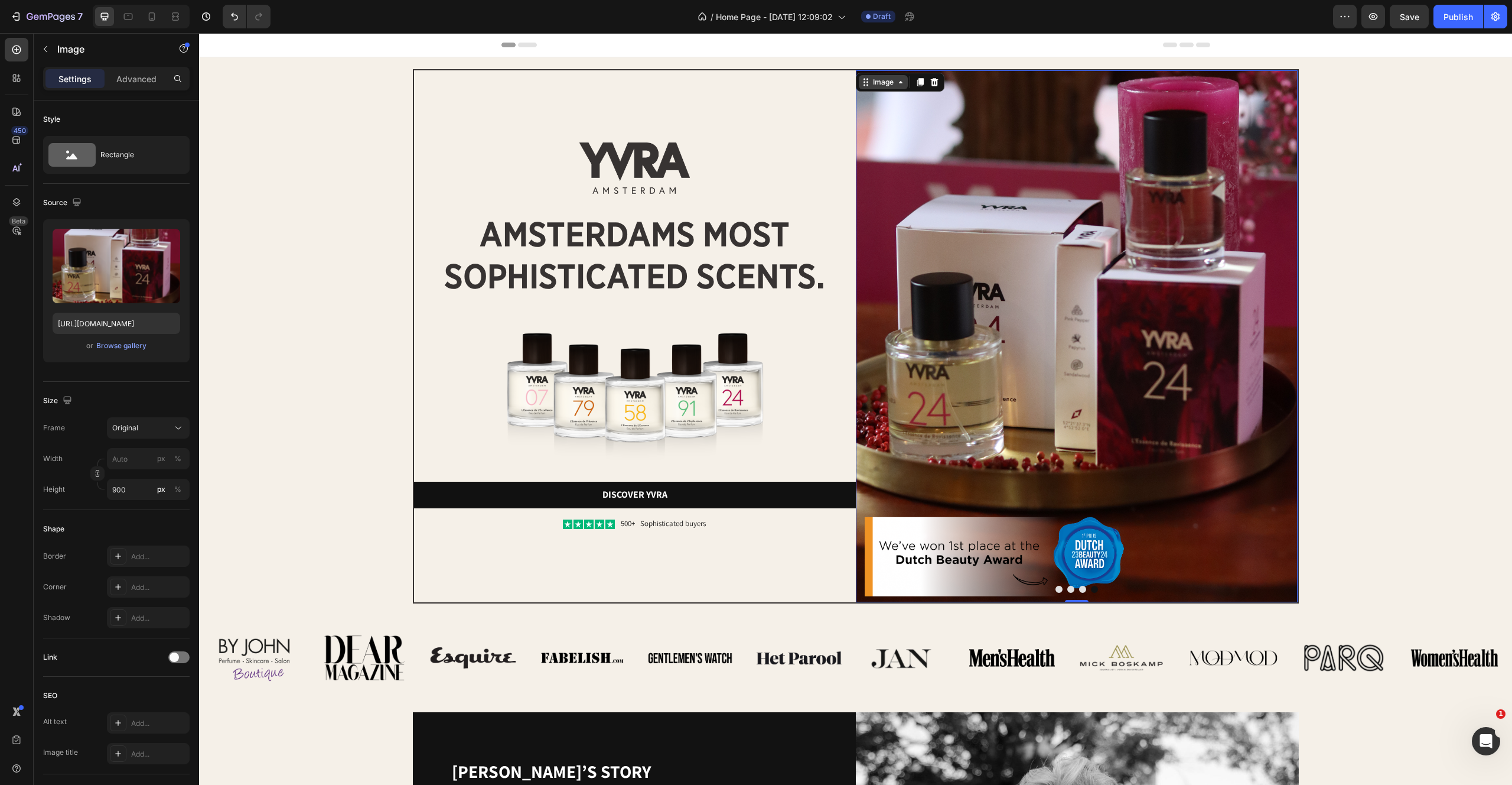
click at [882, 77] on div "Image" at bounding box center [883, 82] width 26 height 11
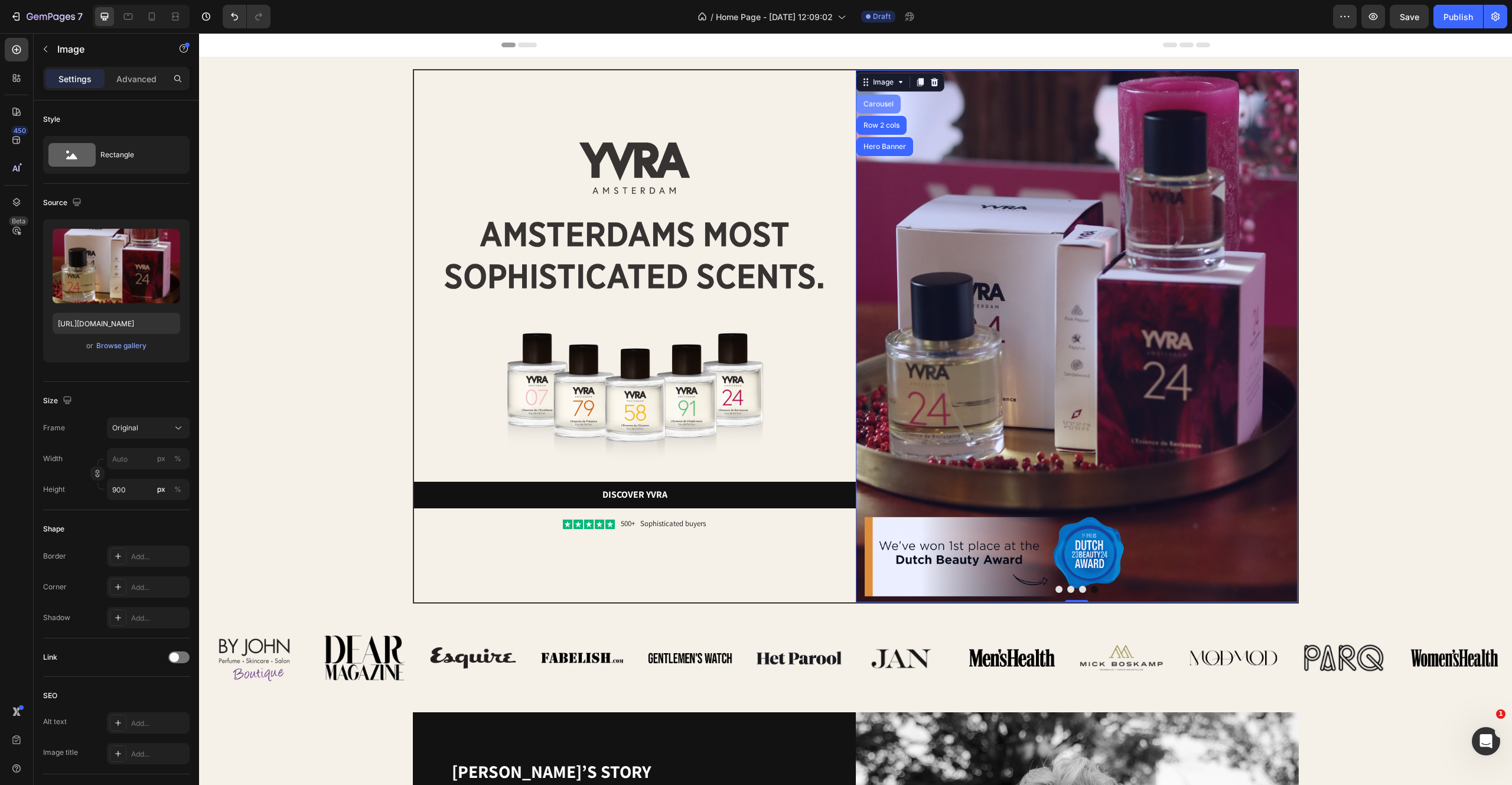
click at [874, 104] on div "Carousel" at bounding box center [879, 103] width 35 height 7
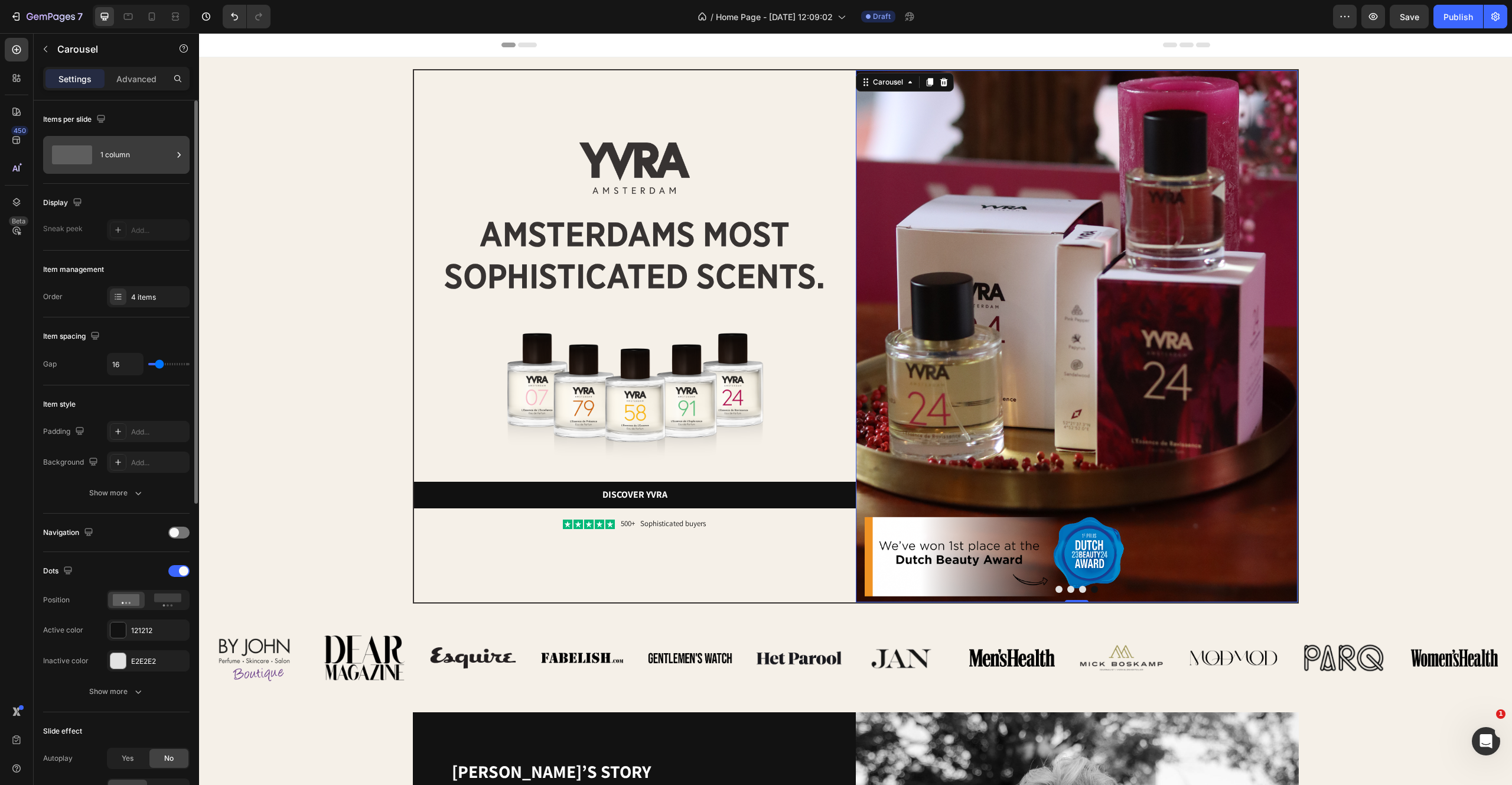
click at [179, 153] on icon at bounding box center [179, 155] width 12 height 12
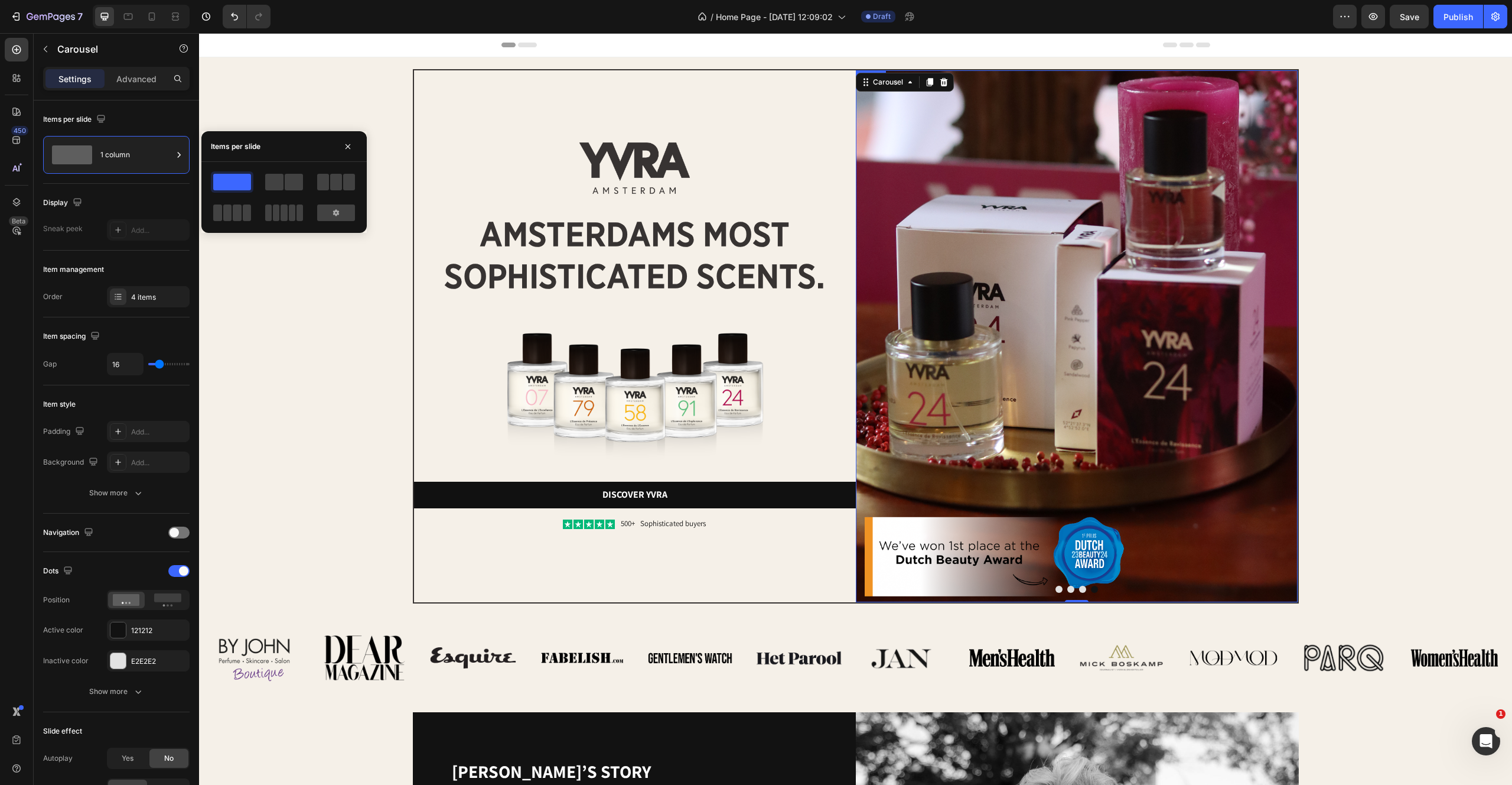
click at [1148, 360] on img at bounding box center [1076, 336] width 442 height 532
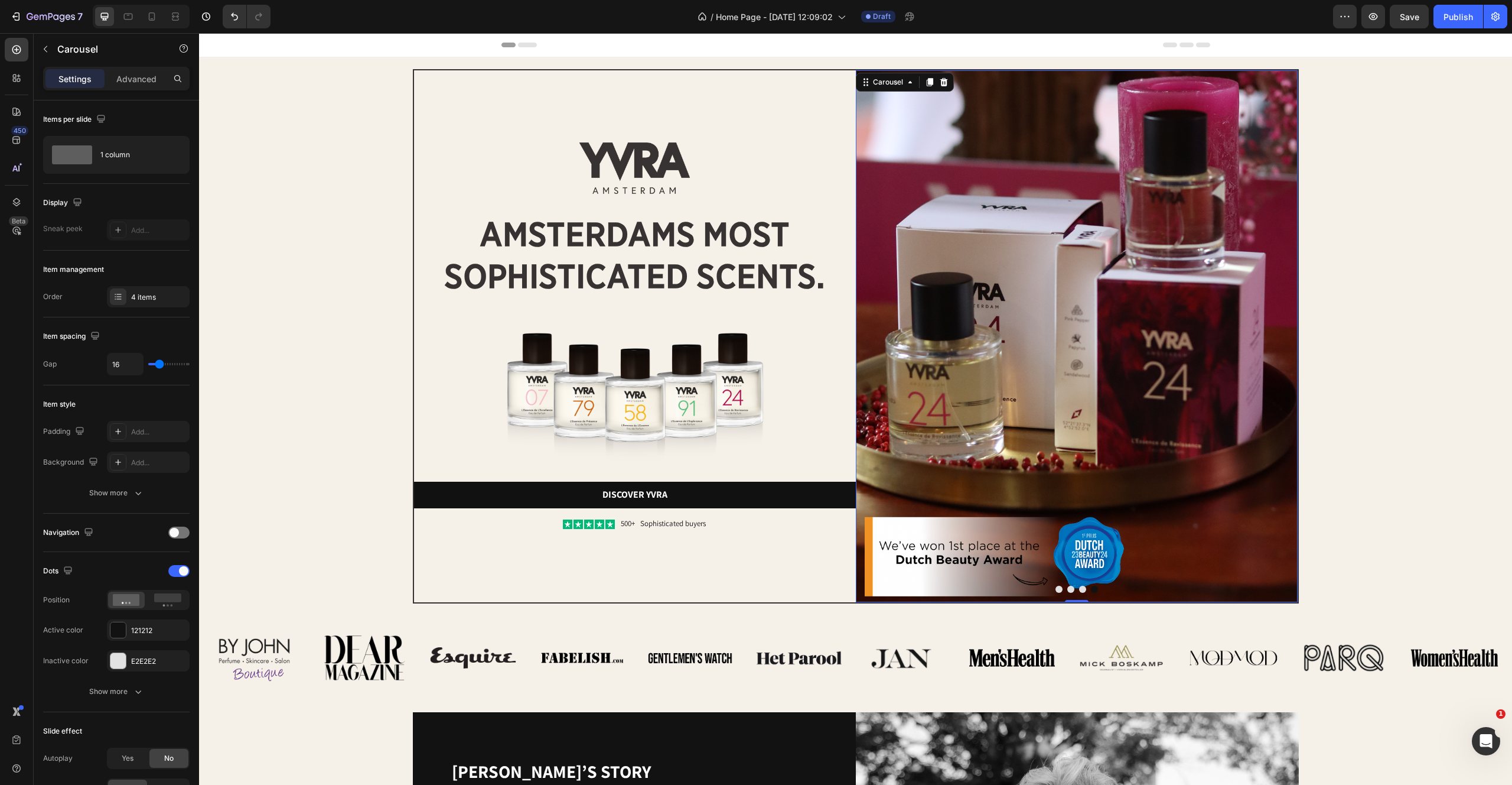
click at [1095, 588] on button "Dot" at bounding box center [1094, 589] width 7 height 7
click at [15, 205] on icon at bounding box center [17, 202] width 8 height 8
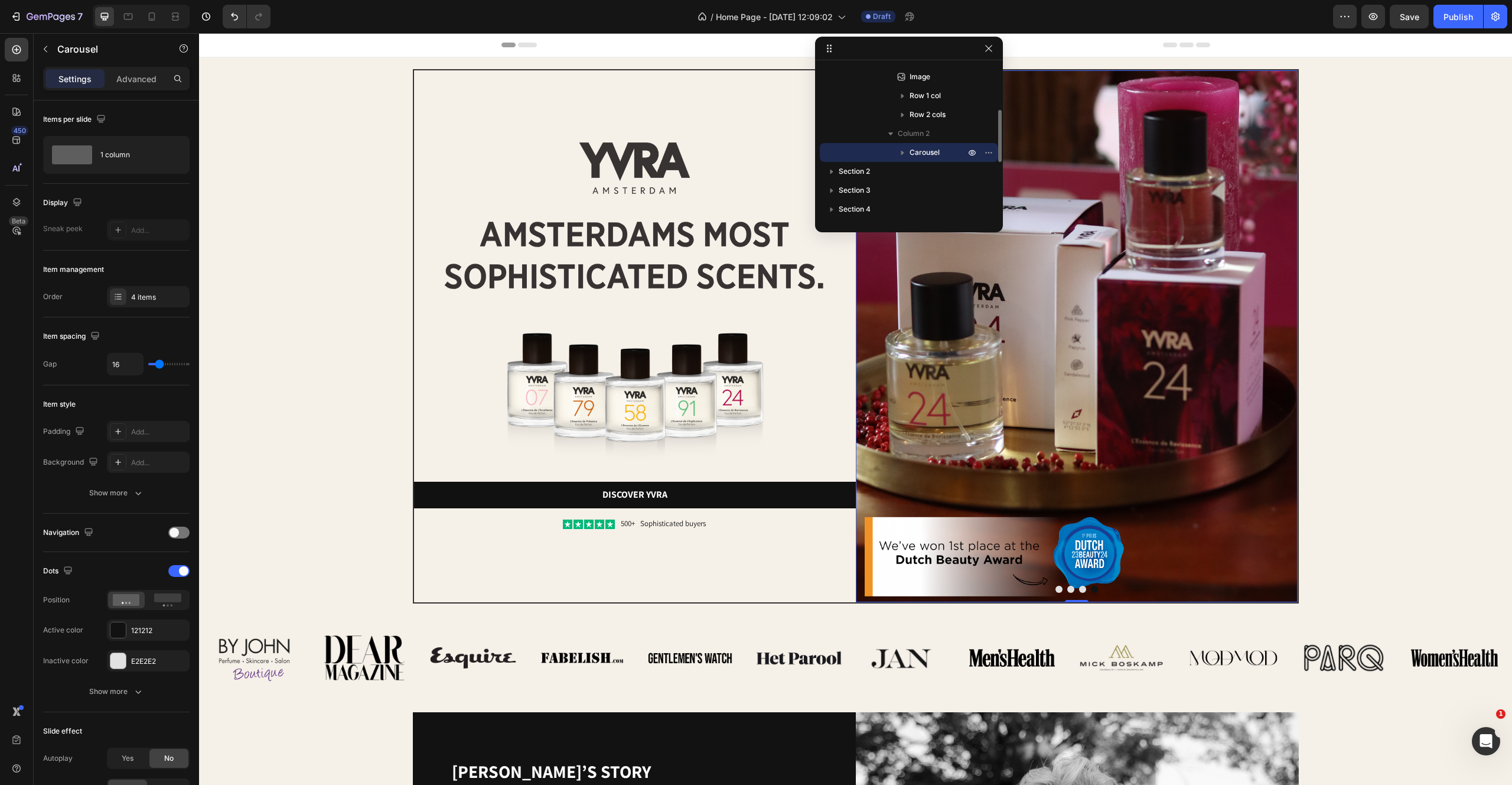
scroll to position [131, 0]
click at [900, 152] on icon "button" at bounding box center [903, 152] width 12 height 12
click at [932, 140] on span "Carousel Item" at bounding box center [944, 137] width 46 height 12
click at [931, 133] on span "Carousel Item" at bounding box center [944, 137] width 46 height 12
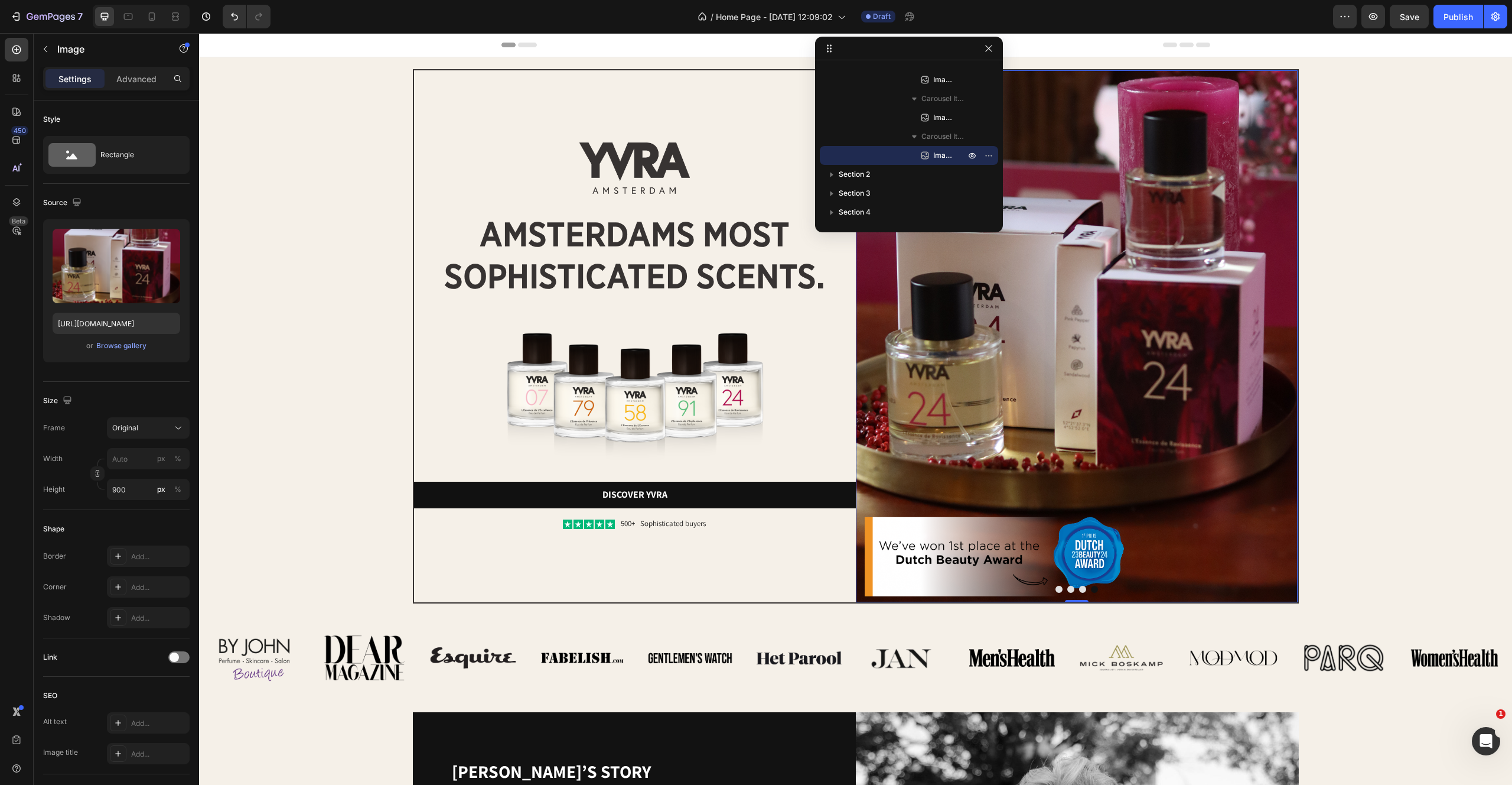
click at [1085, 458] on img at bounding box center [1076, 336] width 442 height 532
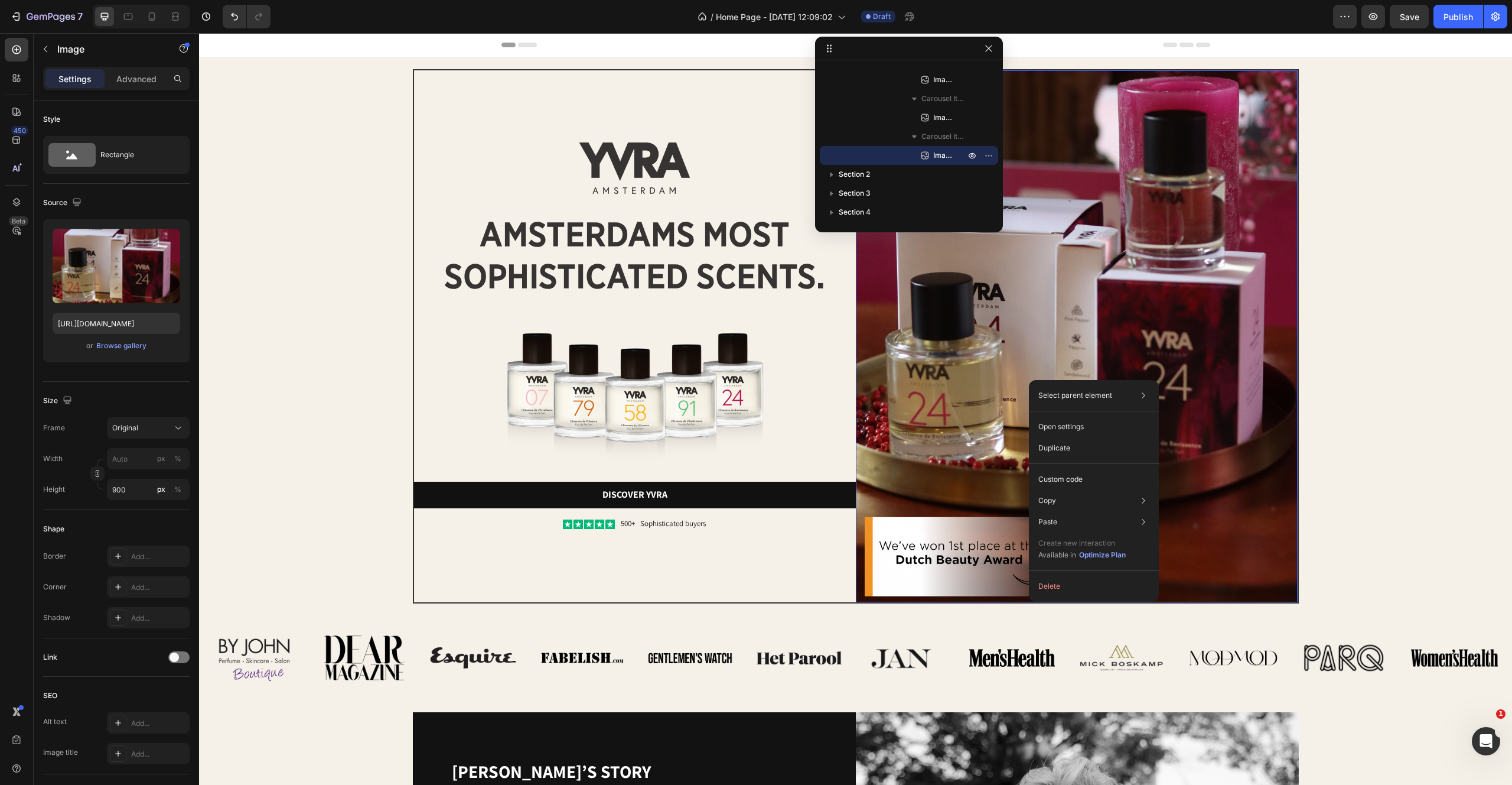
click at [964, 346] on img at bounding box center [1076, 336] width 442 height 532
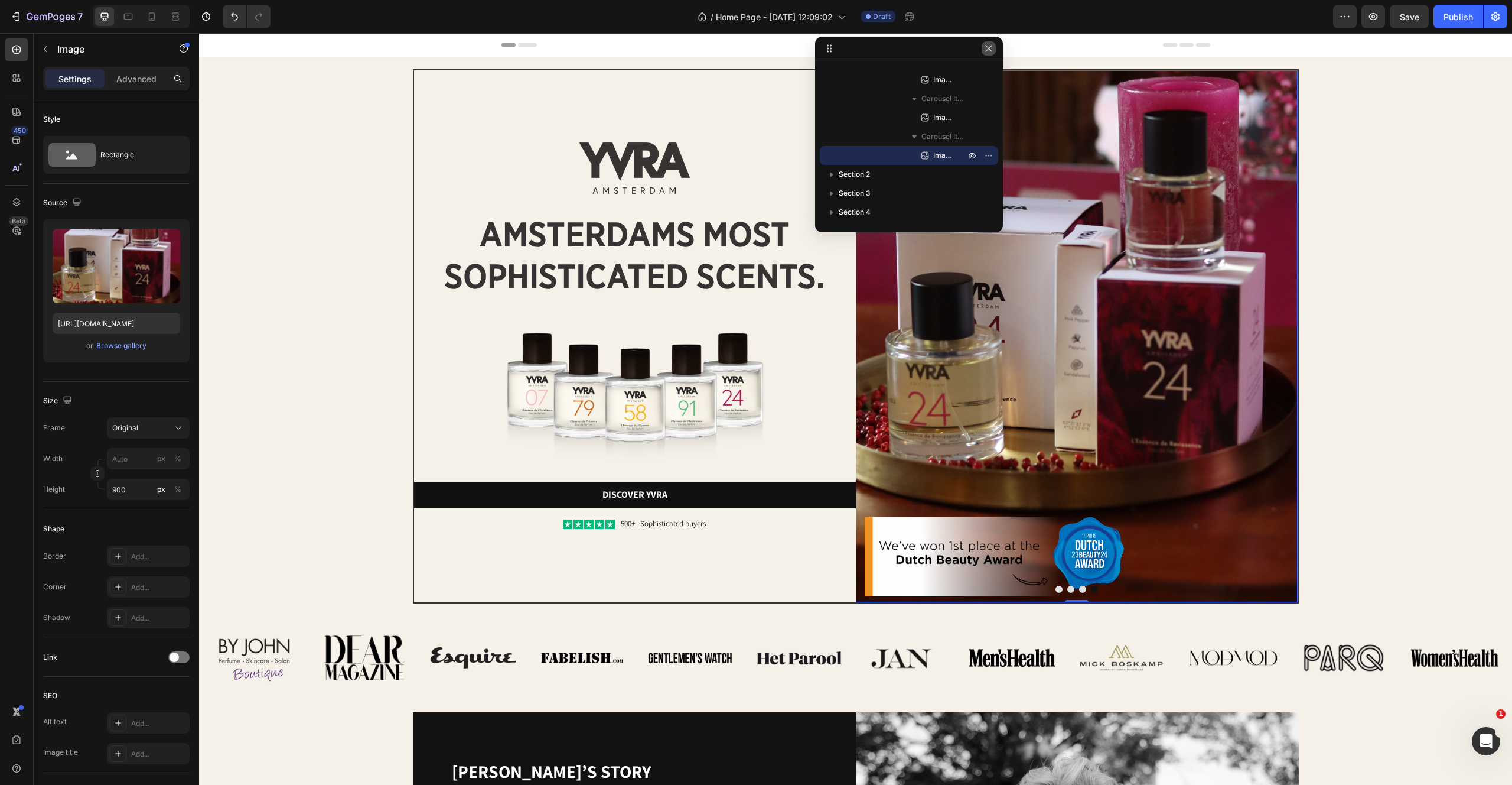
click at [988, 44] on icon "button" at bounding box center [988, 48] width 10 height 10
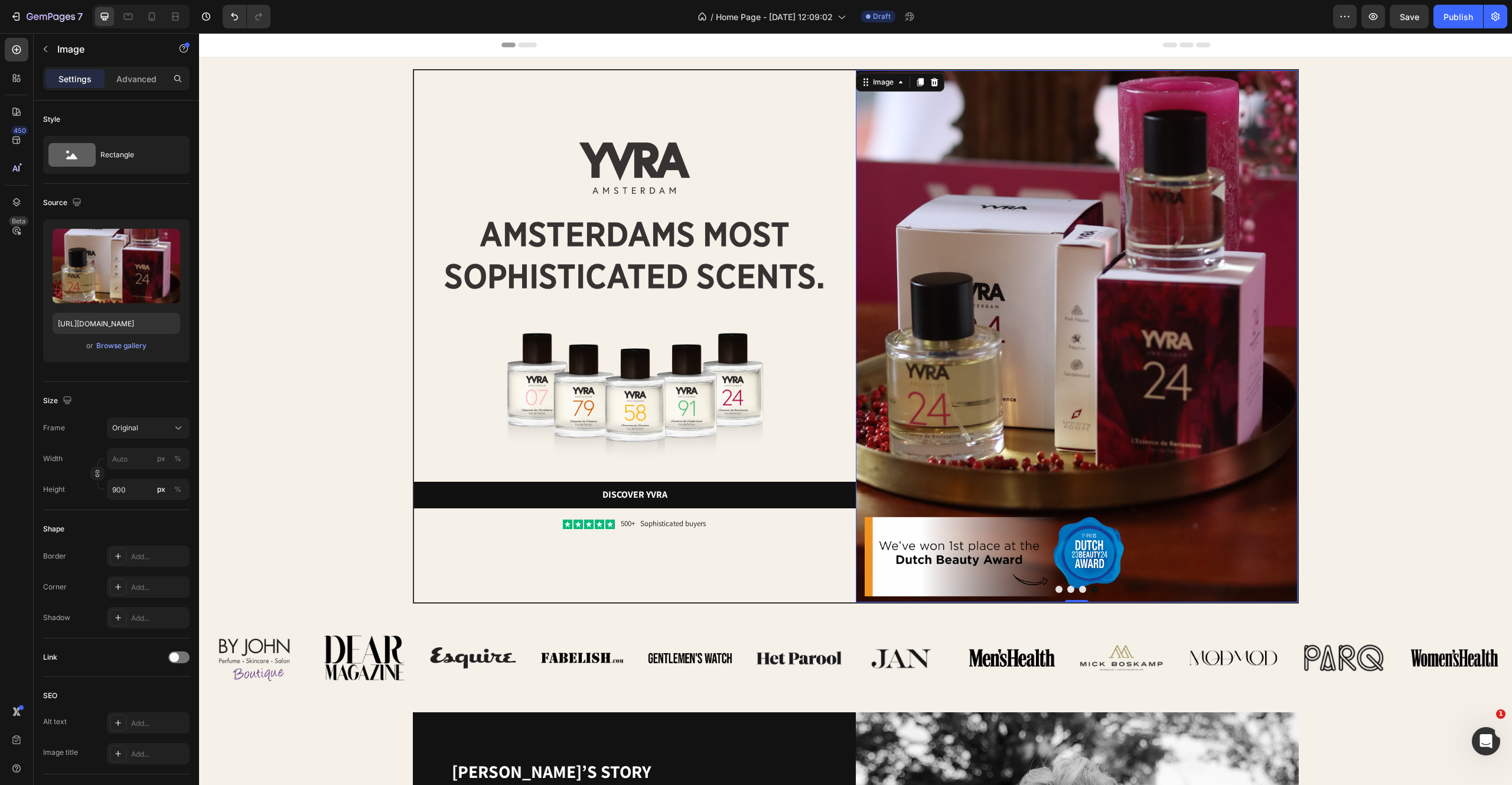
click at [122, 93] on div "Settings Advanced" at bounding box center [117, 84] width 165 height 34
click at [122, 78] on p "Advanced" at bounding box center [136, 79] width 40 height 12
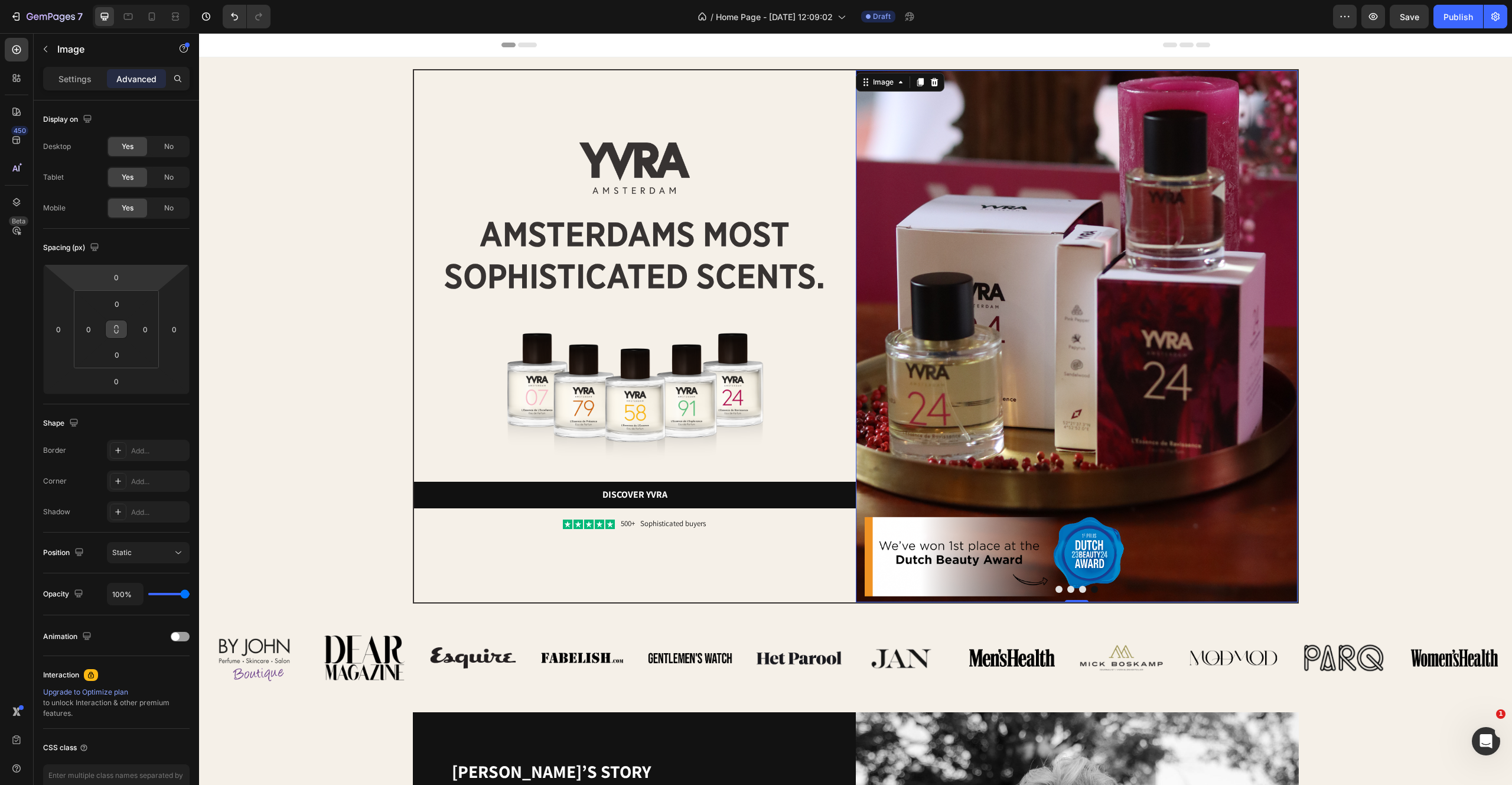
scroll to position [70, 0]
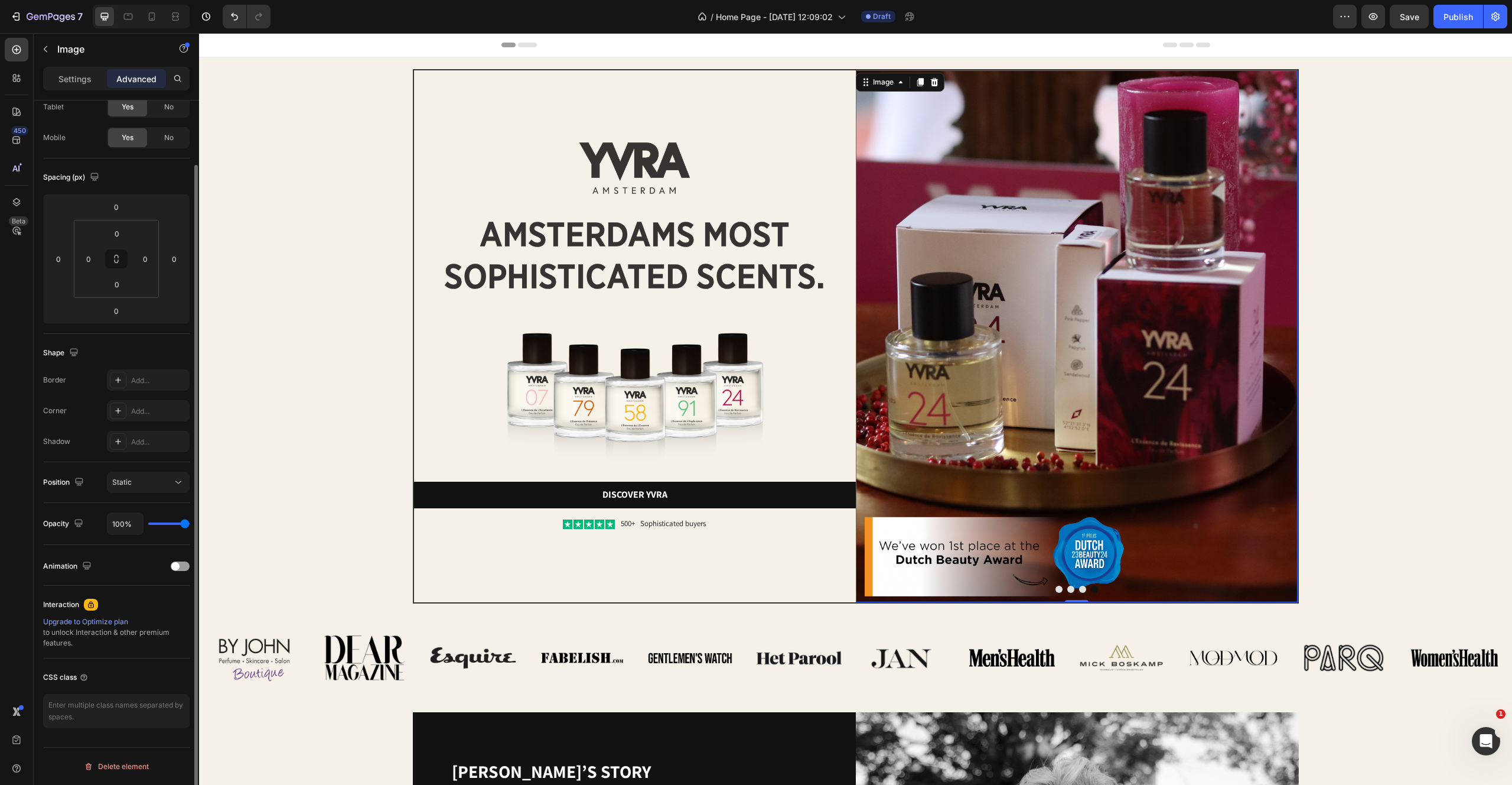
click at [1065, 296] on img at bounding box center [1076, 336] width 442 height 532
click at [821, 162] on div at bounding box center [634, 168] width 442 height 52
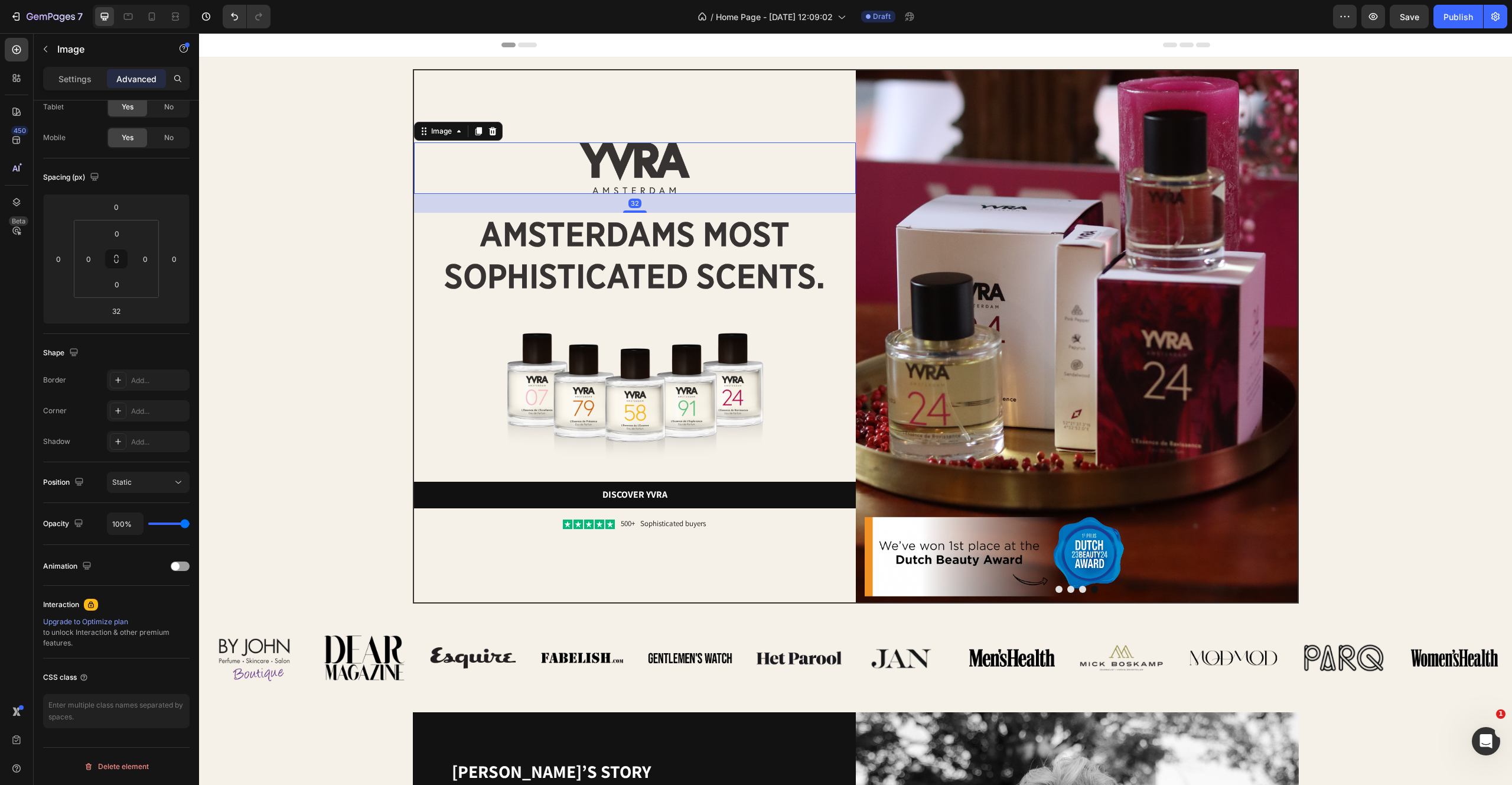
click at [928, 108] on img at bounding box center [1076, 336] width 442 height 532
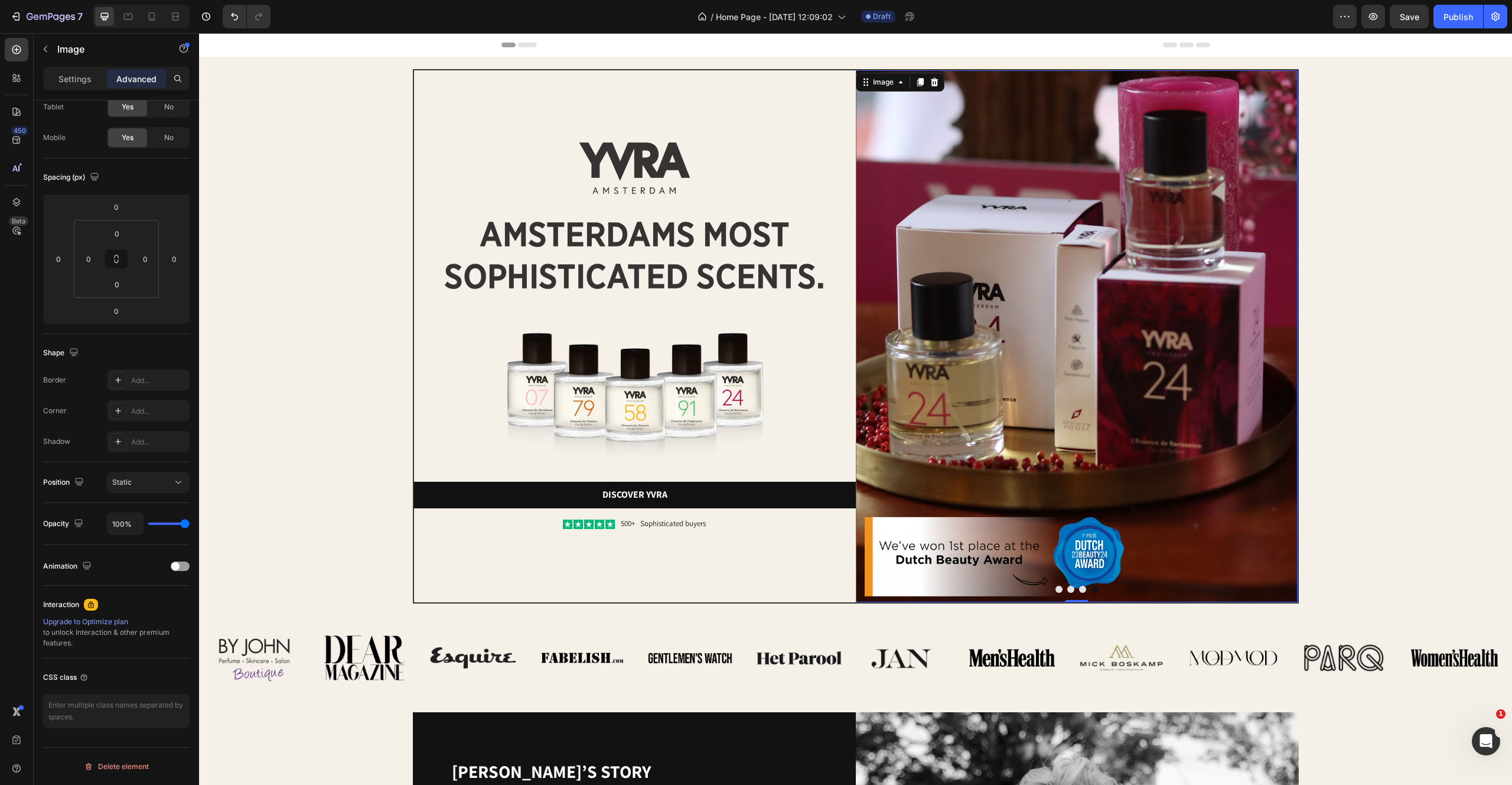
click at [938, 542] on img at bounding box center [1076, 336] width 442 height 532
click at [1058, 590] on button "Dot" at bounding box center [1058, 589] width 7 height 7
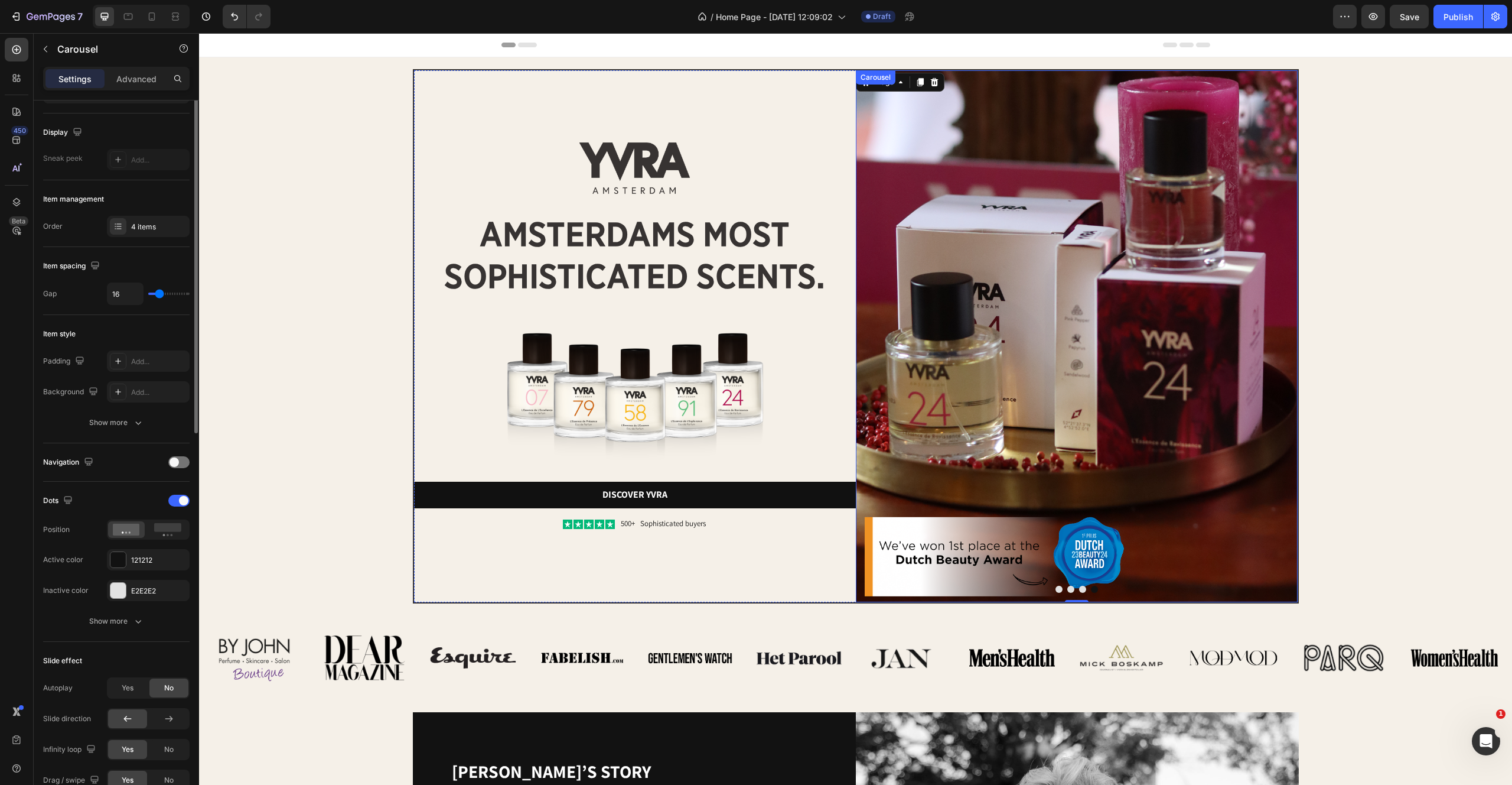
scroll to position [0, 0]
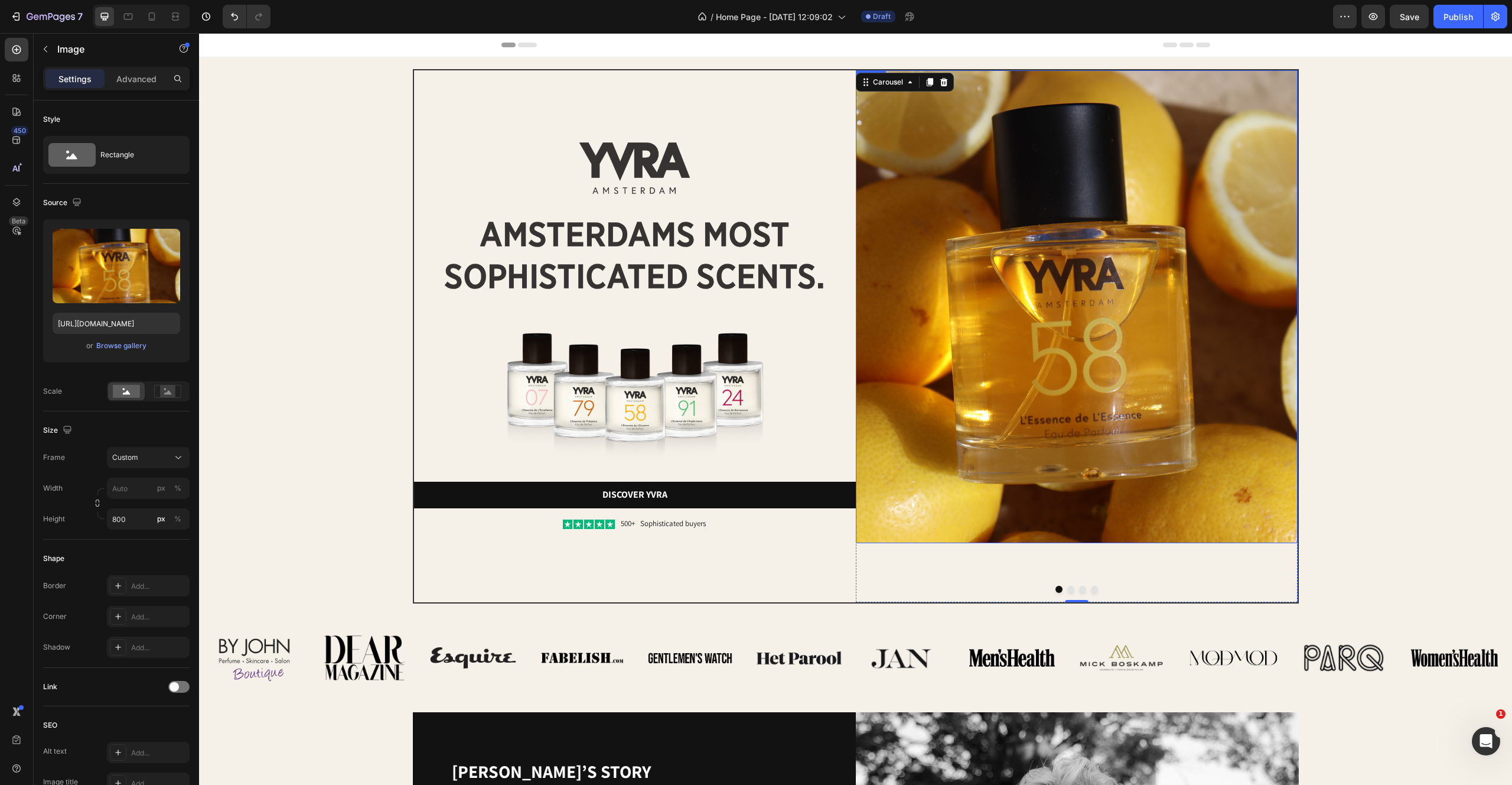
click at [948, 236] on img at bounding box center [1076, 306] width 442 height 473
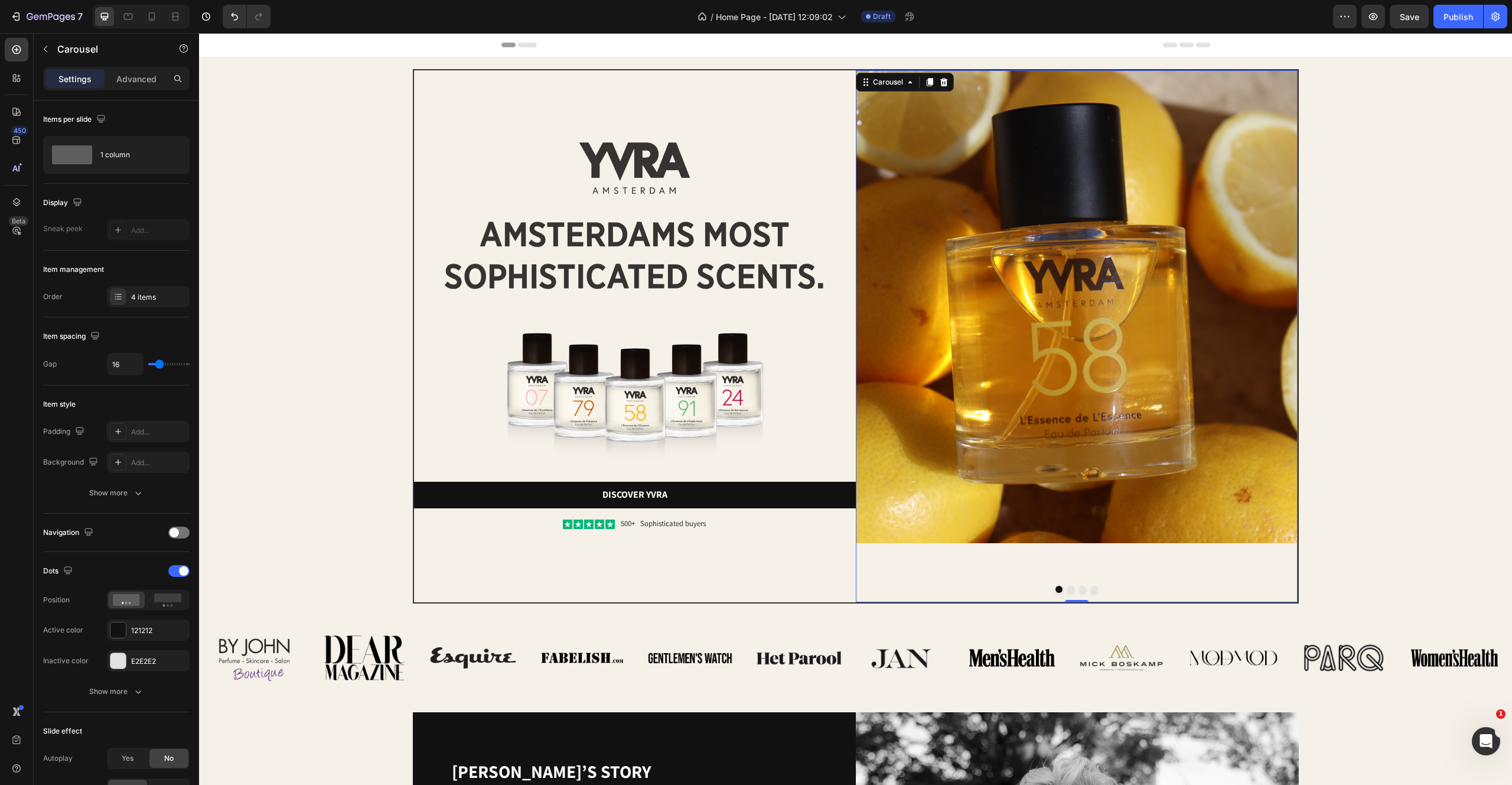
click at [985, 565] on div "Image" at bounding box center [1076, 336] width 442 height 532
click at [1073, 588] on button "Dot" at bounding box center [1070, 589] width 7 height 7
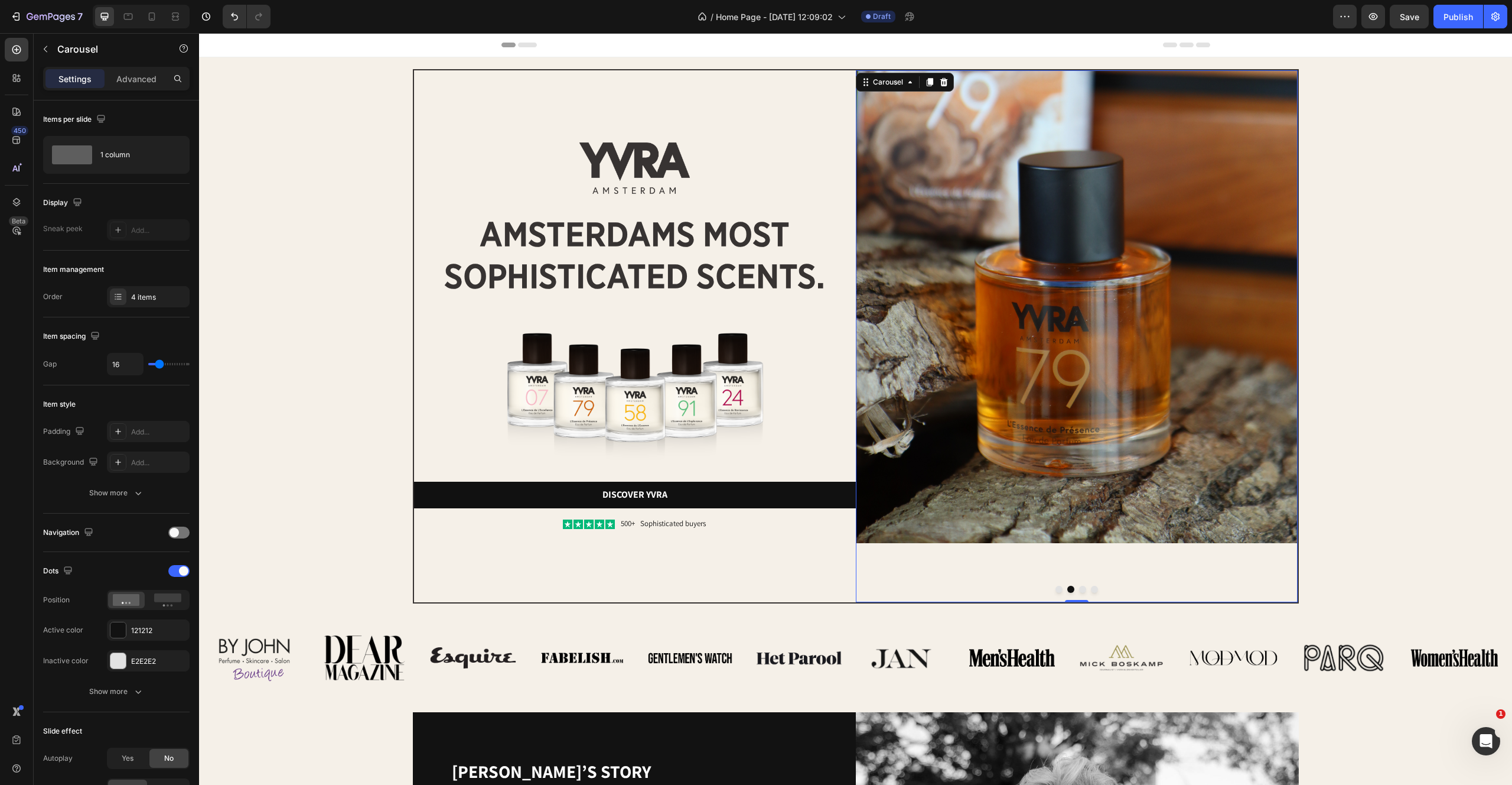
click at [1082, 589] on button "Dot" at bounding box center [1082, 589] width 7 height 7
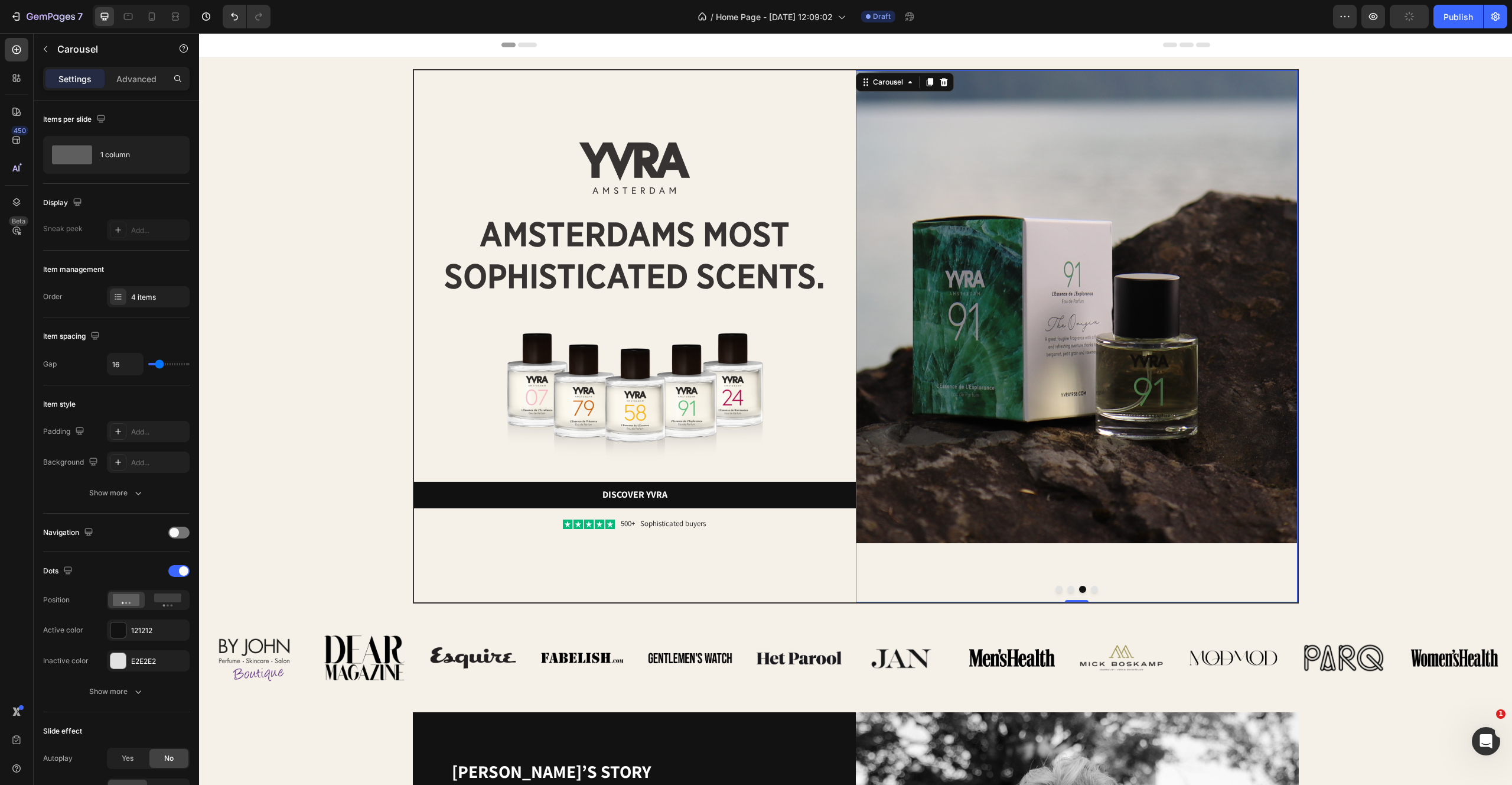
click at [1093, 590] on button "Dot" at bounding box center [1094, 589] width 7 height 7
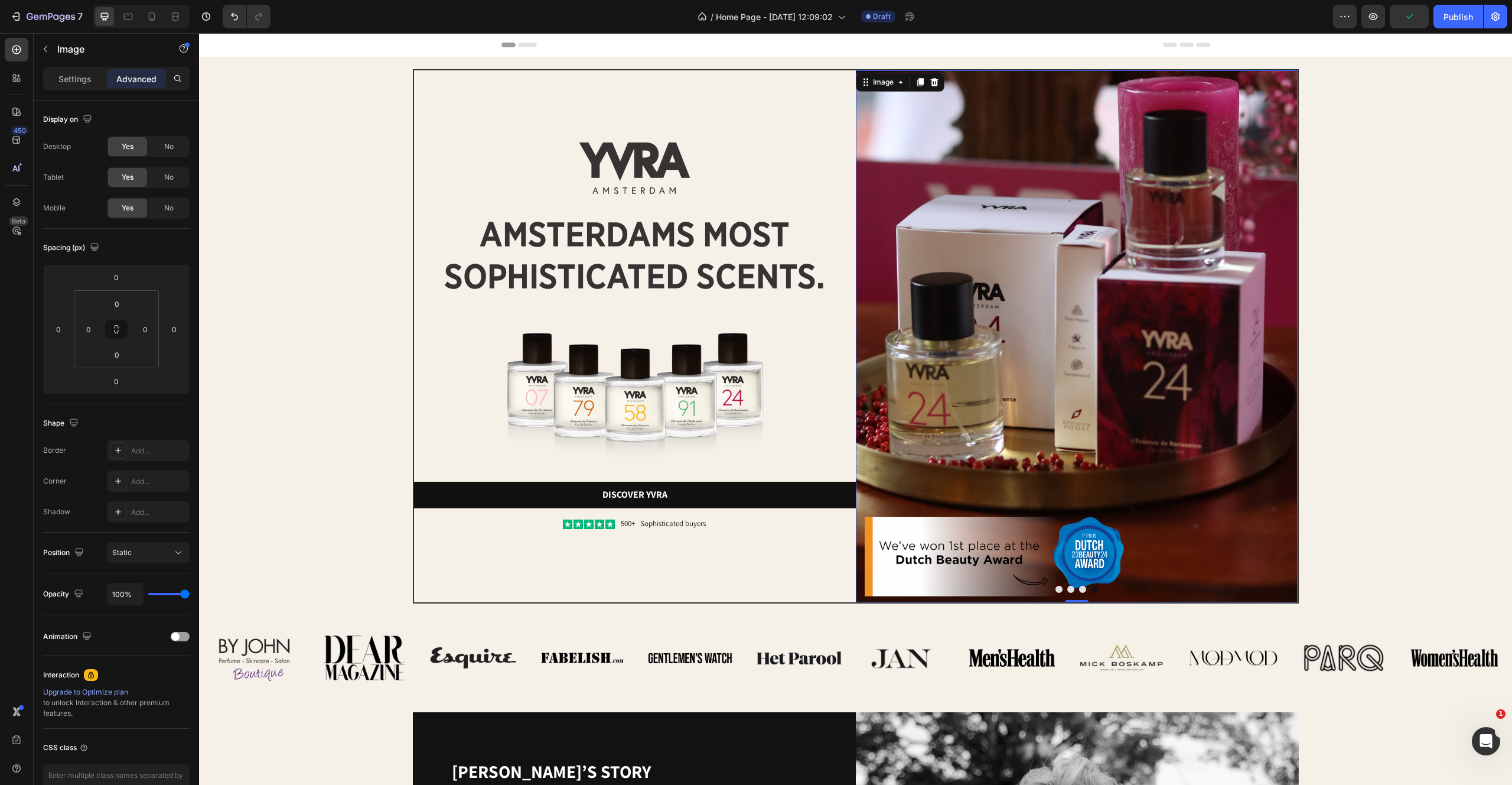
click at [1069, 490] on img at bounding box center [1076, 336] width 442 height 532
click at [68, 82] on p "Settings" at bounding box center [75, 79] width 33 height 12
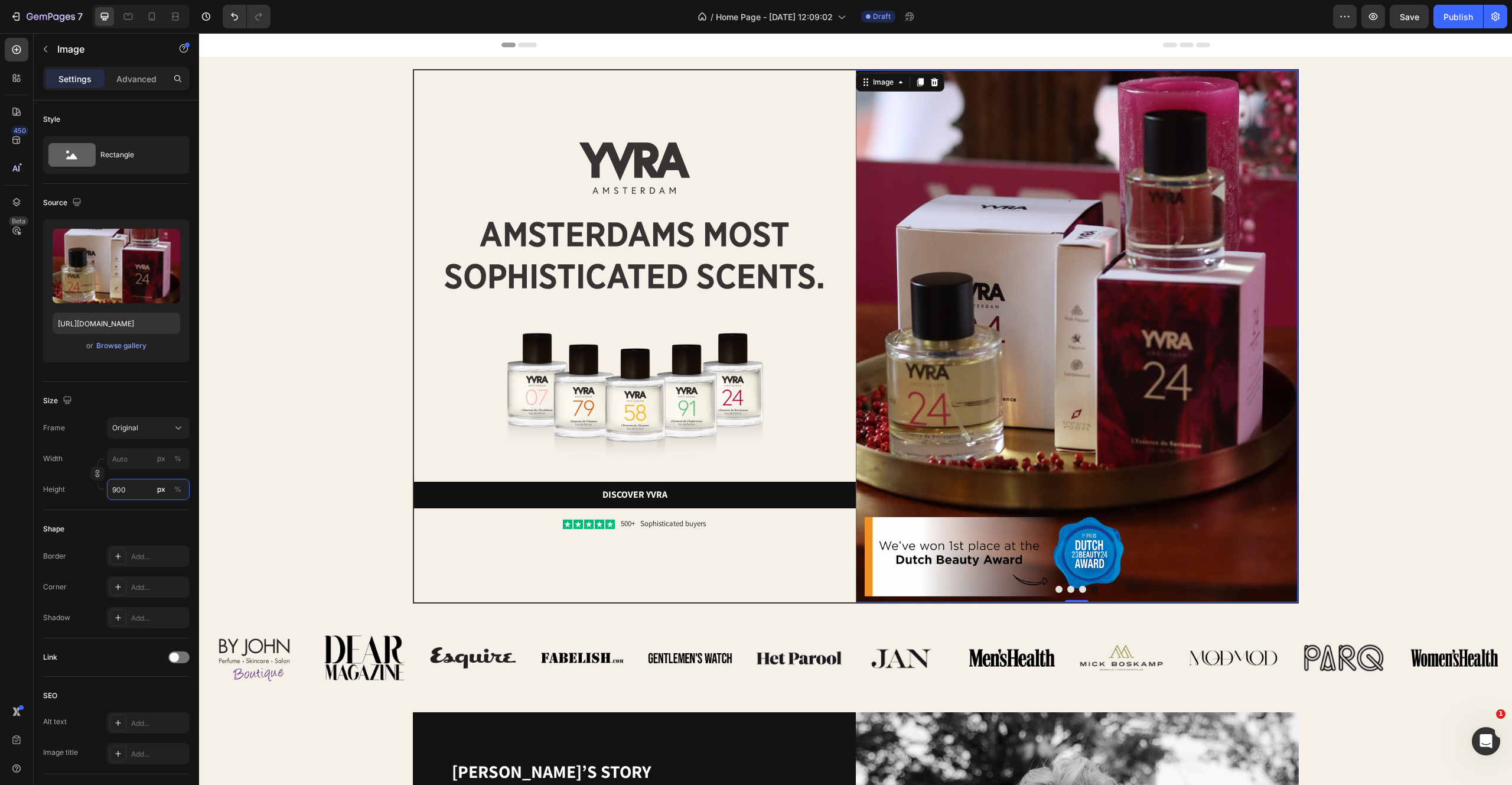
drag, startPoint x: 135, startPoint y: 490, endPoint x: 0, endPoint y: 461, distance: 138.1
click at [0, 461] on div "450 Beta ima Sections(30) Elements(19) Media Image Image Image Comparison Video…" at bounding box center [99, 409] width 199 height 752
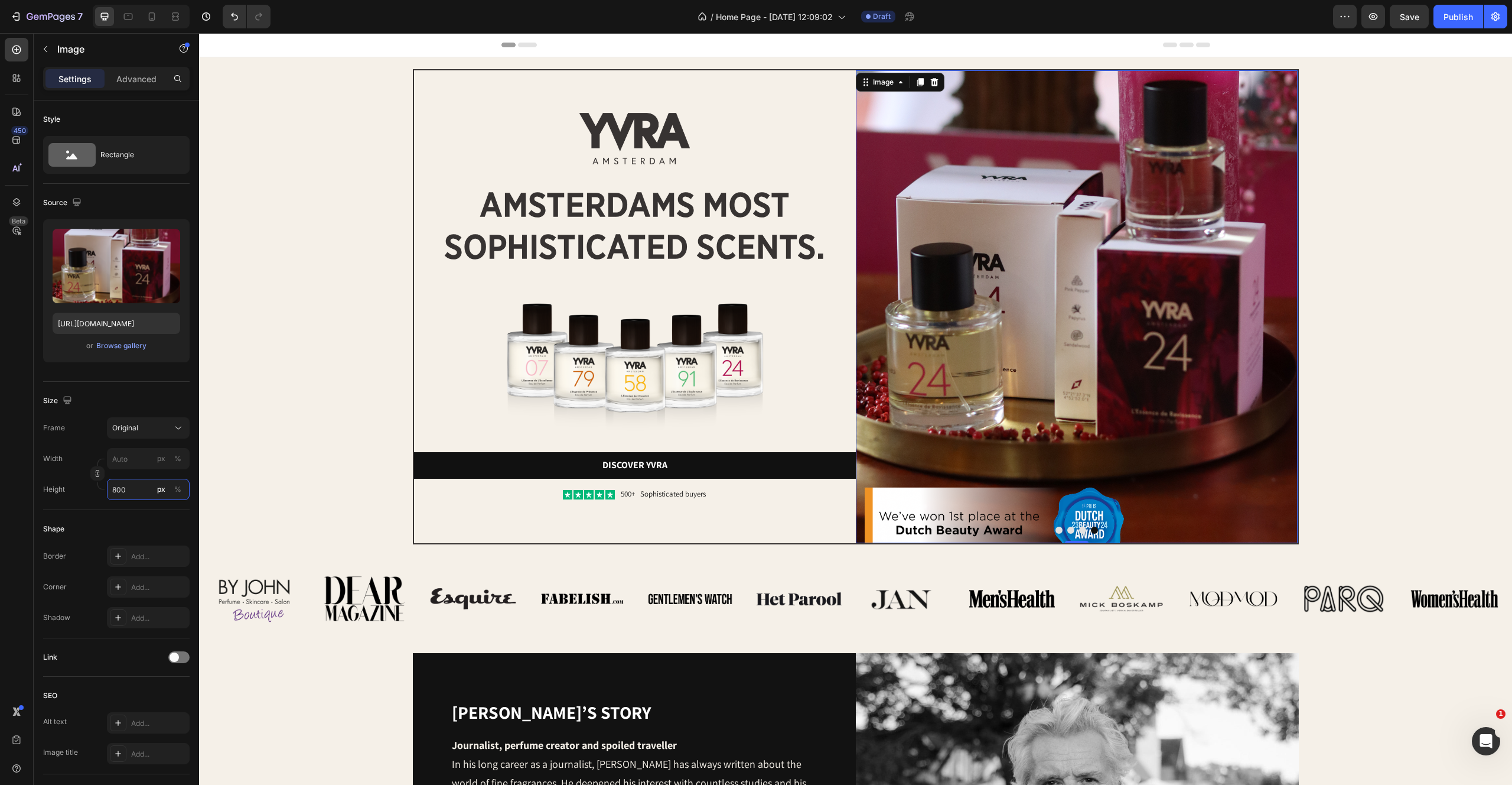
type input "800"
click at [1010, 309] on img at bounding box center [1076, 306] width 442 height 473
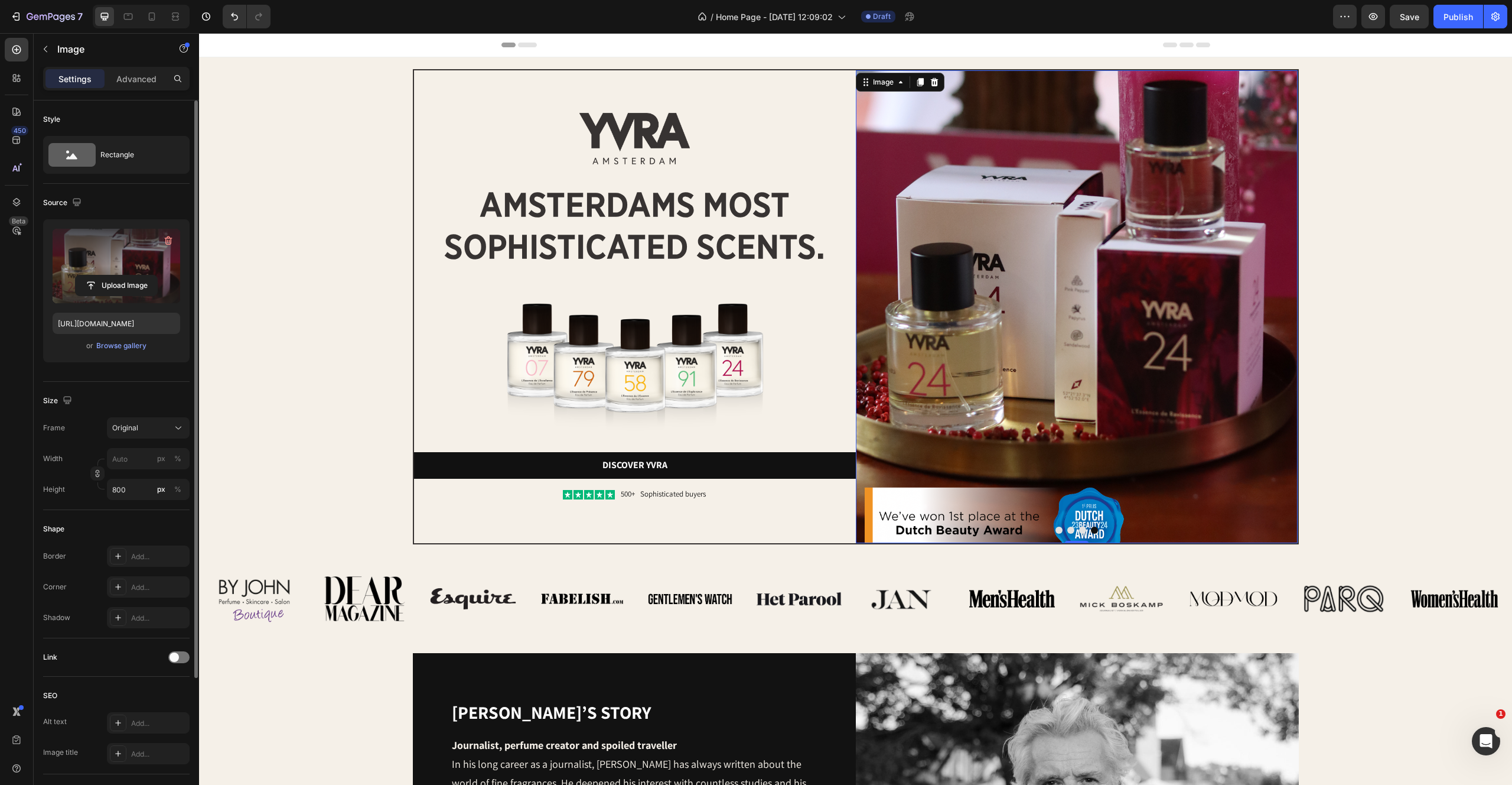
click at [119, 251] on label at bounding box center [117, 266] width 128 height 75
click at [119, 275] on input "file" at bounding box center [117, 285] width 81 height 20
type input "https://cdn.shopify.com/s/files/1/2170/9605/files/gempages_485369058267497726-d…"
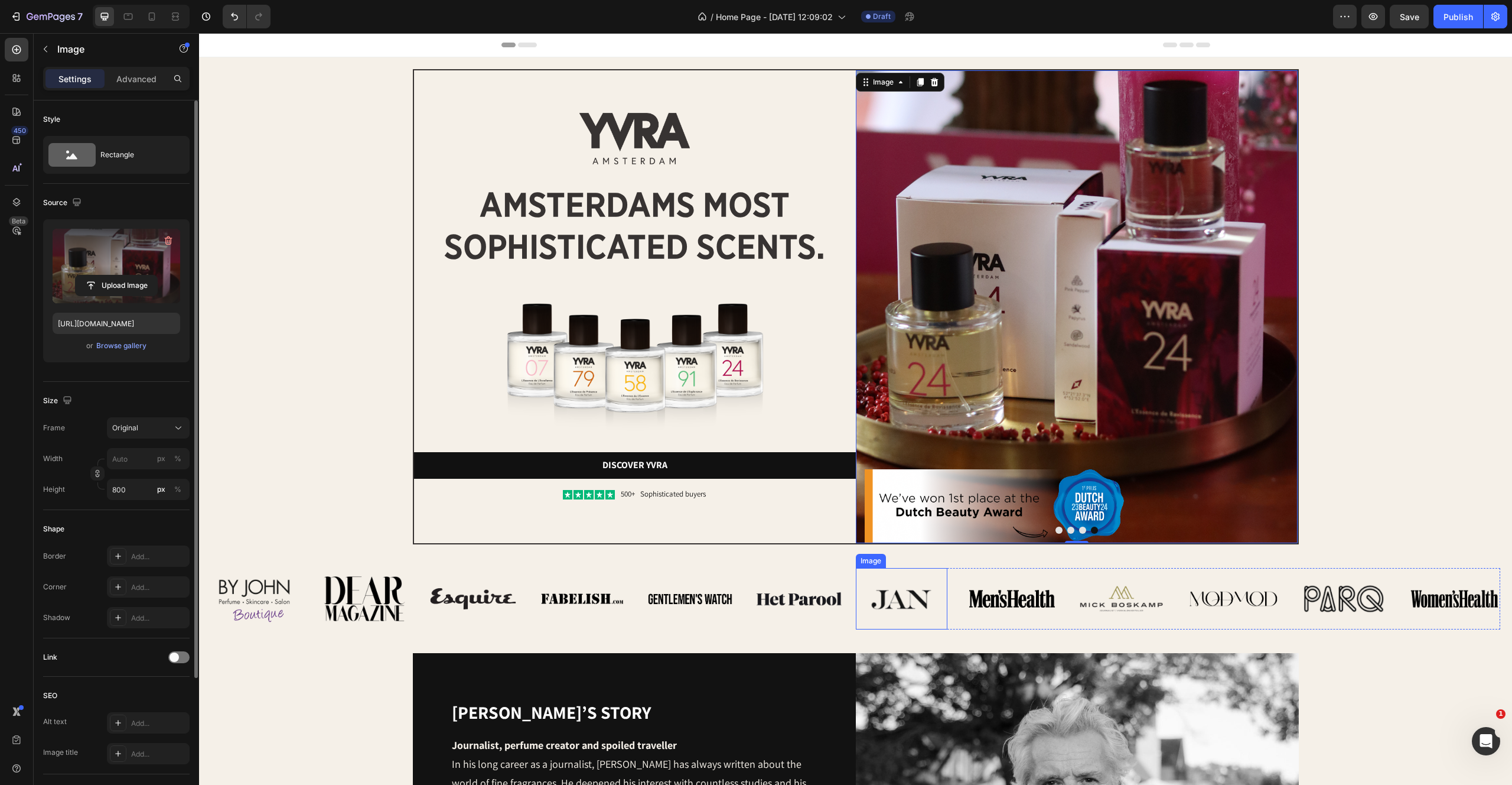
click at [856, 592] on img at bounding box center [902, 599] width 92 height 62
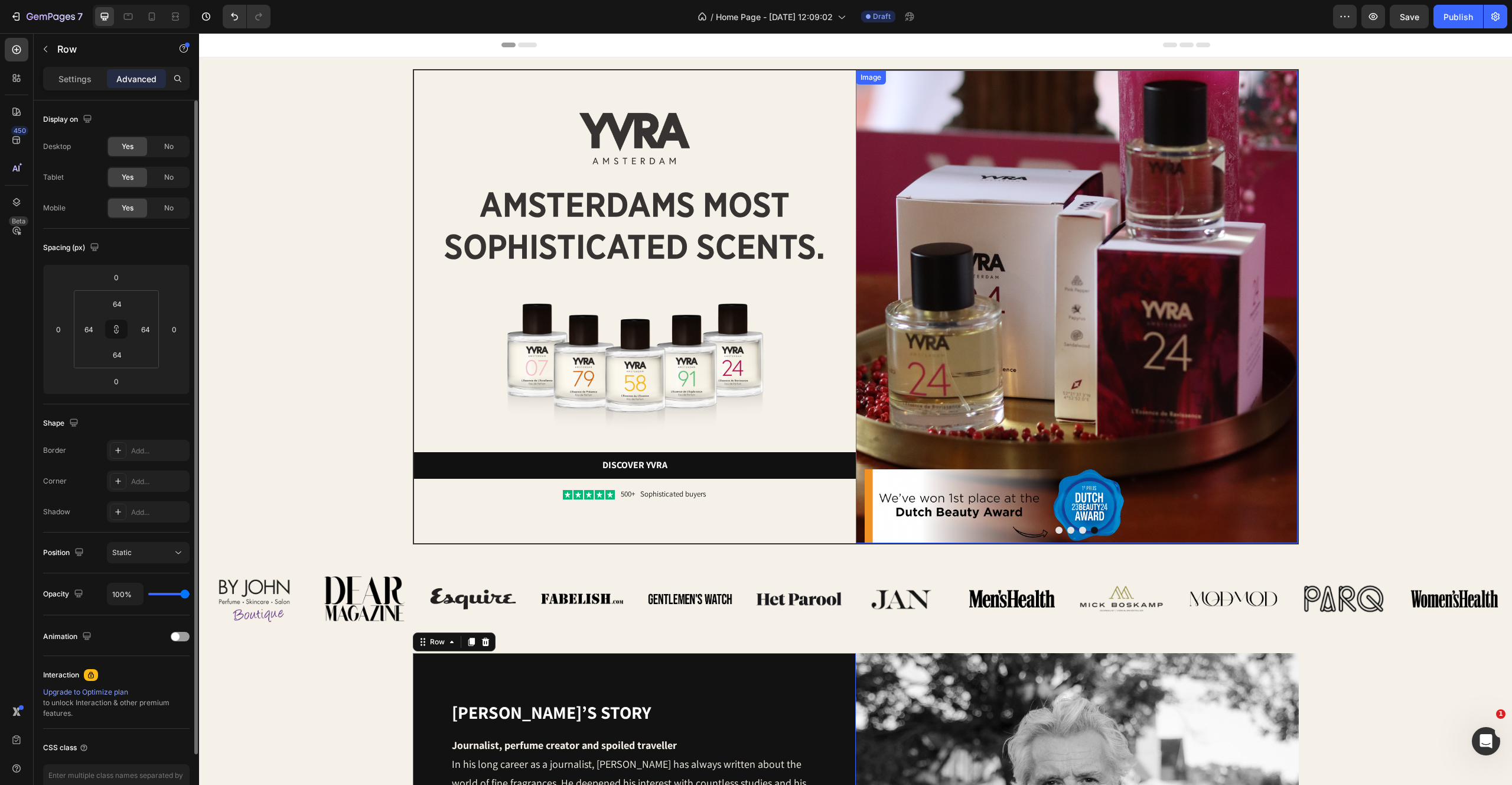
click at [1150, 270] on img at bounding box center [1076, 306] width 442 height 473
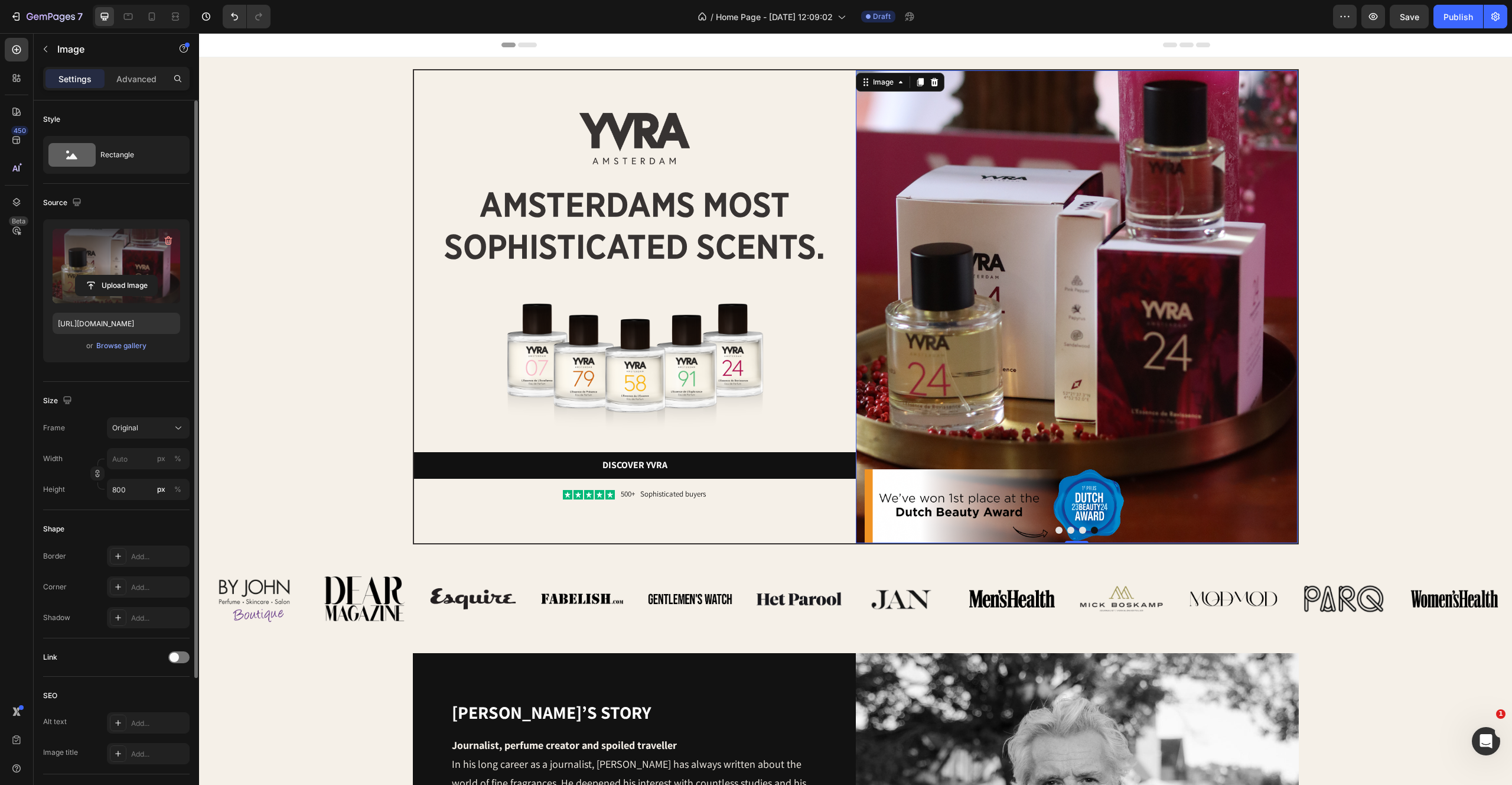
click at [70, 254] on label at bounding box center [117, 266] width 128 height 75
click at [76, 275] on input "file" at bounding box center [117, 285] width 81 height 20
type input "https://cdn.shopify.com/s/files/1/2170/9605/files/gempages_485369058267497726-8…"
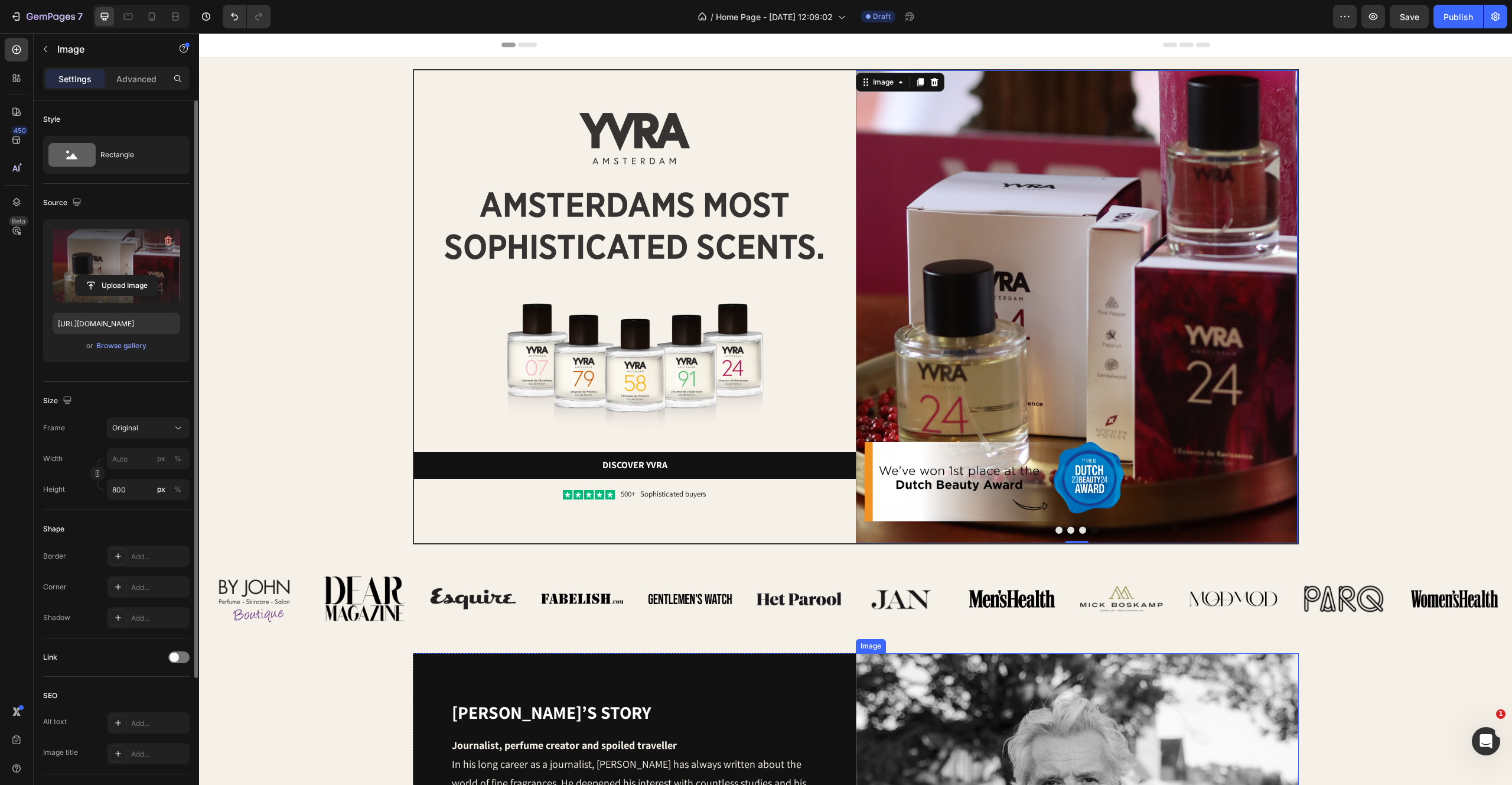
click at [1110, 632] on div "Image Image Image Image Image Image Row Image Image Image Image Image Image Row…" at bounding box center [856, 598] width 1313 height 85
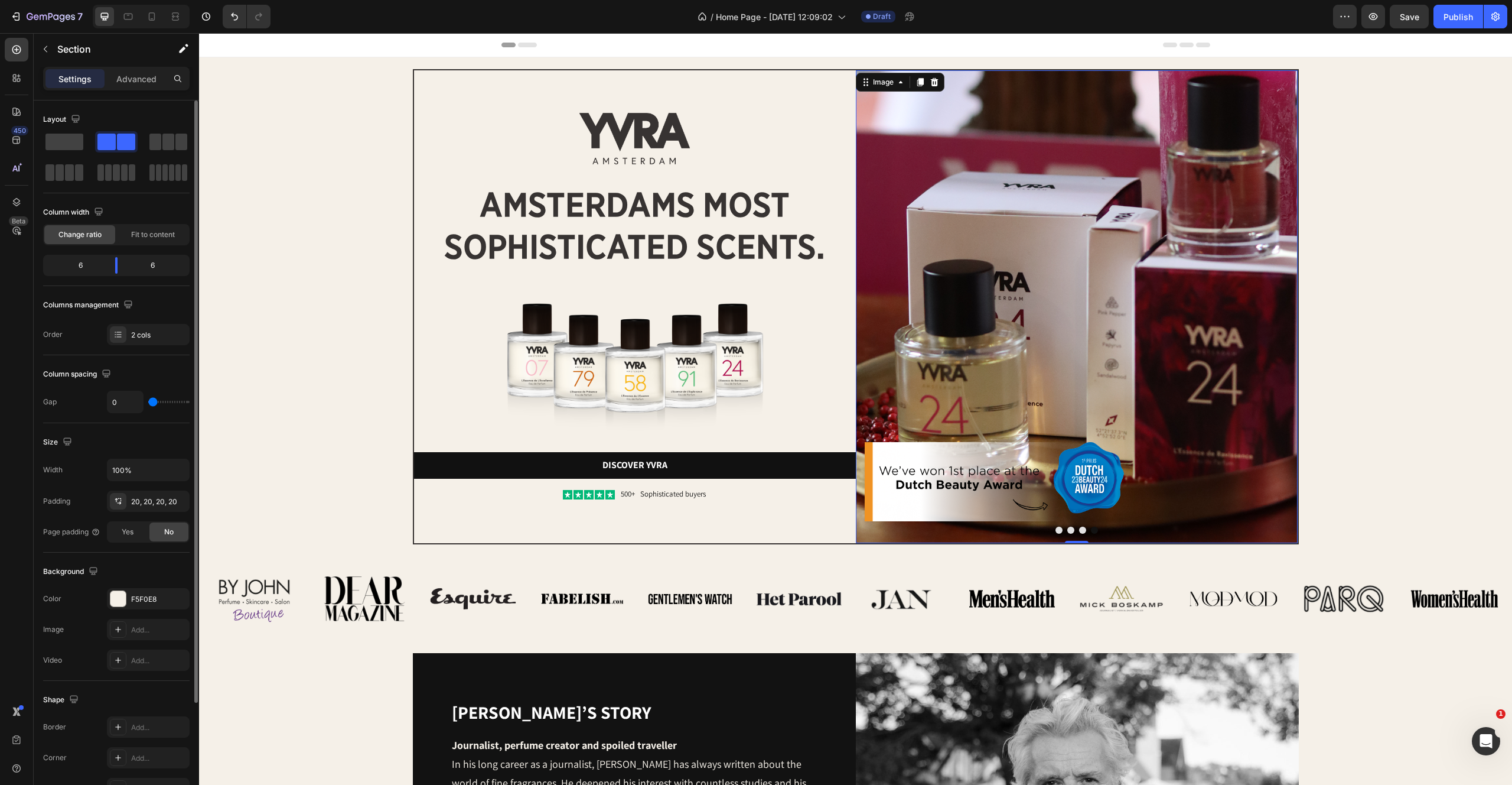
click at [1250, 251] on img at bounding box center [1076, 306] width 442 height 473
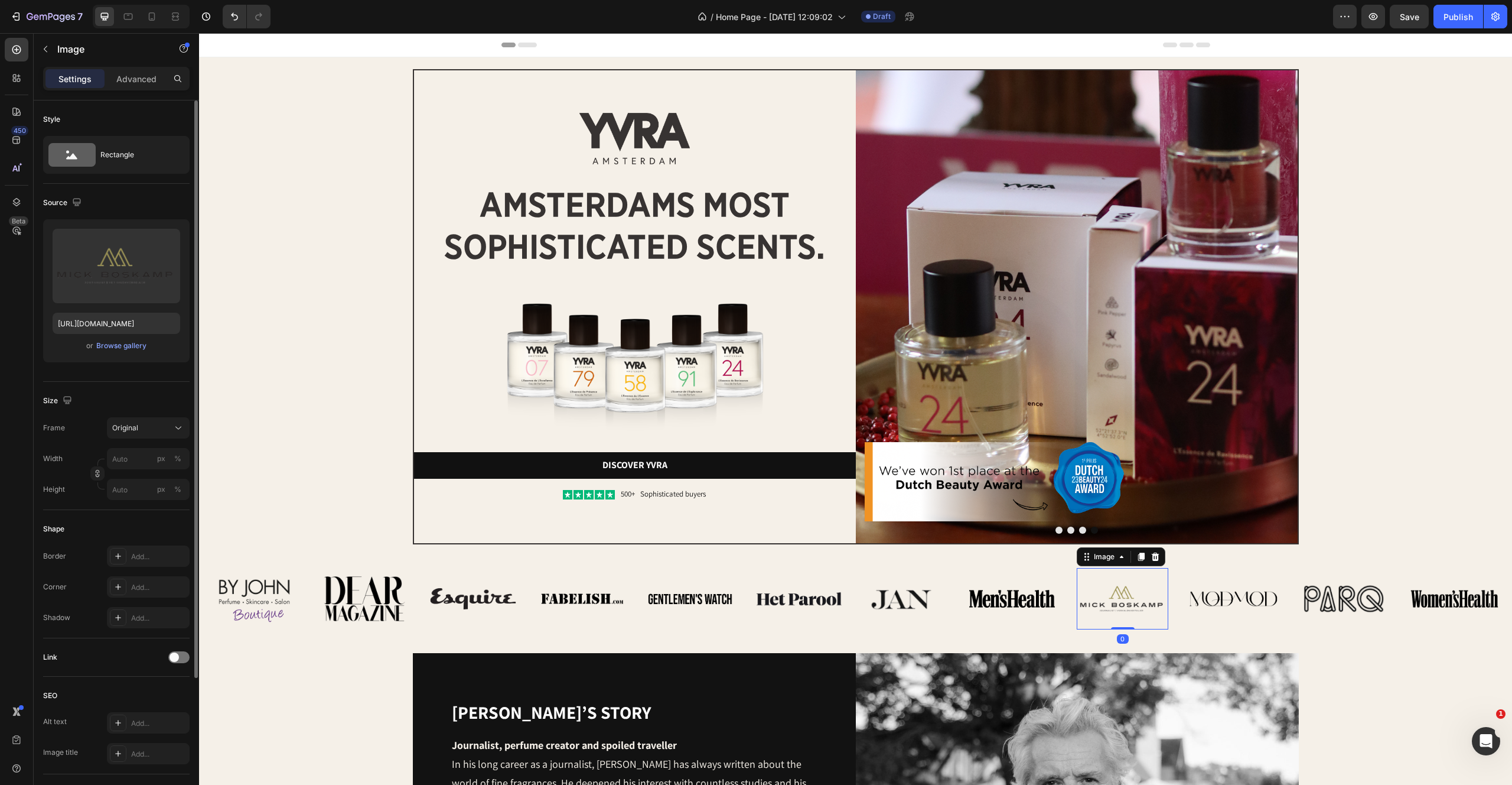
click at [1101, 597] on img at bounding box center [1122, 599] width 92 height 62
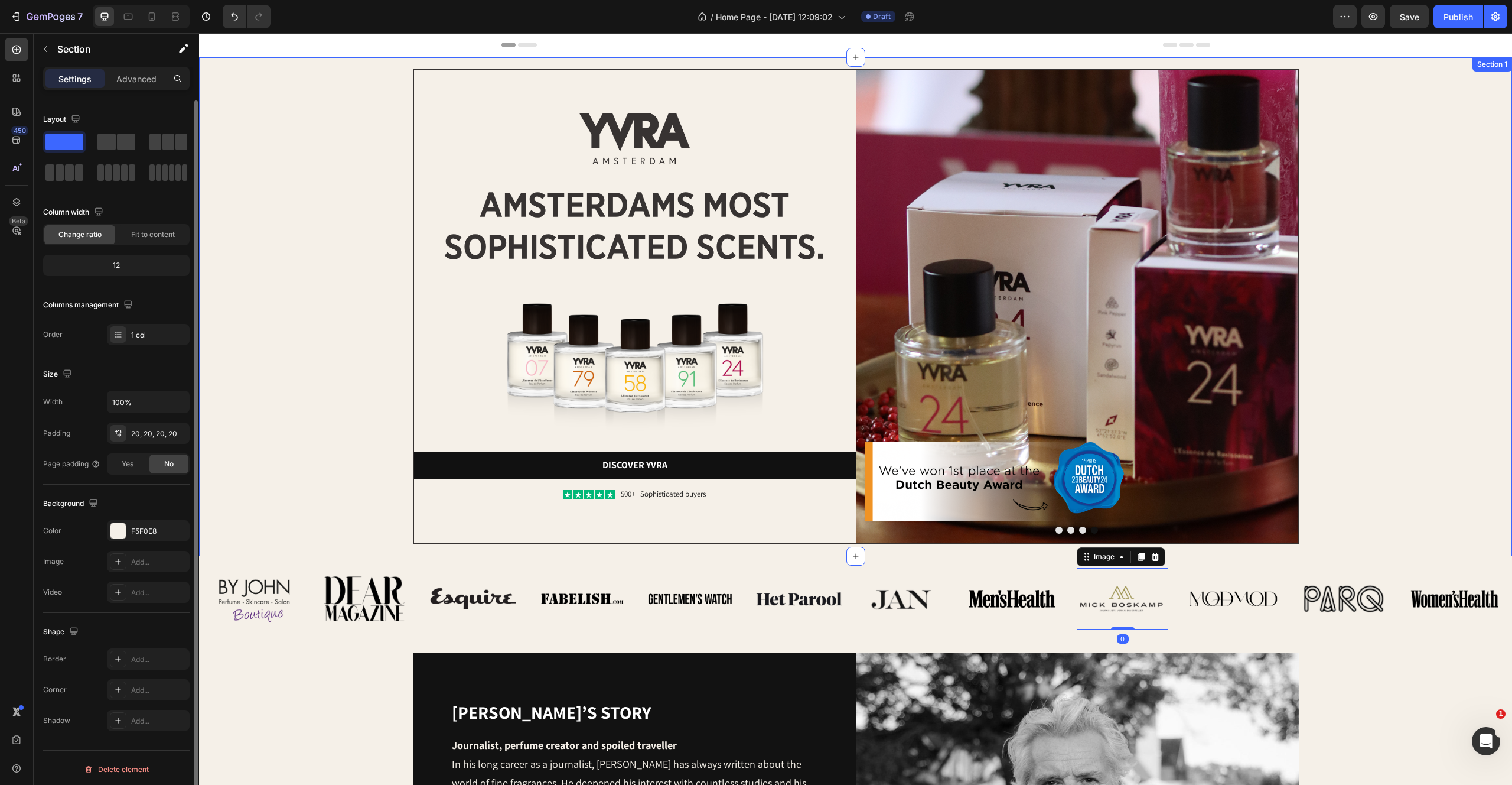
click at [1412, 519] on div "Image Image amsterdams most sophisticated scents. Heading Image Discover yvra B…" at bounding box center [855, 306] width 1289 height 475
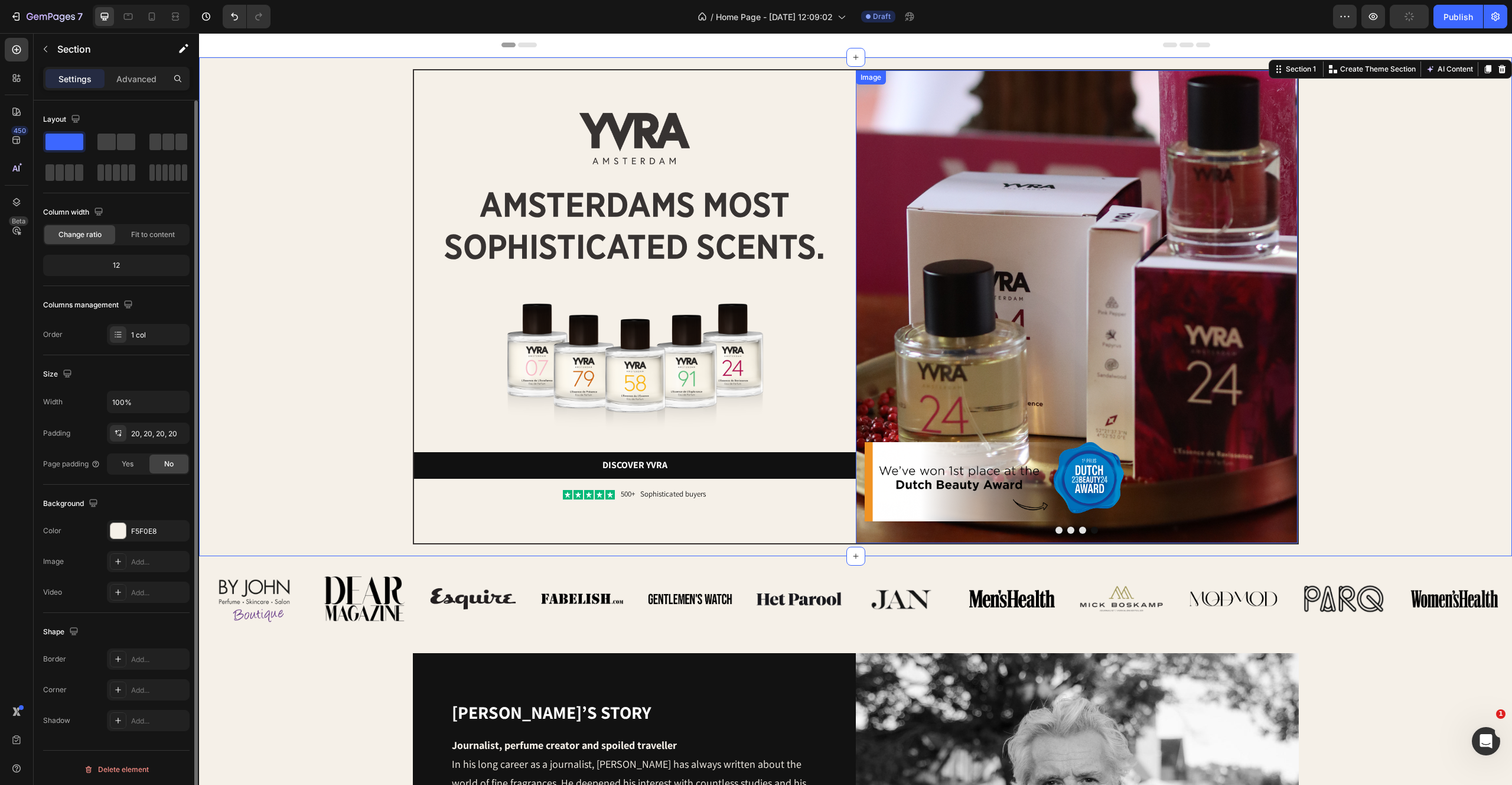
click at [1055, 297] on img at bounding box center [1076, 306] width 442 height 473
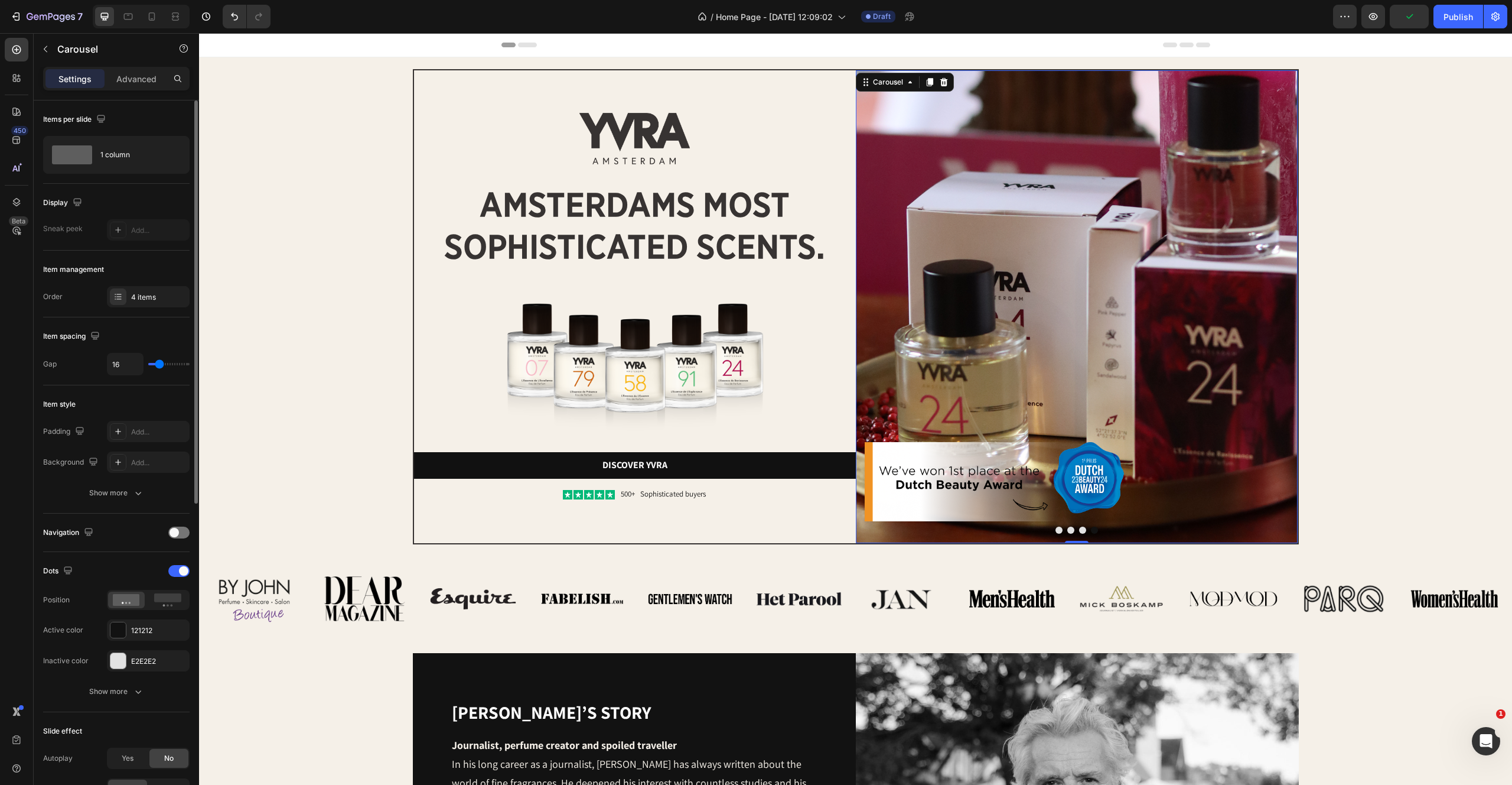
click at [1060, 530] on button "Dot" at bounding box center [1058, 530] width 7 height 7
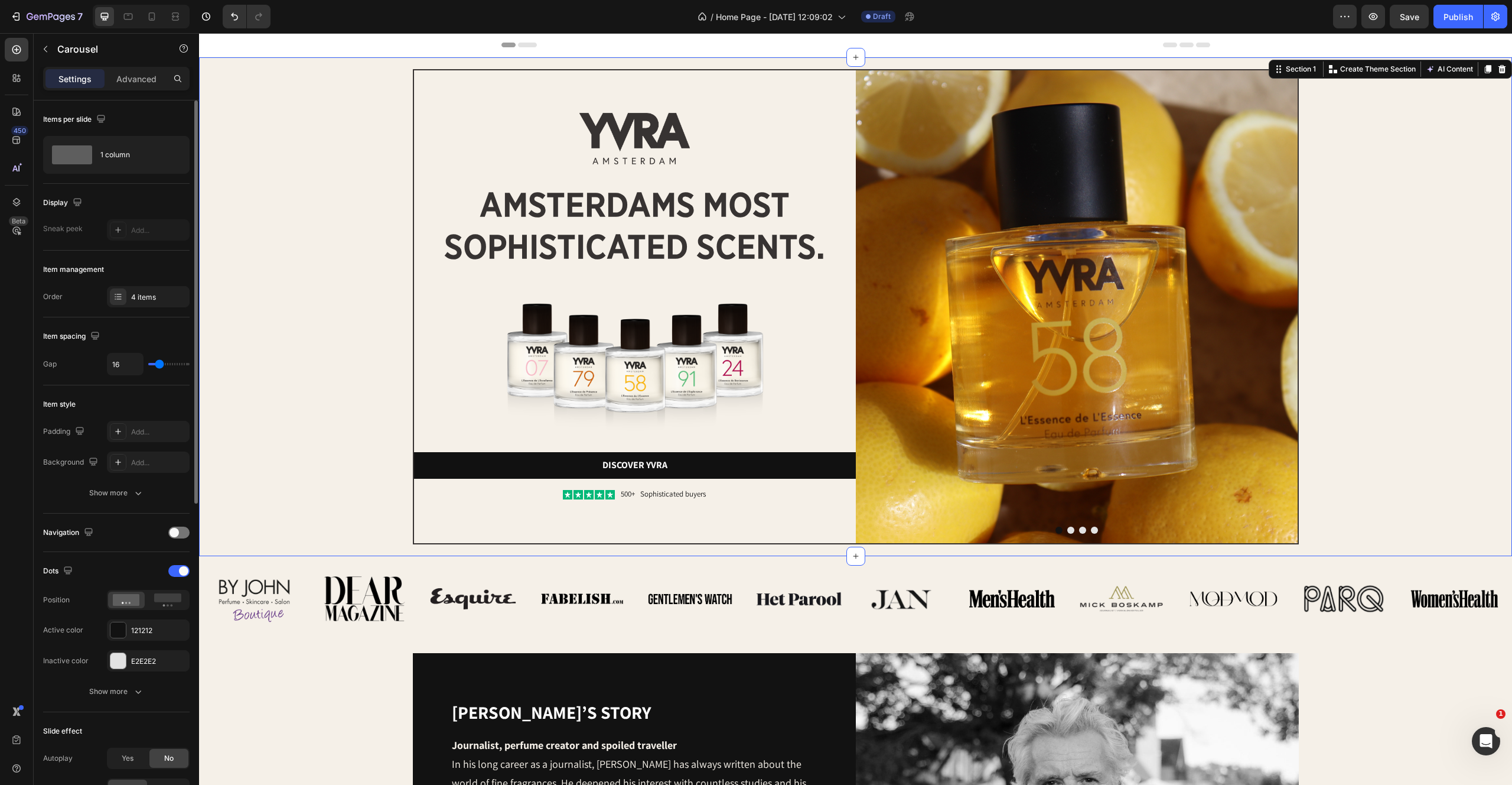
click at [1362, 368] on div "Image Image amsterdams most sophisticated scents. Heading Image Discover yvra B…" at bounding box center [855, 306] width 1289 height 475
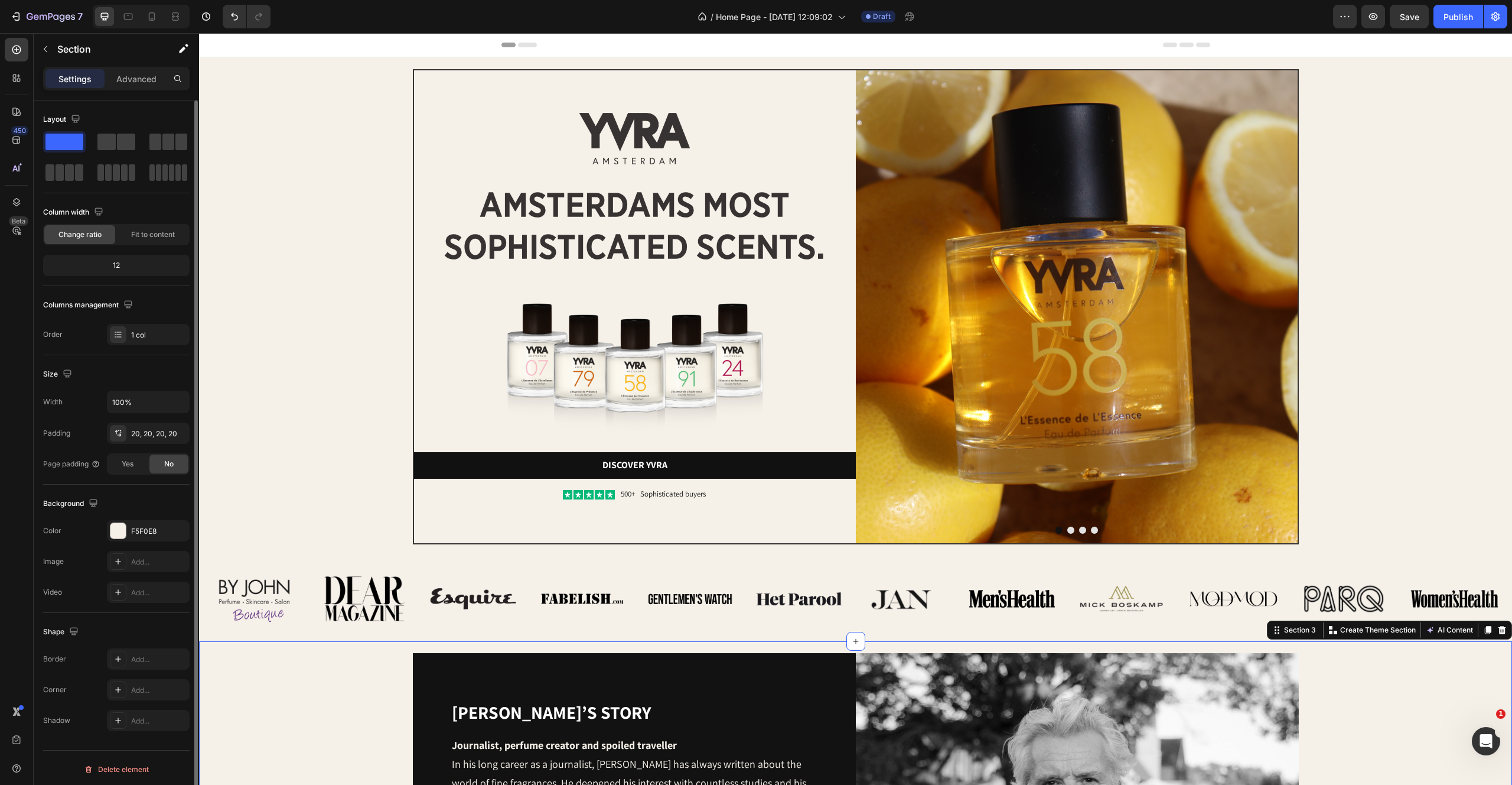
click at [1002, 384] on img at bounding box center [1076, 306] width 442 height 473
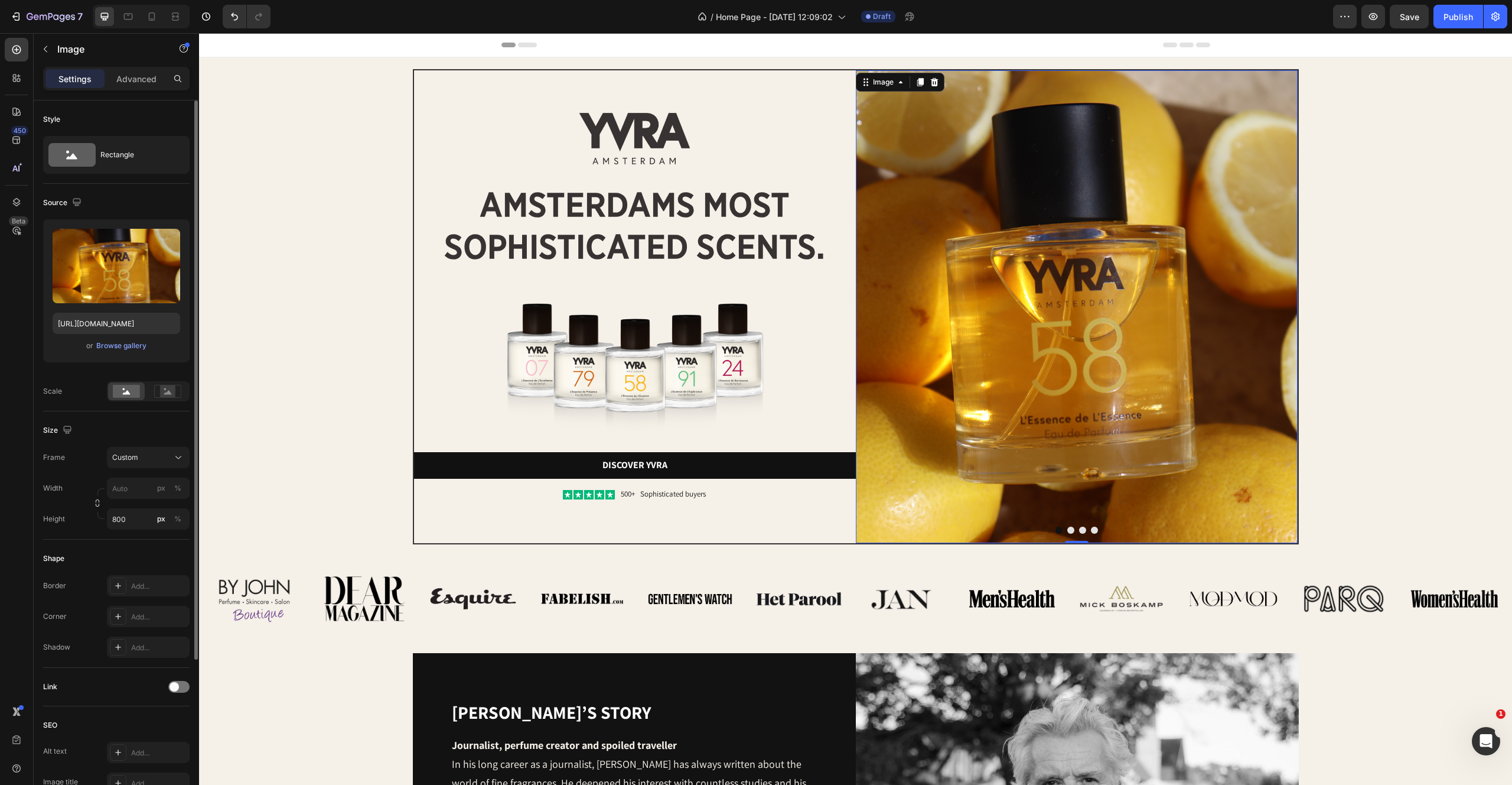
click at [1094, 532] on button "Dot" at bounding box center [1094, 530] width 7 height 7
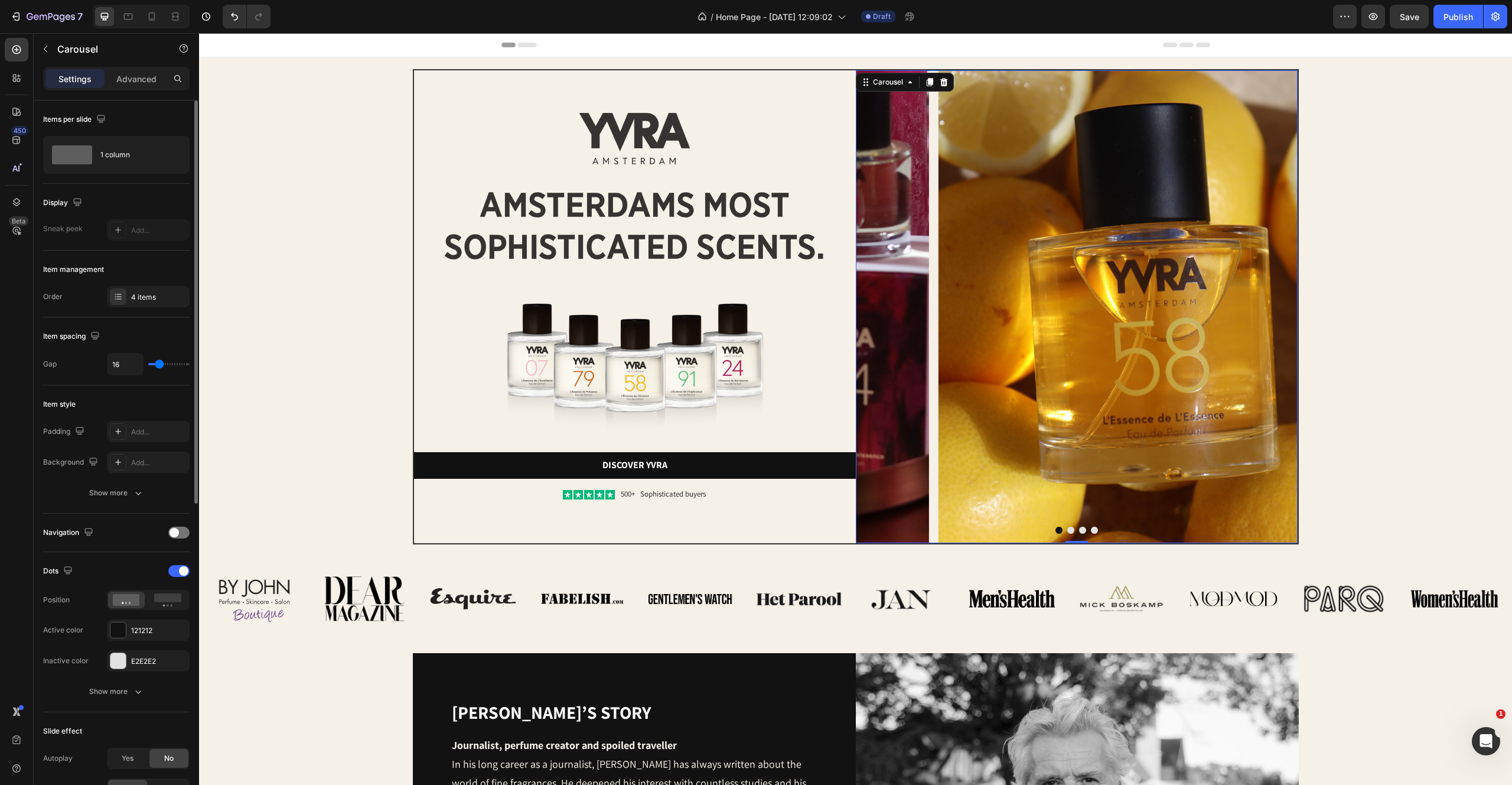
click at [1094, 532] on button "Dot" at bounding box center [1094, 530] width 7 height 7
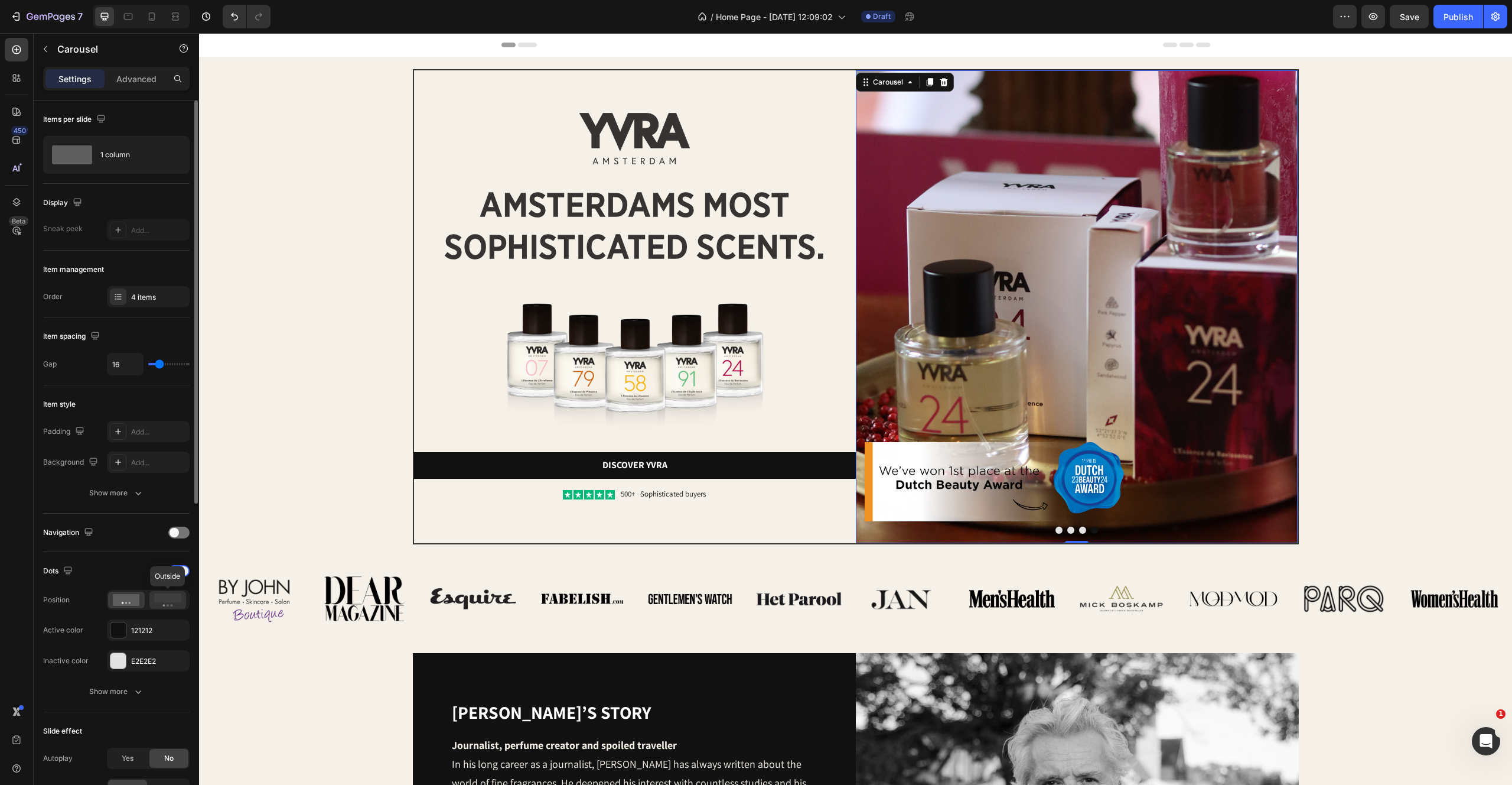
click at [167, 596] on rect at bounding box center [168, 598] width 27 height 9
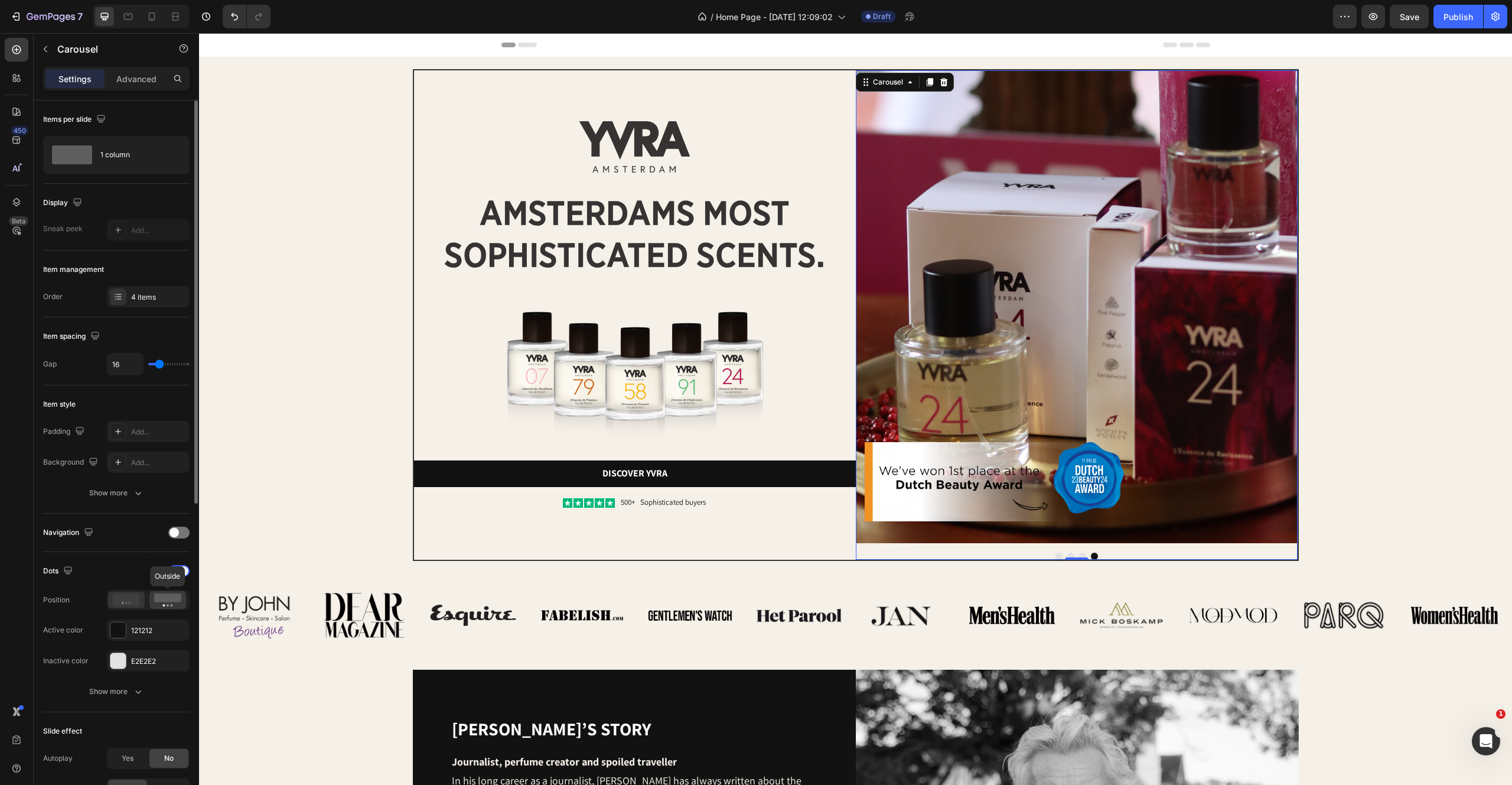
click at [108, 602] on div at bounding box center [126, 600] width 37 height 17
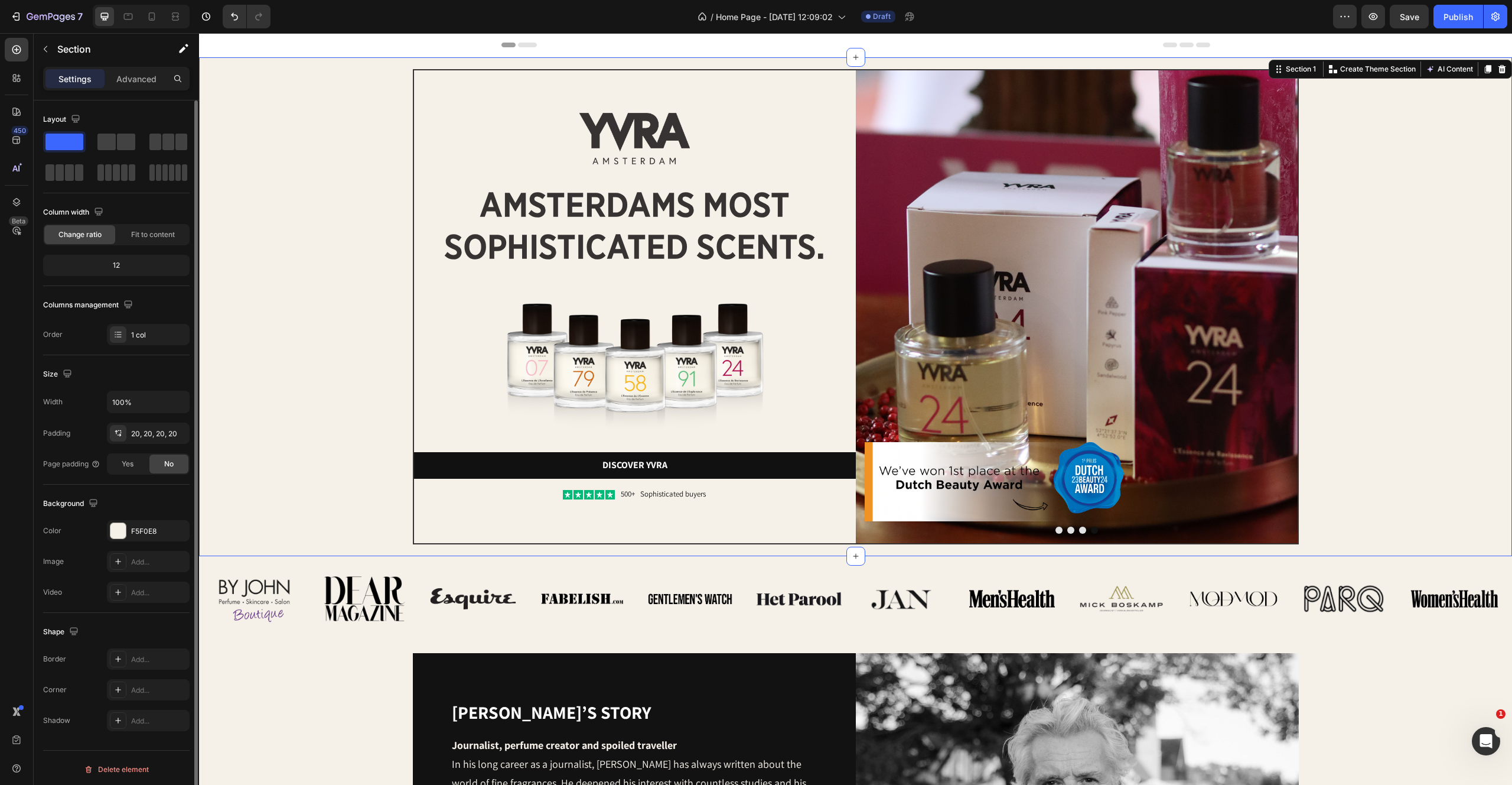
click at [335, 402] on div "Image Image amsterdams most sophisticated scents. Heading Image Discover yvra B…" at bounding box center [855, 306] width 1289 height 475
click at [1028, 242] on img at bounding box center [1076, 306] width 442 height 473
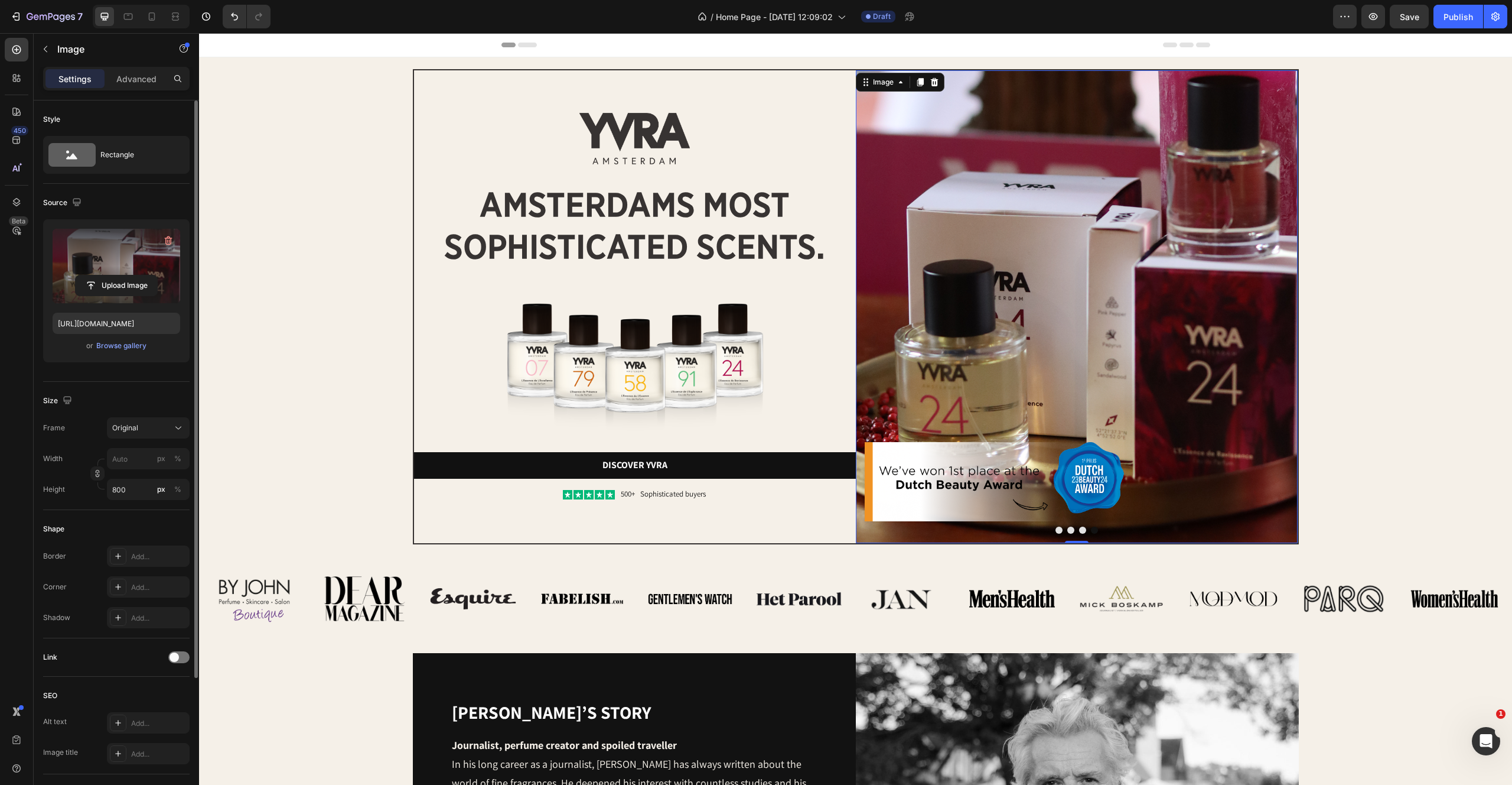
click at [128, 256] on label at bounding box center [117, 266] width 128 height 75
click at [128, 275] on input "file" at bounding box center [117, 285] width 81 height 20
type input "https://cdn.shopify.com/s/files/1/2170/9605/files/gempages_485369058267497726-e…"
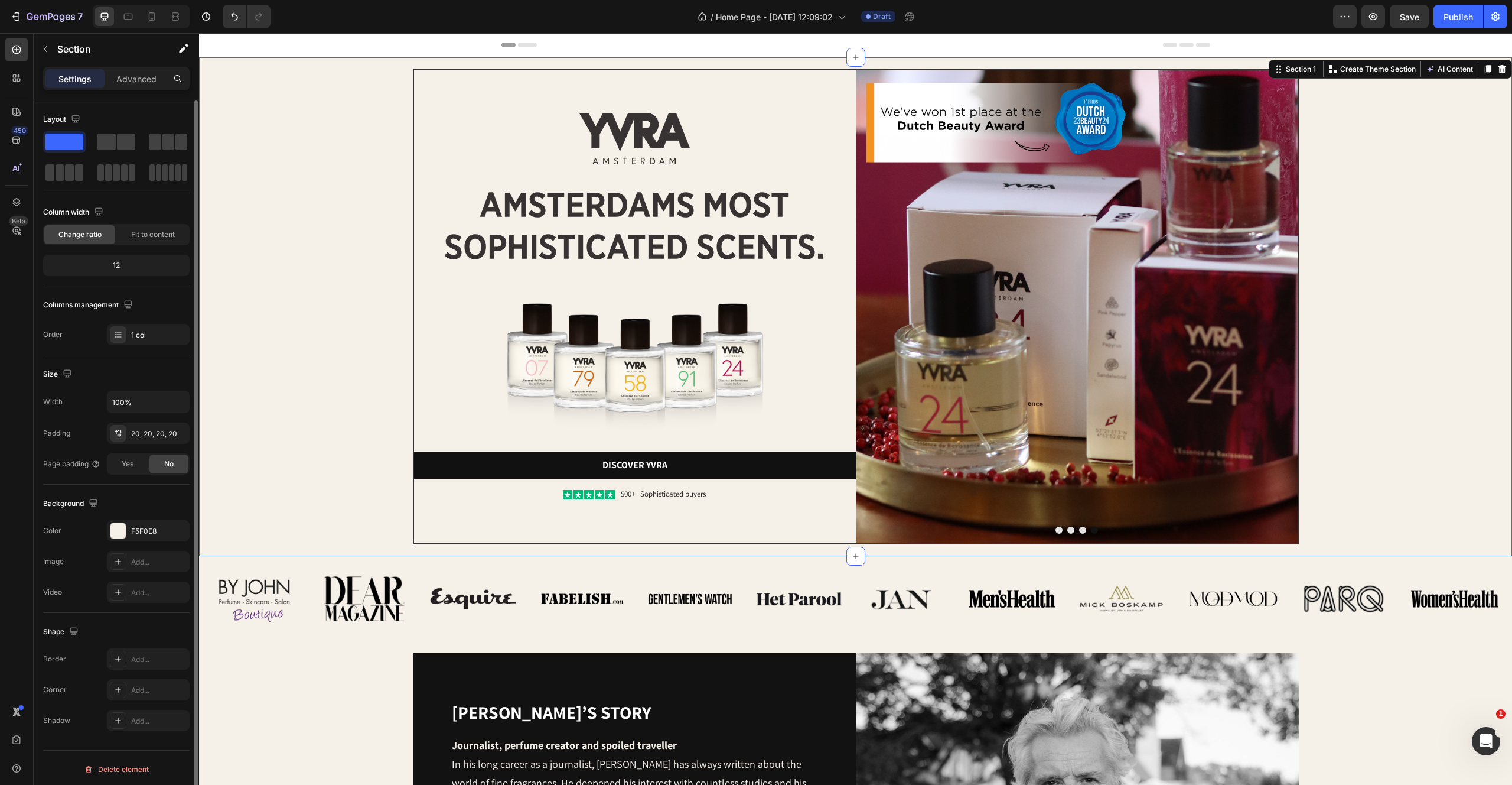
click at [1402, 277] on div "Image Image amsterdams most sophisticated scents. Heading Image Discover yvra B…" at bounding box center [855, 306] width 1289 height 475
click at [1083, 533] on div at bounding box center [1076, 530] width 442 height 7
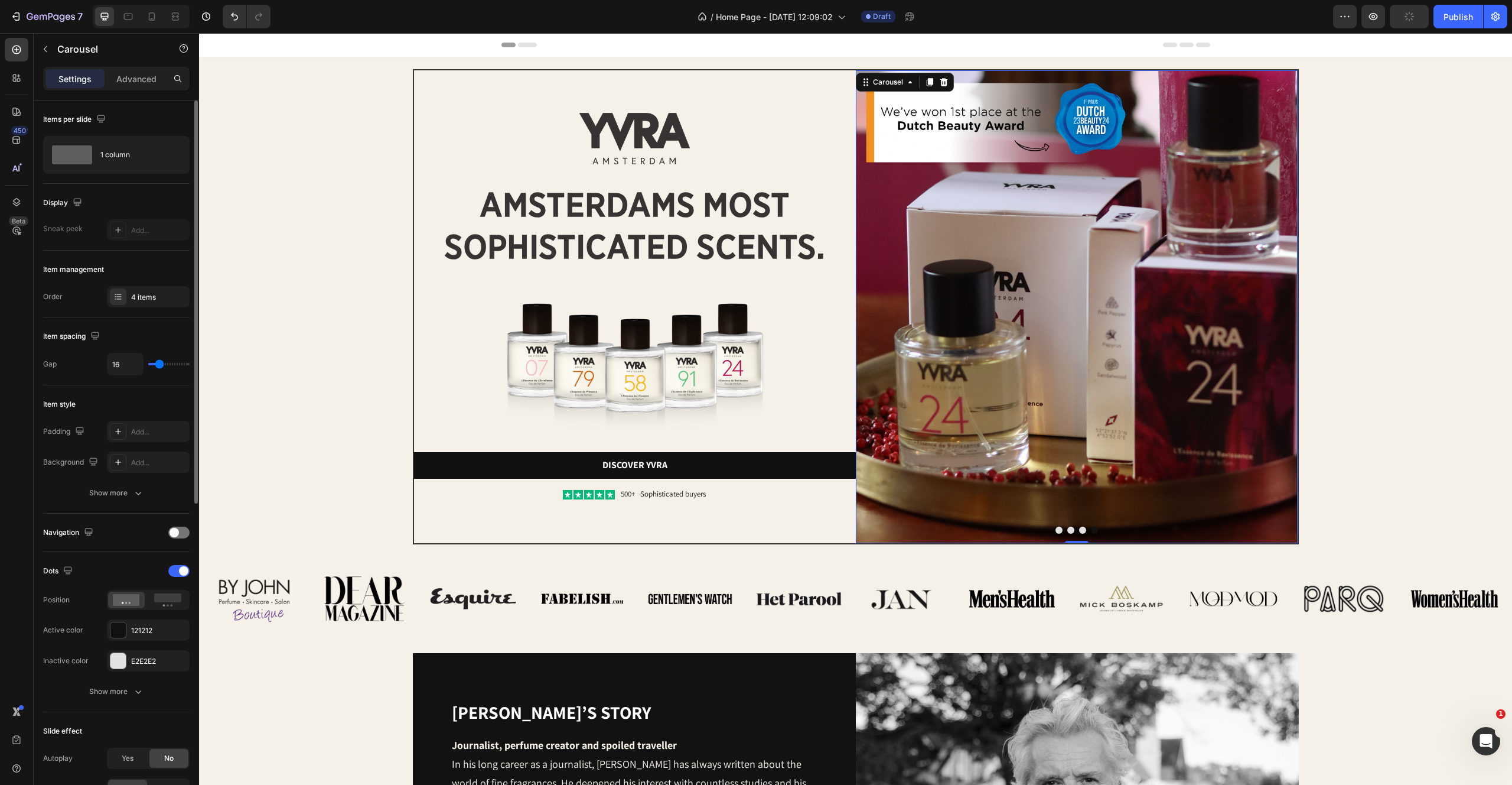
click at [1083, 527] on button "Dot" at bounding box center [1082, 530] width 7 height 7
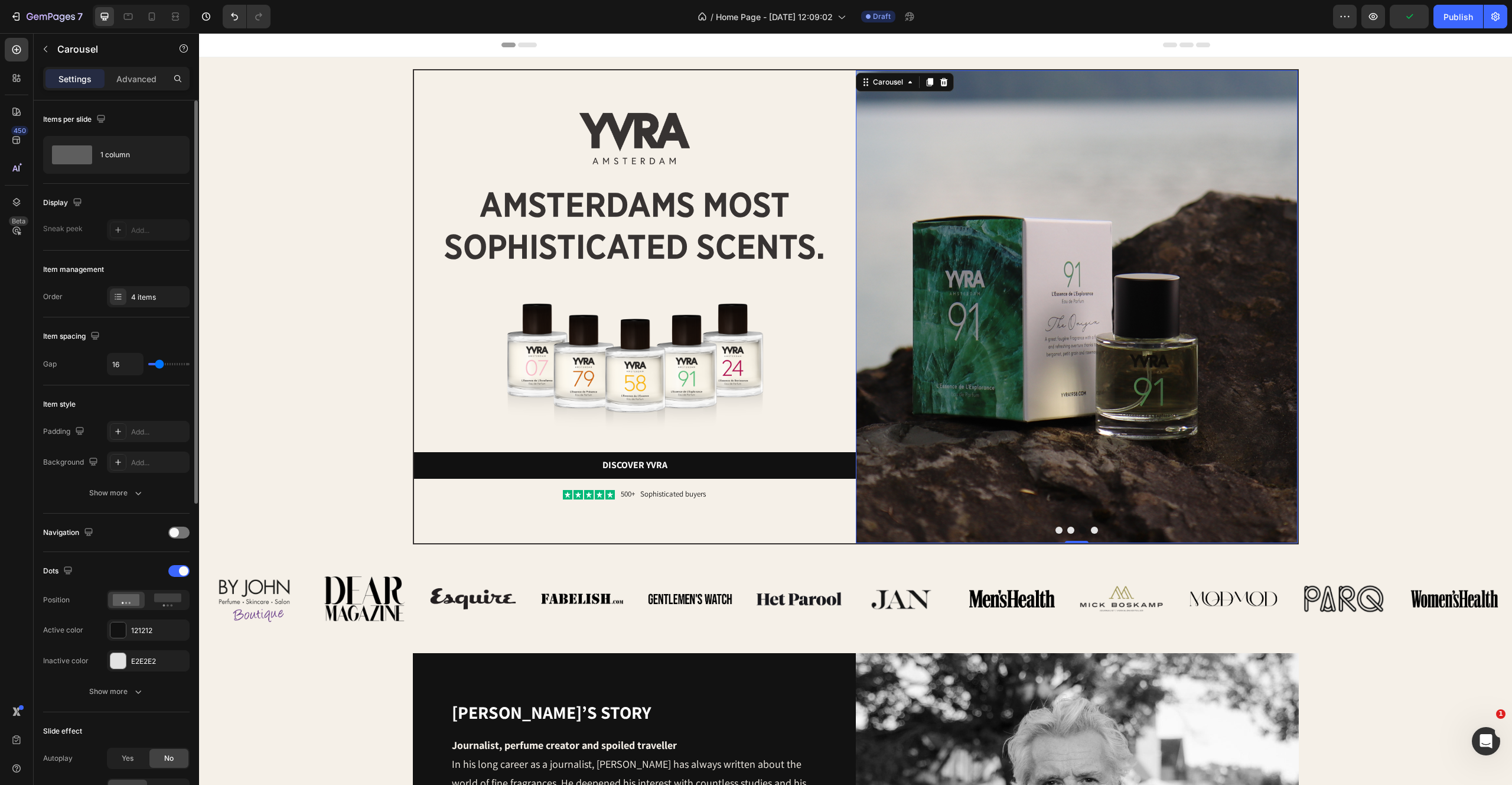
click at [1097, 532] on div at bounding box center [1076, 530] width 442 height 7
click at [1097, 528] on button "Dot" at bounding box center [1094, 530] width 7 height 7
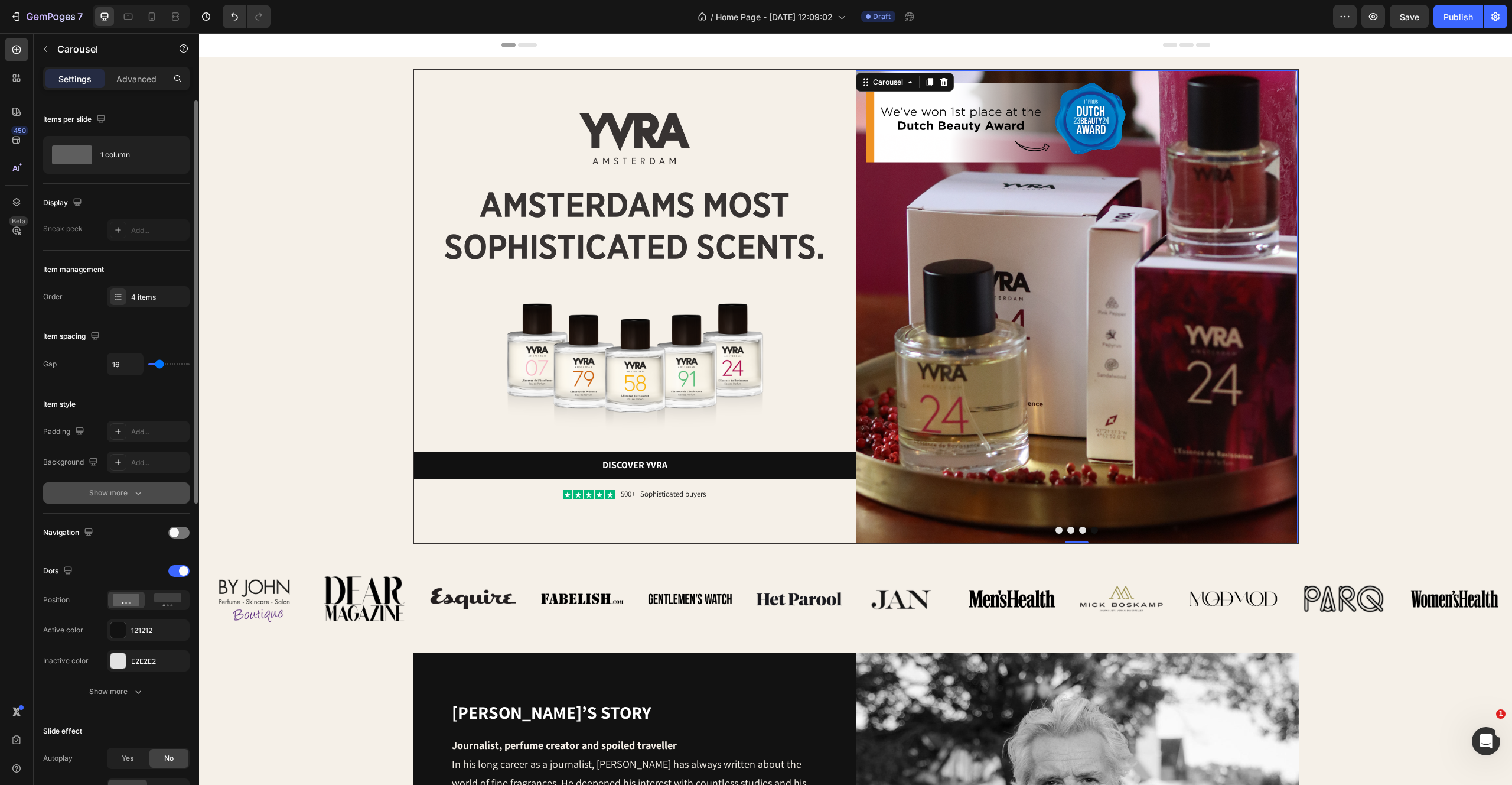
click at [111, 494] on div "Show more" at bounding box center [117, 493] width 55 height 12
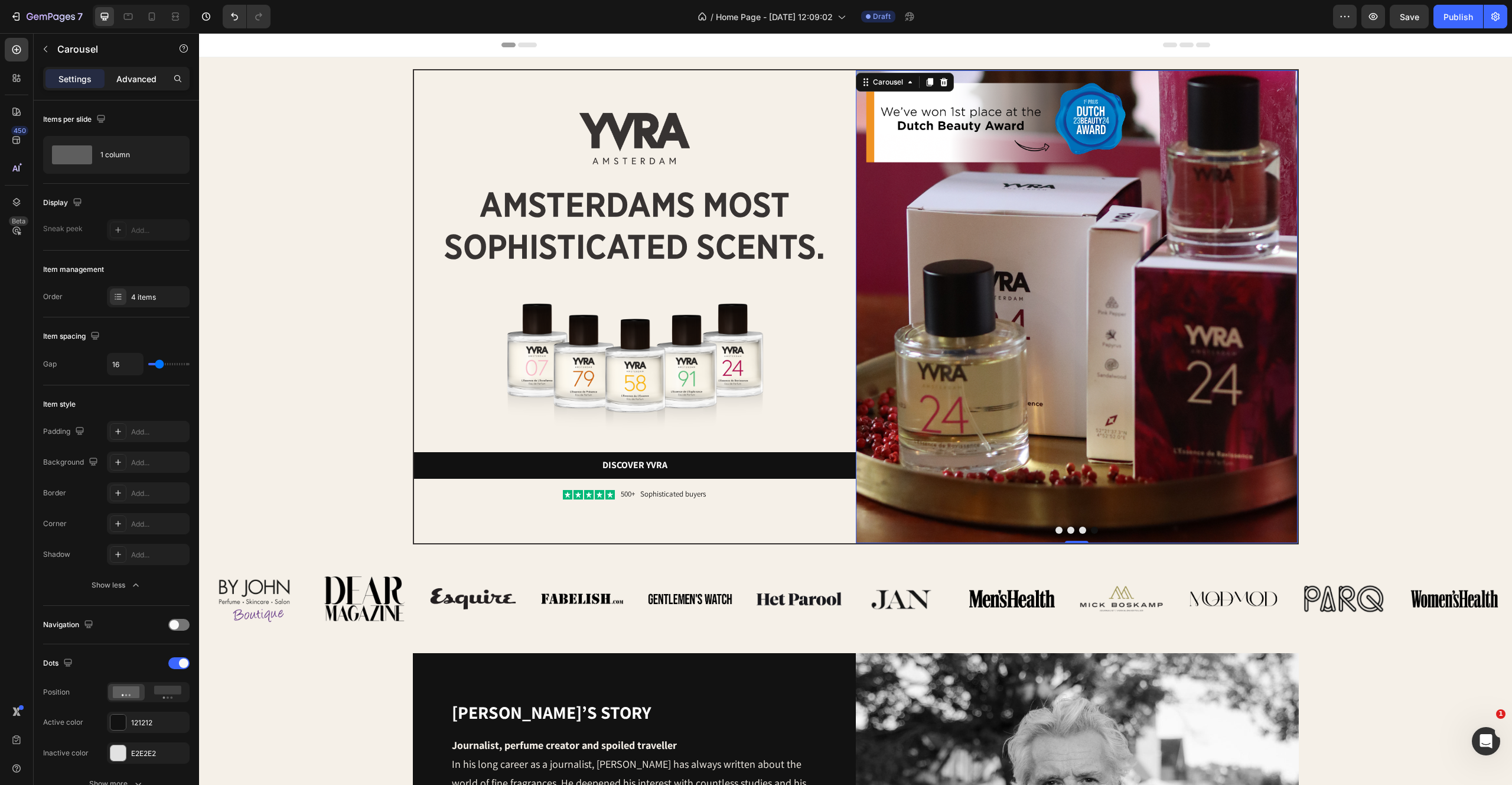
click at [129, 73] on p "Advanced" at bounding box center [136, 79] width 40 height 12
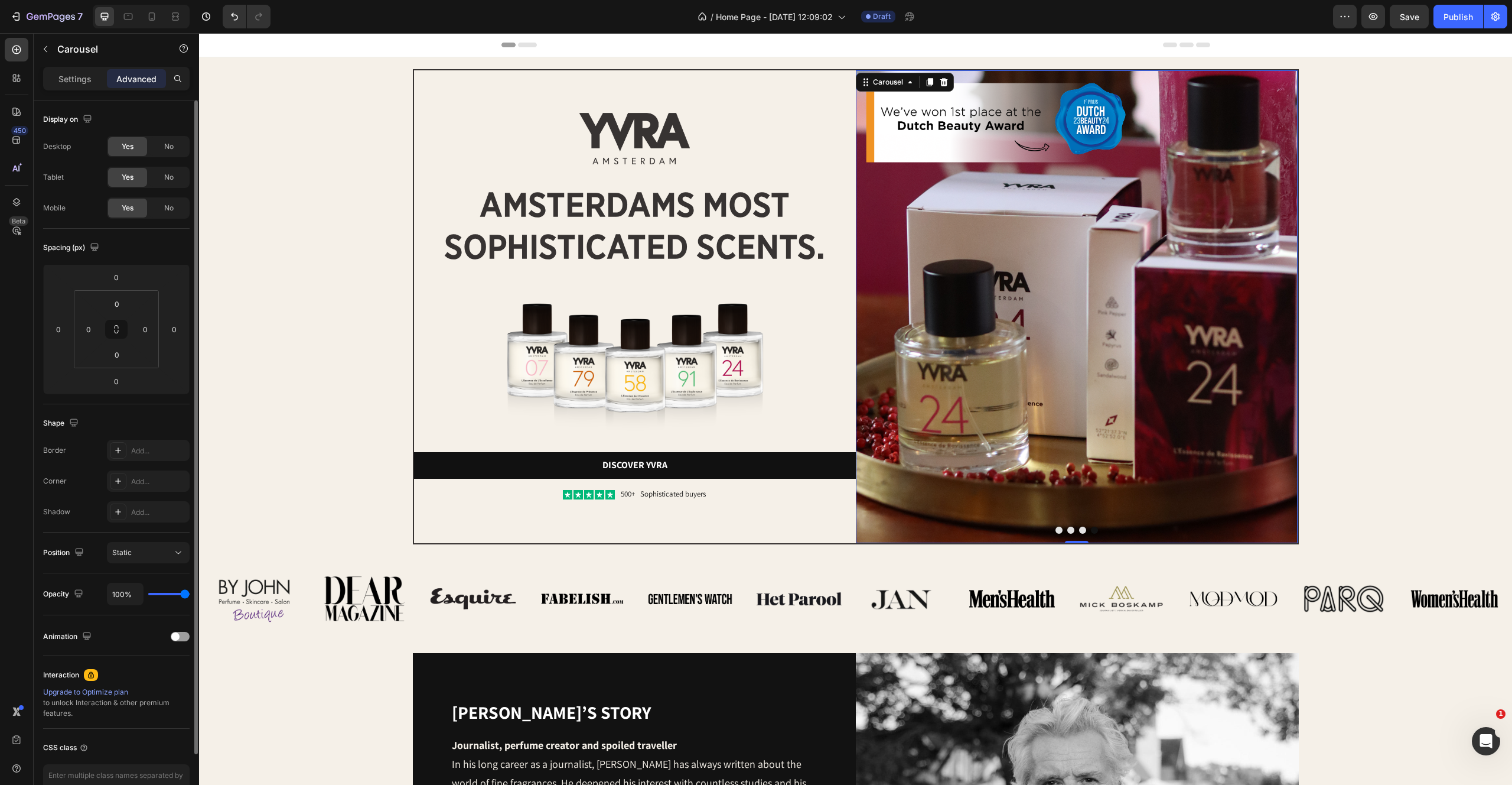
scroll to position [70, 0]
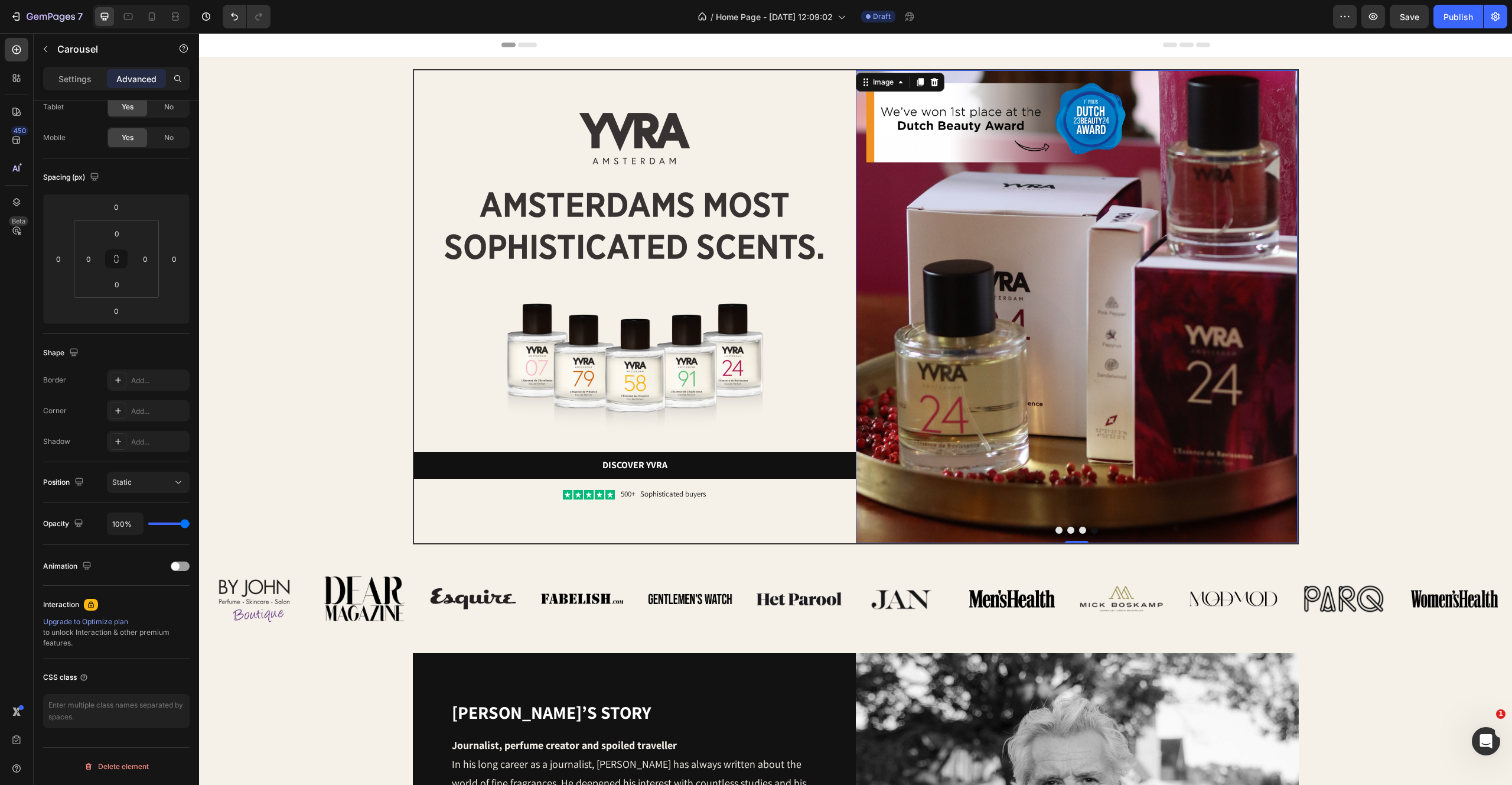
click at [943, 310] on img at bounding box center [1076, 306] width 442 height 473
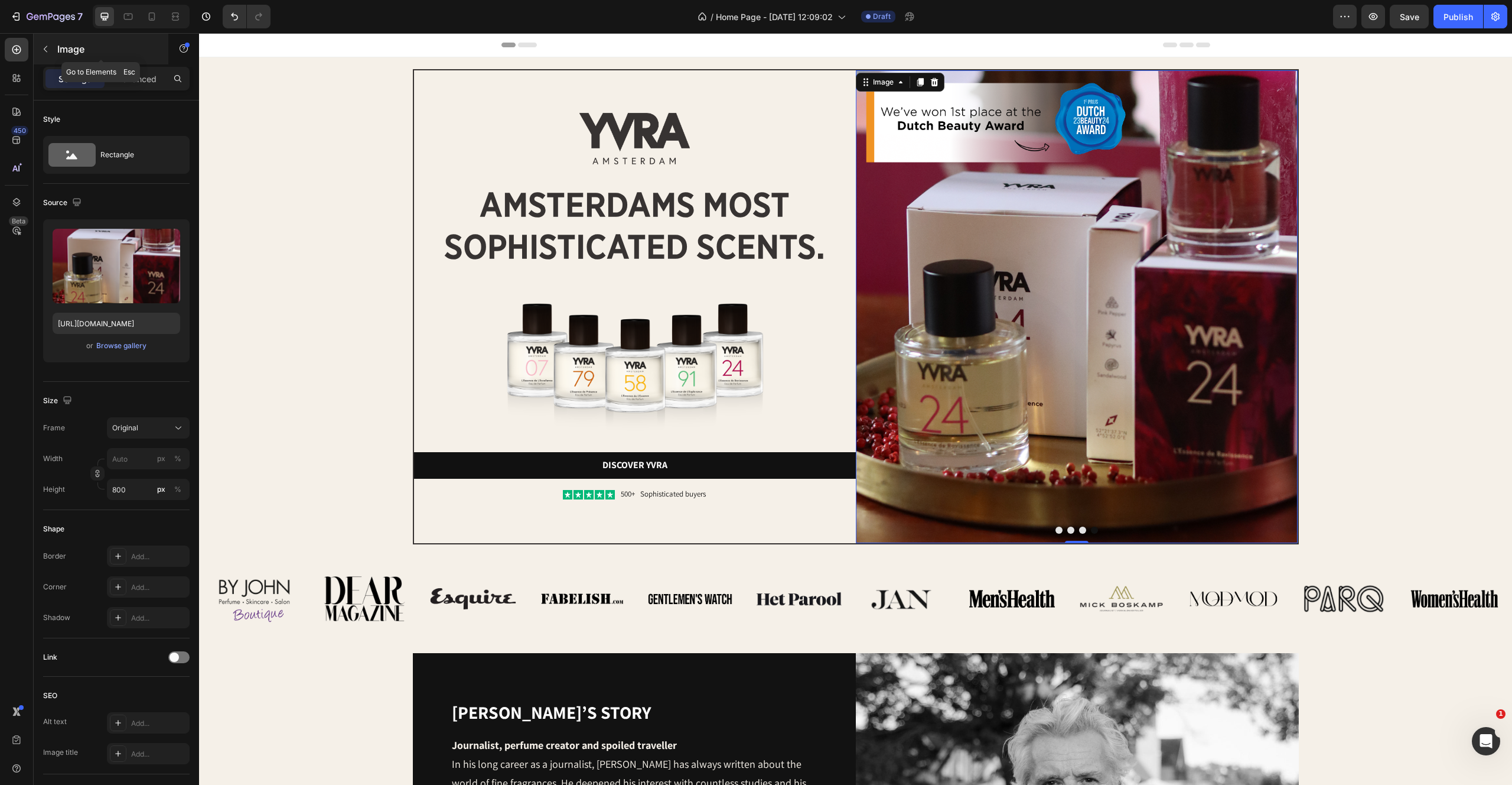
click at [47, 45] on icon "button" at bounding box center [45, 49] width 10 height 10
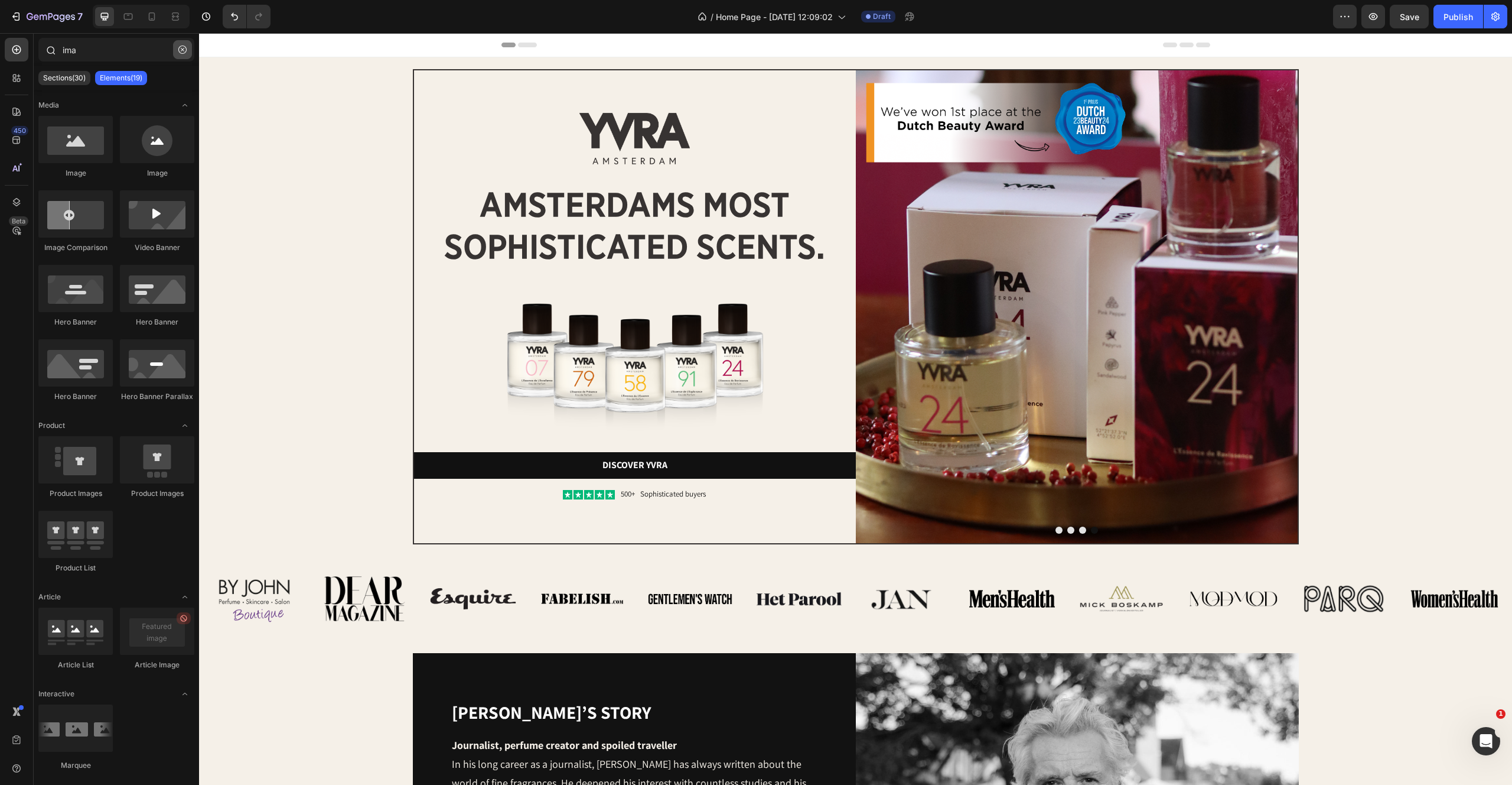
click at [180, 43] on button "button" at bounding box center [182, 49] width 19 height 19
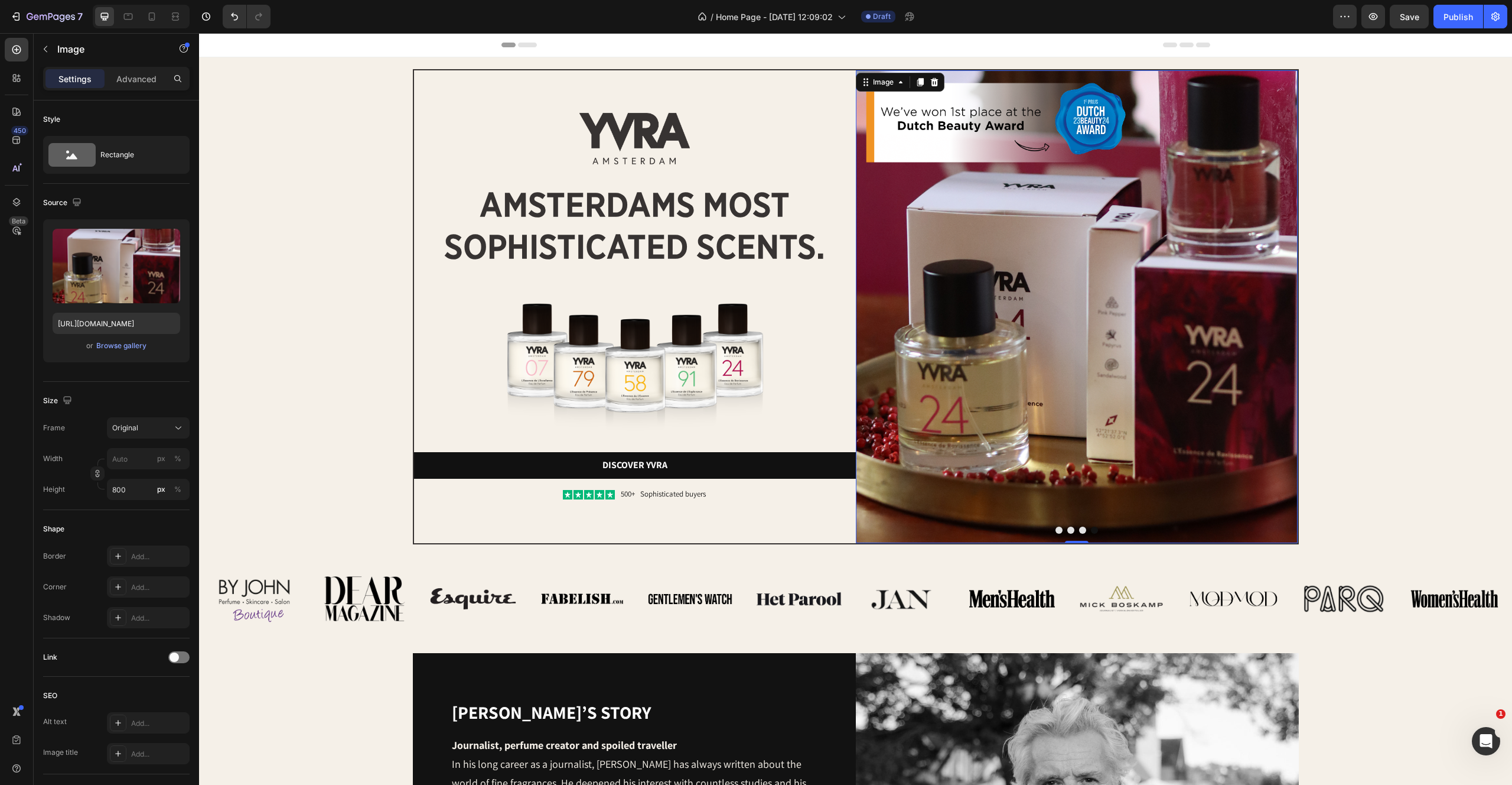
click at [1081, 406] on img at bounding box center [1076, 306] width 442 height 473
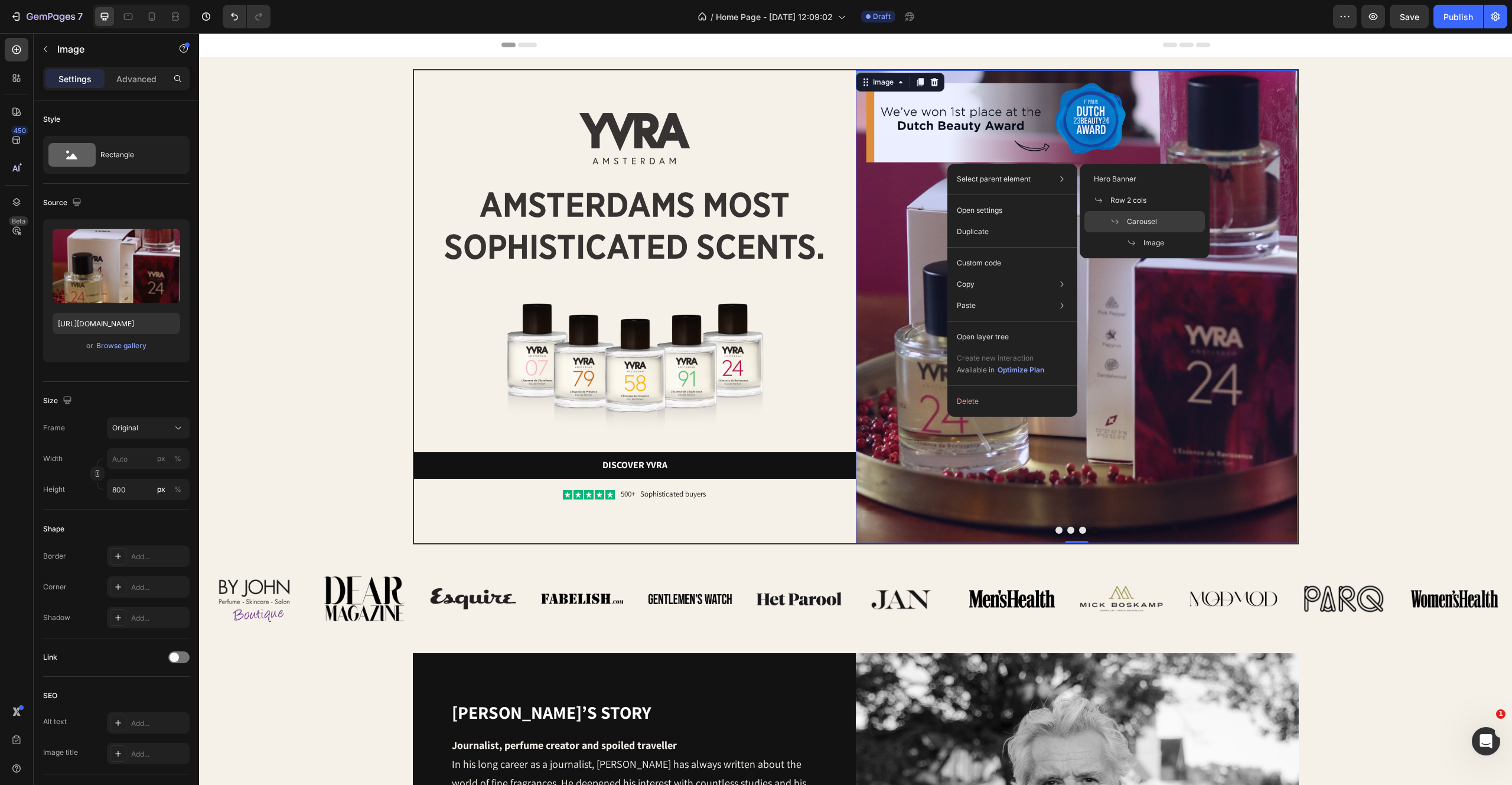
click at [1147, 221] on span "Carousel" at bounding box center [1142, 221] width 30 height 11
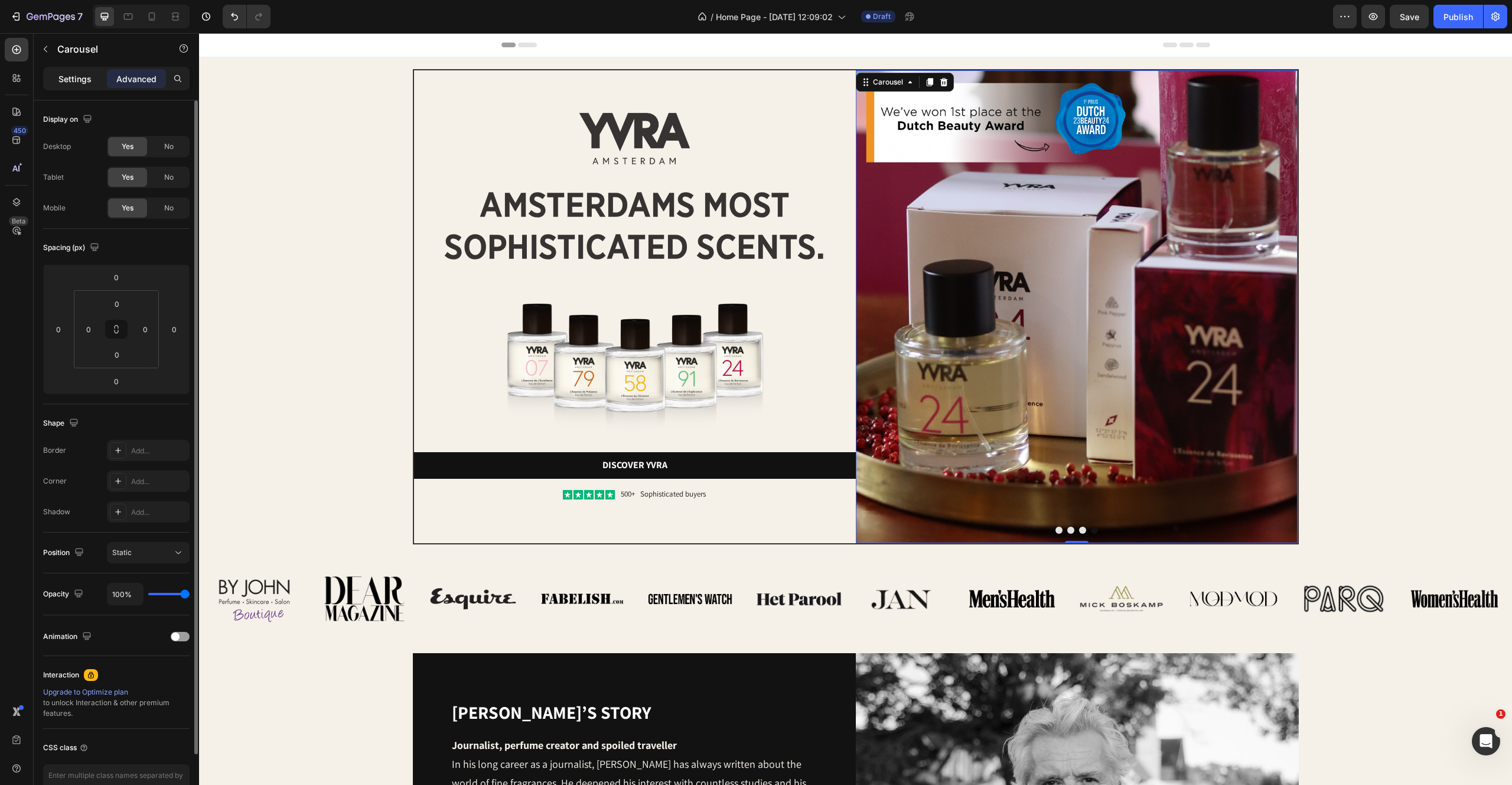
click at [68, 71] on div "Settings" at bounding box center [74, 78] width 59 height 19
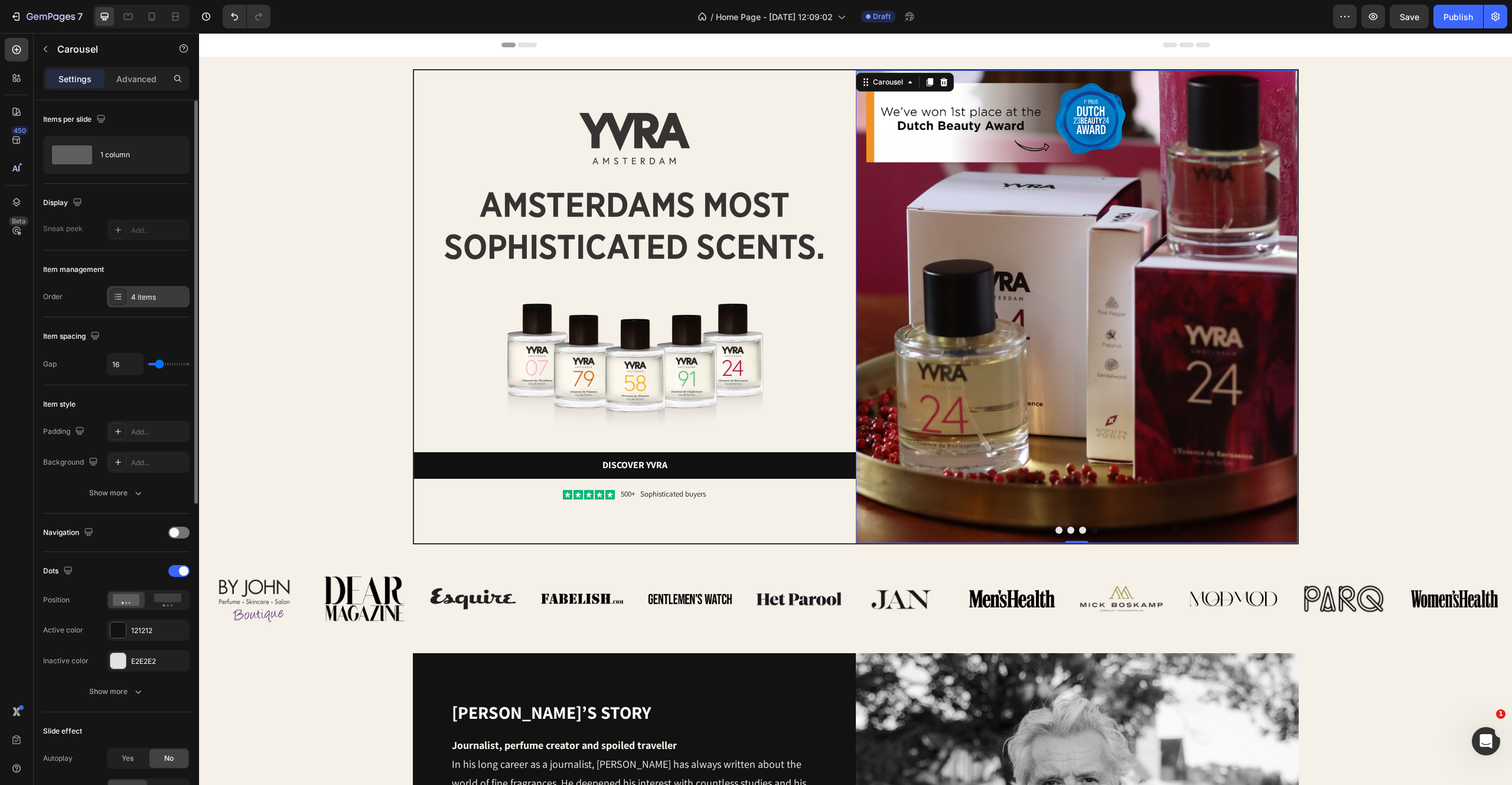
click at [132, 293] on div "4 items" at bounding box center [159, 297] width 56 height 11
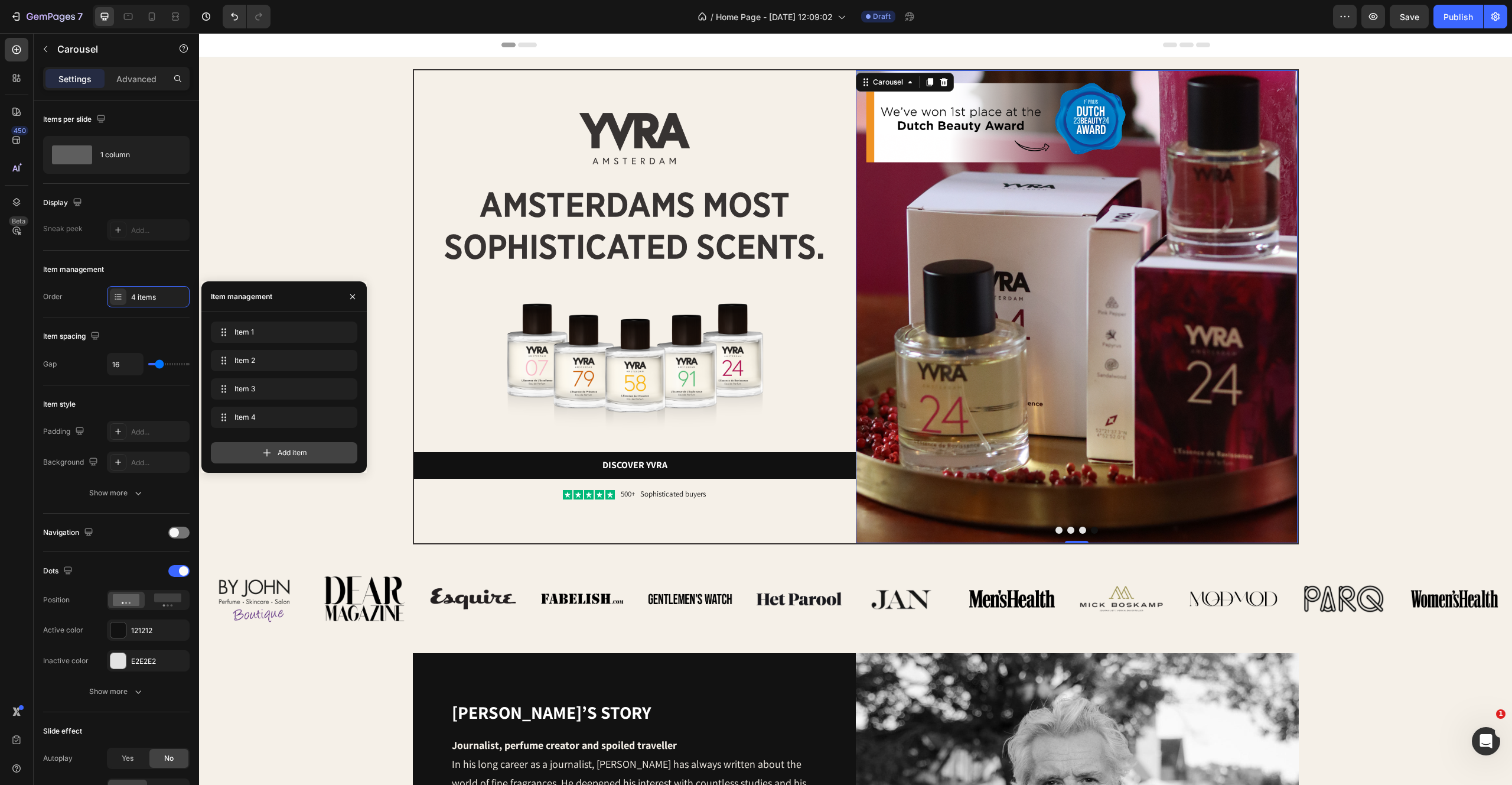
click at [254, 446] on div "Add item" at bounding box center [284, 452] width 147 height 21
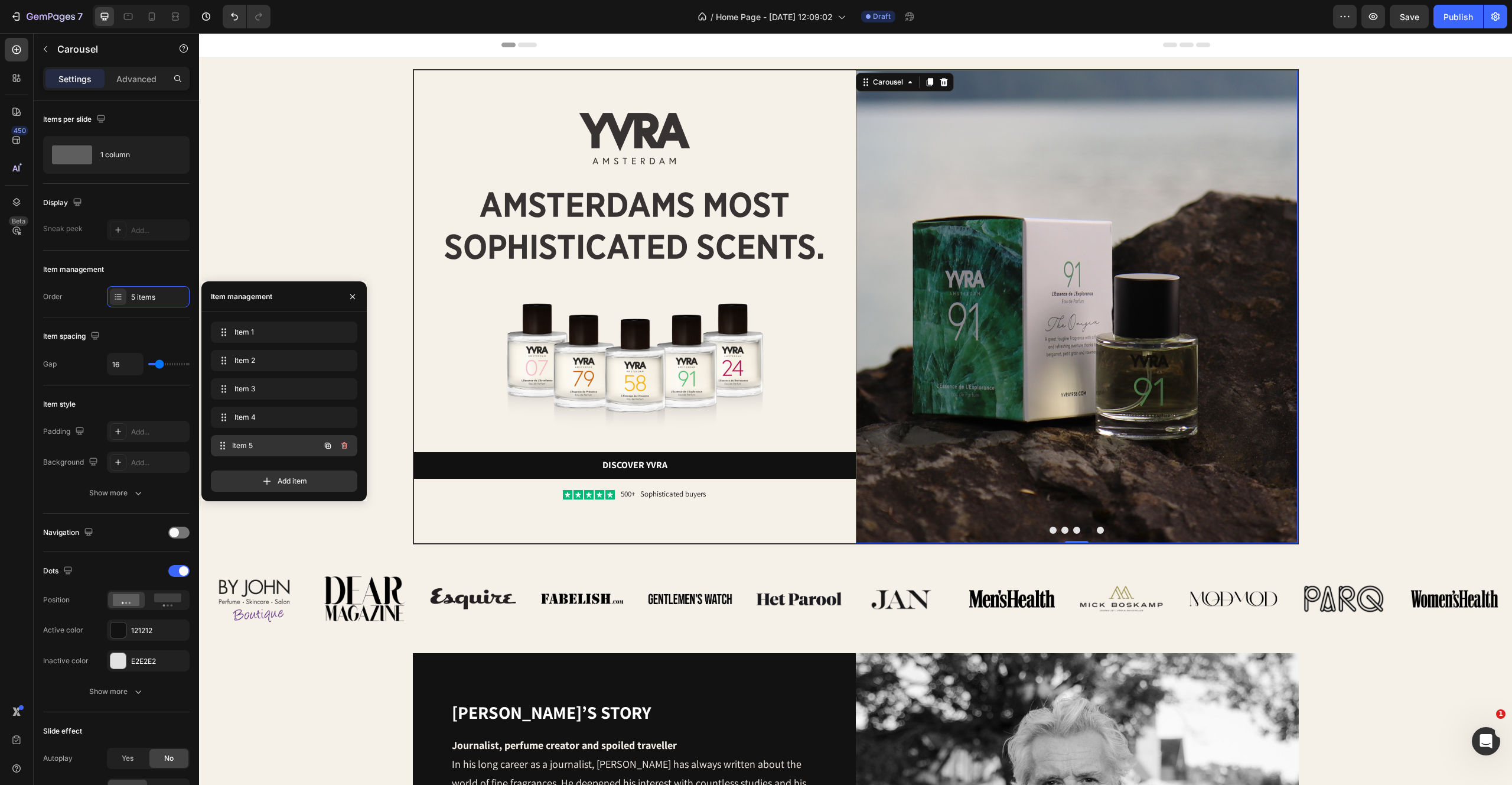
click at [242, 445] on span "Item 5" at bounding box center [276, 446] width 87 height 11
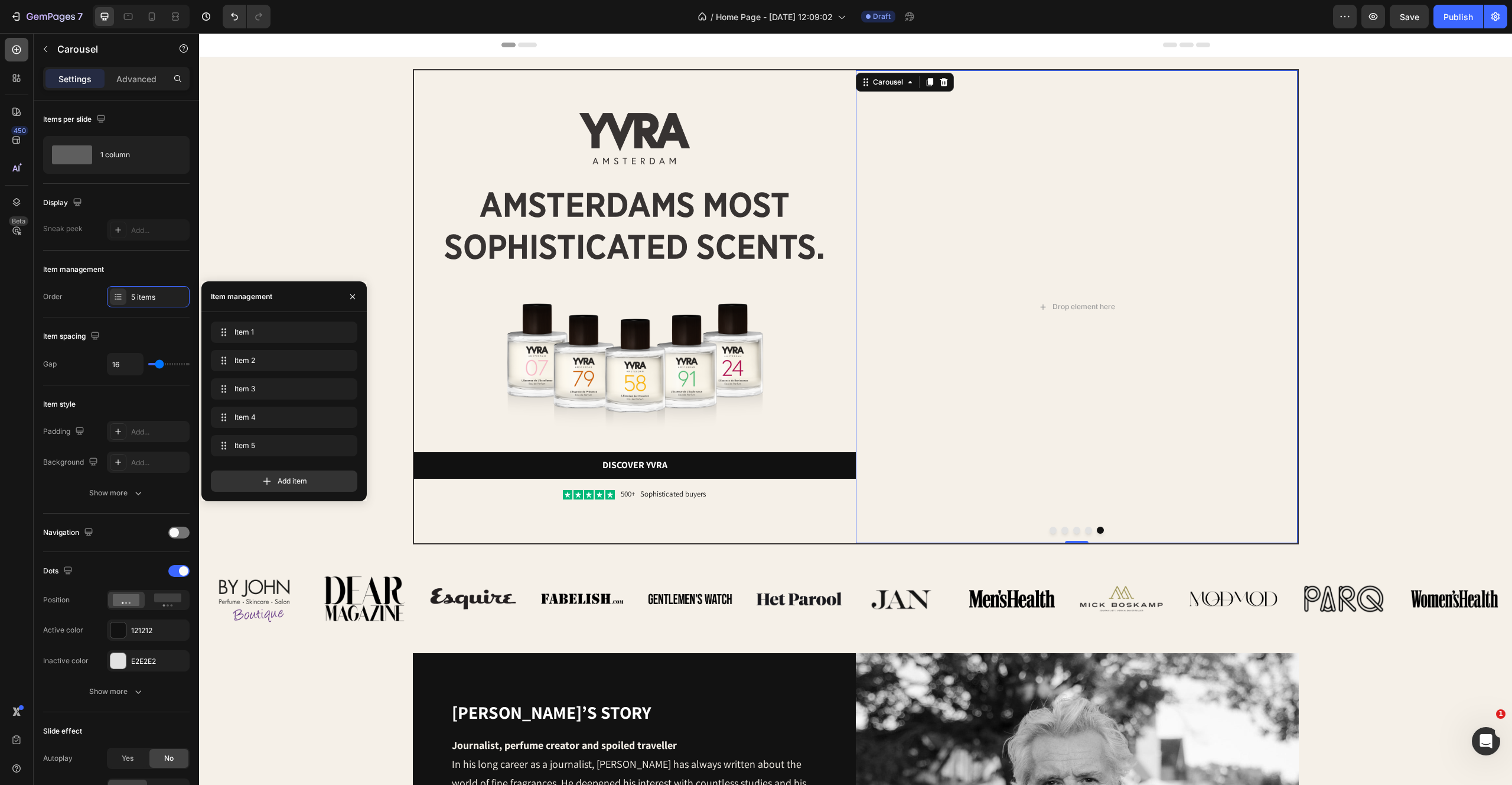
click at [13, 50] on icon at bounding box center [17, 50] width 12 height 12
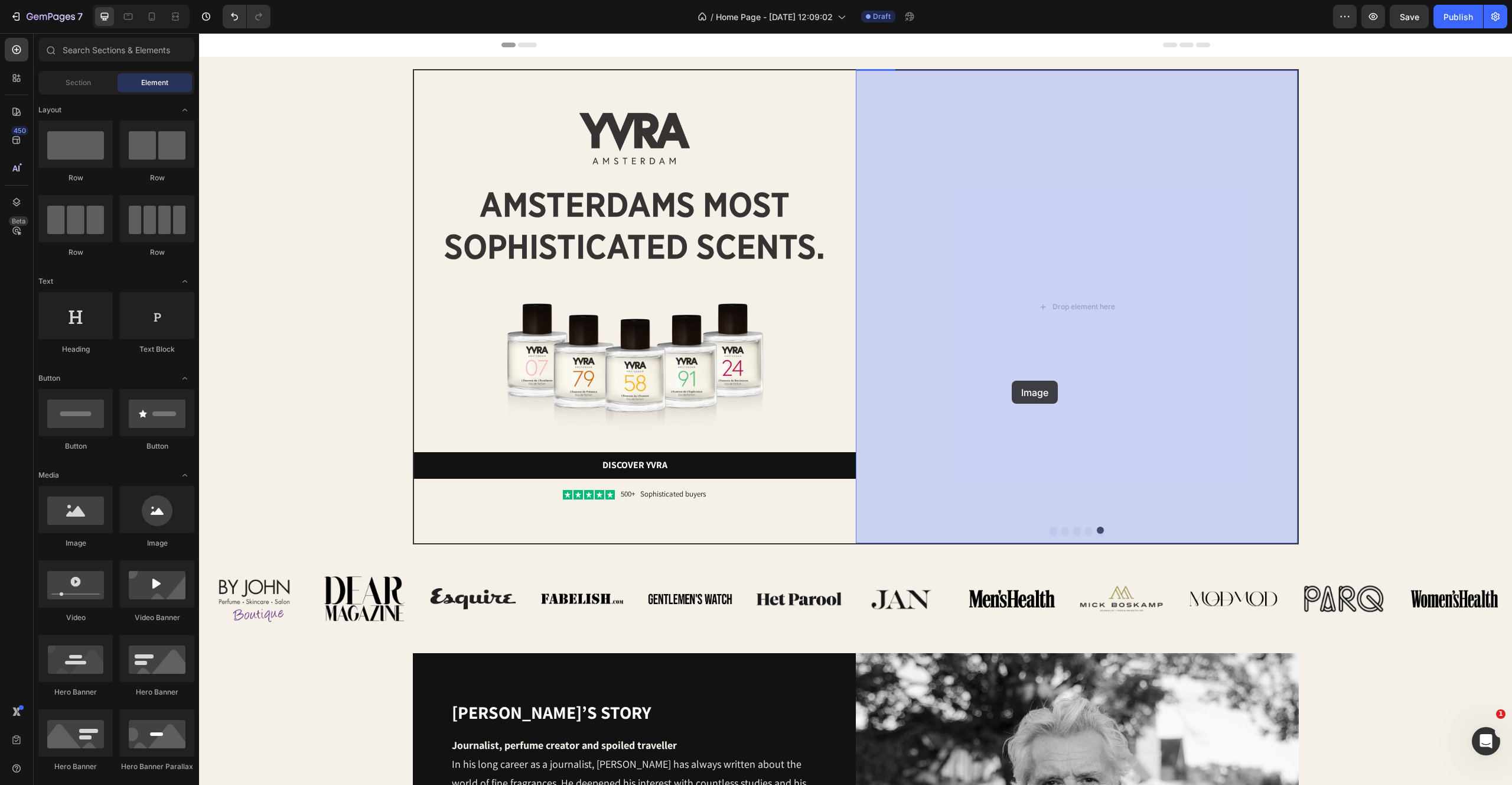
drag, startPoint x: 287, startPoint y: 529, endPoint x: 1012, endPoint y: 381, distance: 740.0
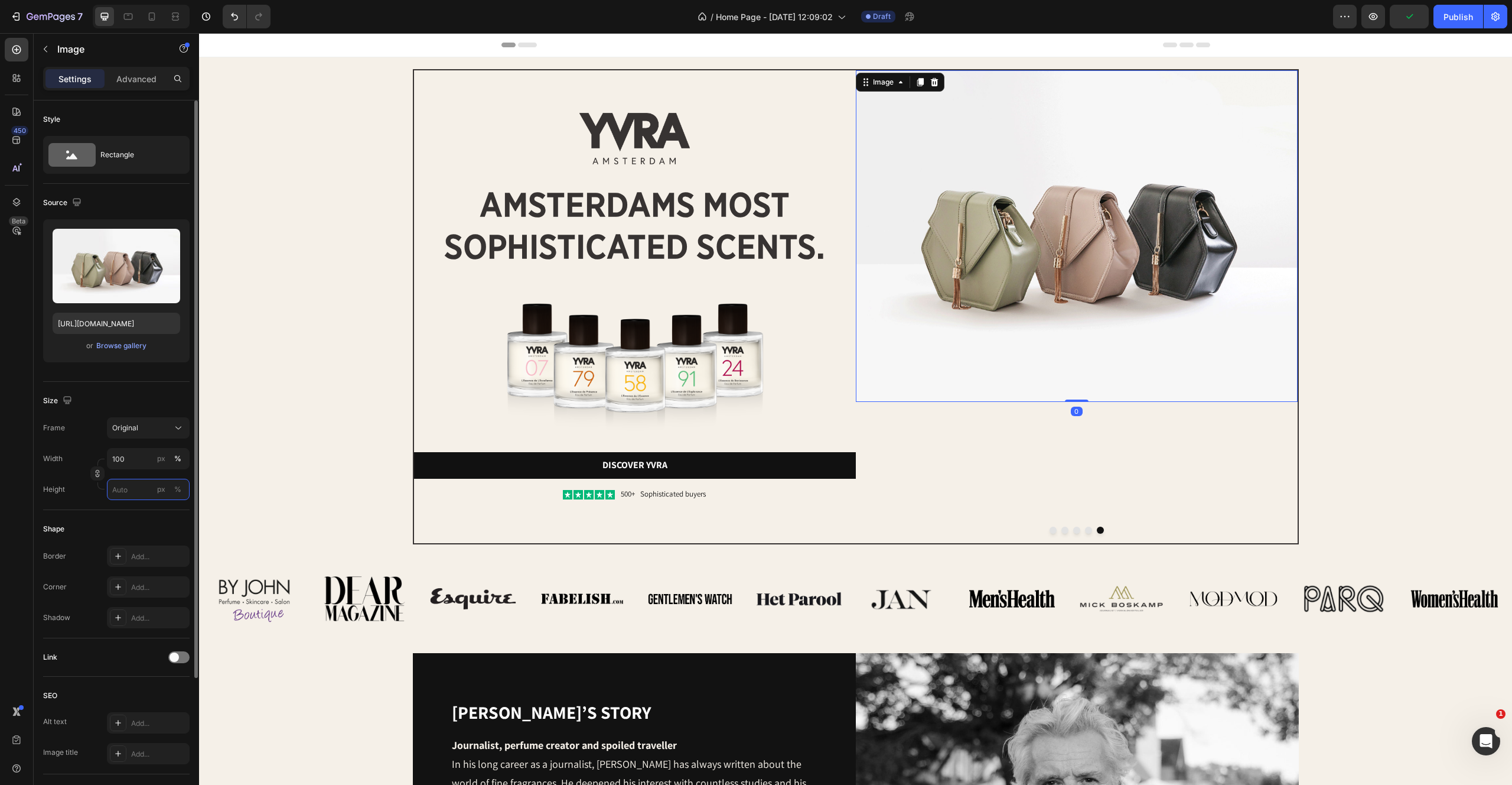
click at [130, 485] on input "px %" at bounding box center [148, 489] width 83 height 21
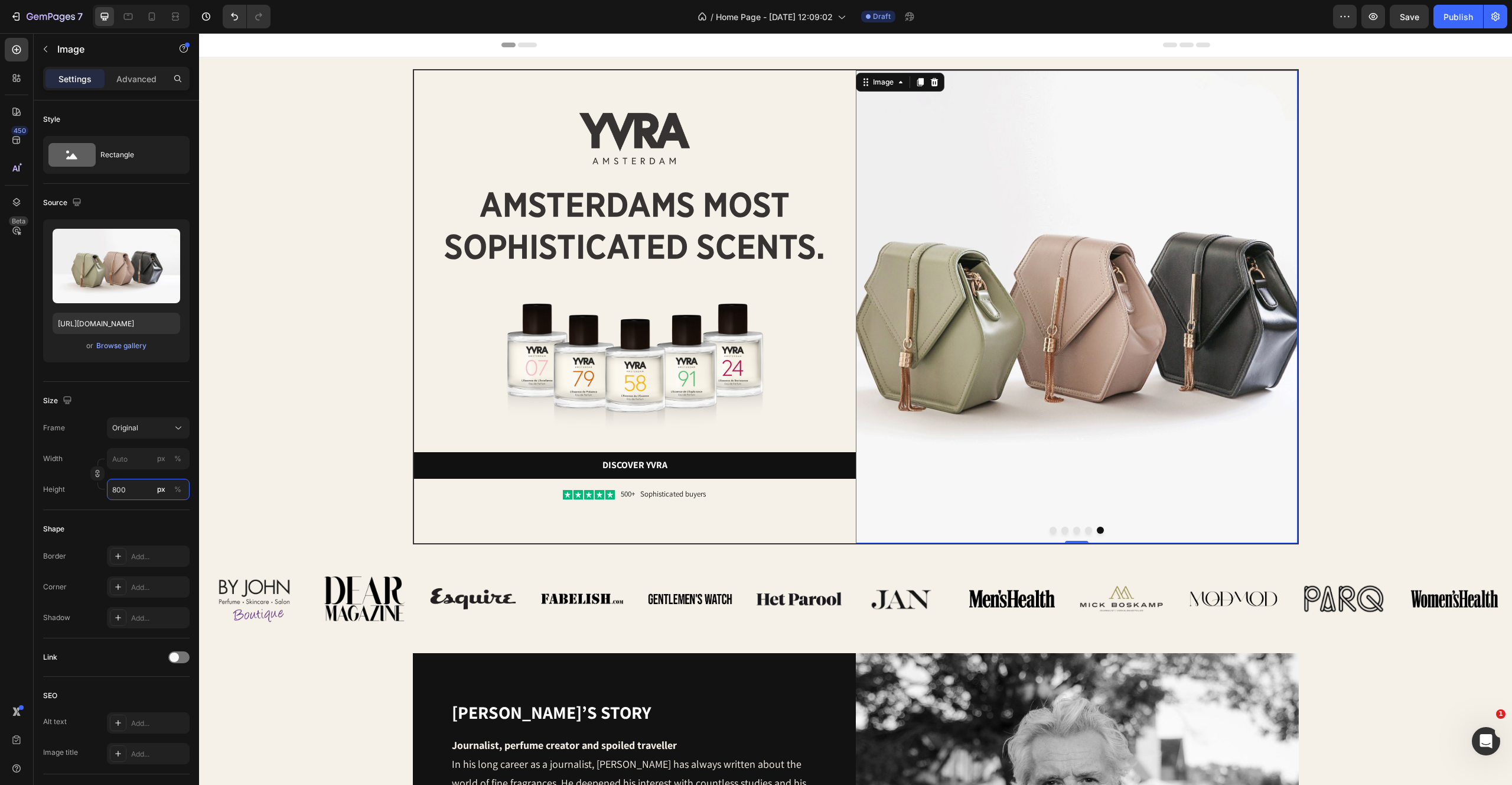
type input "800"
click at [1019, 271] on img at bounding box center [1076, 306] width 442 height 473
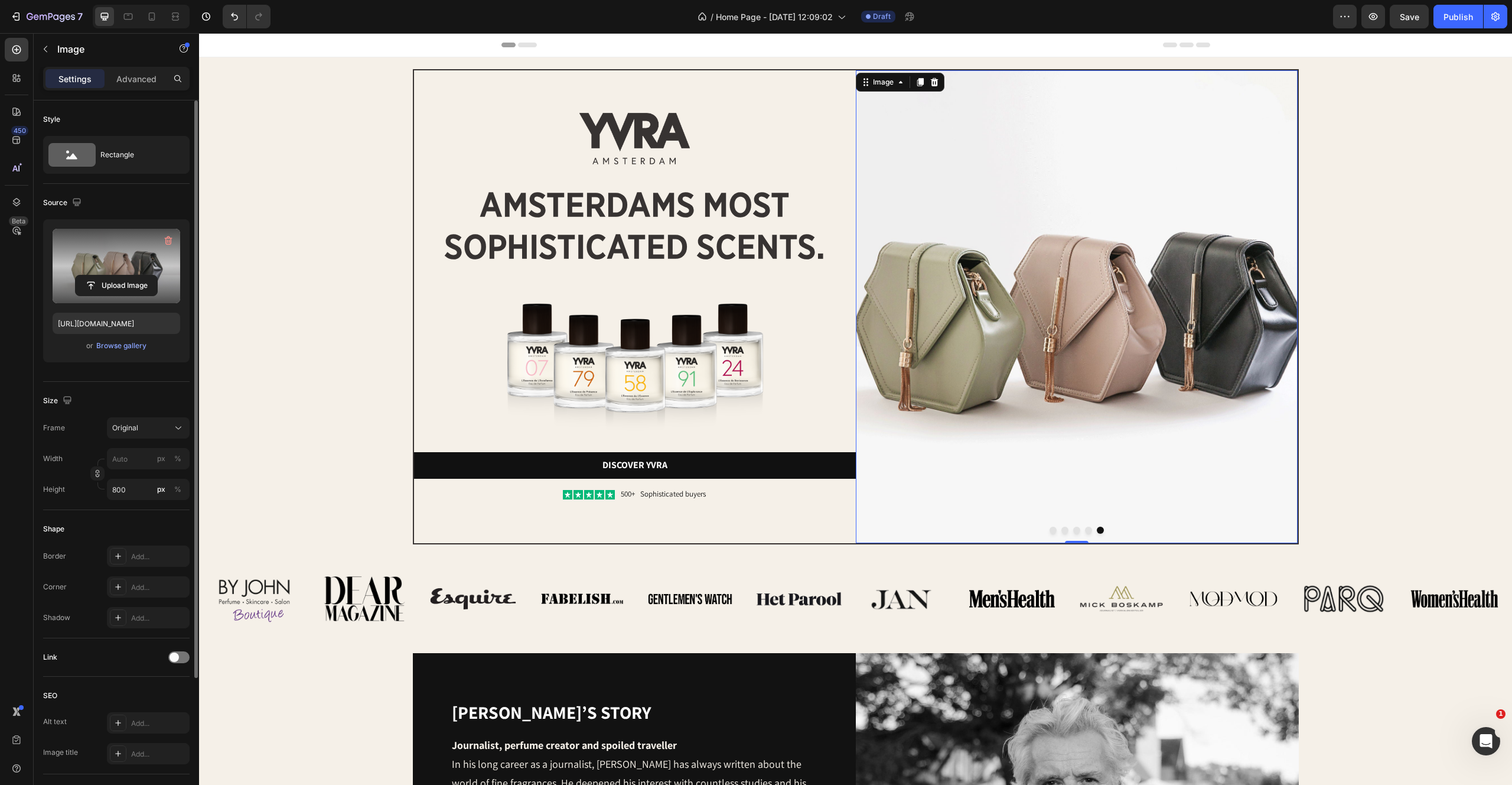
click at [95, 253] on label at bounding box center [117, 266] width 128 height 75
click at [95, 275] on input "file" at bounding box center [117, 285] width 81 height 20
type input "https://cdn.shopify.com/s/files/1/2170/9605/files/gempages_485369058267497726-4…"
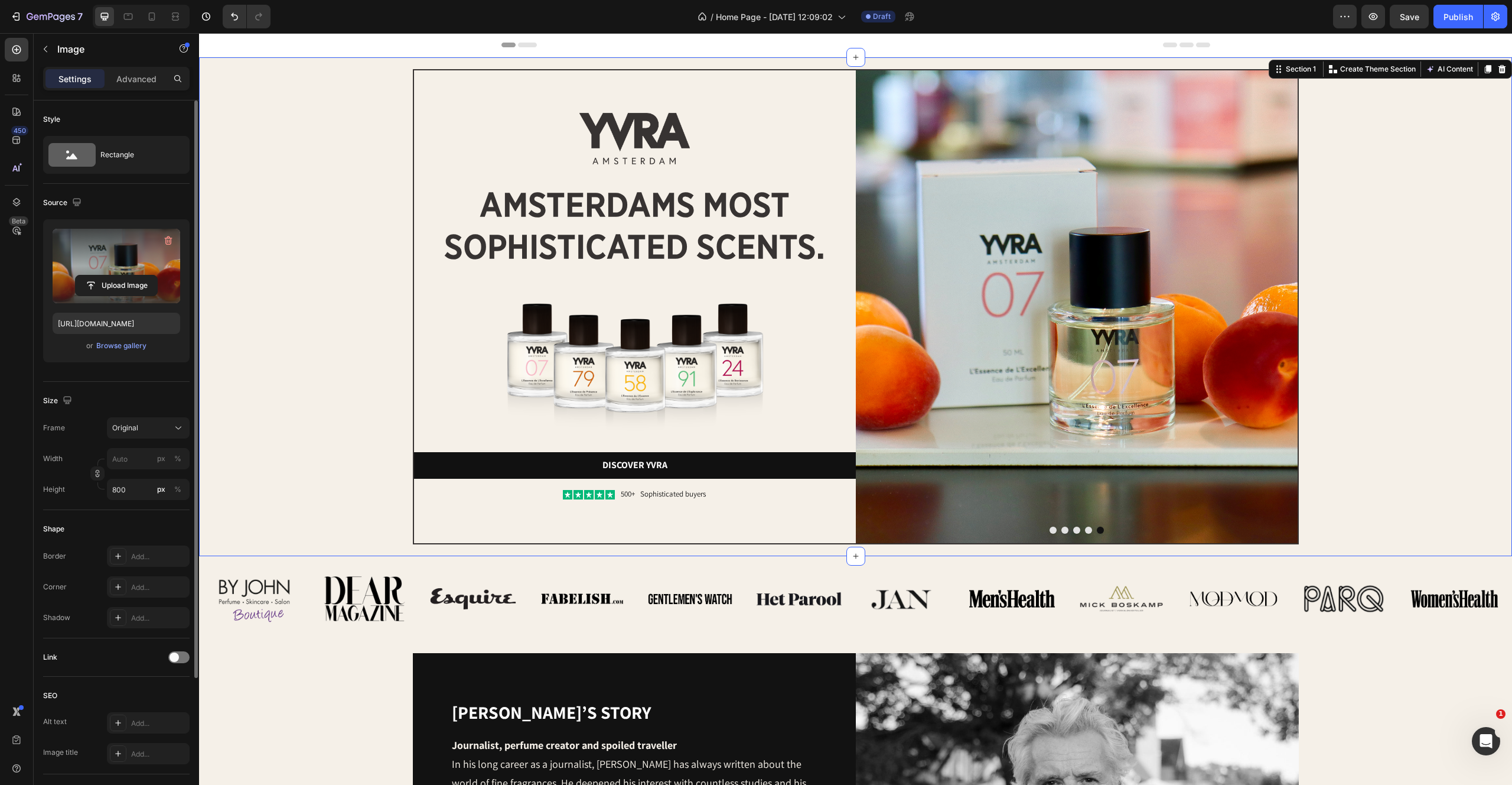
click at [308, 195] on div "Image Image amsterdams most sophisticated scents. Heading Image Discover yvra B…" at bounding box center [855, 306] width 1289 height 475
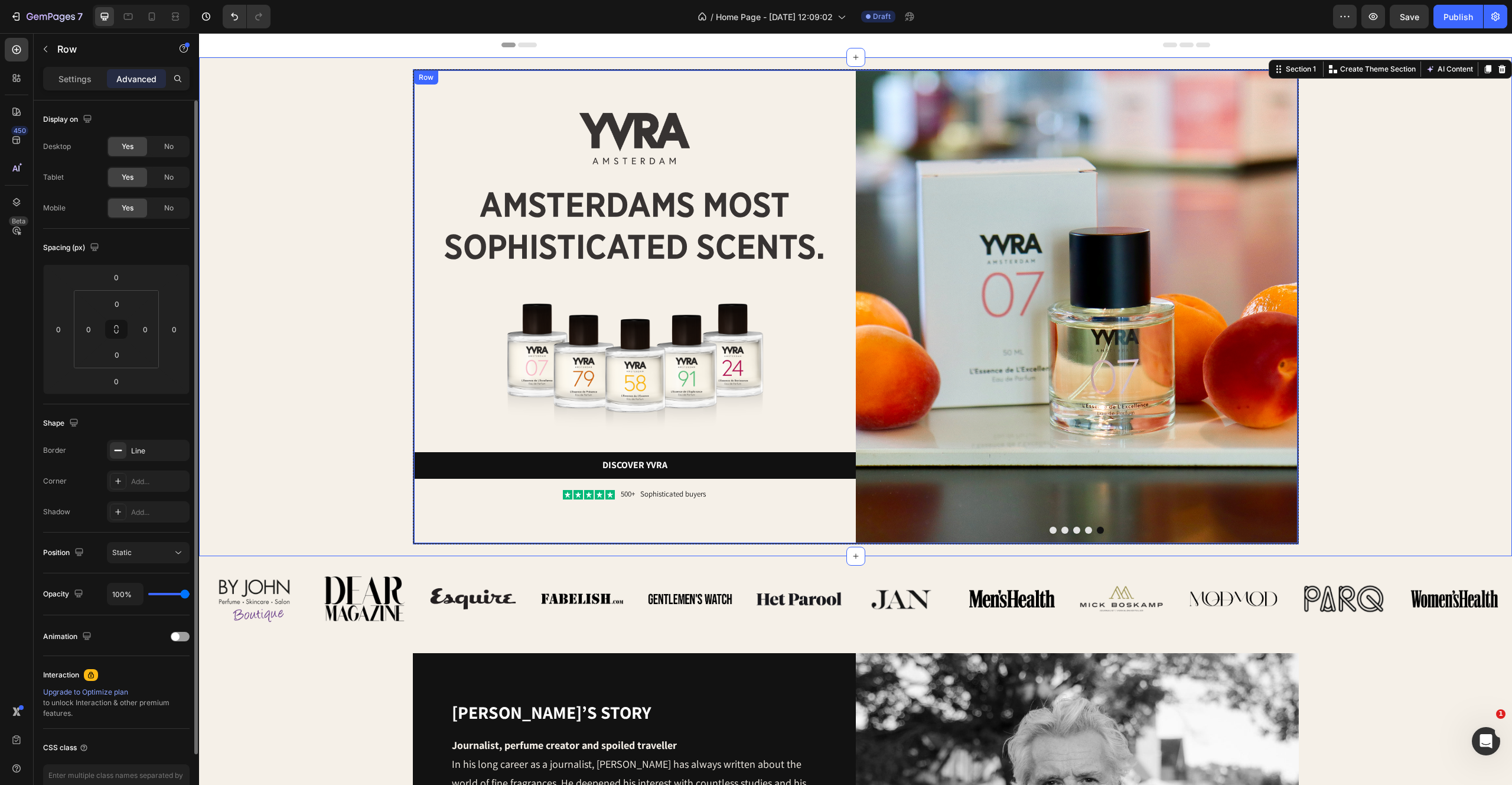
click at [789, 78] on div "Image amsterdams most sophisticated scents. Heading Image Discover yvra Button …" at bounding box center [634, 306] width 442 height 473
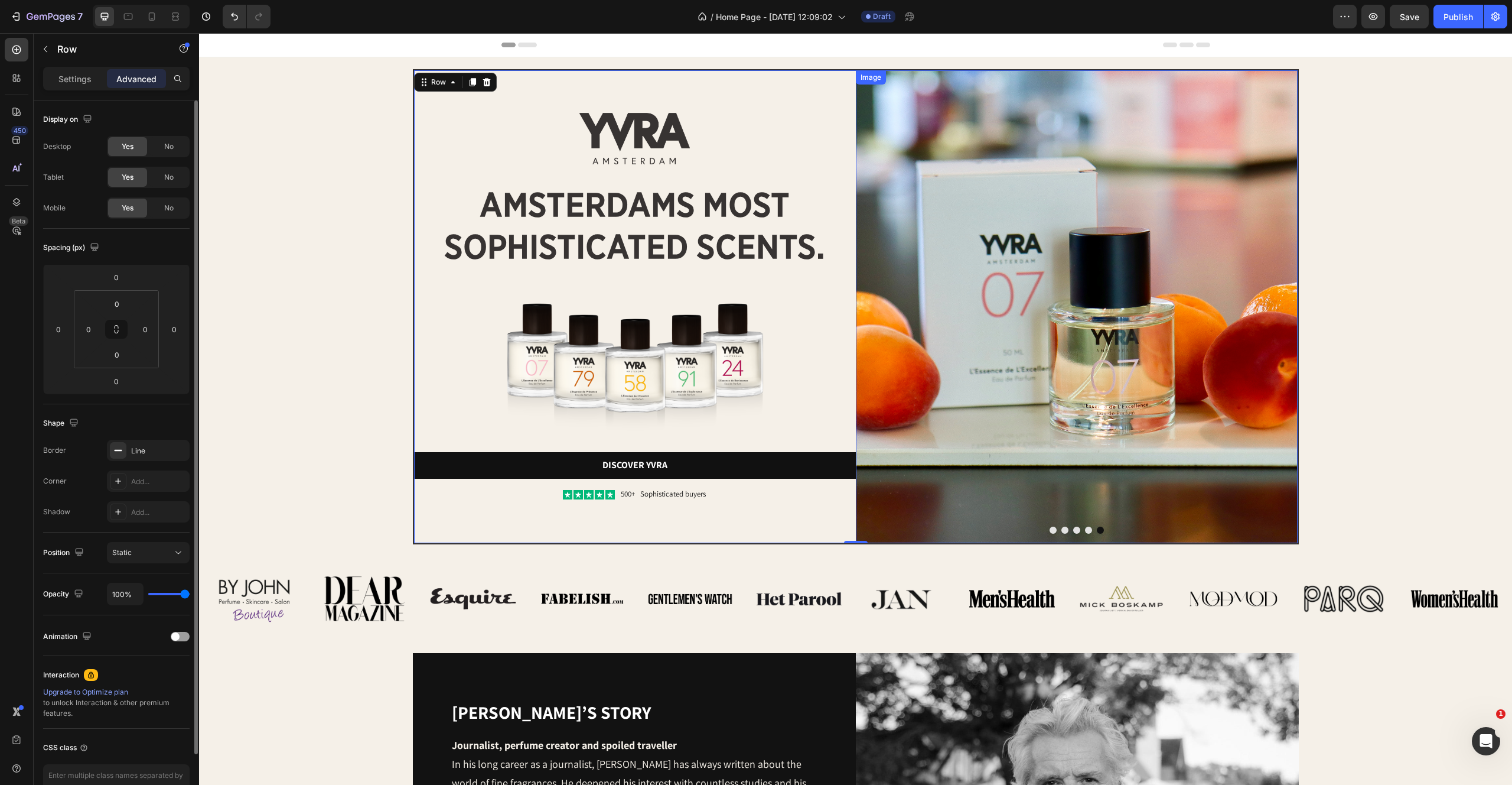
click at [955, 329] on img at bounding box center [1076, 306] width 442 height 473
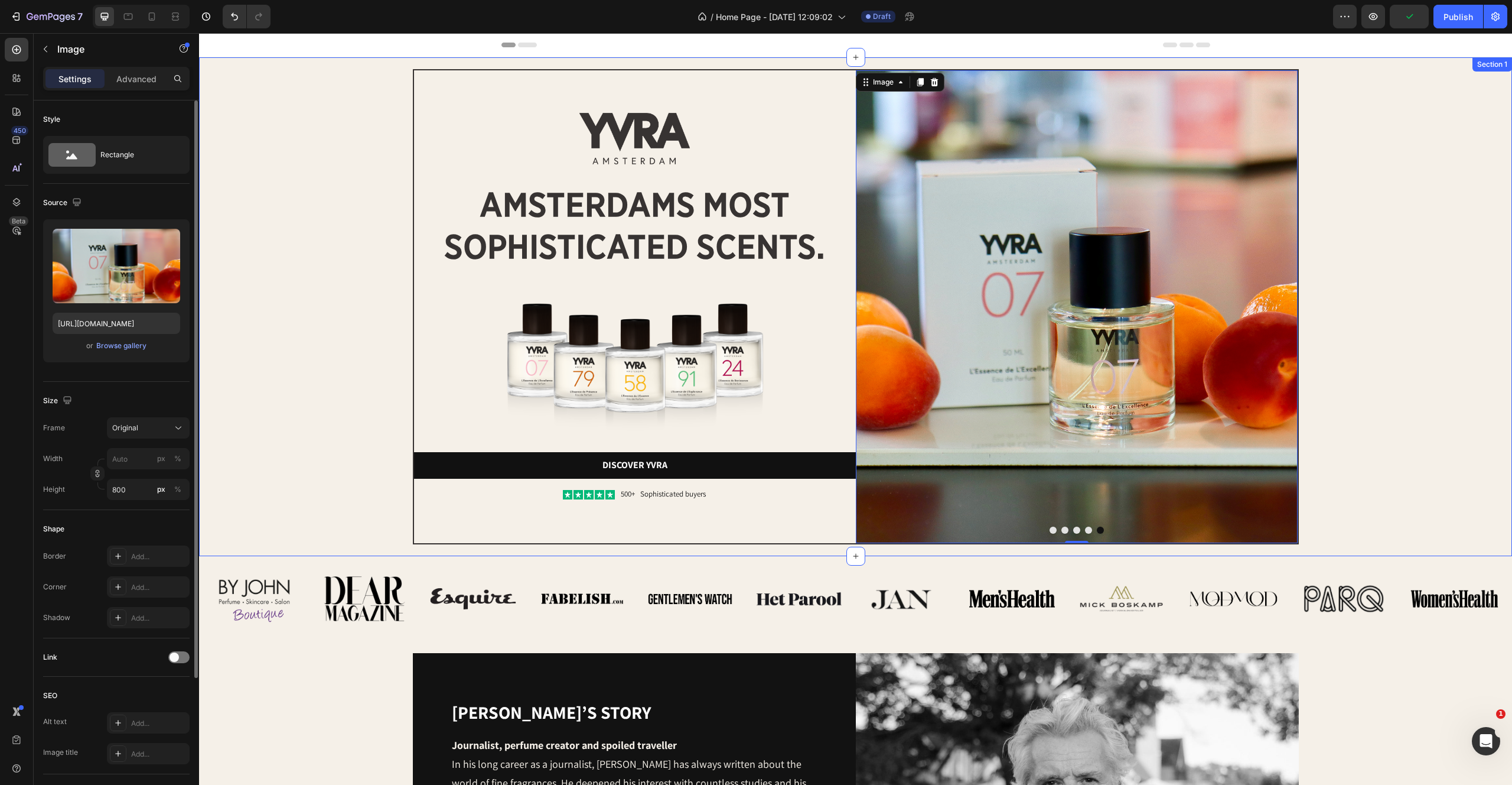
click at [282, 241] on div "Image Image amsterdams most sophisticated scents. Heading Image Discover yvra B…" at bounding box center [855, 306] width 1289 height 475
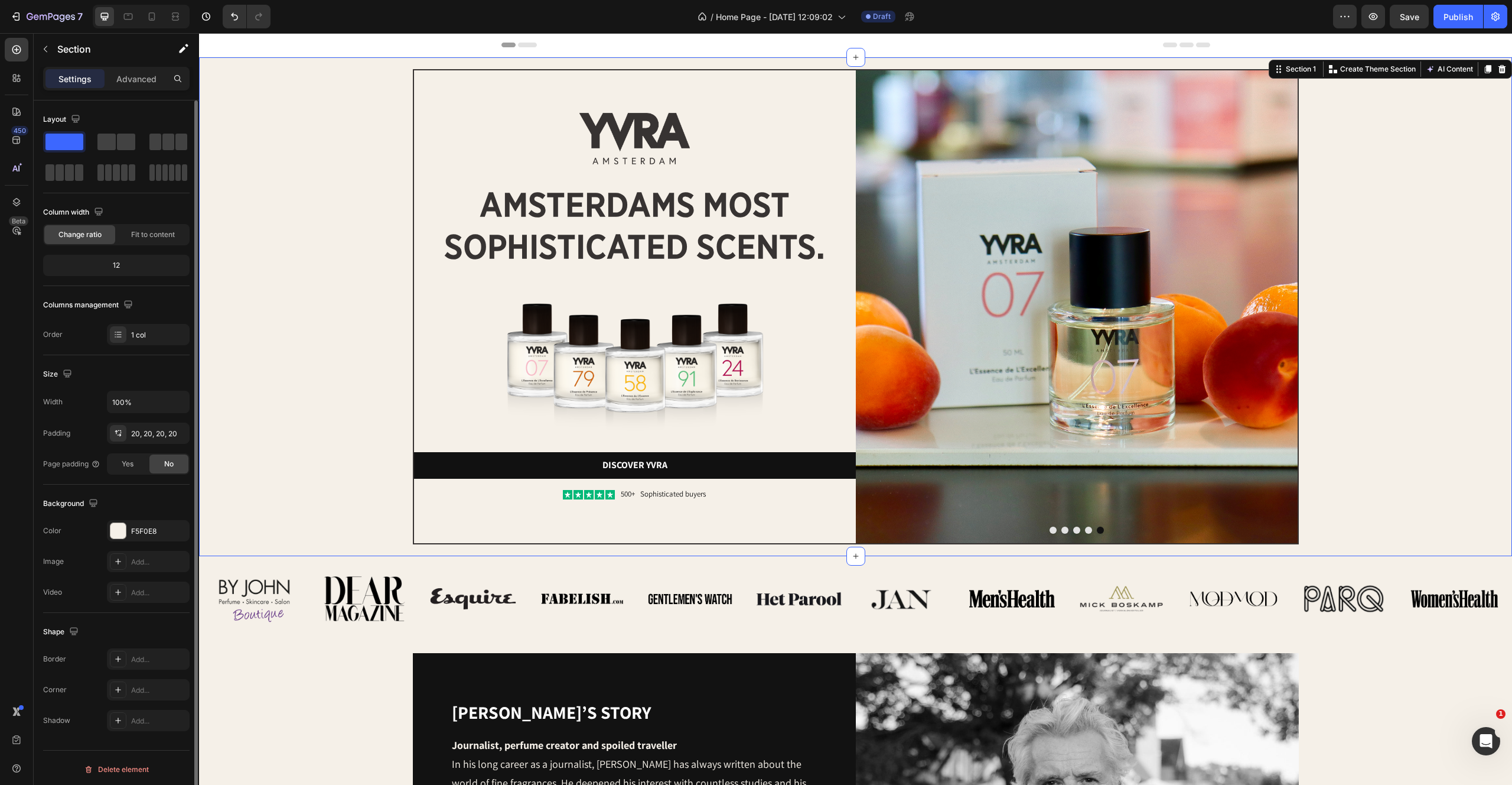
click at [1413, 131] on div "Image Image amsterdams most sophisticated scents. Heading Image Discover yvra B…" at bounding box center [855, 306] width 1289 height 475
click at [796, 84] on div "Image amsterdams most sophisticated scents. Heading Image Discover yvra Button …" at bounding box center [634, 306] width 442 height 473
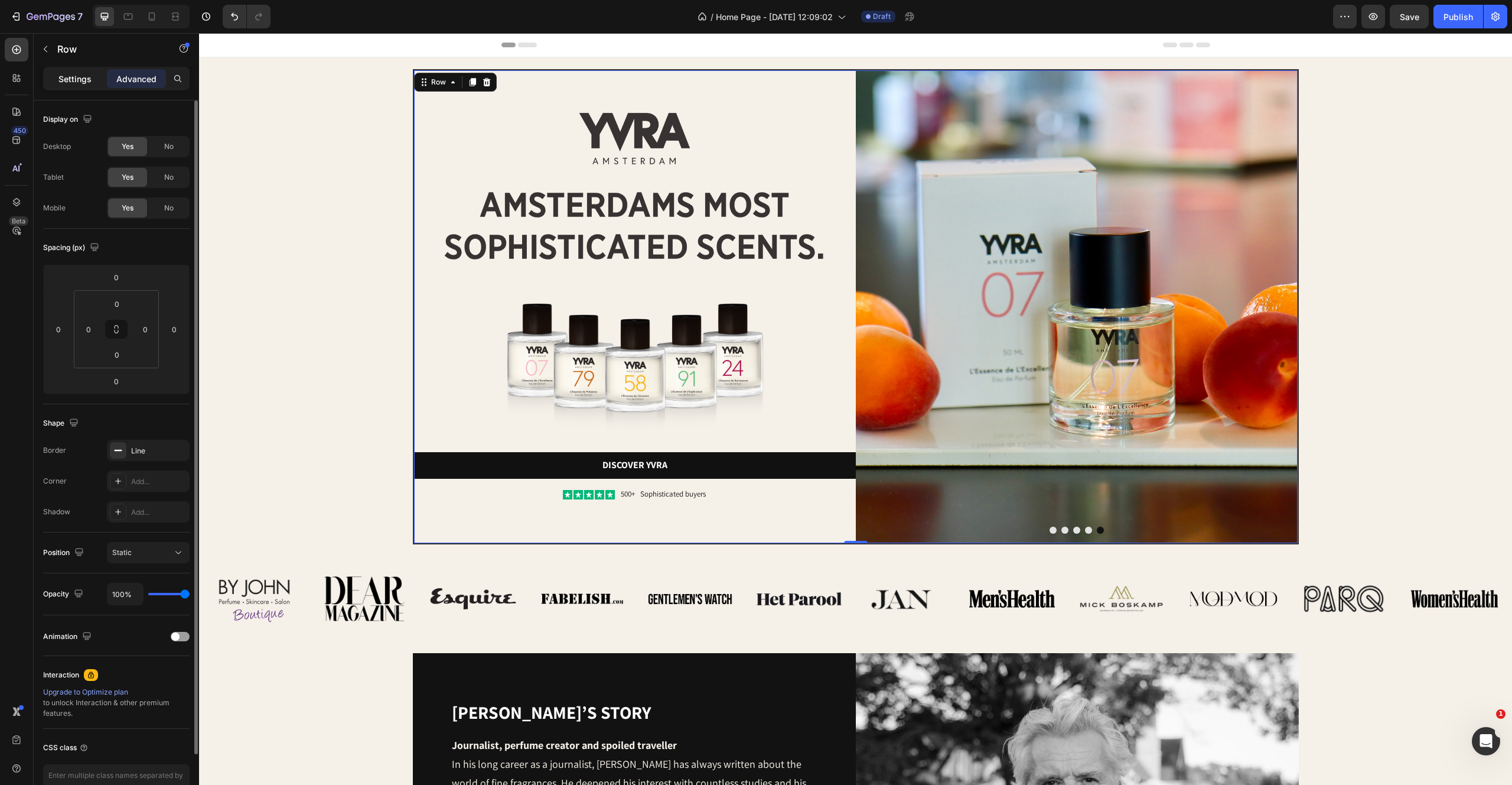
click at [78, 71] on div "Settings" at bounding box center [74, 78] width 59 height 19
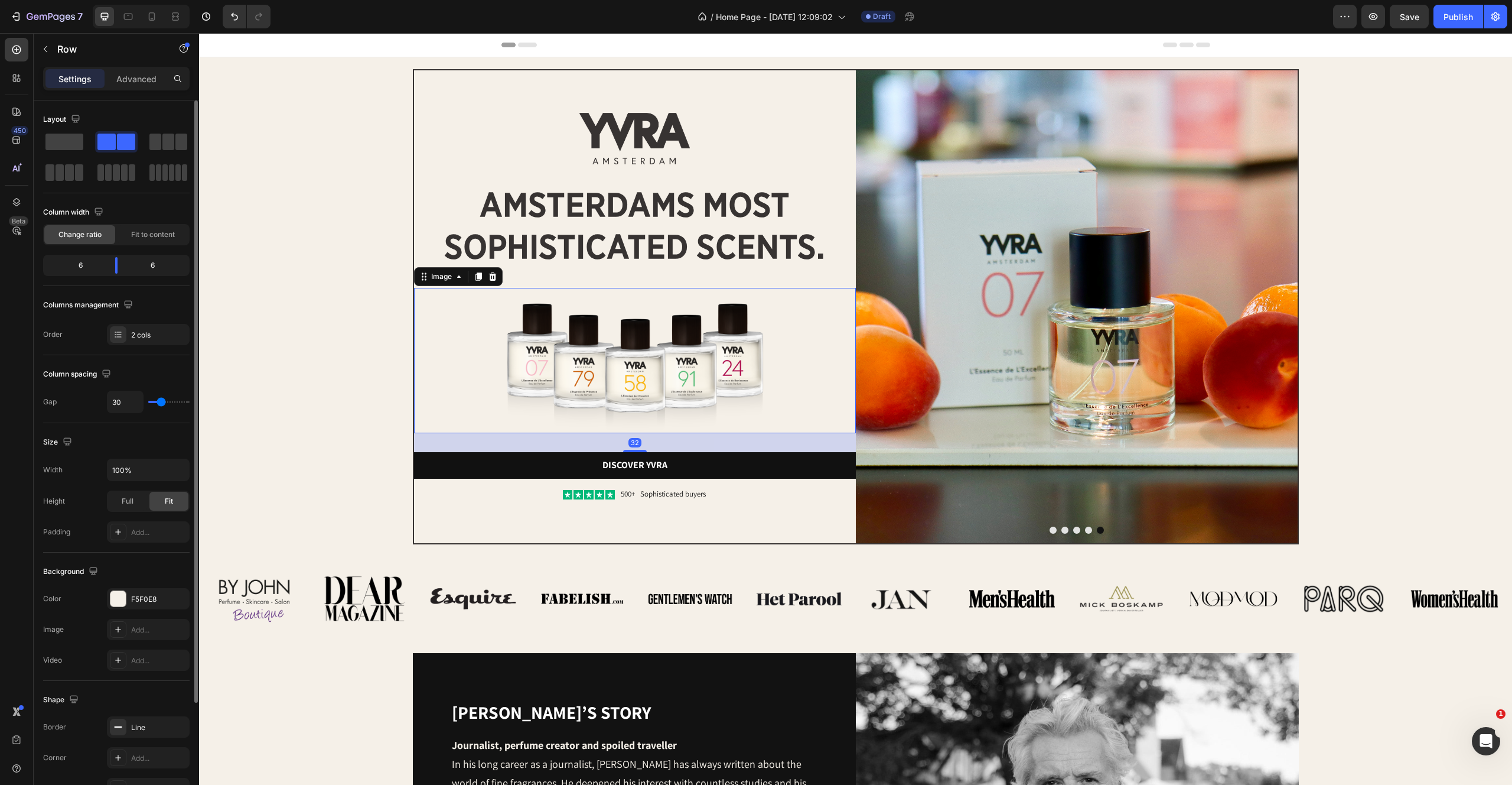
click at [714, 389] on img at bounding box center [634, 361] width 332 height 146
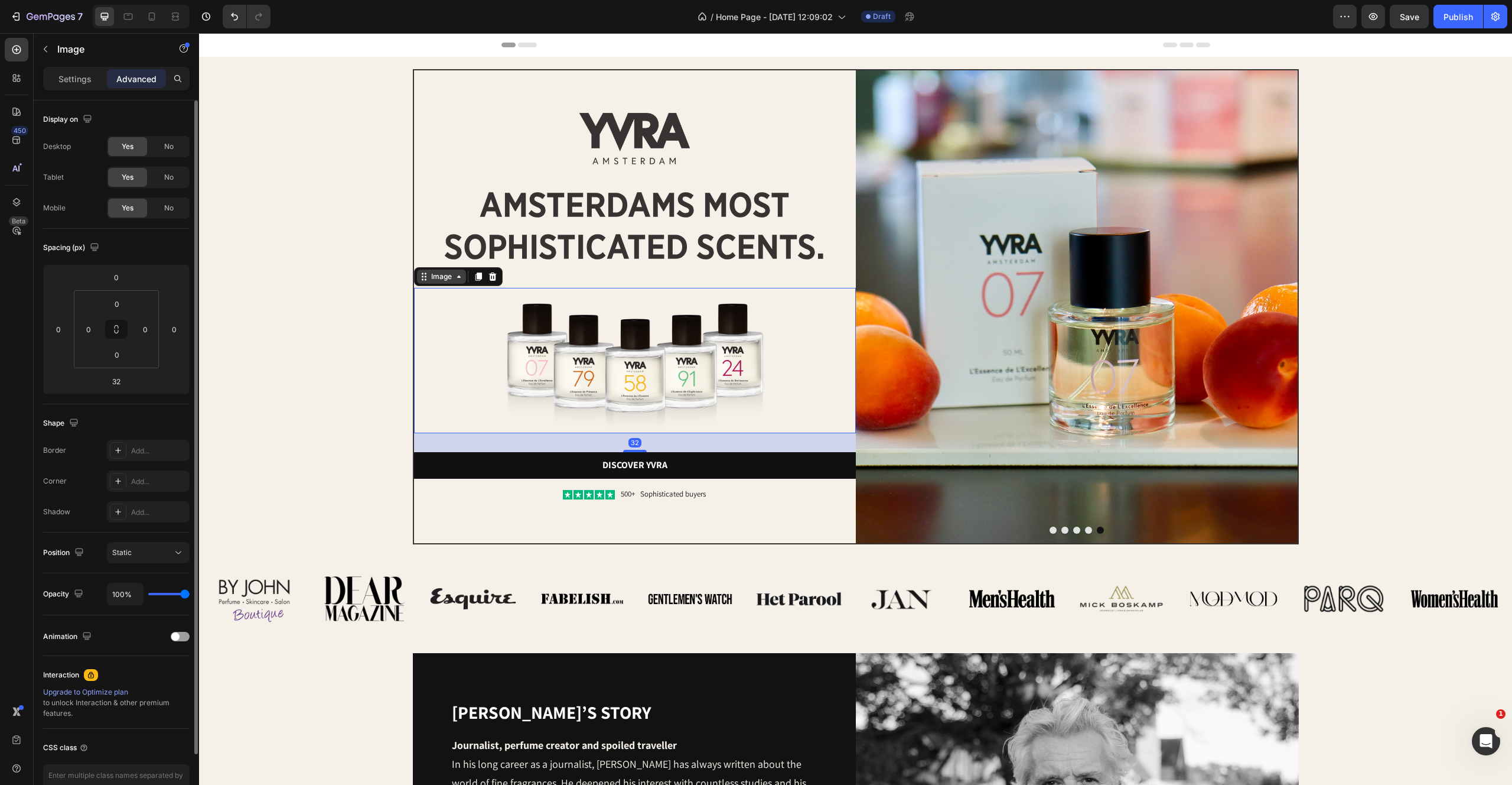
click at [444, 278] on div "Image" at bounding box center [442, 276] width 26 height 11
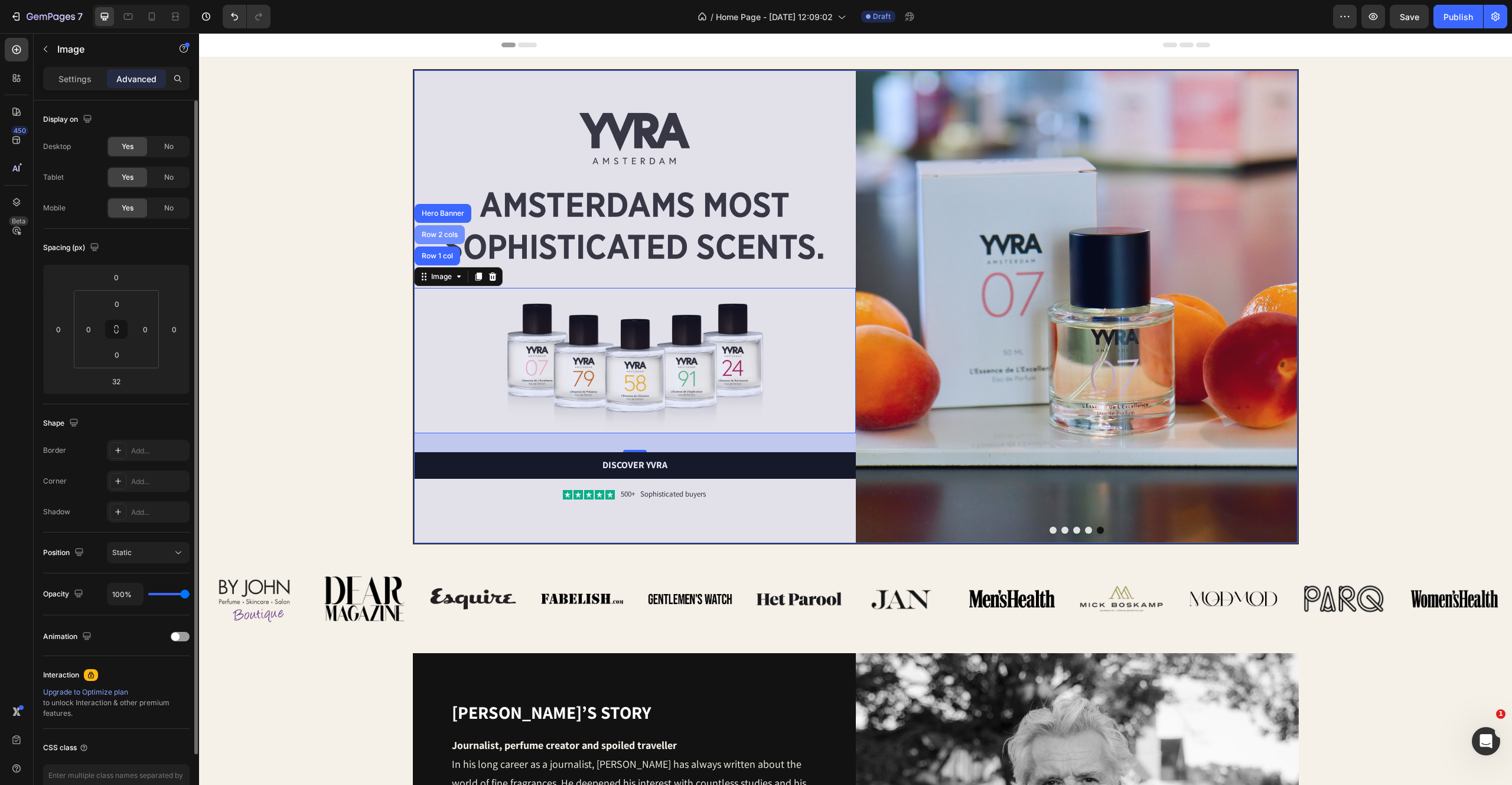
click at [440, 236] on div "Row 2 cols" at bounding box center [440, 234] width 41 height 7
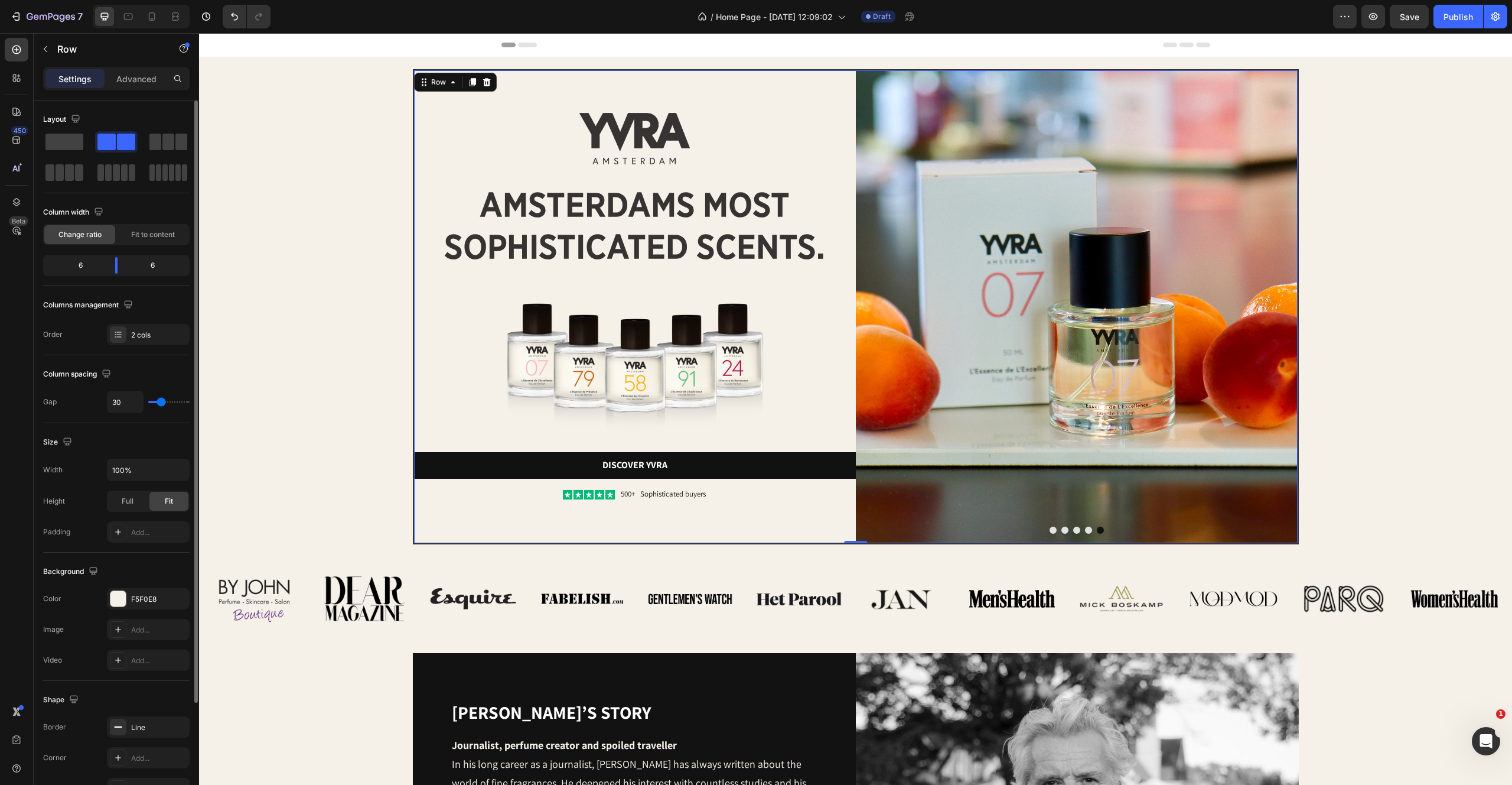
type input "99"
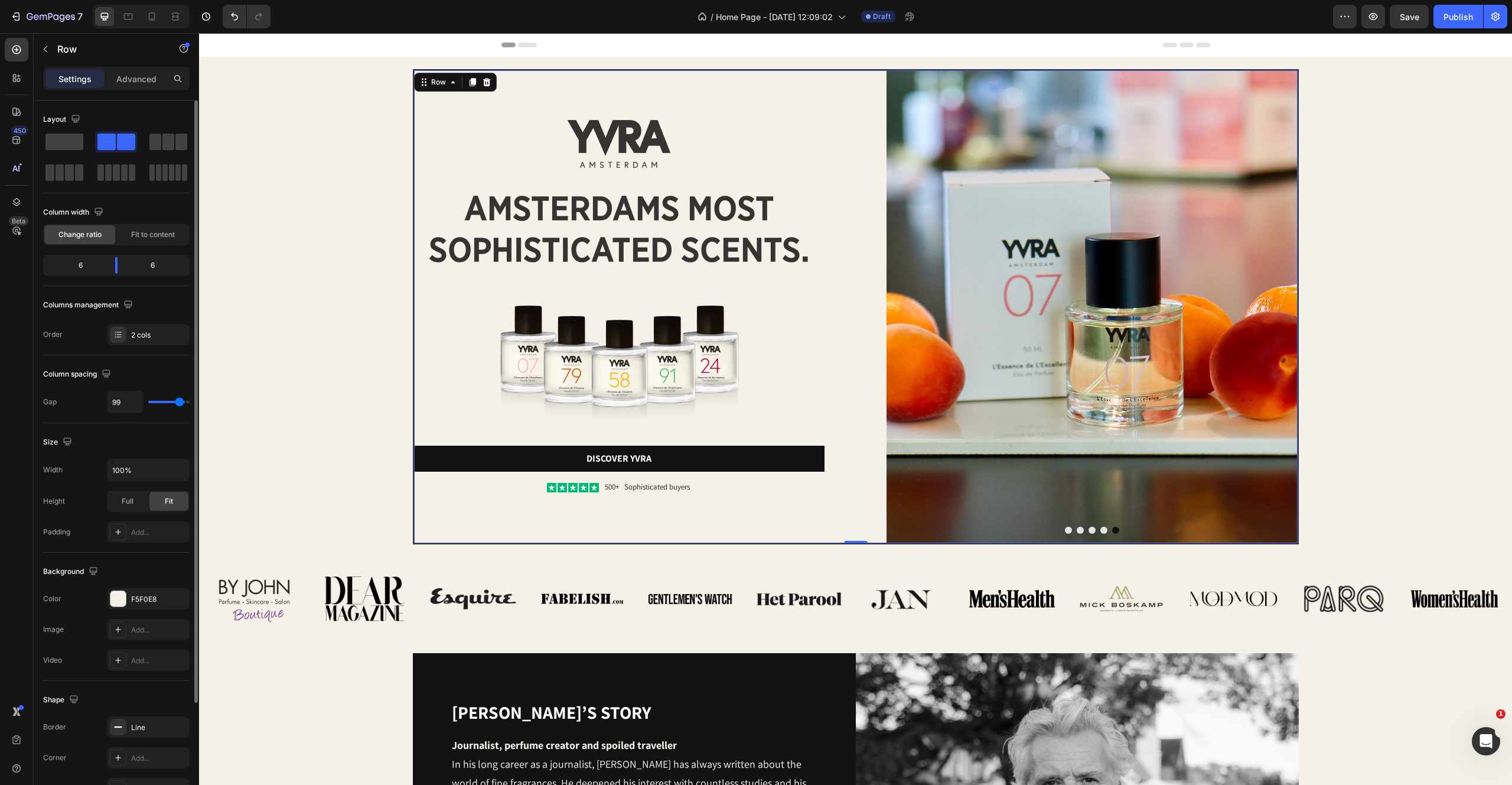
type input "105"
type input "107"
type input "108"
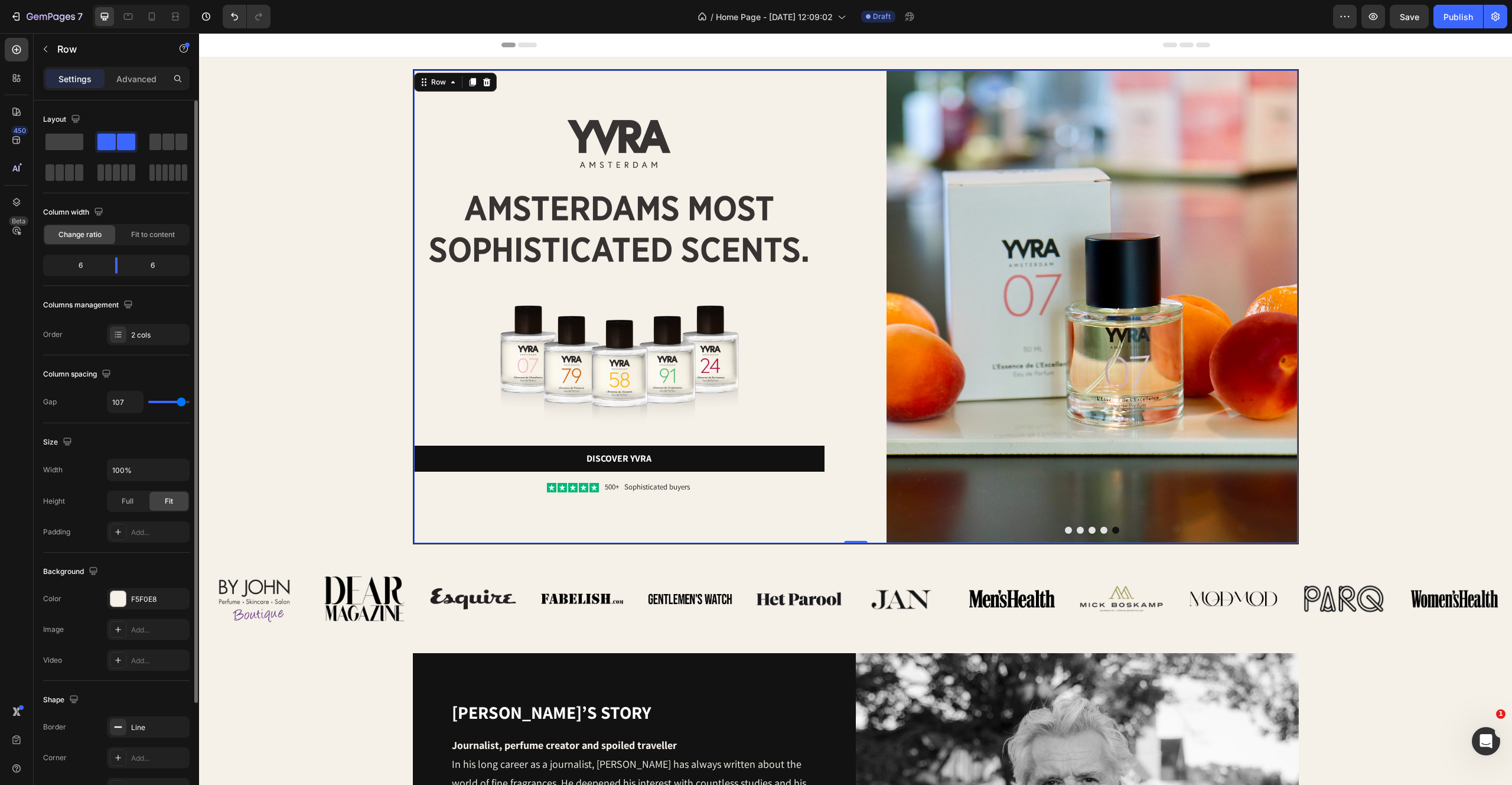
type input "108"
type input "109"
type input "110"
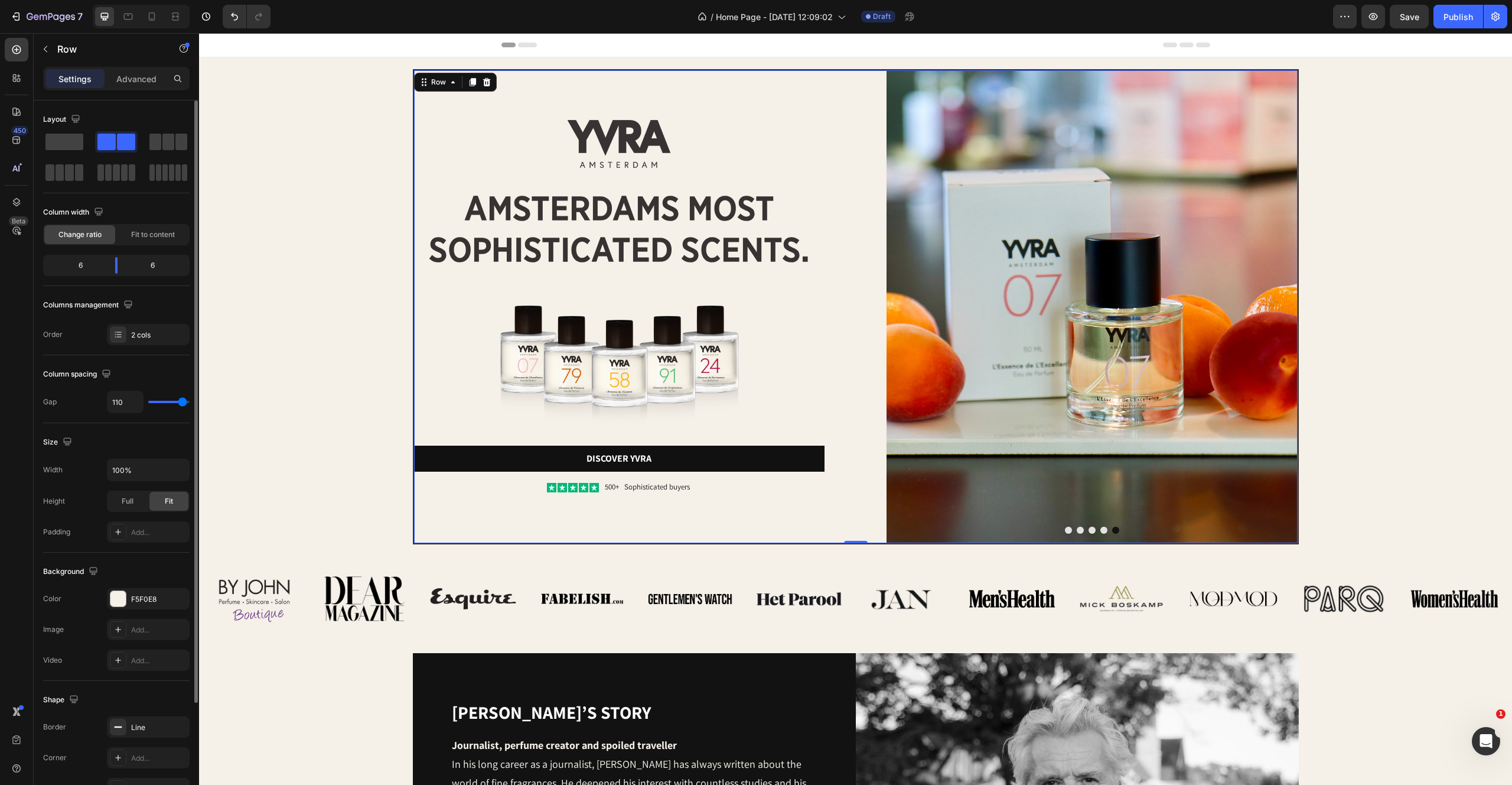
type input "111"
type input "112"
type input "113"
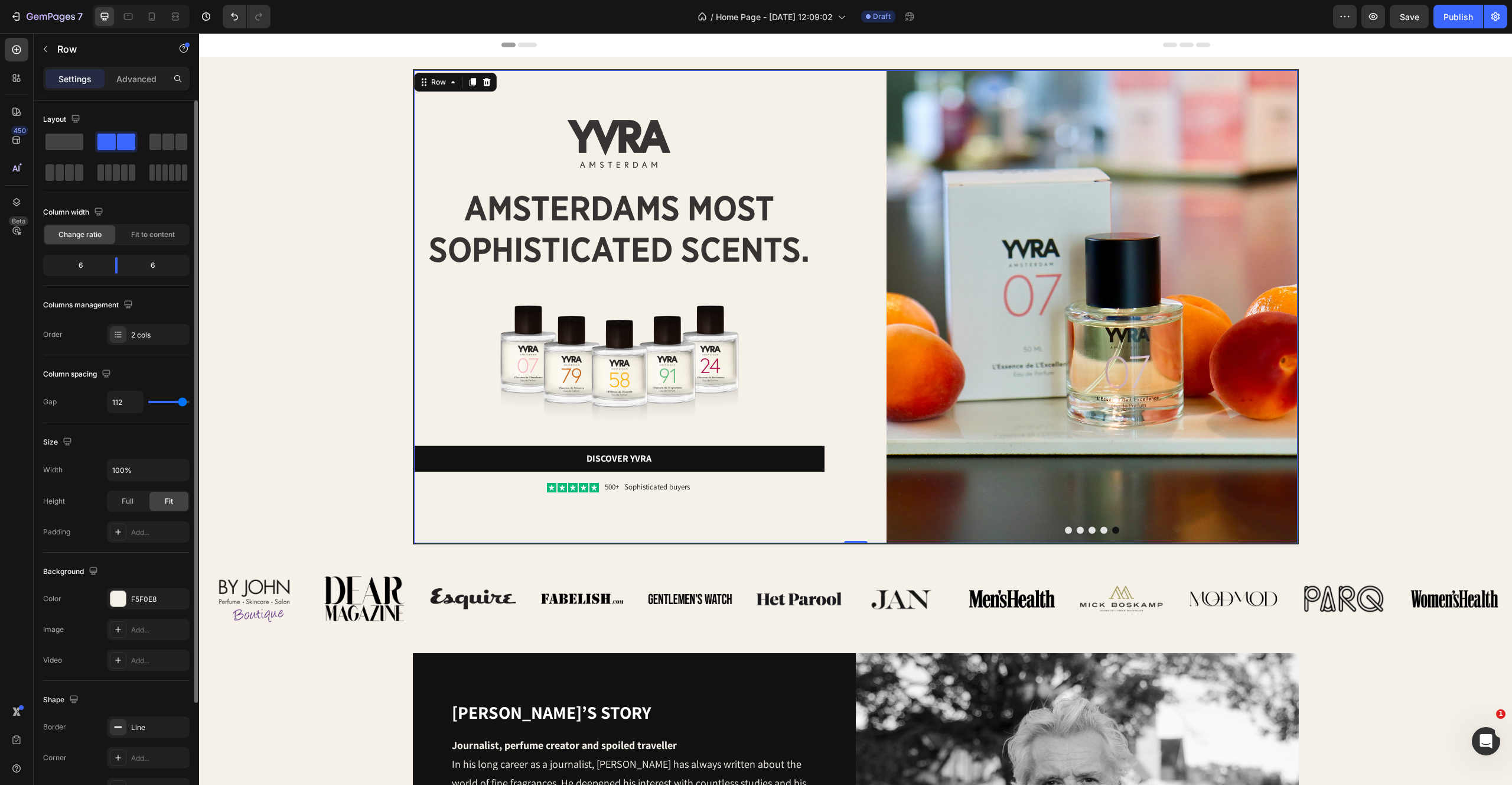
type input "113"
type input "115"
type input "116"
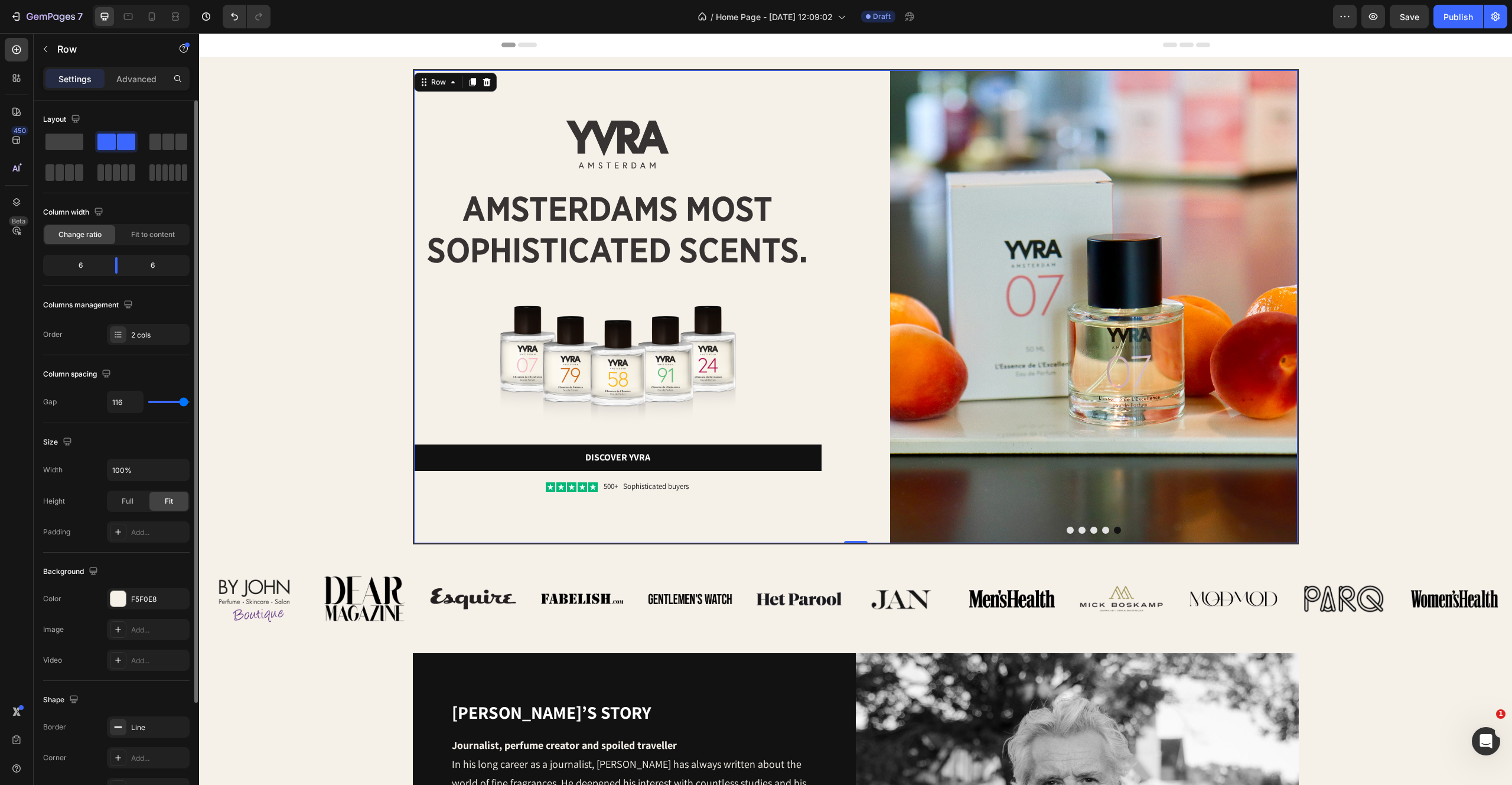
type input "106"
type input "102"
type input "96"
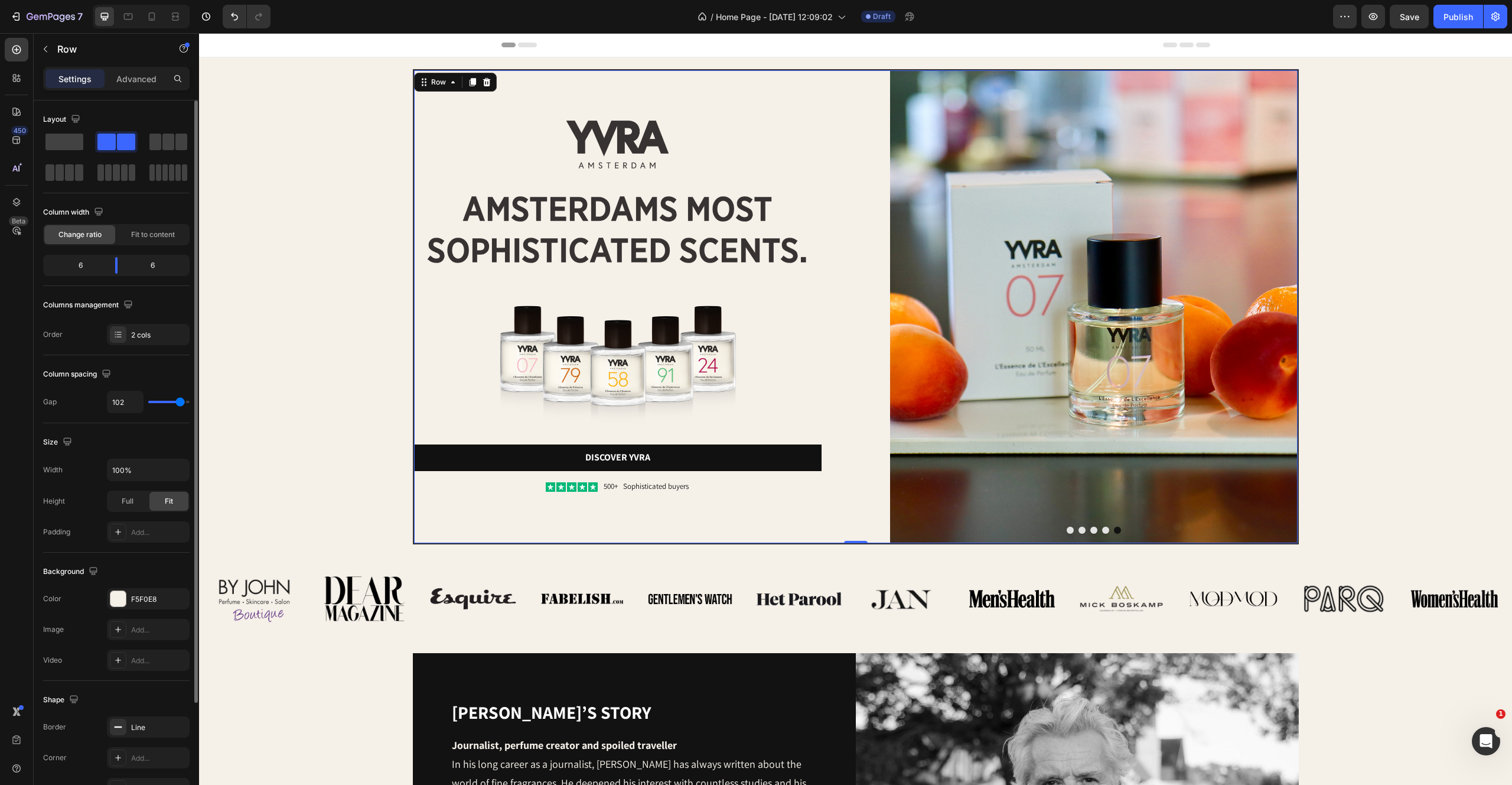
type input "96"
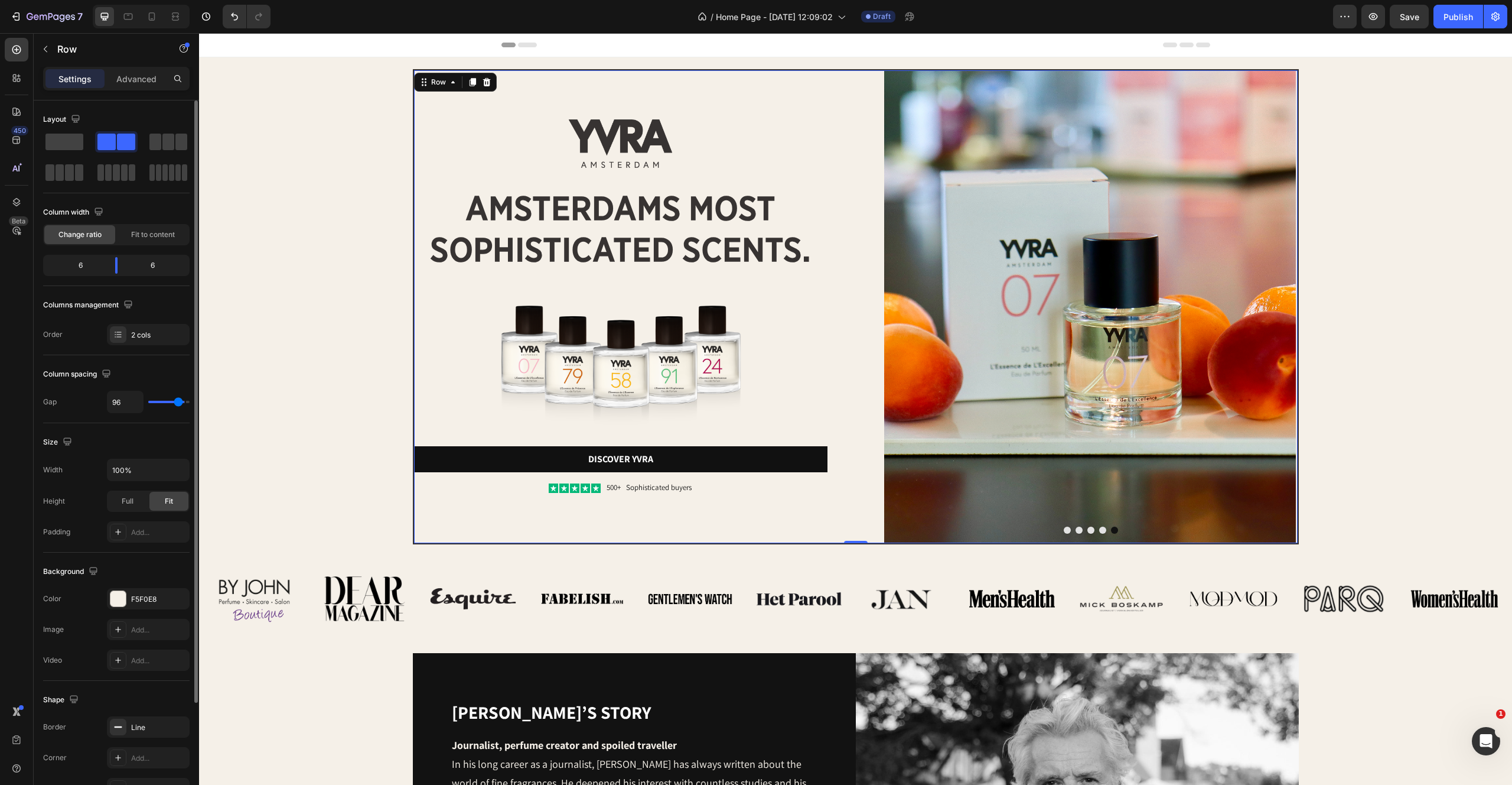
type input "92"
type input "86"
type input "81"
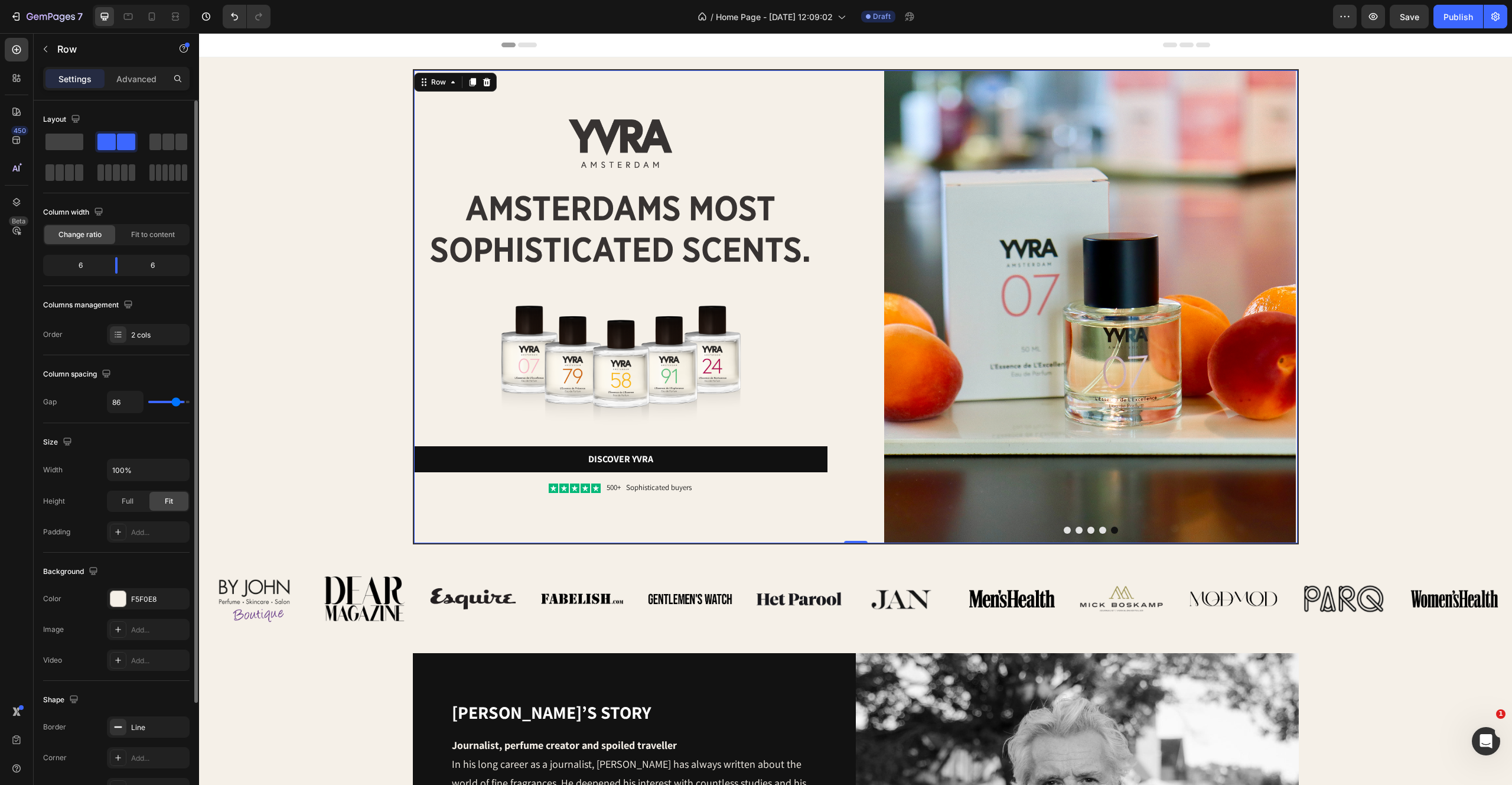
type input "81"
type input "76"
type input "72"
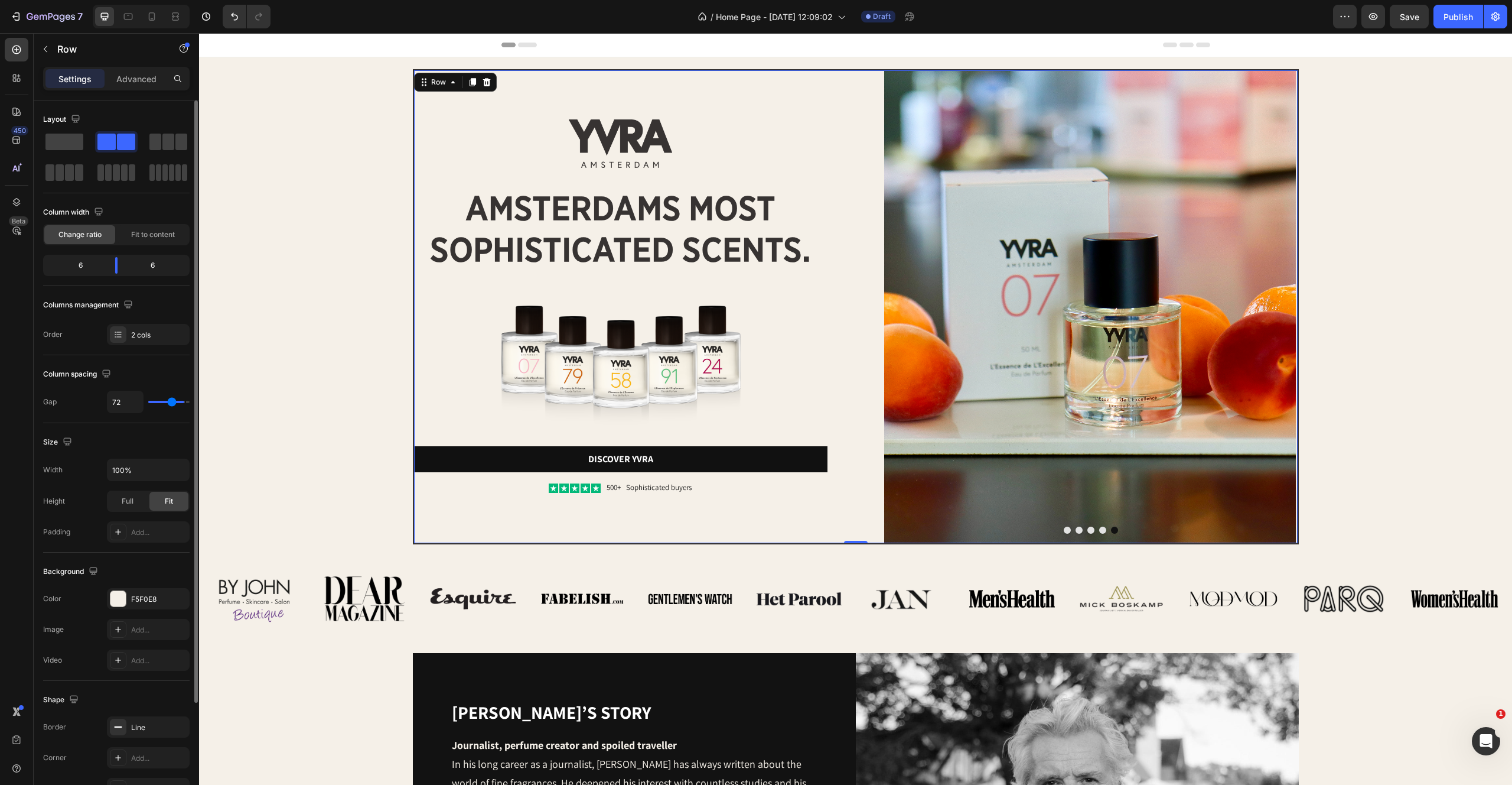
type input "68"
type input "63"
type input "60"
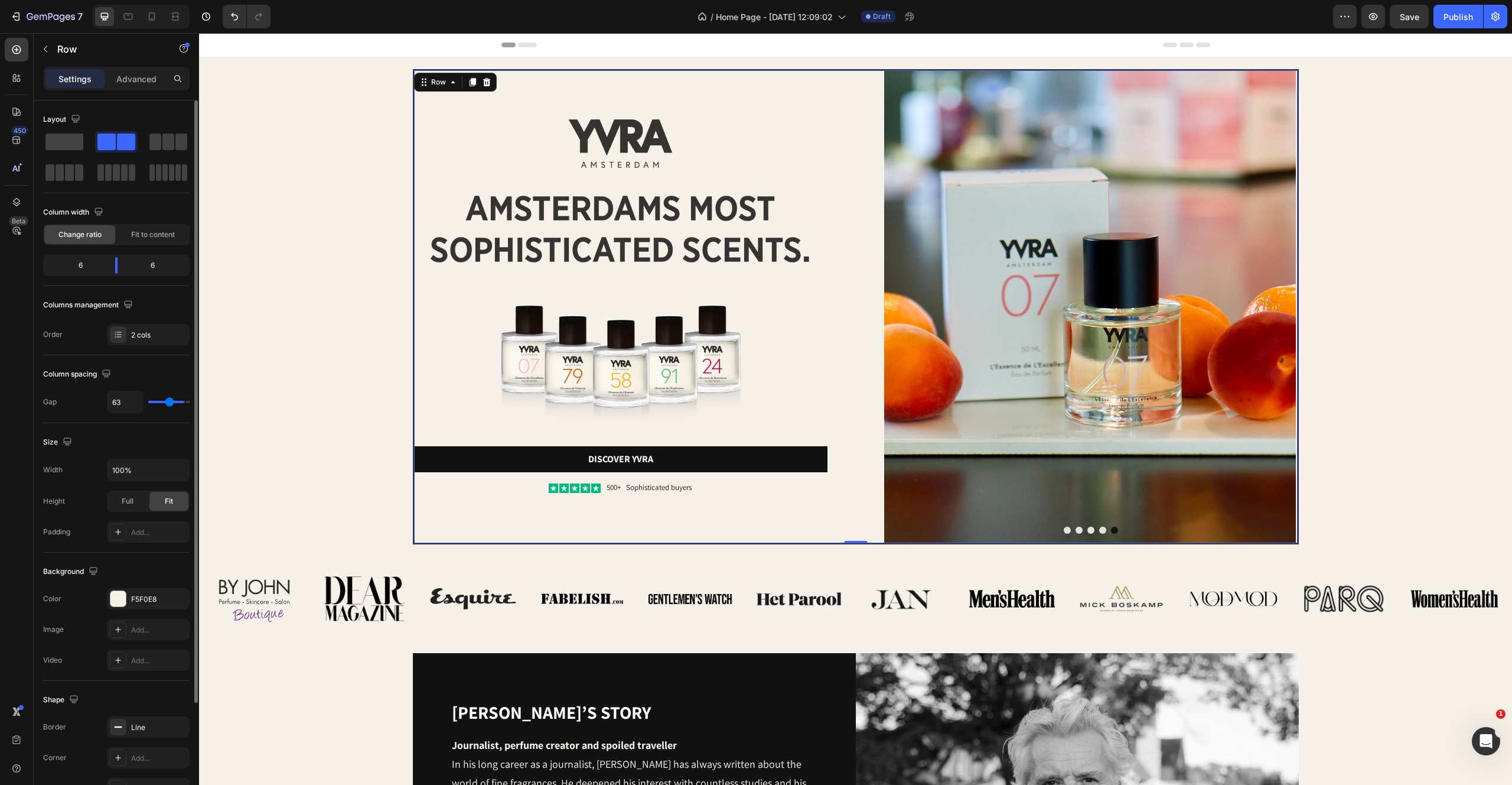
type input "60"
type input "58"
type input "57"
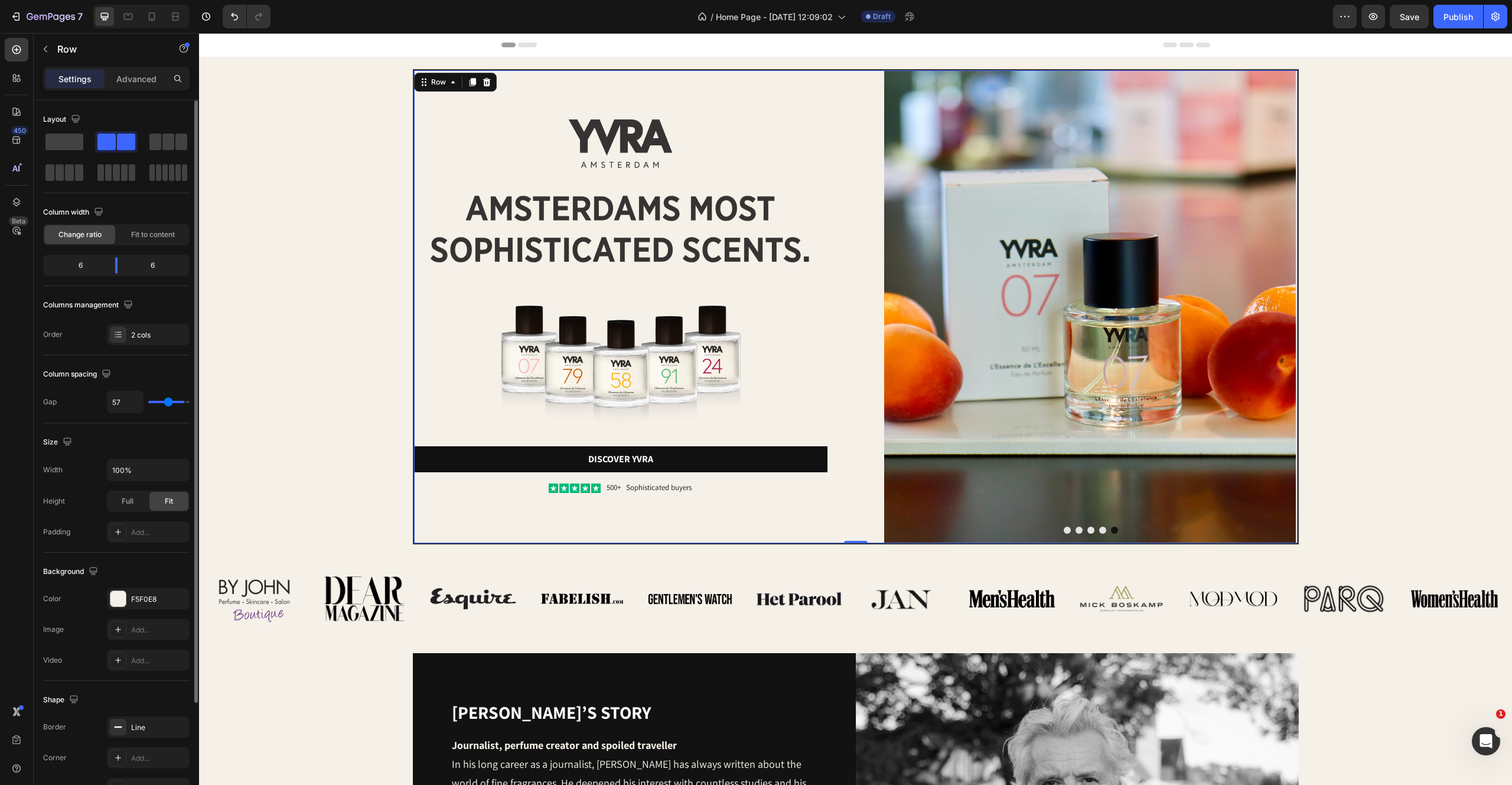
type input "55"
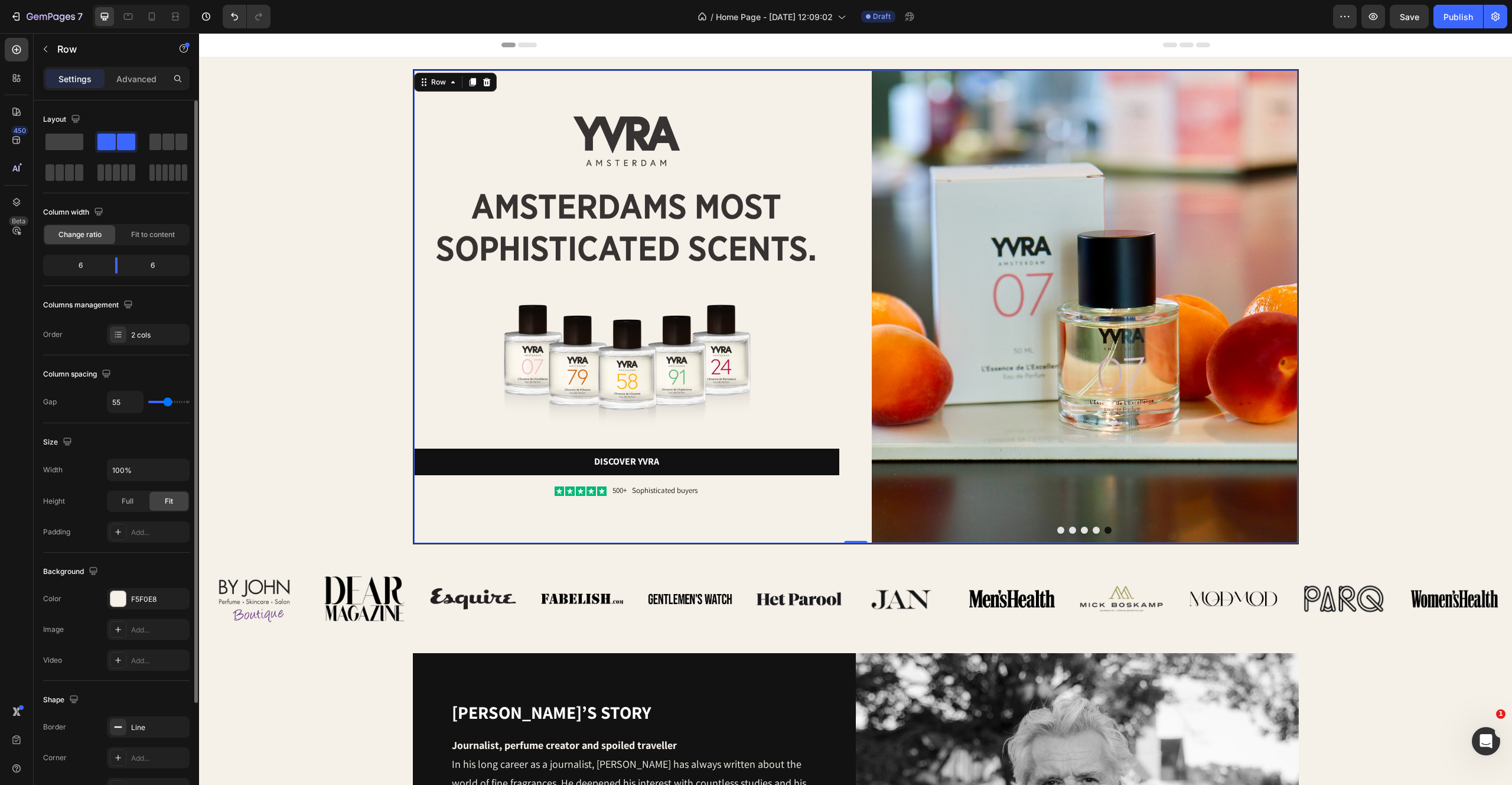
type input "54"
type input "52"
type input "51"
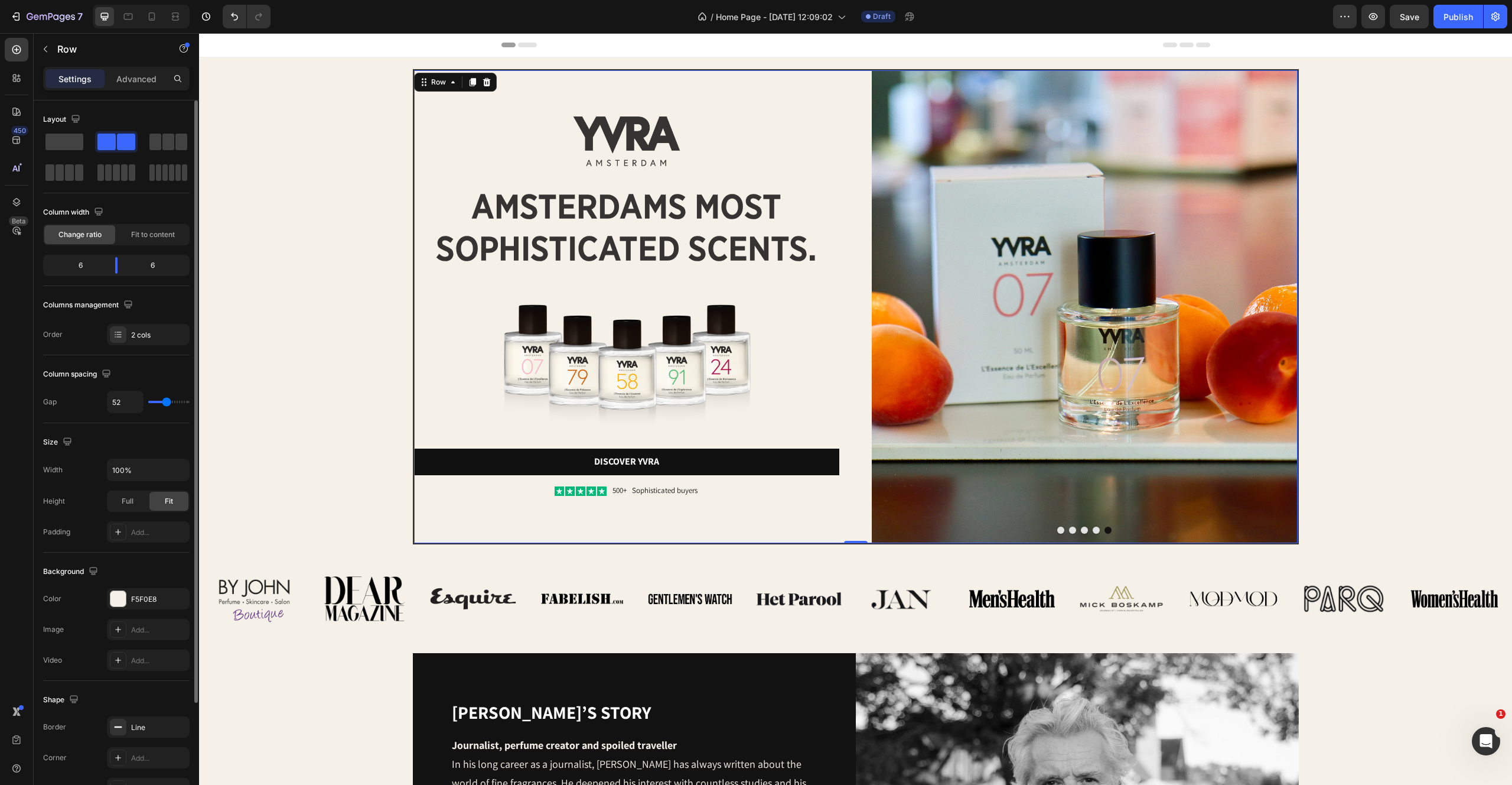
type input "51"
type input "47"
type input "25"
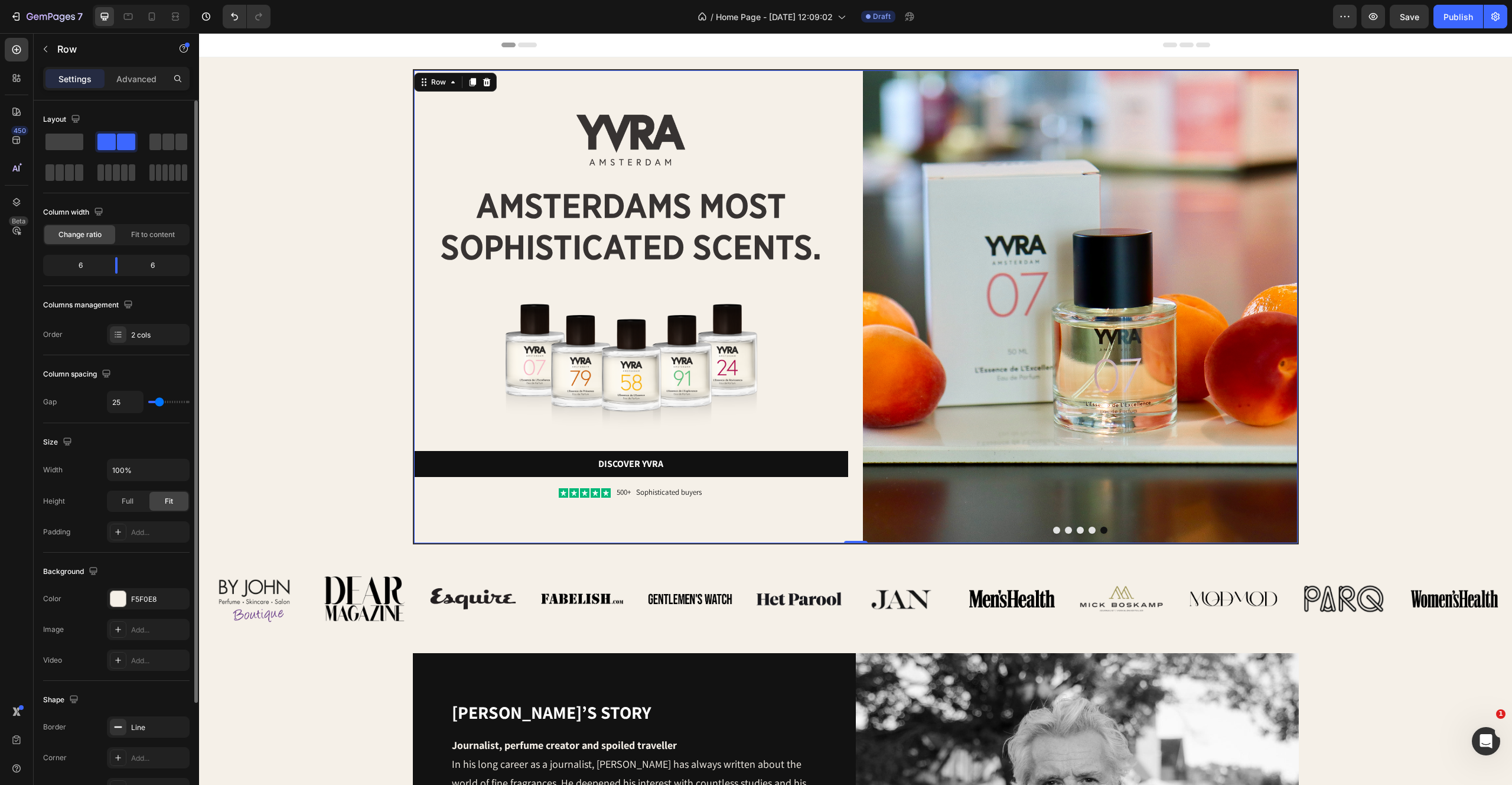
type input "24"
type input "21"
type input "18"
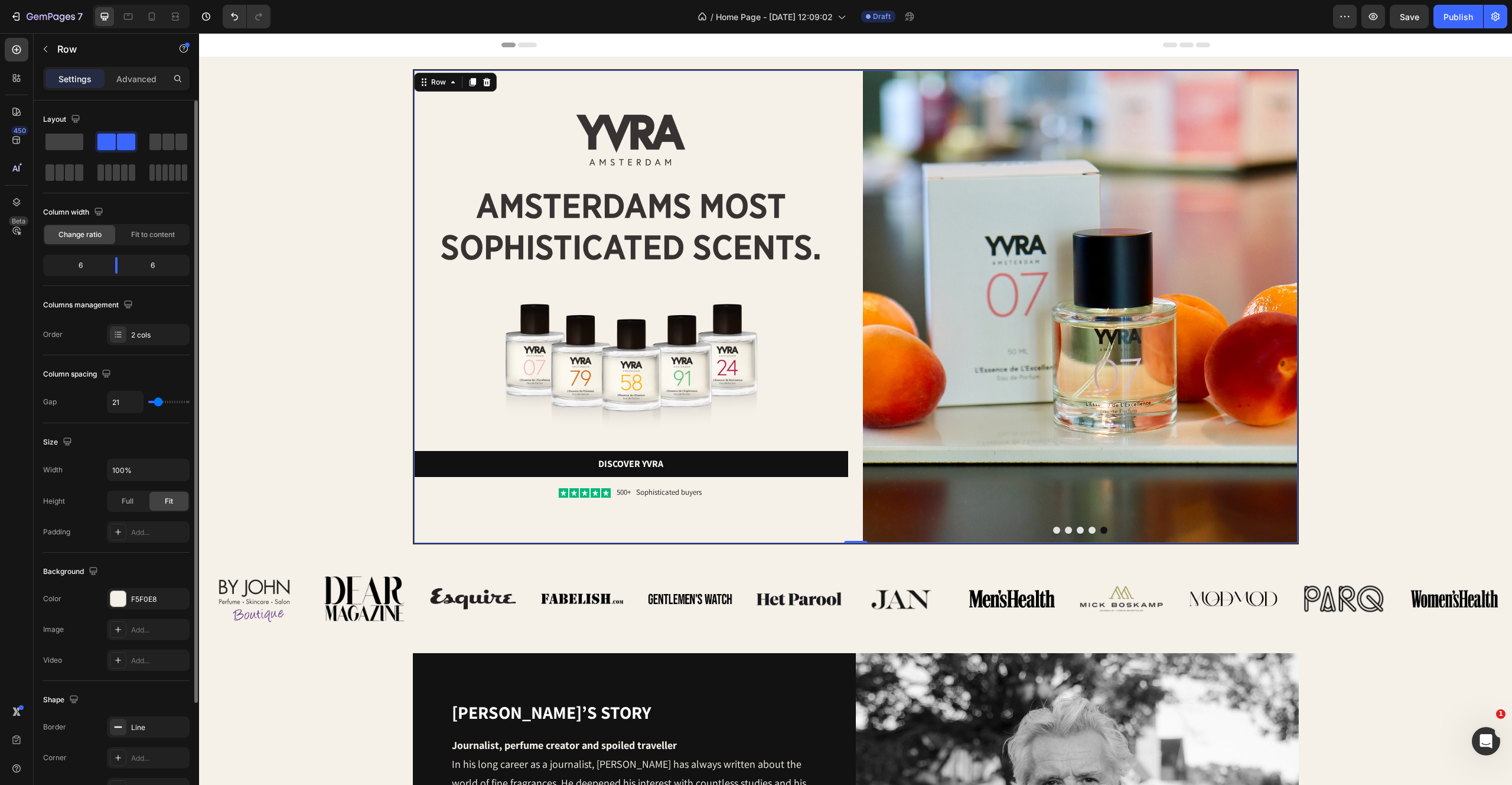
type input "18"
type input "14"
type input "0"
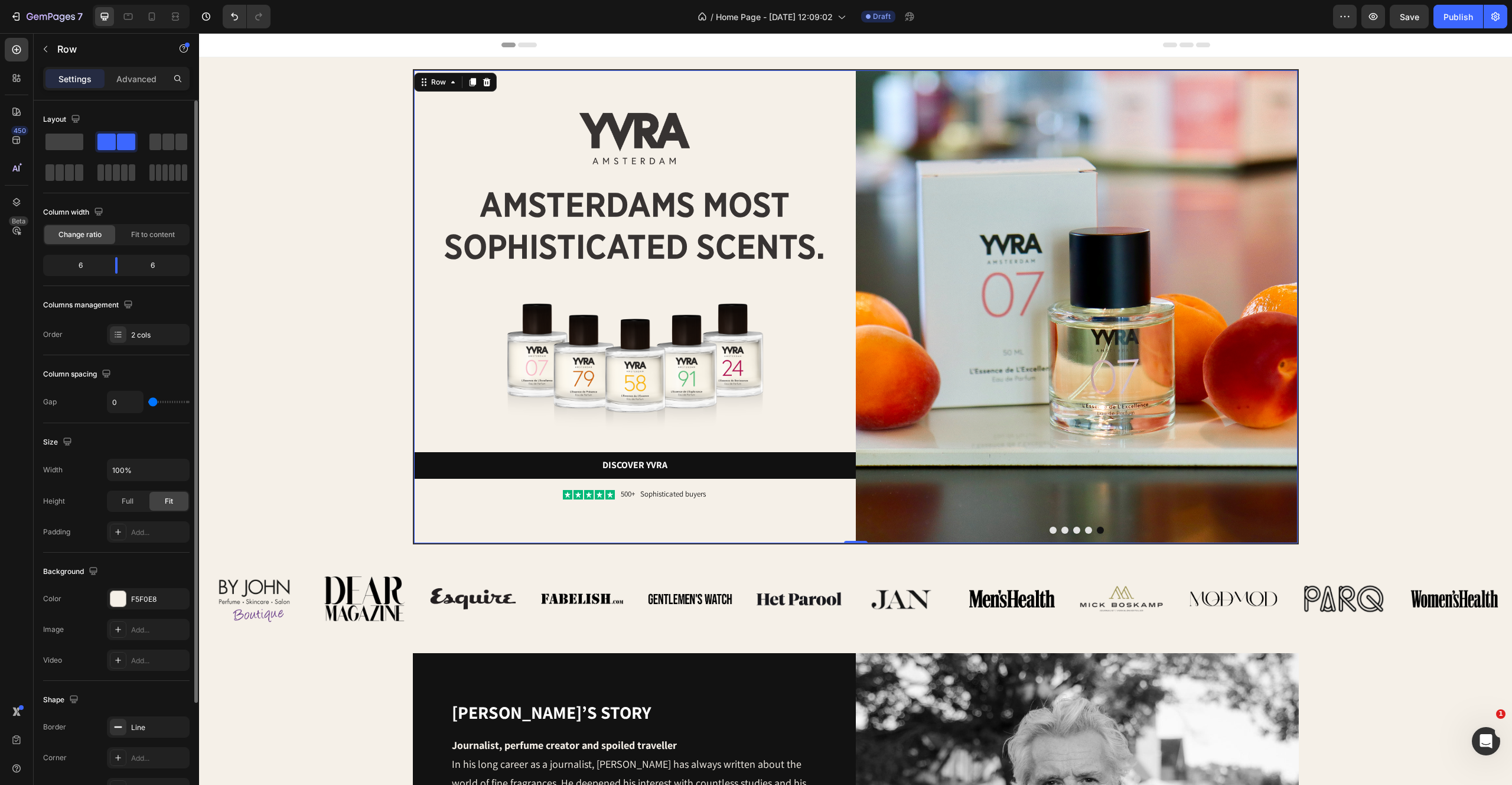
type input "120"
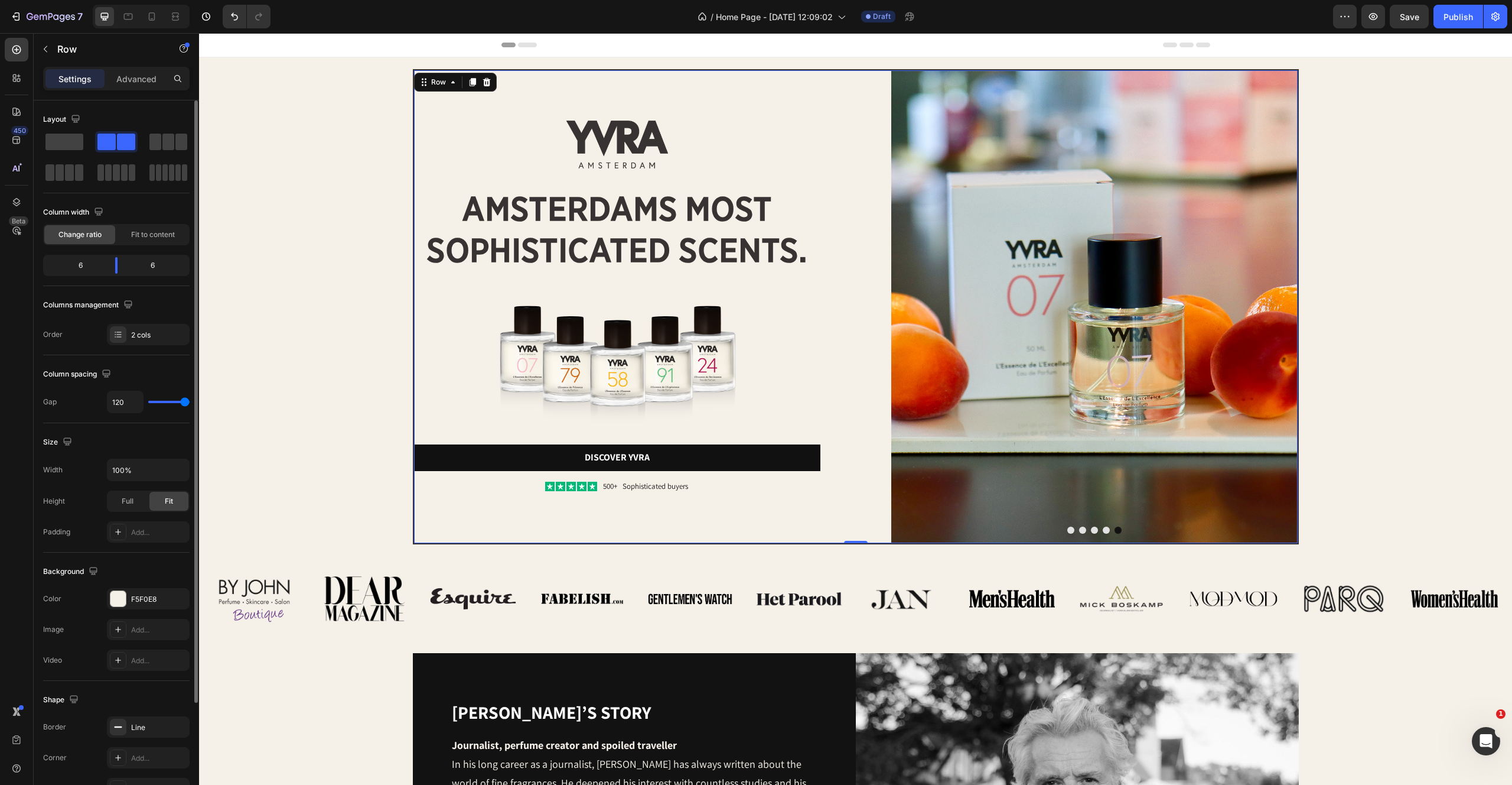
type input "45"
type input "38"
type input "35"
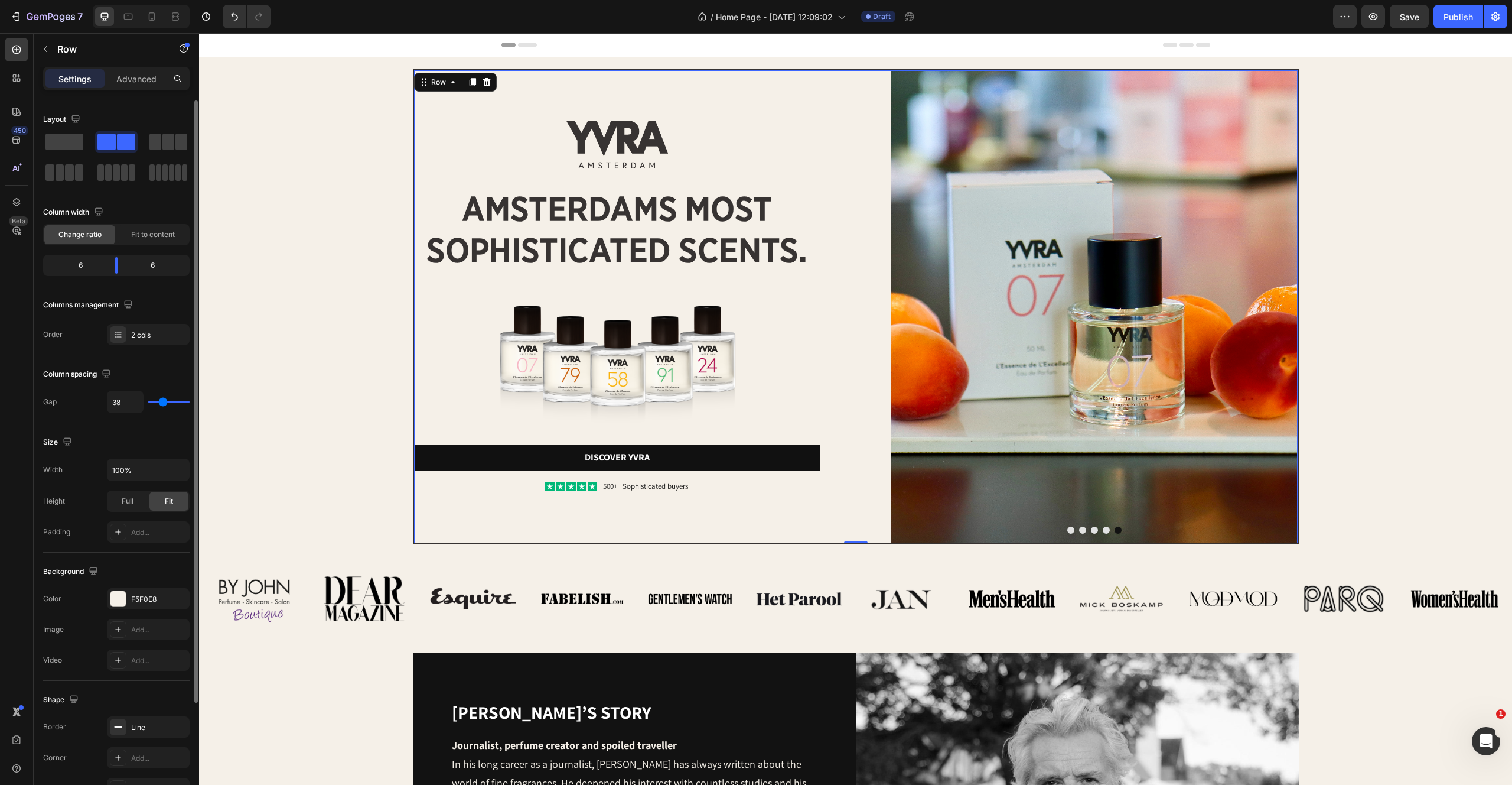
type input "35"
type input "34"
type input "33"
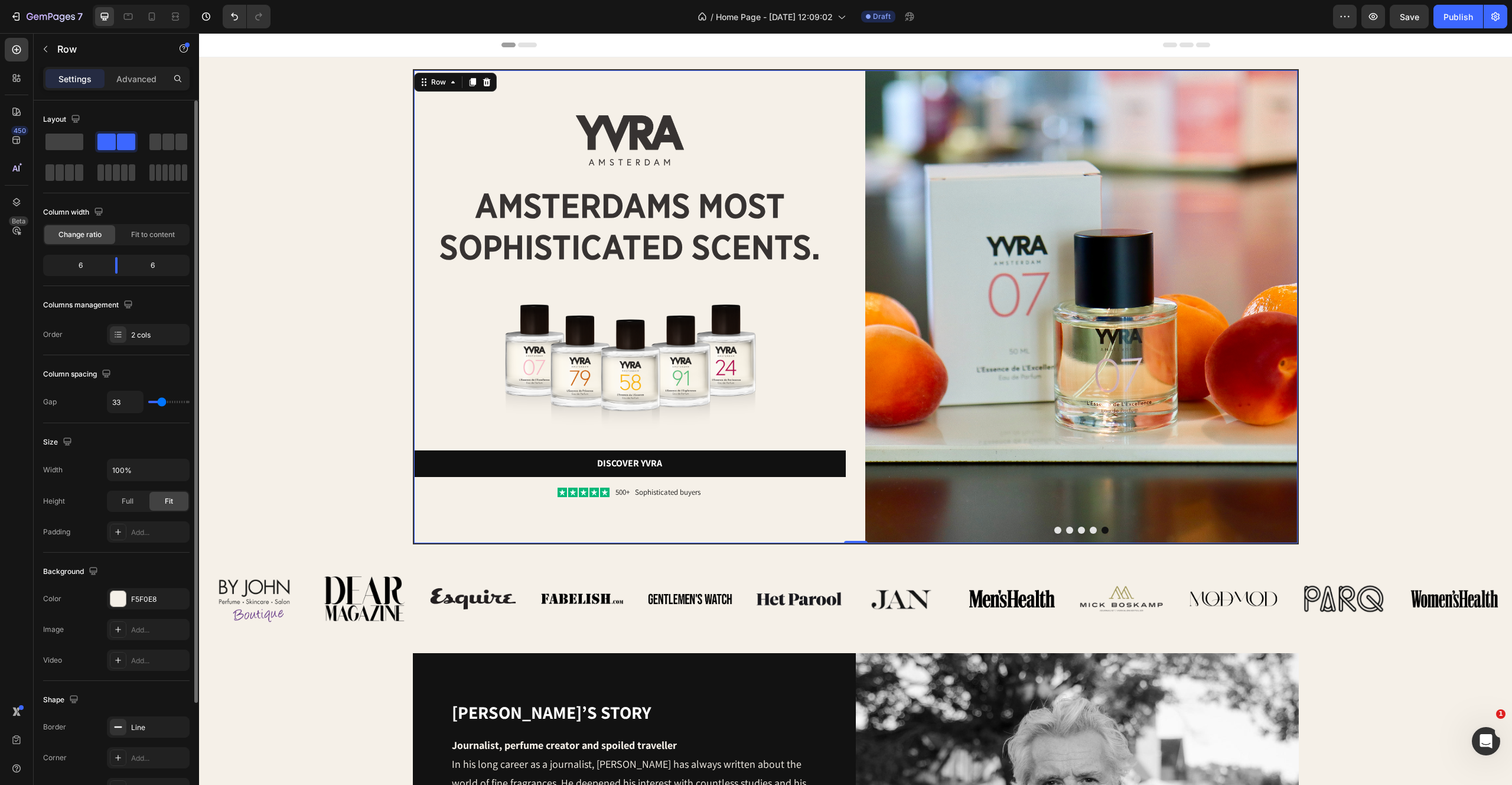
type input "21"
type input "20"
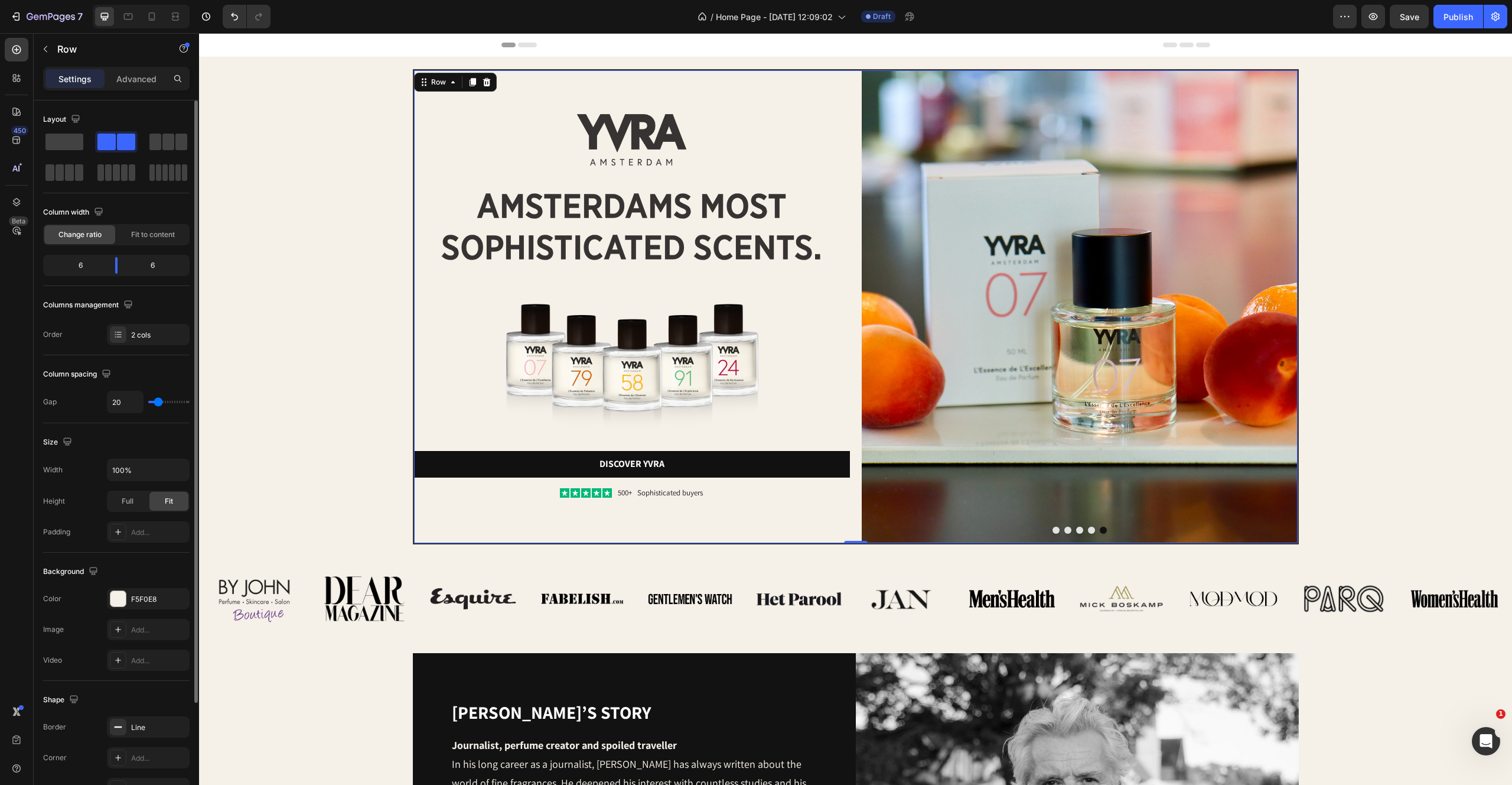
type input "21"
type input "22"
type input "23"
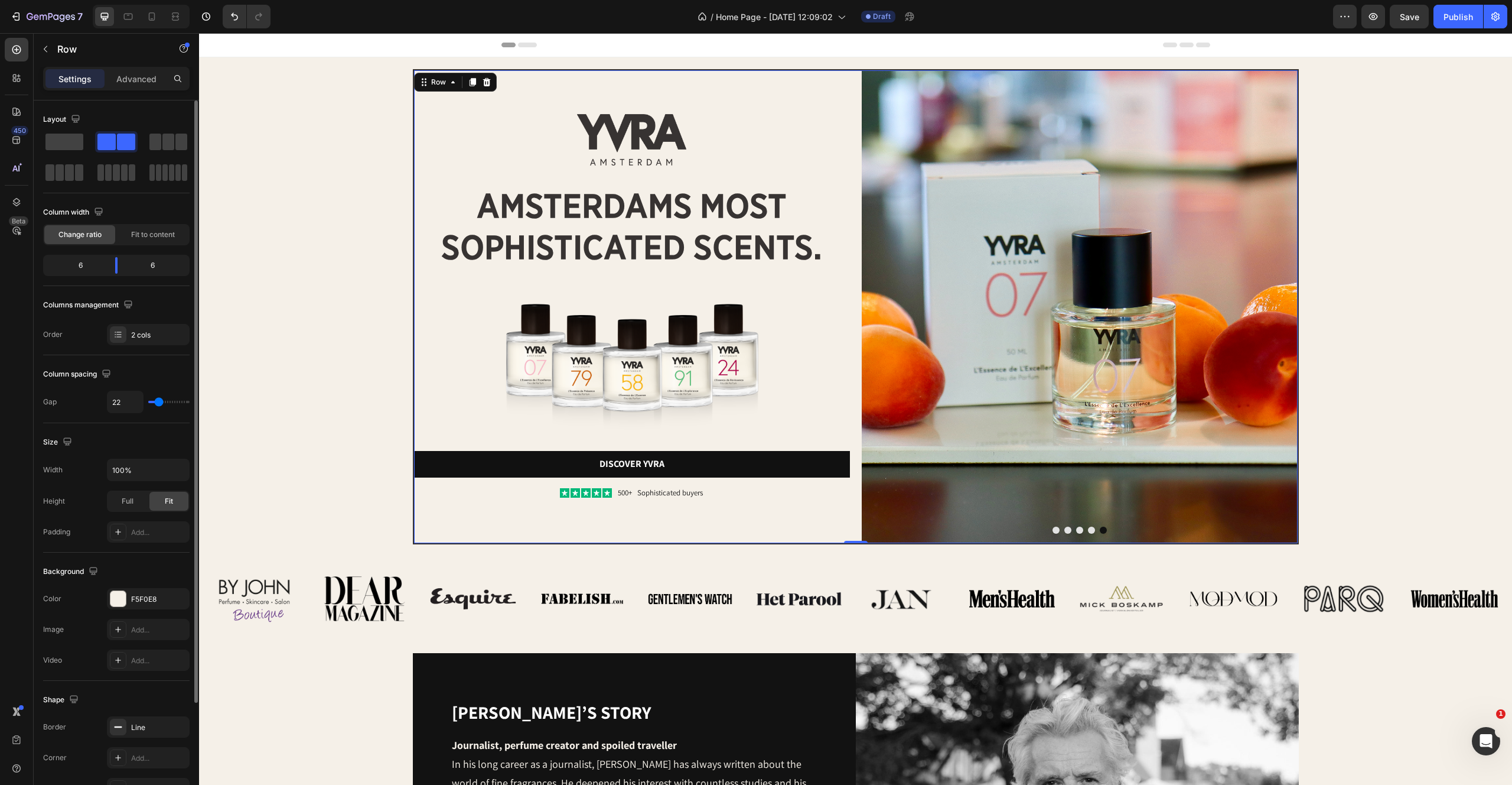
type input "23"
type input "22"
type input "21"
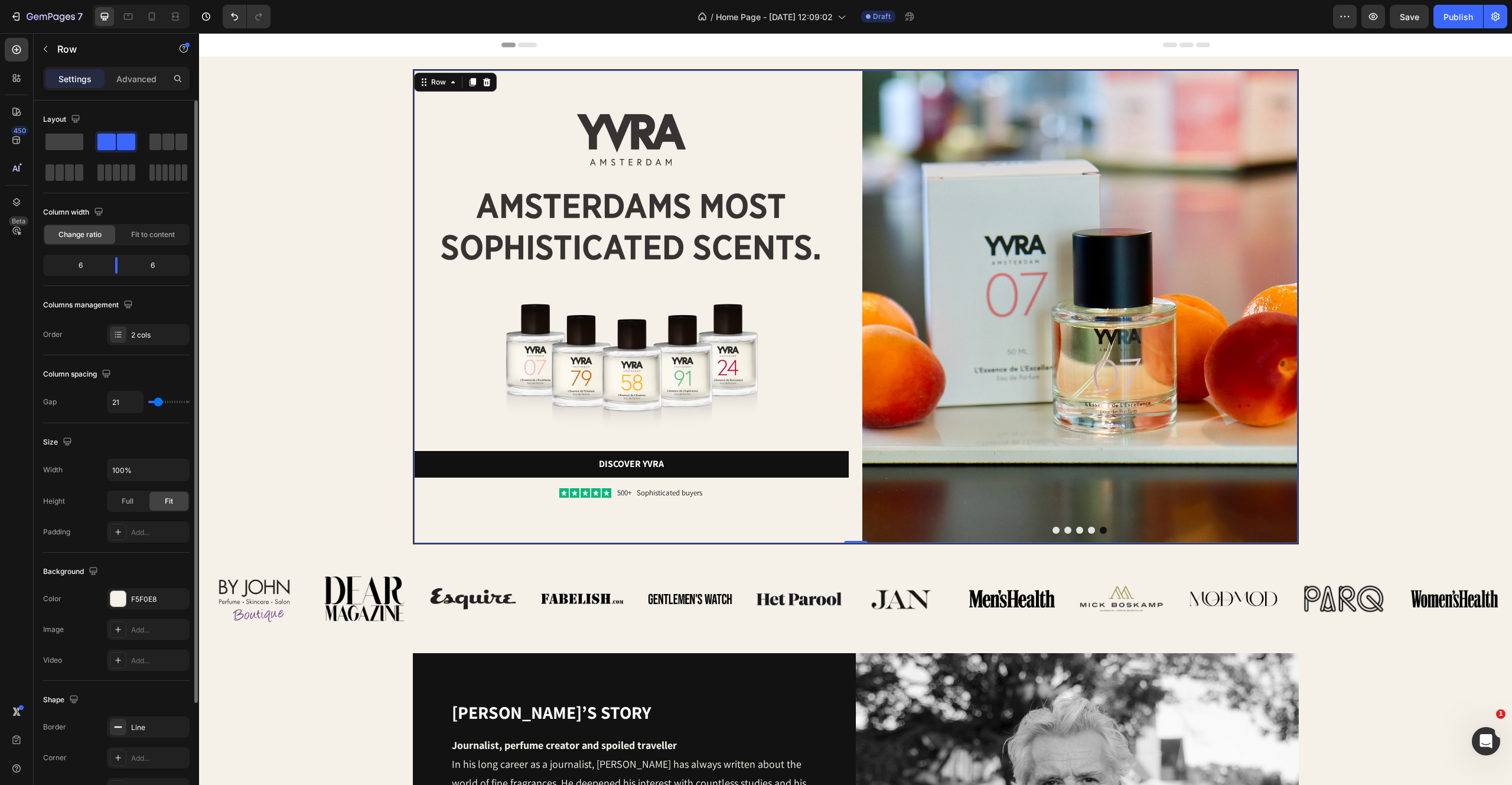
type input "20"
type input "19"
type input "18"
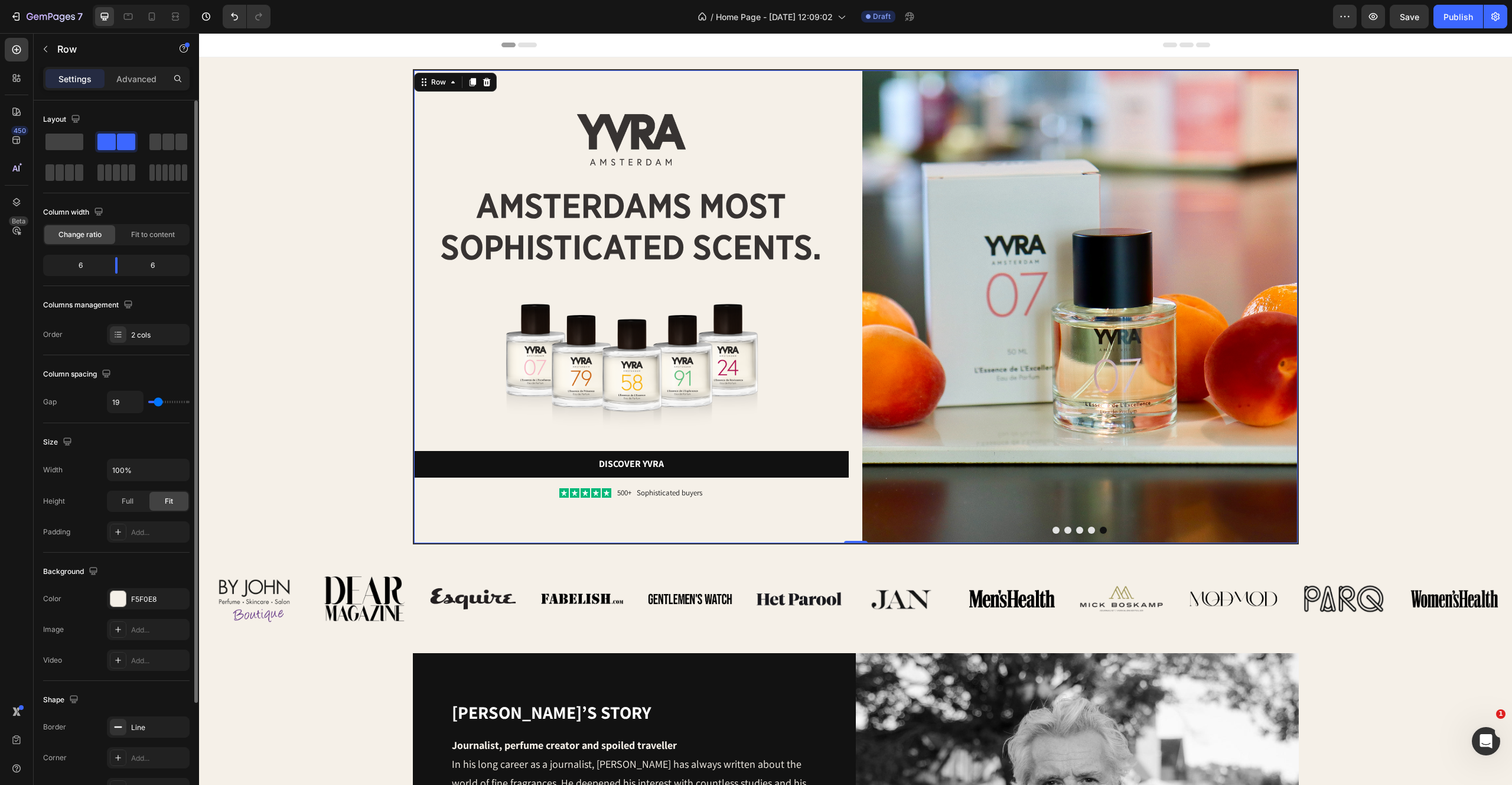
type input "18"
type input "17"
type input "16"
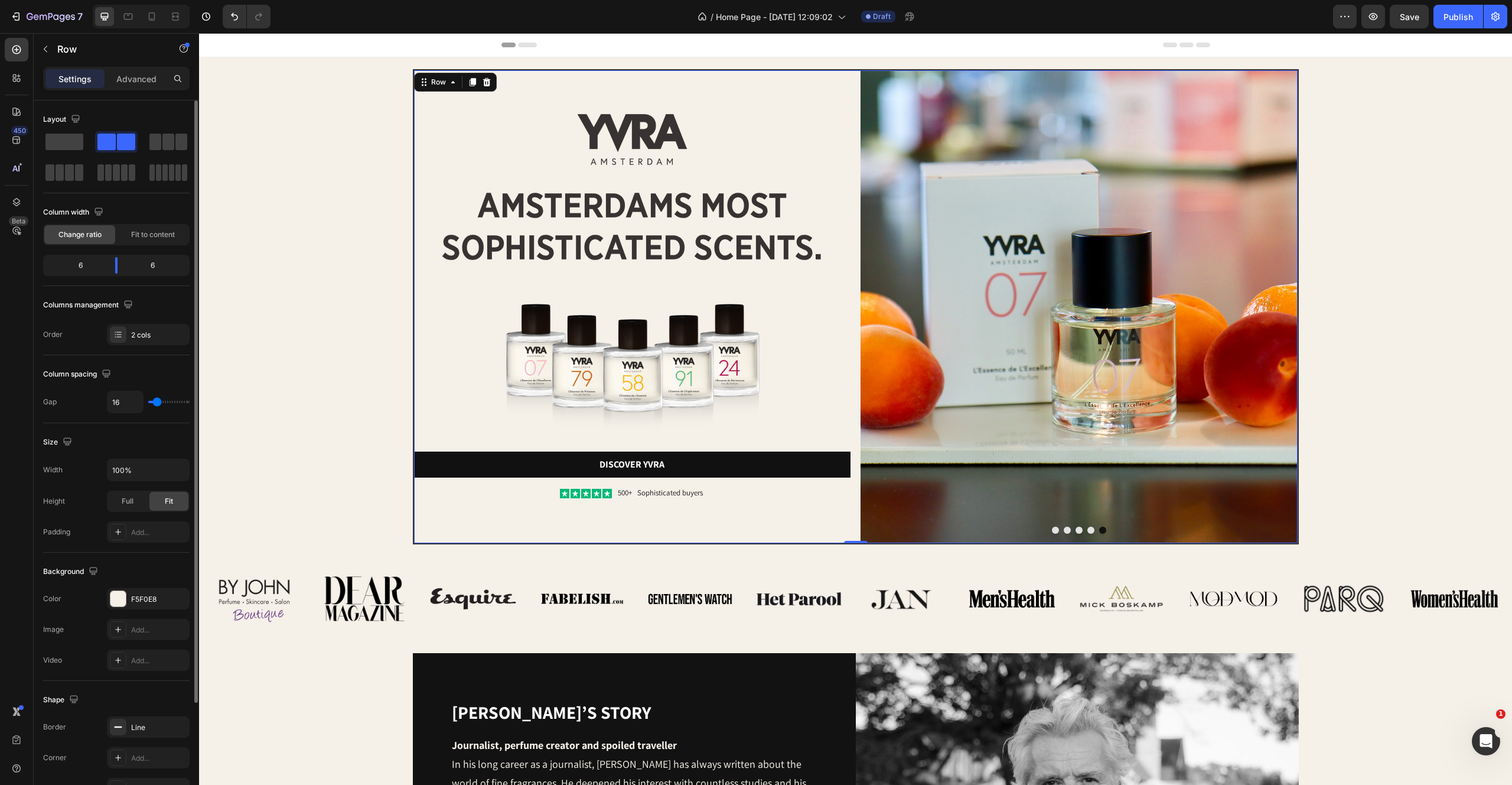
type input "15"
type input "14"
type input "13"
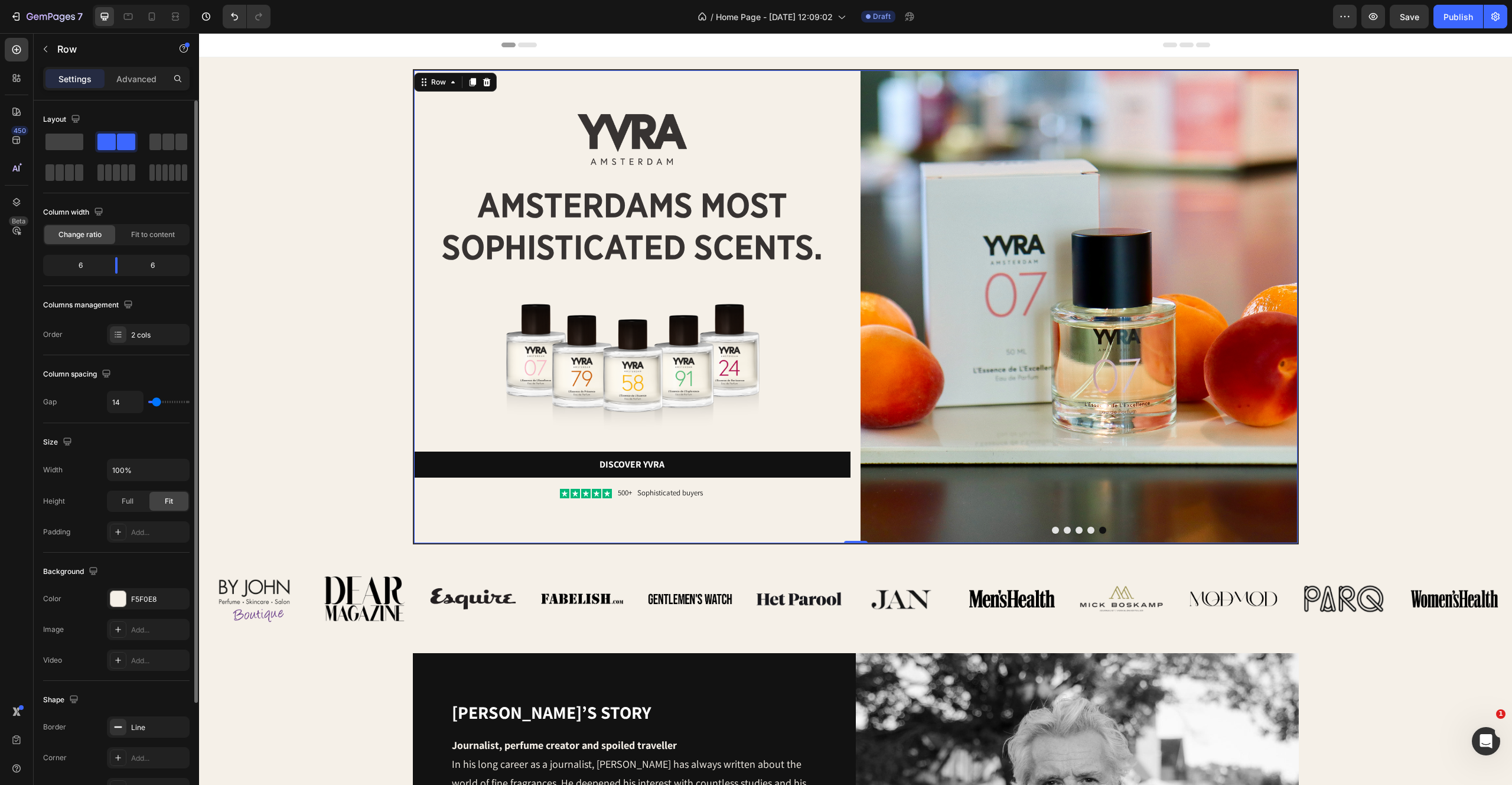
type input "13"
type input "12"
type input "11"
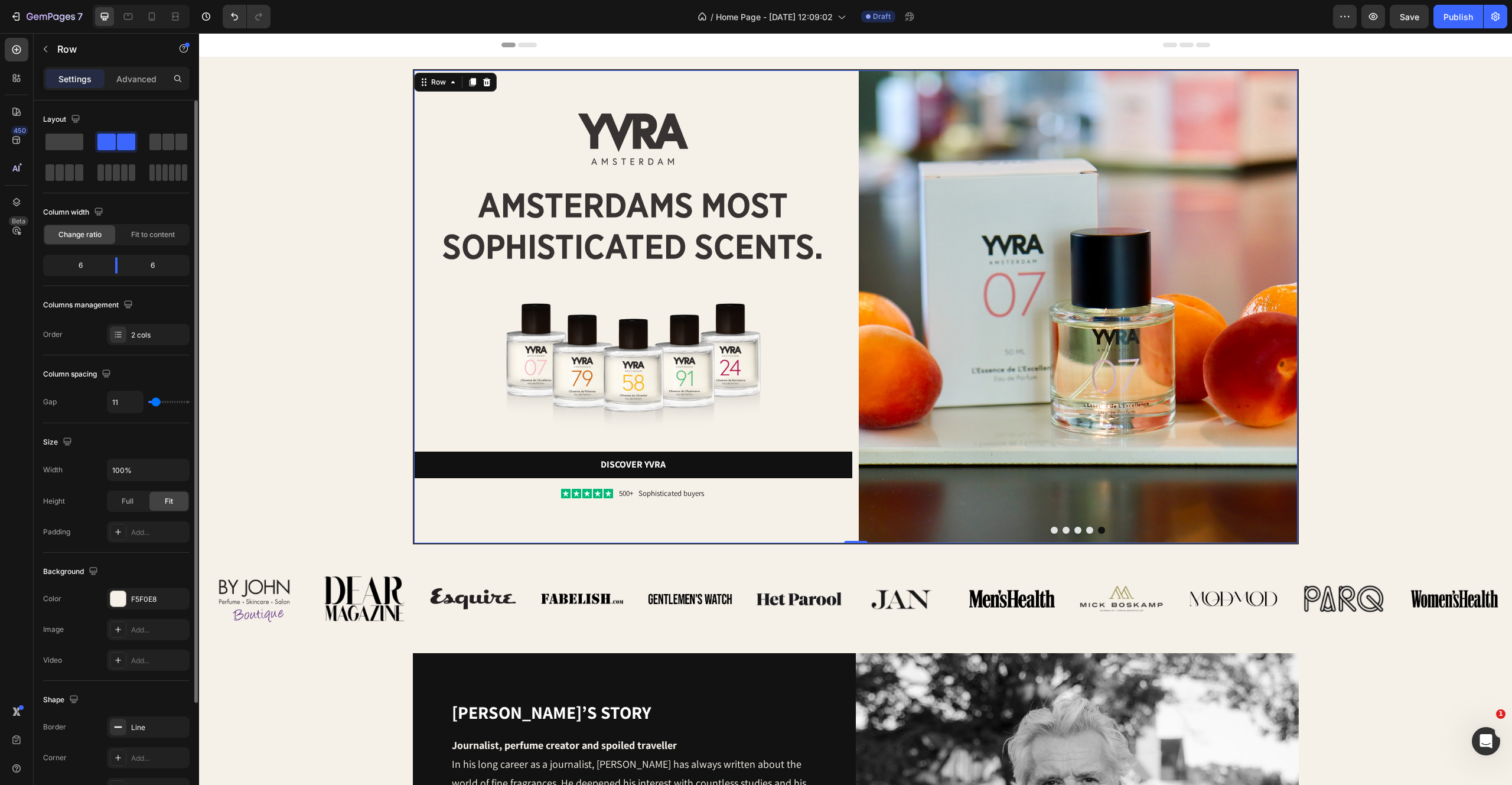
type input "9"
type input "5"
type input "1"
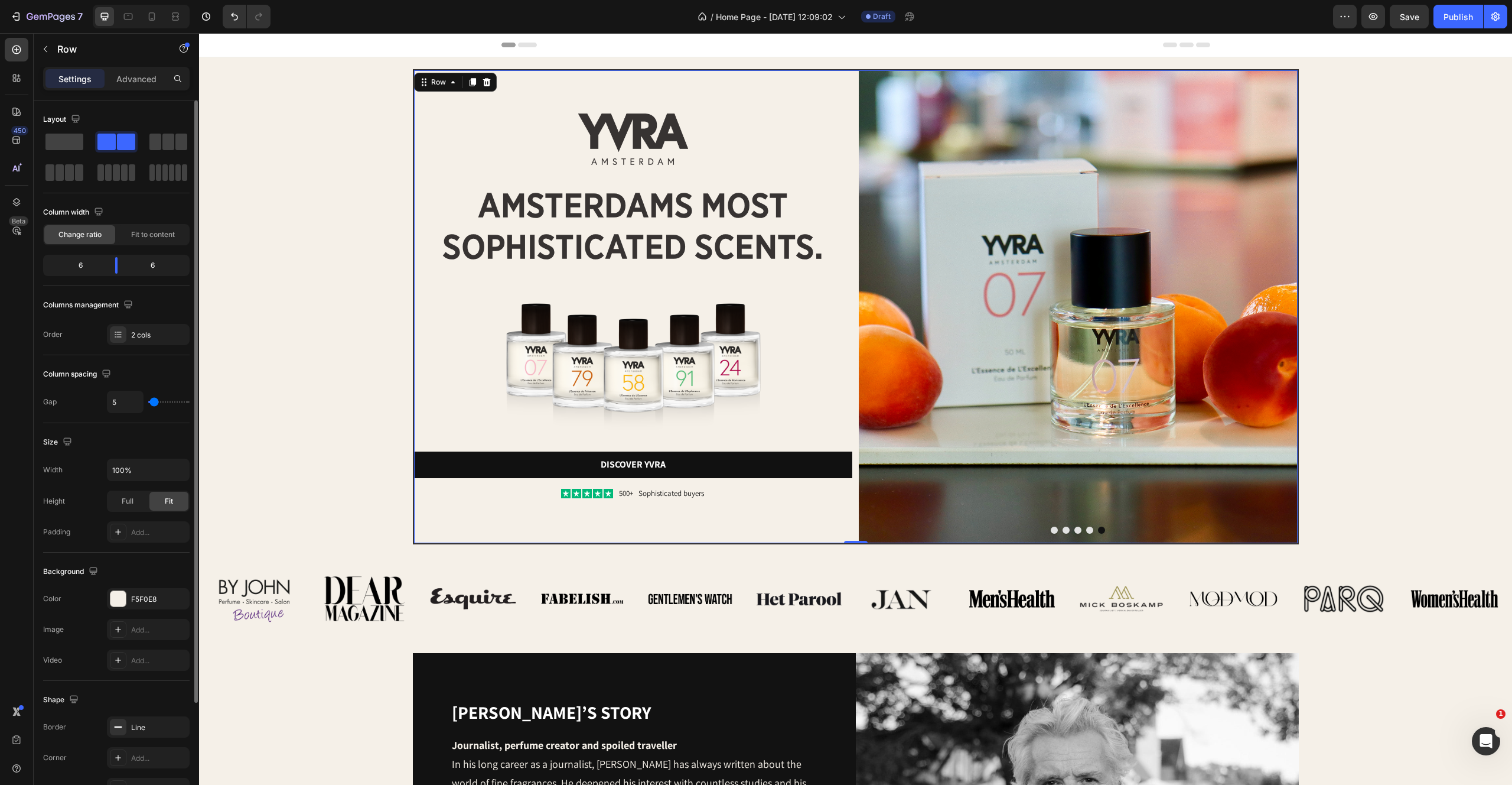
type input "1"
type input "0"
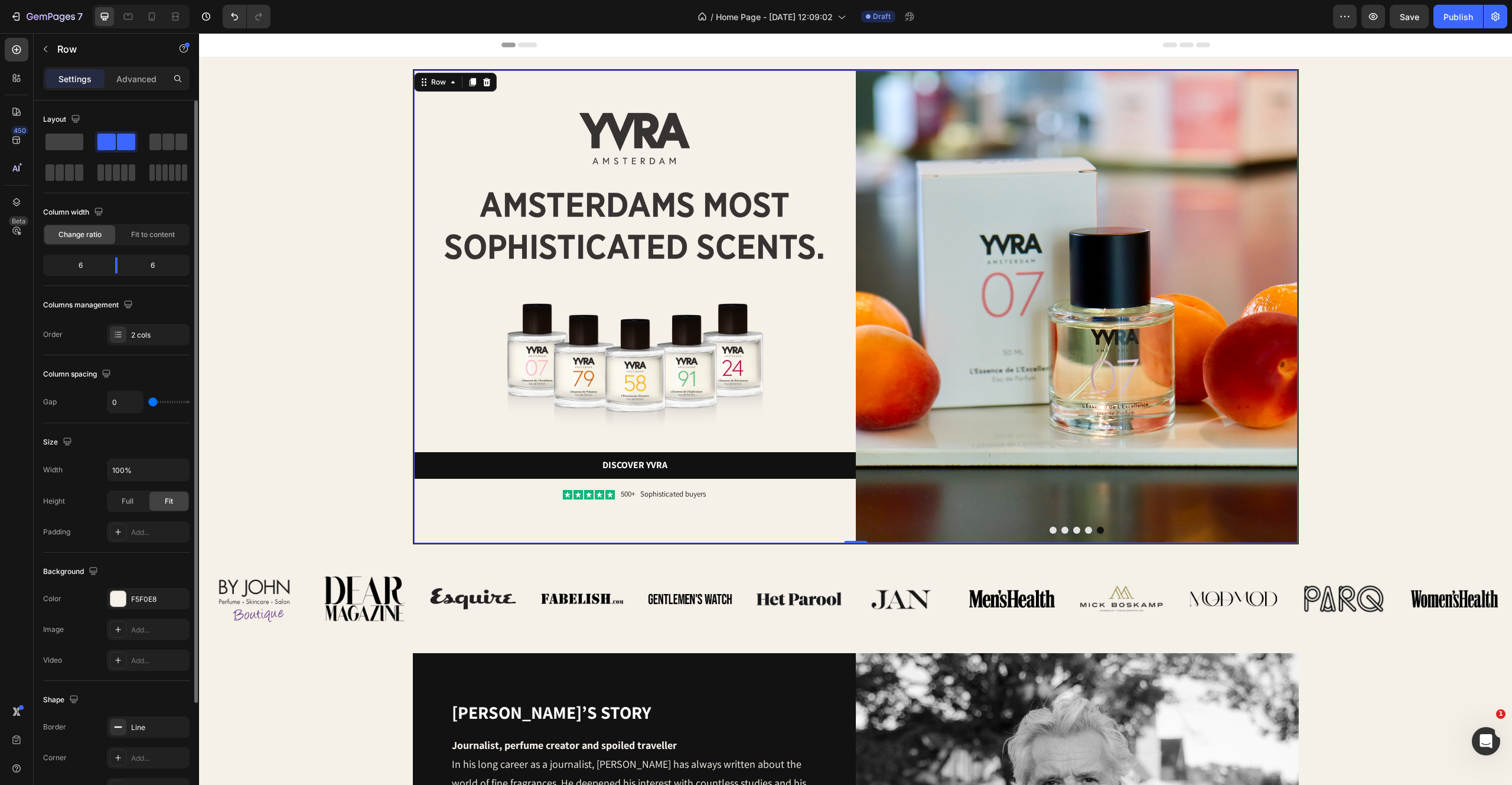
drag, startPoint x: 160, startPoint y: 400, endPoint x: 138, endPoint y: 403, distance: 22.2
type input "0"
click at [148, 403] on input "range" at bounding box center [169, 401] width 41 height 2
click at [934, 281] on img at bounding box center [1076, 306] width 442 height 473
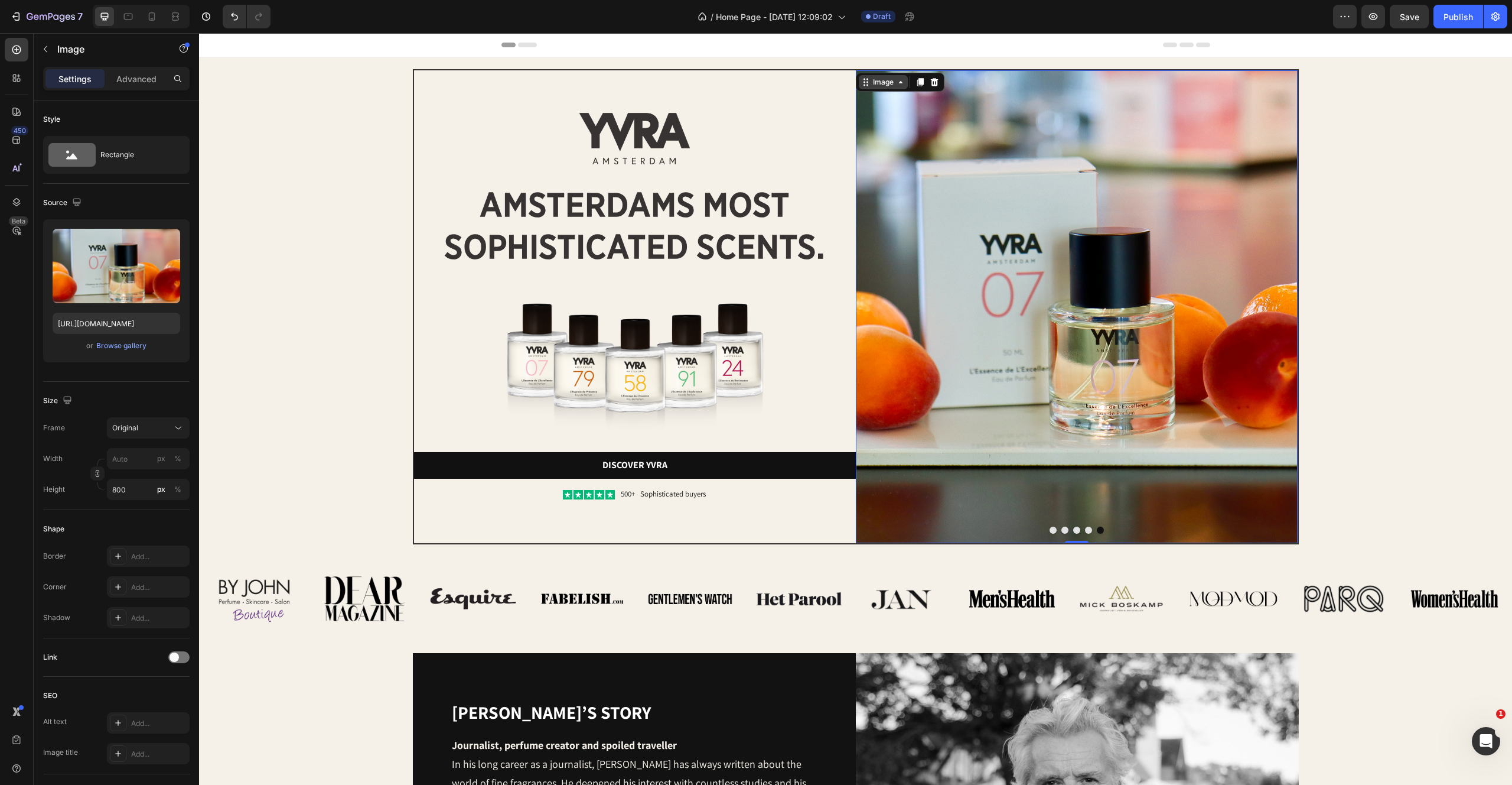
click at [885, 82] on div "Image" at bounding box center [883, 82] width 26 height 11
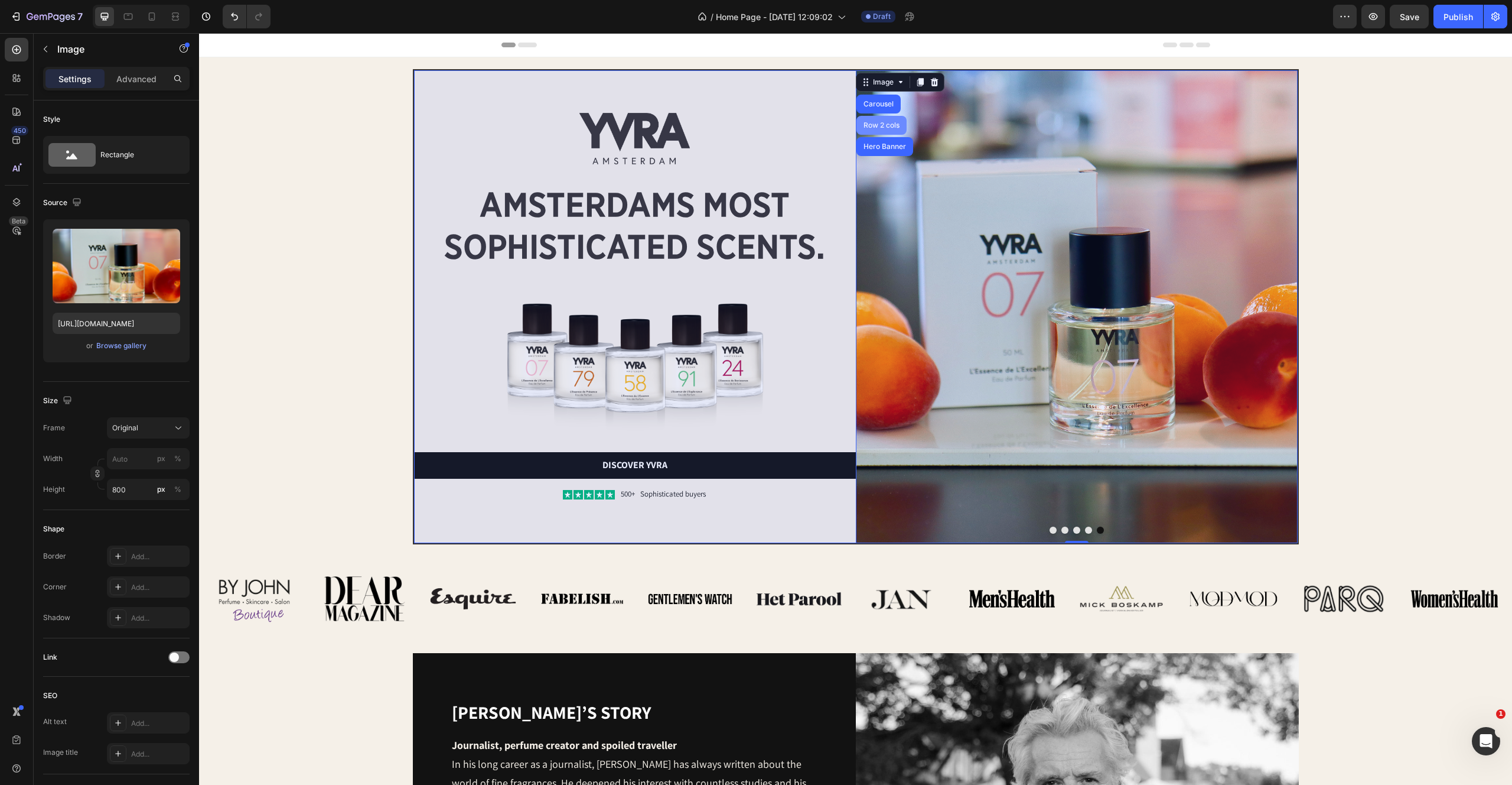
click at [885, 125] on div "Row 2 cols" at bounding box center [882, 125] width 41 height 7
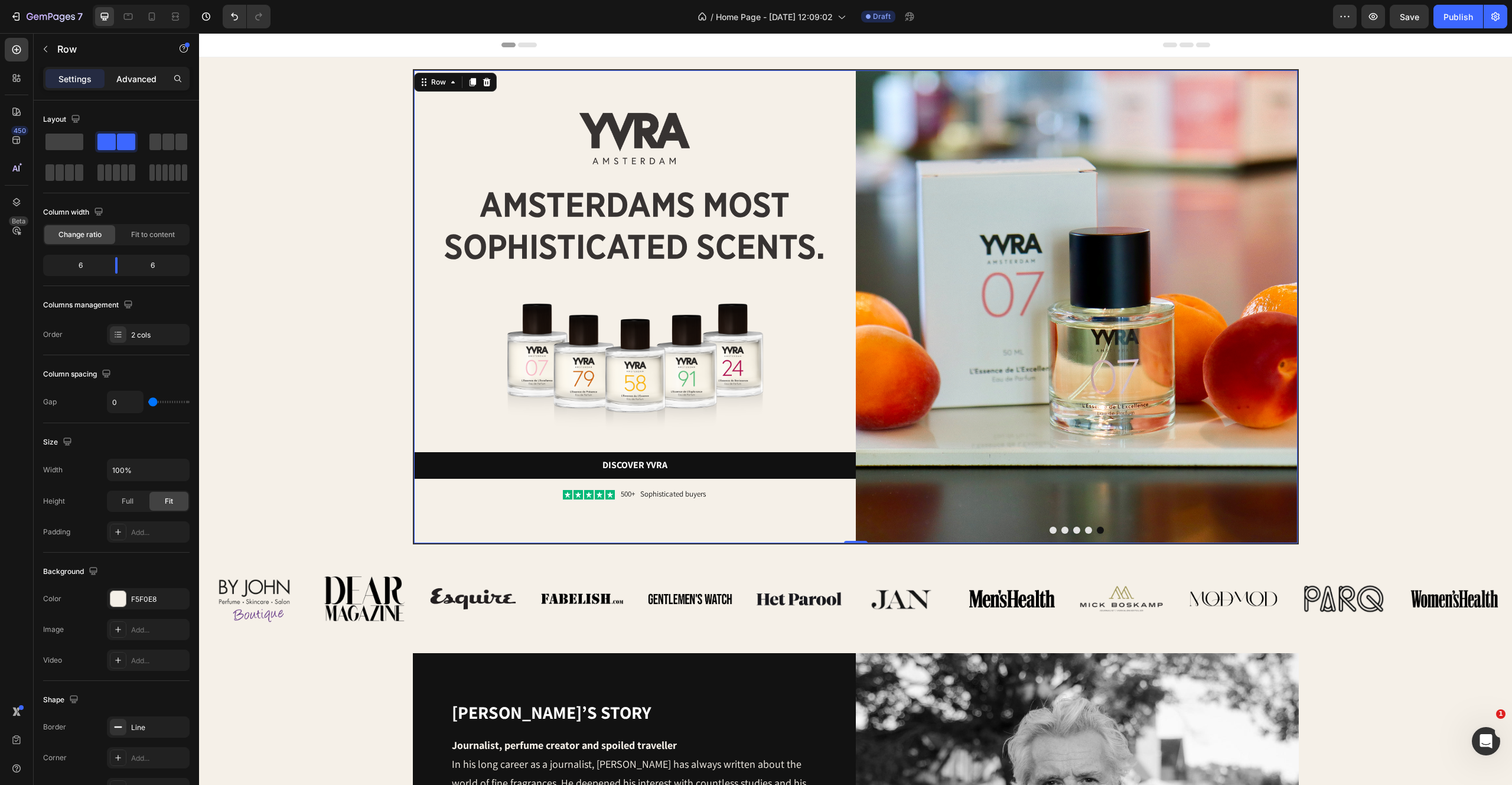
click at [144, 76] on p "Advanced" at bounding box center [136, 79] width 40 height 12
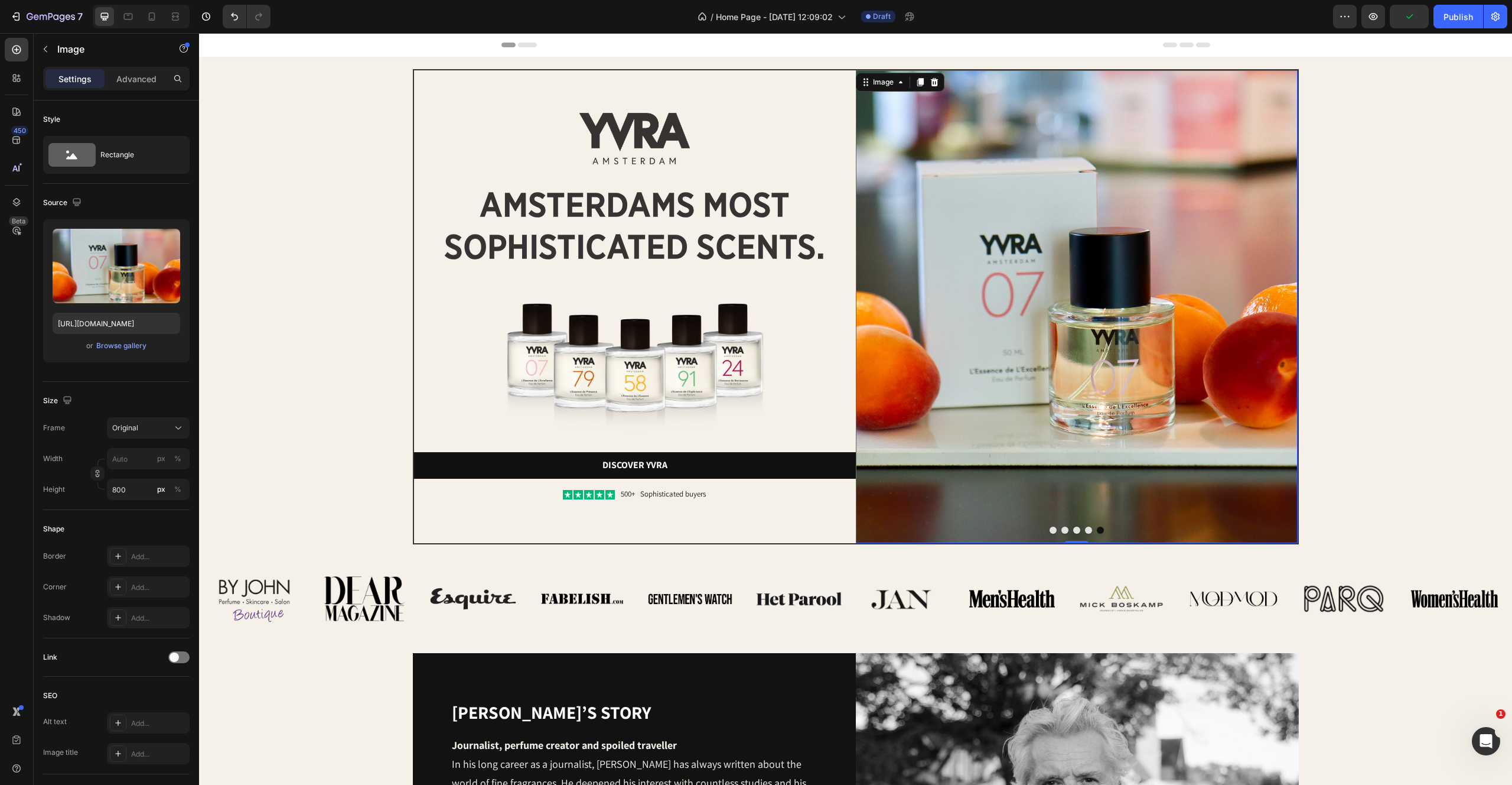
click at [940, 266] on img at bounding box center [1076, 306] width 442 height 473
click at [878, 84] on div "Image" at bounding box center [883, 82] width 26 height 11
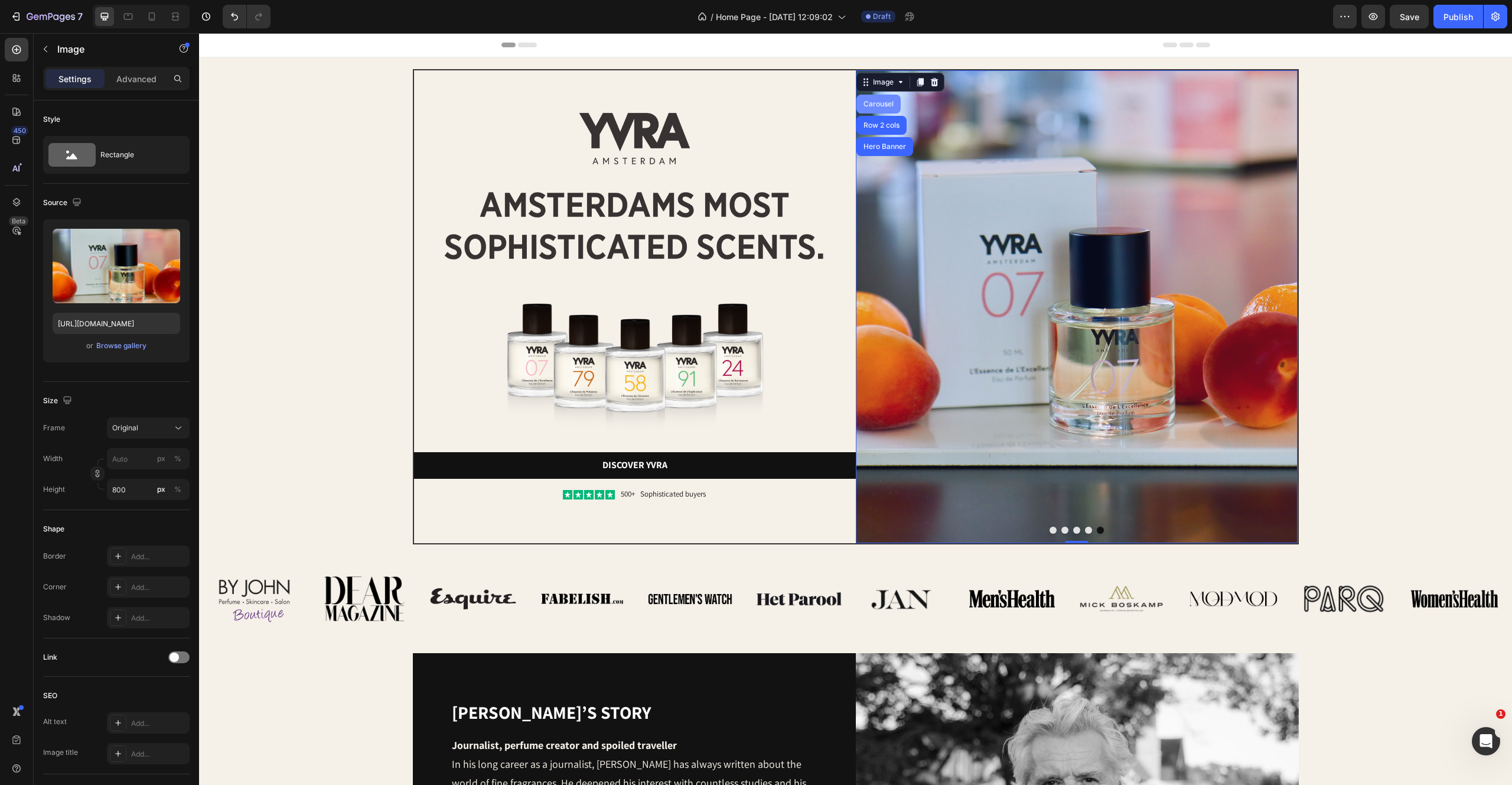
click at [878, 102] on div "Carousel" at bounding box center [879, 103] width 35 height 7
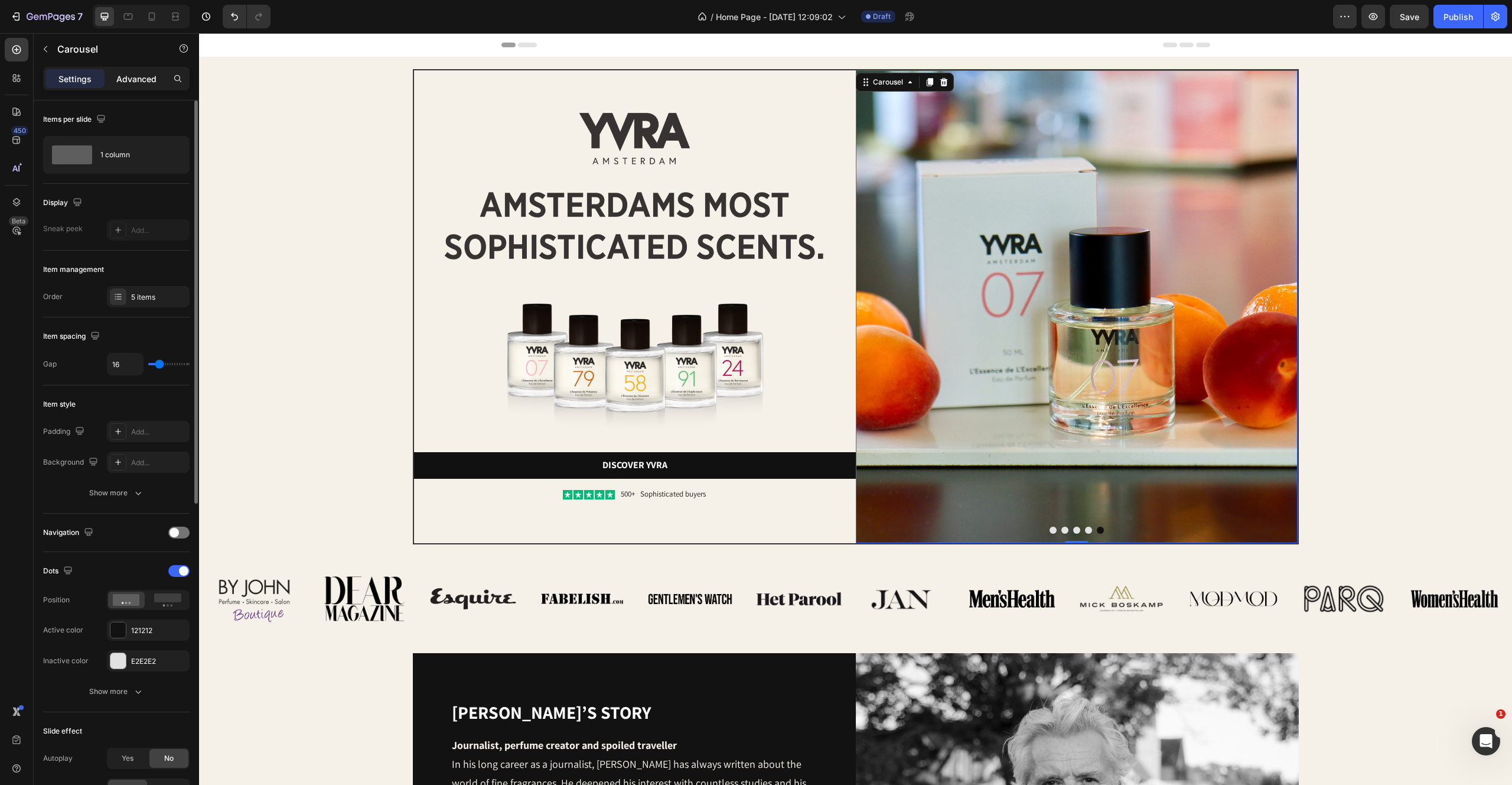
click at [130, 81] on p "Advanced" at bounding box center [136, 79] width 40 height 12
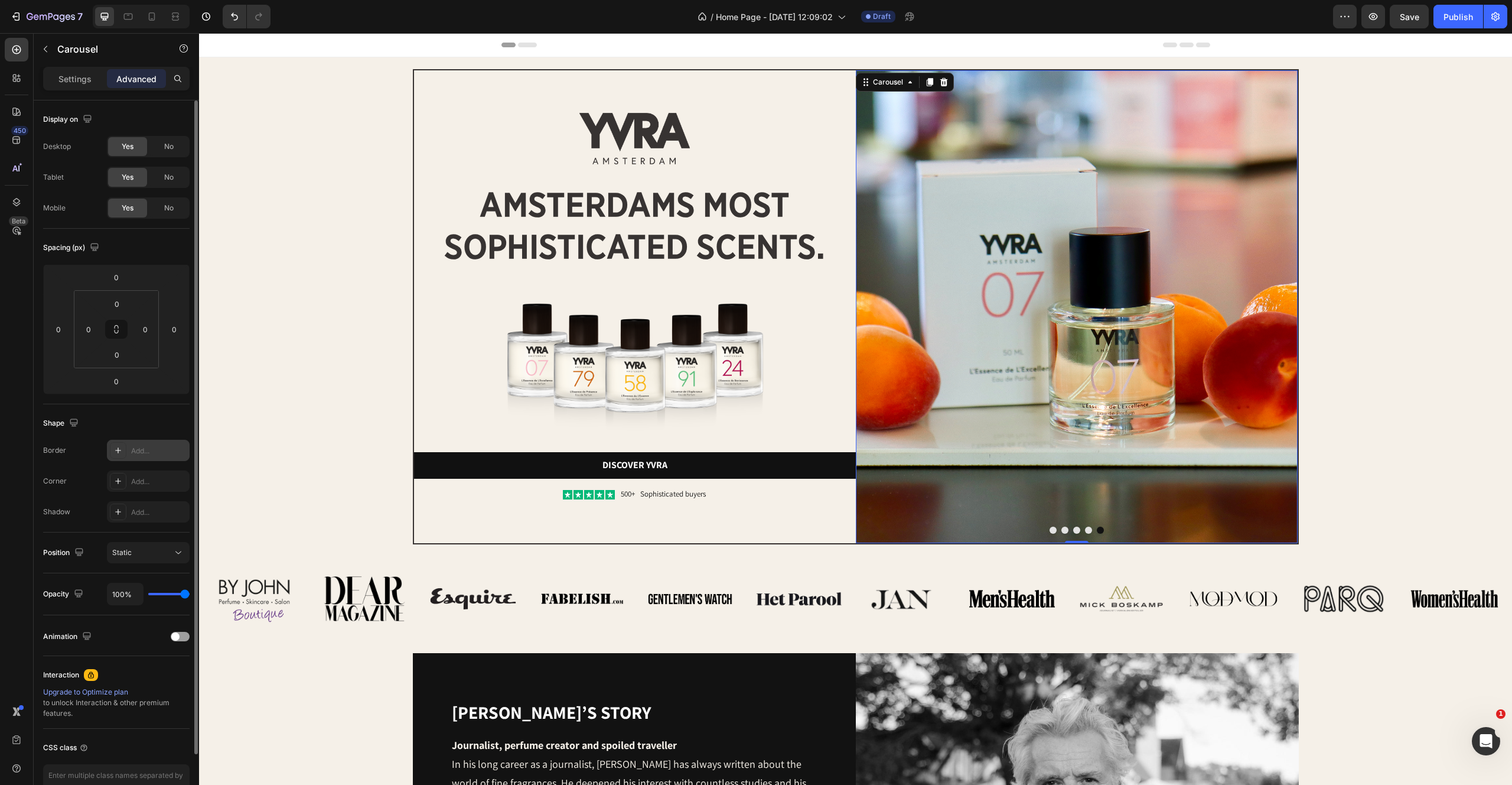
click at [143, 450] on div "Add..." at bounding box center [159, 451] width 56 height 11
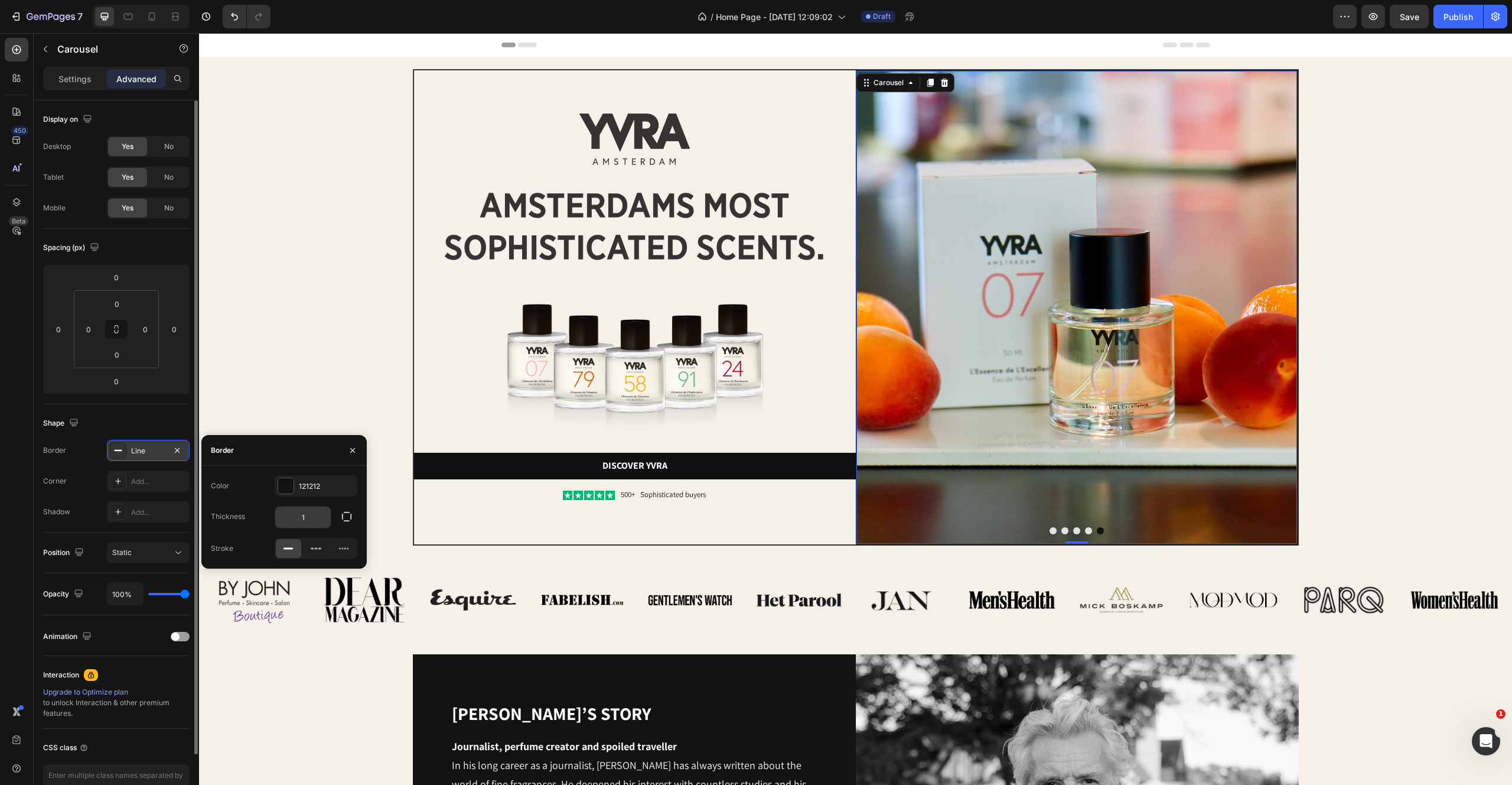
click at [320, 518] on input "1" at bounding box center [303, 517] width 56 height 21
type input "2"
click at [349, 516] on icon "button" at bounding box center [347, 516] width 12 height 12
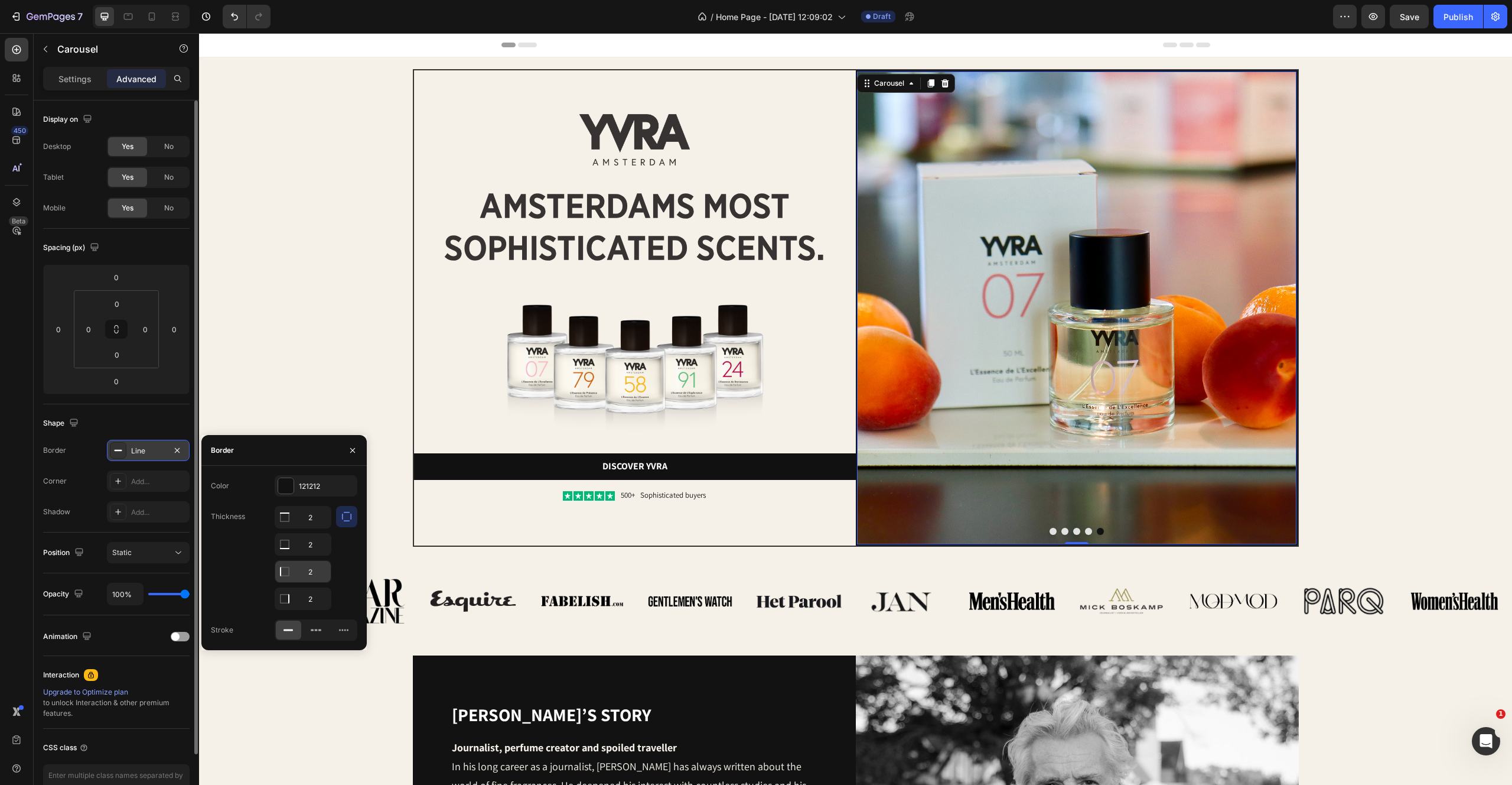
click at [316, 528] on input "2" at bounding box center [303, 517] width 56 height 21
click at [314, 528] on input "2" at bounding box center [303, 517] width 56 height 21
type input "9"
type input "0"
click at [312, 528] on input "2" at bounding box center [303, 517] width 56 height 21
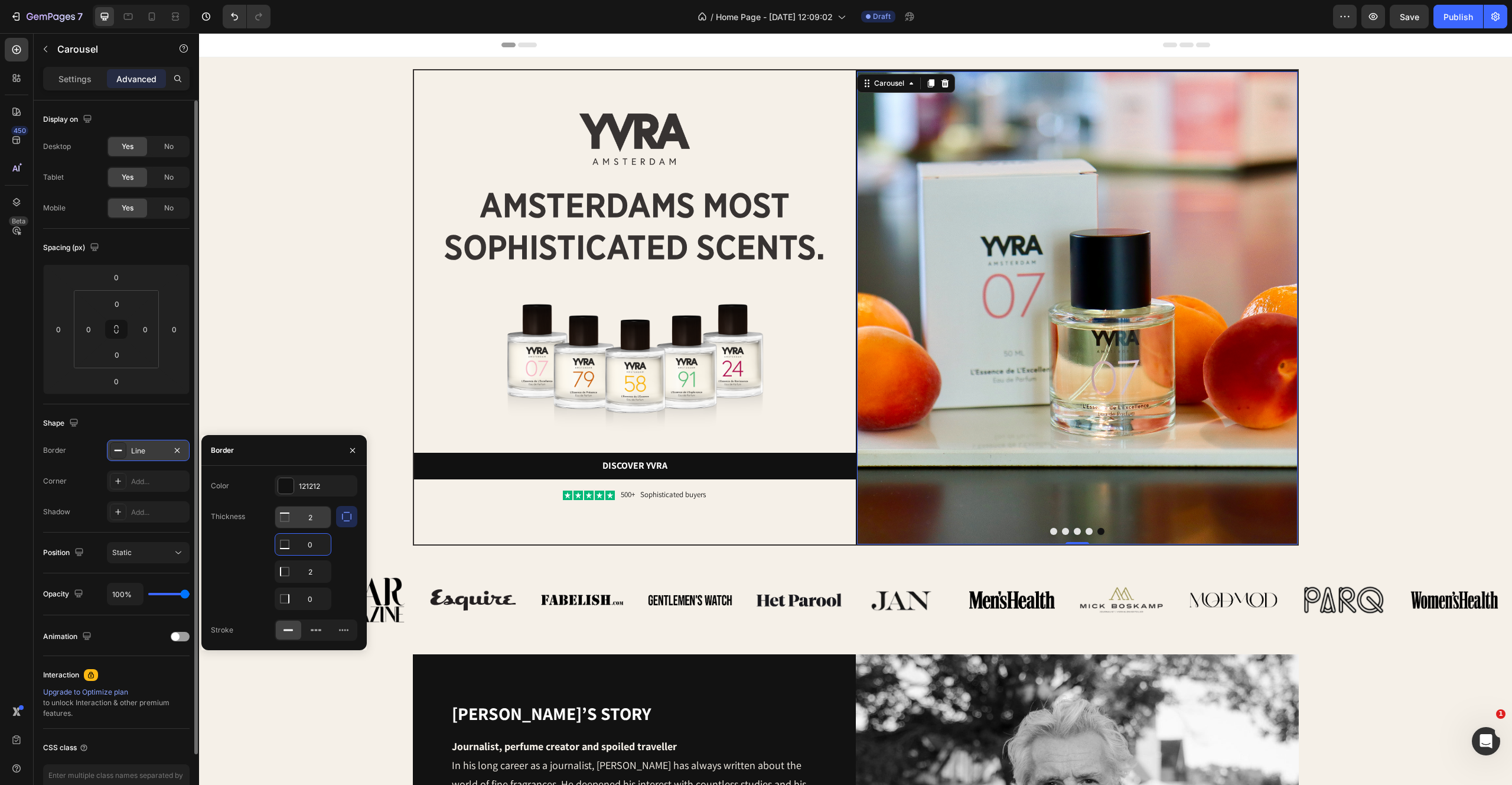
type input "0"
click at [317, 519] on input "2" at bounding box center [303, 517] width 56 height 21
type input "0"
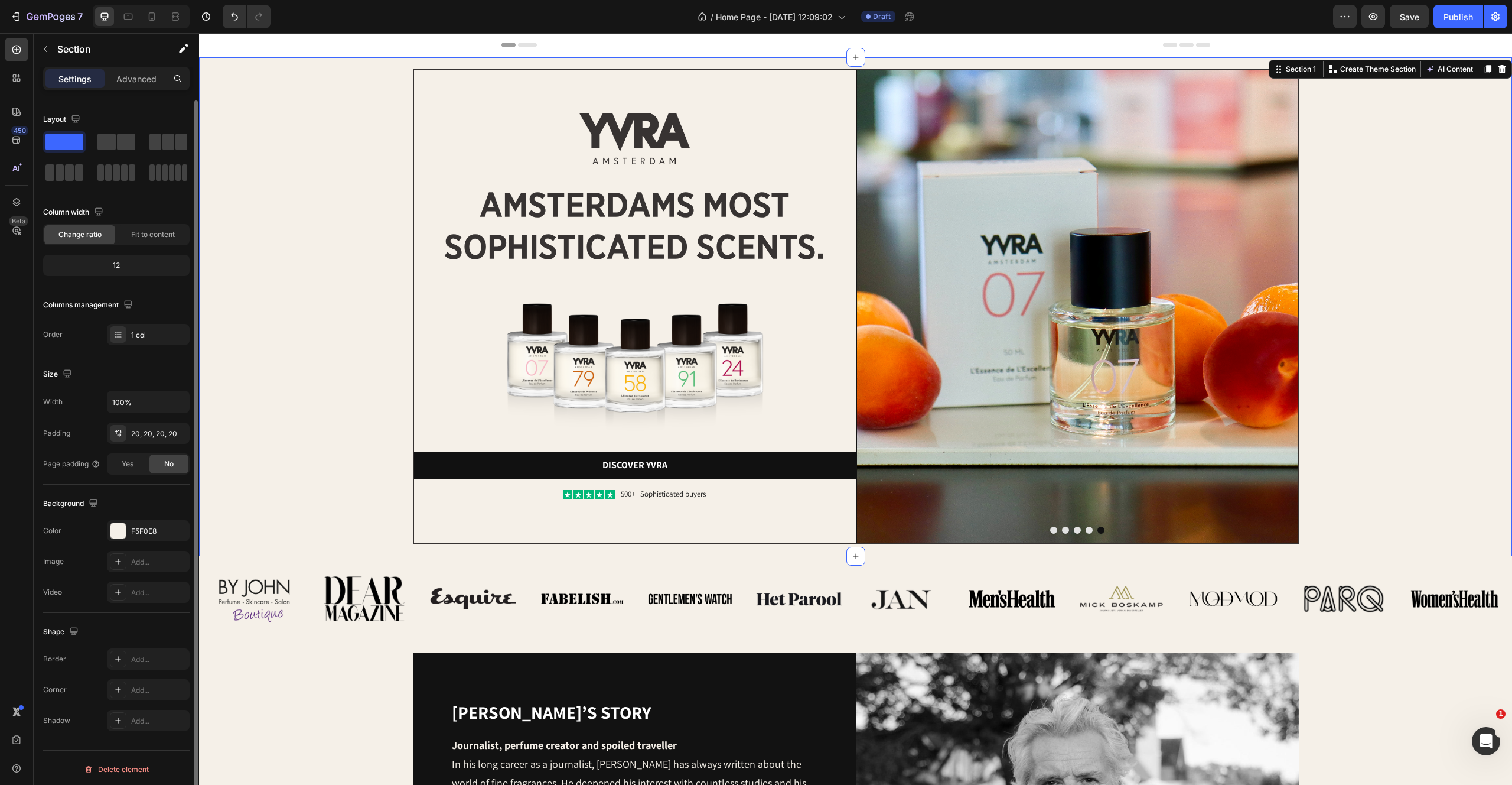
click at [316, 408] on div "Image Image amsterdams most sophisticated scents. Heading Image Discover yvra B…" at bounding box center [855, 306] width 1289 height 475
click at [1494, 342] on div "Image Image amsterdams most sophisticated scents. Heading Image Discover yvra B…" at bounding box center [855, 306] width 1289 height 475
click at [355, 297] on div "Image Image amsterdams most sophisticated scents. Heading Image Discover yvra B…" at bounding box center [855, 306] width 1289 height 475
click at [1025, 238] on img at bounding box center [1077, 306] width 441 height 473
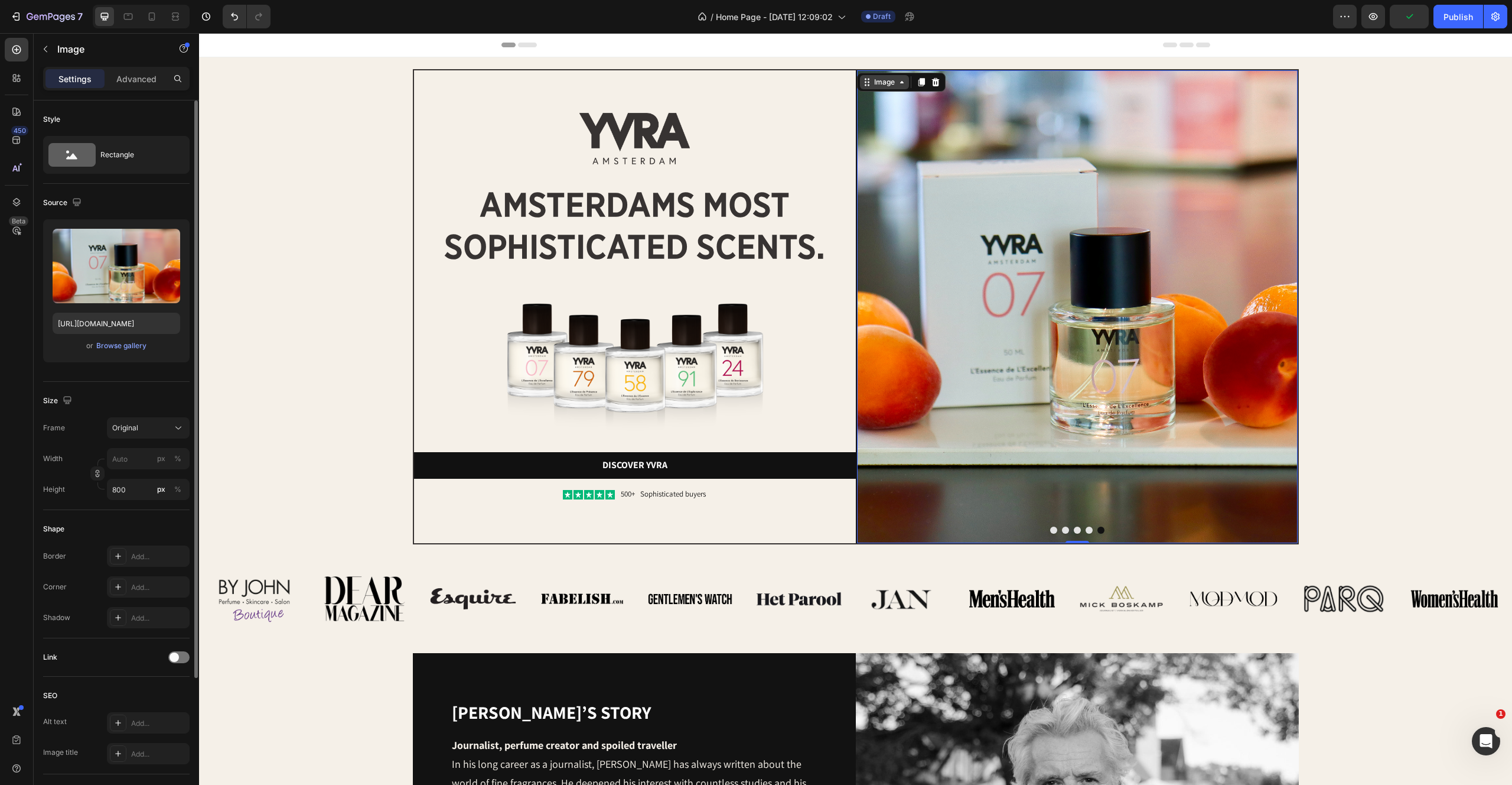
click at [887, 78] on div "Image" at bounding box center [885, 82] width 26 height 11
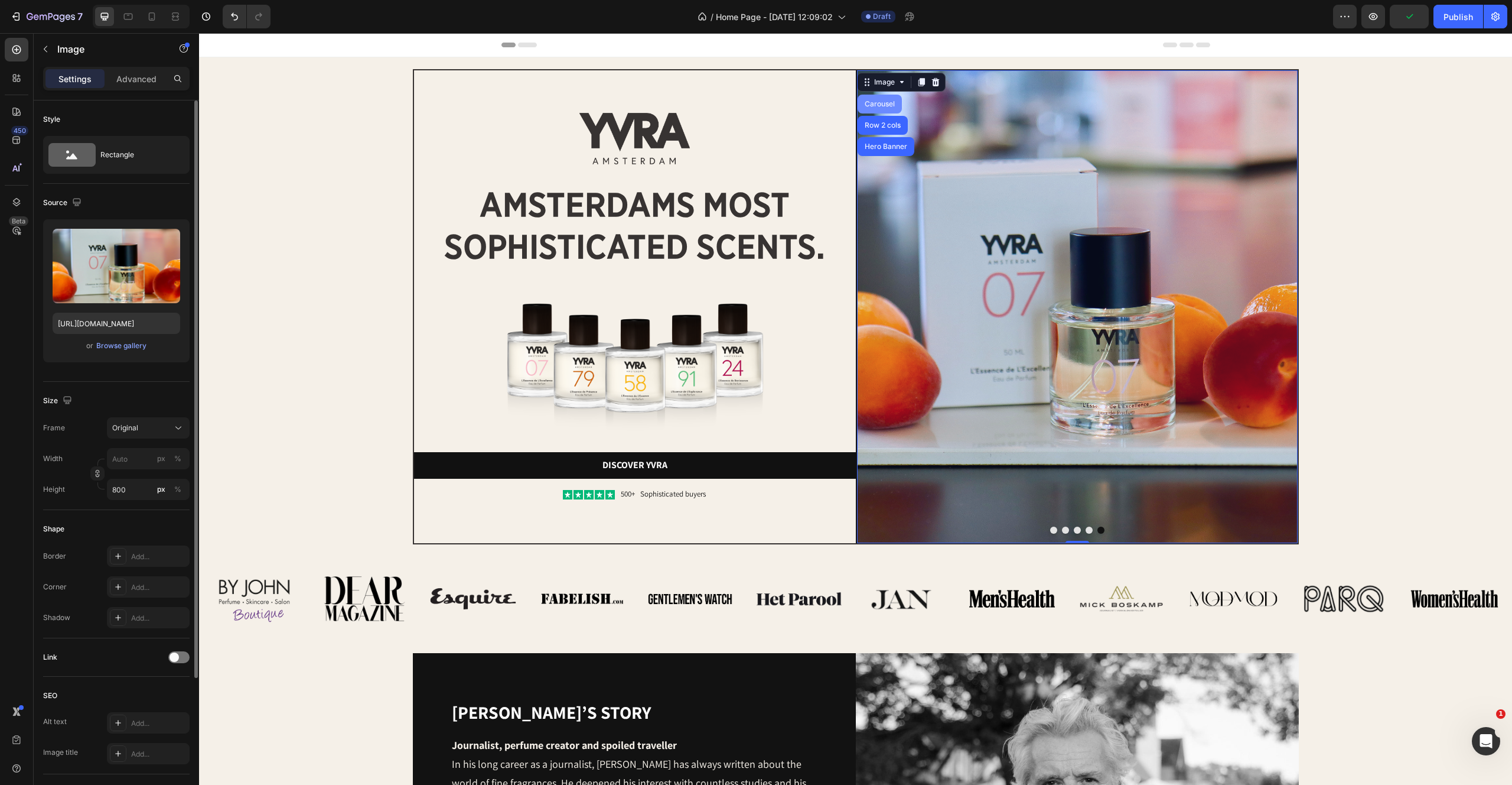
click at [876, 103] on div "Carousel" at bounding box center [879, 103] width 35 height 7
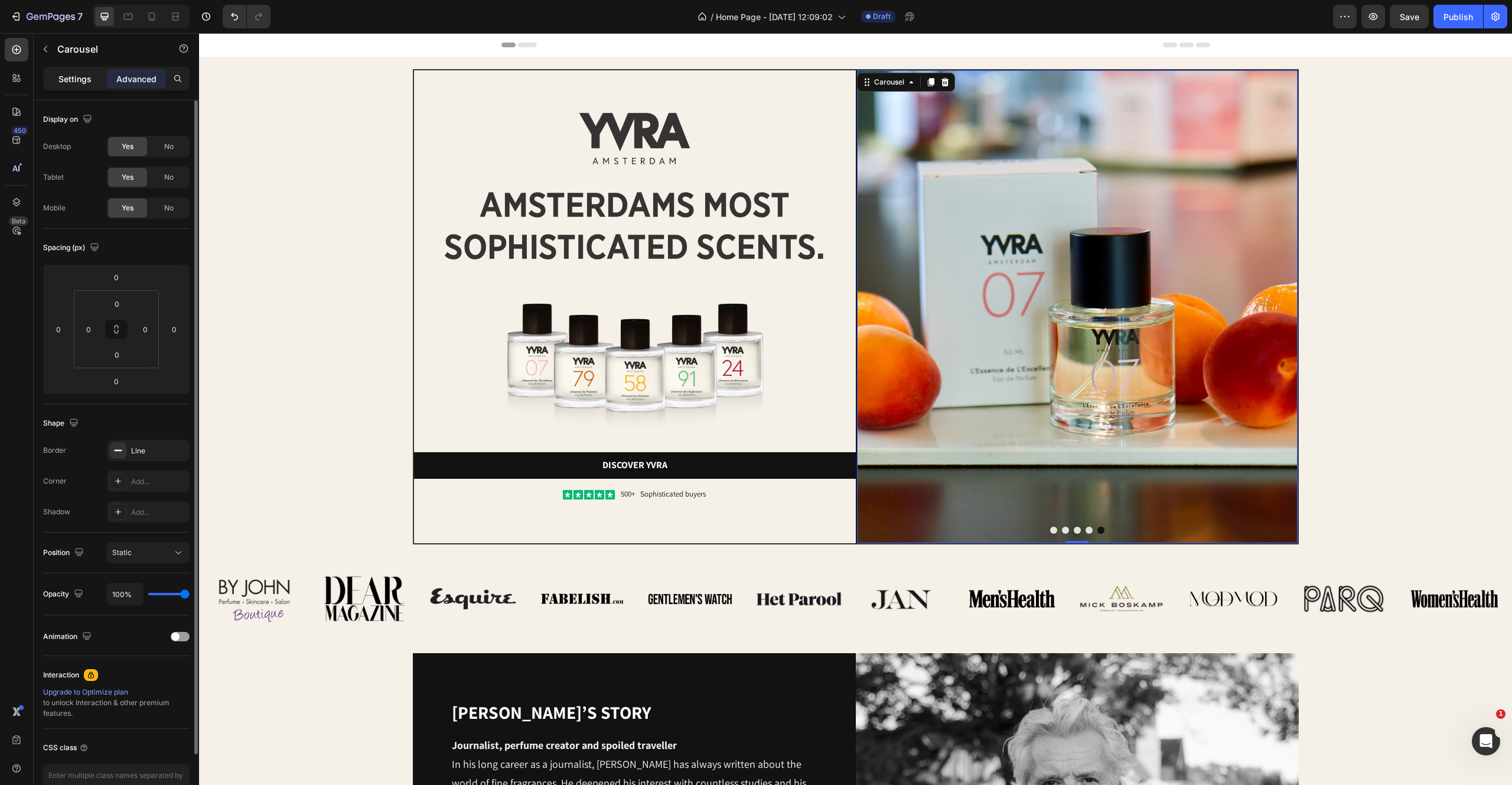
click at [77, 84] on div "Settings" at bounding box center [74, 78] width 59 height 19
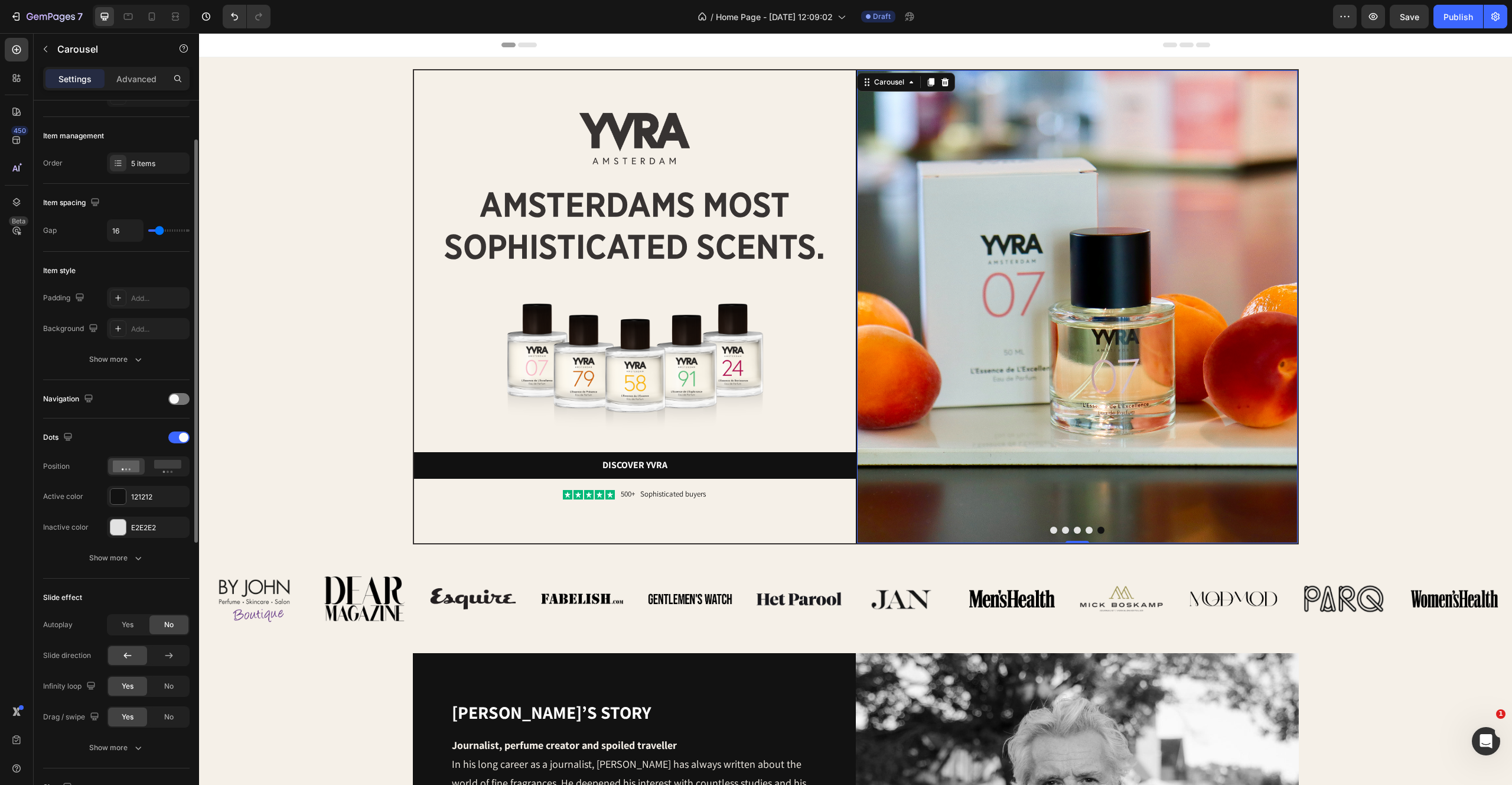
scroll to position [154, 0]
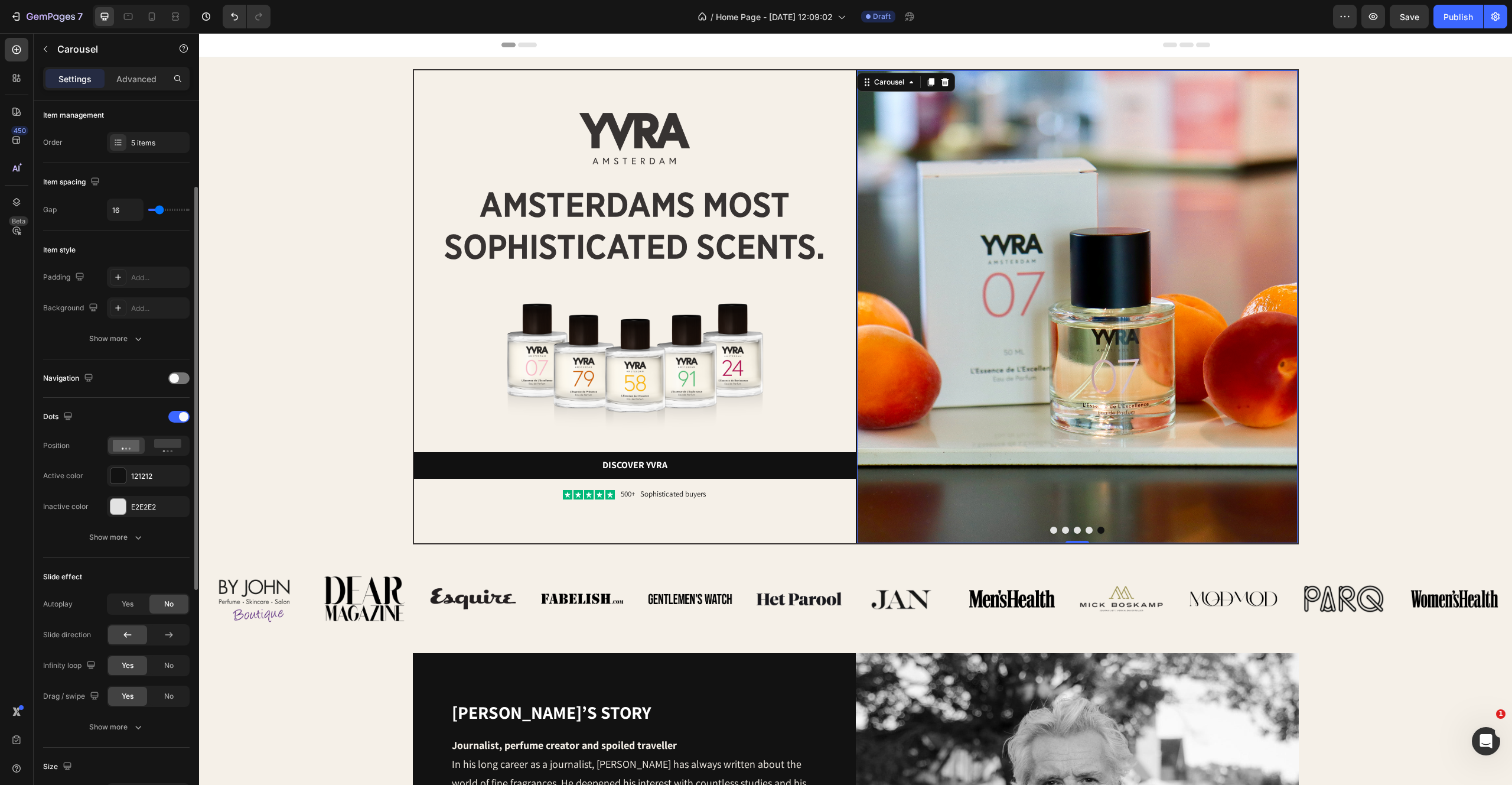
click at [120, 607] on div "Yes" at bounding box center [128, 604] width 39 height 19
click at [126, 640] on input "2s" at bounding box center [125, 635] width 35 height 21
type input "3s"
type input "3"
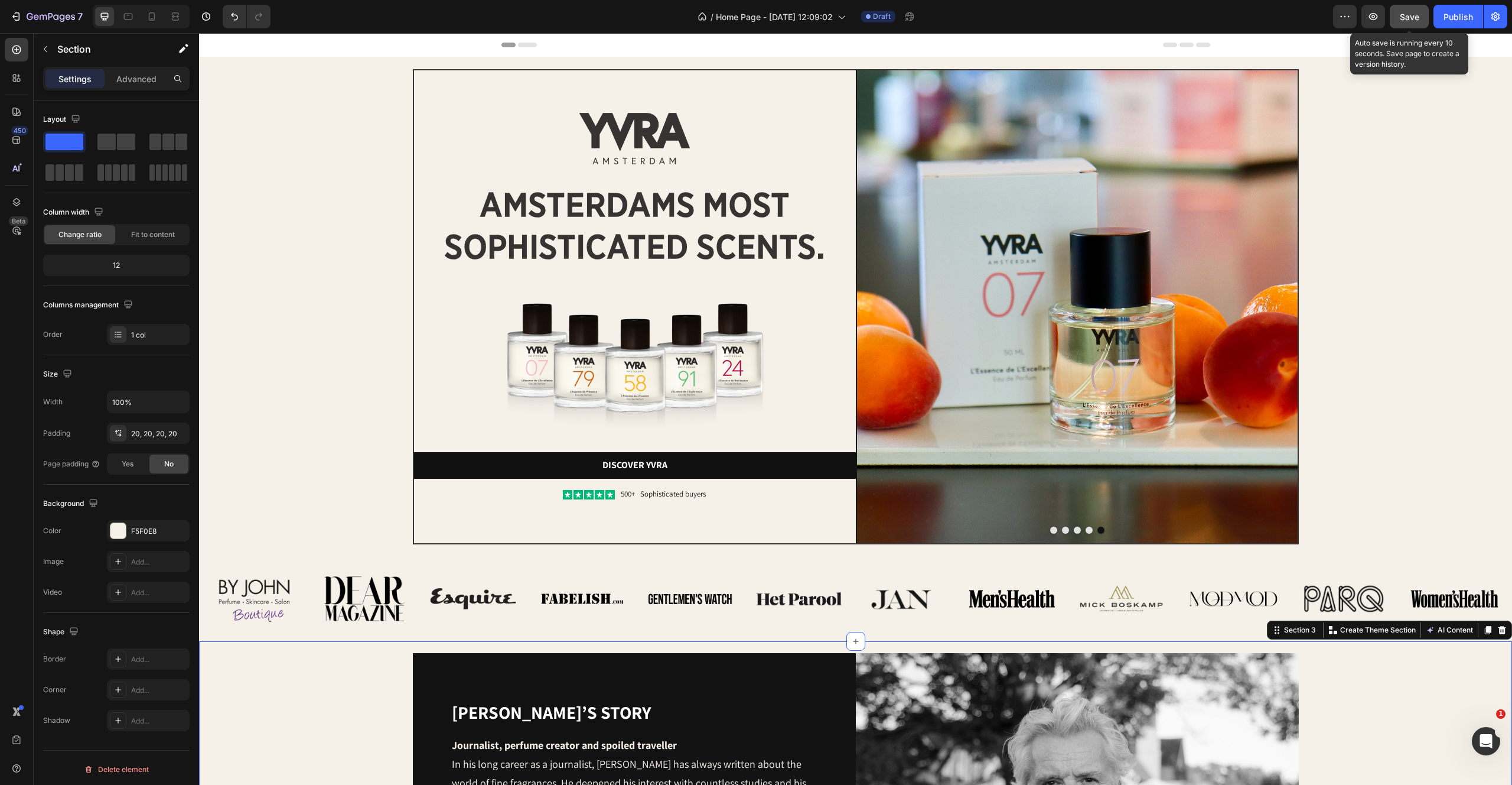
click at [1407, 17] on span "Save" at bounding box center [1410, 17] width 20 height 10
click at [711, 558] on div "Image Image Image Image Image Image Row Image Image Image Image Image Image Row…" at bounding box center [856, 598] width 1313 height 85
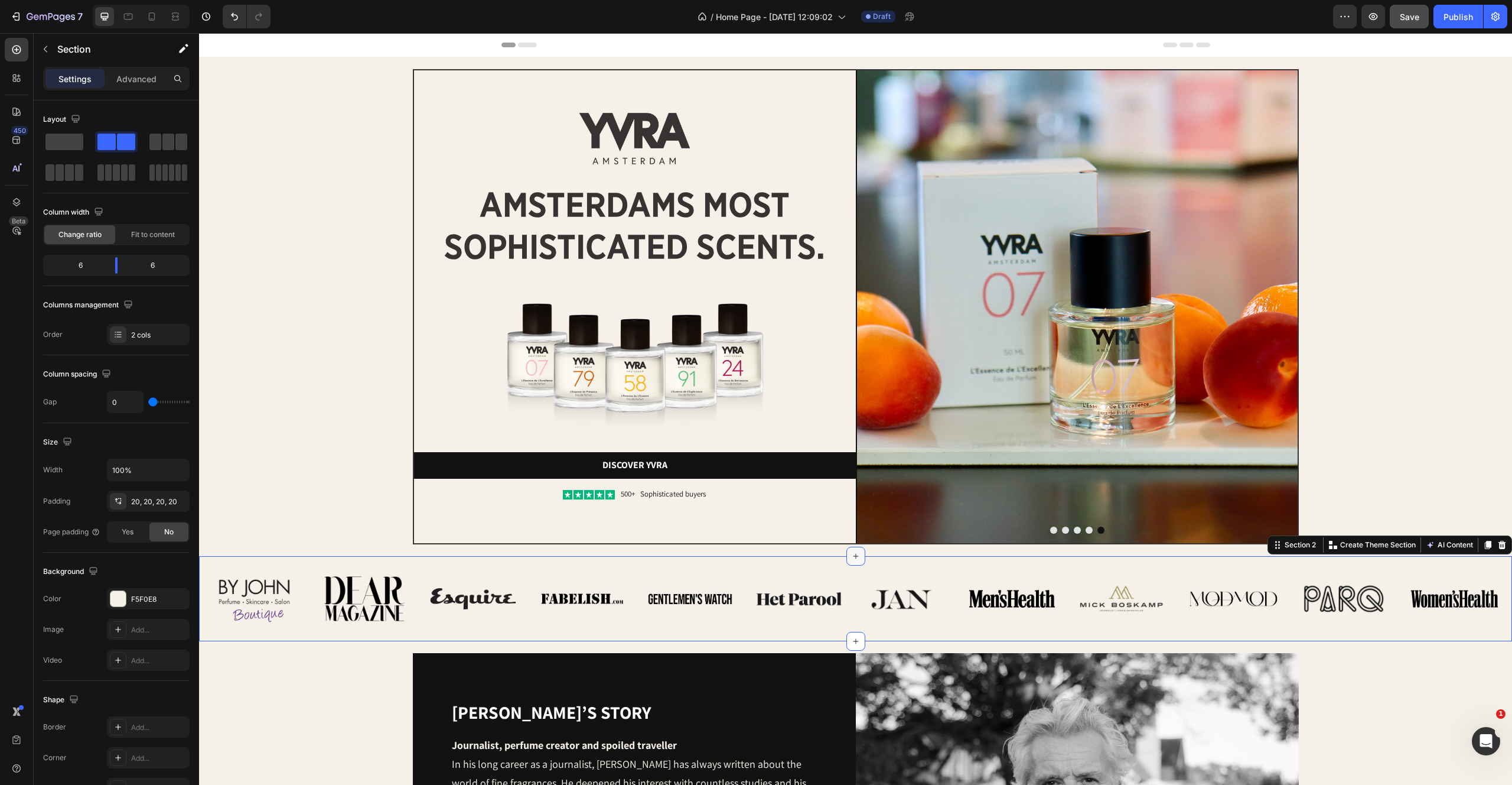
click at [849, 555] on div at bounding box center [855, 555] width 19 height 19
drag, startPoint x: 266, startPoint y: 175, endPoint x: 848, endPoint y: 583, distance: 710.8
click at [860, 558] on icon at bounding box center [856, 556] width 10 height 10
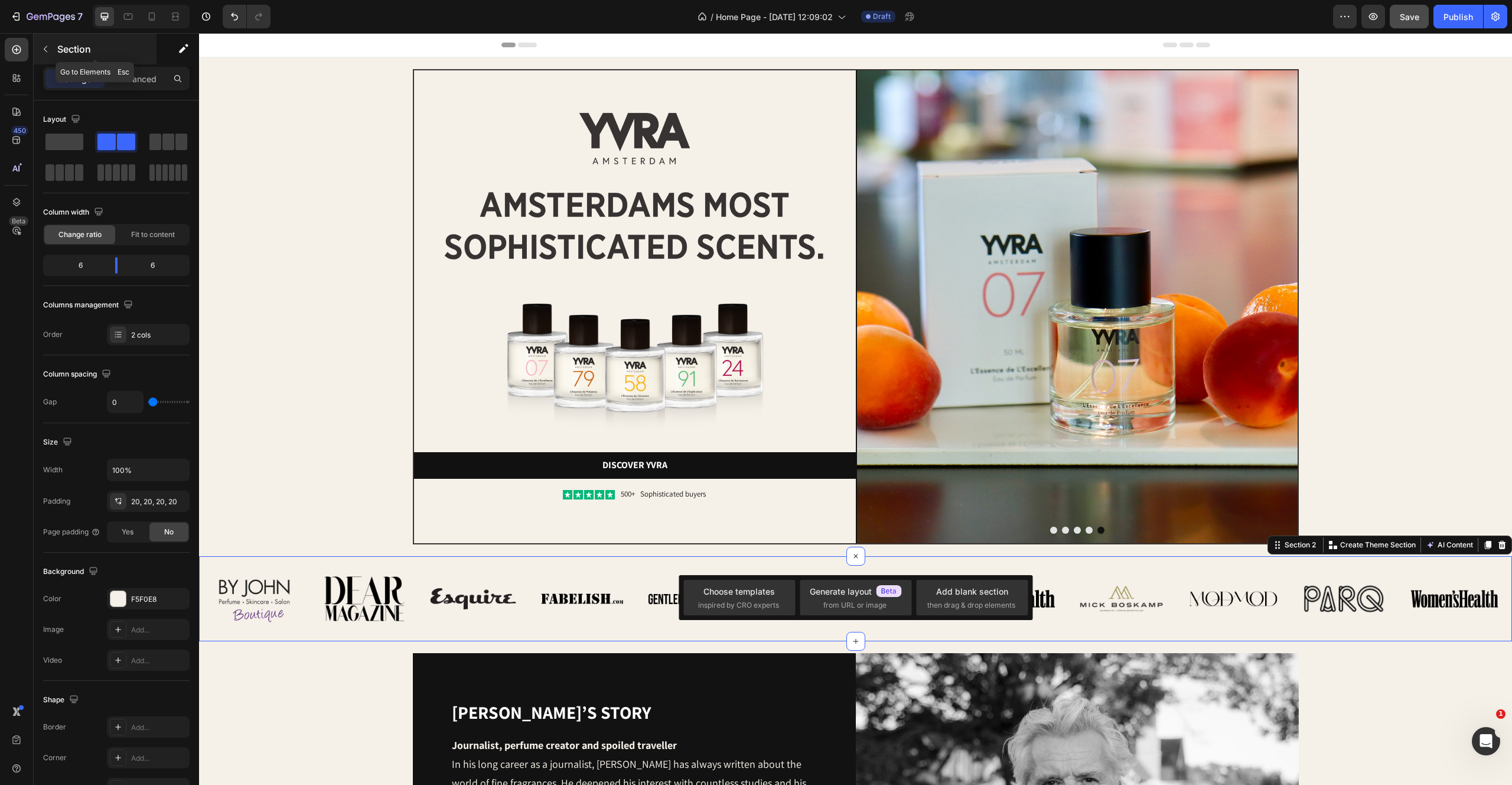
click at [45, 51] on icon "button" at bounding box center [45, 49] width 10 height 10
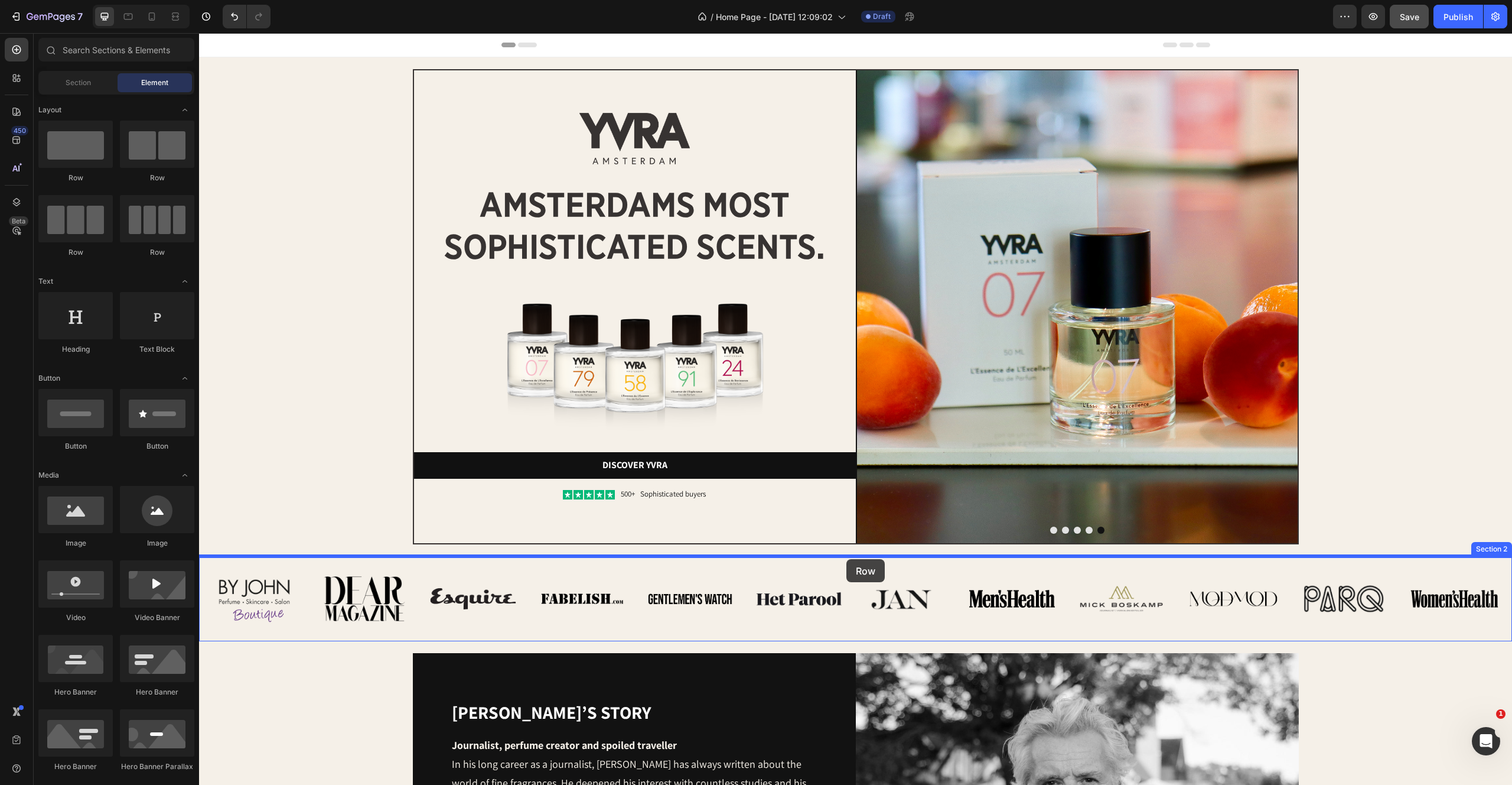
drag, startPoint x: 290, startPoint y: 166, endPoint x: 846, endPoint y: 559, distance: 680.9
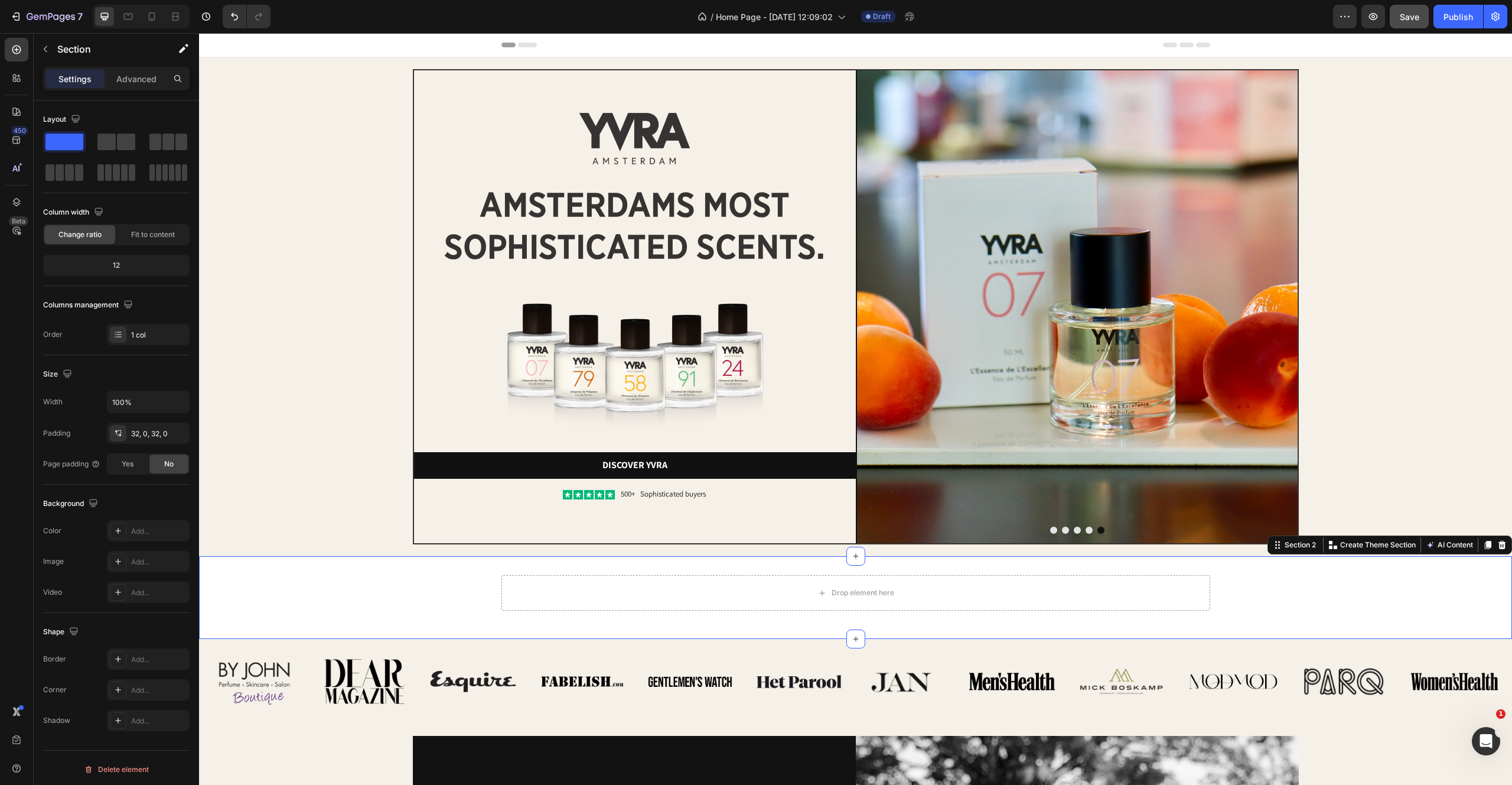
click at [382, 605] on div "Drop element here Row" at bounding box center [856, 598] width 1313 height 45
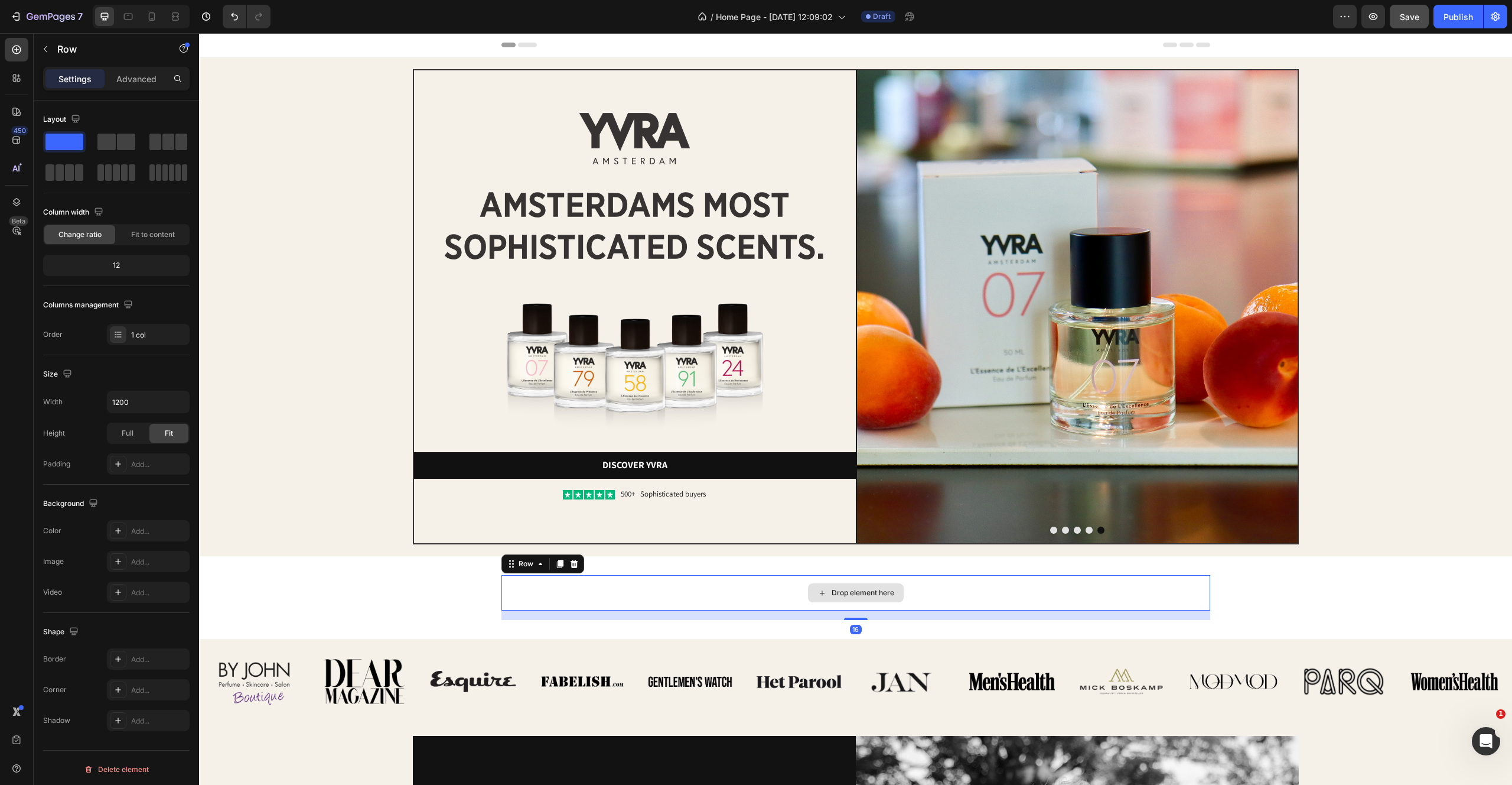
click at [706, 580] on div "Drop element here" at bounding box center [856, 592] width 709 height 35
click at [546, 642] on div "Image Image Image Image Image Image Row Image Image Image Image Image Image Row…" at bounding box center [856, 681] width 1313 height 85
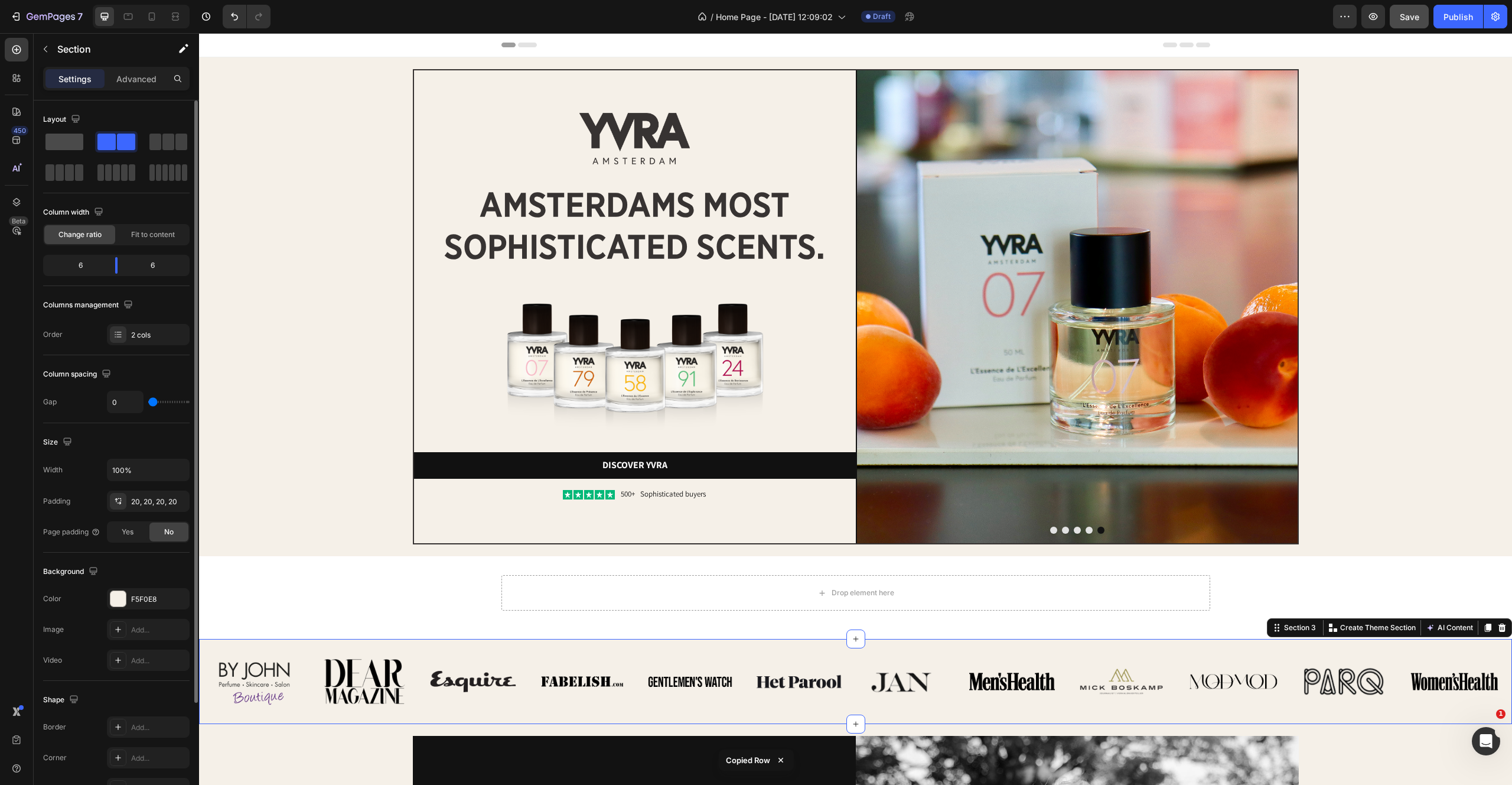
click at [74, 137] on span at bounding box center [64, 141] width 38 height 17
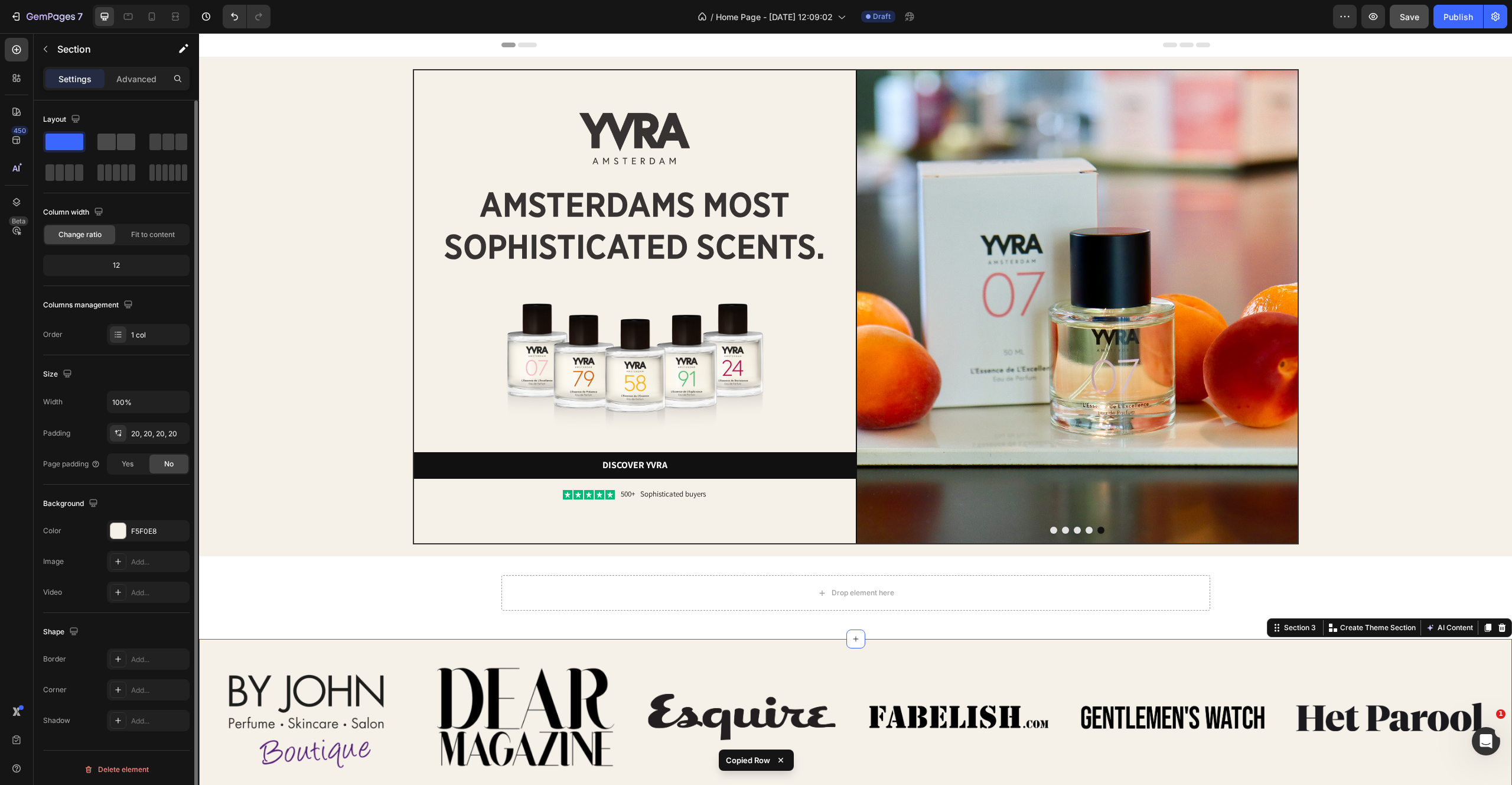
click at [120, 138] on span at bounding box center [126, 141] width 18 height 17
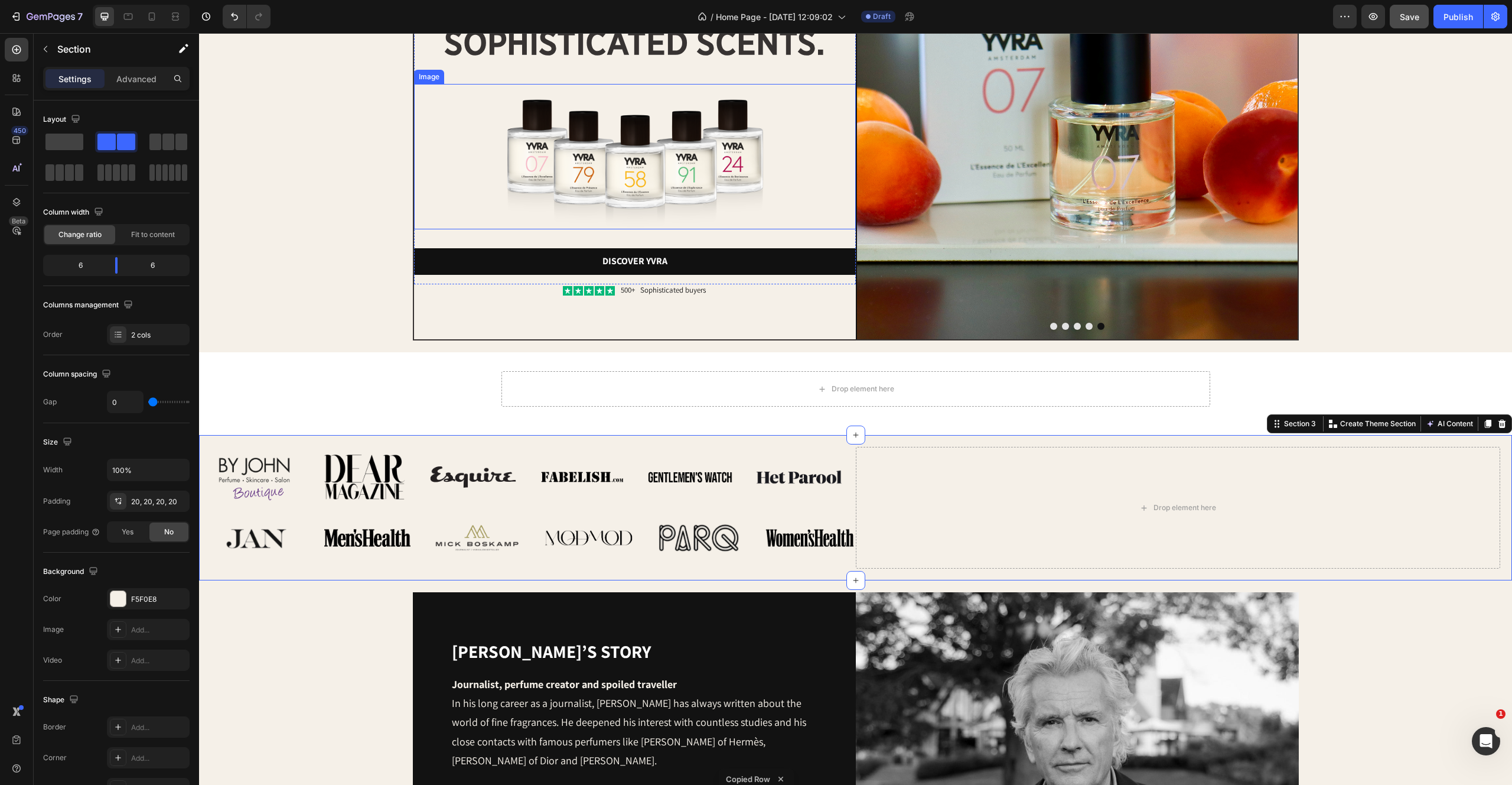
scroll to position [255, 0]
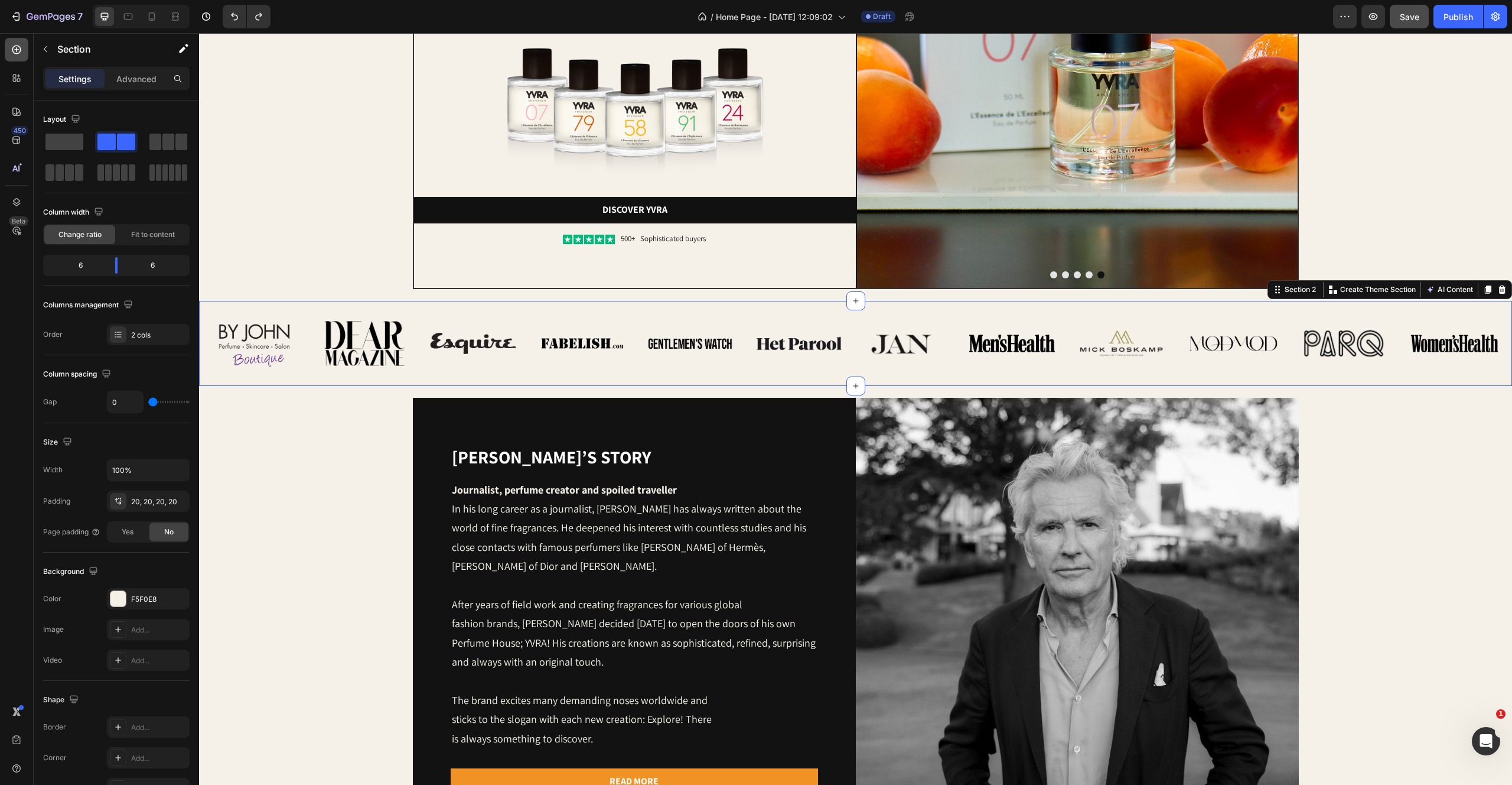
click at [15, 49] on icon at bounding box center [17, 50] width 9 height 9
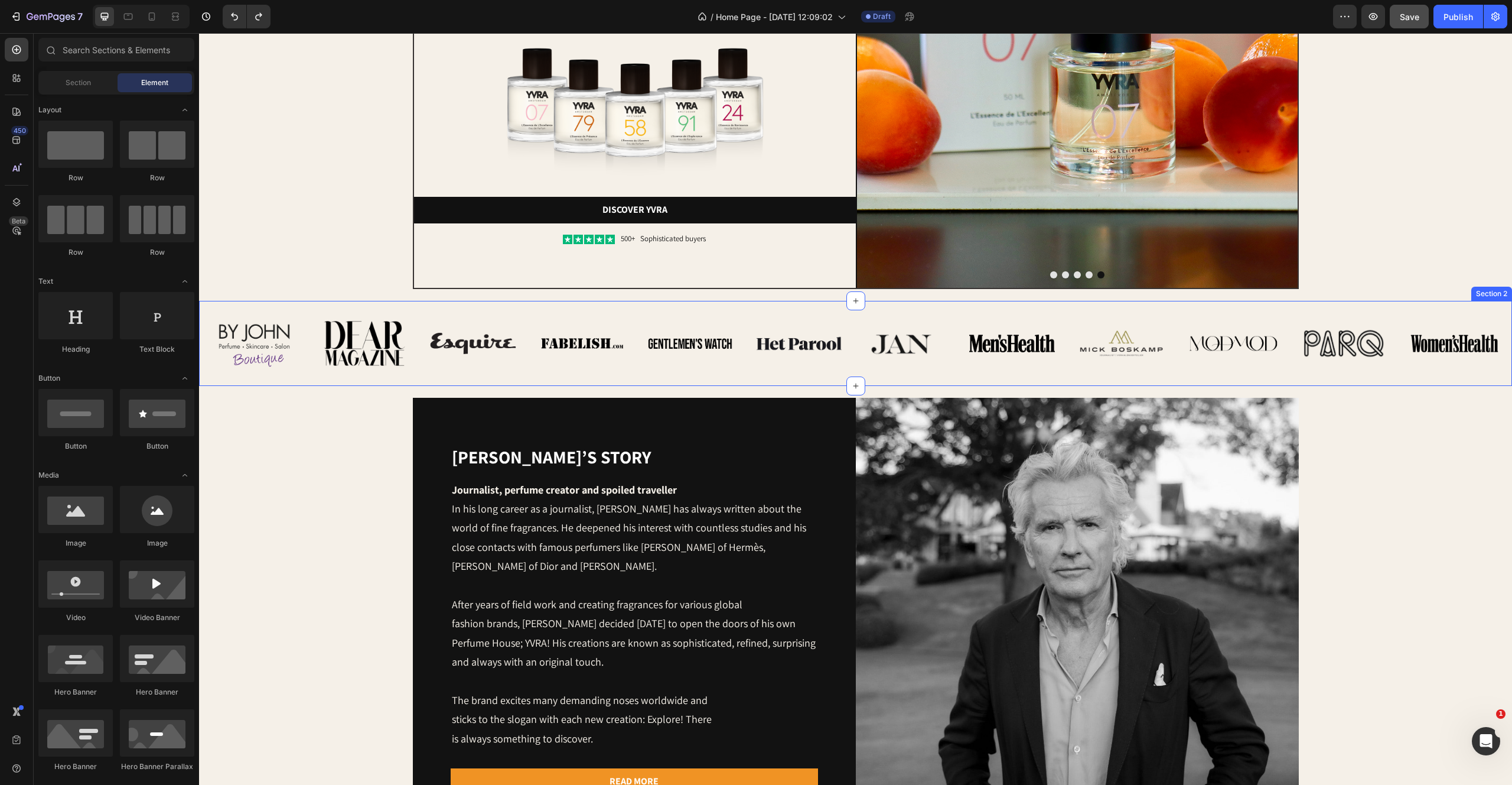
click at [339, 305] on div "Image Image Image Image Image Image Row Image Image Image Image Image Image Row…" at bounding box center [856, 343] width 1313 height 85
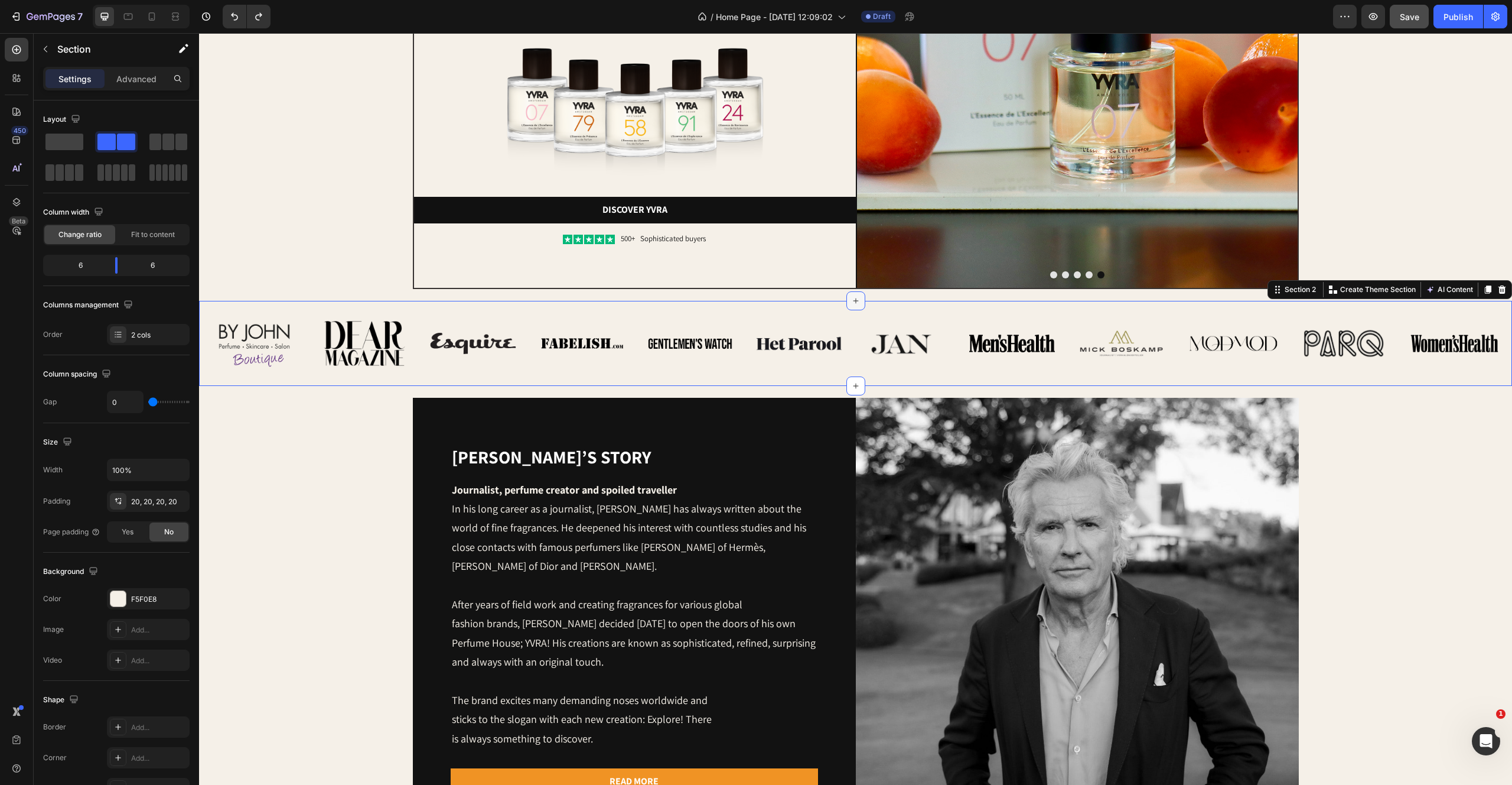
click at [860, 302] on icon at bounding box center [856, 300] width 10 height 10
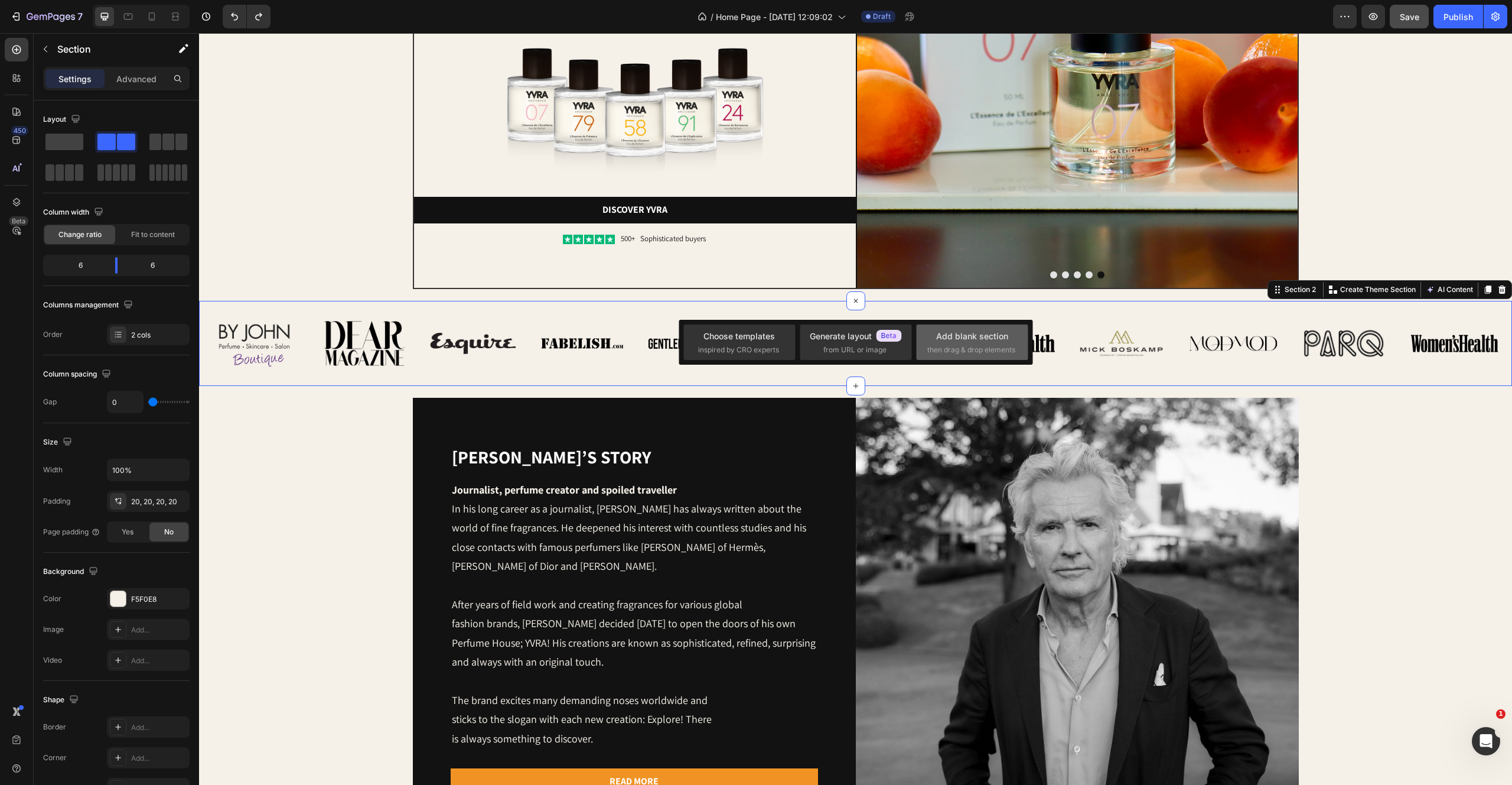
click at [959, 342] on div "Add blank section then drag & drop elements" at bounding box center [972, 342] width 90 height 26
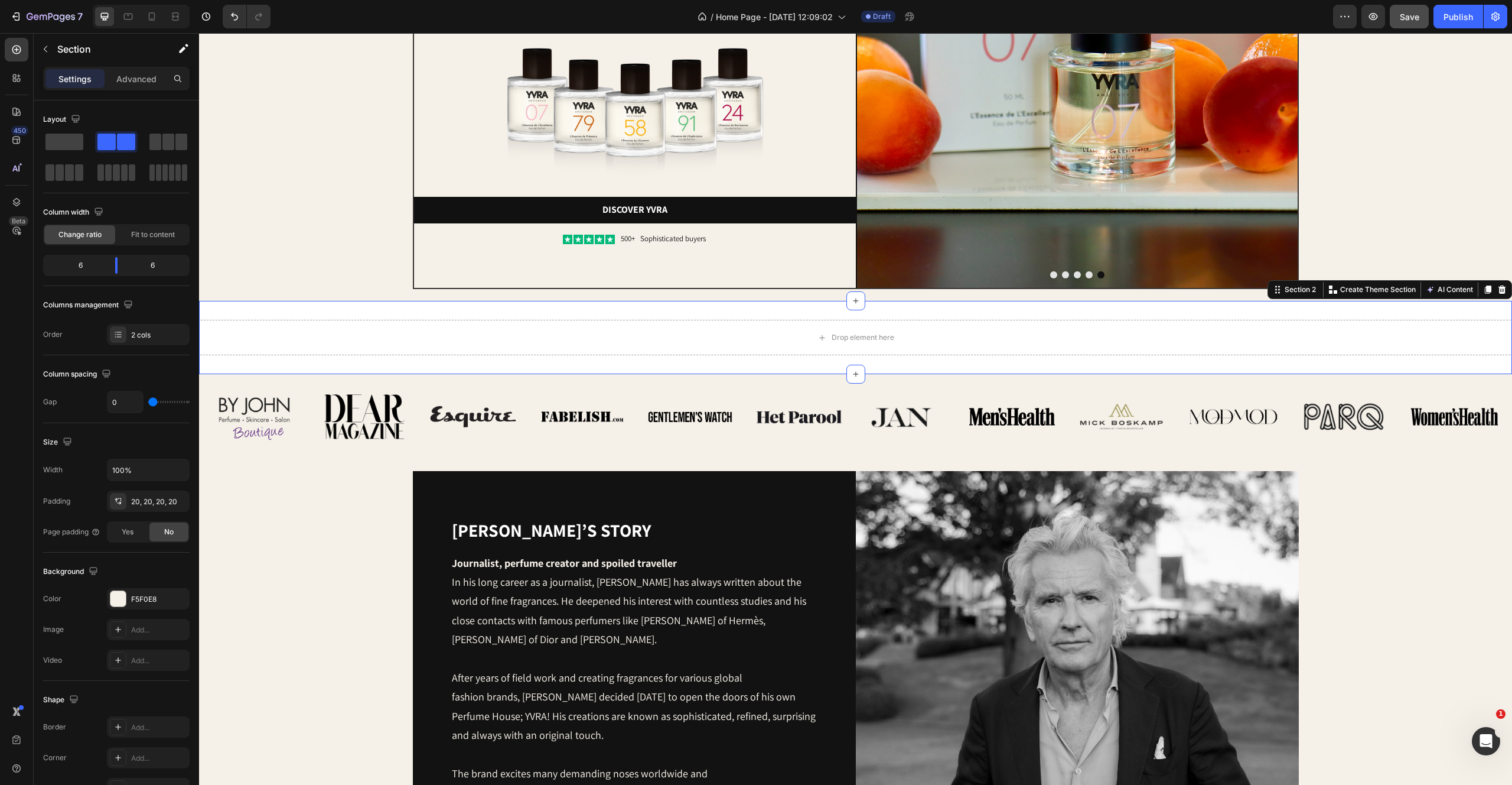
click at [288, 301] on div "Drop element here Section 2 Create Theme Section AI Content Write with GemAI Wh…" at bounding box center [856, 337] width 1313 height 73
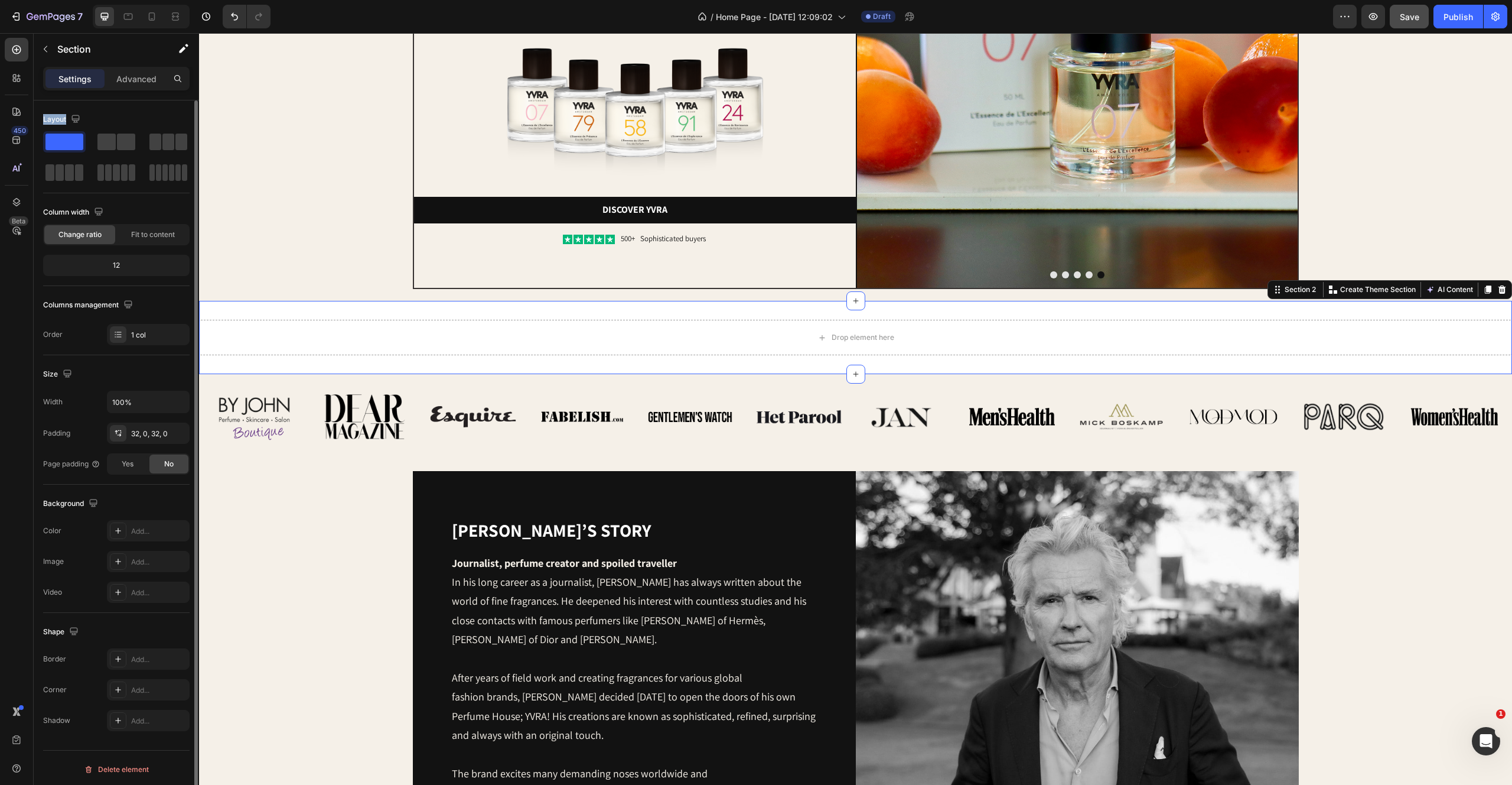
drag, startPoint x: 111, startPoint y: 141, endPoint x: 153, endPoint y: 106, distance: 54.7
click at [153, 485] on div "Layout Column width Change ratio Fit to content 12 Columns management Order 1 c…" at bounding box center [116, 549] width 147 height 128
click at [142, 110] on div "Layout" at bounding box center [116, 119] width 147 height 19
click at [147, 81] on p "Advanced" at bounding box center [136, 79] width 40 height 12
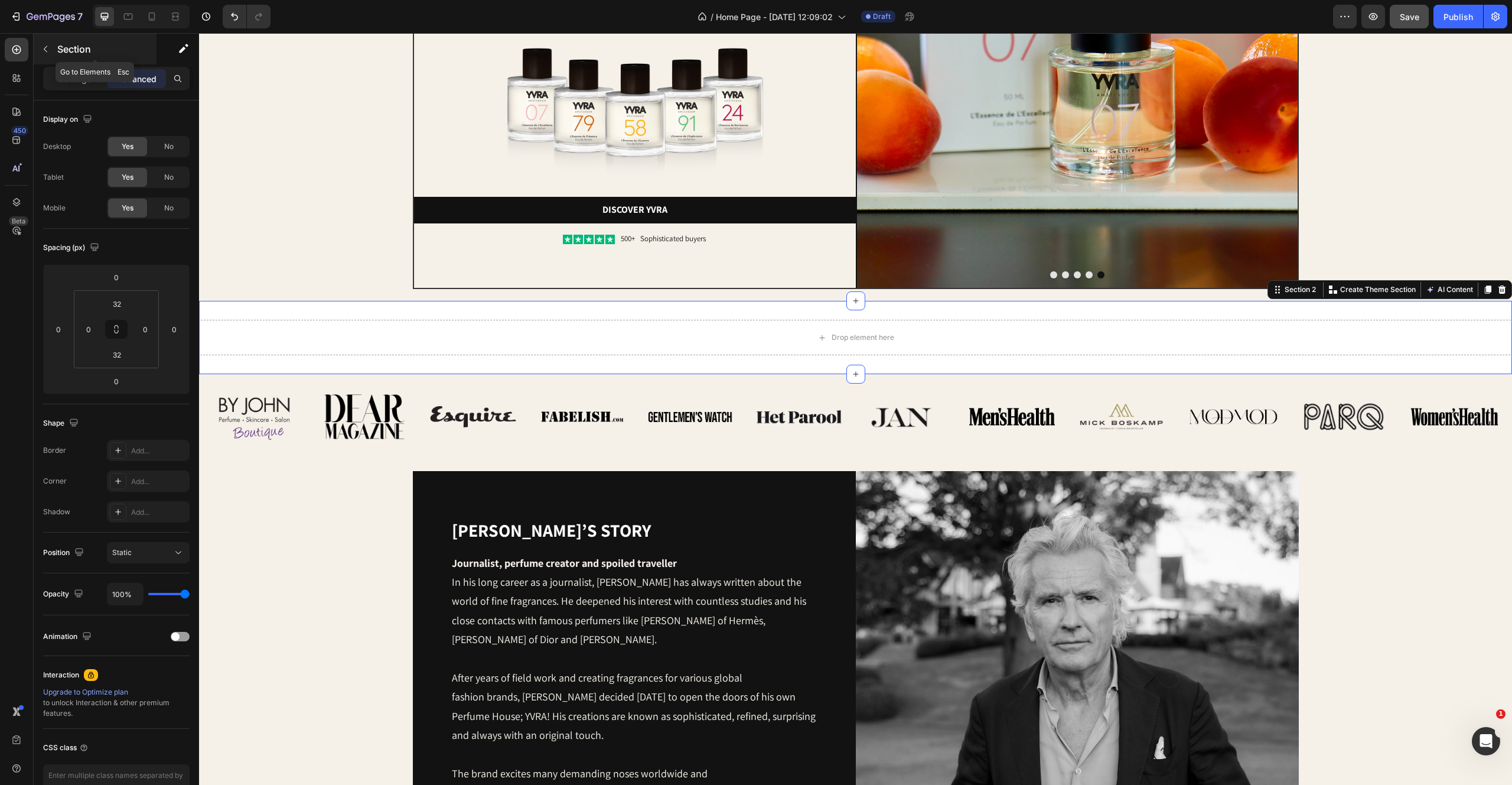
click at [43, 50] on icon "button" at bounding box center [45, 49] width 10 height 10
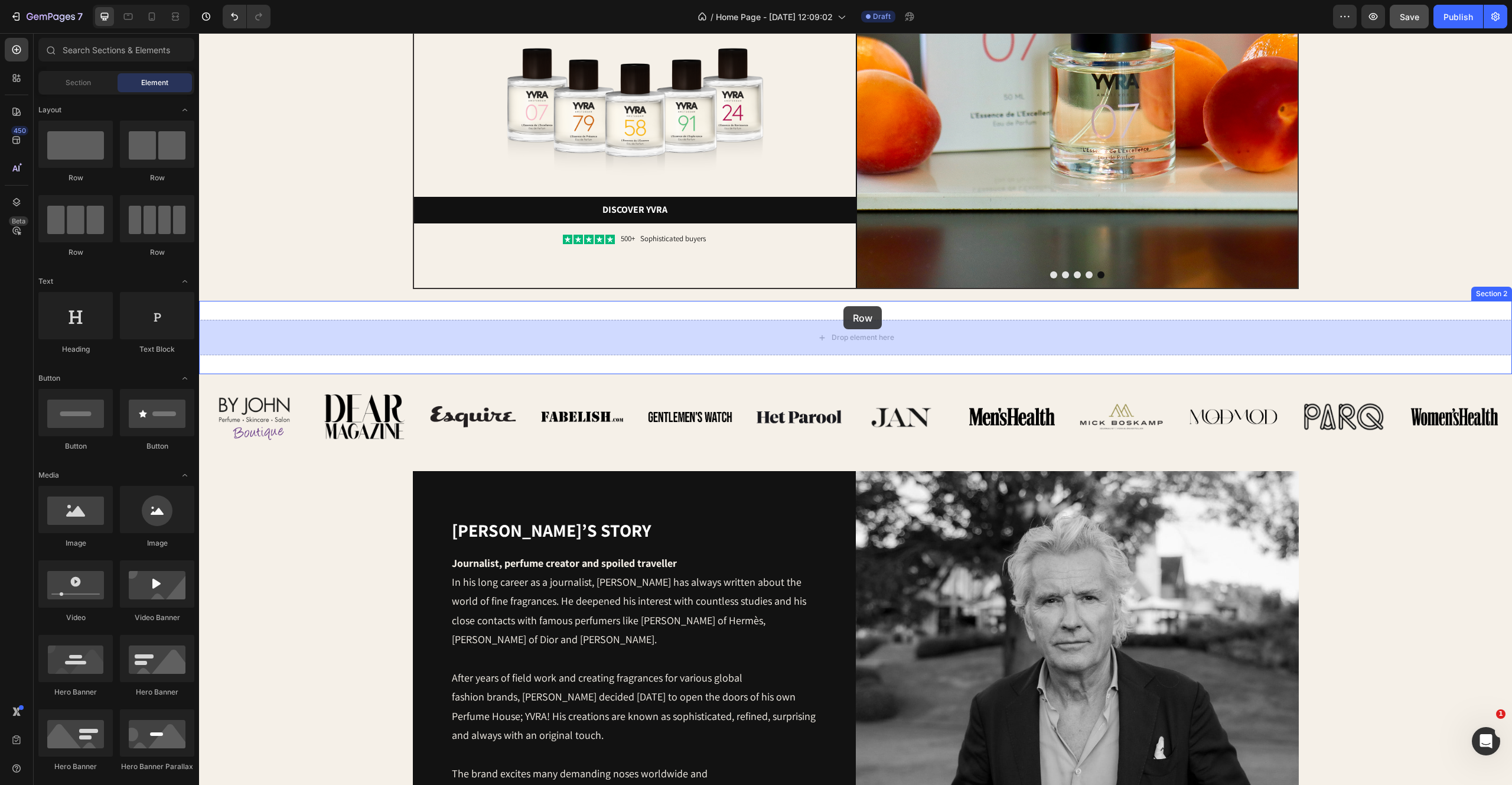
drag, startPoint x: 276, startPoint y: 180, endPoint x: 844, endPoint y: 309, distance: 582.5
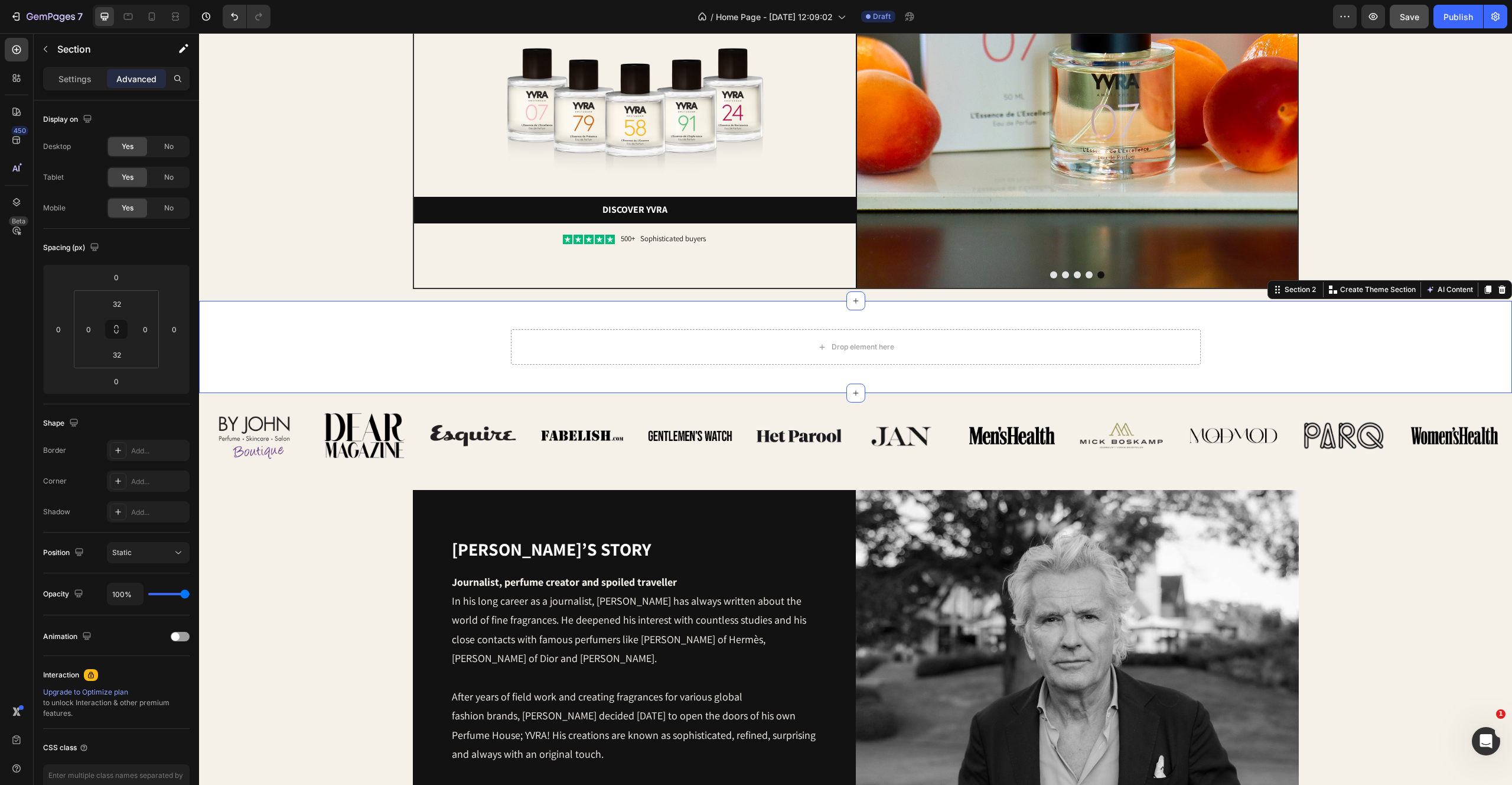
click at [312, 362] on div "Drop element here Row" at bounding box center [856, 347] width 1313 height 54
click at [49, 53] on button "button" at bounding box center [45, 49] width 19 height 19
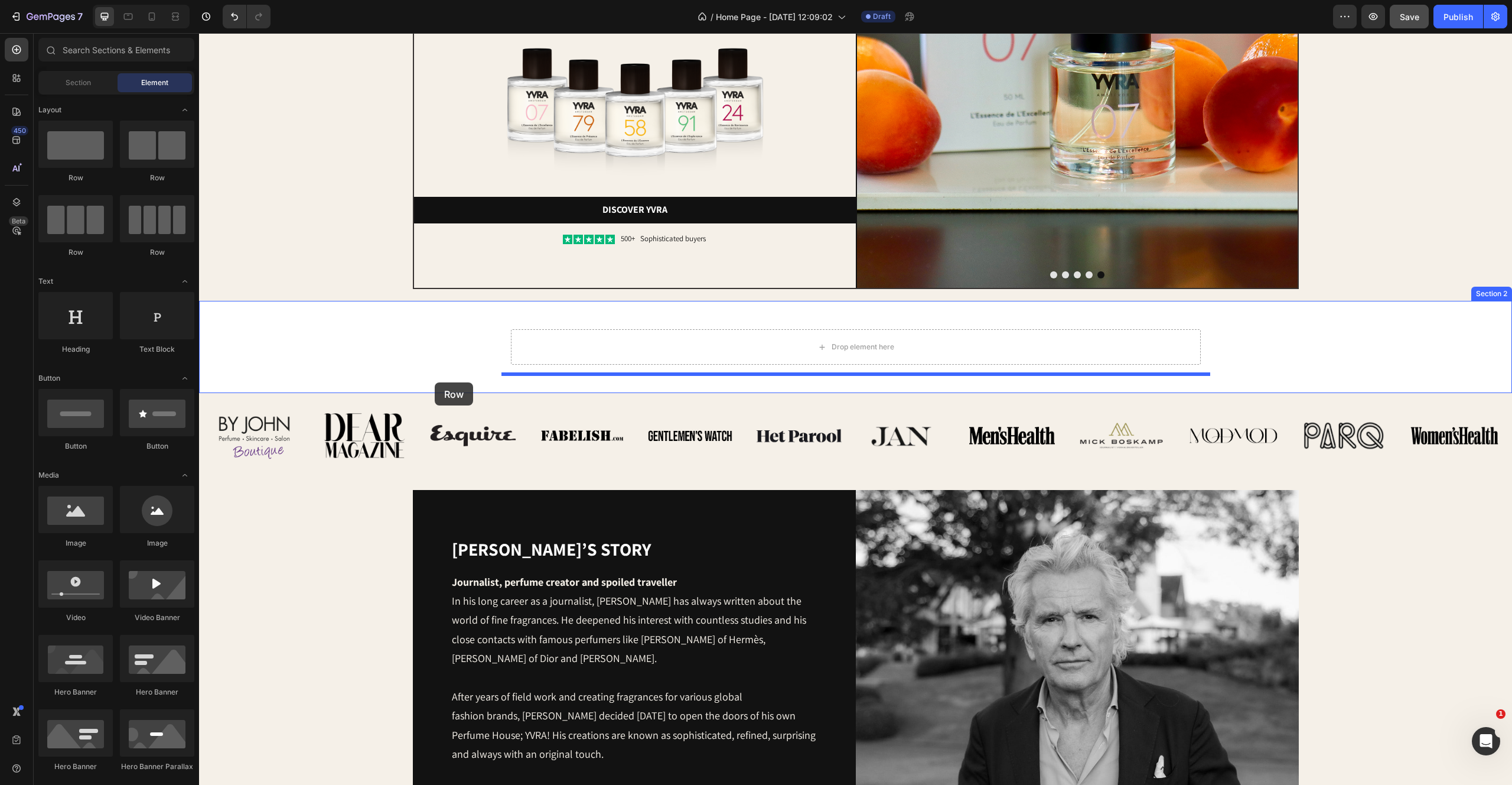
drag, startPoint x: 342, startPoint y: 186, endPoint x: 435, endPoint y: 382, distance: 216.9
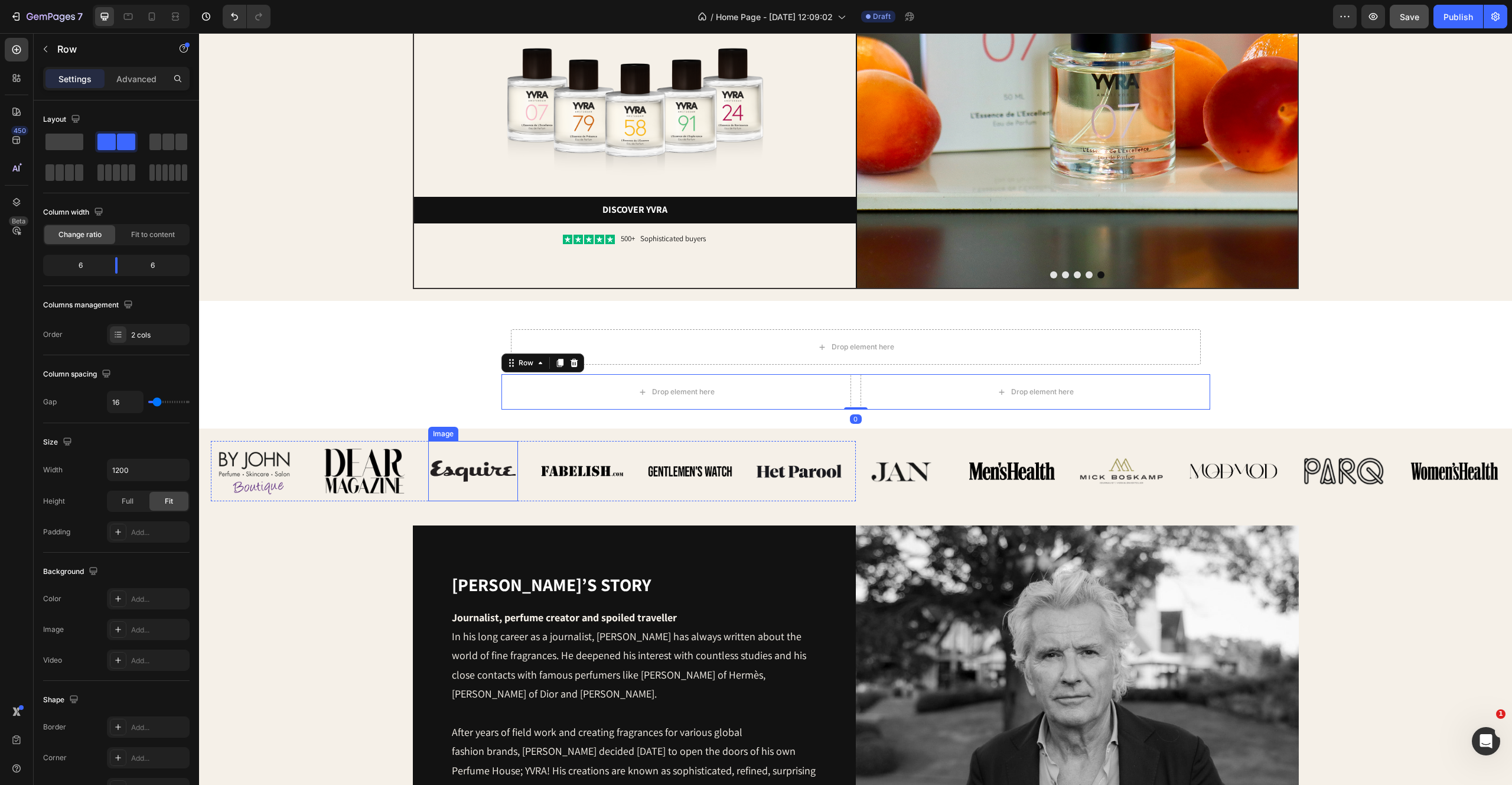
click at [475, 457] on img at bounding box center [472, 471] width 90 height 60
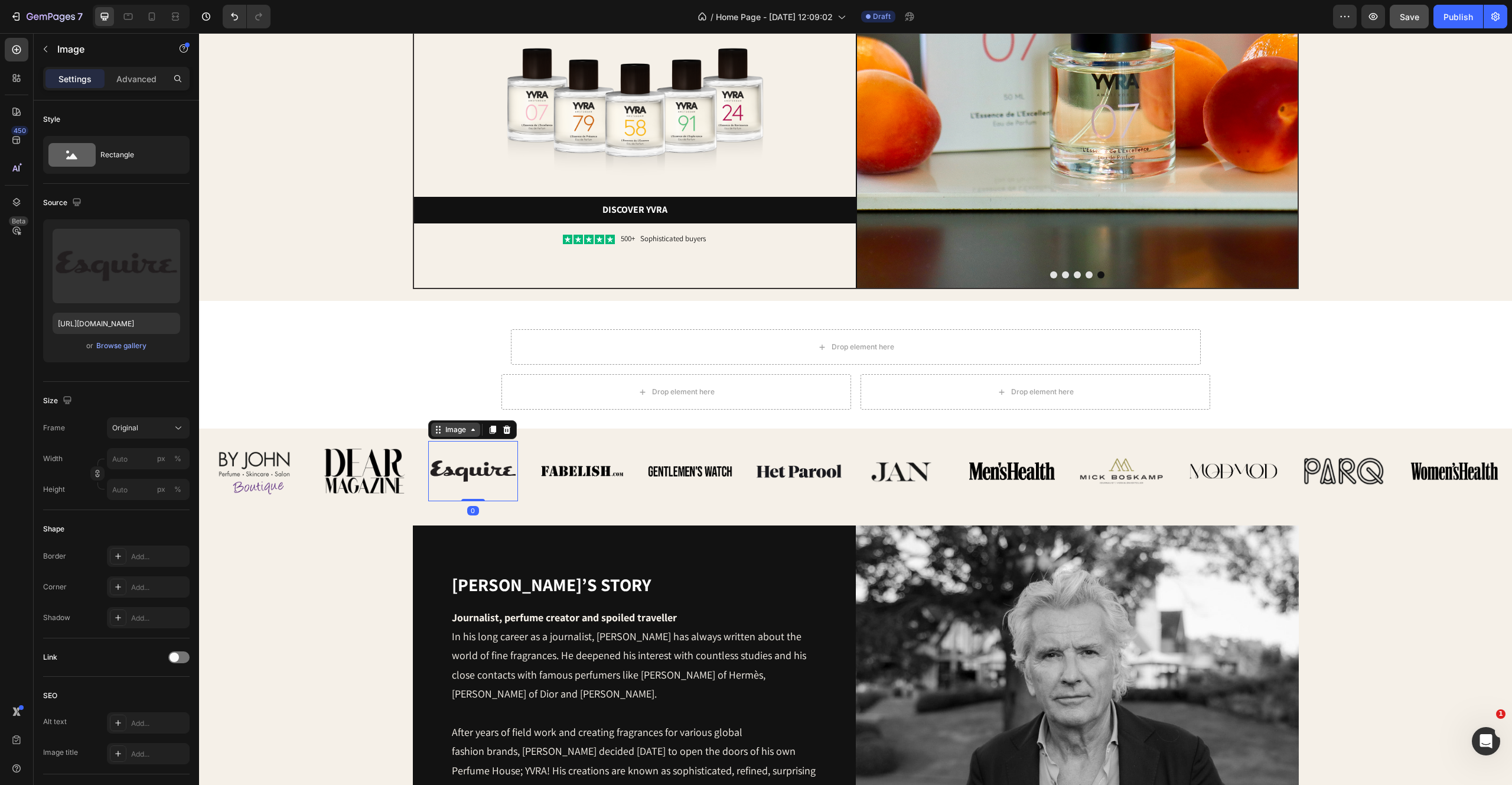
click at [458, 430] on div "Image" at bounding box center [456, 430] width 26 height 11
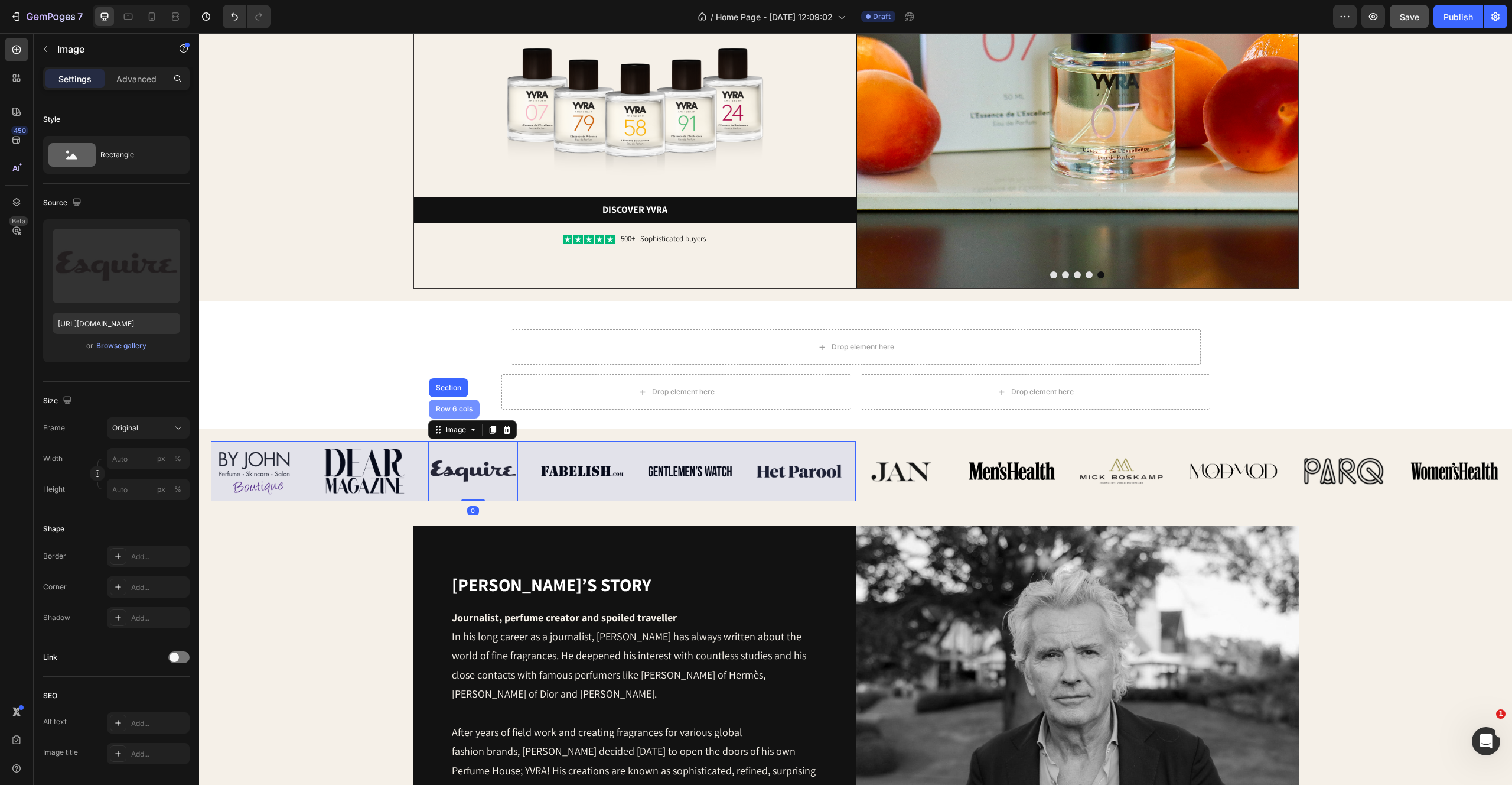
click at [454, 412] on div "Row 6 cols" at bounding box center [454, 409] width 41 height 7
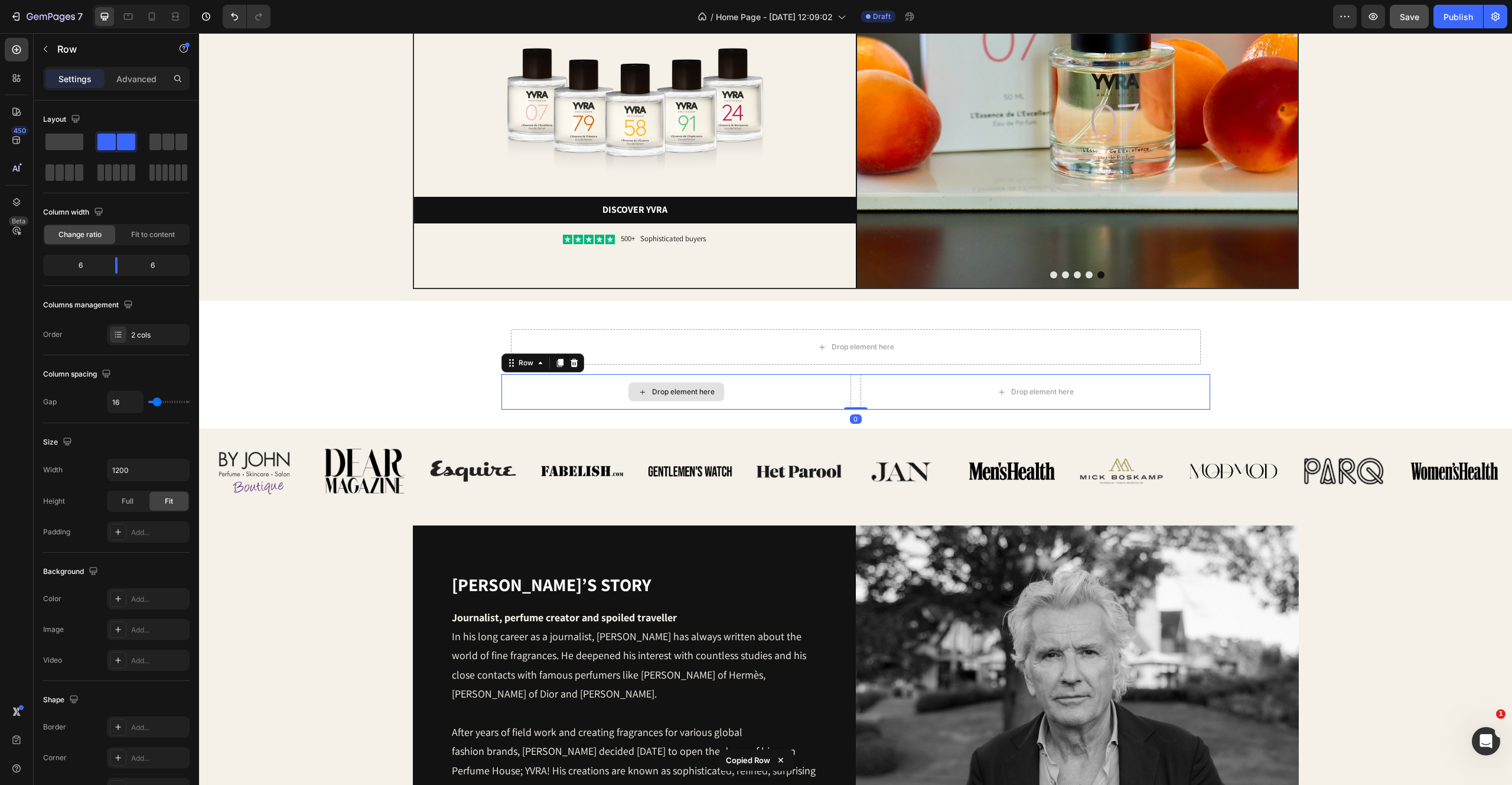
click at [608, 394] on div "Drop element here" at bounding box center [676, 391] width 350 height 35
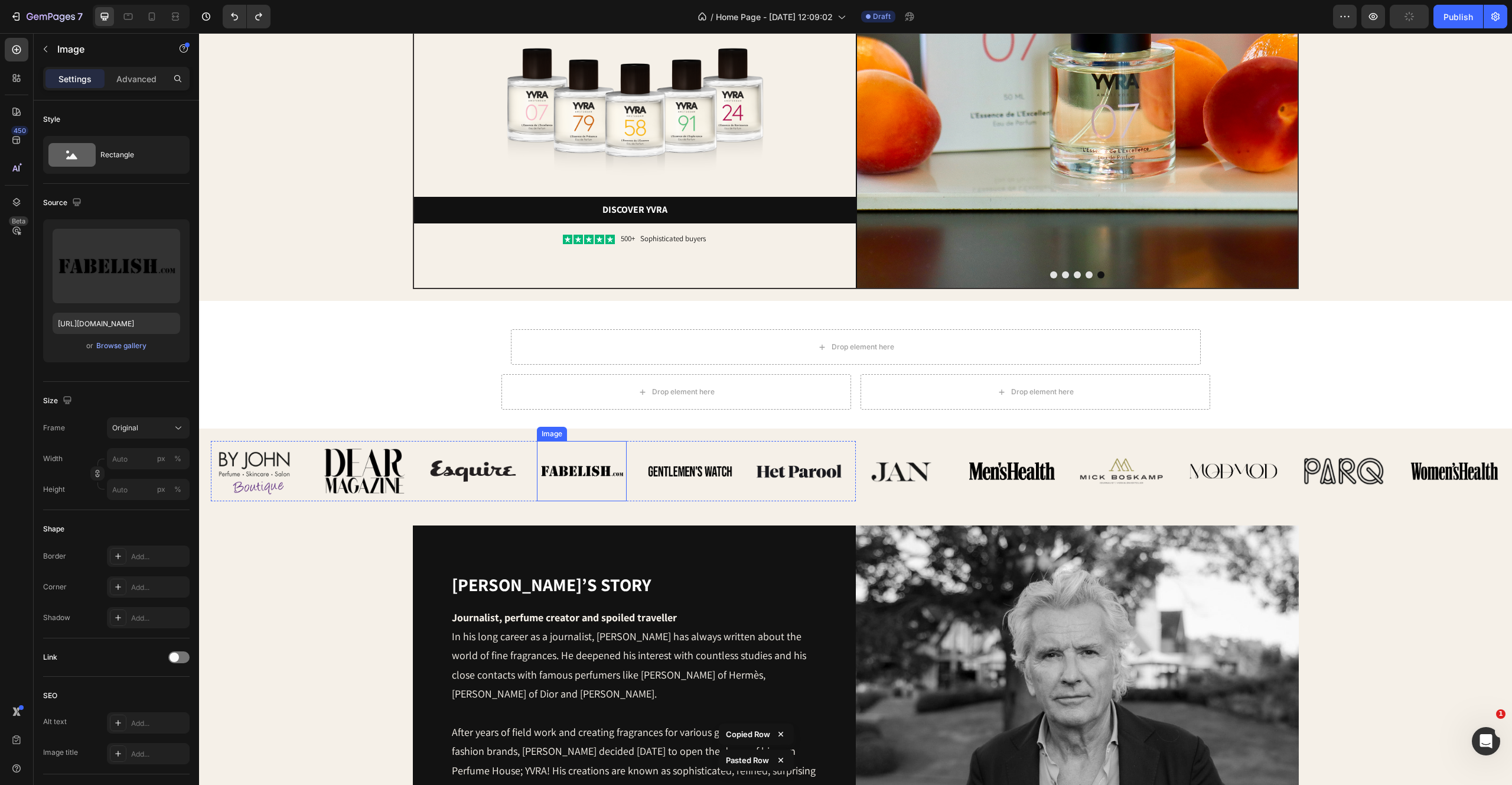
click at [578, 485] on img at bounding box center [581, 471] width 90 height 60
click at [569, 428] on div "Image" at bounding box center [564, 430] width 26 height 11
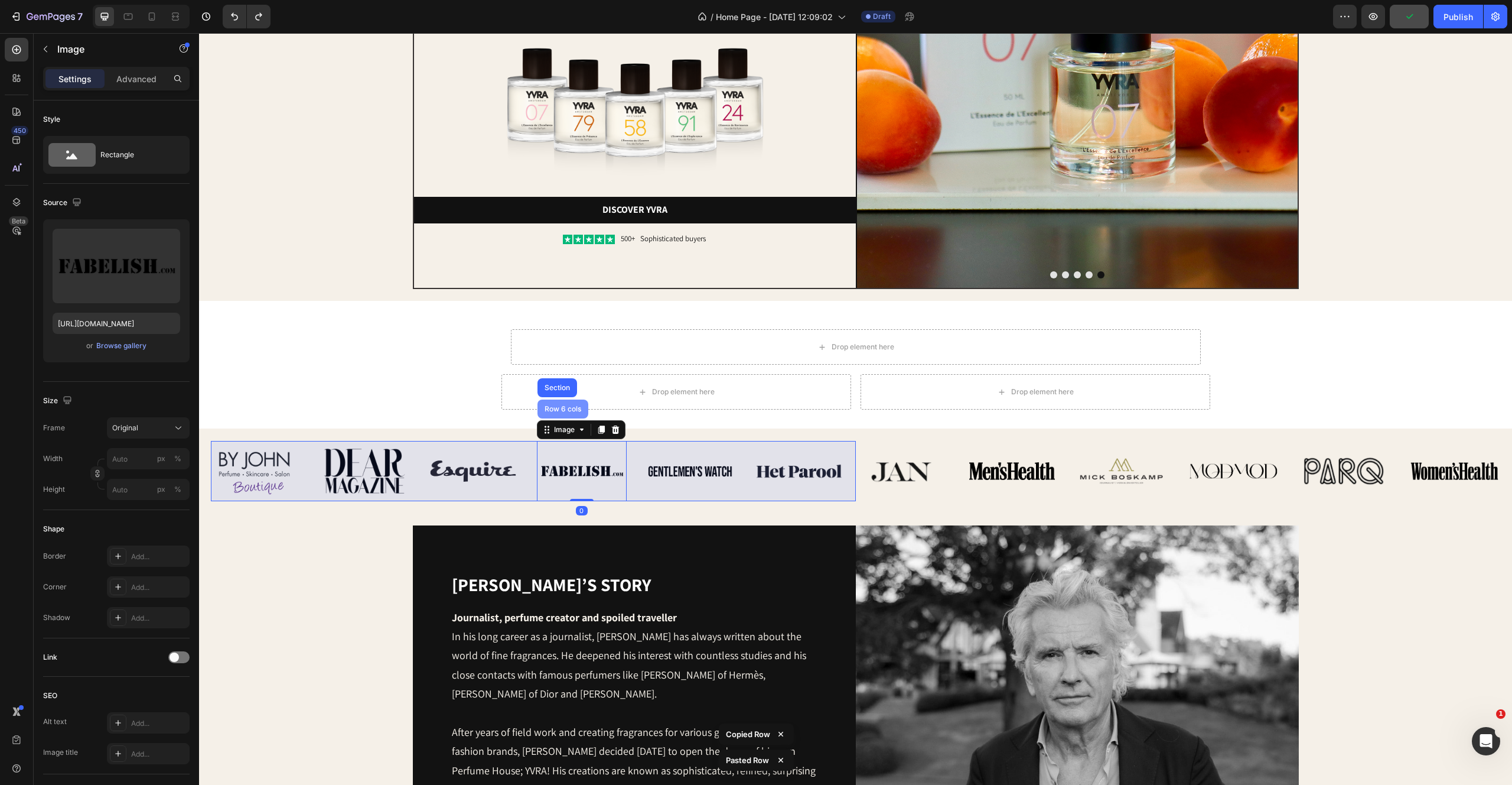
click at [563, 406] on div "Row 6 cols" at bounding box center [563, 409] width 41 height 7
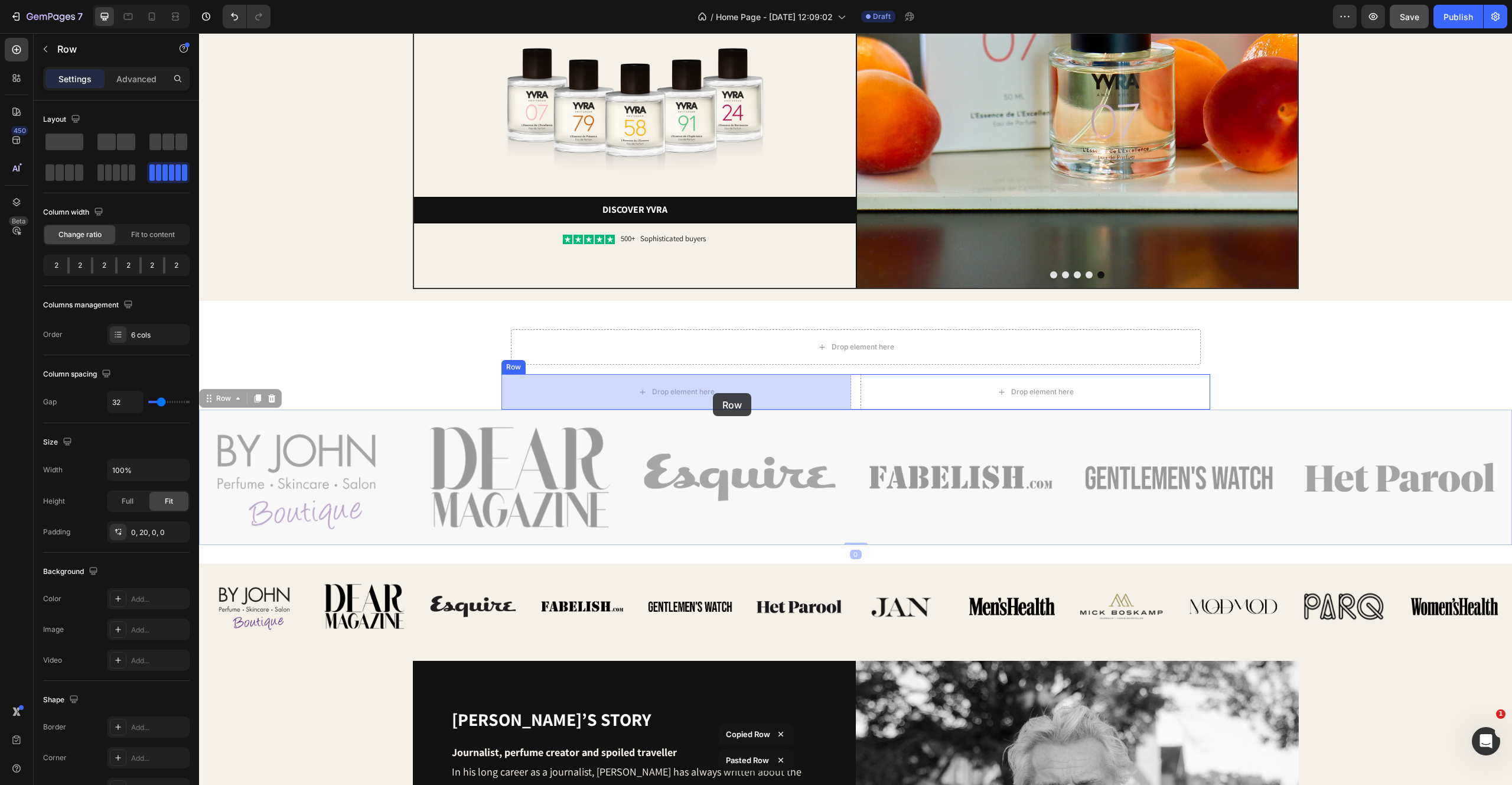
drag, startPoint x: 229, startPoint y: 400, endPoint x: 713, endPoint y: 393, distance: 484.1
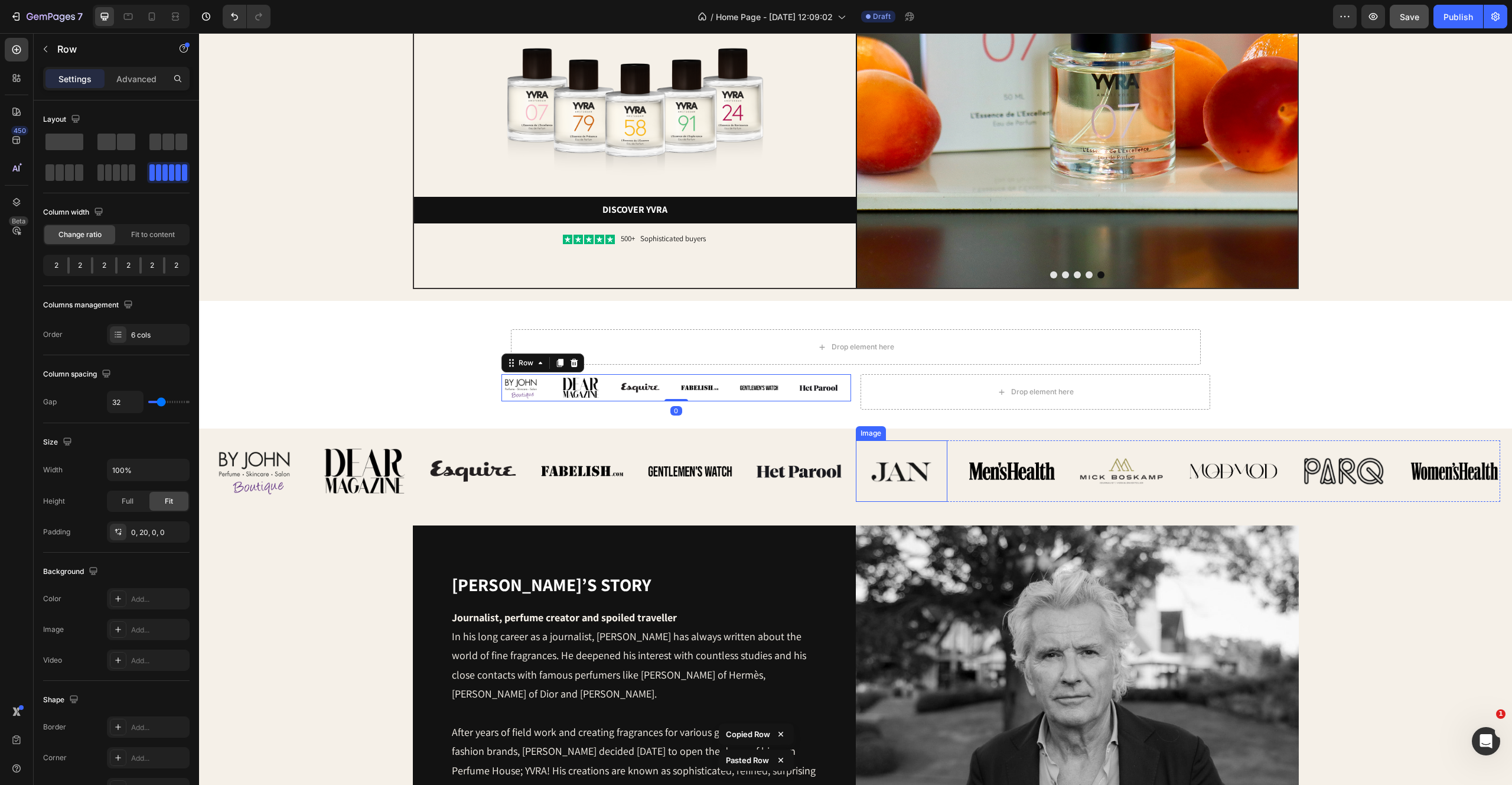
click at [940, 450] on img at bounding box center [902, 471] width 92 height 62
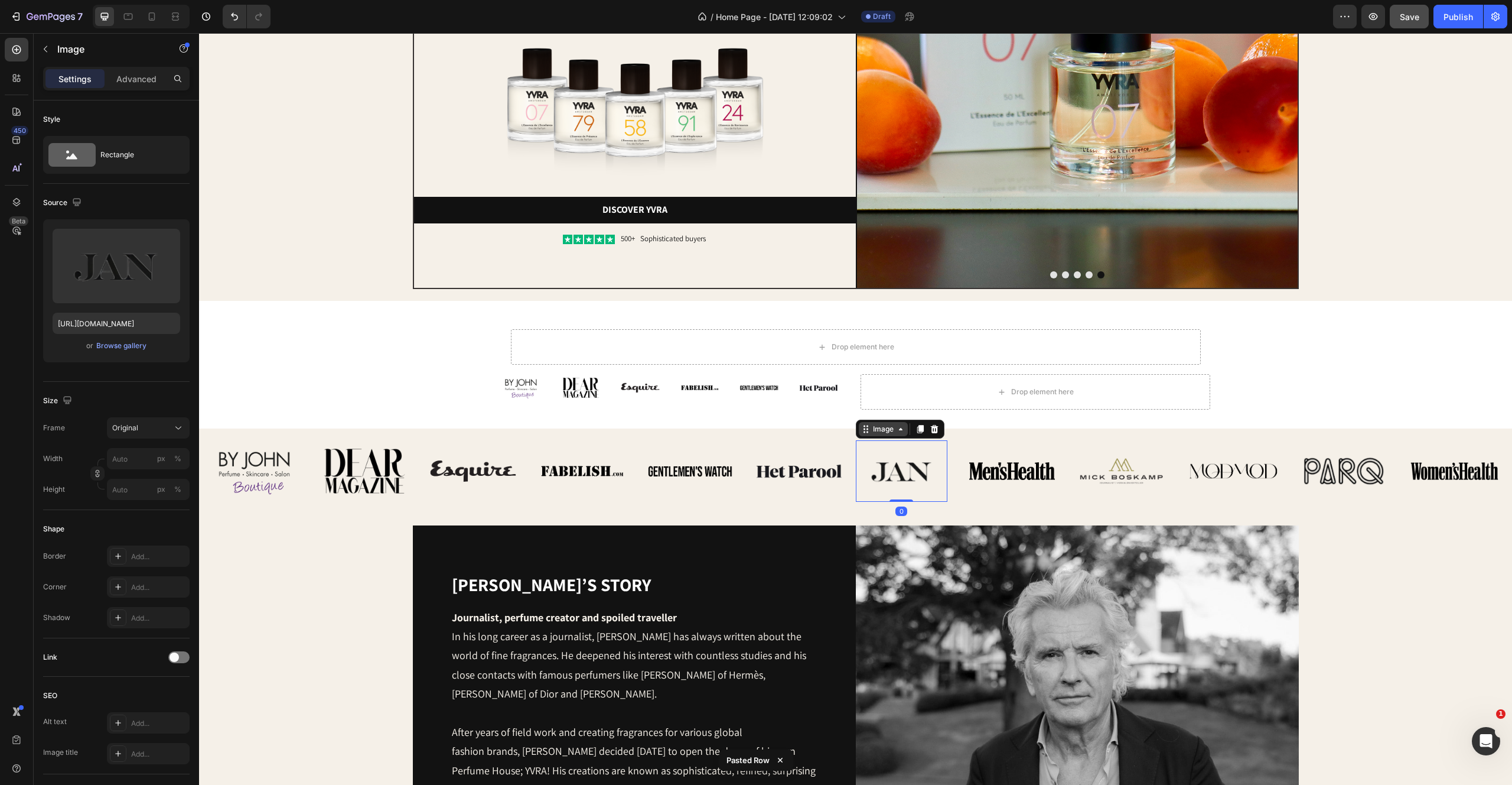
click at [897, 430] on icon at bounding box center [900, 429] width 10 height 10
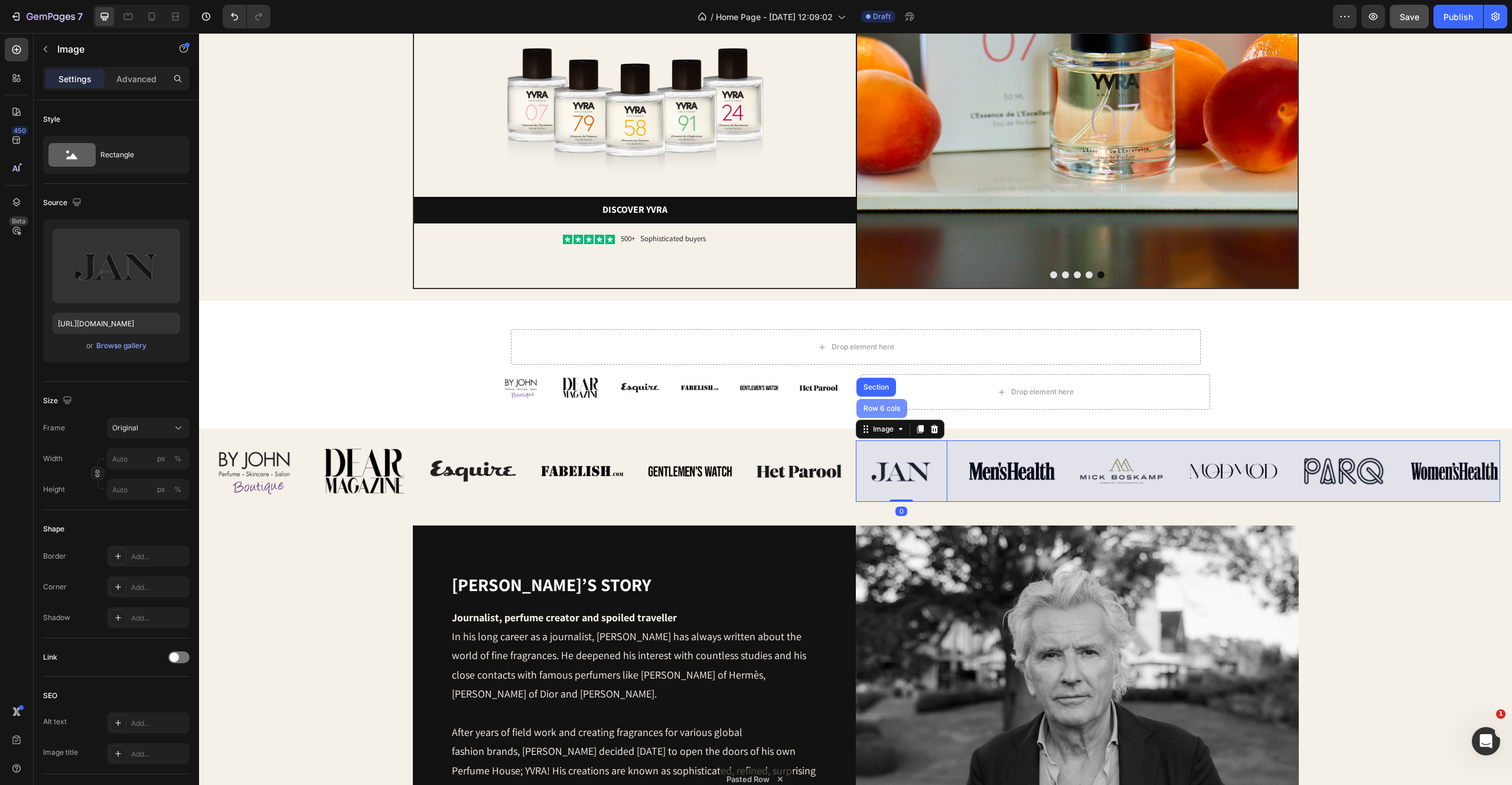
click at [890, 412] on div "Row 6 cols" at bounding box center [882, 408] width 41 height 7
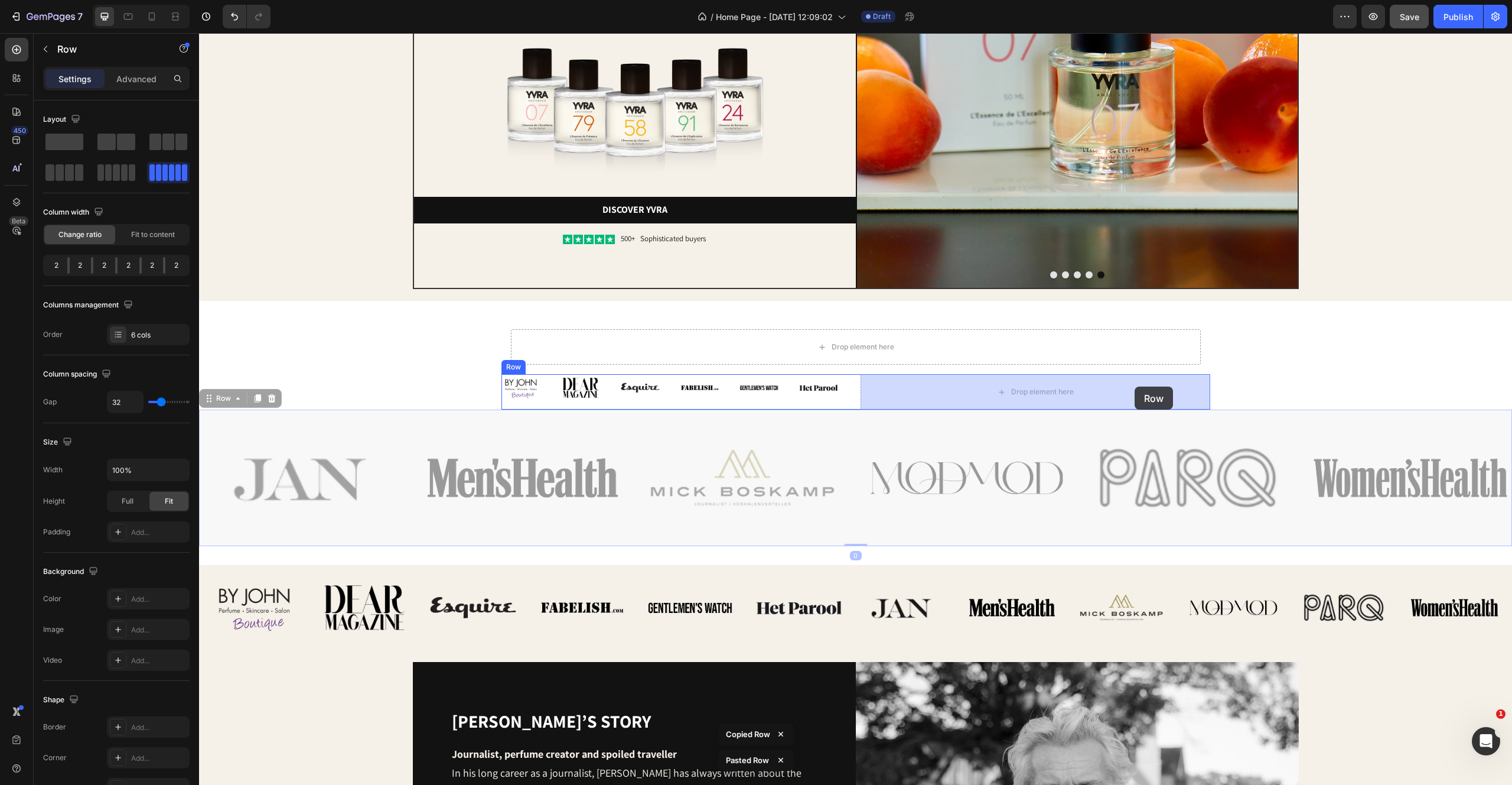
drag, startPoint x: 220, startPoint y: 400, endPoint x: 1134, endPoint y: 387, distance: 914.1
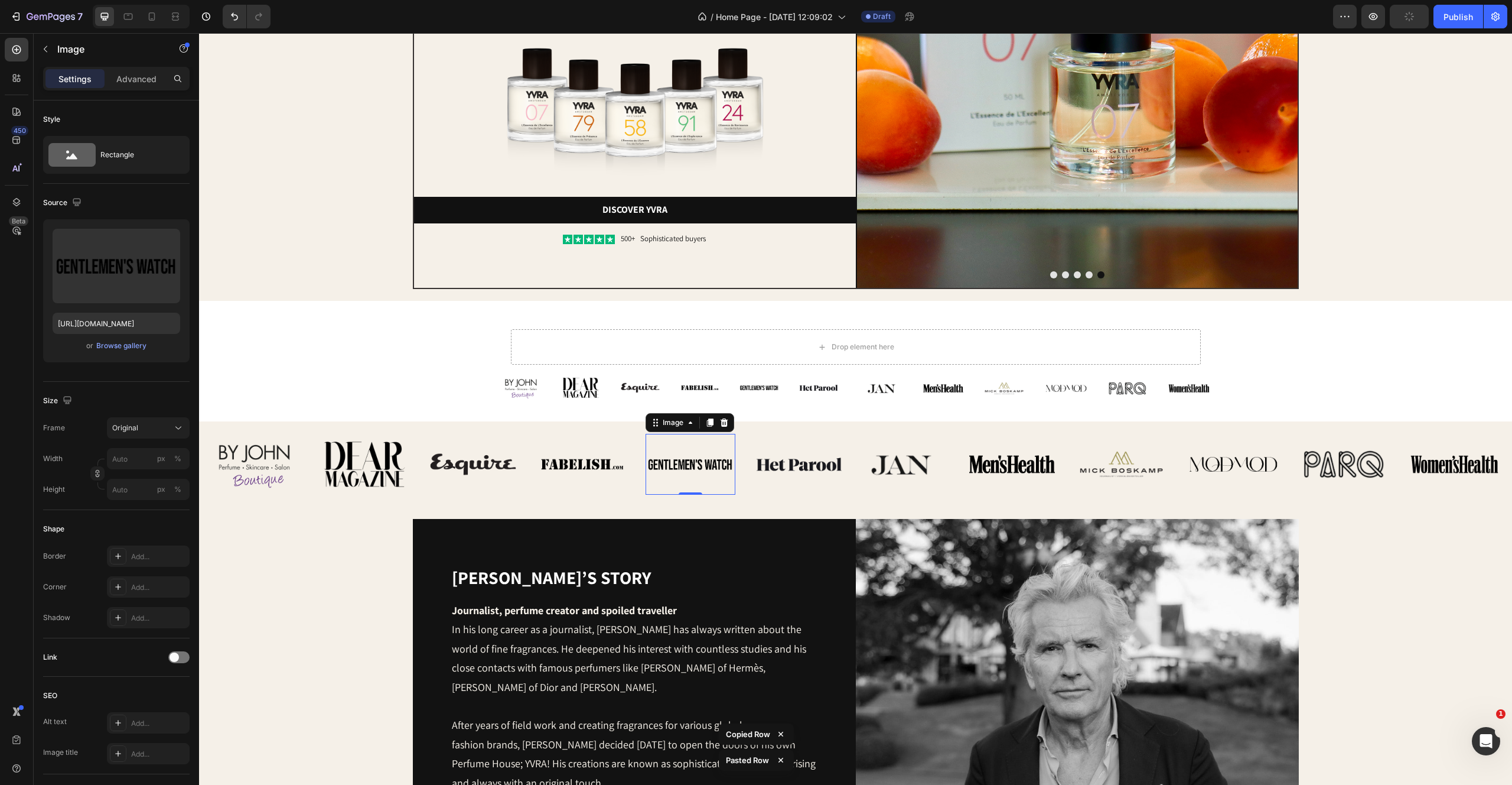
click at [708, 447] on img at bounding box center [690, 464] width 90 height 60
click at [669, 397] on div "Image Image Image Image Image Image Row" at bounding box center [676, 388] width 350 height 27
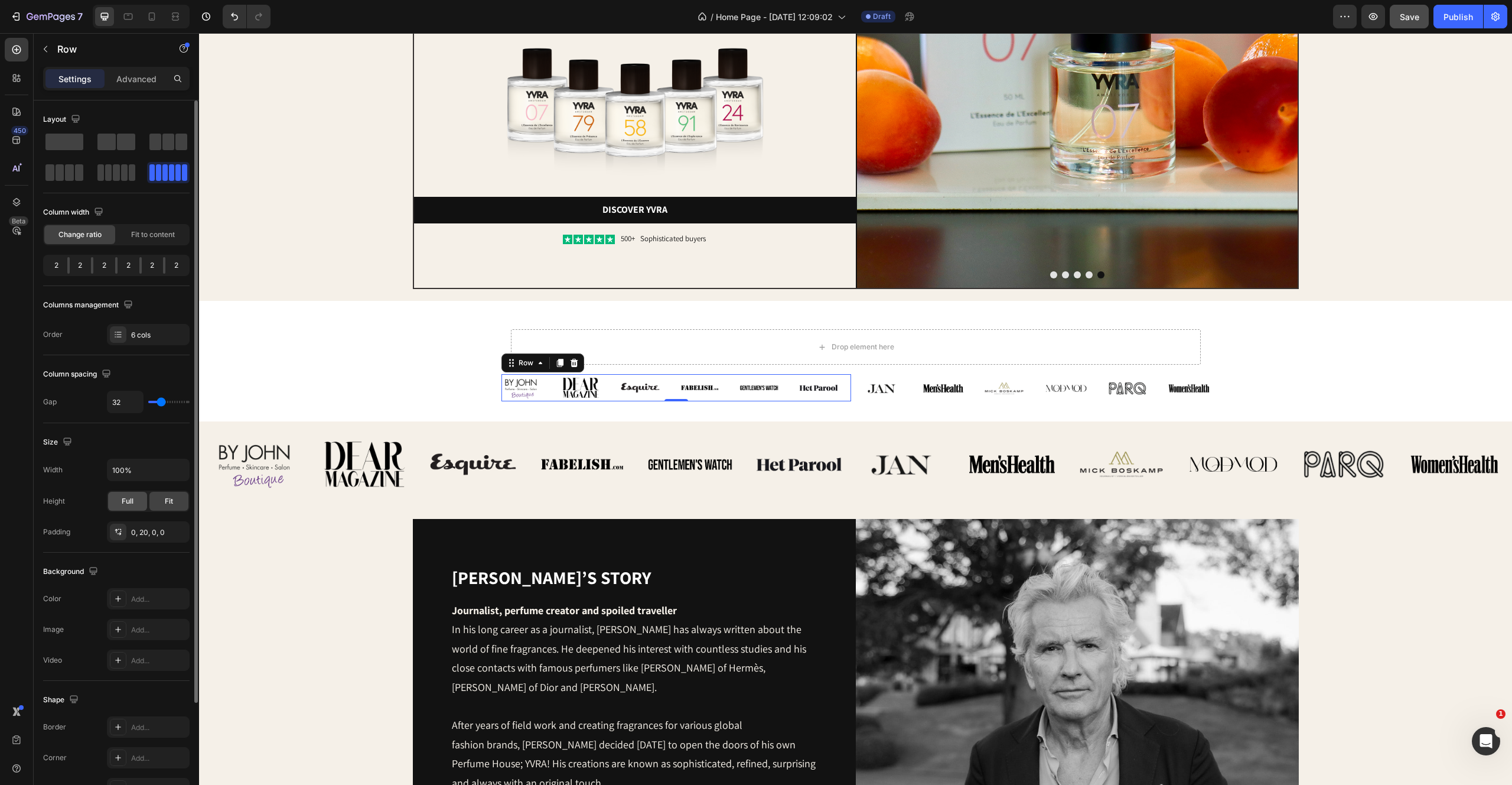
click at [129, 500] on span "Full" at bounding box center [128, 501] width 12 height 11
click at [902, 392] on img at bounding box center [882, 388] width 43 height 29
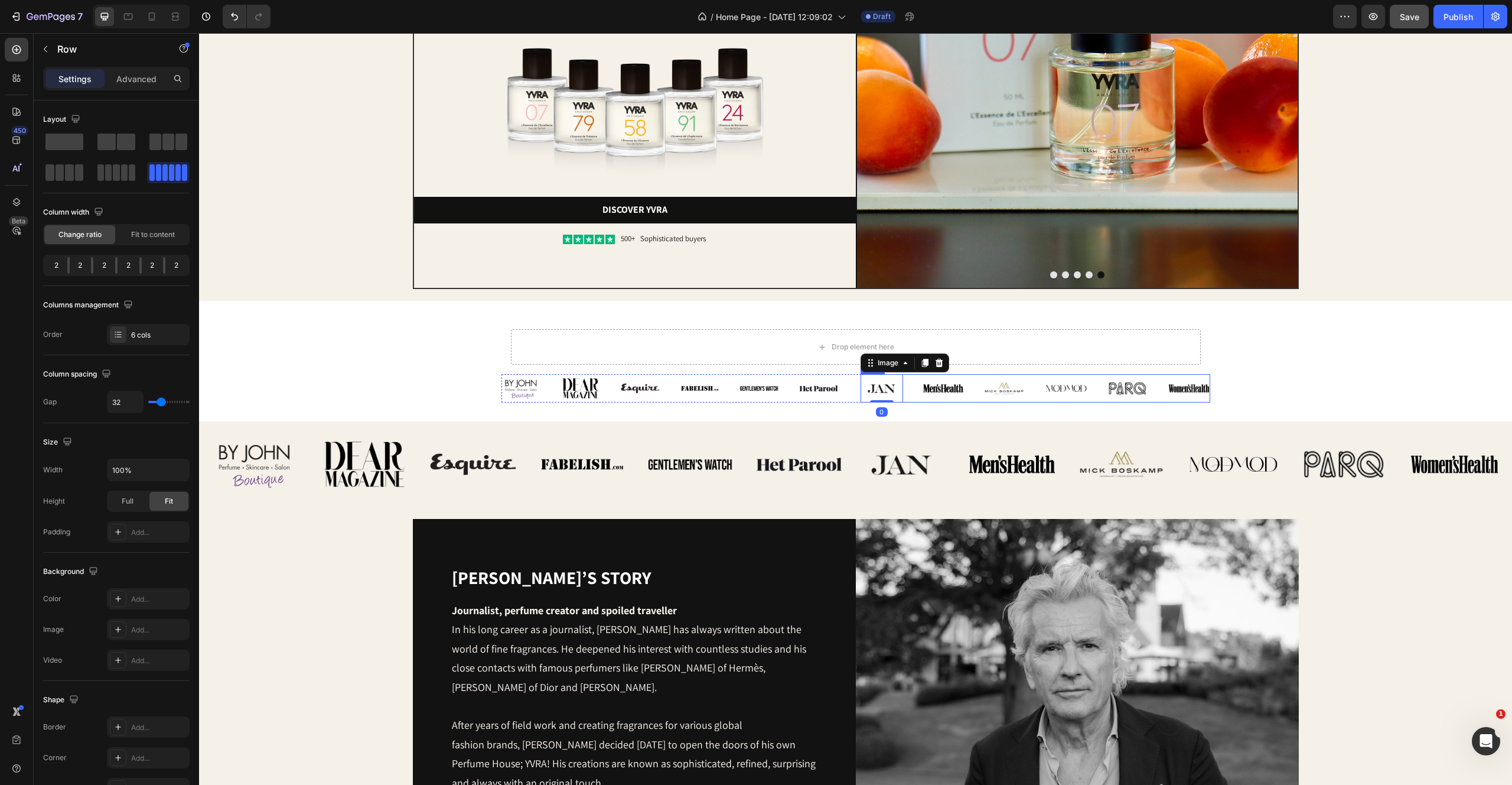
click at [912, 392] on div "Image 0 Image Image Image Image Image Row" at bounding box center [1035, 388] width 350 height 29
click at [120, 503] on div "Full" at bounding box center [128, 501] width 39 height 19
click at [887, 360] on div "Row" at bounding box center [885, 363] width 20 height 11
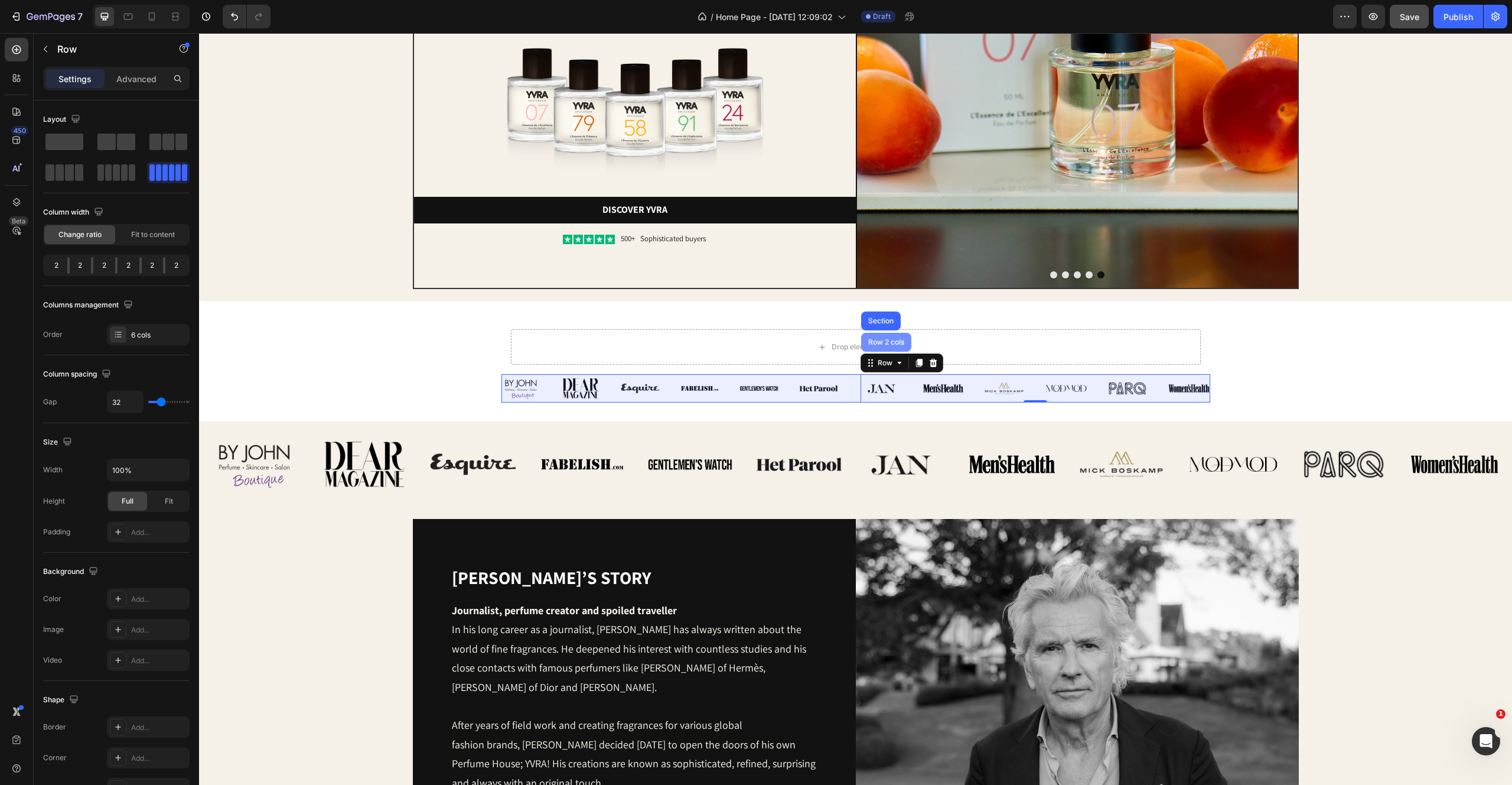
click at [883, 340] on div "Row 2 cols" at bounding box center [886, 342] width 41 height 7
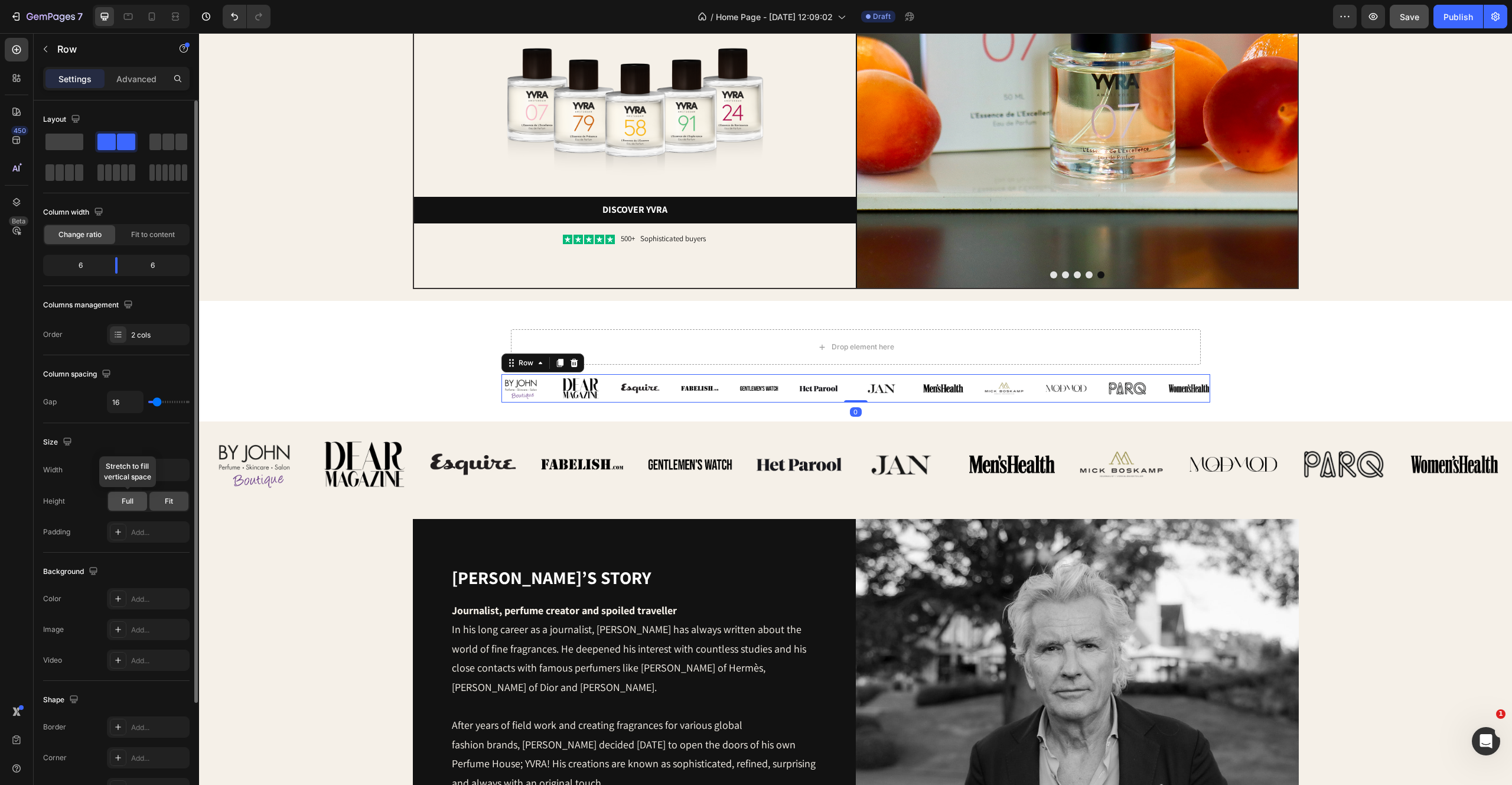
click at [125, 503] on span "Full" at bounding box center [128, 501] width 12 height 11
click at [145, 469] on input "1200" at bounding box center [148, 470] width 81 height 21
click at [181, 468] on icon "button" at bounding box center [178, 470] width 12 height 12
click at [139, 516] on div "Full 100%" at bounding box center [135, 522] width 97 height 23
type input "100%"
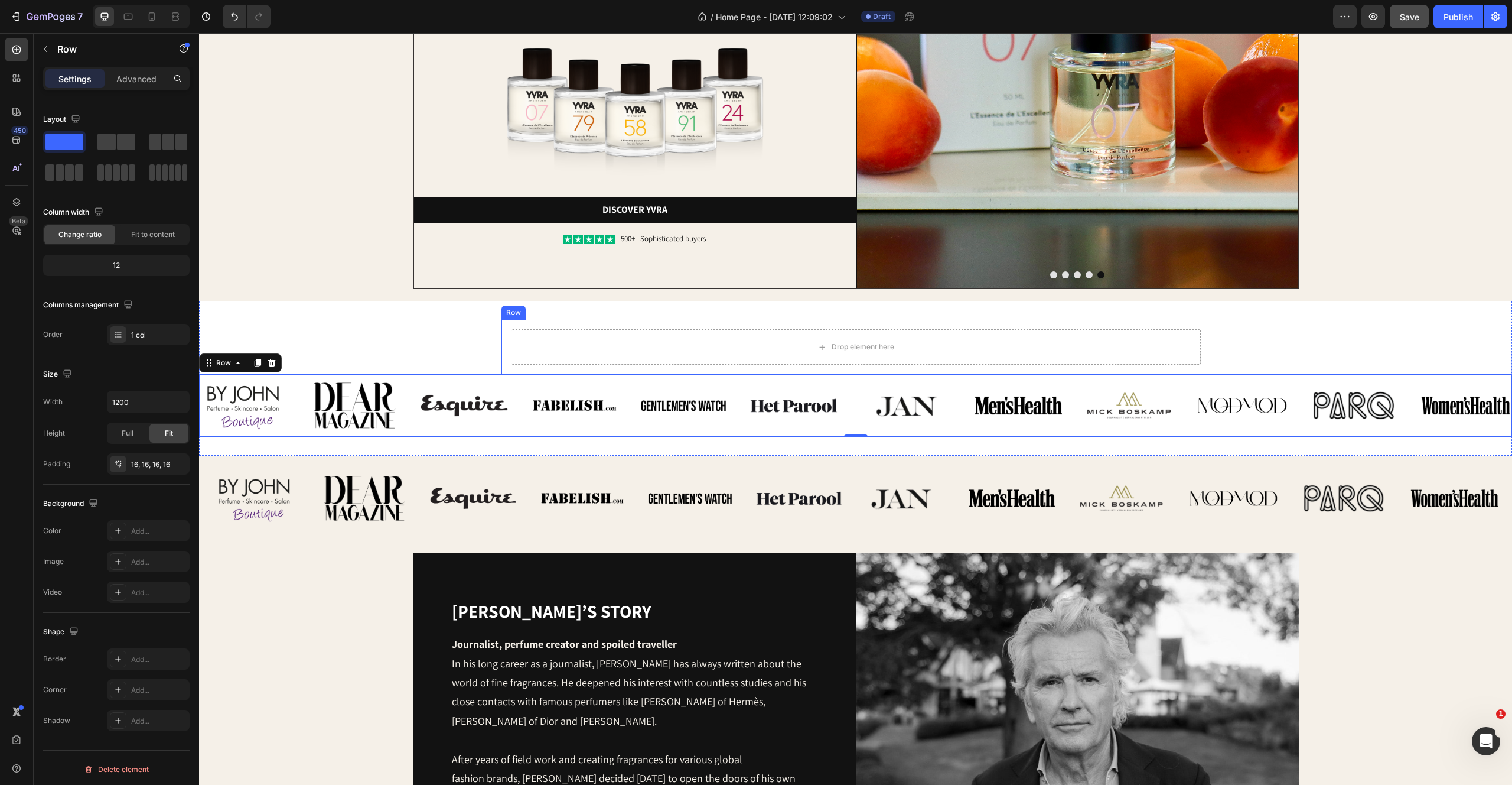
click at [659, 338] on div "Drop element here" at bounding box center [855, 346] width 690 height 35
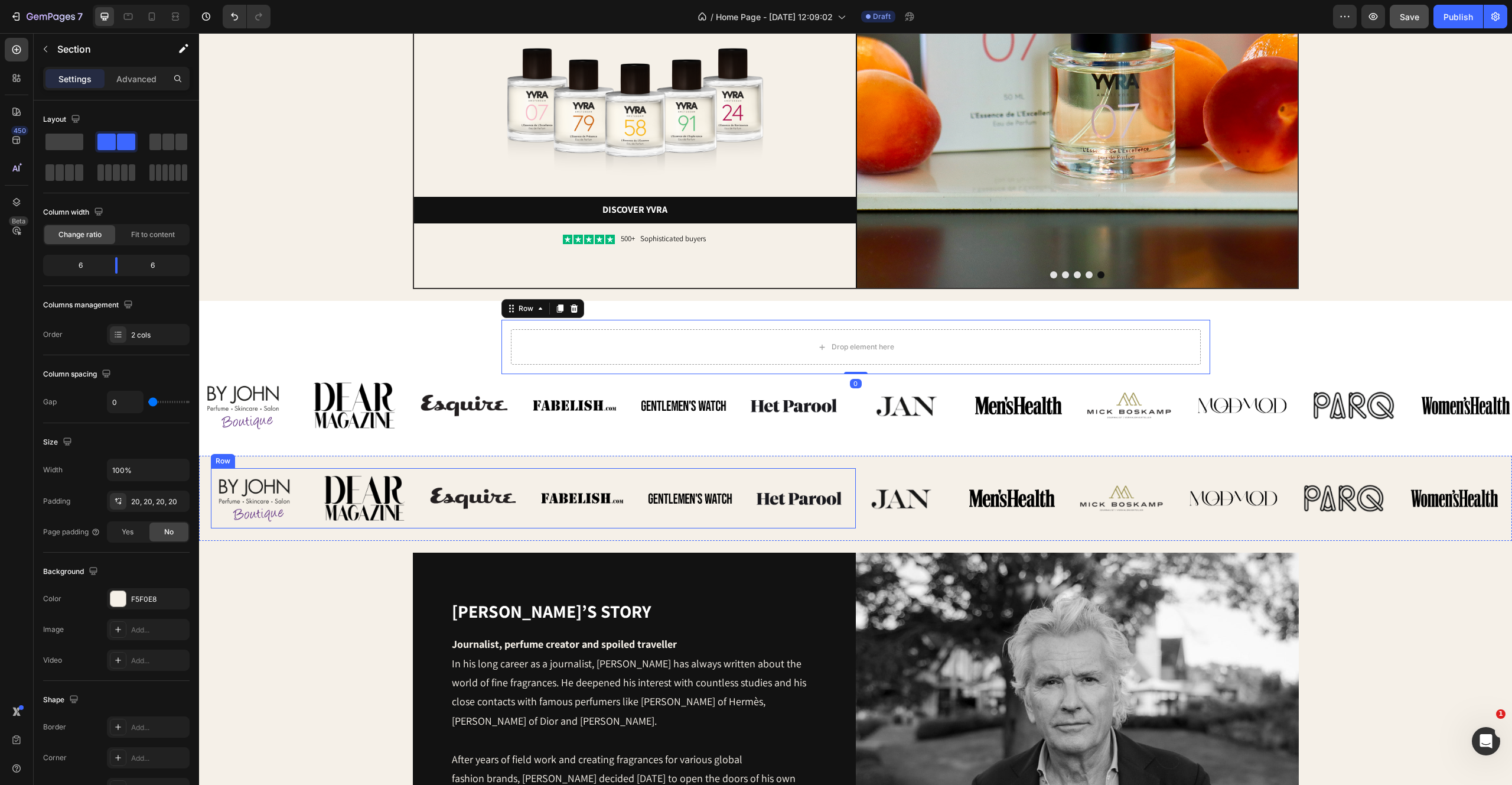
click at [292, 466] on div "Image Image Image Image Image Image Row Image Image Image Image Image Image Row…" at bounding box center [856, 497] width 1313 height 85
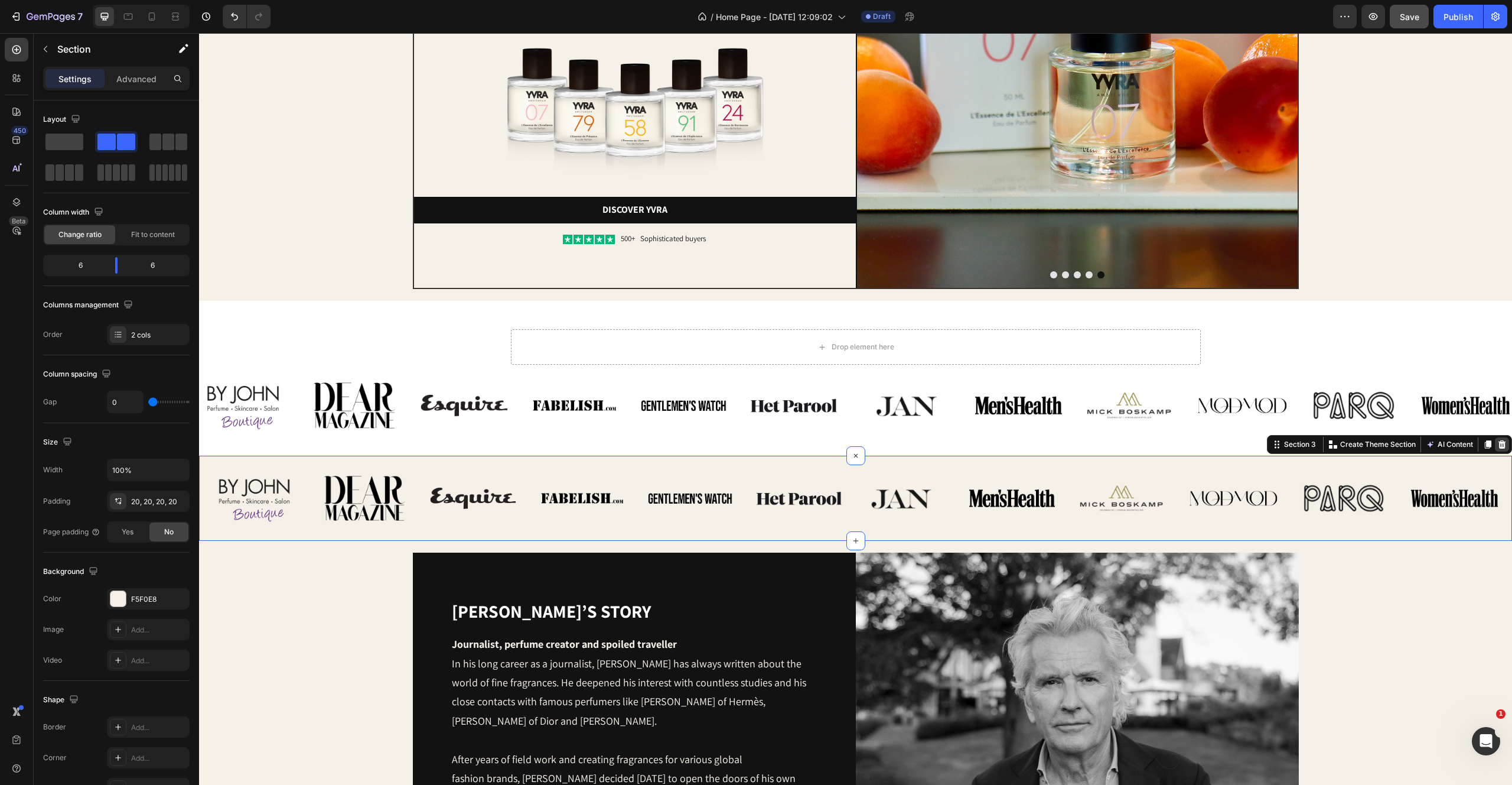
click at [1501, 444] on icon at bounding box center [1502, 444] width 10 height 10
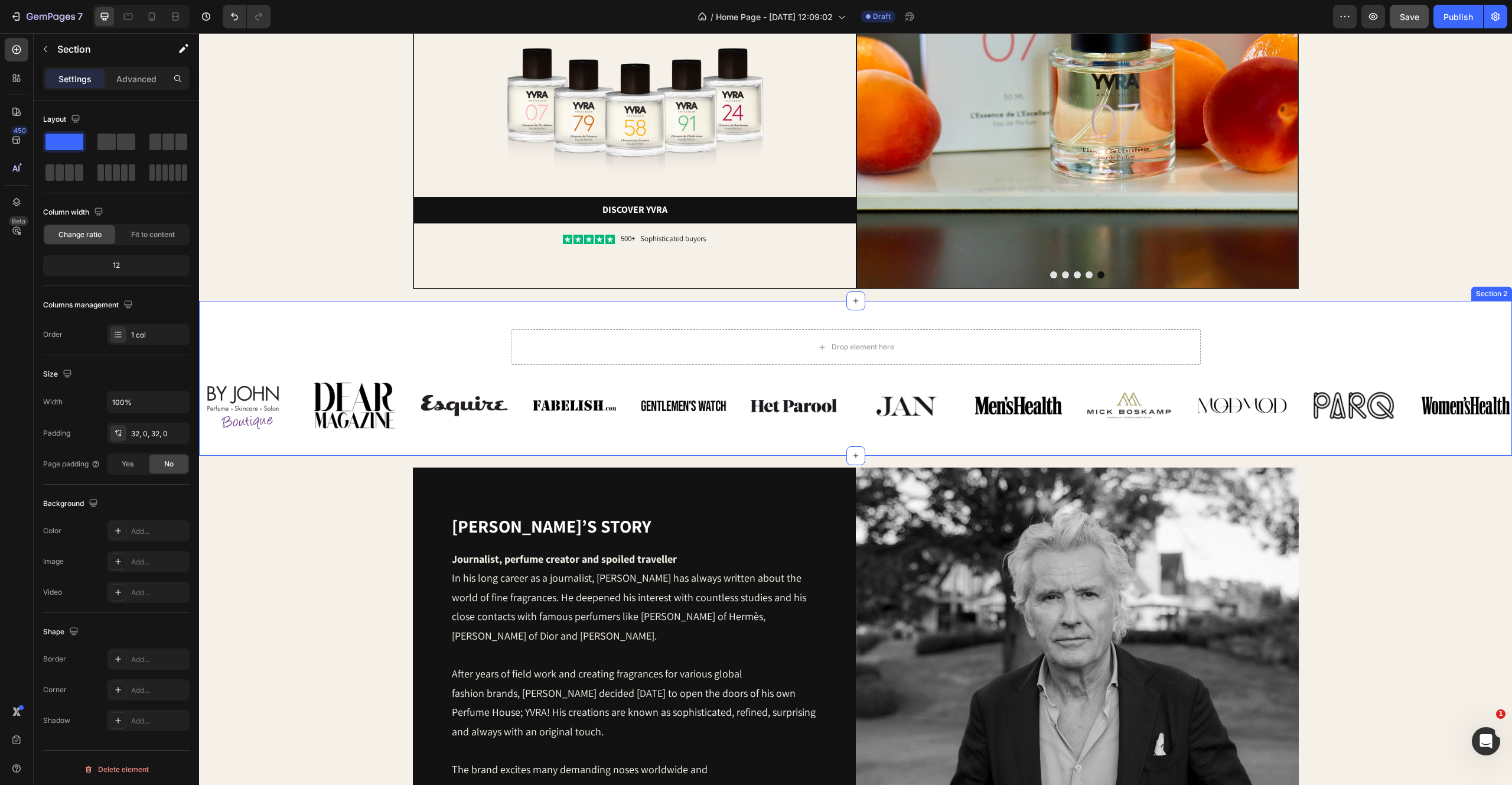
click at [1295, 318] on div "Drop element here Row Image Image Image Image Image Image Row Image Image Image…" at bounding box center [856, 379] width 1313 height 155
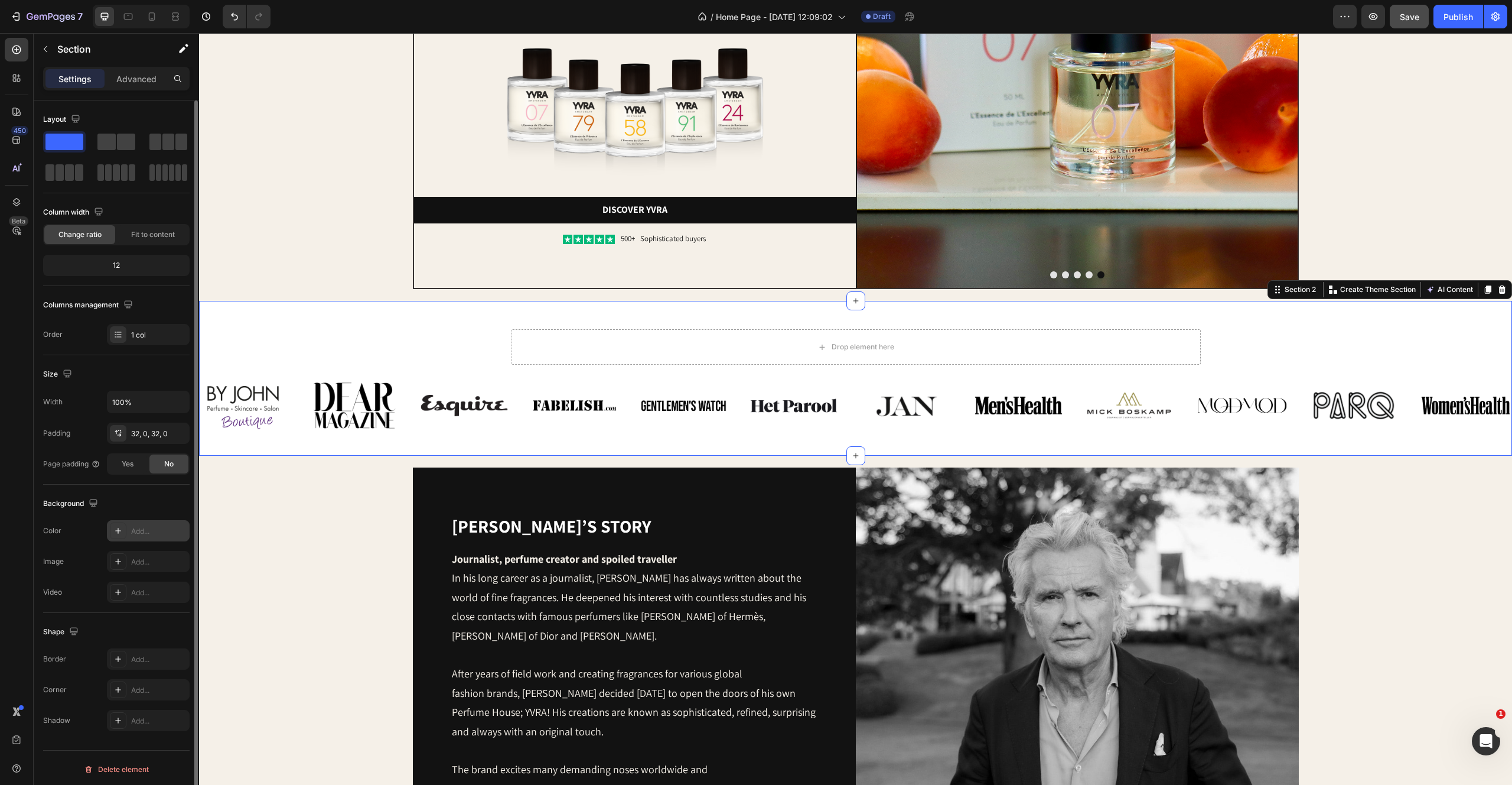
click at [119, 529] on icon at bounding box center [118, 531] width 10 height 10
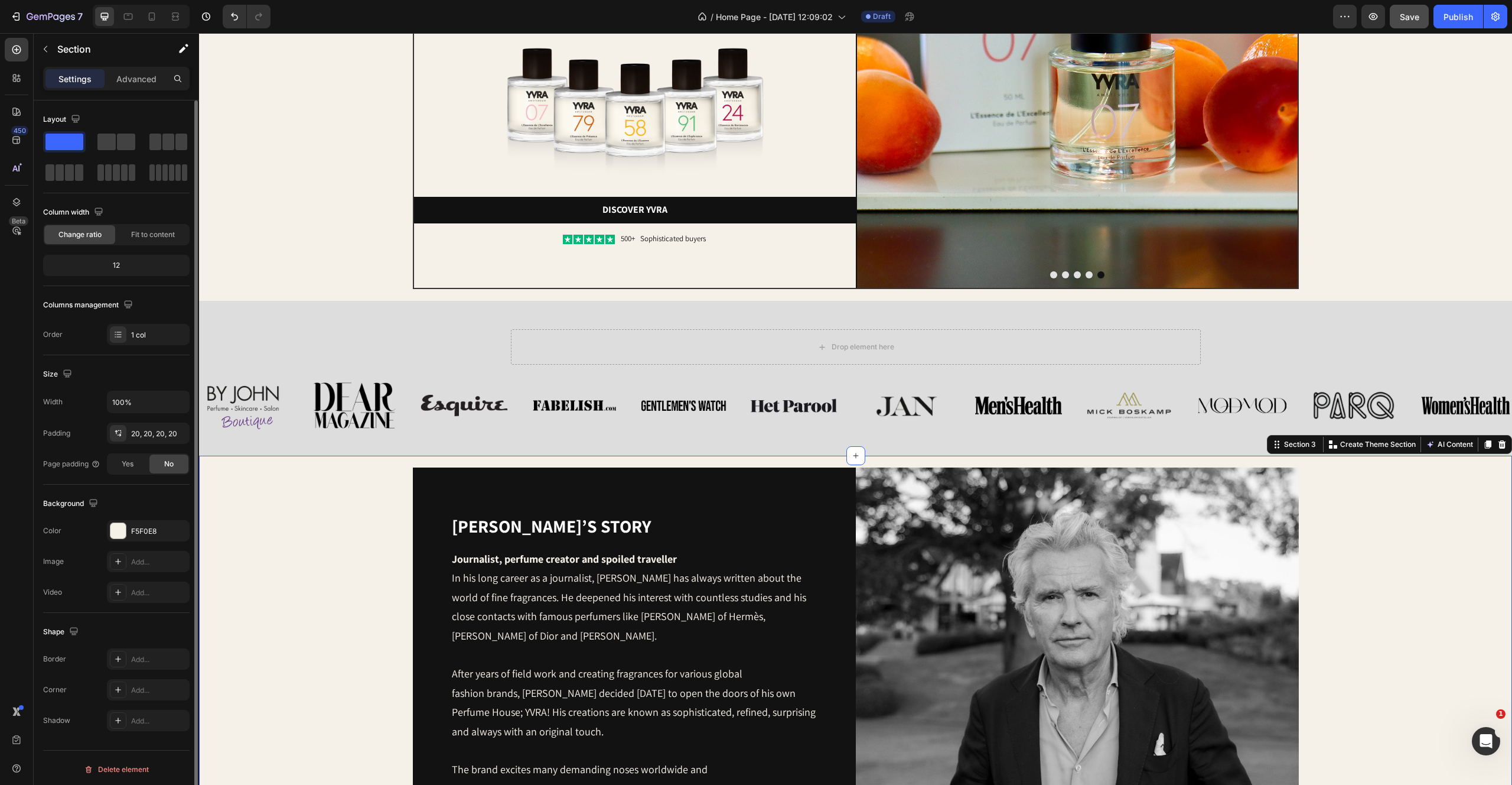
click at [383, 469] on div "Yvo’s story Heading Journalist, perfume creator and spoiled traveller In his lo…" at bounding box center [855, 689] width 1289 height 443
click at [340, 479] on div "Yvo’s story Heading Journalist, perfume creator and spoiled traveller In his lo…" at bounding box center [855, 689] width 1289 height 443
click at [155, 531] on div "F5F0E8" at bounding box center [148, 531] width 35 height 11
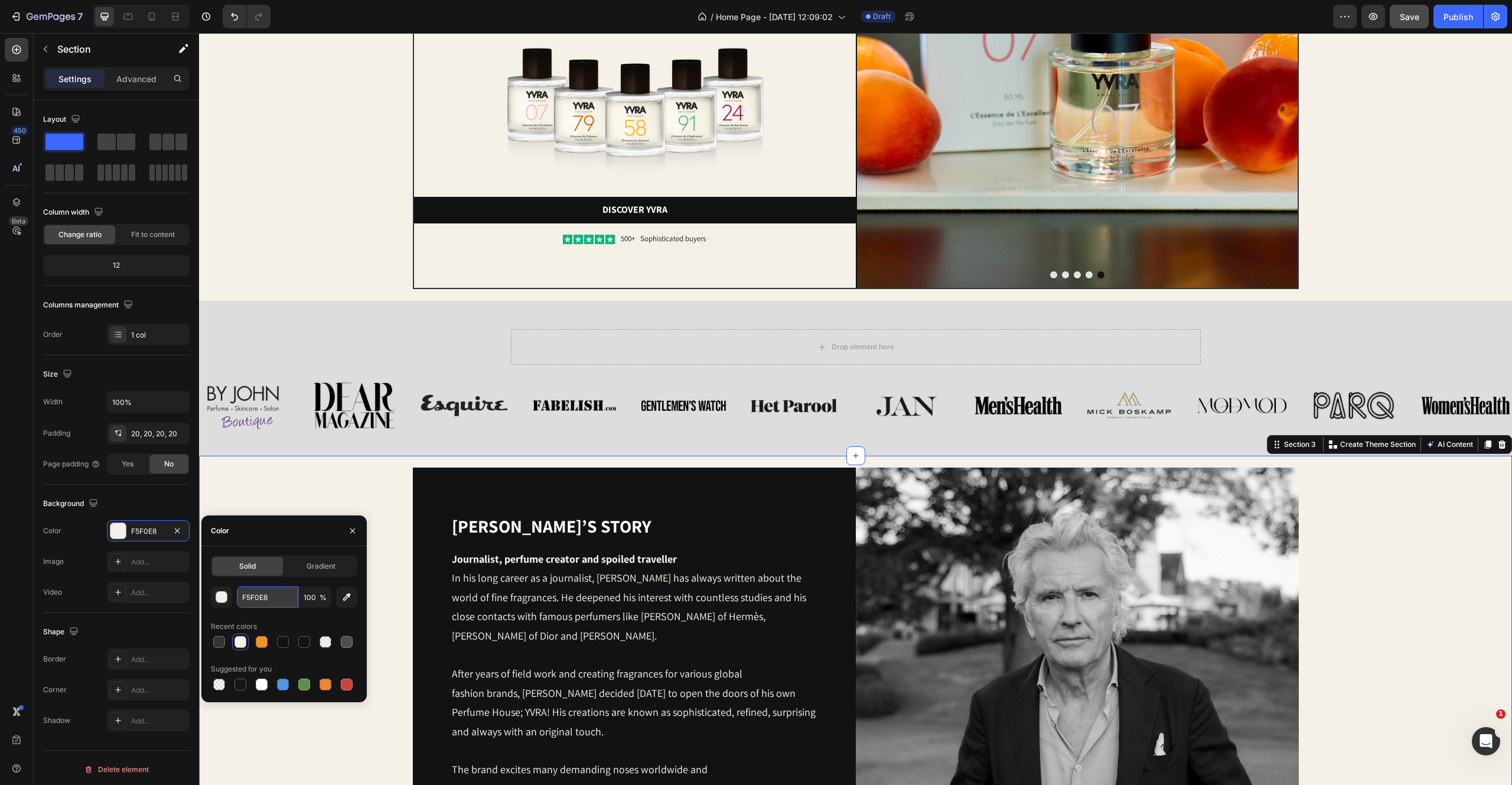
click at [266, 601] on input "F5F0E8" at bounding box center [268, 597] width 62 height 21
click at [246, 309] on div "Drop element here Row Image Image Image Image Image Image Row Image Image Image…" at bounding box center [856, 379] width 1313 height 155
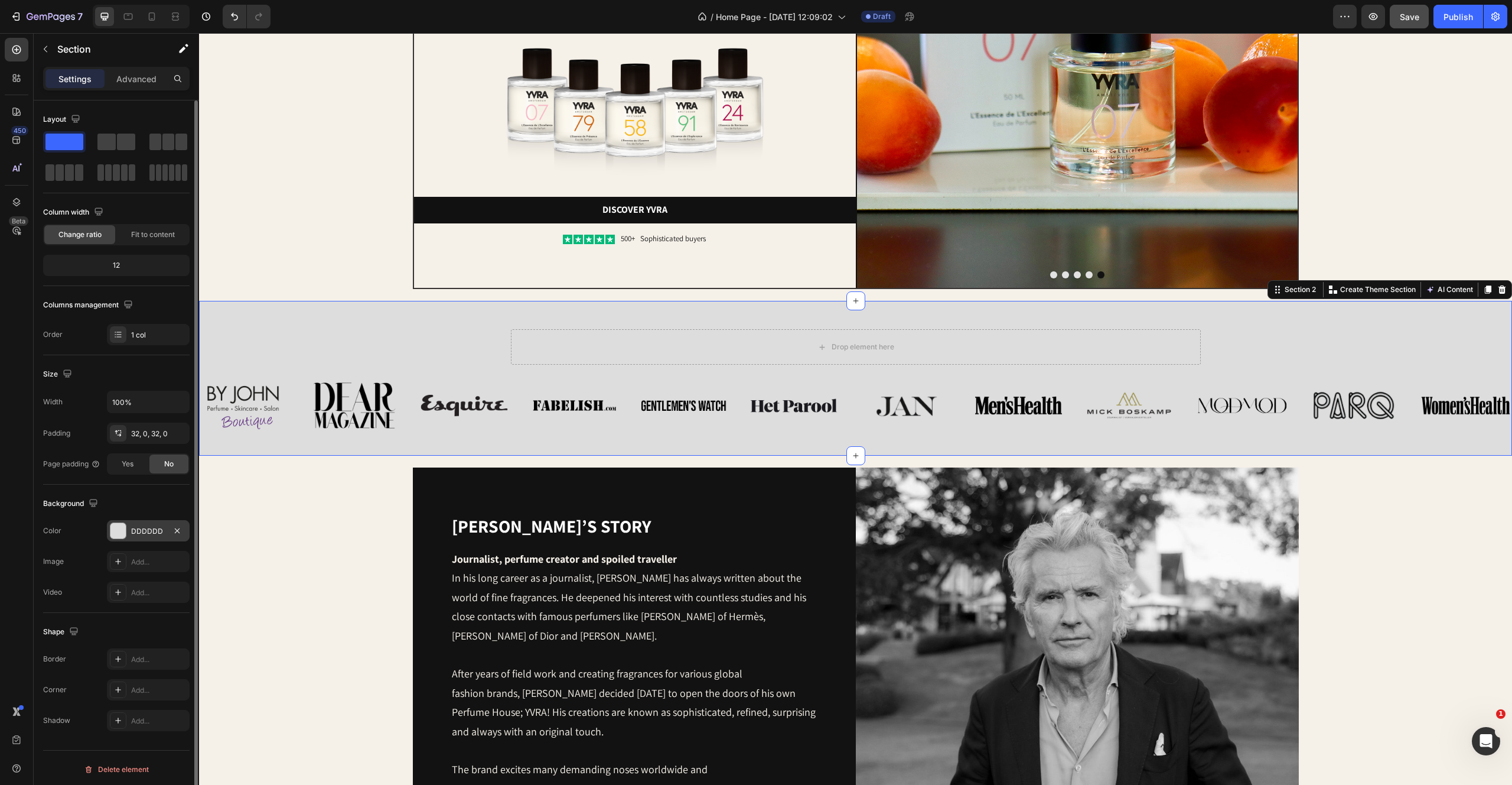
click at [145, 530] on div "DDDDDD" at bounding box center [148, 531] width 35 height 11
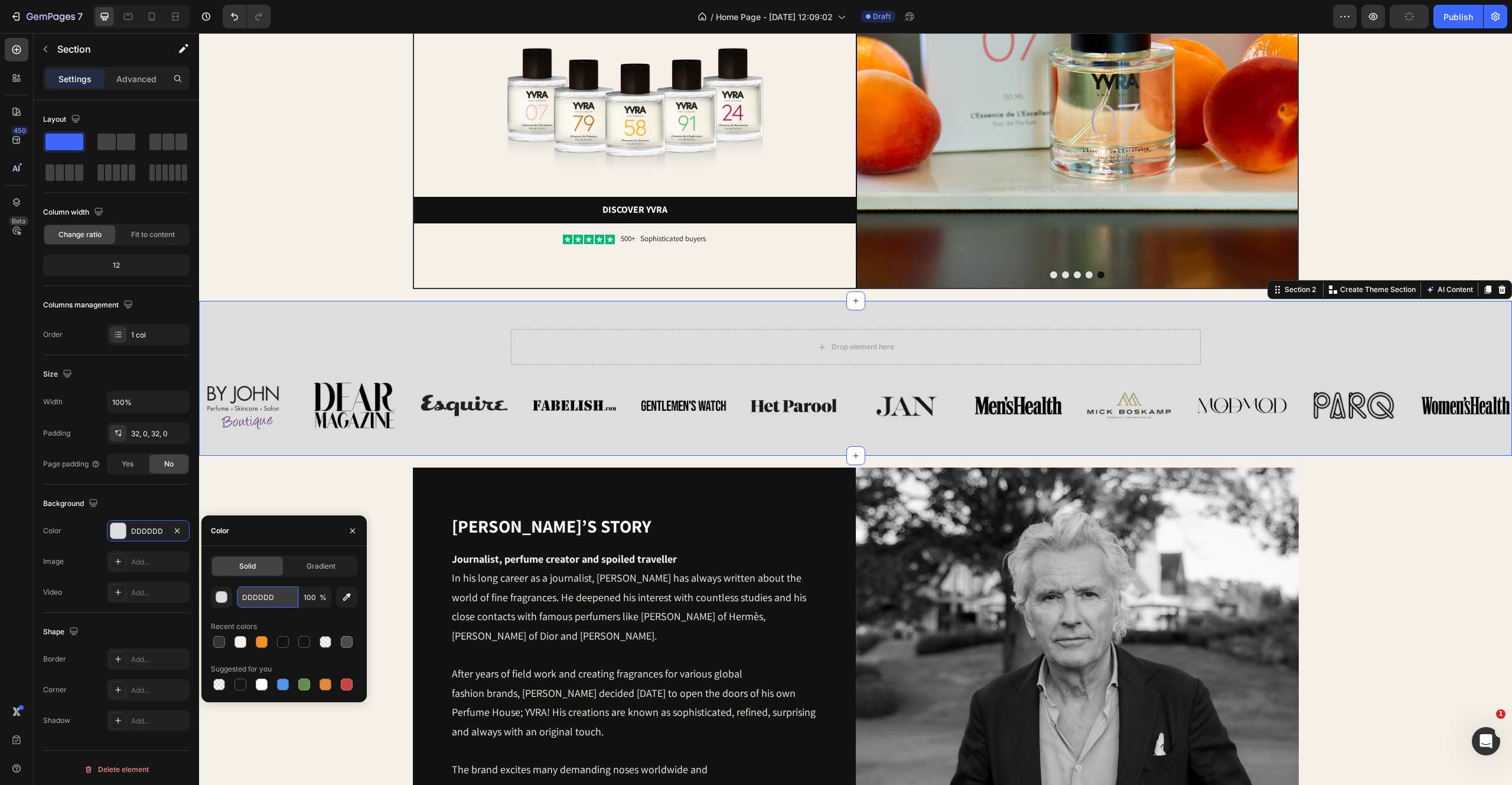
click at [270, 604] on input "DDDDDD" at bounding box center [268, 597] width 62 height 21
paste input "F5F0E"
click at [272, 595] on input "DDDDDD" at bounding box center [268, 597] width 62 height 21
paste input "F5F0E"
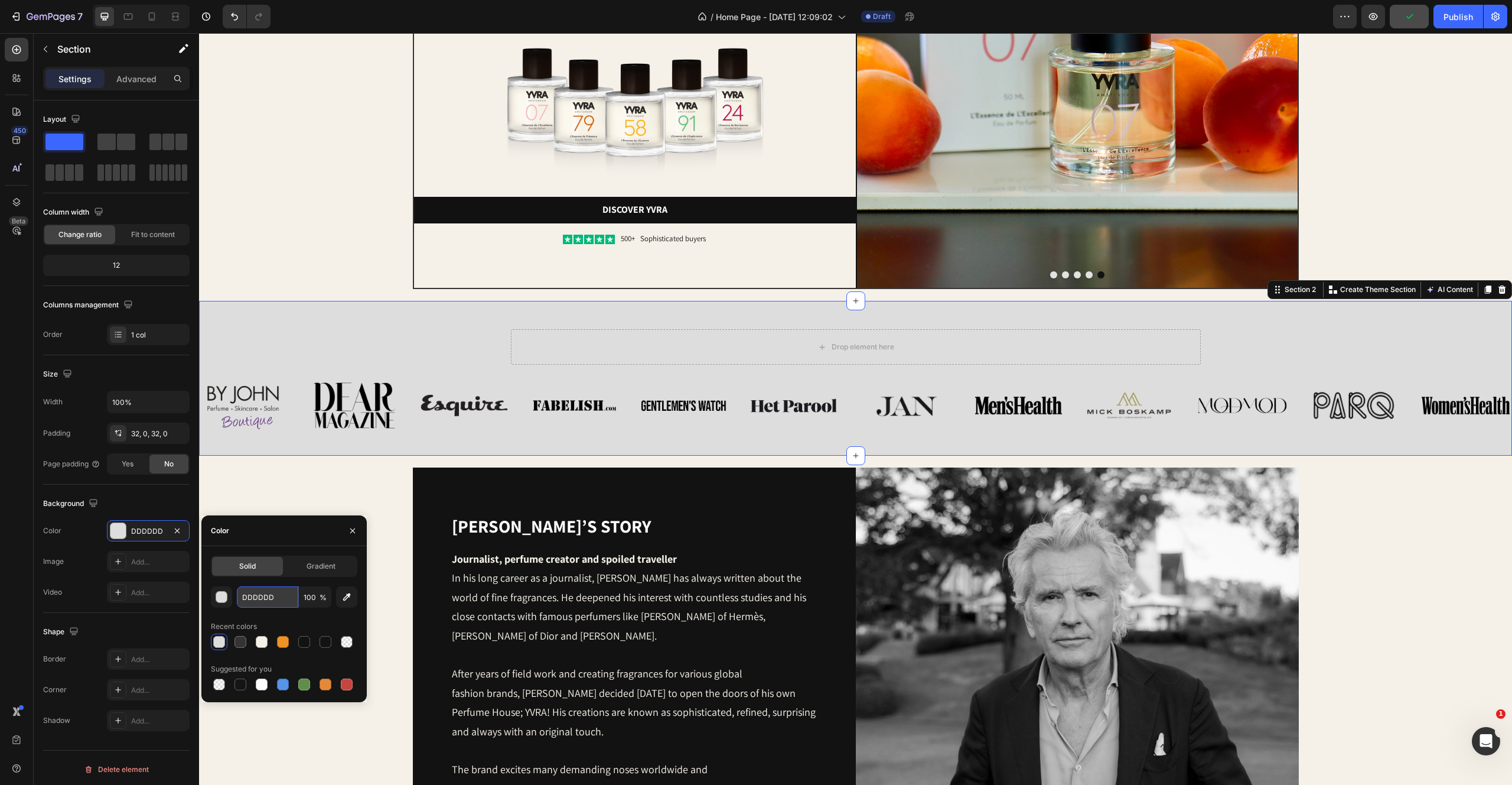
type input "F5F0E"
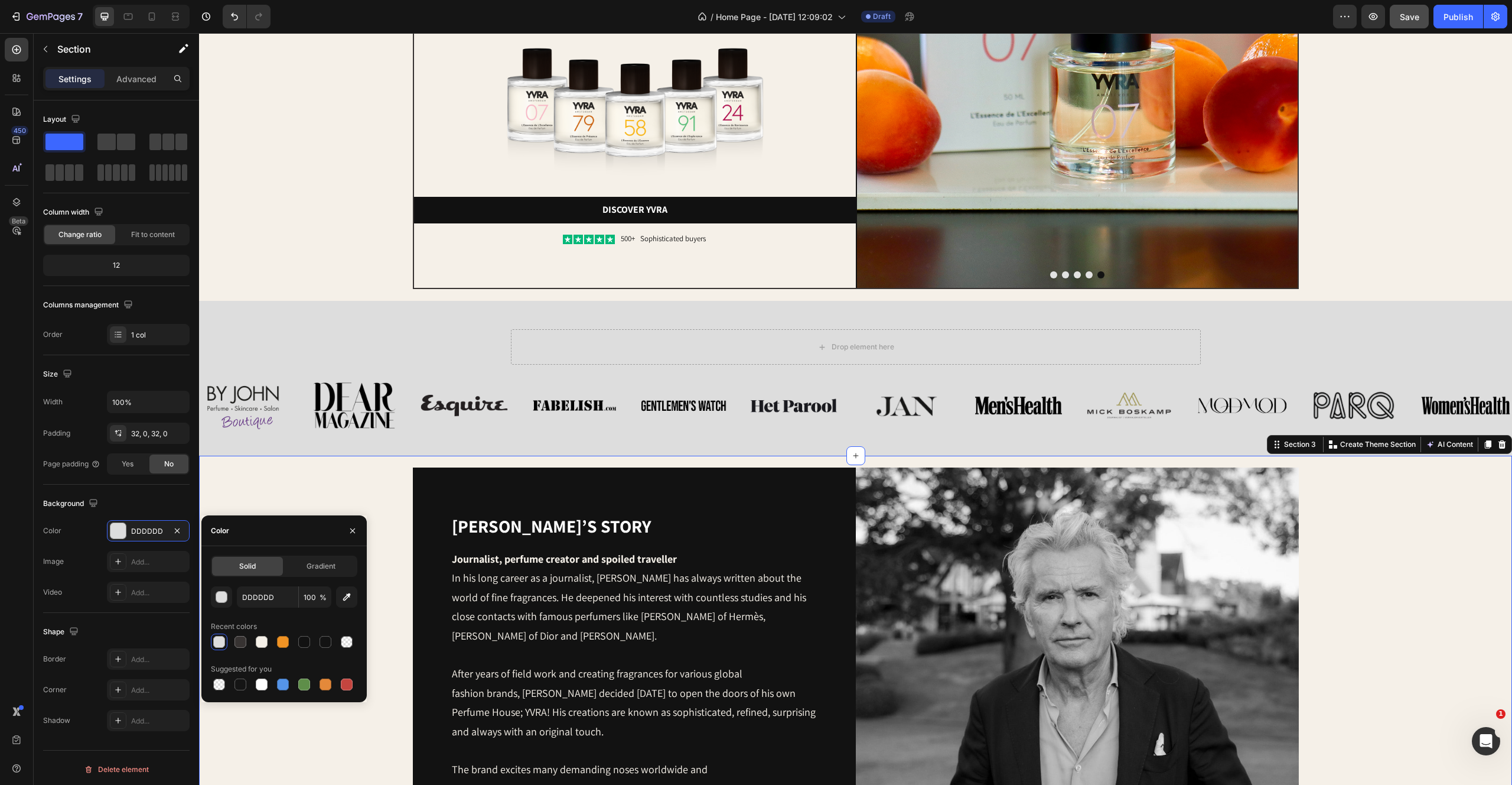
click at [284, 494] on div "Yvo’s story Heading Journalist, perfume creator and spoiled traveller In his lo…" at bounding box center [855, 689] width 1289 height 443
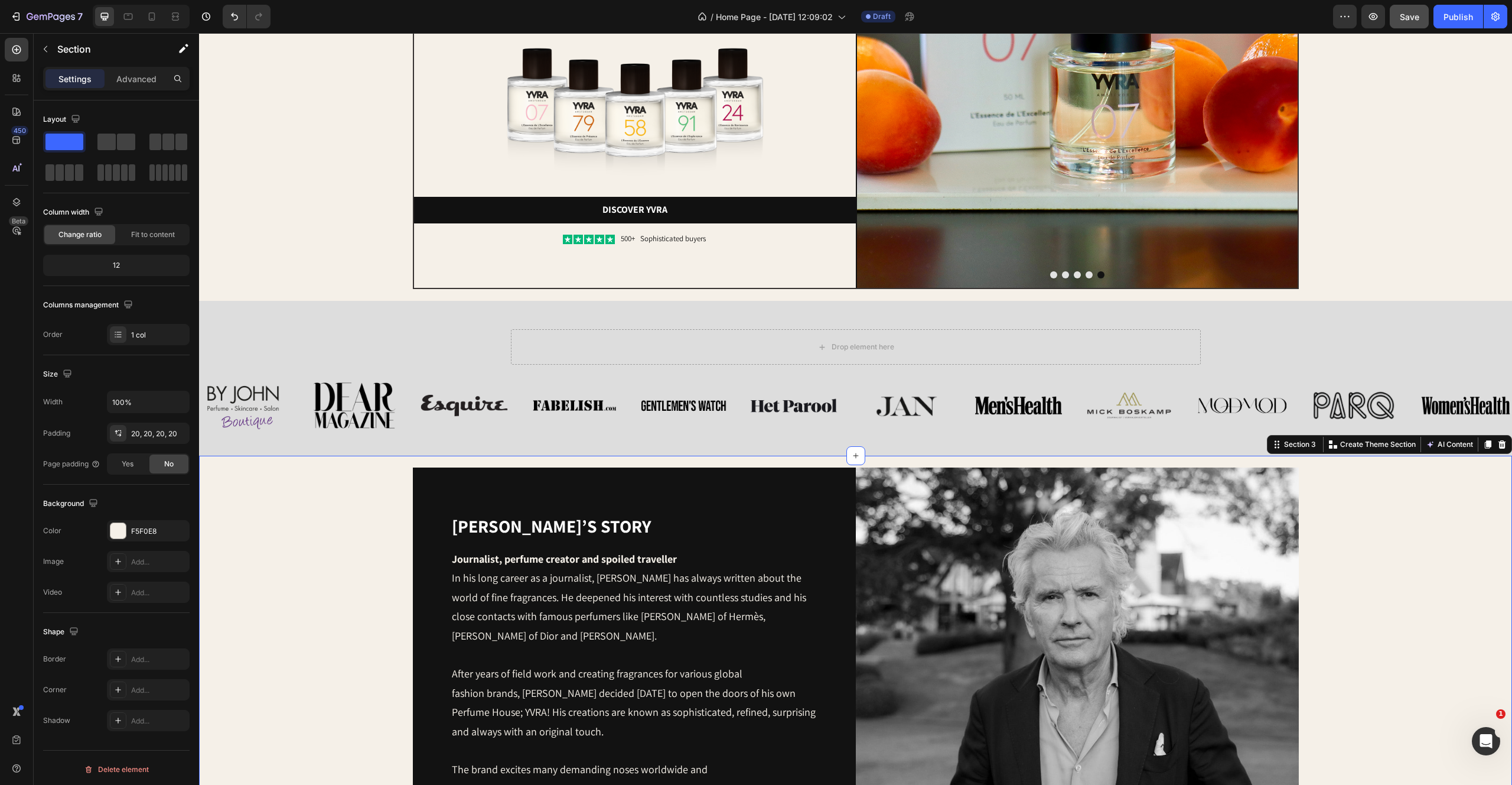
click at [274, 488] on div "Yvo’s story Heading Journalist, perfume creator and spoiled traveller In his lo…" at bounding box center [855, 689] width 1289 height 443
click at [165, 523] on div "F5F0E8" at bounding box center [148, 531] width 83 height 21
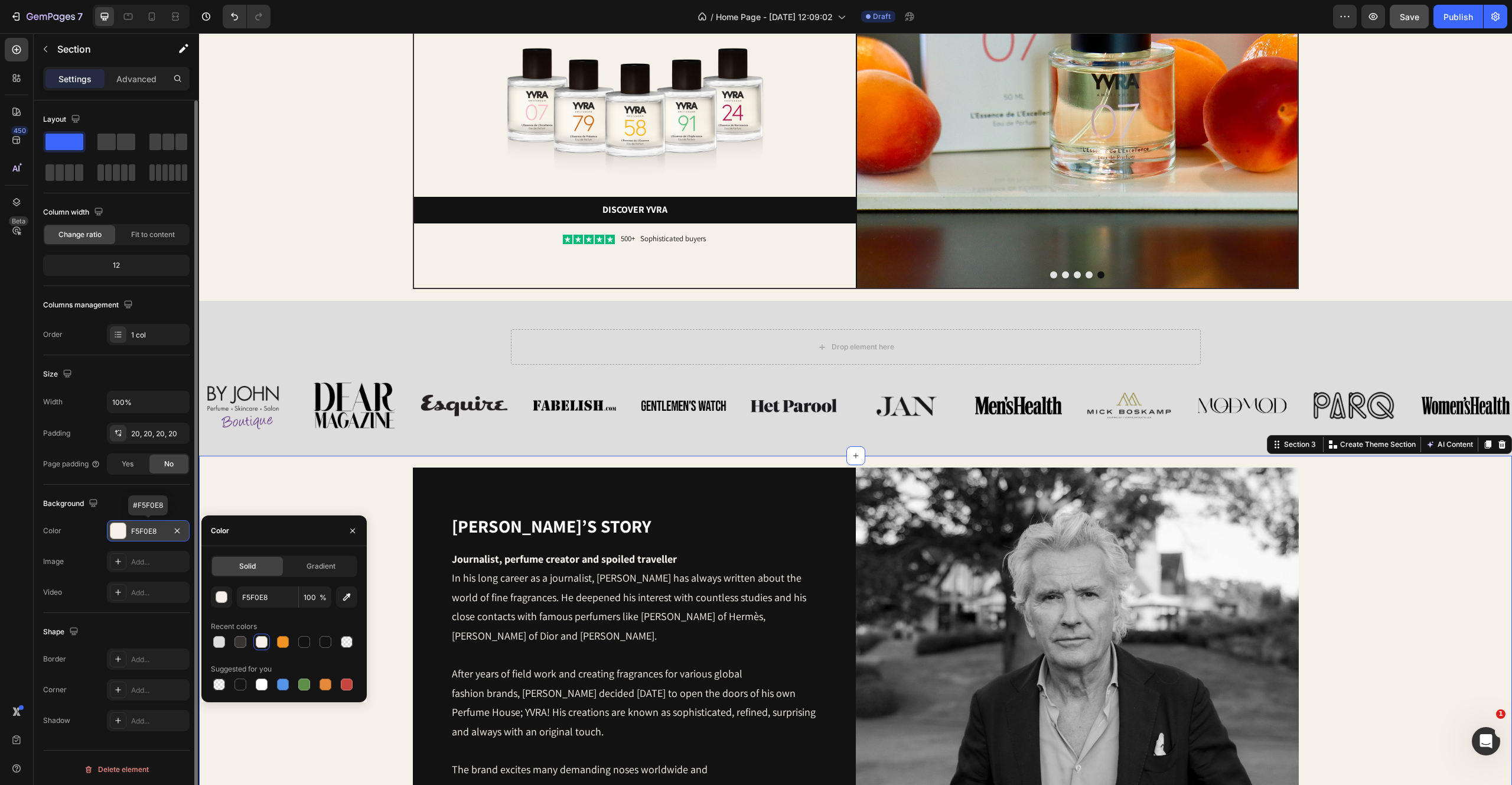
click at [156, 527] on div "F5F0E8" at bounding box center [148, 531] width 35 height 11
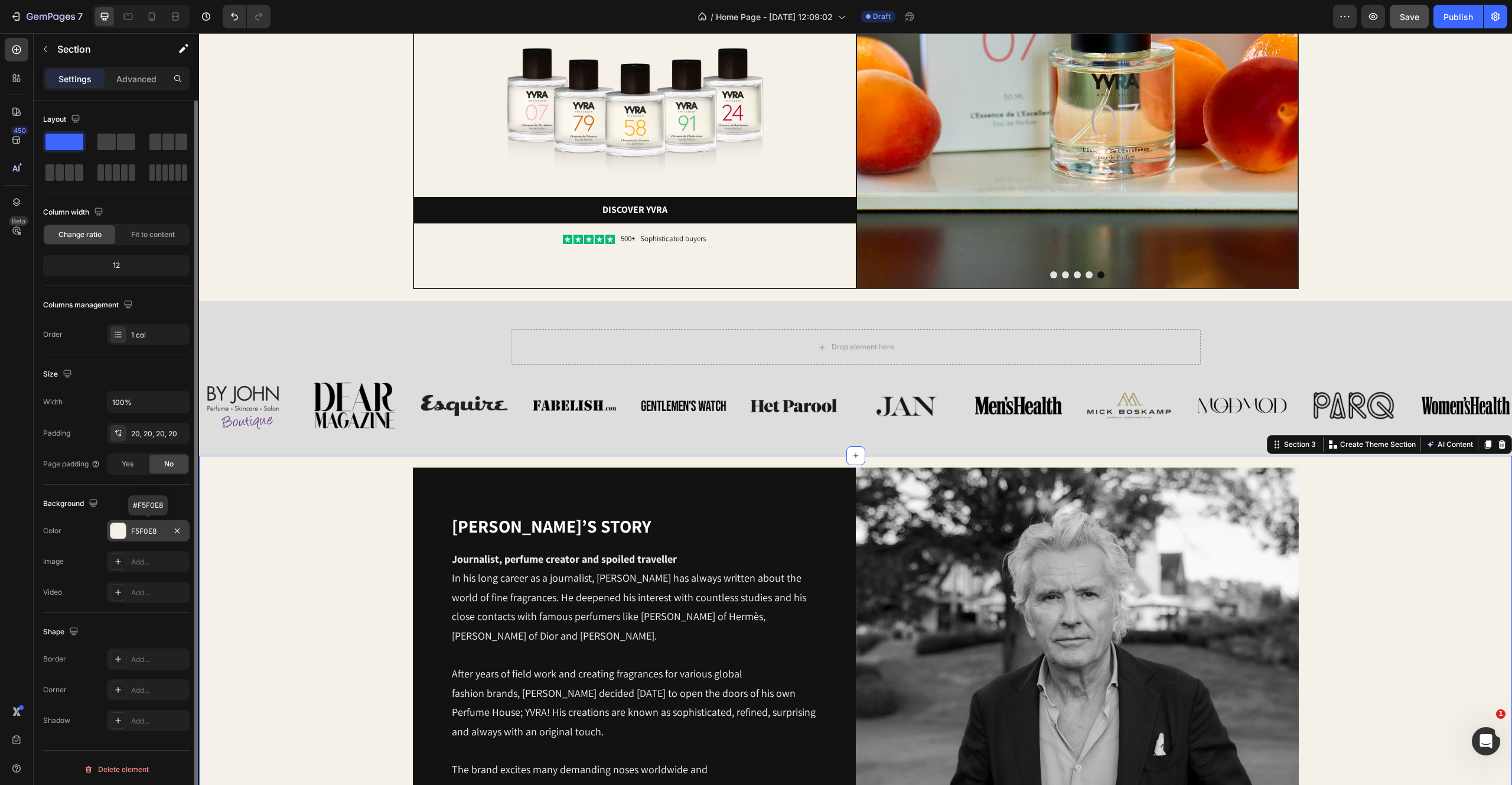
click at [133, 527] on div "F5F0E8" at bounding box center [148, 531] width 35 height 11
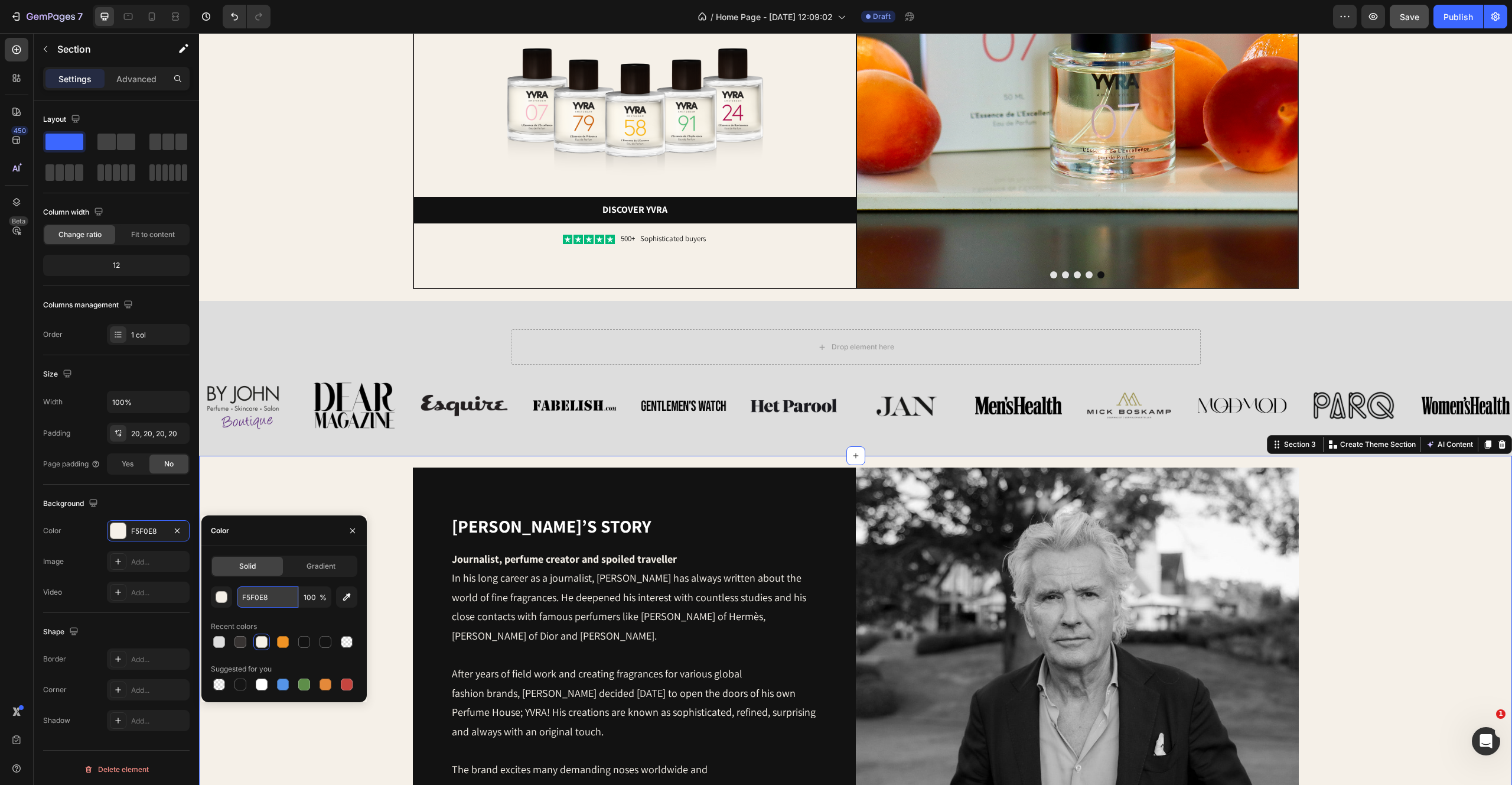
click at [250, 592] on input "F5F0E8" at bounding box center [268, 597] width 62 height 21
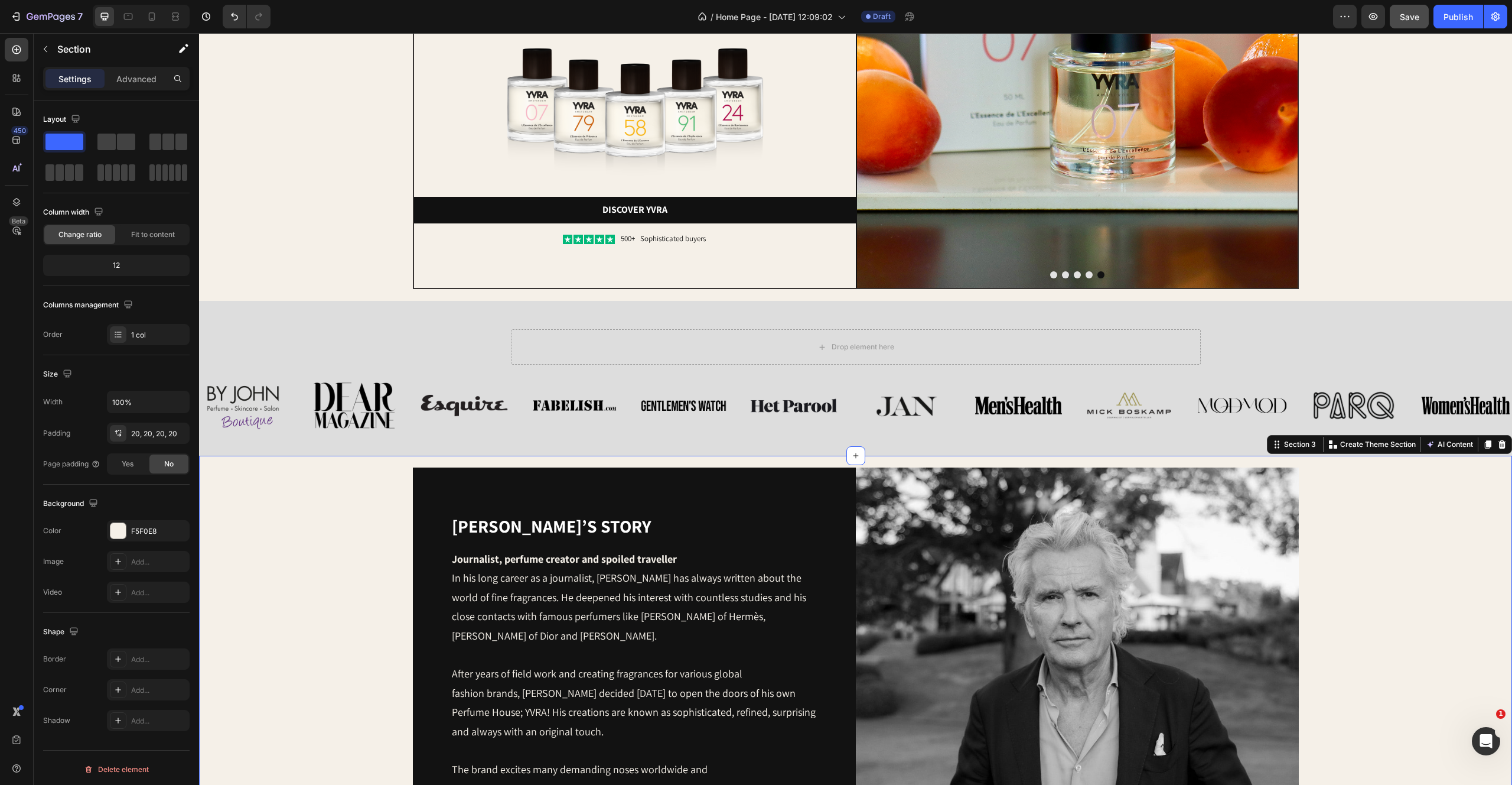
click at [272, 458] on div "Yvo’s story Heading Journalist, perfume creator and spoiled traveller In his lo…" at bounding box center [856, 689] width 1313 height 467
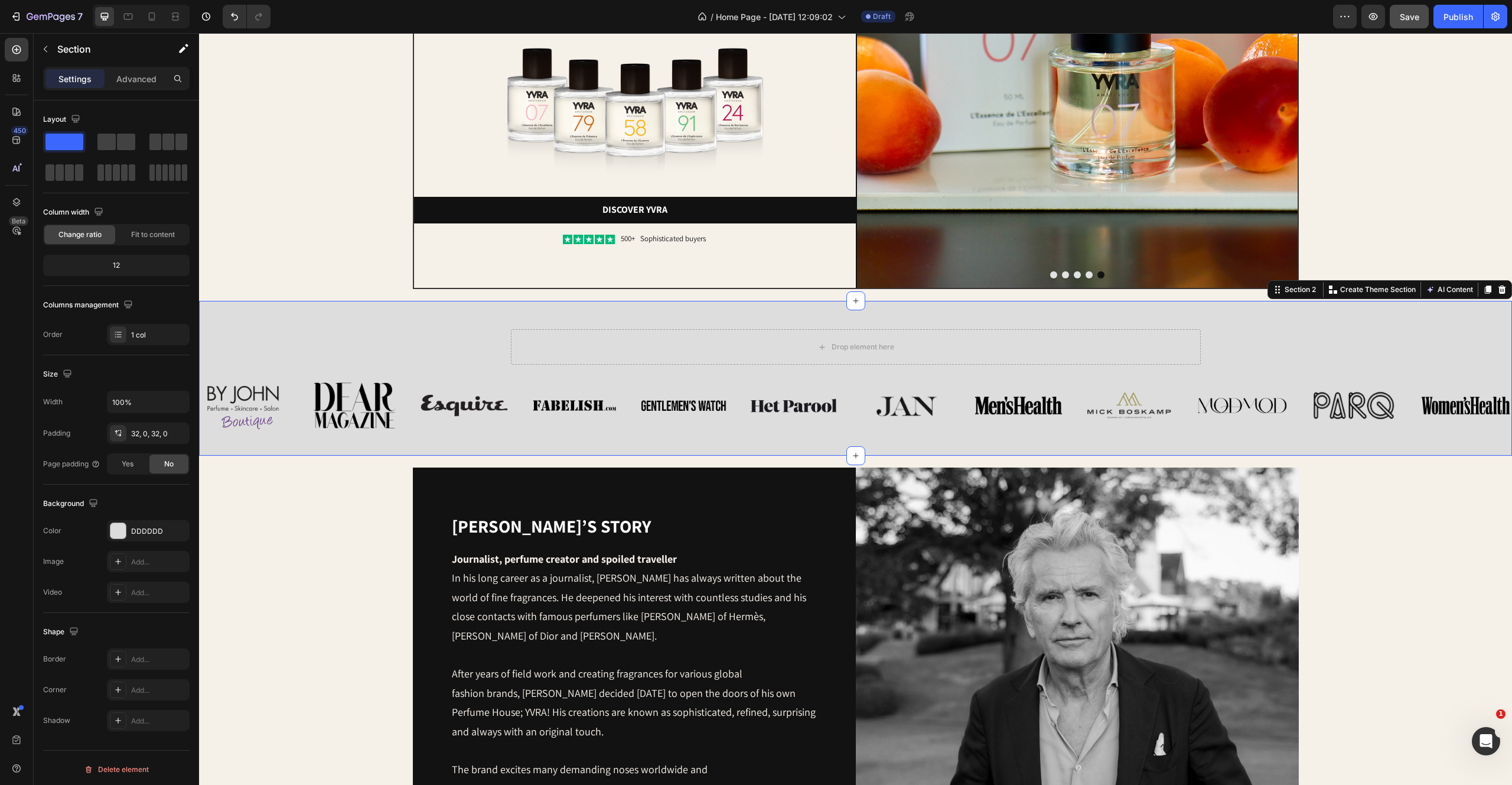
click at [253, 307] on div "Drop element here Row Image Image Image Image Image Image Row Image Image Image…" at bounding box center [856, 379] width 1313 height 155
click at [145, 529] on div "DDDDDD" at bounding box center [148, 531] width 35 height 11
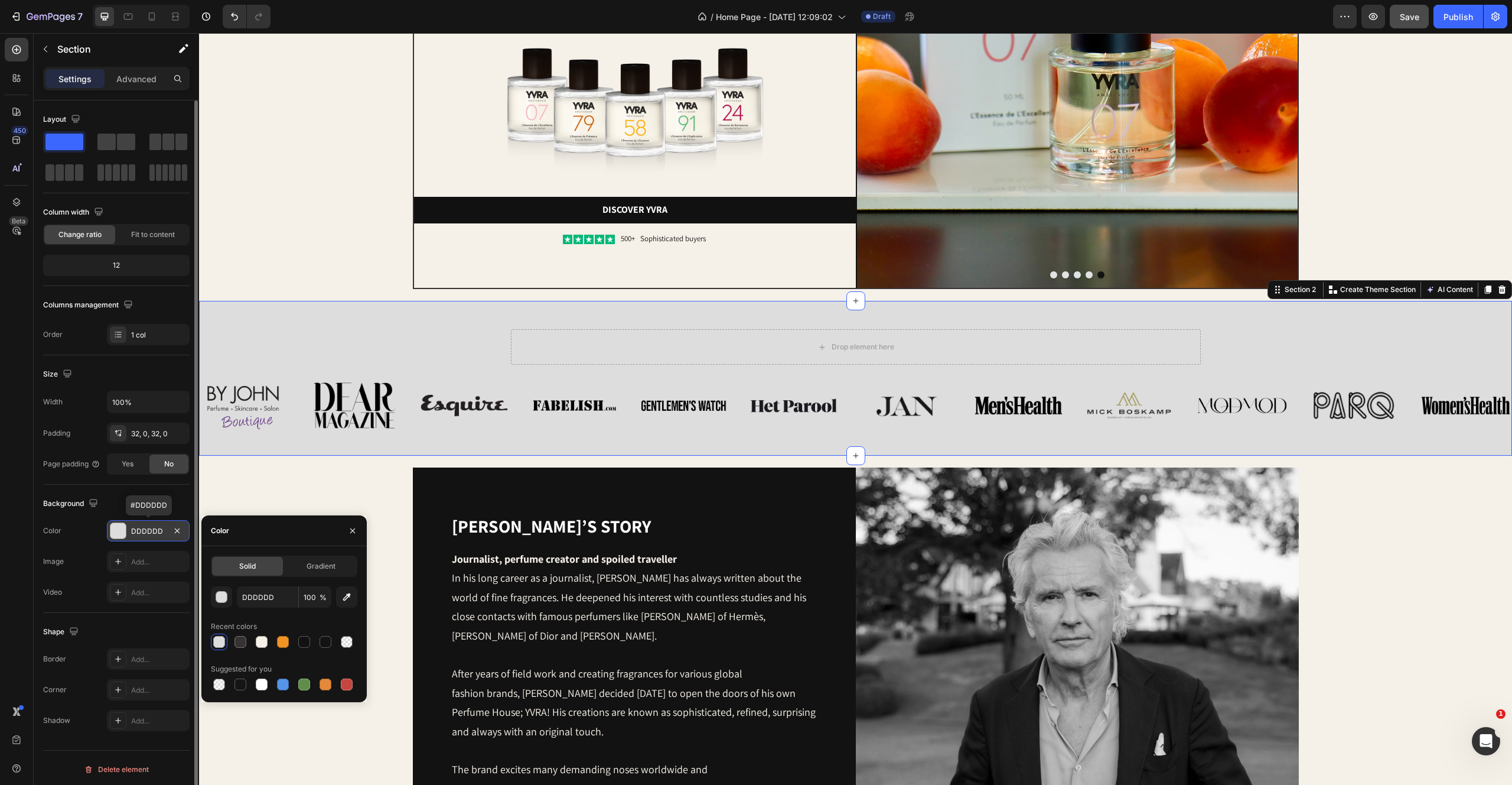
click at [145, 529] on div "DDDDDD" at bounding box center [148, 531] width 35 height 11
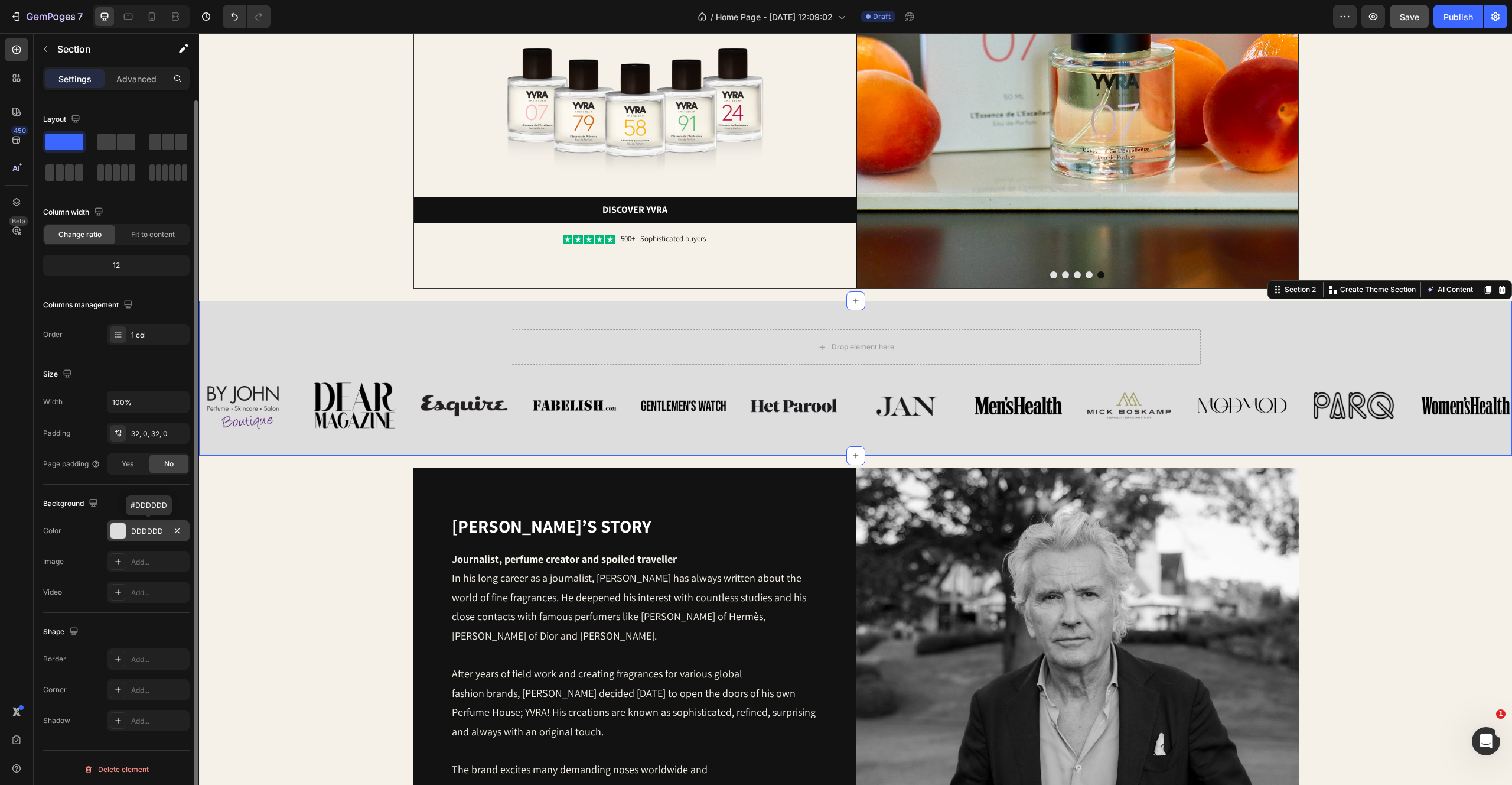
click at [145, 529] on div "DDDDDD" at bounding box center [148, 531] width 35 height 11
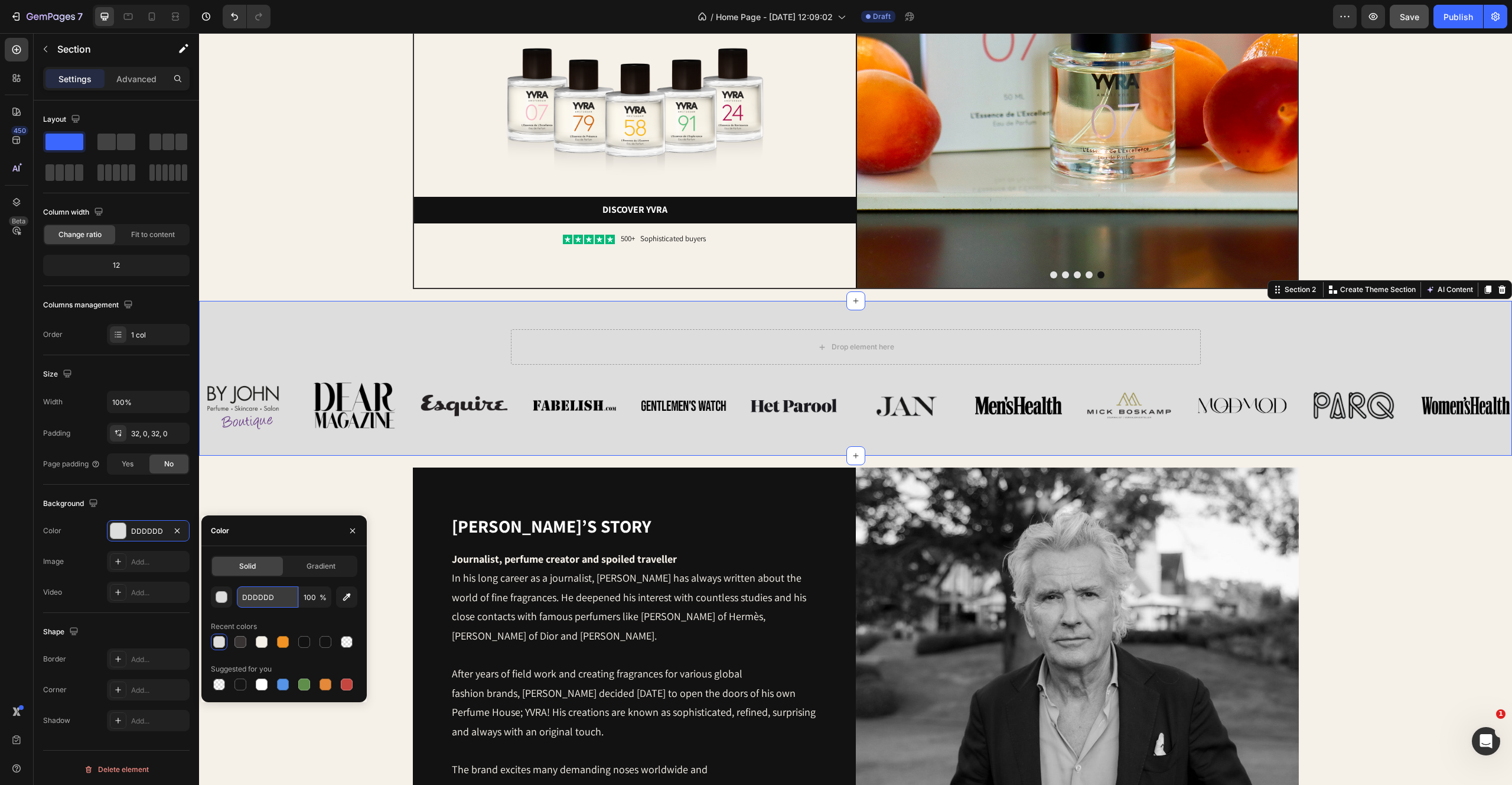
click at [263, 586] on input "DDDDDD" at bounding box center [268, 597] width 62 height 21
click at [263, 596] on input "DDDDDD" at bounding box center [268, 597] width 62 height 21
paste input "F5F0E8"
type input "F5F0E8"
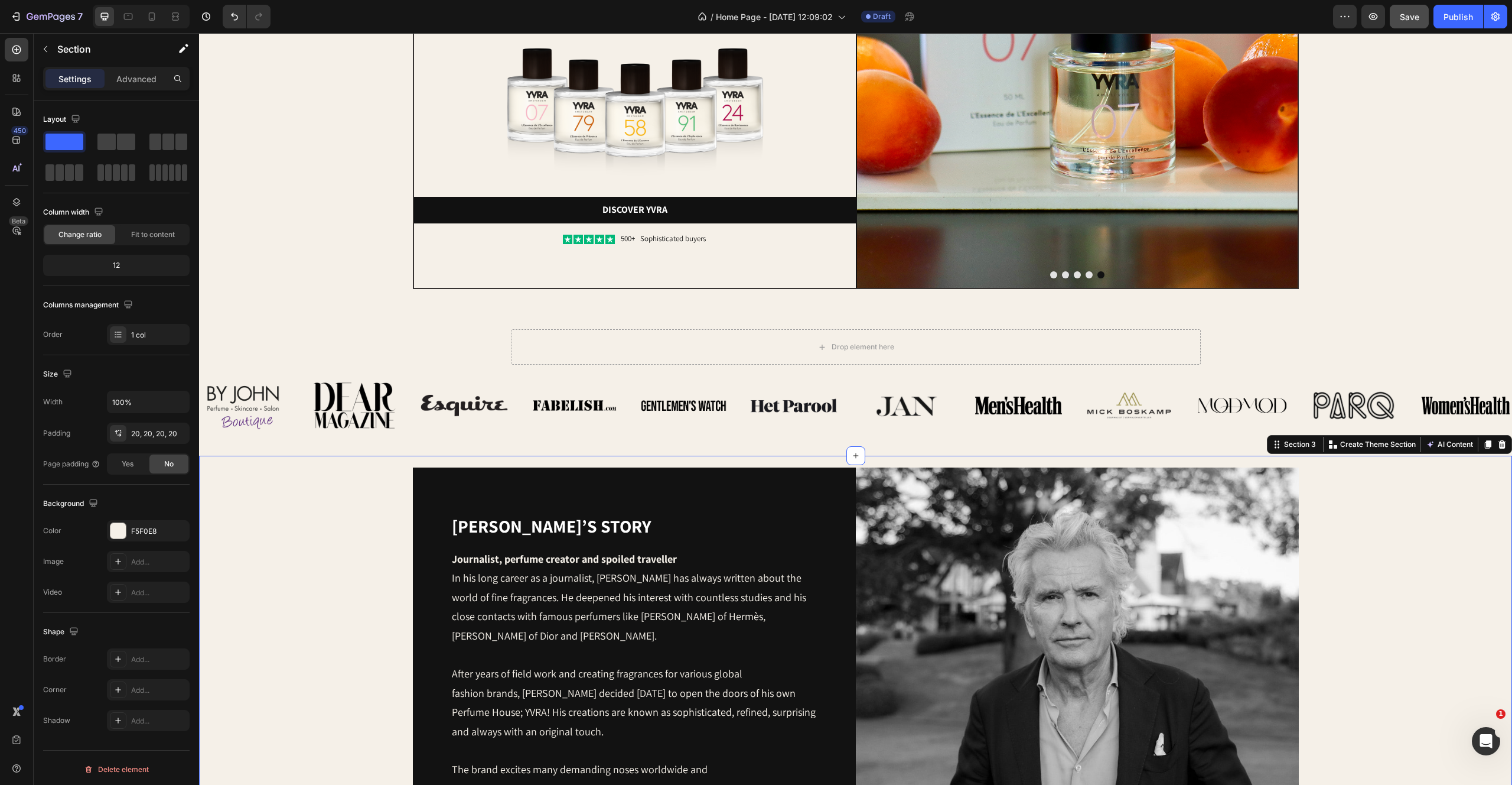
click at [273, 480] on div "Yvo’s story Heading Journalist, perfume creator and spoiled traveller In his lo…" at bounding box center [855, 689] width 1289 height 443
click at [188, 613] on div "Shape Border Add... Corner Add... Shadow Add..." at bounding box center [116, 677] width 147 height 128
click at [301, 334] on div "Drop element here Row Image Image Image Image Image Image Row Image Image Image…" at bounding box center [856, 378] width 1313 height 117
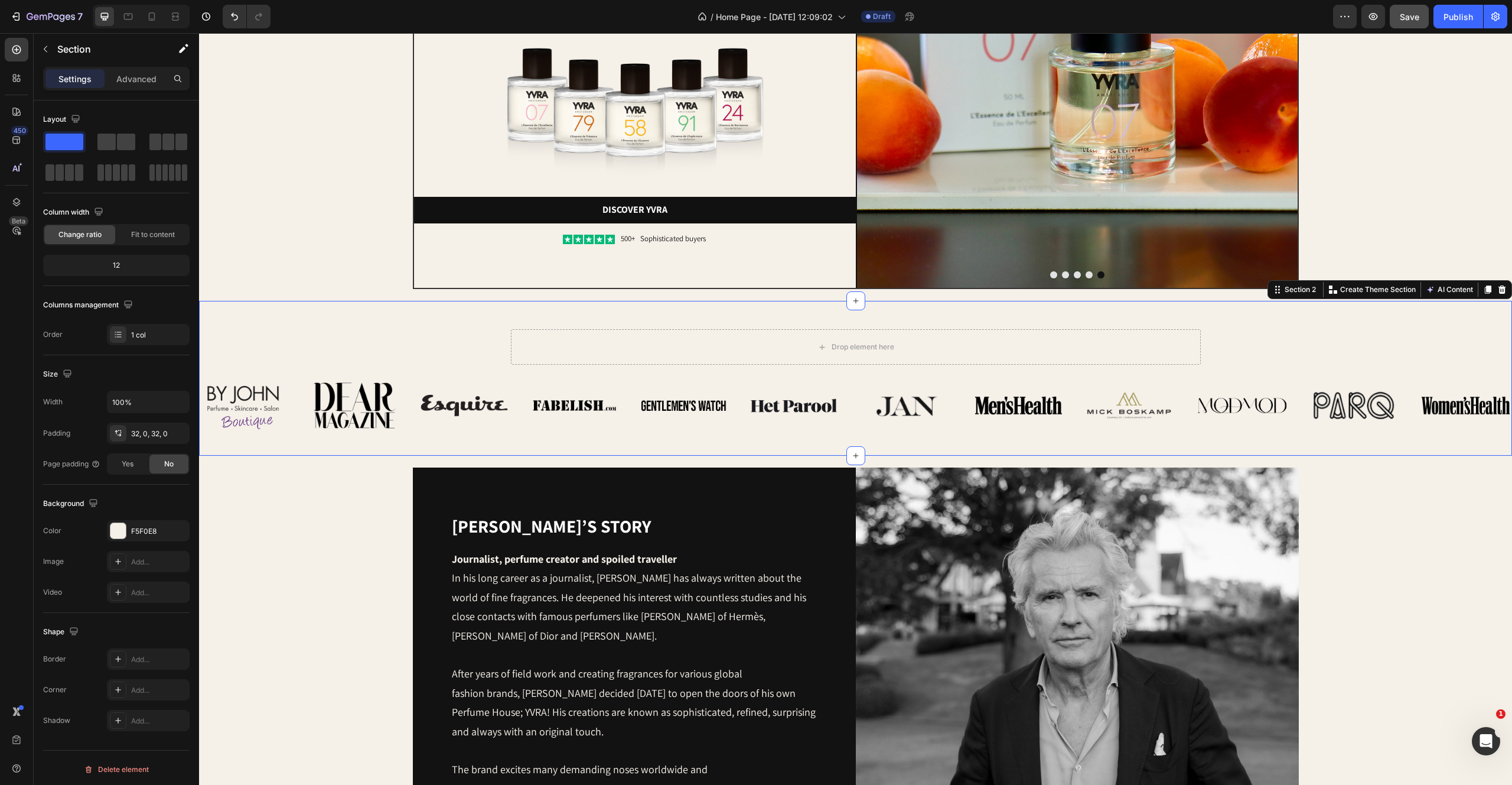
click at [144, 90] on div "Settings Advanced" at bounding box center [117, 84] width 165 height 34
click at [141, 80] on p "Advanced" at bounding box center [136, 79] width 40 height 12
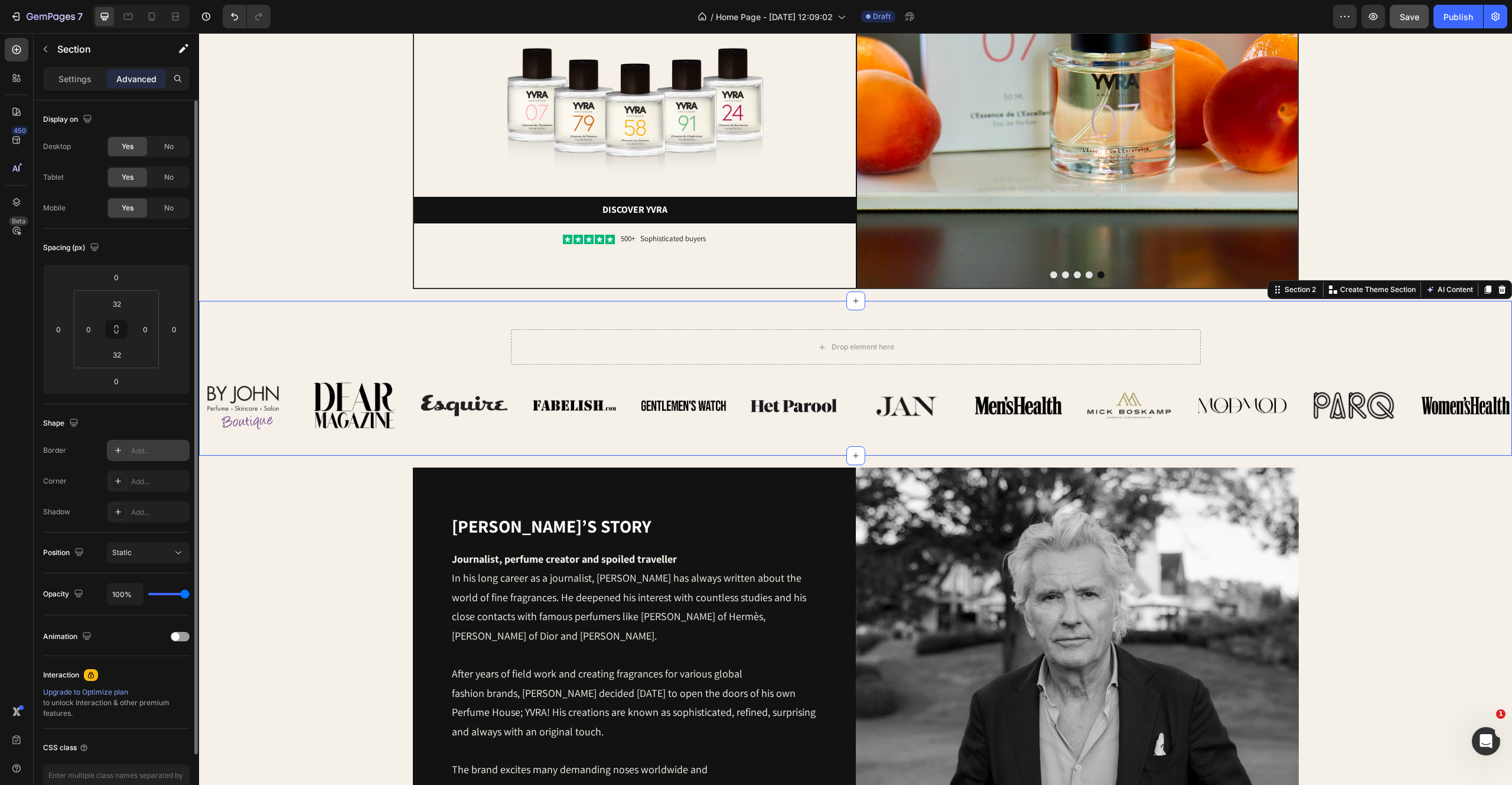
click at [154, 447] on div "Add..." at bounding box center [159, 451] width 56 height 11
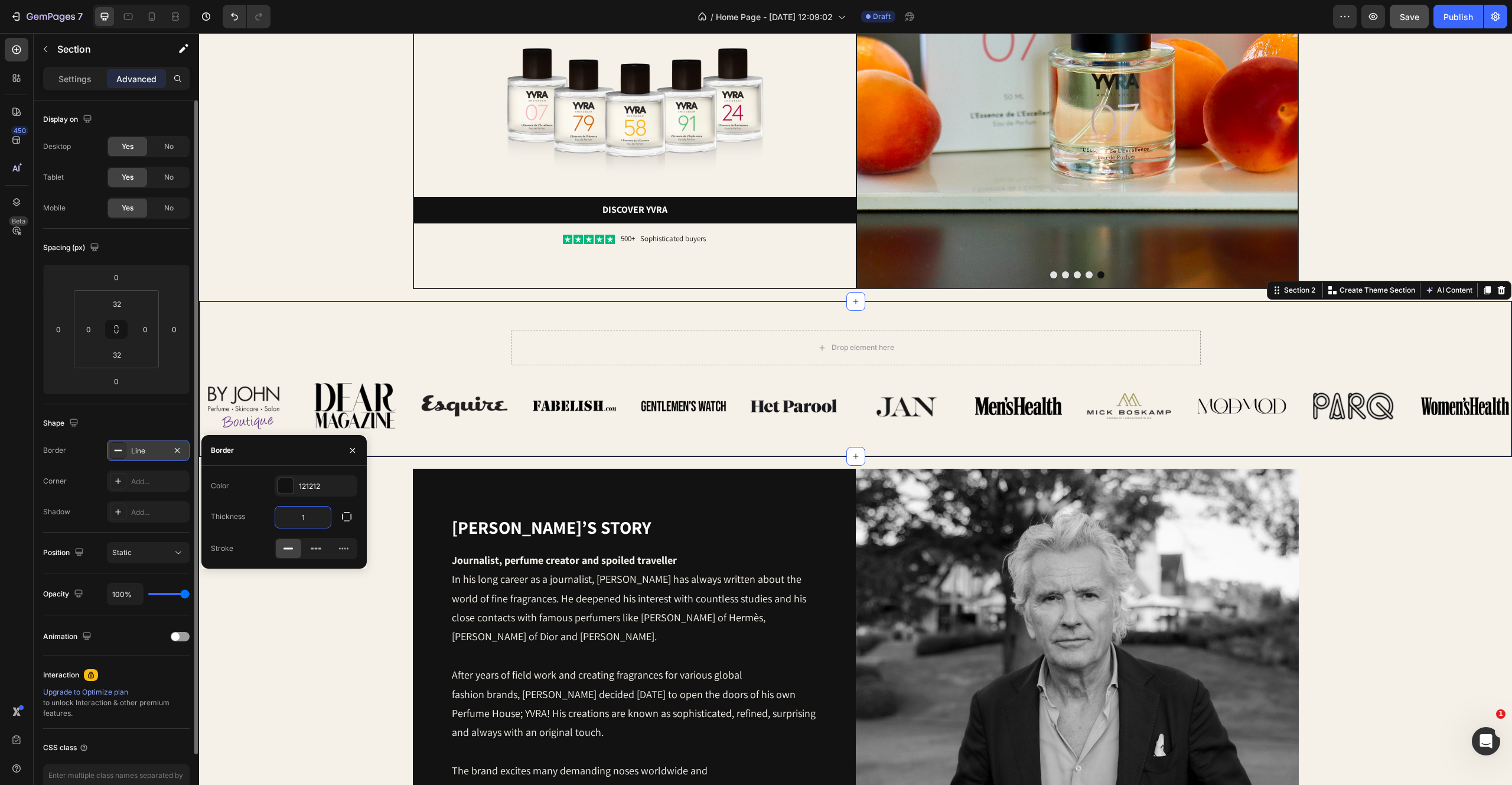
click at [313, 522] on input "1" at bounding box center [303, 517] width 56 height 21
type input "2"
click at [343, 513] on icon "button" at bounding box center [347, 516] width 12 height 12
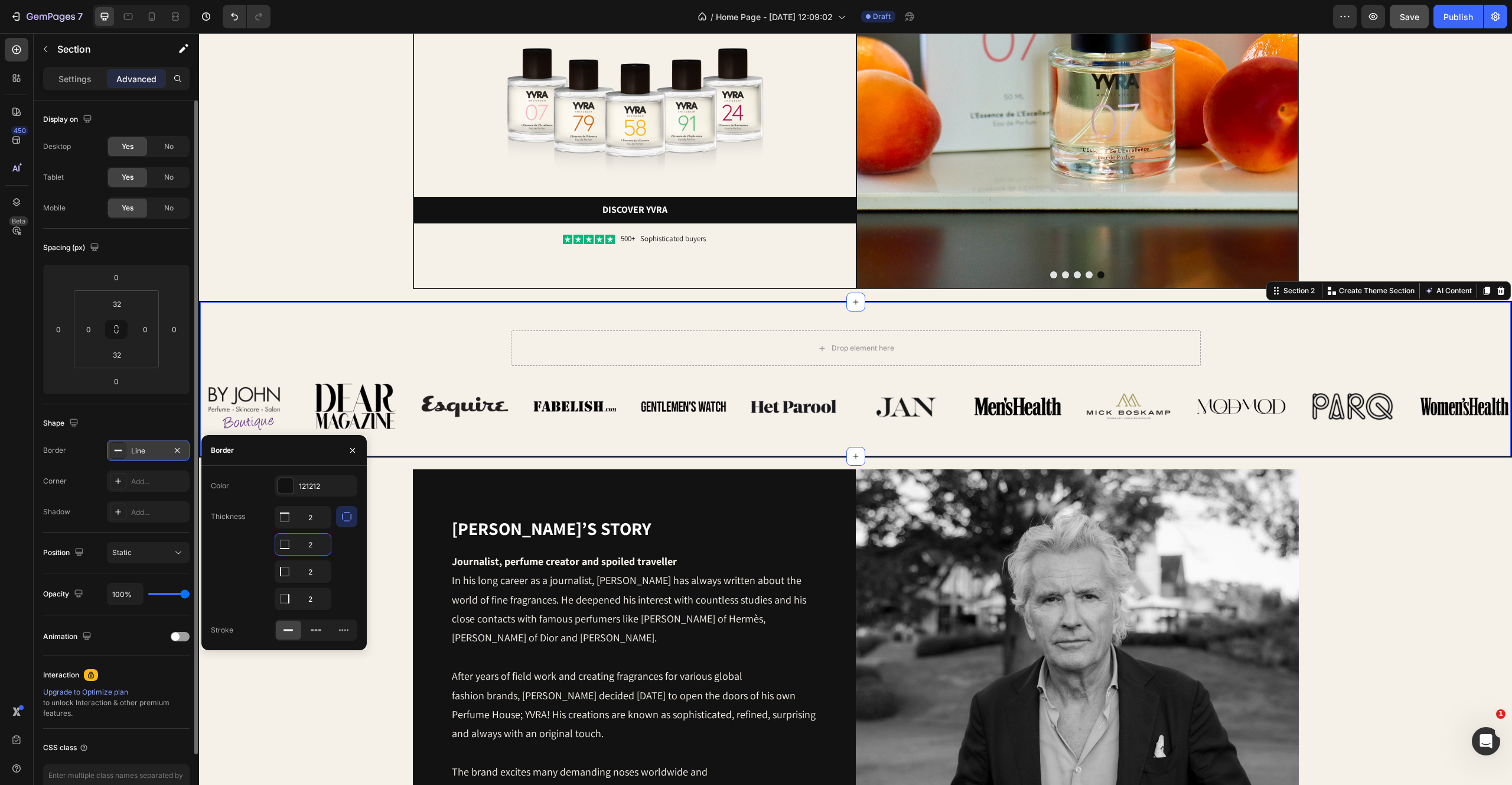
click at [319, 540] on input "2" at bounding box center [303, 544] width 56 height 21
click at [312, 528] on input "2" at bounding box center [303, 517] width 56 height 21
type input "0"
click at [317, 602] on input "2" at bounding box center [303, 598] width 56 height 21
type input "0"
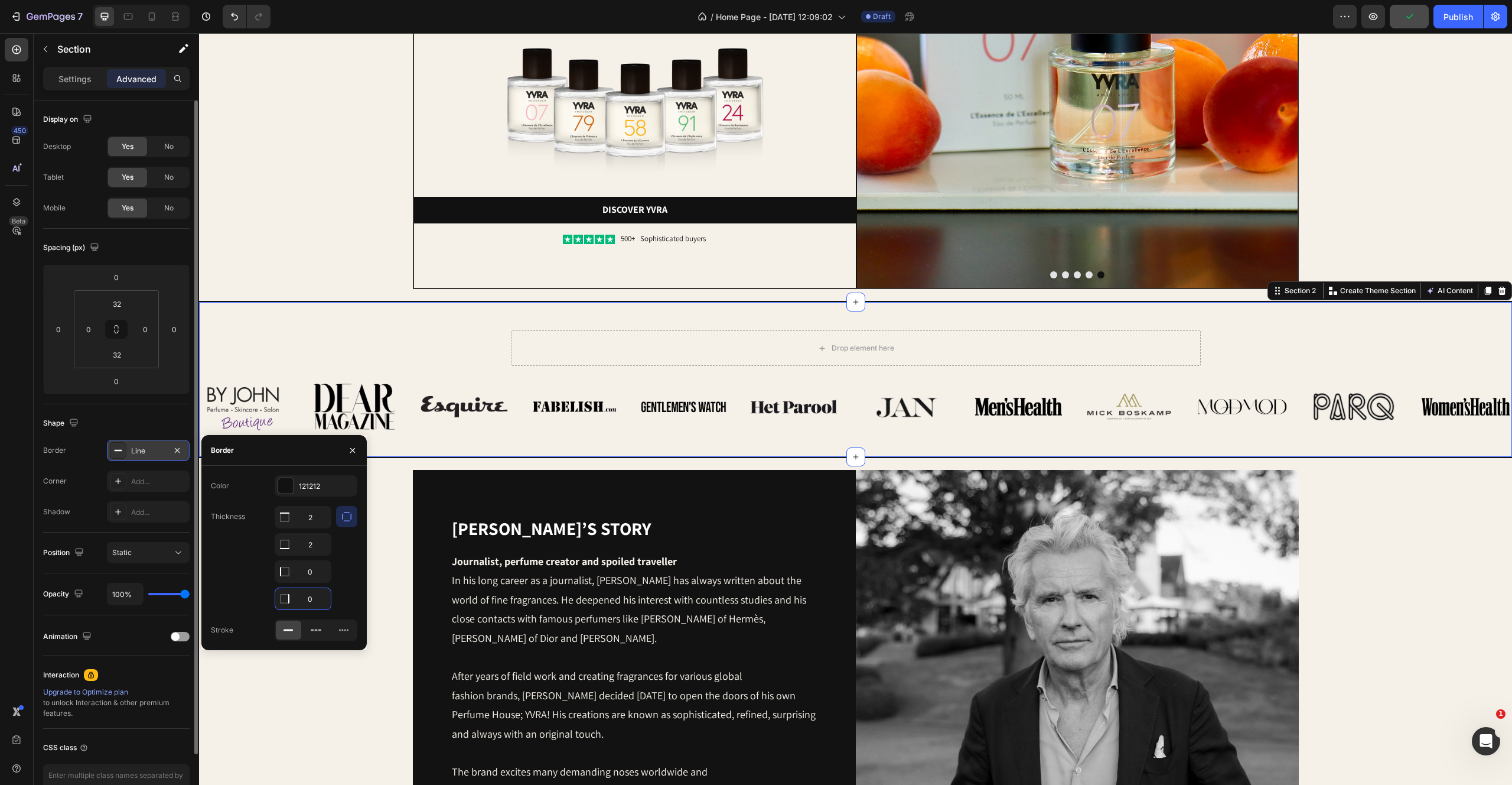
click at [323, 689] on div "Yvo’s story Heading Journalist, perfume creator and spoiled traveller In his lo…" at bounding box center [855, 691] width 1289 height 443
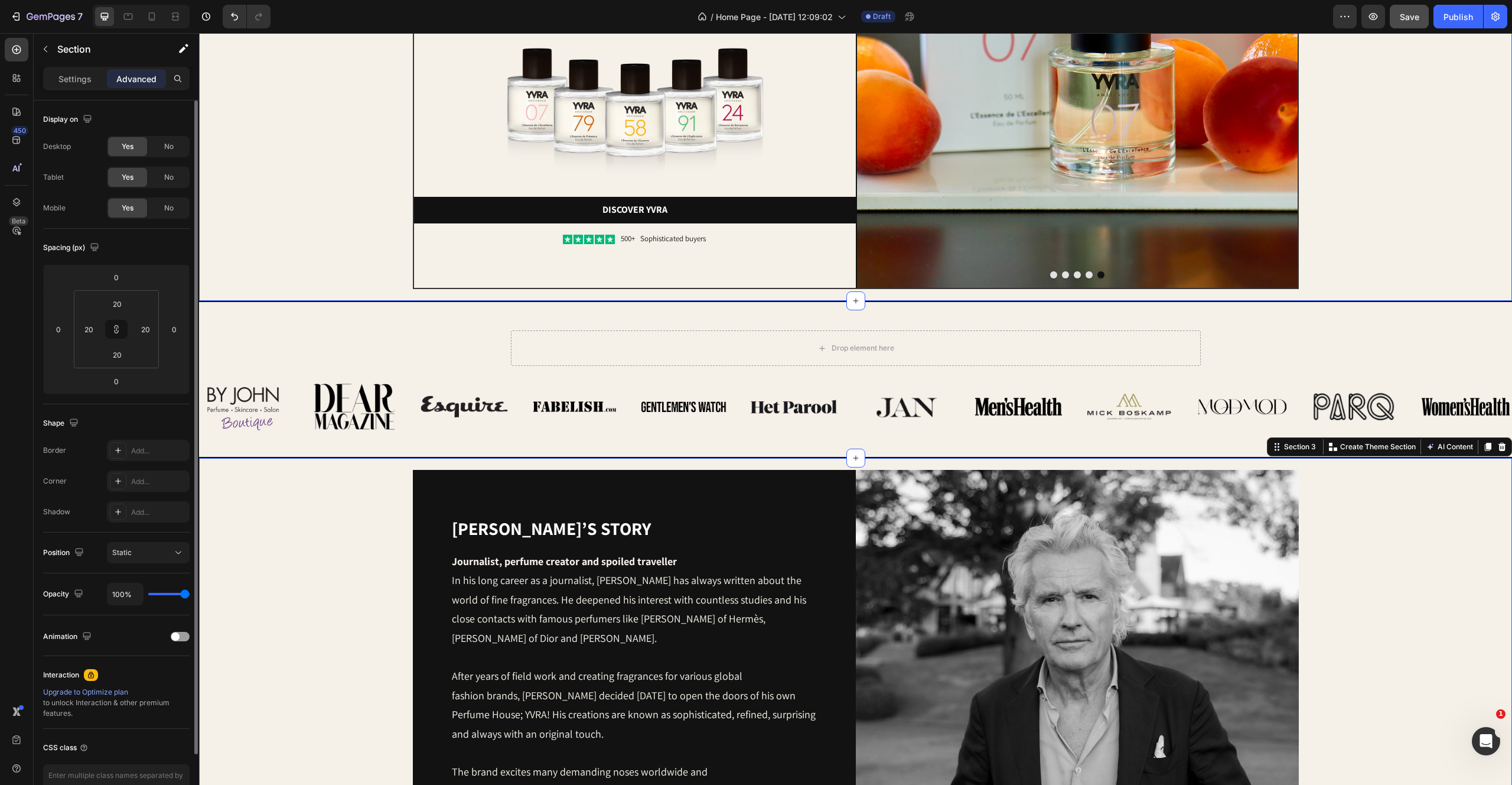
click at [308, 77] on div "Image Image amsterdams most sophisticated scents. Heading Image Discover yvra B…" at bounding box center [855, 51] width 1289 height 475
click at [659, 356] on div "Drop element here" at bounding box center [855, 348] width 690 height 35
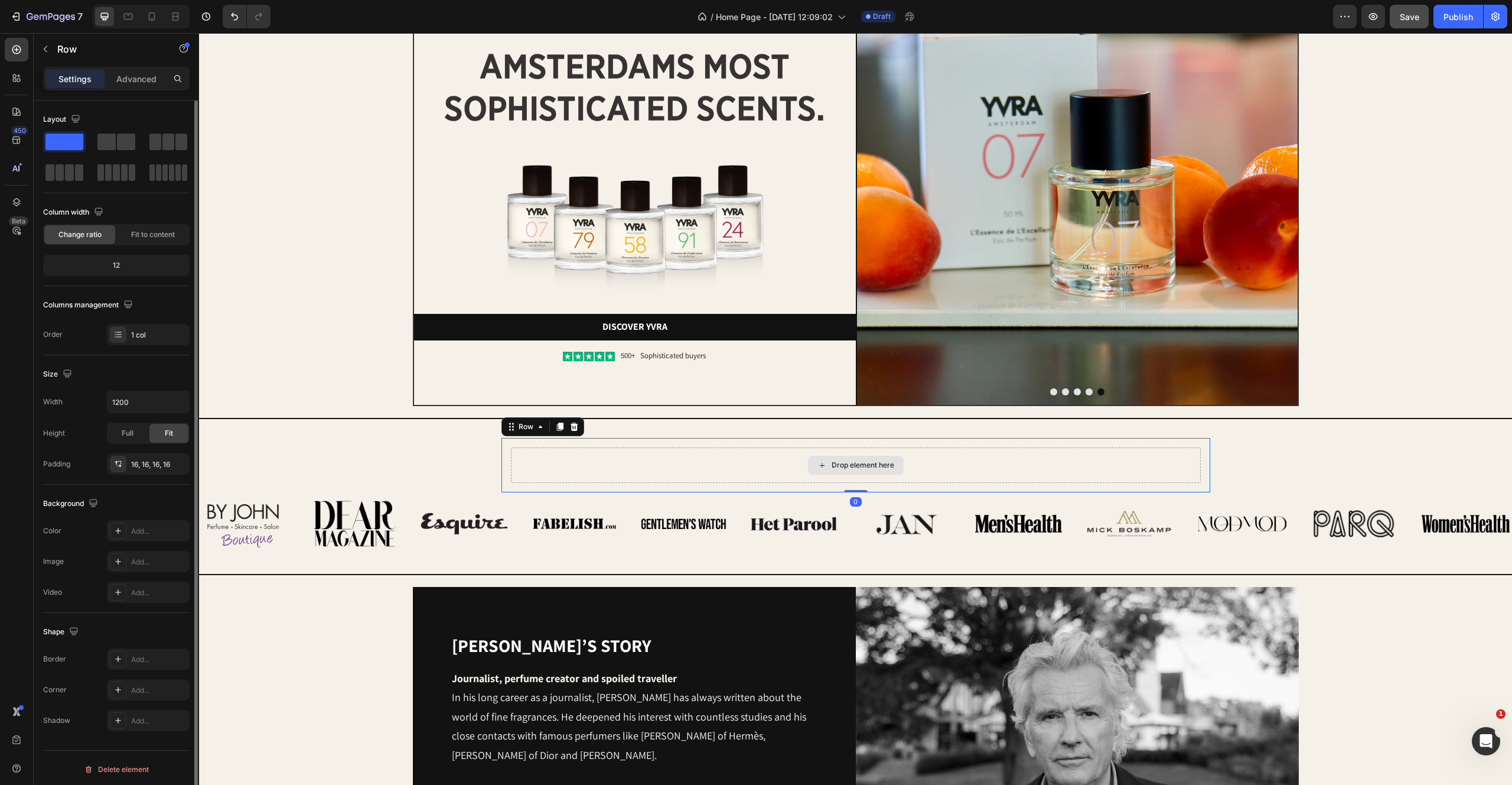
scroll to position [0, 0]
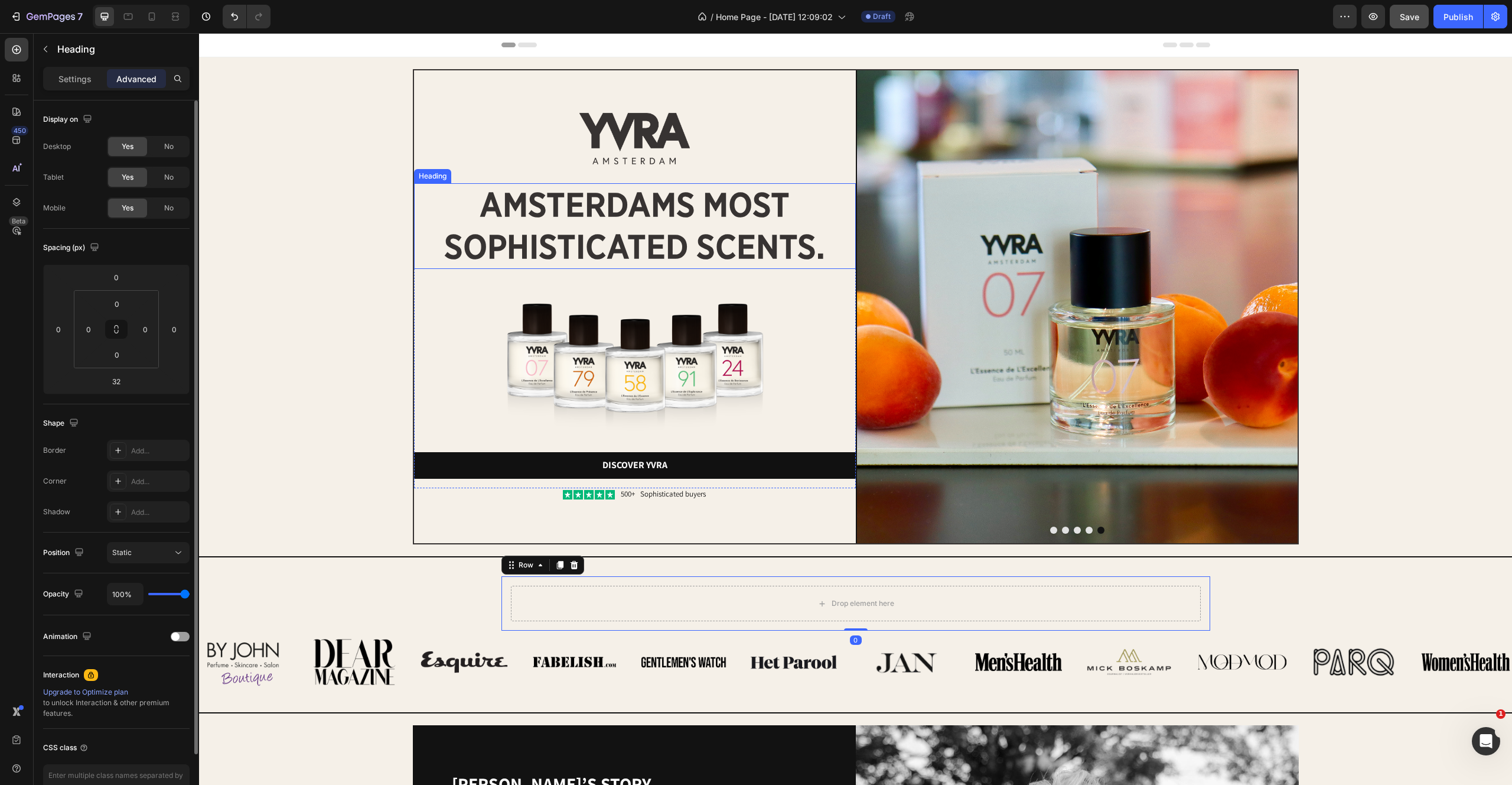
click at [648, 200] on h2 "amsterdams most sophisticated scents." at bounding box center [634, 225] width 442 height 85
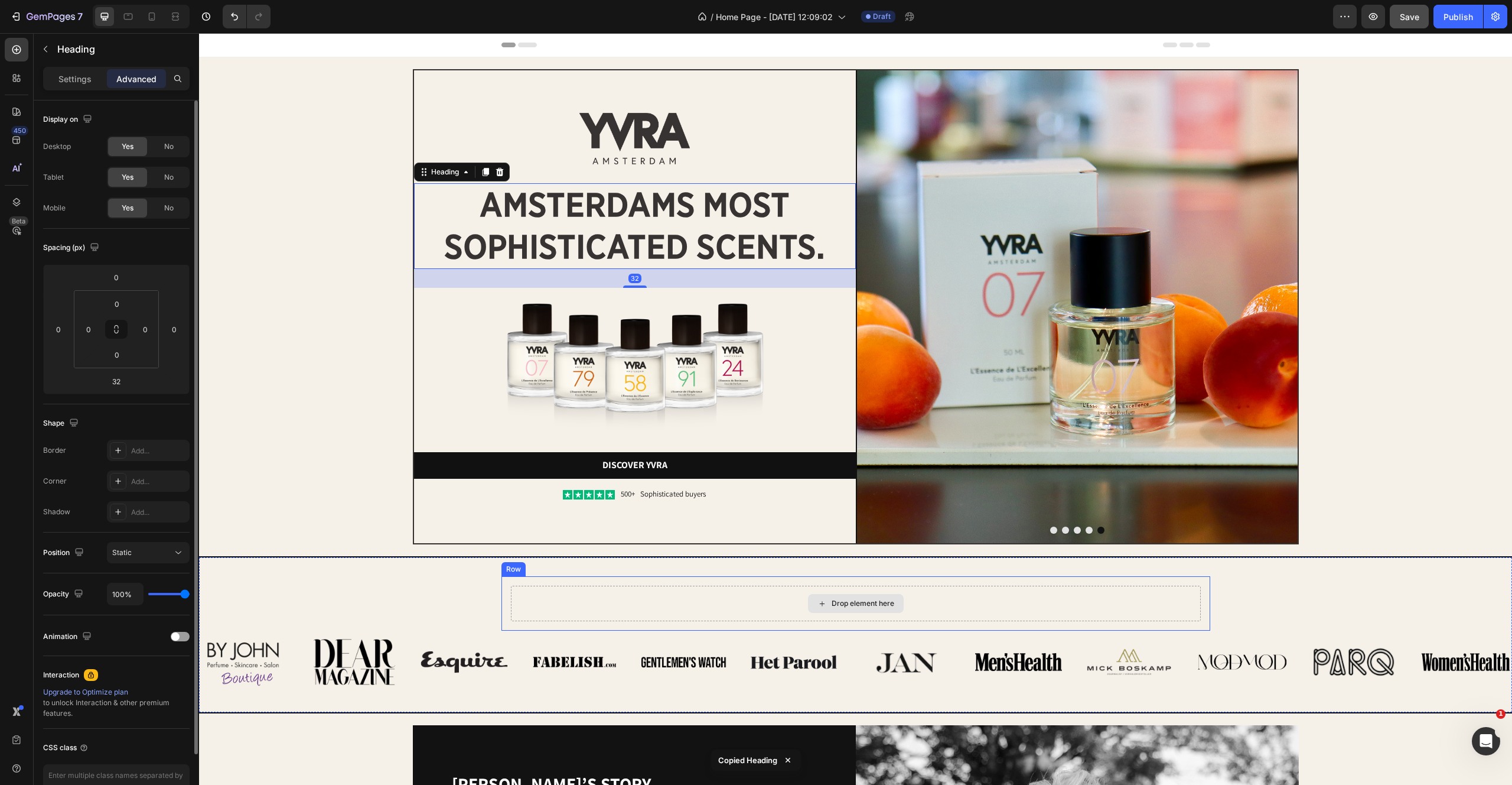
click at [681, 598] on div "Drop element here" at bounding box center [855, 603] width 690 height 35
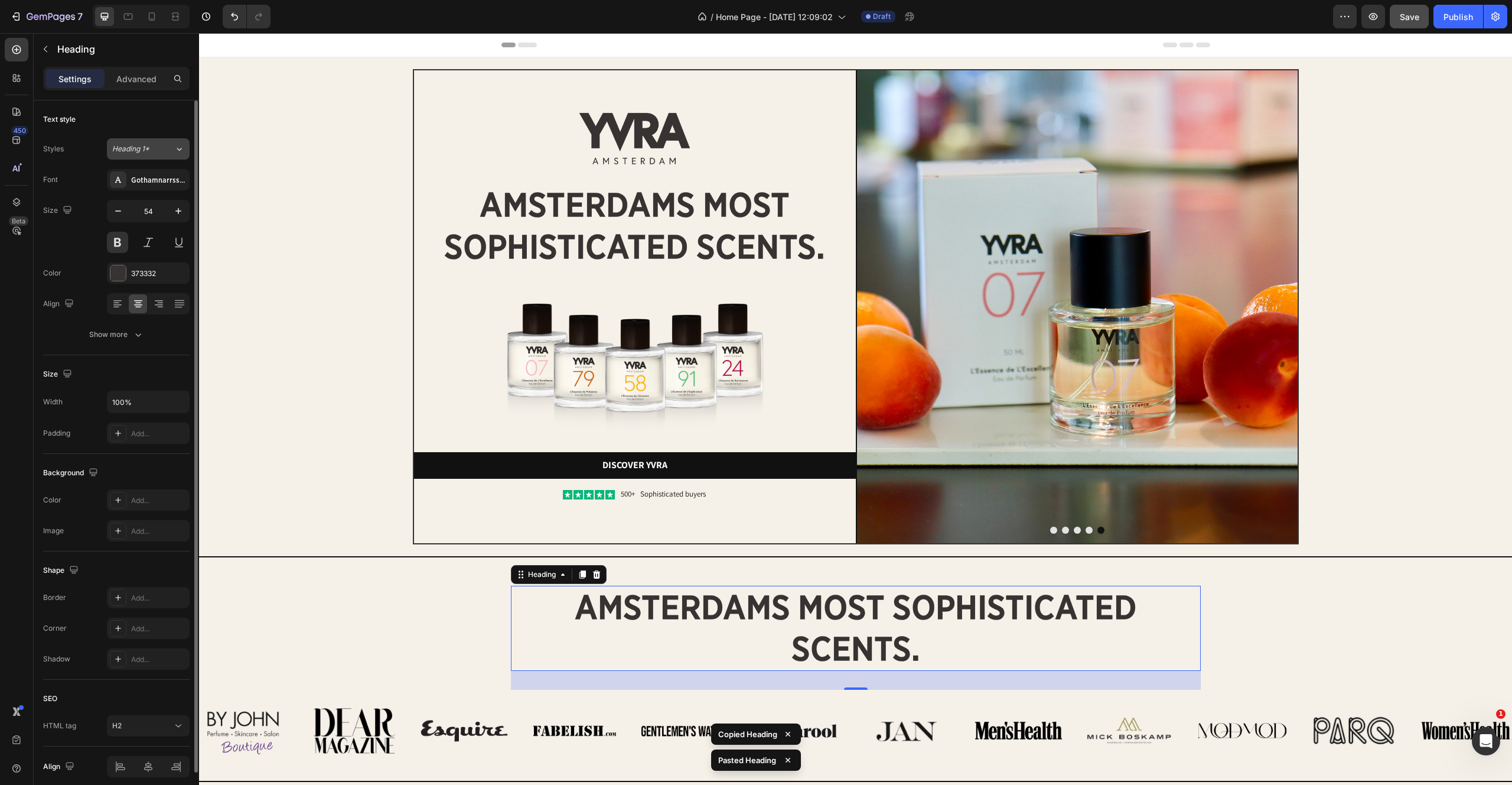
click at [144, 145] on span "Heading 1*" at bounding box center [130, 149] width 37 height 11
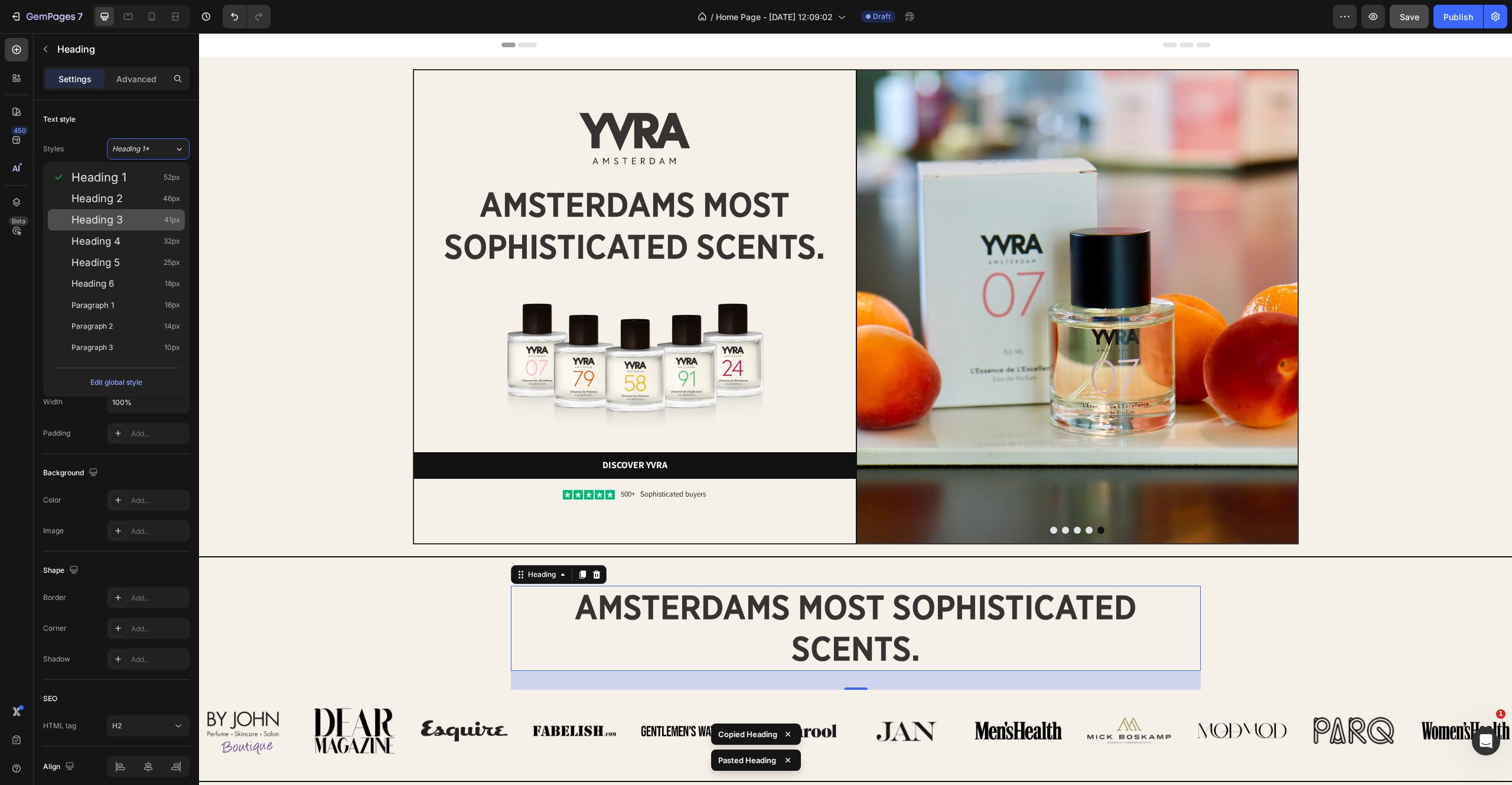
click at [125, 220] on div "Heading 3 41px" at bounding box center [126, 220] width 108 height 12
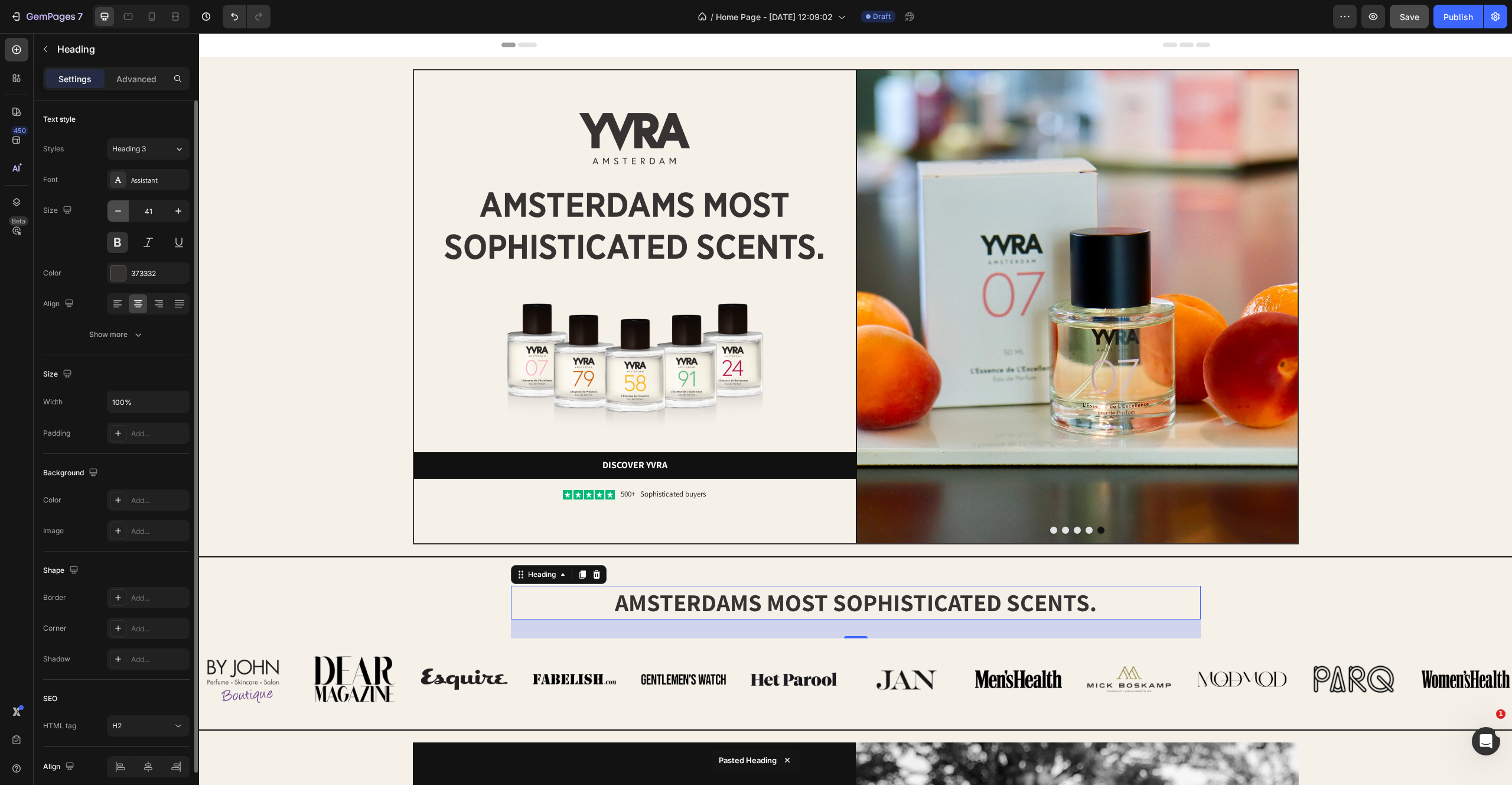
click at [111, 208] on button "button" at bounding box center [118, 211] width 21 height 21
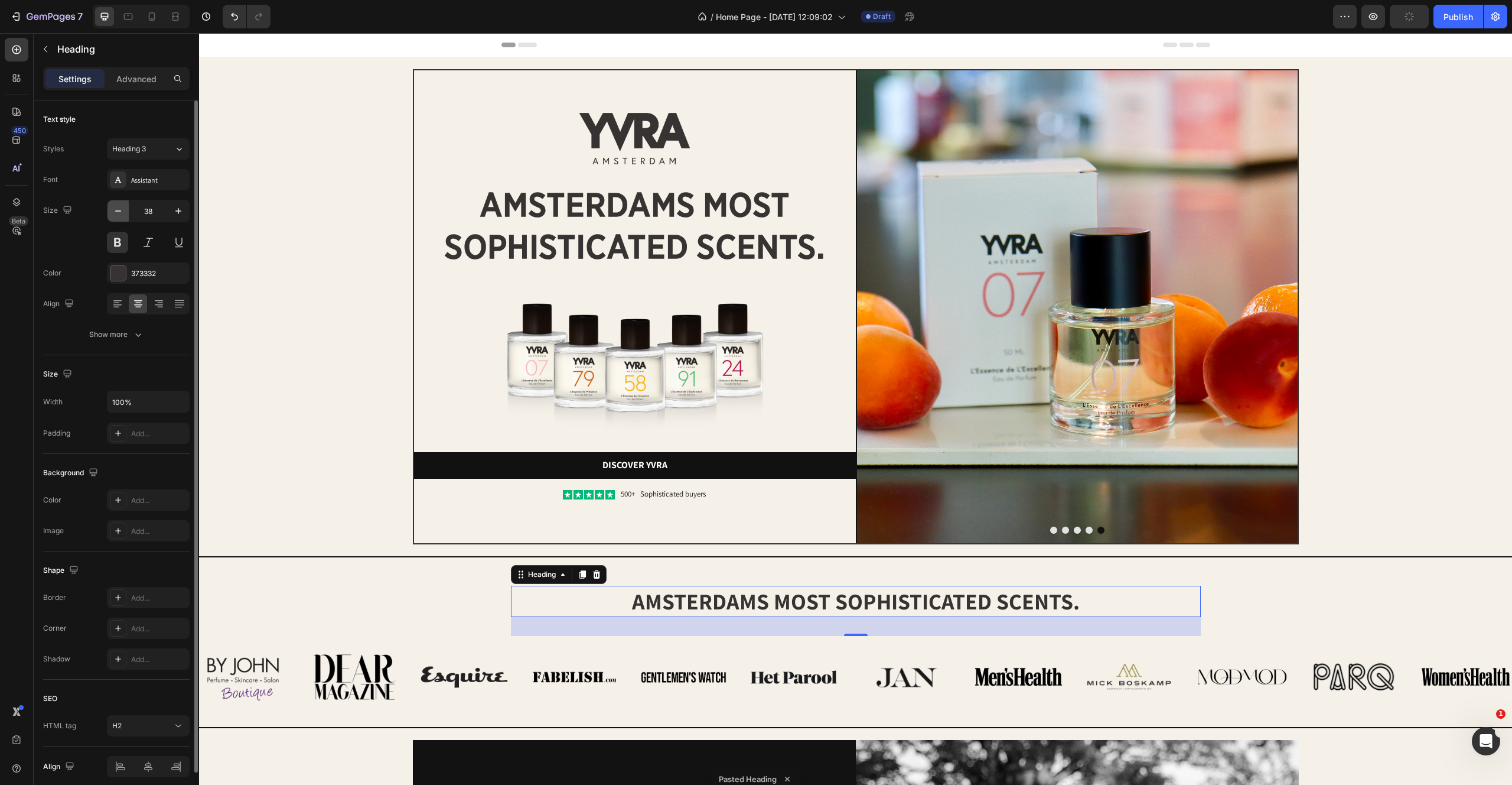
click at [111, 208] on button "button" at bounding box center [118, 211] width 21 height 21
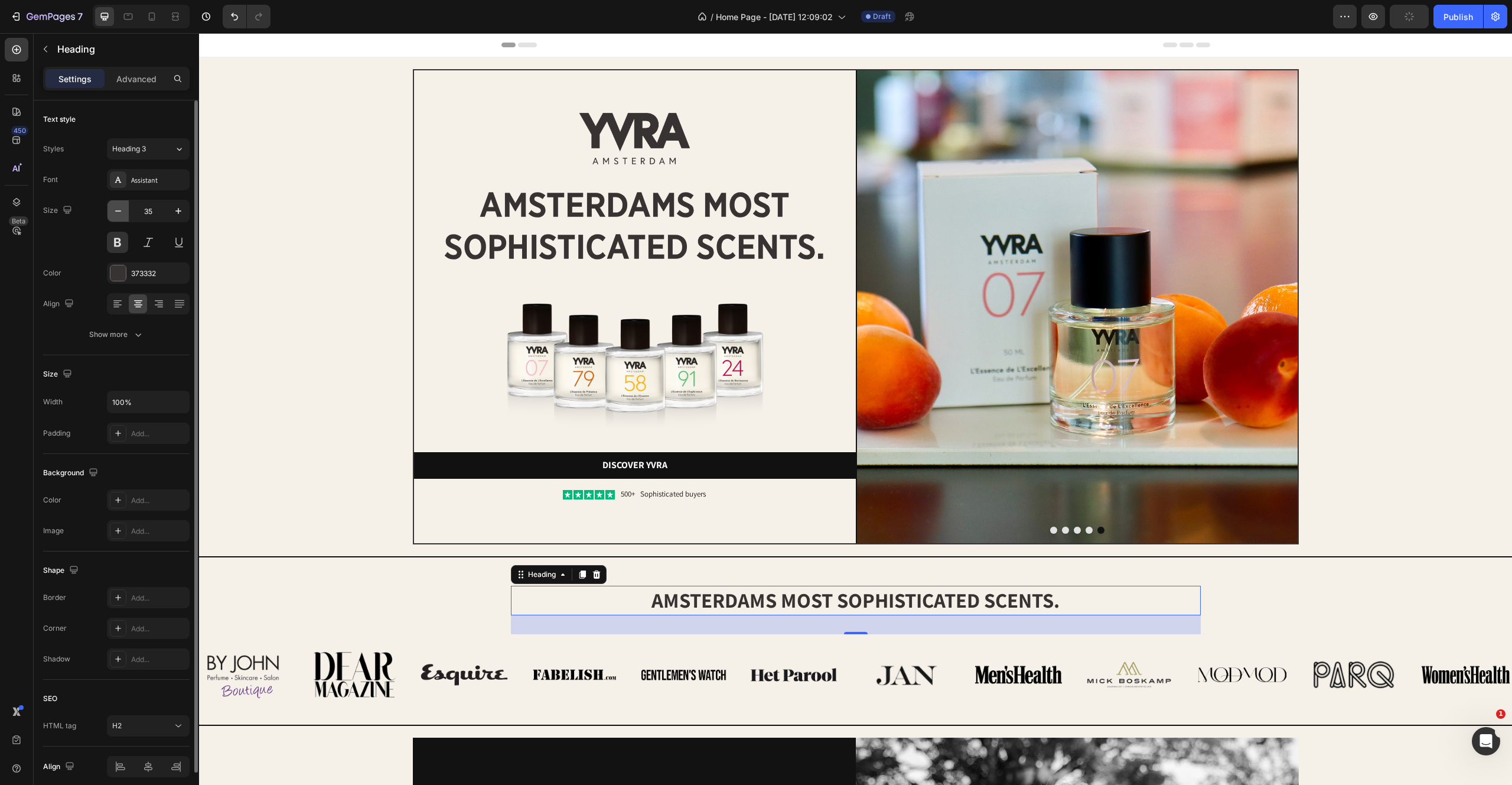
type input "34"
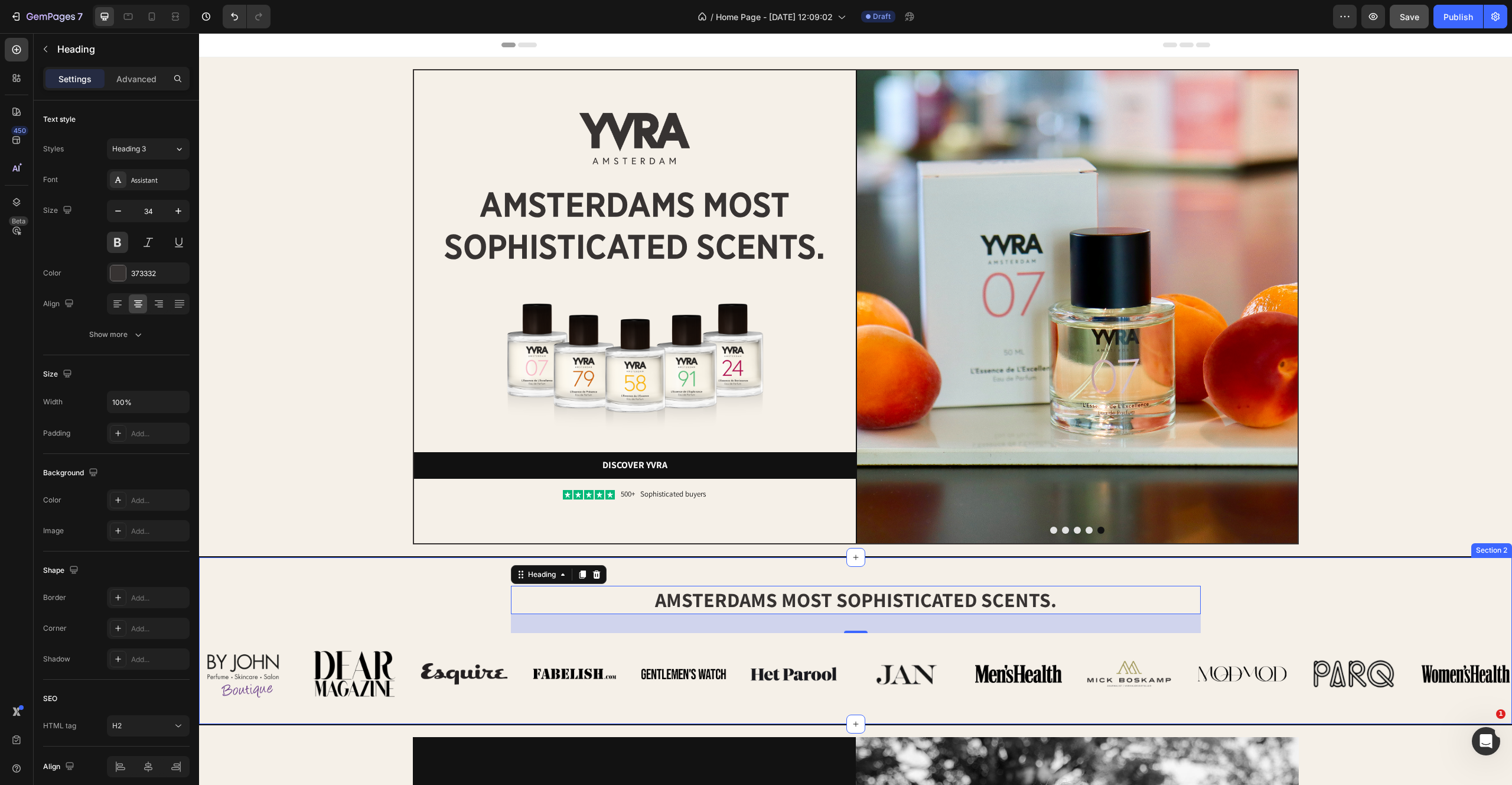
click at [339, 582] on div "amsterdams most sophisticated scents. Heading 32 Row Image Image Image Image Im…" at bounding box center [856, 640] width 1313 height 129
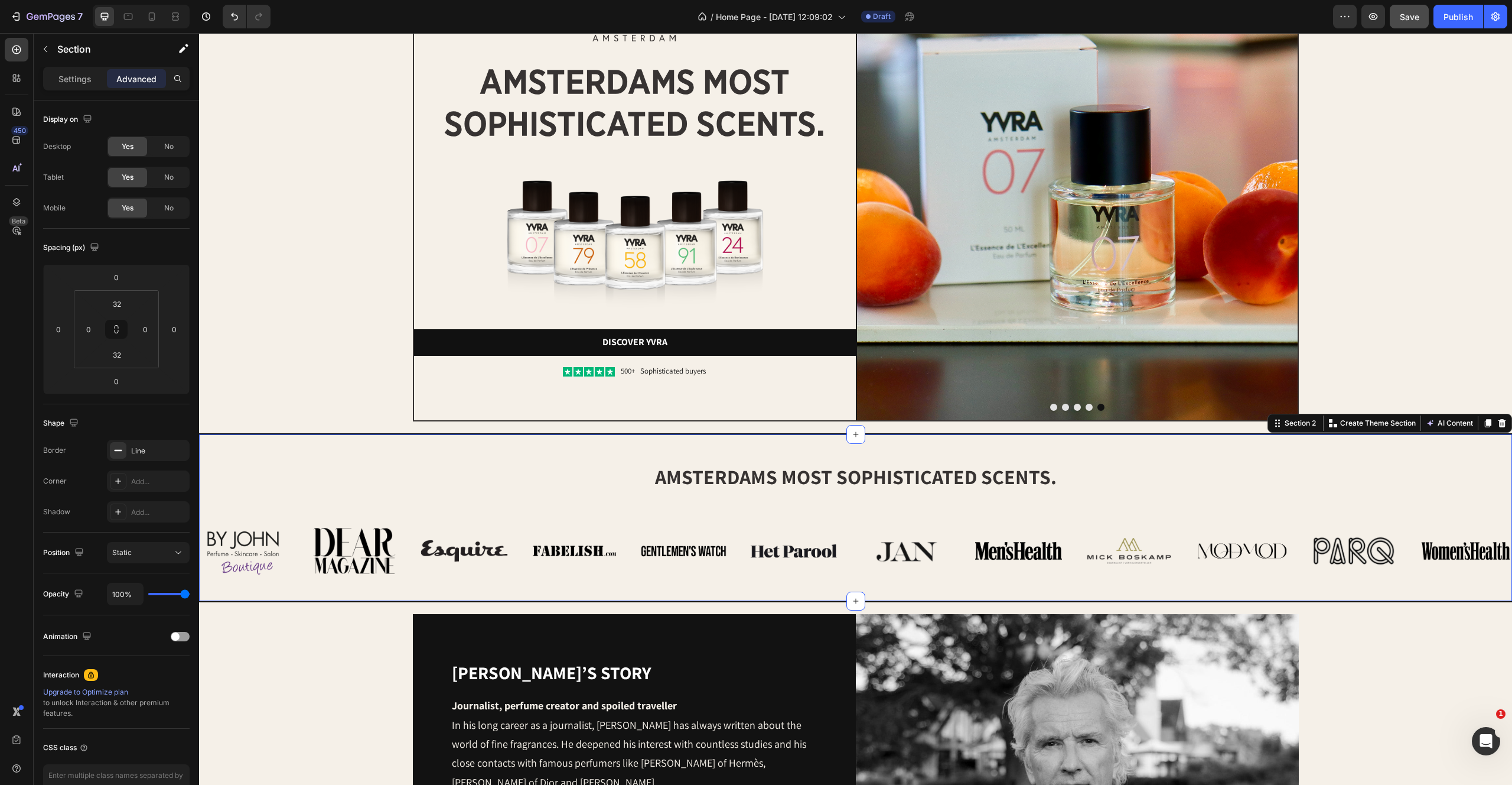
scroll to position [132, 0]
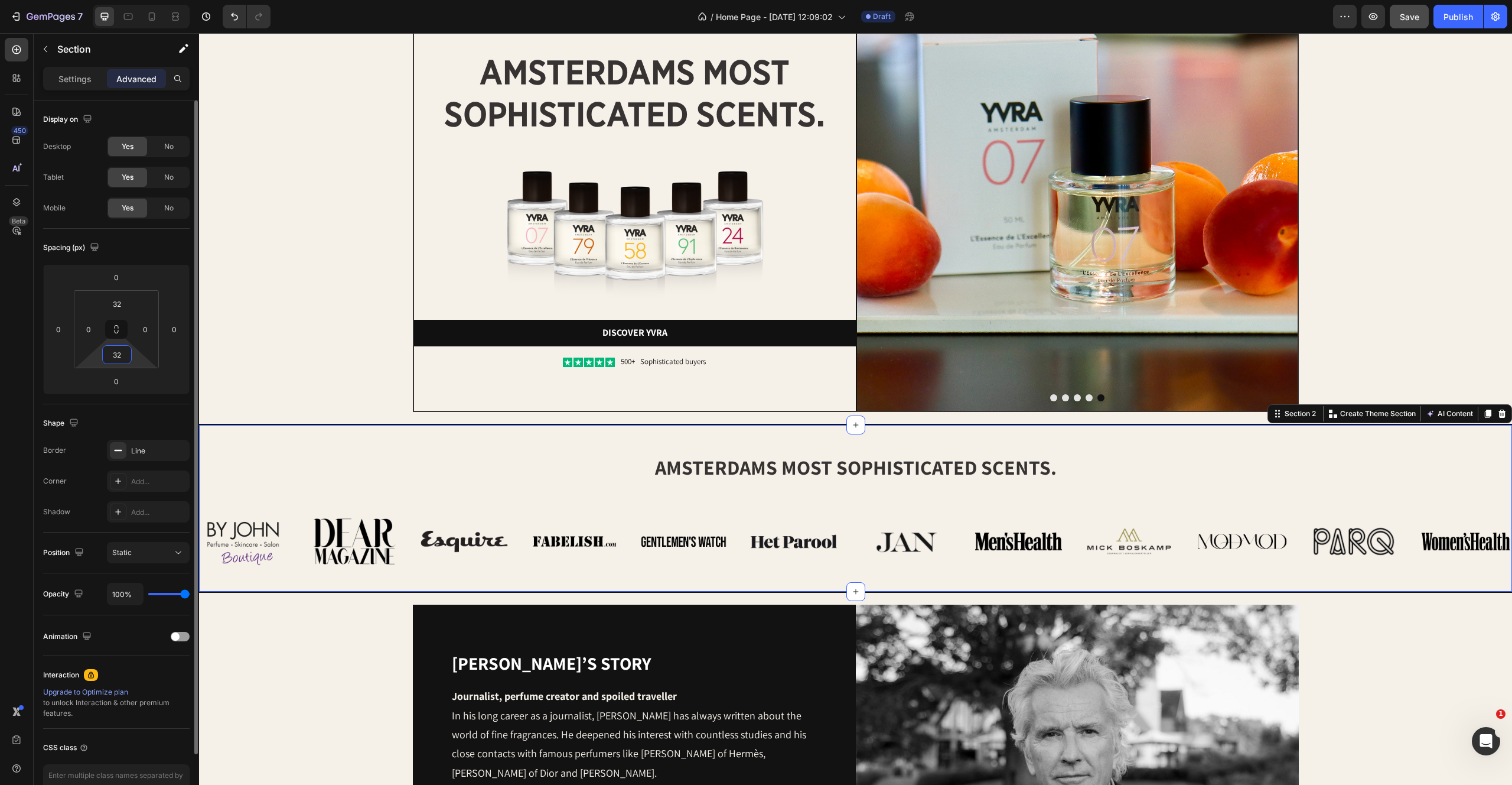
click at [125, 360] on input "32" at bounding box center [117, 354] width 23 height 18
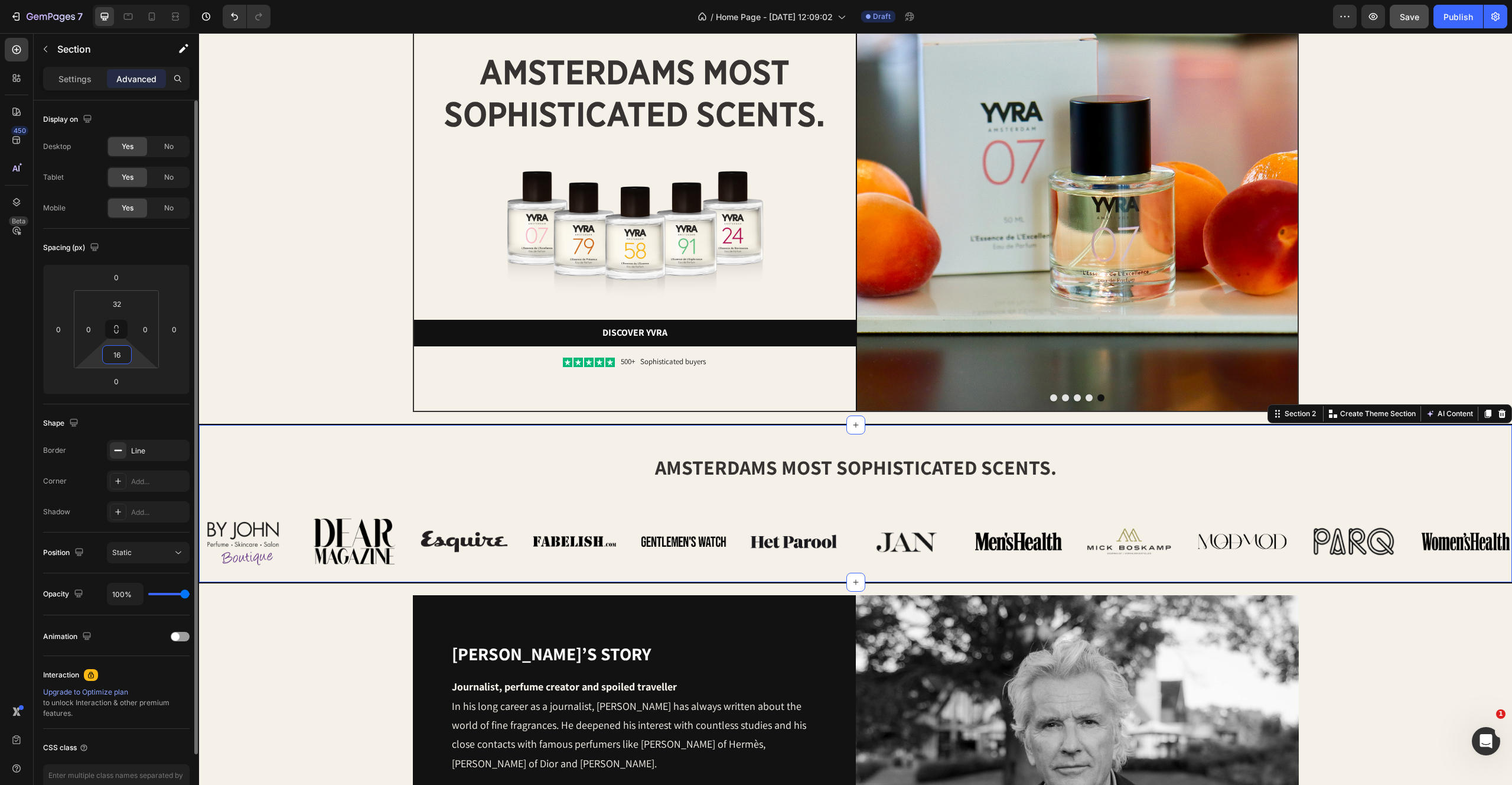
type input "1"
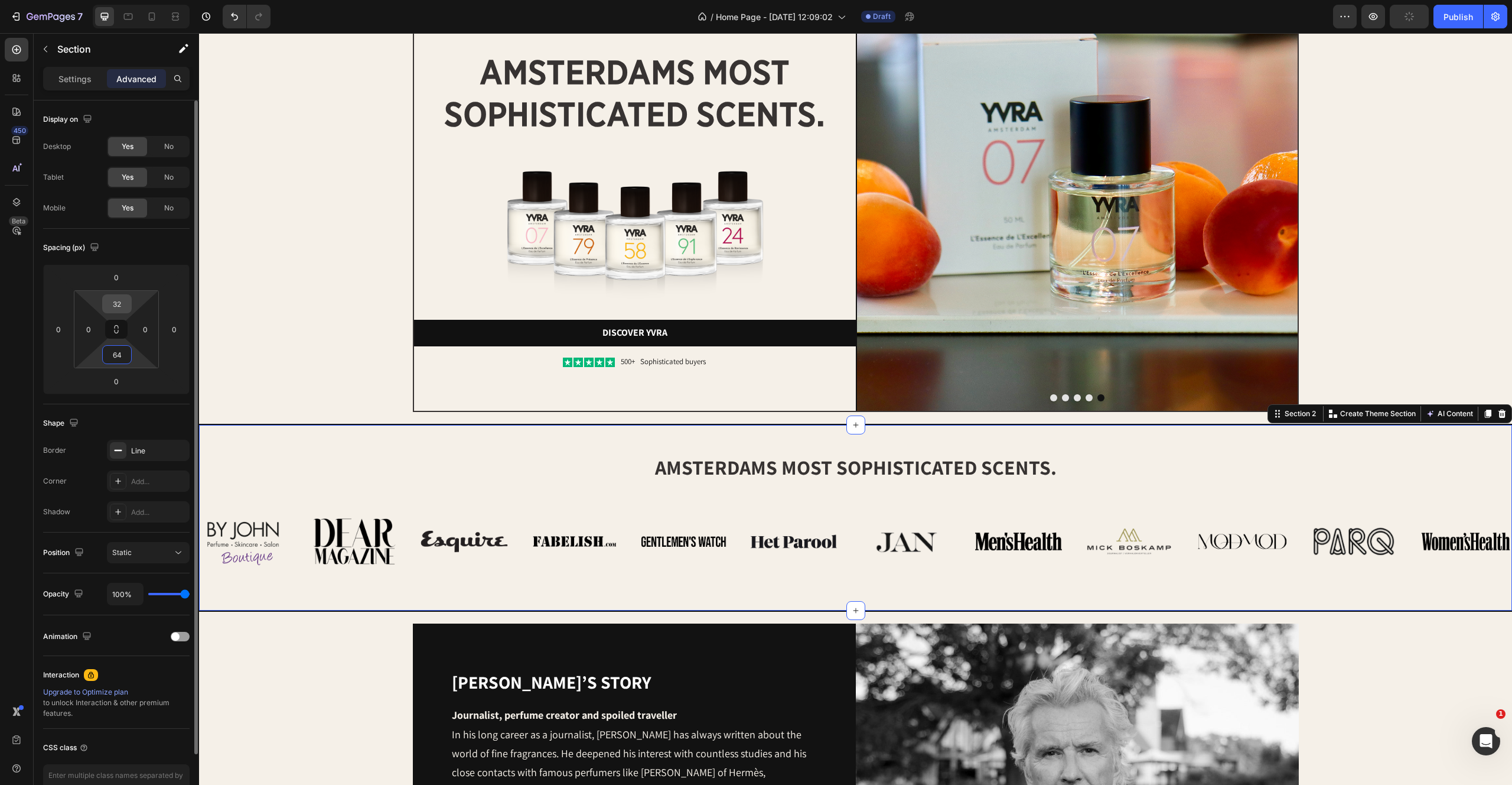
type input "64"
click at [122, 307] on input "32" at bounding box center [117, 304] width 23 height 18
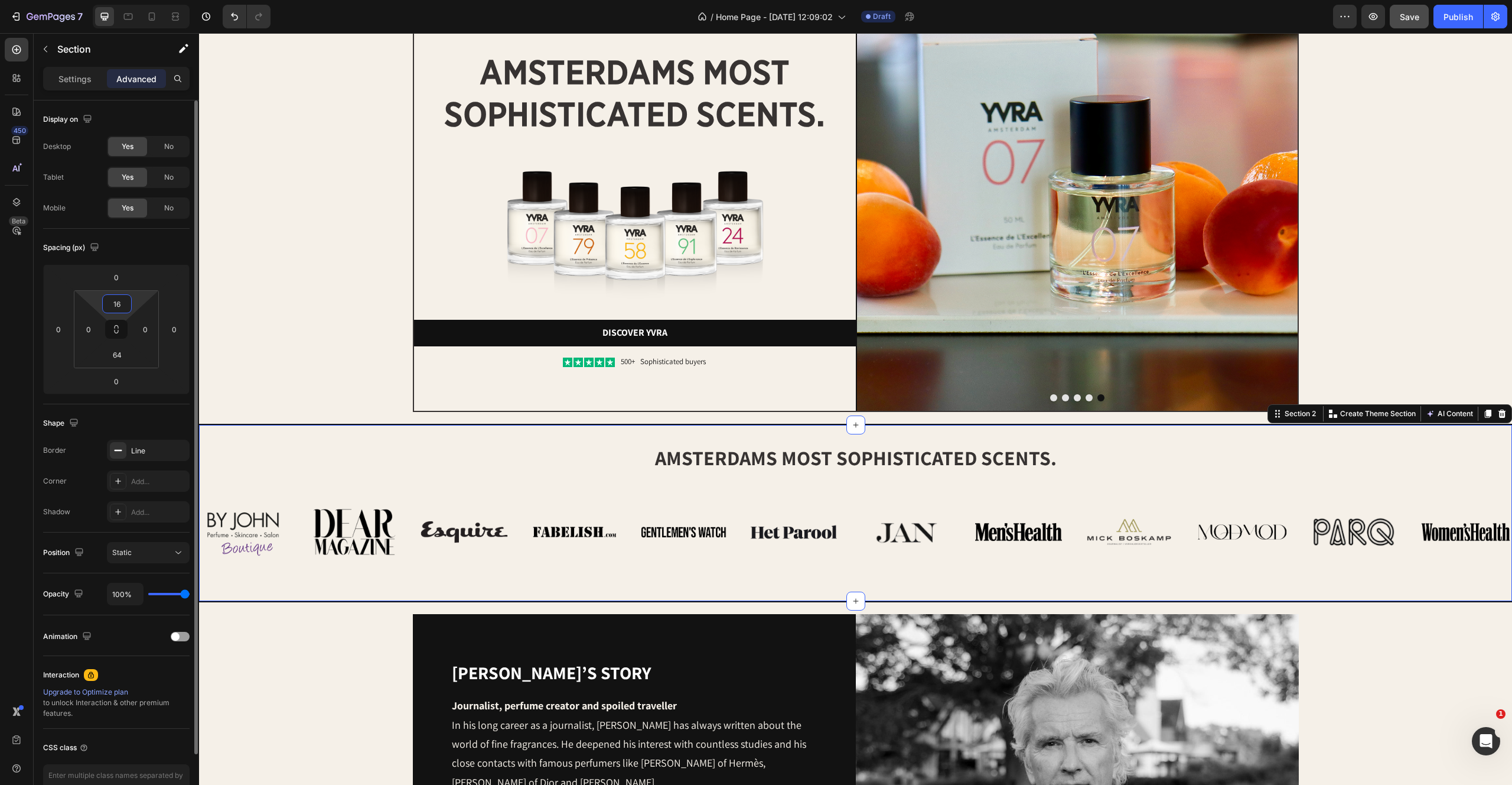
type input "1"
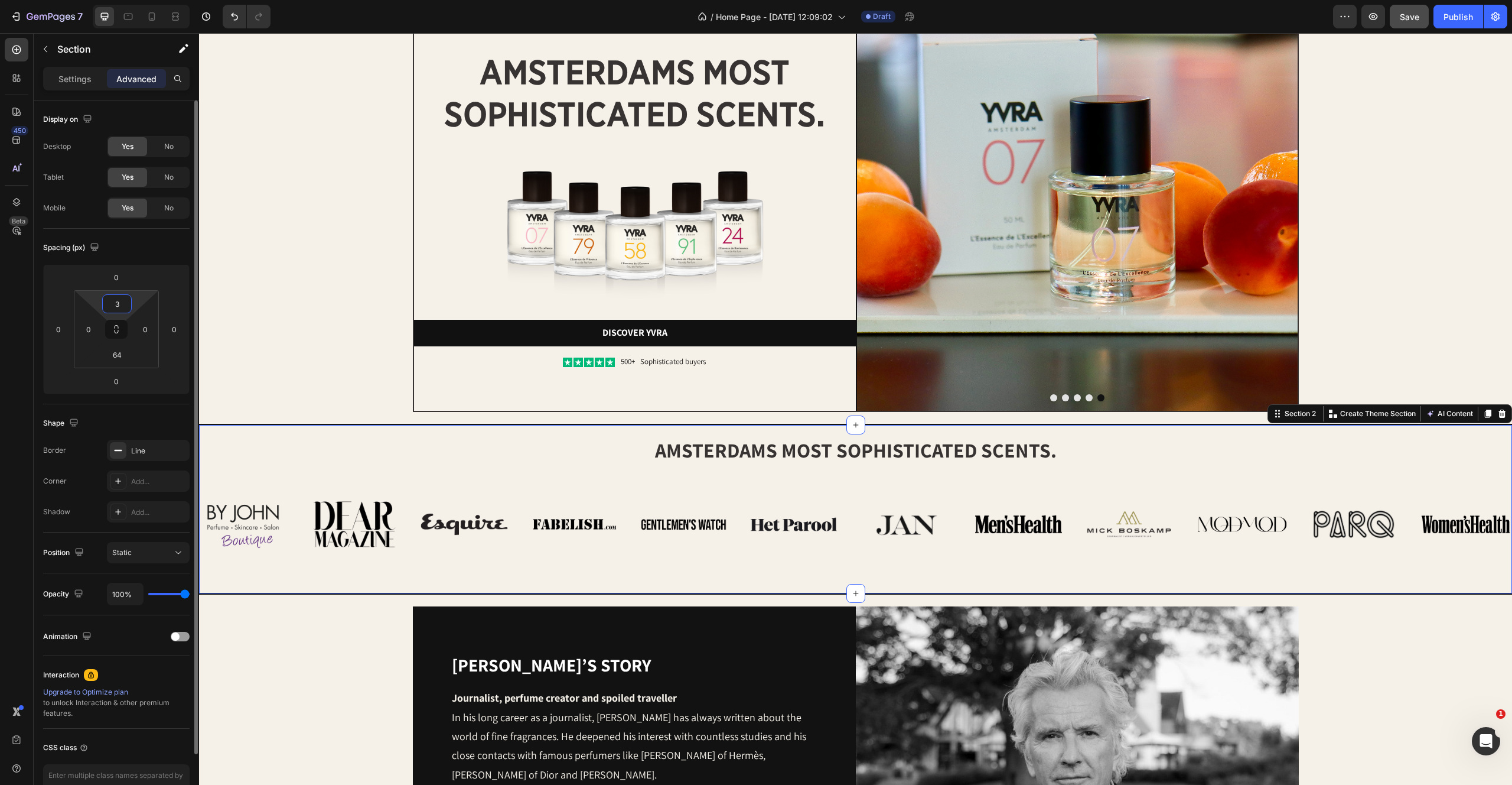
type input "32"
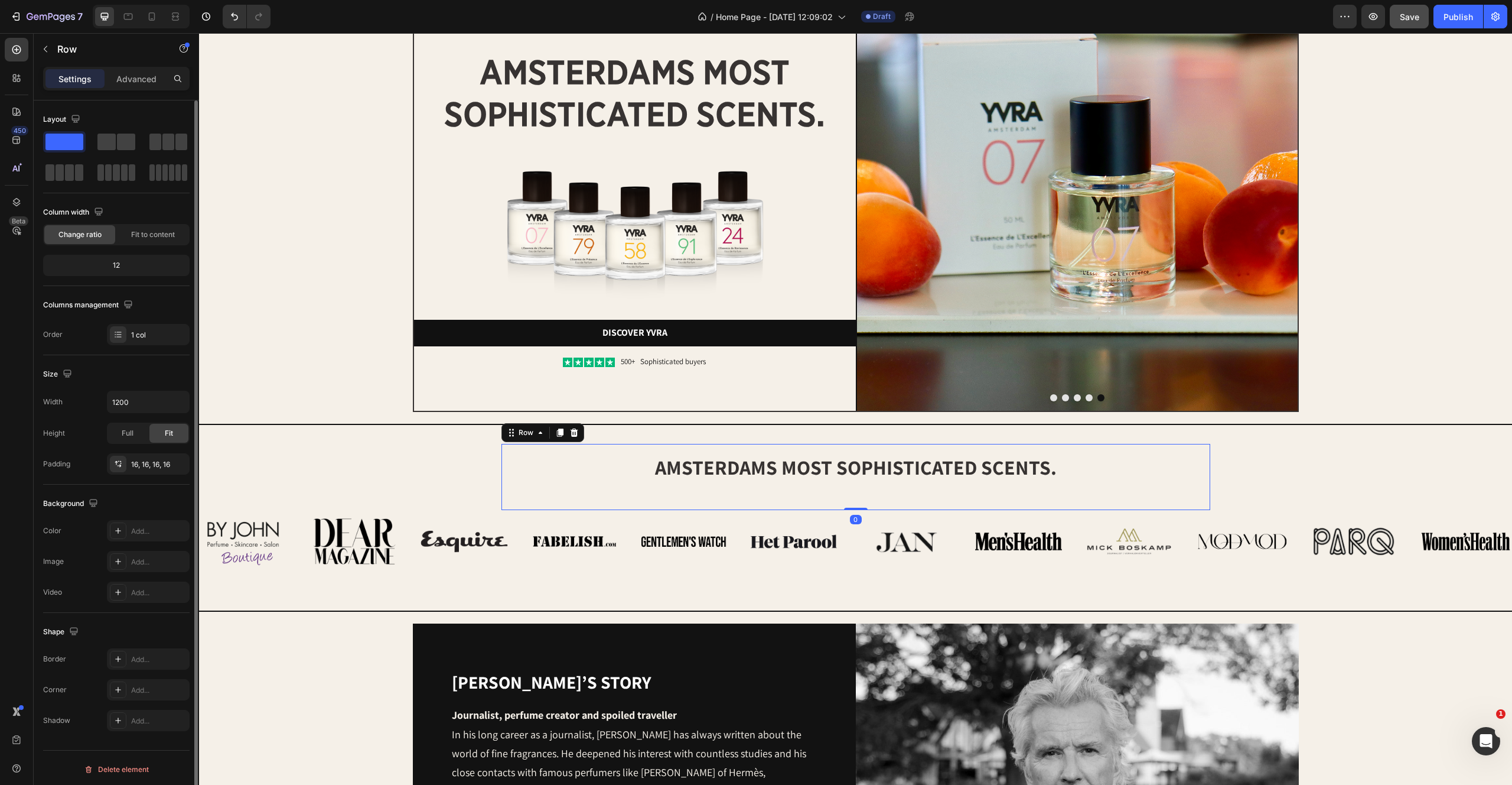
click at [730, 451] on div "amsterdams most sophisticated scents. Heading Row 0" at bounding box center [856, 477] width 709 height 66
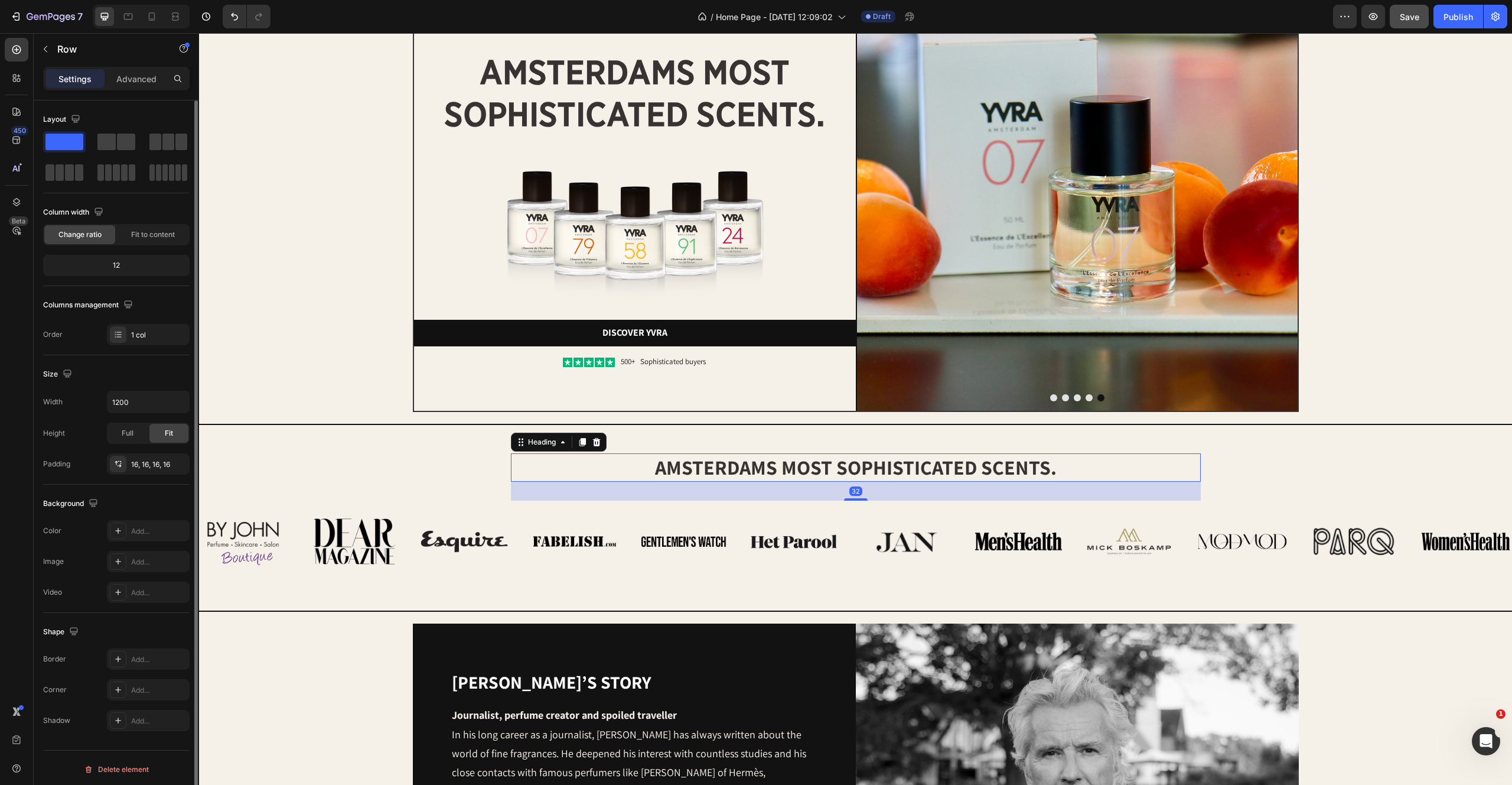
click at [811, 461] on h2 "amsterdams most sophisticated scents." at bounding box center [855, 467] width 690 height 29
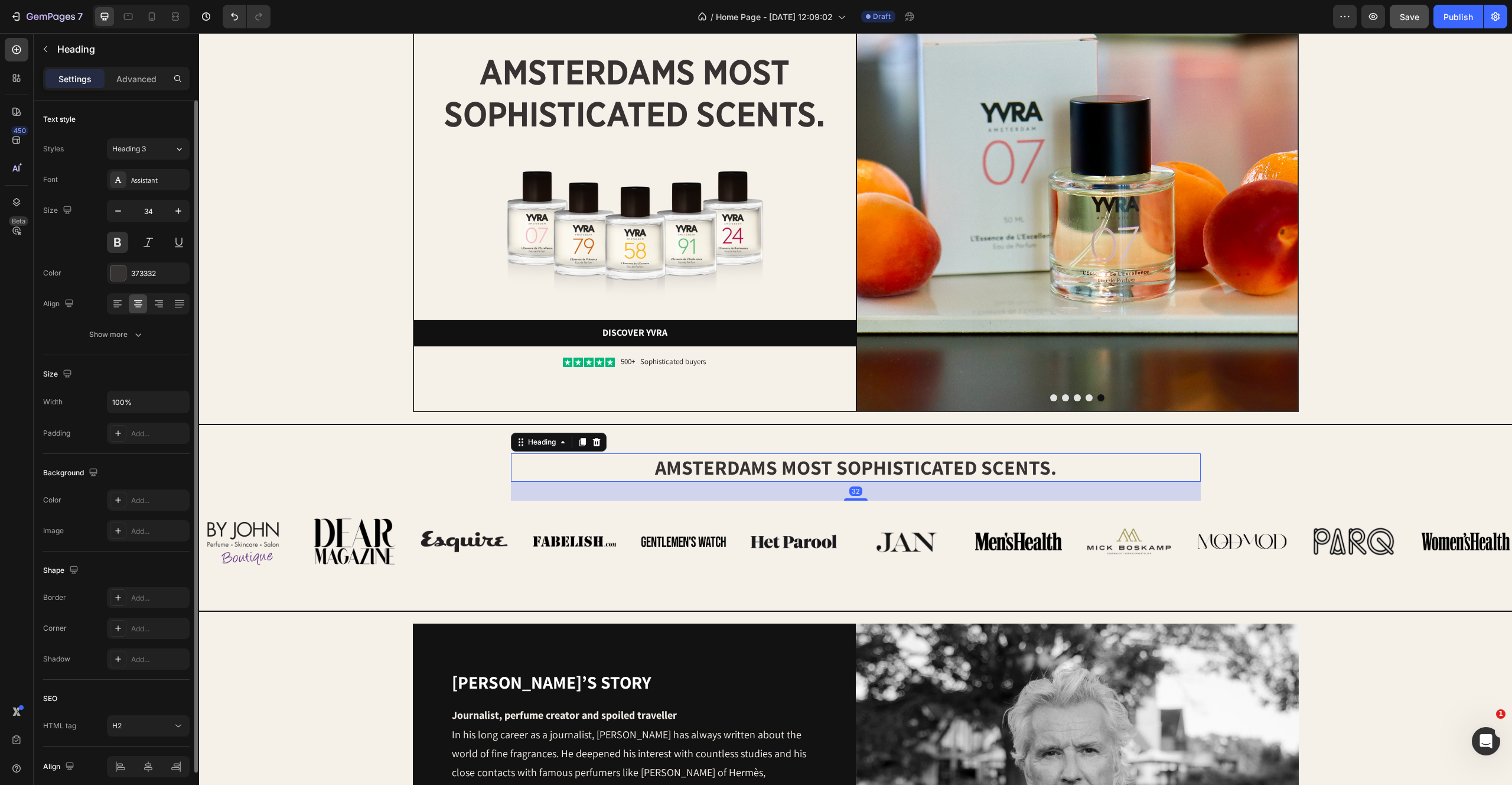
click at [137, 96] on div "Settings Advanced" at bounding box center [117, 84] width 165 height 34
click at [136, 70] on div "Advanced" at bounding box center [136, 78] width 59 height 19
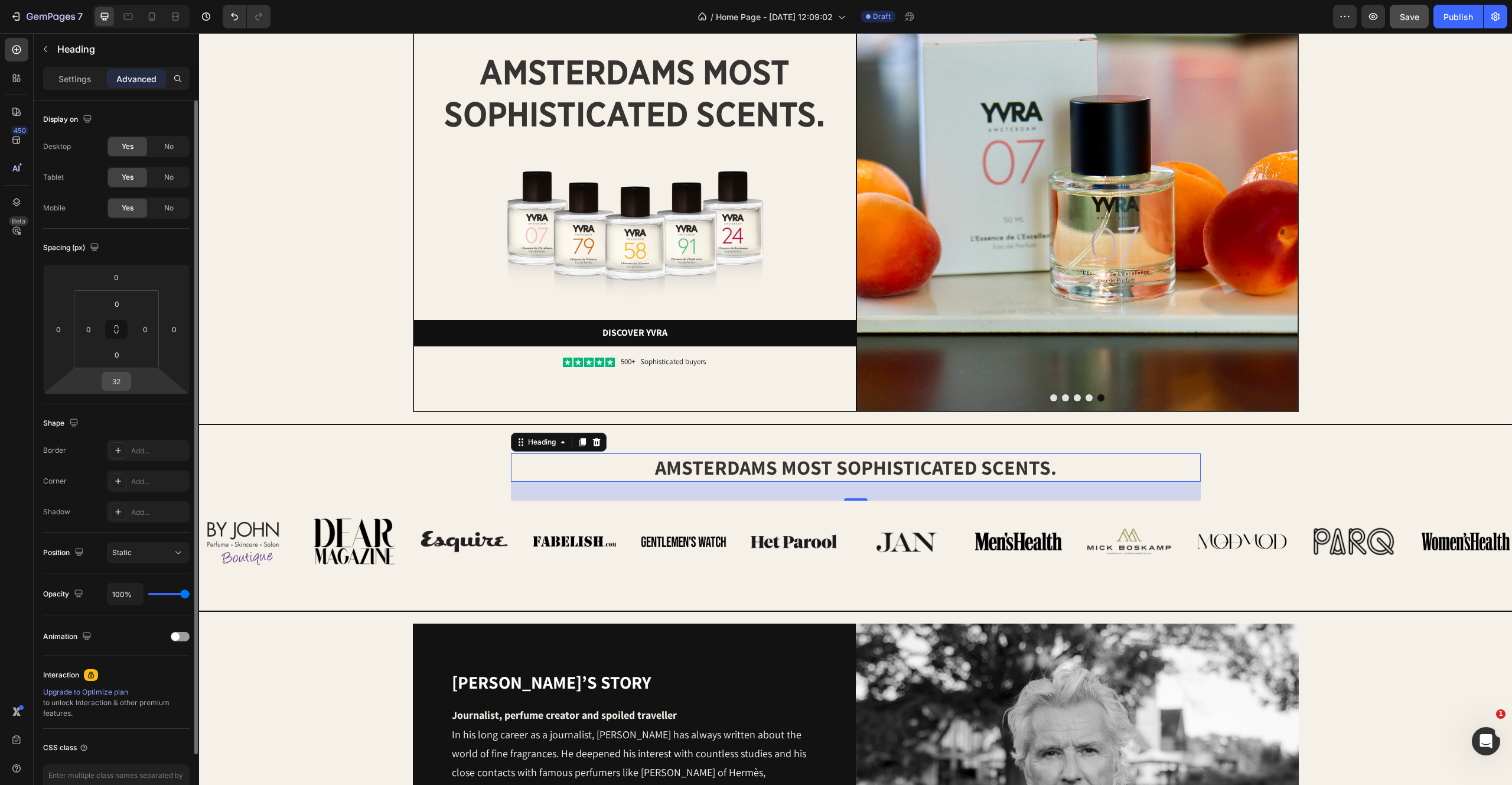
click at [118, 379] on input "32" at bounding box center [116, 382] width 23 height 18
type input "0"
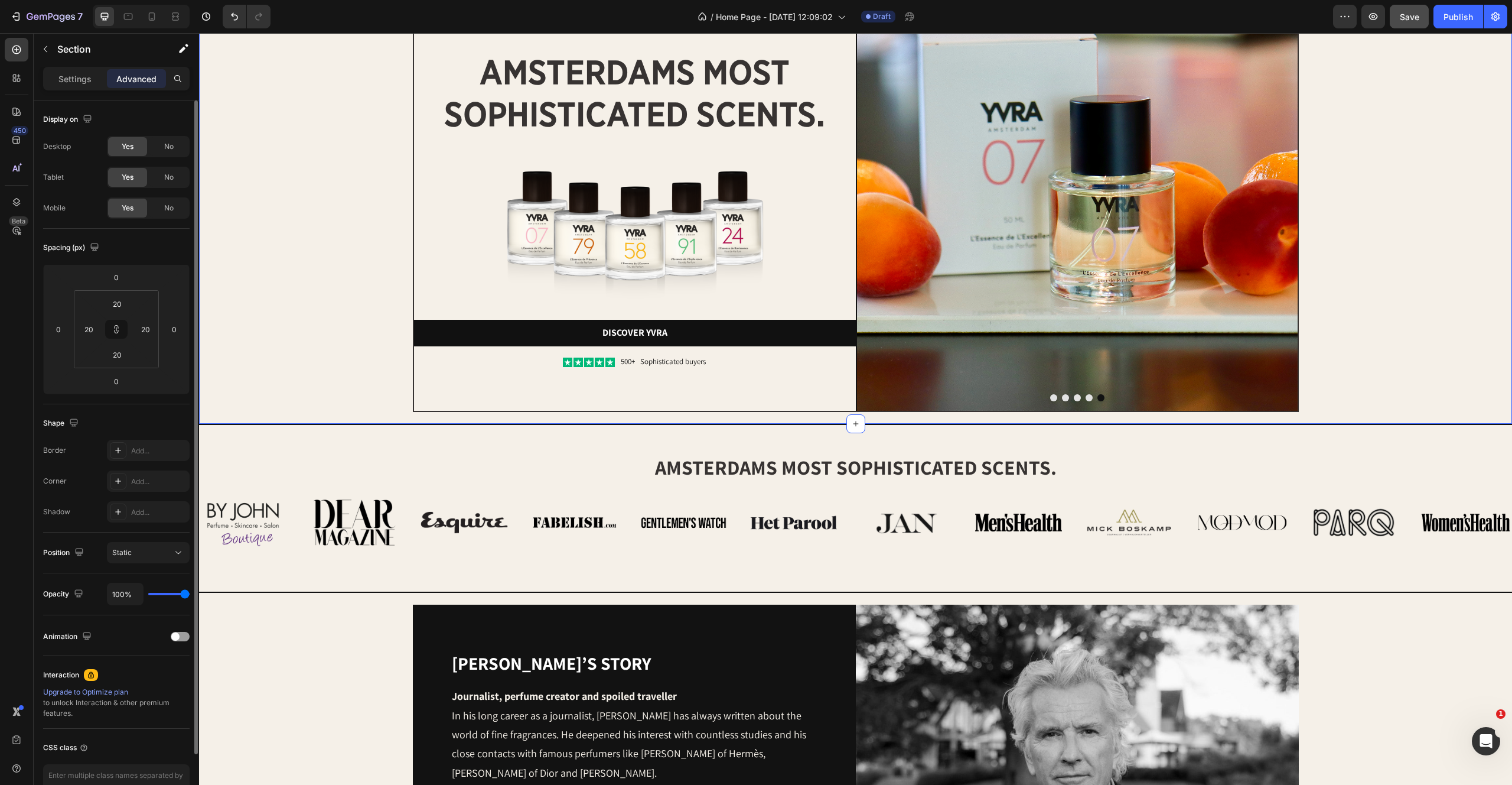
click at [364, 334] on div "Image Image amsterdams most sophisticated scents. Heading Image Discover yvra B…" at bounding box center [855, 174] width 1289 height 475
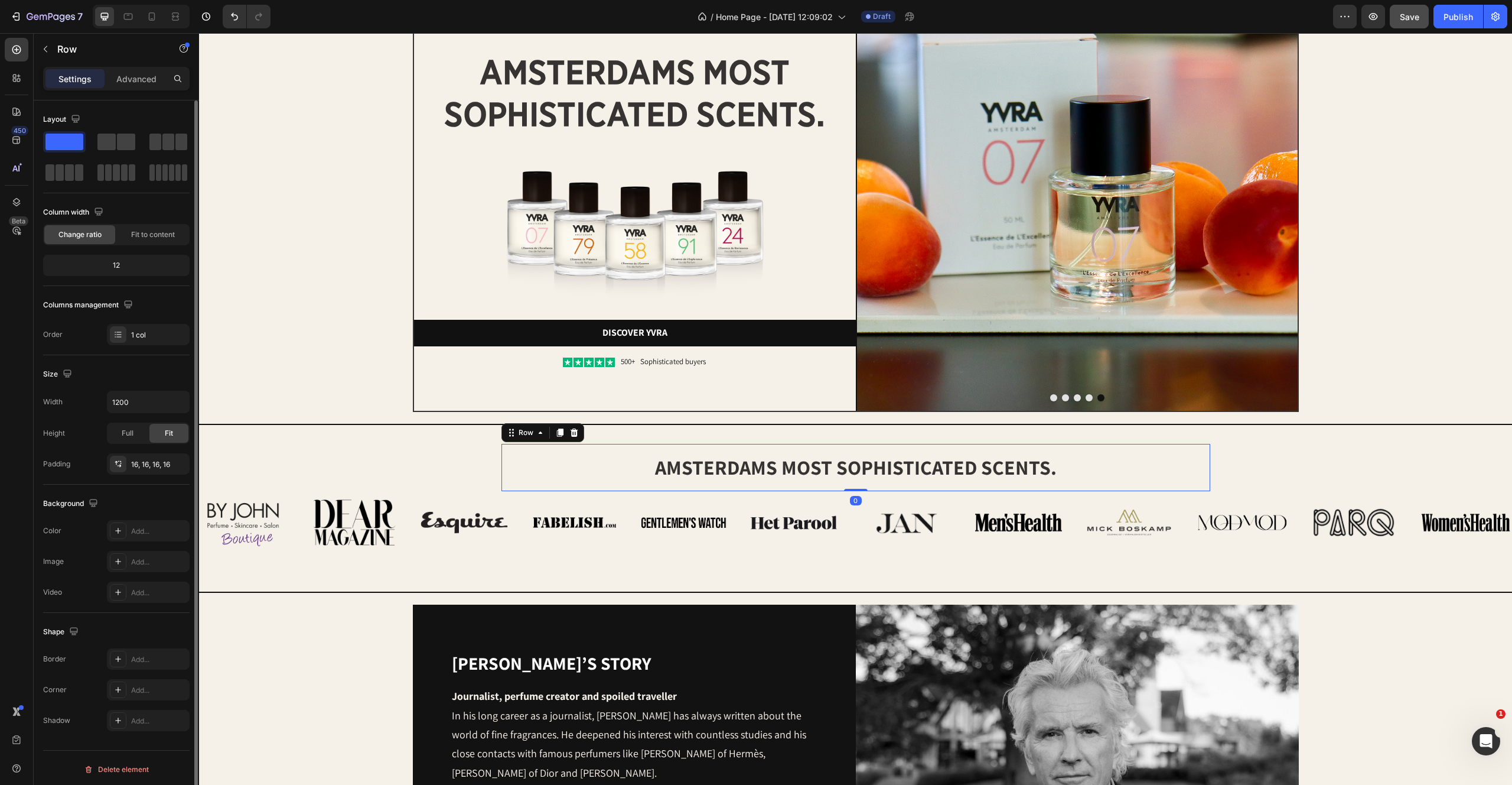
click at [744, 488] on div "amsterdams most sophisticated scents. Heading Row 0" at bounding box center [856, 467] width 709 height 47
click at [353, 348] on div "Image Image amsterdams most sophisticated scents. Heading Image Discover yvra B…" at bounding box center [855, 174] width 1289 height 475
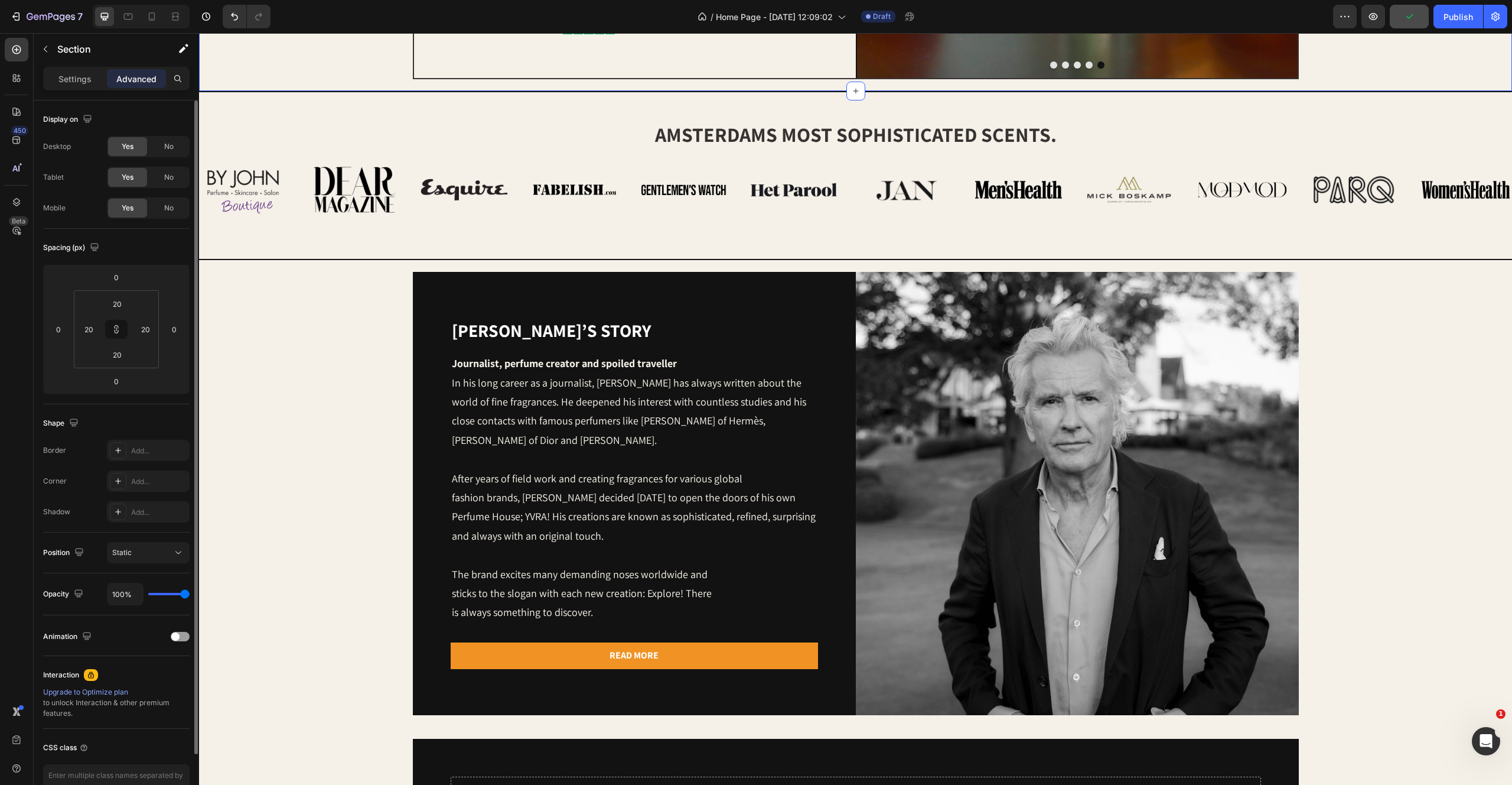
scroll to position [472, 0]
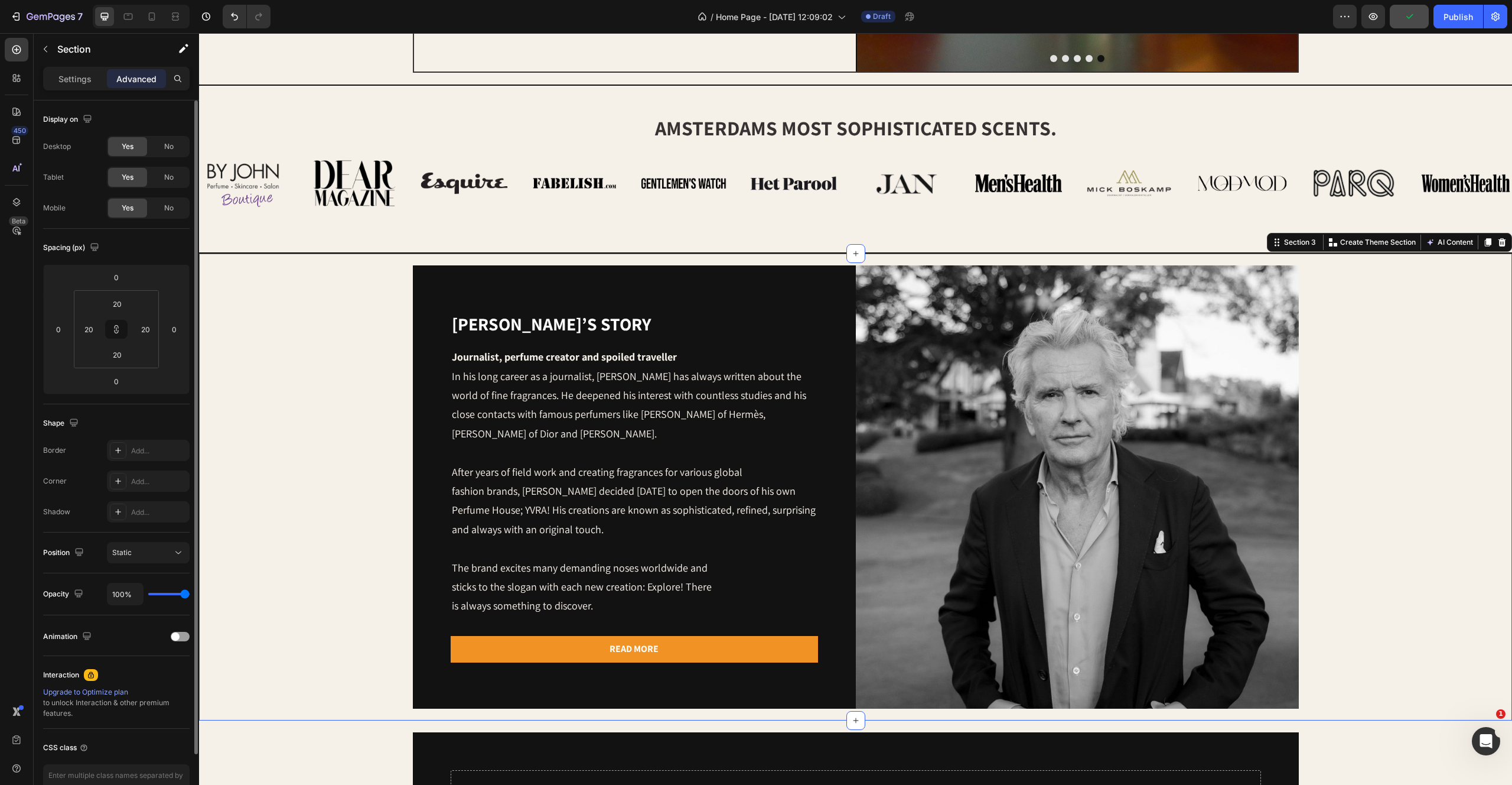
click at [251, 338] on div "Yvo’s story Heading Journalist, perfume creator and spoiled traveller In his lo…" at bounding box center [855, 487] width 1289 height 443
click at [118, 354] on input "20" at bounding box center [117, 354] width 23 height 18
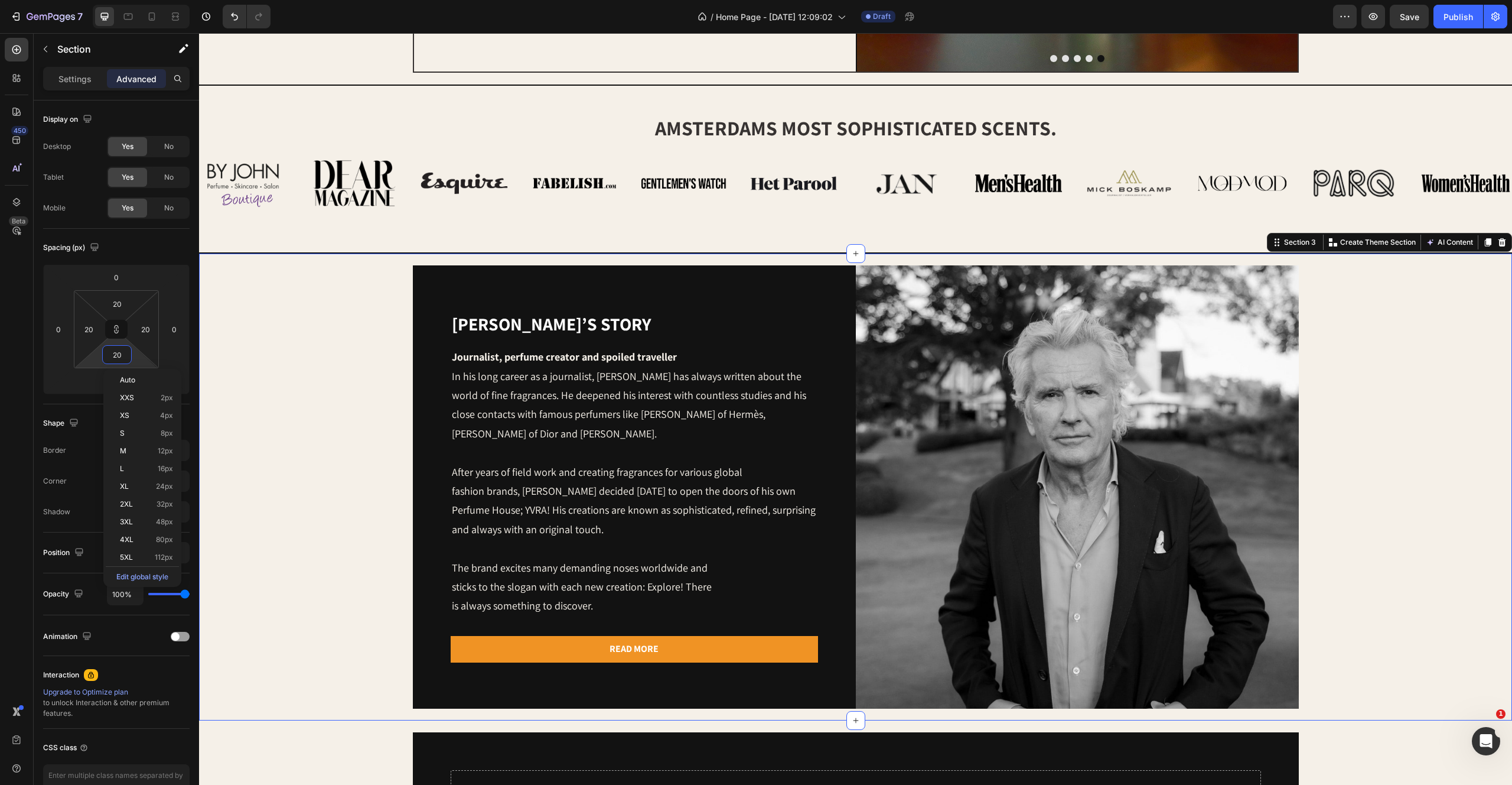
type input "3"
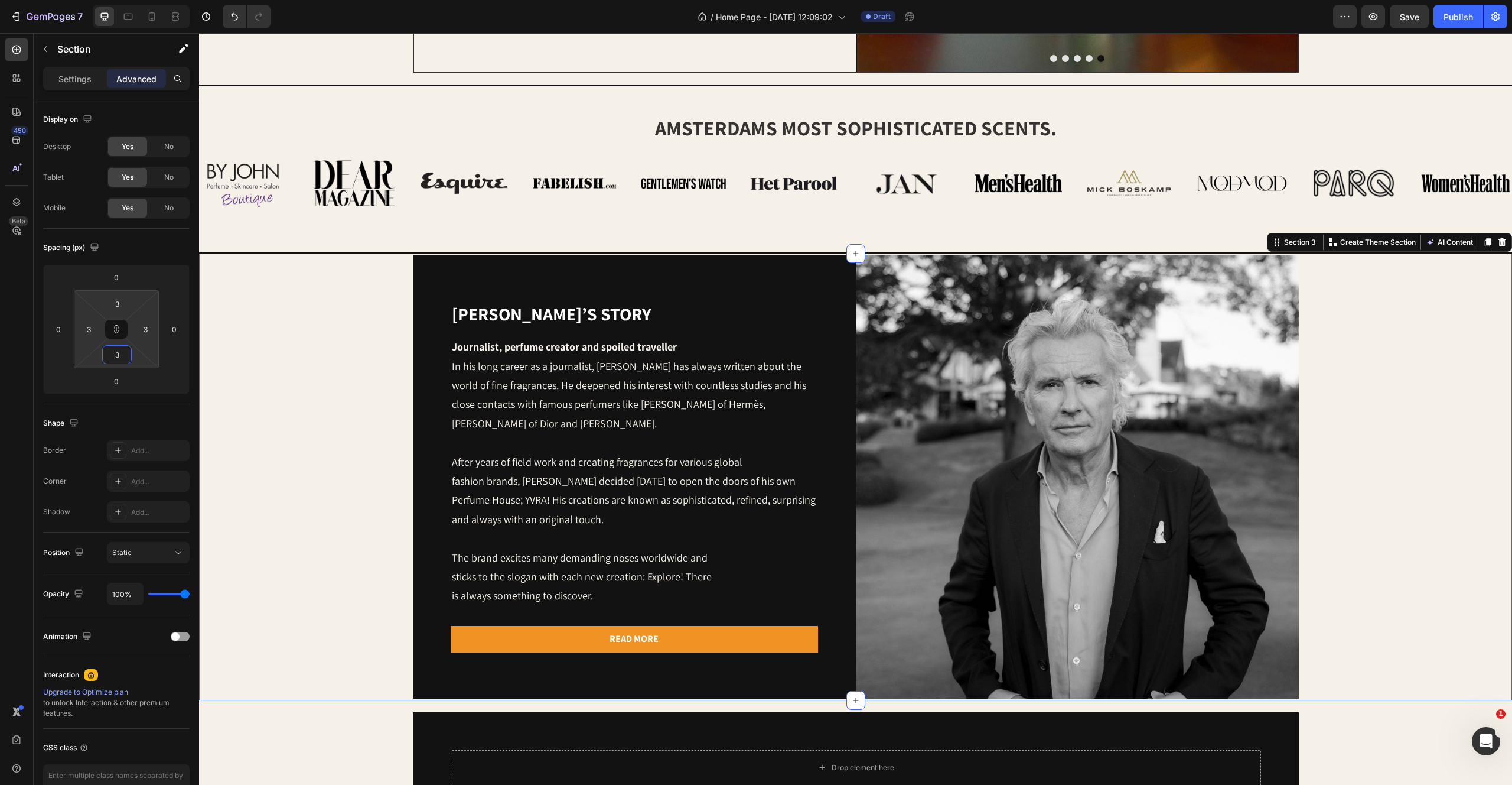
type input "32"
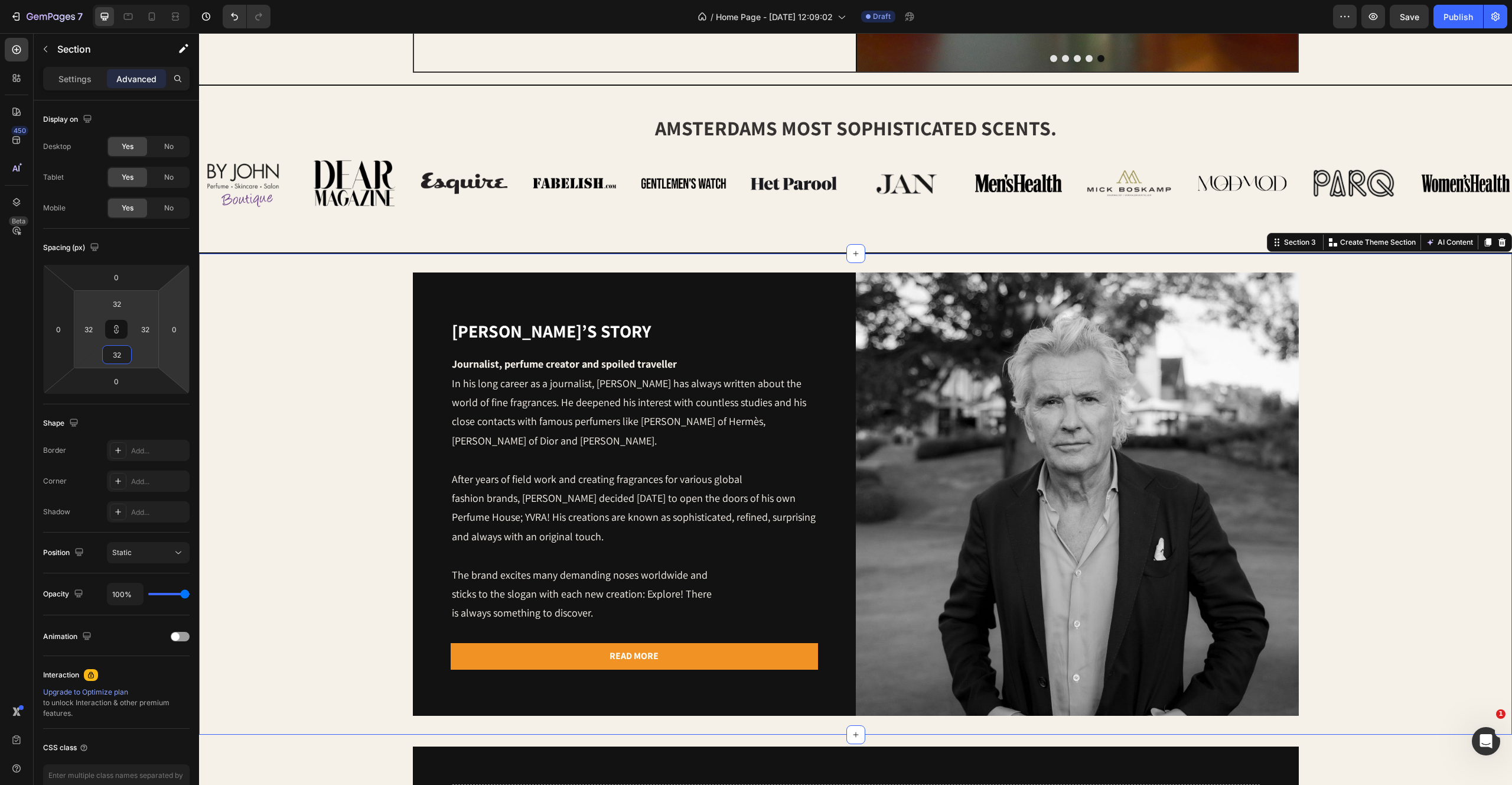
type input "32"
click at [345, 454] on div "[PERSON_NAME]’s story Heading Journalist, perfume creator and spoiled traveller…" at bounding box center [855, 494] width 1275 height 443
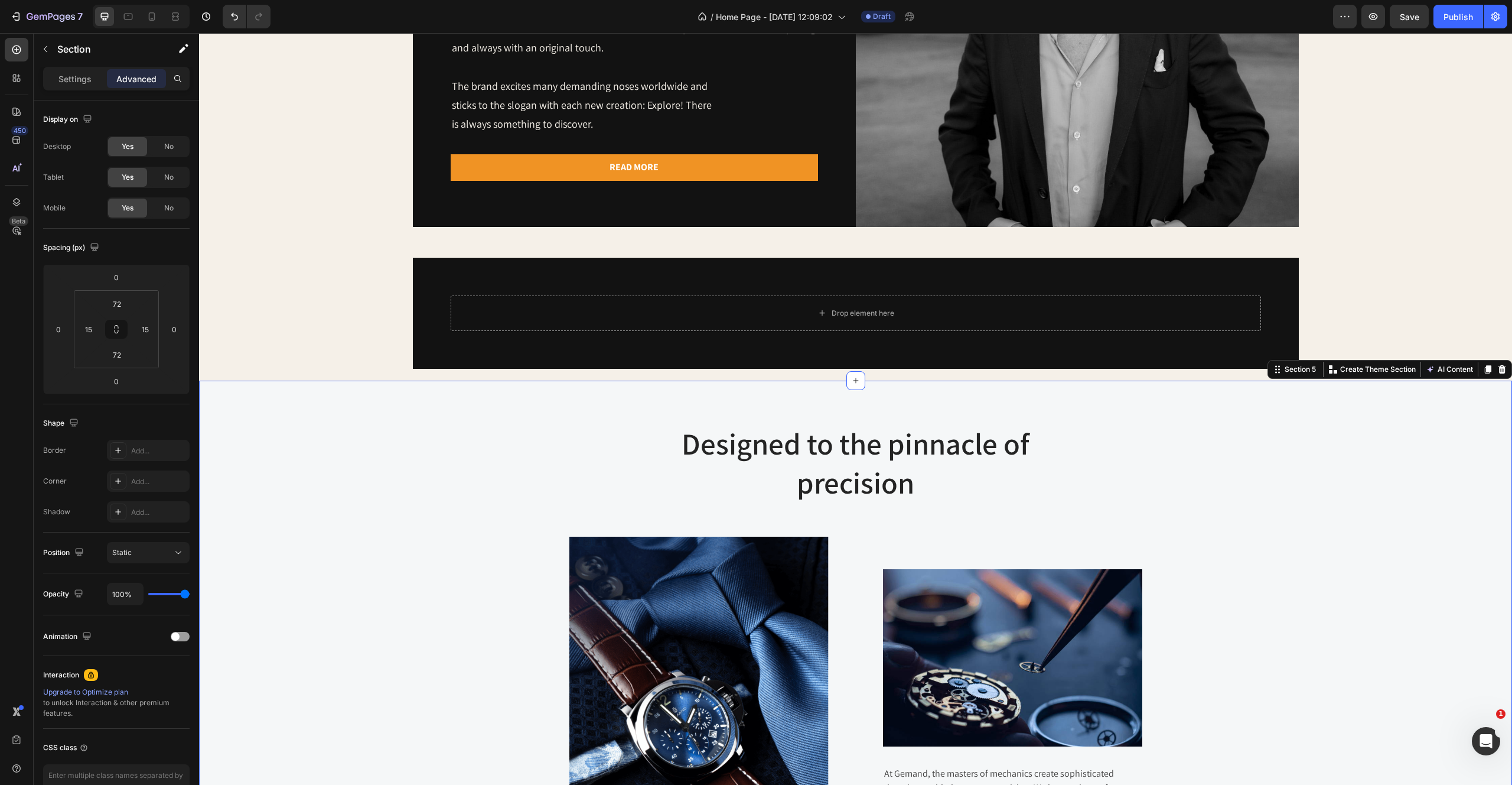
click at [260, 540] on div "Designed to the pinnacle of precision Heading Row Image Image At Gemand, the ma…" at bounding box center [855, 640] width 1295 height 434
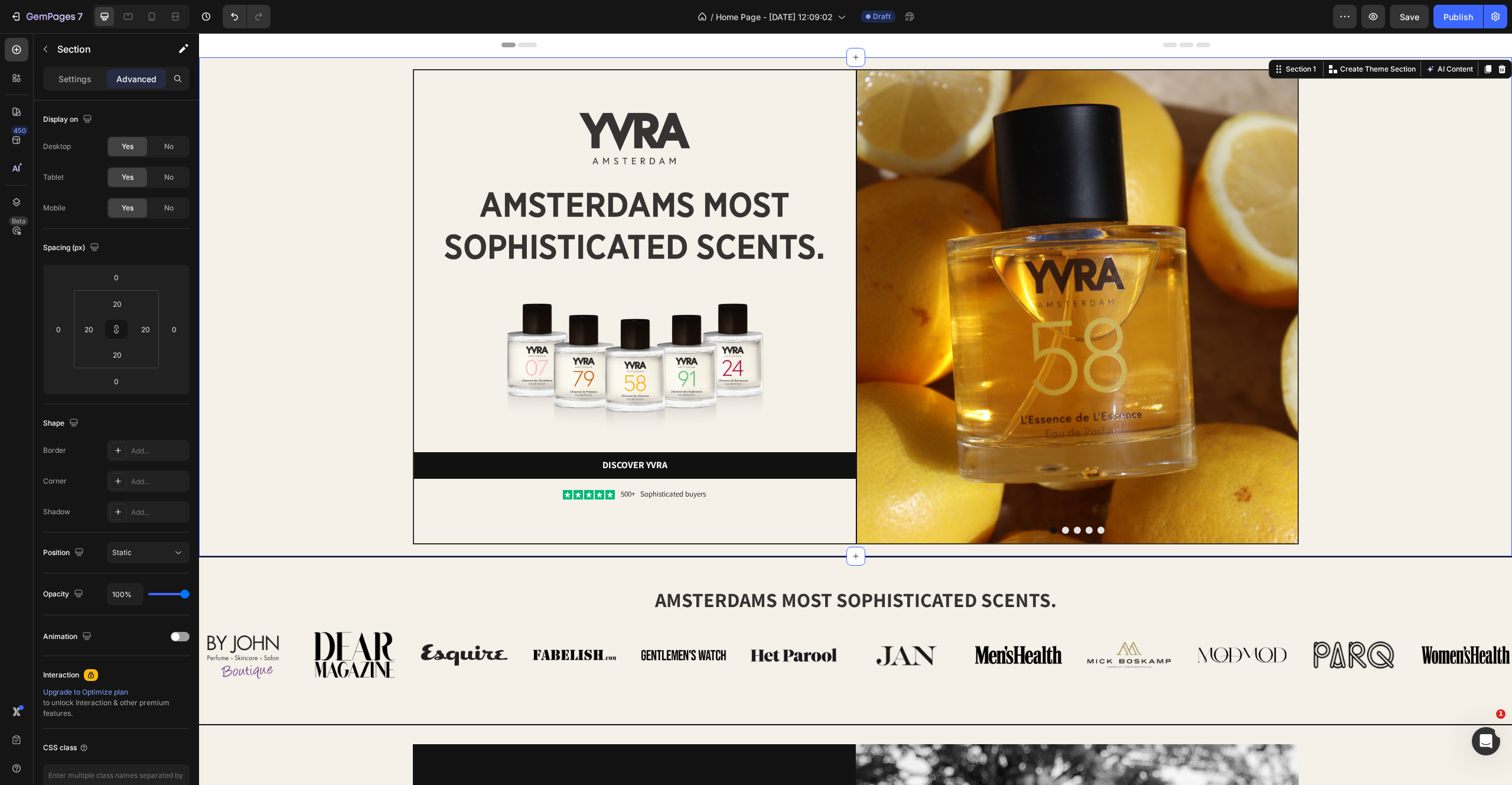
click at [296, 178] on div "Image Image amsterdams most sophisticated scents. Heading Image Discover yvra B…" at bounding box center [855, 306] width 1289 height 475
click at [346, 243] on div "Image Image amsterdams most sophisticated scents. Heading Image Discover yvra B…" at bounding box center [855, 306] width 1289 height 475
click at [1485, 299] on div "Image Image amsterdams most sophisticated scents. Heading Image Discover yvra B…" at bounding box center [855, 306] width 1289 height 475
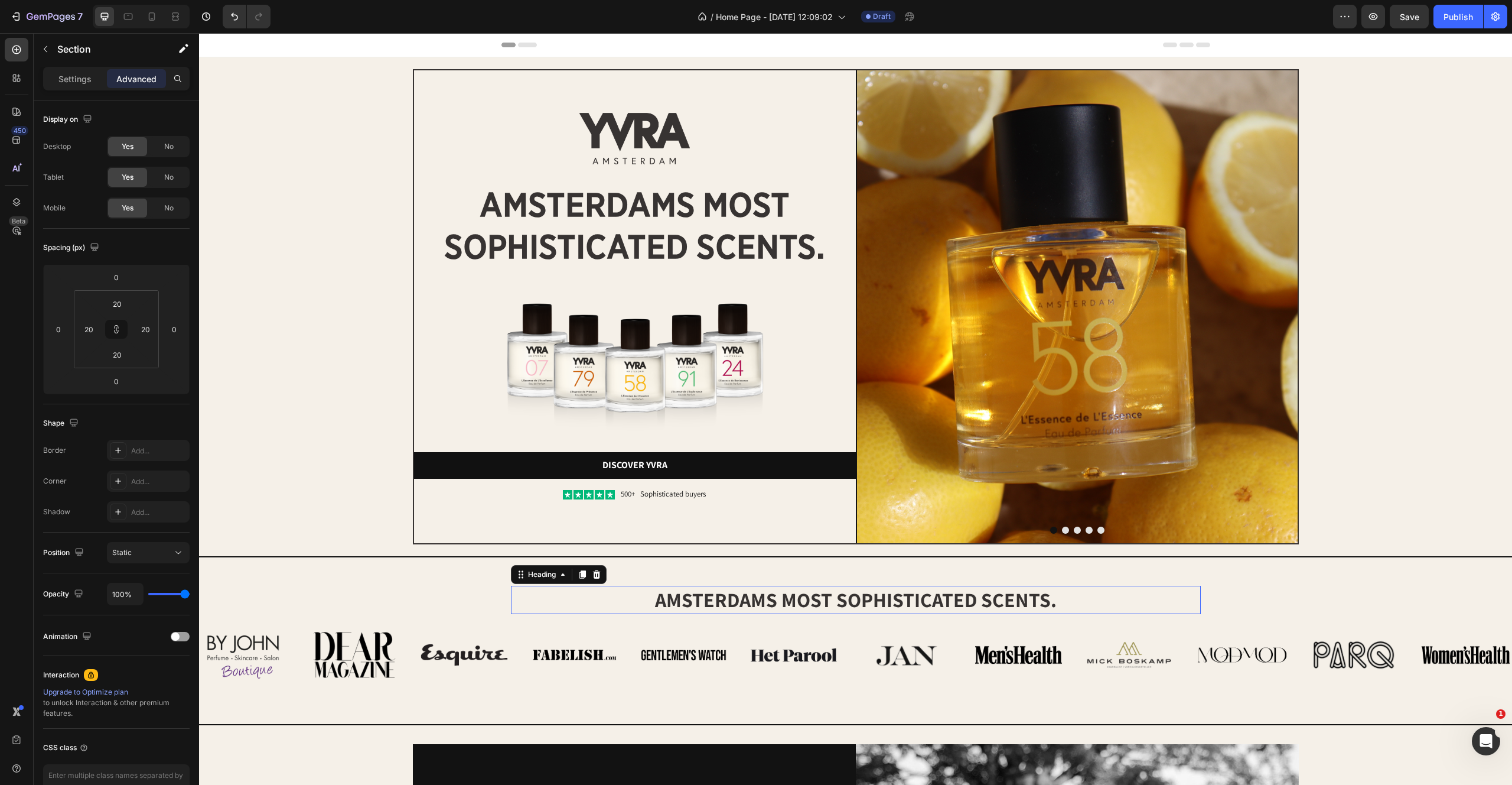
click at [1155, 595] on h2 "amsterdams most sophisticated scents." at bounding box center [855, 600] width 690 height 29
click at [1196, 571] on div "amsterdams most sophisticated scents. Heading 0 Row Image Image Image Image Ima…" at bounding box center [856, 640] width 1313 height 169
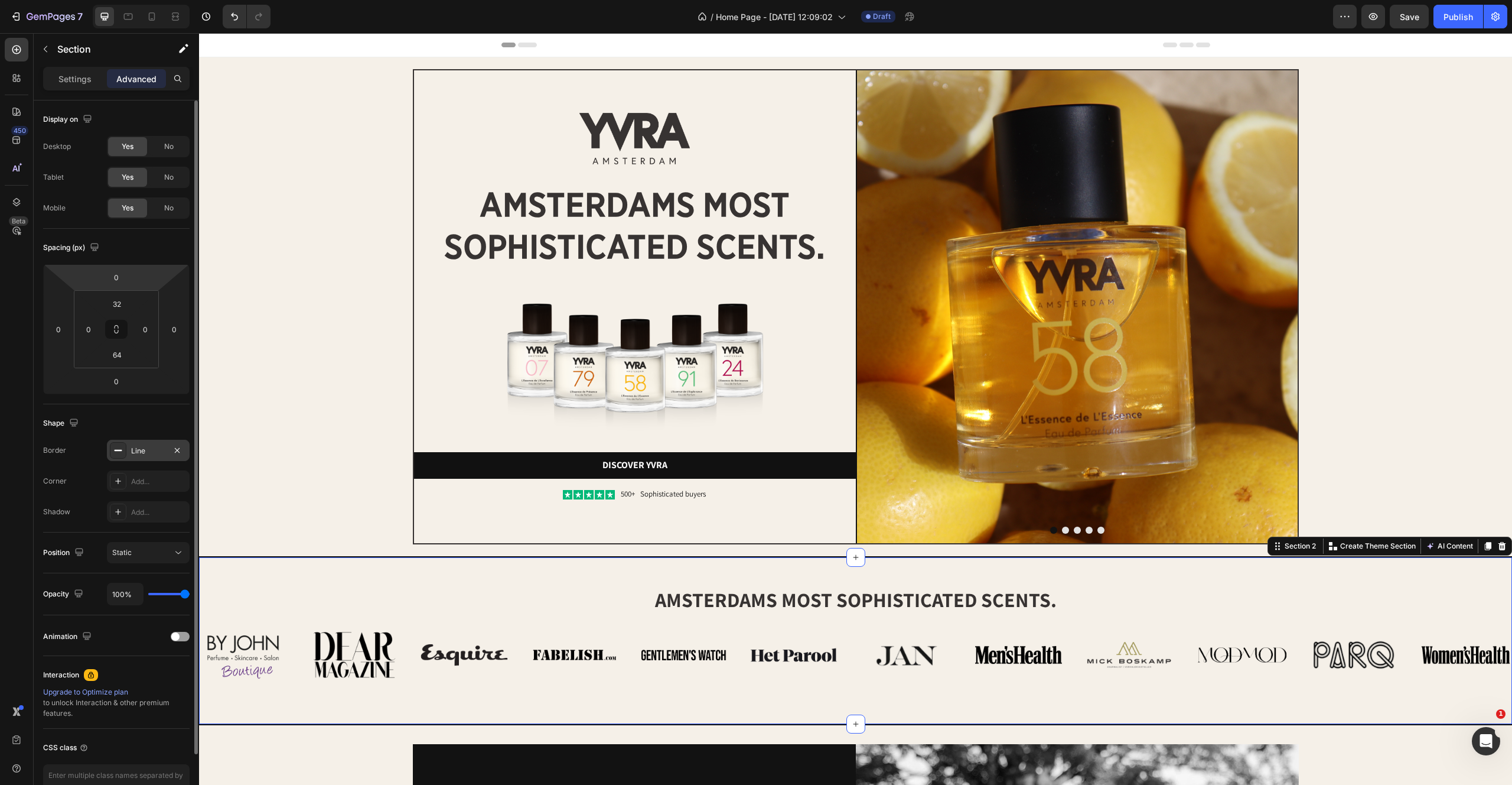
click at [156, 447] on div "Line" at bounding box center [148, 451] width 35 height 11
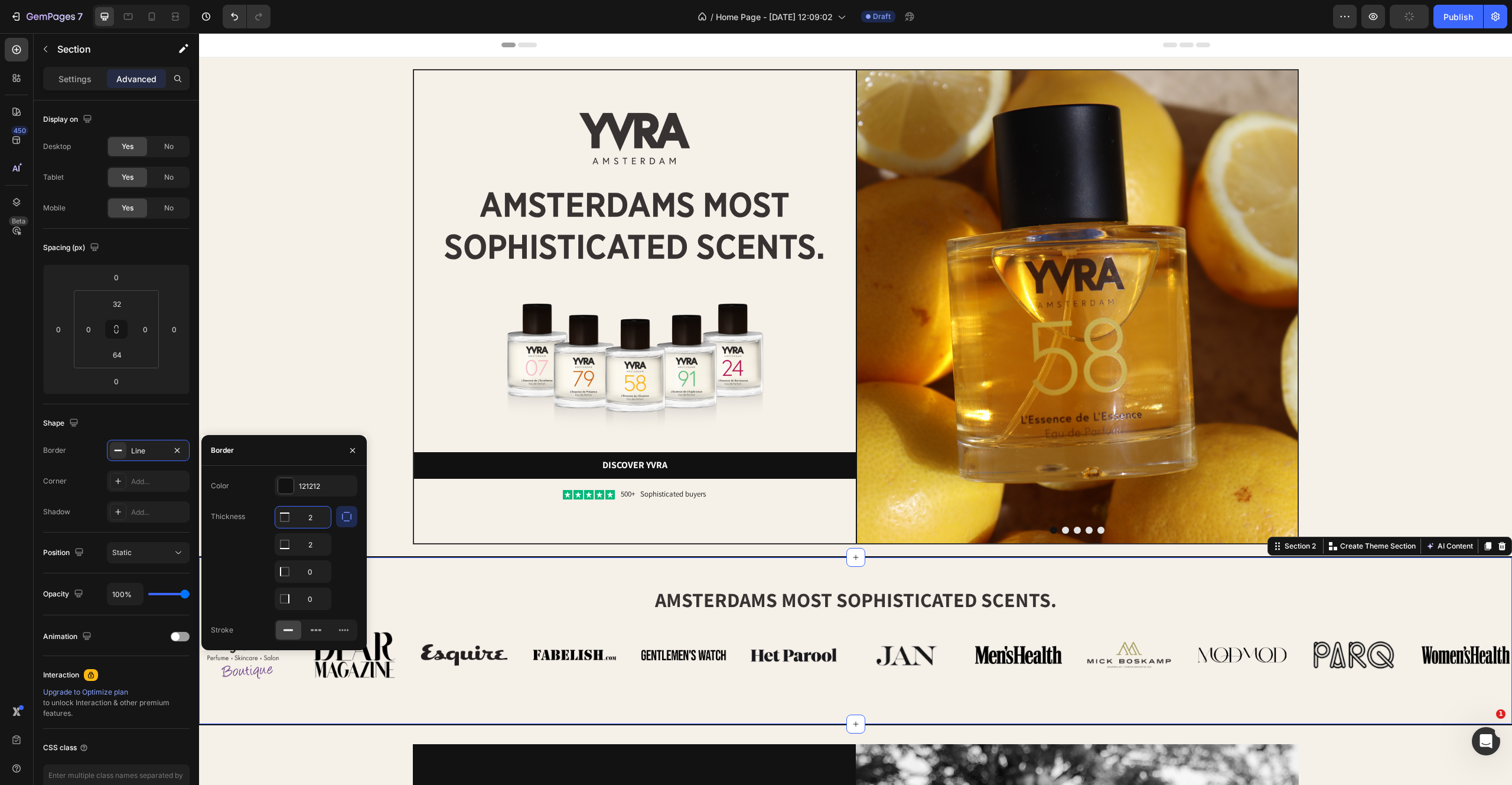
click at [317, 519] on input "2" at bounding box center [303, 517] width 56 height 21
type input "1"
click at [318, 543] on input "2" at bounding box center [303, 544] width 56 height 21
type input "1"
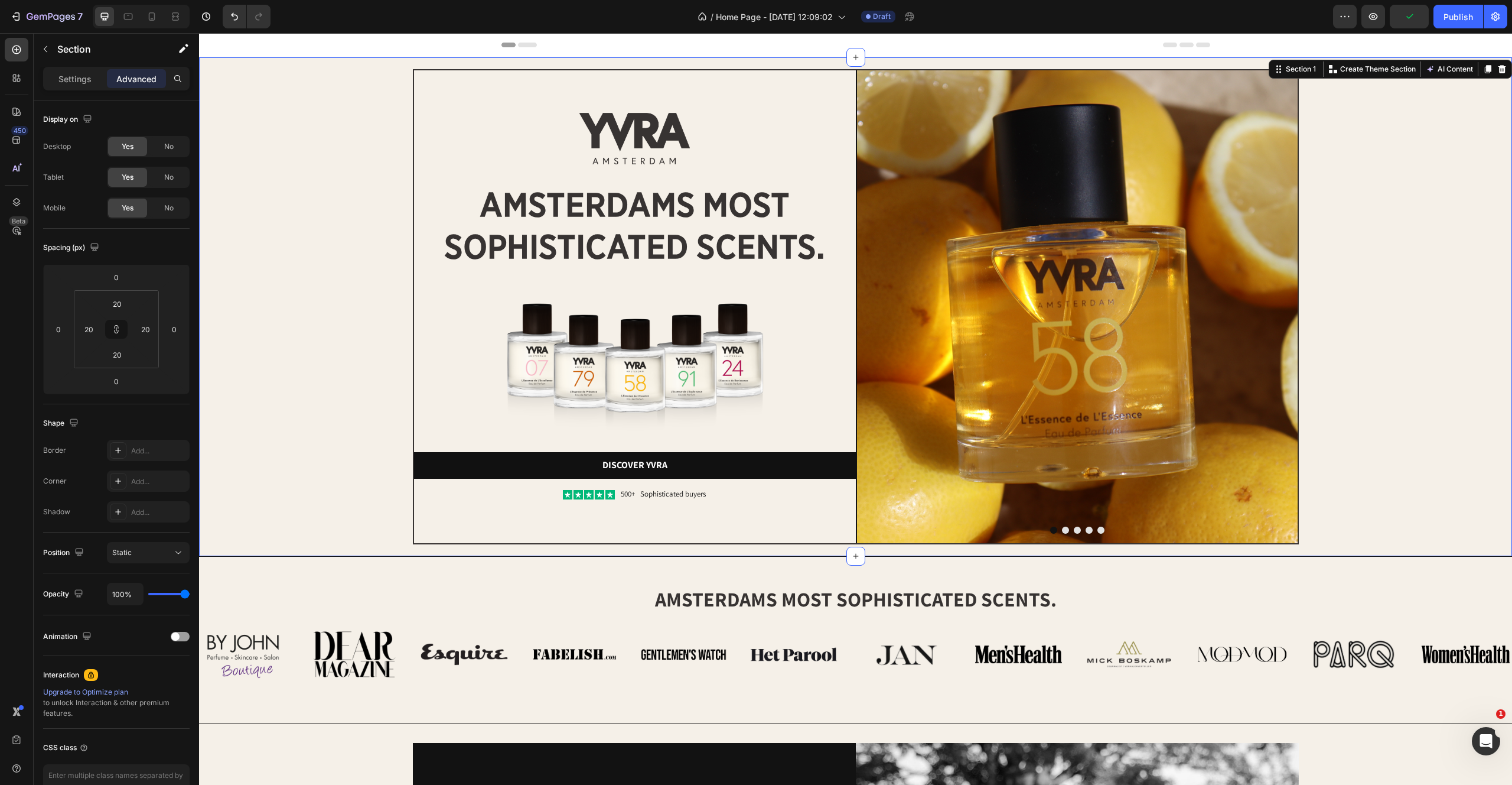
click at [318, 412] on div "Image Image amsterdams most sophisticated scents. Heading Image Discover yvra B…" at bounding box center [855, 306] width 1289 height 475
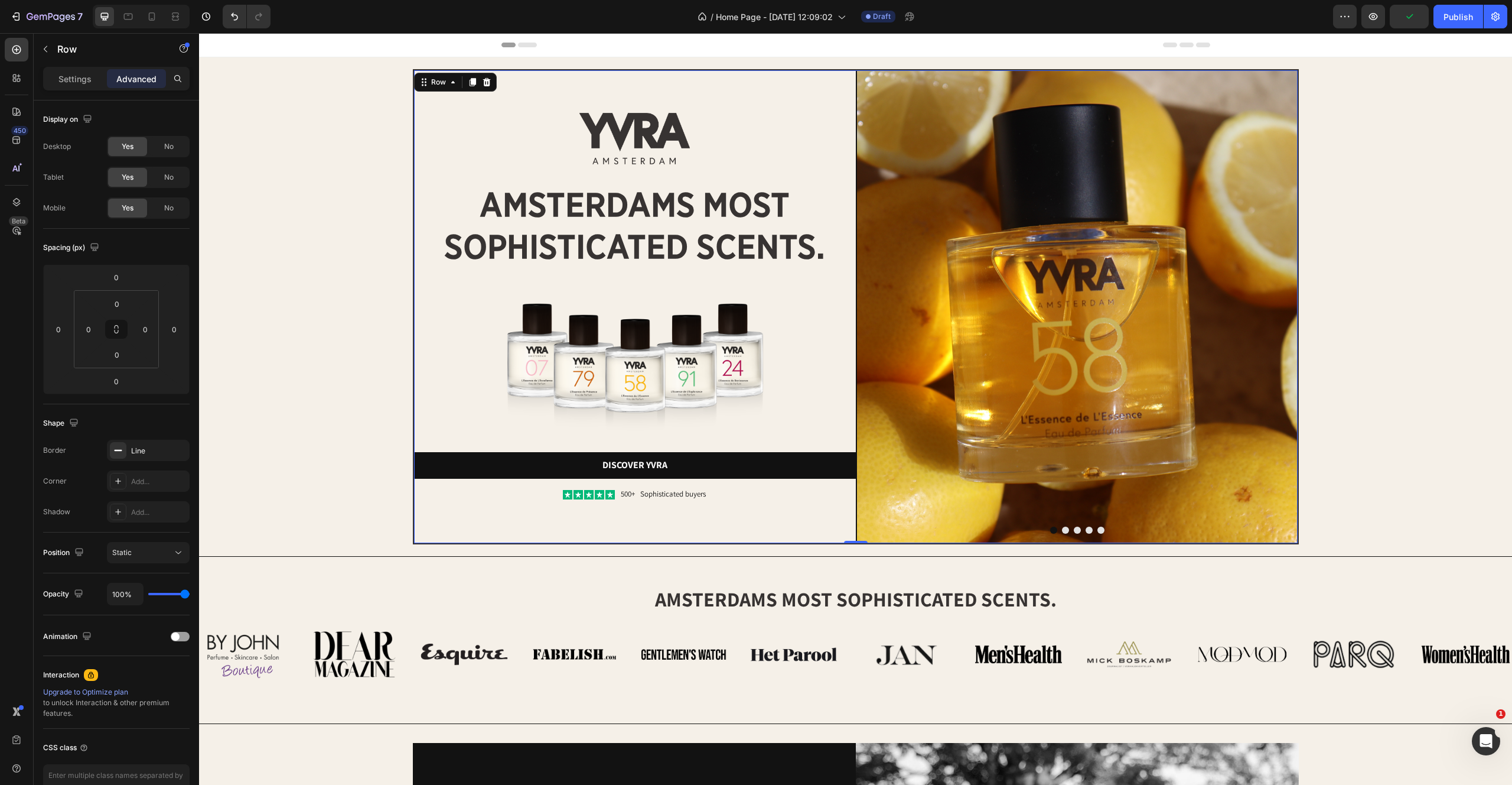
click at [499, 519] on div "Image amsterdams most sophisticated scents. Heading Image Discover yvra Button …" at bounding box center [634, 306] width 442 height 473
click at [136, 434] on div "Shape Border Line Corner Add... Shadow Add..." at bounding box center [116, 468] width 147 height 128
click at [136, 446] on div "Line" at bounding box center [148, 451] width 35 height 11
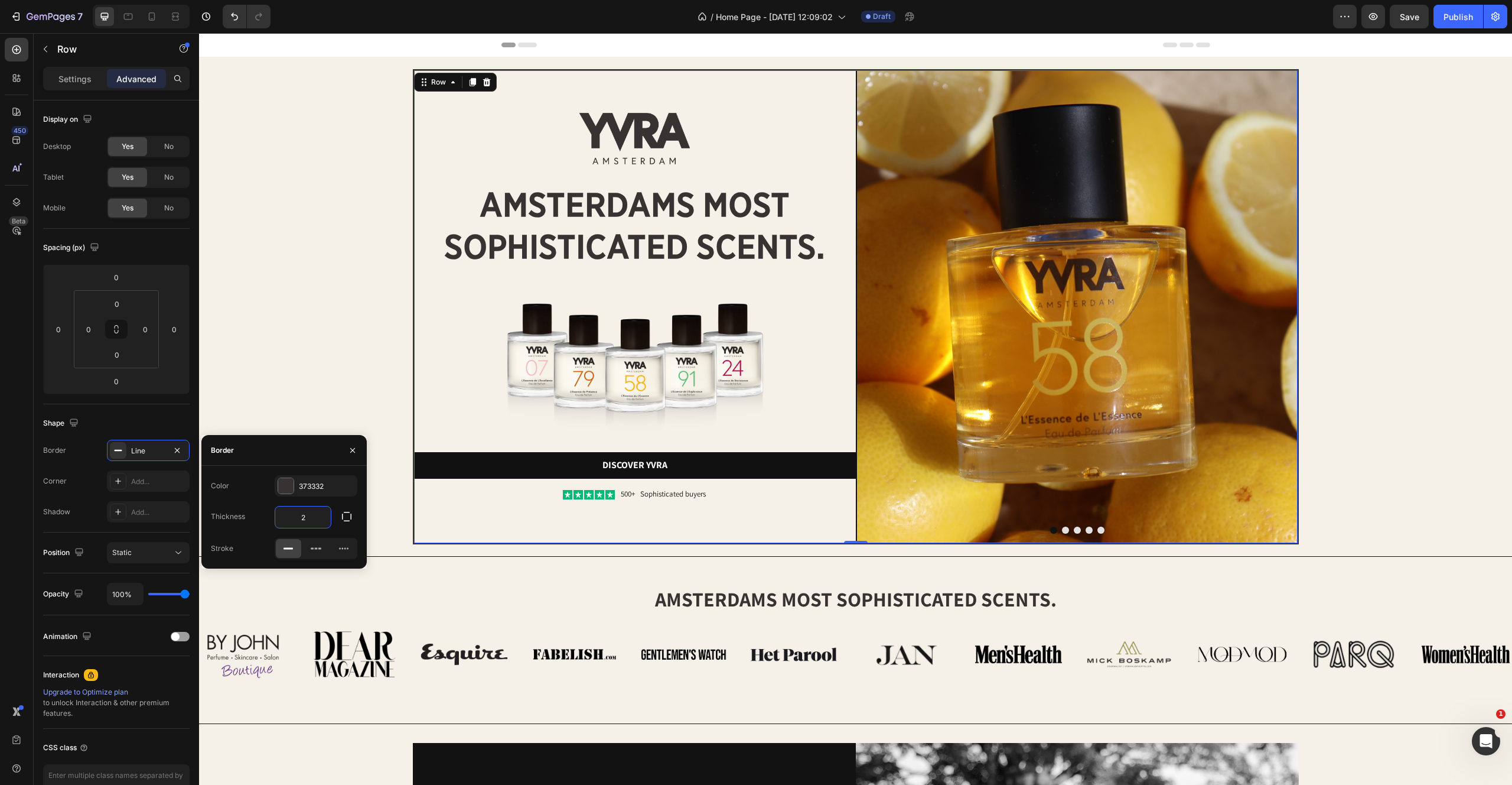
click at [312, 513] on input "2" at bounding box center [303, 517] width 56 height 21
type input "1"
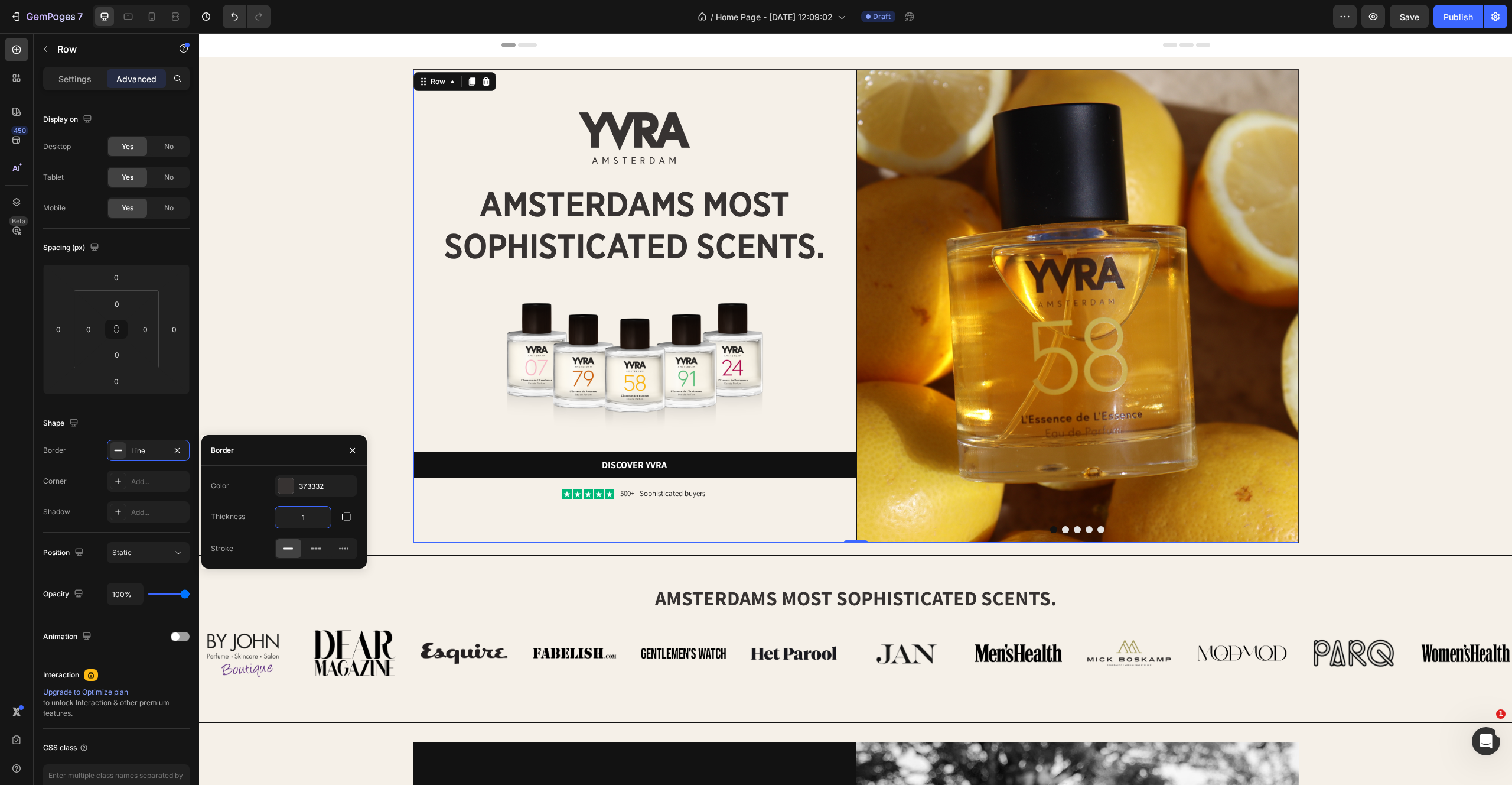
click at [293, 347] on div "Image Image amsterdams most sophisticated scents. Heading Image Discover yvra B…" at bounding box center [855, 306] width 1289 height 474
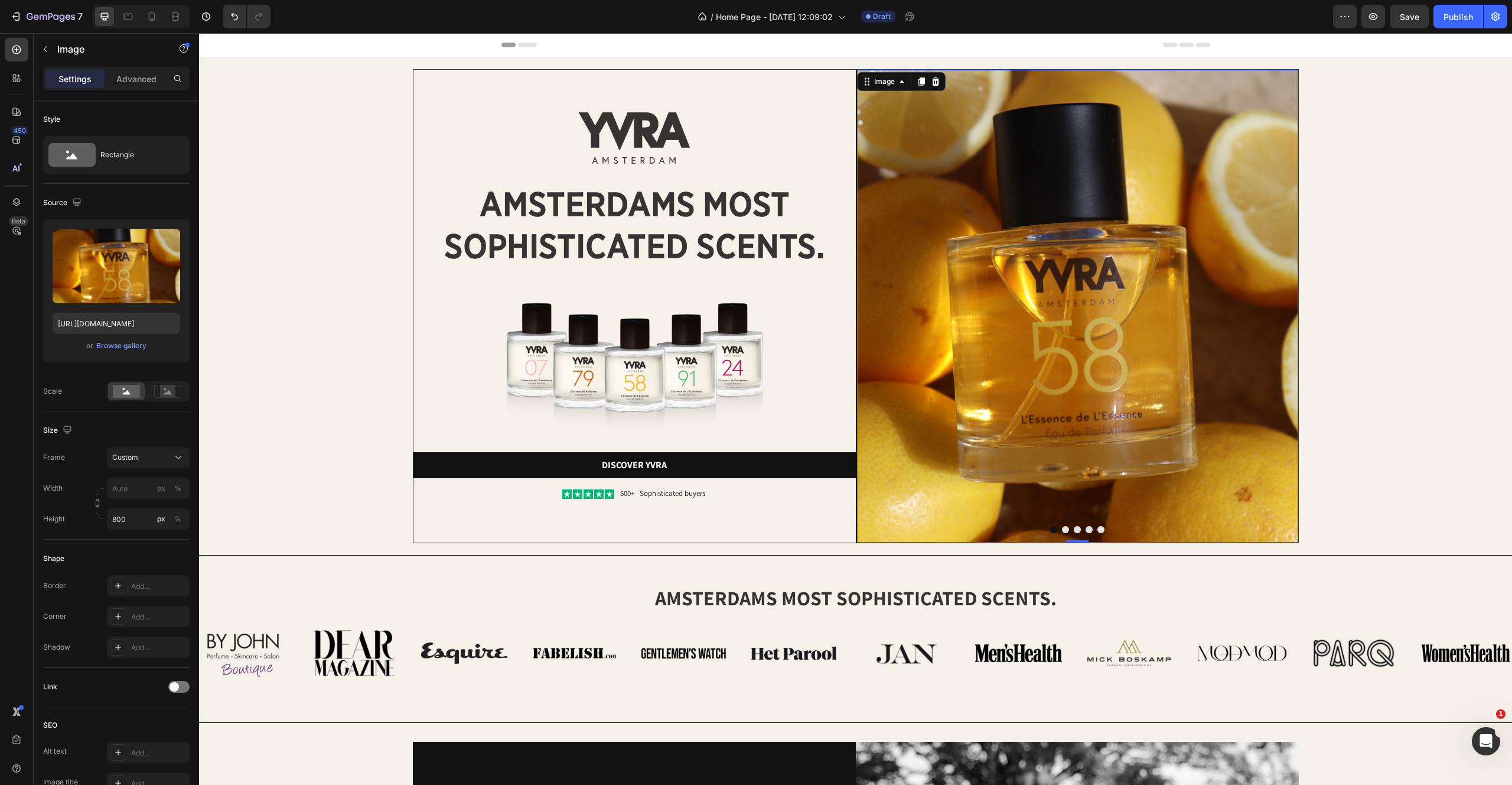
click at [972, 249] on img at bounding box center [1077, 306] width 442 height 473
click at [882, 87] on div "Image" at bounding box center [884, 81] width 49 height 14
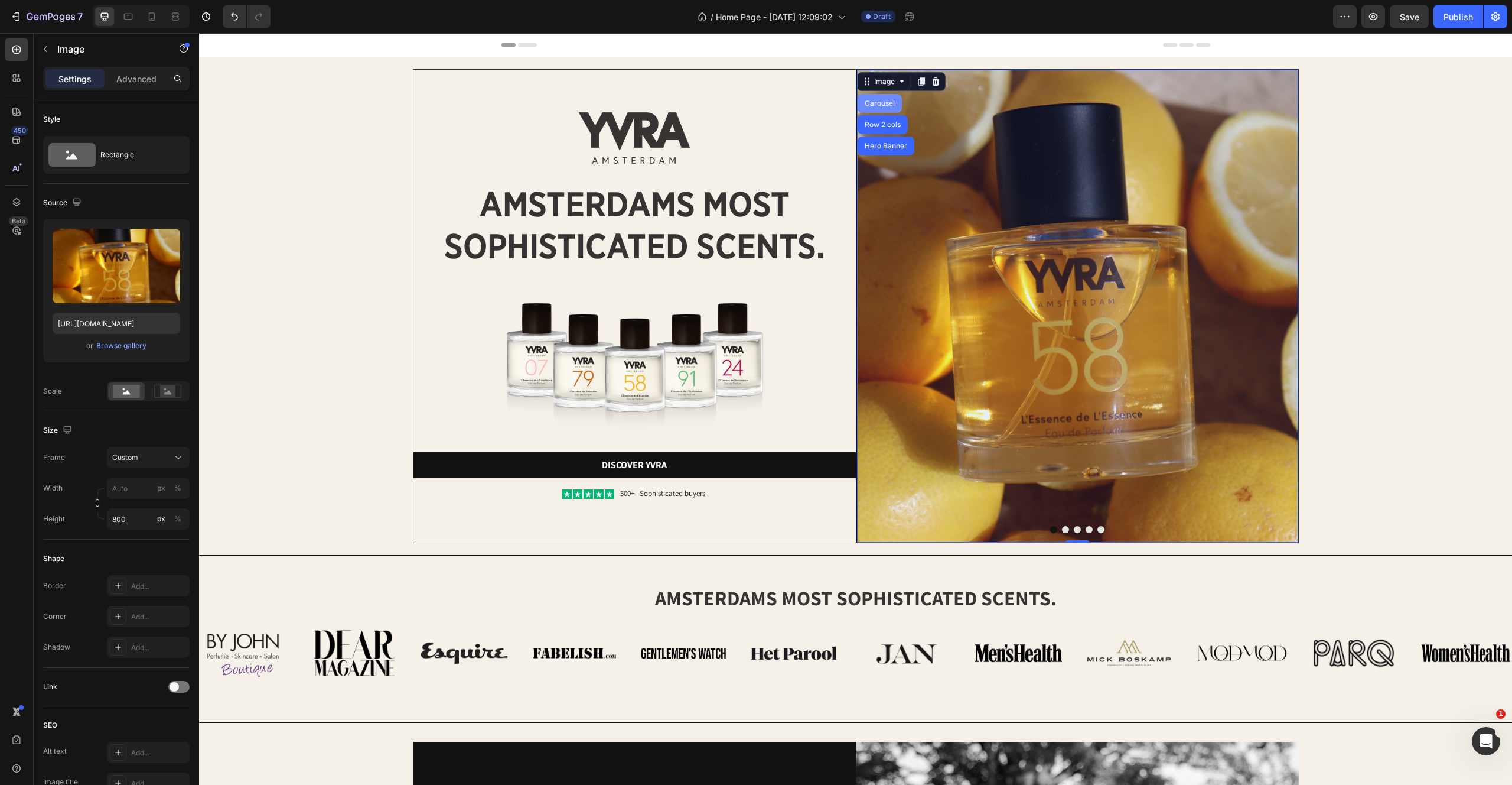
click at [881, 104] on div "Carousel" at bounding box center [879, 103] width 35 height 7
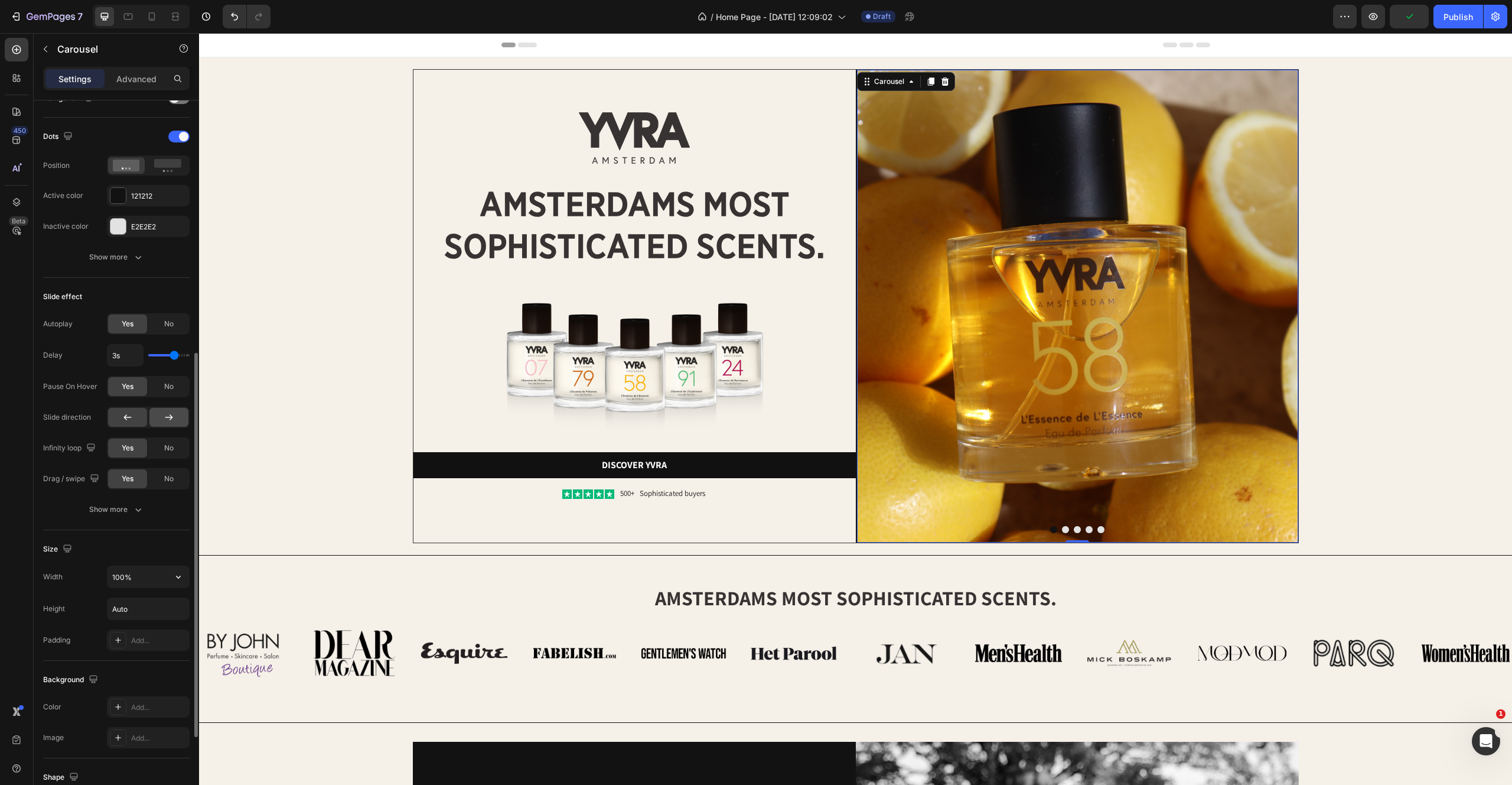
scroll to position [447, 0]
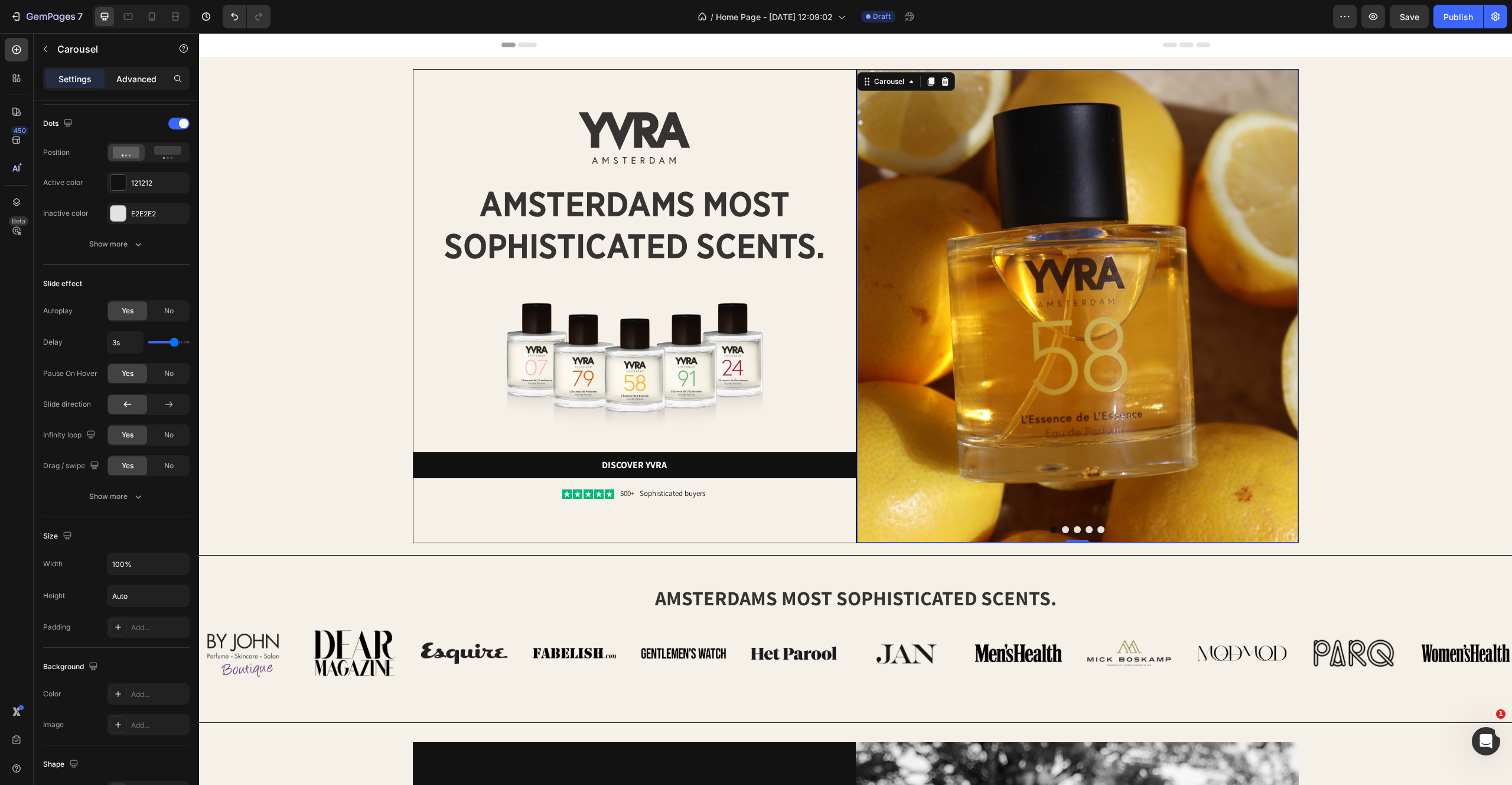
click at [142, 69] on div "Advanced" at bounding box center [136, 78] width 59 height 19
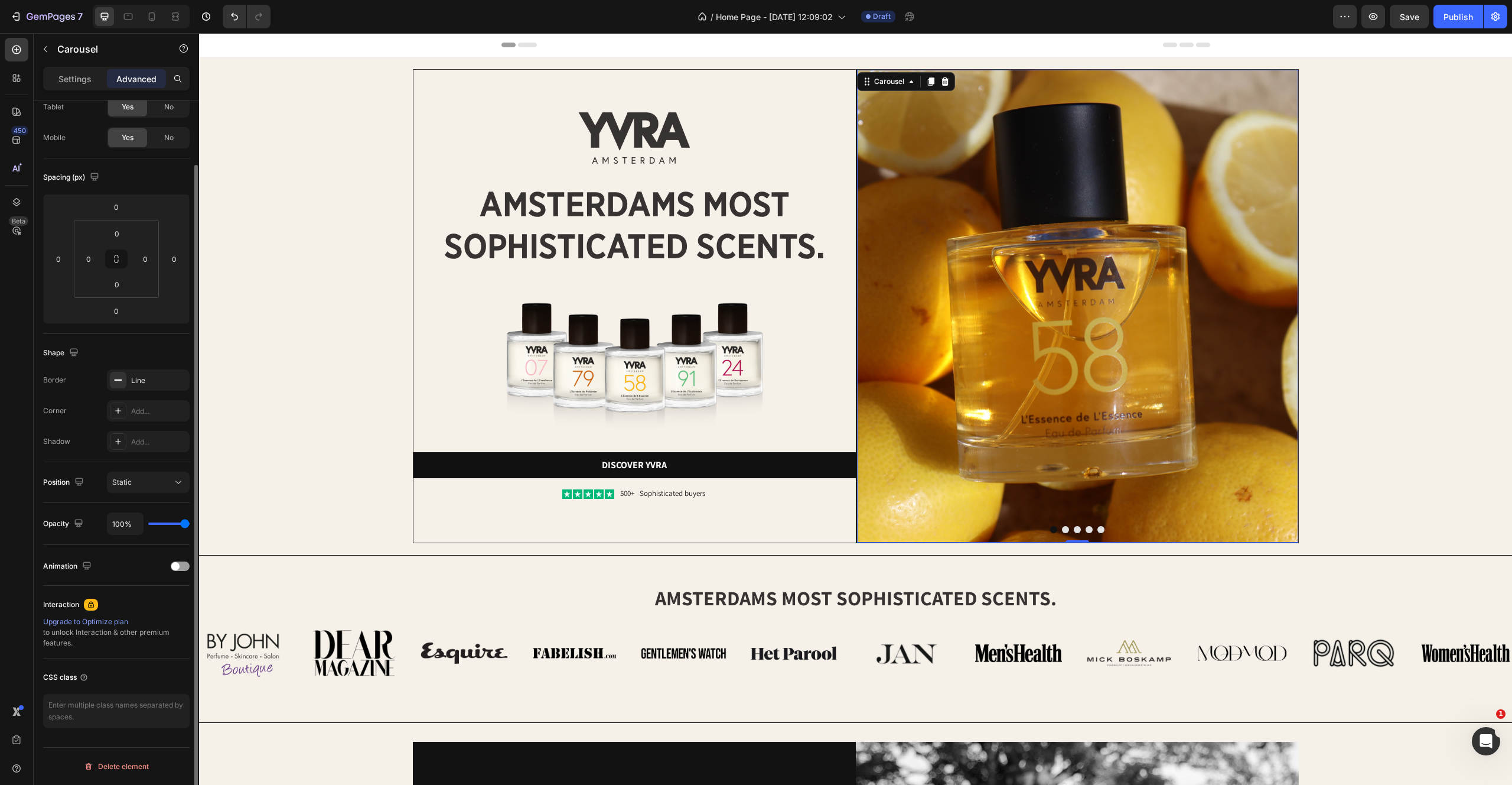
scroll to position [70, 0]
click at [149, 376] on div "Line" at bounding box center [148, 381] width 35 height 11
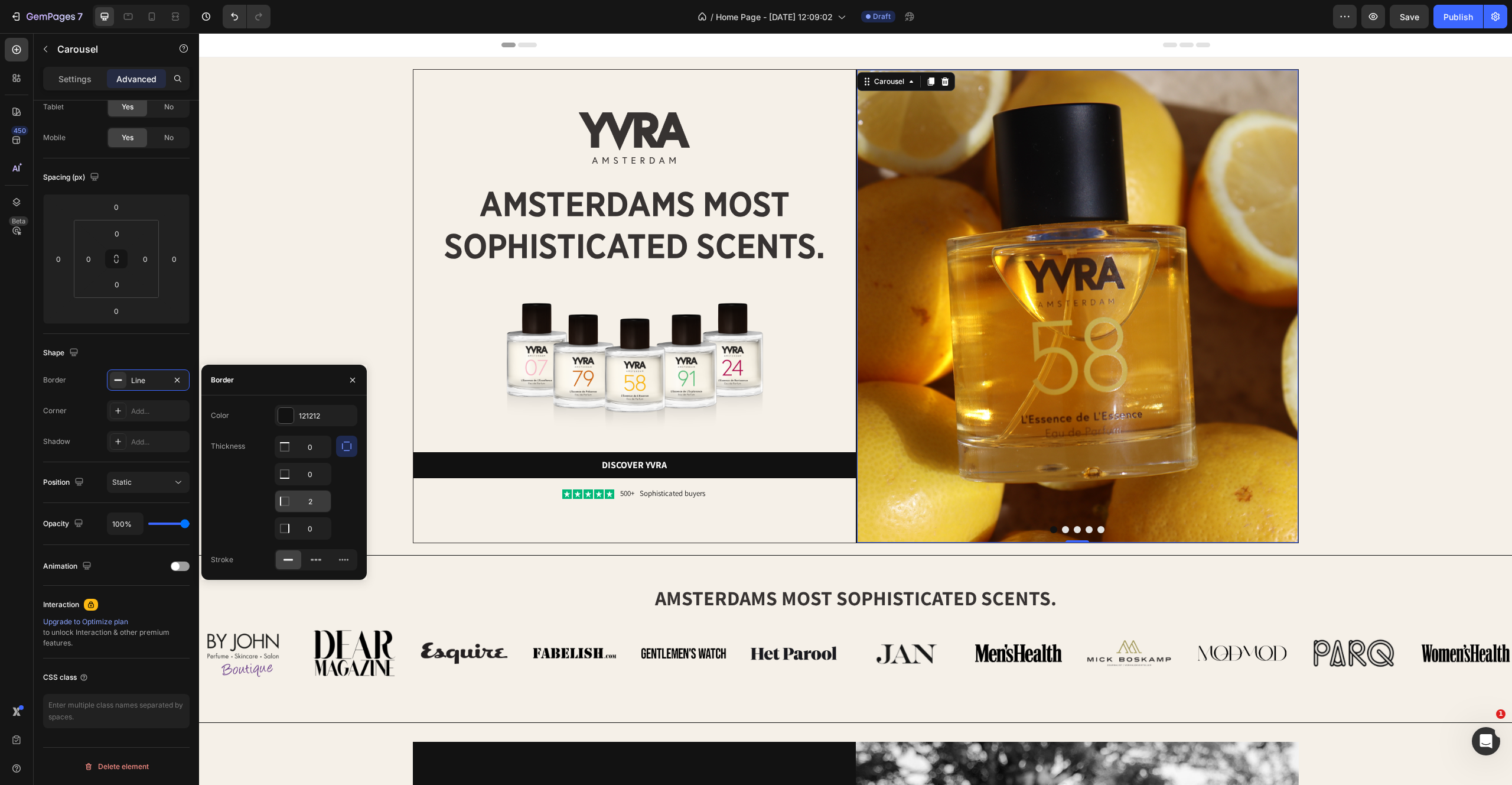
click at [318, 458] on input "2" at bounding box center [303, 446] width 56 height 21
type input "1"
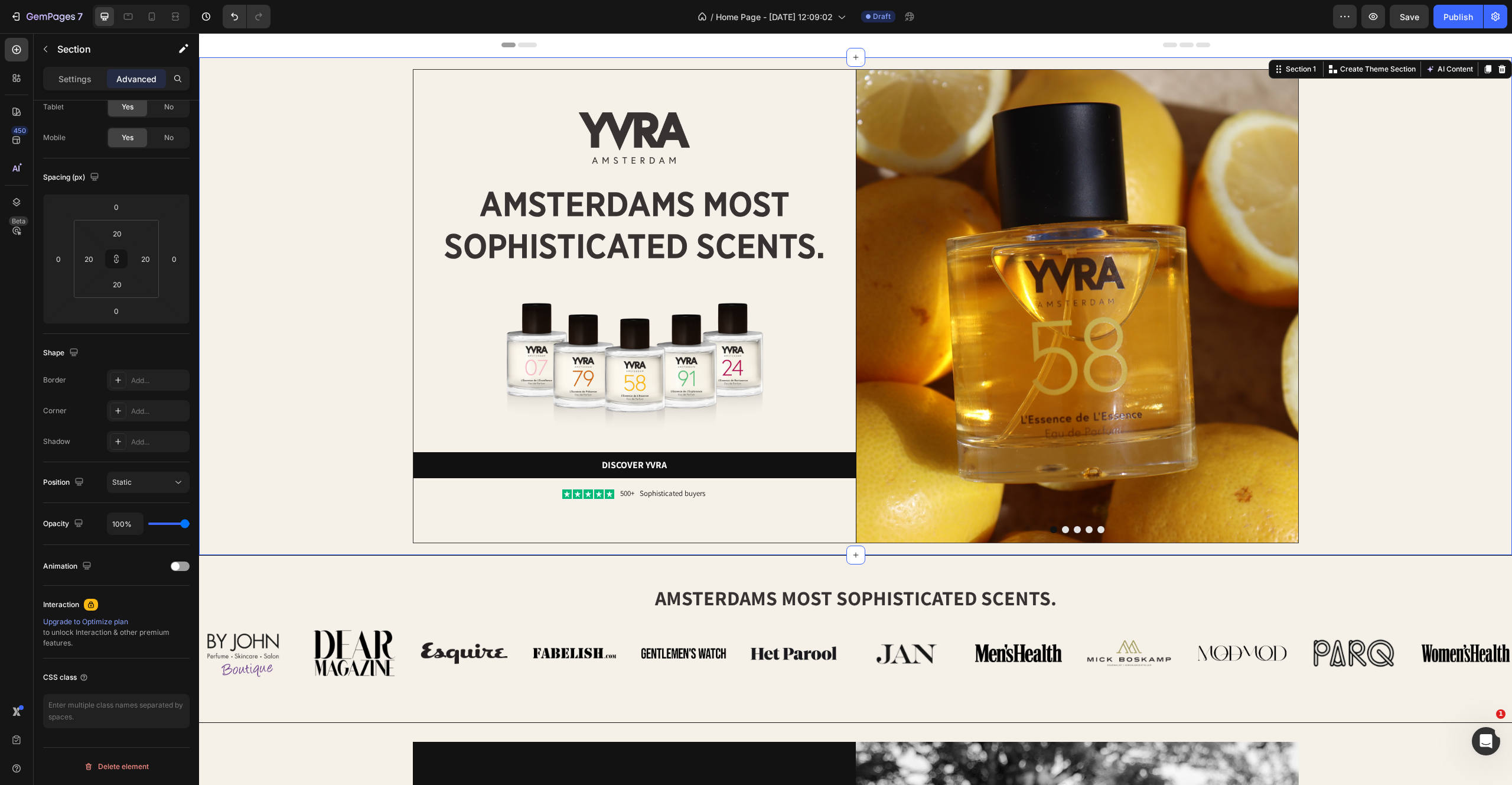
click at [312, 177] on div "Image Image amsterdams most sophisticated scents. Heading Image Discover yvra B…" at bounding box center [855, 306] width 1289 height 474
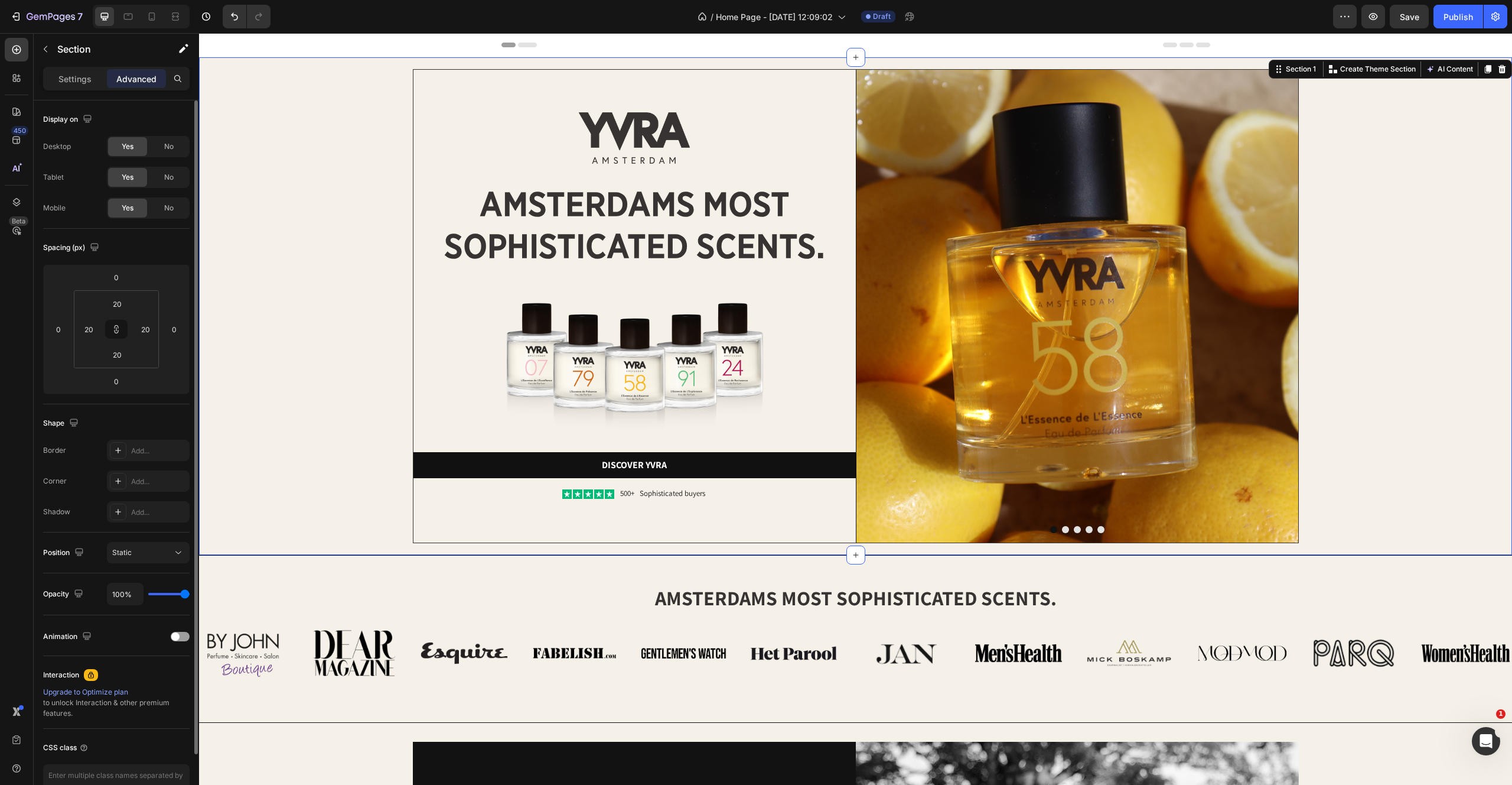
click at [1451, 324] on div "Image Image amsterdams most sophisticated scents. Heading Image Discover yvra B…" at bounding box center [855, 306] width 1289 height 474
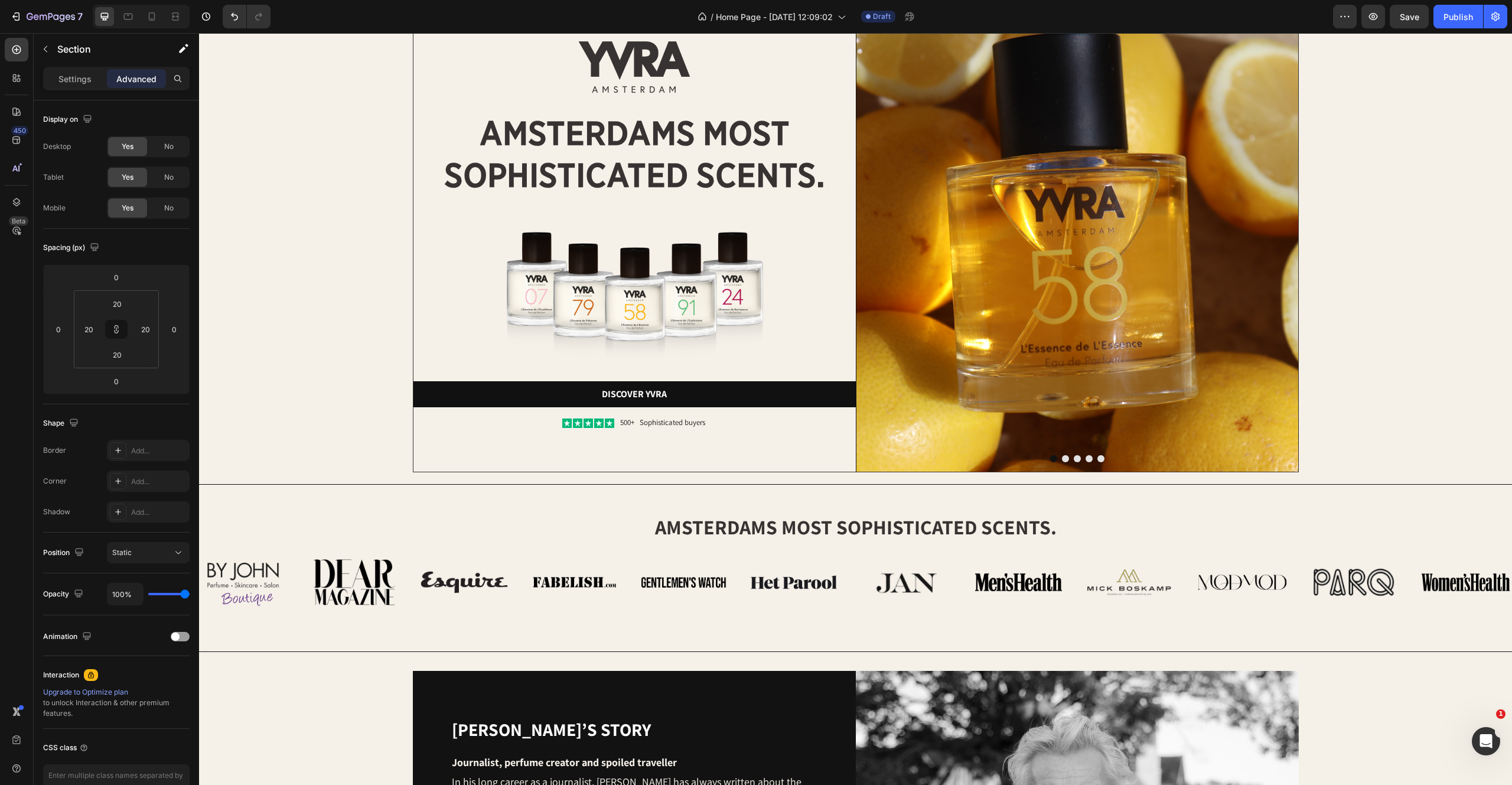
scroll to position [7, 0]
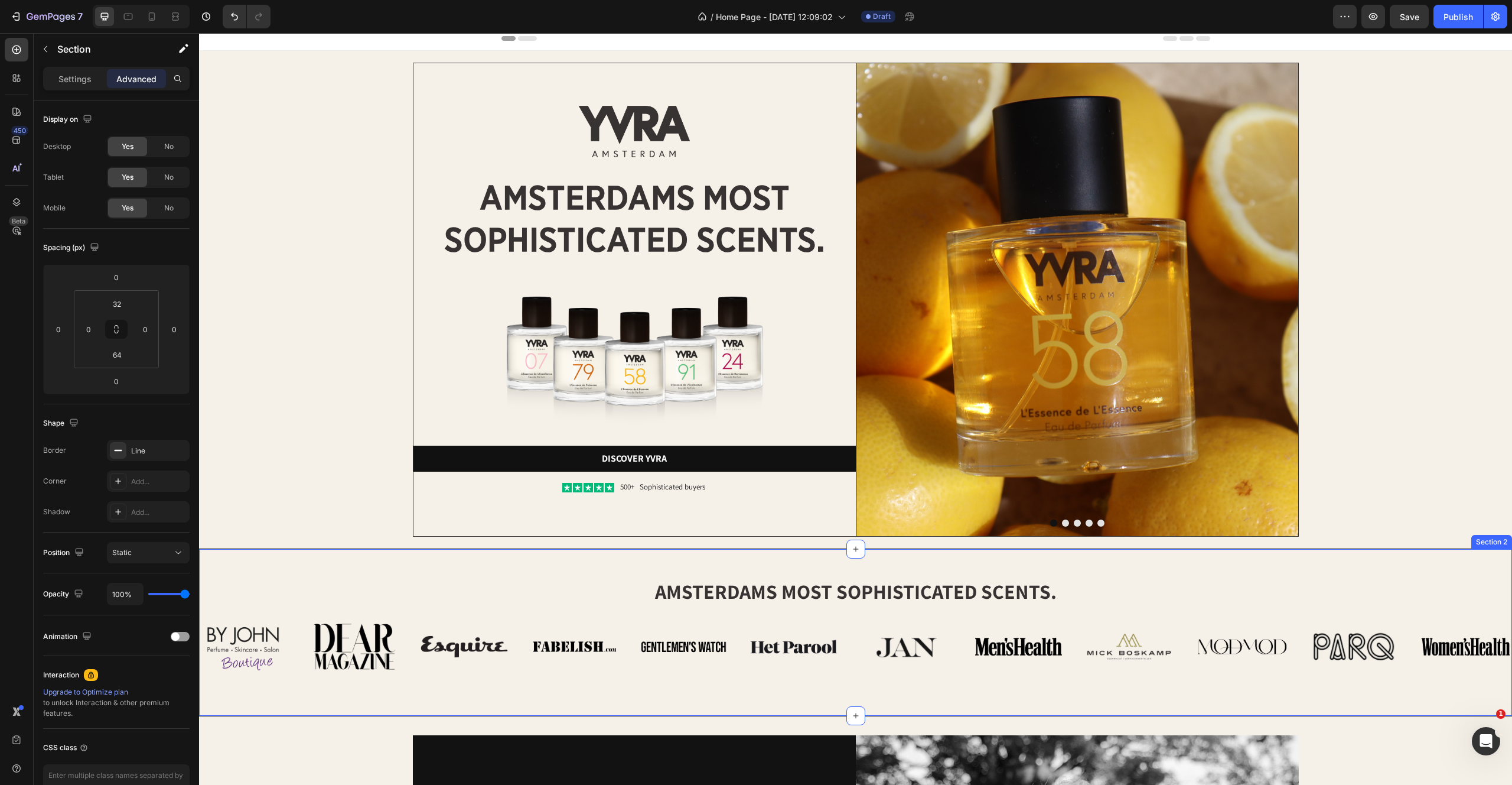
click at [272, 557] on div "amsterdams most sophisticated scents. Heading Row Image Image Image Image Image…" at bounding box center [856, 632] width 1313 height 168
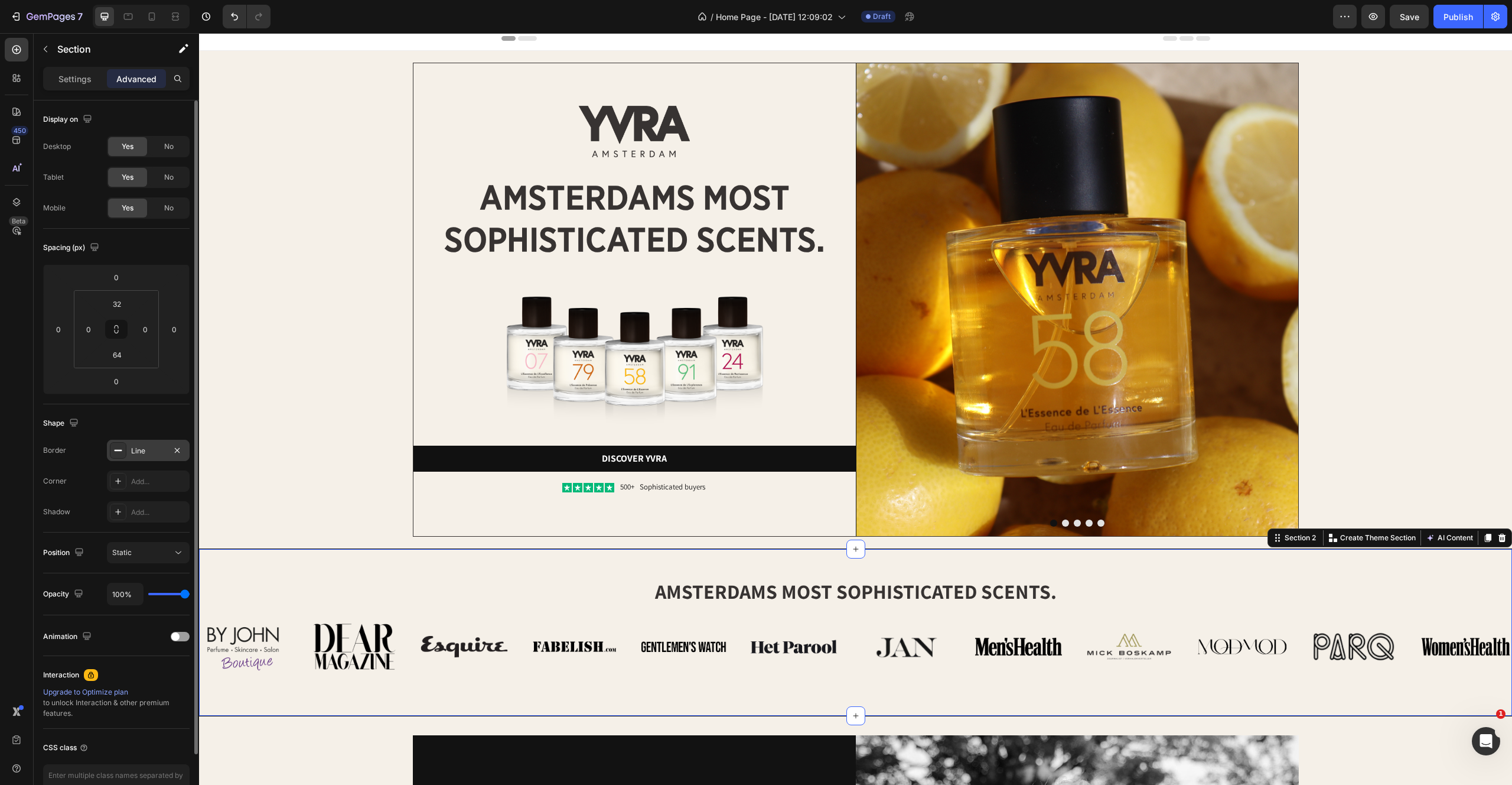
click at [143, 443] on div "Line" at bounding box center [148, 450] width 83 height 21
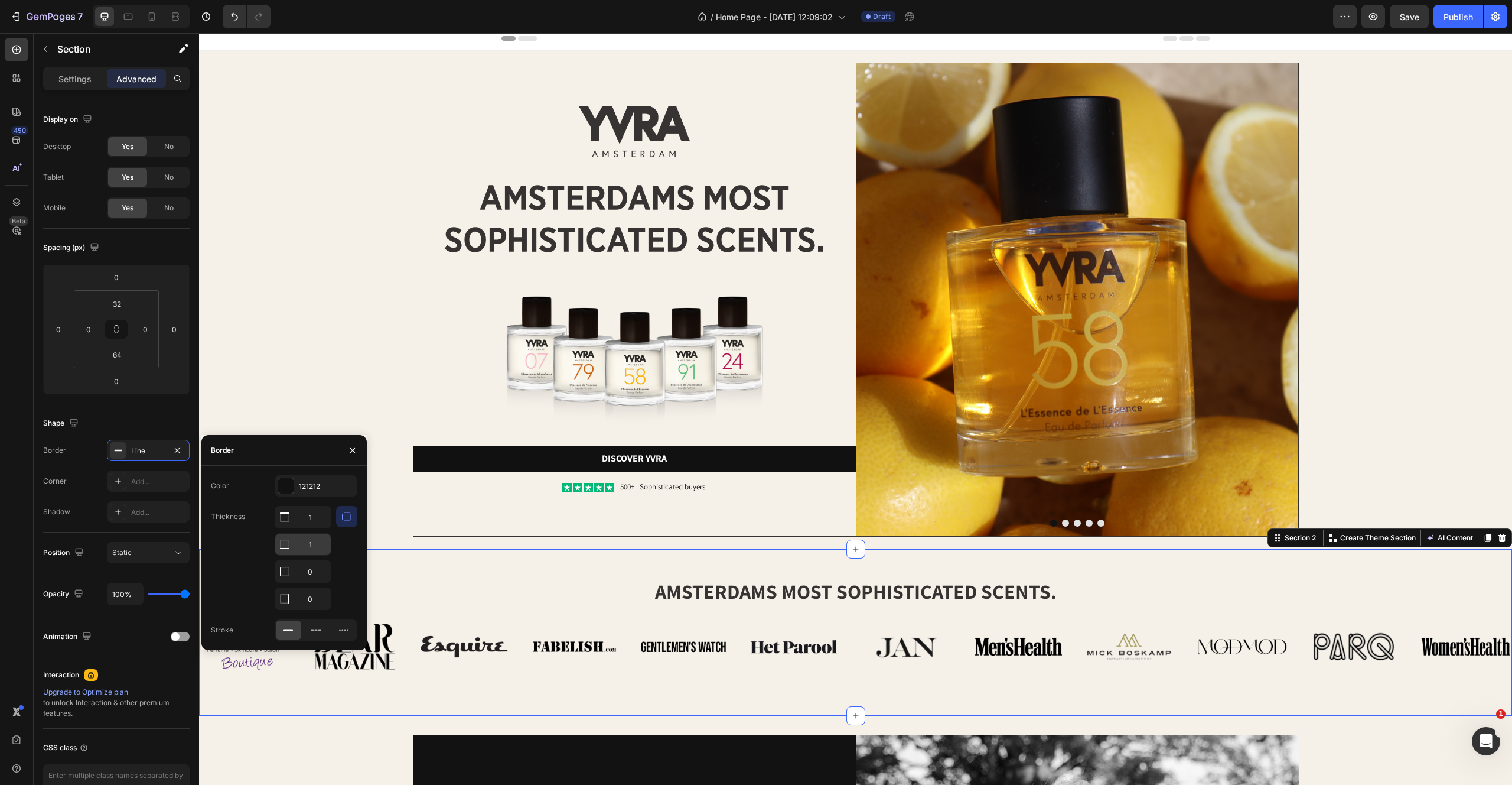
click at [320, 528] on input "1" at bounding box center [303, 517] width 56 height 21
type input "1.5"
click at [314, 526] on input "1" at bounding box center [303, 517] width 56 height 21
type input "1.5"
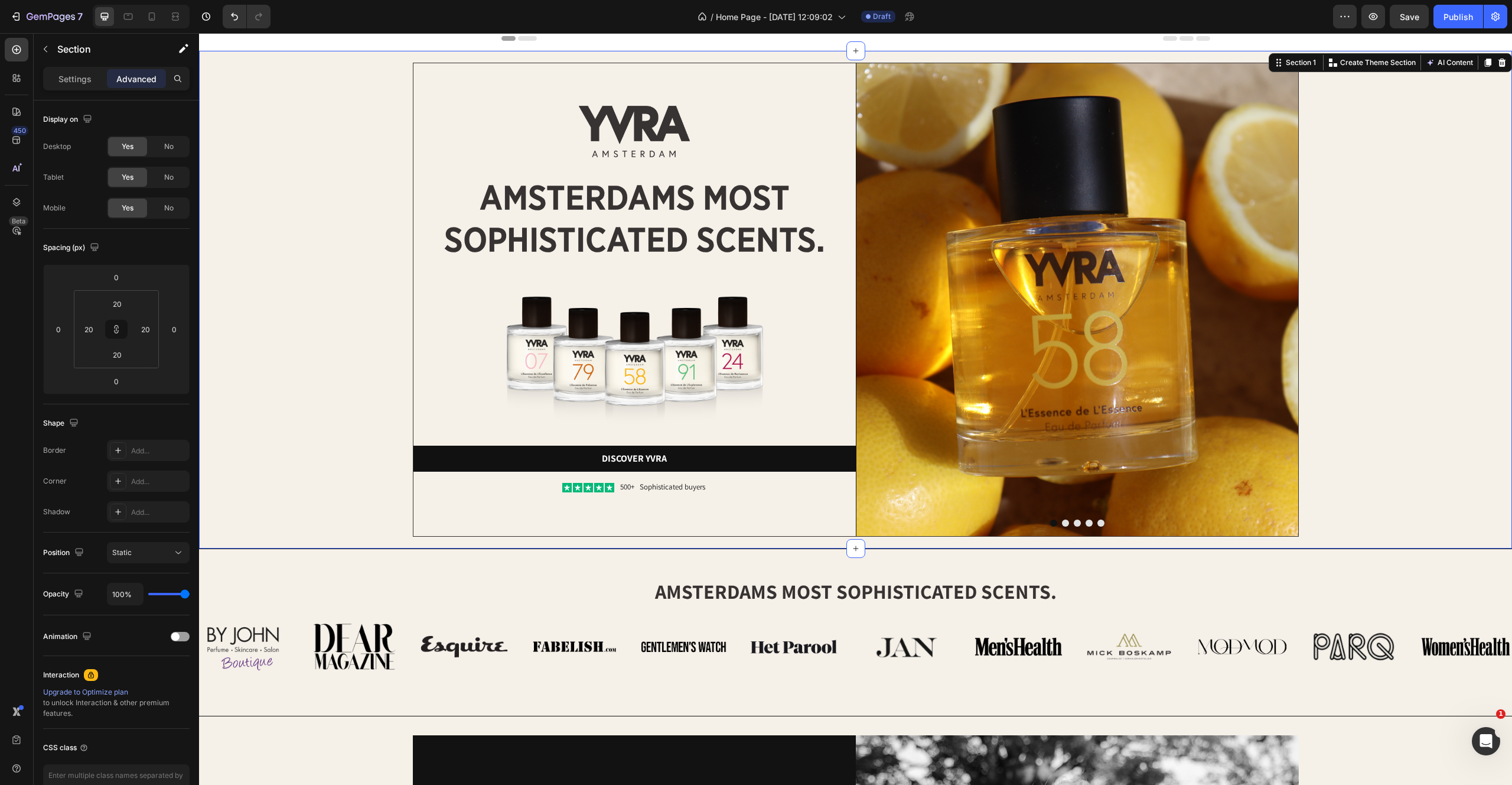
click at [309, 385] on div "Image Image amsterdams most sophisticated scents. Heading Image Discover yvra B…" at bounding box center [855, 300] width 1289 height 474
click at [491, 519] on div "Image amsterdams most sophisticated scents. Heading Image Discover yvra Button …" at bounding box center [635, 300] width 442 height 473
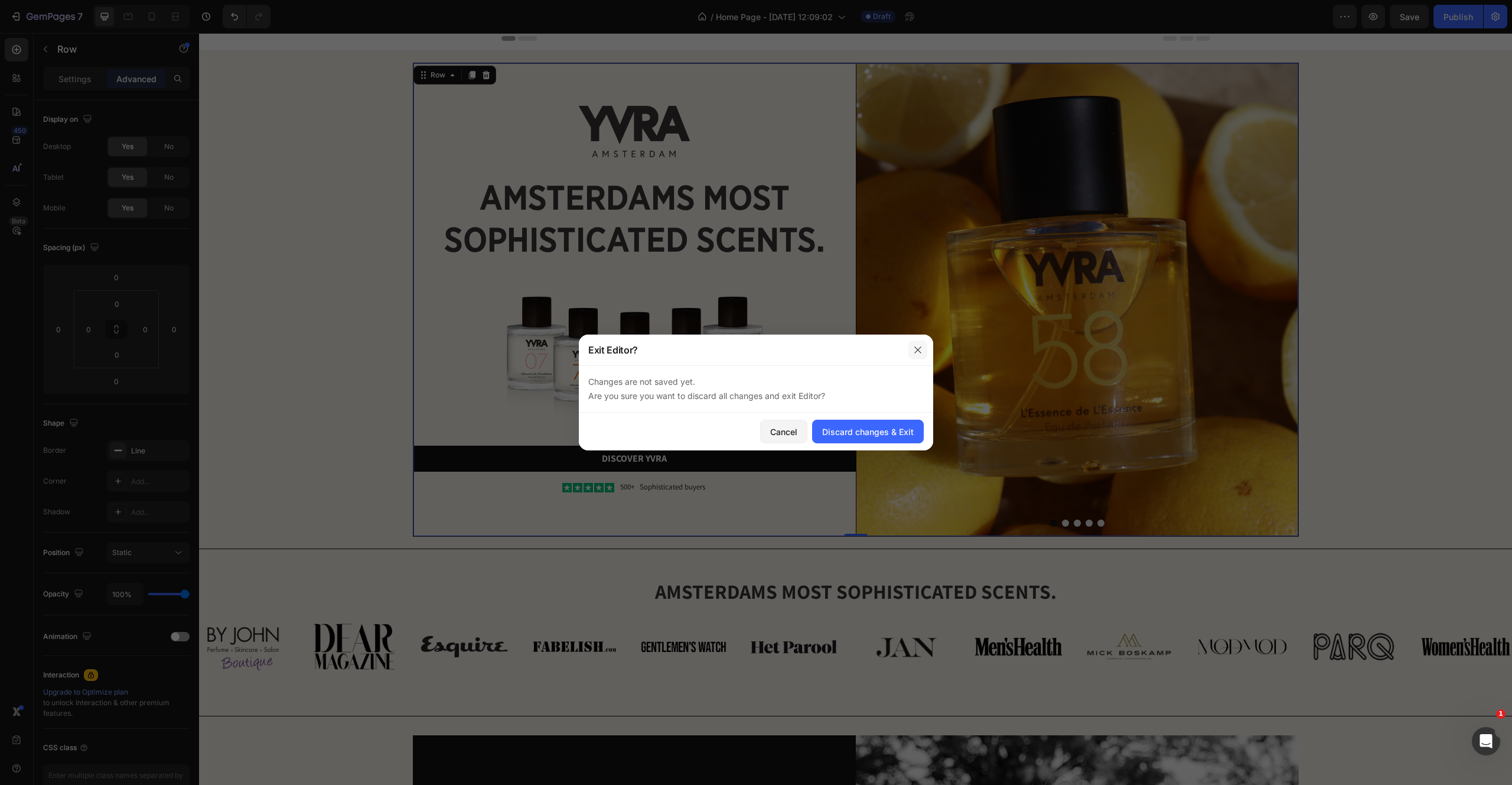
click at [927, 351] on button "button" at bounding box center [918, 349] width 19 height 19
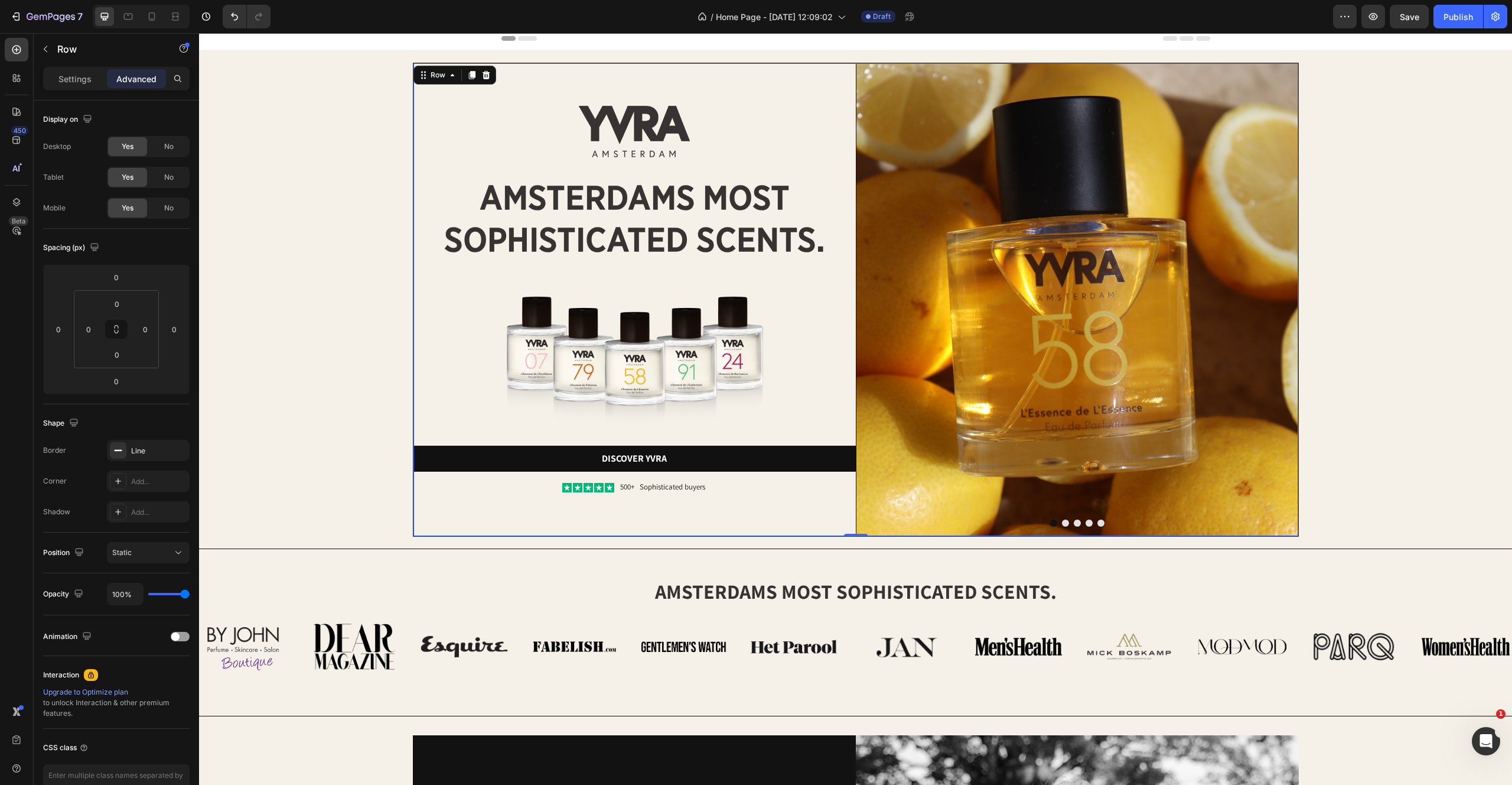
click at [60, 91] on div "Settings Advanced" at bounding box center [117, 84] width 165 height 34
click at [62, 78] on p "Settings" at bounding box center [75, 79] width 33 height 12
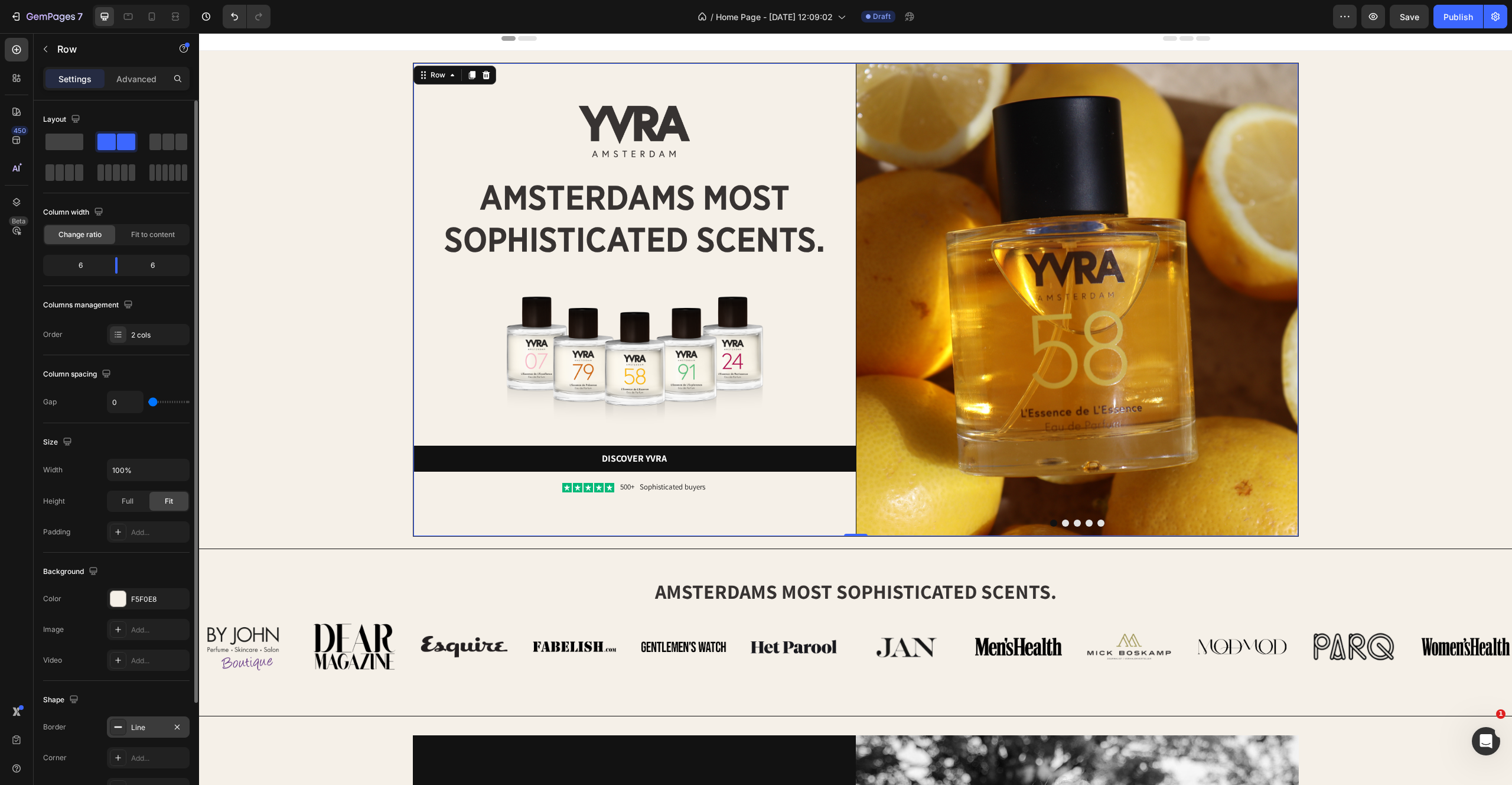
click at [141, 723] on div "Line" at bounding box center [148, 728] width 35 height 11
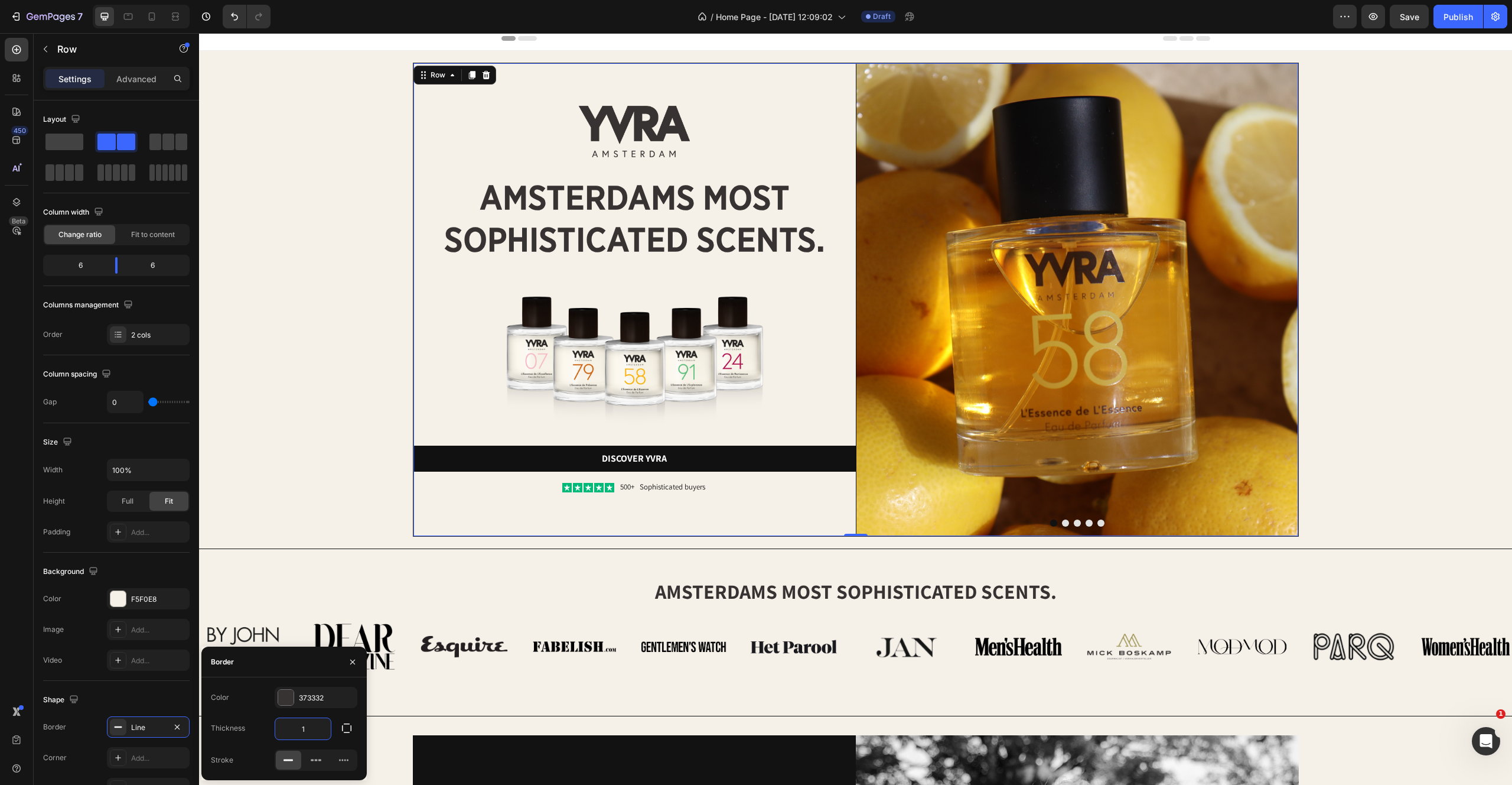
click at [326, 725] on input "1" at bounding box center [303, 729] width 56 height 21
type input "1.5"
click at [324, 699] on div "373332" at bounding box center [316, 698] width 35 height 11
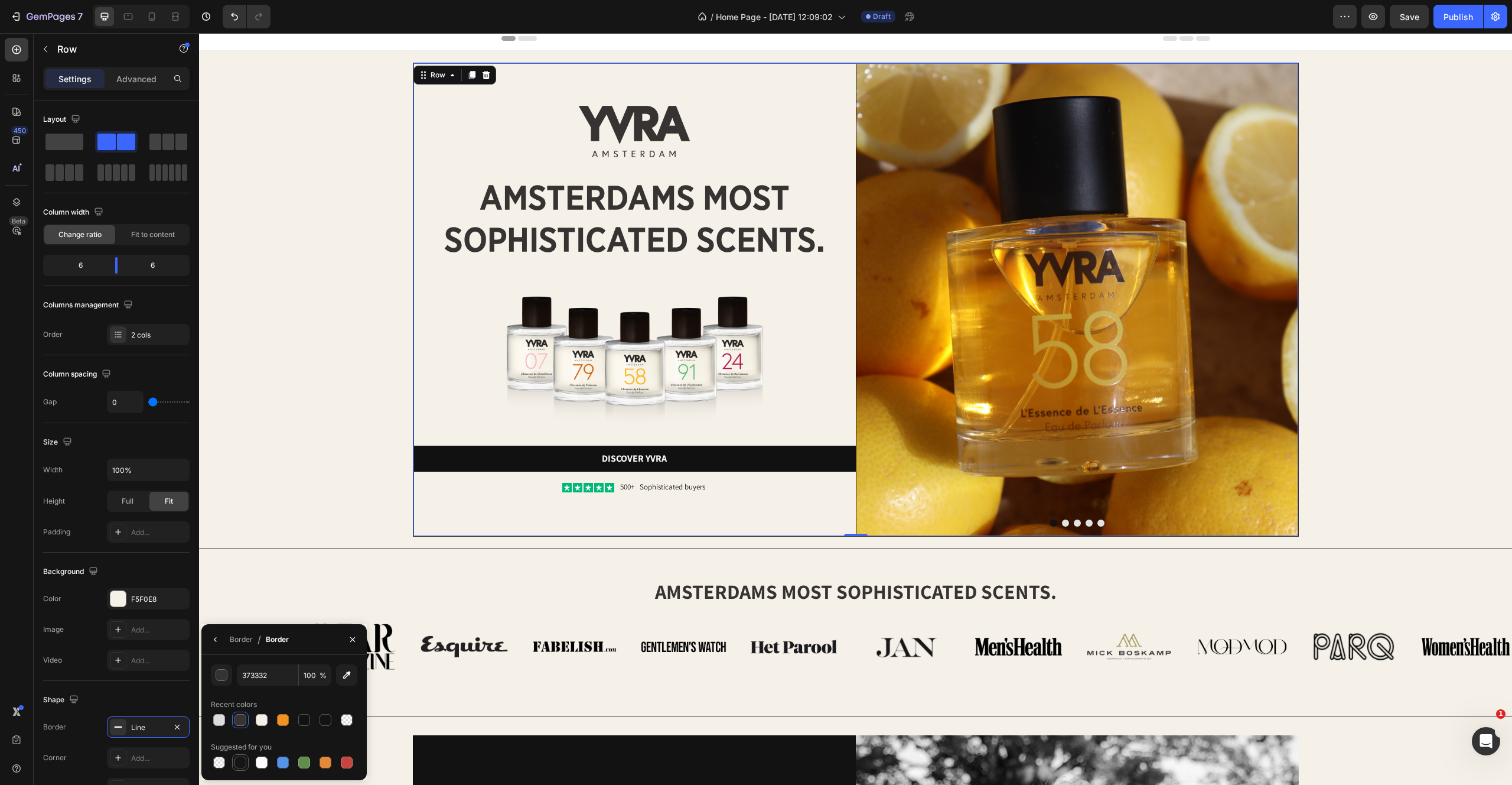
click at [241, 759] on div at bounding box center [241, 762] width 12 height 12
type input "151515"
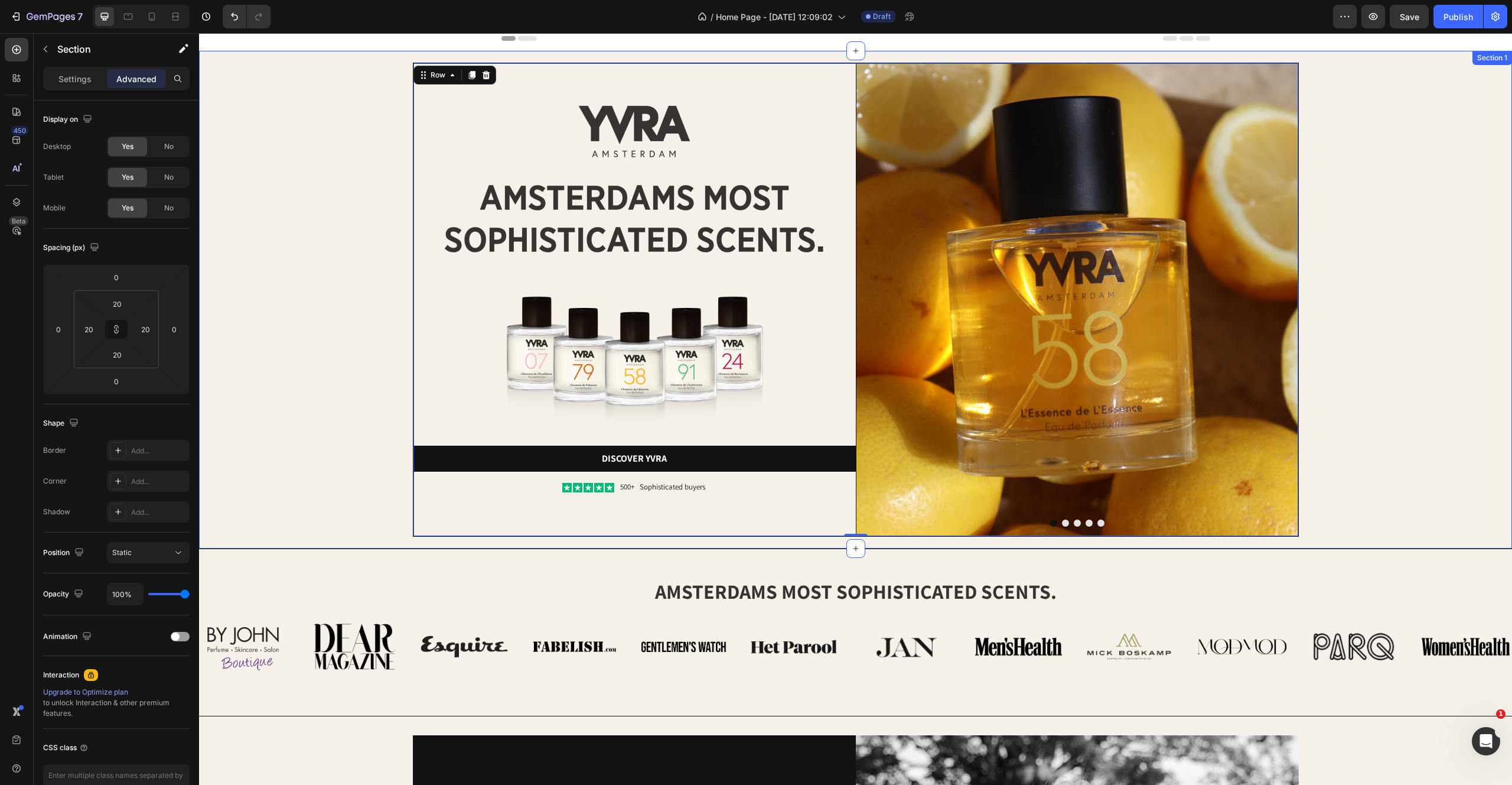
click at [239, 389] on div "Image Image amsterdams most sophisticated scents. Heading Image Discover yvra B…" at bounding box center [855, 300] width 1289 height 474
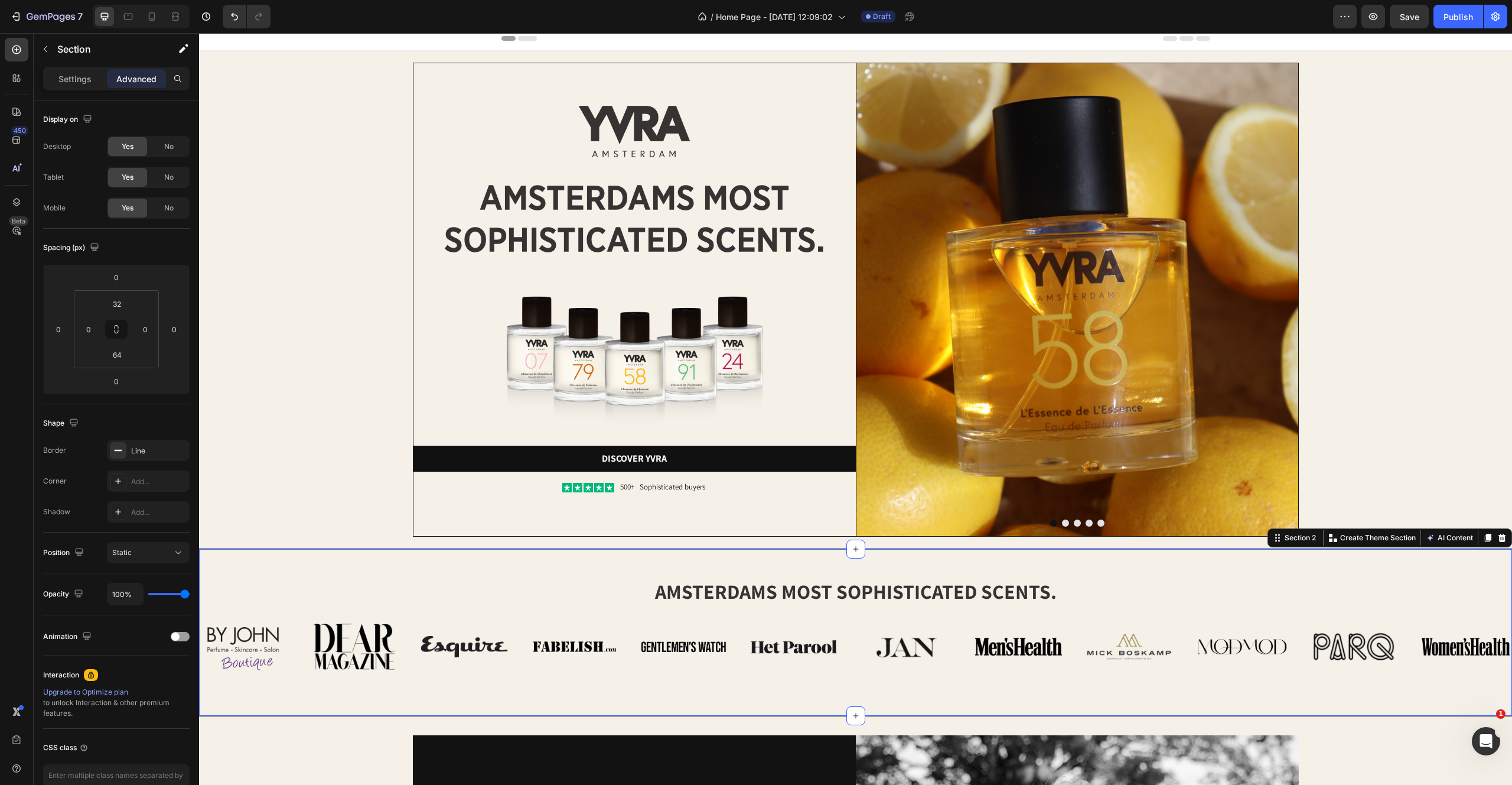
click at [268, 698] on div "amsterdams most sophisticated scents. Heading Row Image Image Image Image Image…" at bounding box center [856, 632] width 1313 height 168
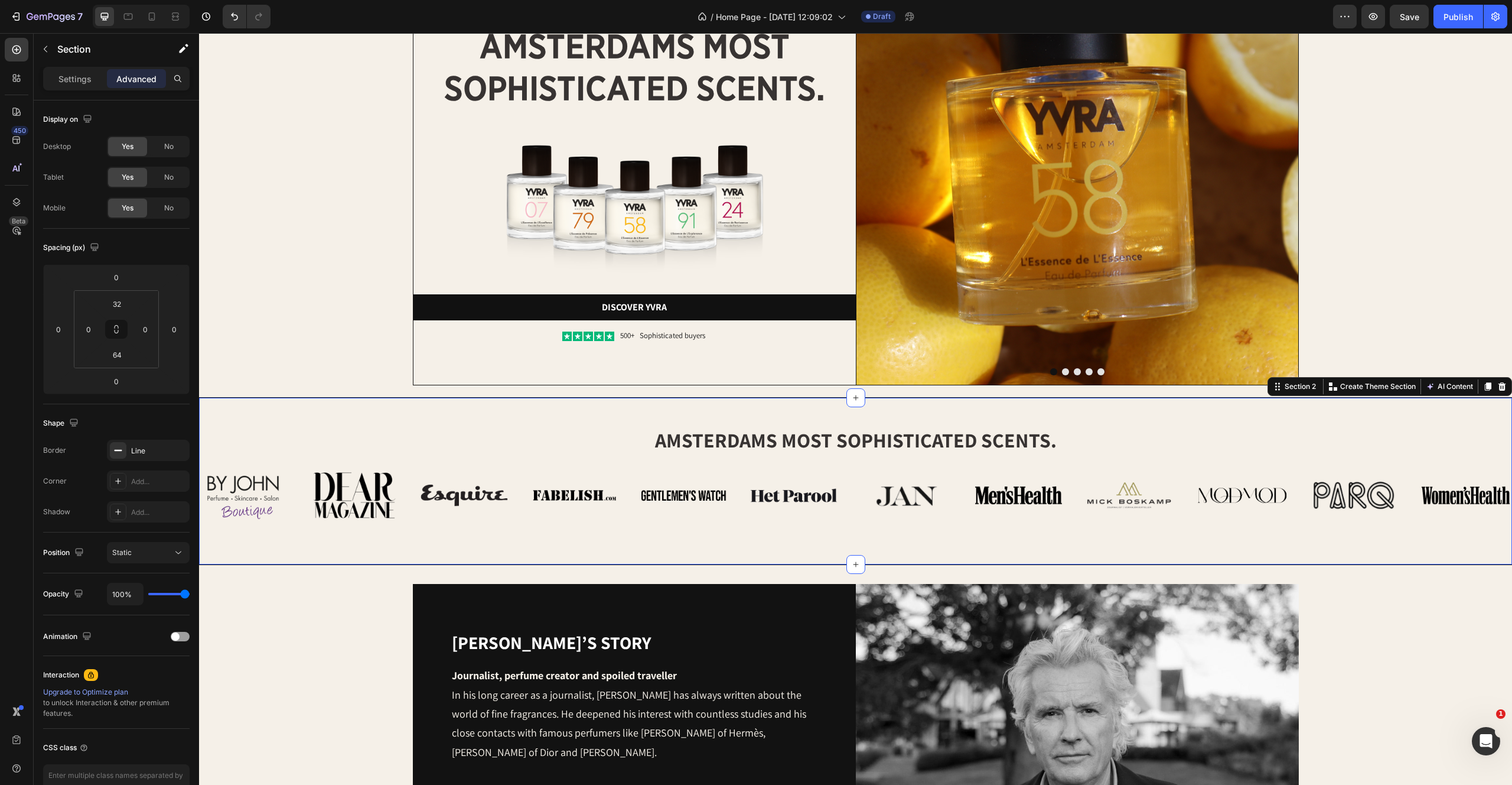
scroll to position [196, 0]
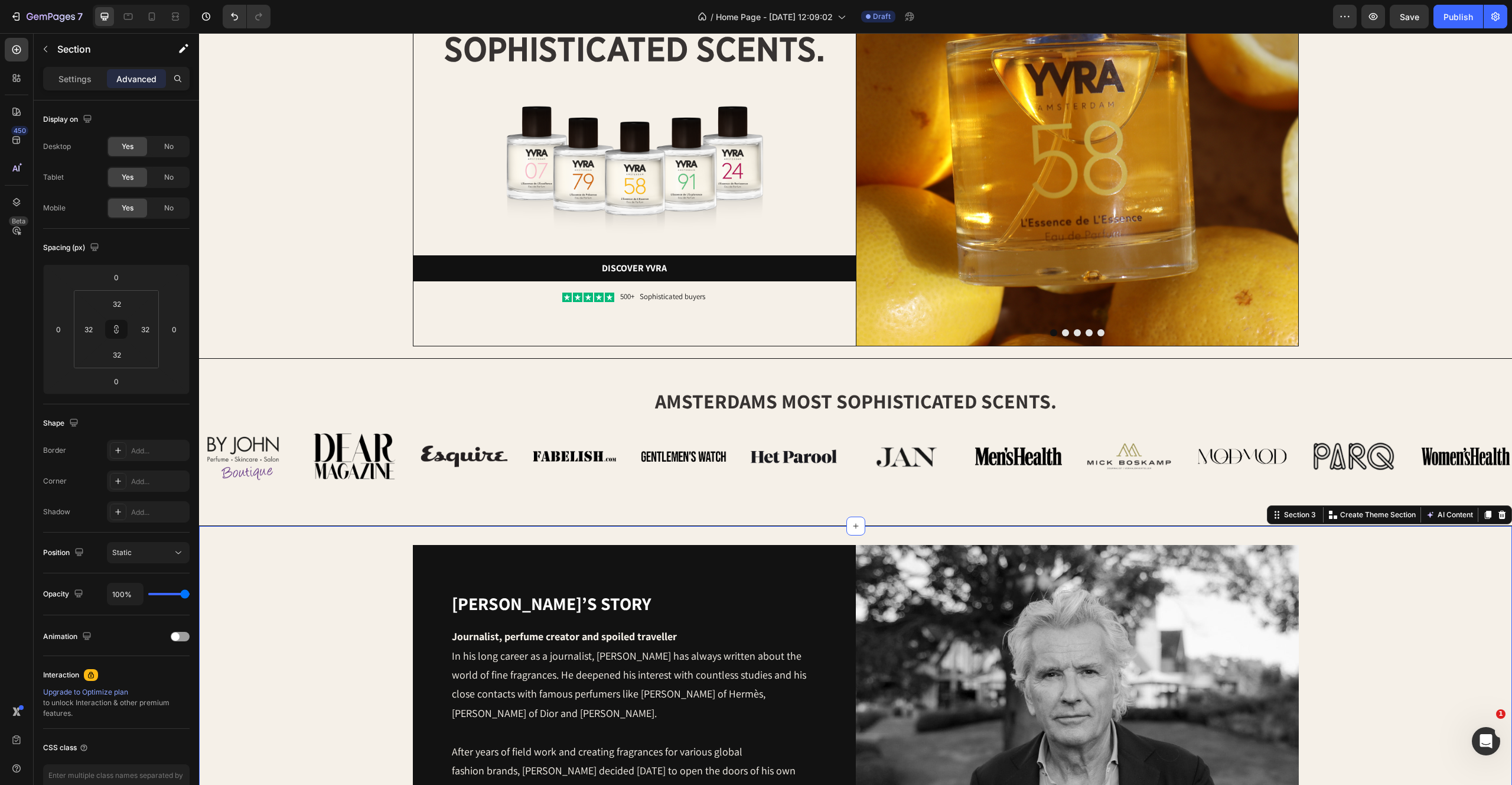
click at [268, 698] on div "Yvo’s story Heading Journalist, perfume creator and spoiled traveller In his lo…" at bounding box center [855, 766] width 1275 height 443
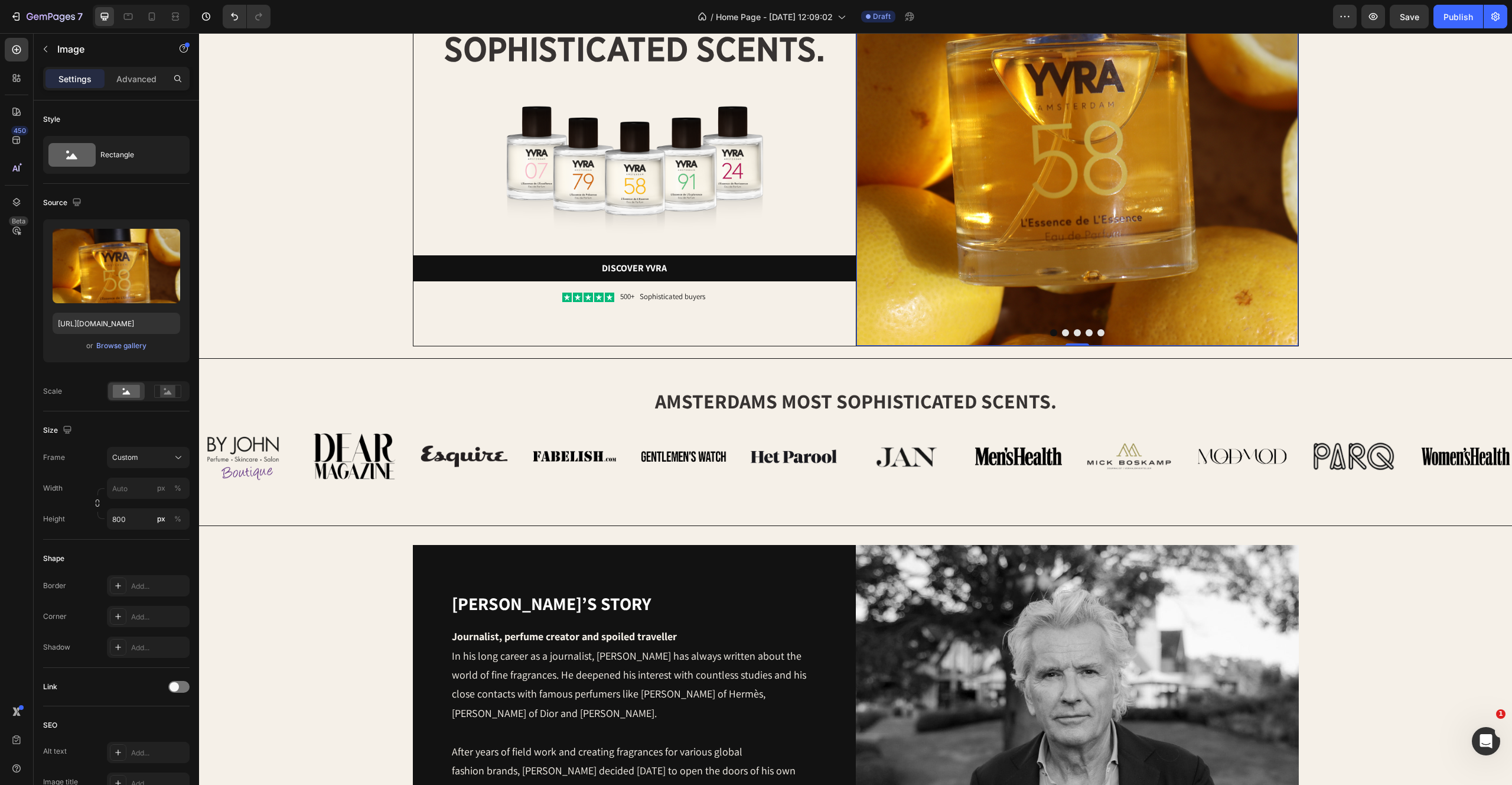
click at [1228, 171] on img at bounding box center [1077, 109] width 442 height 473
click at [1408, 12] on span "Save" at bounding box center [1410, 17] width 20 height 10
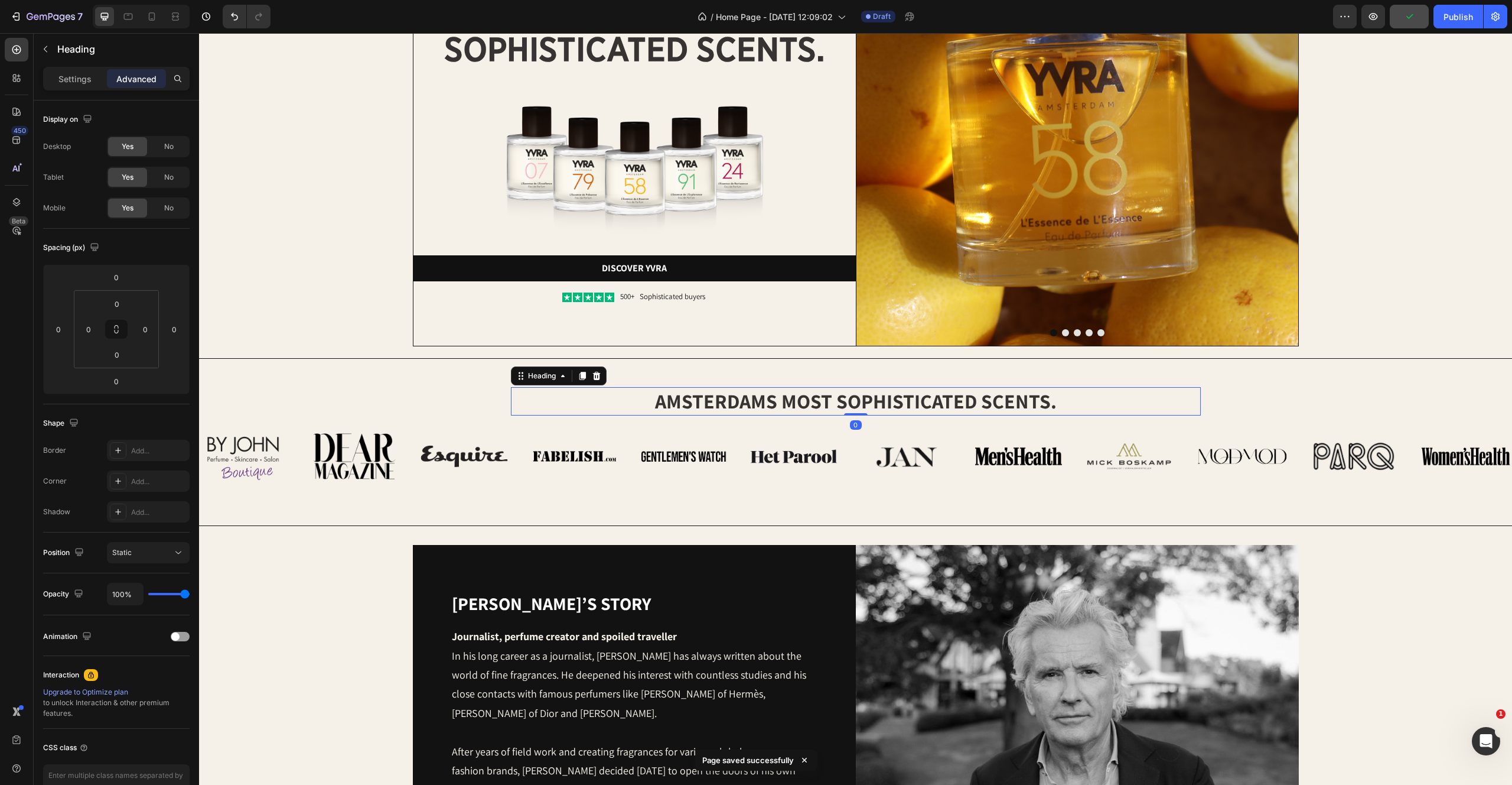
click at [721, 404] on h2 "amsterdams most sophisticated scents." at bounding box center [855, 401] width 690 height 29
click at [695, 403] on h2 "amsterdams most sophisticated scents." at bounding box center [855, 401] width 690 height 29
click at [815, 397] on p "amsterdams most sophisticated scents." at bounding box center [856, 401] width 688 height 26
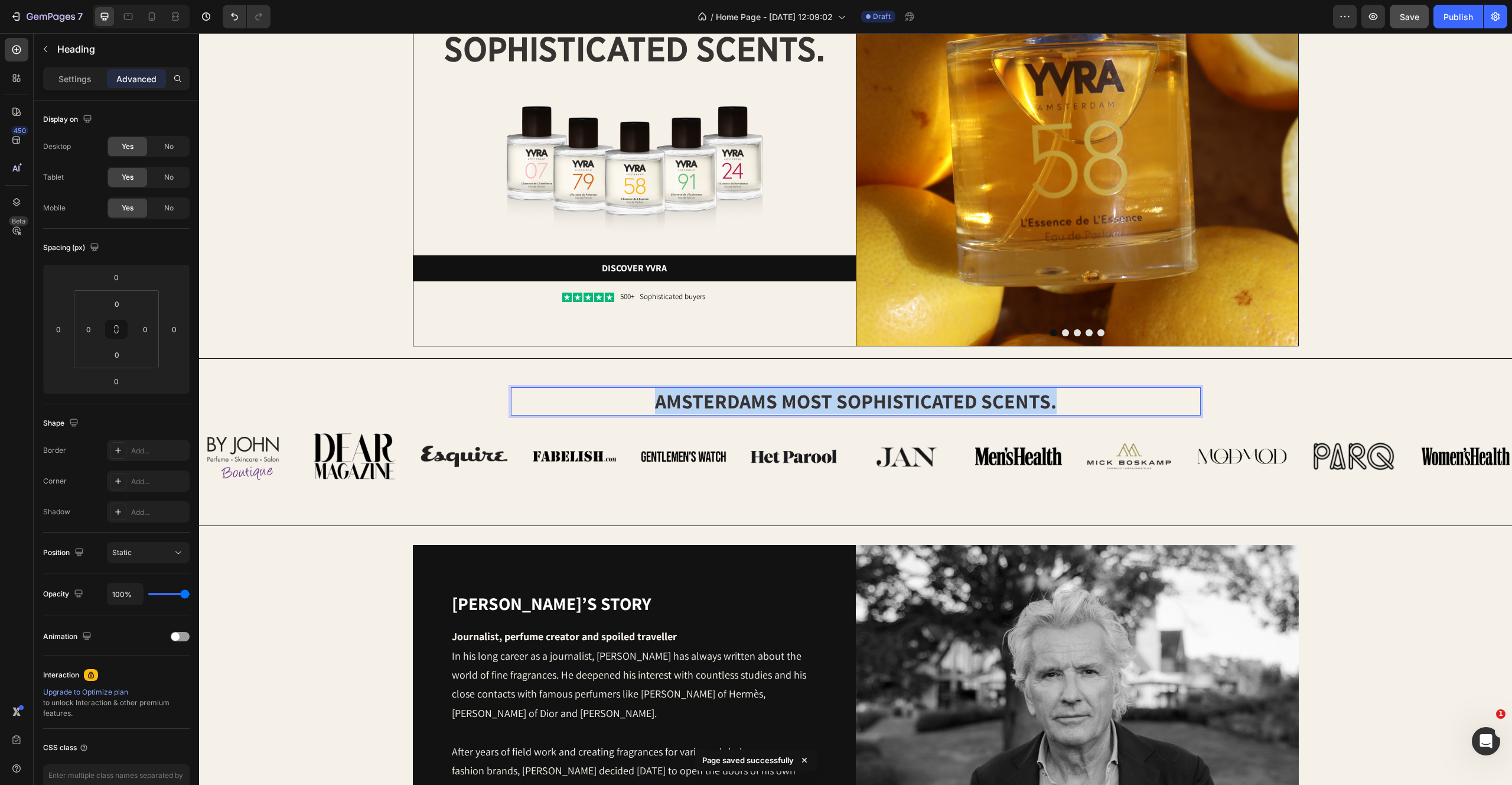
click at [815, 397] on p "amsterdams most sophisticated scents." at bounding box center [856, 401] width 688 height 26
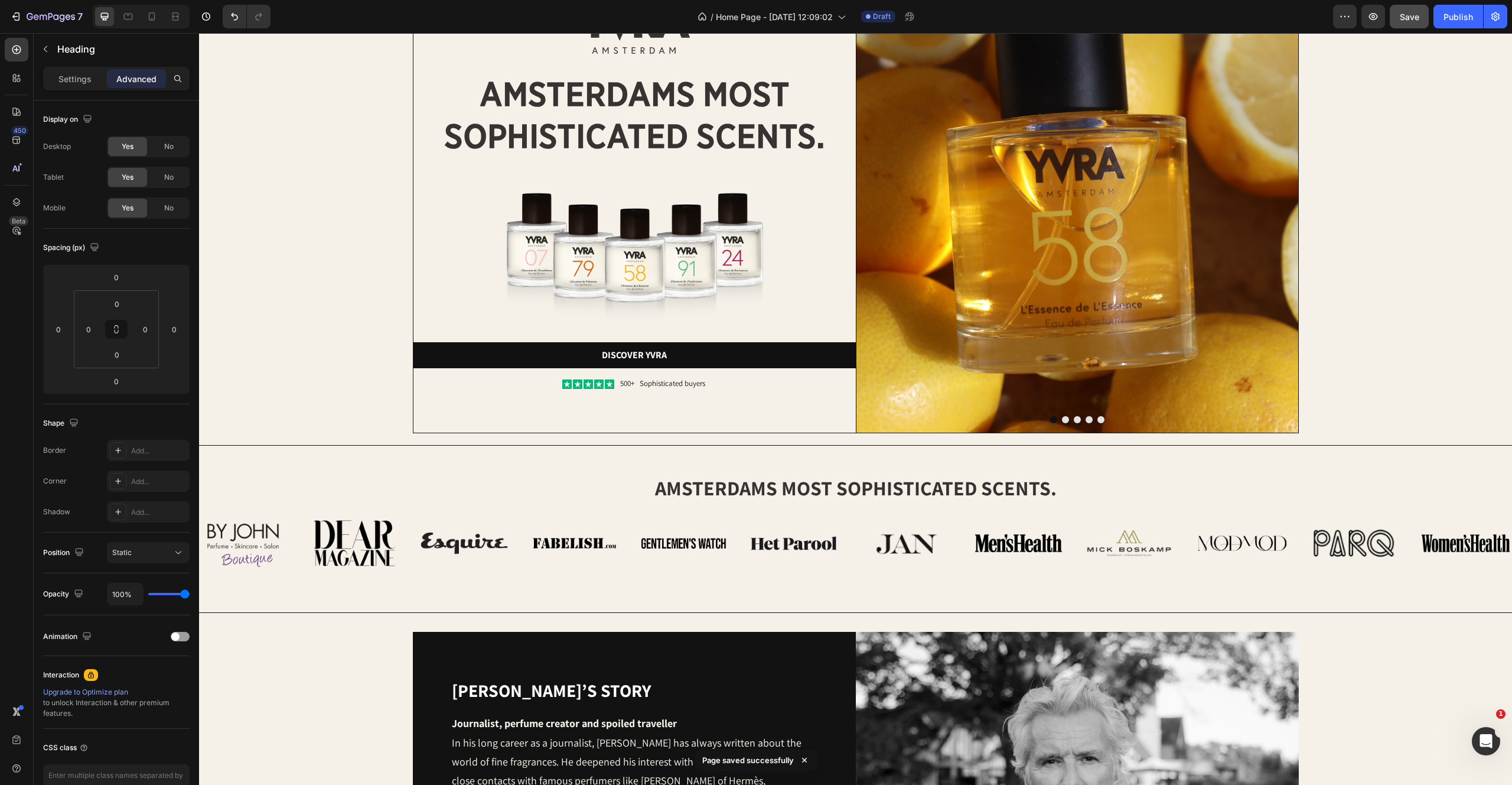
scroll to position [0, 0]
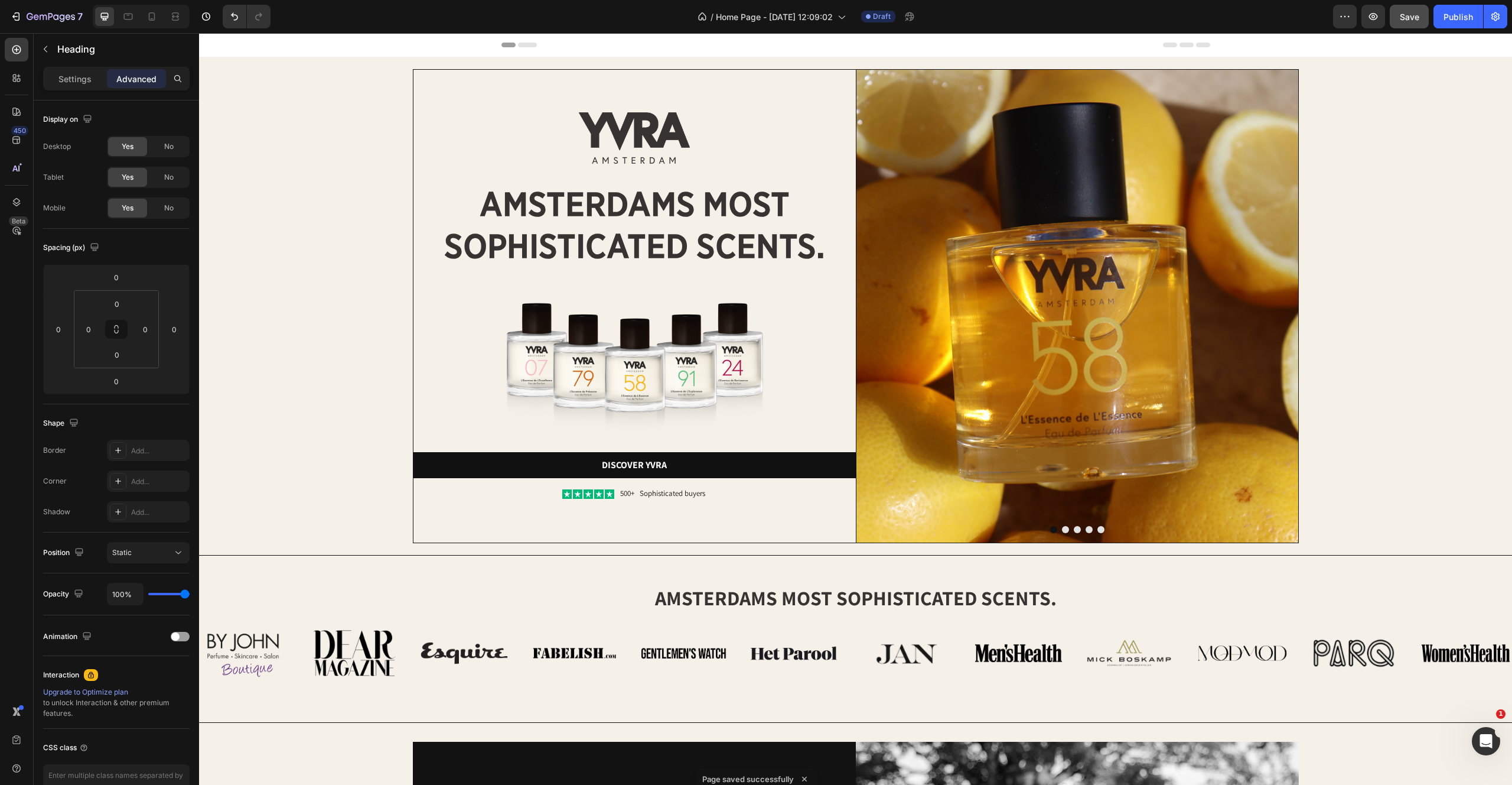
click at [789, 603] on h2 "amsterdams most sophisticated scents." at bounding box center [855, 598] width 690 height 29
click at [789, 603] on p "amsterdams most sophisticated scents." at bounding box center [856, 598] width 688 height 26
click at [551, 611] on h2 "as seen in the media" at bounding box center [855, 598] width 690 height 29
click at [997, 531] on div at bounding box center [1077, 529] width 442 height 7
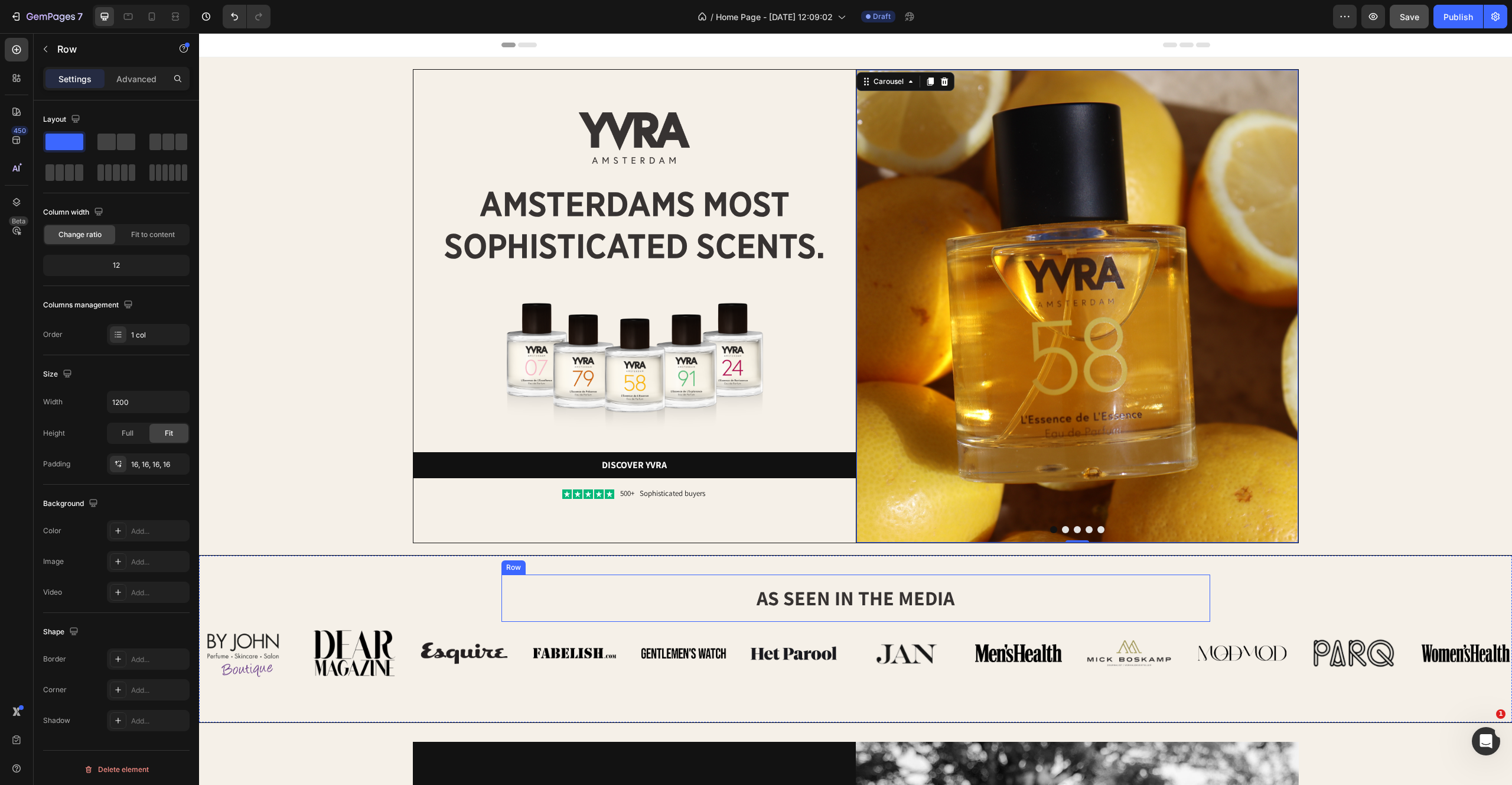
click at [866, 576] on div "as seen in the media Heading Row" at bounding box center [856, 598] width 709 height 47
click at [792, 616] on div "as seen in the media Heading Row 0" at bounding box center [856, 598] width 709 height 47
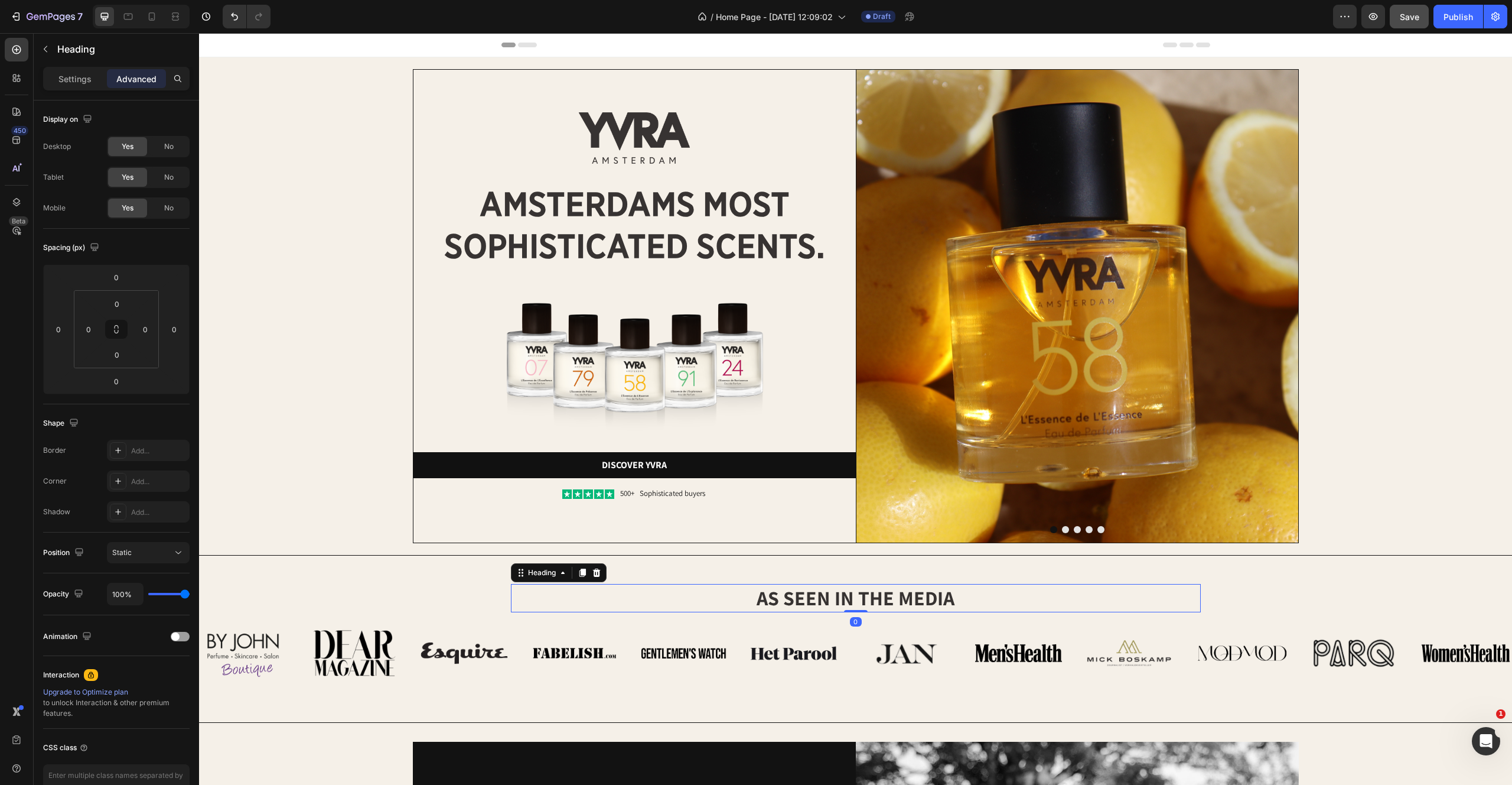
click at [792, 595] on p "as seen in the media" at bounding box center [856, 598] width 688 height 26
click at [421, 618] on div "Fragrances worth talking about Heading 0 Row Image Image Image Image Image Imag…" at bounding box center [856, 629] width 1313 height 110
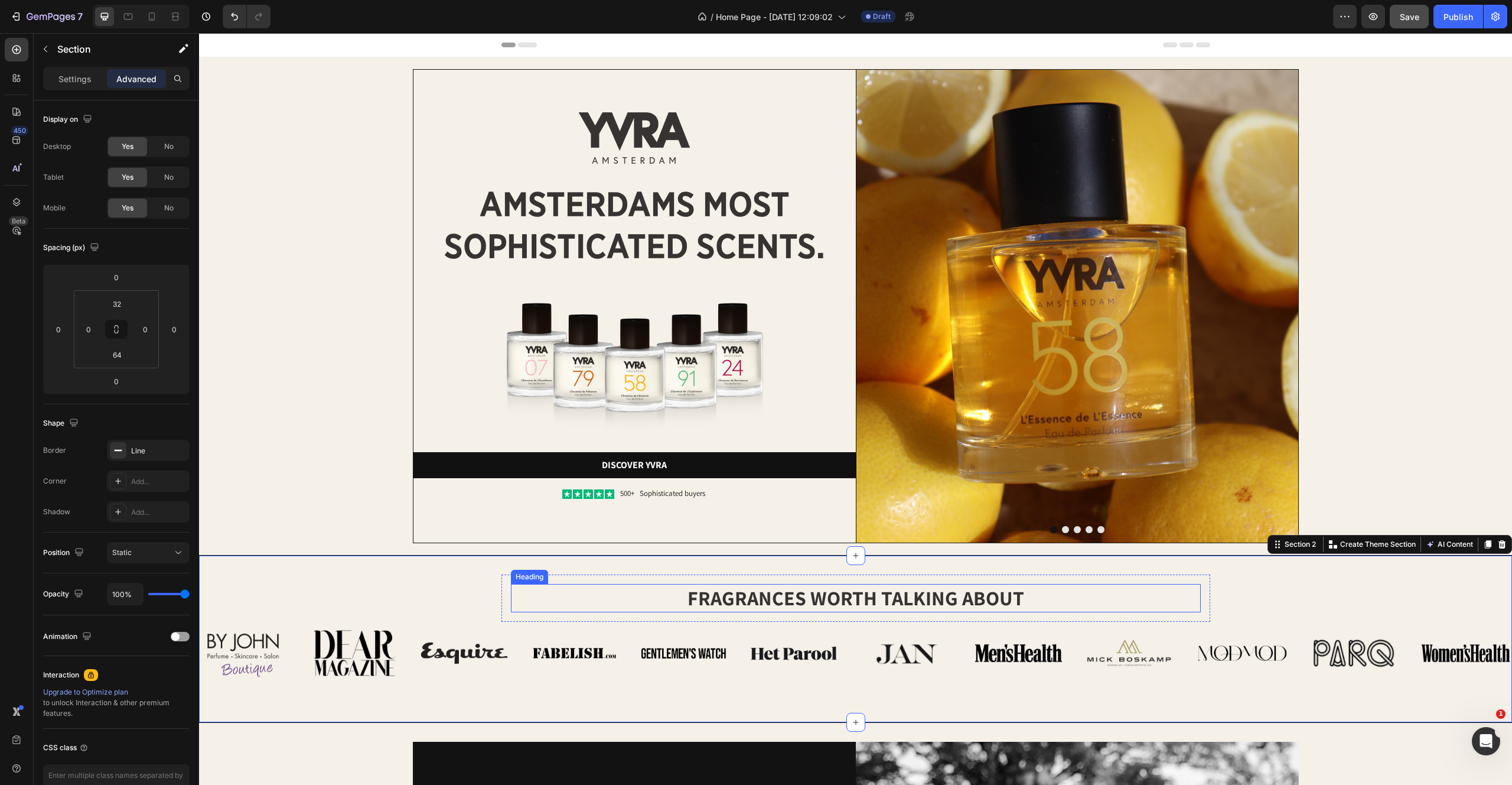
click at [648, 596] on p "Fragrances worth talking about" at bounding box center [856, 598] width 688 height 26
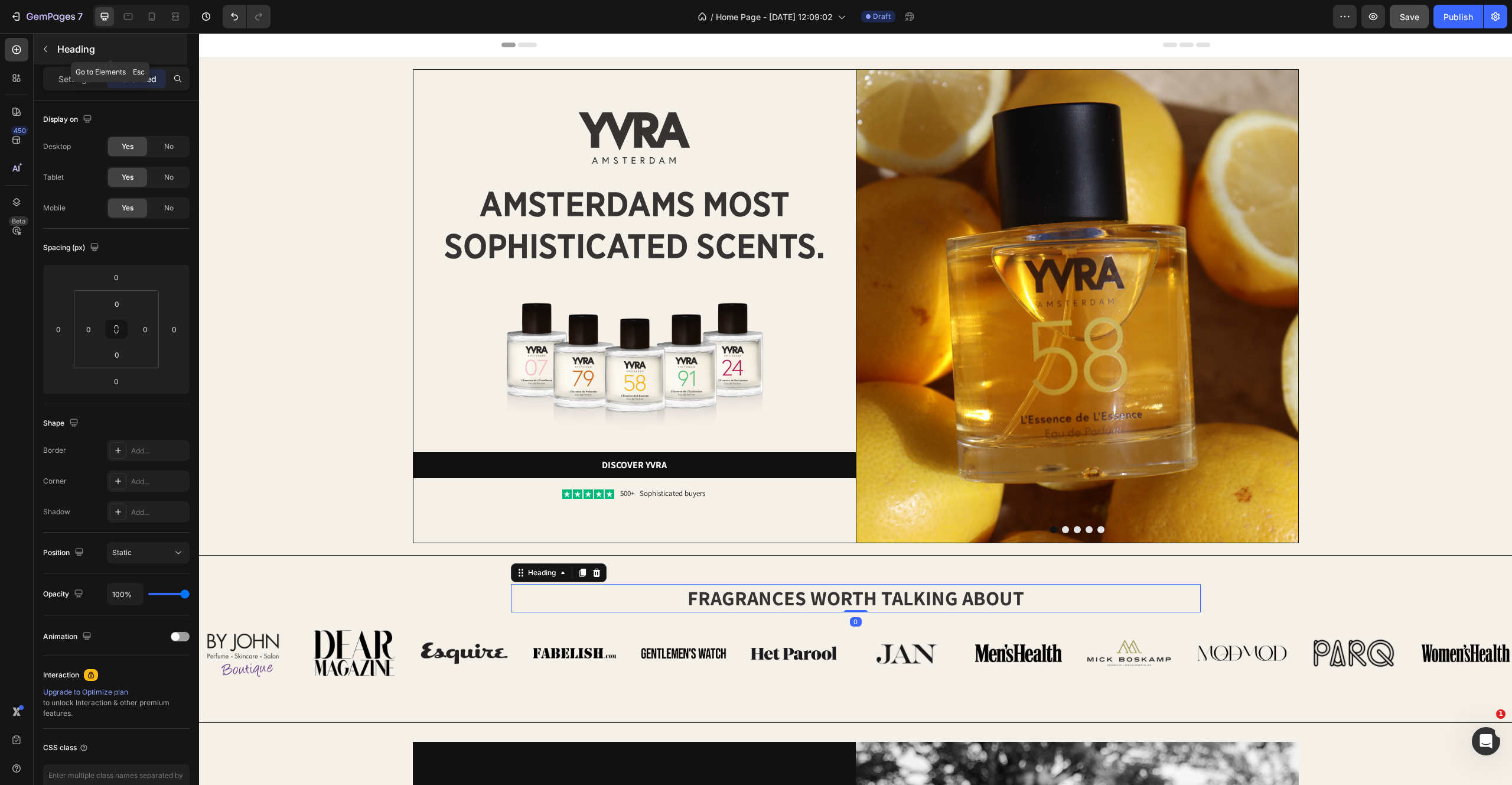
click at [43, 47] on icon "button" at bounding box center [45, 49] width 10 height 10
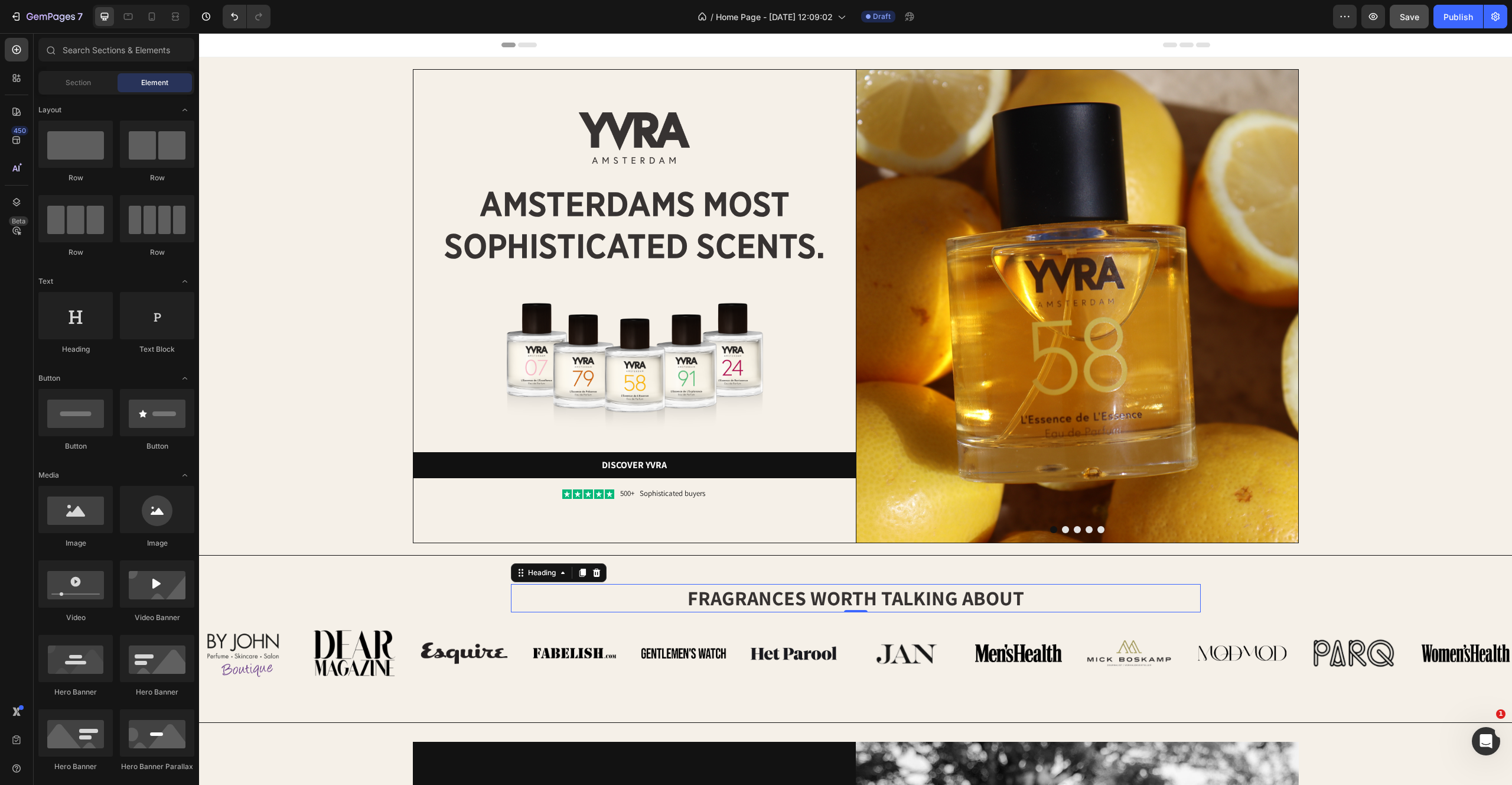
click at [721, 612] on h2 "Fragrances worth talking about" at bounding box center [855, 598] width 690 height 29
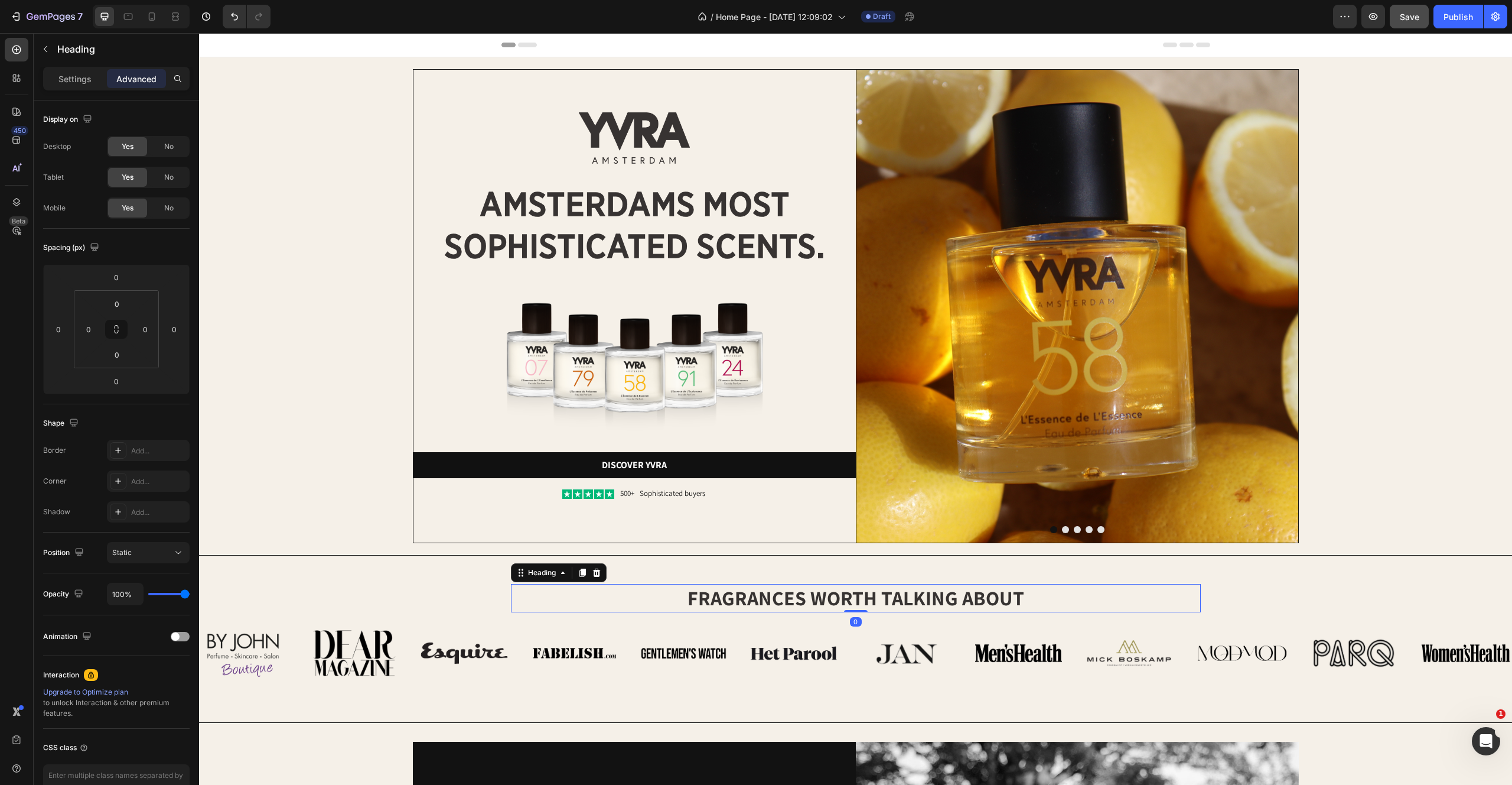
click at [65, 67] on div "Settings Advanced" at bounding box center [116, 78] width 147 height 23
click at [65, 78] on p "Settings" at bounding box center [75, 79] width 33 height 12
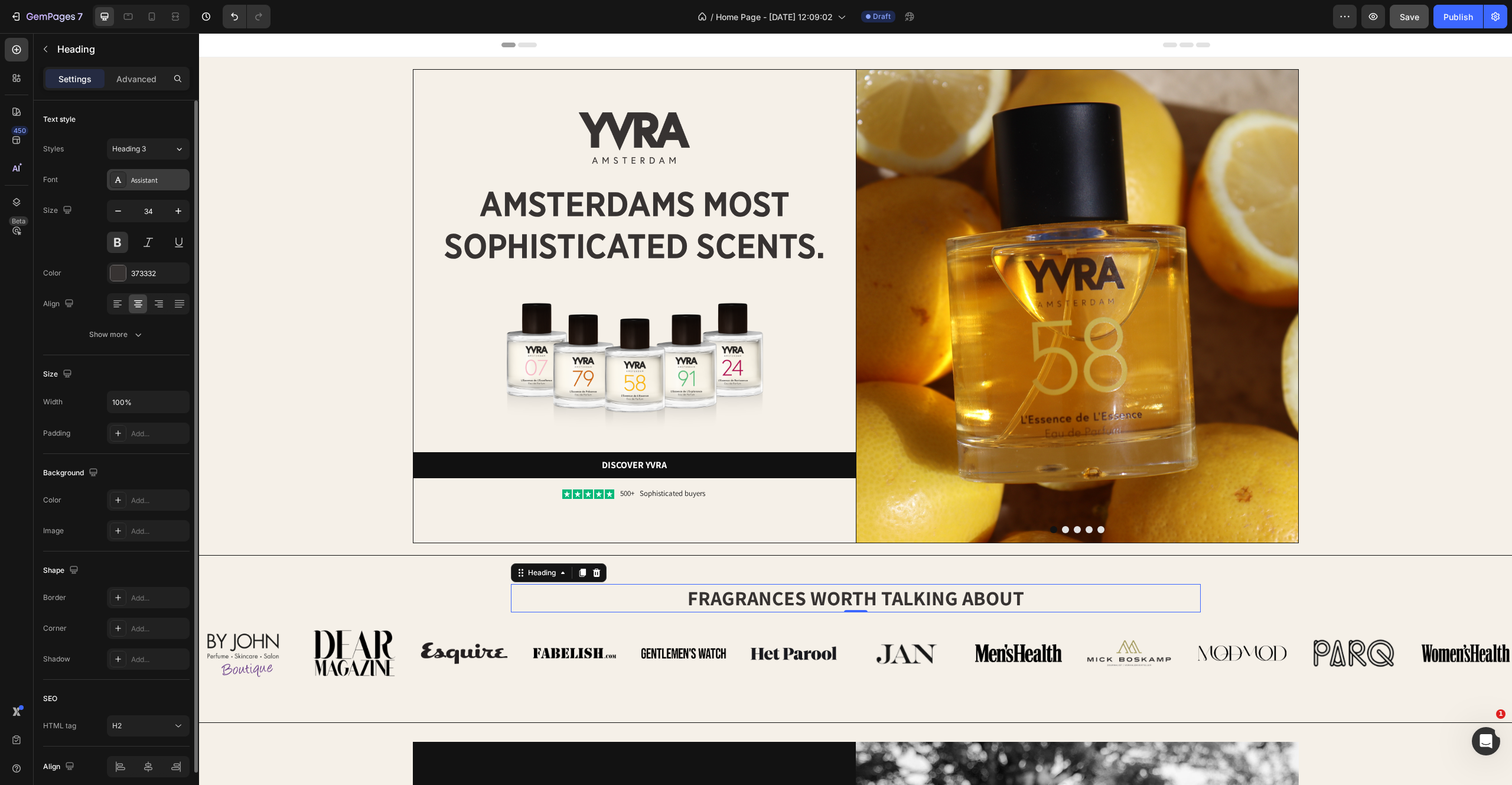
click at [139, 180] on div "Assistant" at bounding box center [159, 180] width 56 height 11
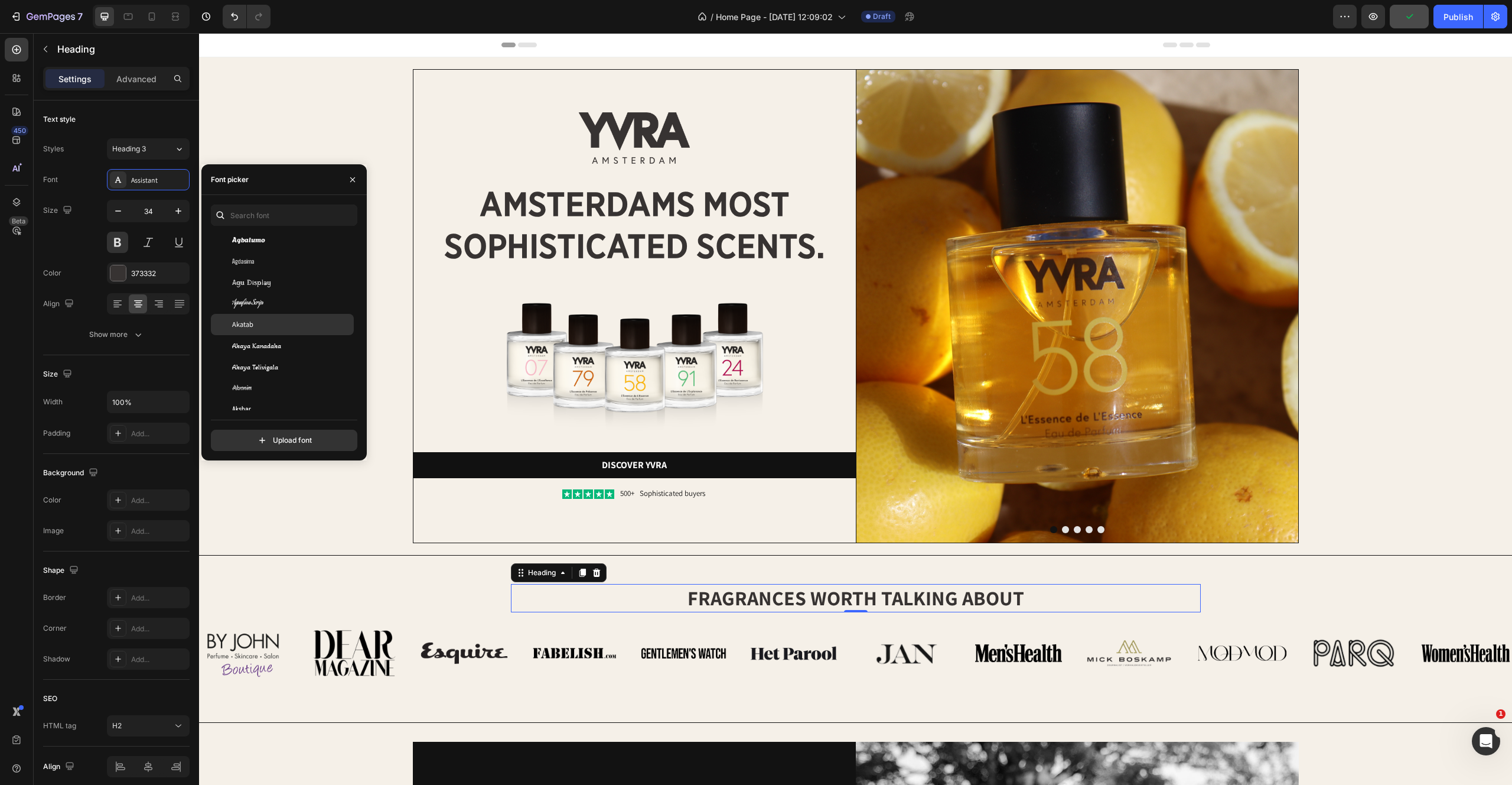
scroll to position [1435, 0]
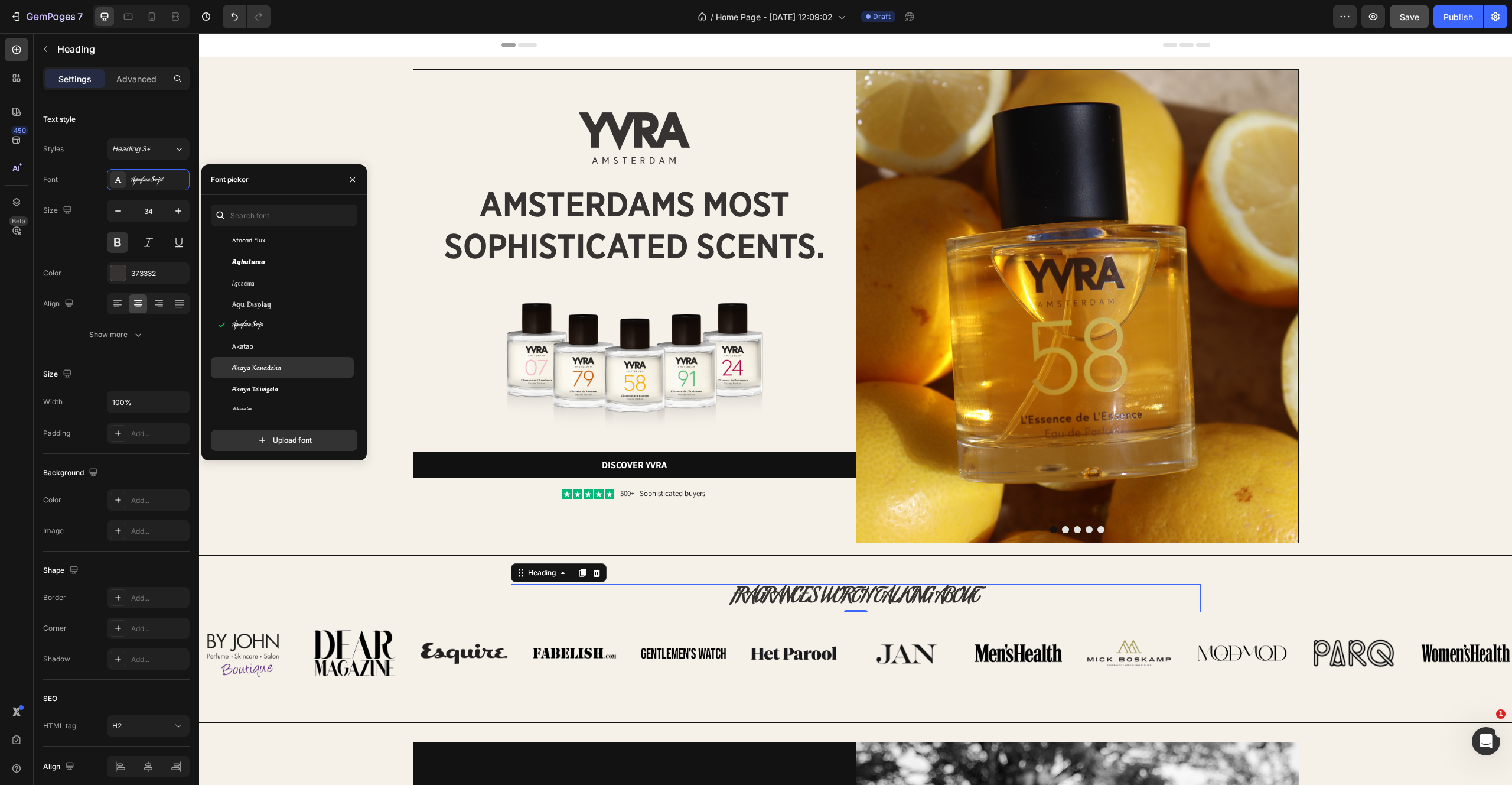
click at [263, 367] on span "Akaya Kanadaka" at bounding box center [257, 367] width 49 height 11
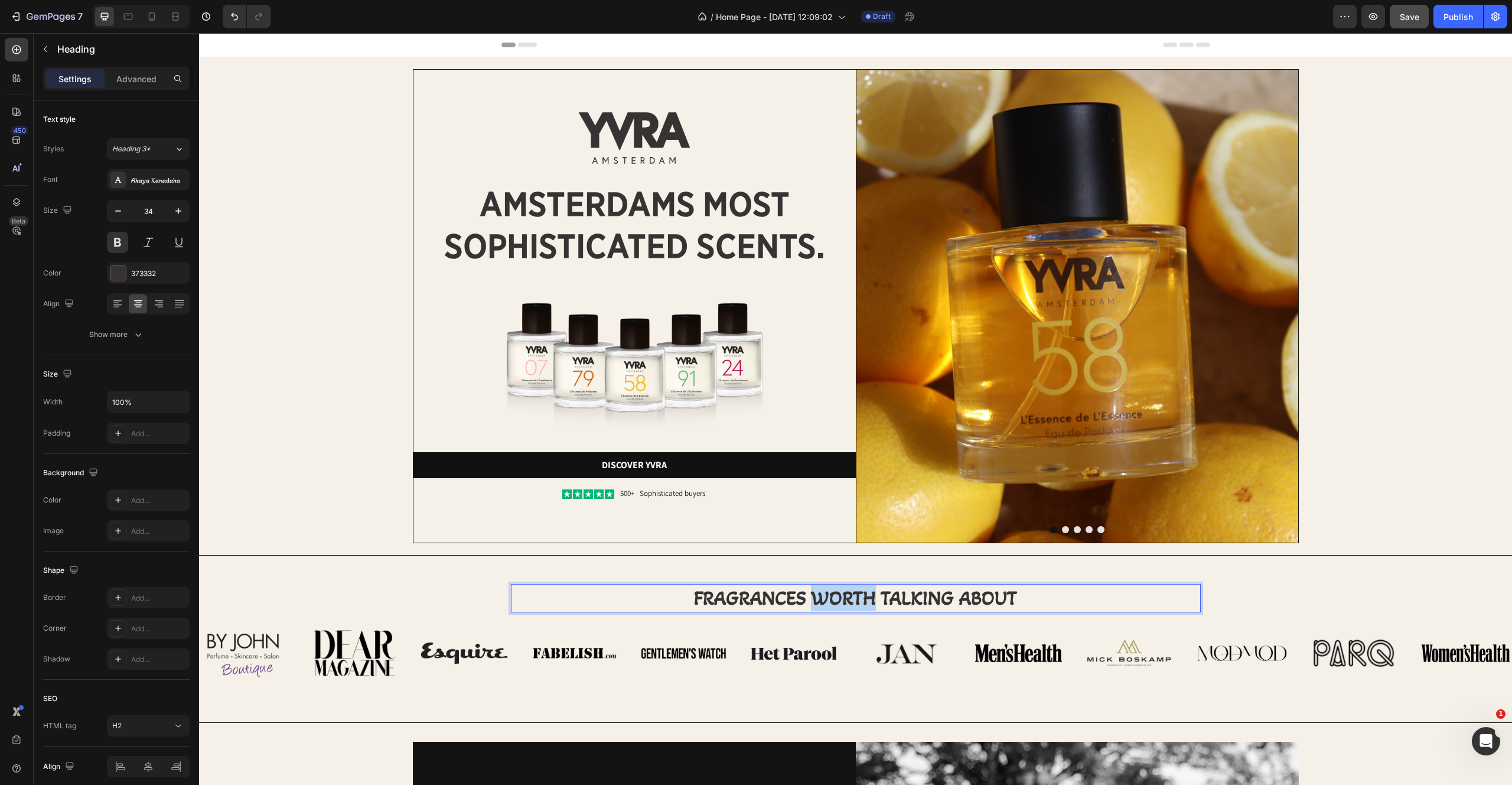
click at [810, 595] on p "Fragrances worth talking about" at bounding box center [856, 598] width 688 height 26
click at [1385, 596] on div "Fragrances worth talking about... Heading 0 Row Image Image Image Image Image I…" at bounding box center [856, 629] width 1313 height 110
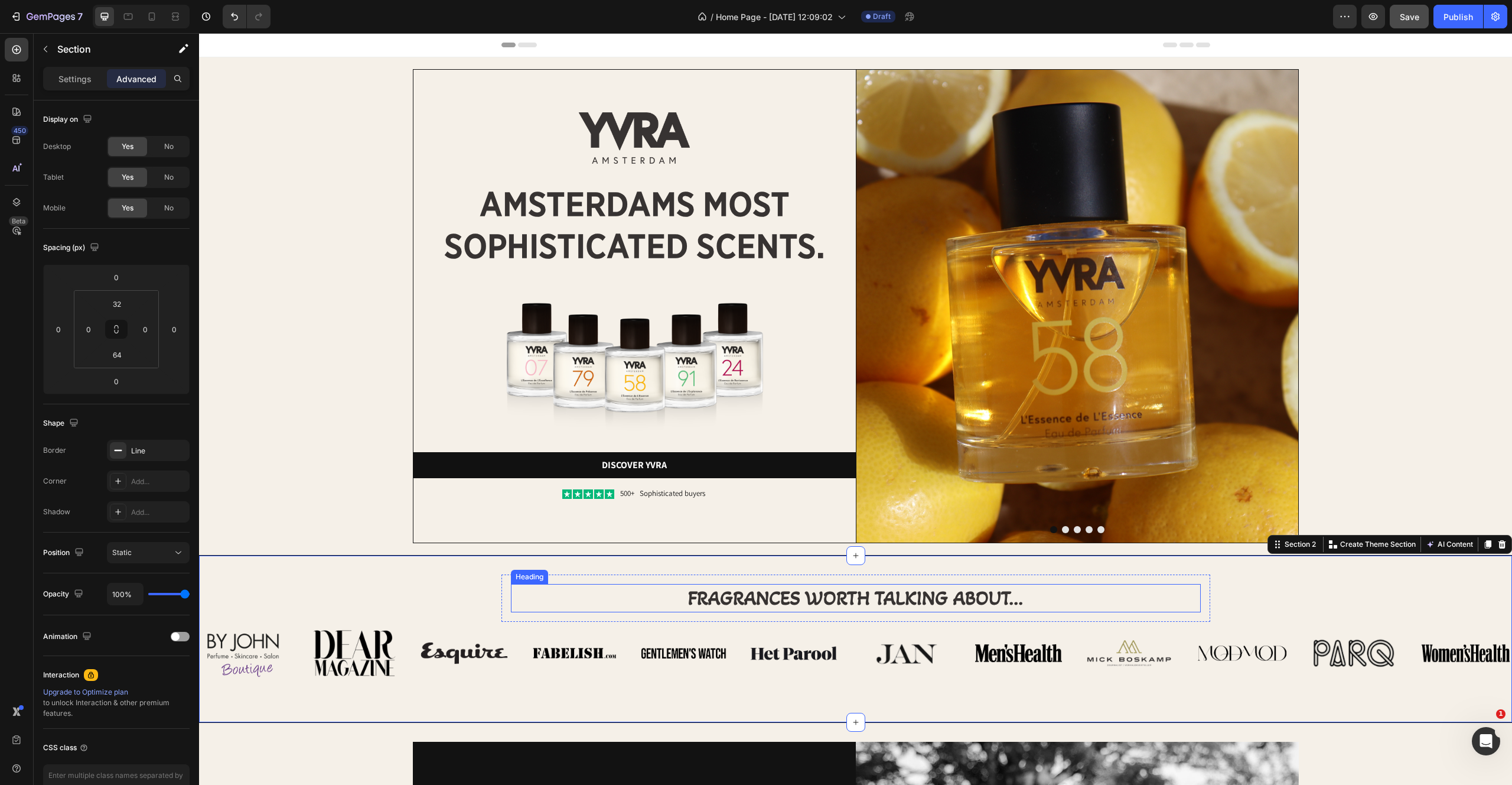
click at [909, 605] on p "Fragrances worth talking about..." at bounding box center [856, 598] width 688 height 26
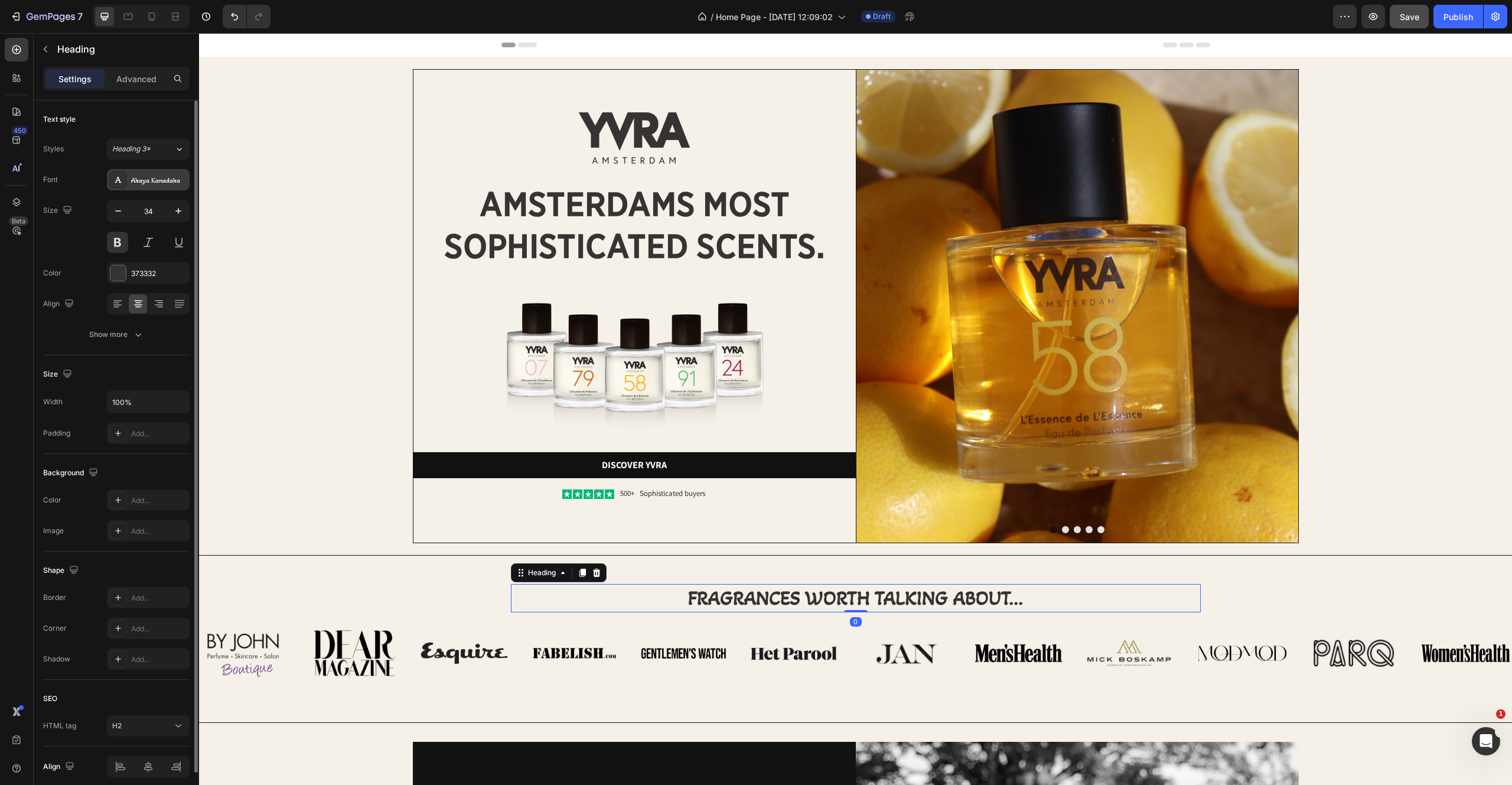
click at [159, 177] on div "Akaya Kanadaka" at bounding box center [159, 180] width 56 height 11
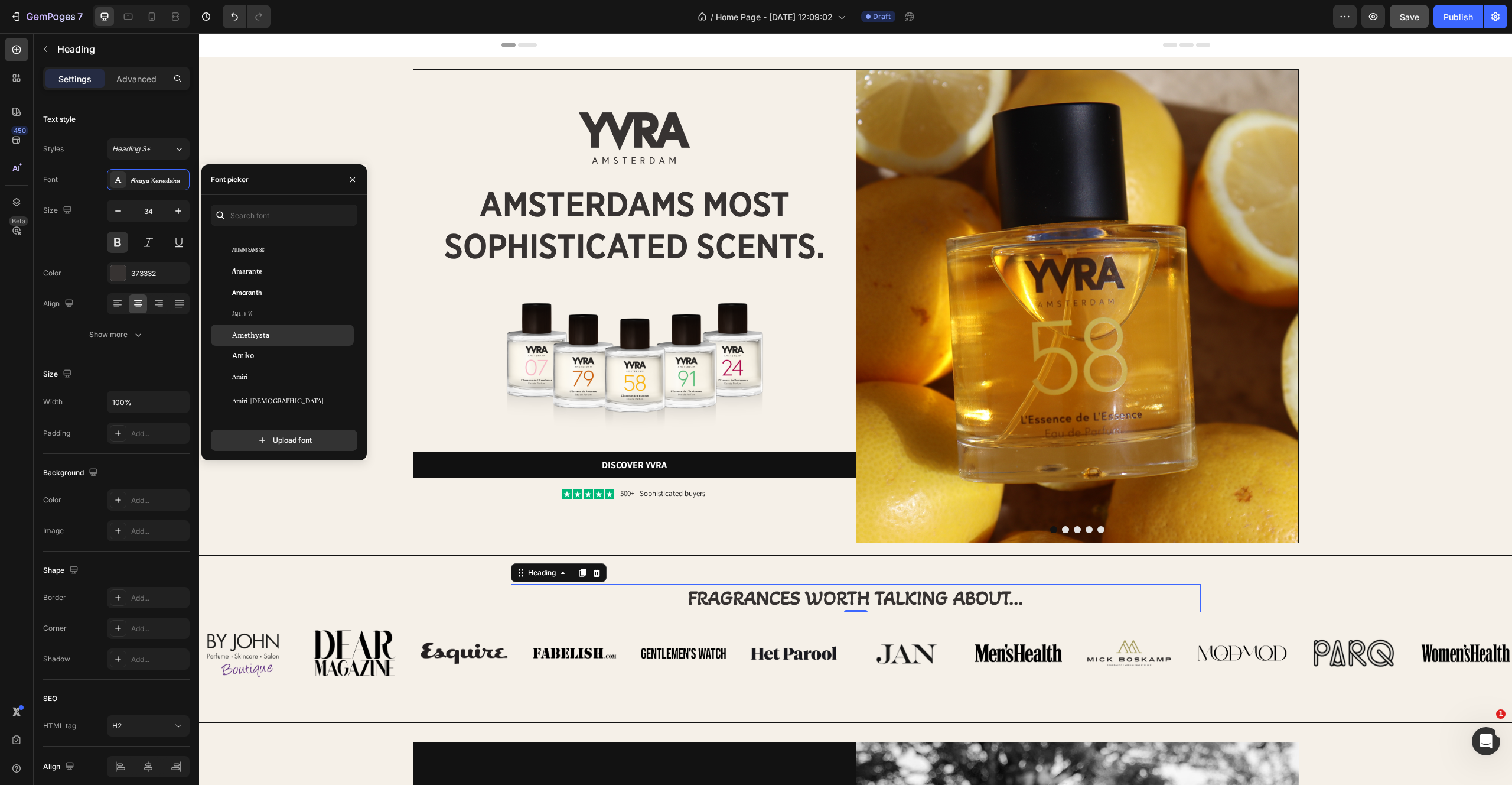
scroll to position [2317, 0]
click at [265, 316] on div "Amatic SC" at bounding box center [292, 315] width 120 height 11
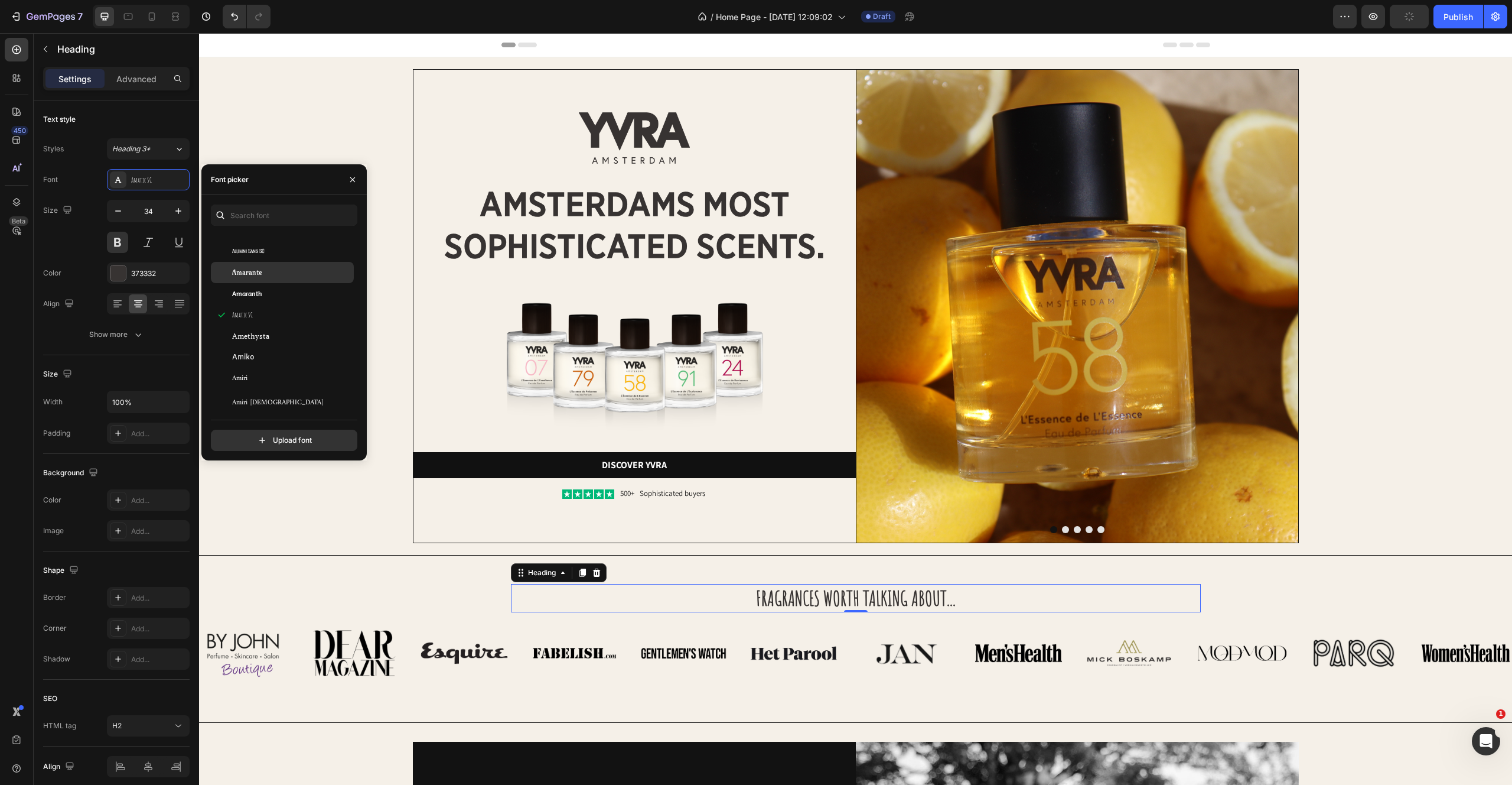
click at [259, 269] on span "Amarante" at bounding box center [247, 272] width 30 height 11
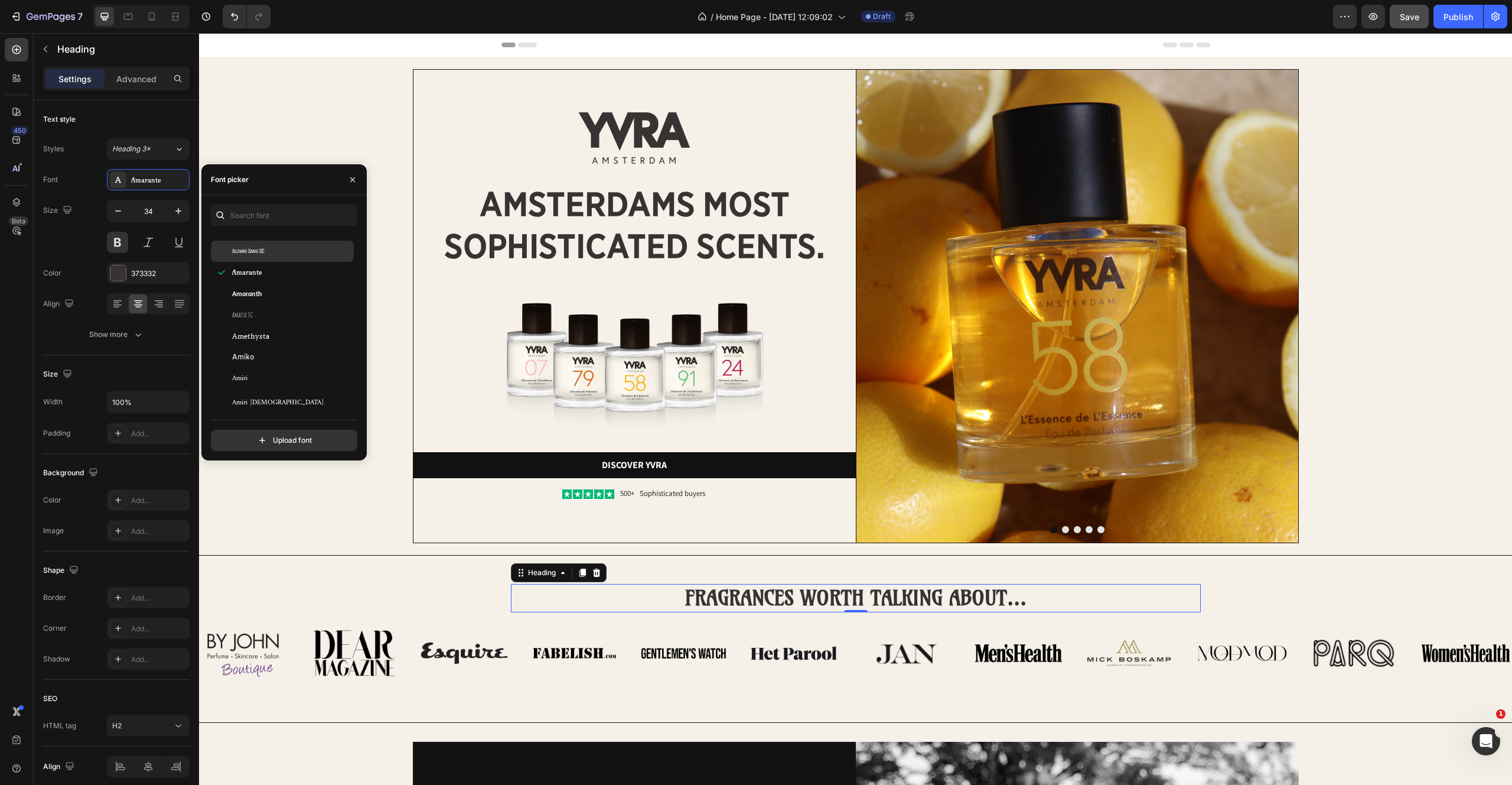
click at [259, 249] on span "Alumni Sans SC" at bounding box center [248, 251] width 32 height 11
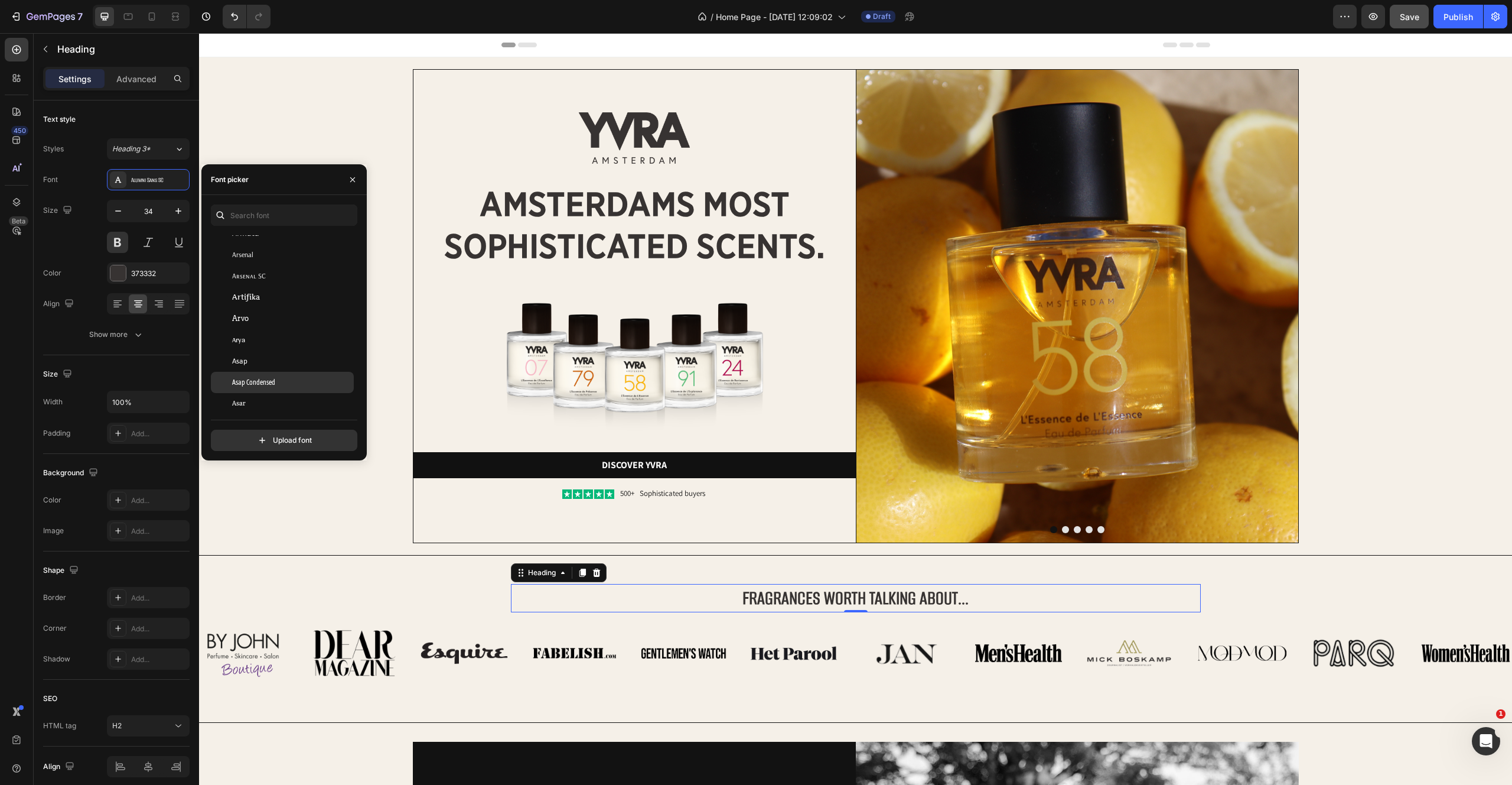
click at [258, 384] on span "Asap Condensed" at bounding box center [254, 382] width 43 height 11
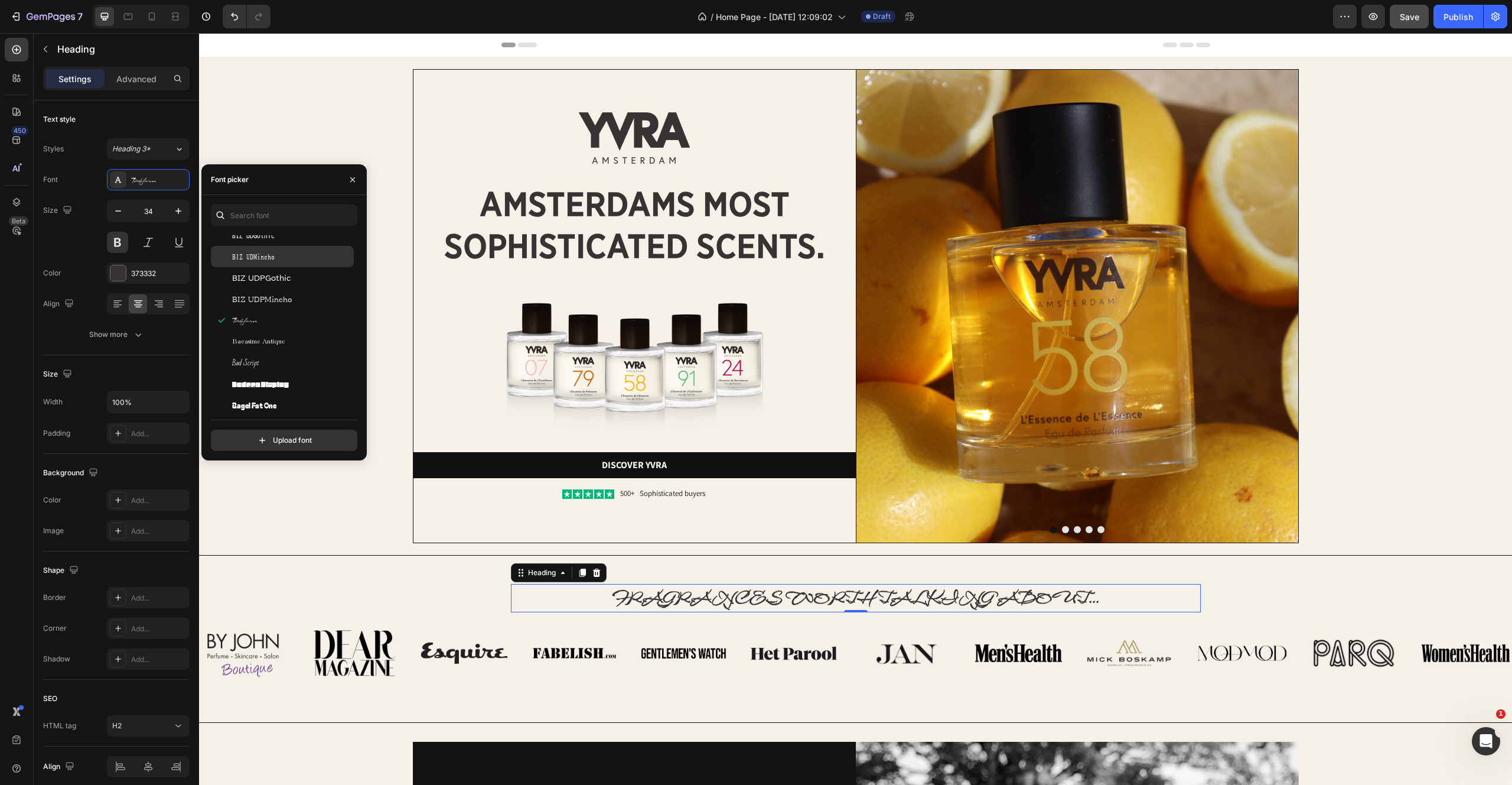
scroll to position [4160, 0]
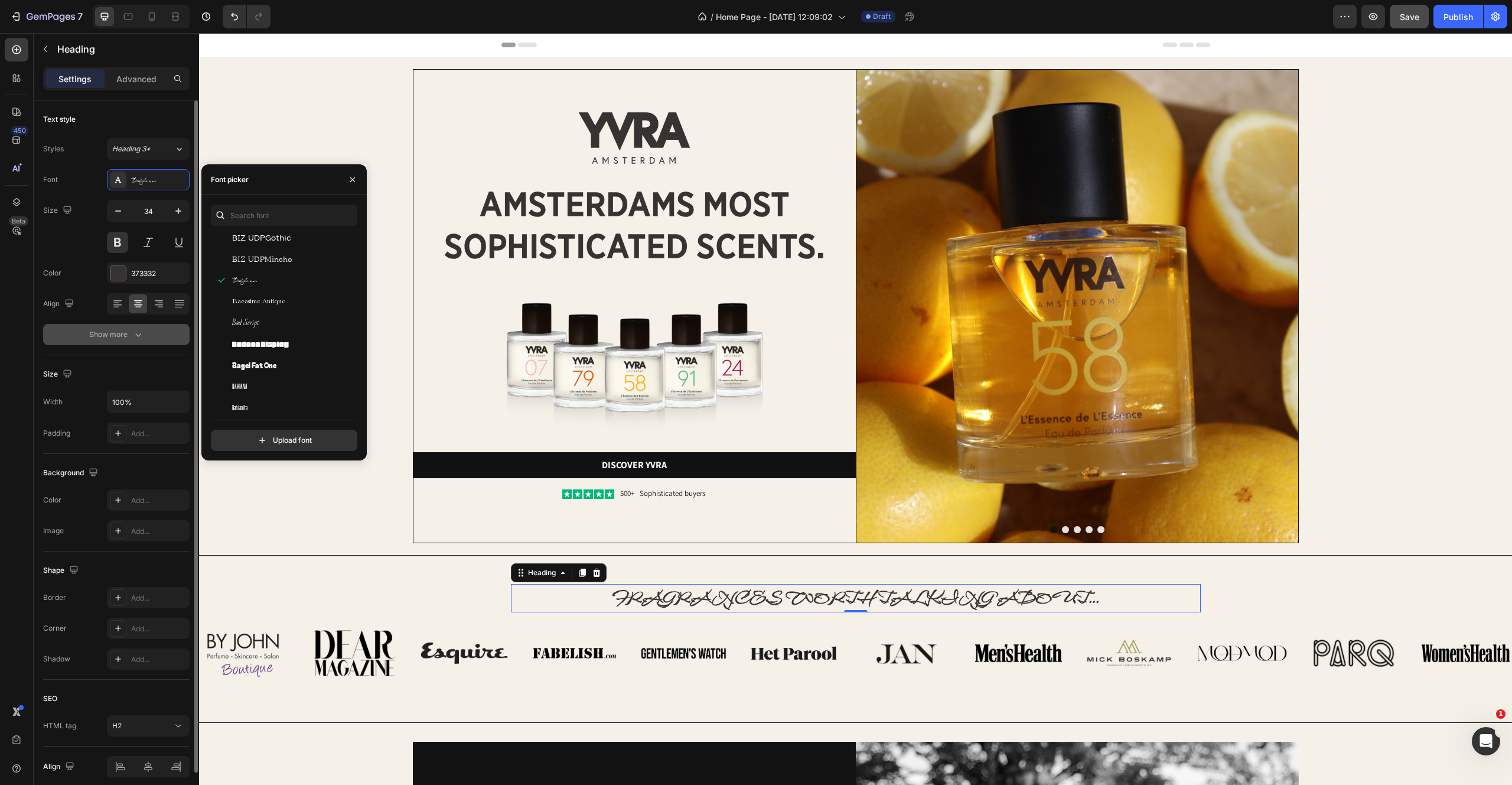
click at [123, 335] on div "Show more" at bounding box center [117, 335] width 55 height 12
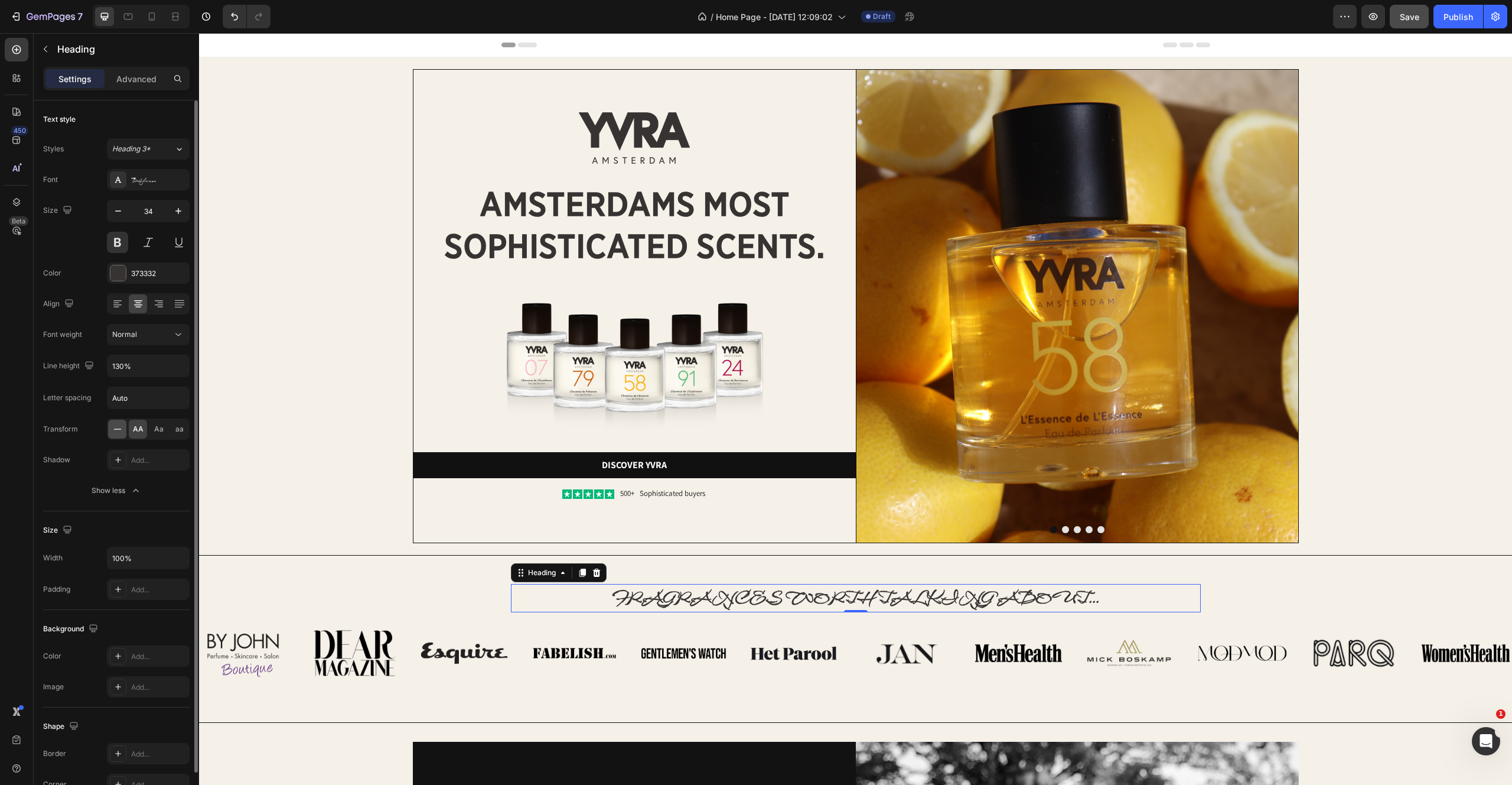
click at [115, 434] on icon at bounding box center [117, 429] width 12 height 12
click at [169, 187] on div "Babylonica" at bounding box center [148, 180] width 83 height 21
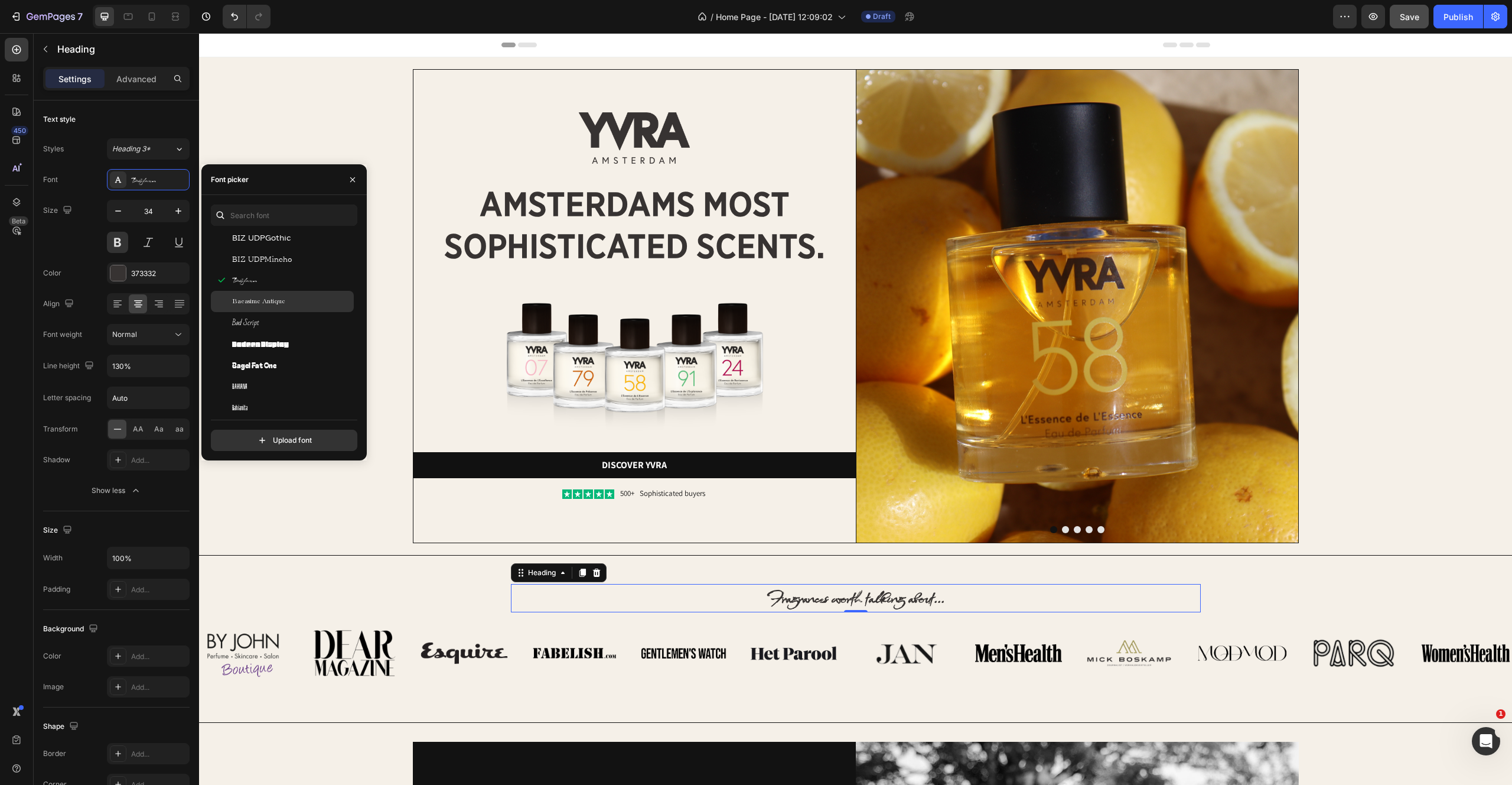
scroll to position [4181, 0]
click at [272, 304] on div "Bad Script" at bounding box center [292, 301] width 120 height 11
click at [260, 674] on div "Babylonica" at bounding box center [282, 684] width 143 height 21
click at [257, 280] on span "Bacasime Antique" at bounding box center [259, 280] width 53 height 11
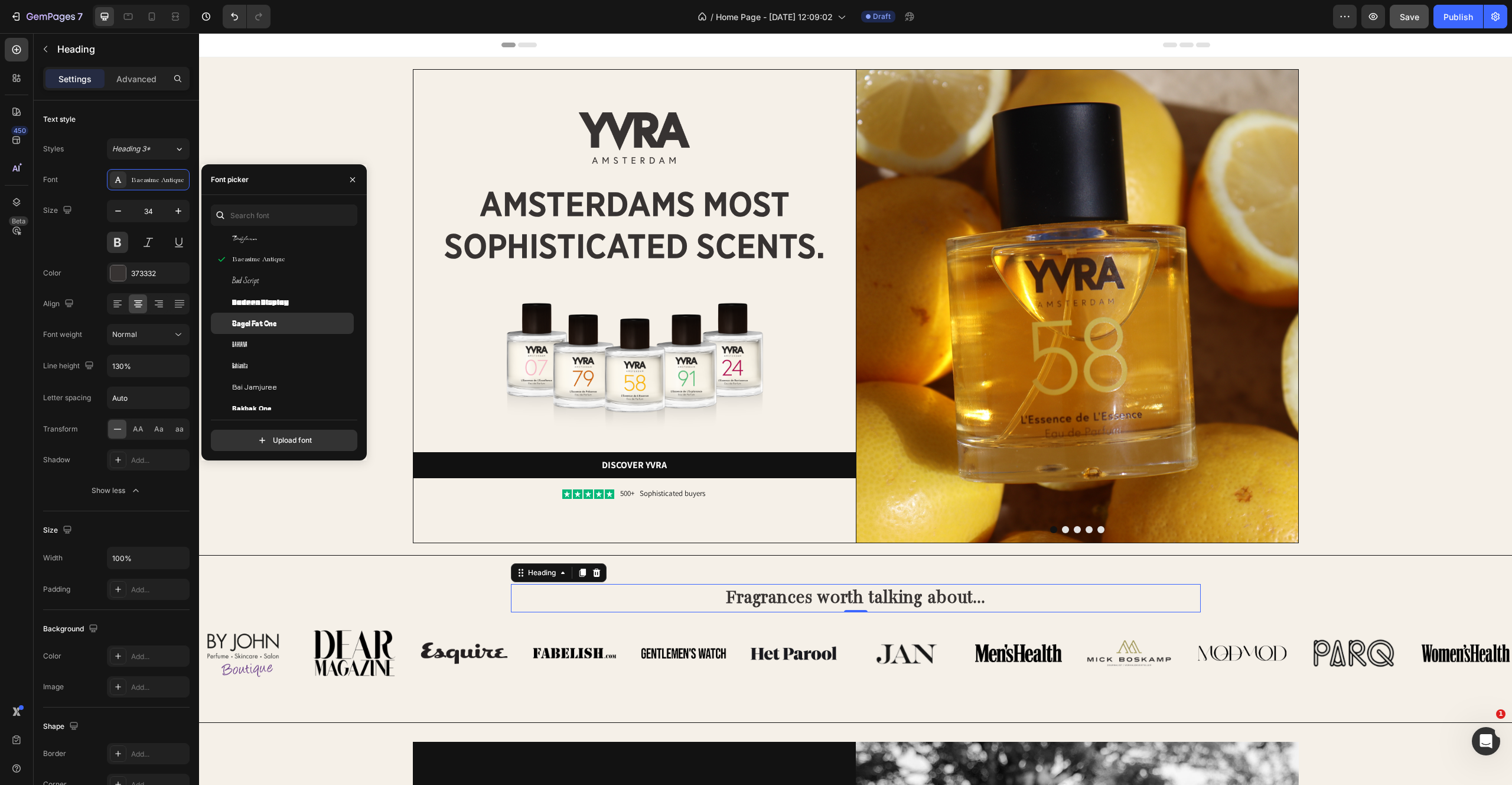
click at [281, 321] on div "Bagel Fat One" at bounding box center [292, 323] width 120 height 11
click at [263, 510] on span "Baloo Bhaina 2" at bounding box center [255, 515] width 45 height 11
click at [250, 382] on span "Bebas Neue" at bounding box center [245, 378] width 26 height 11
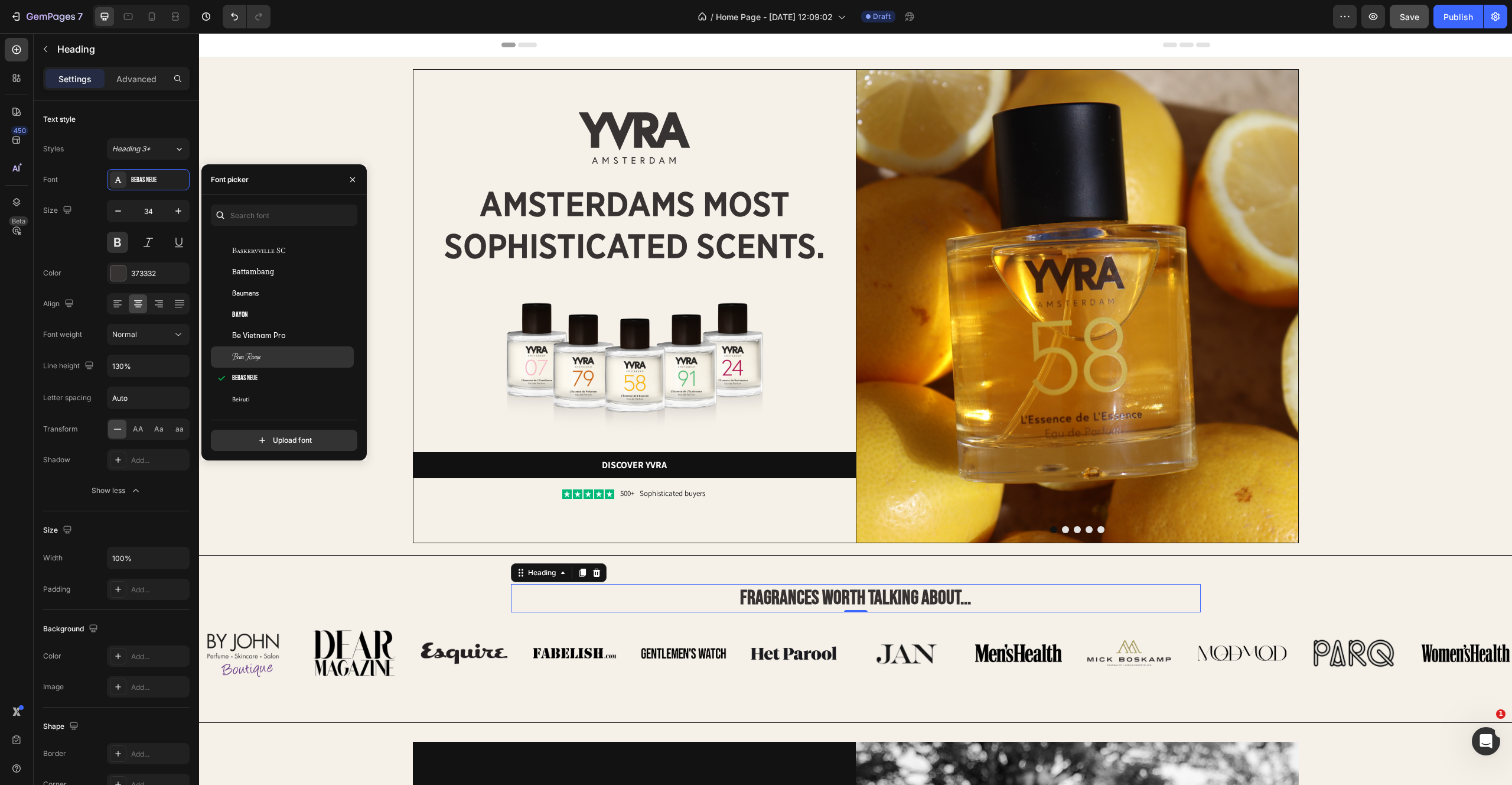
click at [249, 354] on span "Beau Rivage" at bounding box center [247, 357] width 29 height 11
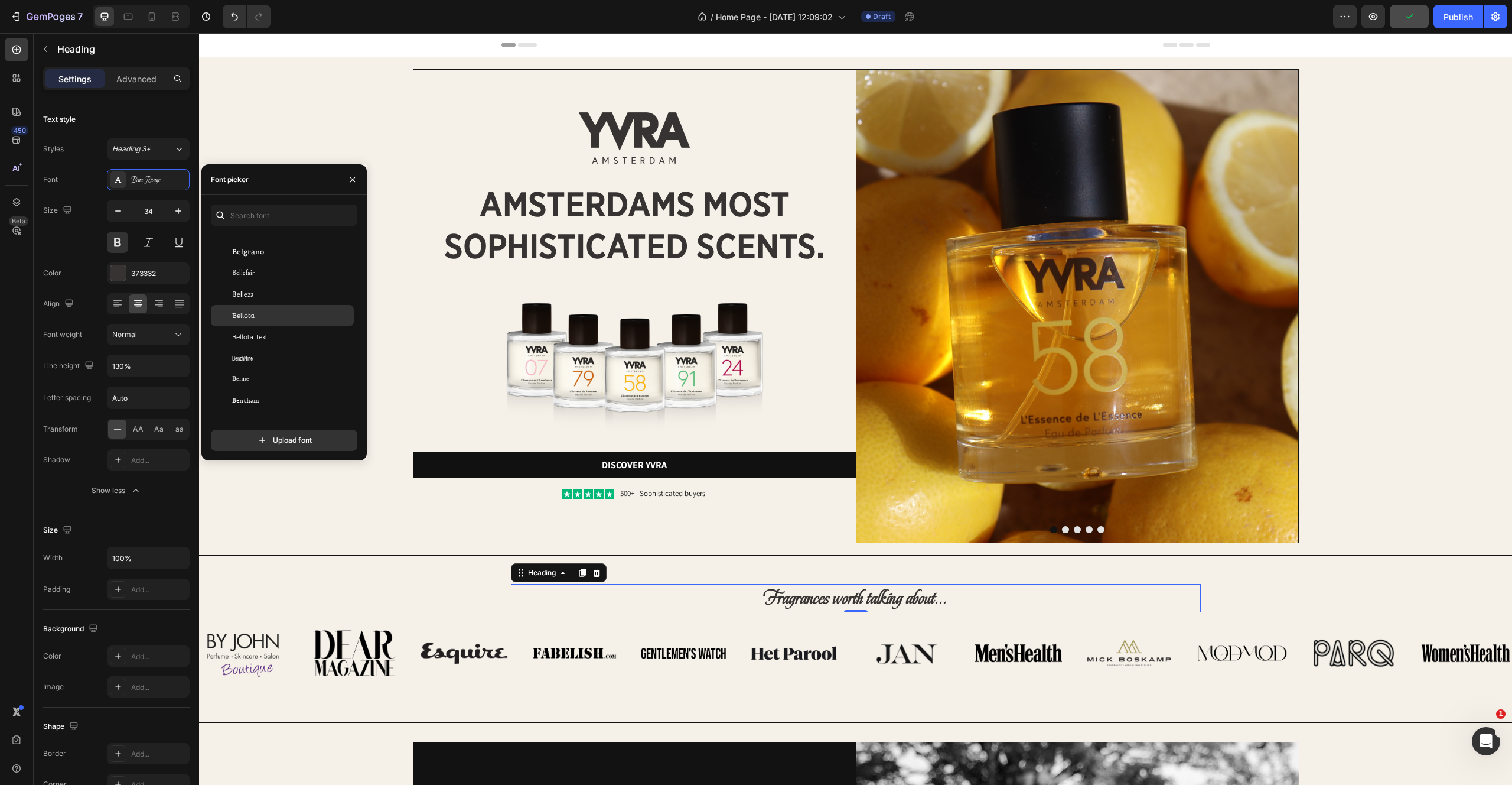
click at [263, 317] on div "Bellota" at bounding box center [292, 315] width 120 height 11
click at [250, 376] on span "Bevan" at bounding box center [244, 376] width 25 height 11
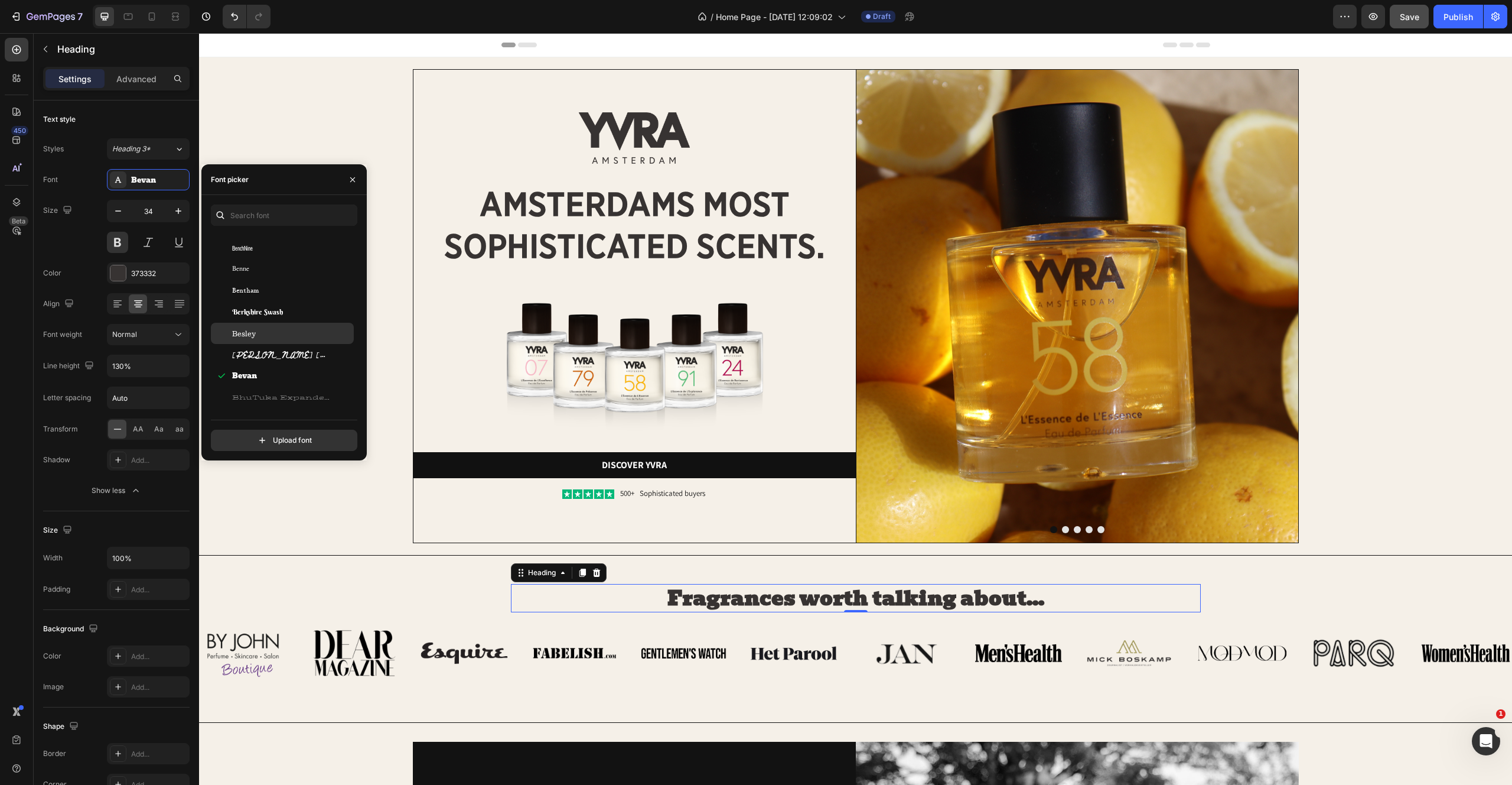
click at [237, 329] on span "Besley" at bounding box center [244, 333] width 23 height 11
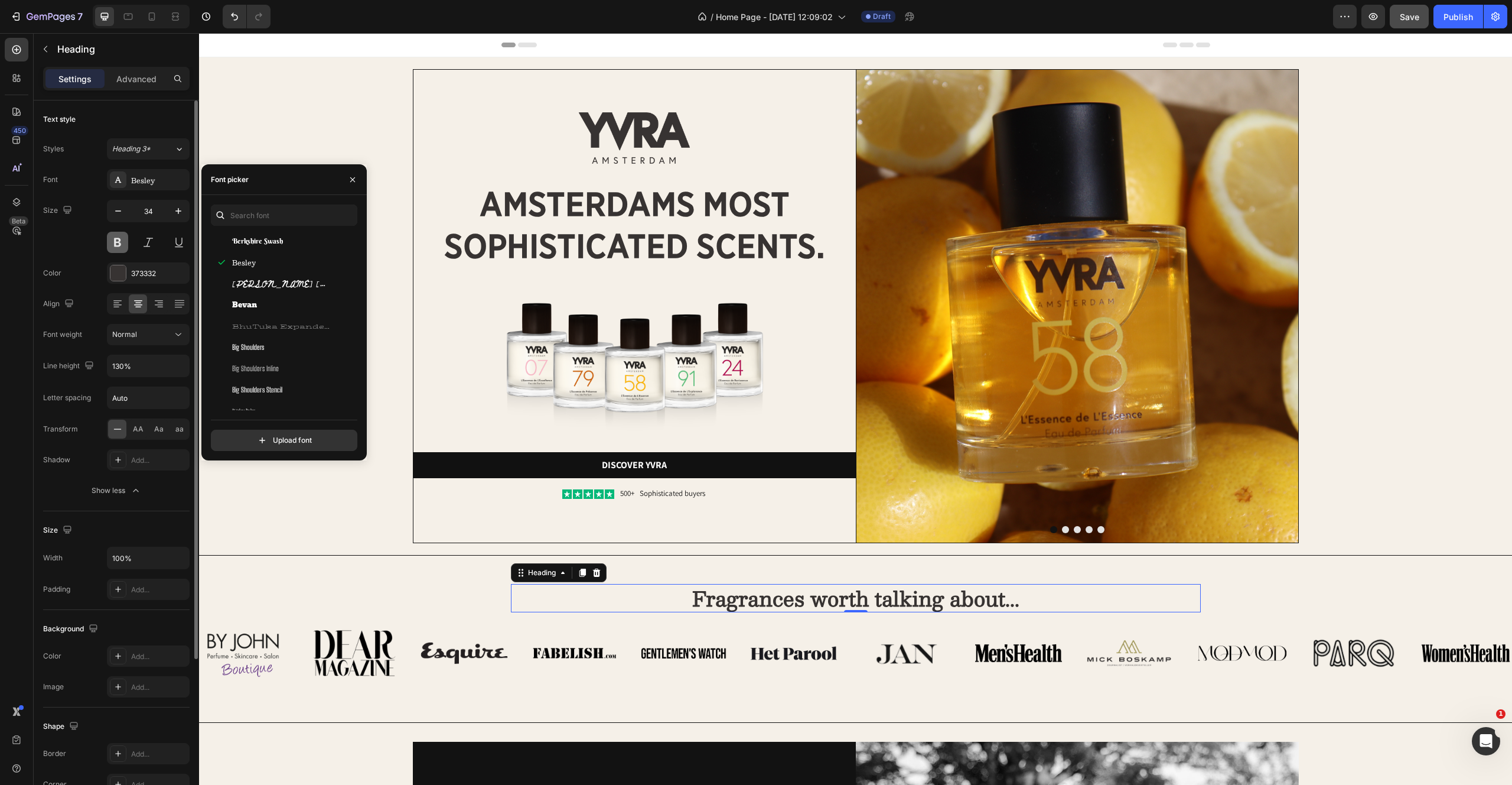
click at [119, 239] on button at bounding box center [117, 242] width 21 height 21
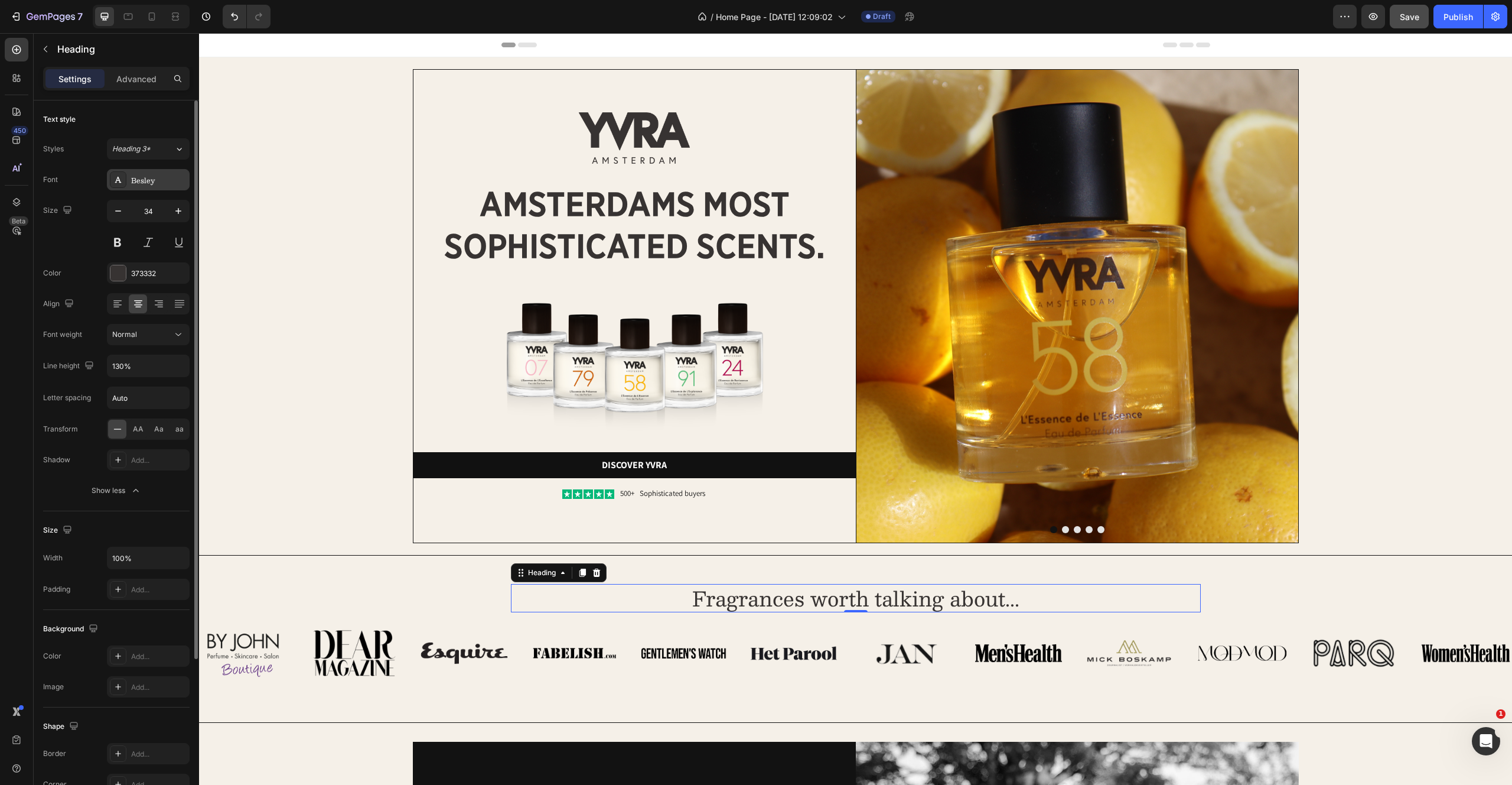
click at [158, 178] on div "Besley" at bounding box center [159, 180] width 56 height 11
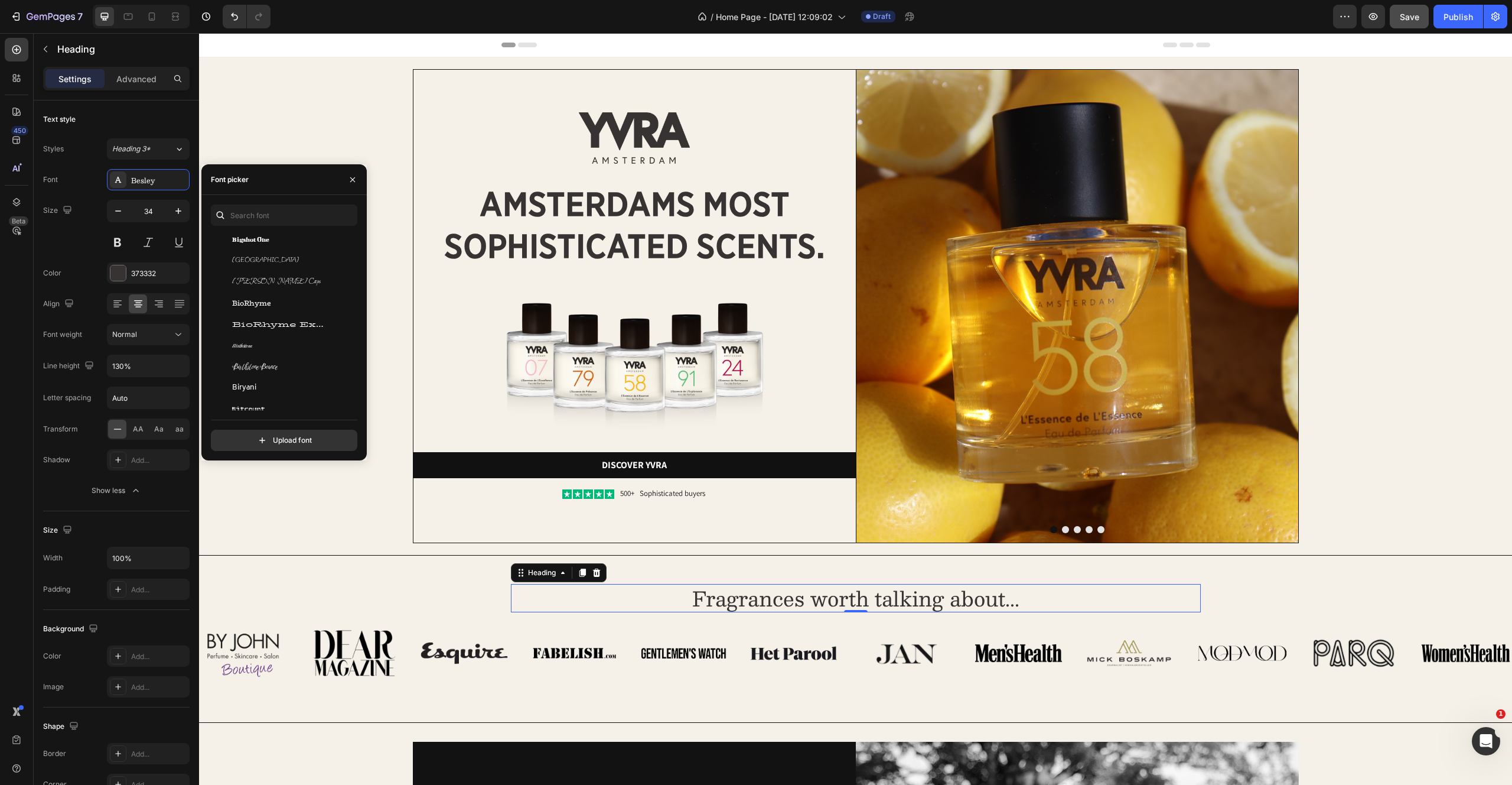
scroll to position [5403, 0]
click at [266, 354] on span "Birthstone Bounce" at bounding box center [255, 356] width 45 height 11
click at [271, 362] on div "Cherish" at bounding box center [292, 361] width 120 height 11
click at [299, 337] on div "Chenla" at bounding box center [292, 339] width 120 height 11
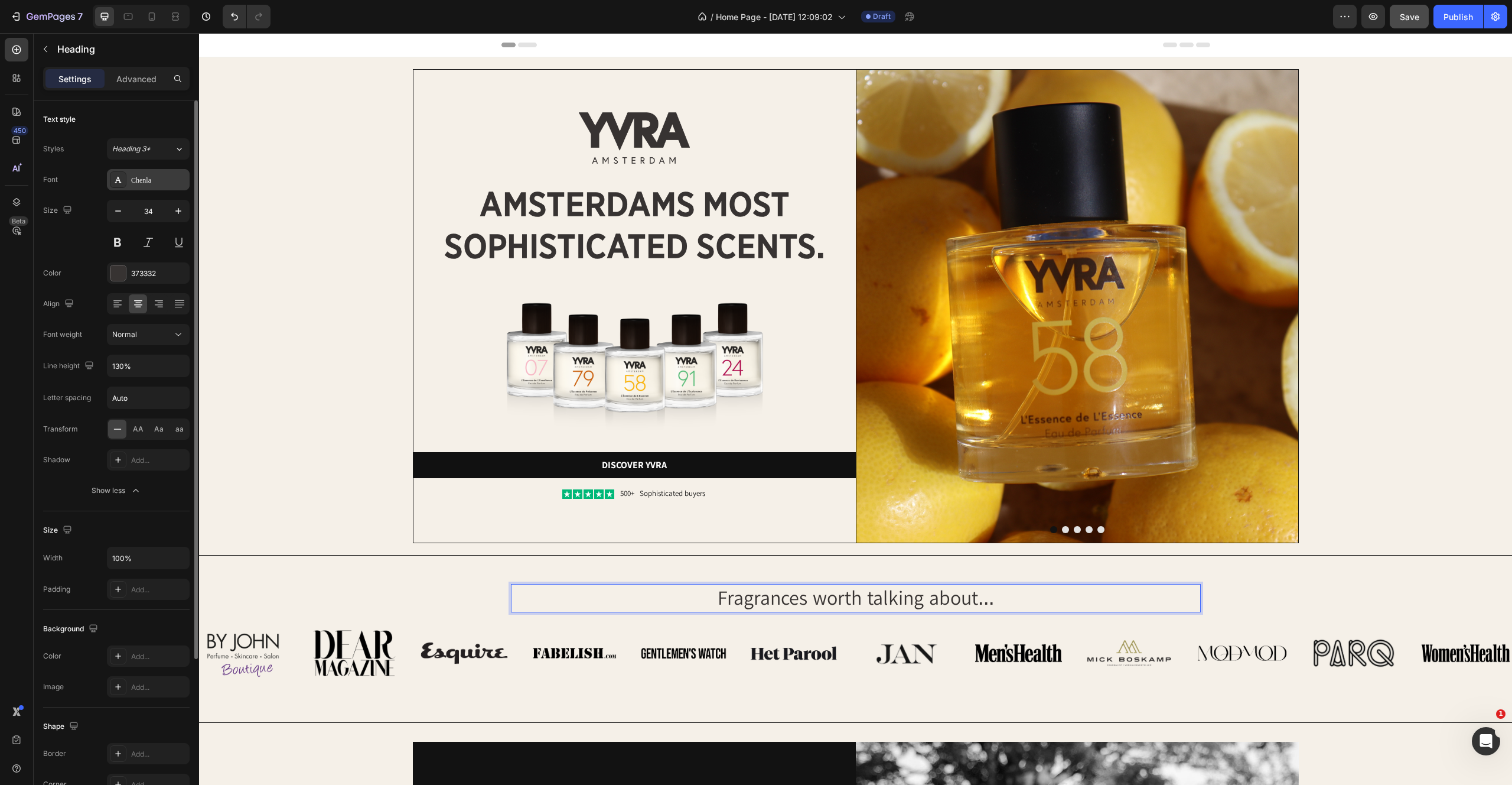
click at [145, 169] on div "Chenla" at bounding box center [148, 180] width 83 height 21
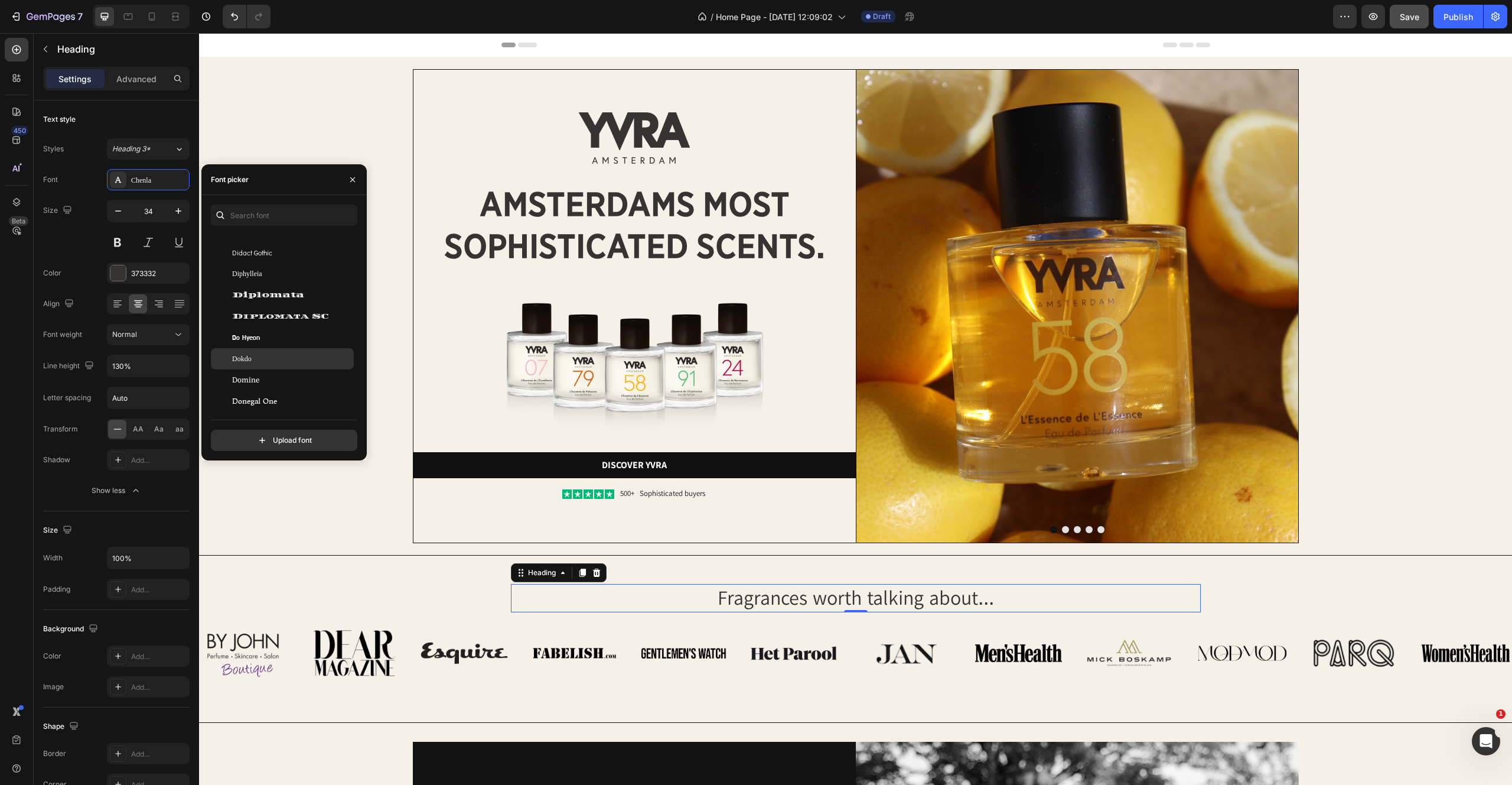
scroll to position [9509, 0]
click at [265, 356] on div "Dokdo" at bounding box center [292, 356] width 120 height 11
click at [263, 729] on div "Diphylleia" at bounding box center [282, 739] width 143 height 21
click at [260, 268] on span "Diphylleia" at bounding box center [247, 271] width 31 height 11
click at [261, 729] on div "Diphylleia" at bounding box center [282, 739] width 143 height 21
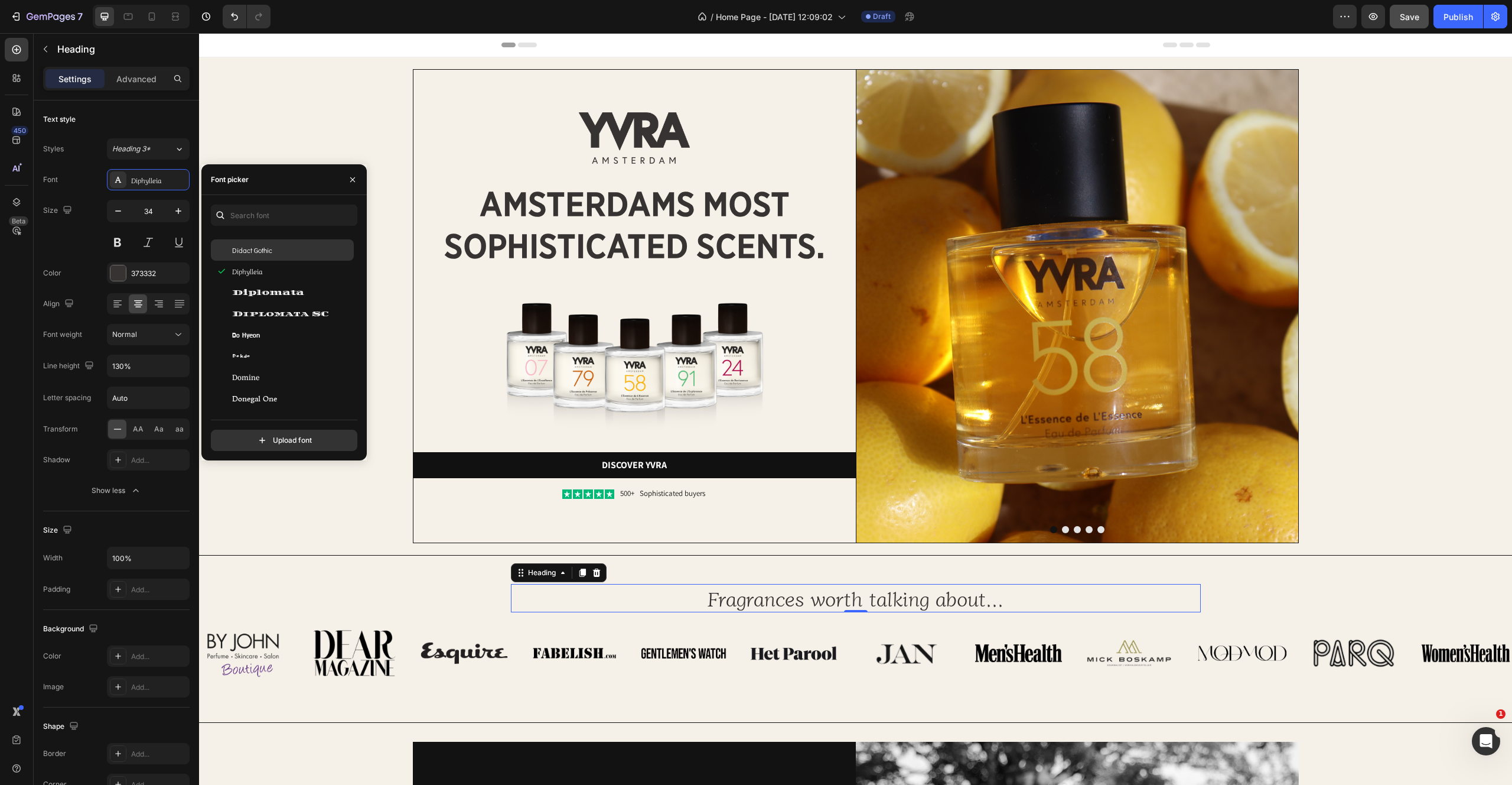
click at [253, 252] on span "Didact Gothic" at bounding box center [252, 250] width 40 height 11
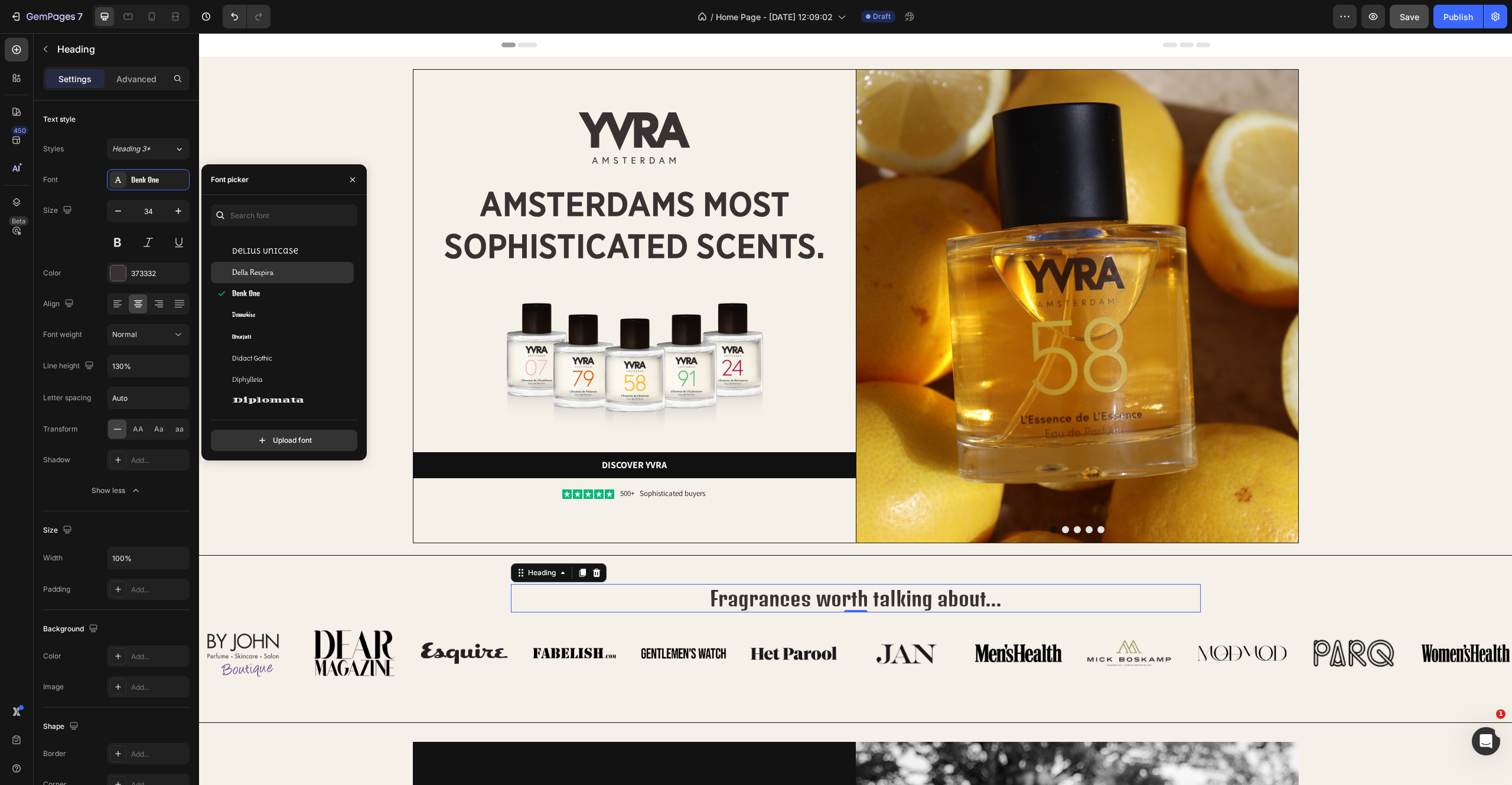
click at [260, 275] on span "Della Respira" at bounding box center [253, 272] width 41 height 11
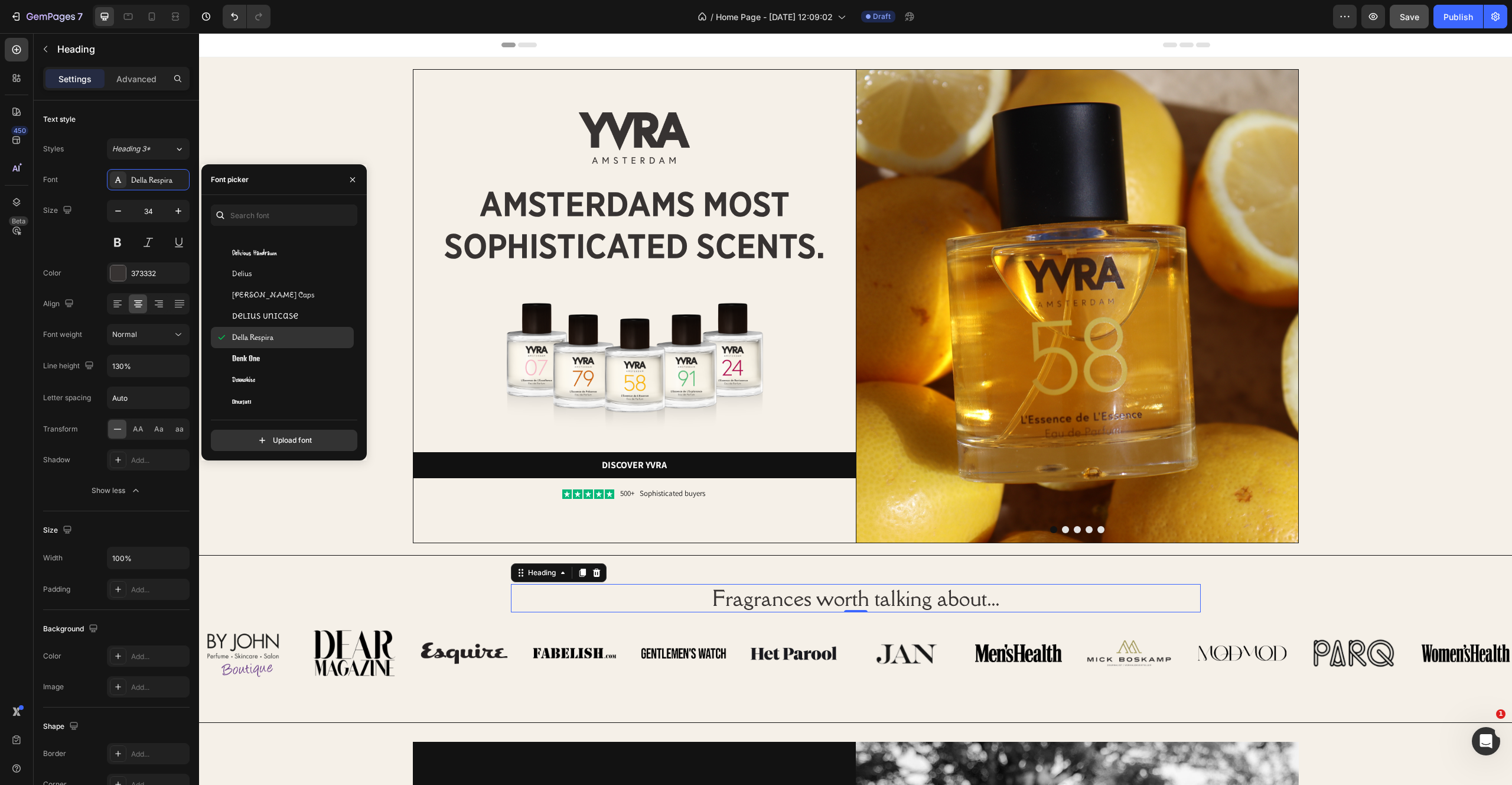
scroll to position [9335, 0]
click at [260, 272] on div "Delius" at bounding box center [292, 275] width 120 height 11
click at [252, 248] on span "Delicious Handrawn" at bounding box center [255, 254] width 45 height 11
click at [240, 674] on div "DM Mono" at bounding box center [282, 684] width 143 height 21
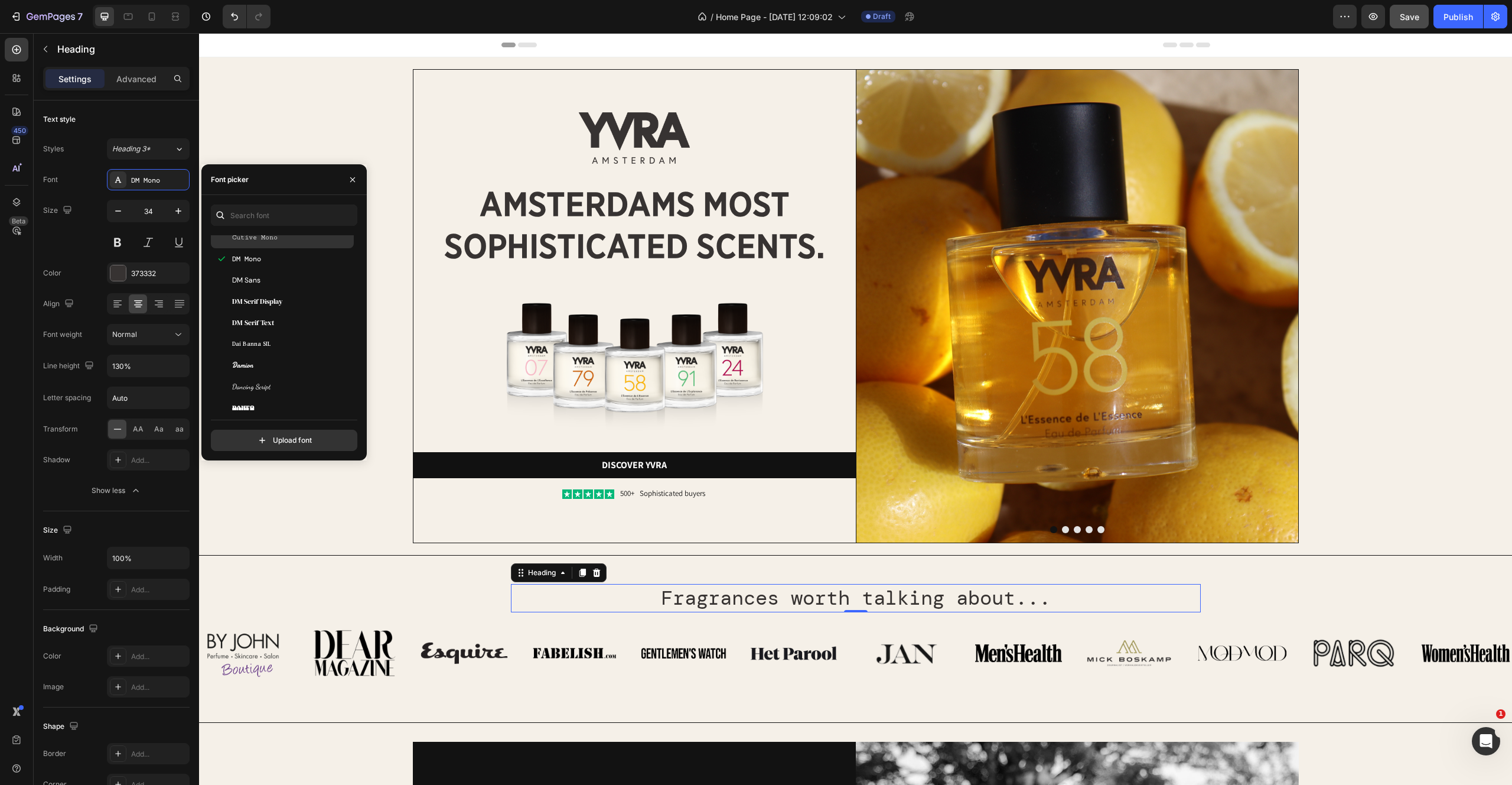
scroll to position [8926, 0]
click at [235, 258] on span "Cute Font" at bounding box center [242, 258] width 20 height 11
click at [247, 297] on span "Cutive Mono" at bounding box center [255, 301] width 45 height 11
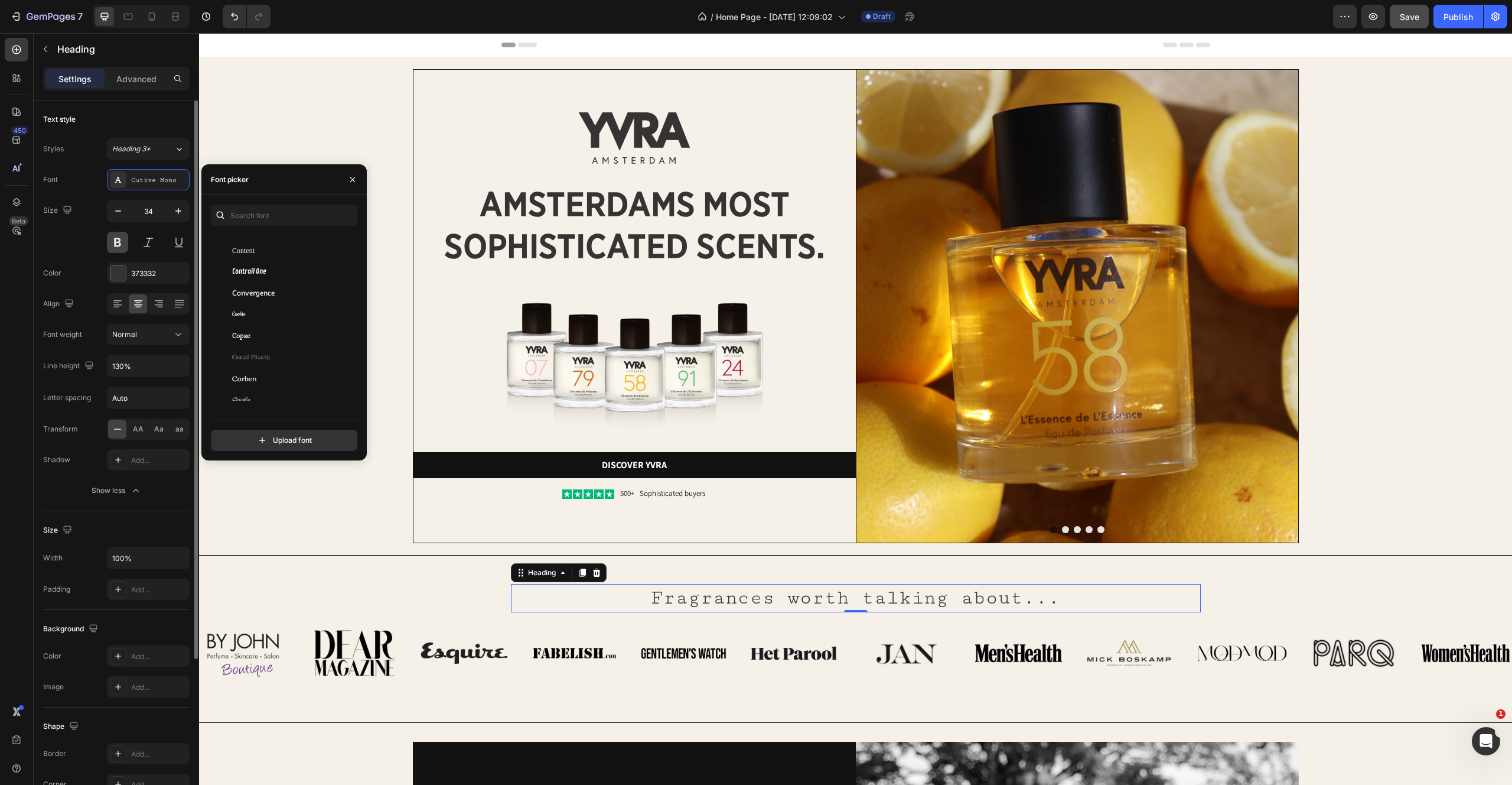
click at [111, 239] on button at bounding box center [117, 242] width 21 height 21
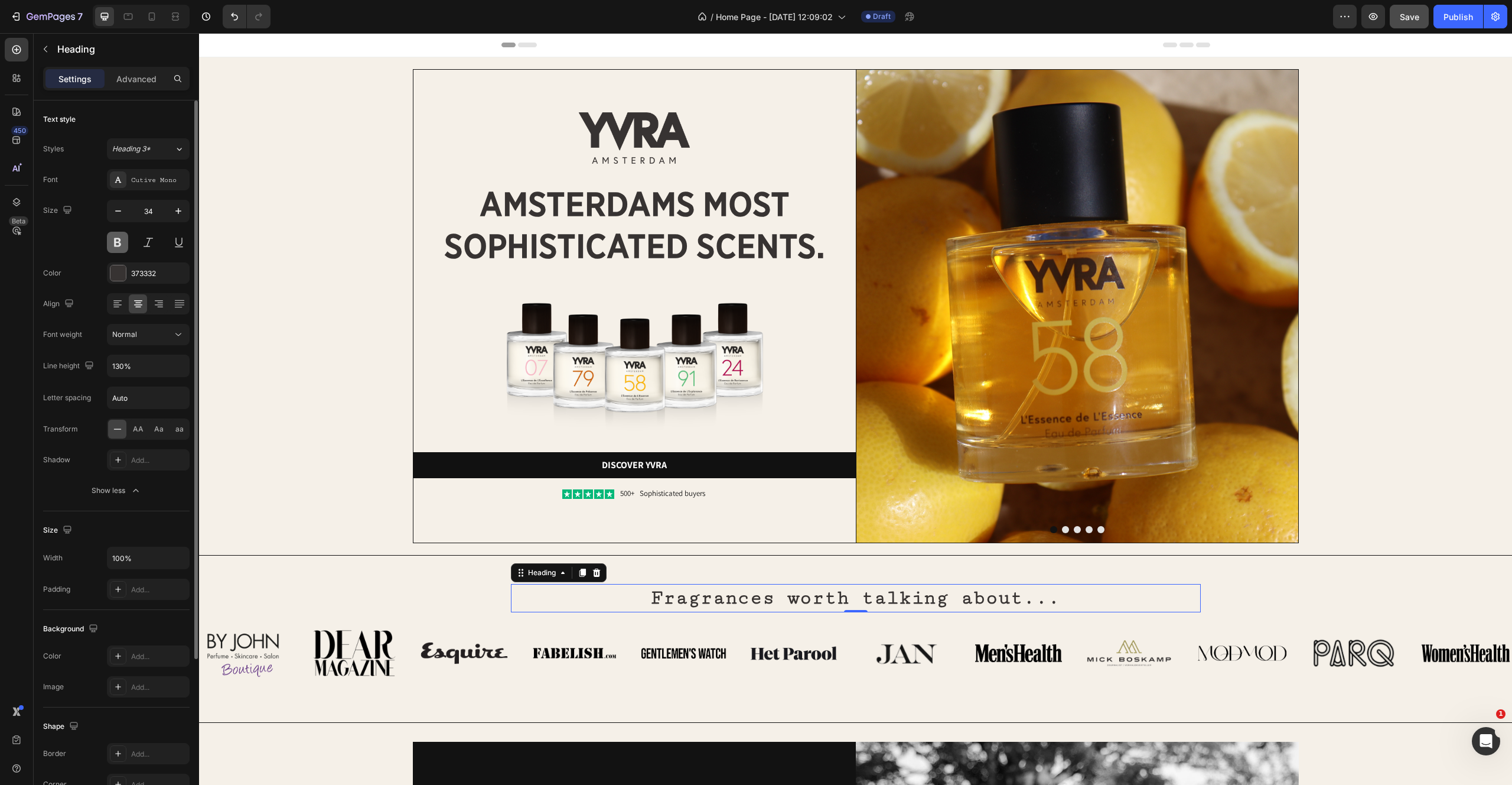
click at [111, 239] on button at bounding box center [117, 242] width 21 height 21
click at [147, 193] on div "Font Cutive Mono Size 34 Color 373332 Align Font weight Normal Line height 130%…" at bounding box center [116, 335] width 147 height 332
click at [331, 367] on div "Image Image amsterdams most sophisticated scents. Heading Image Discover yvra B…" at bounding box center [855, 306] width 1289 height 474
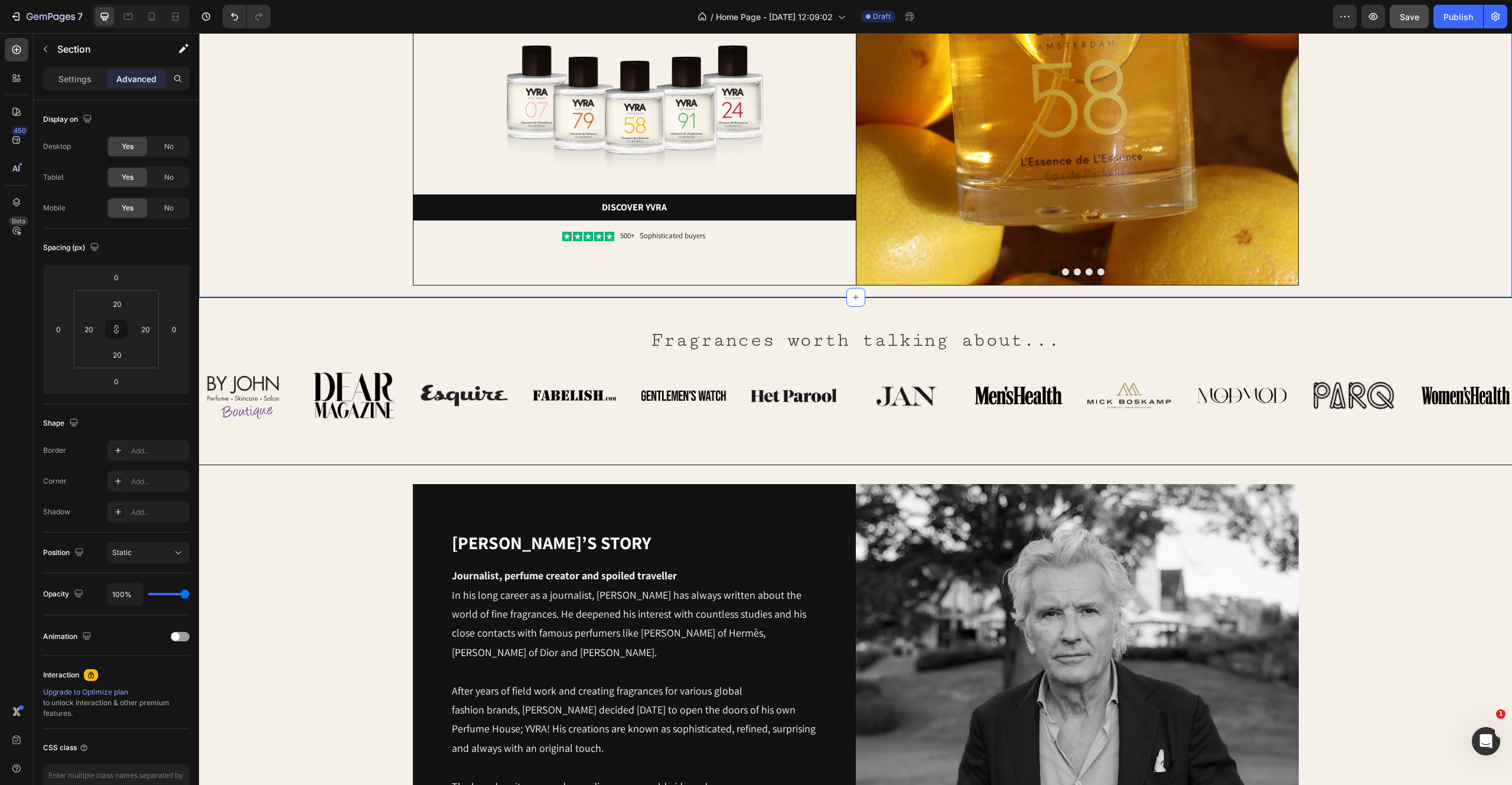
scroll to position [260, 0]
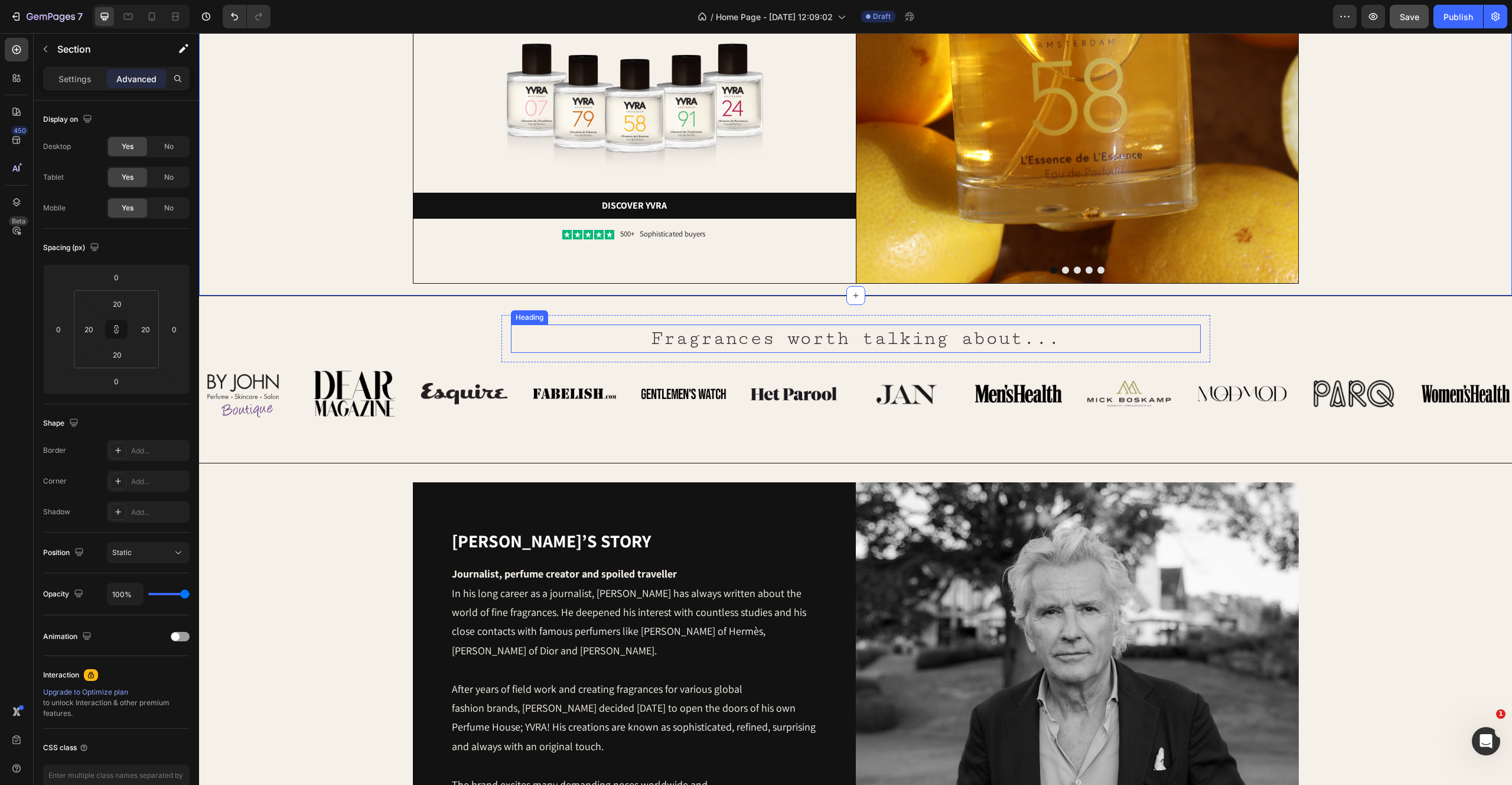
click at [861, 336] on p "Fragrances worth talking about..." at bounding box center [856, 339] width 688 height 26
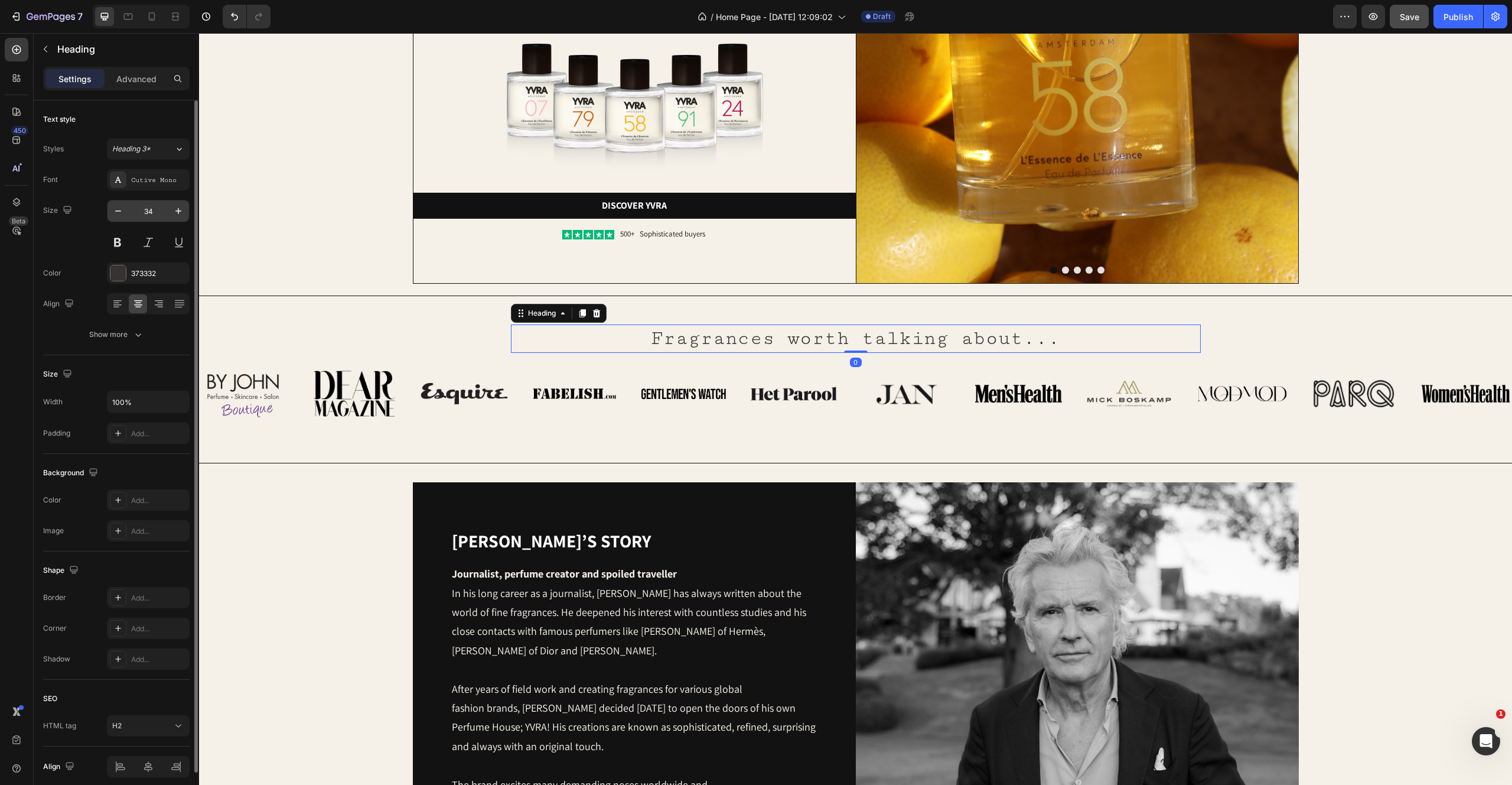
click at [158, 211] on input "34" at bounding box center [148, 211] width 39 height 21
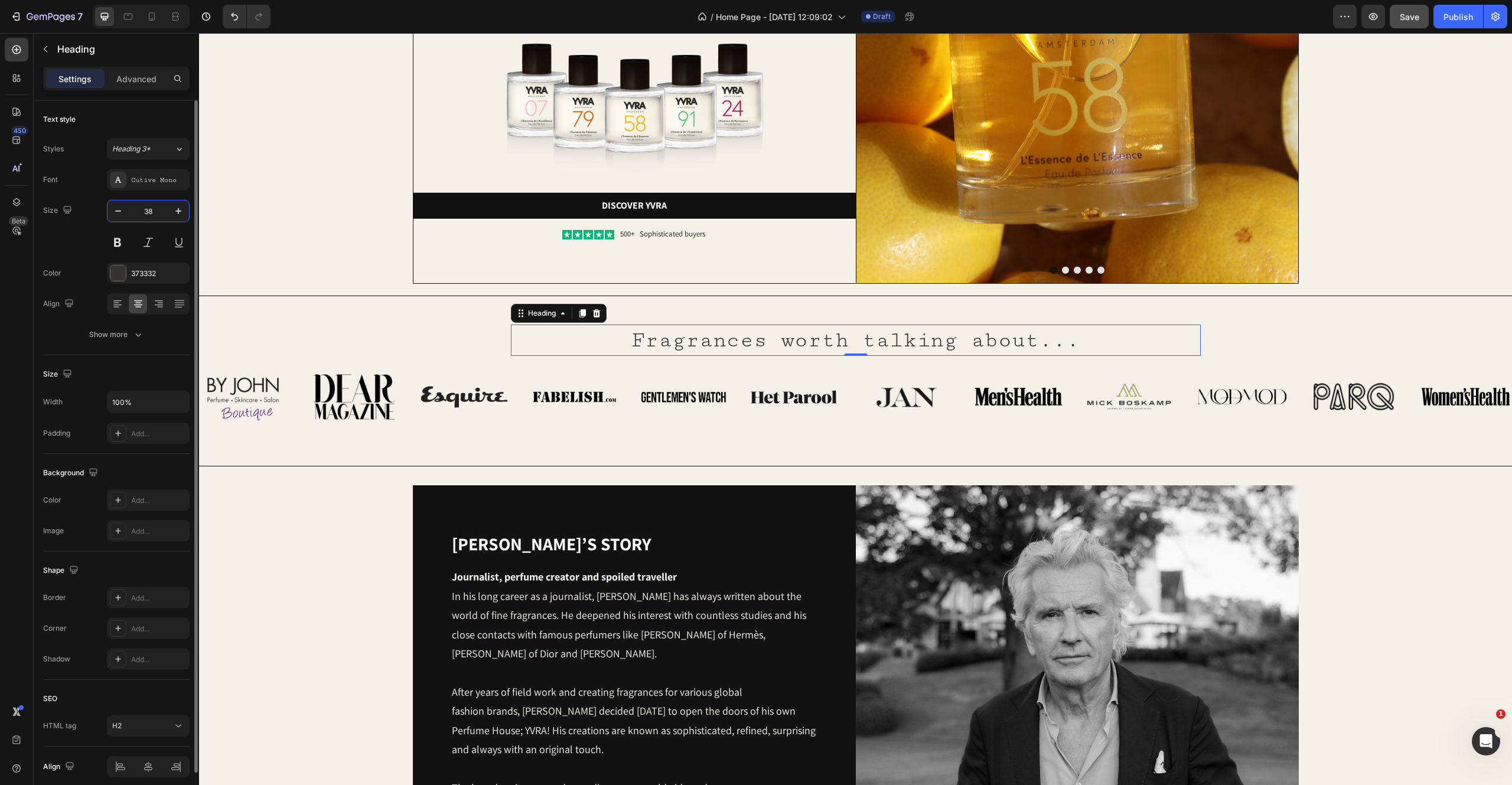
type input "3"
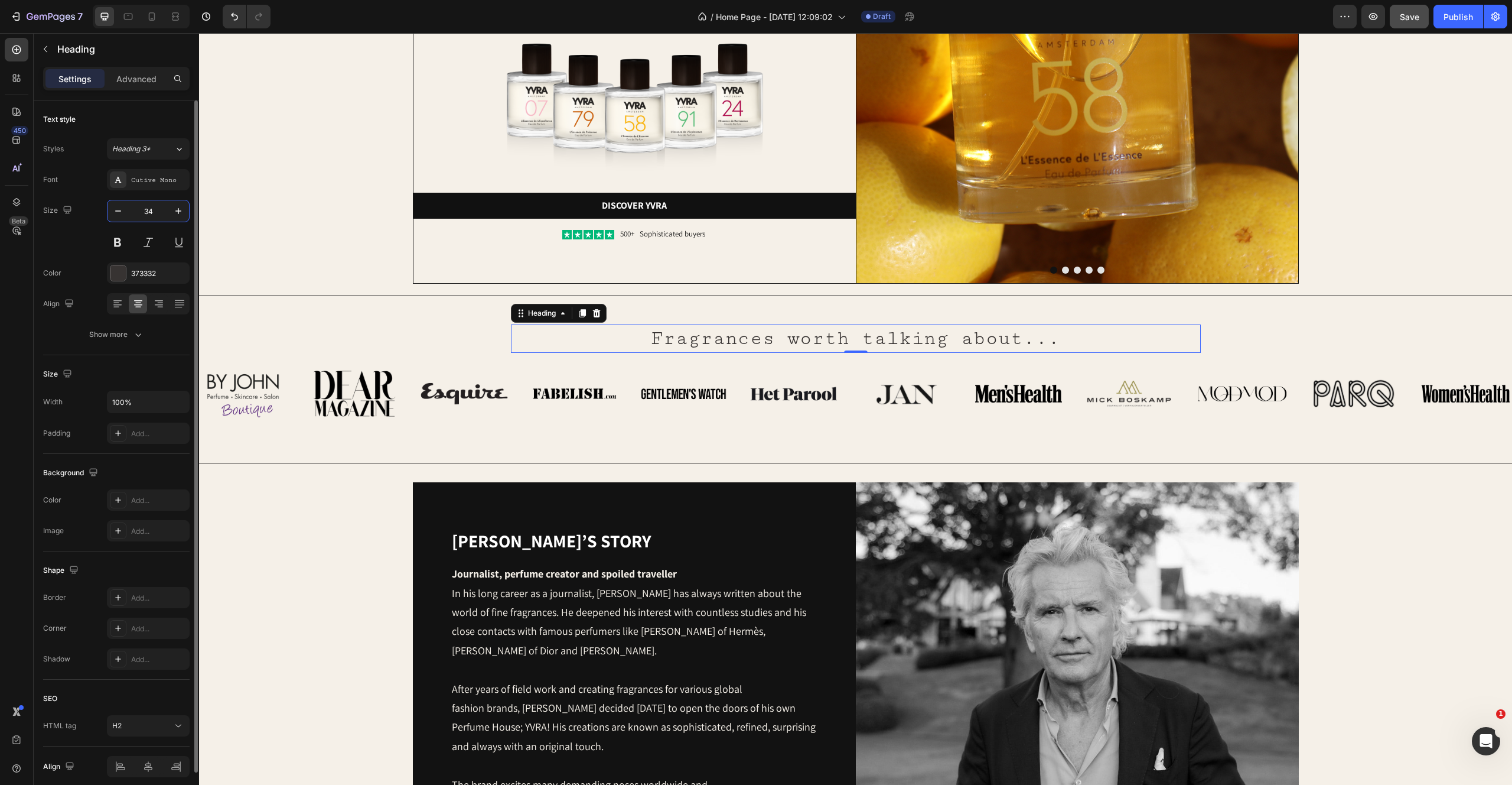
type input "3"
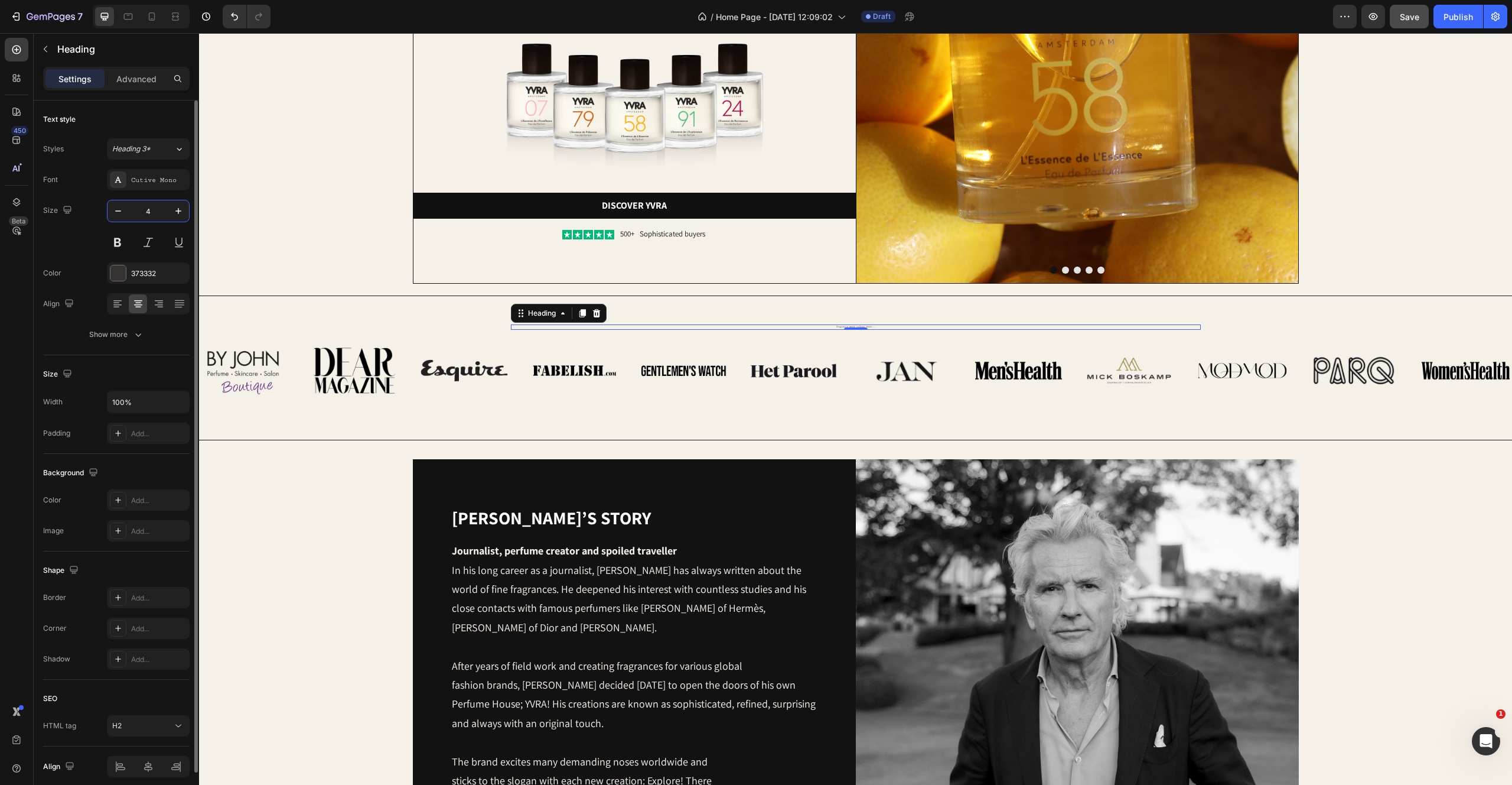
type input "45"
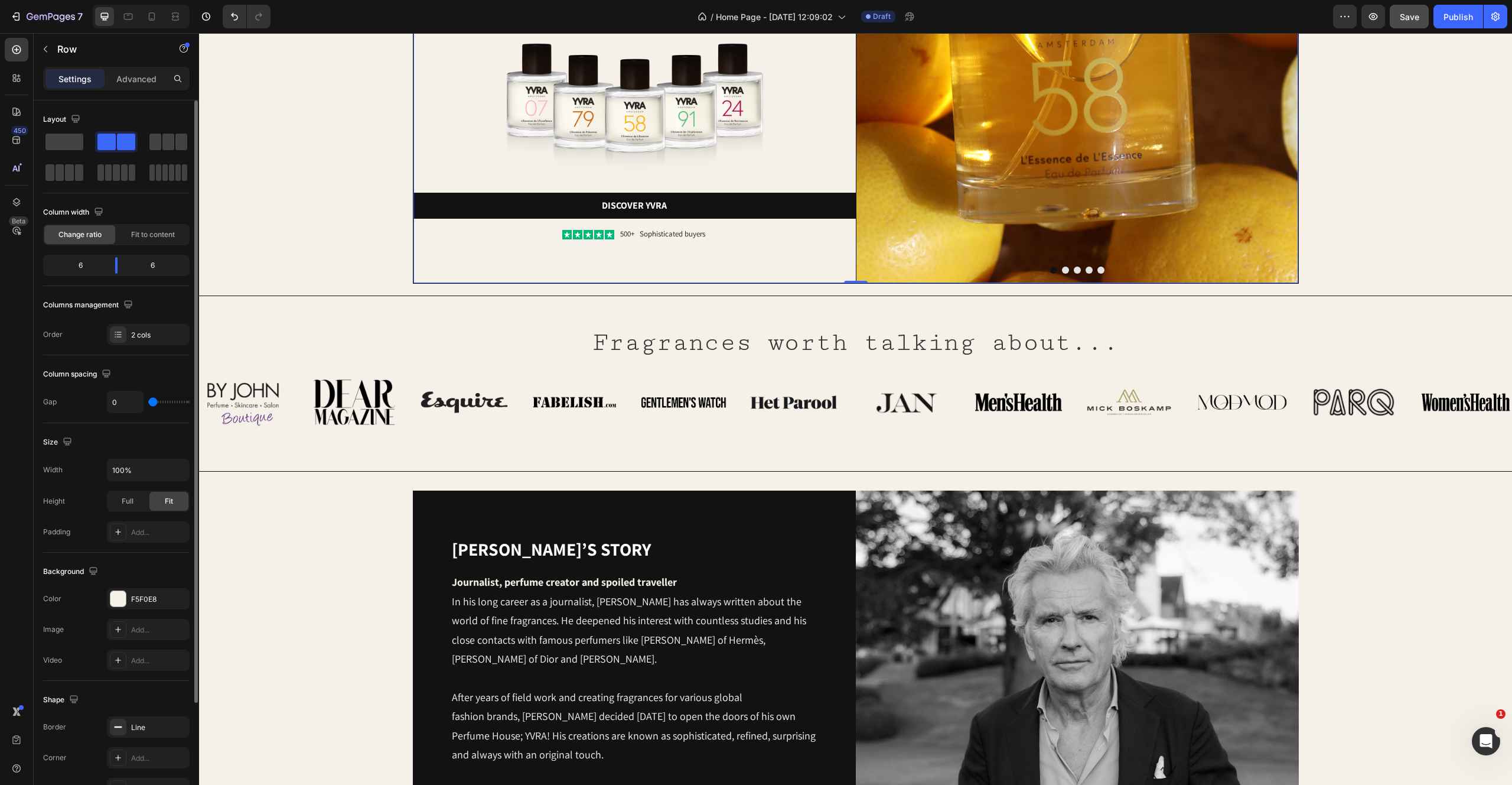
click at [419, 269] on div "Image amsterdams most sophisticated scents. Heading Image Discover yvra Button …" at bounding box center [635, 47] width 442 height 473
click at [946, 342] on p "Fragrances worth talking about..." at bounding box center [856, 343] width 688 height 35
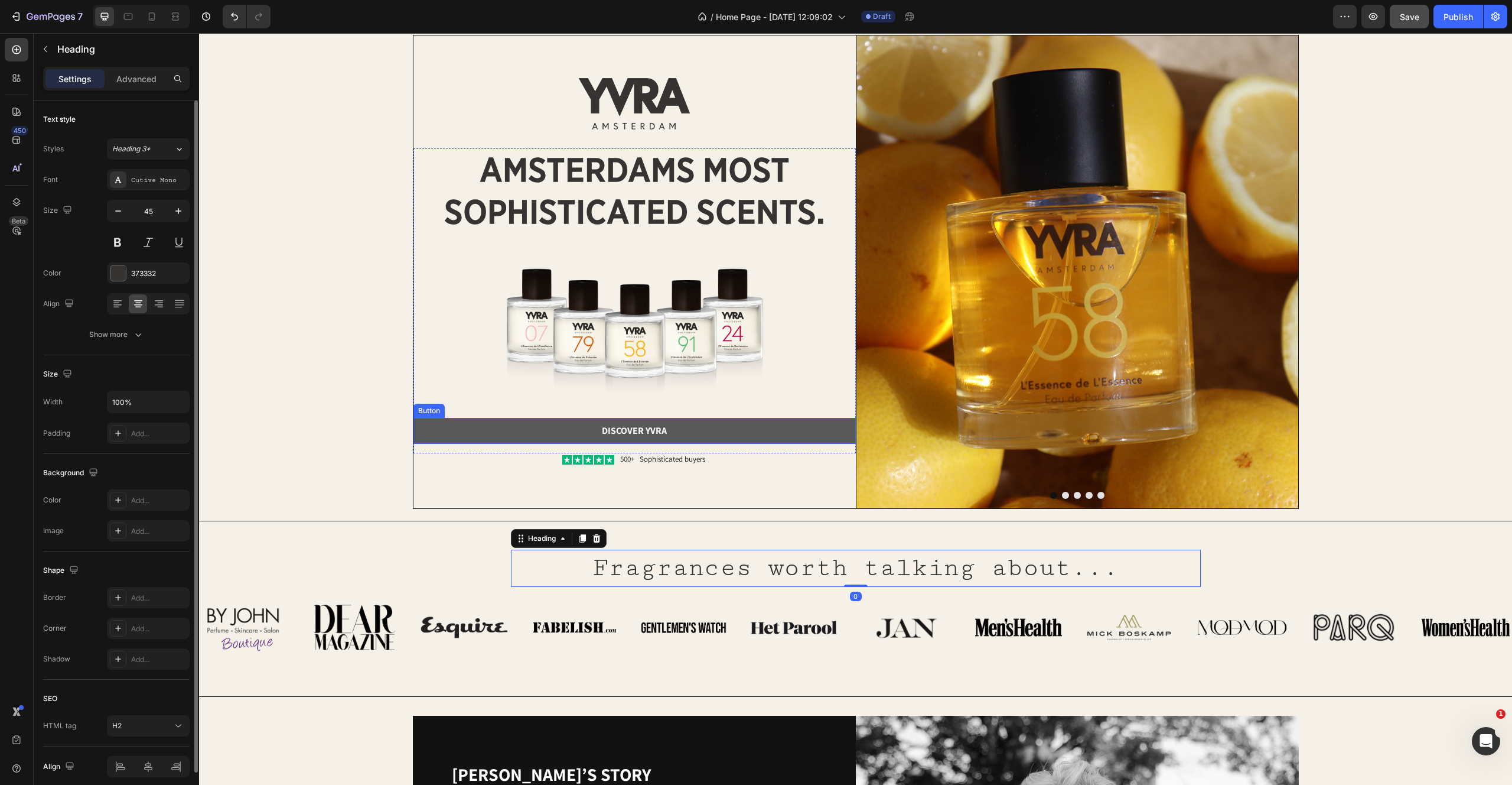
scroll to position [0, 0]
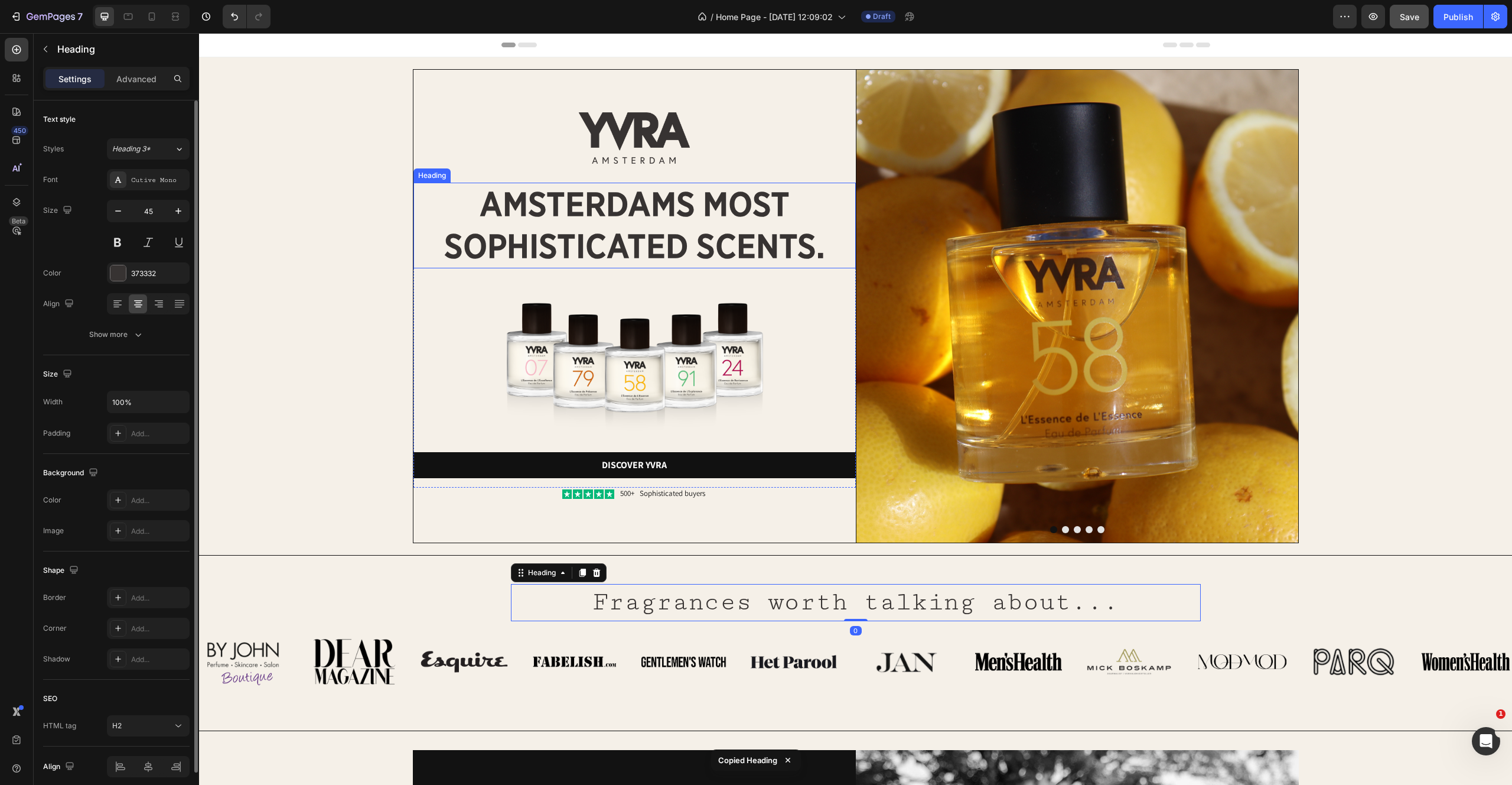
click at [635, 220] on h2 "amsterdams most sophisticated scents." at bounding box center [635, 225] width 442 height 85
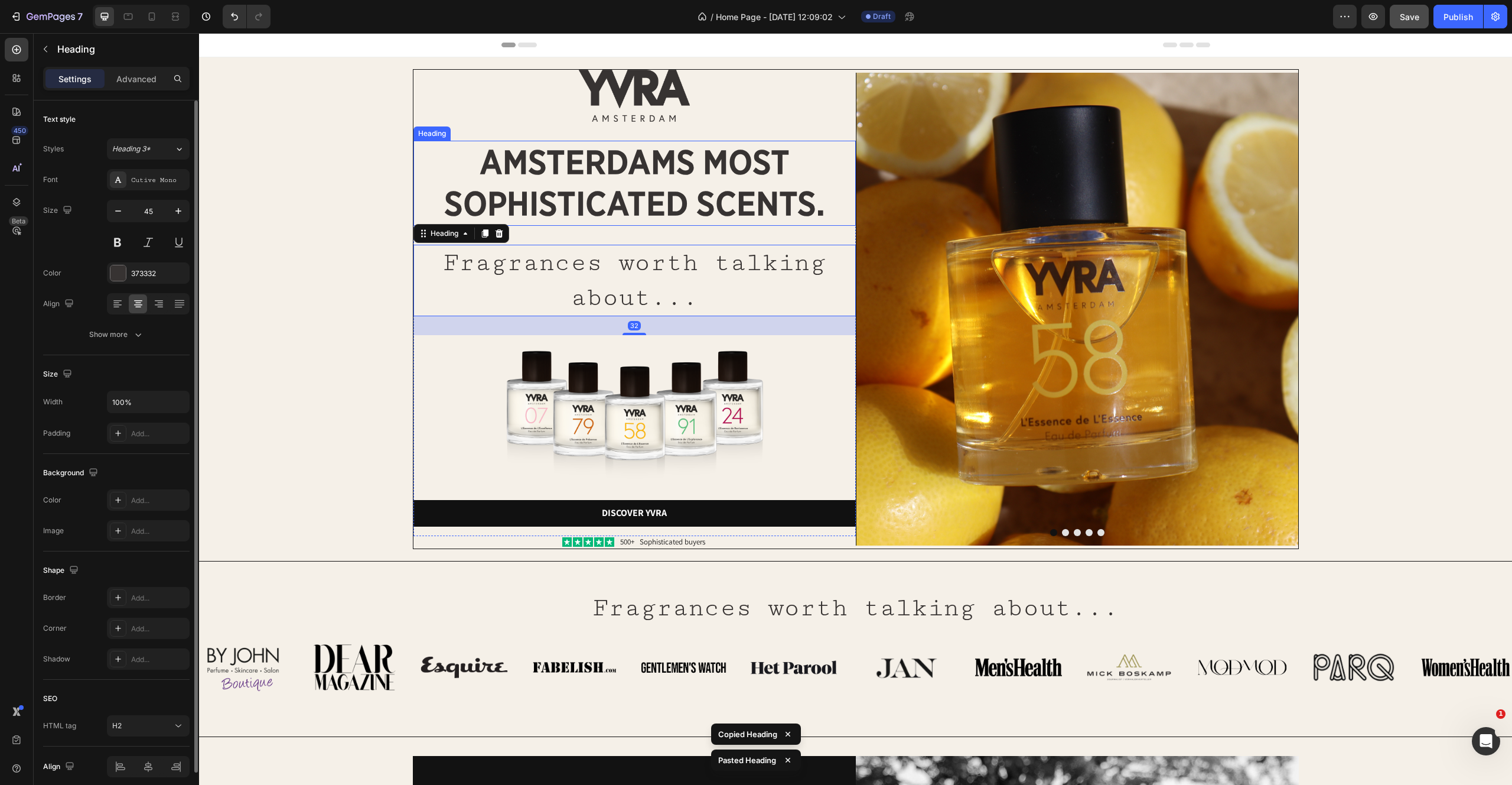
click at [645, 172] on h2 "amsterdams most sophisticated scents." at bounding box center [635, 183] width 442 height 85
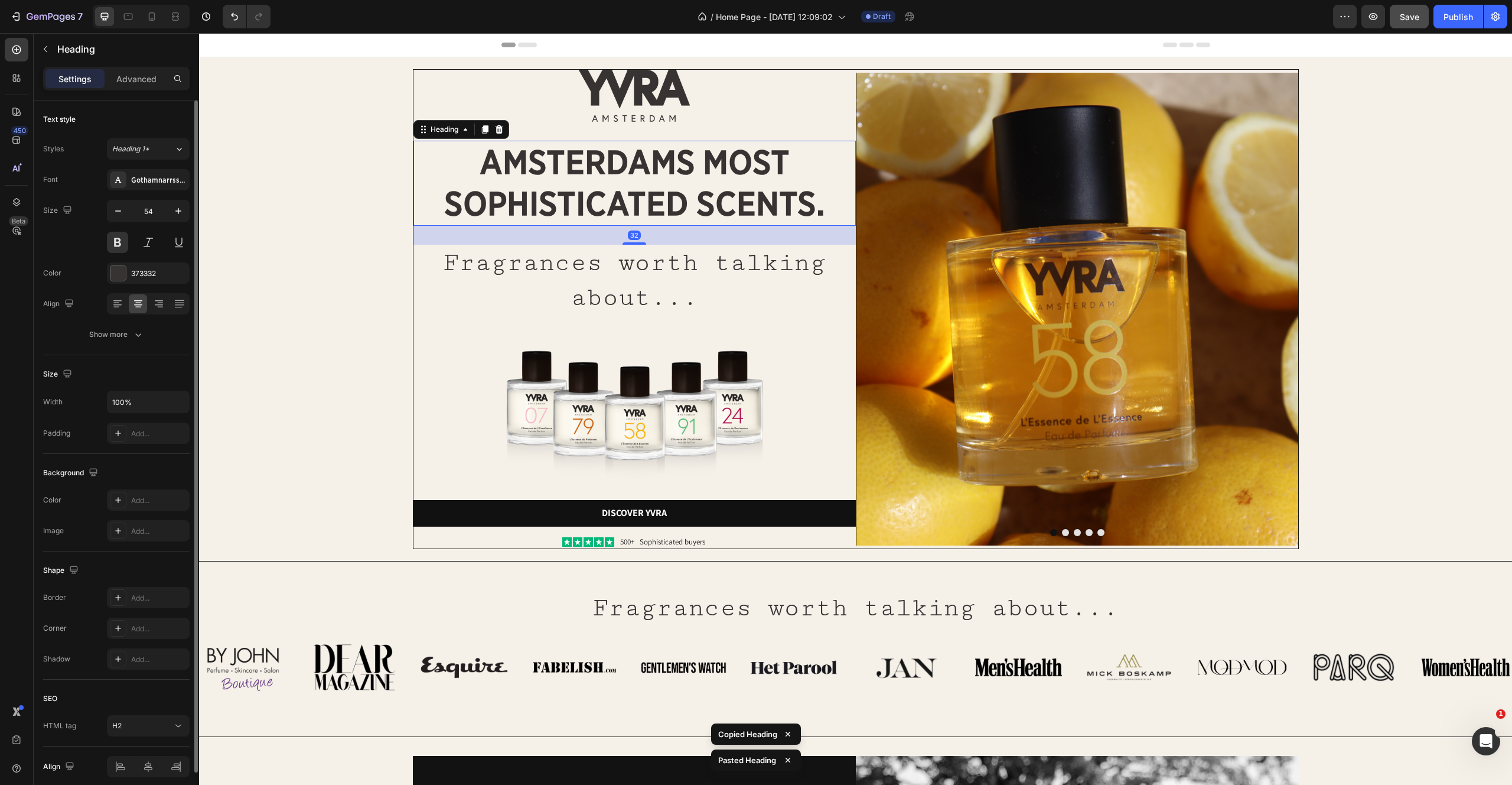
click at [588, 204] on h2 "amsterdams most sophisticated scents." at bounding box center [635, 183] width 442 height 85
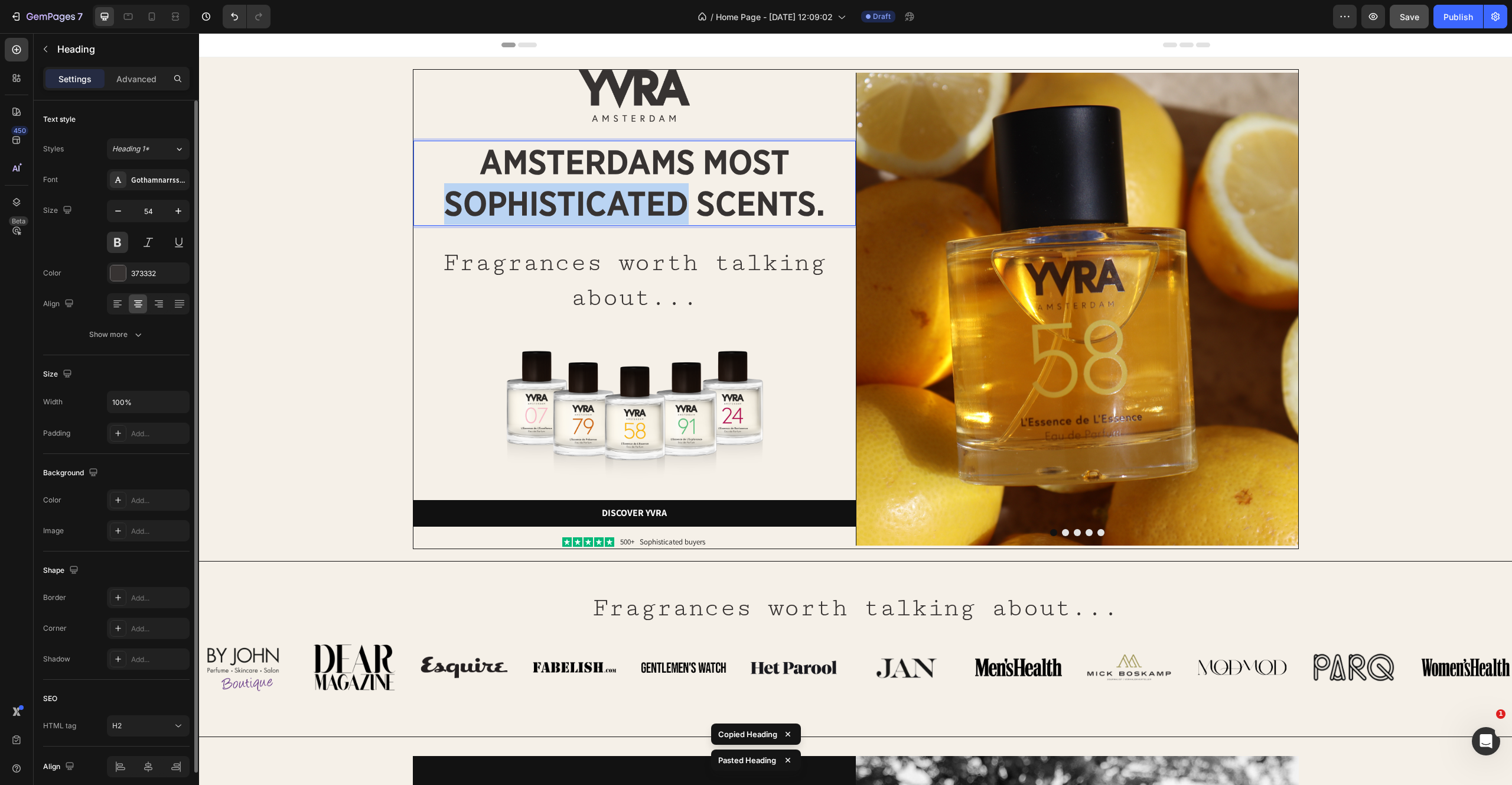
click at [588, 204] on p "amsterdams most sophisticated scents." at bounding box center [634, 183] width 440 height 83
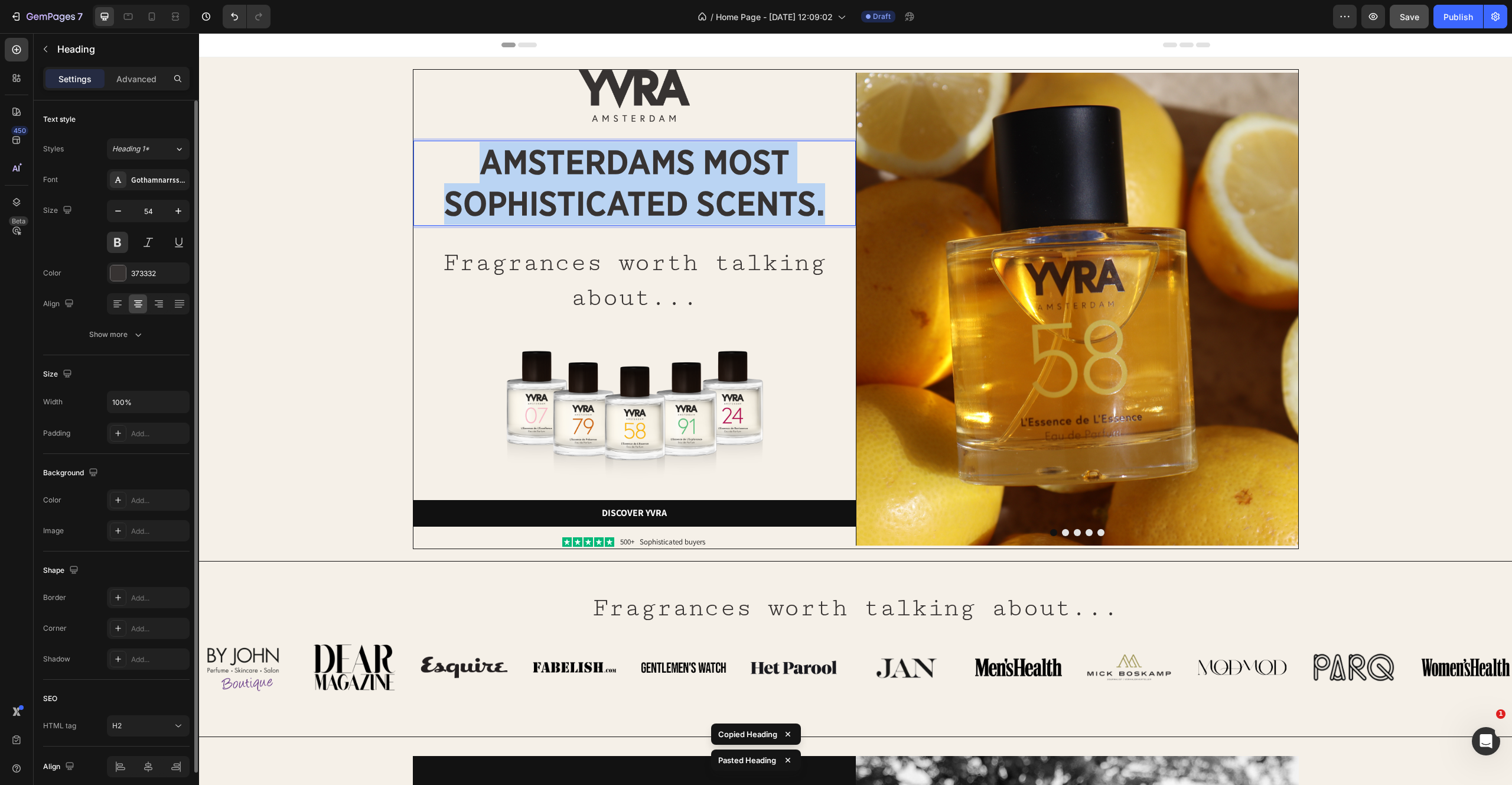
click at [588, 204] on p "amsterdams most sophisticated scents." at bounding box center [634, 183] width 440 height 83
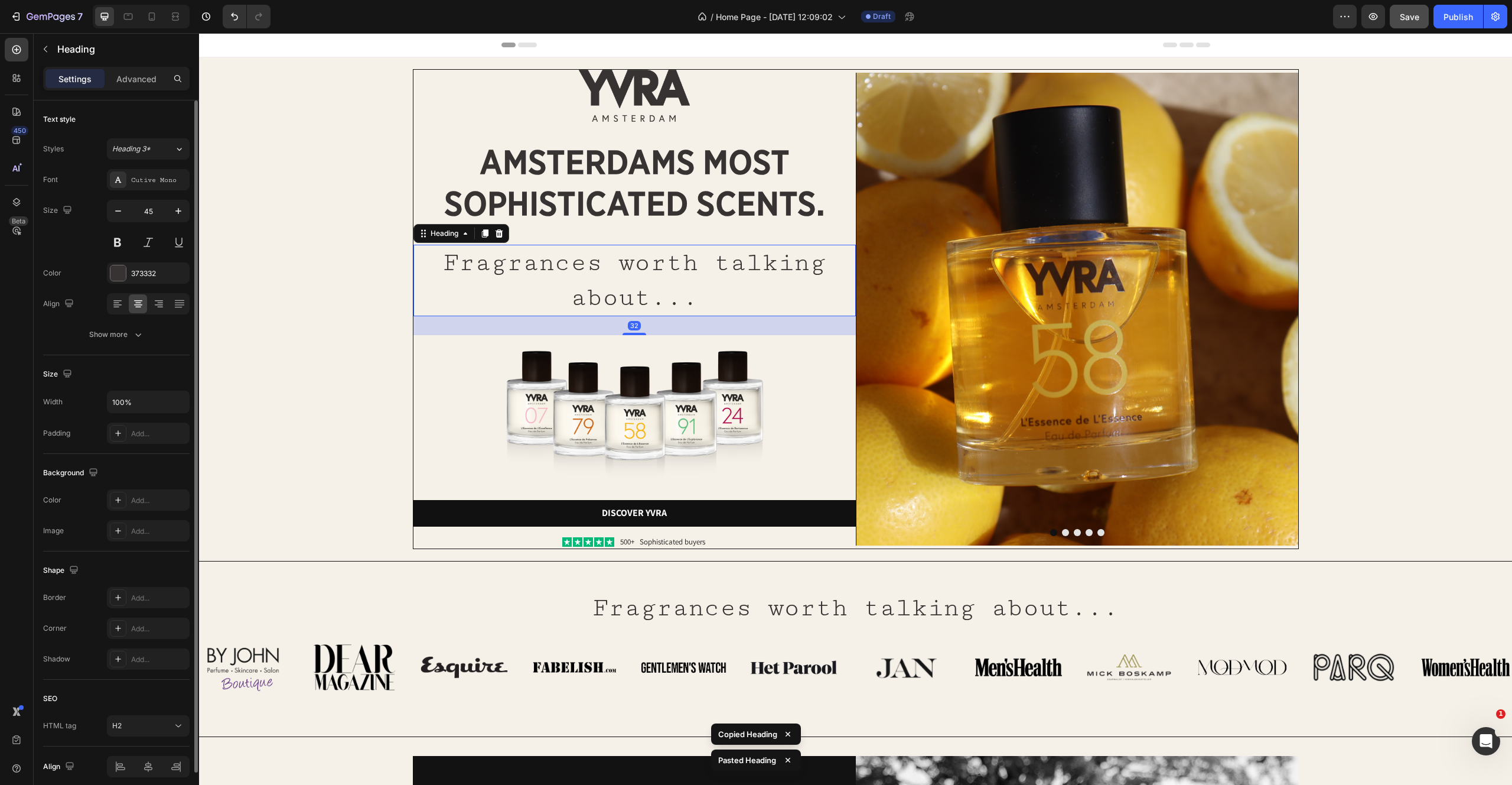
click at [631, 286] on h2 "Fragrances worth talking about..." at bounding box center [635, 280] width 442 height 72
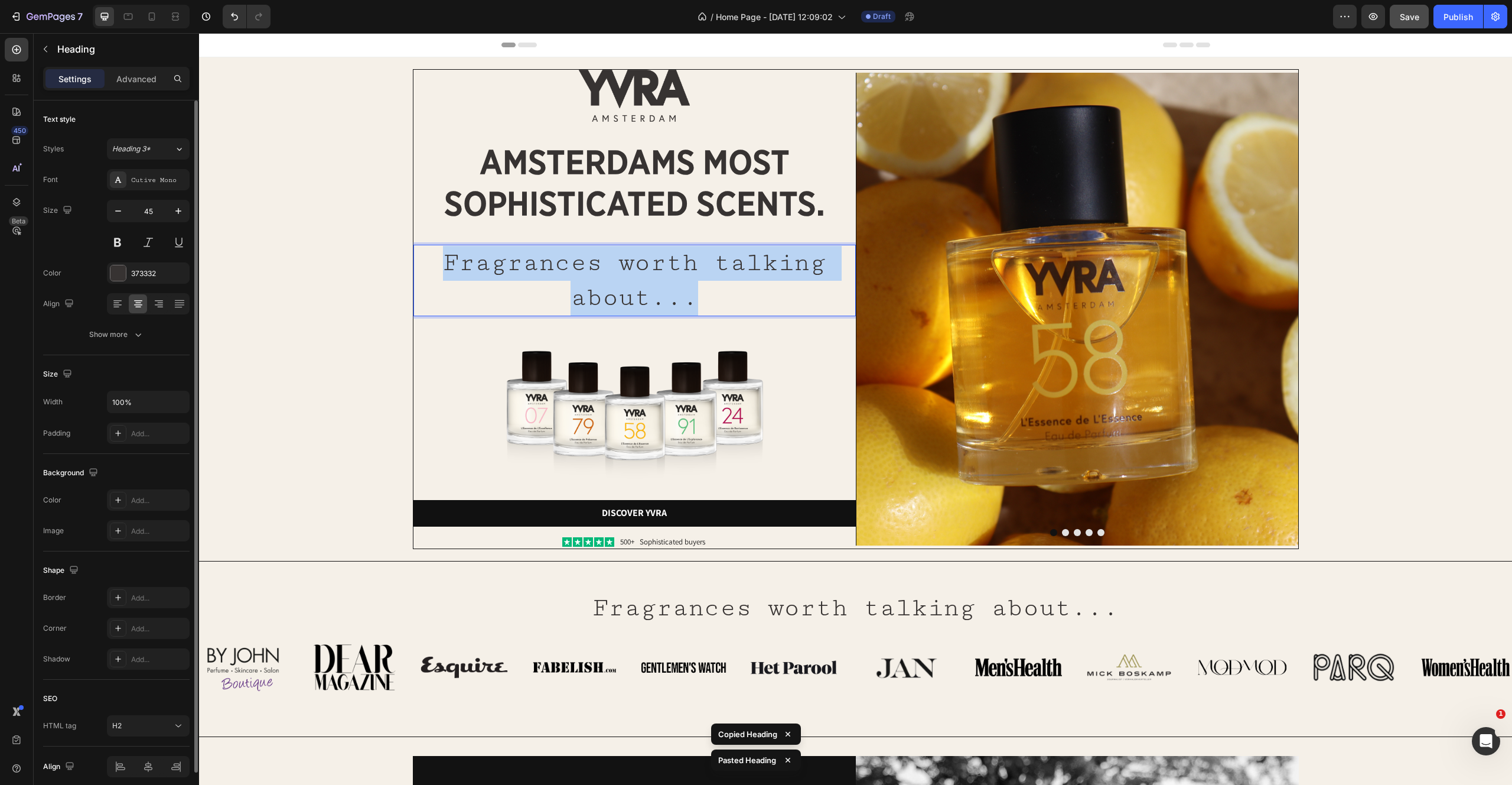
click at [631, 286] on p "Fragrances worth talking about..." at bounding box center [634, 281] width 440 height 69
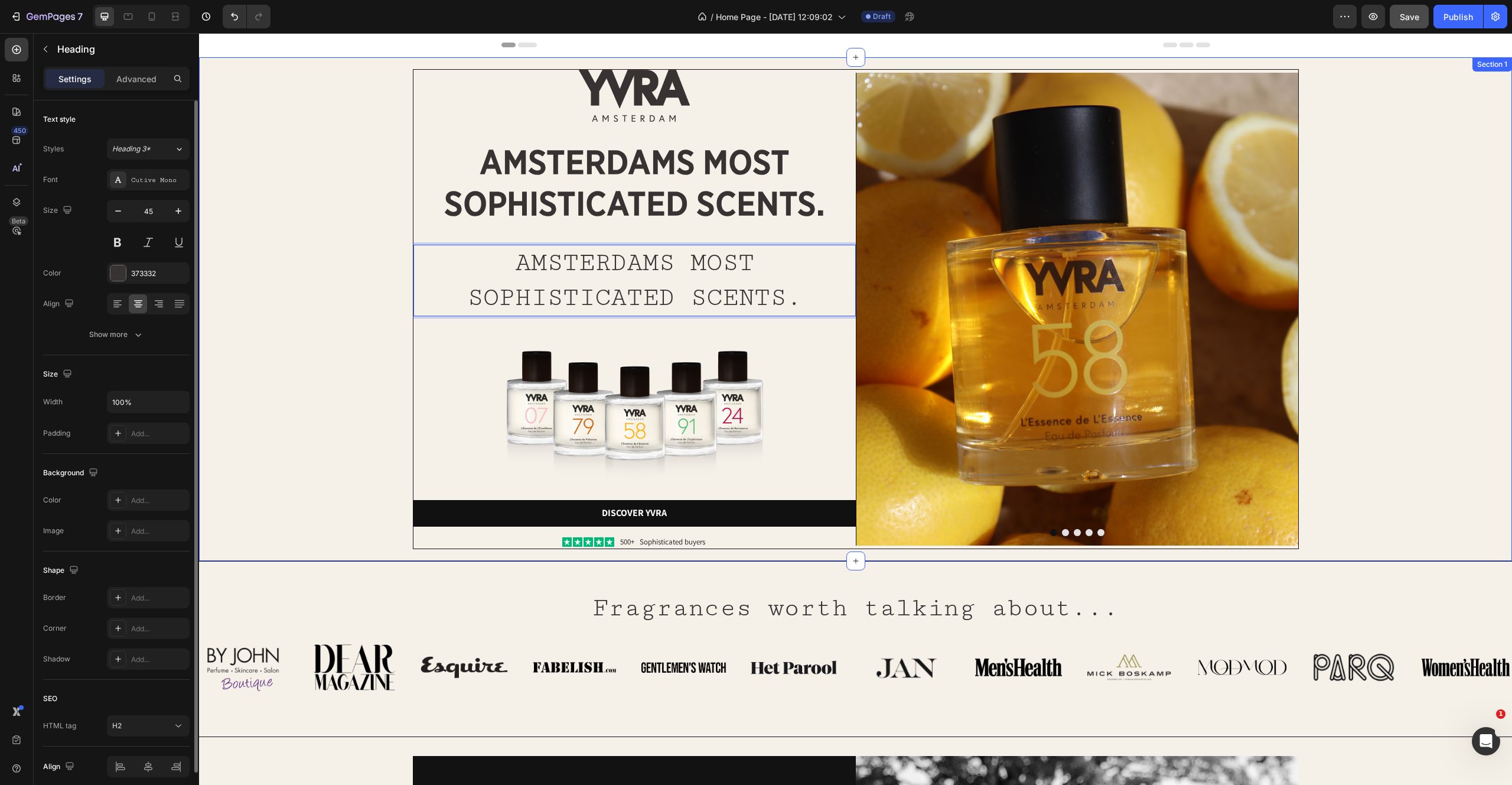
click at [372, 301] on div "Image Image amsterdams most sophisticated scents. Heading AMSTERDAMS MOST SOPHI…" at bounding box center [855, 309] width 1289 height 480
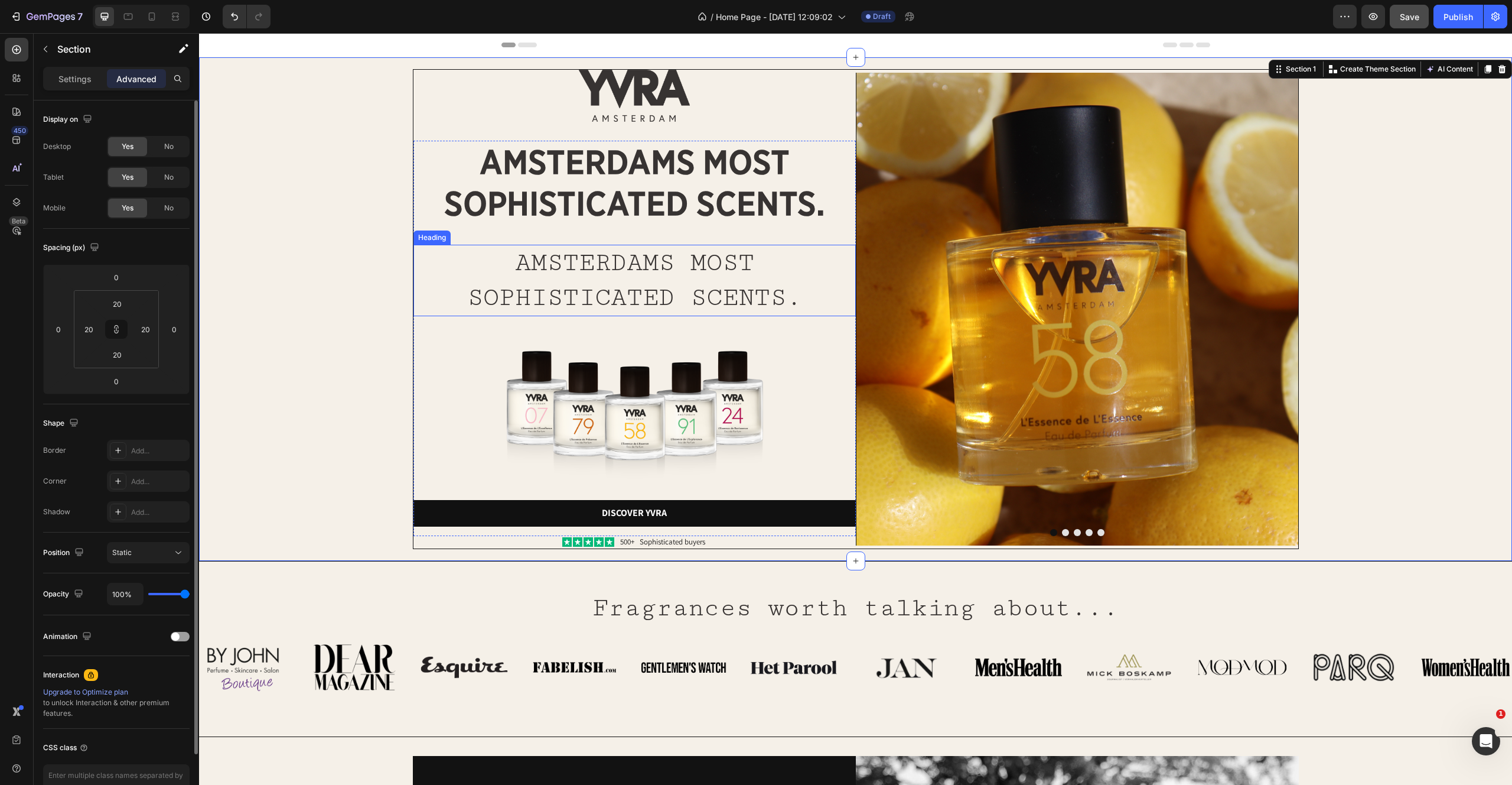
click at [620, 305] on p "AMSTERDAMS MOST SOPHISTICATED SCENTS." at bounding box center [634, 281] width 440 height 69
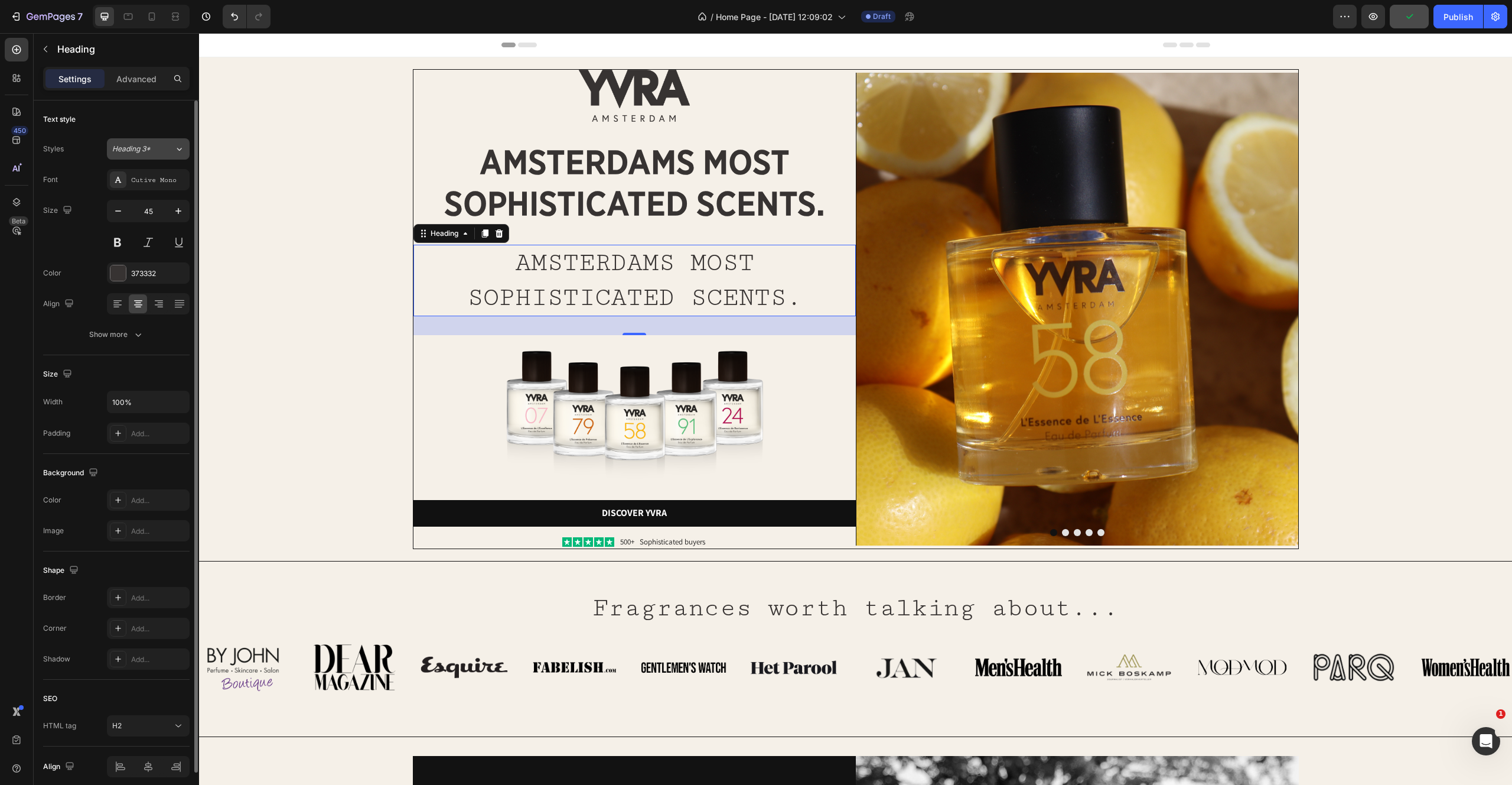
click at [149, 151] on span "Heading 3*" at bounding box center [131, 149] width 38 height 11
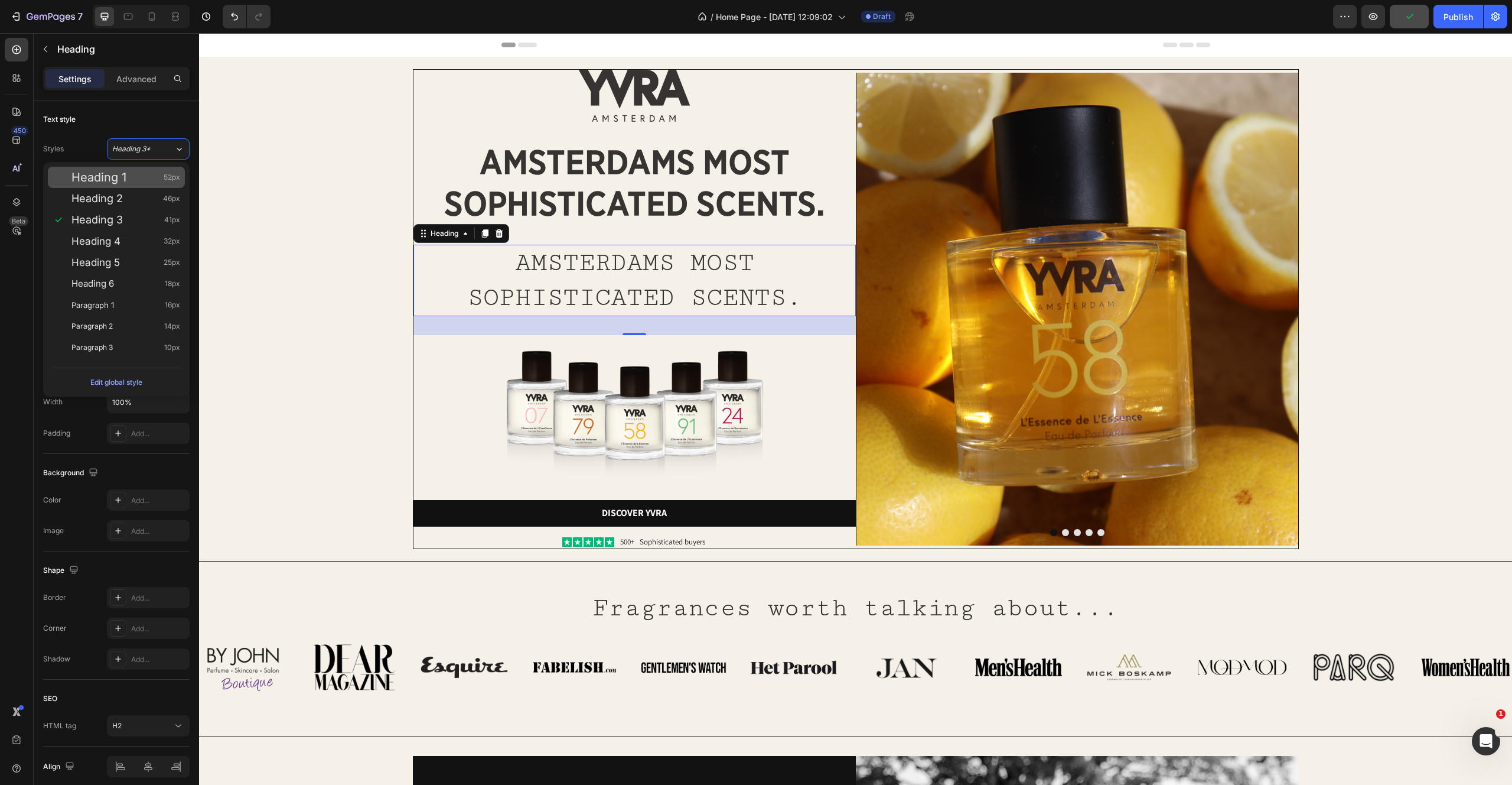
click at [141, 178] on div "Heading 1 52px" at bounding box center [126, 178] width 108 height 12
type input "52"
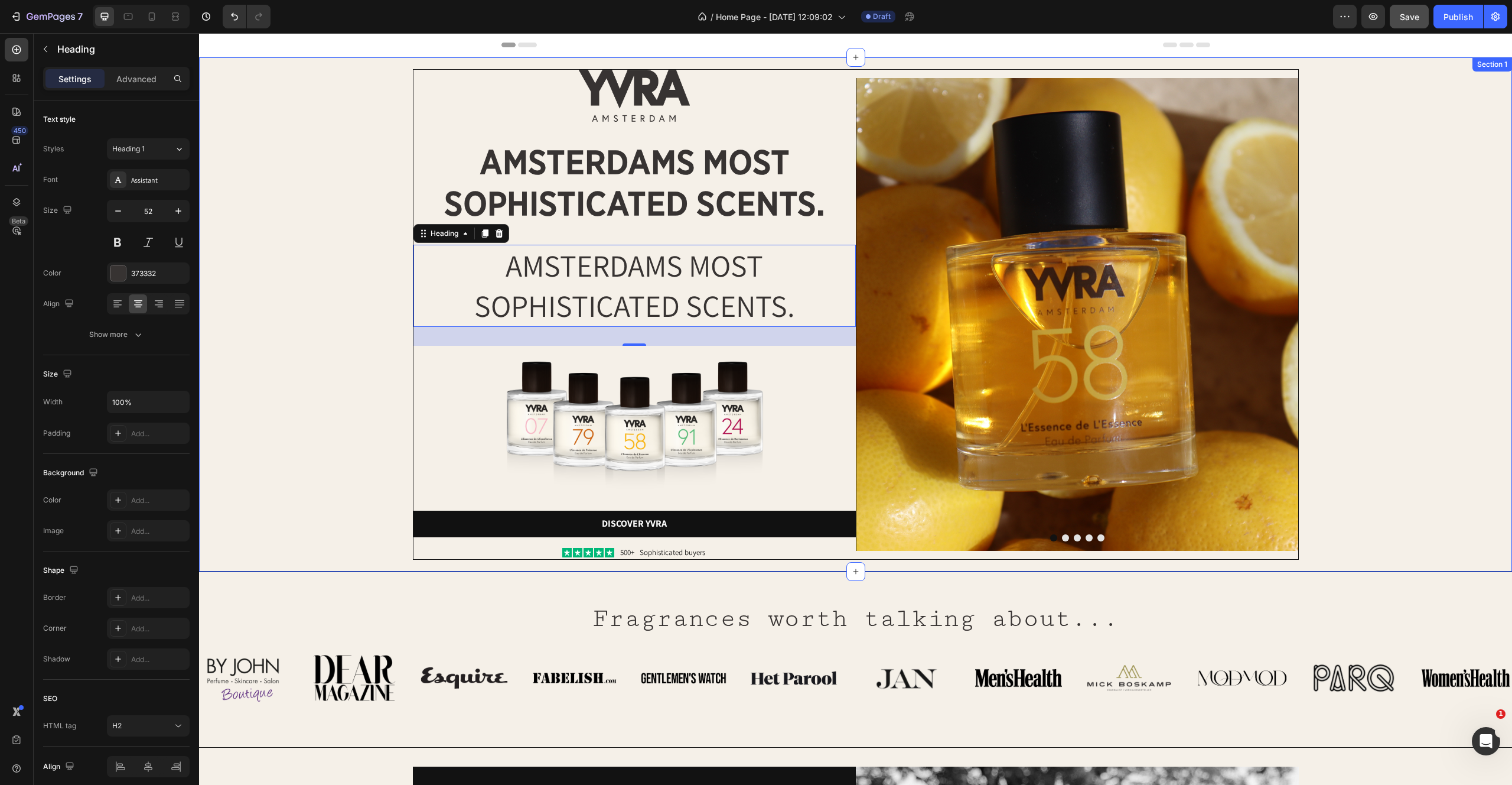
click at [381, 333] on div "Image Image amsterdams most sophisticated scents. Heading AMSTERDAMS MOST SOPHI…" at bounding box center [855, 315] width 1289 height 491
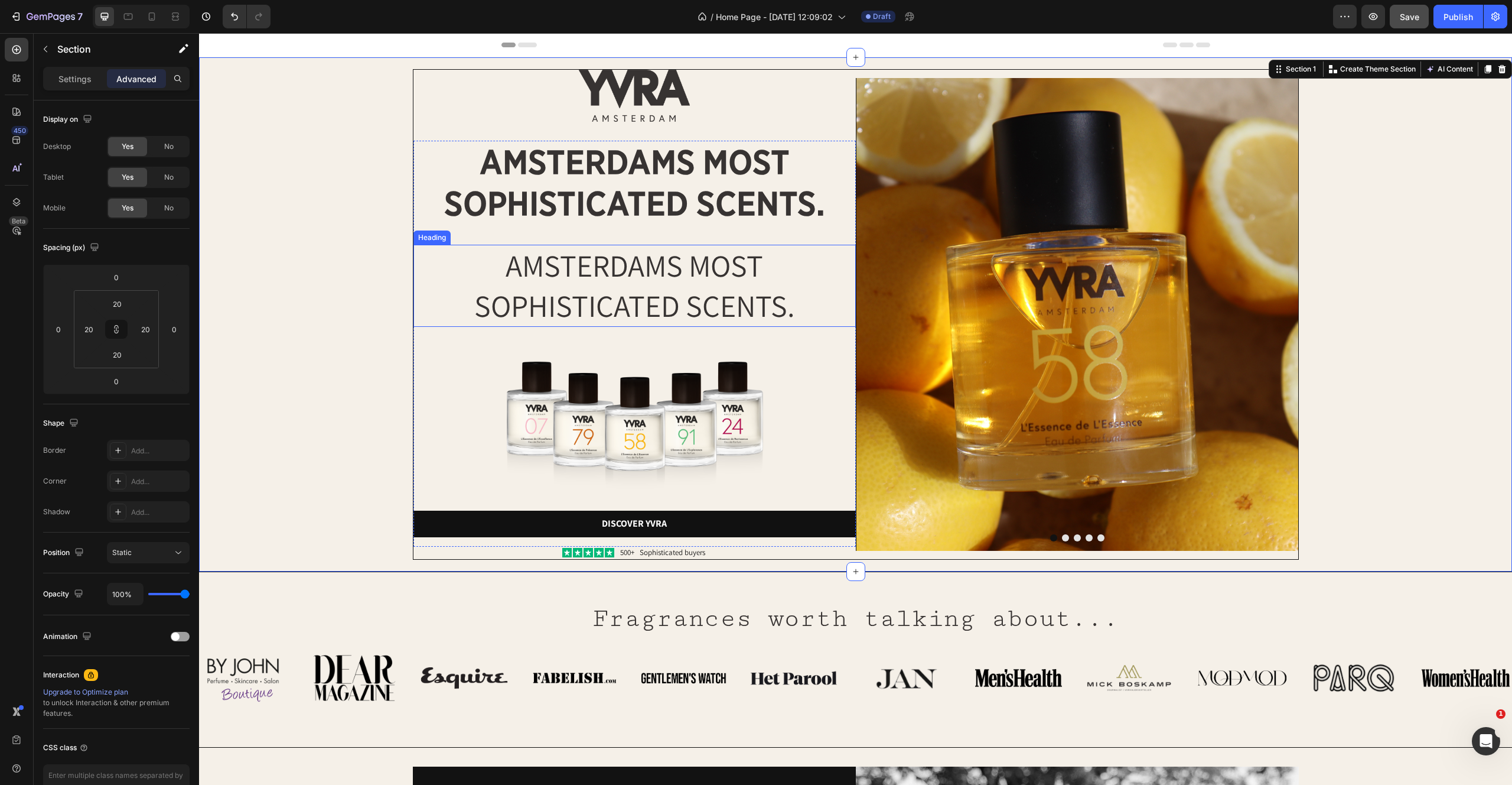
click at [587, 289] on p "AMSTERDAMS MOST SOPHISTICATED SCENTS." at bounding box center [634, 286] width 440 height 80
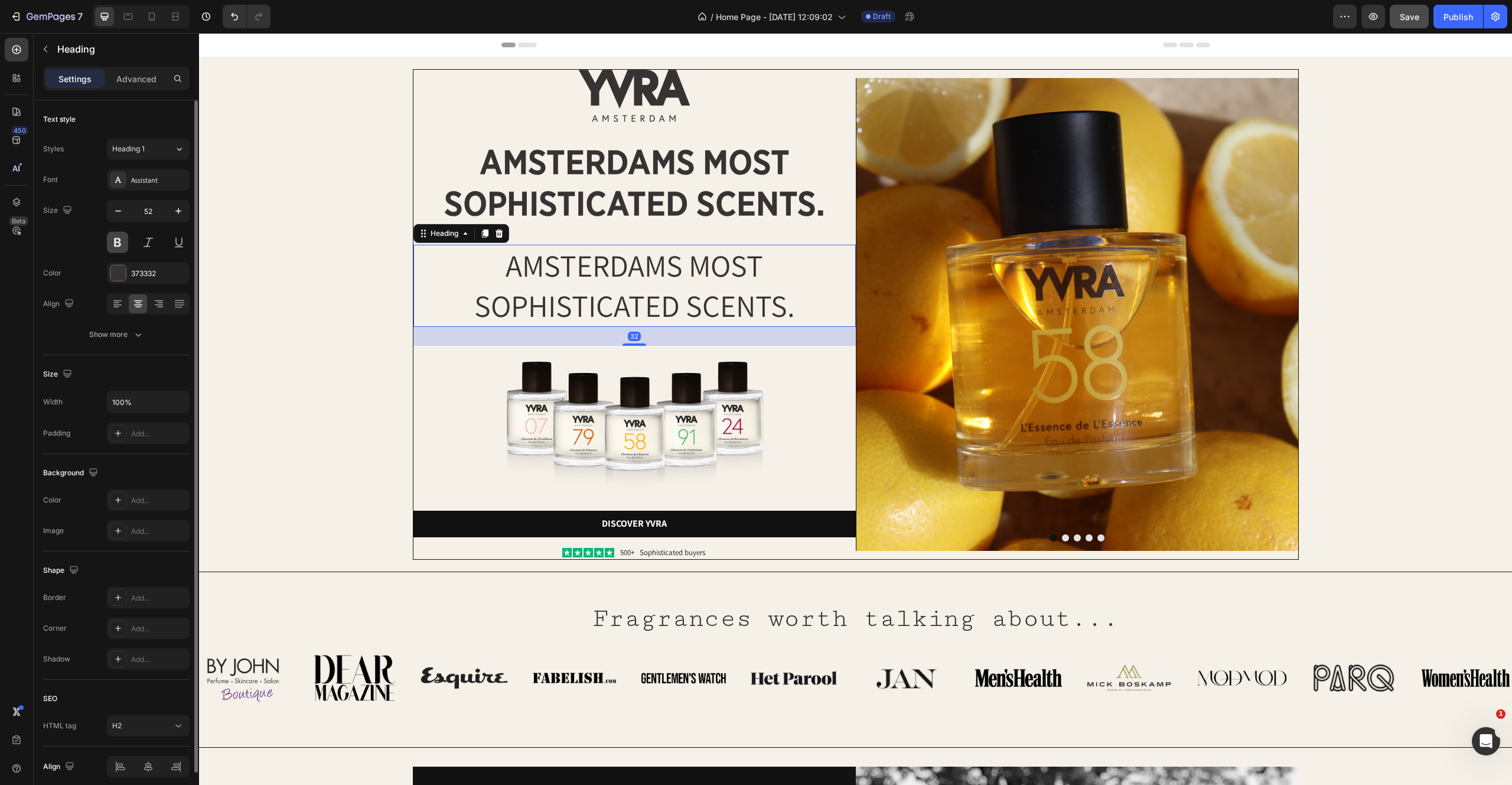
click at [108, 242] on button at bounding box center [117, 242] width 21 height 21
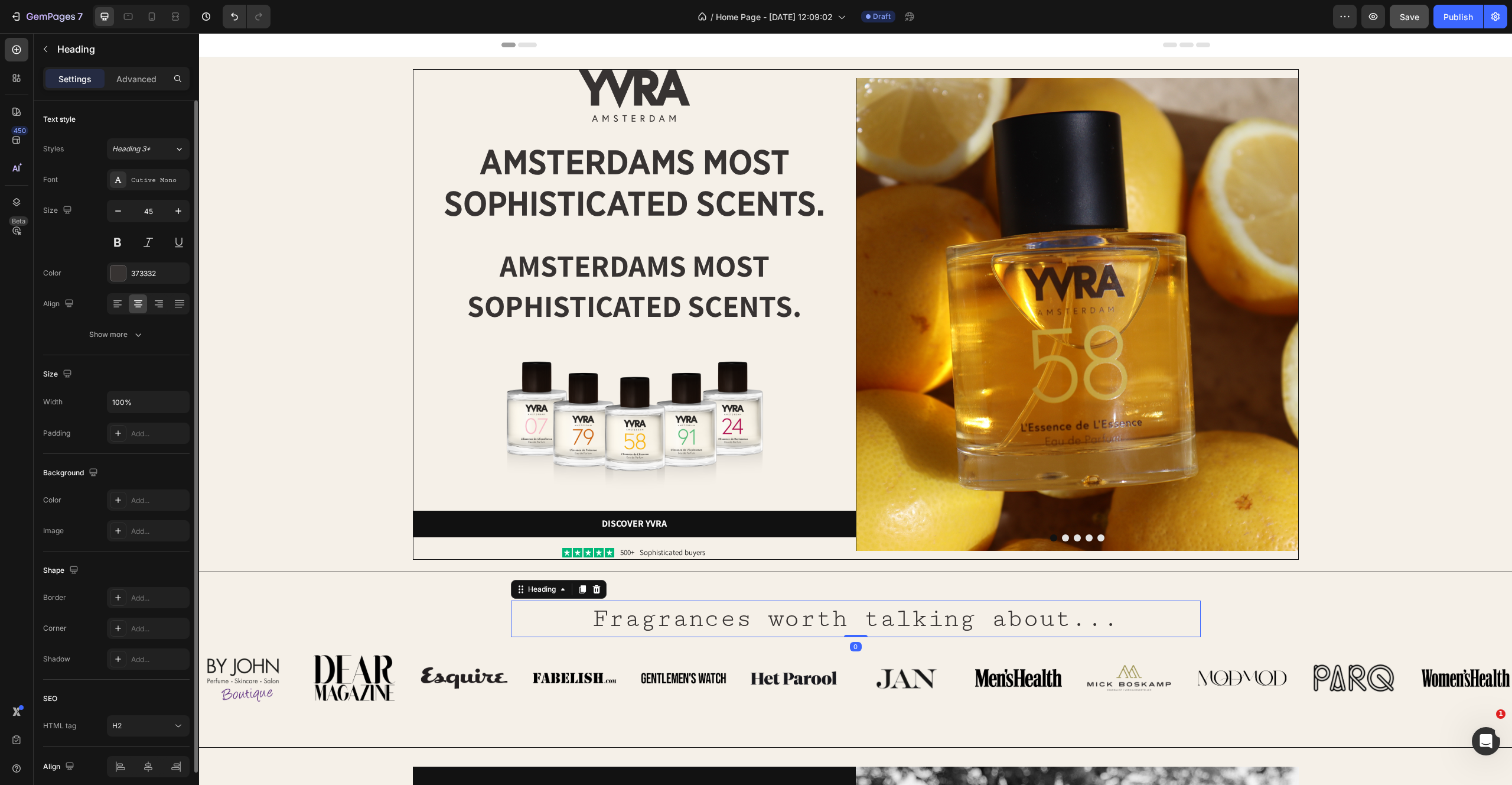
click at [641, 610] on p "Fragrances worth talking about..." at bounding box center [856, 619] width 688 height 35
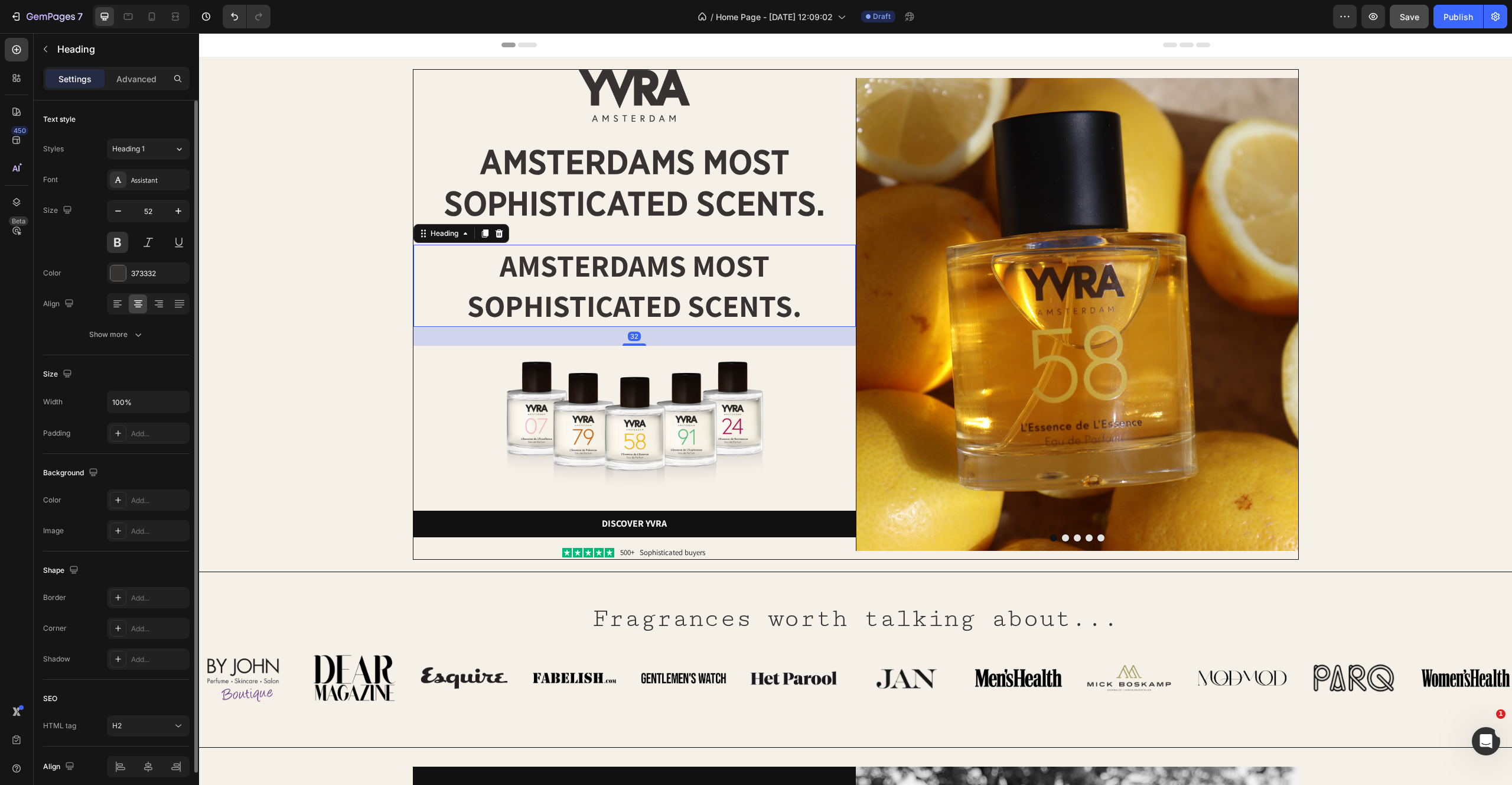
click at [628, 292] on p "AMSTERDAMS MOST SOPHISTICATED SCENTS." at bounding box center [634, 286] width 440 height 80
click at [153, 180] on div "Assistant" at bounding box center [159, 180] width 56 height 11
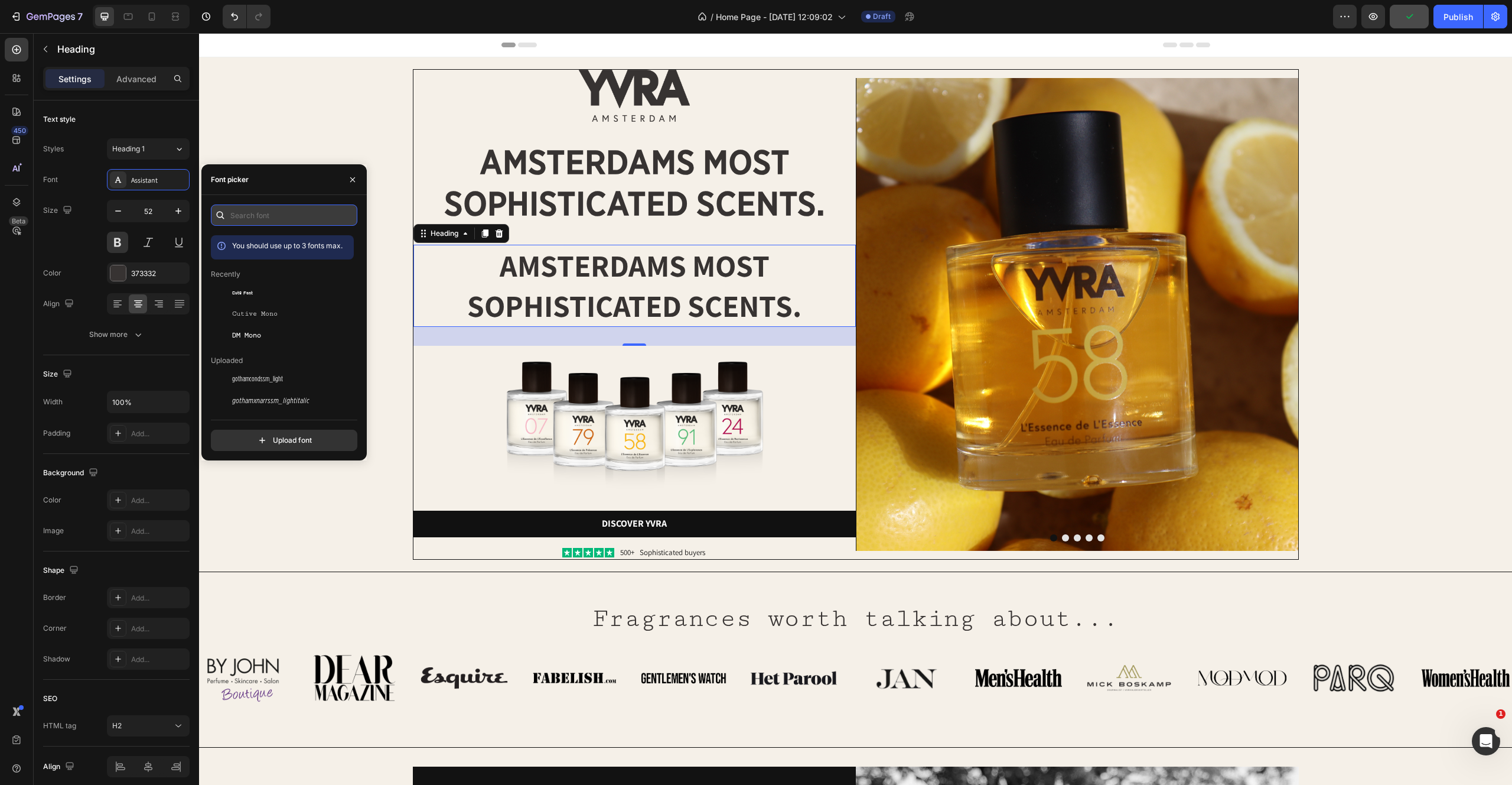
click at [305, 211] on input "text" at bounding box center [284, 215] width 147 height 21
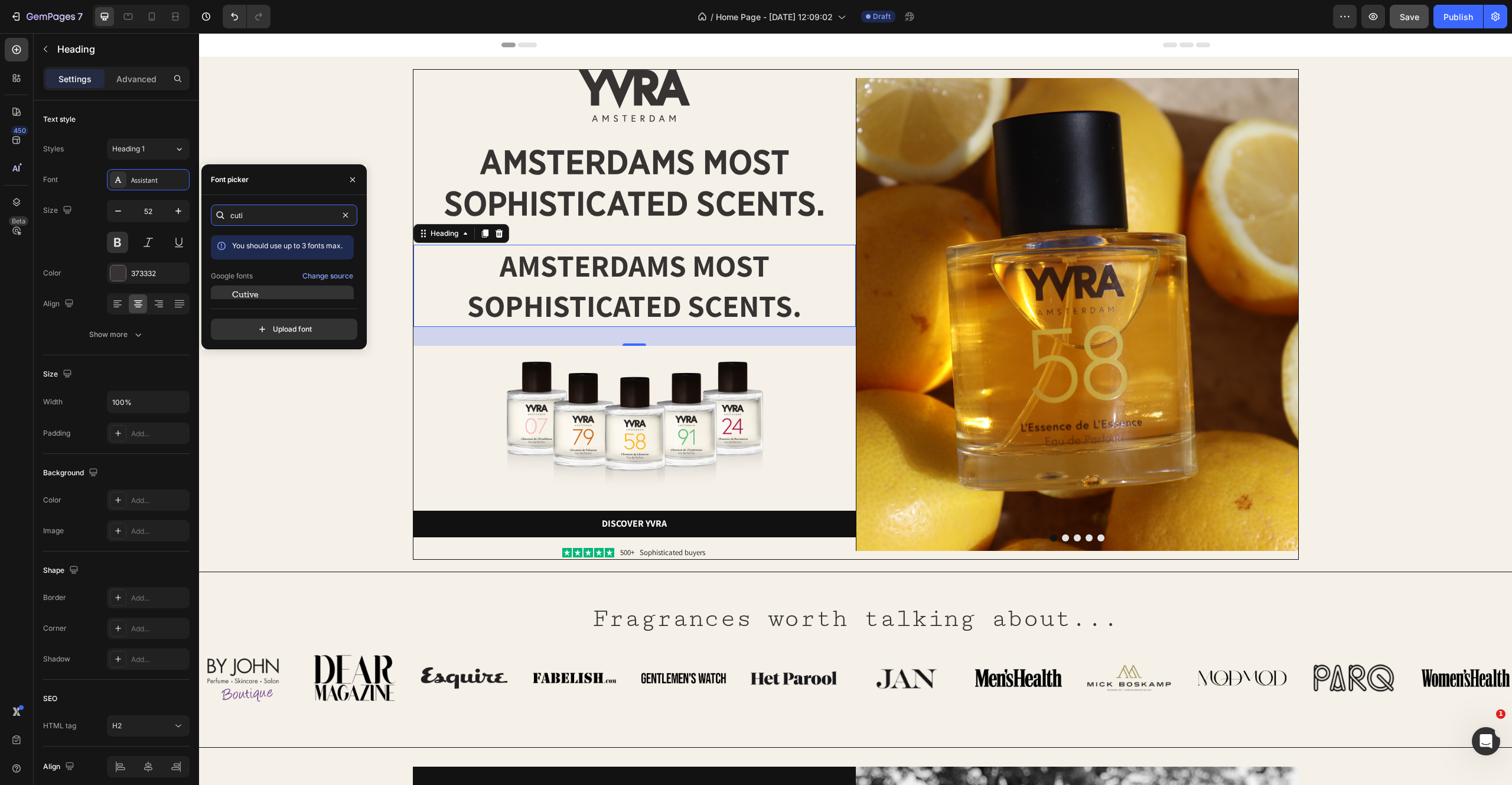
type input "cuti"
click at [276, 291] on div "Cutive" at bounding box center [292, 296] width 120 height 11
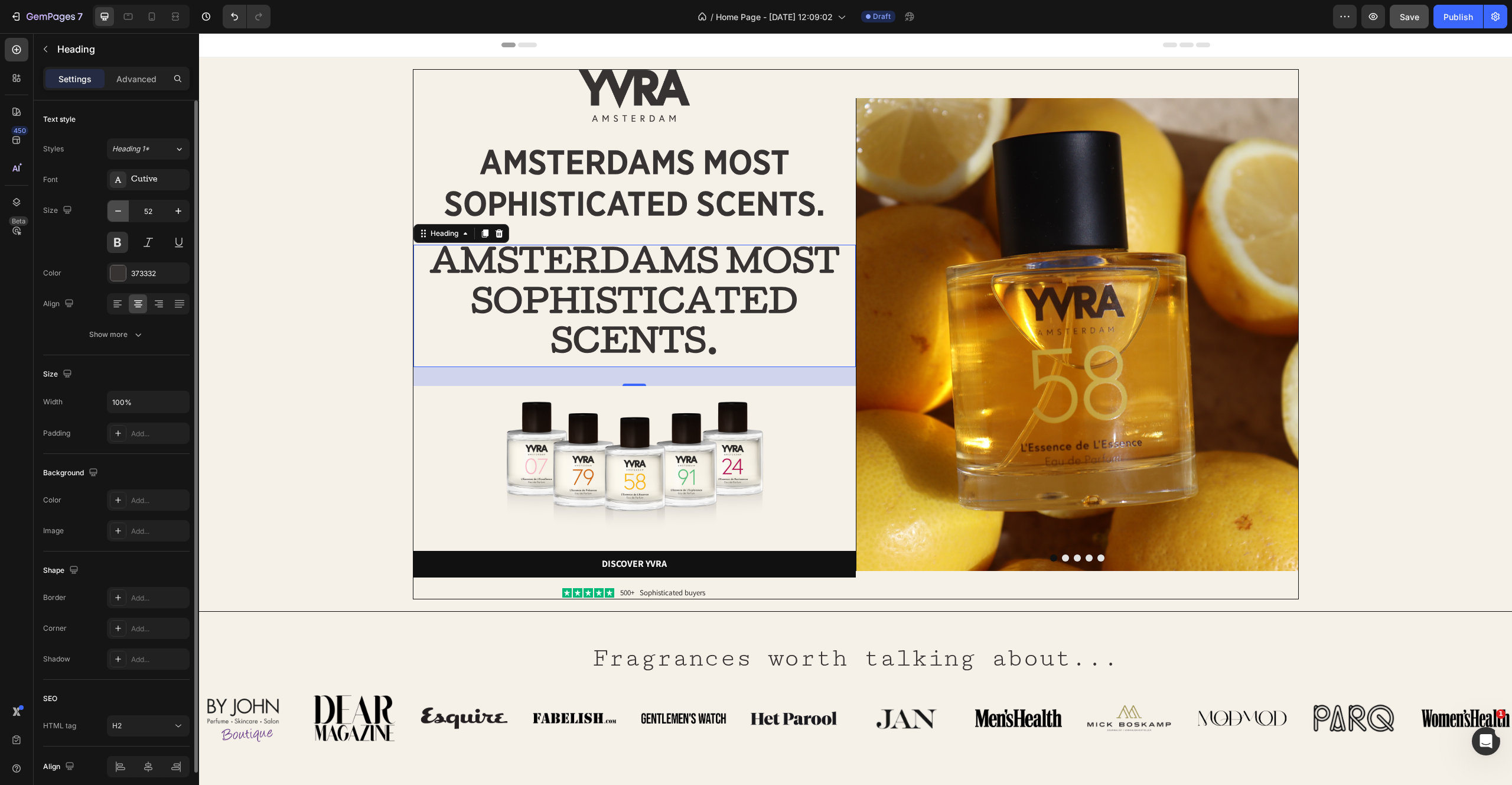
click at [120, 213] on icon "button" at bounding box center [118, 211] width 12 height 12
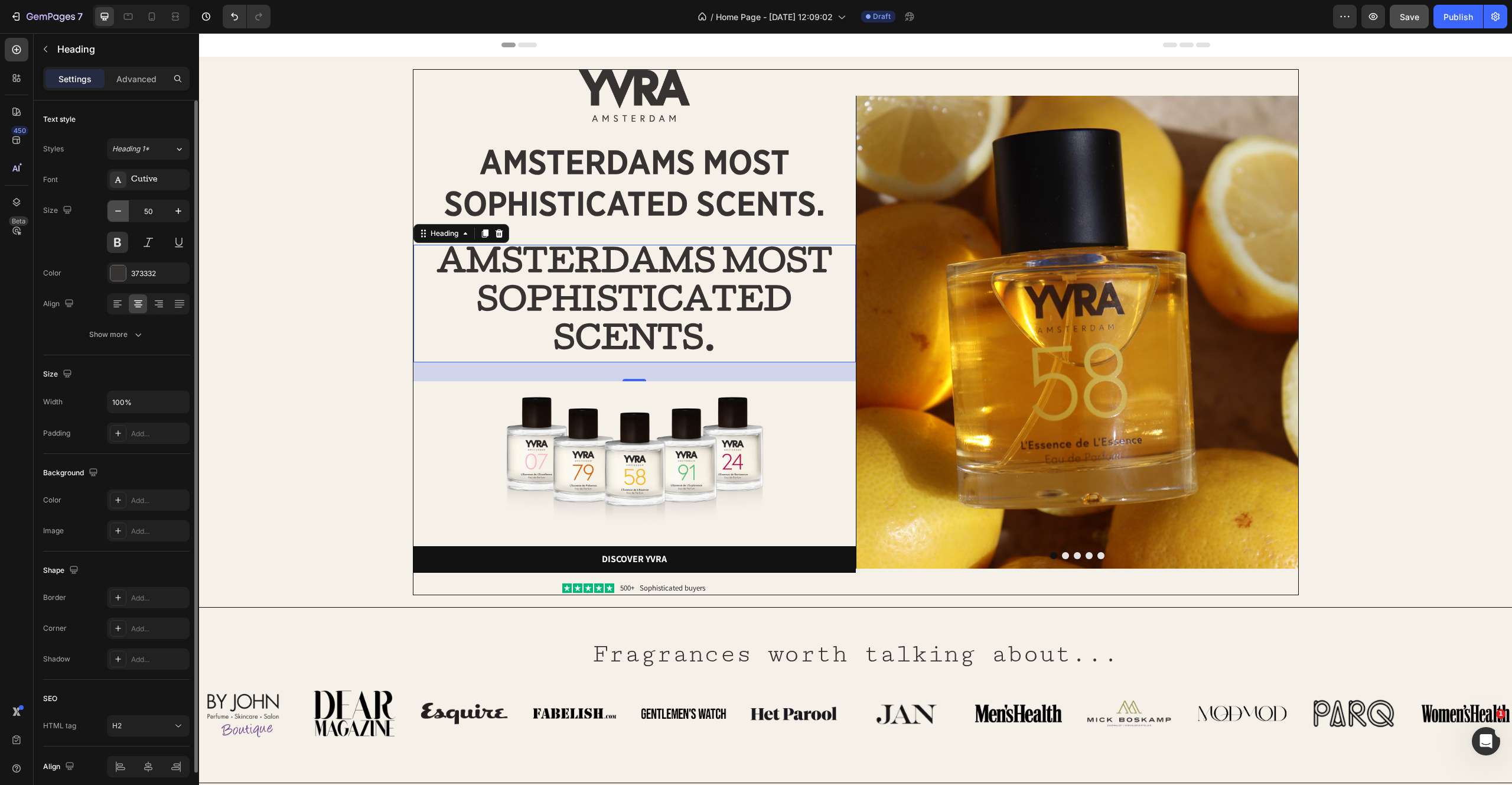
click at [120, 213] on icon "button" at bounding box center [118, 211] width 12 height 12
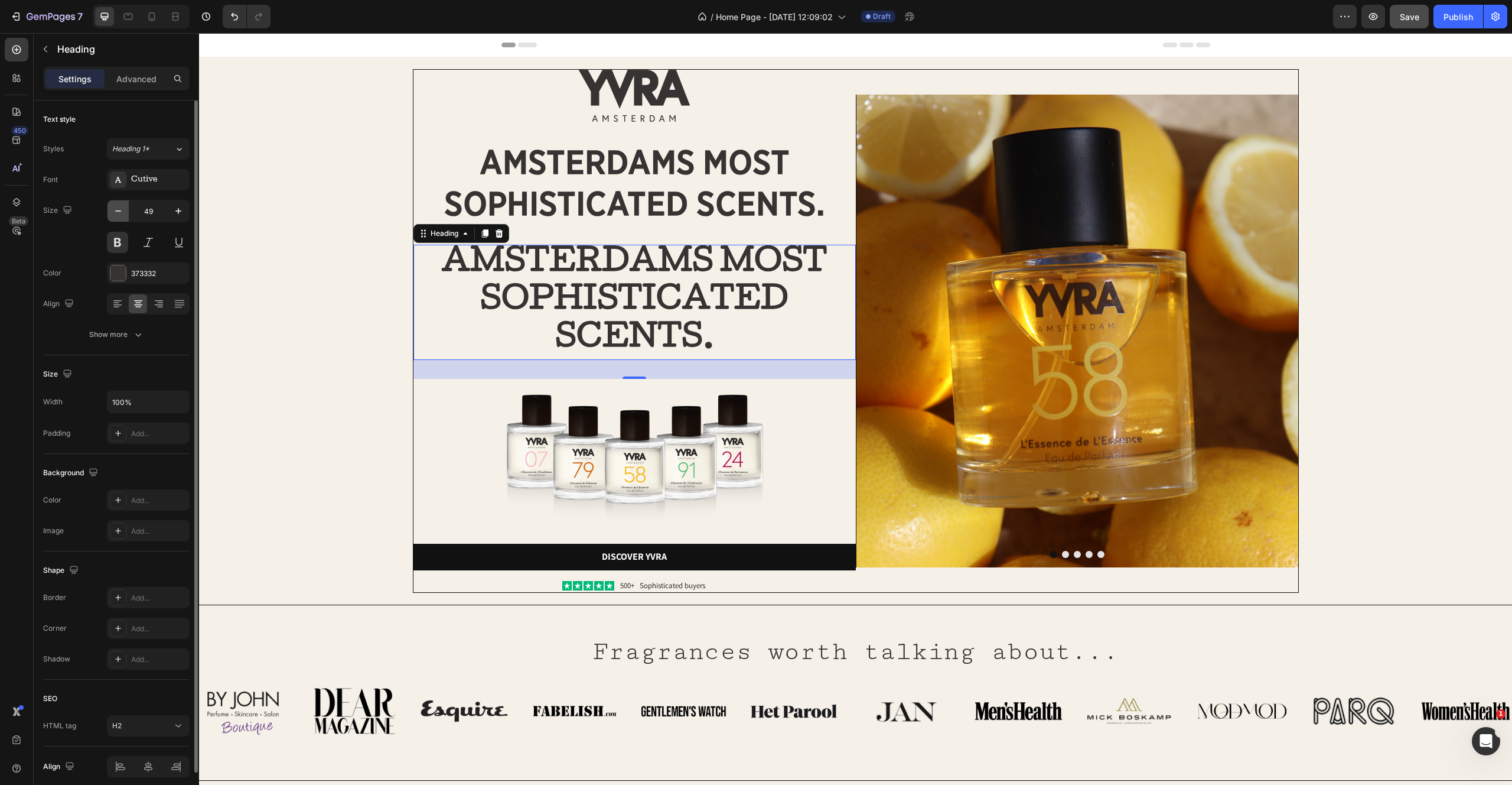
click at [120, 213] on icon "button" at bounding box center [118, 211] width 12 height 12
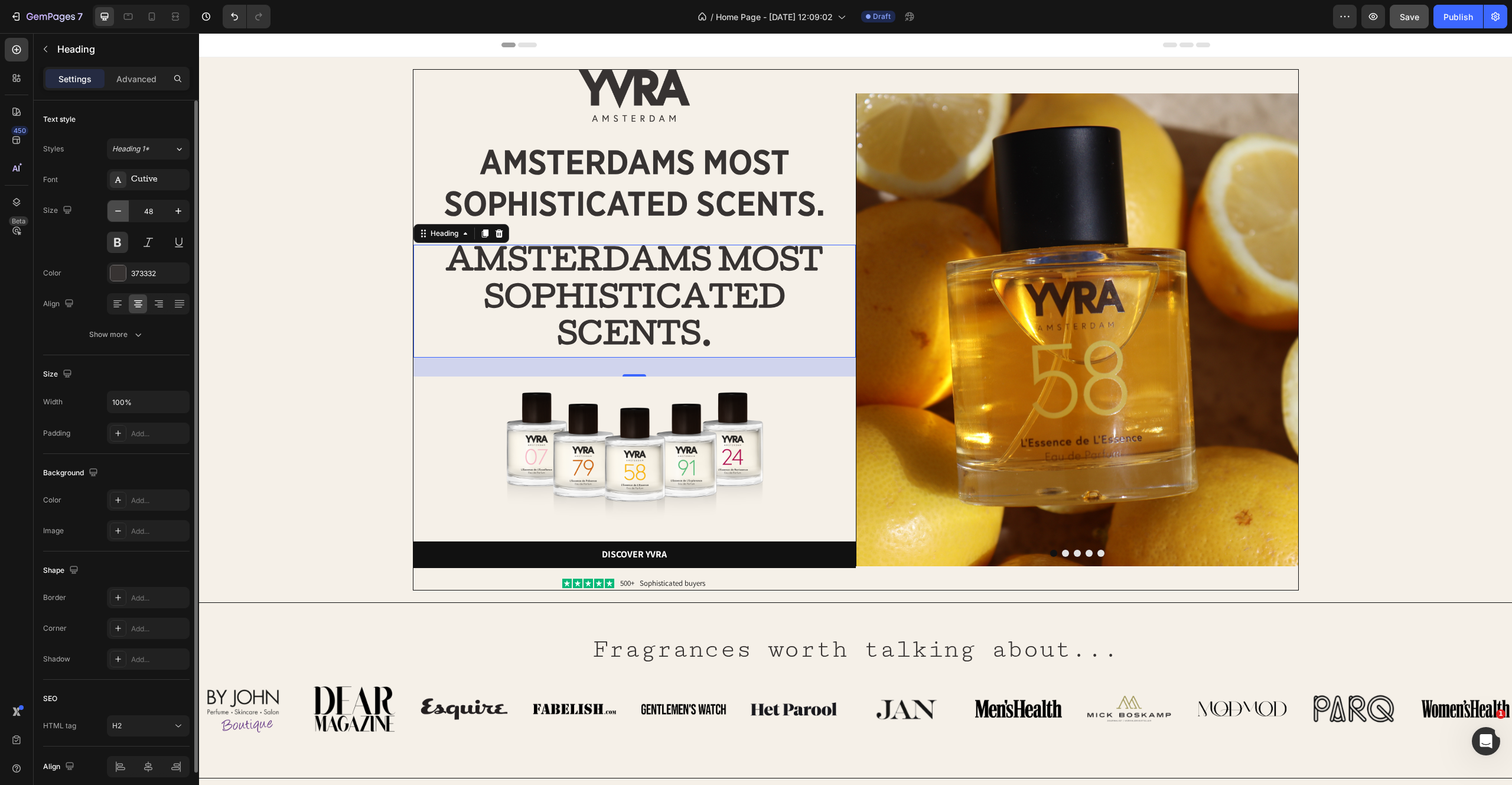
click at [120, 213] on icon "button" at bounding box center [118, 211] width 12 height 12
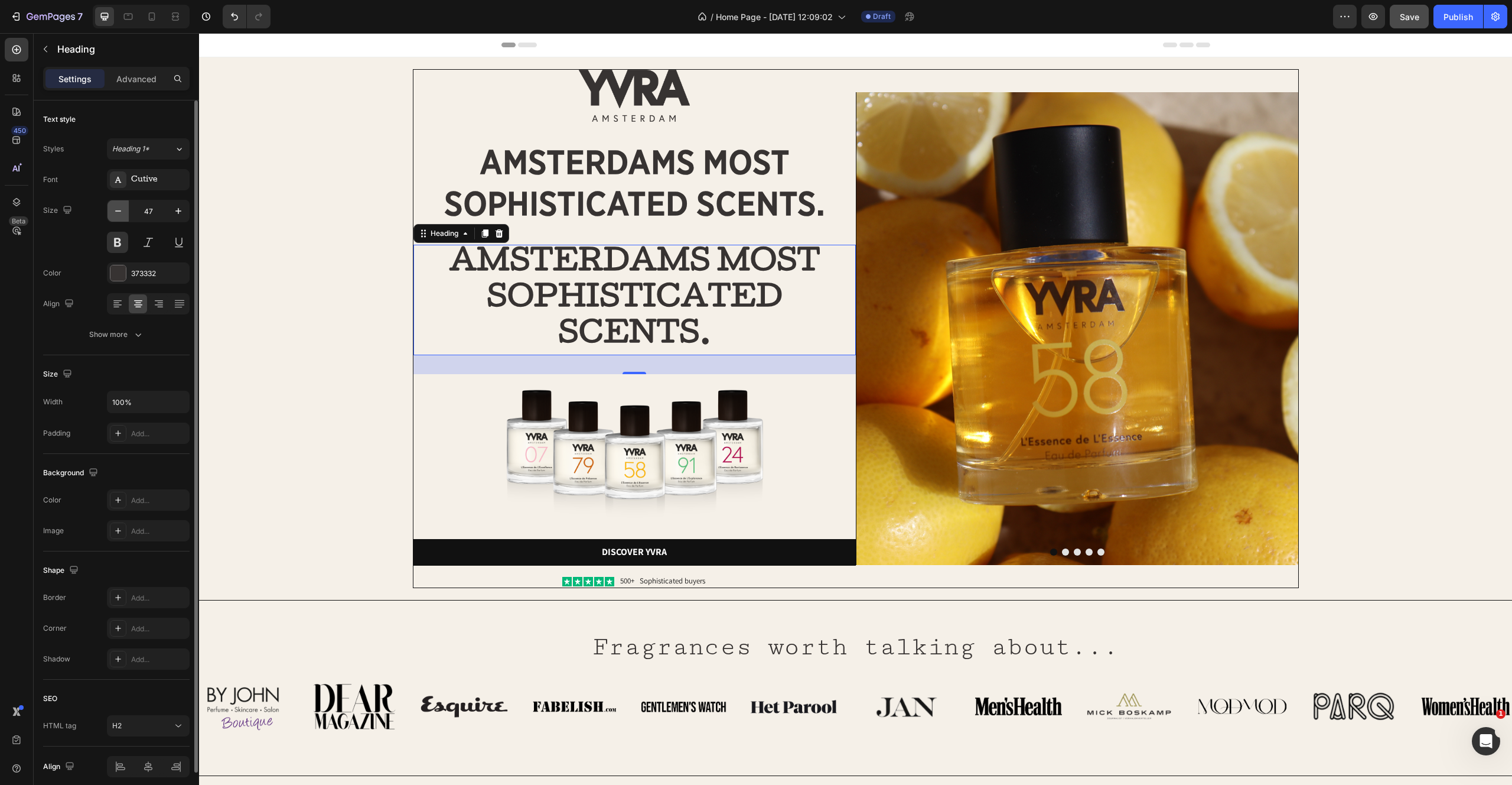
click at [120, 213] on icon "button" at bounding box center [118, 211] width 12 height 12
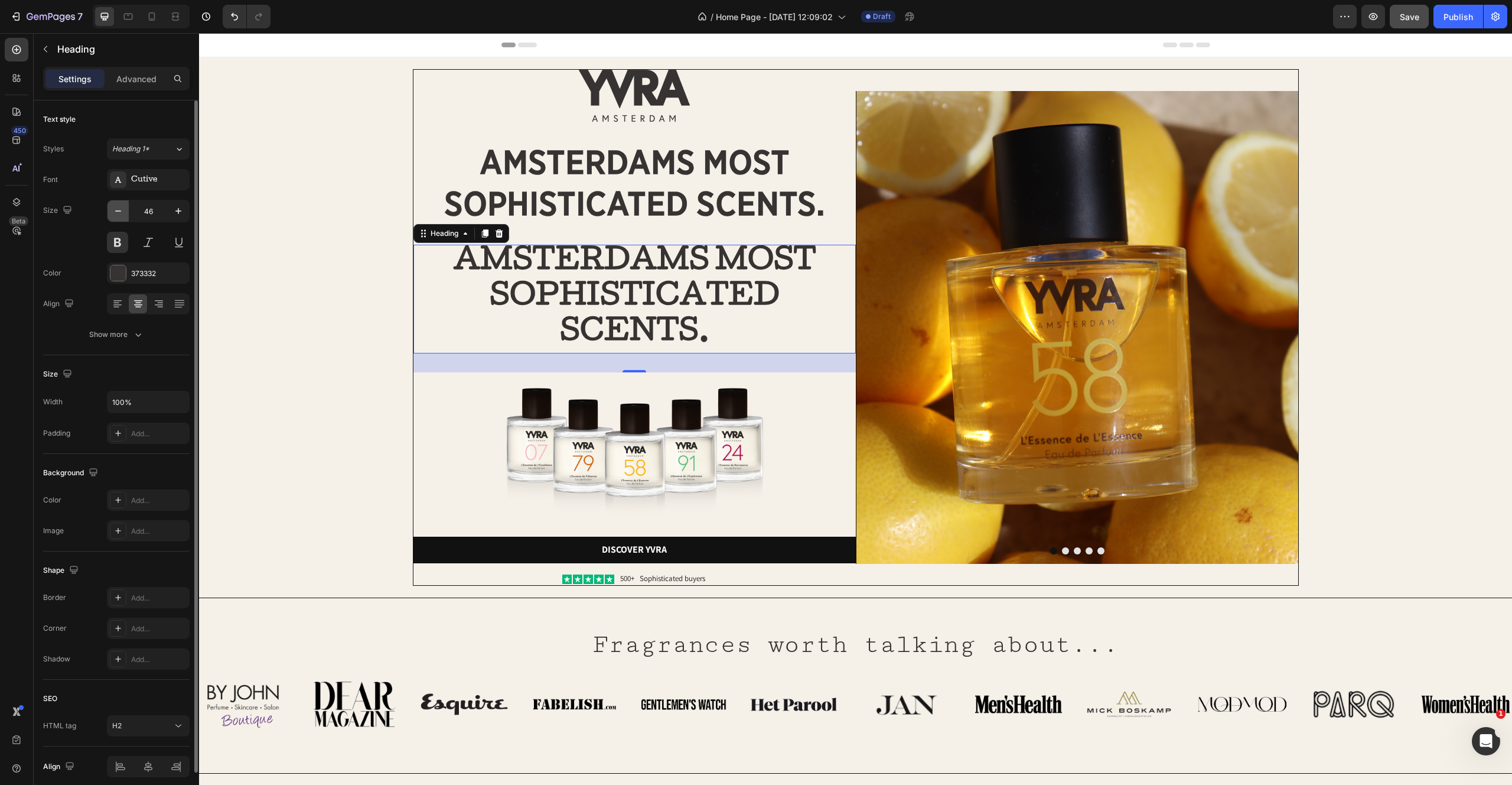
click at [120, 213] on icon "button" at bounding box center [118, 211] width 12 height 12
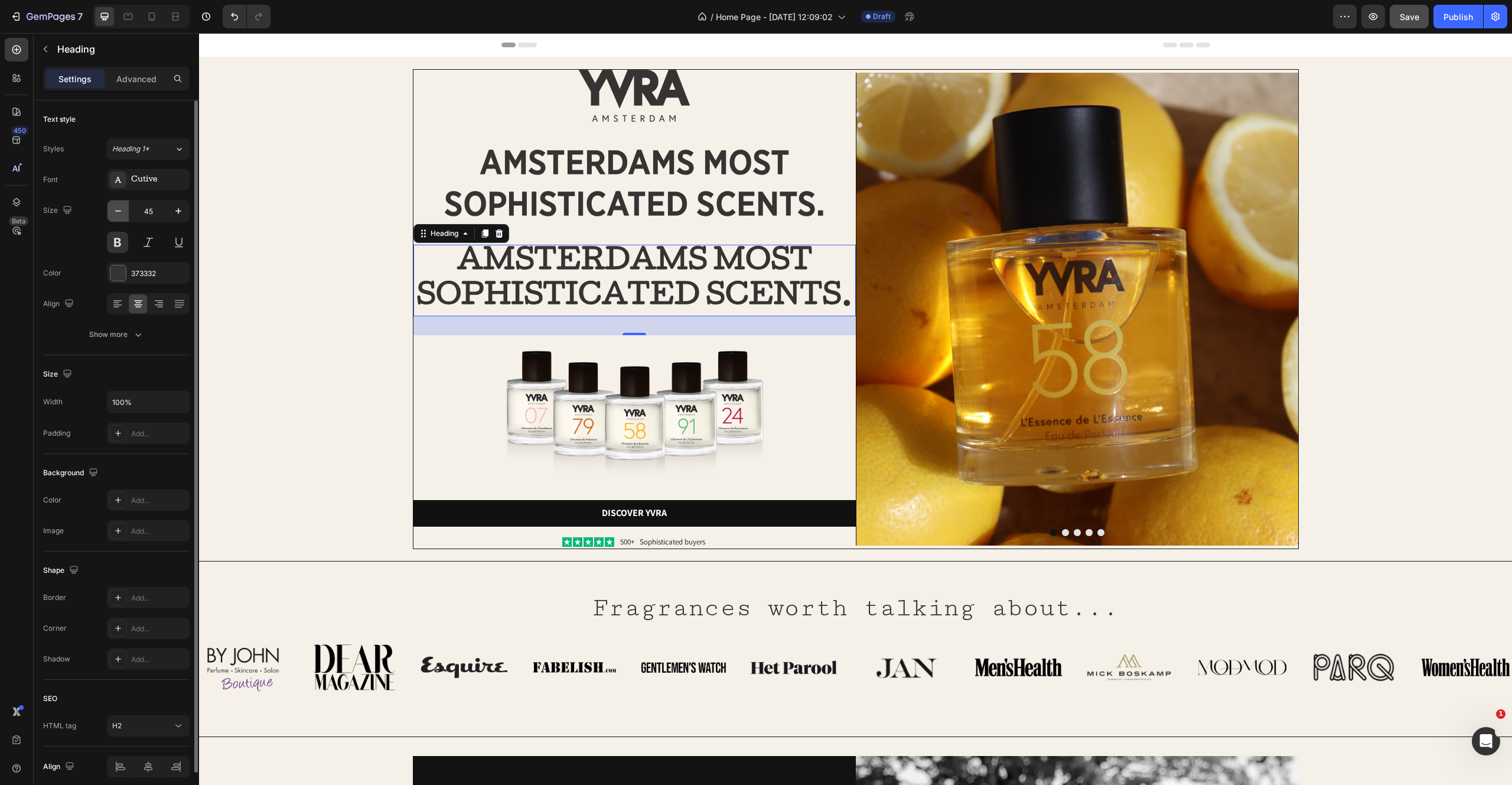
click at [120, 213] on icon "button" at bounding box center [118, 211] width 12 height 12
type input "44"
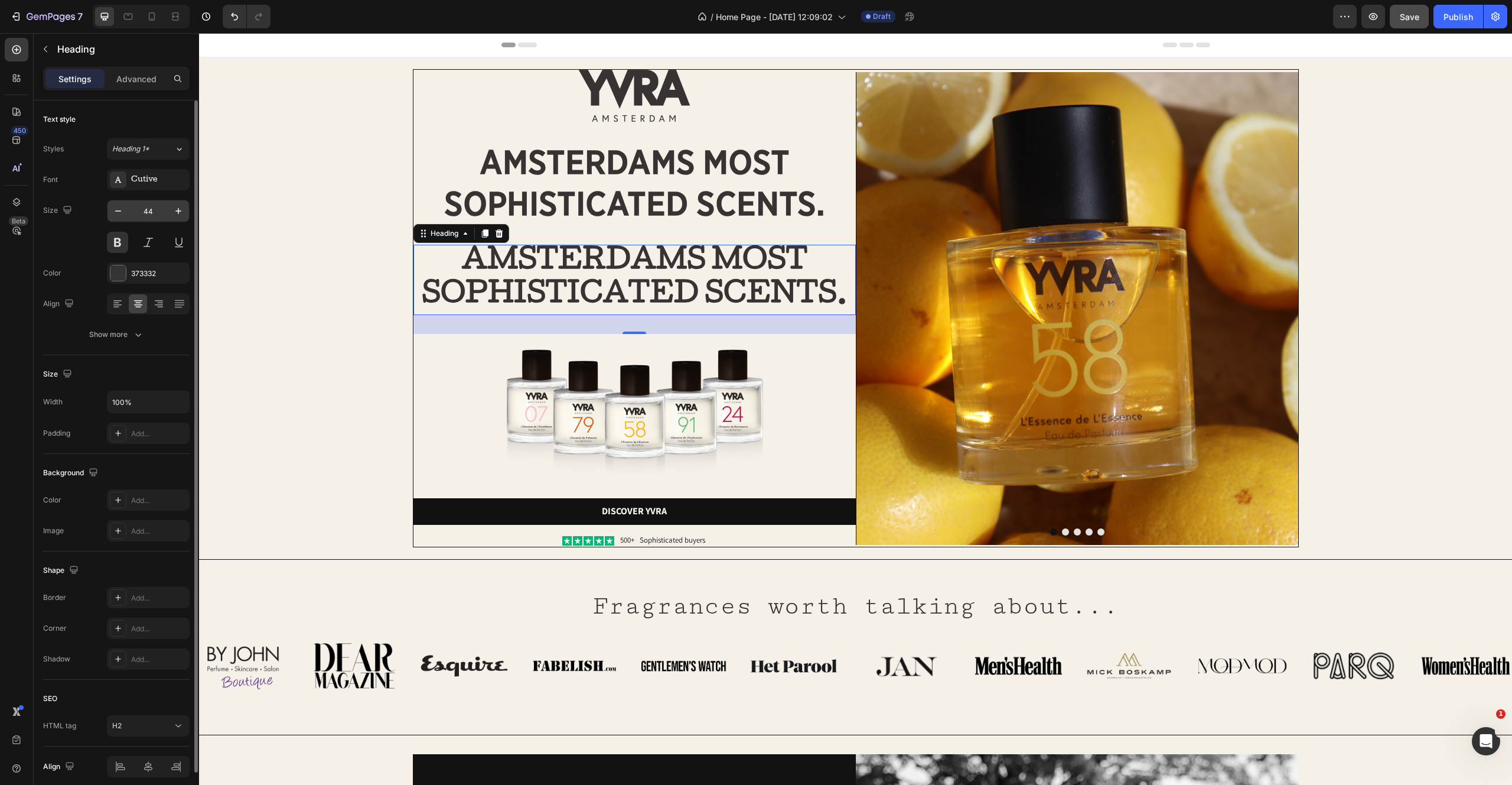
click at [155, 214] on input "44" at bounding box center [148, 211] width 39 height 21
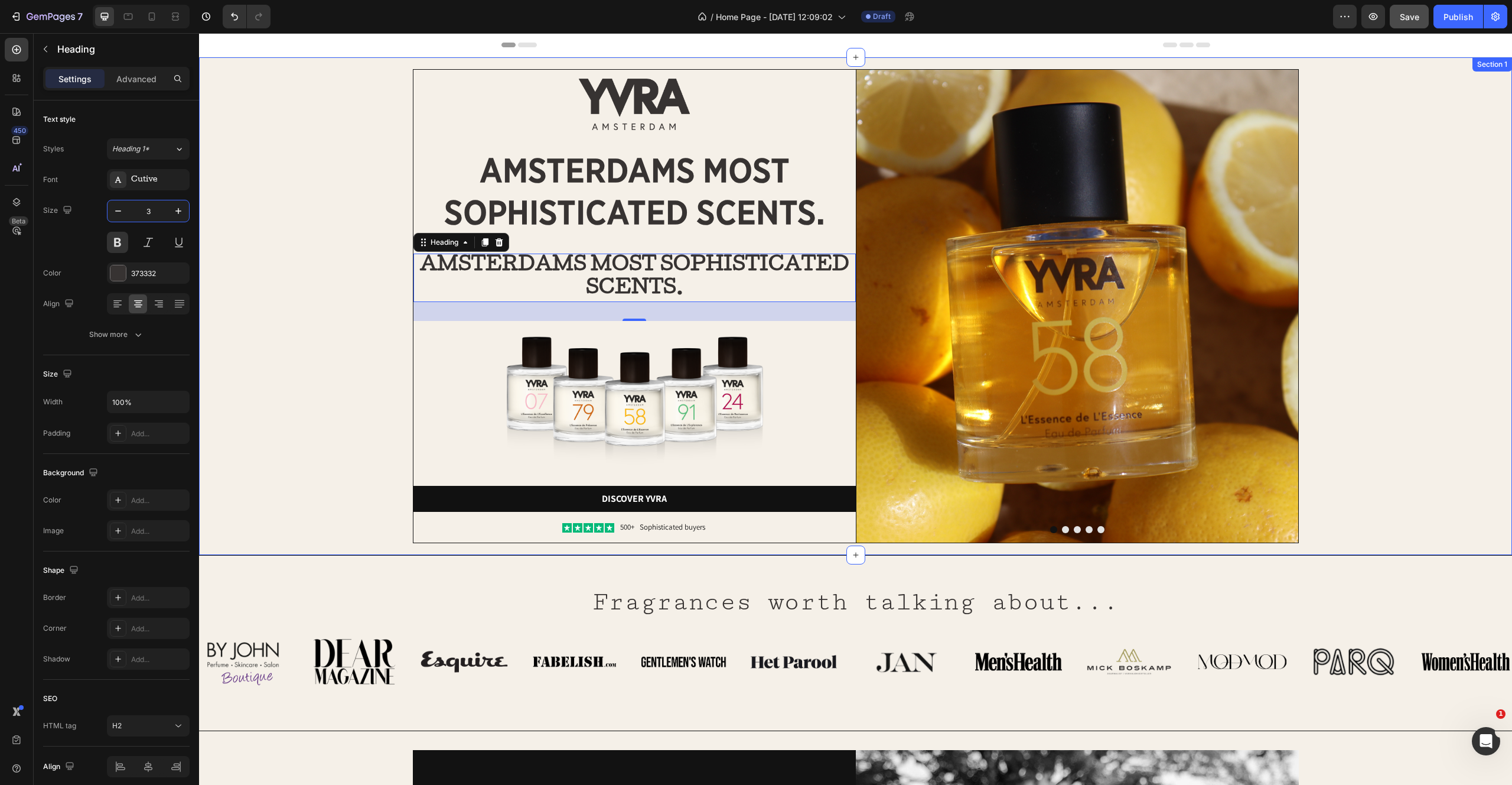
type input "35"
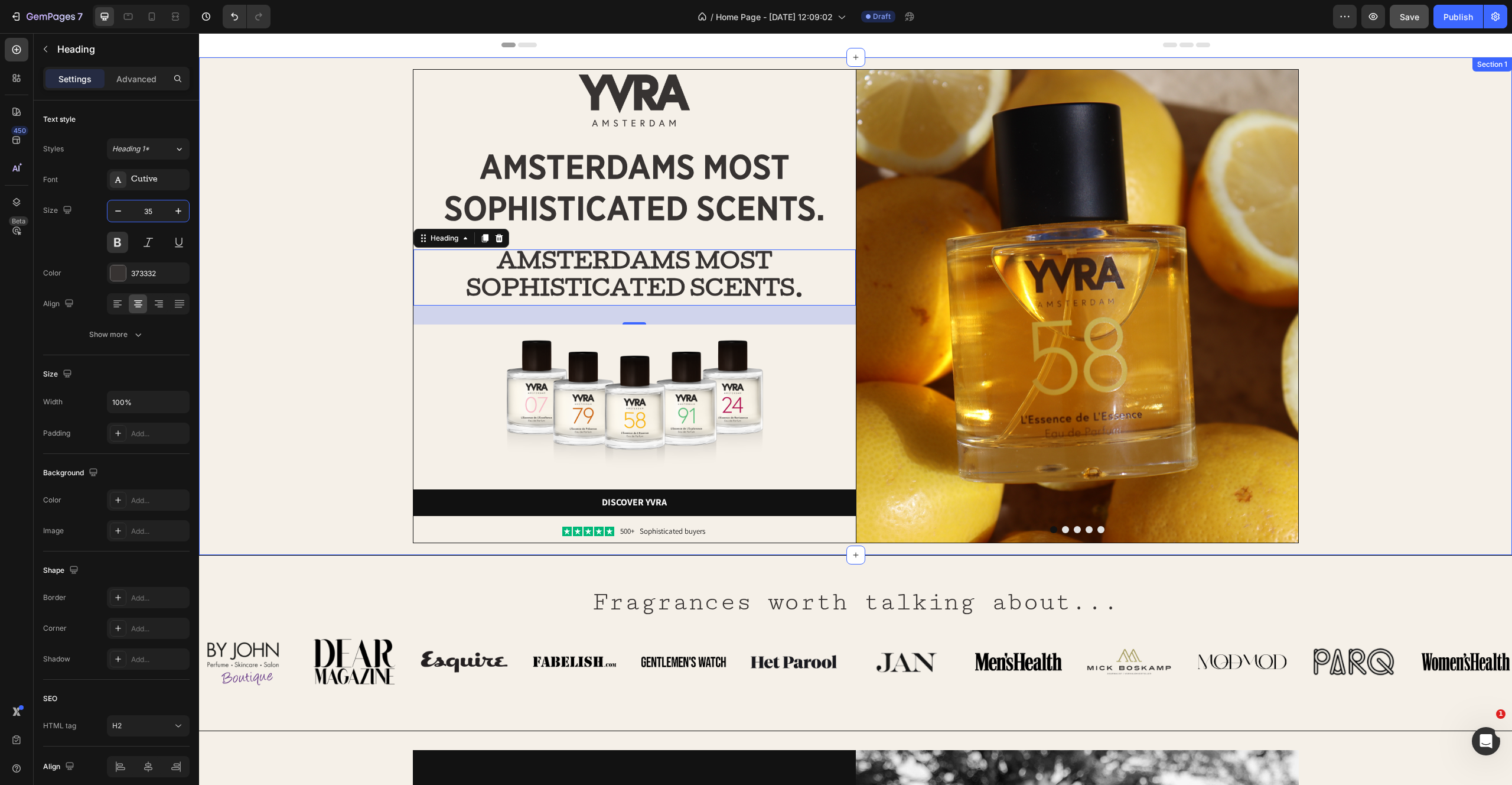
click at [317, 403] on div "Image Image amsterdams most sophisticated scents. Heading AMSTERDAMS MOST SOPHI…" at bounding box center [855, 306] width 1289 height 474
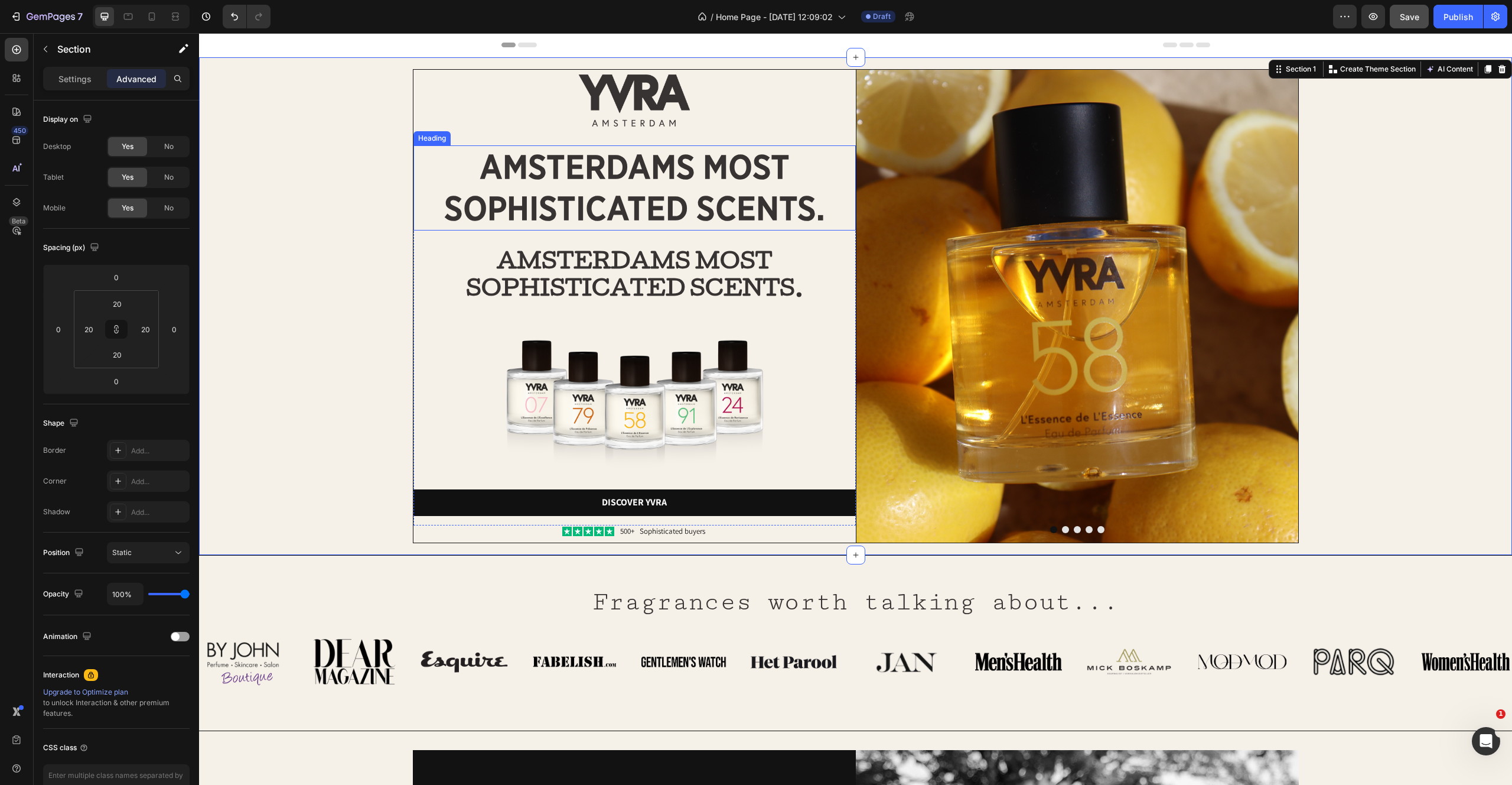
click at [630, 169] on p "amsterdams most sophisticated scents." at bounding box center [634, 188] width 440 height 83
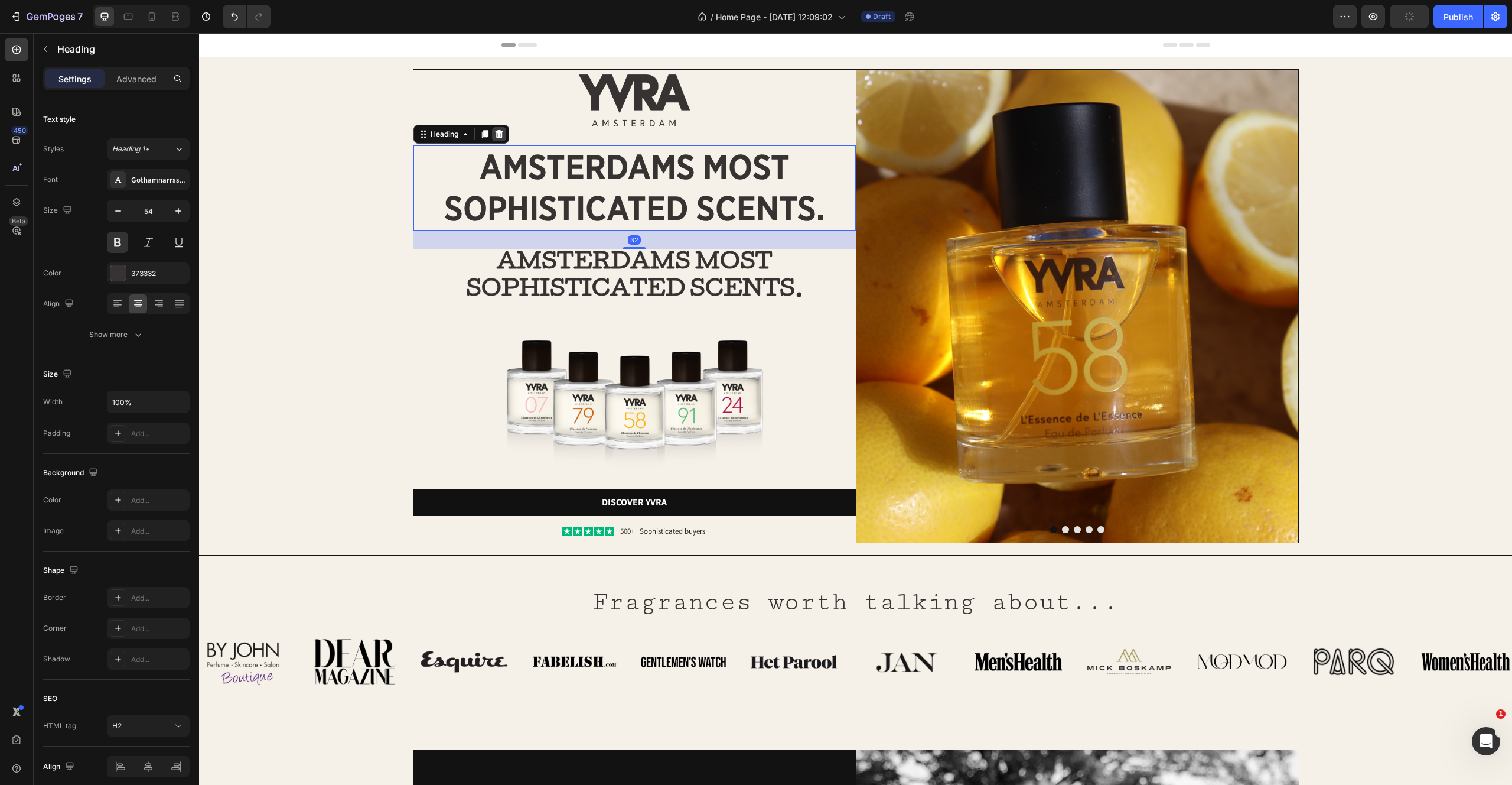
click at [502, 131] on icon at bounding box center [499, 134] width 8 height 8
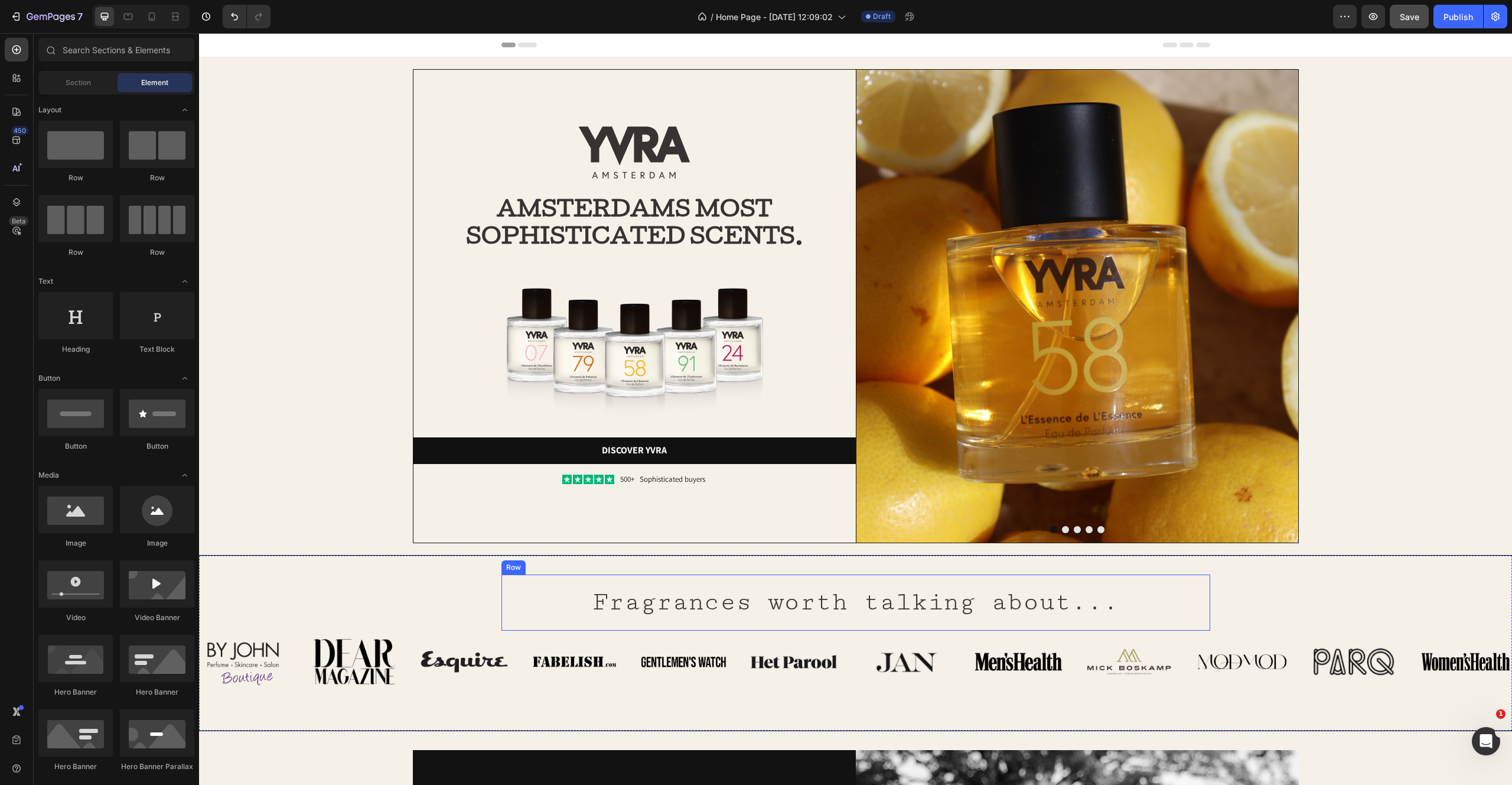
click at [688, 604] on p "Fragrances worth talking about..." at bounding box center [856, 602] width 688 height 35
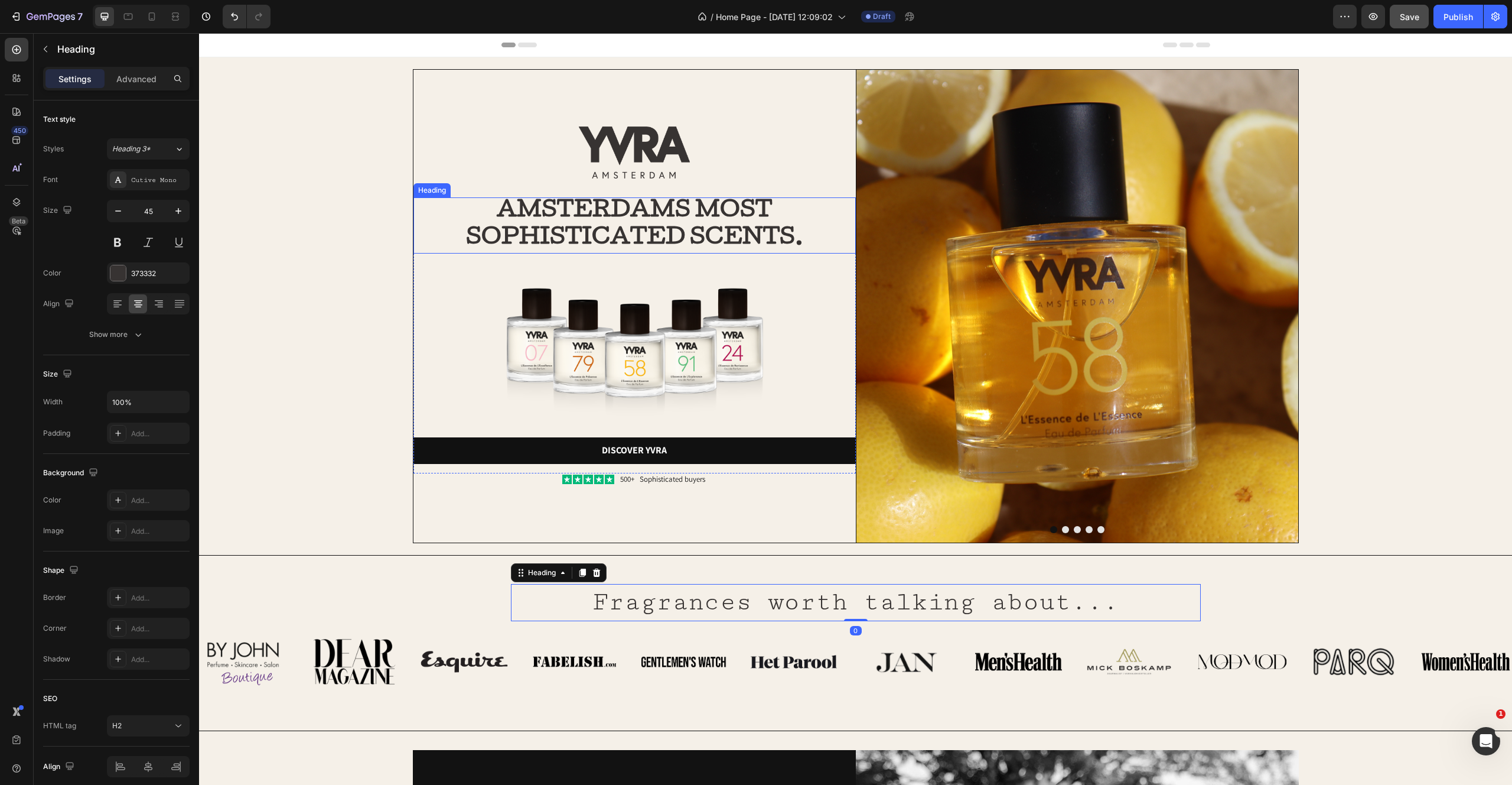
click at [637, 233] on h2 "AMSTERDAMS MOST SOPHISTICATED SCENTS." at bounding box center [635, 225] width 442 height 56
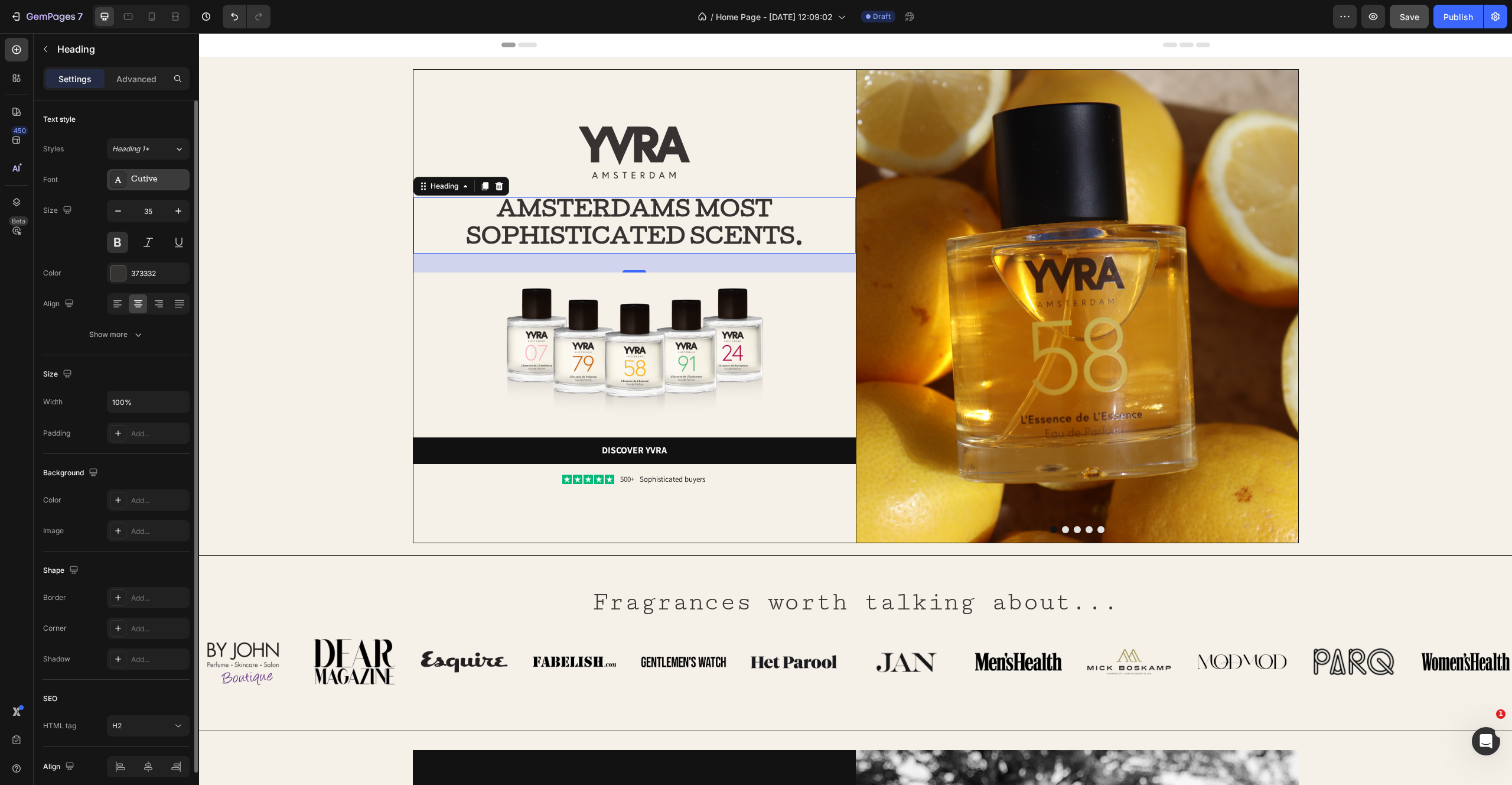
click at [131, 189] on div "Cutive" at bounding box center [148, 180] width 83 height 21
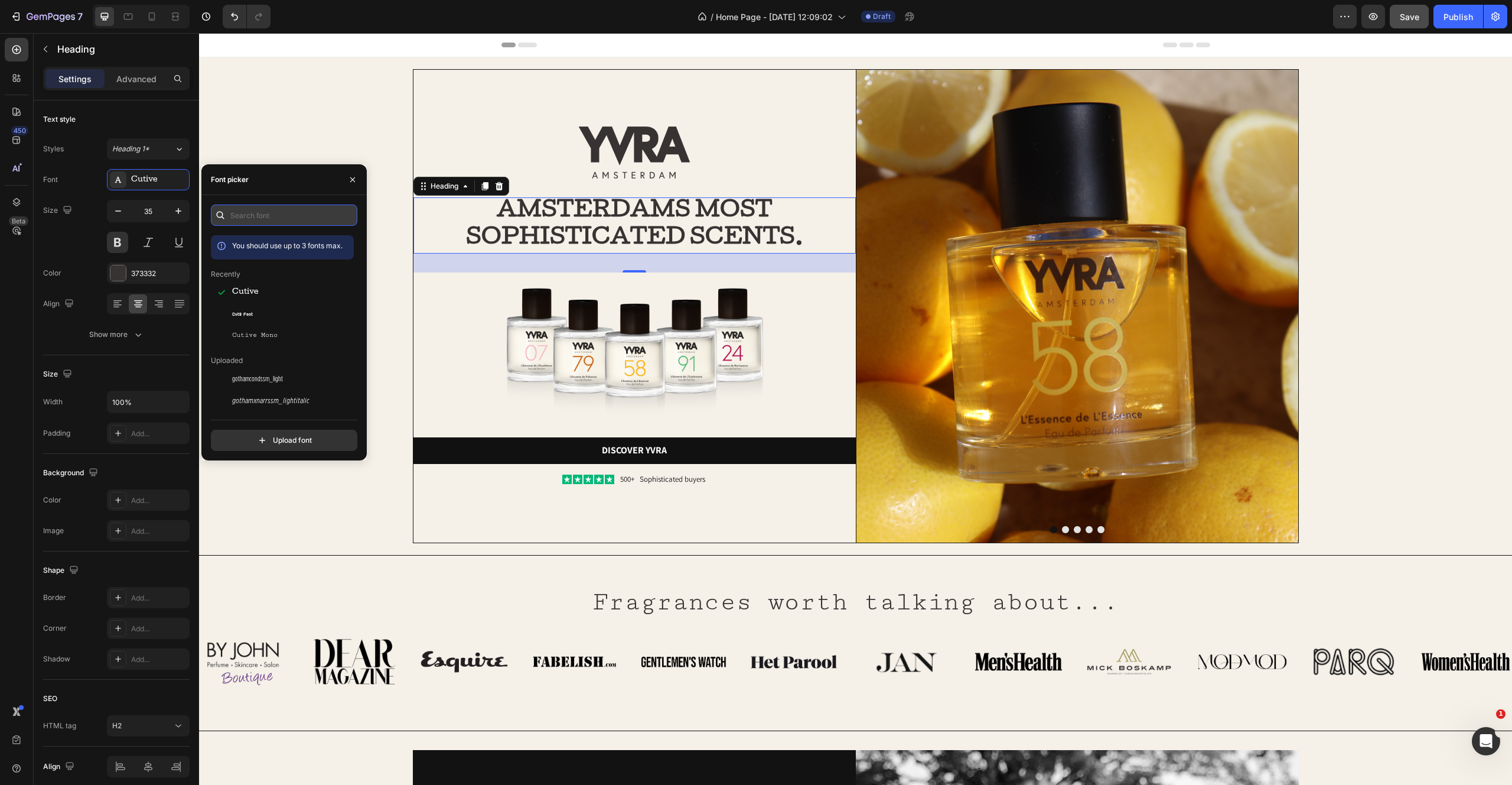
click at [278, 205] on input "text" at bounding box center [284, 215] width 147 height 21
click at [250, 334] on span "Cutive Mono" at bounding box center [255, 335] width 45 height 11
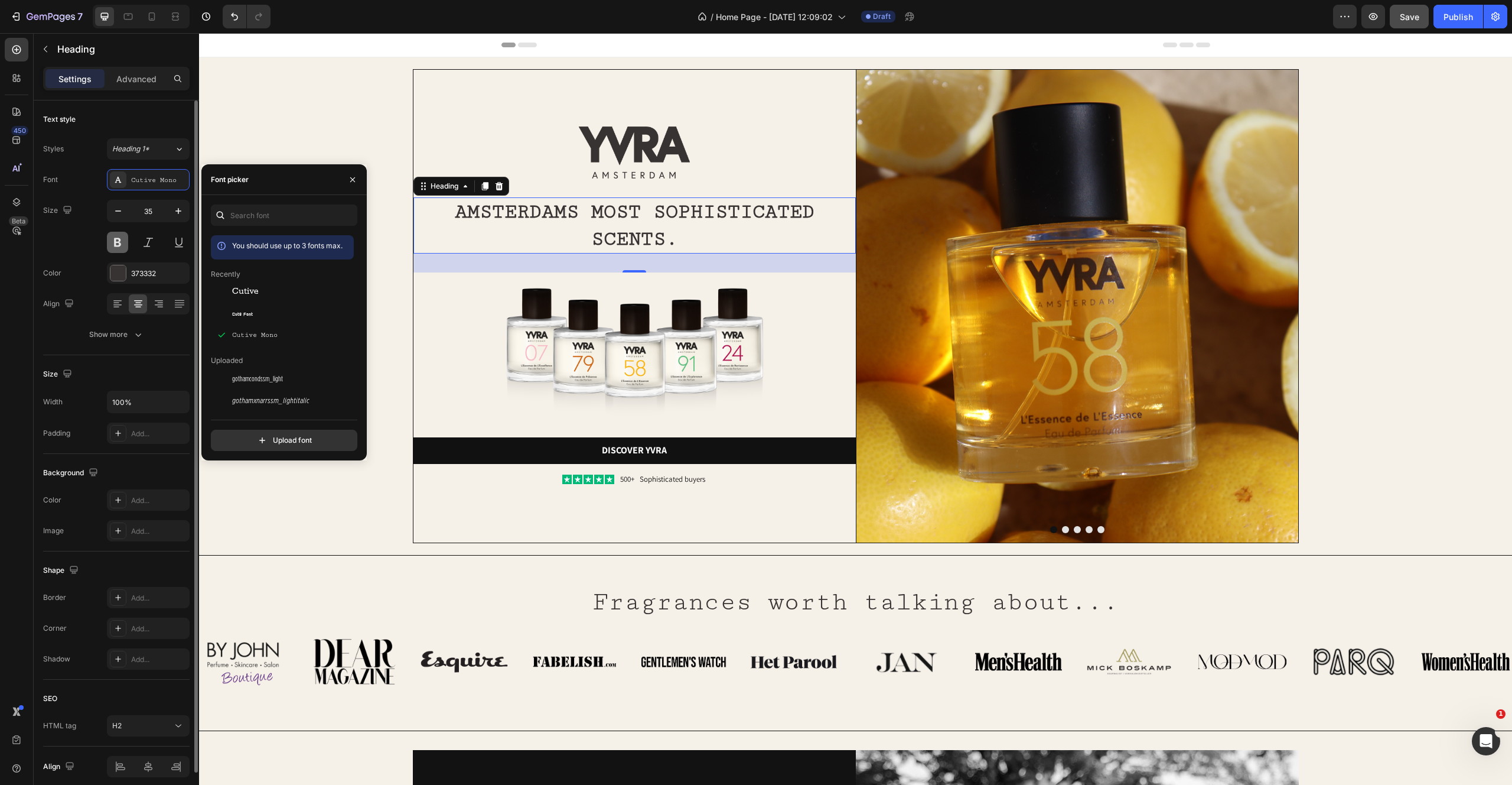
click at [114, 237] on button at bounding box center [117, 242] width 21 height 21
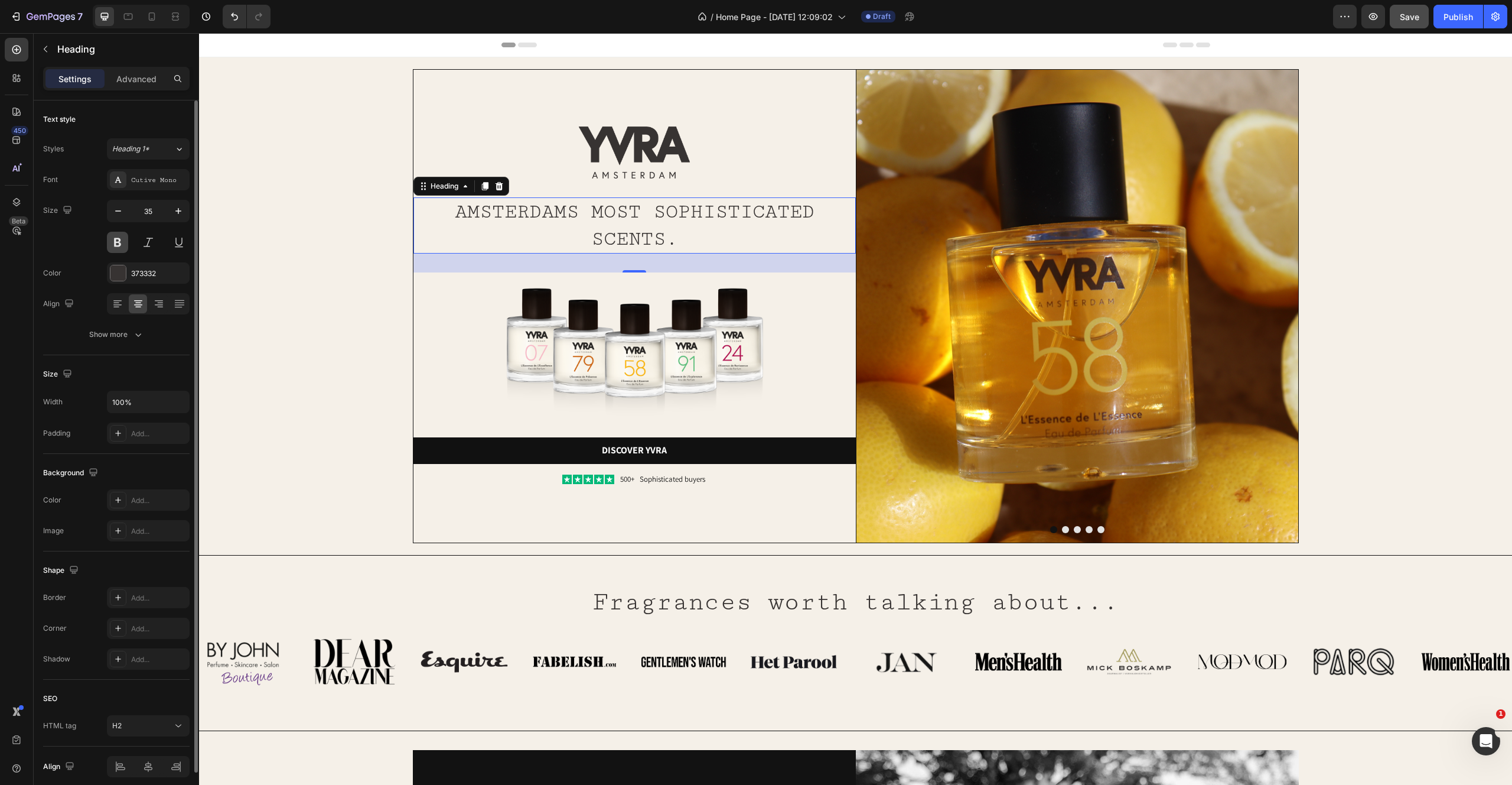
click at [114, 237] on button at bounding box center [117, 242] width 21 height 21
click at [177, 209] on icon "button" at bounding box center [178, 211] width 12 height 12
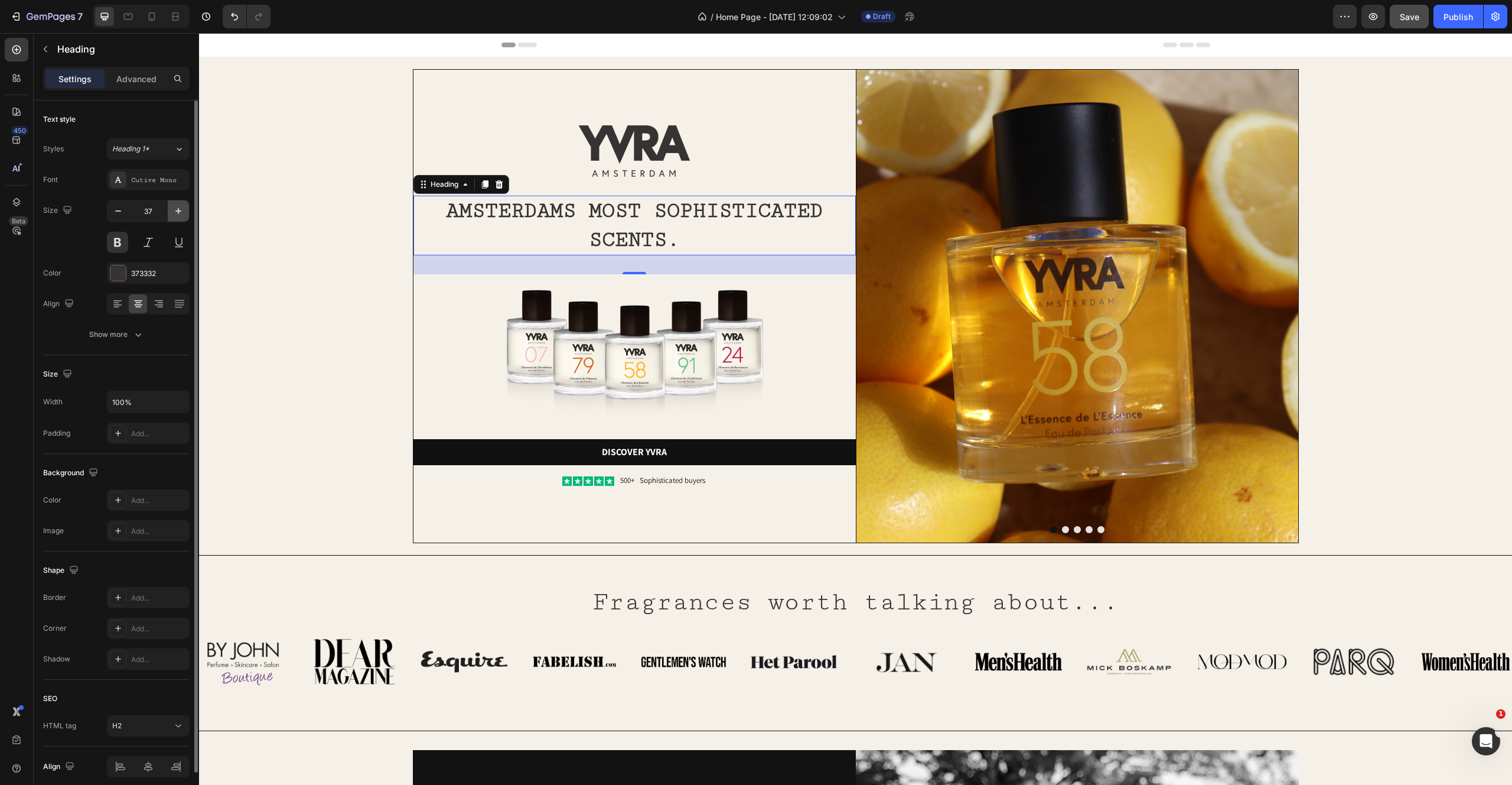
click at [177, 209] on icon "button" at bounding box center [178, 211] width 12 height 12
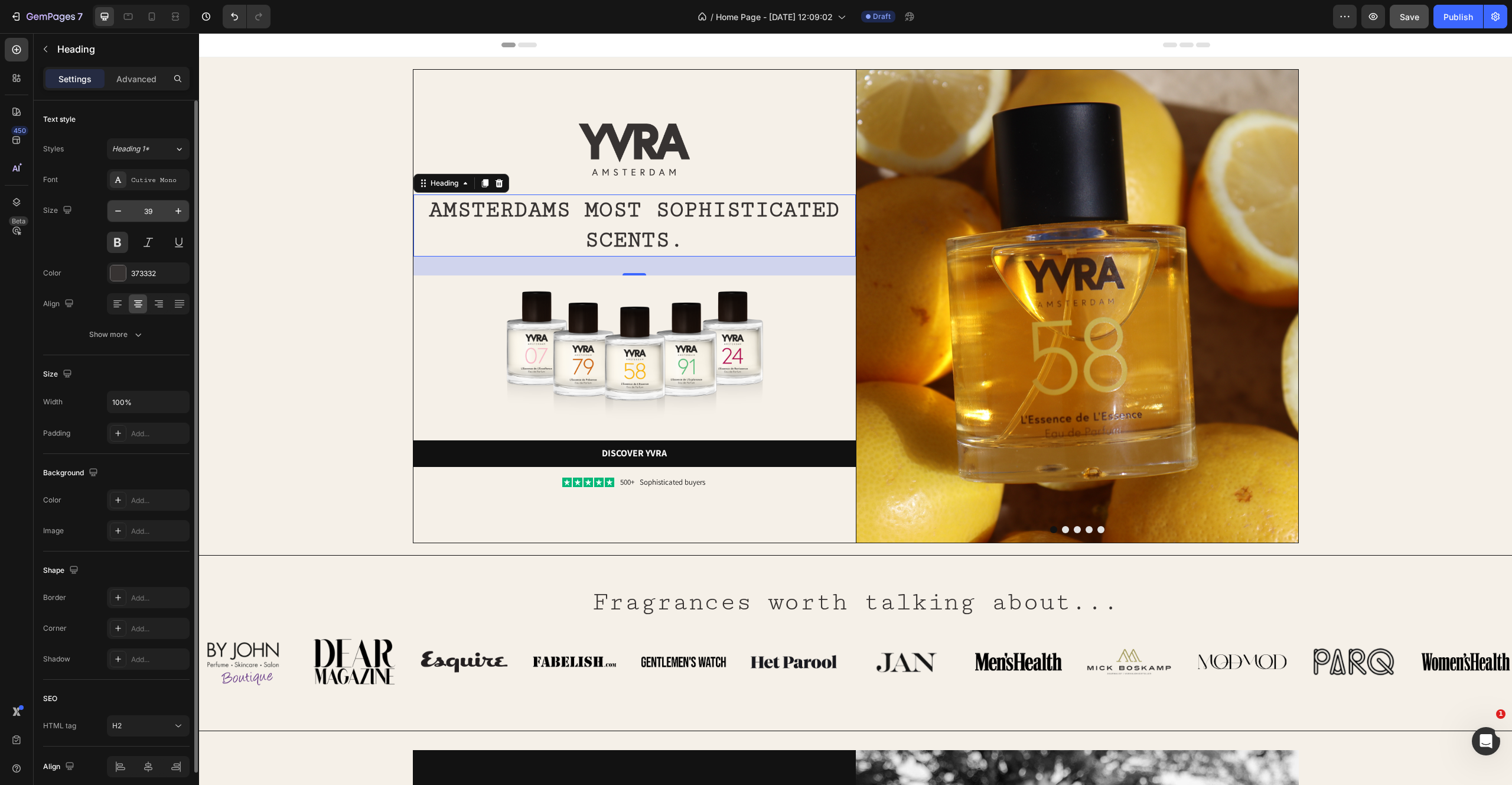
click at [152, 215] on input "39" at bounding box center [148, 211] width 39 height 21
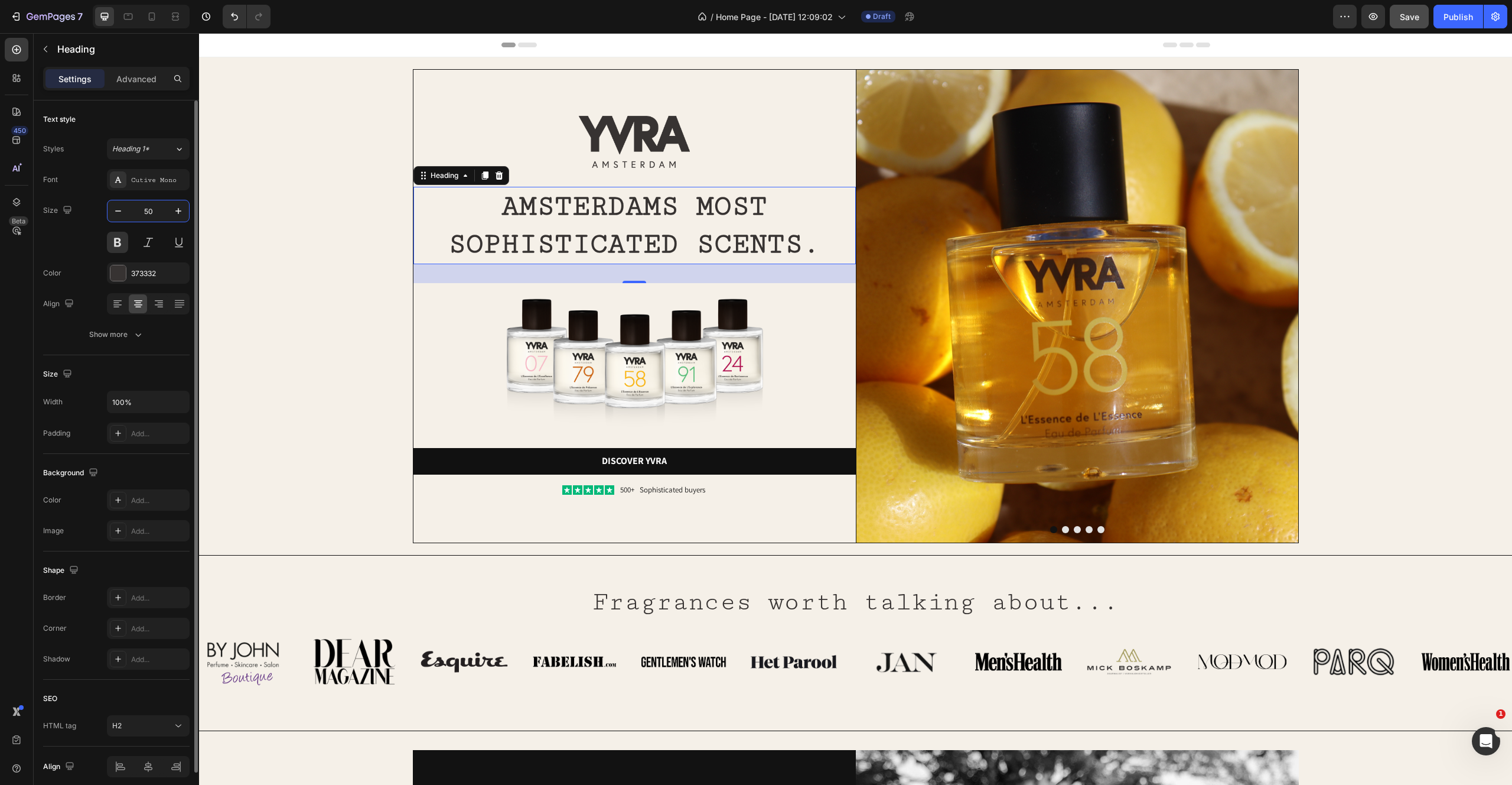
type input "51"
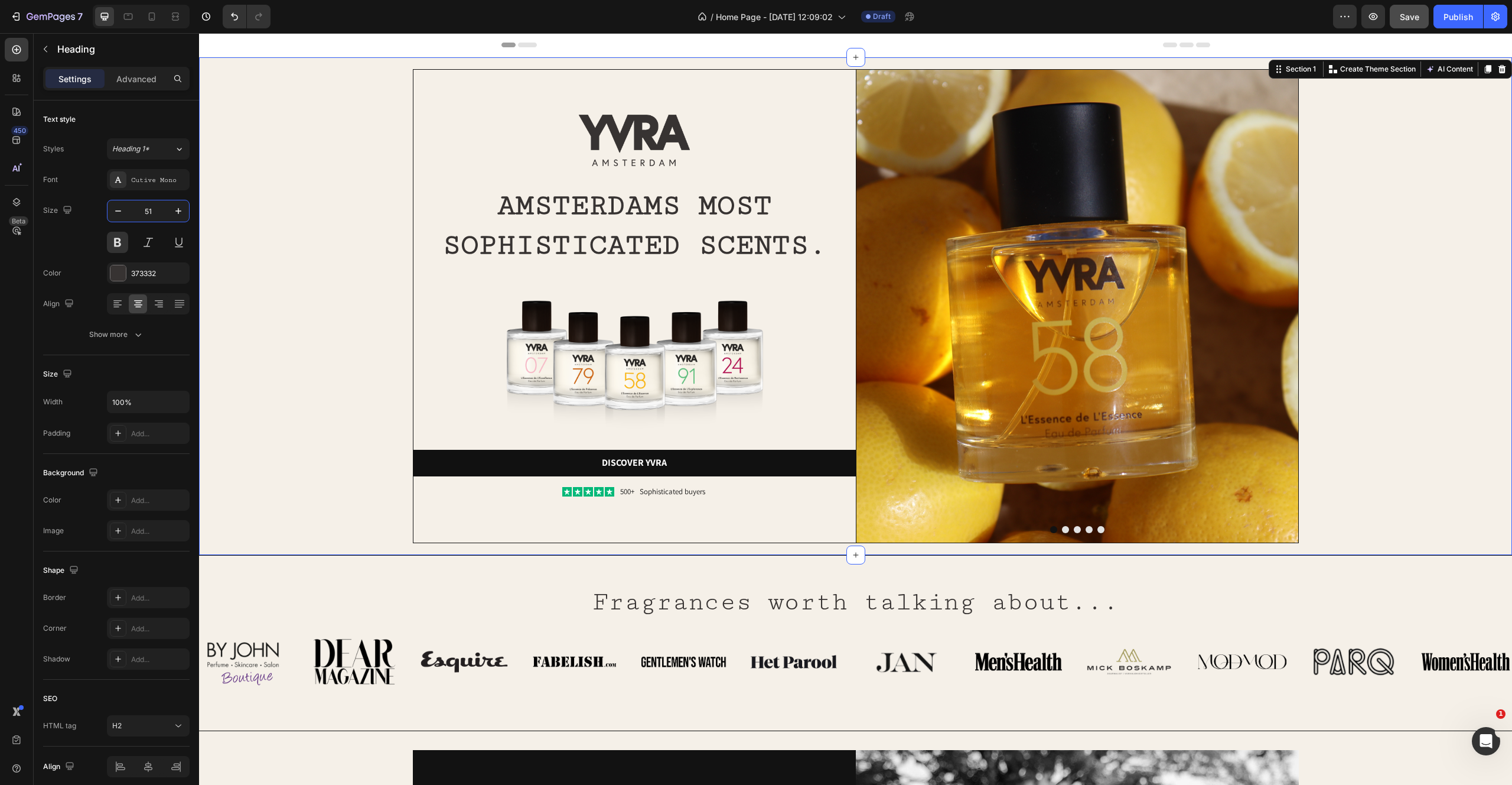
click at [348, 406] on div "Image Image AMSTERDAMS MOST SOPHISTICATED SCENTS. Heading Image Discover yvra B…" at bounding box center [855, 306] width 1289 height 474
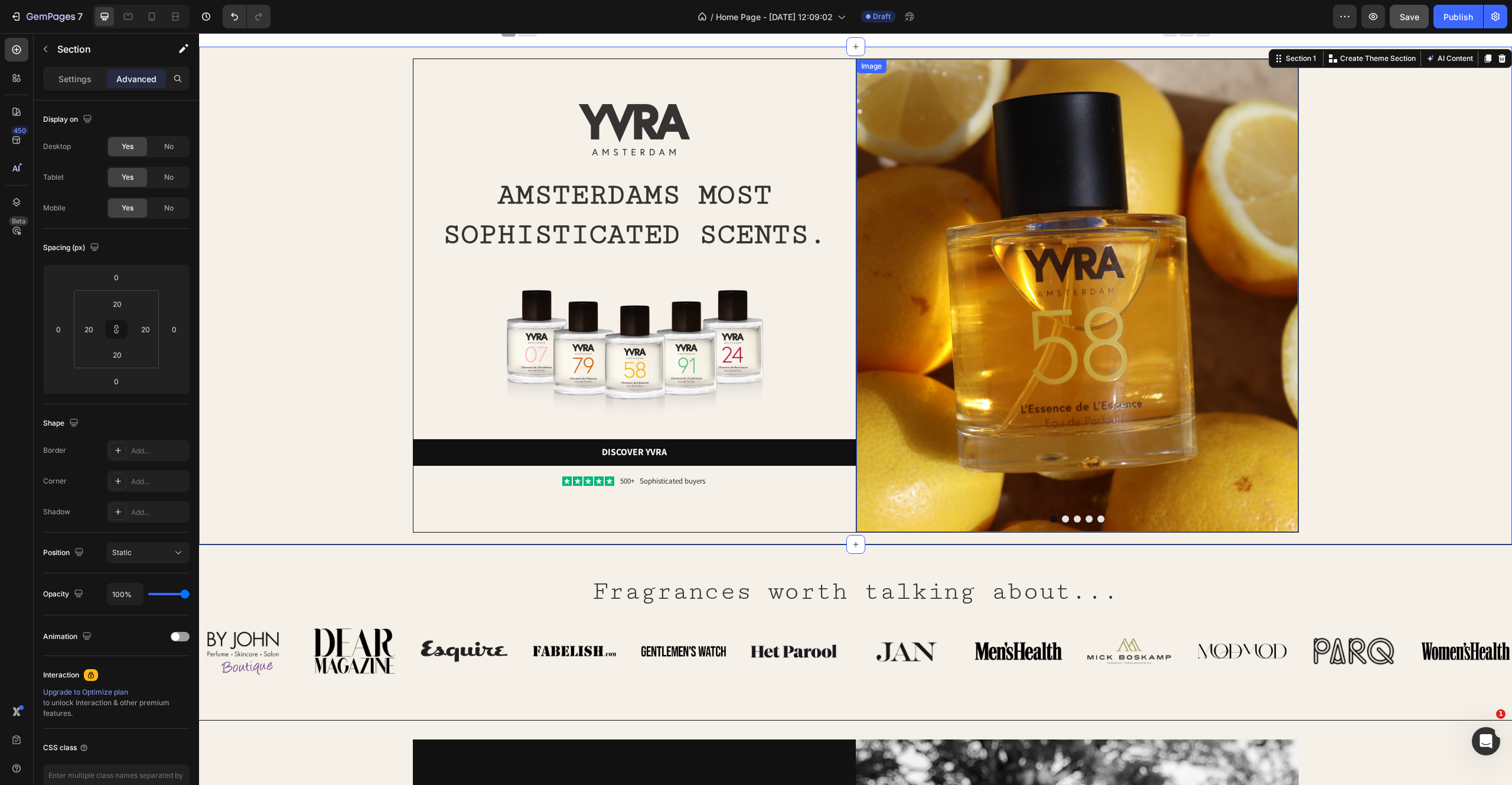
scroll to position [12, 0]
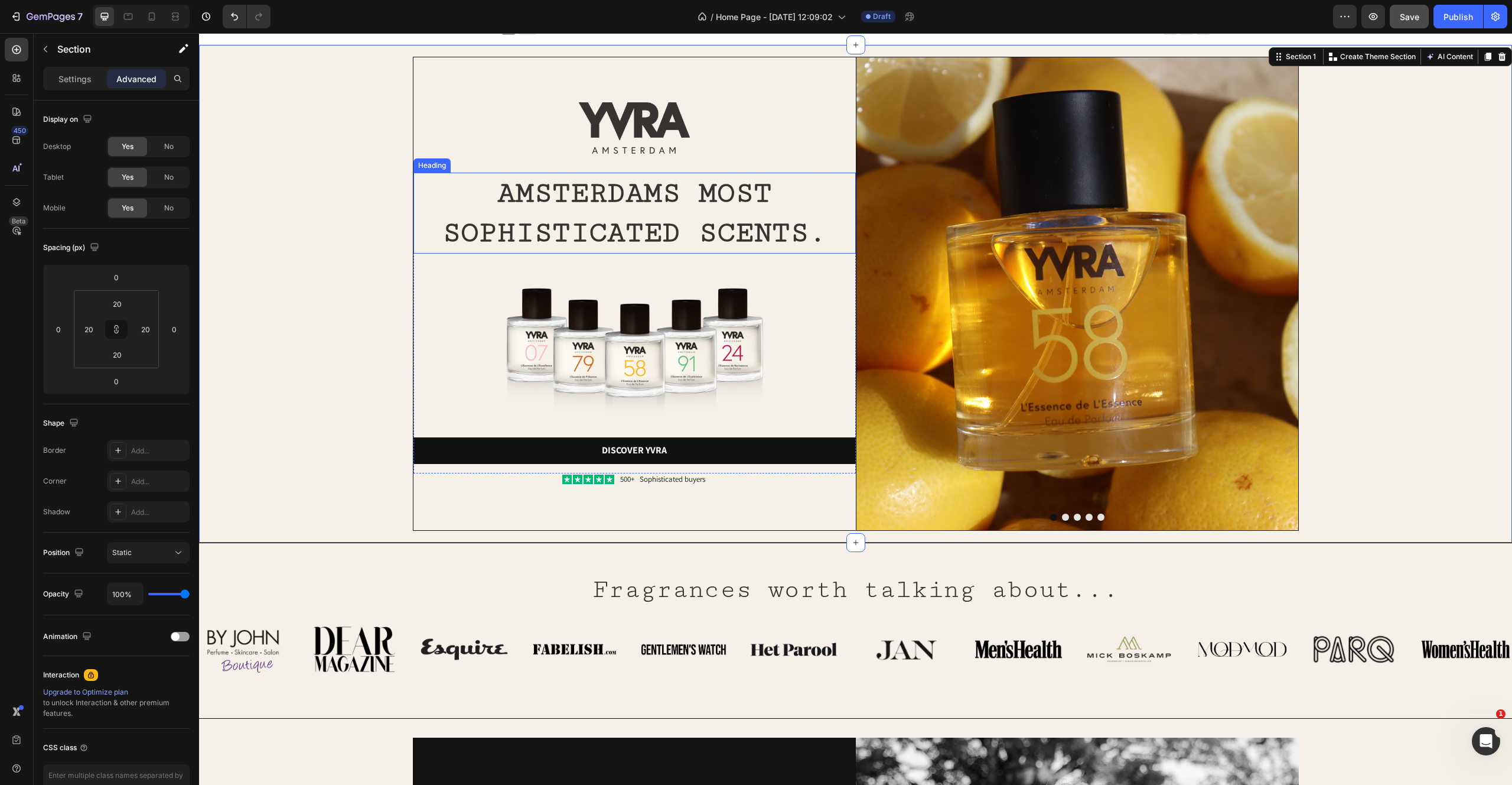
click at [632, 238] on h2 "AMSTERDAMS MOST SOPHISTICATED SCENTS." at bounding box center [635, 213] width 442 height 81
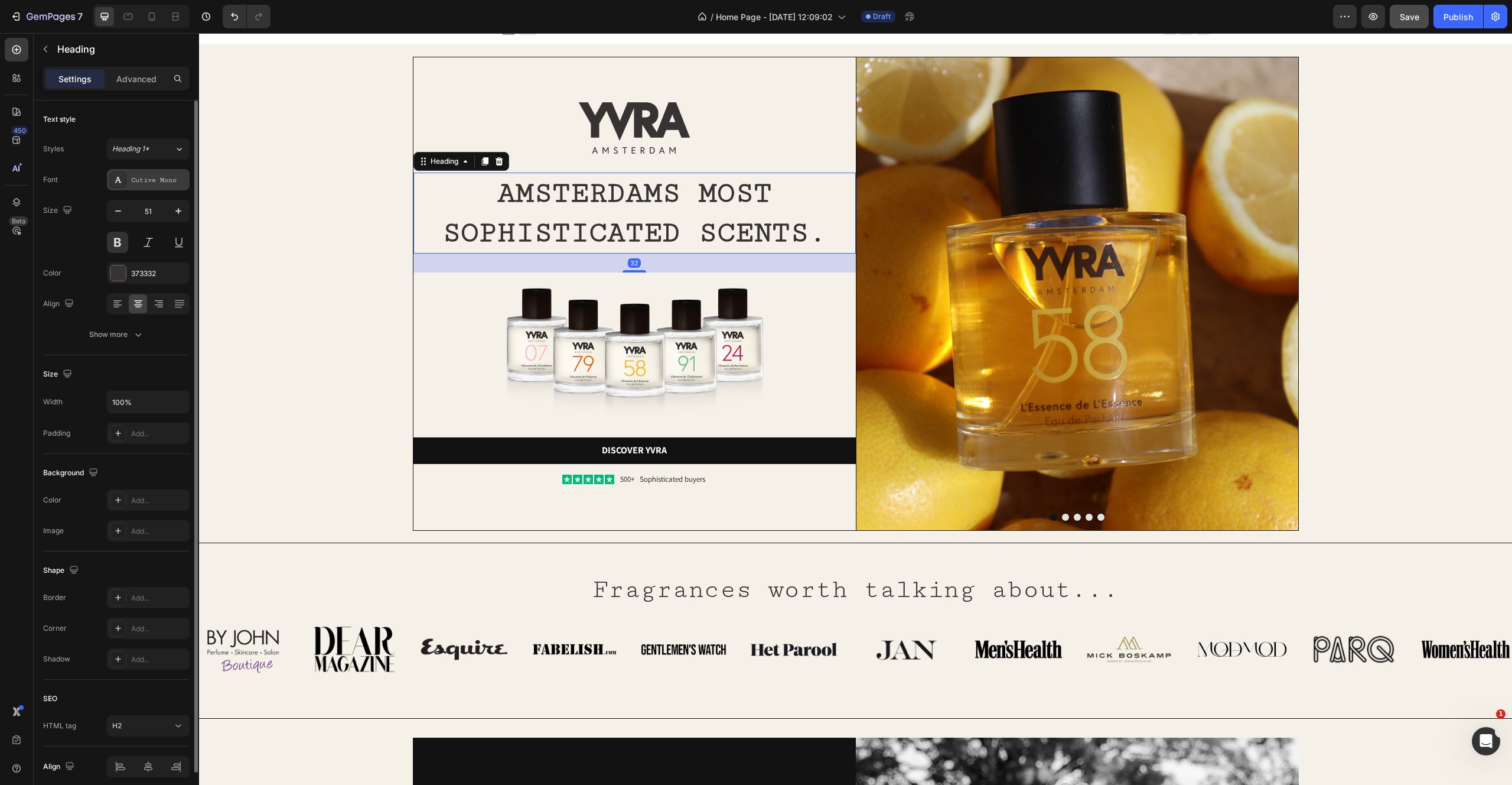
click at [152, 171] on div "Cutive Mono" at bounding box center [148, 180] width 83 height 21
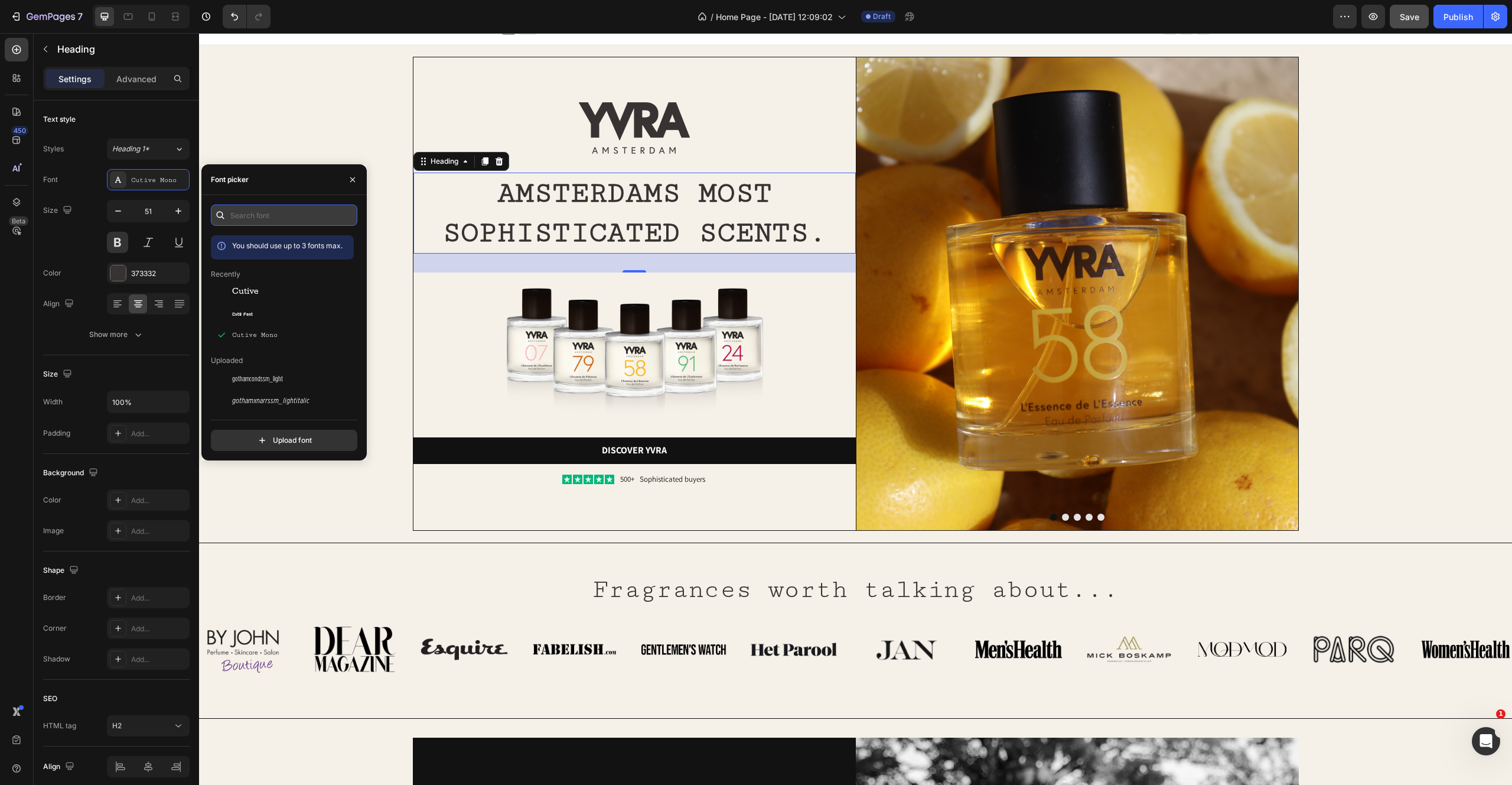
click at [241, 213] on input "text" at bounding box center [284, 215] width 147 height 21
click at [257, 359] on span "gothamnarrssm_medium" at bounding box center [275, 356] width 85 height 11
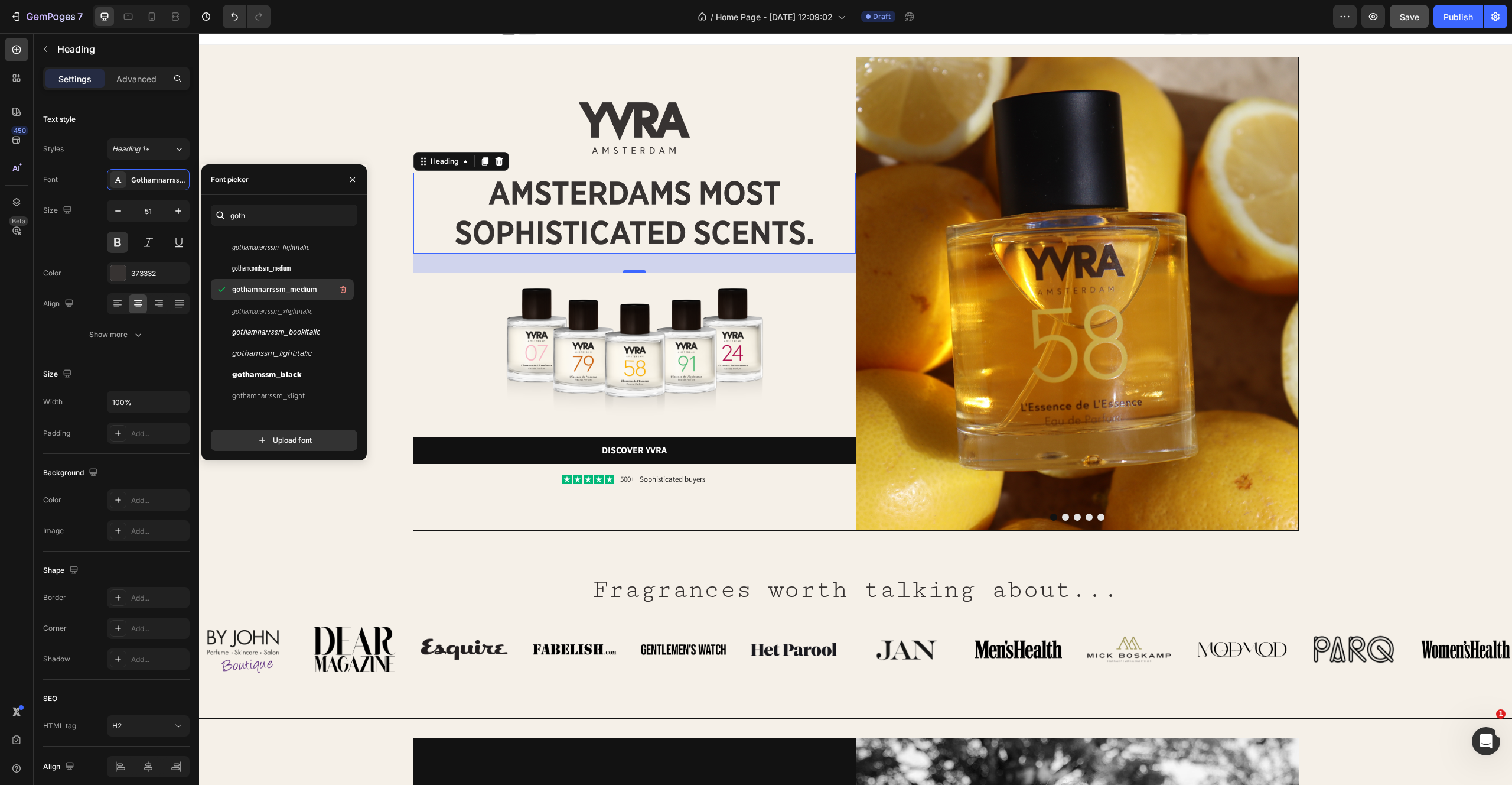
scroll to position [68, 0]
click at [276, 373] on span "gothamssm_black" at bounding box center [267, 374] width 70 height 11
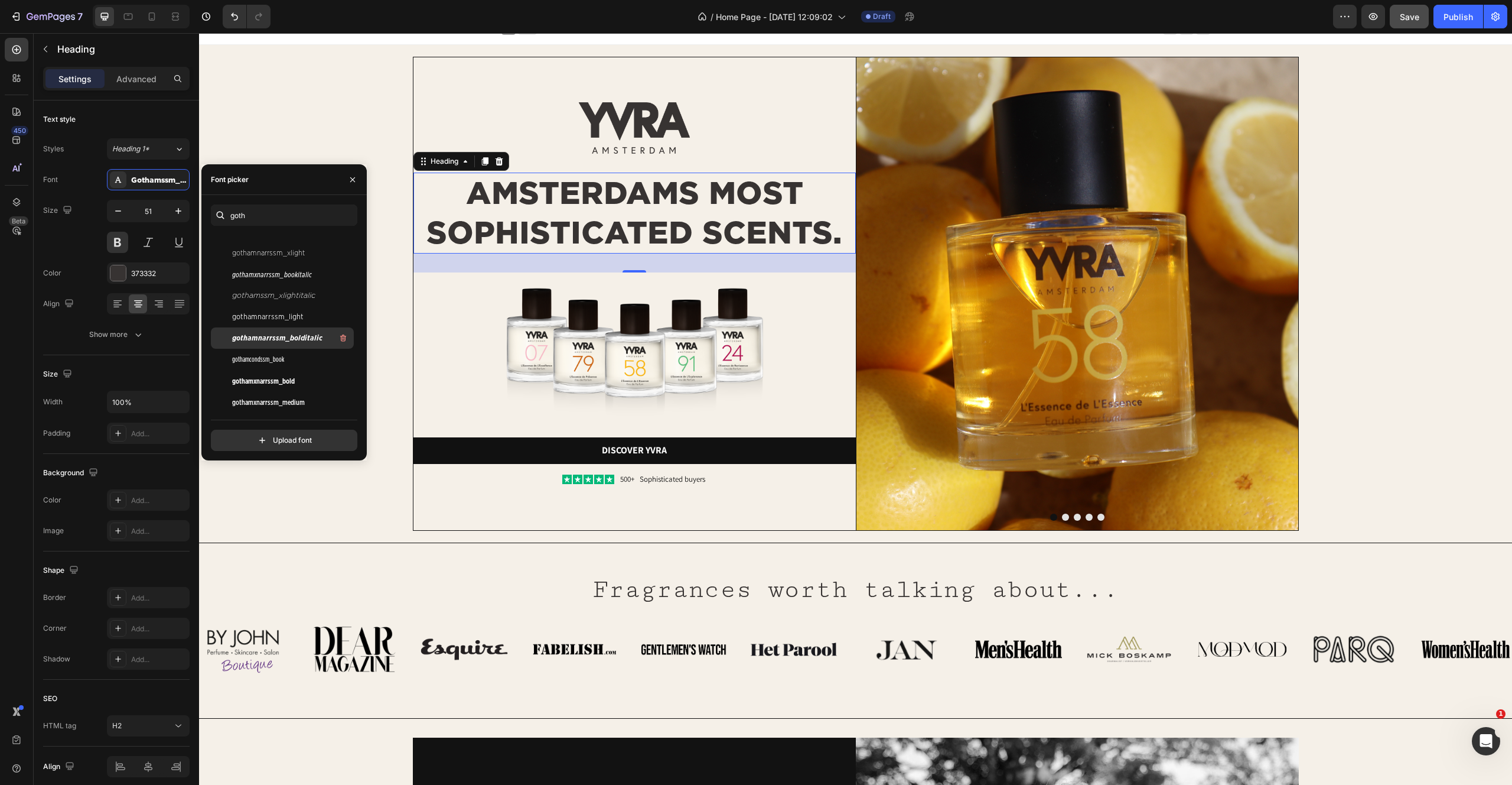
scroll to position [221, 0]
click at [286, 368] on span "gothamxnarrssm_bold" at bounding box center [263, 369] width 62 height 11
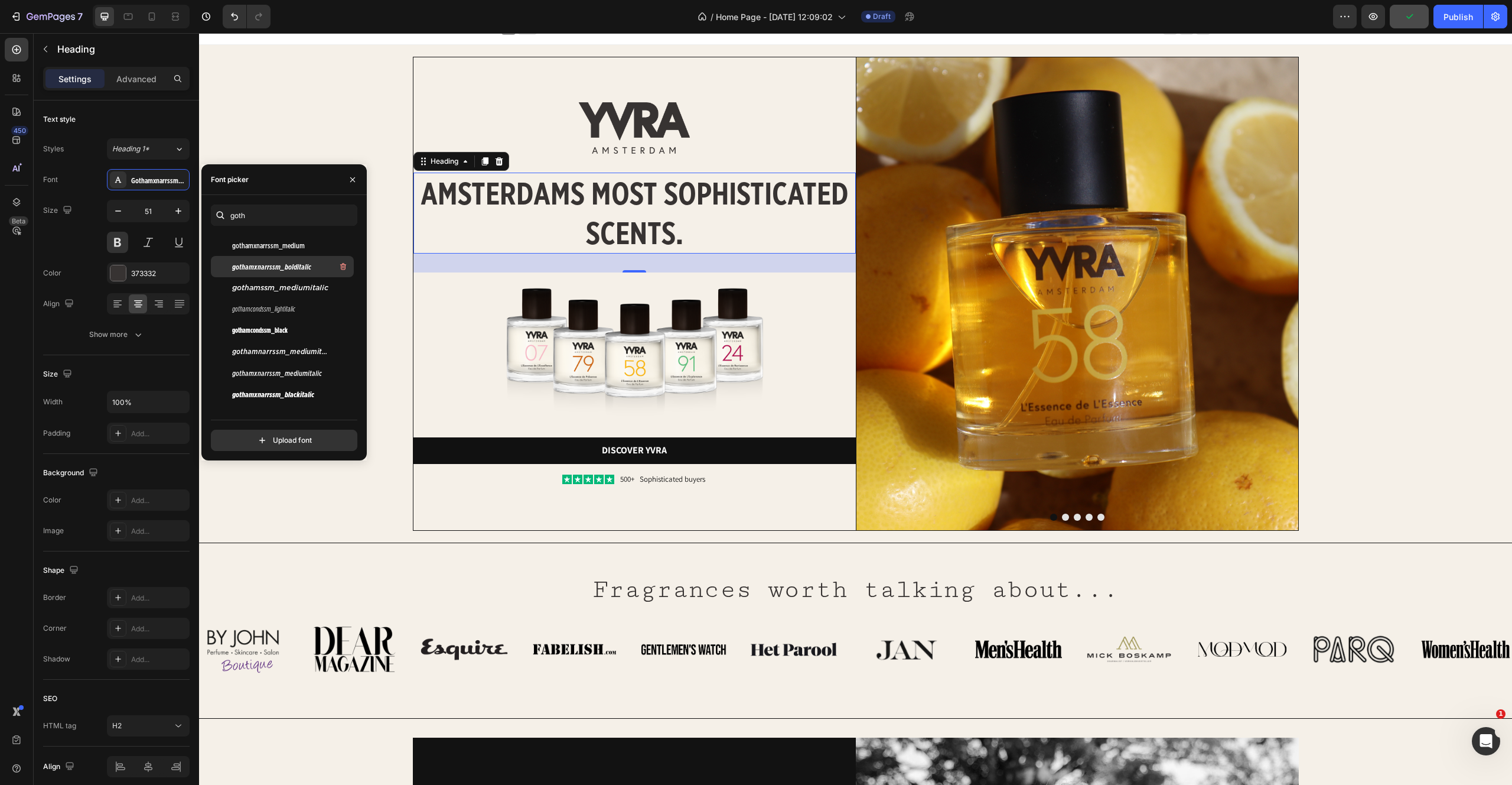
scroll to position [367, 0]
click at [260, 213] on input "goth" at bounding box center [284, 215] width 147 height 21
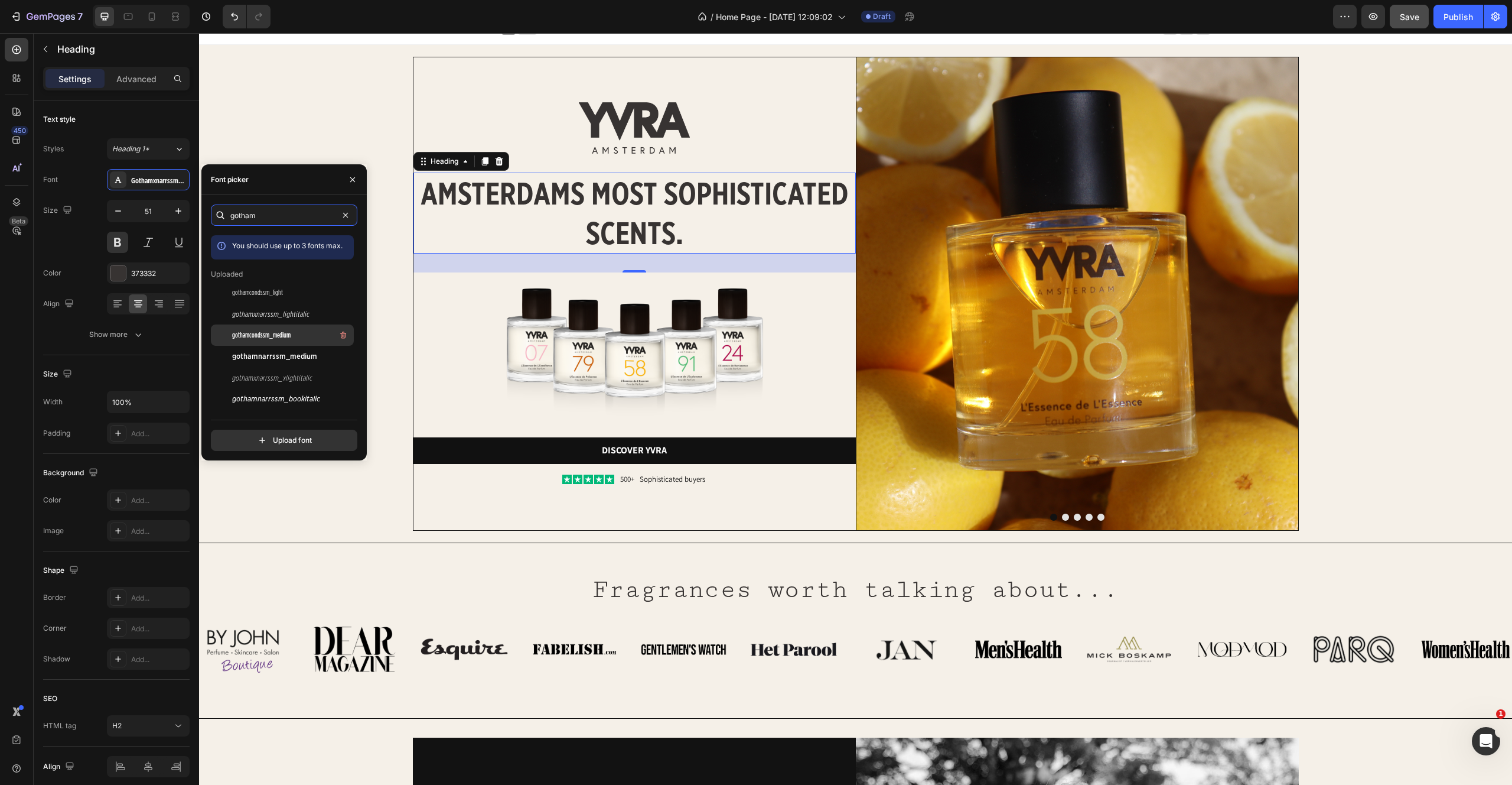
type input "gotham"
click at [284, 332] on span "gothamcondssm_medium" at bounding box center [262, 335] width 59 height 11
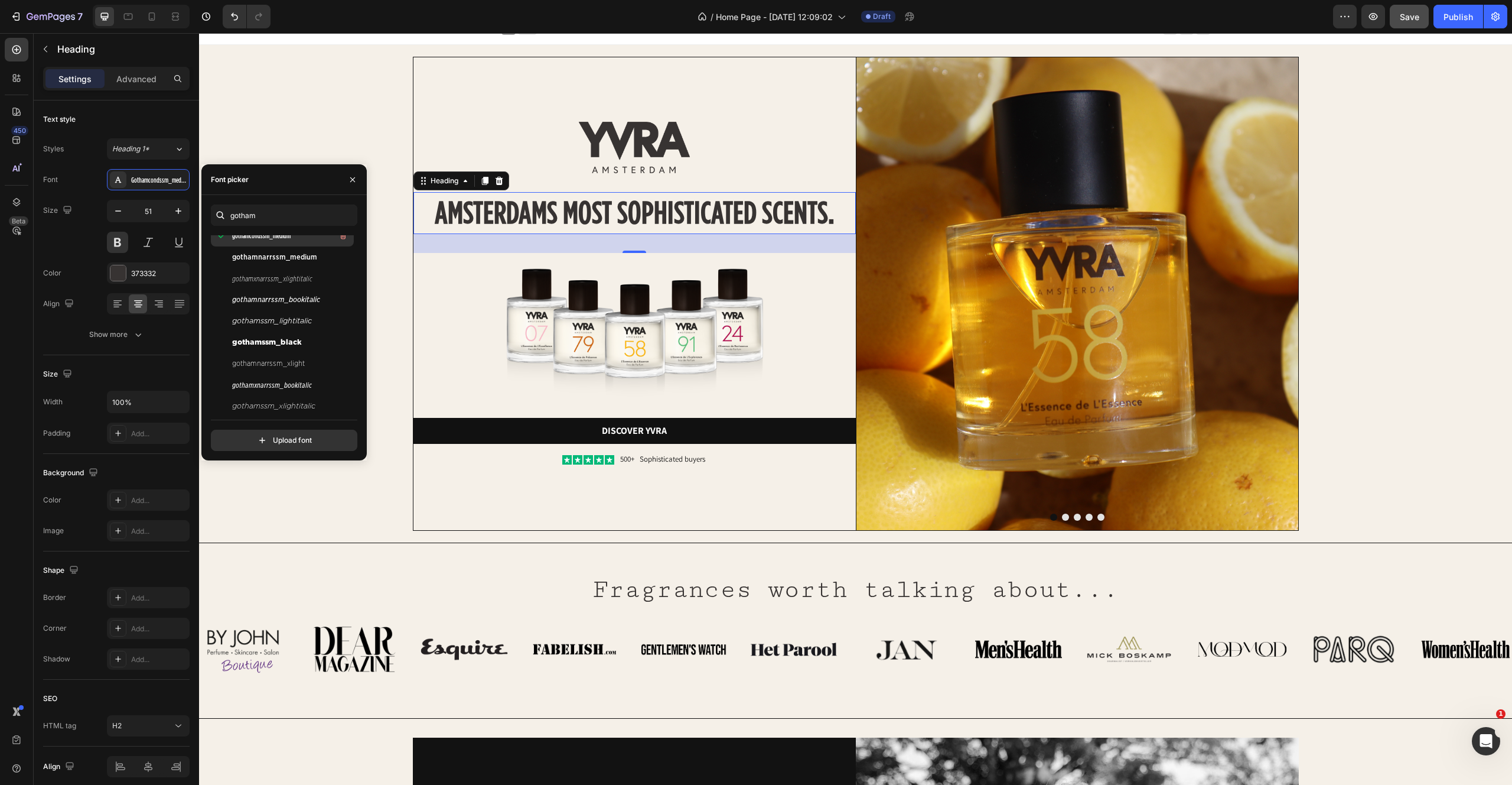
scroll to position [102, 0]
click at [266, 342] on span "gothamssm_black" at bounding box center [267, 339] width 70 height 11
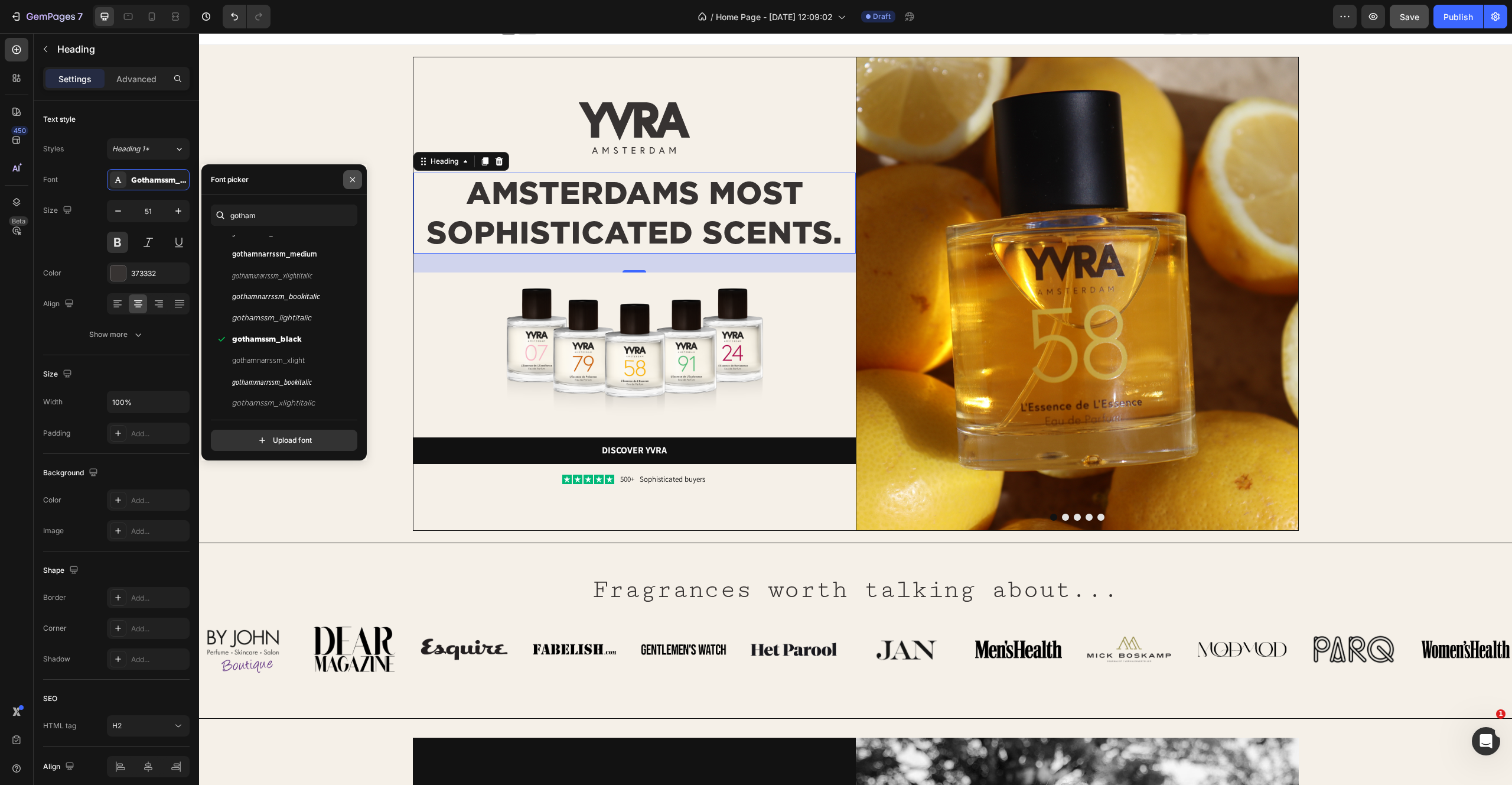
click at [351, 181] on icon "button" at bounding box center [352, 179] width 10 height 10
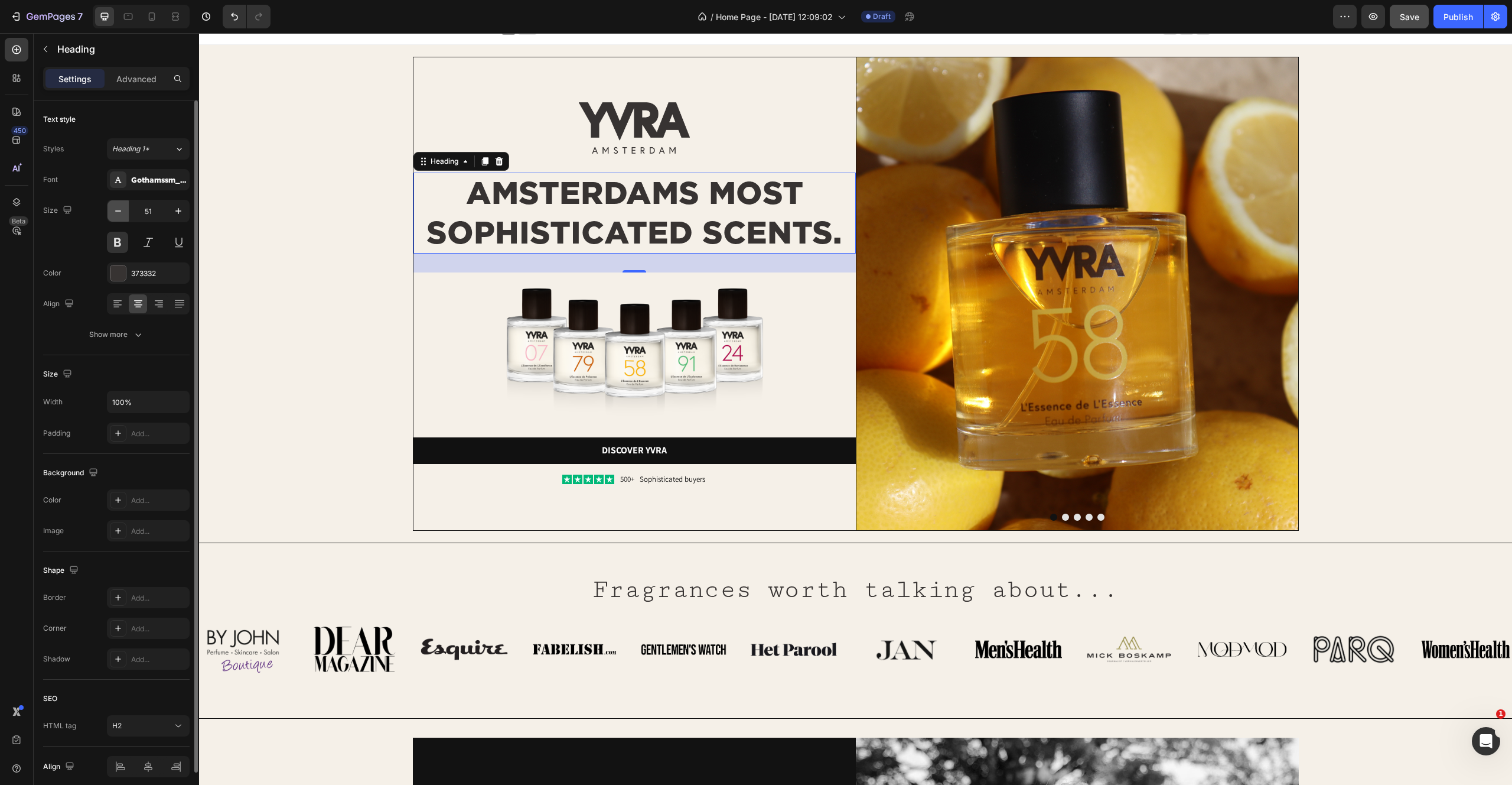
click at [120, 216] on icon "button" at bounding box center [118, 211] width 12 height 12
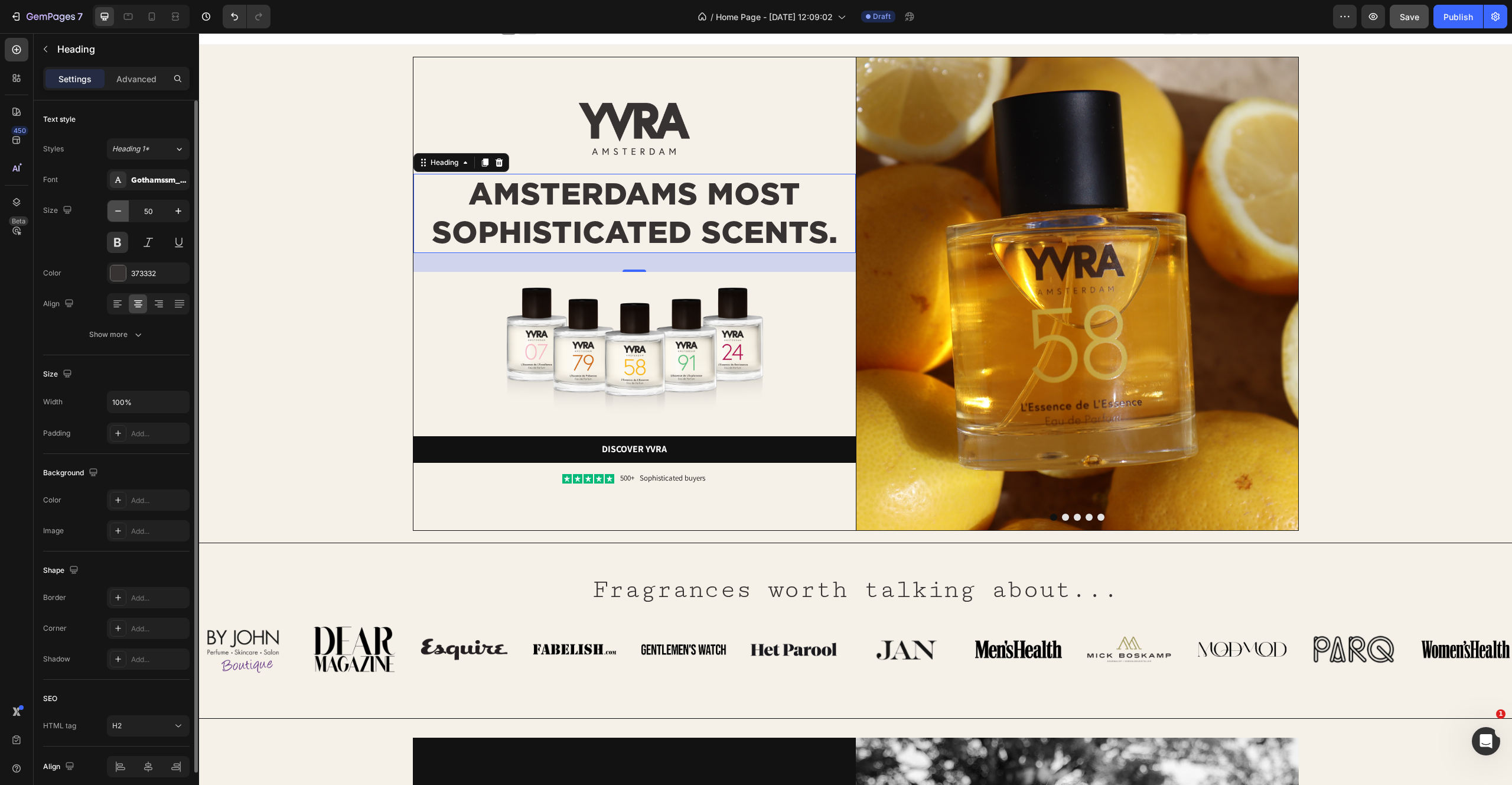
click at [117, 209] on icon "button" at bounding box center [118, 211] width 12 height 12
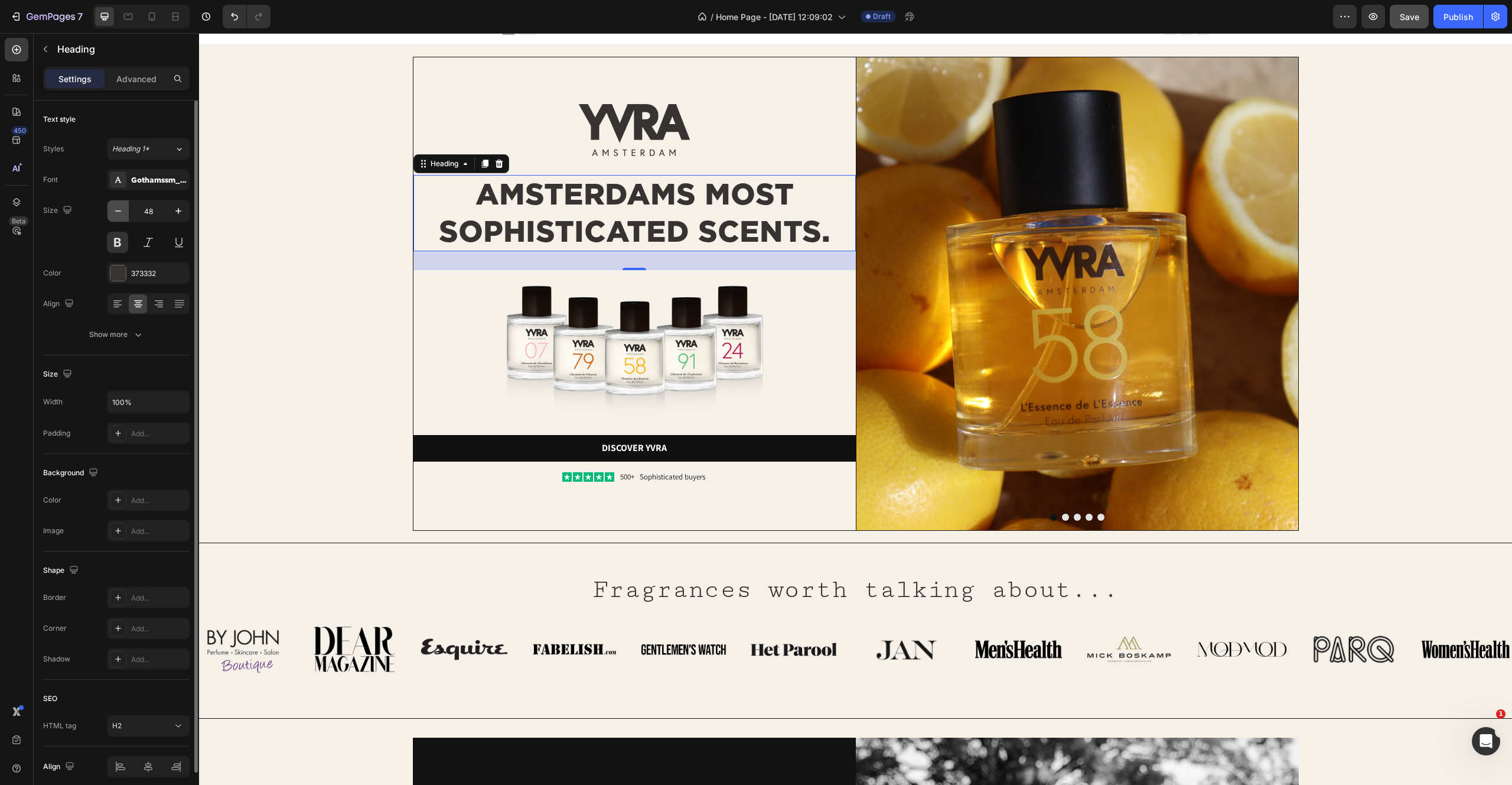
click at [117, 209] on icon "button" at bounding box center [118, 211] width 12 height 12
type input "46"
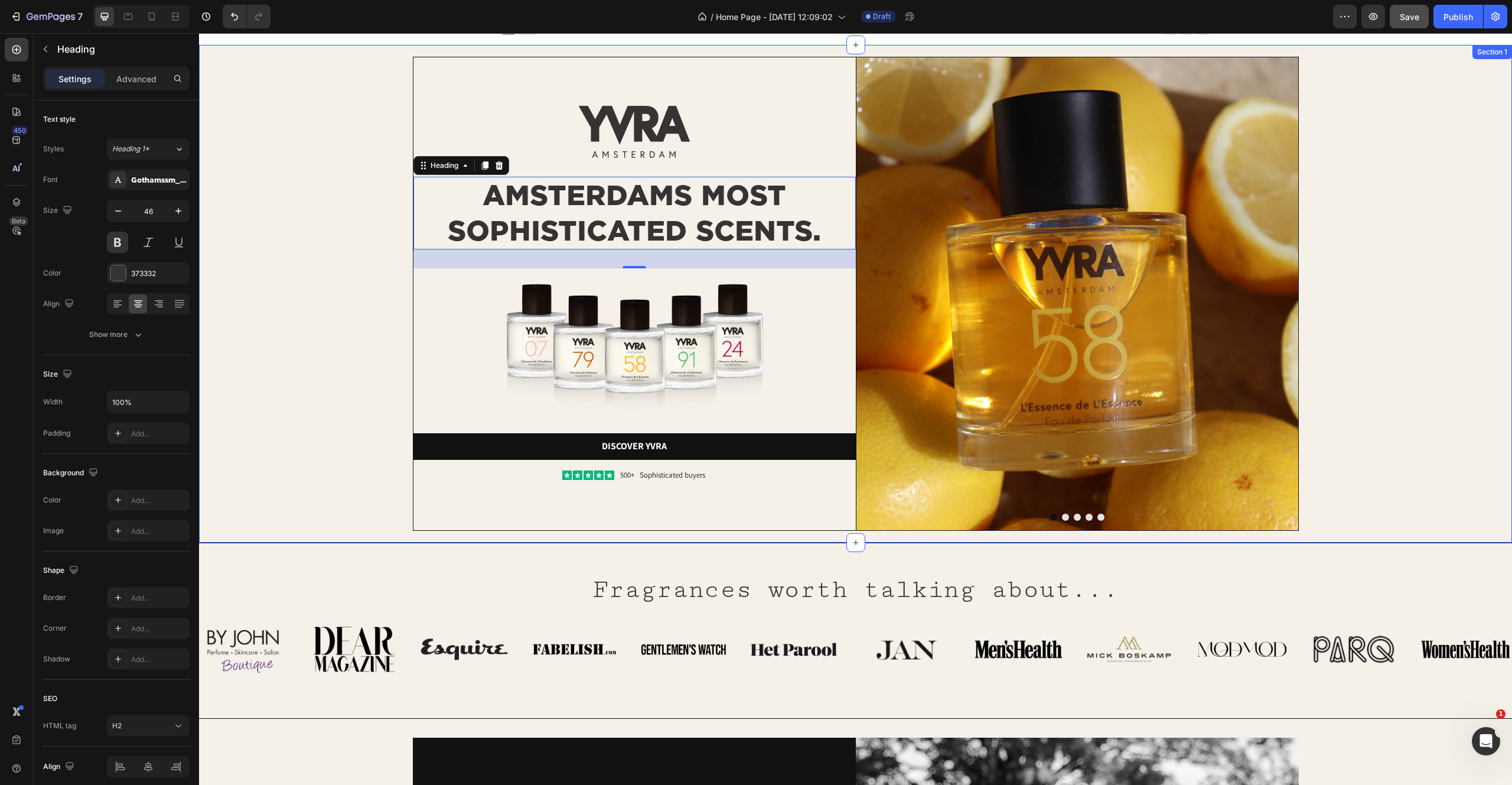
click at [259, 292] on div "Image Image AMSTERDAMS MOST SOPHISTICATED SCENTS. Heading 32 Image Discover yvr…" at bounding box center [855, 294] width 1289 height 474
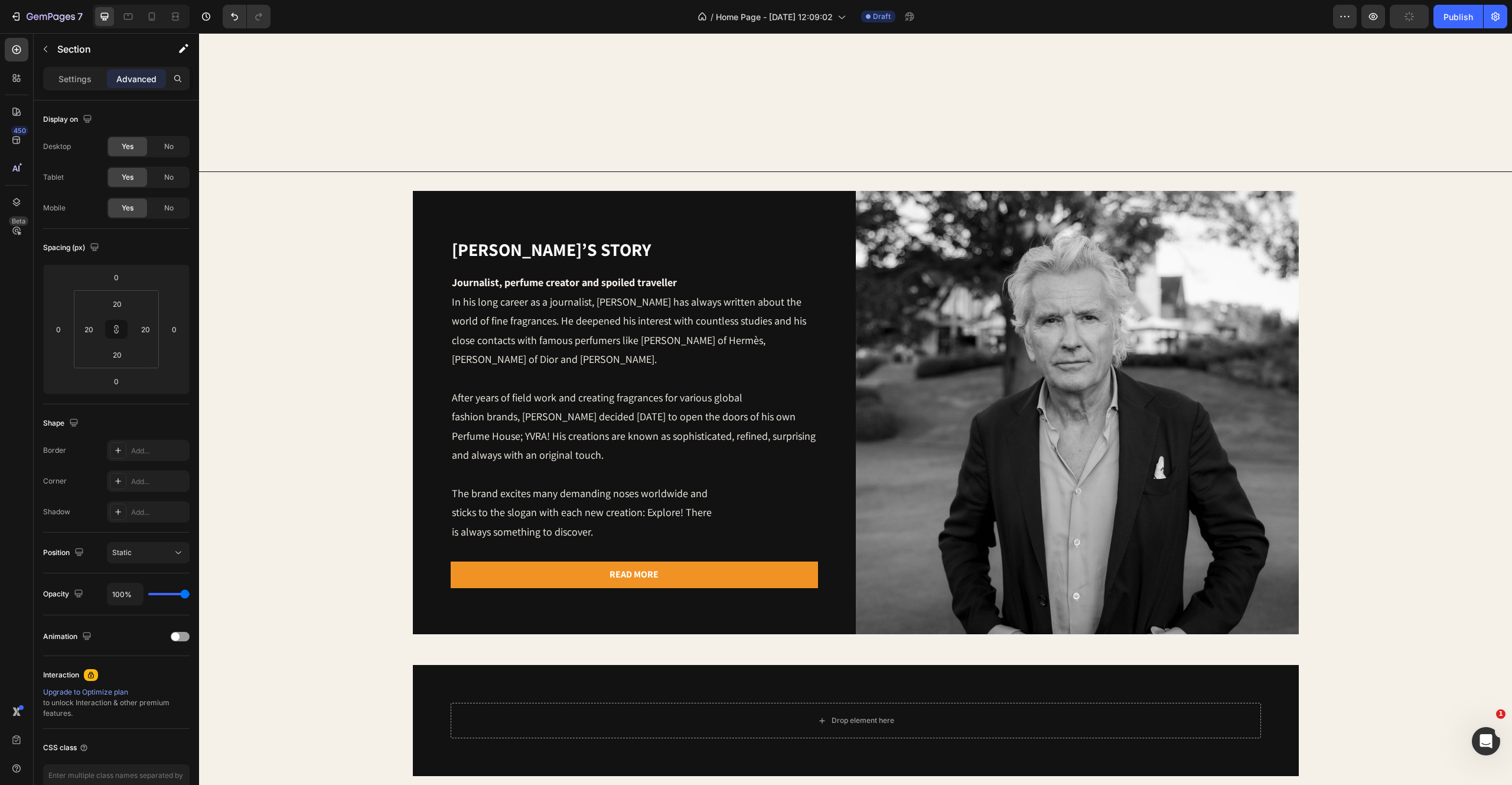
scroll to position [339, 0]
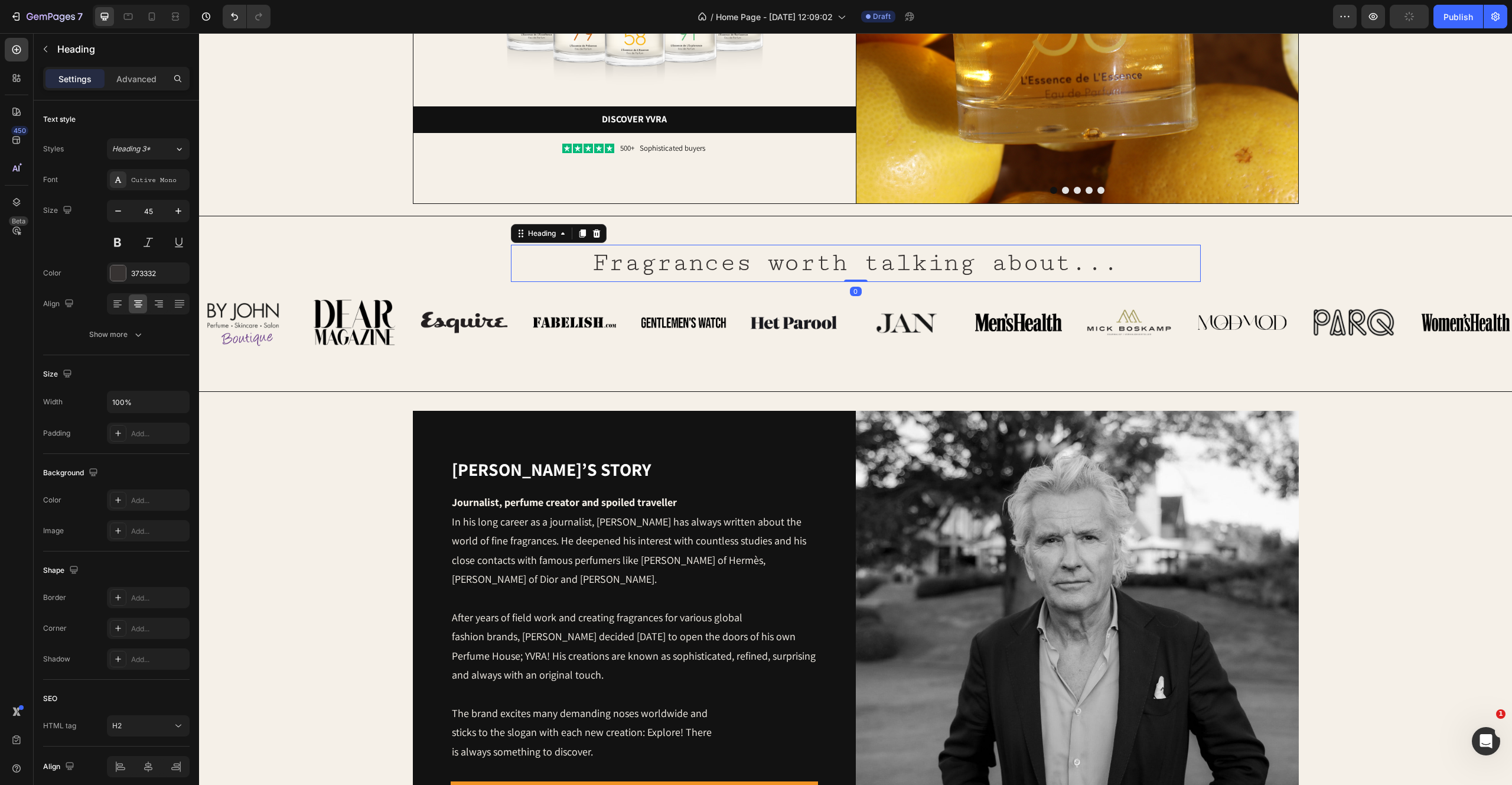
click at [832, 257] on h2 "Fragrances worth talking about..." at bounding box center [855, 263] width 690 height 37
click at [1353, 236] on div "Fragrances worth talking about... Heading 0 Row Image Image Image Image Image I…" at bounding box center [856, 294] width 1313 height 118
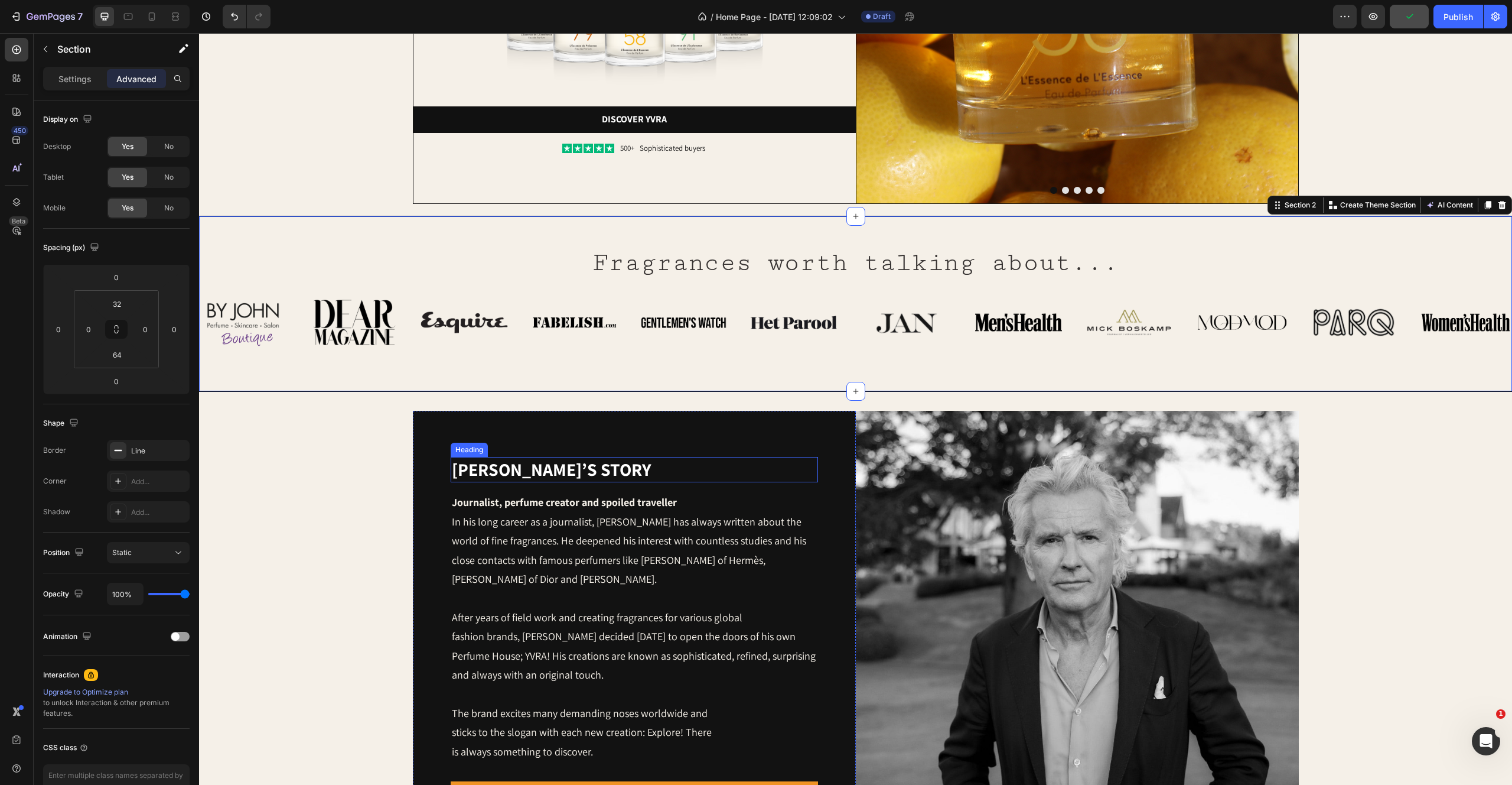
click at [558, 461] on h2 "[PERSON_NAME]’s story" at bounding box center [634, 470] width 367 height 26
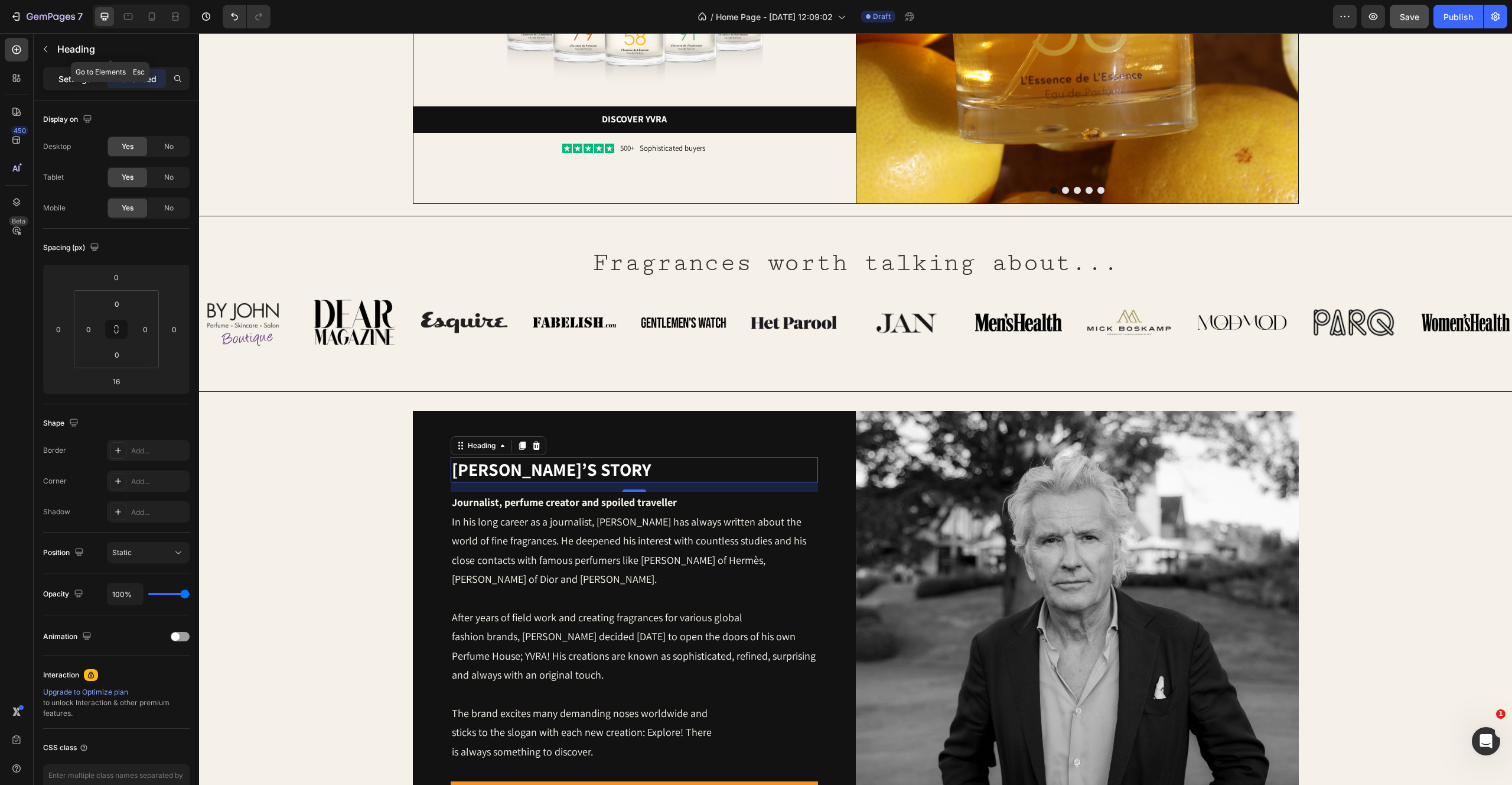
click at [74, 76] on p "Settings" at bounding box center [75, 79] width 33 height 12
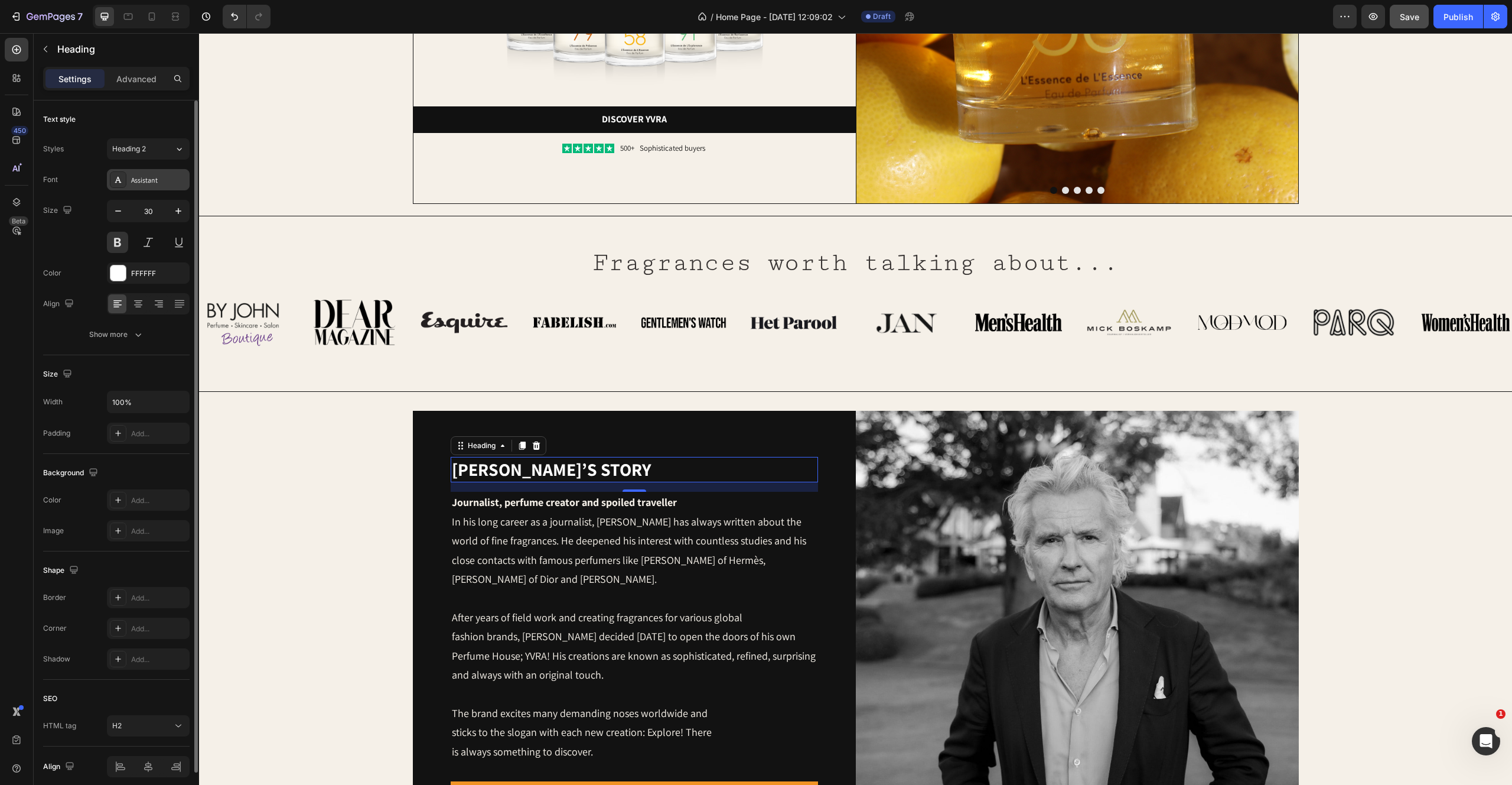
click at [158, 184] on div "Assistant" at bounding box center [159, 180] width 56 height 11
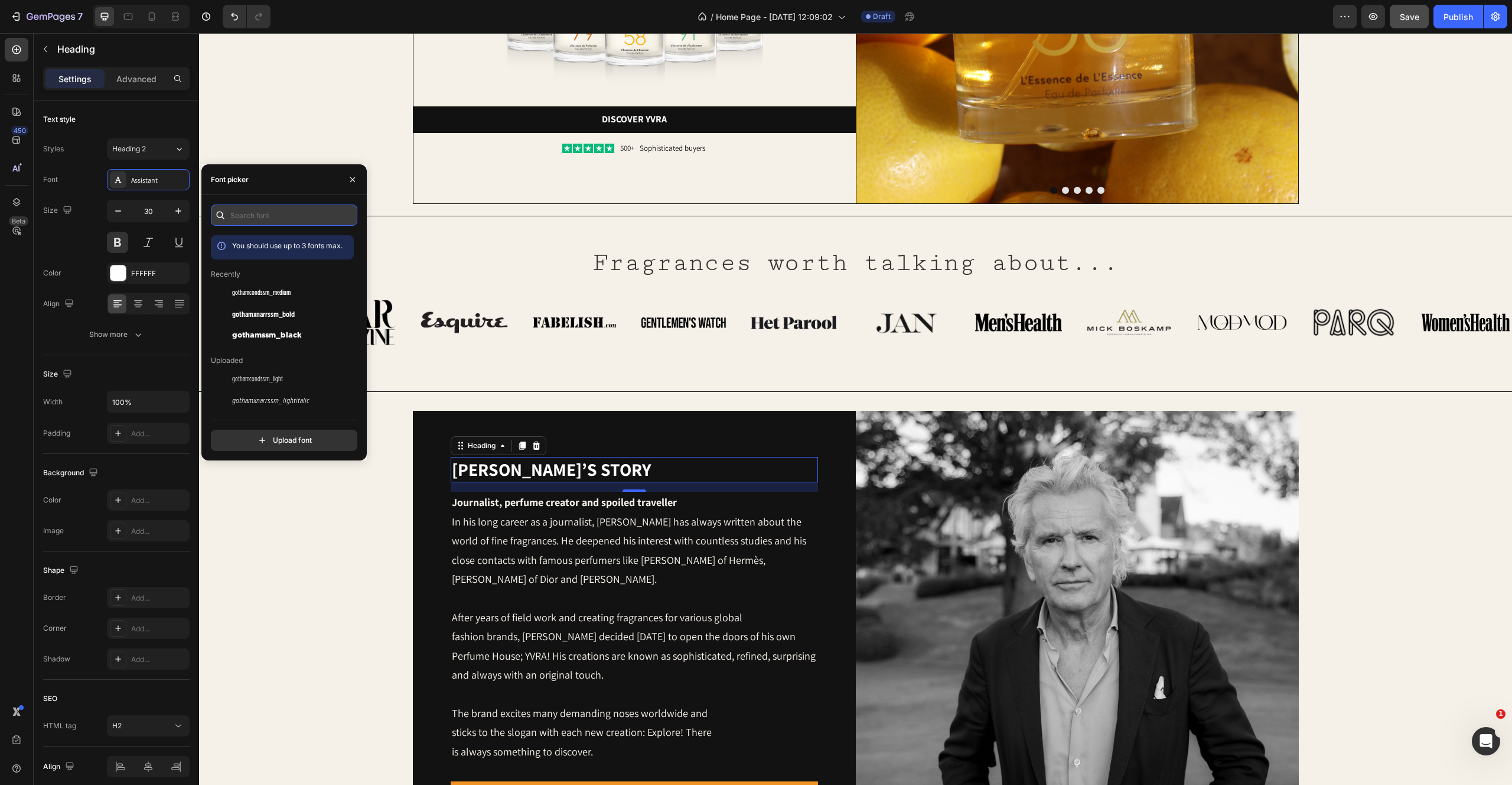
click at [272, 211] on input "text" at bounding box center [284, 215] width 147 height 21
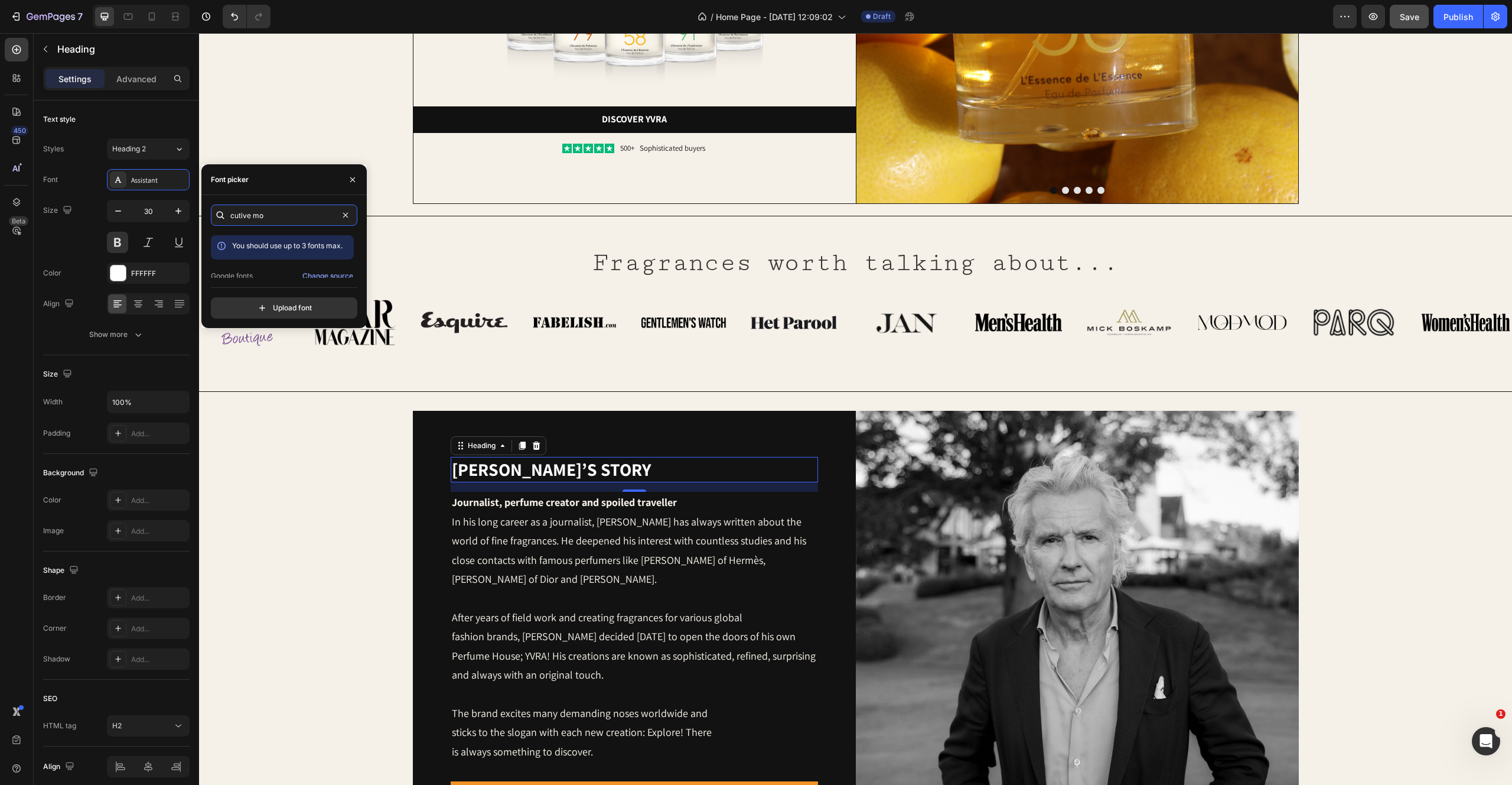
scroll to position [29, 0]
click at [259, 263] on span "Cutive Mono" at bounding box center [255, 267] width 45 height 11
type input "cutive m"
click at [302, 615] on div "Yvo’s story Heading 16 Journalist, perfume creator and spoiled traveller In his…" at bounding box center [855, 632] width 1275 height 443
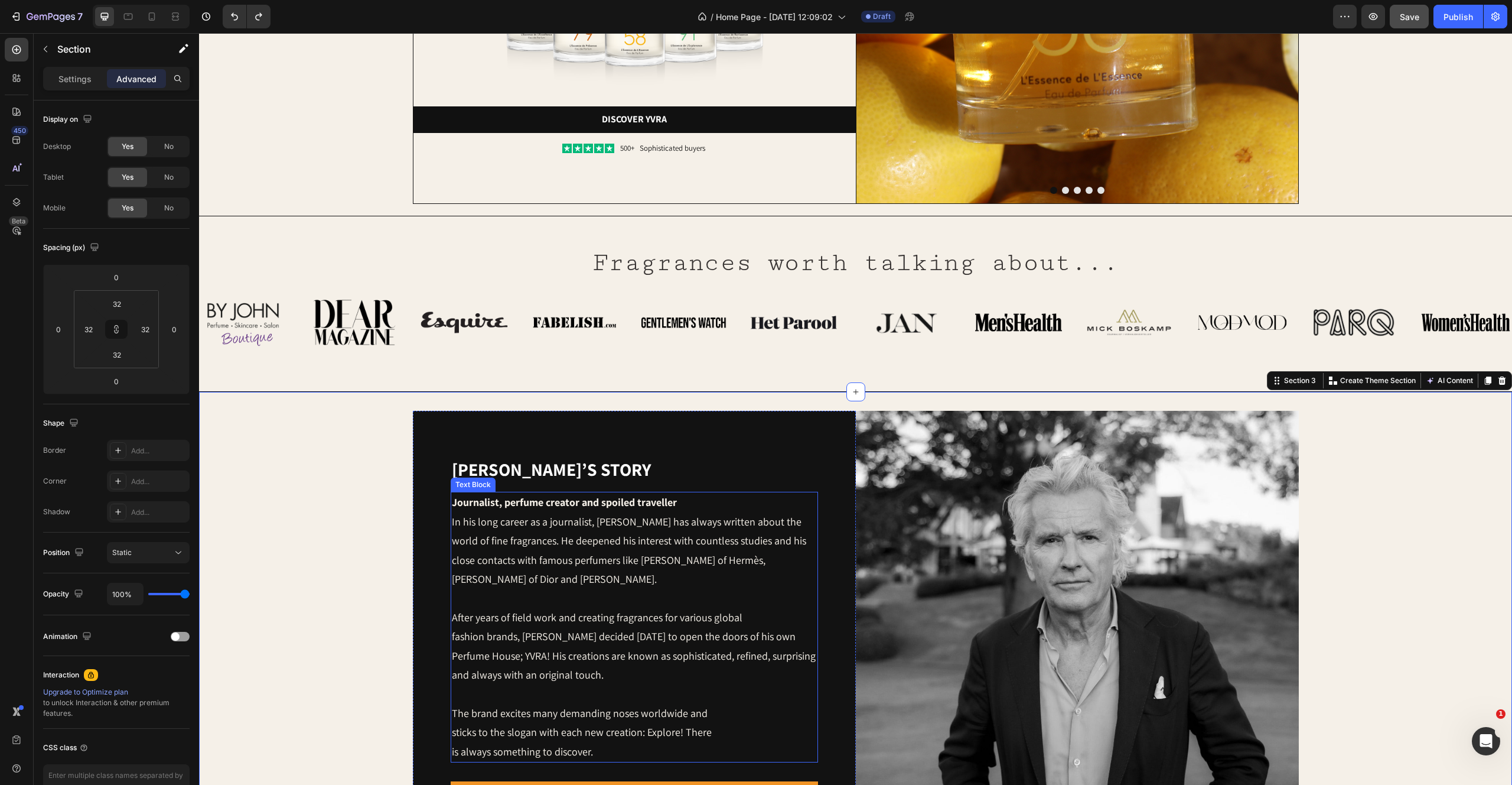
click at [701, 599] on p at bounding box center [634, 598] width 365 height 19
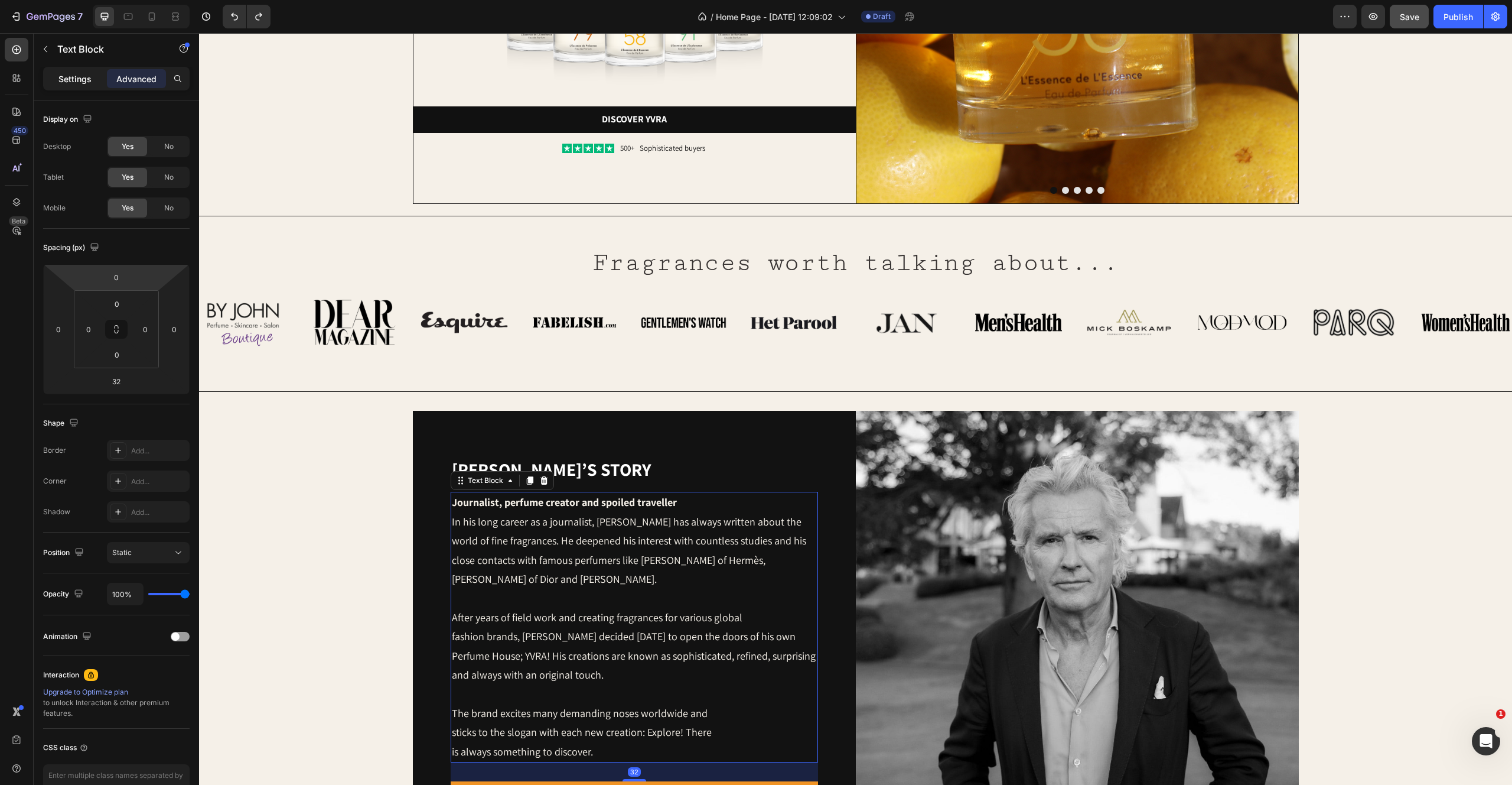
click at [63, 81] on p "Settings" at bounding box center [75, 79] width 33 height 12
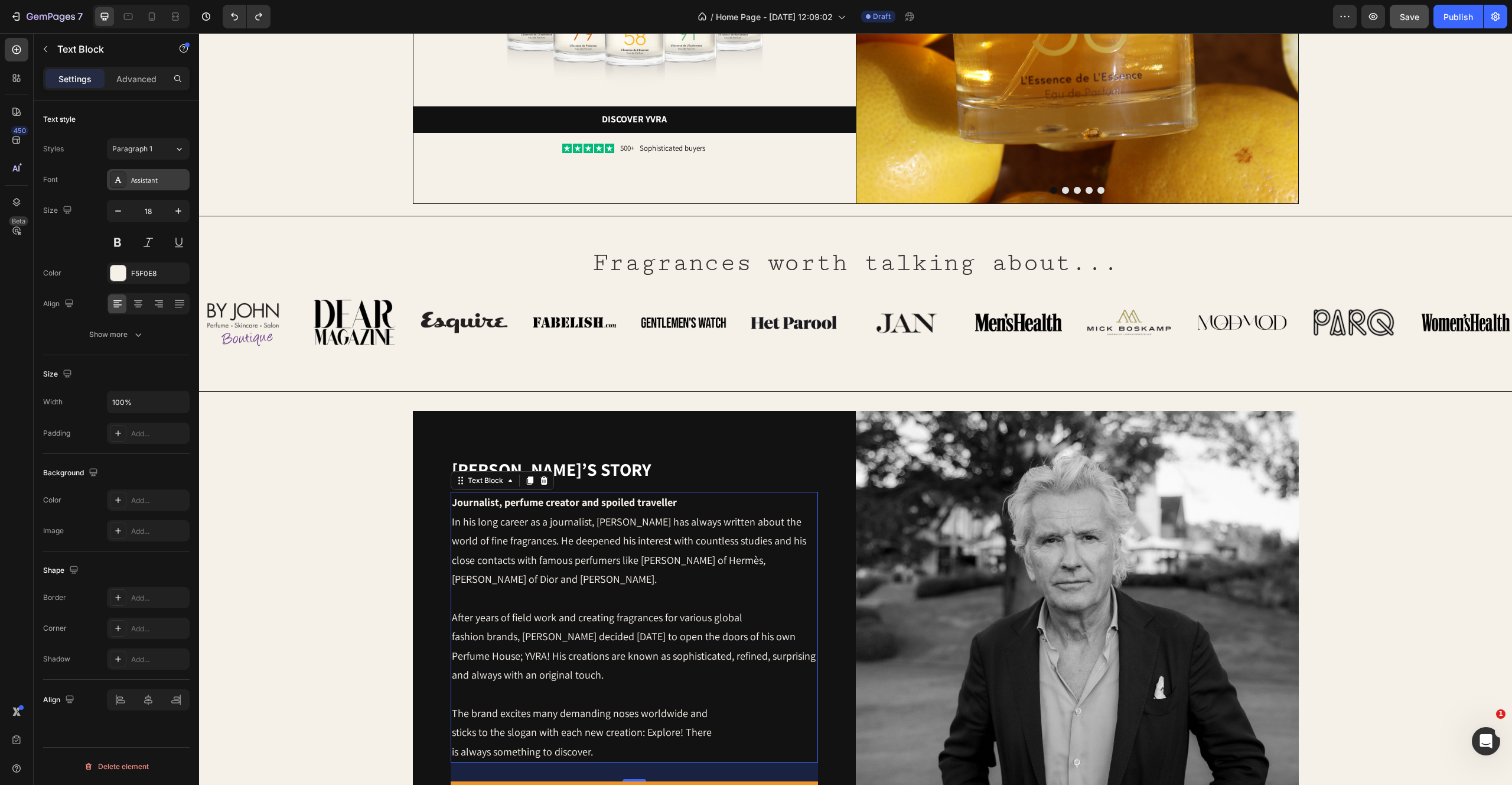
click at [160, 176] on div "Assistant" at bounding box center [159, 180] width 56 height 11
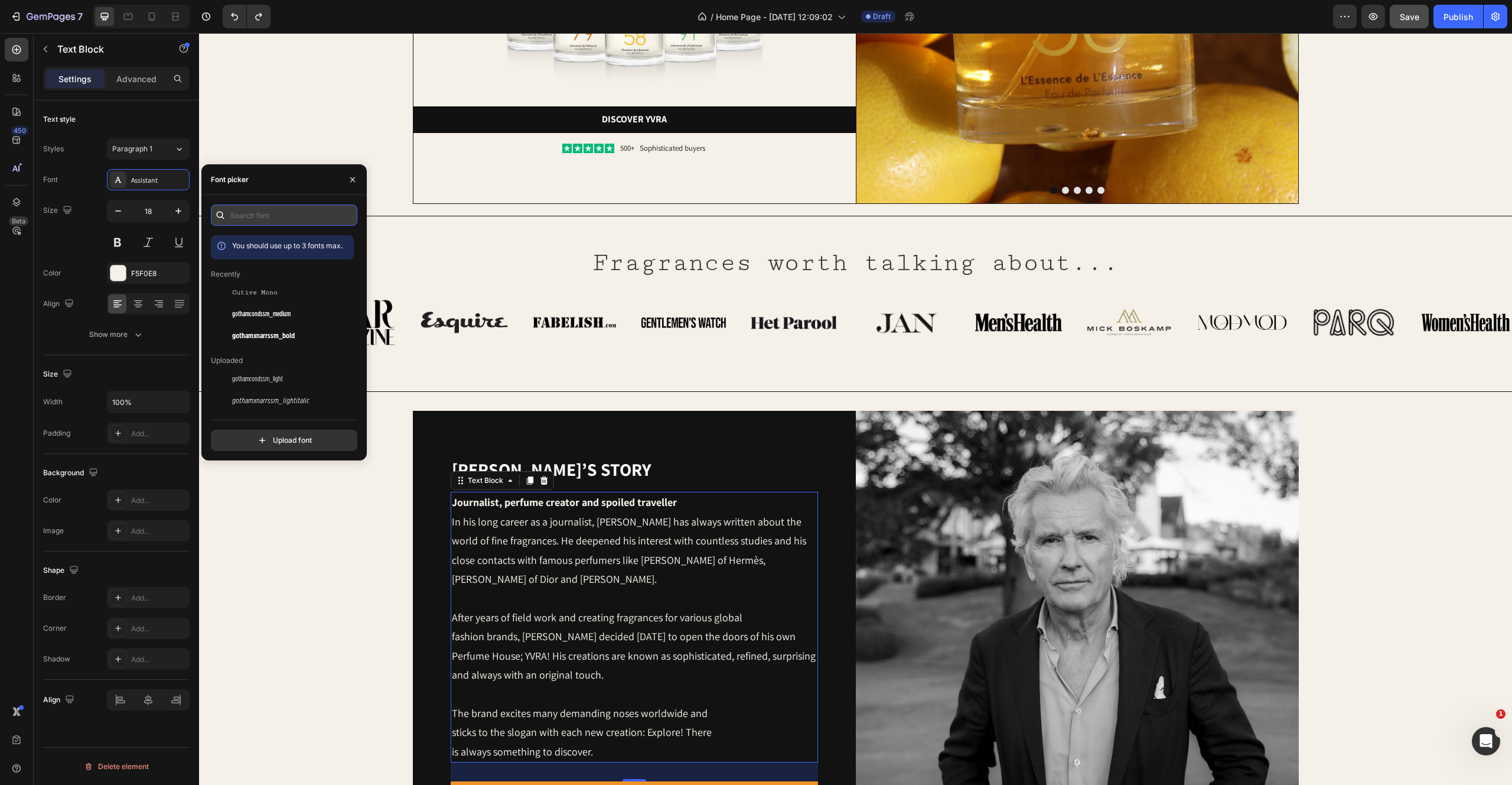
click at [247, 221] on input "text" at bounding box center [284, 215] width 147 height 21
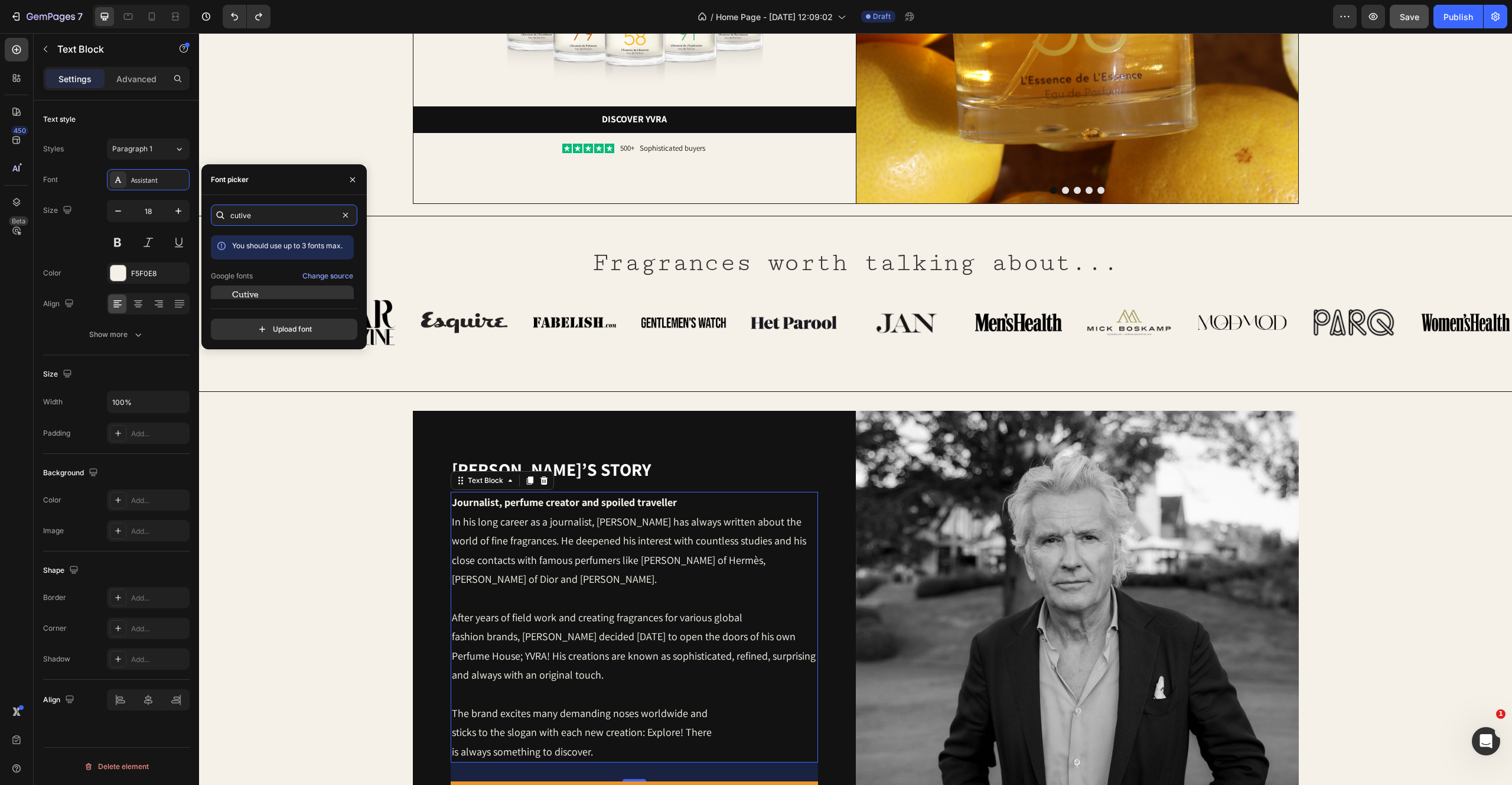
scroll to position [29, 0]
type input "cutive"
click at [247, 291] on span "Cutive Mono" at bounding box center [255, 288] width 45 height 11
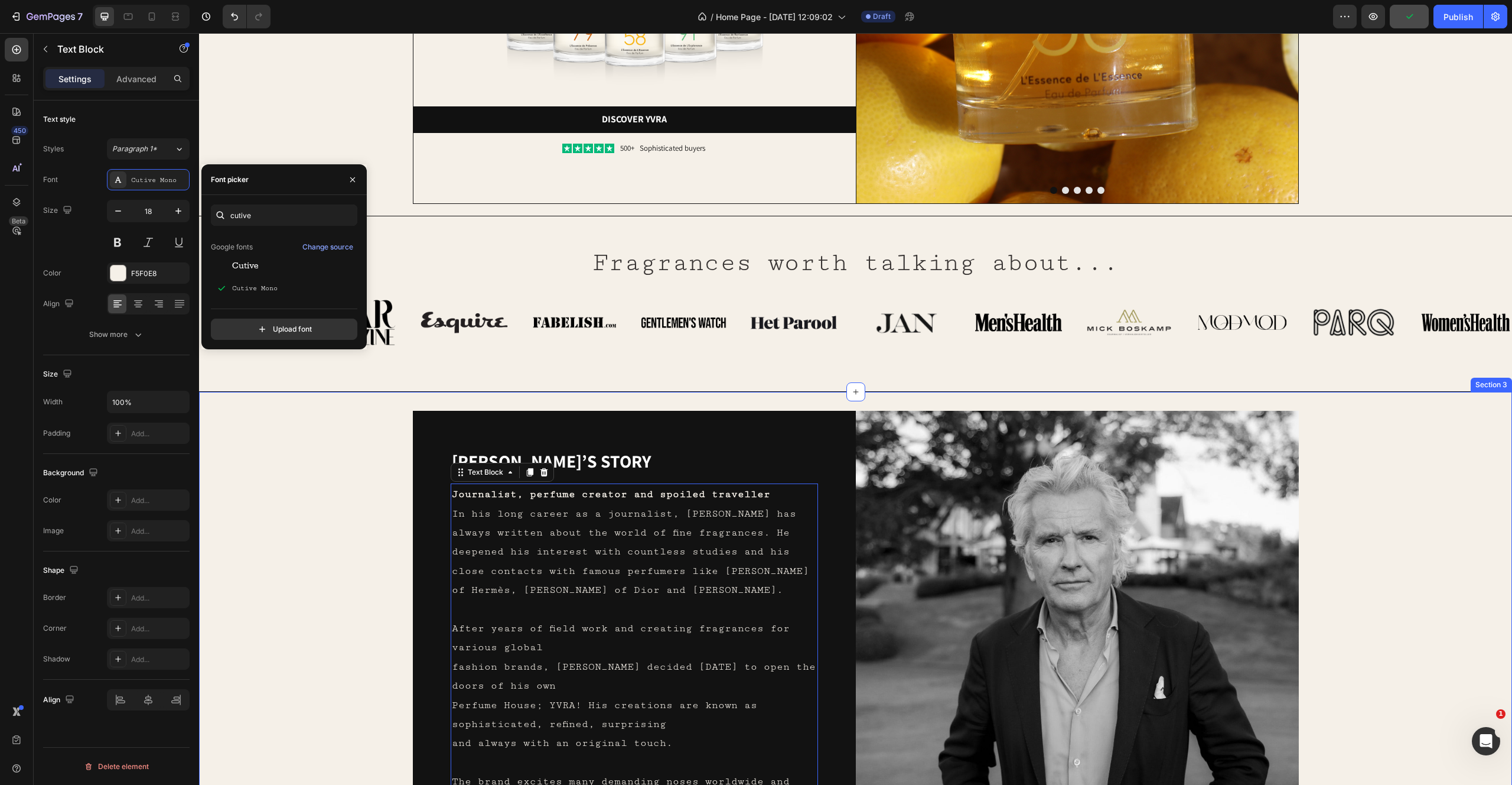
click at [328, 588] on div "Yvo’s story Heading Journalist, perfume creator and spoiled traveller In his lo…" at bounding box center [855, 672] width 1275 height 522
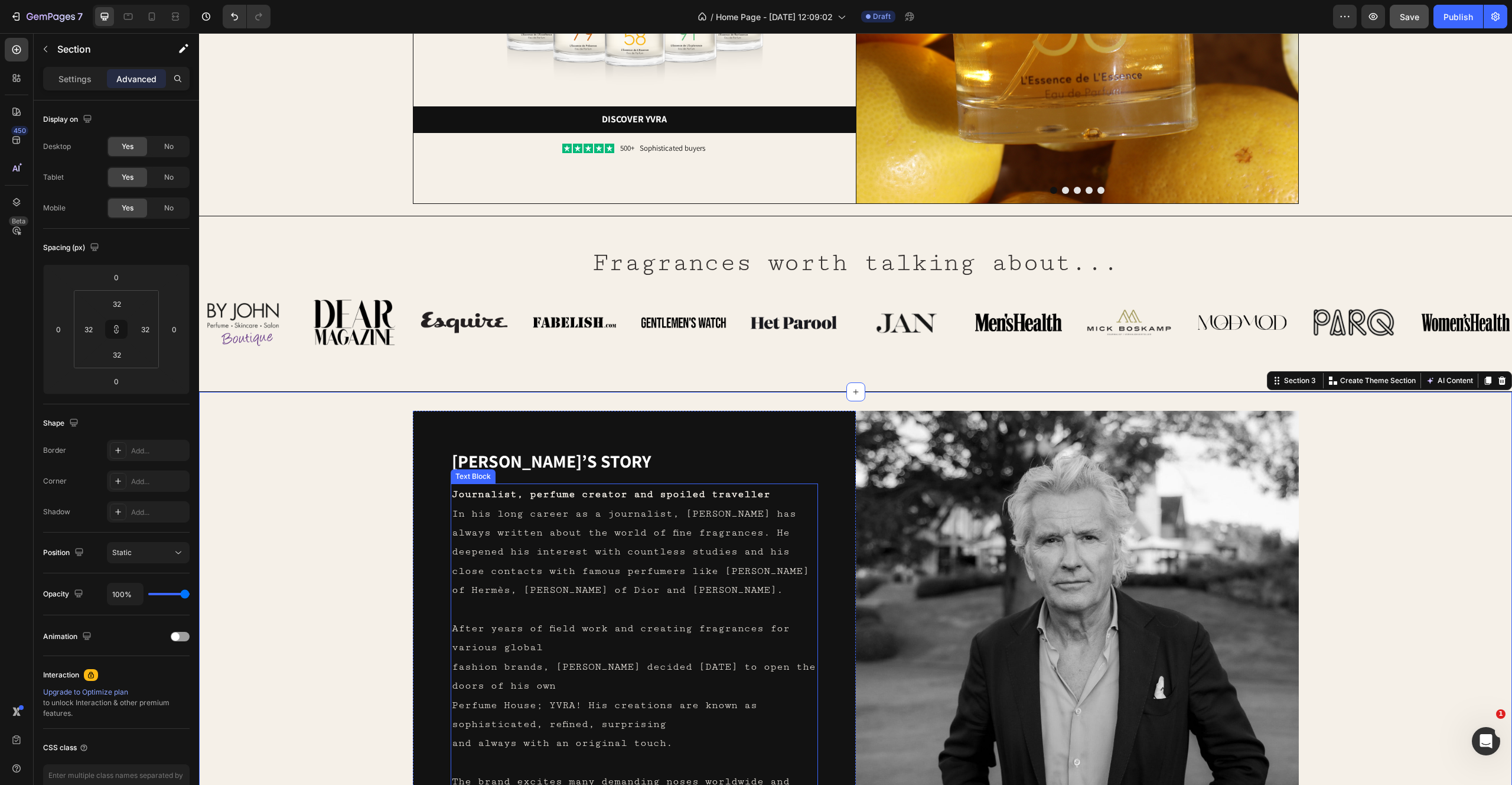
click at [578, 607] on p at bounding box center [634, 609] width 365 height 19
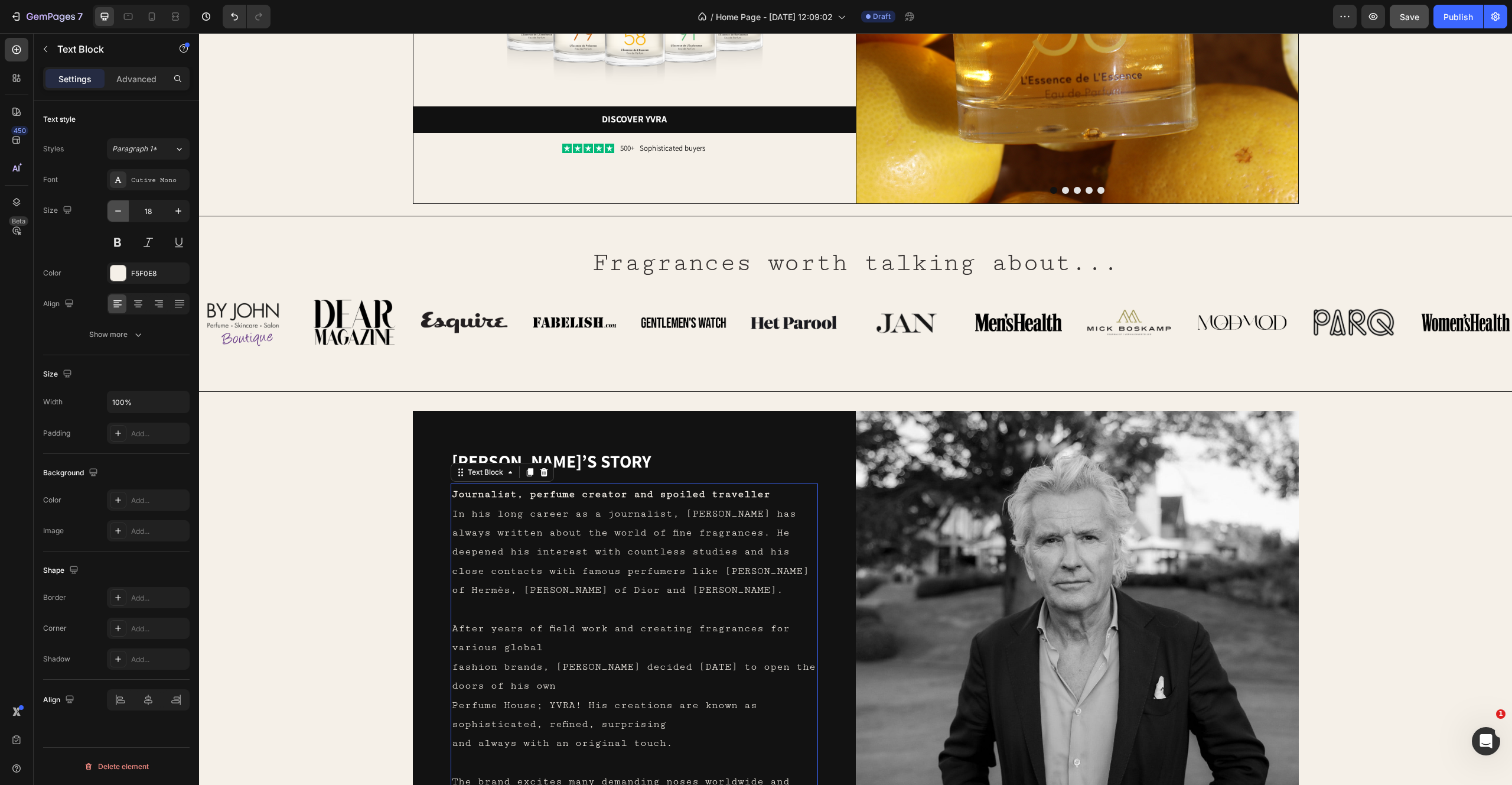
click at [119, 211] on icon "button" at bounding box center [118, 211] width 6 height 2
type input "17"
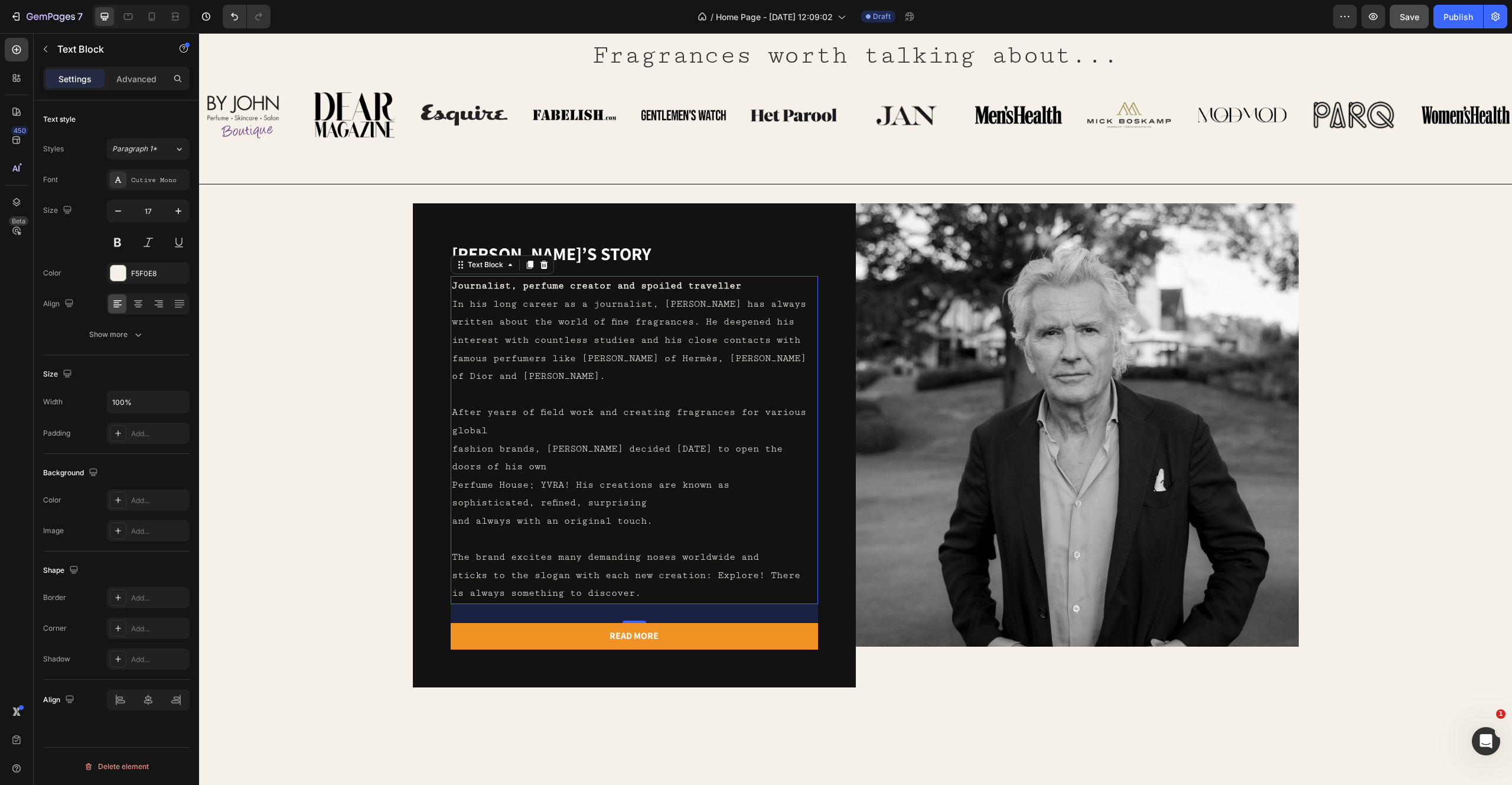
scroll to position [586, 0]
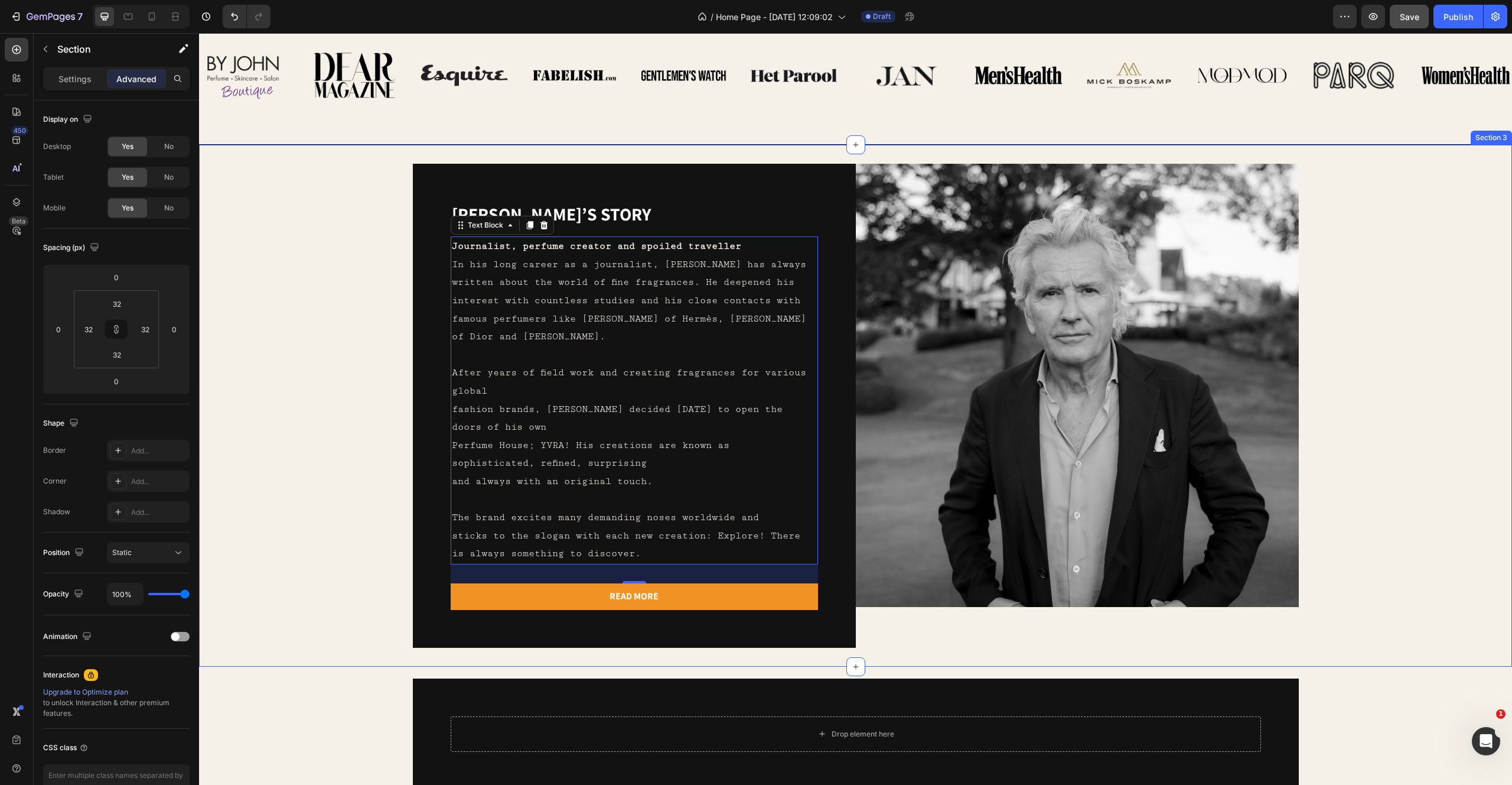
click at [348, 447] on div "Yvo’s story Heading Journalist, perfume creator and spoiled traveller In his lo…" at bounding box center [855, 406] width 1275 height 483
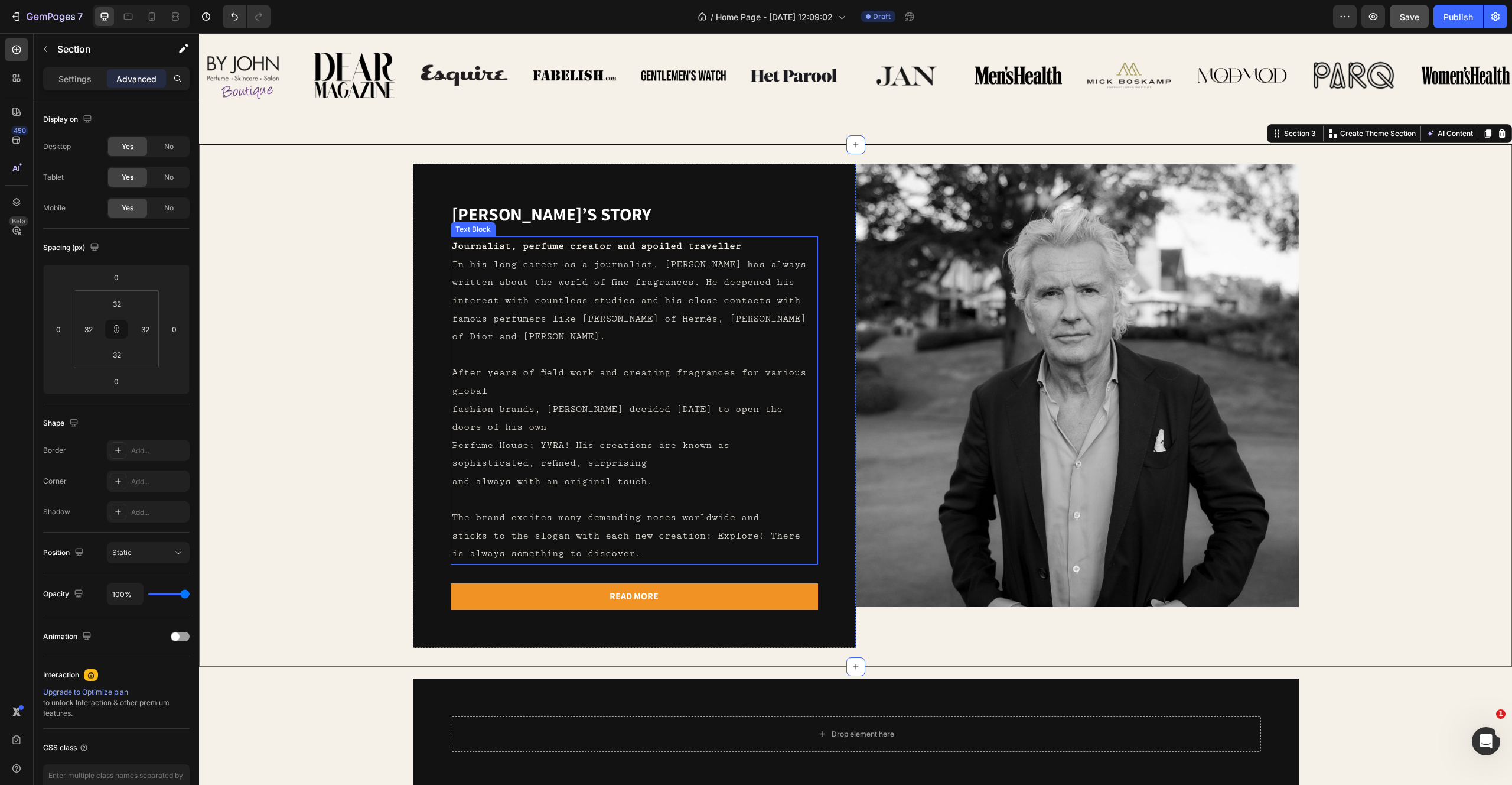
click at [662, 449] on p "After years of field work and creating fragrances for various global fashion br…" at bounding box center [634, 427] width 365 height 126
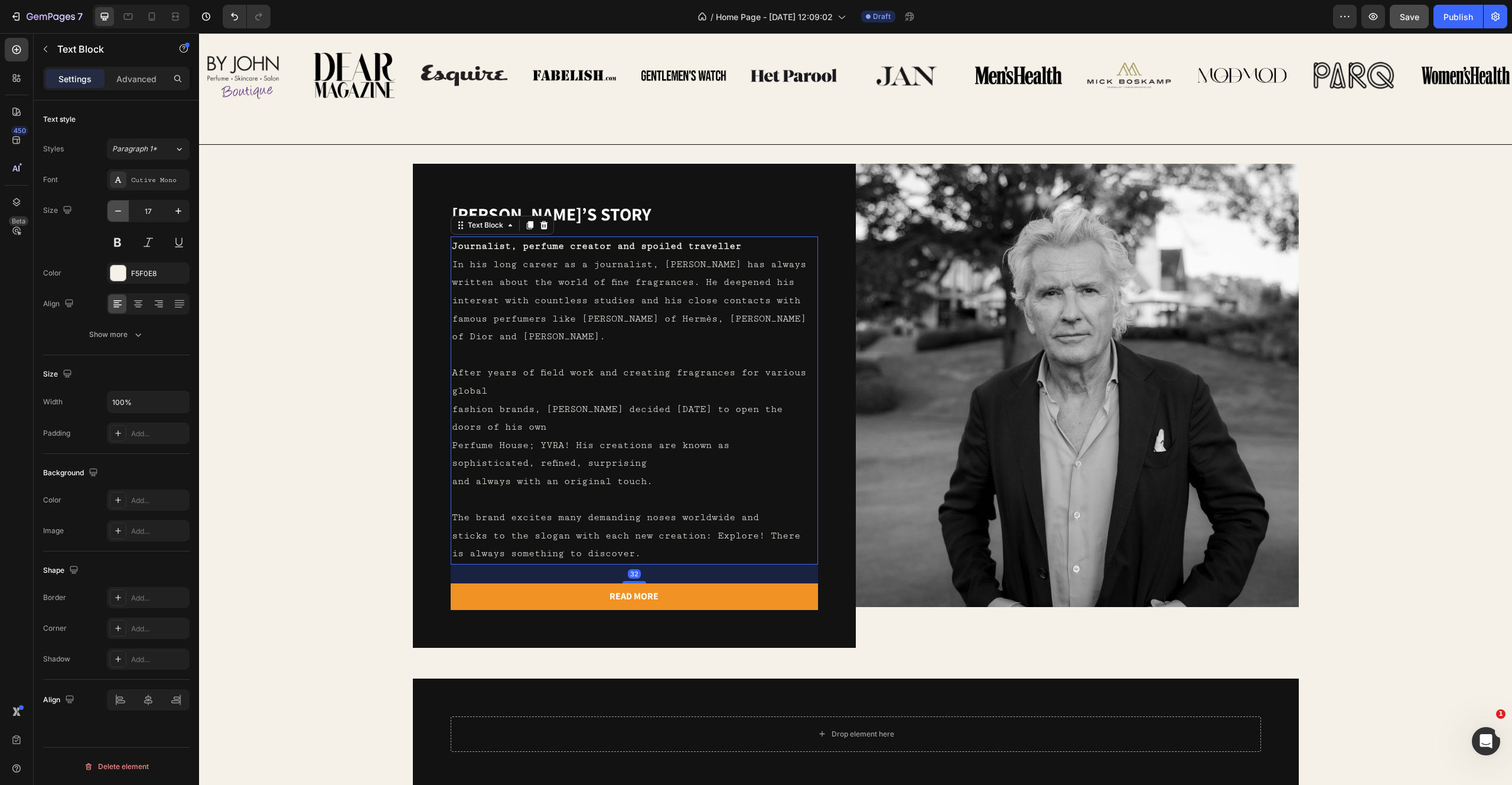
click at [117, 215] on icon "button" at bounding box center [118, 211] width 12 height 12
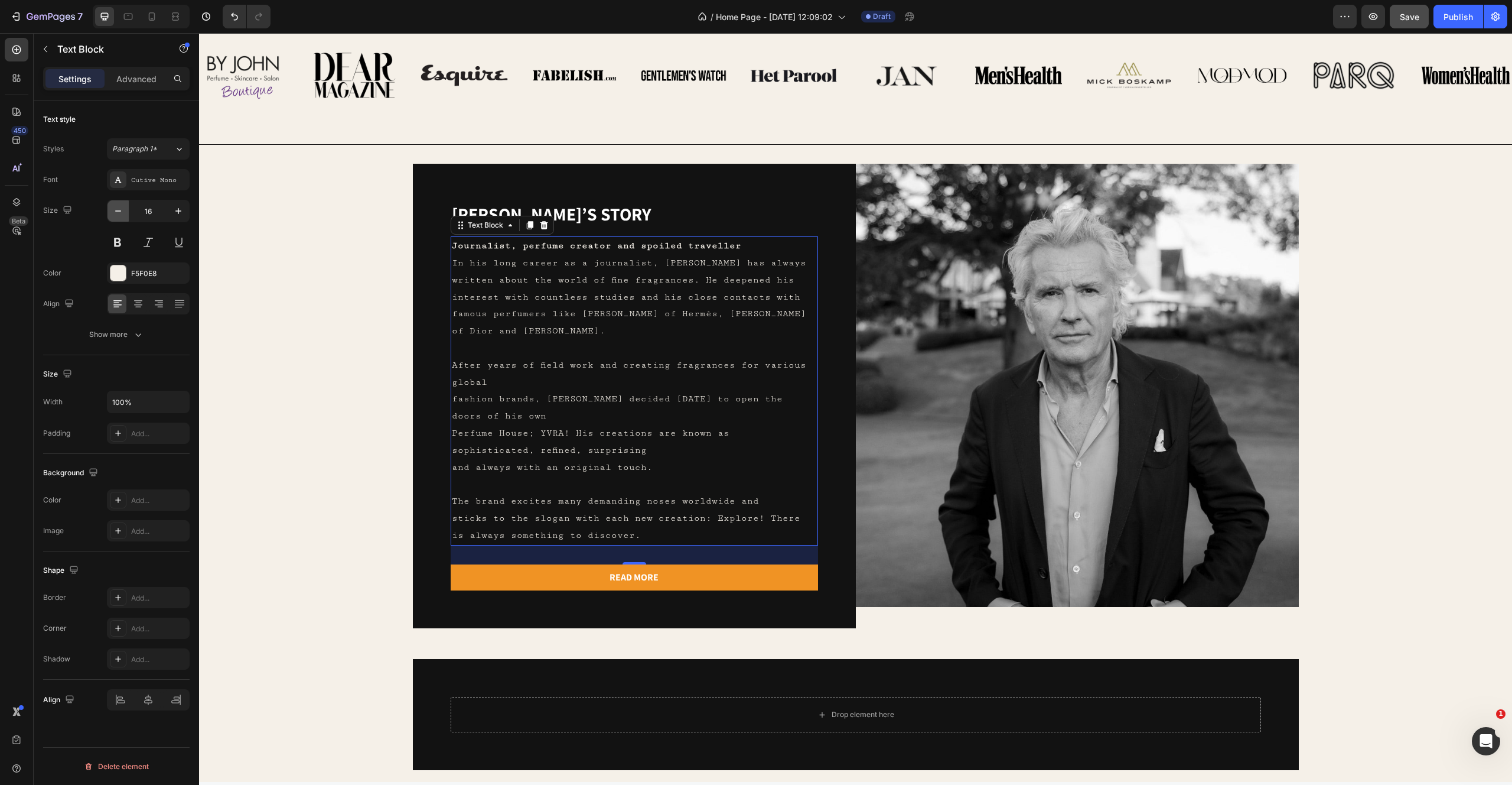
click at [117, 215] on icon "button" at bounding box center [118, 211] width 12 height 12
type input "15"
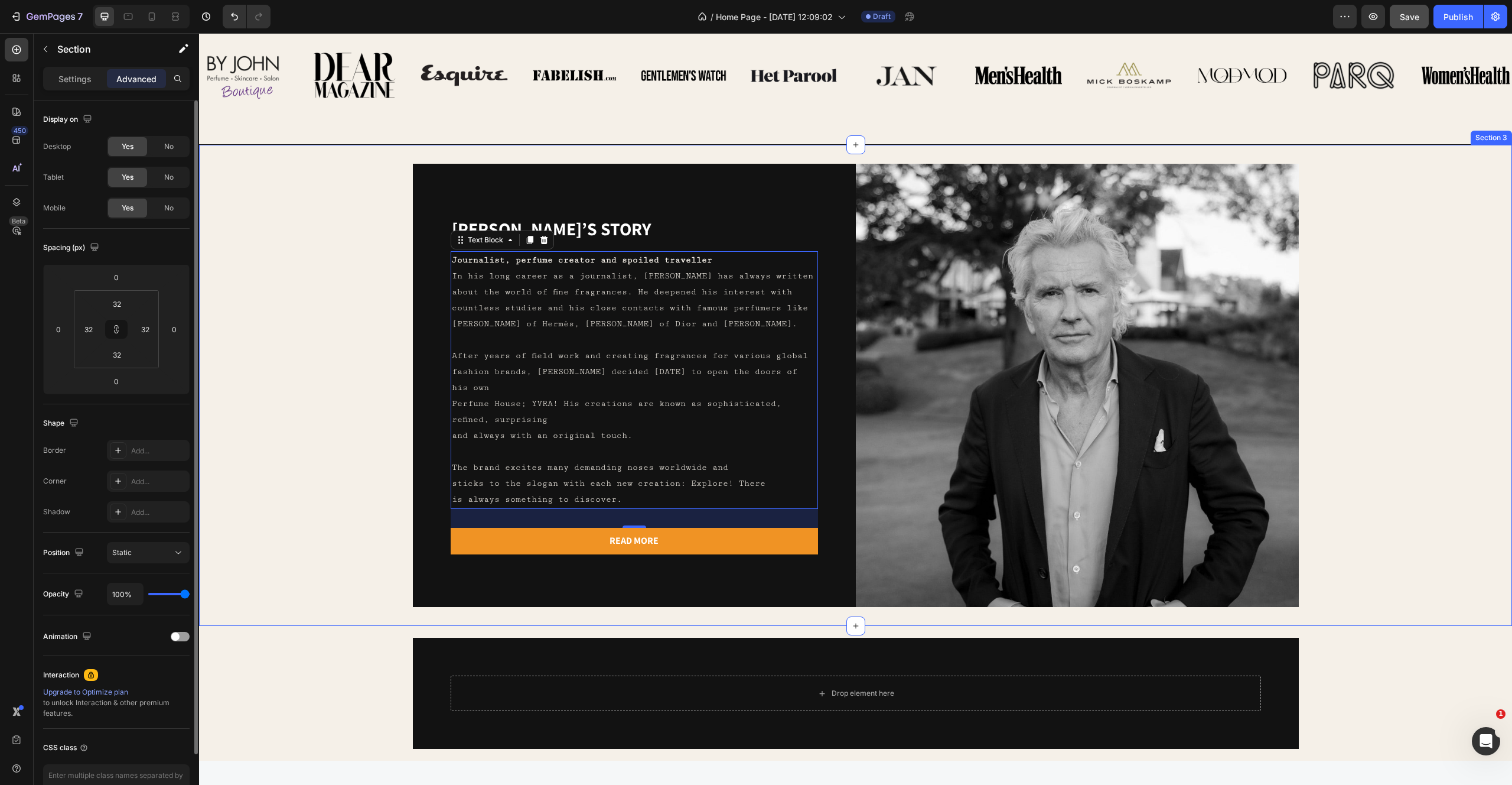
click at [317, 482] on div "Yvo’s story Heading Journalist, perfume creator and spoiled traveller In his lo…" at bounding box center [855, 385] width 1275 height 443
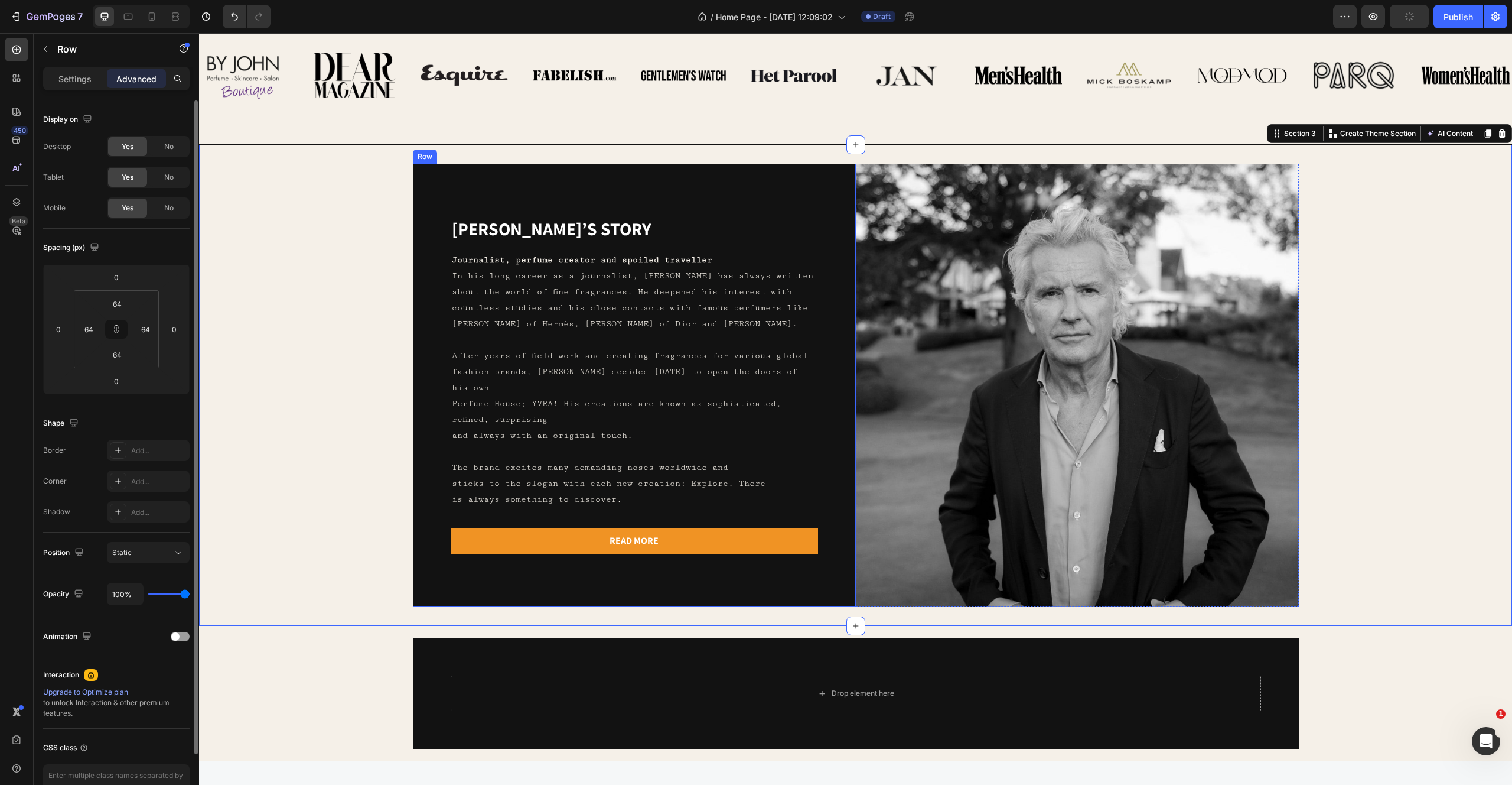
click at [521, 195] on div "Yvo’s story Heading Journalist, perfume creator and spoiled traveller In his lo…" at bounding box center [634, 385] width 443 height 443
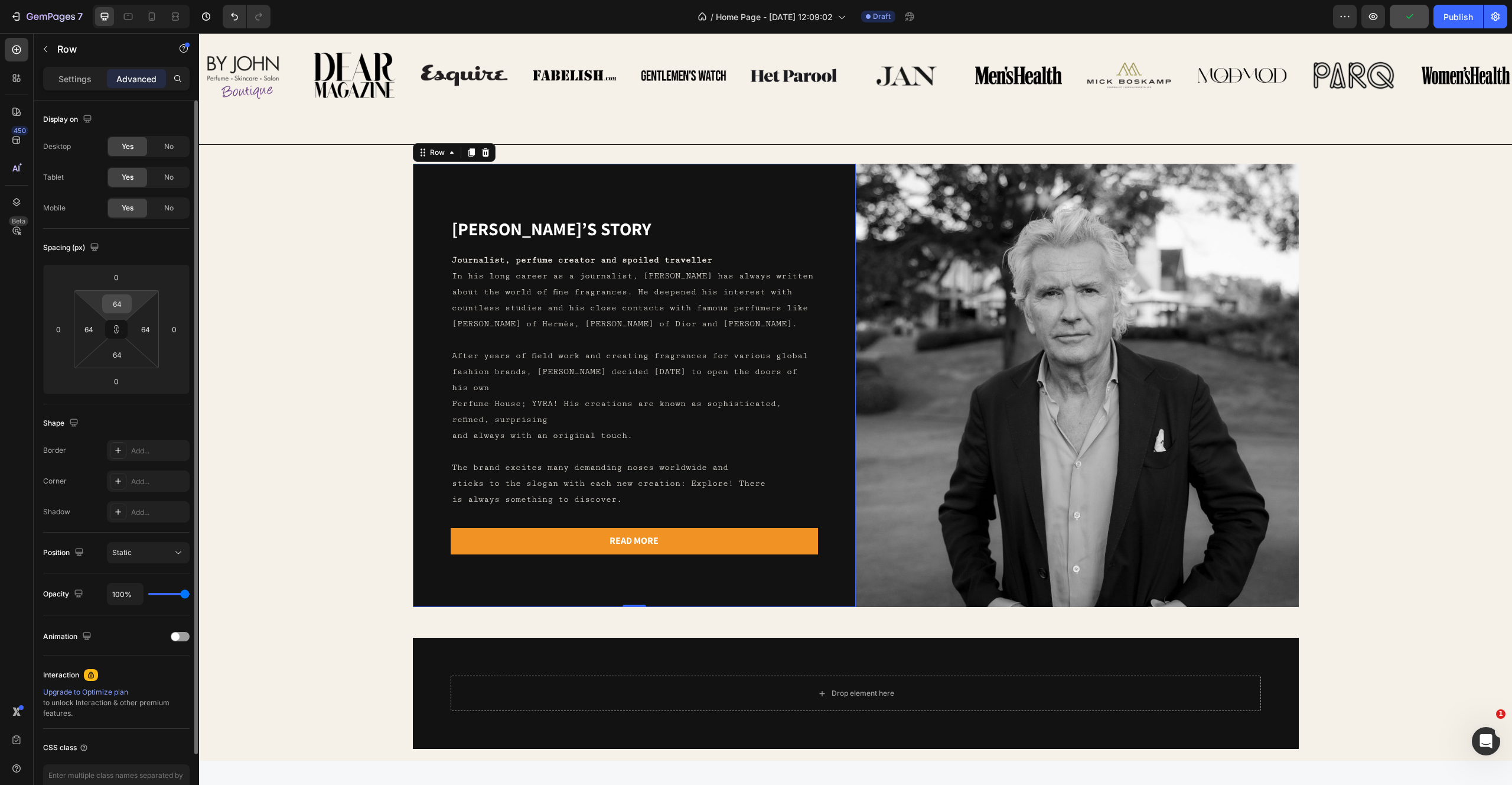
click at [120, 312] on input "64" at bounding box center [117, 304] width 23 height 18
type input "3"
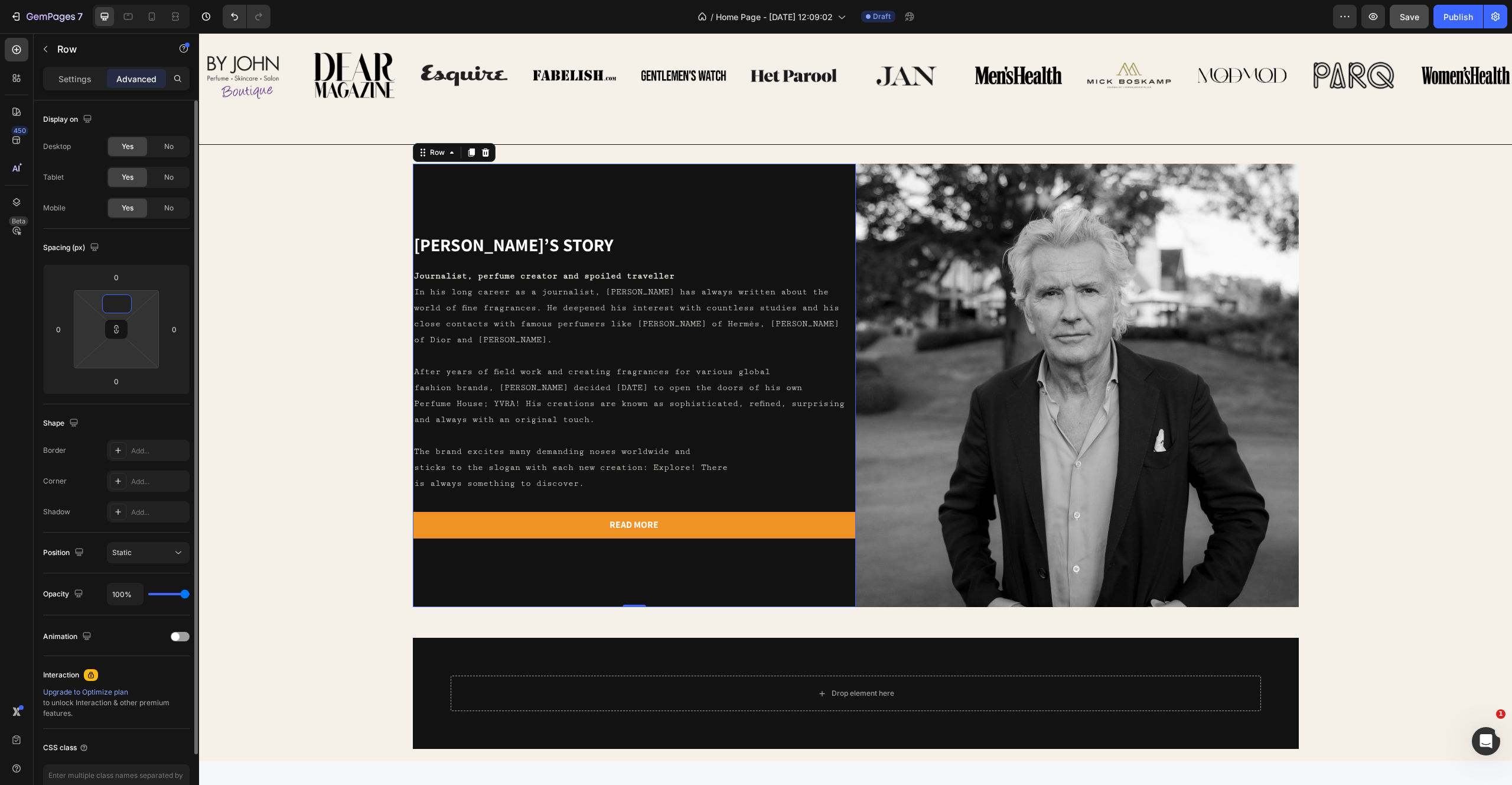
type input "3"
type input "32"
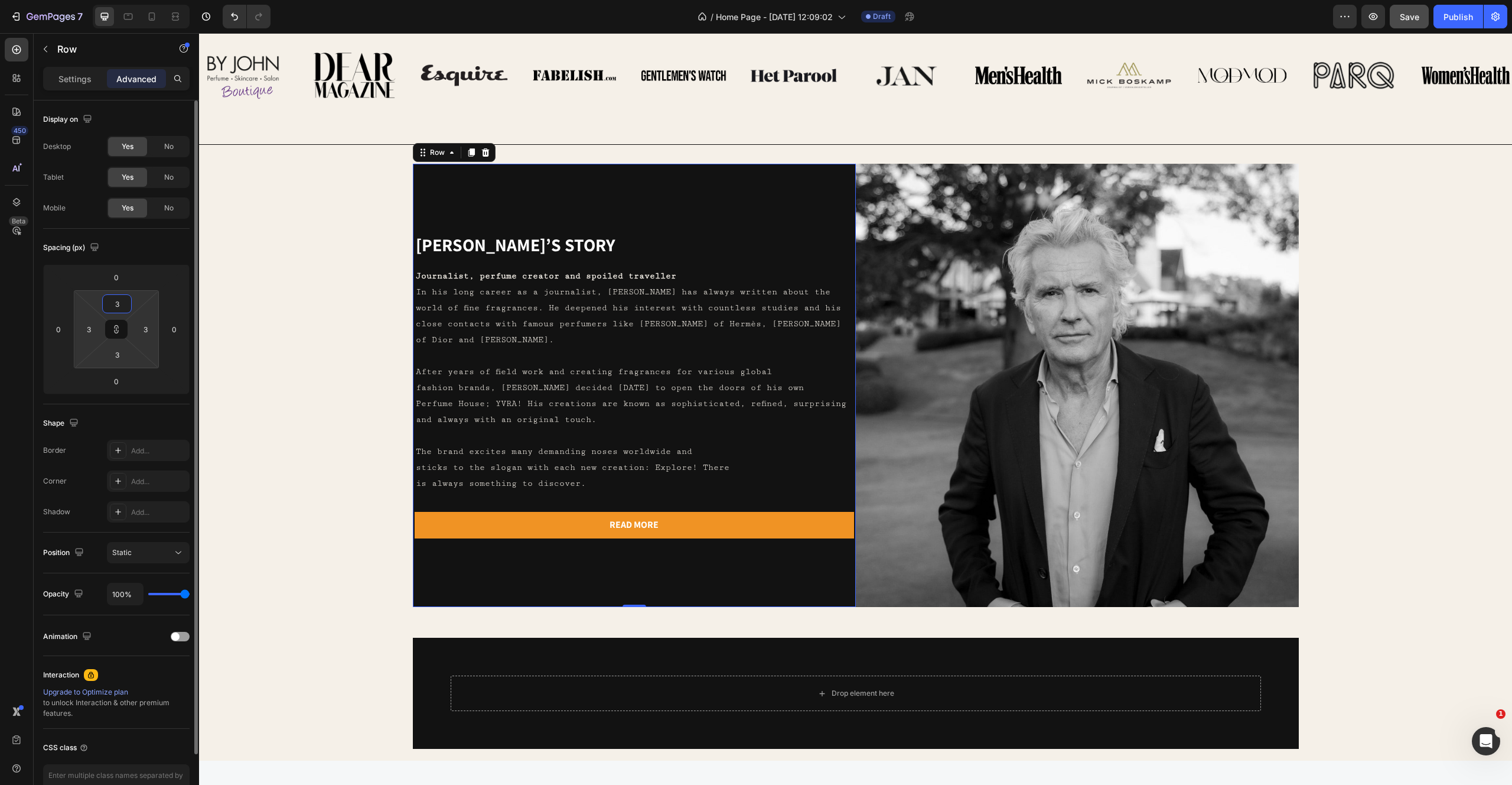
type input "32"
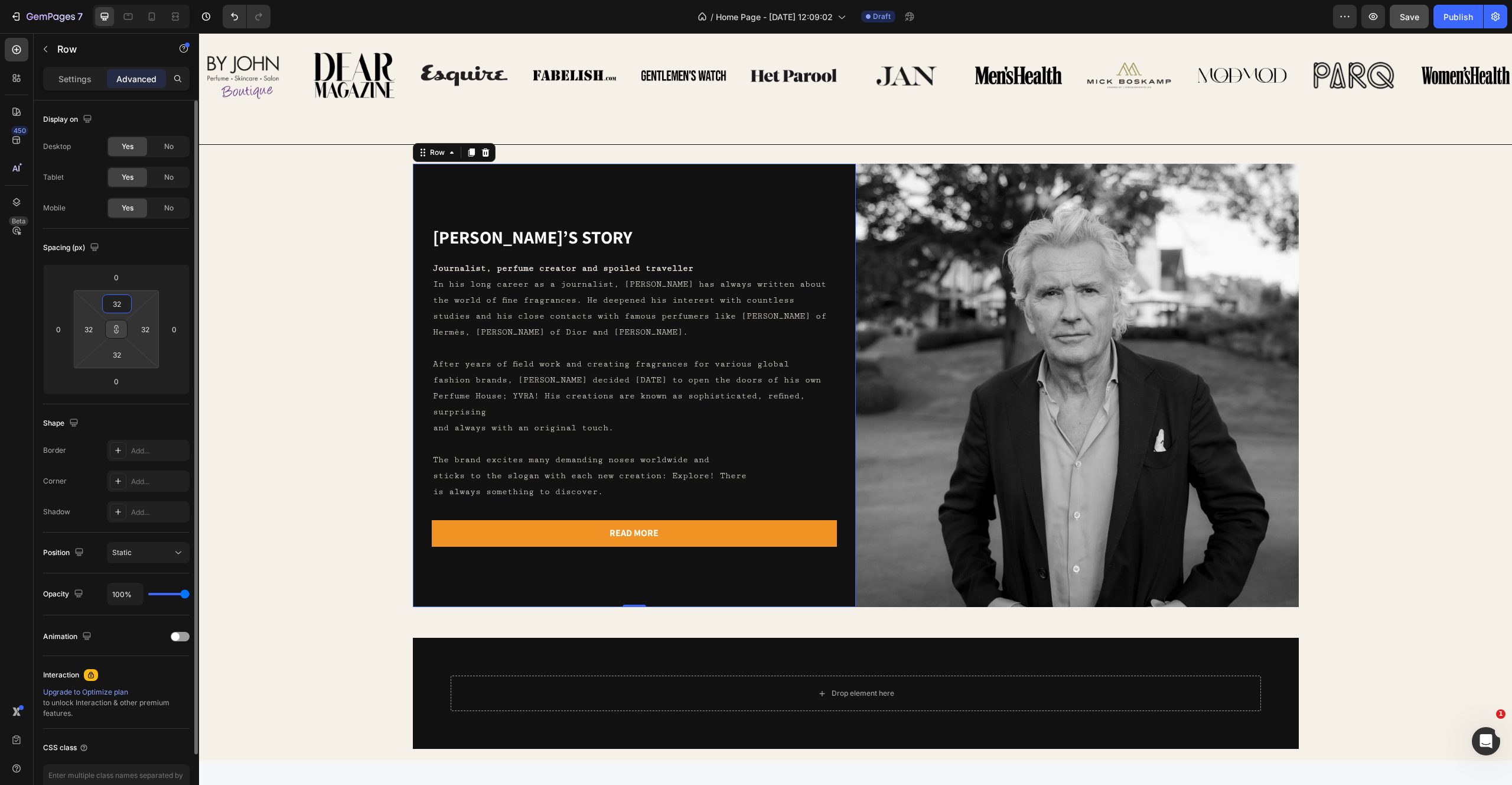
click at [115, 328] on icon at bounding box center [116, 329] width 10 height 10
click at [121, 306] on input "32" at bounding box center [117, 304] width 23 height 18
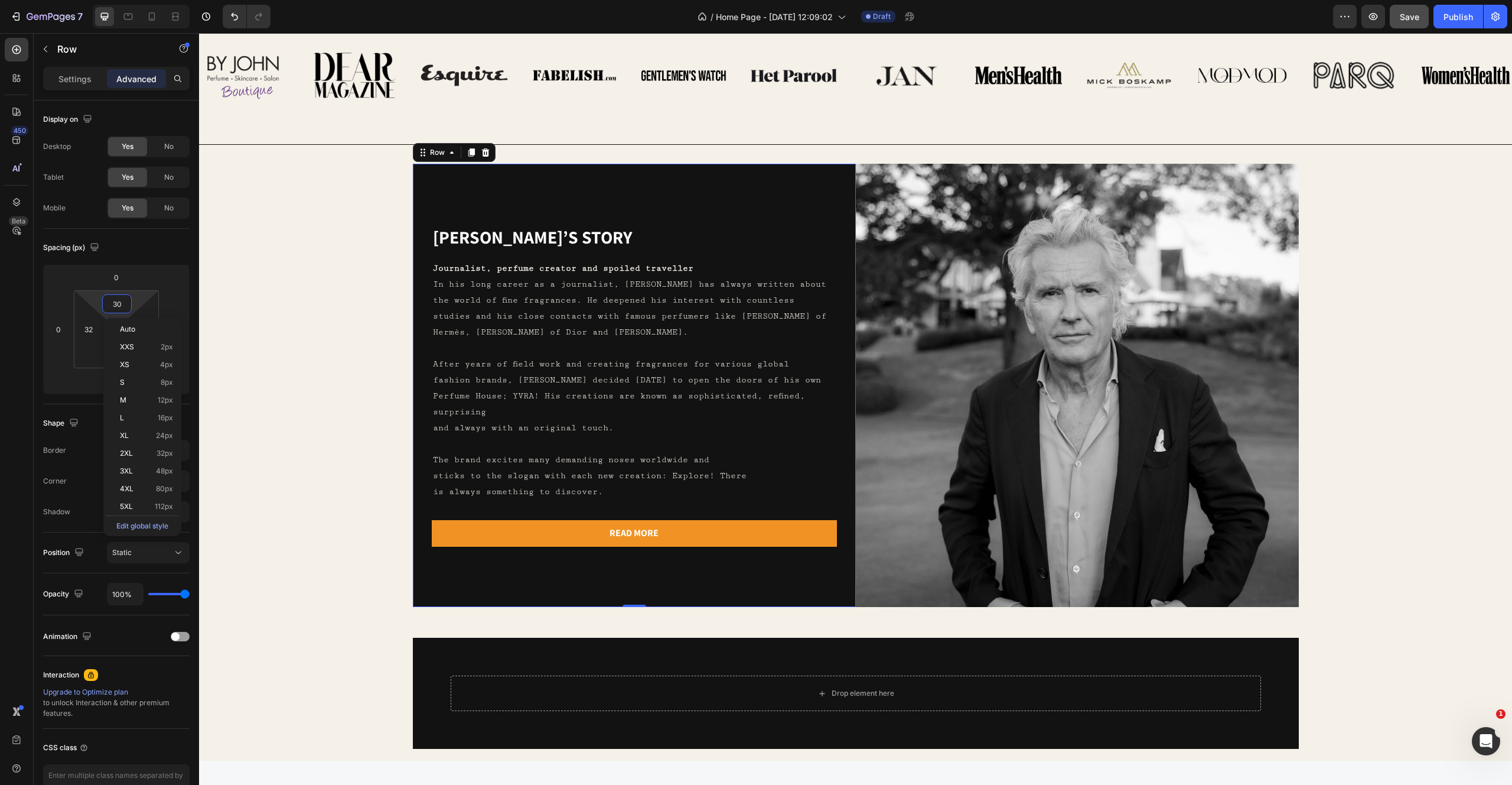
click at [136, 0] on html "7 Version history / Home Page - Aug 27, 12:09:02 Draft Preview Save Publish 450…" at bounding box center [756, 0] width 1512 height 0
click at [115, 330] on icon at bounding box center [116, 329] width 10 height 10
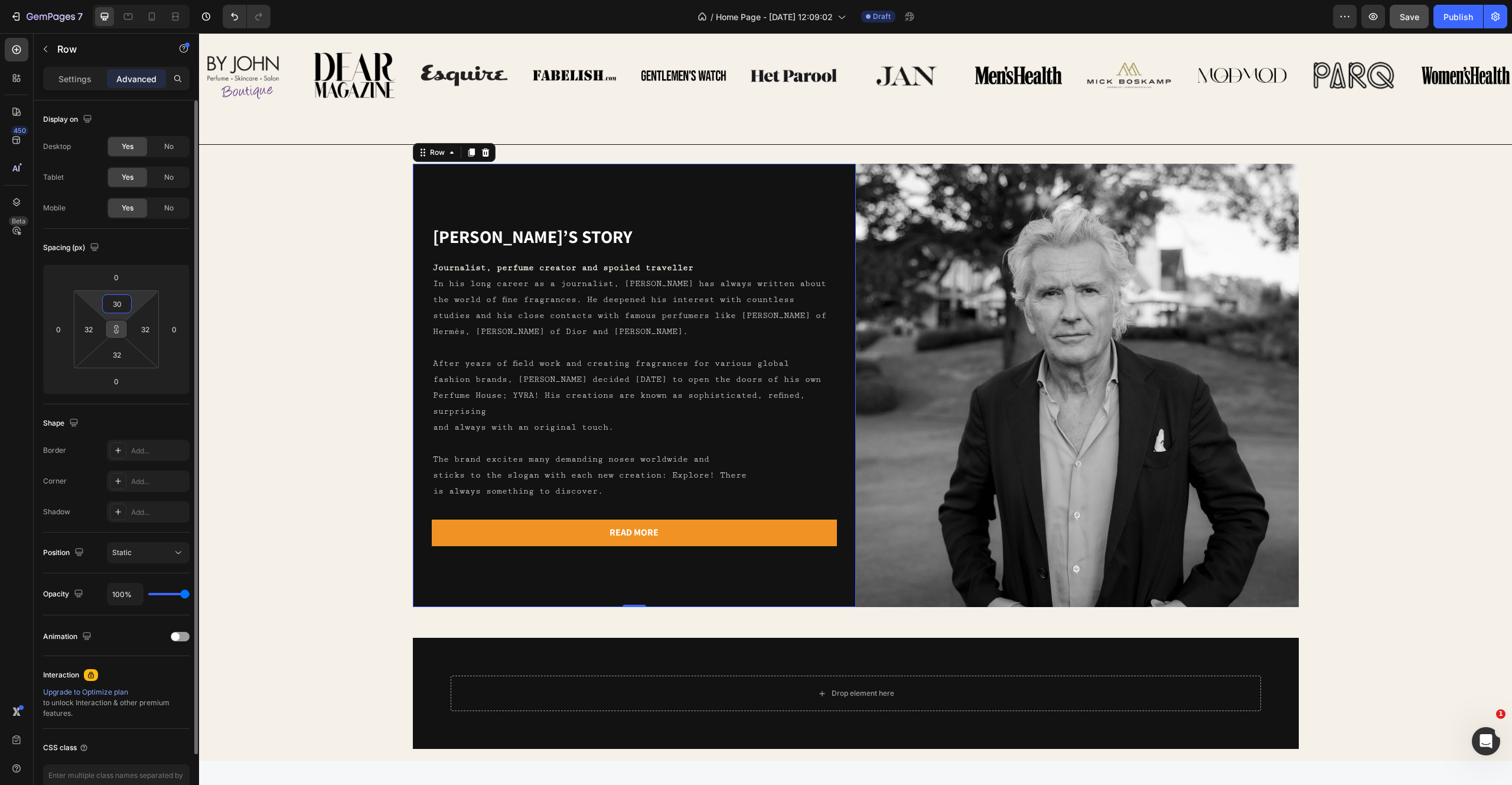
click at [119, 304] on input "30" at bounding box center [117, 304] width 23 height 18
type input "3"
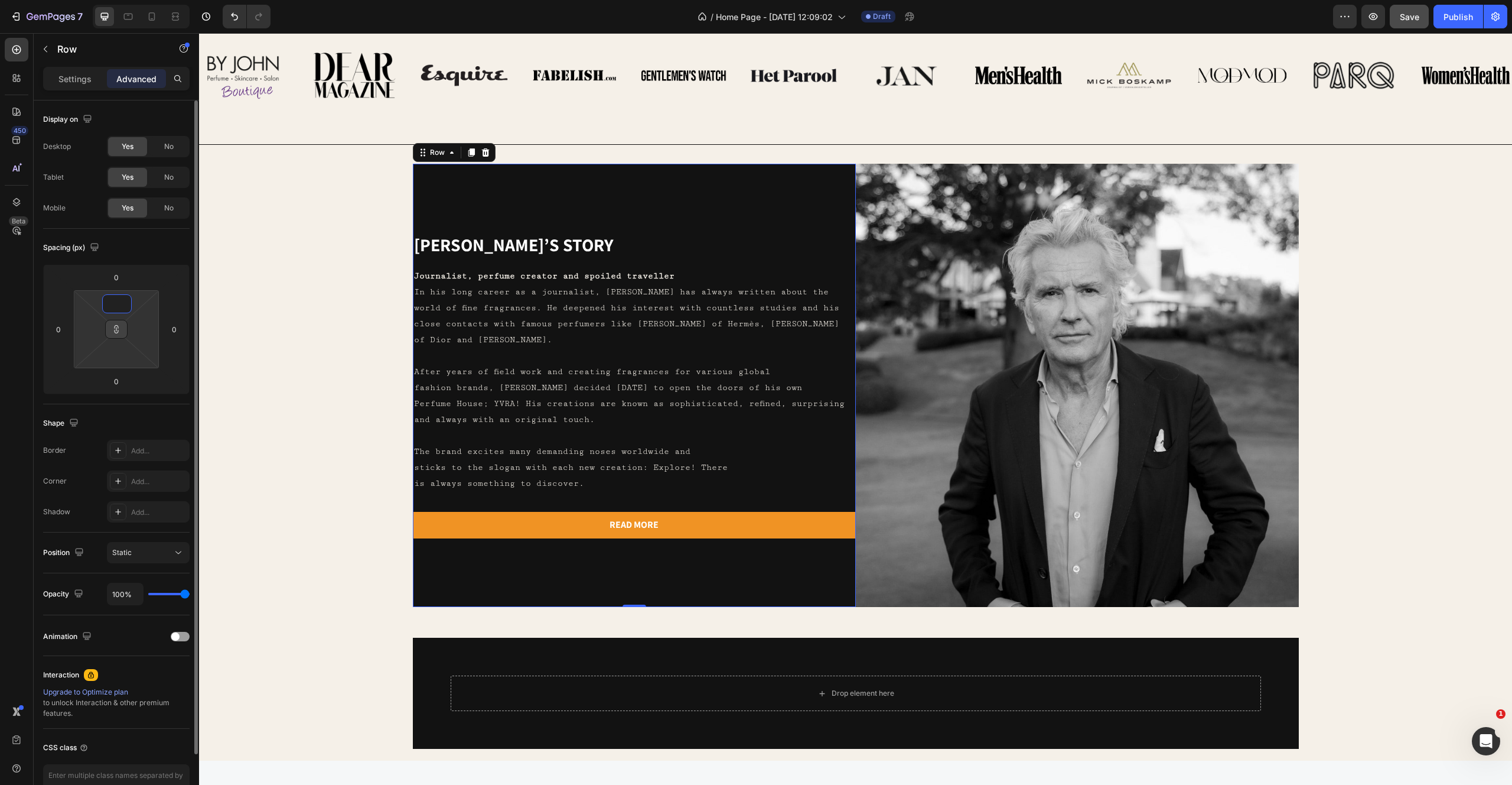
type input "6"
type input "64"
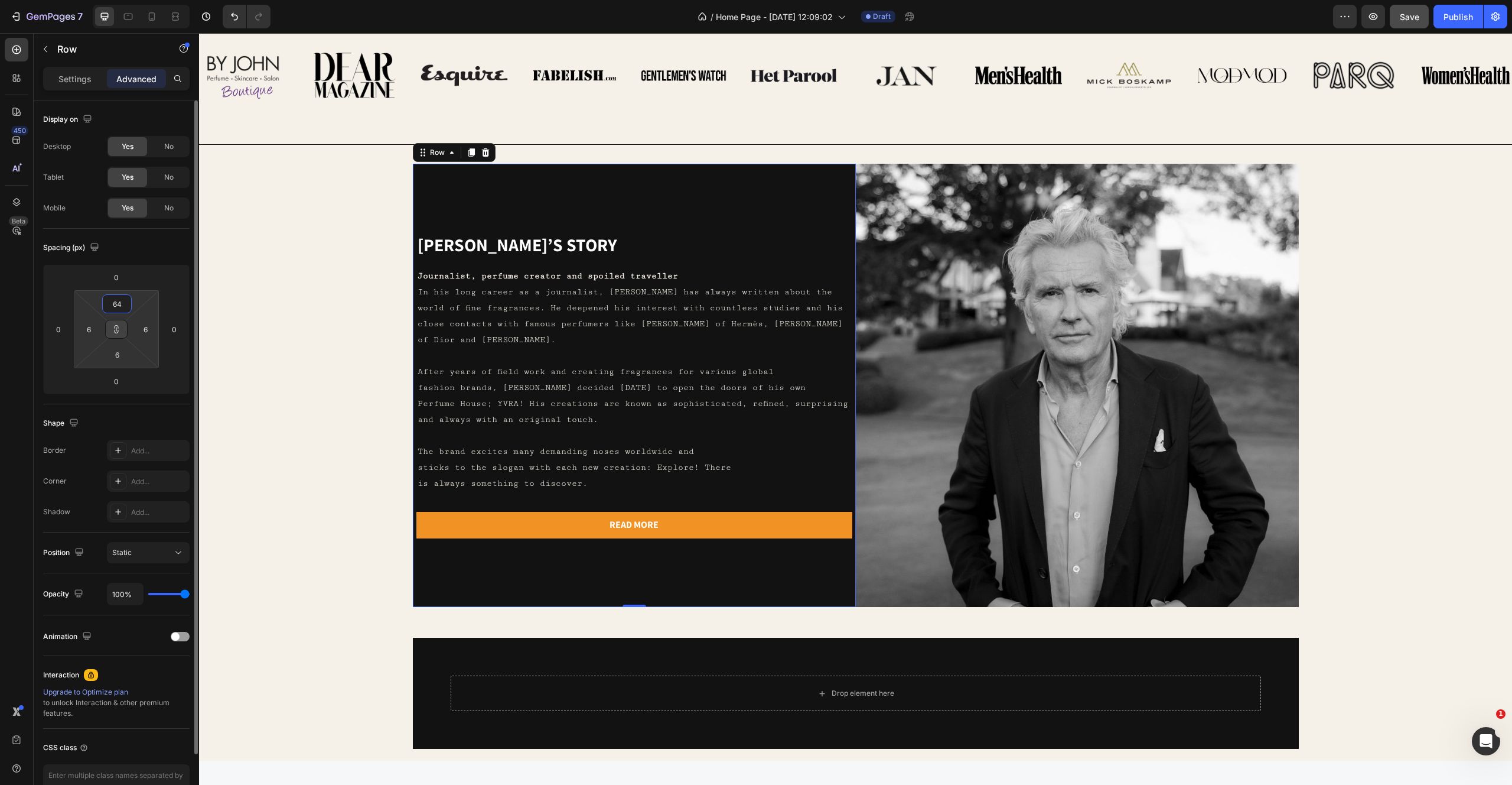
type input "64"
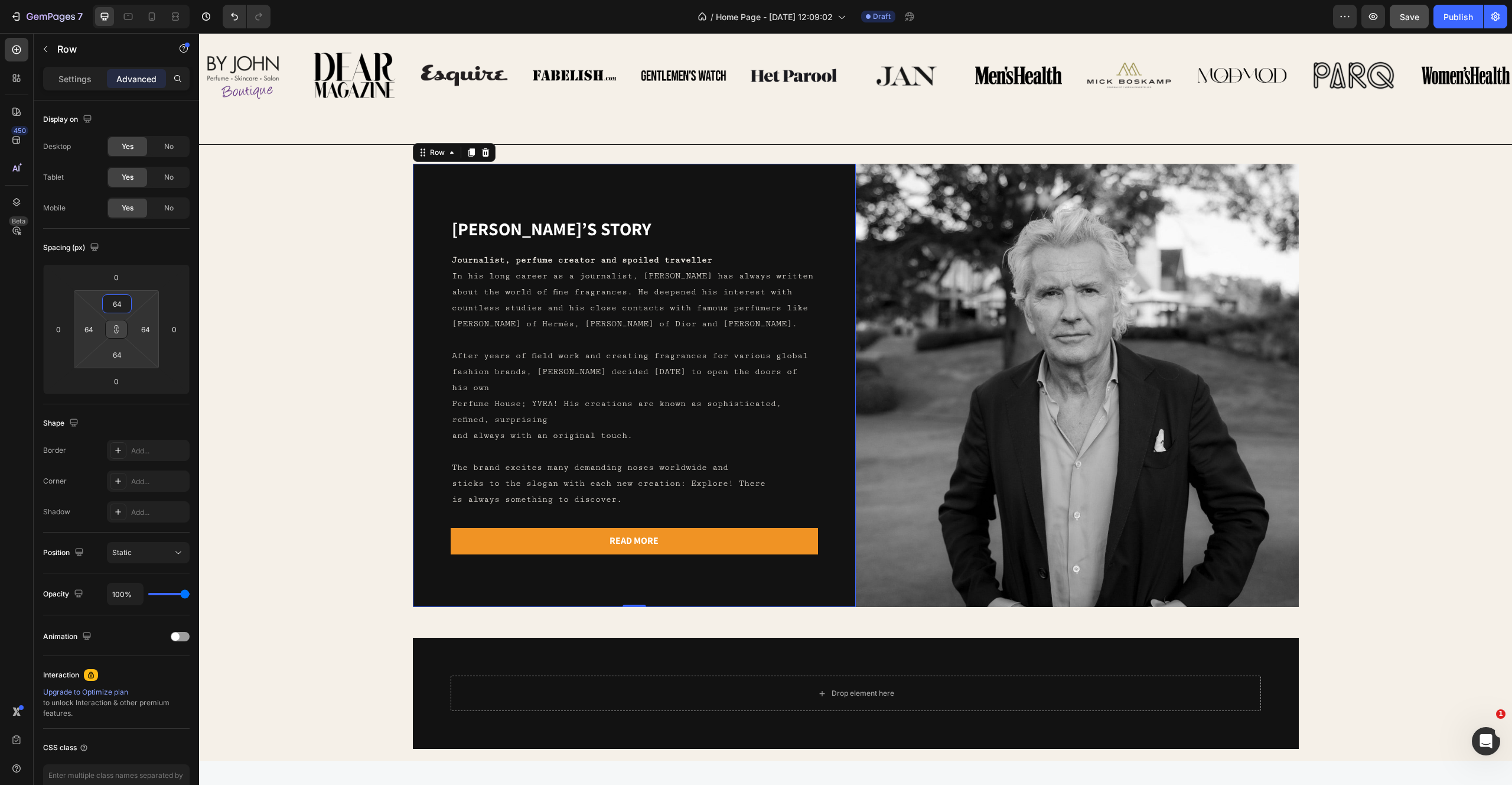
click at [117, 327] on icon at bounding box center [117, 329] width 1 height 4
click at [119, 298] on input "64" at bounding box center [117, 304] width 23 height 18
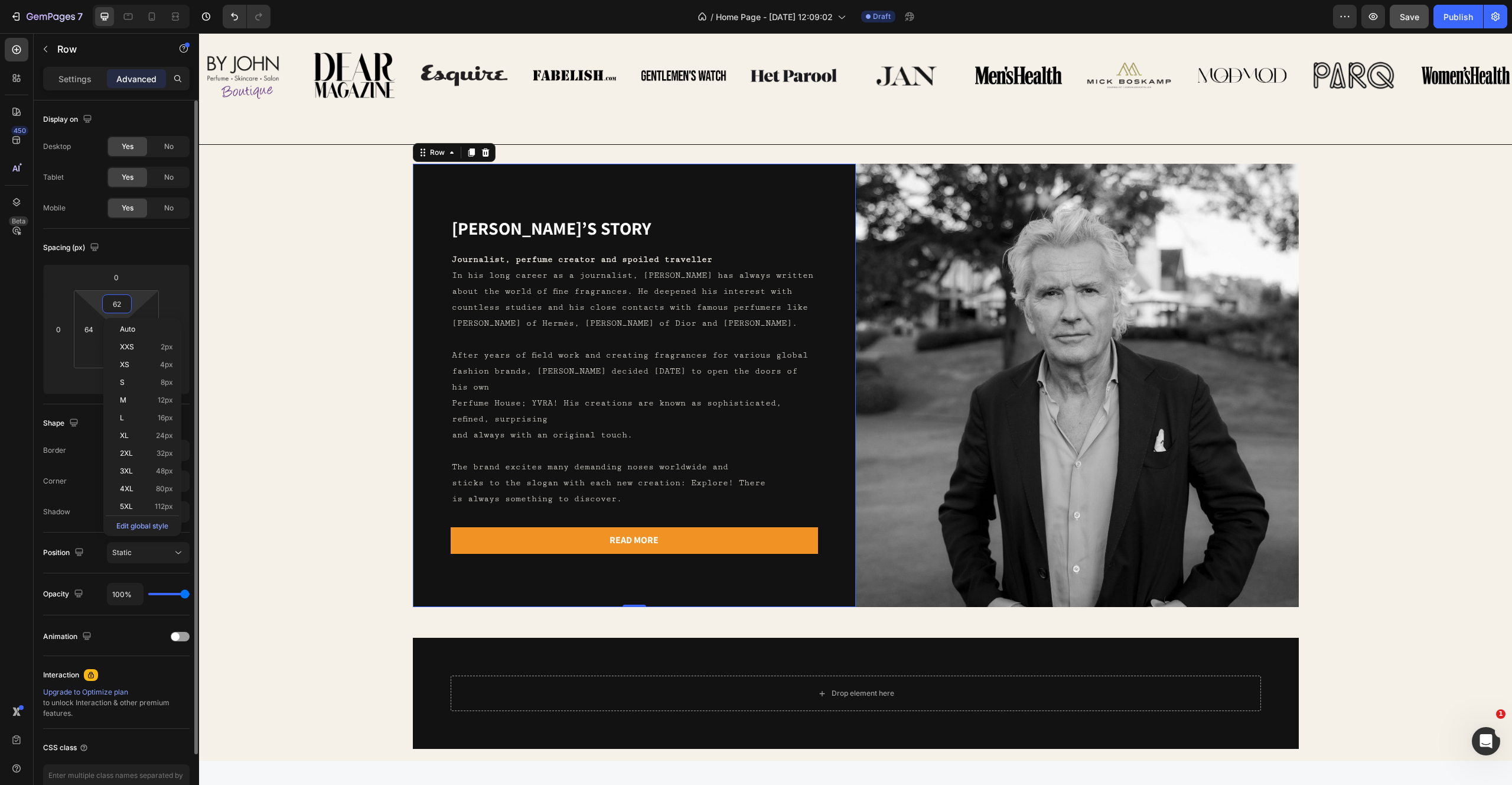
type input "6"
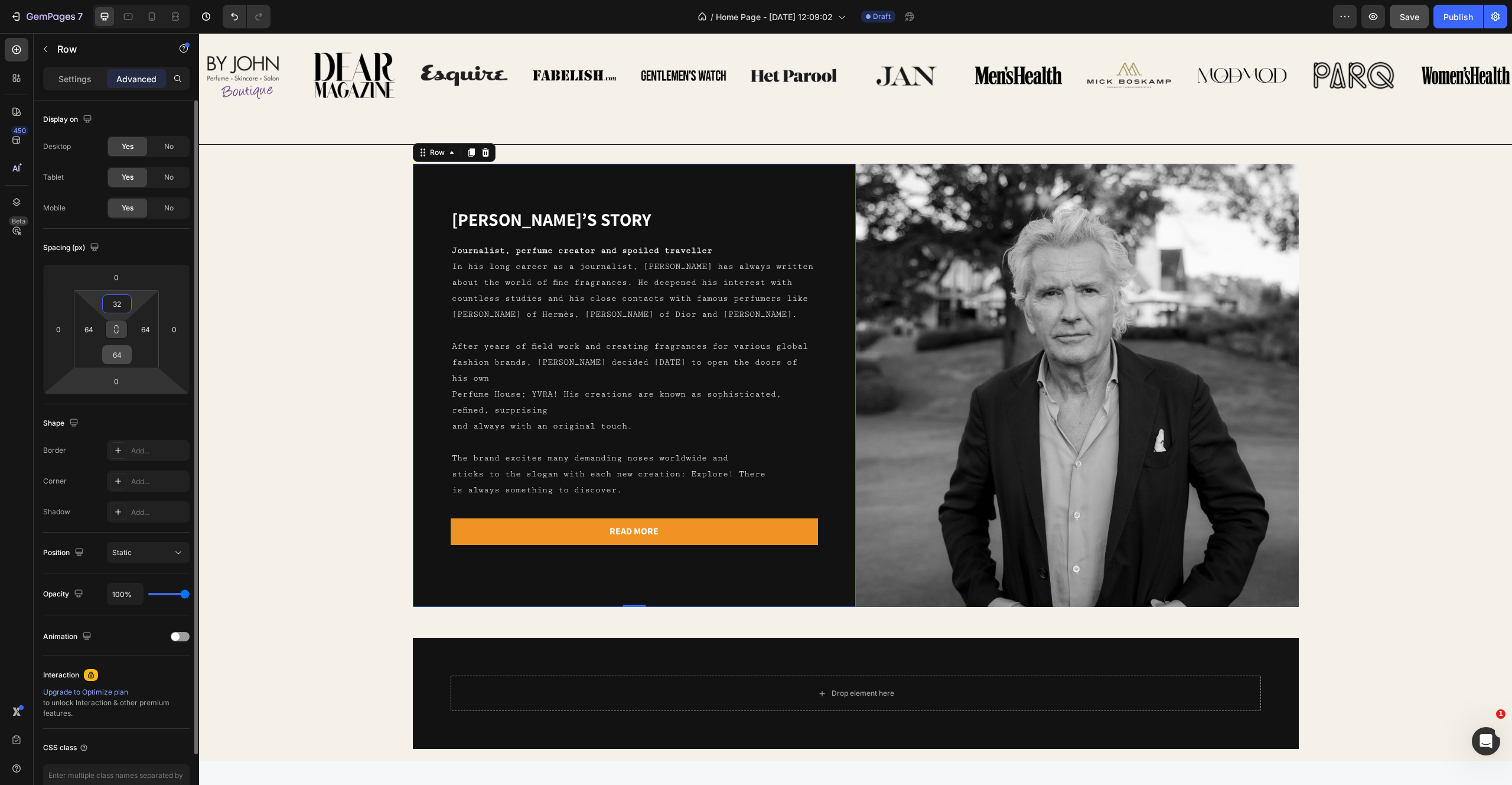
type input "32"
drag, startPoint x: 125, startPoint y: 354, endPoint x: 68, endPoint y: 354, distance: 57.0
click at [70, 354] on div "0 0 0 0 32 64 64 64" at bounding box center [116, 329] width 147 height 130
type input "6"
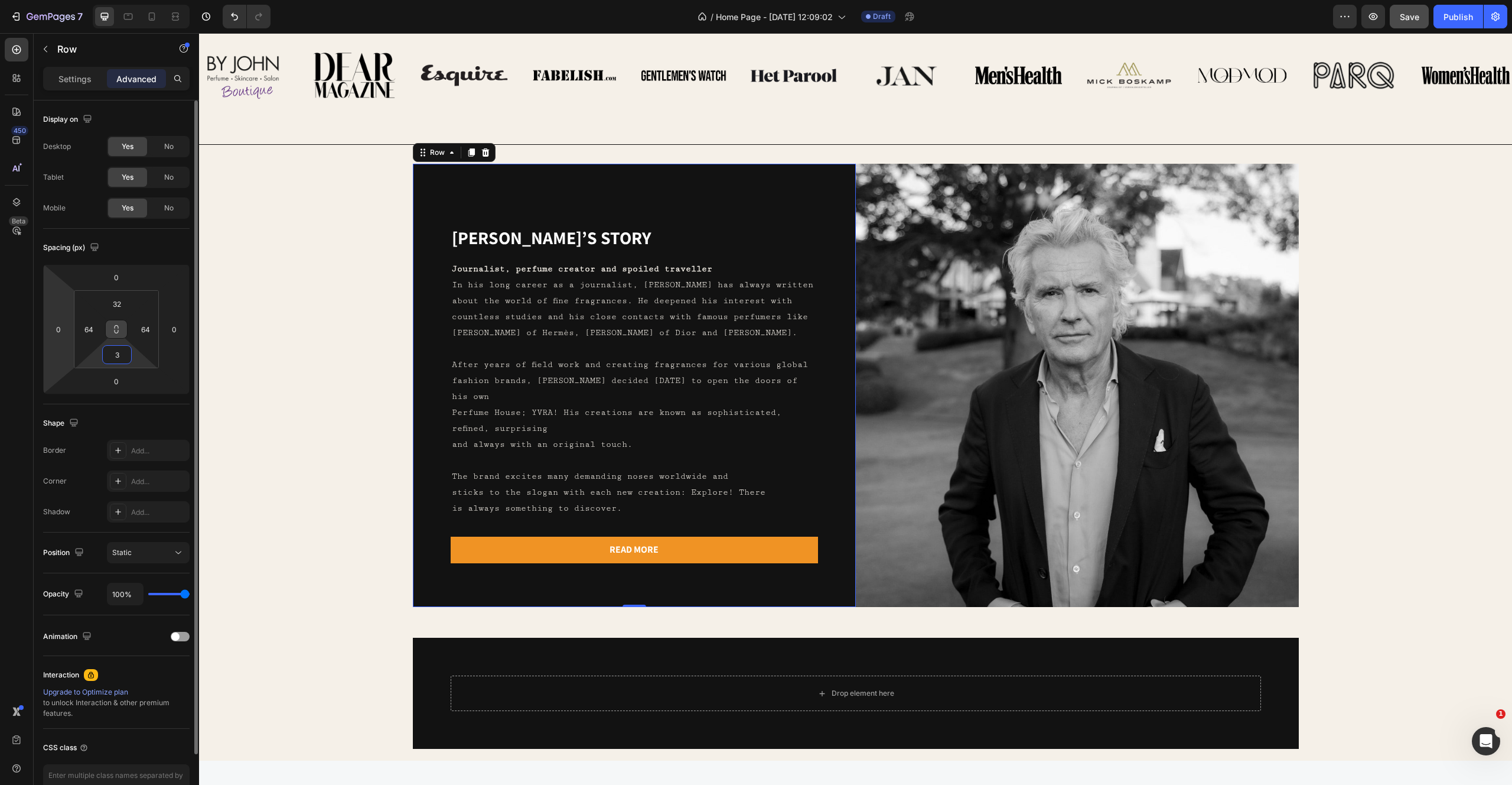
type input "32"
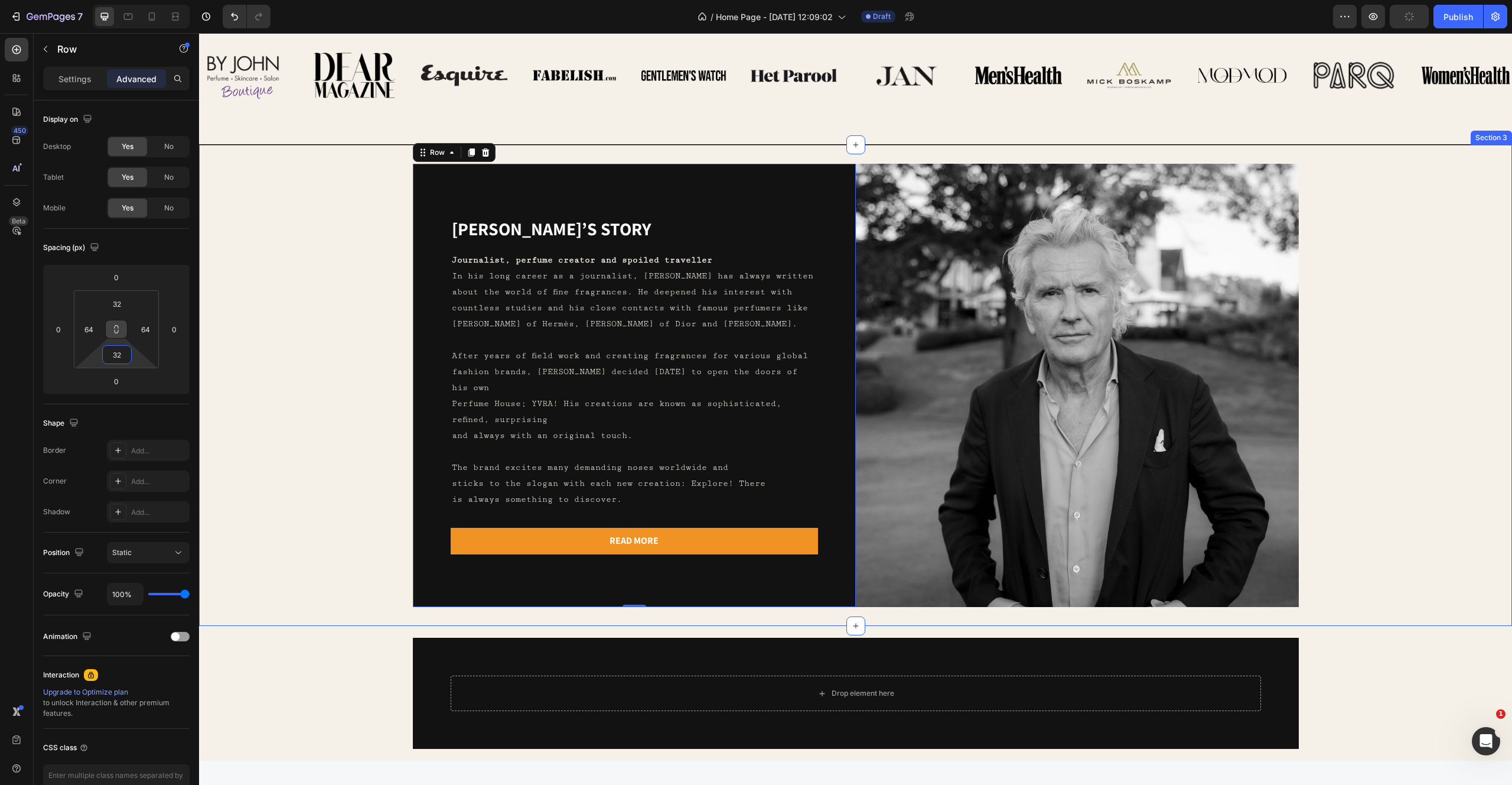
click at [342, 346] on div "Yvo’s story Heading Journalist, perfume creator and spoiled traveller In his lo…" at bounding box center [855, 385] width 1275 height 443
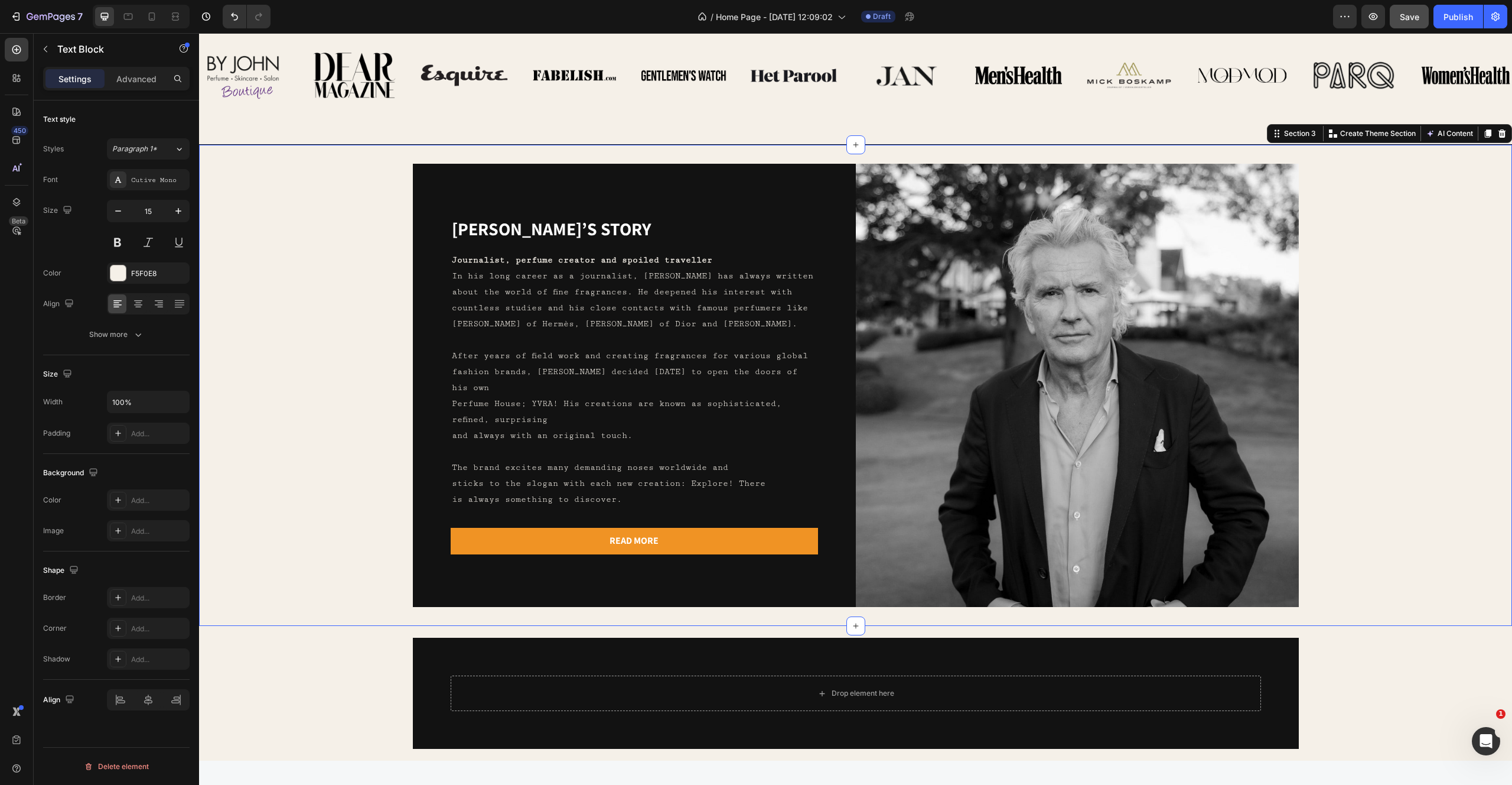
click at [581, 347] on p at bounding box center [634, 339] width 365 height 16
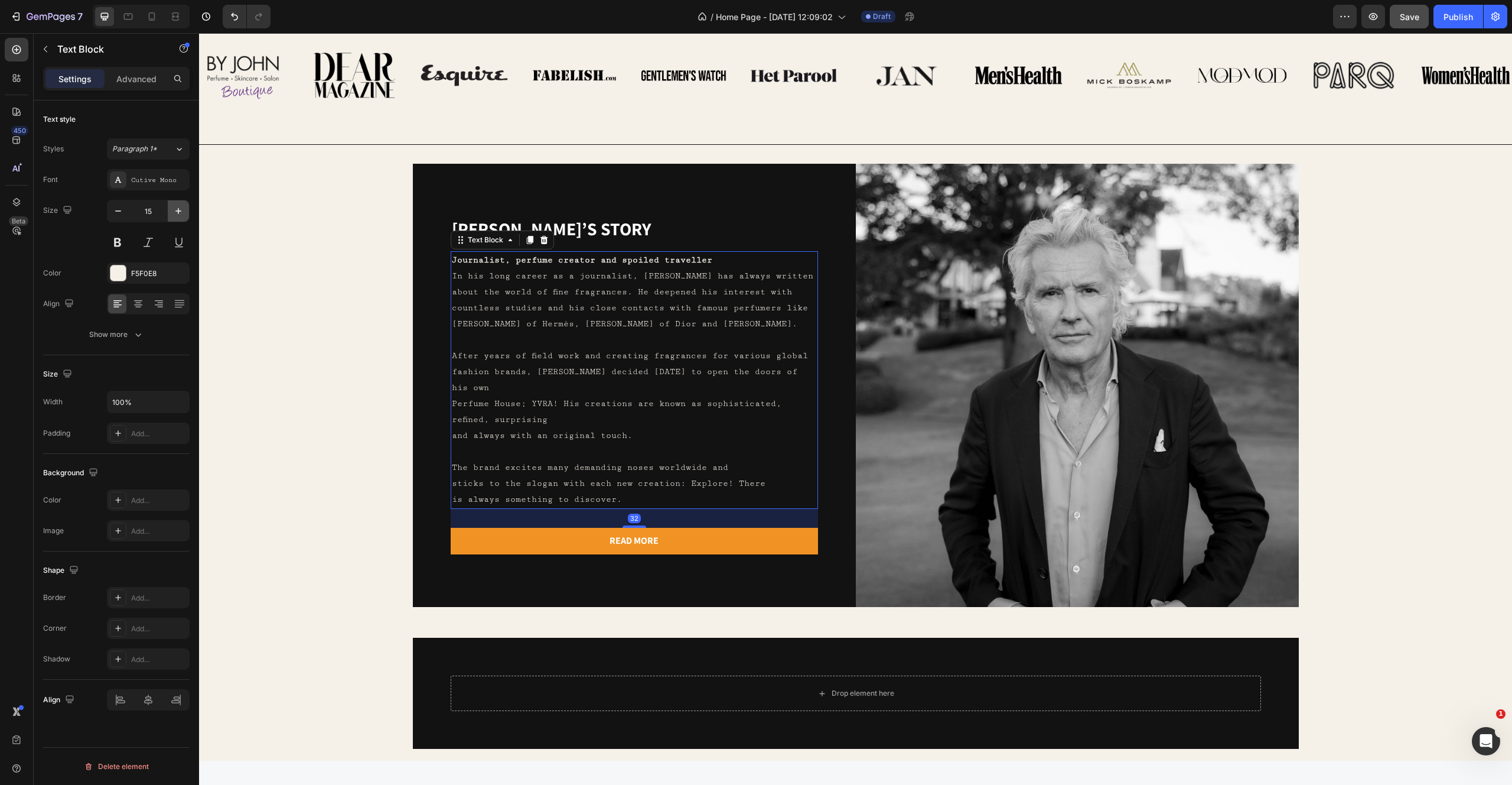
click at [176, 215] on icon "button" at bounding box center [178, 211] width 12 height 12
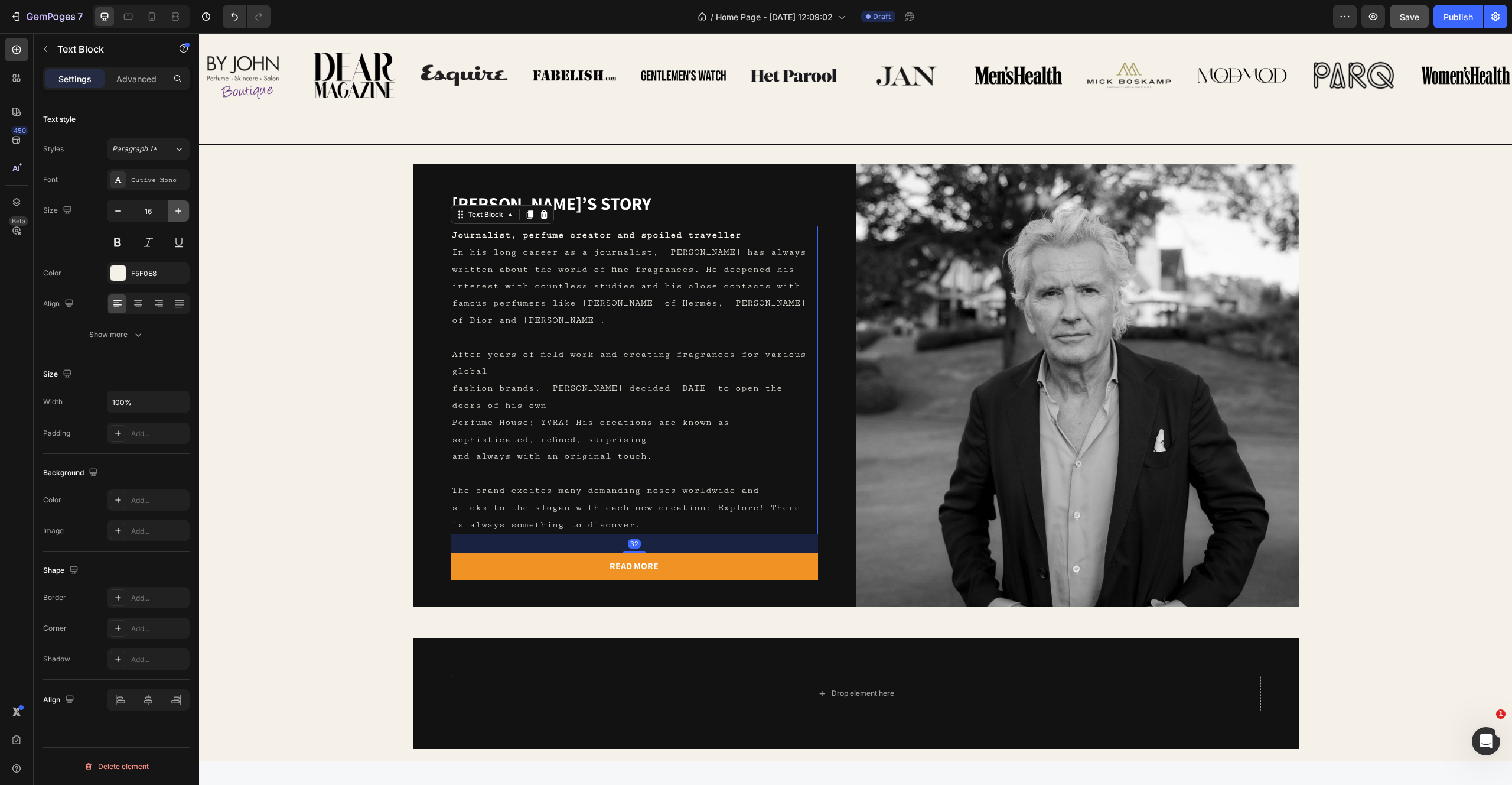
click at [176, 215] on icon "button" at bounding box center [178, 211] width 12 height 12
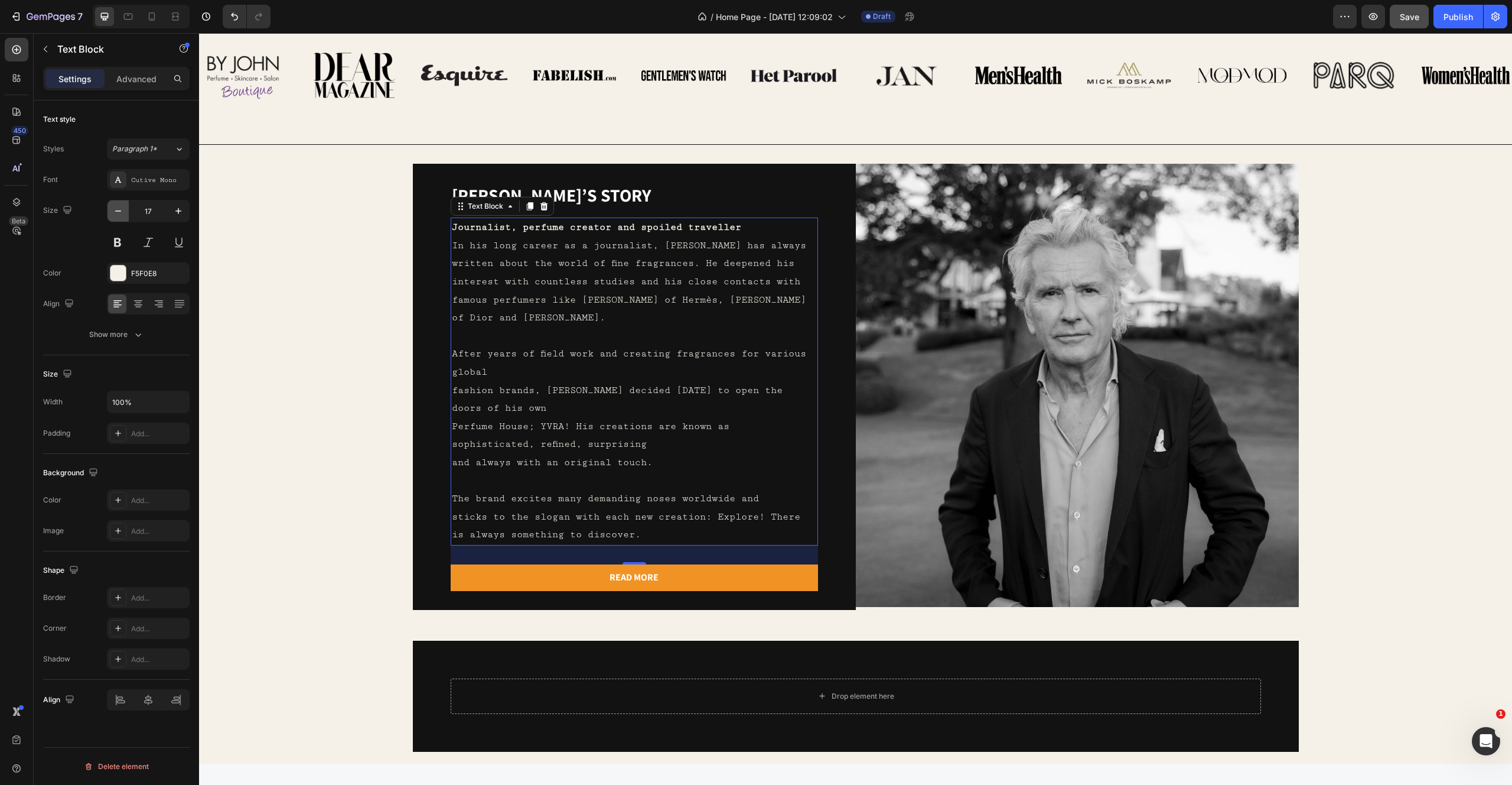
click at [119, 211] on icon "button" at bounding box center [118, 211] width 6 height 2
type input "16"
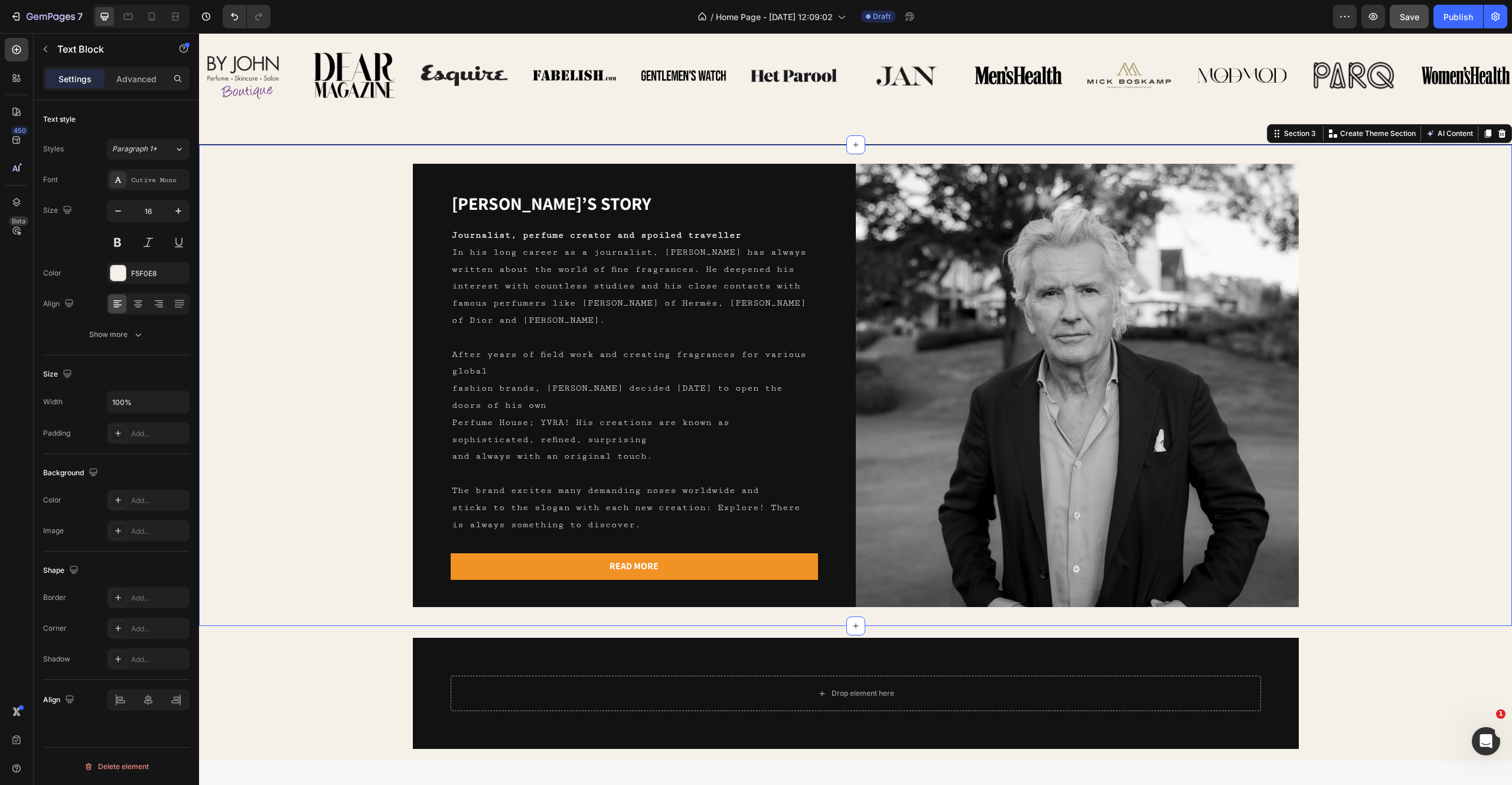
click at [321, 263] on div "Yvo’s story Heading Journalist, perfume creator and spoiled traveller In his lo…" at bounding box center [855, 385] width 1275 height 443
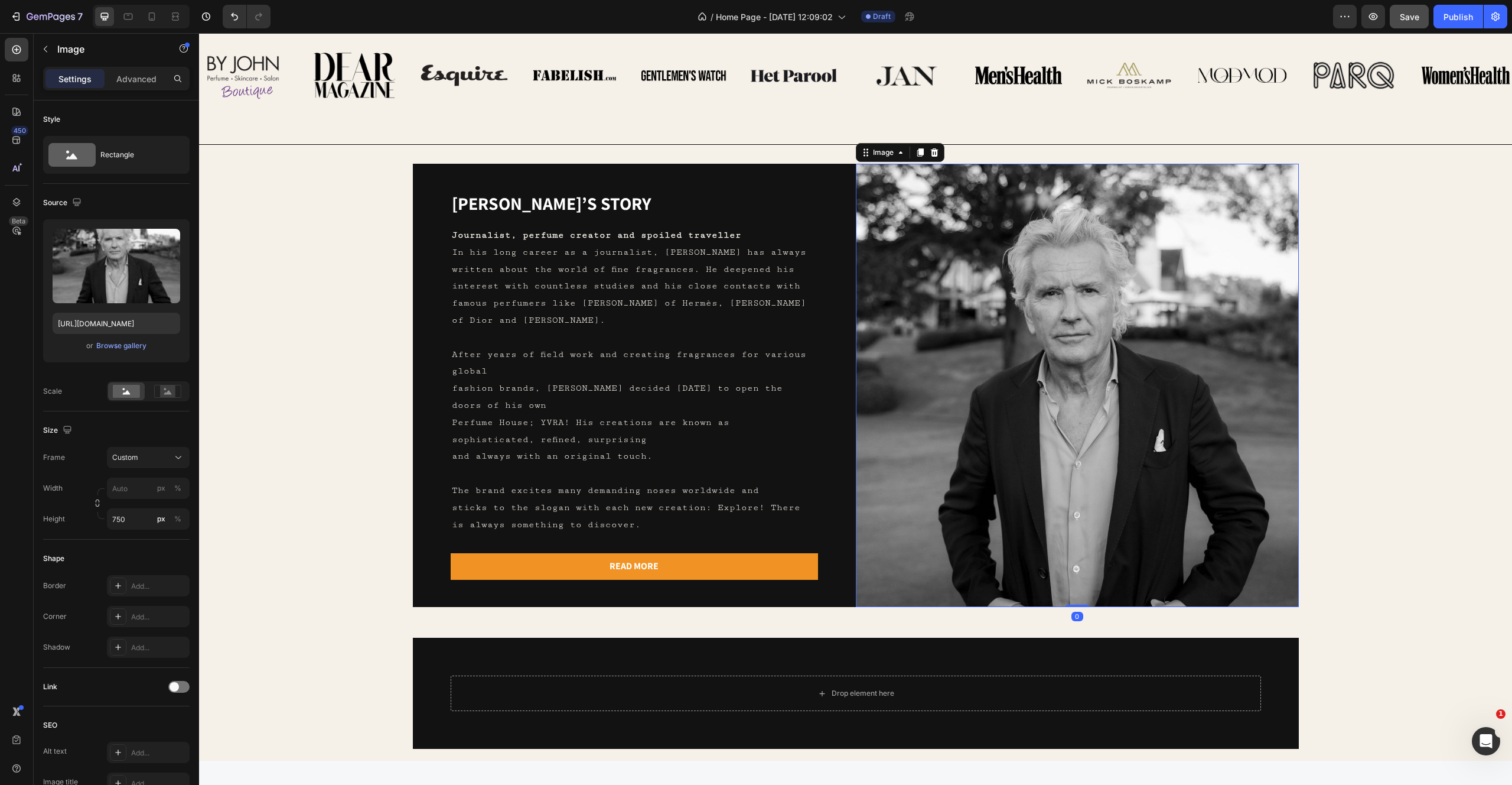
click at [875, 187] on img at bounding box center [1077, 385] width 443 height 443
click at [881, 154] on div "Image" at bounding box center [883, 153] width 26 height 11
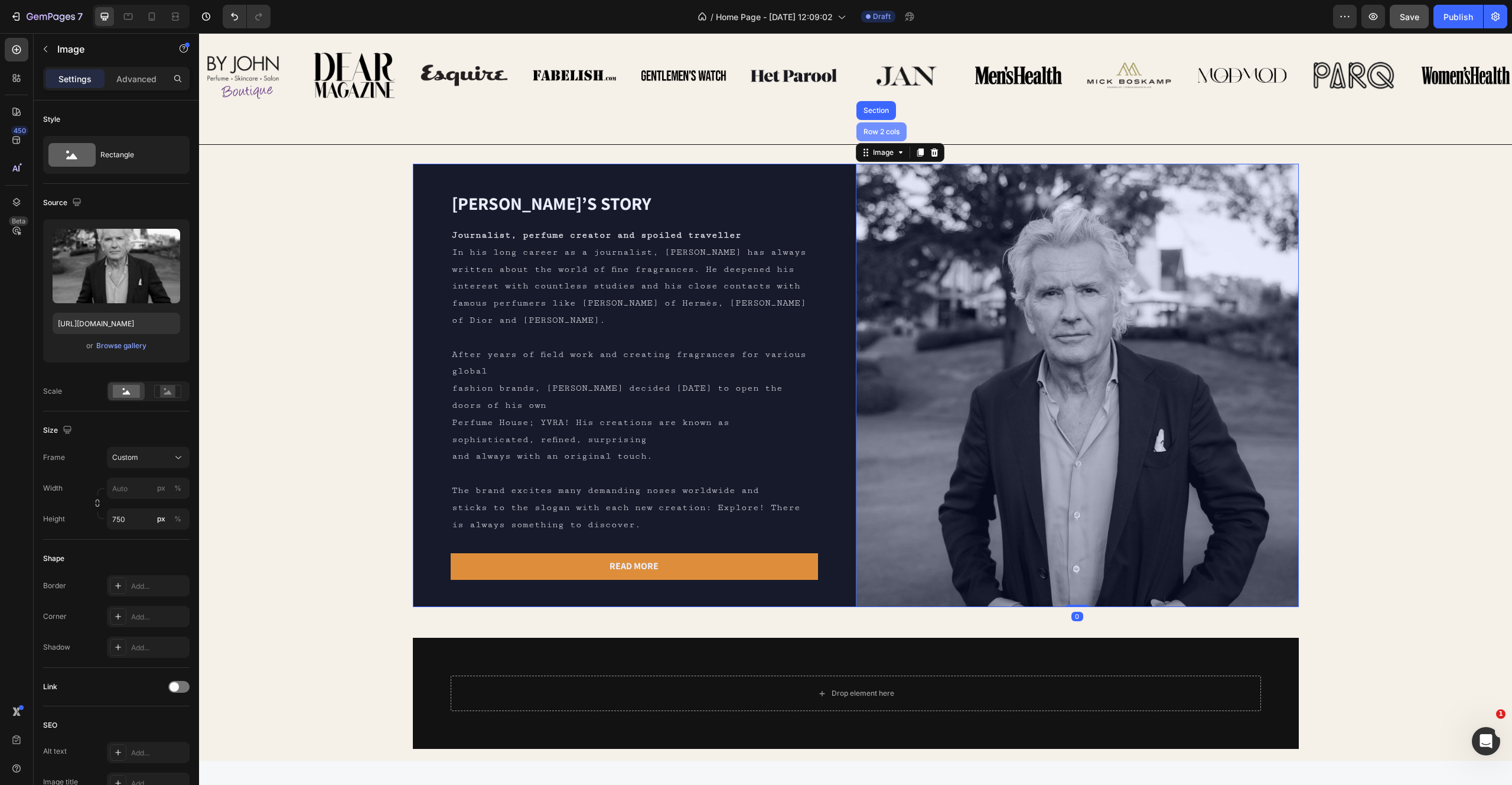
click at [877, 129] on div "Row 2 cols" at bounding box center [882, 131] width 41 height 7
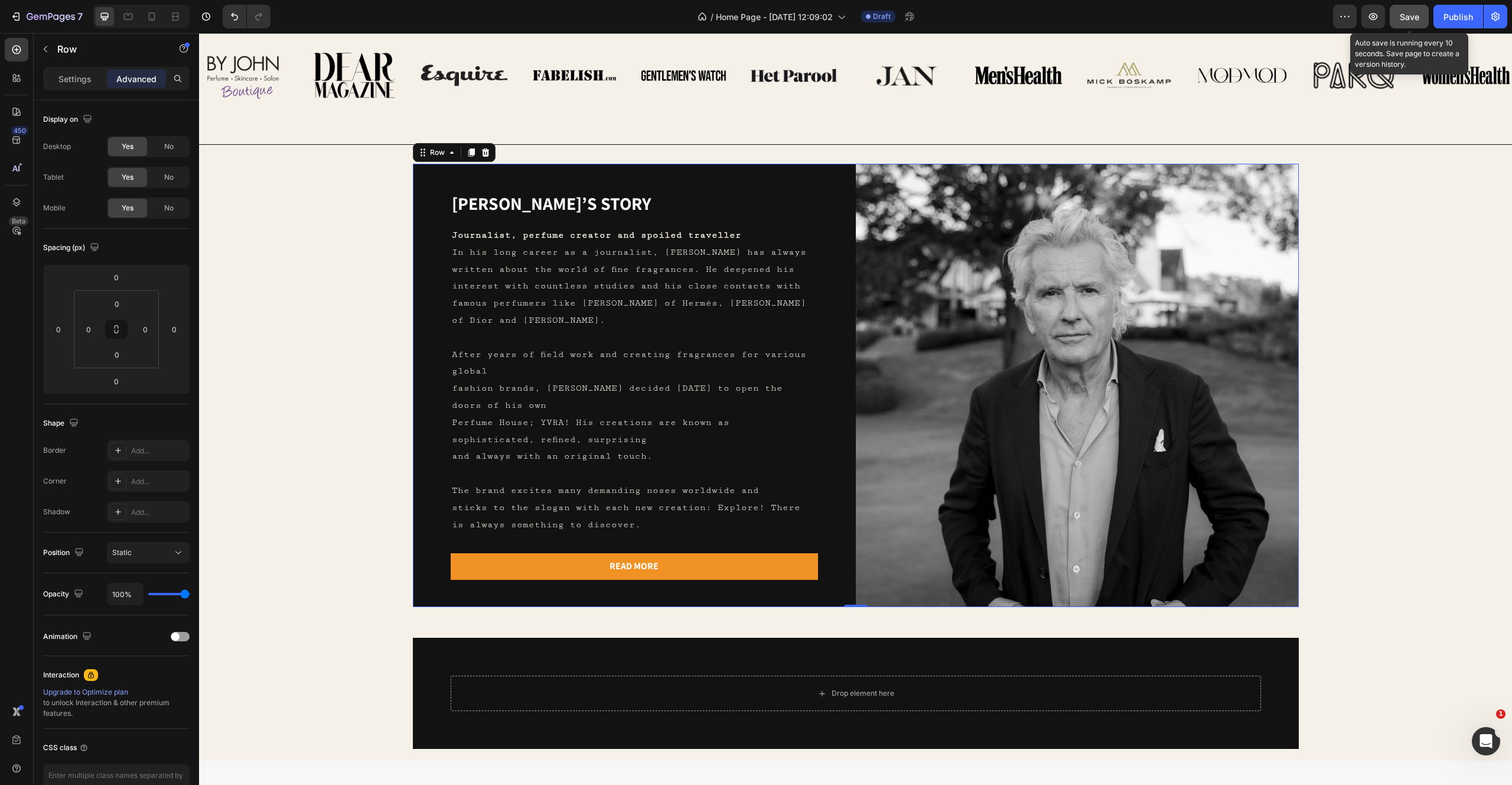
click at [1409, 17] on span "Save" at bounding box center [1410, 17] width 20 height 10
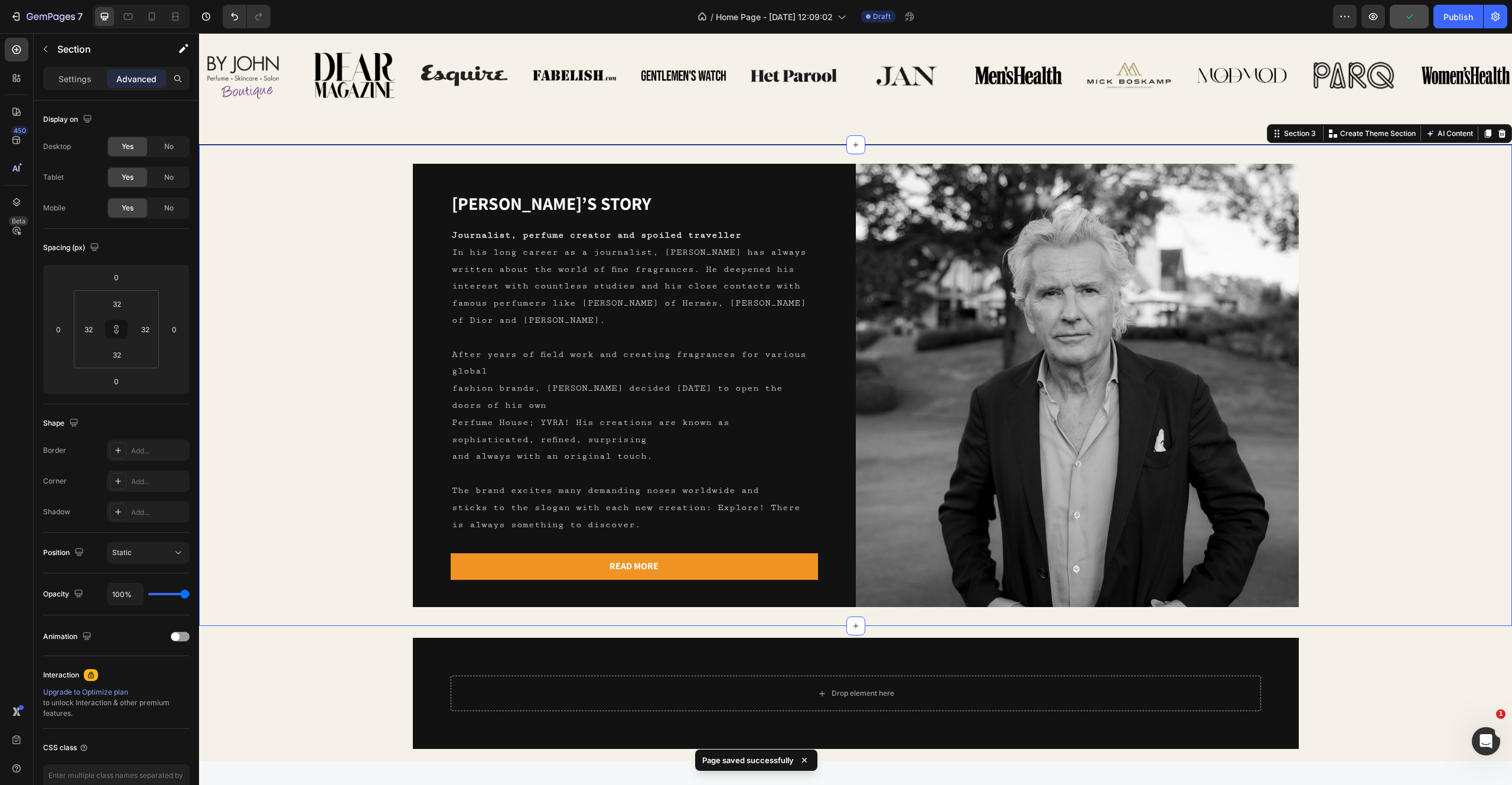
click at [321, 593] on div "Yvo’s story Heading Journalist, perfume creator and spoiled traveller In his lo…" at bounding box center [855, 385] width 1275 height 443
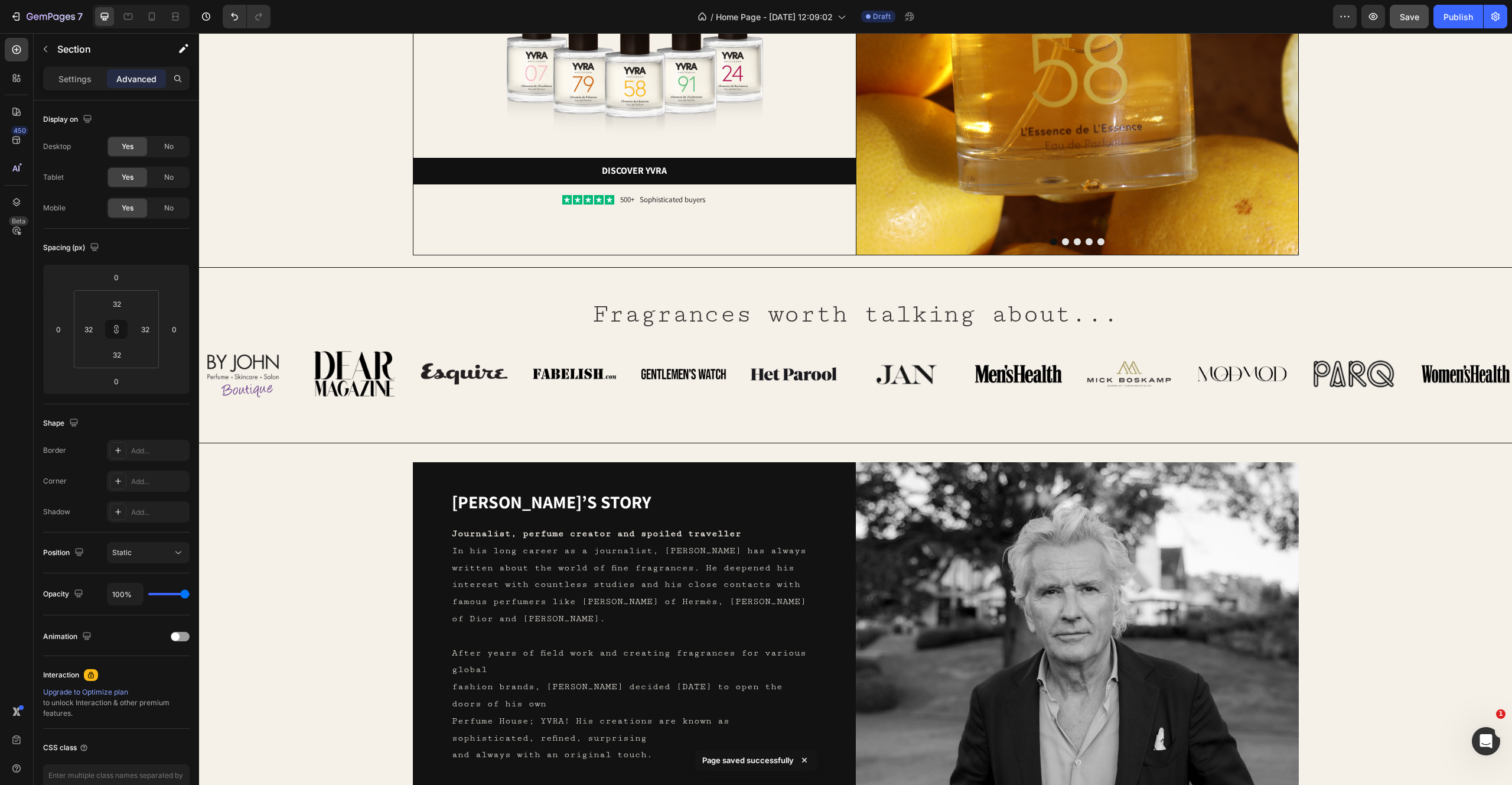
scroll to position [0, 0]
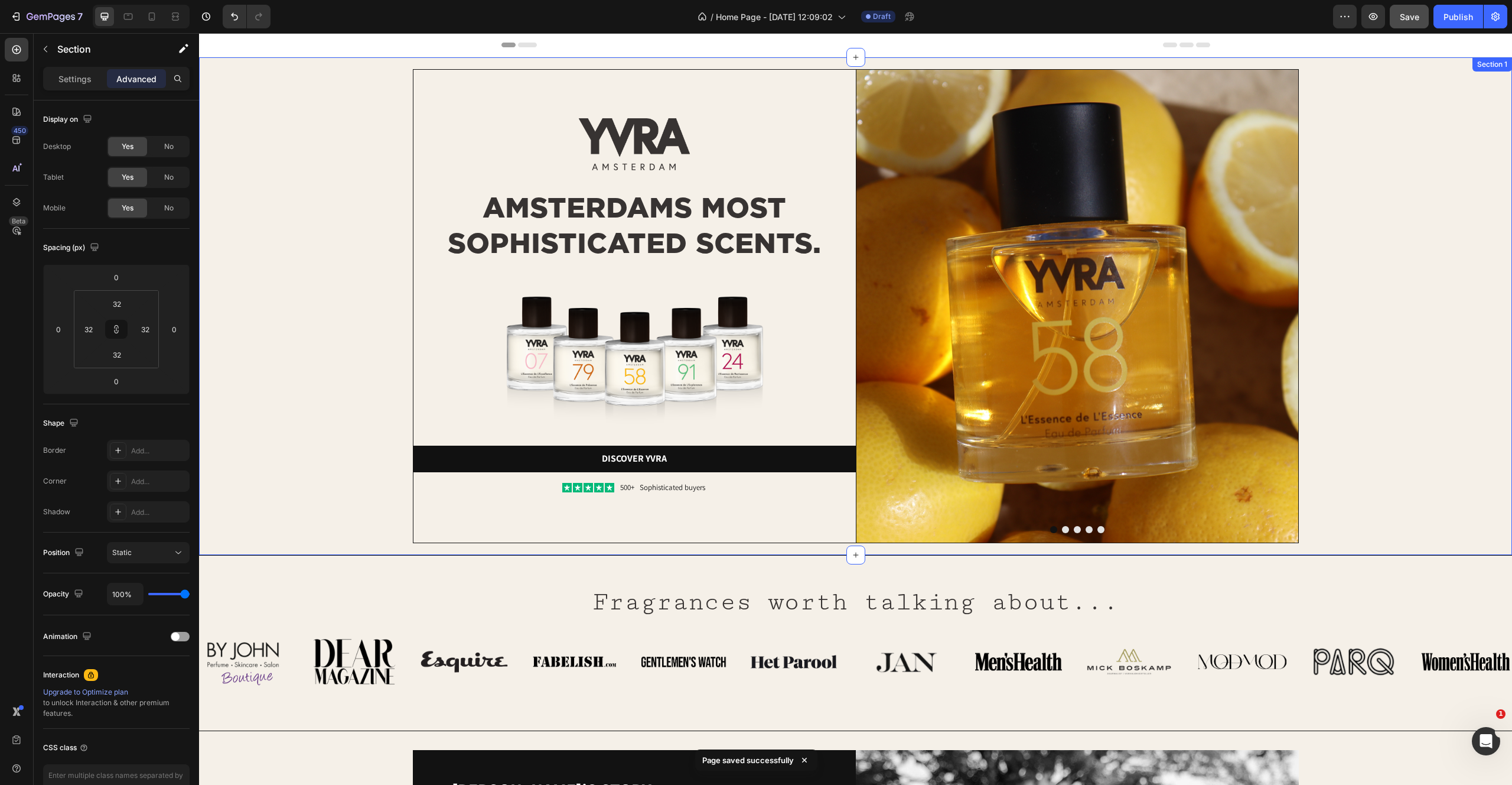
click at [305, 375] on div "Image Image AMSTERDAMS MOST SOPHISTICATED SCENTS. Heading Image Discover yvra B…" at bounding box center [855, 306] width 1289 height 474
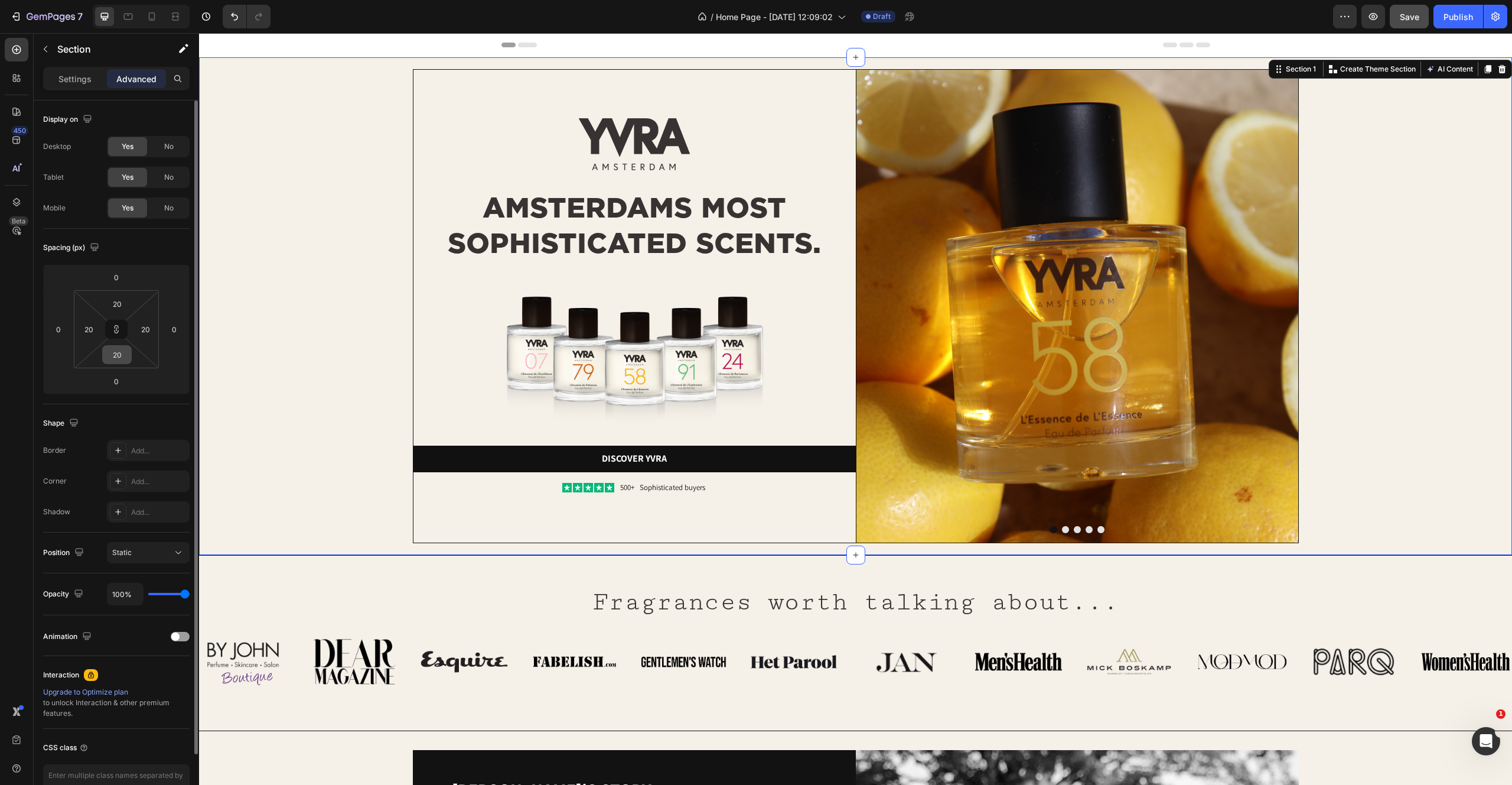
click at [117, 348] on input "20" at bounding box center [117, 354] width 23 height 18
type input "3"
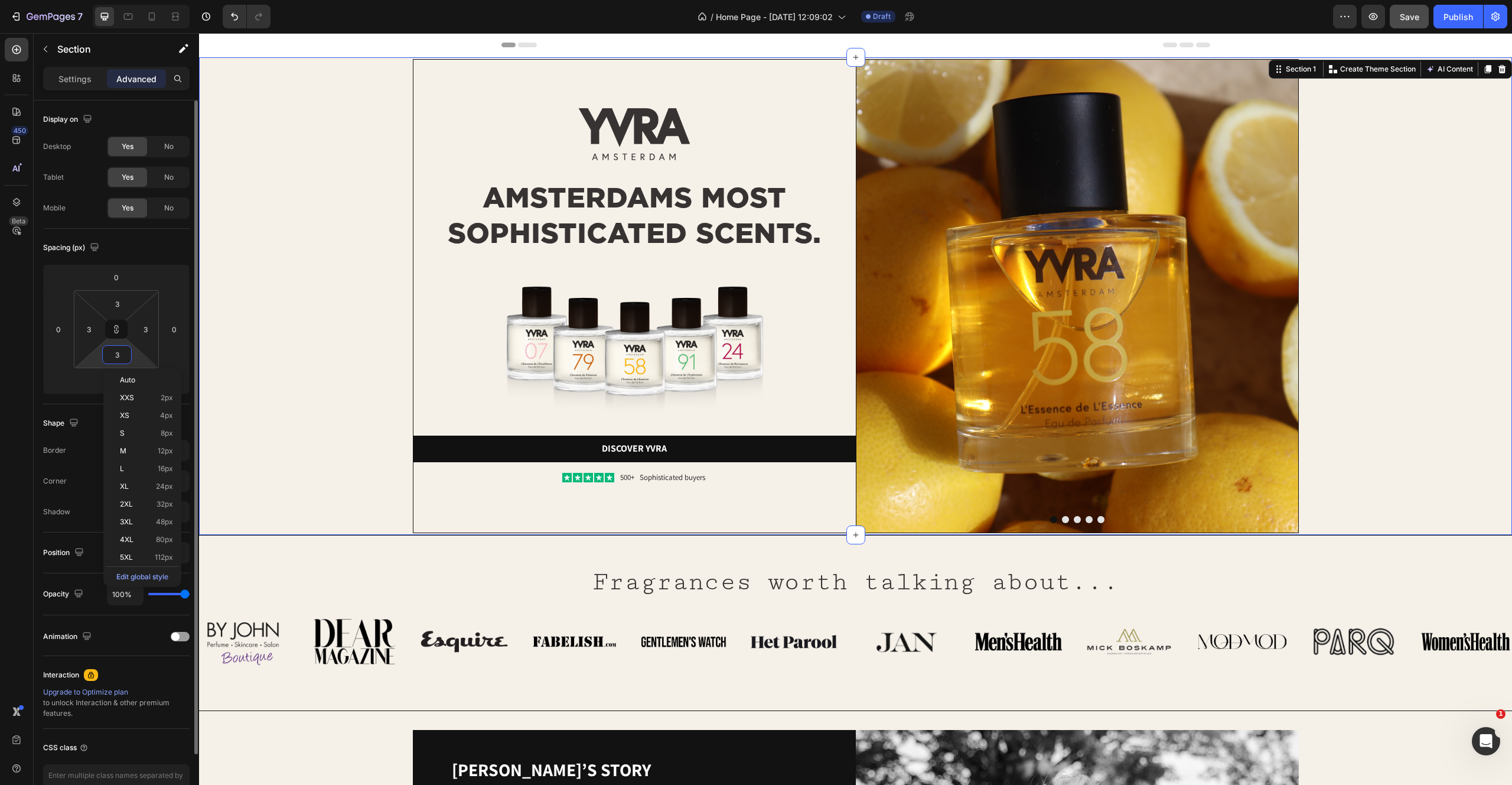
type input "32"
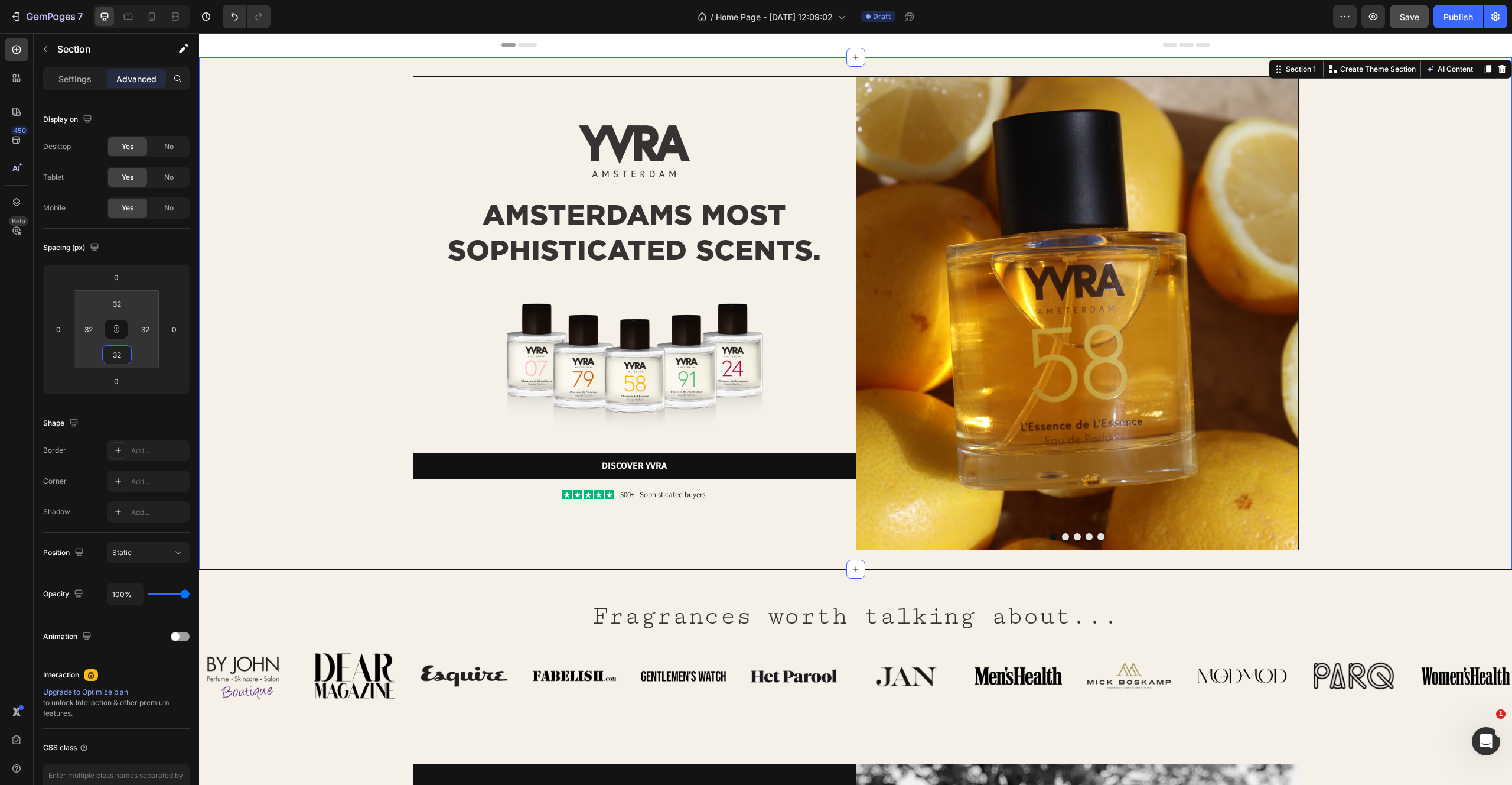
type input "32"
click at [274, 294] on div "Image Image AMSTERDAMS MOST SOPHISTICATED SCENTS. Heading Image Discover yvra B…" at bounding box center [855, 313] width 1275 height 474
click at [1405, 20] on span "Save" at bounding box center [1410, 17] width 20 height 10
click at [543, 202] on h2 "AMSTERDAMS MOST SOPHISTICATED SCENTS." at bounding box center [635, 233] width 442 height 73
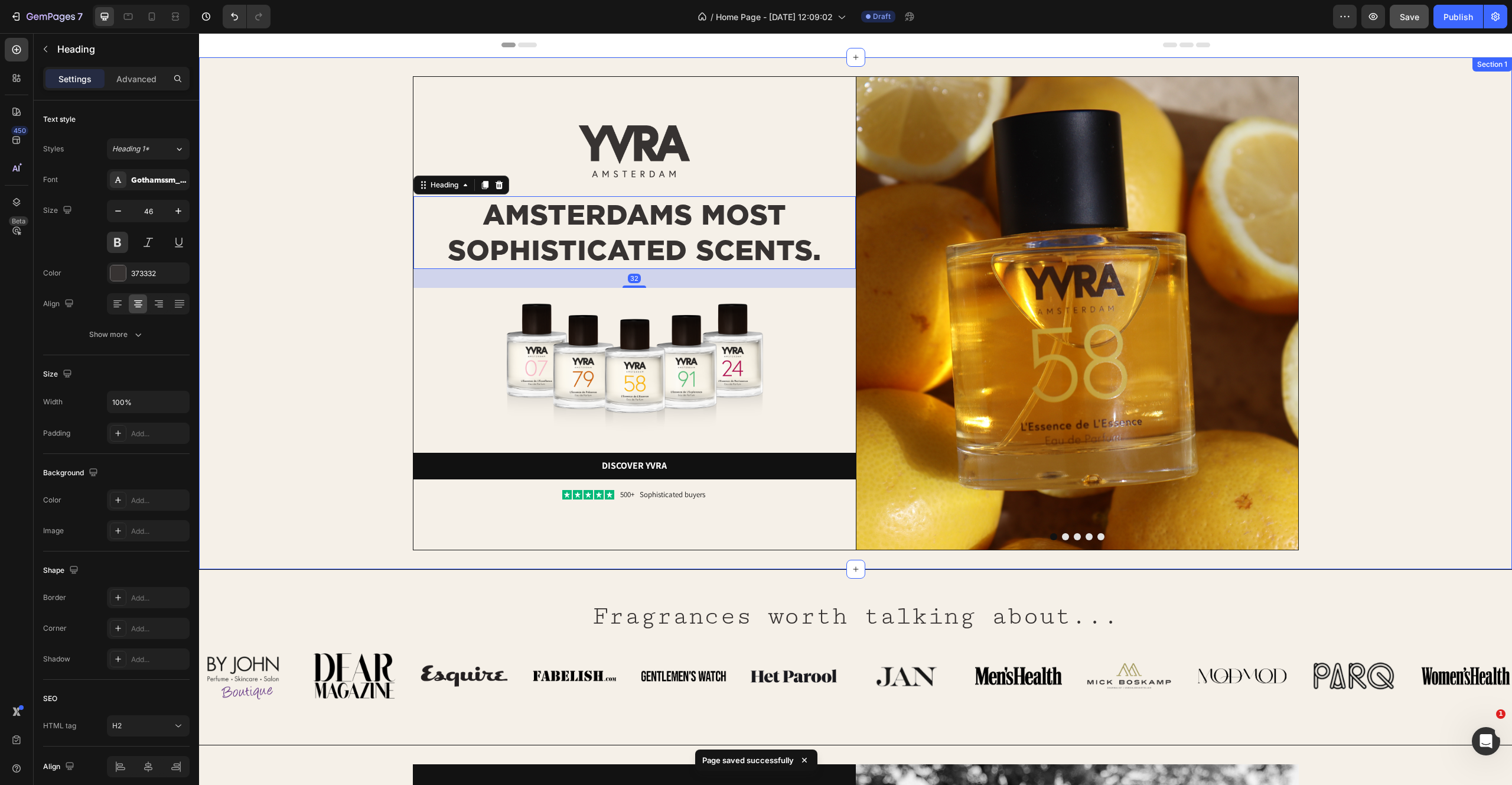
click at [351, 486] on div "Image Image AMSTERDAMS MOST SOPHISTICATED SCENTS. Heading 32 Image Discover yvr…" at bounding box center [855, 313] width 1275 height 474
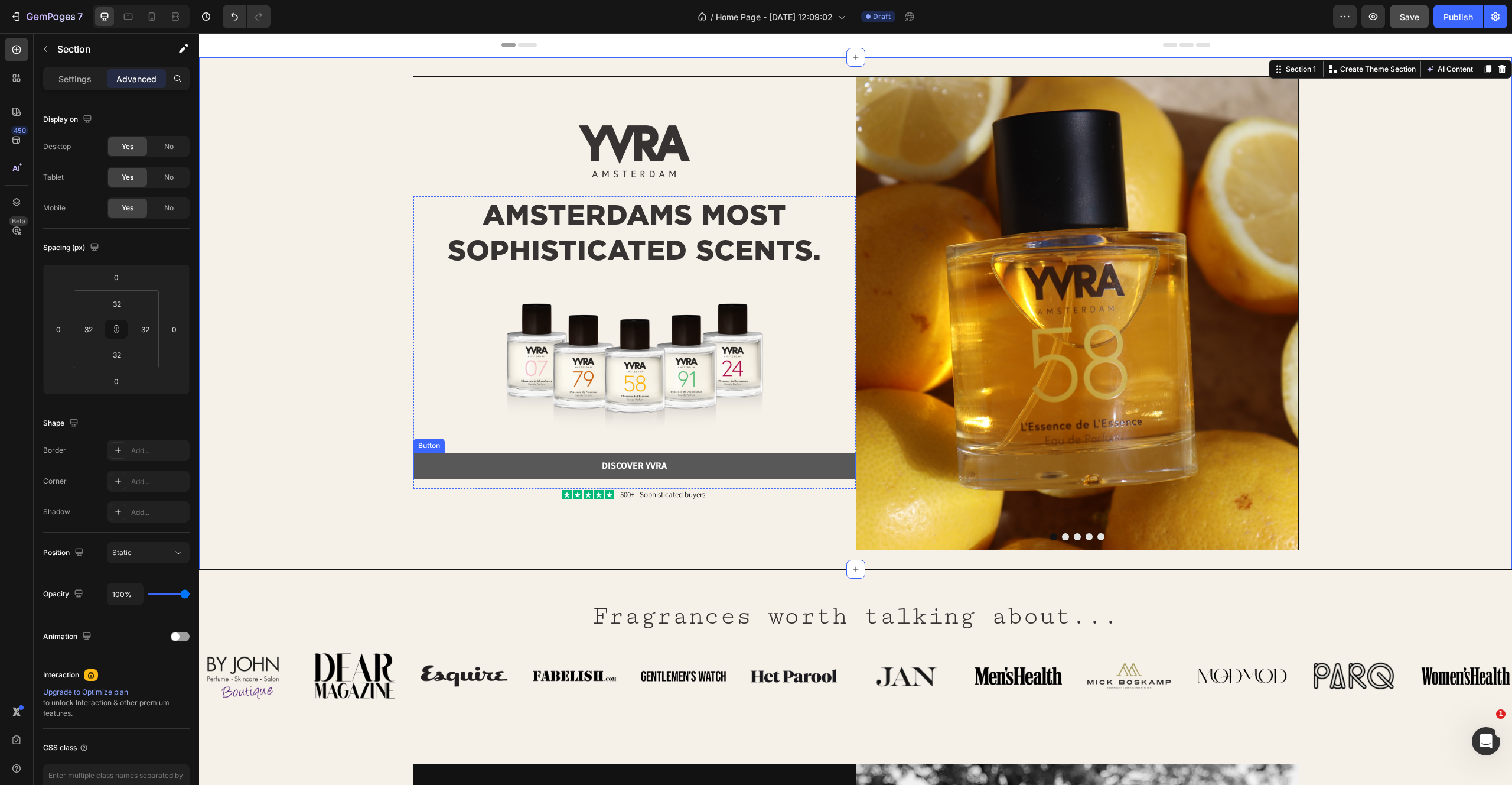
click at [717, 455] on button "Discover yvra" at bounding box center [635, 465] width 442 height 26
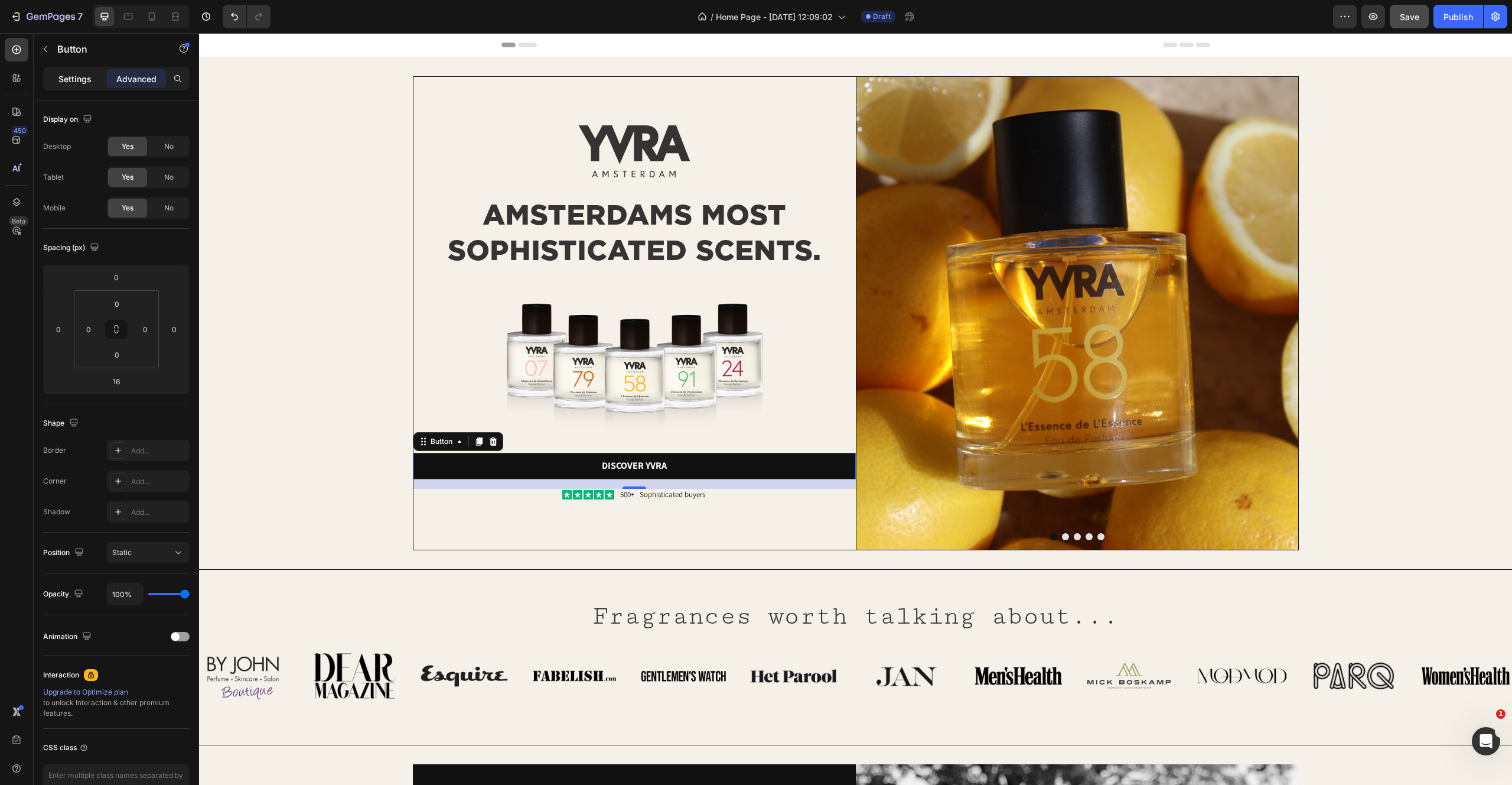
click at [66, 86] on div "Settings" at bounding box center [74, 78] width 59 height 19
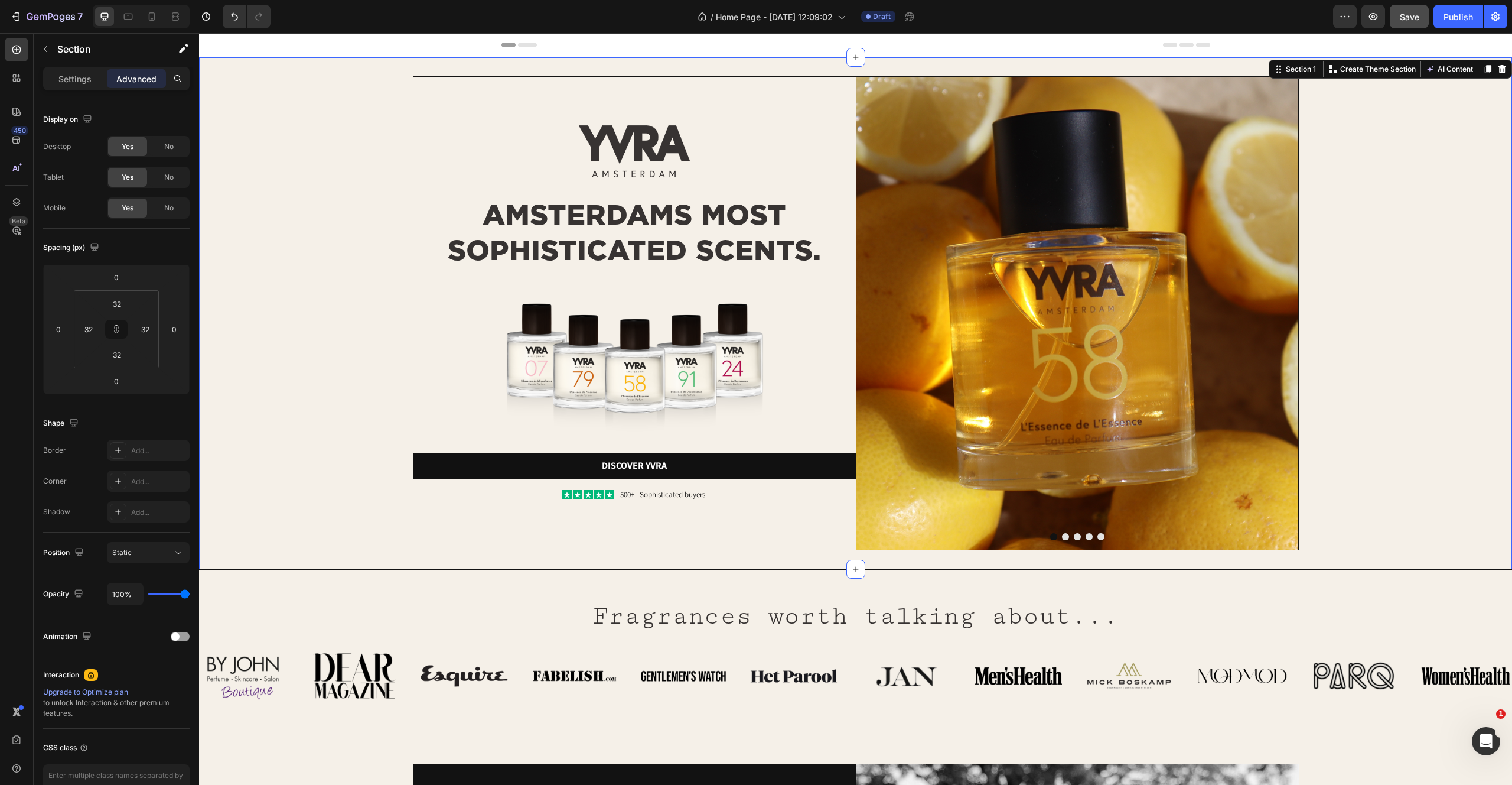
click at [267, 230] on div "Image Image AMSTERDAMS MOST SOPHISTICATED SCENTS. Heading Image Discover yvra B…" at bounding box center [855, 313] width 1275 height 474
click at [659, 151] on img at bounding box center [634, 151] width 111 height 52
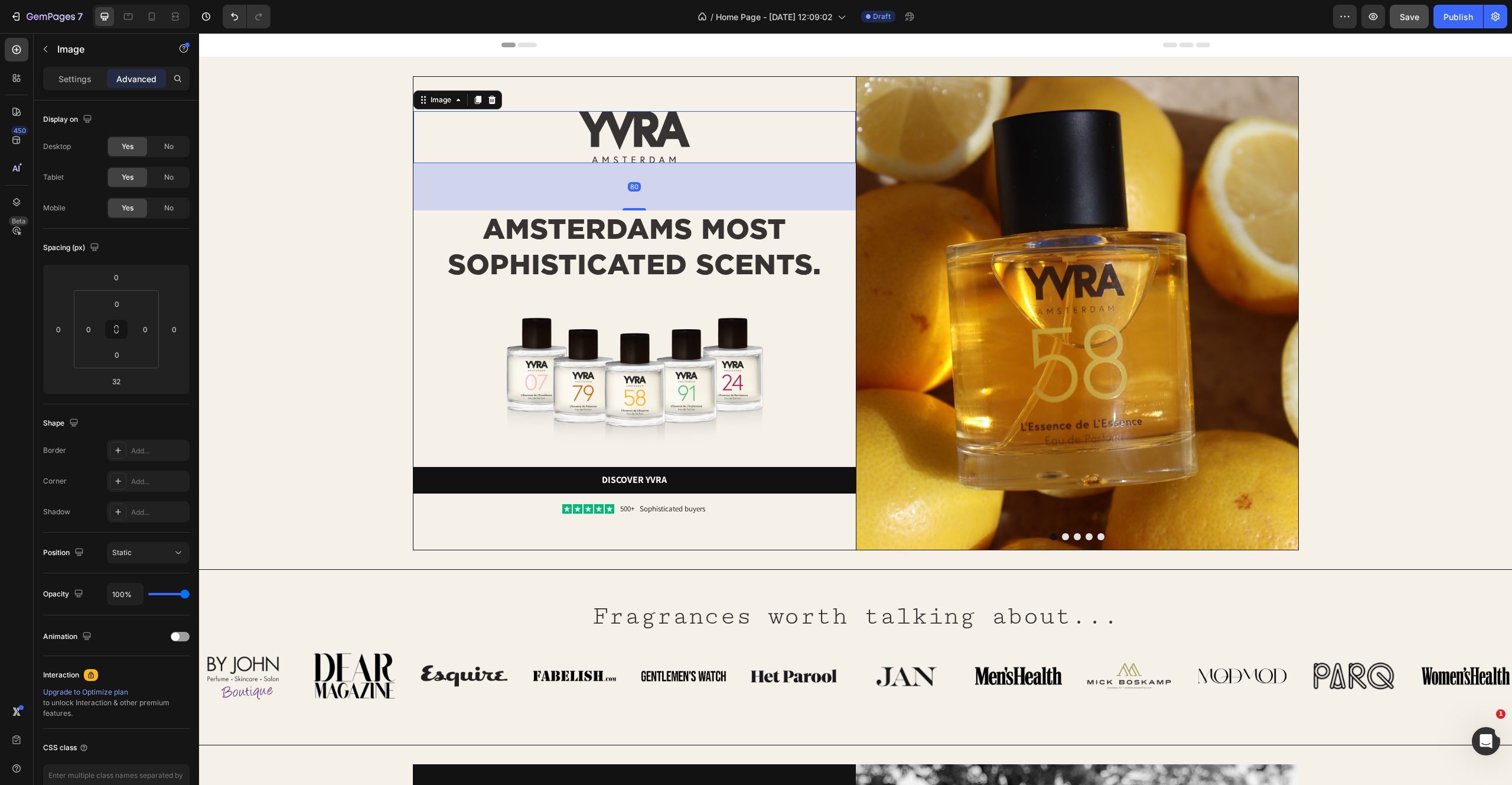
drag, startPoint x: 635, startPoint y: 194, endPoint x: 636, endPoint y: 222, distance: 28.0
click at [636, 222] on div "Image 80 AMSTERDAMS MOST SOPHISTICATED SCENTS. Heading Image Discover yvra Butt…" at bounding box center [635, 313] width 442 height 473
type input "80"
click at [381, 180] on div "Image Image 80 AMSTERDAMS MOST SOPHISTICATED SCENTS. Heading Image Discover yvr…" at bounding box center [855, 313] width 1275 height 474
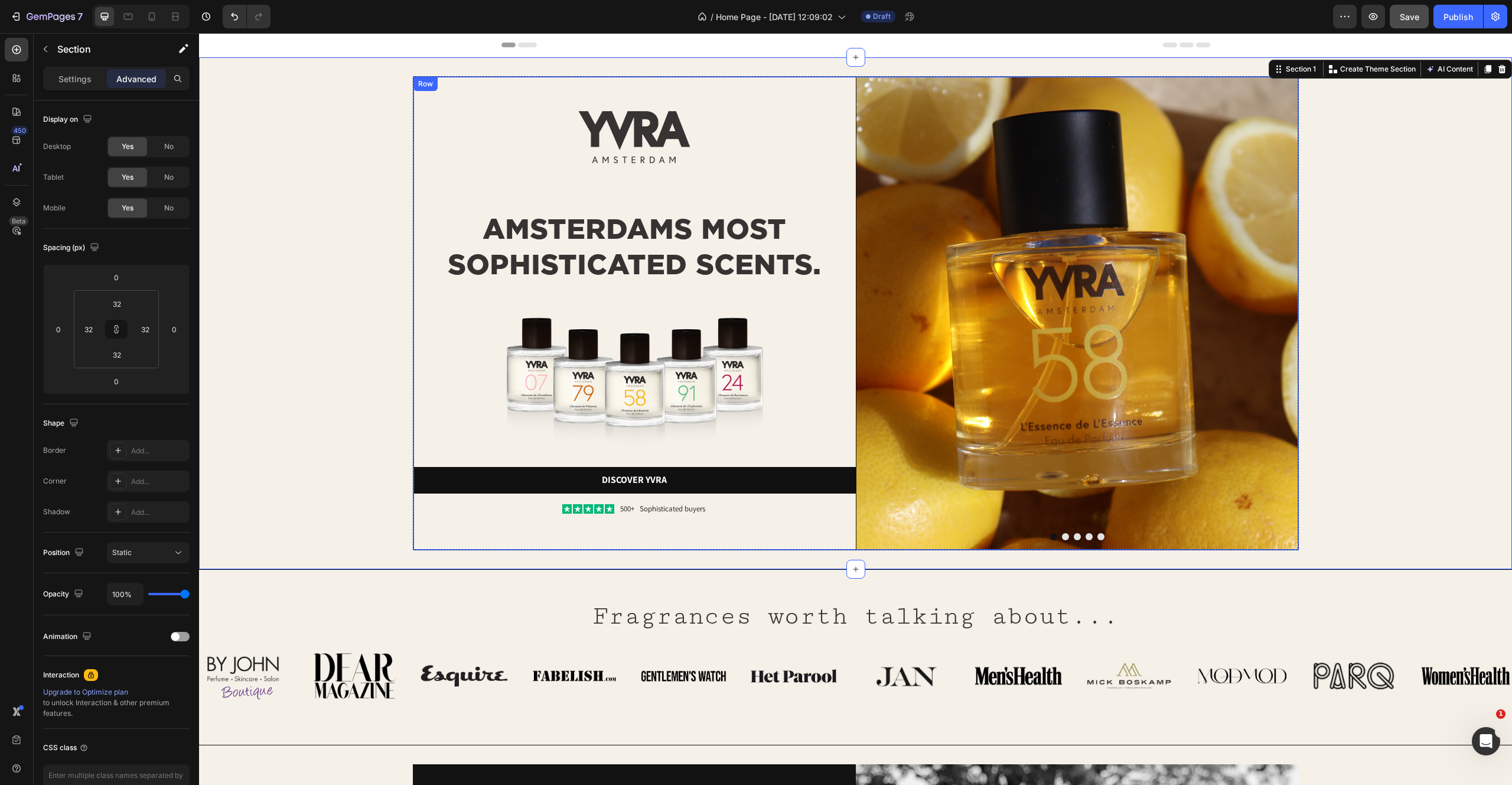
click at [657, 124] on img at bounding box center [634, 137] width 111 height 52
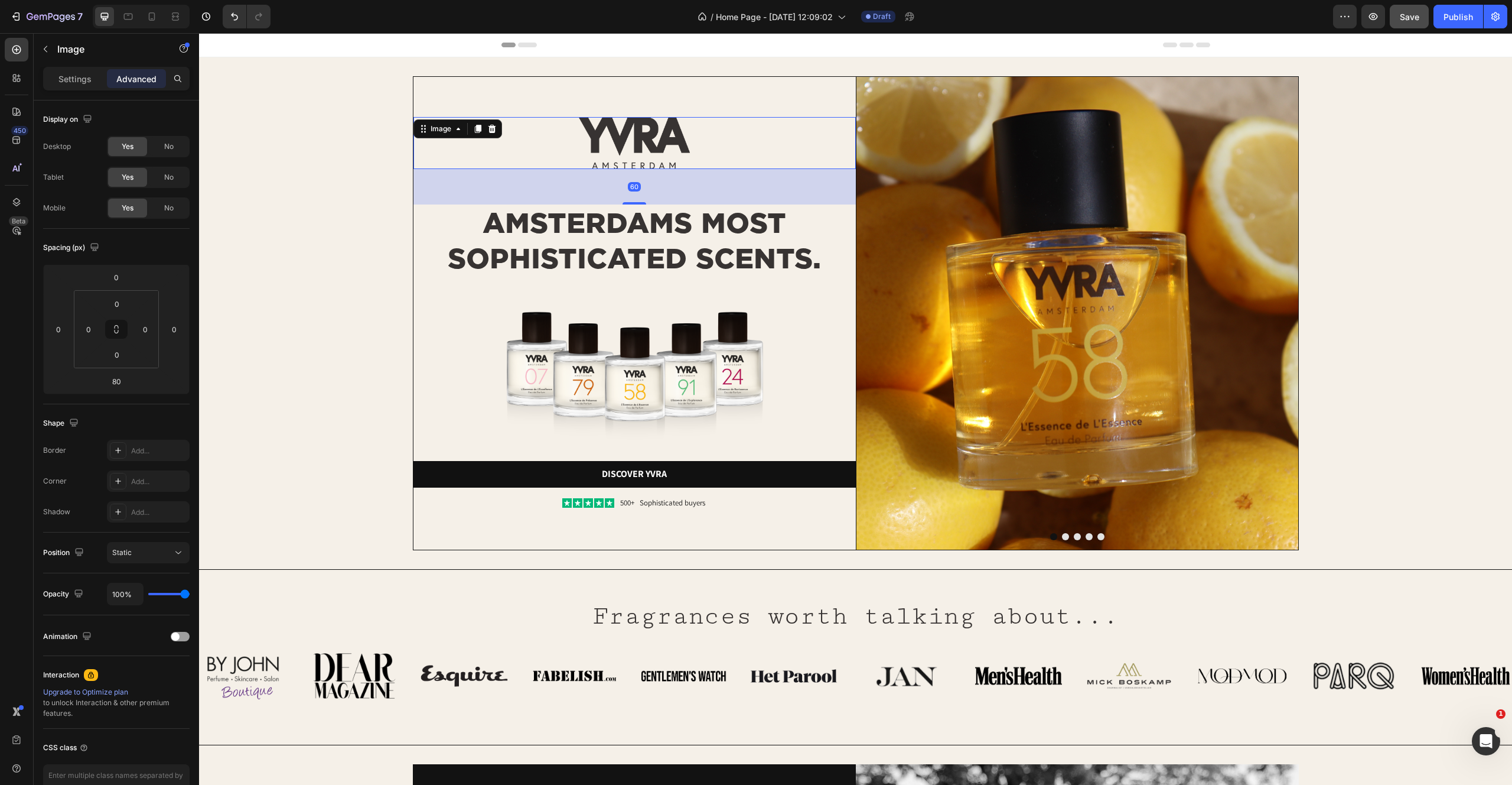
drag, startPoint x: 636, startPoint y: 207, endPoint x: 636, endPoint y: 195, distance: 12.0
click at [636, 169] on div "60" at bounding box center [635, 169] width 442 height 0
click at [111, 381] on input "60" at bounding box center [116, 382] width 23 height 18
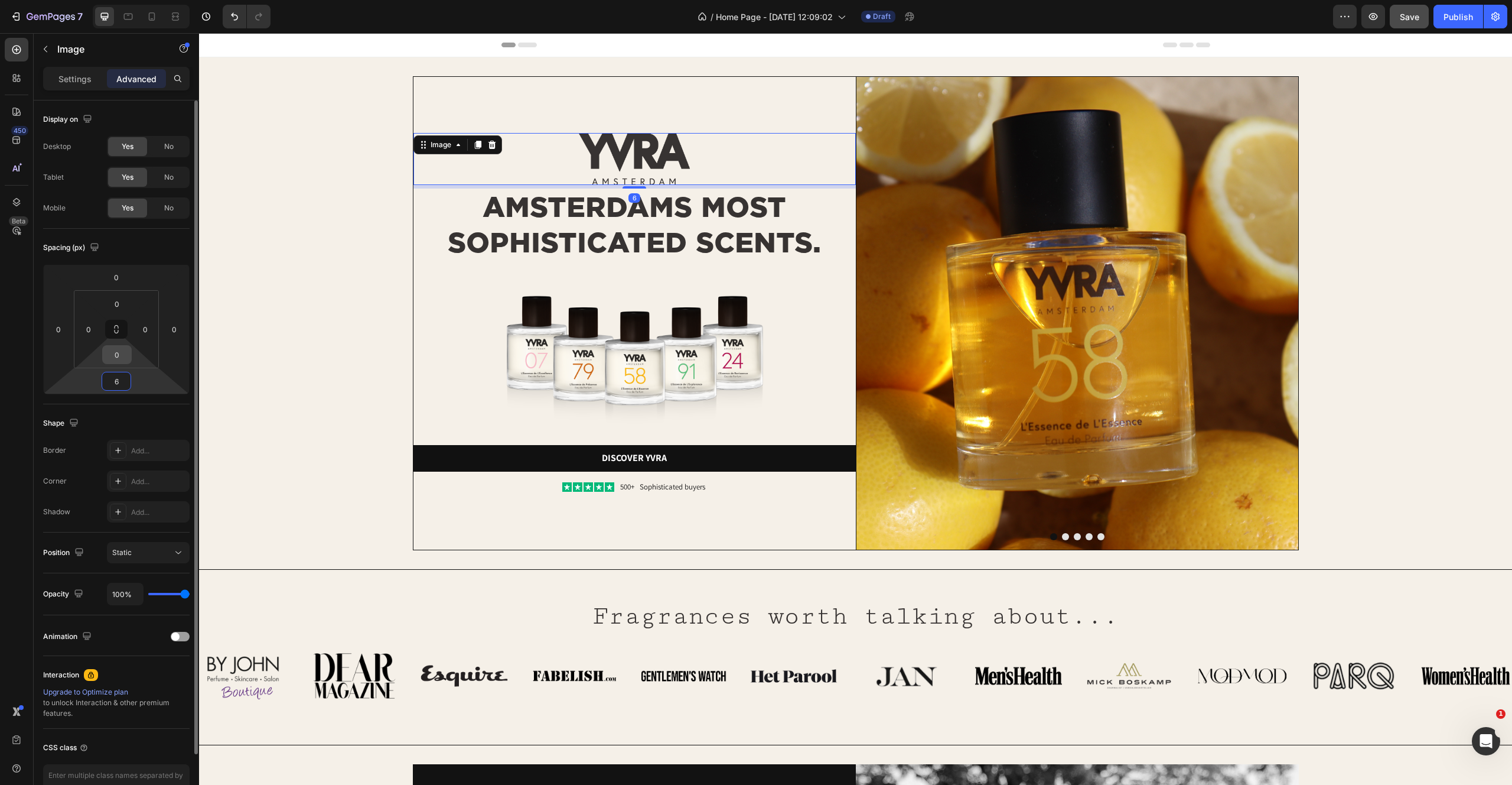
type input "64"
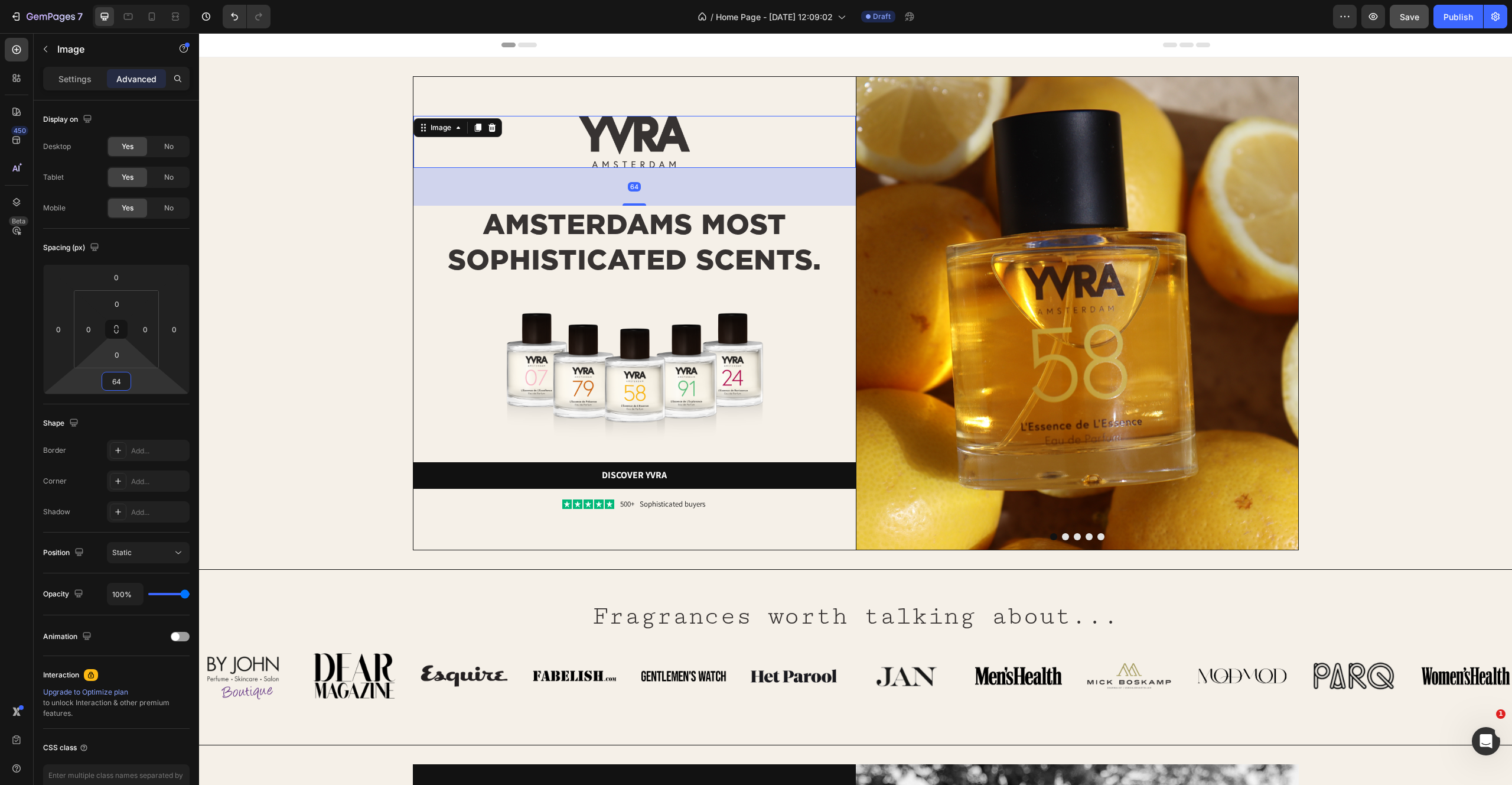
click at [346, 357] on div "Image Image 64 AMSTERDAMS MOST SOPHISTICATED SCENTS. Heading Image Discover yvr…" at bounding box center [855, 313] width 1275 height 474
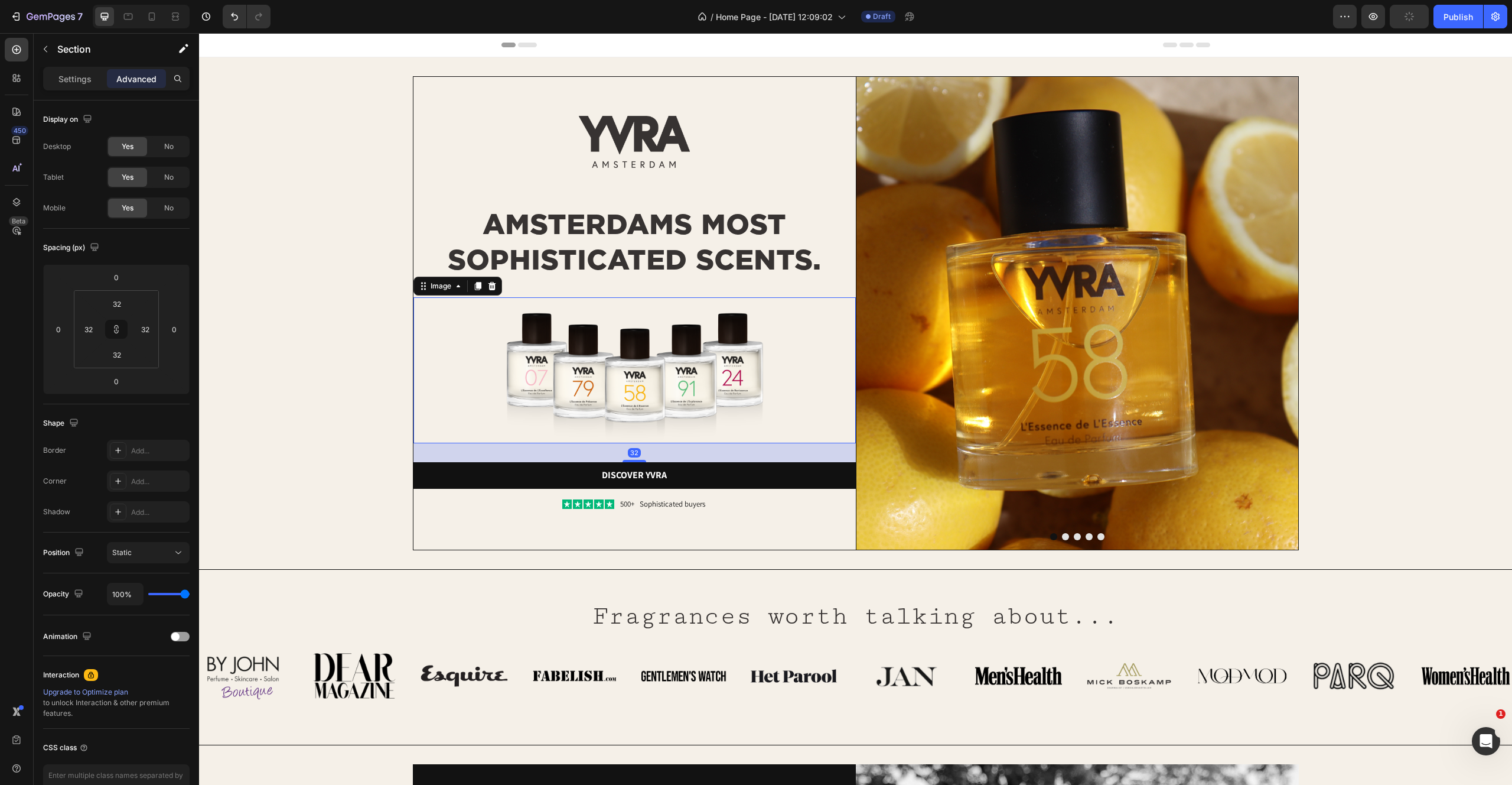
click at [679, 379] on img at bounding box center [634, 370] width 332 height 146
click at [694, 569] on div "Fragrances worth talking about... Heading Row Image Image Image Image Image Ima…" at bounding box center [856, 657] width 1313 height 176
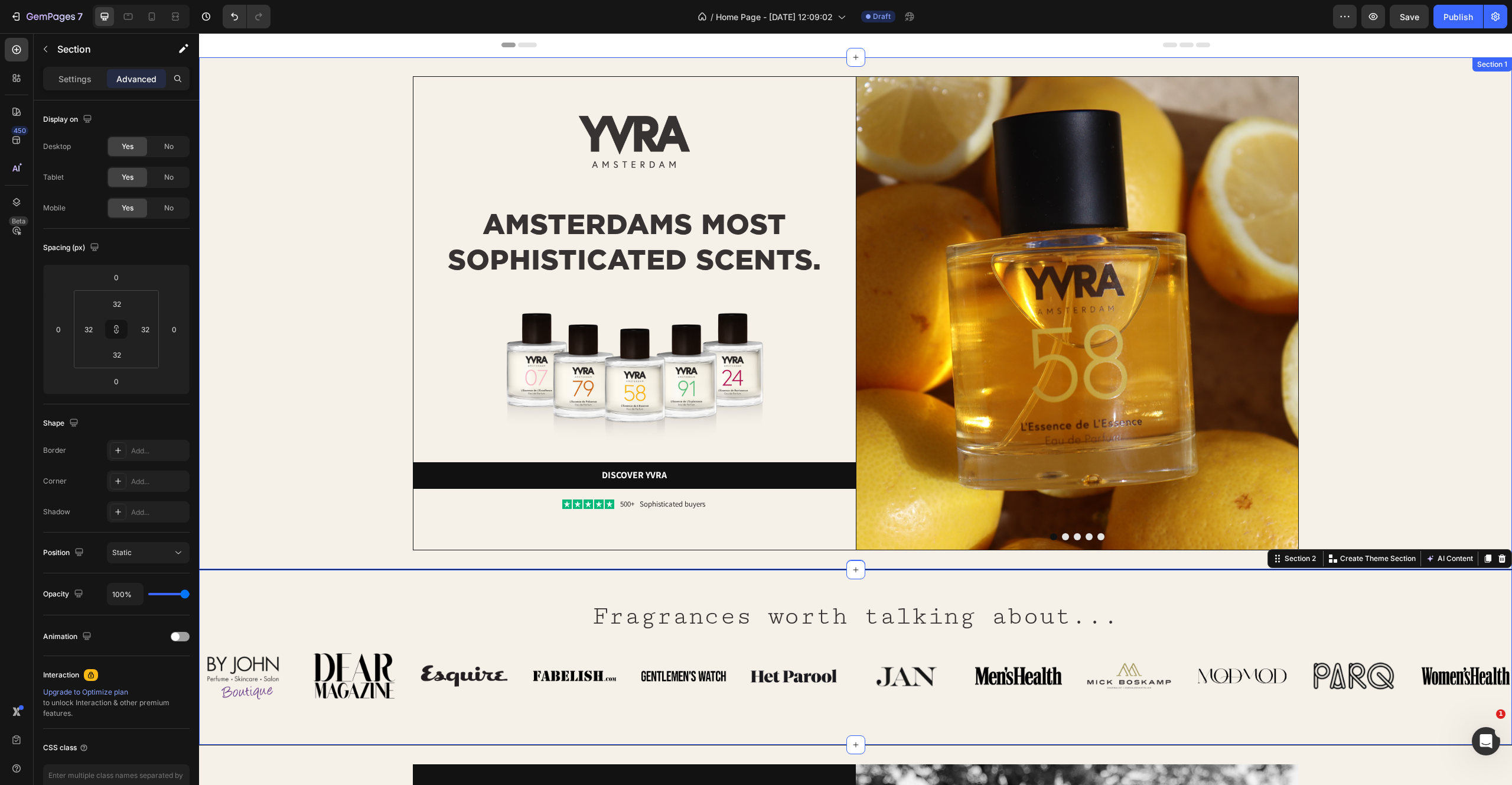
click at [1372, 248] on div "Image Image AMSTERDAMS MOST SOPHISTICATED SCENTS. Heading Image Discover yvra B…" at bounding box center [855, 313] width 1275 height 474
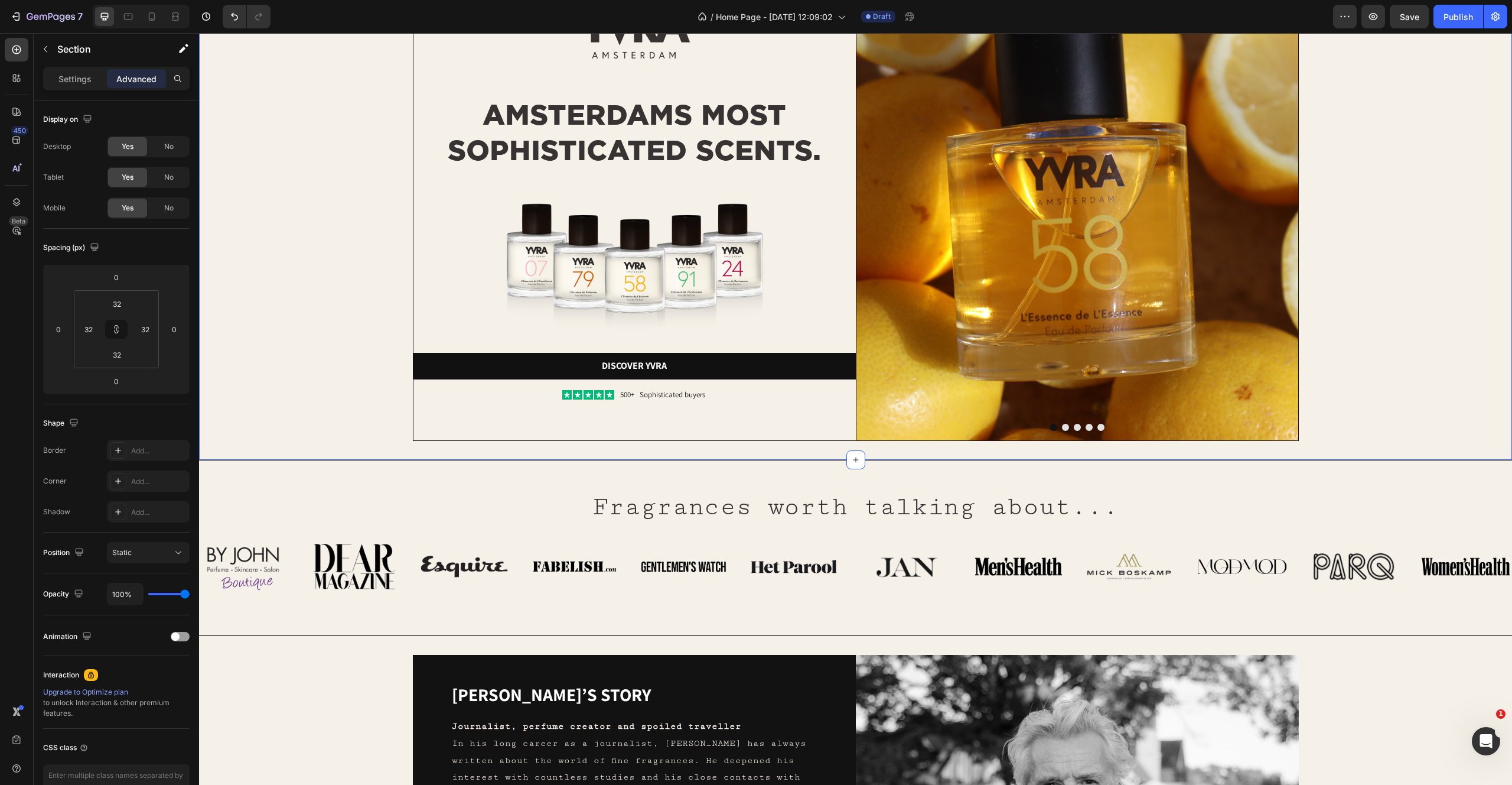
scroll to position [347, 0]
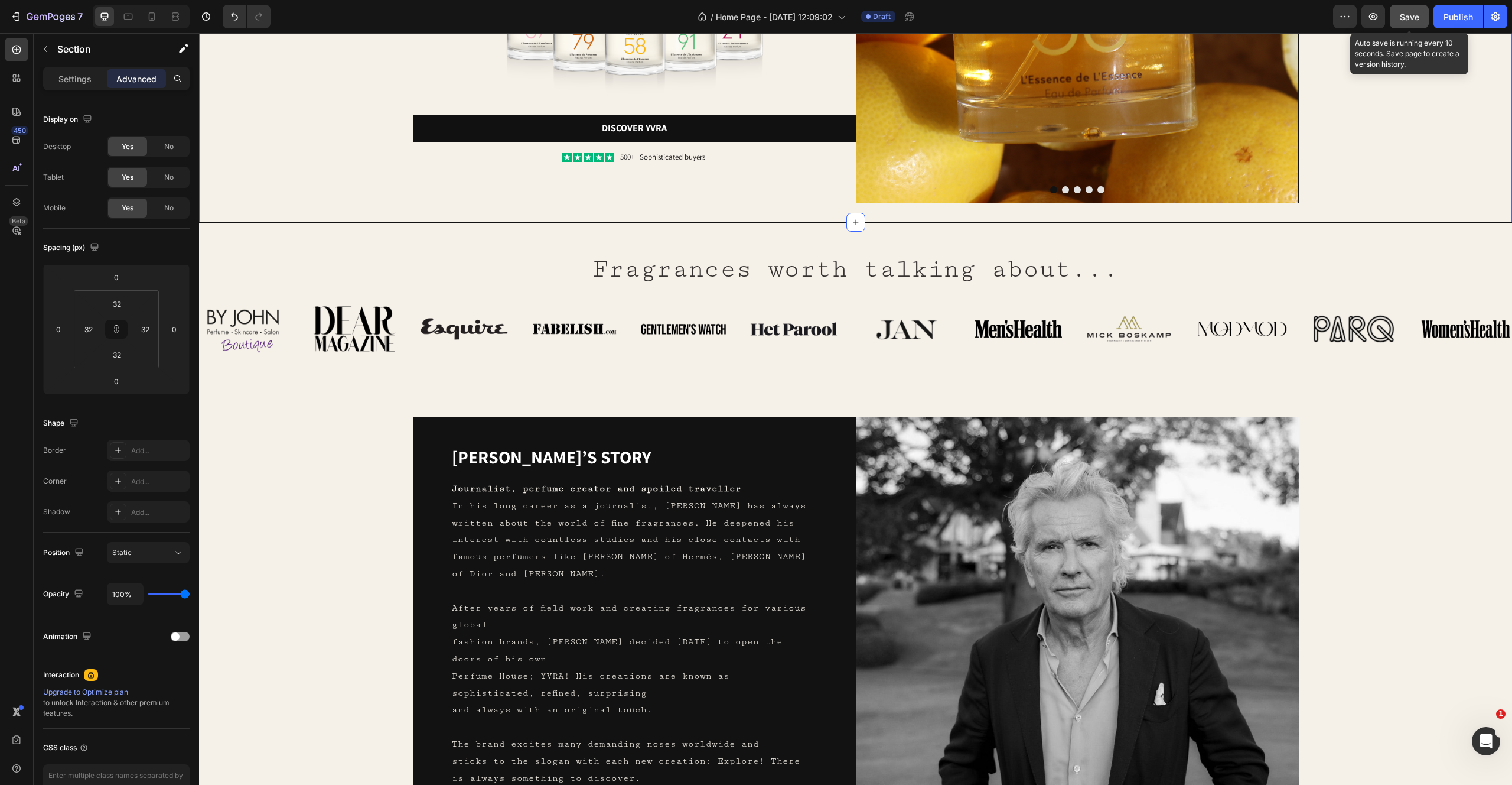
click at [1392, 21] on button "Save" at bounding box center [1410, 16] width 39 height 23
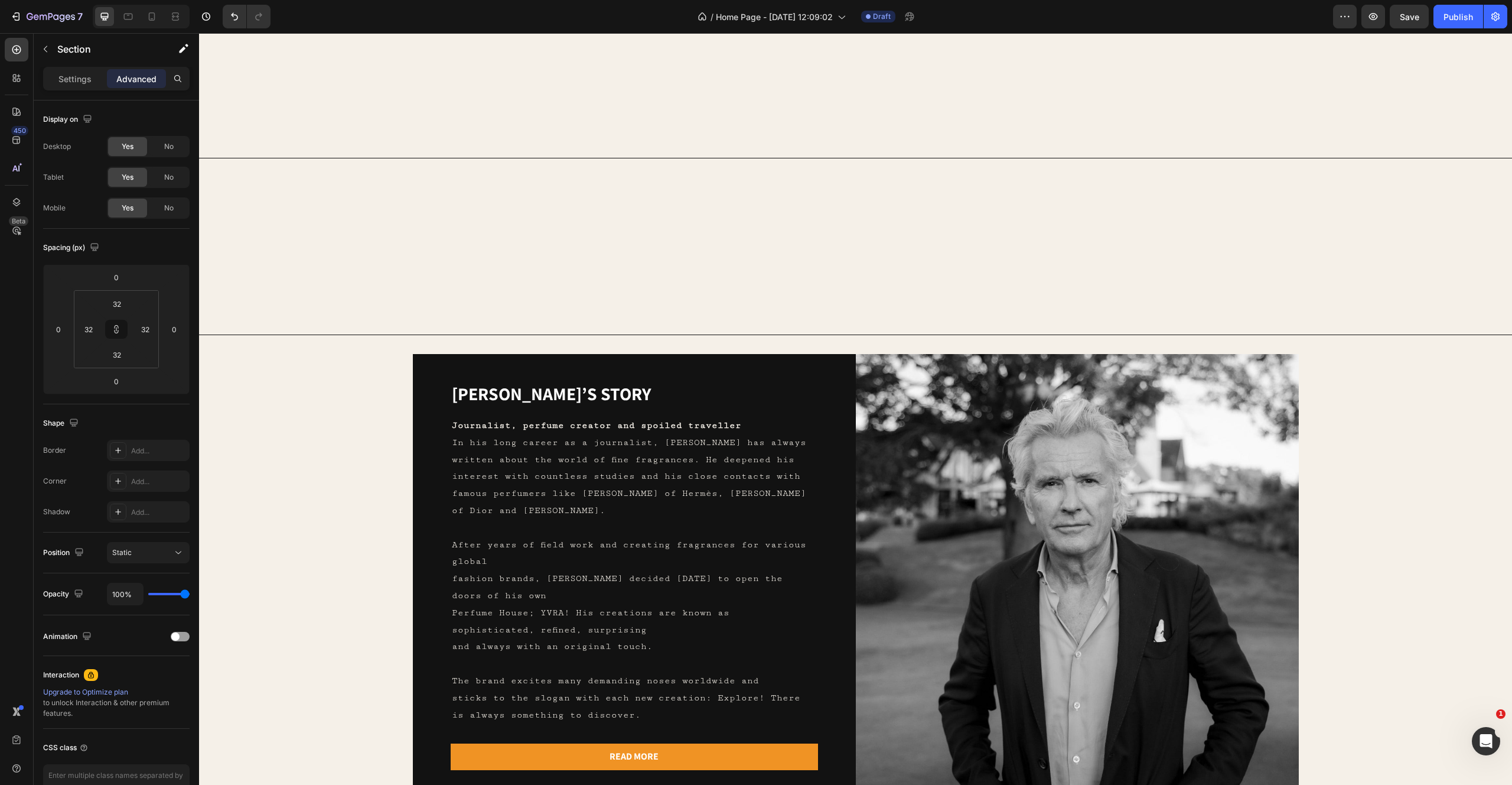
scroll to position [0, 0]
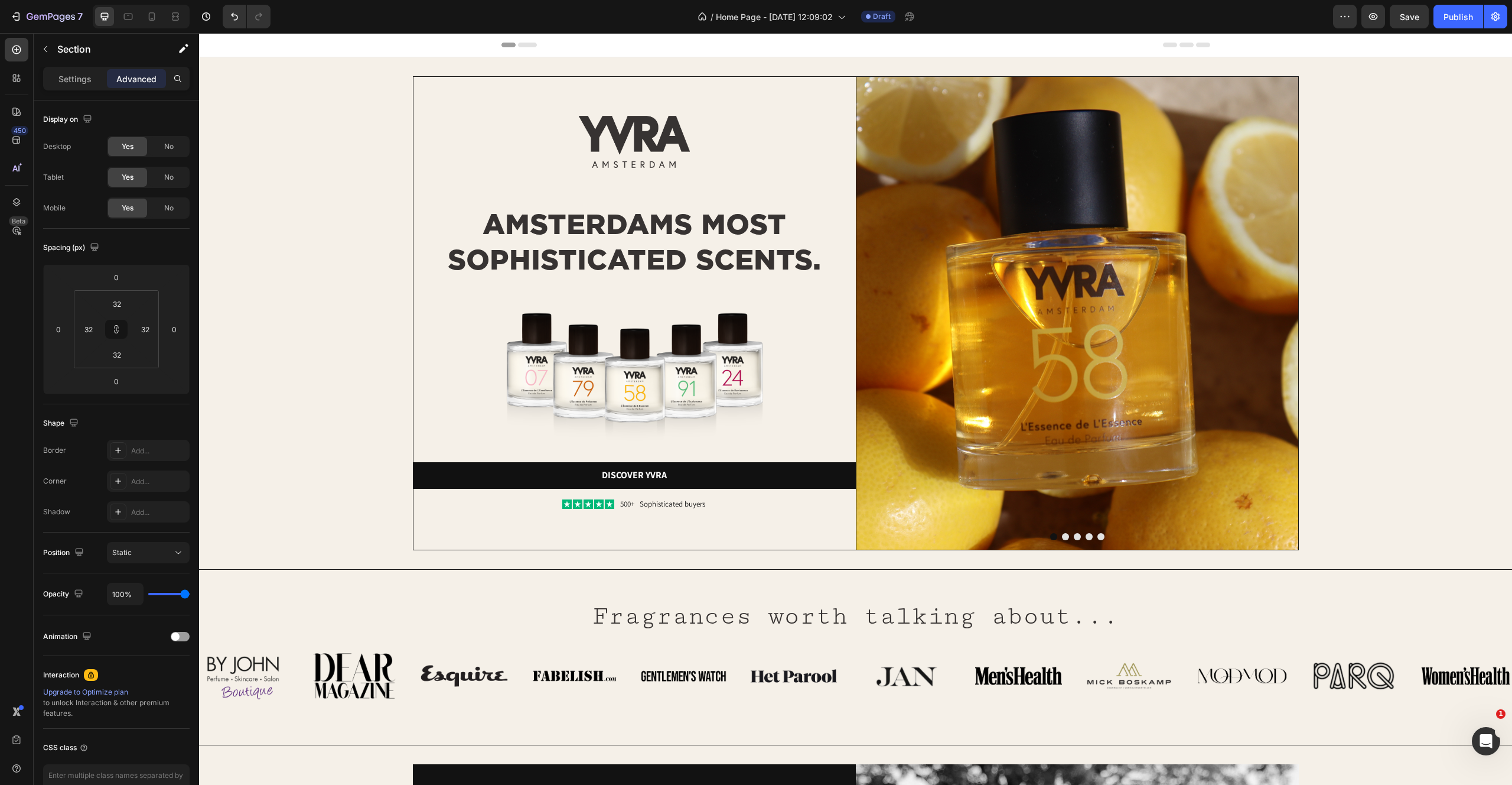
click at [284, 66] on div "Image Image AMSTERDAMS MOST SOPHISTICATED SCENTS. Heading Image Discover yvra B…" at bounding box center [856, 313] width 1313 height 512
click at [367, 300] on div "Image Image AMSTERDAMS MOST SOPHISTICATED SCENTS. Heading Image Discover yvra B…" at bounding box center [855, 313] width 1275 height 474
click at [217, 100] on div "Image Image AMSTERDAMS MOST SOPHISTICATED SCENTS. Heading Image Discover yvra B…" at bounding box center [856, 313] width 1313 height 512
click at [685, 224] on h2 "AMSTERDAMS MOST SOPHISTICATED SCENTS." at bounding box center [635, 242] width 442 height 73
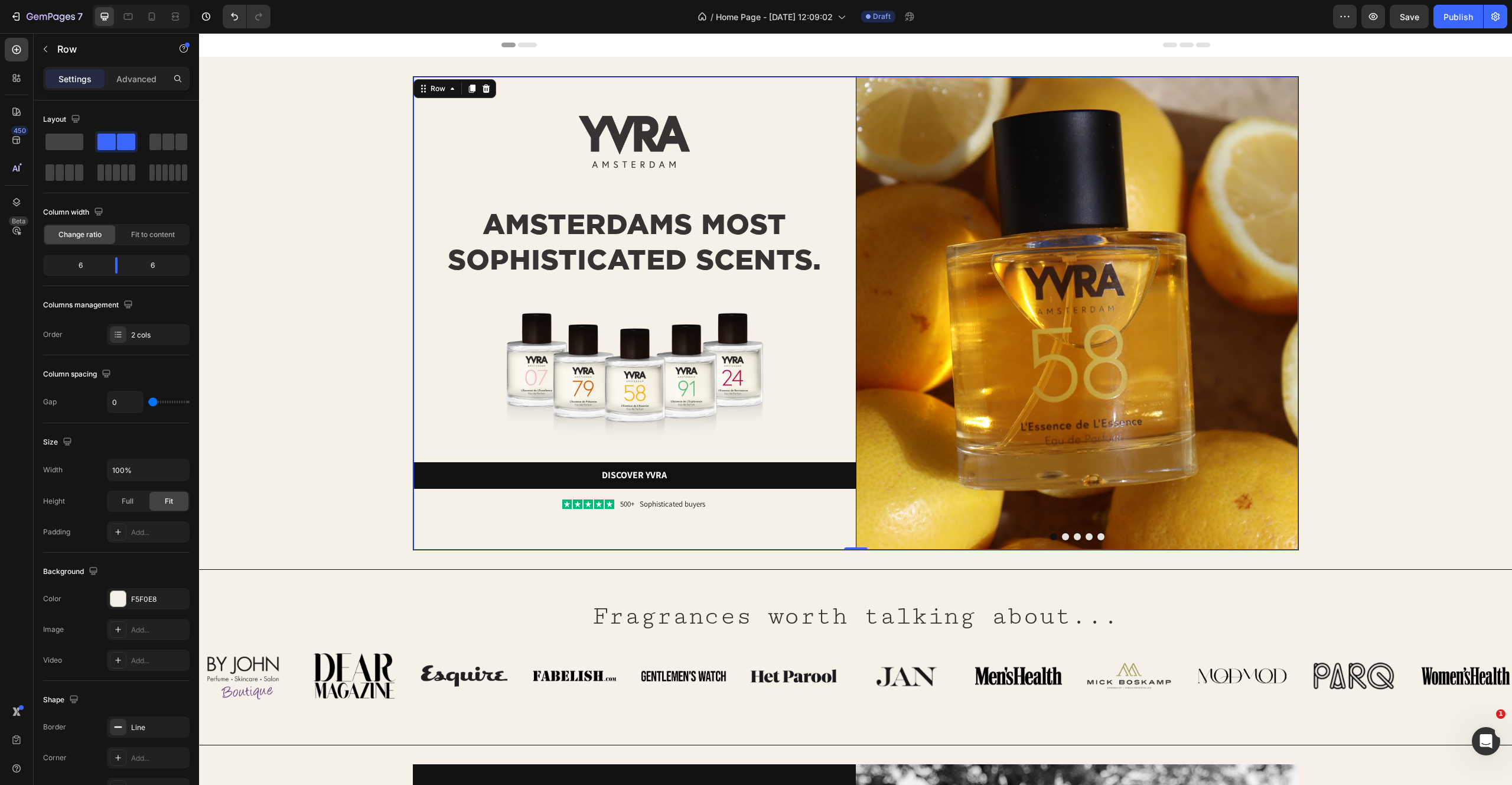
click at [744, 78] on div "Image AMSTERDAMS MOST SOPHISTICATED SCENTS. Heading Image Discover yvra Button …" at bounding box center [635, 313] width 442 height 473
click at [448, 89] on icon at bounding box center [452, 89] width 10 height 10
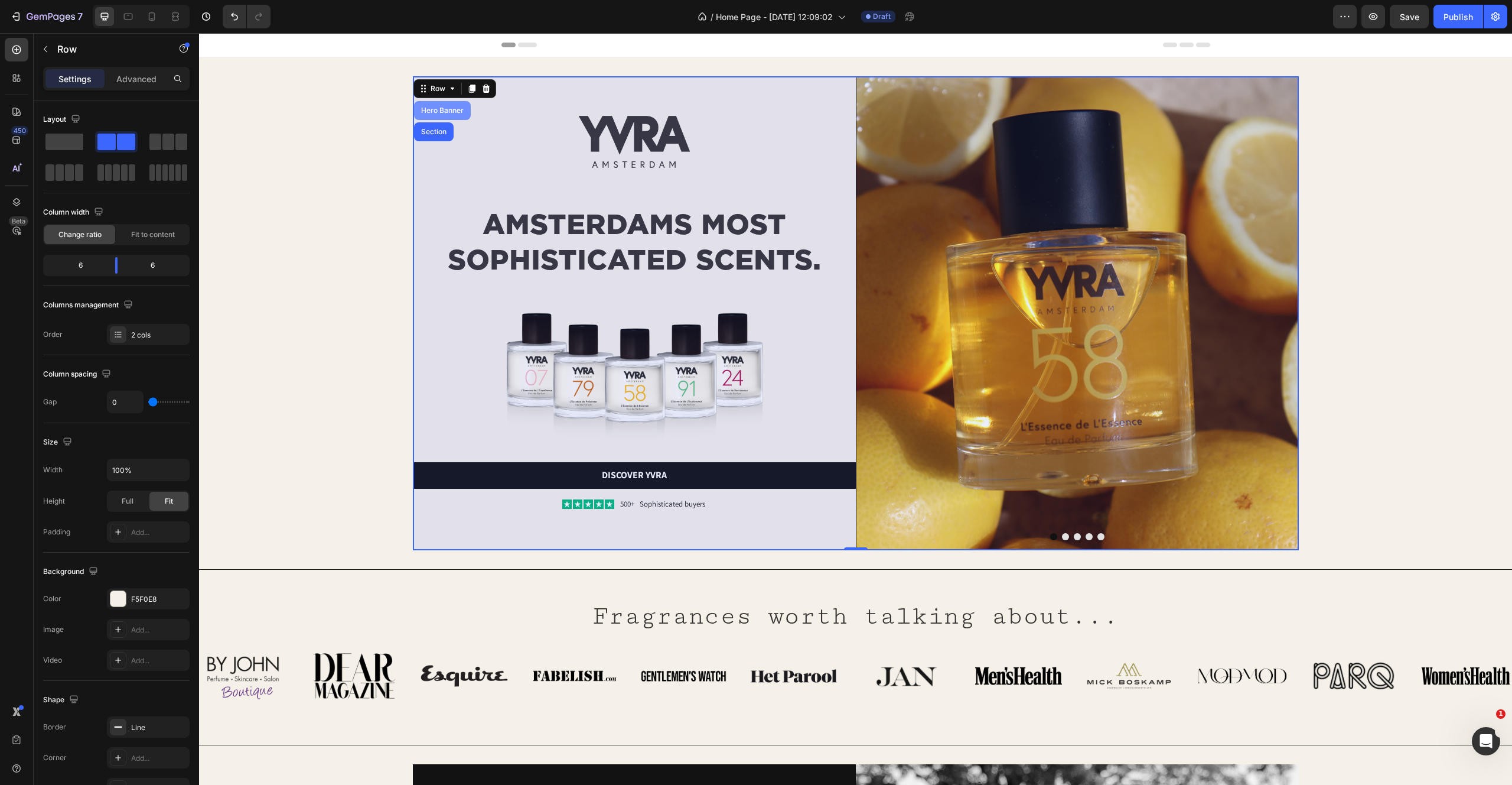
click at [436, 107] on div "Hero Banner" at bounding box center [442, 110] width 47 height 7
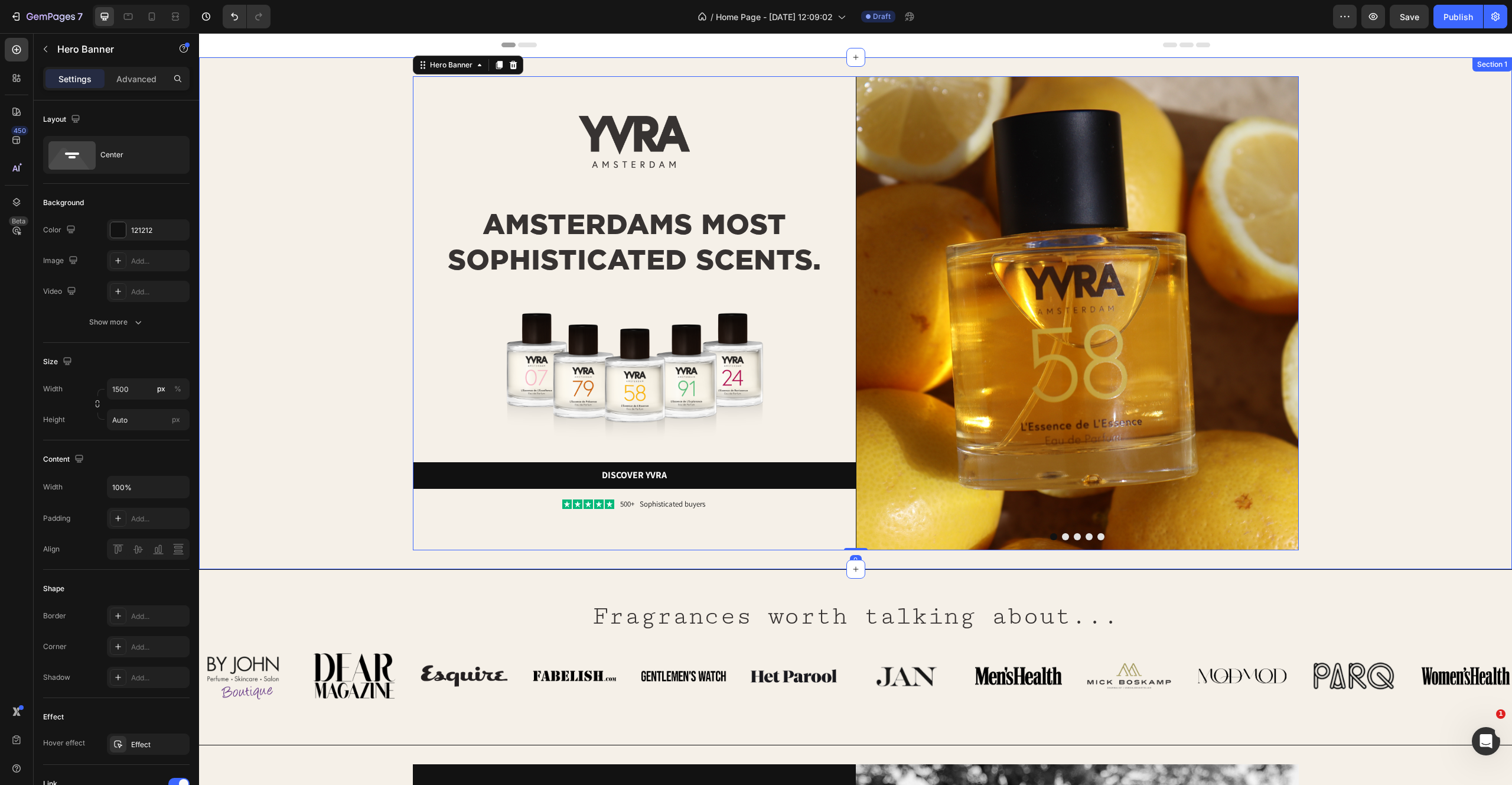
click at [260, 103] on div "Image Image AMSTERDAMS MOST SOPHISTICATED SCENTS. Heading Image Discover yvra B…" at bounding box center [855, 313] width 1275 height 474
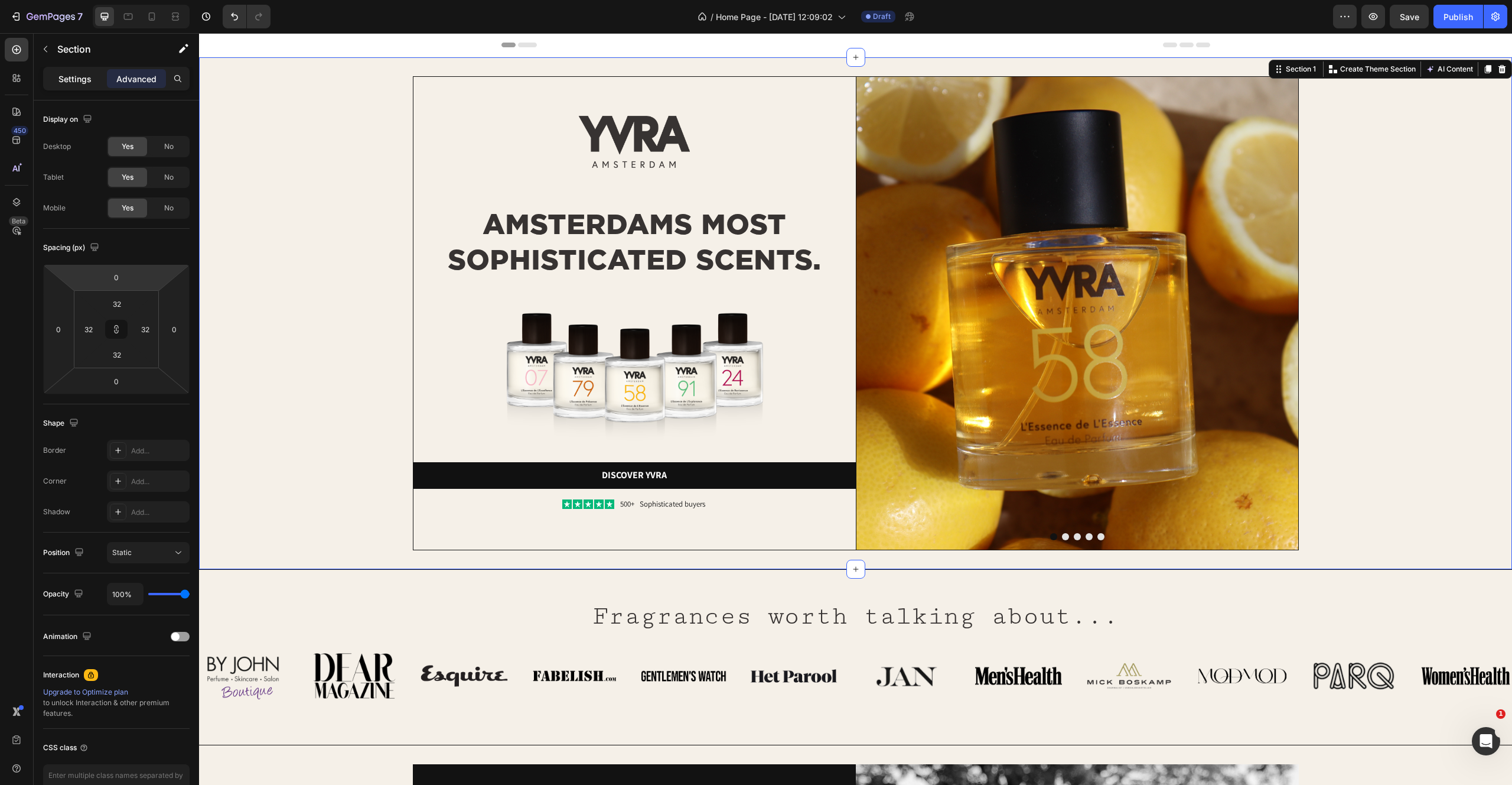
click at [87, 72] on div "Settings" at bounding box center [74, 78] width 59 height 19
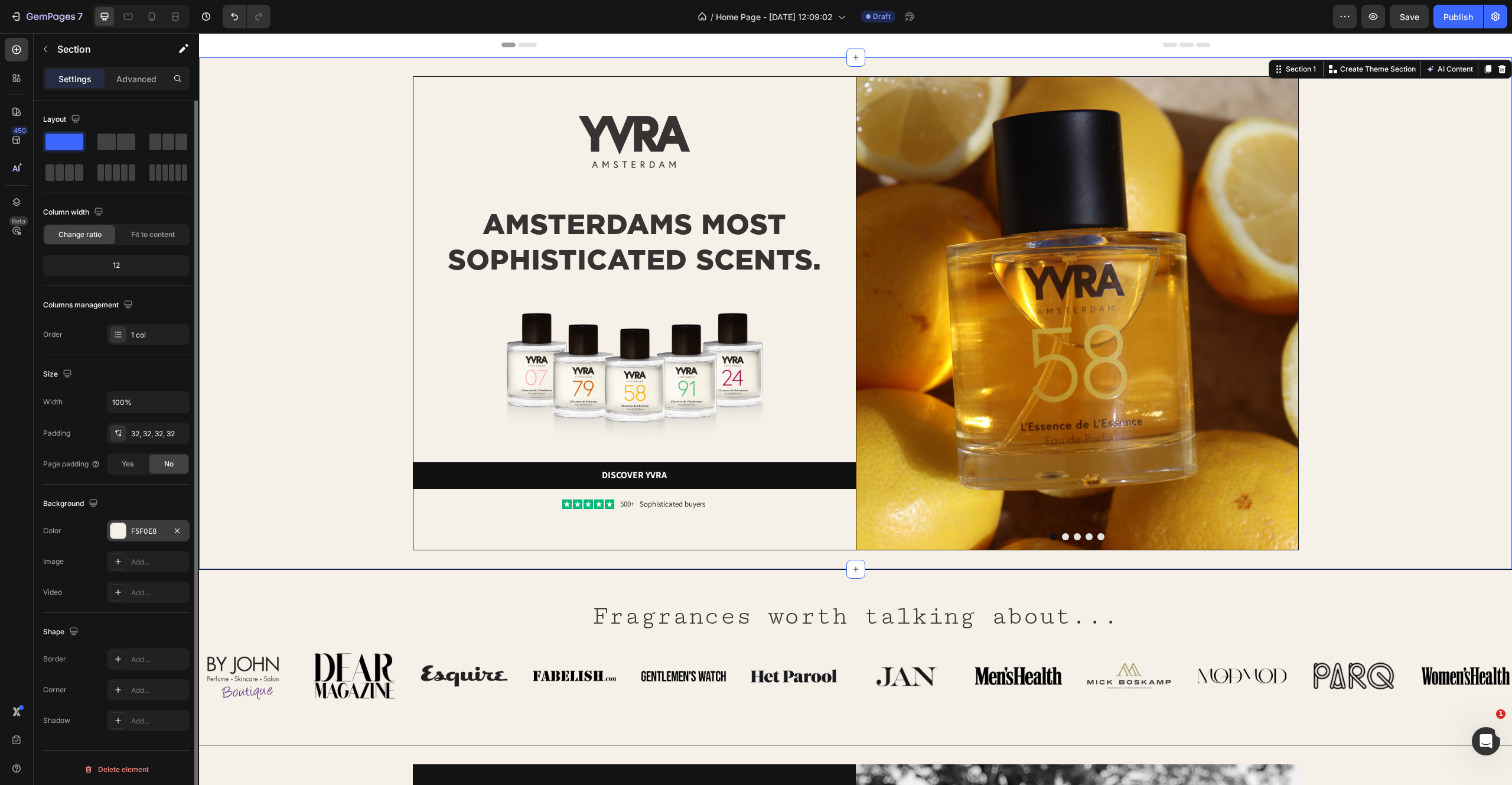
click at [117, 528] on div at bounding box center [118, 531] width 15 height 15
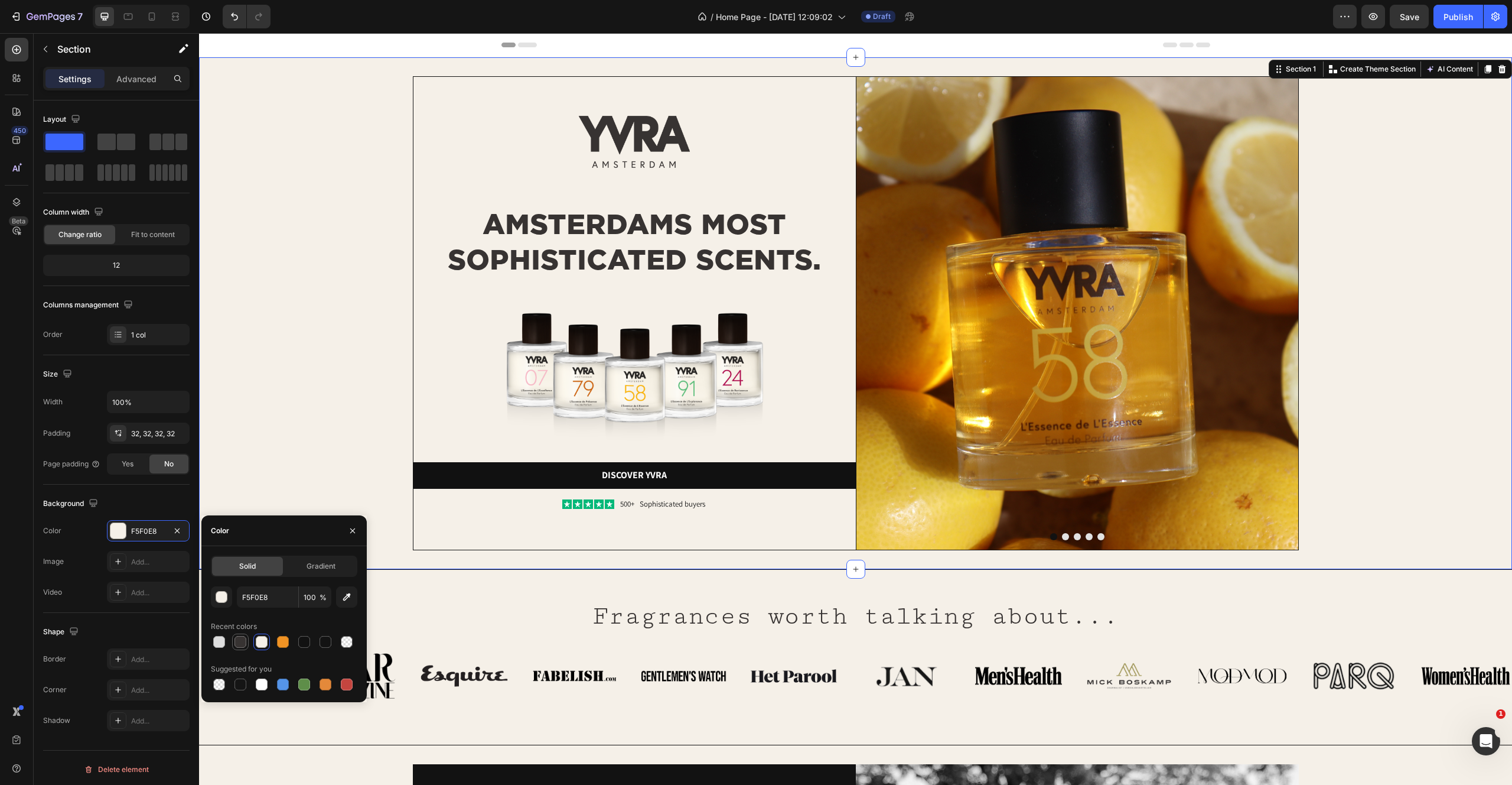
click at [241, 645] on div at bounding box center [241, 642] width 12 height 12
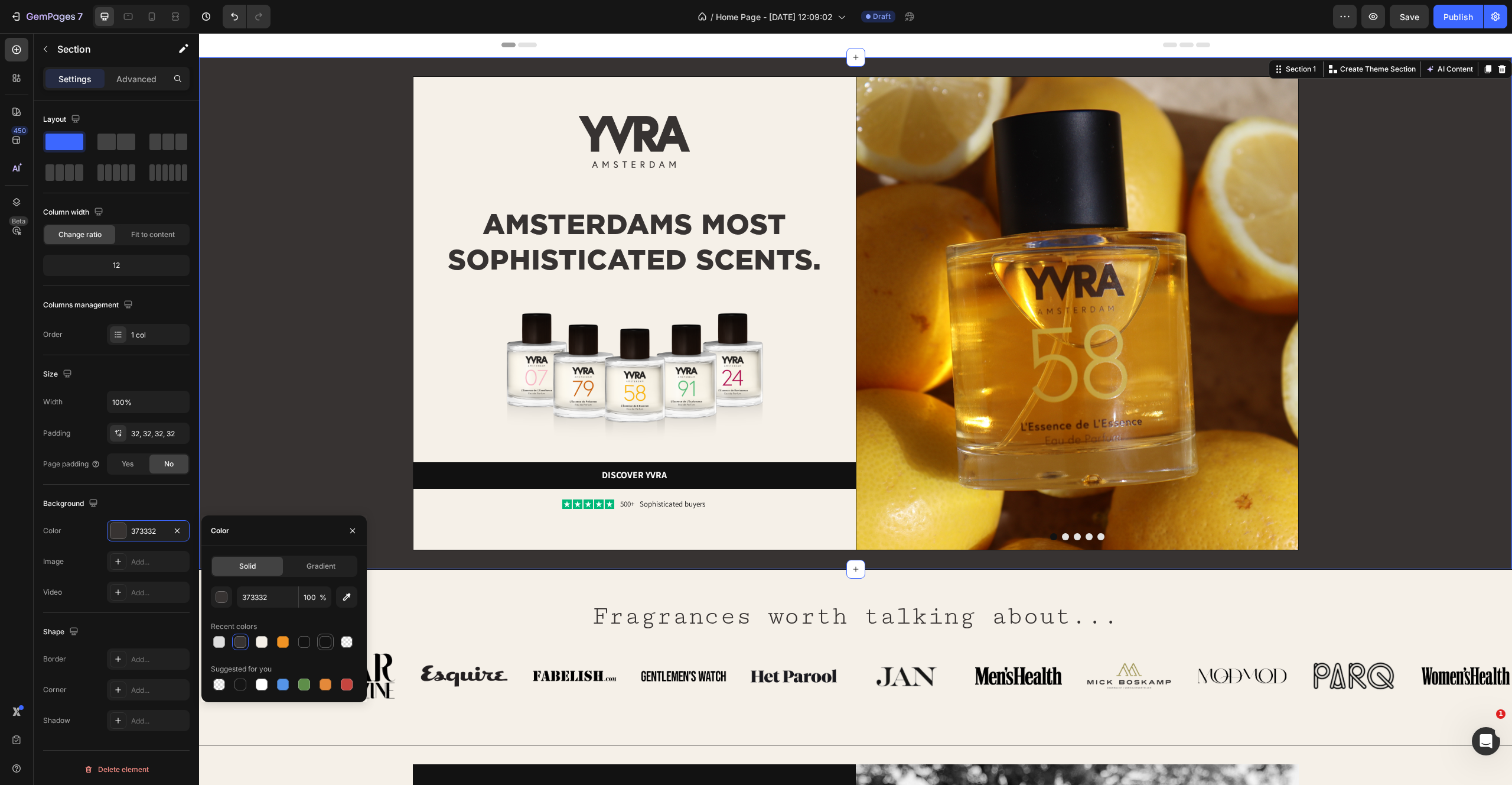
click at [326, 640] on div at bounding box center [326, 642] width 12 height 12
type input "131313"
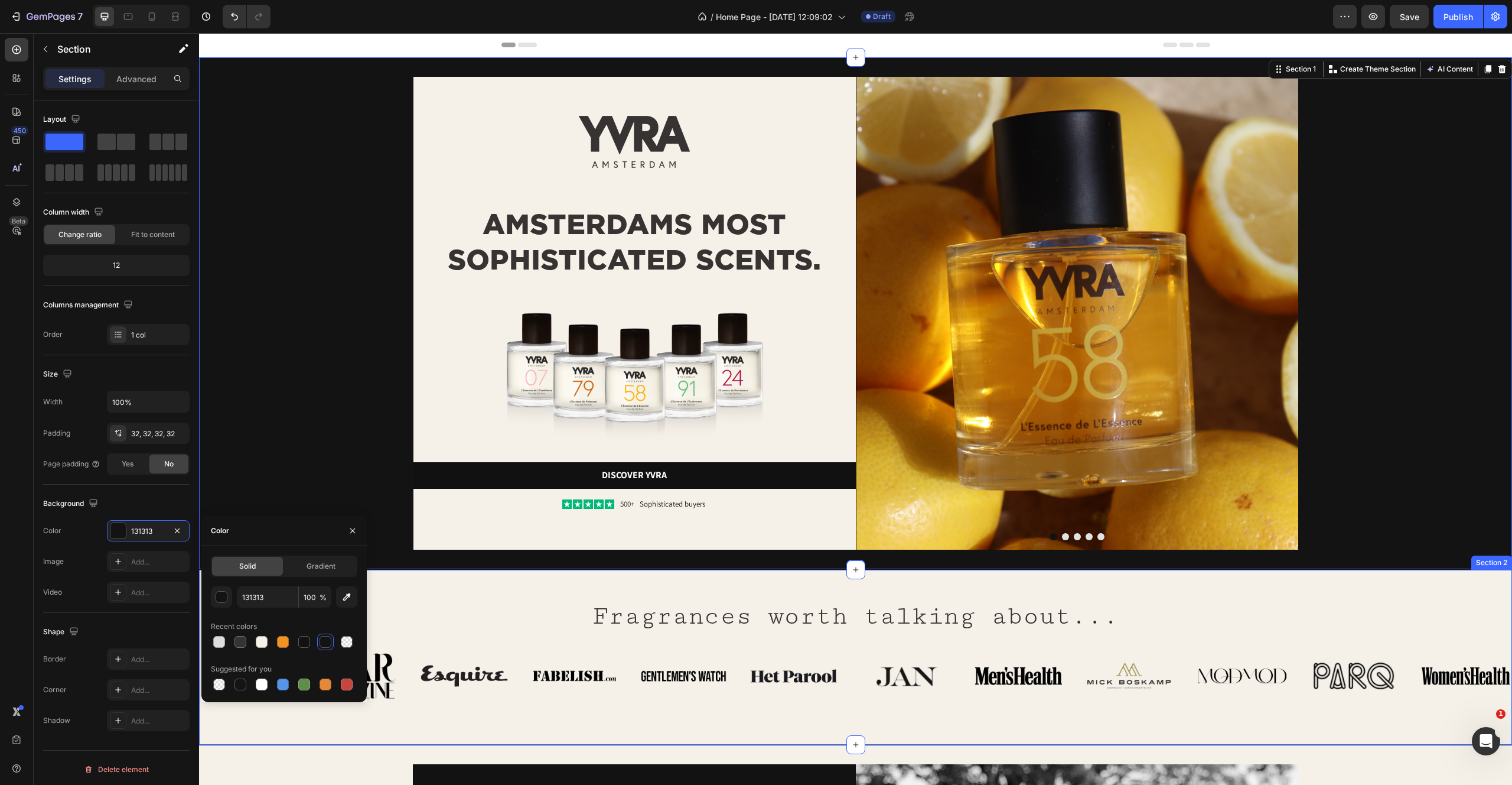
click at [494, 614] on div "Fragrances worth talking about... Heading Row Image Image Image Image Image Ima…" at bounding box center [856, 647] width 1313 height 118
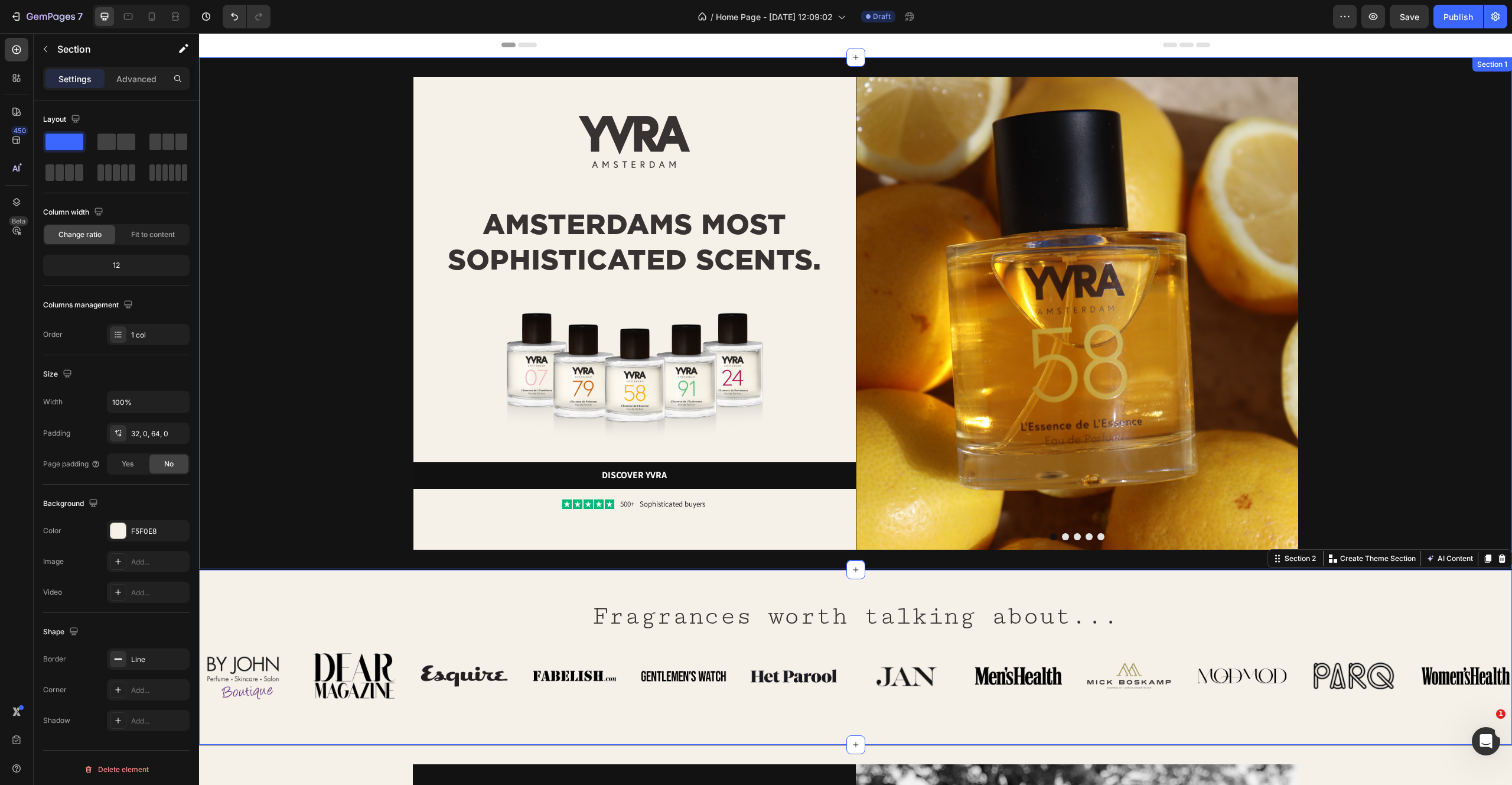
click at [1499, 364] on div "Image Image AMSTERDAMS MOST SOPHISTICATED SCENTS. Heading Image Discover yvra B…" at bounding box center [856, 313] width 1313 height 512
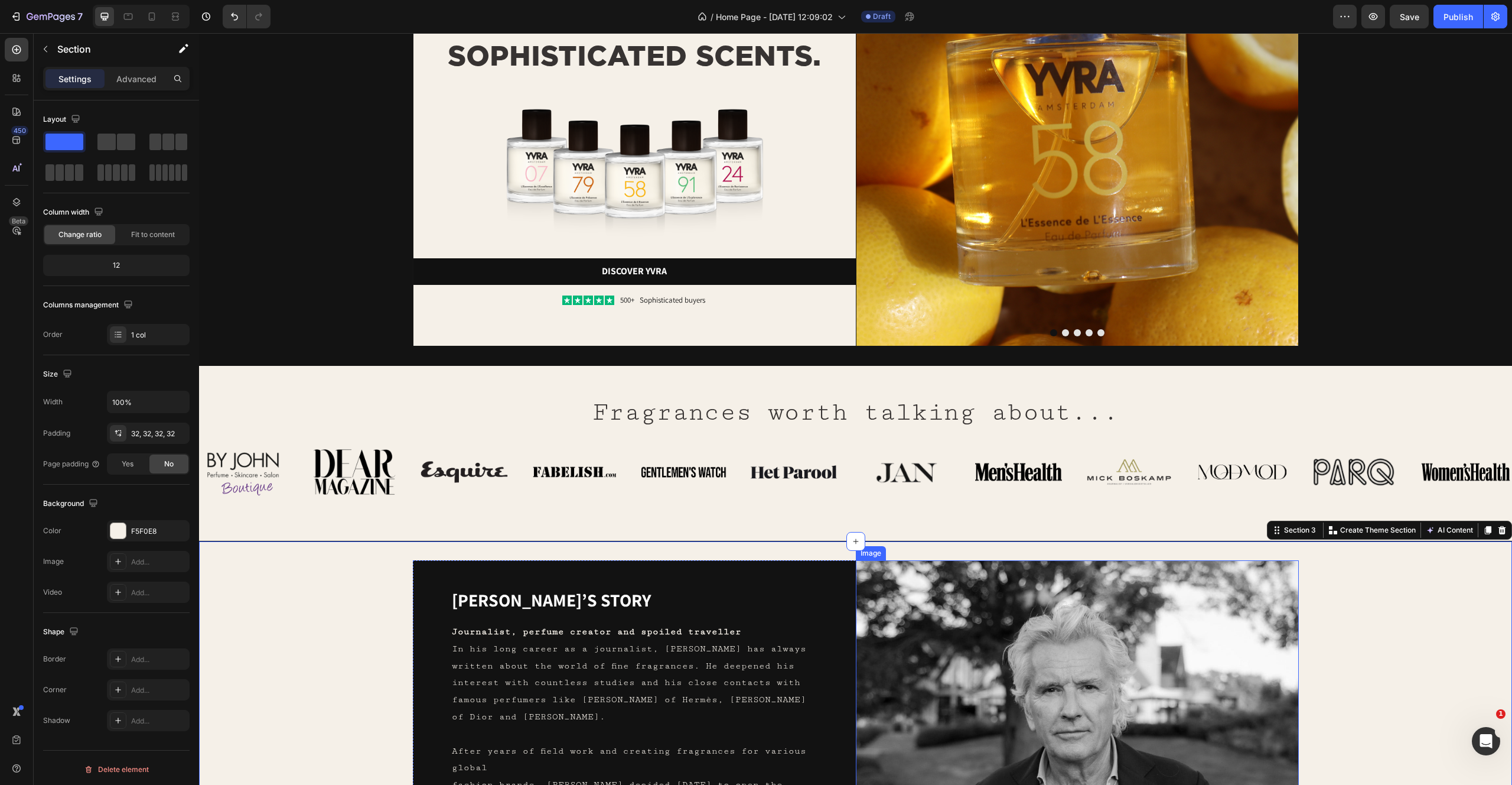
scroll to position [424, 0]
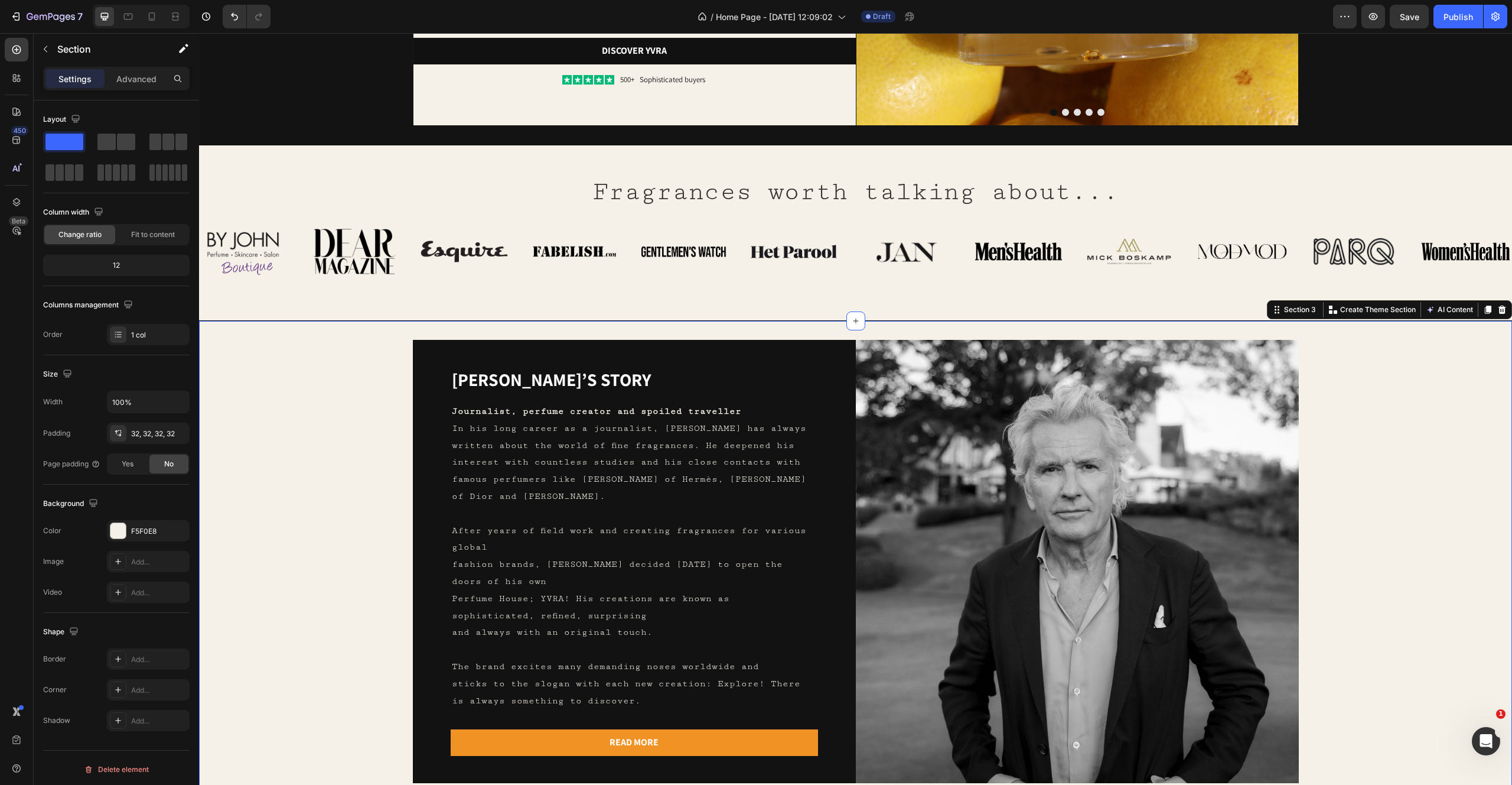
click at [323, 434] on div "Yvo’s story Heading Journalist, perfume creator and spoiled traveller In his lo…" at bounding box center [855, 561] width 1275 height 443
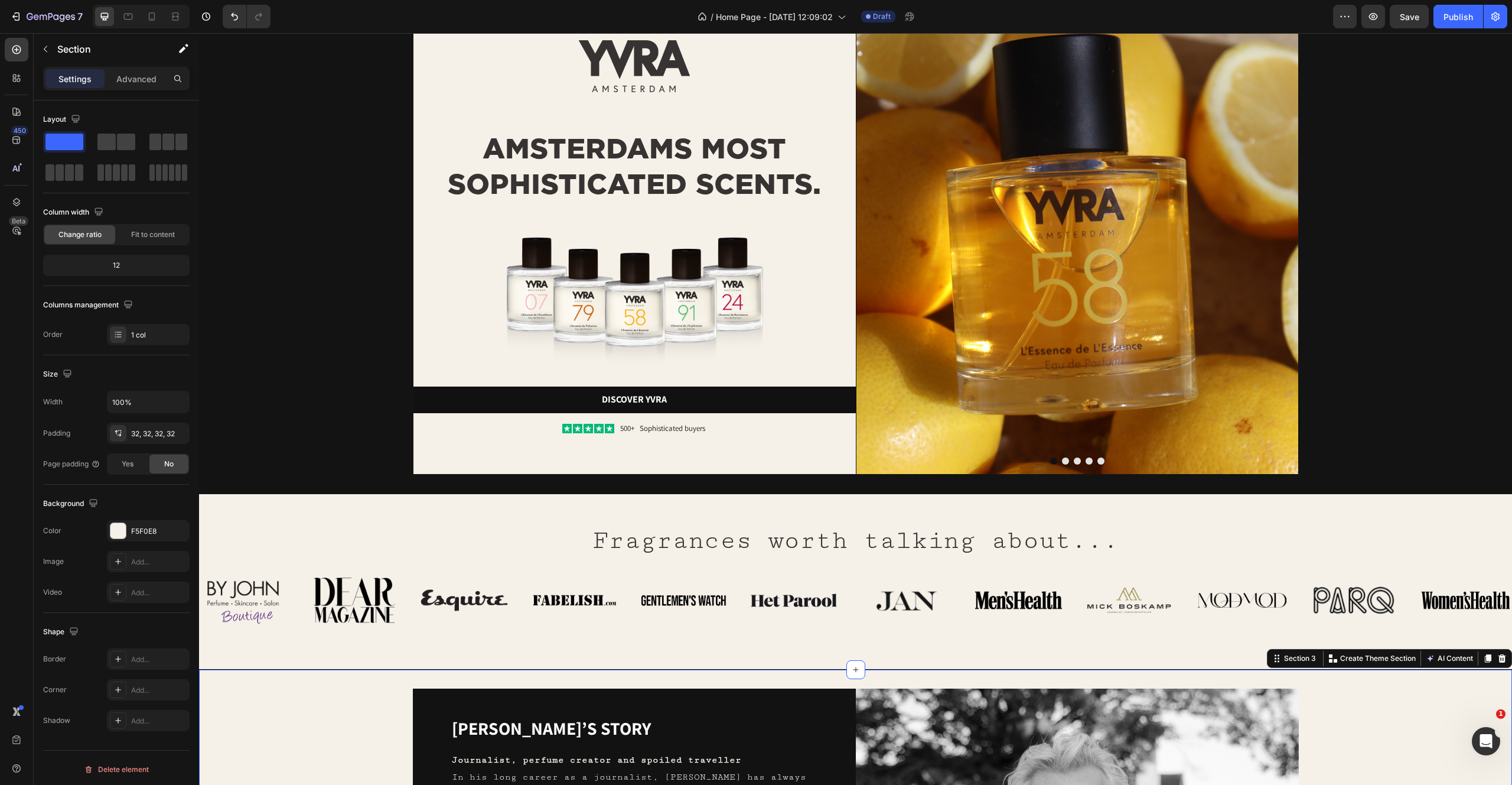
scroll to position [0, 0]
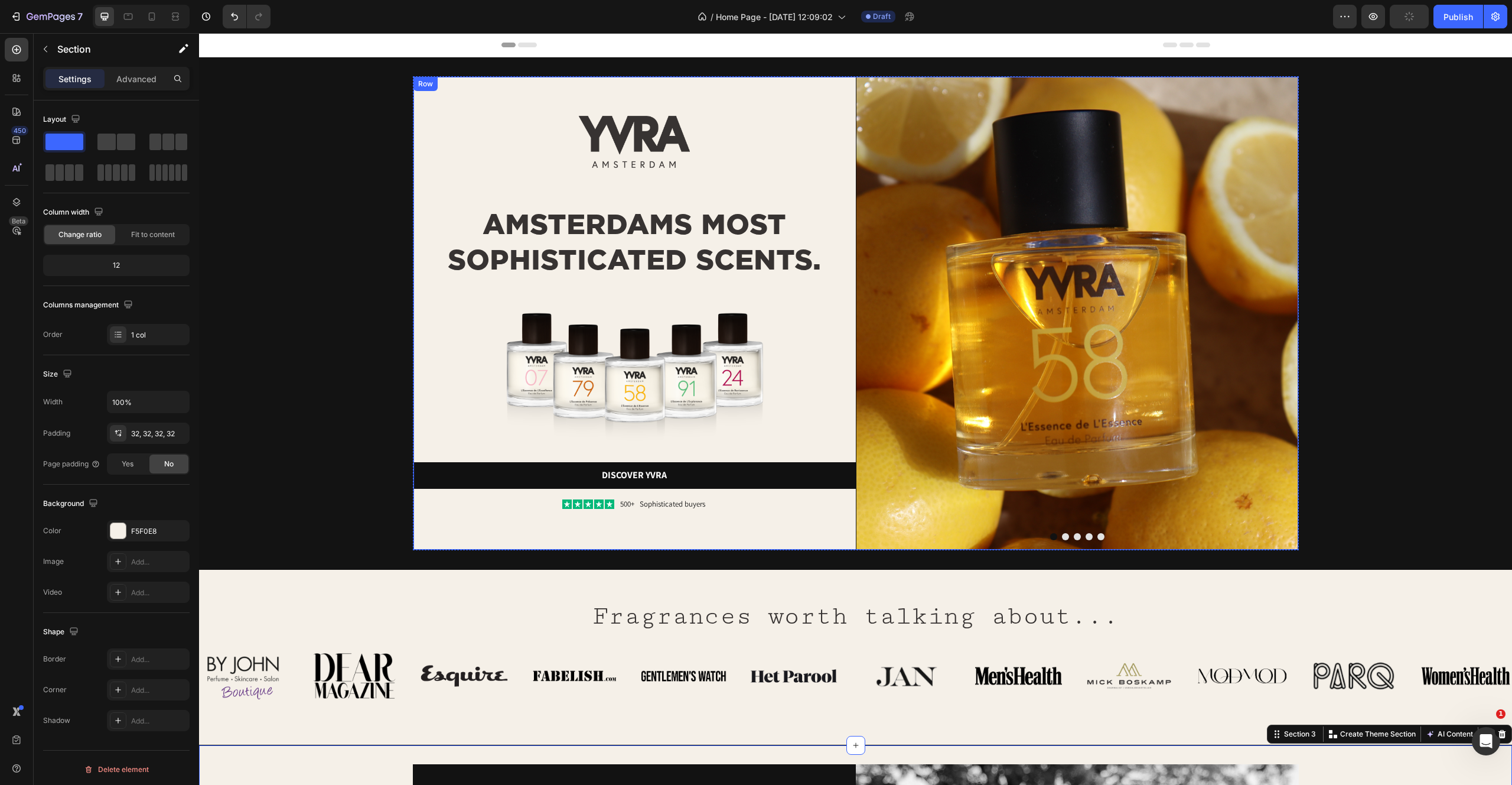
click at [481, 81] on div "Image AMSTERDAMS MOST SOPHISTICATED SCENTS. Heading Image Discover yvra Button …" at bounding box center [635, 313] width 442 height 473
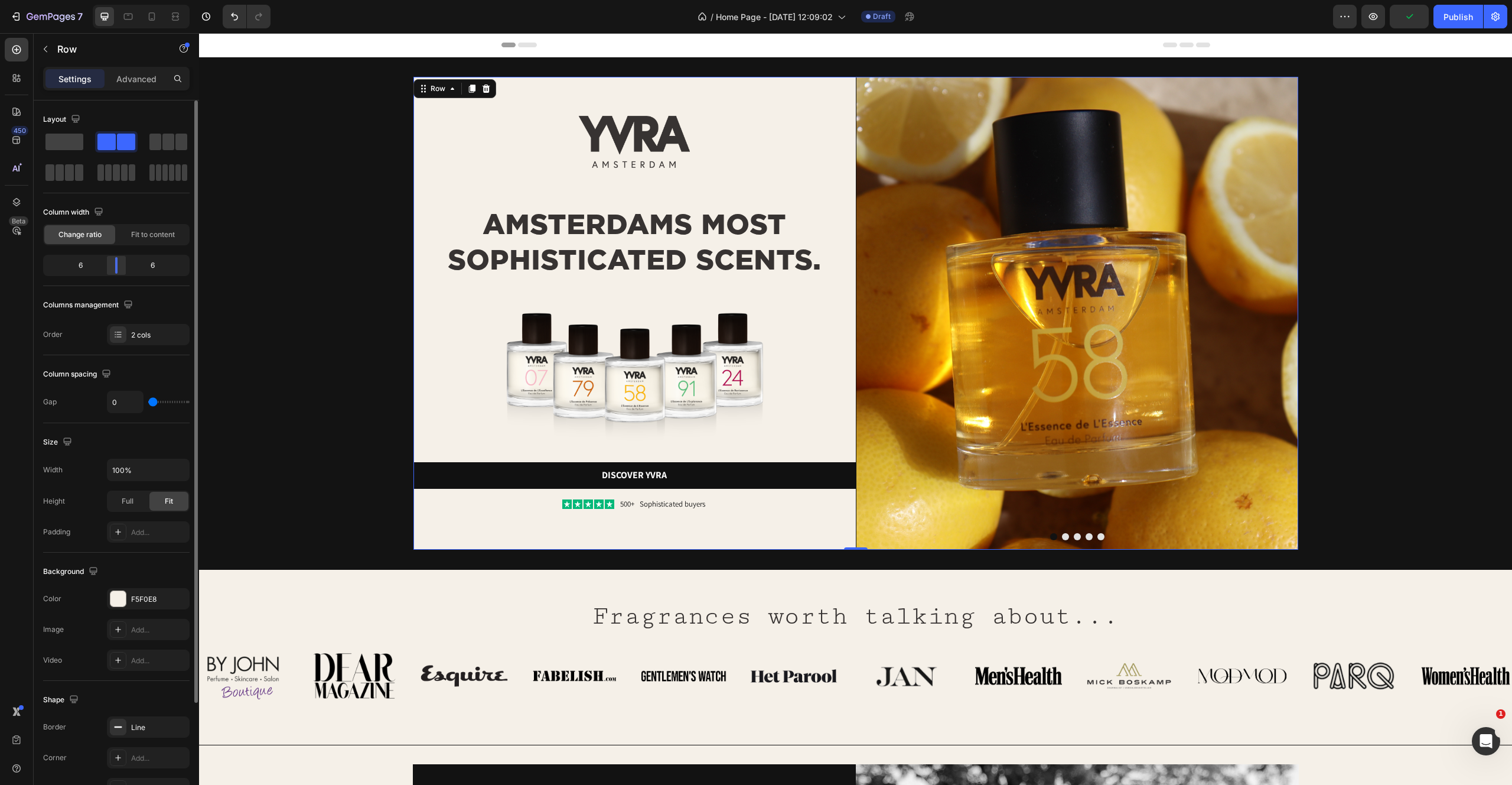
scroll to position [31, 0]
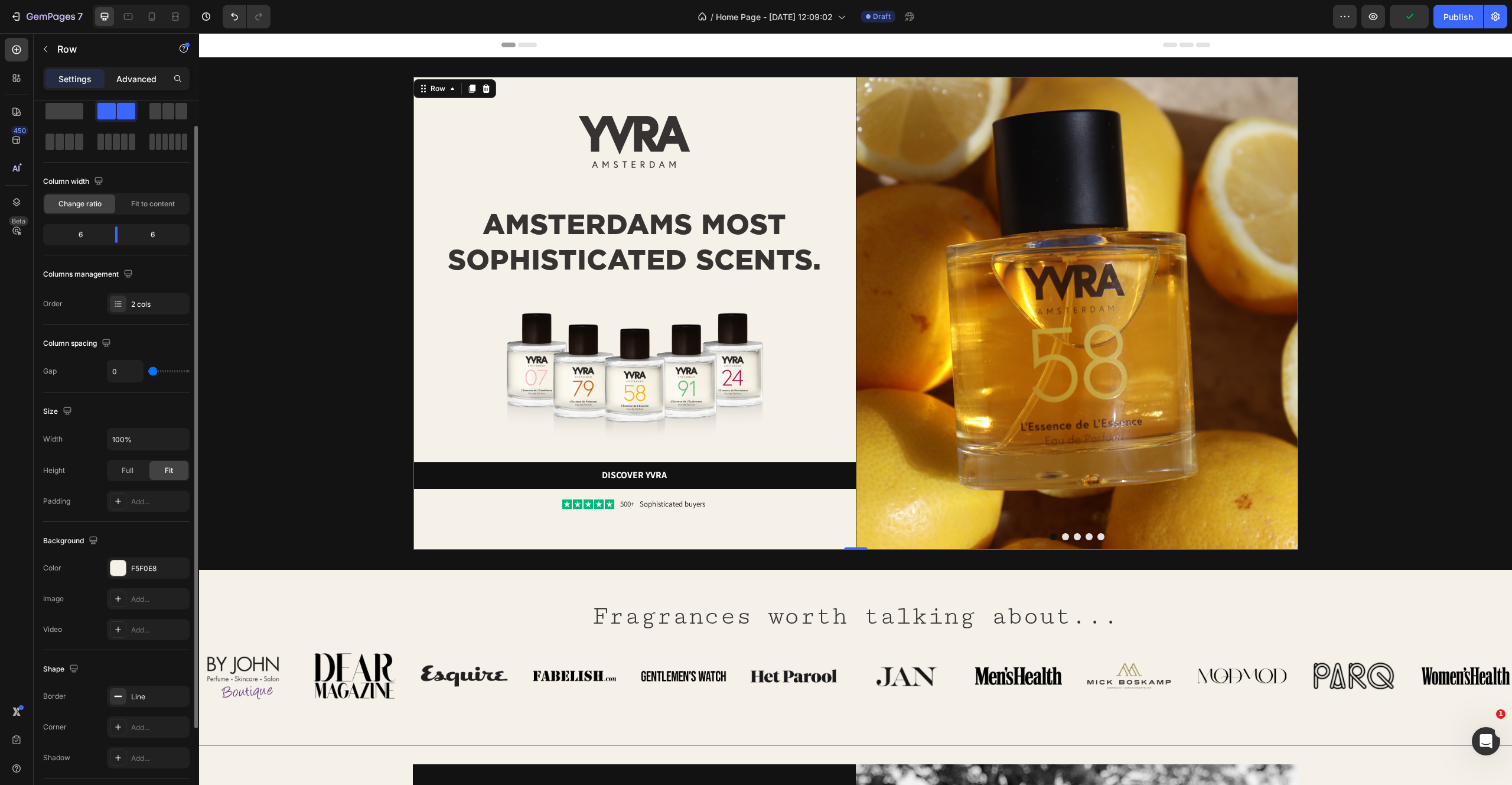
click at [142, 75] on p "Advanced" at bounding box center [136, 79] width 40 height 12
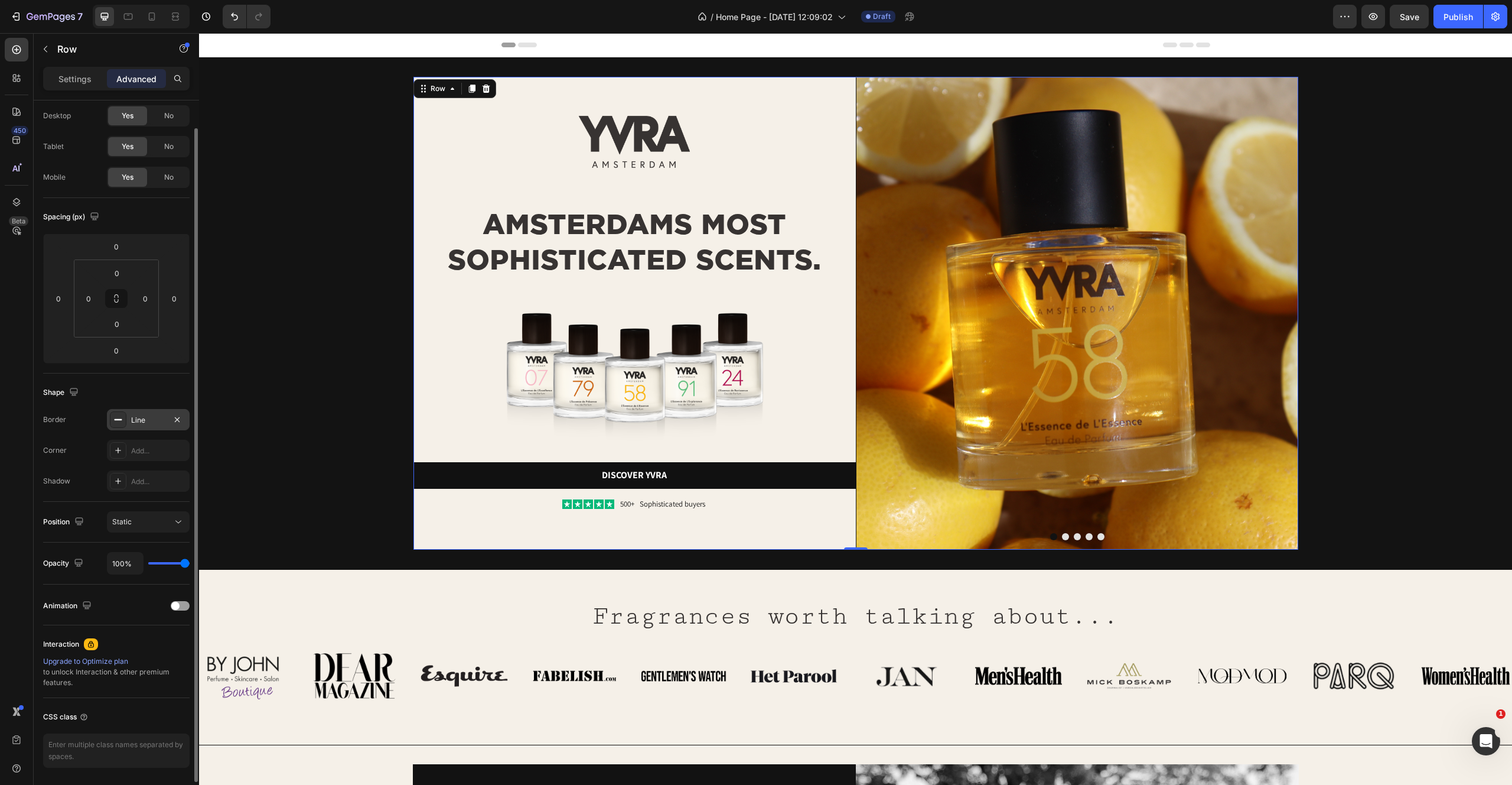
click at [114, 420] on icon at bounding box center [118, 419] width 10 height 10
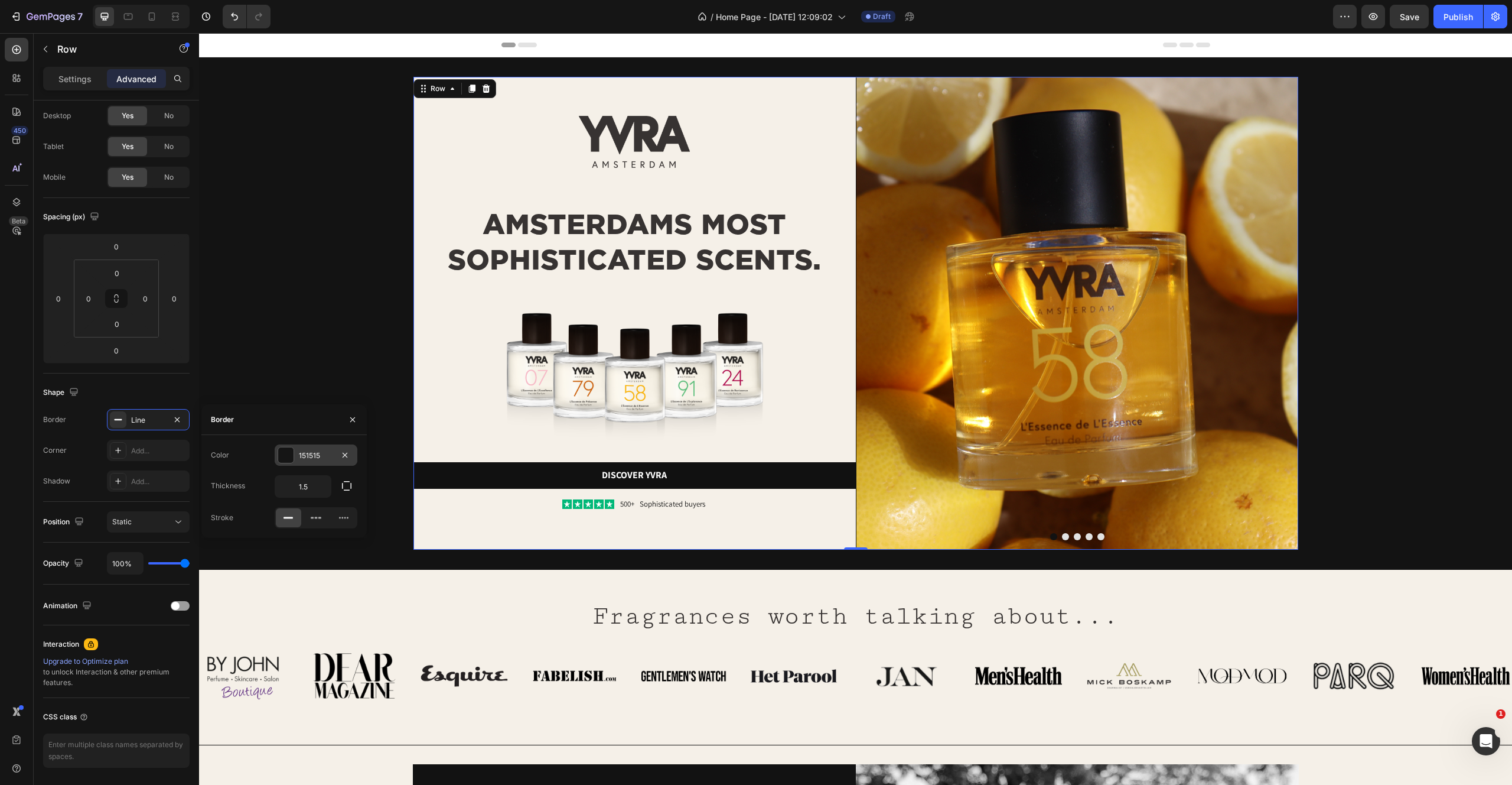
click at [287, 454] on div at bounding box center [286, 455] width 15 height 15
click at [225, 456] on div "button" at bounding box center [222, 456] width 12 height 12
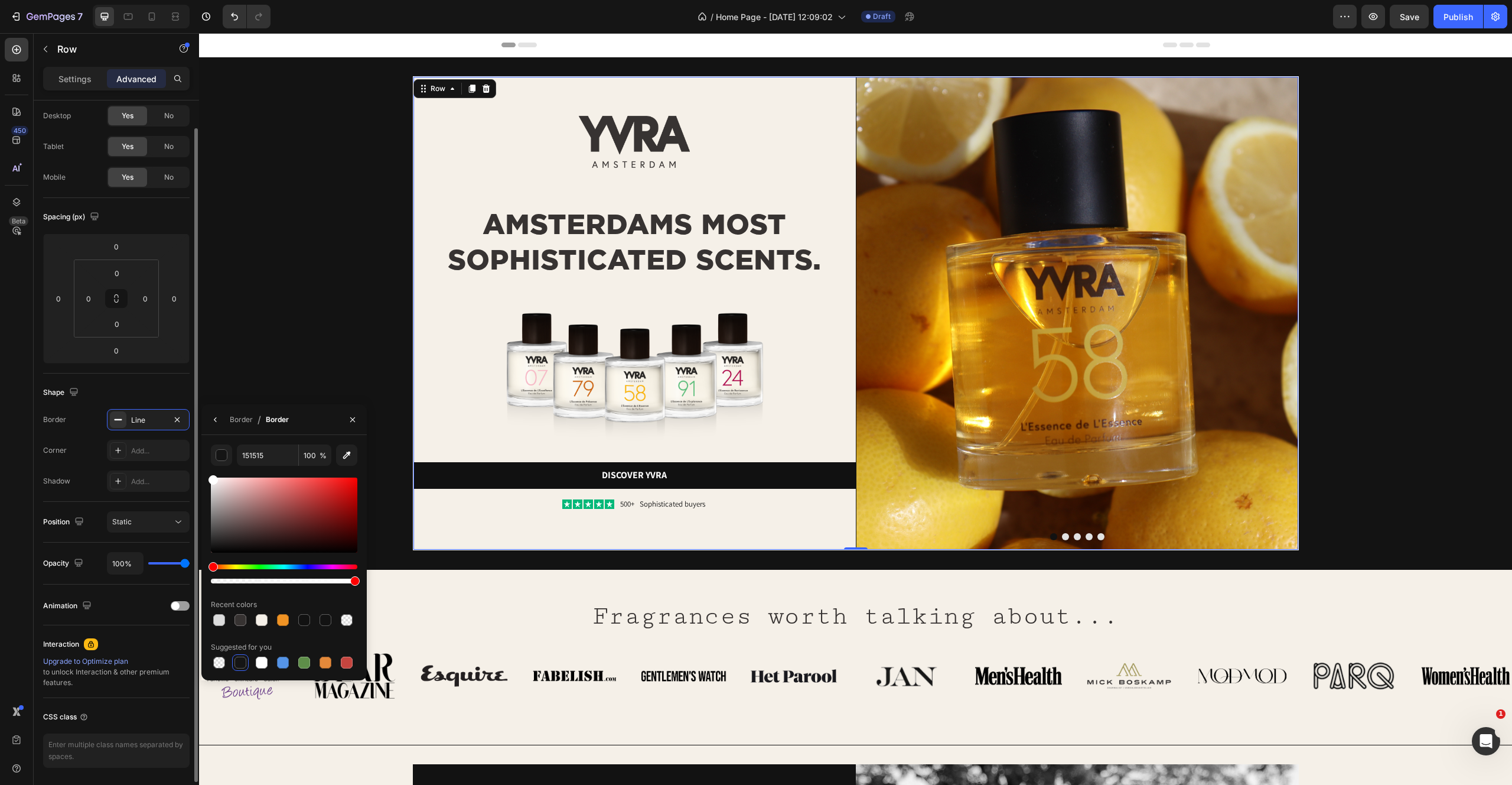
drag, startPoint x: 226, startPoint y: 490, endPoint x: 174, endPoint y: 399, distance: 104.8
click at [174, 399] on div "450 Beta Sections(30) Elements(83) Section Element Hero Section Product Detail …" at bounding box center [99, 409] width 199 height 752
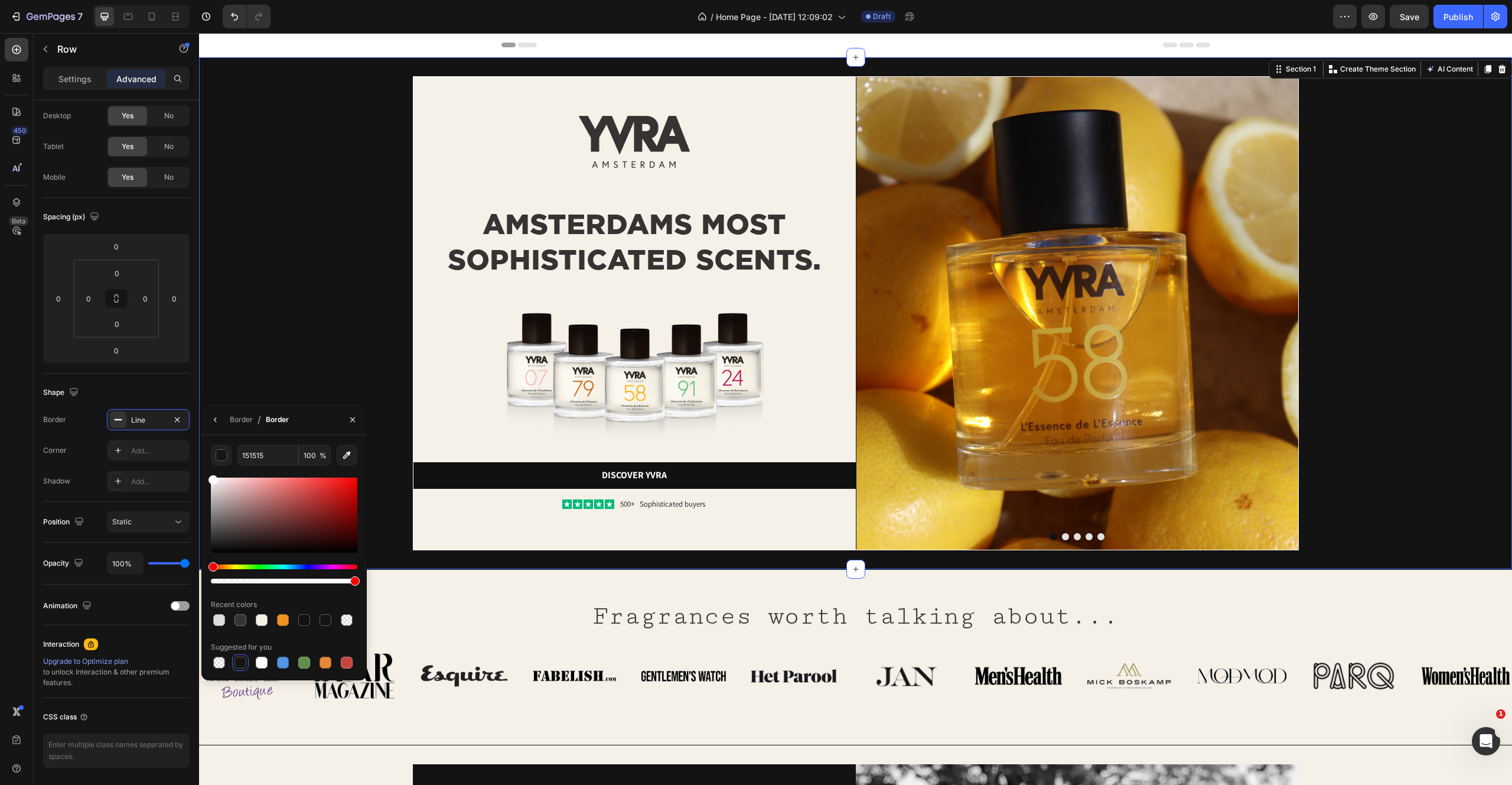
click at [338, 221] on div "Image Image AMSTERDAMS MOST SOPHISTICATED SCENTS. Heading Image Discover yvra B…" at bounding box center [855, 313] width 1275 height 474
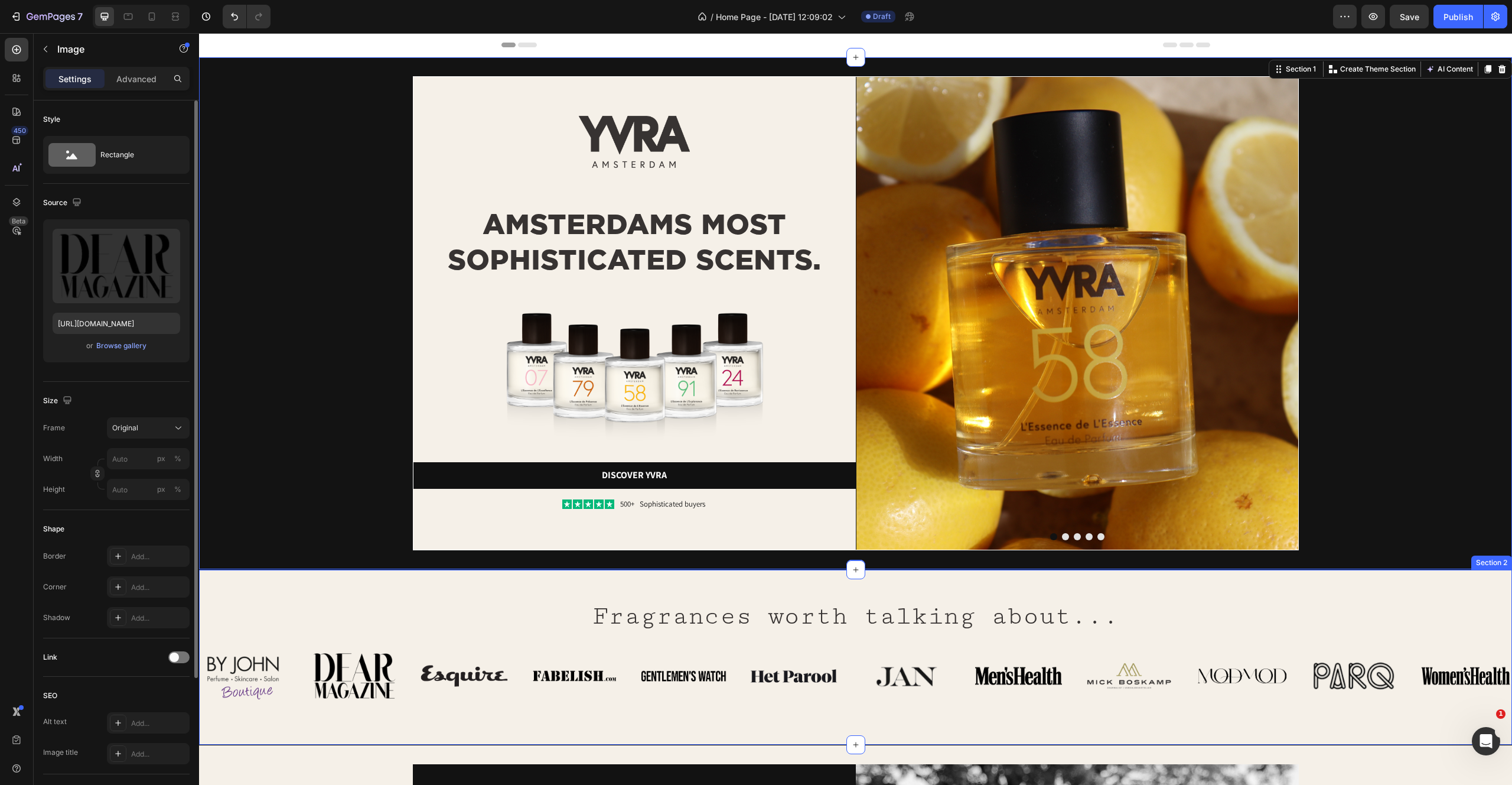
click at [320, 652] on img at bounding box center [354, 675] width 91 height 61
click at [254, 282] on div "Image Image AMSTERDAMS MOST SOPHISTICATED SCENTS. Heading Image Discover yvra B…" at bounding box center [855, 313] width 1275 height 474
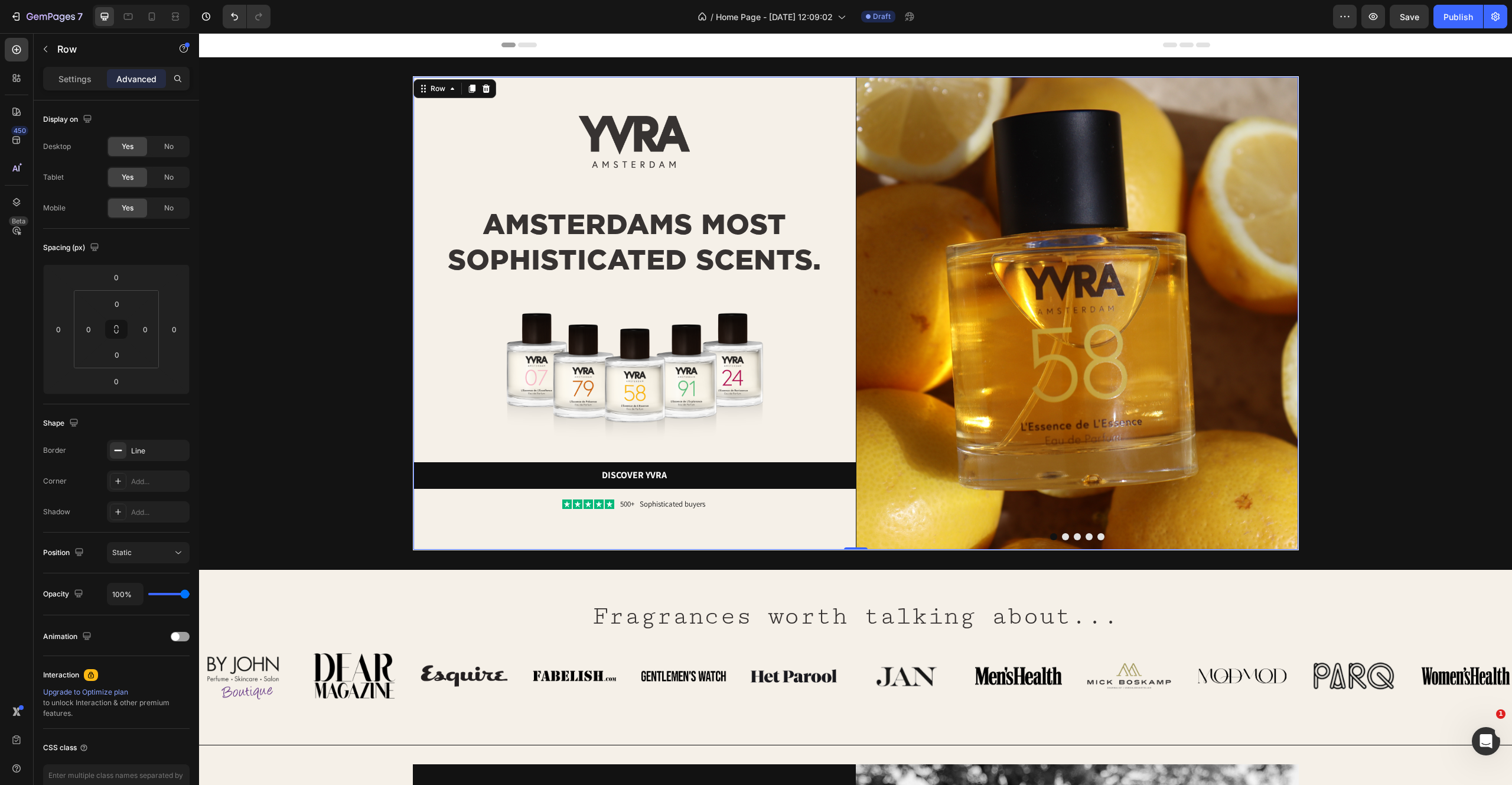
click at [463, 527] on div "Image AMSTERDAMS MOST SOPHISTICATED SCENTS. Heading Image Discover yvra Button …" at bounding box center [635, 313] width 442 height 473
click at [433, 90] on div "Row" at bounding box center [438, 89] width 20 height 11
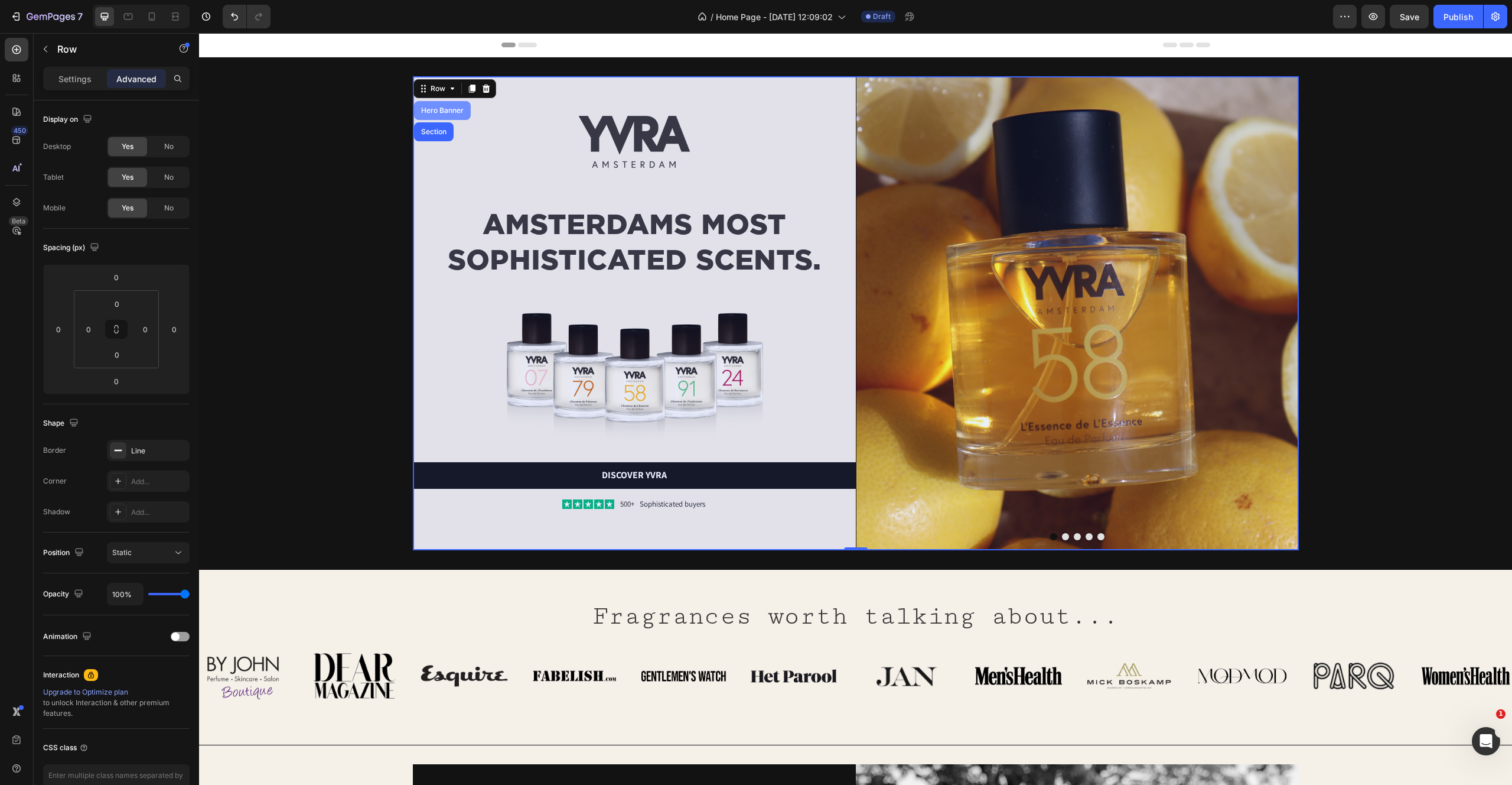
click at [433, 108] on div "Hero Banner" at bounding box center [442, 110] width 47 height 7
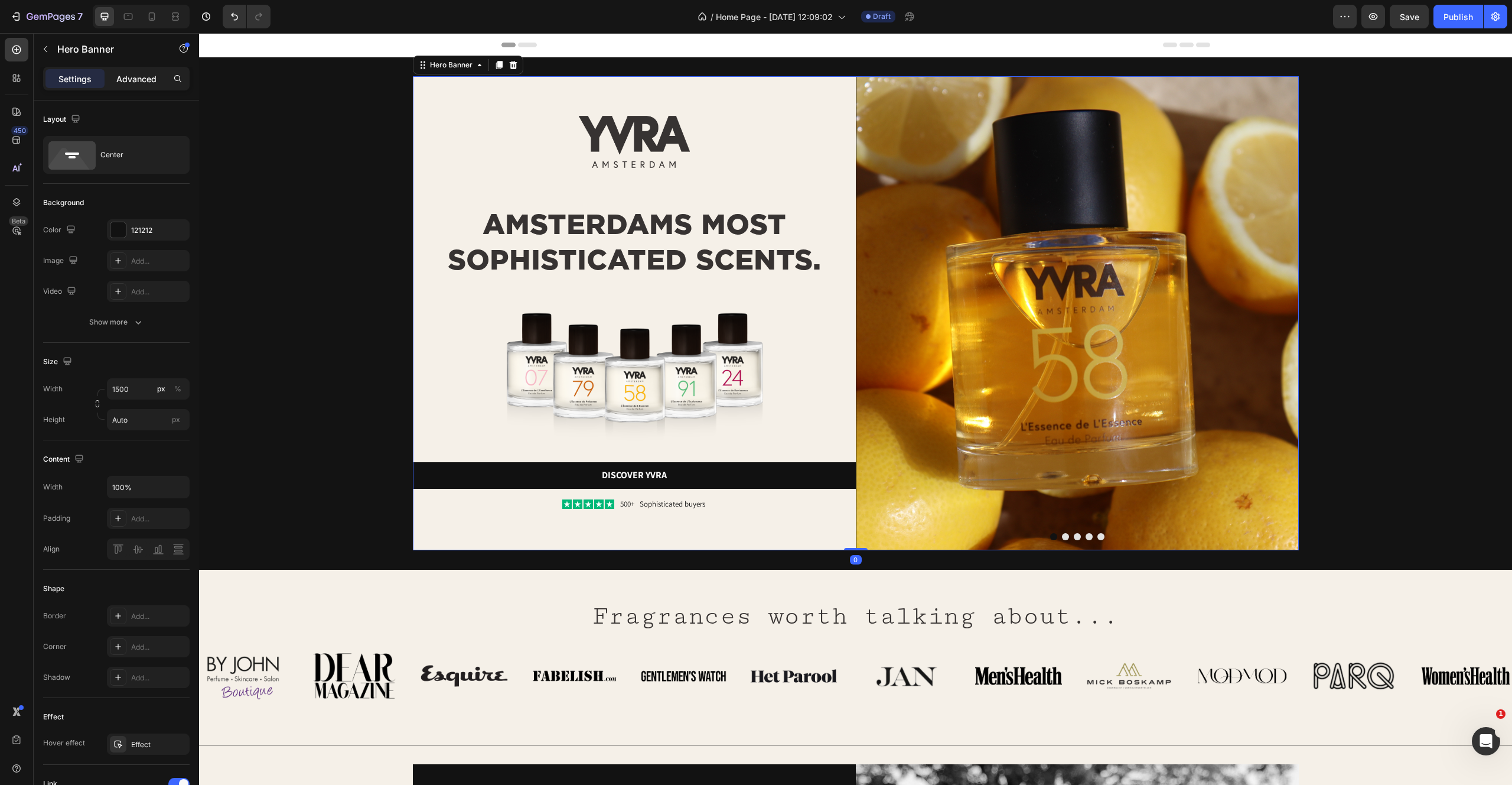
click at [146, 80] on p "Advanced" at bounding box center [136, 79] width 40 height 12
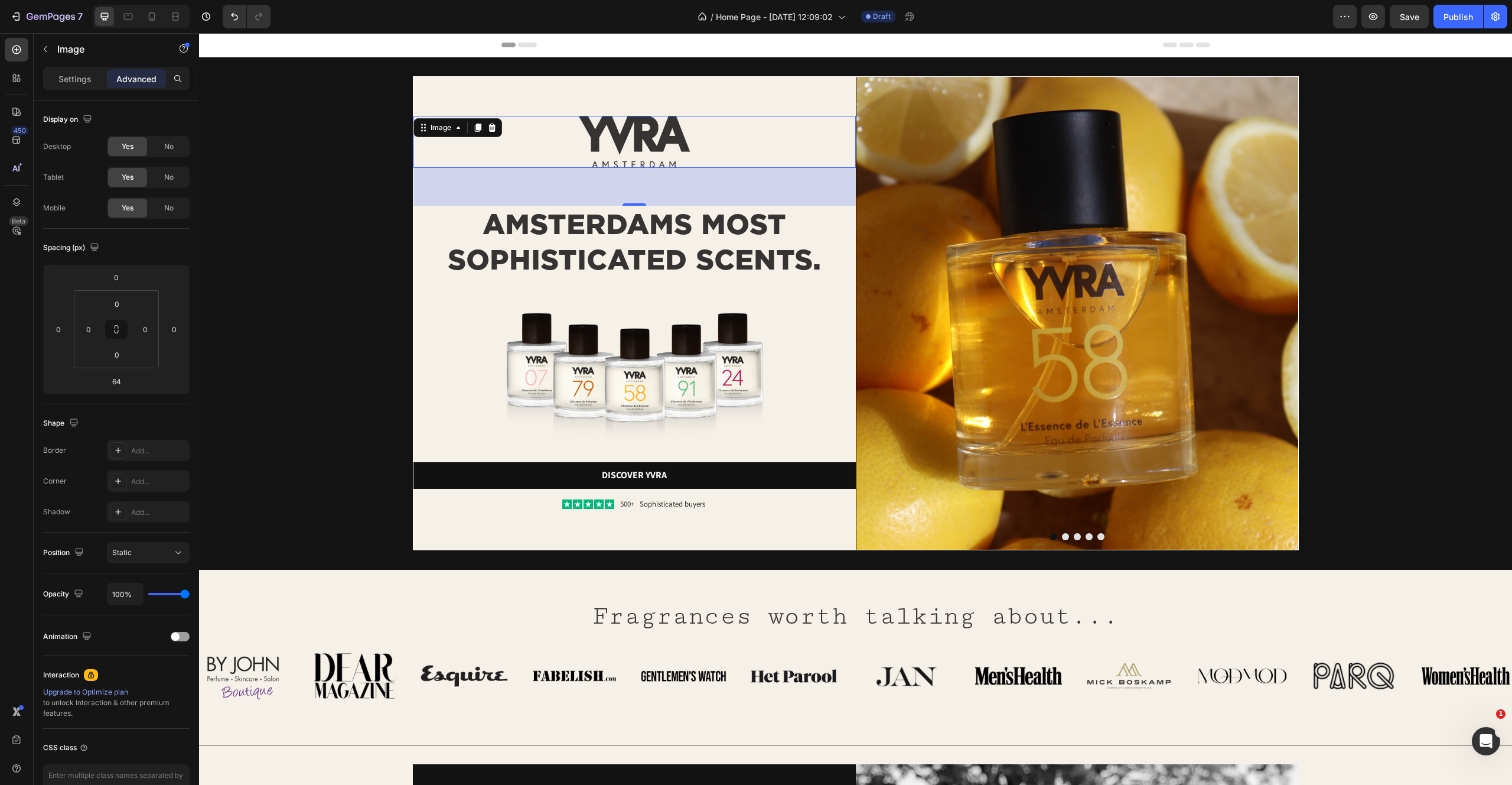
click at [669, 130] on img at bounding box center [634, 141] width 111 height 52
click at [442, 128] on div "Image" at bounding box center [441, 128] width 26 height 11
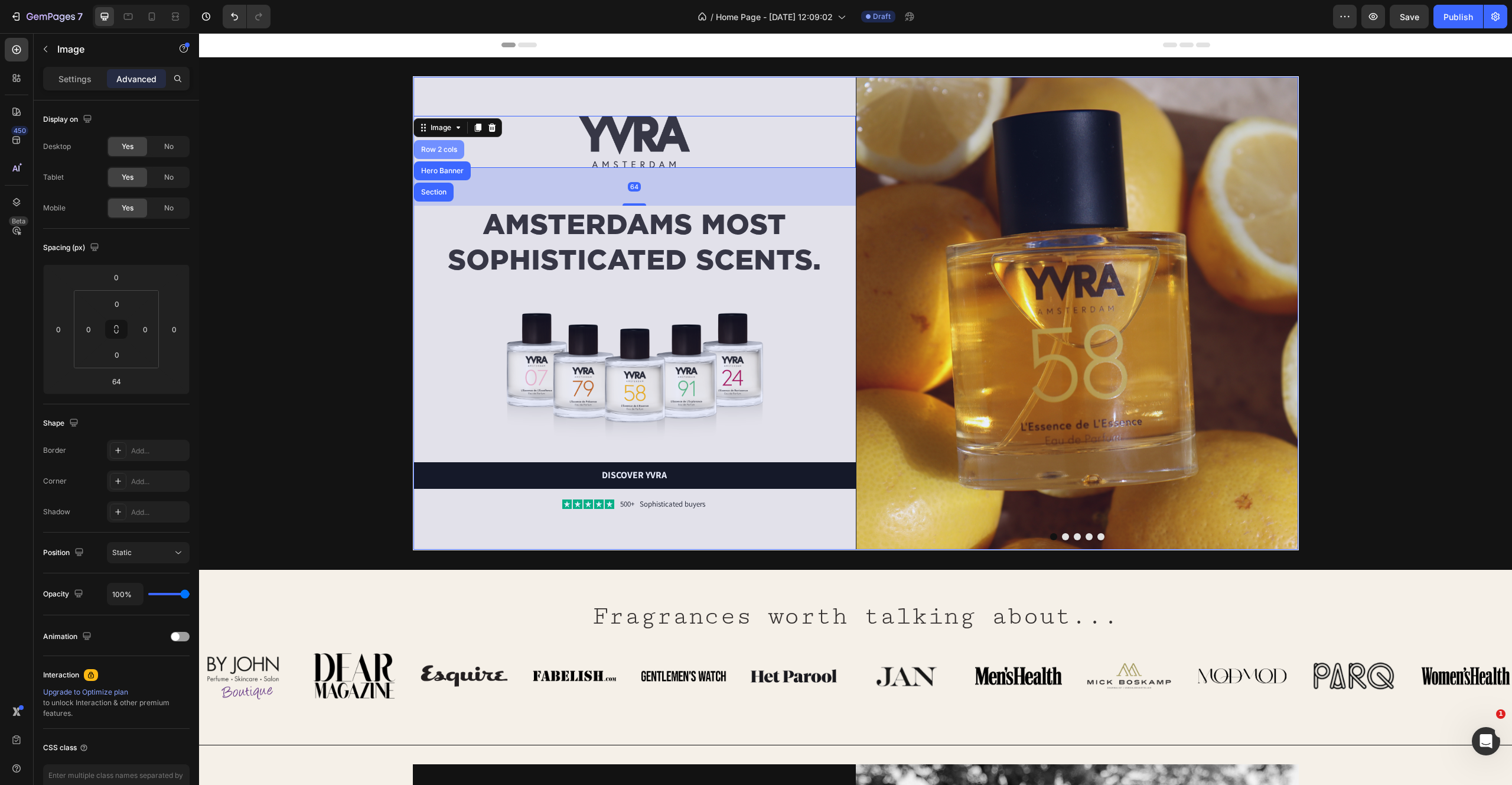
click at [436, 153] on div "Row 2 cols" at bounding box center [439, 149] width 50 height 19
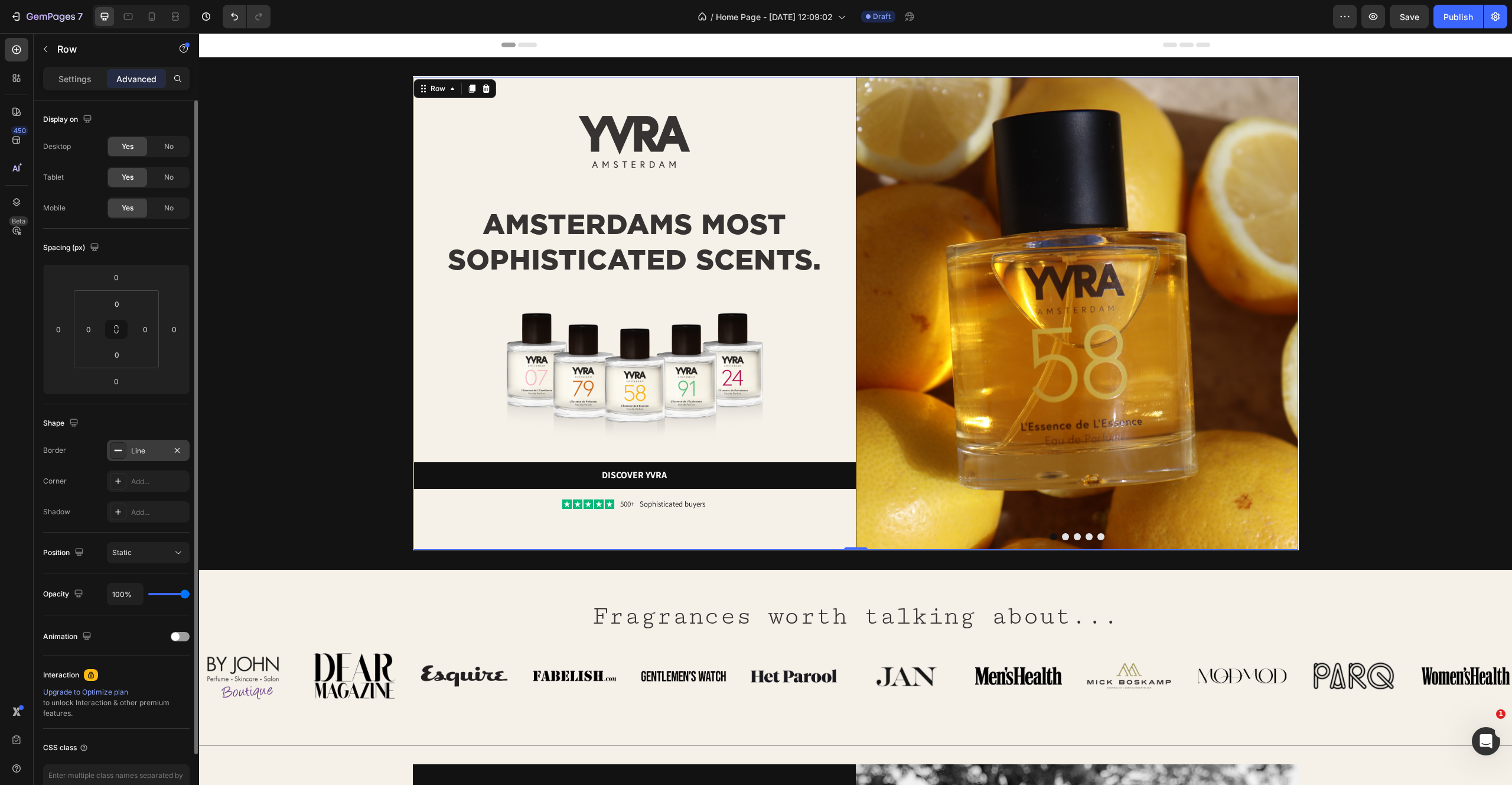
click at [136, 452] on div "Line" at bounding box center [148, 451] width 35 height 11
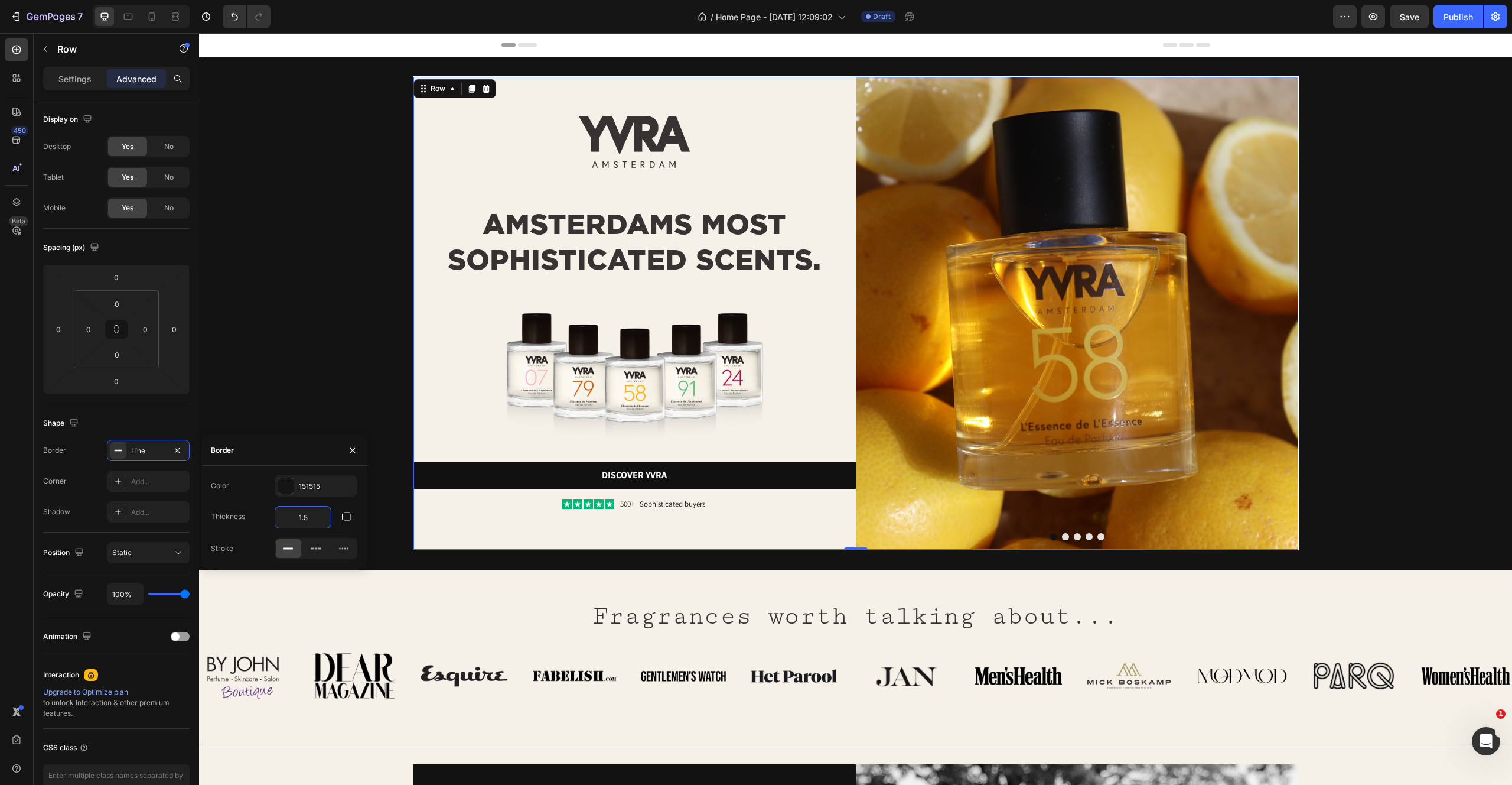
click at [320, 516] on input "1.5" at bounding box center [303, 517] width 56 height 21
click at [320, 516] on input "1.51" at bounding box center [303, 517] width 56 height 21
type input "1.5"
click at [287, 483] on div at bounding box center [286, 485] width 15 height 15
click at [222, 487] on div "button" at bounding box center [222, 486] width 12 height 12
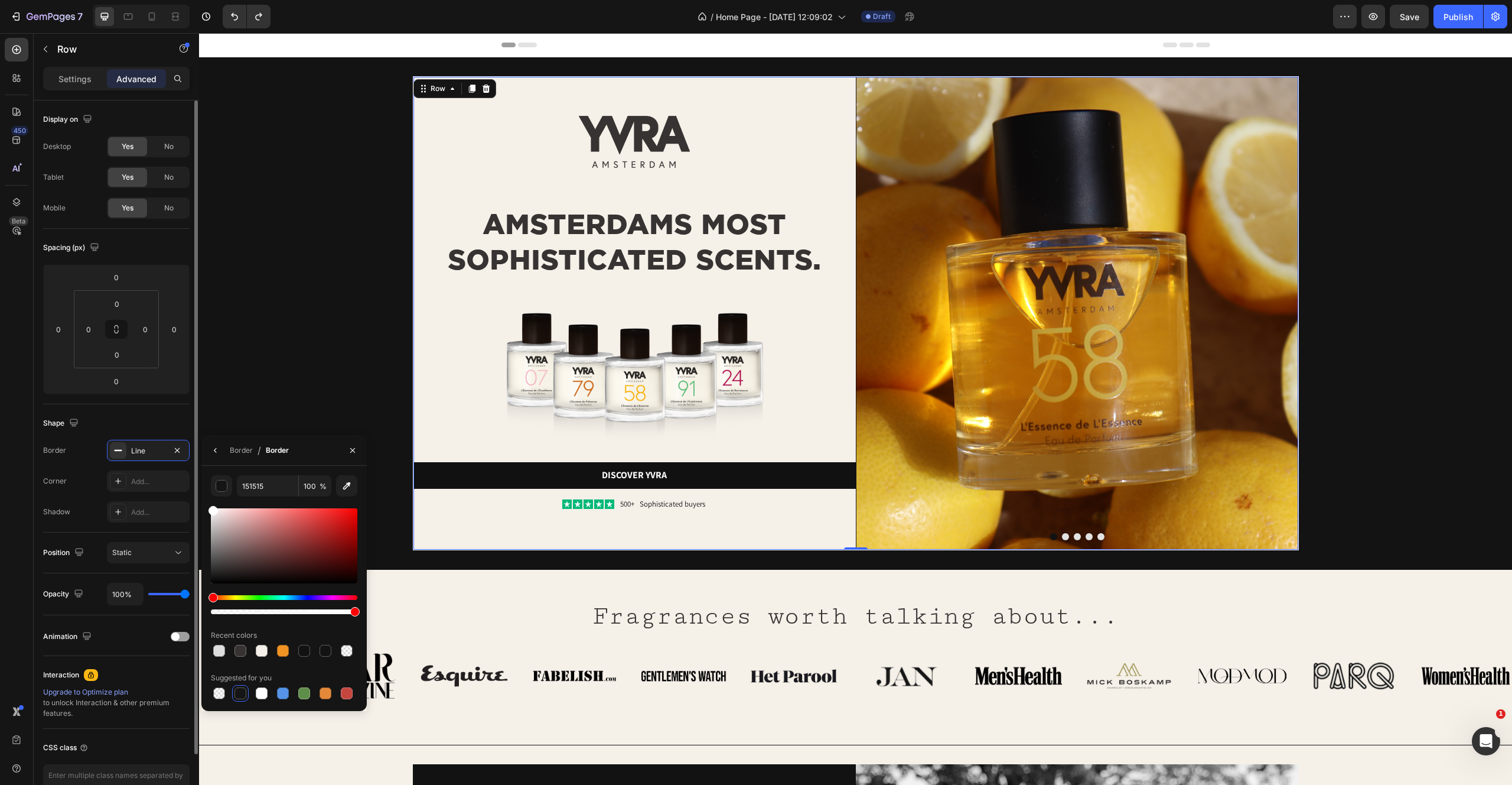
drag, startPoint x: 229, startPoint y: 528, endPoint x: 184, endPoint y: 422, distance: 115.2
click at [184, 422] on div "450 Beta Sections(30) Elements(83) Section Element Hero Section Product Detail …" at bounding box center [99, 409] width 199 height 752
type input "FFFFFF"
click at [357, 451] on icon "button" at bounding box center [352, 450] width 10 height 10
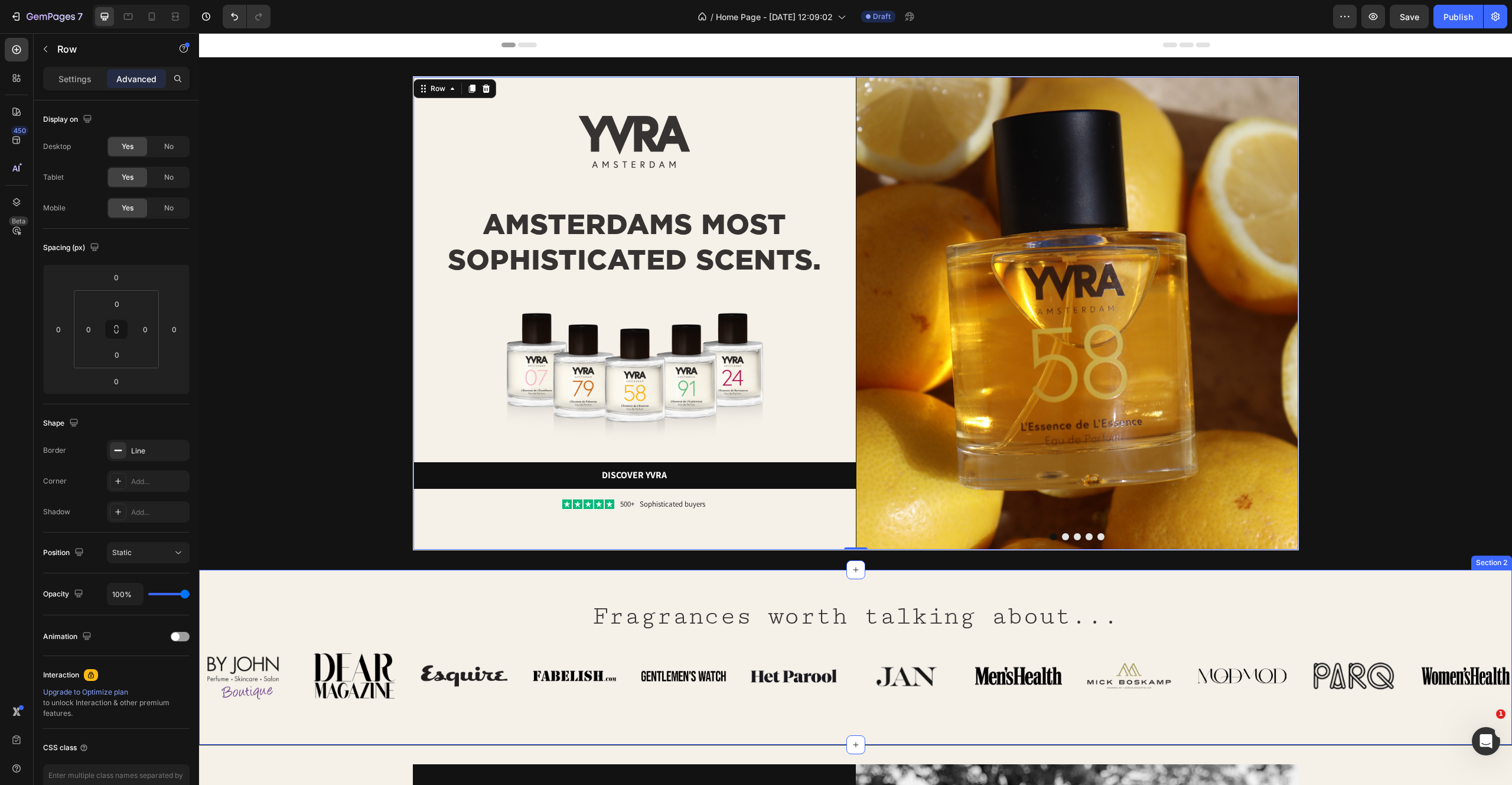
click at [299, 595] on div "Fragrances worth talking about... Heading Row Image Image Image Image Image Ima…" at bounding box center [856, 647] width 1313 height 118
click at [442, 531] on div "Image AMSTERDAMS MOST SOPHISTICATED SCENTS. Heading Image Discover yvra Button …" at bounding box center [635, 313] width 442 height 473
click at [139, 449] on div "Line" at bounding box center [148, 451] width 35 height 11
click at [315, 515] on input "1.5" at bounding box center [303, 517] width 56 height 21
type input "4"
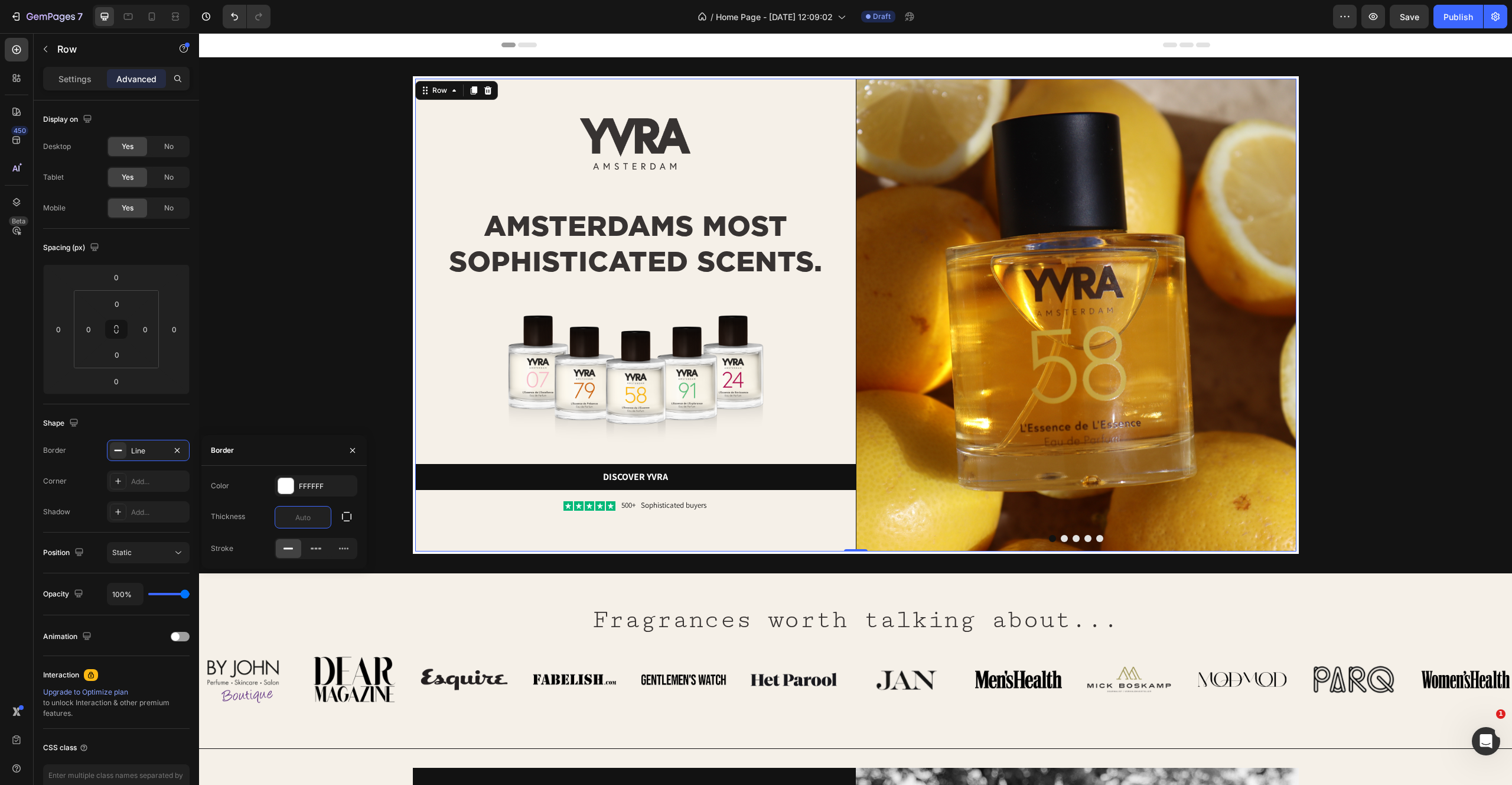
type input "5"
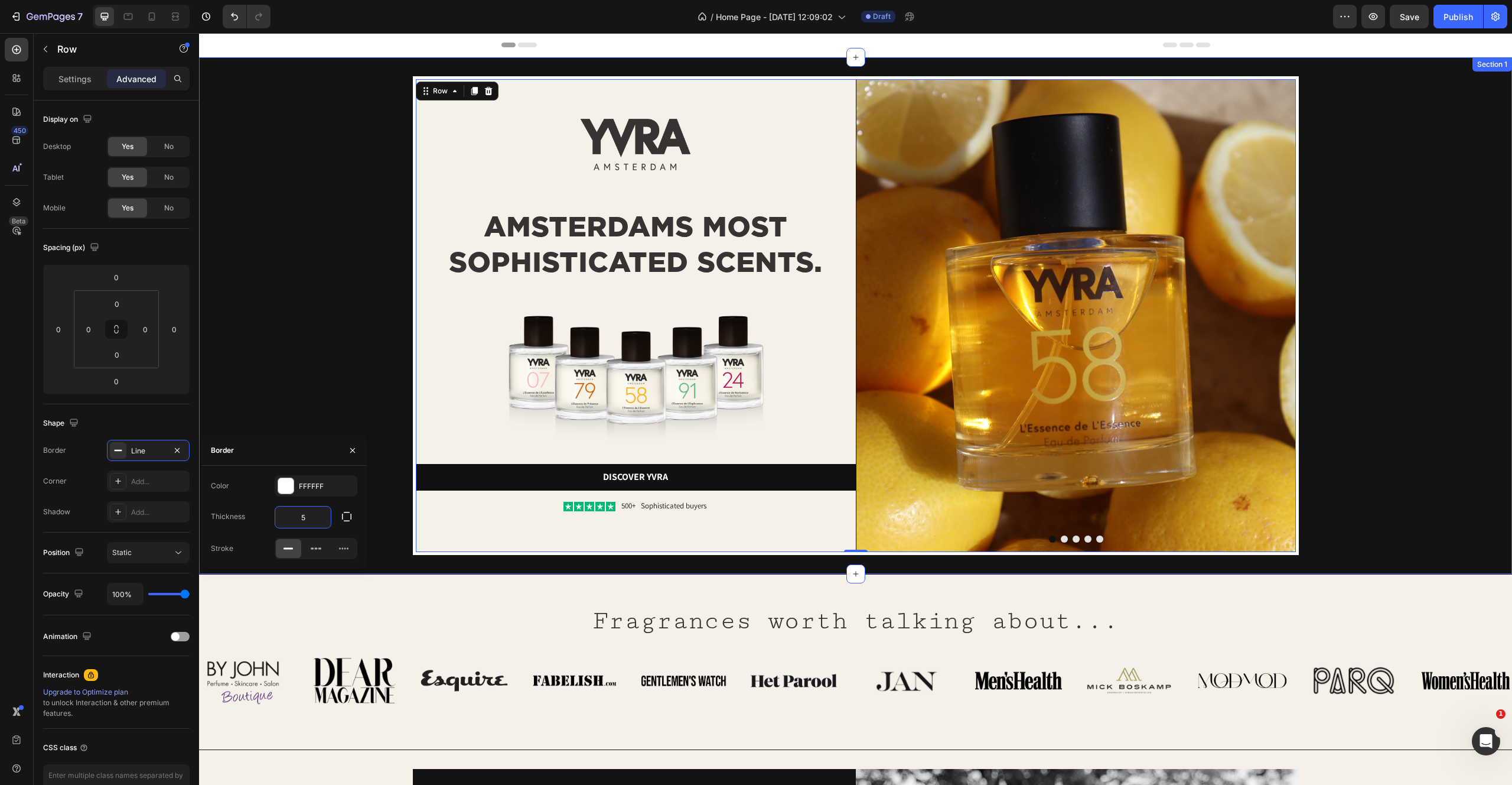
click at [372, 277] on div "Image Image AMSTERDAMS MOST SOPHISTICATED SCENTS. Heading Image Discover yvra B…" at bounding box center [855, 315] width 1275 height 479
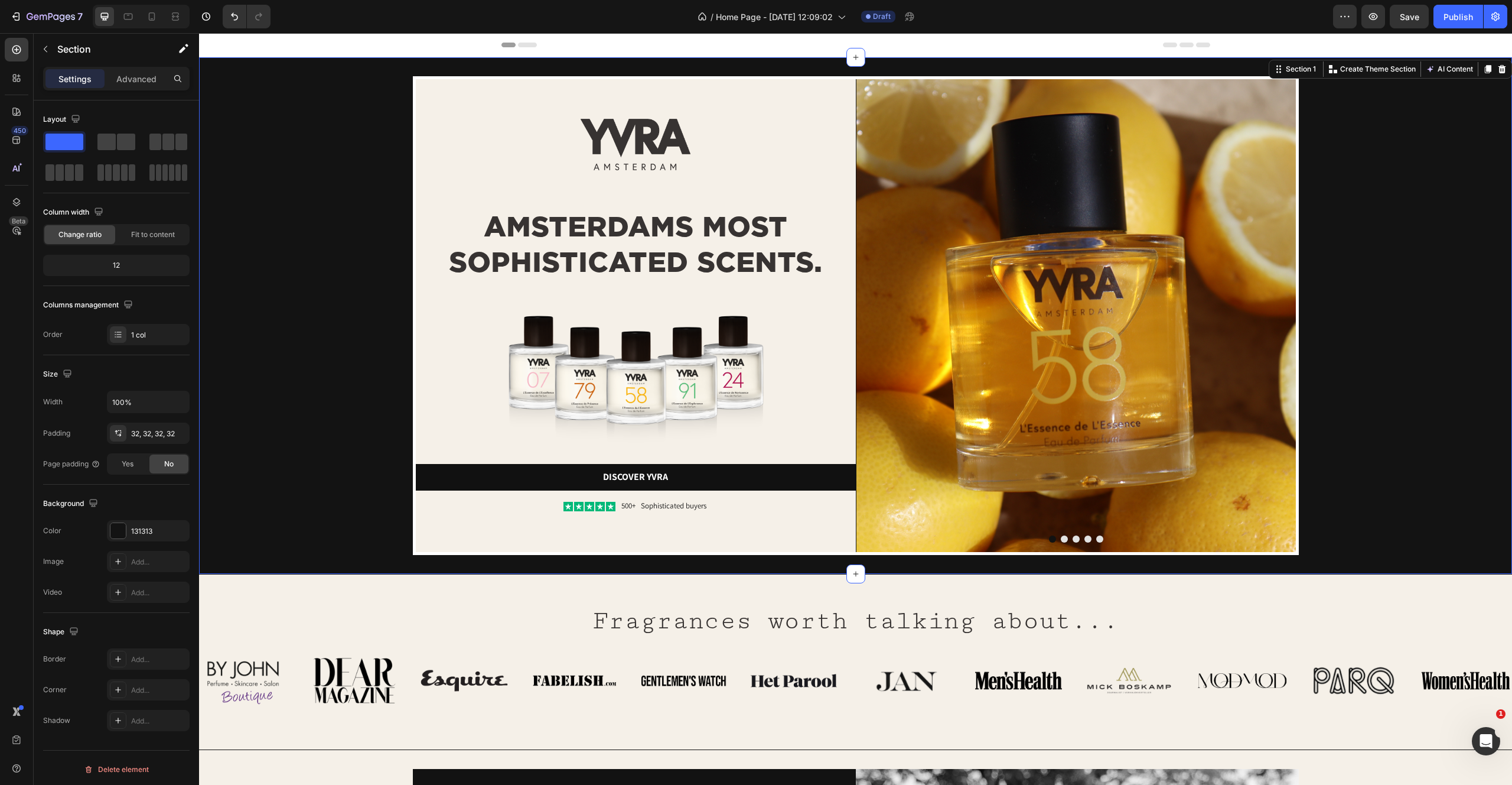
click at [220, 196] on div "Image Image AMSTERDAMS MOST SOPHISTICATED SCENTS. Heading Image Discover yvra B…" at bounding box center [855, 315] width 1275 height 479
click at [293, 269] on div "Image Image AMSTERDAMS MOST SOPHISTICATED SCENTS. Heading Image Discover yvra B…" at bounding box center [855, 315] width 1275 height 479
click at [1369, 191] on div "Image Image AMSTERDAMS MOST SOPHISTICATED SCENTS. Heading Image Discover yvra B…" at bounding box center [855, 315] width 1275 height 479
click at [1282, 634] on div "Fragrances worth talking about... Heading Row Image Image Image Image Image Ima…" at bounding box center [856, 652] width 1313 height 118
click at [260, 406] on div "Image Image AMSTERDAMS MOST SOPHISTICATED SCENTS. Heading Image Discover yvra B…" at bounding box center [855, 315] width 1275 height 479
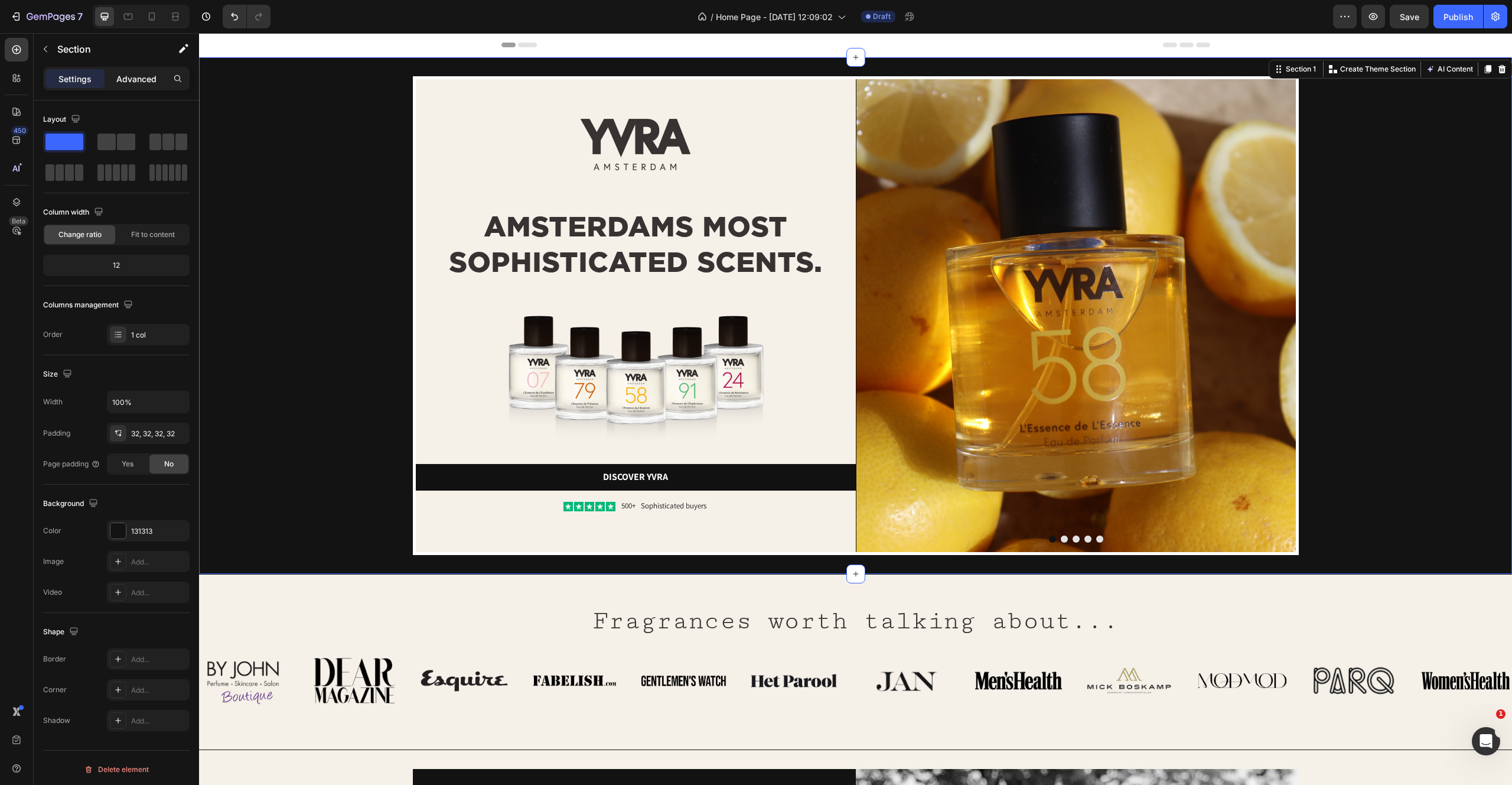
click at [142, 75] on p "Advanced" at bounding box center [136, 79] width 40 height 12
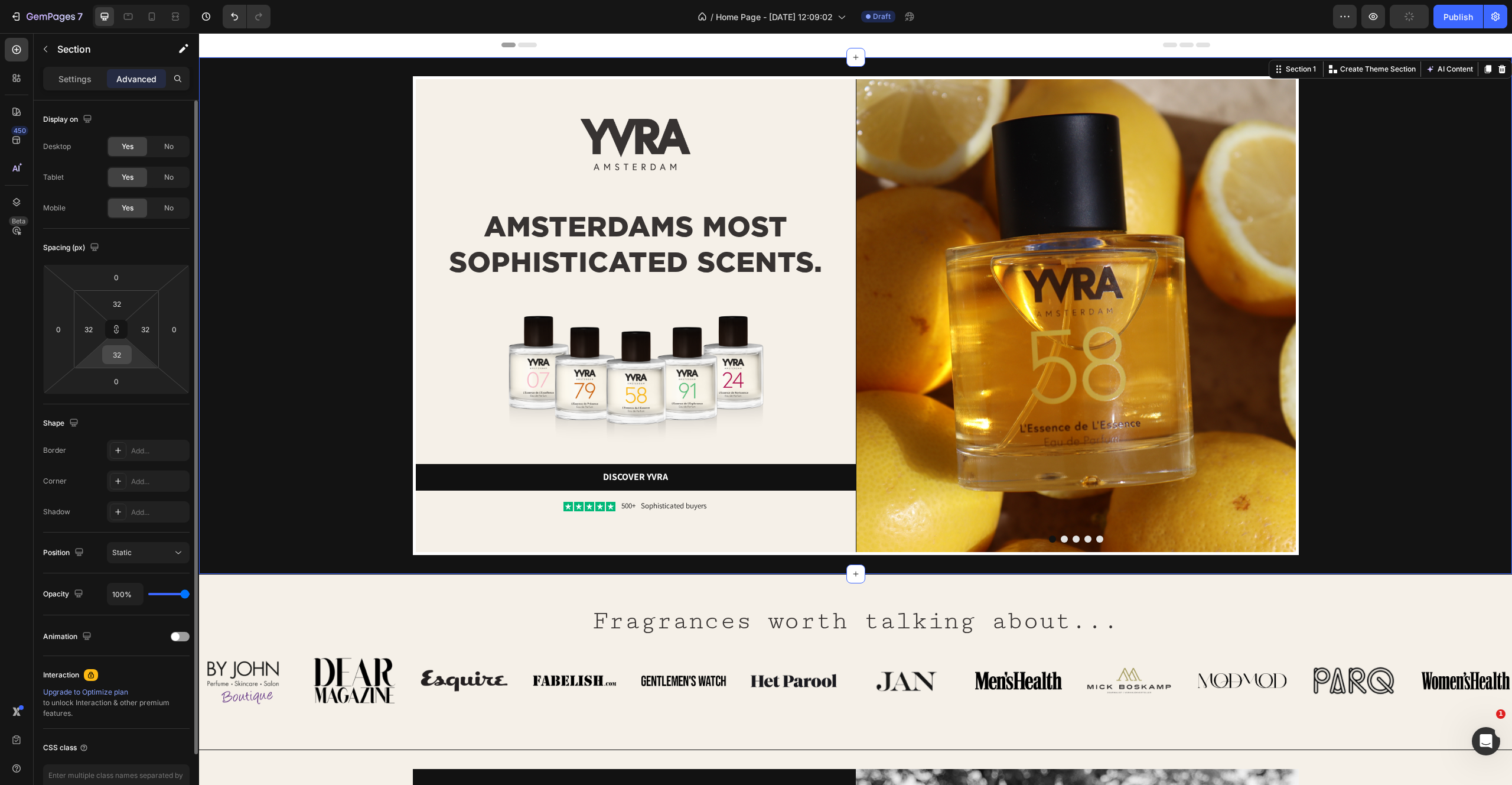
click at [111, 358] on input "32" at bounding box center [117, 354] width 23 height 18
type input "4"
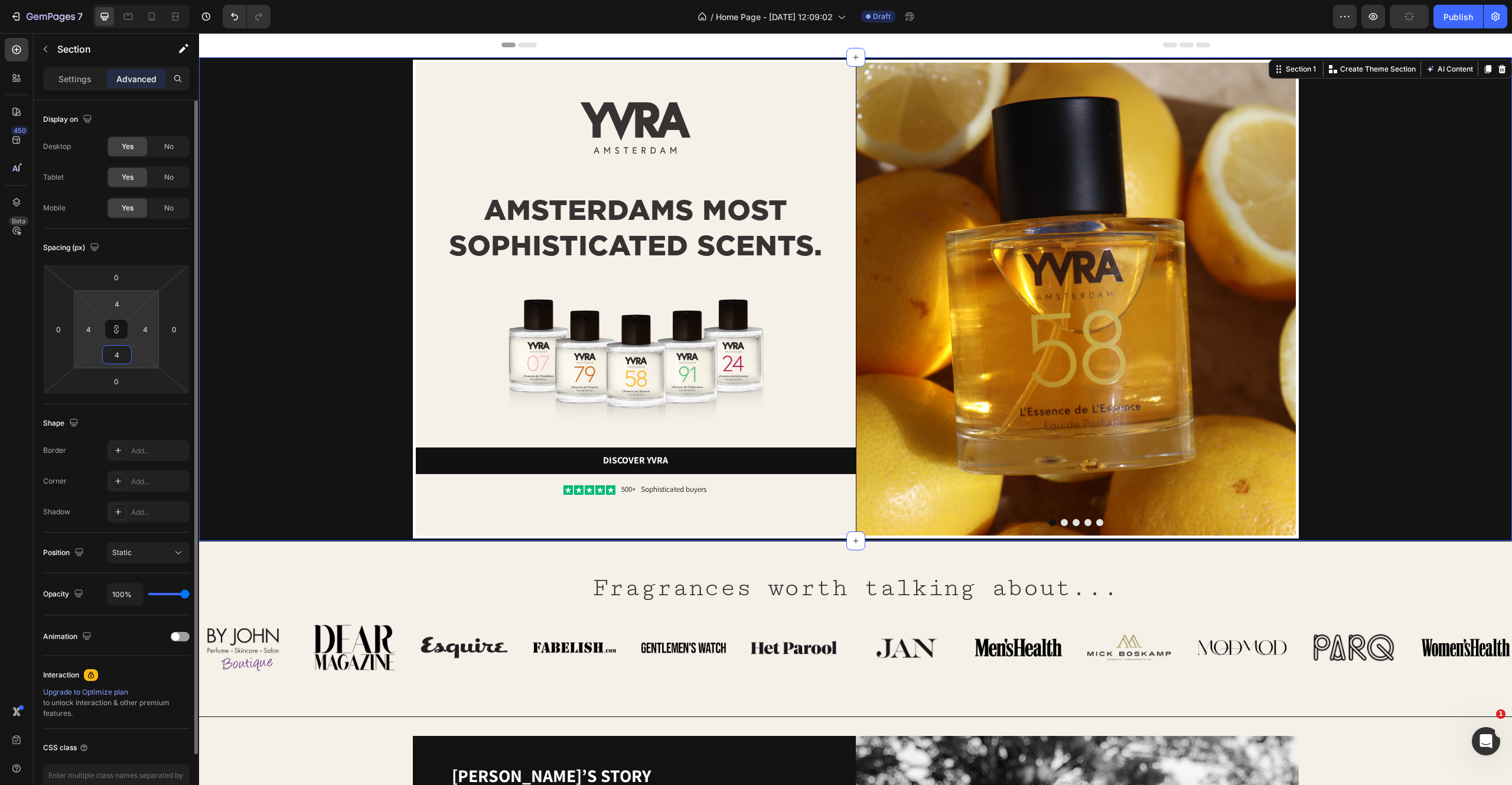
type input "48"
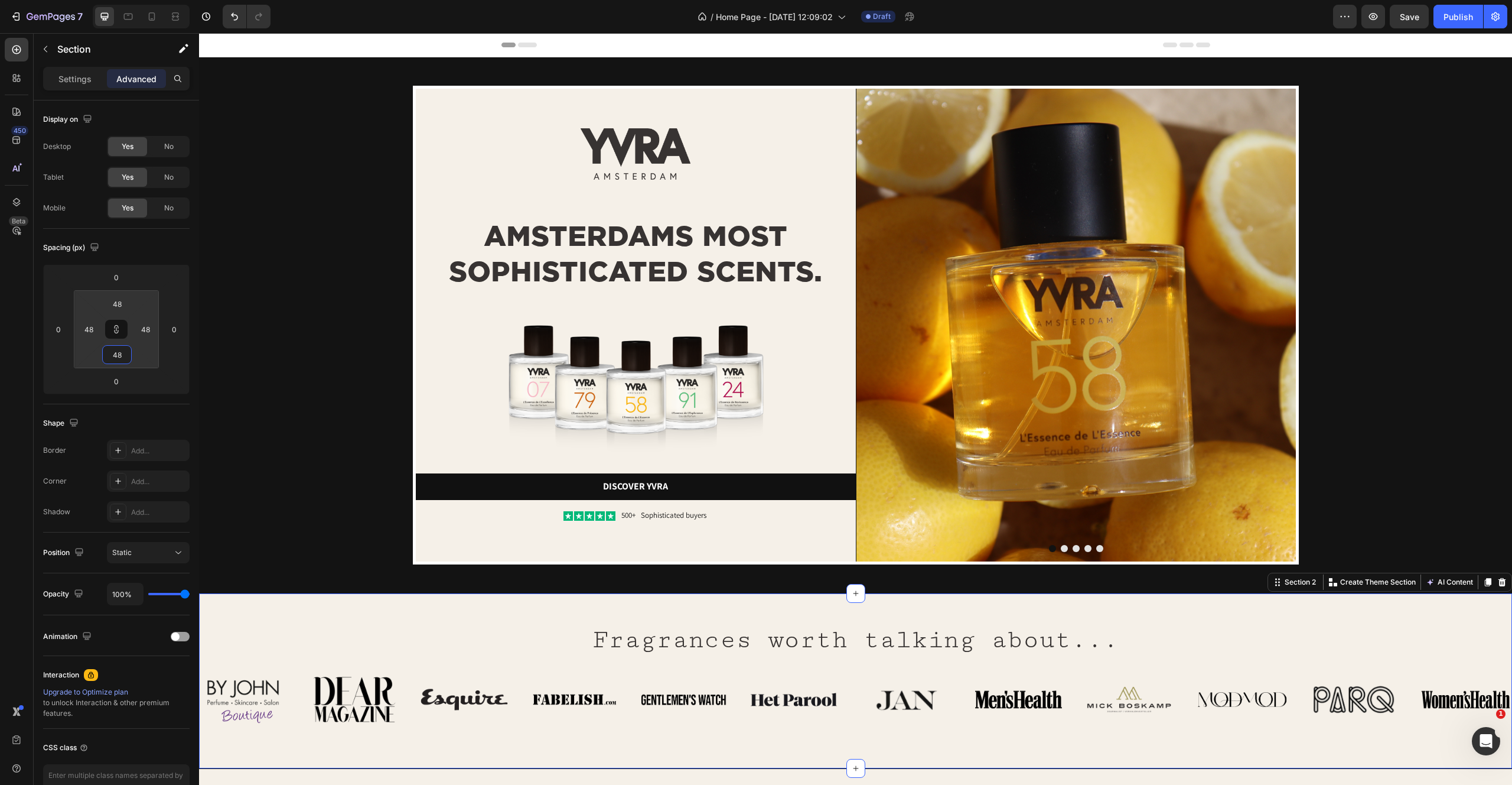
click at [402, 632] on div "Fragrances worth talking about... Heading Row Image Image Image Image Image Ima…" at bounding box center [856, 671] width 1313 height 118
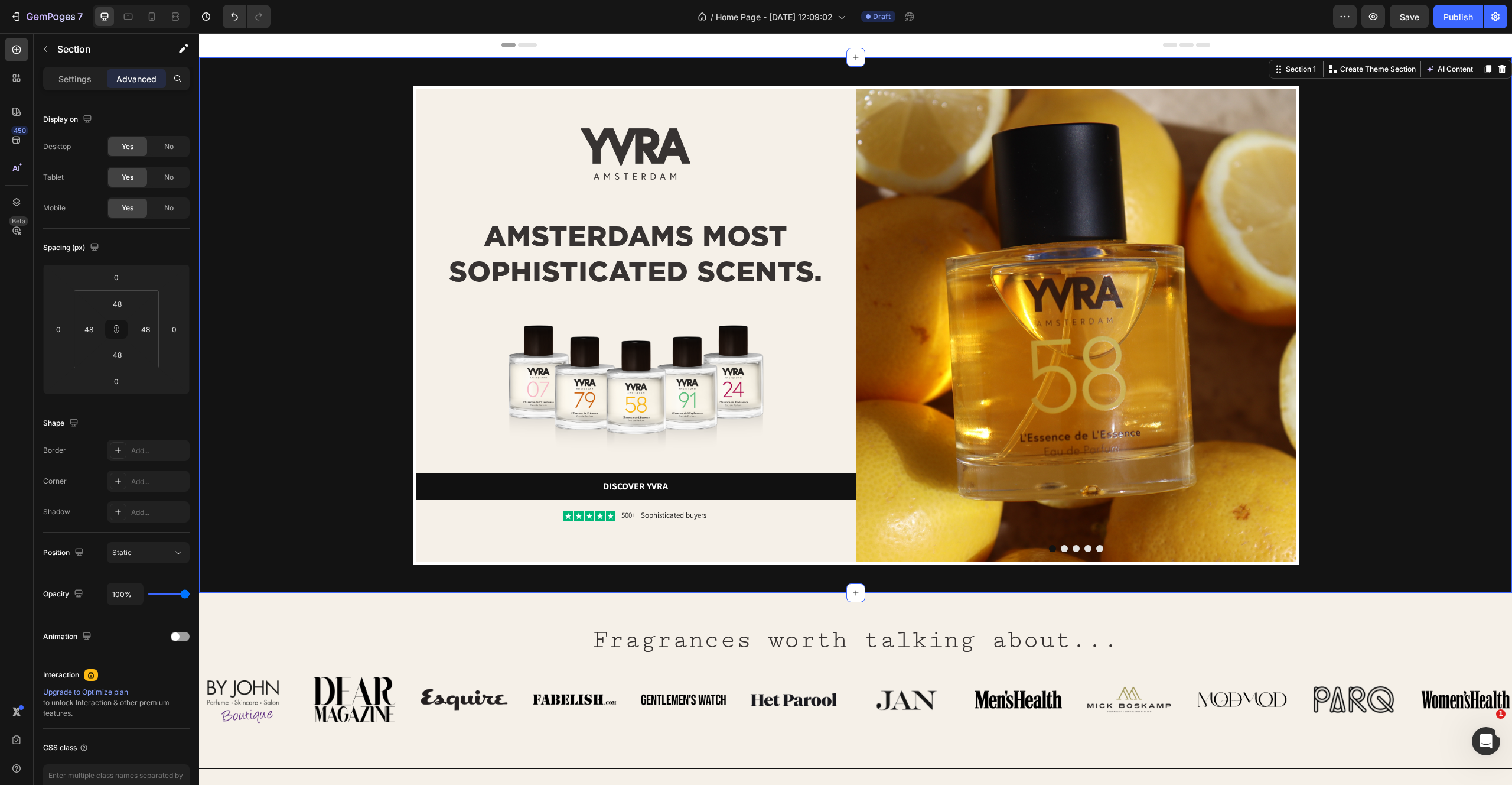
click at [235, 297] on div "Image Image AMSTERDAMS MOST SOPHISTICATED SCENTS. Heading Image Discover yvra B…" at bounding box center [855, 325] width 1256 height 479
click at [1388, 263] on div "Image Image AMSTERDAMS MOST SOPHISTICATED SCENTS. Heading Image Discover yvra B…" at bounding box center [855, 325] width 1256 height 479
click at [89, 84] on p "Settings" at bounding box center [75, 79] width 33 height 12
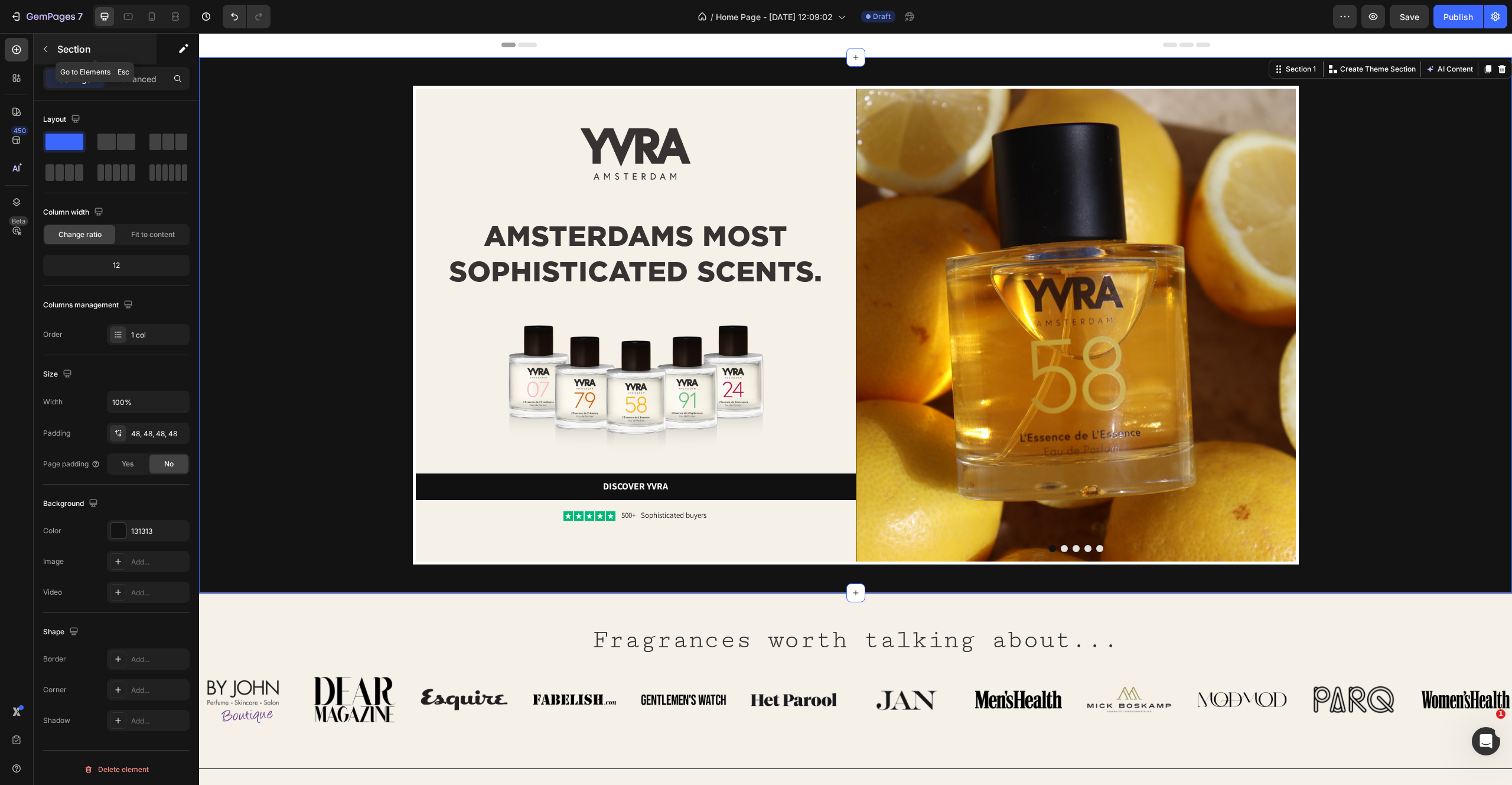
click at [51, 38] on div "Section" at bounding box center [95, 49] width 123 height 31
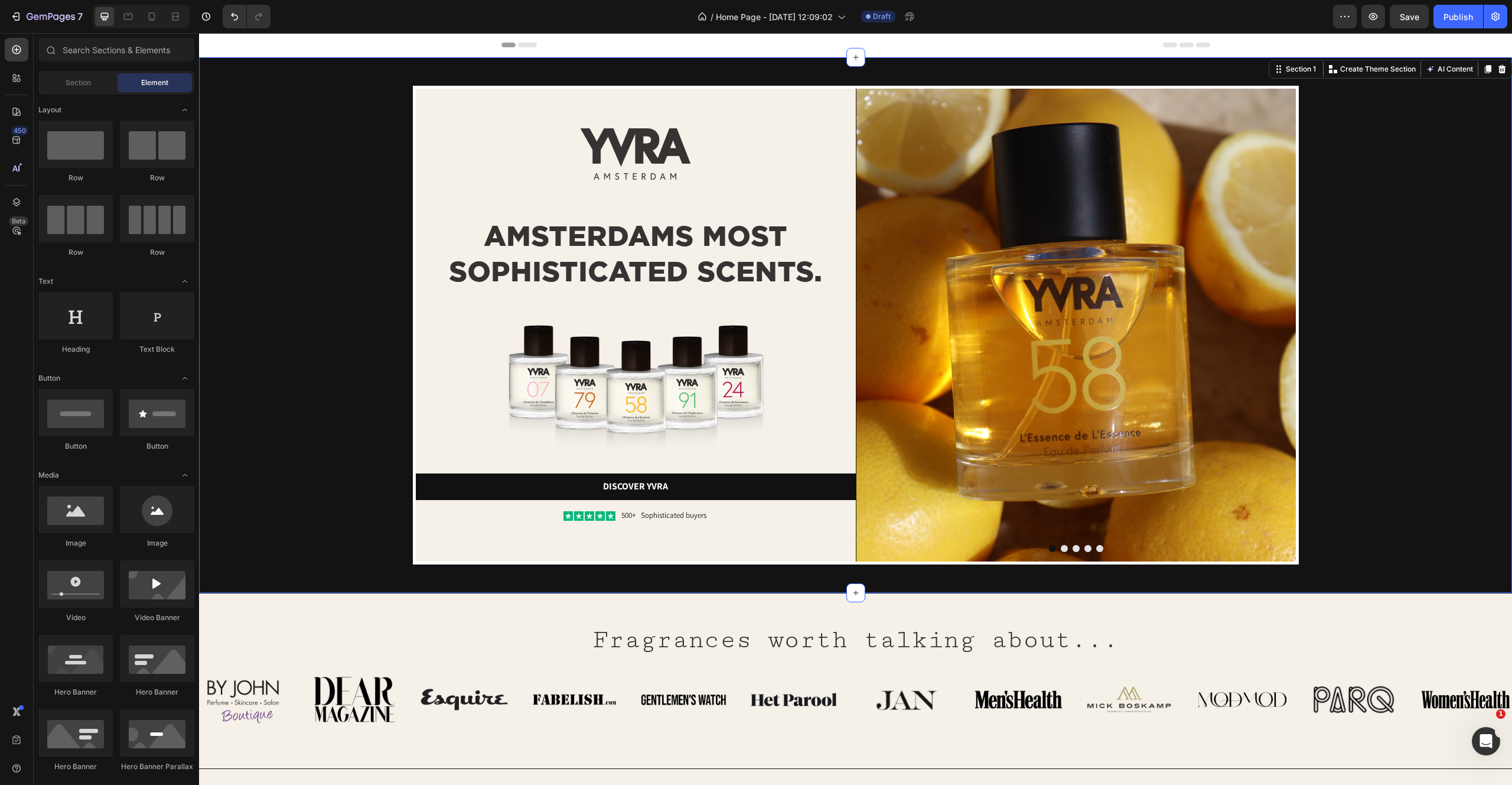
click at [378, 141] on div "Image Image AMSTERDAMS MOST SOPHISTICATED SCENTS. Heading Image Discover yvra B…" at bounding box center [855, 325] width 1256 height 479
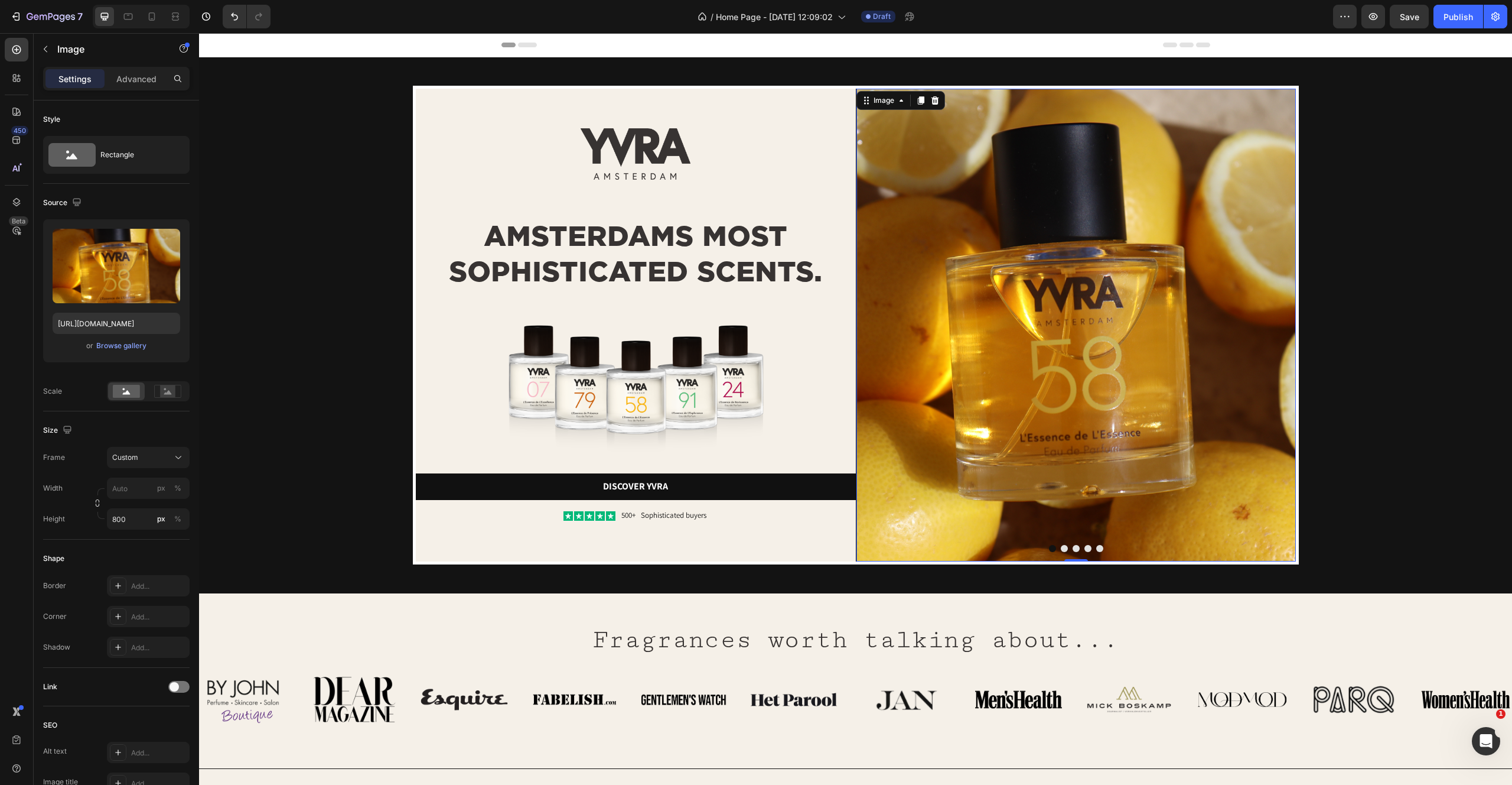
click at [891, 471] on img at bounding box center [1076, 325] width 439 height 473
click at [124, 77] on p "Advanced" at bounding box center [136, 79] width 40 height 12
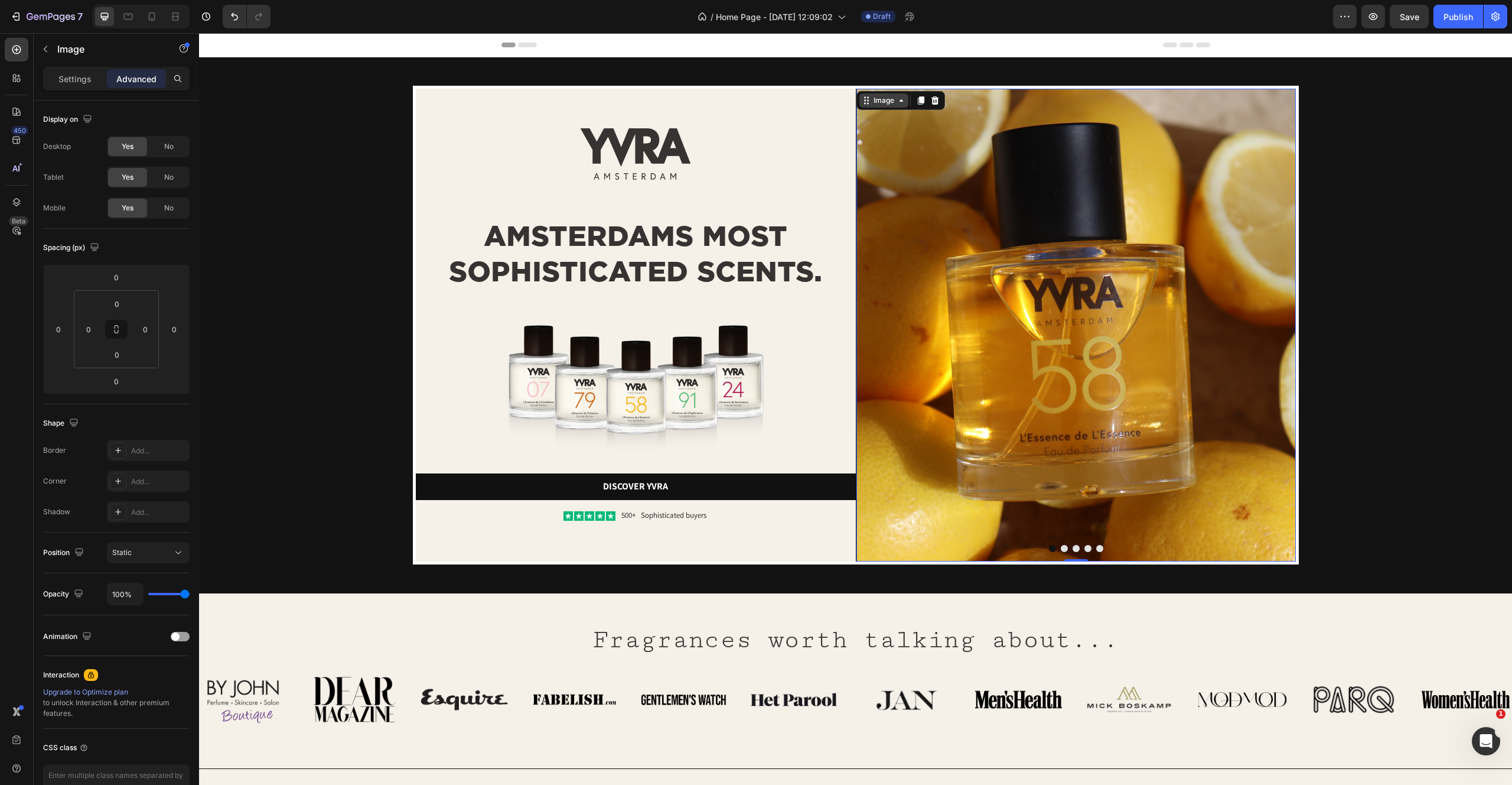
click at [882, 93] on div "Image" at bounding box center [884, 100] width 49 height 14
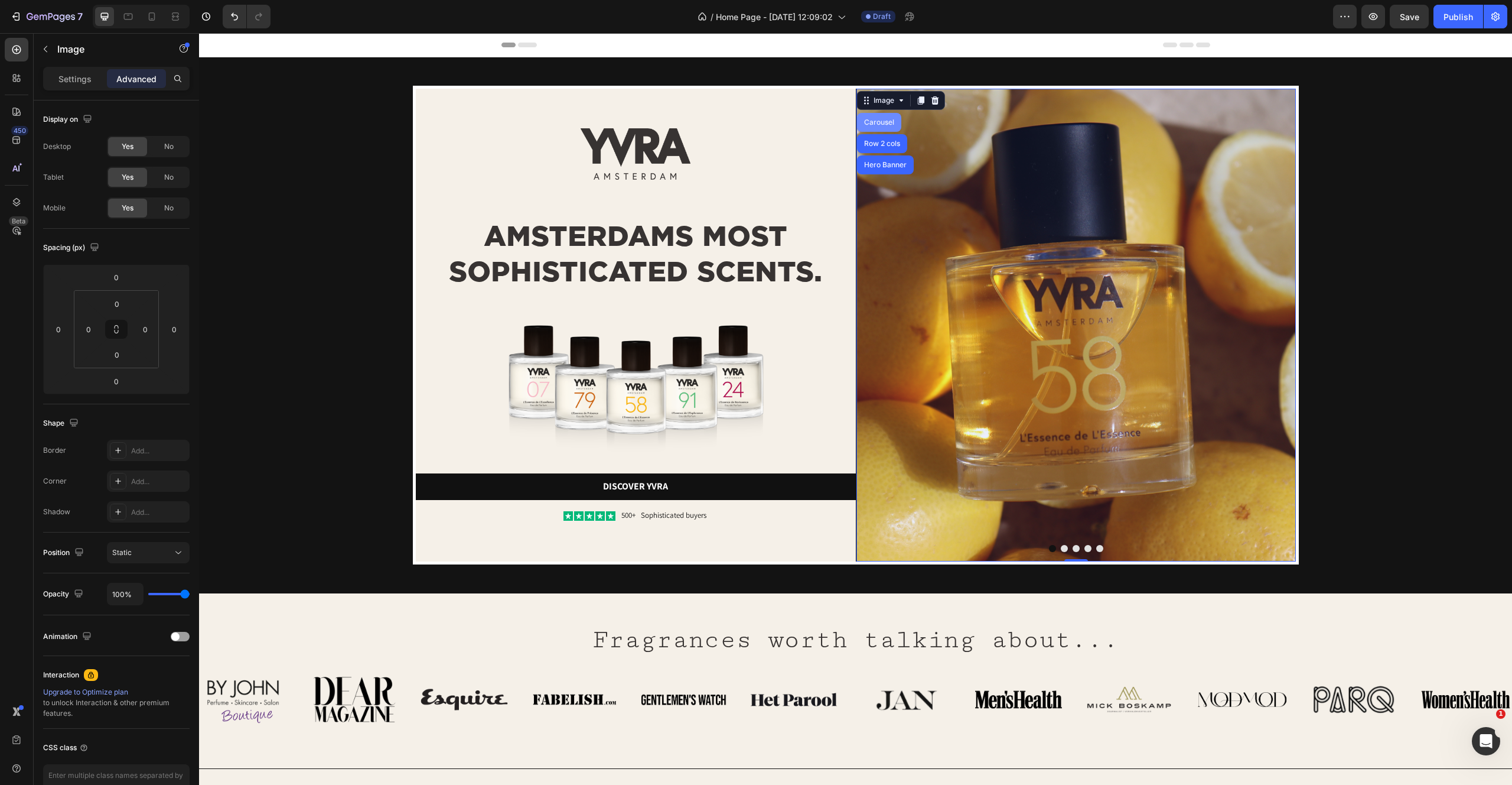
click at [876, 120] on div "Carousel" at bounding box center [879, 122] width 35 height 7
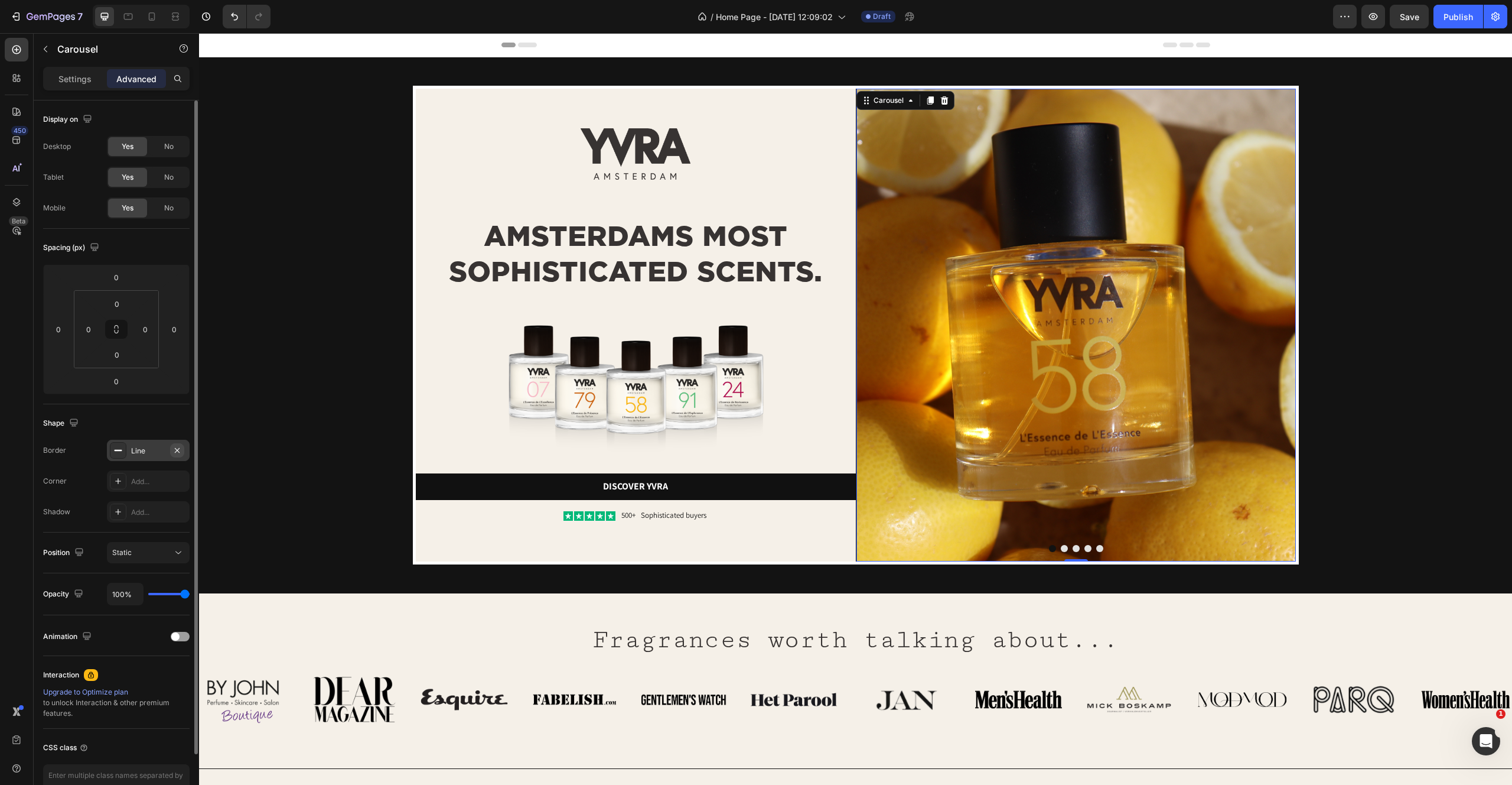
click at [175, 447] on icon "button" at bounding box center [177, 450] width 10 height 10
click at [340, 461] on div "Image Image AMSTERDAMS MOST SOPHISTICATED SCENTS. Heading Image Discover yvra B…" at bounding box center [855, 325] width 1256 height 479
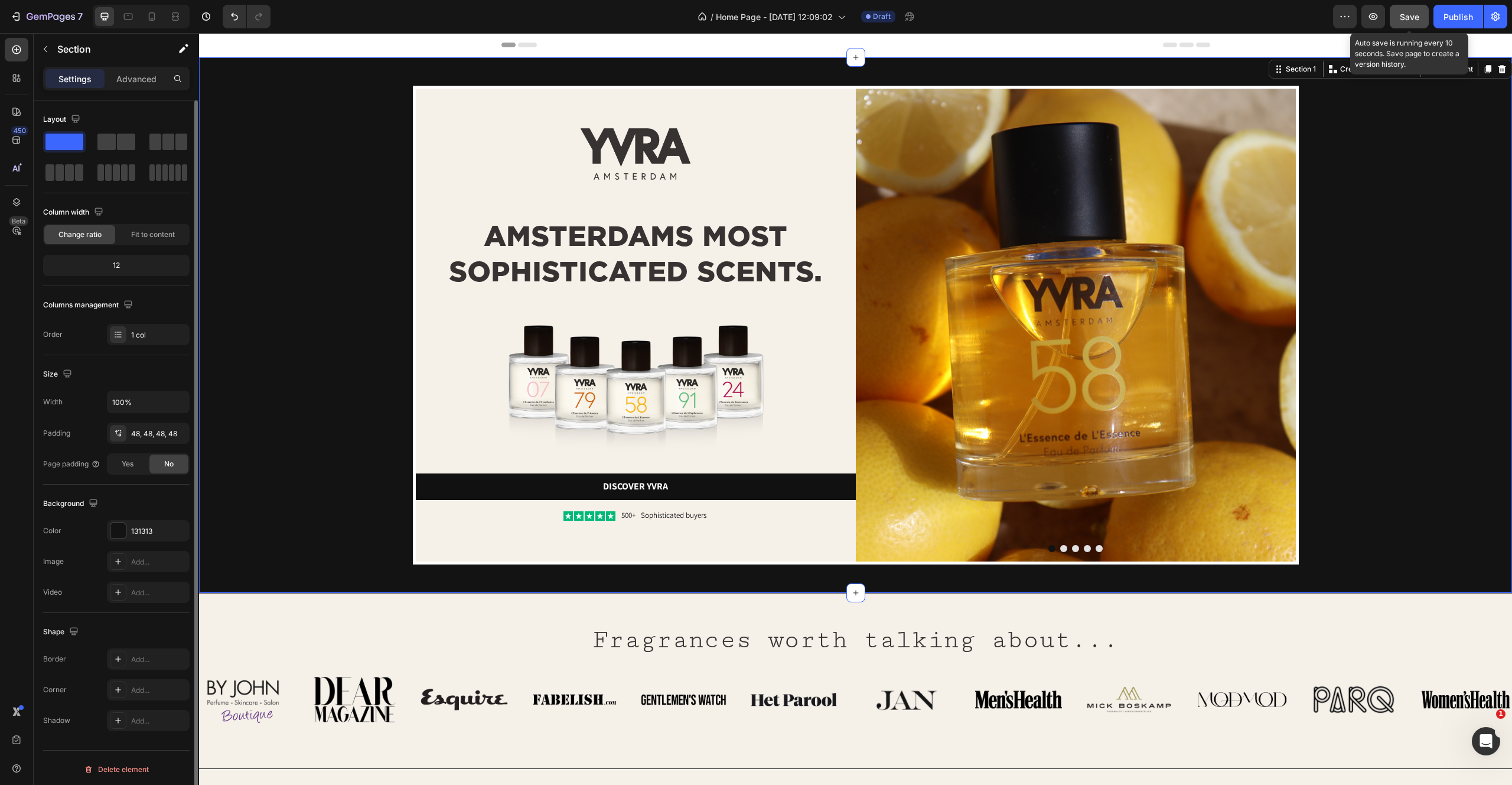
click at [1407, 9] on button "Save" at bounding box center [1410, 16] width 39 height 23
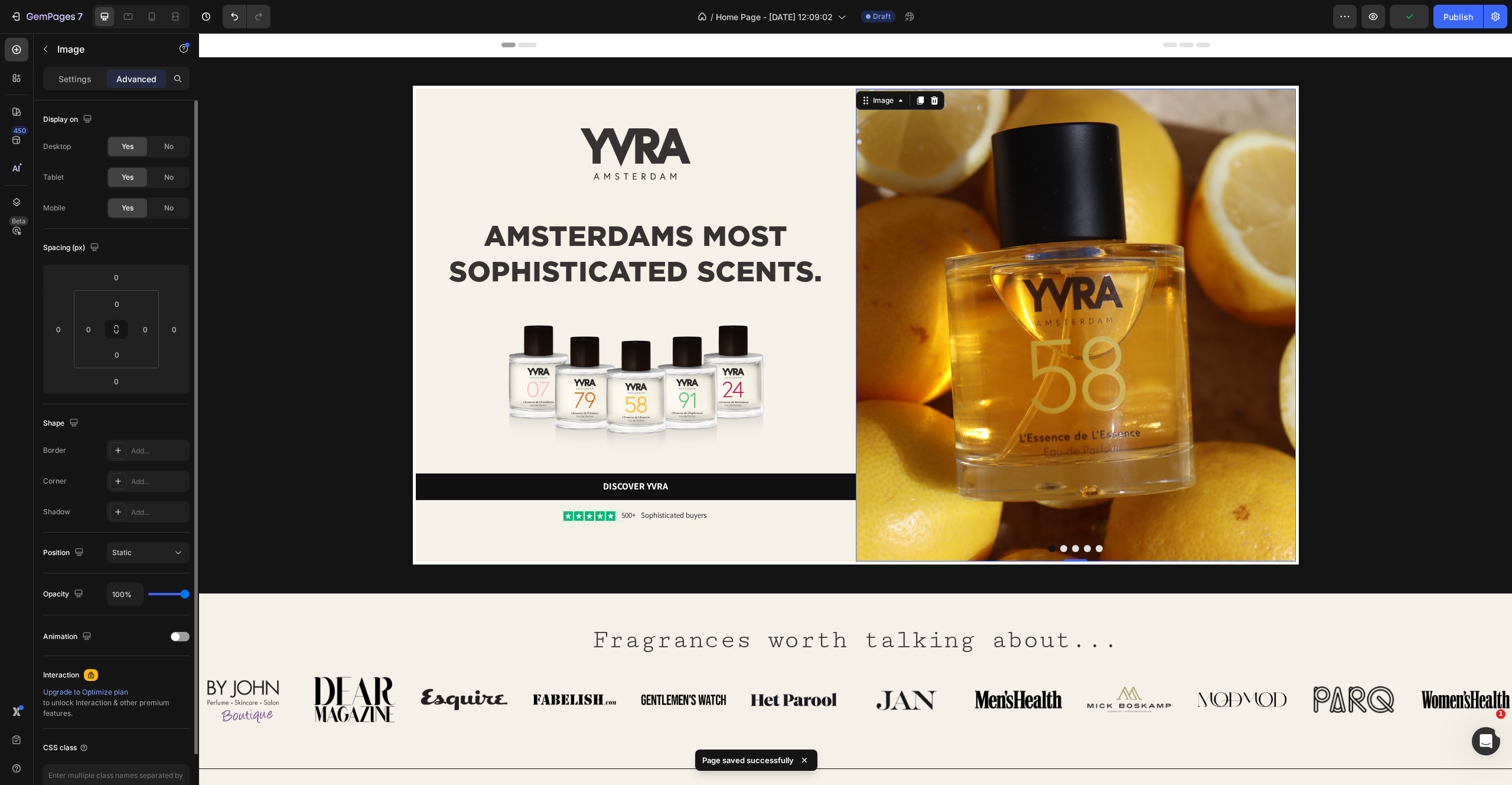
click at [936, 156] on img at bounding box center [1076, 325] width 440 height 473
click at [883, 106] on div "Image" at bounding box center [883, 100] width 49 height 14
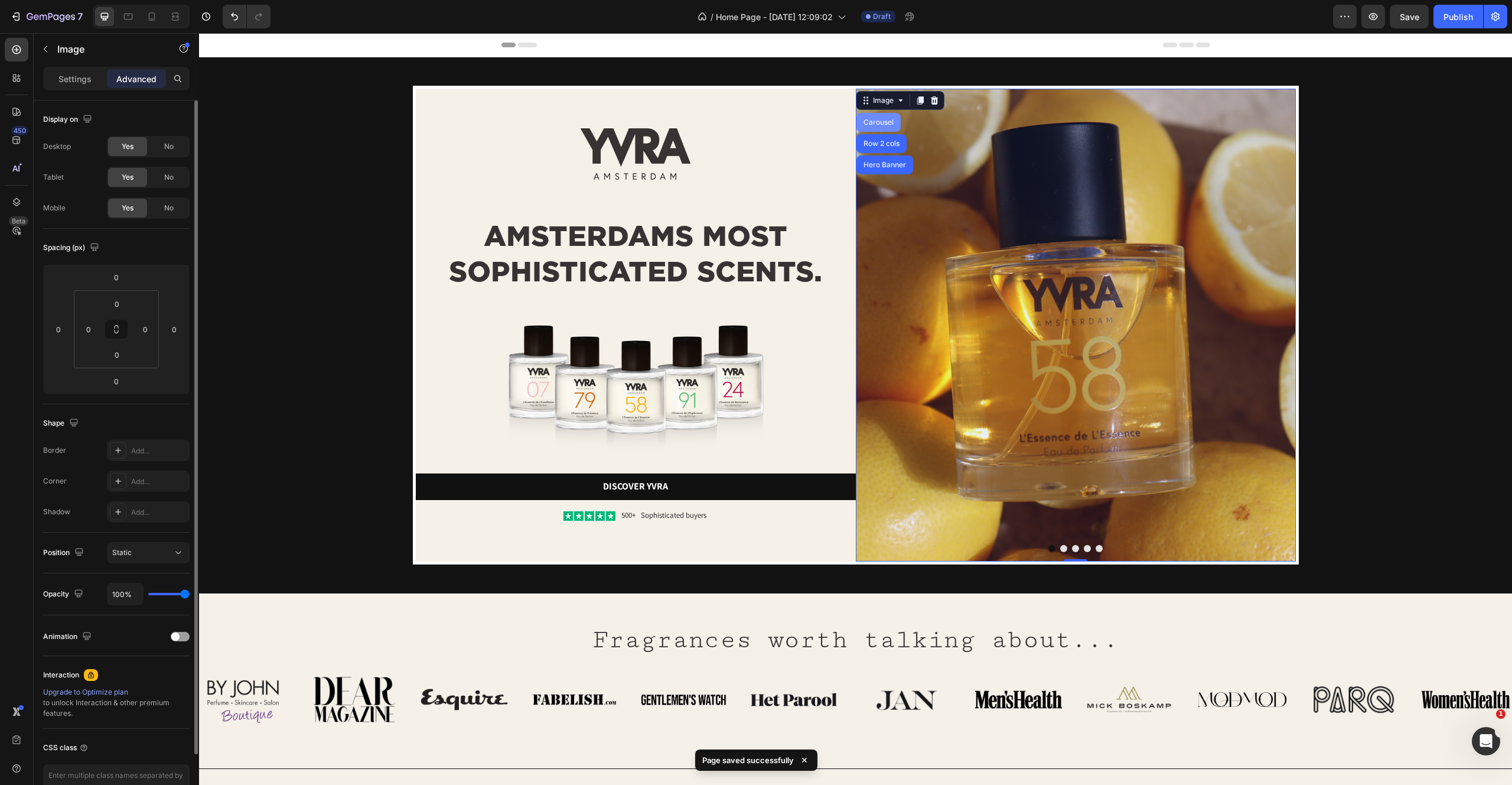
click at [882, 123] on div "Carousel" at bounding box center [879, 122] width 35 height 7
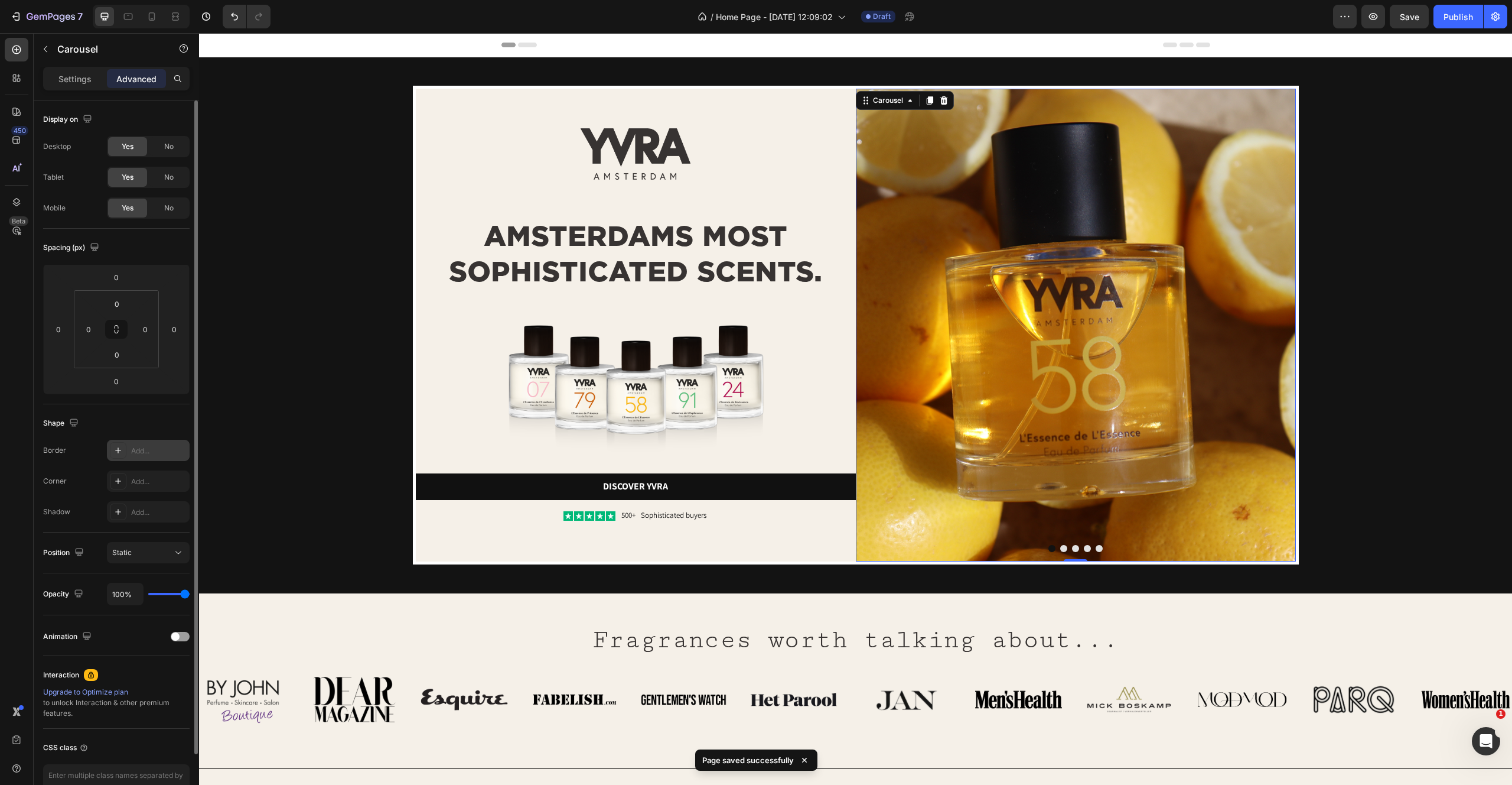
click at [150, 449] on div "Add..." at bounding box center [159, 451] width 56 height 11
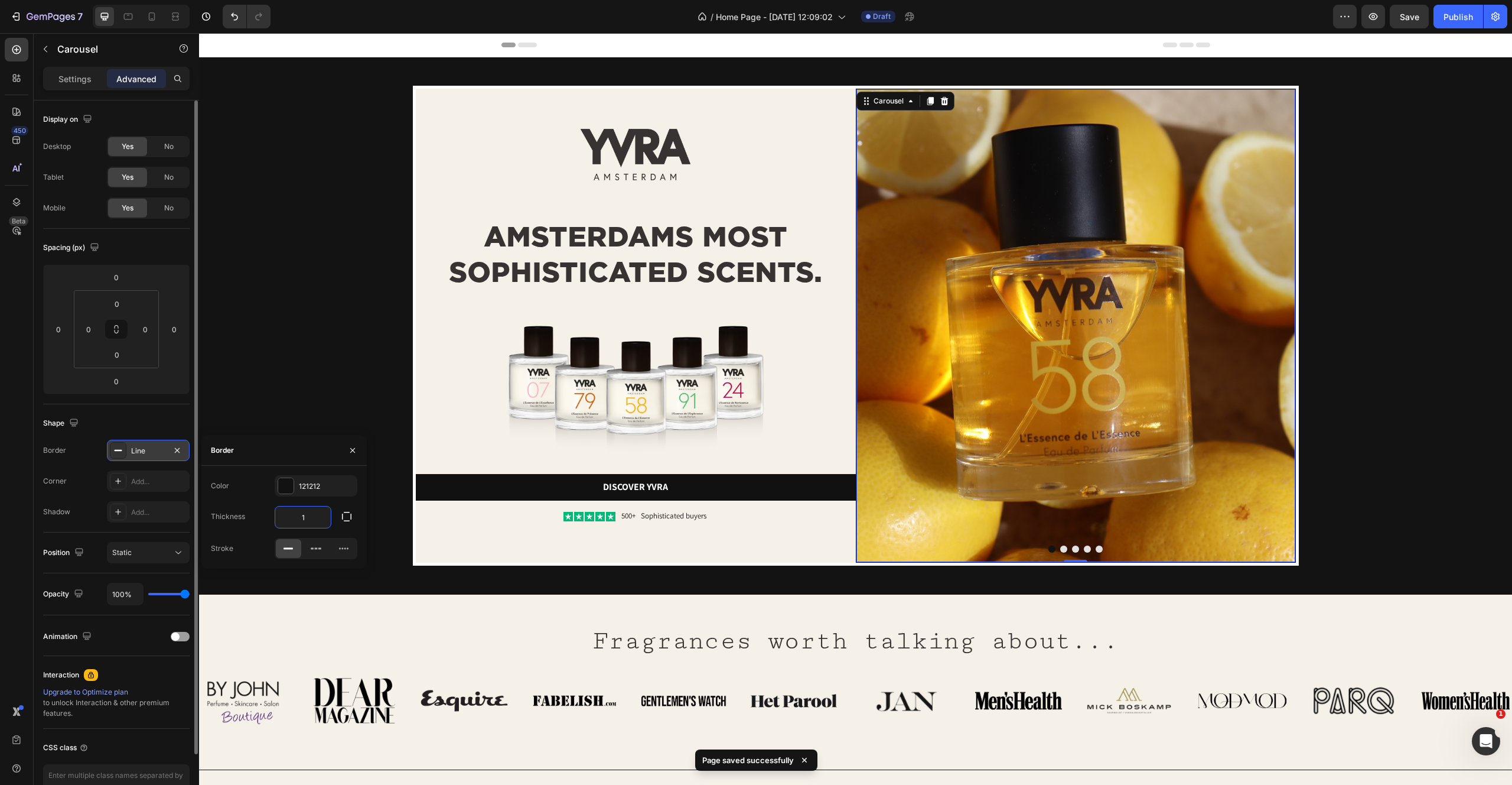
click at [303, 516] on input "1" at bounding box center [303, 517] width 56 height 21
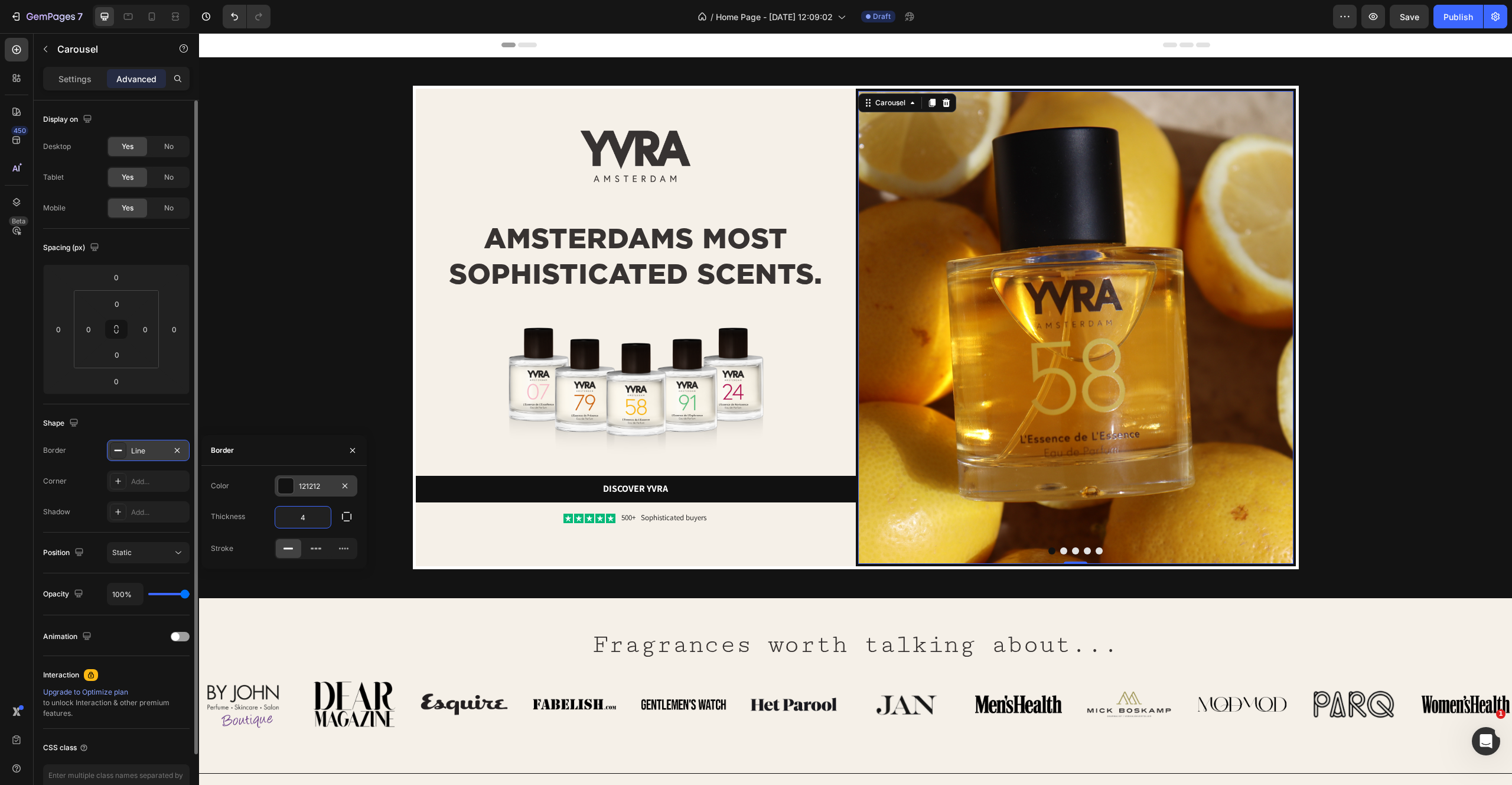
type input "4"
click at [281, 488] on div at bounding box center [286, 485] width 15 height 15
click at [263, 532] on div at bounding box center [262, 531] width 12 height 12
type input "F5F0E8"
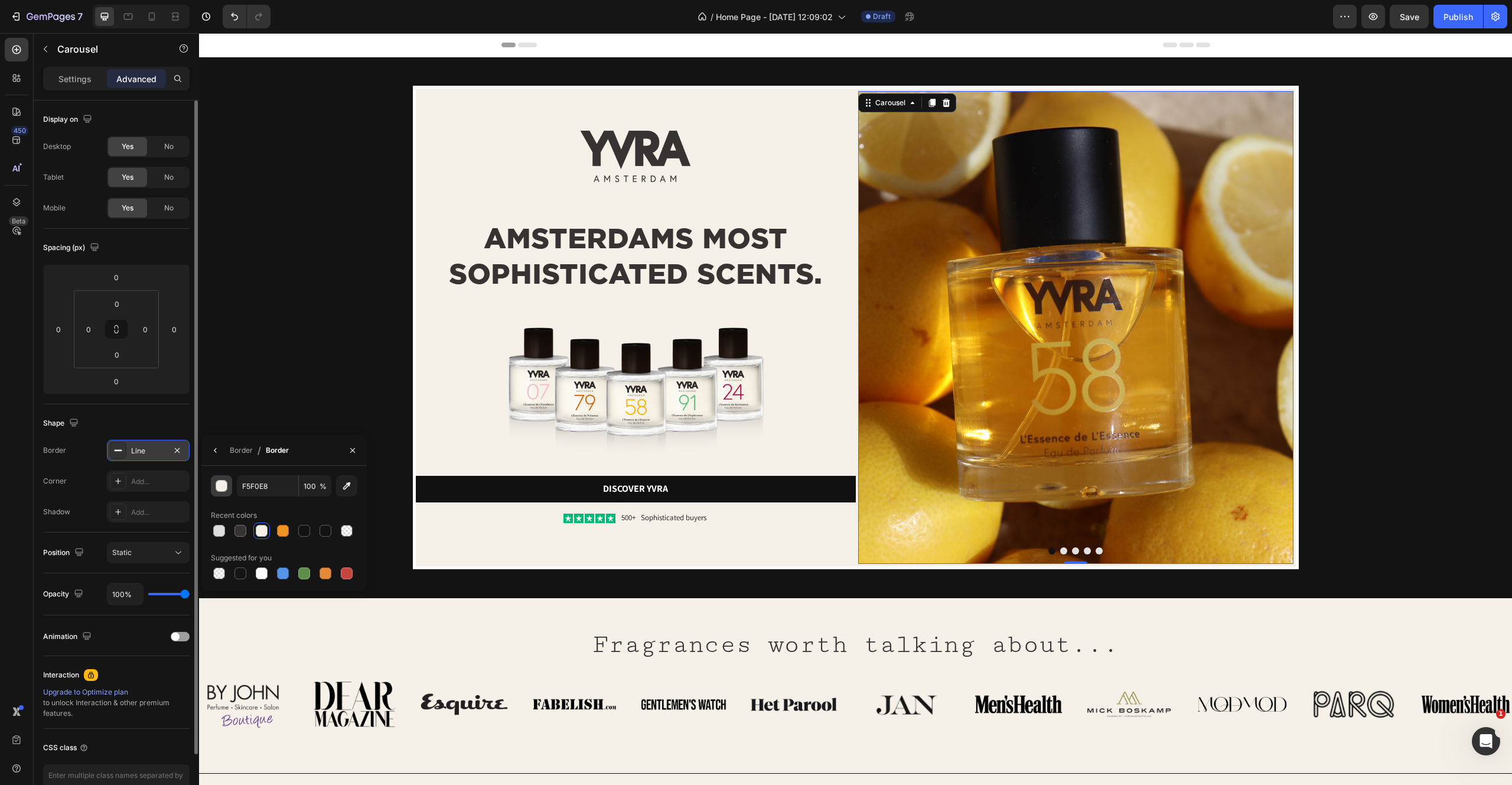
click at [216, 482] on div "button" at bounding box center [222, 486] width 12 height 12
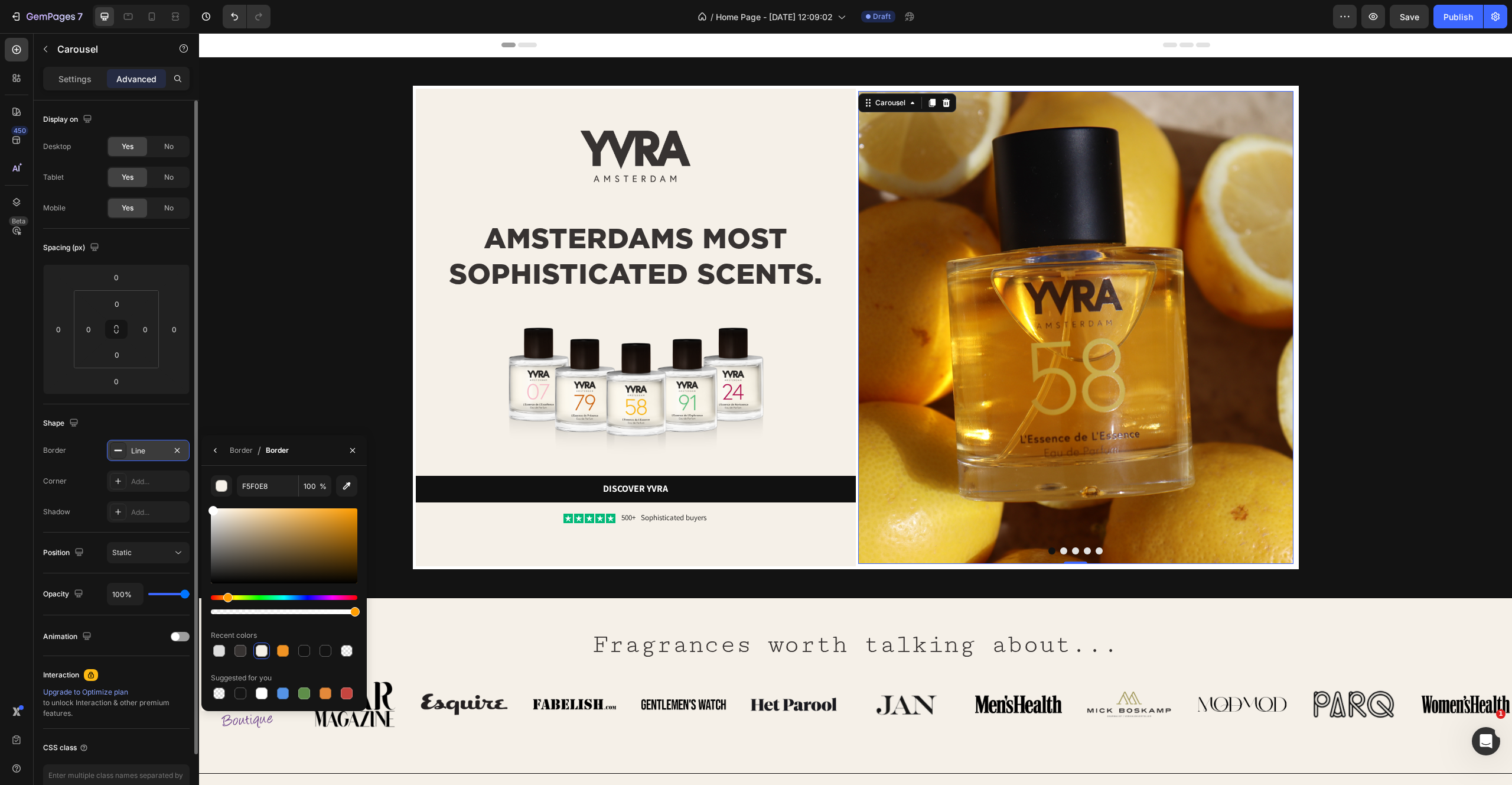
drag, startPoint x: 254, startPoint y: 533, endPoint x: 180, endPoint y: 429, distance: 127.6
click at [180, 429] on div "450 Beta Sections(30) Elements(83) Section Element Hero Section Product Detail …" at bounding box center [99, 409] width 199 height 752
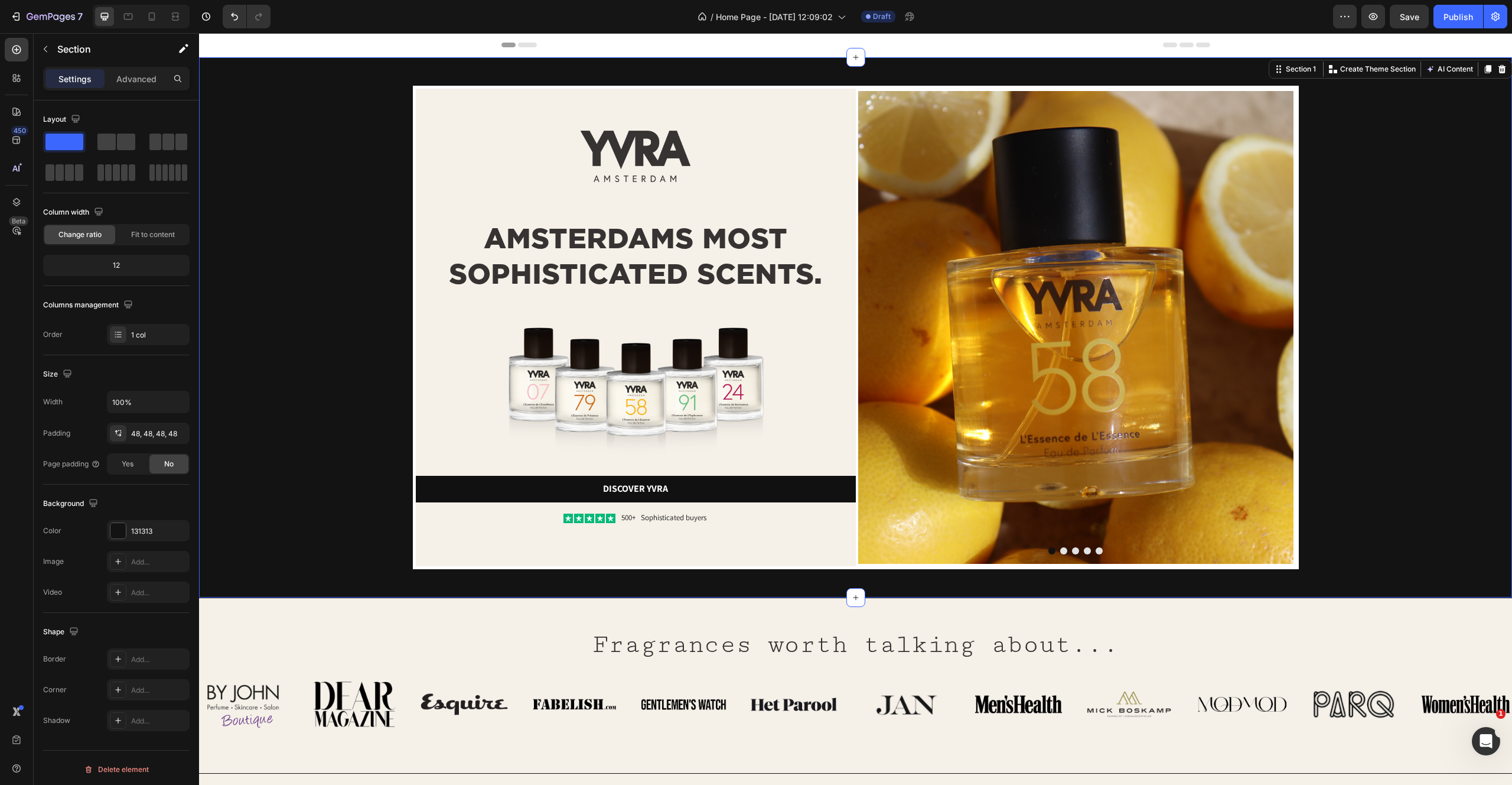
click at [272, 276] on div "Image Image AMSTERDAMS MOST SOPHISTICATED SCENTS. Heading Image Discover yvra B…" at bounding box center [855, 327] width 1256 height 483
click at [299, 546] on div "Image Image AMSTERDAMS MOST SOPHISTICATED SCENTS. Heading Image Discover yvra B…" at bounding box center [855, 327] width 1256 height 483
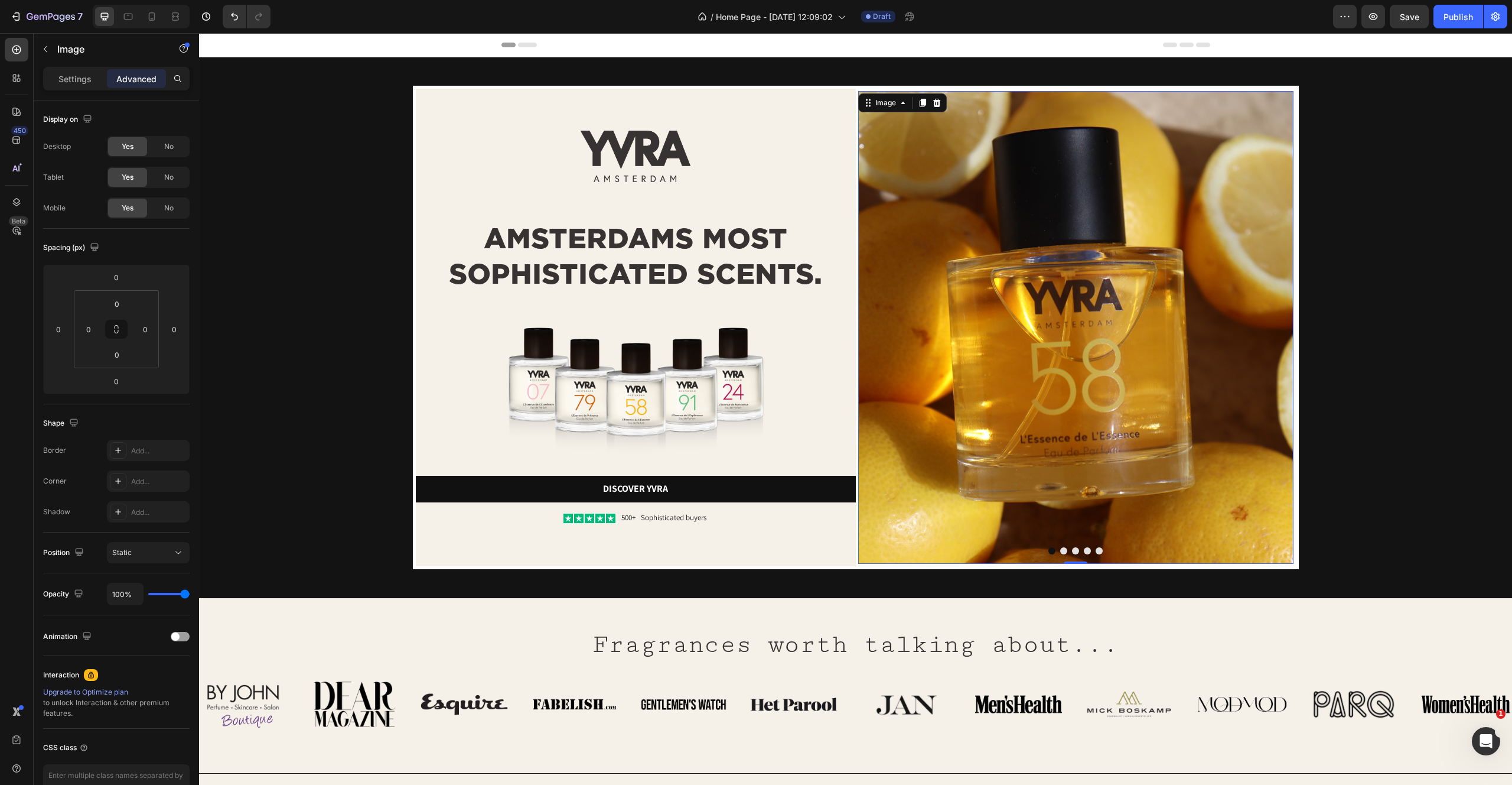
click at [1204, 378] on img at bounding box center [1076, 327] width 436 height 473
click at [1395, 165] on div "Image Image AMSTERDAMS MOST SOPHISTICATED SCENTS. Heading Image Discover yvra B…" at bounding box center [855, 327] width 1256 height 483
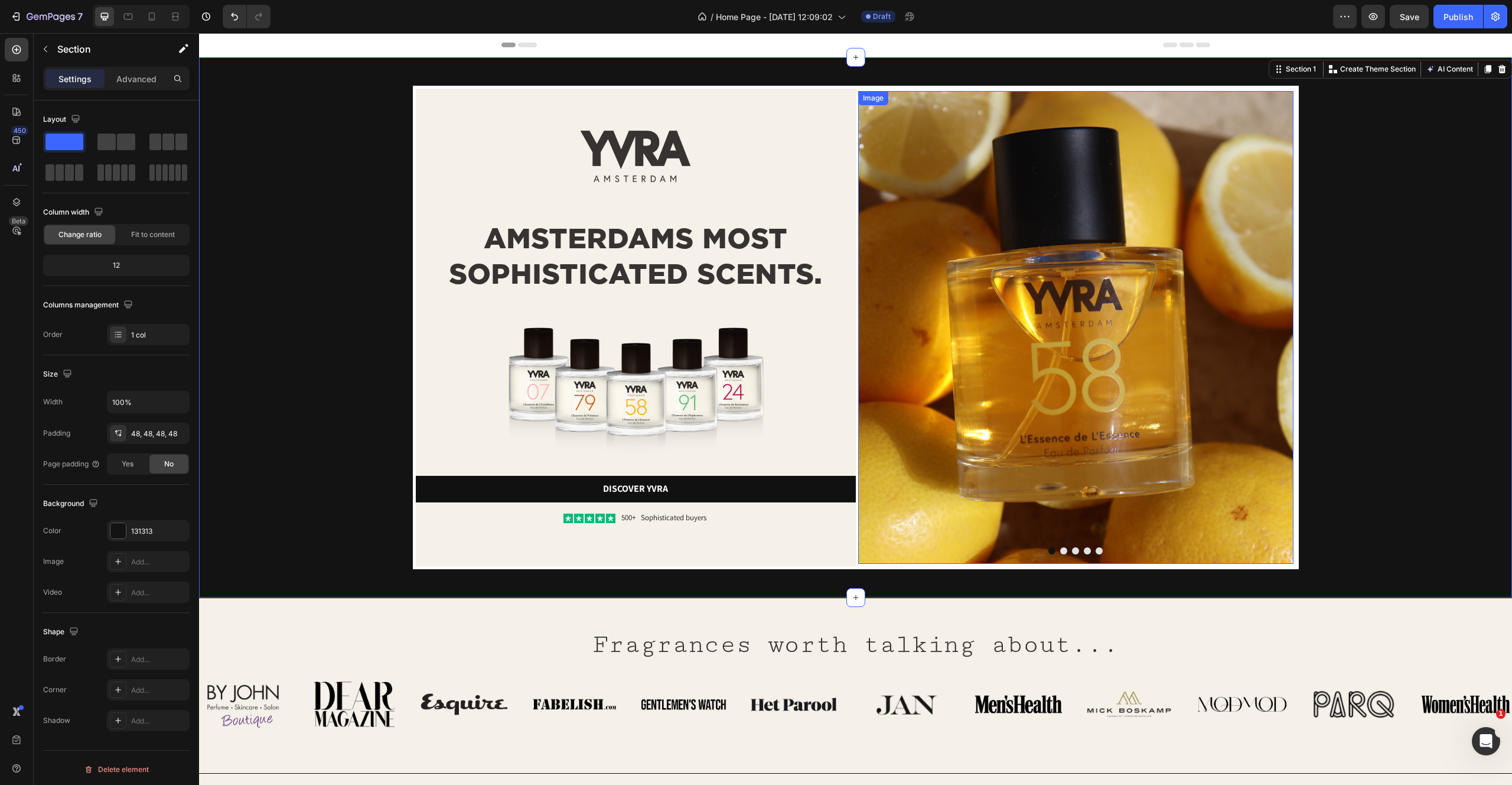
click at [937, 139] on img at bounding box center [1076, 327] width 436 height 473
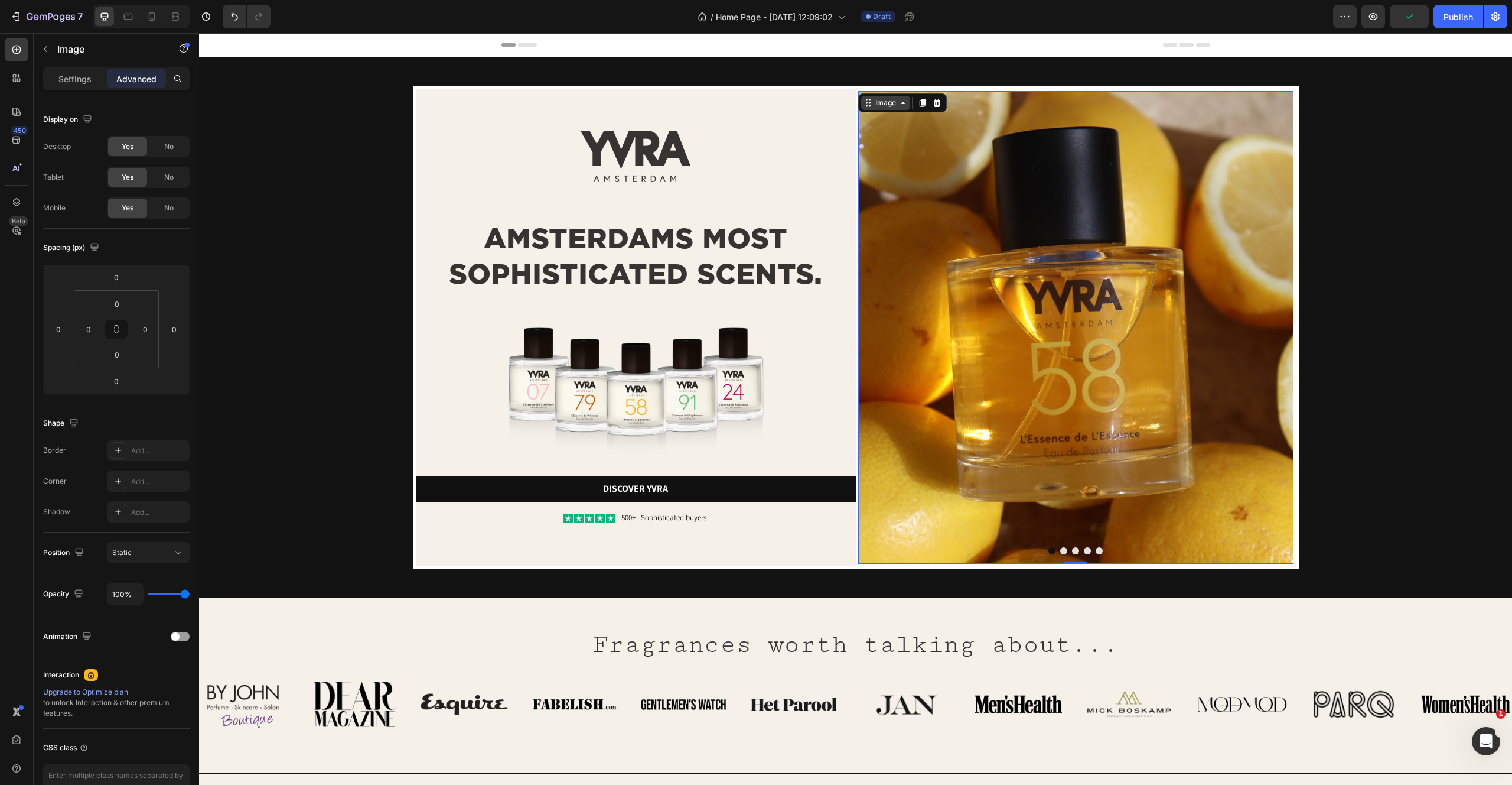
click at [897, 106] on div "Image" at bounding box center [886, 103] width 26 height 11
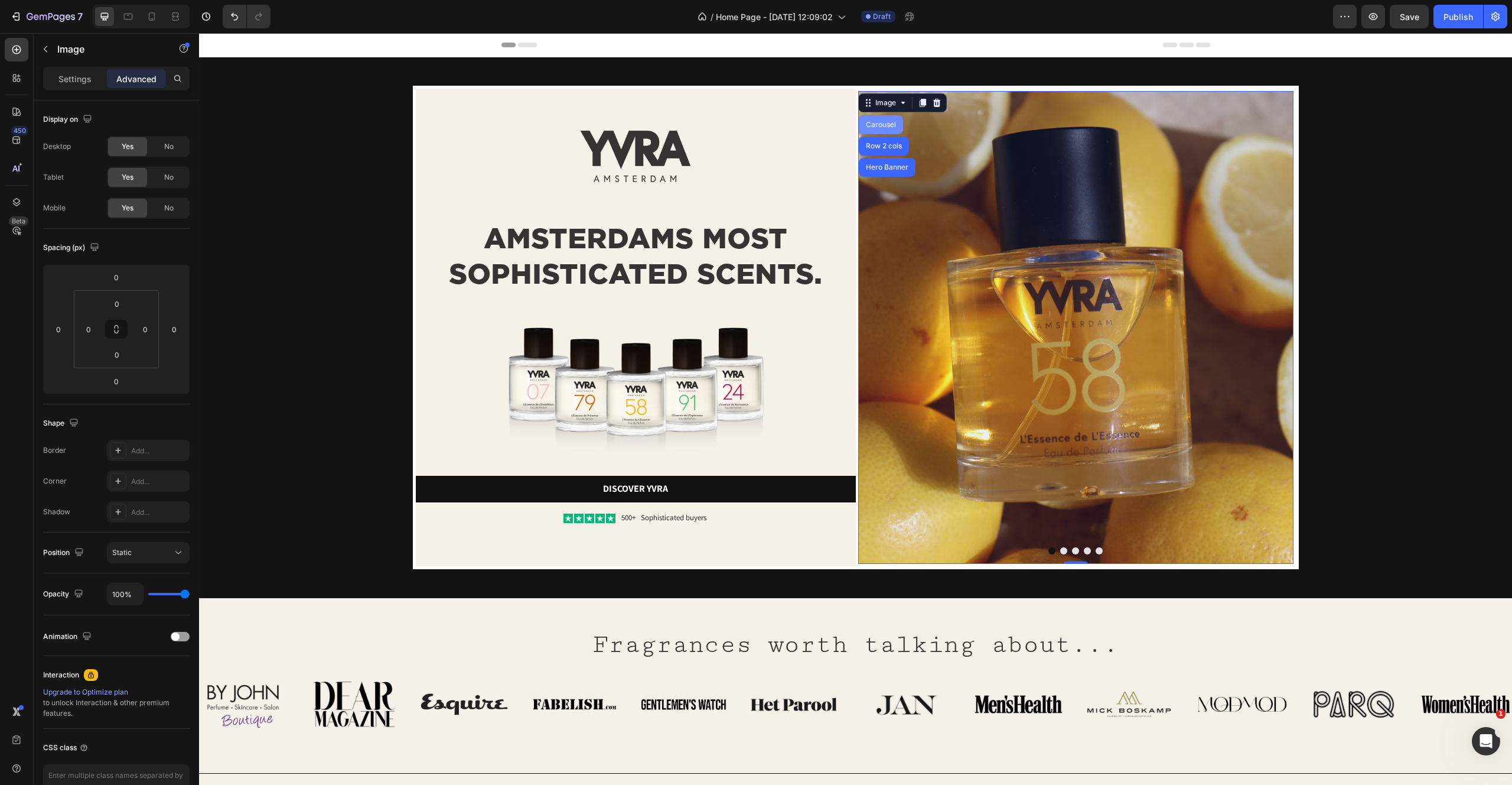
click at [880, 125] on div "Carousel" at bounding box center [881, 124] width 35 height 7
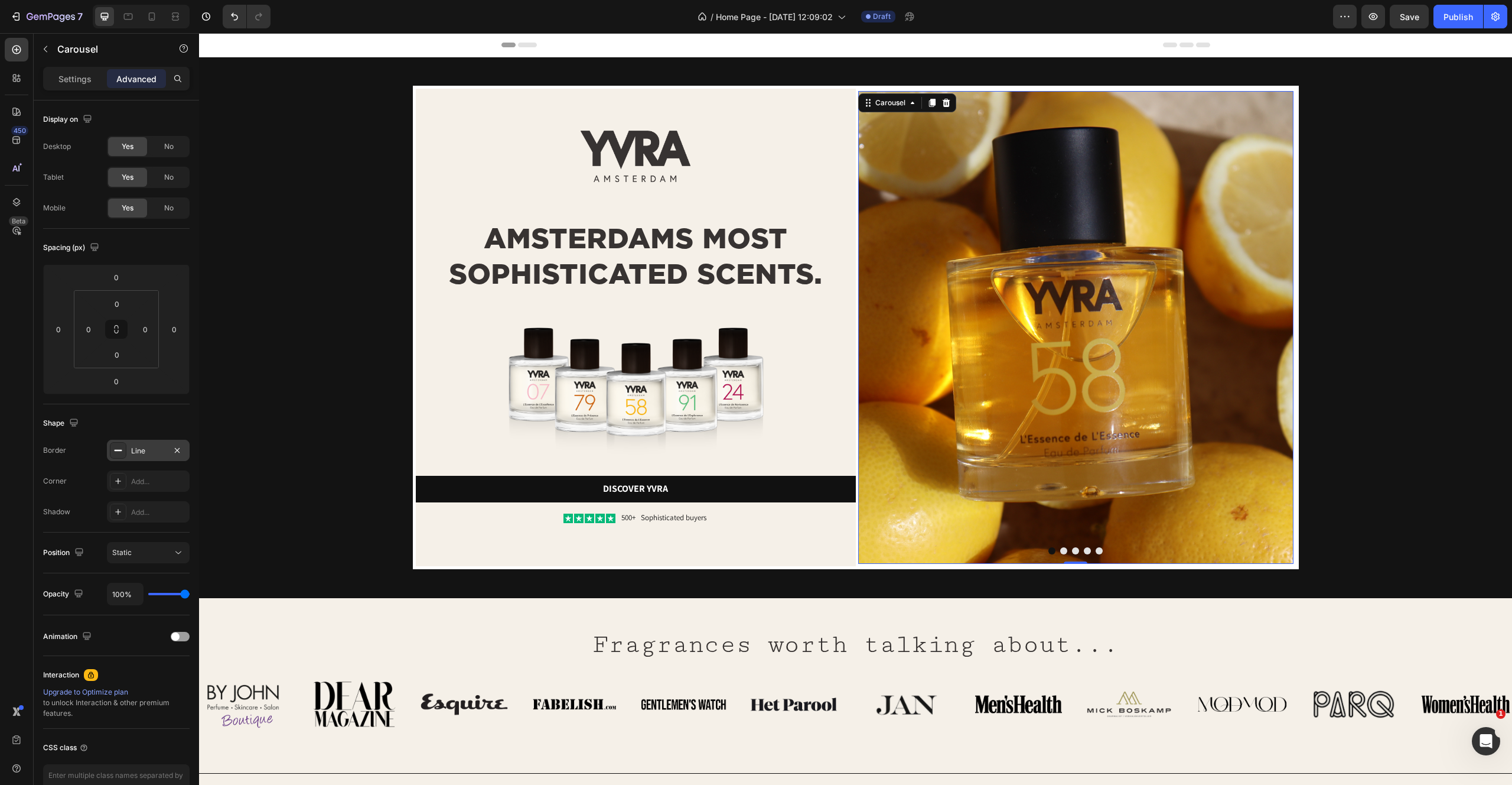
click at [139, 446] on div "Line" at bounding box center [148, 451] width 35 height 11
click at [349, 512] on icon "button" at bounding box center [347, 516] width 10 height 10
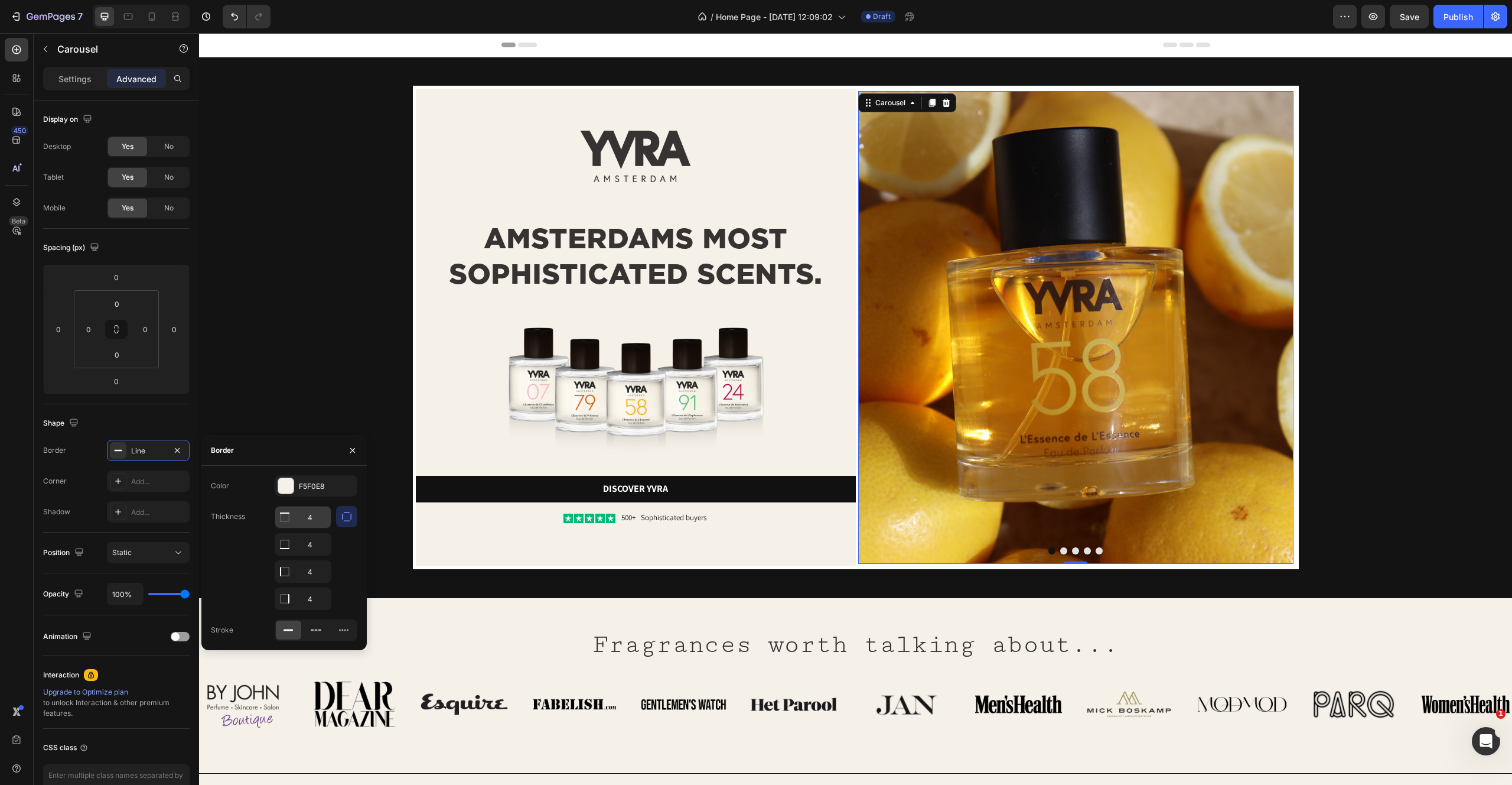
click at [318, 516] on input "4" at bounding box center [303, 517] width 56 height 21
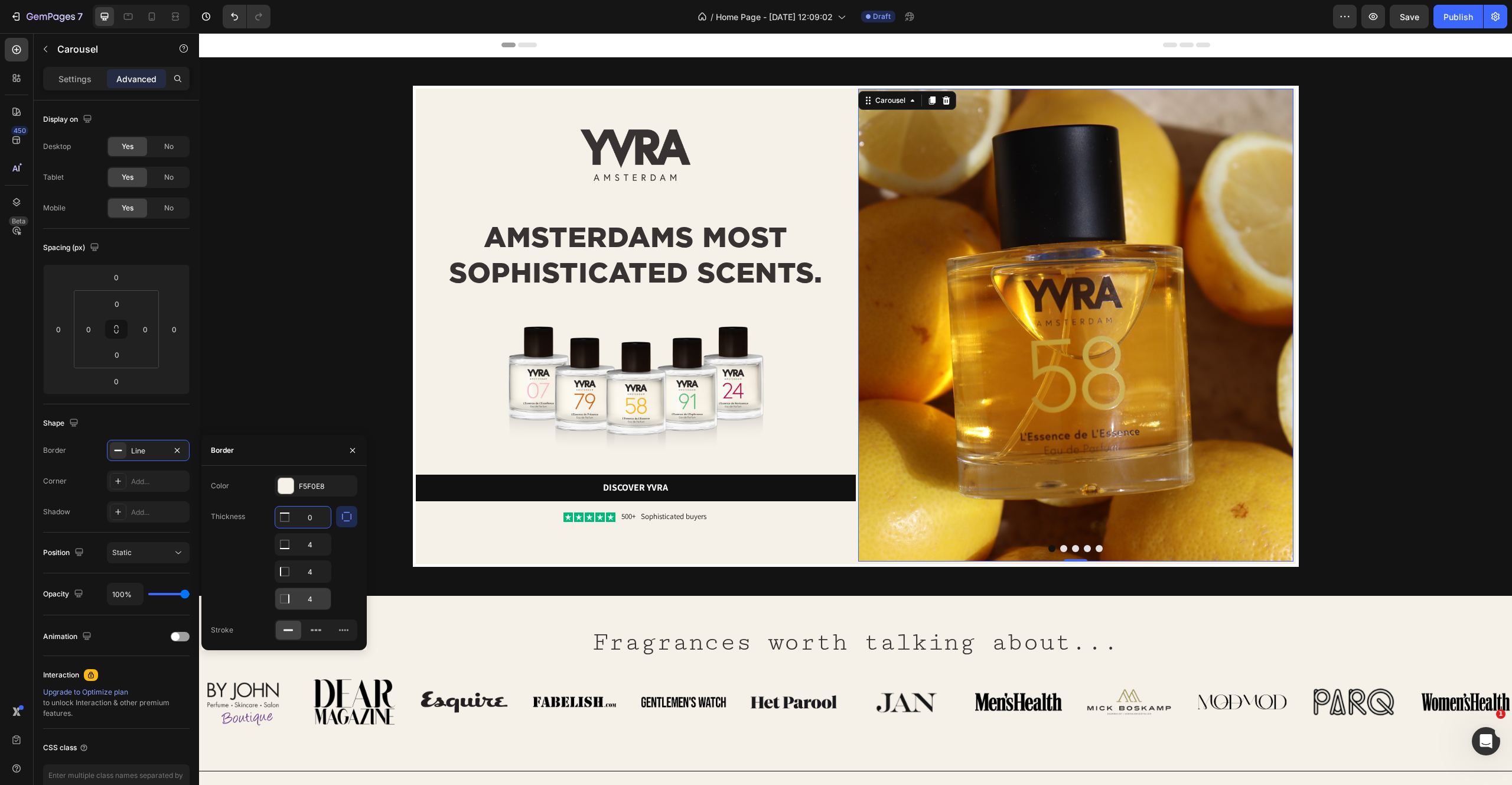
type input "0"
click at [318, 555] on input "4" at bounding box center [303, 544] width 56 height 21
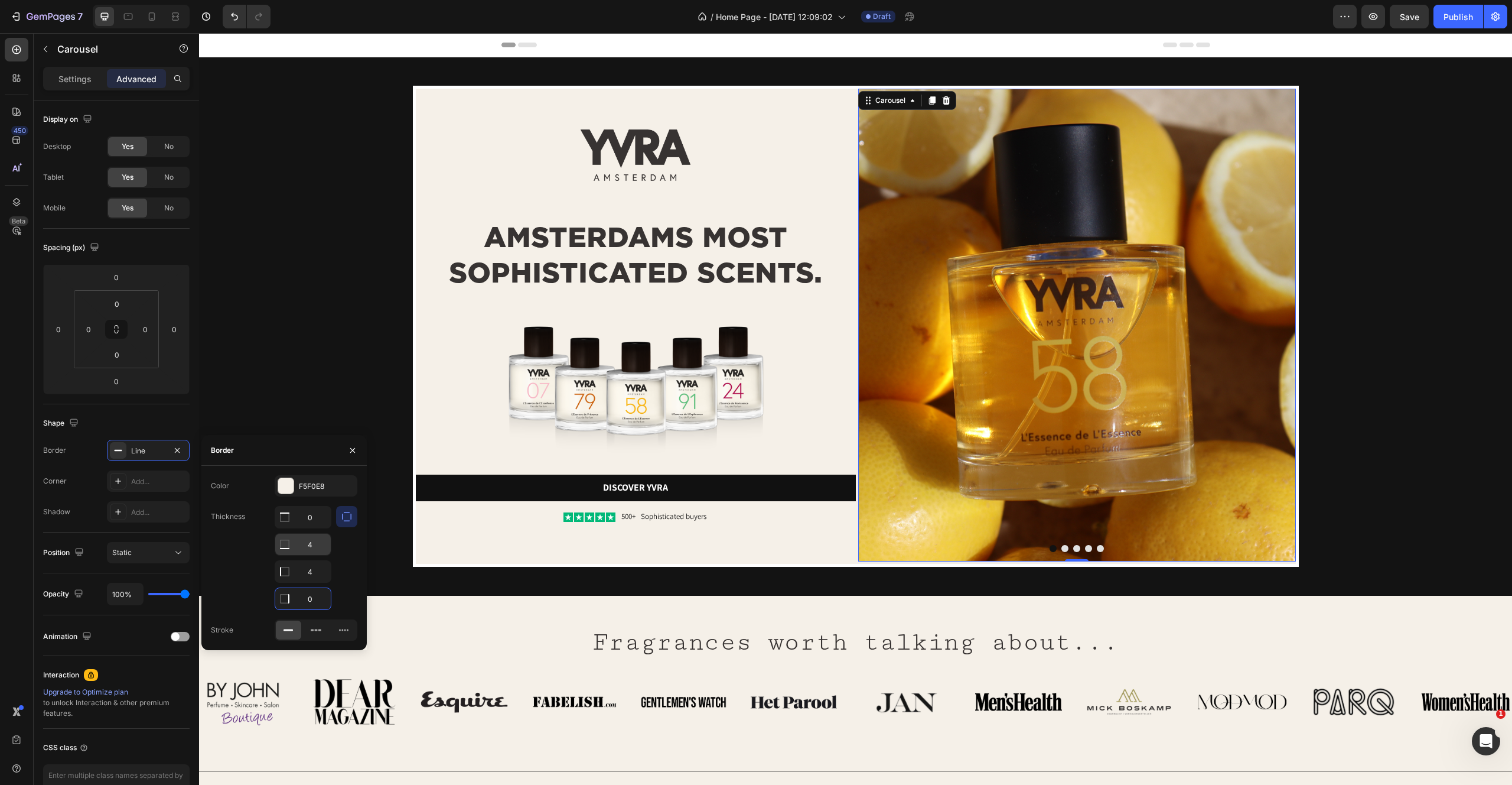
type input "0"
click at [317, 528] on input "4" at bounding box center [303, 517] width 56 height 21
type input "0"
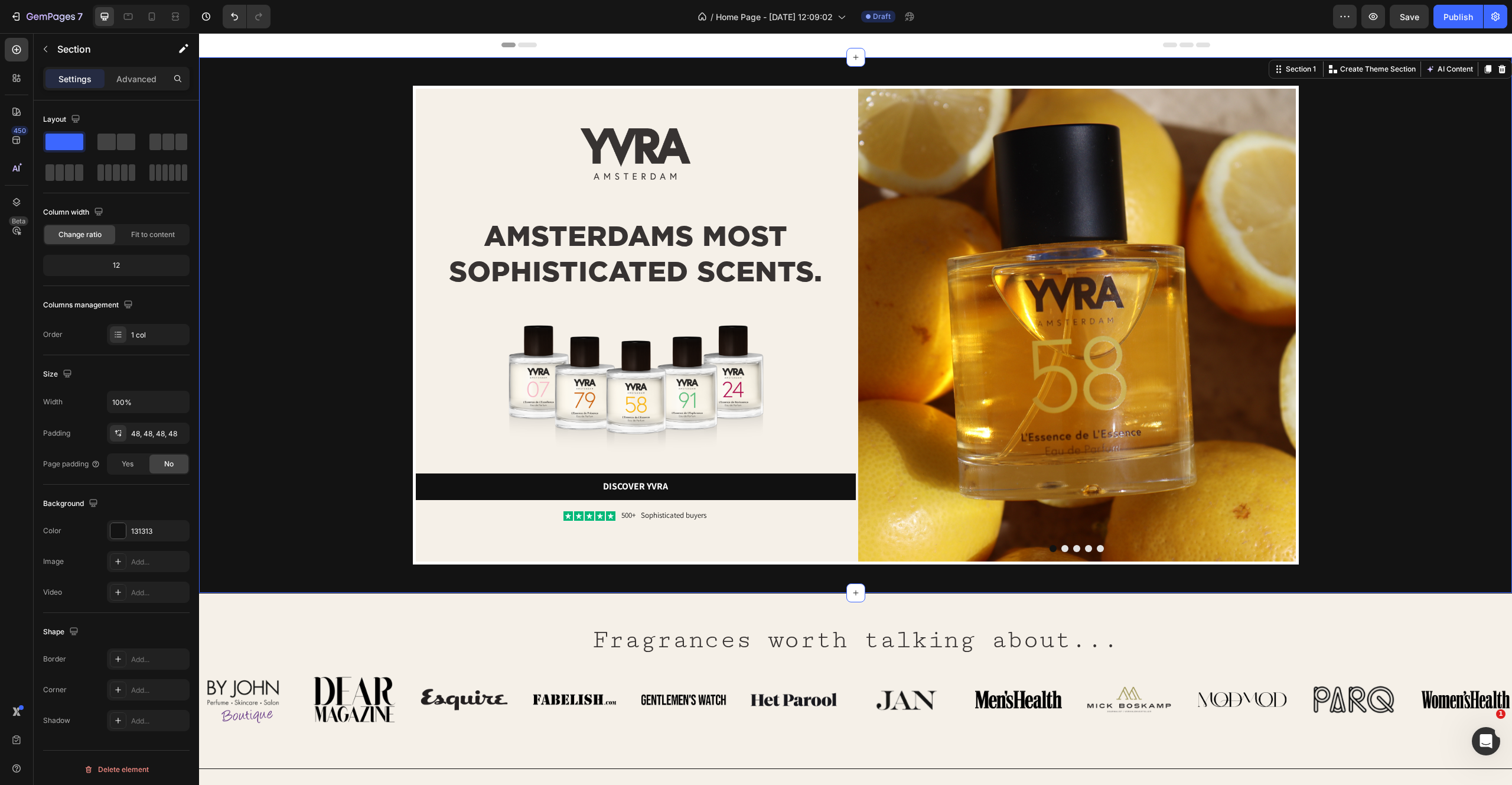
click at [312, 339] on div "Image Image AMSTERDAMS MOST SOPHISTICATED SCENTS. Heading Image Discover yvra B…" at bounding box center [855, 325] width 1256 height 479
click at [1410, 446] on div "Image Image AMSTERDAMS MOST SOPHISTICATED SCENTS. Heading Image Discover yvra B…" at bounding box center [855, 325] width 1256 height 479
click at [1410, 18] on span "Save" at bounding box center [1410, 17] width 20 height 10
click at [281, 161] on div "Image Image AMSTERDAMS MOST SOPHISTICATED SCENTS. Heading Image Discover yvra B…" at bounding box center [855, 325] width 1256 height 479
click at [1398, 25] on button "Save" at bounding box center [1410, 16] width 39 height 23
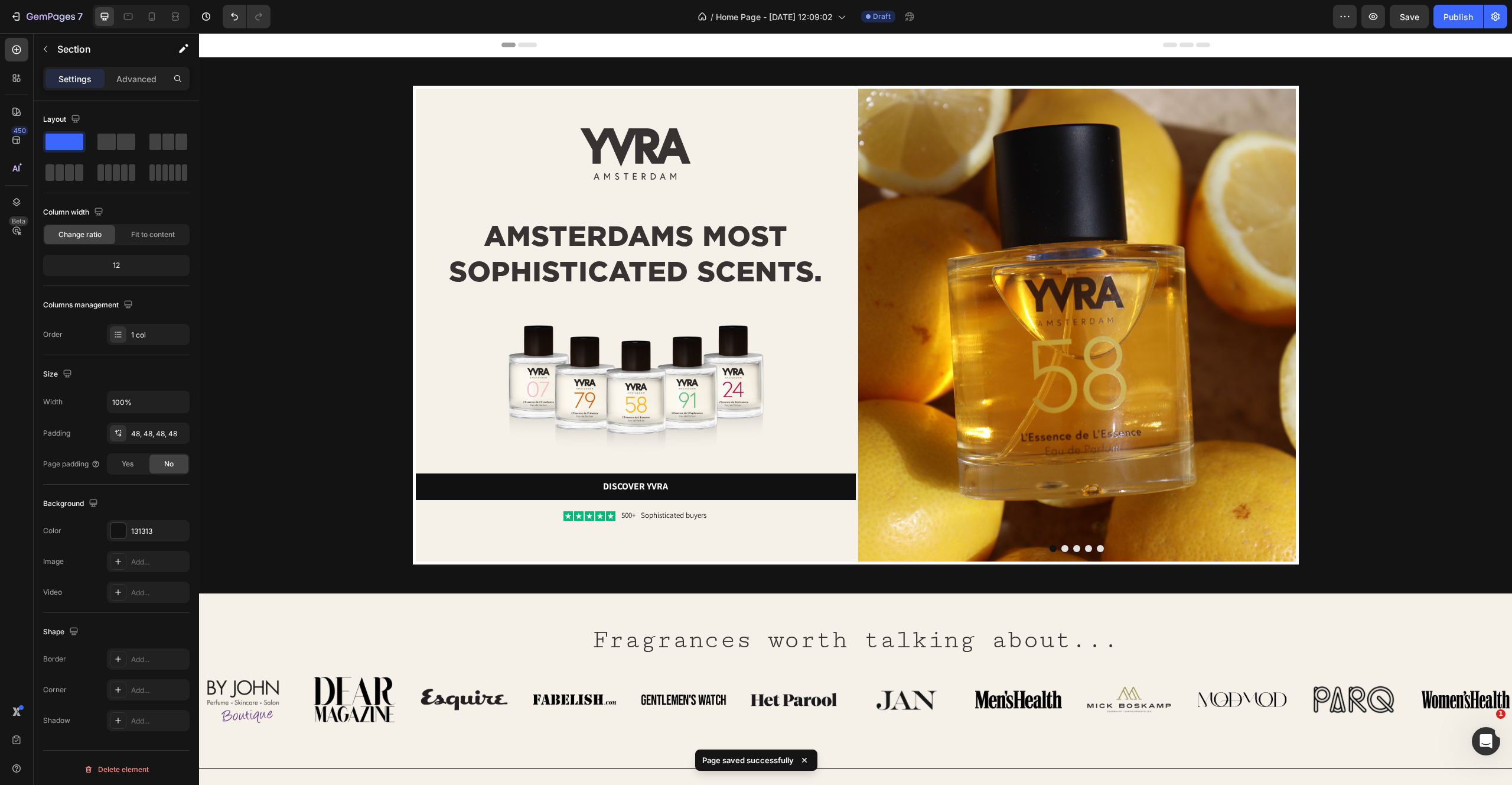
click at [299, 87] on div "Image Image AMSTERDAMS MOST SOPHISTICATED SCENTS. Heading Image Discover yvra B…" at bounding box center [855, 325] width 1256 height 479
click at [328, 262] on div "Image Image AMSTERDAMS MOST SOPHISTICATED SCENTS. Heading Image Discover yvra B…" at bounding box center [855, 325] width 1256 height 479
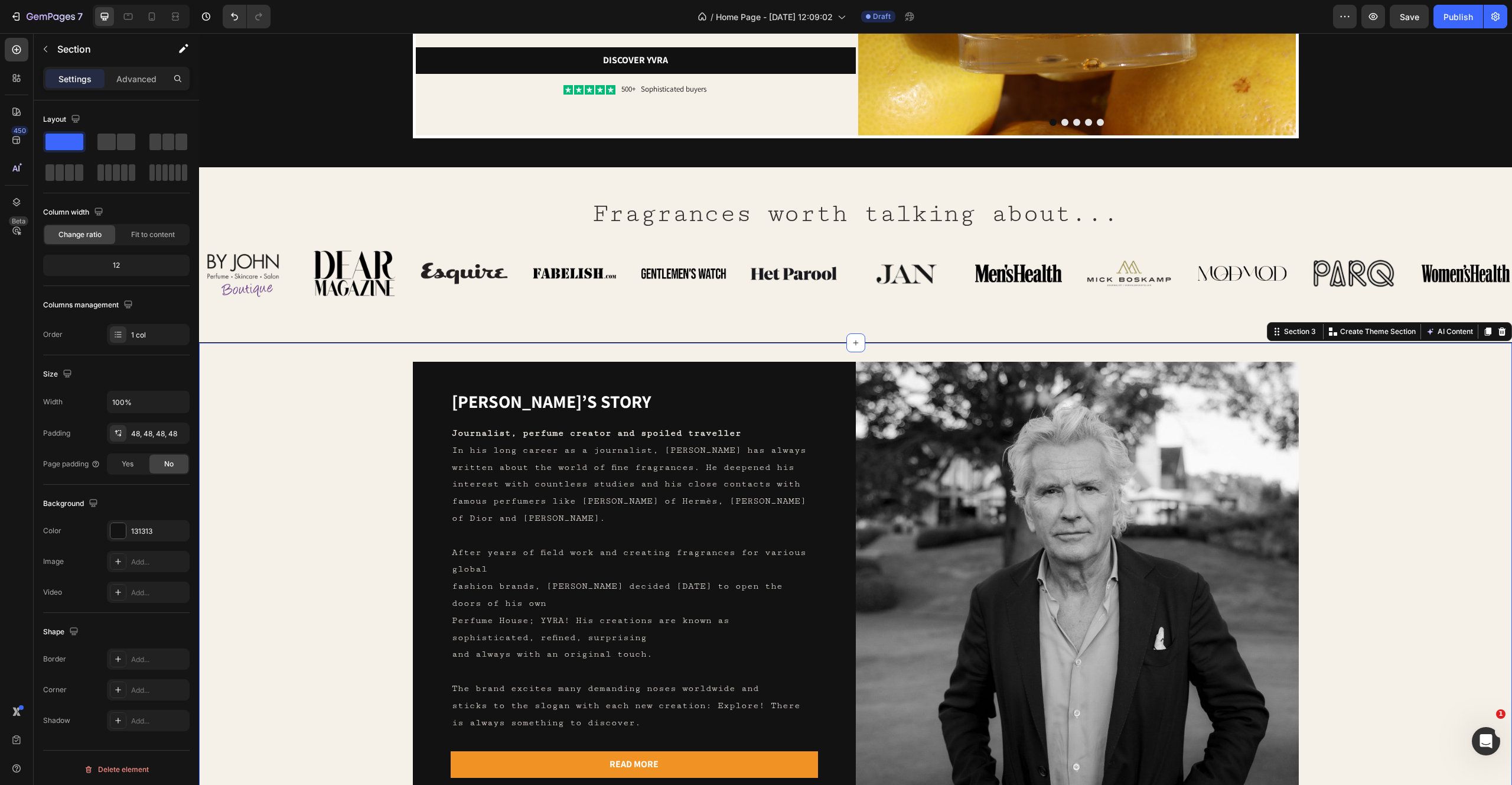
click at [318, 508] on div "Yvo’s story Heading Journalist, perfume creator and spoiled traveller In his lo…" at bounding box center [855, 583] width 1275 height 443
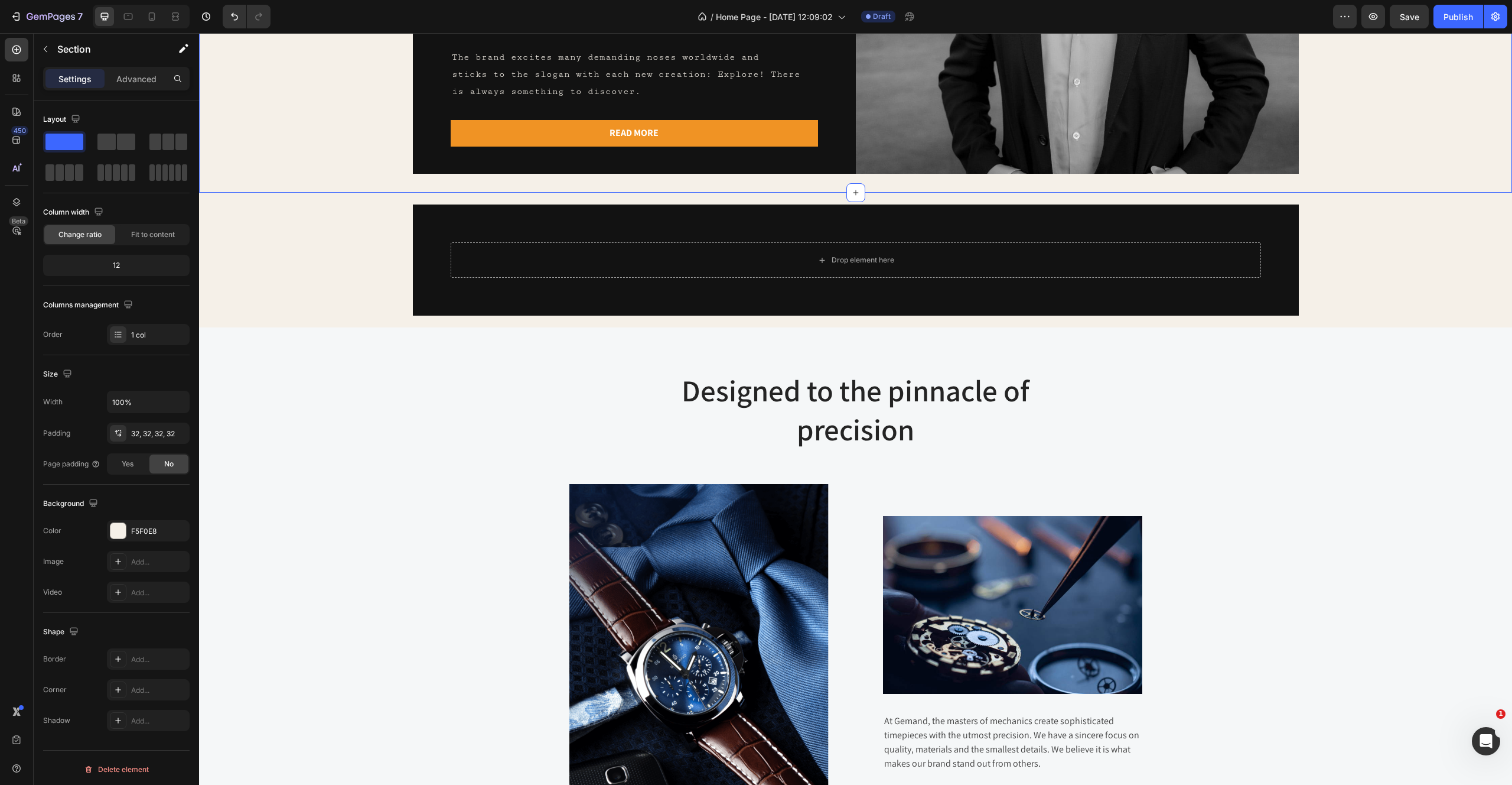
scroll to position [1146, 0]
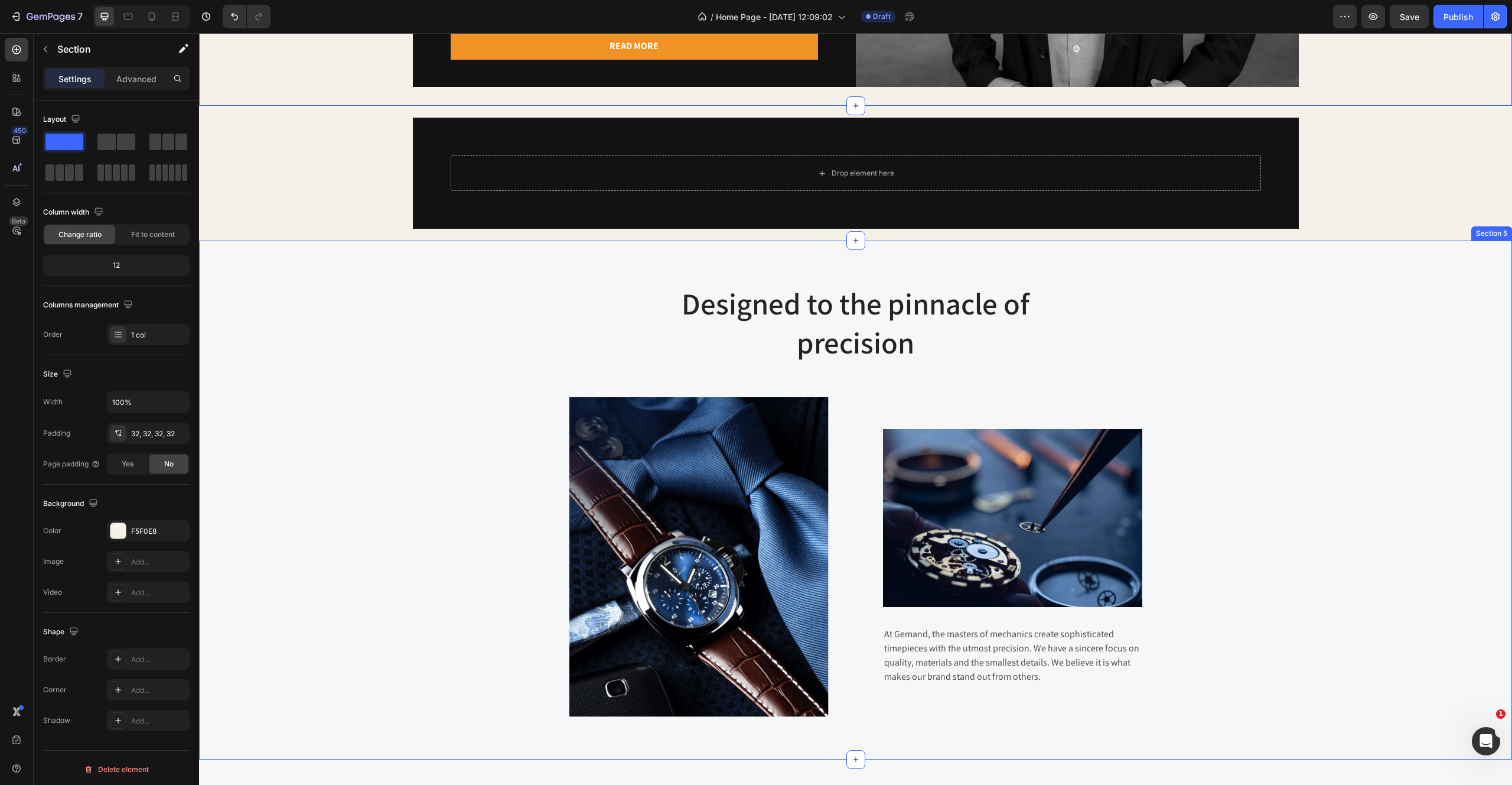
click at [333, 288] on div "Designed to the pinnacle of precision Heading Row Image Image At Gemand, the ma…" at bounding box center [855, 500] width 1295 height 434
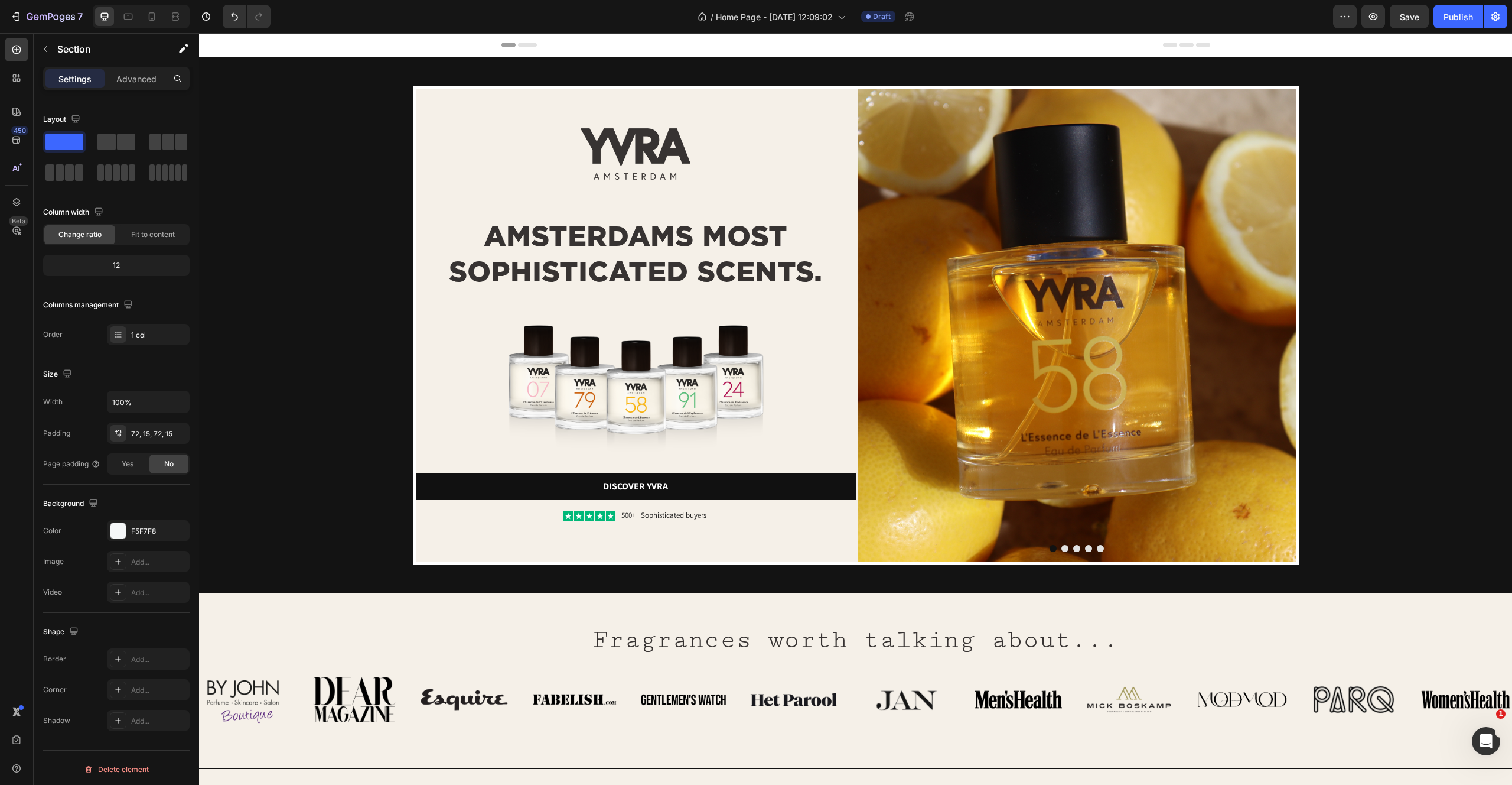
scroll to position [78, 0]
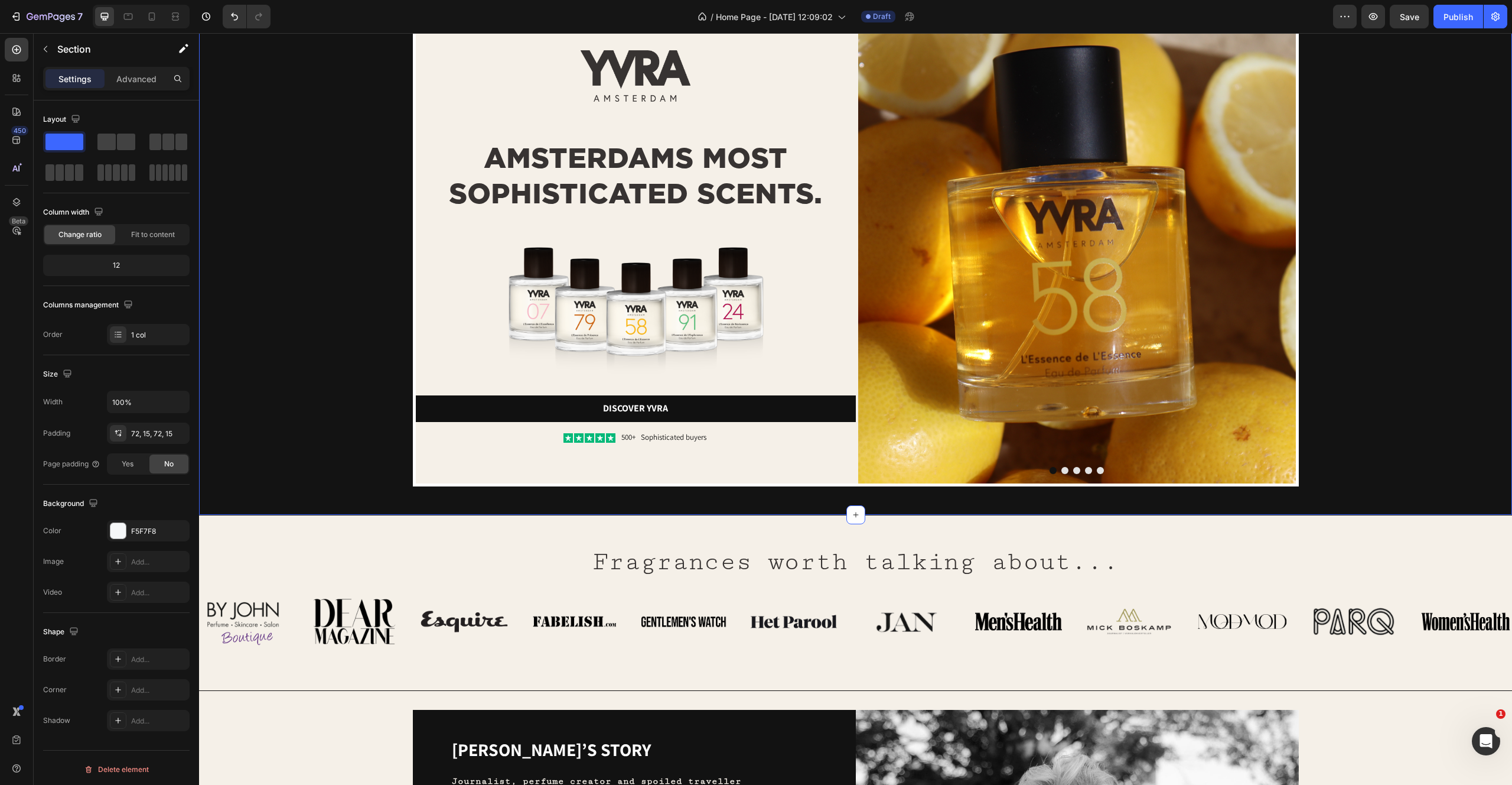
click at [287, 421] on div "Image Image AMSTERDAMS MOST SOPHISTICATED SCENTS. Heading Image Discover yvra B…" at bounding box center [855, 247] width 1256 height 479
click at [362, 274] on div "Image Image AMSTERDAMS MOST SOPHISTICATED SCENTS. Heading Image Discover yvra B…" at bounding box center [855, 247] width 1256 height 479
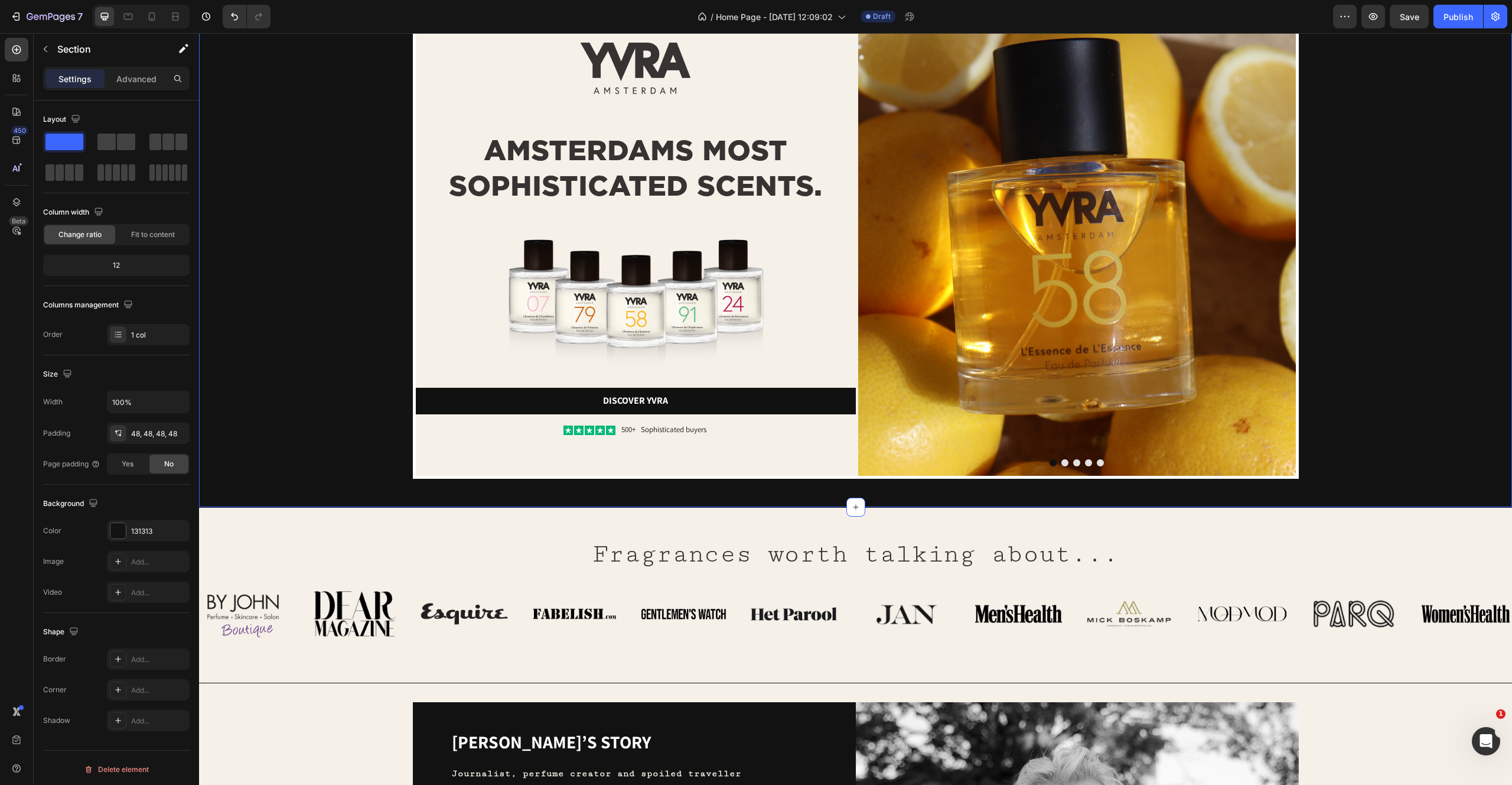
scroll to position [0, 0]
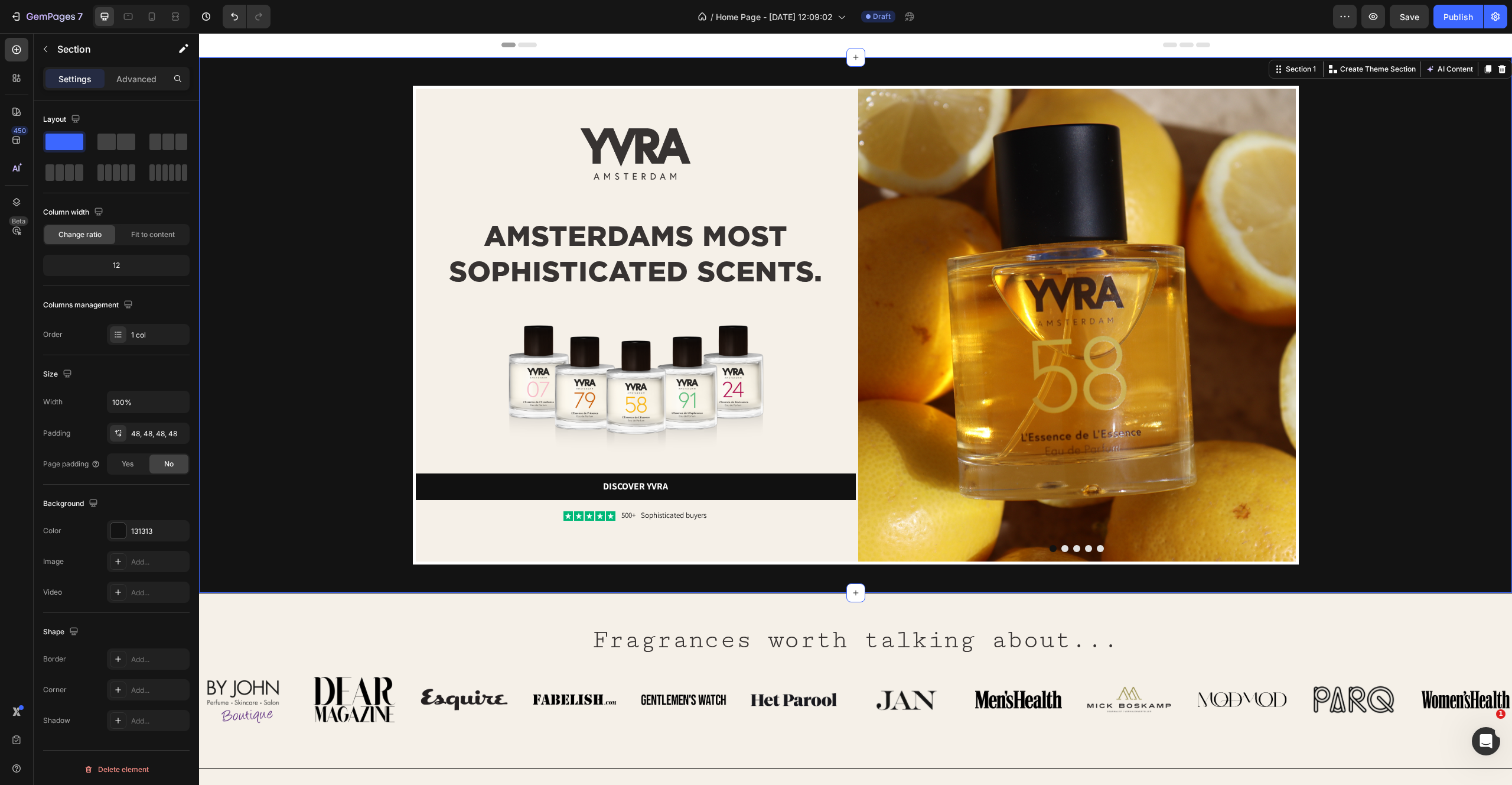
click at [252, 180] on div "Image Image AMSTERDAMS MOST SOPHISTICATED SCENTS. Heading Image Discover yvra B…" at bounding box center [855, 325] width 1256 height 479
click at [120, 531] on div at bounding box center [118, 531] width 15 height 15
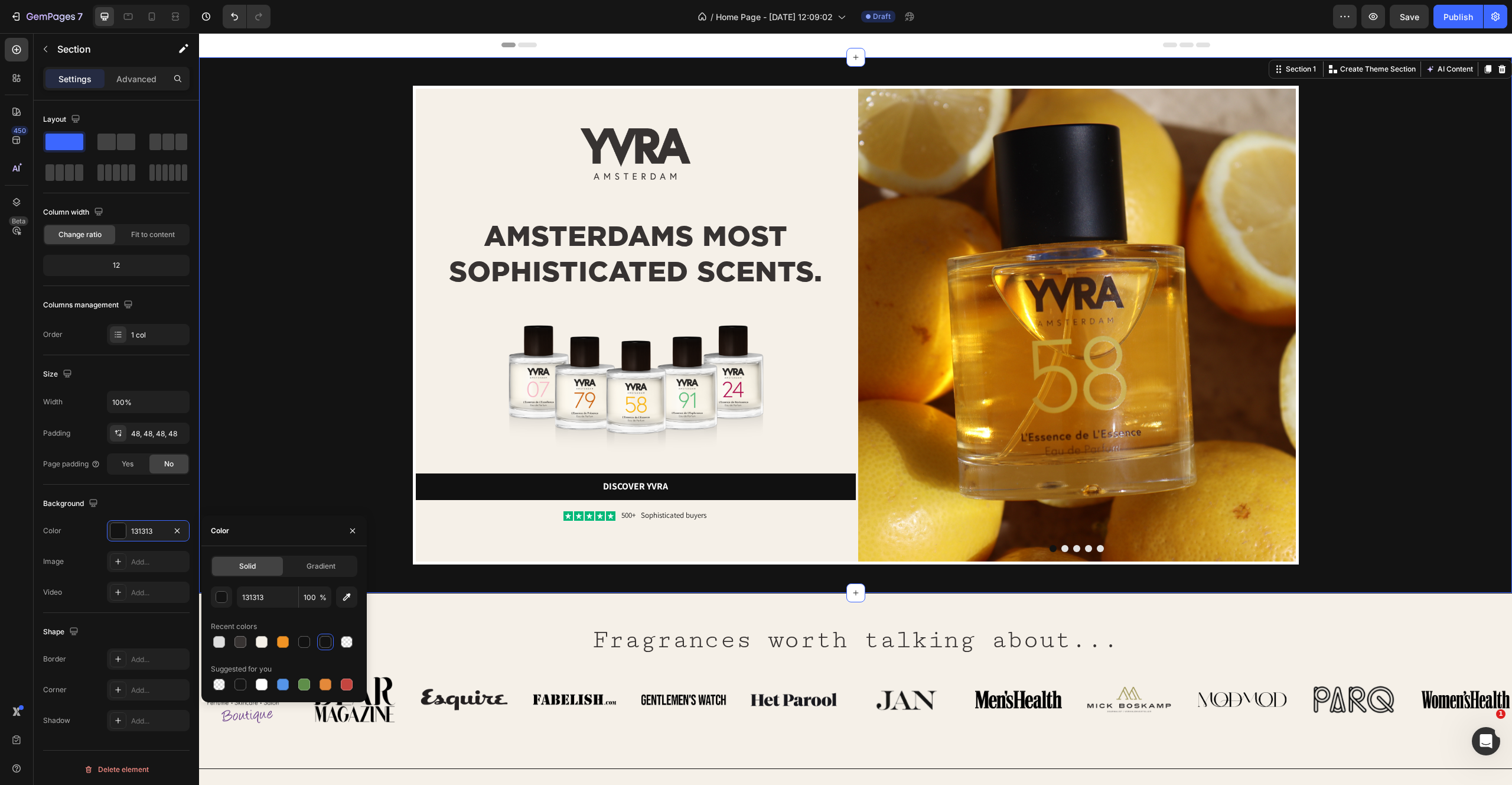
click at [257, 213] on div "Image Image AMSTERDAMS MOST SOPHISTICATED SCENTS. Heading Image Discover yvra B…" at bounding box center [855, 325] width 1256 height 479
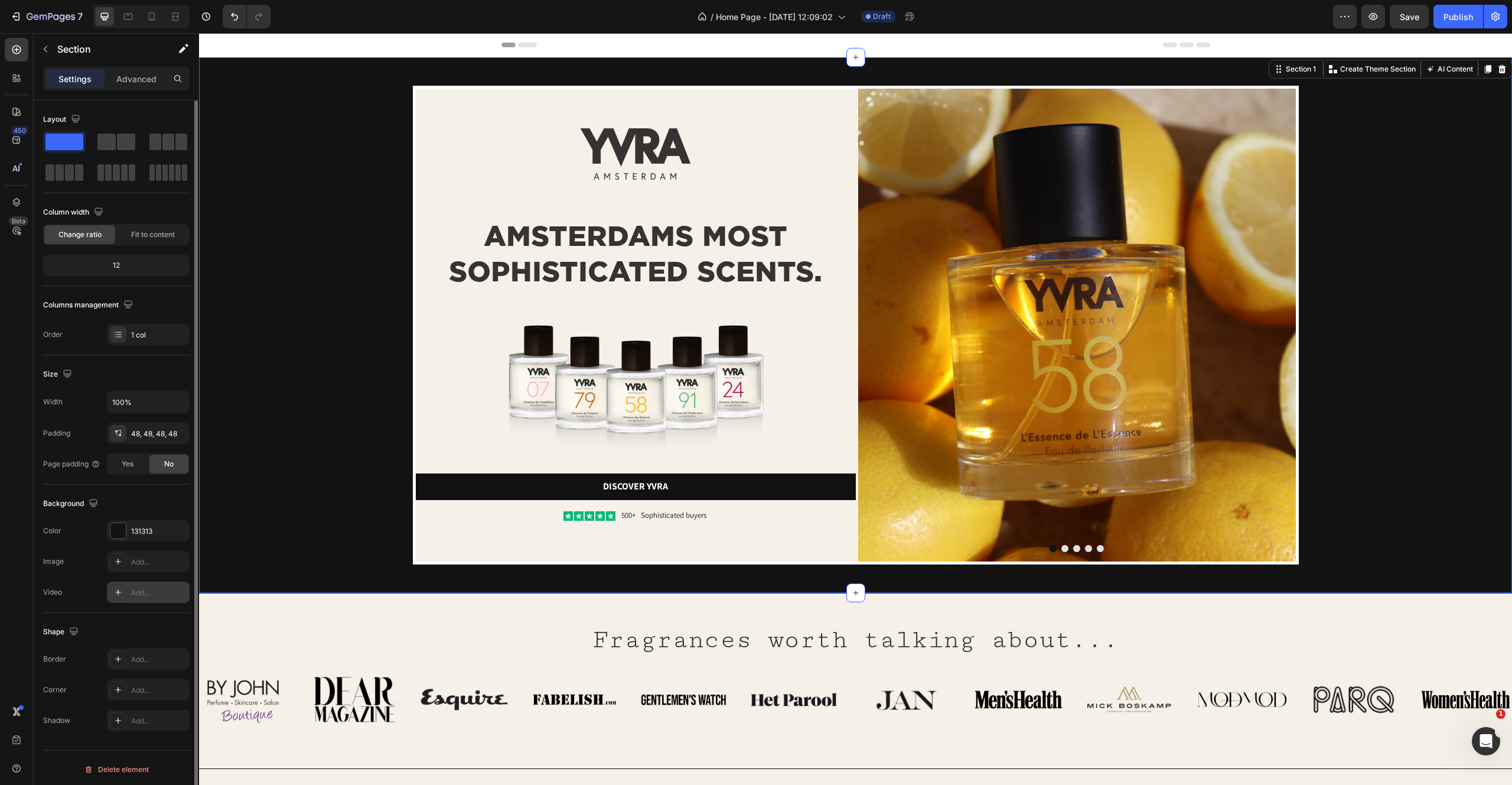
click at [115, 588] on icon at bounding box center [118, 592] width 10 height 10
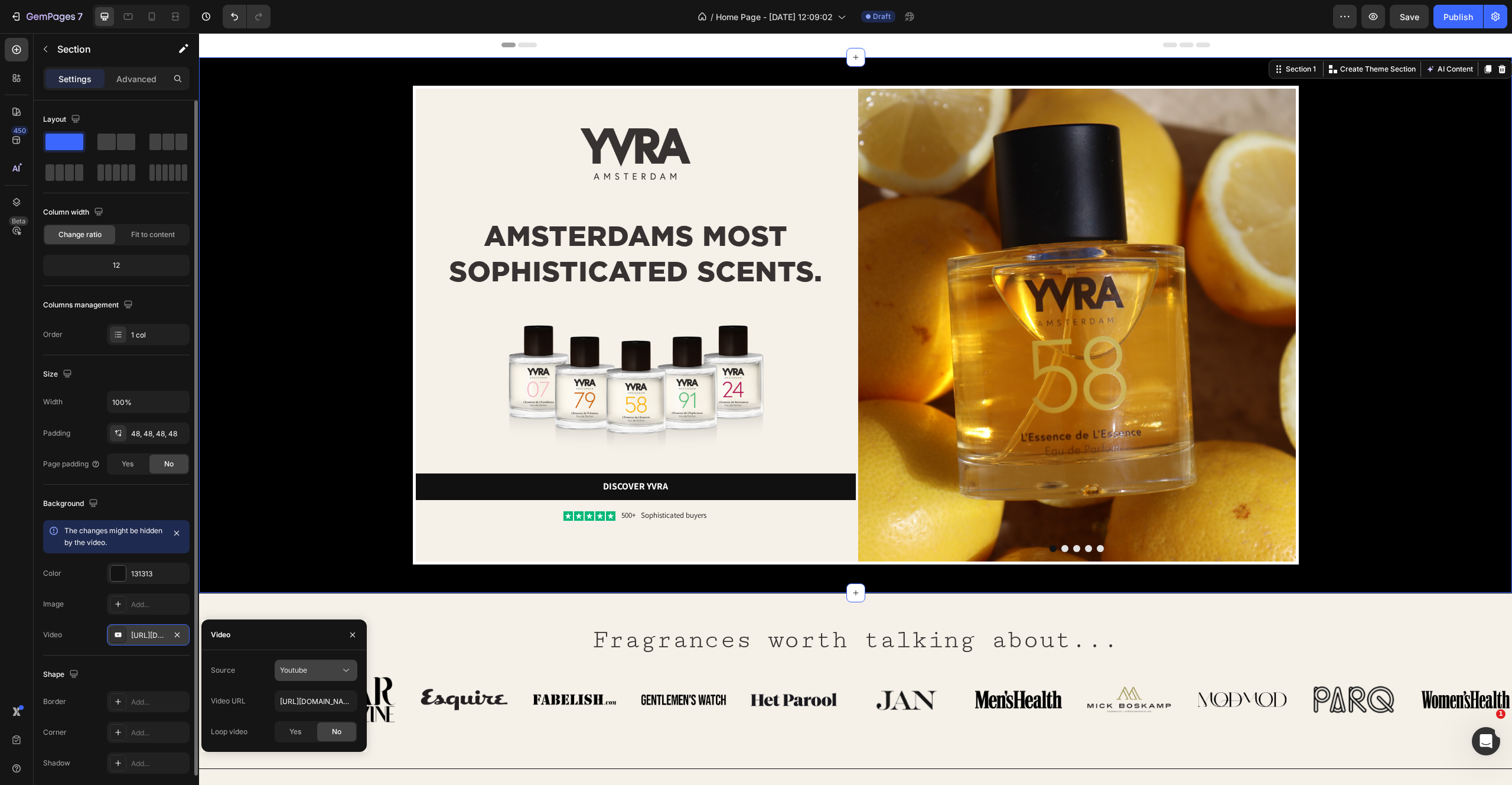
click at [296, 674] on span "Youtube" at bounding box center [293, 670] width 27 height 9
click at [293, 695] on span "Video hosting" at bounding box center [302, 699] width 45 height 11
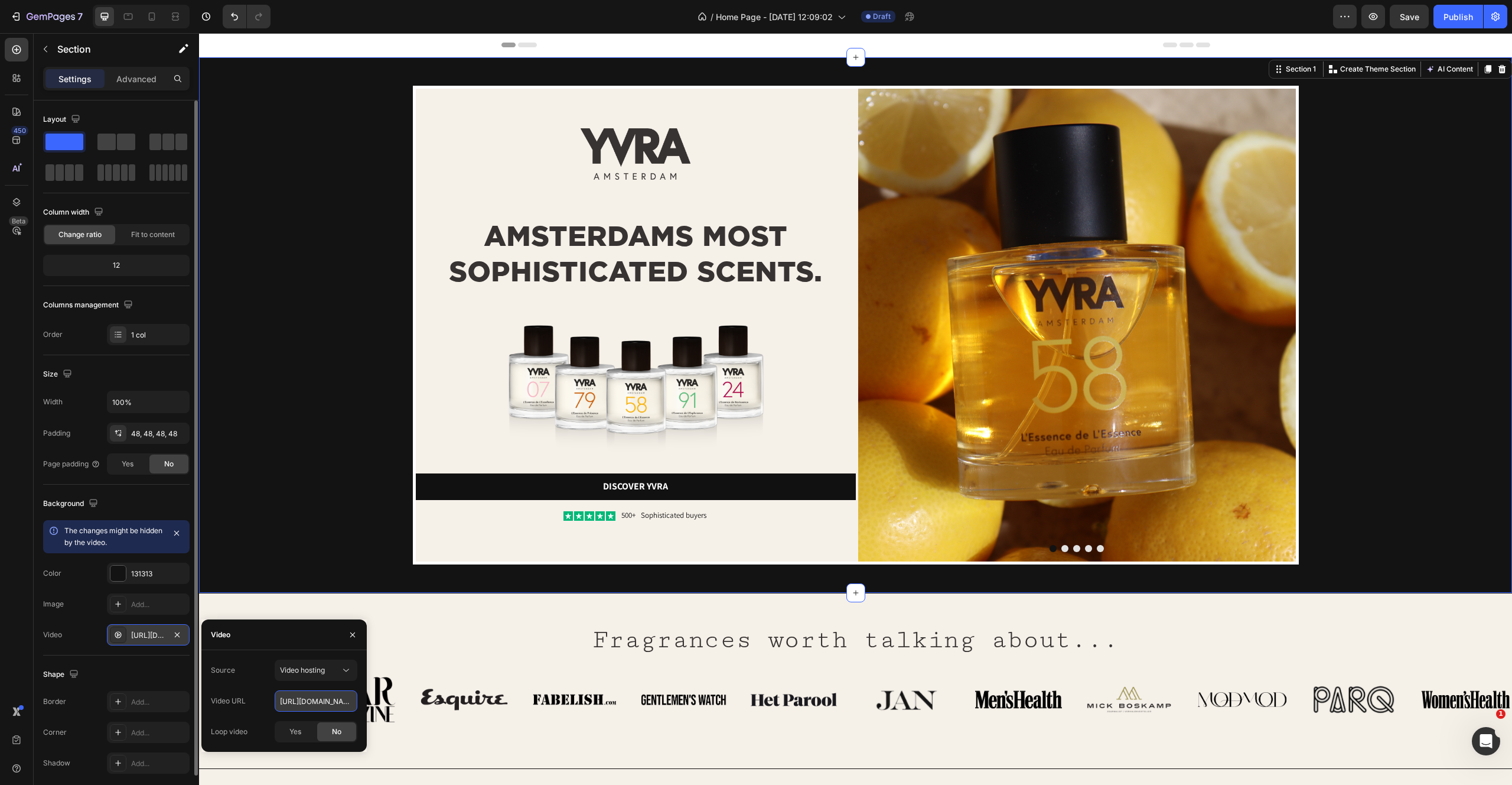
click at [337, 697] on input "https://media.w3.org/2010/05/sintel/trailer.mp4" at bounding box center [316, 701] width 83 height 21
click at [290, 249] on div "Image Image AMSTERDAMS MOST SOPHISTICATED SCENTS. Heading Image Discover yvra B…" at bounding box center [855, 325] width 1256 height 479
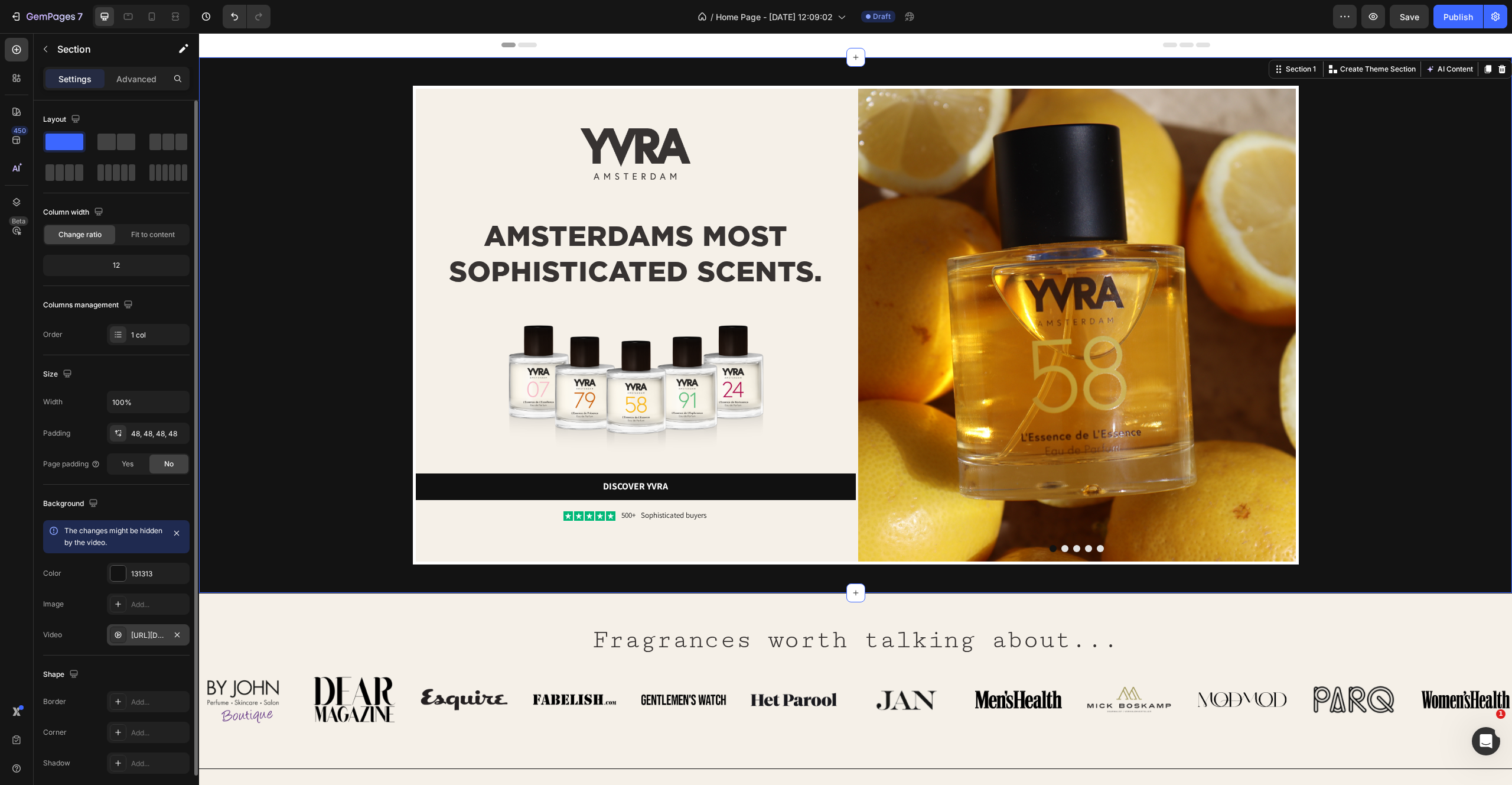
click at [233, 370] on div "Image Image AMSTERDAMS MOST SOPHISTICATED SCENTS. Heading Image Discover yvra B…" at bounding box center [855, 325] width 1256 height 479
click at [159, 630] on div "https://media.w3.org/2010/05/sintel/trailer.mp4" at bounding box center [148, 635] width 35 height 11
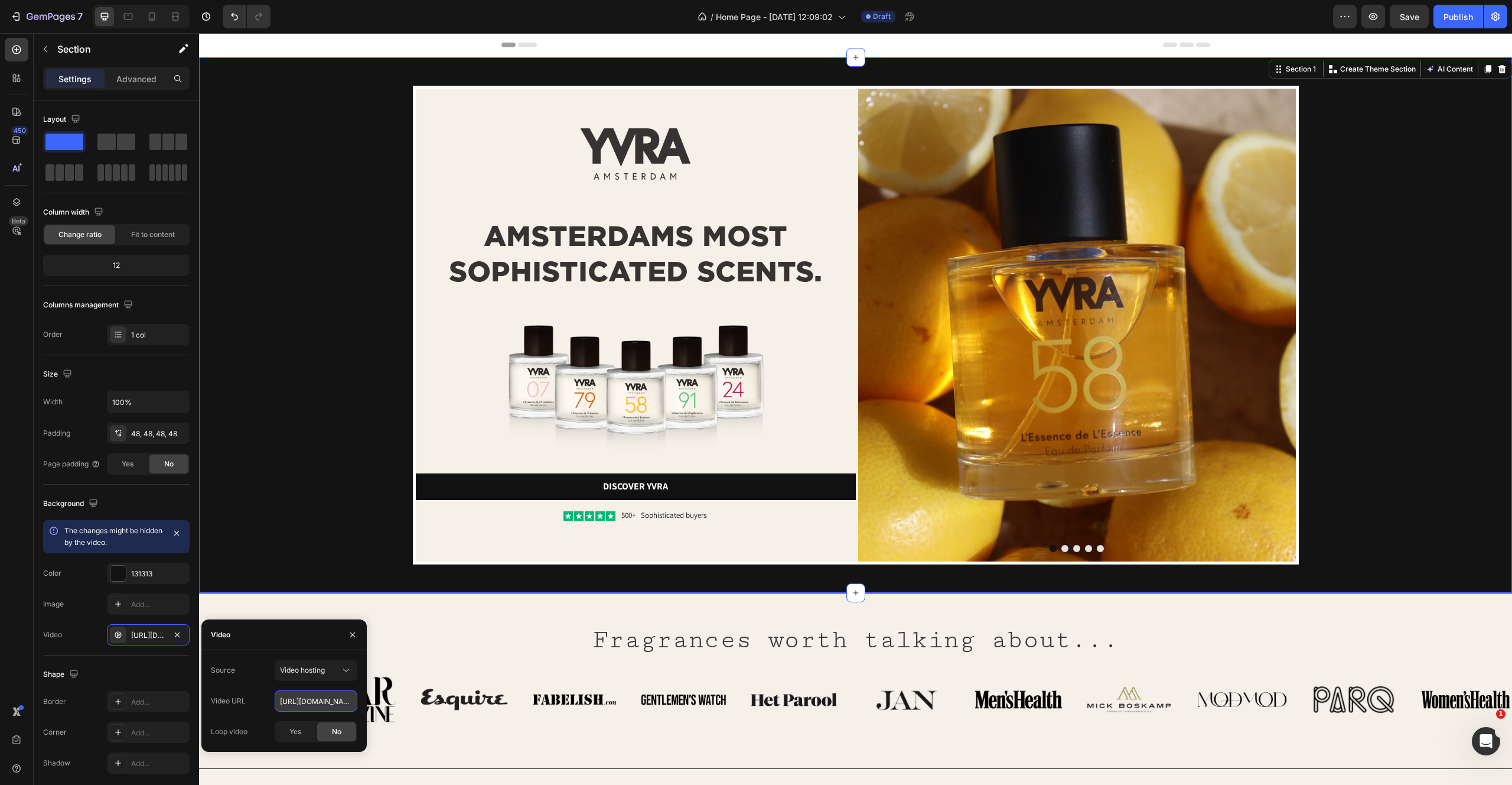
click at [293, 698] on input "https://media.w3.org/2010/05/sintel/trailer.mp4" at bounding box center [316, 701] width 83 height 21
paste input "[URL][DOMAIN_NAME]"
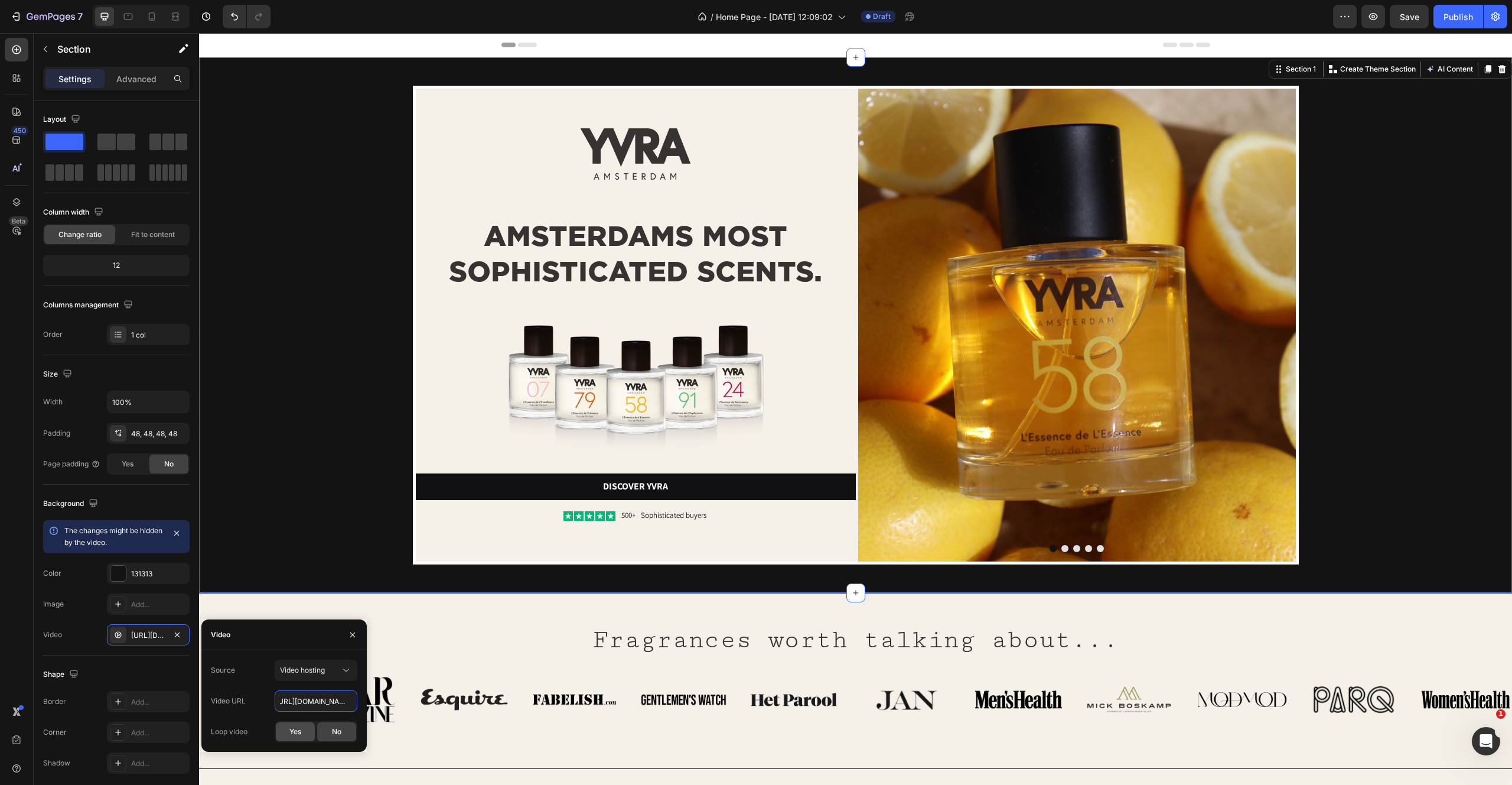
type input "[URL][DOMAIN_NAME]"
click at [296, 729] on span "Yes" at bounding box center [296, 732] width 12 height 11
click at [442, 623] on div "Fragrances worth talking about... Heading Row Image Image Image Image Image Ima…" at bounding box center [856, 671] width 1313 height 118
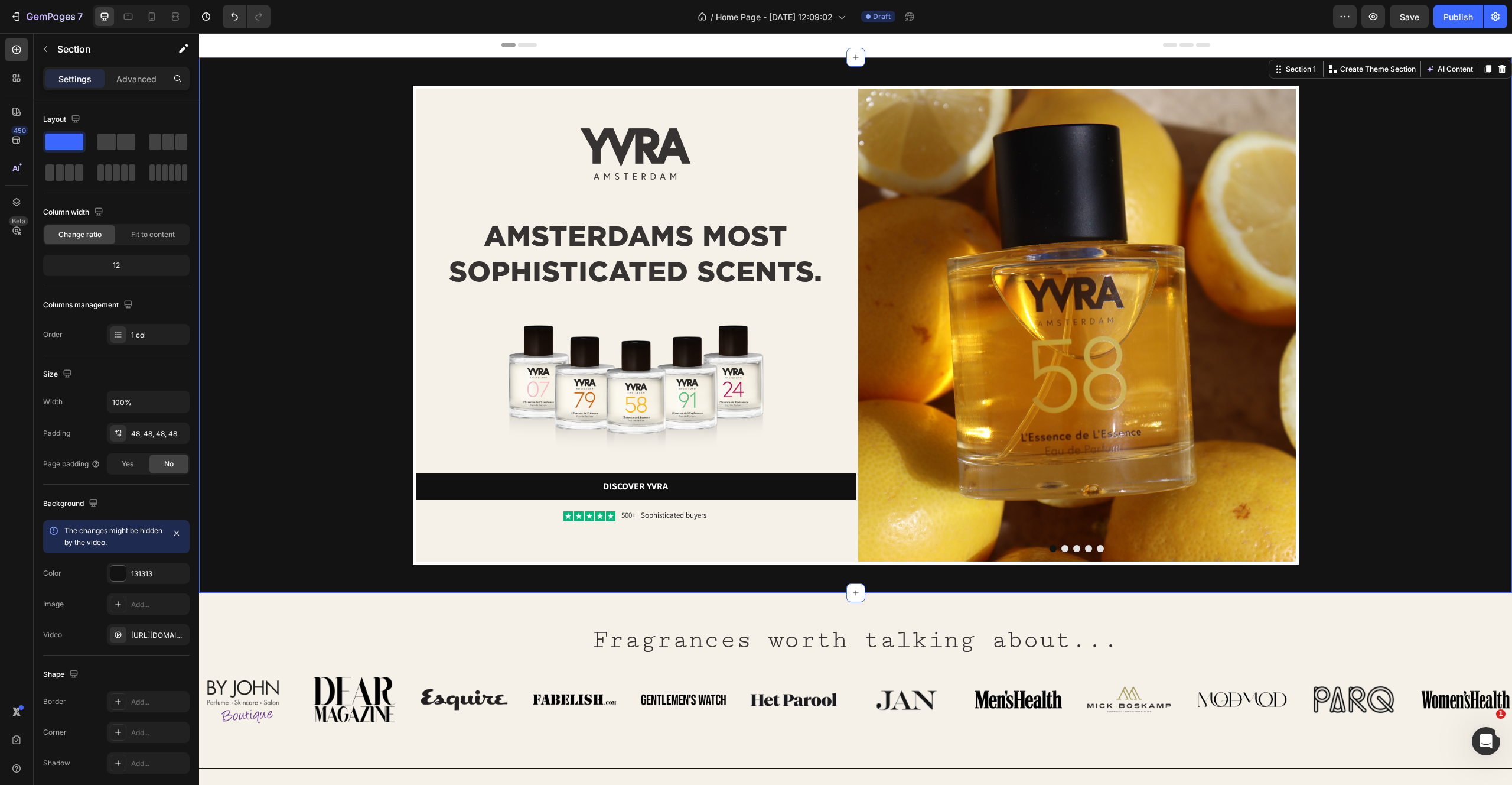
click at [263, 449] on div "Image Image AMSTERDAMS MOST SOPHISTICATED SCENTS. Heading Image Discover yvra B…" at bounding box center [855, 325] width 1256 height 479
click at [323, 628] on div "Fragrances worth talking about... Heading Row Image Image Image Image Image Ima…" at bounding box center [856, 671] width 1313 height 118
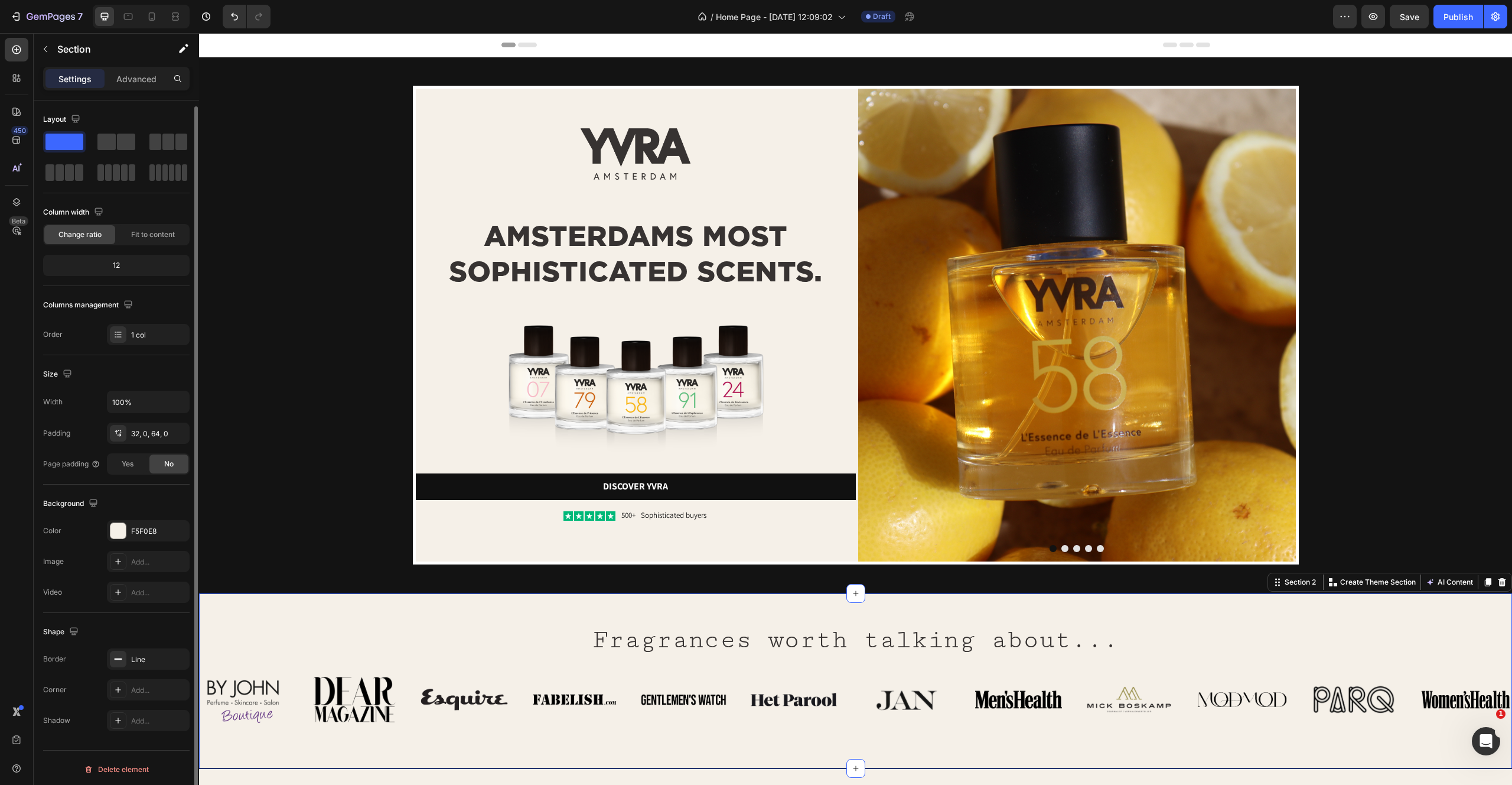
scroll to position [3, 0]
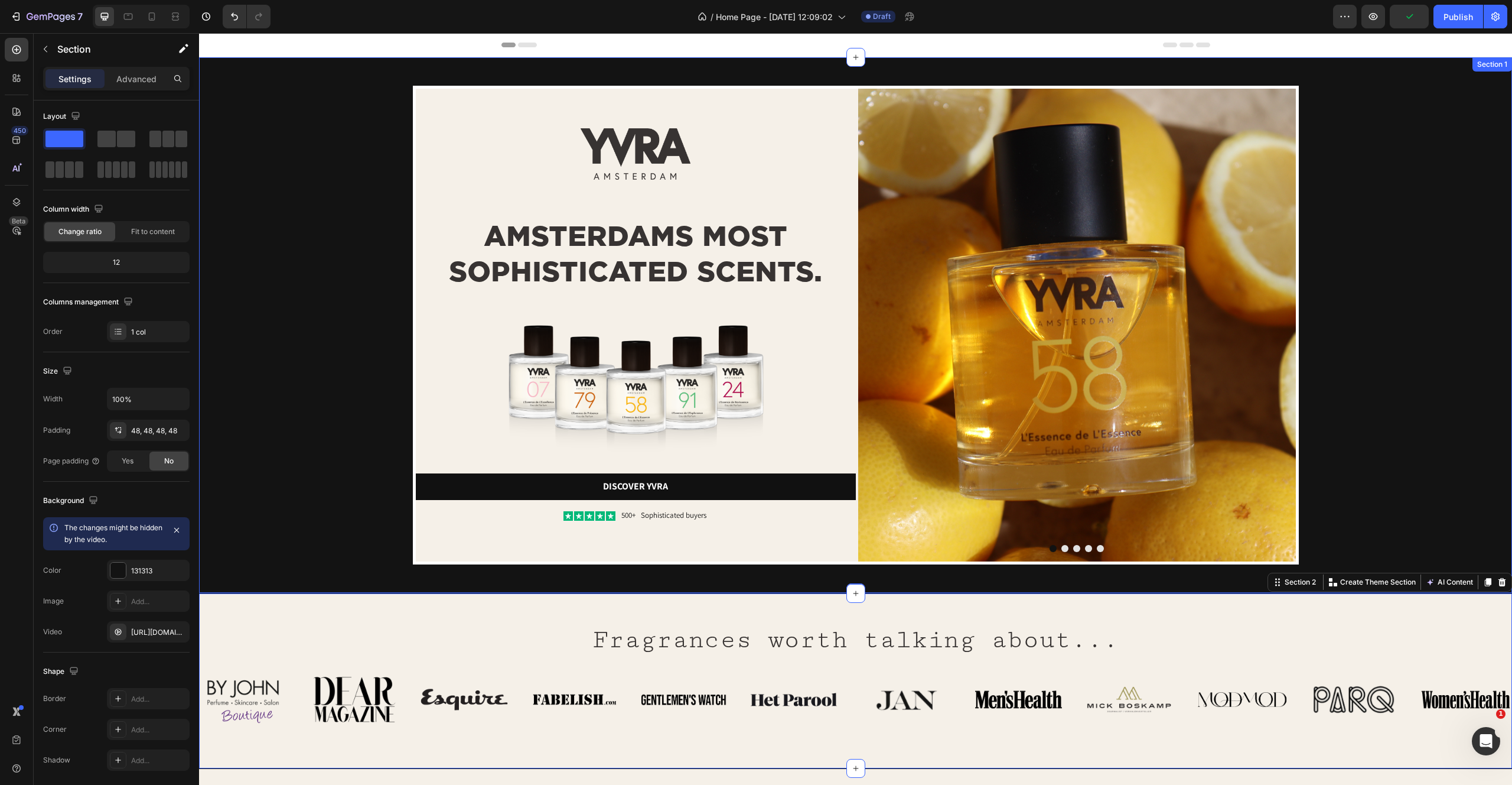
click at [278, 470] on div "Image Image AMSTERDAMS MOST SOPHISTICATED SCENTS. Heading Image Discover yvra B…" at bounding box center [855, 325] width 1256 height 479
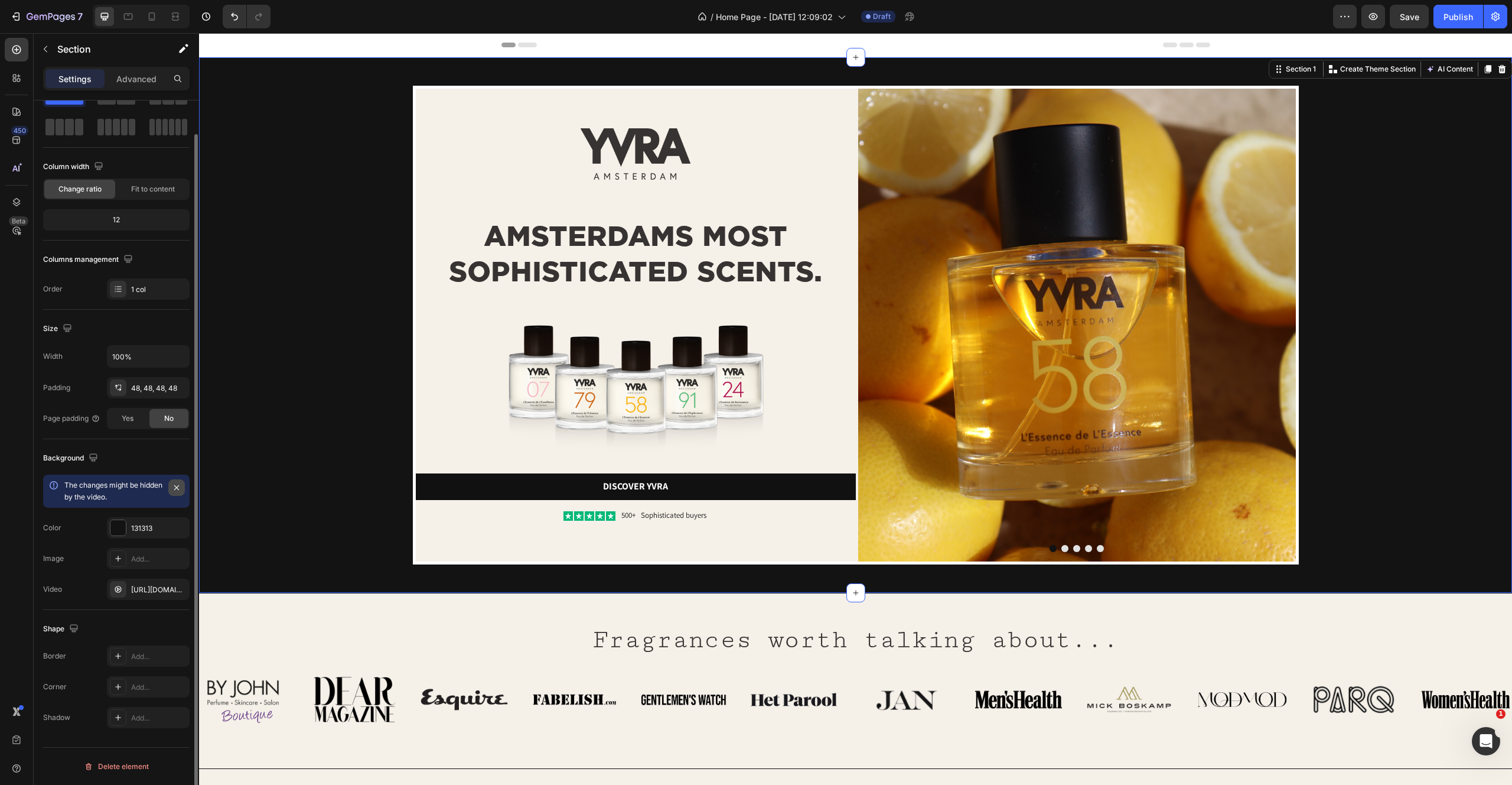
scroll to position [0, 0]
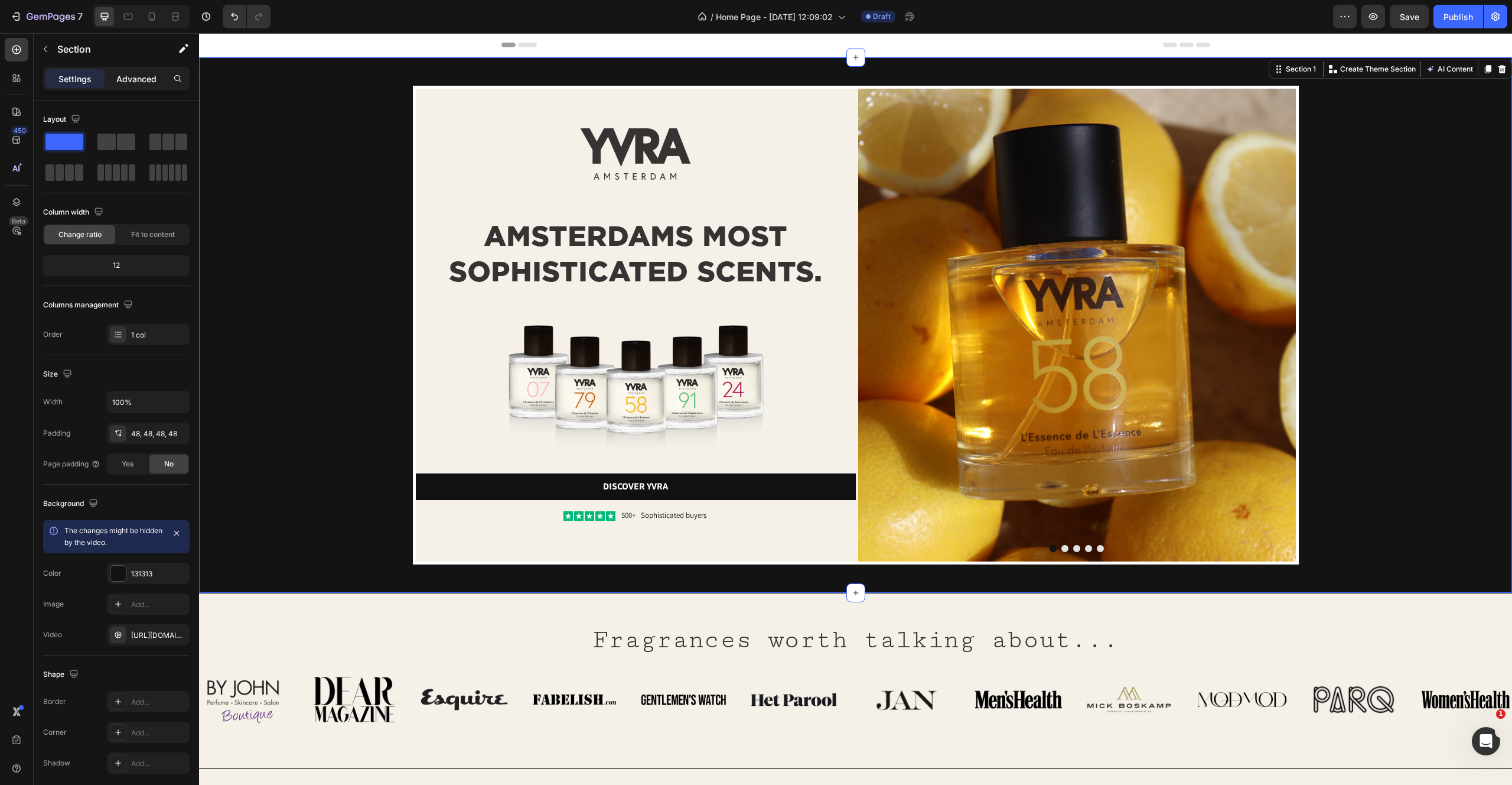
click at [135, 85] on div "Advanced" at bounding box center [136, 78] width 59 height 19
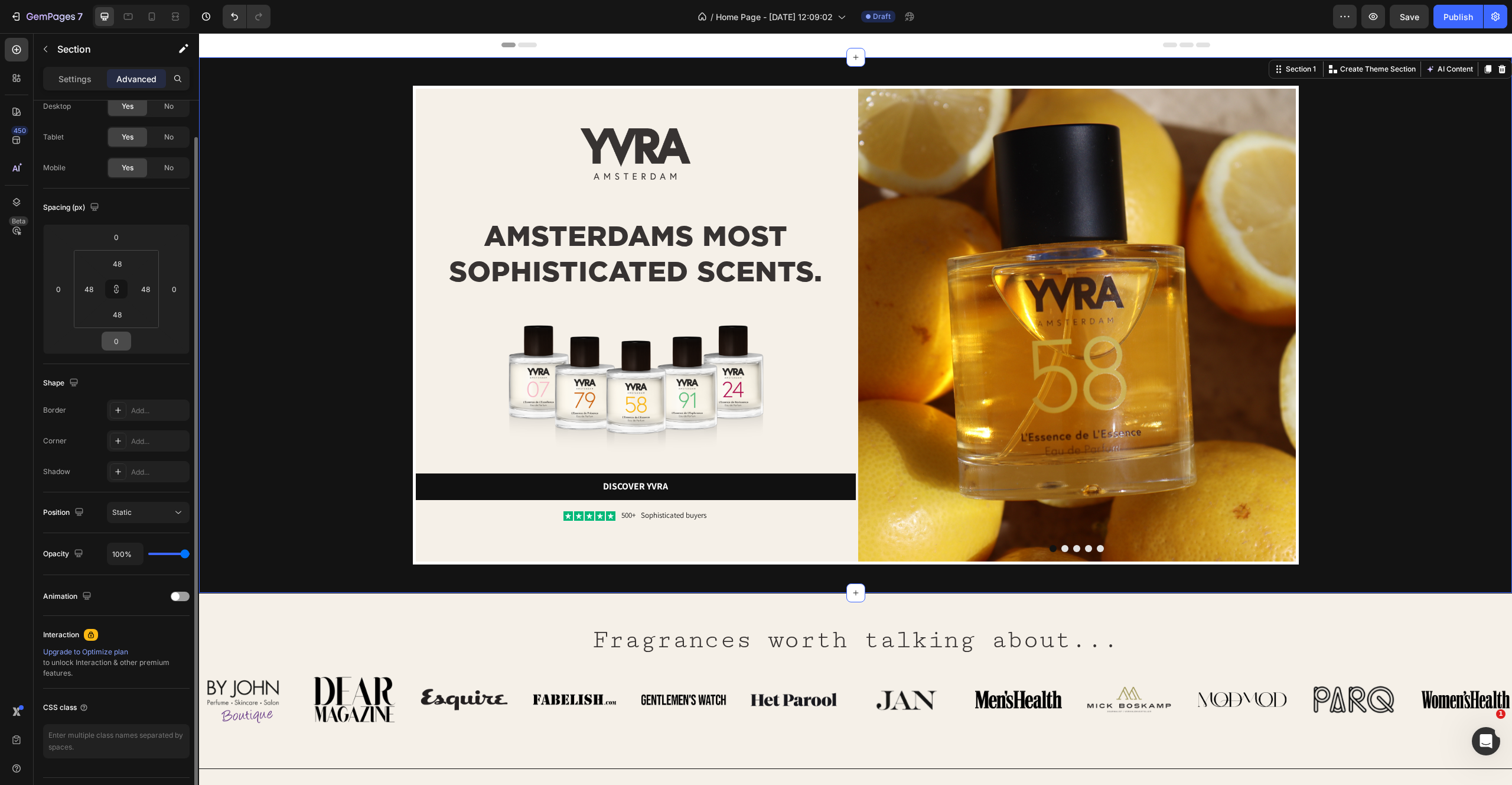
scroll to position [44, 0]
type input "57%"
type input "57"
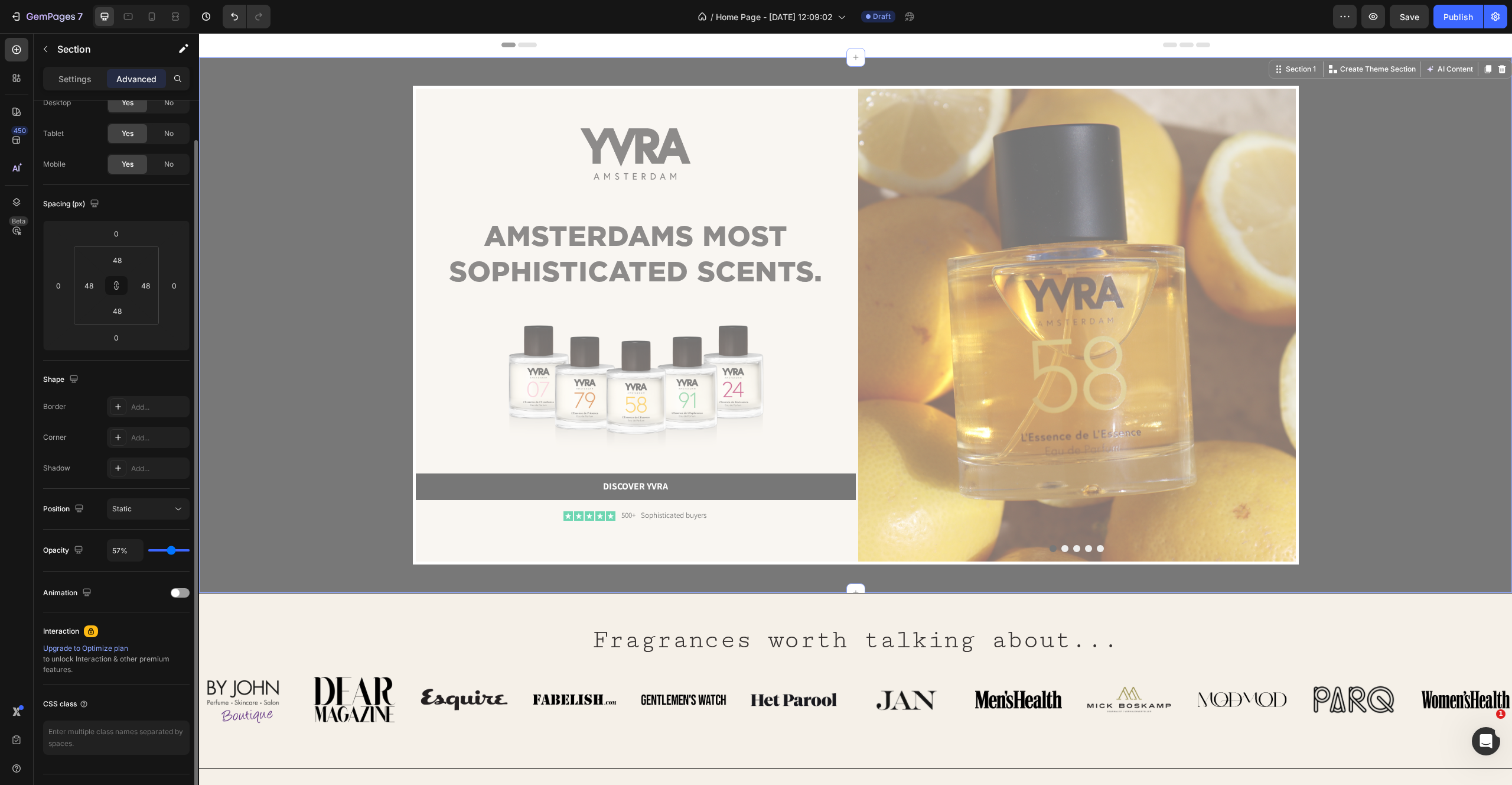
type input "56%"
type input "56"
type input "55%"
type input "55"
type input "54%"
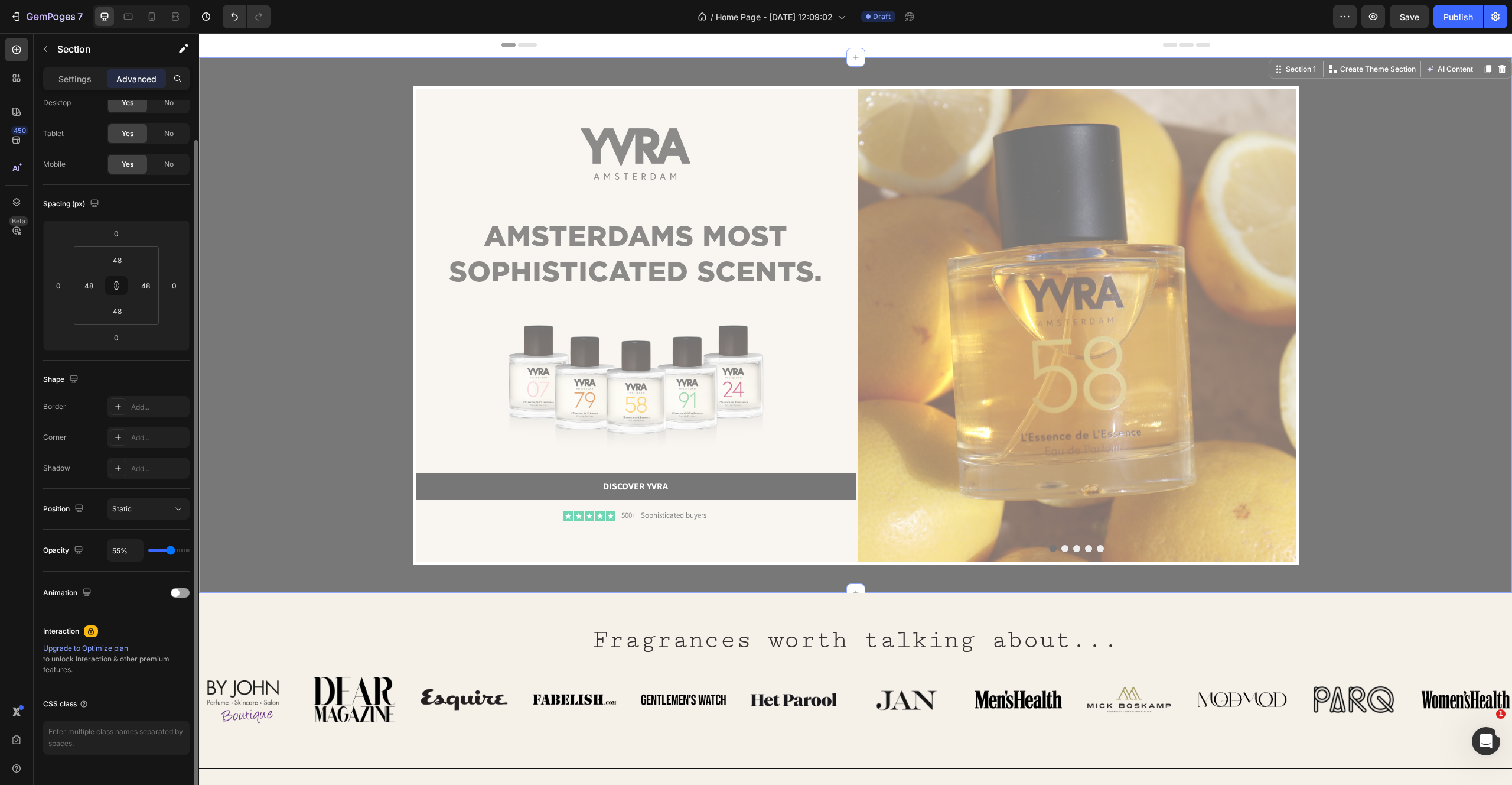
type input "54"
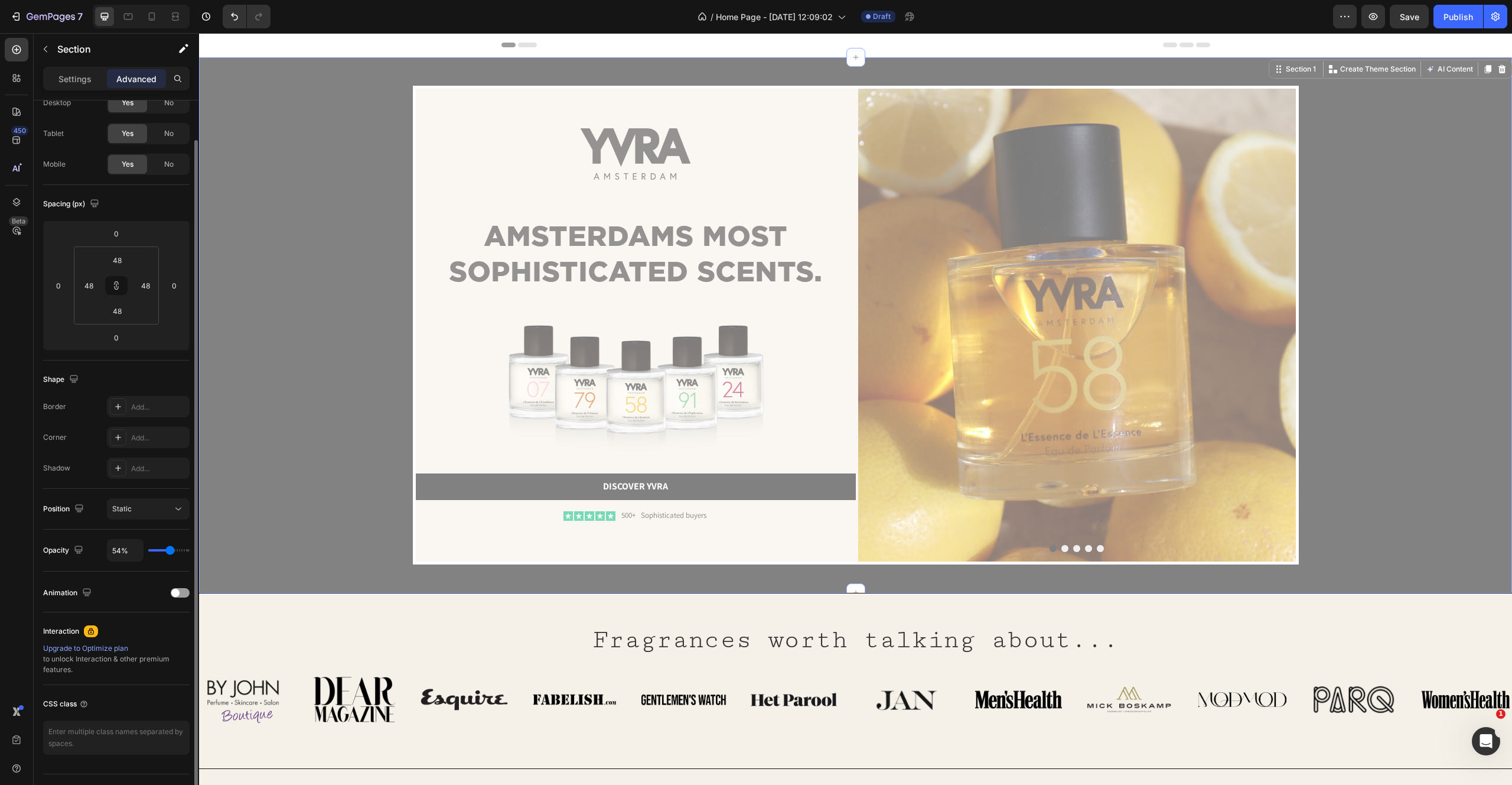
type input "53%"
type input "53"
type input "51%"
type input "51"
type input "50%"
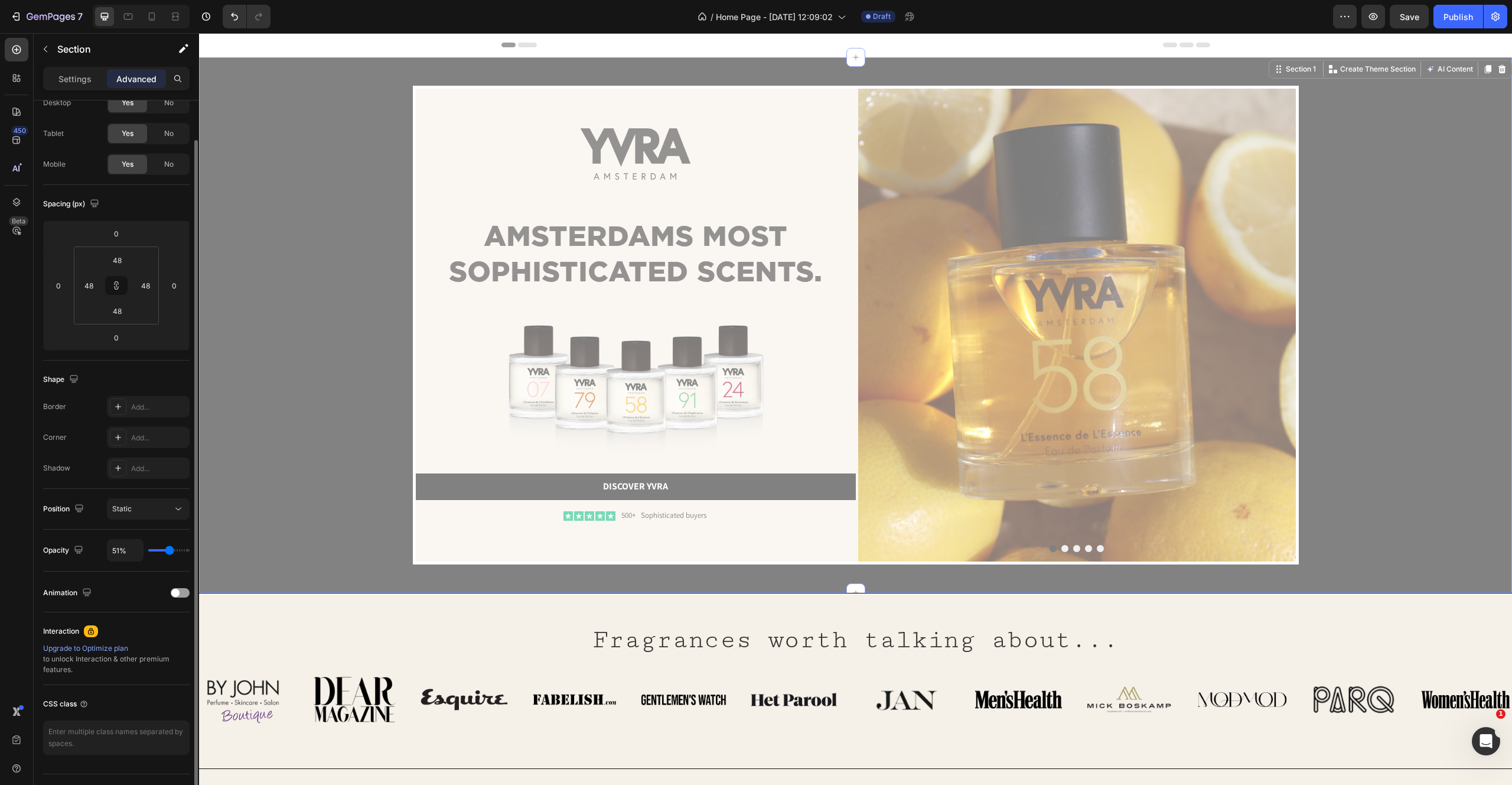
type input "50"
type input "49%"
type input "49"
type input "48%"
type input "48"
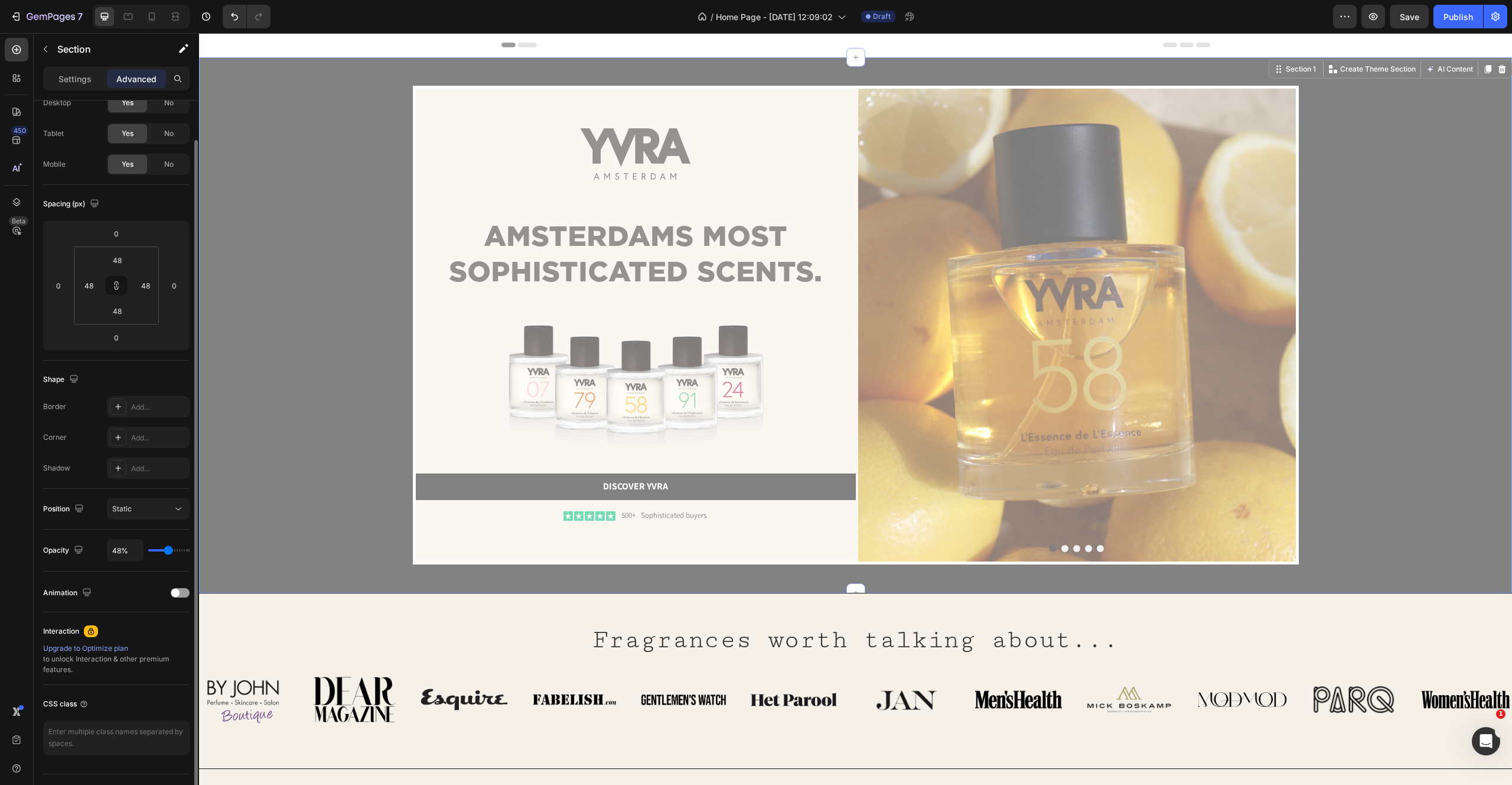
type input "47%"
type input "47"
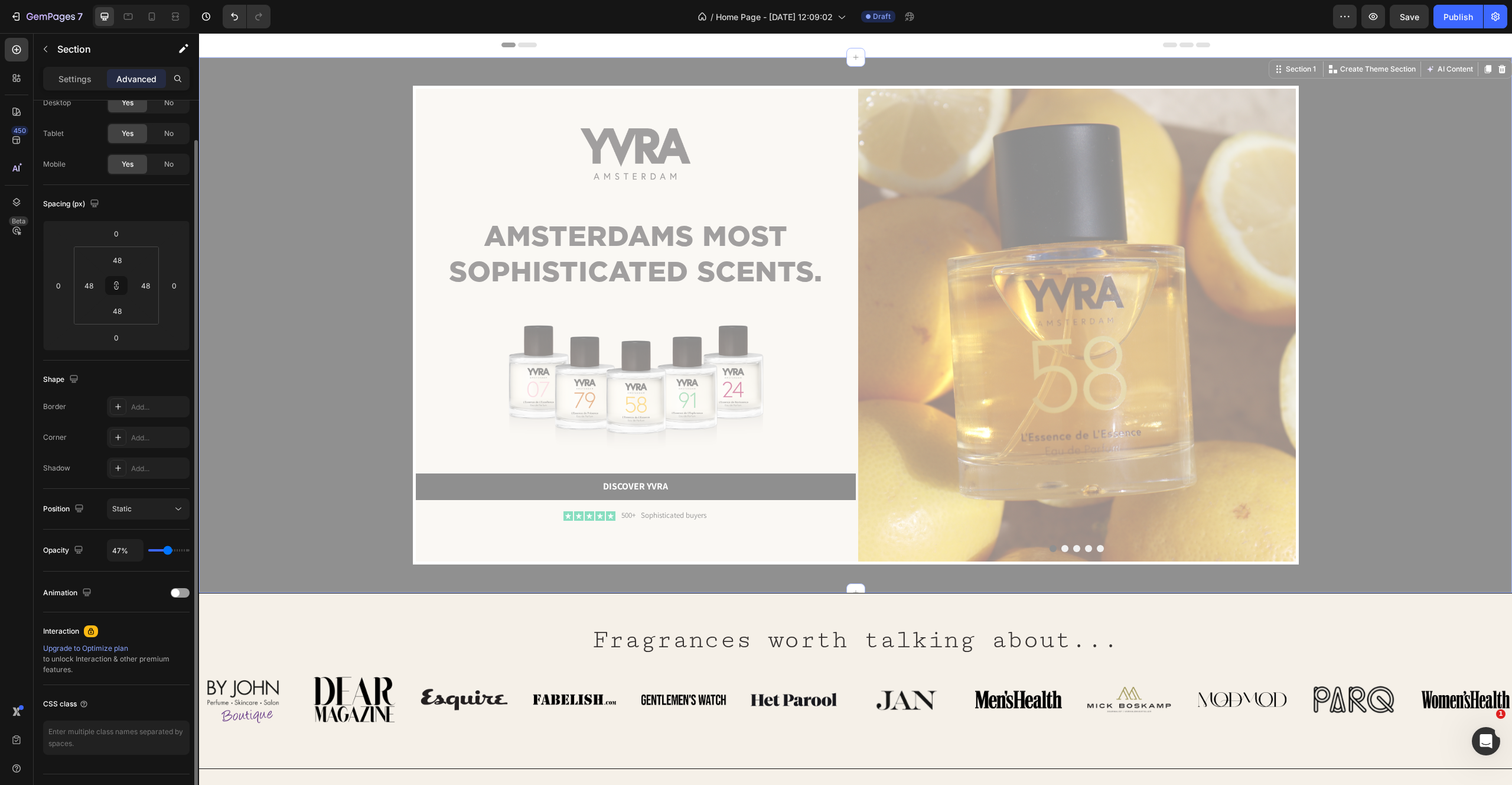
type input "100%"
type input "100"
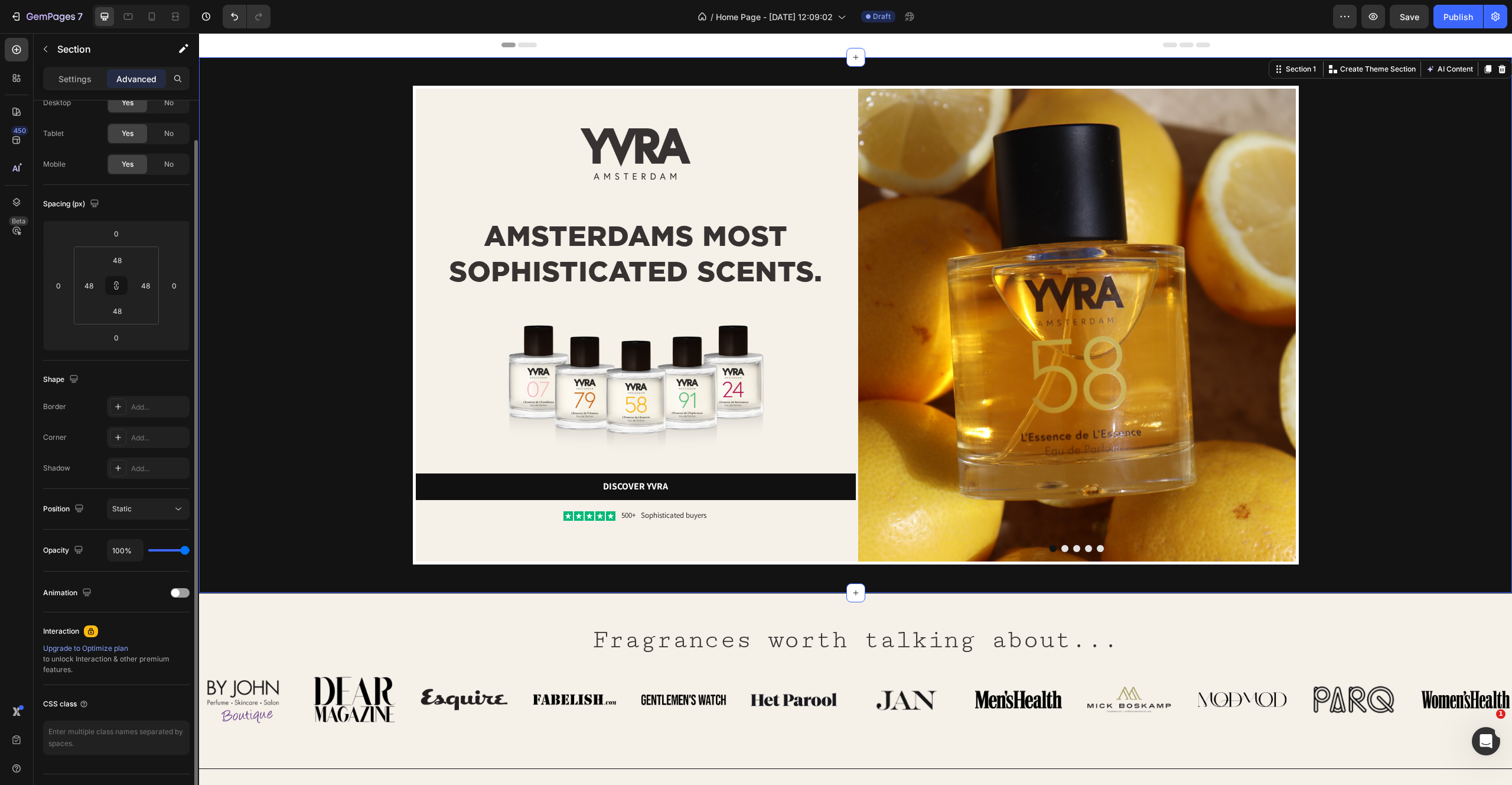
drag, startPoint x: 186, startPoint y: 550, endPoint x: 351, endPoint y: 592, distance: 170.3
click at [190, 552] on input "range" at bounding box center [169, 549] width 41 height 2
click at [274, 429] on div "Image Image AMSTERDAMS MOST SOPHISTICATED SCENTS. Heading Image Discover yvra B…" at bounding box center [855, 325] width 1256 height 479
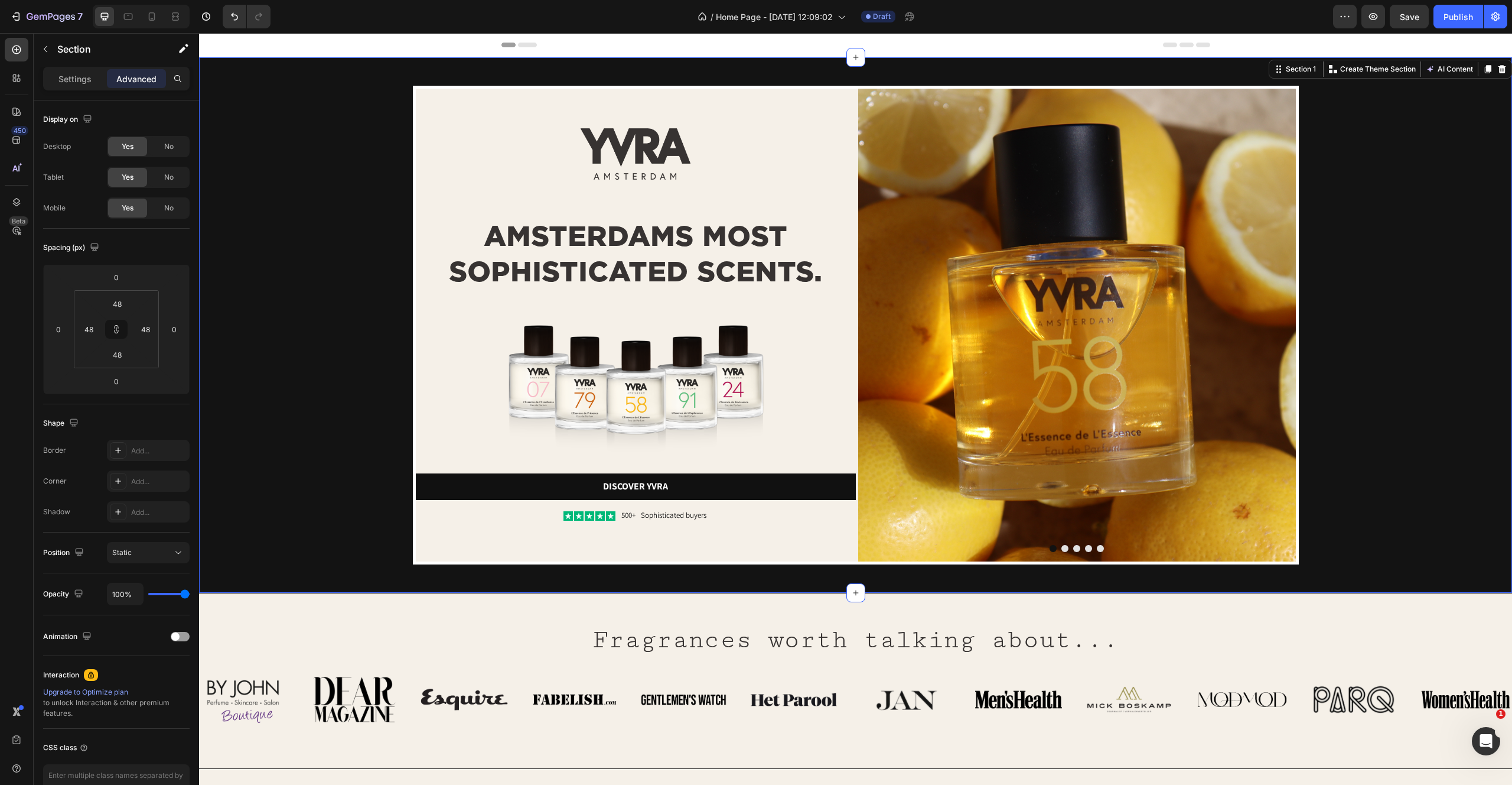
click at [61, 88] on div "Settings Advanced" at bounding box center [116, 78] width 147 height 23
click at [557, 622] on h2 "Fragrances worth talking about..." at bounding box center [855, 640] width 690 height 37
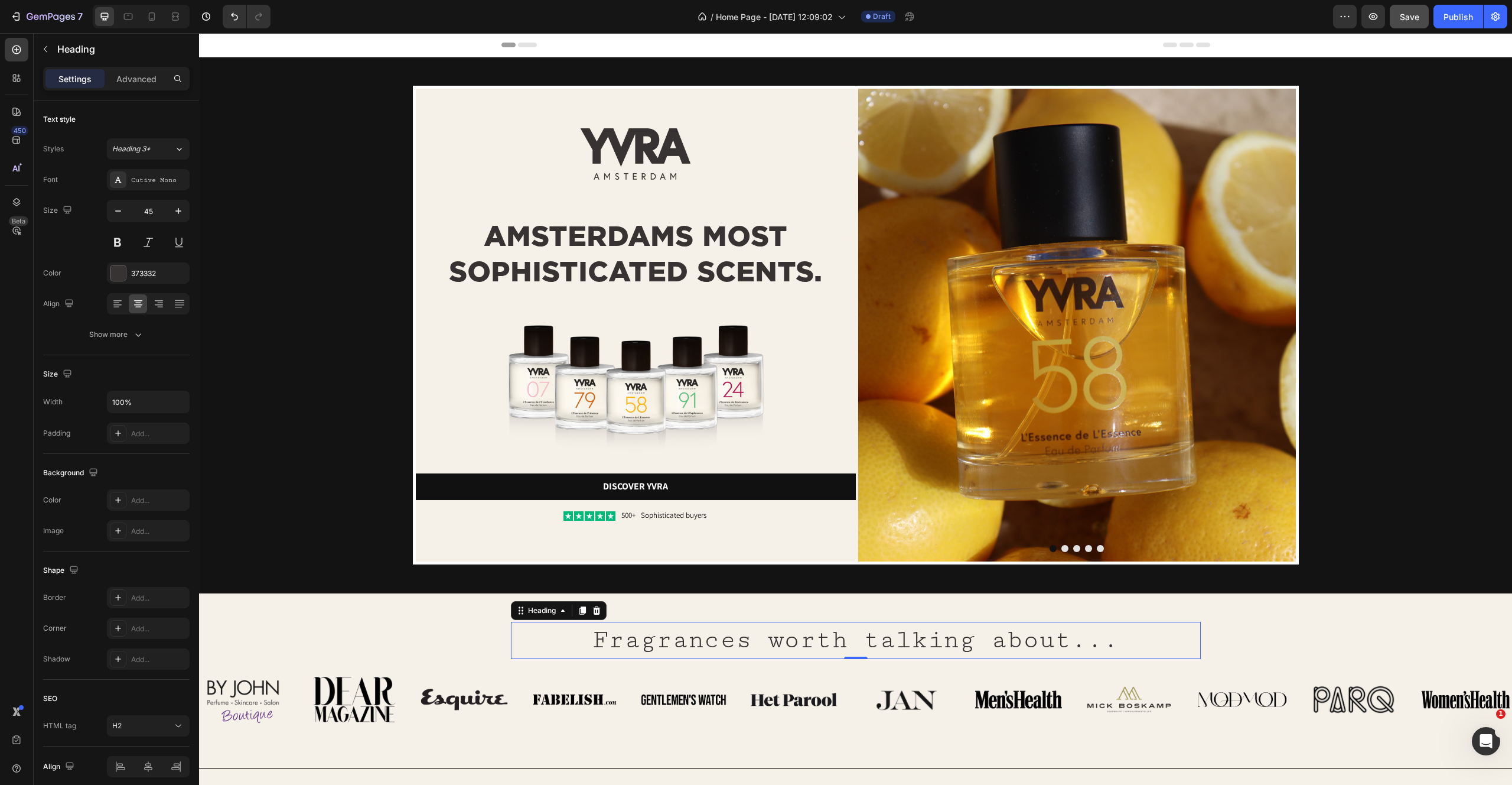
click at [1411, 24] on button "Save" at bounding box center [1410, 16] width 39 height 23
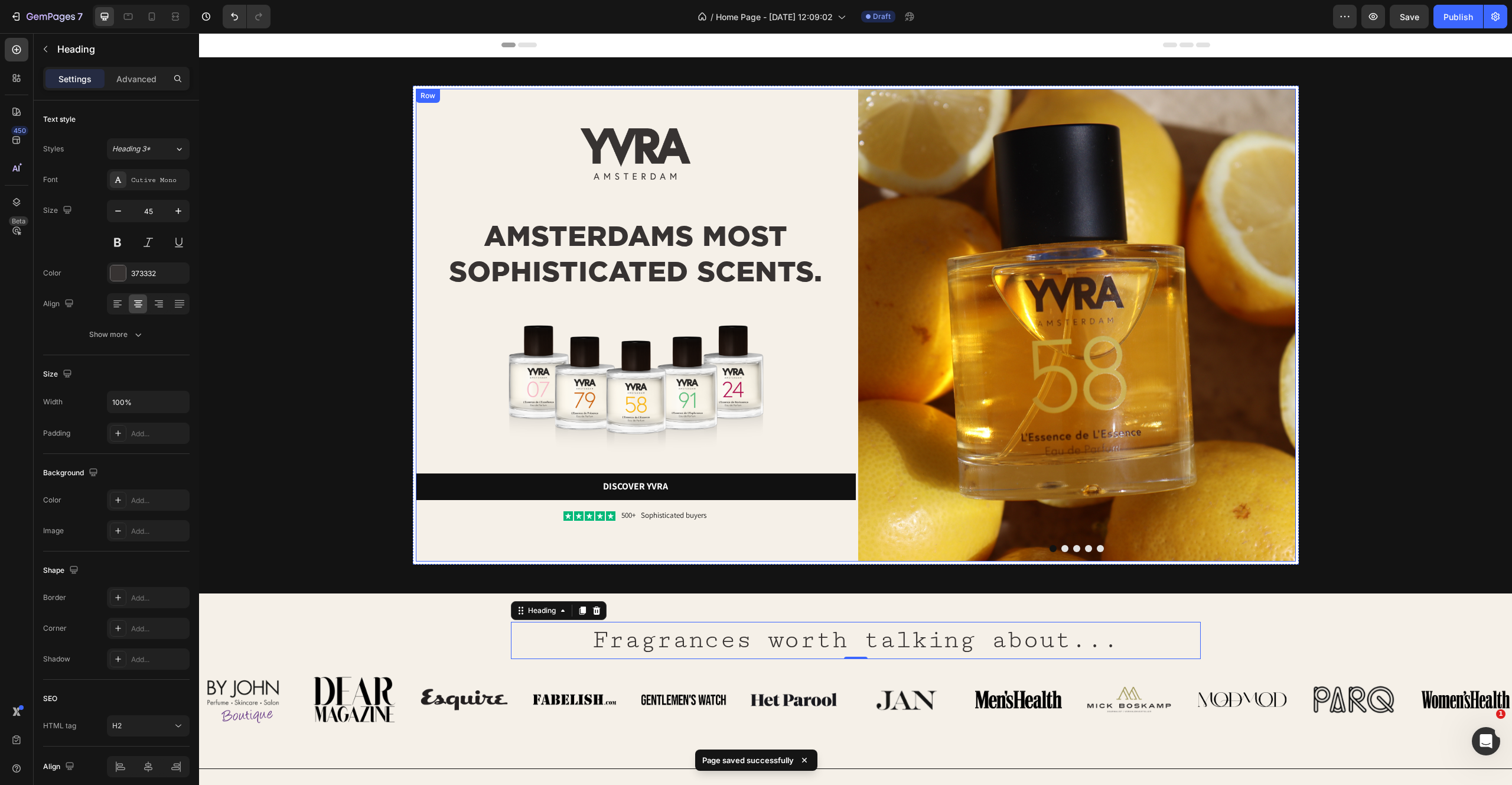
click at [508, 89] on div "Image AMSTERDAMS MOST SOPHISTICATED SCENTS. Heading Image Discover yvra Button …" at bounding box center [636, 325] width 440 height 473
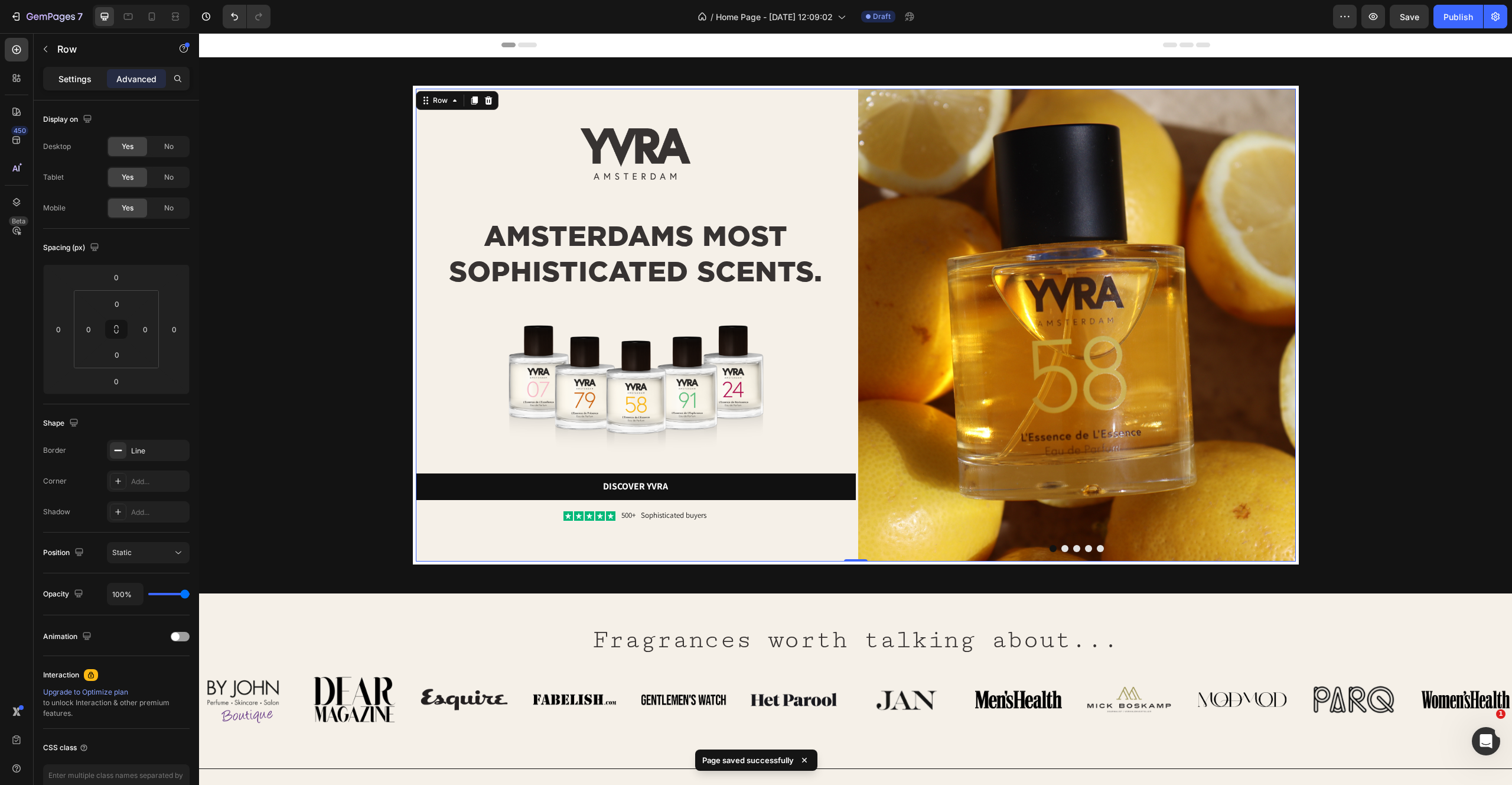
click at [65, 79] on p "Settings" at bounding box center [75, 79] width 33 height 12
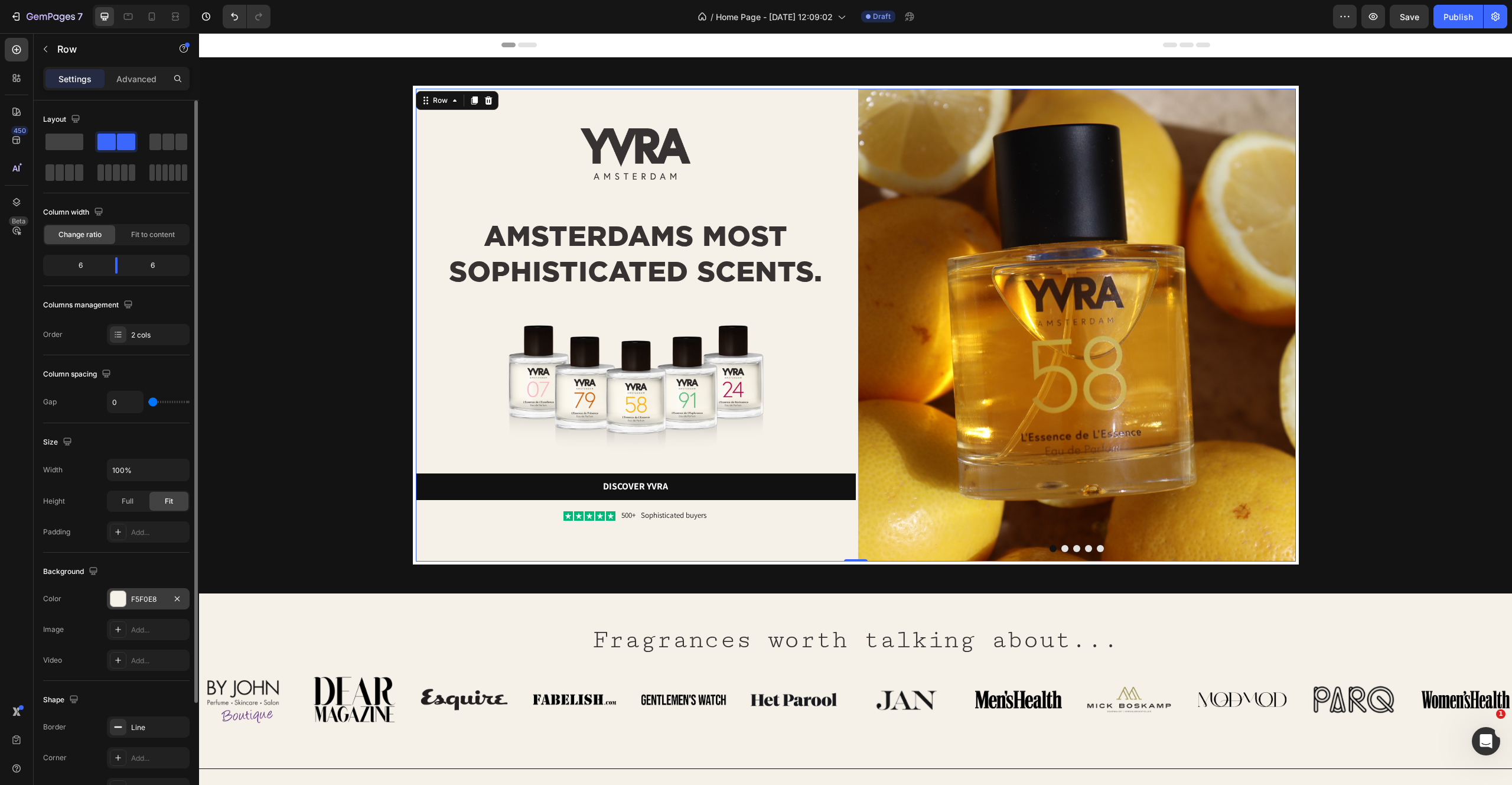
click at [117, 595] on div at bounding box center [118, 598] width 15 height 15
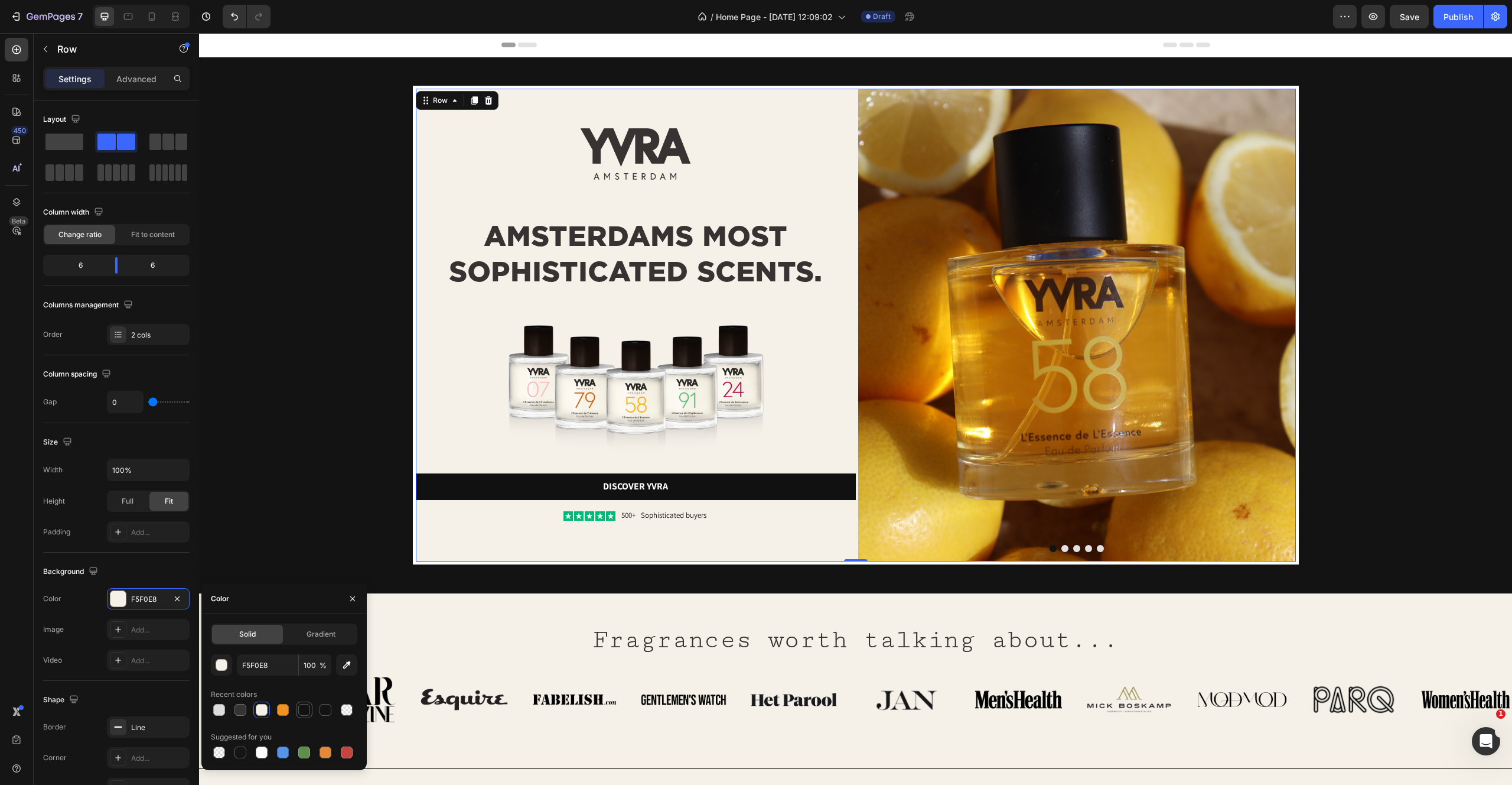
click at [307, 709] on div at bounding box center [305, 710] width 12 height 12
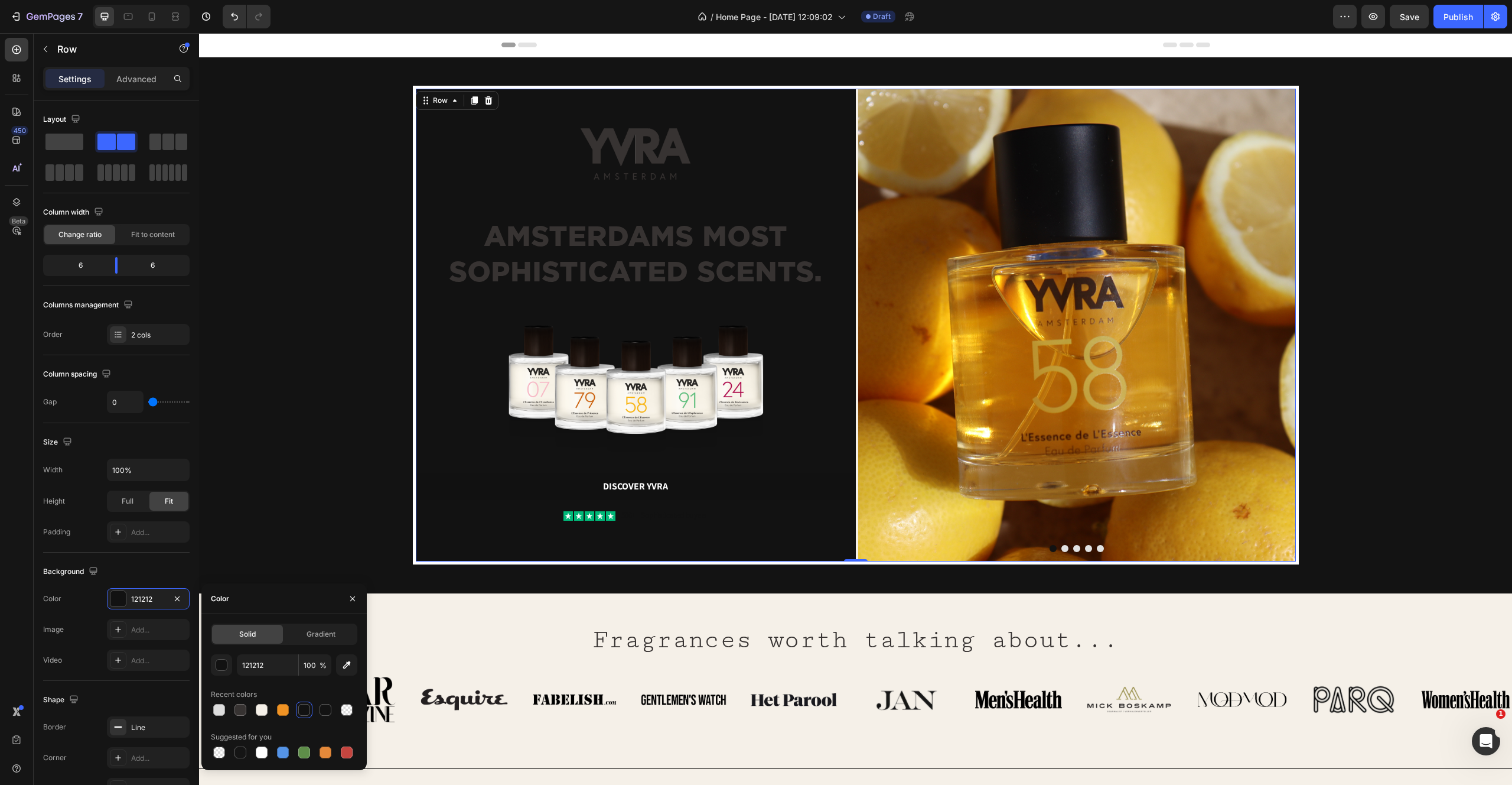
type input "F5F0E8"
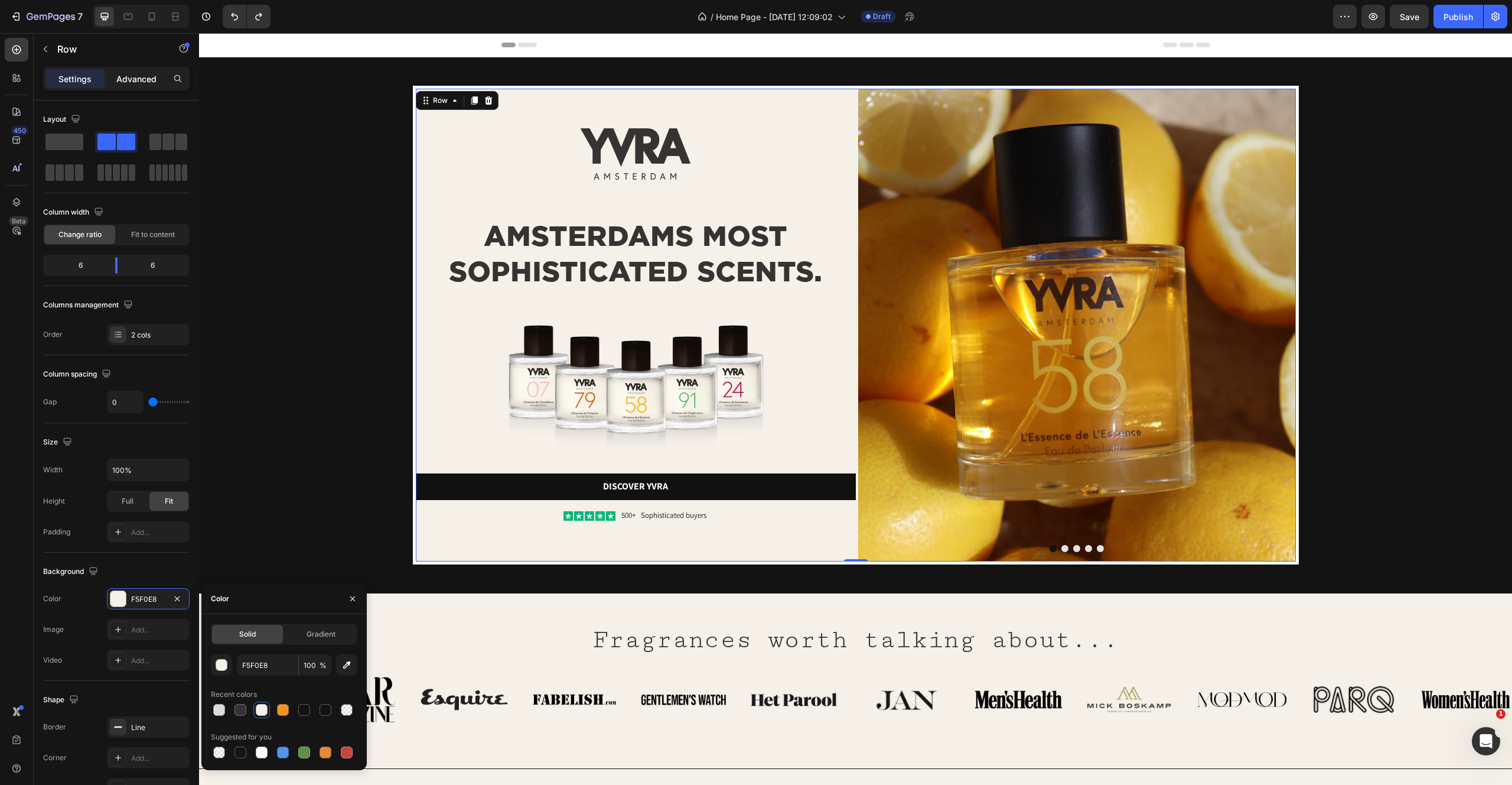
click at [144, 84] on p "Advanced" at bounding box center [136, 79] width 40 height 12
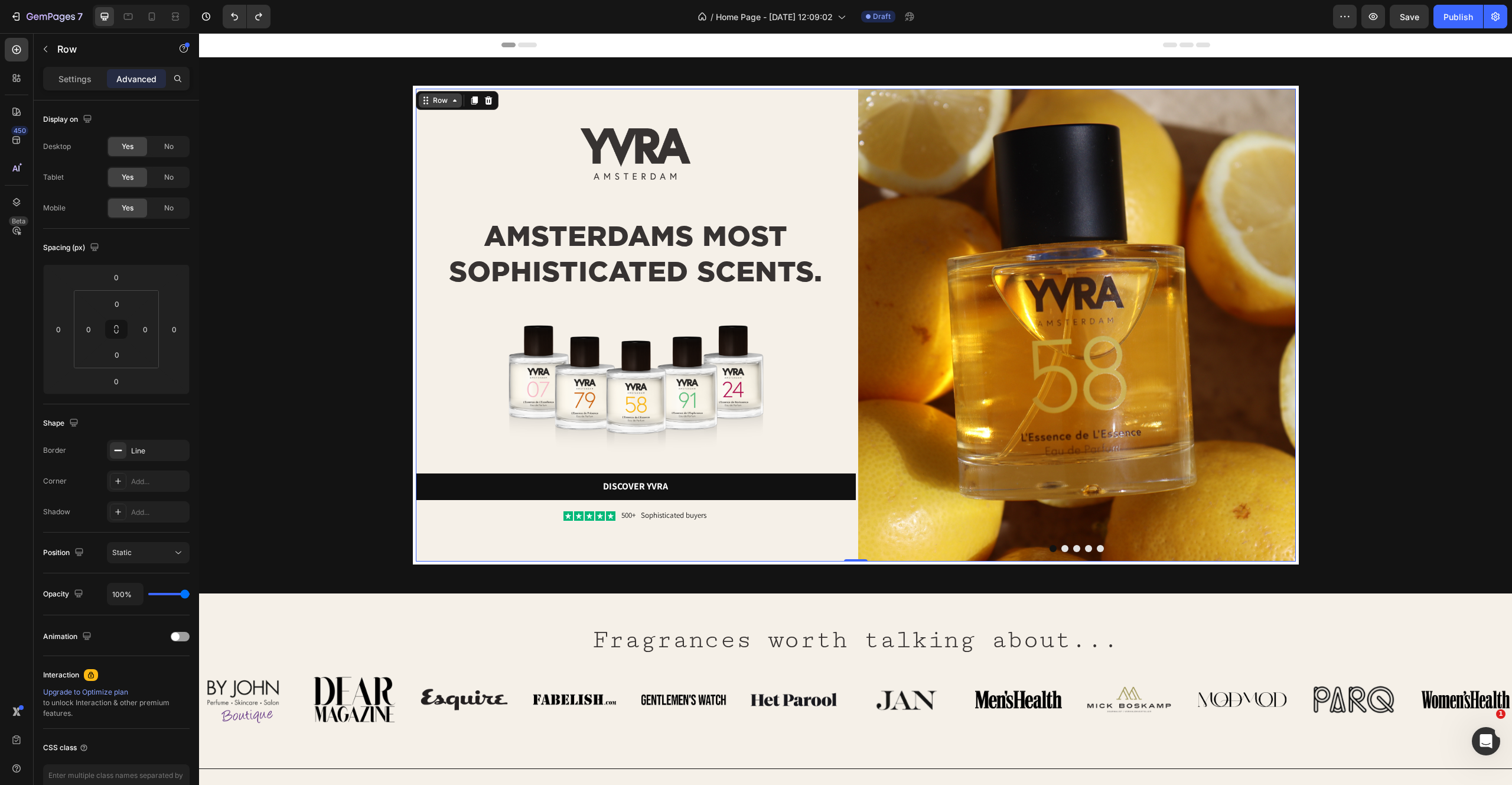
click at [436, 102] on div "Row" at bounding box center [440, 100] width 20 height 11
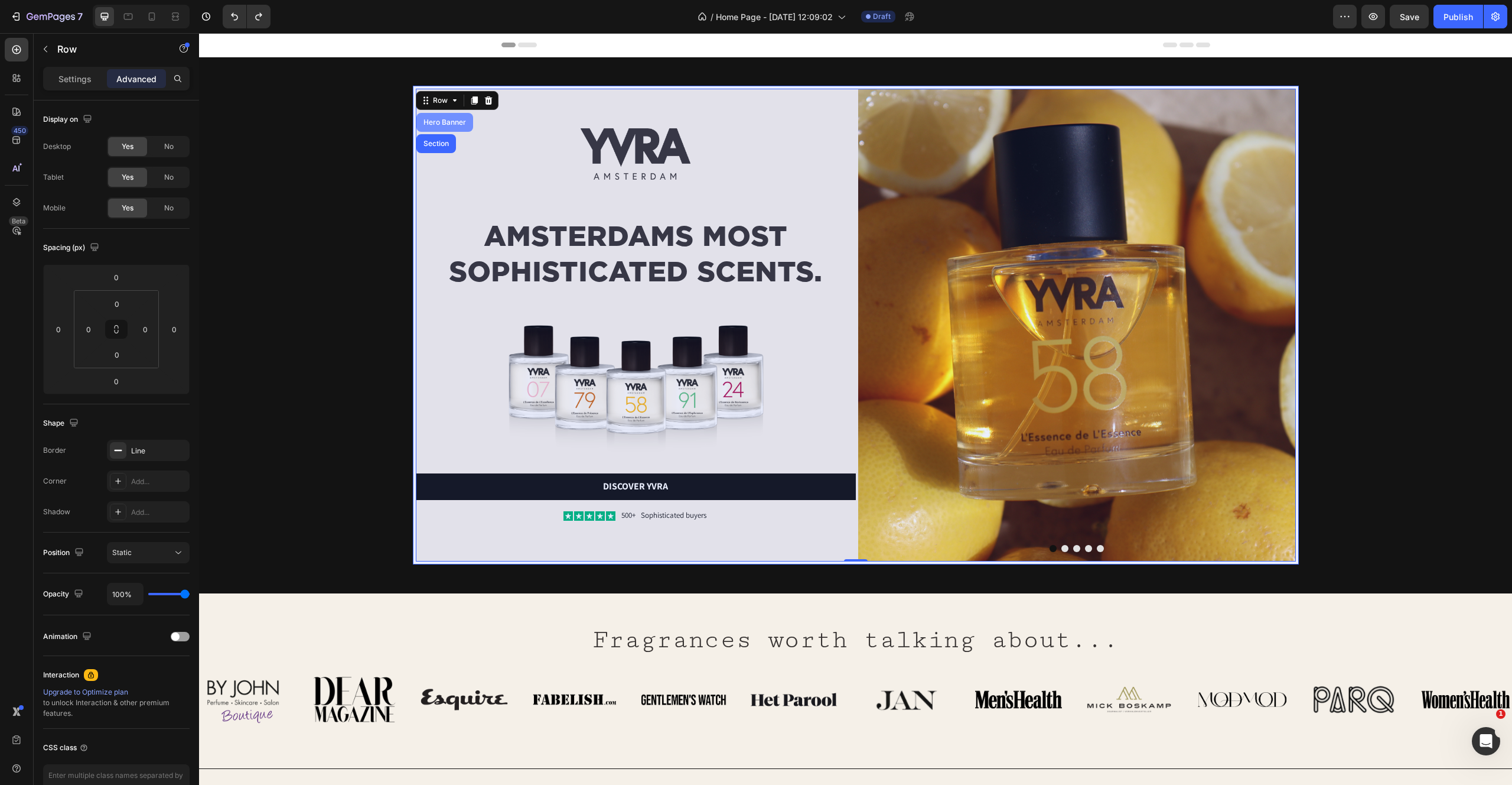
click at [439, 122] on div "Hero Banner" at bounding box center [445, 122] width 47 height 7
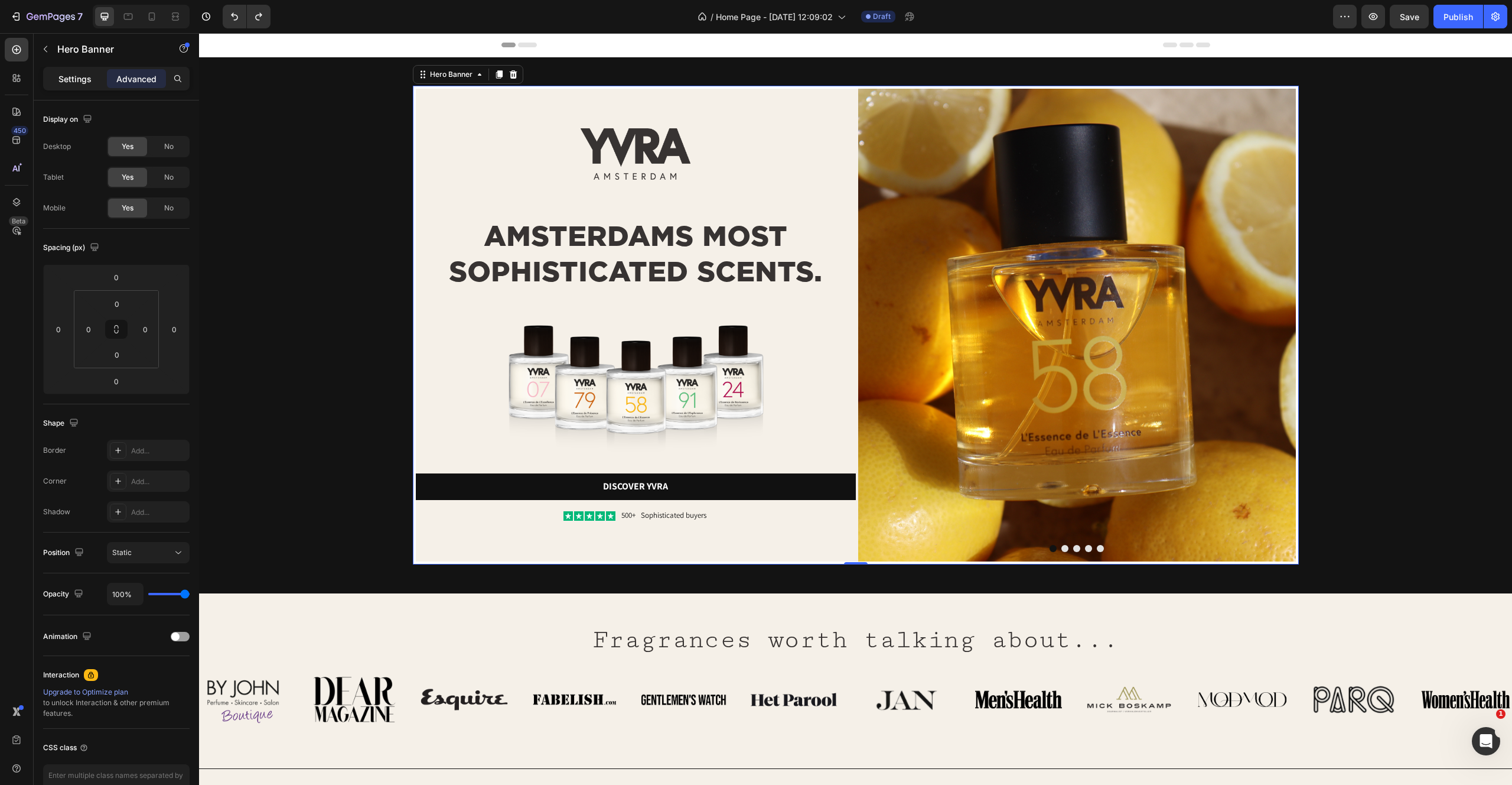
click at [75, 80] on p "Settings" at bounding box center [75, 79] width 33 height 12
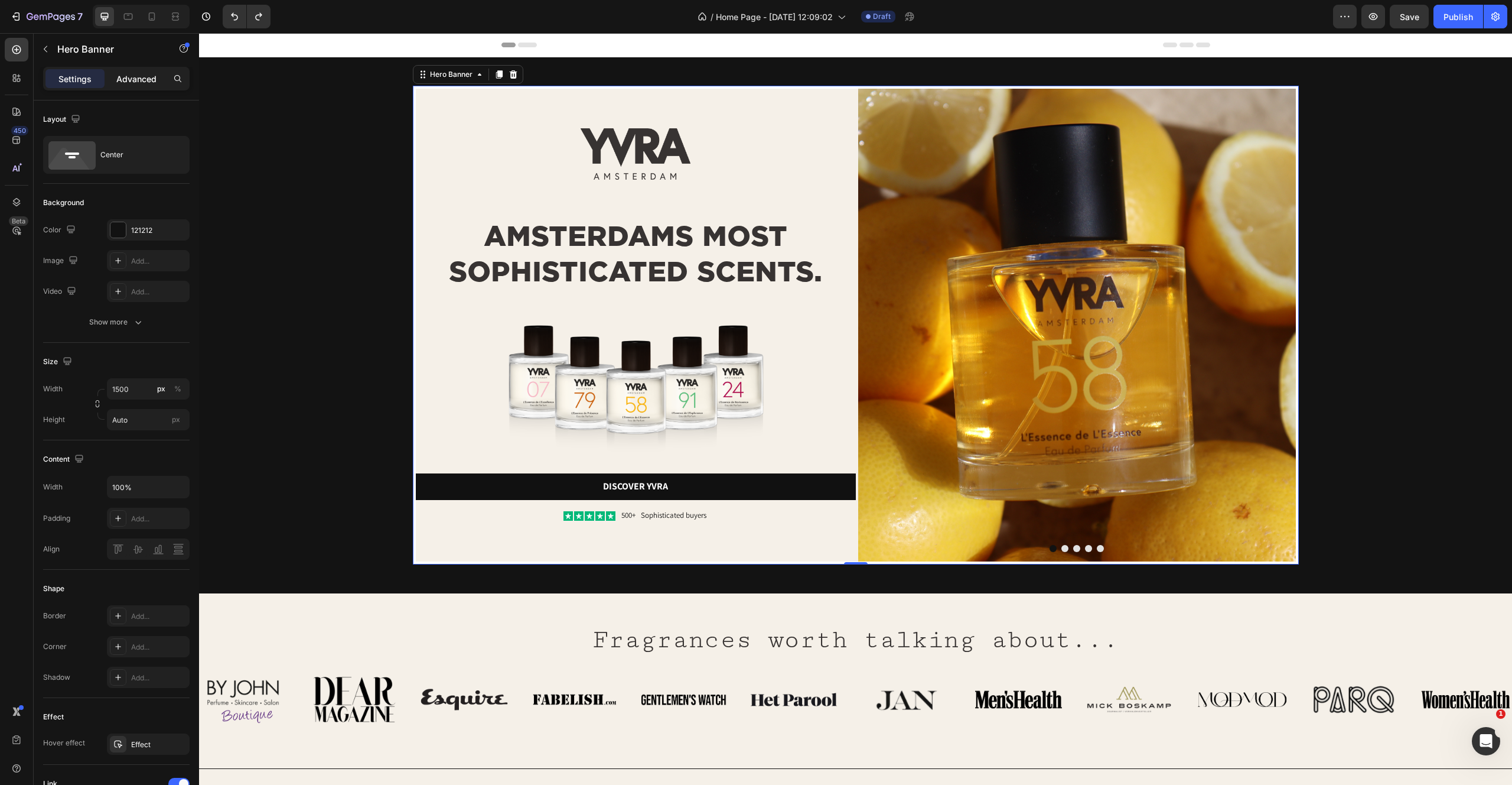
click at [128, 72] on div "Advanced" at bounding box center [136, 78] width 59 height 19
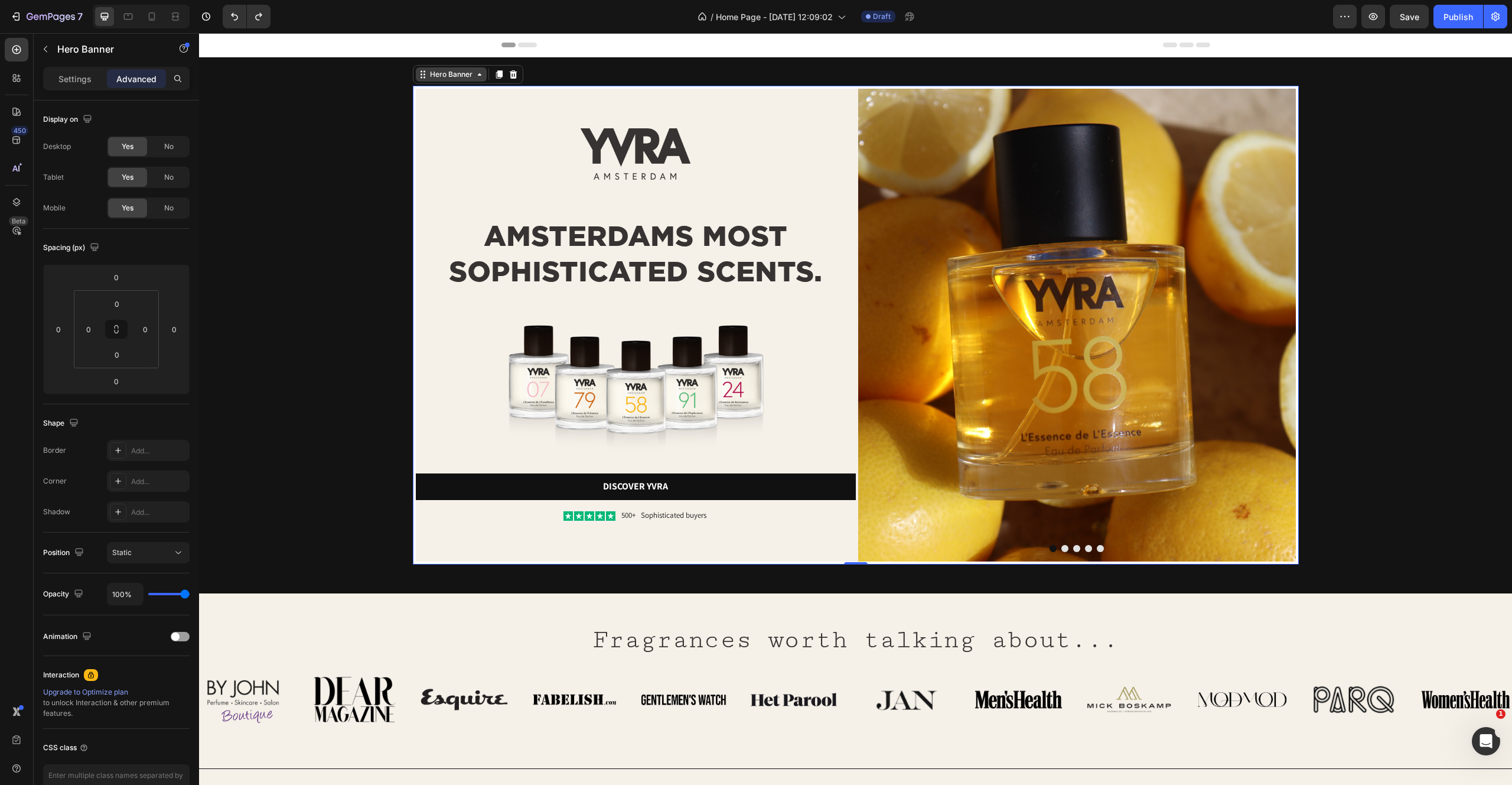
click at [439, 76] on div "Hero Banner" at bounding box center [451, 75] width 47 height 11
click at [453, 74] on div "Hero Banner" at bounding box center [451, 75] width 47 height 11
click at [360, 218] on div "Image Image AMSTERDAMS MOST SOPHISTICATED SCENTS. Heading Image Discover yvra B…" at bounding box center [855, 325] width 1256 height 479
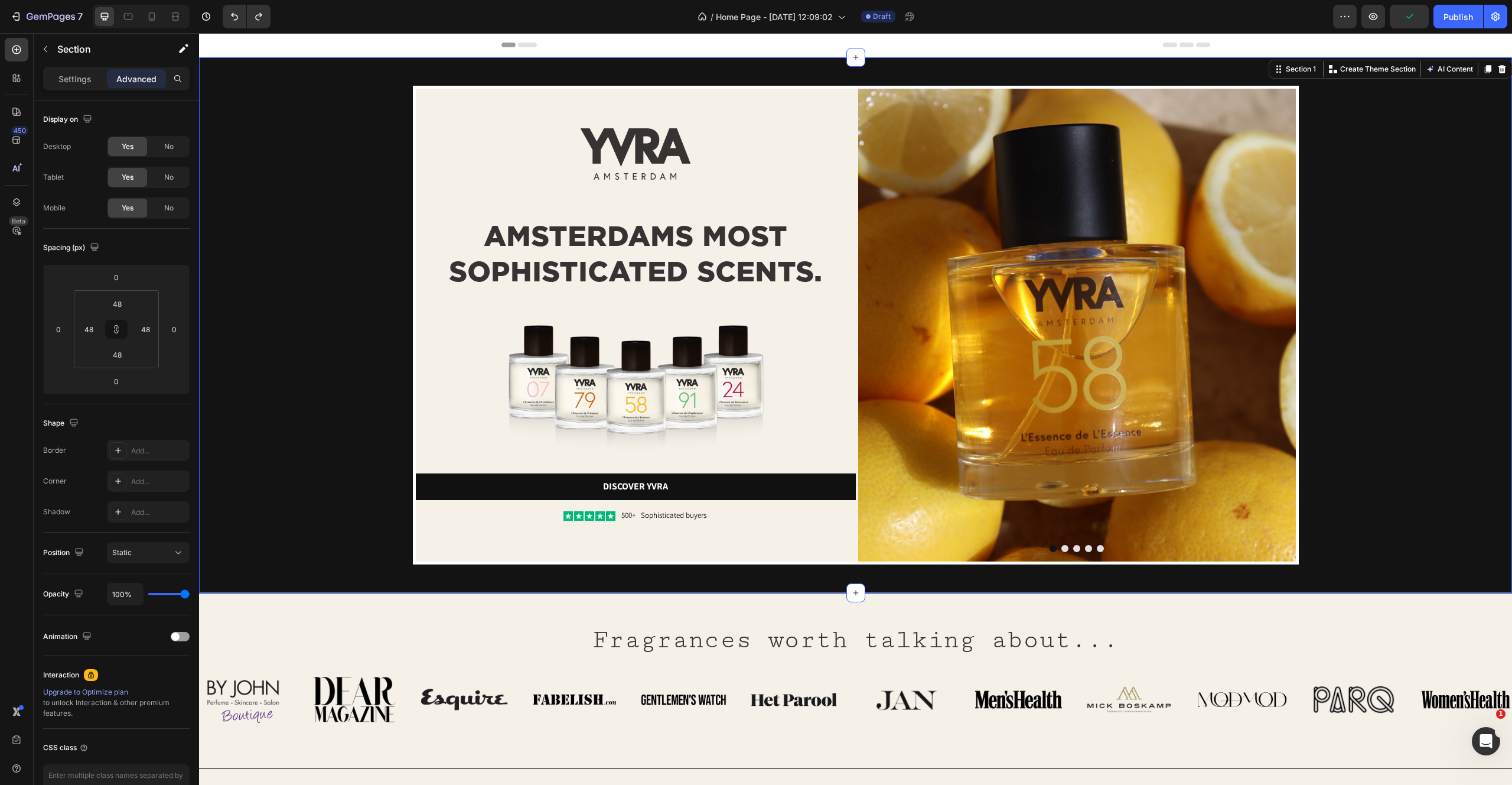
click at [504, 270] on h2 "AMSTERDAMS MOST SOPHISTICATED SCENTS." at bounding box center [636, 254] width 440 height 73
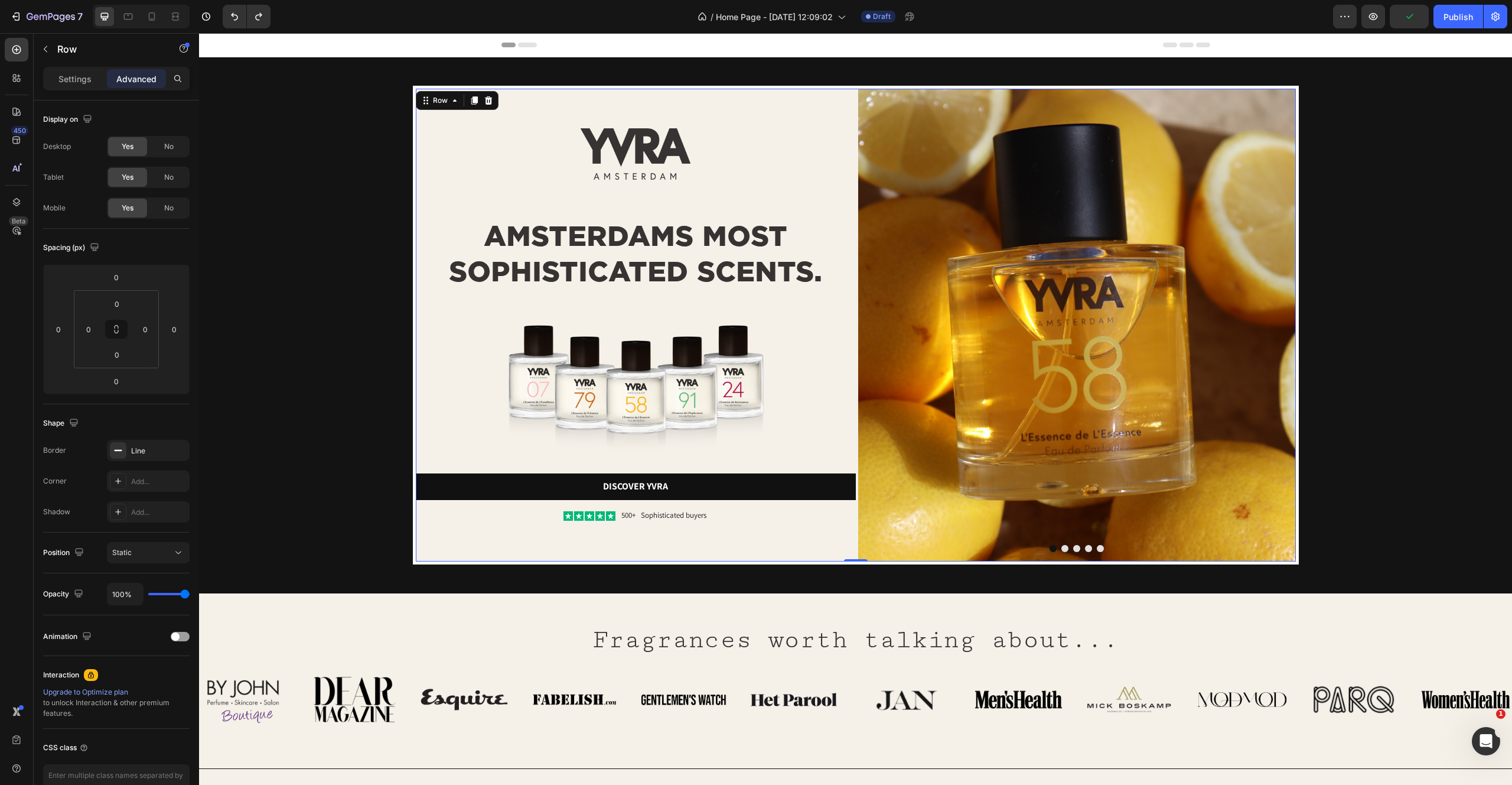
click at [527, 125] on div "Image AMSTERDAMS MOST SOPHISTICATED SCENTS. Heading Image Discover yvra Button …" at bounding box center [636, 325] width 440 height 473
click at [439, 104] on div "Row" at bounding box center [440, 100] width 20 height 11
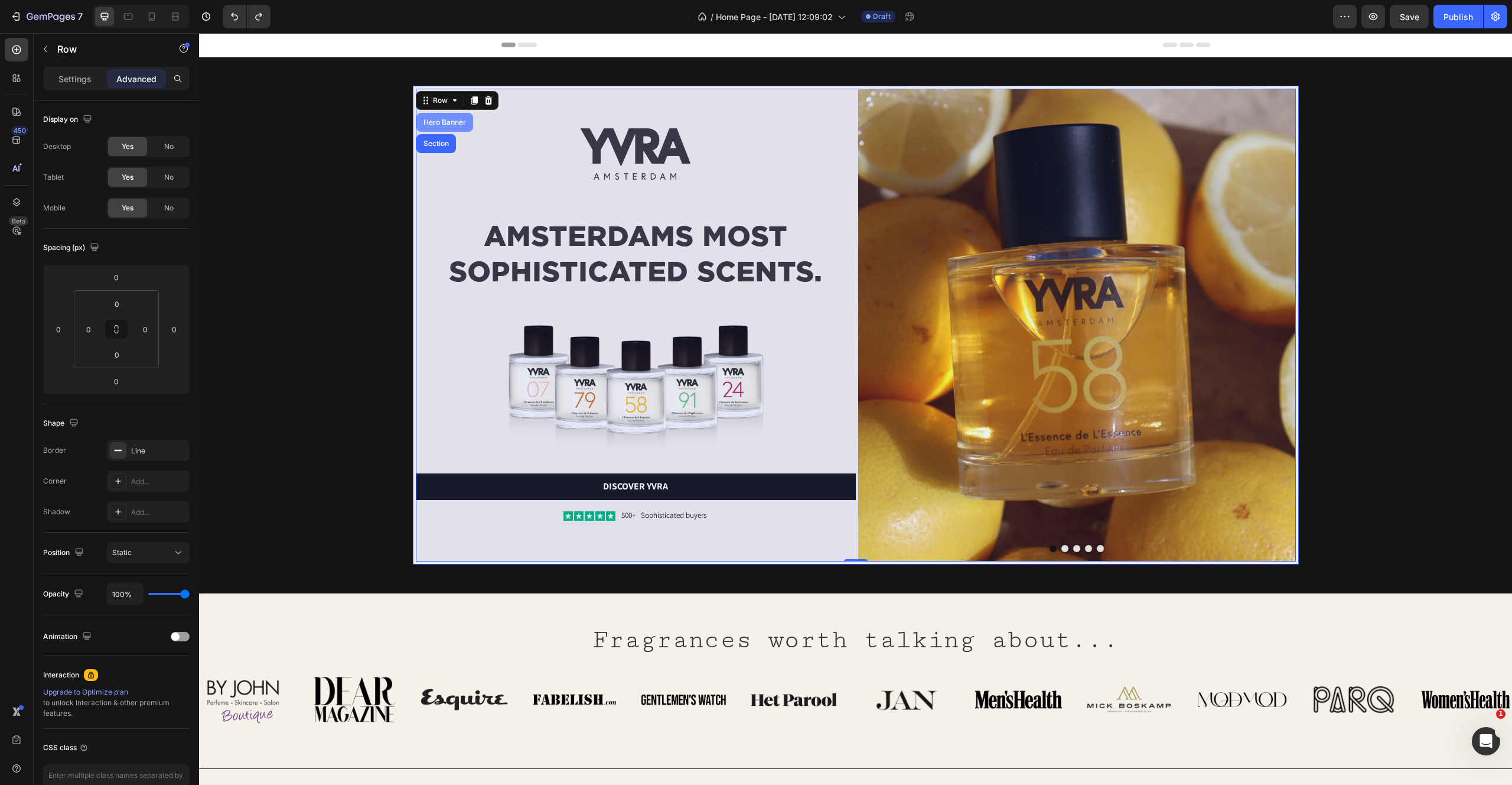
click at [436, 115] on div "Hero Banner" at bounding box center [445, 122] width 56 height 19
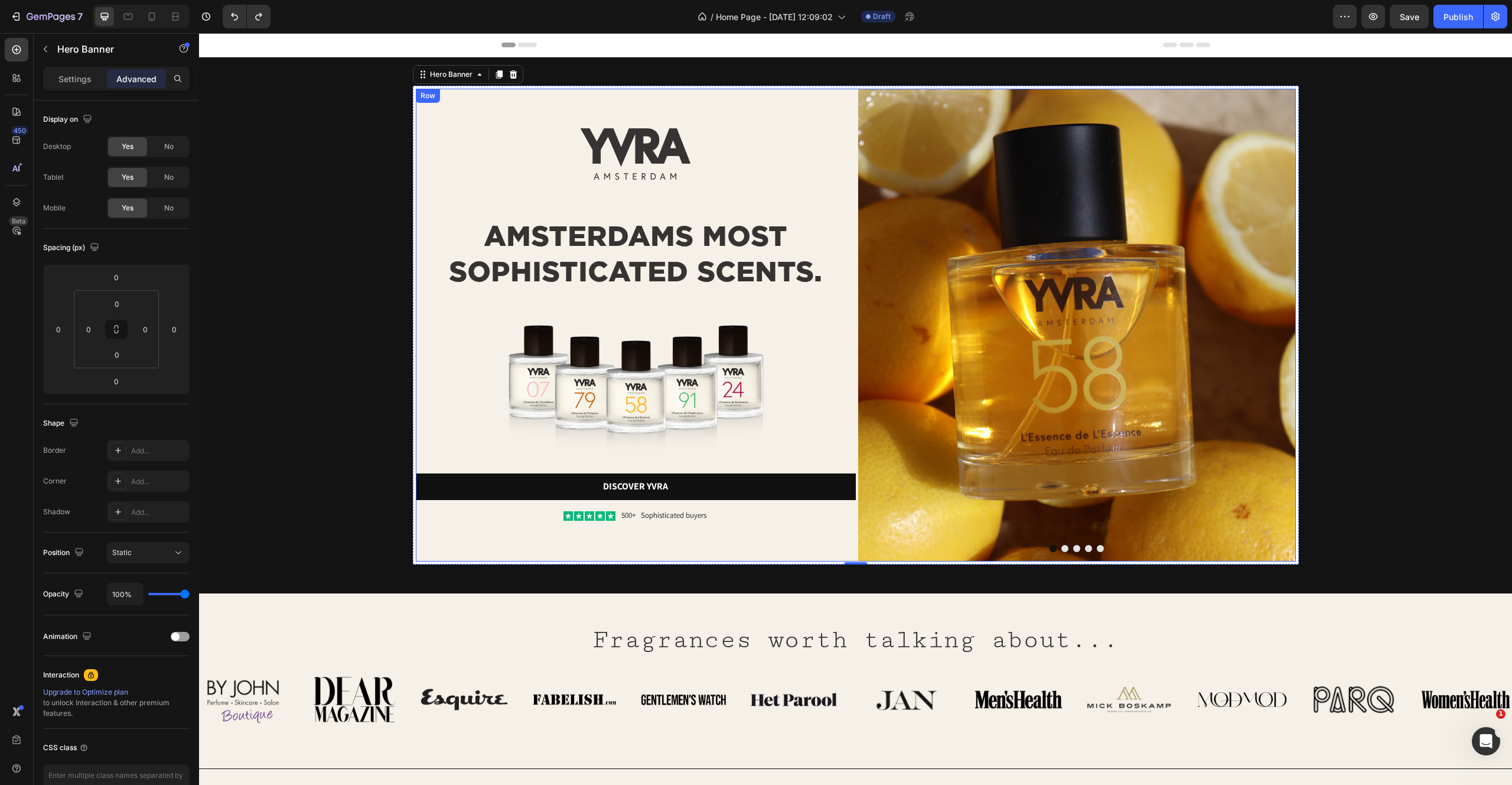
click at [530, 196] on div "Image AMSTERDAMS MOST SOPHISTICATED SCENTS. Heading Image Discover yvra Button …" at bounding box center [636, 325] width 440 height 473
click at [433, 103] on div "Row" at bounding box center [440, 100] width 20 height 11
click at [14, 196] on icon at bounding box center [17, 202] width 12 height 12
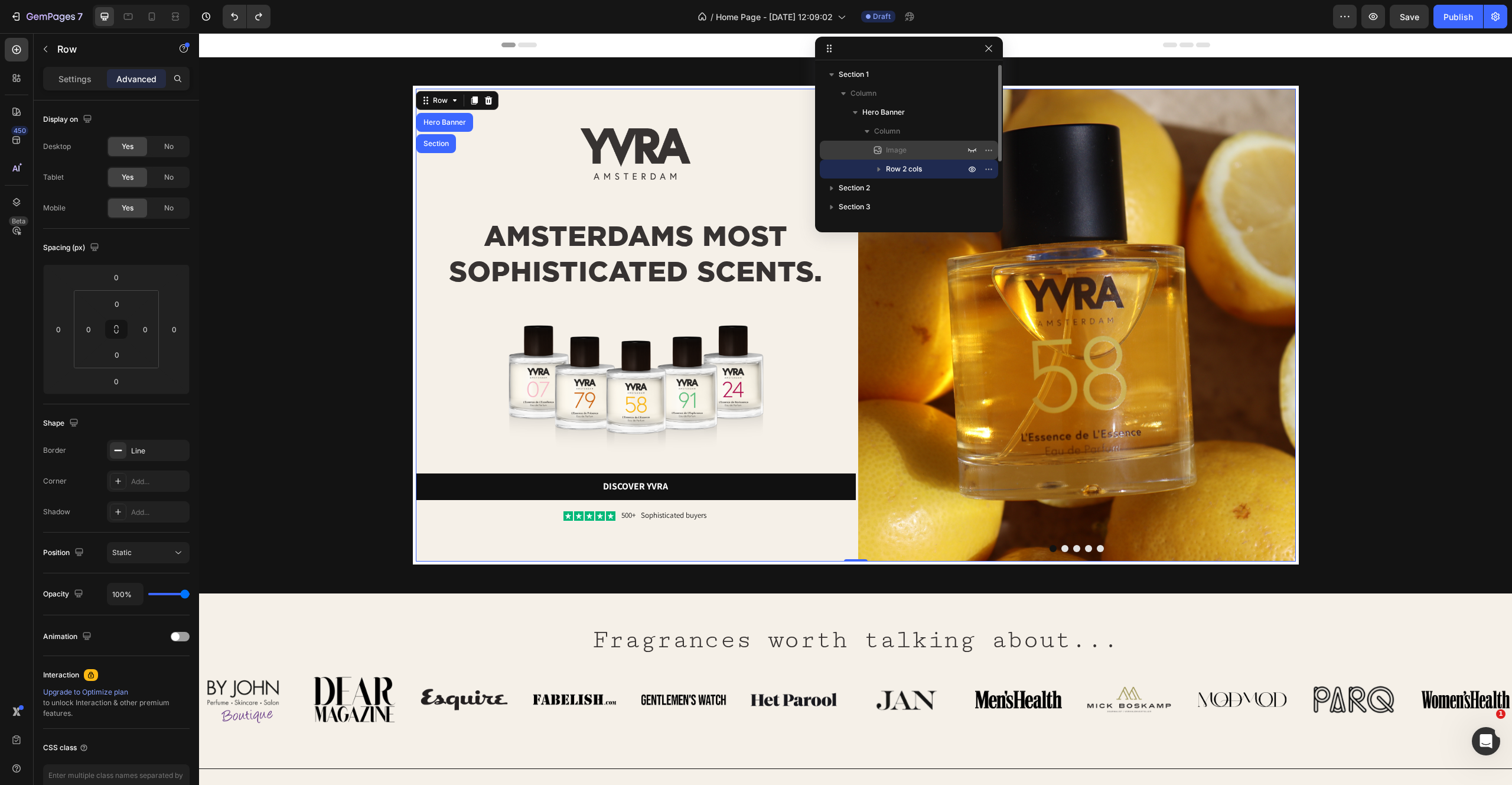
click at [894, 150] on span "Image" at bounding box center [896, 151] width 20 height 12
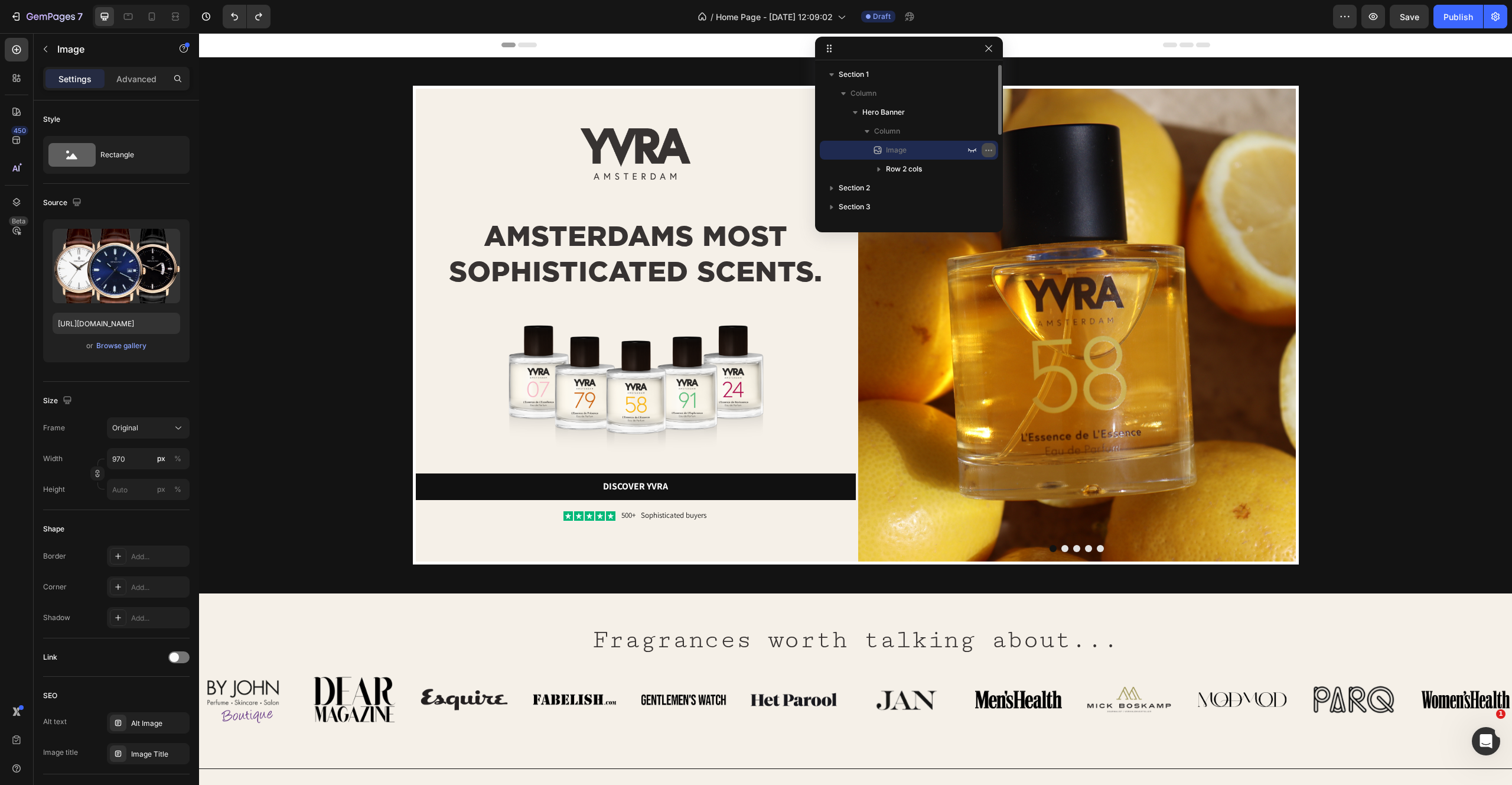
click at [986, 147] on icon "button" at bounding box center [988, 150] width 10 height 10
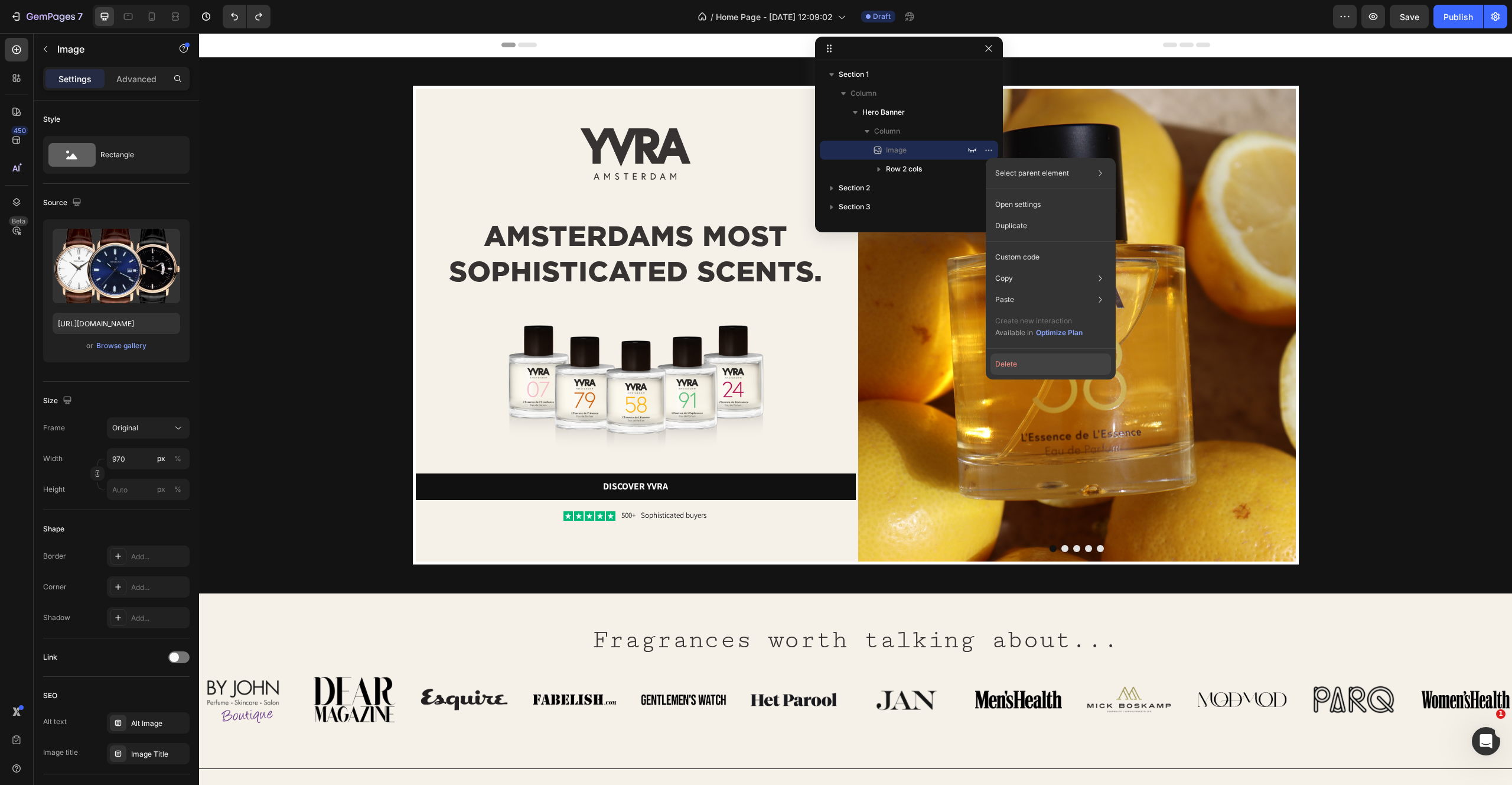
click at [1005, 363] on button "Delete" at bounding box center [1051, 364] width 120 height 21
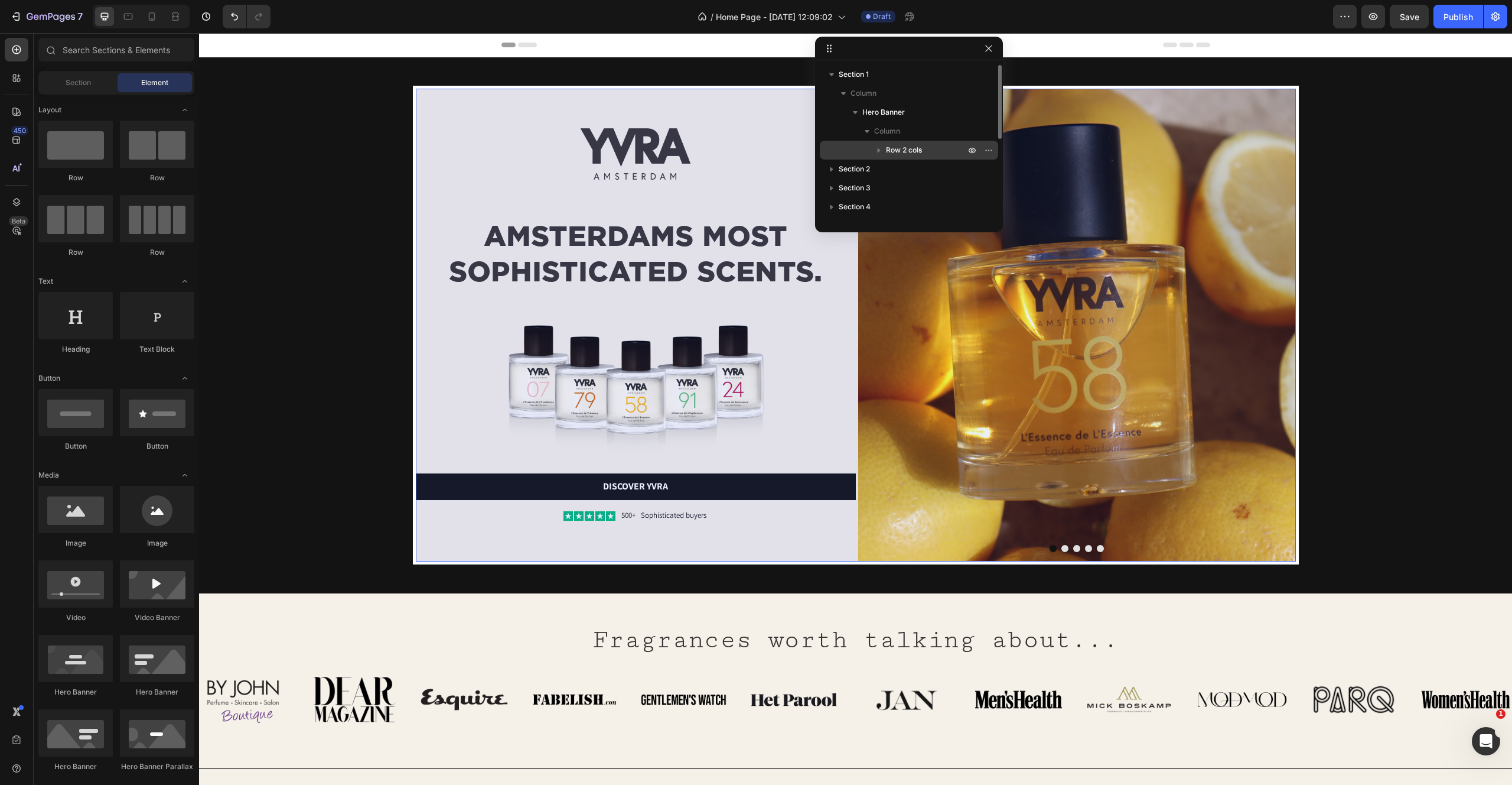
click at [903, 149] on span "Row 2 cols" at bounding box center [904, 151] width 36 height 12
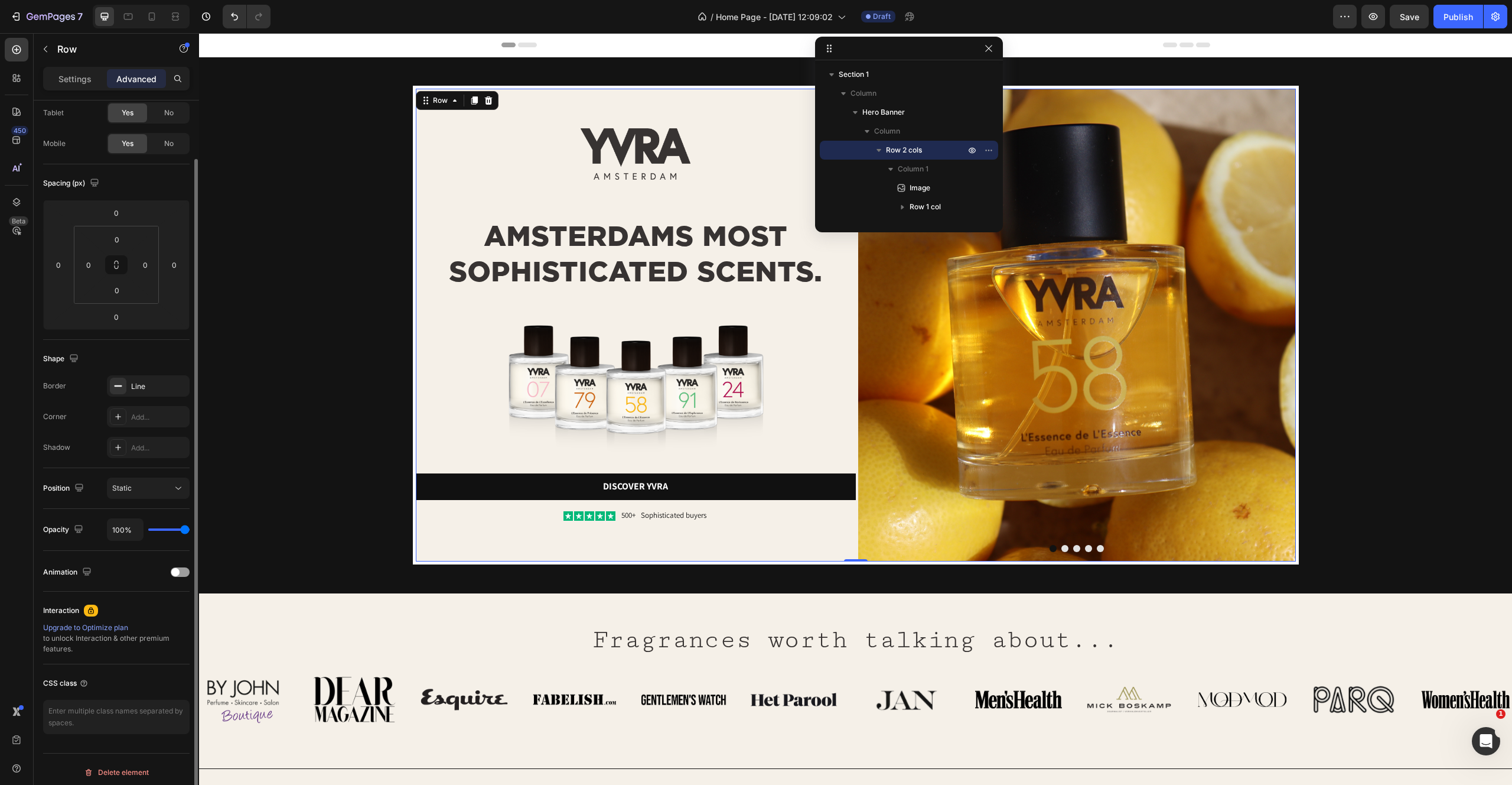
scroll to position [61, 0]
click at [123, 387] on icon at bounding box center [118, 389] width 10 height 10
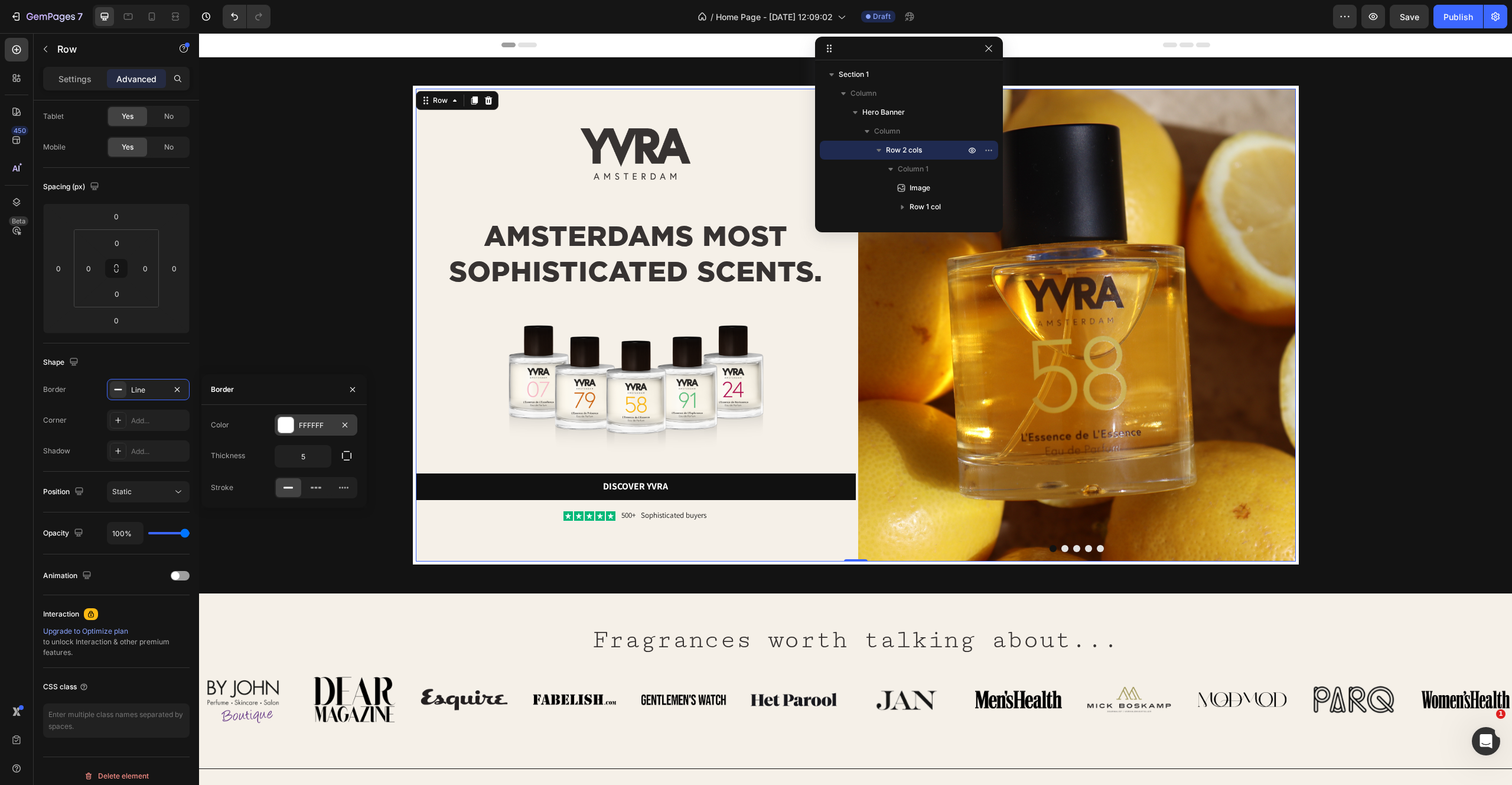
click at [293, 429] on div at bounding box center [286, 424] width 15 height 15
click at [307, 473] on div at bounding box center [305, 470] width 12 height 12
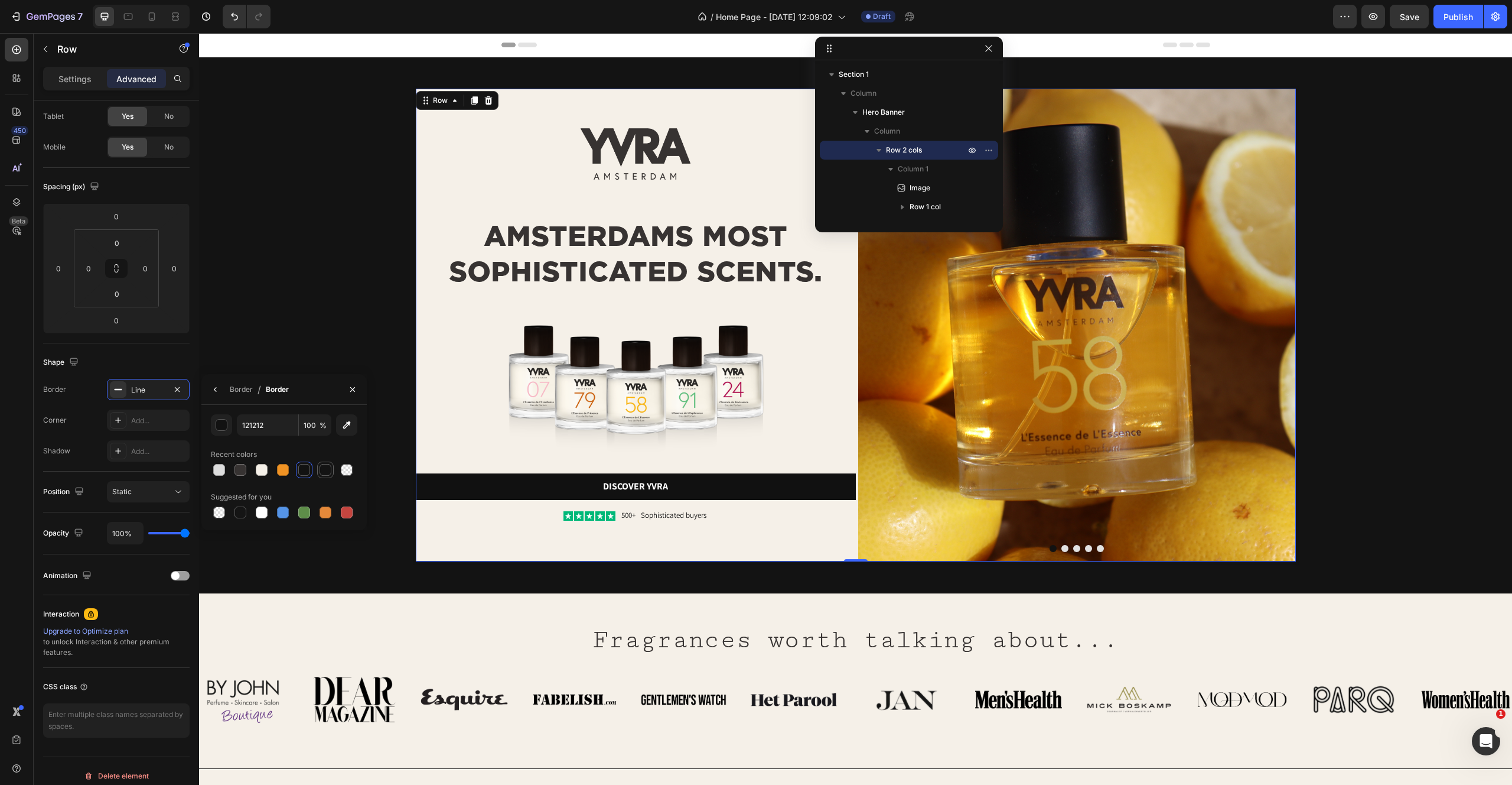
click at [318, 470] on div at bounding box center [325, 470] width 14 height 14
type input "131313"
click at [235, 382] on div "Border" at bounding box center [241, 389] width 23 height 19
click at [307, 455] on input "5" at bounding box center [303, 456] width 56 height 21
type input "3"
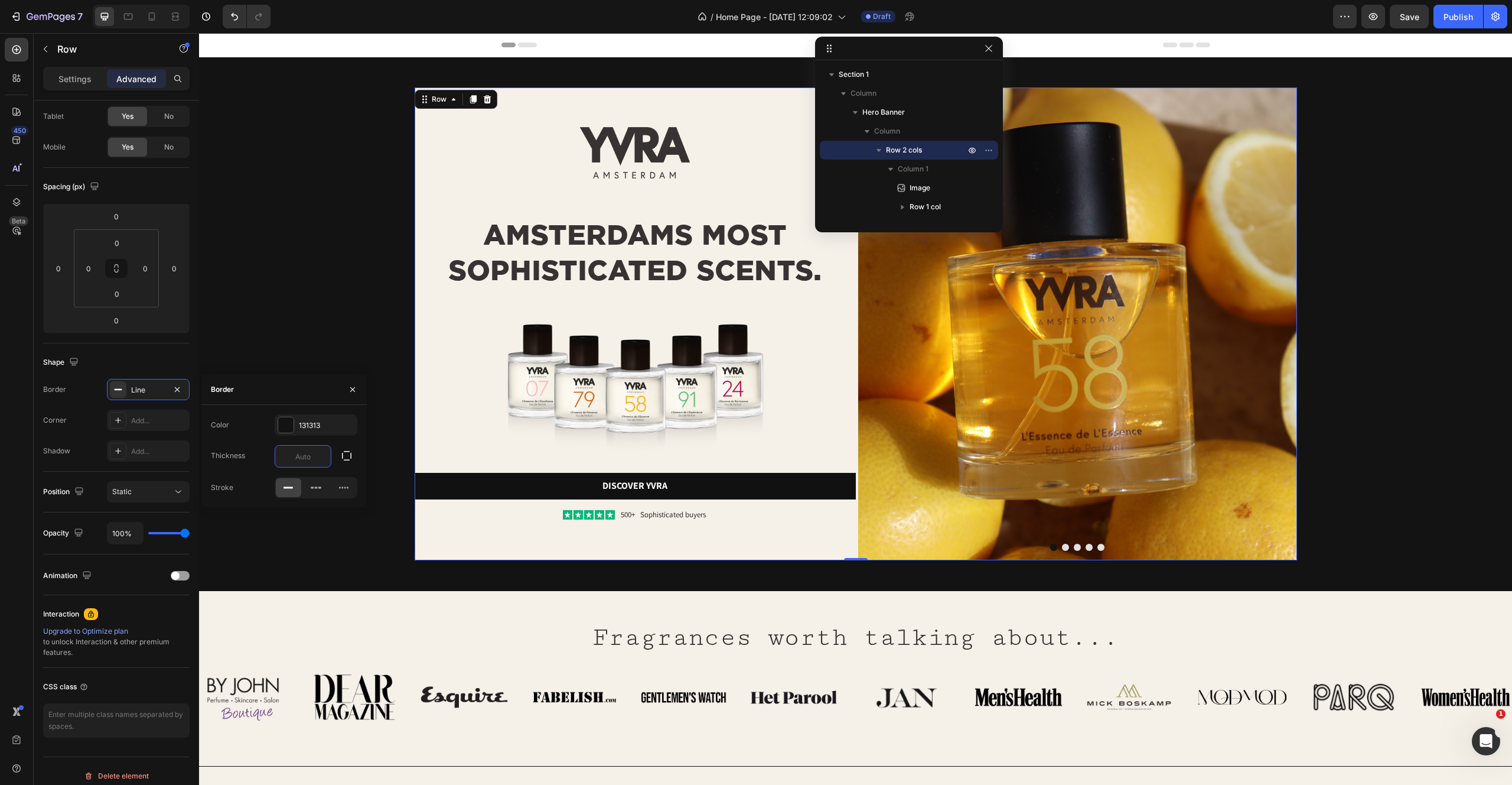
type input "2"
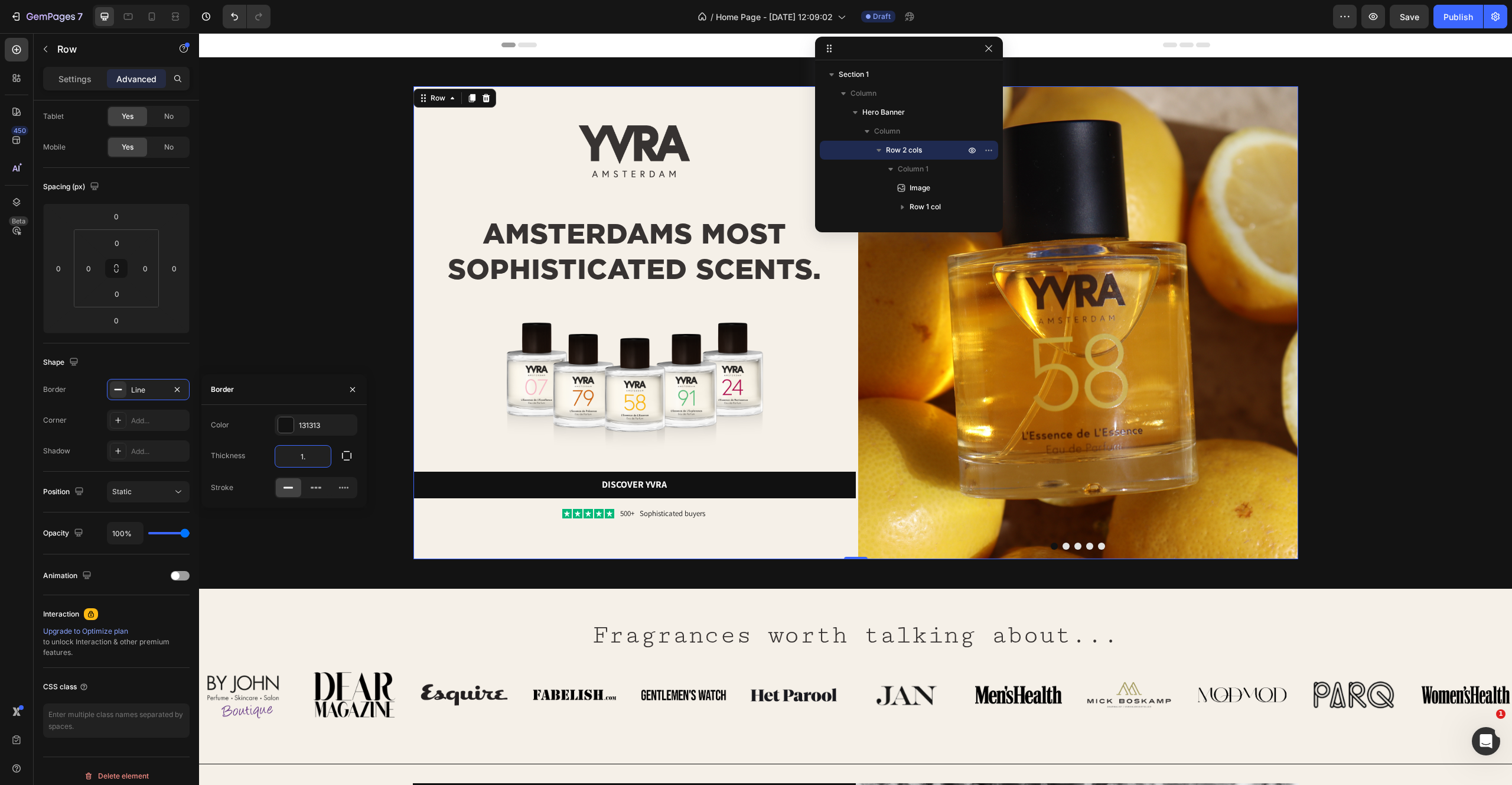
type input "1.5"
click at [436, 589] on div "Fragrances worth talking about... Heading Row Image Image Image Image Image Ima…" at bounding box center [856, 676] width 1313 height 176
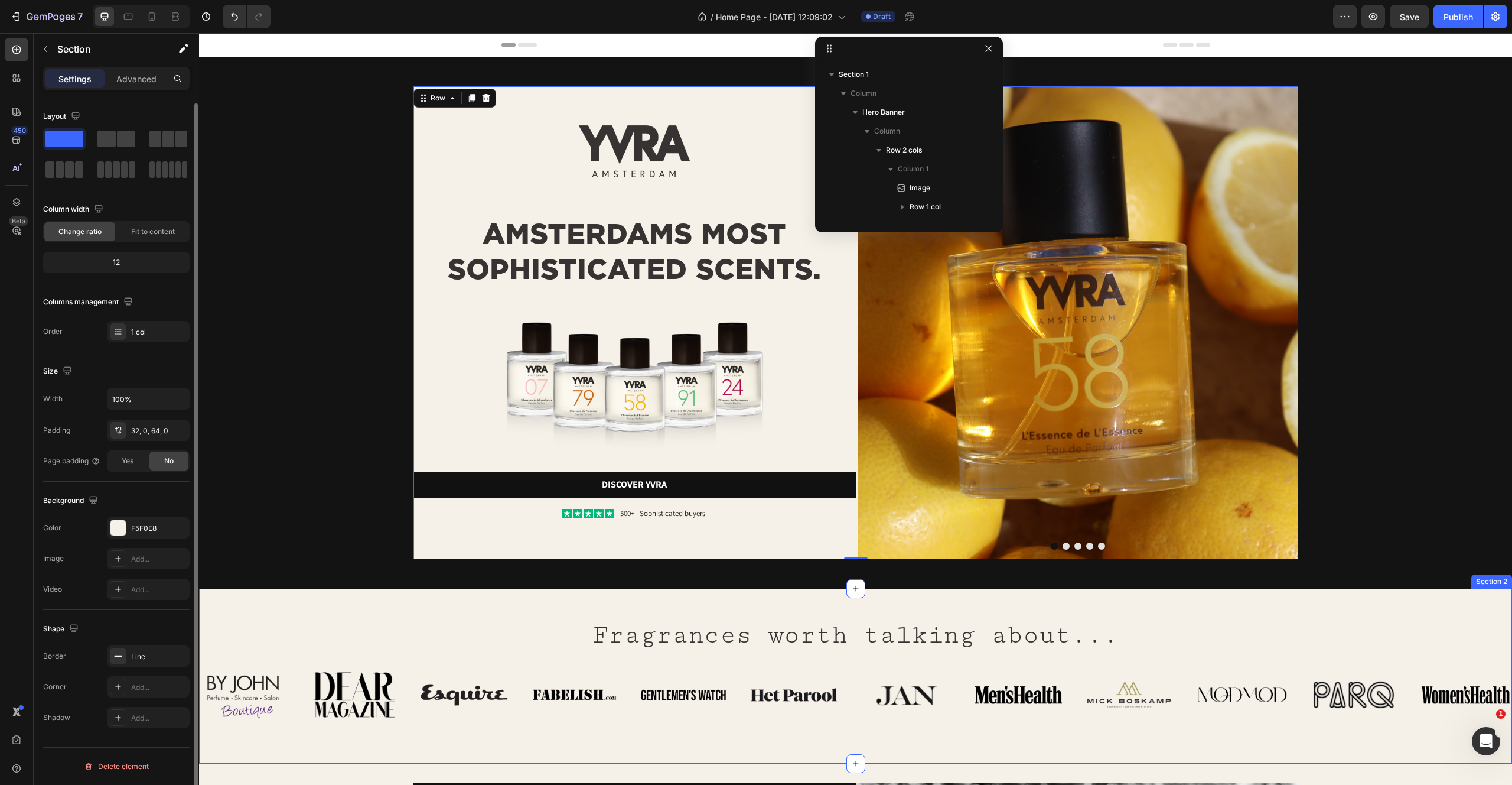
scroll to position [0, 0]
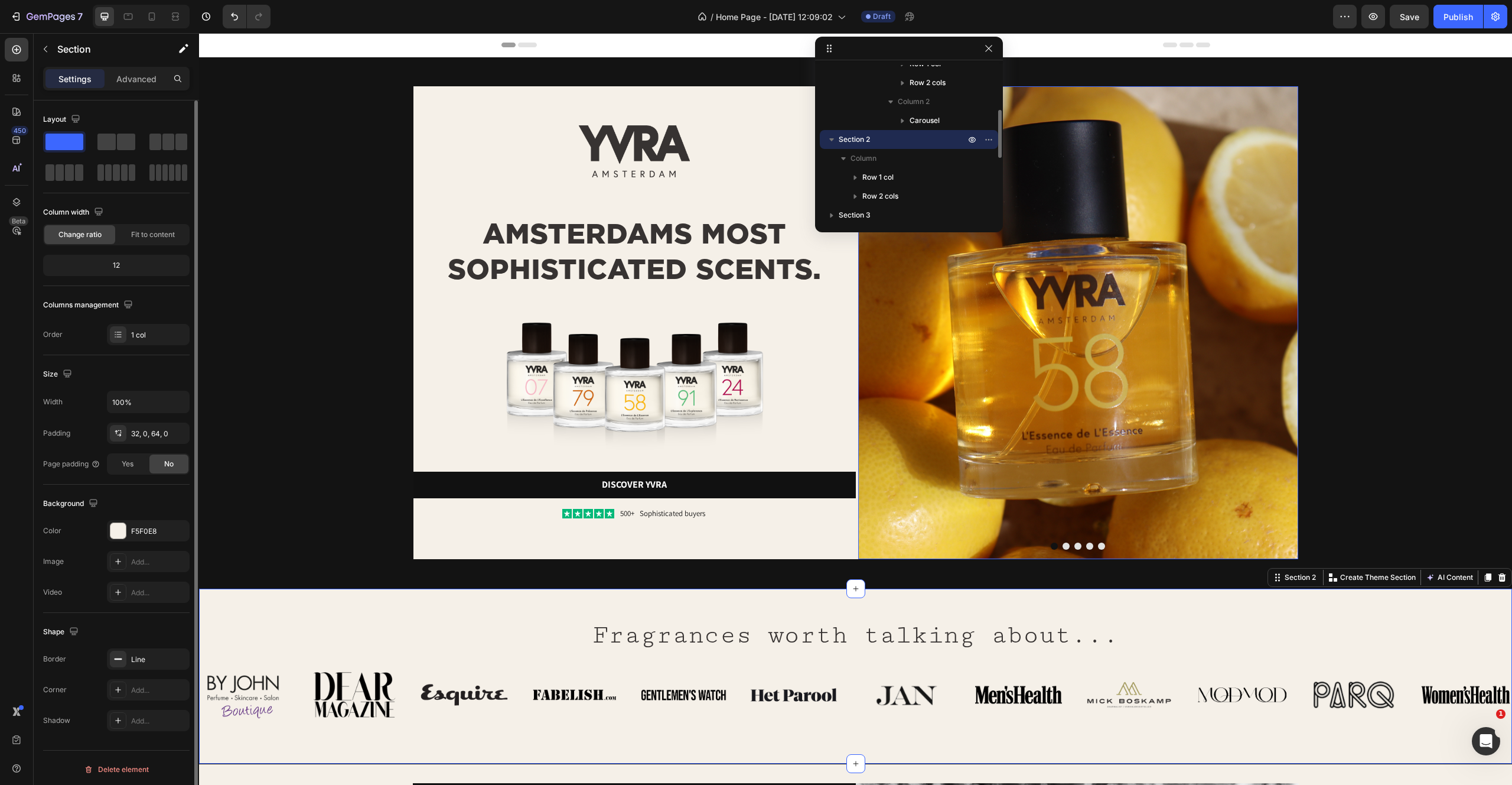
click at [915, 398] on img at bounding box center [1078, 323] width 440 height 473
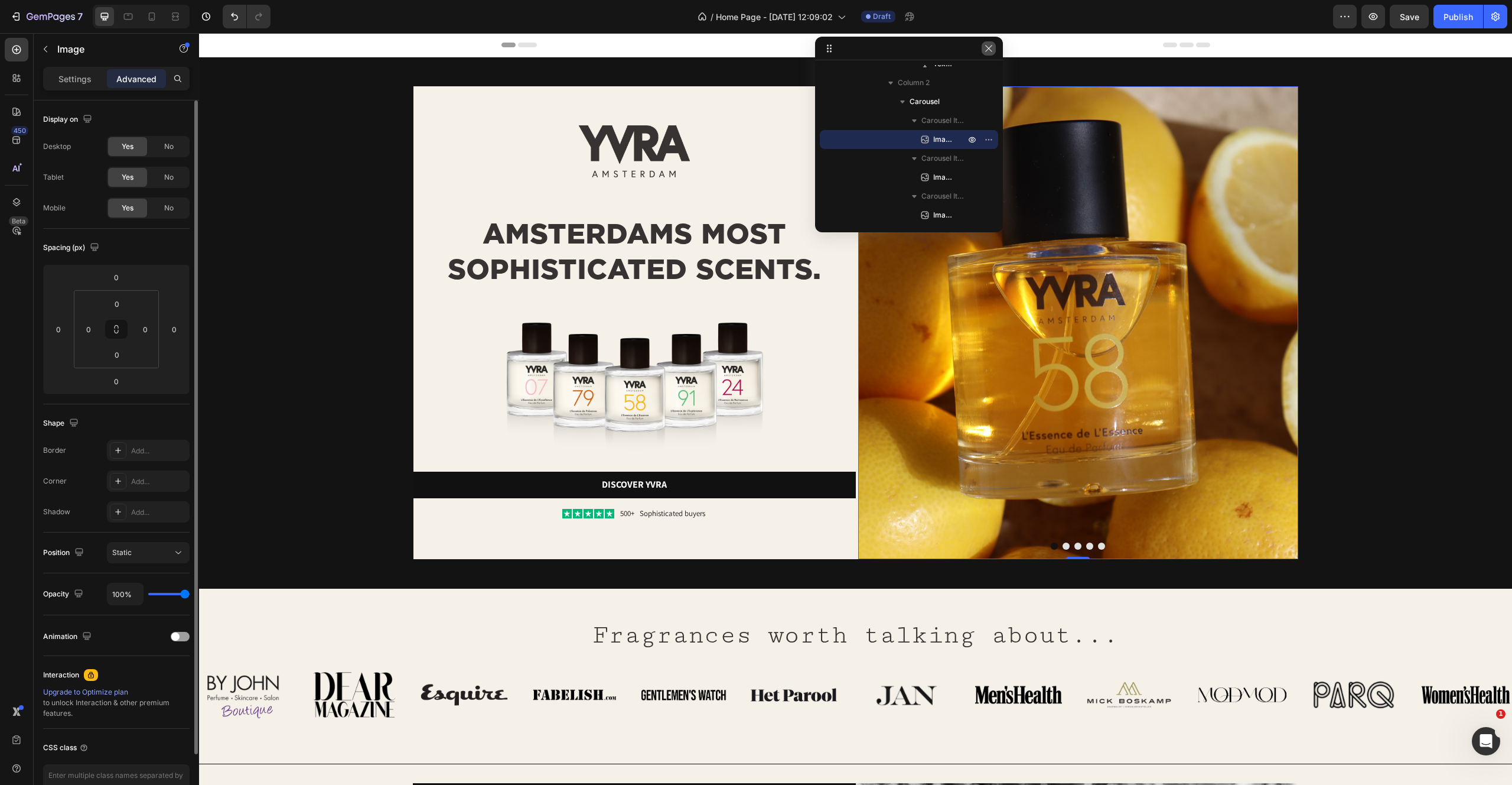
click at [986, 47] on icon "button" at bounding box center [988, 48] width 10 height 10
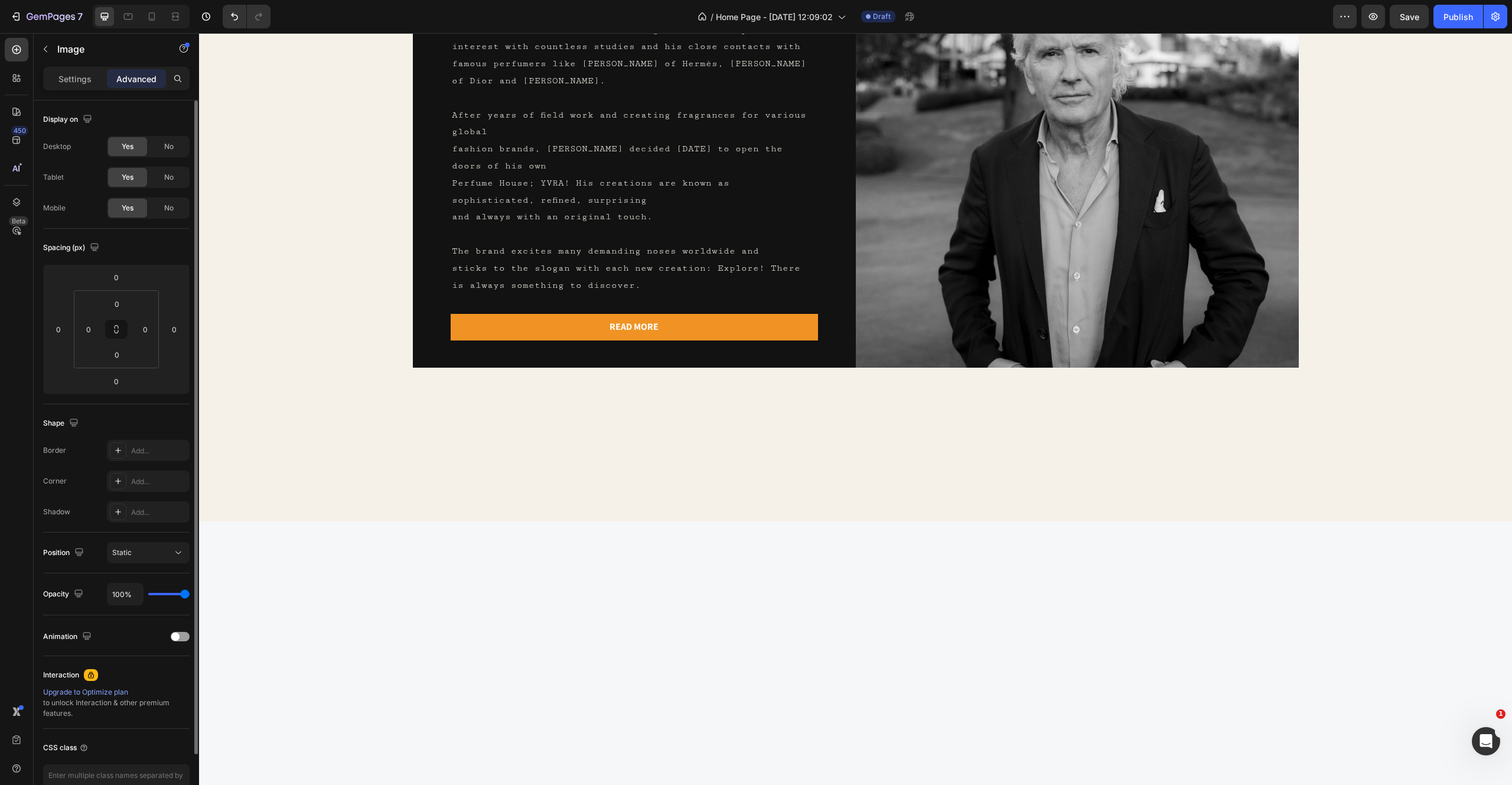
scroll to position [0, 0]
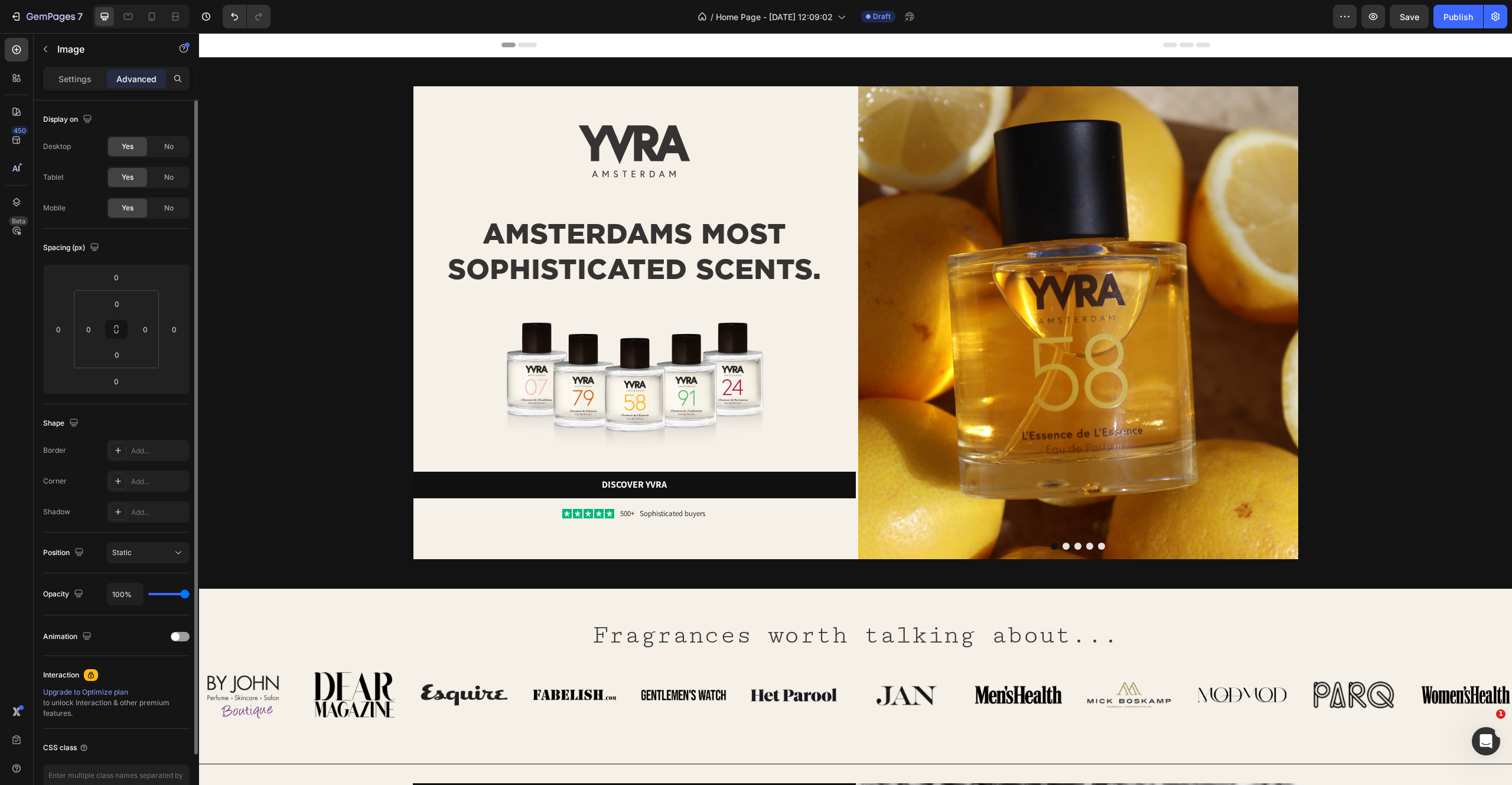
click at [860, 138] on img at bounding box center [1078, 323] width 440 height 473
click at [904, 150] on img at bounding box center [1078, 323] width 440 height 473
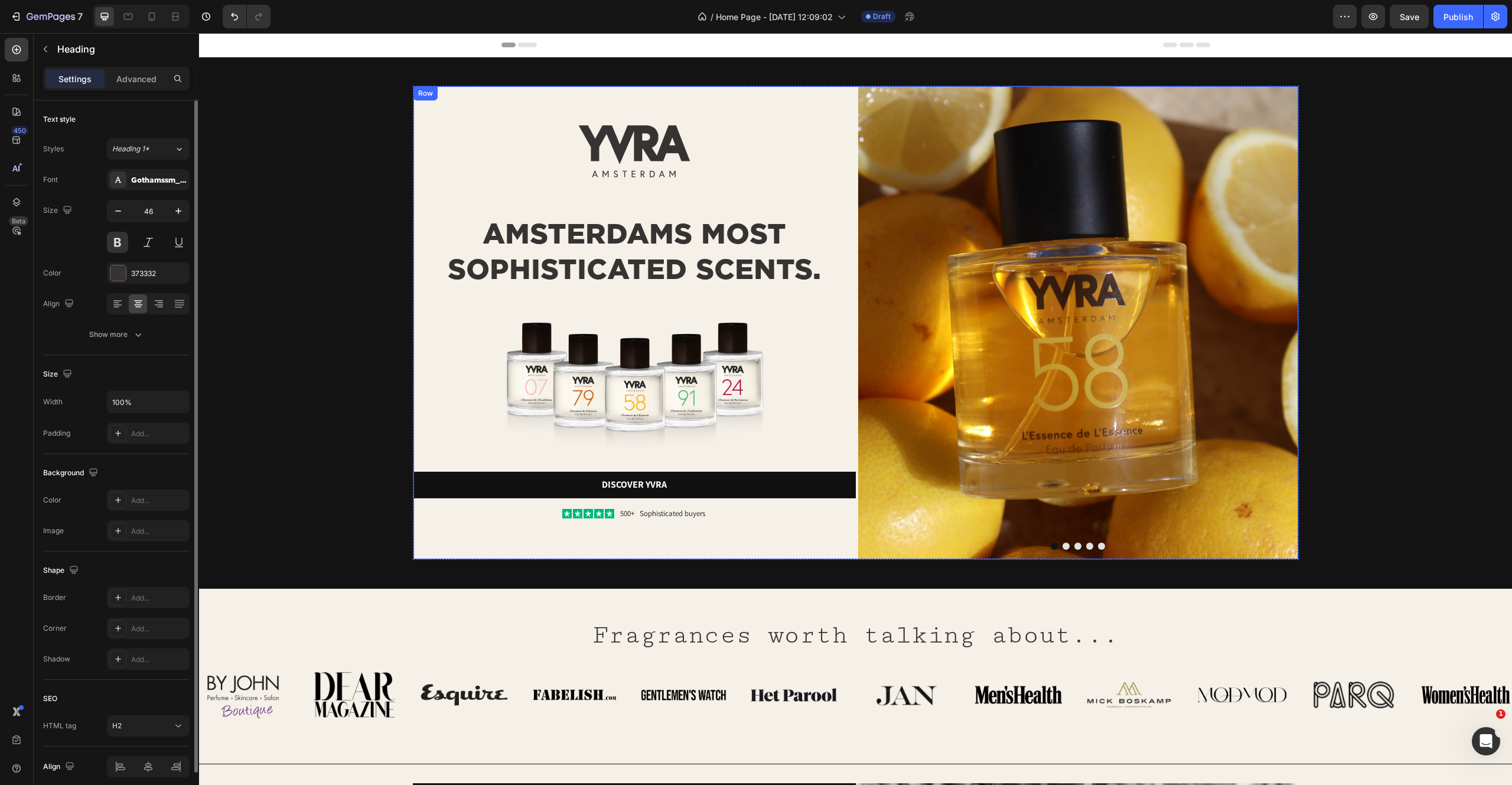
click at [580, 253] on h2 "AMSTERDAMS MOST SOPHISTICATED SCENTS." at bounding box center [635, 251] width 442 height 73
click at [1043, 87] on img at bounding box center [1078, 323] width 440 height 473
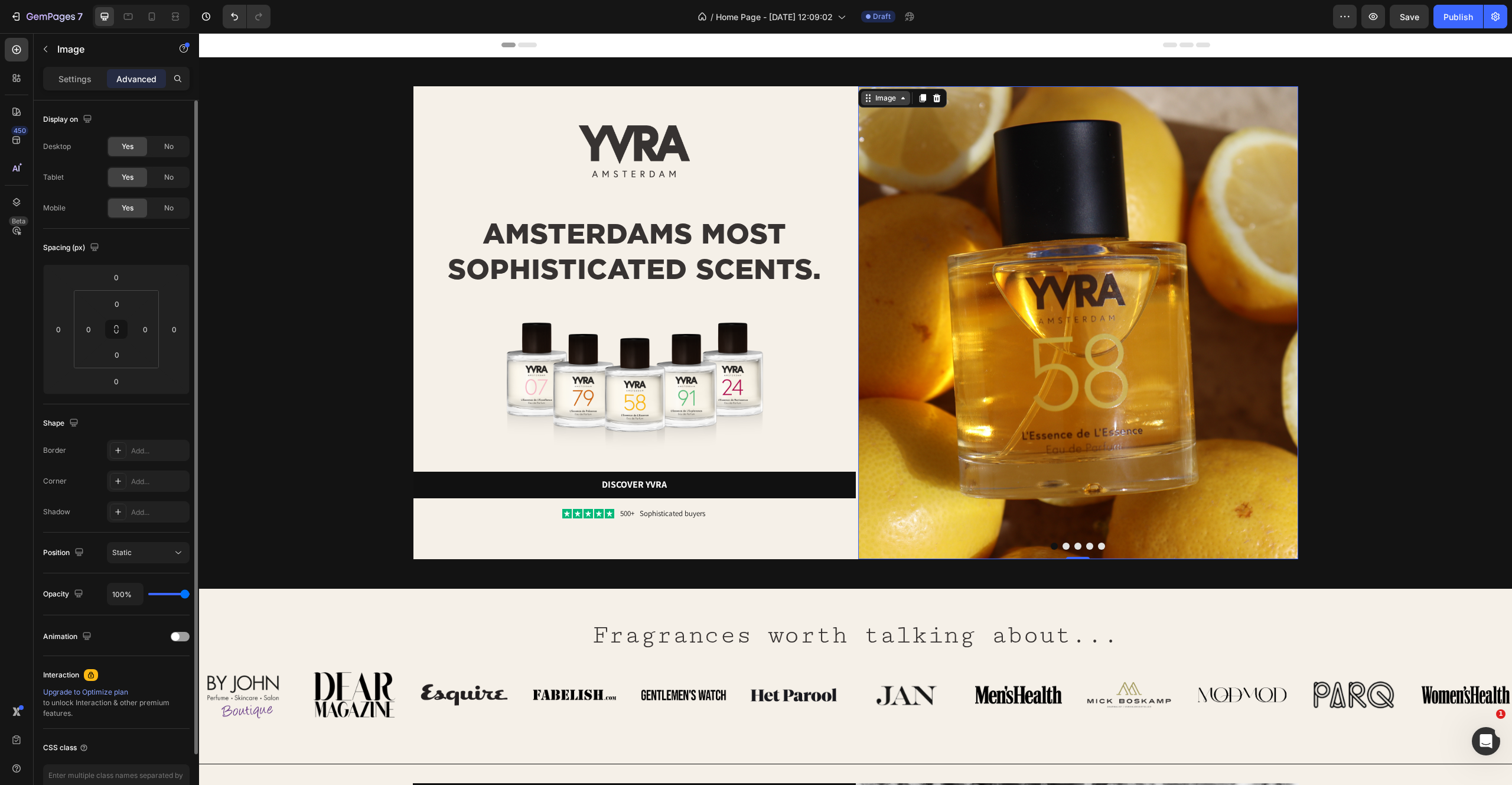
click at [882, 94] on div "Image" at bounding box center [886, 98] width 26 height 11
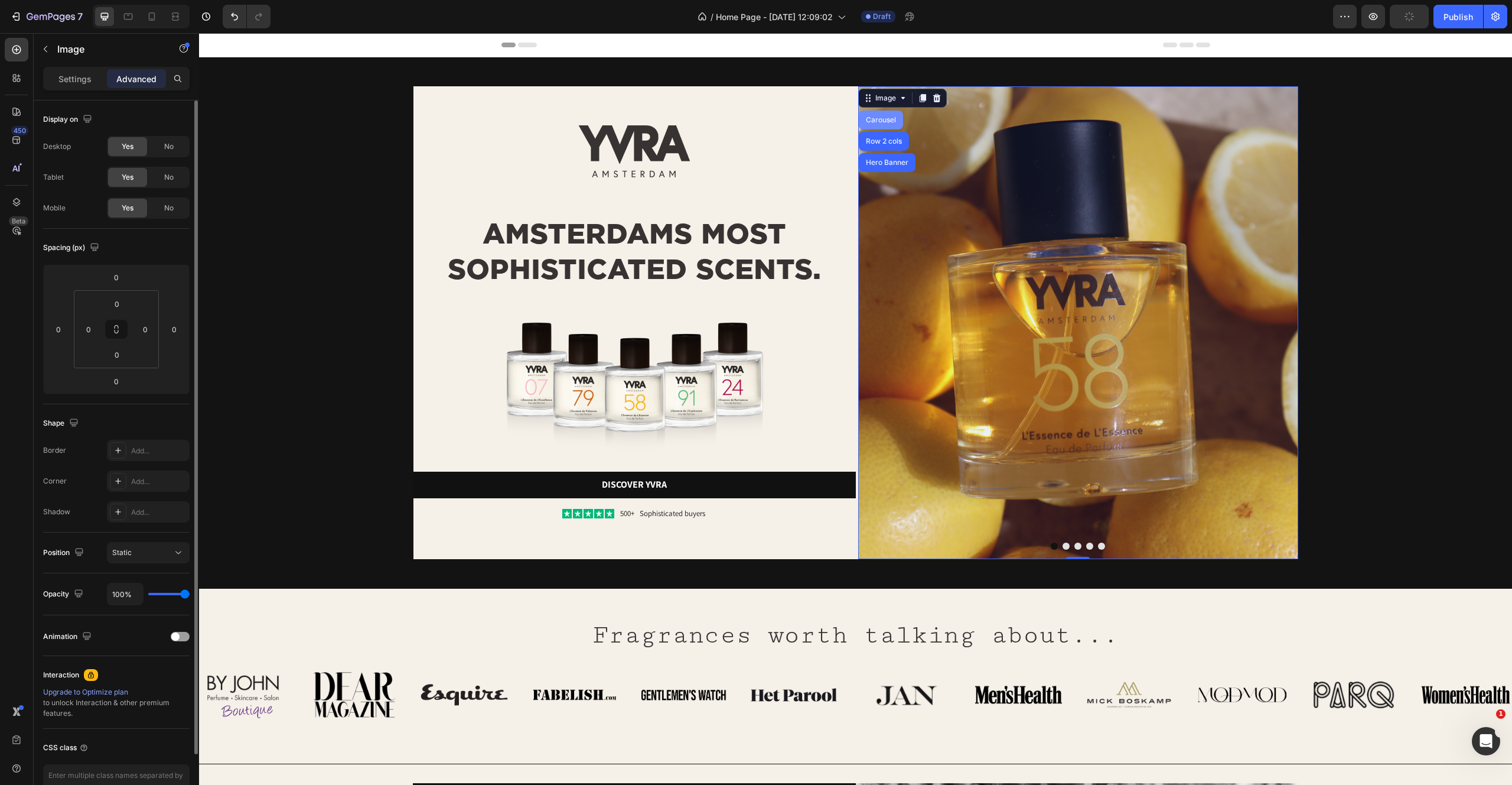
click at [877, 118] on div "Carousel" at bounding box center [881, 120] width 35 height 7
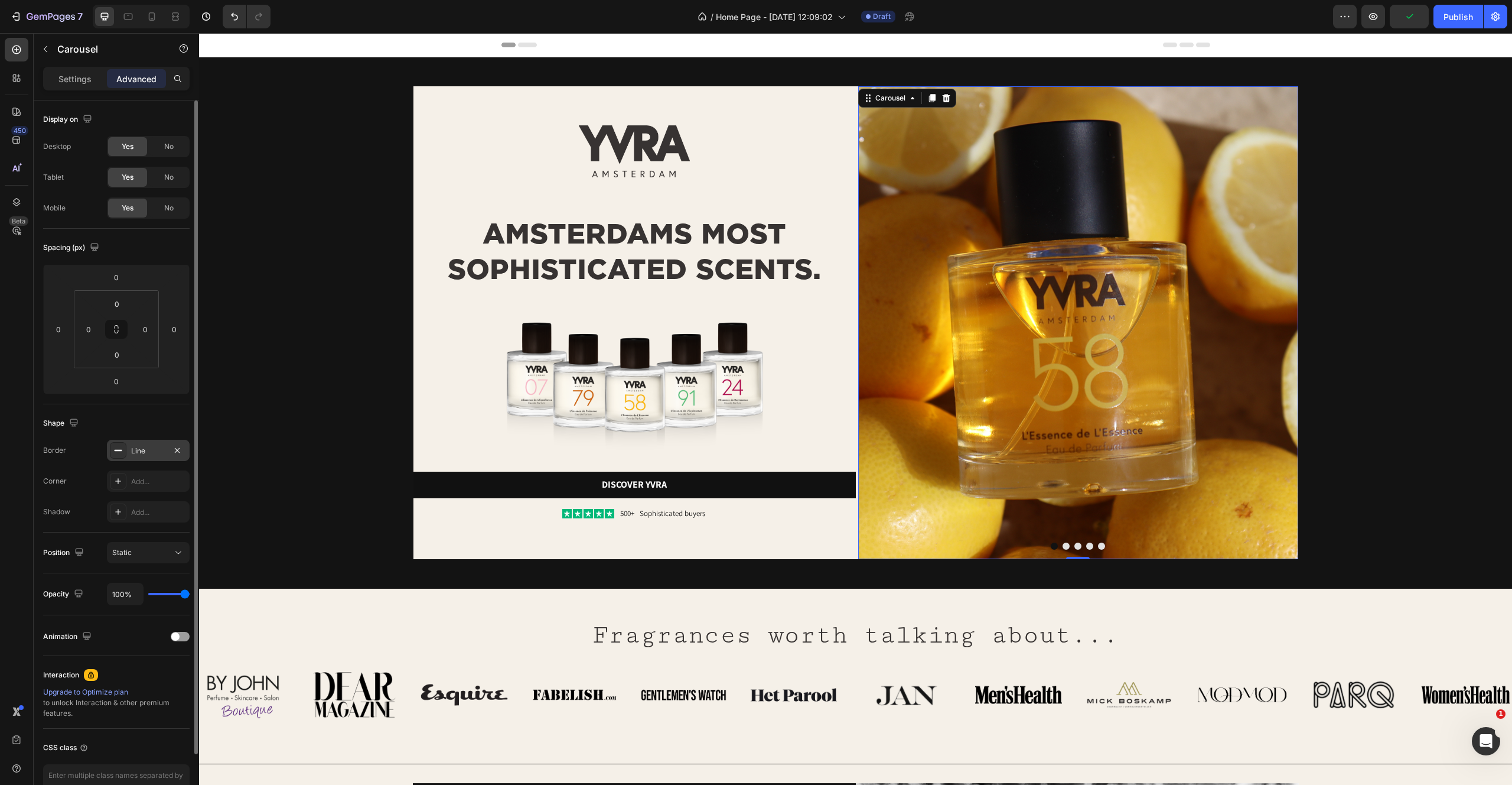
click at [144, 446] on div "Line" at bounding box center [148, 451] width 35 height 11
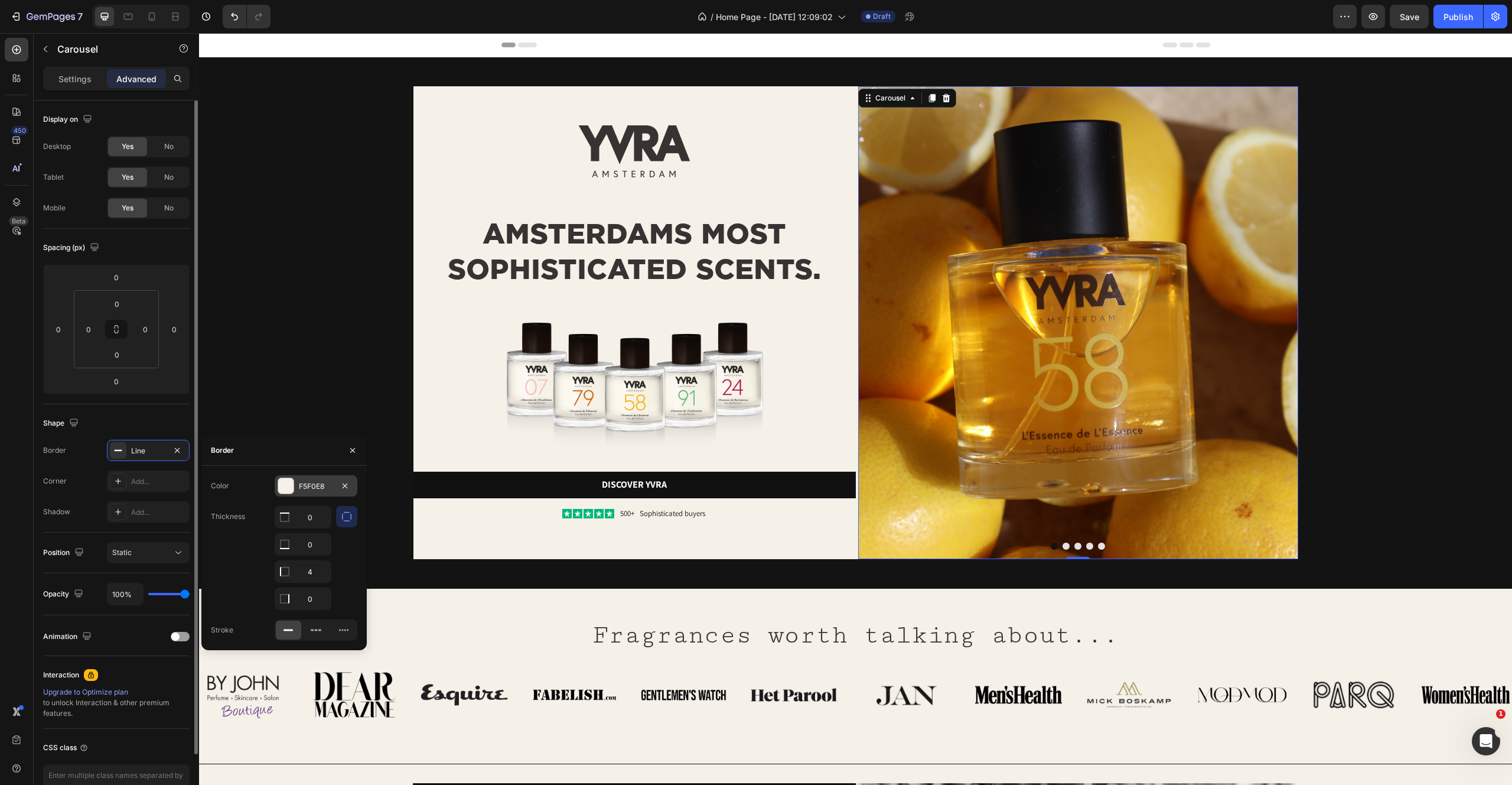
click at [282, 477] on div "F5F0E8" at bounding box center [316, 485] width 83 height 21
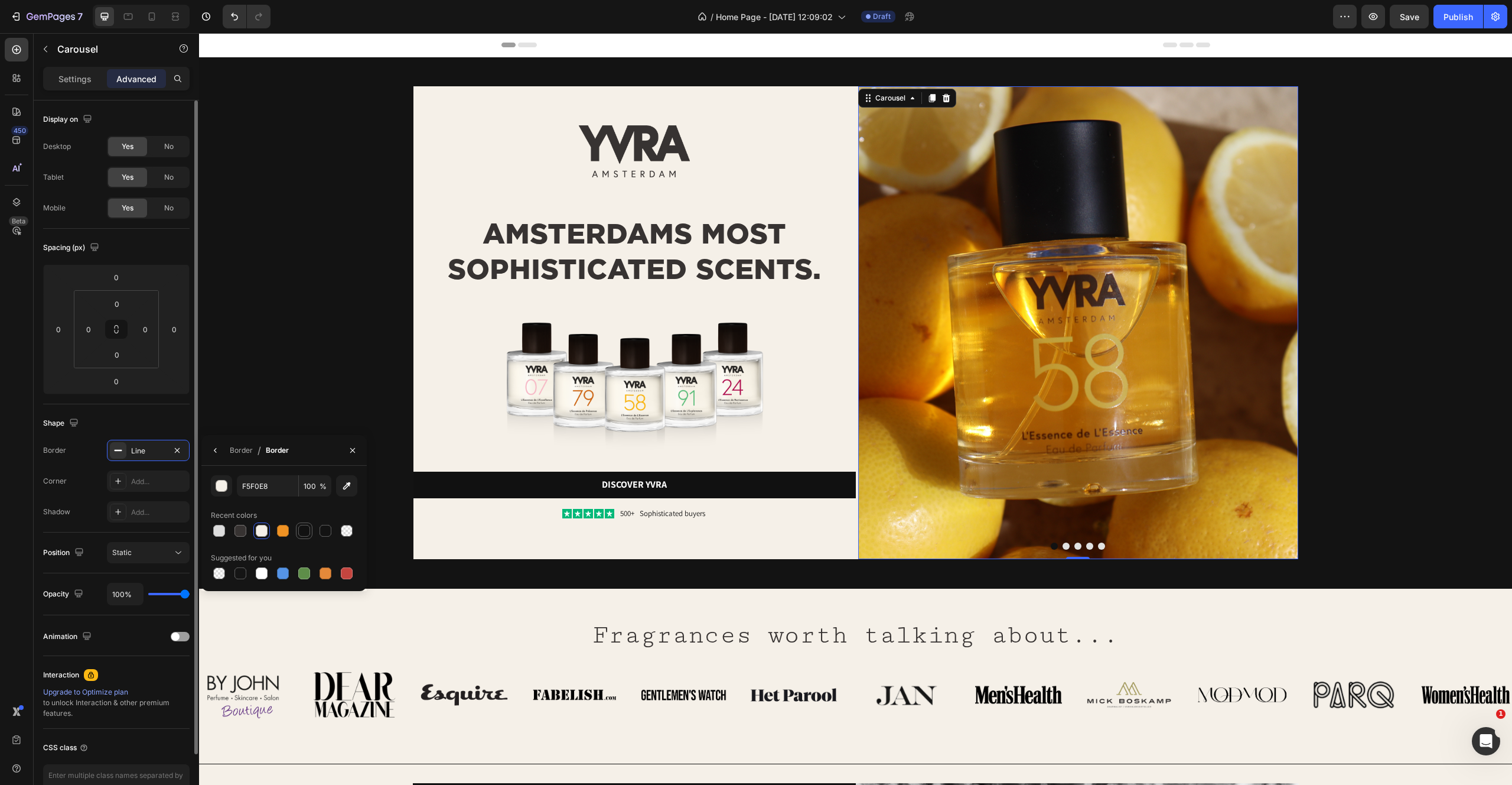
click at [307, 532] on div at bounding box center [305, 531] width 12 height 12
type input "121212"
click at [227, 461] on div "Border / Border" at bounding box center [247, 450] width 92 height 30
click at [232, 451] on div "Border" at bounding box center [241, 450] width 23 height 11
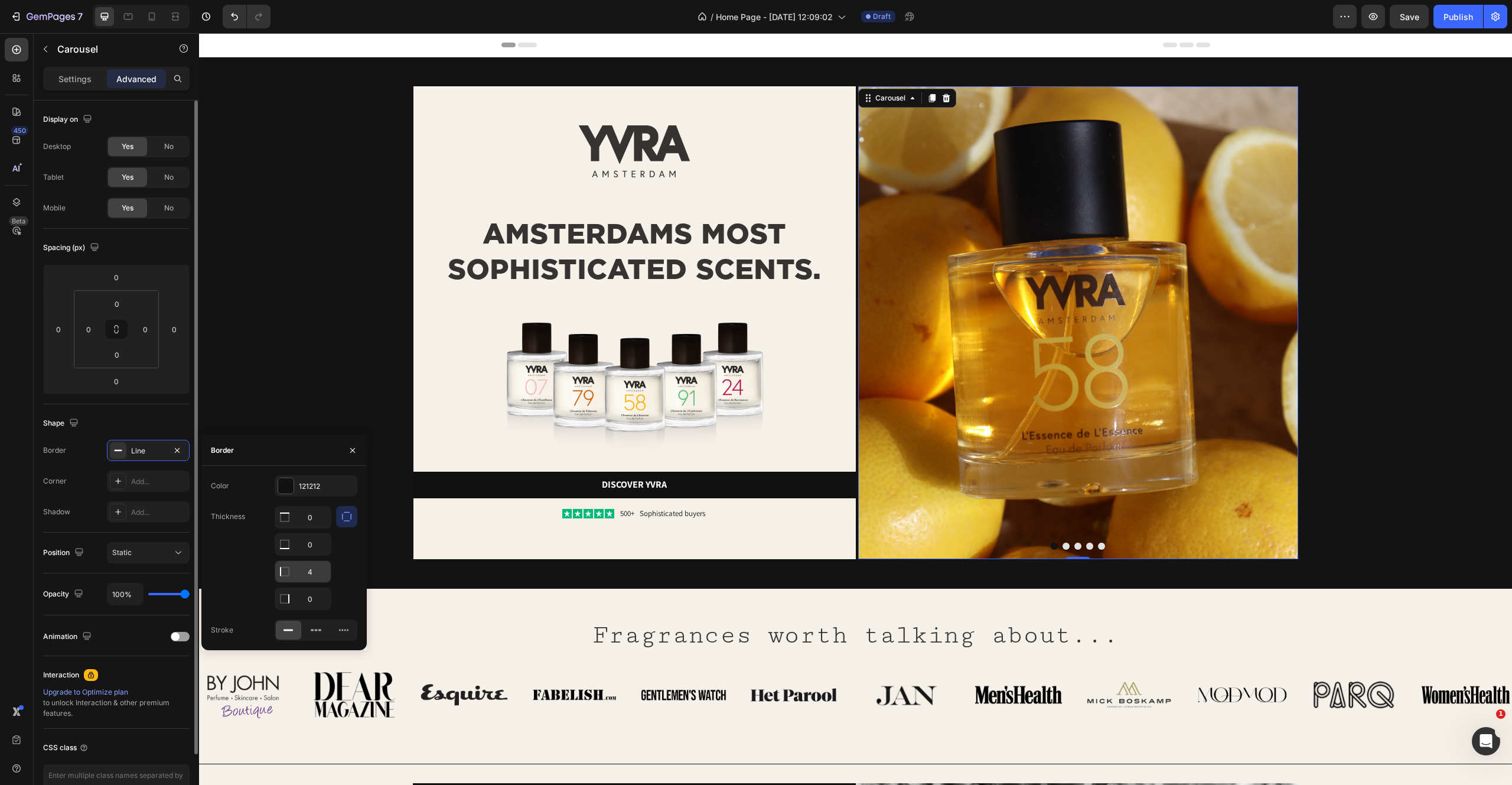
click at [322, 528] on input "4" at bounding box center [303, 517] width 56 height 21
type input "1.5"
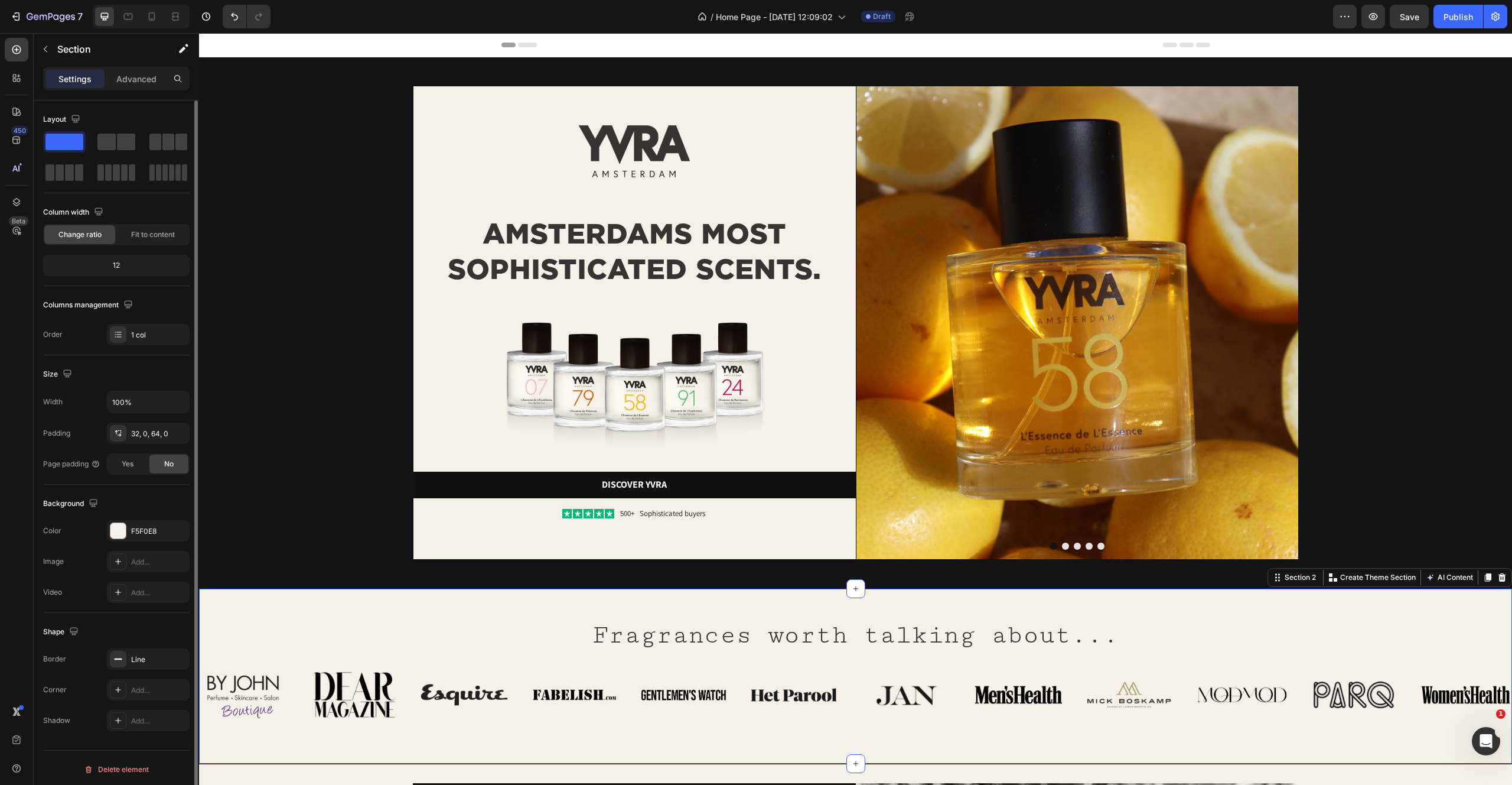
click at [493, 607] on div "Fragrances worth talking about... Heading Row Image Image Image Image Image Ima…" at bounding box center [856, 676] width 1313 height 176
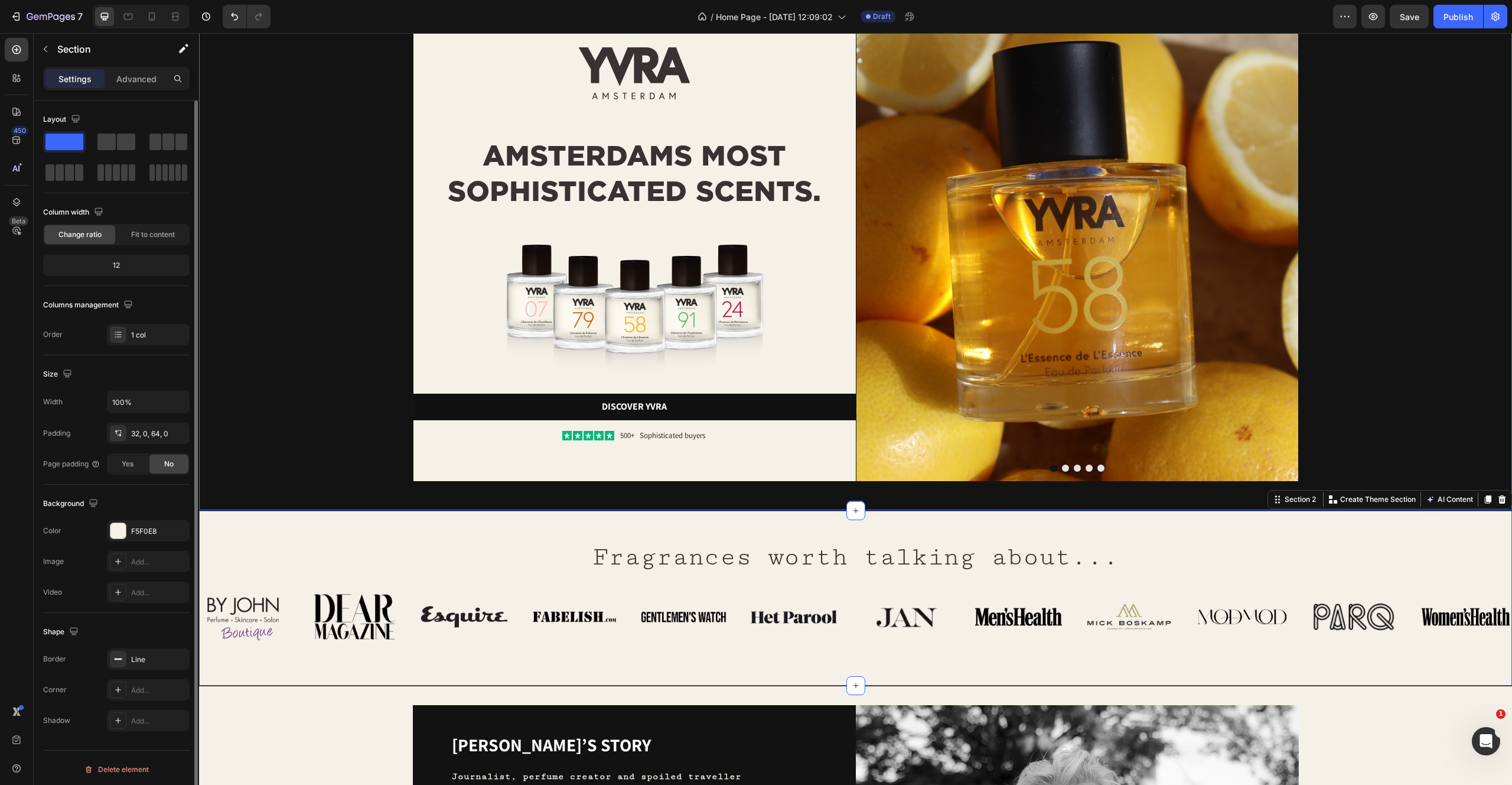
scroll to position [428, 0]
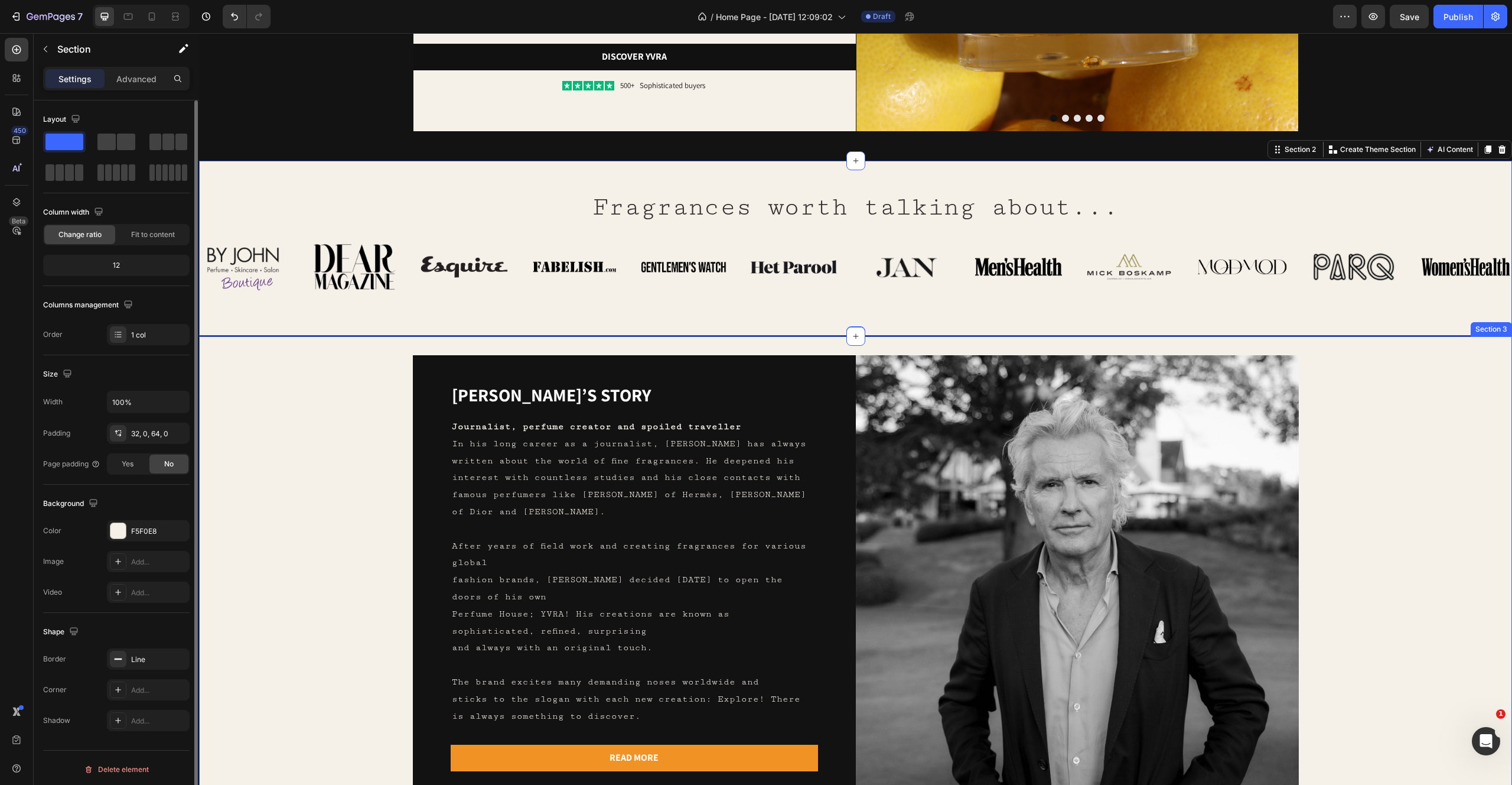
click at [282, 631] on div "Yvo’s story Heading Journalist, perfume creator and spoiled traveller In his lo…" at bounding box center [855, 577] width 1275 height 443
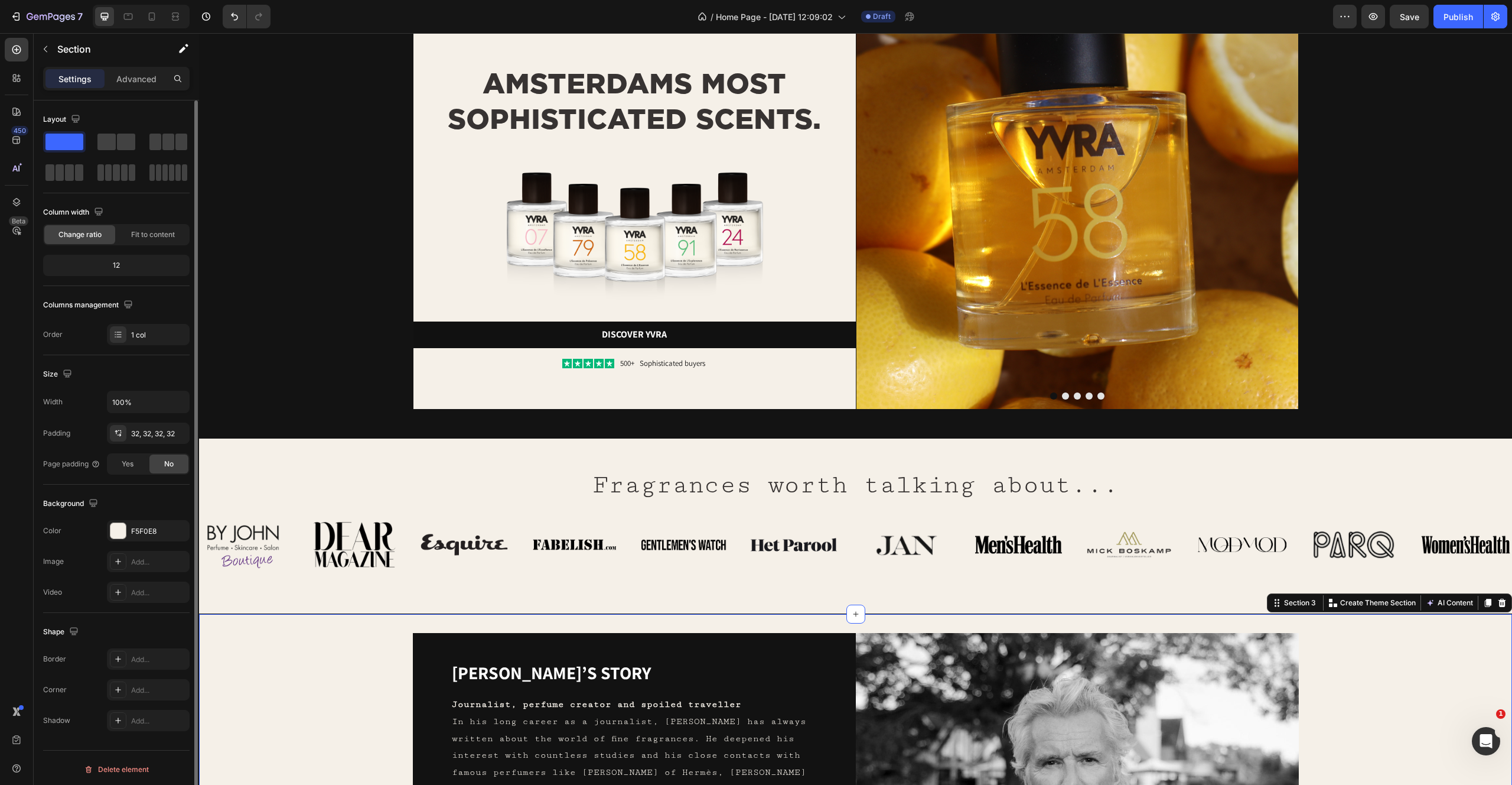
scroll to position [0, 0]
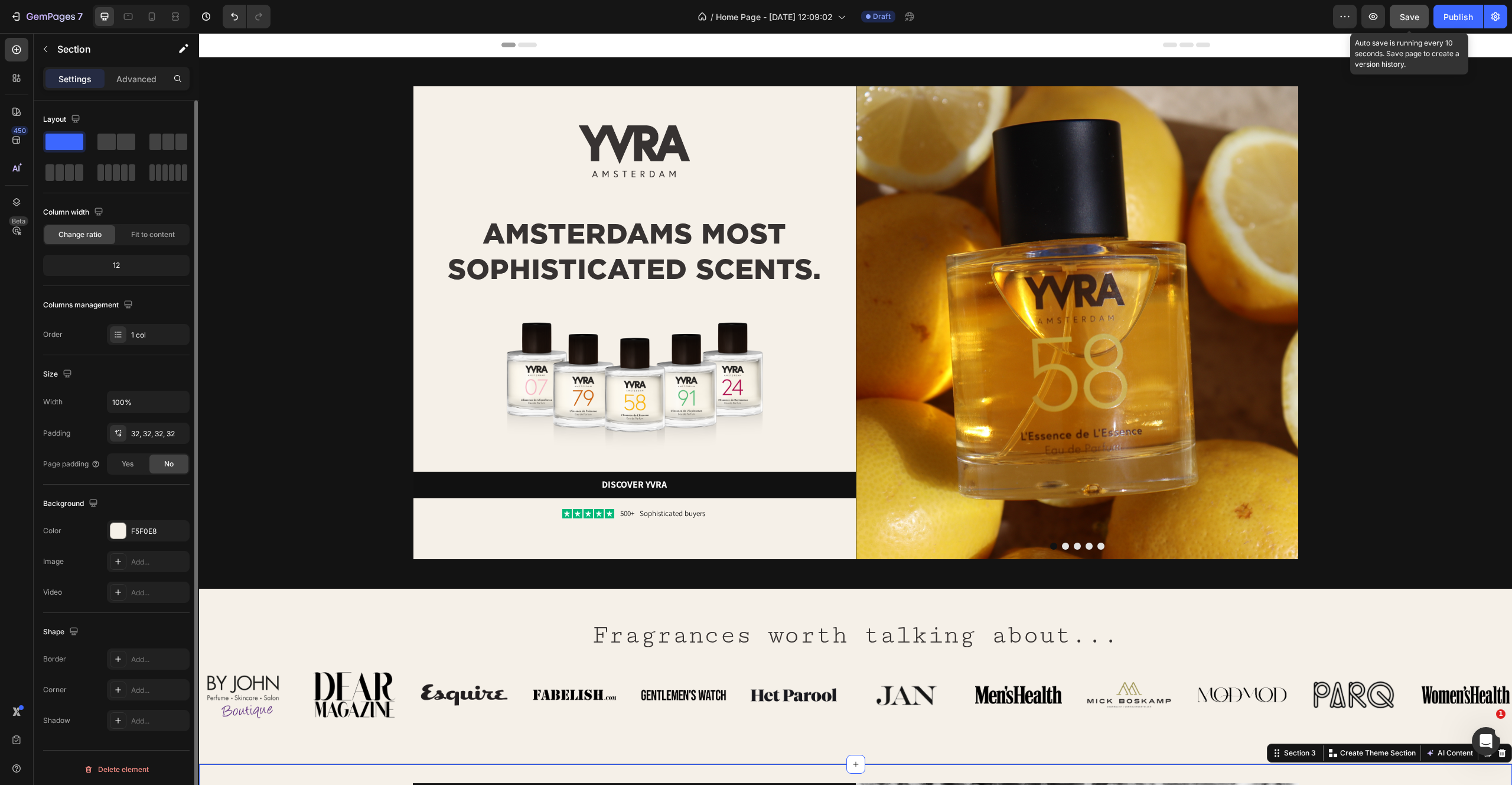
click at [1420, 20] on button "Save" at bounding box center [1410, 16] width 39 height 23
click at [1445, 16] on div "Publish" at bounding box center [1458, 17] width 29 height 12
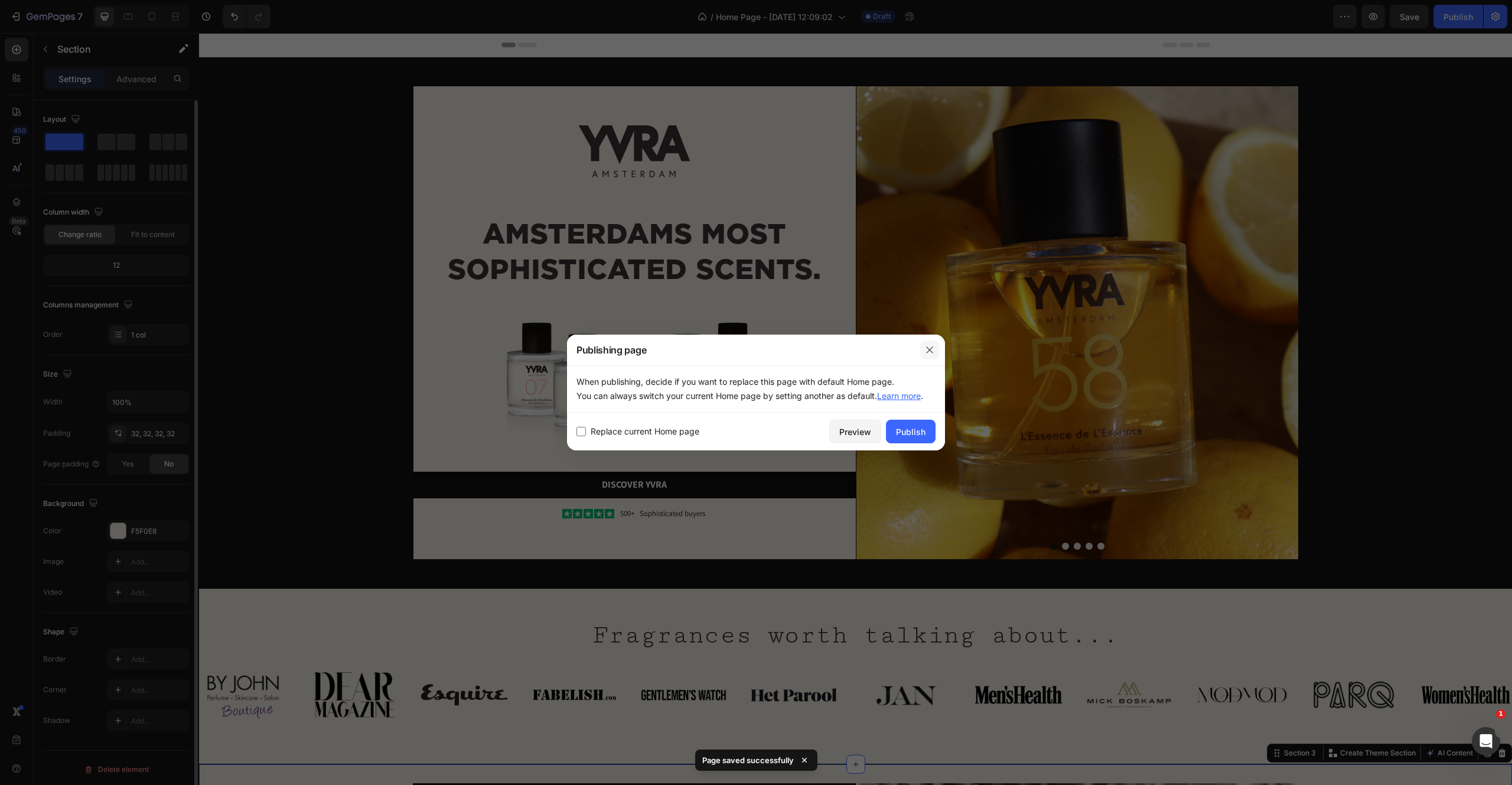
click at [931, 347] on icon "button" at bounding box center [930, 350] width 10 height 10
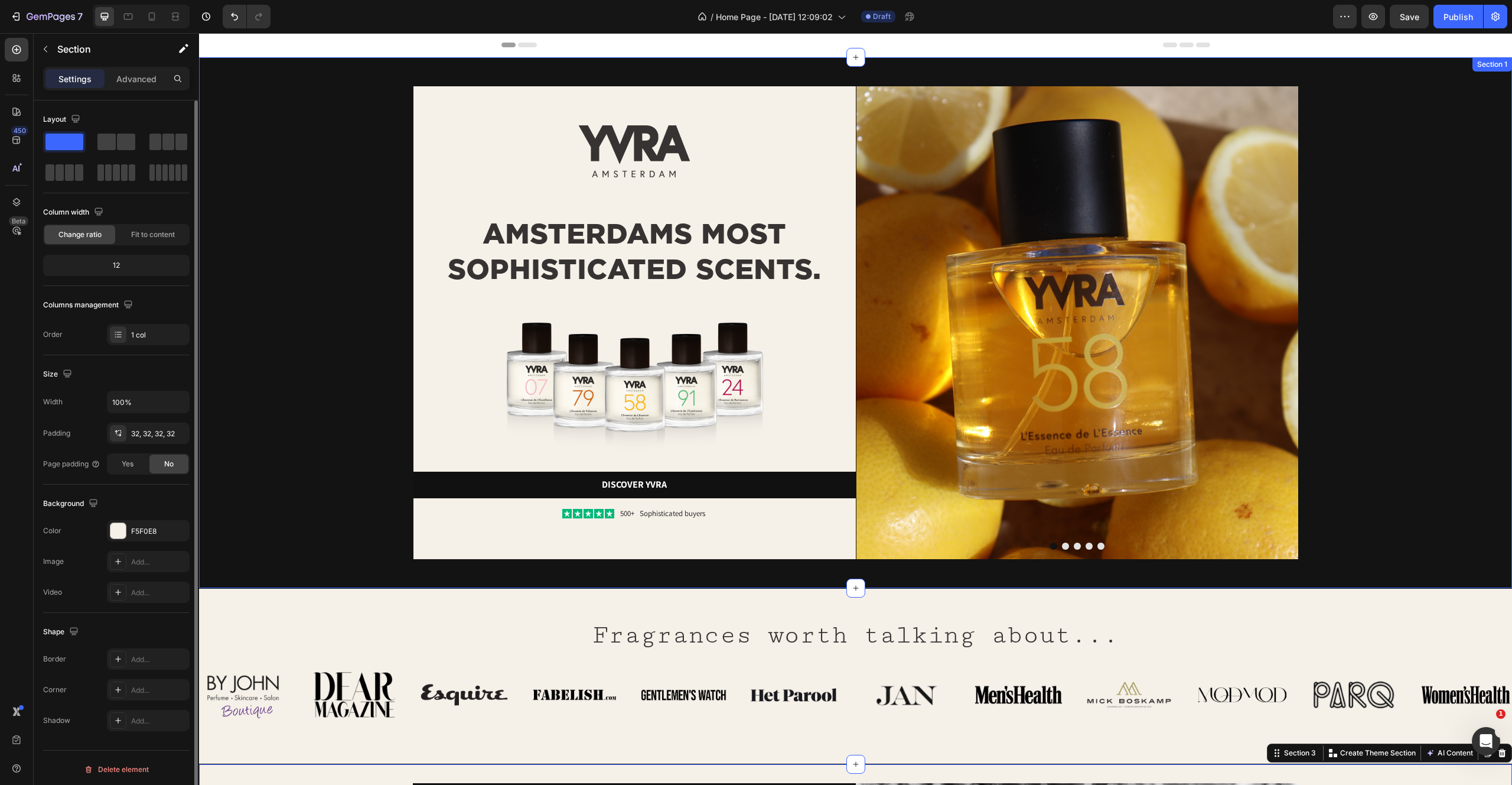
click at [1391, 290] on div "Image AMSTERDAMS MOST SOPHISTICATED SCENTS. Heading Image Discover yvra Button …" at bounding box center [855, 323] width 1256 height 474
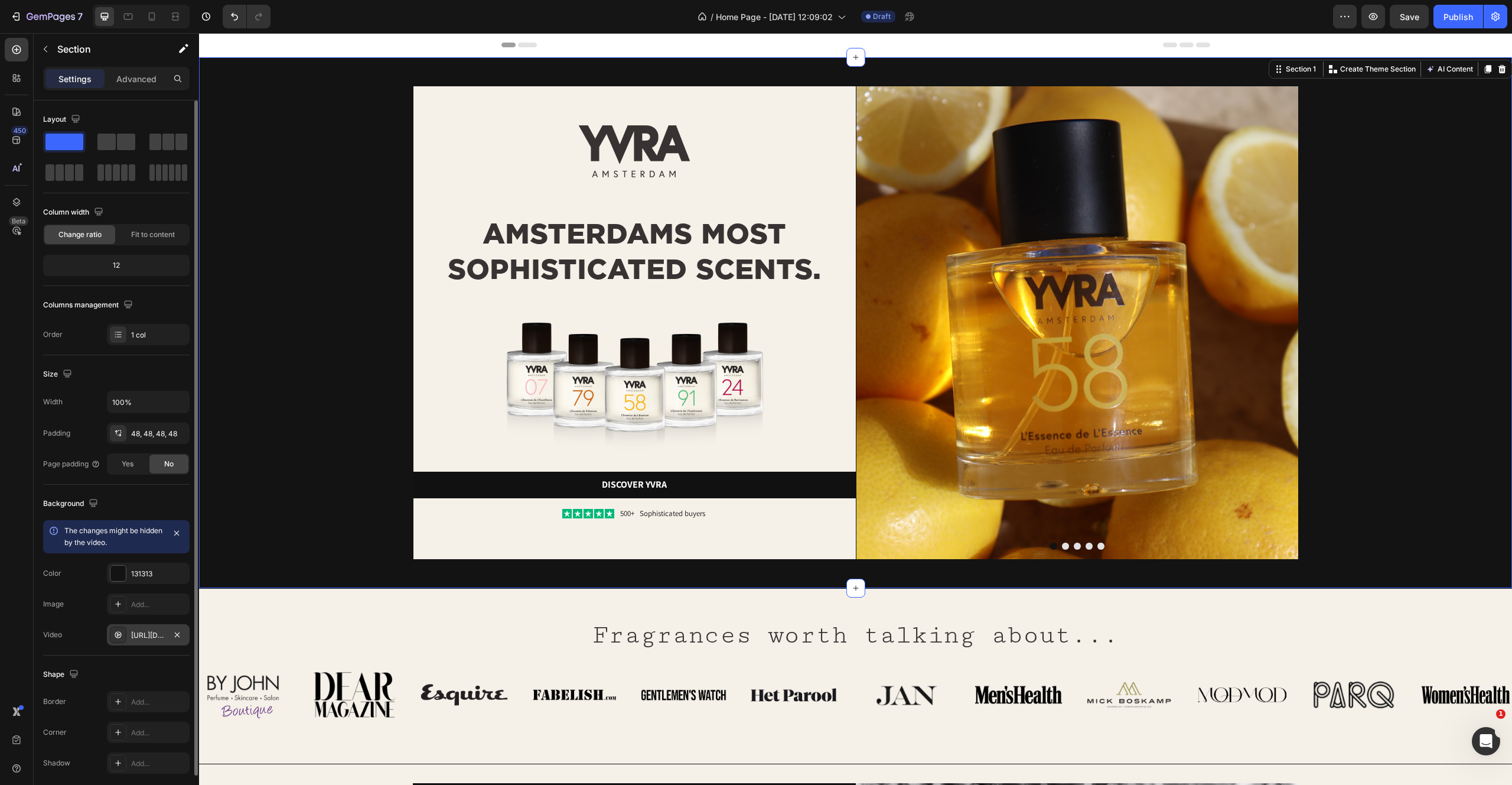
click at [147, 635] on div "[URL][DOMAIN_NAME]" at bounding box center [148, 635] width 35 height 11
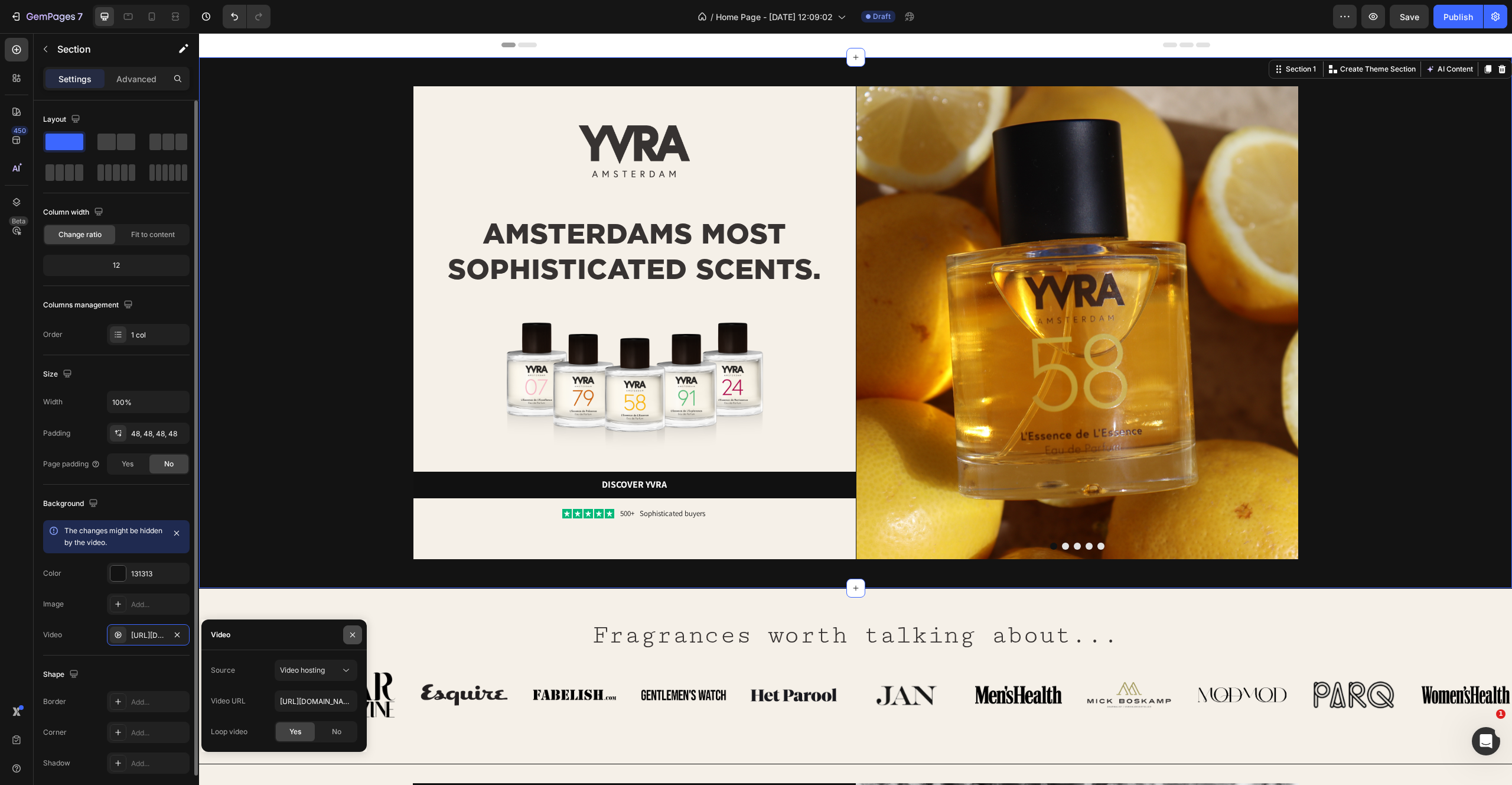
click at [351, 636] on icon "button" at bounding box center [353, 634] width 5 height 5
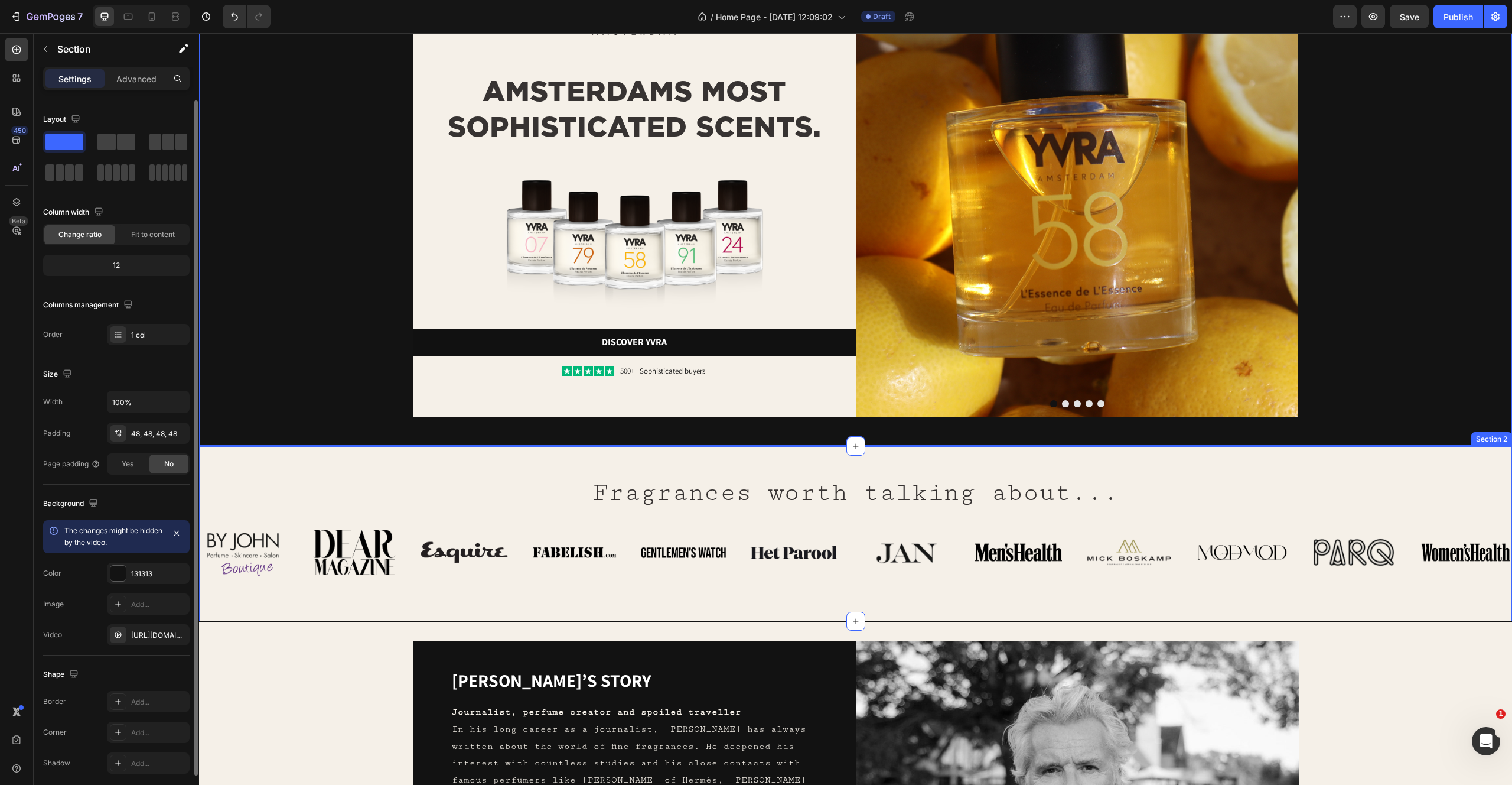
scroll to position [206, 0]
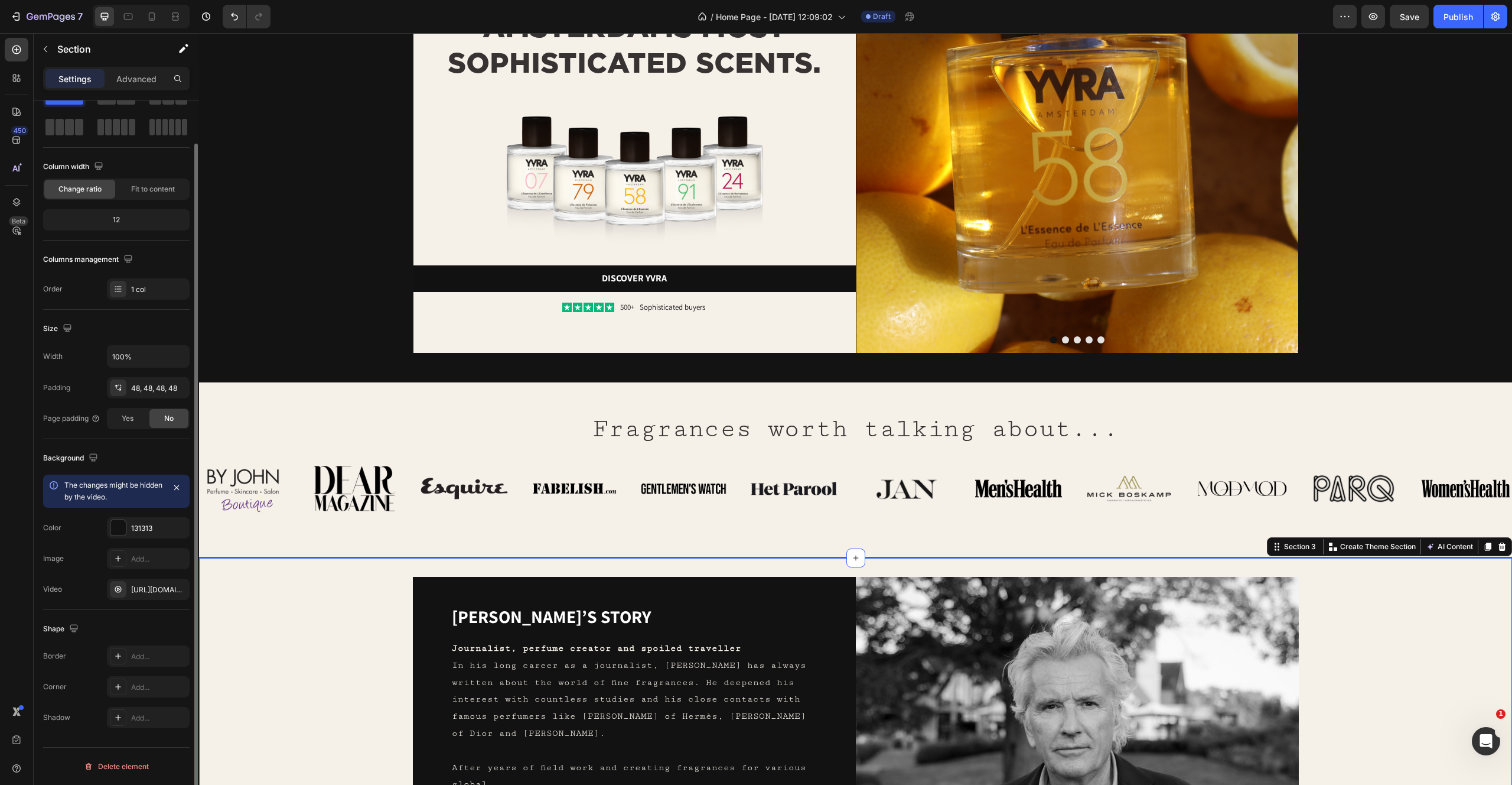
click at [335, 667] on div "Yvo’s story Heading Journalist, perfume creator and spoiled traveller In his lo…" at bounding box center [855, 798] width 1275 height 443
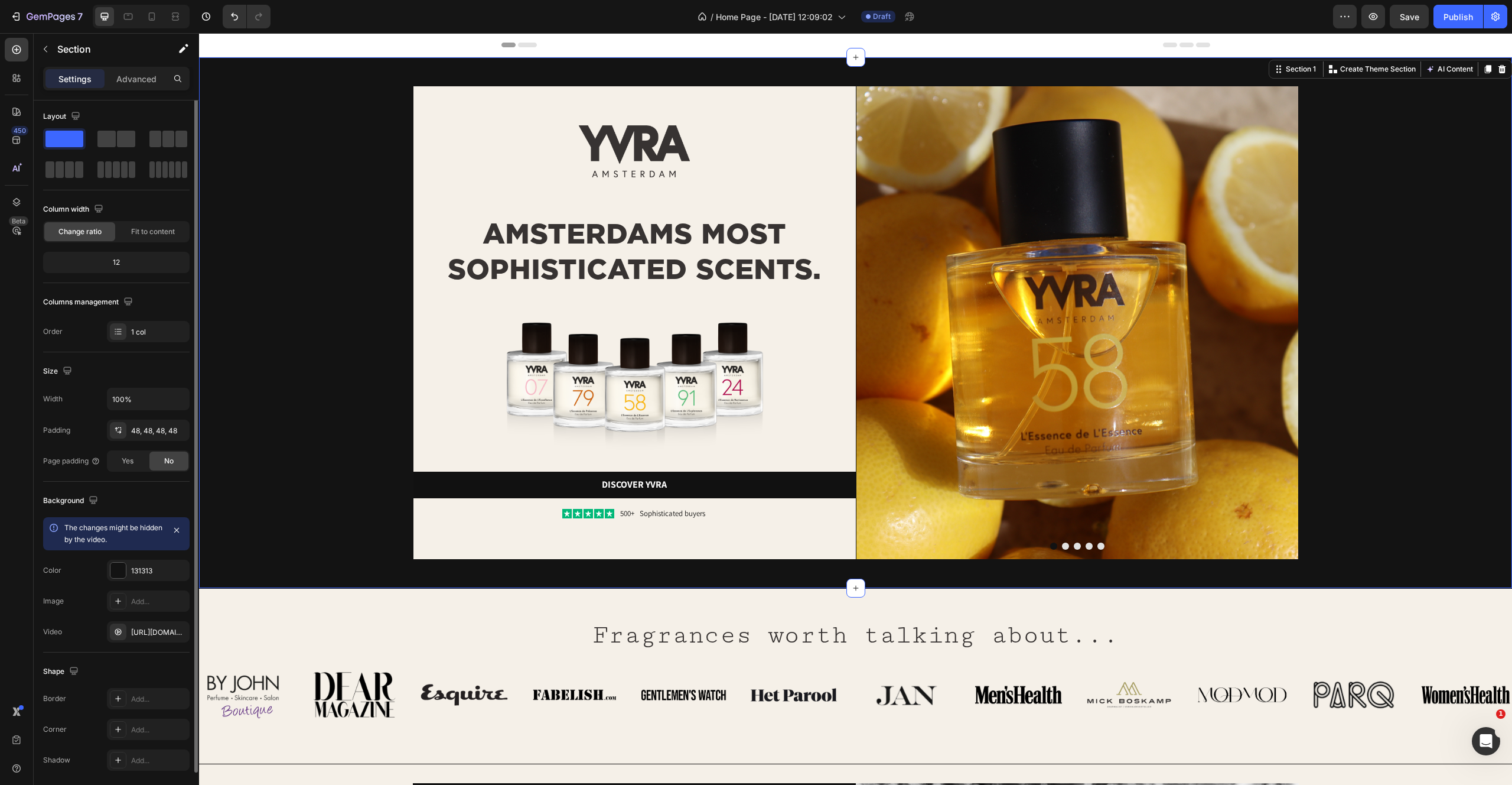
scroll to position [0, 0]
click at [309, 408] on div "Image AMSTERDAMS MOST SOPHISTICATED SCENTS. Heading Image Discover yvra Button …" at bounding box center [855, 323] width 1256 height 474
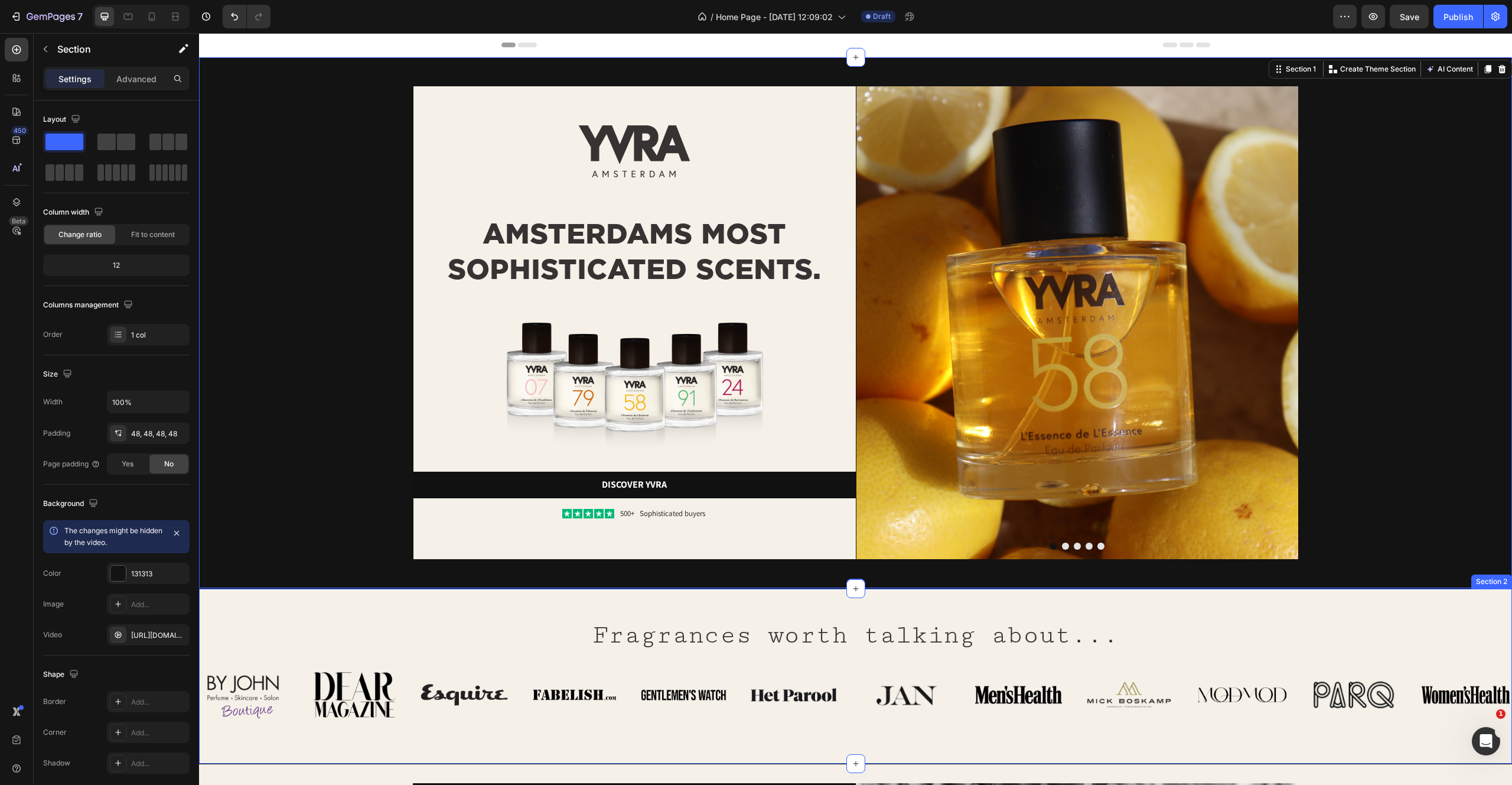
click at [1294, 635] on div "Fragrances worth talking about... Heading Row Image Image Image Image Image Ima…" at bounding box center [856, 666] width 1313 height 118
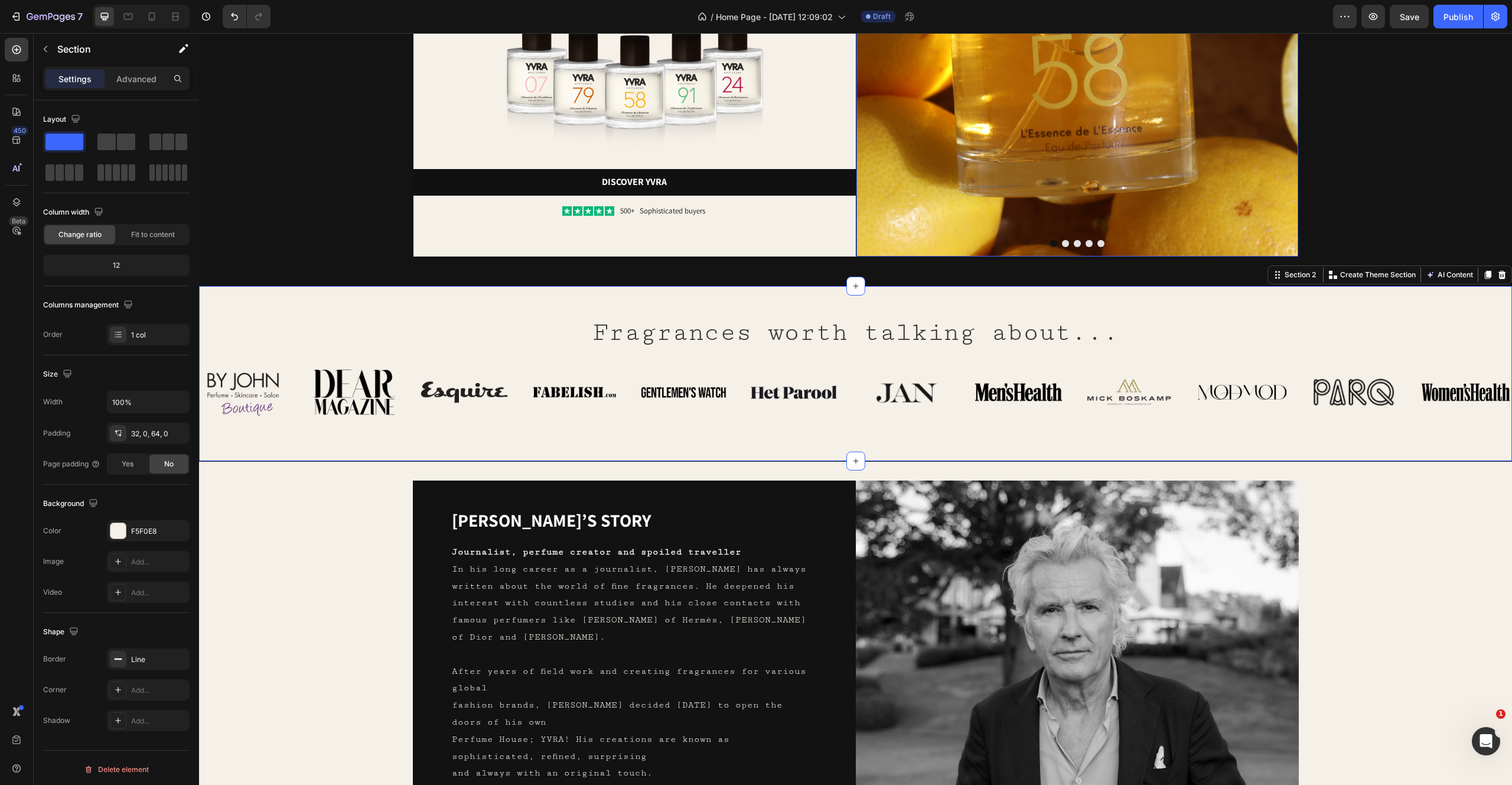
scroll to position [351, 0]
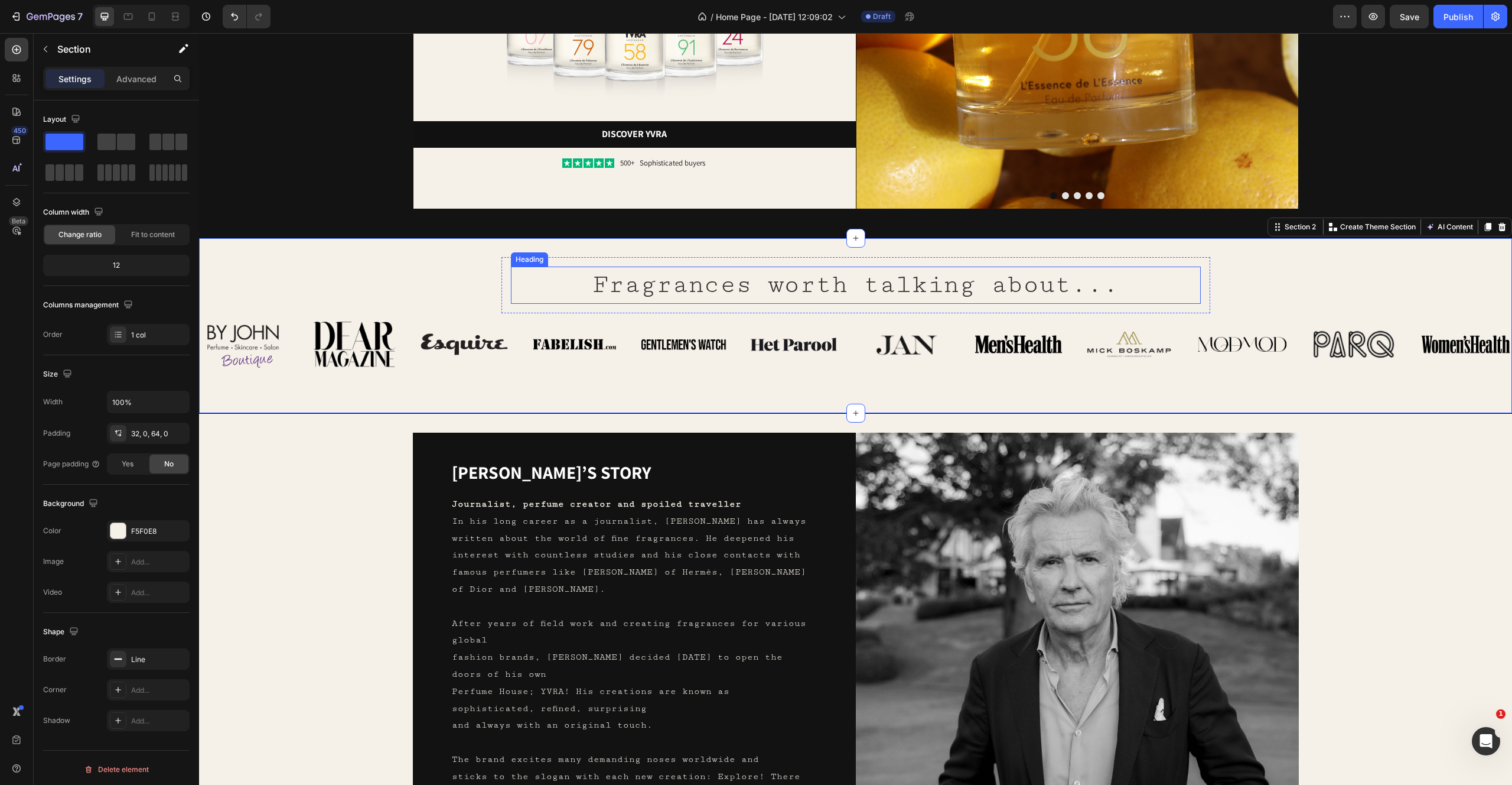
click at [857, 284] on h2 "Fragrances worth talking about..." at bounding box center [855, 284] width 690 height 37
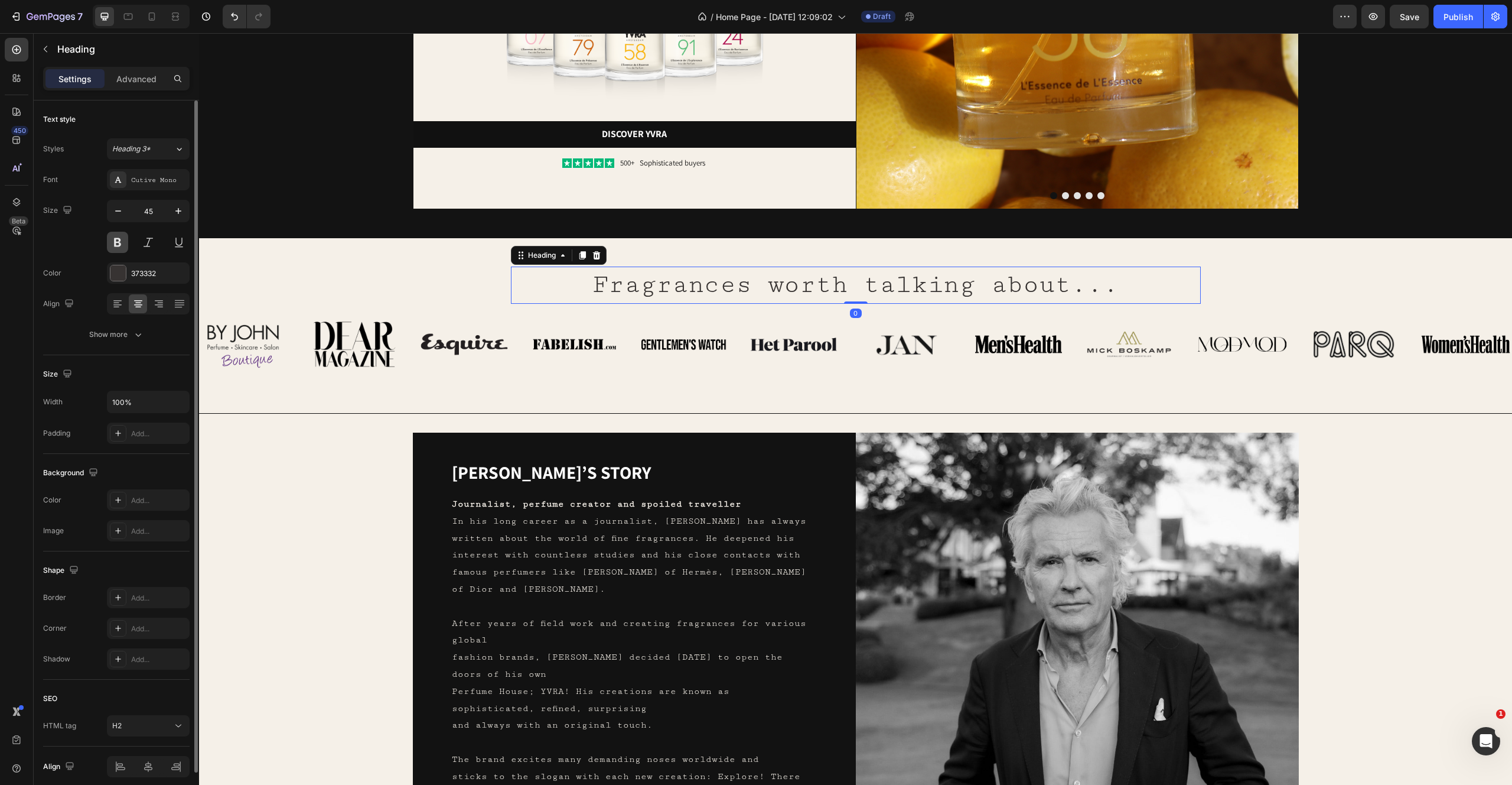
click at [117, 239] on button at bounding box center [117, 242] width 21 height 21
click at [123, 205] on icon "button" at bounding box center [118, 211] width 12 height 12
type input "43"
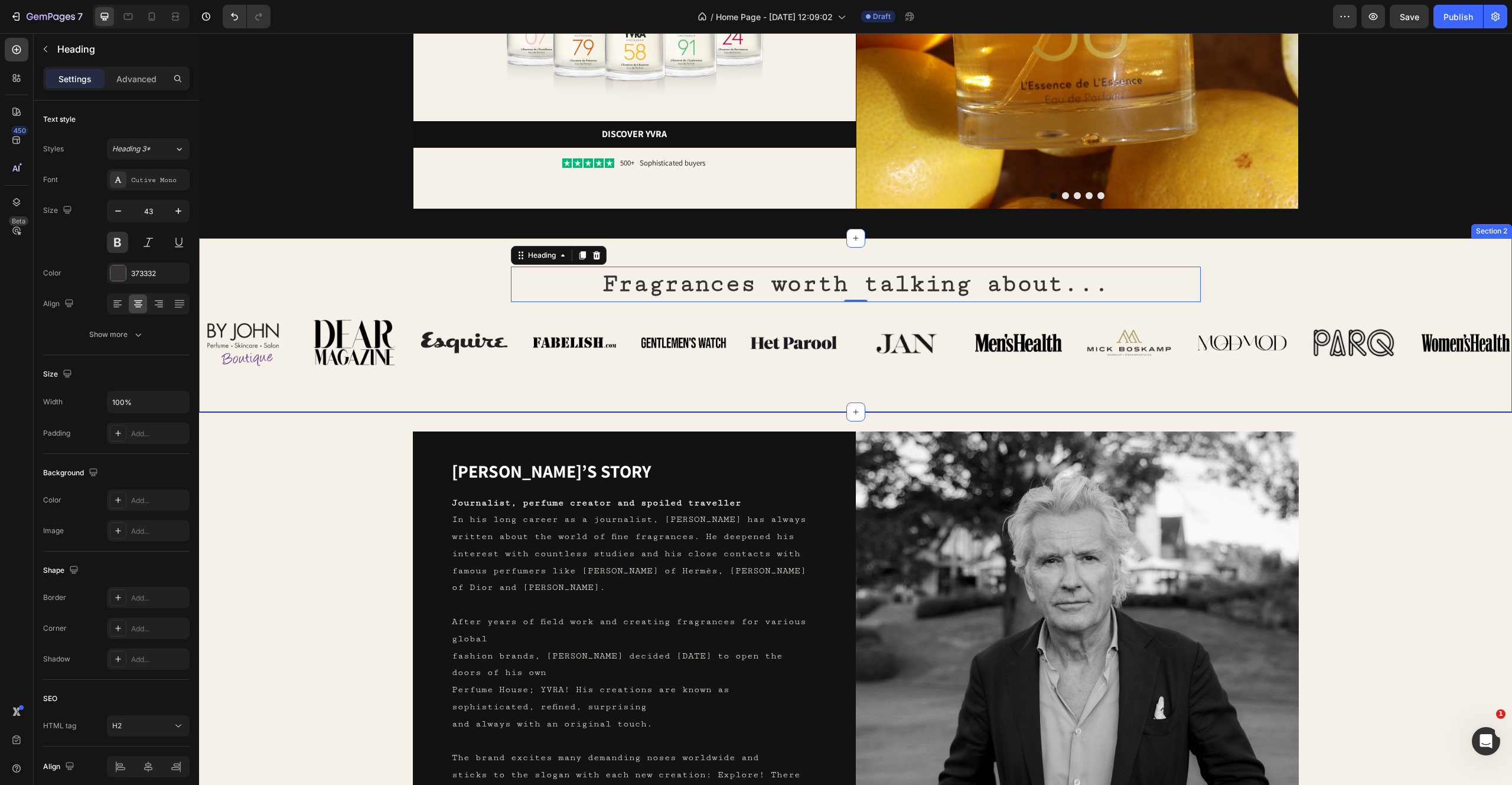
click at [386, 271] on div "Fragrances worth talking about... Heading 0 Row Image Image Image Image Image I…" at bounding box center [856, 315] width 1313 height 117
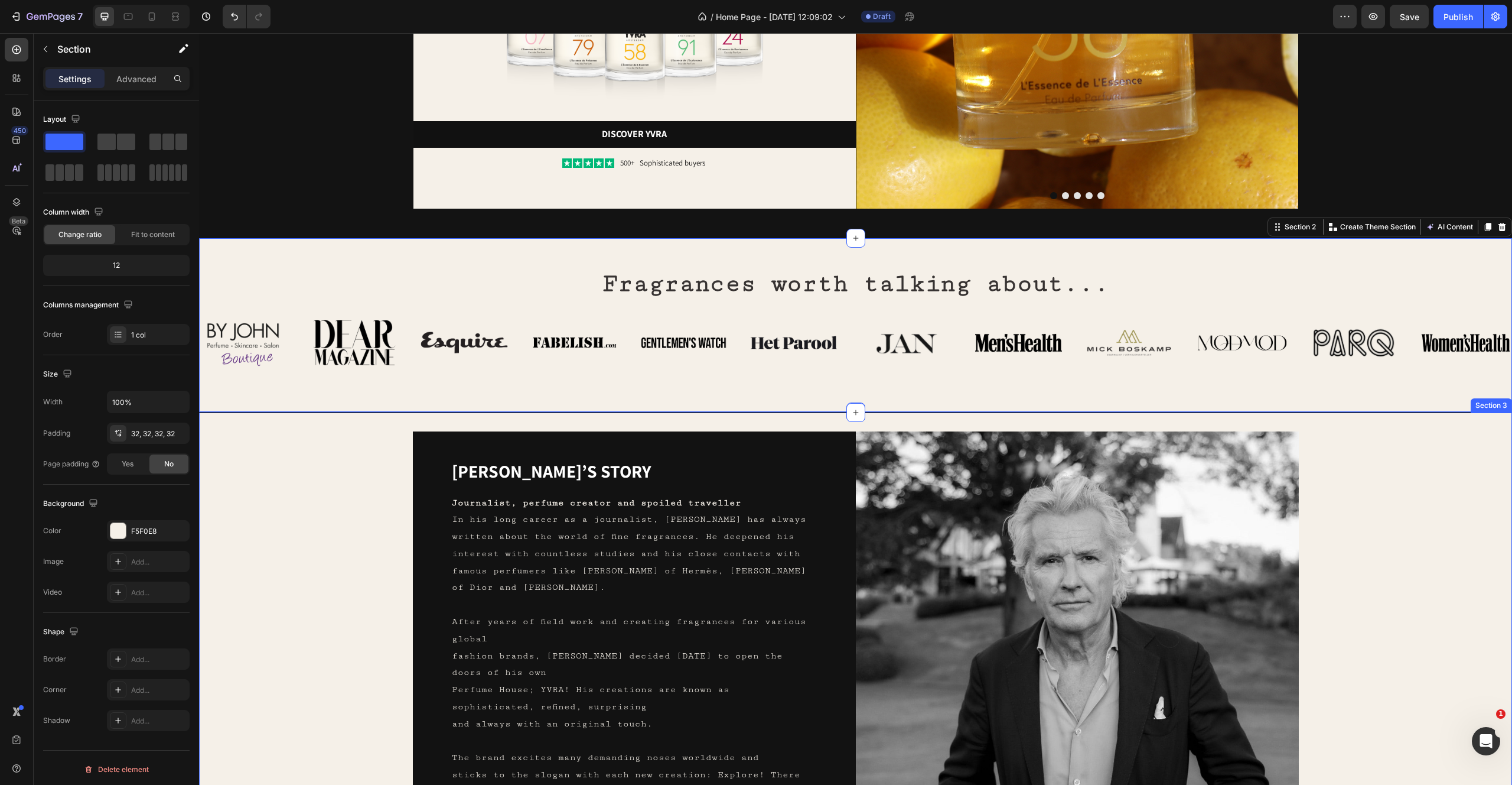
click at [315, 520] on div "Yvo’s story Heading Journalist, perfume creator and spoiled traveller In his lo…" at bounding box center [855, 653] width 1275 height 443
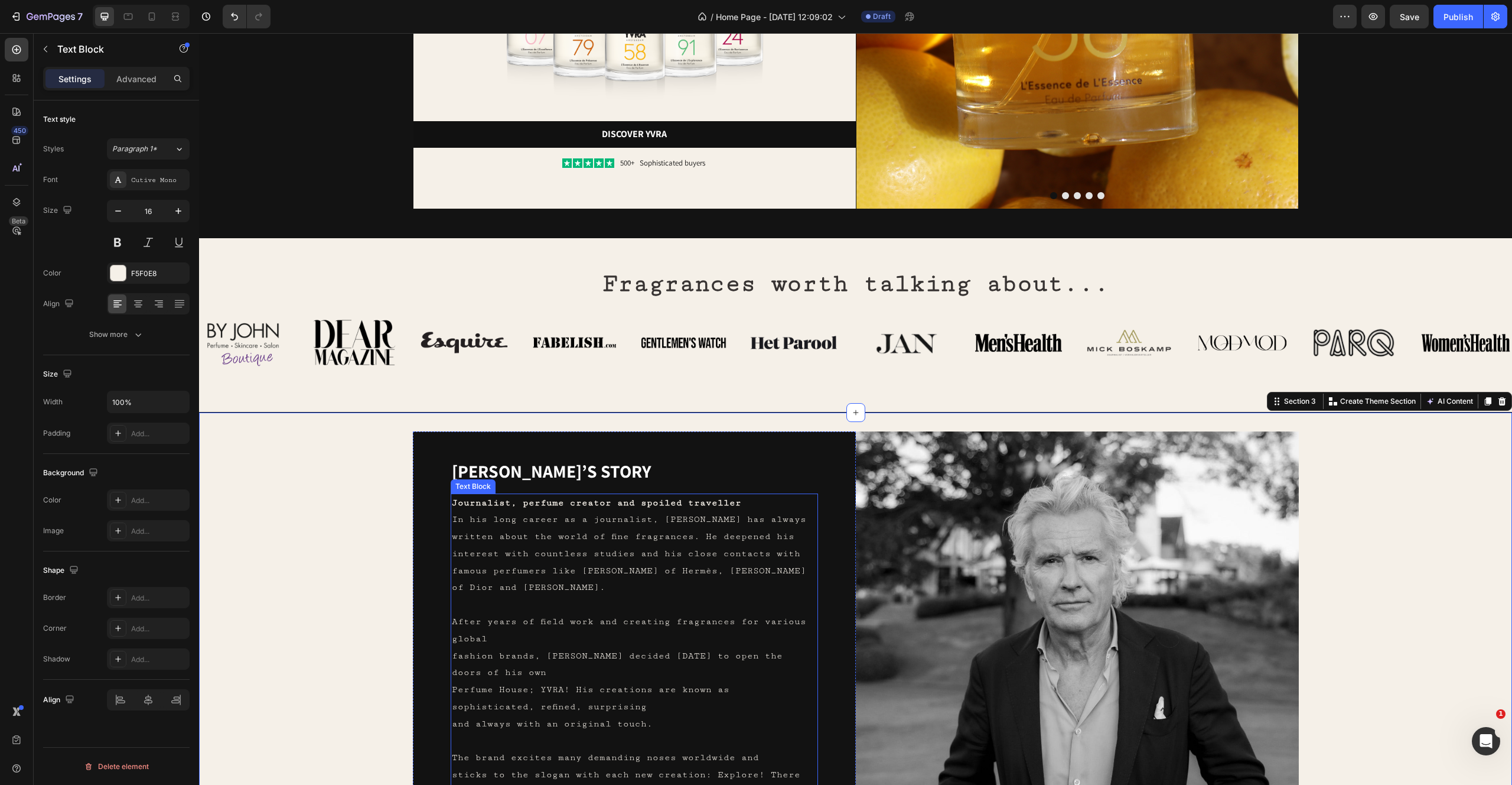
click at [673, 528] on p "In his long career as a journalist, [PERSON_NAME] has always written about the …" at bounding box center [634, 553] width 365 height 85
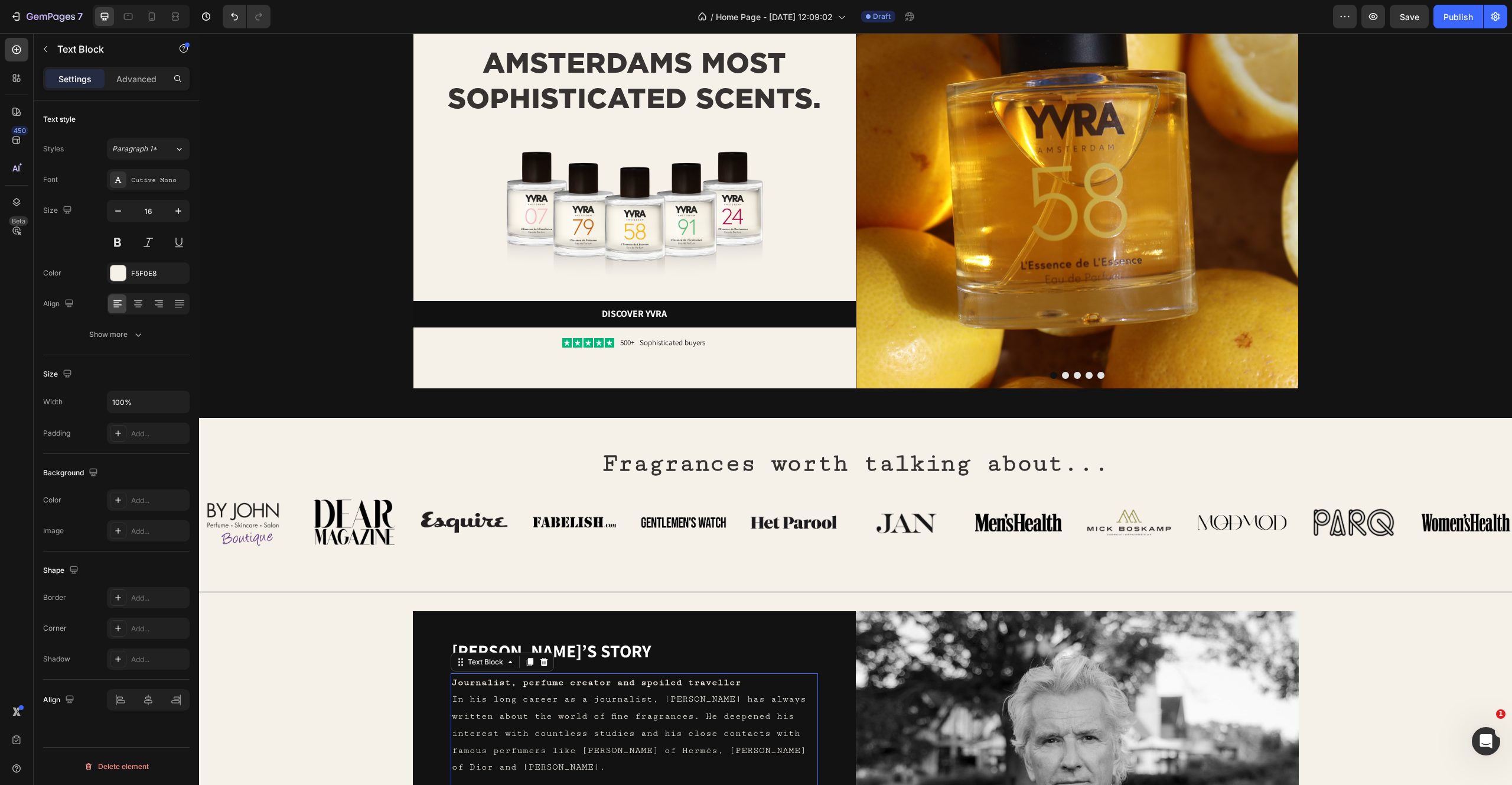
scroll to position [0, 0]
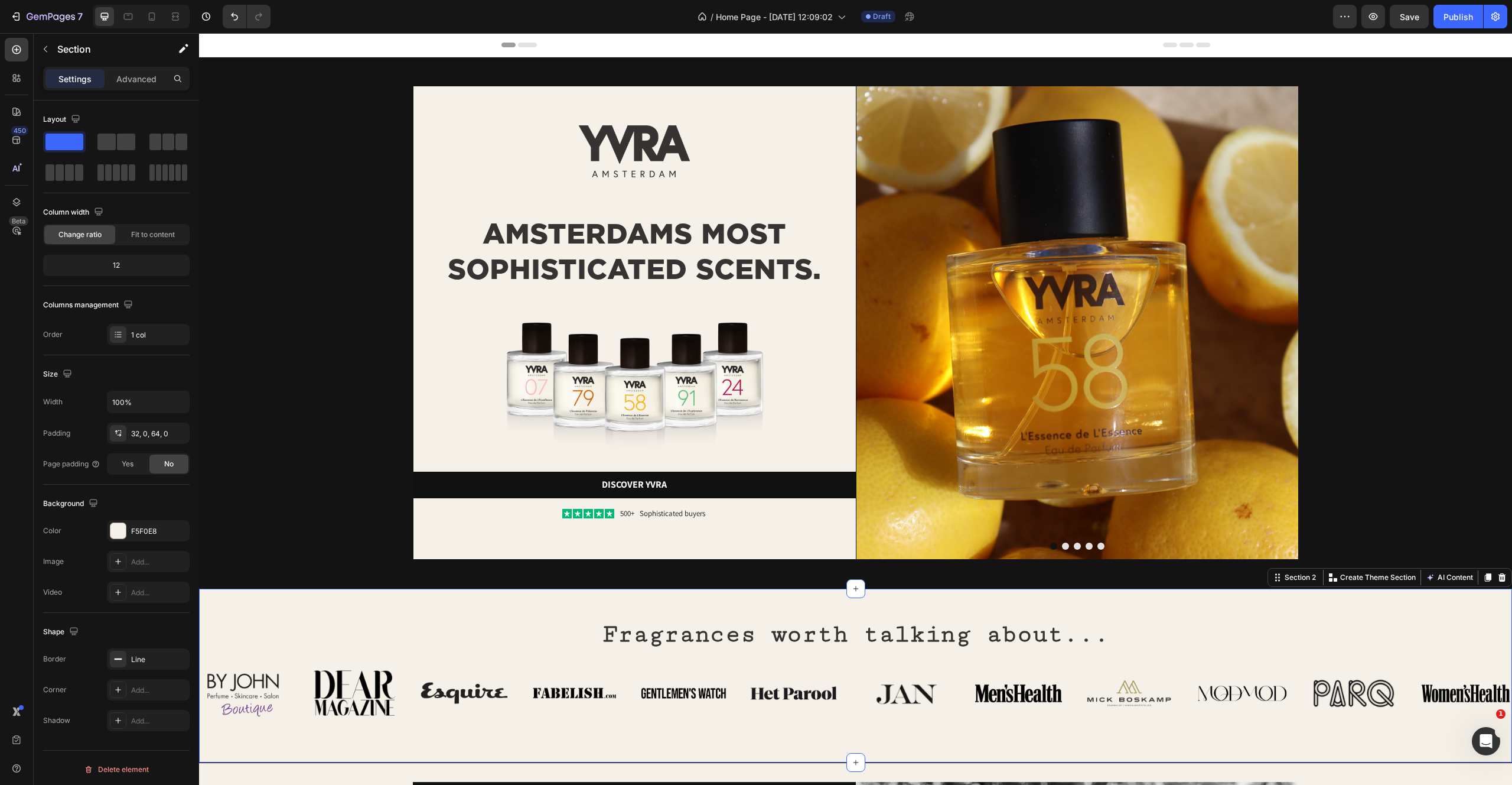
click at [279, 595] on div "Fragrances worth talking about... Heading Row Image Image Image Image Image Ima…" at bounding box center [856, 675] width 1313 height 175
click at [122, 541] on div "The changes might be hidden by the video. Color F5F0E8 Image Add... Video Add..." at bounding box center [116, 561] width 147 height 83
click at [118, 532] on div at bounding box center [118, 531] width 15 height 15
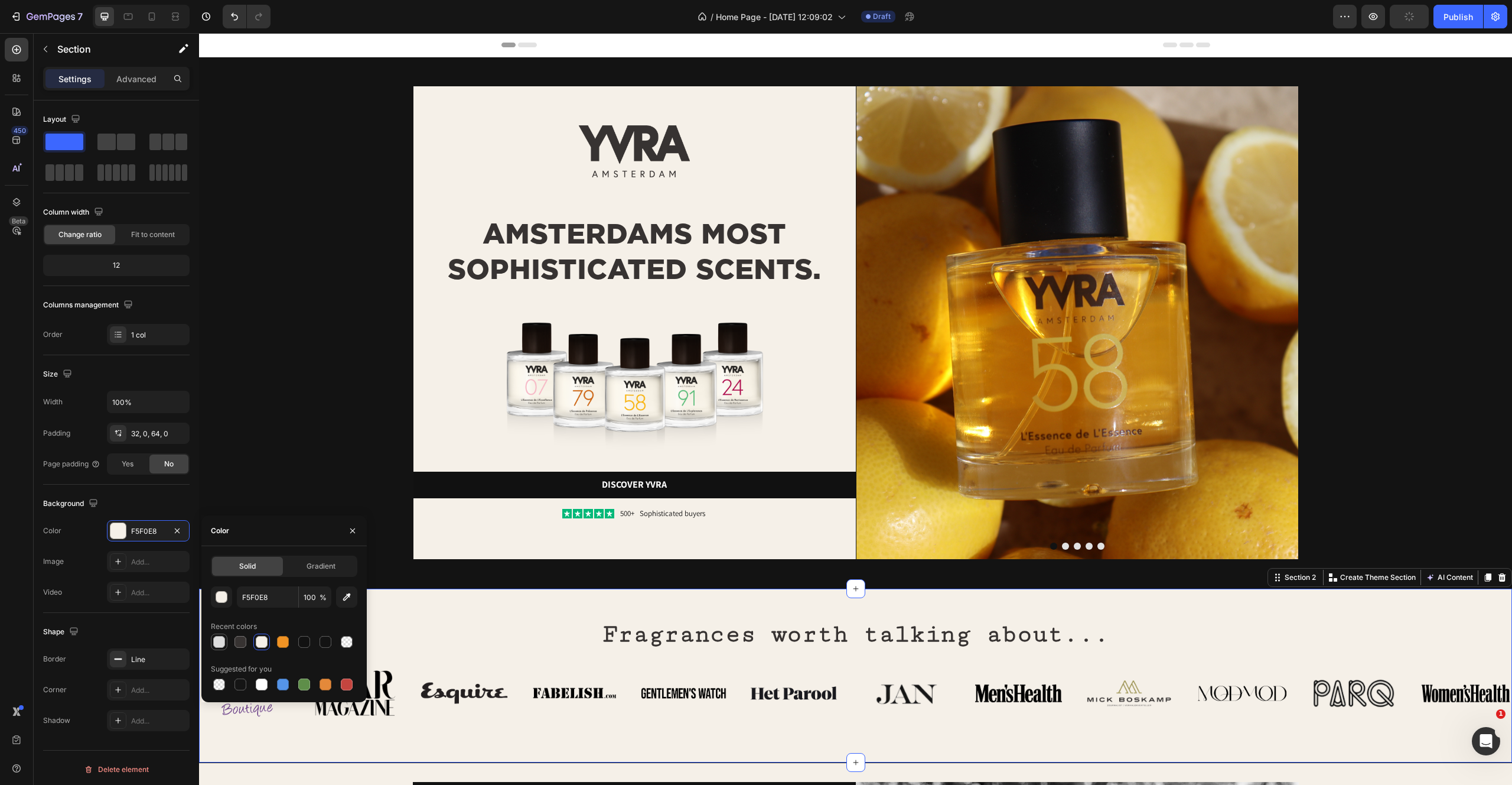
click at [221, 640] on div at bounding box center [219, 642] width 12 height 12
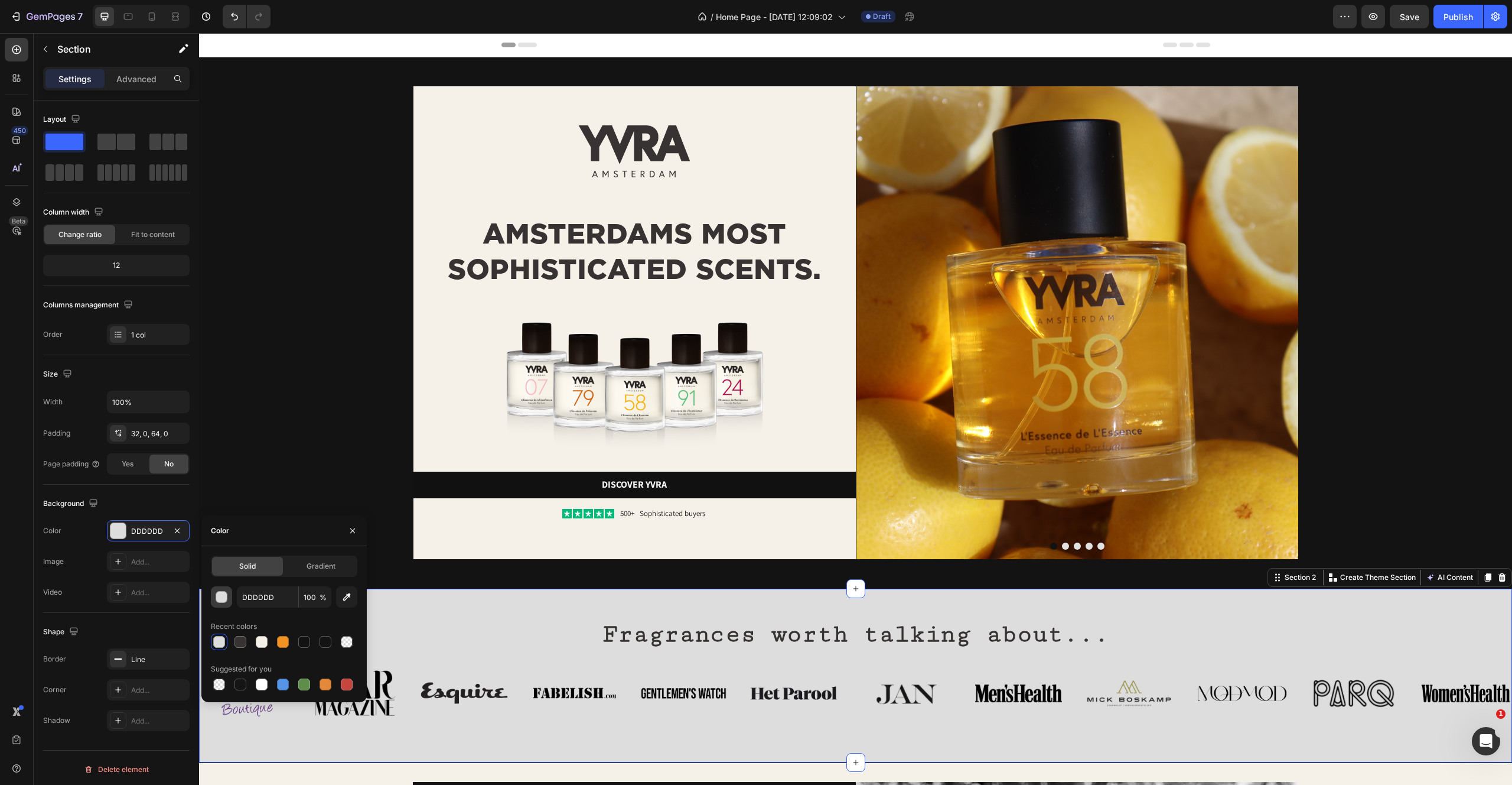
click at [222, 596] on div "button" at bounding box center [222, 598] width 12 height 12
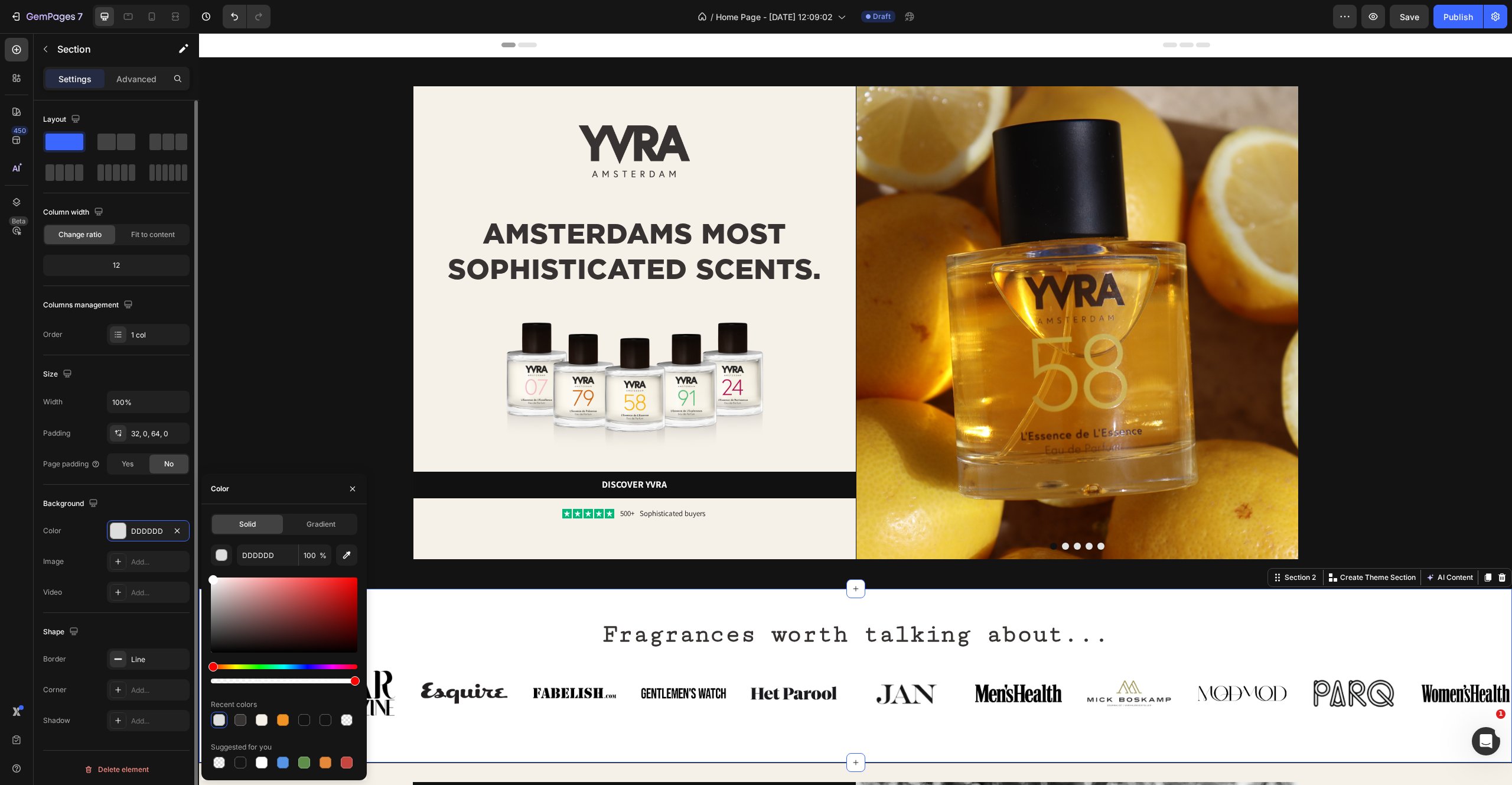
drag, startPoint x: 243, startPoint y: 594, endPoint x: 130, endPoint y: 504, distance: 144.5
click at [129, 503] on div "450 Beta Sections(30) Elements(83) Section Element Hero Section Product Detail …" at bounding box center [99, 409] width 199 height 752
type input "FFFFFF"
click at [351, 485] on icon "button" at bounding box center [352, 488] width 10 height 10
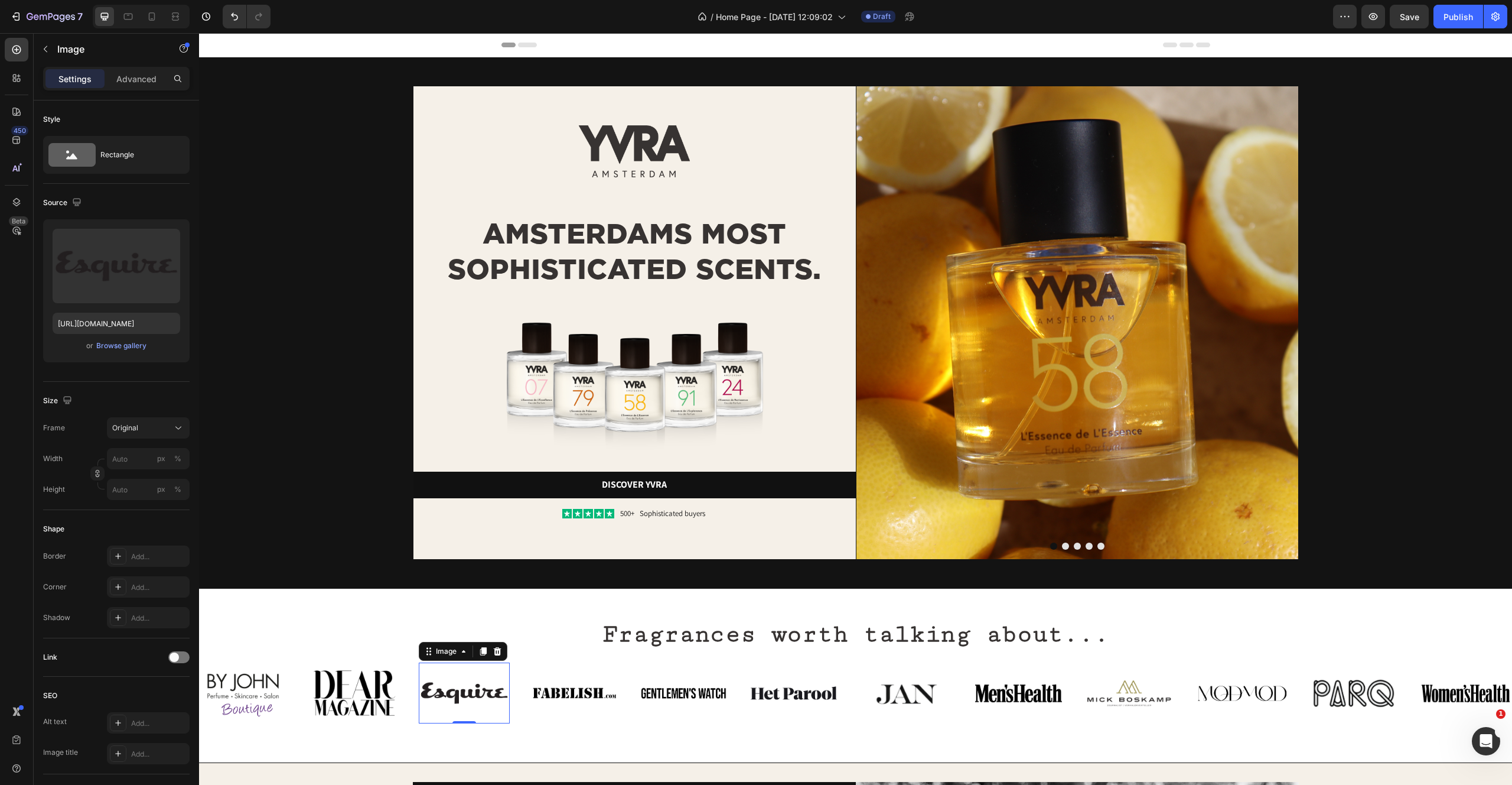
click at [420, 681] on img at bounding box center [464, 692] width 91 height 61
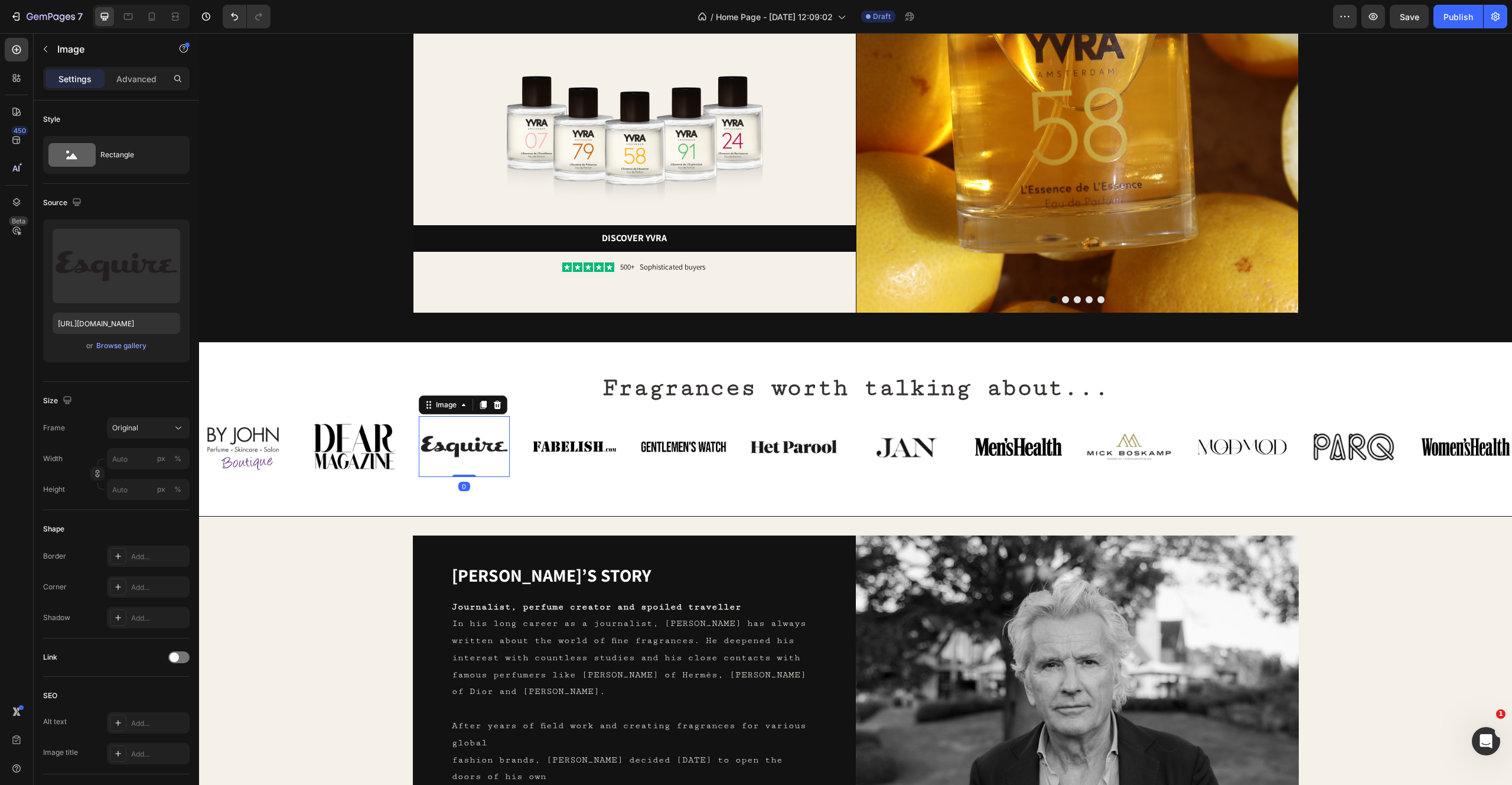
scroll to position [329, 0]
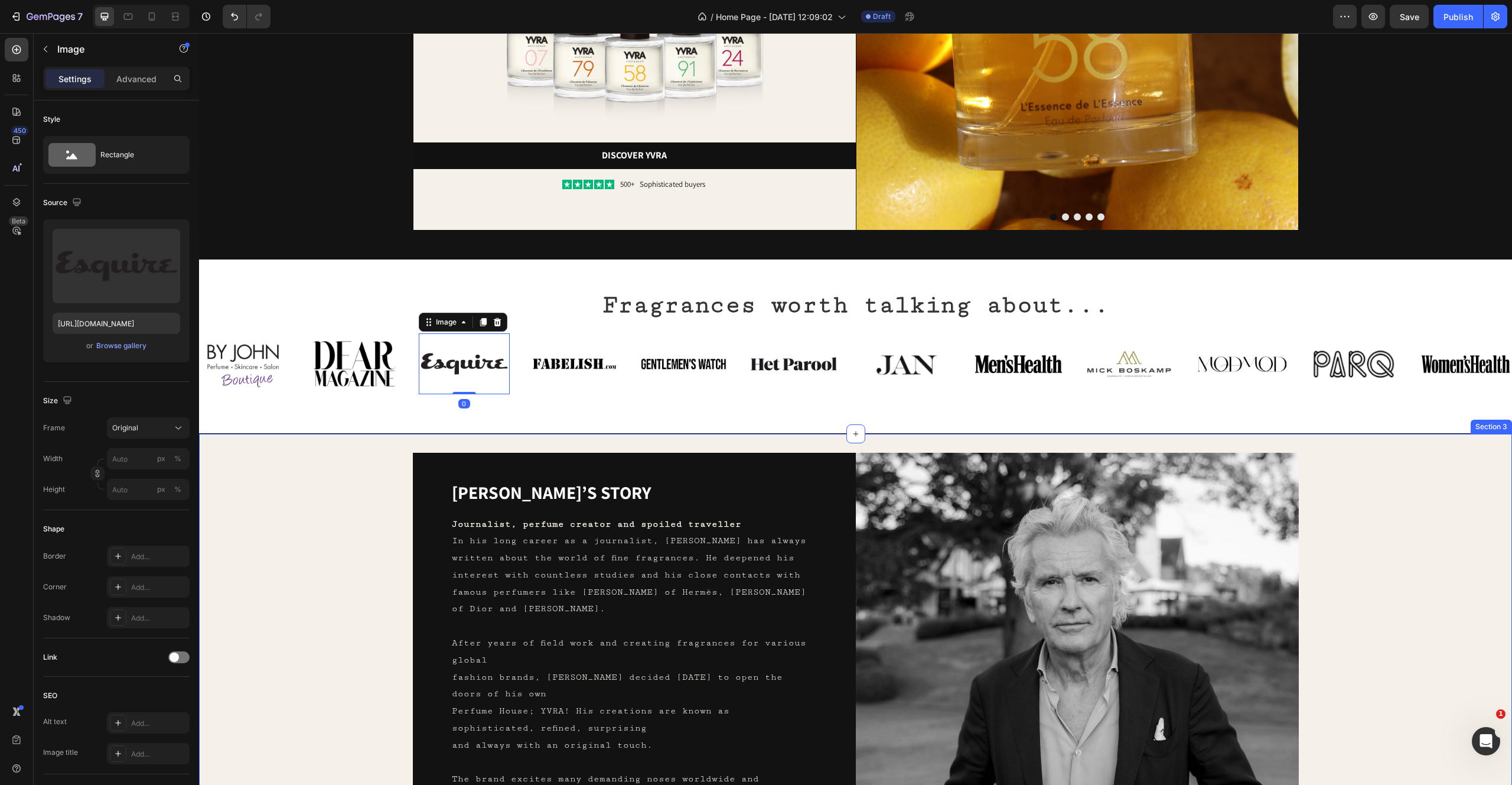
click at [259, 623] on div "Yvo’s story Heading Journalist, perfume creator and spoiled traveller In his lo…" at bounding box center [855, 674] width 1275 height 443
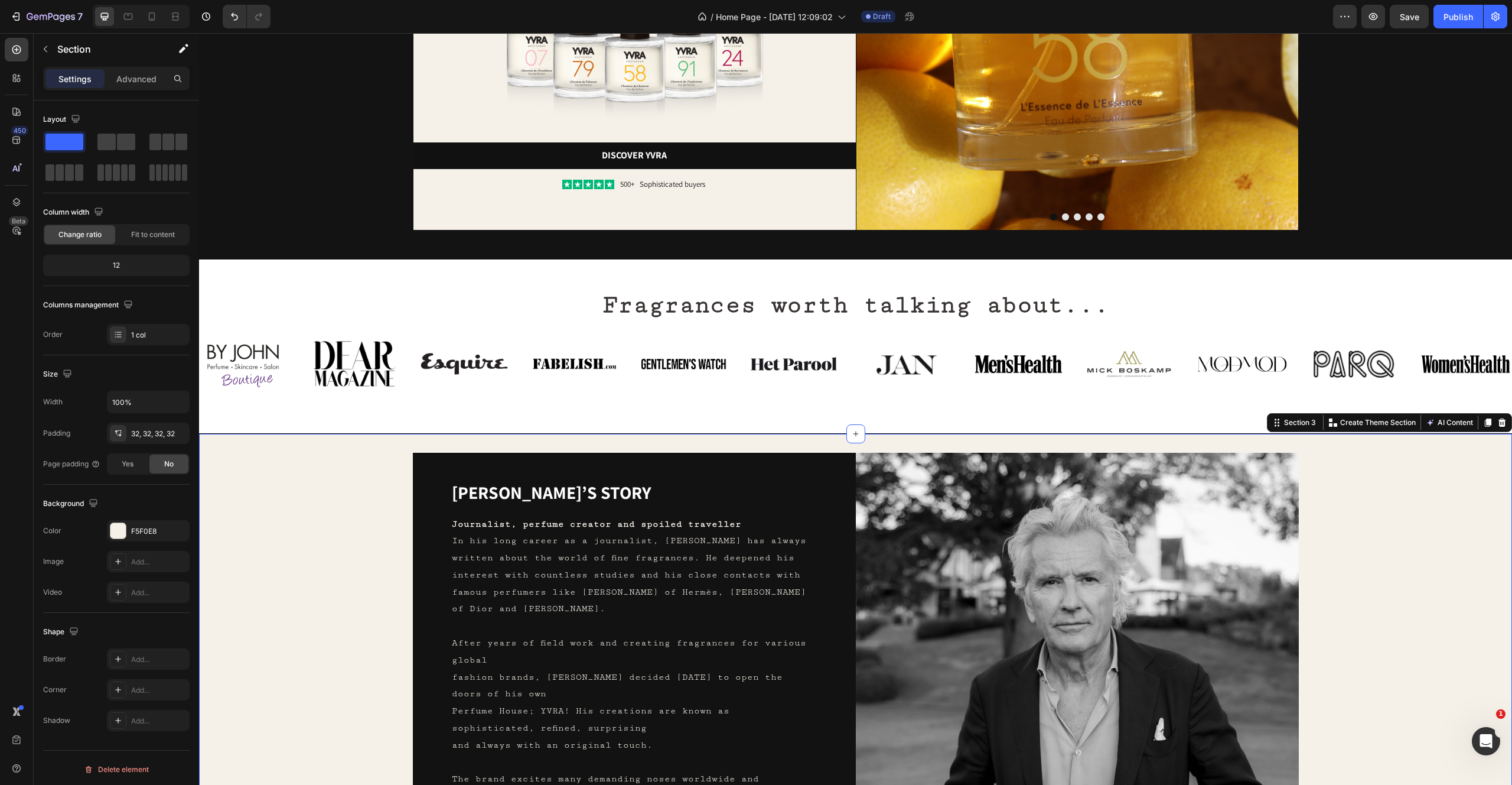
click at [370, 654] on div "Yvo’s story Heading Journalist, perfume creator and spoiled traveller In his lo…" at bounding box center [855, 674] width 1275 height 443
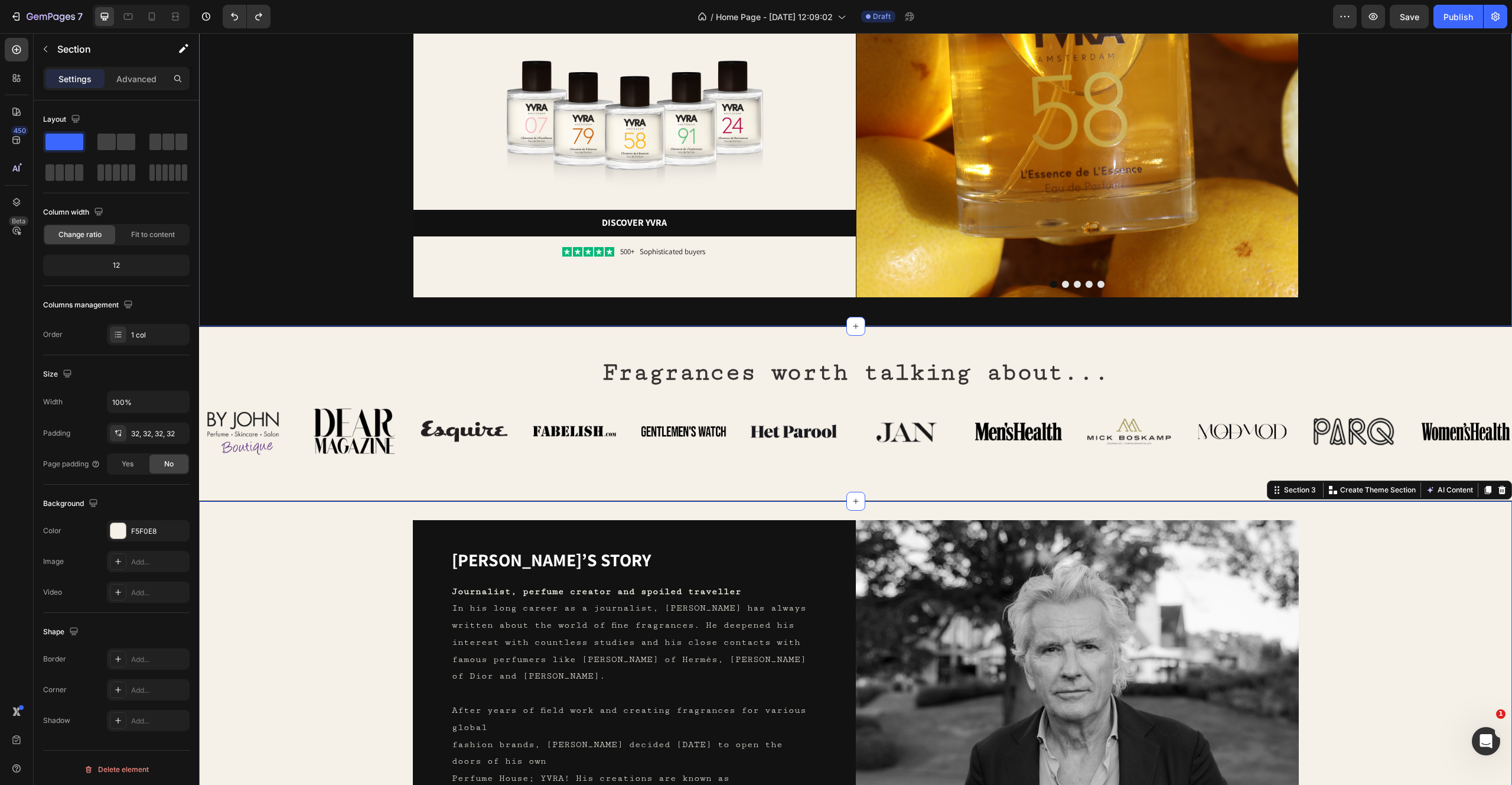
scroll to position [0, 0]
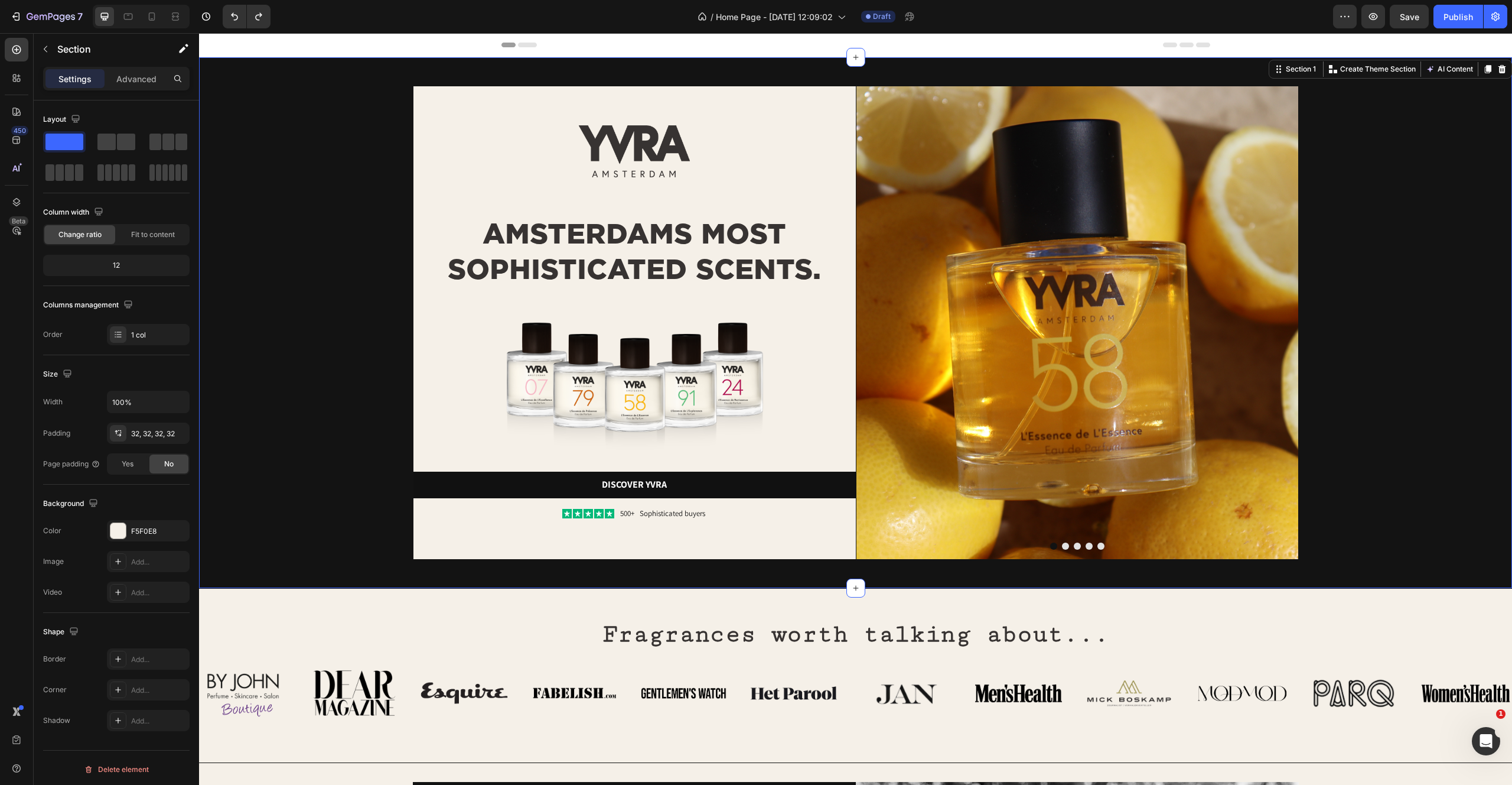
click at [1426, 126] on div "Image AMSTERDAMS MOST SOPHISTICATED SCENTS. Heading Image Discover yvra Button …" at bounding box center [855, 323] width 1256 height 474
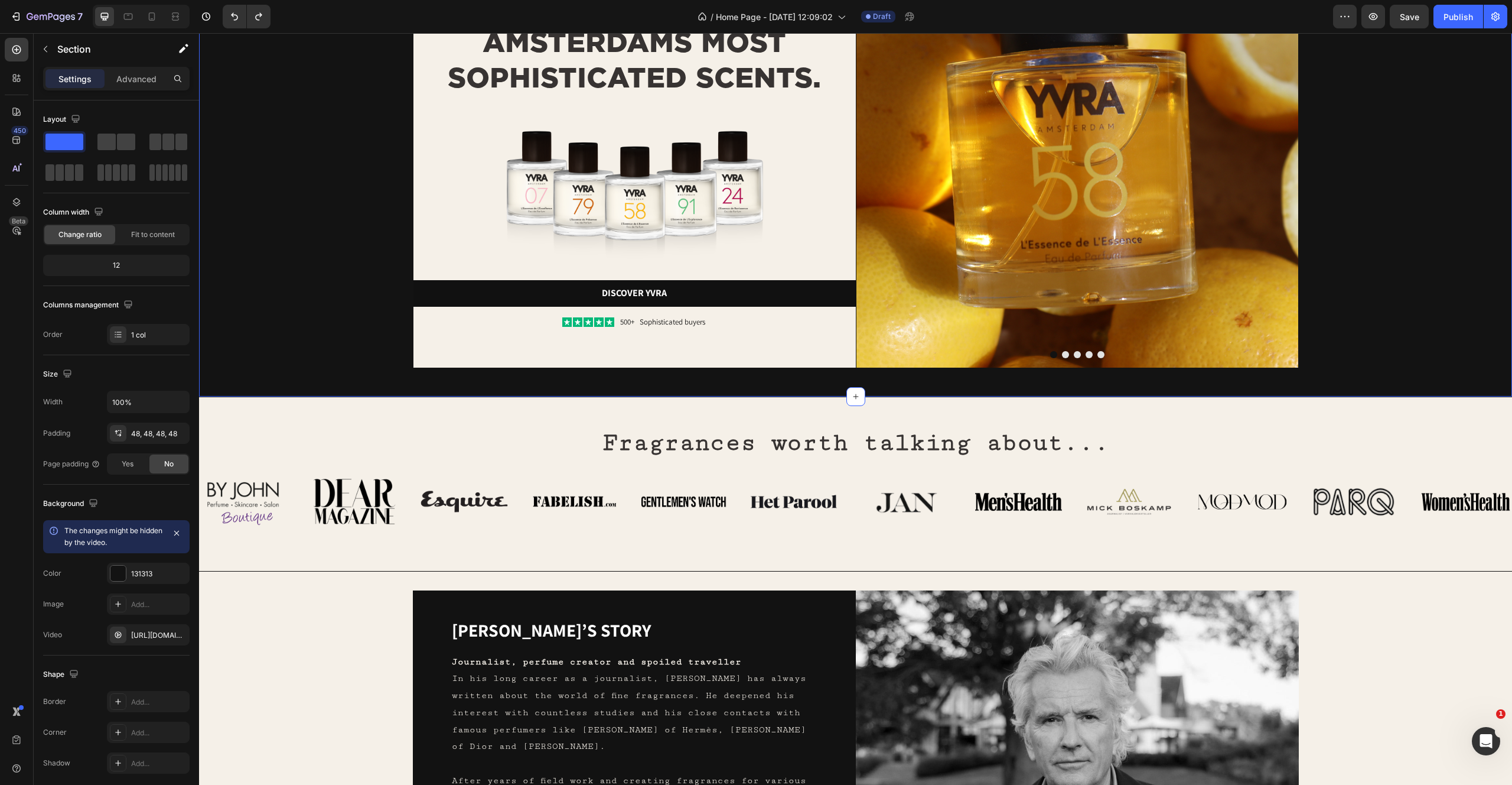
scroll to position [291, 0]
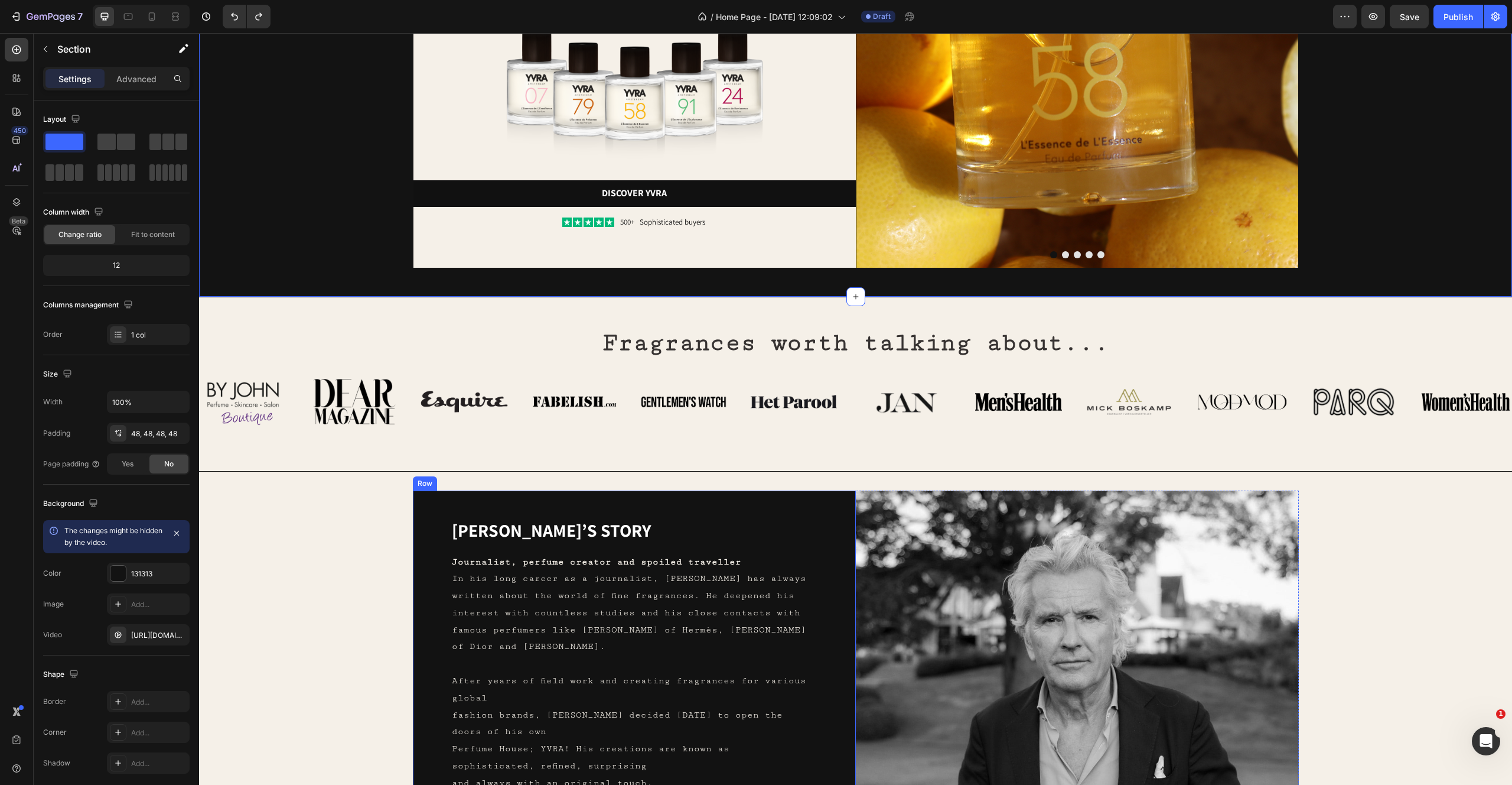
click at [290, 529] on div "Yvo’s story Heading Journalist, perfume creator and spoiled traveller In his lo…" at bounding box center [855, 712] width 1275 height 443
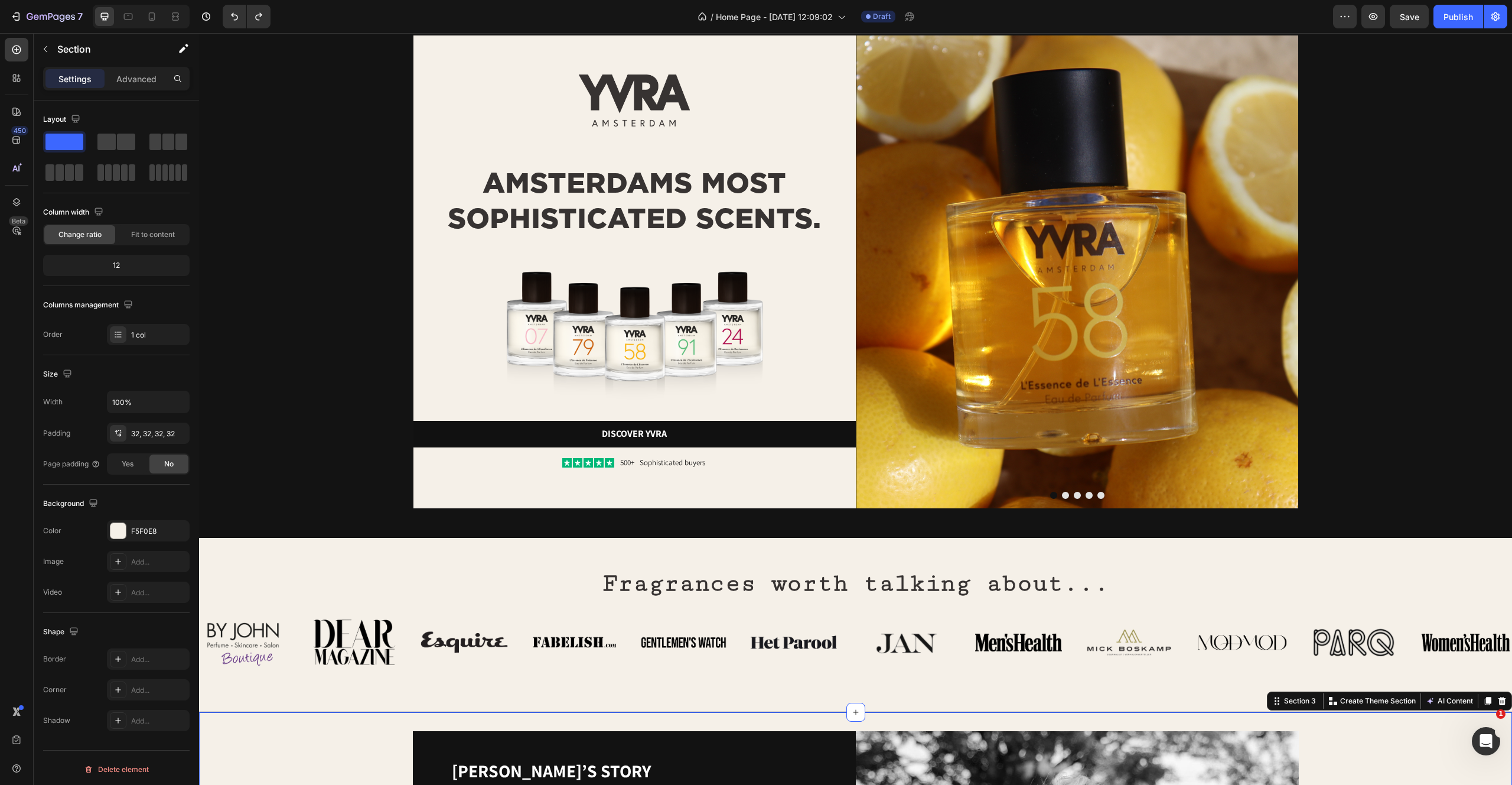
scroll to position [0, 0]
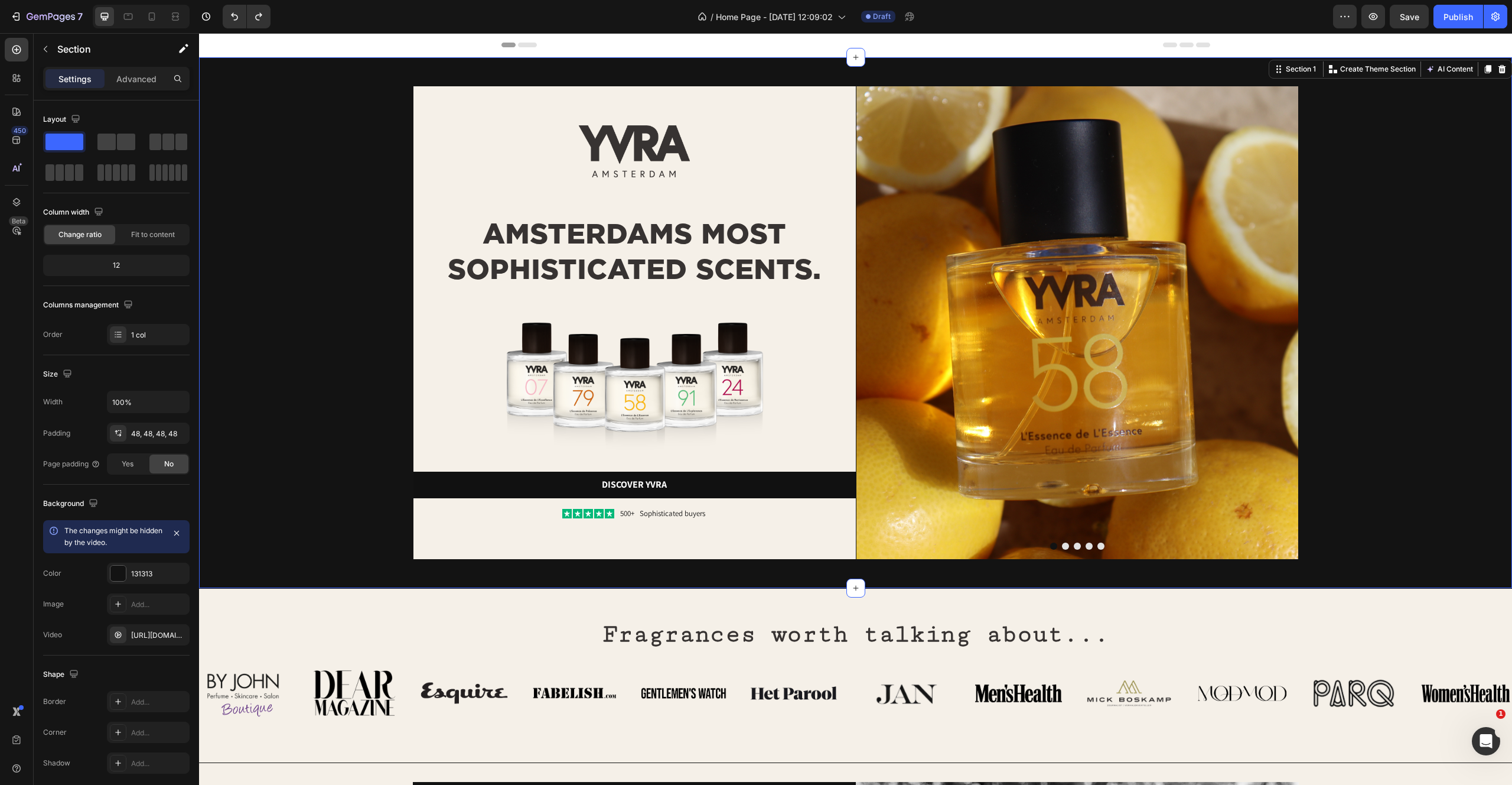
click at [301, 312] on div "Image AMSTERDAMS MOST SOPHISTICATED SCENTS. Heading Image Discover yvra Button …" at bounding box center [855, 323] width 1256 height 474
click at [178, 634] on icon "button" at bounding box center [177, 634] width 5 height 5
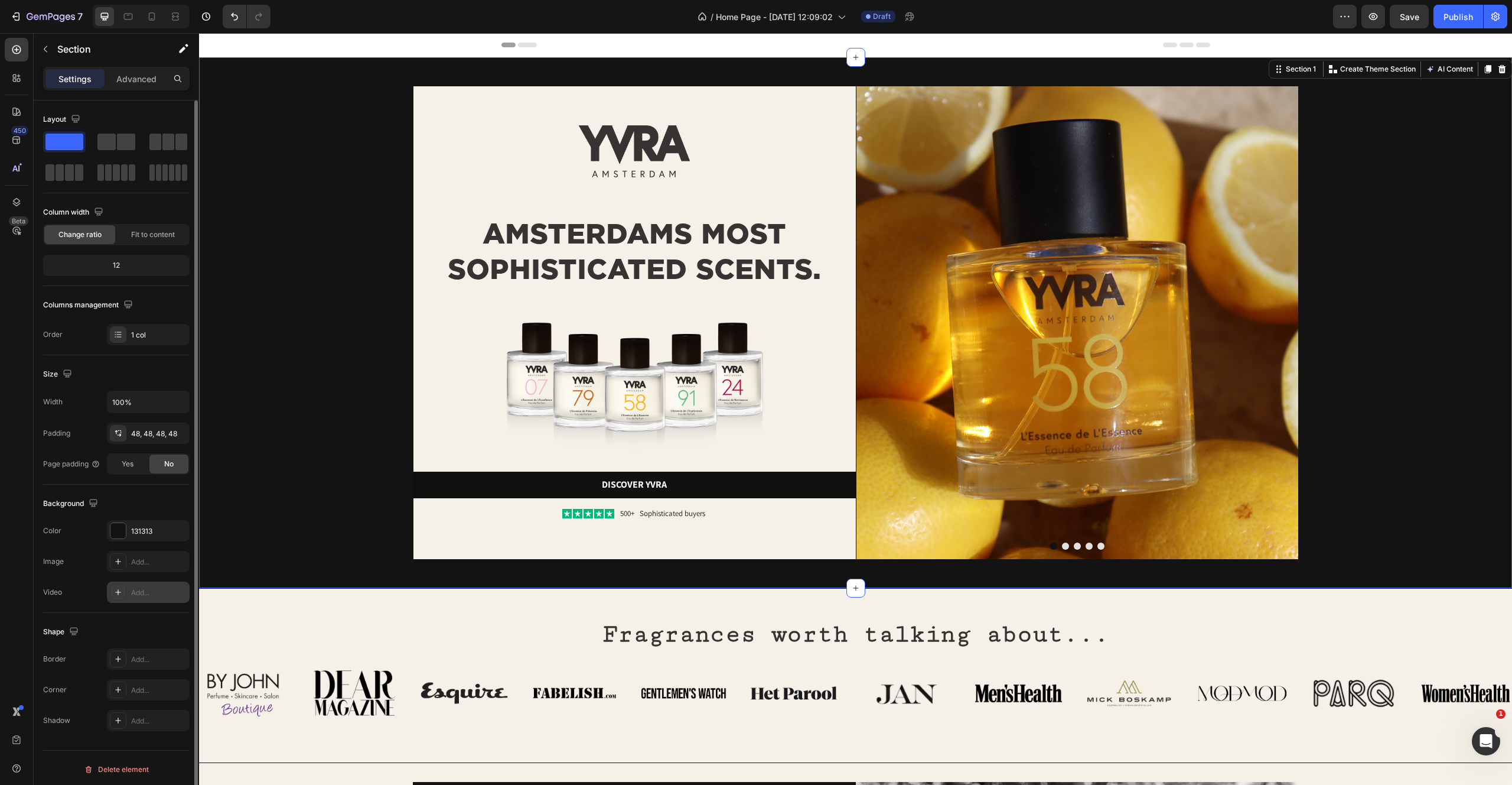
scroll to position [2, 0]
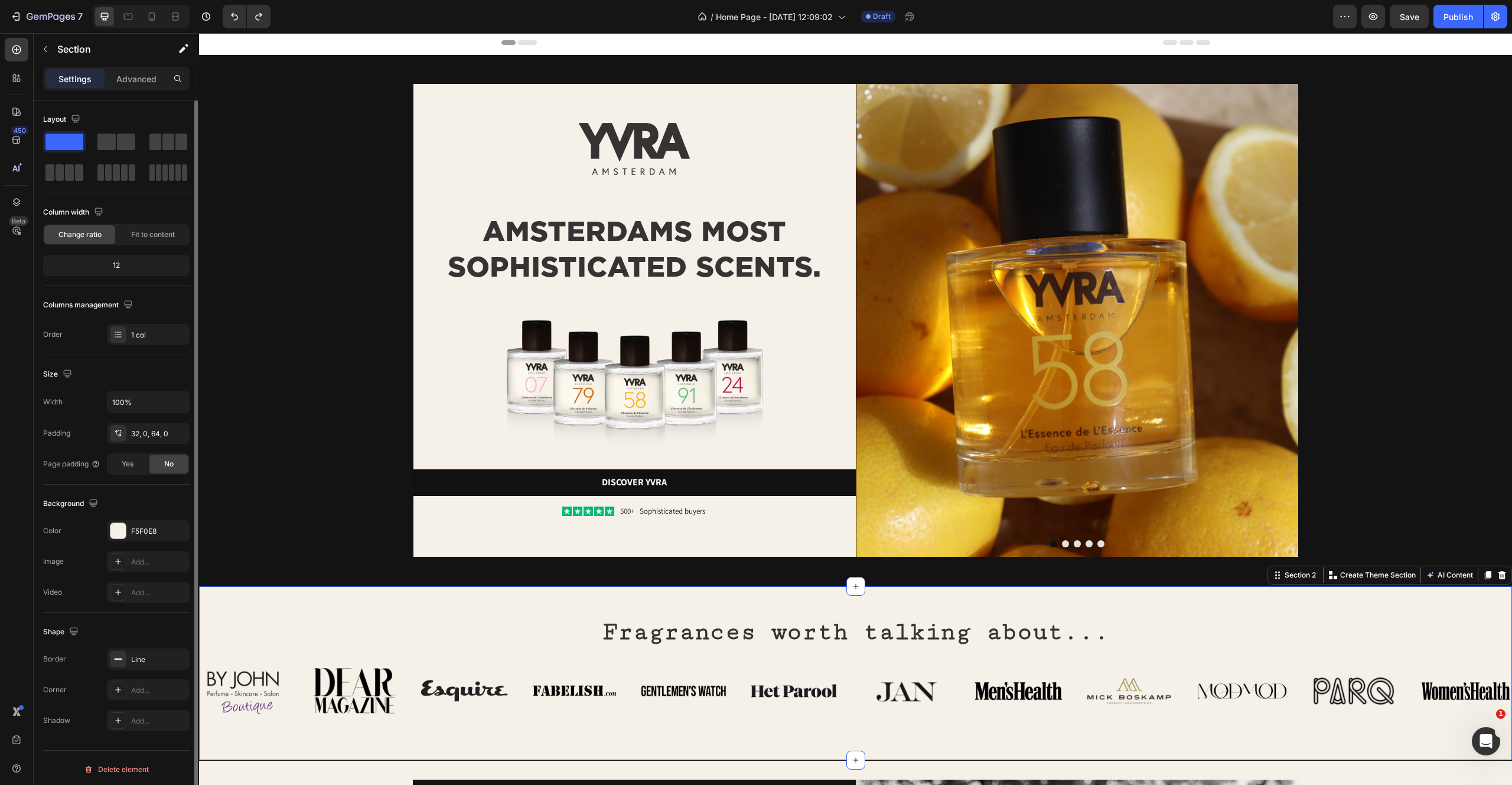
click at [232, 604] on div "Fragrances worth talking about... Heading Row Image Image Image Image Image Ima…" at bounding box center [856, 673] width 1313 height 175
click at [1404, 16] on span "Save" at bounding box center [1410, 17] width 20 height 10
click at [305, 366] on div "Image AMSTERDAMS MOST SOPHISTICATED SCENTS. Heading Image Discover yvra Button …" at bounding box center [855, 321] width 1256 height 474
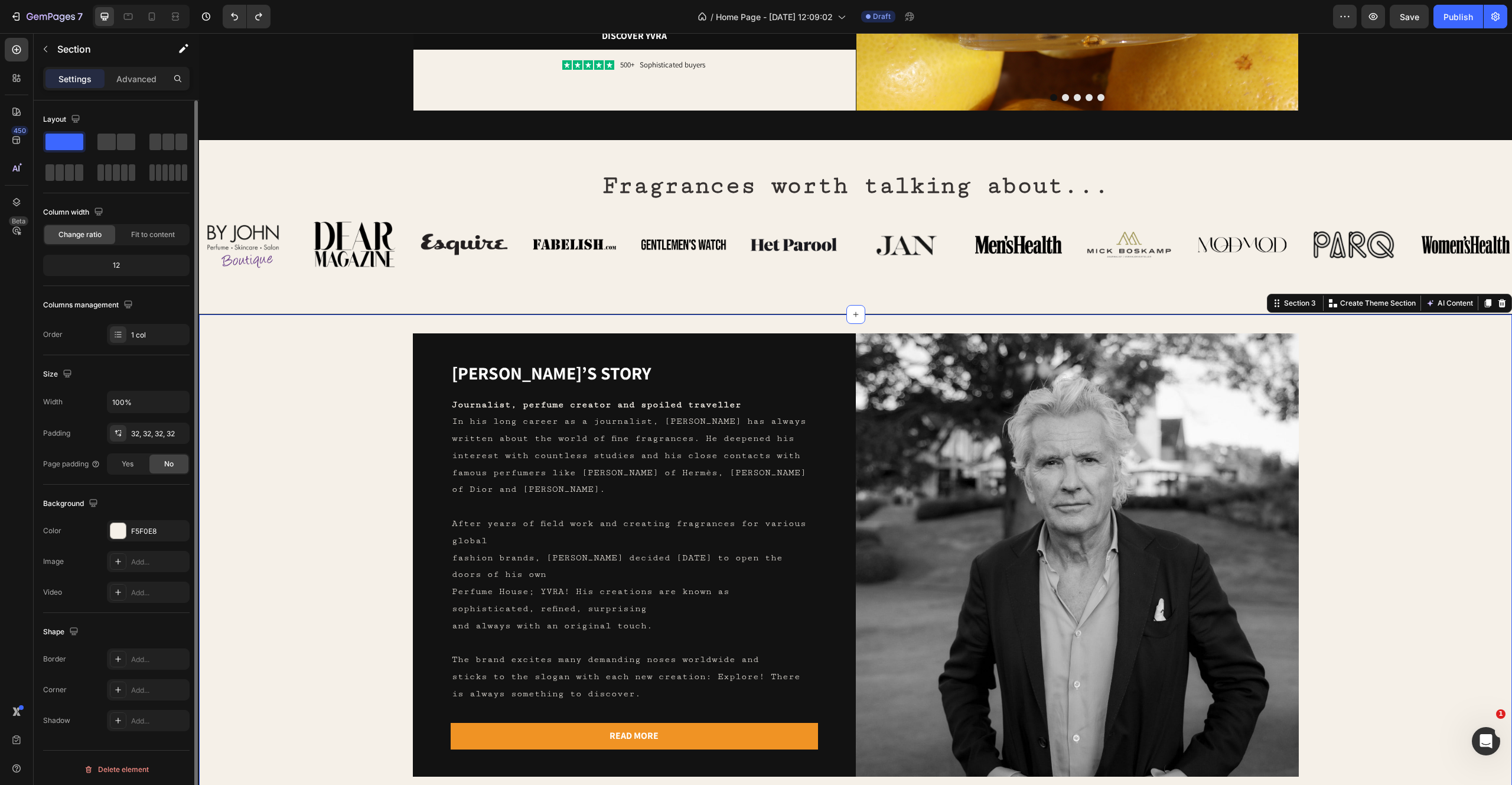
click at [243, 544] on div "Yvo’s story Heading Journalist, perfume creator and spoiled traveller In his lo…" at bounding box center [855, 555] width 1275 height 443
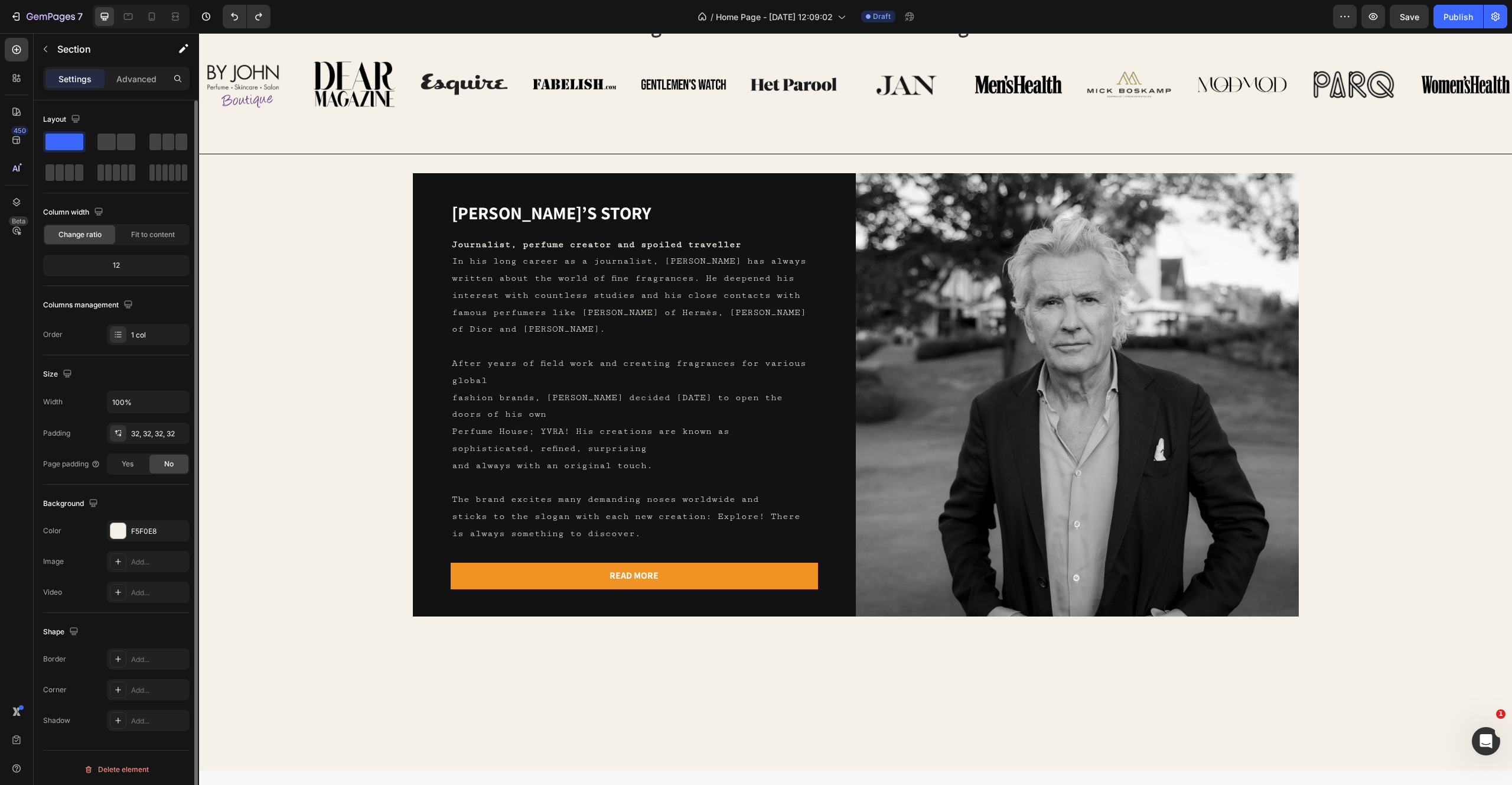
scroll to position [302, 0]
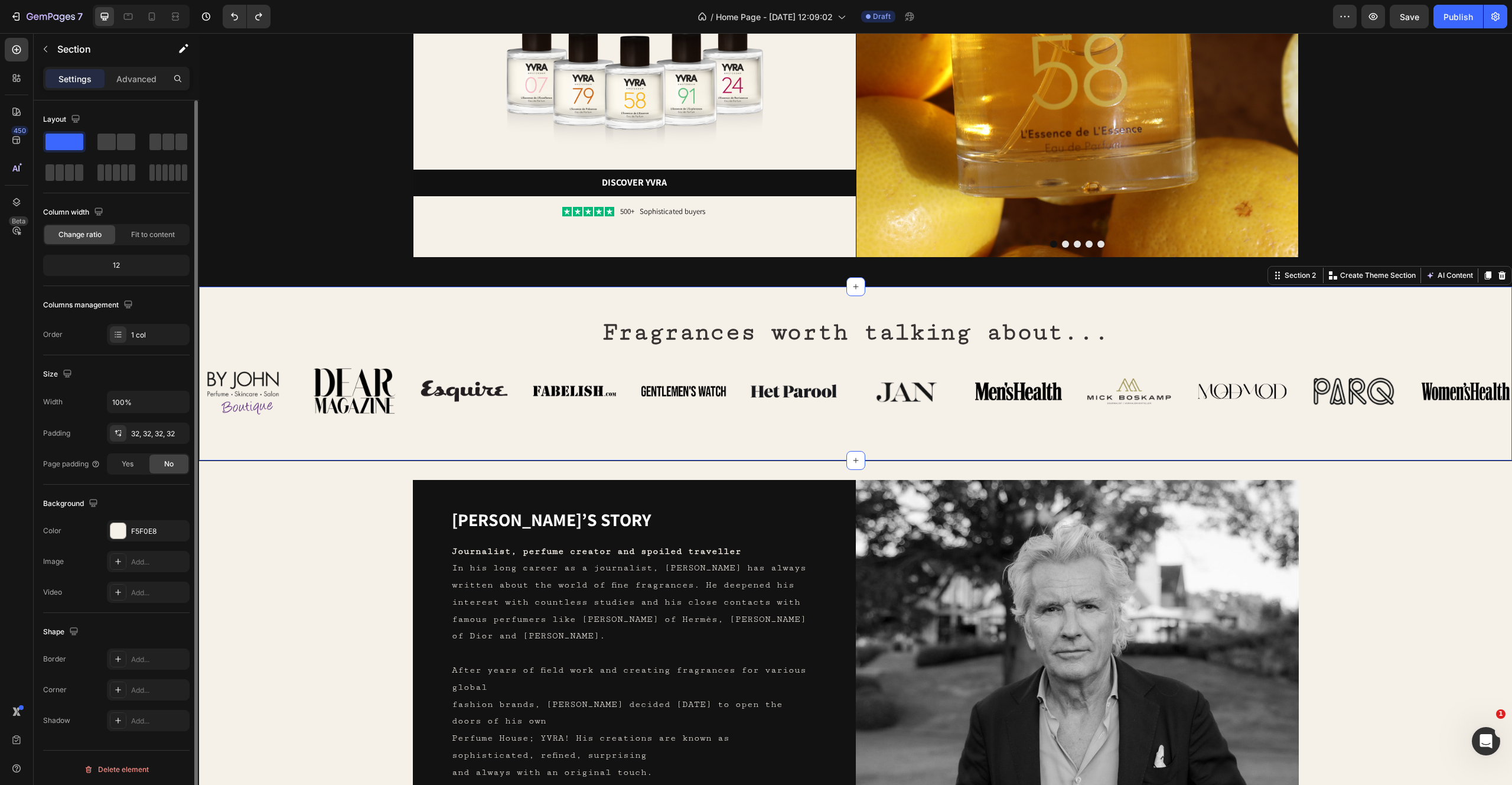
click at [271, 448] on div "Fragrances worth talking about... Heading Row Image Image Image Image Image Ima…" at bounding box center [856, 373] width 1313 height 175
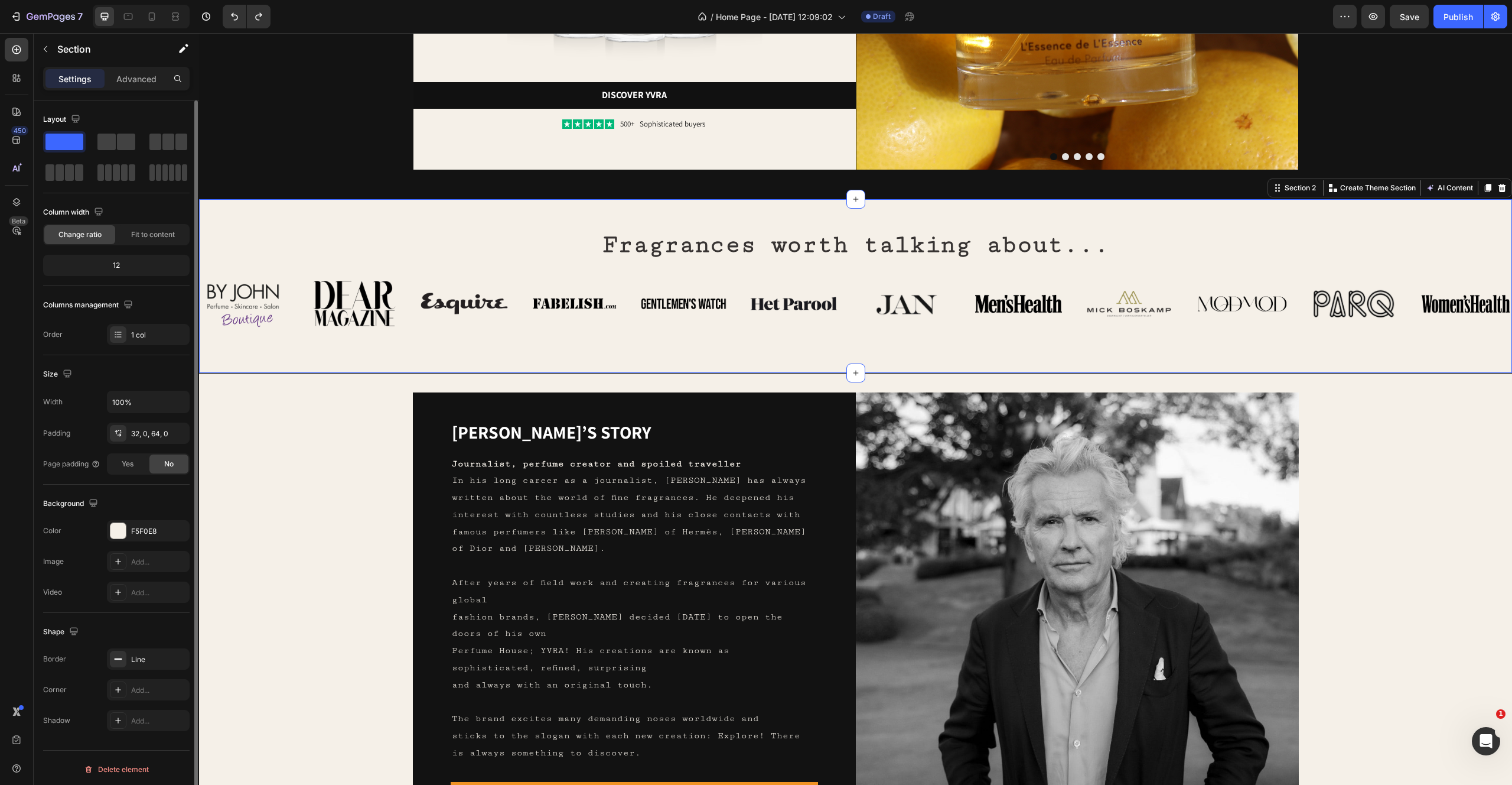
scroll to position [397, 0]
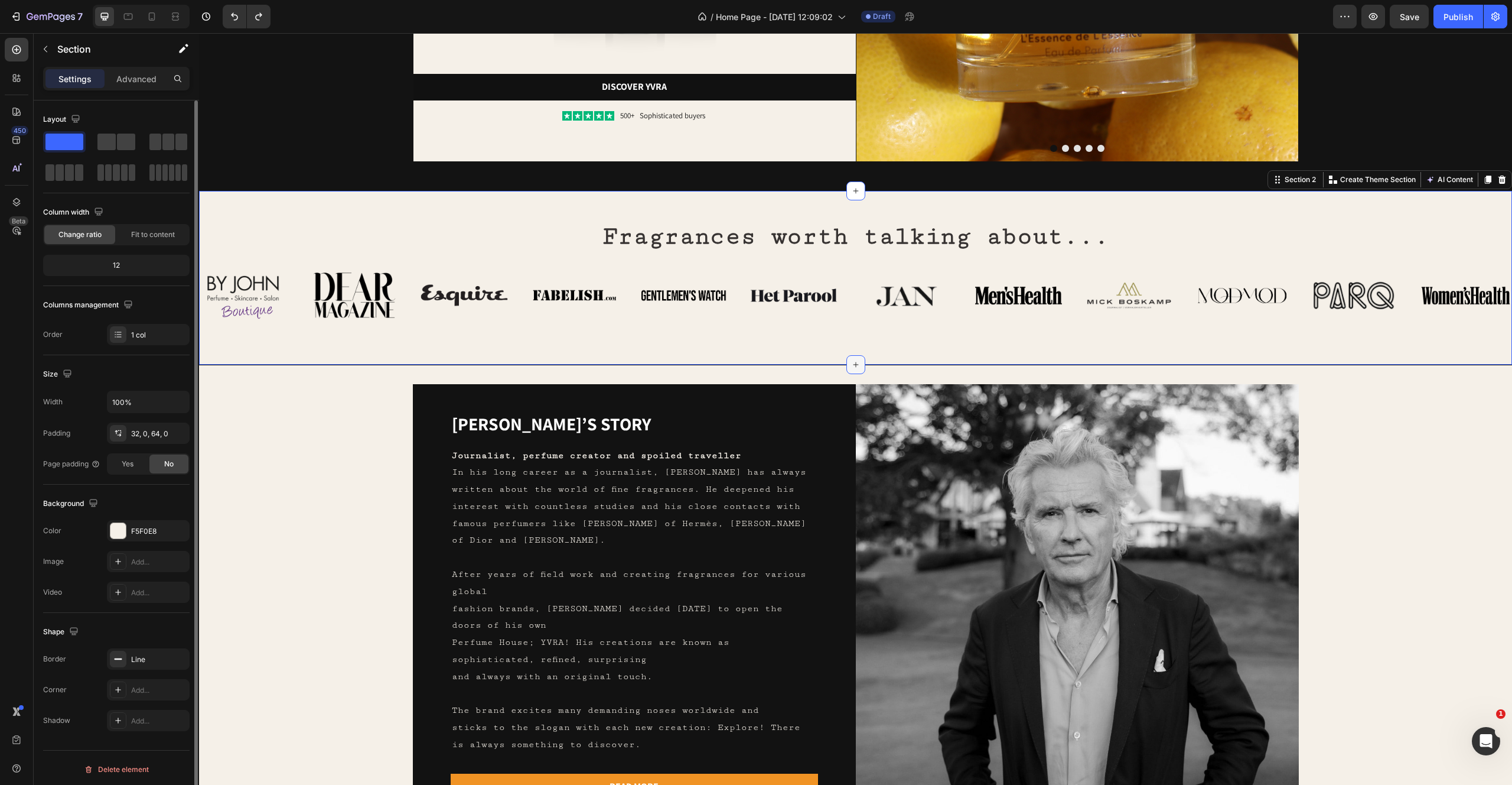
click at [863, 369] on div at bounding box center [855, 364] width 19 height 19
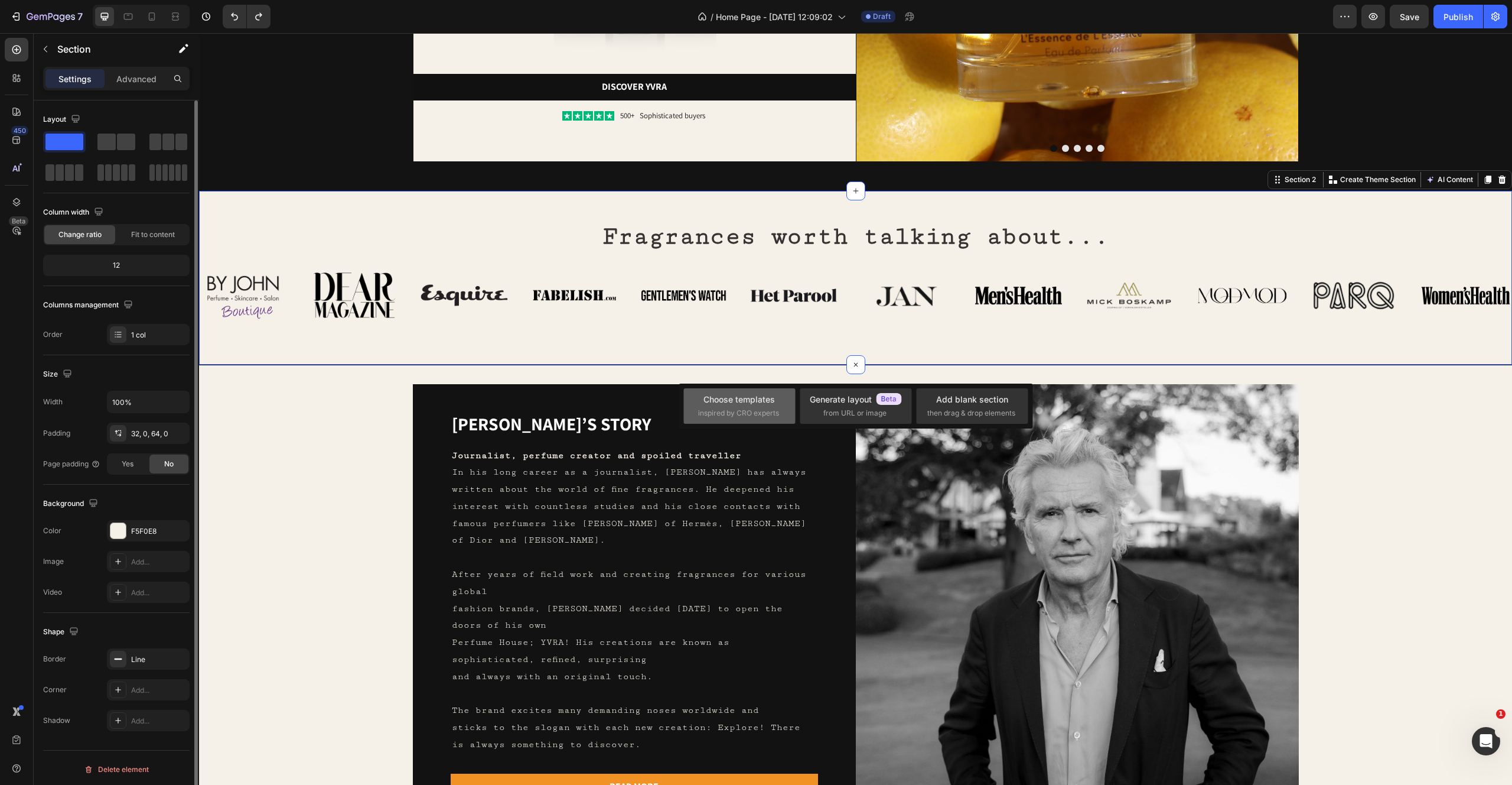
click at [741, 409] on span "inspired by CRO experts" at bounding box center [739, 413] width 81 height 11
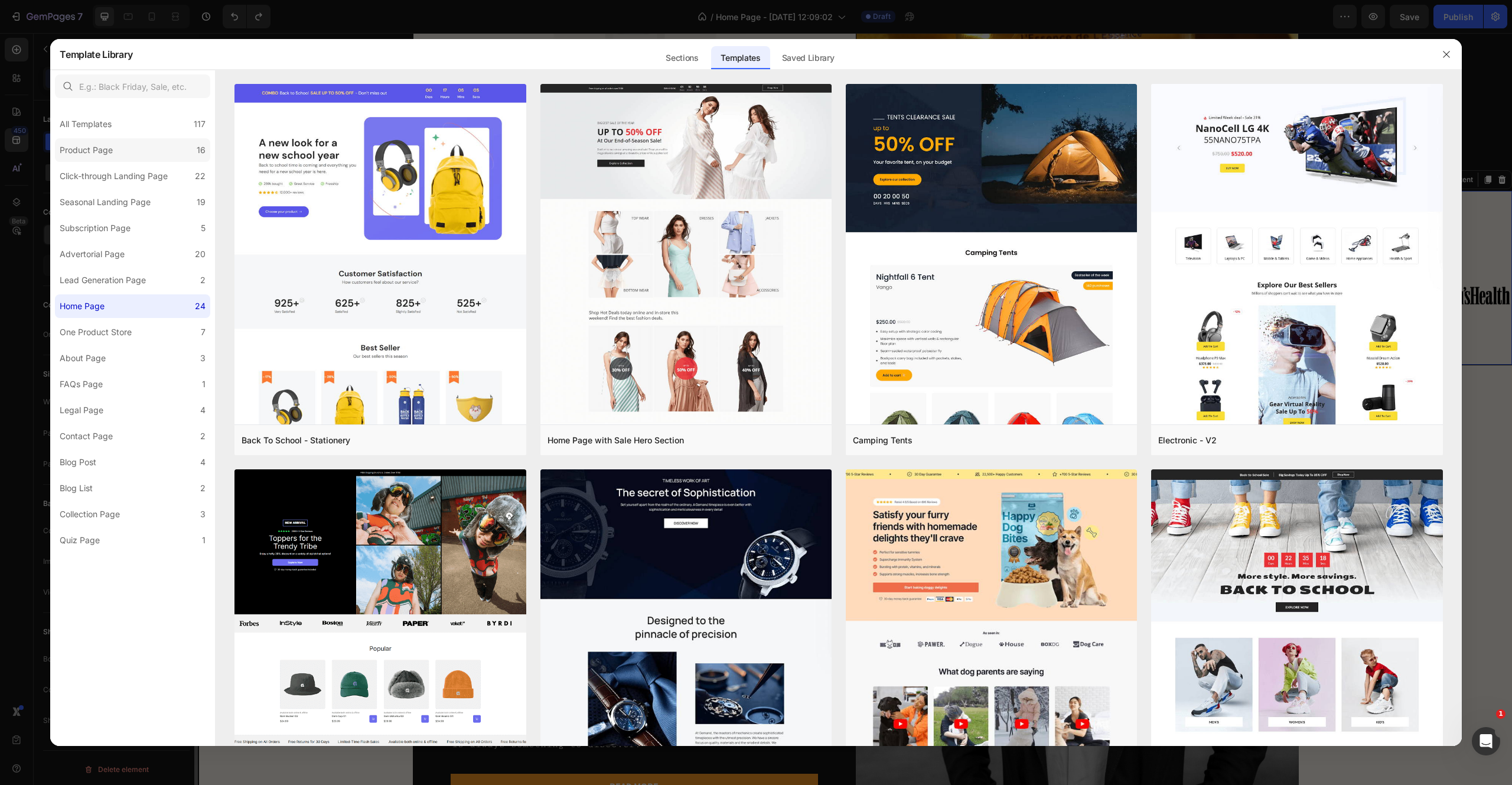
click at [139, 151] on label "Product Page 16" at bounding box center [132, 150] width 156 height 23
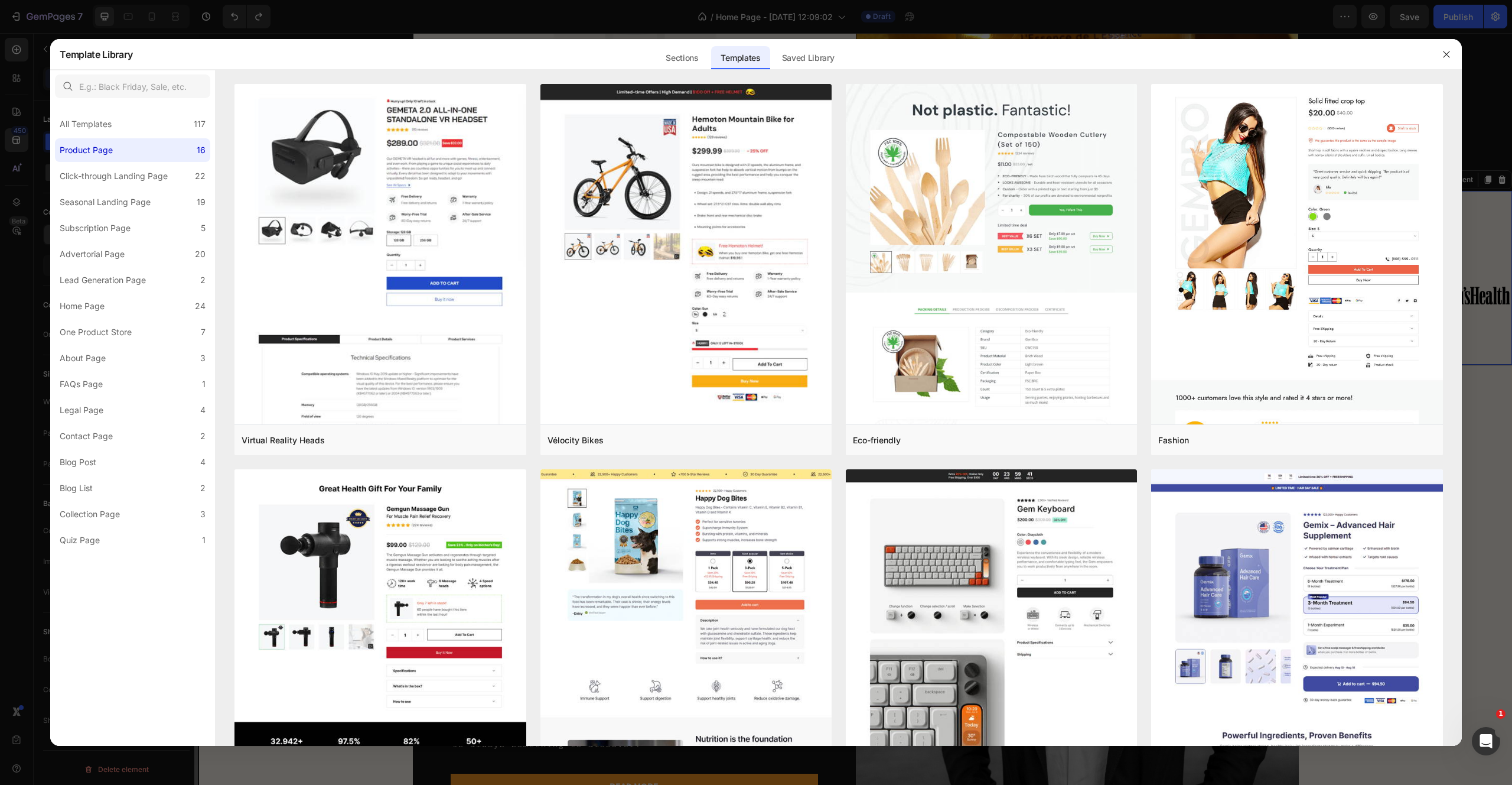
click at [367, 29] on div at bounding box center [756, 392] width 1512 height 785
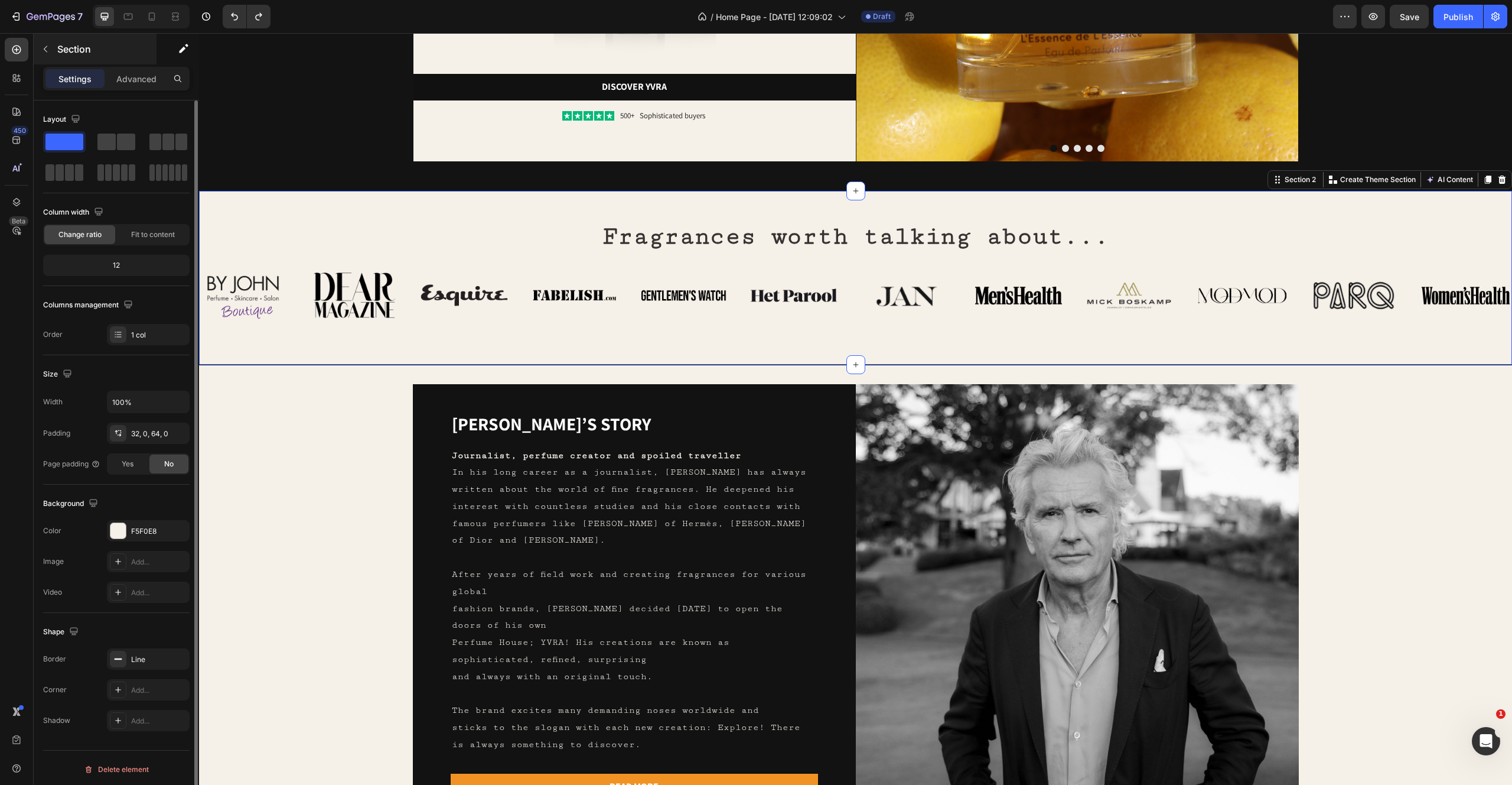
click at [45, 56] on button "button" at bounding box center [45, 49] width 19 height 19
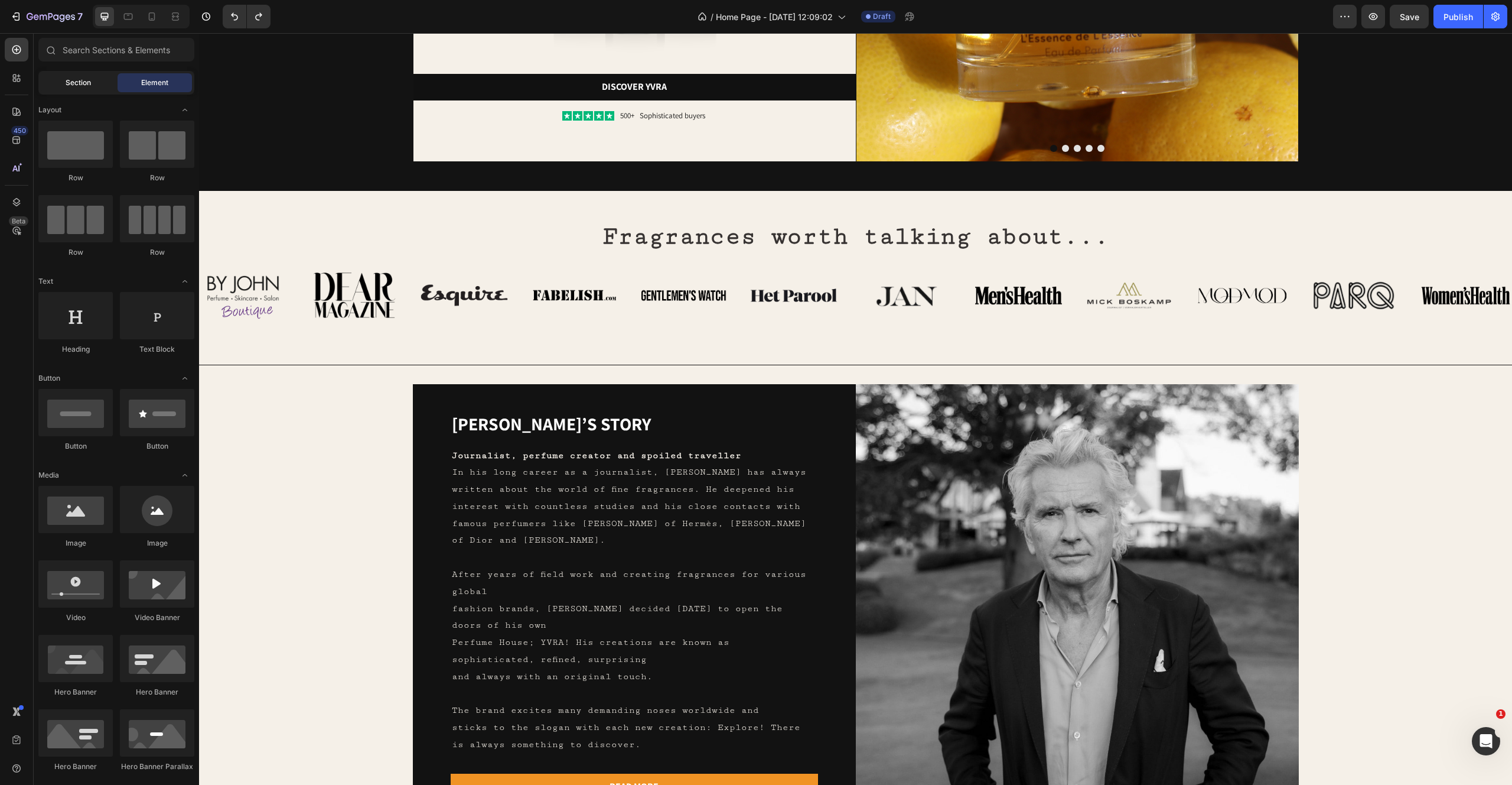
click at [78, 87] on span "Section" at bounding box center [78, 83] width 26 height 11
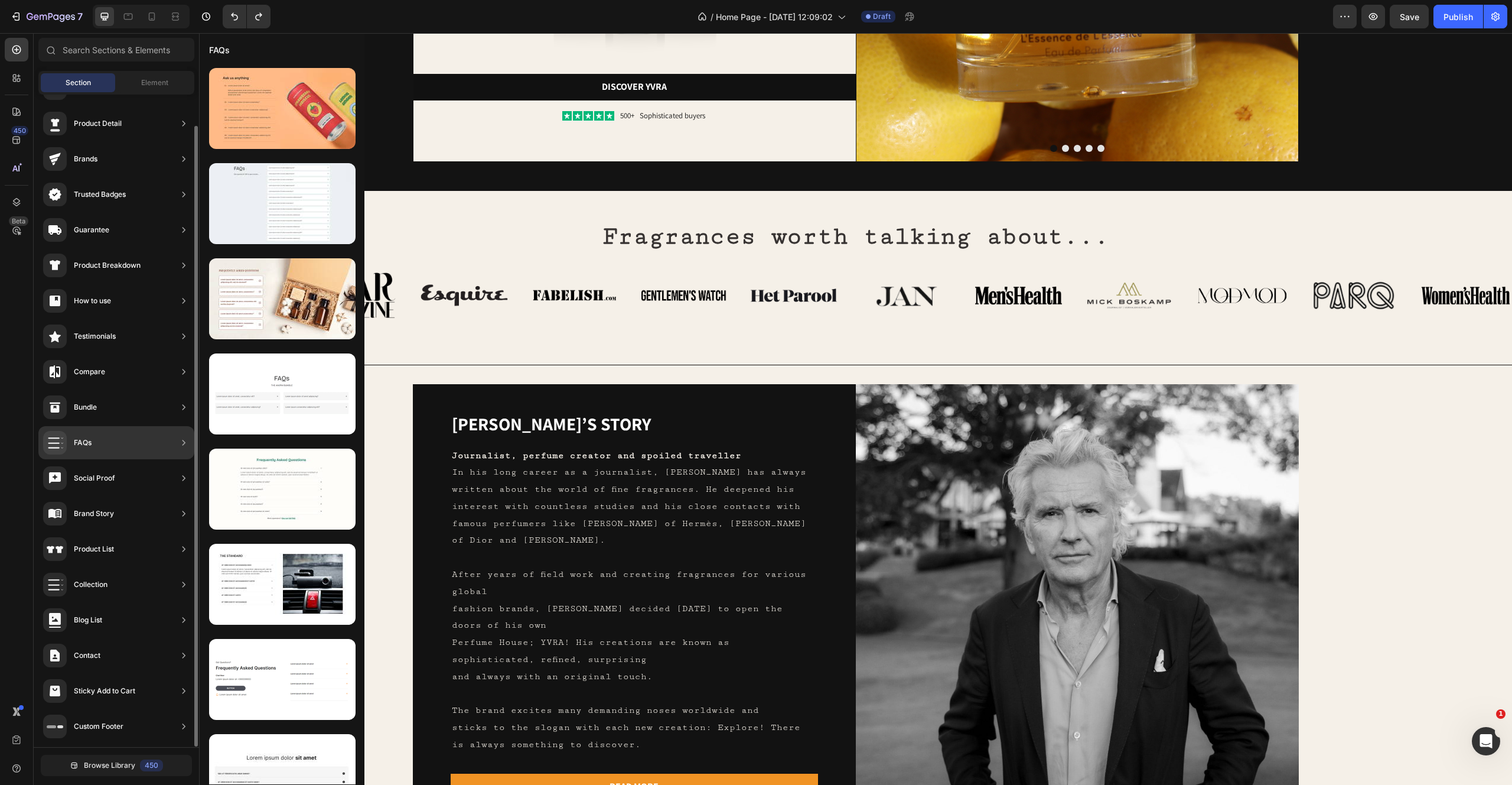
scroll to position [33, 0]
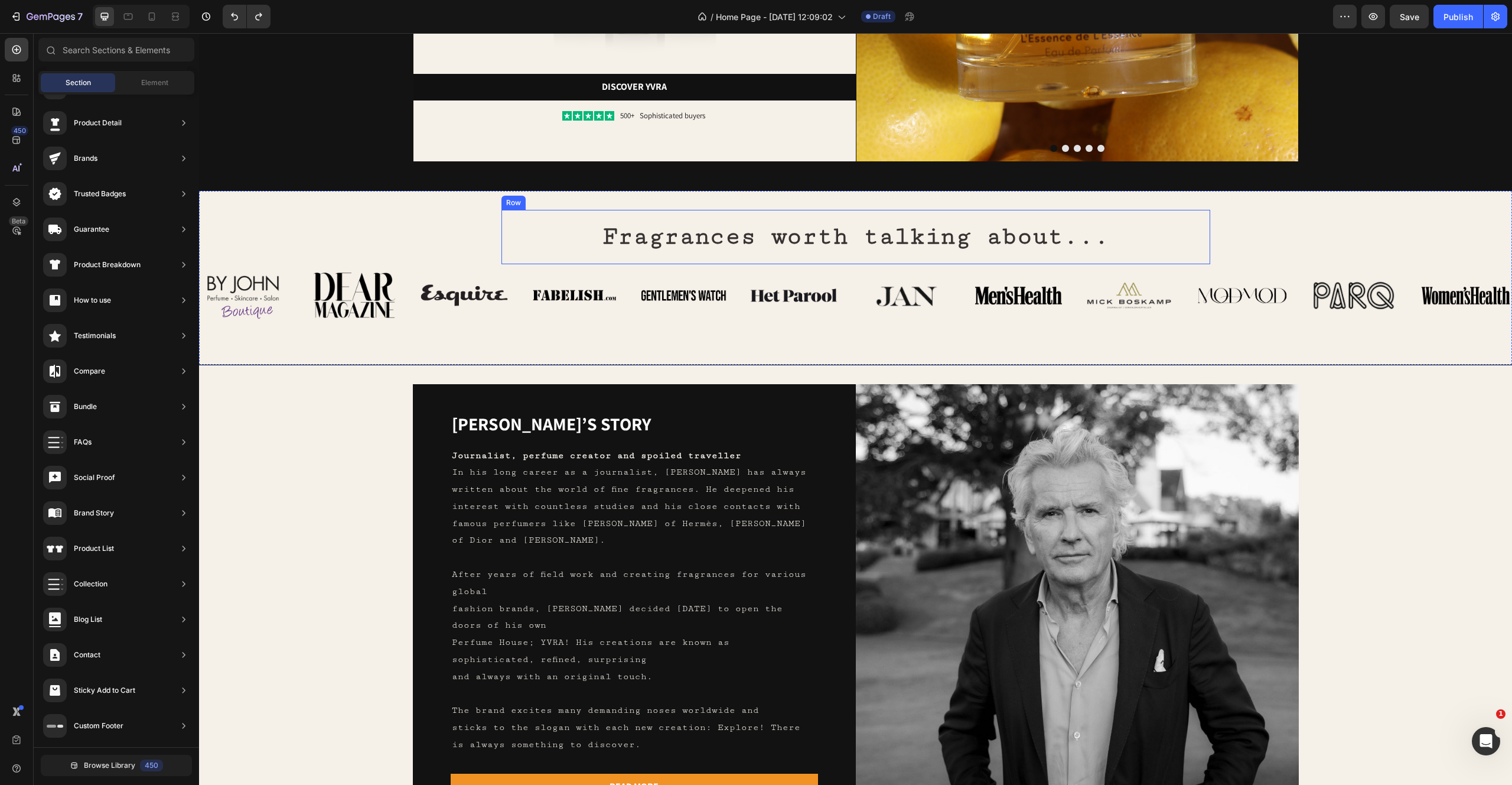
click at [538, 221] on h2 "Fragrances worth talking about..." at bounding box center [855, 236] width 690 height 35
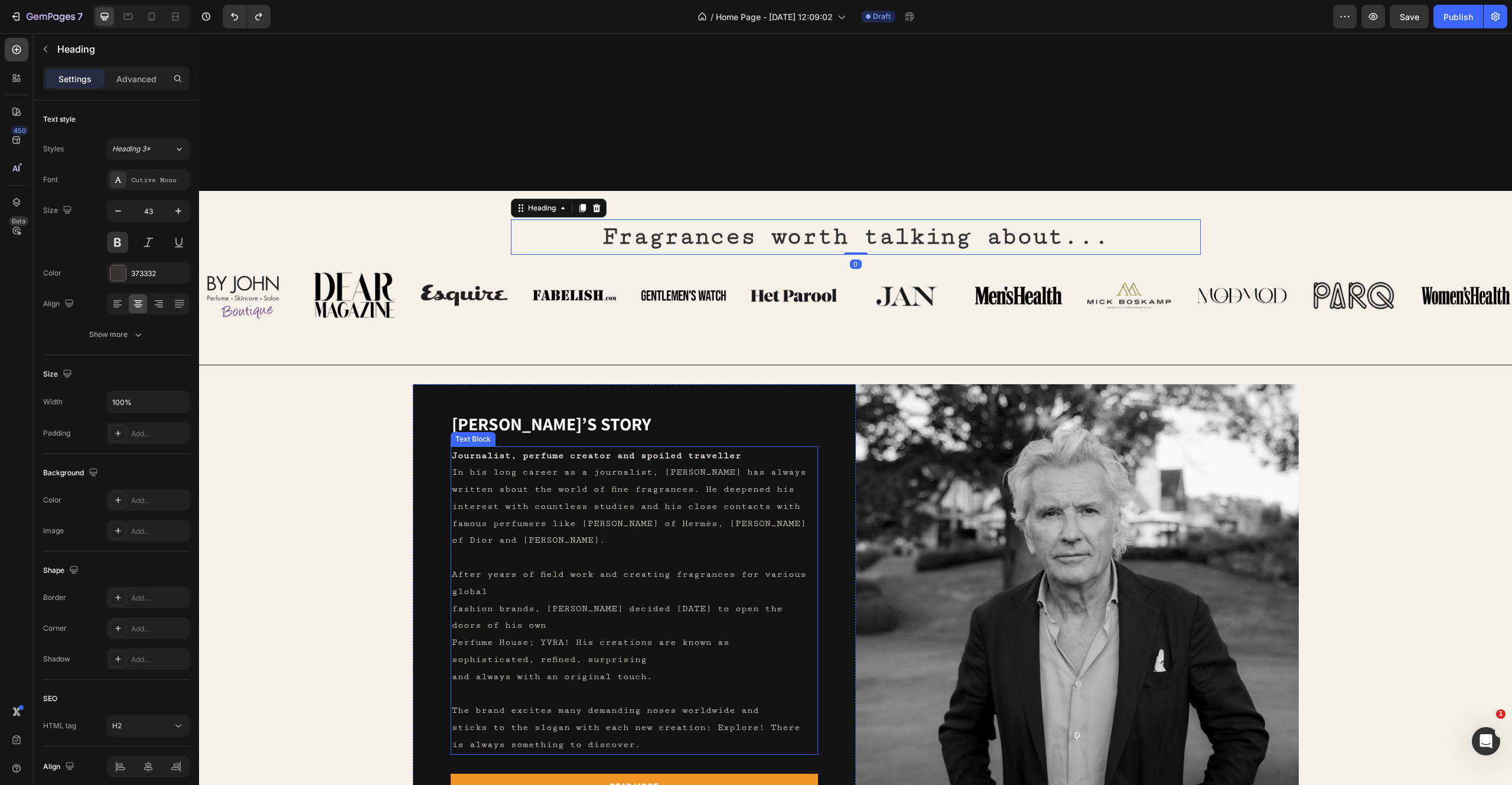
scroll to position [747, 0]
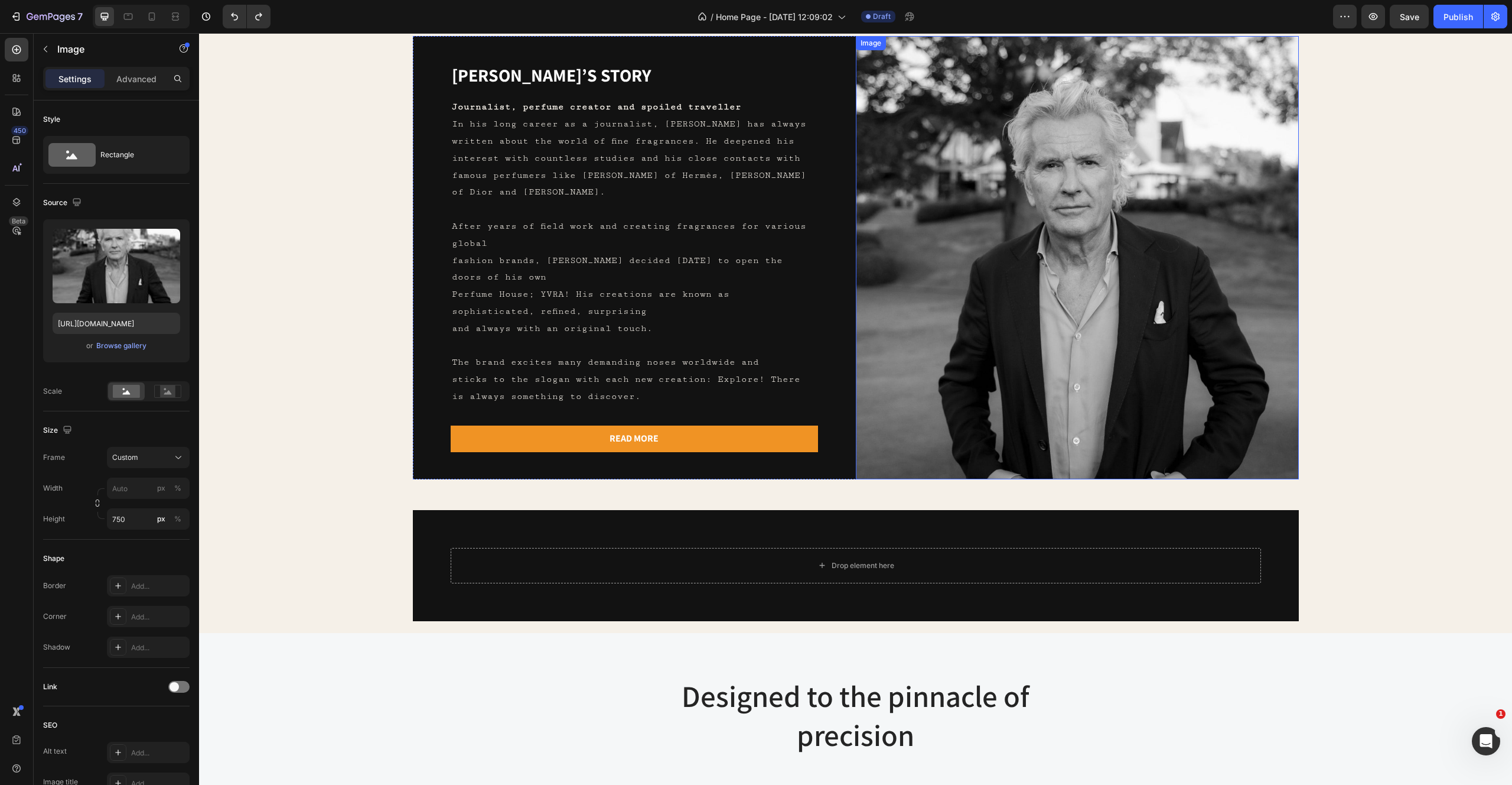
click at [860, 257] on img at bounding box center [1077, 257] width 443 height 443
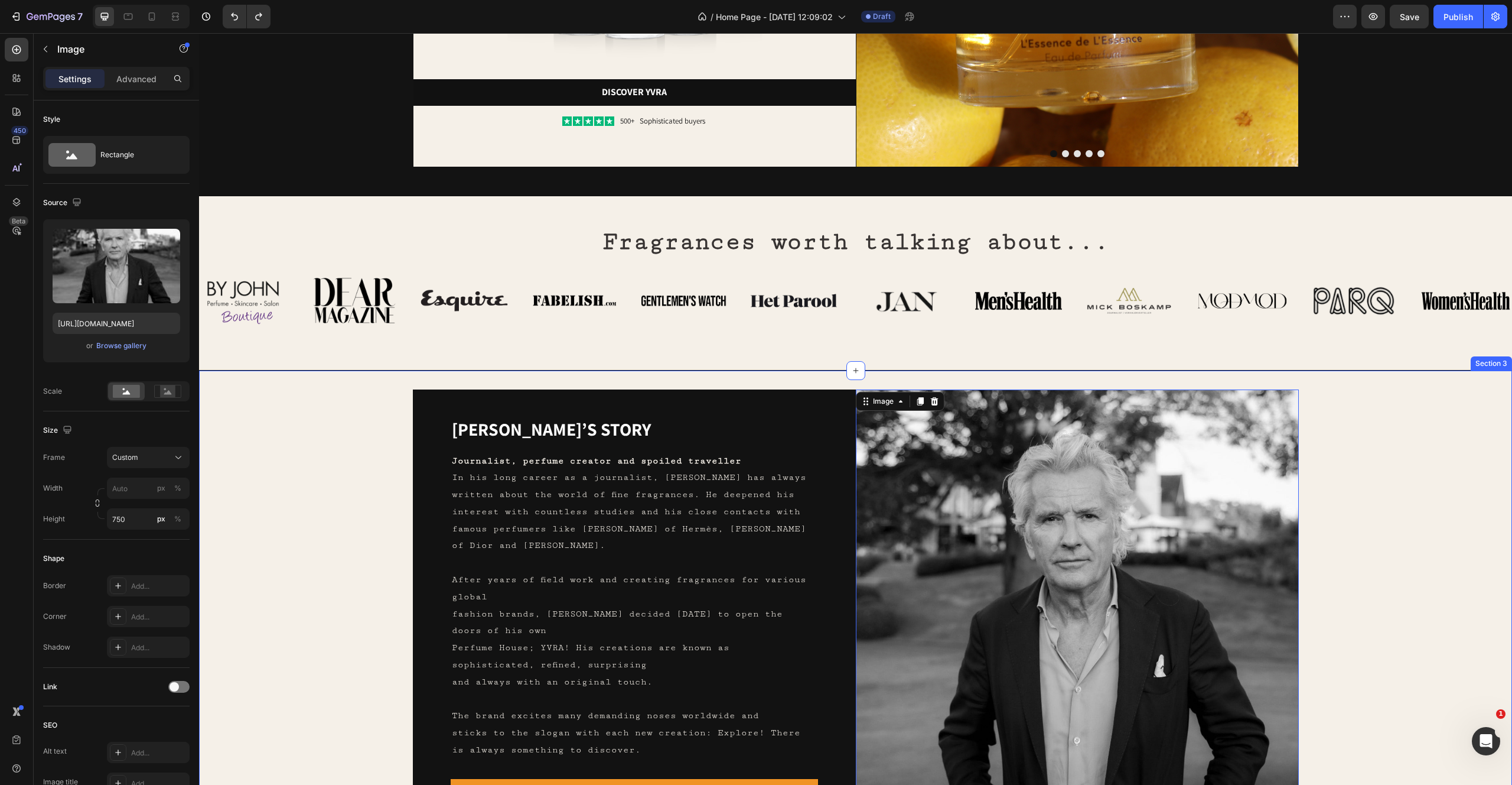
click at [329, 483] on div "Yvo’s story Heading Journalist, perfume creator and spoiled traveller In his lo…" at bounding box center [855, 610] width 1275 height 443
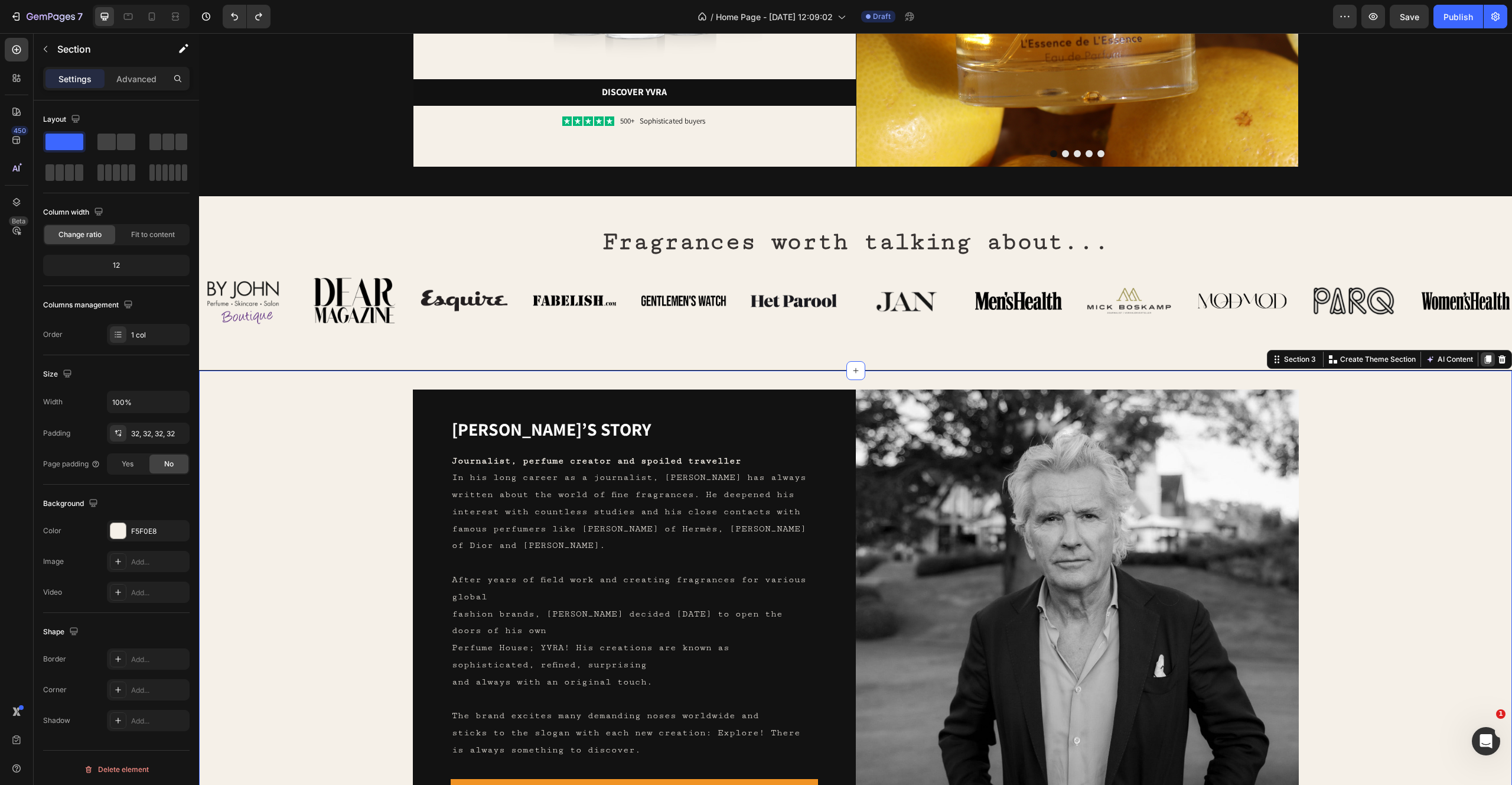
click at [1484, 361] on icon at bounding box center [1488, 359] width 10 height 10
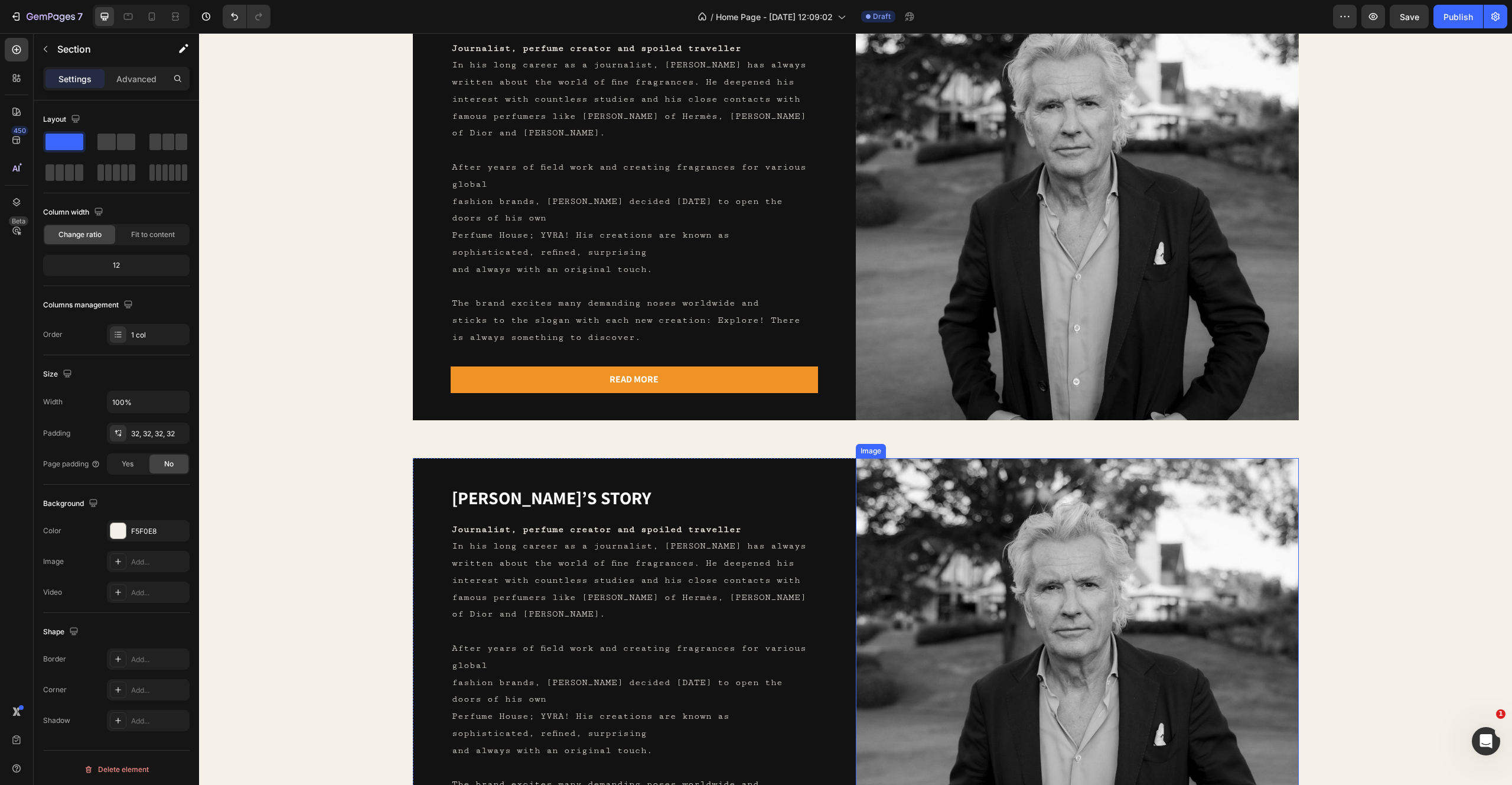
scroll to position [659, 0]
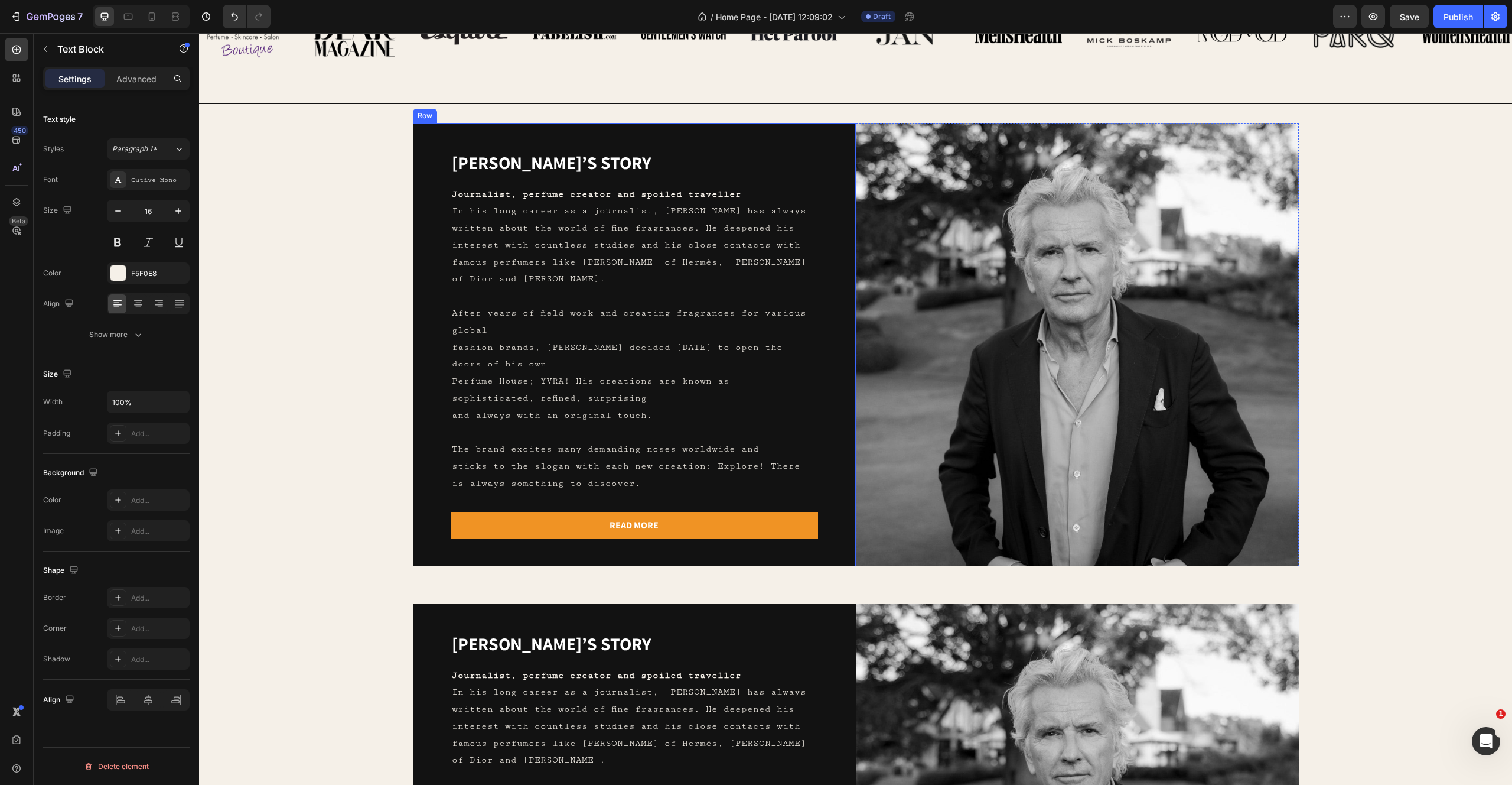
click at [778, 234] on p "In his long career as a journalist, [PERSON_NAME] has always written about the …" at bounding box center [634, 245] width 365 height 85
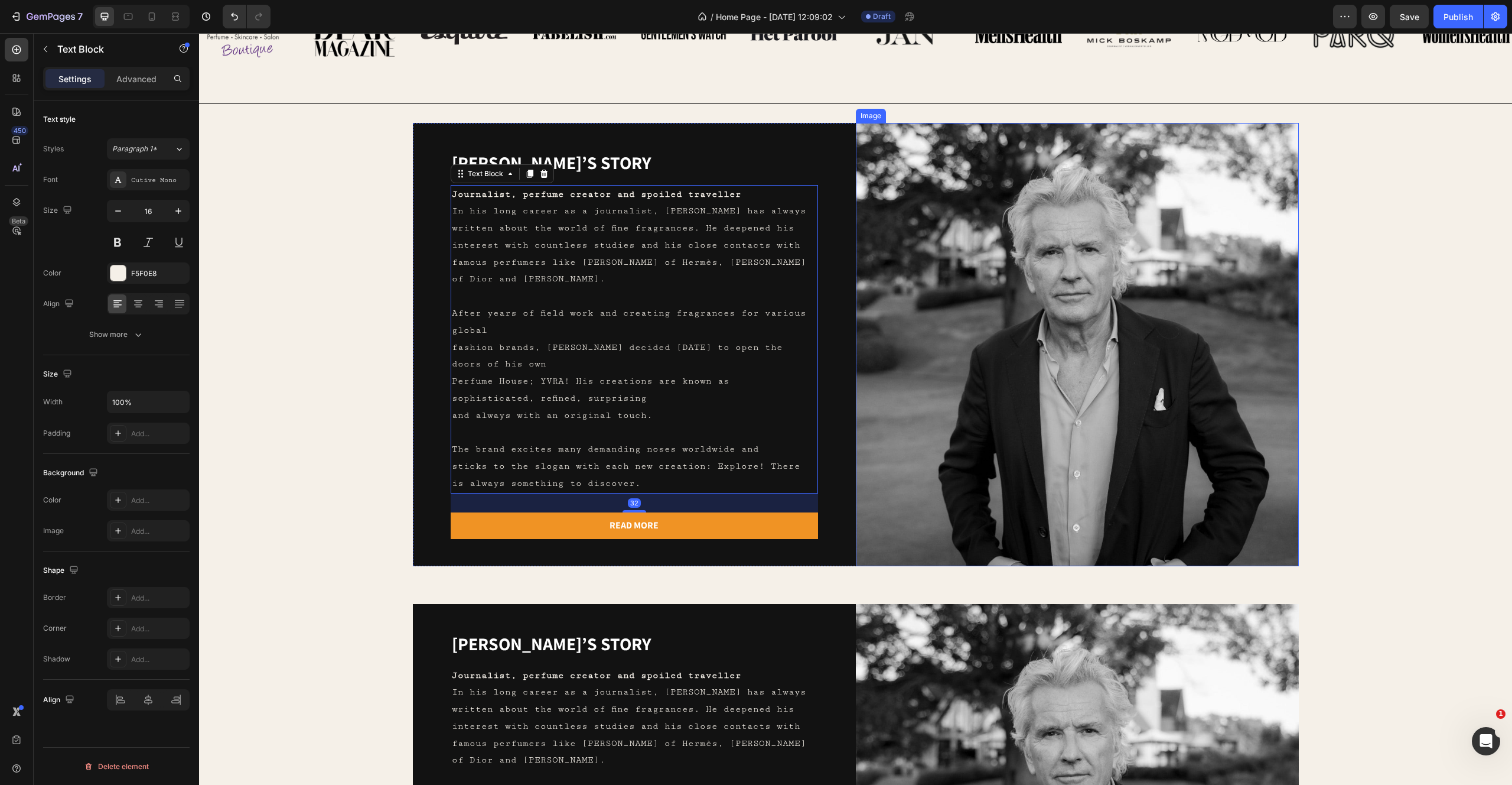
click at [1010, 215] on img at bounding box center [1077, 344] width 443 height 443
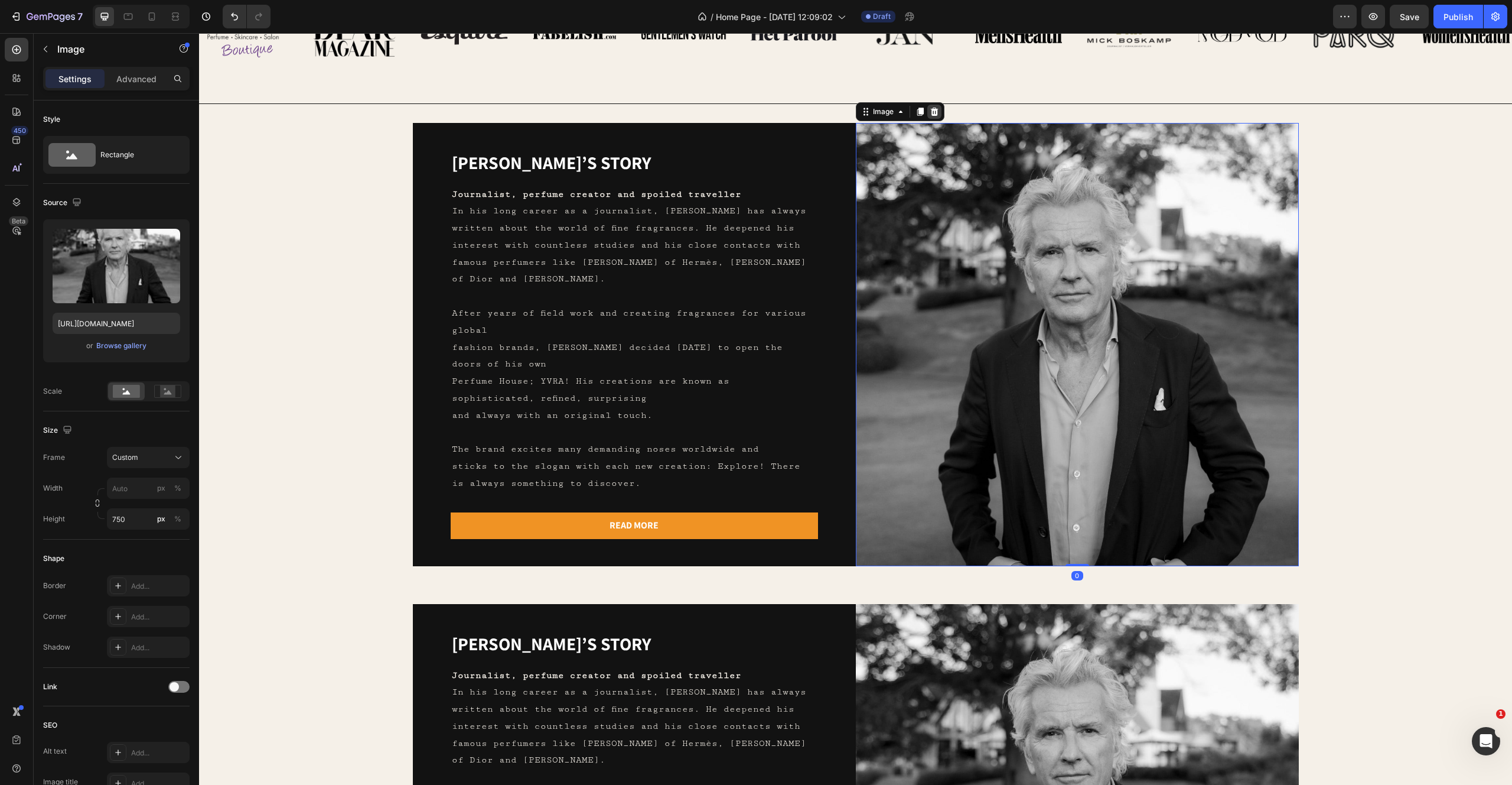
click at [934, 111] on icon at bounding box center [934, 111] width 8 height 8
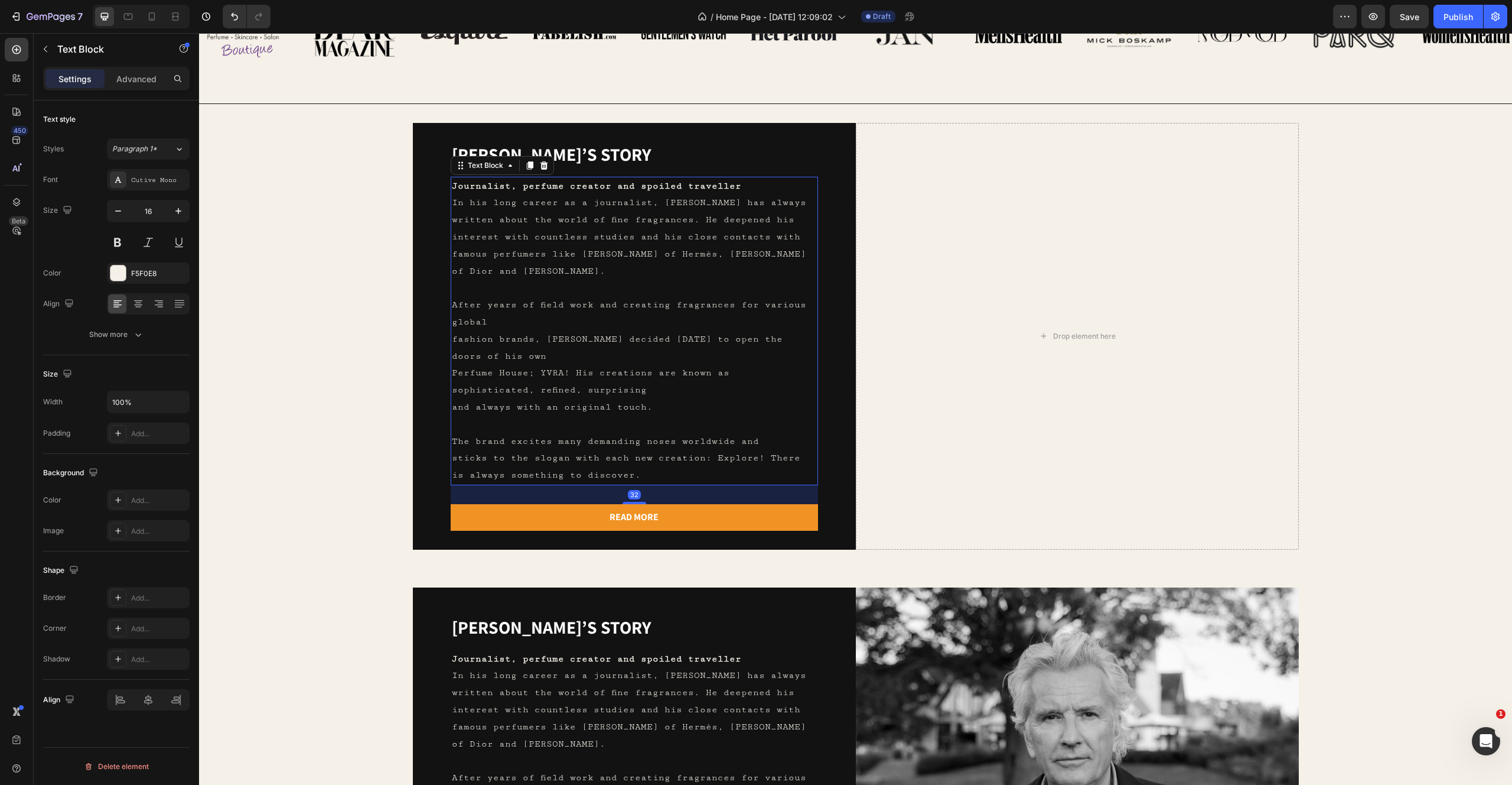
click at [752, 186] on p "Journalist, perfume creator and spoiled traveller" at bounding box center [634, 186] width 365 height 17
click at [547, 164] on icon at bounding box center [544, 166] width 10 height 10
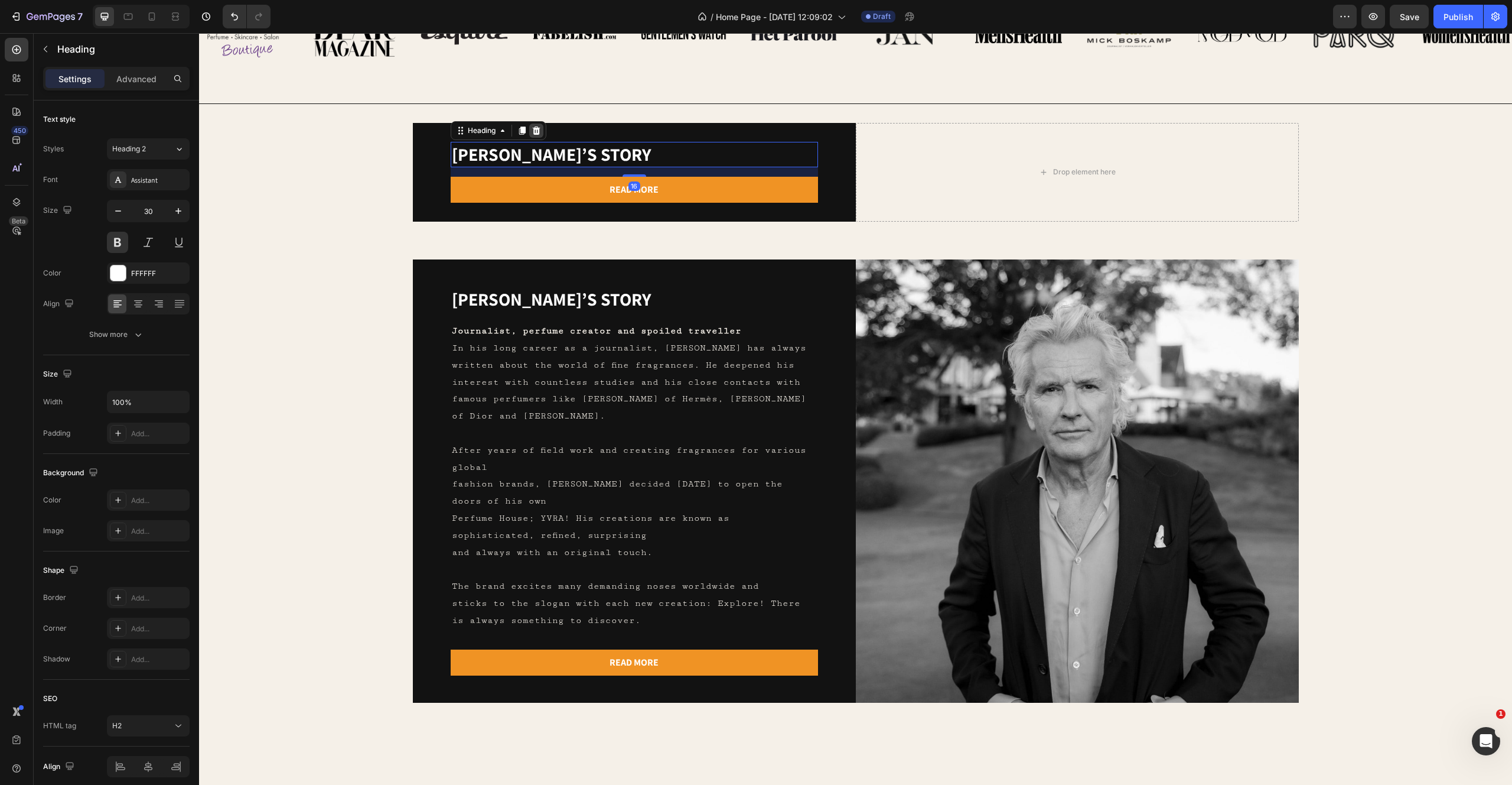
click at [536, 130] on icon at bounding box center [536, 130] width 10 height 10
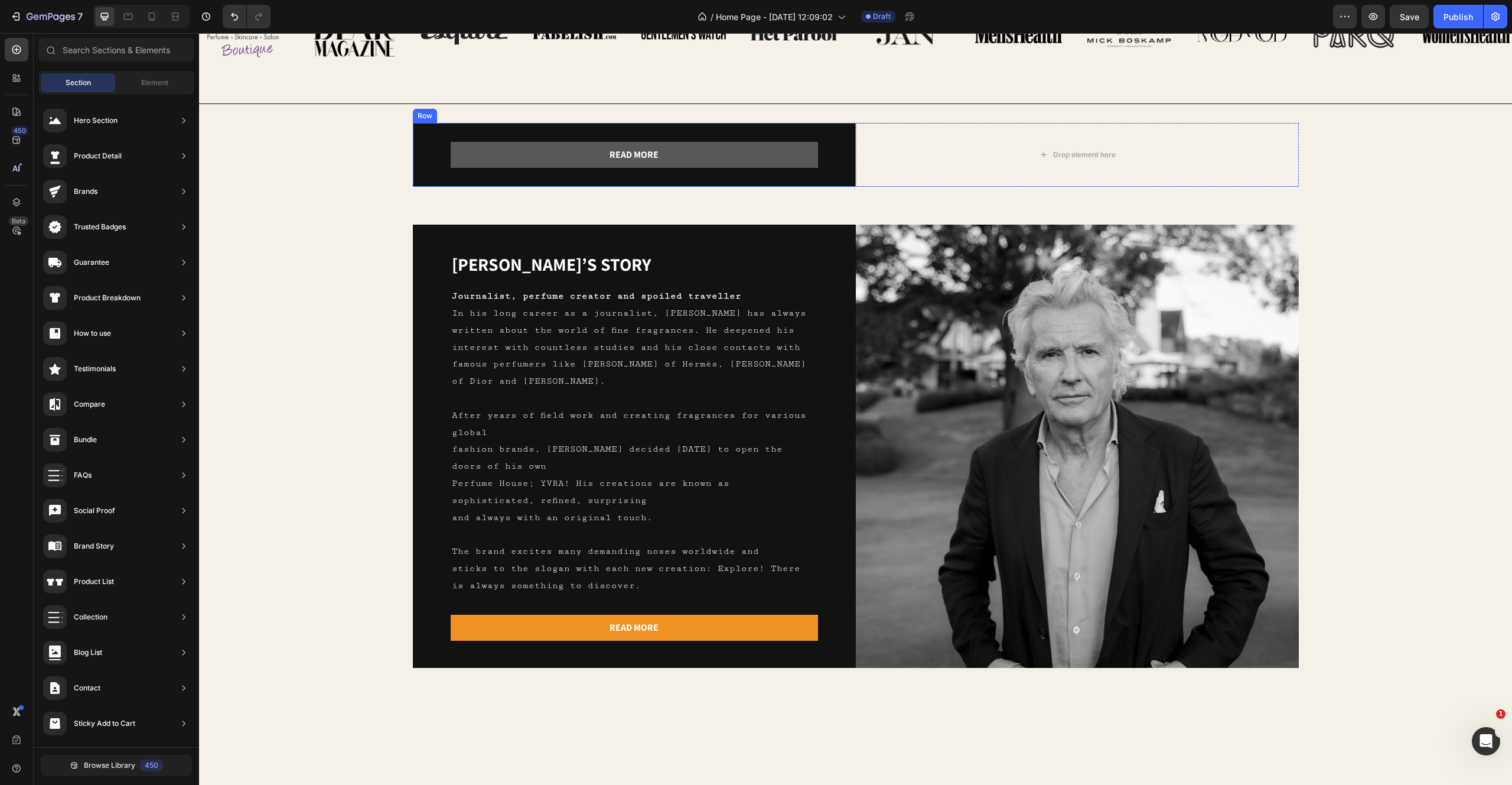
click at [521, 152] on button "read more" at bounding box center [634, 154] width 367 height 26
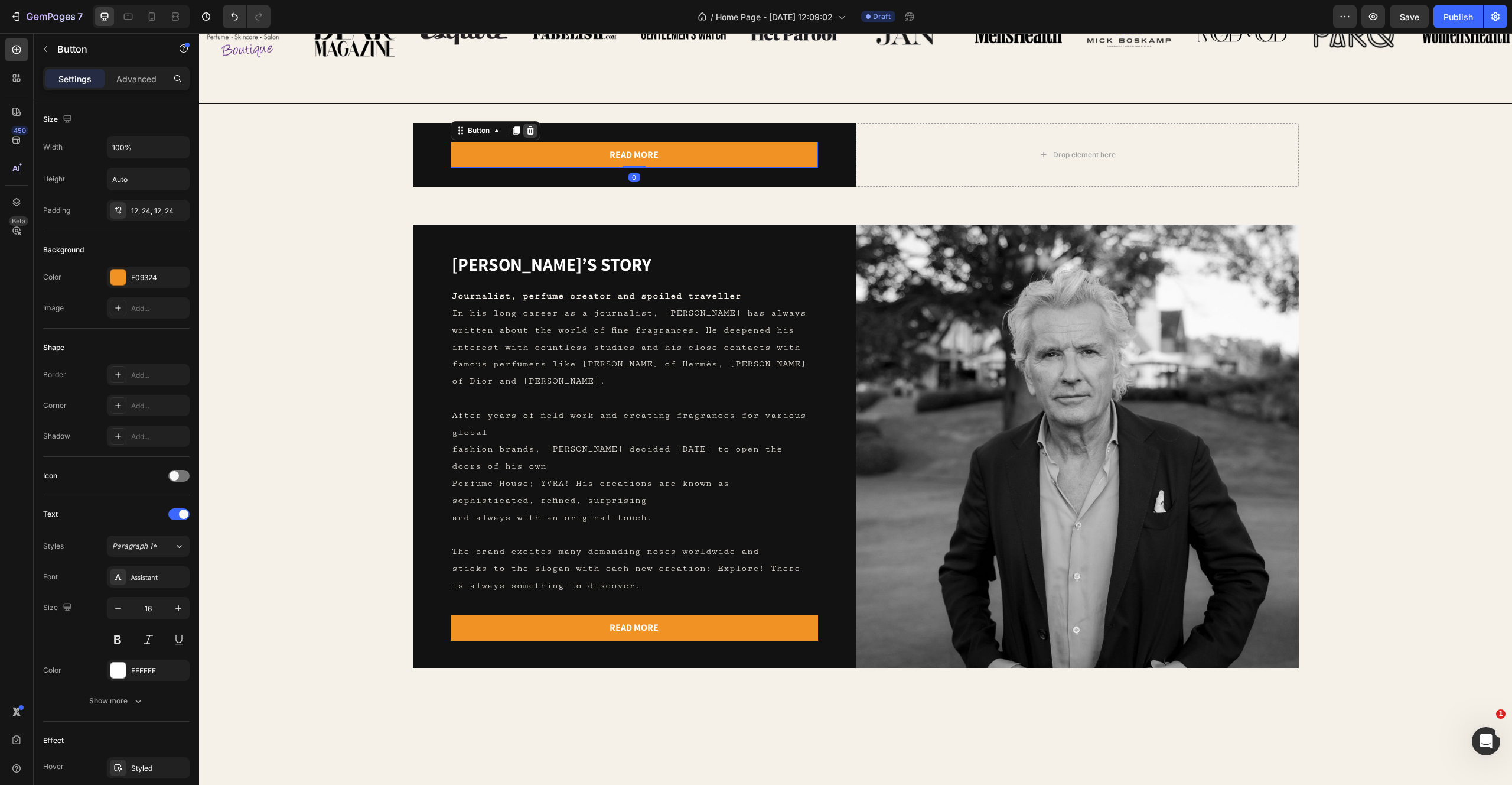
click at [527, 126] on icon at bounding box center [530, 130] width 10 height 10
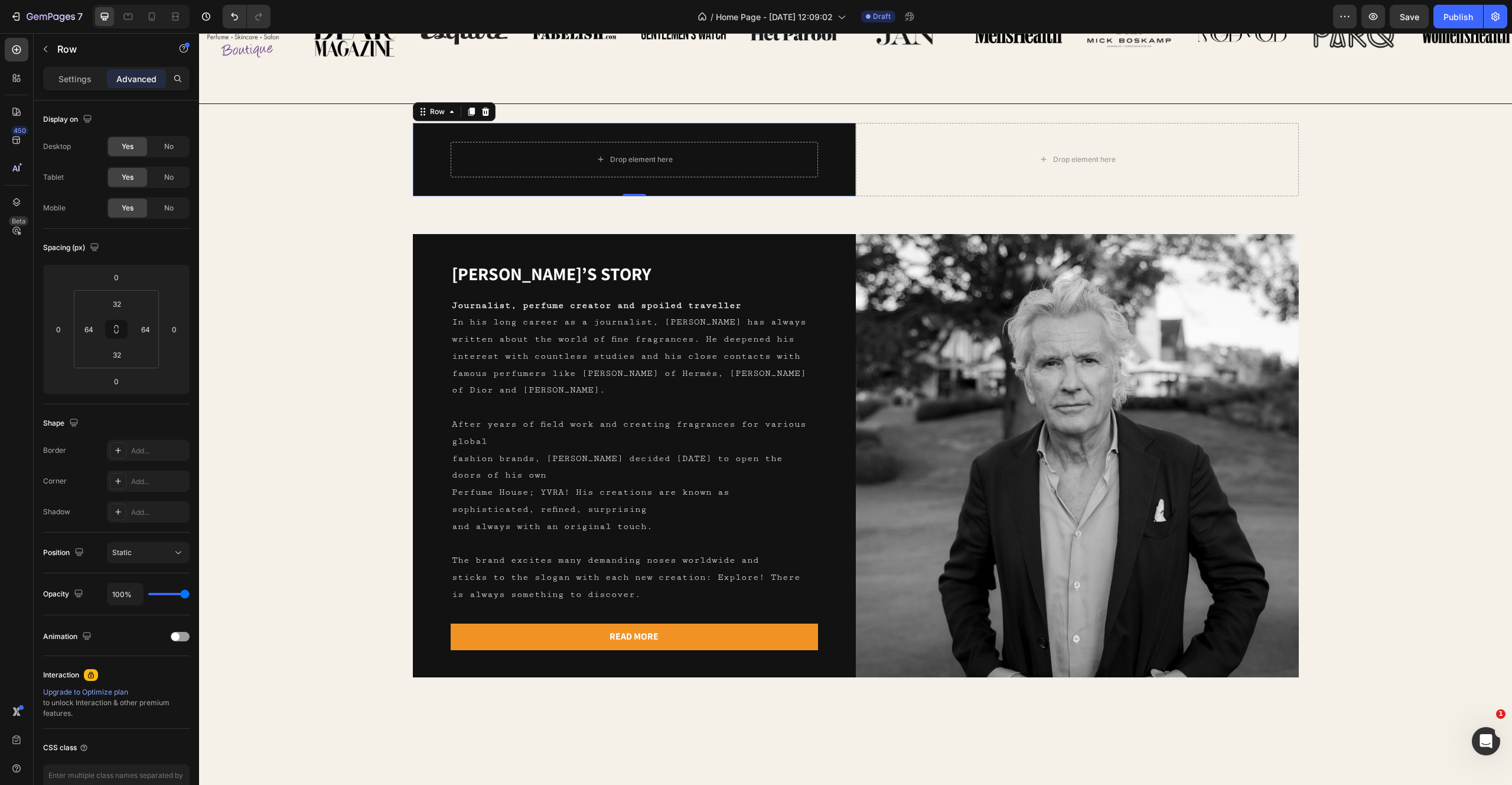
click at [417, 154] on div "Drop element here Row 0" at bounding box center [634, 159] width 443 height 73
click at [884, 139] on div "Drop element here" at bounding box center [1077, 159] width 443 height 73
click at [837, 127] on div "Drop element here Row 0" at bounding box center [634, 159] width 443 height 73
click at [937, 162] on div "Drop element here" at bounding box center [1077, 159] width 443 height 73
click at [70, 81] on p "Settings" at bounding box center [75, 79] width 33 height 12
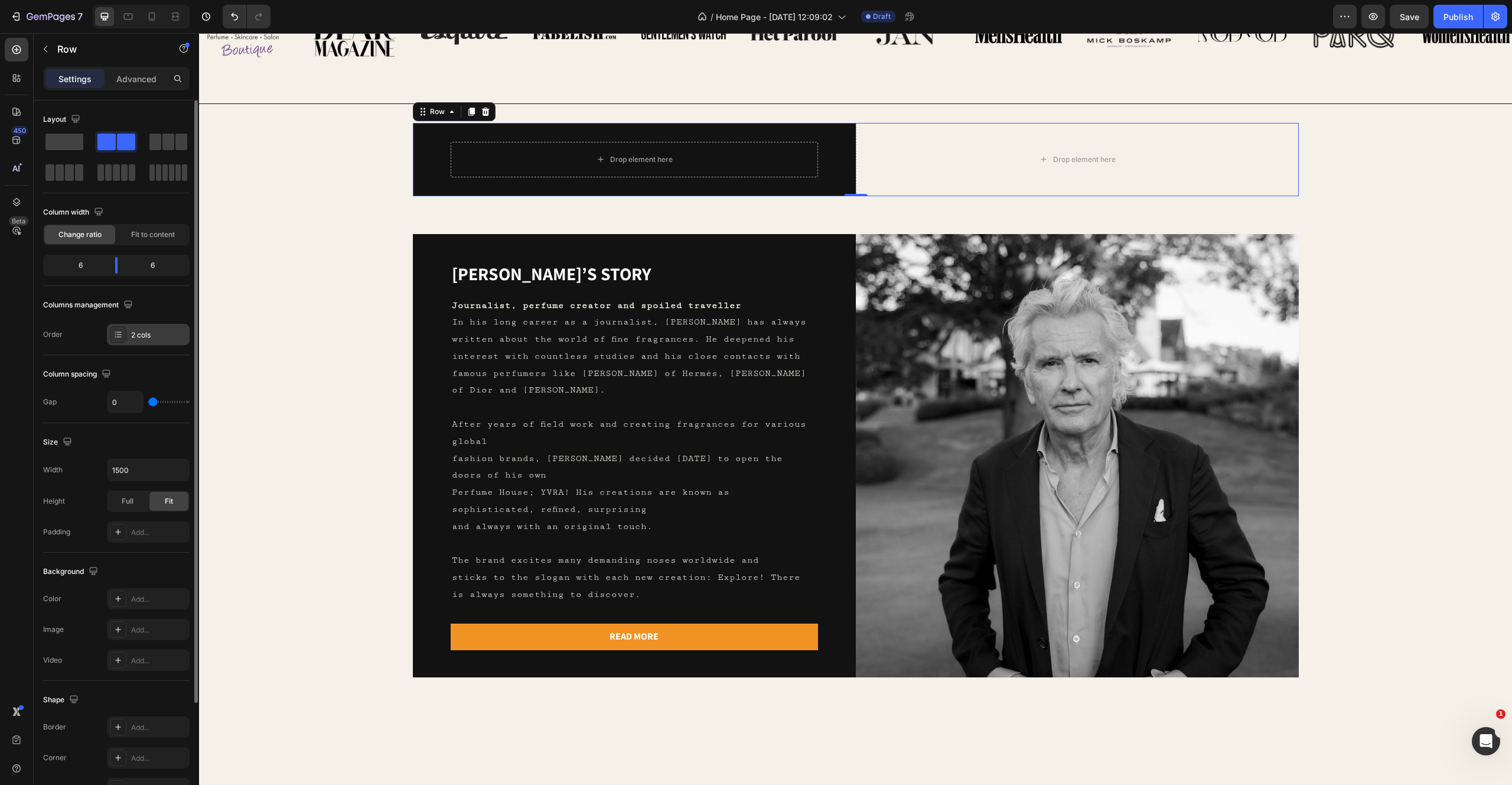
click at [120, 328] on div at bounding box center [118, 334] width 17 height 17
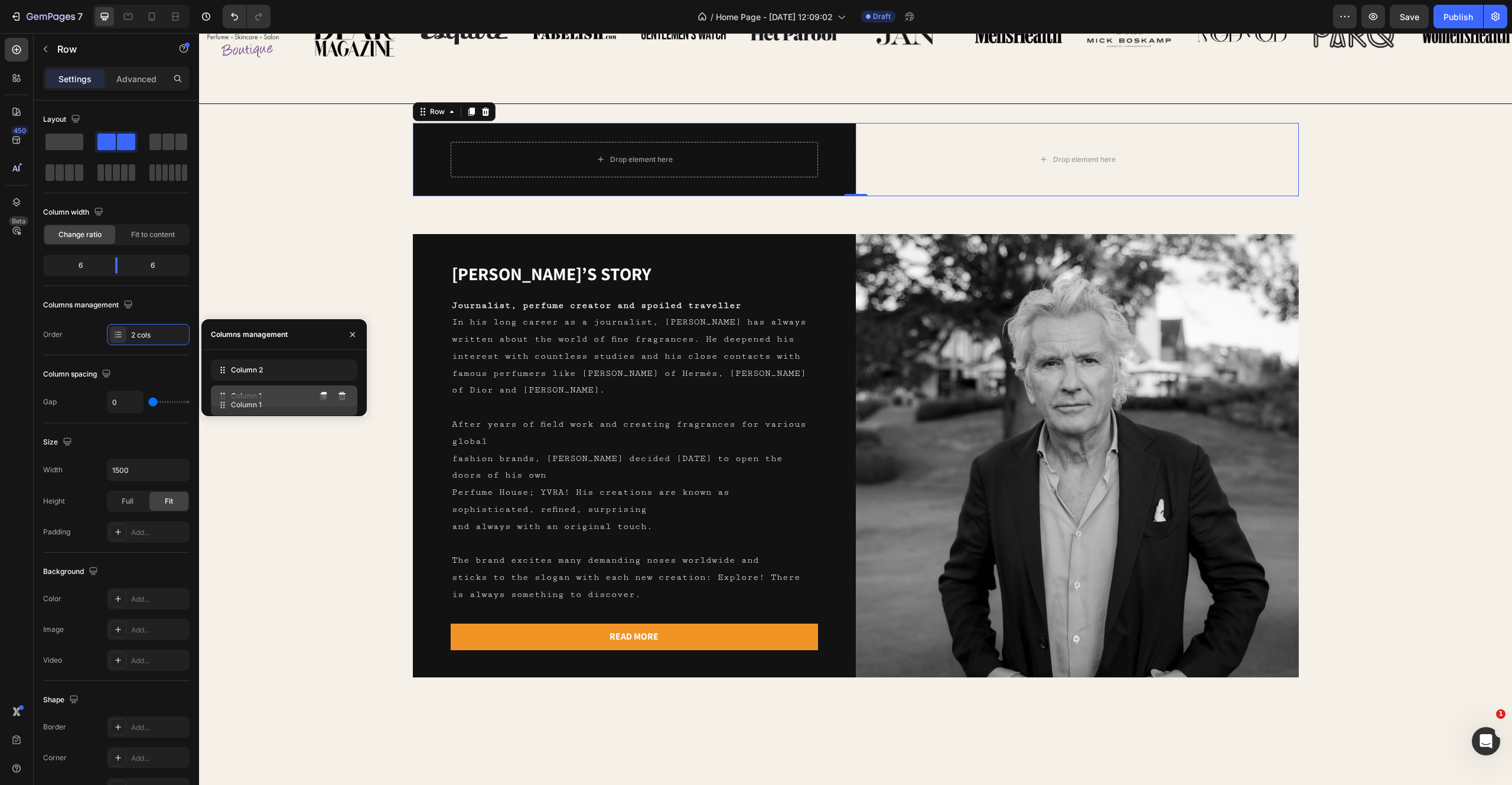
drag, startPoint x: 238, startPoint y: 371, endPoint x: 238, endPoint y: 403, distance: 32.0
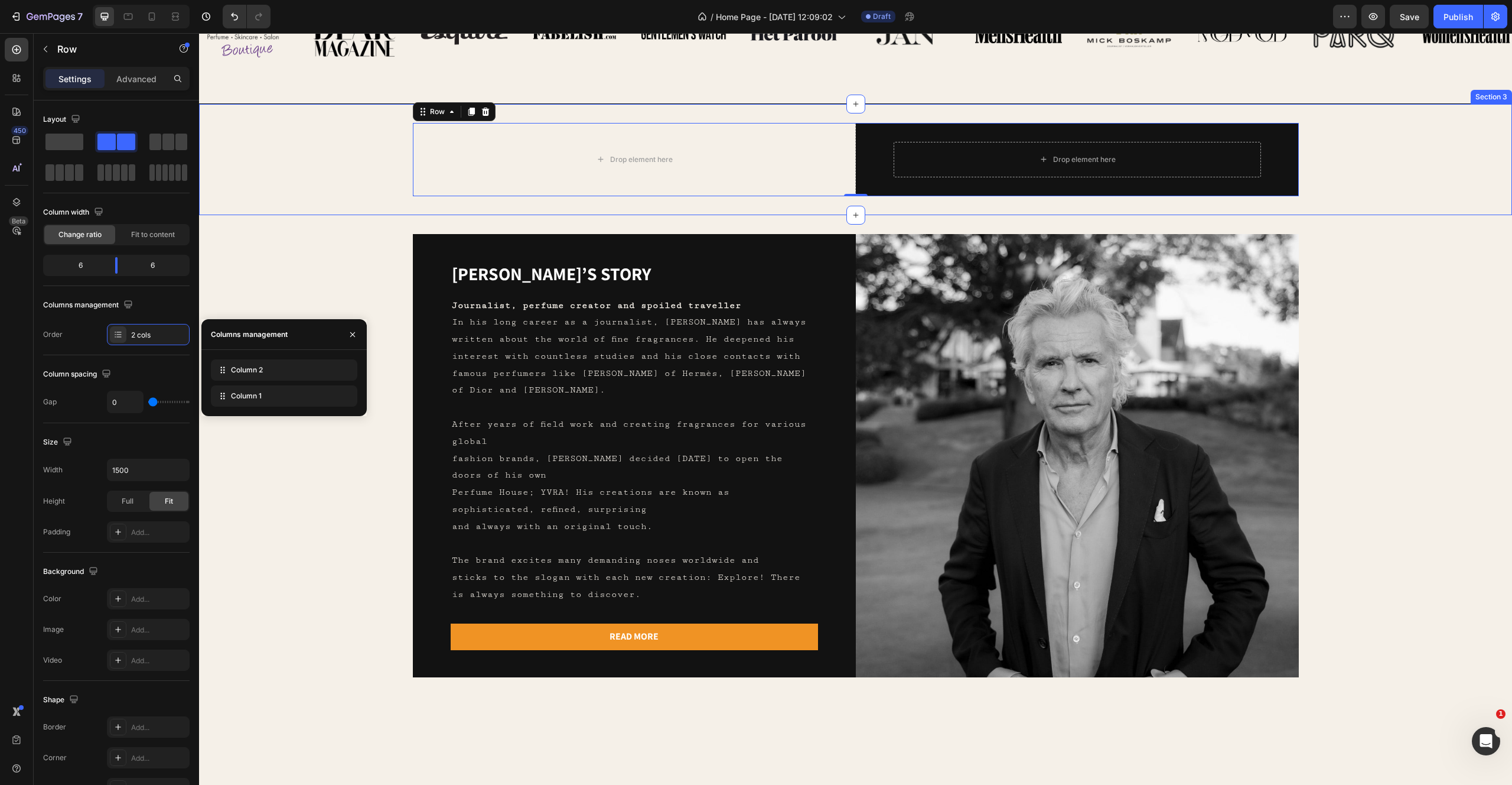
click at [322, 177] on div "Drop element here Row Drop element here Row 0" at bounding box center [855, 159] width 1275 height 73
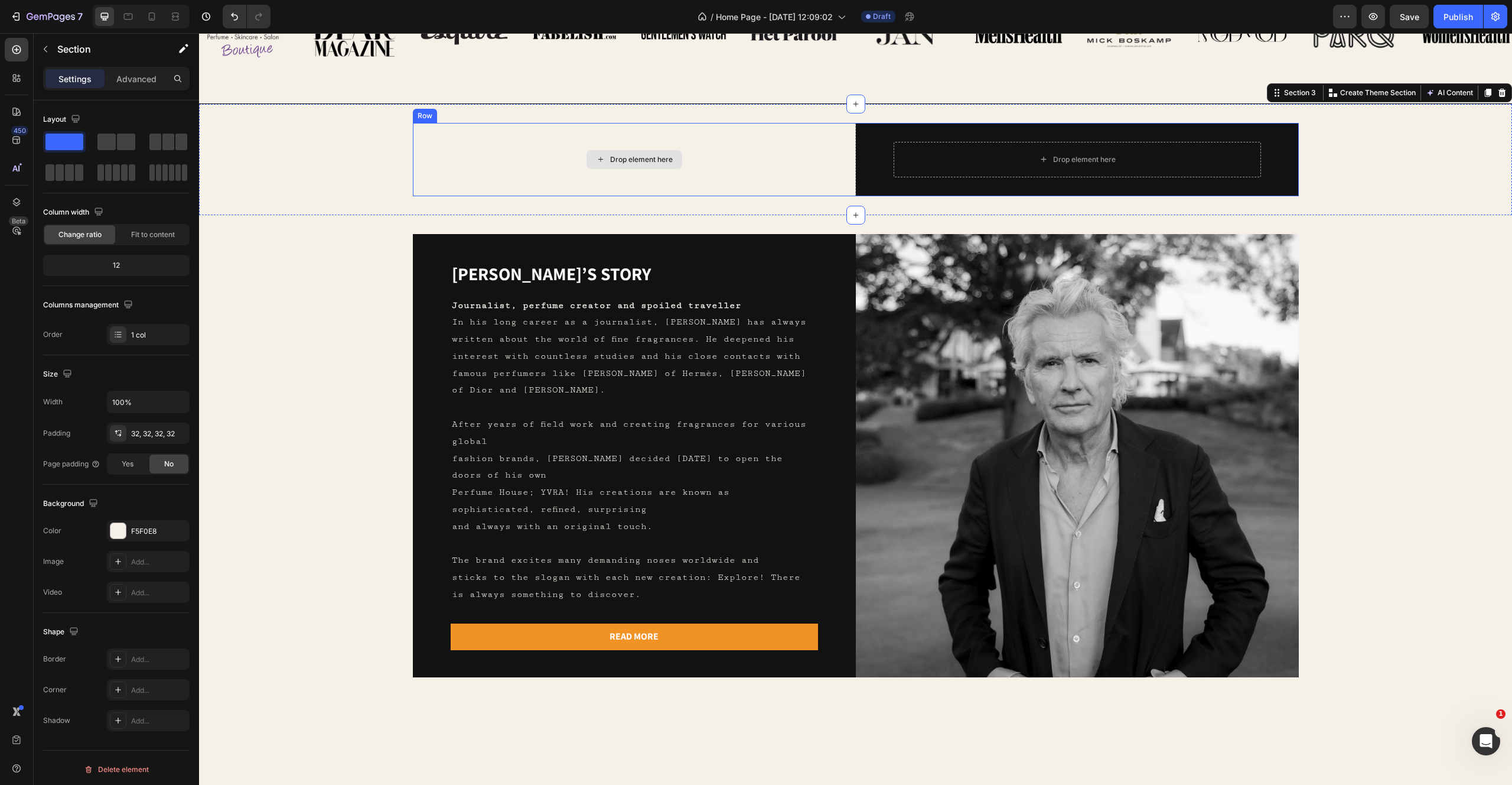
click at [606, 153] on div "Drop element here" at bounding box center [634, 159] width 96 height 19
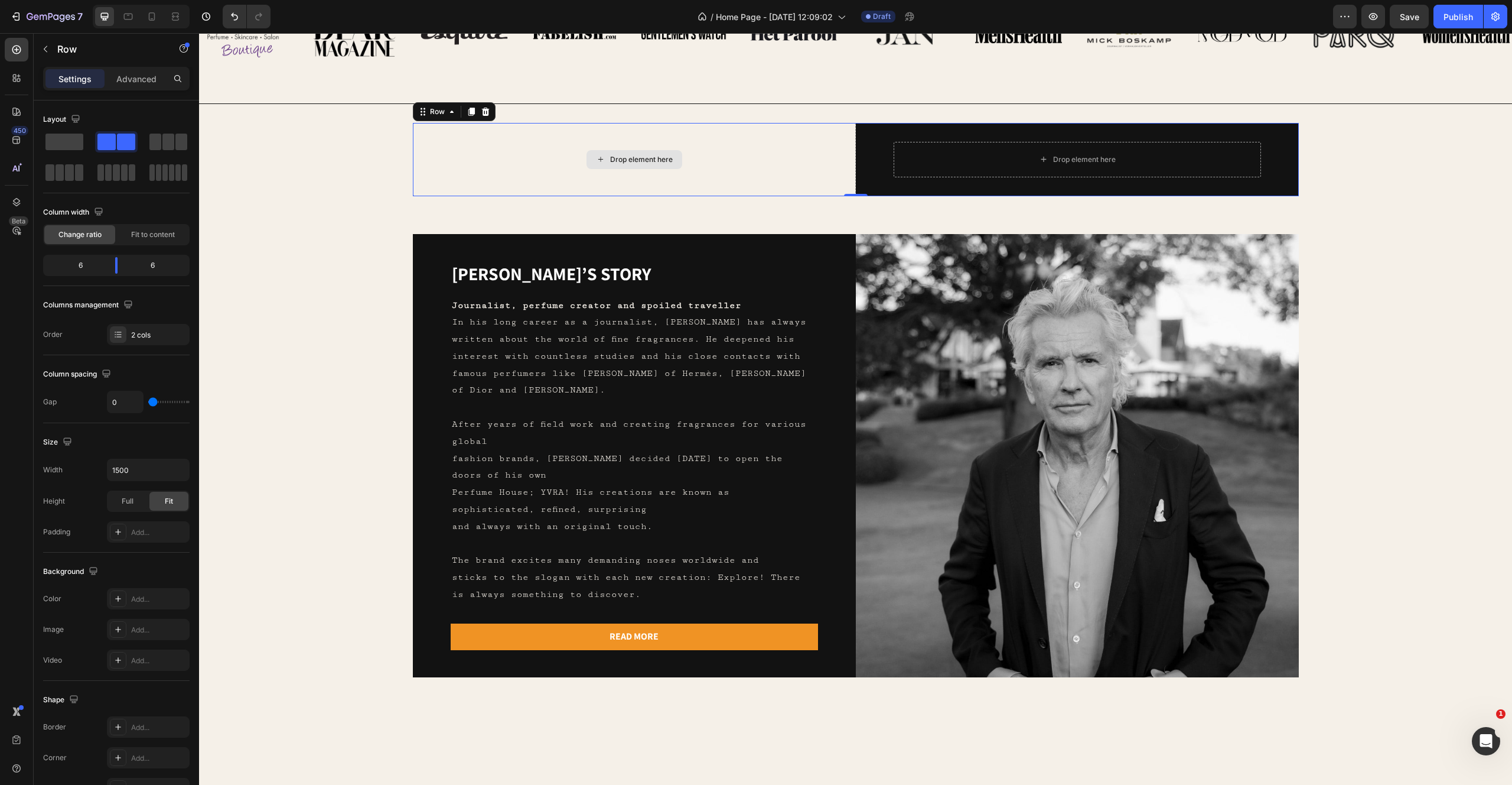
click at [472, 148] on div "Drop element here" at bounding box center [634, 159] width 443 height 73
click at [961, 340] on img at bounding box center [1077, 455] width 443 height 443
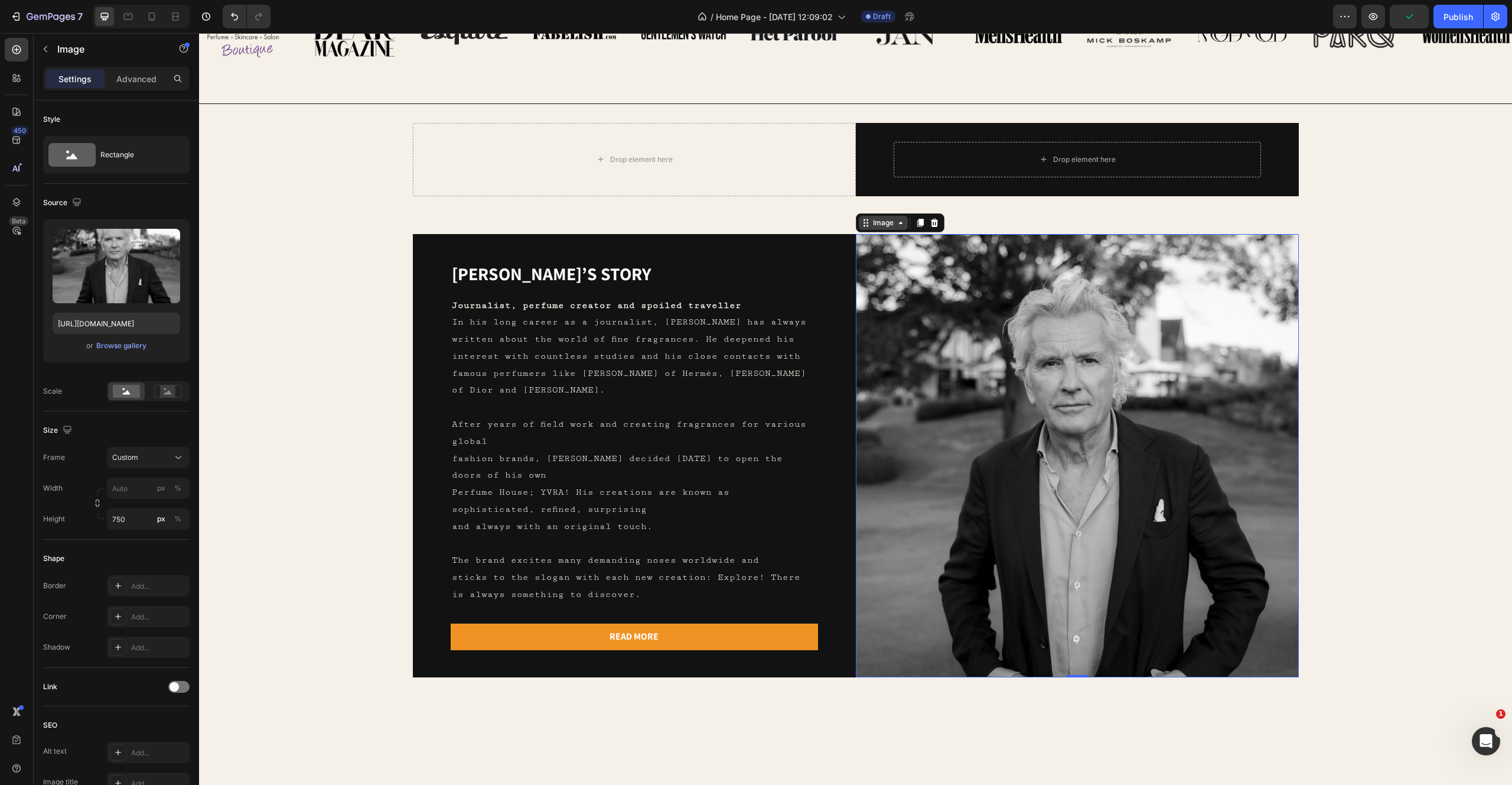
click at [870, 224] on icon at bounding box center [866, 223] width 10 height 10
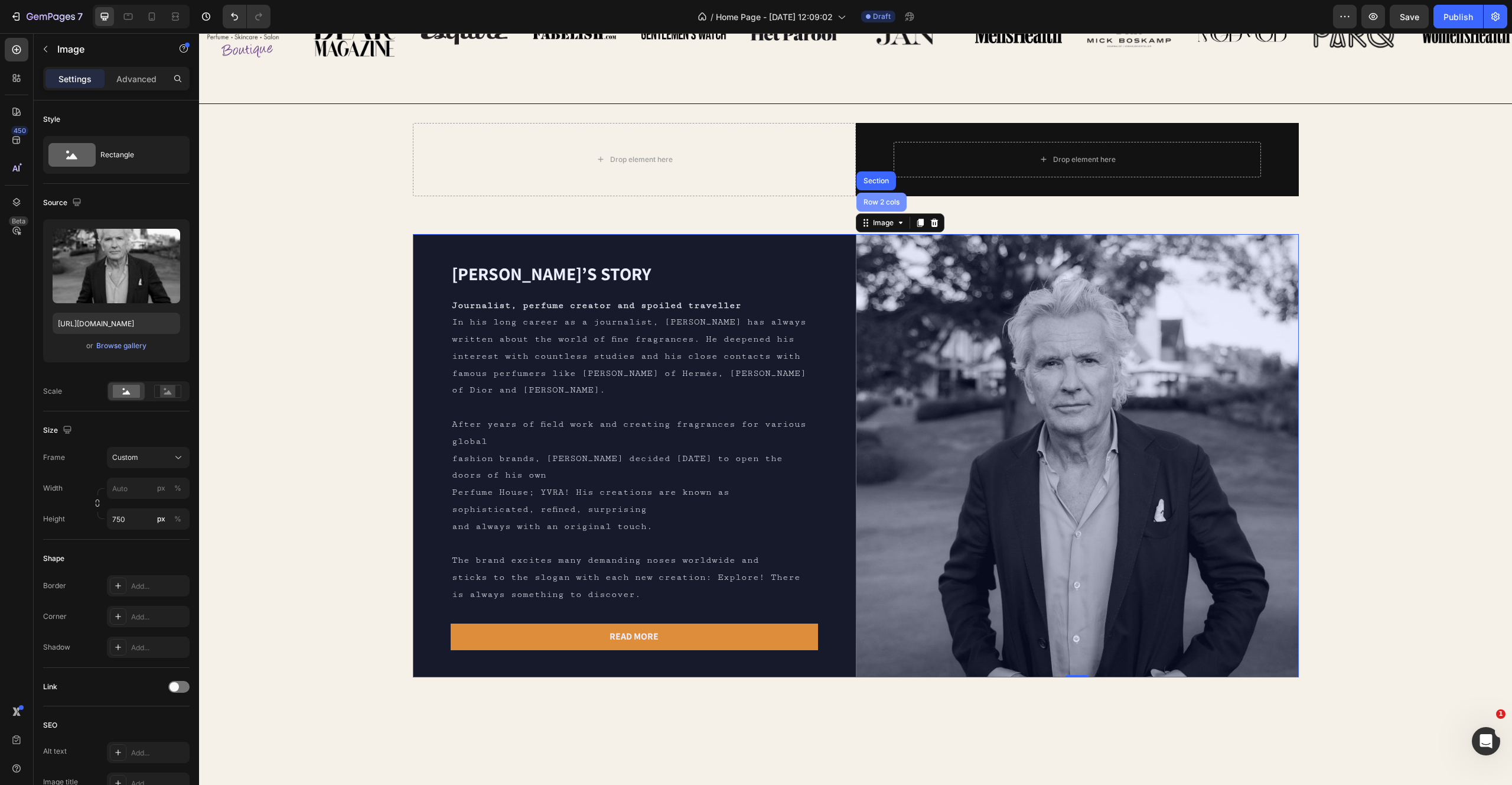
click at [890, 199] on div "Row 2 cols" at bounding box center [882, 202] width 41 height 7
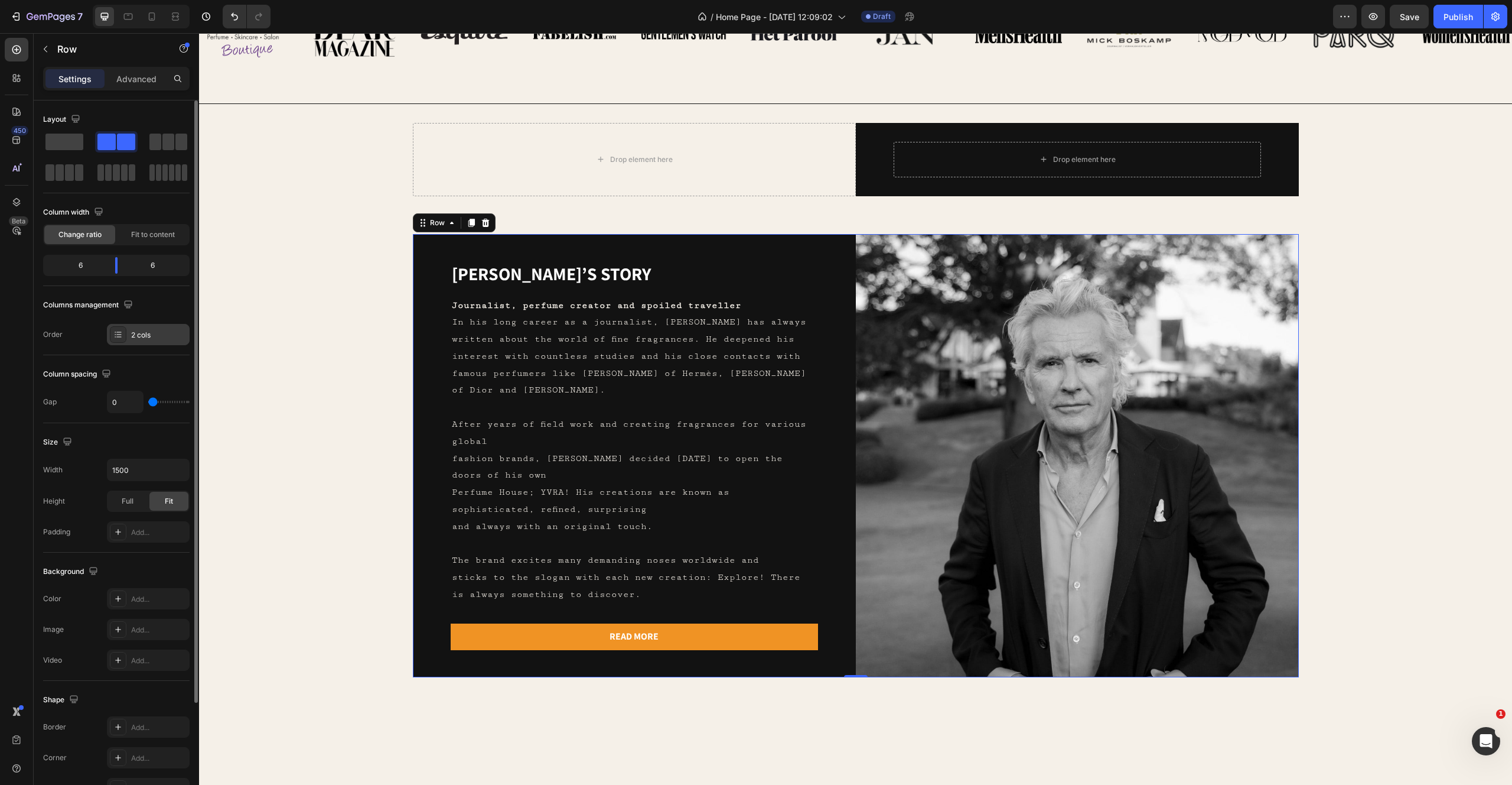
click at [114, 330] on icon at bounding box center [118, 334] width 10 height 10
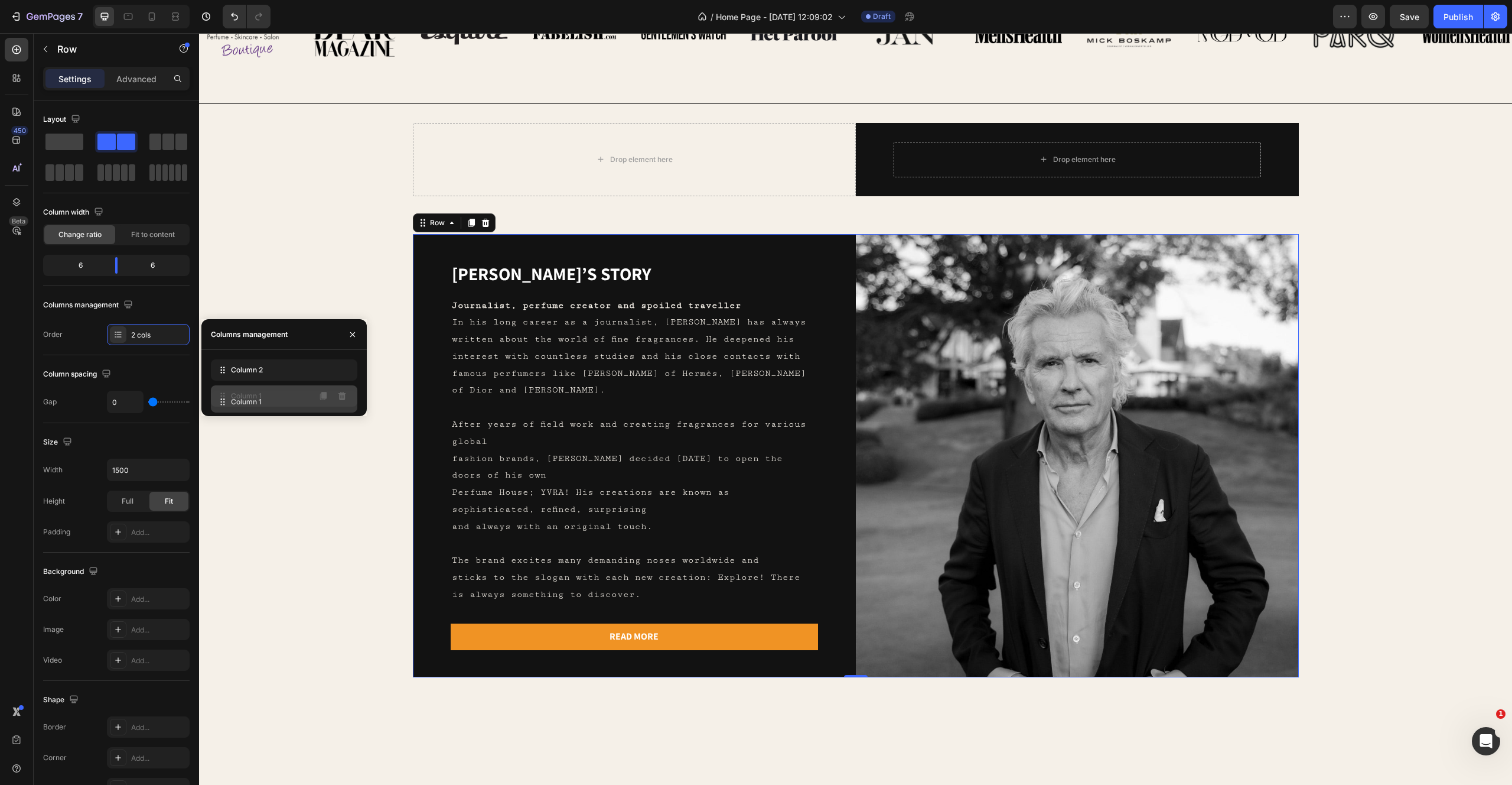
drag, startPoint x: 220, startPoint y: 370, endPoint x: 220, endPoint y: 403, distance: 33.0
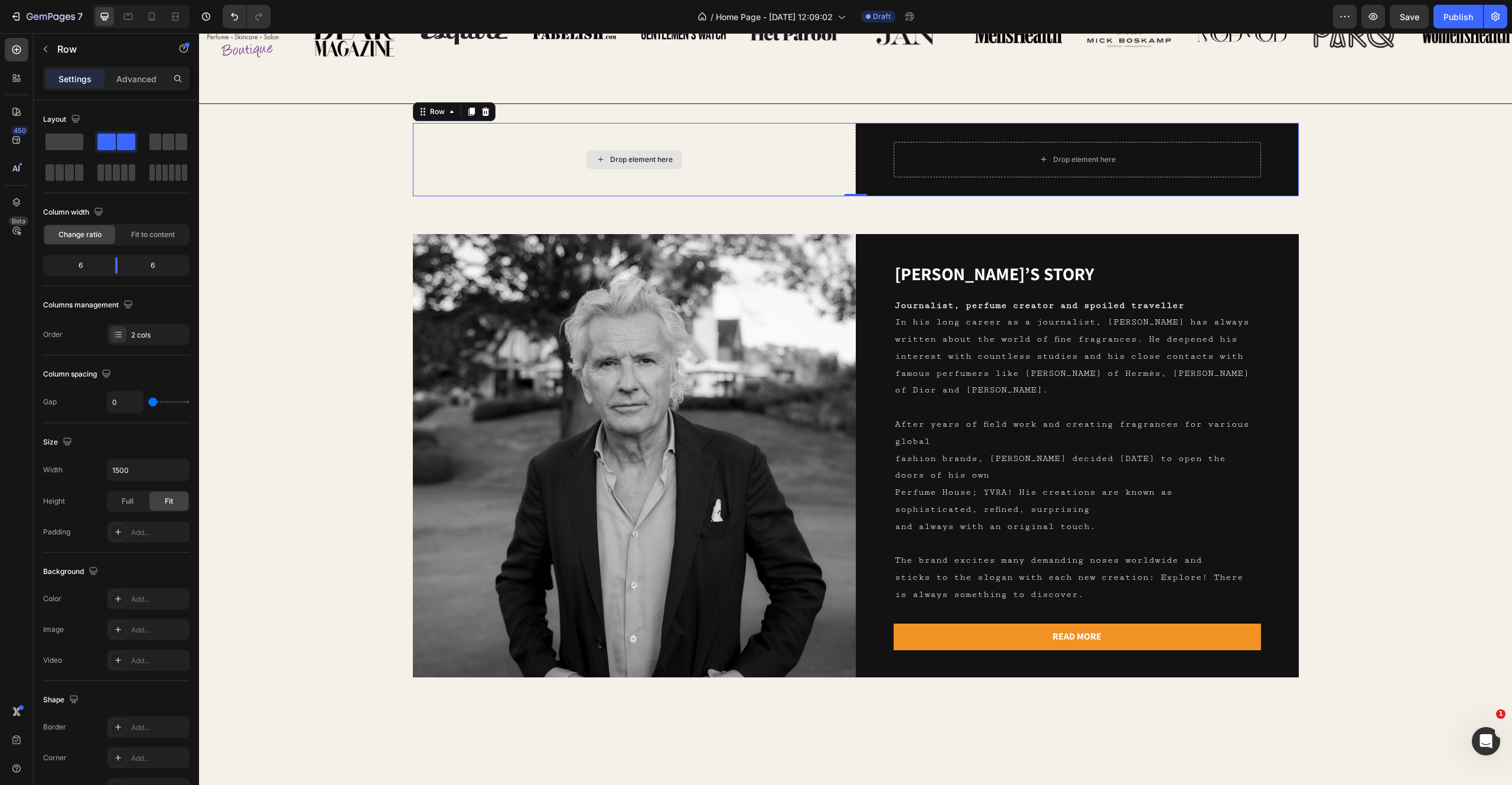
click at [690, 157] on div "Drop element here" at bounding box center [634, 159] width 443 height 73
click at [115, 342] on div at bounding box center [118, 334] width 17 height 17
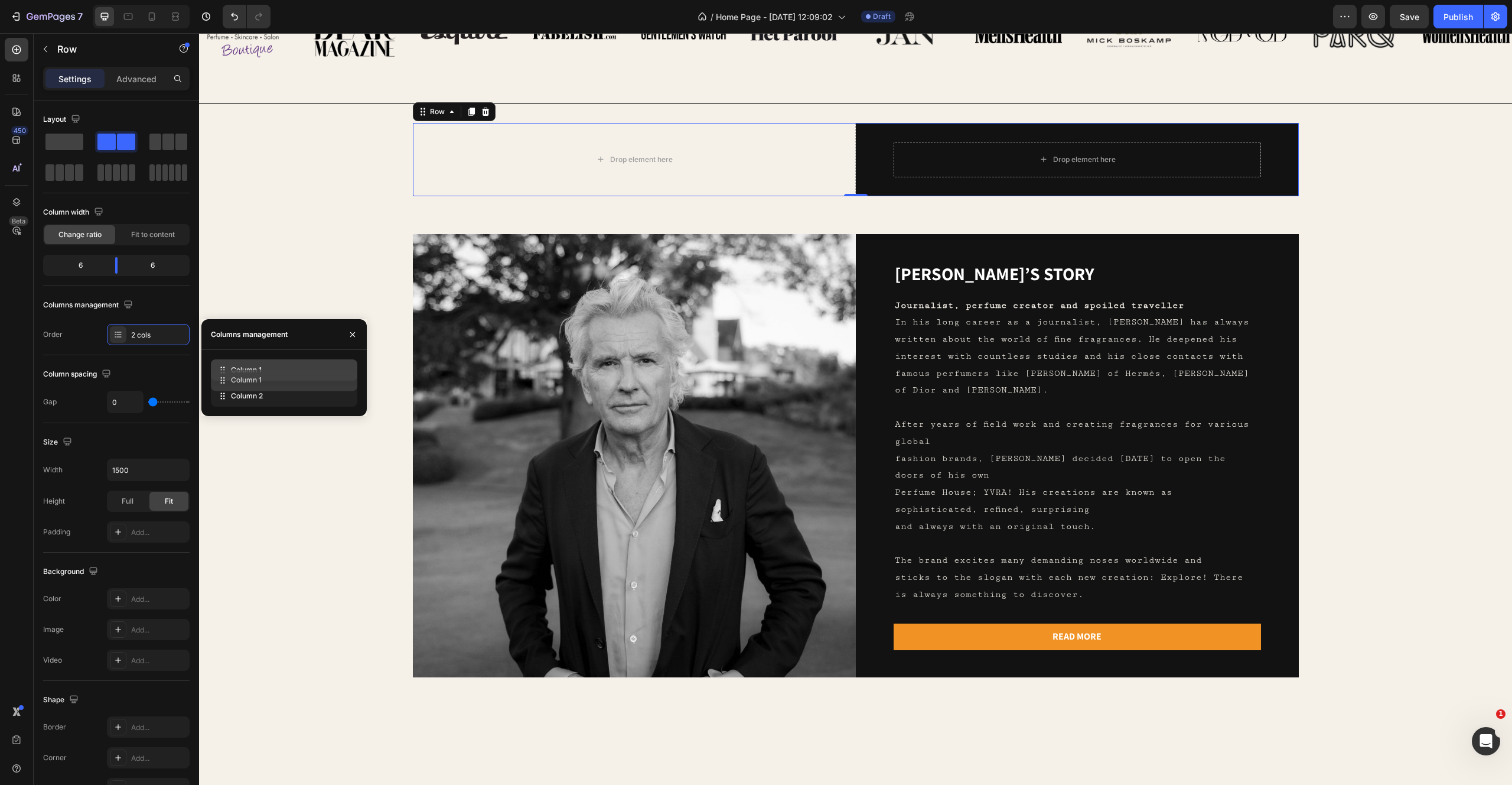
drag, startPoint x: 221, startPoint y: 390, endPoint x: 221, endPoint y: 356, distance: 34.0
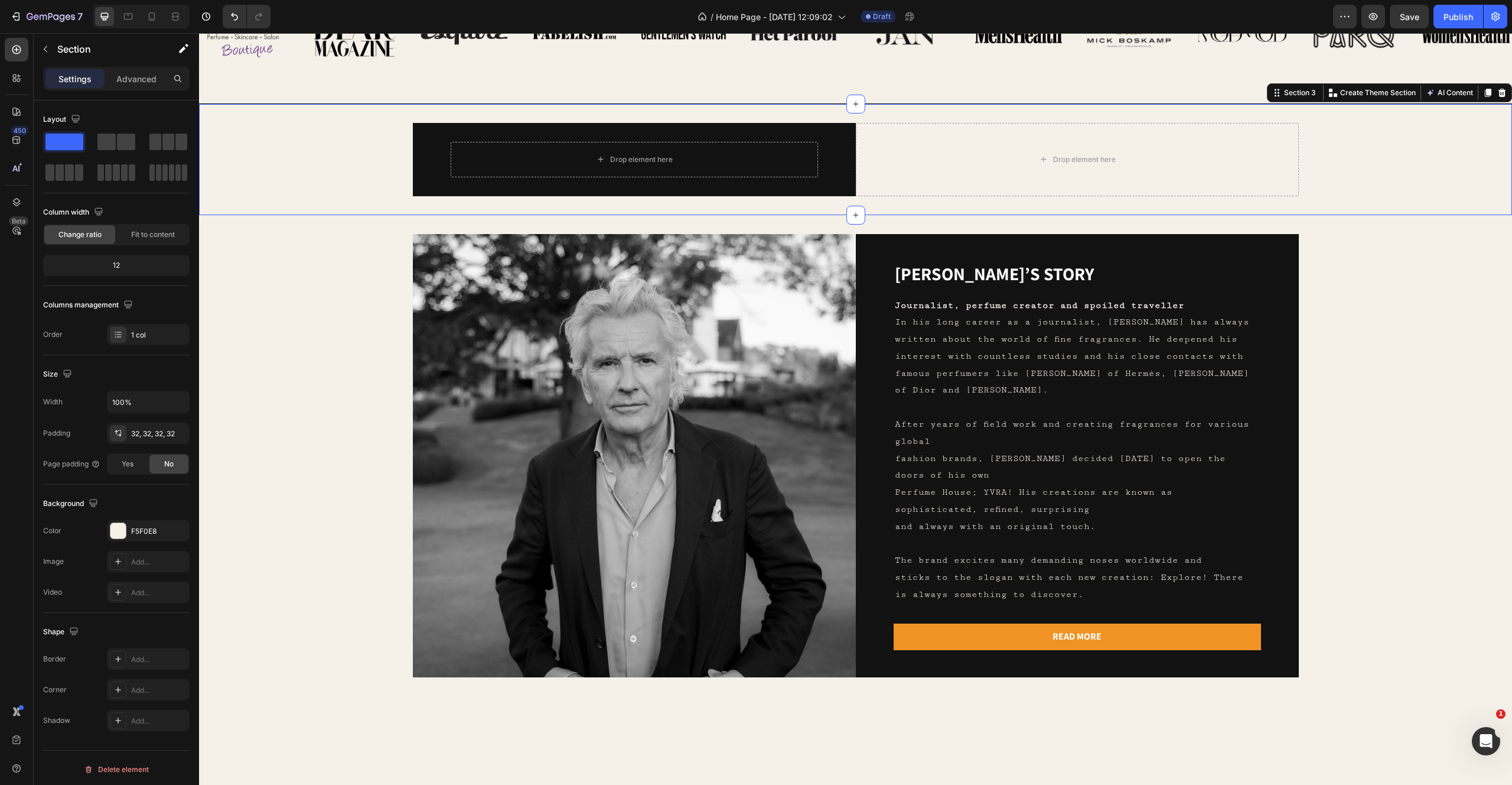
click at [238, 176] on div "Drop element here Row Drop element here Row" at bounding box center [855, 159] width 1275 height 73
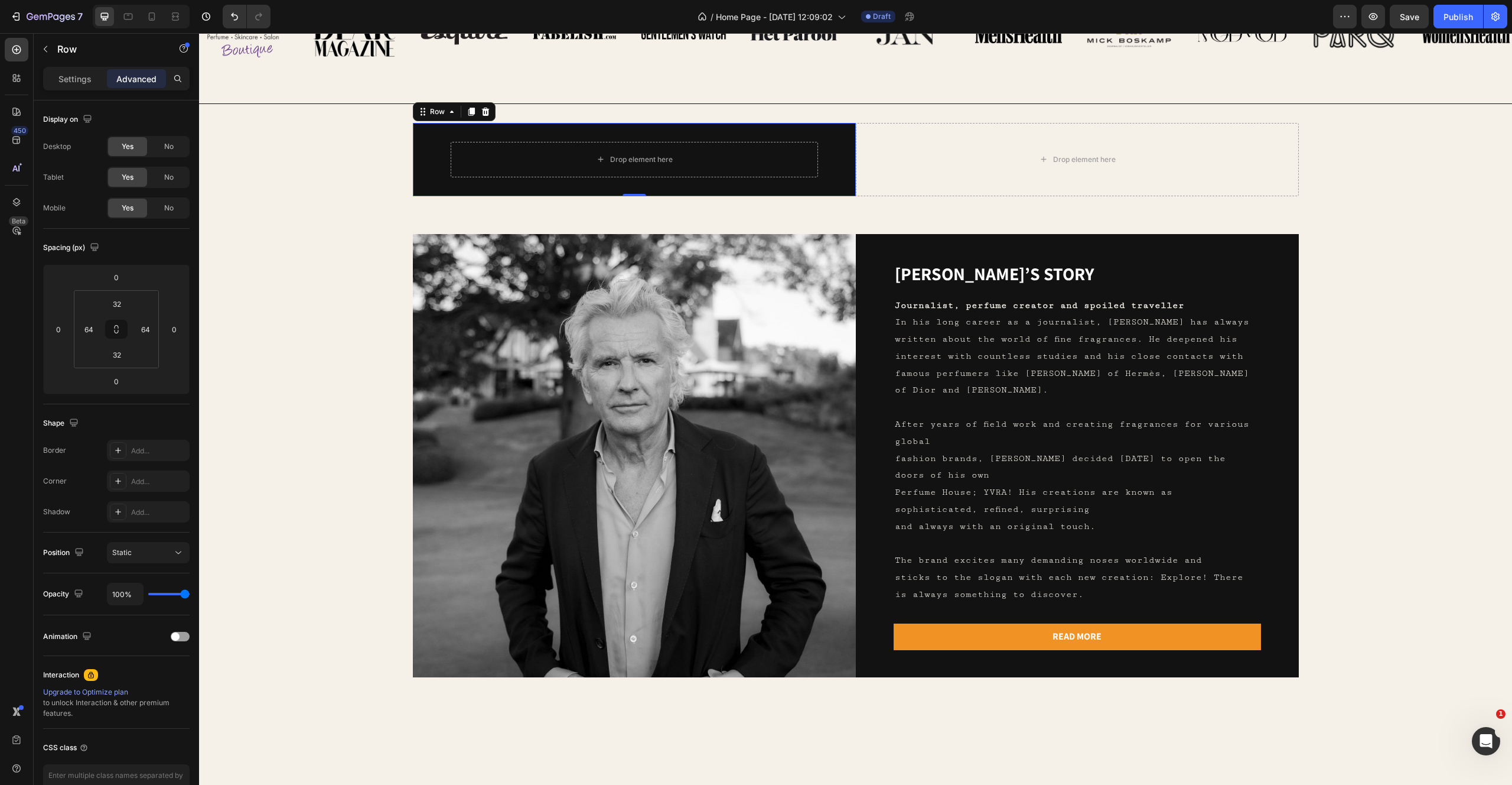
click at [445, 137] on div "Drop element here Row 0" at bounding box center [634, 159] width 443 height 73
click at [896, 181] on div "Drop element here" at bounding box center [1077, 159] width 443 height 73
click at [45, 35] on div "Row" at bounding box center [101, 49] width 135 height 31
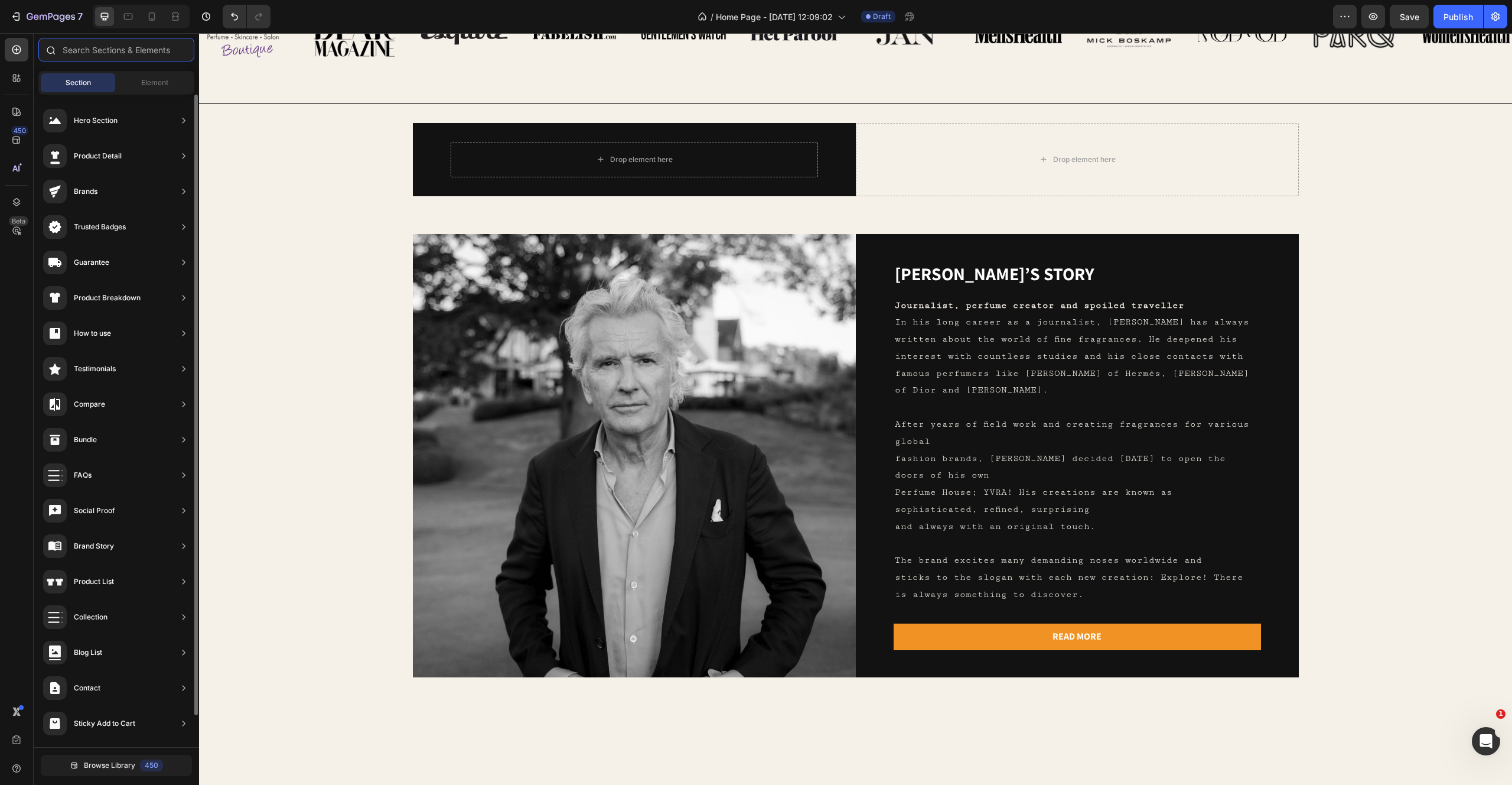
click at [114, 48] on input "text" at bounding box center [116, 49] width 156 height 23
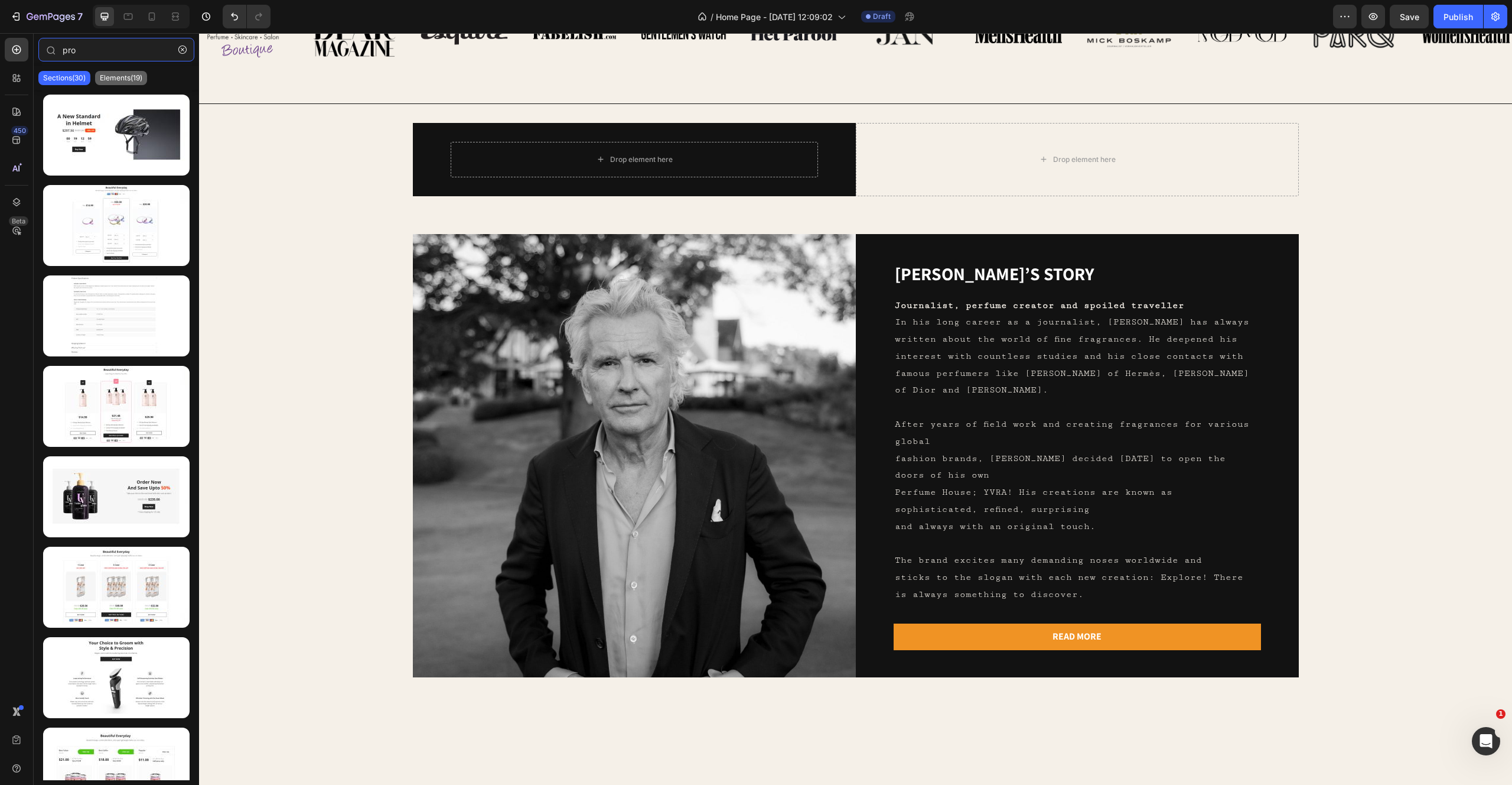
type input "pro"
click at [114, 75] on p "Elements(19)" at bounding box center [121, 78] width 43 height 10
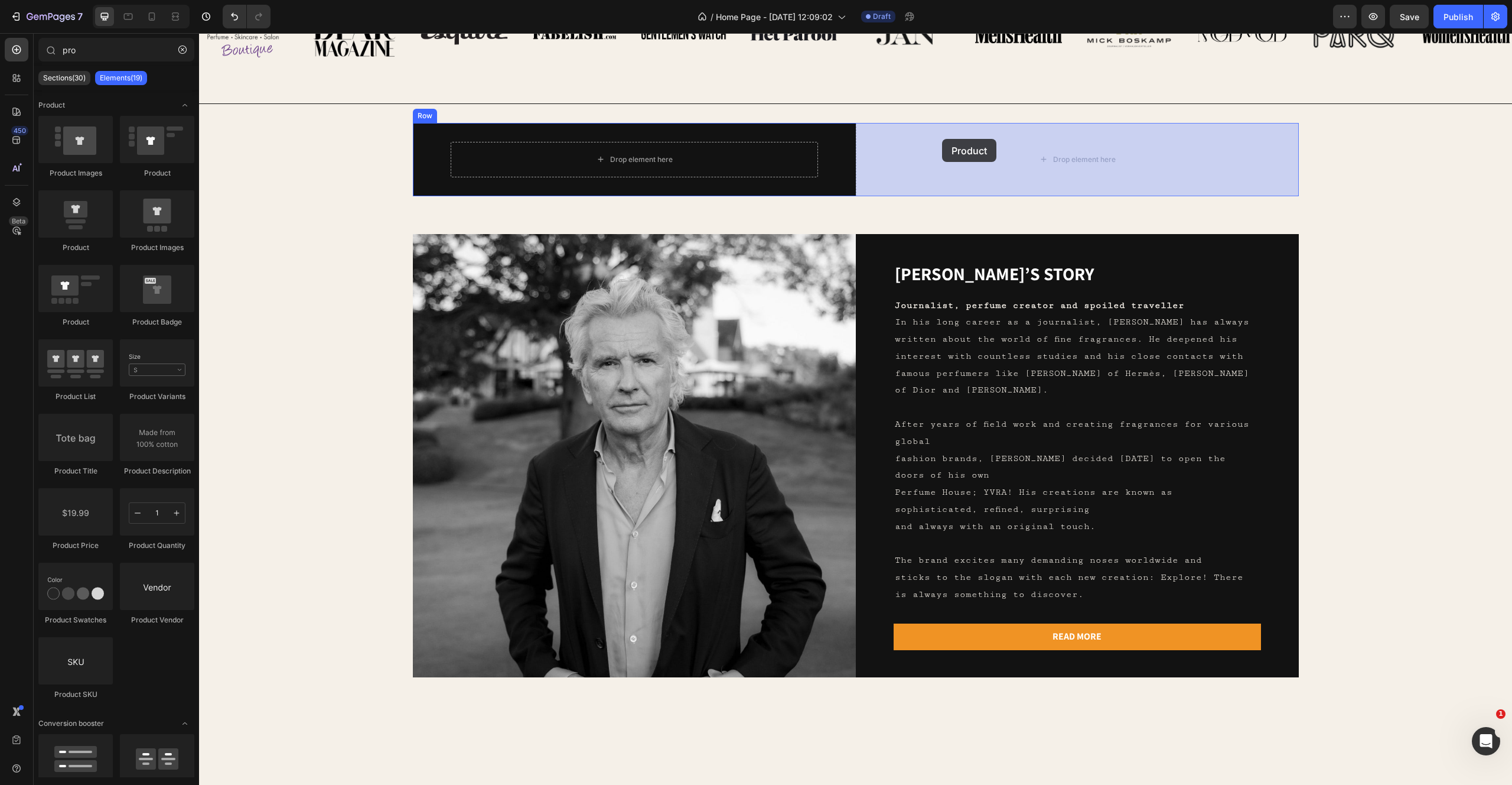
drag, startPoint x: 332, startPoint y: 165, endPoint x: 942, endPoint y: 139, distance: 610.6
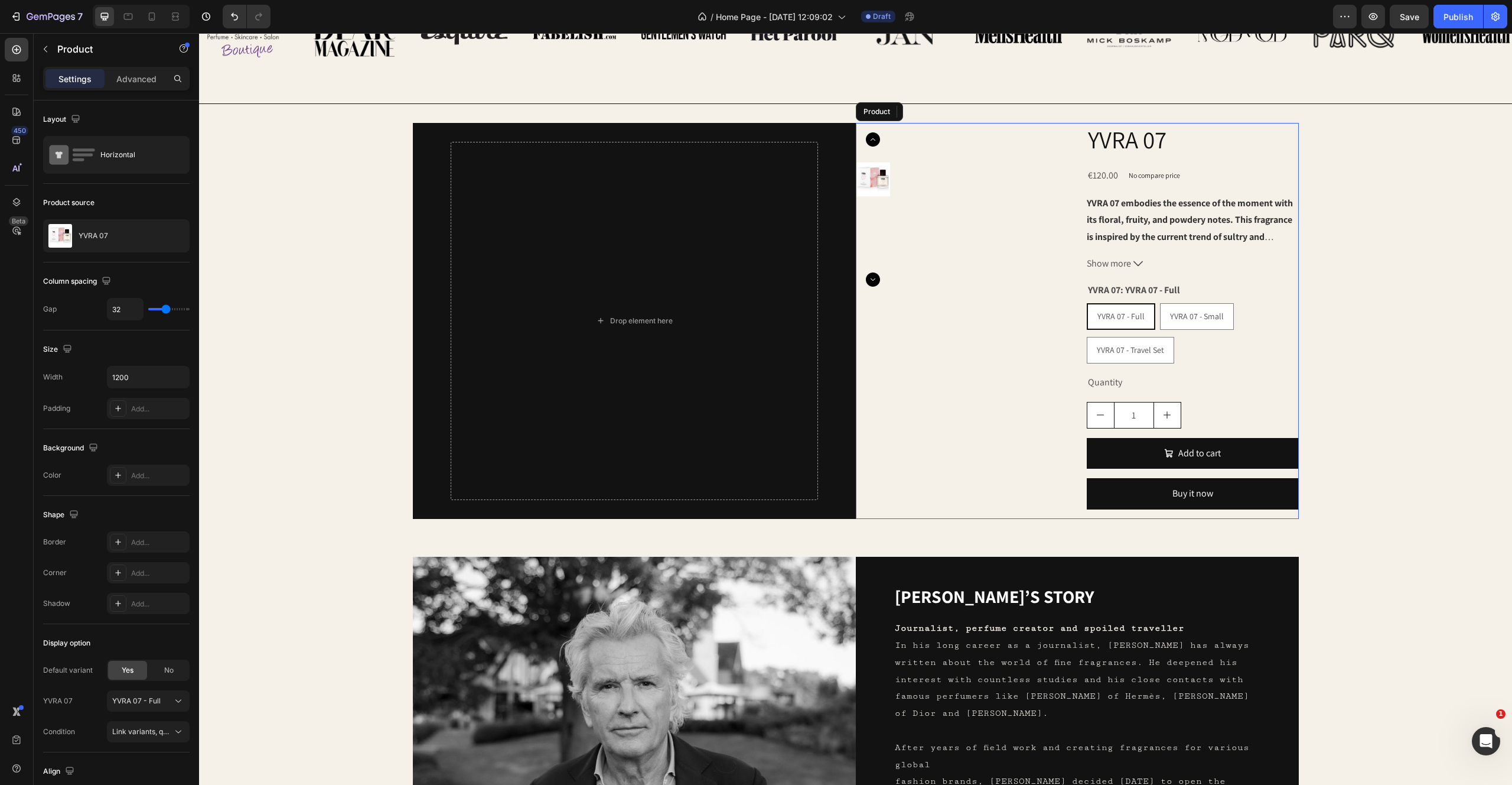
click at [960, 426] on div "Product Images" at bounding box center [962, 321] width 212 height 397
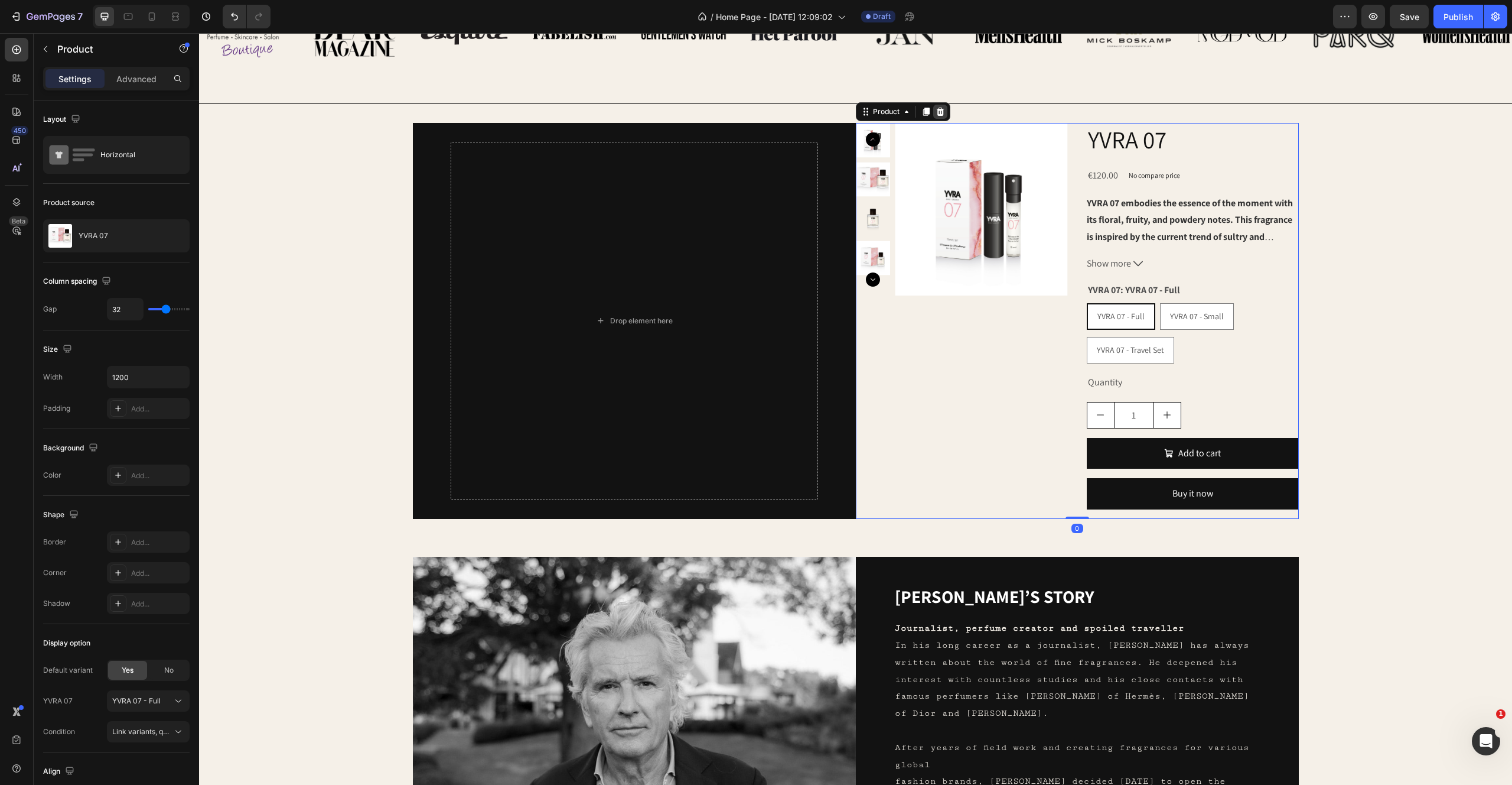
click at [940, 109] on icon at bounding box center [940, 111] width 8 height 8
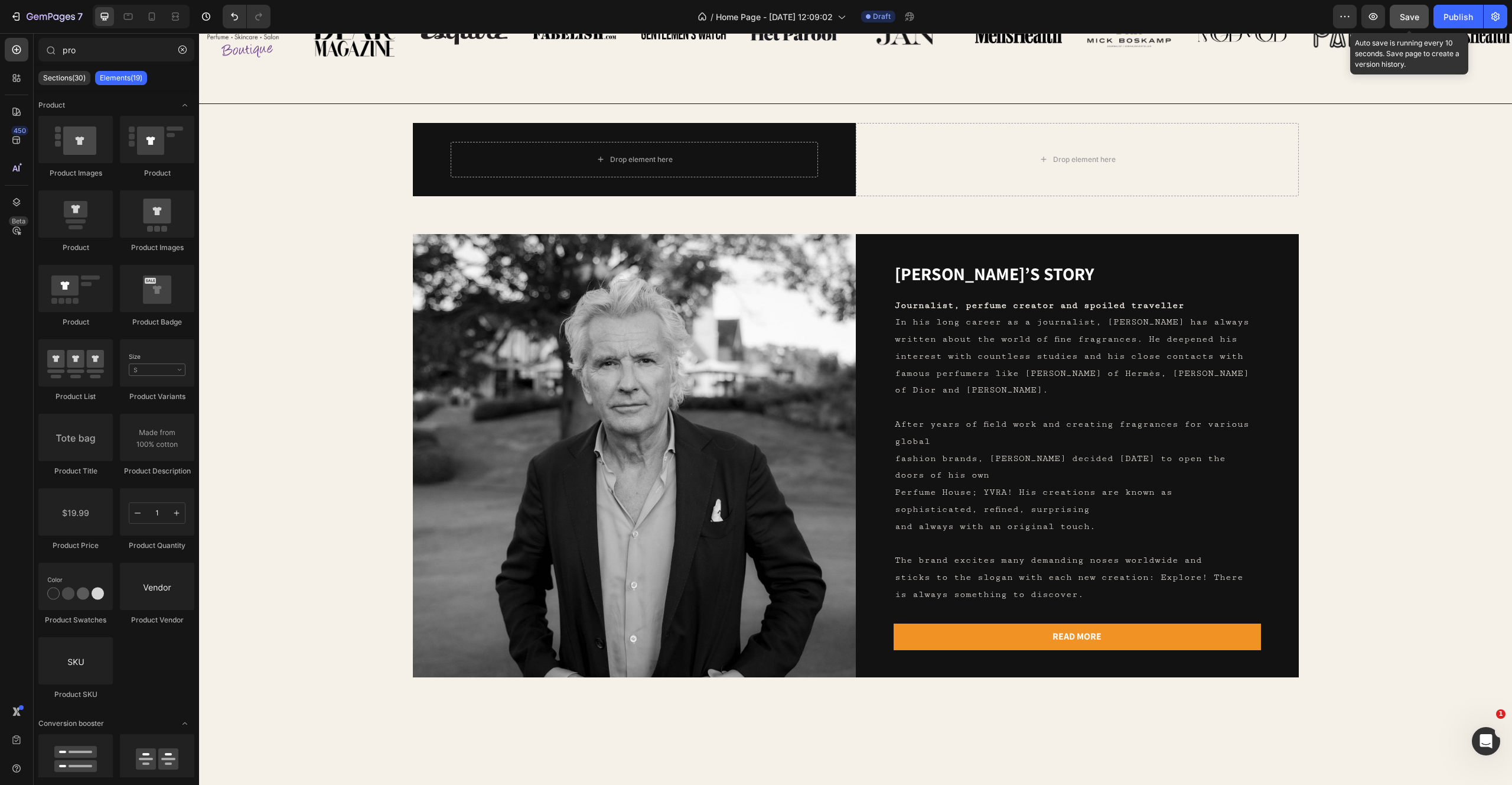
click at [1404, 20] on span "Save" at bounding box center [1410, 17] width 20 height 10
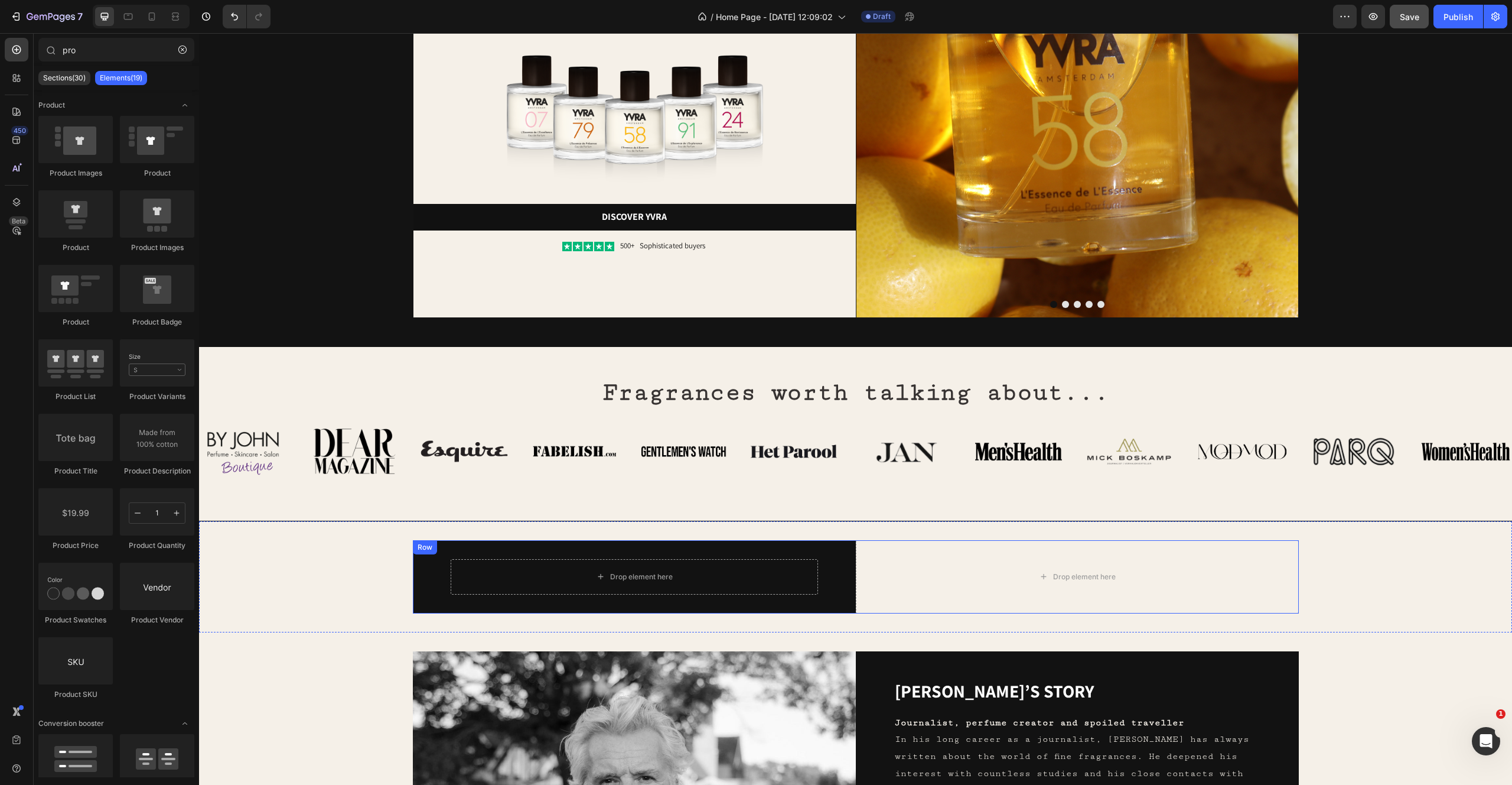
scroll to position [158, 0]
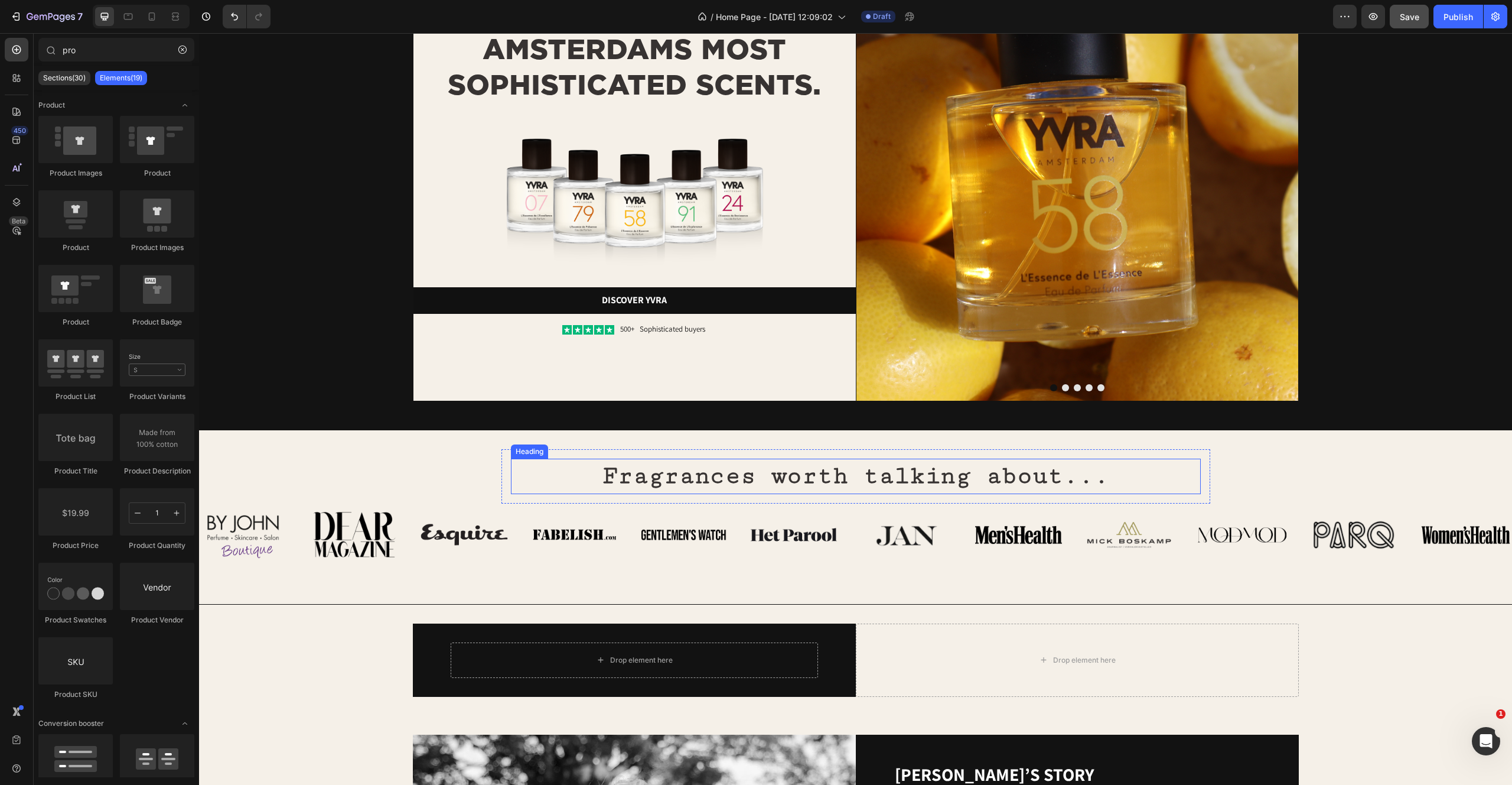
click at [721, 469] on h2 "Fragrances worth talking about..." at bounding box center [855, 476] width 690 height 35
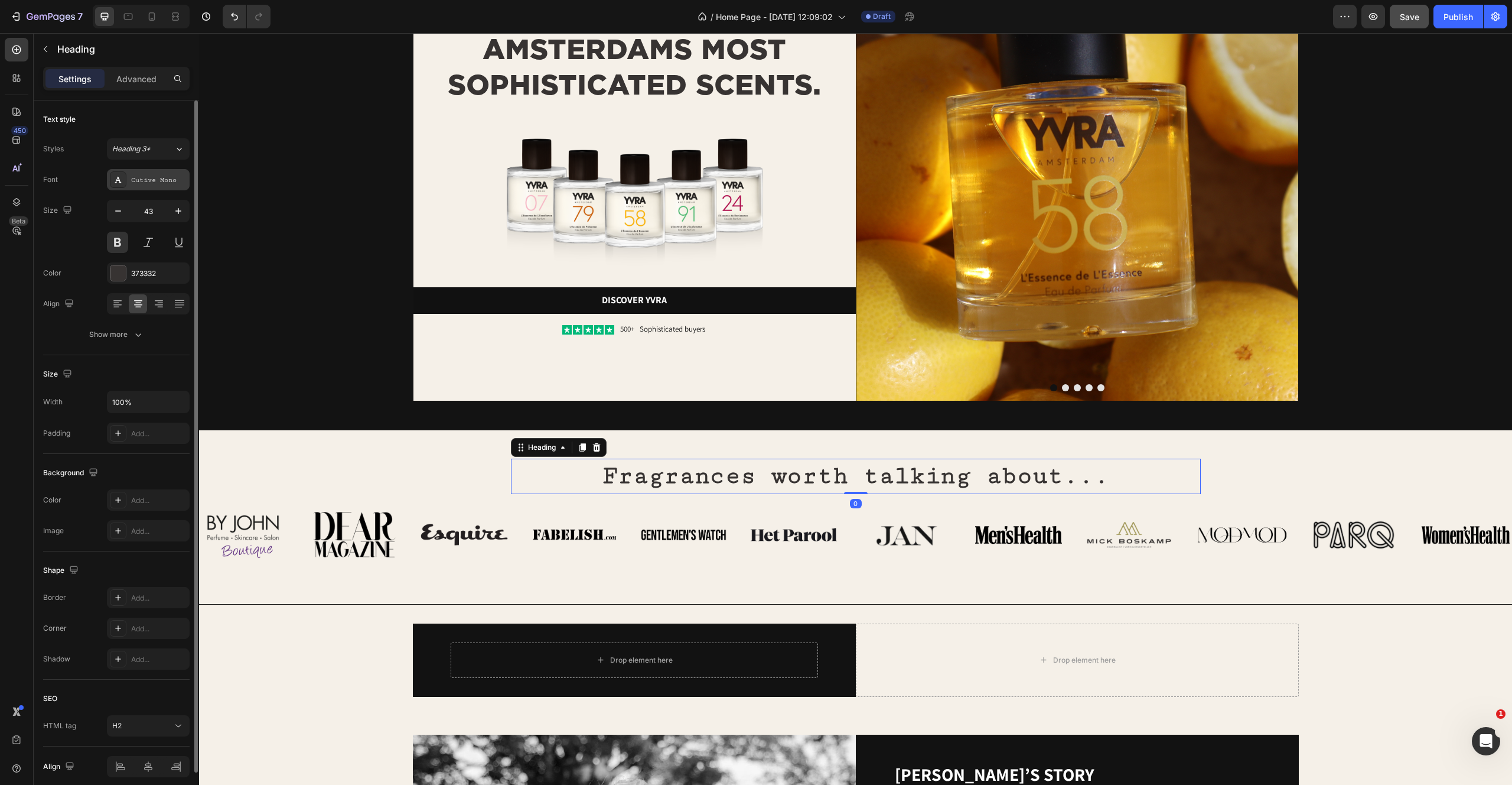
click at [133, 178] on div "Cutive Mono" at bounding box center [159, 180] width 56 height 11
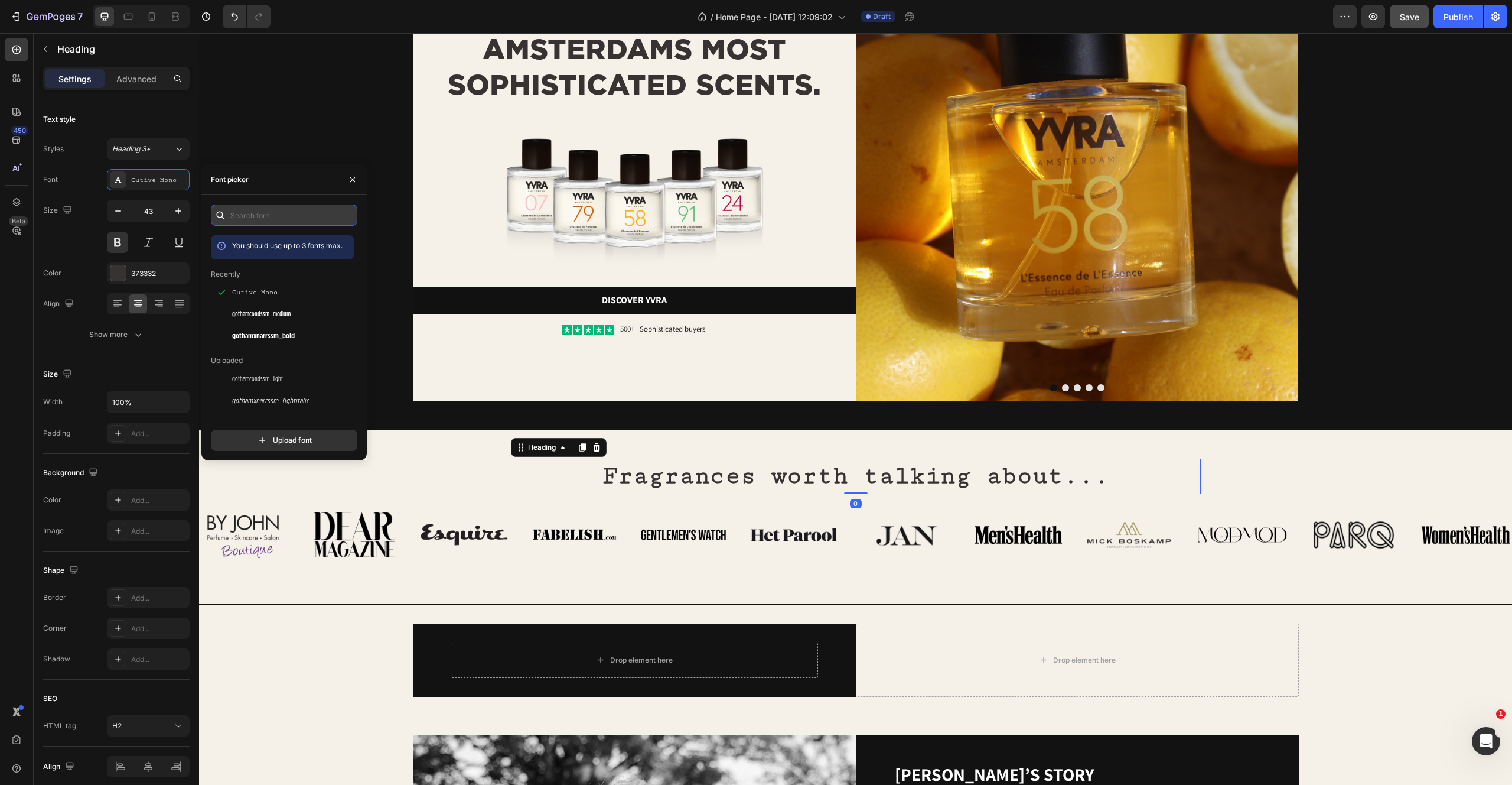
click at [259, 208] on input "text" at bounding box center [284, 215] width 147 height 21
type input "ser"
click at [244, 400] on span "DM Serif Display" at bounding box center [257, 403] width 50 height 11
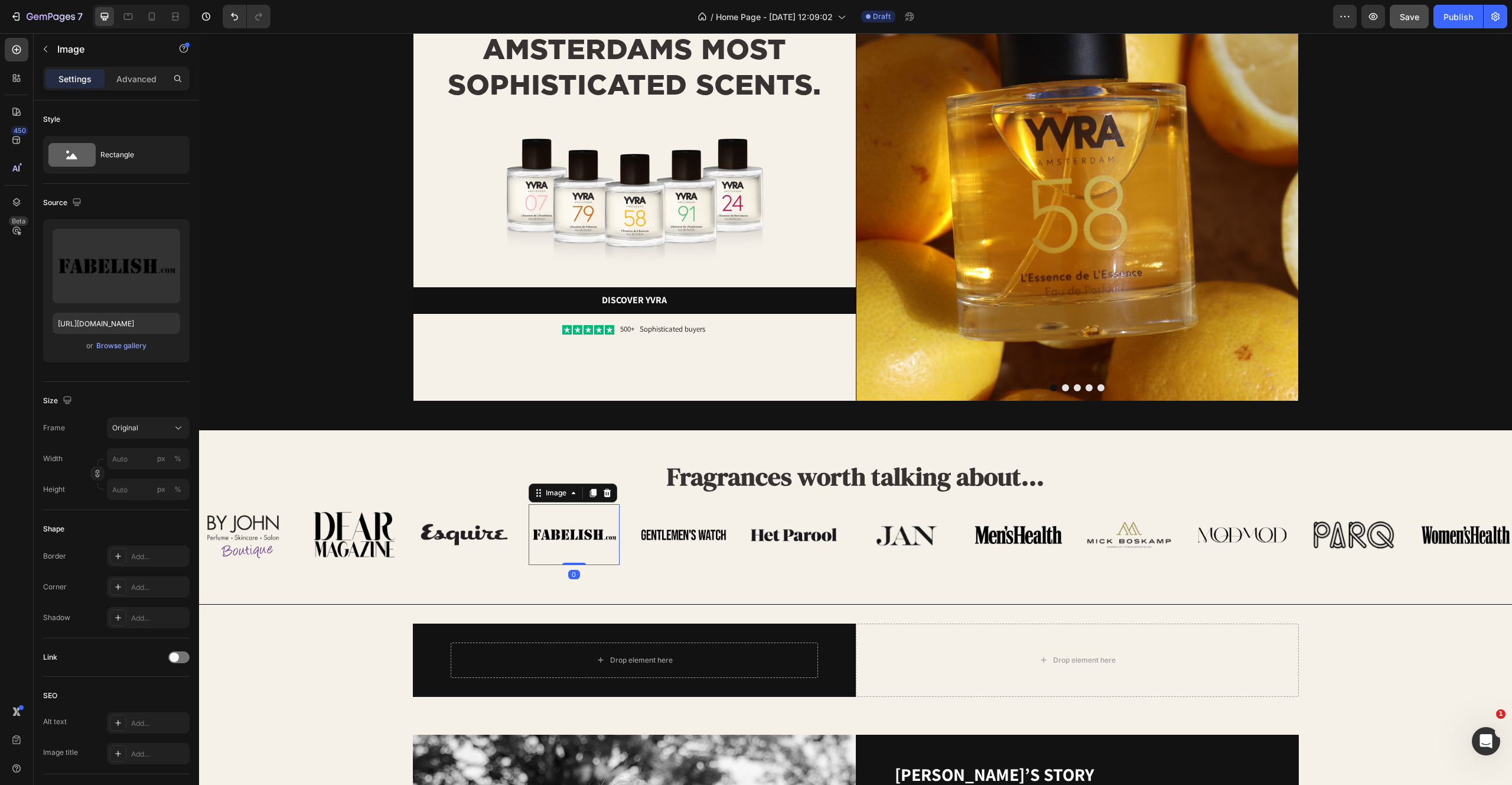
click at [531, 505] on img at bounding box center [574, 534] width 91 height 61
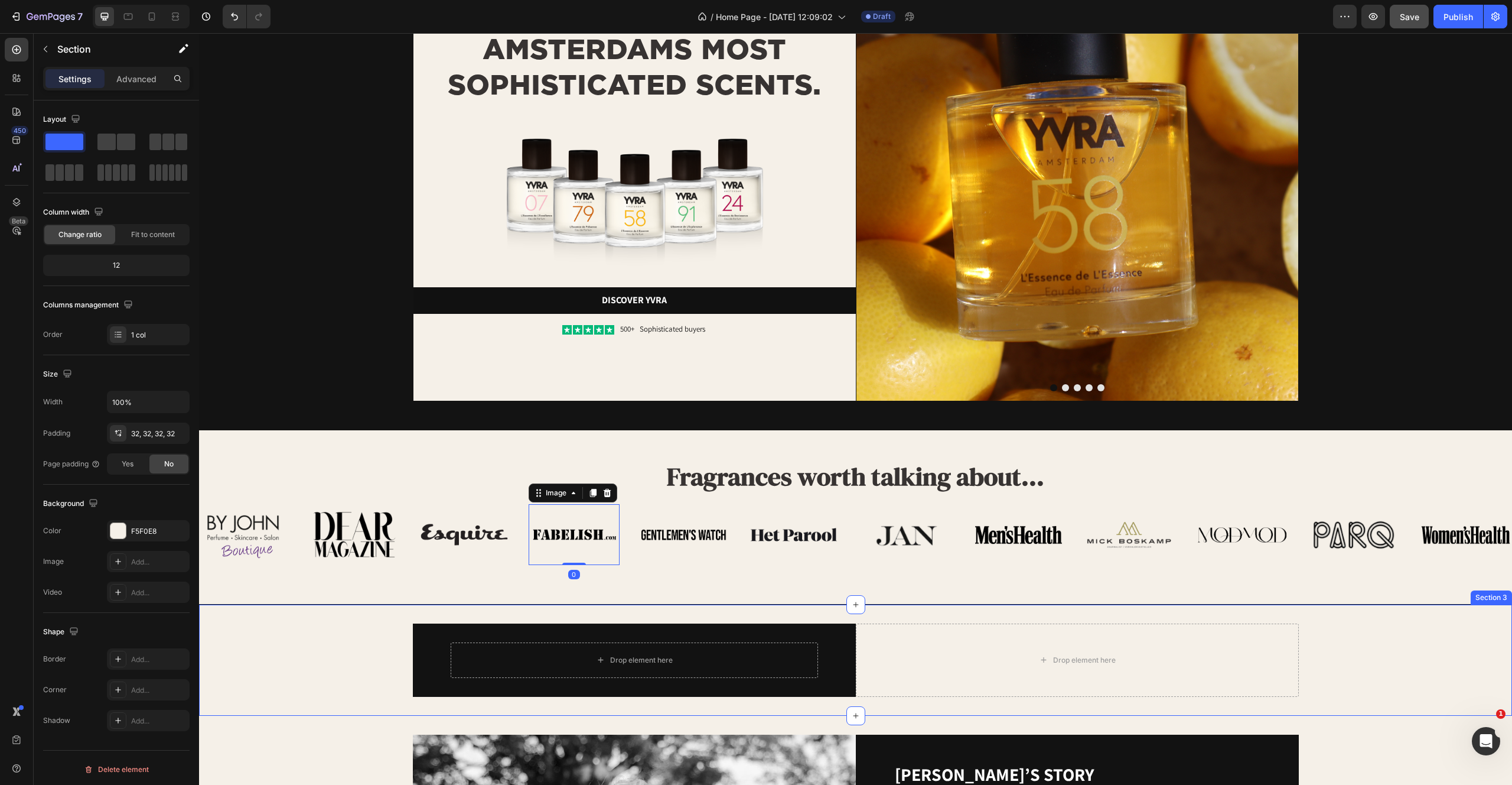
click at [402, 627] on div "Drop element here Row Drop element here Row" at bounding box center [855, 659] width 1275 height 73
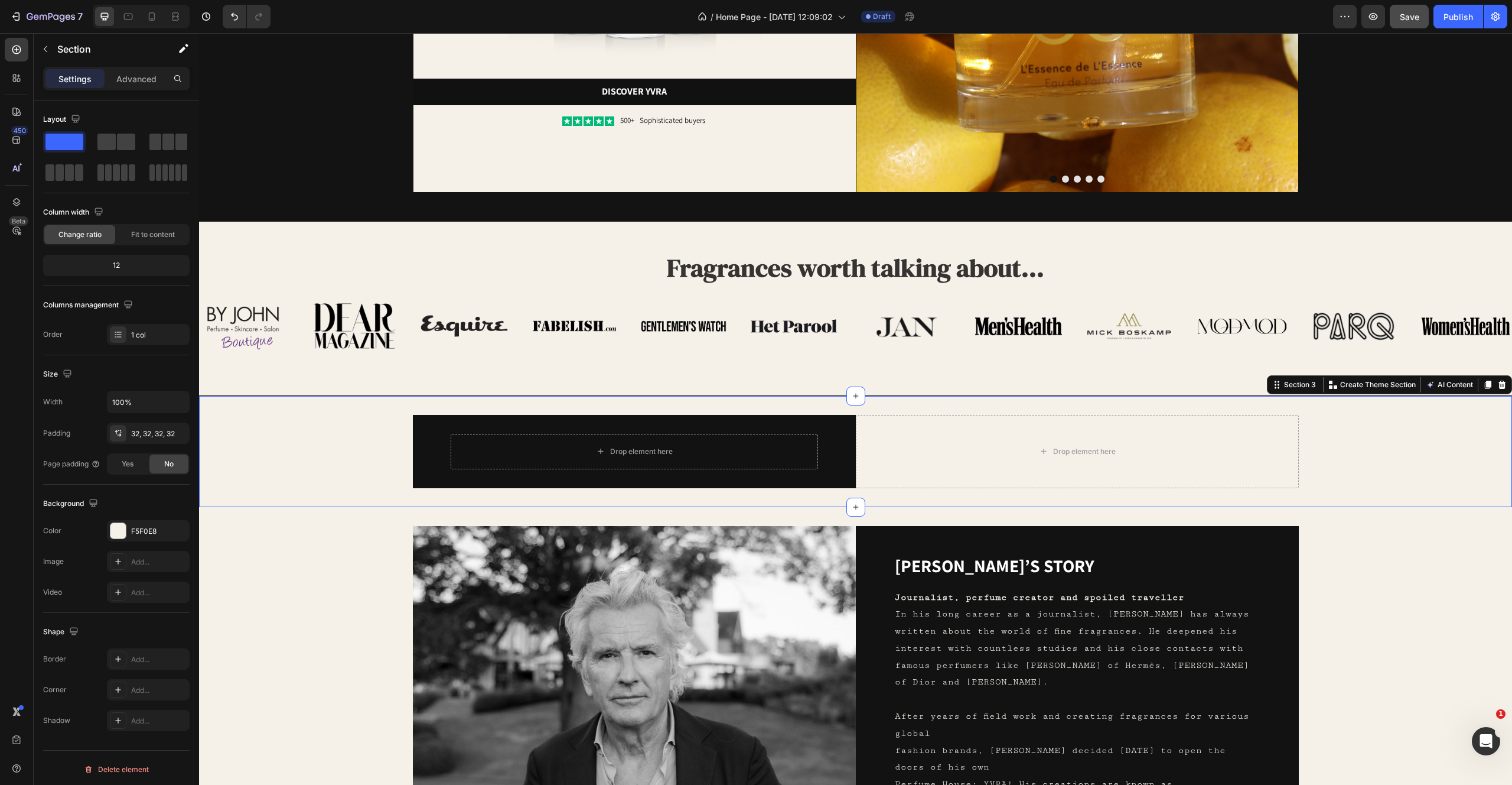
scroll to position [467, 0]
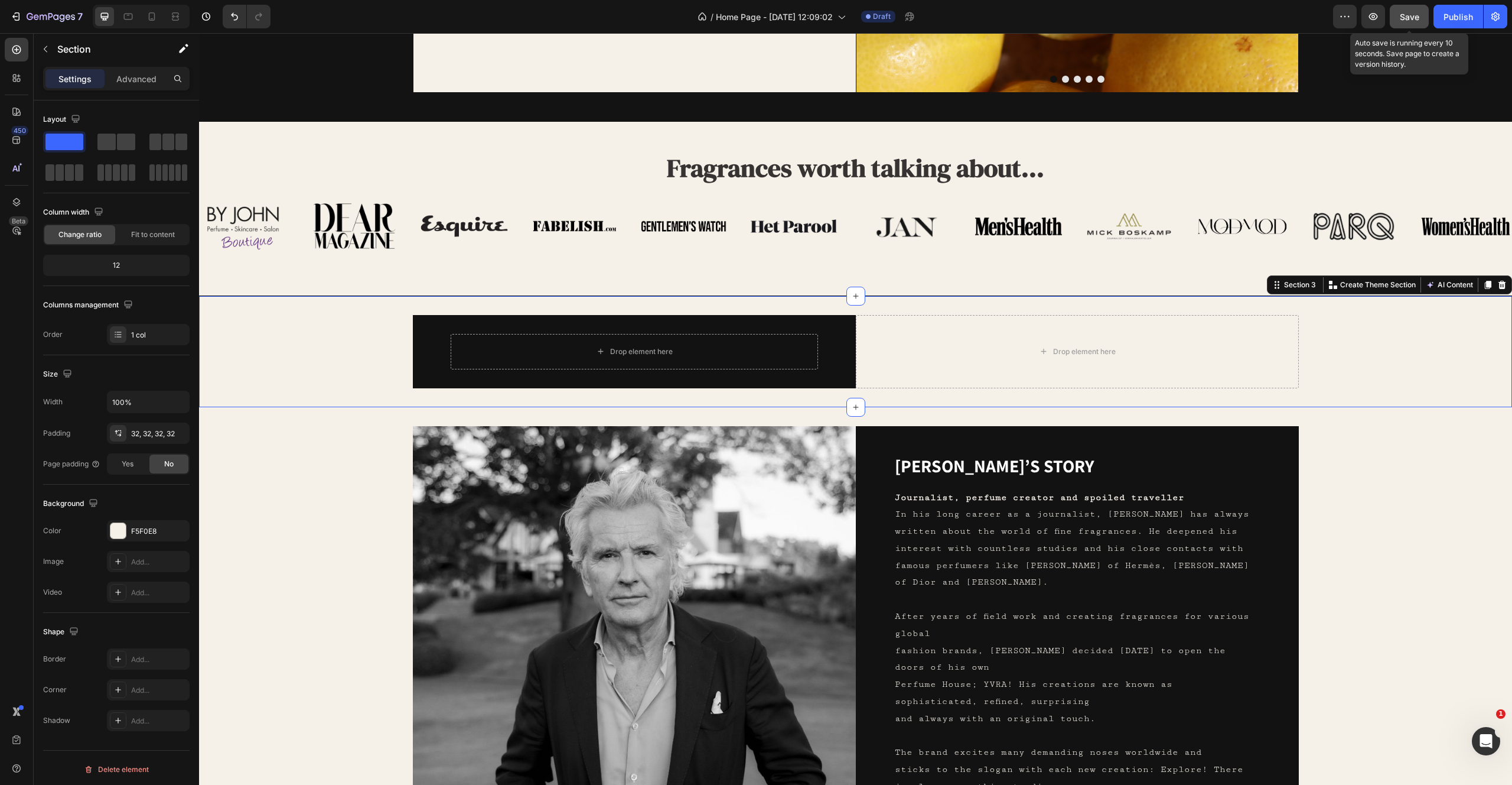
click at [1406, 17] on span "Save" at bounding box center [1410, 17] width 20 height 10
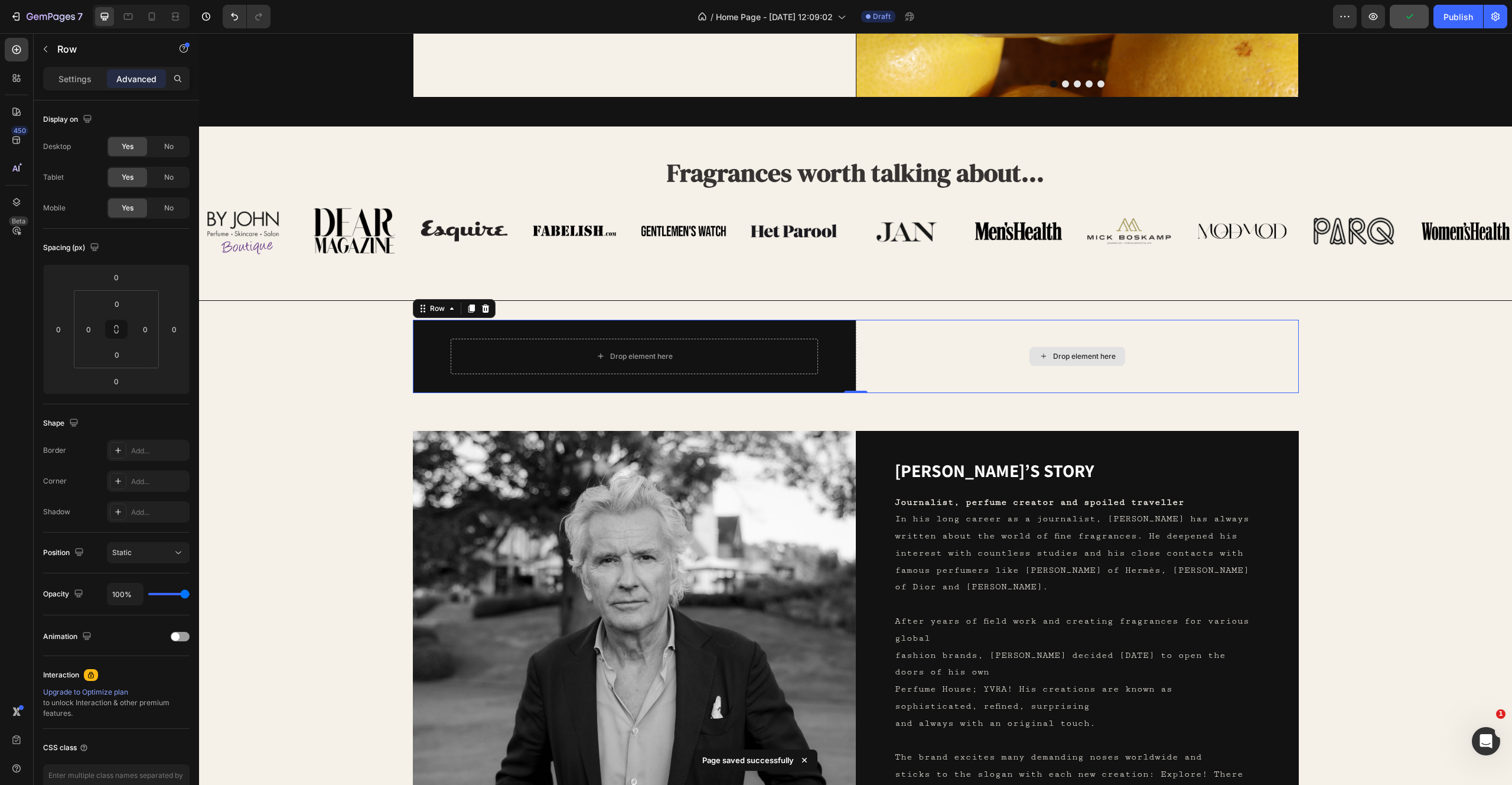
scroll to position [455, 0]
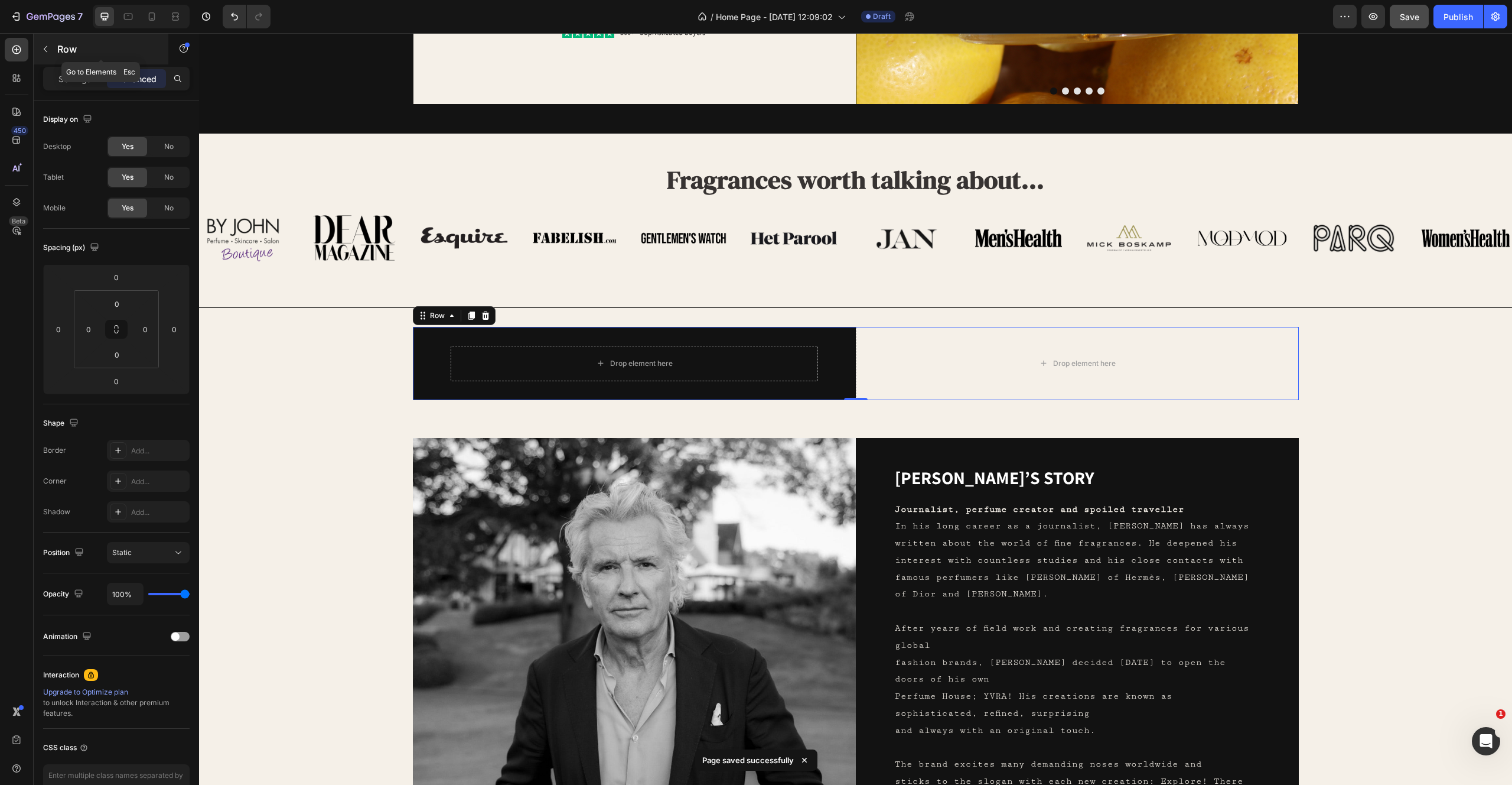
click at [43, 51] on icon "button" at bounding box center [45, 49] width 10 height 10
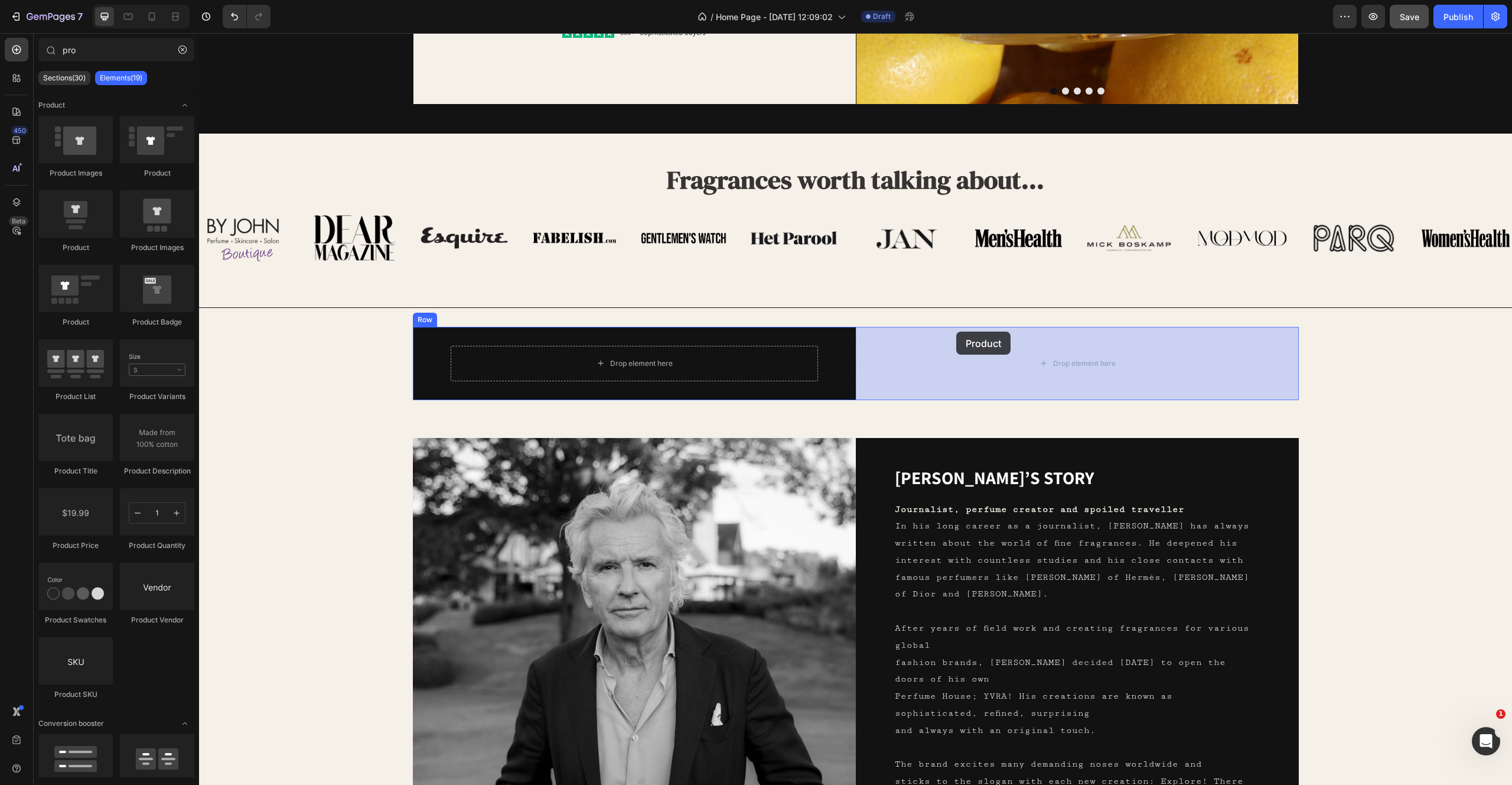
drag, startPoint x: 345, startPoint y: 245, endPoint x: 955, endPoint y: 336, distance: 616.8
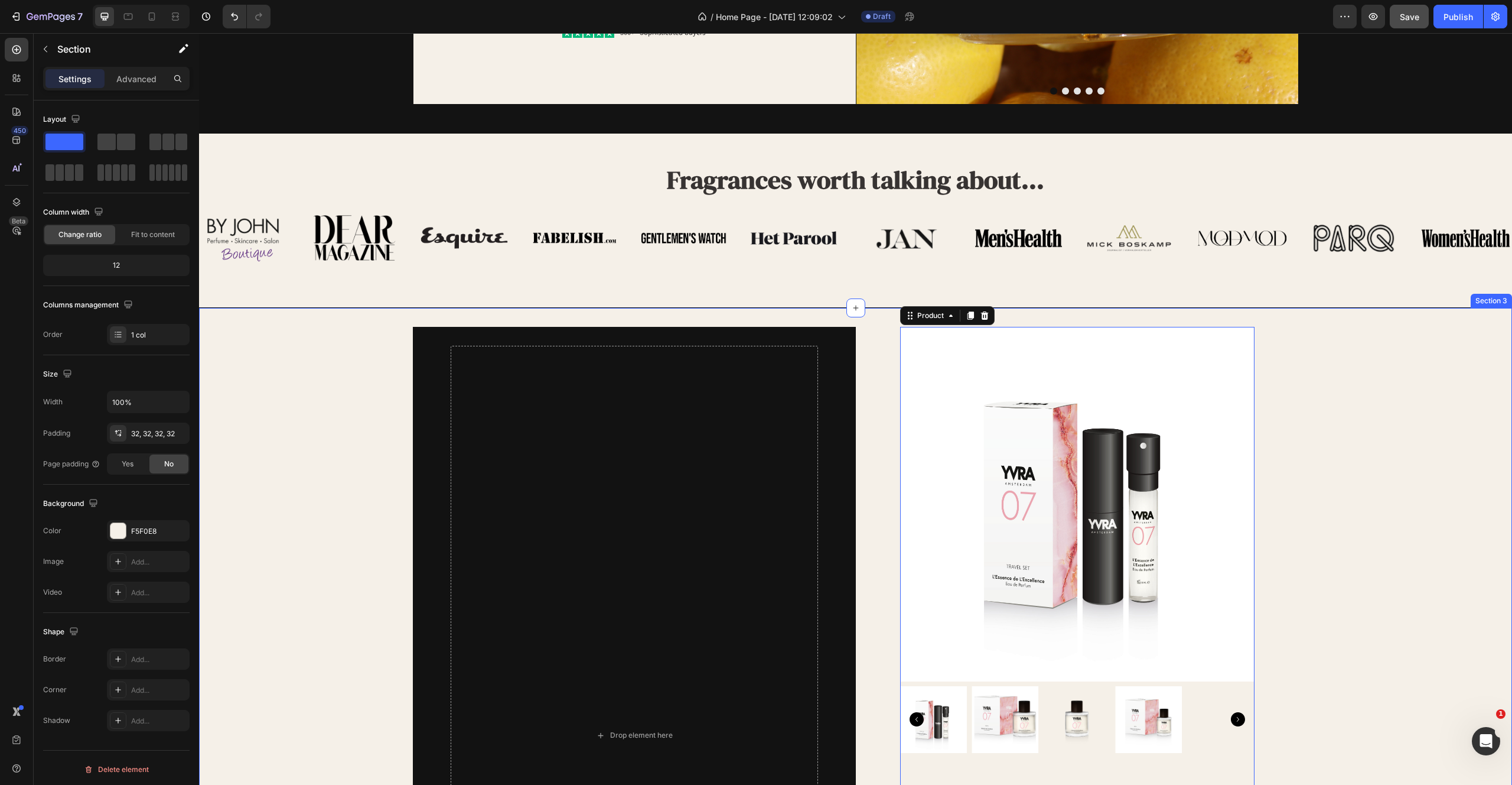
click at [1363, 397] on div "Drop element here Row Product Images YVRA 07 Product Title €120.00 Product Pric…" at bounding box center [855, 735] width 1275 height 817
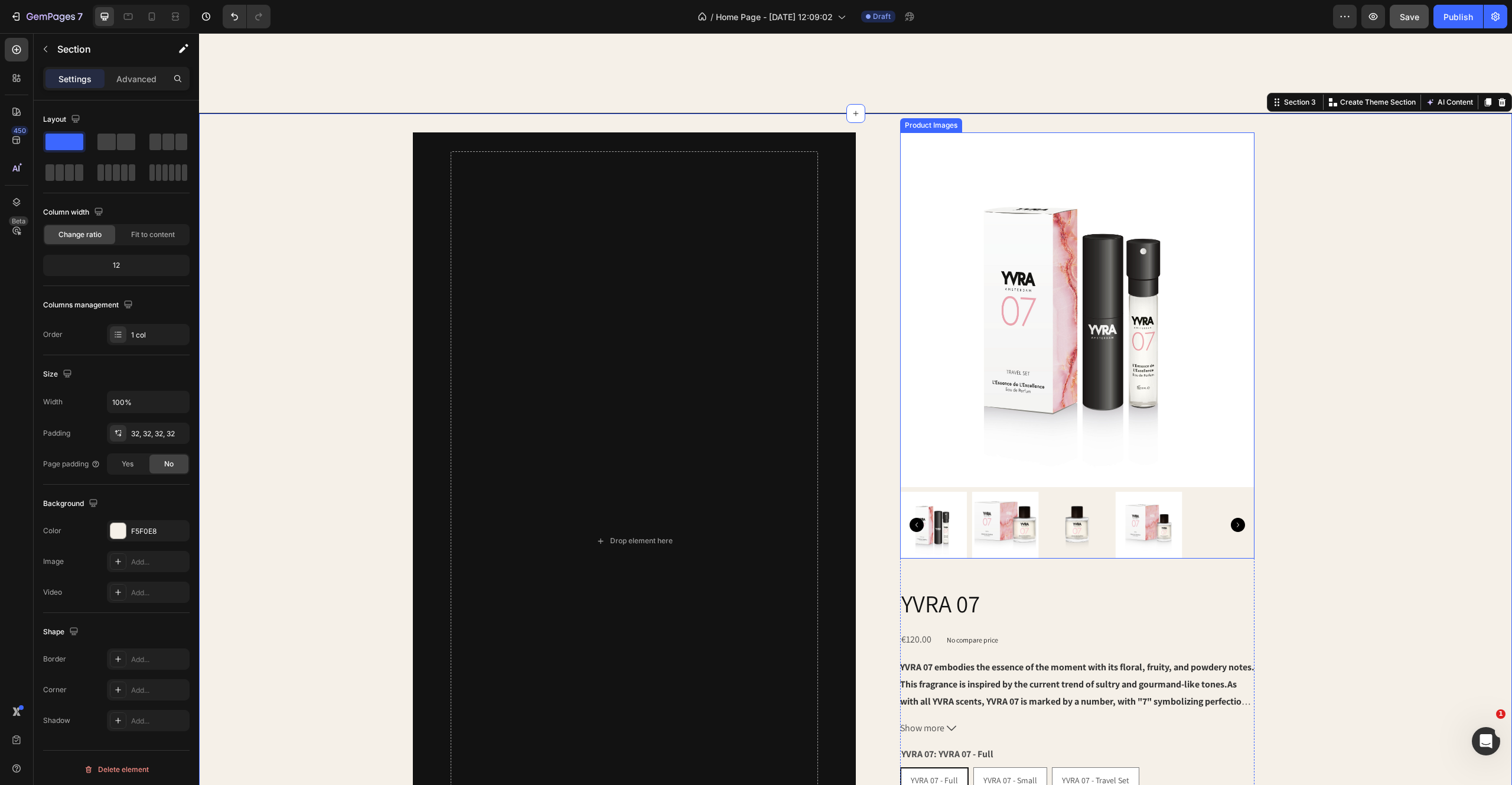
scroll to position [951, 0]
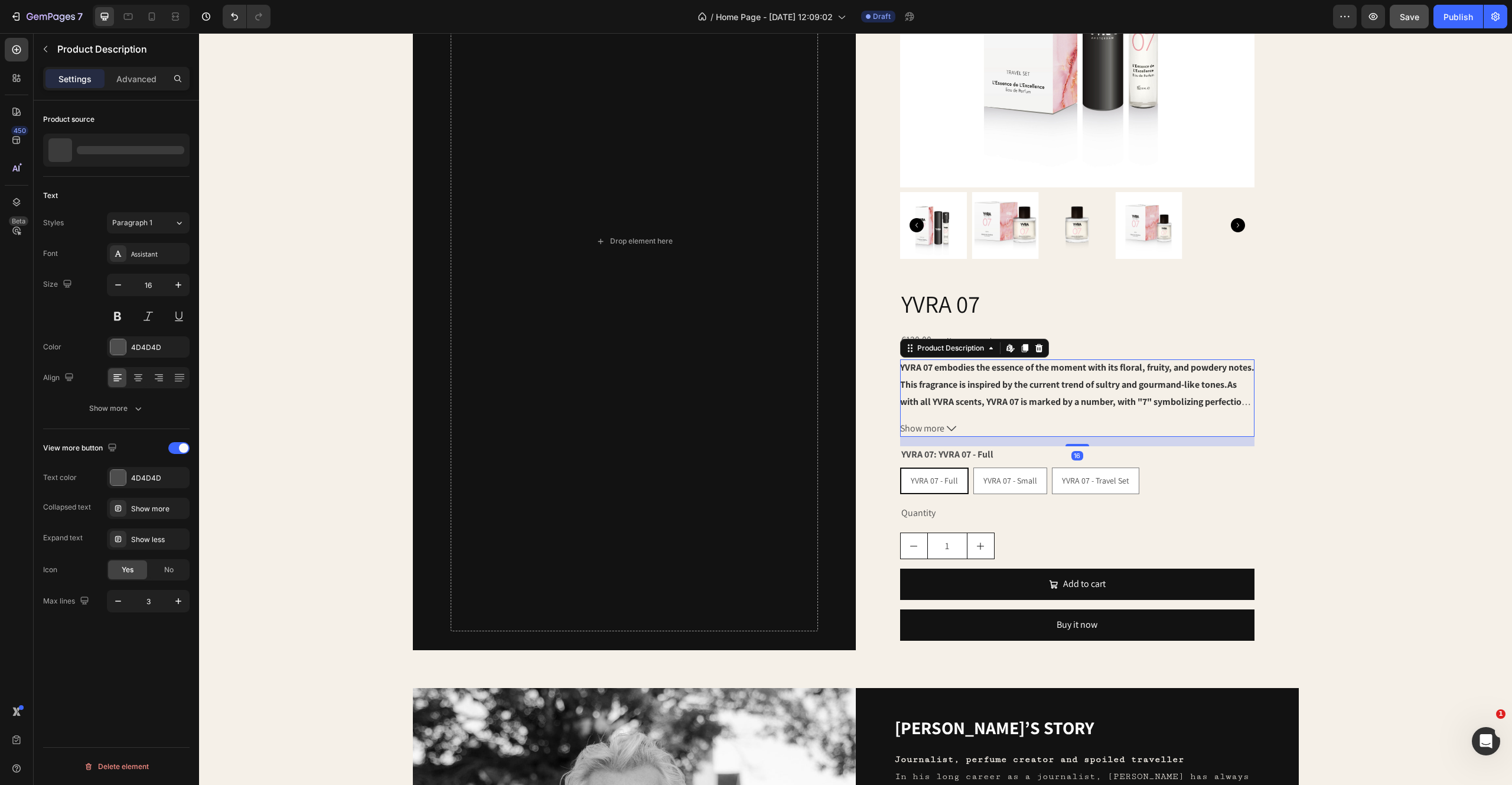
click at [1098, 359] on div "YVRA 07 embodies the essence of the moment with its floral, fruity, and powdery…" at bounding box center [1077, 385] width 354 height 51
click at [1441, 300] on div "Drop element here Row Product Images YVRA 07 Product Title €120.00 Product Pric…" at bounding box center [855, 242] width 1275 height 817
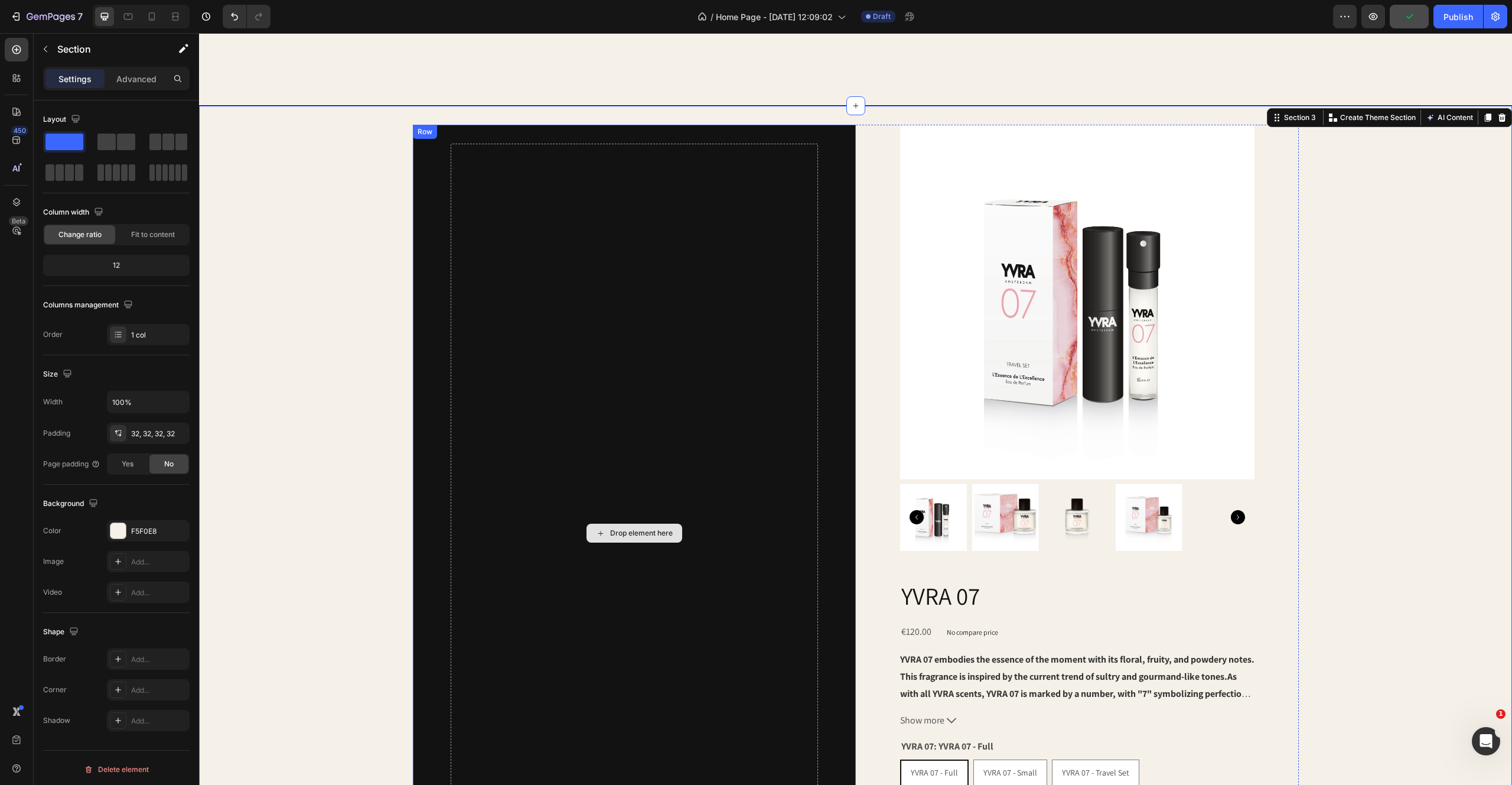
scroll to position [732, 0]
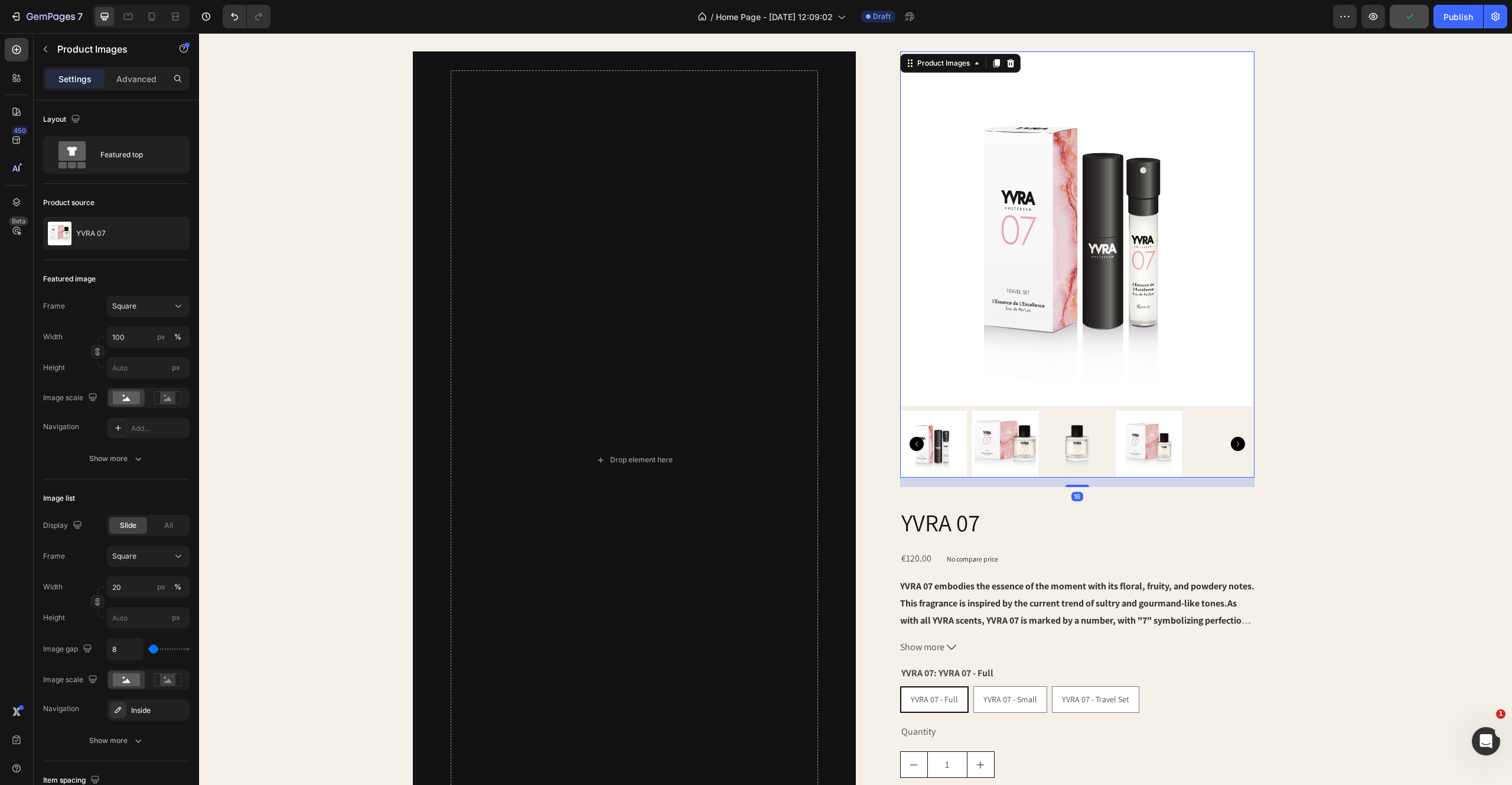
click at [1136, 301] on img at bounding box center [1077, 228] width 354 height 354
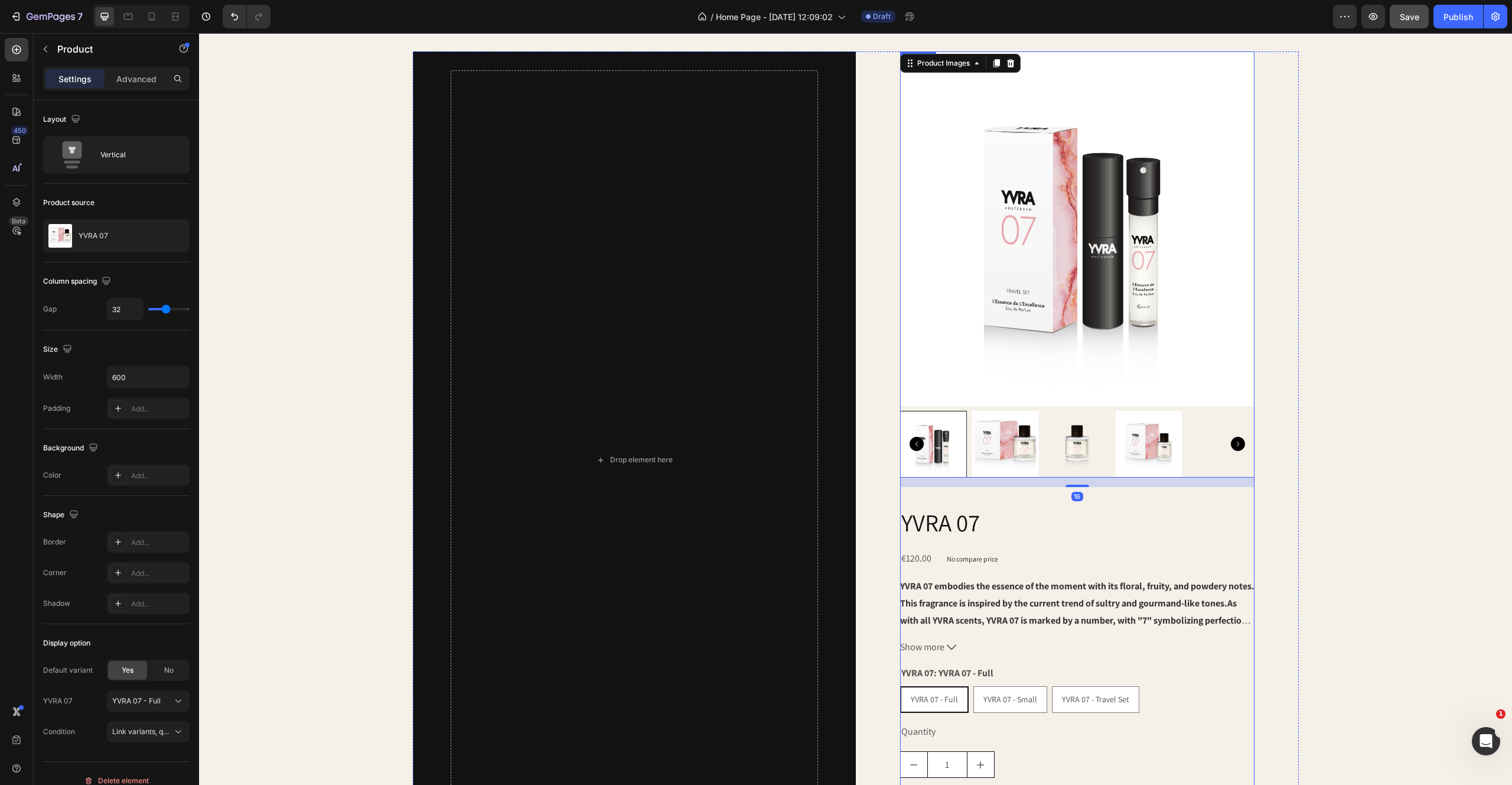
click at [1129, 497] on div "Product Images 16 YVRA 07 Product Title €120.00 Product Price Product Price No …" at bounding box center [1077, 460] width 354 height 817
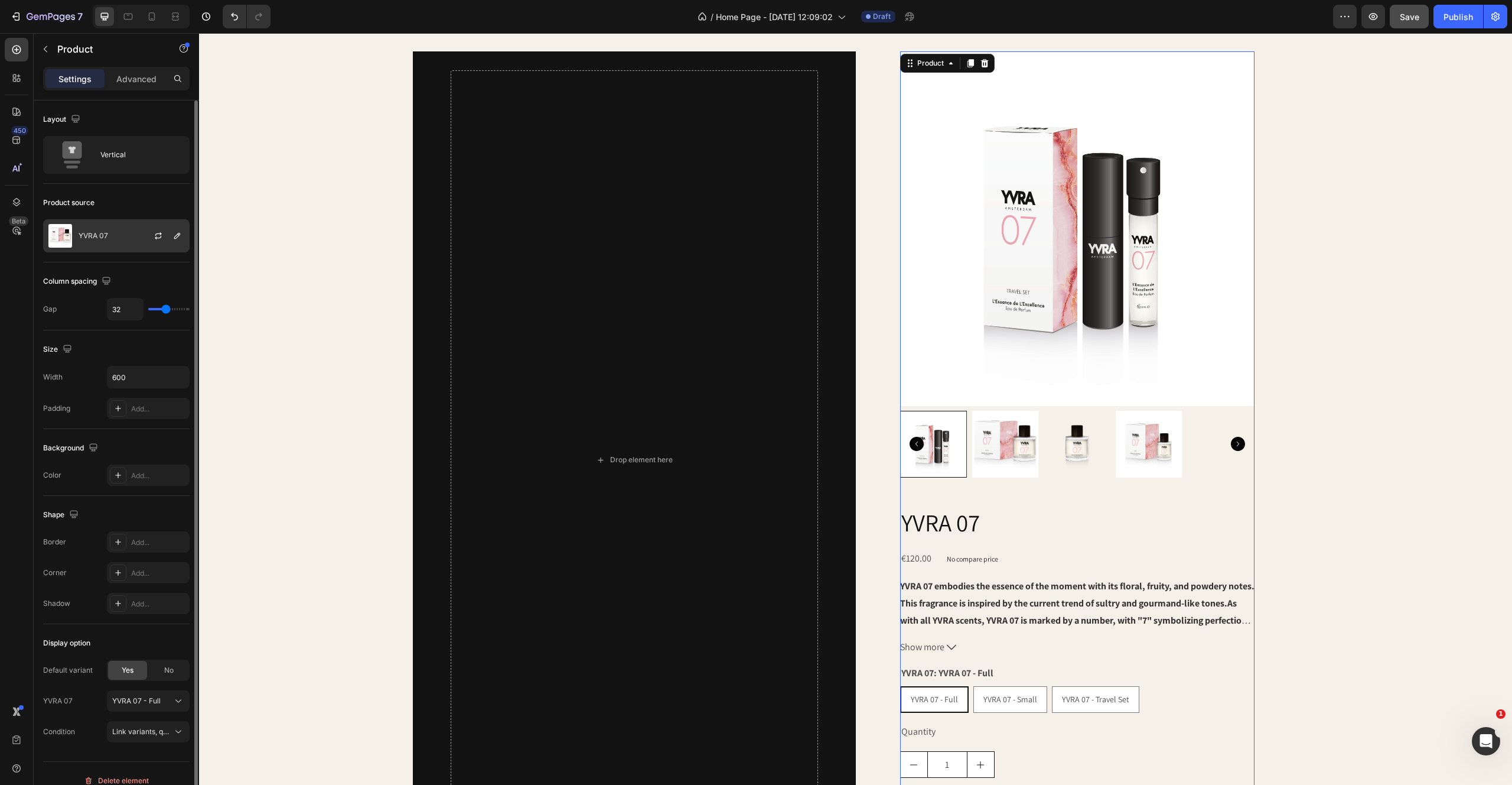
click at [89, 236] on p "YVRA 07" at bounding box center [93, 236] width 29 height 8
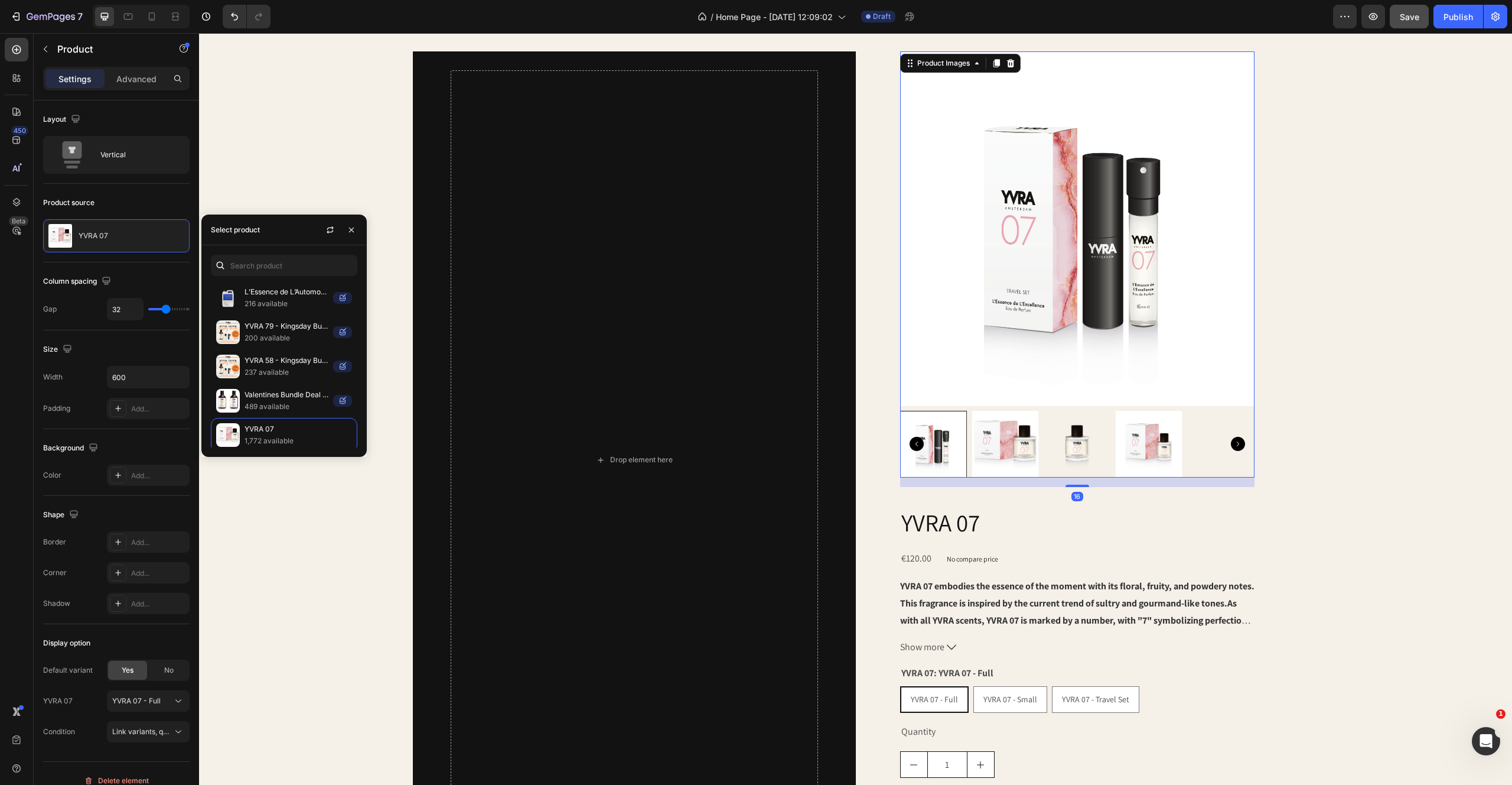
click at [999, 446] on img at bounding box center [1006, 445] width 68 height 68
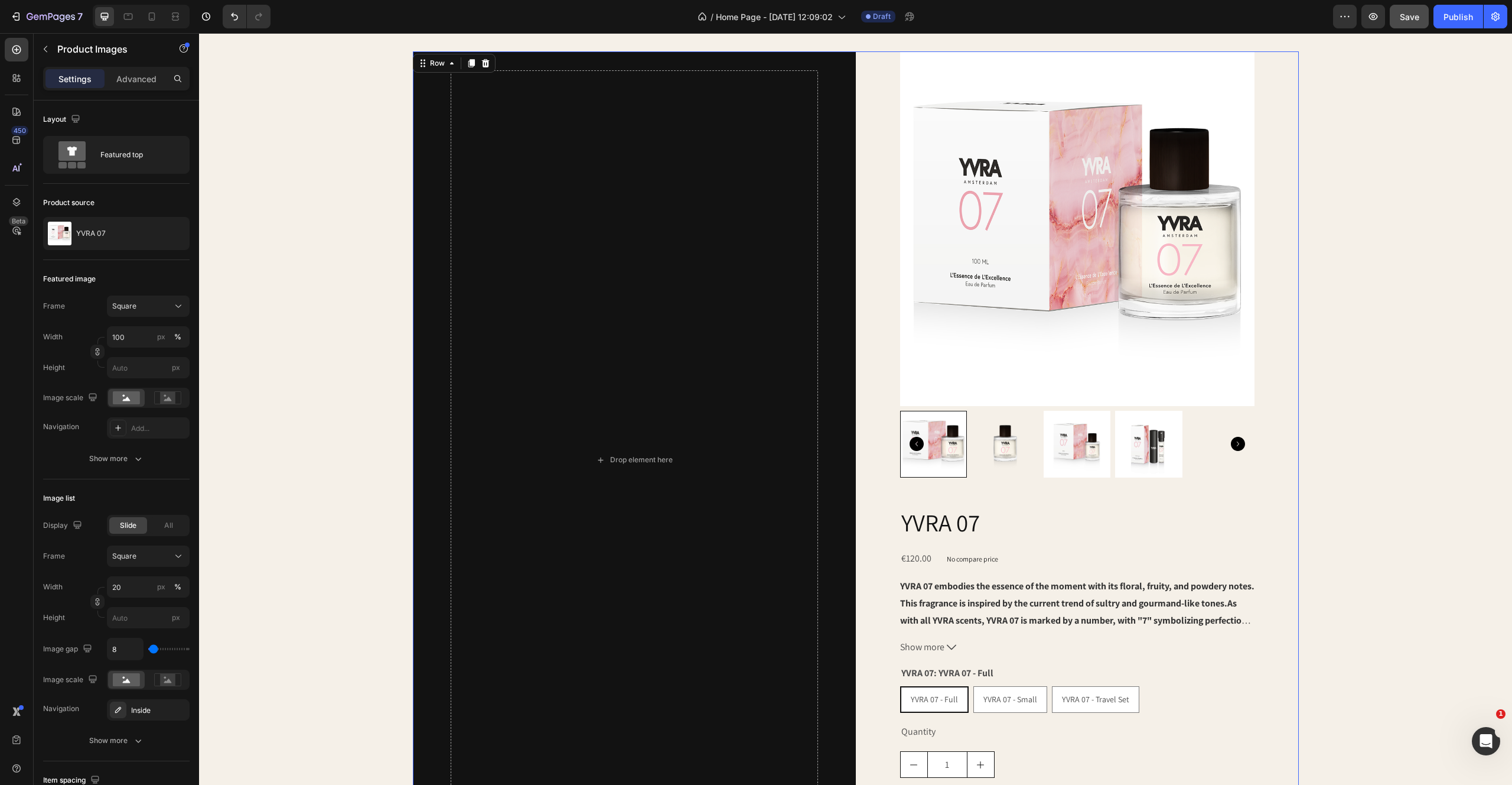
click at [1272, 540] on div "Product Images YVRA 07 Product Title €120.00 Product Price Product Price No com…" at bounding box center [1077, 460] width 443 height 817
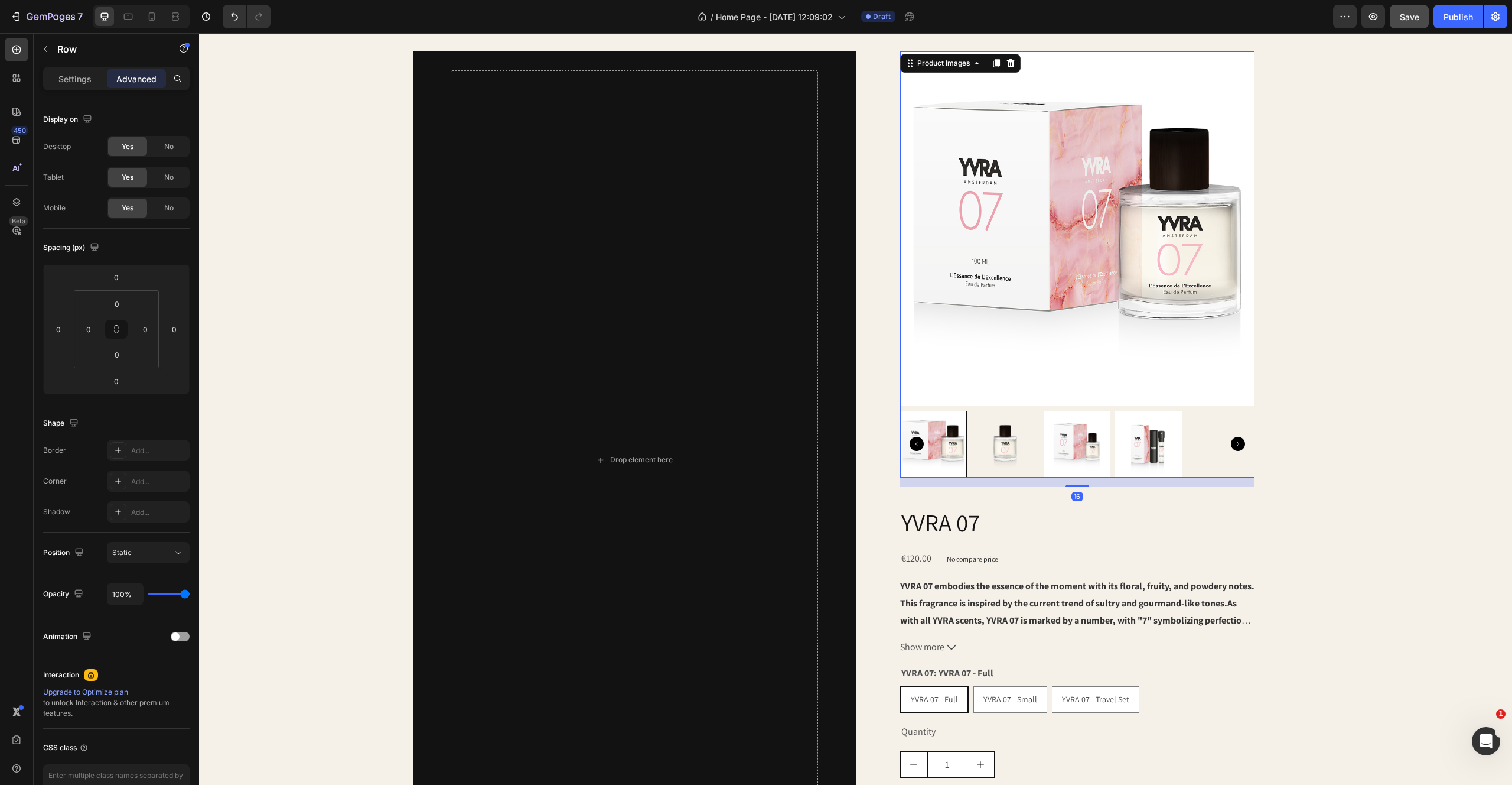
click at [1006, 427] on img at bounding box center [1006, 445] width 68 height 68
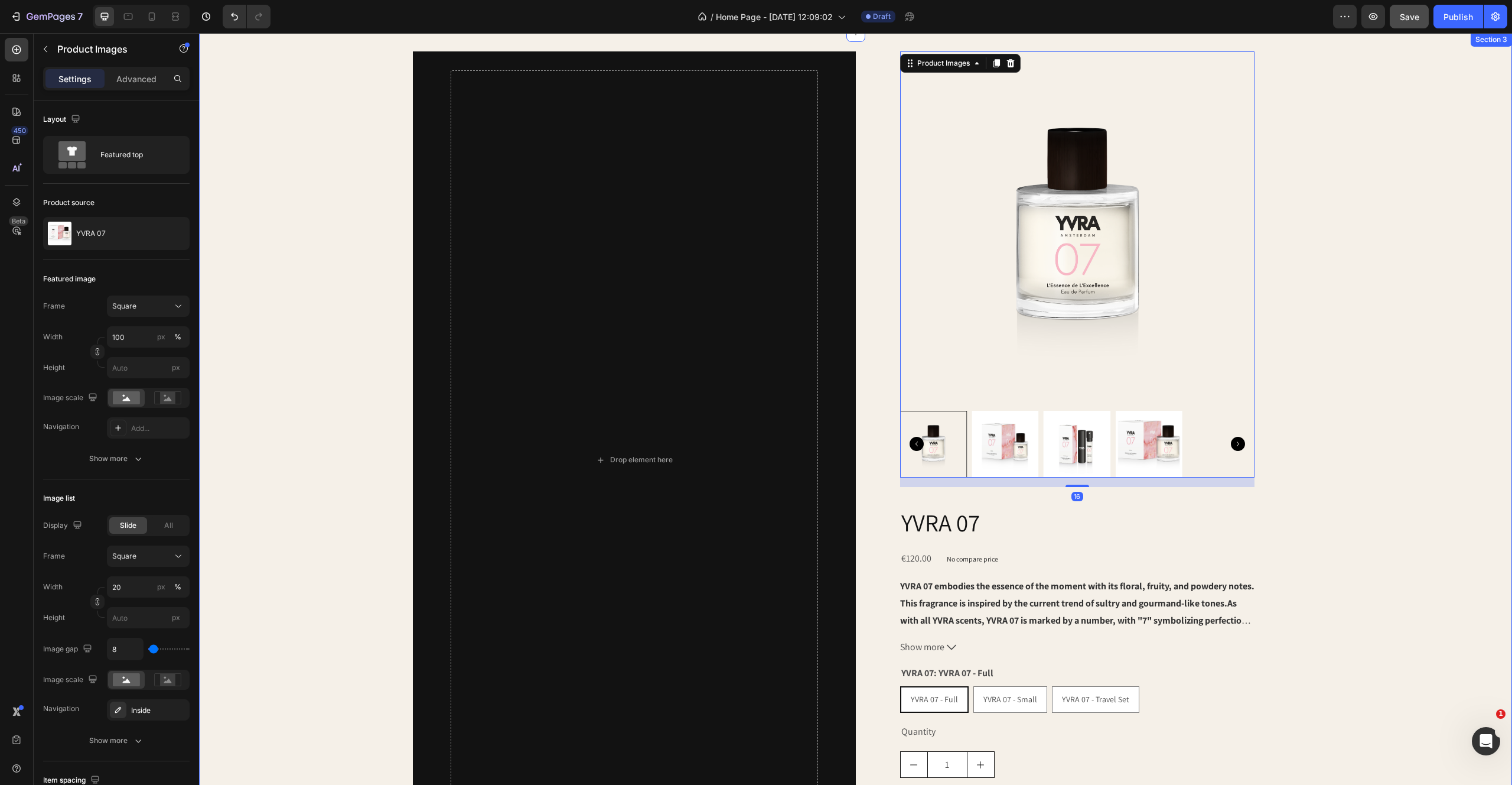
click at [1399, 375] on div "Drop element here Row Product Images 16 YVRA 07 Product Title €120.00 Product P…" at bounding box center [855, 460] width 1275 height 817
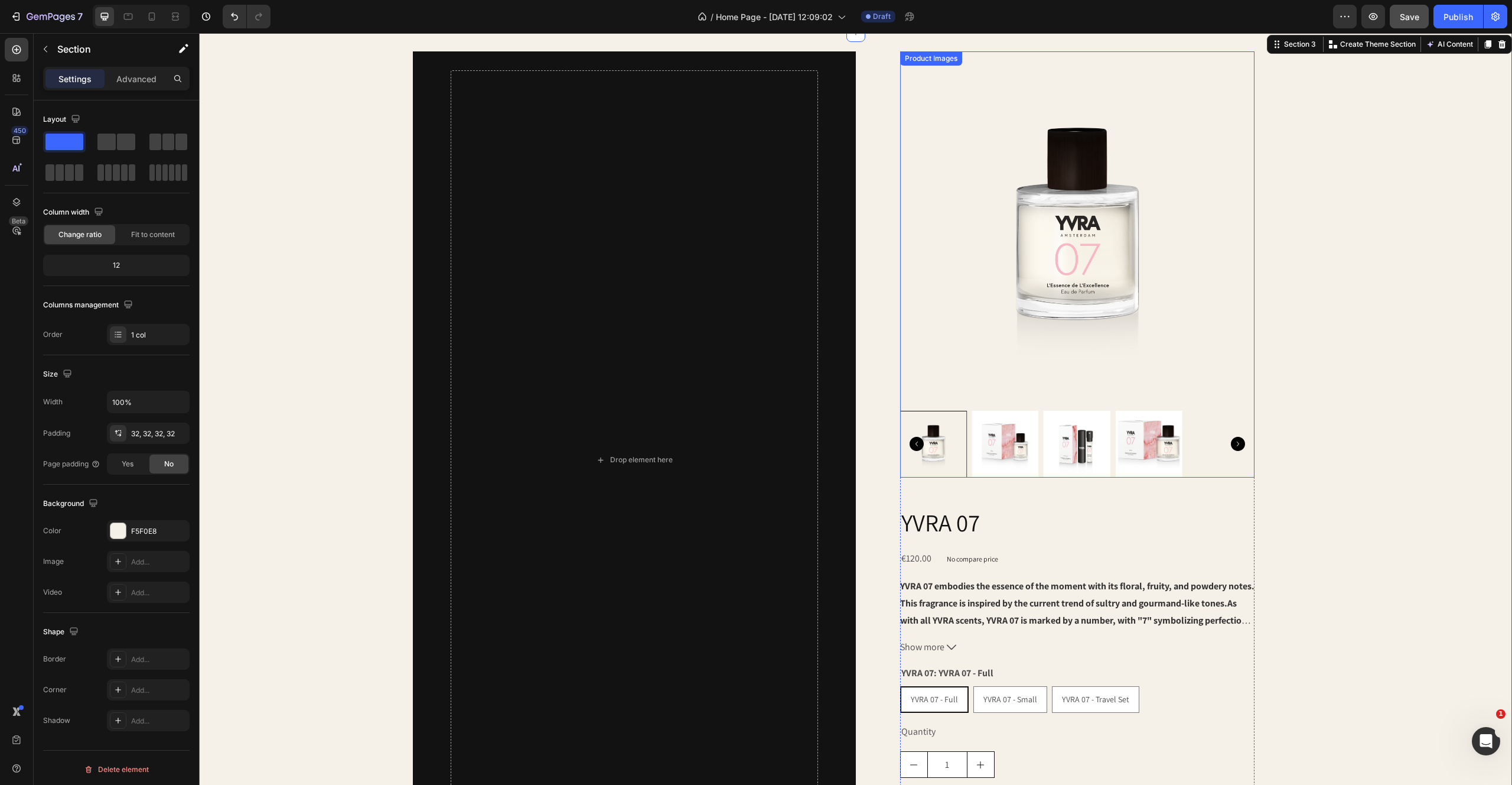
click at [1190, 428] on div at bounding box center [1077, 445] width 354 height 68
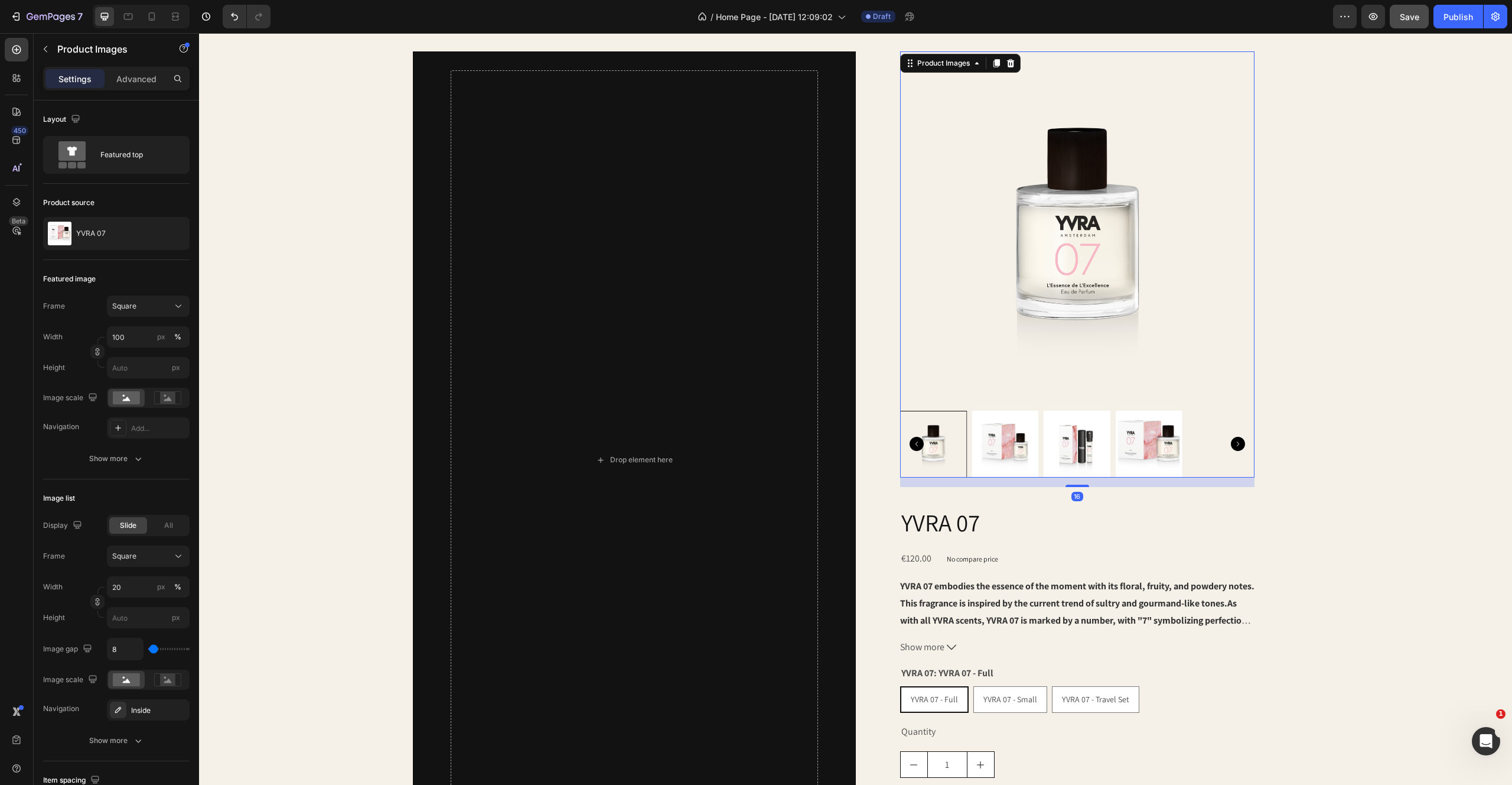
click at [1129, 208] on img at bounding box center [1077, 228] width 354 height 354
click at [95, 151] on icon at bounding box center [71, 155] width 47 height 27
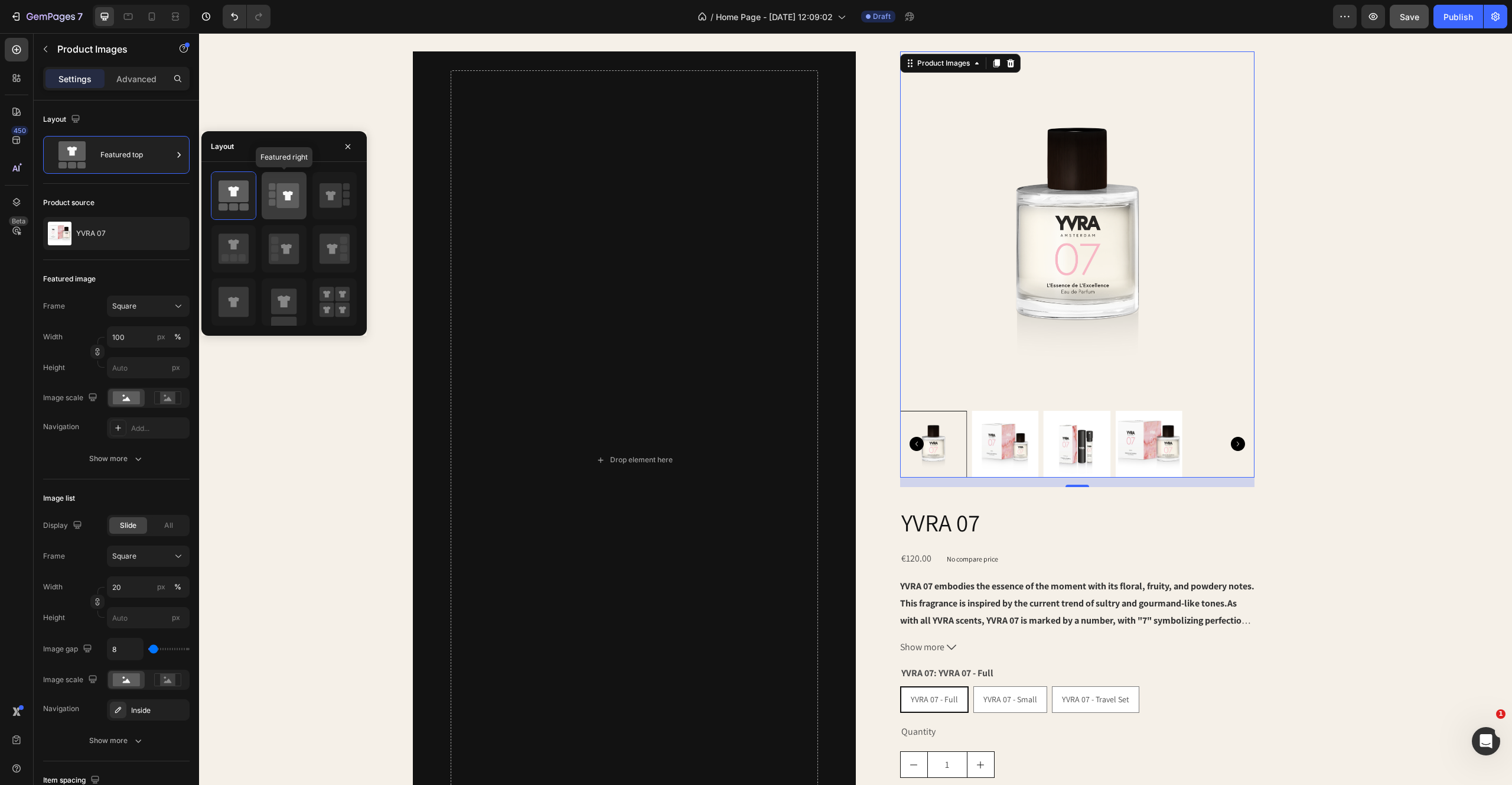
click at [271, 186] on rect at bounding box center [272, 186] width 7 height 7
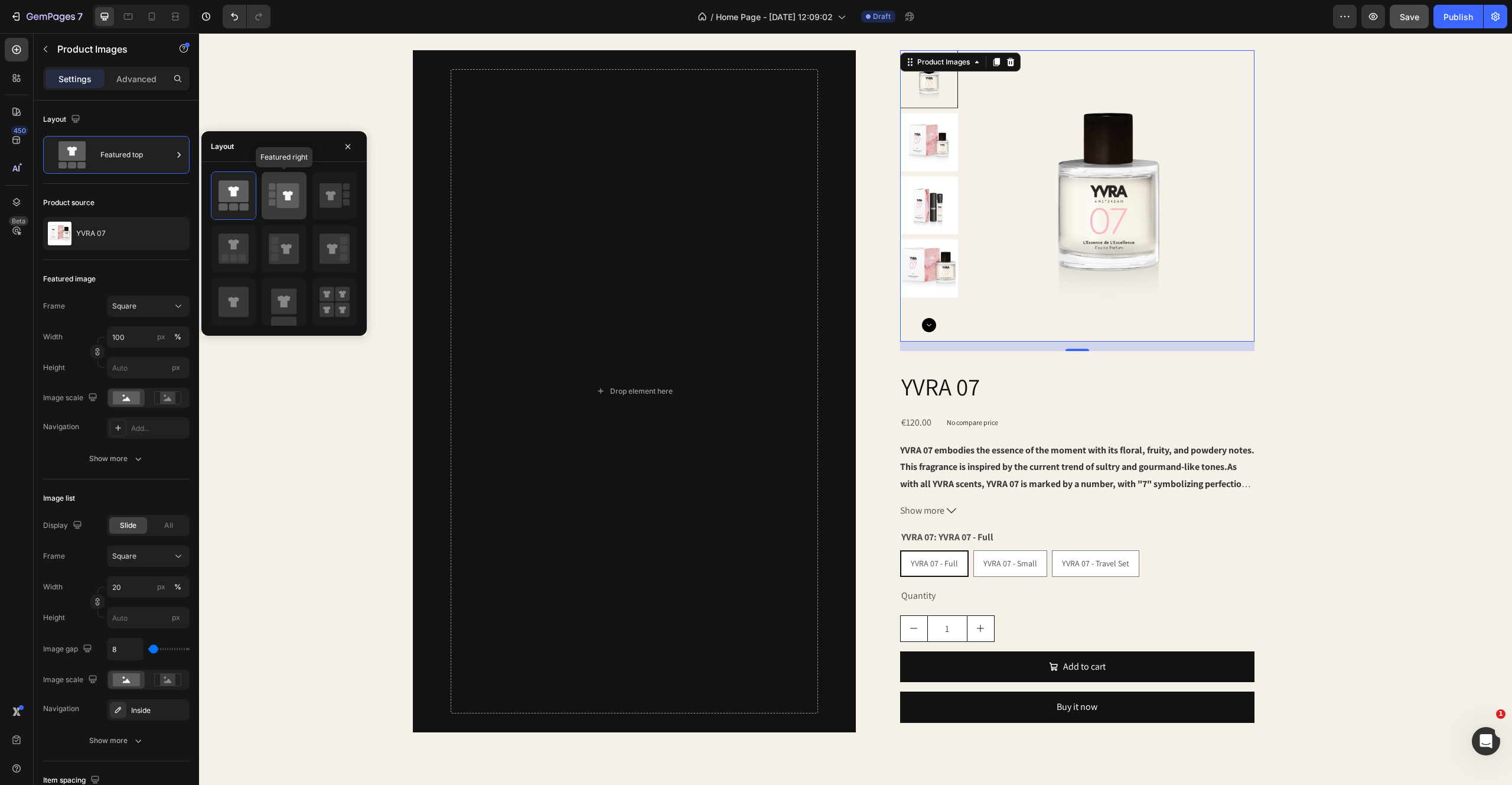
scroll to position [663, 0]
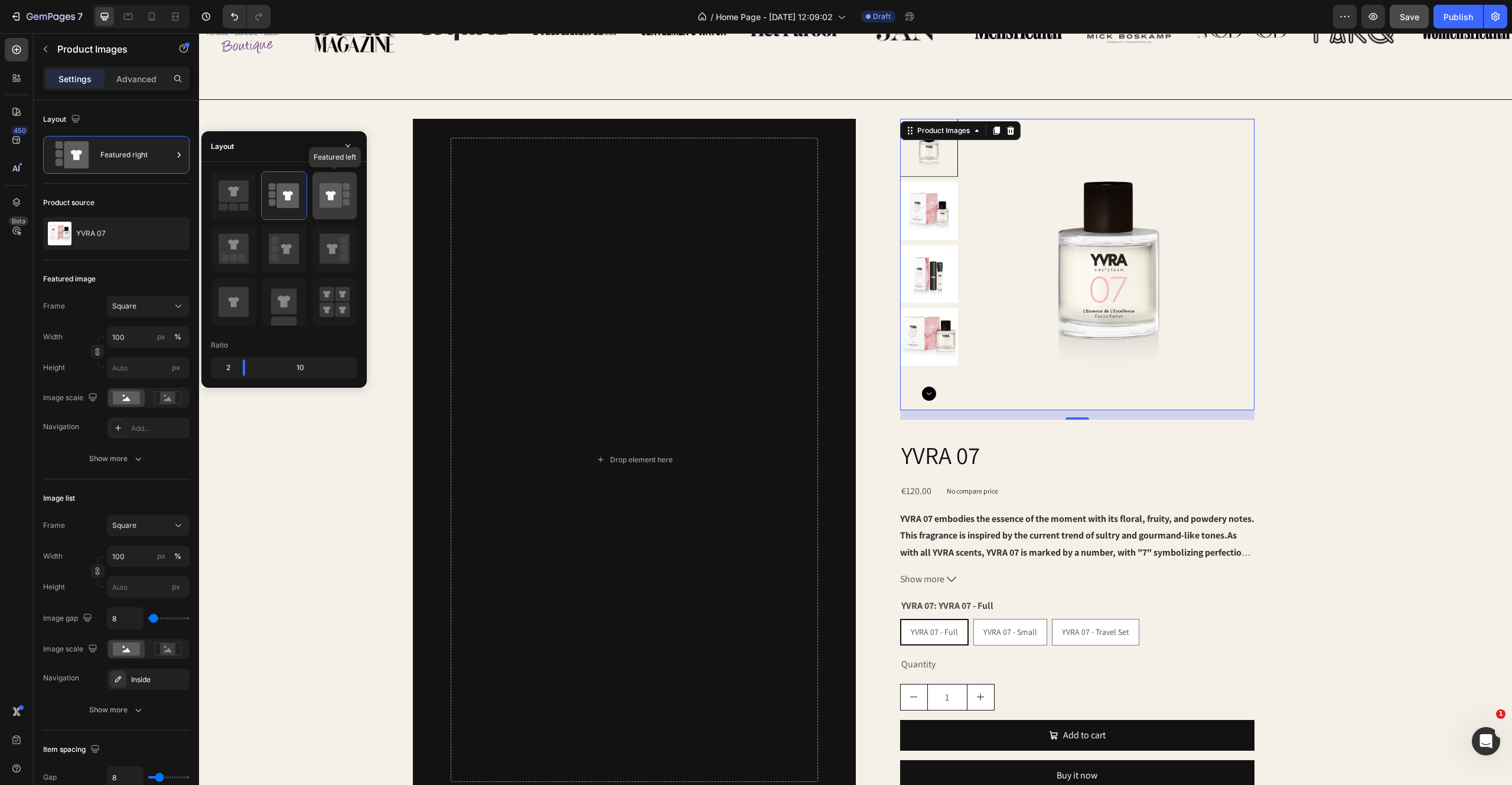
click at [332, 186] on icon at bounding box center [331, 195] width 23 height 25
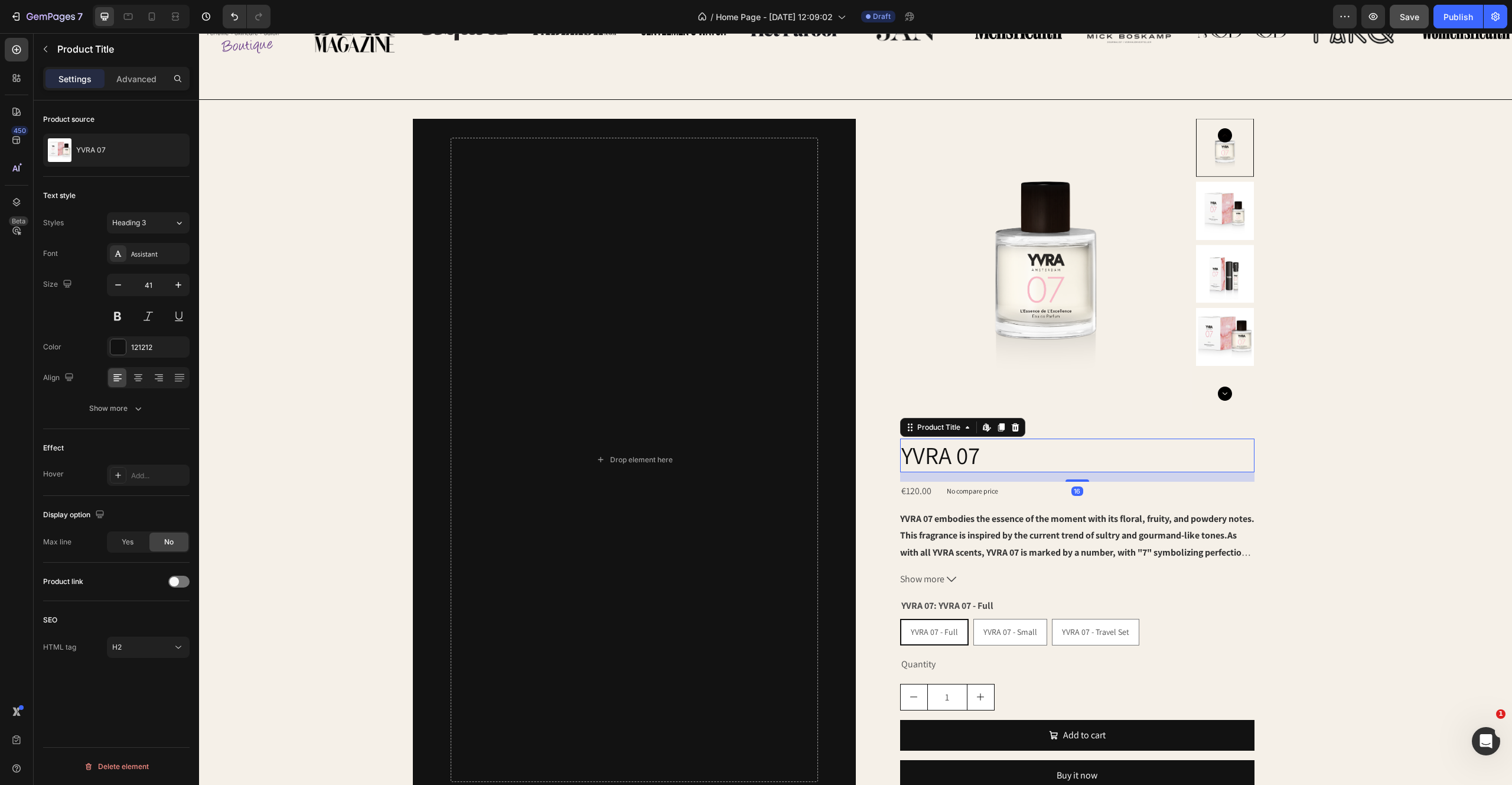
click at [955, 444] on h2 "YVRA 07" at bounding box center [1077, 455] width 354 height 34
click at [1343, 364] on div "Drop element here Row Product Images YVRA 07 Product Title Edit content in Shop…" at bounding box center [855, 460] width 1275 height 683
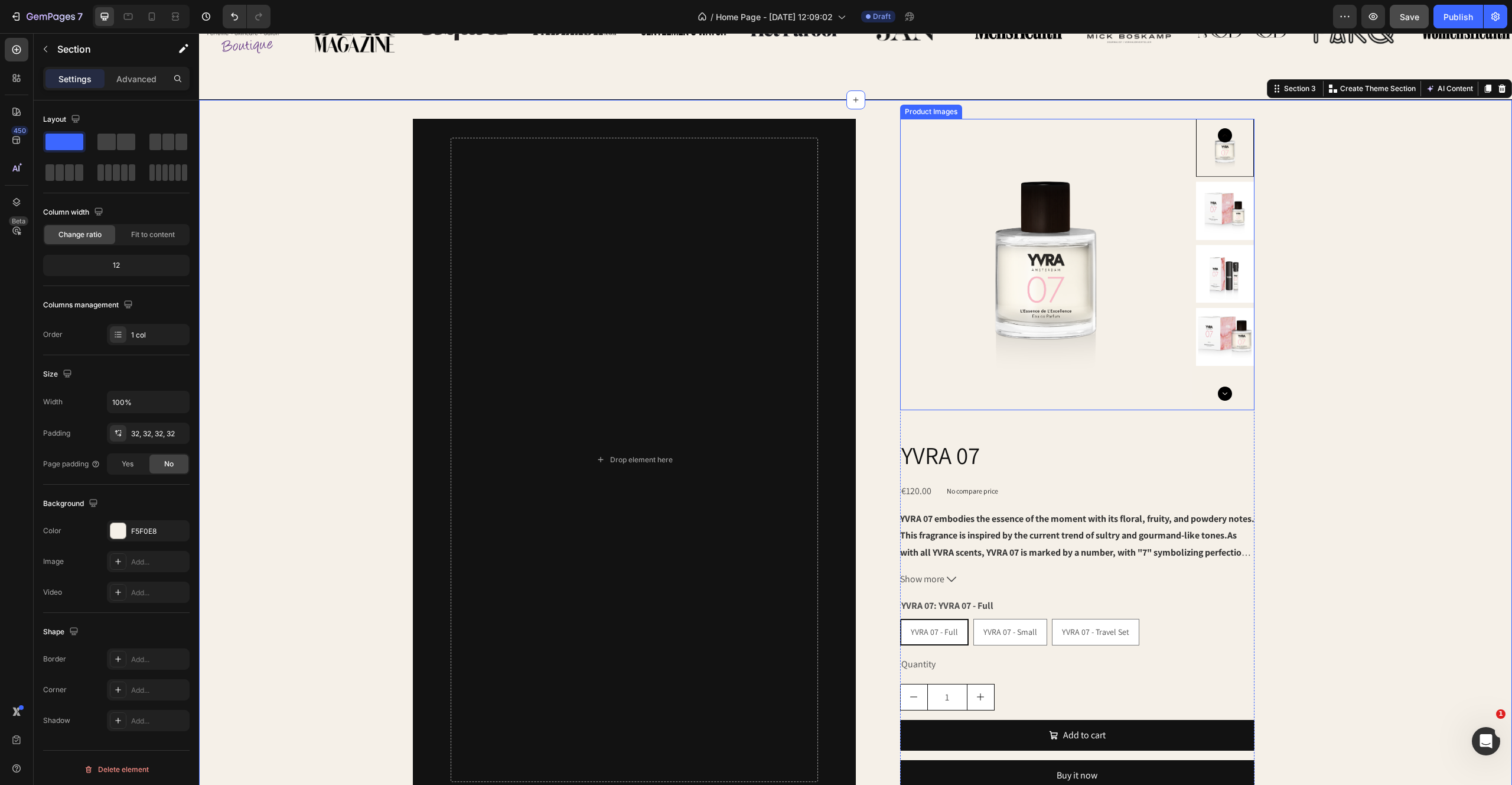
click at [1222, 217] on img at bounding box center [1225, 211] width 59 height 59
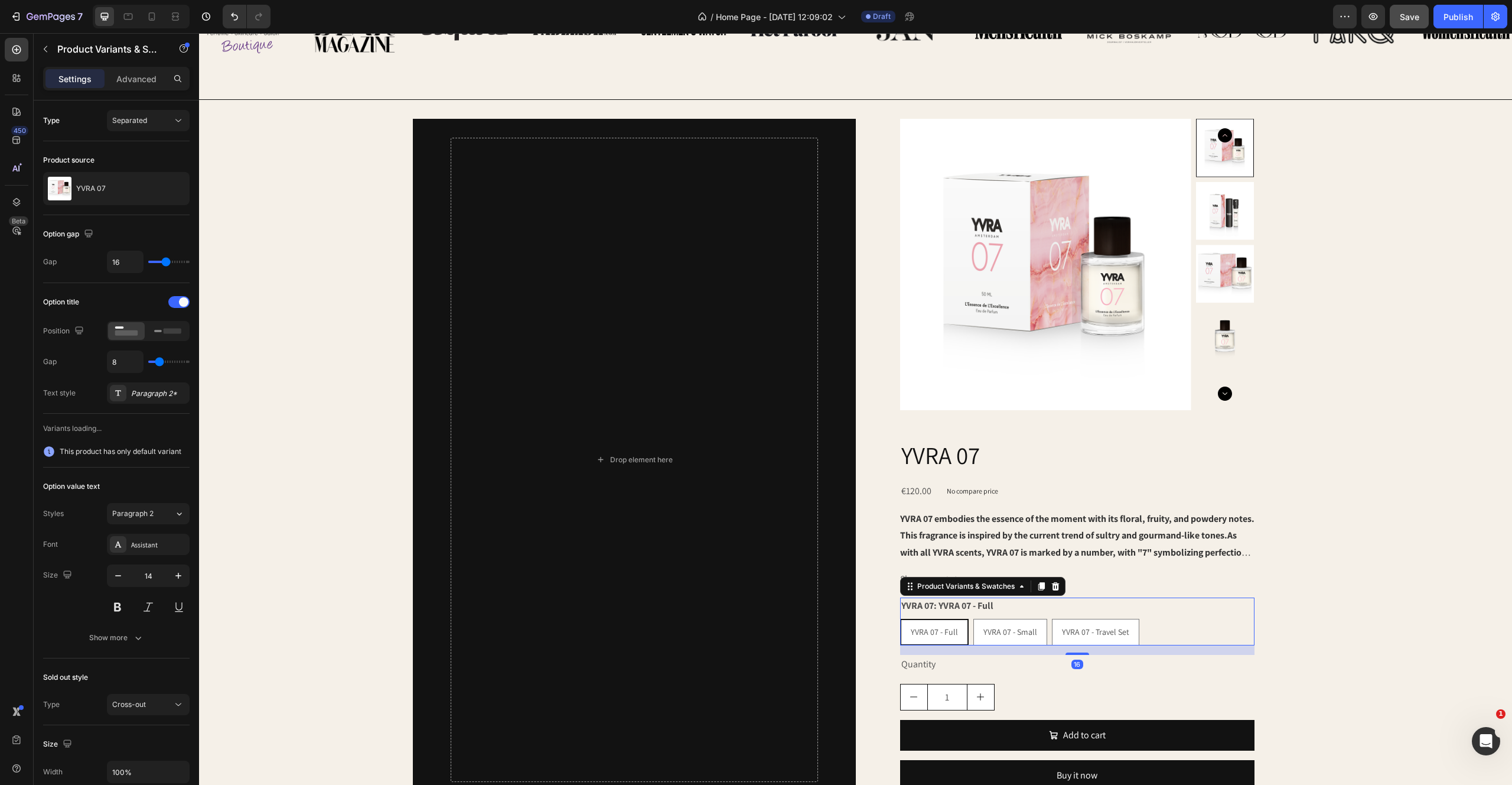
click at [1165, 638] on div "YVRA 07 - Full YVRA 07 - Full YVRA 07 - Full YVRA 07 - Small YVRA 07 - Small YV…" at bounding box center [1077, 631] width 354 height 26
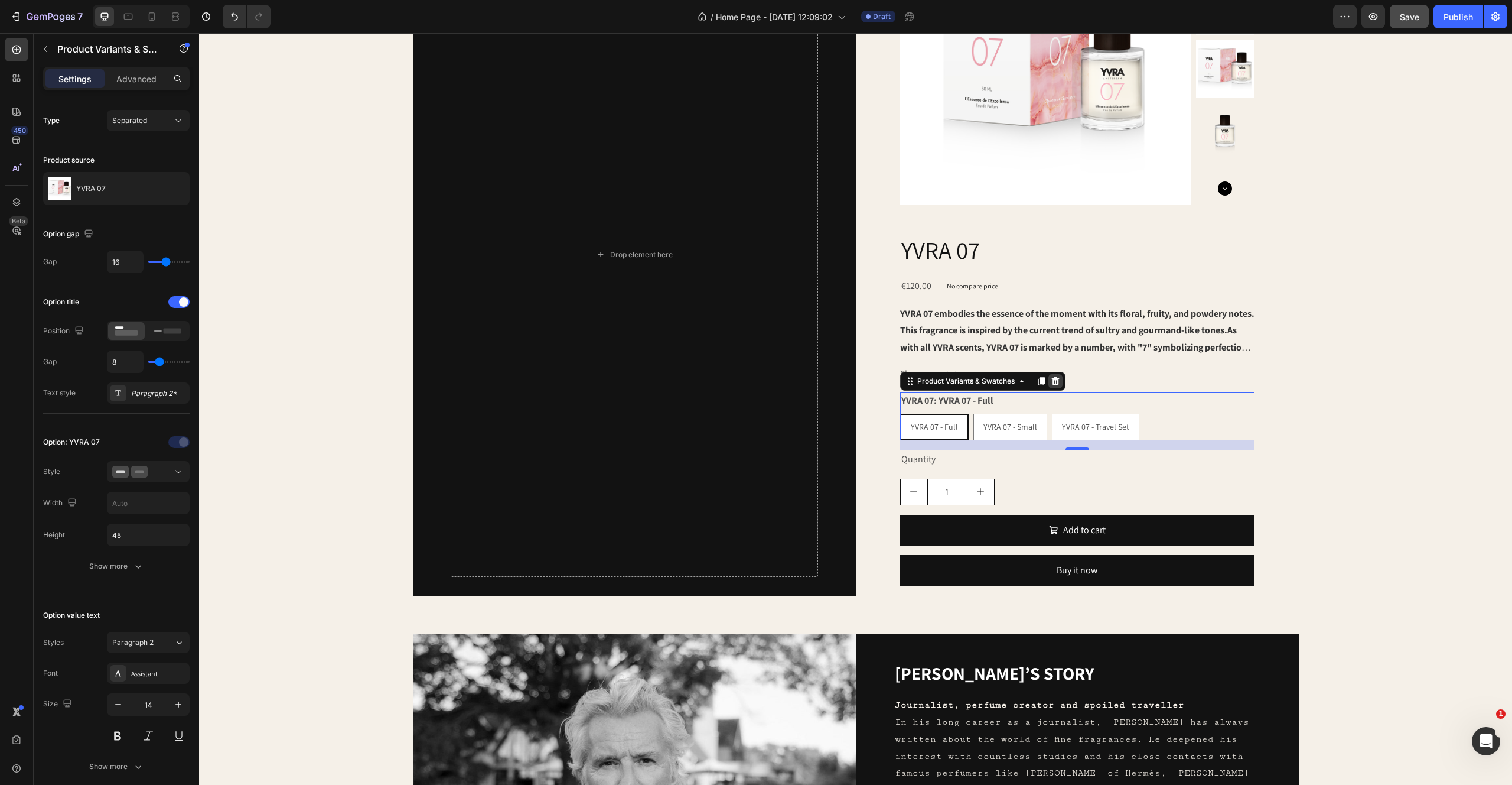
scroll to position [929, 0]
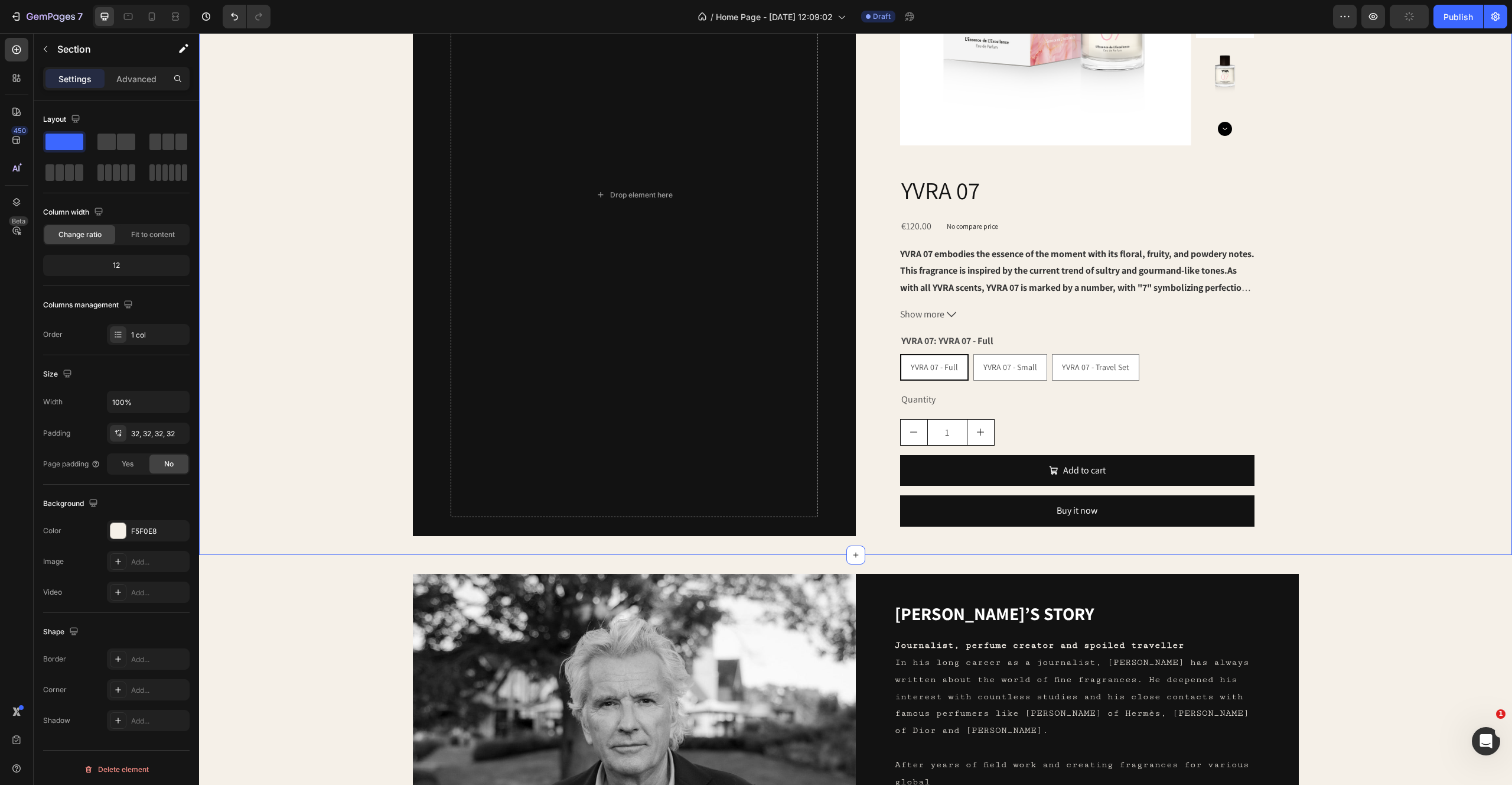
click at [1495, 488] on div "Drop element here Row Product Images YVRA 07 Product Title €120.00 Product Pric…" at bounding box center [856, 195] width 1313 height 720
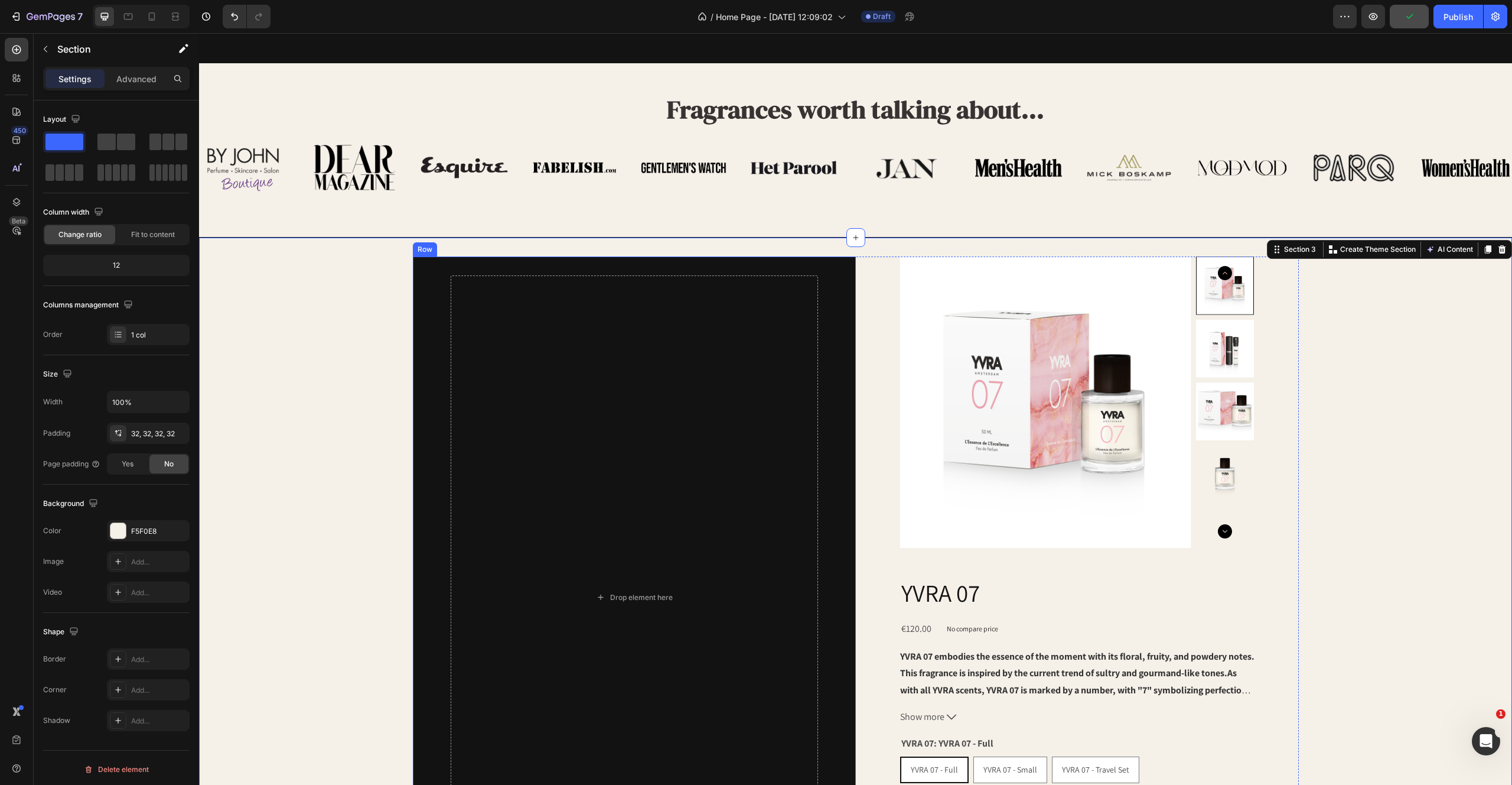
scroll to position [0, 0]
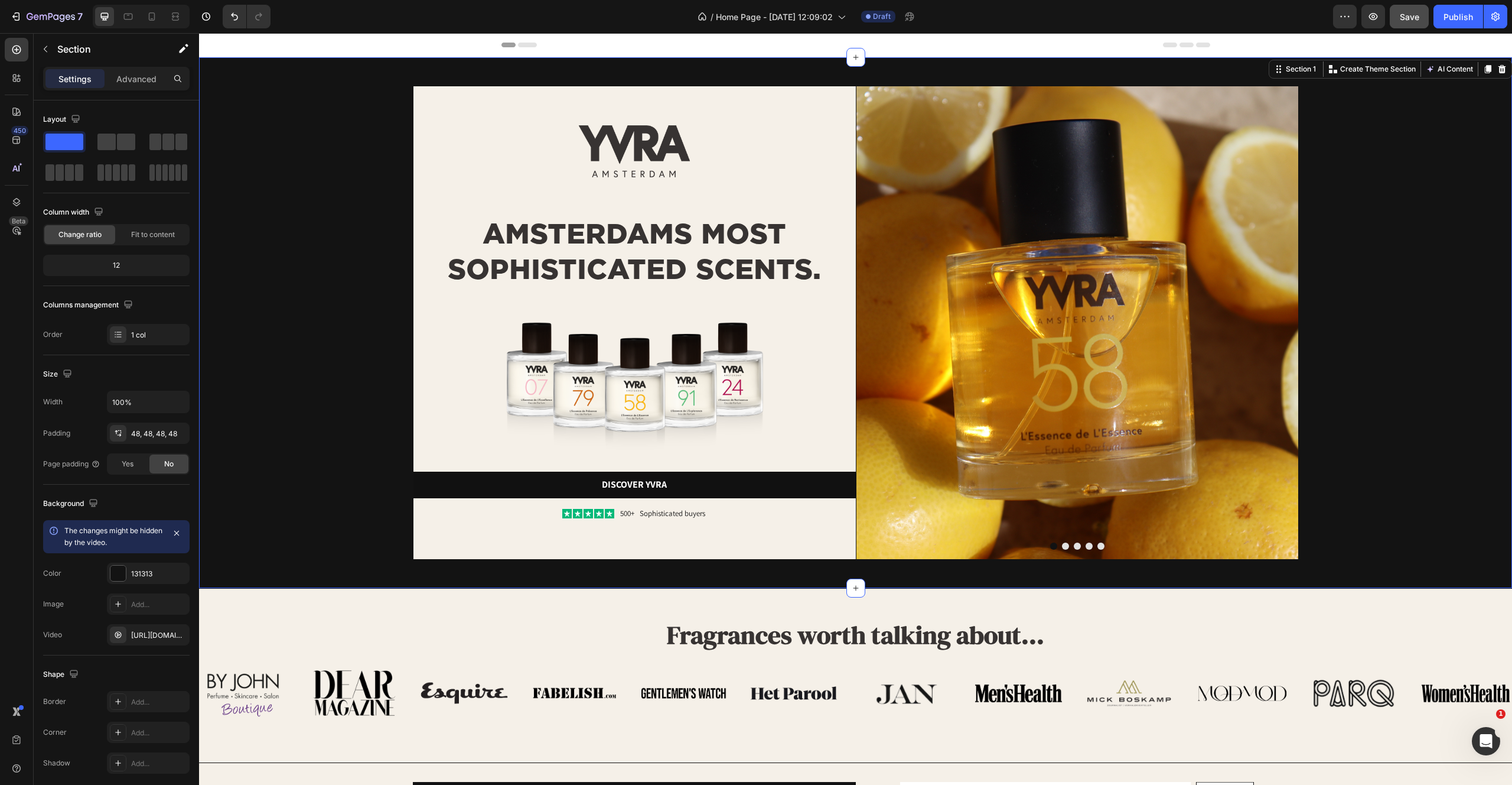
click at [378, 297] on div "Image AMSTERDAMS MOST SOPHISTICATED SCENTS. Heading Image Discover yvra Button …" at bounding box center [855, 323] width 1256 height 474
click at [176, 637] on icon "button" at bounding box center [177, 634] width 10 height 10
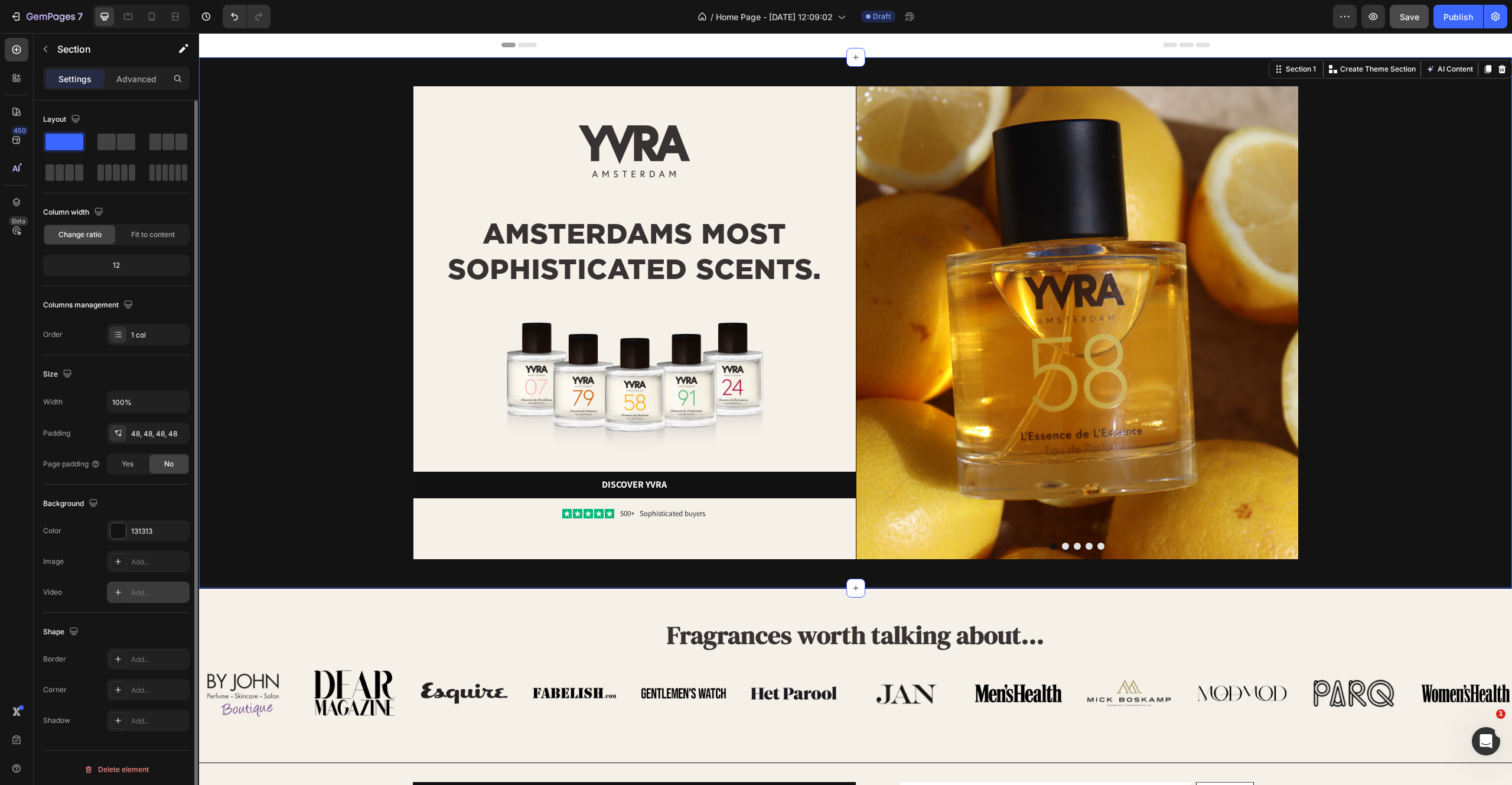
click at [1380, 580] on div "Image AMSTERDAMS MOST SOPHISTICATED SCENTS. Heading Image Discover yvra Button …" at bounding box center [856, 322] width 1313 height 531
click at [1376, 446] on div "Image AMSTERDAMS MOST SOPHISTICATED SCENTS. Heading Image Discover yvra Button …" at bounding box center [855, 323] width 1256 height 474
click at [213, 480] on div "Image AMSTERDAMS MOST SOPHISTICATED SCENTS. Heading Image Discover yvra Button …" at bounding box center [856, 322] width 1313 height 531
click at [249, 621] on div "Fragrances worth talking about... Heading Row Image Image Image Image Image Ima…" at bounding box center [856, 665] width 1313 height 117
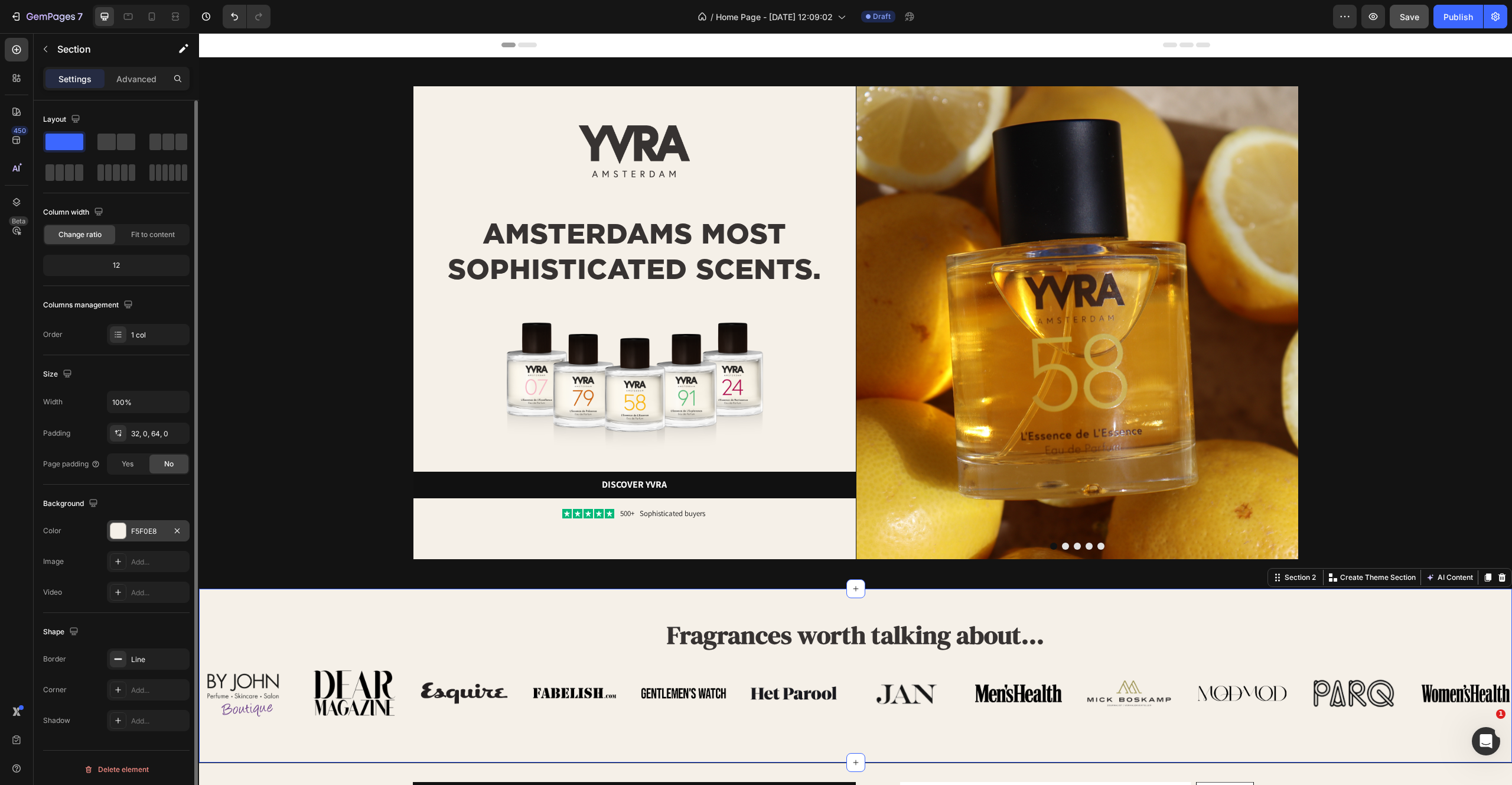
click at [141, 534] on div "F5F0E8" at bounding box center [148, 531] width 35 height 11
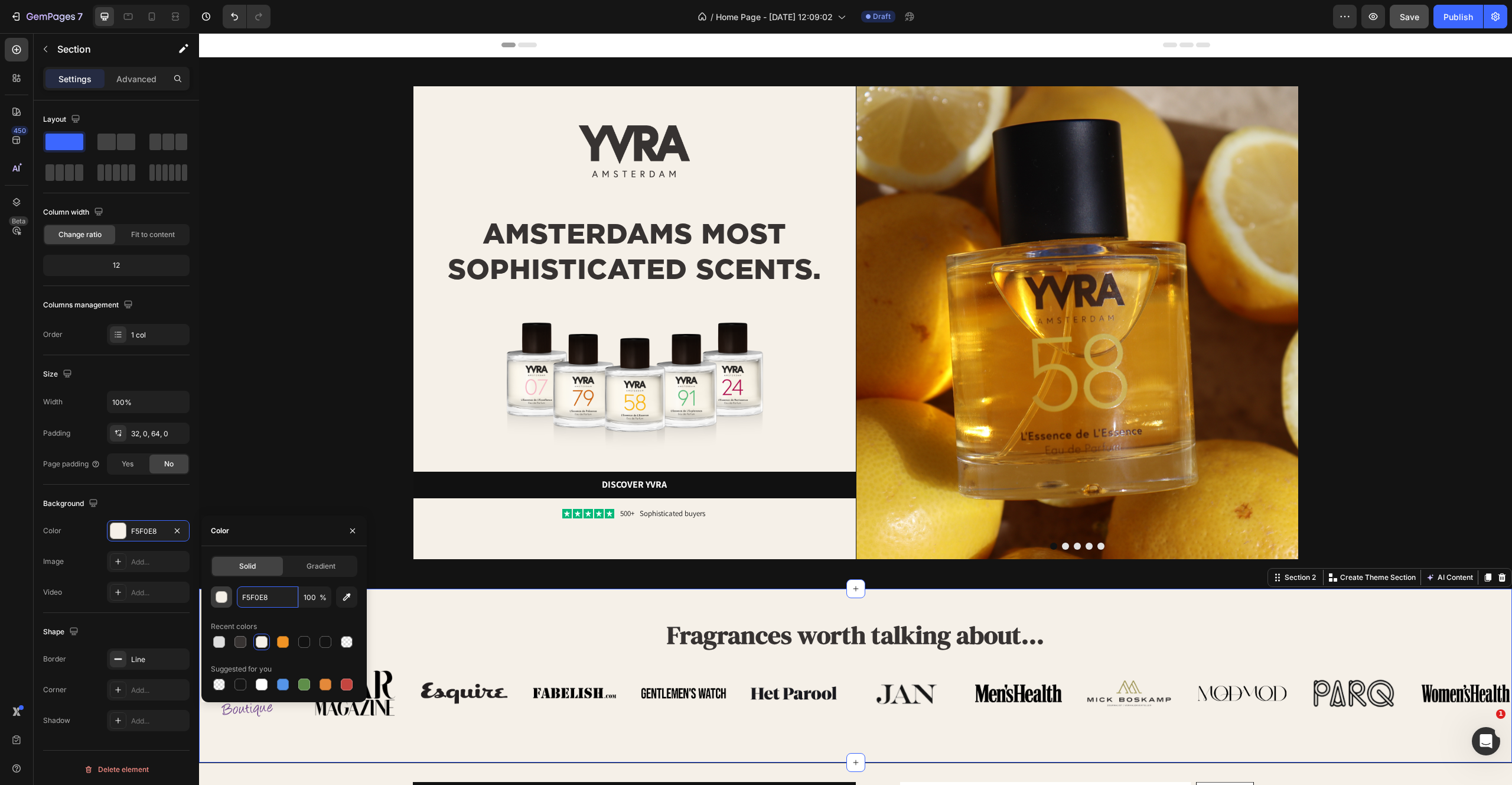
drag, startPoint x: 267, startPoint y: 603, endPoint x: 229, endPoint y: 599, distance: 38.2
click at [229, 599] on div "F5F0E8 100 %" at bounding box center [284, 597] width 147 height 21
drag, startPoint x: 276, startPoint y: 598, endPoint x: 241, endPoint y: 598, distance: 35.0
click at [241, 598] on input "F5F0E8" at bounding box center [268, 597] width 62 height 21
click at [281, 393] on div "Image AMSTERDAMS MOST SOPHISTICATED SCENTS. Heading Image Discover yvra Button …" at bounding box center [855, 323] width 1256 height 474
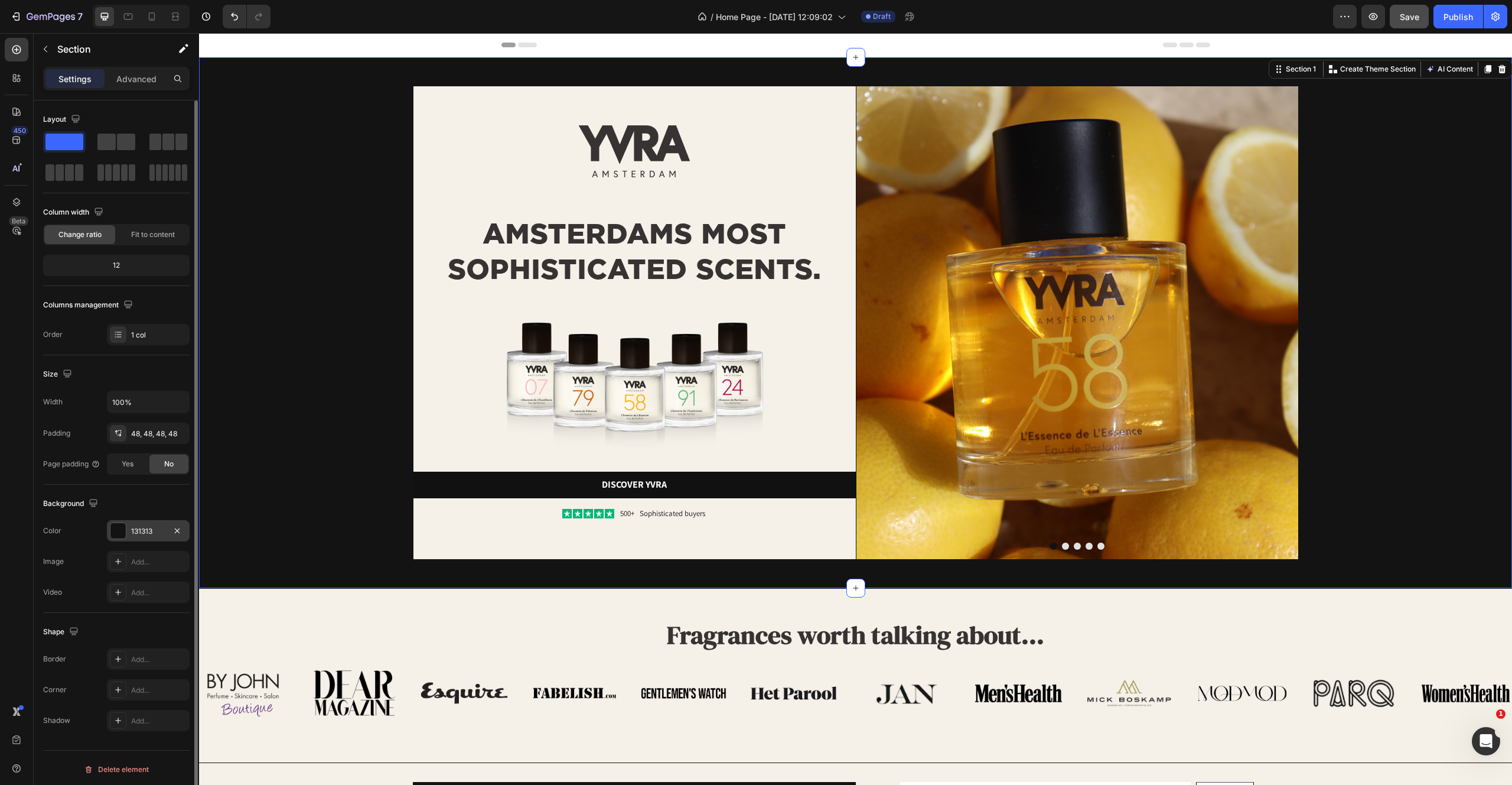
click at [142, 532] on div "131313" at bounding box center [148, 531] width 35 height 11
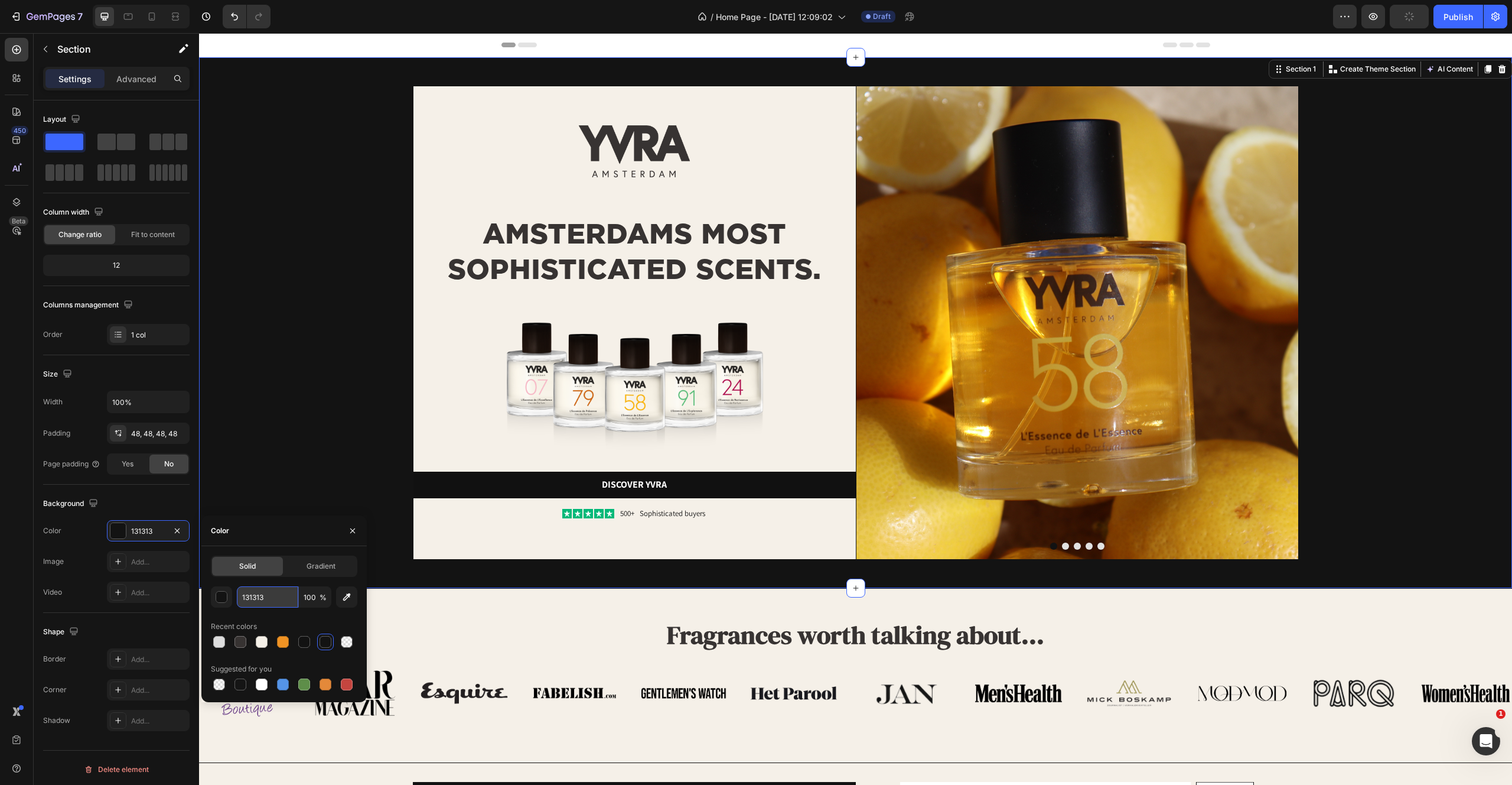
click at [281, 598] on input "131313" at bounding box center [268, 597] width 62 height 21
paste input "F5F0E8"
type input "F5F0E8"
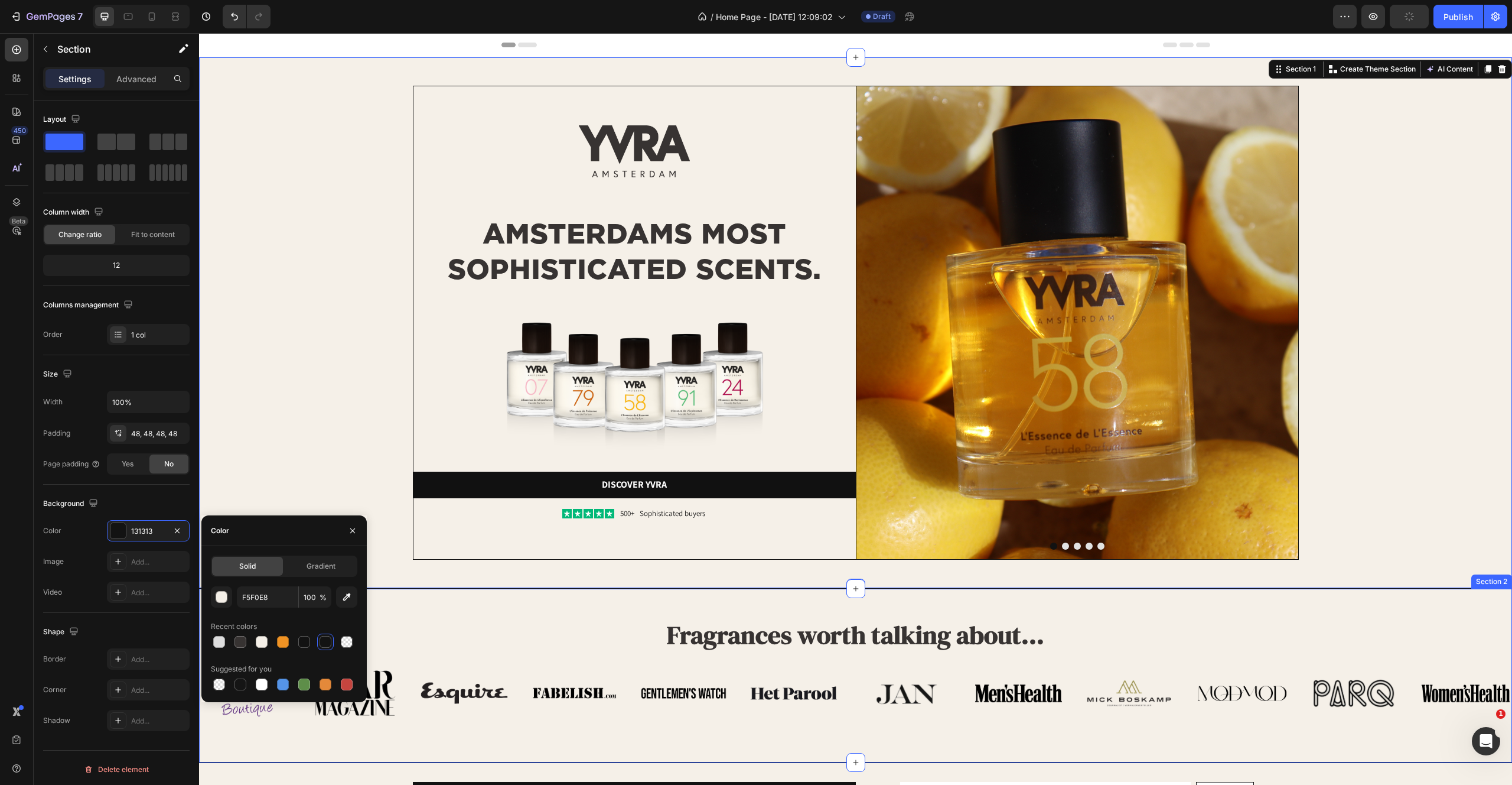
click at [471, 621] on div "Fragrances worth talking about... Heading Row Image Image Image Image Image Ima…" at bounding box center [856, 665] width 1313 height 117
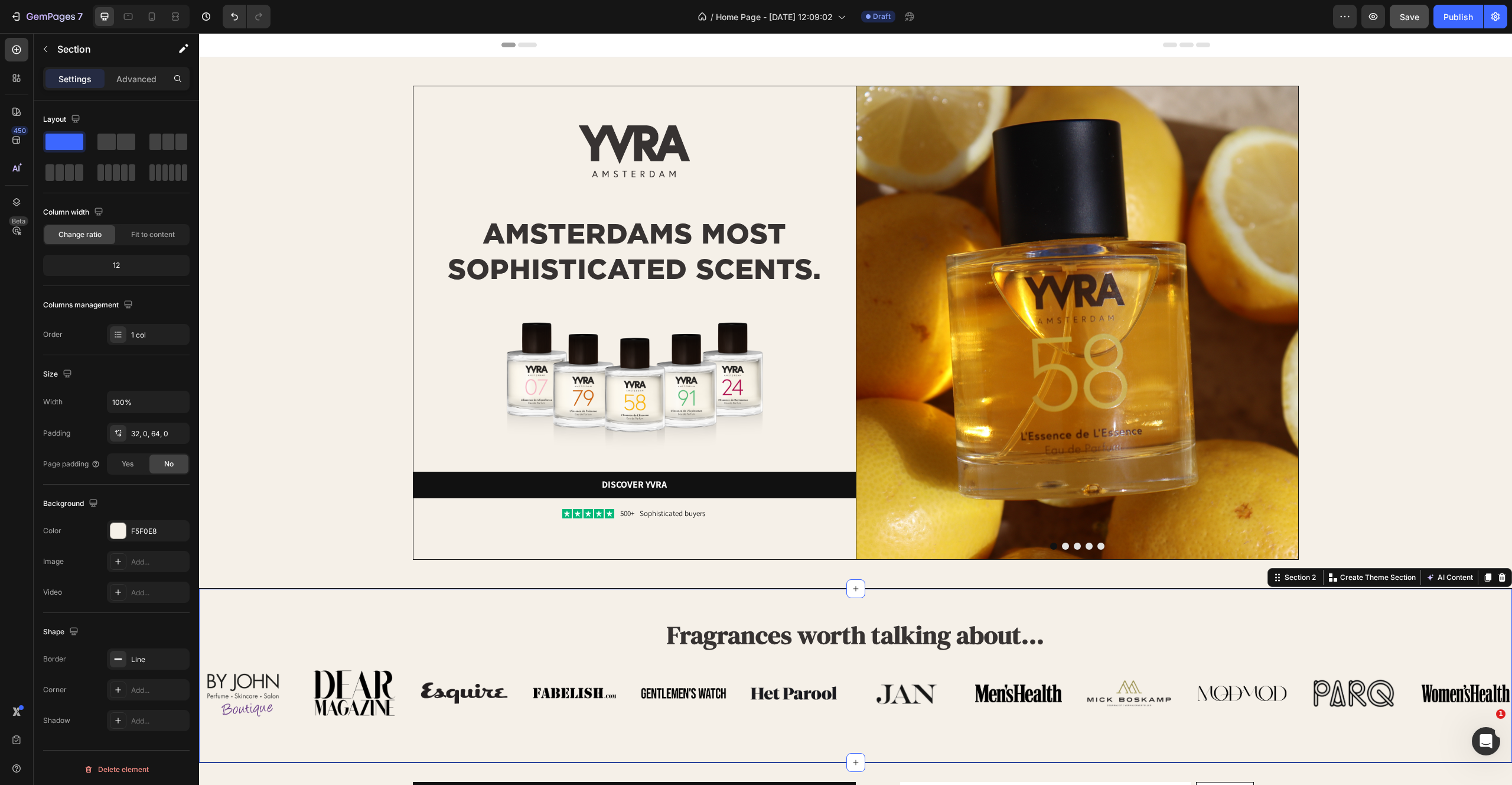
click at [286, 606] on div "Fragrances worth talking about... Heading Row Image Image Image Image Image Ima…" at bounding box center [856, 675] width 1313 height 175
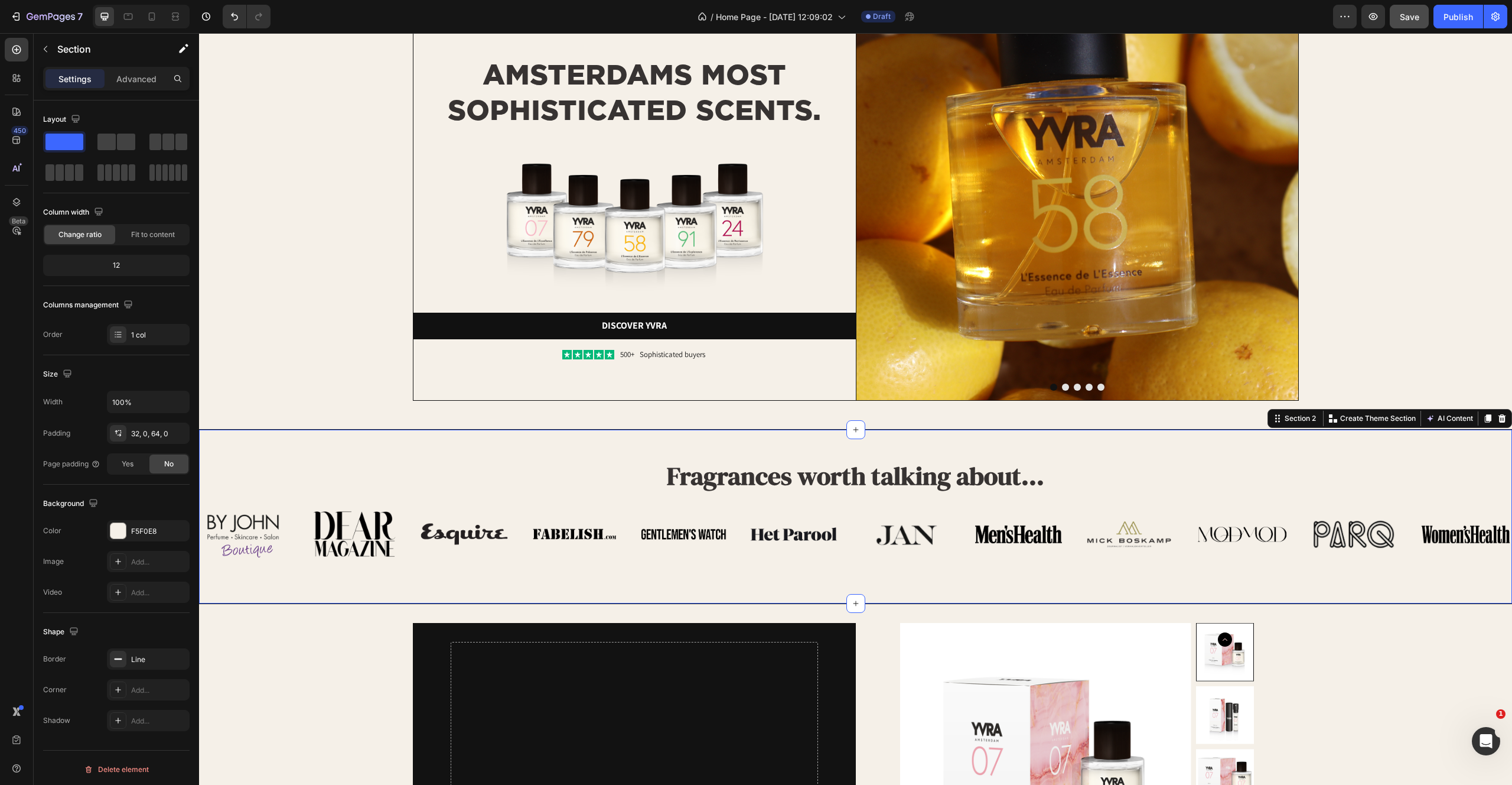
scroll to position [238, 0]
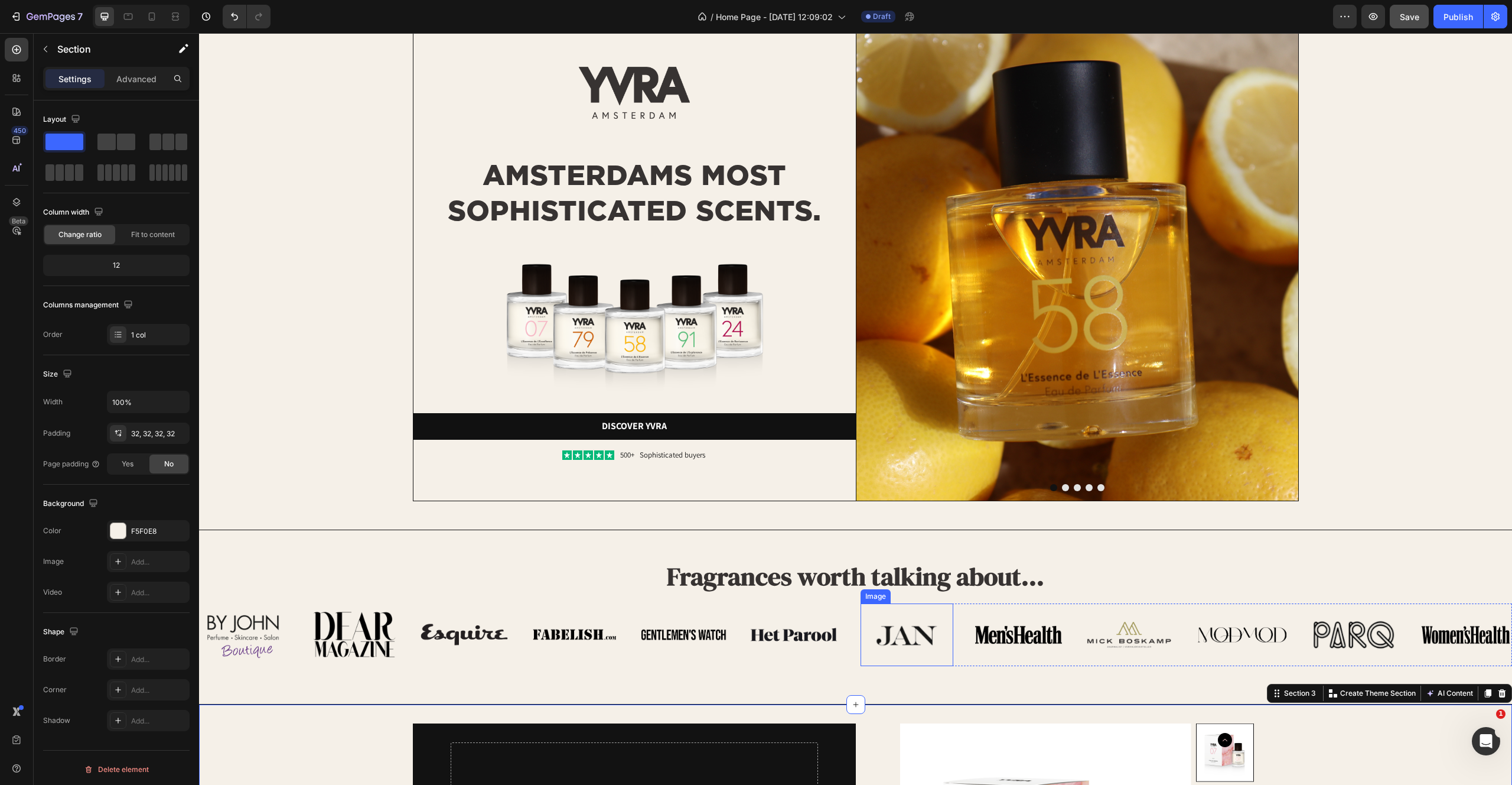
scroll to position [0, 0]
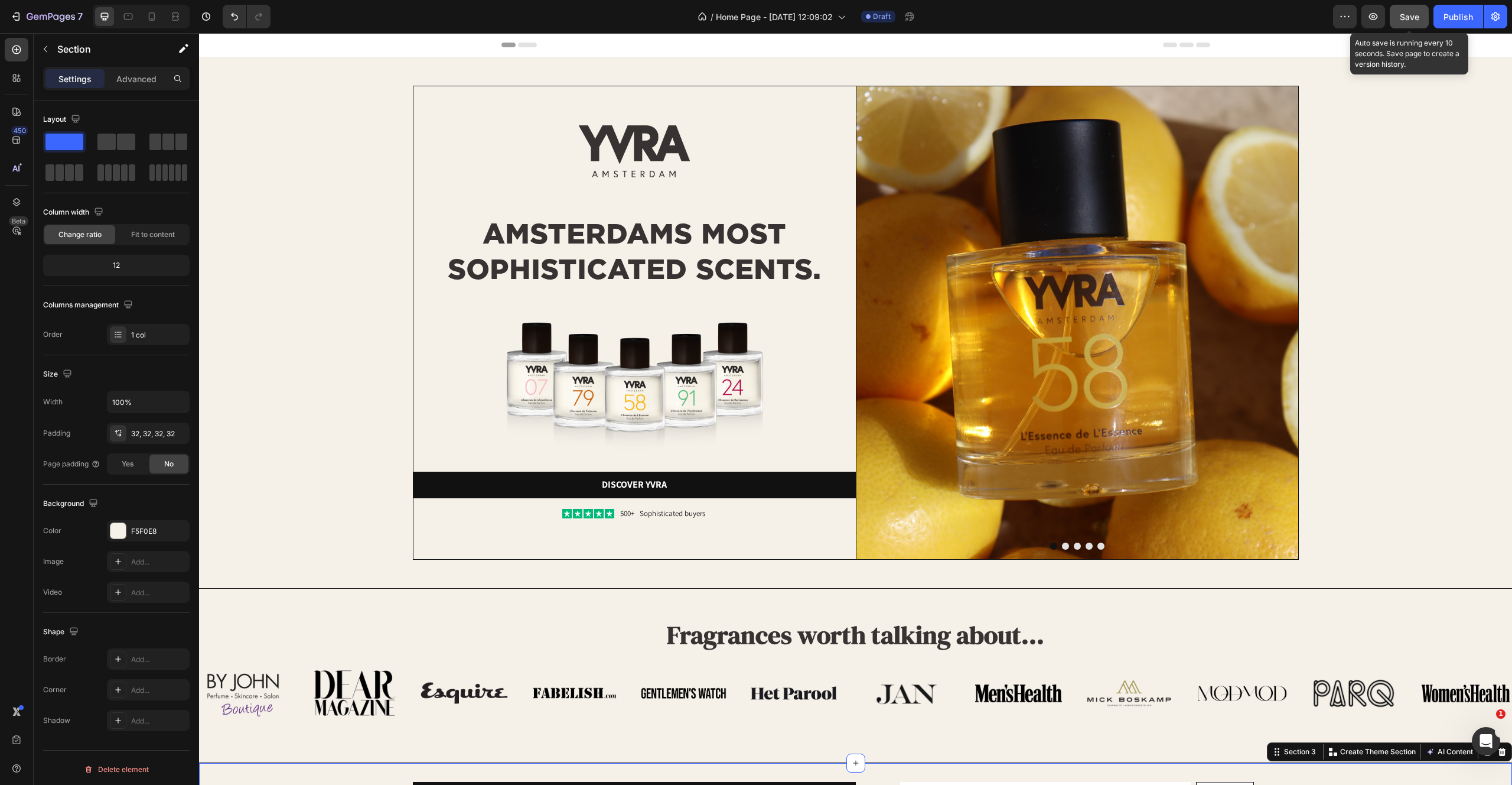
click at [1414, 18] on span "Save" at bounding box center [1410, 17] width 20 height 10
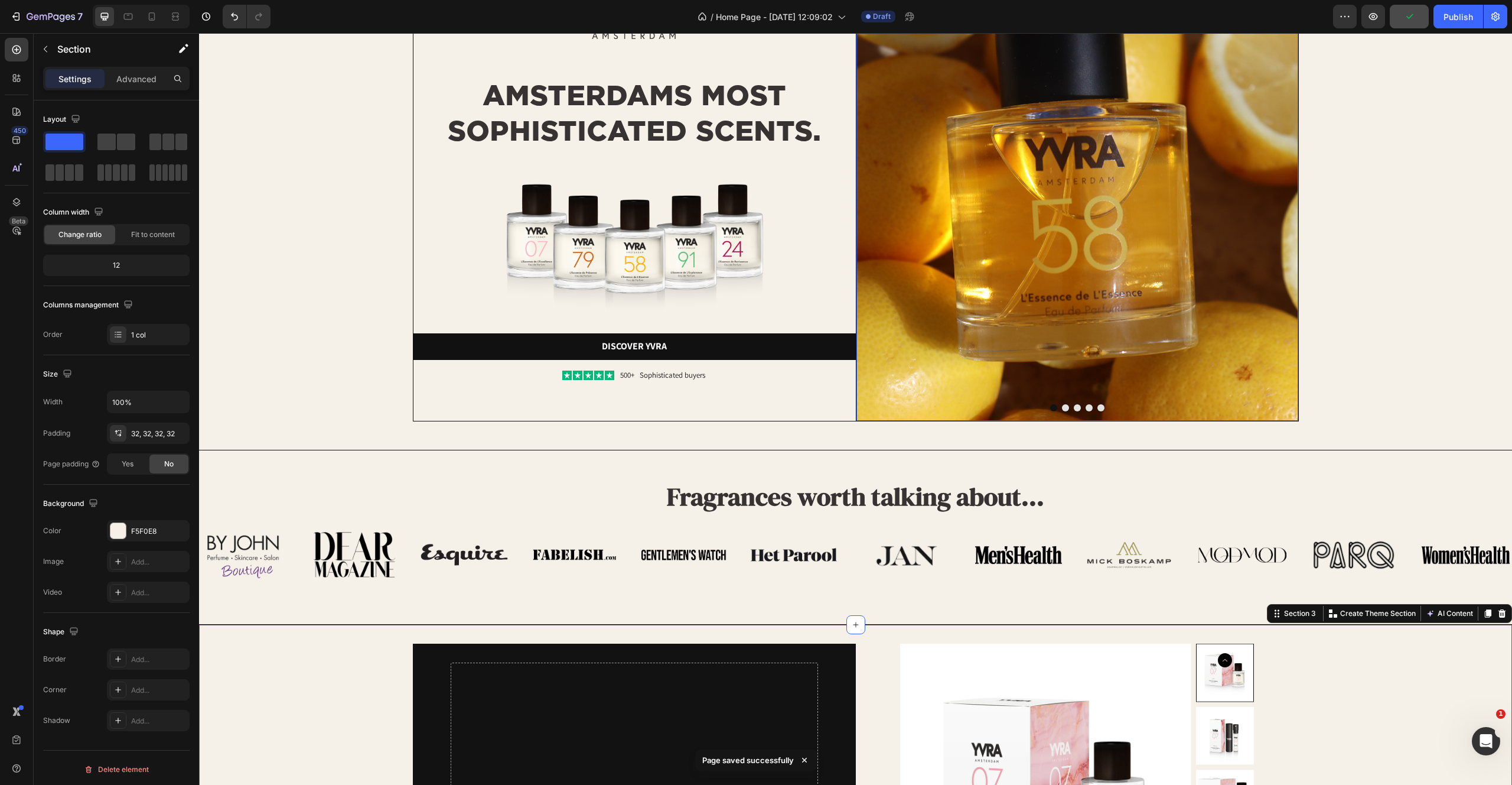
scroll to position [231, 0]
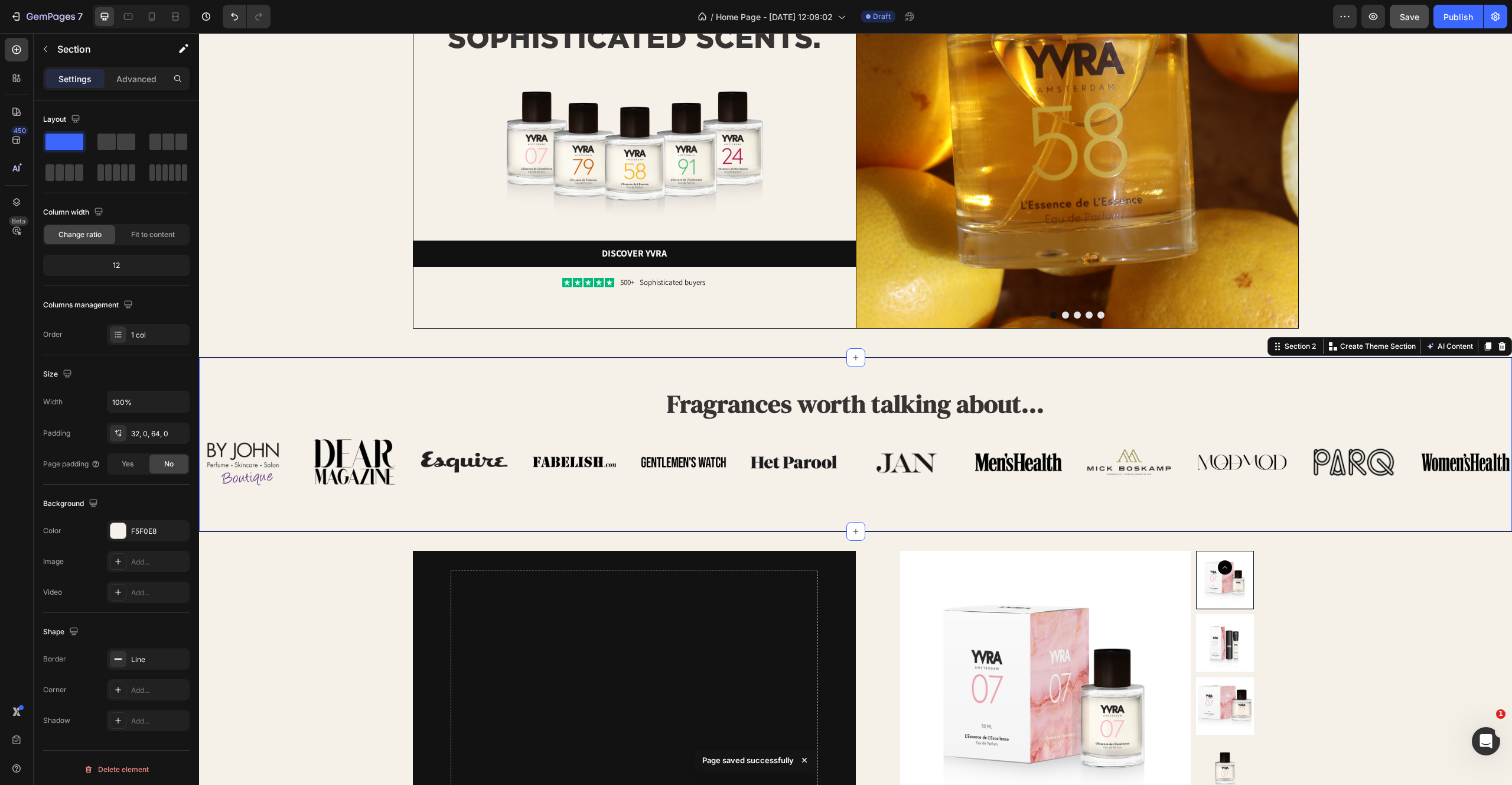
click at [221, 364] on div "Fragrances worth talking about... Heading Row Image Image Image Image Image Ima…" at bounding box center [856, 444] width 1313 height 175
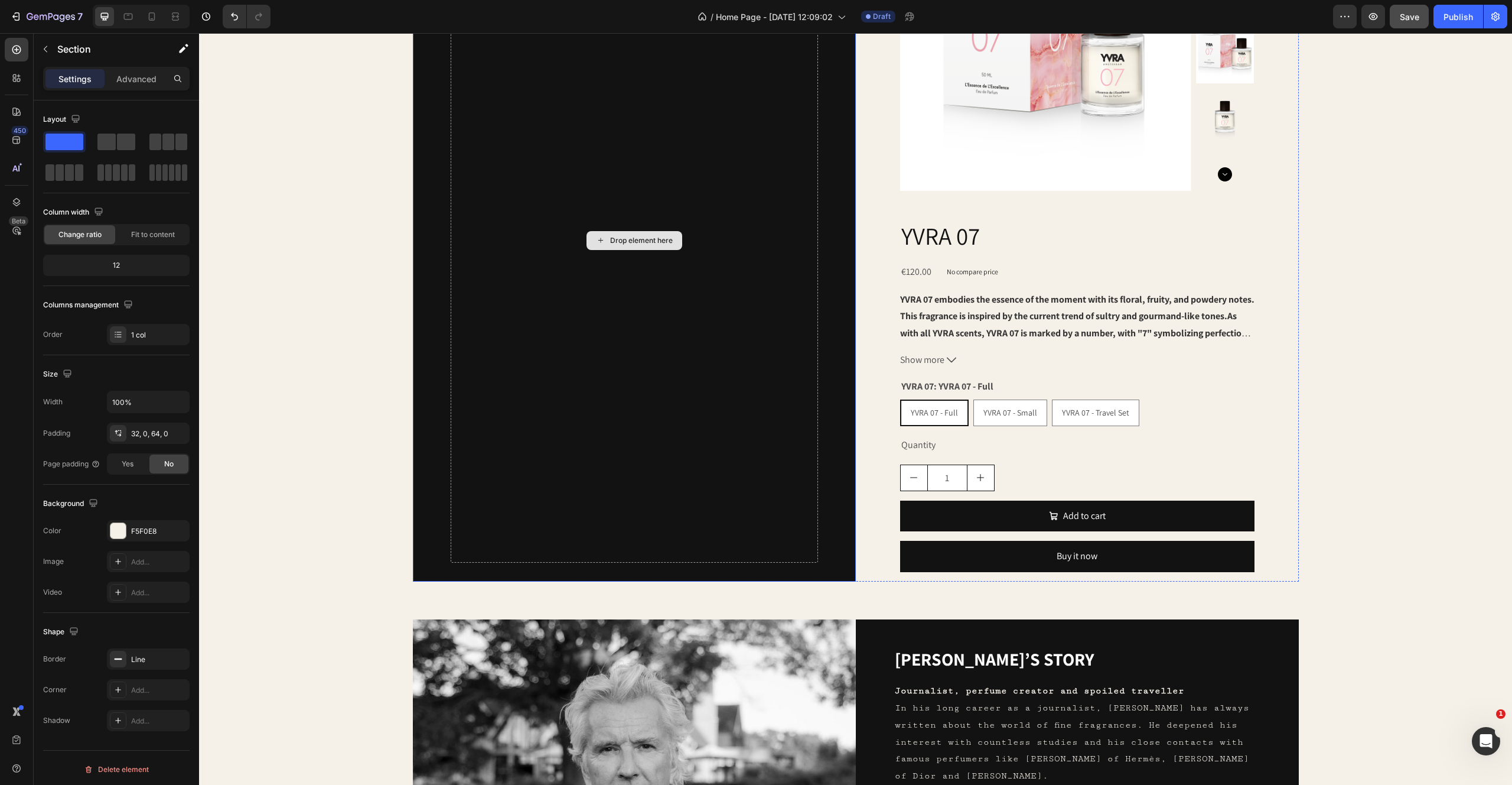
scroll to position [903, 0]
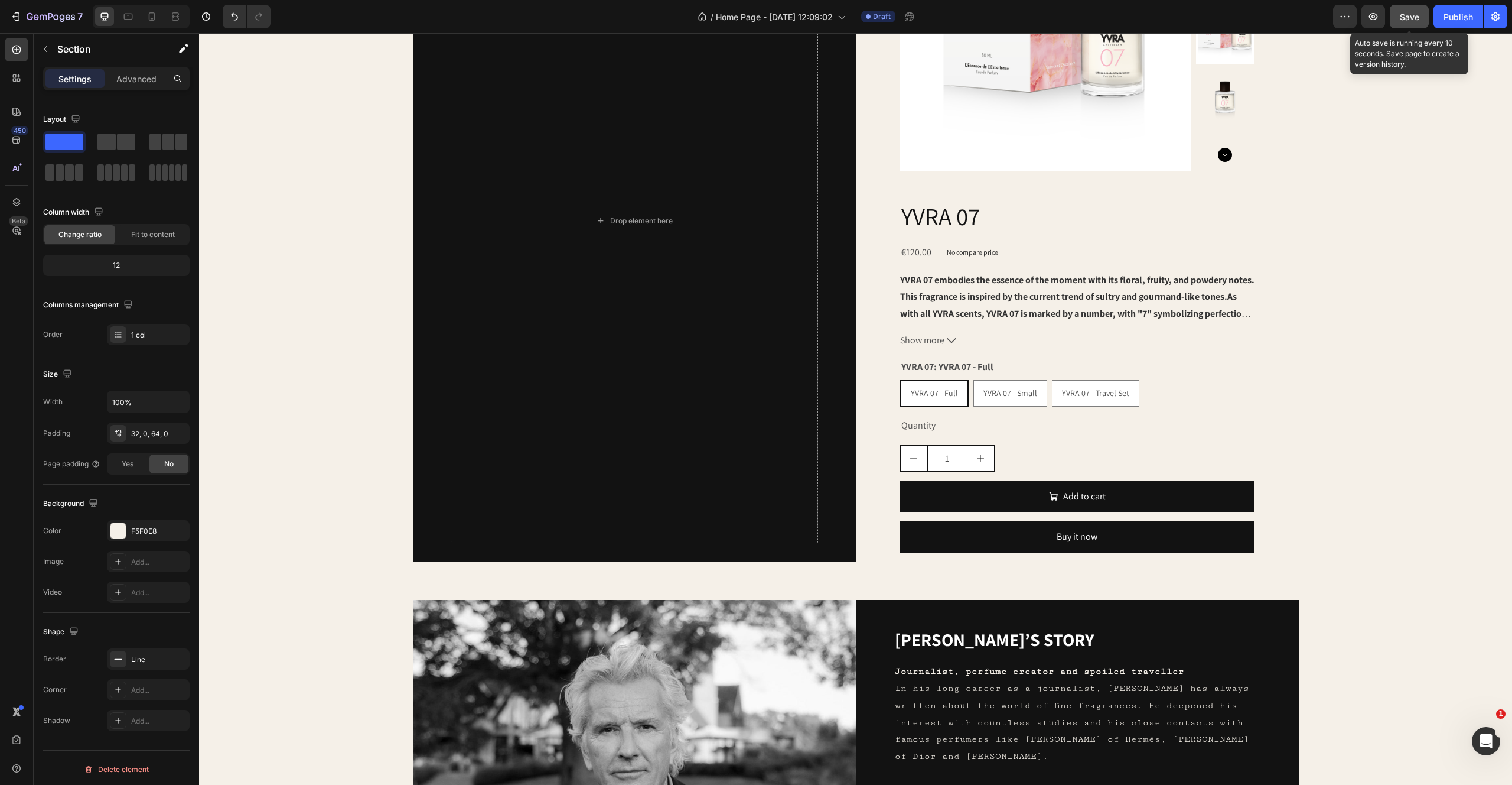
click at [1404, 17] on span "Save" at bounding box center [1410, 17] width 20 height 10
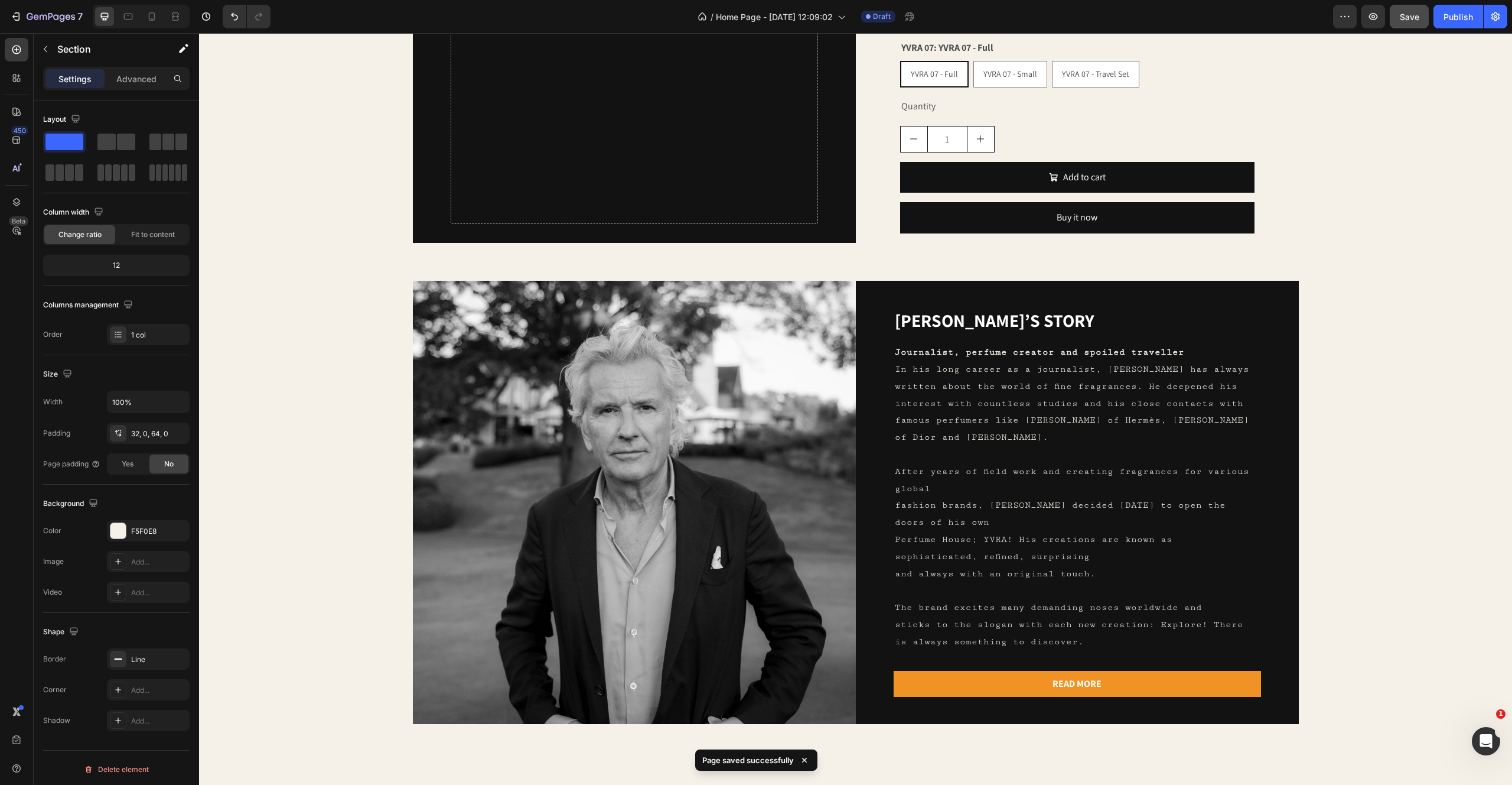
scroll to position [1341, 0]
